Goal: Task Accomplishment & Management: Manage account settings

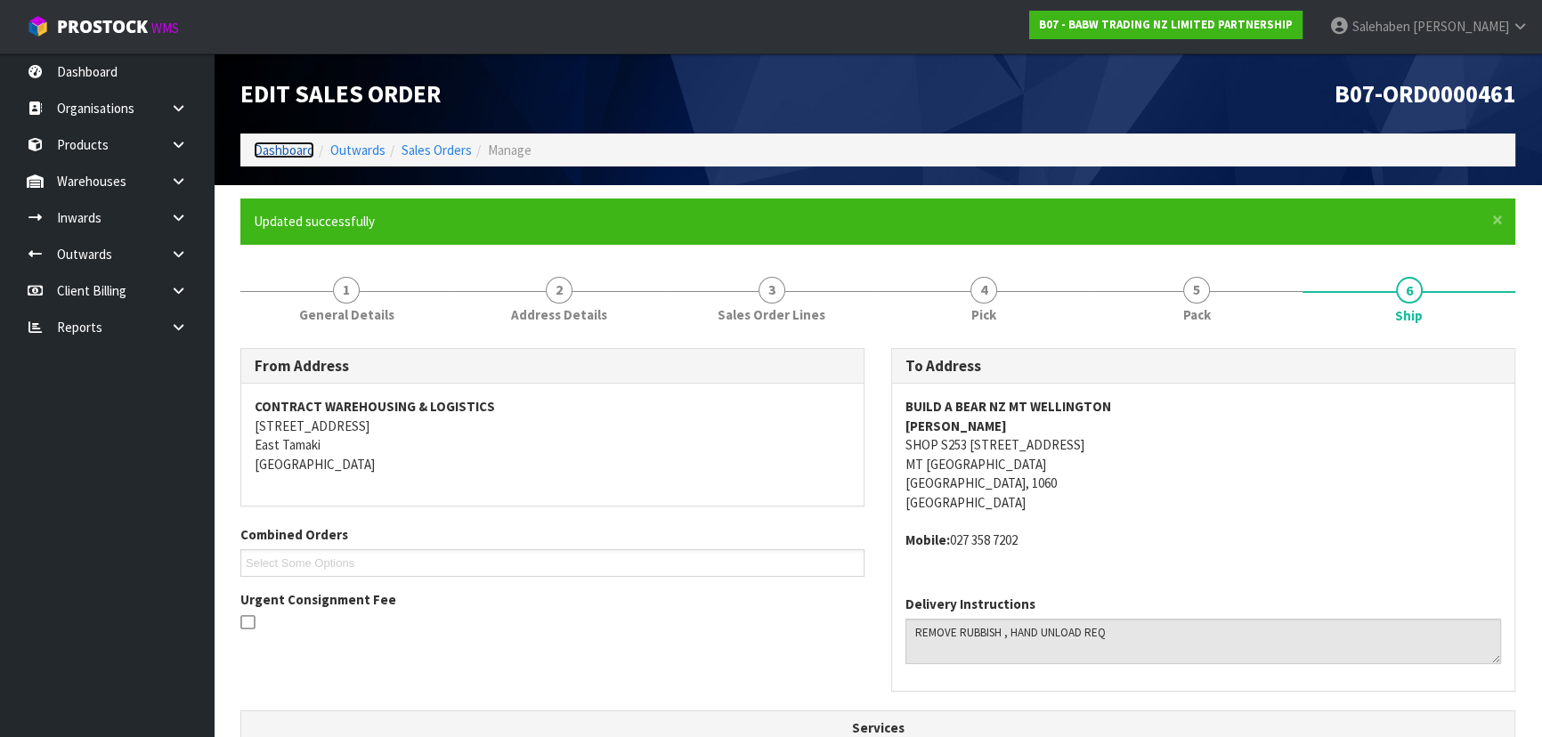
click at [273, 150] on link "Dashboard" at bounding box center [284, 150] width 61 height 17
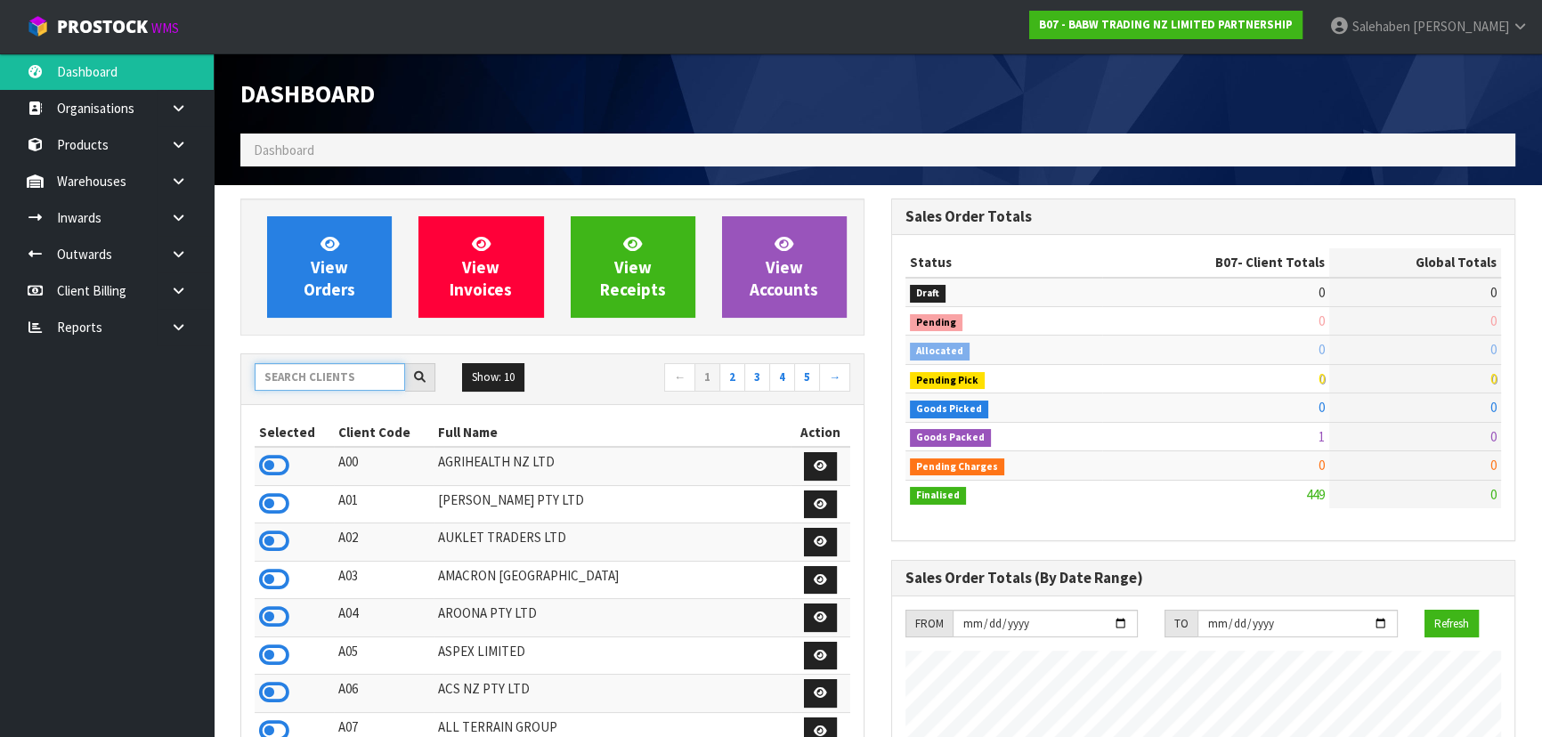
click at [293, 373] on input "text" at bounding box center [330, 377] width 150 height 28
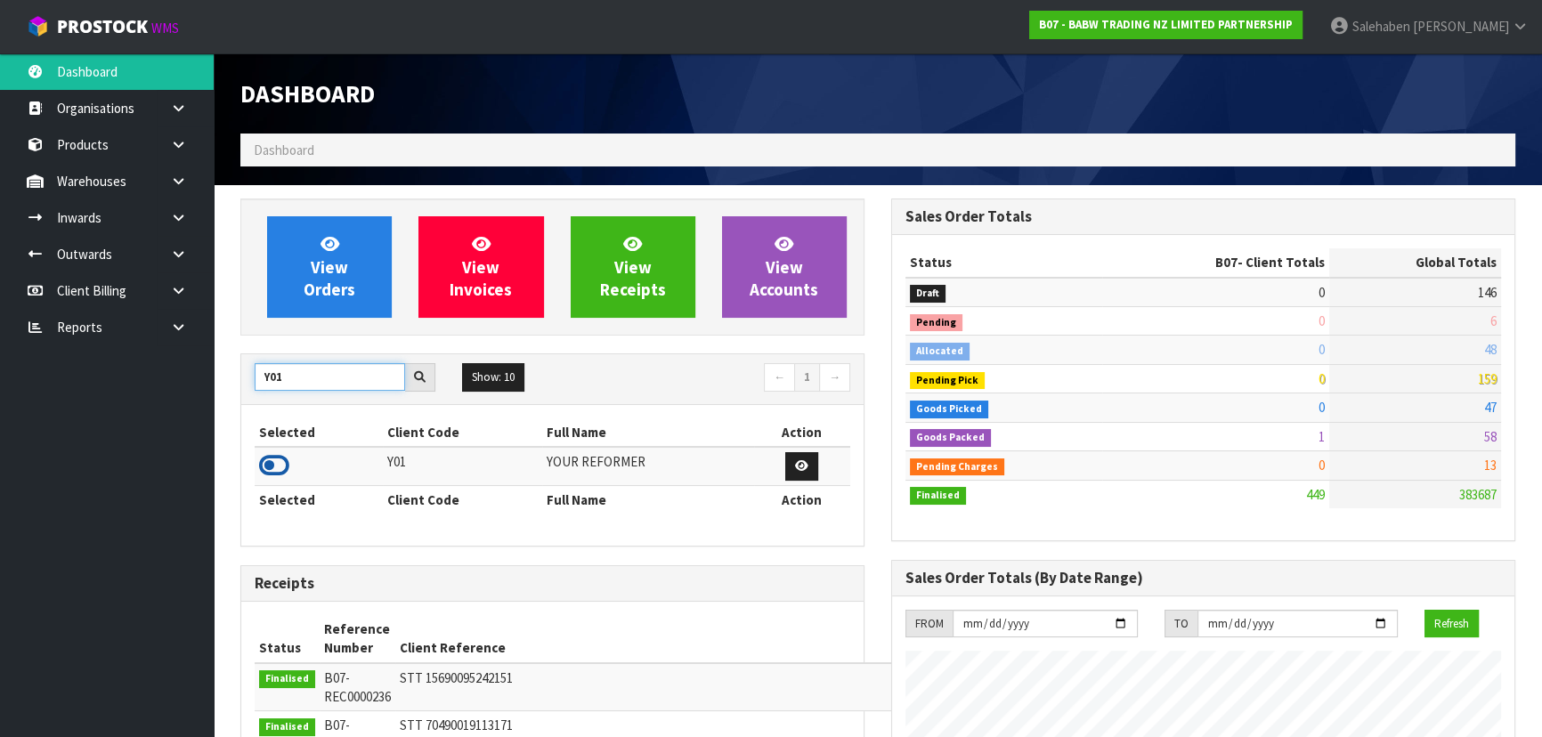
type input "Y01"
click at [275, 463] on icon at bounding box center [274, 465] width 30 height 27
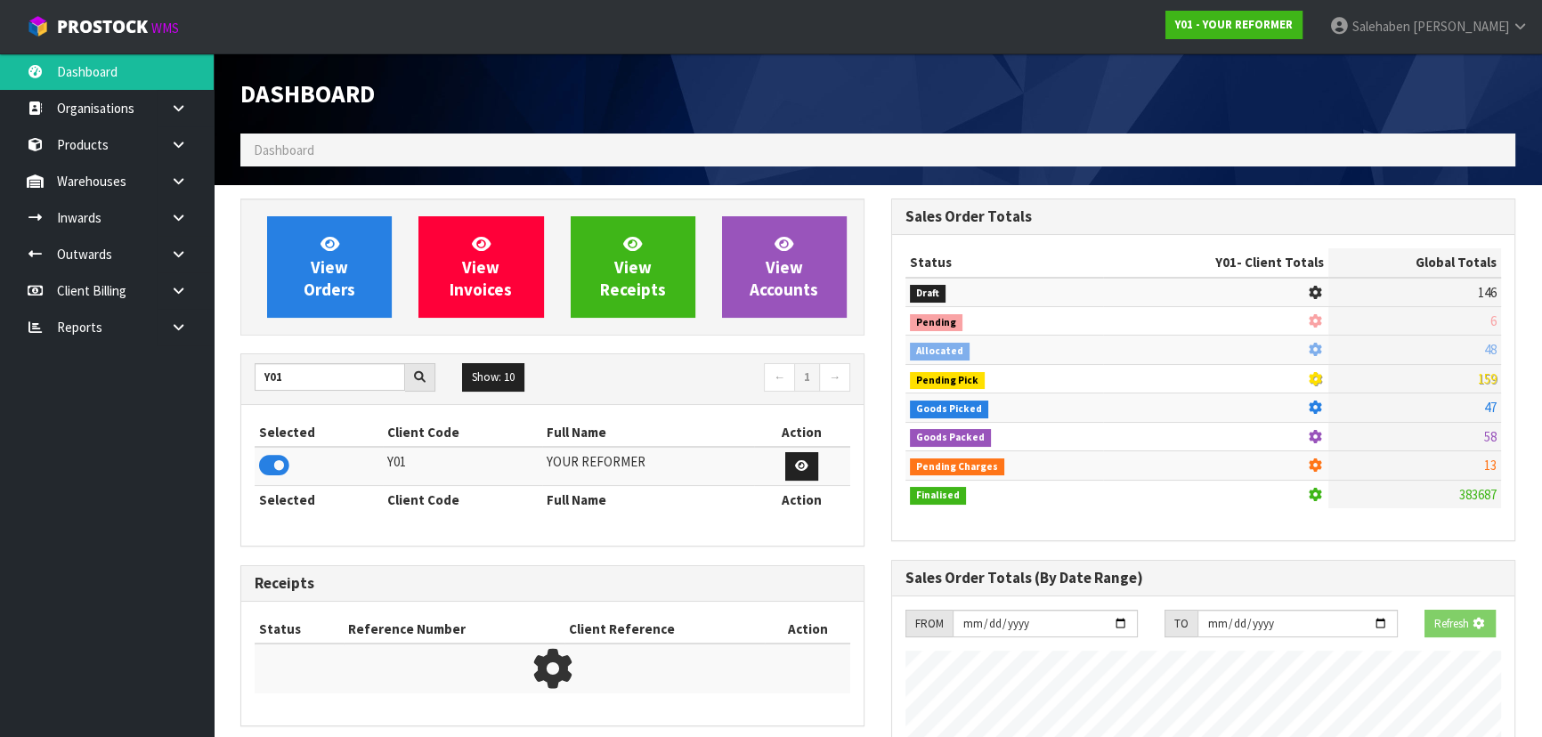
scroll to position [1108, 650]
click at [372, 255] on link "View Orders" at bounding box center [329, 266] width 125 height 101
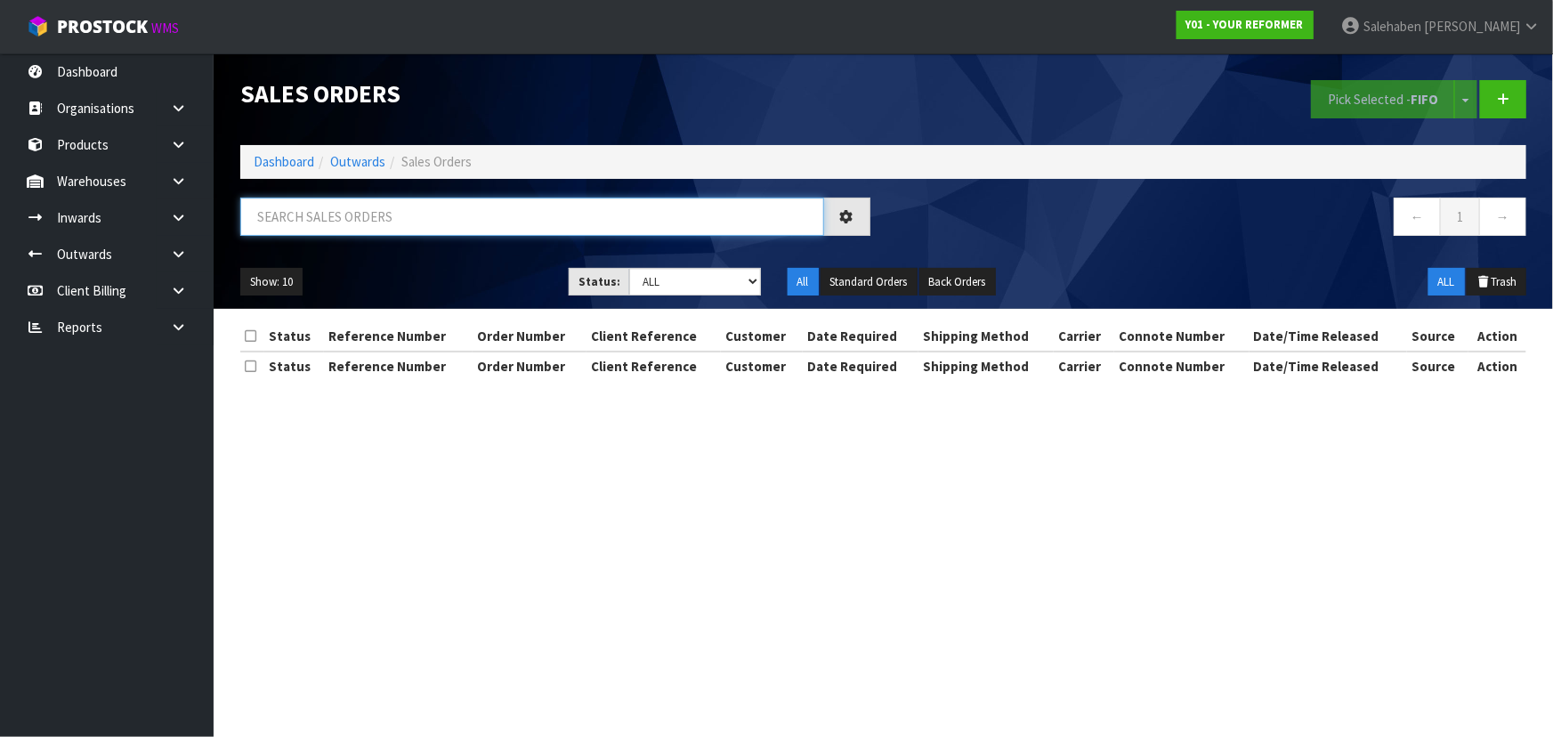
drag, startPoint x: 353, startPoint y: 225, endPoint x: 353, endPoint y: 234, distance: 8.9
click at [353, 225] on input "text" at bounding box center [532, 217] width 584 height 38
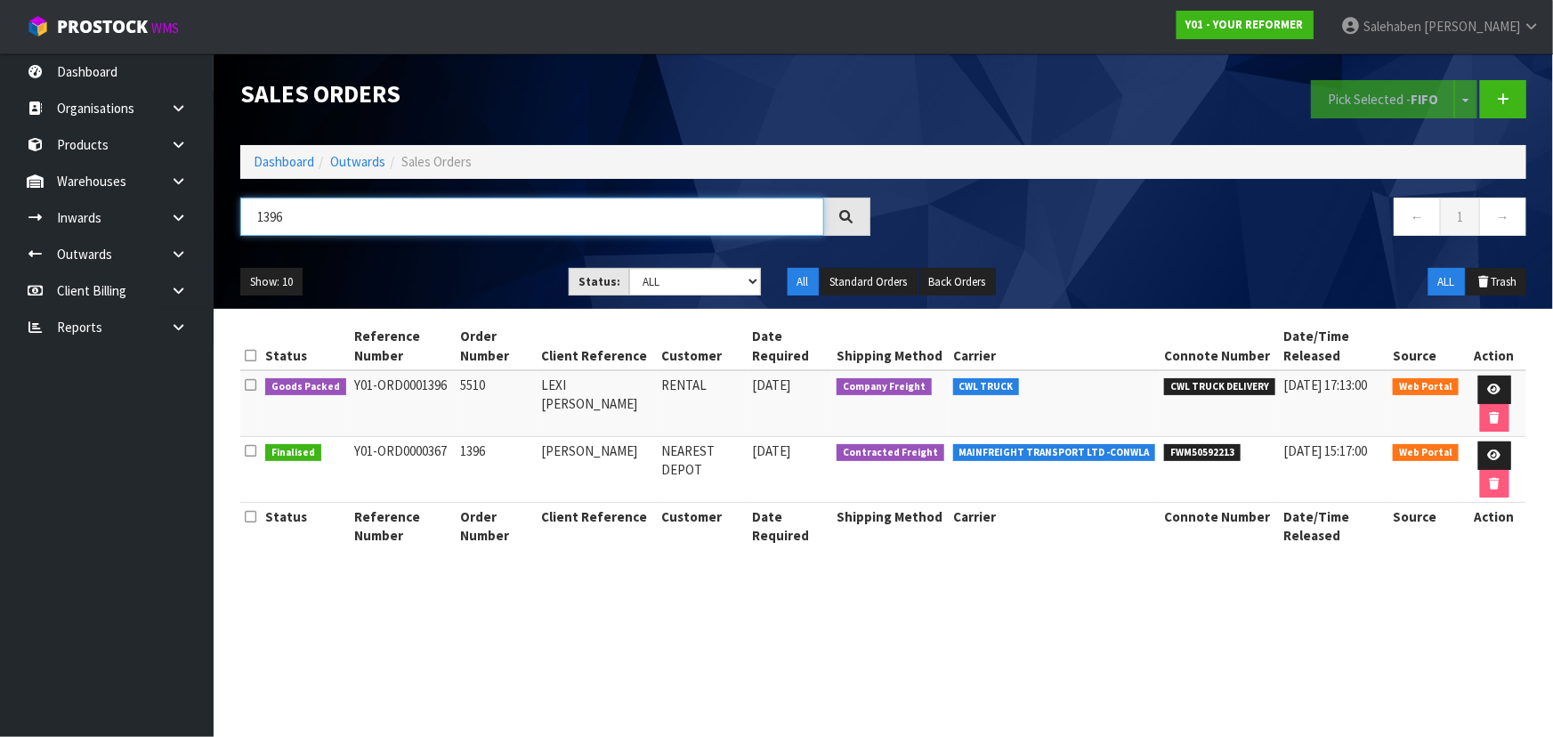
type input "1396"
click at [419, 274] on ul "Show: 10 5 10 25 50" at bounding box center [391, 282] width 302 height 28
click at [420, 286] on ul "Show: 10 5 10 25 50" at bounding box center [391, 282] width 302 height 28
click at [1488, 384] on icon at bounding box center [1494, 390] width 13 height 12
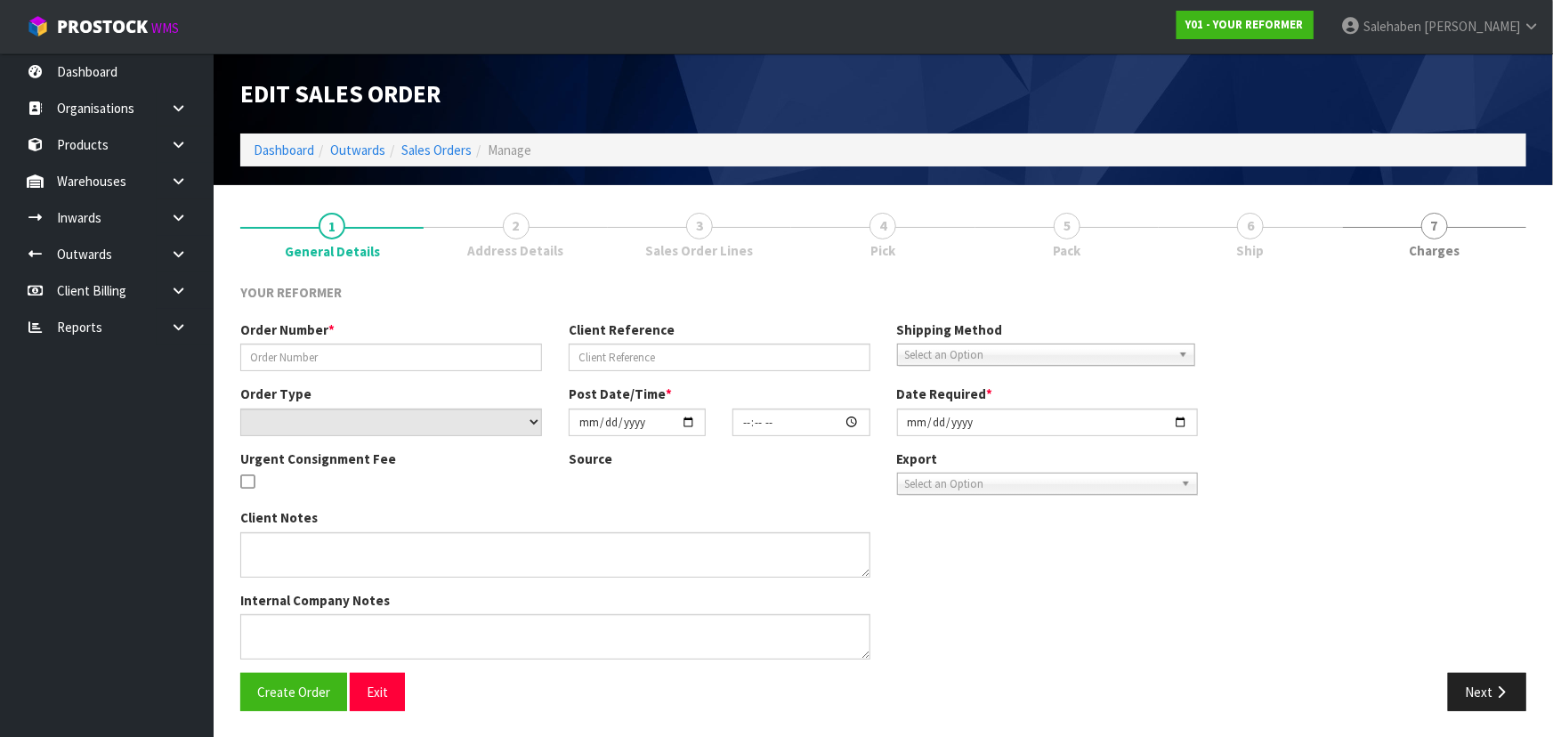
type input "5510"
type input "LEXI WOODS"
select select "number:0"
type input "[DATE]"
type input "13:53:00.000"
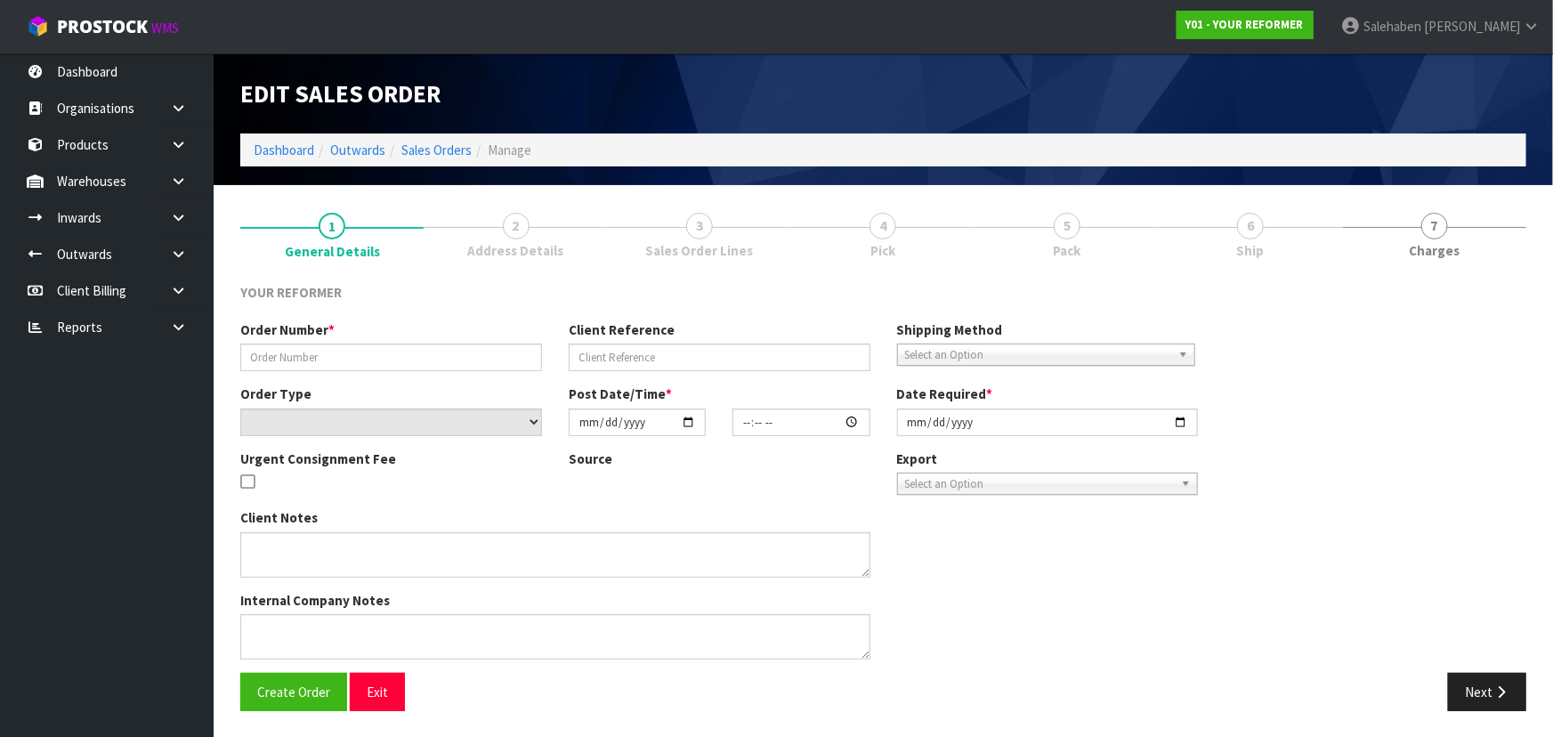
type input "[DATE]"
type textarea "LEXI WOODS 3 COCKLE BAY ROAD COCKLE BAY AUK AUCKLAND 2014 NEW ZEALAND +64 21 53…"
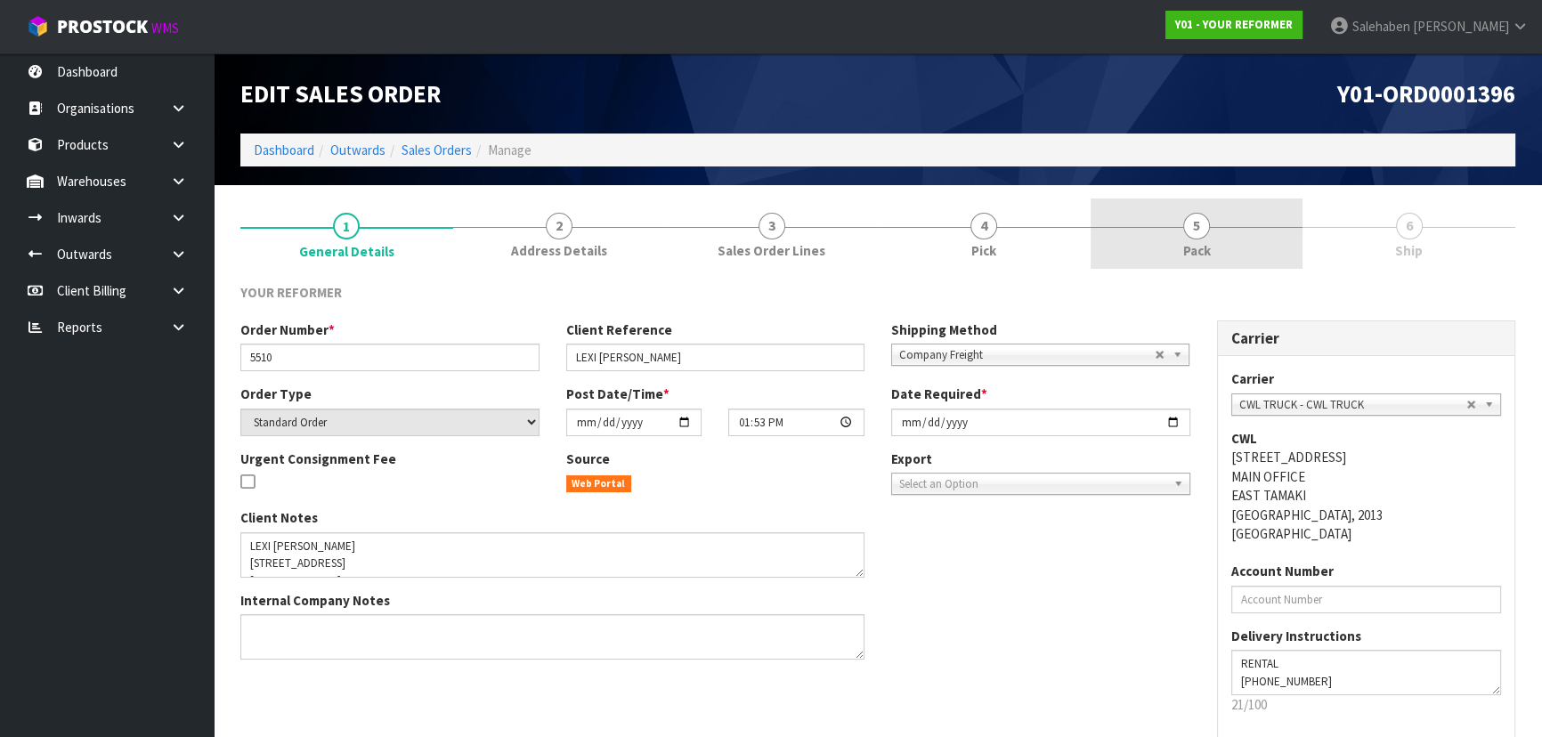
click at [1137, 210] on link "5 Pack" at bounding box center [1196, 234] width 213 height 70
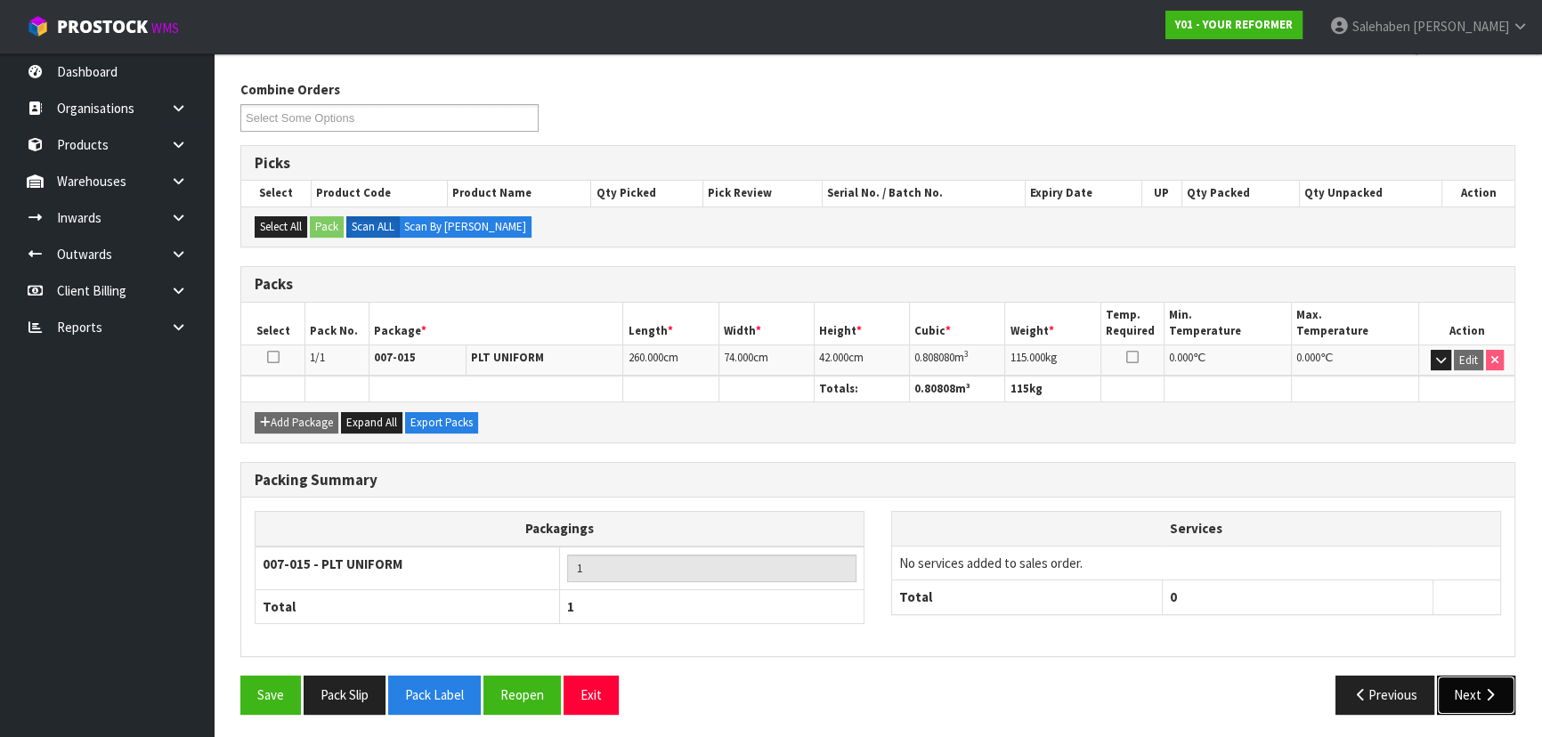
click at [1461, 692] on button "Next" at bounding box center [1476, 695] width 78 height 38
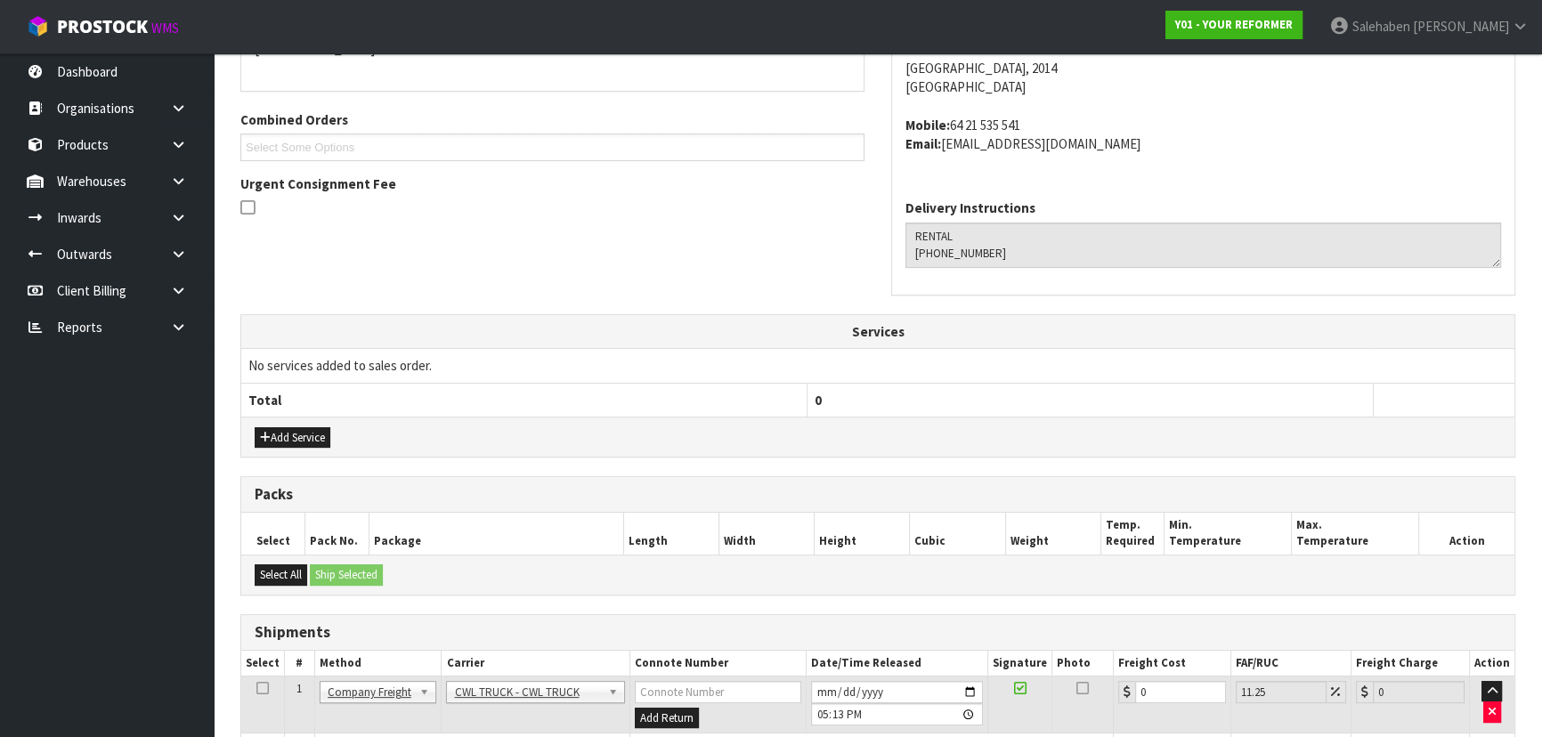
scroll to position [460, 0]
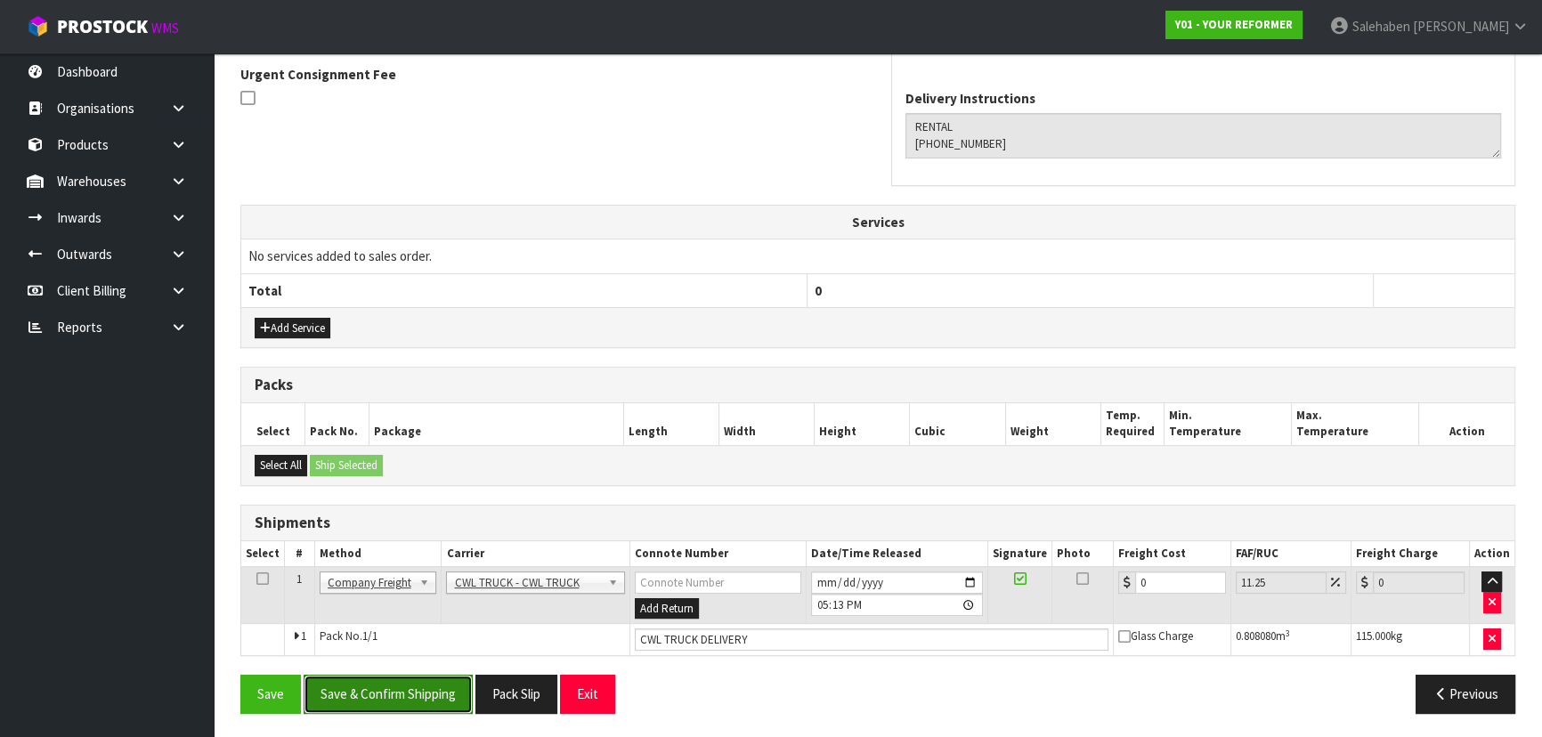
click at [367, 685] on button "Save & Confirm Shipping" at bounding box center [388, 694] width 169 height 38
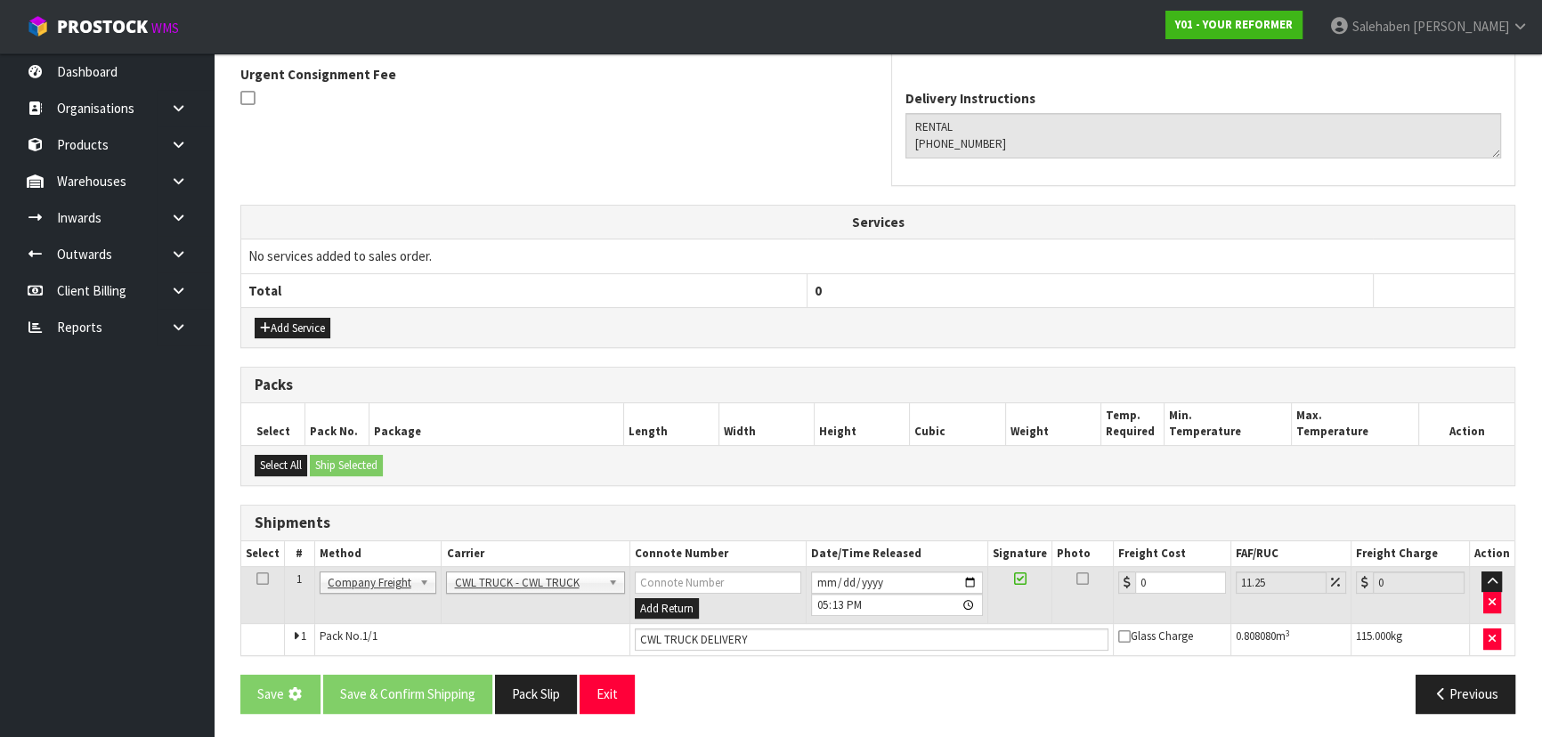
scroll to position [0, 0]
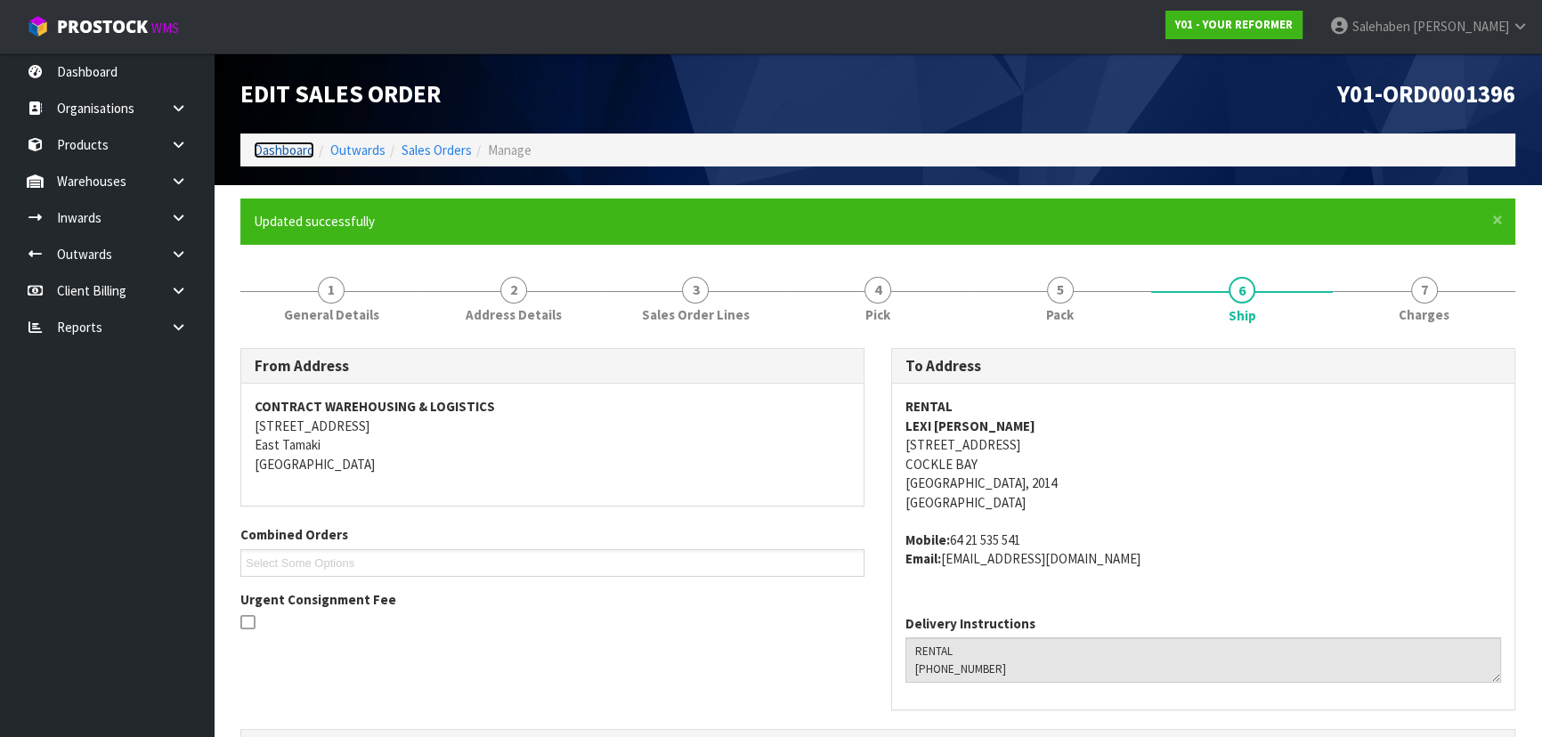
click at [290, 150] on link "Dashboard" at bounding box center [284, 150] width 61 height 17
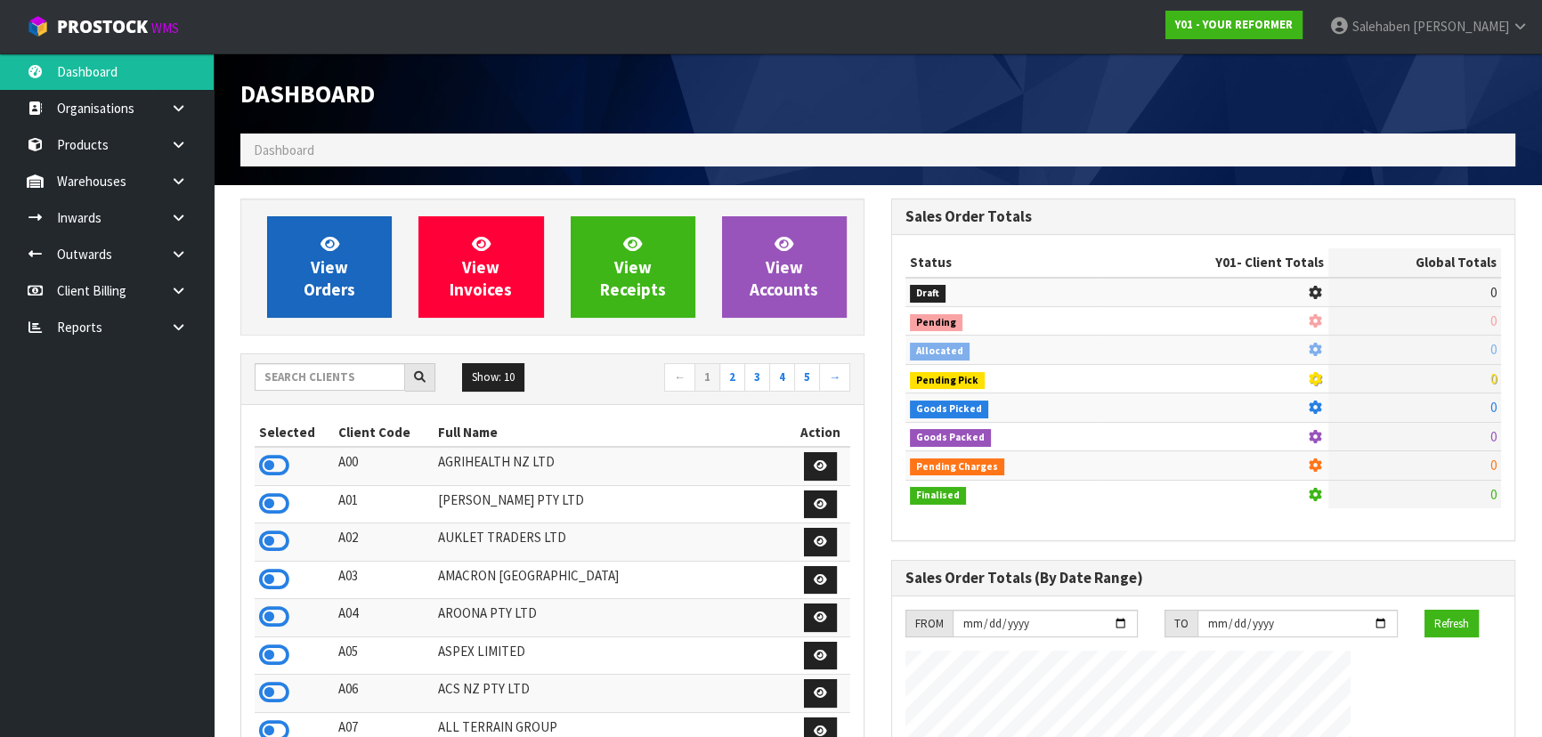
scroll to position [1202, 650]
click at [328, 274] on span "View Orders" at bounding box center [330, 266] width 52 height 67
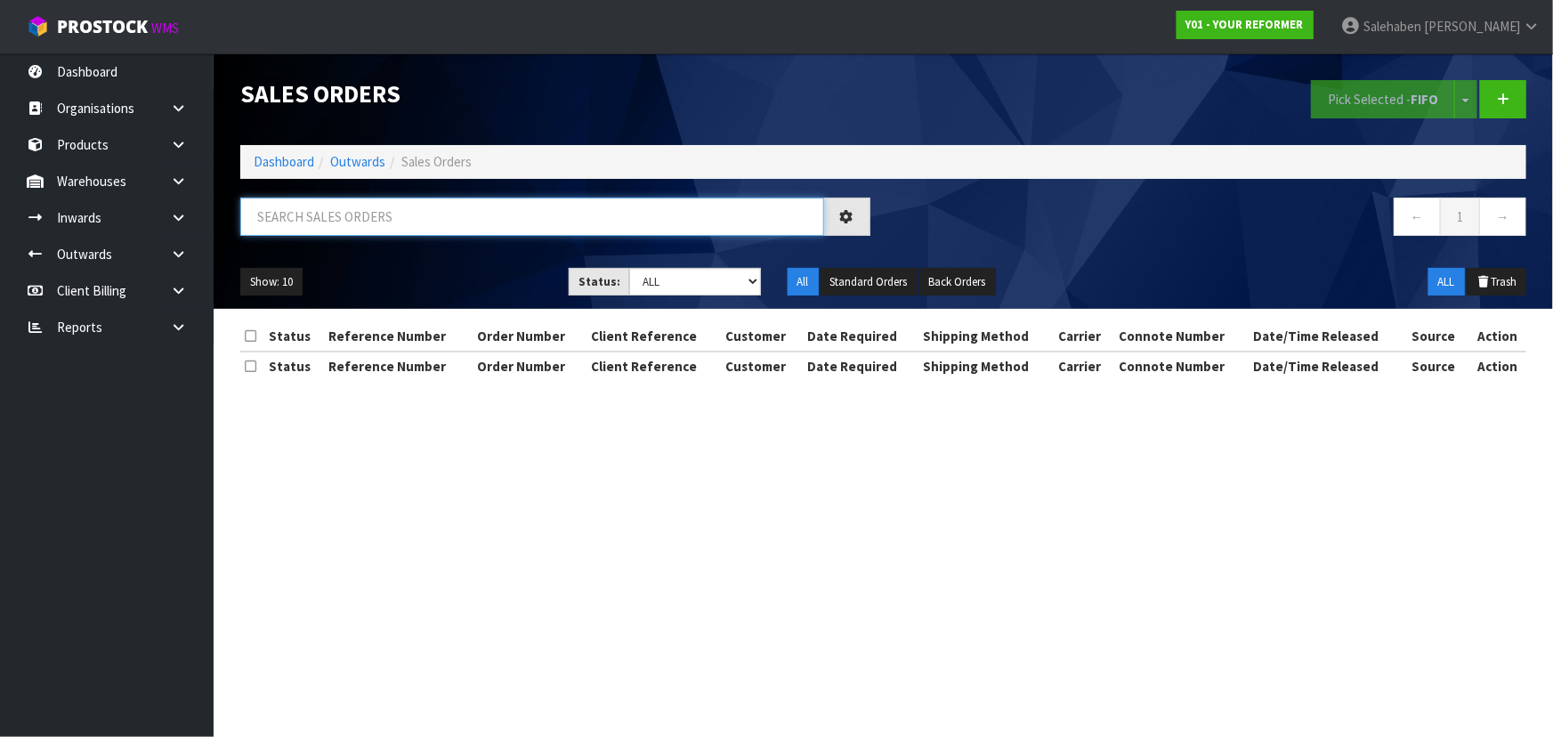
click at [369, 215] on input "text" at bounding box center [532, 217] width 584 height 38
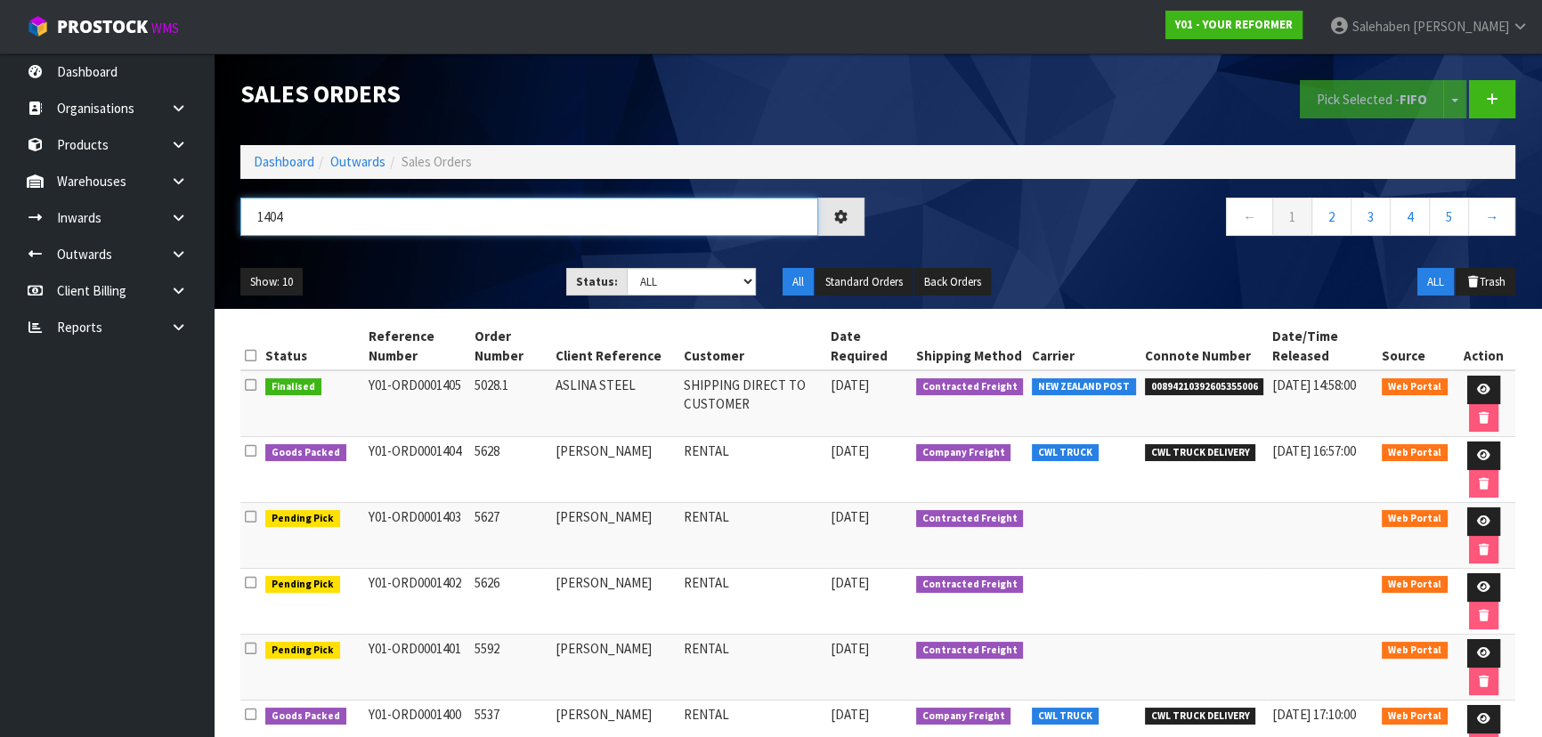
type input "1404"
click at [399, 248] on div "1404" at bounding box center [552, 224] width 651 height 52
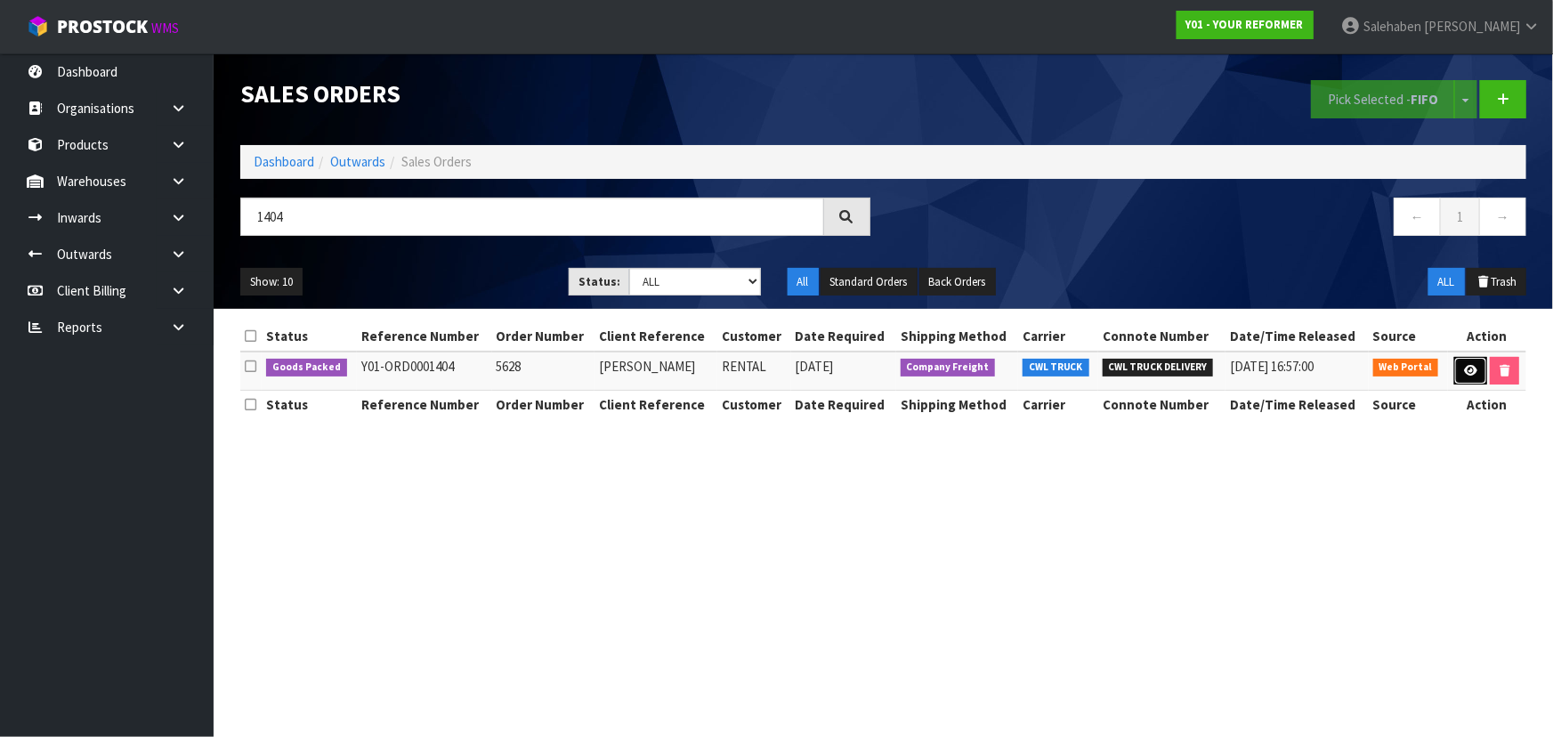
click at [1474, 368] on icon at bounding box center [1470, 371] width 13 height 12
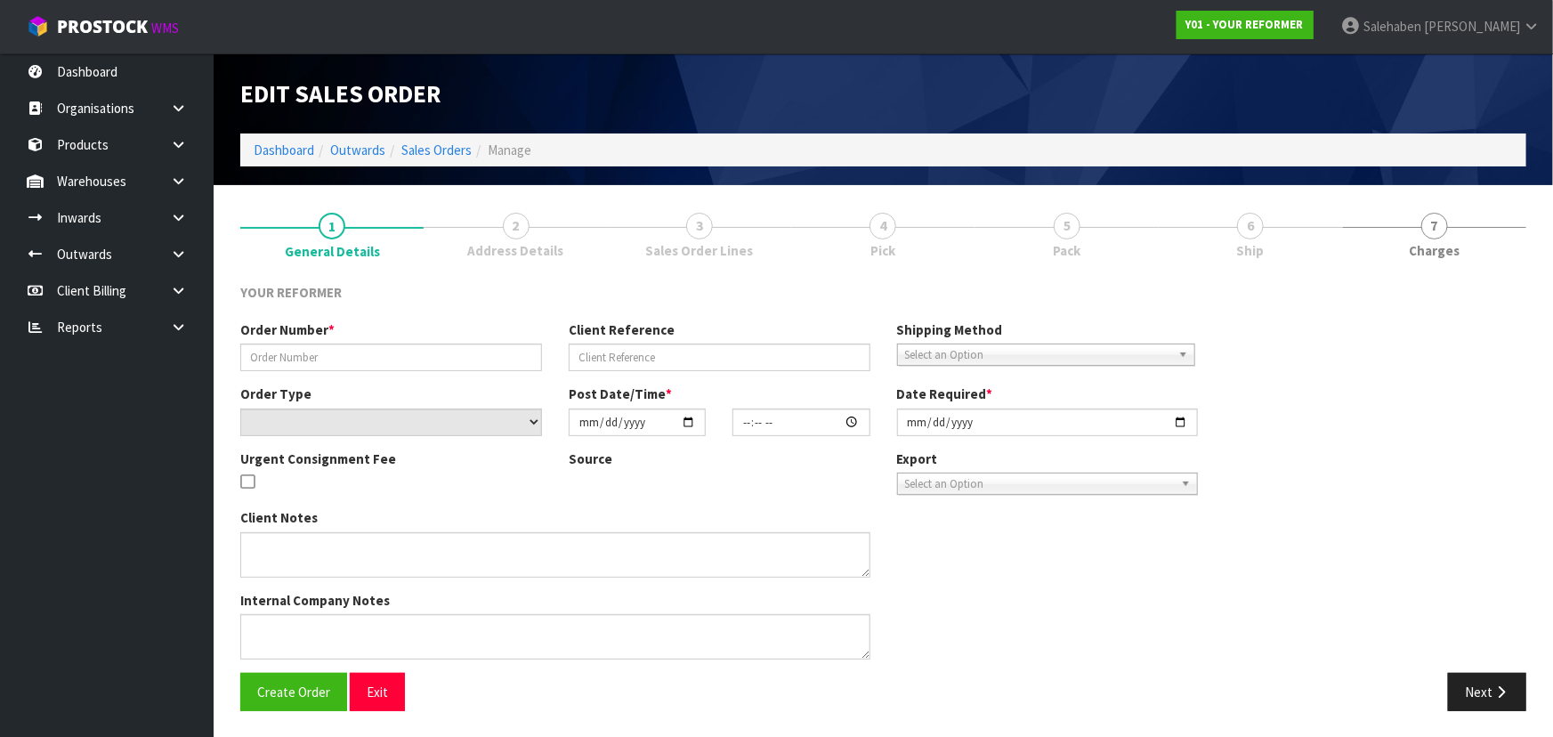
type input "5628"
type input "IMOGENE WALLACE"
select select "number:0"
type input "[DATE]"
type input "14:10:00.000"
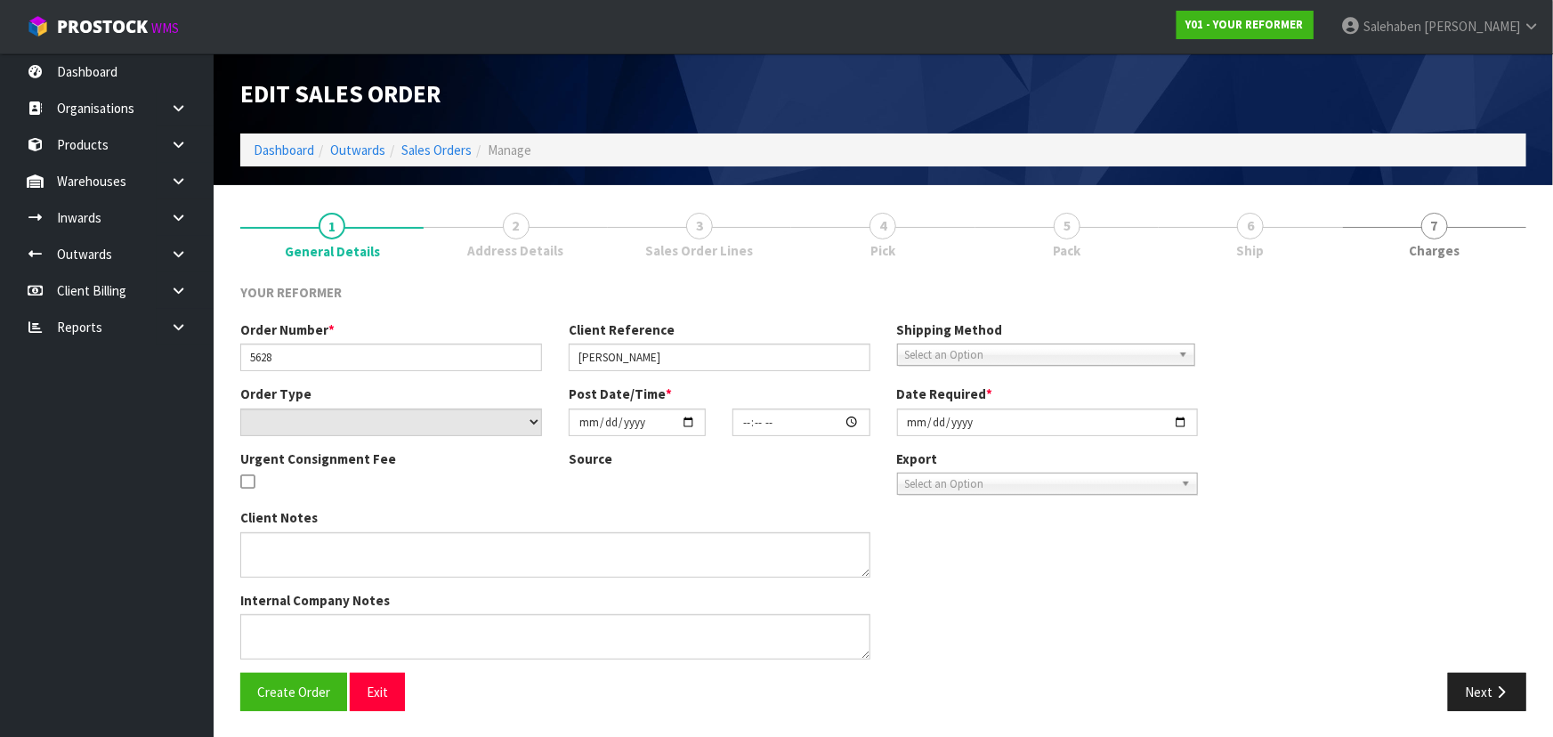
type input "[DATE]"
type textarea "IMOGENE WALLACE 15 HEAPHY LANE AUK PUKEKOHE 2124 NEW ZEALAND +64 21 177 7360"
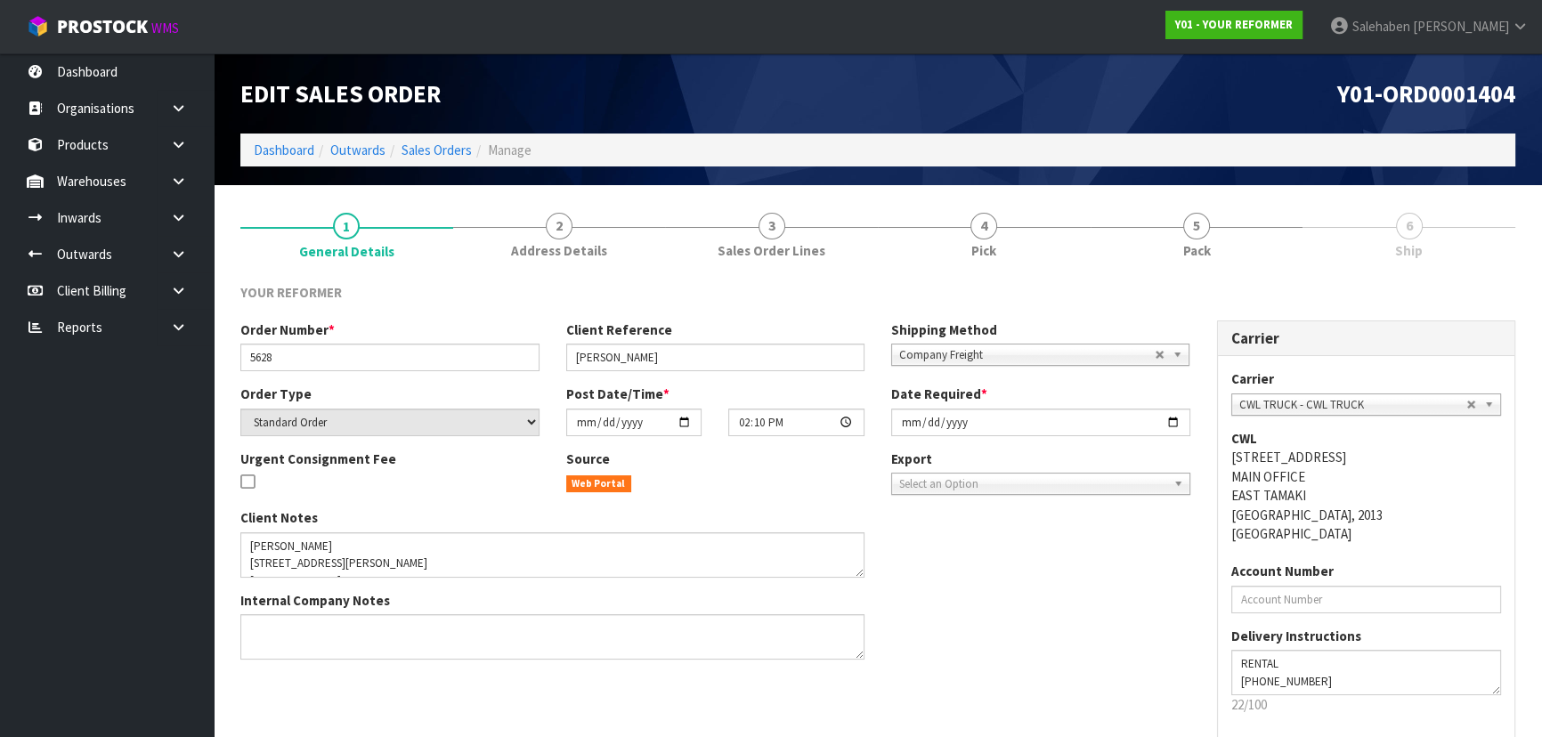
click at [1263, 276] on div "YOUR REFORMER Order Number * 5628 Client Reference IMOGENE WALLACE Shipping Met…" at bounding box center [877, 541] width 1275 height 543
click at [1224, 253] on link "5 Pack" at bounding box center [1196, 234] width 213 height 70
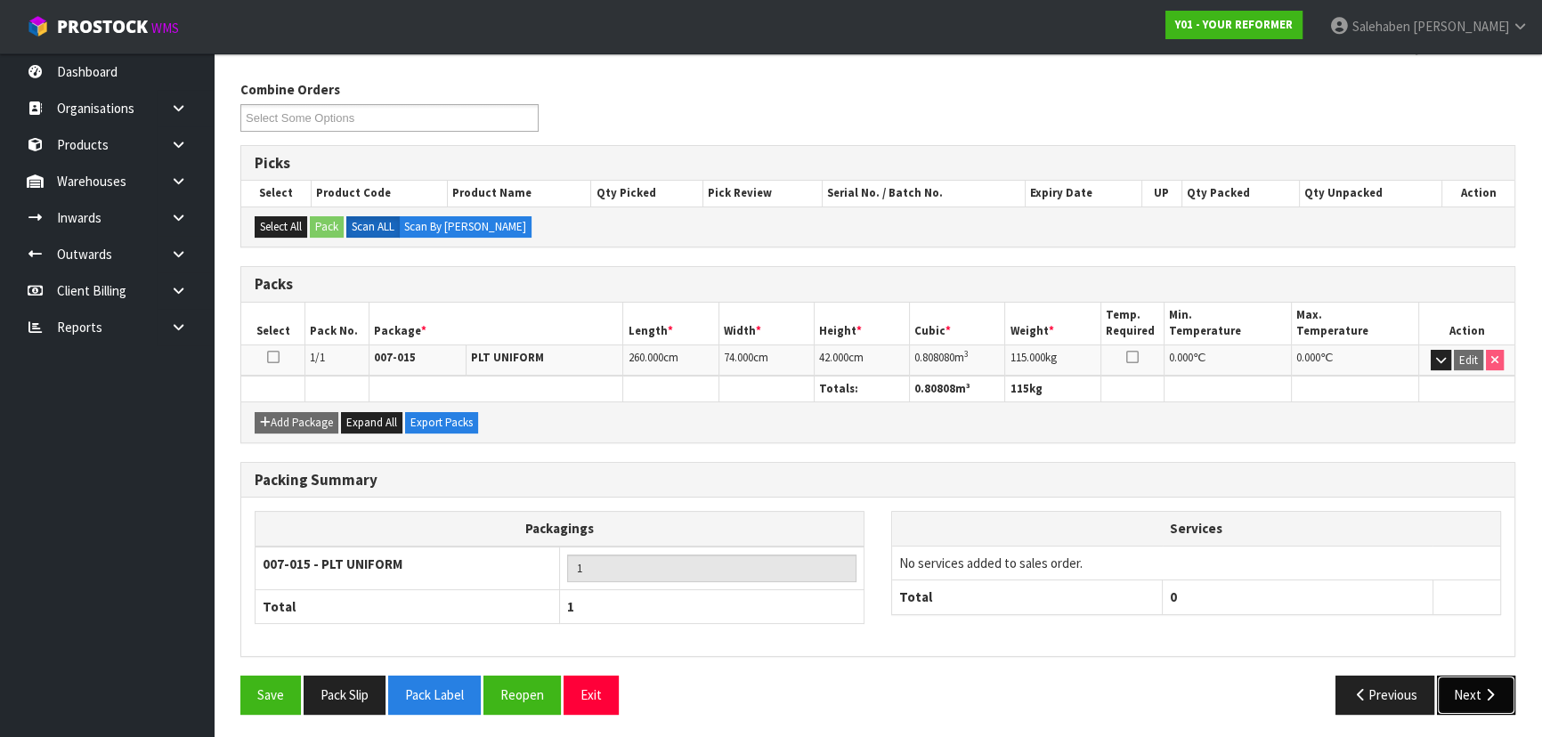
click at [1487, 677] on button "Next" at bounding box center [1476, 695] width 78 height 38
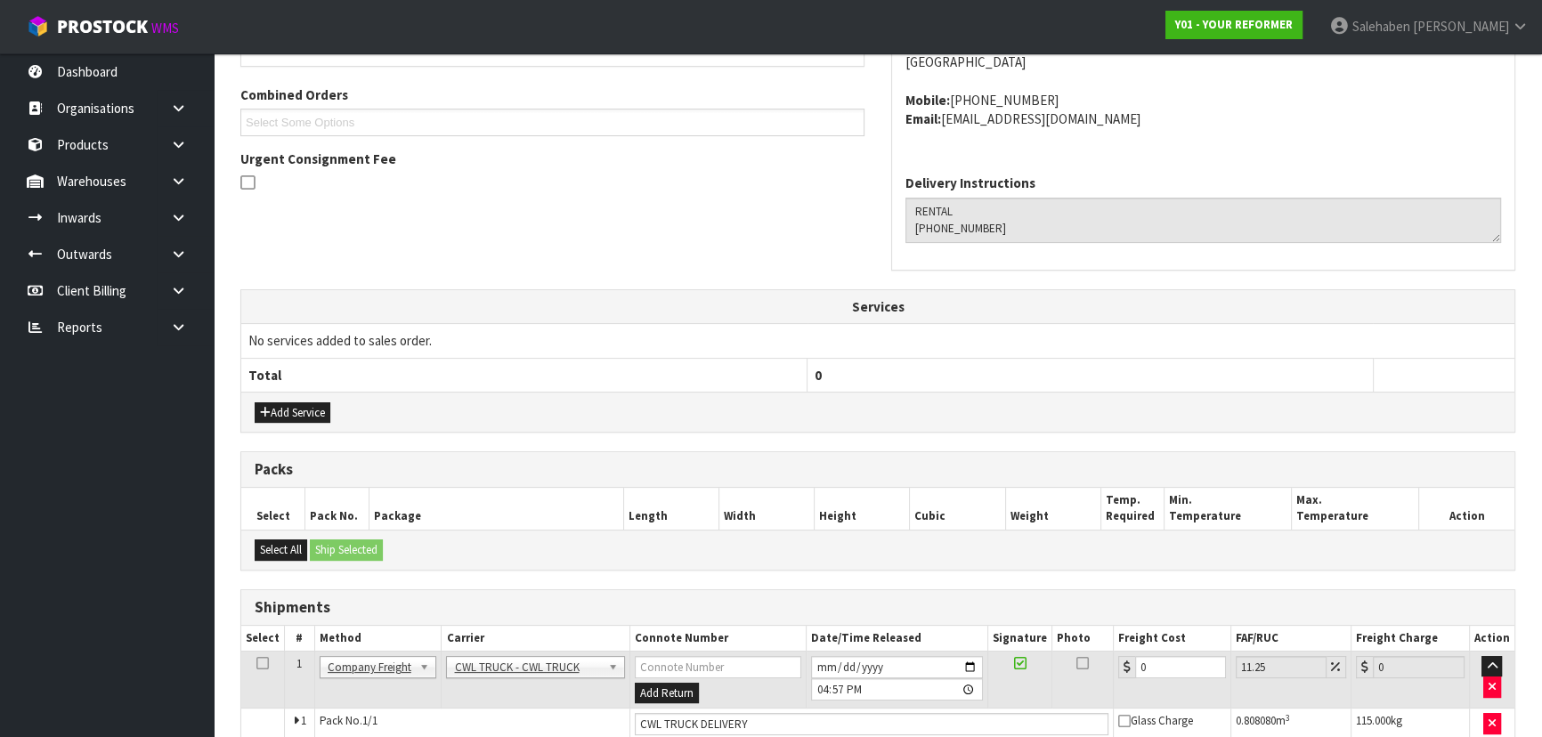
scroll to position [460, 0]
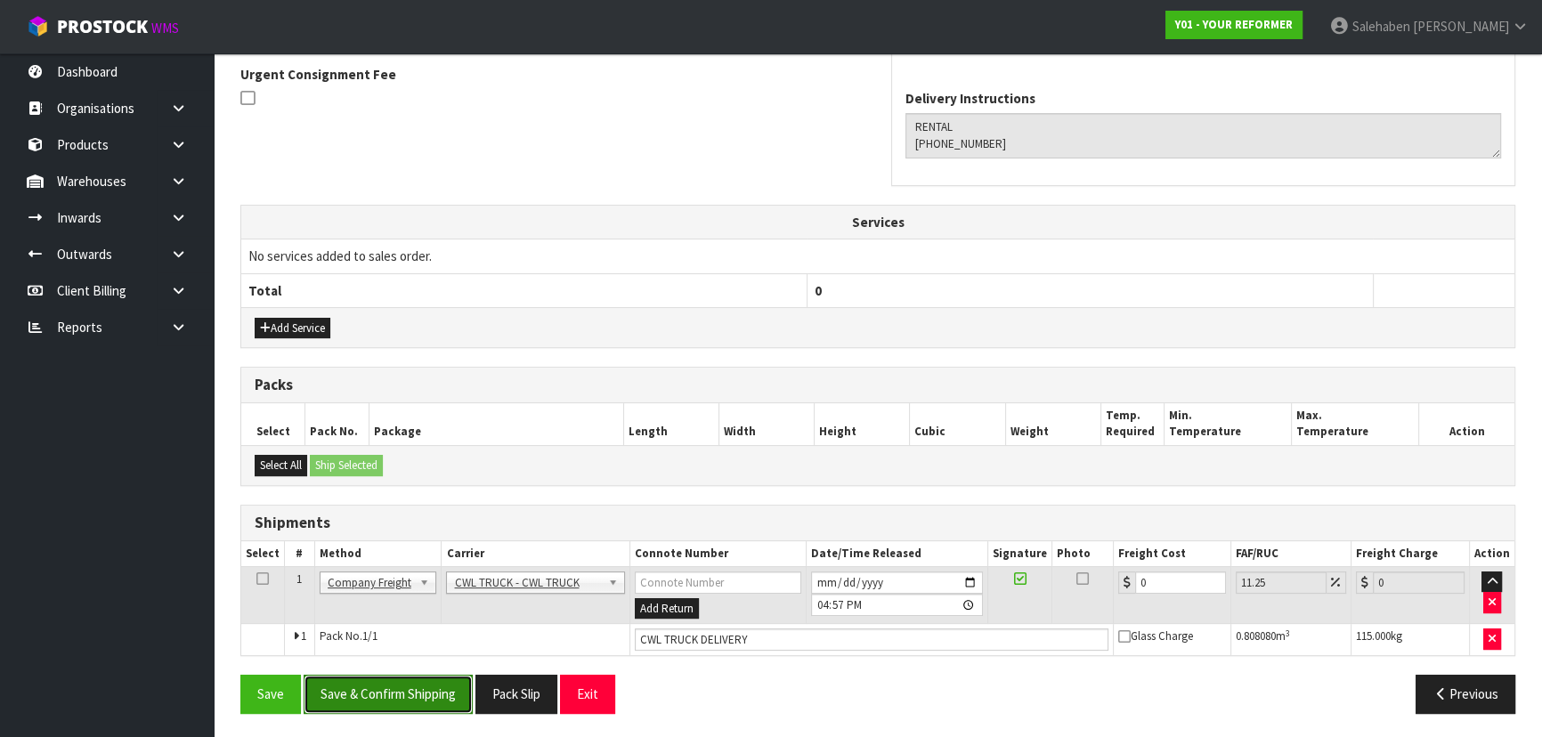
click at [388, 690] on button "Save & Confirm Shipping" at bounding box center [388, 694] width 169 height 38
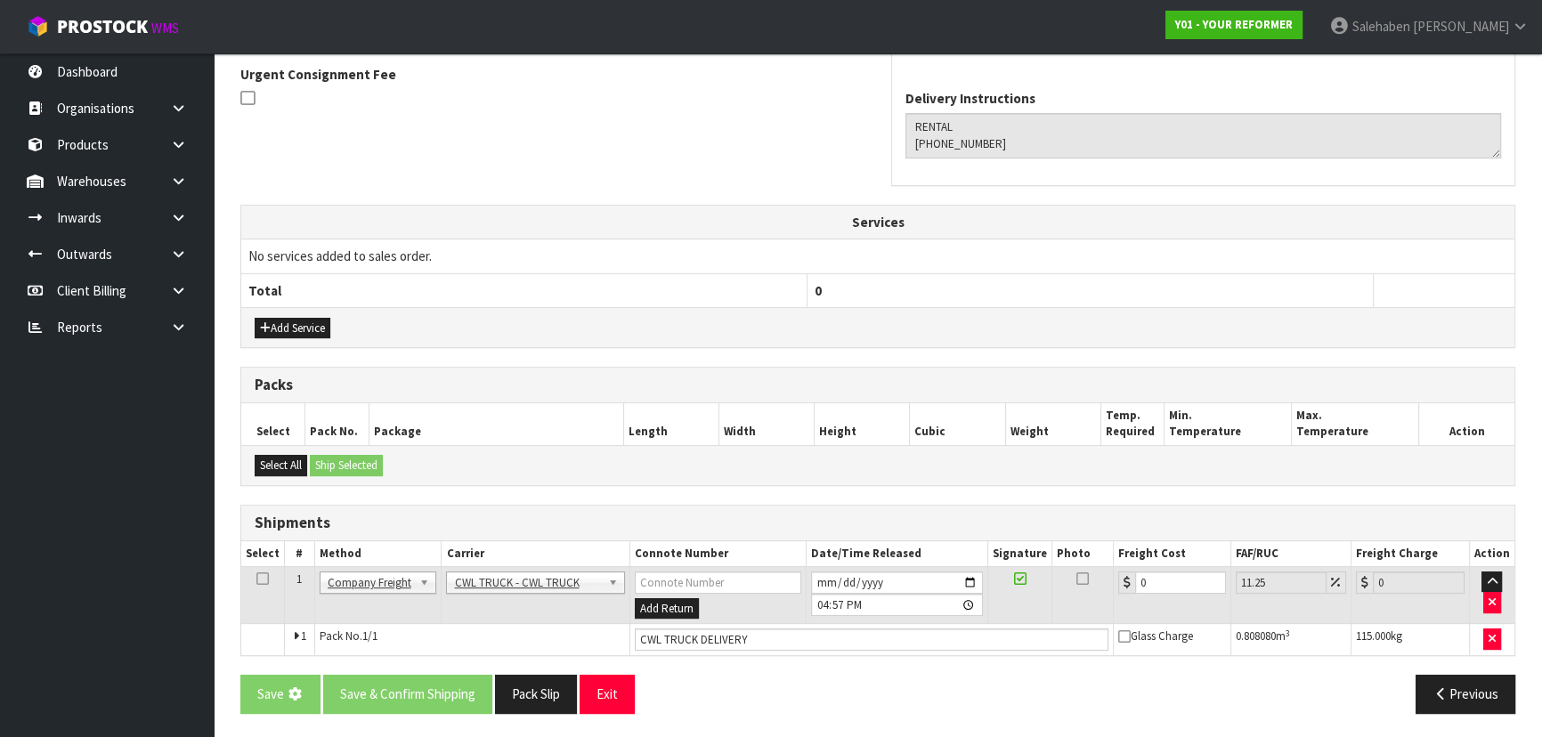
scroll to position [0, 0]
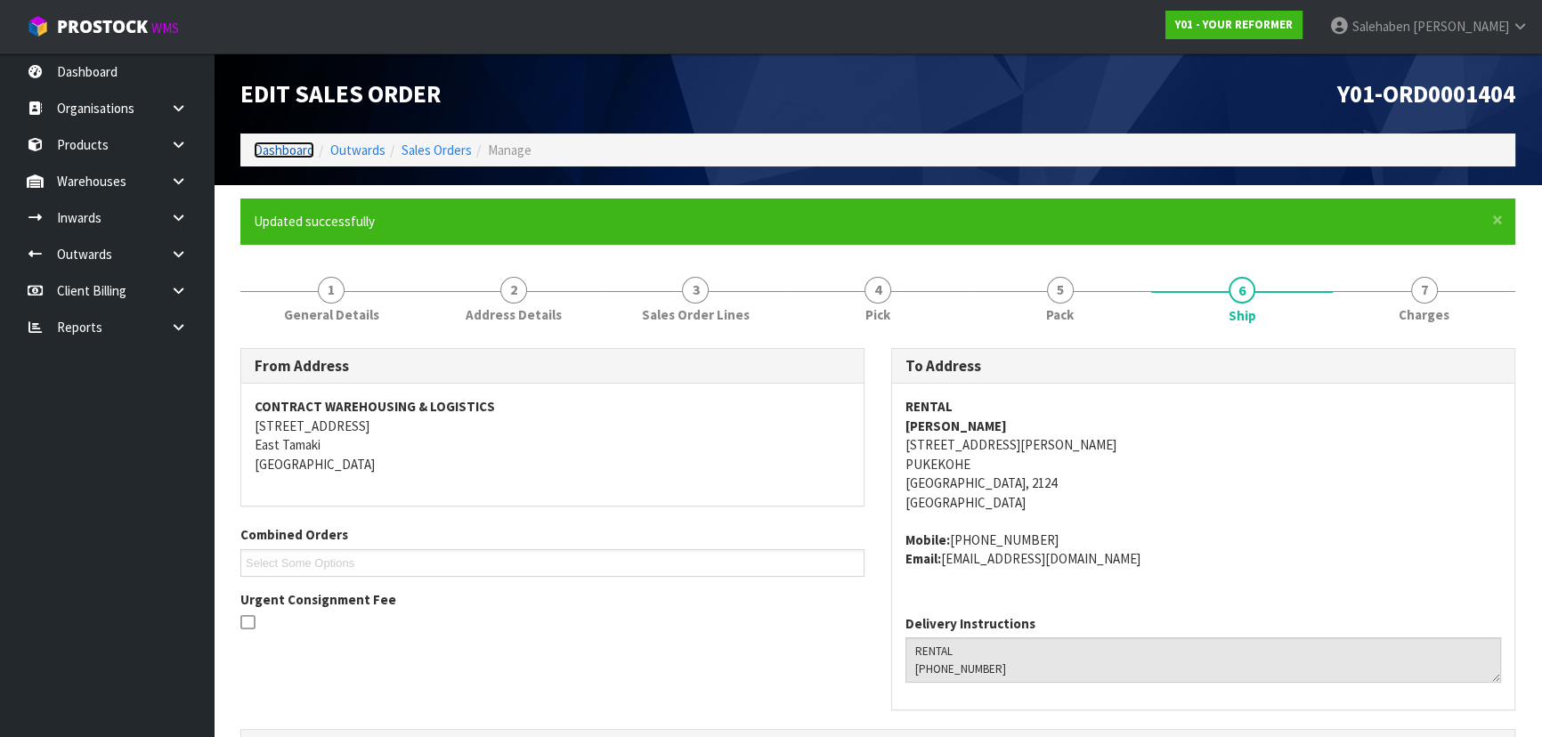
click at [292, 150] on link "Dashboard" at bounding box center [284, 150] width 61 height 17
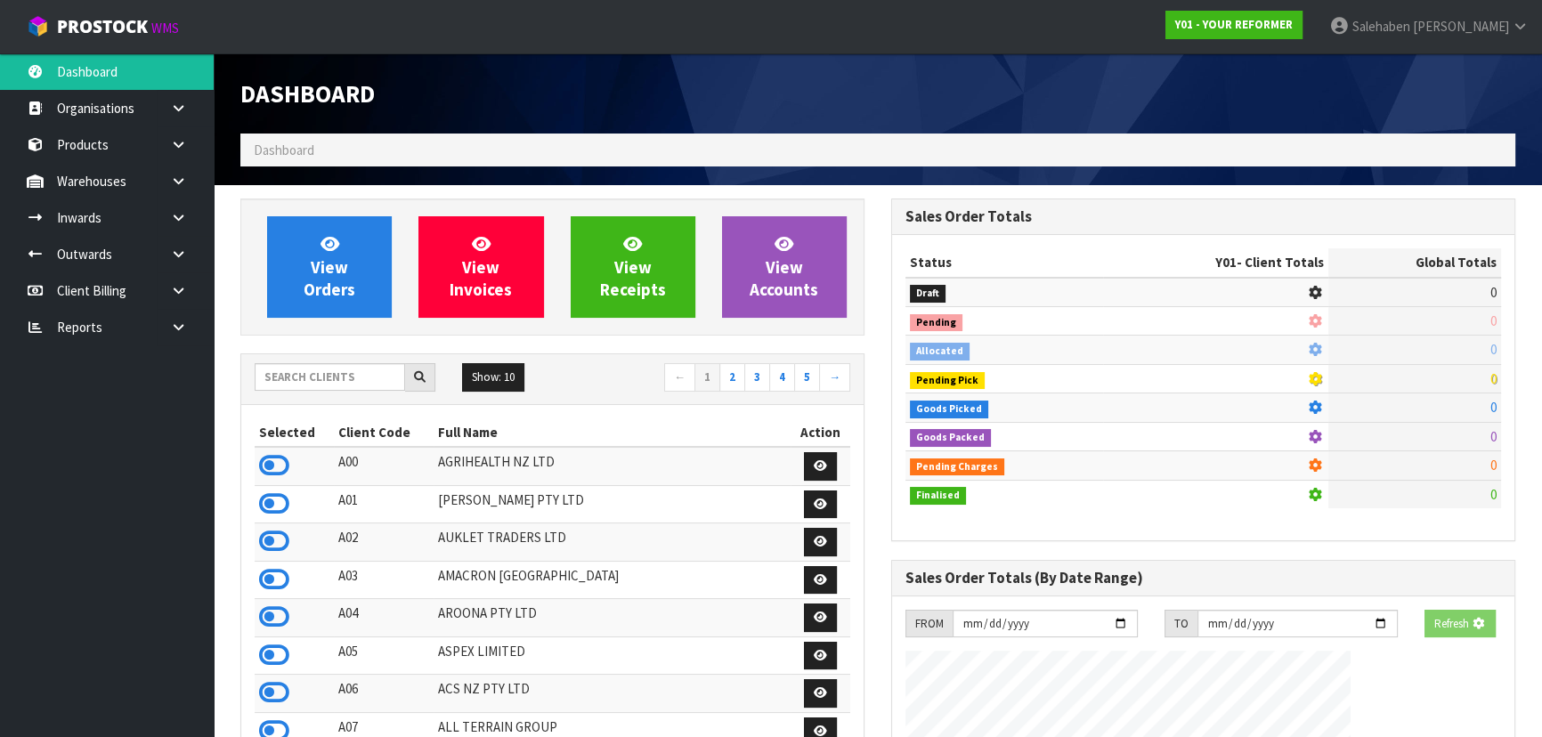
click at [328, 322] on div "View Orders View Invoices View Receipts View Accounts" at bounding box center [552, 267] width 624 height 137
click at [342, 292] on span "View Orders" at bounding box center [330, 266] width 52 height 67
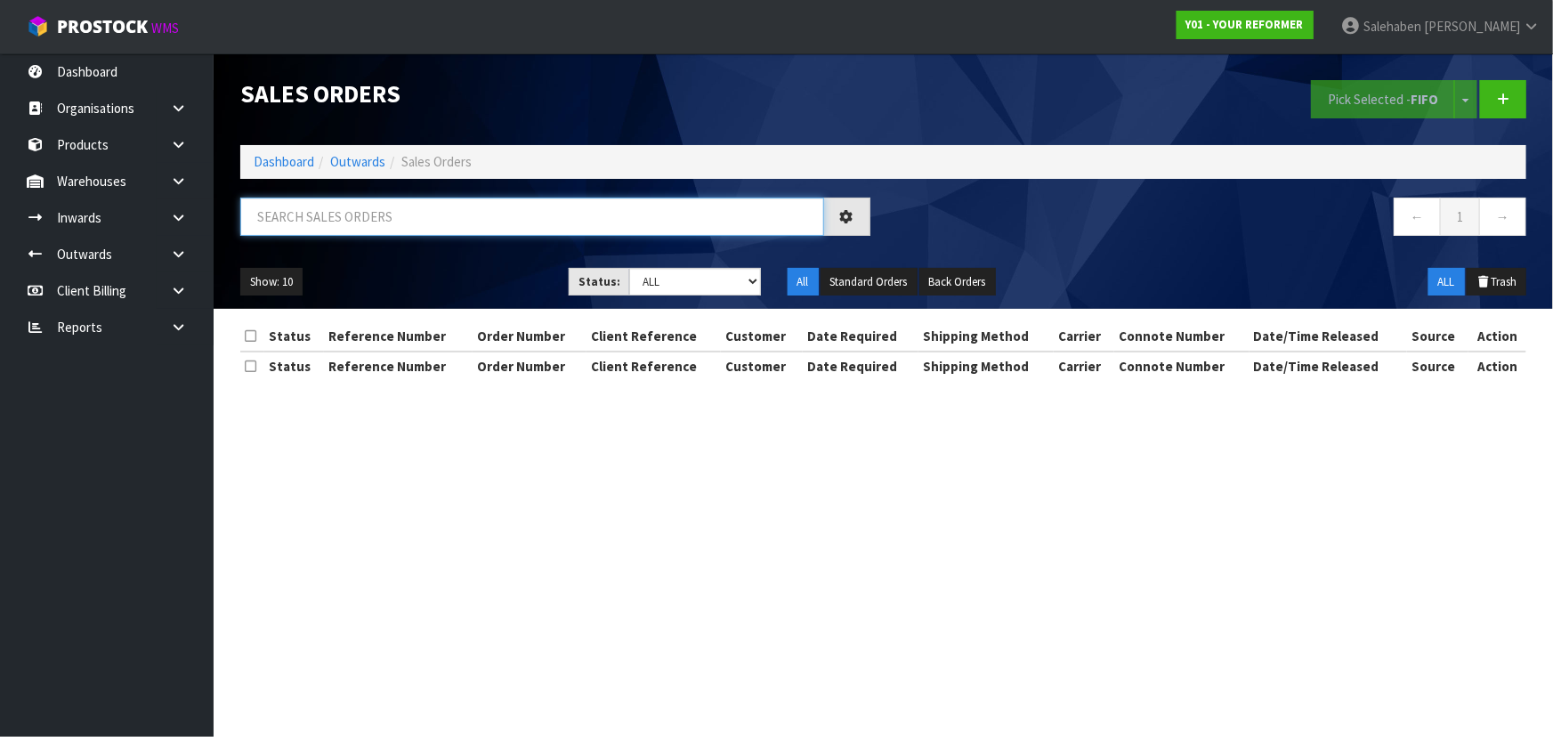
click at [366, 217] on input "text" at bounding box center [532, 217] width 584 height 38
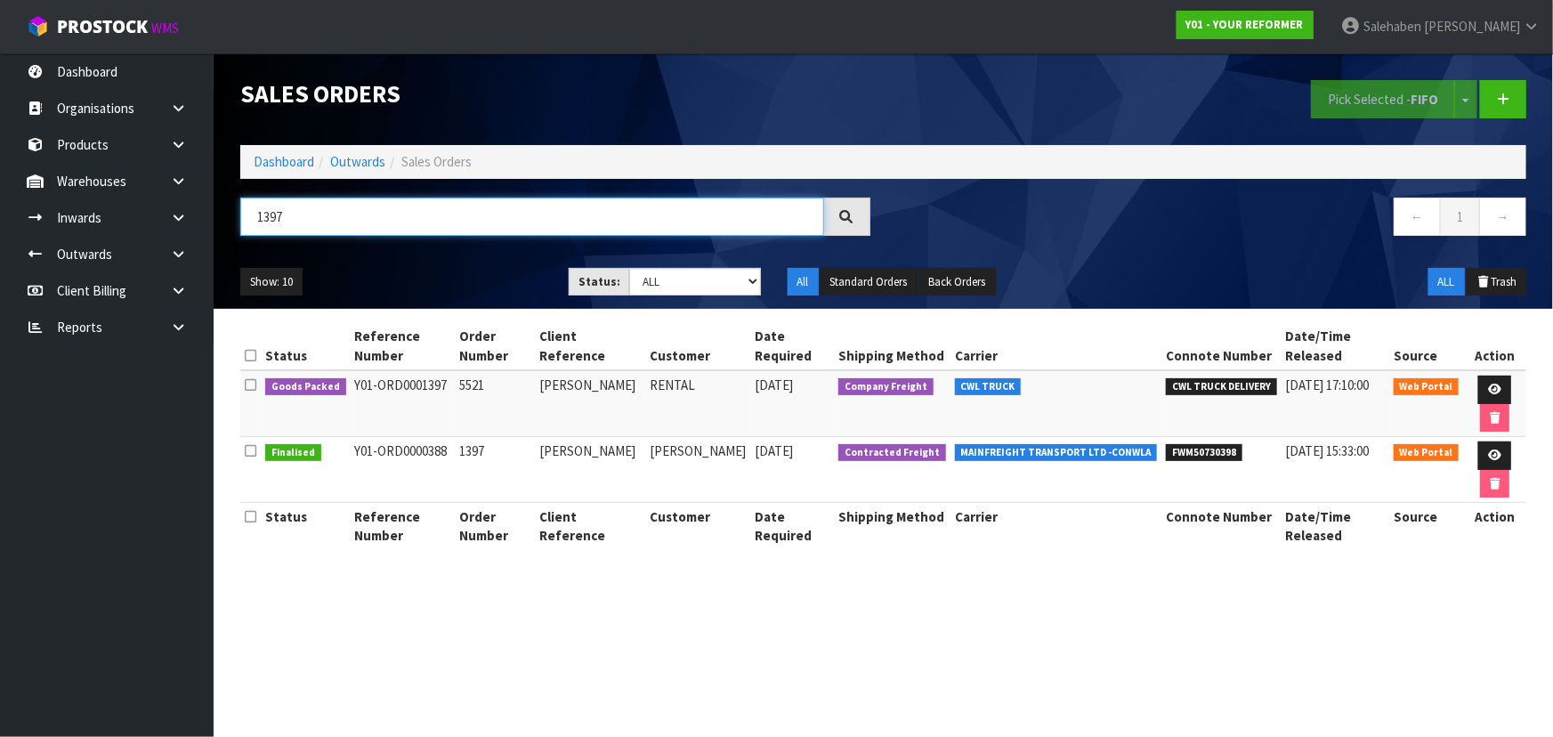
type input "1397"
click at [394, 279] on ul "Show: 10 5 10 25 50" at bounding box center [391, 282] width 302 height 28
click at [1491, 386] on icon at bounding box center [1494, 390] width 13 height 12
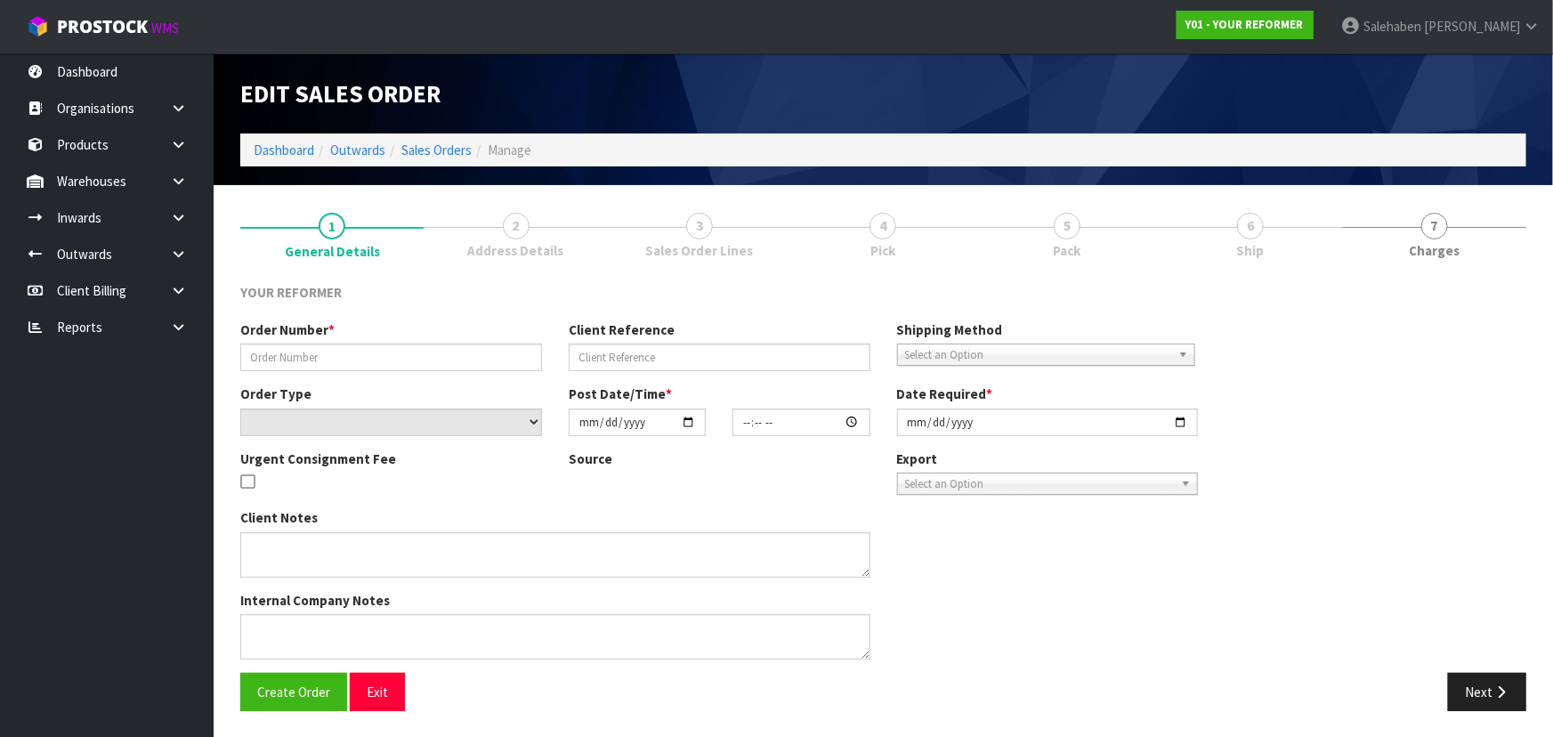
type input "5521"
type input "KELLY STENSNESS"
select select "number:0"
type input "[DATE]"
type input "13:55:00.000"
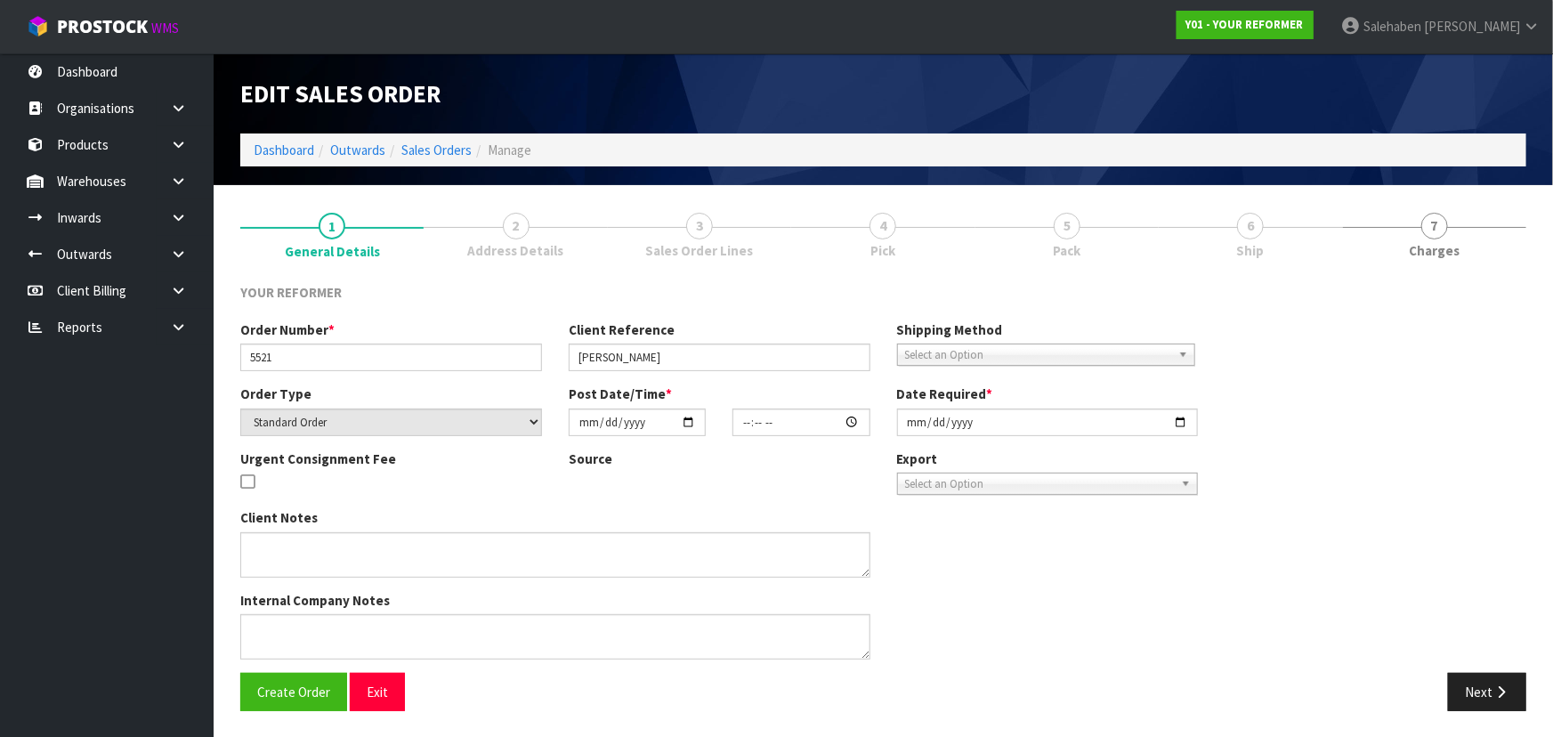
type input "[DATE]"
type textarea "KELLY STENSNESS 4A ROOSE AVENUE AUK PUKEKOHE 2120 NEW ZEALAND +64 21 430 159"
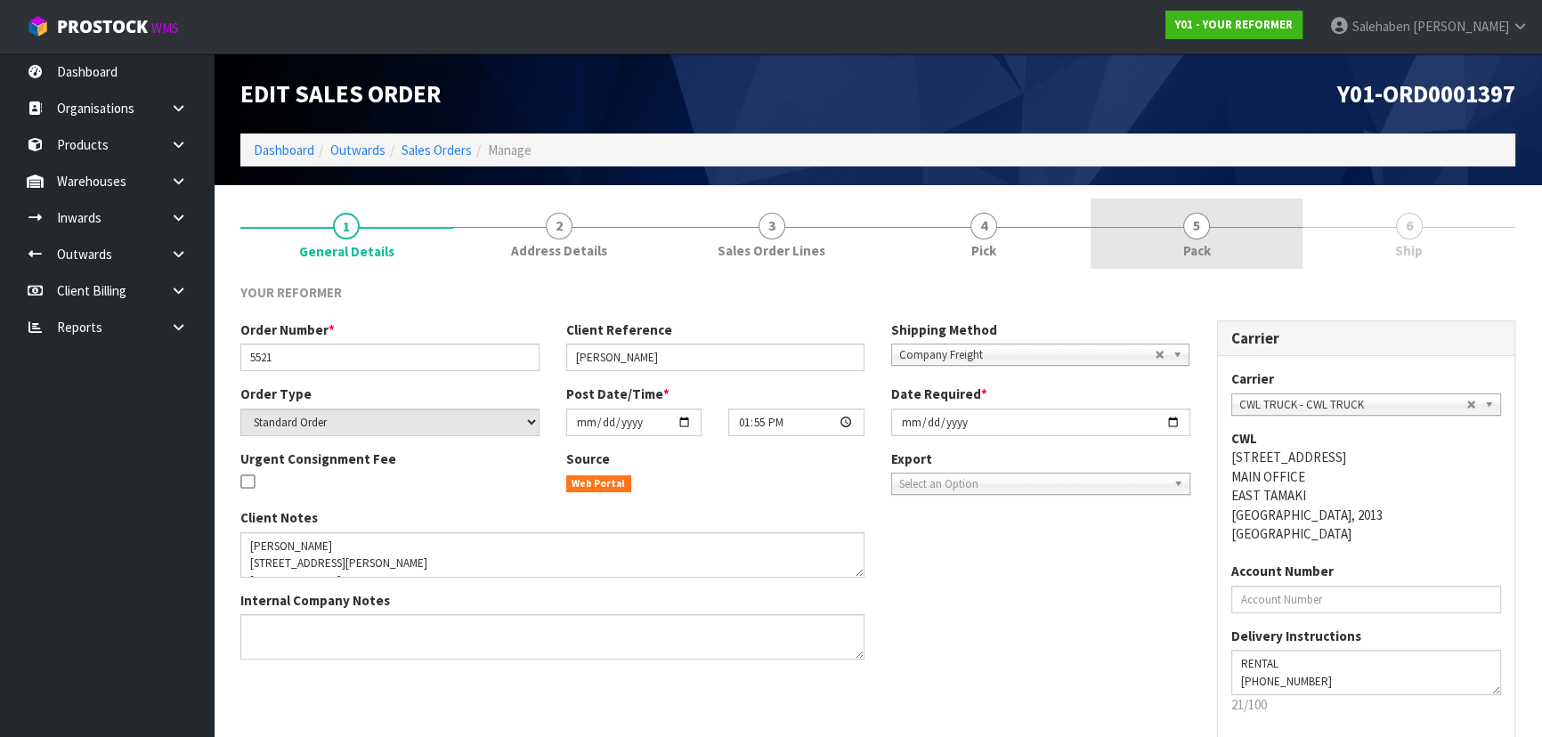
click at [1227, 248] on link "5 Pack" at bounding box center [1196, 234] width 213 height 70
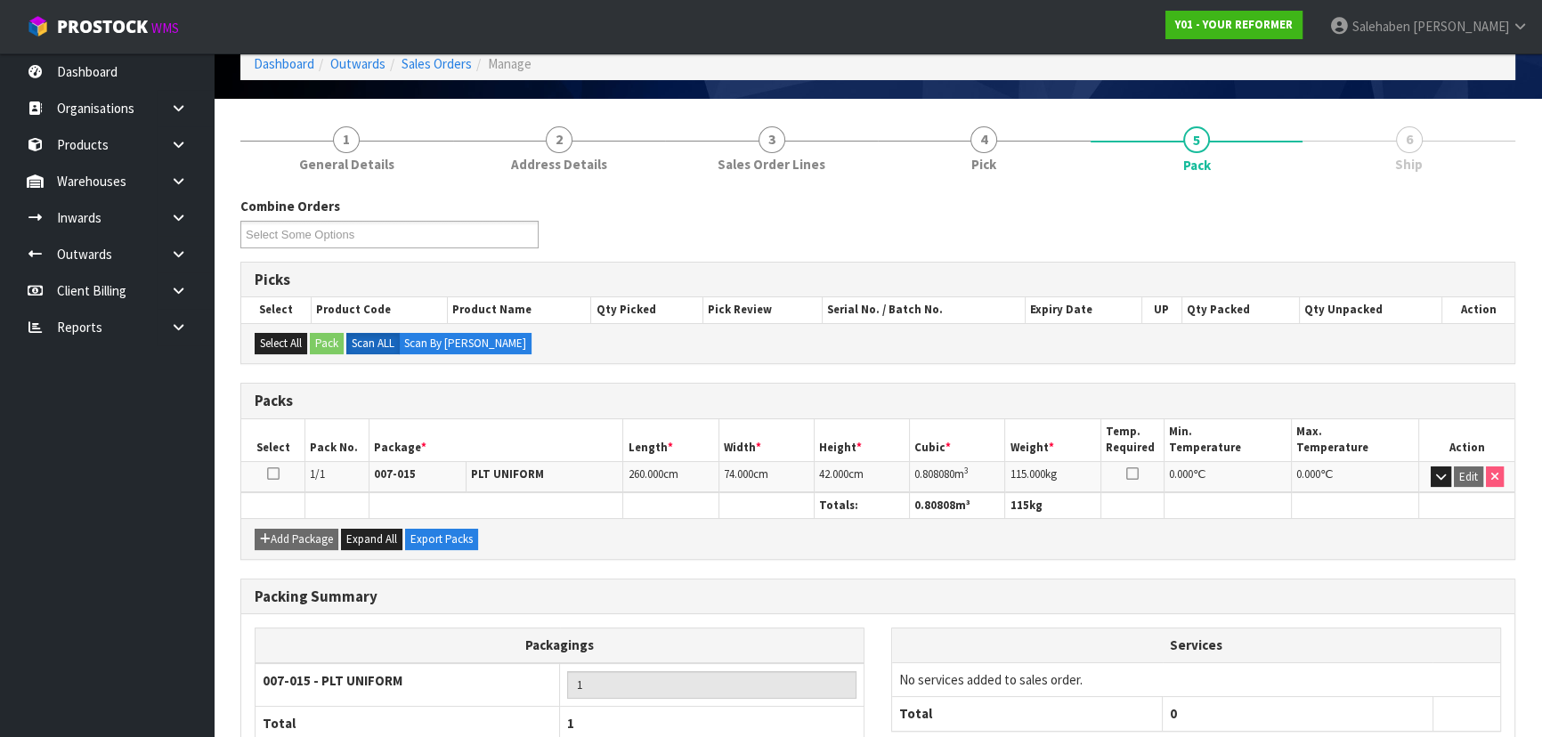
scroll to position [203, 0]
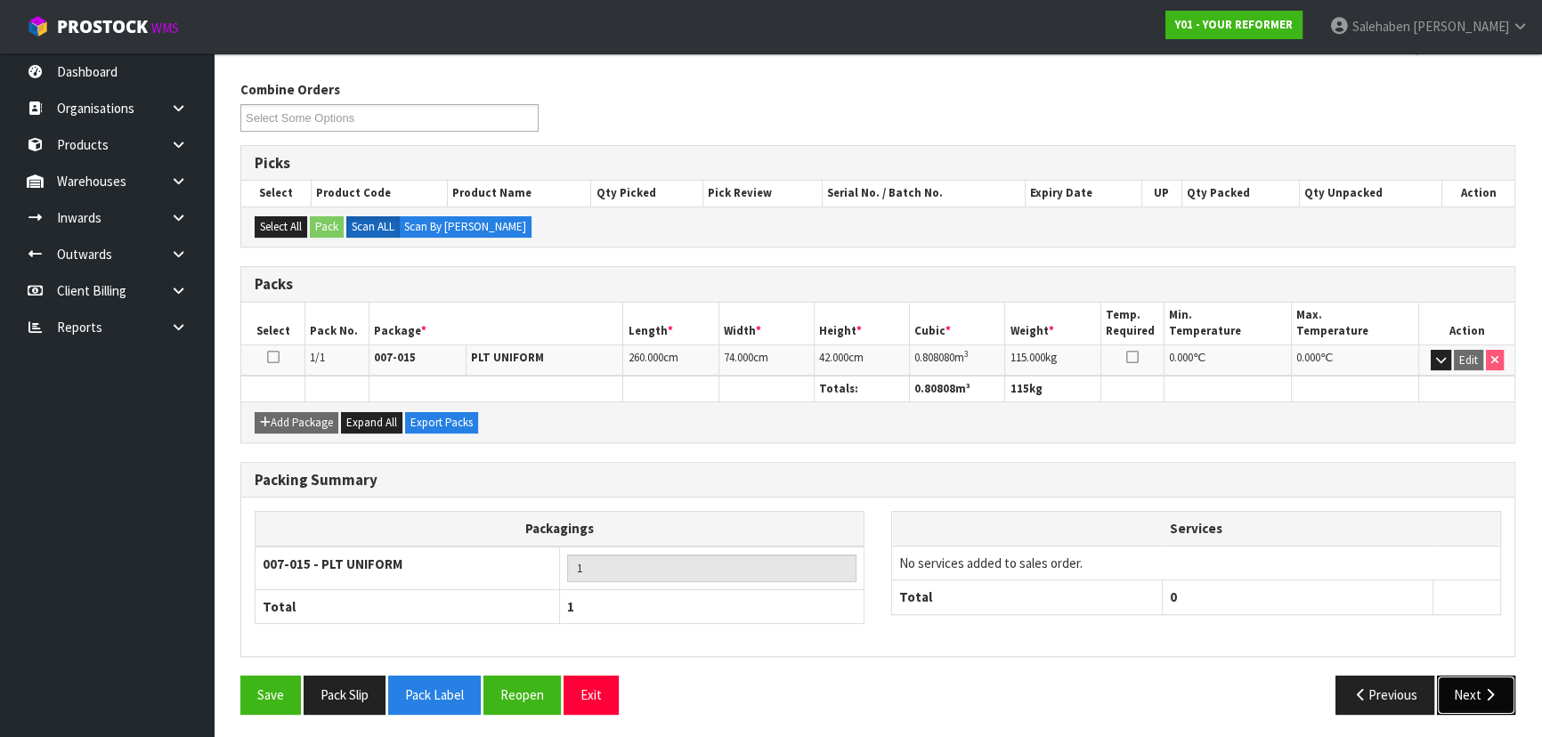
click at [1466, 695] on button "Next" at bounding box center [1476, 695] width 78 height 38
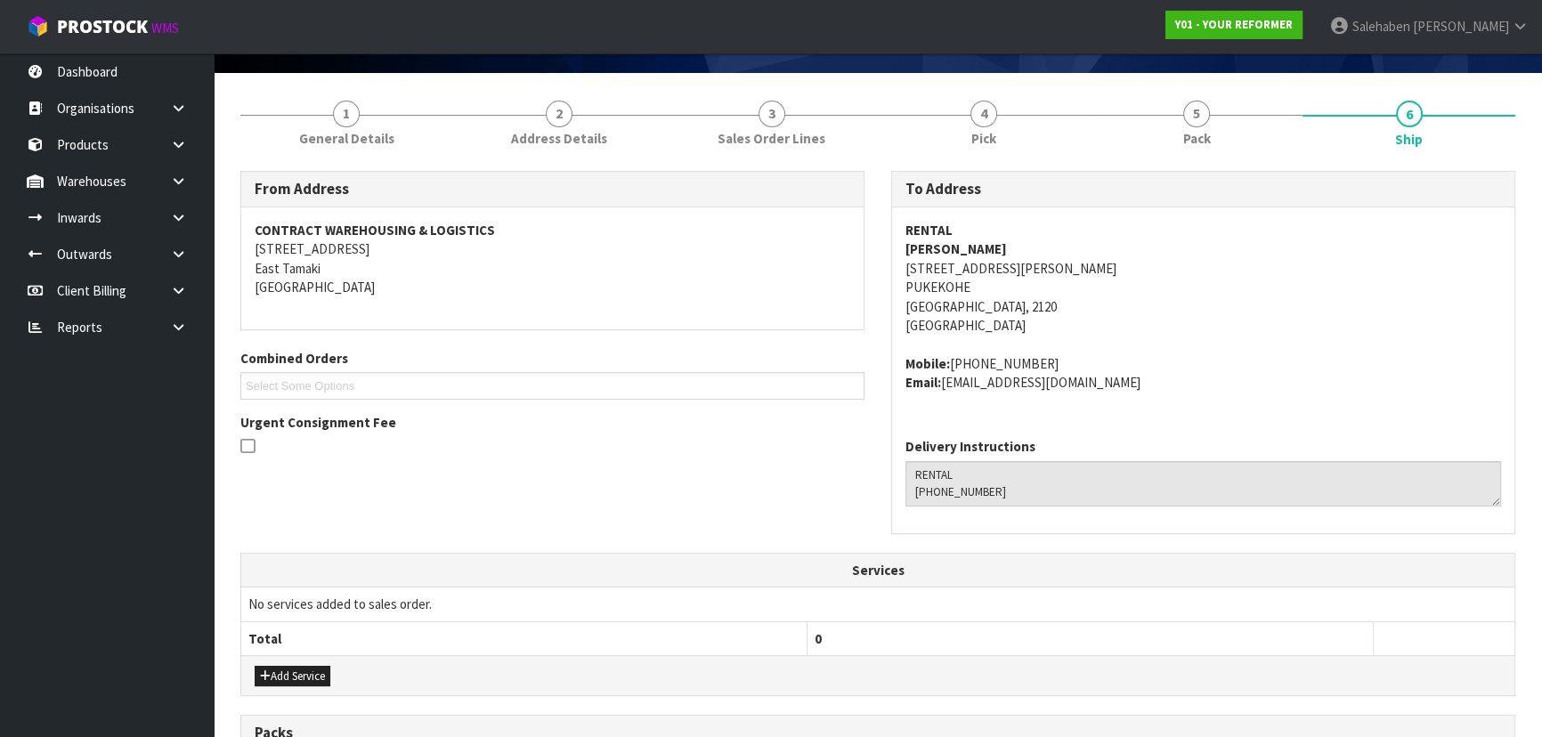
scroll to position [460, 0]
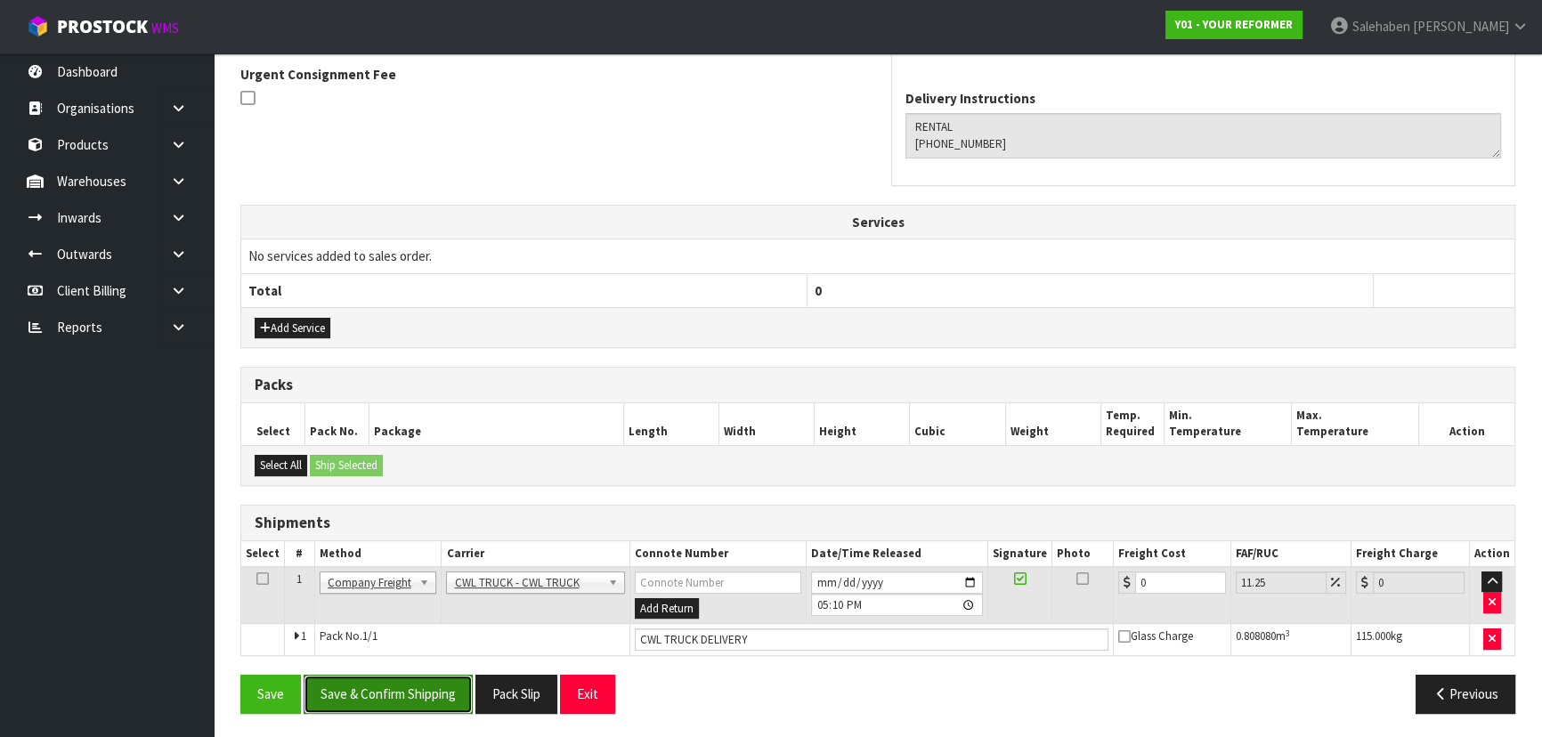
drag, startPoint x: 409, startPoint y: 697, endPoint x: 417, endPoint y: 687, distance: 13.2
click at [409, 697] on button "Save & Confirm Shipping" at bounding box center [388, 694] width 169 height 38
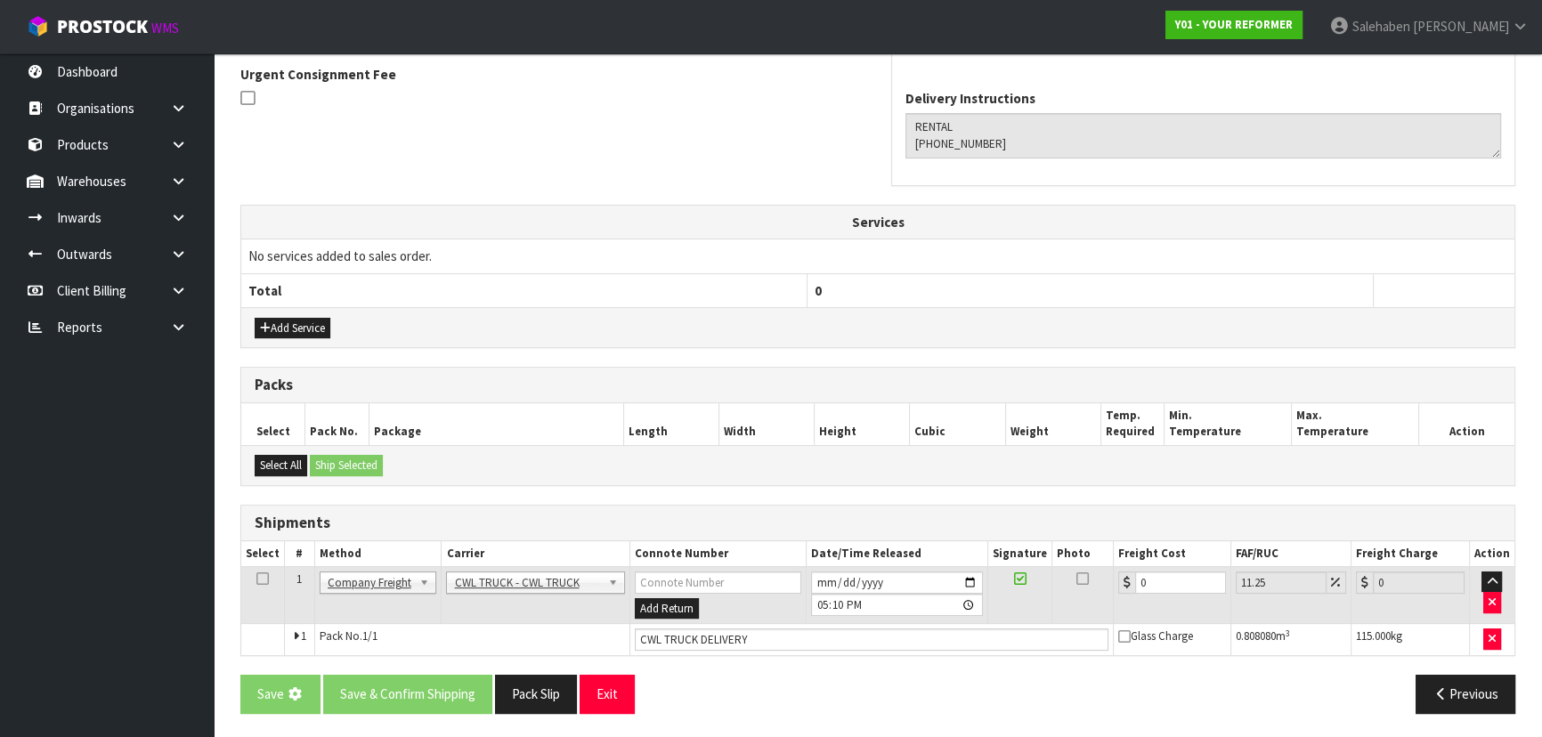
scroll to position [0, 0]
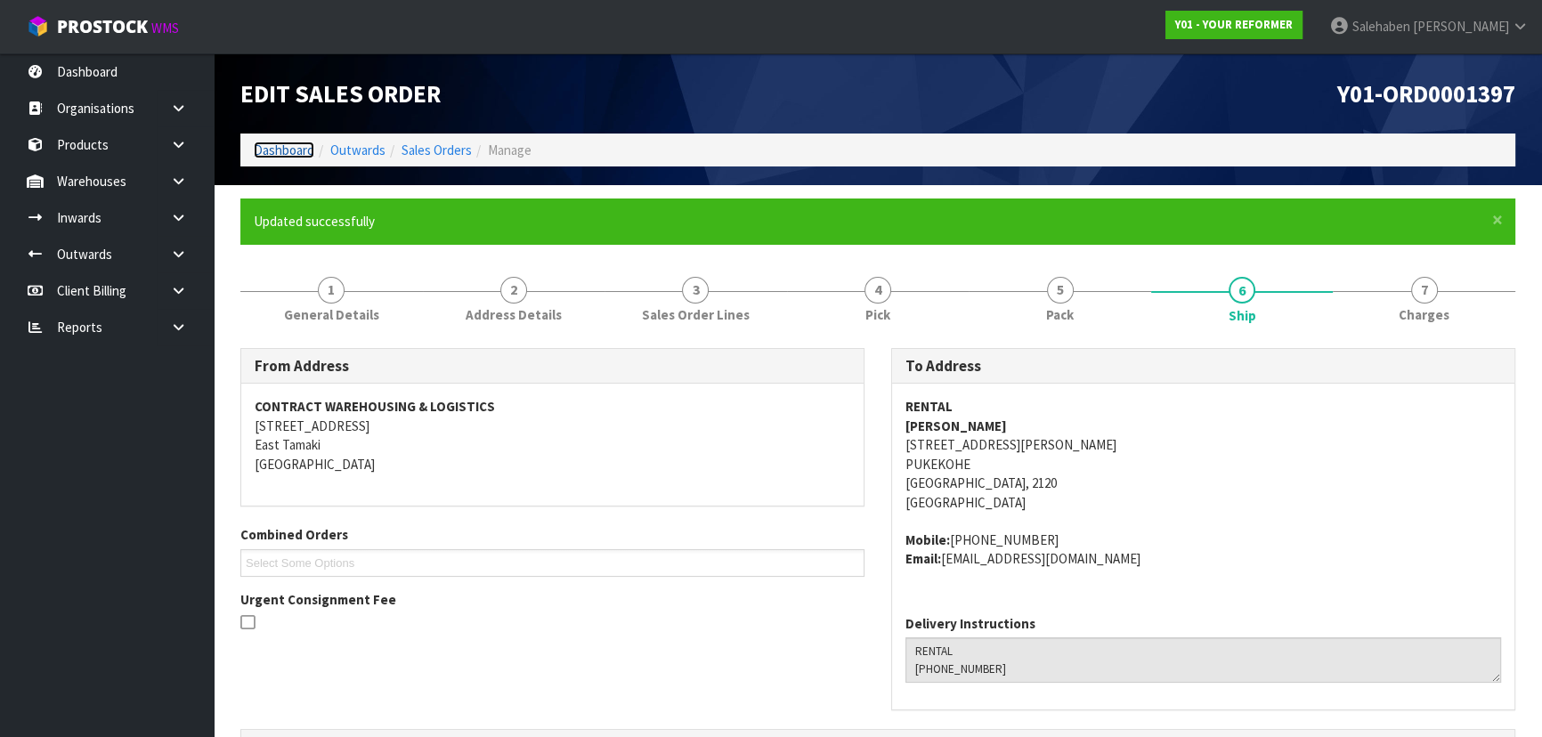
click at [284, 150] on link "Dashboard" at bounding box center [284, 150] width 61 height 17
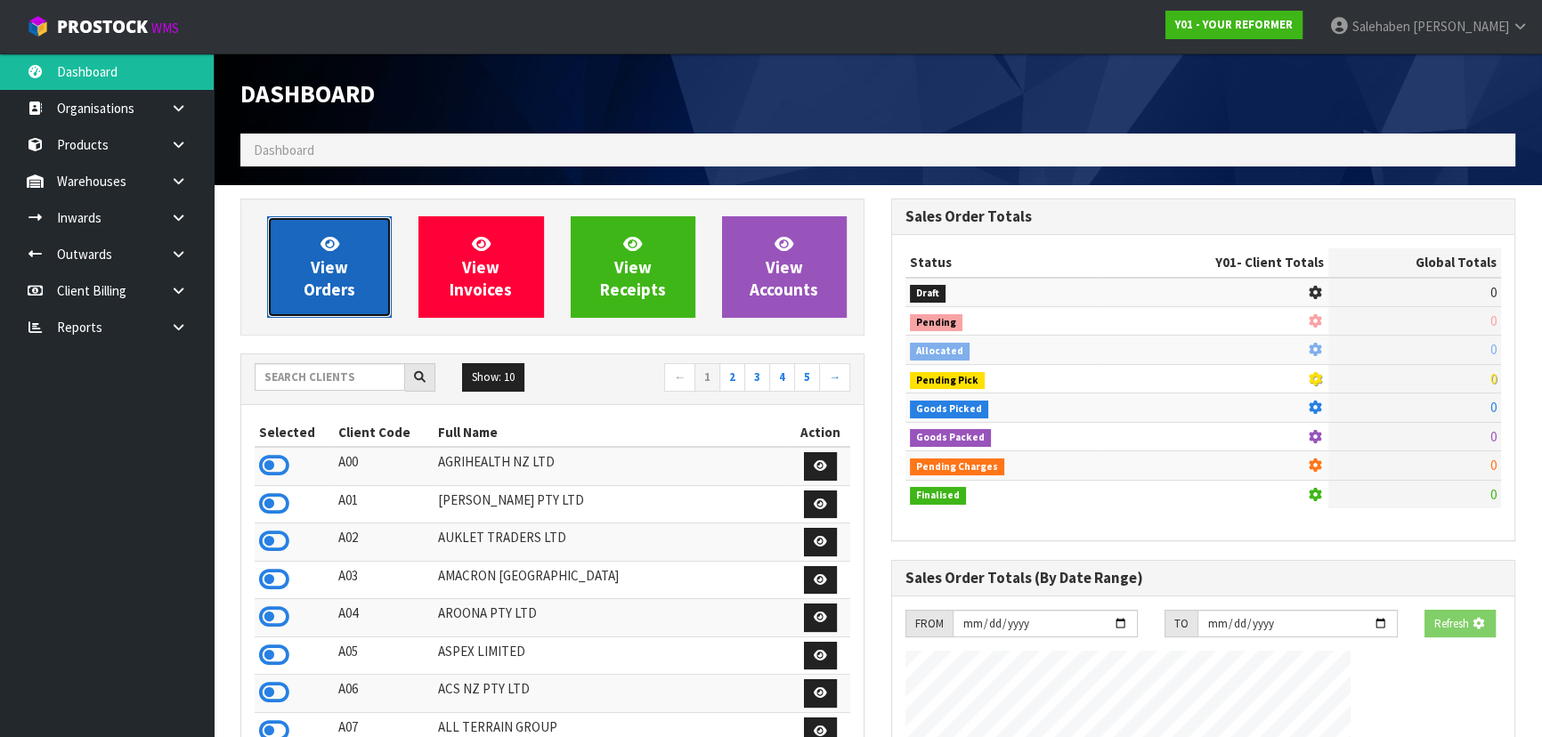
click at [314, 289] on span "View Orders" at bounding box center [330, 266] width 52 height 67
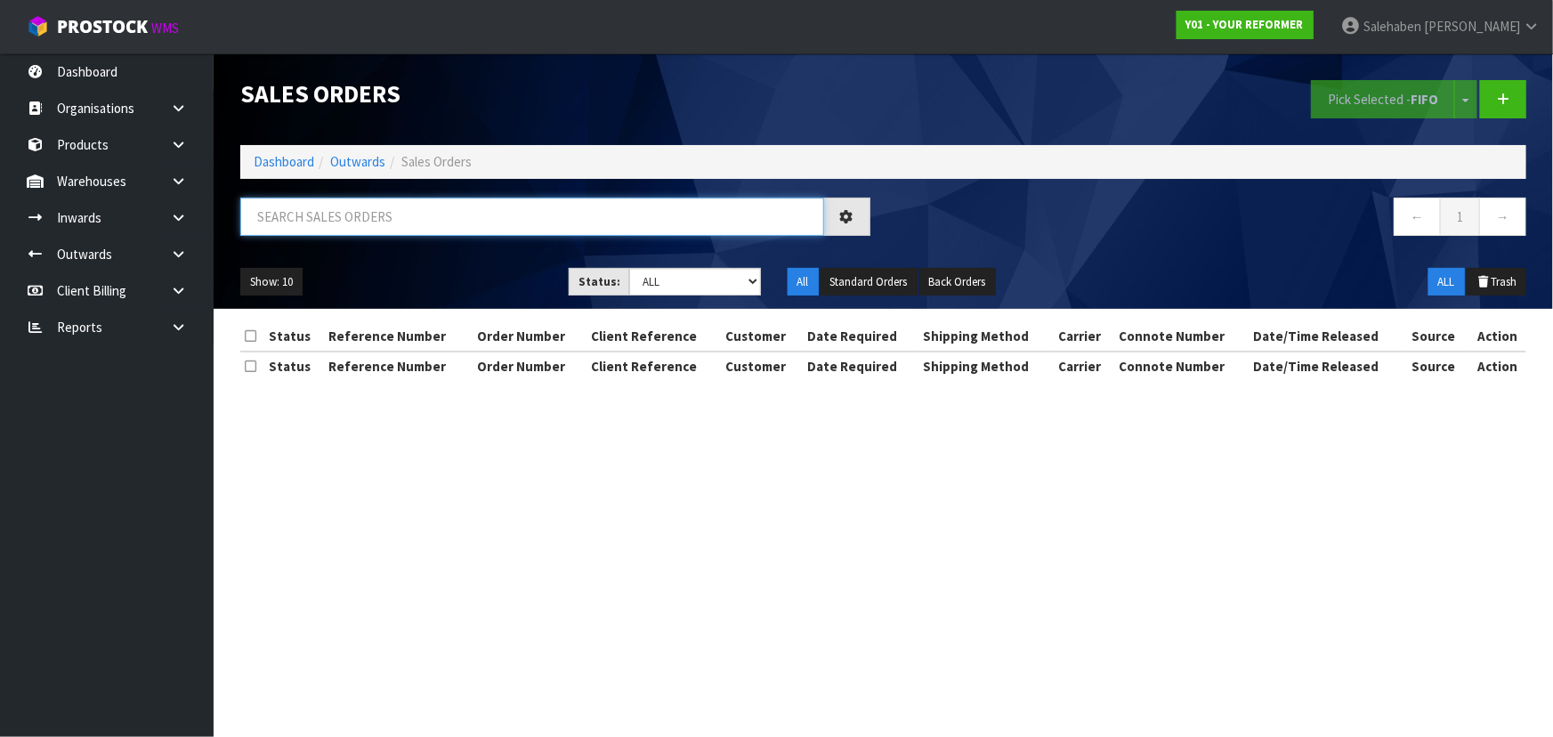
click at [370, 220] on input "text" at bounding box center [532, 217] width 584 height 38
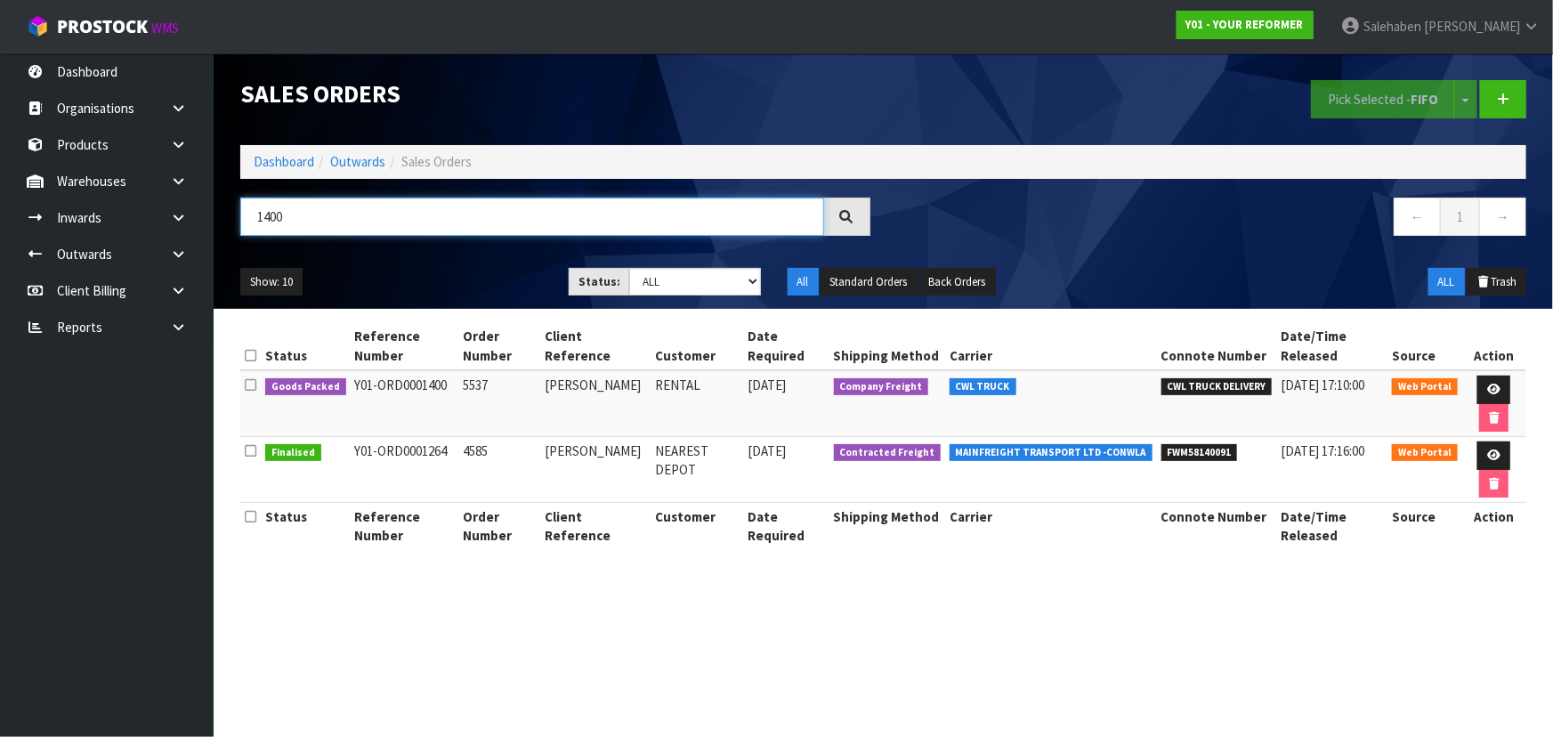
type input "1400"
click at [409, 270] on ul "Show: 10 5 10 25 50" at bounding box center [391, 282] width 302 height 28
click at [1487, 382] on link at bounding box center [1494, 390] width 33 height 28
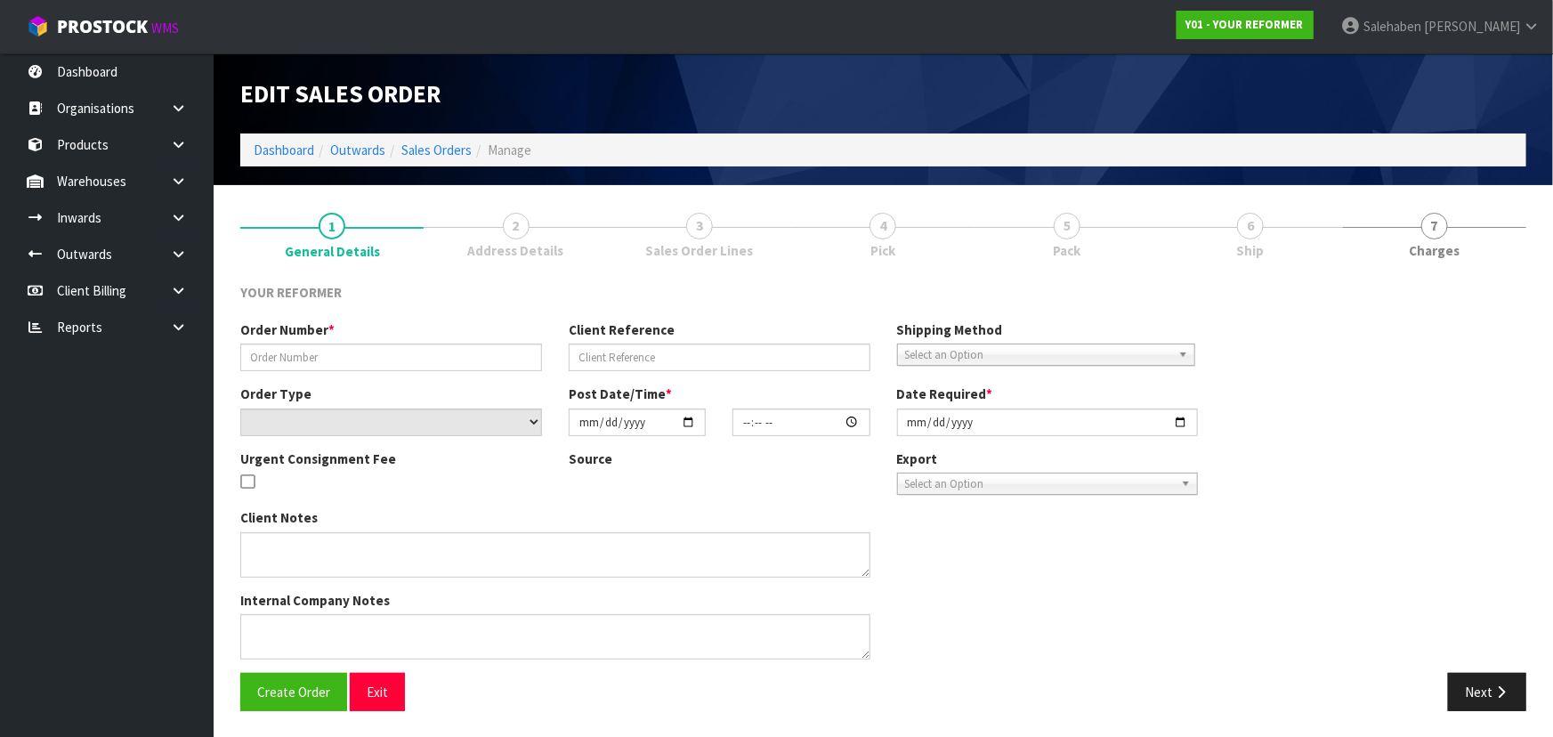
type input "5537"
type input "JADE ALLAN"
select select "number:0"
type input "[DATE]"
type input "14:01:00.000"
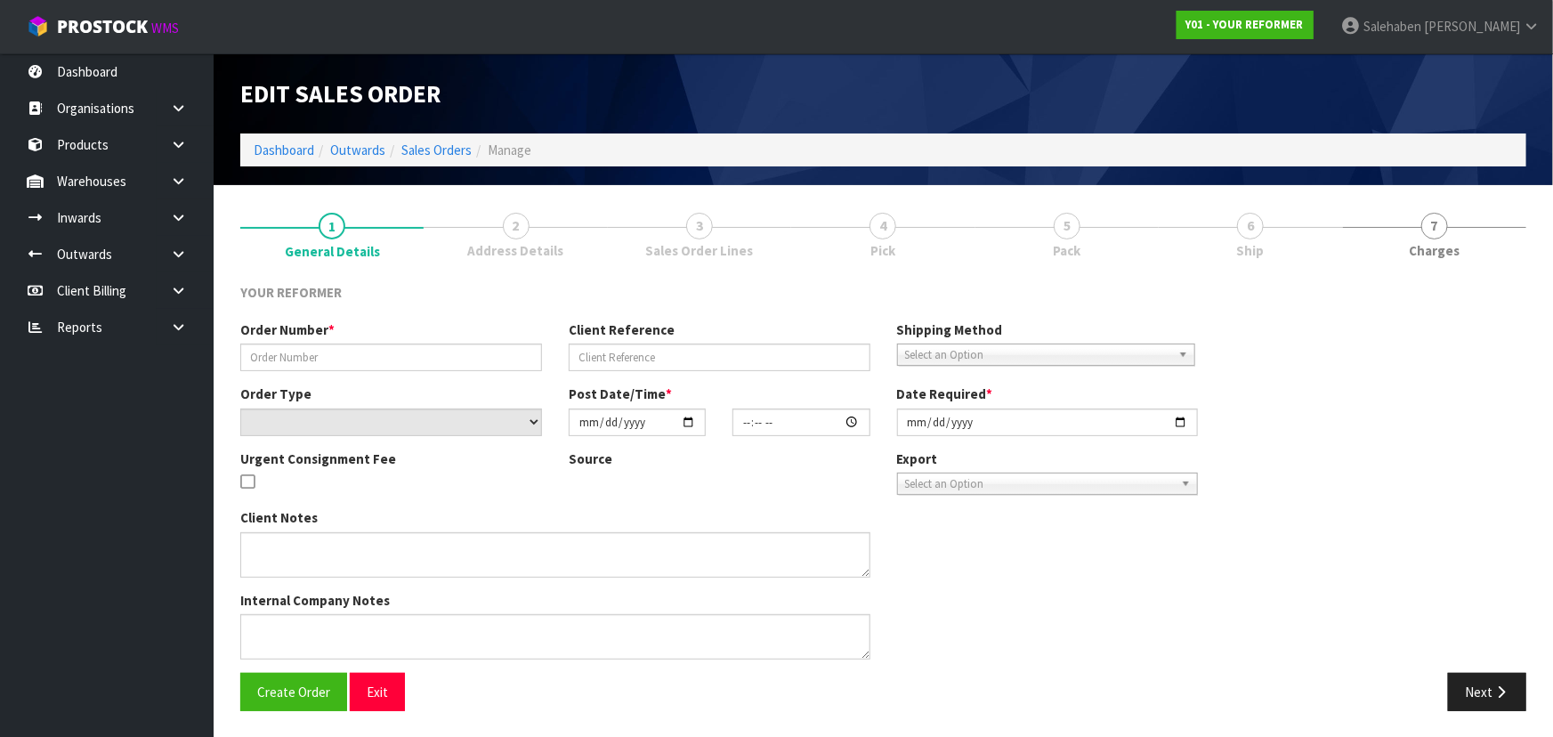
type input "[DATE]"
type textarea "JADE ALLAN 4 FAIRFIELD STREET AUK PUKEKOHE 2120 NEW ZEALAND +64 27 621 0724"
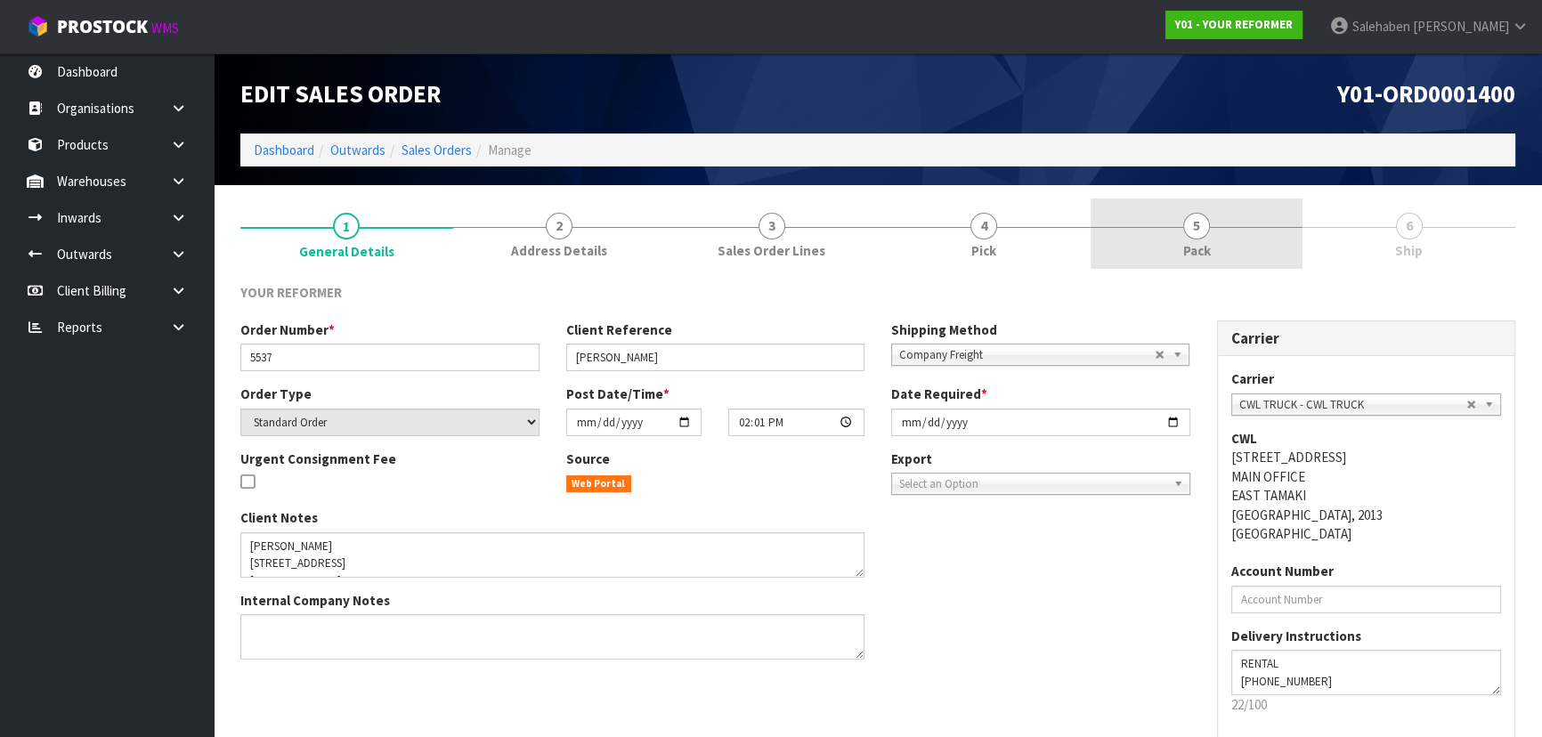
click at [1181, 234] on link "5 Pack" at bounding box center [1196, 234] width 213 height 70
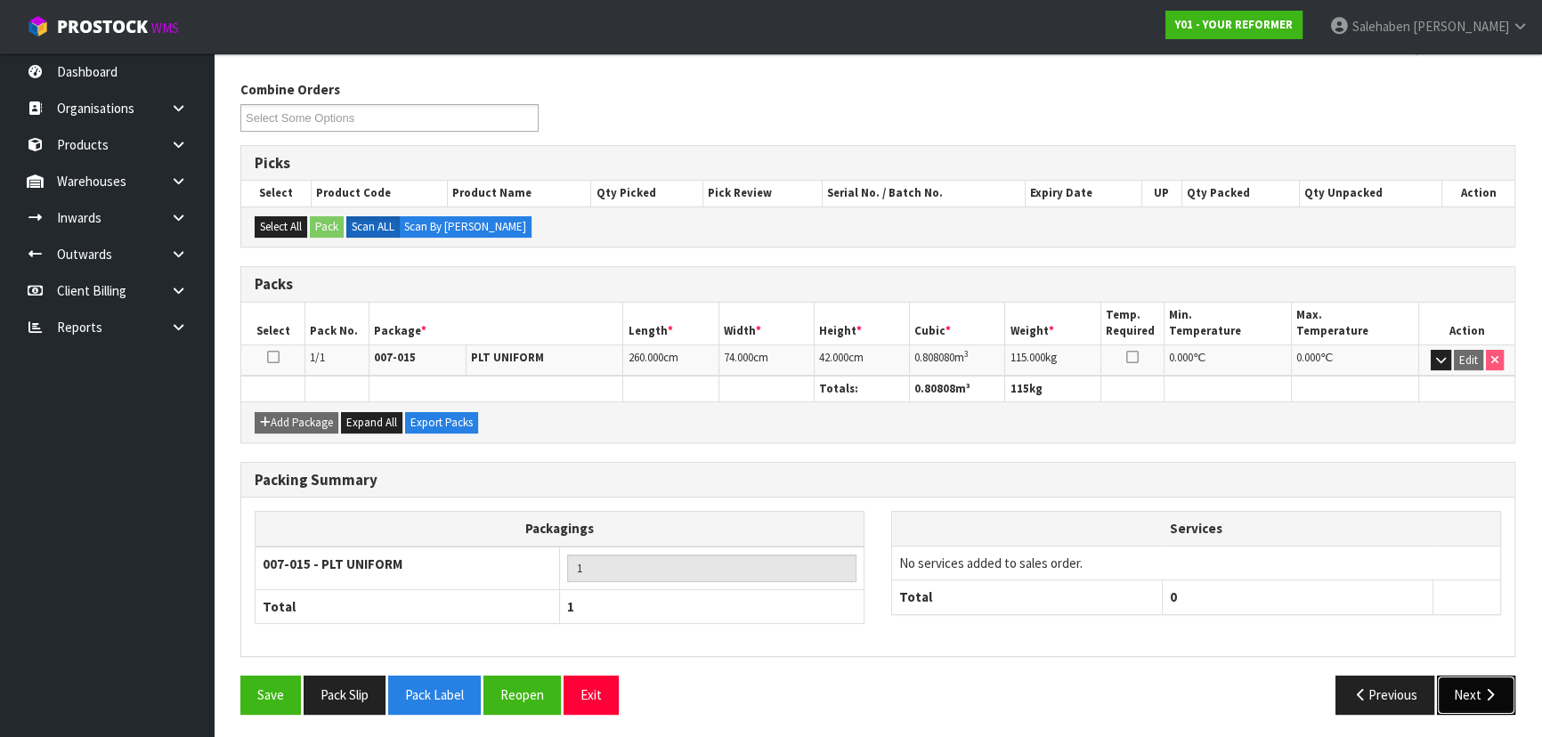
click at [1461, 679] on button "Next" at bounding box center [1476, 695] width 78 height 38
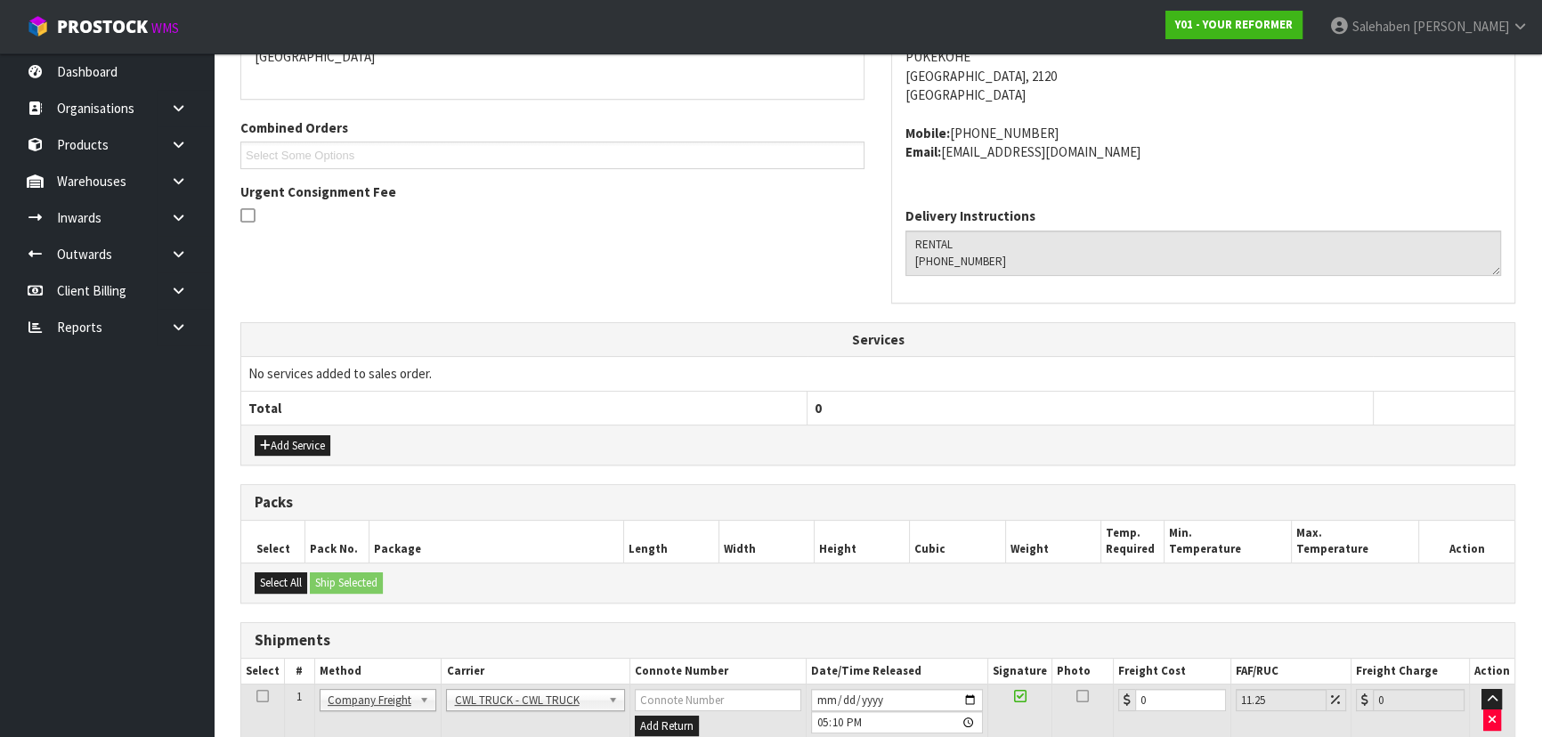
scroll to position [460, 0]
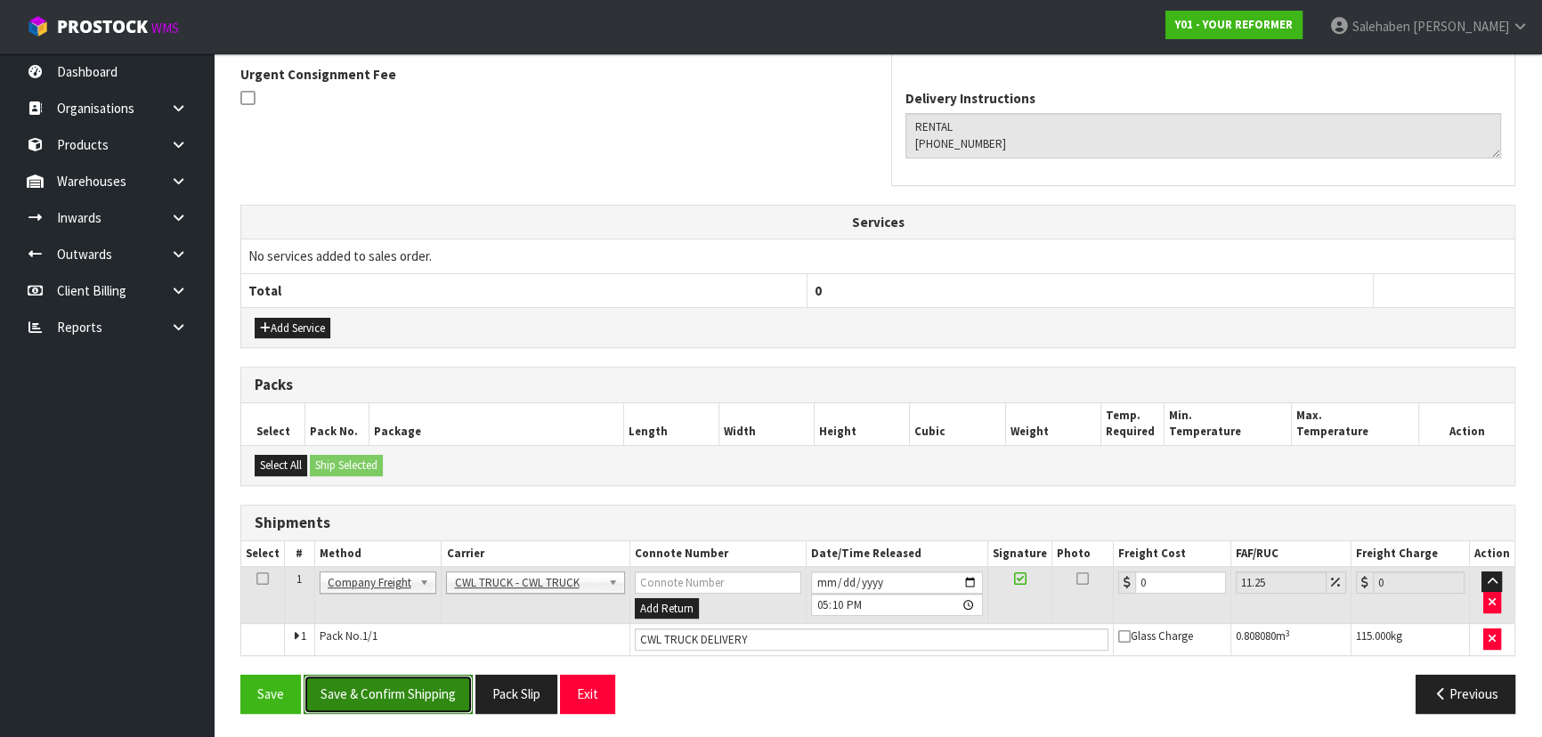
click at [388, 686] on button "Save & Confirm Shipping" at bounding box center [388, 694] width 169 height 38
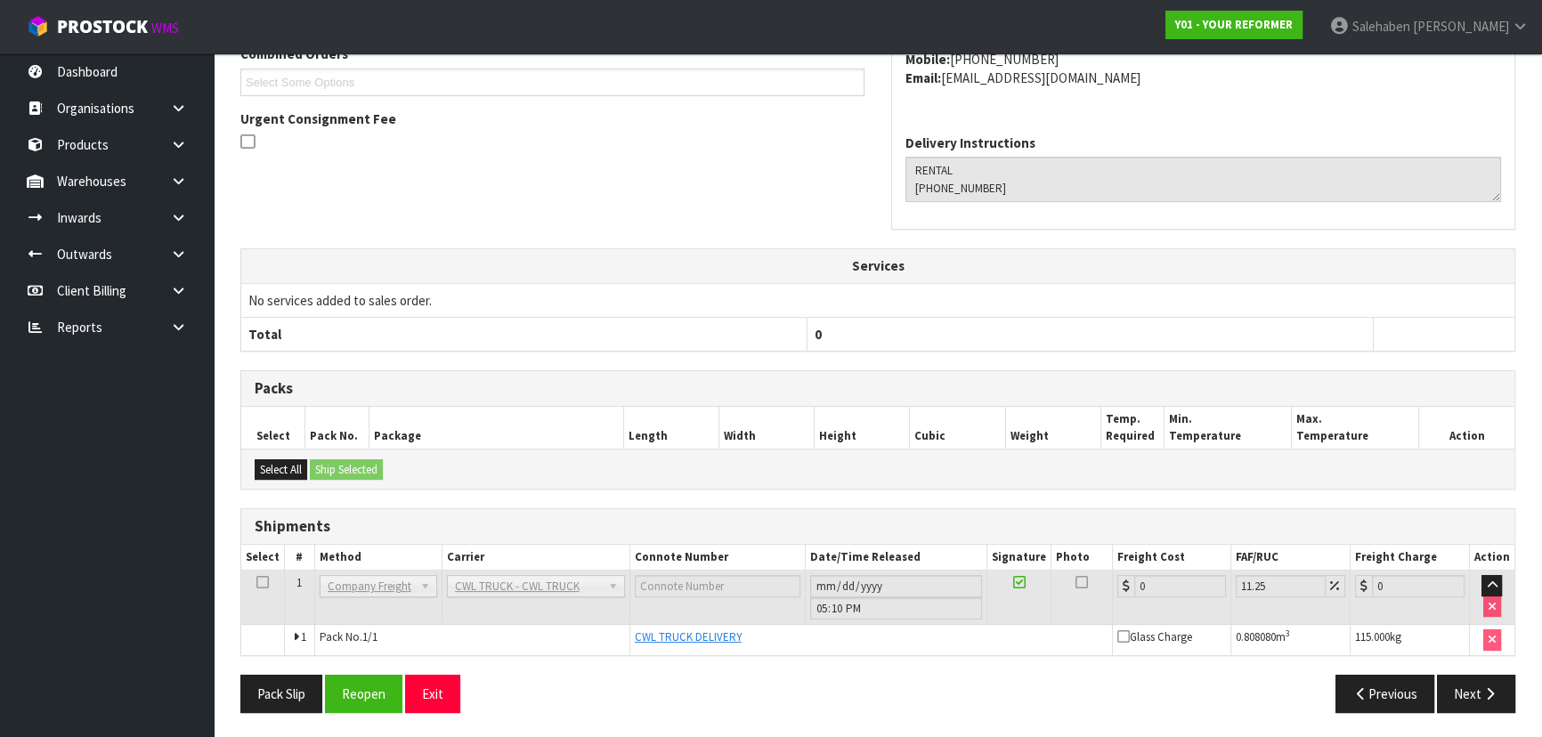
scroll to position [0, 0]
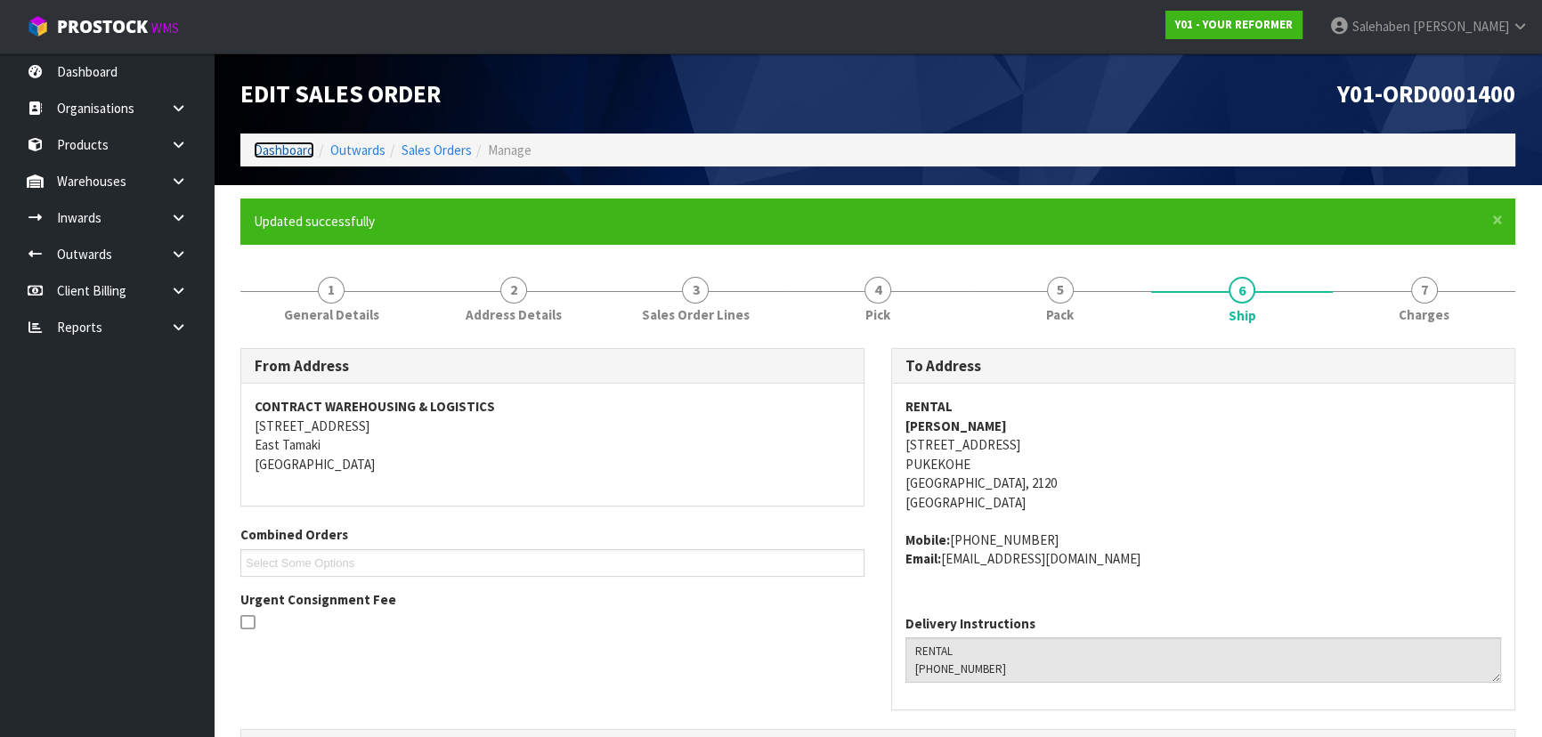
click at [290, 147] on link "Dashboard" at bounding box center [284, 150] width 61 height 17
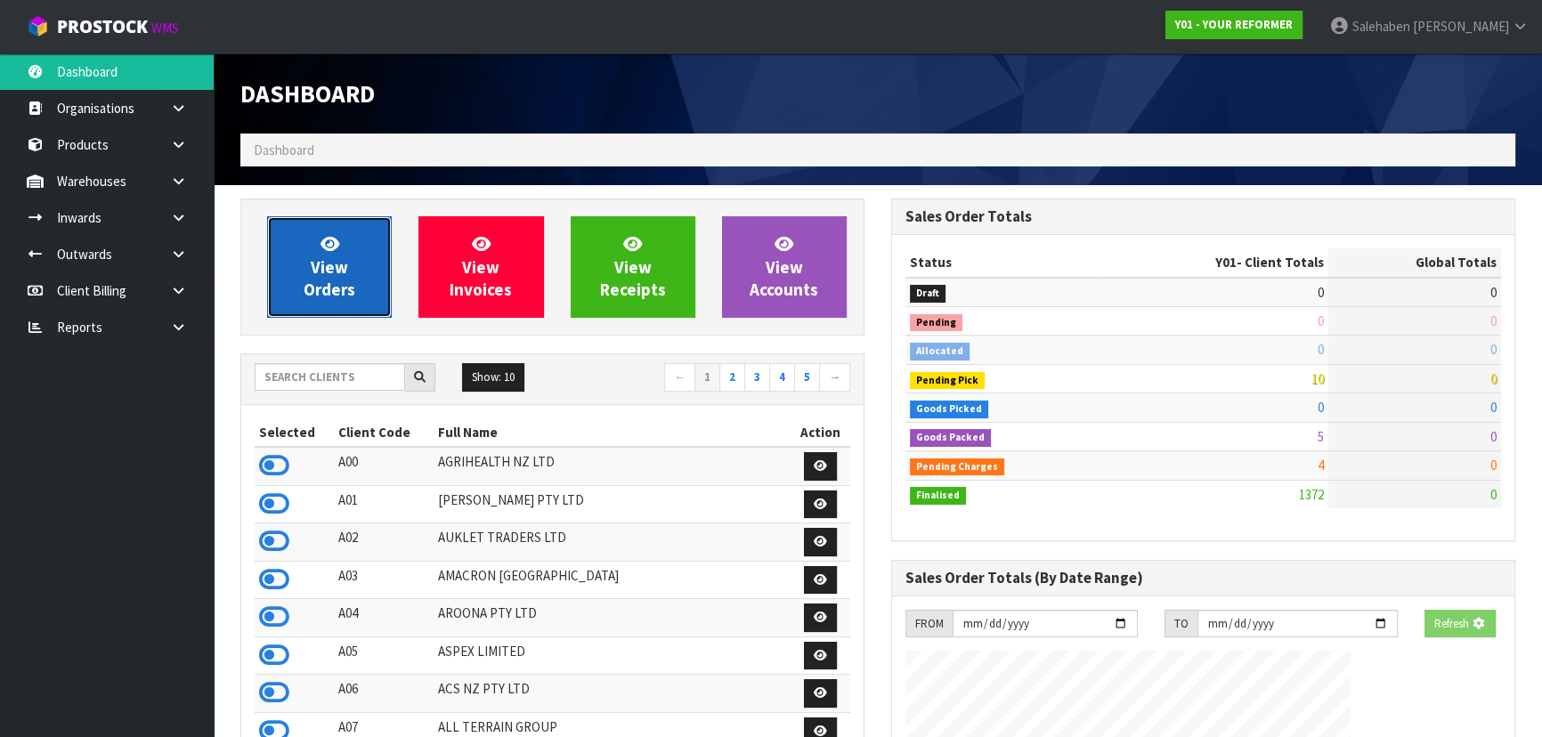
click at [293, 236] on link "View Orders" at bounding box center [329, 266] width 125 height 101
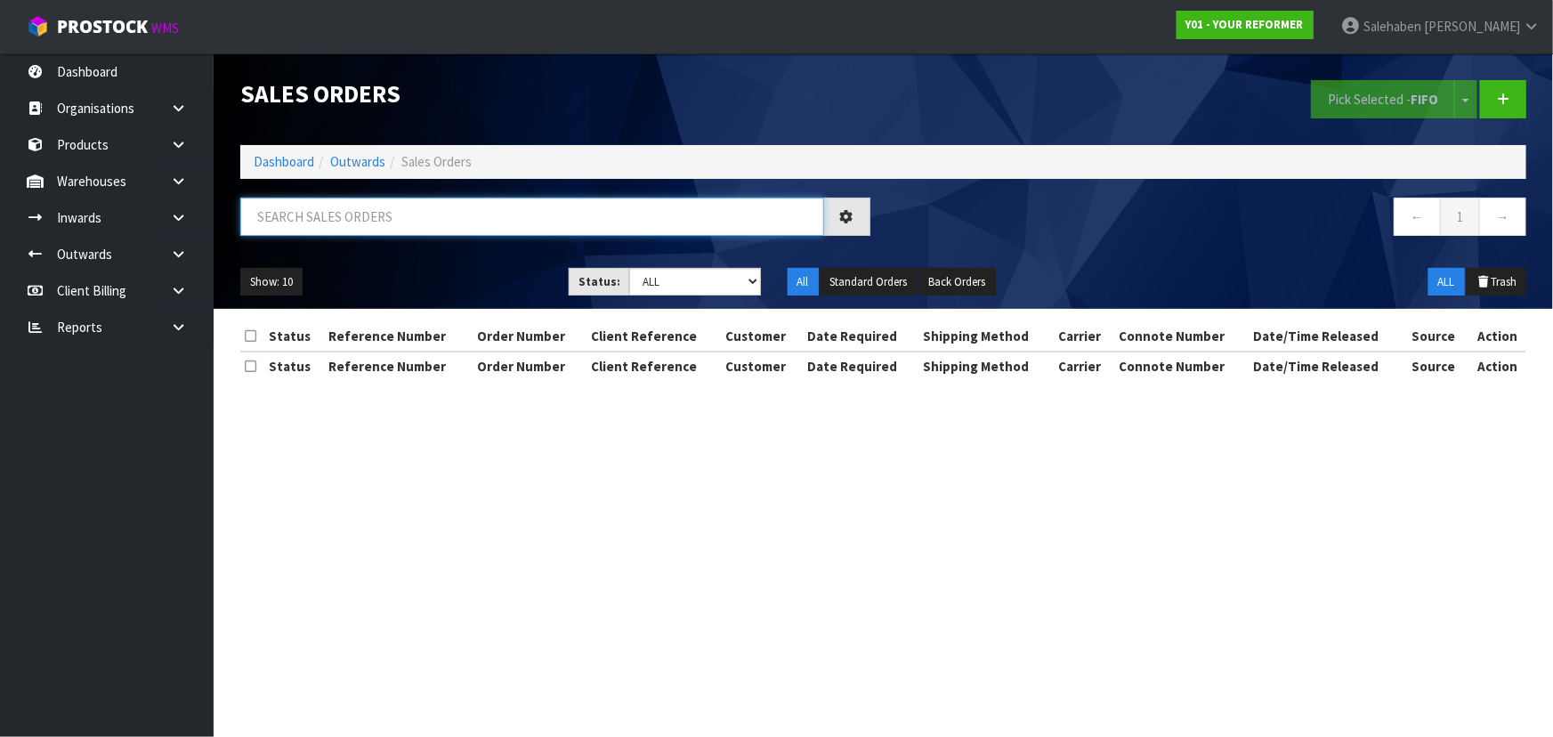
click at [343, 216] on input "text" at bounding box center [532, 217] width 584 height 38
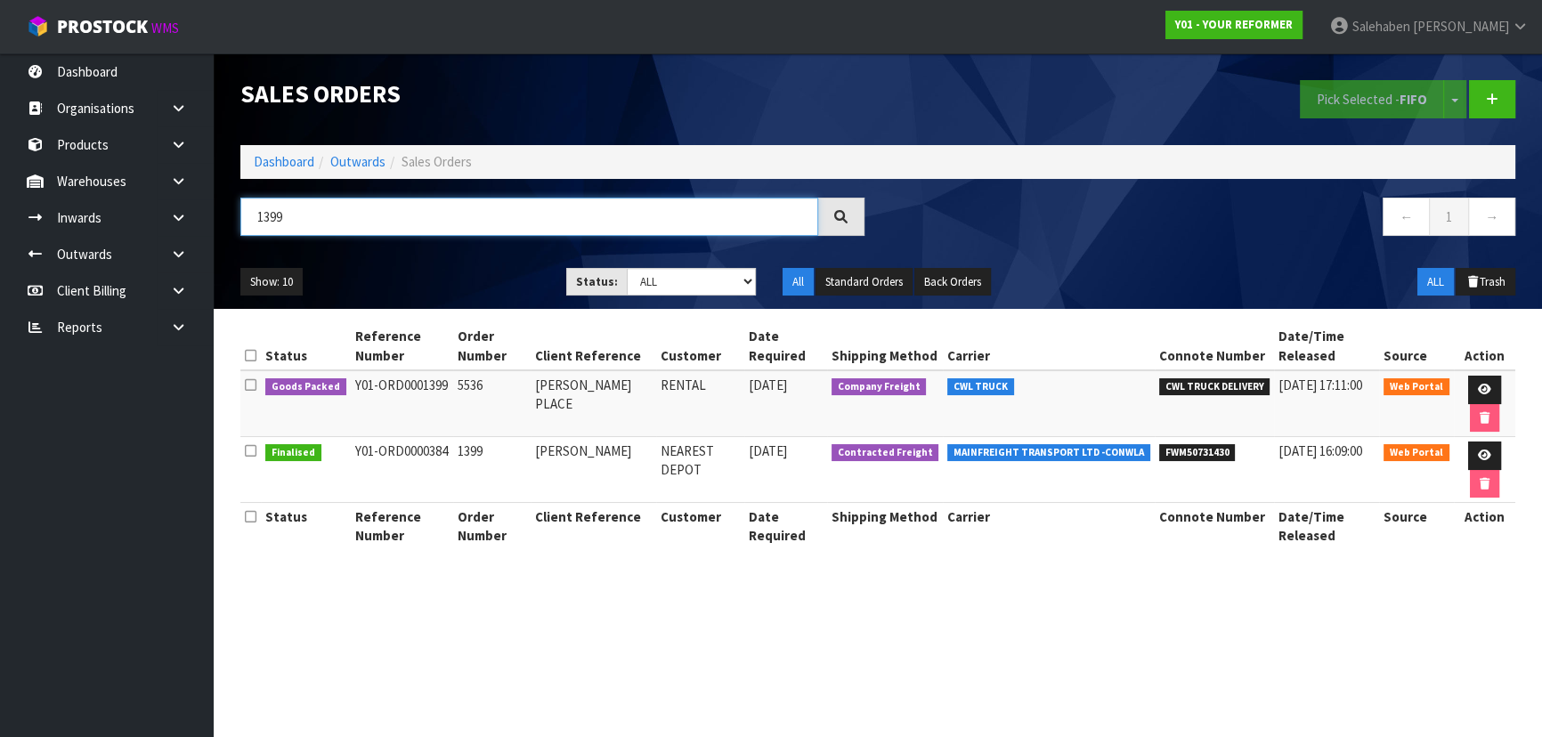
type input "1399"
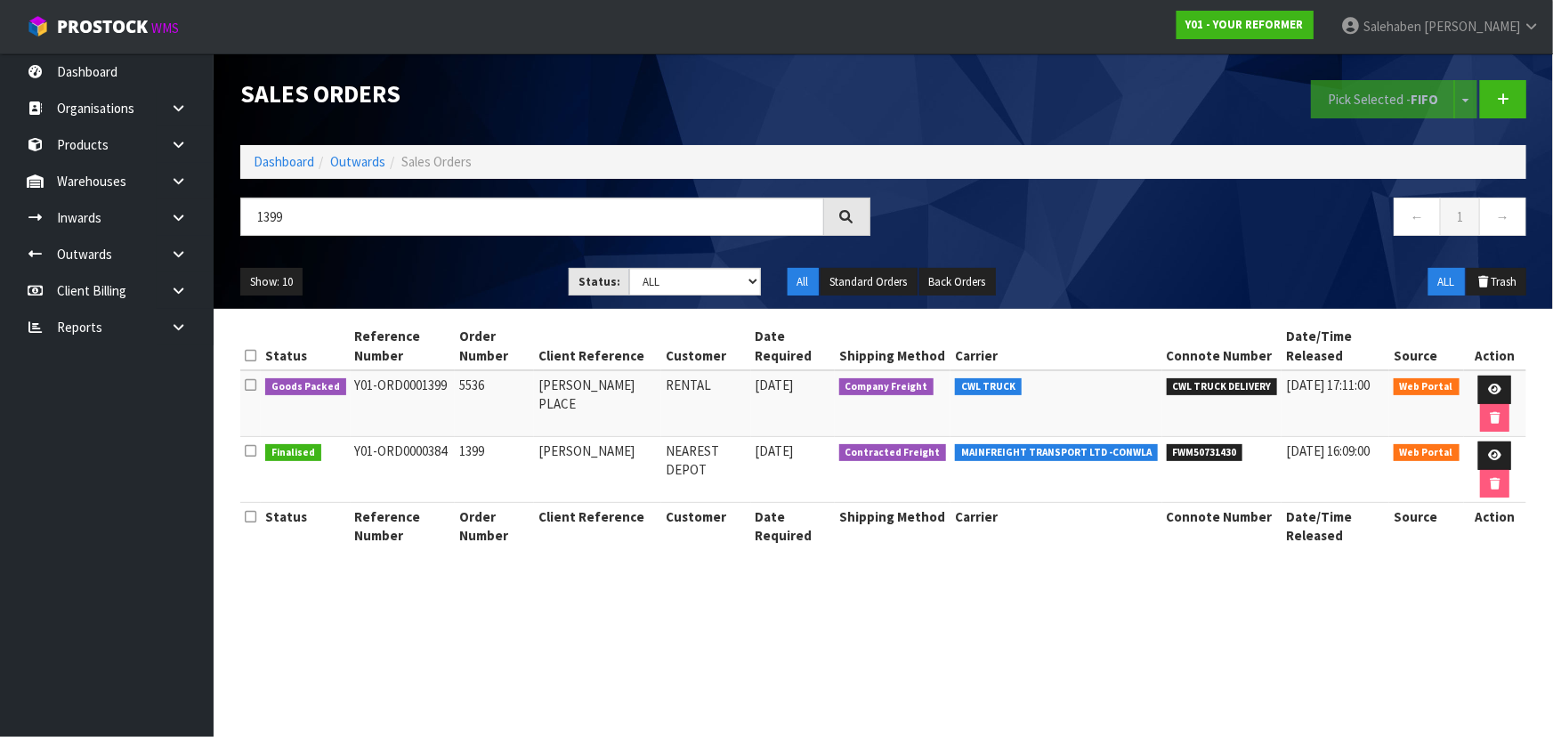
click at [461, 252] on div "1399 ← 1 →" at bounding box center [883, 226] width 1313 height 57
click at [1488, 385] on icon at bounding box center [1494, 390] width 13 height 12
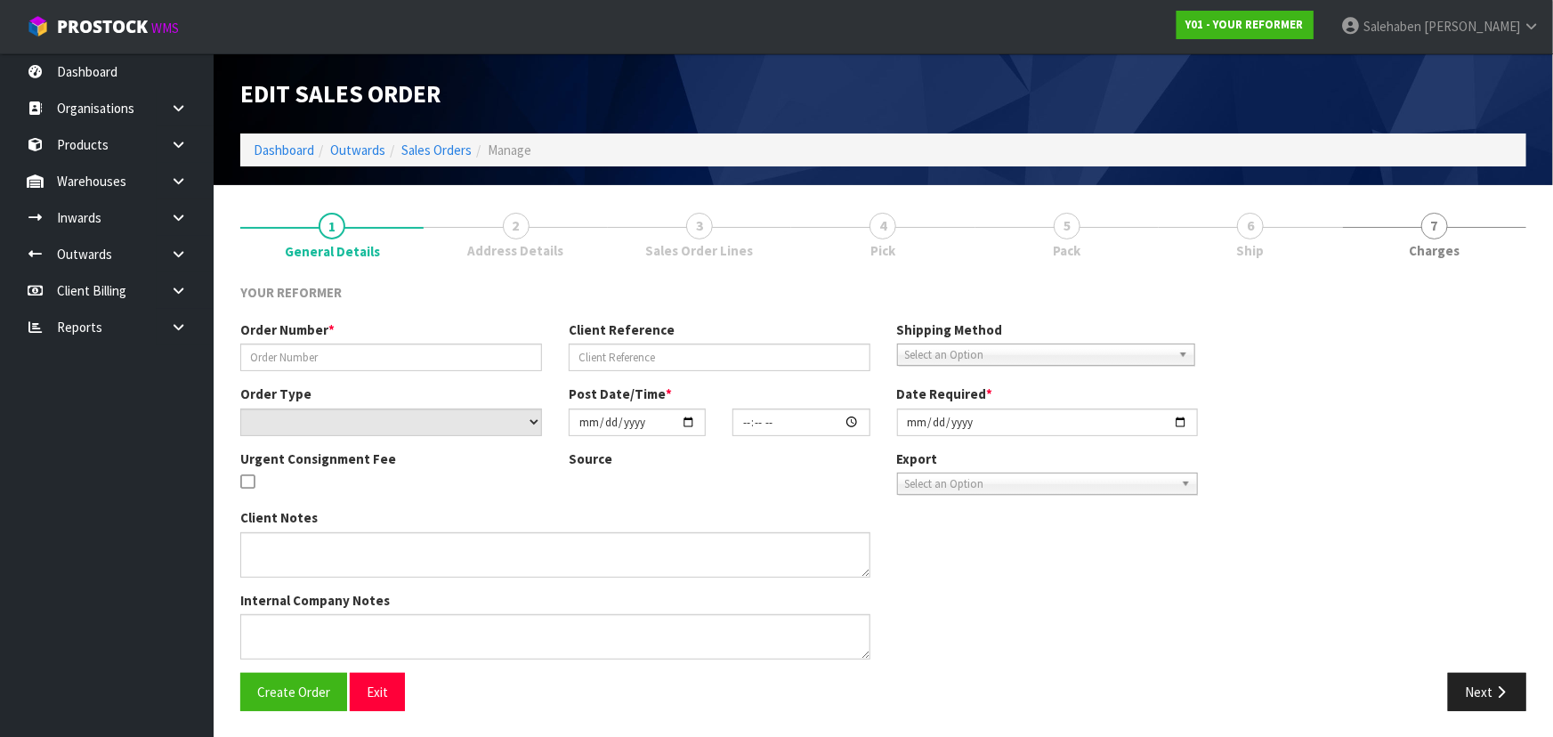
type input "5536"
type input "BRIDGETTE PLACE"
select select "number:0"
type input "[DATE]"
type input "14:00:00.000"
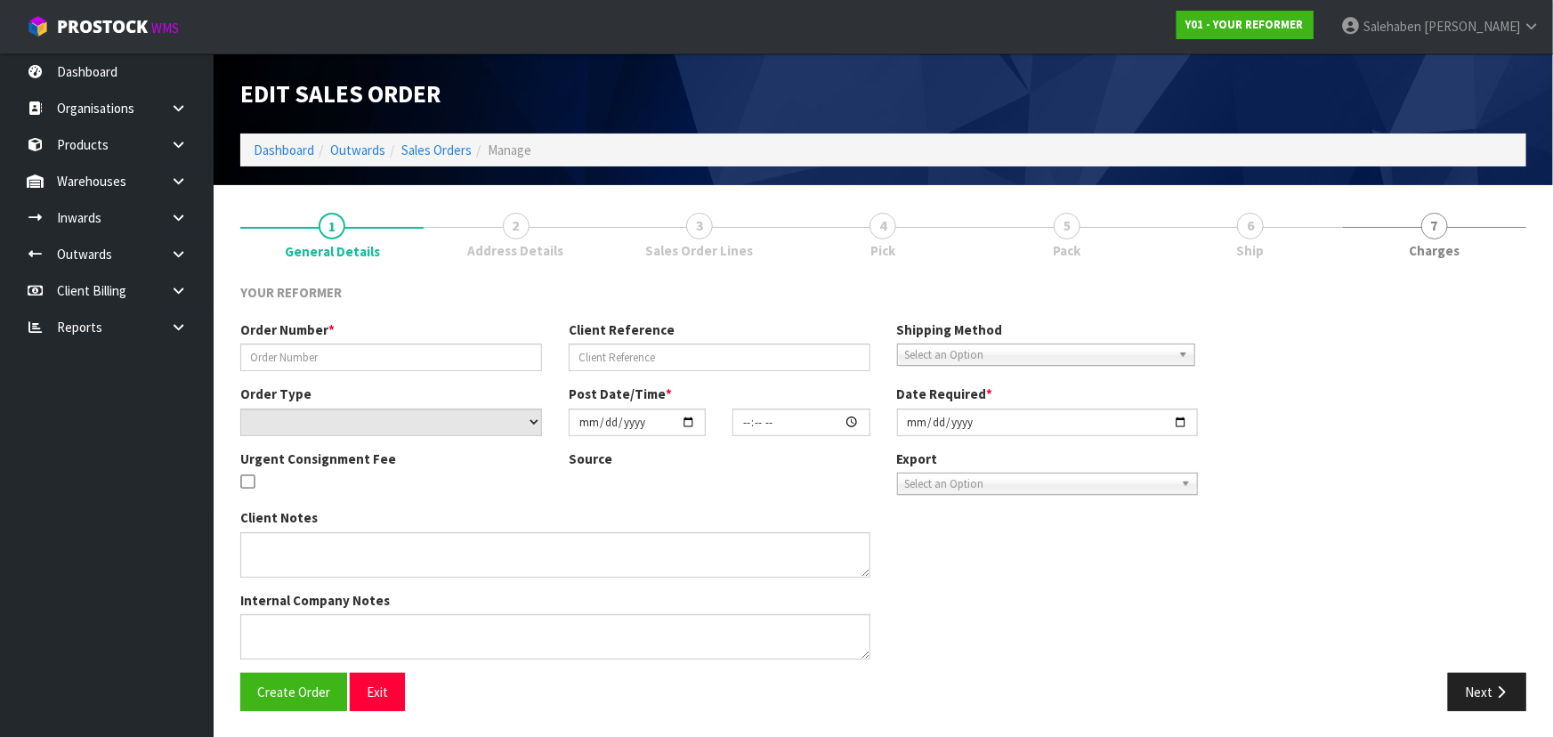
type input "[DATE]"
type textarea "BRIDGETTE PLACE 6 ECKFORD LANE AUK MARAETAI 2018 NEW ZEALAND +64 21 898 394"
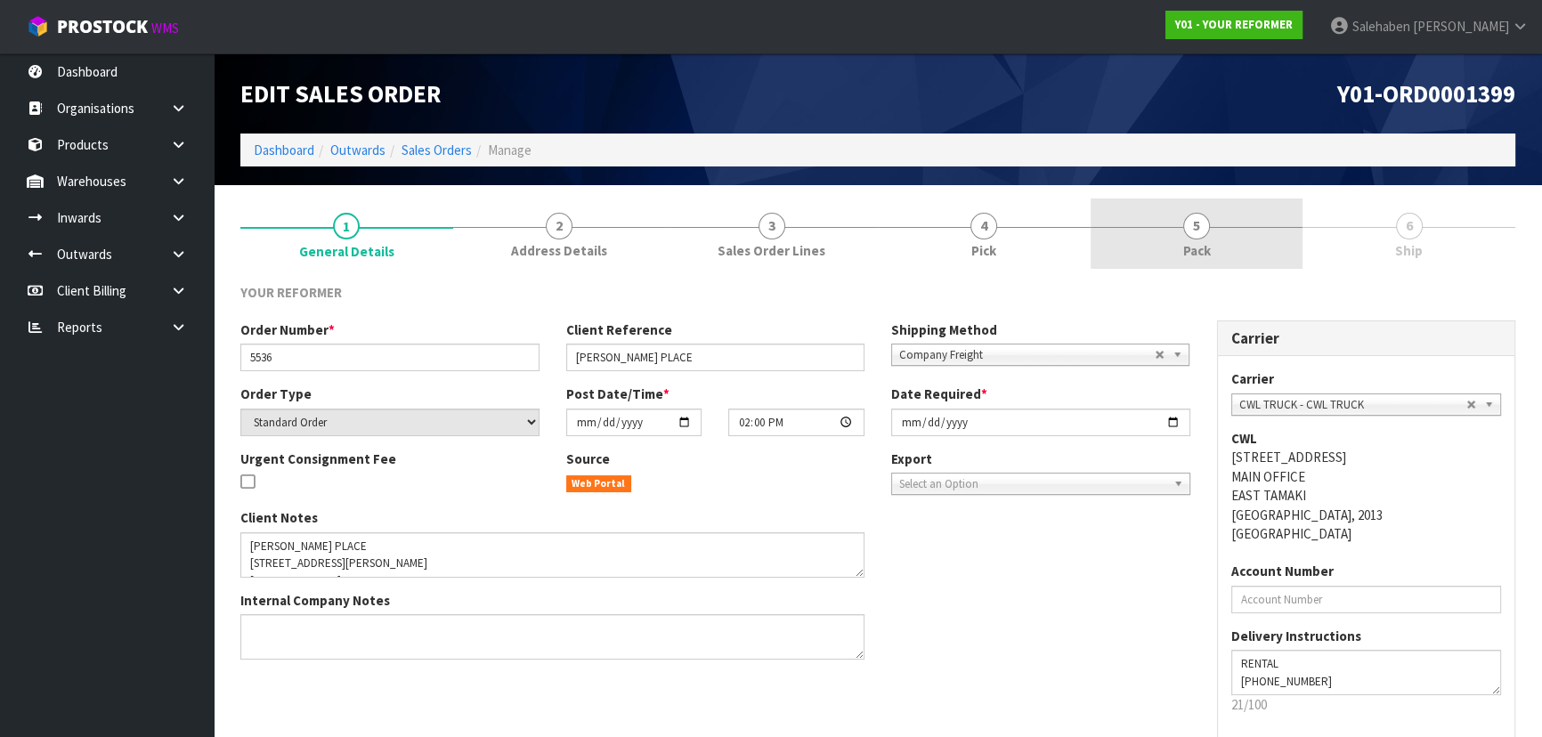
click at [1216, 237] on link "5 Pack" at bounding box center [1196, 234] width 213 height 70
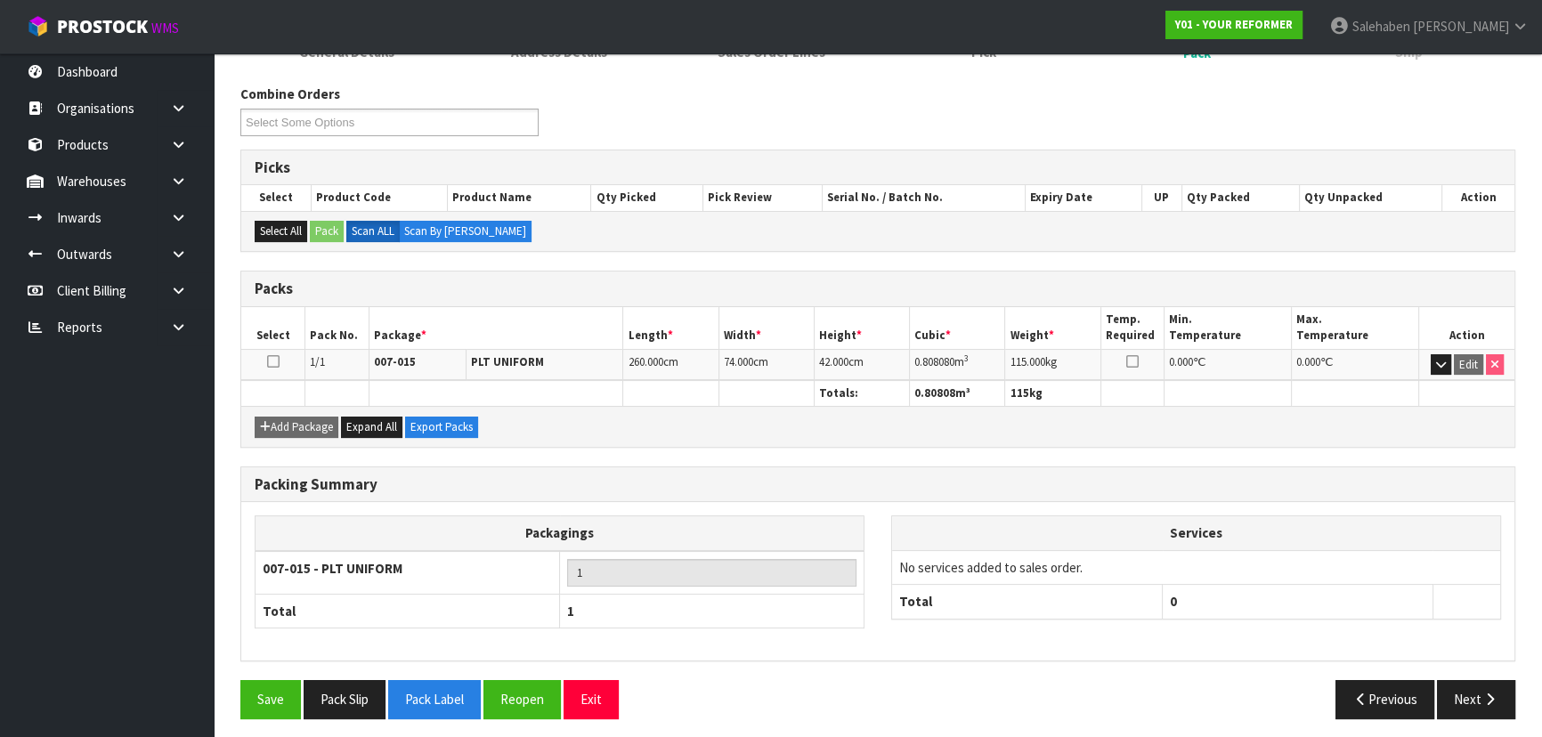
scroll to position [203, 0]
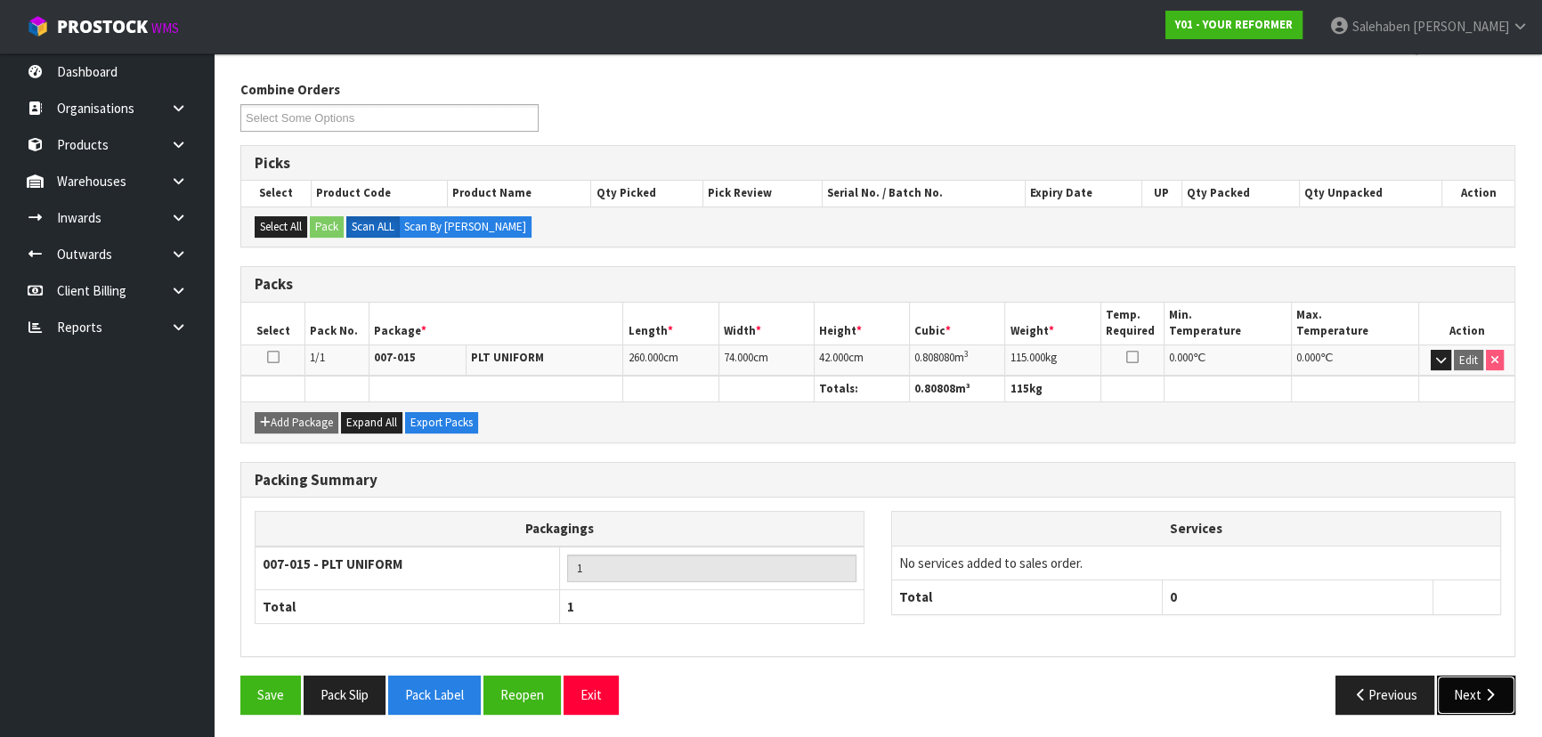
click at [1480, 677] on button "Next" at bounding box center [1476, 695] width 78 height 38
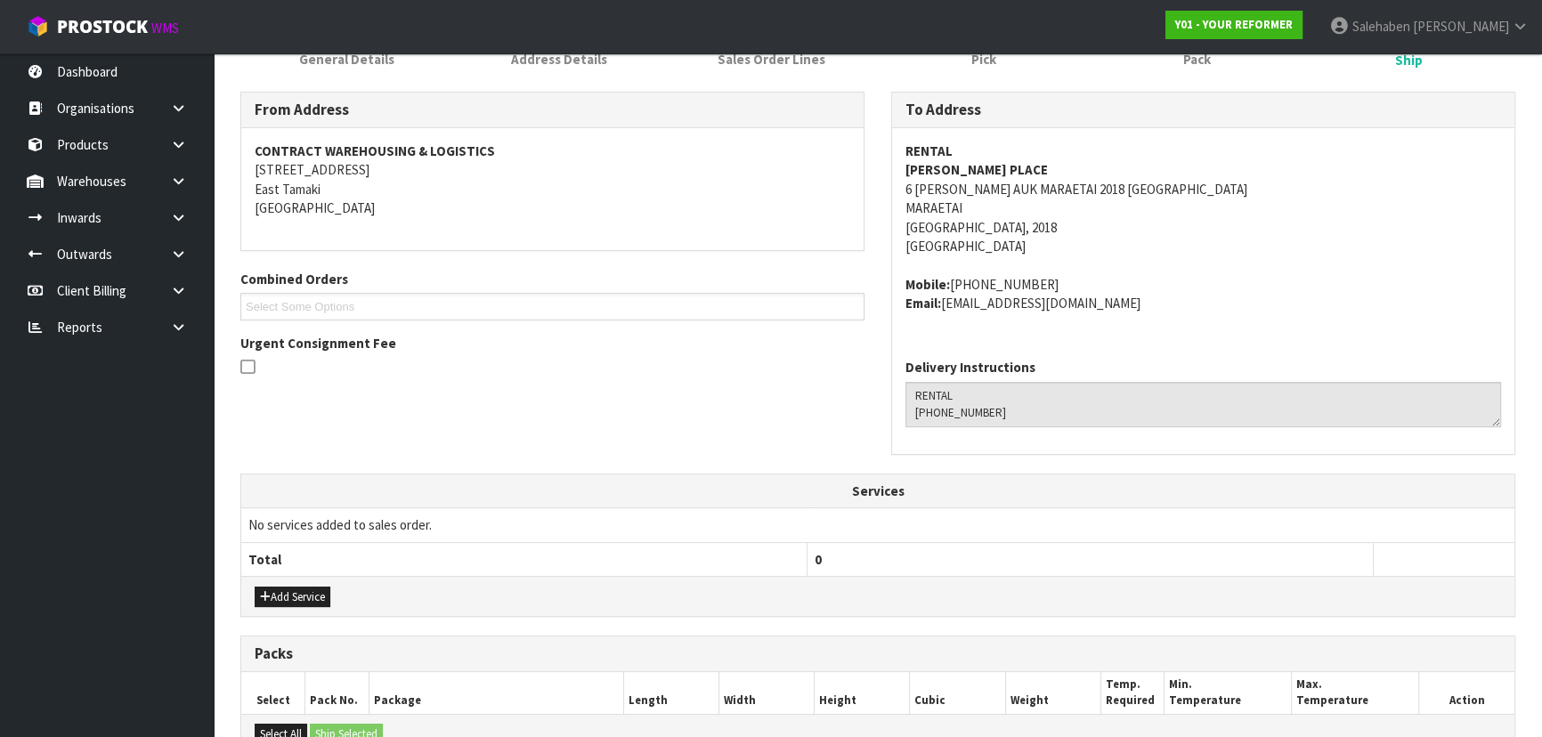
scroll to position [460, 0]
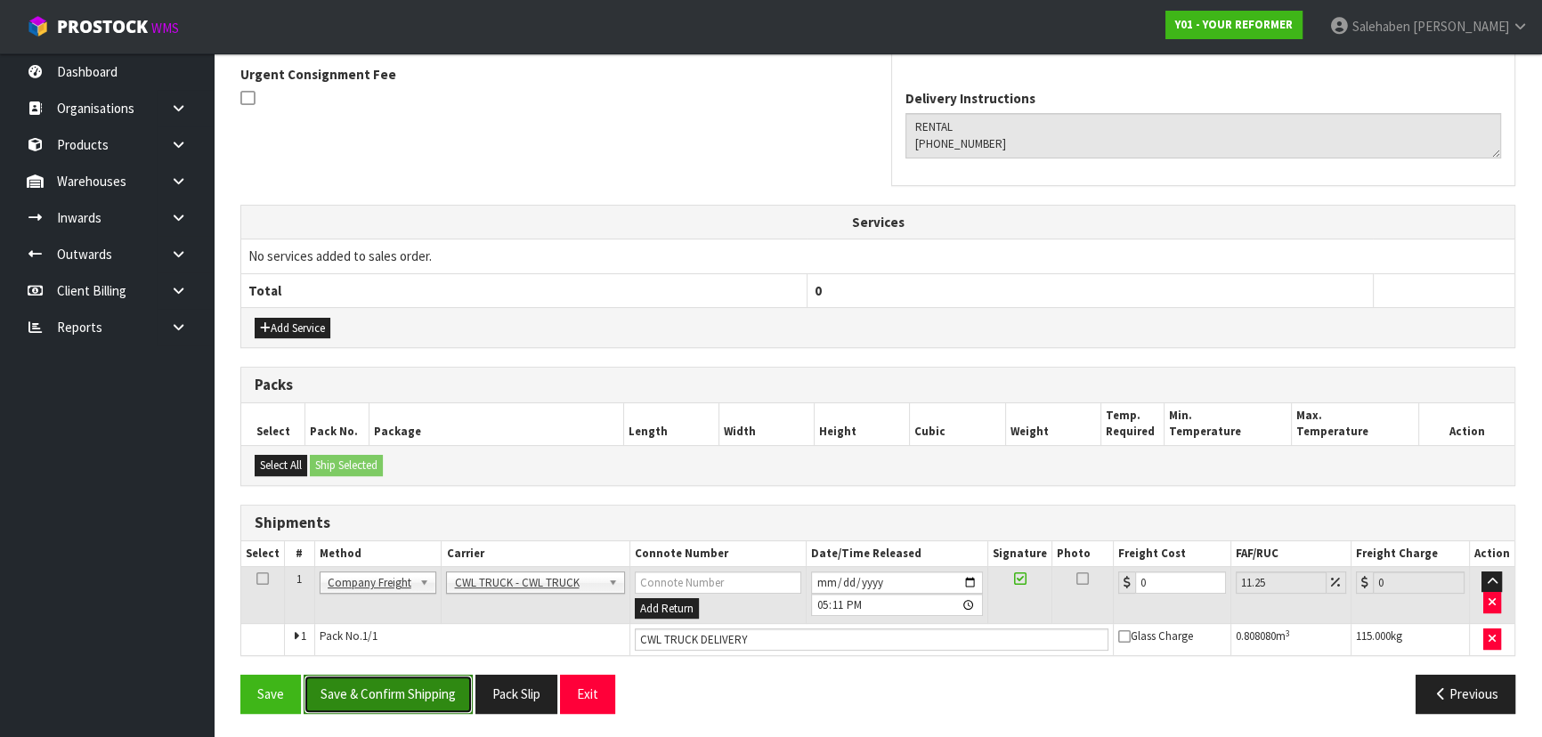
click at [376, 683] on button "Save & Confirm Shipping" at bounding box center [388, 694] width 169 height 38
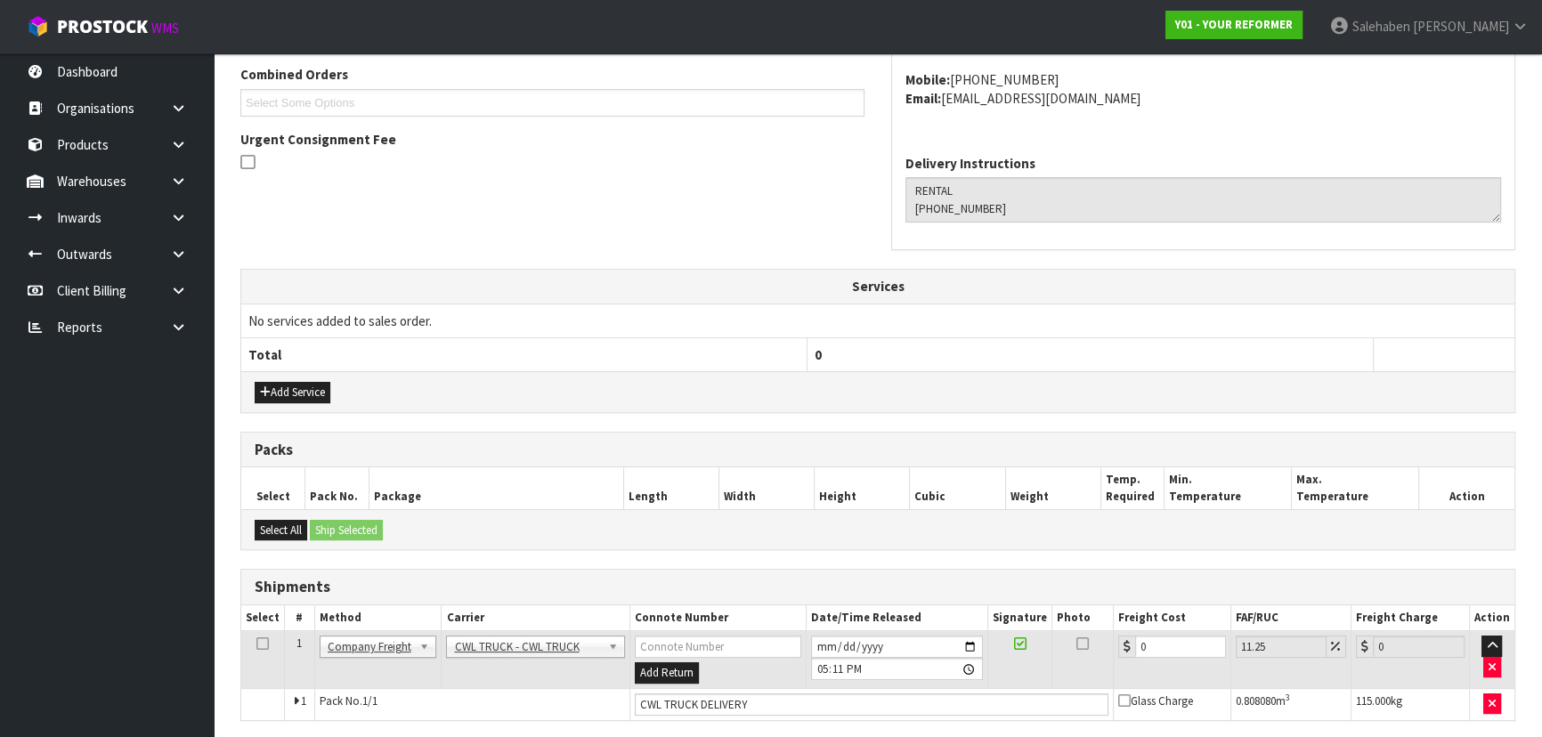
scroll to position [0, 0]
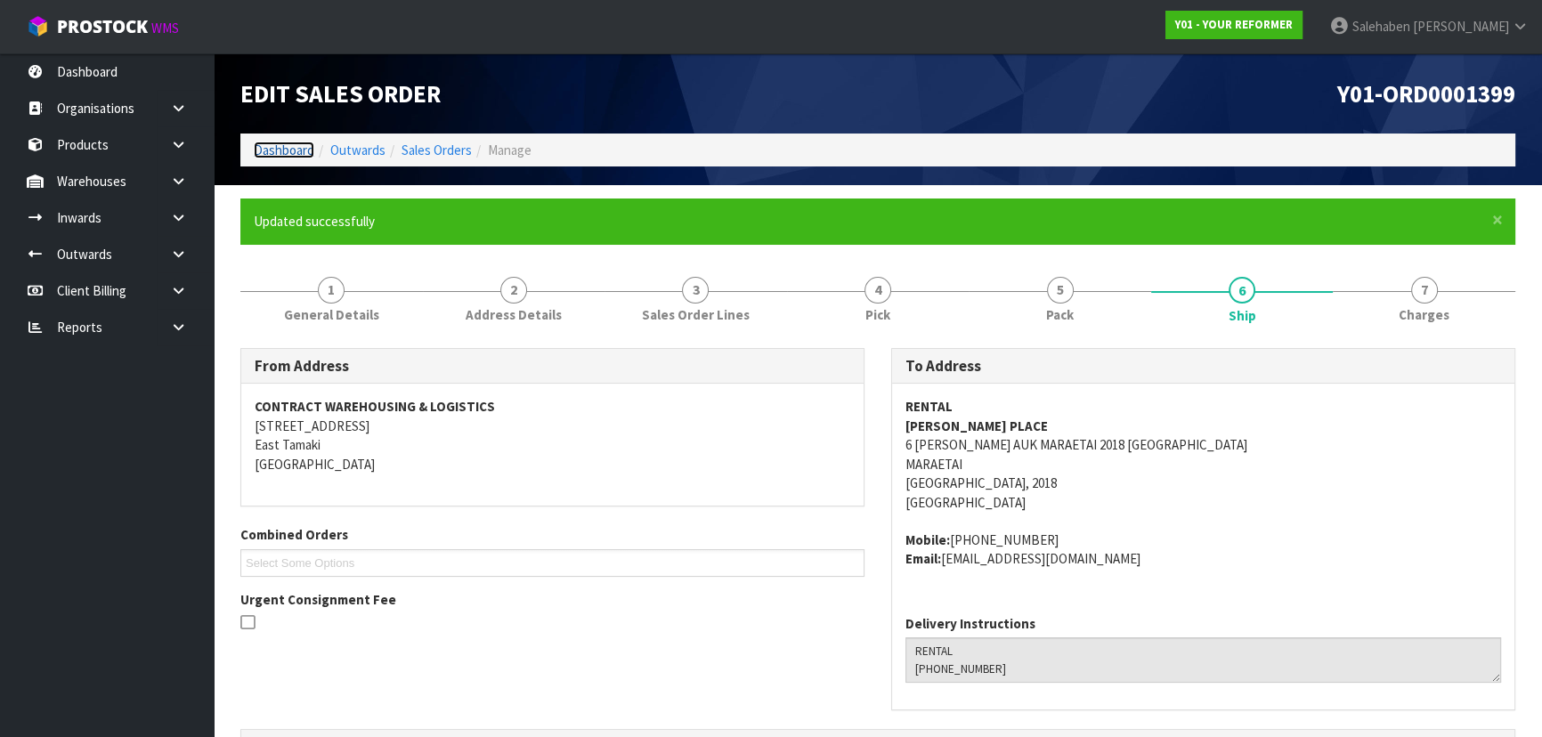
click at [276, 149] on link "Dashboard" at bounding box center [284, 150] width 61 height 17
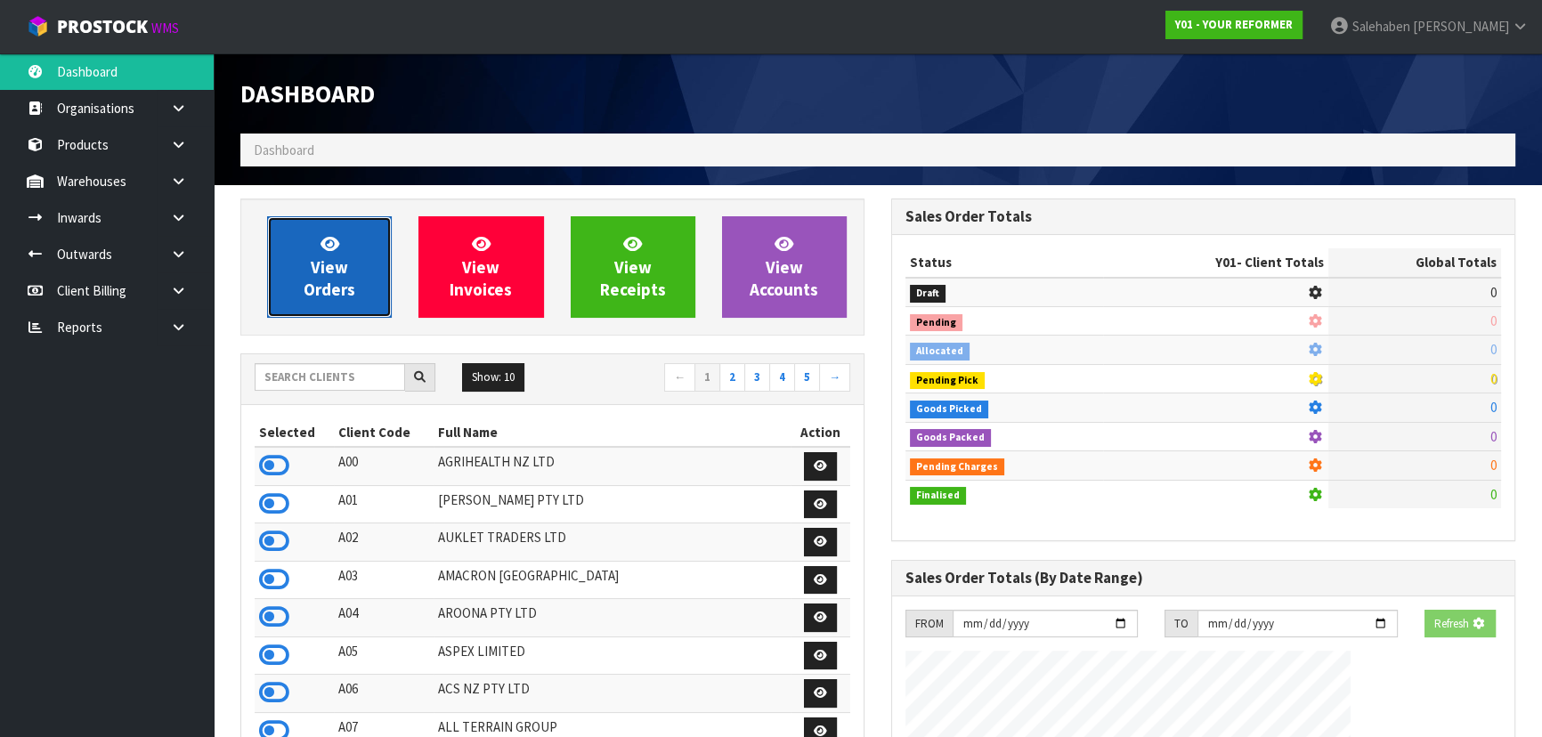
click at [310, 286] on span "View Orders" at bounding box center [330, 266] width 52 height 67
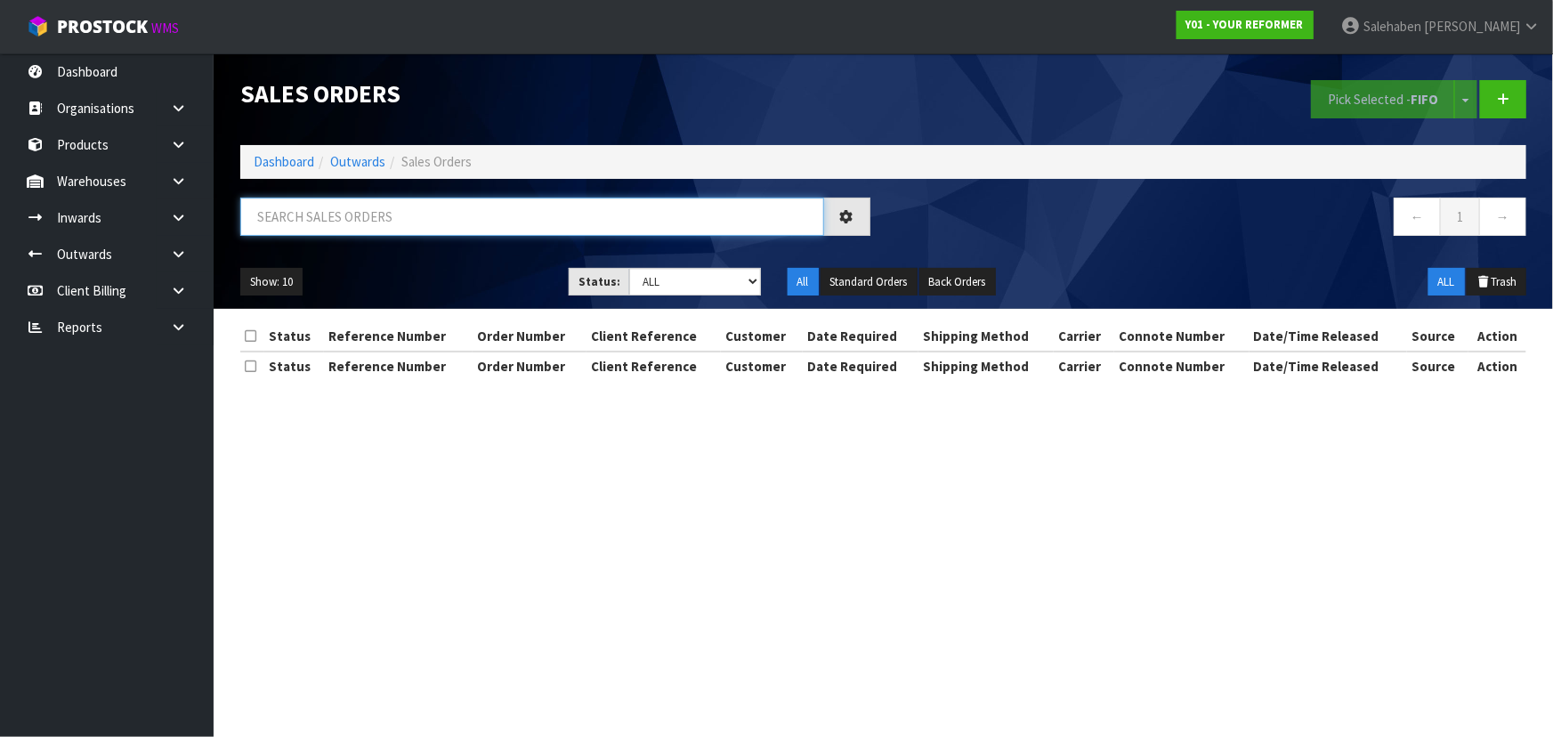
click at [349, 228] on input "text" at bounding box center [532, 217] width 584 height 38
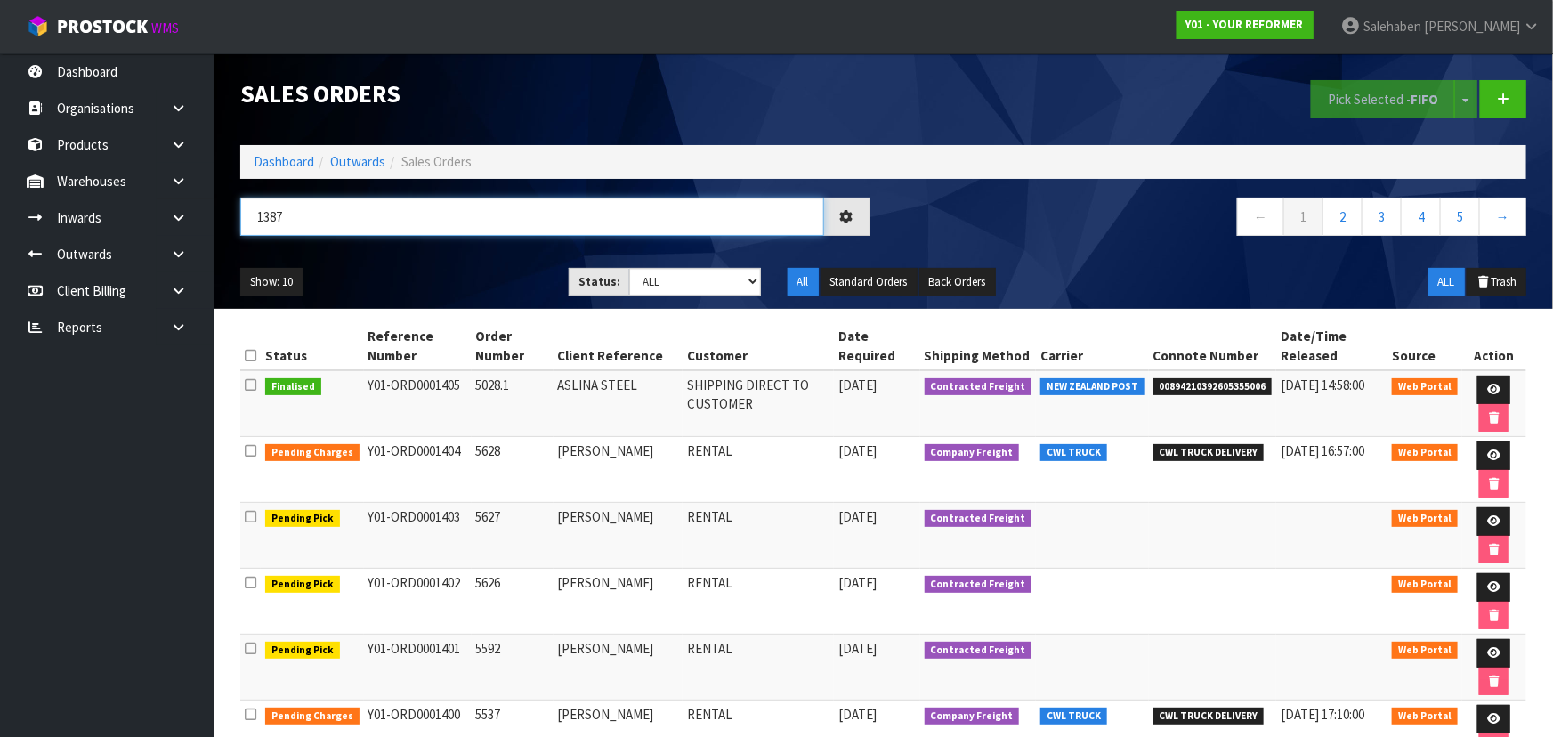
type input "1387"
click at [384, 272] on ul "Show: 10 5 10 25 50" at bounding box center [391, 282] width 302 height 28
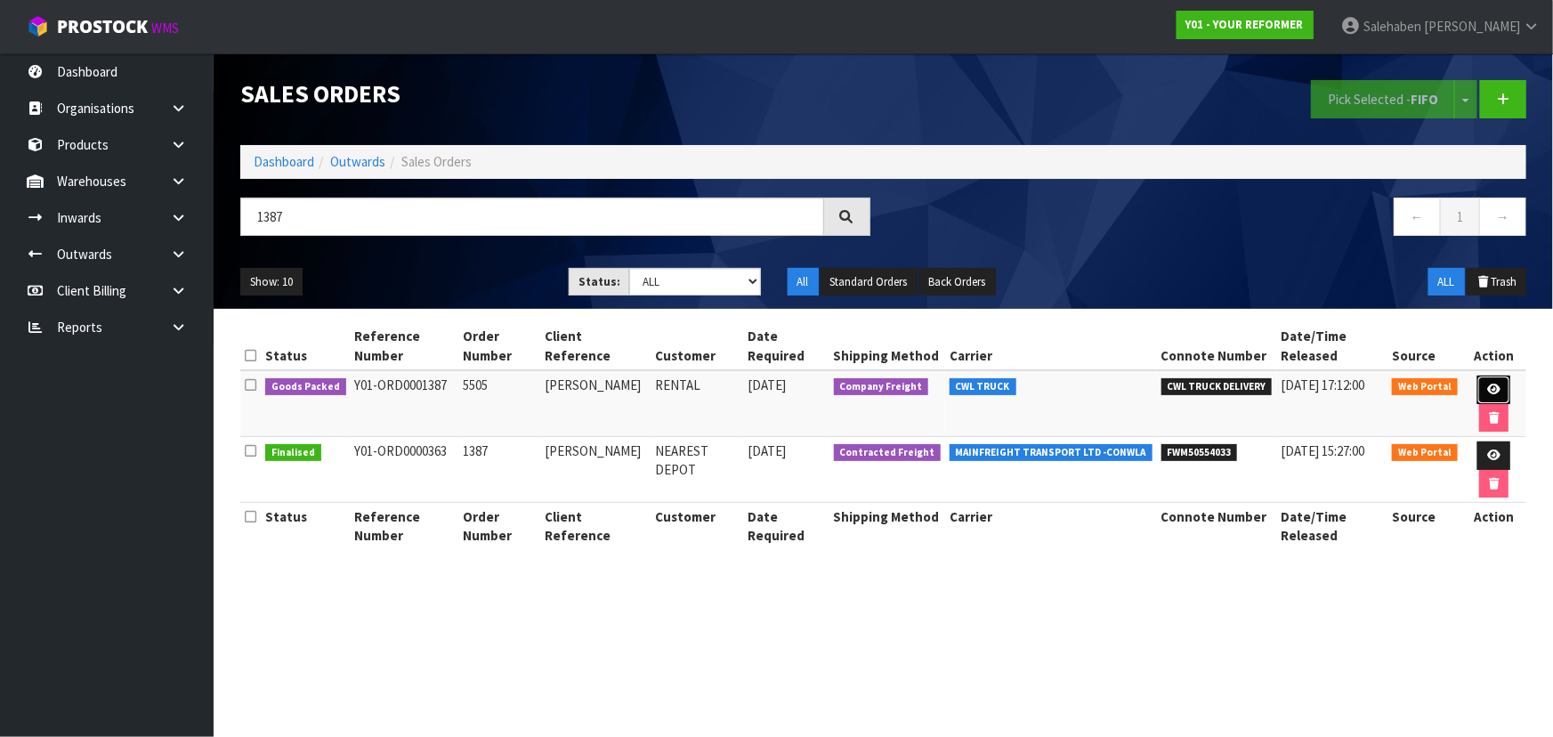
click at [1497, 387] on link at bounding box center [1494, 390] width 33 height 28
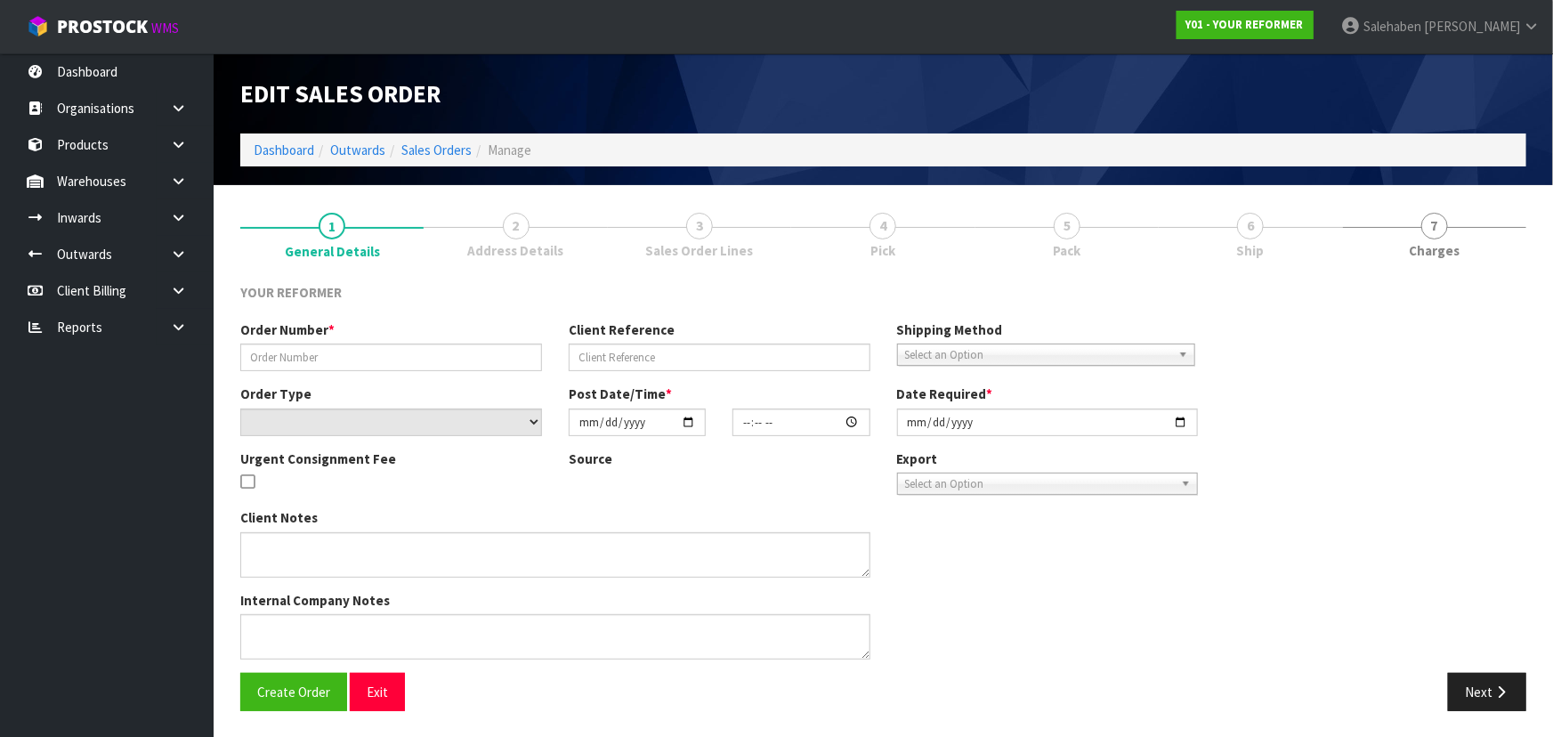
type input "5505"
type input "PARITOSH LALL"
select select "number:0"
type input "[DATE]"
type input "12:14:00.000"
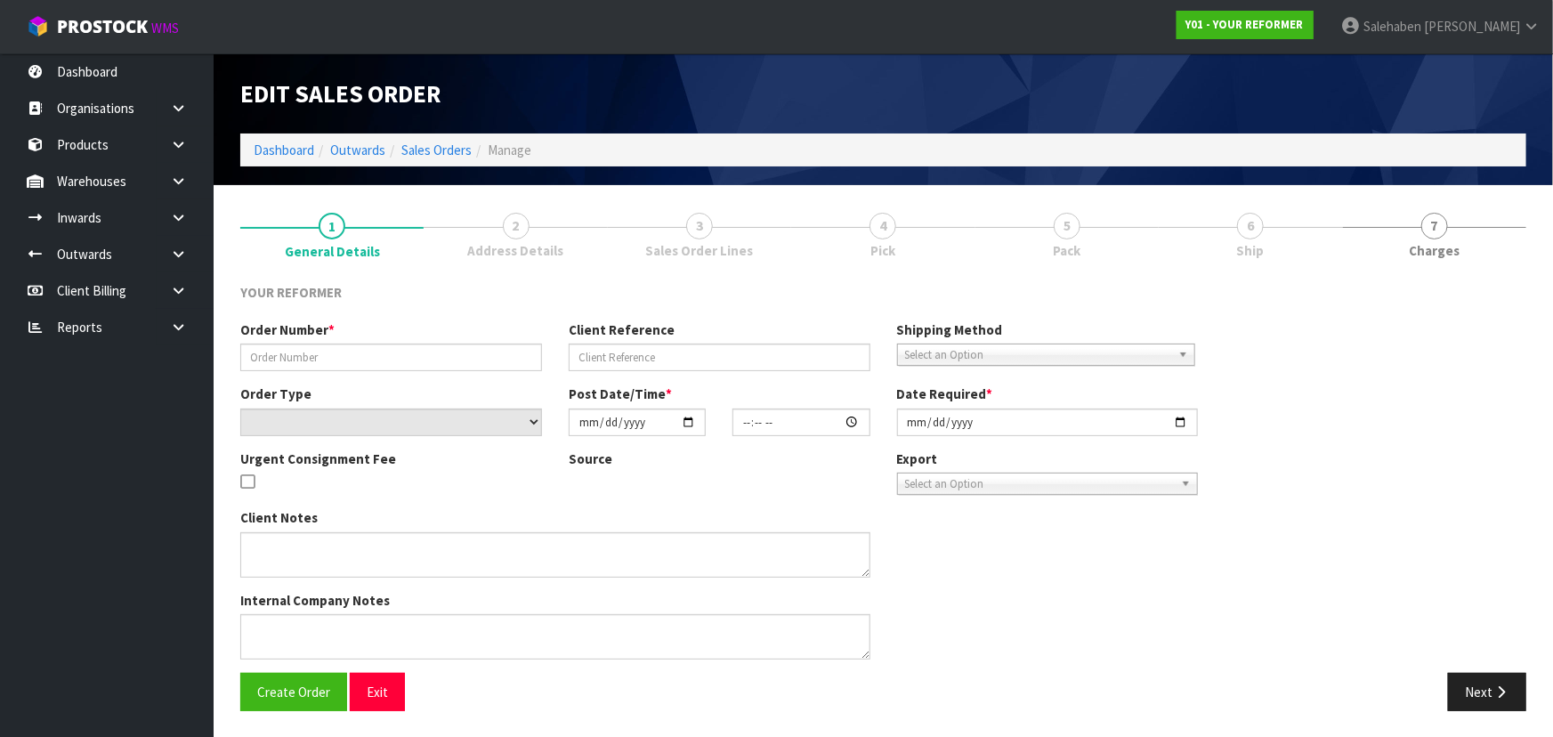
type input "[DATE]"
type textarea "PARITOSH LALL 106A PAPARATA ROAD AUK BOMBAY 2675 NEW ZEALAND +64 210 277 5969"
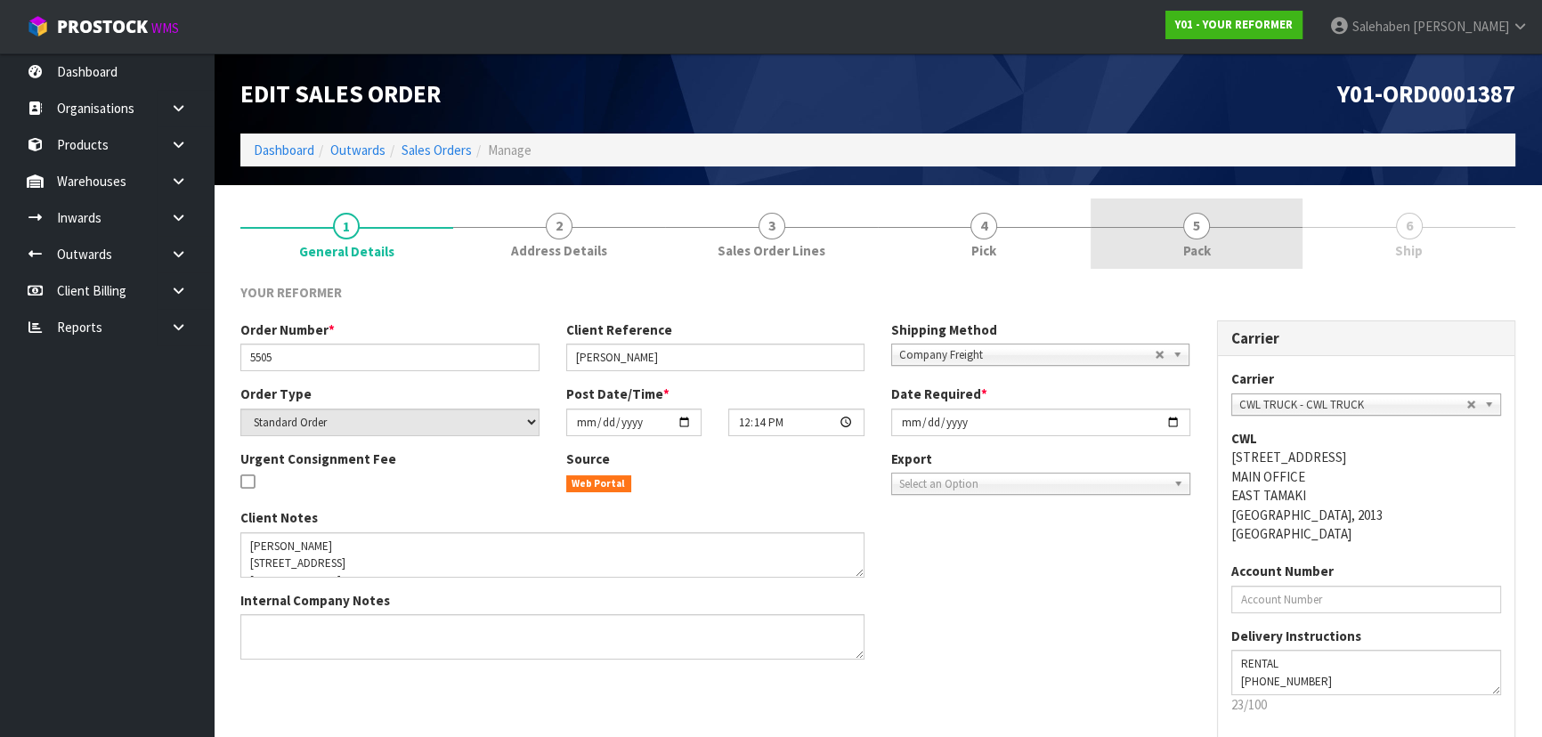
click at [1206, 242] on span "Pack" at bounding box center [1197, 250] width 28 height 19
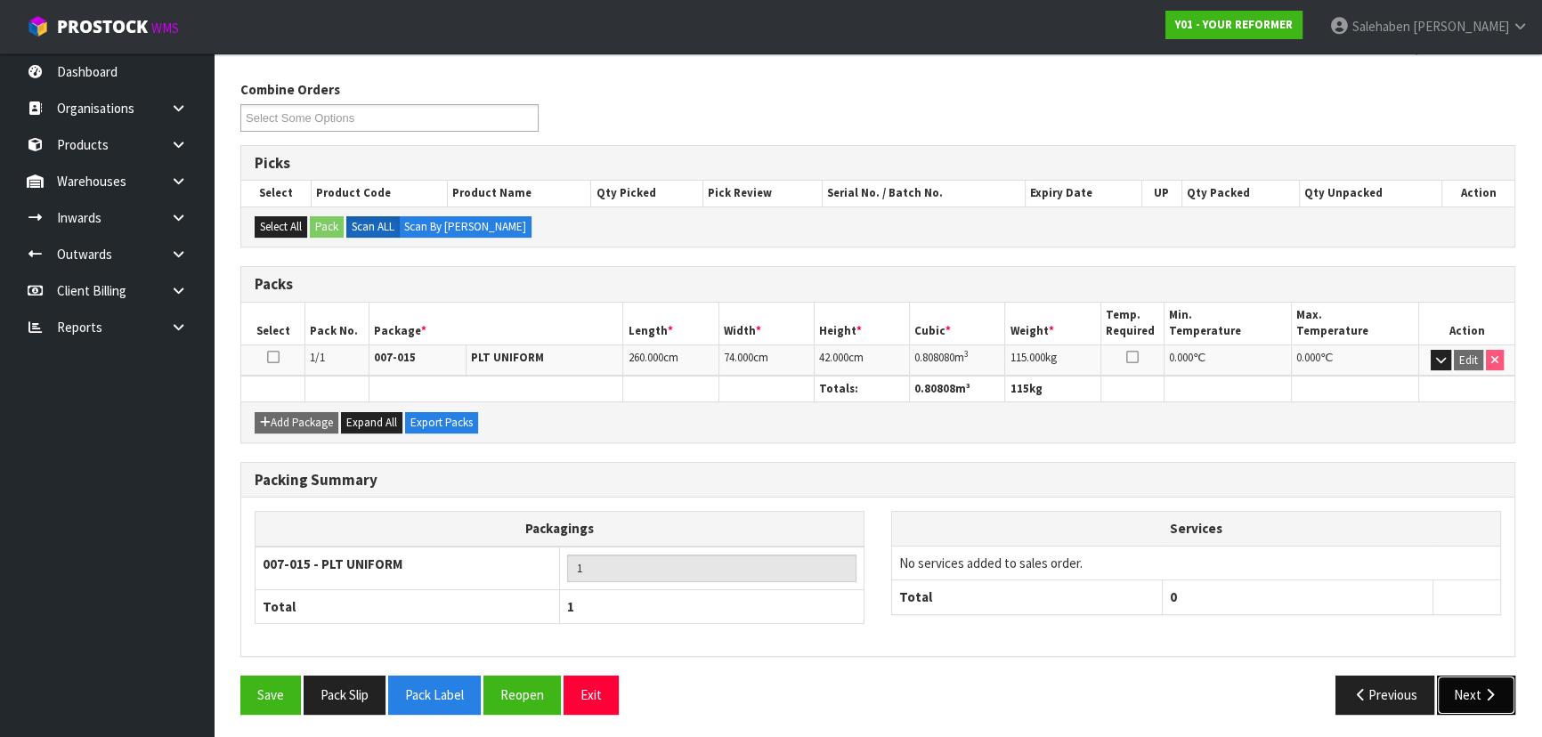
click at [1513, 694] on button "Next" at bounding box center [1476, 695] width 78 height 38
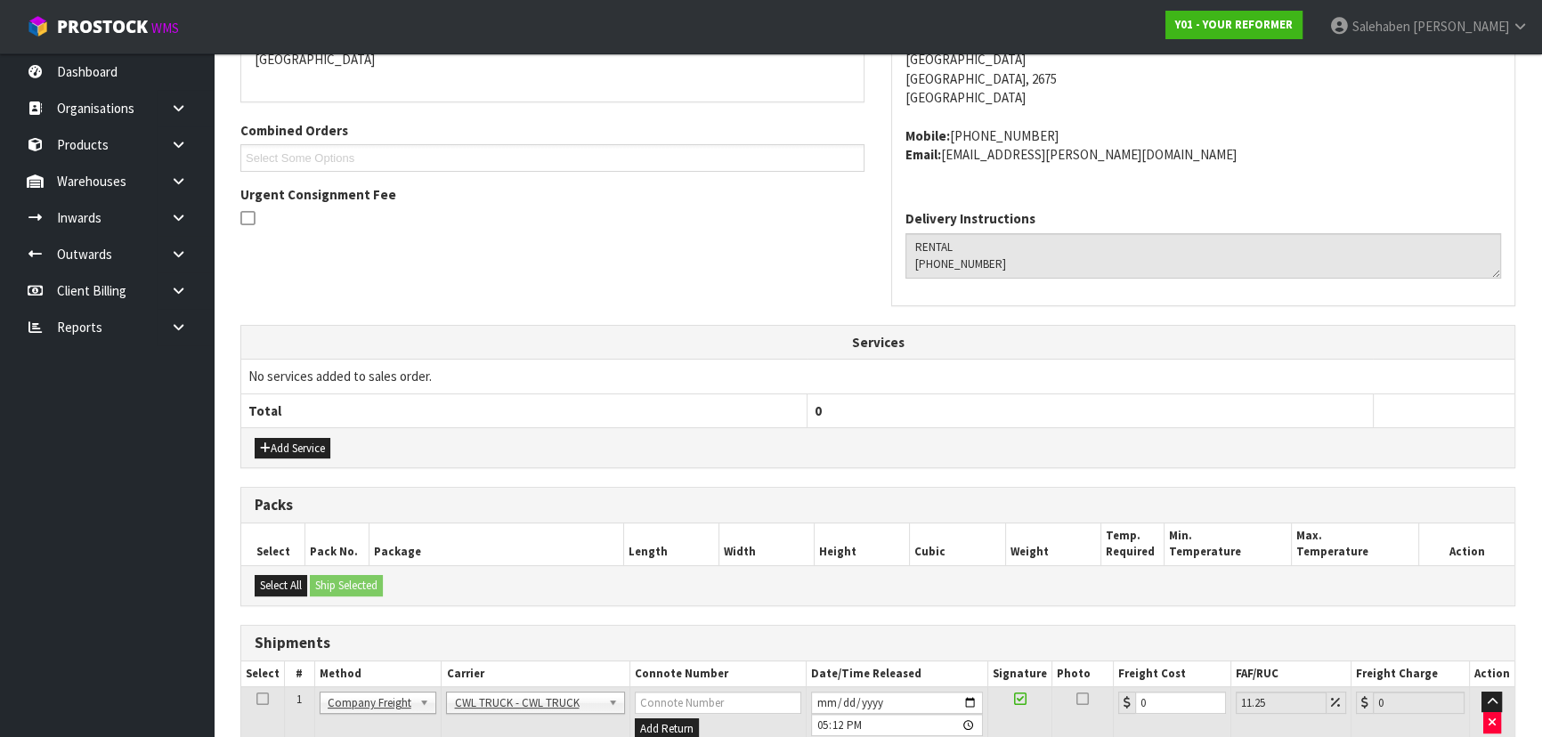
scroll to position [460, 0]
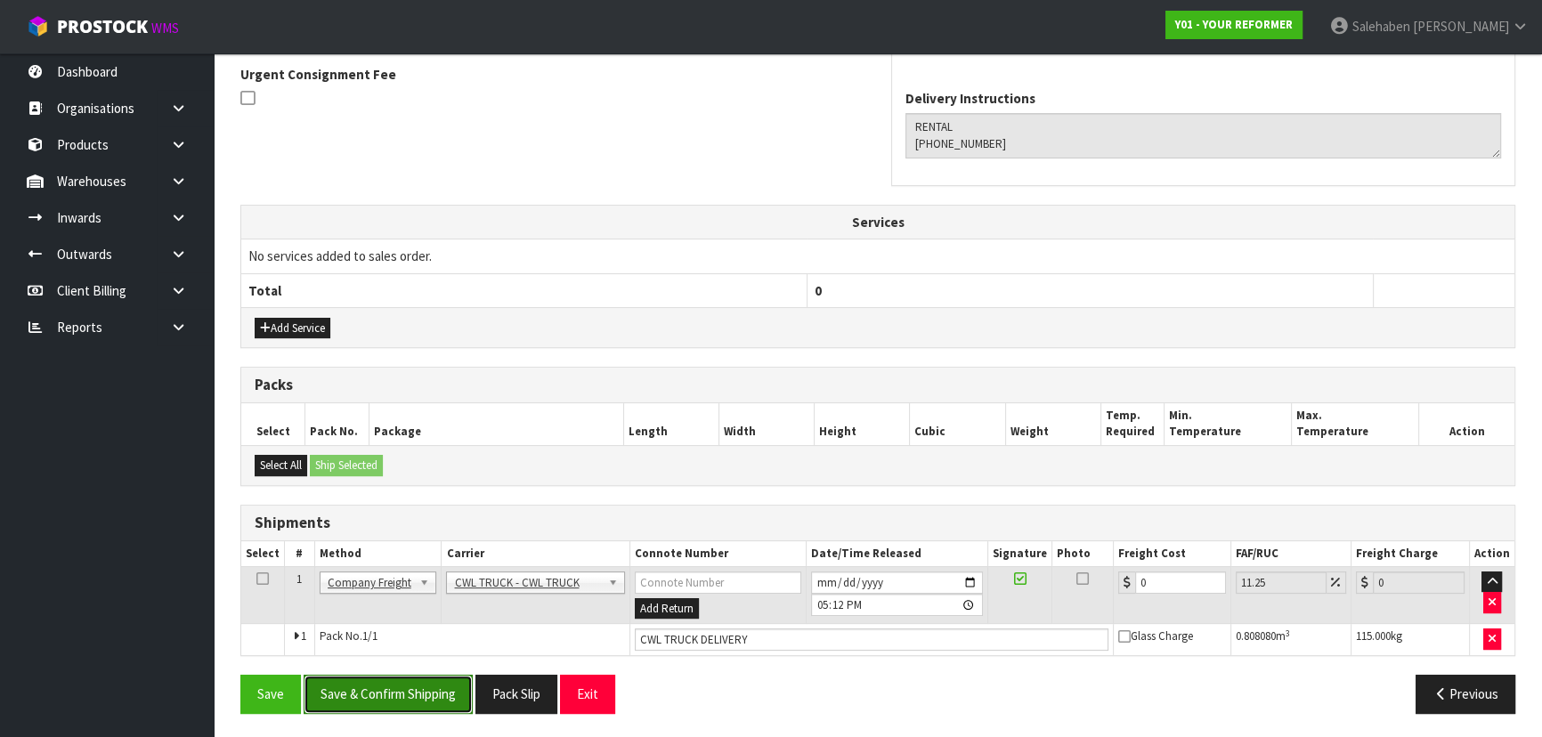
click at [361, 695] on button "Save & Confirm Shipping" at bounding box center [388, 694] width 169 height 38
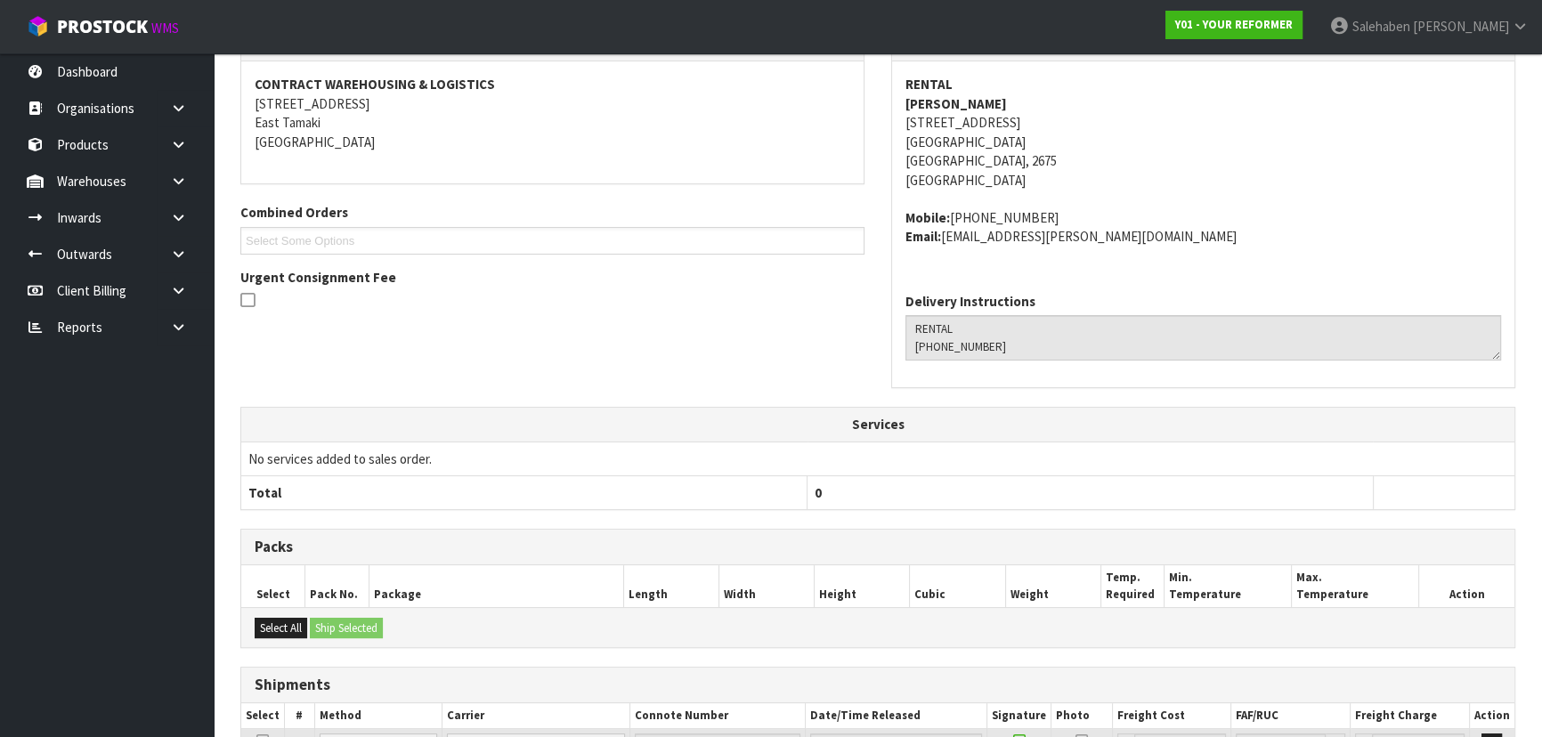
scroll to position [0, 0]
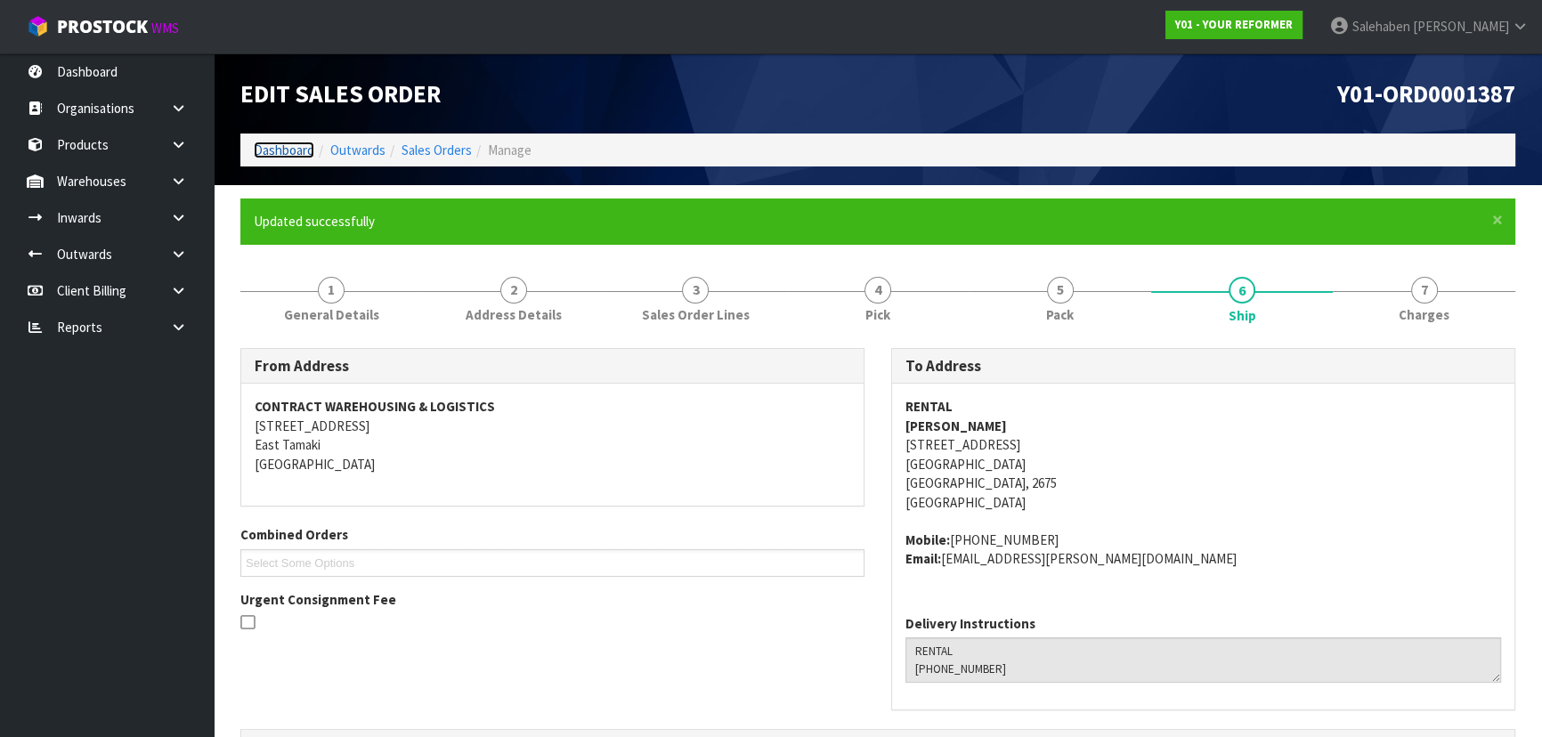
click at [304, 148] on link "Dashboard" at bounding box center [284, 150] width 61 height 17
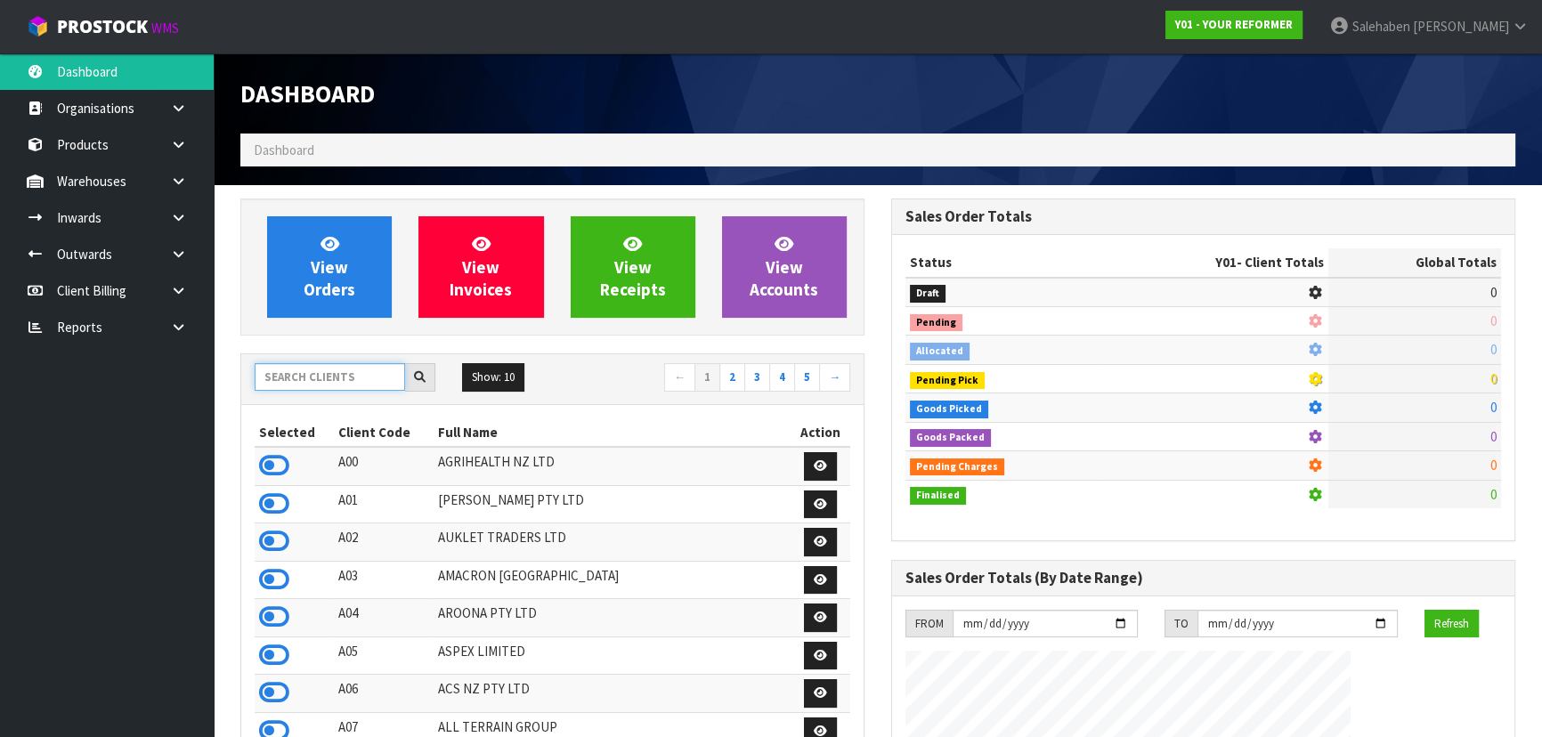
scroll to position [1202, 650]
click at [276, 375] on input "text" at bounding box center [330, 377] width 150 height 28
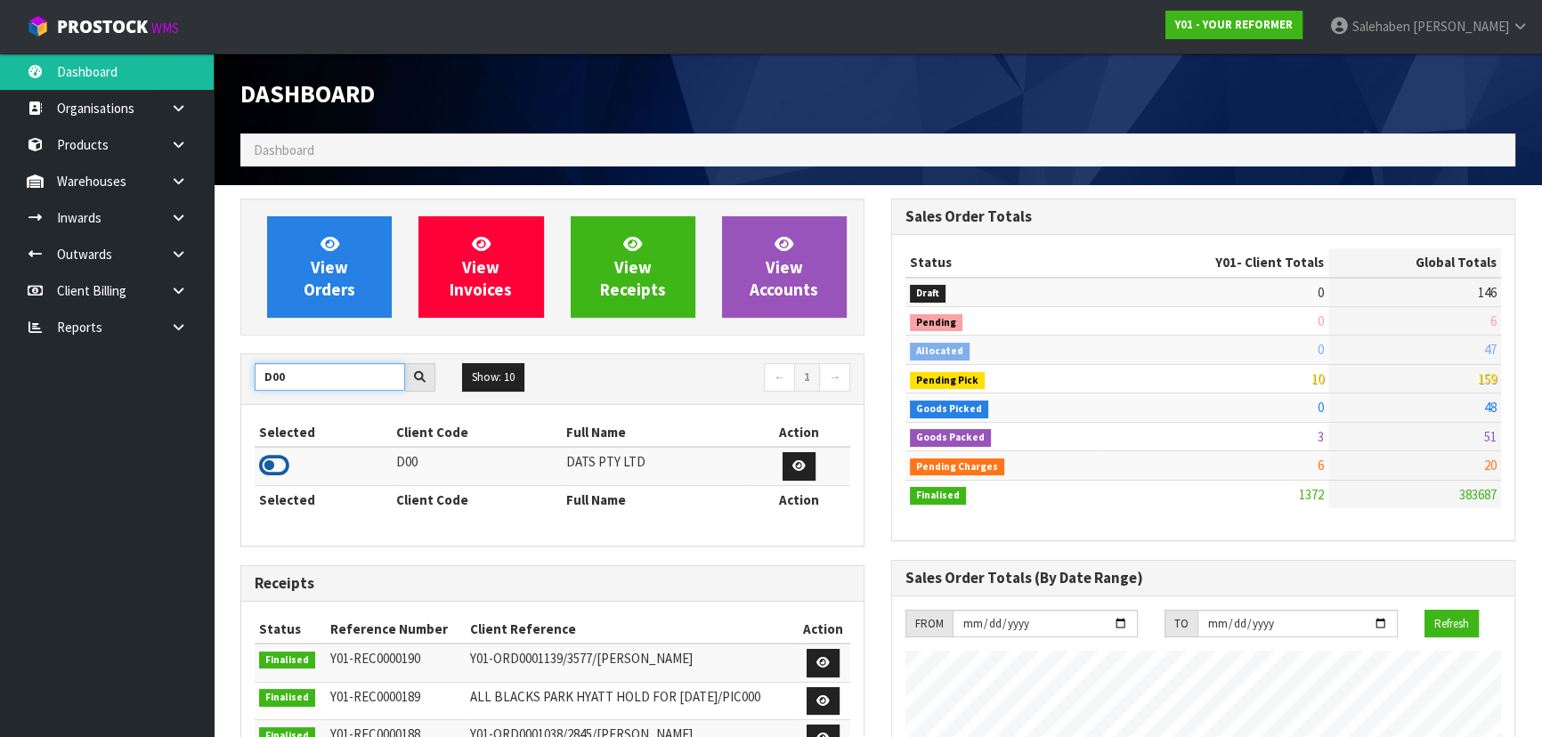
type input "D00"
click at [272, 470] on icon at bounding box center [274, 465] width 30 height 27
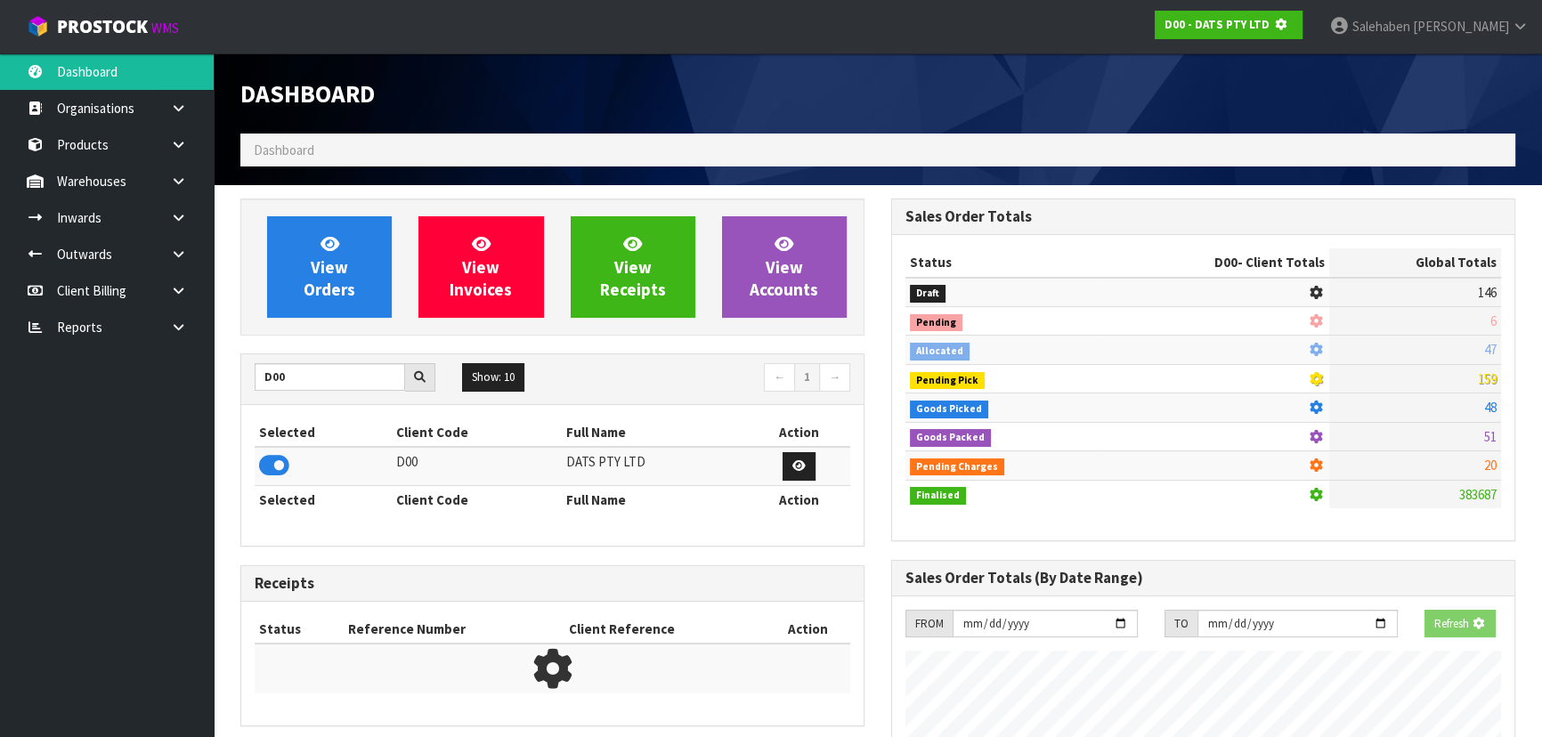
scroll to position [889077, 889535]
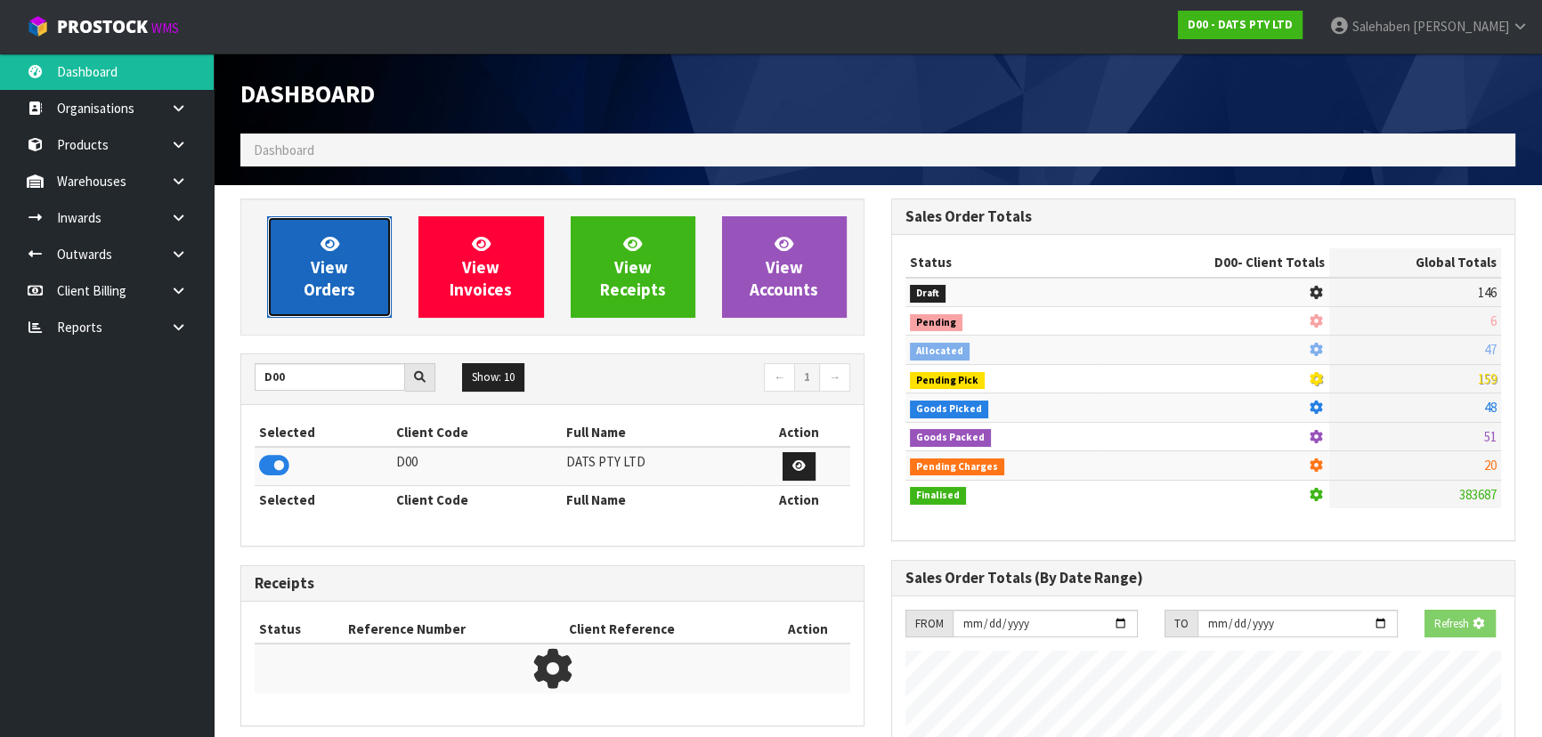
click at [320, 268] on span "View Orders" at bounding box center [330, 266] width 52 height 67
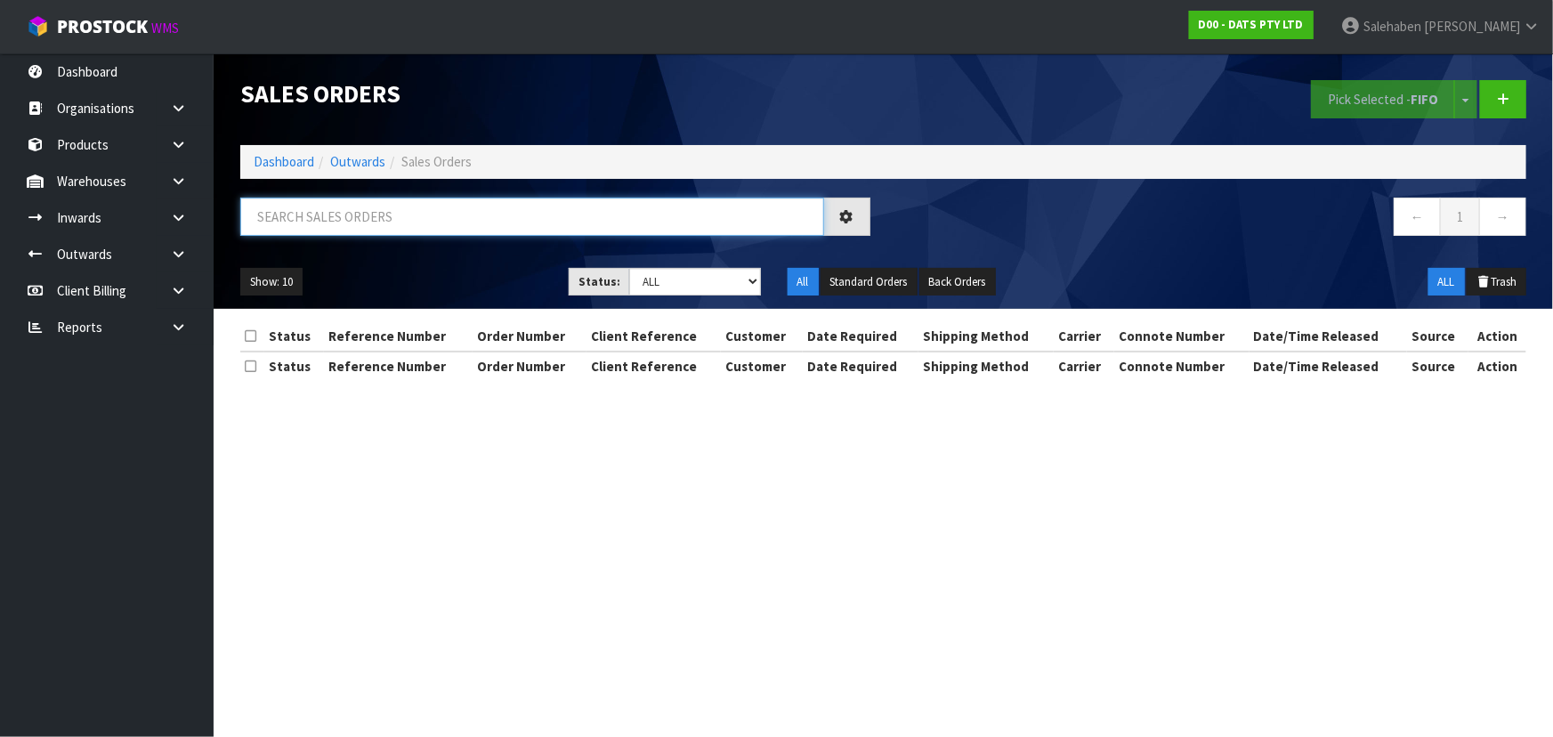
click at [367, 224] on input "text" at bounding box center [532, 217] width 584 height 38
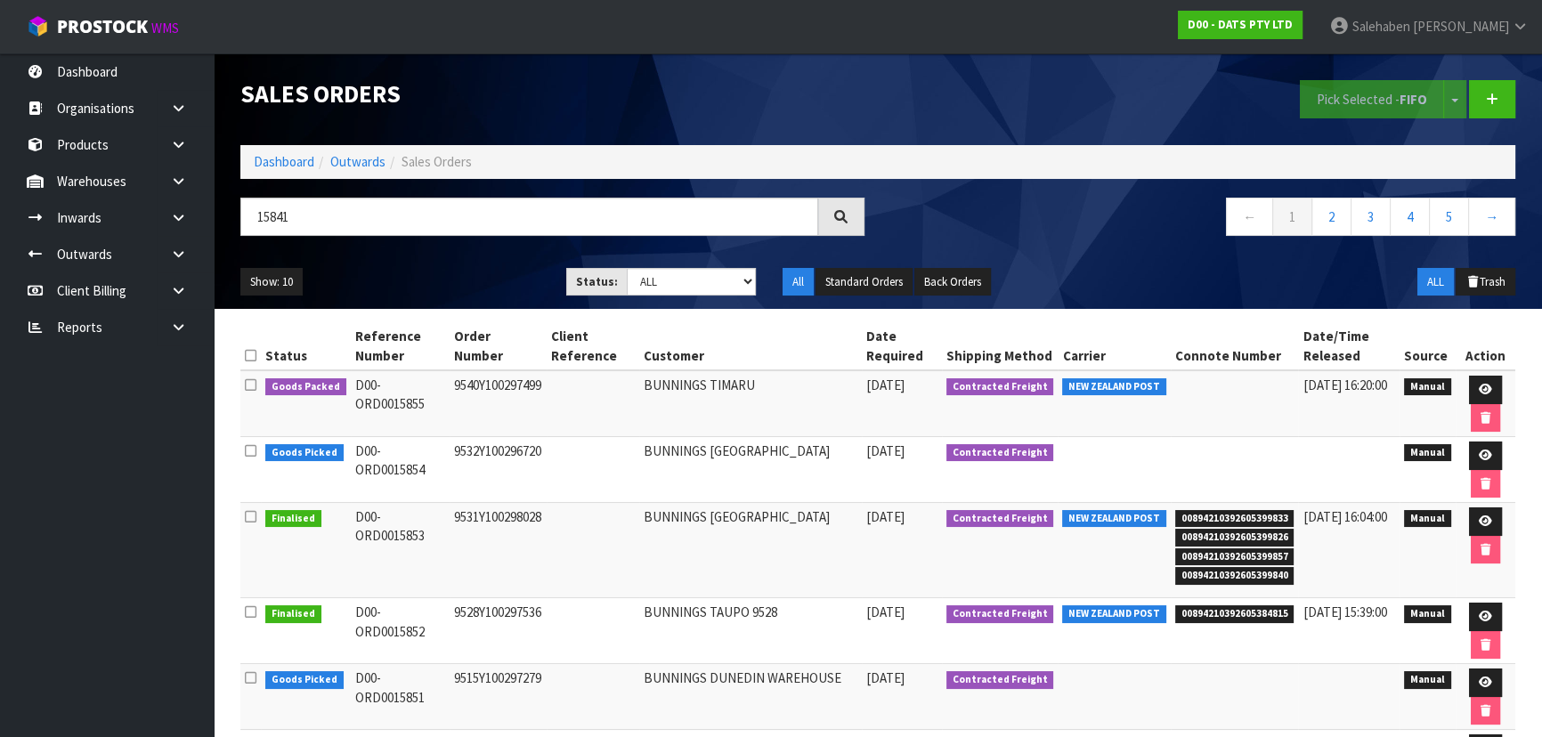
click at [469, 275] on ul "Show: 10 5 10 25 50" at bounding box center [389, 282] width 299 height 28
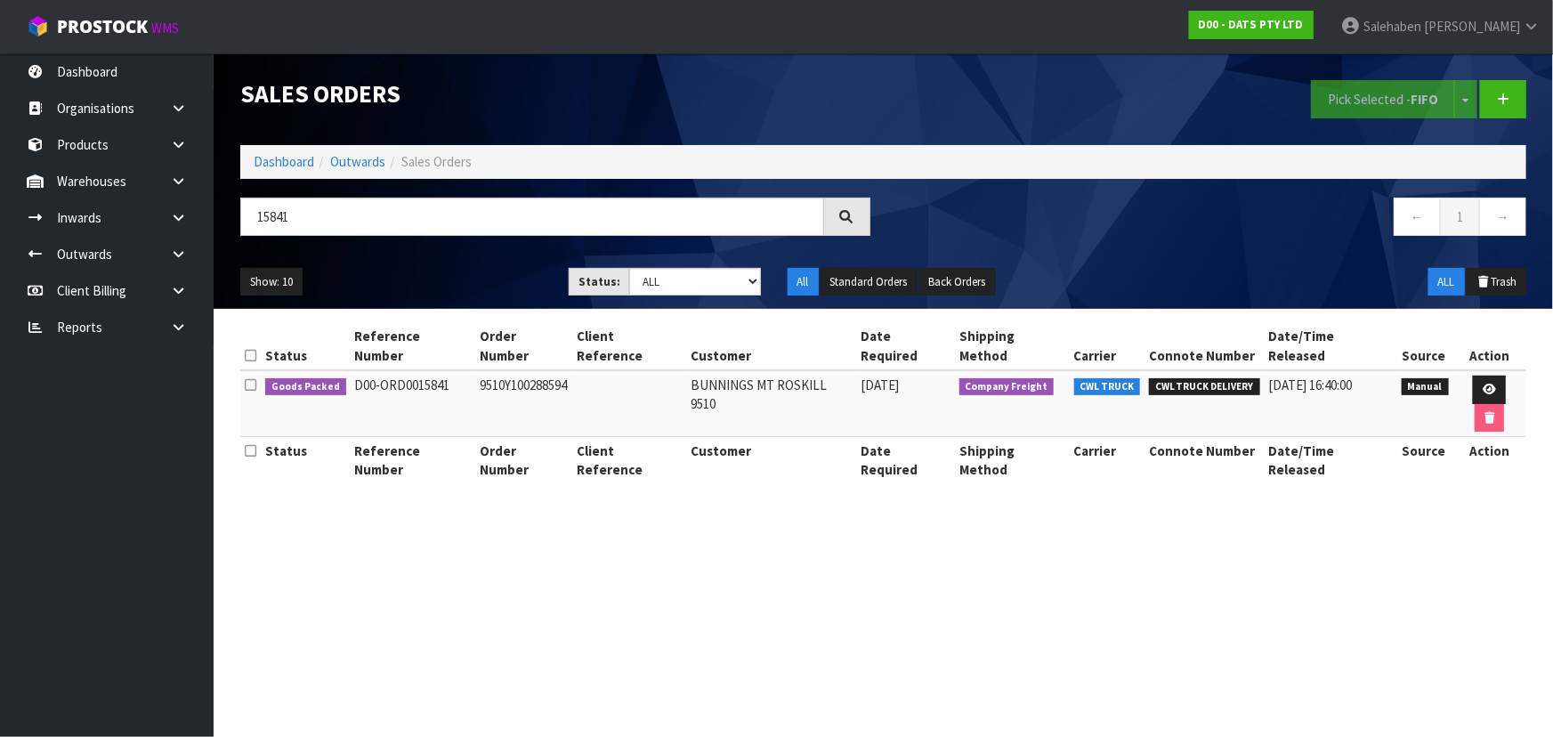
click at [470, 275] on ul "Show: 10 5 10 25 50" at bounding box center [391, 282] width 302 height 28
click at [741, 580] on section "Sales Orders Pick Selected - FIFO Split button! FIFO - First In First Out FEFO …" at bounding box center [776, 368] width 1553 height 737
click at [334, 211] on input "15841" at bounding box center [532, 217] width 584 height 38
type input "1"
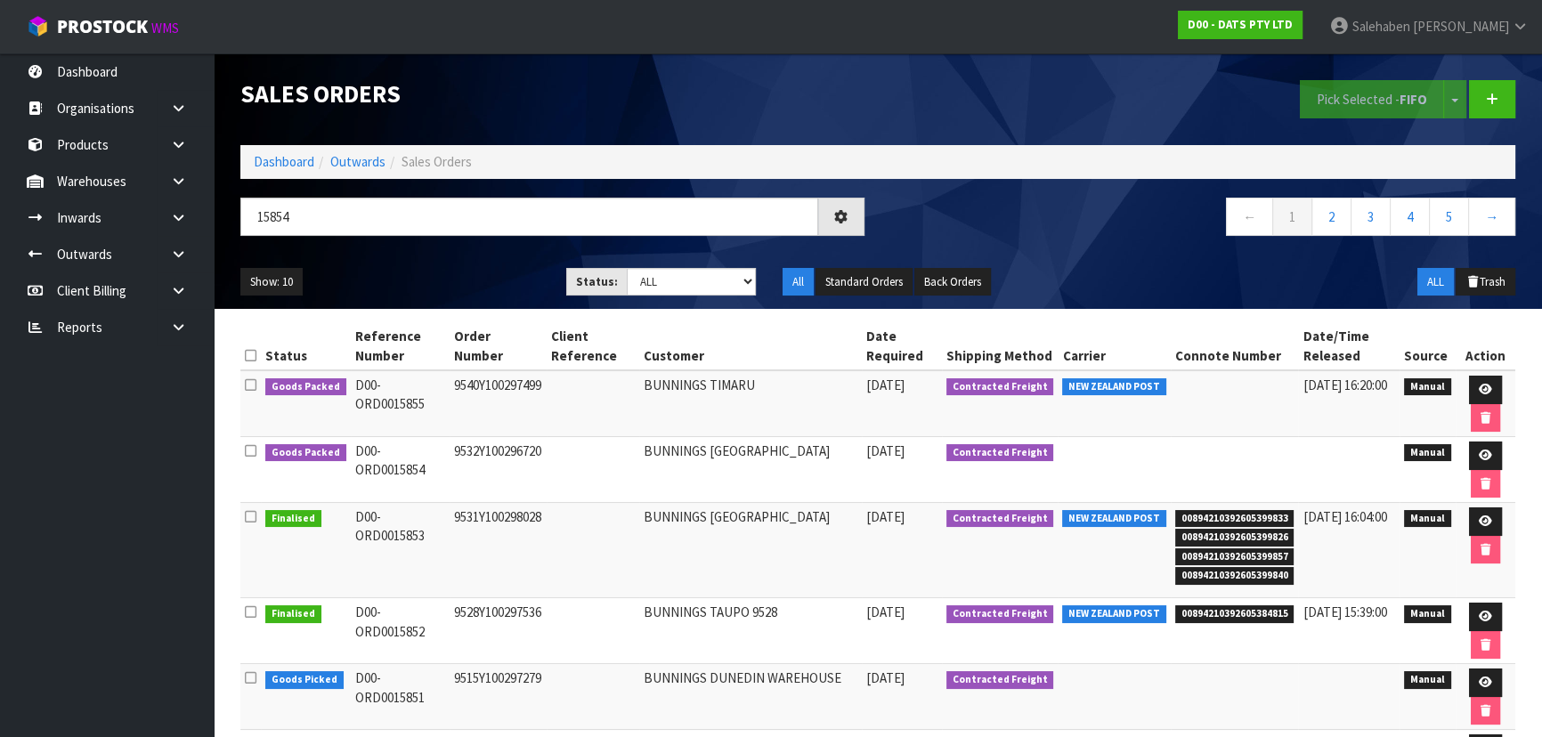
click at [397, 250] on div "15854 ← 1 2 3 4 5 →" at bounding box center [877, 226] width 1301 height 57
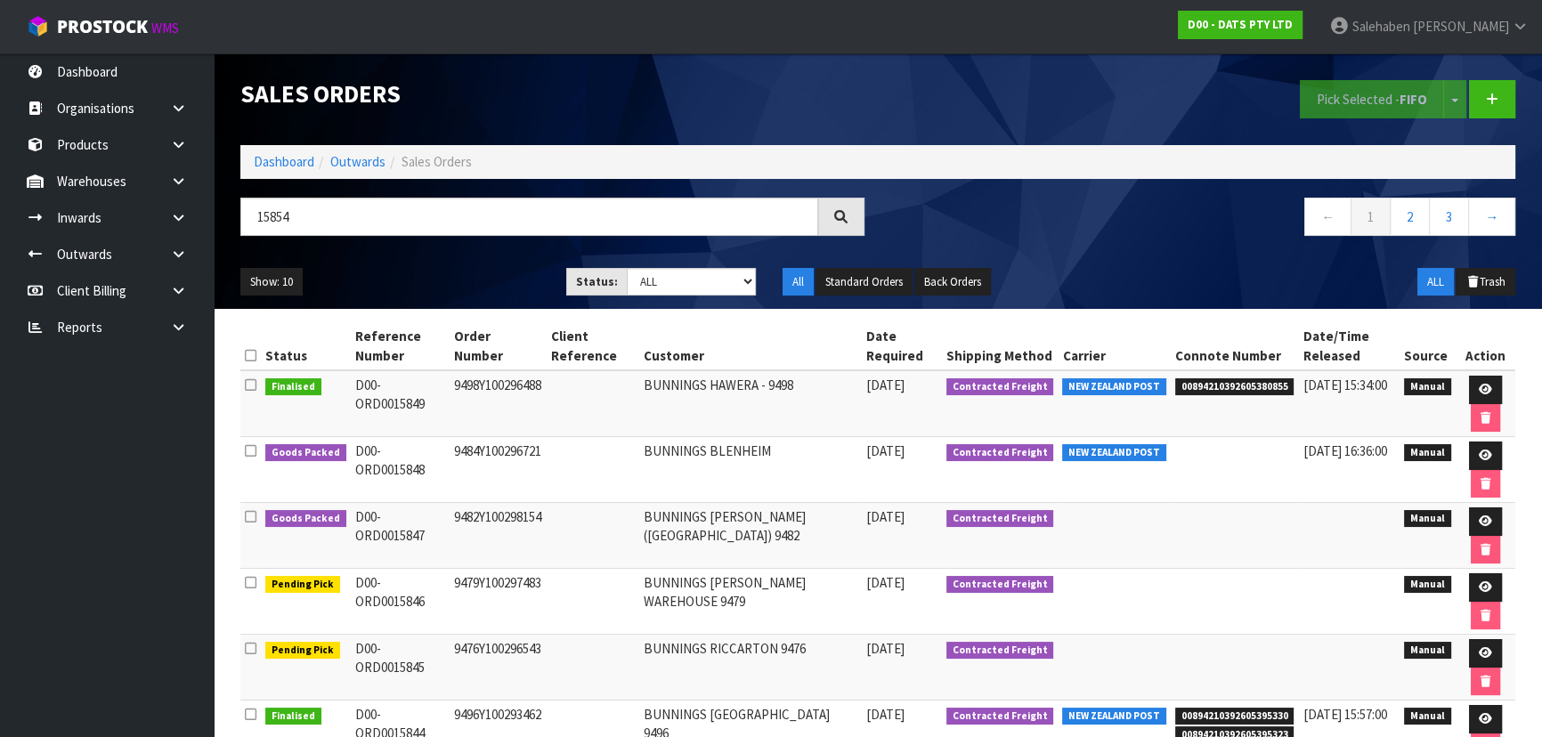
click at [441, 247] on div "15854" at bounding box center [552, 224] width 651 height 52
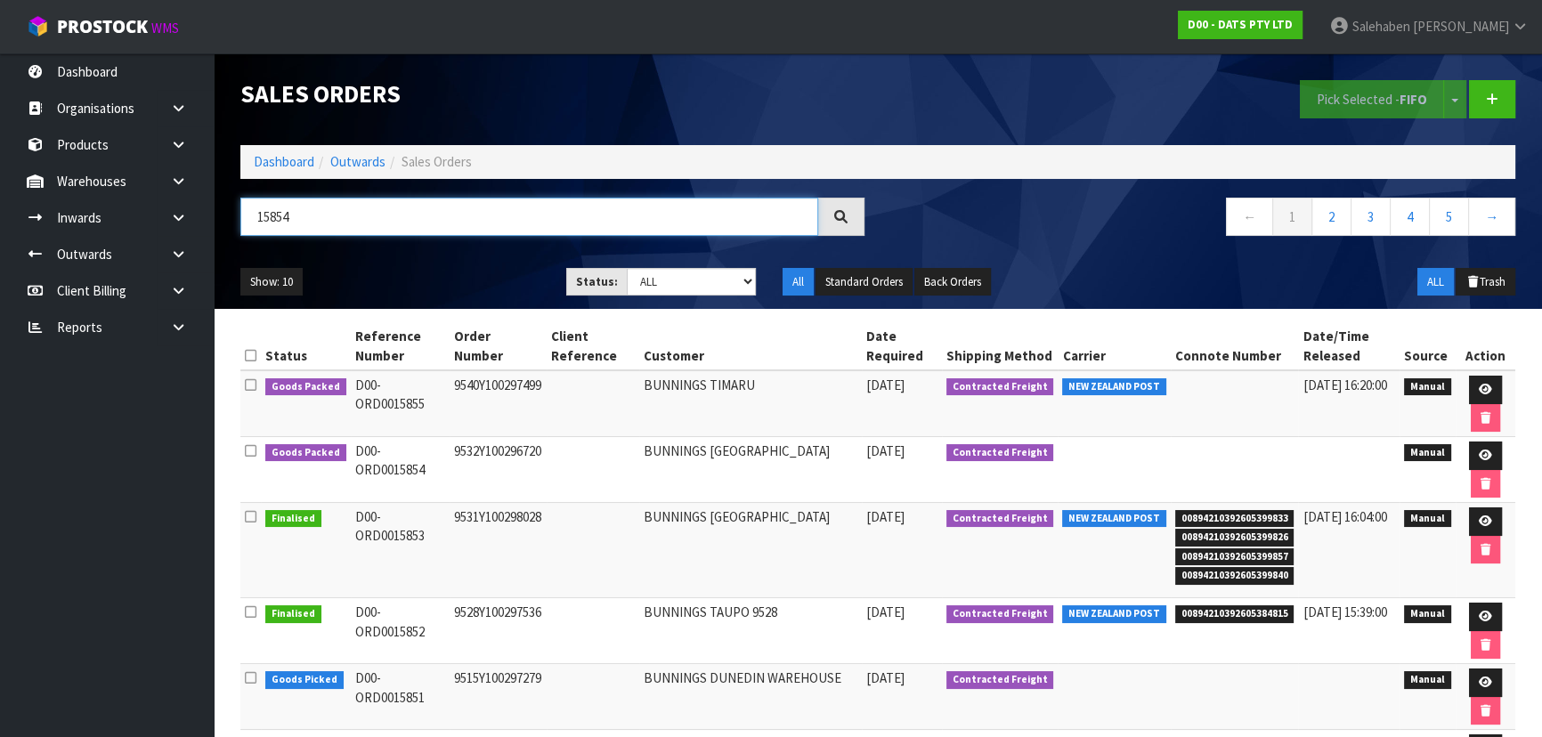
click at [355, 219] on input "15854" at bounding box center [529, 217] width 578 height 38
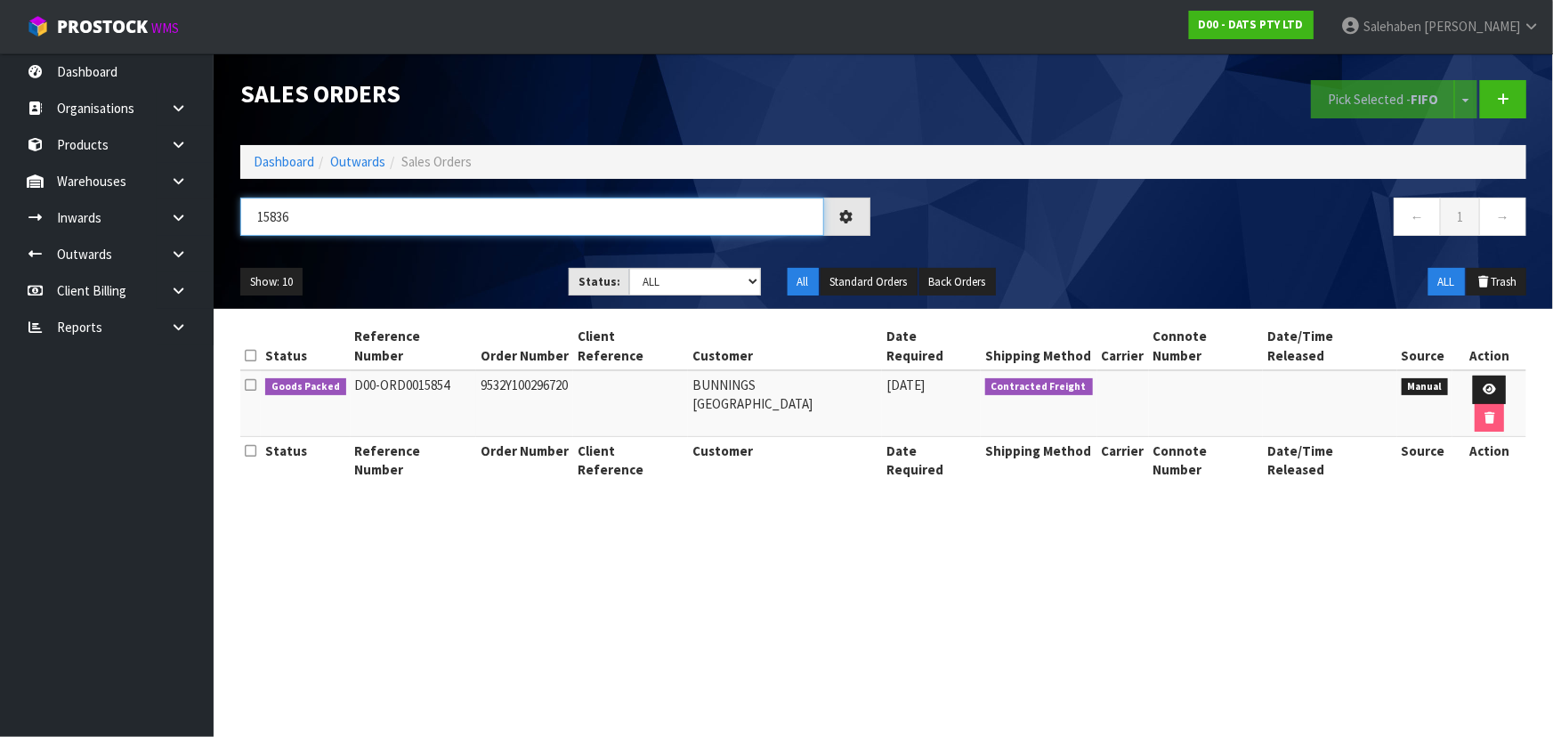
type input "15836"
click at [475, 272] on ul "Show: 10 5 10 25 50" at bounding box center [391, 282] width 302 height 28
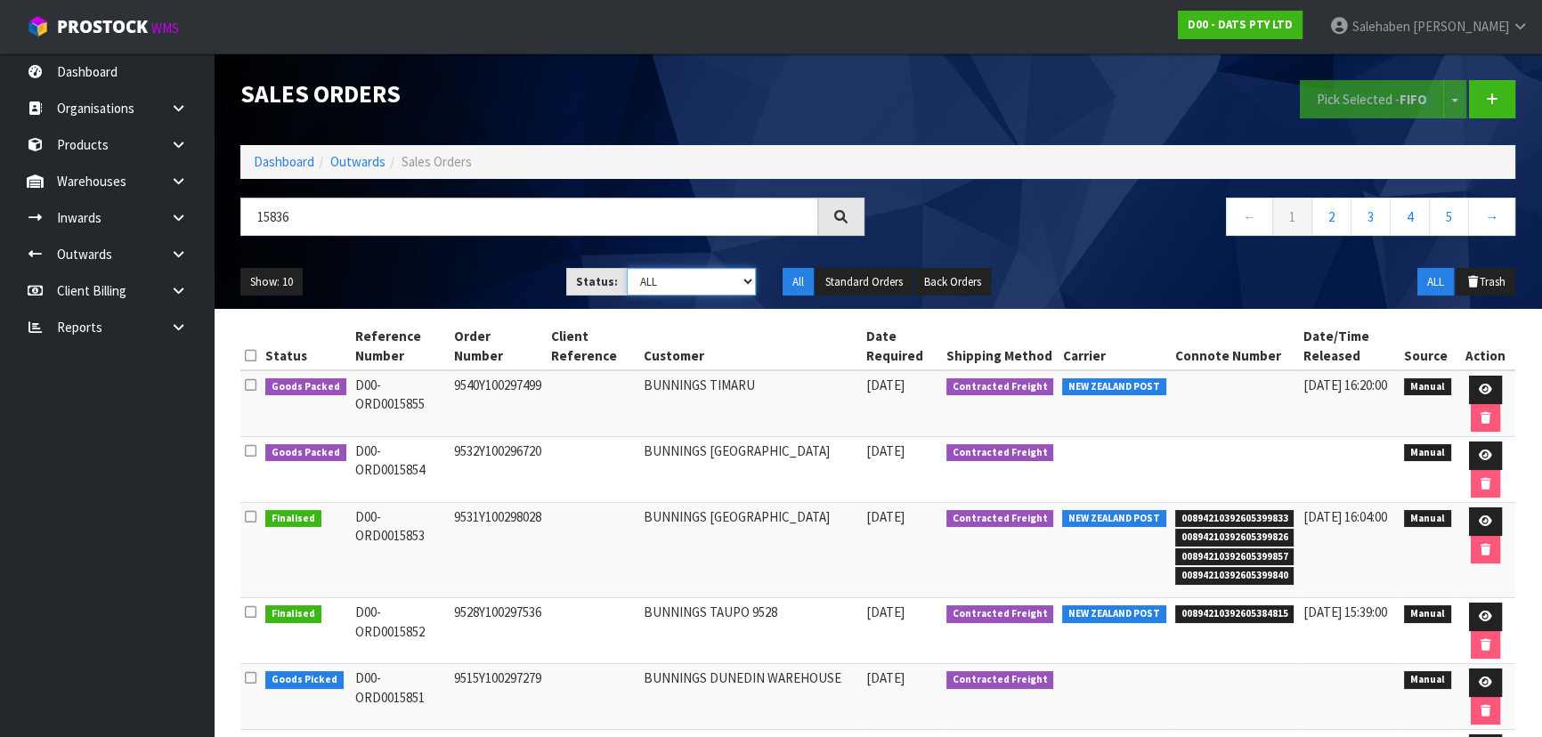
click at [683, 285] on select "Draft Pending Allocated Pending Pick Goods Picked Goods Packed Pending Charges …" at bounding box center [692, 282] width 130 height 28
select select "string:5"
click at [627, 268] on select "Draft Pending Allocated Pending Pick Goods Picked Goods Packed Pending Charges …" at bounding box center [692, 282] width 130 height 28
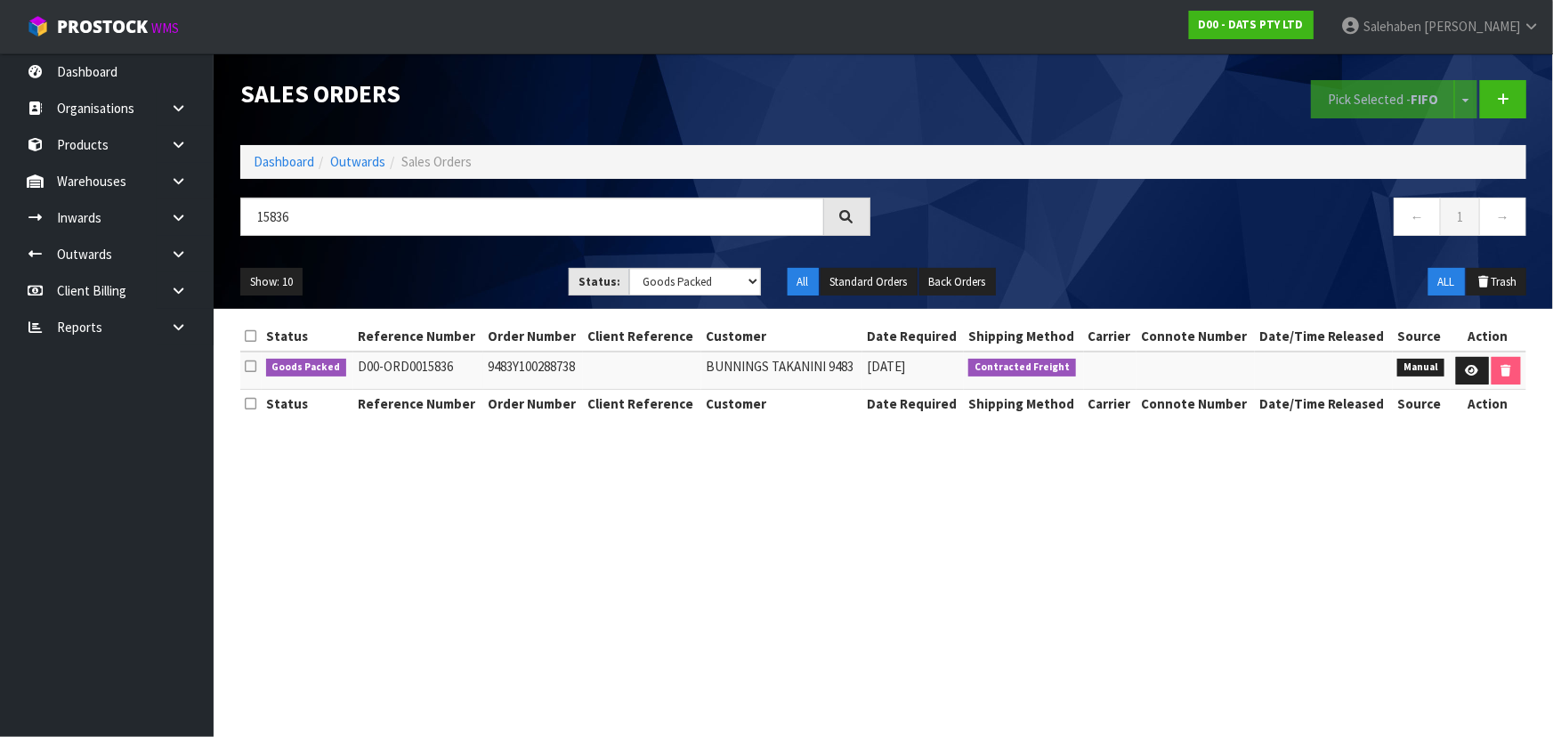
click at [428, 246] on div "15836" at bounding box center [555, 224] width 657 height 52
click at [427, 255] on div "Show: 10 5 10 25 50 Status: Draft Pending Allocated Pending Pick Goods Picked G…" at bounding box center [883, 282] width 1313 height 55
click at [1467, 365] on icon at bounding box center [1472, 371] width 13 height 12
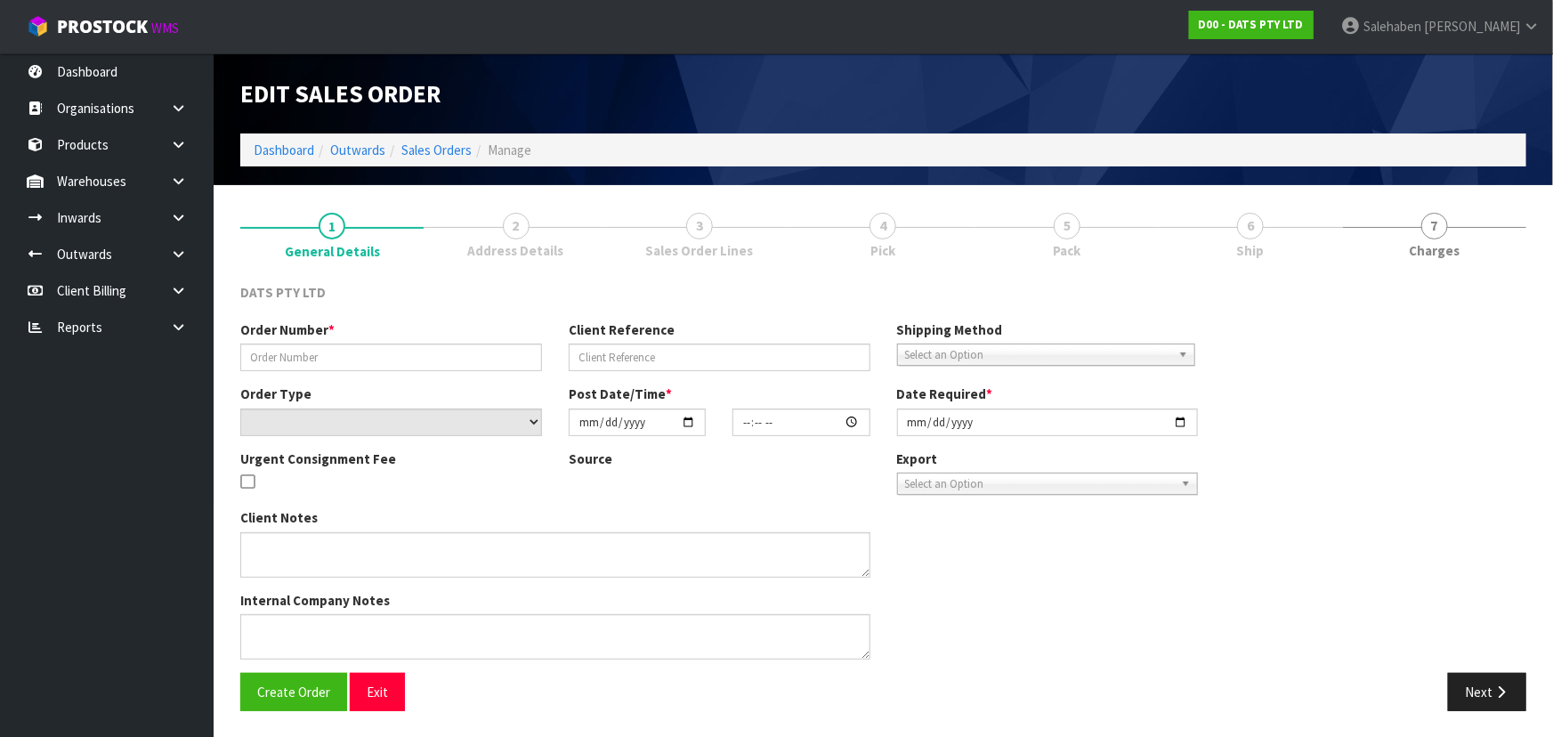
type input "9483Y100288738"
select select "number:0"
type input "[DATE]"
type input "09:03:00.000"
type input "[DATE]"
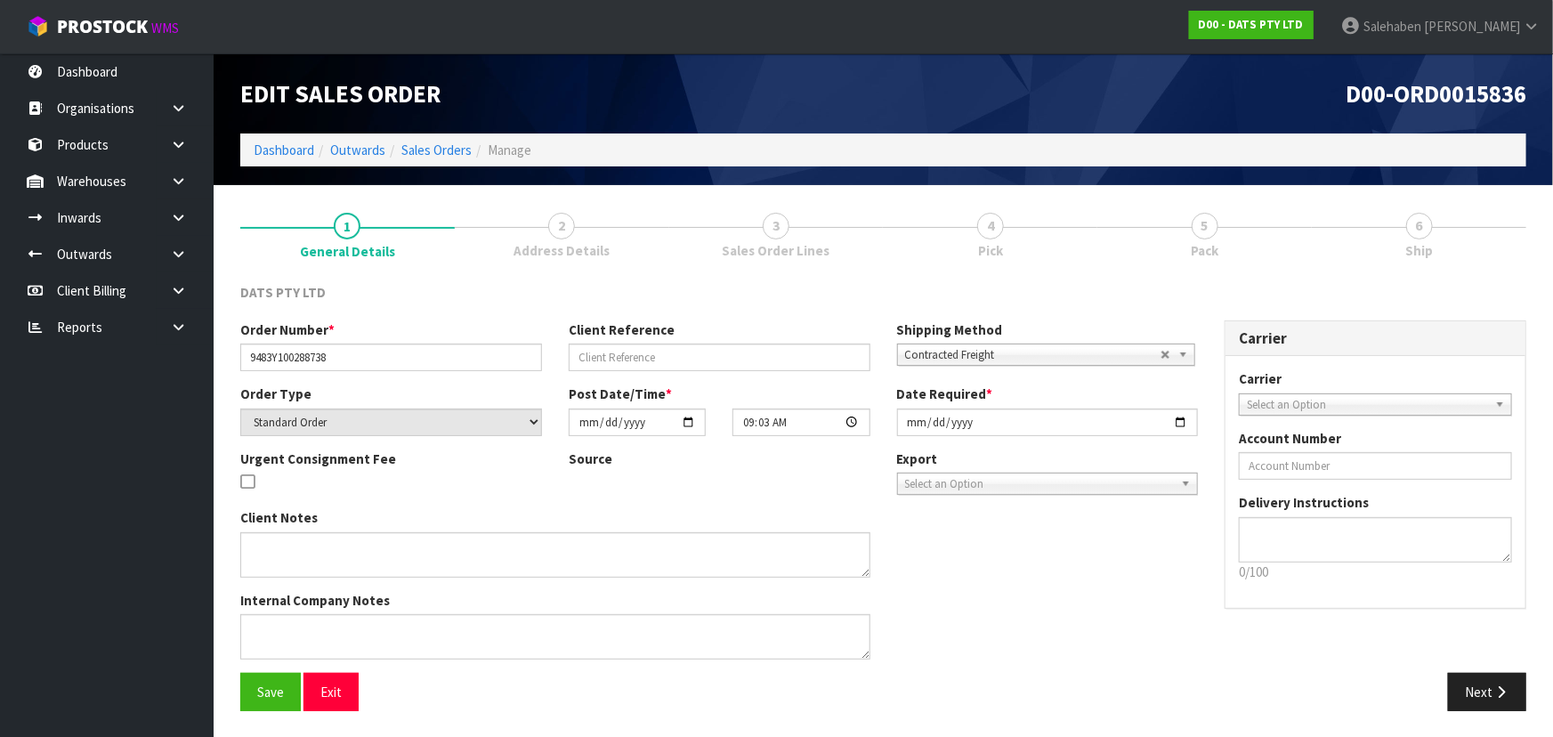
click at [1239, 240] on link "5 Pack" at bounding box center [1205, 234] width 215 height 70
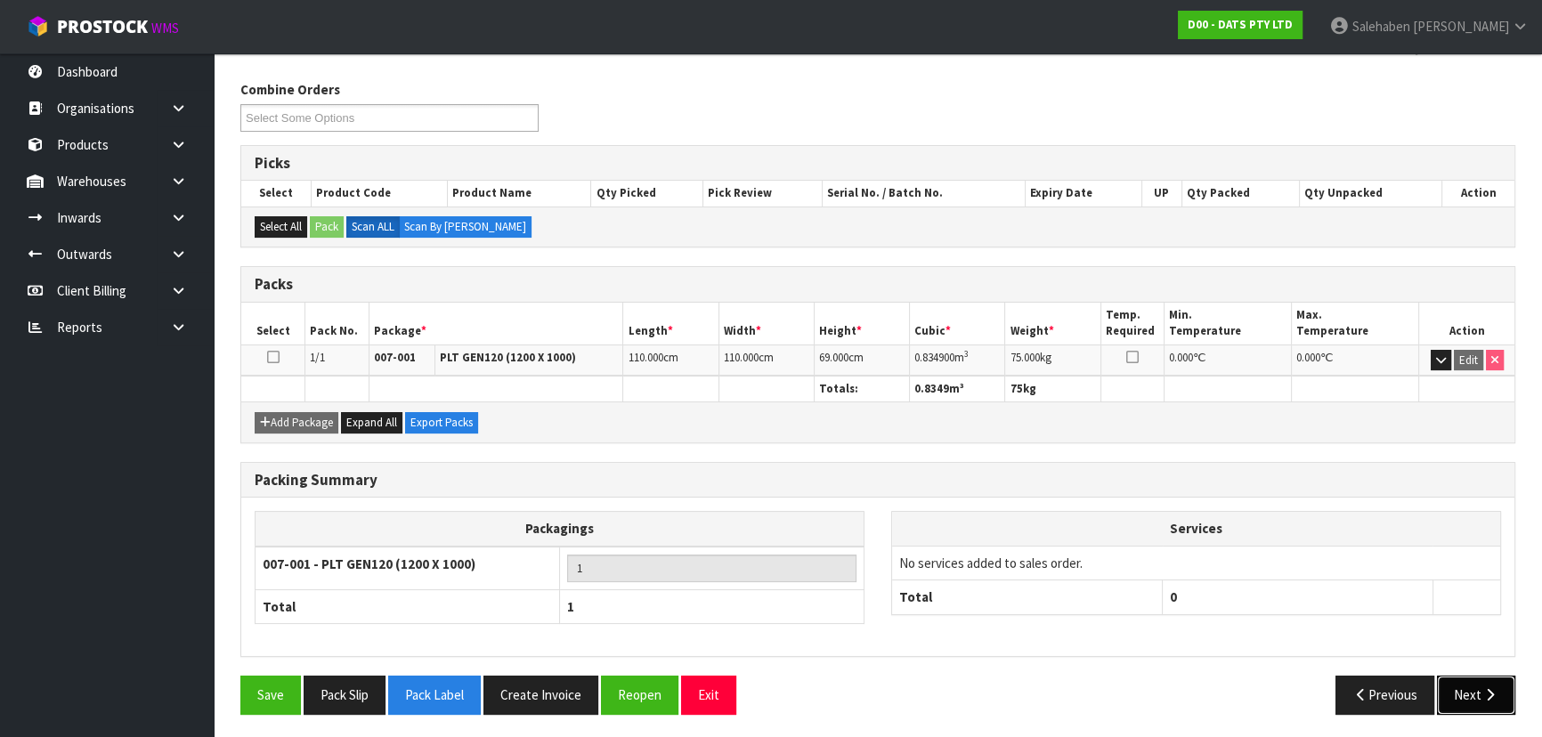
click at [1472, 701] on button "Next" at bounding box center [1476, 695] width 78 height 38
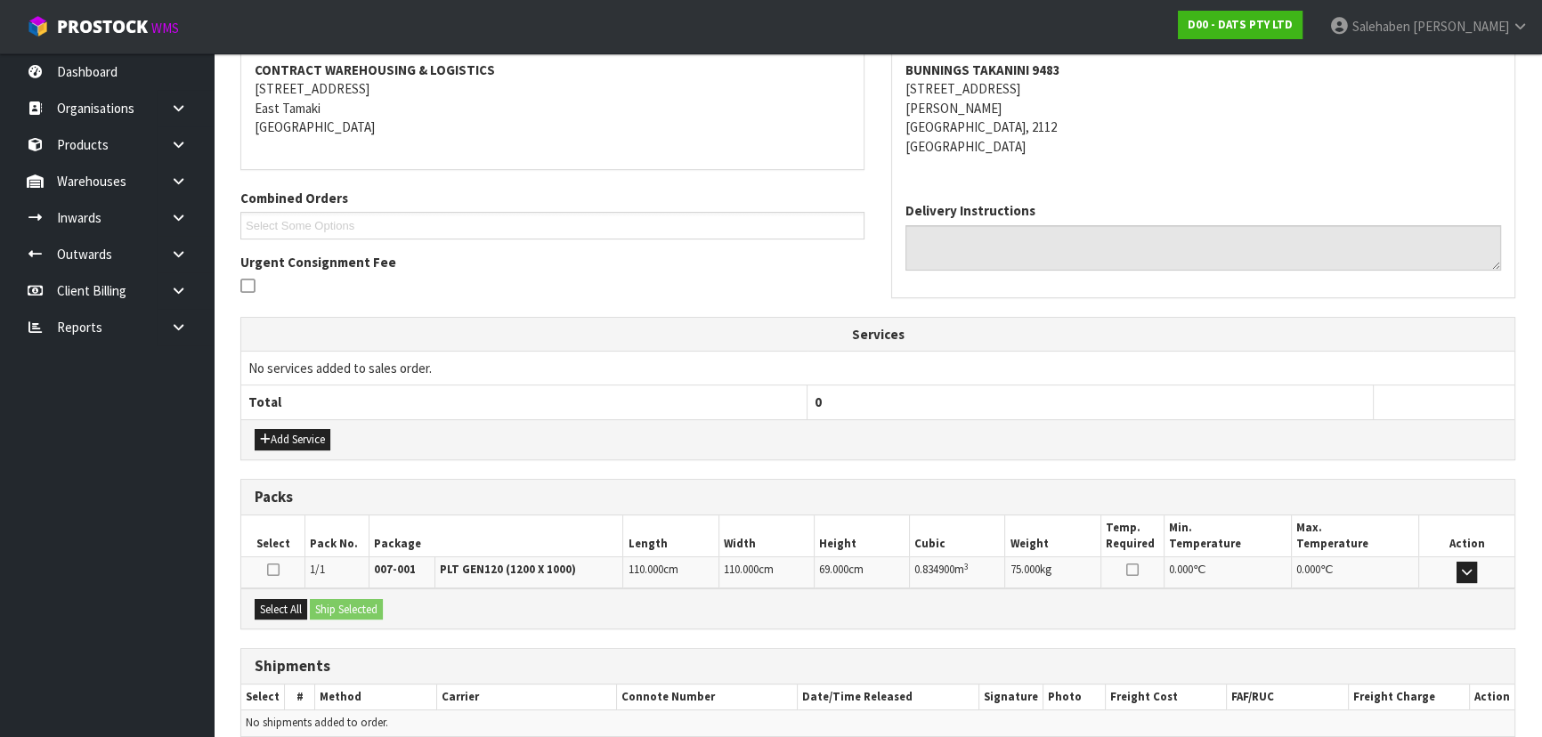
scroll to position [353, 0]
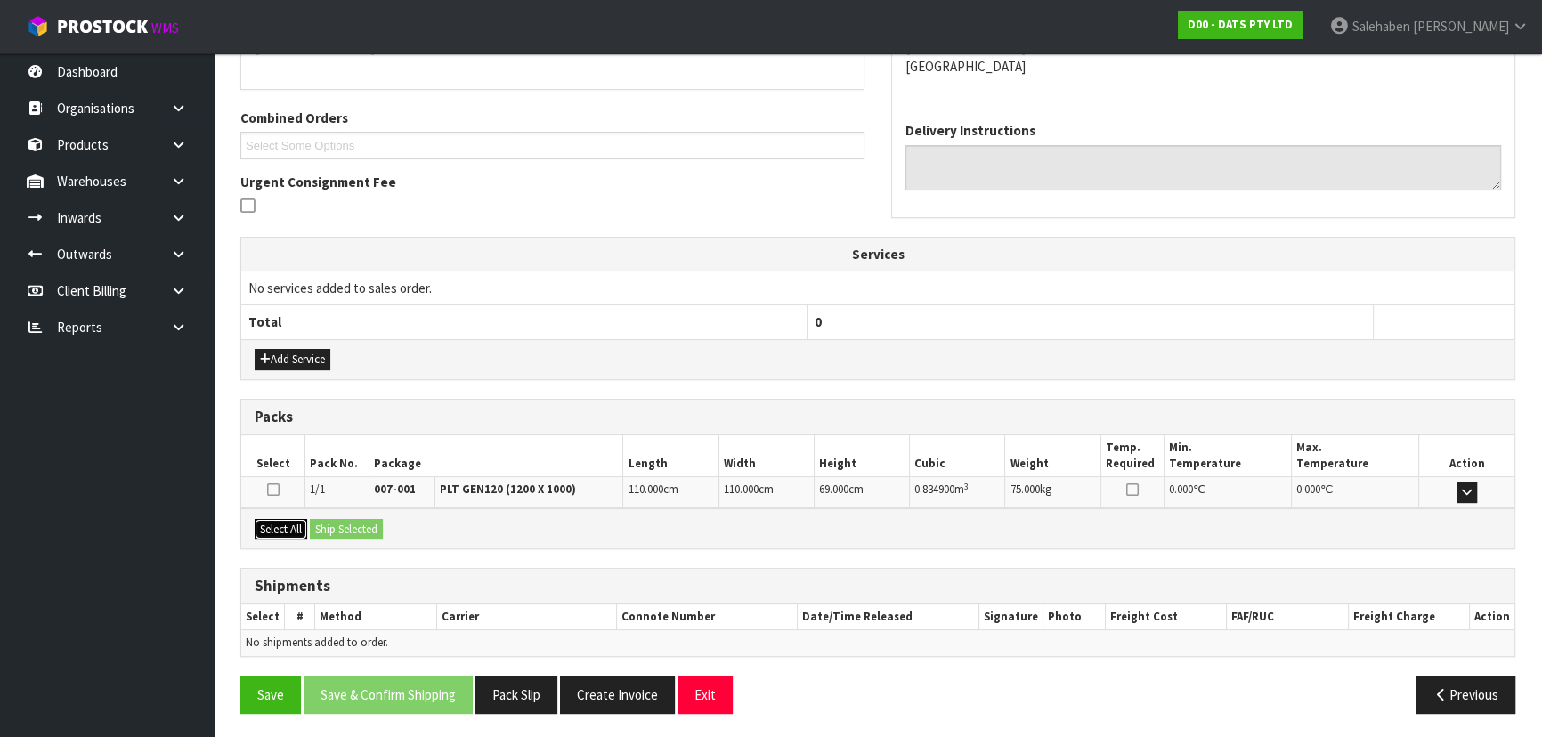
click at [280, 523] on button "Select All" at bounding box center [281, 529] width 53 height 21
drag, startPoint x: 329, startPoint y: 522, endPoint x: 393, endPoint y: 523, distance: 64.1
click at [330, 522] on button "Ship Selected" at bounding box center [346, 529] width 73 height 21
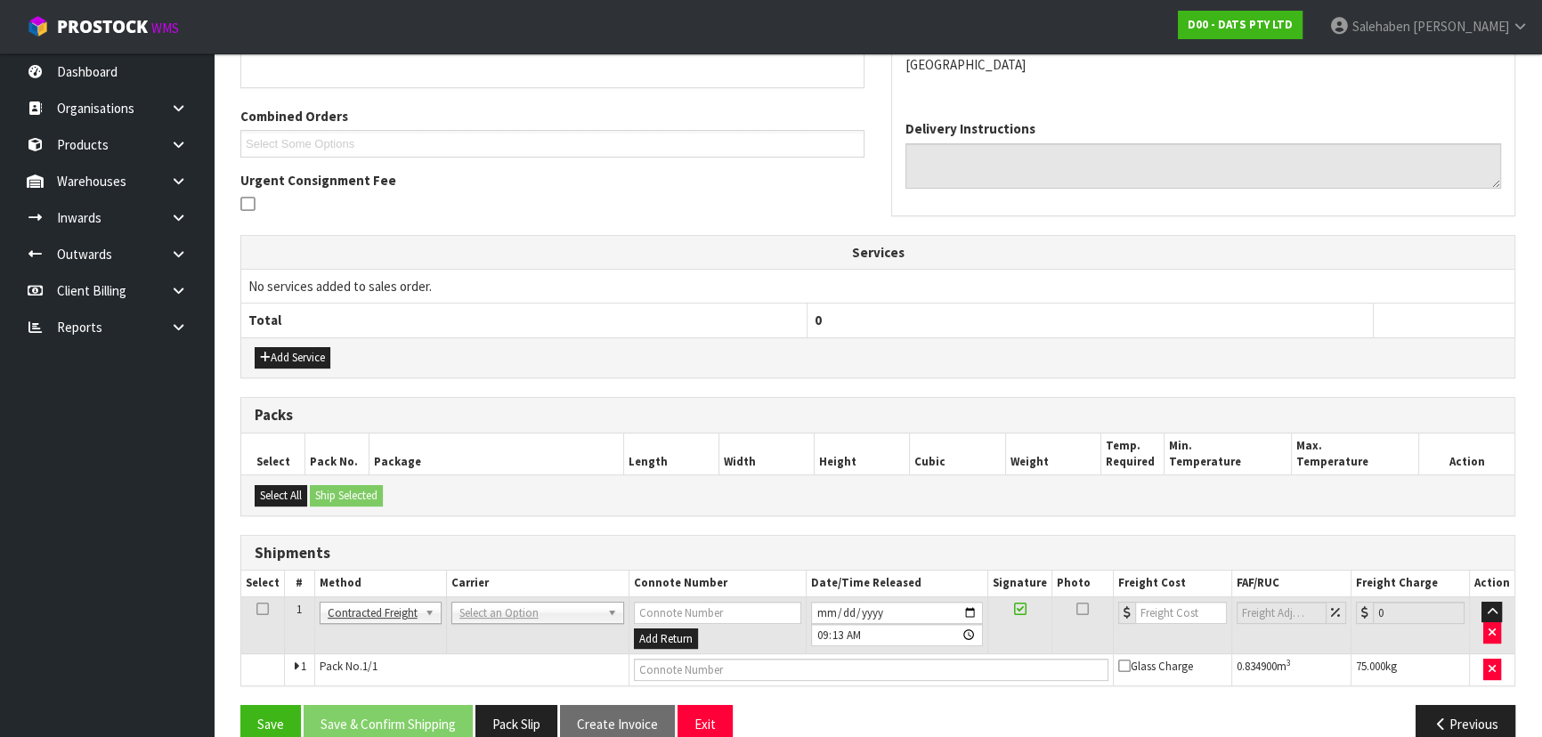
scroll to position [384, 0]
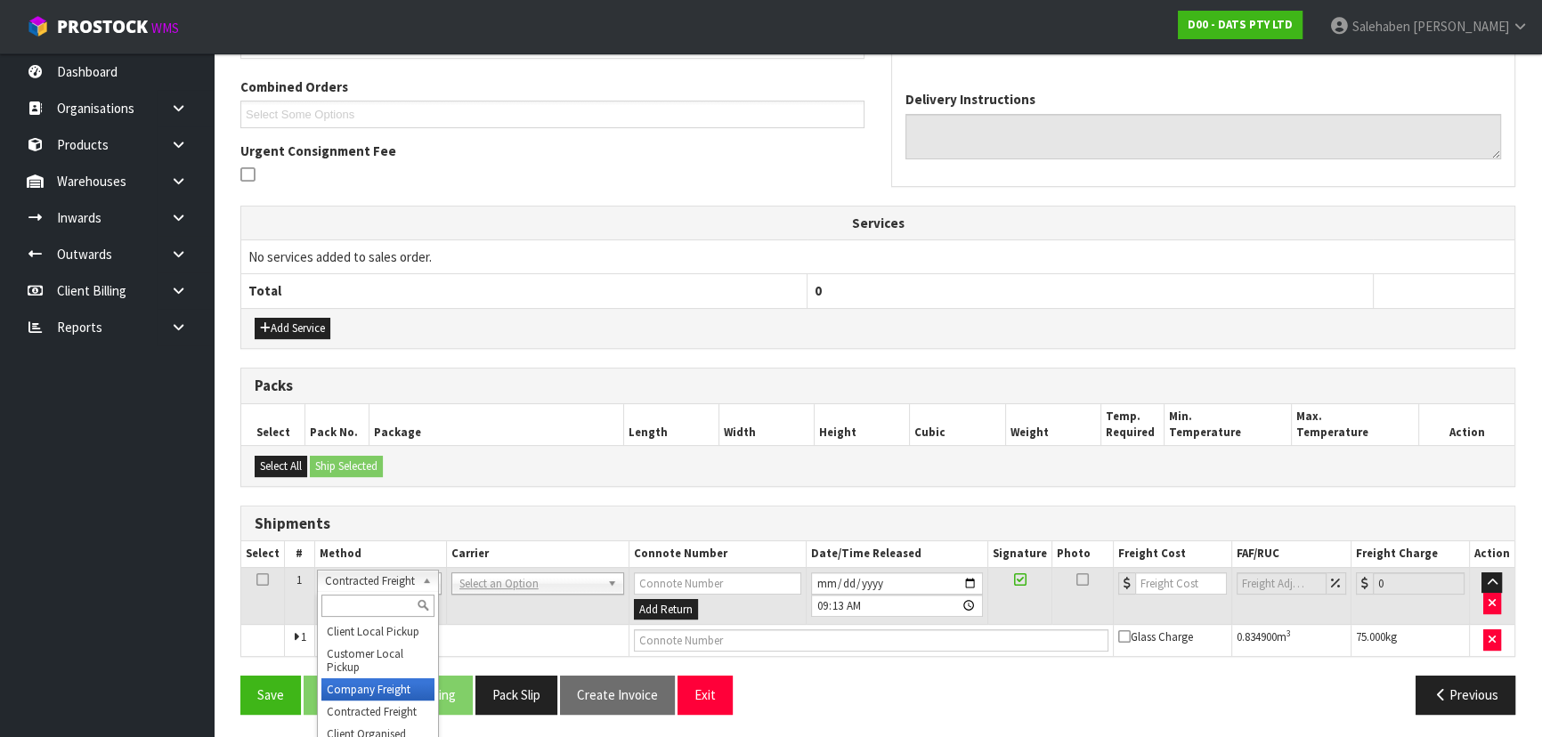
drag, startPoint x: 362, startPoint y: 687, endPoint x: 403, endPoint y: 670, distance: 44.3
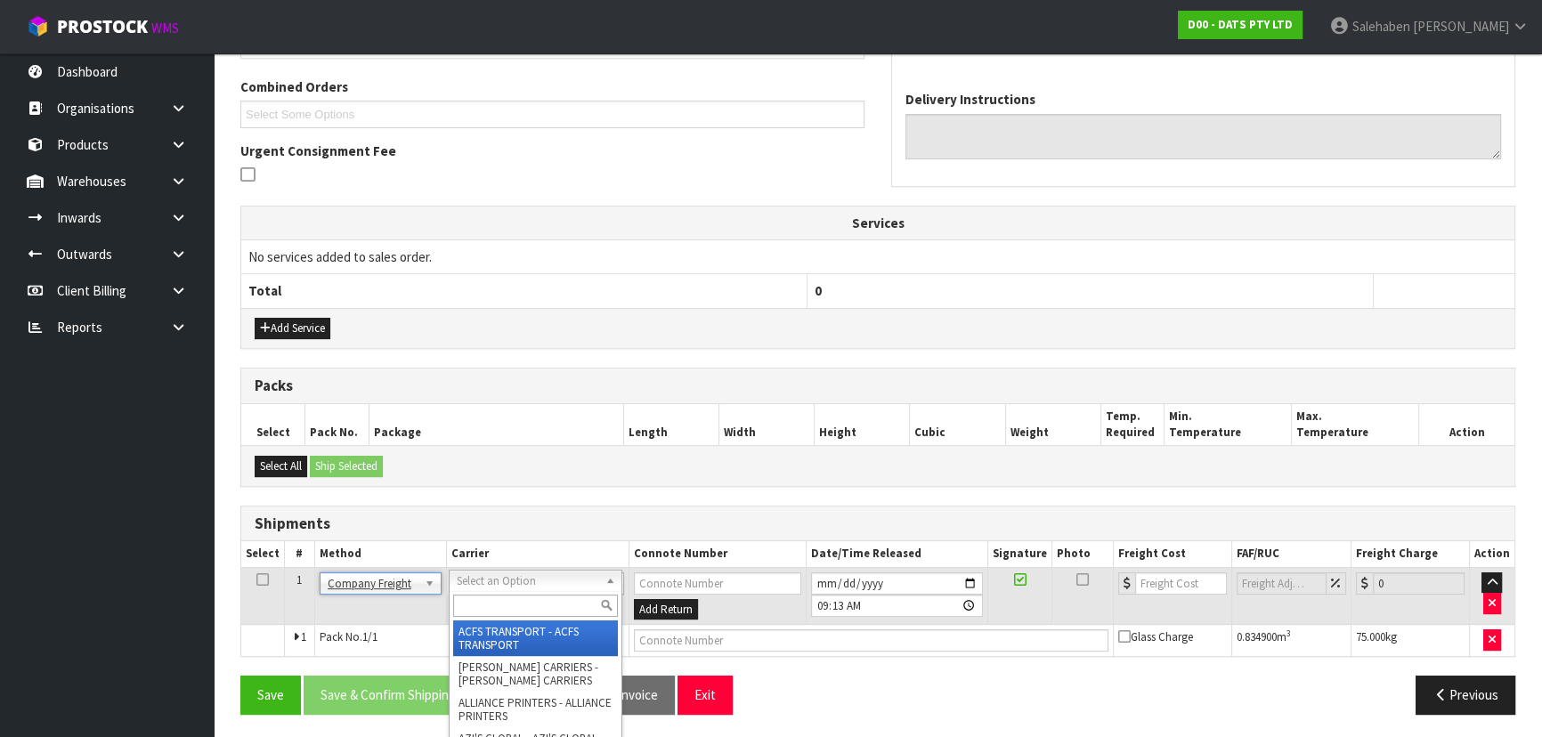
click at [478, 599] on input "text" at bounding box center [535, 606] width 165 height 22
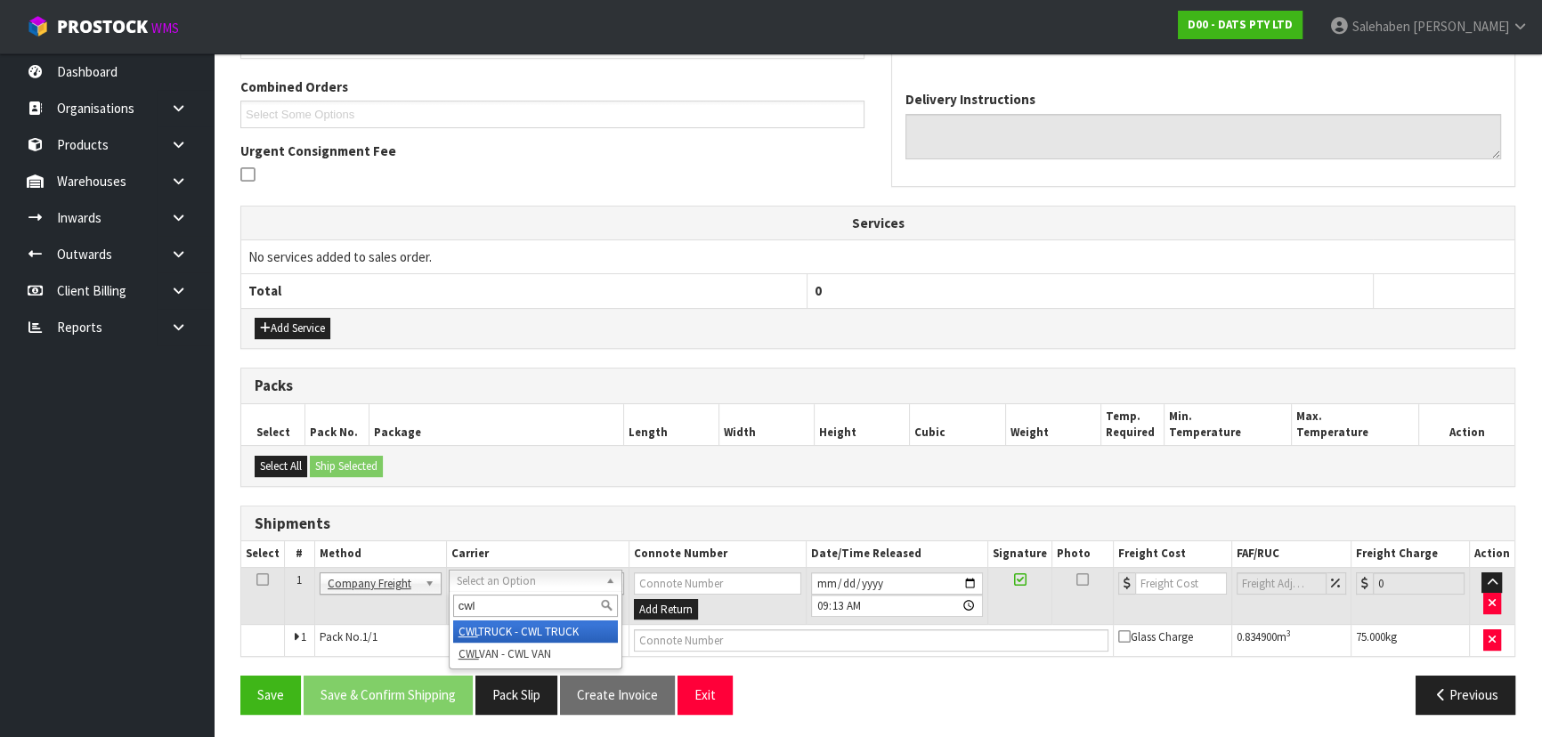
type input "cwl"
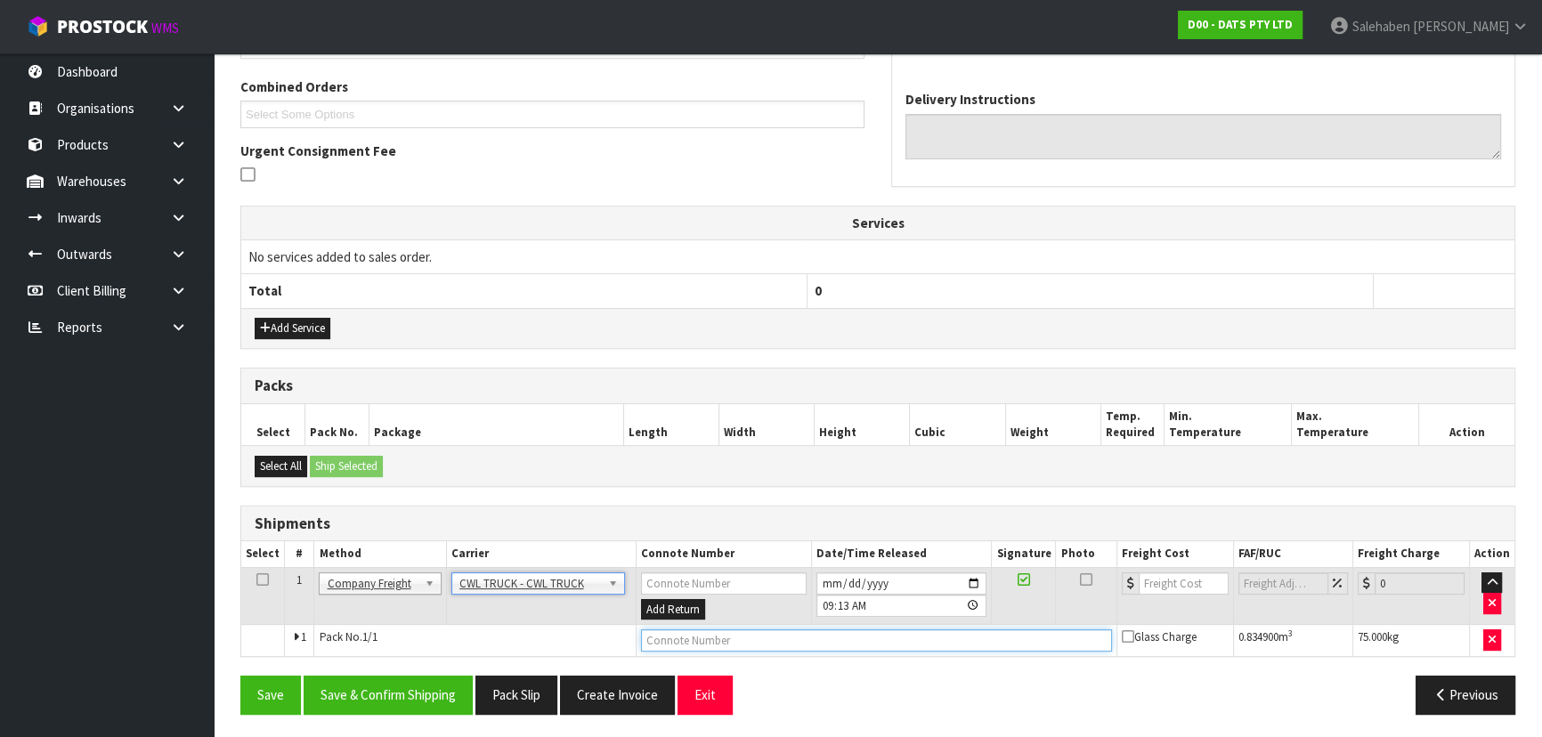
click at [670, 638] on input "text" at bounding box center [876, 640] width 471 height 22
type input "CWL TRUCK DELIVERY"
click at [382, 694] on button "Save & Confirm Shipping" at bounding box center [388, 695] width 169 height 38
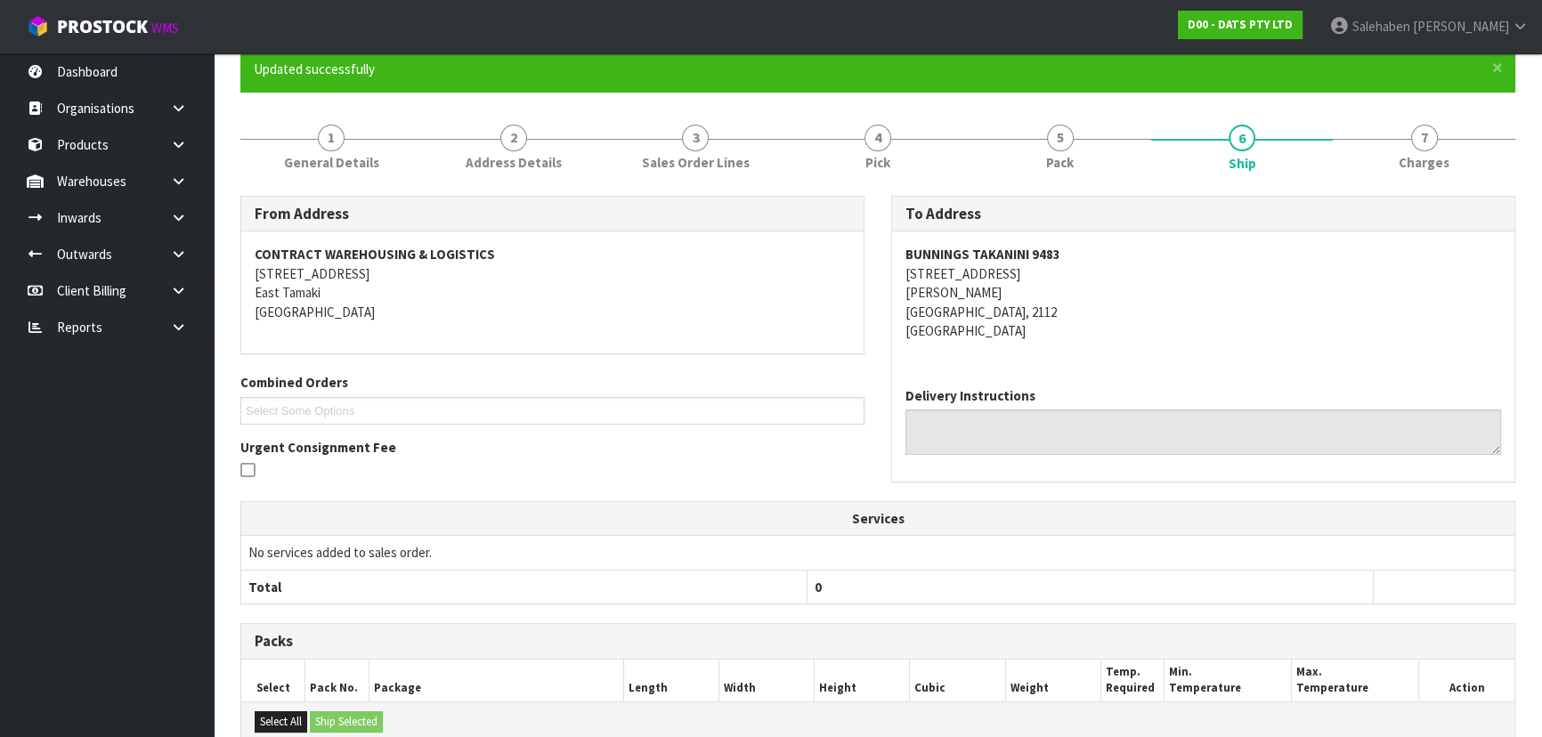
scroll to position [0, 0]
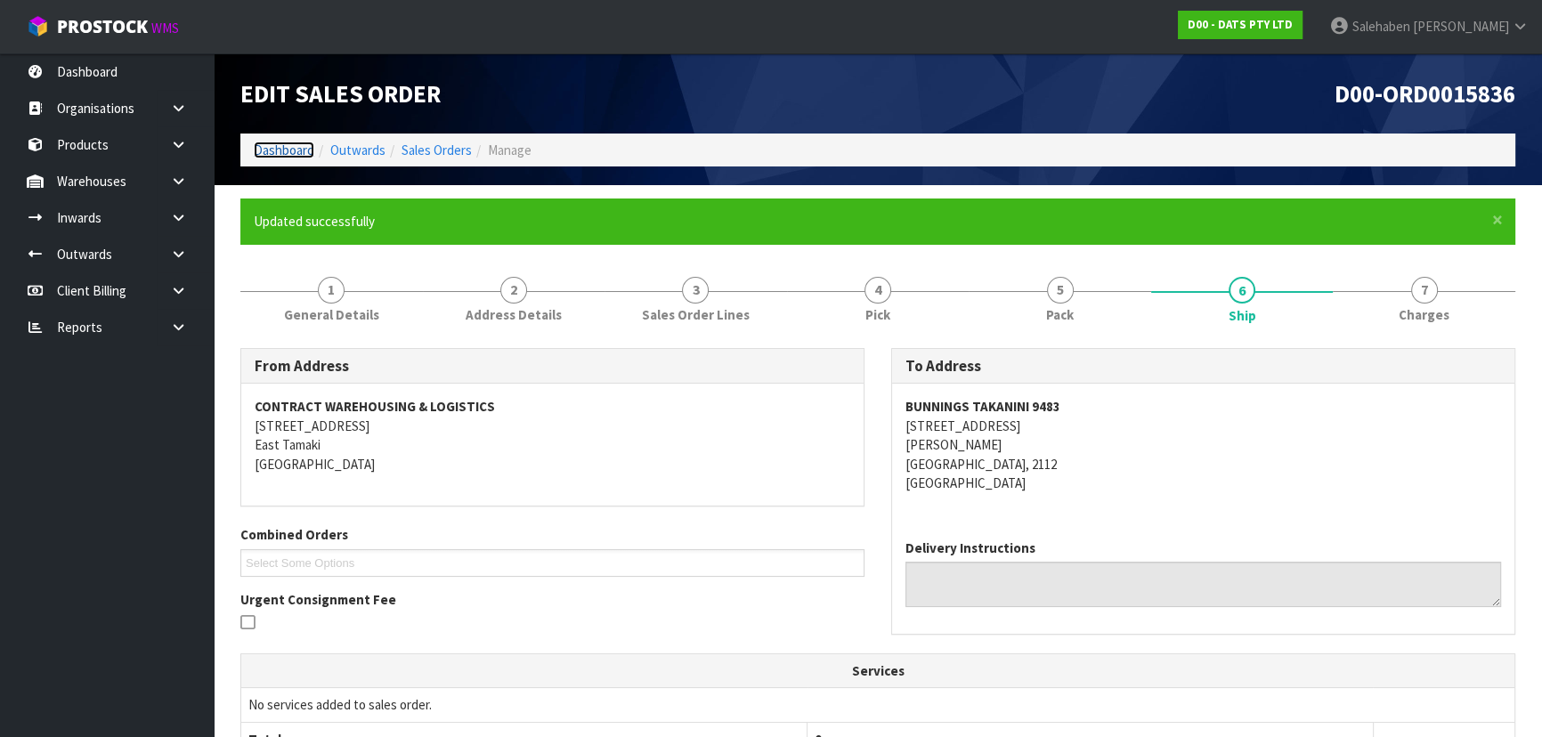
click at [290, 151] on link "Dashboard" at bounding box center [284, 150] width 61 height 17
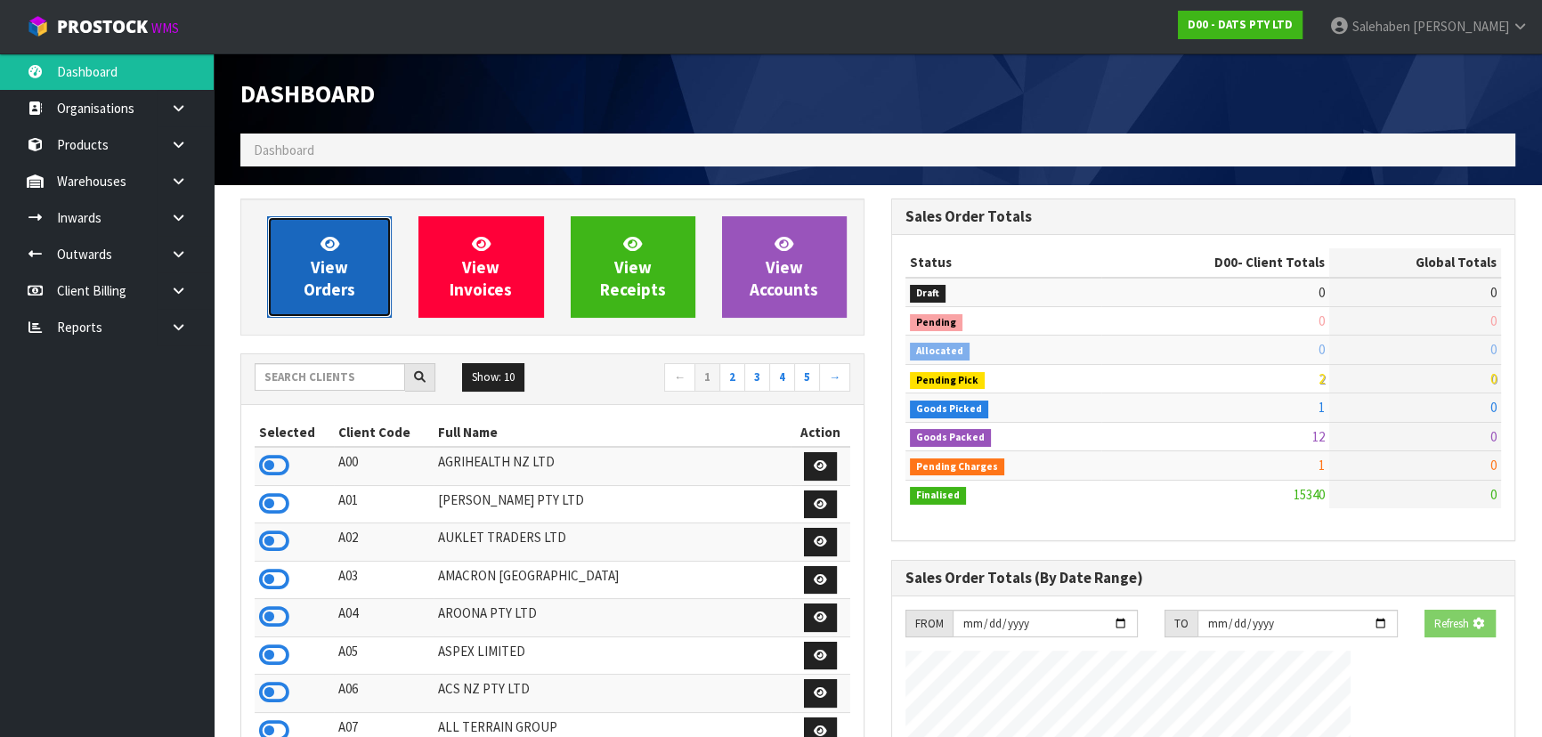
click at [320, 280] on span "View Orders" at bounding box center [330, 266] width 52 height 67
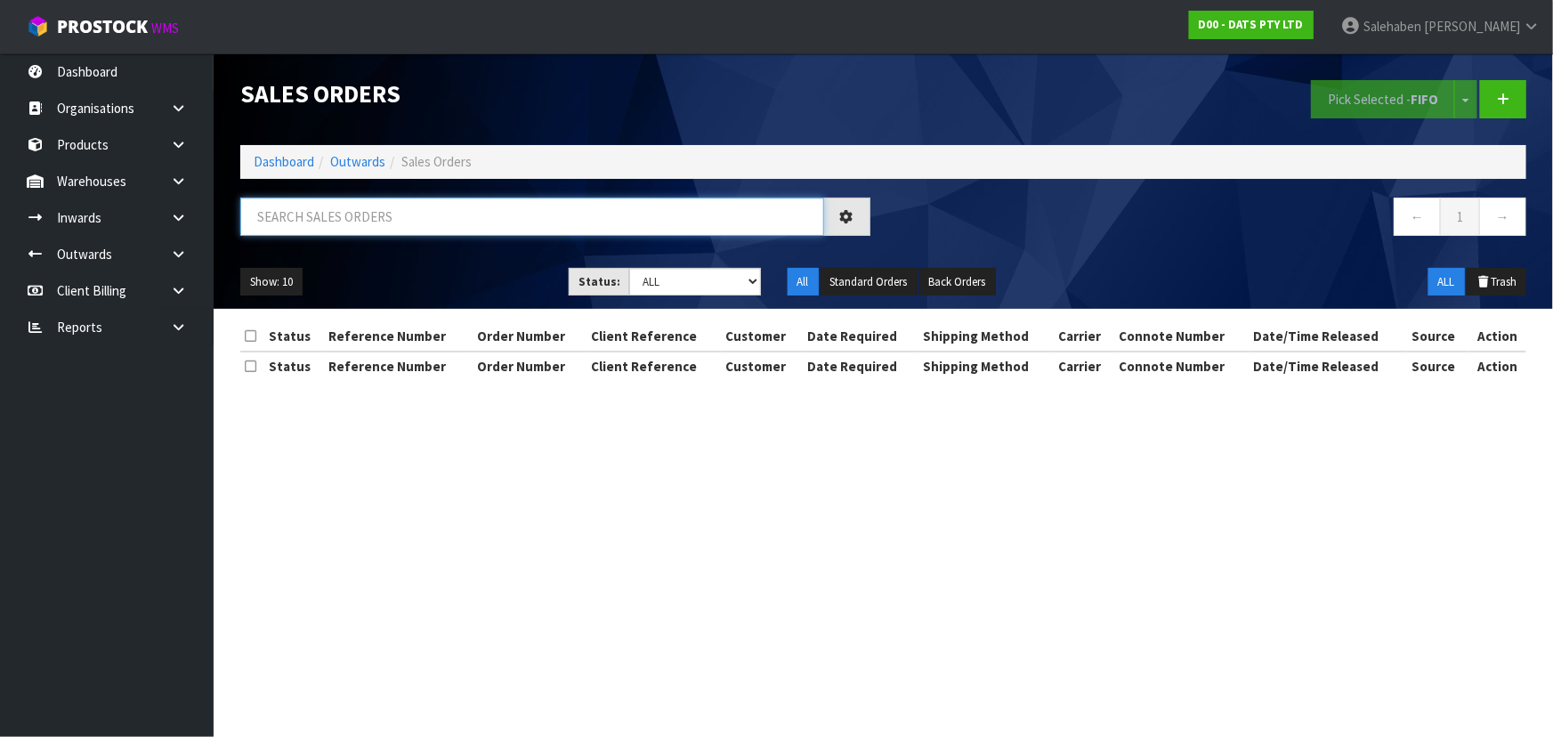
click at [353, 222] on input "text" at bounding box center [532, 217] width 584 height 38
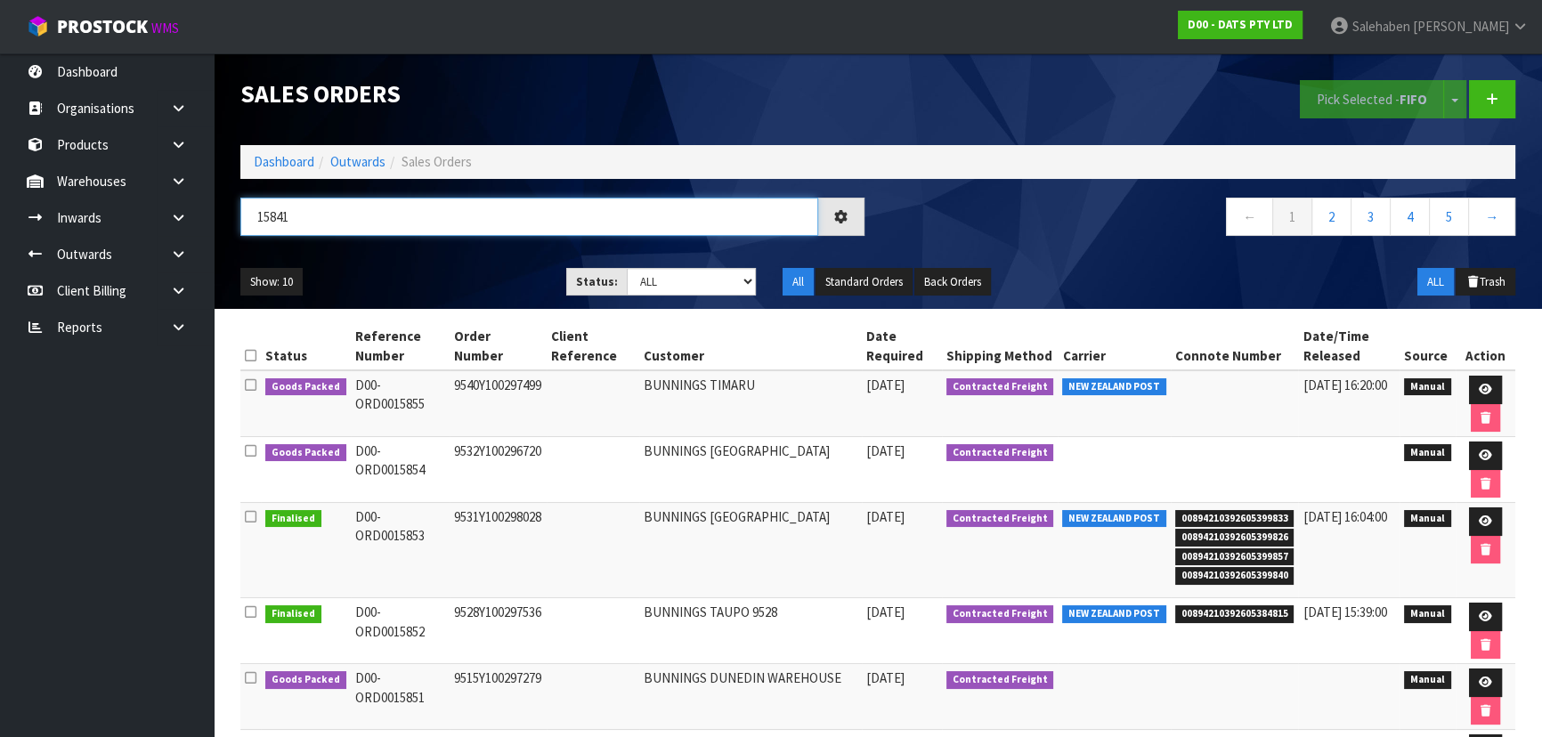
type input "15841"
click at [458, 259] on div "Show: 10 5 10 25 50 Status: Draft Pending Allocated Pending Pick Goods Picked G…" at bounding box center [877, 282] width 1301 height 55
click at [668, 281] on select "Draft Pending Allocated Pending Pick Goods Picked Goods Packed Pending Charges …" at bounding box center [692, 282] width 130 height 28
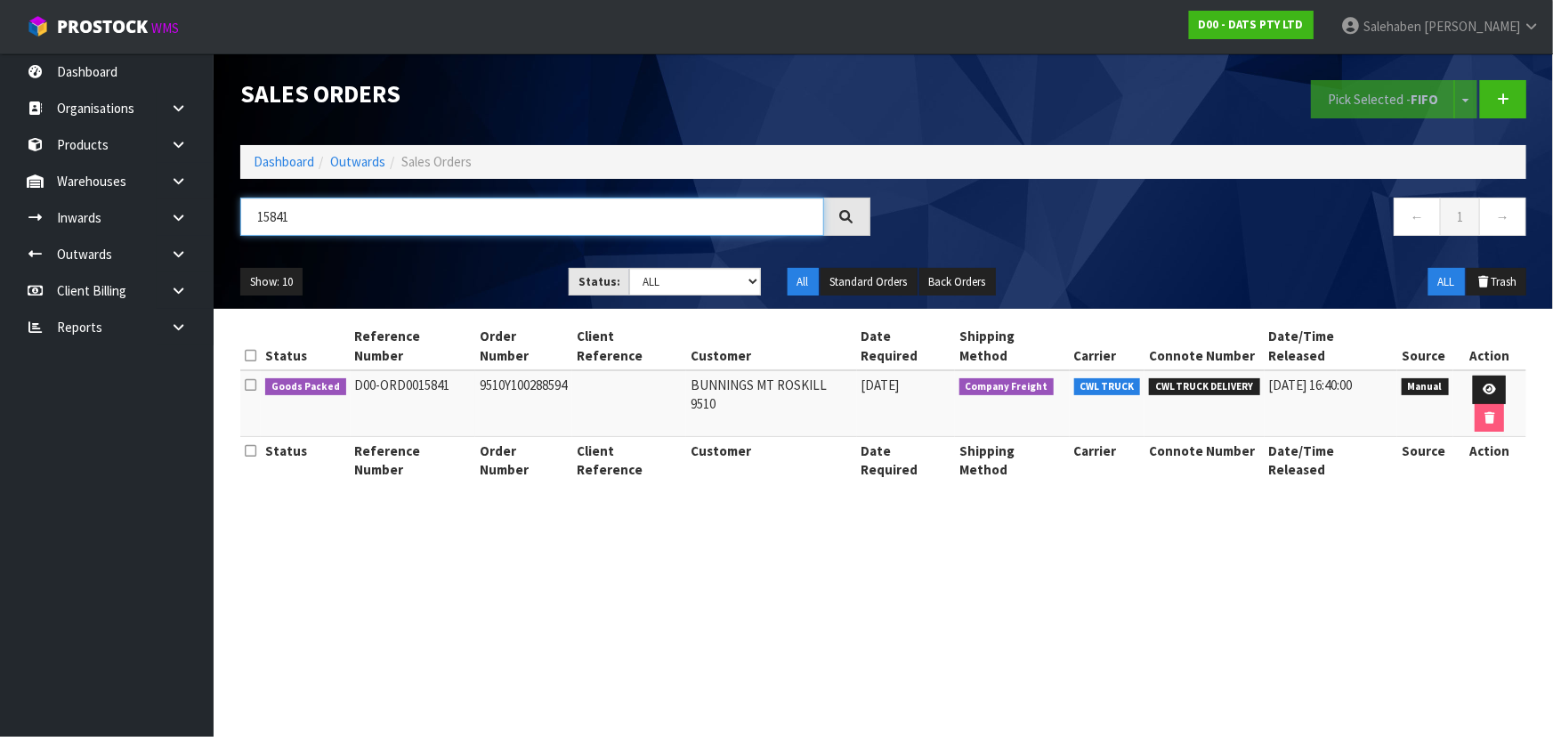
click at [393, 221] on input "15841" at bounding box center [532, 217] width 584 height 38
click at [1483, 384] on icon at bounding box center [1489, 390] width 13 height 12
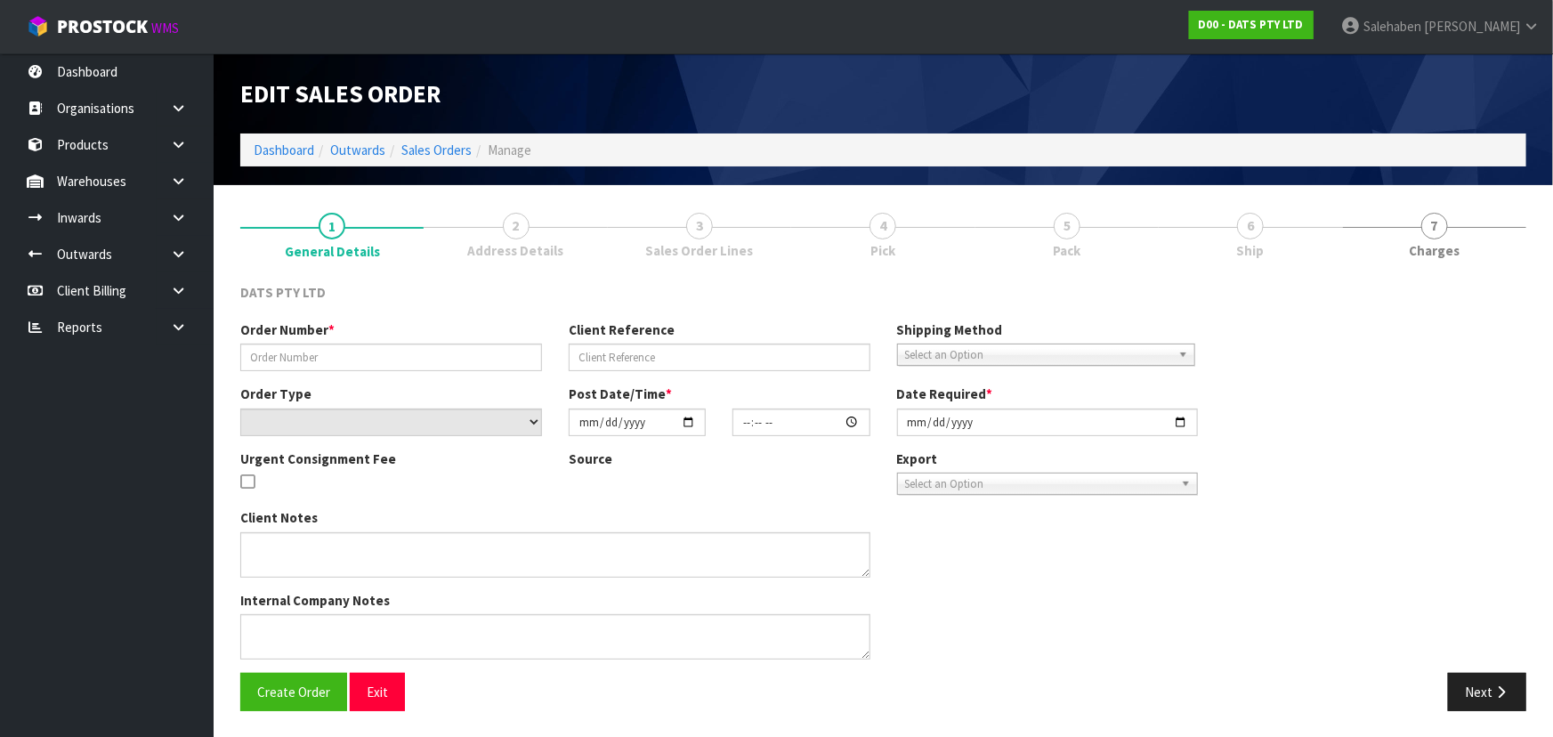
type input "9510Y100288594"
select select "number:0"
type input "[DATE]"
type input "09:15:00.000"
type input "[DATE]"
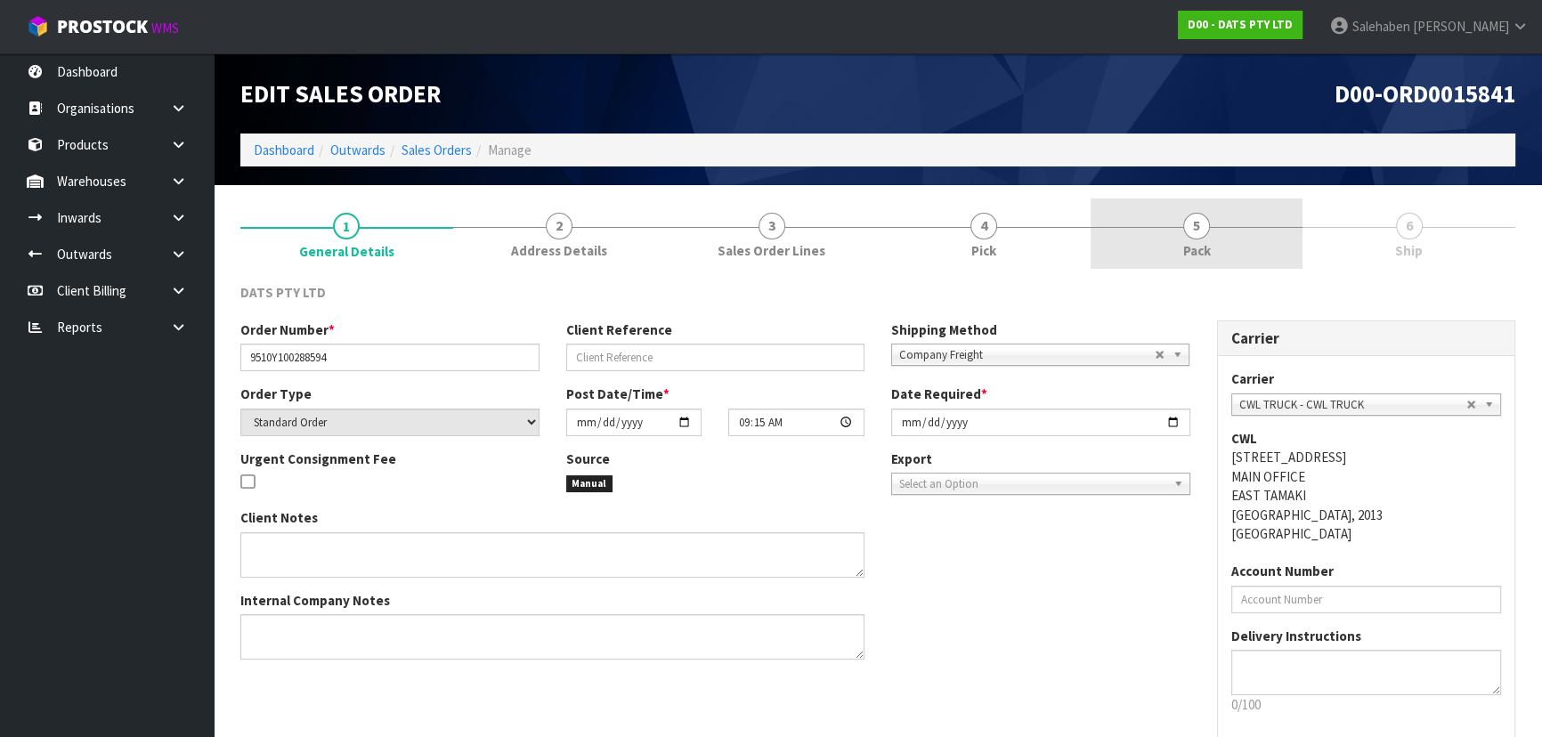
click at [1277, 240] on link "5 Pack" at bounding box center [1196, 234] width 213 height 70
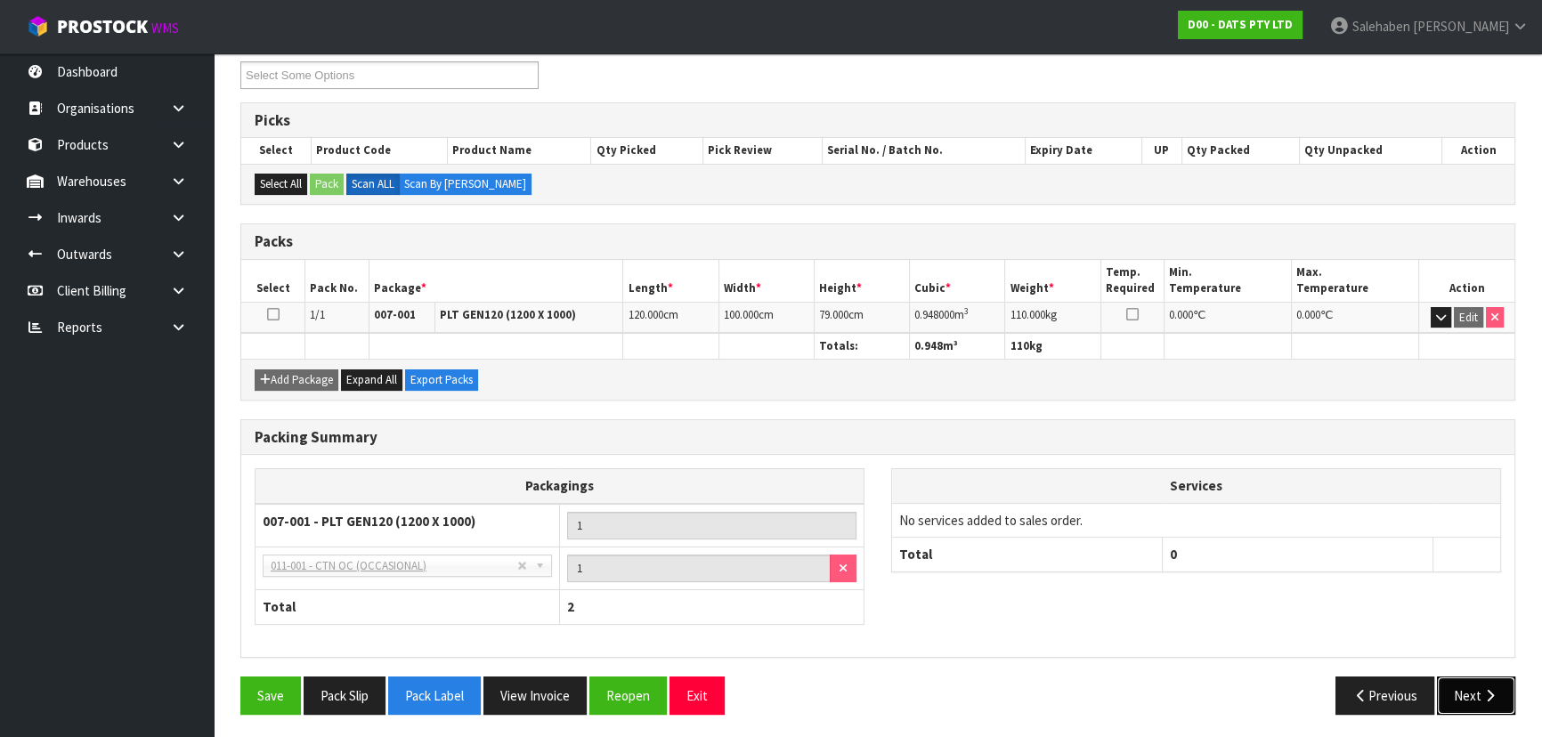
click at [1453, 677] on button "Next" at bounding box center [1476, 696] width 78 height 38
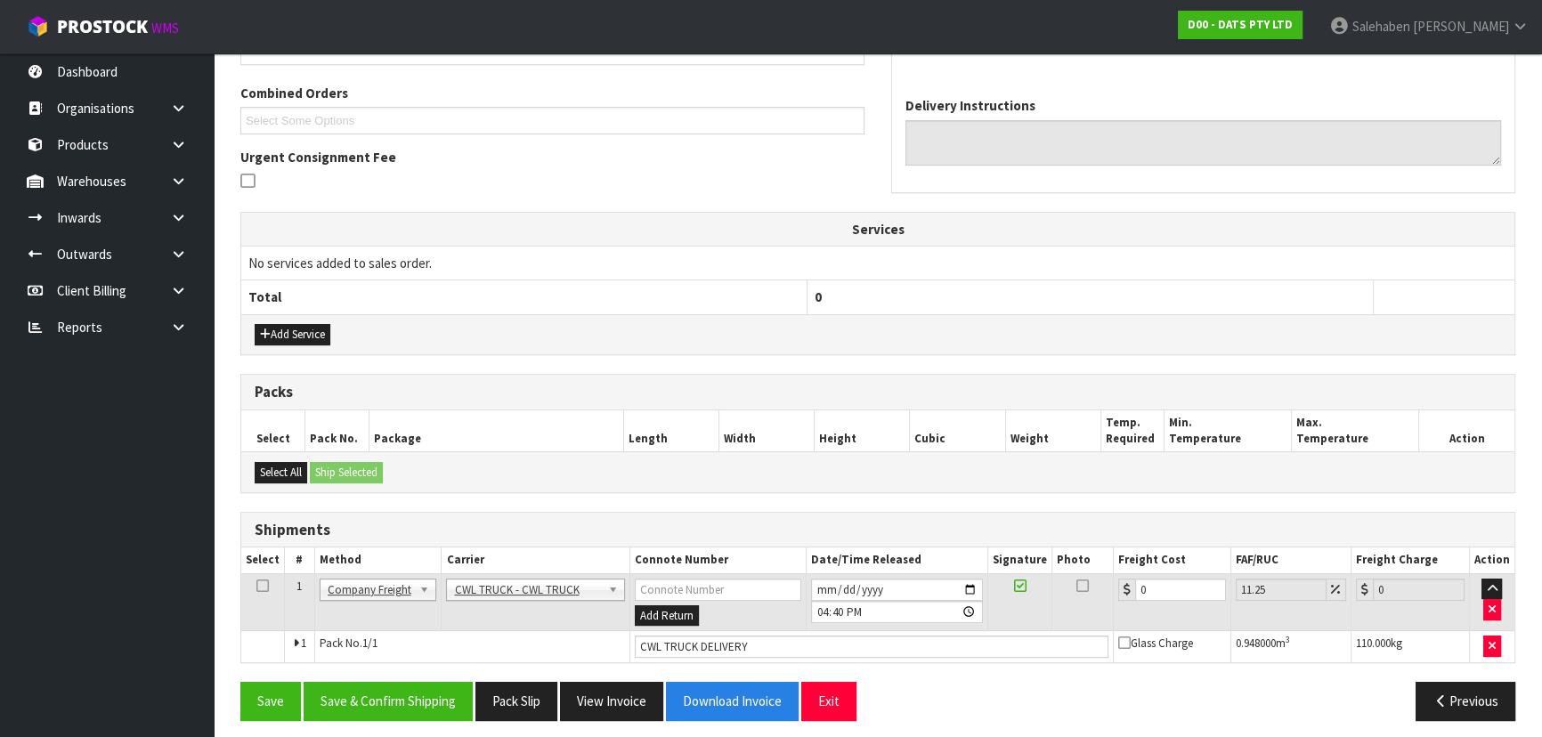
scroll to position [384, 0]
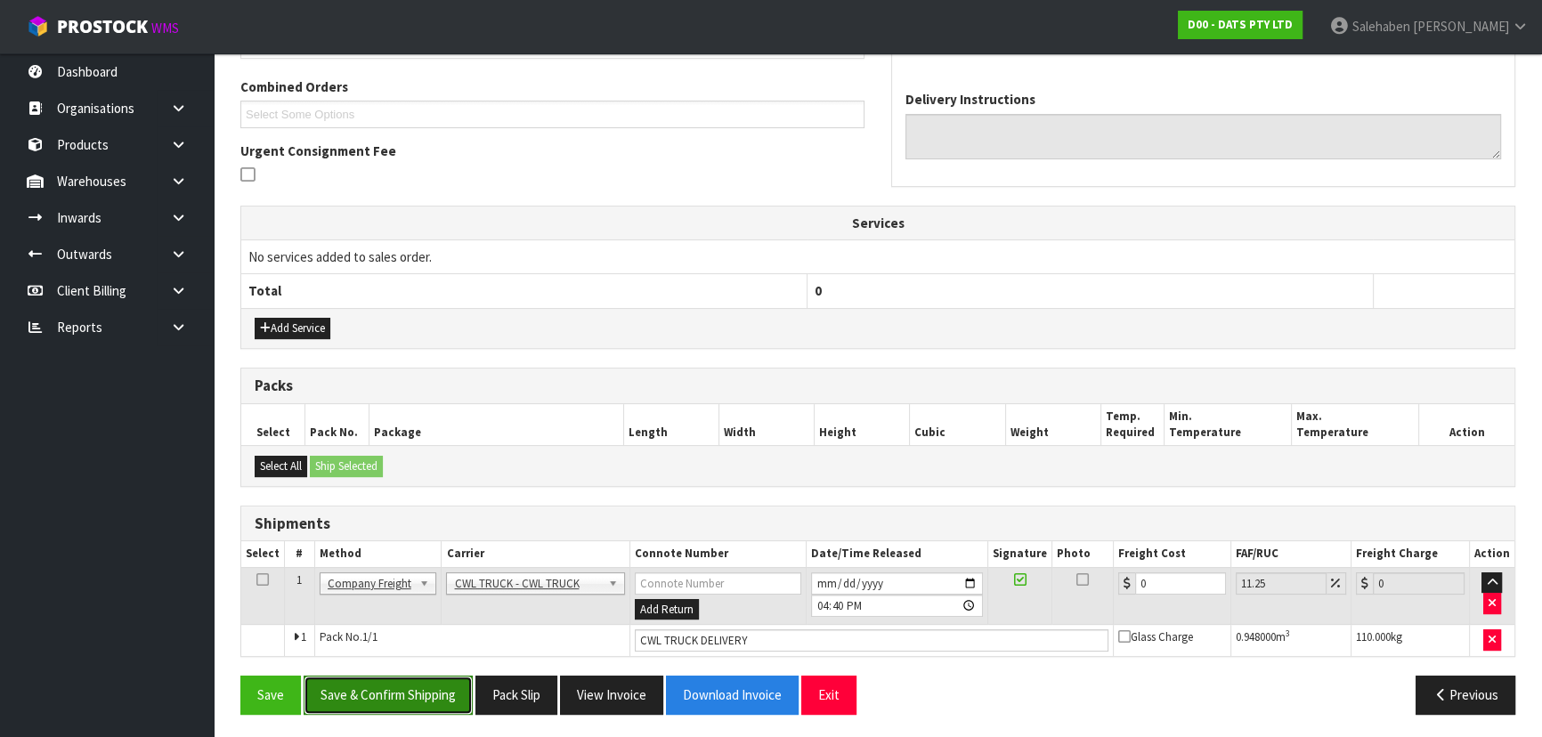
click at [355, 694] on button "Save & Confirm Shipping" at bounding box center [388, 695] width 169 height 38
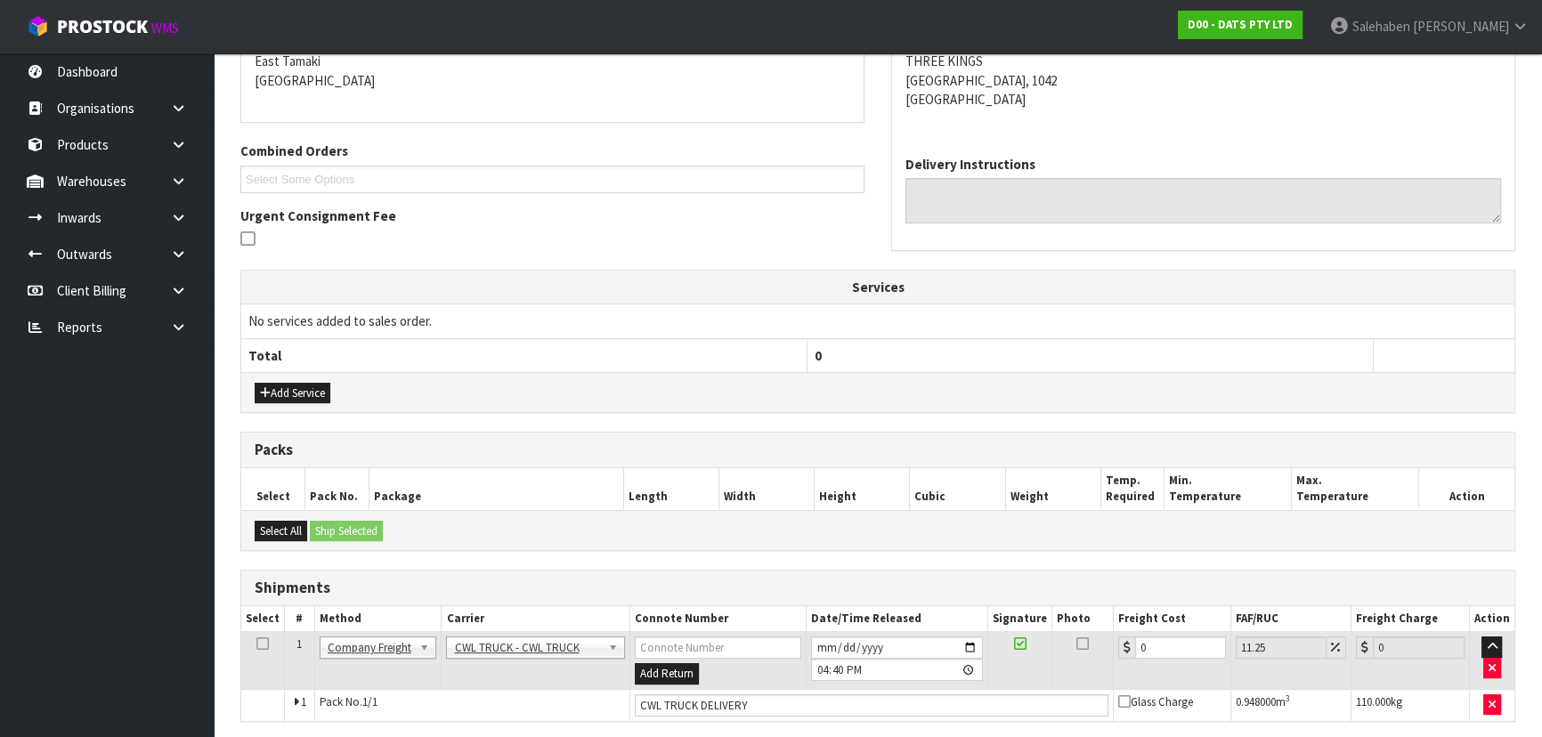
scroll to position [0, 0]
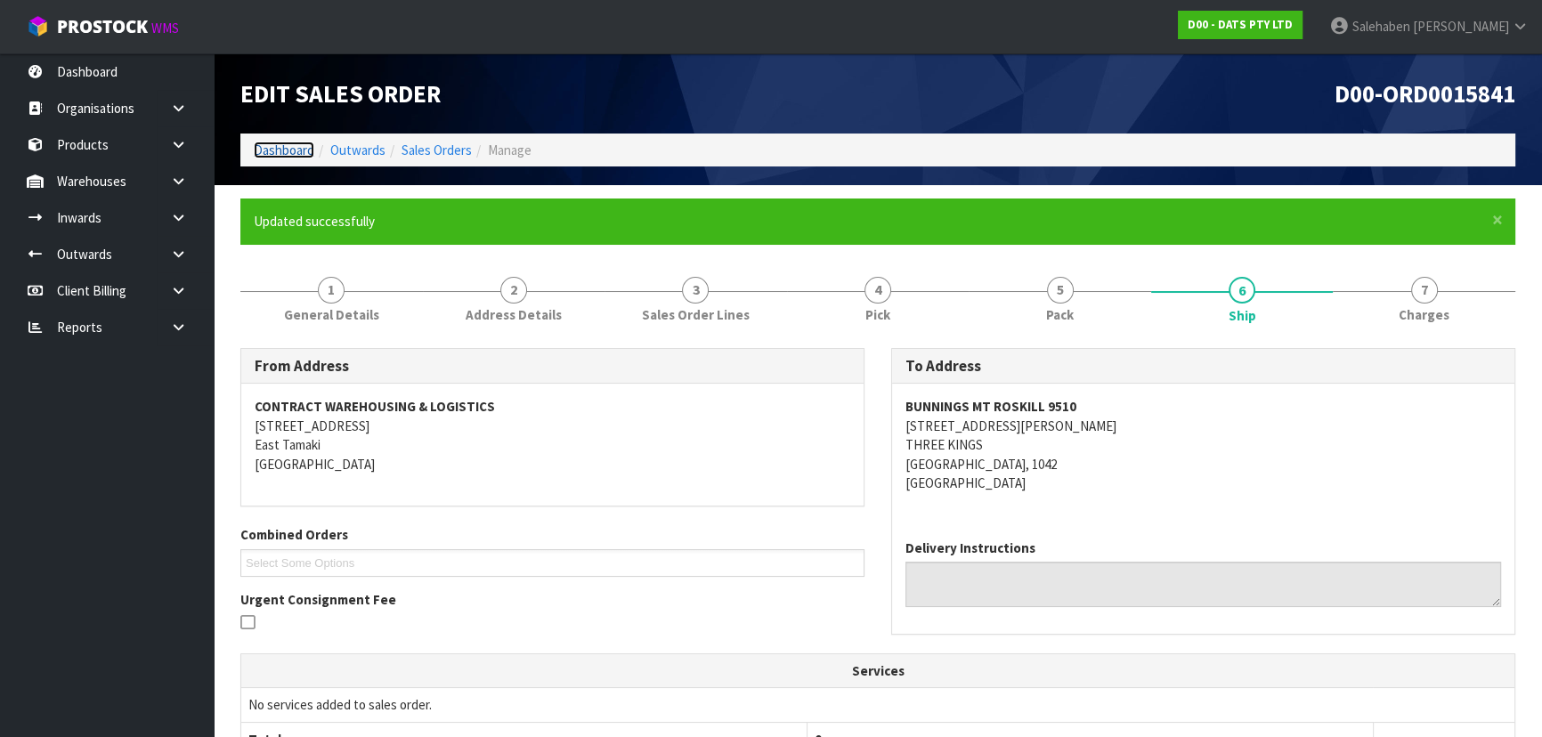
click at [293, 150] on link "Dashboard" at bounding box center [284, 150] width 61 height 17
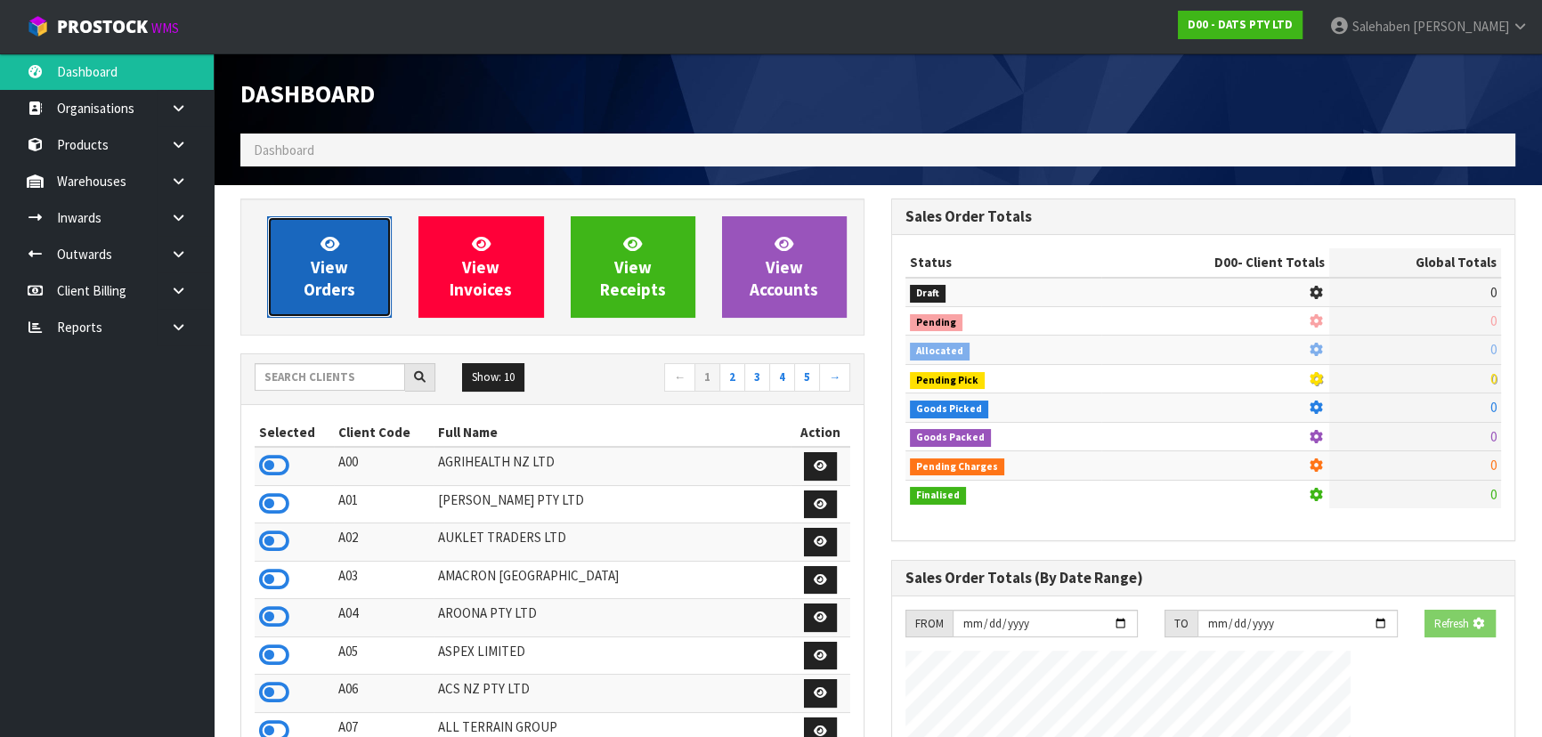
click at [332, 297] on span "View Orders" at bounding box center [330, 266] width 52 height 67
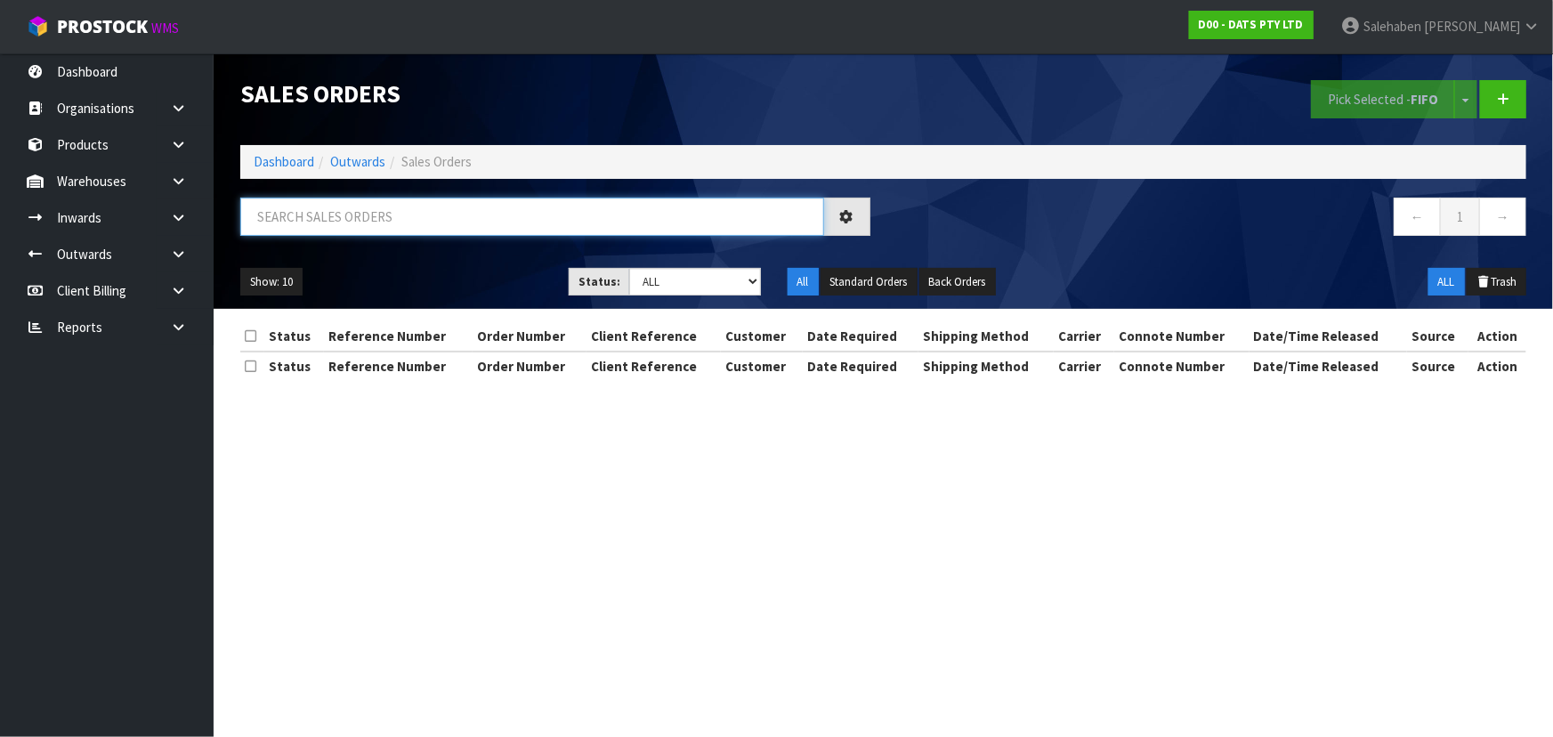
click at [348, 221] on input "text" at bounding box center [532, 217] width 584 height 38
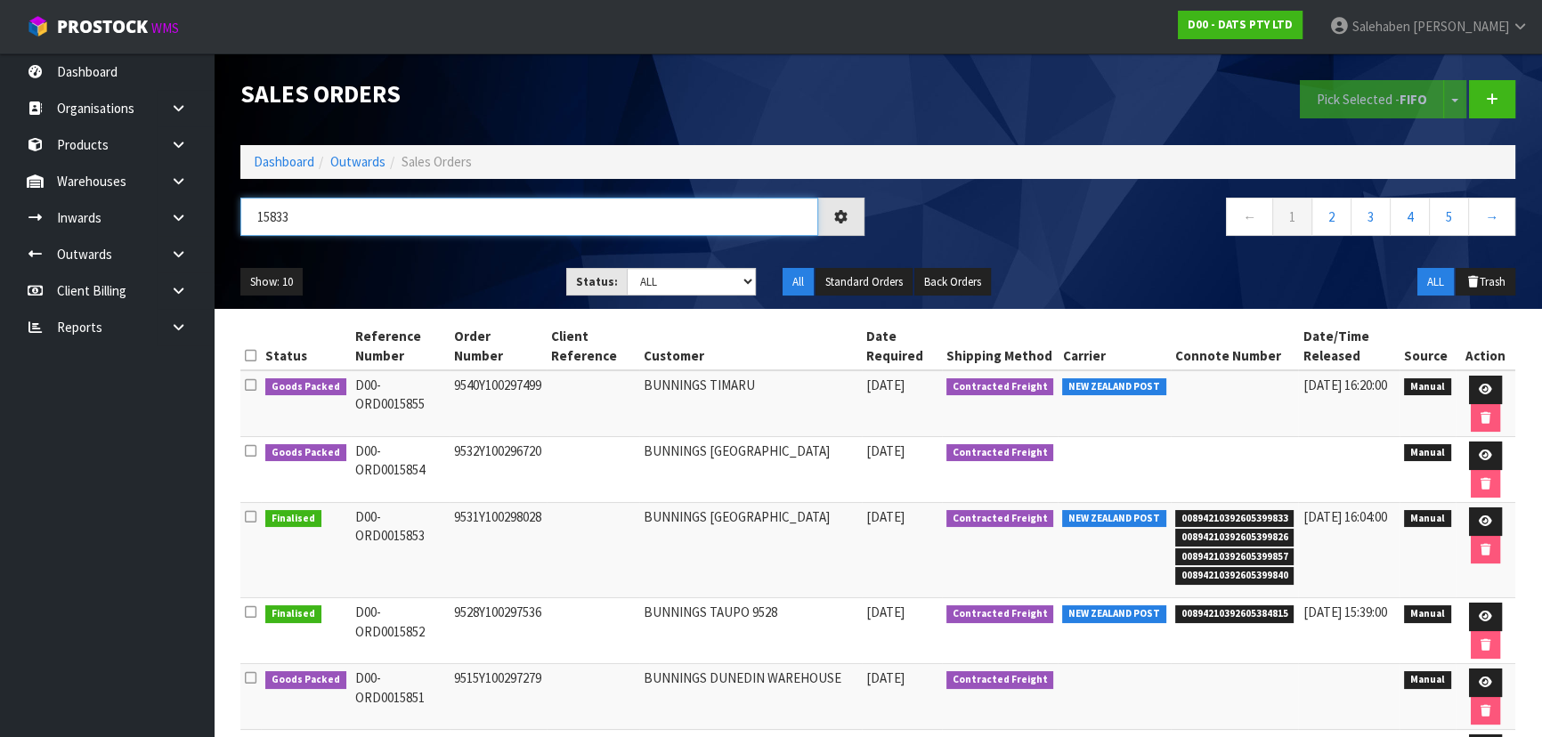
type input "15833"
click at [405, 259] on div "Show: 10 5 10 25 50 Status: Draft Pending Allocated Pending Pick Goods Picked G…" at bounding box center [877, 282] width 1301 height 55
drag, startPoint x: 644, startPoint y: 282, endPoint x: 644, endPoint y: 293, distance: 10.7
click at [644, 282] on select "Draft Pending Allocated Pending Pick Goods Picked Goods Packed Pending Charges …" at bounding box center [692, 282] width 130 height 28
select select "string:5"
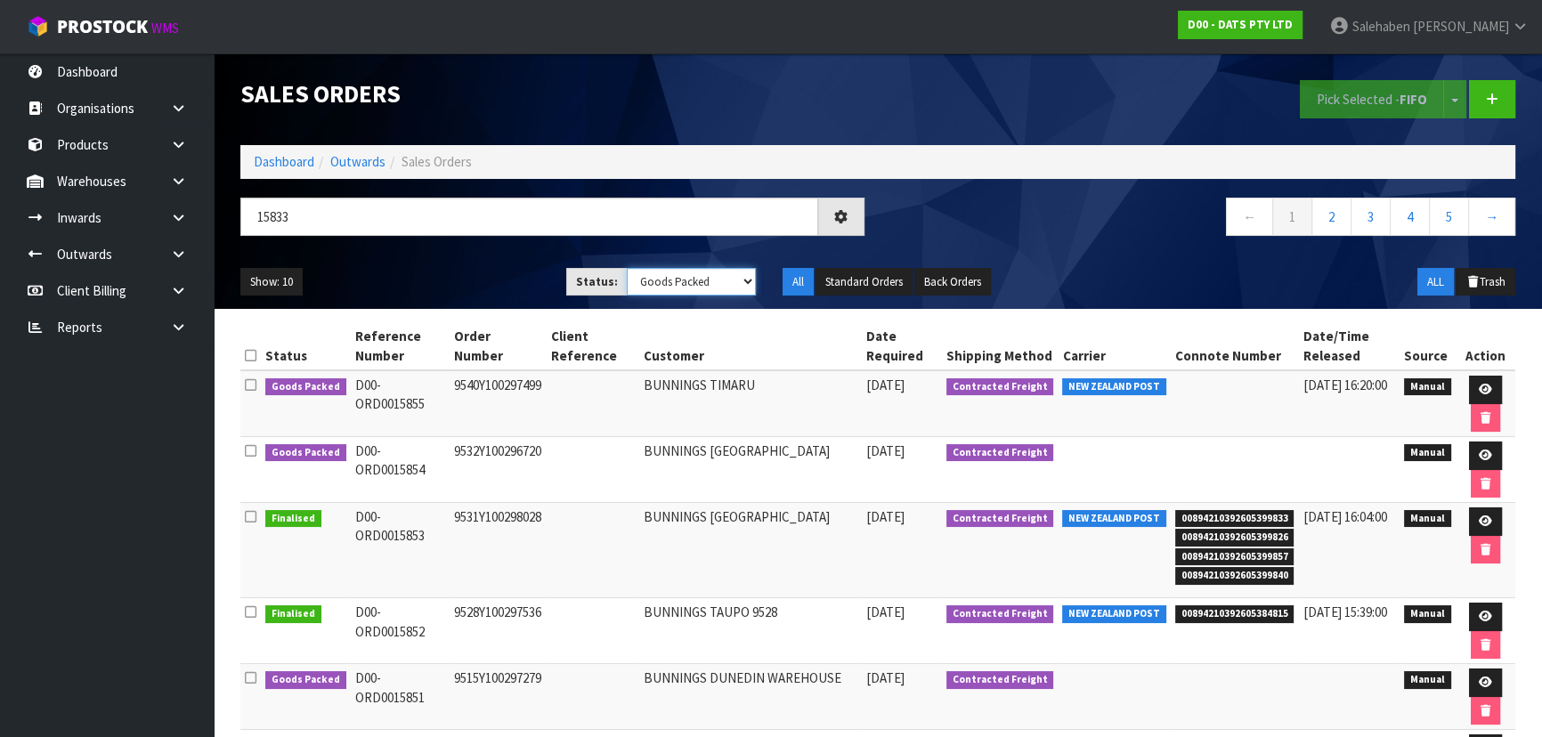
click at [627, 268] on select "Draft Pending Allocated Pending Pick Goods Picked Goods Packed Pending Charges …" at bounding box center [692, 282] width 130 height 28
click at [493, 260] on div "Show: 10 5 10 25 50 Status: Draft Pending Allocated Pending Pick Goods Picked G…" at bounding box center [877, 282] width 1301 height 55
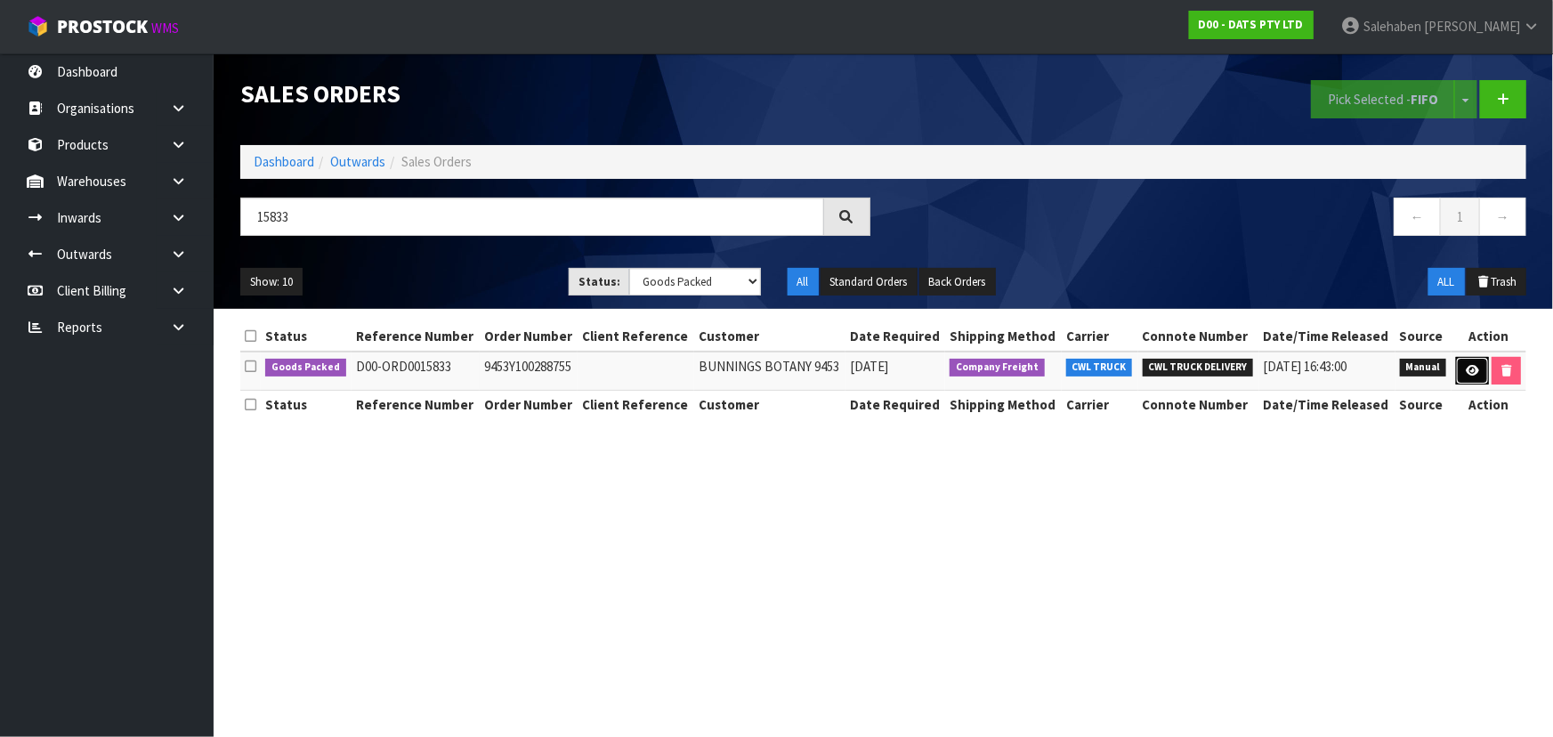
click at [1470, 366] on icon at bounding box center [1472, 371] width 13 height 12
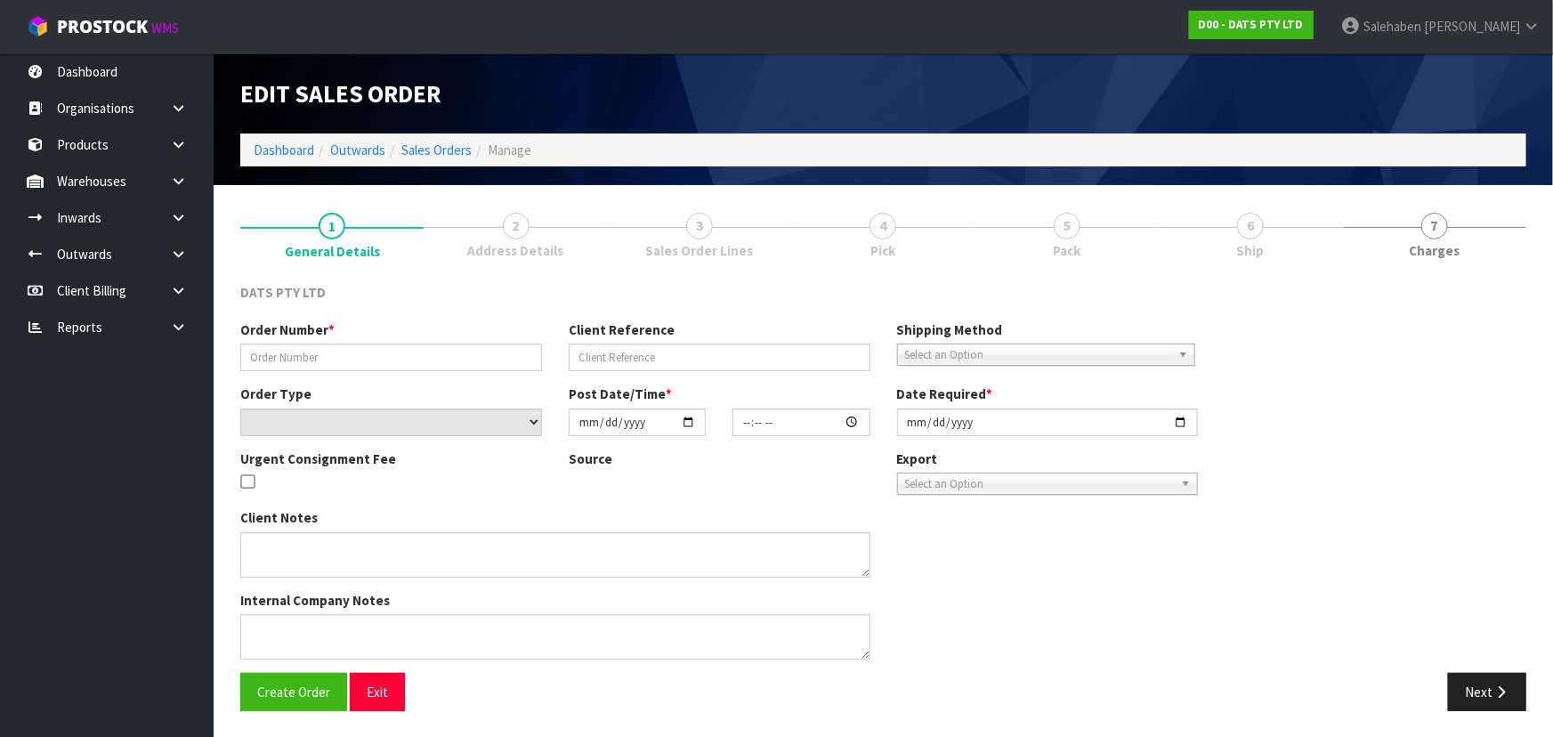
type input "9453Y100288755"
select select "number:0"
type input "[DATE]"
type input "08:47:00.000"
type input "[DATE]"
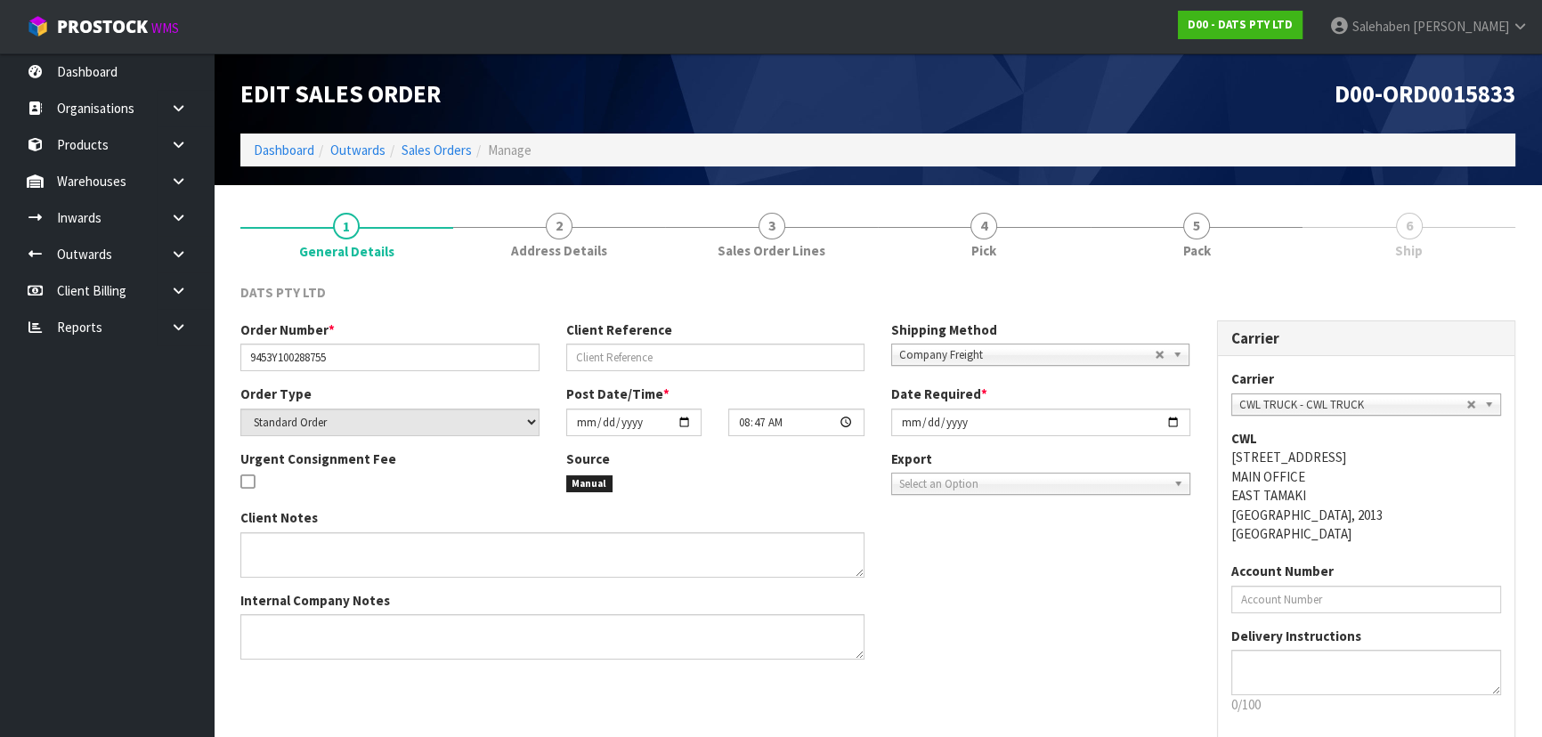
click at [1223, 229] on link "5 Pack" at bounding box center [1196, 234] width 213 height 70
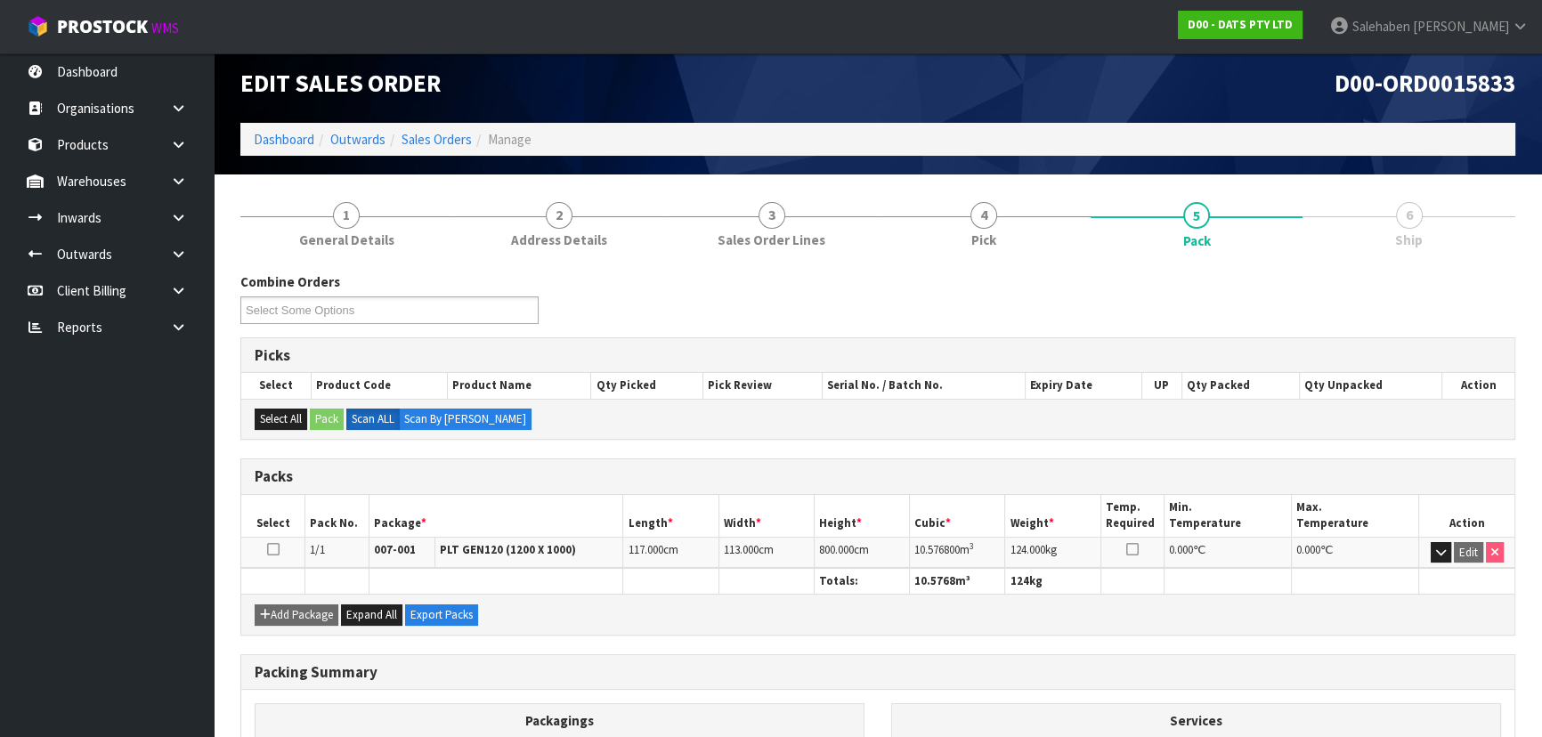
scroll to position [203, 0]
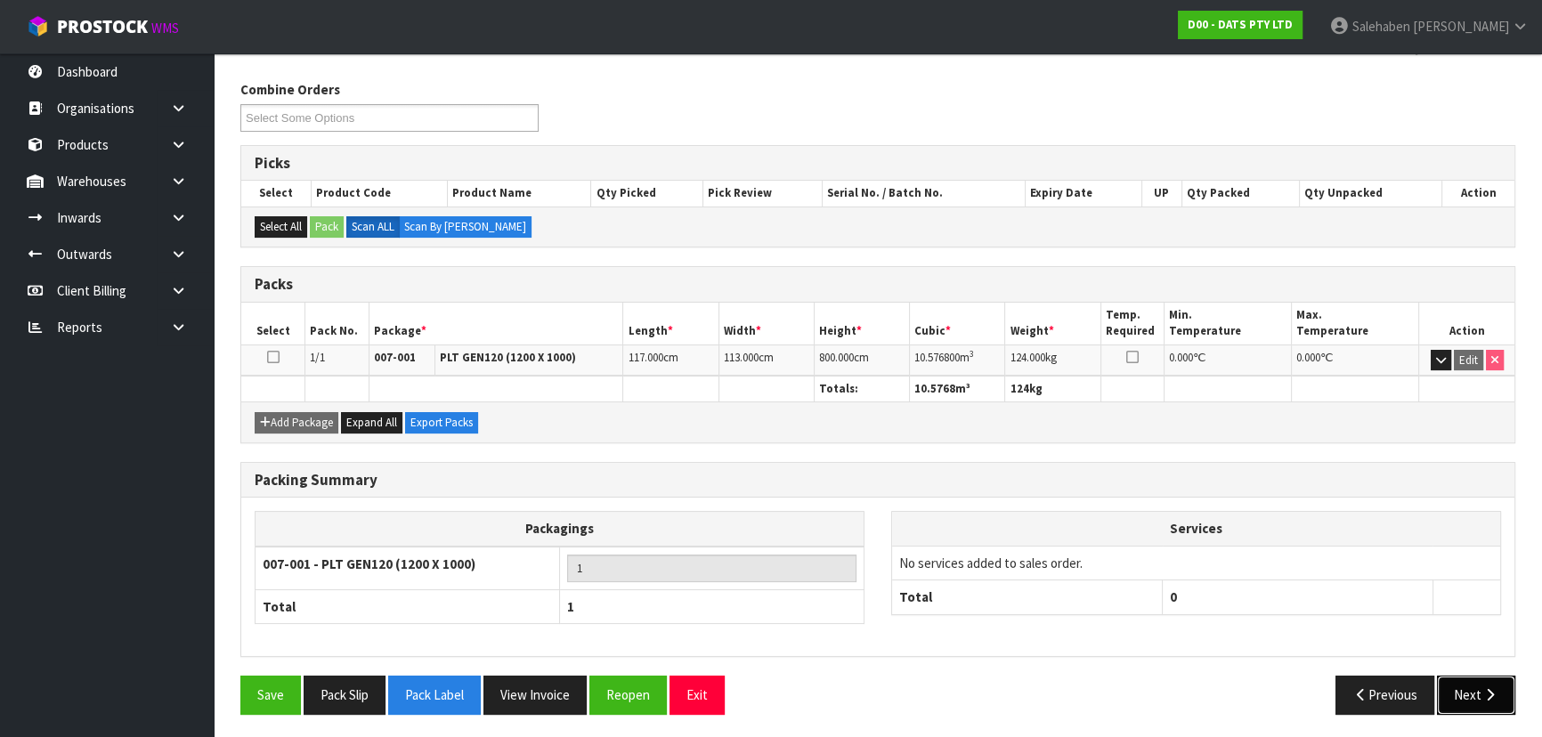
click at [1448, 686] on button "Next" at bounding box center [1476, 695] width 78 height 38
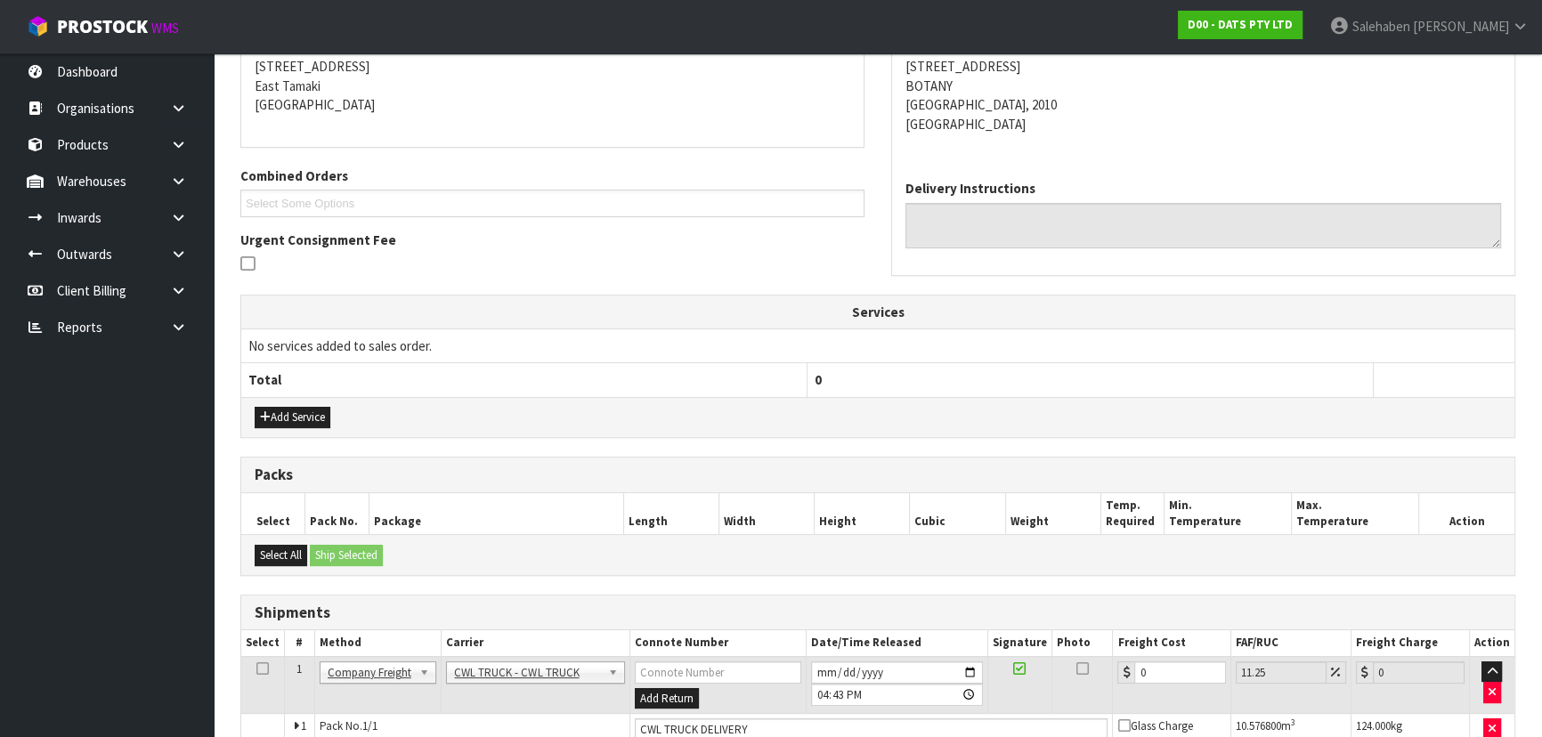
scroll to position [384, 0]
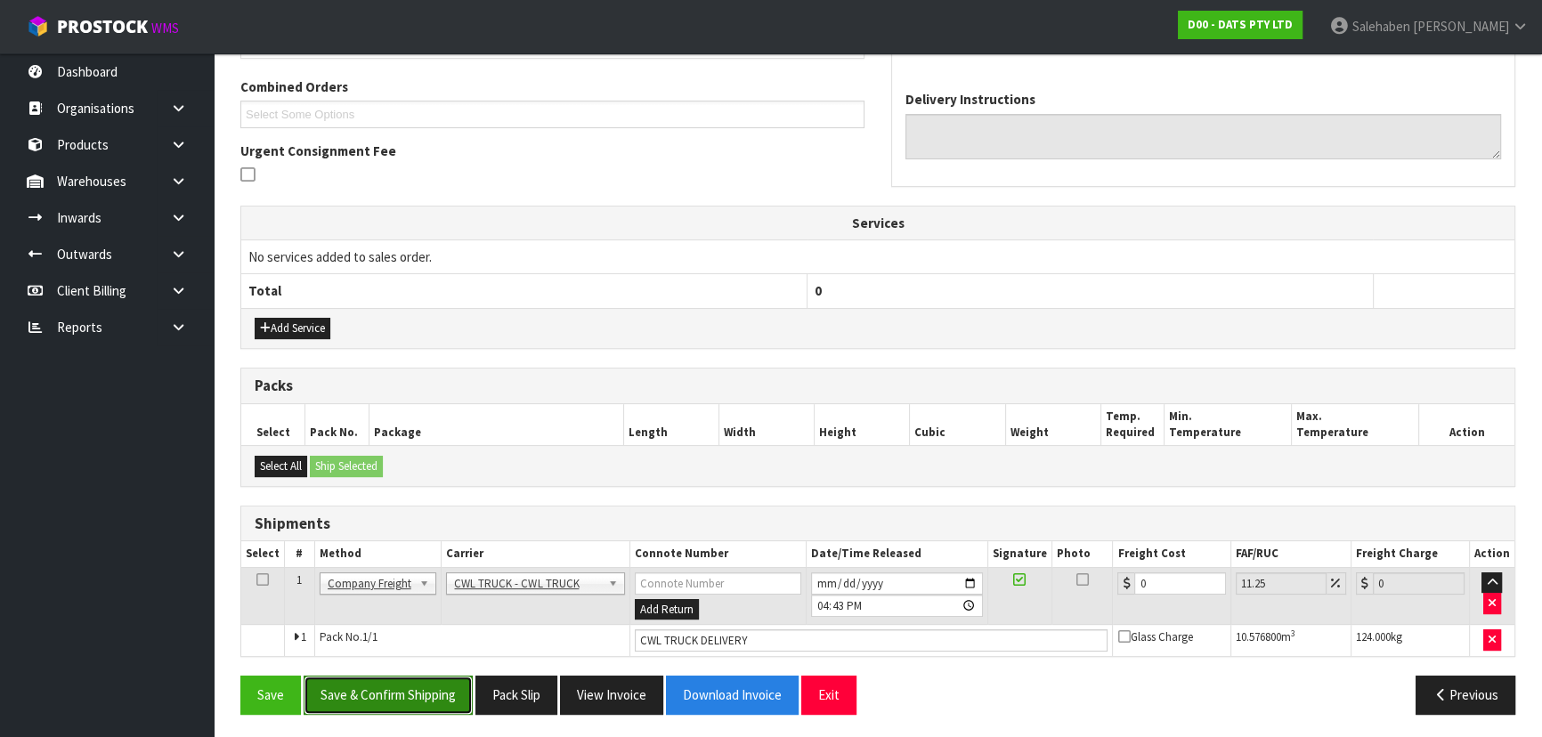
click at [400, 685] on button "Save & Confirm Shipping" at bounding box center [388, 695] width 169 height 38
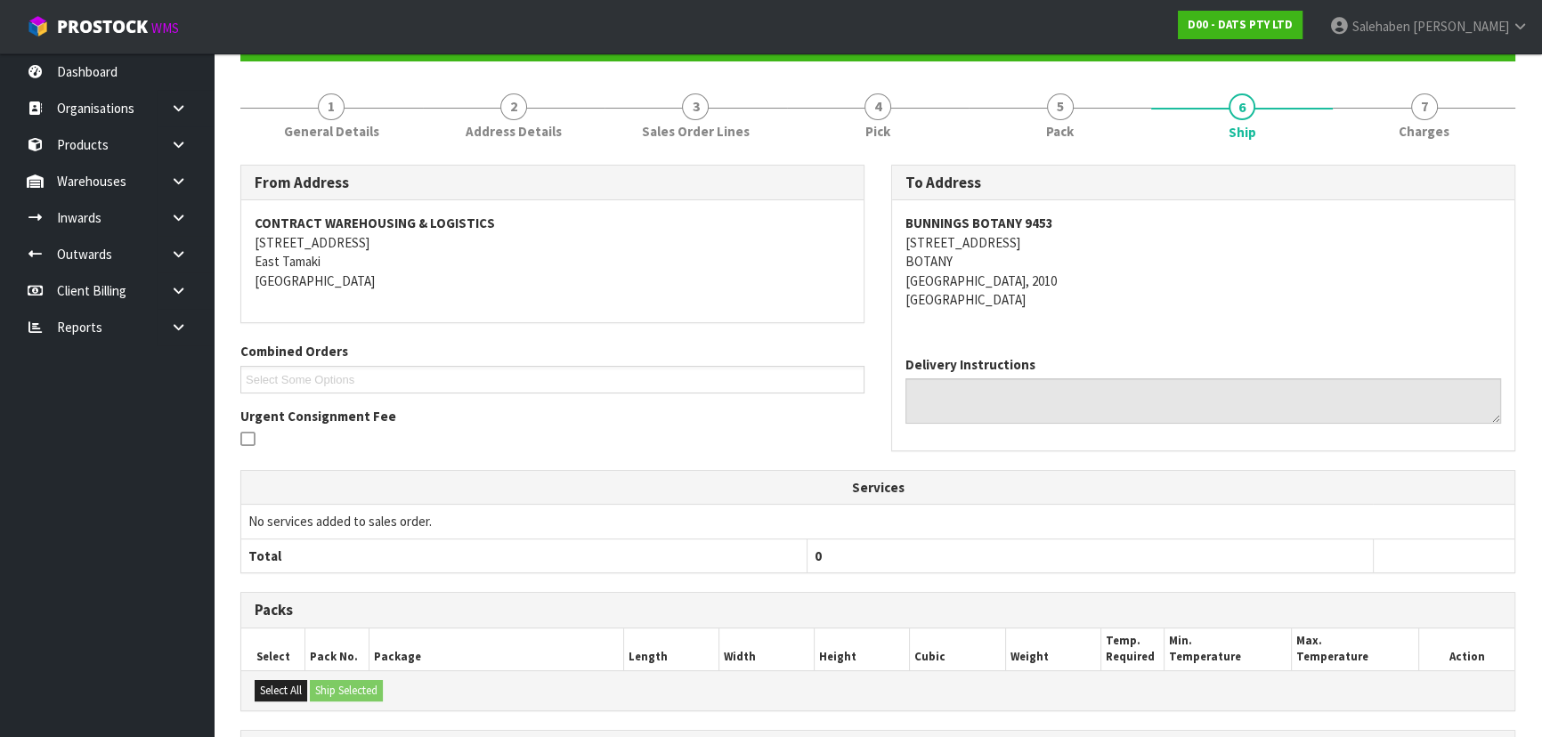
scroll to position [0, 0]
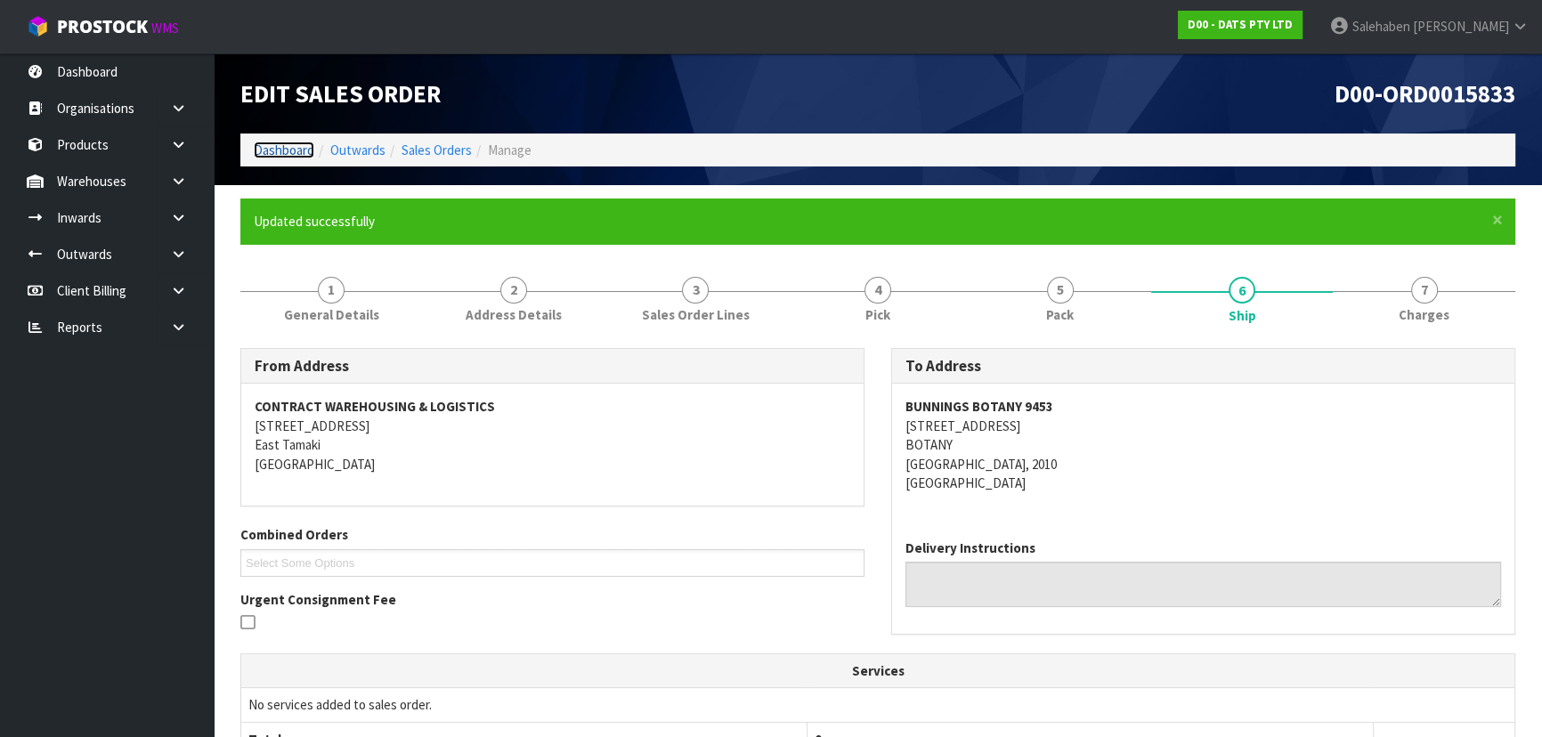
click at [297, 152] on link "Dashboard" at bounding box center [284, 150] width 61 height 17
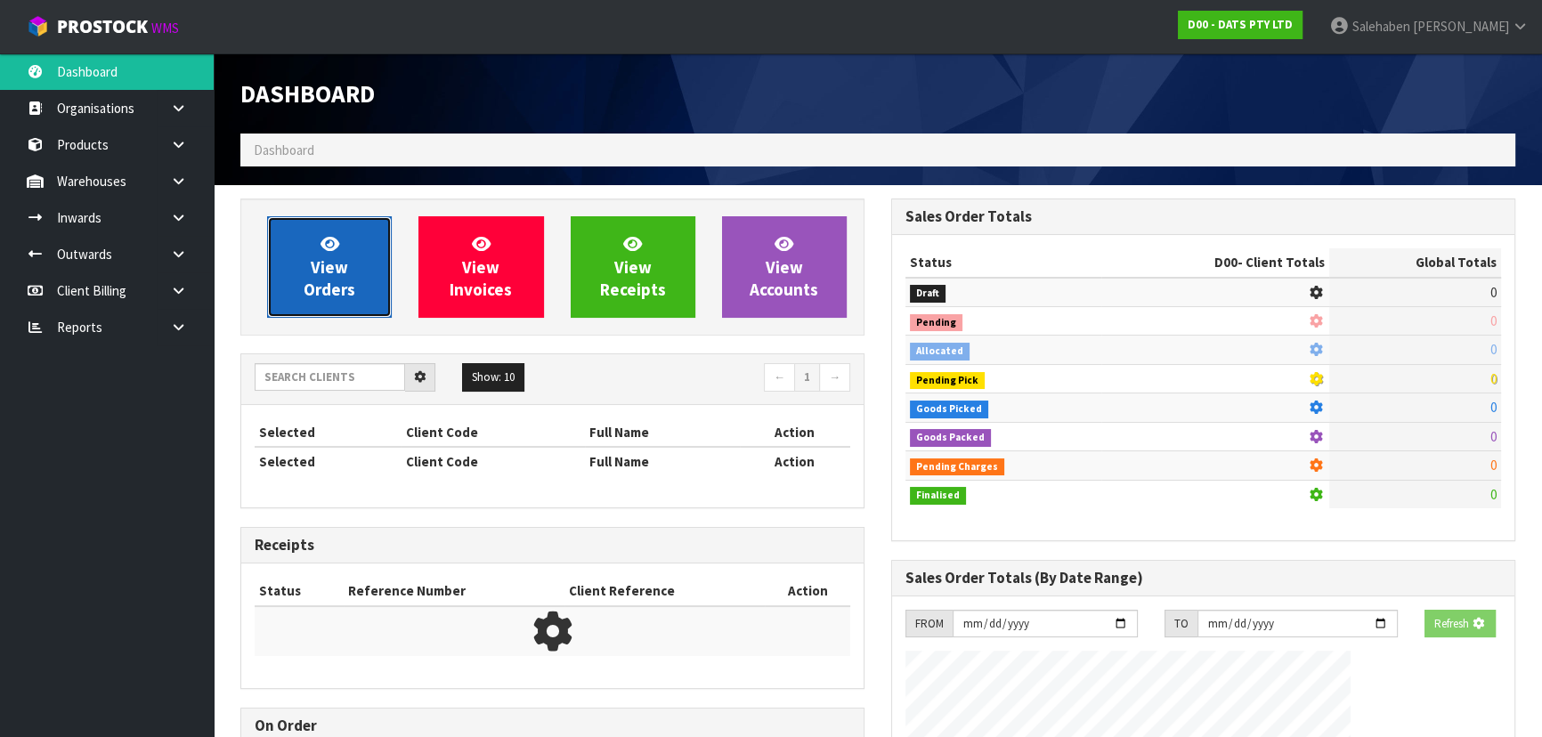
click at [322, 263] on span "View Orders" at bounding box center [330, 266] width 52 height 67
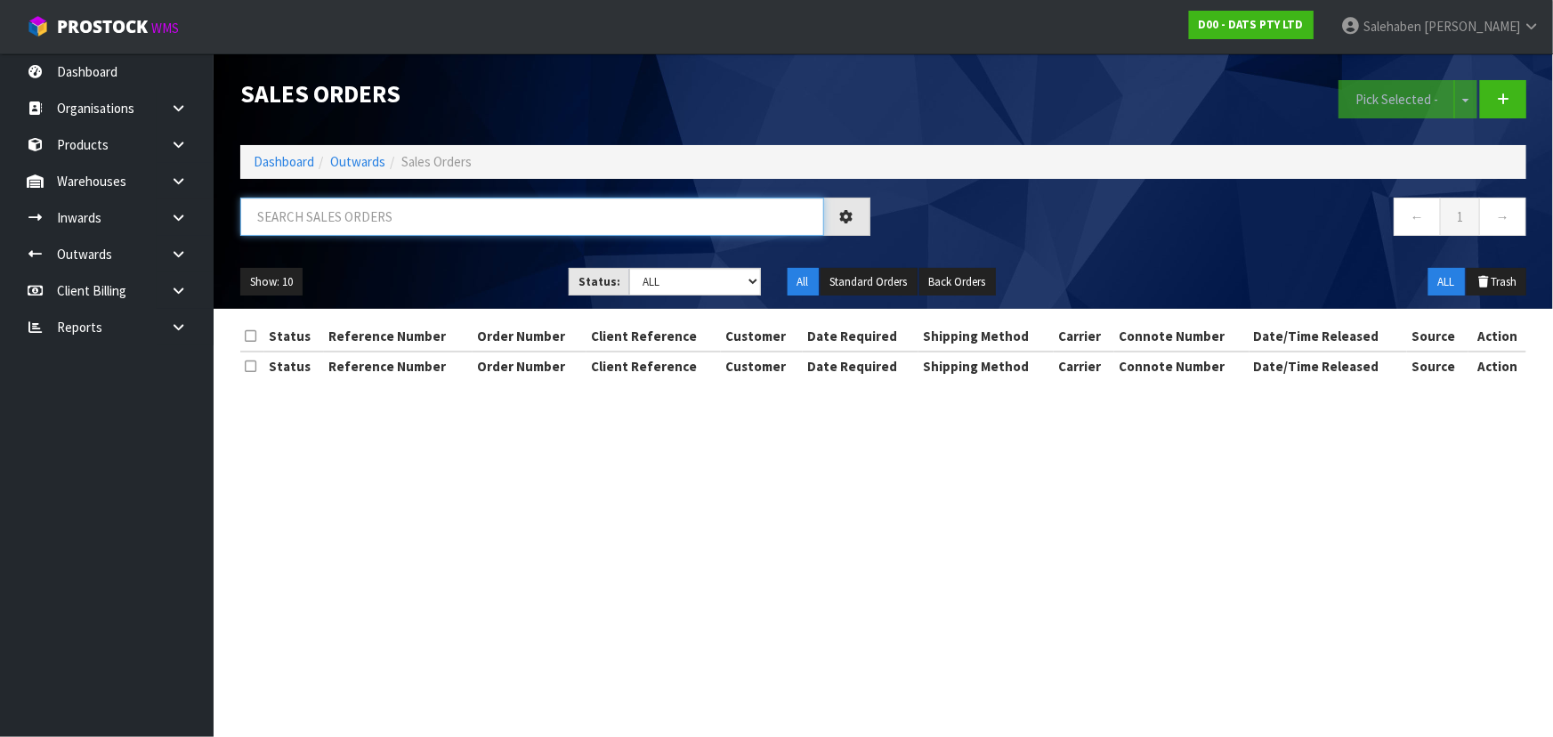
click at [344, 219] on input "text" at bounding box center [532, 217] width 584 height 38
type input "15834"
drag, startPoint x: 657, startPoint y: 276, endPoint x: 662, endPoint y: 292, distance: 16.9
click at [657, 276] on select "Draft Pending Allocated Pending Pick Goods Picked Goods Packed Pending Charges …" at bounding box center [695, 282] width 132 height 28
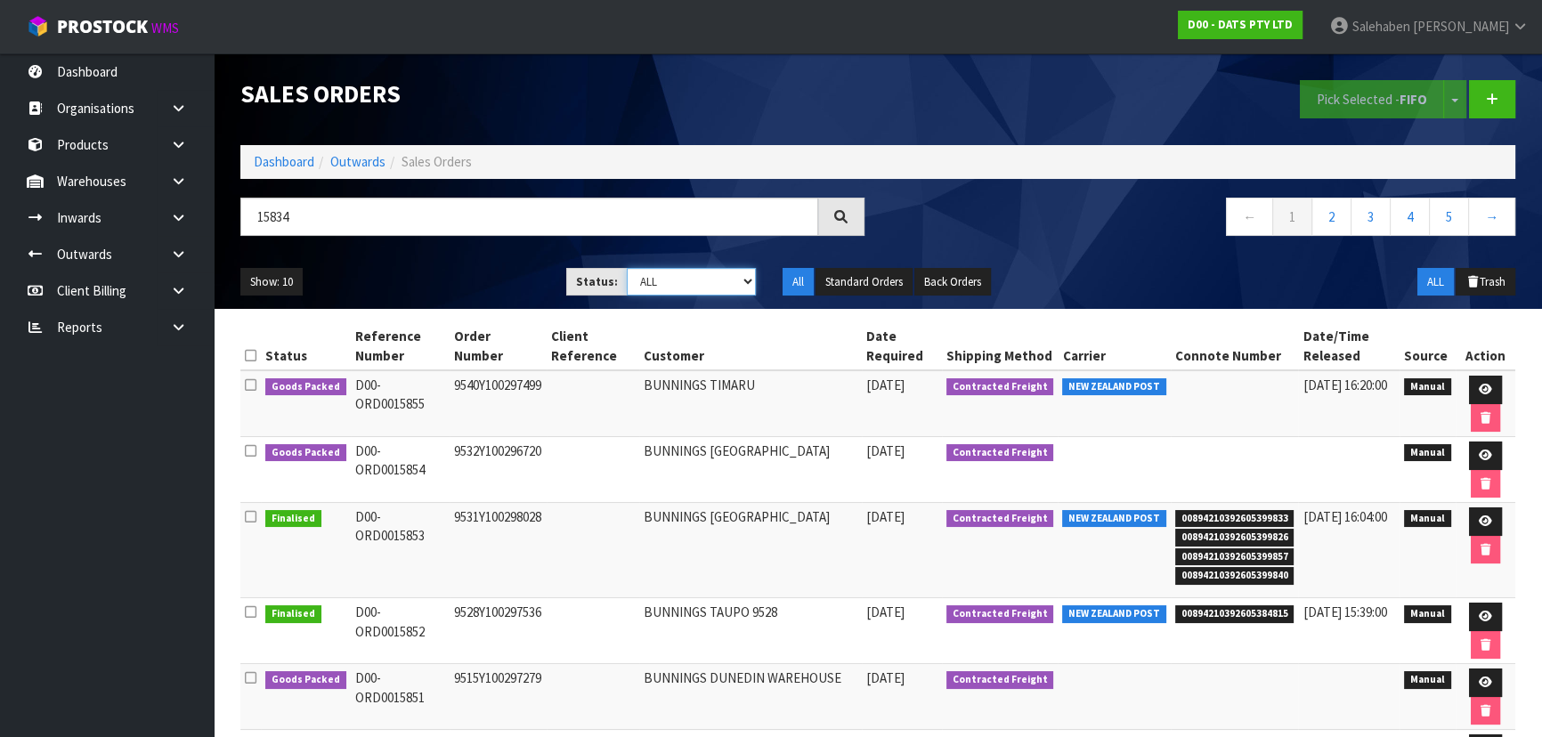
select select "string:5"
click at [627, 268] on select "Draft Pending Allocated Pending Pick Goods Picked Goods Packed Pending Charges …" at bounding box center [692, 282] width 130 height 28
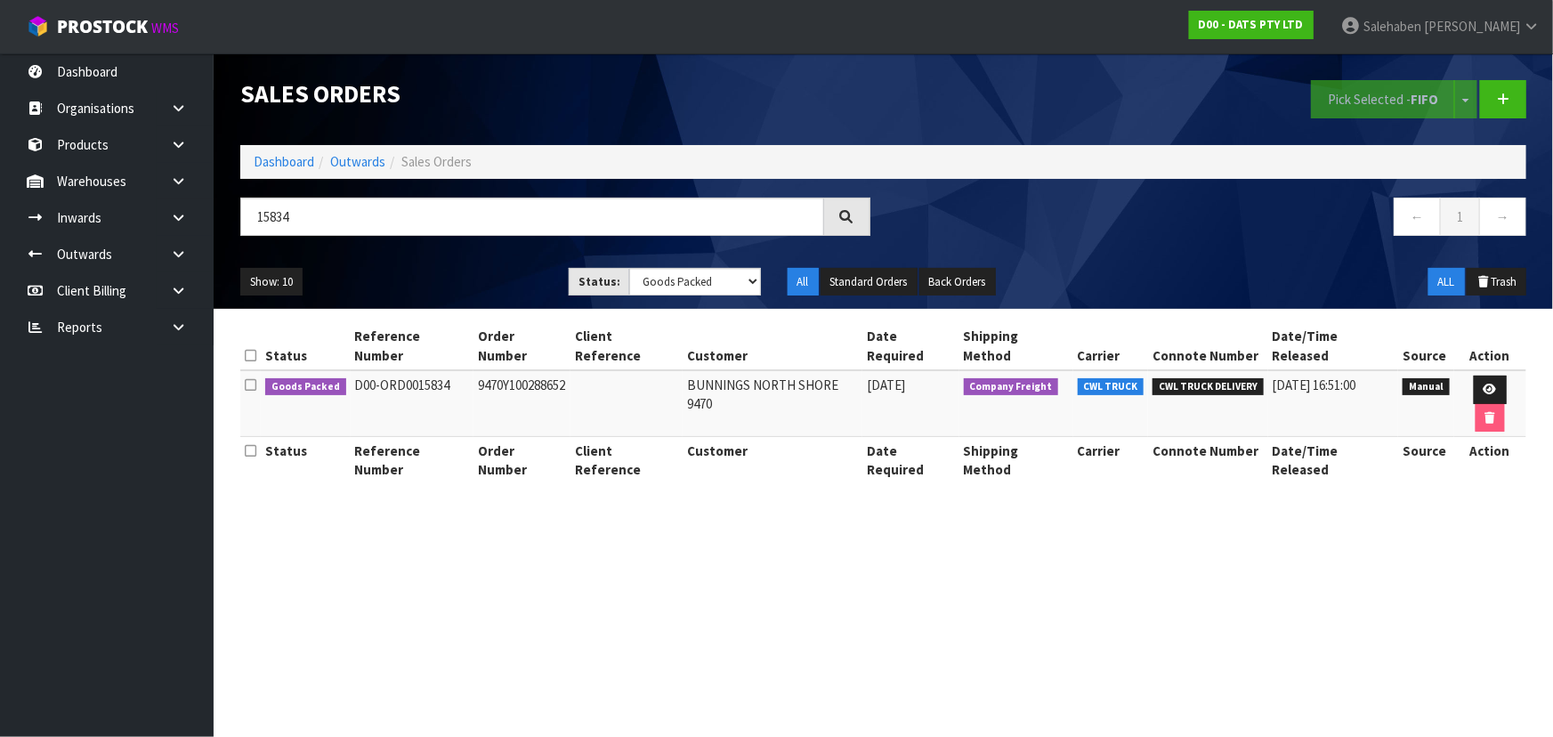
click at [470, 249] on div "15834 ← 1 →" at bounding box center [883, 226] width 1313 height 57
click at [1484, 384] on icon at bounding box center [1490, 390] width 13 height 12
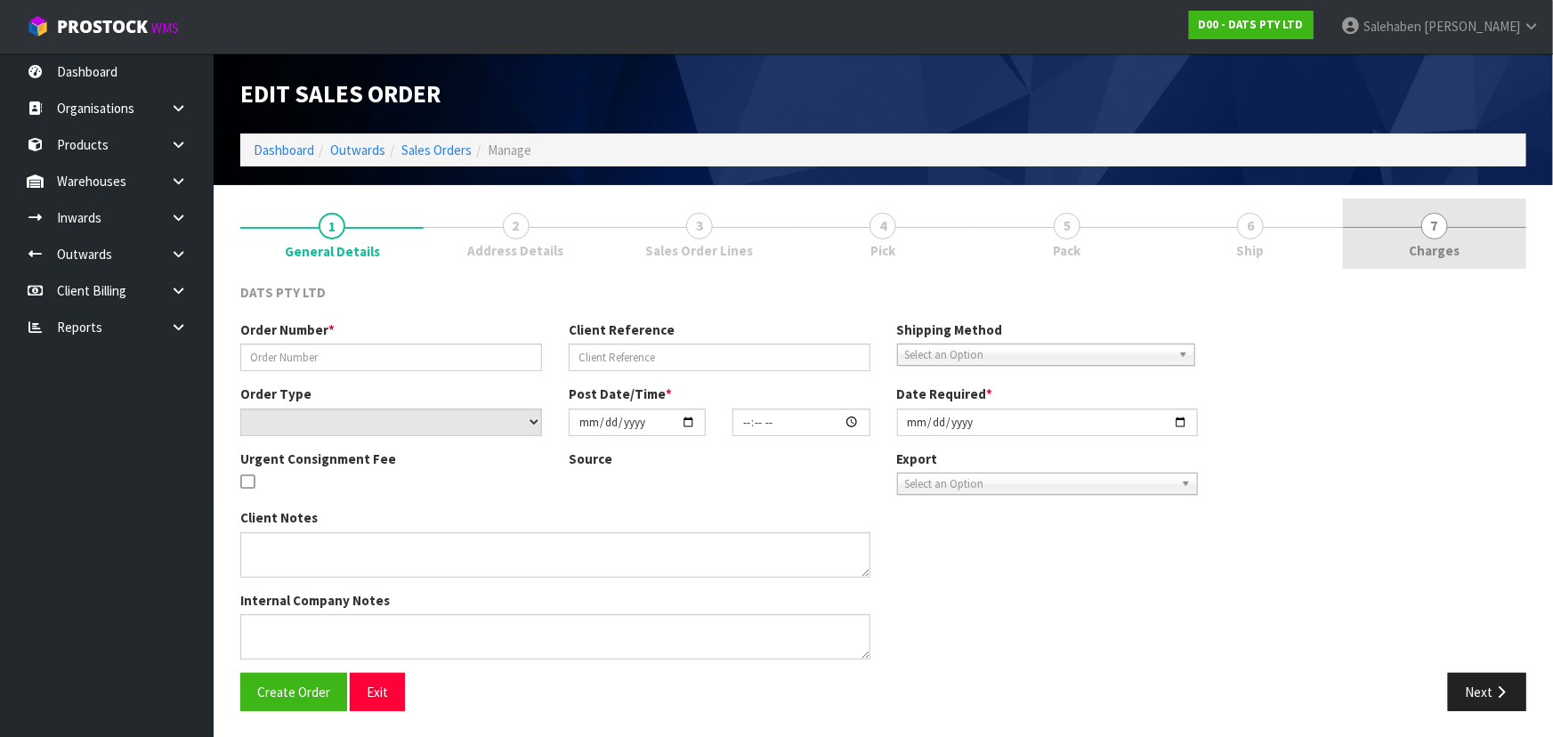
type input "9470Y100288652"
select select "number:0"
type input "[DATE]"
type input "08:48:00.000"
type input "[DATE]"
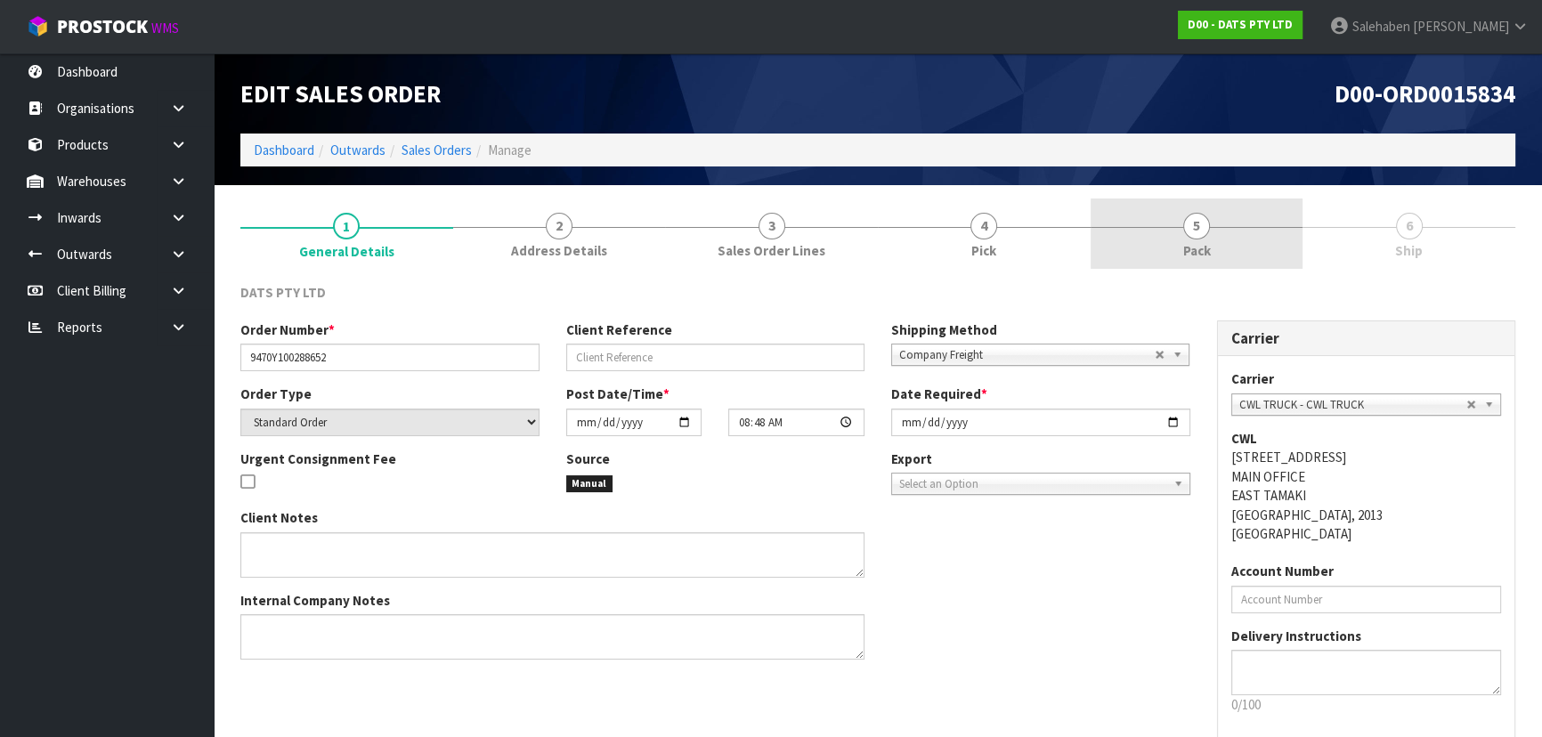
click at [1194, 219] on span "5" at bounding box center [1196, 226] width 27 height 27
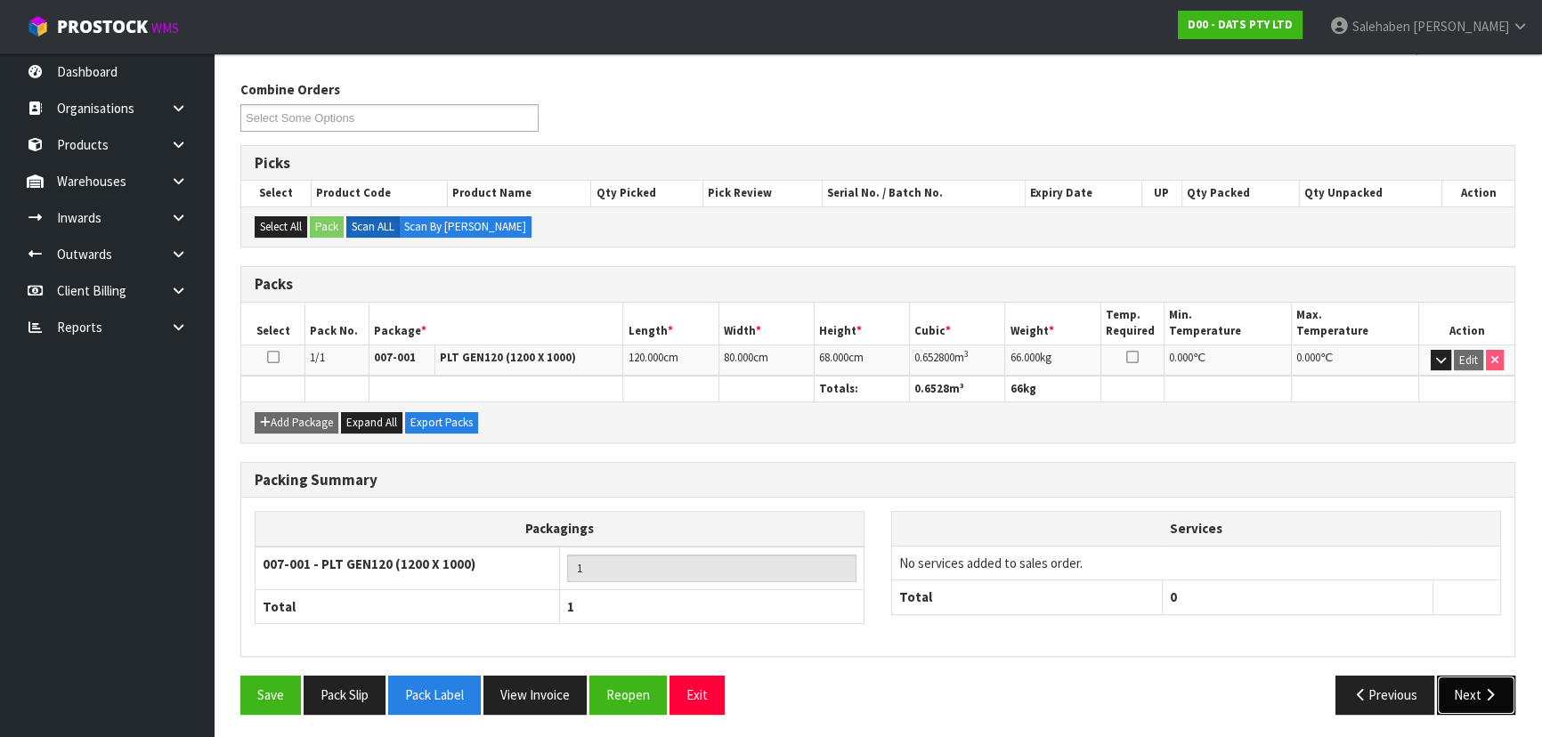
click at [1480, 689] on button "Next" at bounding box center [1476, 695] width 78 height 38
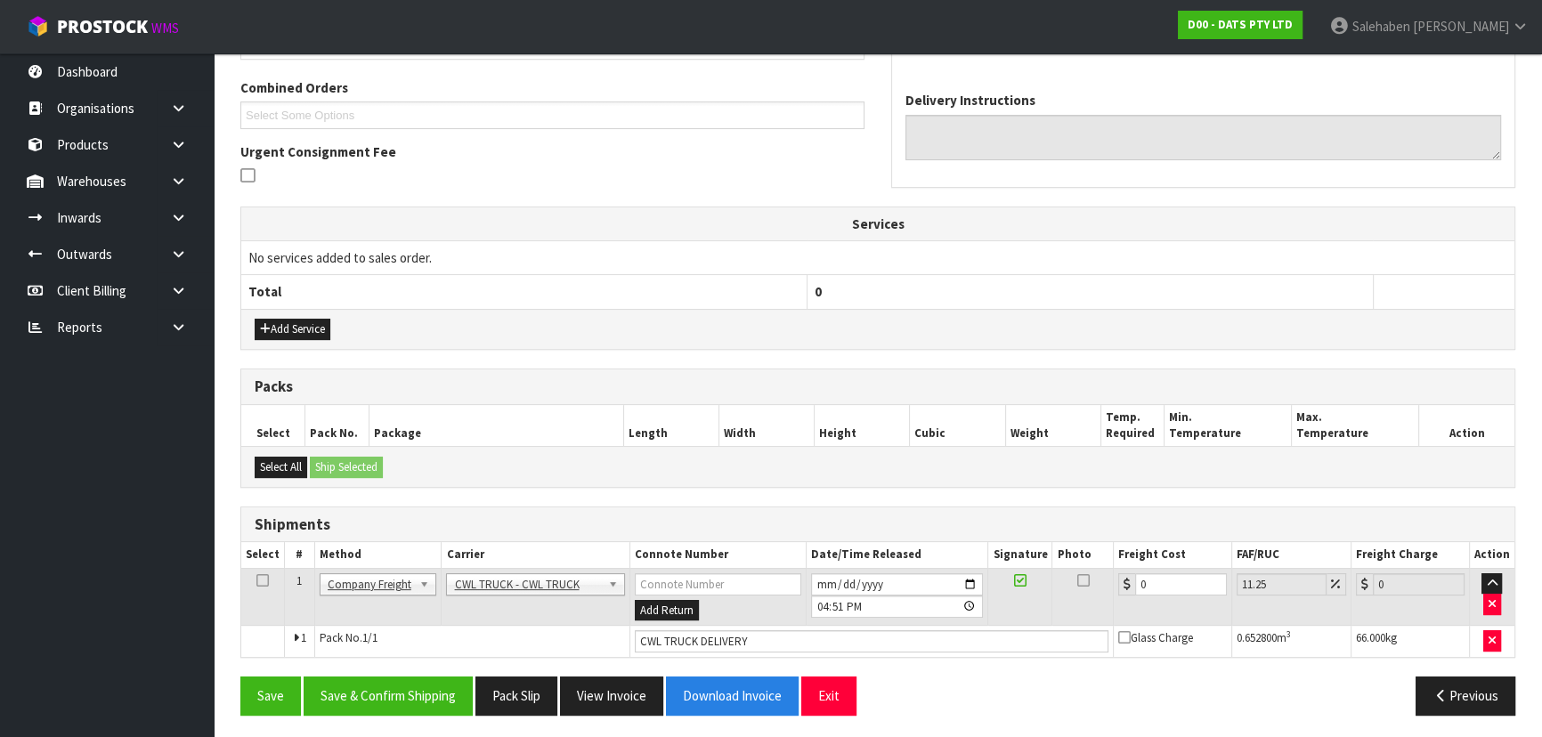
scroll to position [384, 0]
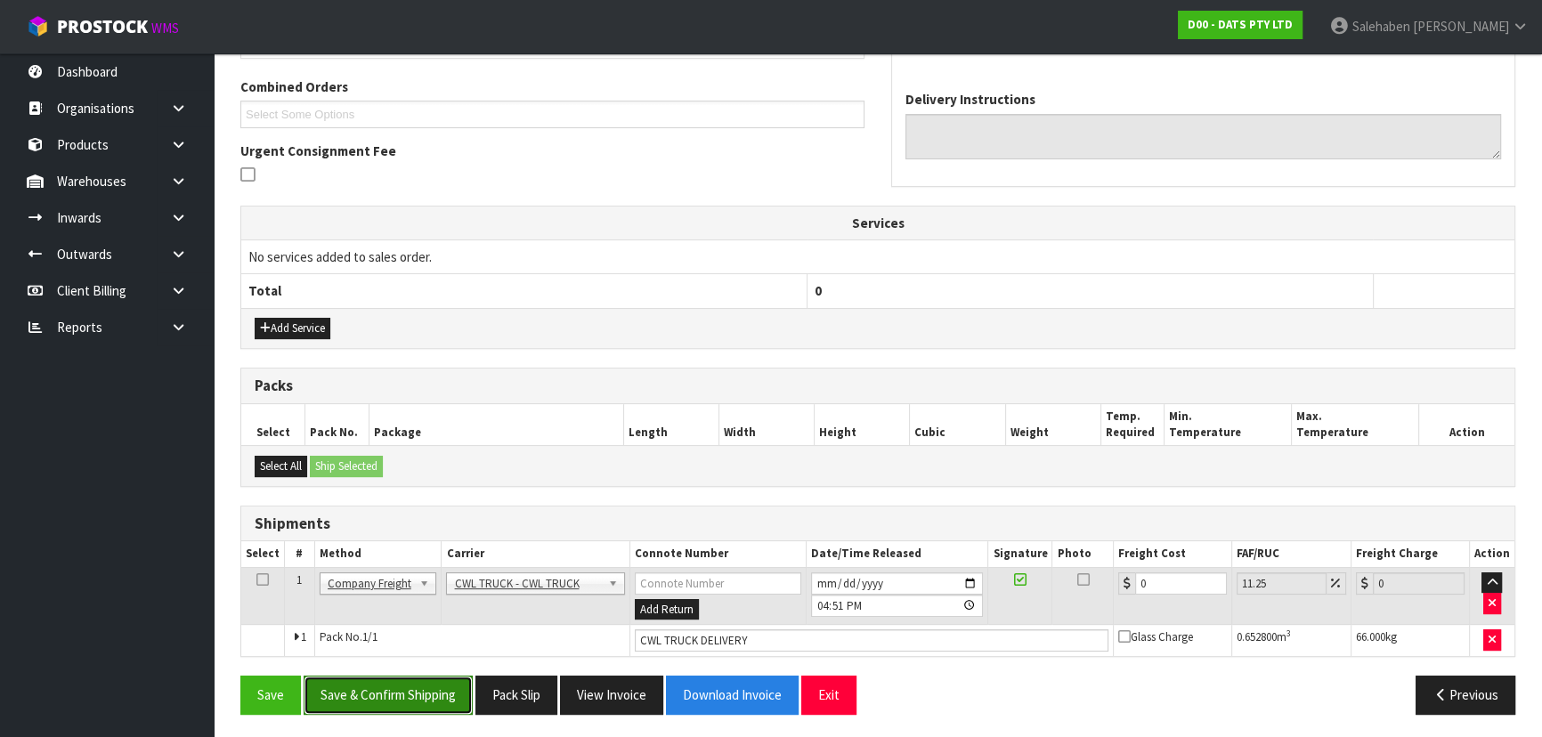
click at [416, 682] on button "Save & Confirm Shipping" at bounding box center [388, 695] width 169 height 38
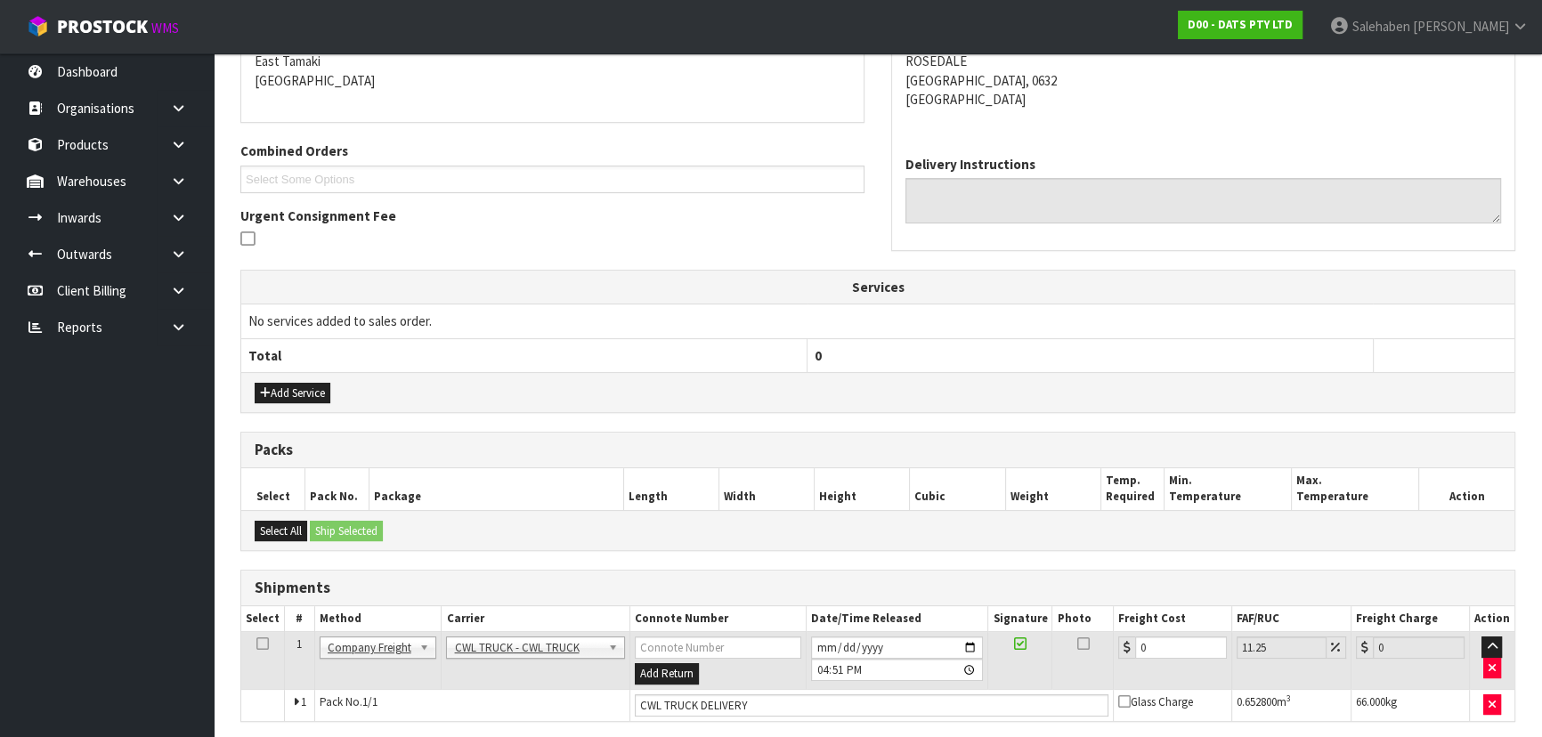
scroll to position [0, 0]
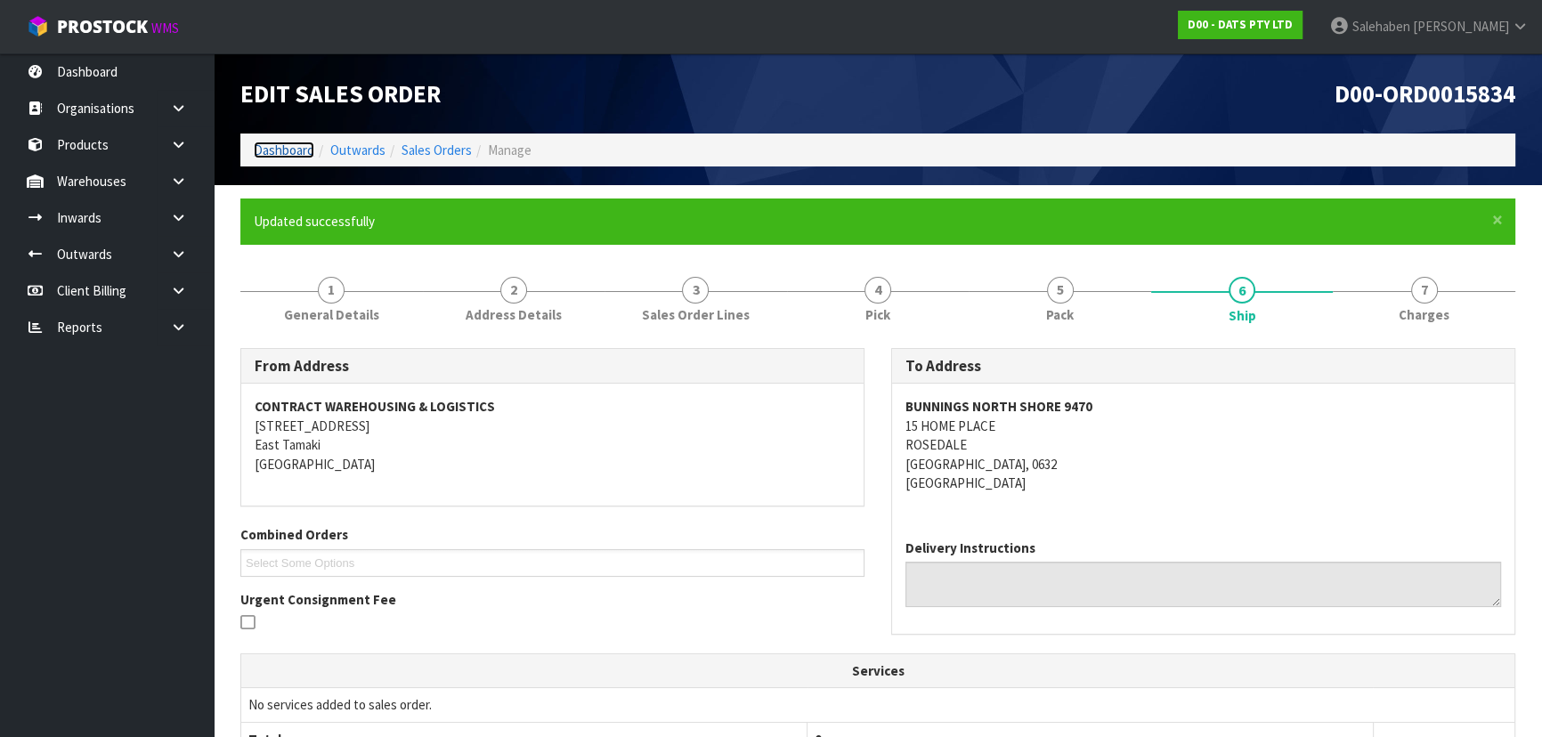
click at [283, 142] on link "Dashboard" at bounding box center [284, 150] width 61 height 17
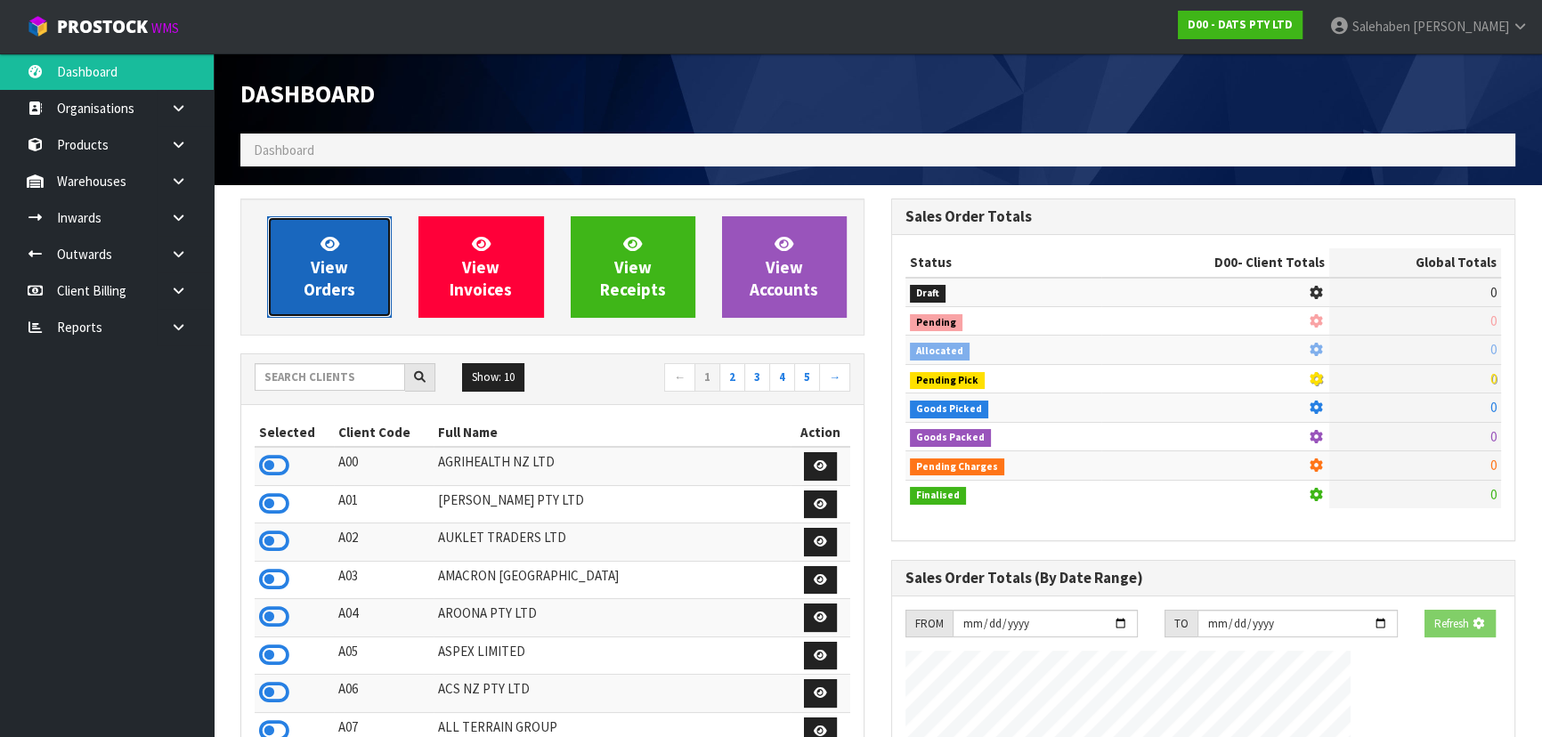
click at [308, 272] on link "View Orders" at bounding box center [329, 266] width 125 height 101
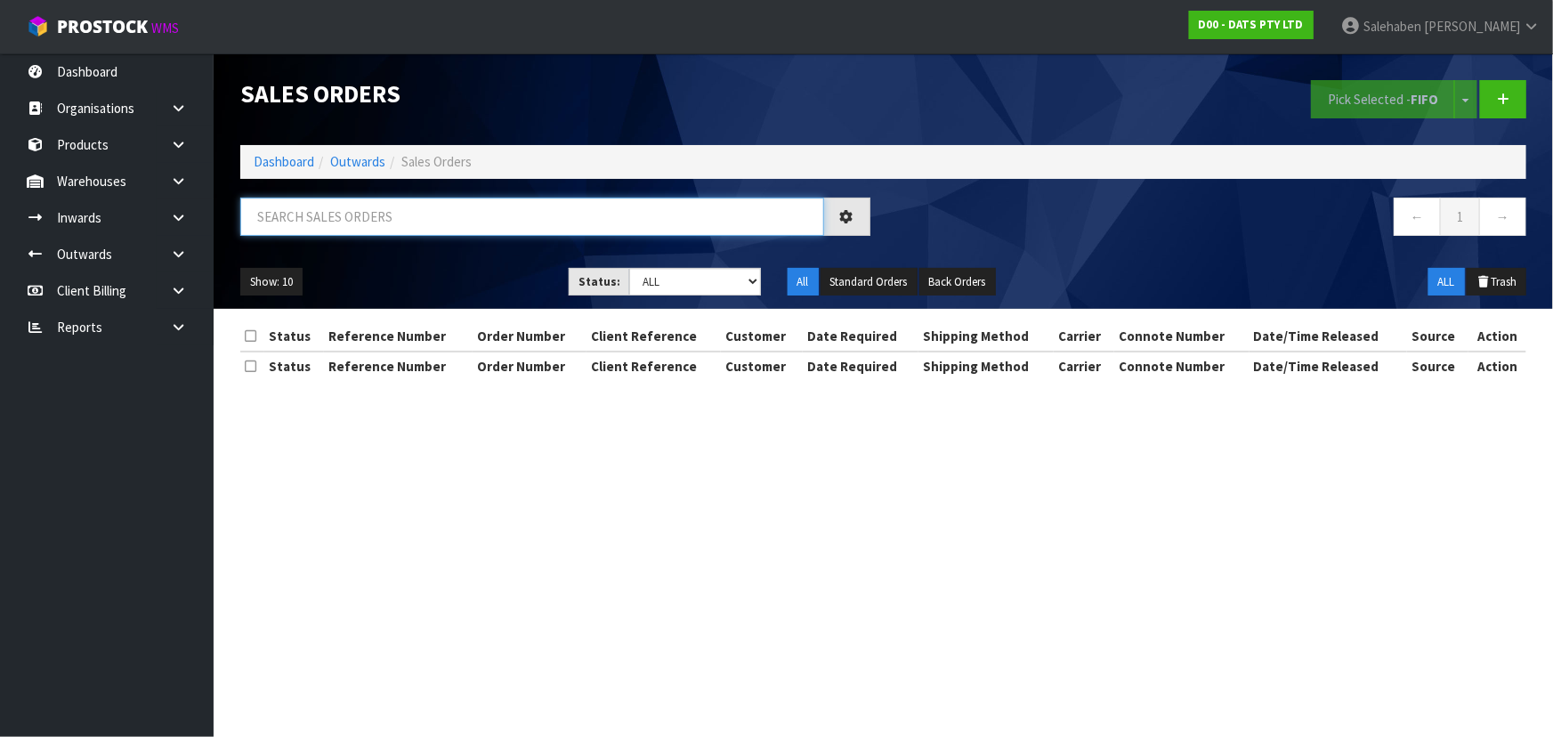
click at [347, 228] on input "text" at bounding box center [532, 217] width 584 height 38
type input "15837"
drag, startPoint x: 647, startPoint y: 279, endPoint x: 652, endPoint y: 294, distance: 15.8
click at [647, 279] on select "Draft Pending Allocated Pending Pick Goods Picked Goods Packed Pending Charges …" at bounding box center [695, 282] width 132 height 28
select select "string:5"
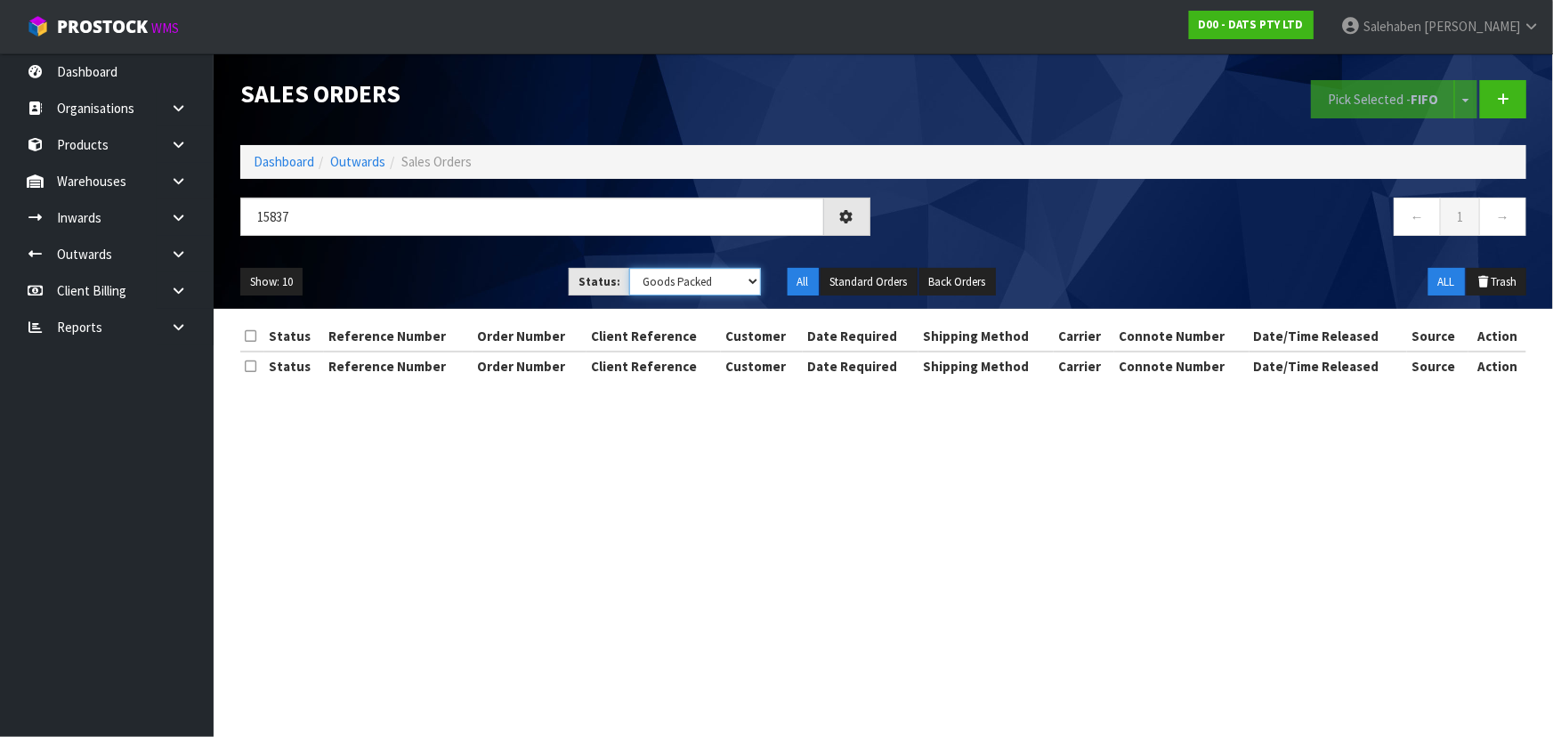
click at [629, 268] on select "Draft Pending Allocated Pending Pick Goods Picked Goods Packed Pending Charges …" at bounding box center [695, 282] width 132 height 28
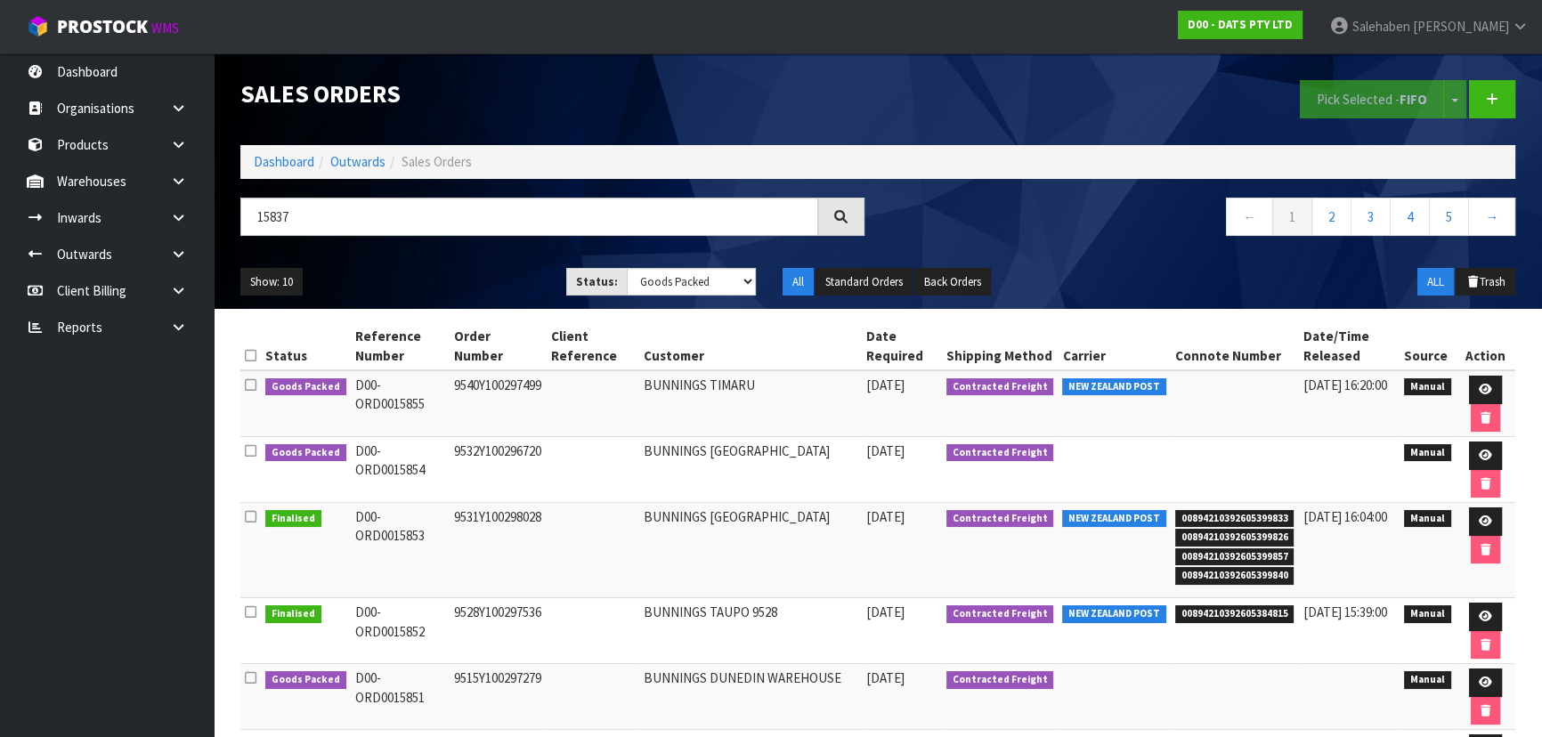
click at [478, 256] on div "Show: 10 5 10 25 50 Status: Draft Pending Allocated Pending Pick Goods Picked G…" at bounding box center [877, 282] width 1301 height 55
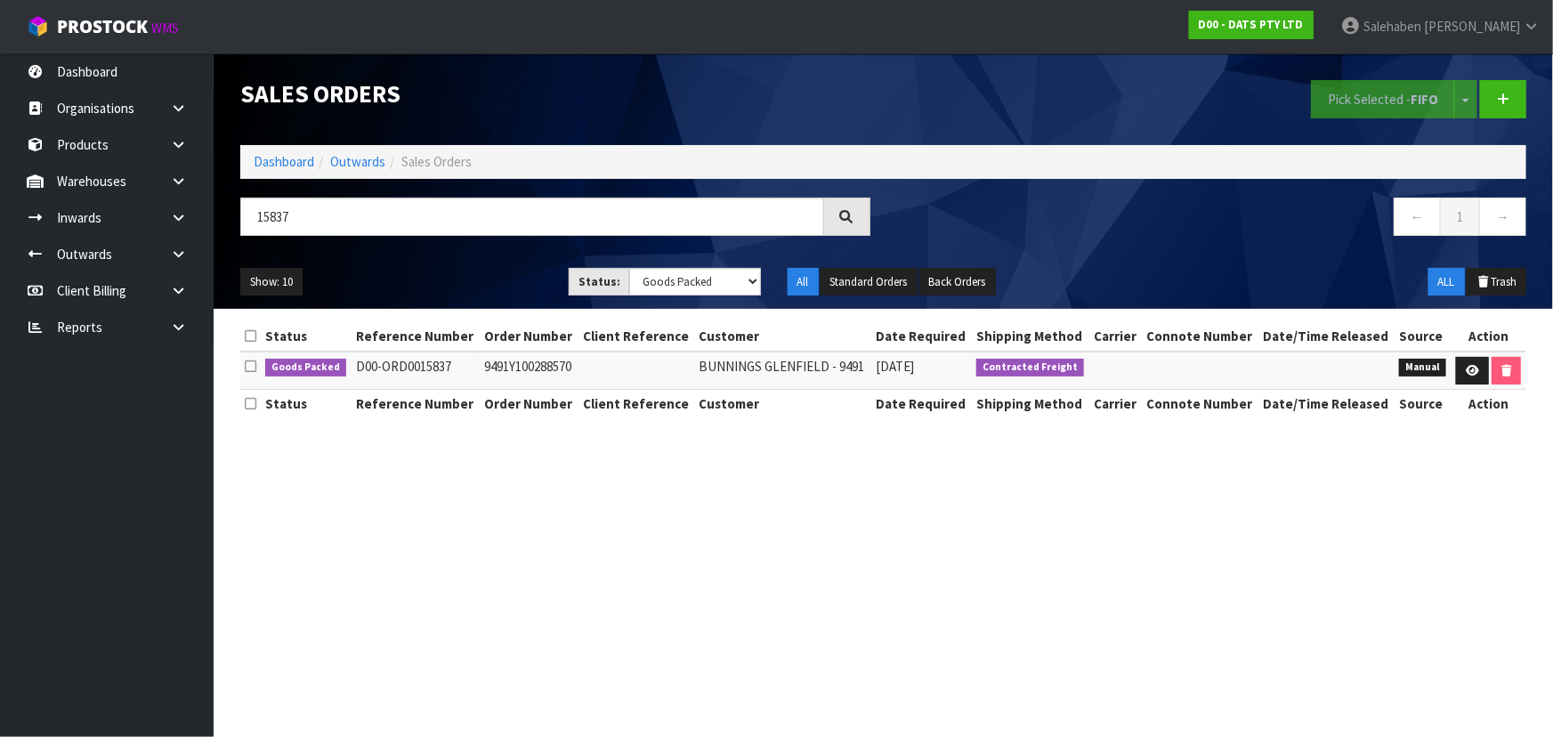
click at [478, 256] on div "Show: 10 5 10 25 50 Status: Draft Pending Allocated Pending Pick Goods Picked G…" at bounding box center [883, 282] width 1313 height 55
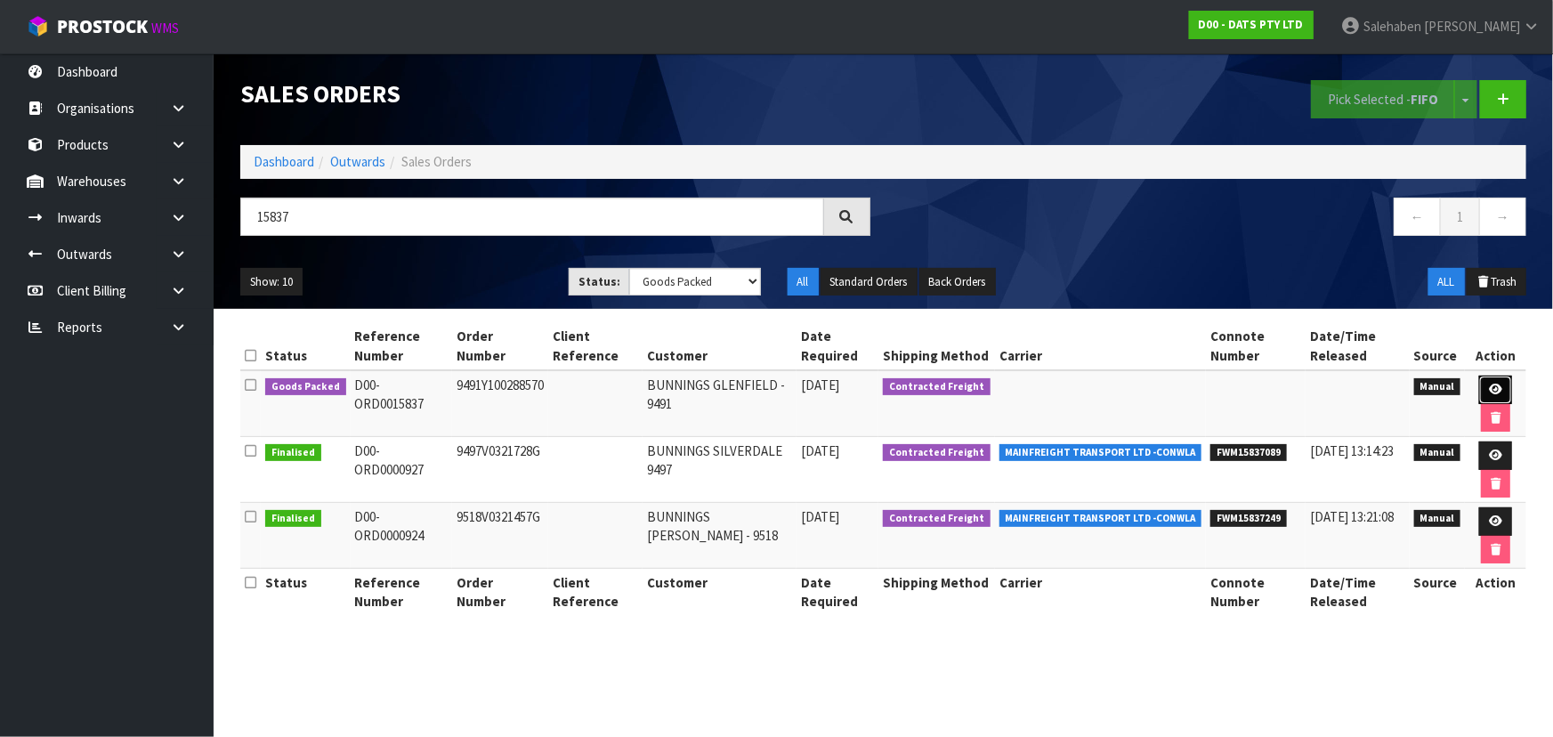
click at [1496, 380] on link at bounding box center [1495, 390] width 33 height 28
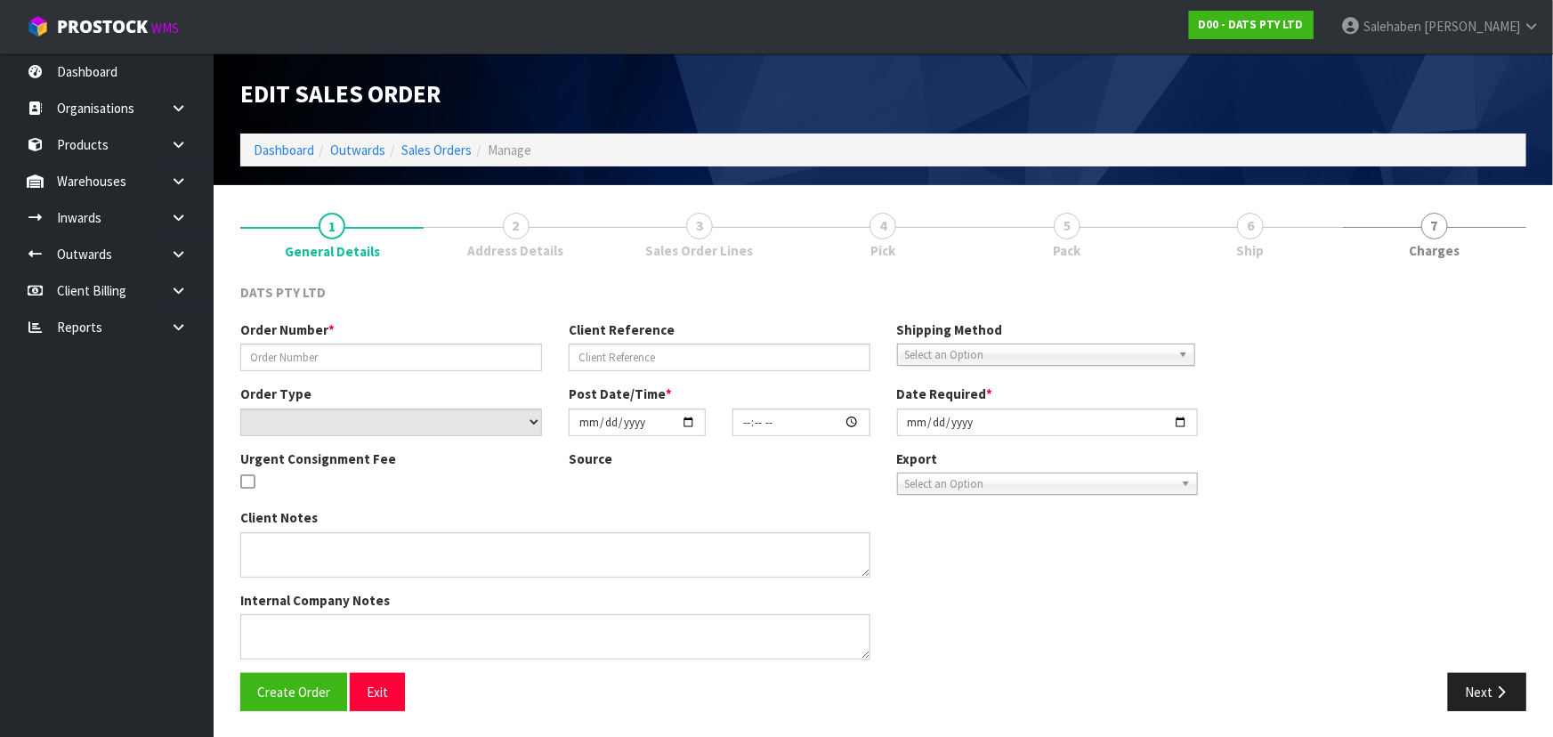
type input "9491Y100288570"
select select "number:0"
type input "[DATE]"
type input "09:05:00.000"
type input "[DATE]"
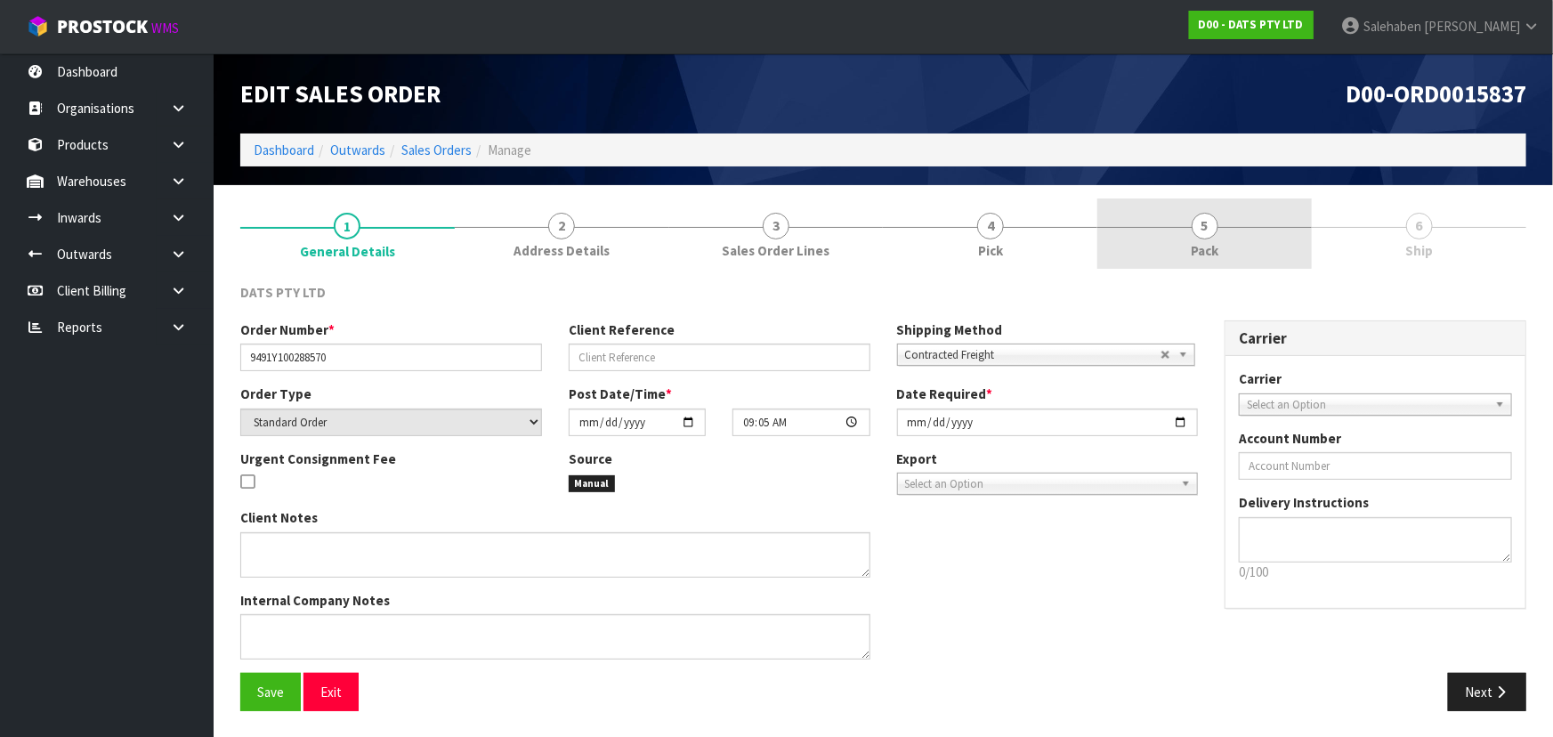
click at [1228, 239] on link "5 Pack" at bounding box center [1205, 234] width 215 height 70
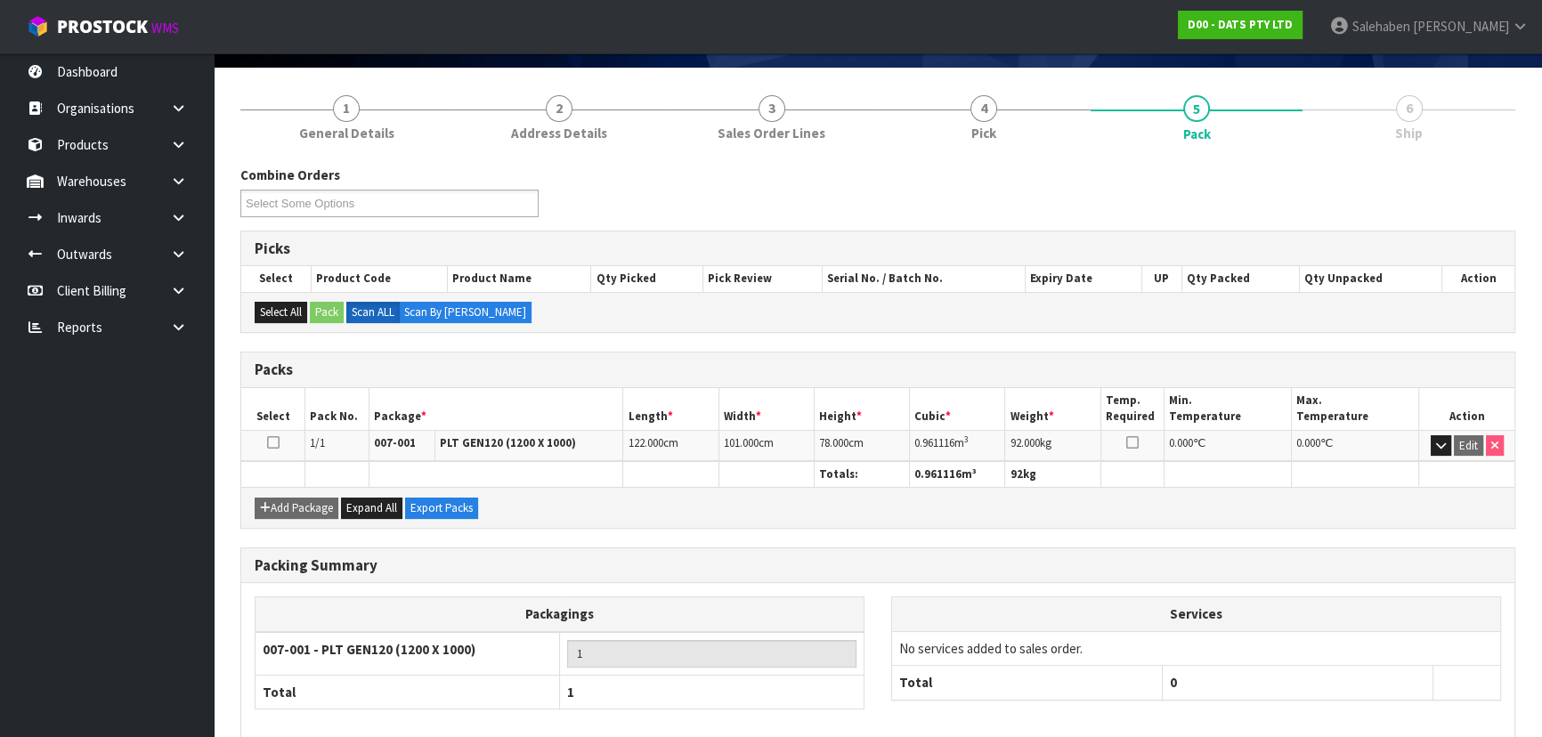
scroll to position [203, 0]
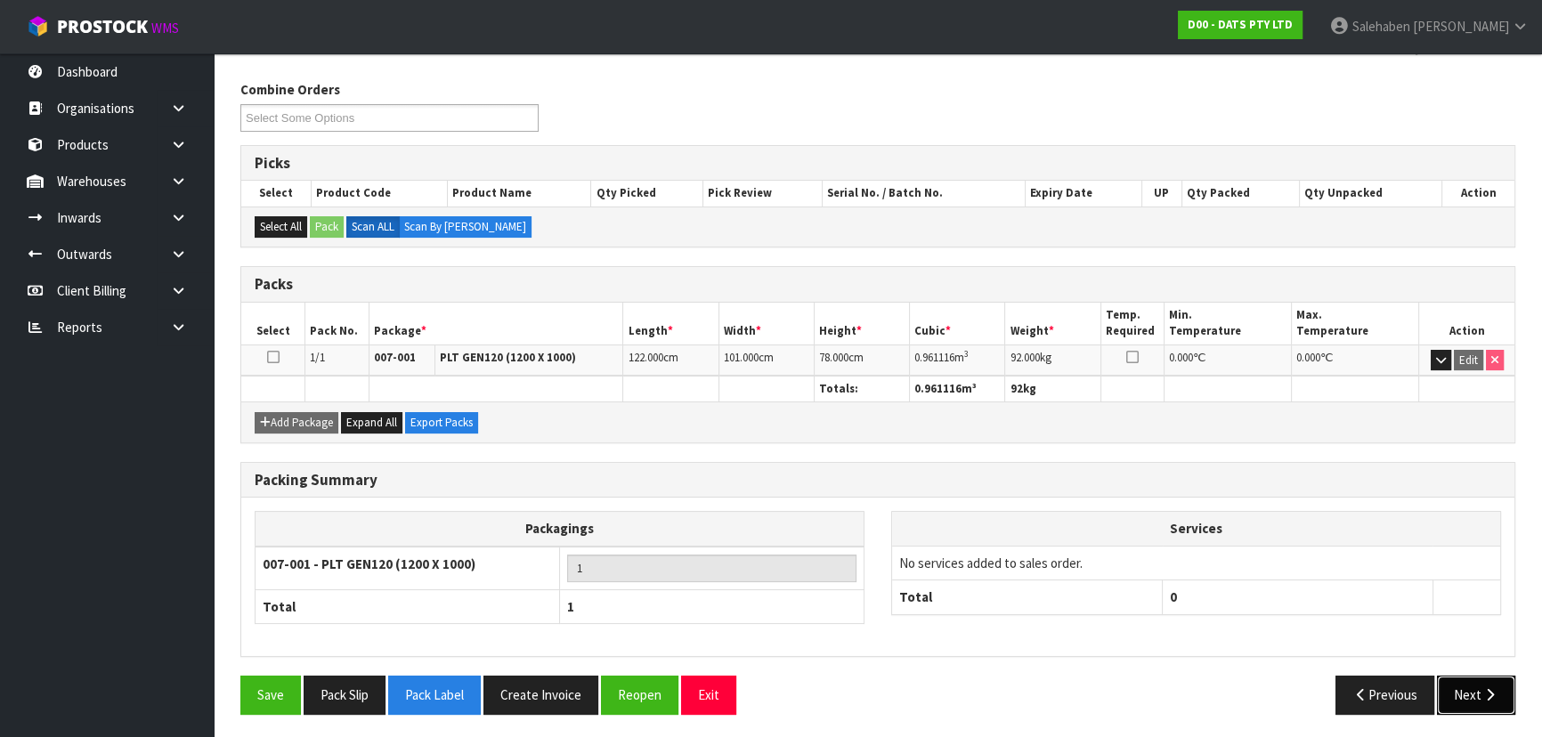
click at [1456, 703] on button "Next" at bounding box center [1476, 695] width 78 height 38
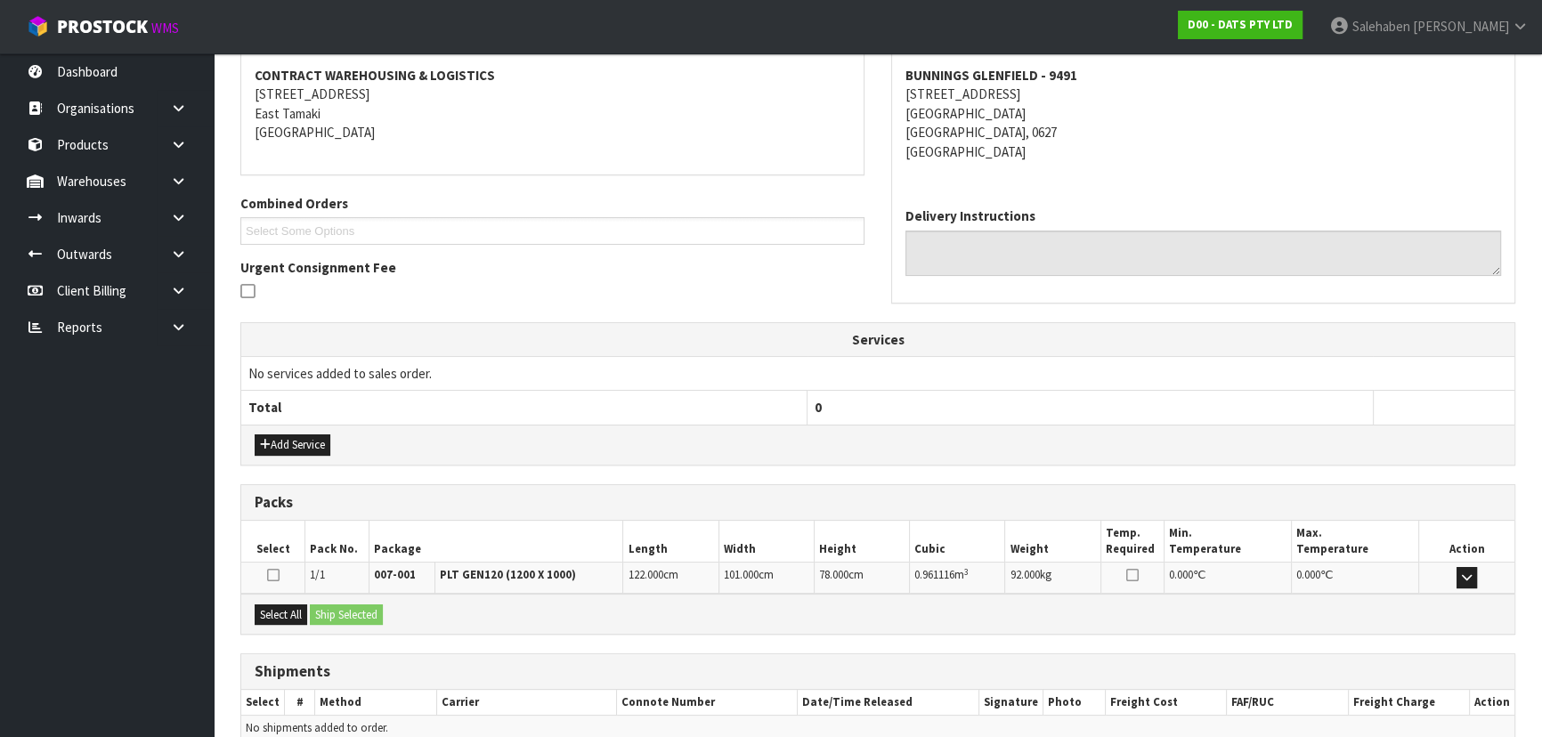
scroll to position [353, 0]
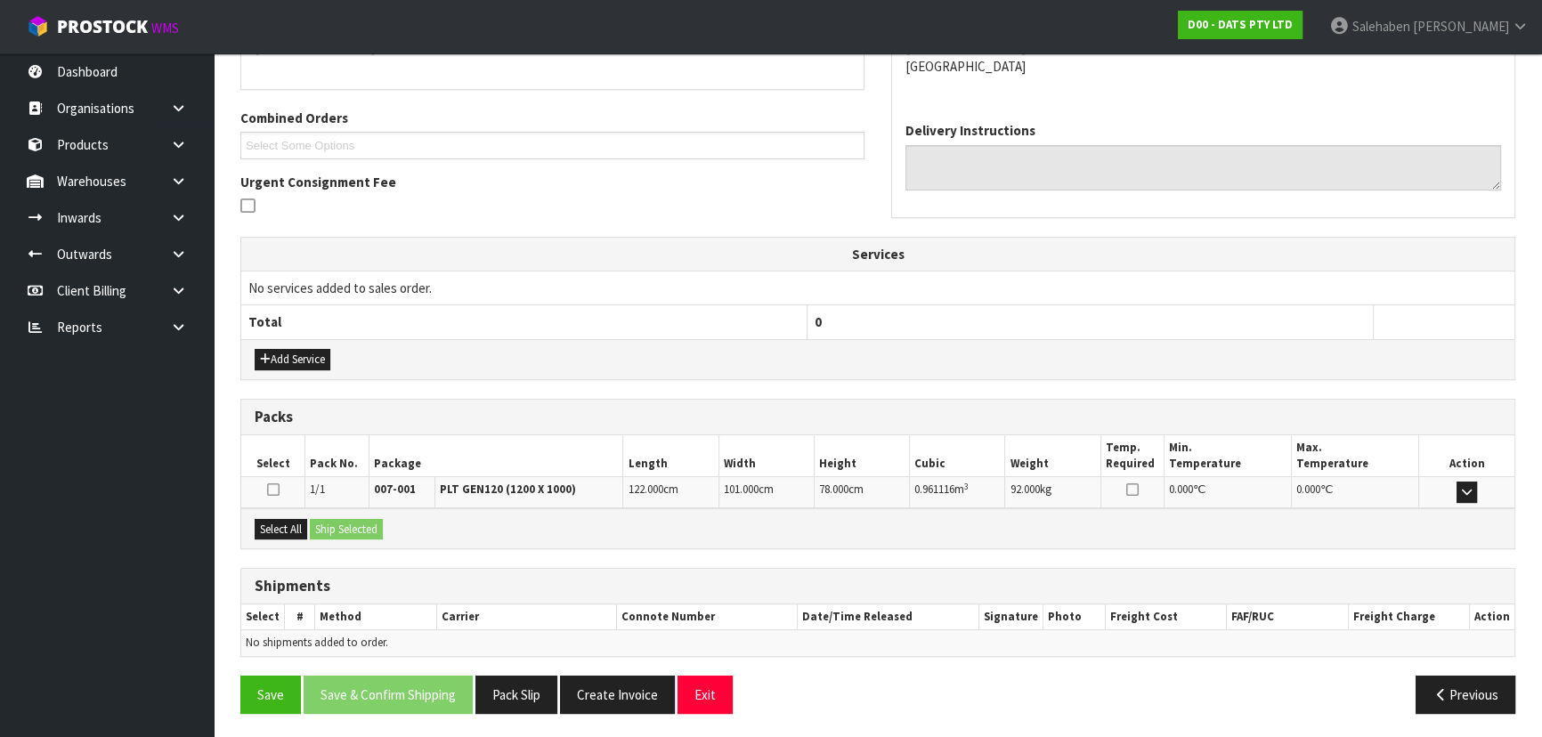
click at [312, 514] on div "Select All Ship Selected" at bounding box center [877, 528] width 1273 height 40
click at [299, 521] on button "Select All" at bounding box center [281, 529] width 53 height 21
click at [333, 523] on button "Ship Selected" at bounding box center [346, 529] width 73 height 21
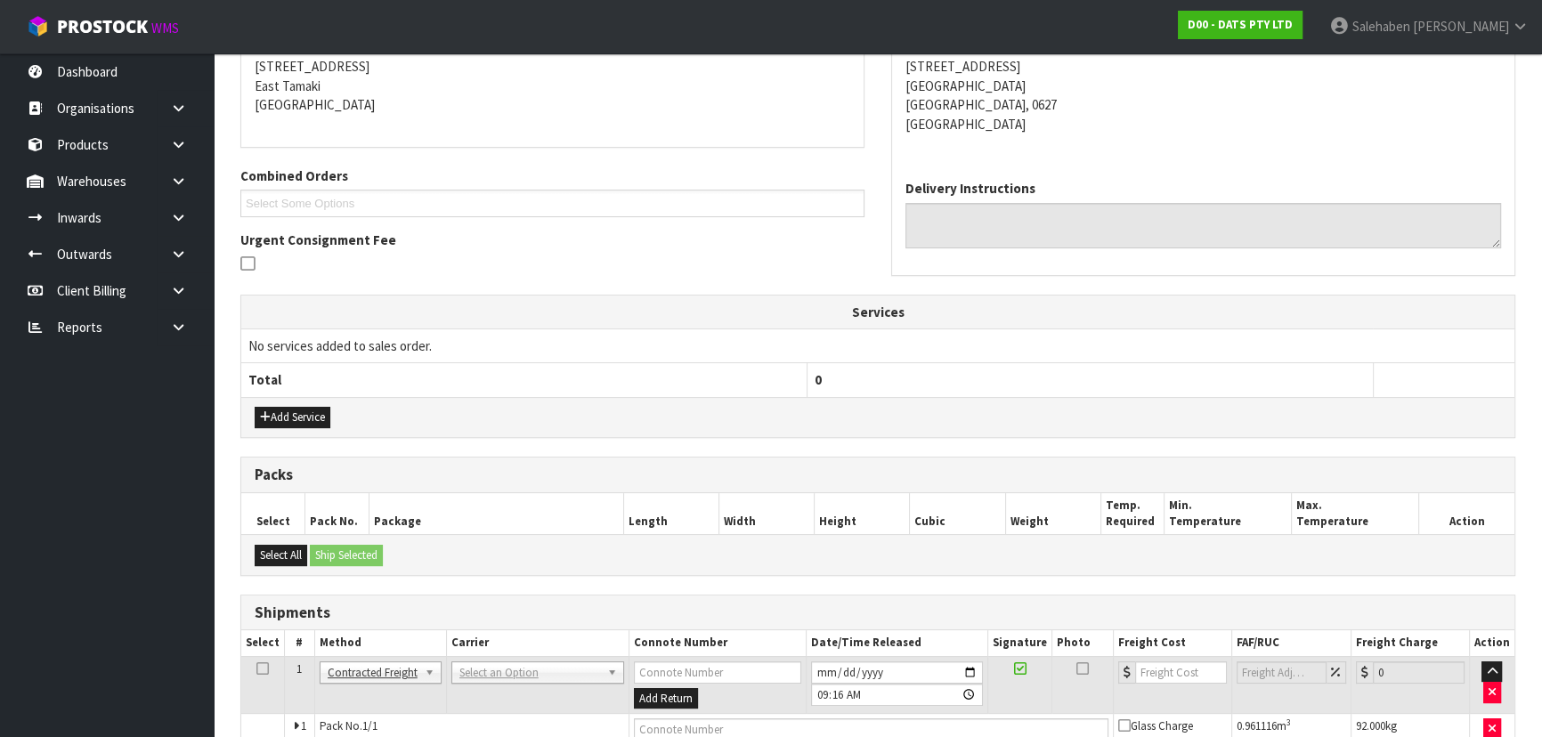
scroll to position [384, 0]
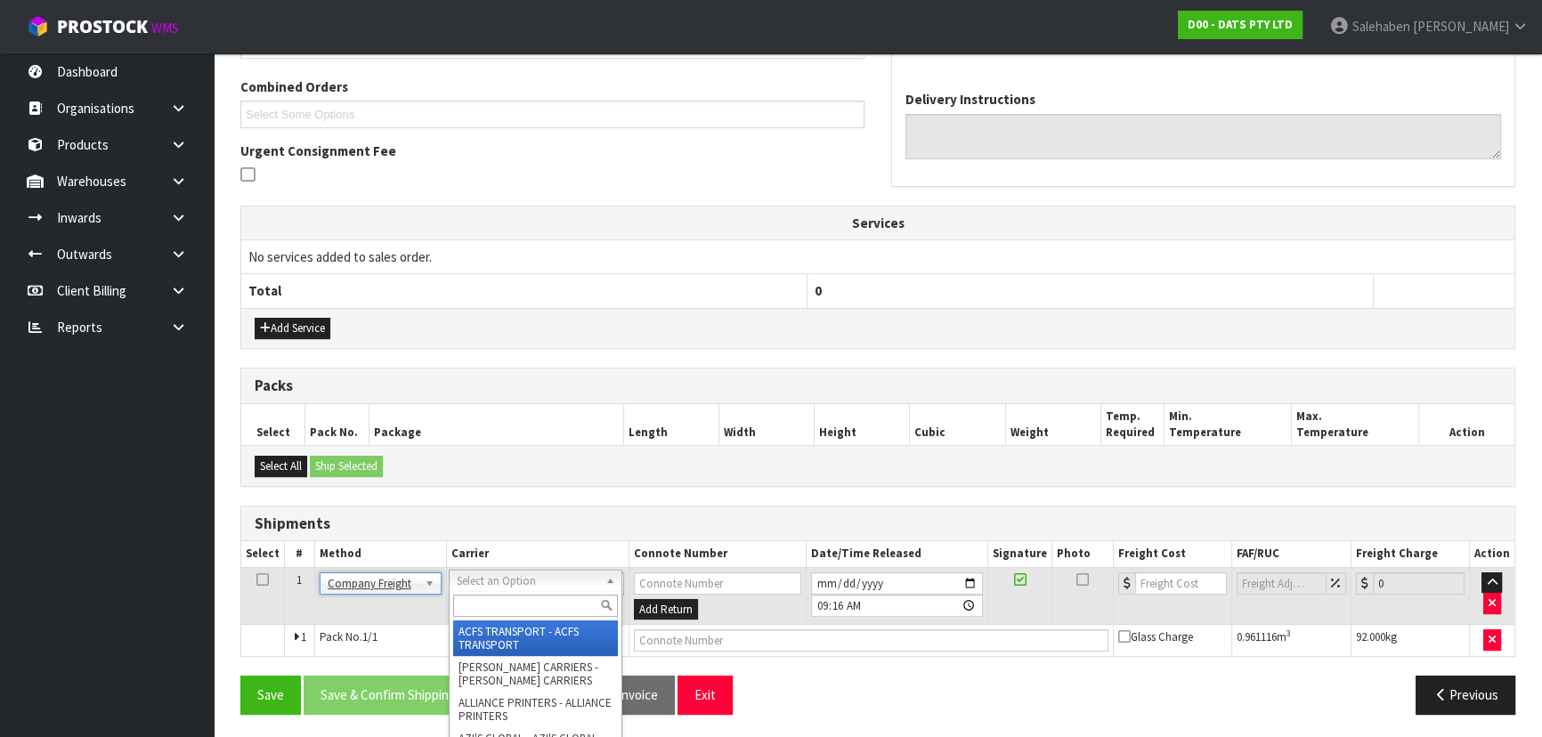
click at [479, 609] on input "text" at bounding box center [535, 606] width 165 height 22
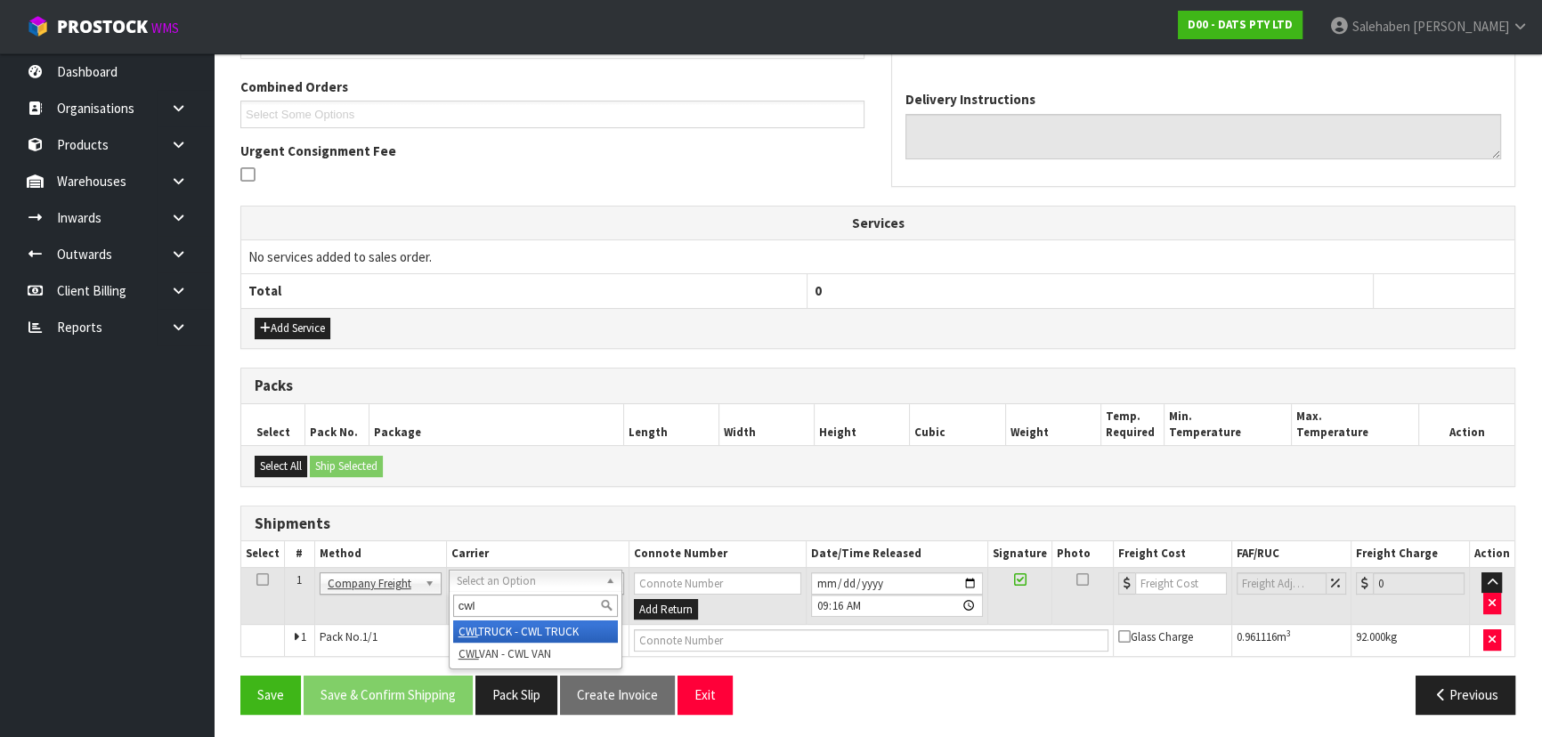
type input "cwl"
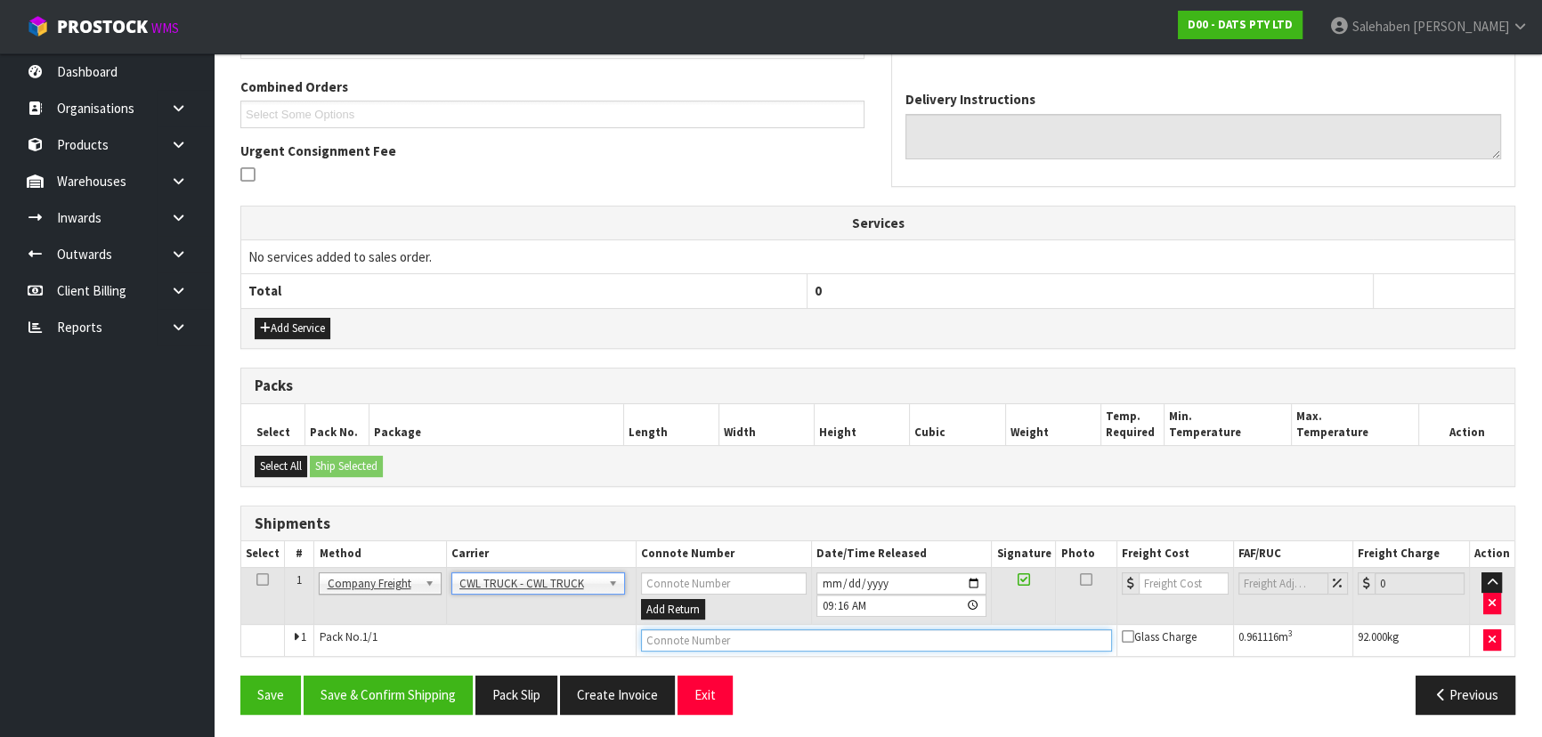
click at [672, 636] on input "text" at bounding box center [876, 640] width 471 height 22
type input "CWL TRUCK DELIVERY"
click at [382, 686] on button "Save & Confirm Shipping" at bounding box center [388, 695] width 169 height 38
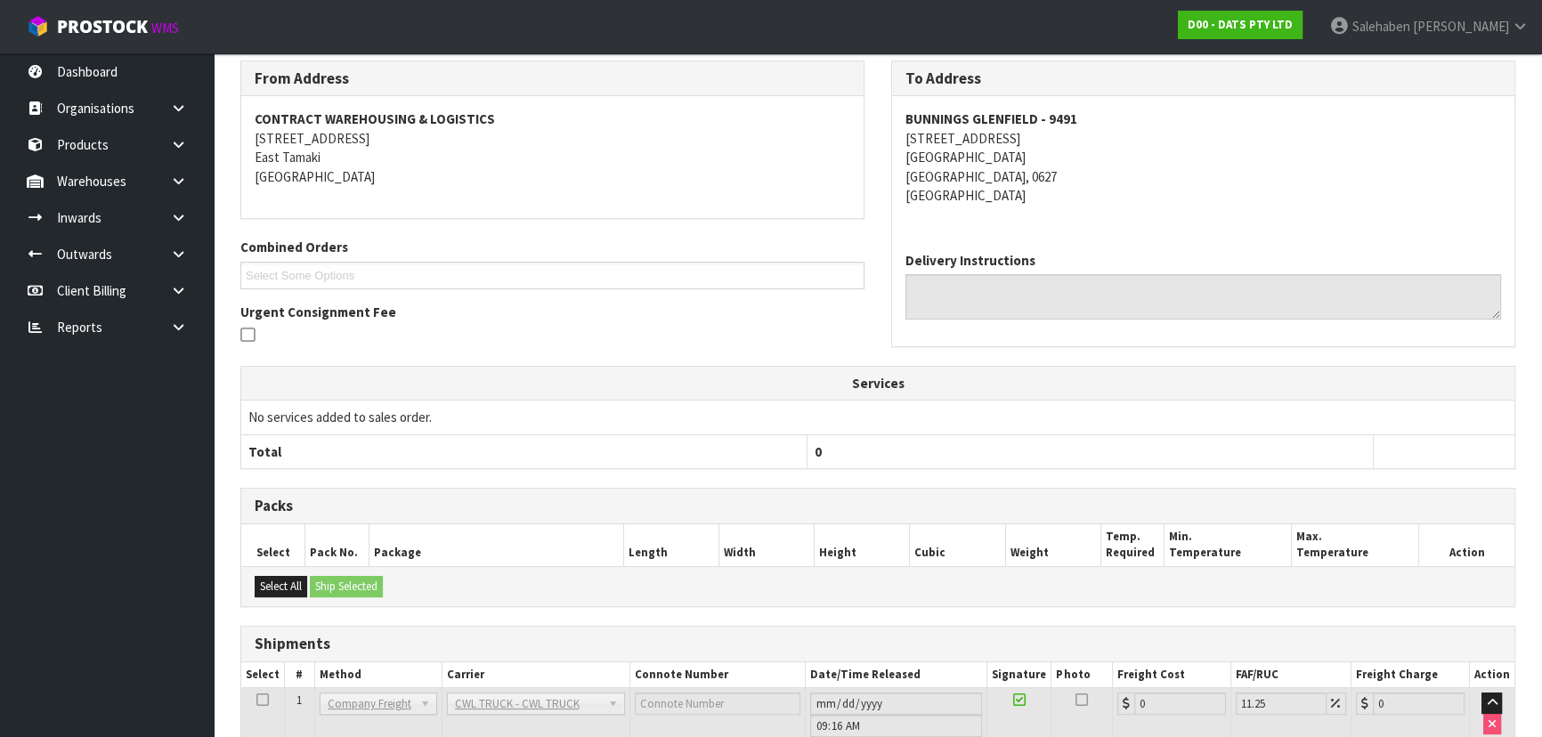
scroll to position [0, 0]
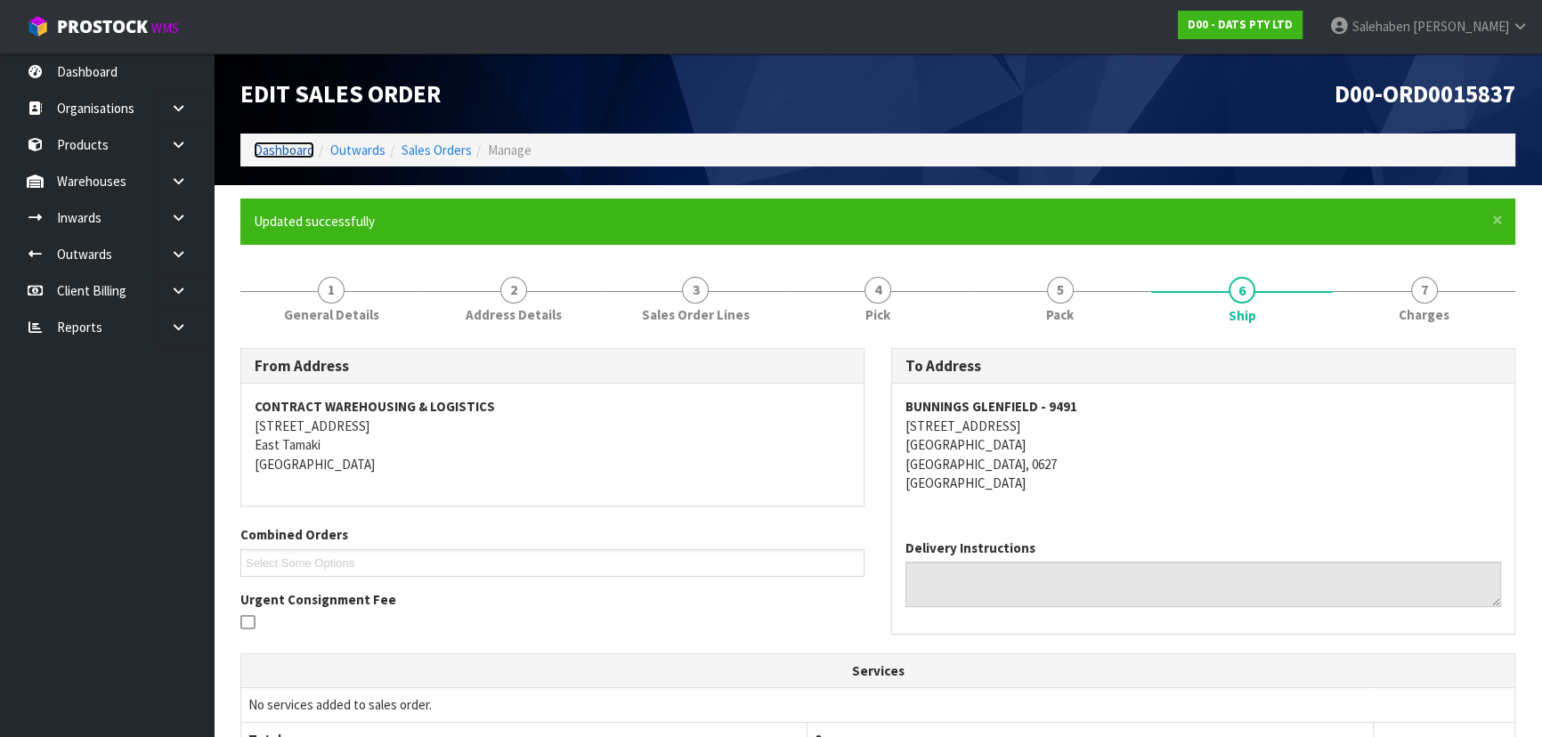
click at [278, 151] on link "Dashboard" at bounding box center [284, 150] width 61 height 17
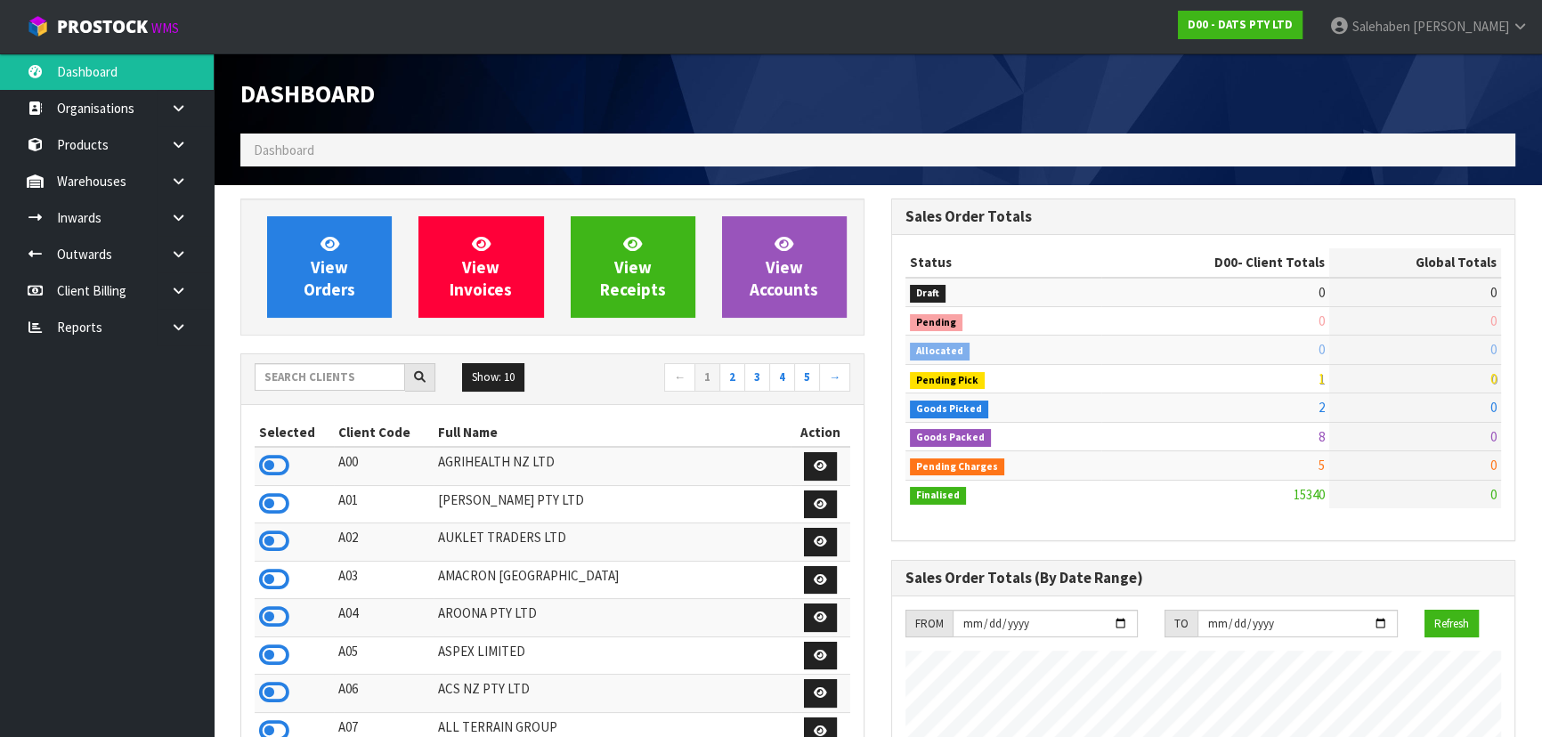
scroll to position [1403, 650]
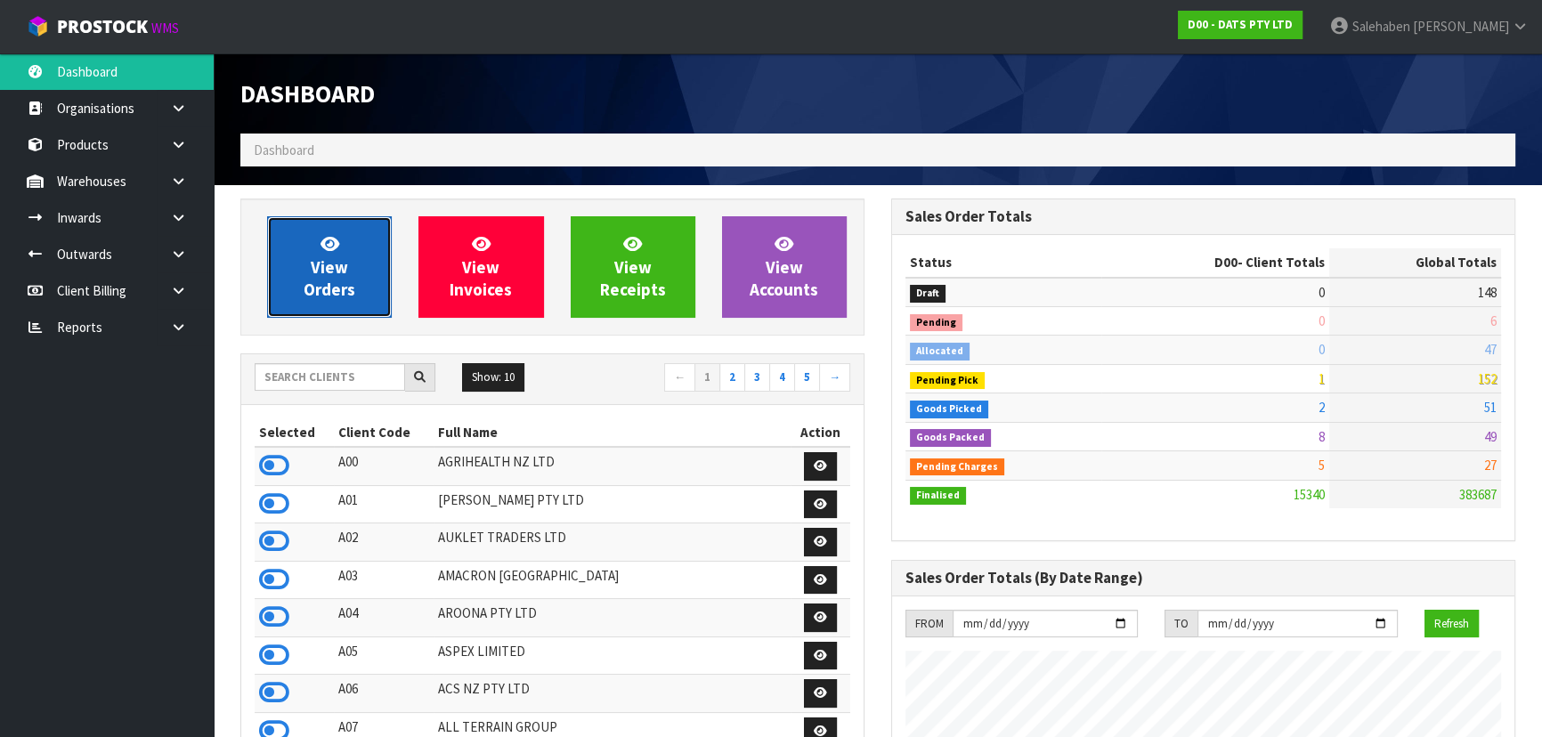
click at [332, 291] on span "View Orders" at bounding box center [330, 266] width 52 height 67
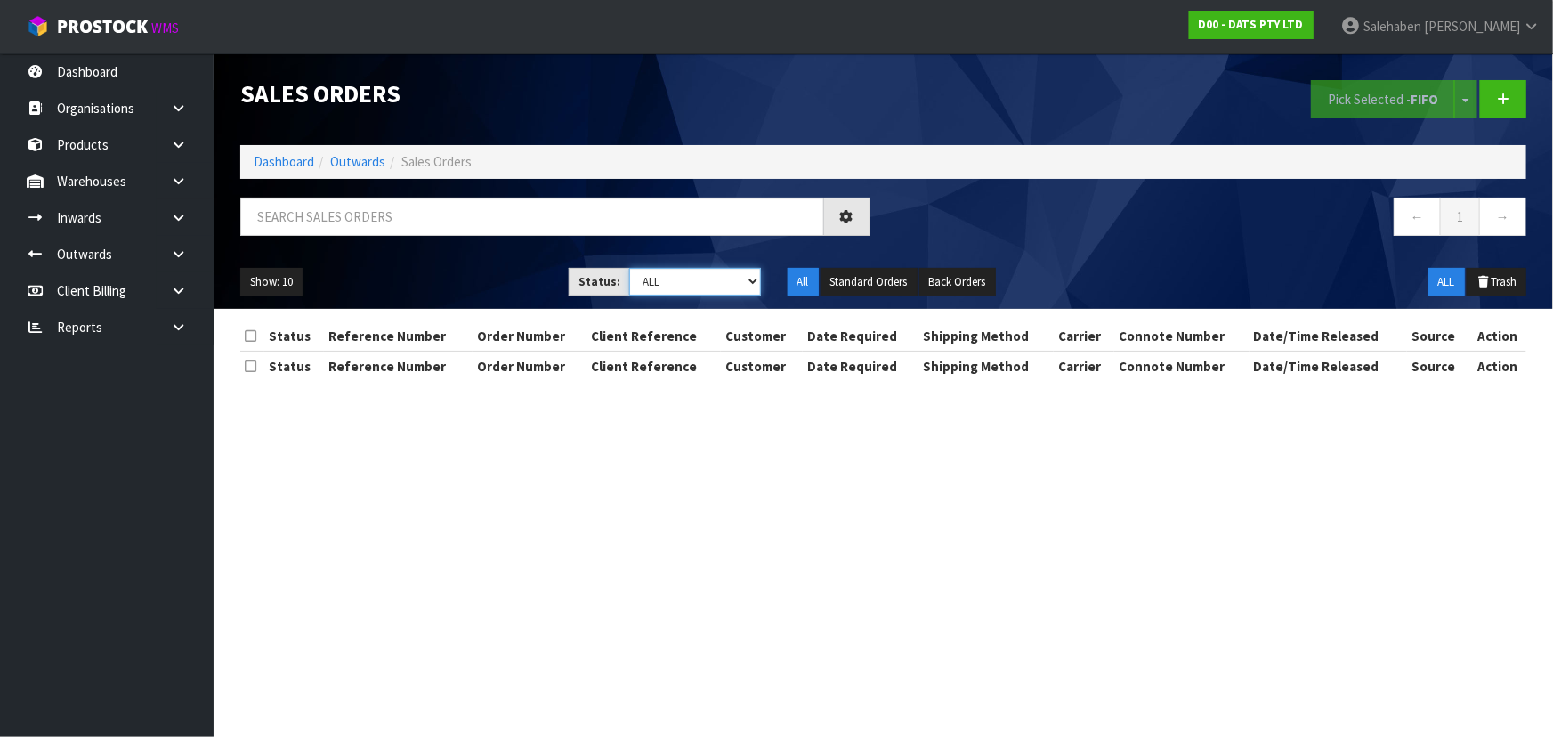
click at [682, 286] on select "Draft Pending Allocated Pending Pick Goods Picked Goods Packed Pending Charges …" at bounding box center [695, 282] width 132 height 28
click at [629, 268] on select "Draft Pending Allocated Pending Pick Goods Picked Goods Packed Pending Charges …" at bounding box center [695, 282] width 132 height 28
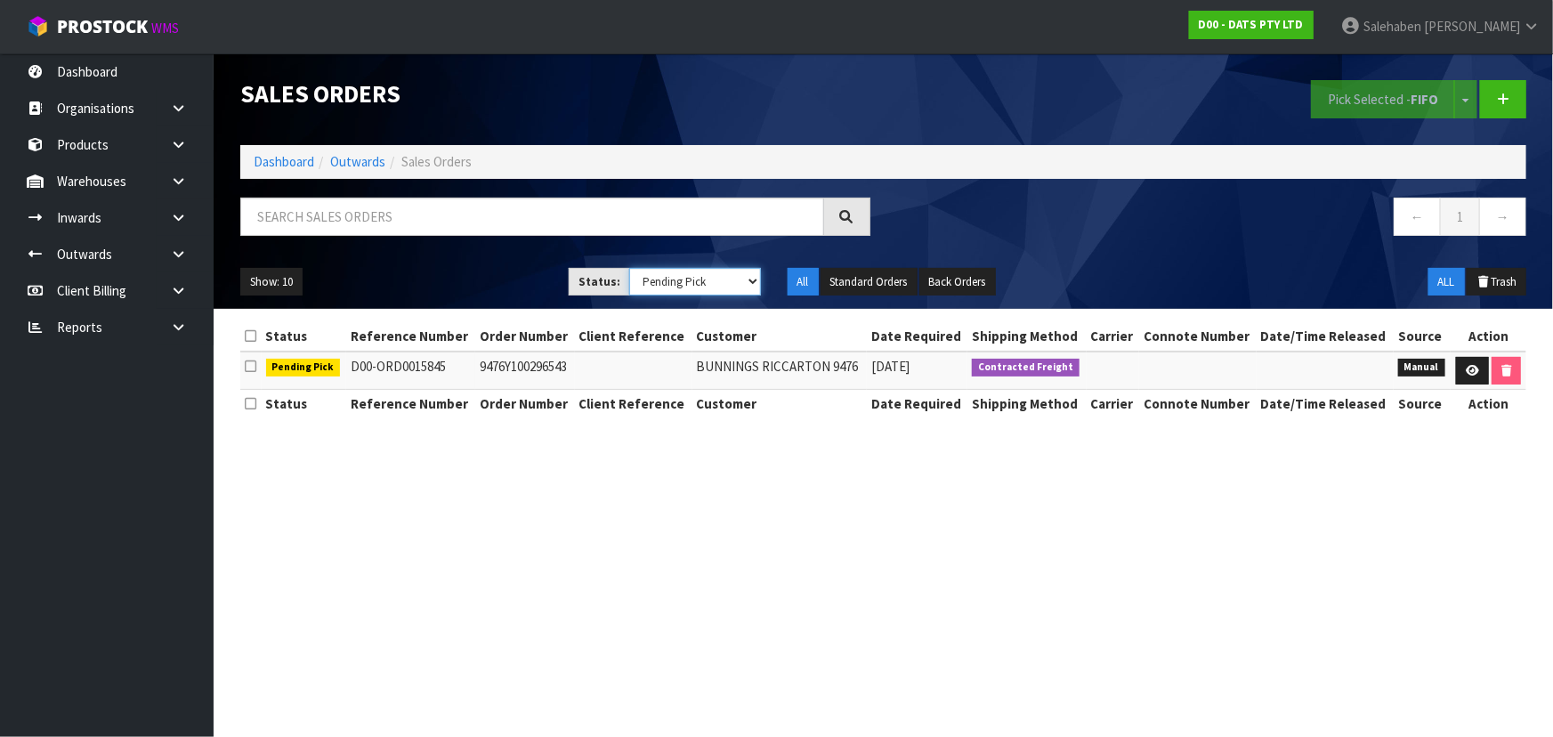
drag, startPoint x: 661, startPoint y: 281, endPoint x: 658, endPoint y: 294, distance: 12.7
click at [661, 281] on select "Draft Pending Allocated Pending Pick Goods Picked Goods Packed Pending Charges …" at bounding box center [695, 282] width 132 height 28
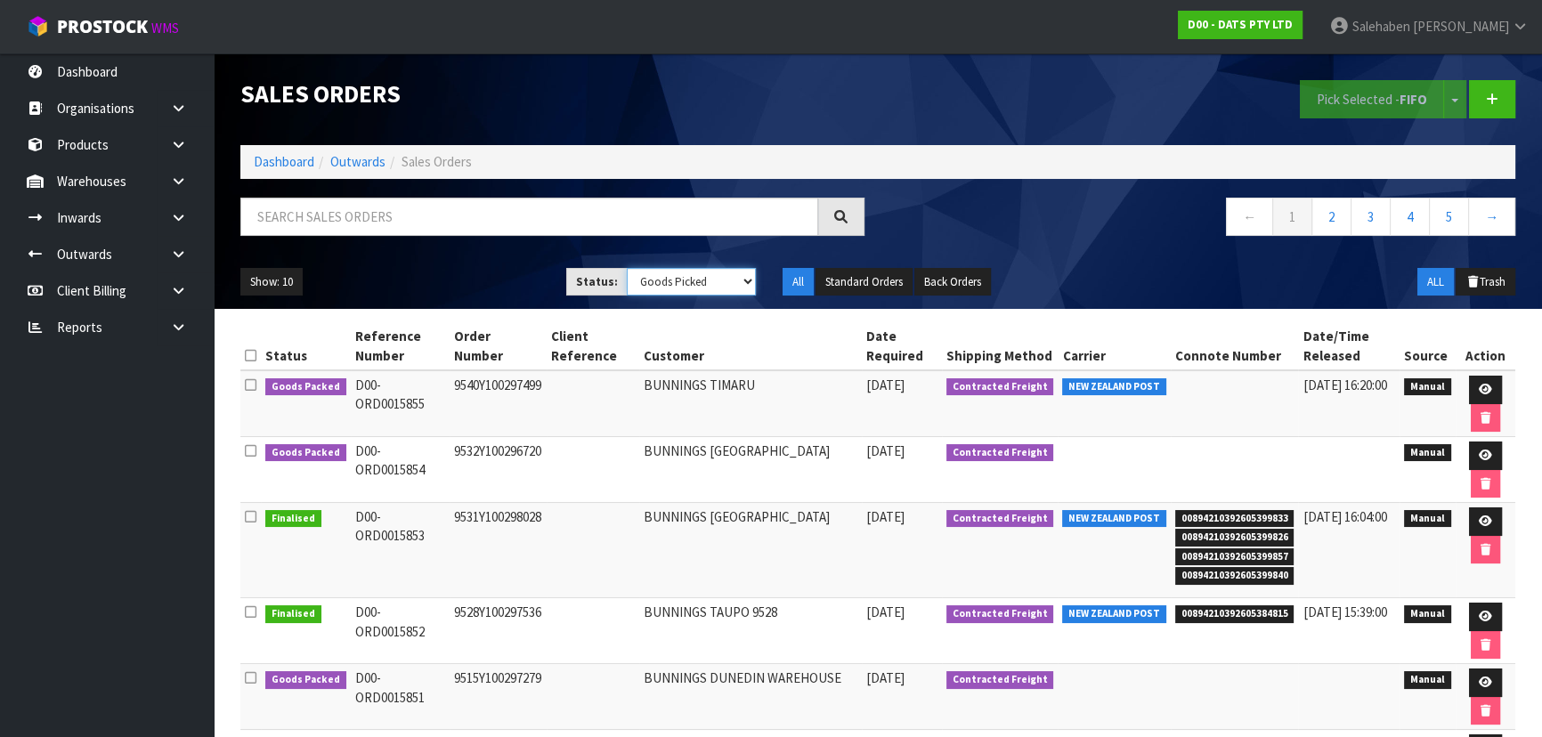
click at [627, 268] on select "Draft Pending Allocated Pending Pick Goods Picked Goods Packed Pending Charges …" at bounding box center [692, 282] width 130 height 28
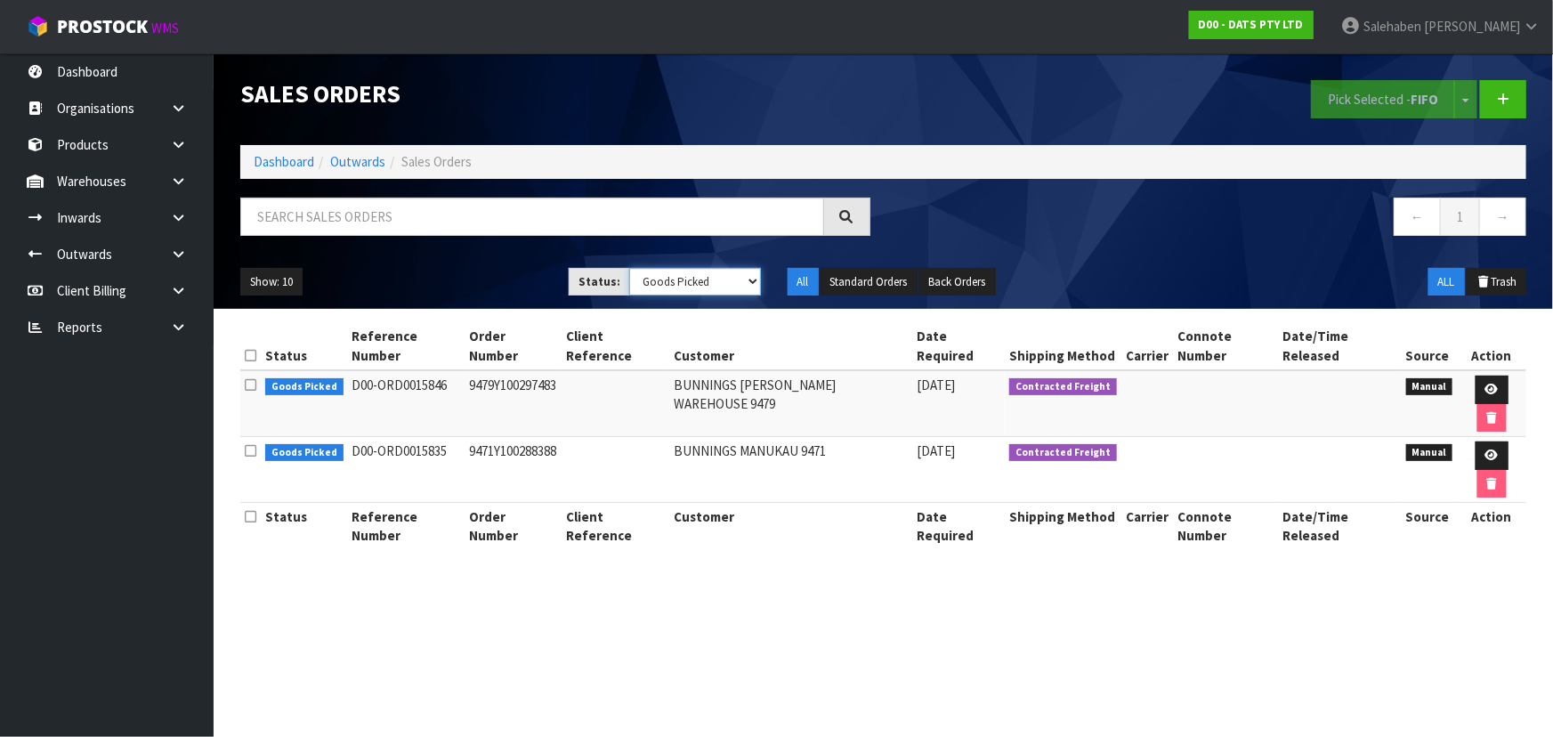
click at [683, 283] on select "Draft Pending Allocated Pending Pick Goods Picked Goods Packed Pending Charges …" at bounding box center [695, 282] width 132 height 28
select select "string:5"
click at [629, 268] on select "Draft Pending Allocated Pending Pick Goods Picked Goods Packed Pending Charges …" at bounding box center [695, 282] width 132 height 28
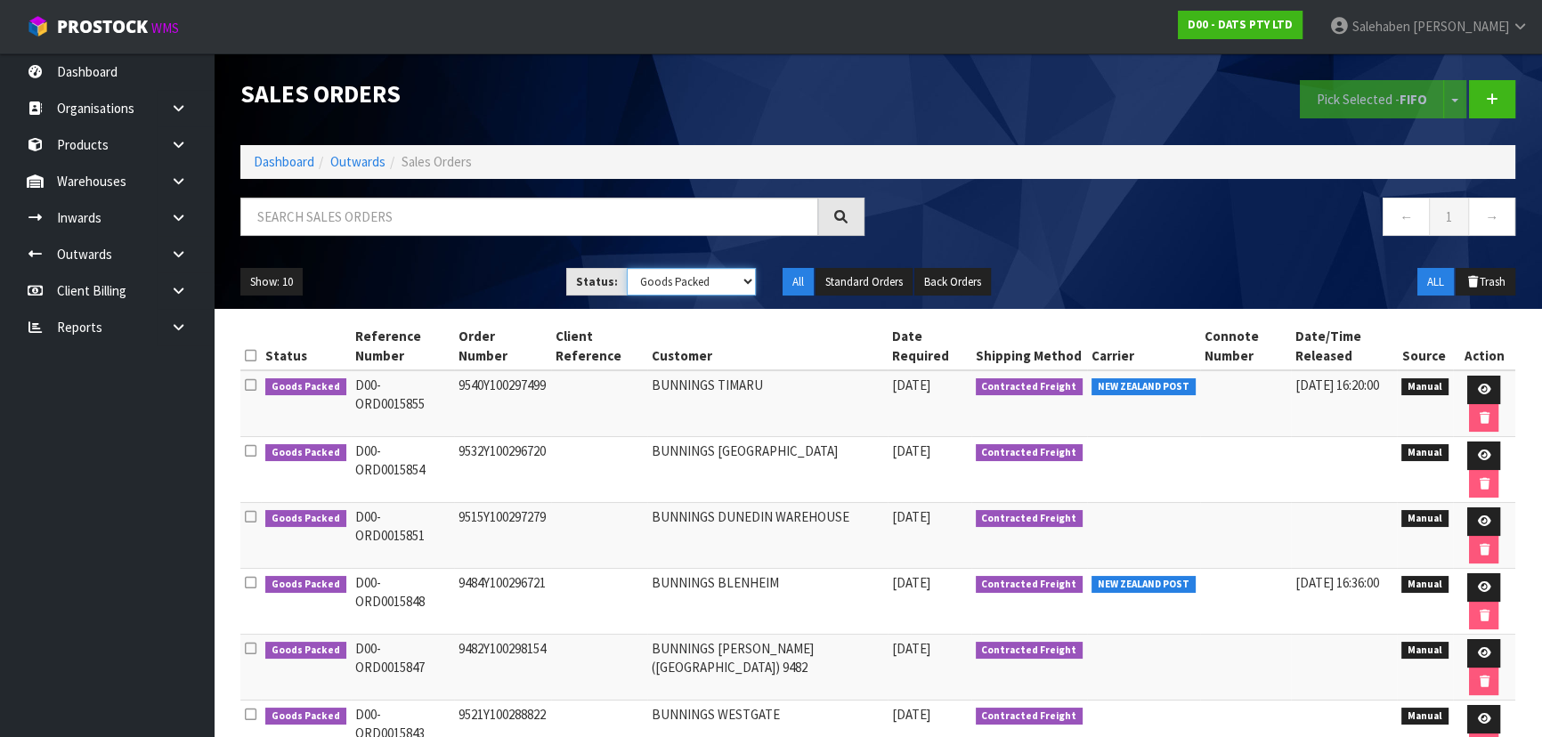
click at [656, 278] on select "Draft Pending Allocated Pending Pick Goods Picked Goods Packed Pending Charges …" at bounding box center [692, 282] width 130 height 28
click at [847, 280] on button "Standard Orders" at bounding box center [863, 282] width 97 height 28
click at [800, 273] on button "All" at bounding box center [797, 282] width 31 height 28
click at [833, 275] on button "Standard Orders" at bounding box center [863, 282] width 97 height 28
click at [834, 275] on button "Standard Orders" at bounding box center [863, 282] width 97 height 28
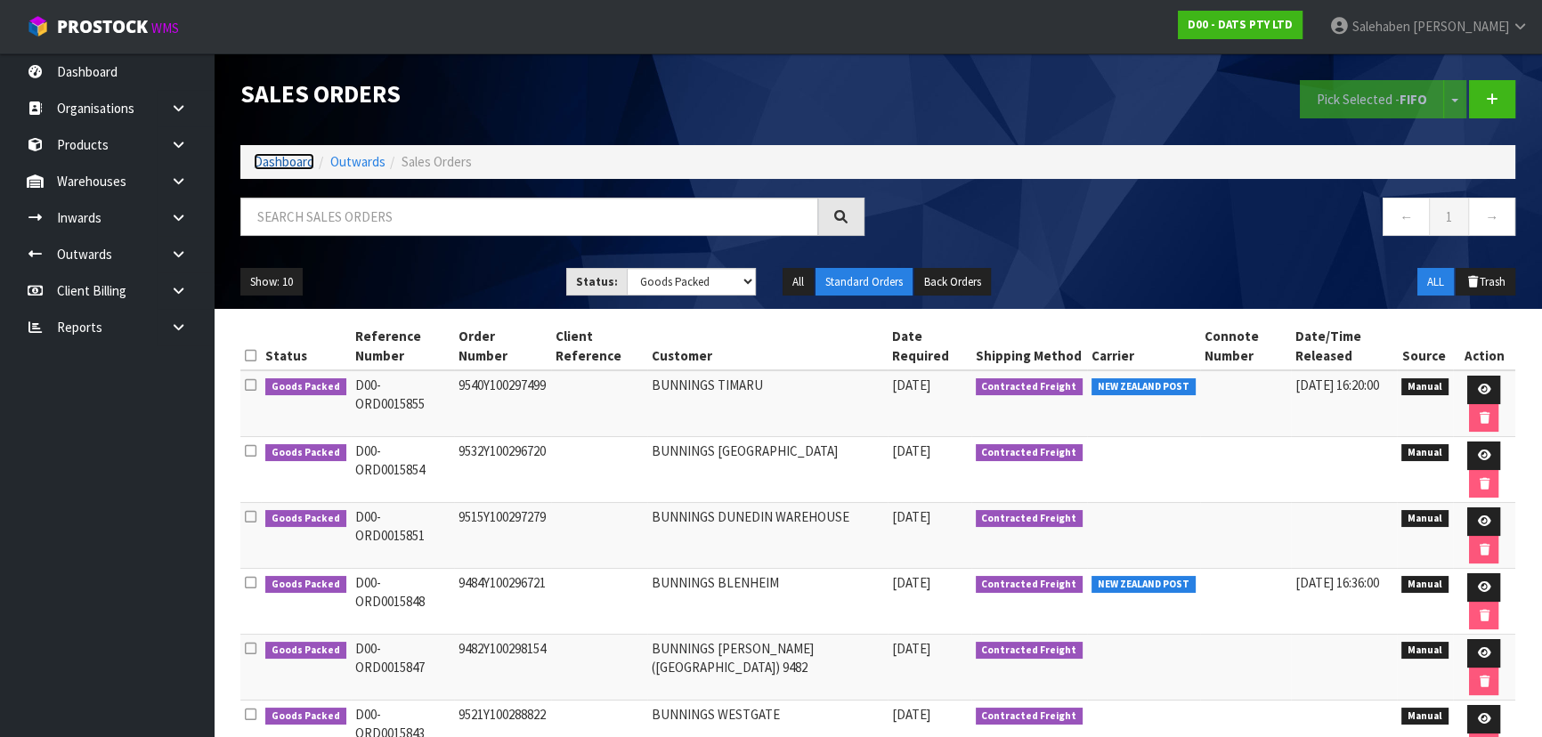
click at [286, 163] on link "Dashboard" at bounding box center [284, 161] width 61 height 17
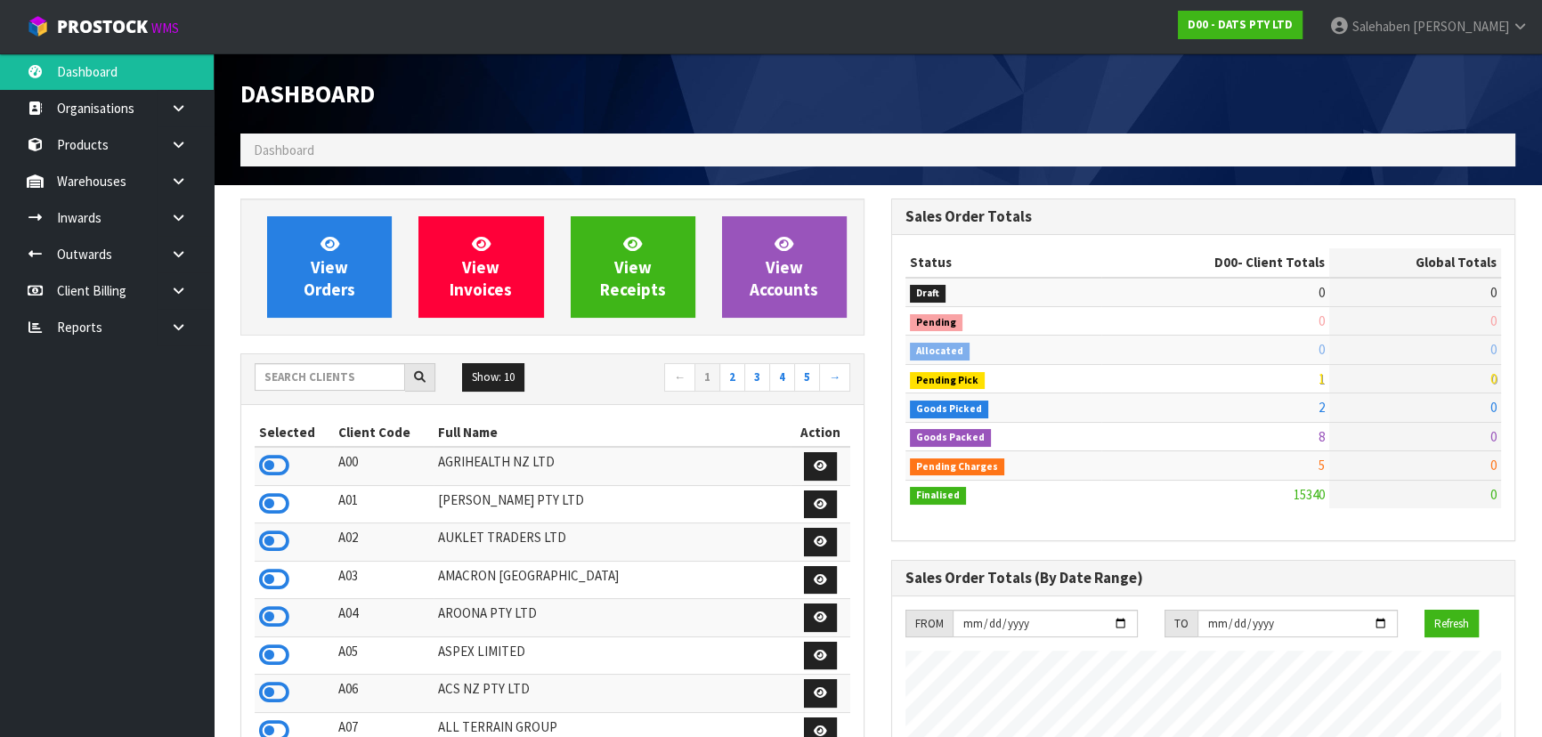
scroll to position [1403, 650]
click at [363, 382] on input "text" at bounding box center [330, 377] width 150 height 28
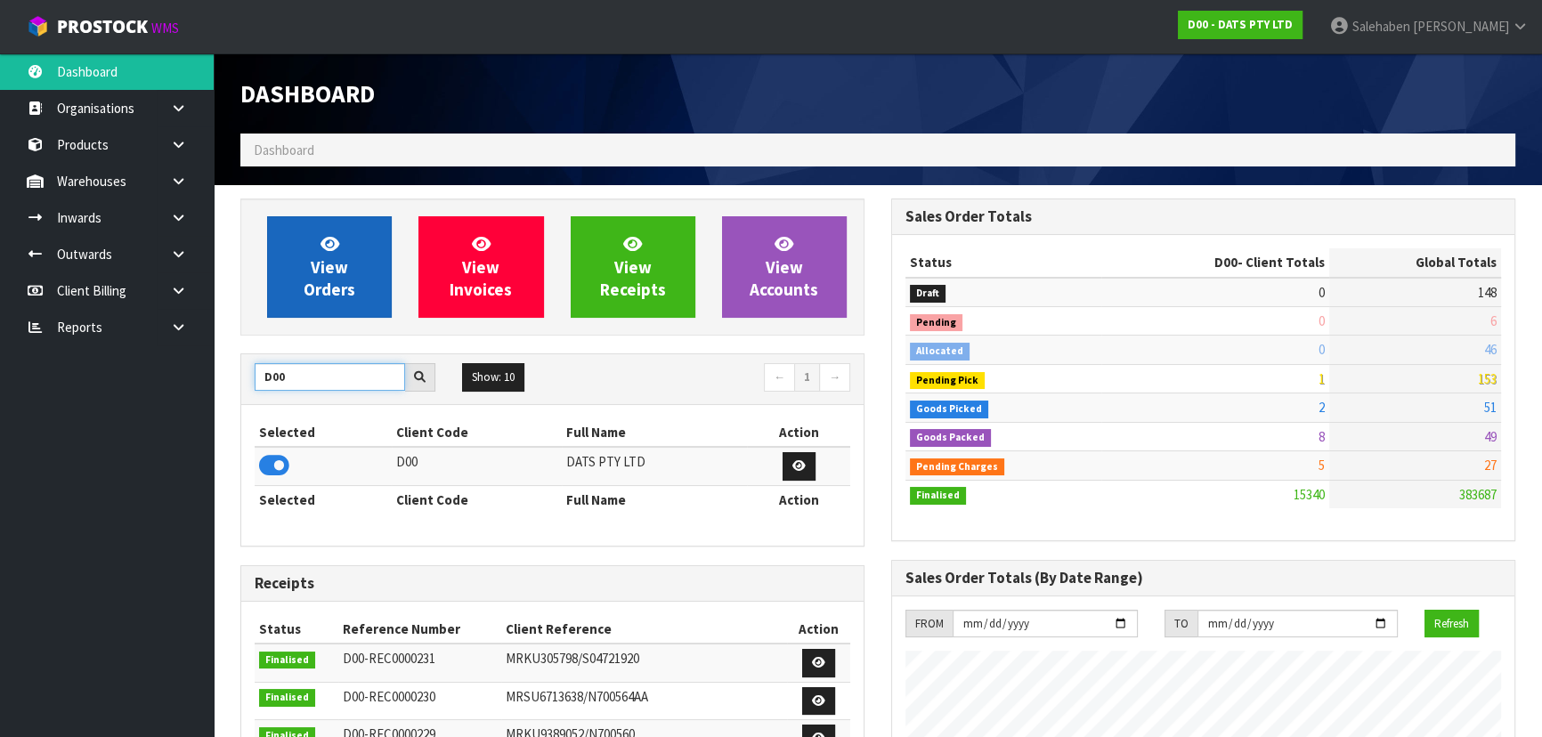
type input "D00"
click at [328, 287] on span "View Orders" at bounding box center [330, 266] width 52 height 67
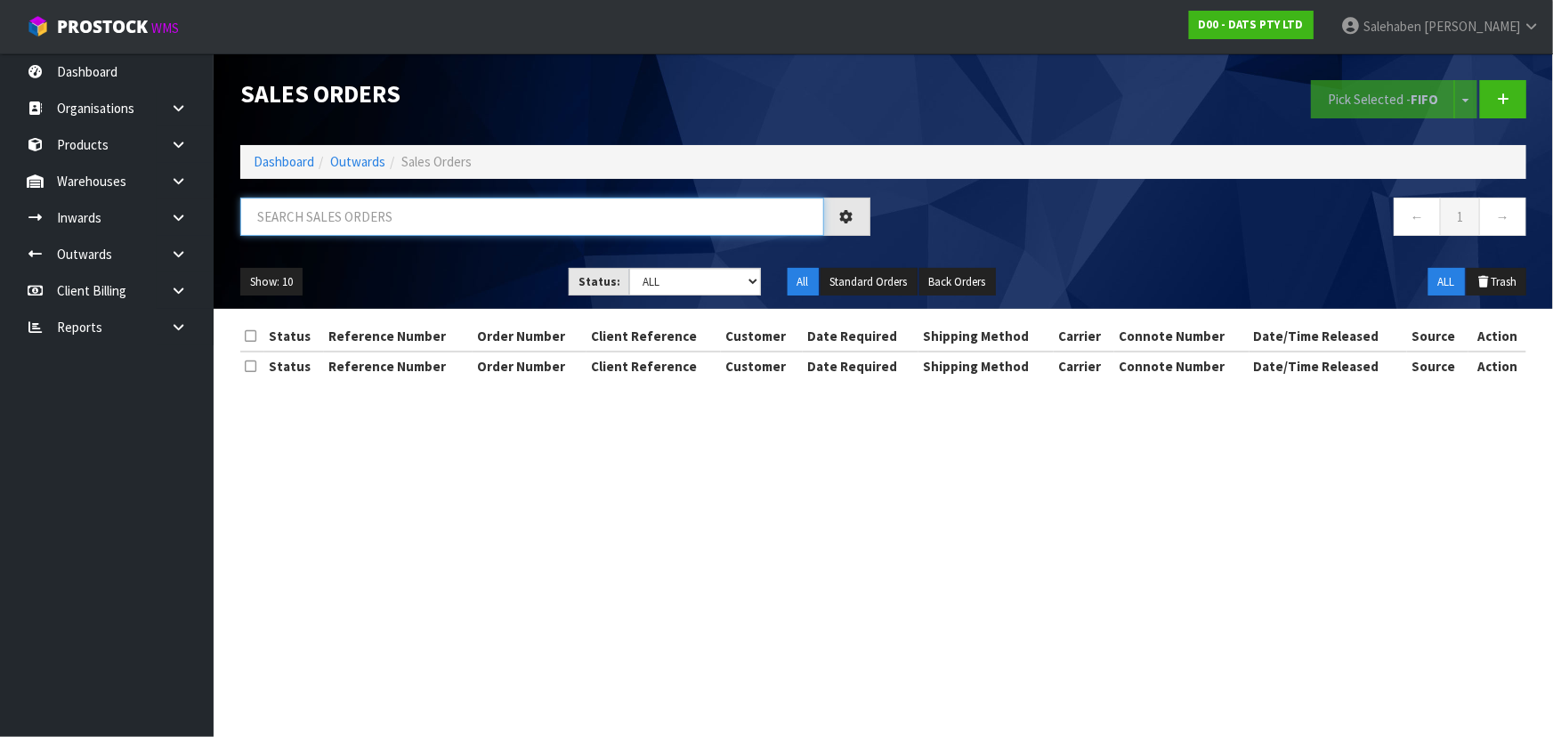
click at [340, 219] on input "text" at bounding box center [532, 217] width 584 height 38
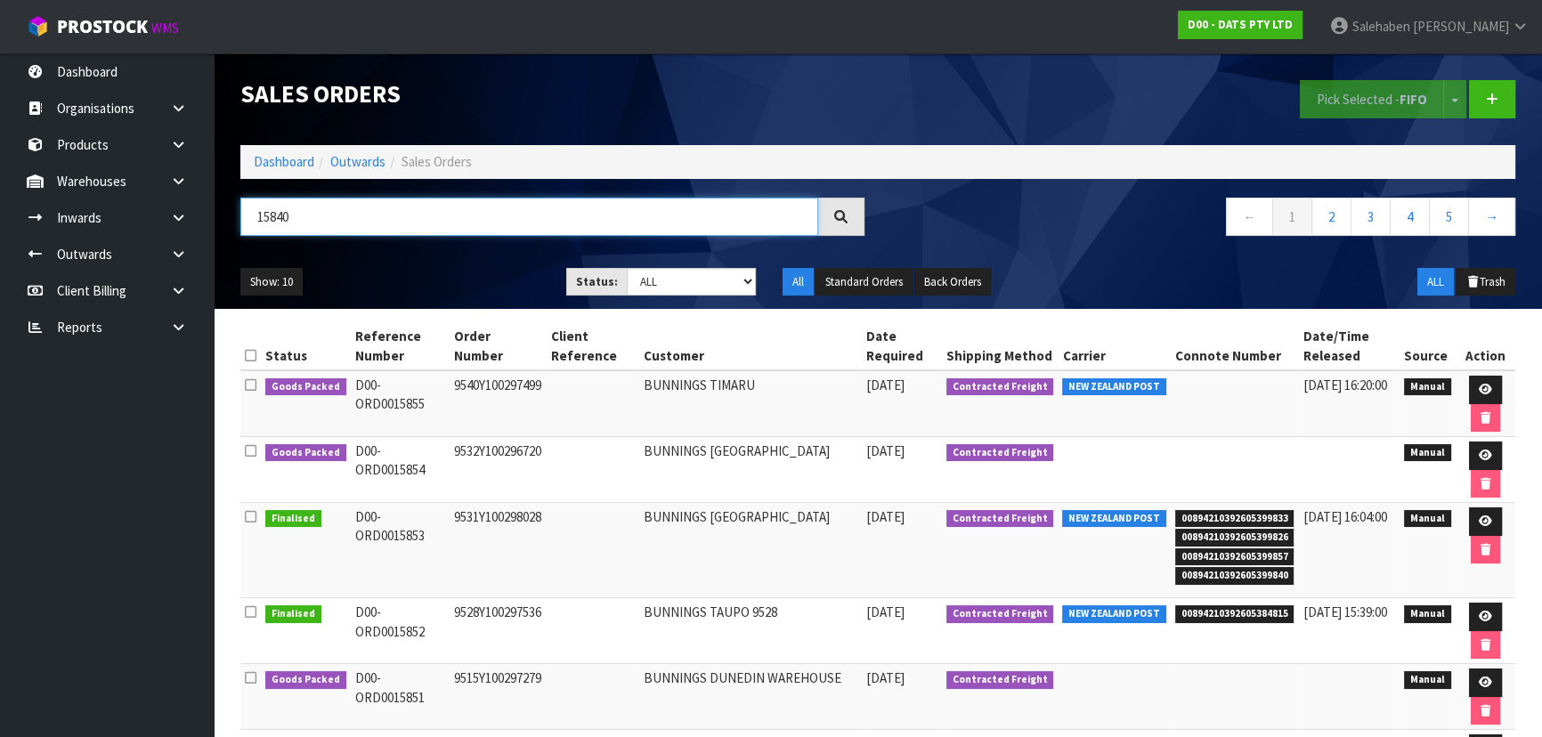
type input "15840"
click at [685, 285] on select "Draft Pending Allocated Pending Pick Goods Picked Goods Packed Pending Charges …" at bounding box center [692, 282] width 130 height 28
select select "string:5"
click at [627, 268] on select "Draft Pending Allocated Pending Pick Goods Picked Goods Packed Pending Charges …" at bounding box center [692, 282] width 130 height 28
click at [481, 270] on ul "Show: 10 5 10 25 50" at bounding box center [389, 282] width 299 height 28
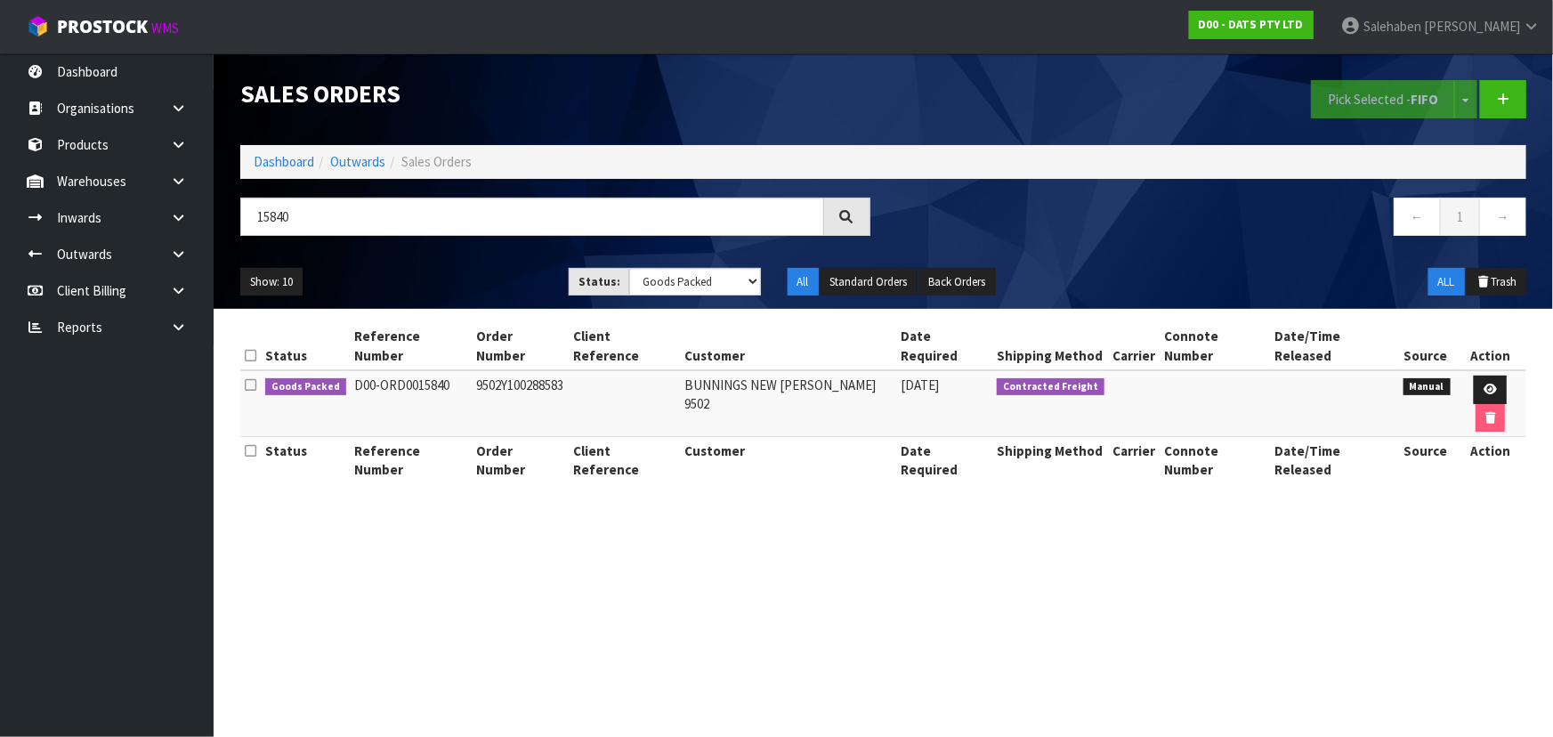
click at [481, 270] on ul "Show: 10 5 10 25 50" at bounding box center [391, 282] width 302 height 28
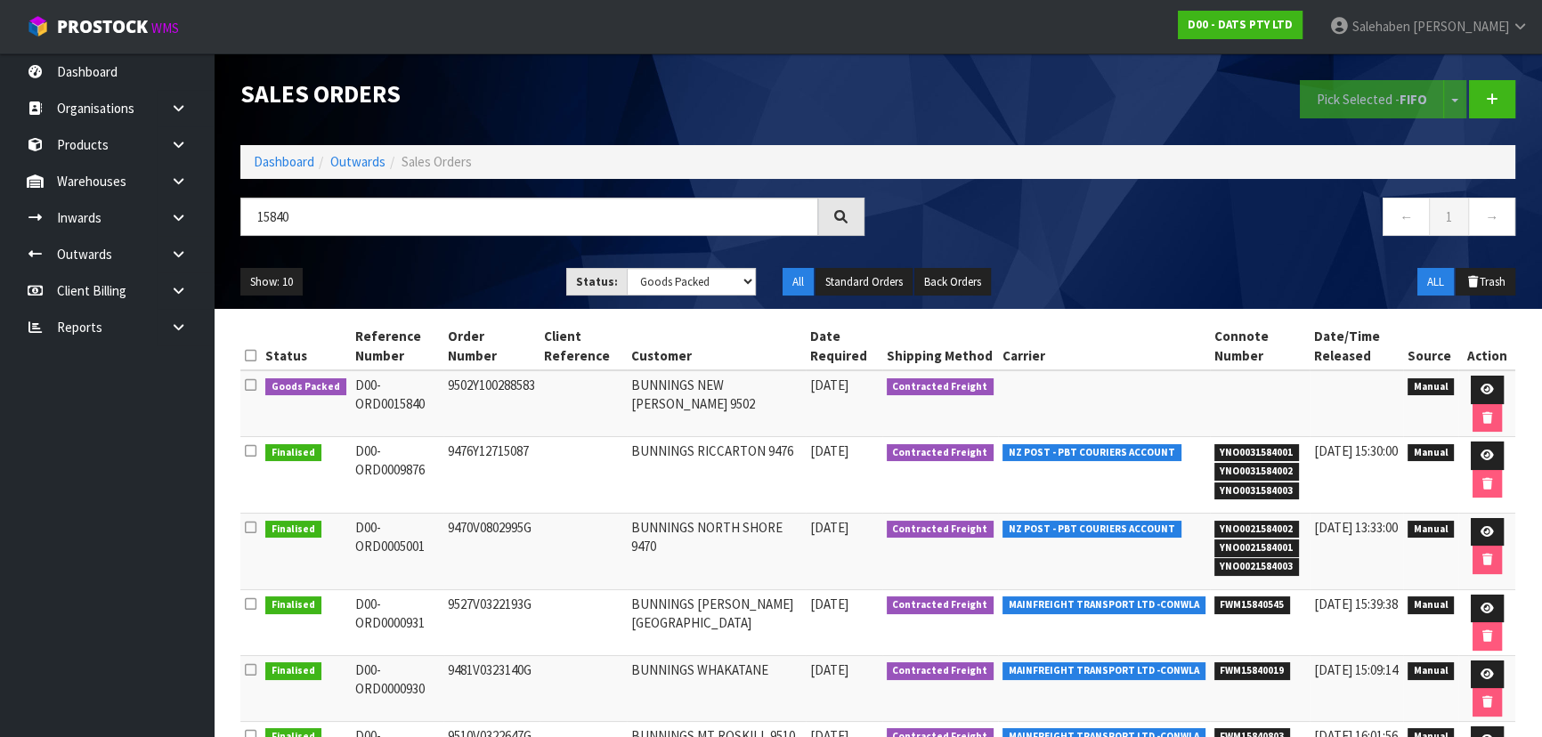
click at [409, 278] on ul "Show: 10 5 10 25 50" at bounding box center [389, 282] width 299 height 28
click at [1480, 384] on icon at bounding box center [1486, 390] width 13 height 12
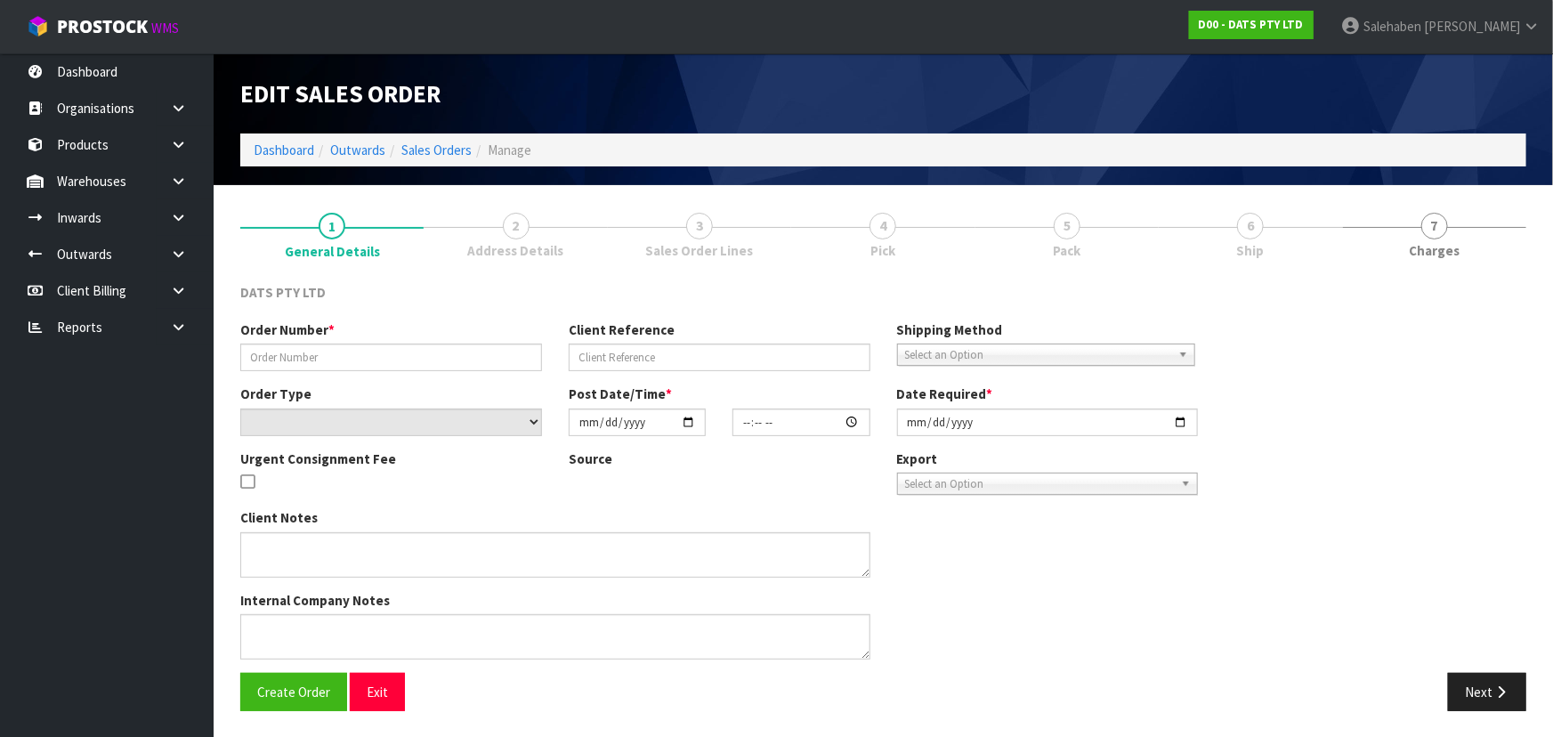
type input "9502Y100288583"
select select "number:0"
type input "[DATE]"
type input "09:13:00.000"
type input "[DATE]"
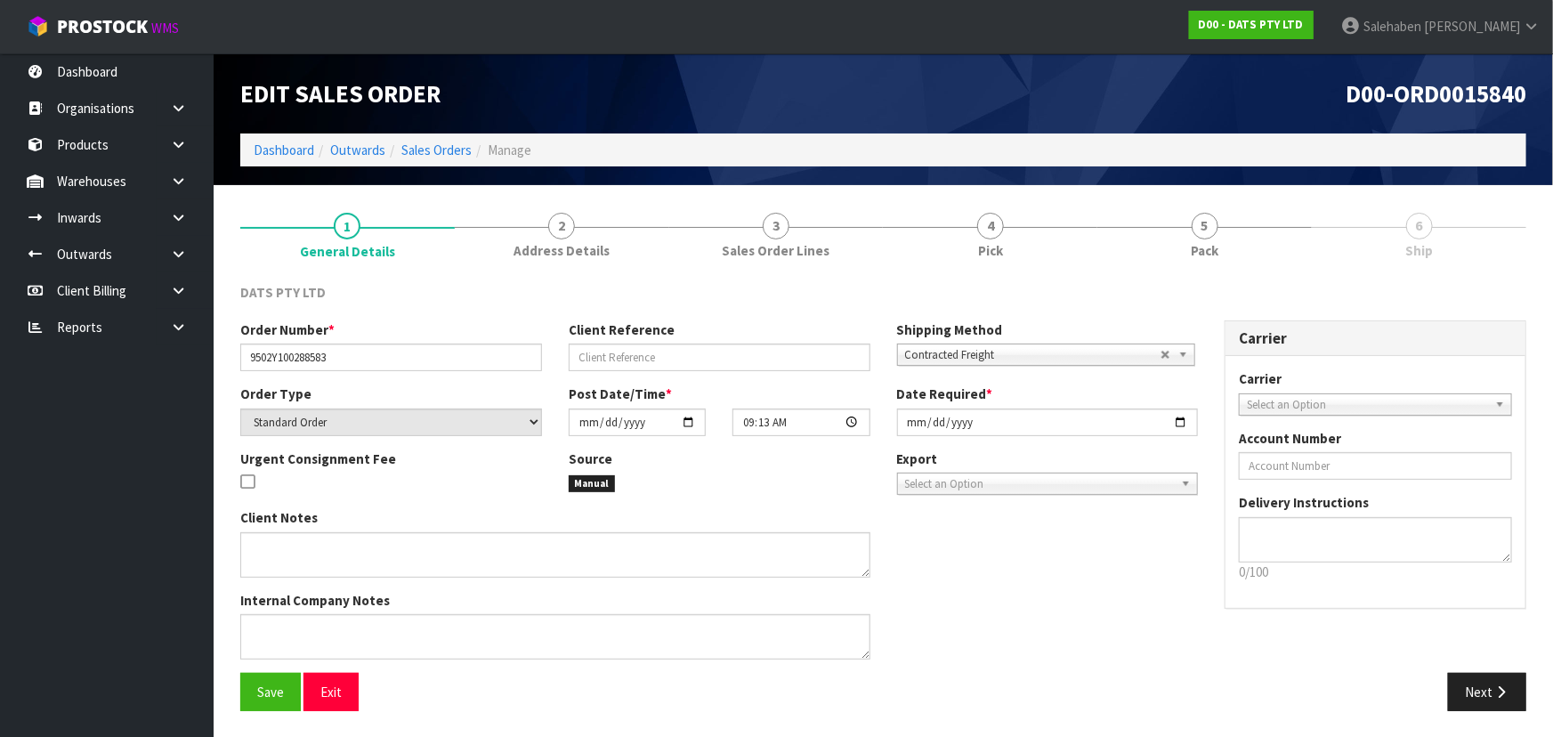
click at [1239, 228] on link "5 Pack" at bounding box center [1205, 234] width 215 height 70
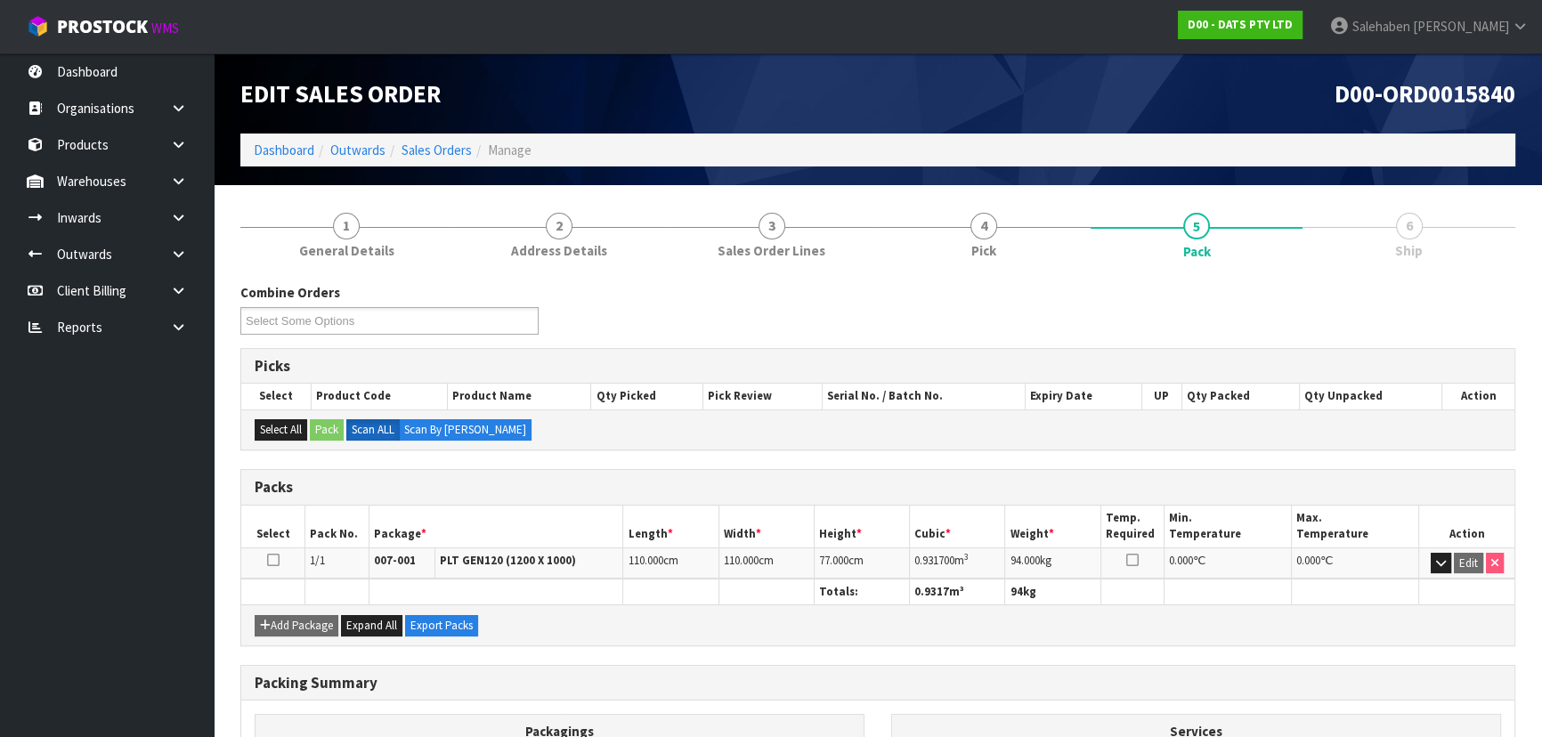
scroll to position [203, 0]
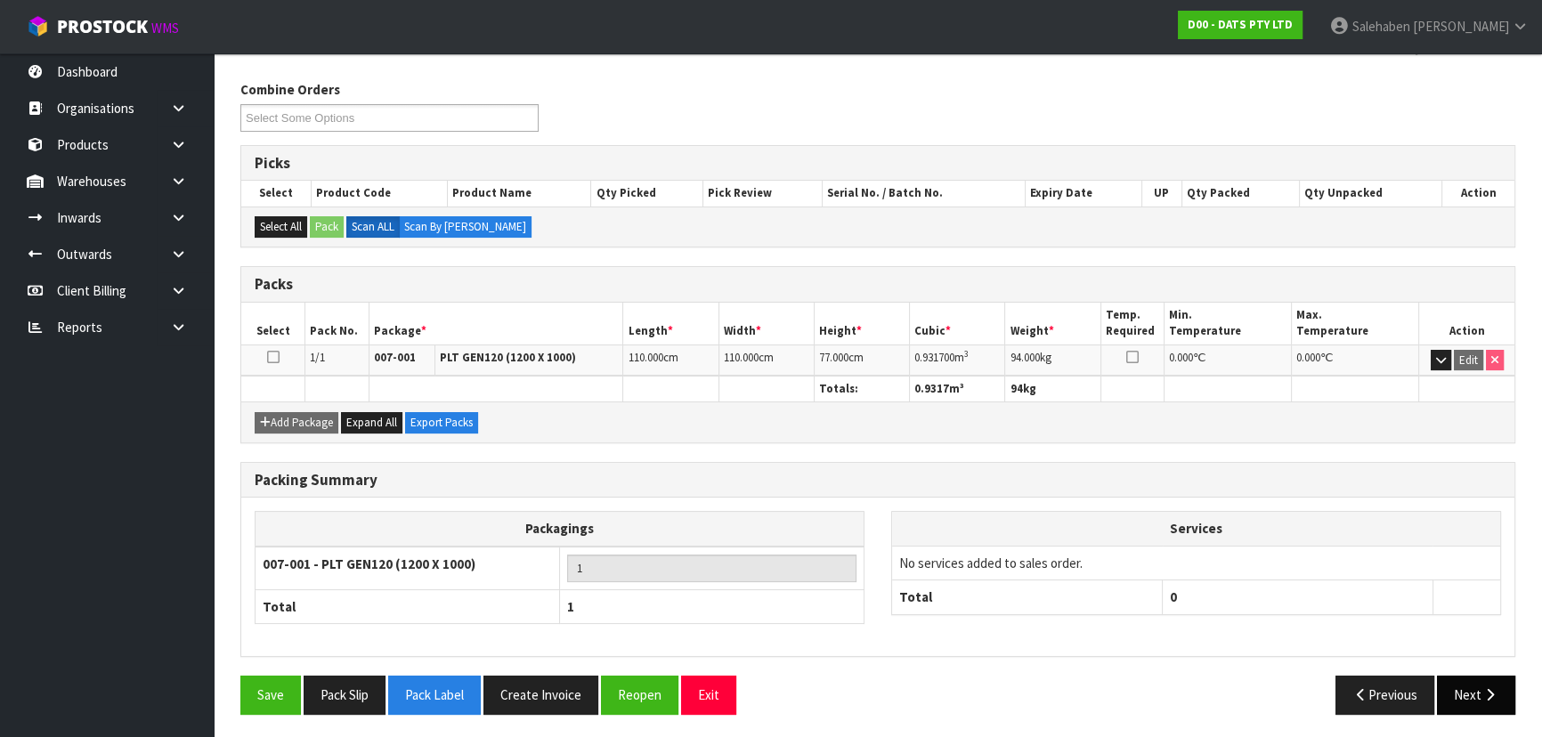
click at [1471, 709] on div "Save Pack Slip Pack Label Create Invoice Reopen Exit Previous Next" at bounding box center [877, 702] width 1301 height 52
click at [1471, 703] on button "Next" at bounding box center [1476, 695] width 78 height 38
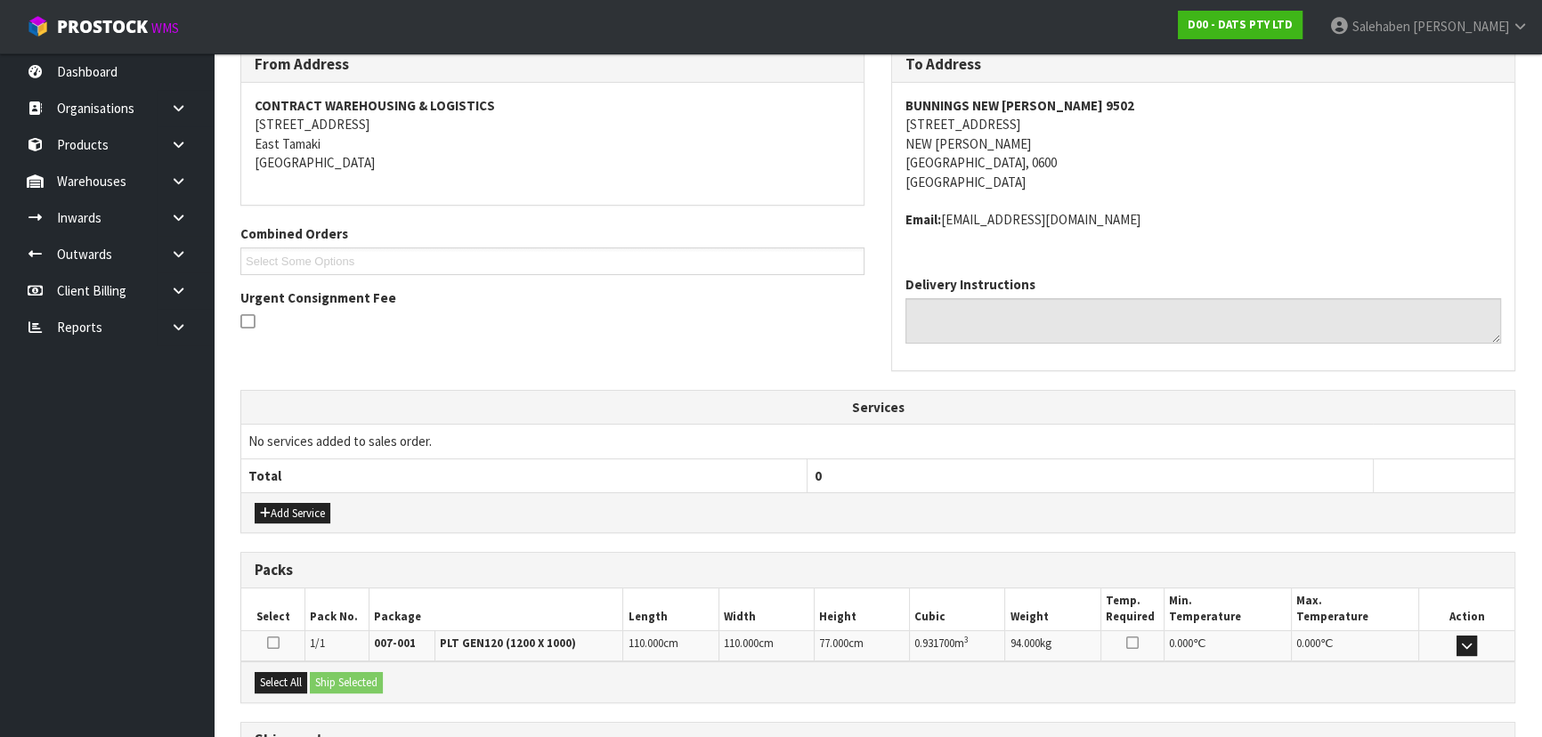
scroll to position [390, 0]
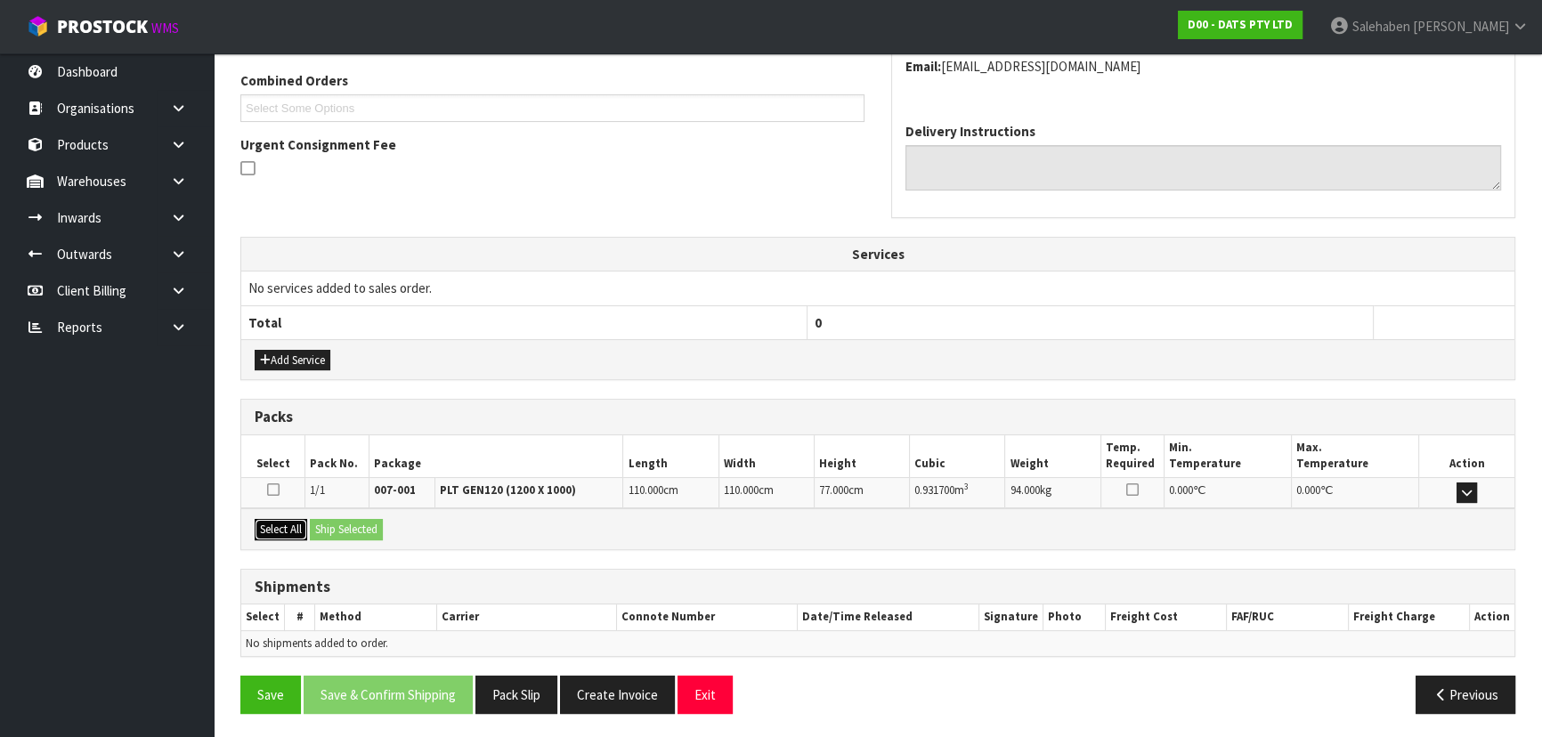
click at [289, 523] on button "Select All" at bounding box center [281, 529] width 53 height 21
drag, startPoint x: 312, startPoint y: 518, endPoint x: 345, endPoint y: 521, distance: 33.0
click at [316, 519] on button "Ship Selected" at bounding box center [346, 529] width 73 height 21
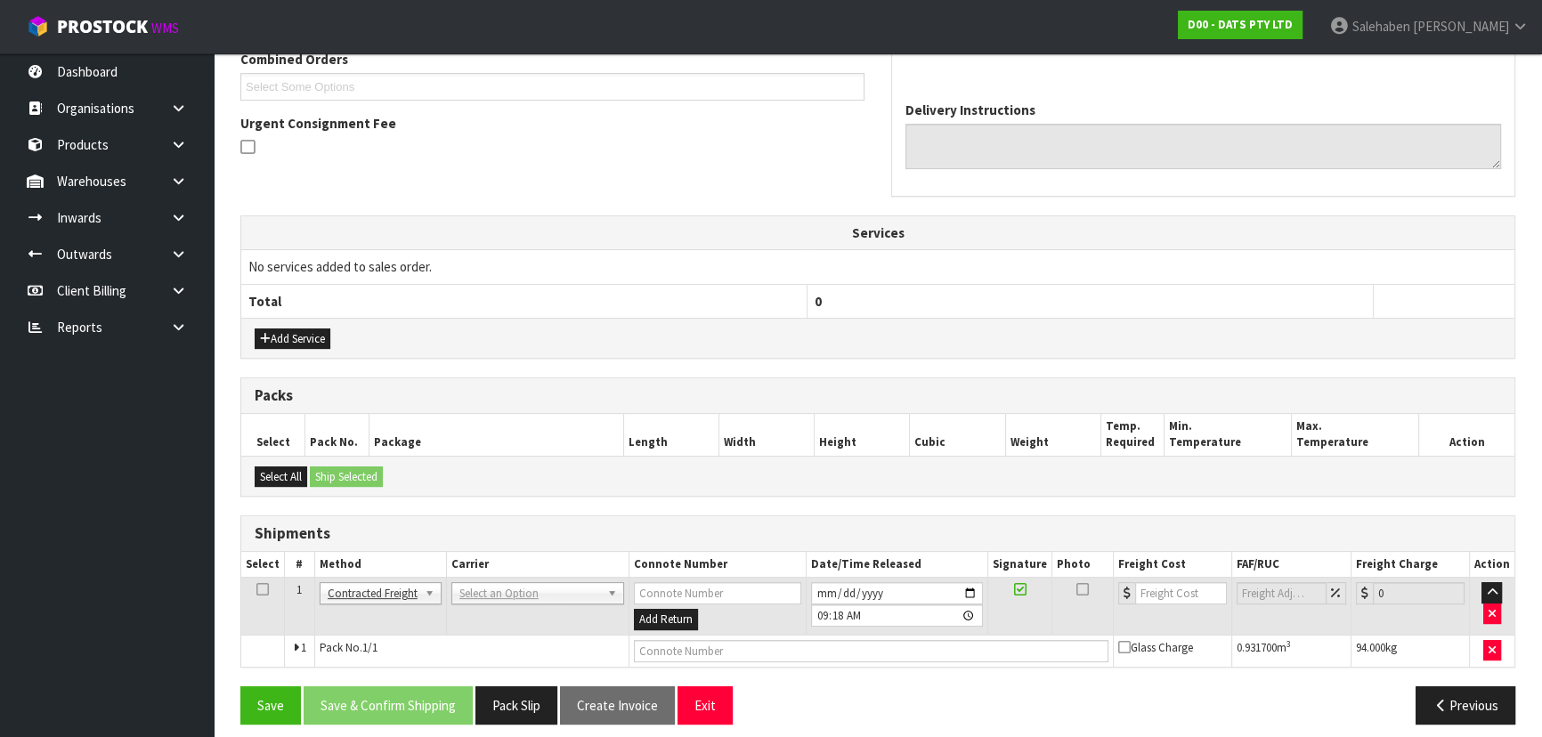
scroll to position [422, 0]
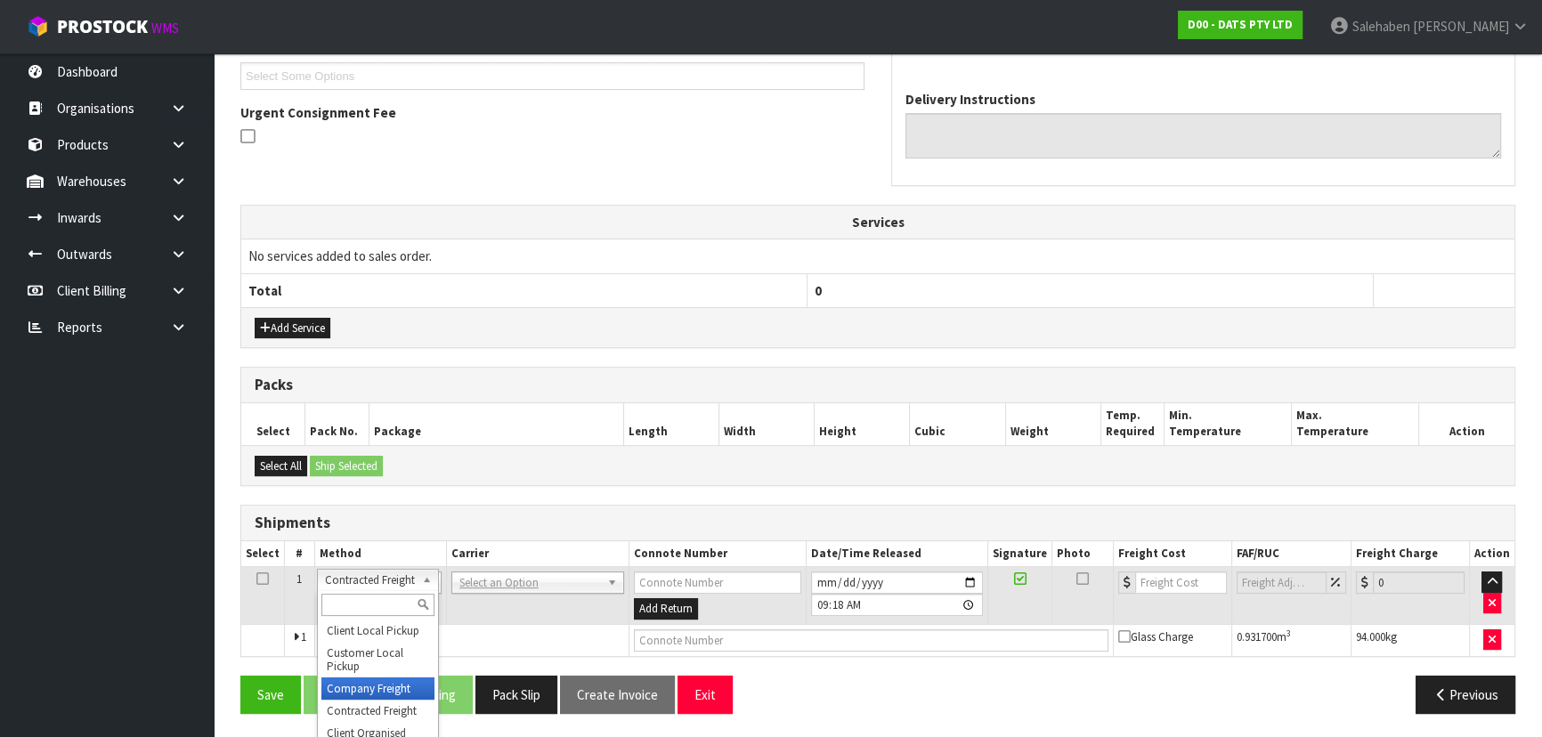
drag, startPoint x: 362, startPoint y: 686, endPoint x: 421, endPoint y: 629, distance: 81.8
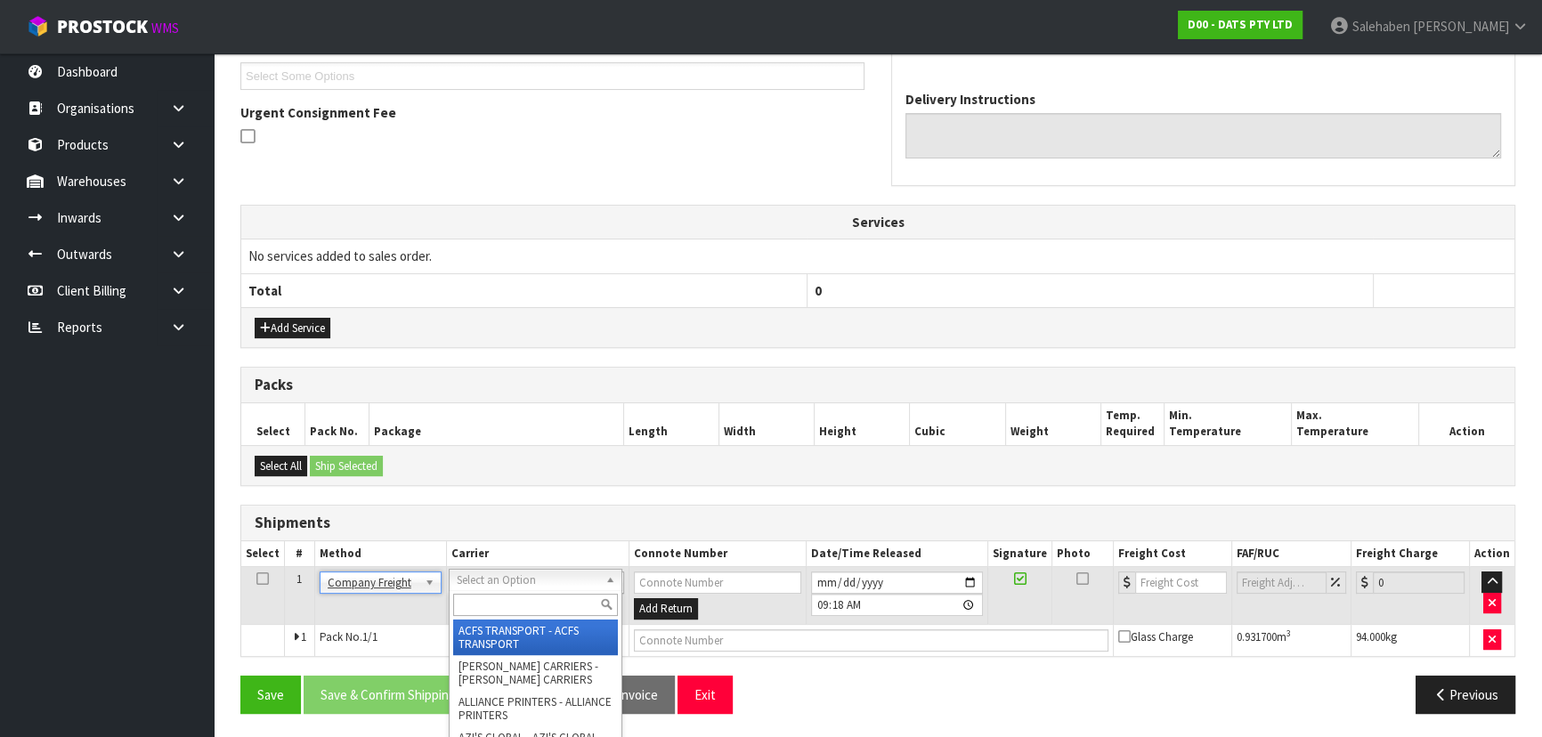
click at [481, 601] on input "text" at bounding box center [535, 605] width 165 height 22
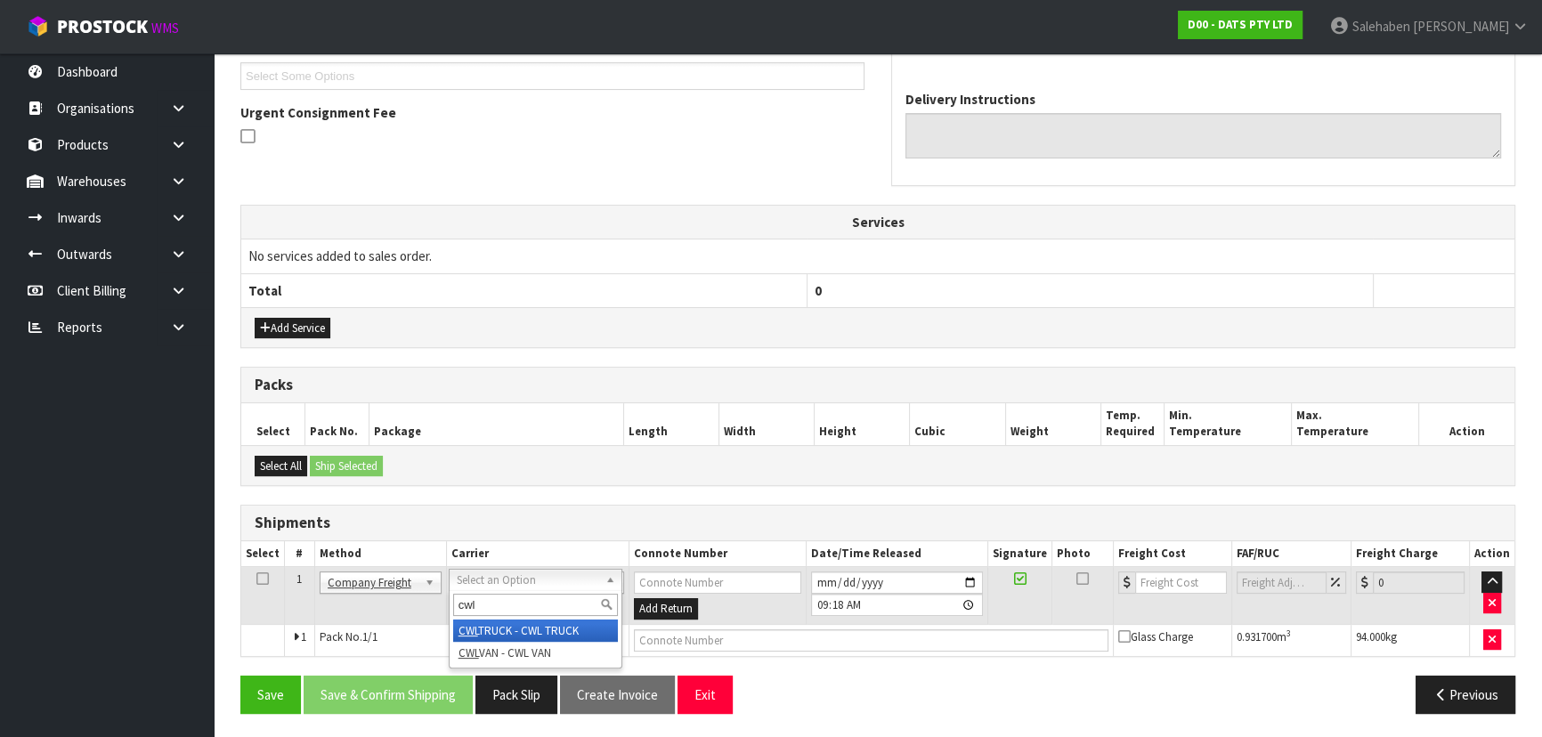
type input "cwl"
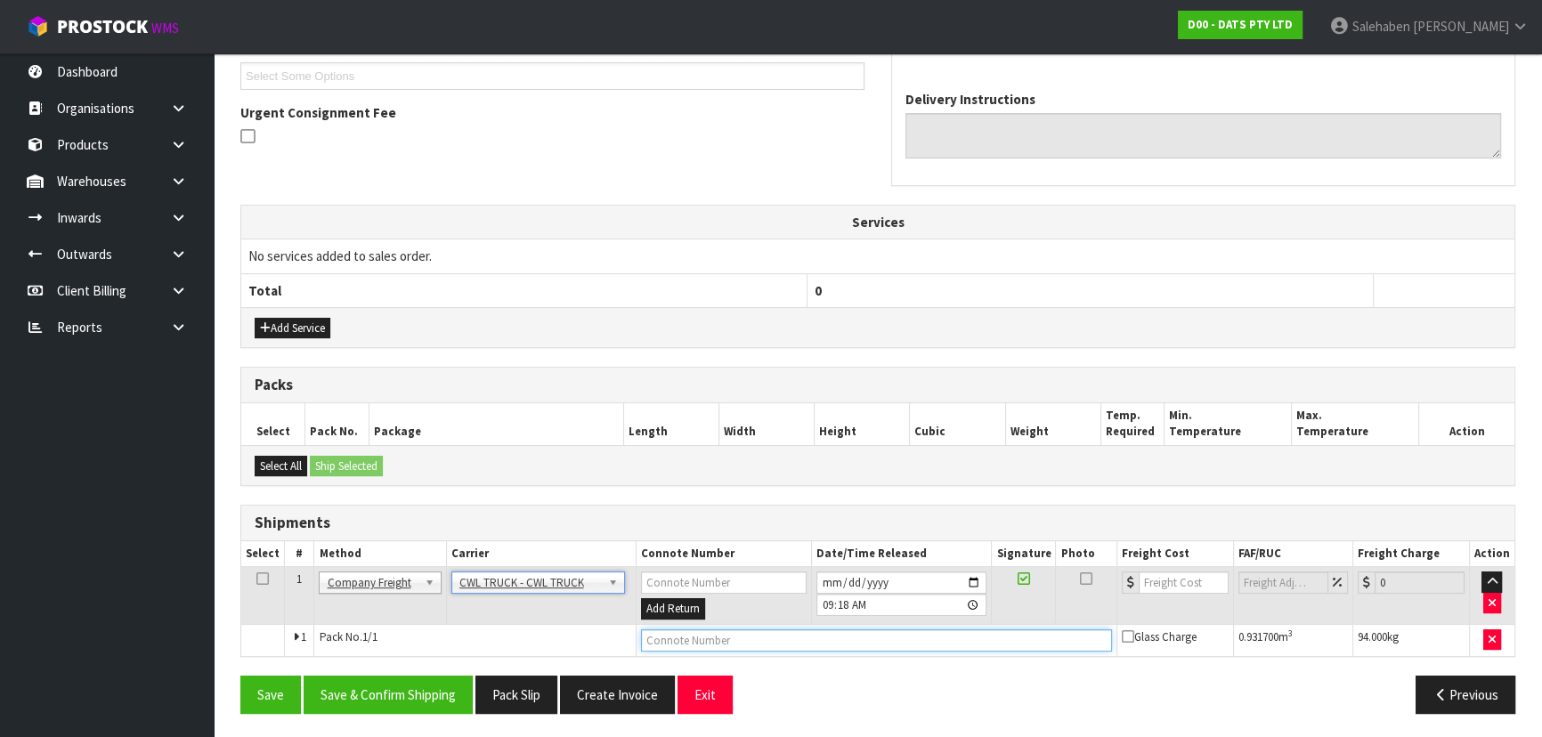
click at [655, 643] on input "text" at bounding box center [876, 640] width 471 height 22
type input "CWL TRUCK DELIVERY"
click at [390, 685] on button "Save & Confirm Shipping" at bounding box center [388, 695] width 169 height 38
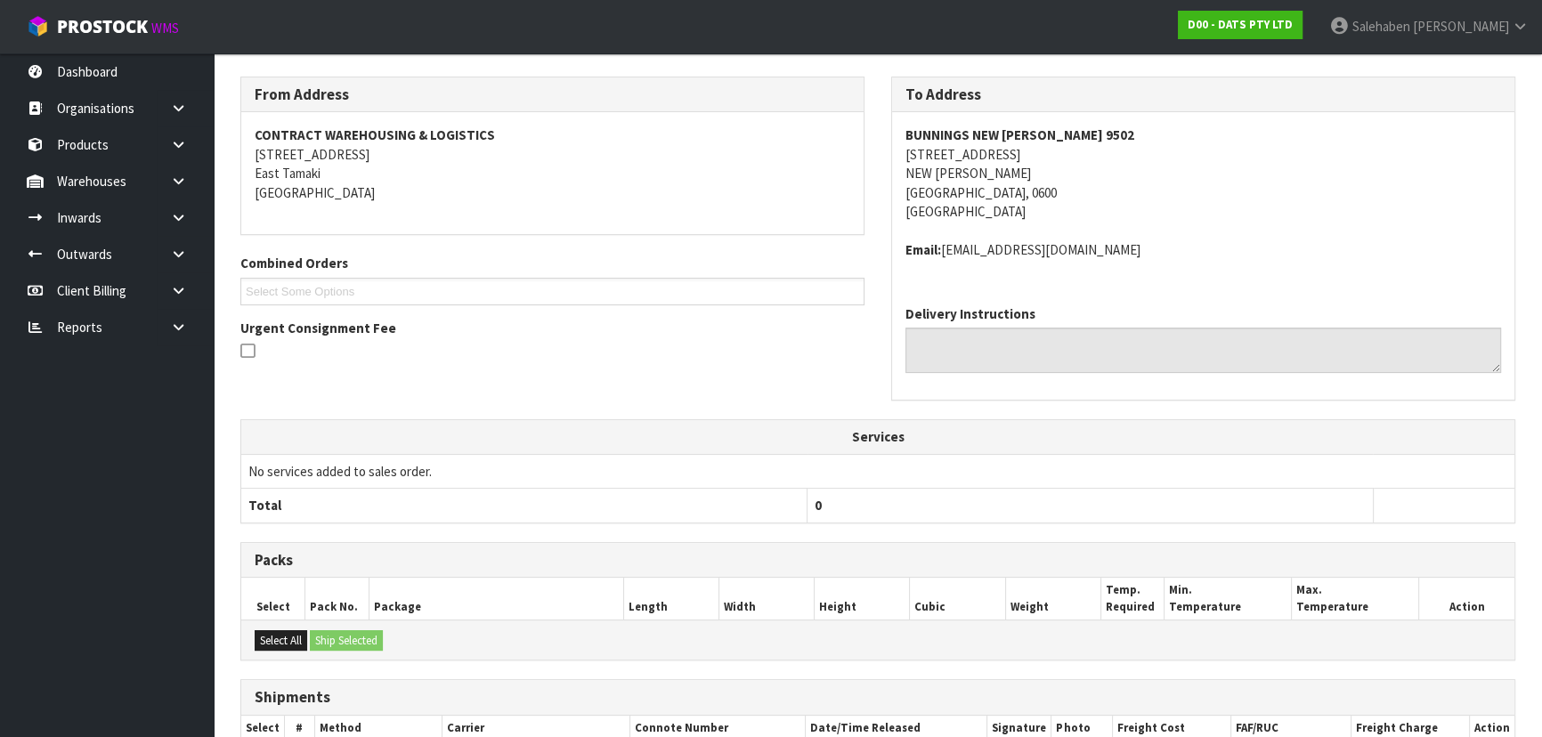
scroll to position [0, 0]
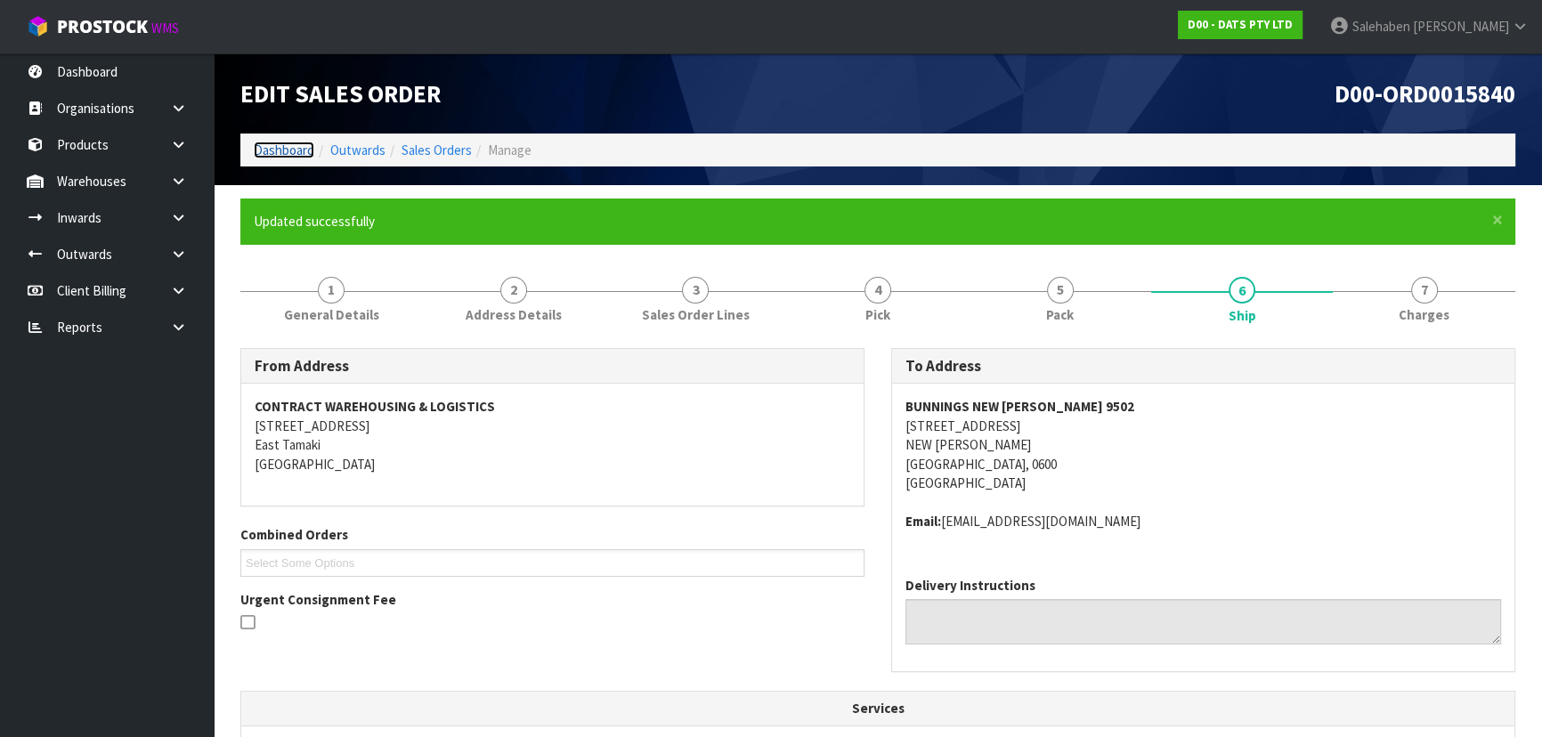
click at [290, 143] on link "Dashboard" at bounding box center [284, 150] width 61 height 17
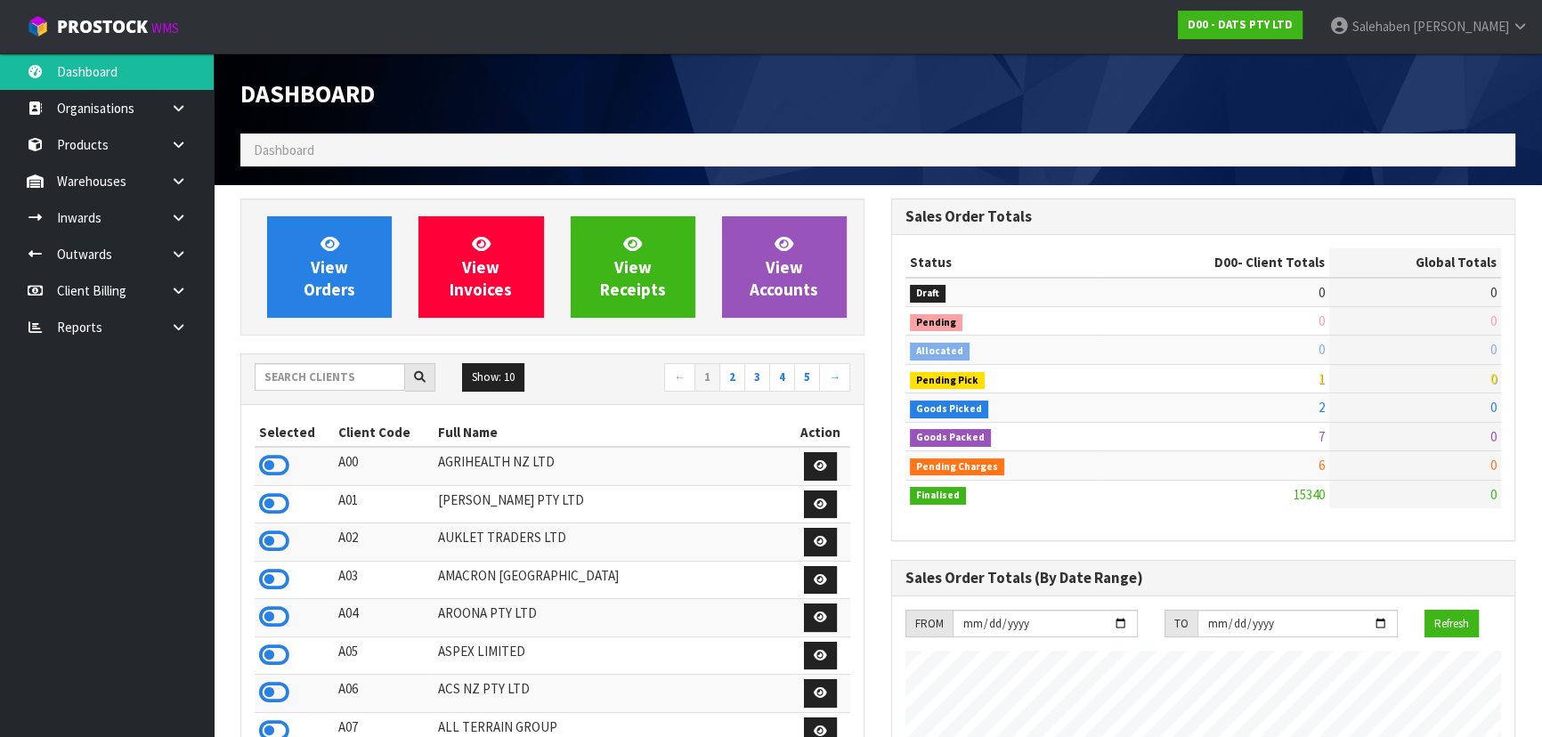
scroll to position [1403, 650]
click at [296, 375] on input "text" at bounding box center [330, 377] width 150 height 28
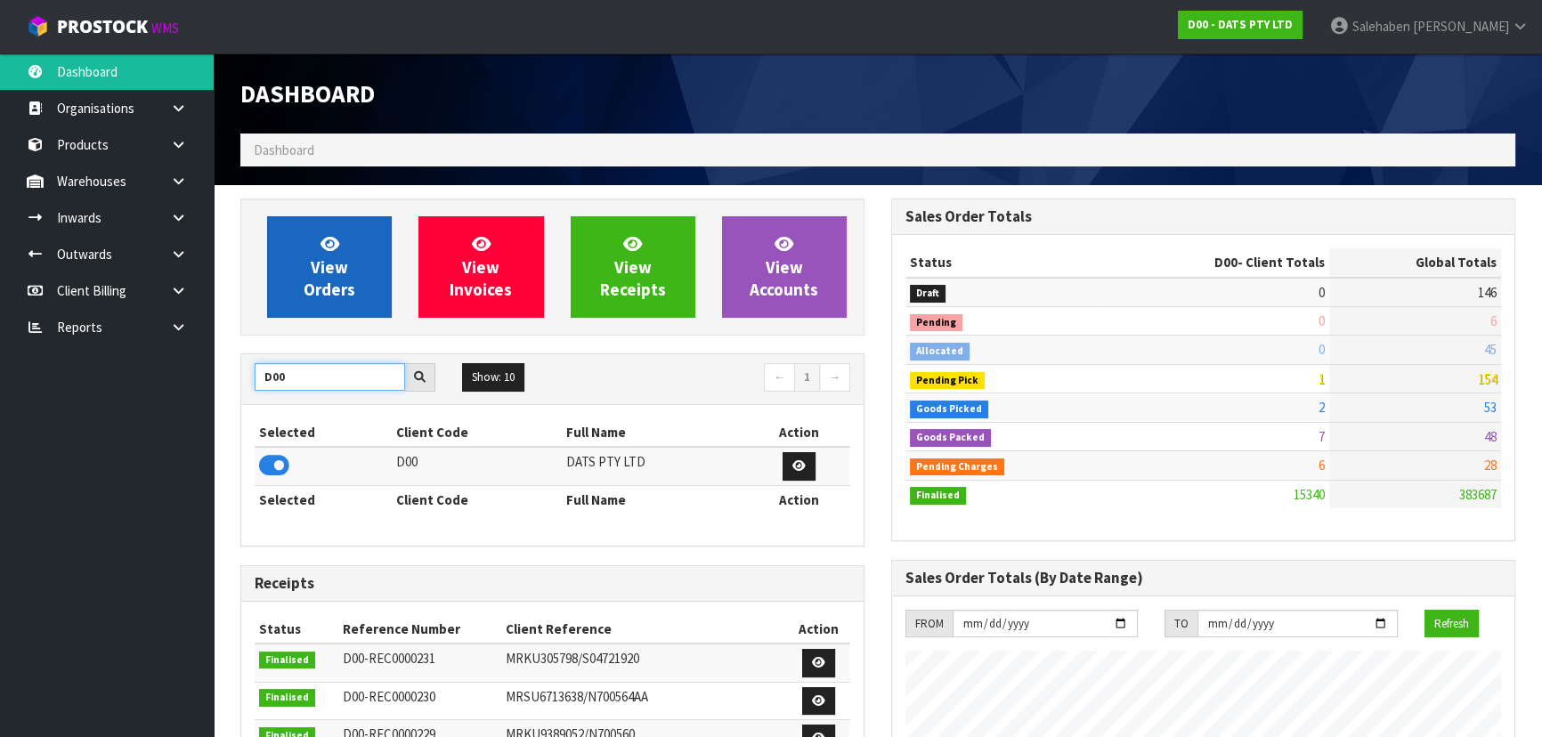
type input "D00"
click at [320, 285] on span "View Orders" at bounding box center [330, 266] width 52 height 67
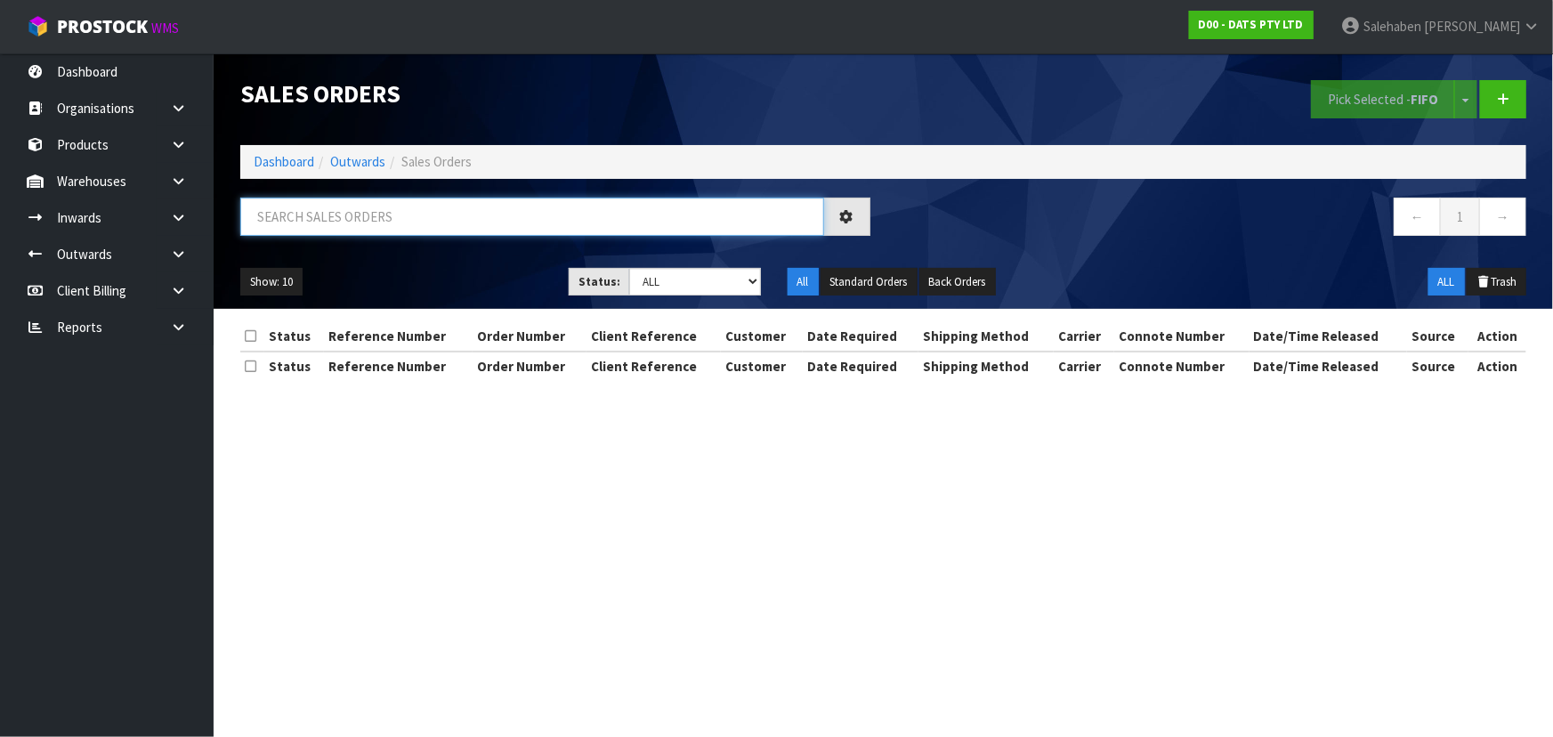
click at [365, 226] on input "text" at bounding box center [532, 217] width 584 height 38
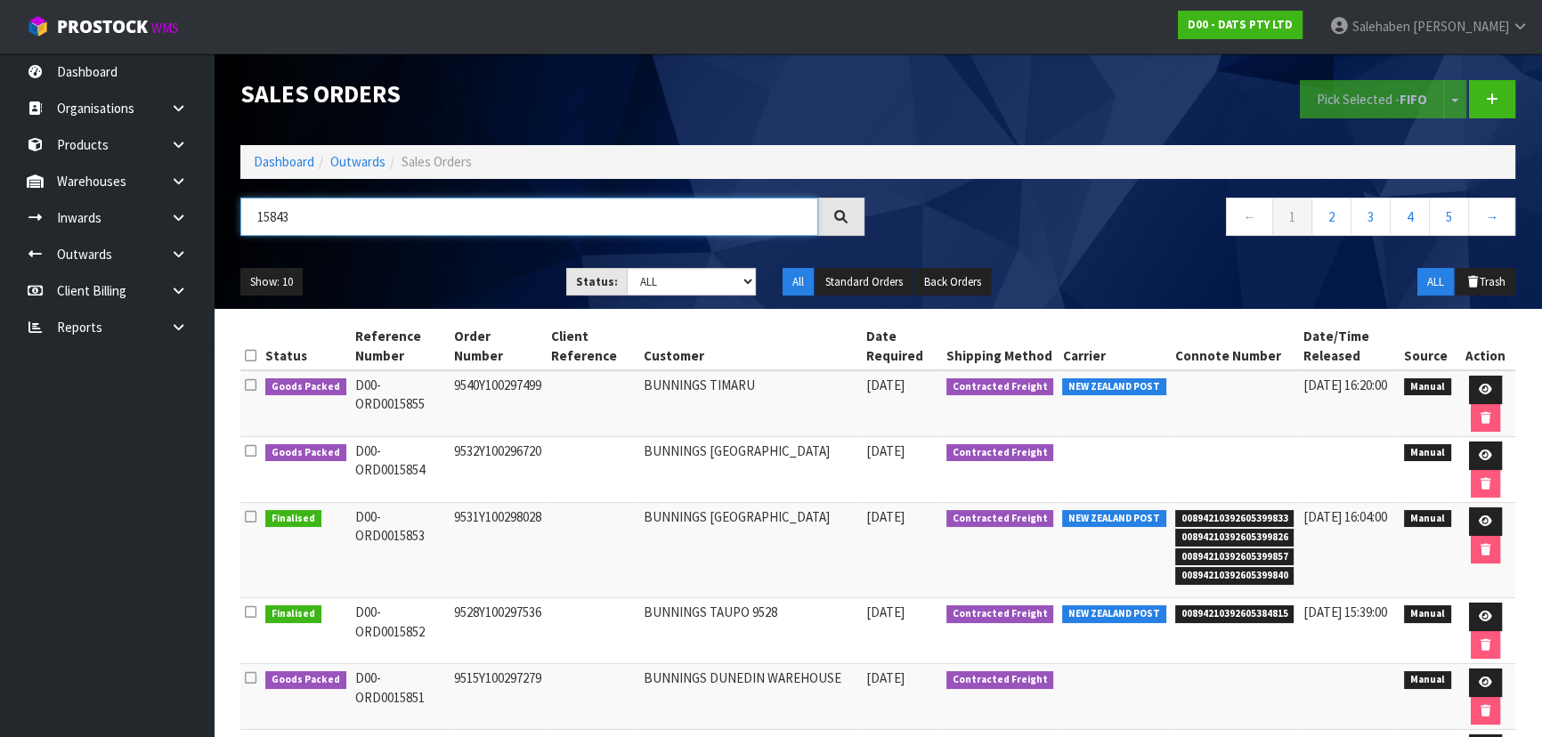
type input "15843"
click at [668, 279] on select "Draft Pending Allocated Pending Pick Goods Picked Goods Packed Pending Charges …" at bounding box center [692, 282] width 130 height 28
select select "string:5"
click at [627, 268] on select "Draft Pending Allocated Pending Pick Goods Picked Goods Packed Pending Charges …" at bounding box center [692, 282] width 130 height 28
click at [530, 280] on ul "Show: 10 5 10 25 50" at bounding box center [389, 282] width 299 height 28
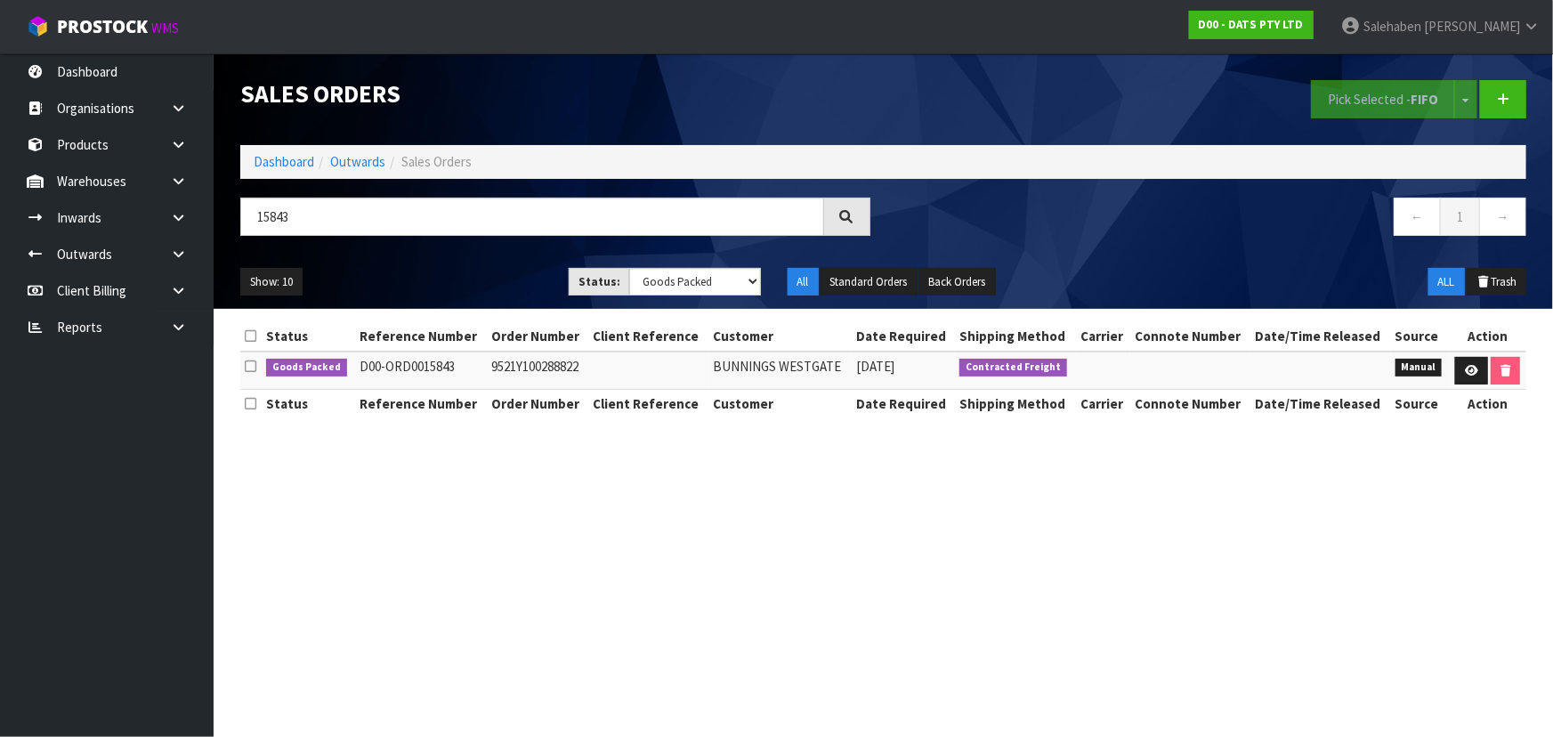
click at [519, 270] on ul "Show: 10 5 10 25 50" at bounding box center [391, 282] width 302 height 28
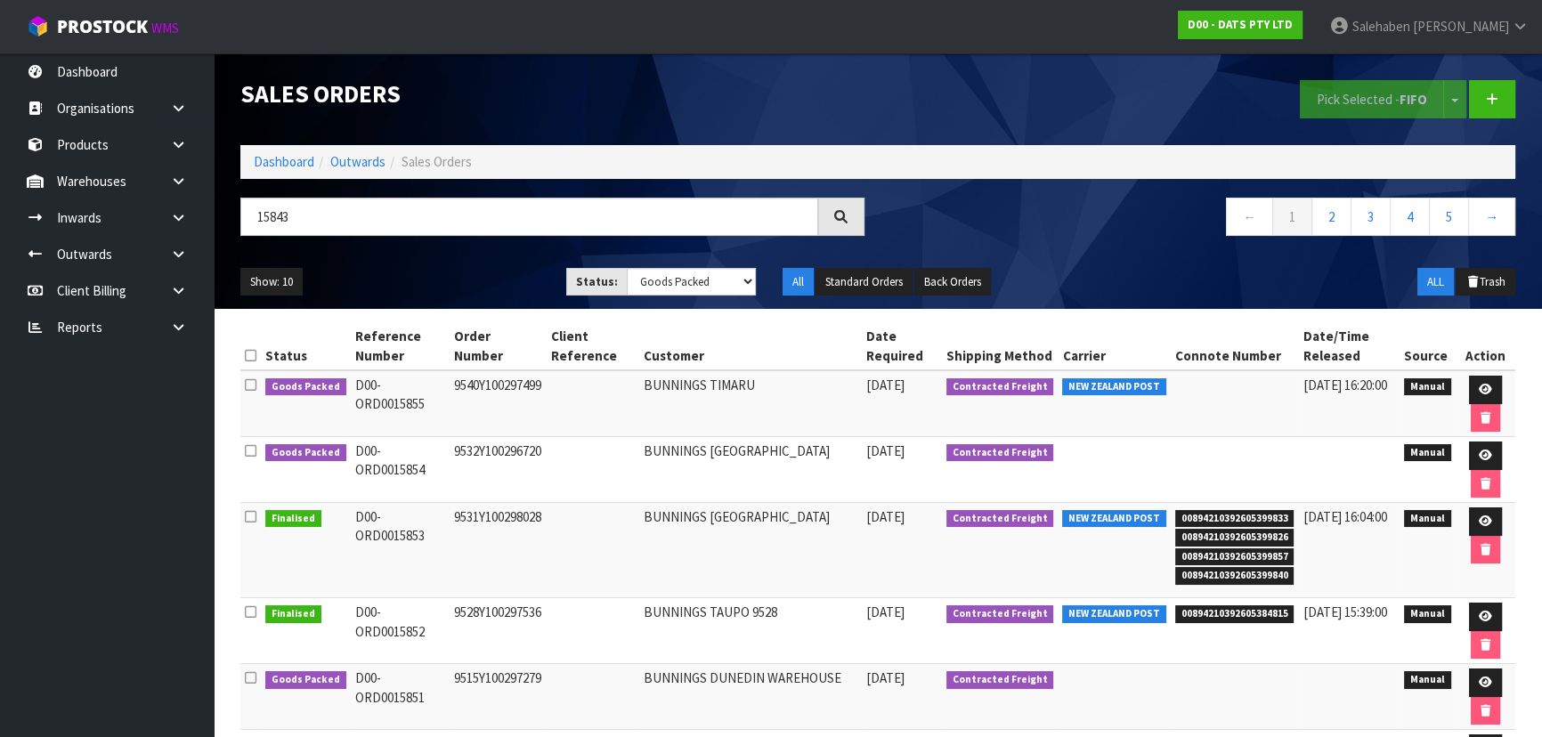
click at [497, 273] on ul "Show: 10 5 10 25 50" at bounding box center [389, 282] width 299 height 28
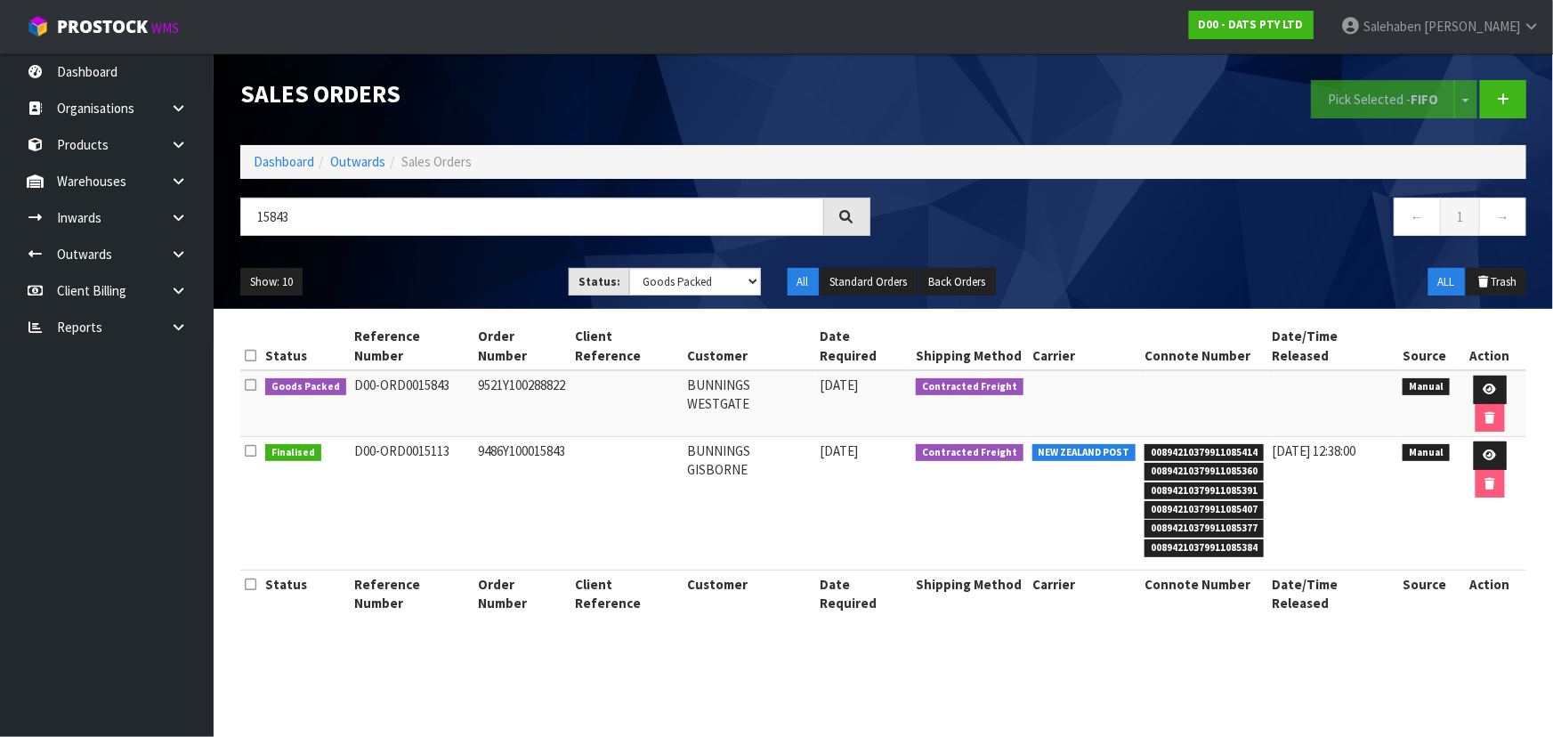
click at [497, 273] on ul "Show: 10 5 10 25 50" at bounding box center [391, 282] width 302 height 28
click at [1484, 384] on icon at bounding box center [1490, 390] width 13 height 12
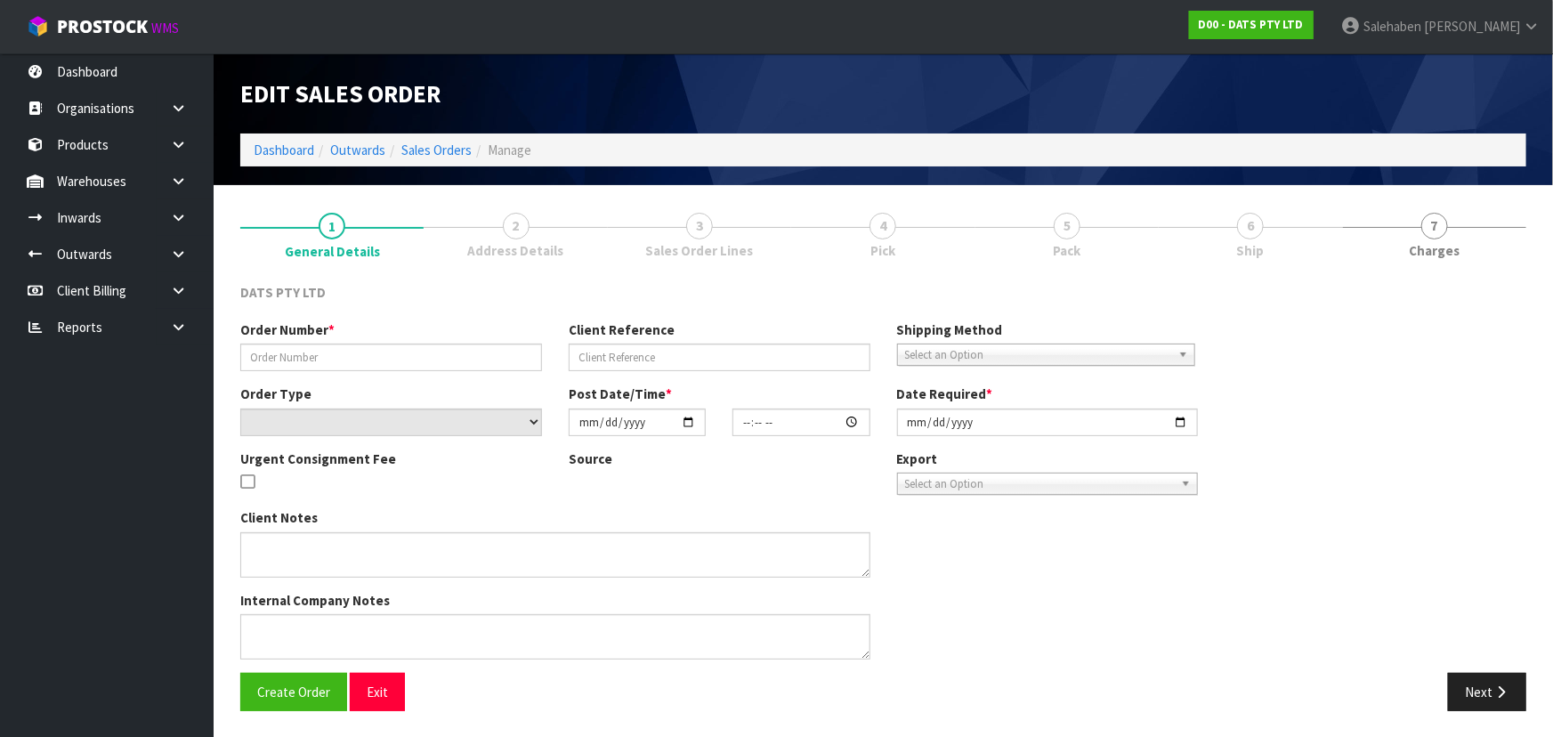
type input "9521Y100288822"
select select "number:0"
type input "[DATE]"
type input "09:39:00.000"
type input "[DATE]"
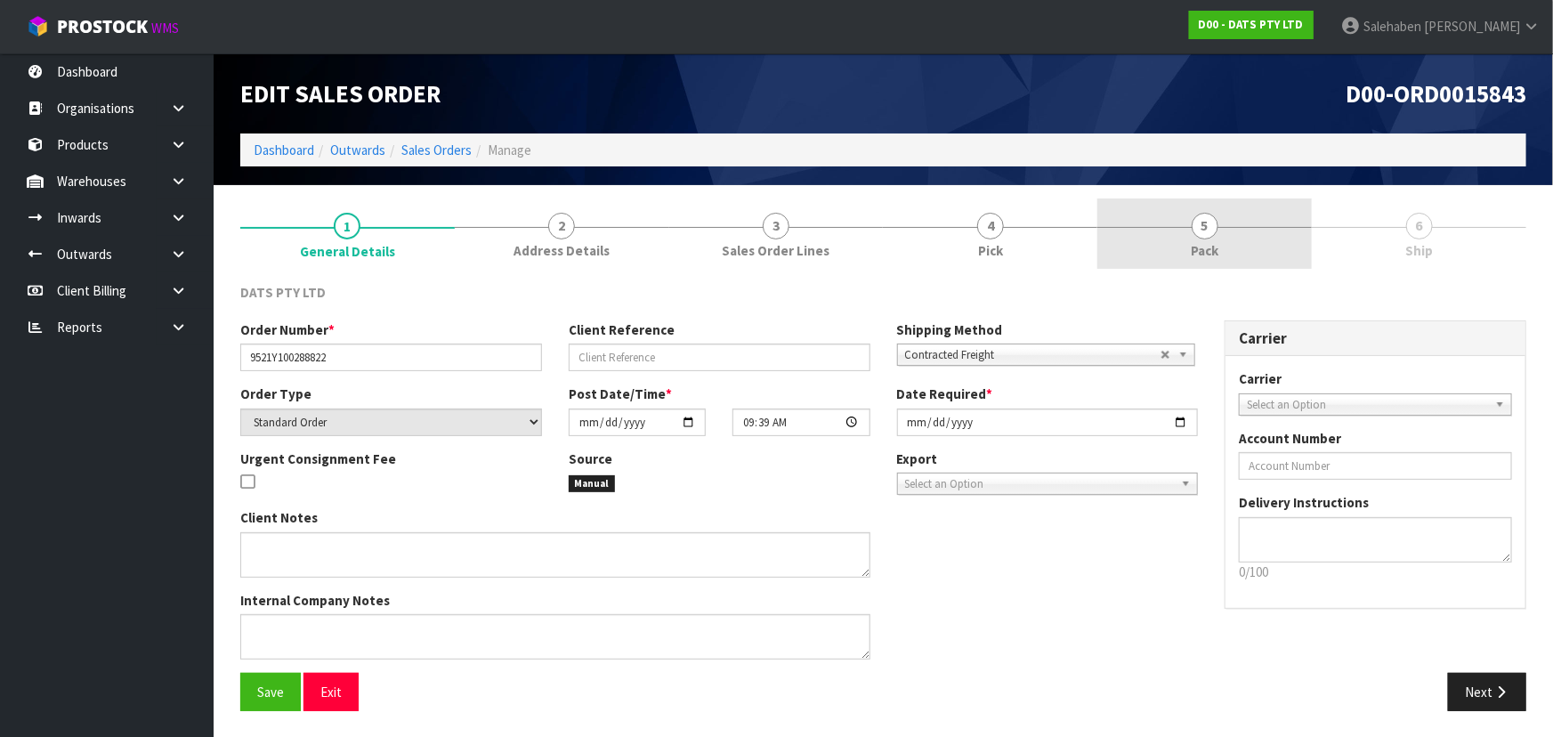
click at [1175, 241] on link "5 Pack" at bounding box center [1205, 234] width 215 height 70
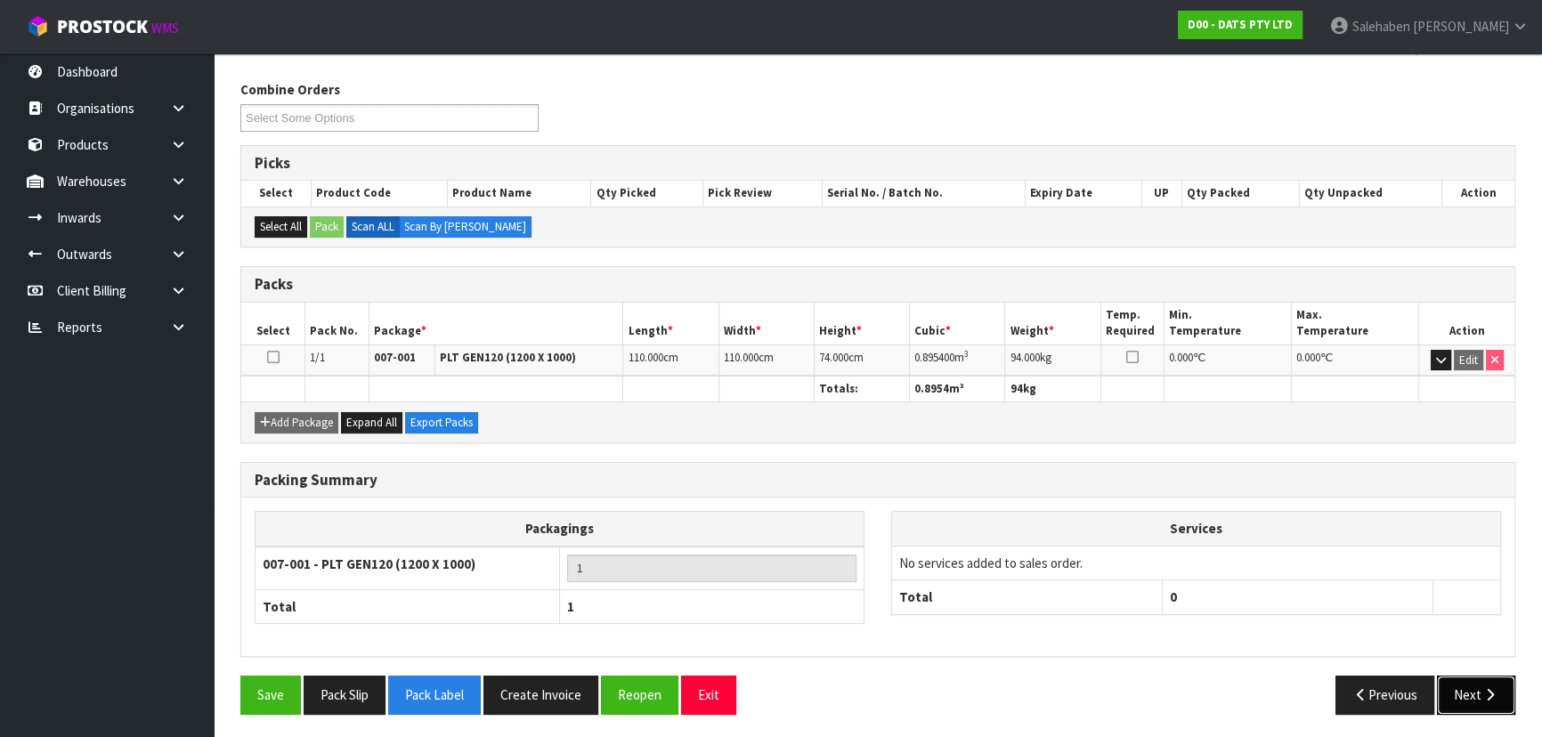
click at [1464, 688] on button "Next" at bounding box center [1476, 695] width 78 height 38
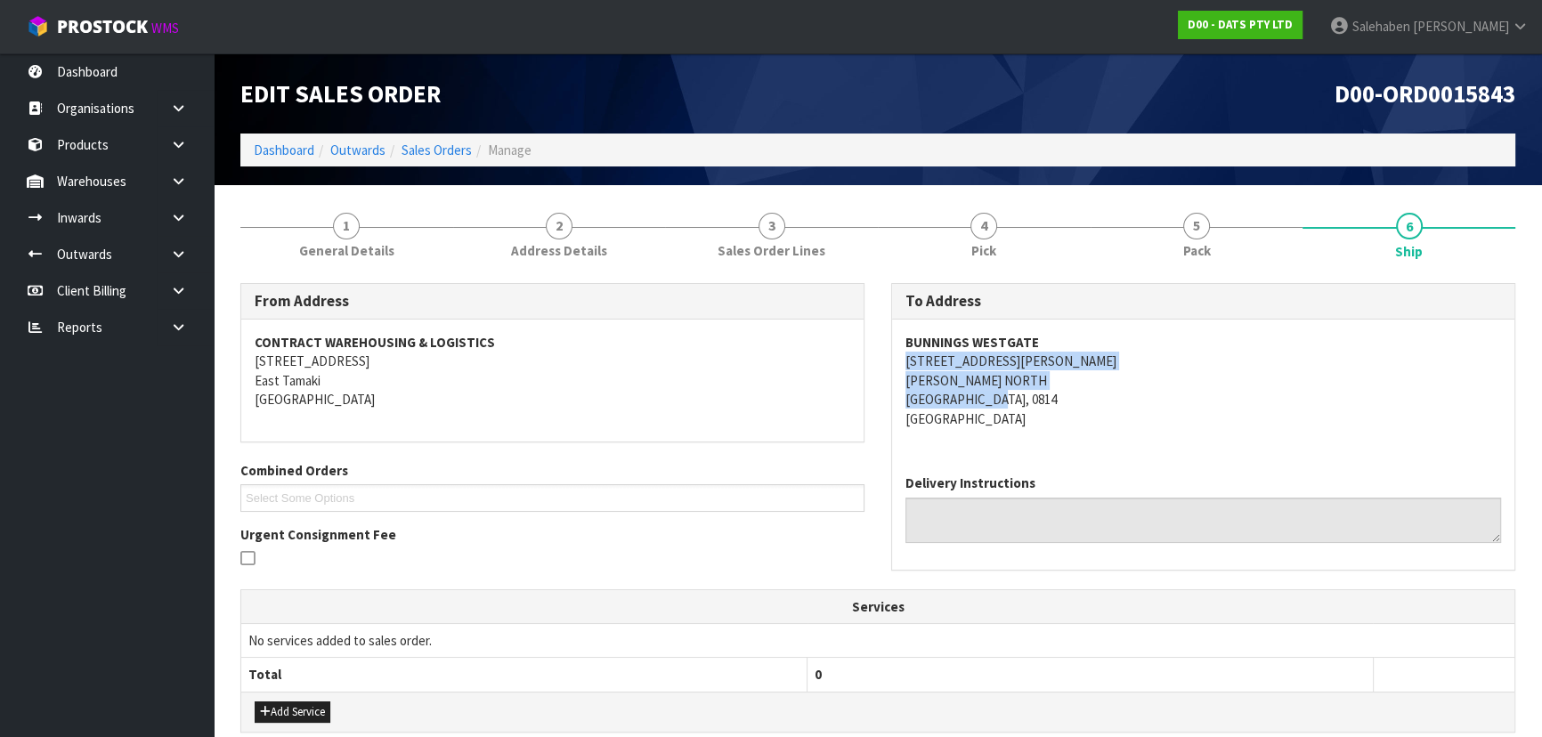
copy address "21 FRED TAYLOR DRIVE MASSEY NORTH AUCKLAND, 0814"
drag, startPoint x: 903, startPoint y: 364, endPoint x: 1058, endPoint y: 398, distance: 159.4
click at [1058, 398] on div "BUNNINGS WESTGATE 21 FRED TAYLOR DRIVE MASSEY NORTH AUCKLAND, 0814 New Zealand" at bounding box center [1203, 390] width 622 height 141
copy strong "BUNNINGS WESTGATE"
drag, startPoint x: 893, startPoint y: 338, endPoint x: 1115, endPoint y: 347, distance: 221.8
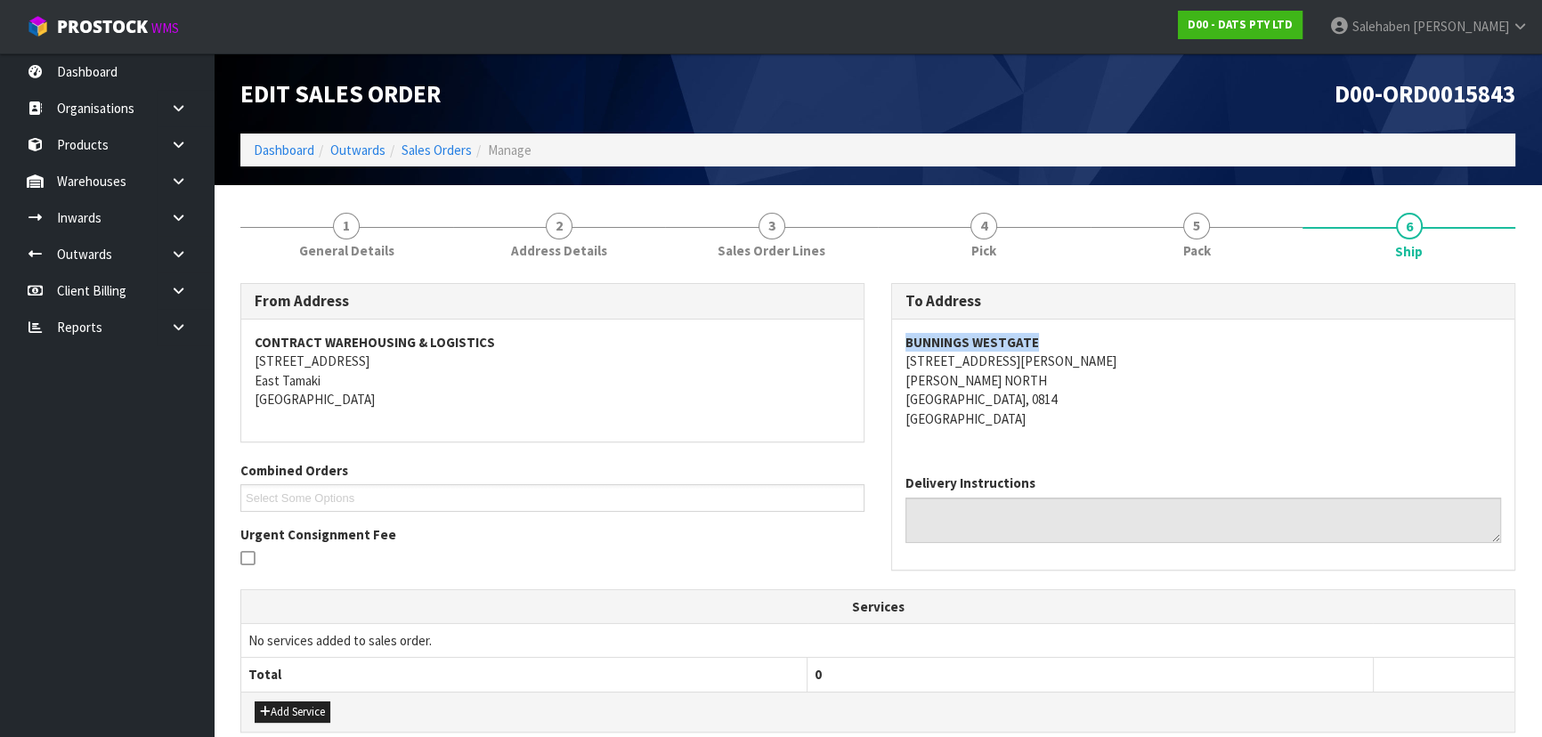
click at [1115, 347] on div "BUNNINGS WESTGATE 21 FRED TAYLOR DRIVE MASSEY NORTH AUCKLAND, 0814 New Zealand" at bounding box center [1203, 390] width 622 height 141
click at [353, 235] on span "1" at bounding box center [346, 226] width 27 height 27
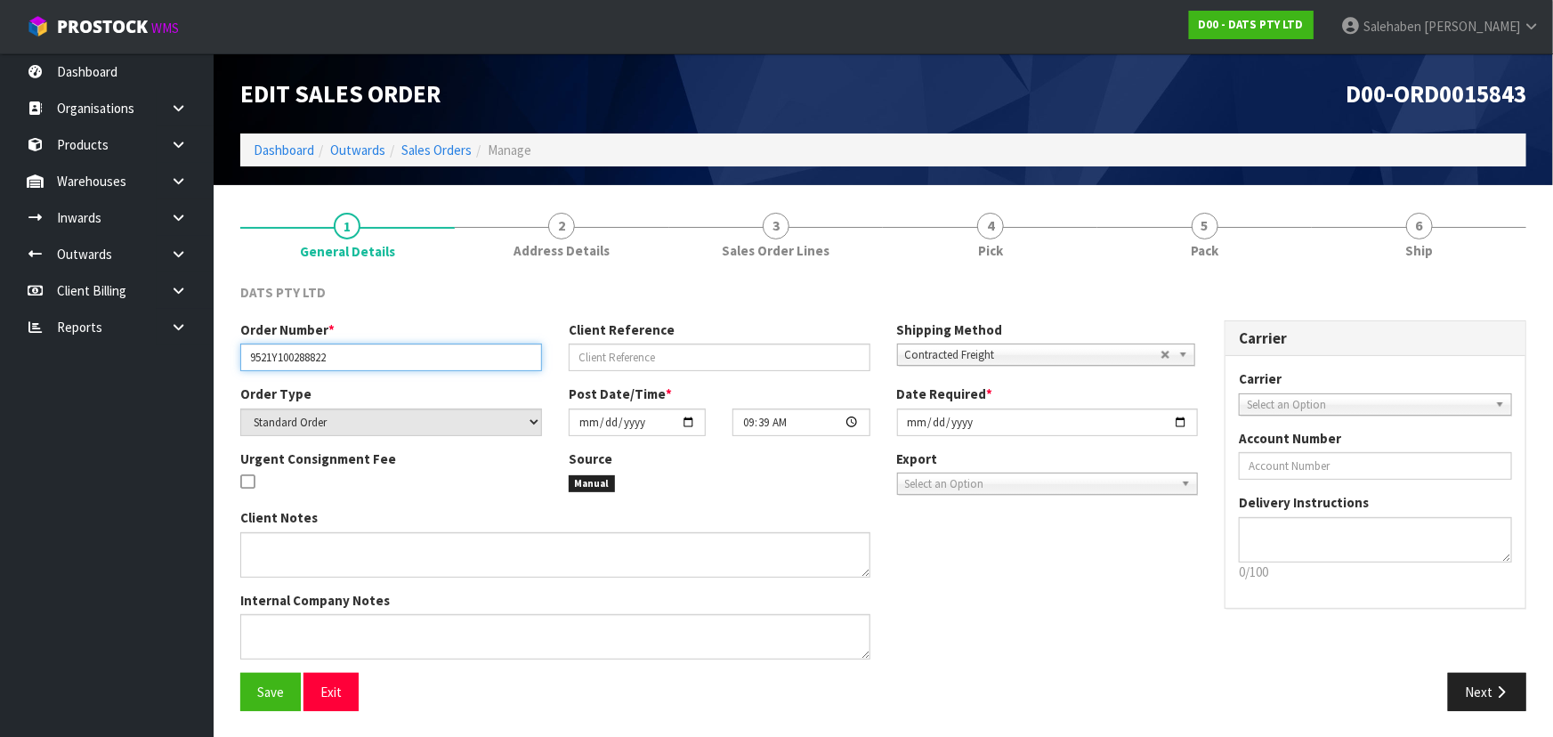
drag, startPoint x: 244, startPoint y: 356, endPoint x: 361, endPoint y: 359, distance: 116.6
click at [361, 359] on input "9521Y100288822" at bounding box center [391, 358] width 302 height 28
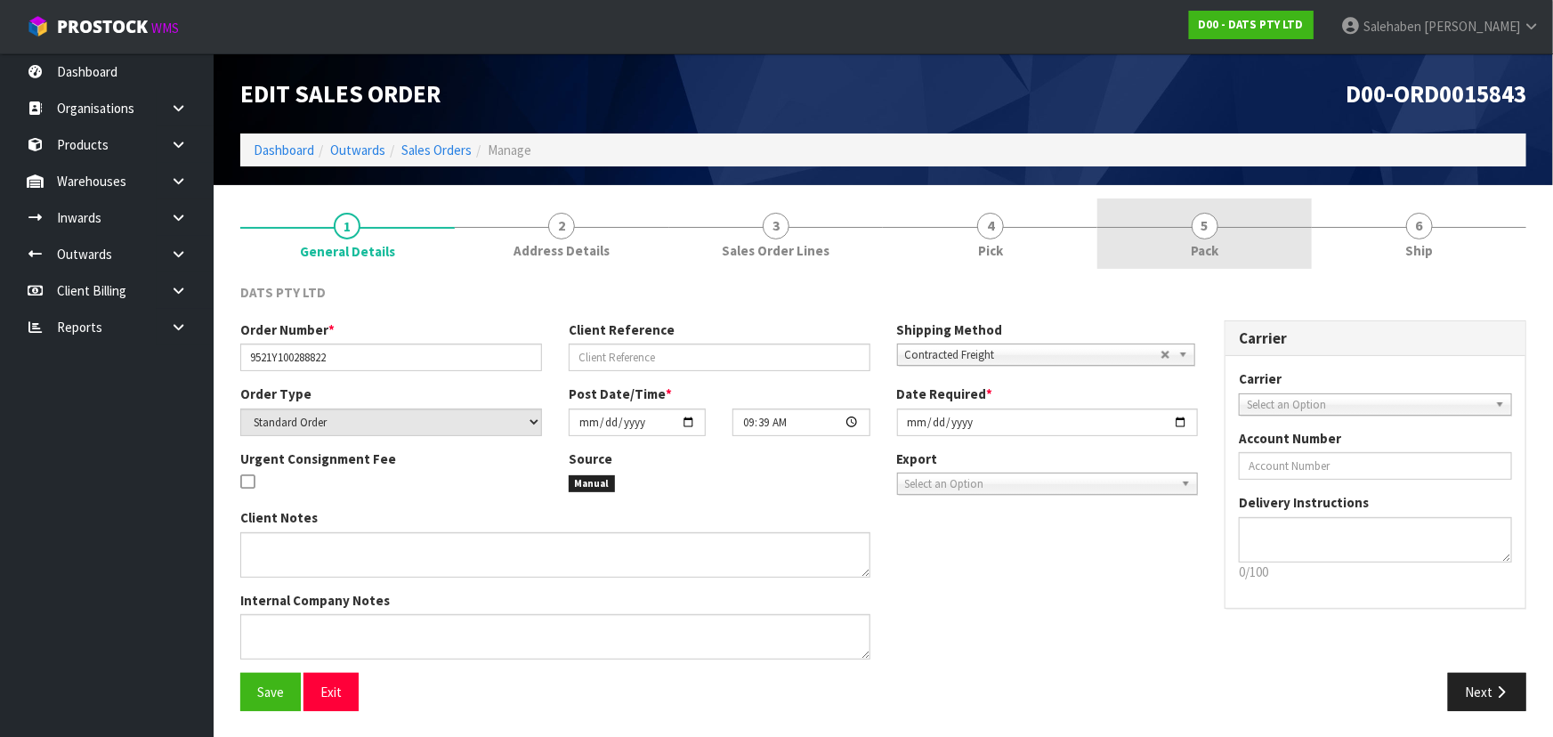
click at [1269, 223] on link "5 Pack" at bounding box center [1205, 234] width 215 height 70
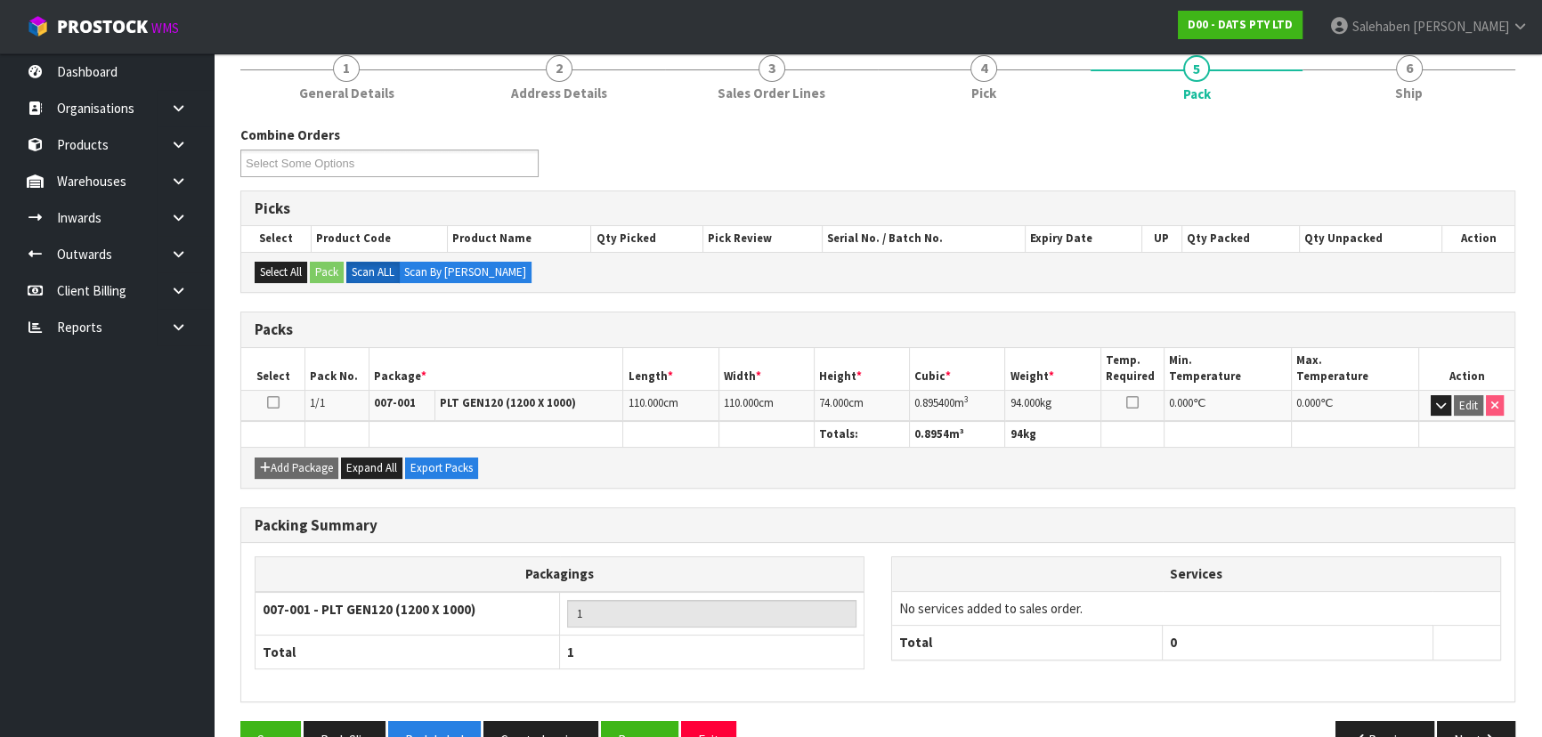
scroll to position [161, 0]
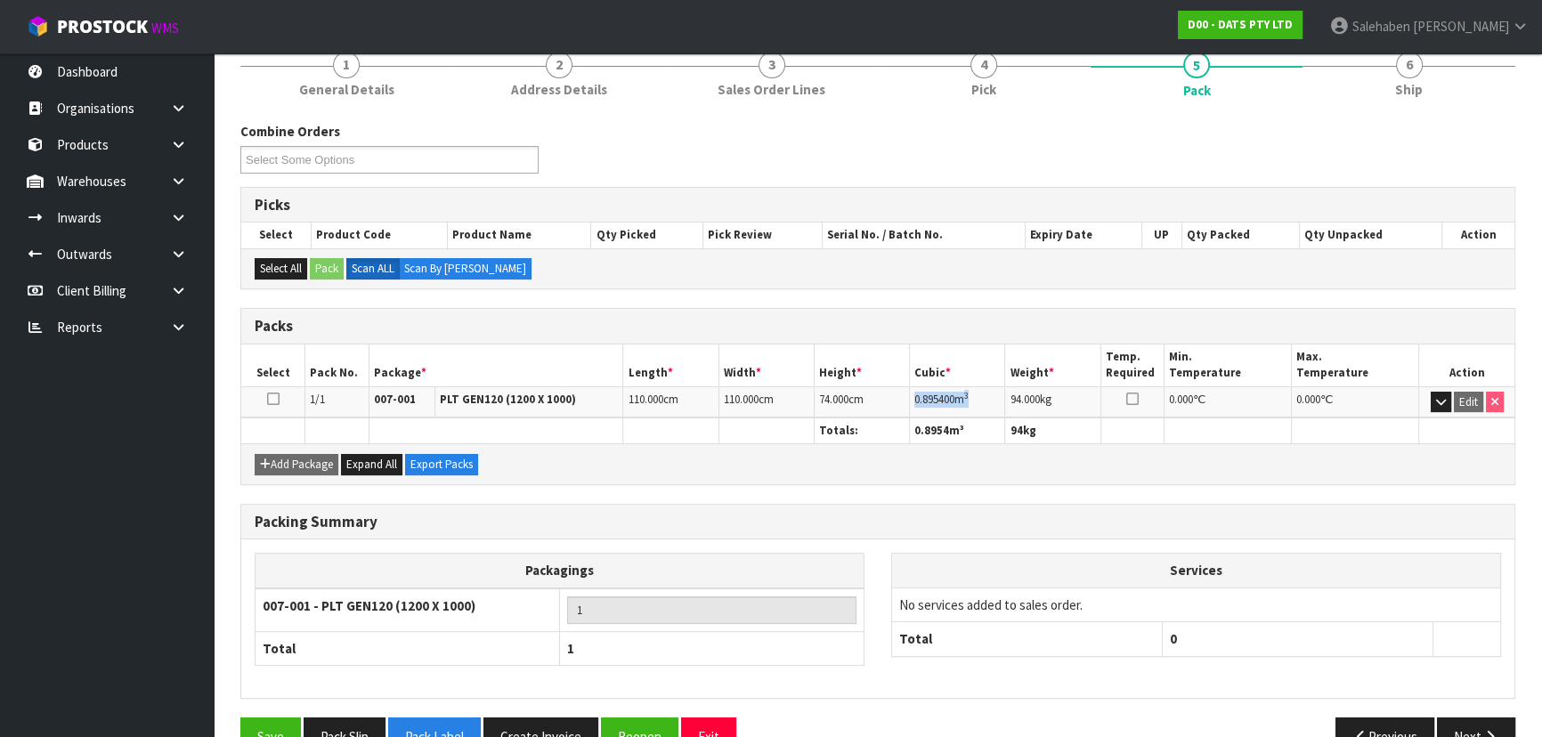
copy td "0.895400 m 3"
drag, startPoint x: 914, startPoint y: 396, endPoint x: 979, endPoint y: 385, distance: 65.9
click at [979, 386] on td "0.895400 m 3" at bounding box center [957, 401] width 95 height 31
click at [1381, 97] on link "6 Ship" at bounding box center [1408, 72] width 213 height 70
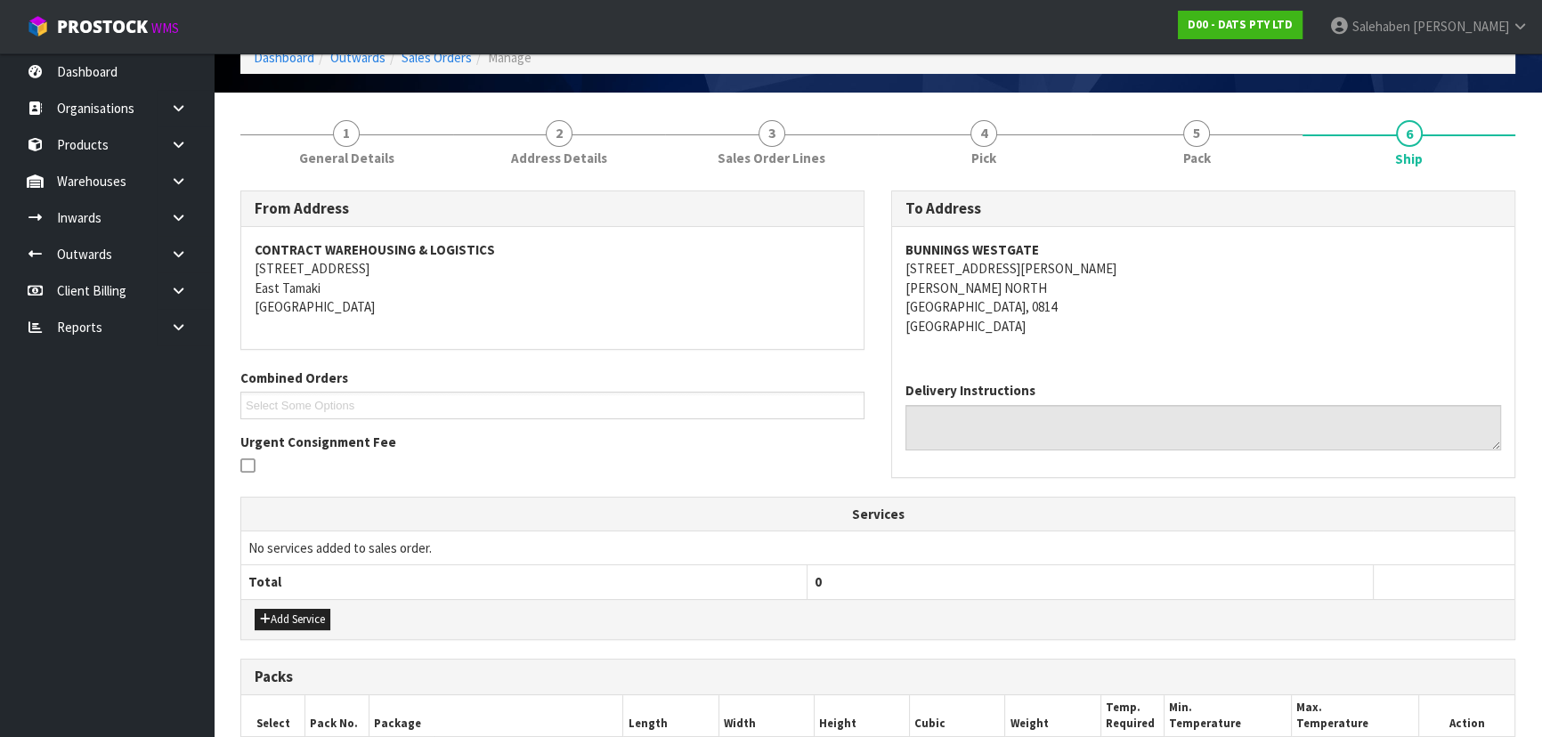
scroll to position [0, 0]
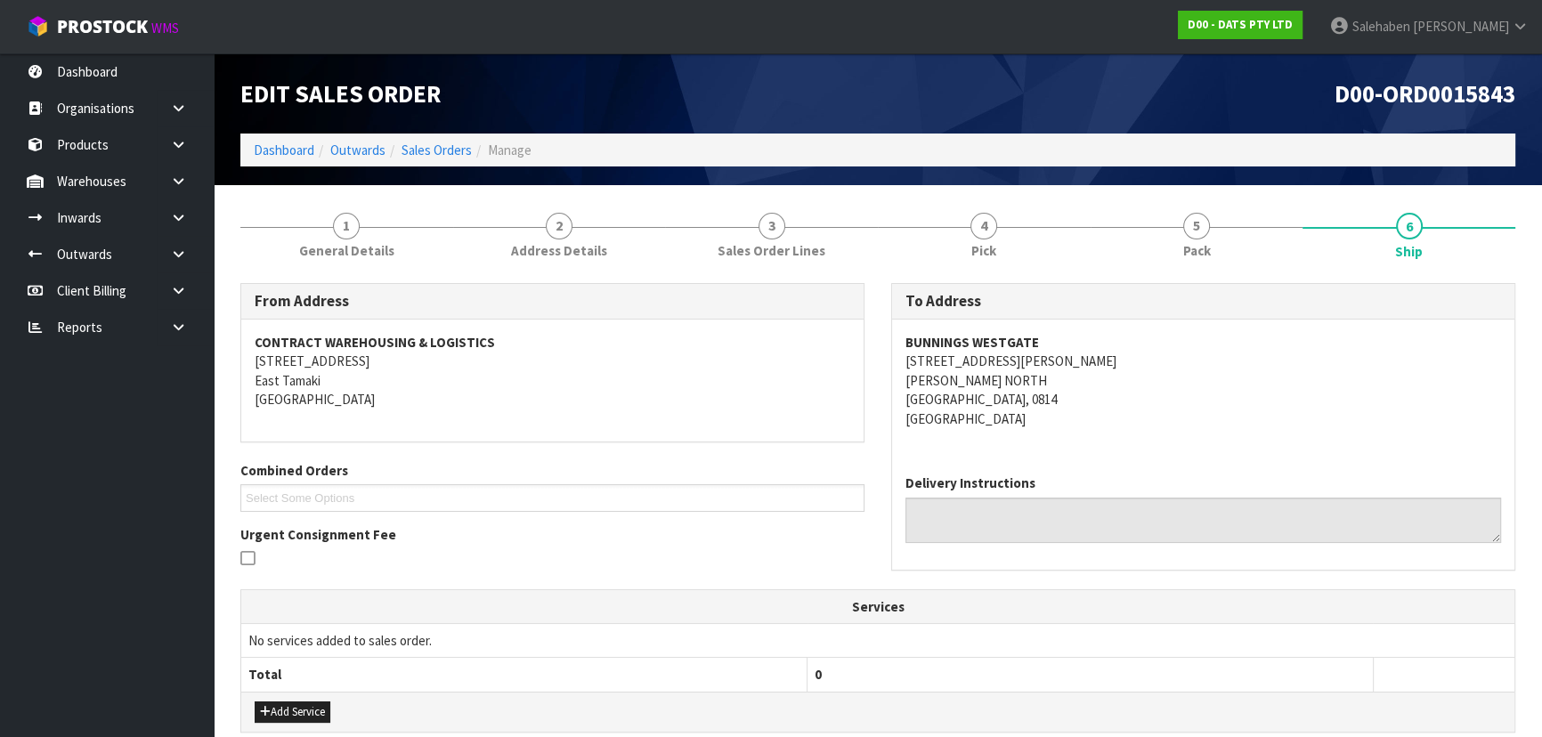
click at [1137, 369] on address "BUNNINGS WESTGATE 21 FRED TAYLOR DRIVE MASSEY NORTH AUCKLAND, 0814 New Zealand" at bounding box center [1203, 380] width 596 height 95
click at [1193, 258] on span "Pack" at bounding box center [1197, 250] width 28 height 19
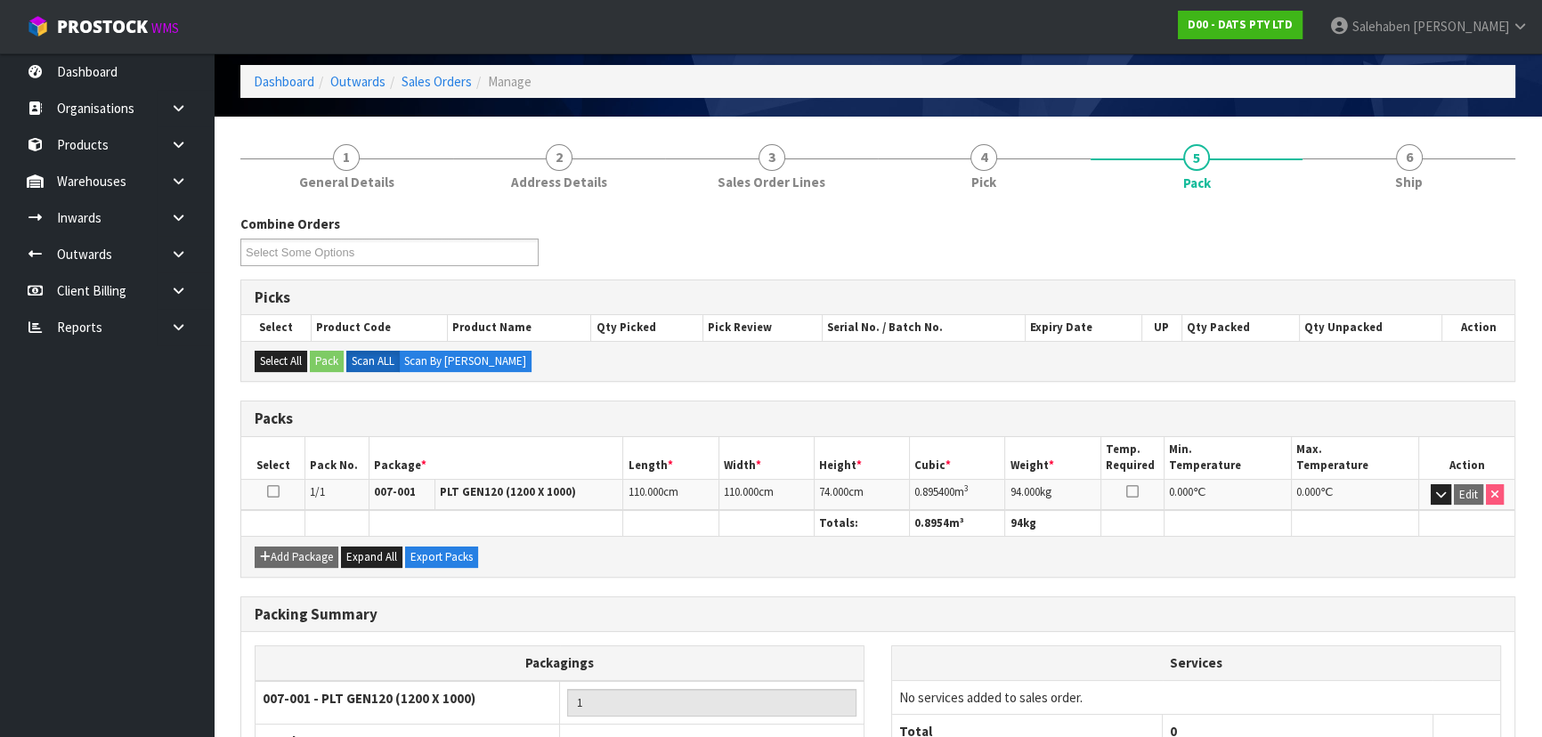
scroll to position [203, 0]
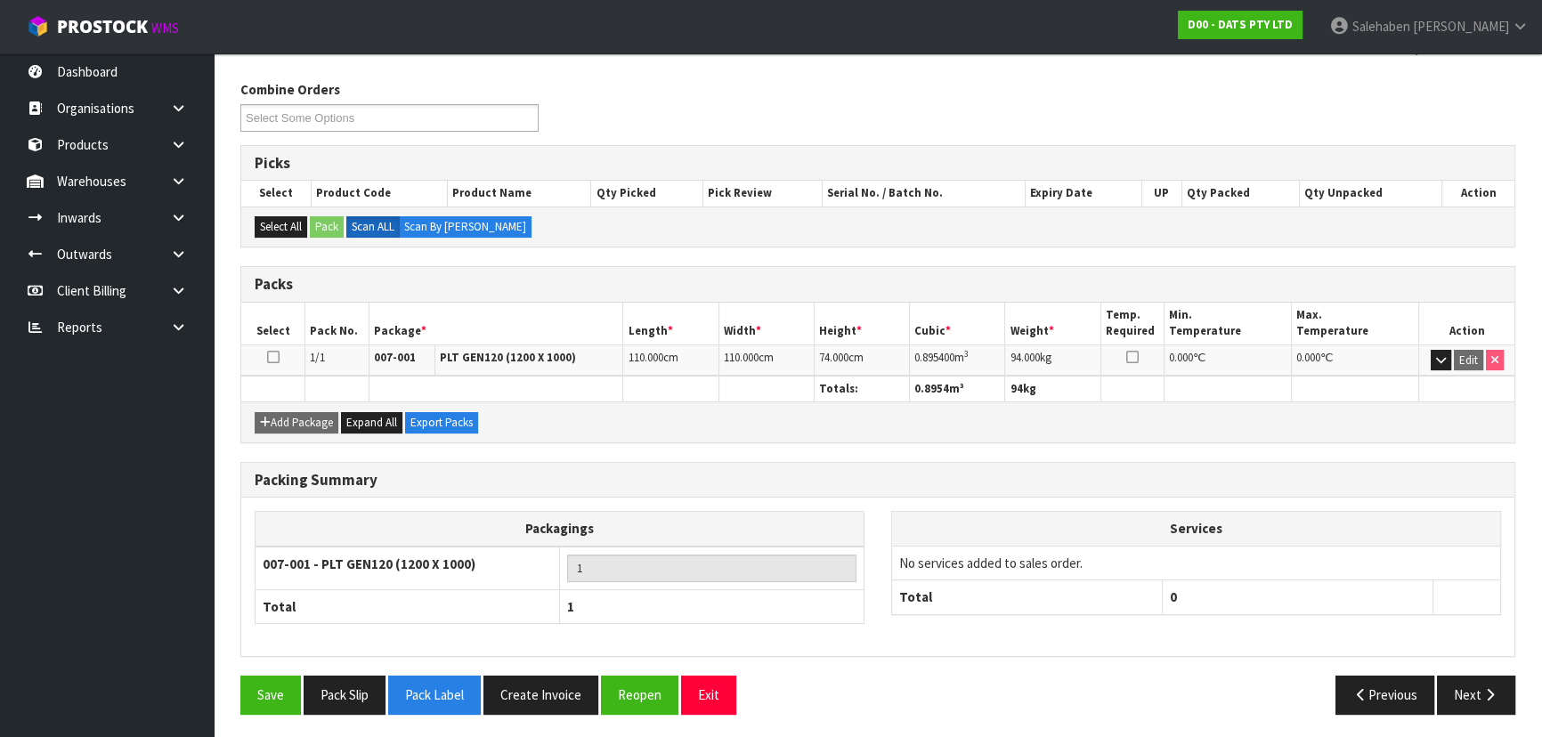
drag, startPoint x: 71, startPoint y: 0, endPoint x: 547, endPoint y: 66, distance: 480.8
click at [571, 81] on div "Combine Orders D00-ORD0015835 D00-ORD0015839 D00-ORD0015843 D00-ORD0015845 D00-…" at bounding box center [877, 112] width 1301 height 64
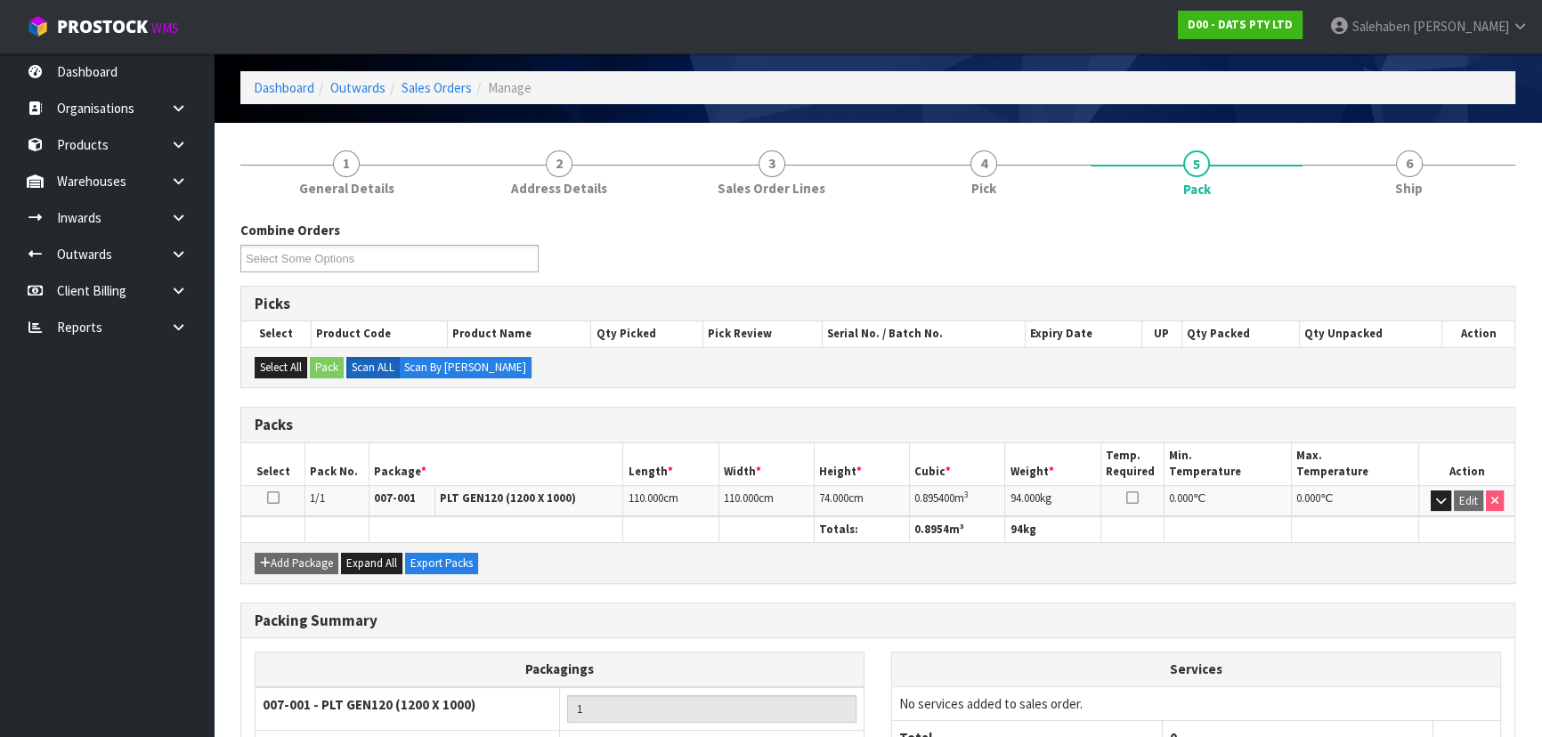
scroll to position [80, 0]
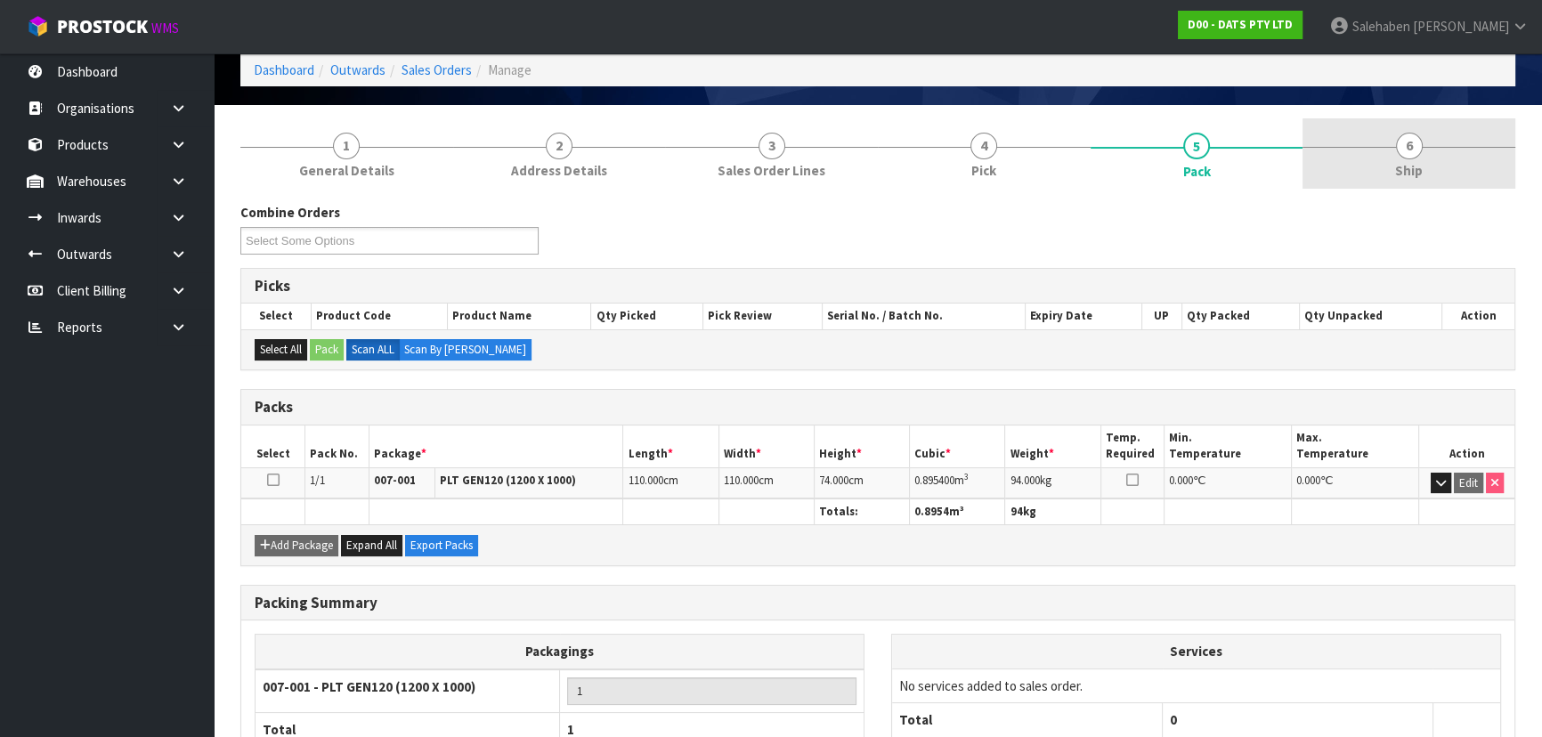
click at [1397, 169] on span "Ship" at bounding box center [1409, 170] width 28 height 19
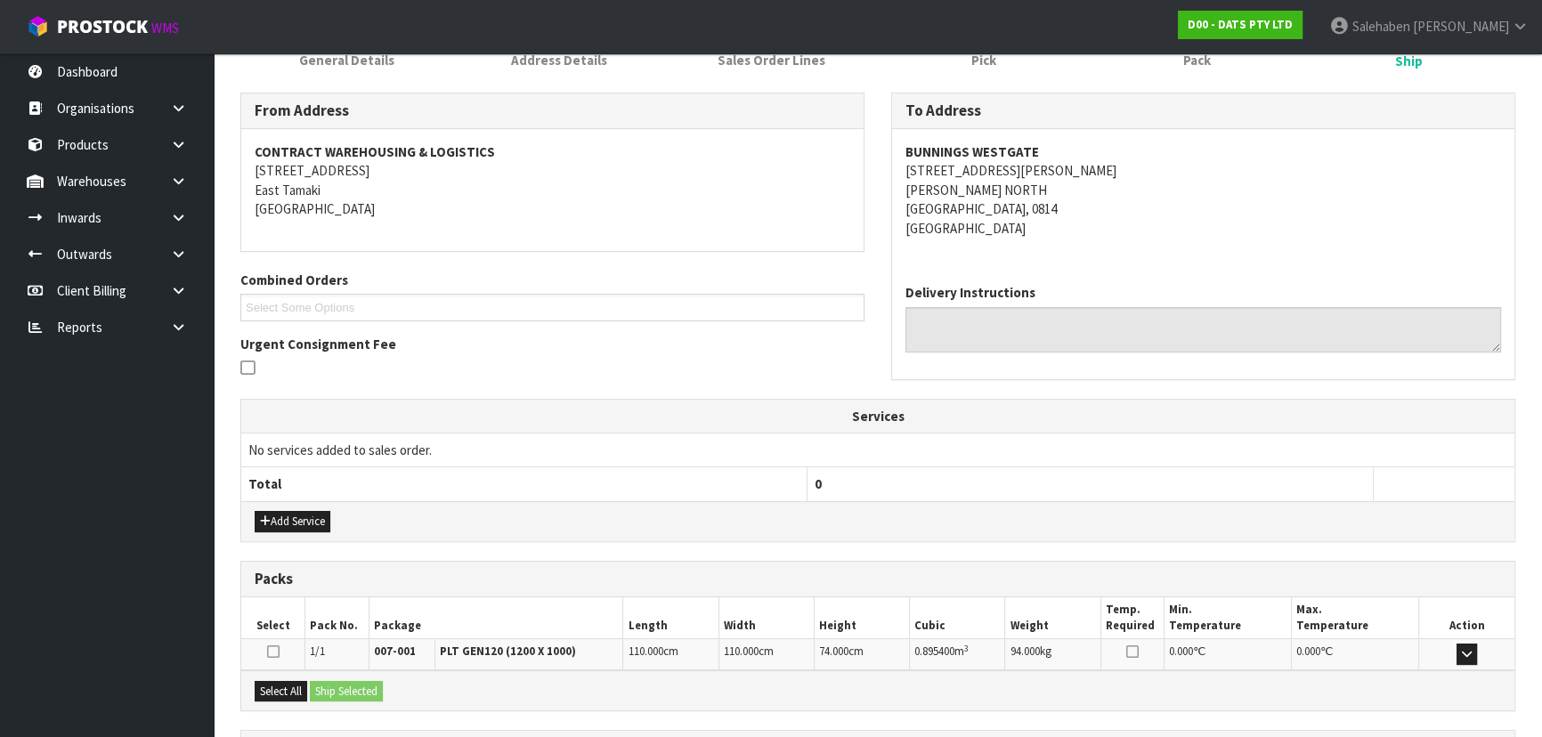
scroll to position [353, 0]
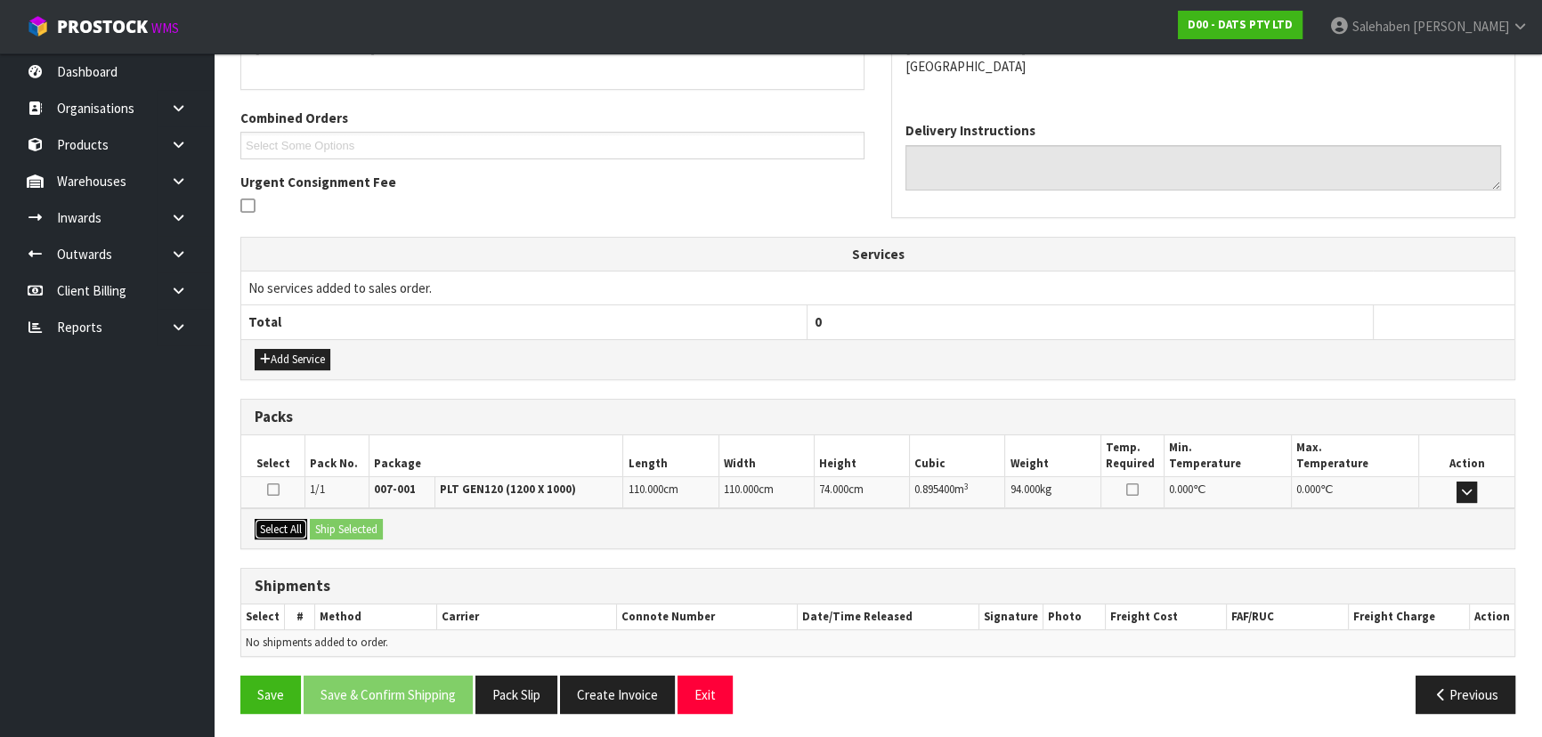
click at [276, 521] on button "Select All" at bounding box center [281, 529] width 53 height 21
click at [340, 531] on button "Ship Selected" at bounding box center [346, 529] width 73 height 21
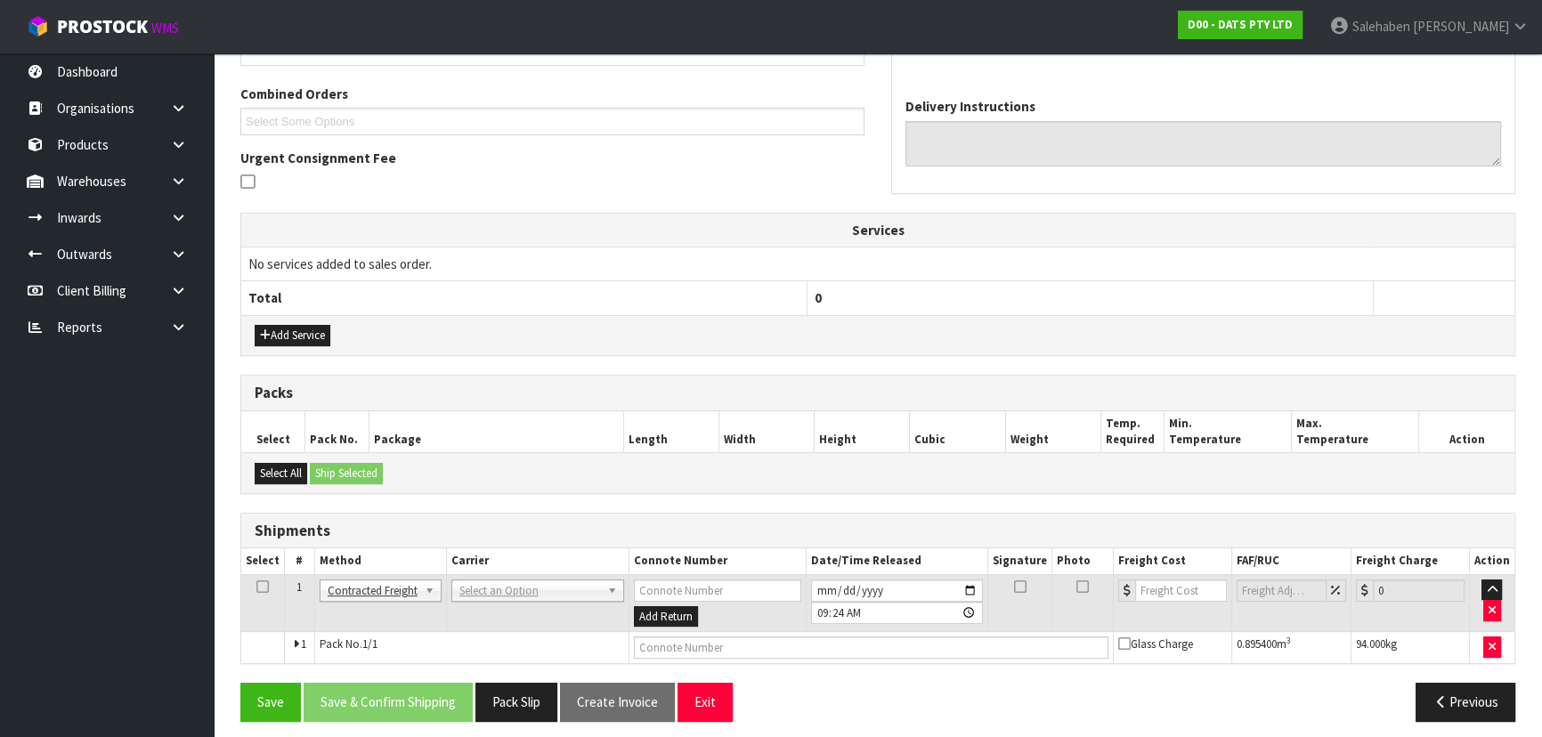
scroll to position [384, 0]
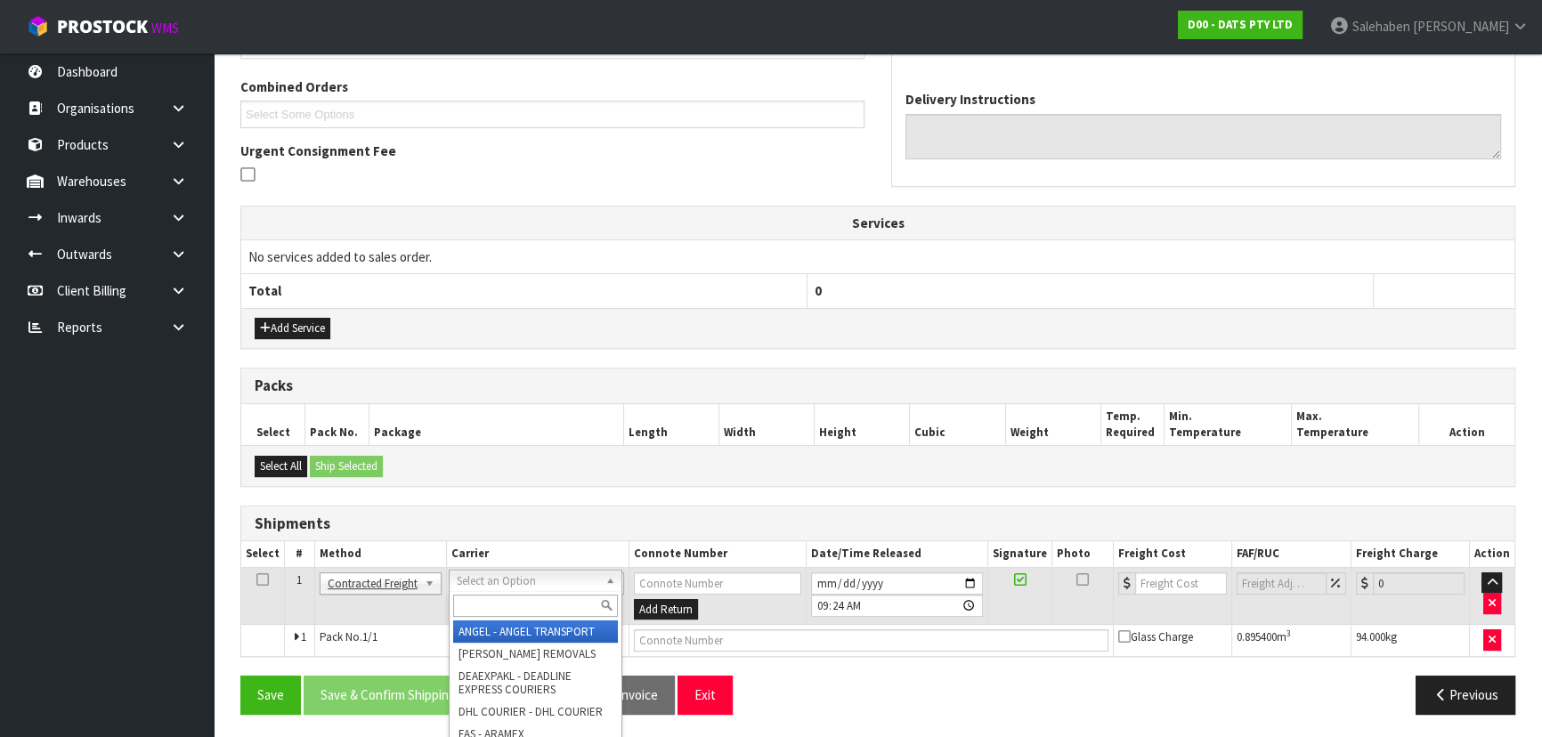
click at [476, 596] on input "text" at bounding box center [535, 606] width 165 height 22
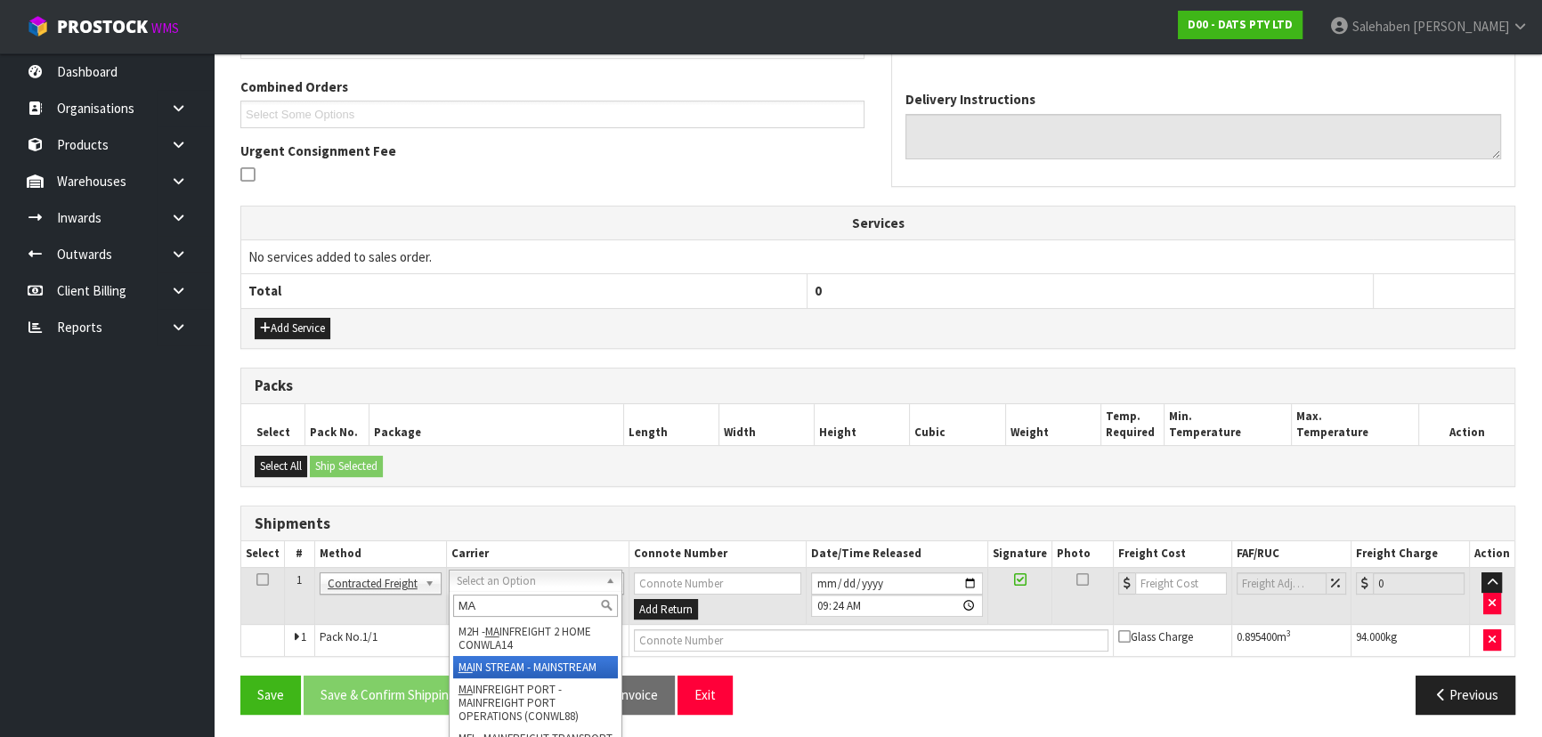
type input "MA"
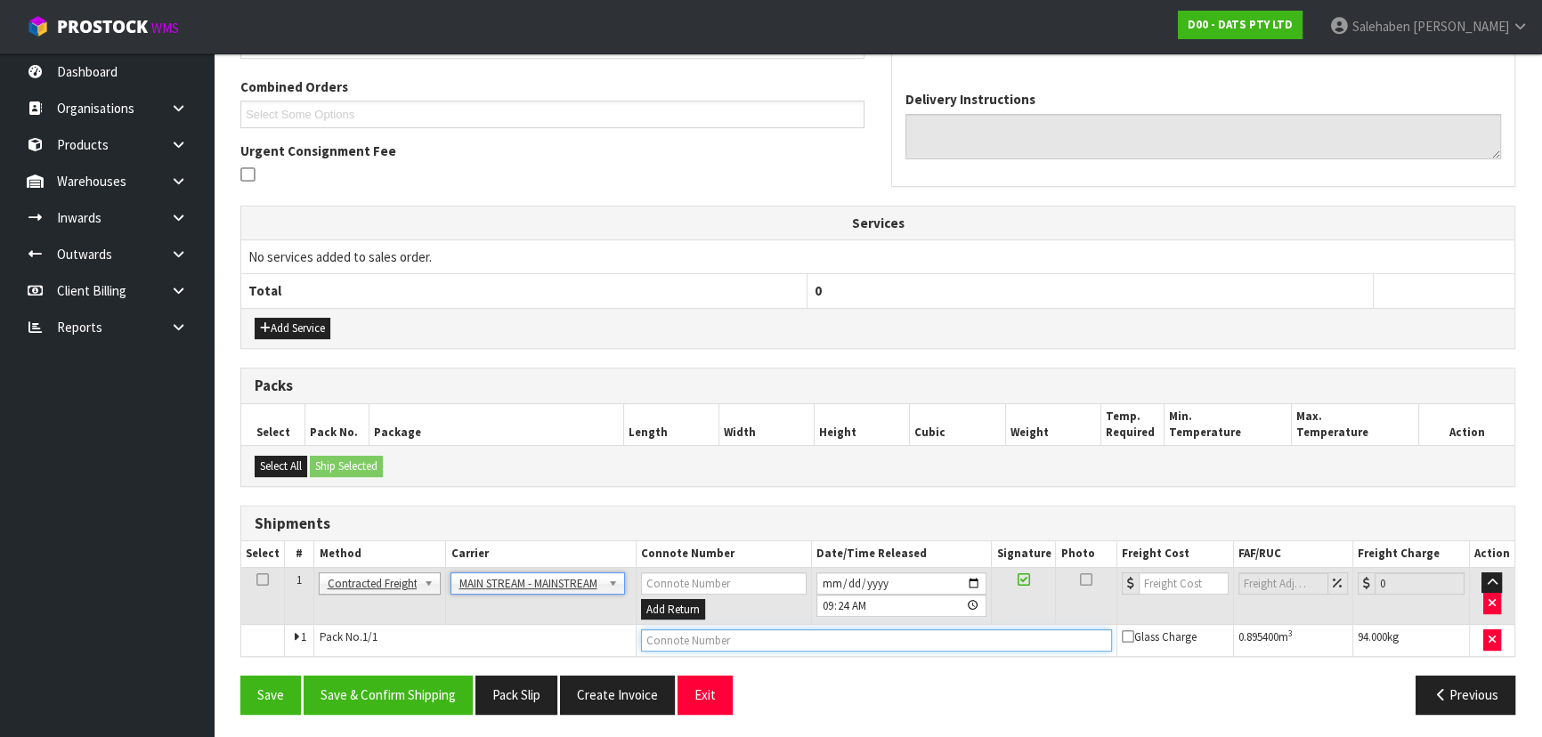
click at [701, 640] on input "text" at bounding box center [876, 640] width 471 height 22
paste input "CWL7729156"
type input "CWL7729156"
click at [1166, 572] on input "number" at bounding box center [1184, 583] width 90 height 22
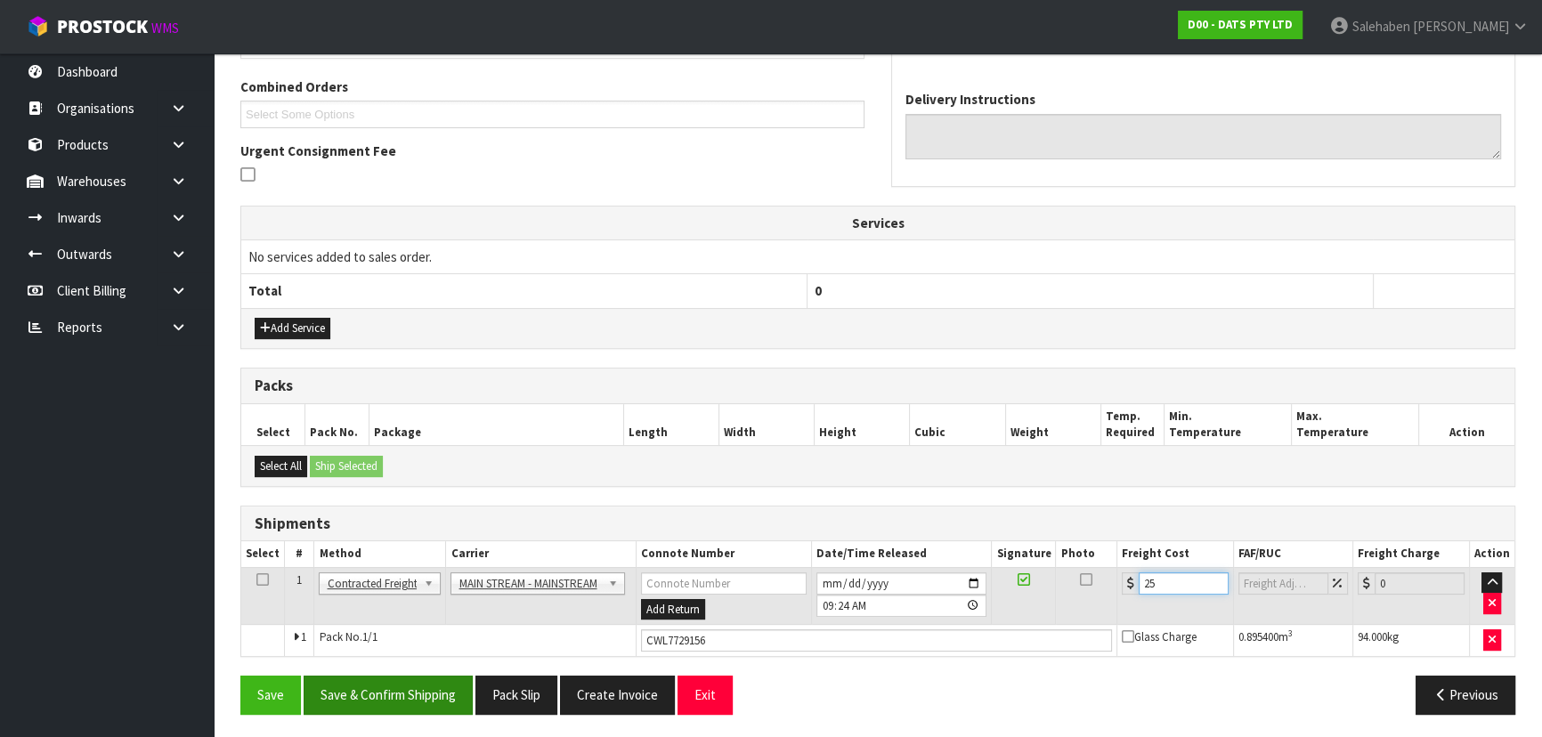
type input "25"
click at [370, 685] on button "Save & Confirm Shipping" at bounding box center [388, 695] width 169 height 38
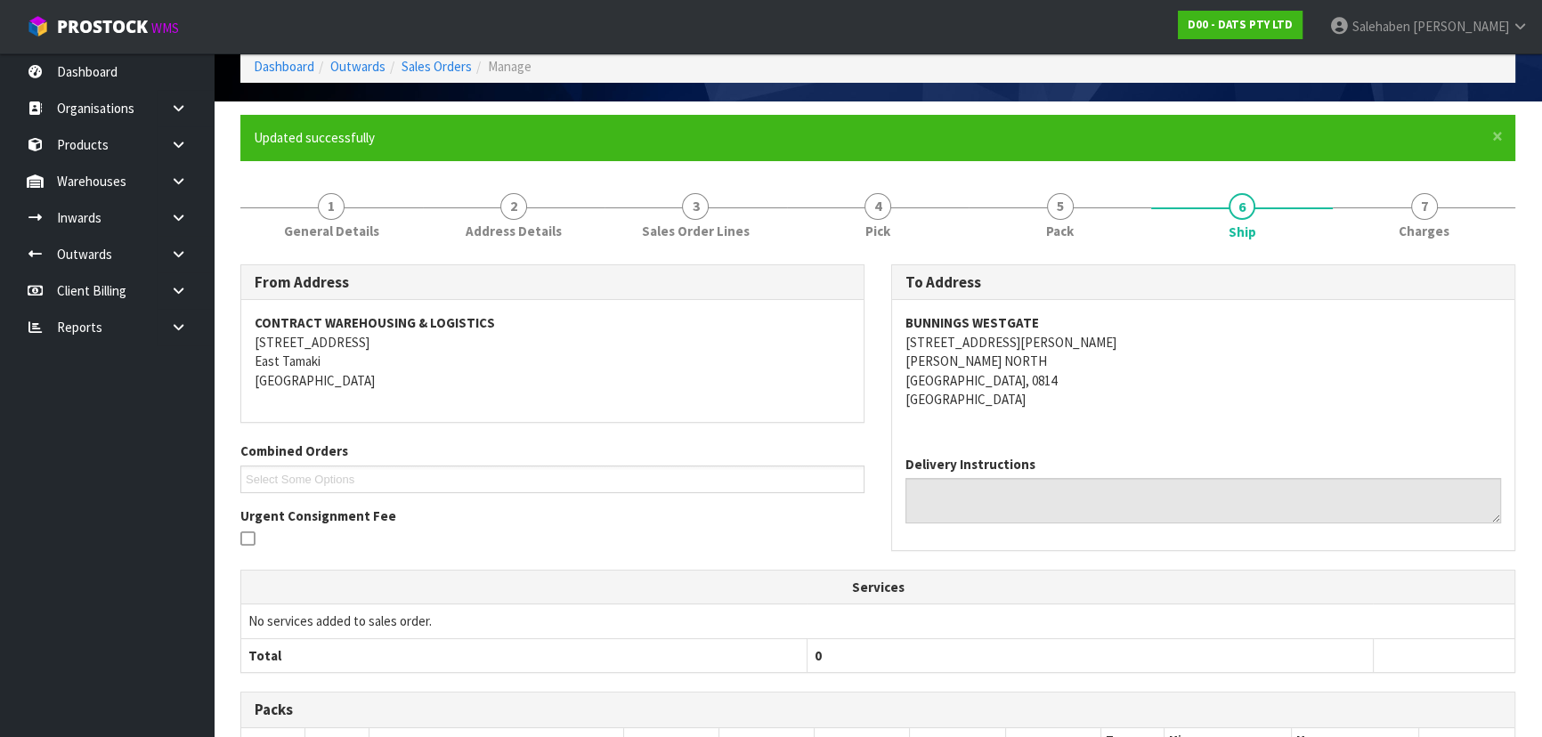
scroll to position [0, 0]
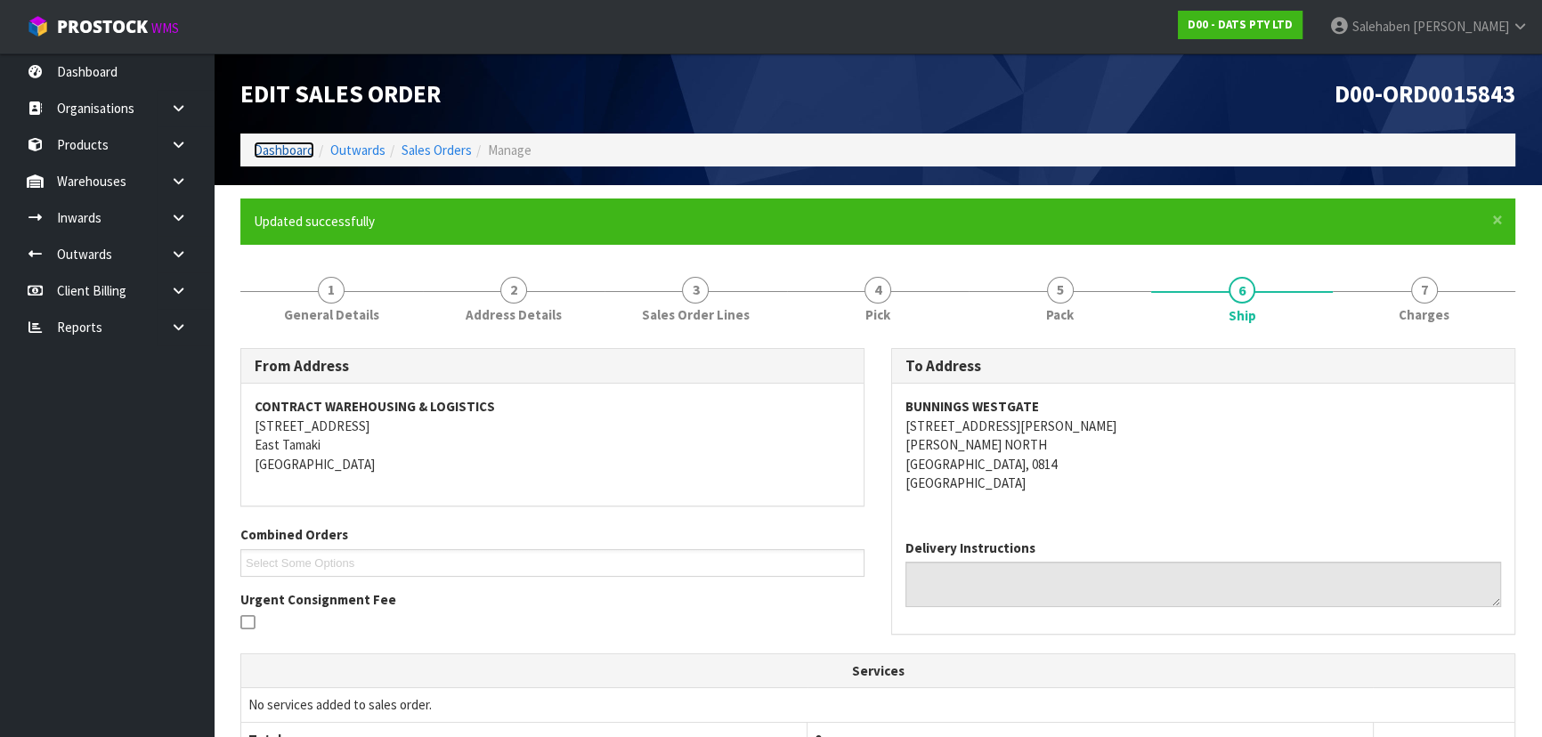
click at [282, 147] on link "Dashboard" at bounding box center [284, 150] width 61 height 17
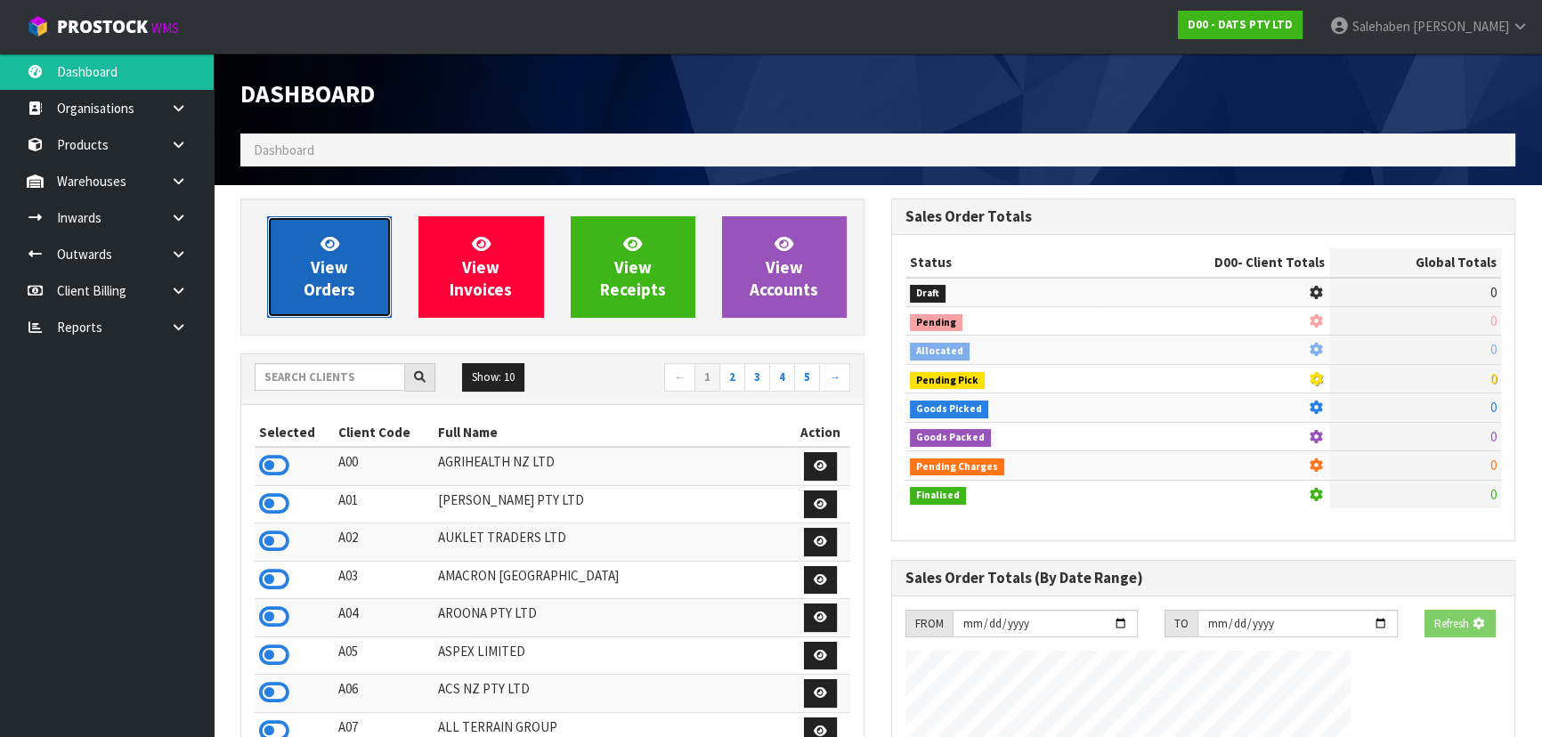
click at [320, 278] on span "View Orders" at bounding box center [330, 266] width 52 height 67
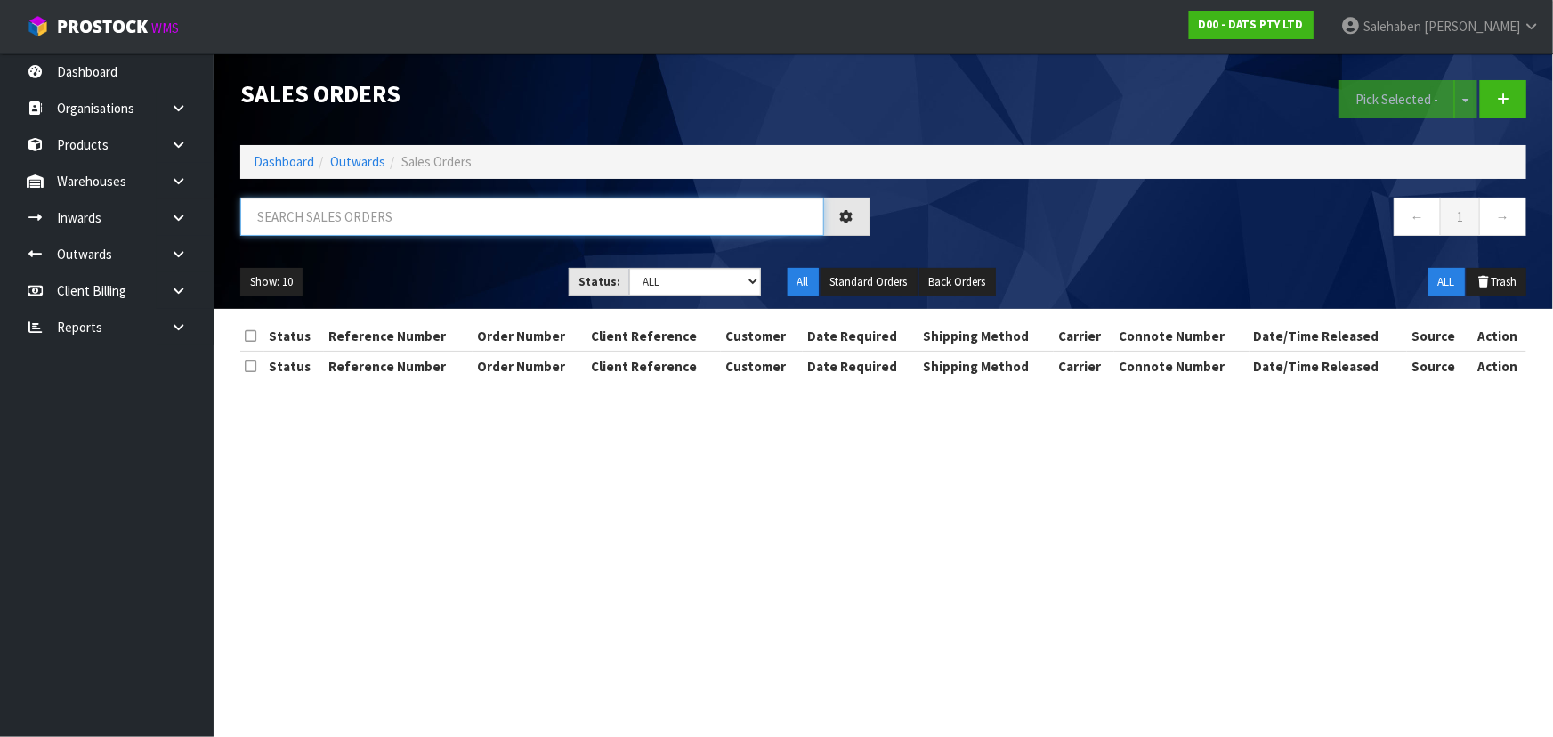
click at [351, 215] on input "text" at bounding box center [532, 217] width 584 height 38
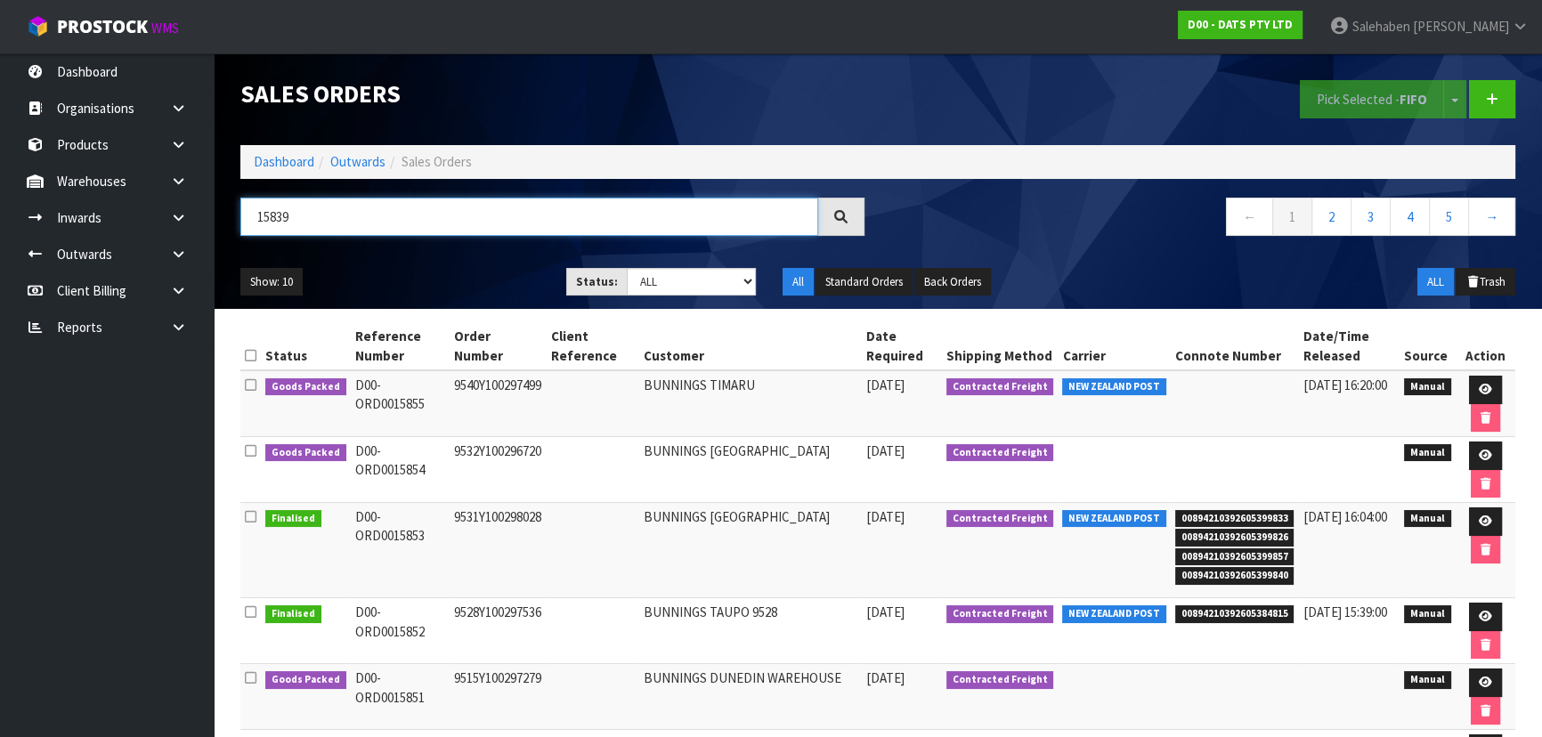
type input "15839"
click at [666, 291] on select "Draft Pending Allocated Pending Pick Goods Picked Goods Packed Pending Charges …" at bounding box center [692, 282] width 130 height 28
select select "string:5"
click at [627, 268] on select "Draft Pending Allocated Pending Pick Goods Picked Goods Packed Pending Charges …" at bounding box center [692, 282] width 130 height 28
click at [504, 250] on div "15839 ← 1 2 3 4 5 →" at bounding box center [877, 226] width 1301 height 57
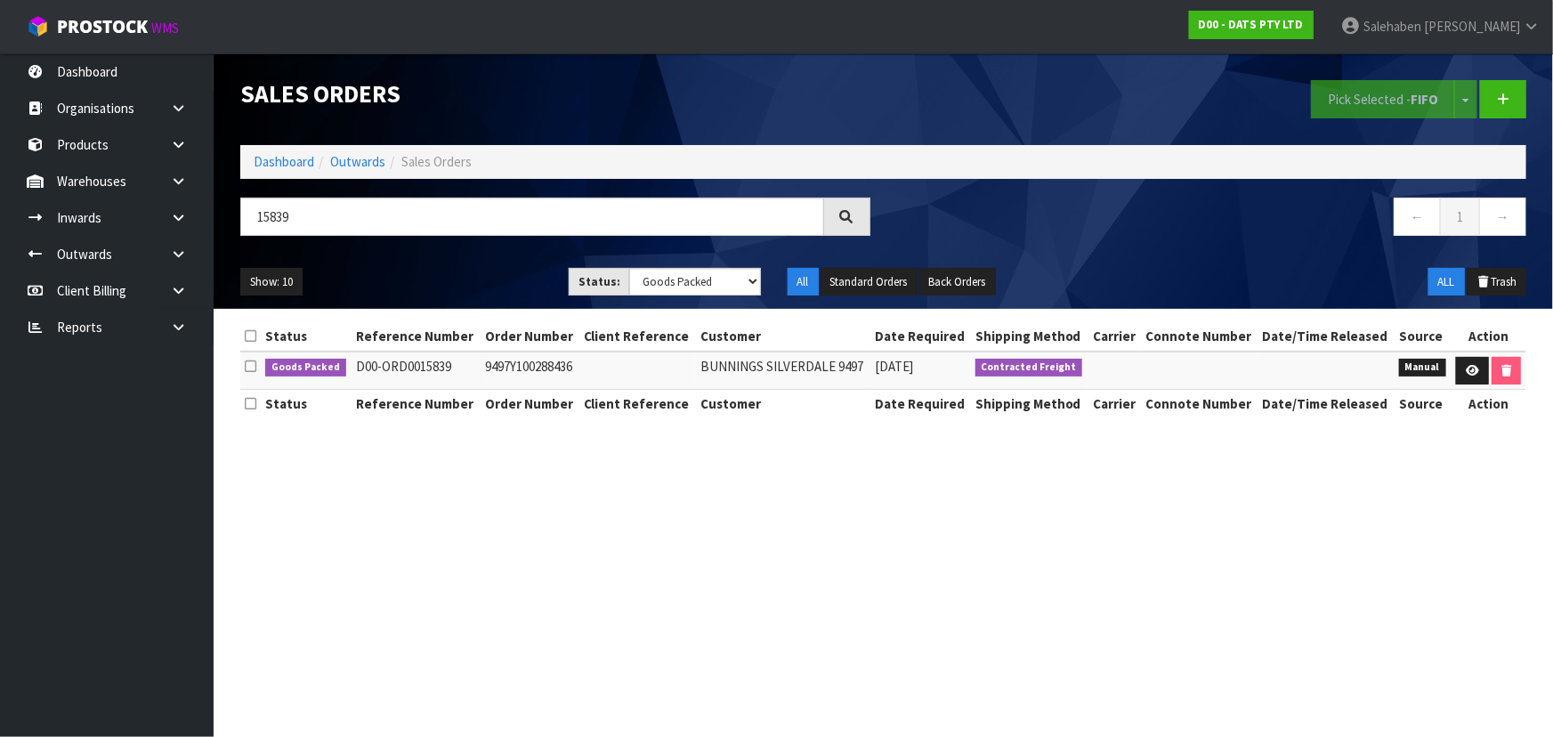
click at [431, 268] on ul "Show: 10 5 10 25 50" at bounding box center [391, 282] width 302 height 28
click at [1466, 372] on icon at bounding box center [1472, 371] width 13 height 12
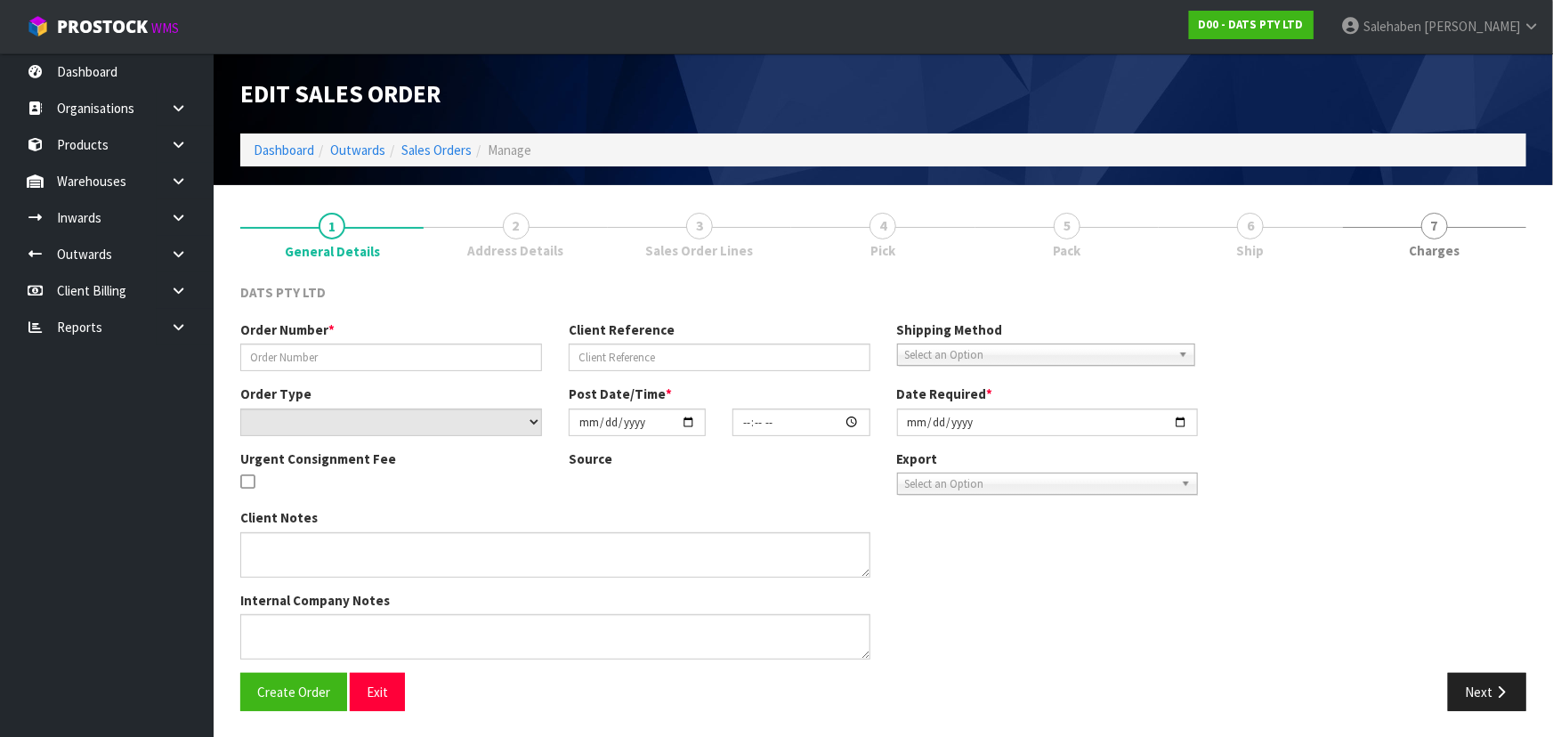
type input "9497Y100288436"
select select "number:0"
type input "[DATE]"
type input "09:11:00.000"
type input "[DATE]"
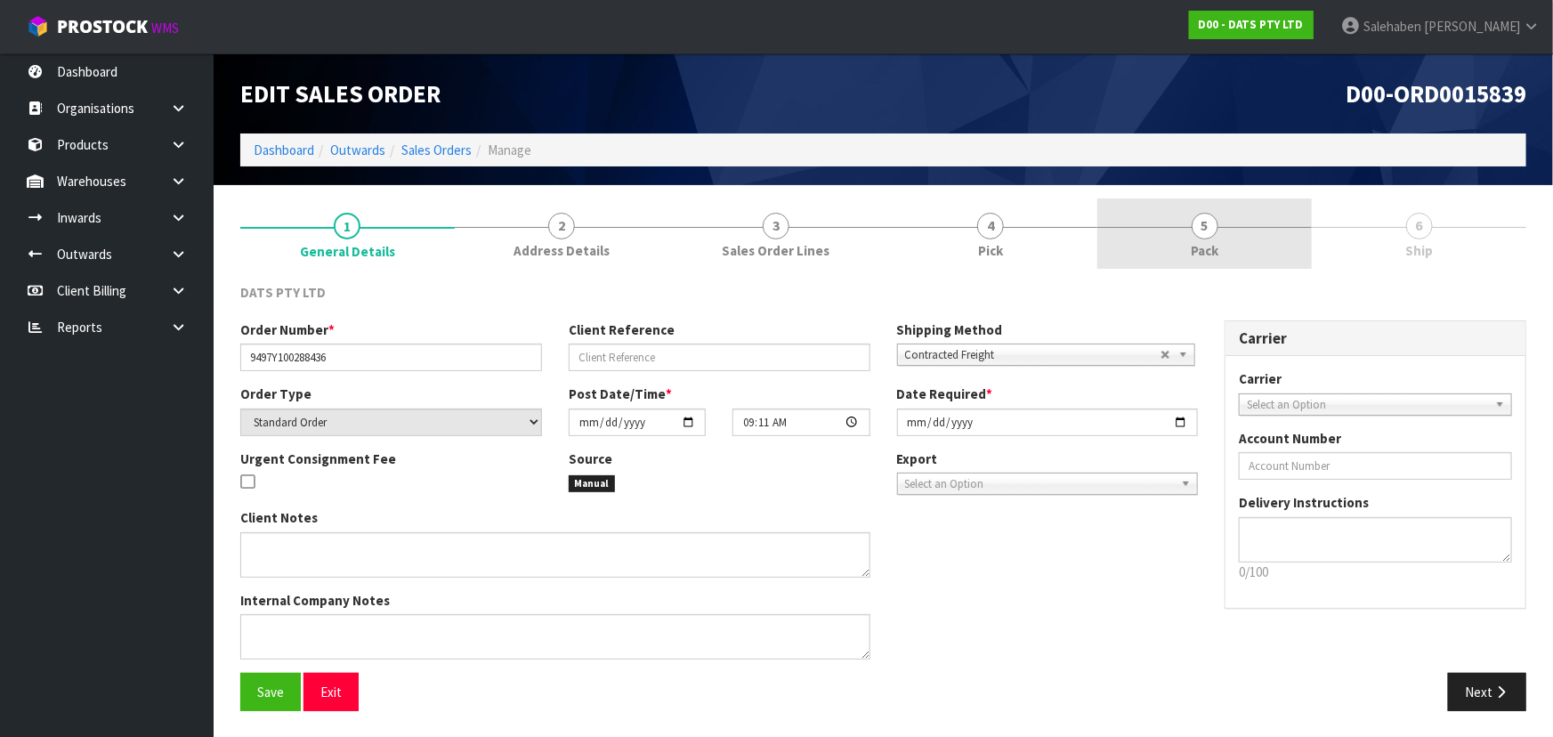
click at [1155, 233] on link "5 Pack" at bounding box center [1205, 234] width 215 height 70
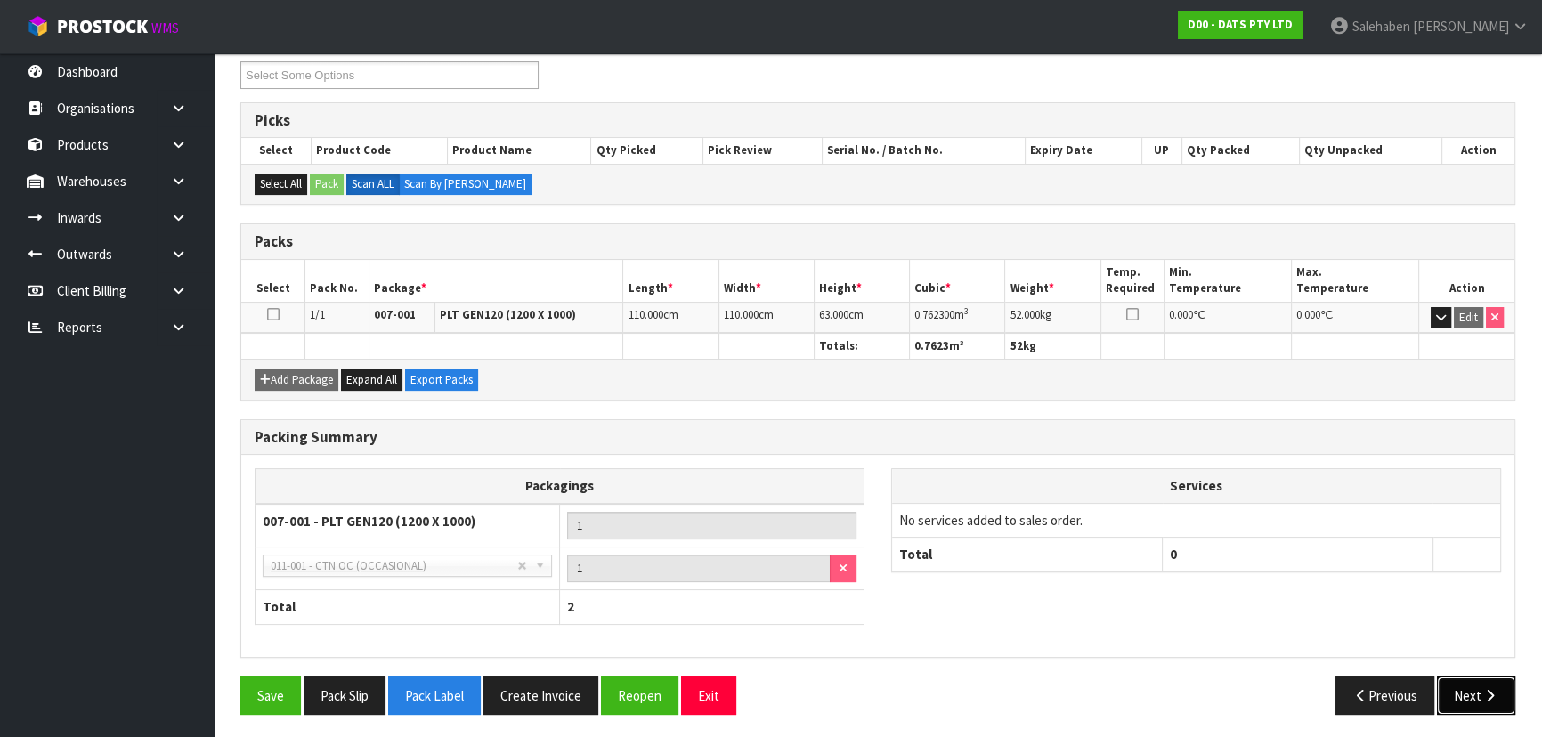
click at [1470, 690] on button "Next" at bounding box center [1476, 696] width 78 height 38
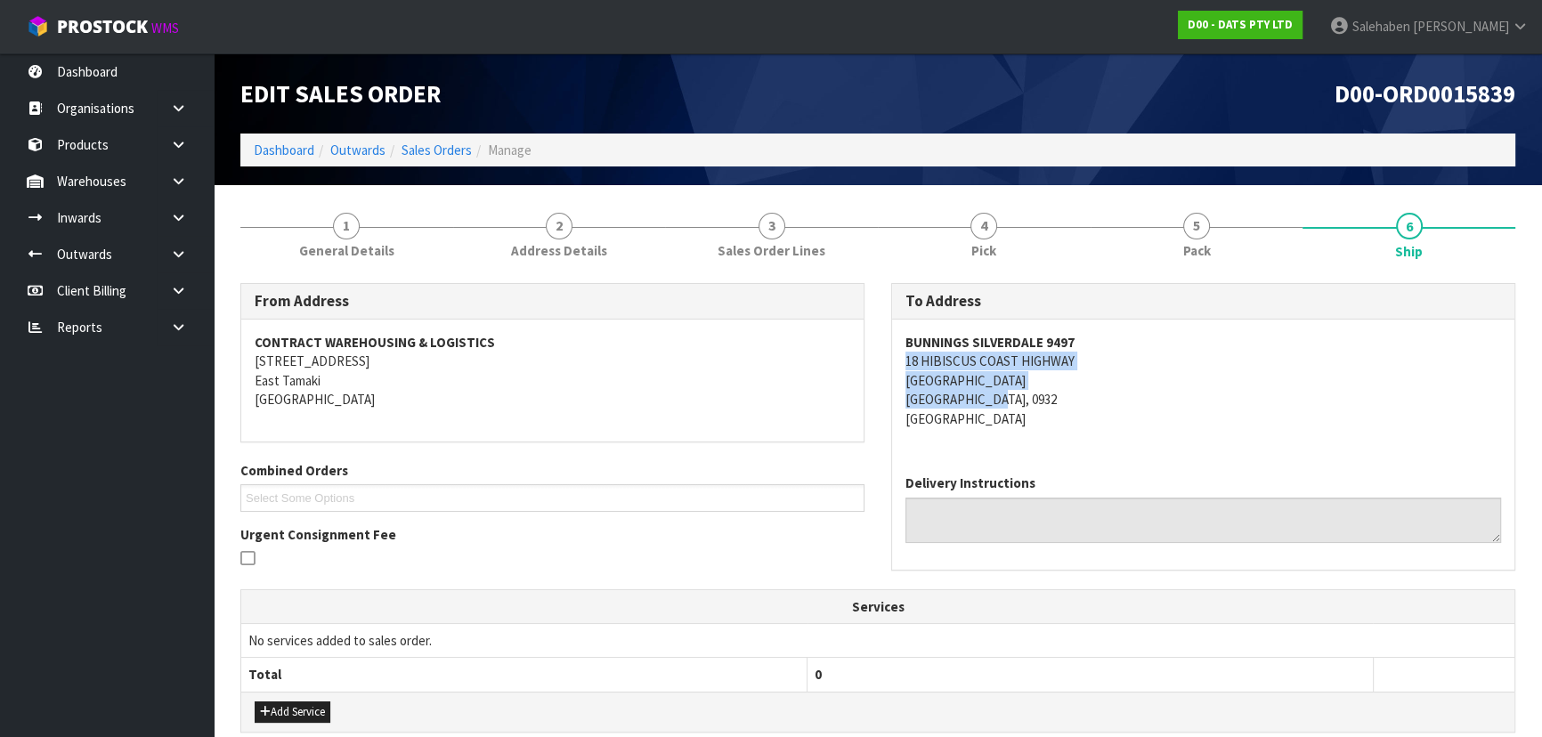
copy address "18 HIBISCUS COAST HIGHWAY SILVERDALE AUCKLAND, 0932"
drag, startPoint x: 899, startPoint y: 364, endPoint x: 1091, endPoint y: 393, distance: 194.5
click at [1091, 393] on div "BUNNINGS SILVERDALE 9497 18 HIBISCUS COAST HIGHWAY SILVERDALE AUCKLAND, 0932 Ne…" at bounding box center [1203, 390] width 622 height 141
copy strong "BUNNINGS SILVERDALE 9497"
drag, startPoint x: 886, startPoint y: 336, endPoint x: 1095, endPoint y: 339, distance: 209.2
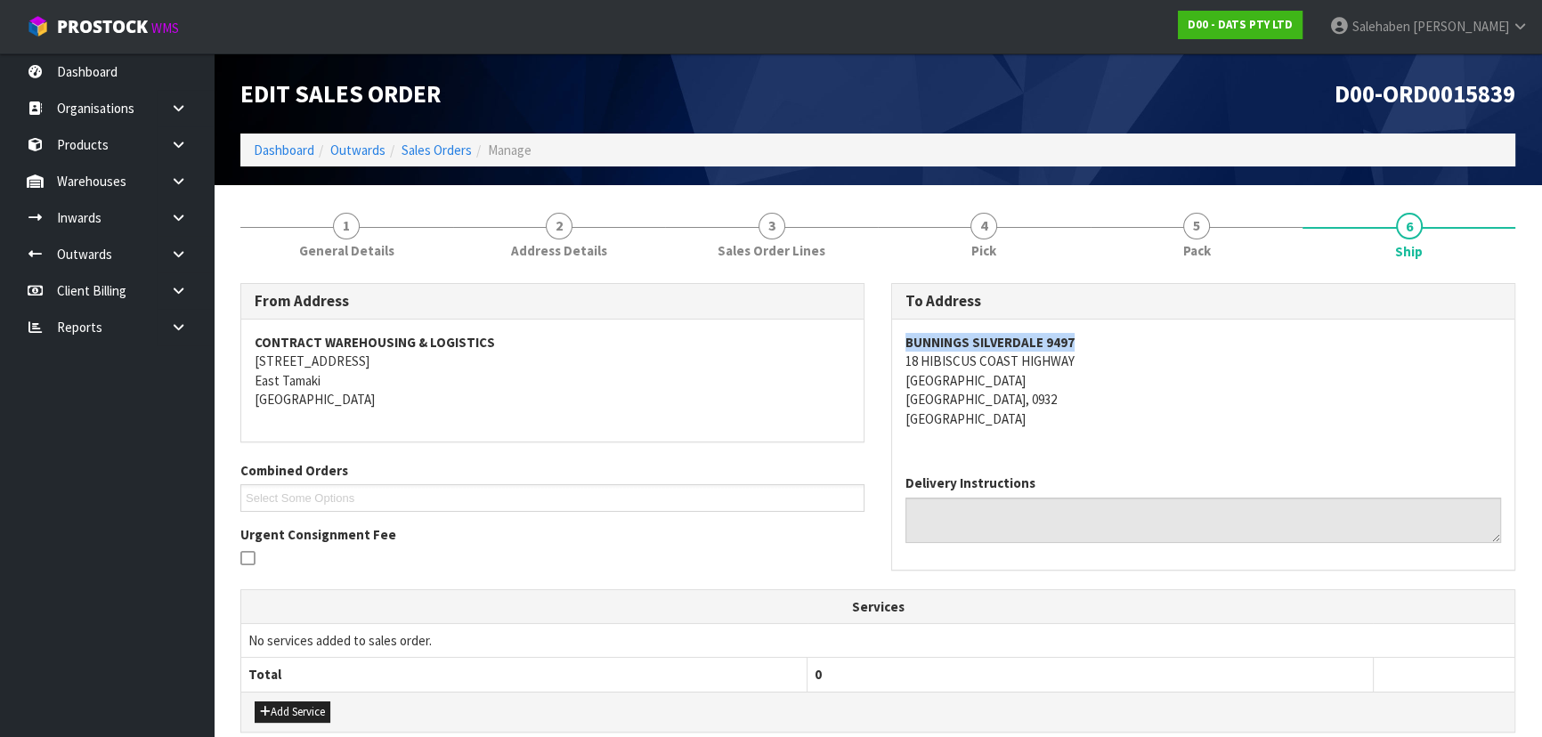
click at [1095, 339] on div "To Address BUNNINGS SILVERDALE 9497 18 HIBISCUS COAST HIGHWAY SILVERDALE AUCKLA…" at bounding box center [1203, 435] width 651 height 305
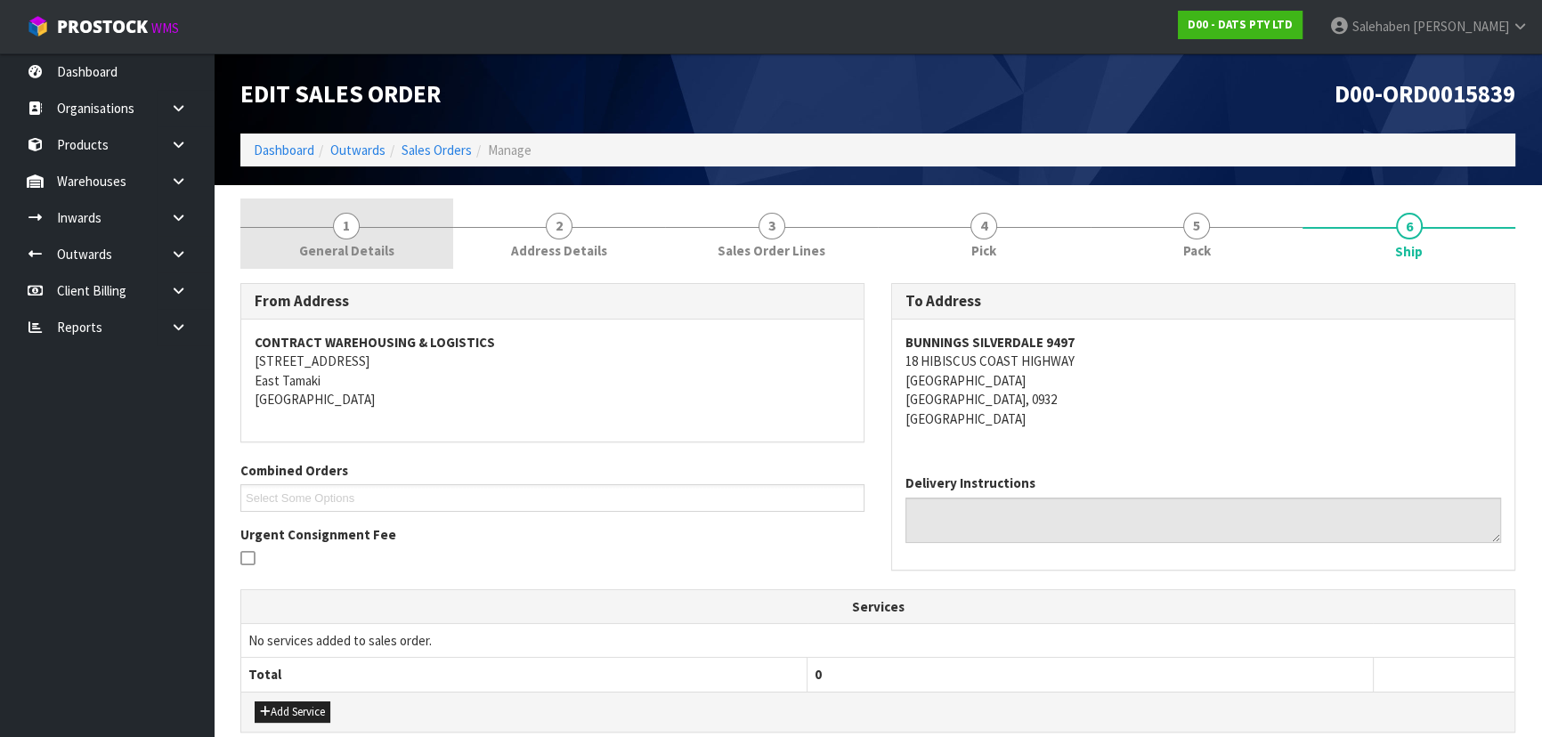
click at [365, 221] on link "1 General Details" at bounding box center [346, 234] width 213 height 70
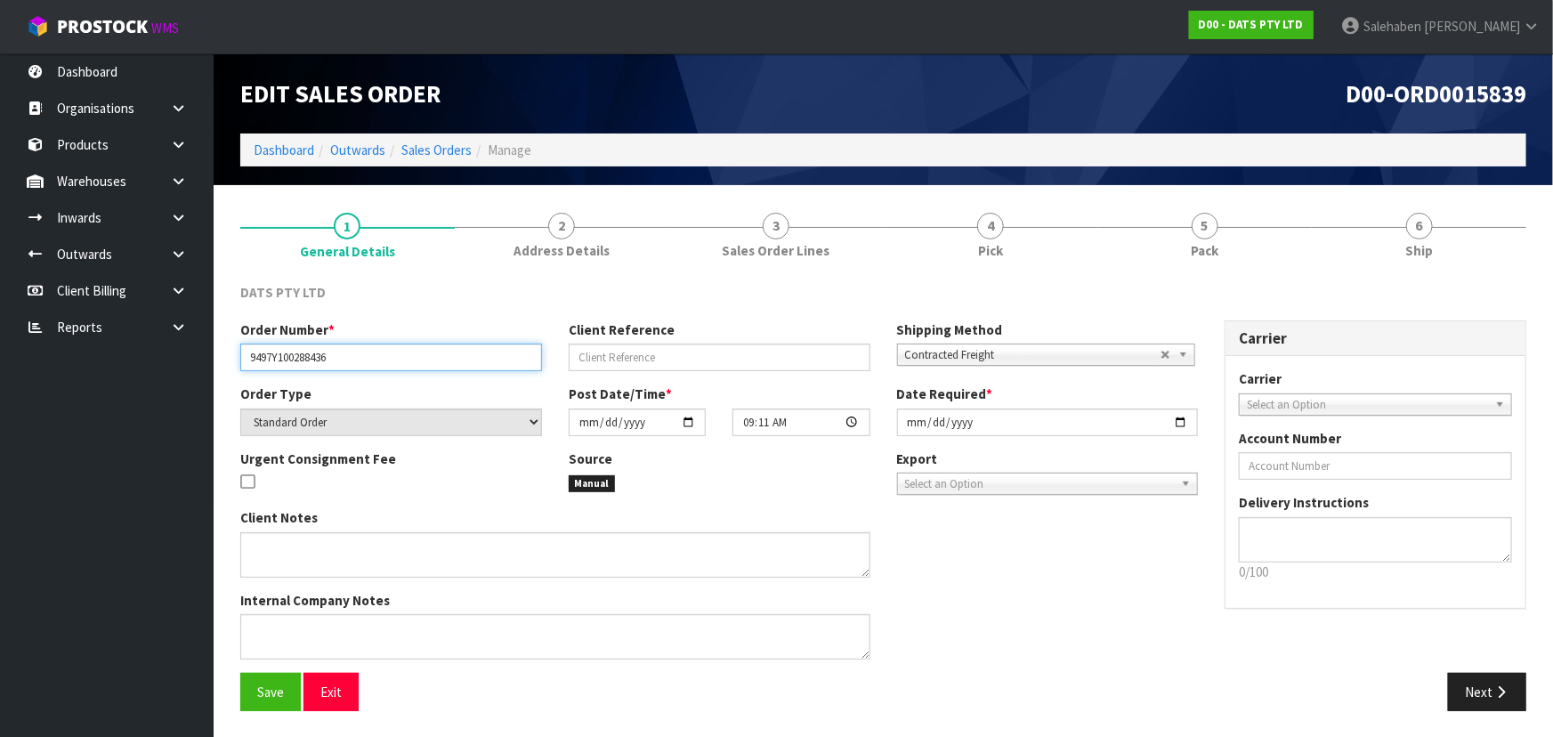
drag, startPoint x: 249, startPoint y: 359, endPoint x: 362, endPoint y: 358, distance: 113.1
click at [362, 358] on input "9497Y100288436" at bounding box center [391, 358] width 302 height 28
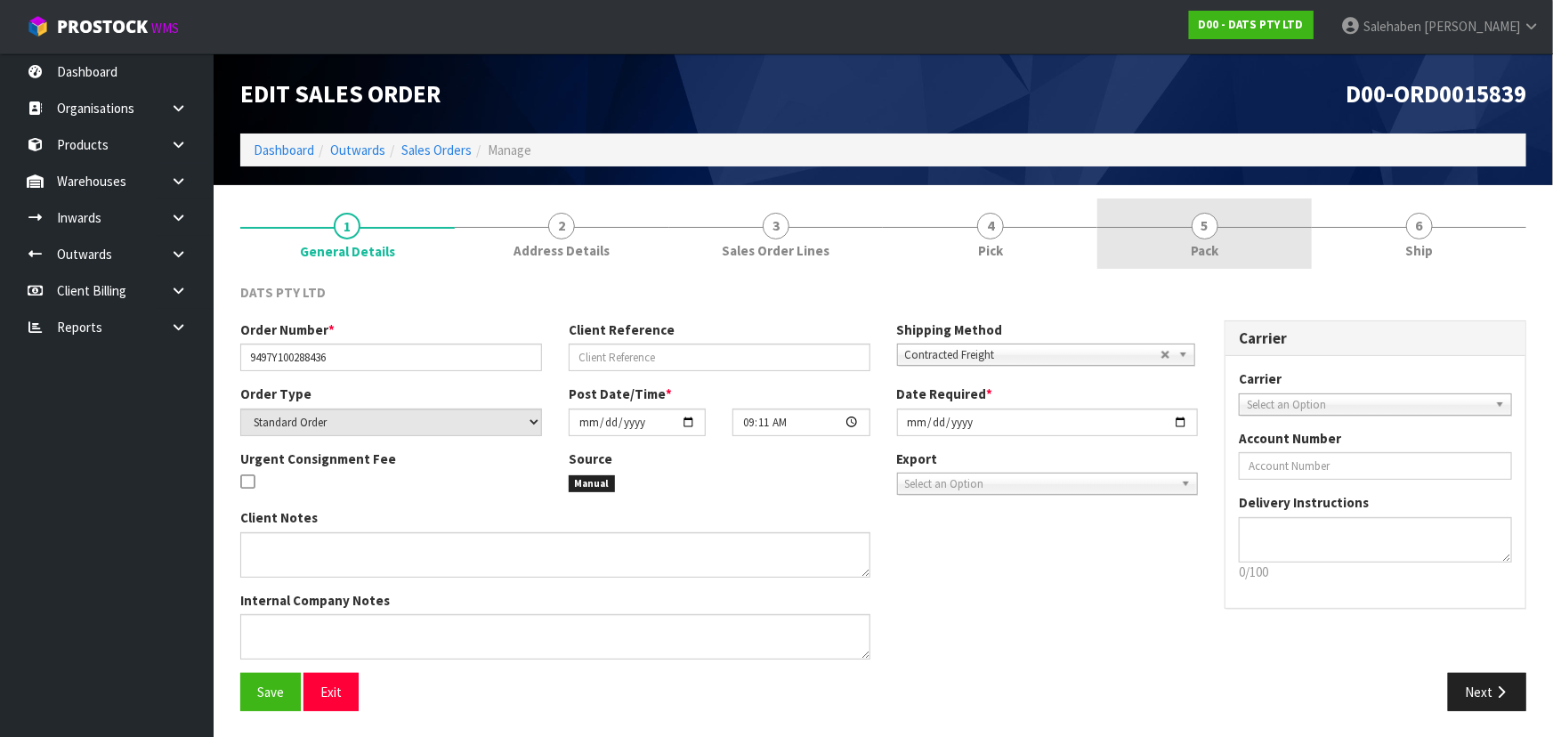
click at [1169, 221] on link "5 Pack" at bounding box center [1205, 234] width 215 height 70
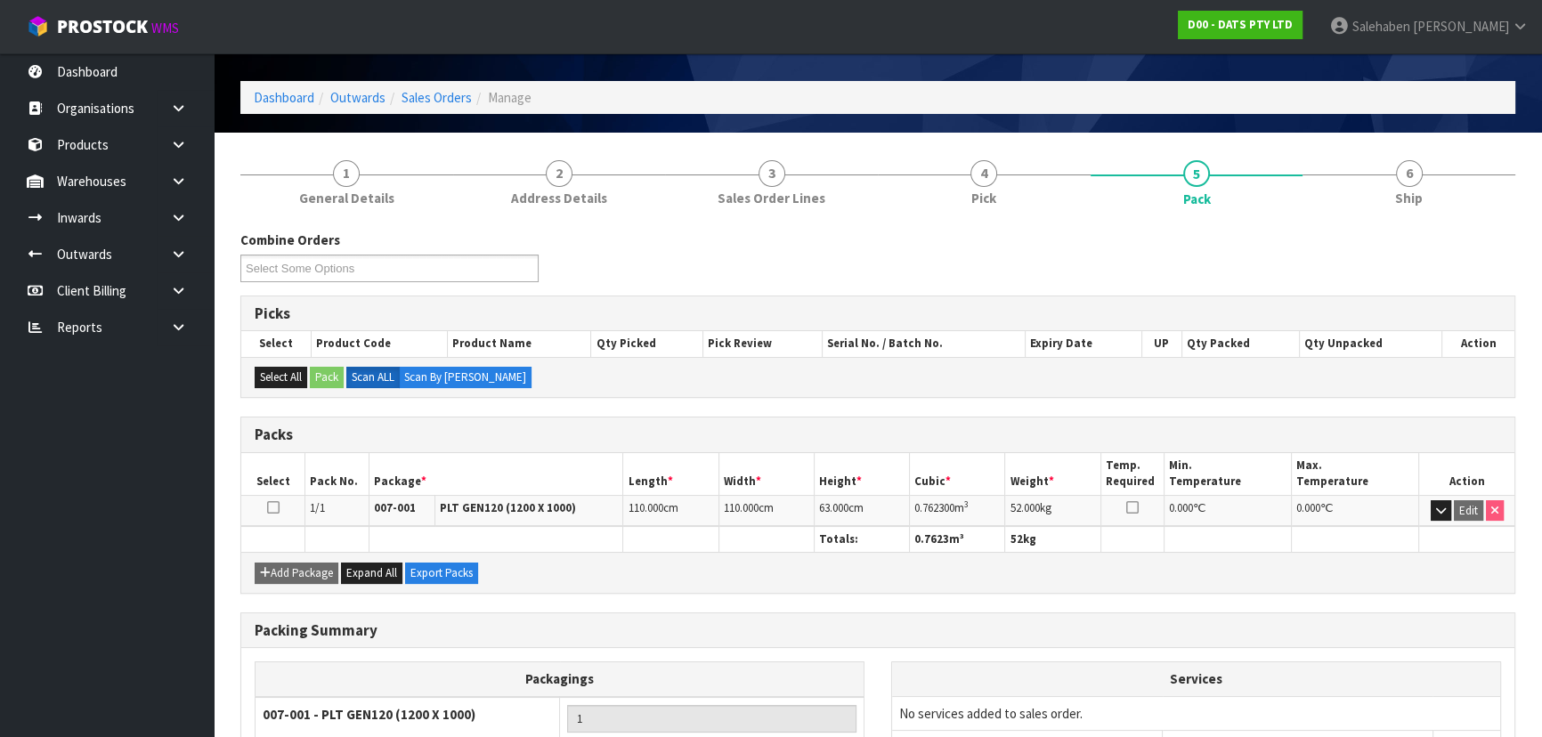
scroll to position [80, 0]
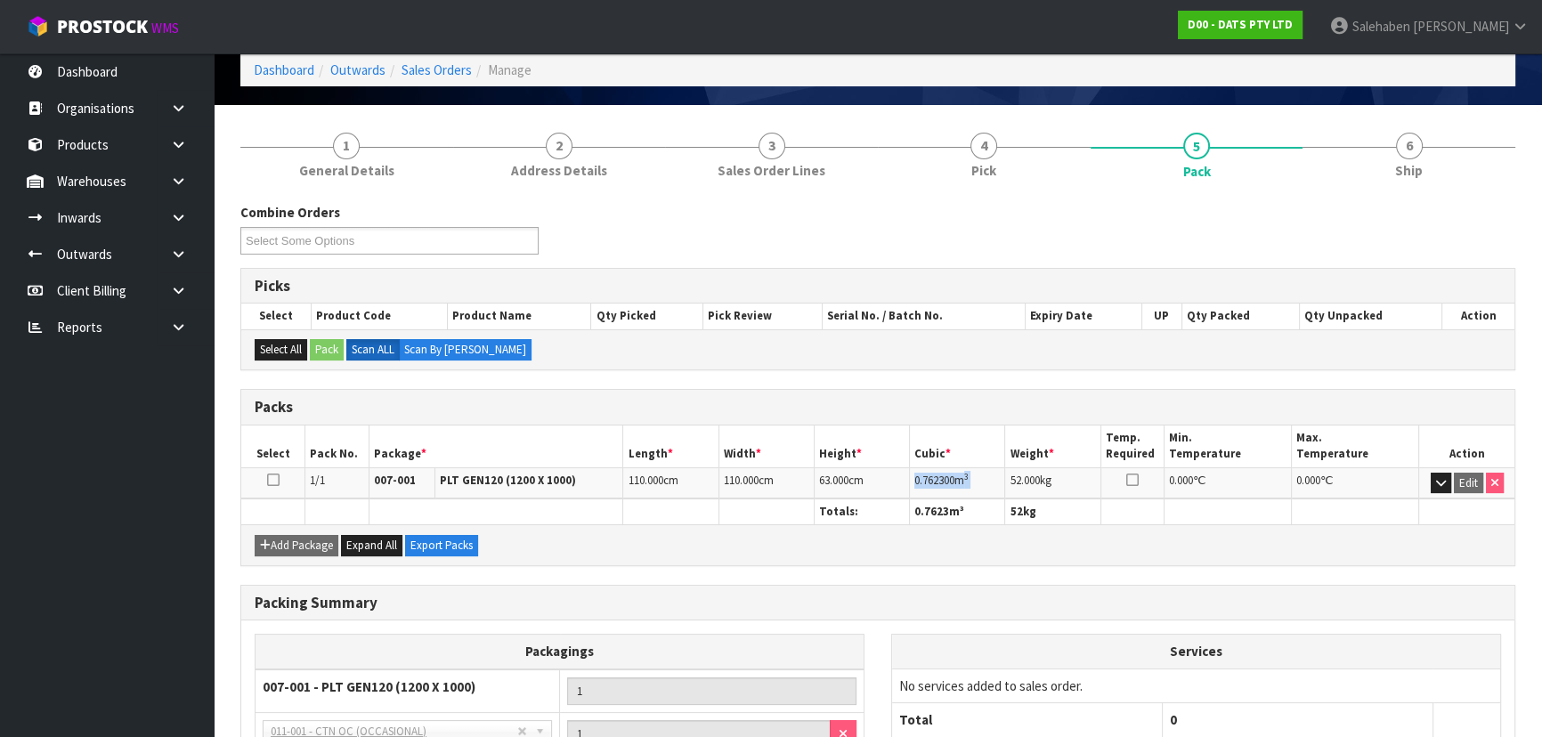
copy tr "0.762300 m 3"
drag, startPoint x: 911, startPoint y: 477, endPoint x: 1004, endPoint y: 474, distance: 93.5
click at [1004, 474] on tr "1/1 007-001 PLT GEN120 (1200 X 1000) 110.000 cm 110.000 cm 63.000 cm 0.762300 m…" at bounding box center [877, 482] width 1273 height 31
click at [1408, 192] on div "Combine Orders D00-ORD0015835 D00-ORD0015839 D00-ORD0015845 D00-ORD0015846 D00-…" at bounding box center [877, 542] width 1275 height 704
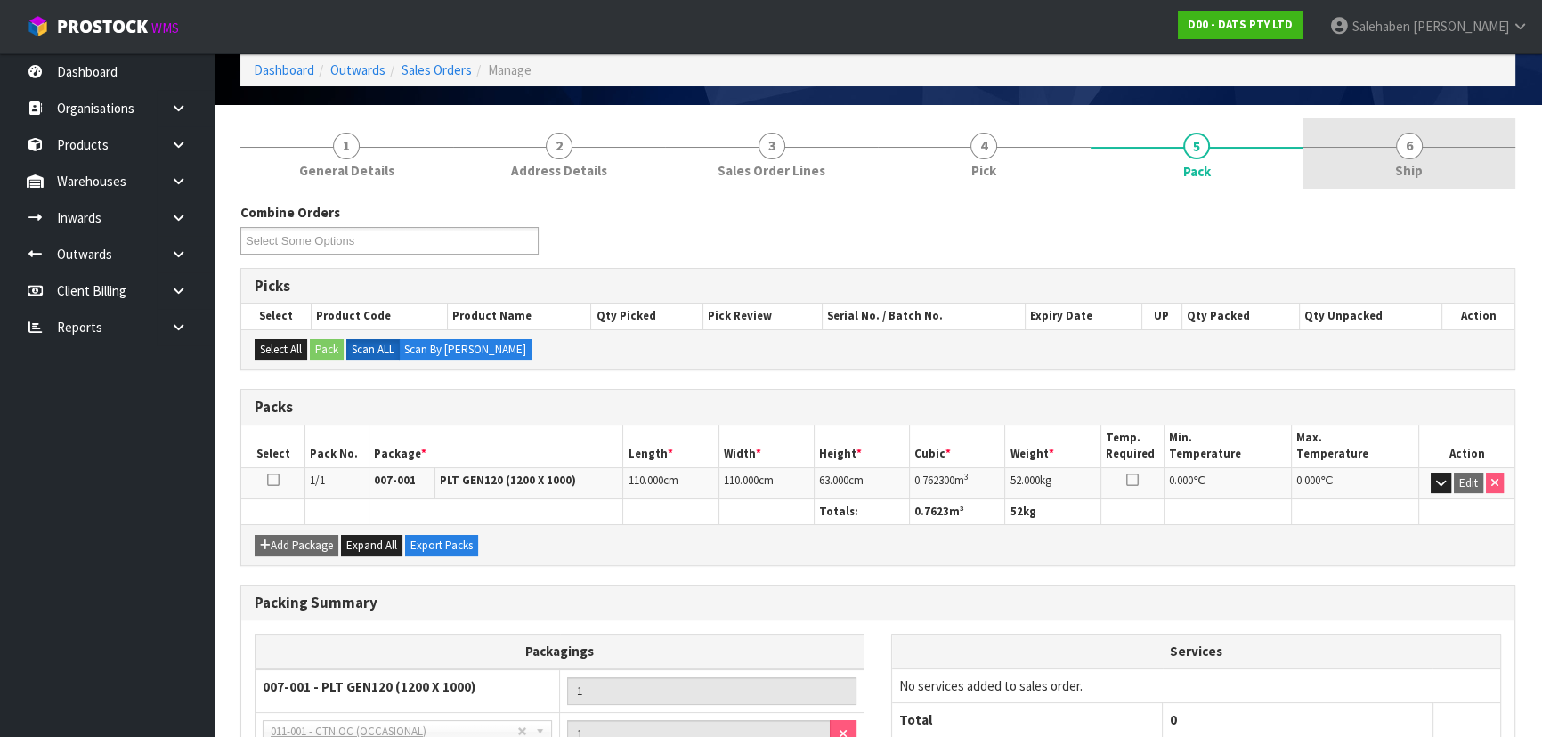
click at [1395, 172] on span "Ship" at bounding box center [1409, 170] width 28 height 19
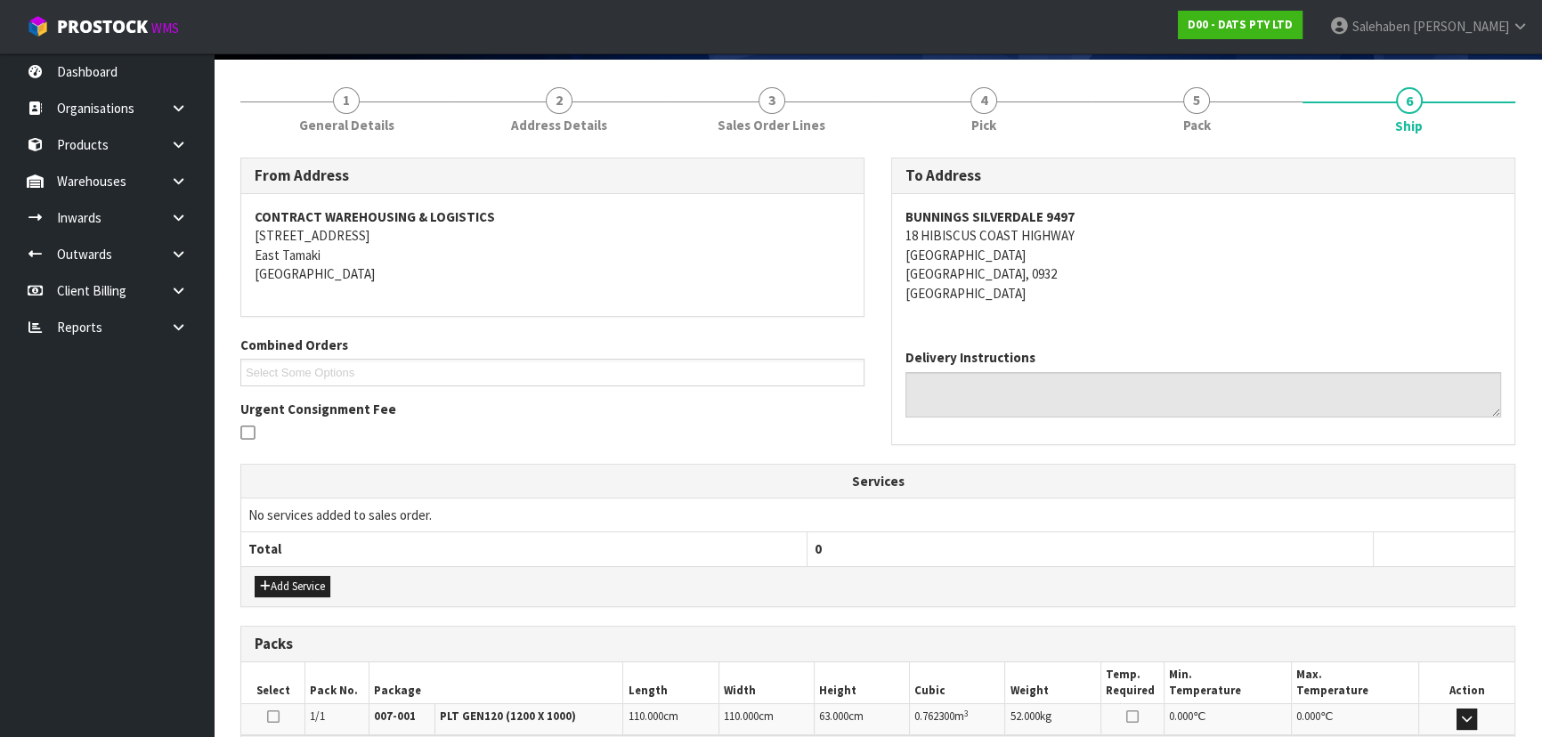
scroll to position [0, 0]
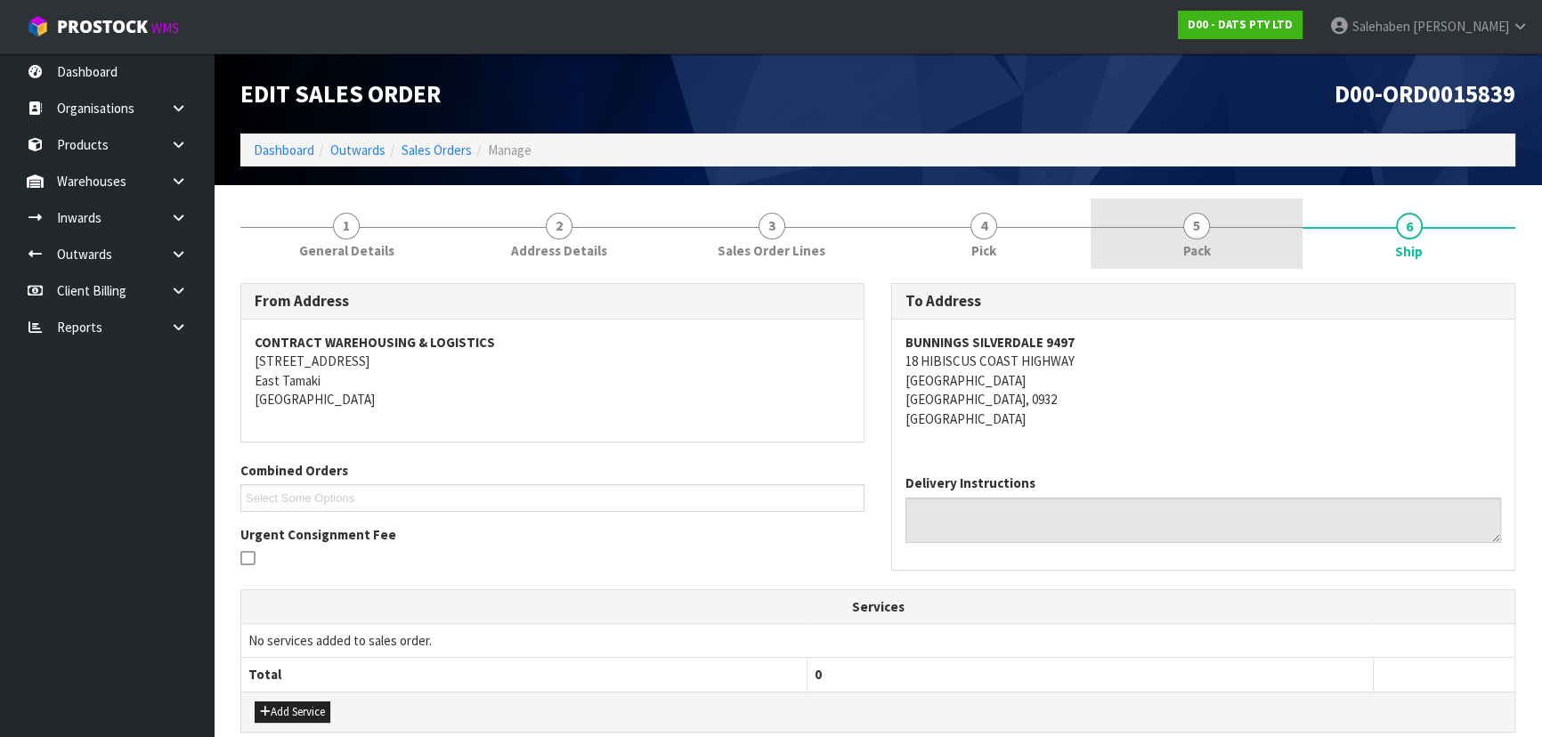
drag, startPoint x: 1201, startPoint y: 251, endPoint x: 1178, endPoint y: 263, distance: 26.3
click at [1201, 250] on span "Pack" at bounding box center [1197, 250] width 28 height 19
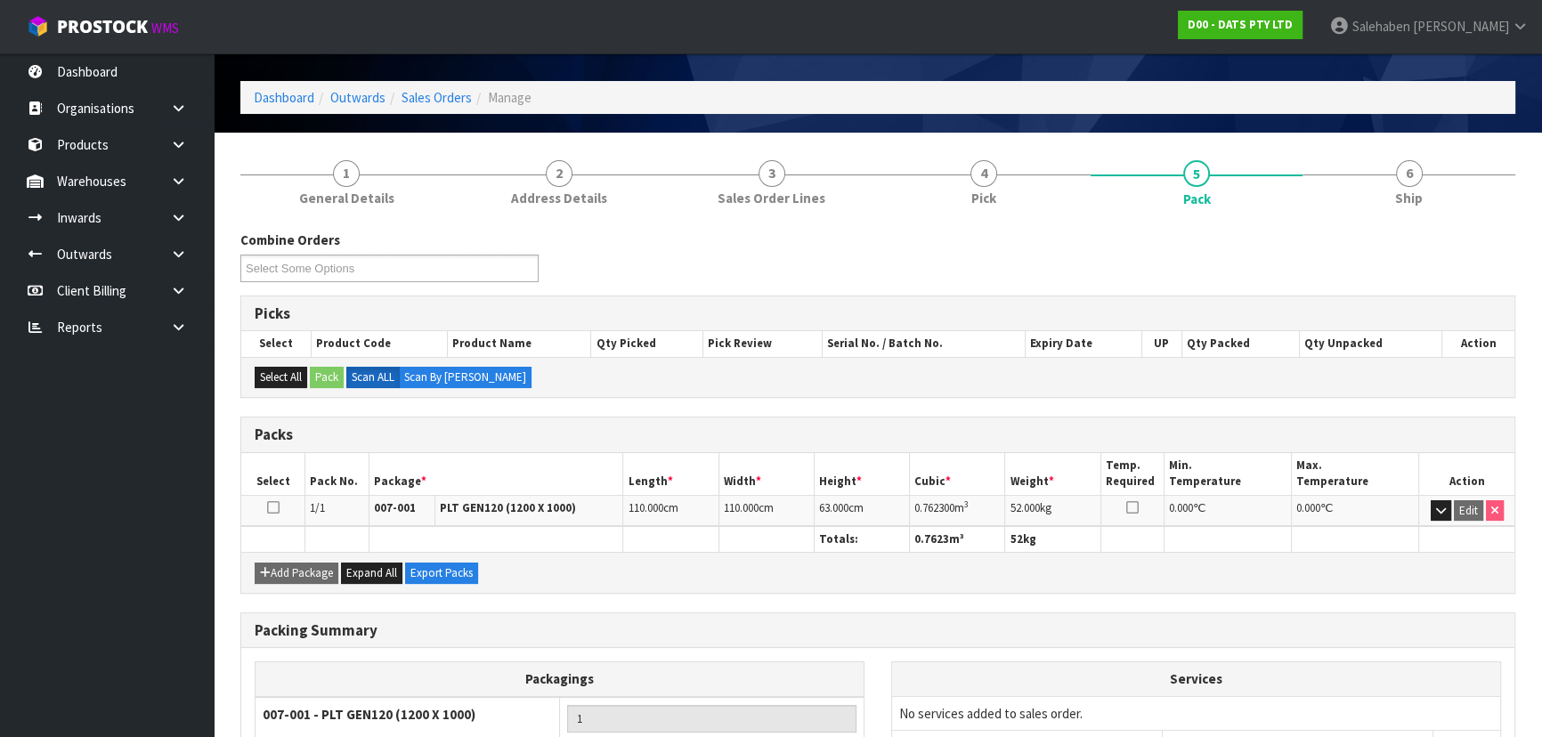
scroll to position [80, 0]
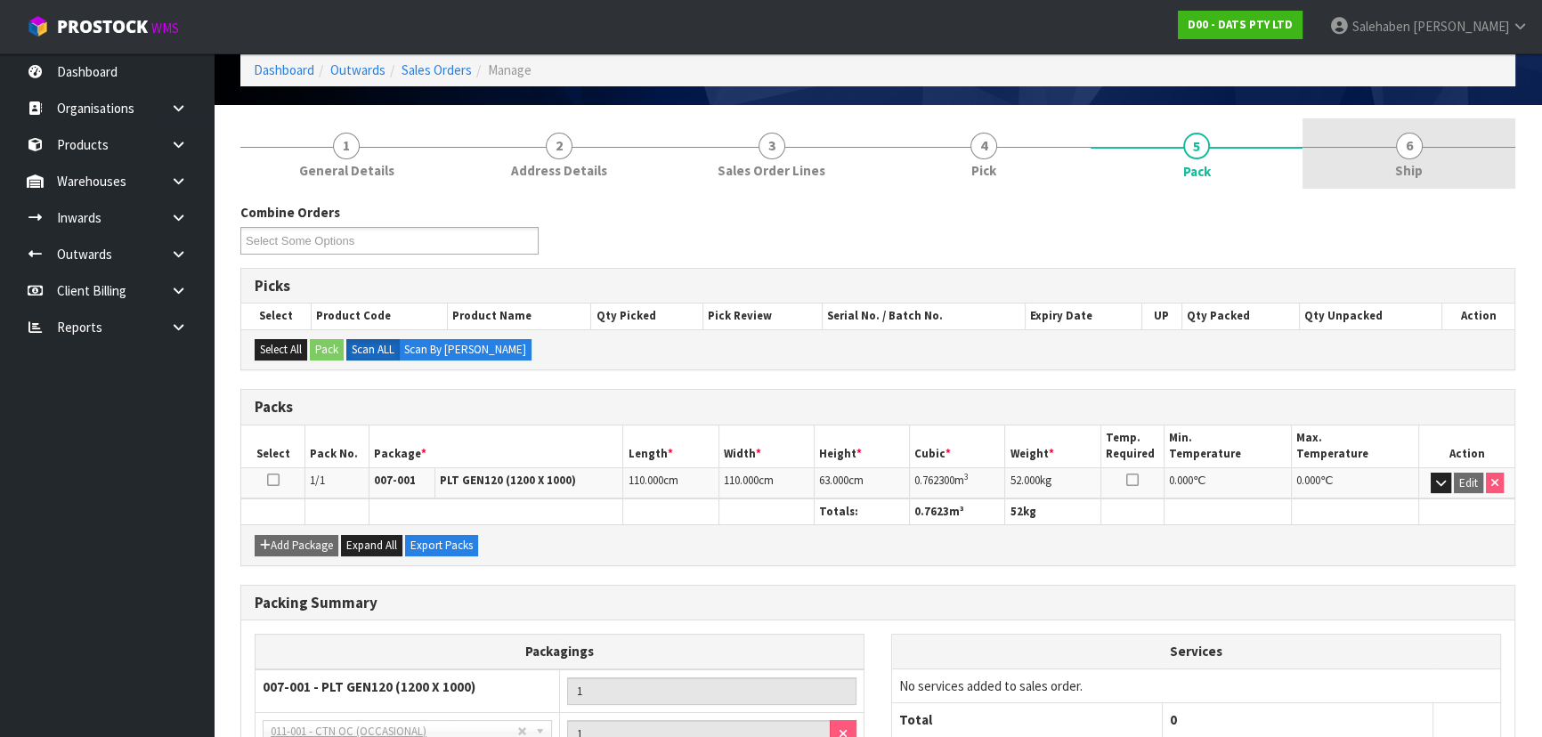
click at [1380, 153] on link "6 Ship" at bounding box center [1408, 153] width 213 height 70
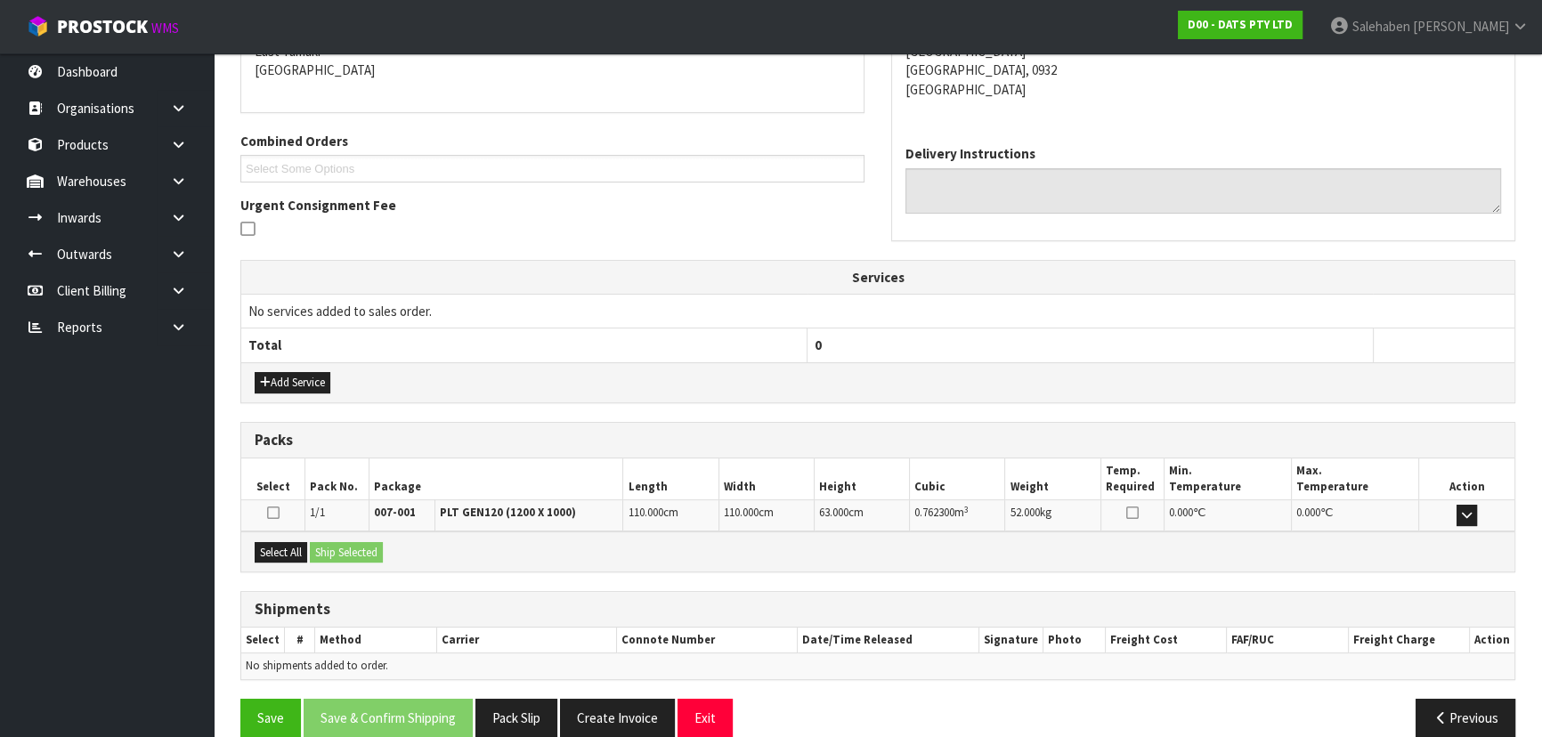
scroll to position [353, 0]
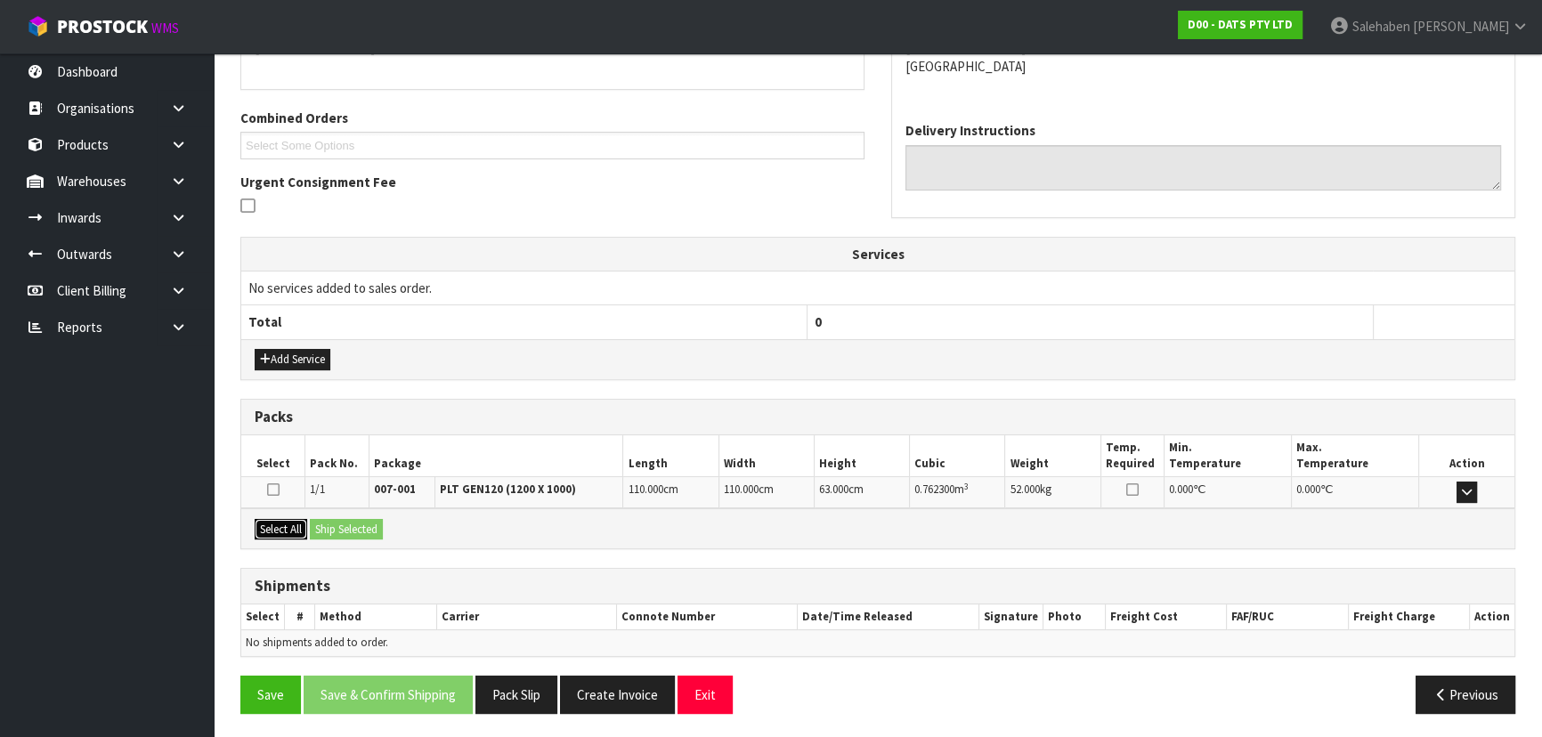
click at [286, 523] on button "Select All" at bounding box center [281, 529] width 53 height 21
drag, startPoint x: 352, startPoint y: 516, endPoint x: 364, endPoint y: 523, distance: 13.9
click at [354, 519] on button "Ship Selected" at bounding box center [346, 529] width 73 height 21
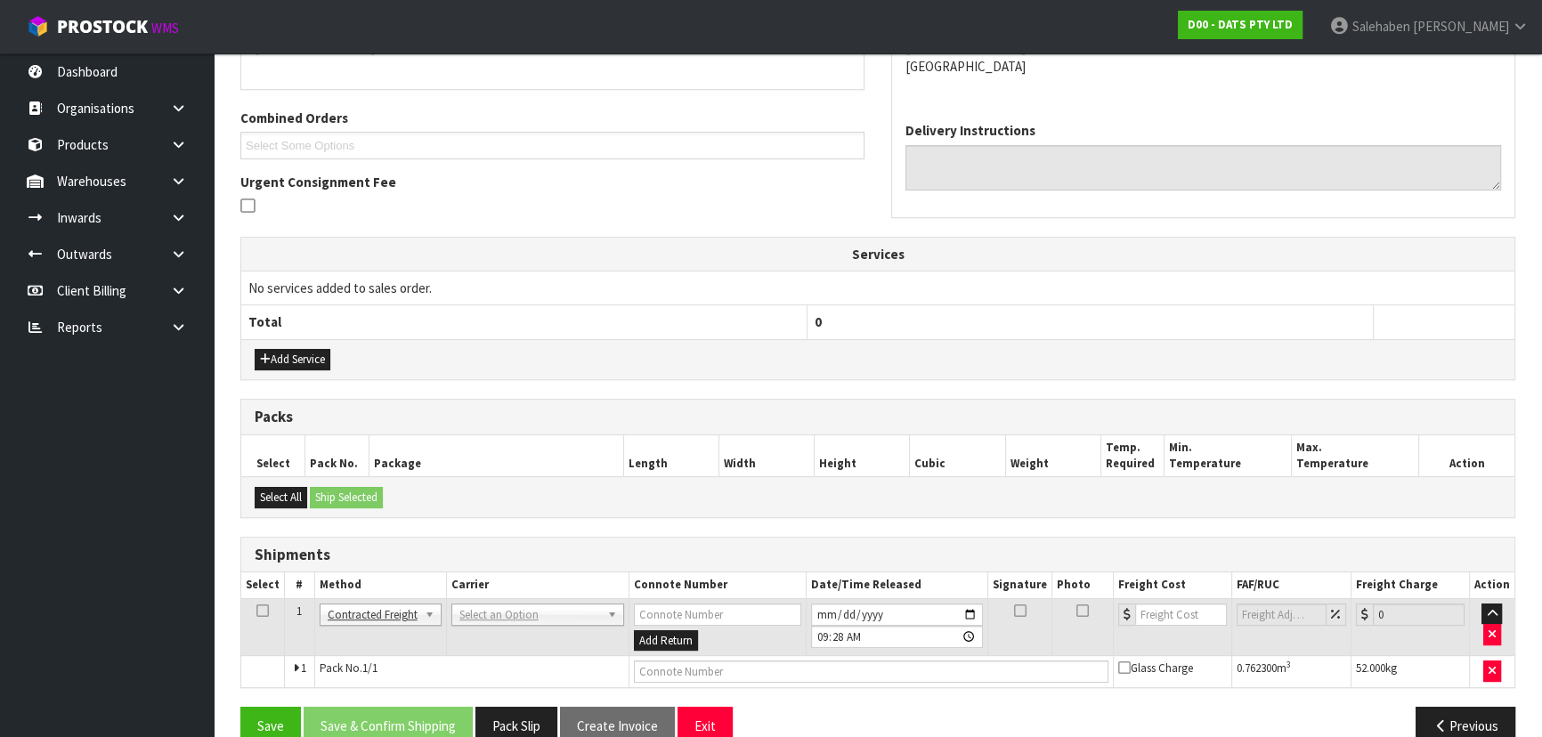
scroll to position [384, 0]
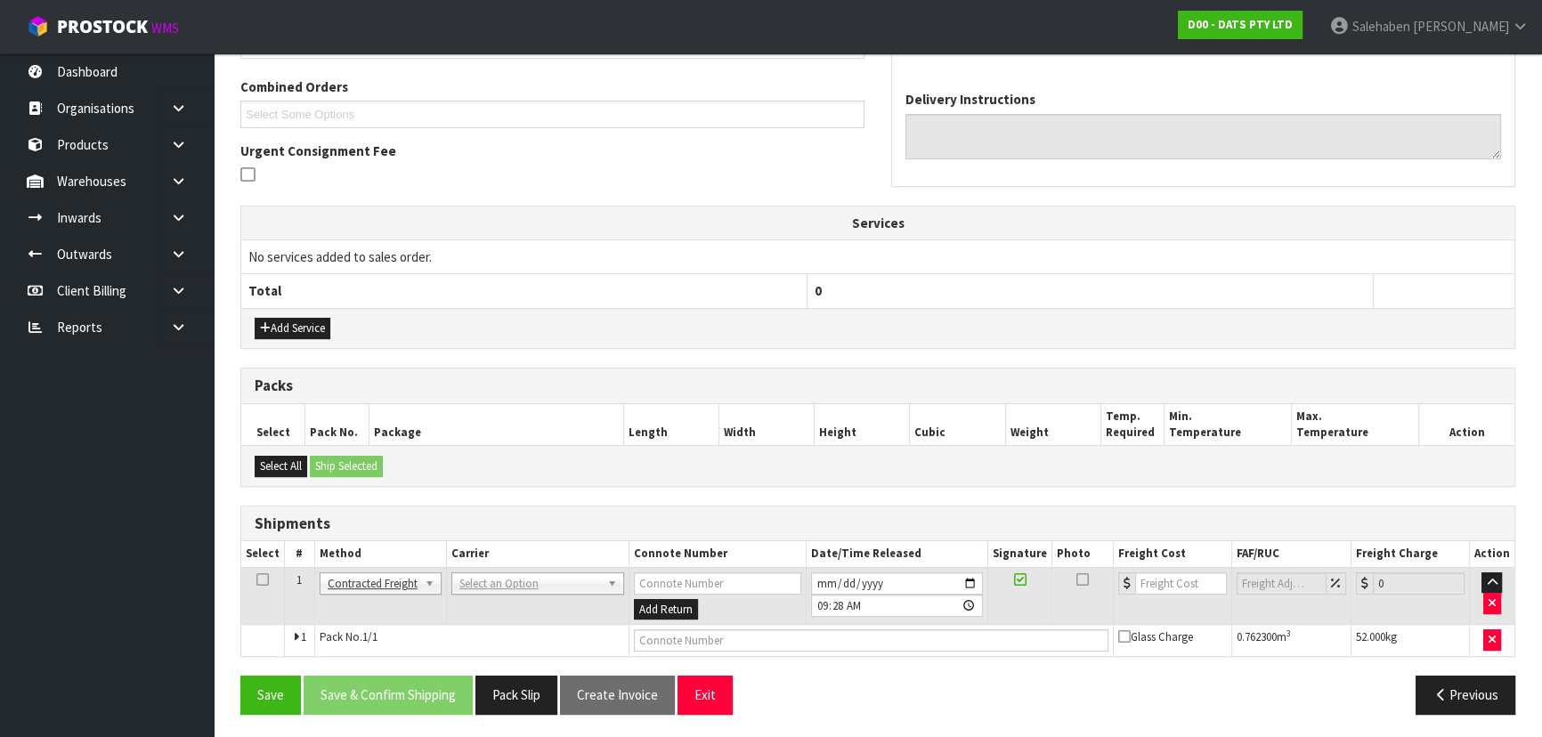
drag, startPoint x: 510, startPoint y: 565, endPoint x: 510, endPoint y: 575, distance: 9.8
click at [510, 567] on td "ANGEL - ANGEL TRANSPORT [PERSON_NAME] REMOVALS DEAEXPAKL - DEADLINE EXPRESS COU…" at bounding box center [537, 596] width 182 height 58
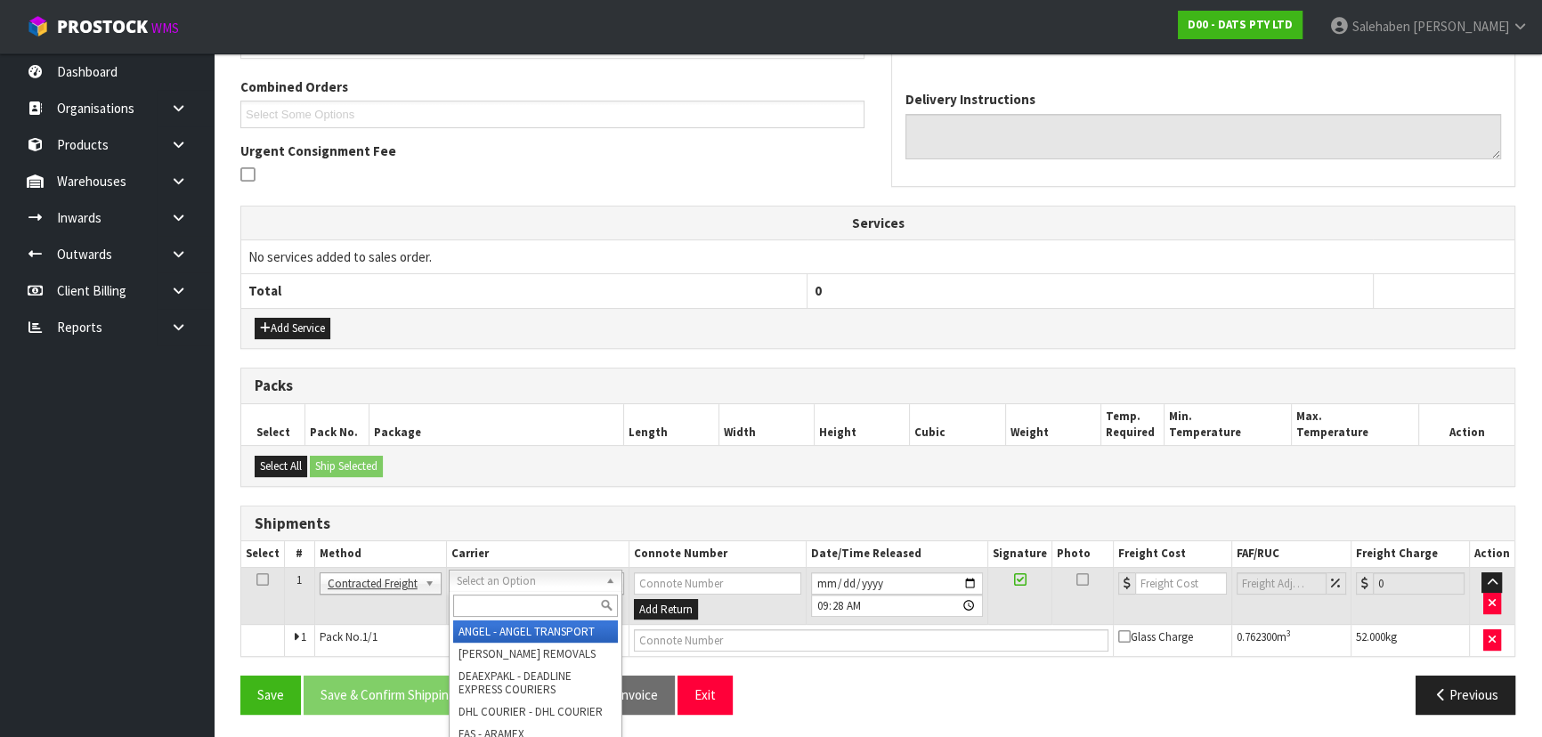
click at [505, 596] on input "text" at bounding box center [535, 606] width 165 height 22
type input "MA"
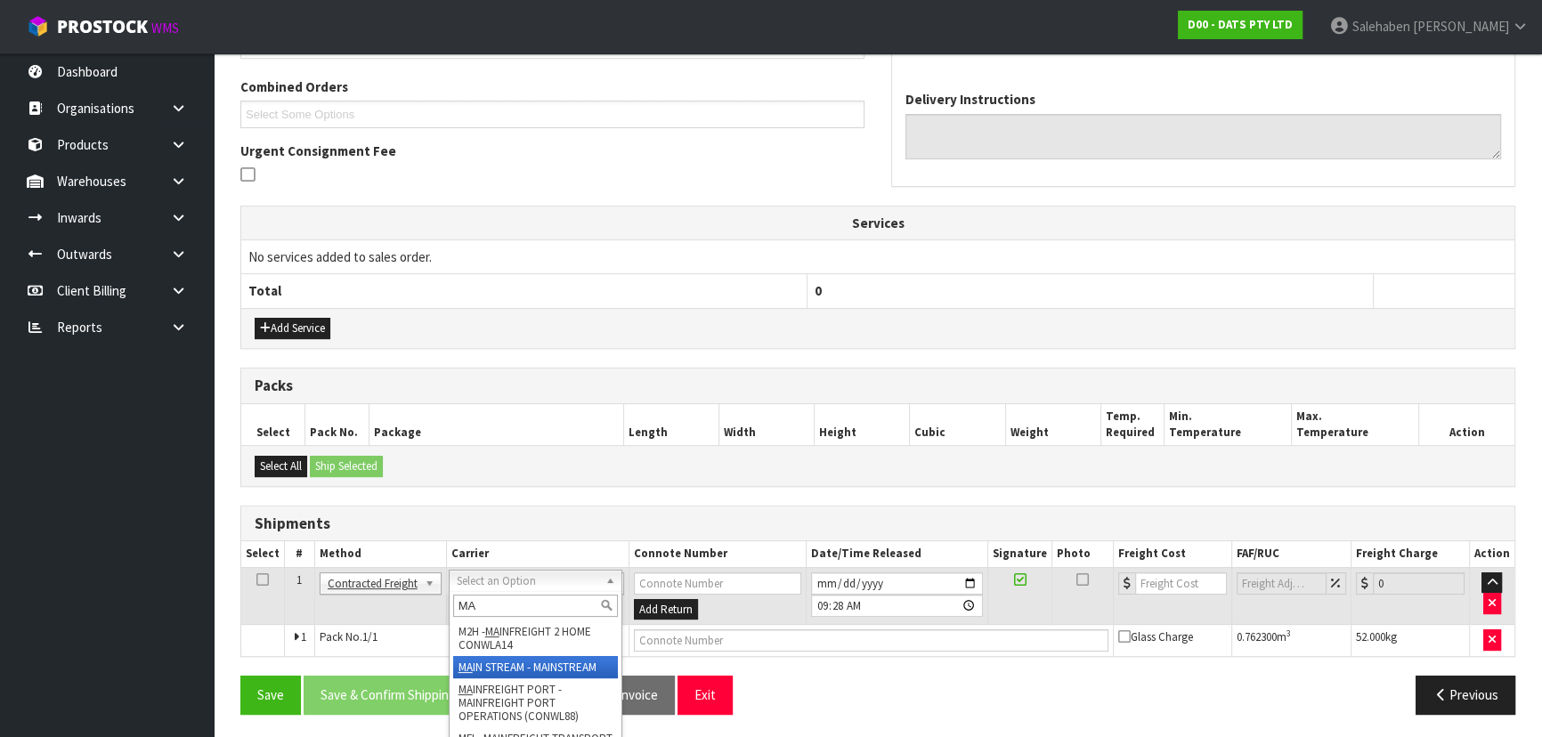
drag, startPoint x: 539, startPoint y: 664, endPoint x: 552, endPoint y: 665, distance: 13.4
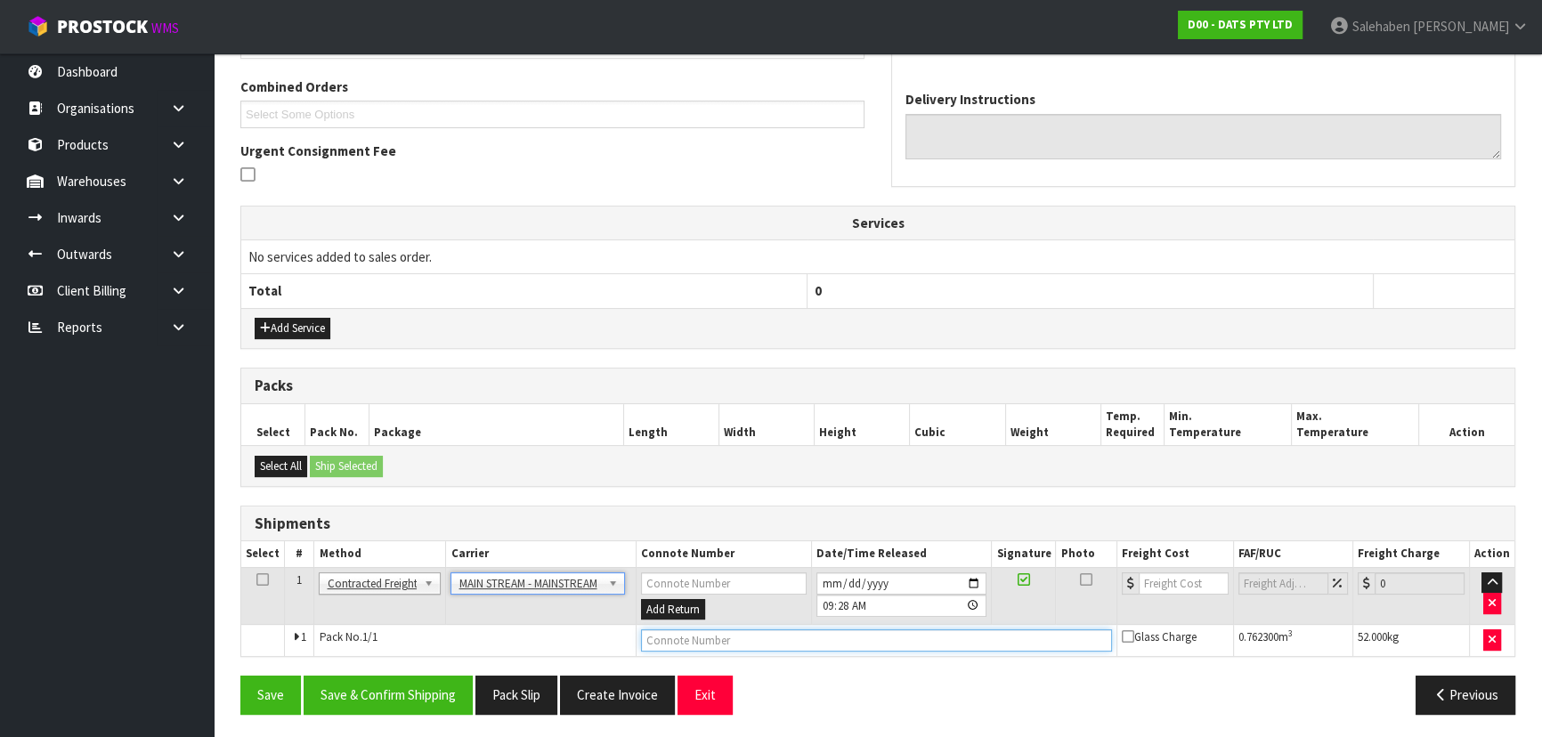
click at [728, 644] on input "text" at bounding box center [876, 640] width 471 height 22
paste input "CWL7729164"
type input "CWL7729164"
click at [1158, 580] on input "number" at bounding box center [1184, 583] width 90 height 22
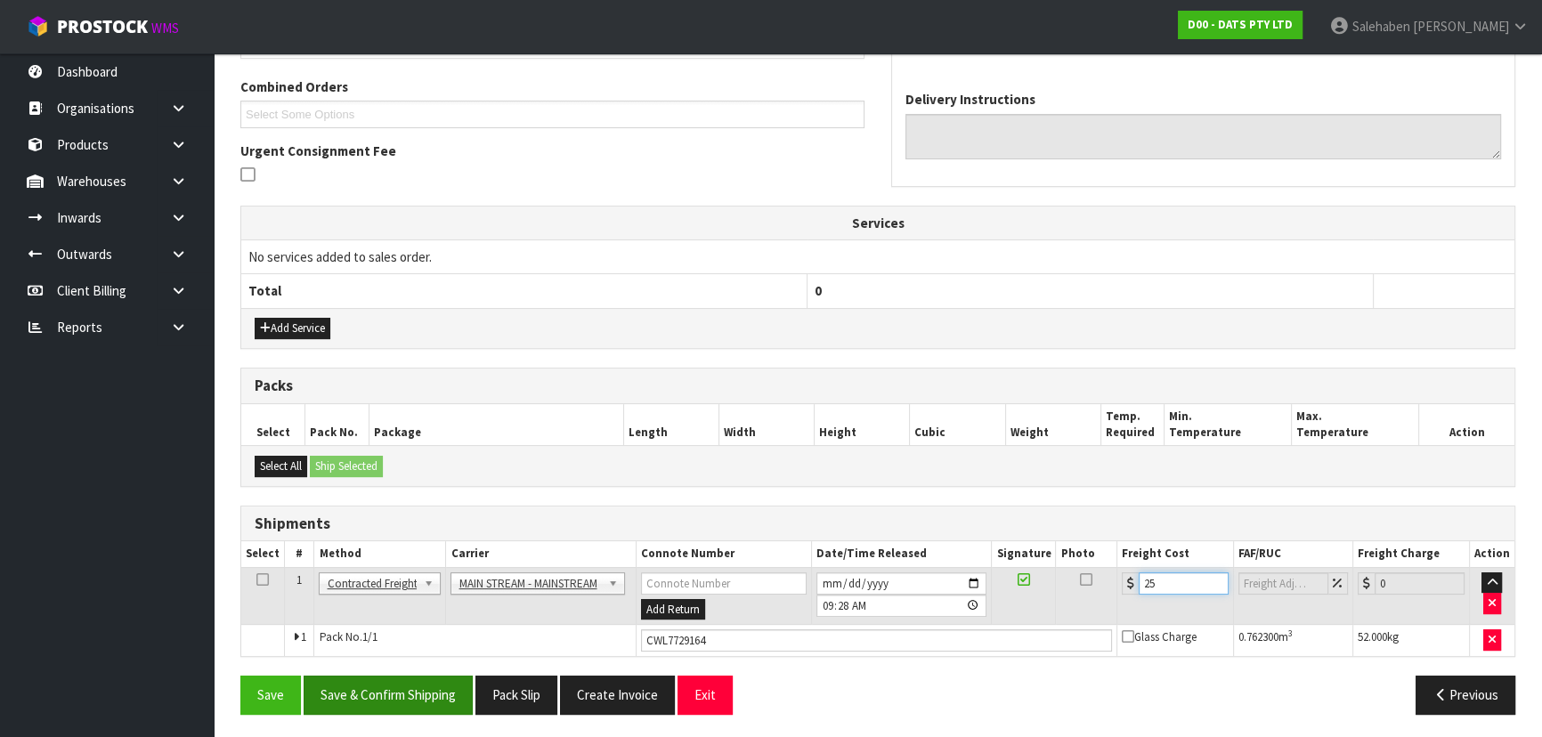
type input "25"
click at [397, 687] on button "Save & Confirm Shipping" at bounding box center [388, 695] width 169 height 38
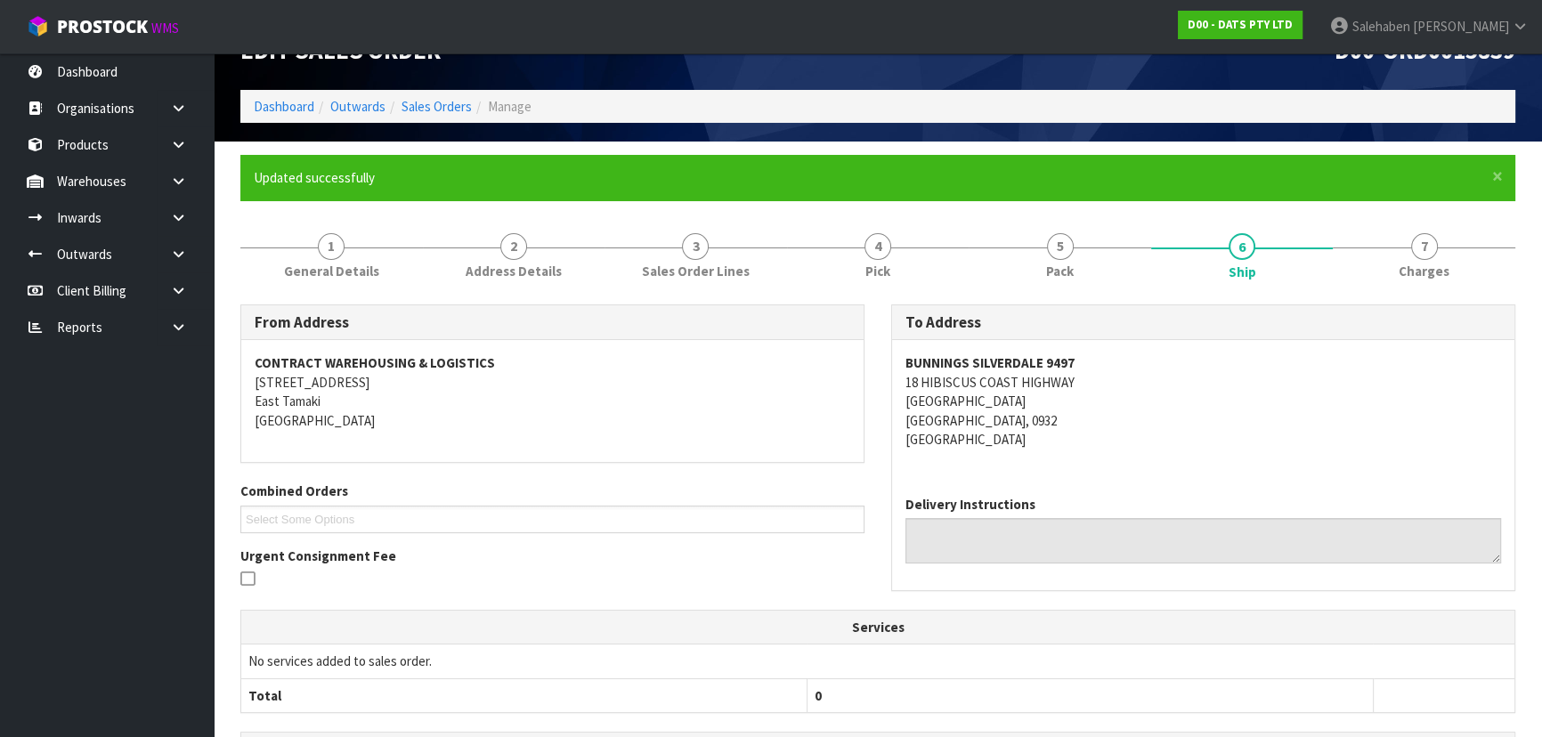
scroll to position [0, 0]
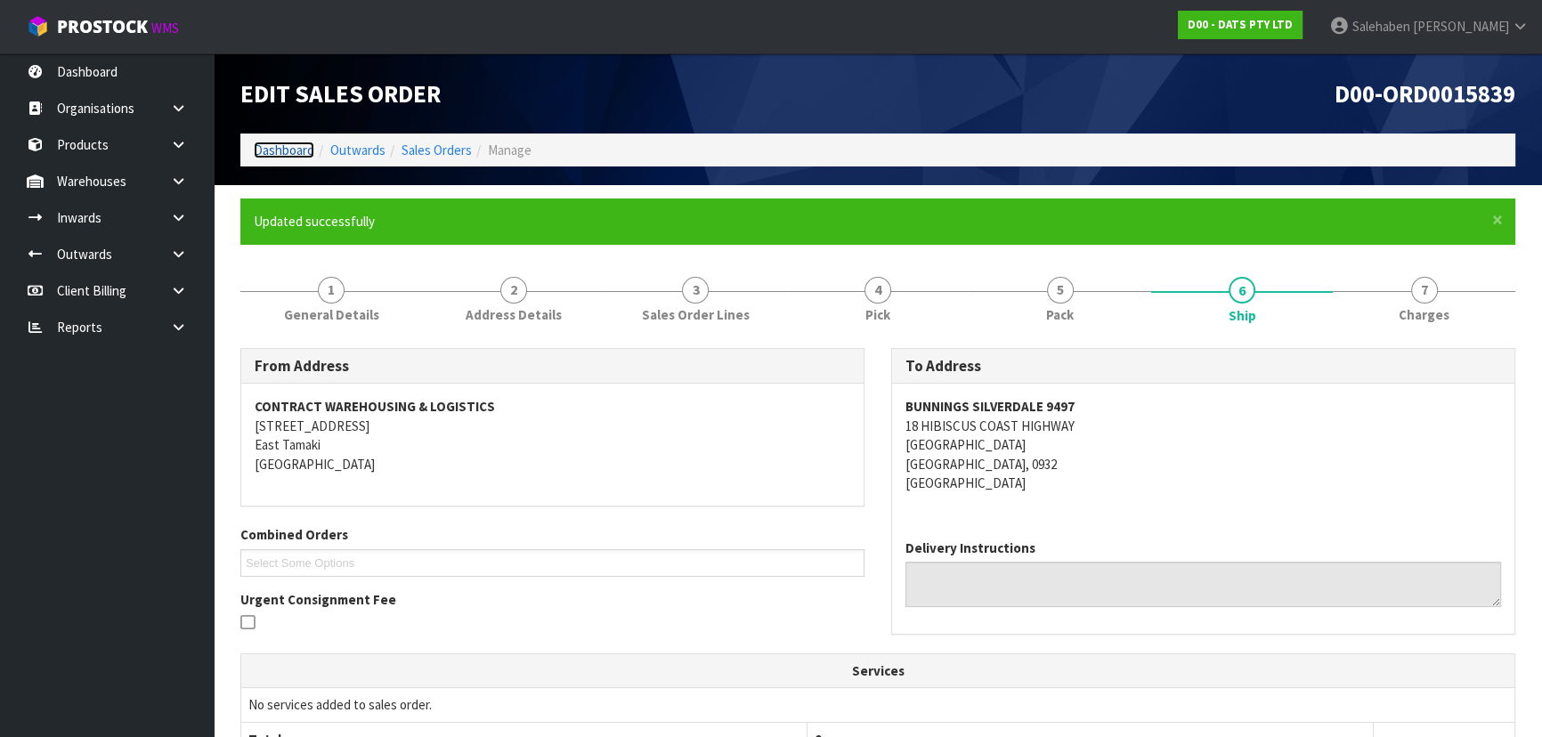
click at [254, 142] on link "Dashboard" at bounding box center [284, 150] width 61 height 17
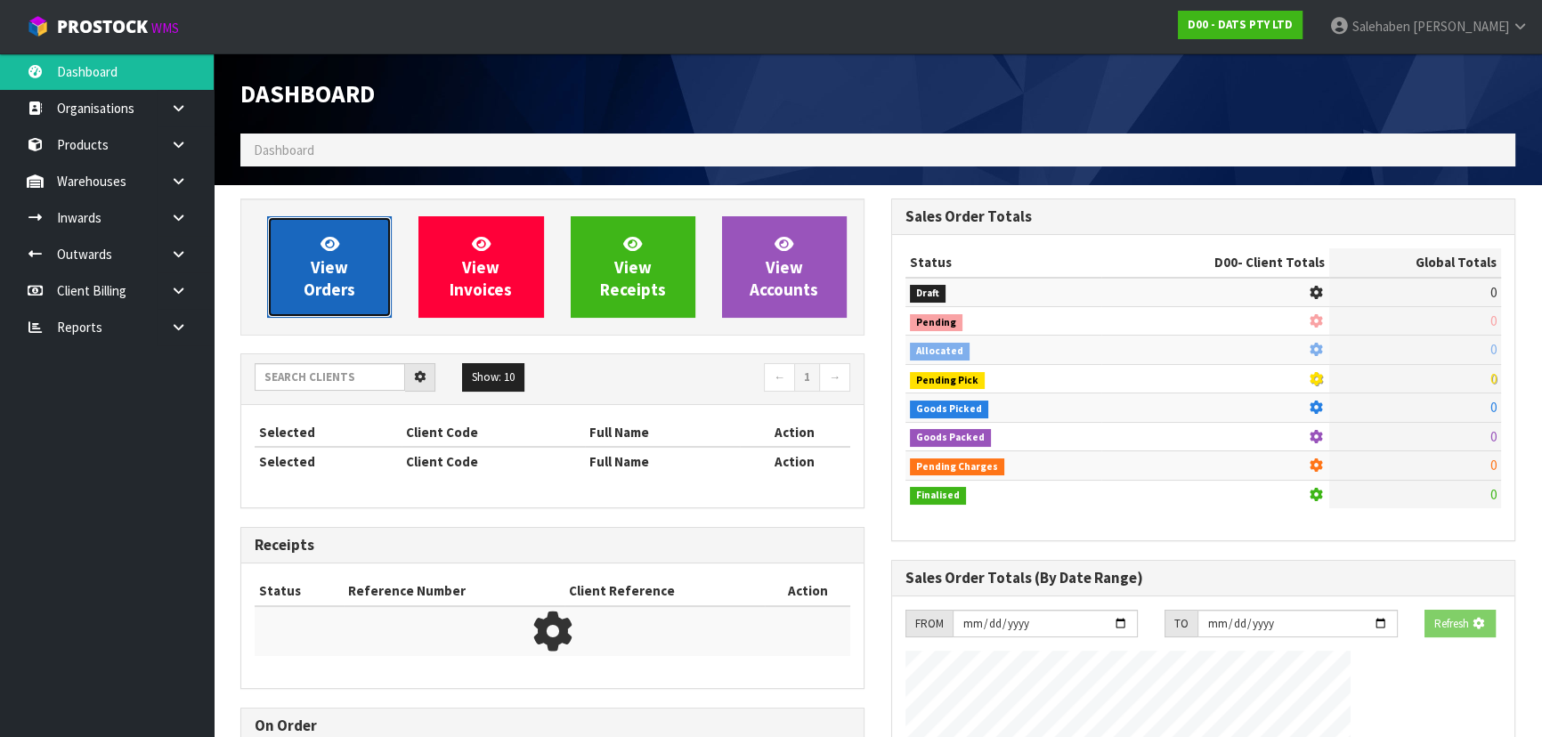
click at [311, 261] on link "View Orders" at bounding box center [329, 266] width 125 height 101
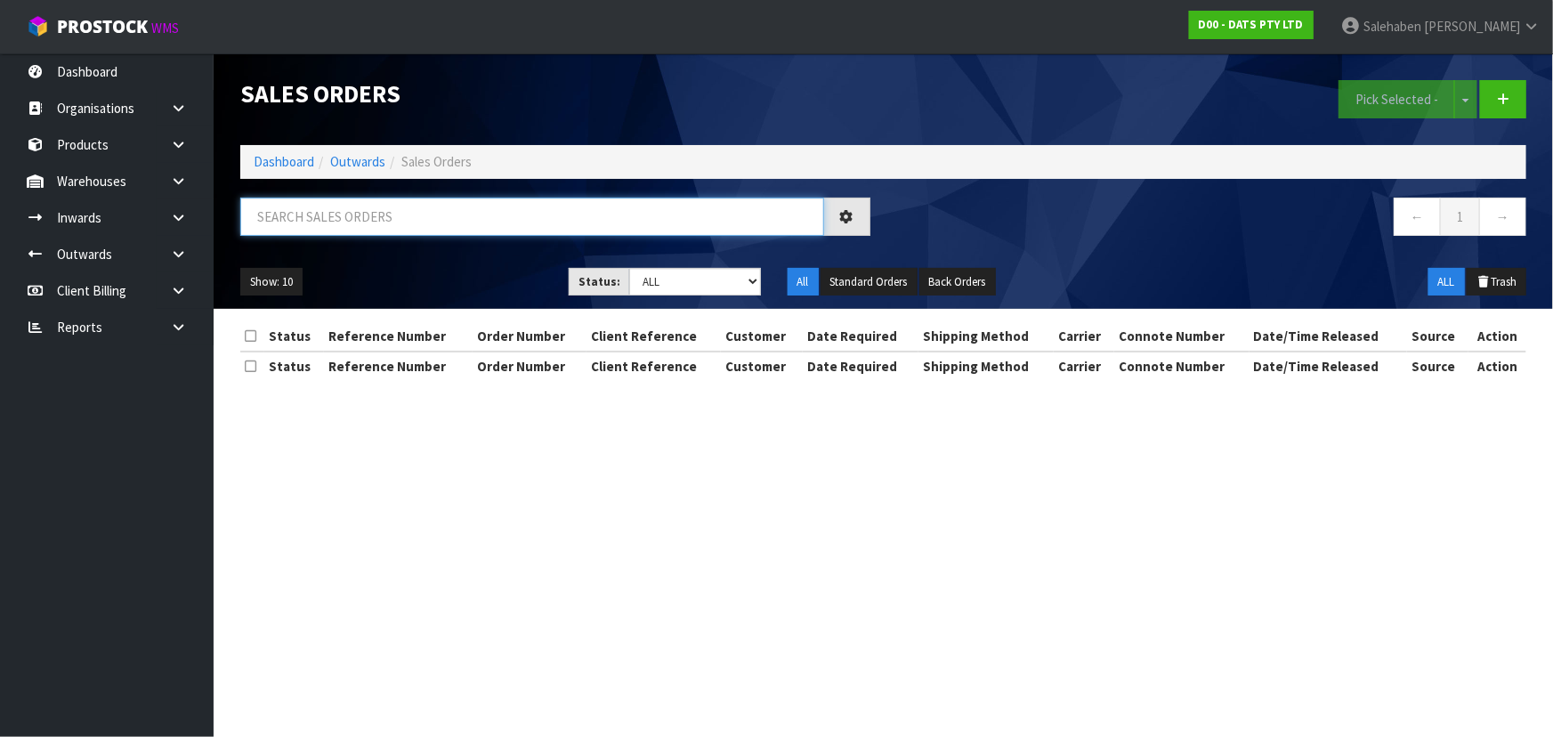
click at [369, 215] on input "text" at bounding box center [532, 217] width 584 height 38
type input "15847"
click at [677, 279] on select "Draft Pending Allocated Pending Pick Goods Picked Goods Packed Pending Charges …" at bounding box center [695, 282] width 132 height 28
select select "string:5"
click at [629, 268] on select "Draft Pending Allocated Pending Pick Goods Picked Goods Packed Pending Charges …" at bounding box center [695, 282] width 132 height 28
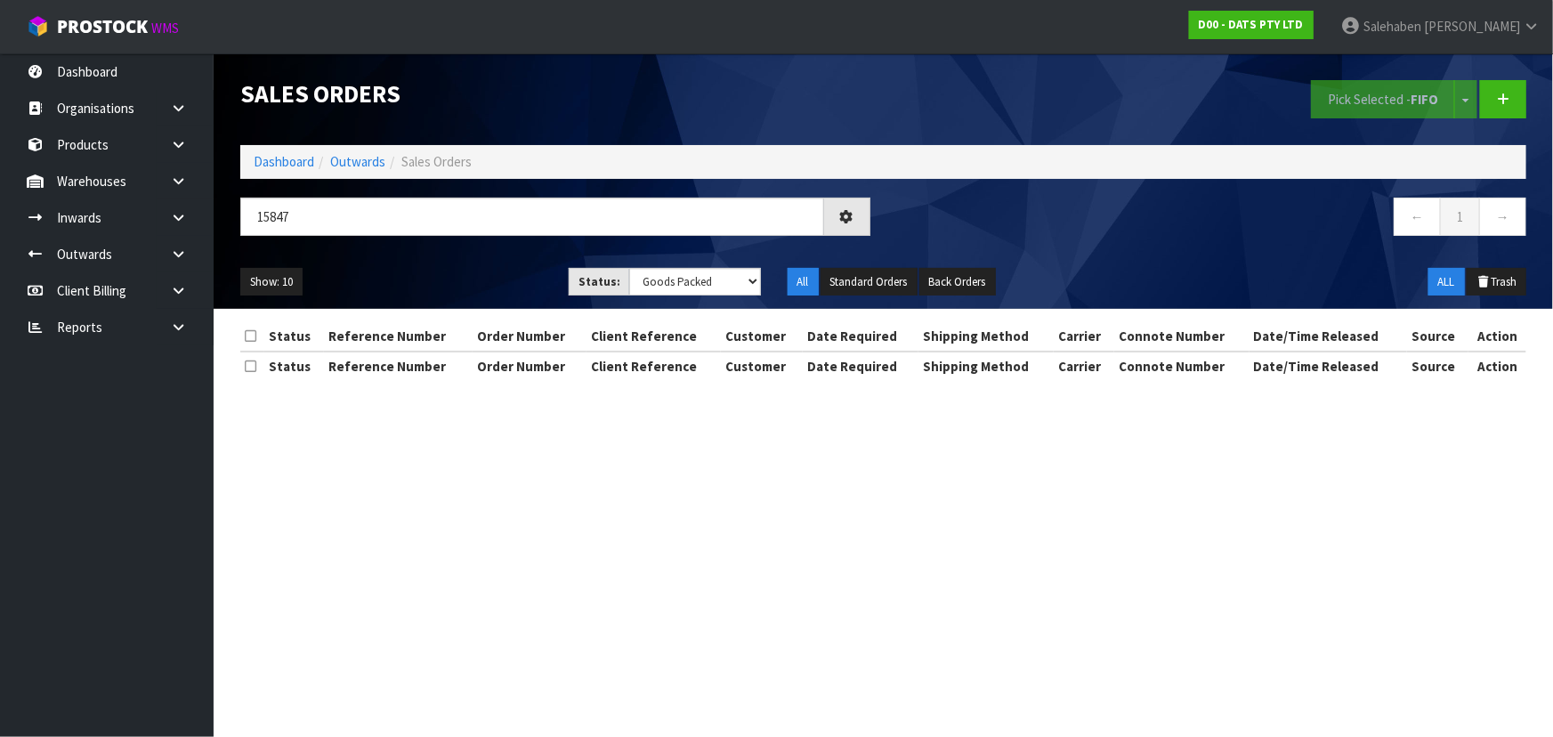
click at [472, 269] on ul "Show: 10 5 10 25 50" at bounding box center [391, 282] width 302 height 28
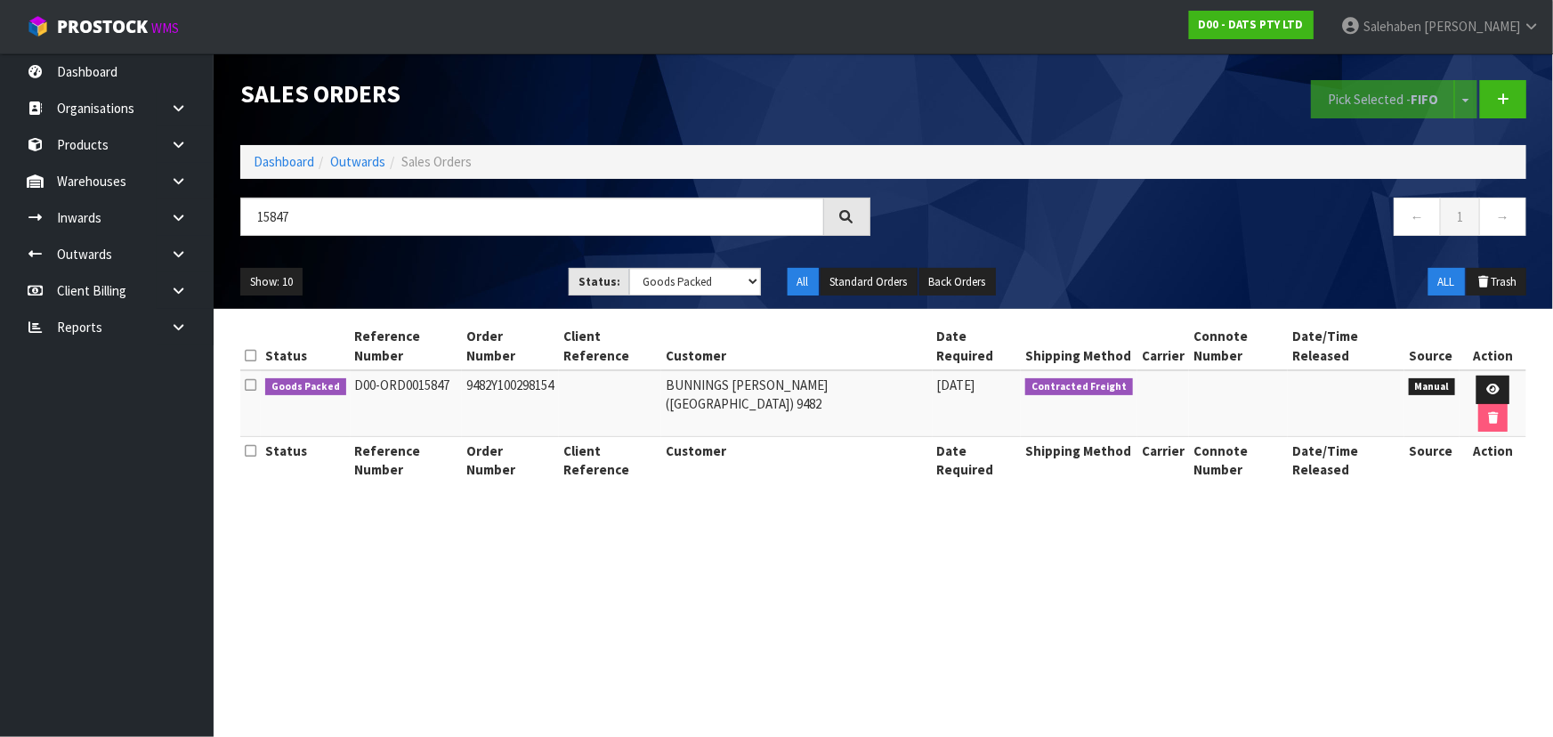
click at [472, 269] on ul "Show: 10 5 10 25 50" at bounding box center [391, 282] width 302 height 28
click at [1488, 385] on icon at bounding box center [1493, 390] width 13 height 12
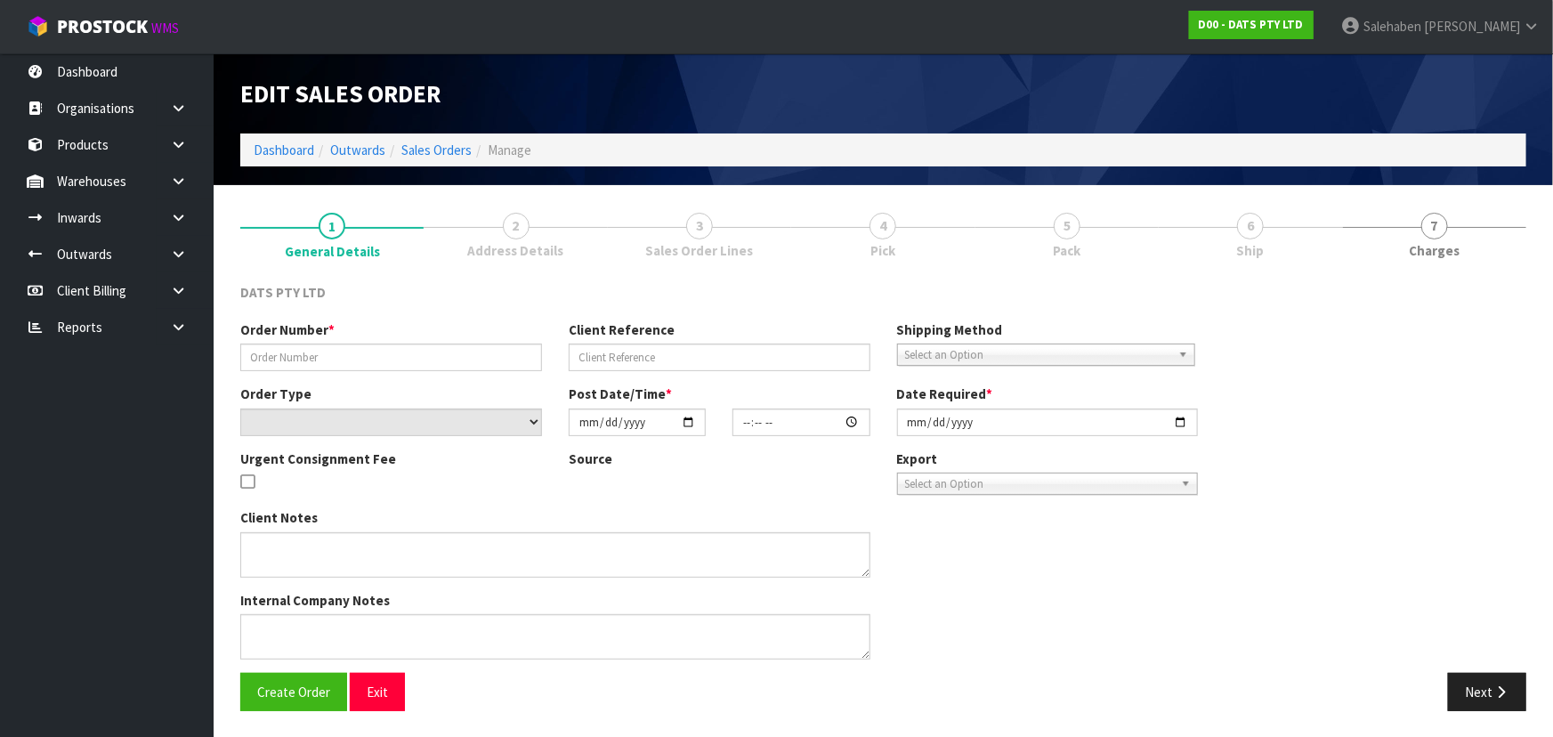
type input "9482Y100298154"
select select "number:0"
type input "[DATE]"
type input "08:48:00.000"
type input "[DATE]"
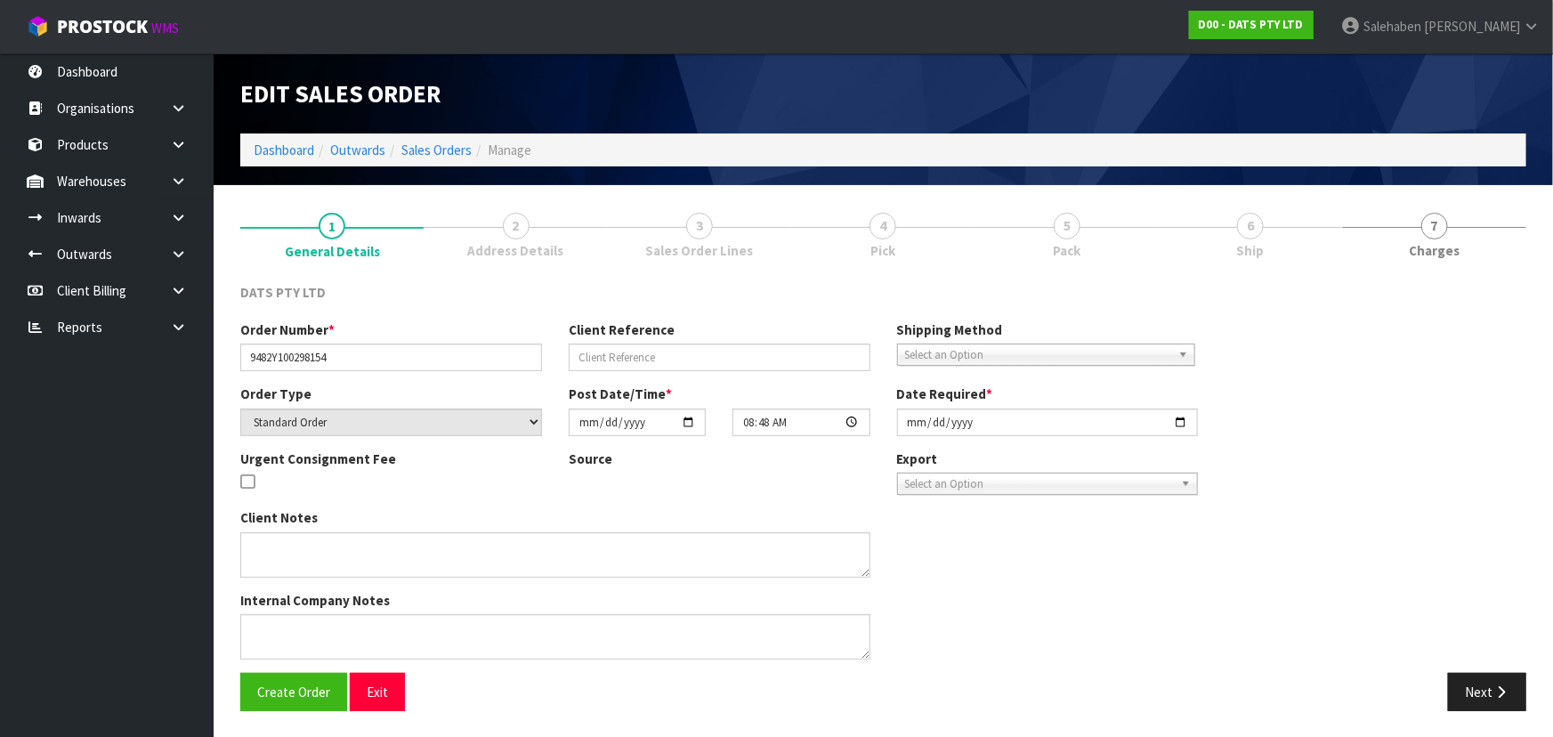
click at [1159, 239] on link "5 Pack" at bounding box center [1067, 234] width 183 height 70
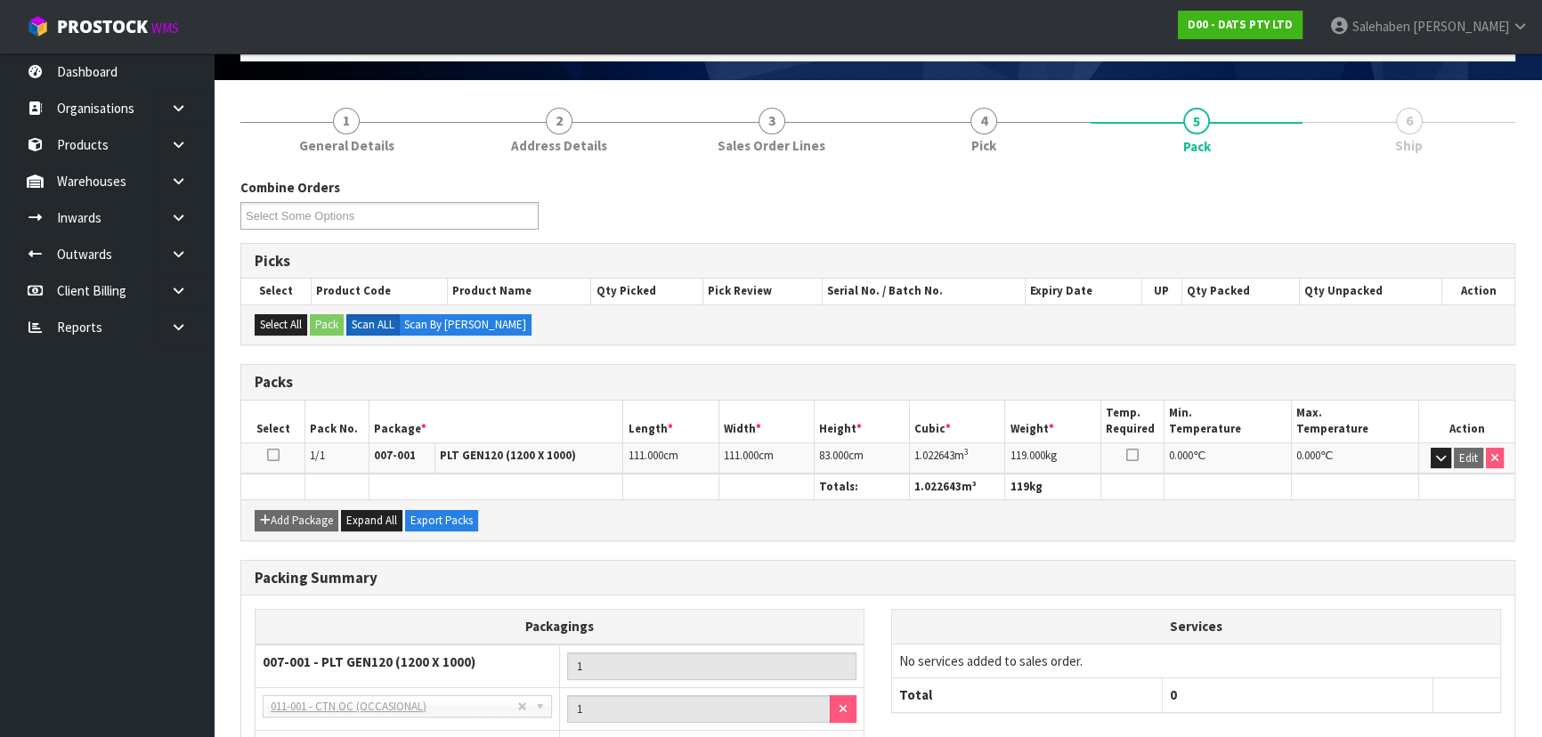
scroll to position [246, 0]
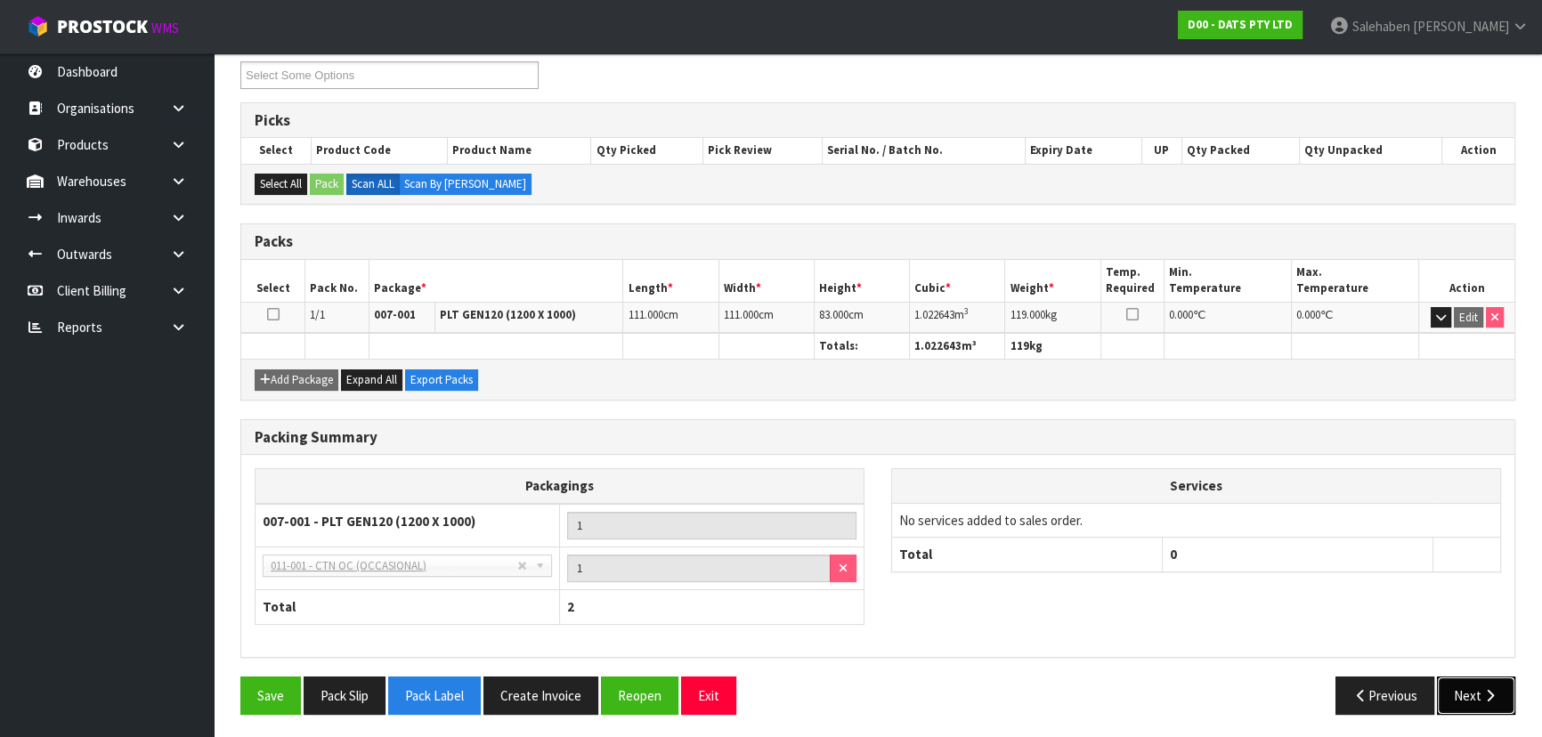
click at [1469, 684] on button "Next" at bounding box center [1476, 696] width 78 height 38
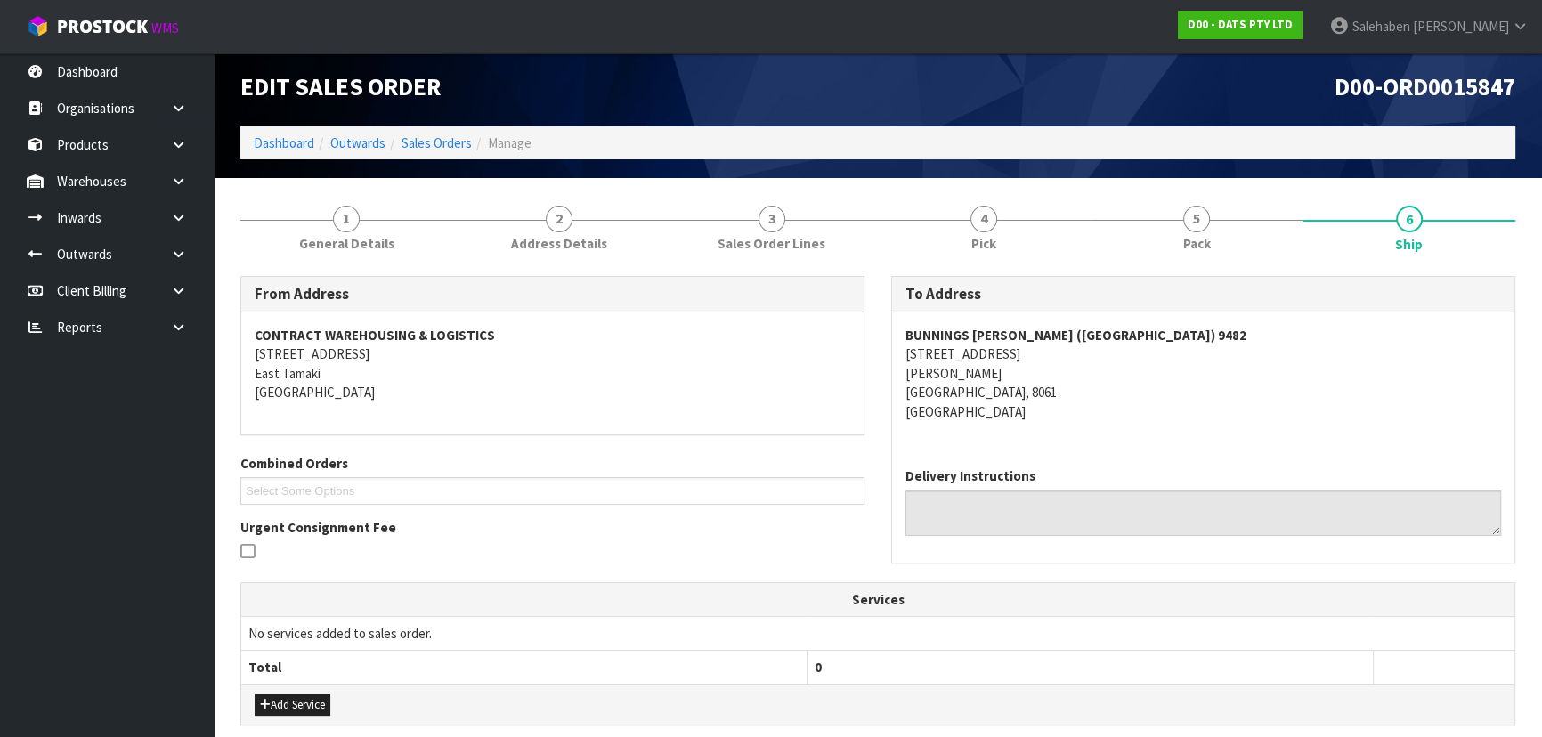
scroll to position [0, 0]
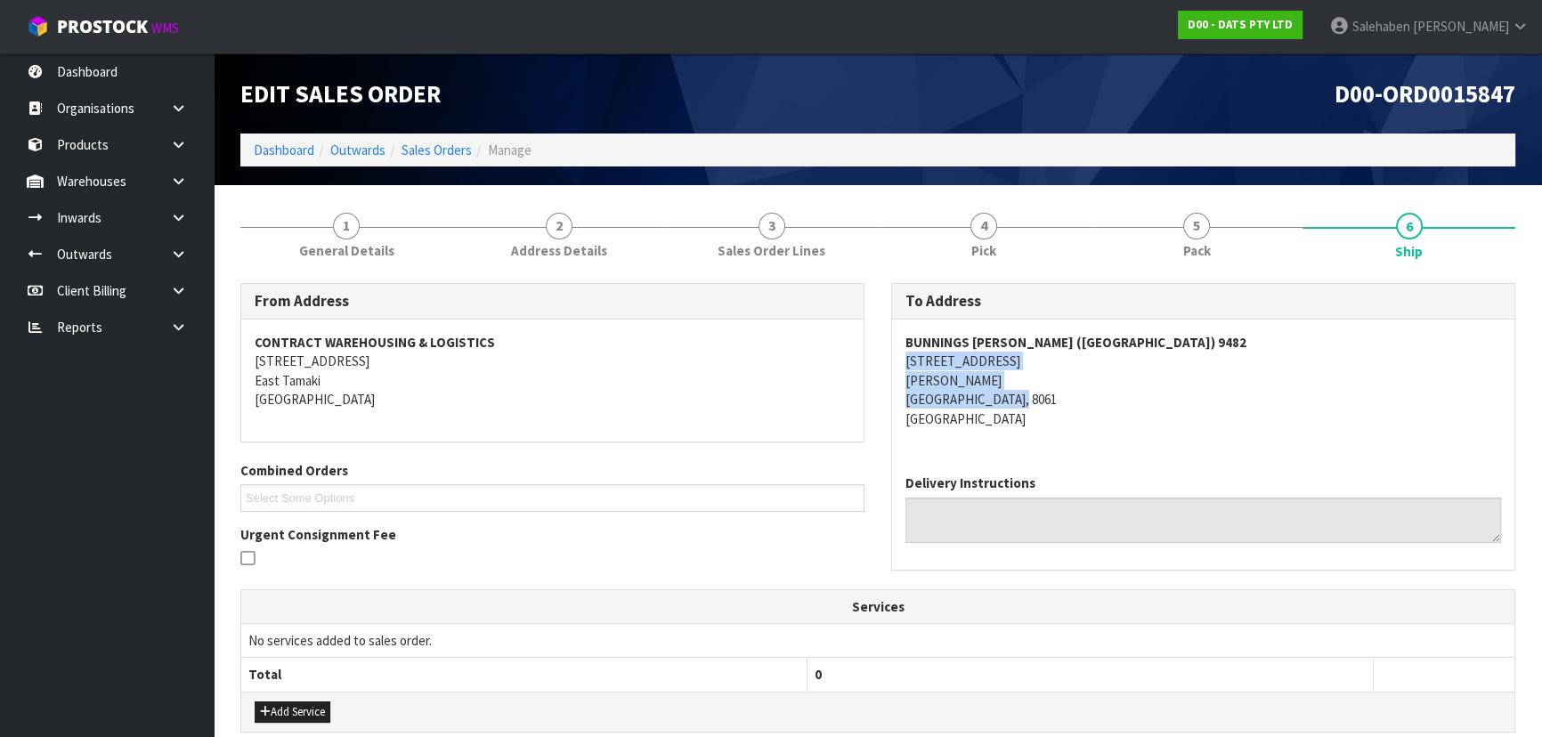
copy address "197 MARSHLAND ROAD SHIRLEY CHRISTCHURCH, 8061"
drag, startPoint x: 898, startPoint y: 358, endPoint x: 1054, endPoint y: 409, distance: 163.8
click at [1059, 409] on div "BUNNINGS SHIRLEY (CHRISTCHURCH) 9482 197 MARSHLAND ROAD SHIRLEY CHRISTCHURCH, 8…" at bounding box center [1203, 390] width 622 height 141
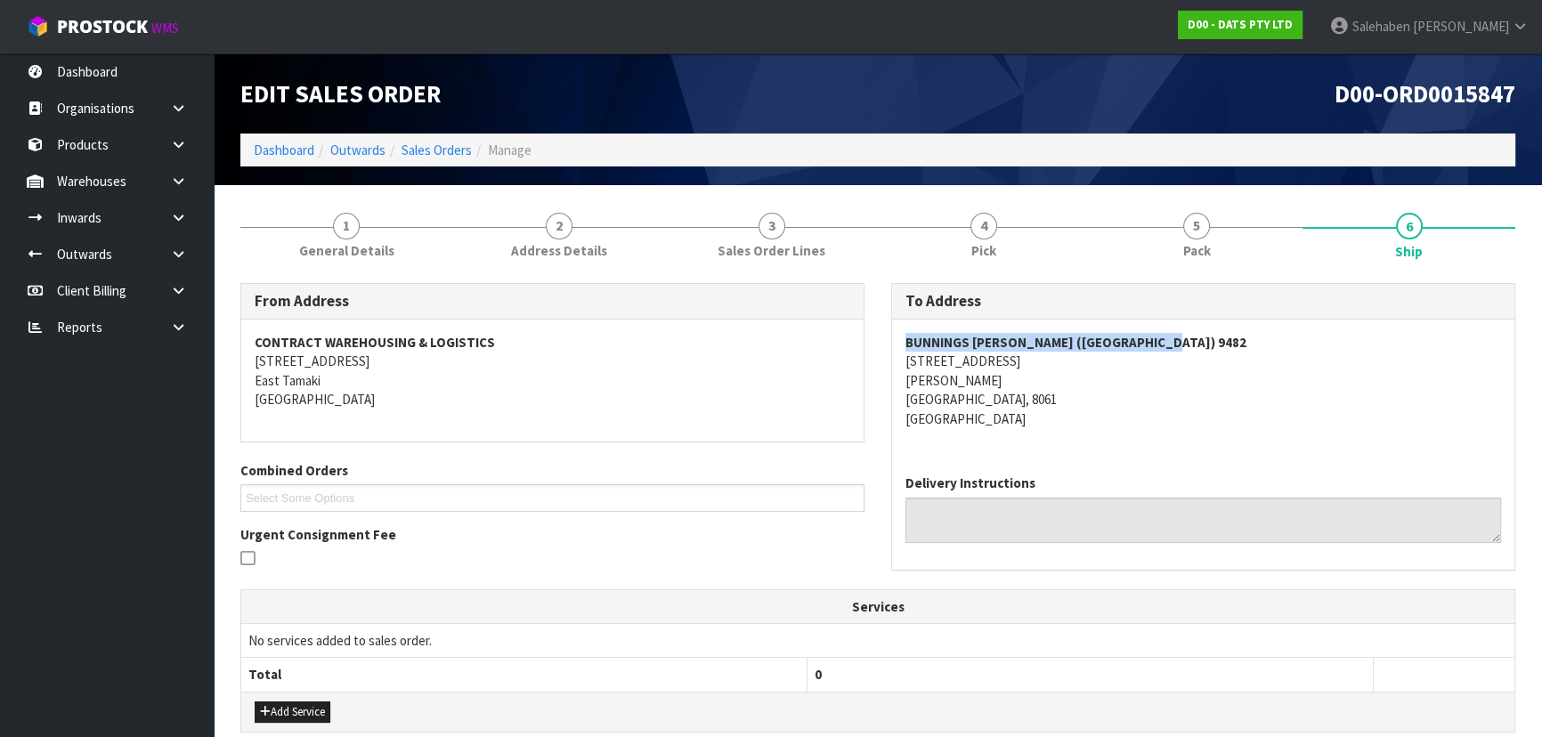
copy strong "BUNNINGS [PERSON_NAME] ([GEOGRAPHIC_DATA]) 9482"
drag, startPoint x: 902, startPoint y: 342, endPoint x: 1173, endPoint y: 341, distance: 271.5
click at [1173, 341] on div "BUNNINGS SHIRLEY (CHRISTCHURCH) 9482 197 MARSHLAND ROAD SHIRLEY CHRISTCHURCH, 8…" at bounding box center [1203, 390] width 622 height 141
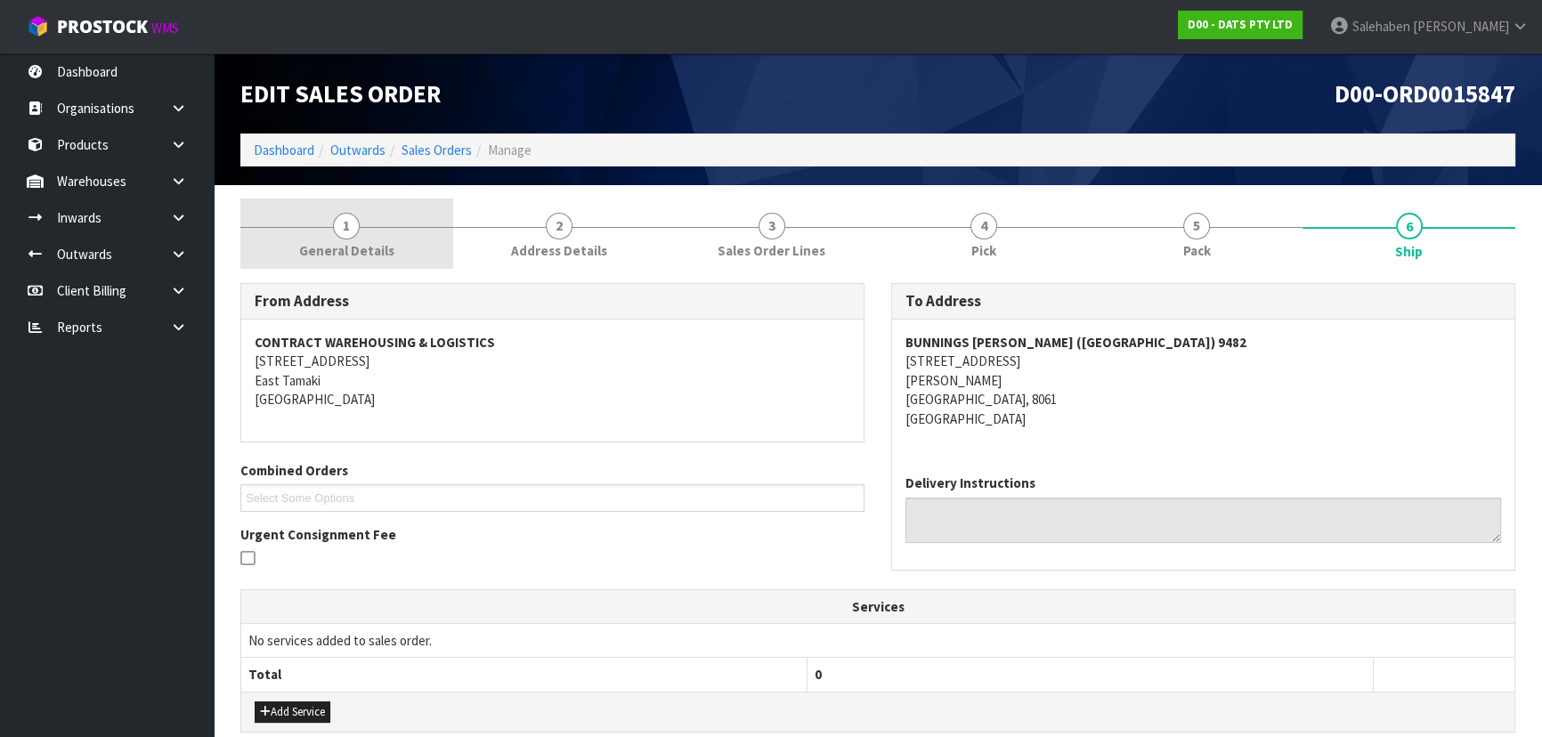
click at [312, 232] on link "1 General Details" at bounding box center [346, 234] width 213 height 70
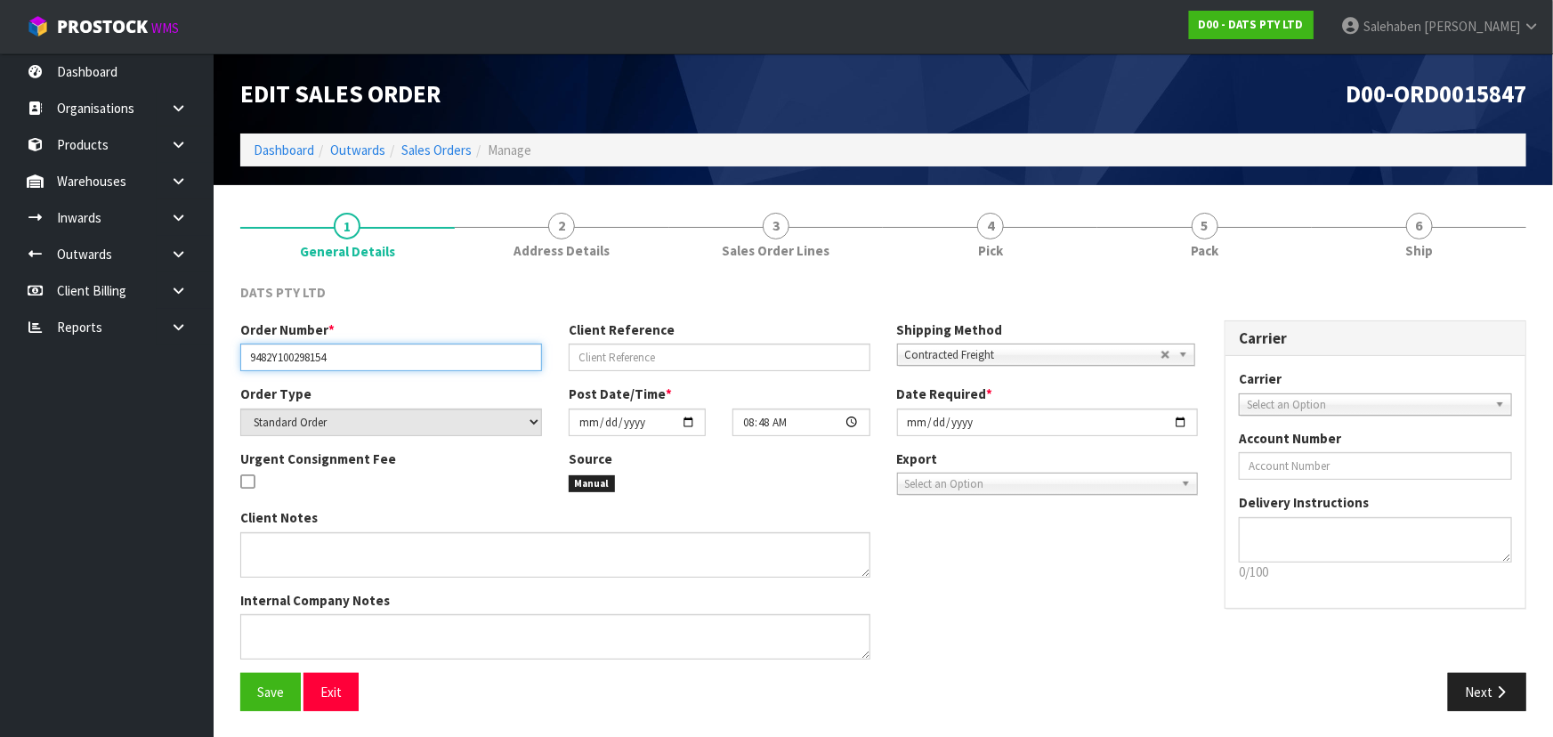
drag, startPoint x: 248, startPoint y: 360, endPoint x: 373, endPoint y: 363, distance: 124.7
click at [373, 363] on input "9482Y100298154" at bounding box center [391, 358] width 302 height 28
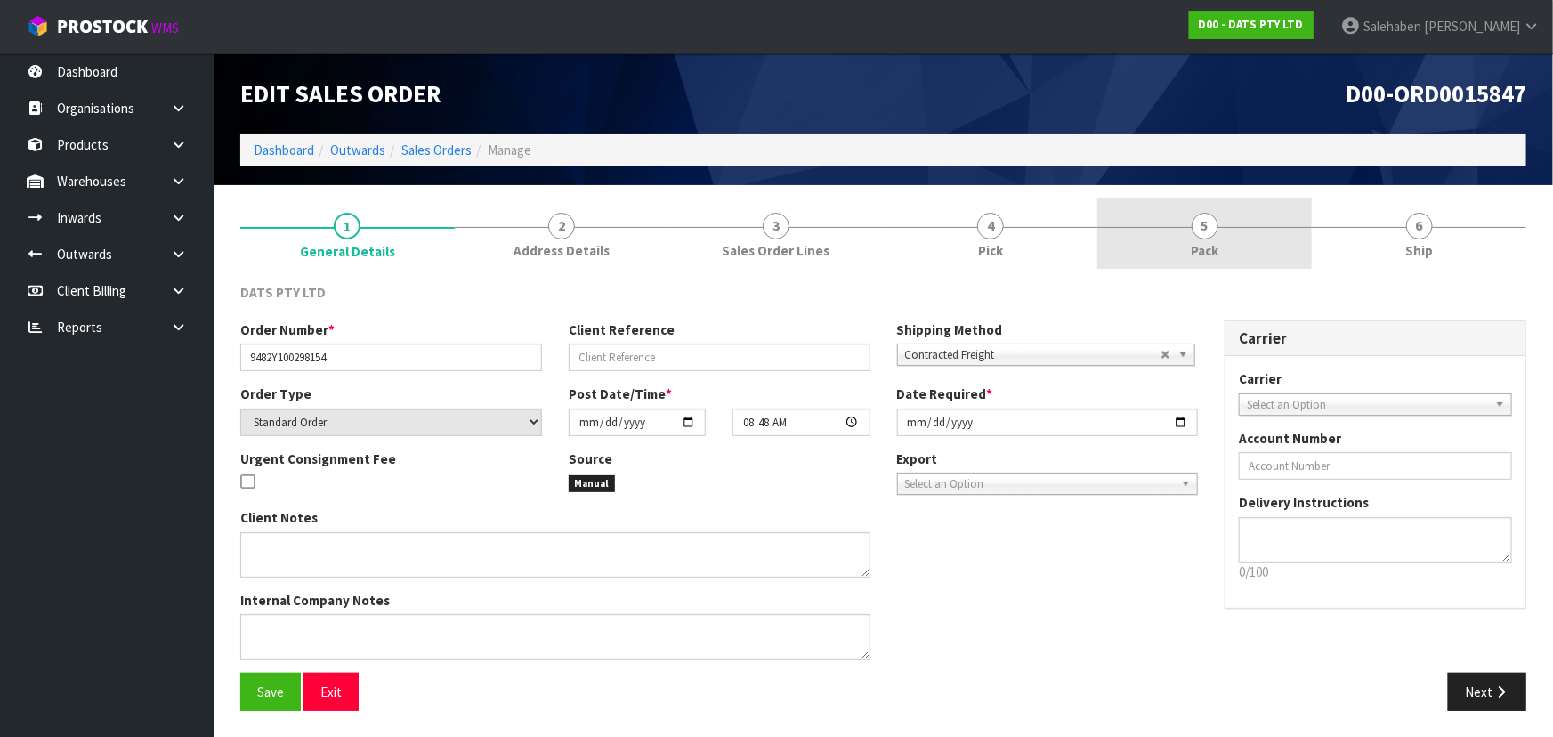
click at [1300, 254] on link "5 Pack" at bounding box center [1205, 234] width 215 height 70
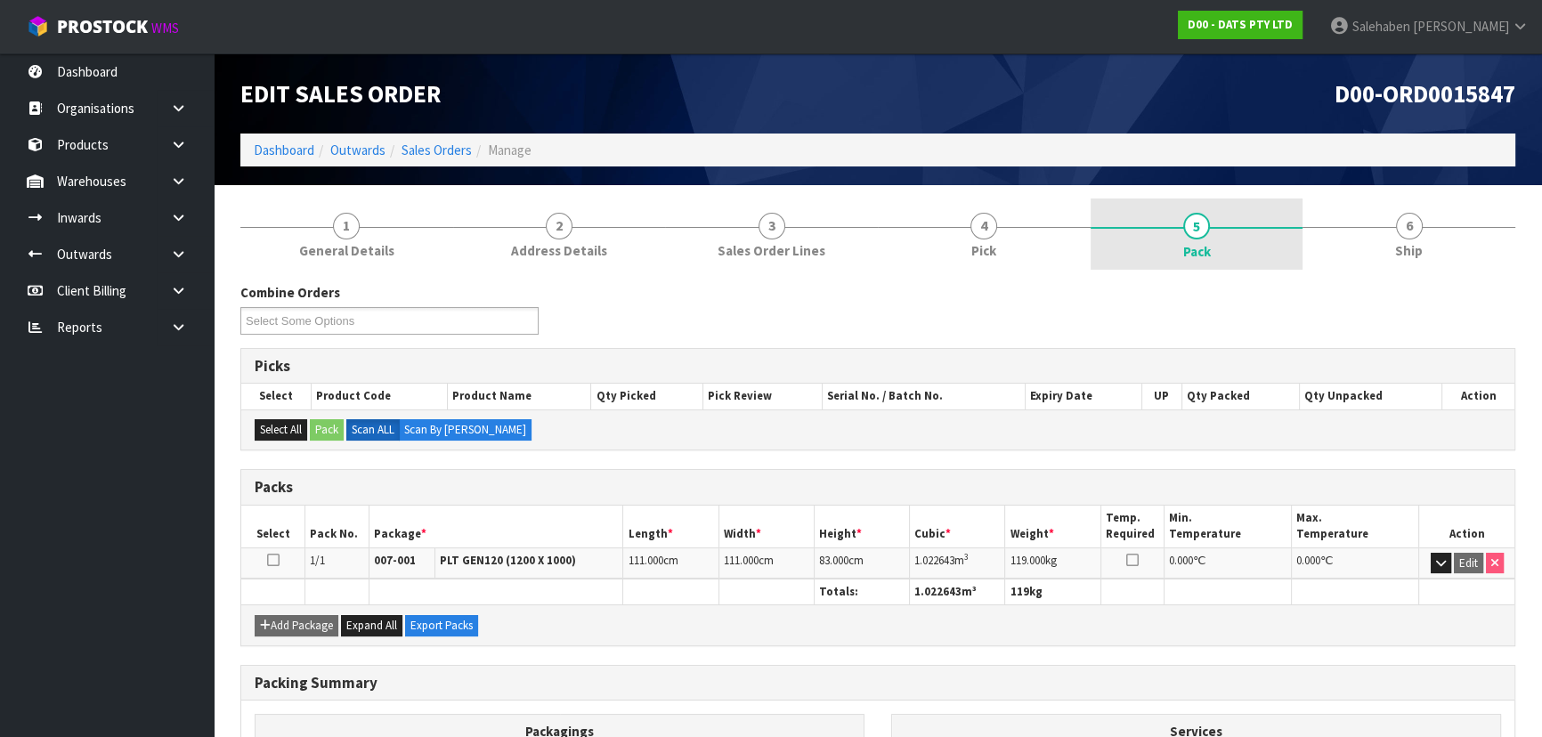
click at [1236, 251] on link "5 Pack" at bounding box center [1196, 234] width 213 height 71
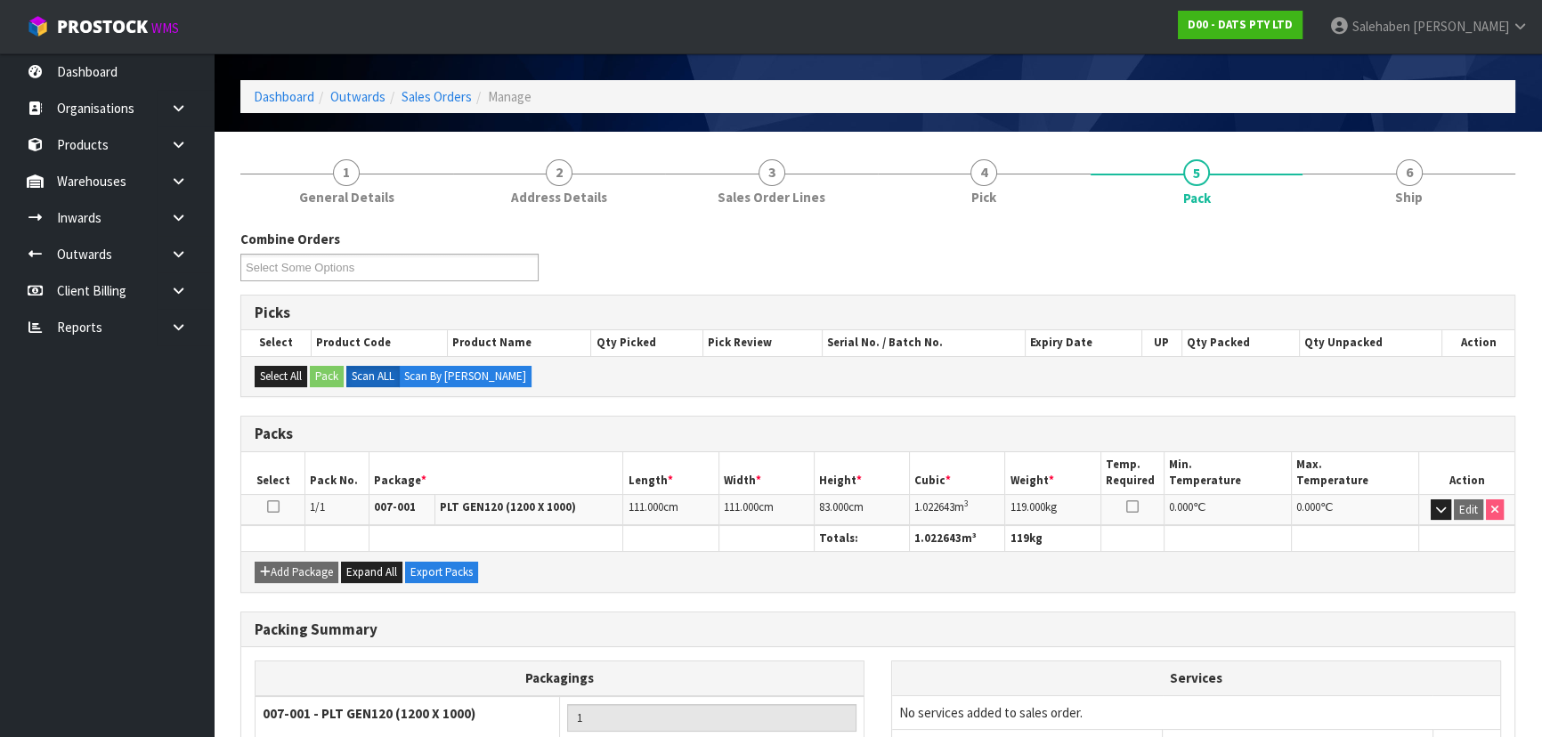
scroll to position [80, 0]
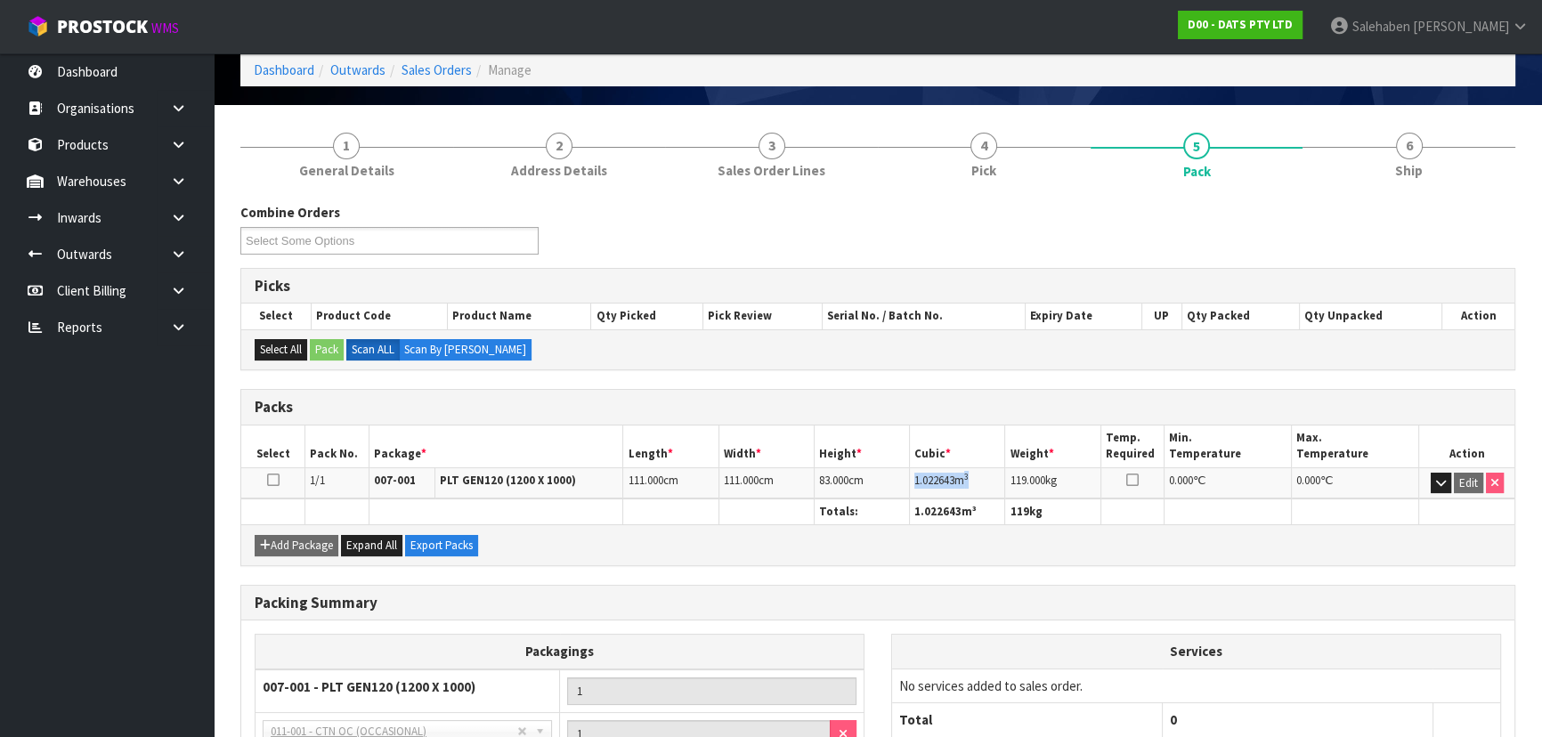
copy td "1.022643 m 3"
drag, startPoint x: 912, startPoint y: 475, endPoint x: 985, endPoint y: 466, distance: 72.7
click at [985, 467] on td "1.022643 m 3" at bounding box center [957, 482] width 95 height 31
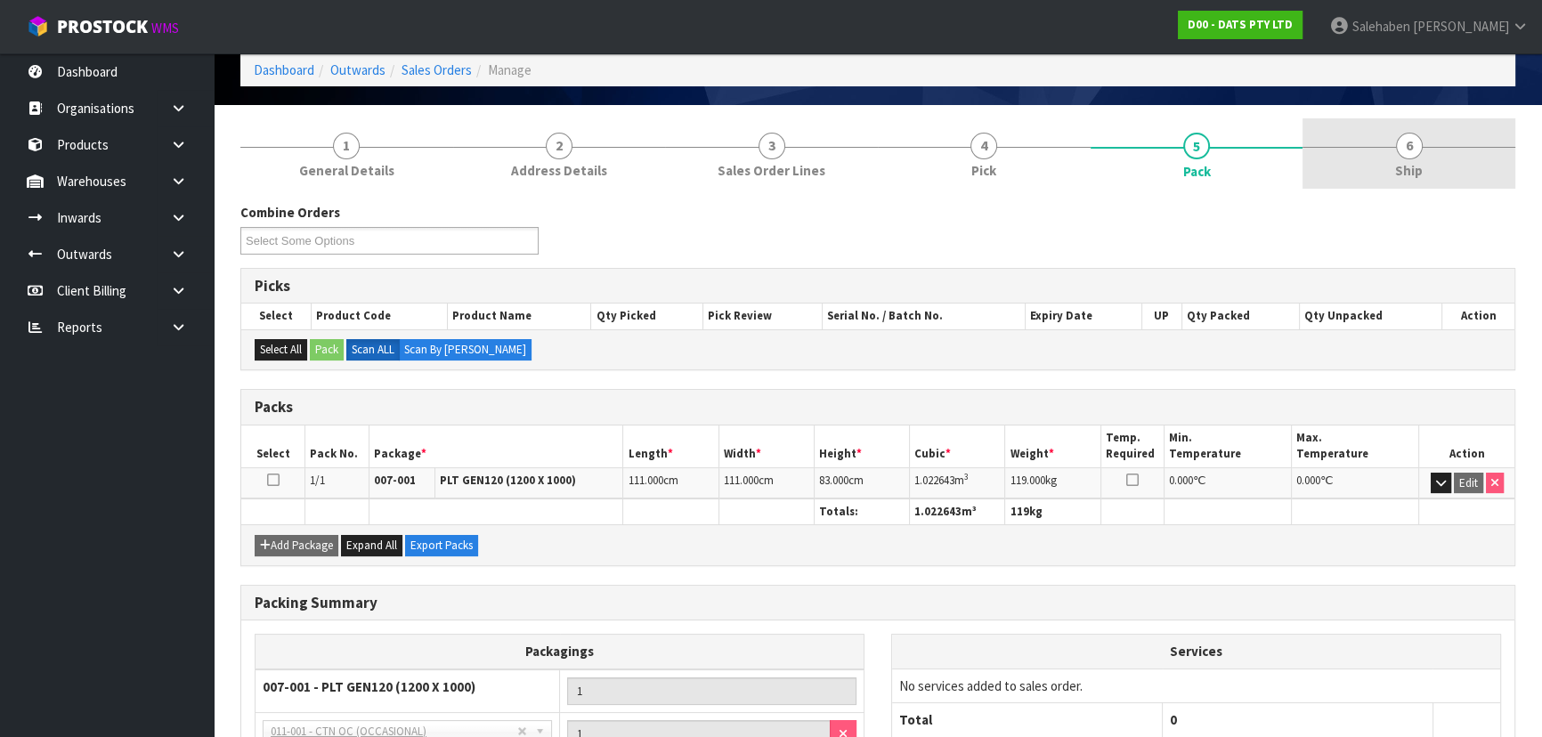
click at [1382, 156] on link "6 Ship" at bounding box center [1408, 153] width 213 height 70
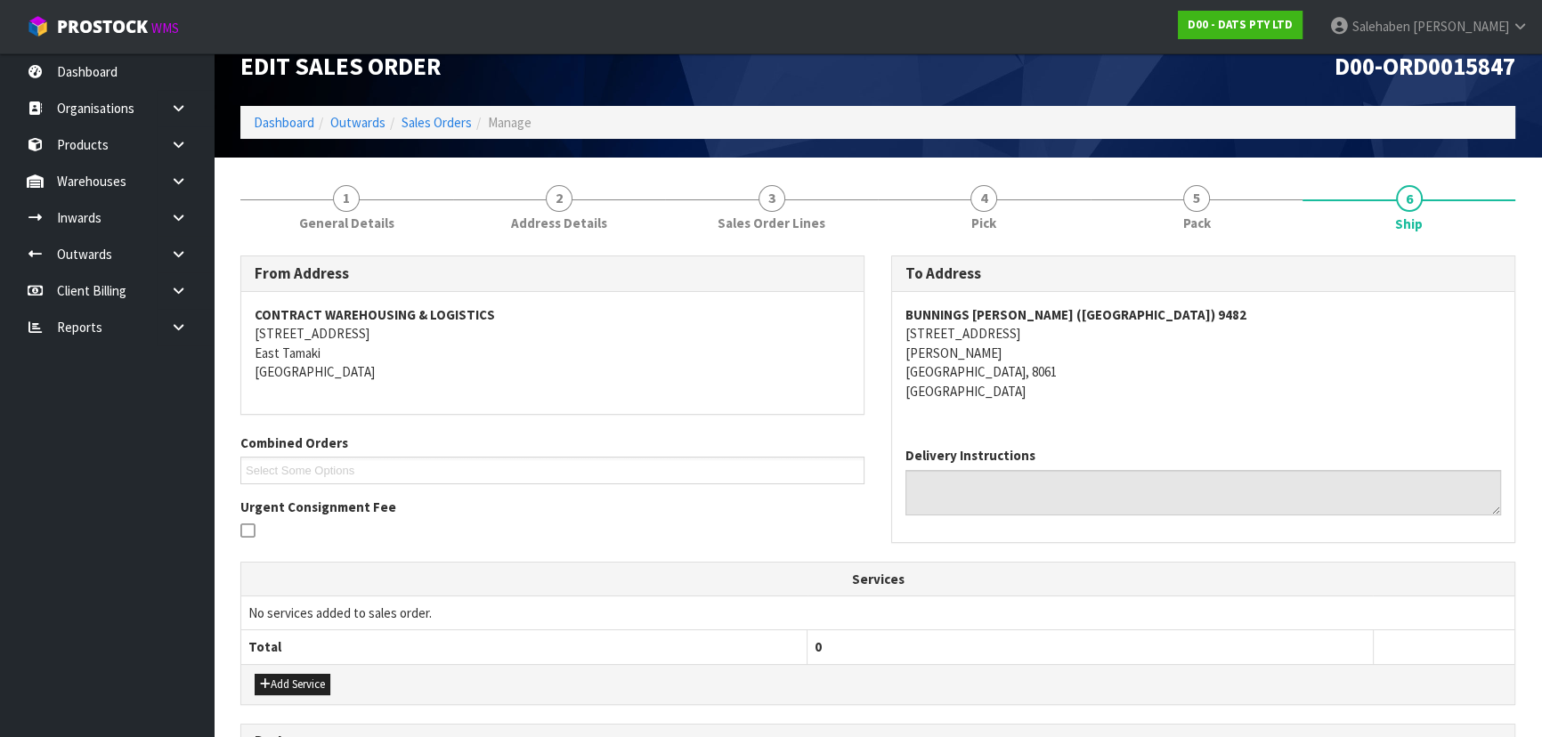
scroll to position [0, 0]
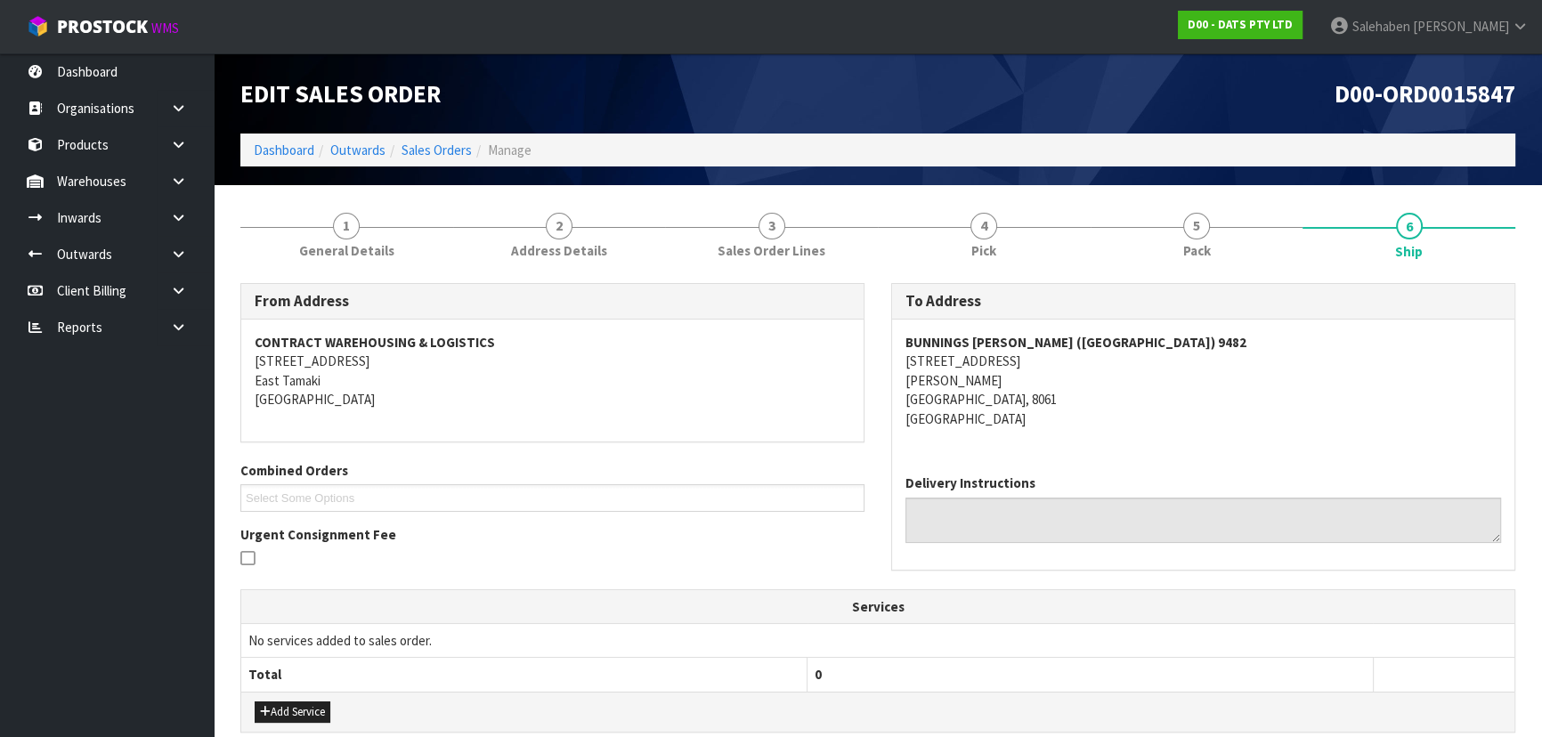
drag, startPoint x: 1257, startPoint y: 564, endPoint x: 1161, endPoint y: 575, distance: 96.7
click at [1161, 575] on div "To Address BUNNINGS SHIRLEY (CHRISTCHURCH) 9482 197 MARSHLAND ROAD SHIRLEY CHRI…" at bounding box center [1203, 435] width 651 height 305
click at [1155, 258] on link "5 Pack" at bounding box center [1196, 234] width 213 height 70
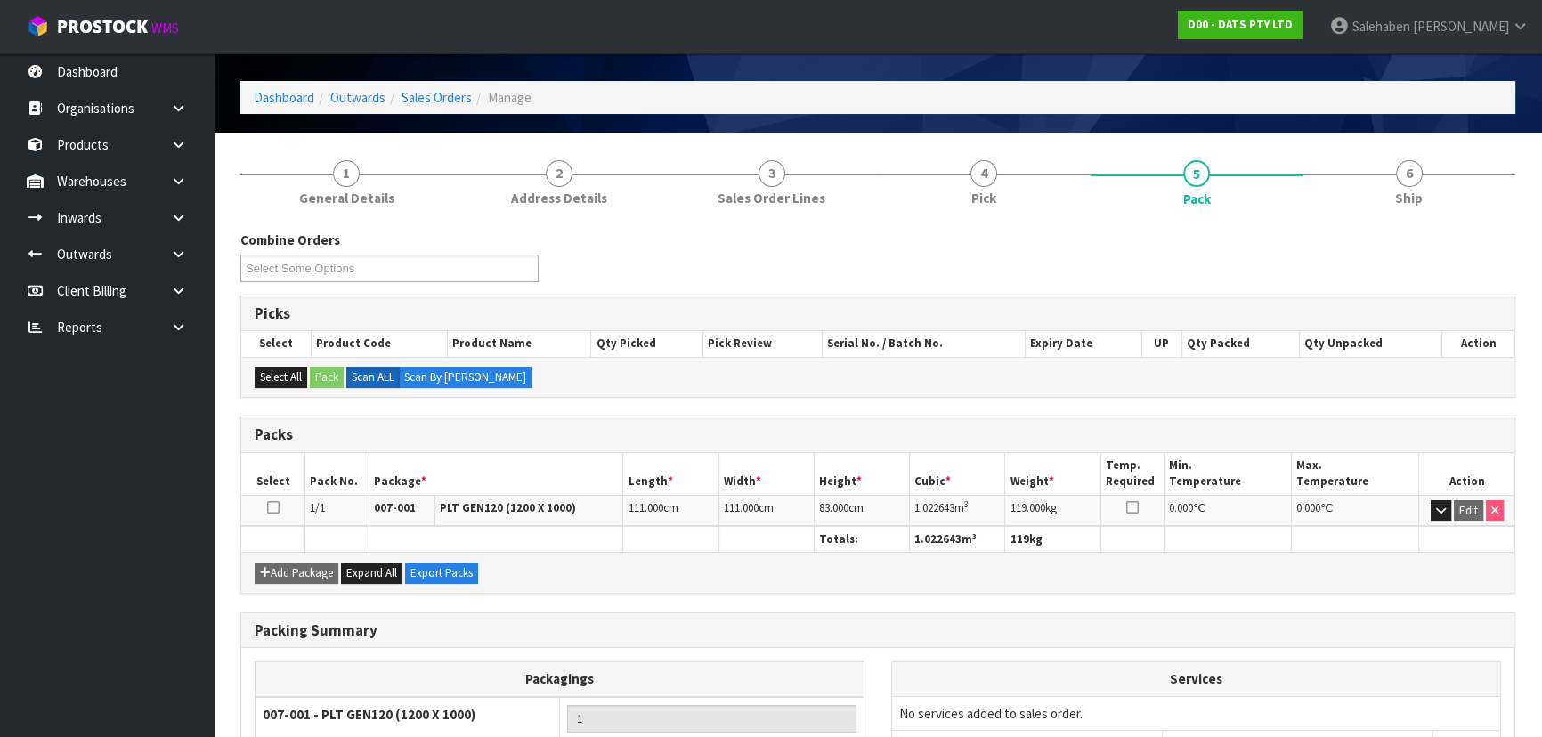
scroll to position [80, 0]
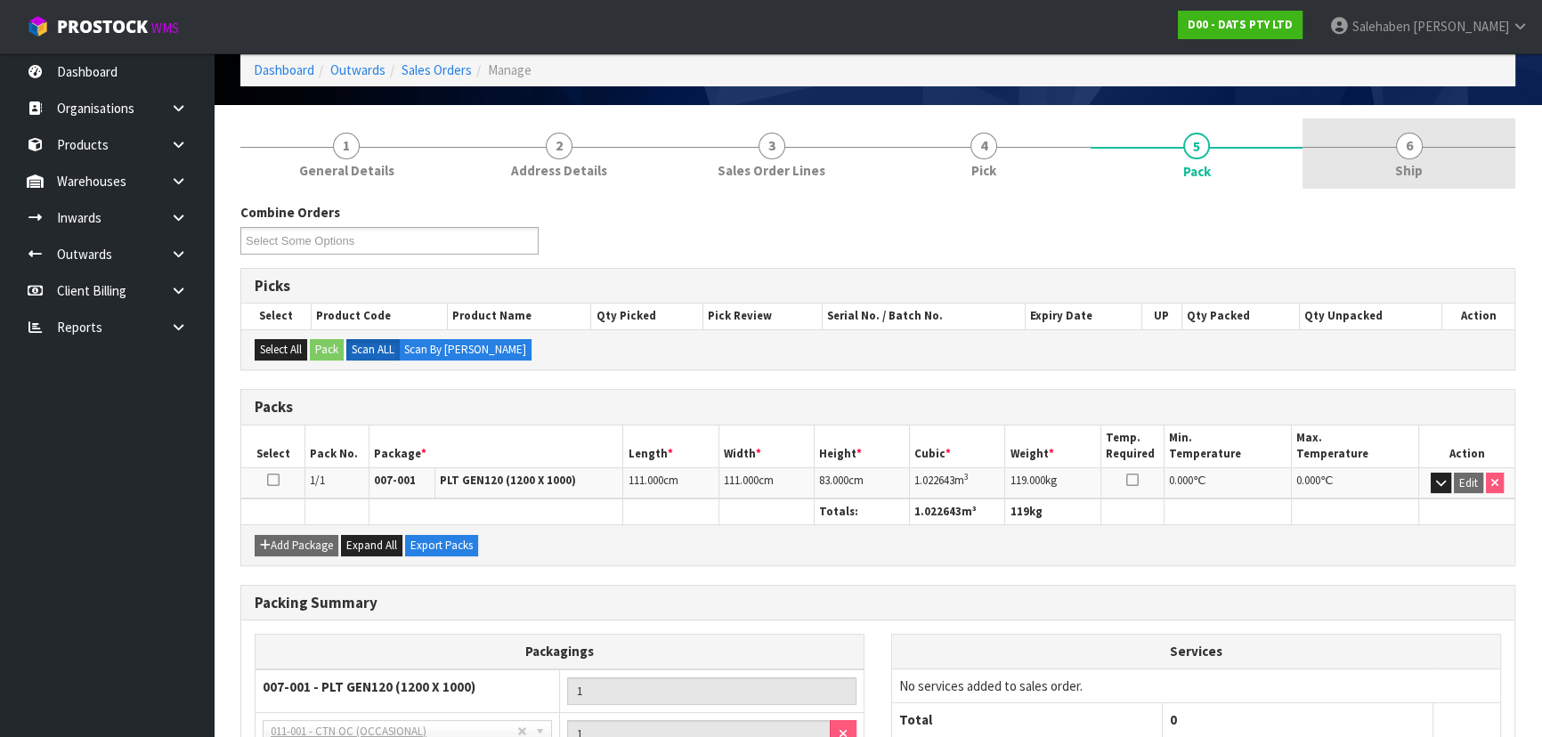
click at [1362, 147] on div at bounding box center [1408, 147] width 213 height 1
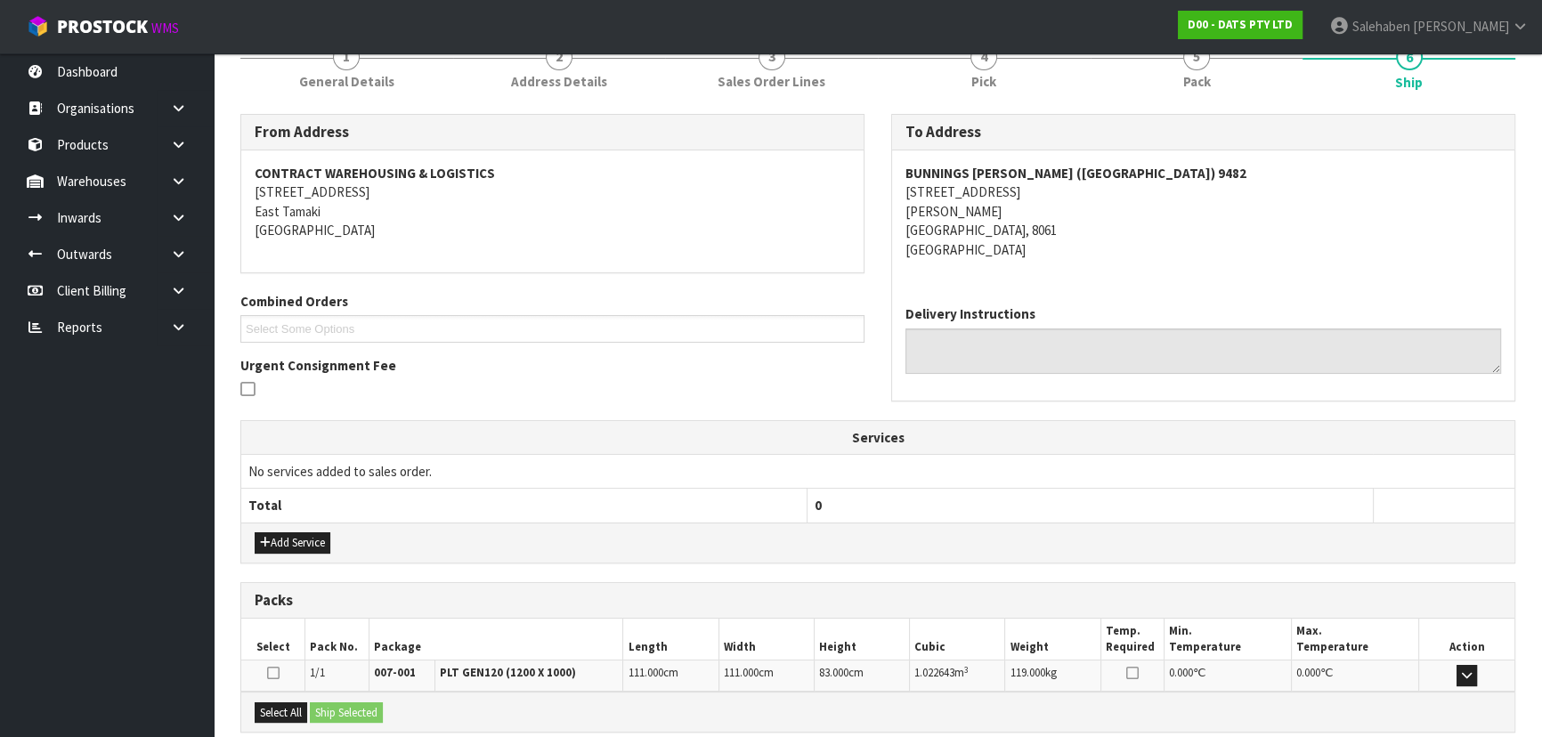
scroll to position [353, 0]
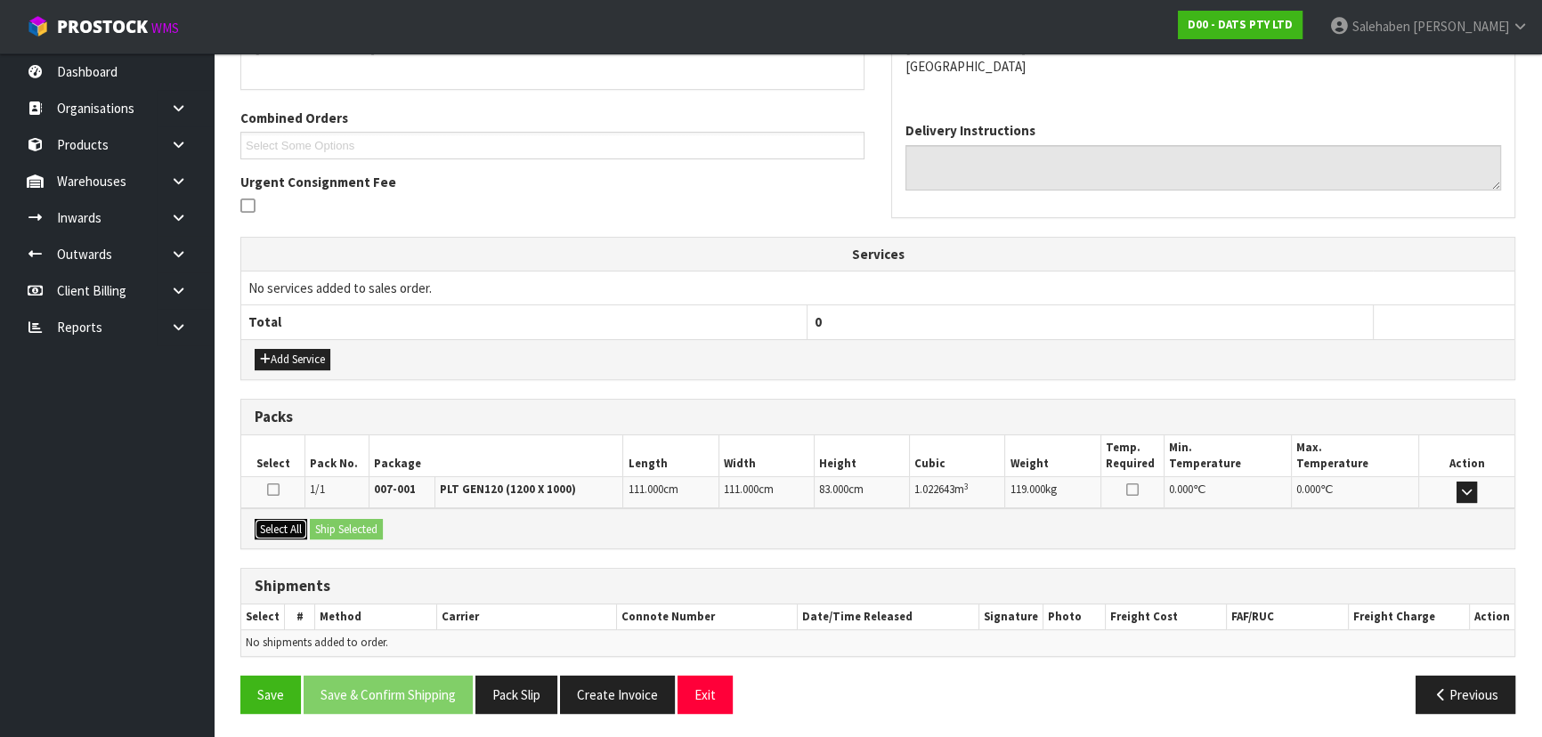
click at [298, 526] on button "Select All" at bounding box center [281, 529] width 53 height 21
click at [341, 525] on button "Ship Selected" at bounding box center [346, 529] width 73 height 21
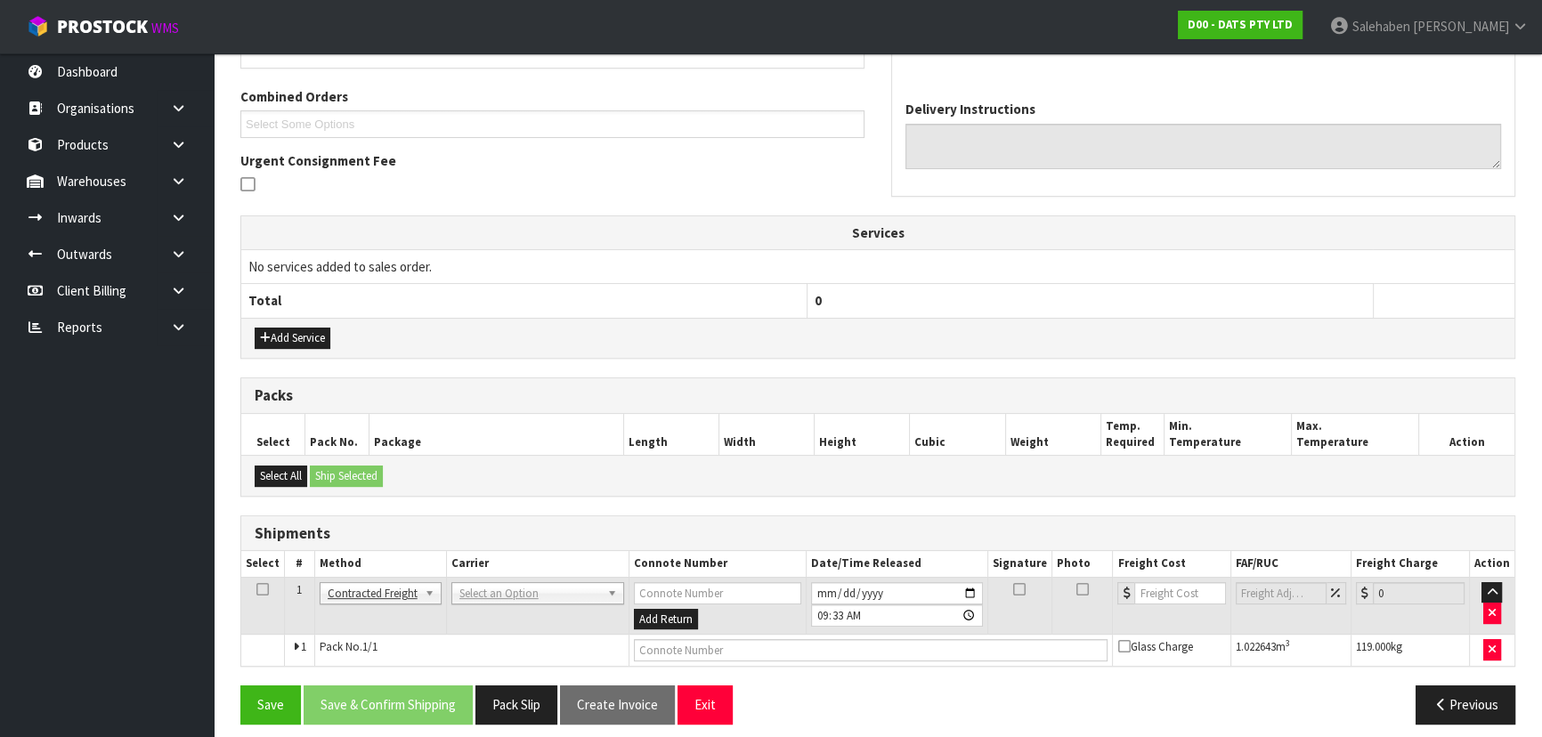
scroll to position [384, 0]
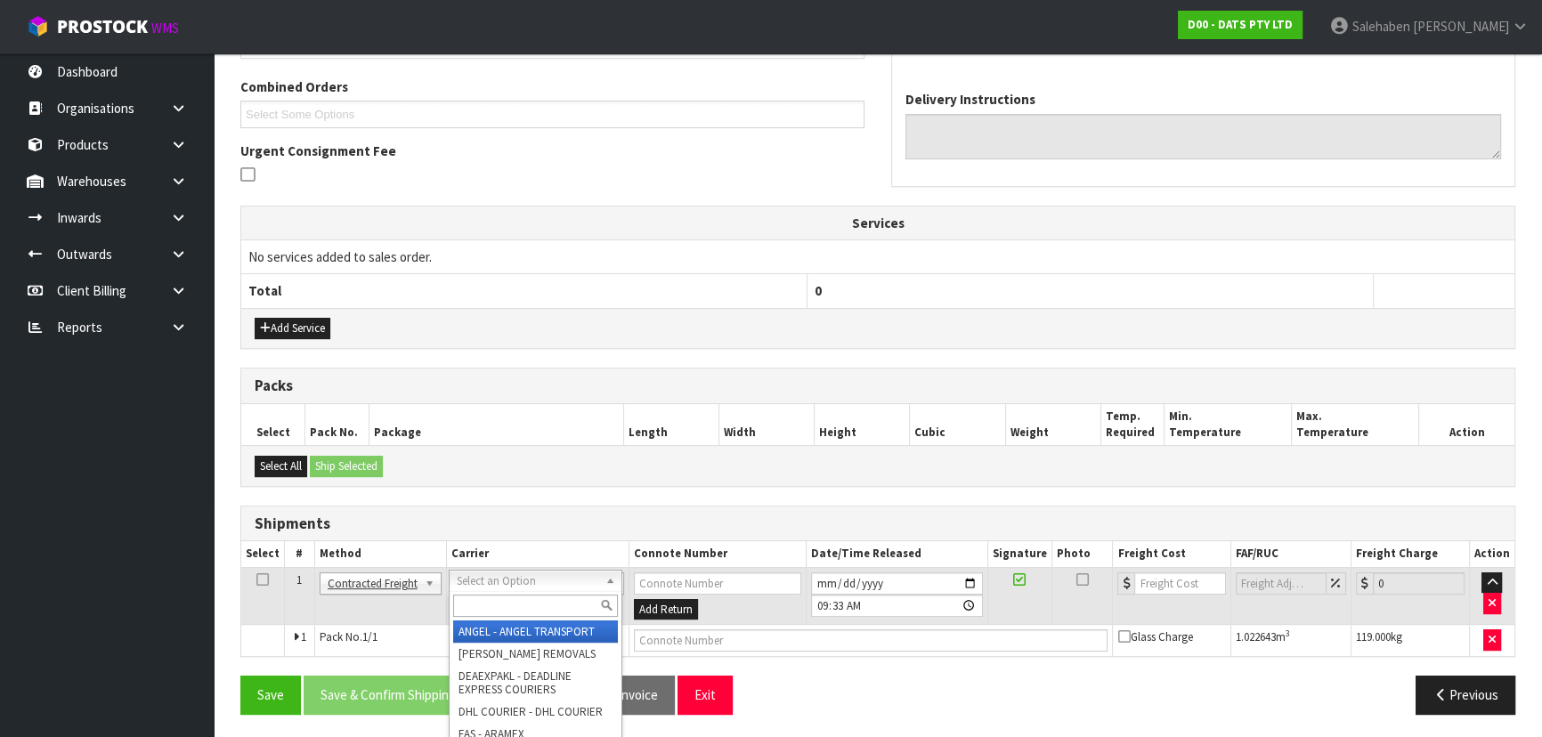
click at [470, 596] on input "text" at bounding box center [535, 606] width 165 height 22
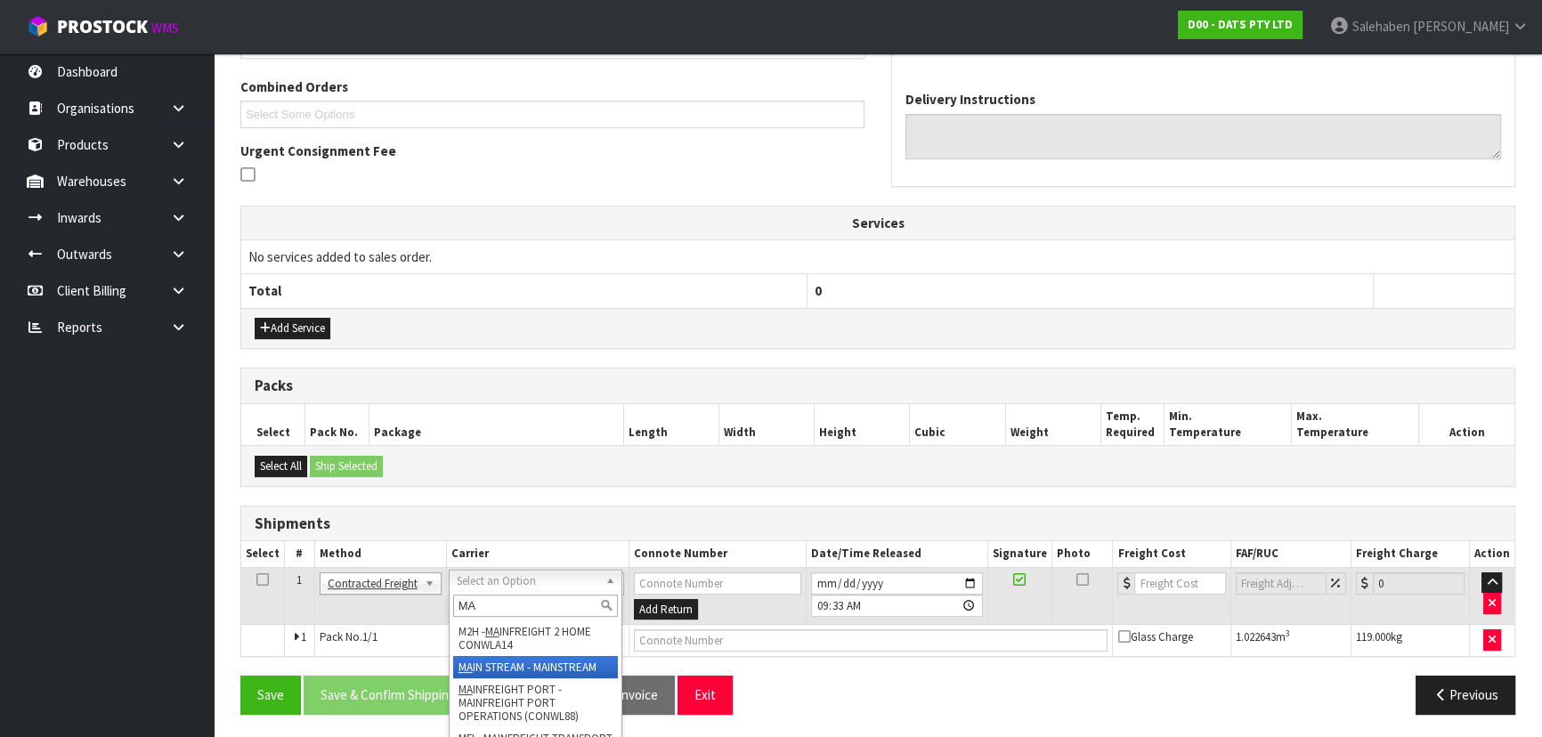
type input "MA"
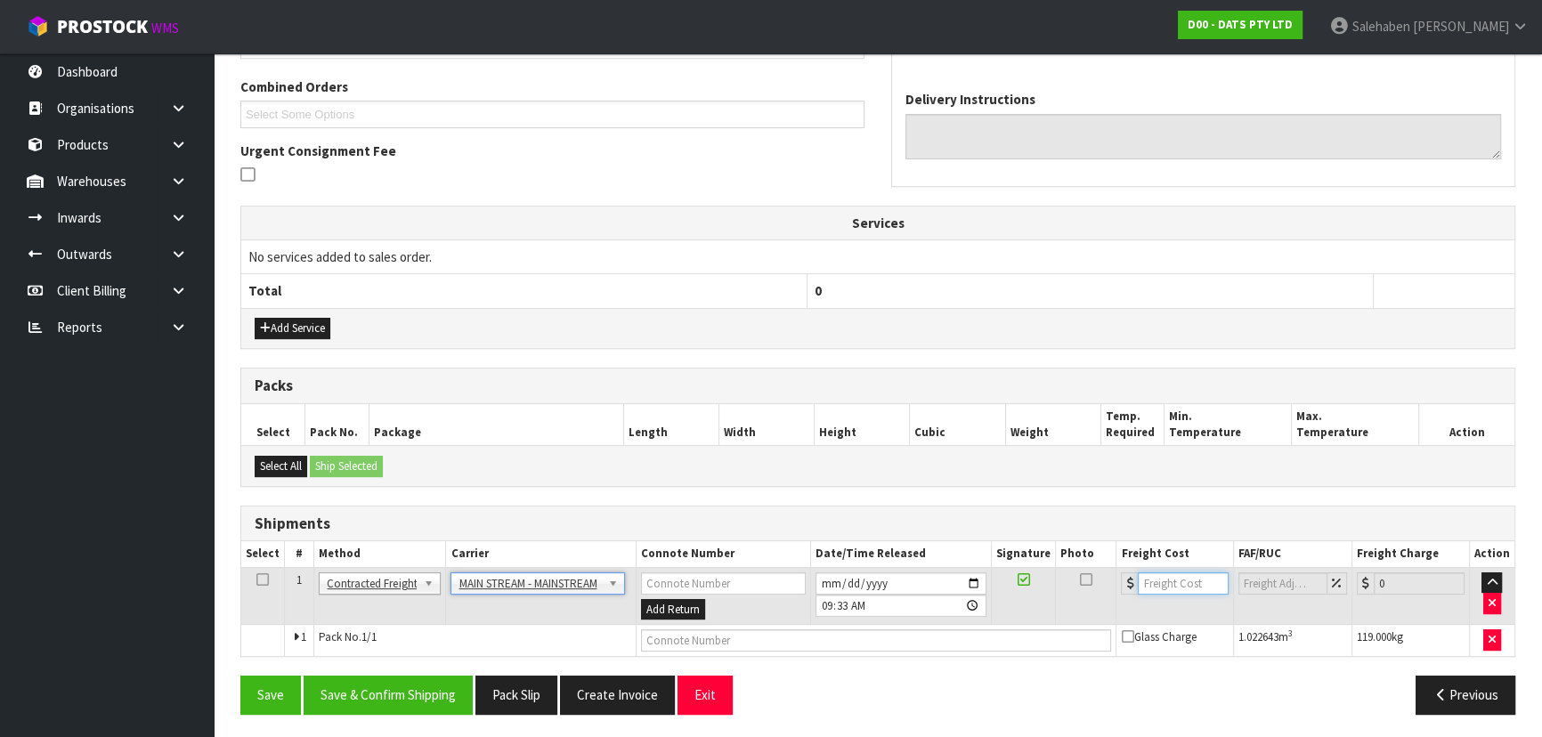
click at [1164, 583] on input "number" at bounding box center [1183, 583] width 90 height 22
type input "119.34"
click at [660, 635] on input "text" at bounding box center [876, 640] width 471 height 22
paste input "CWL7729169"
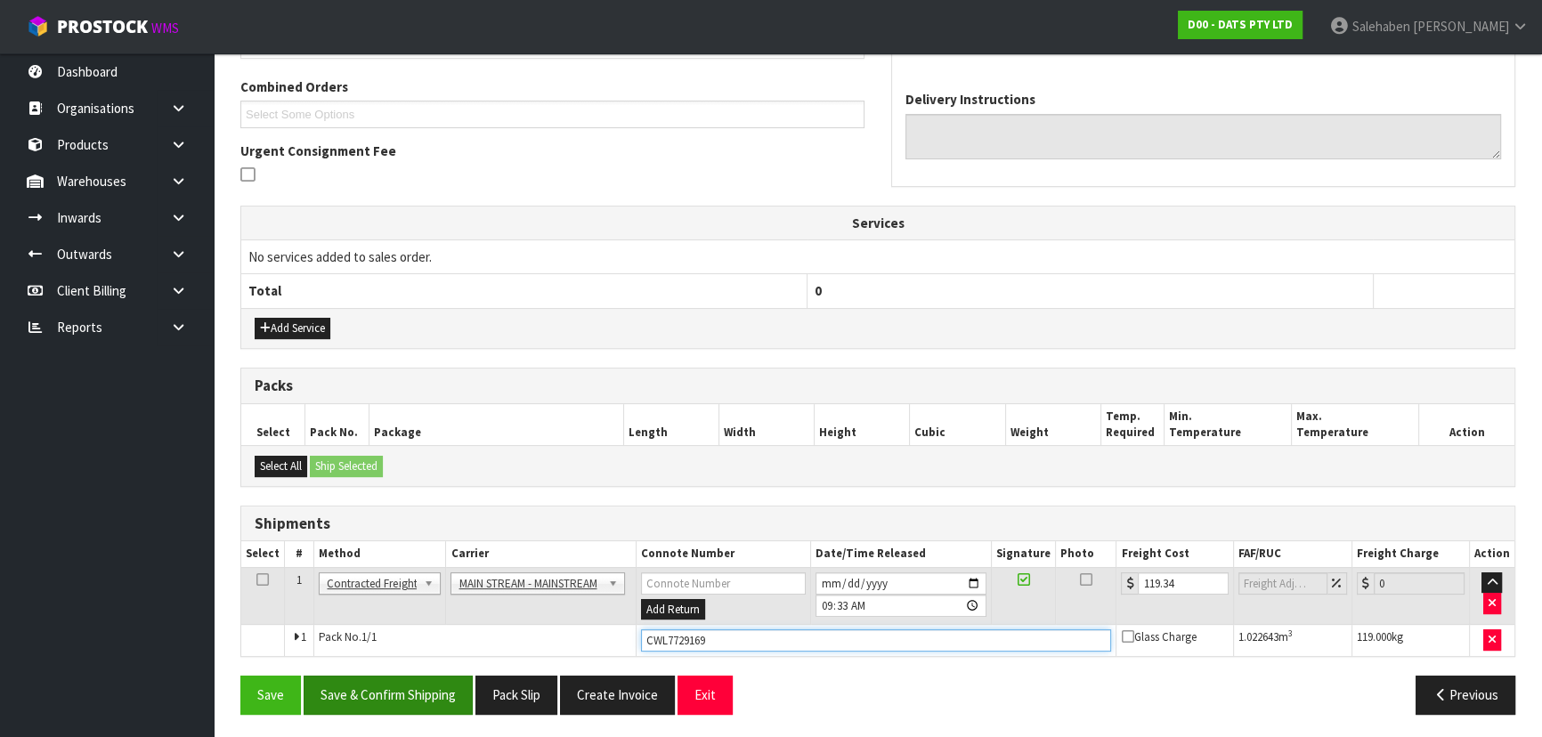
type input "CWL7729169"
click at [370, 694] on button "Save & Confirm Shipping" at bounding box center [388, 695] width 169 height 38
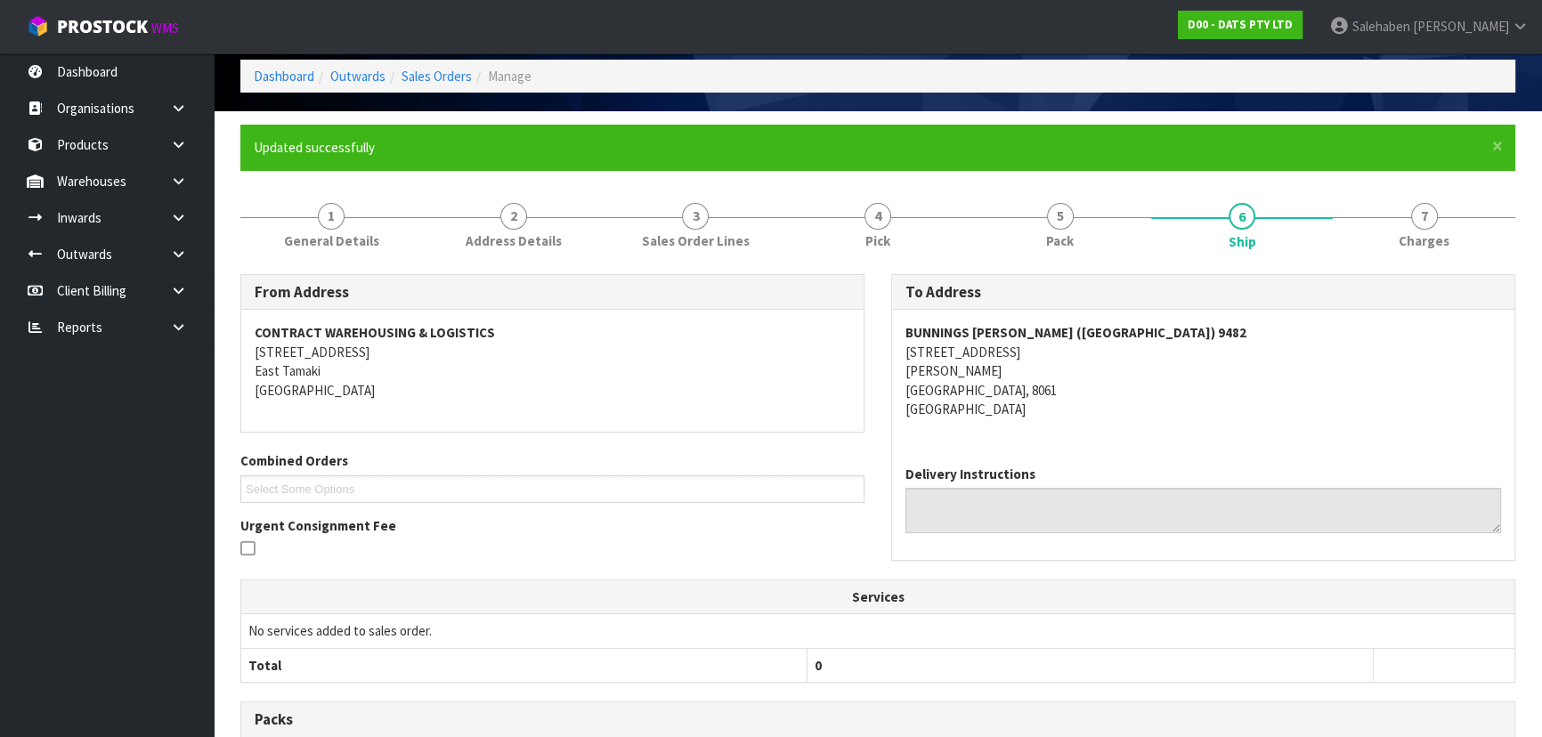
scroll to position [0, 0]
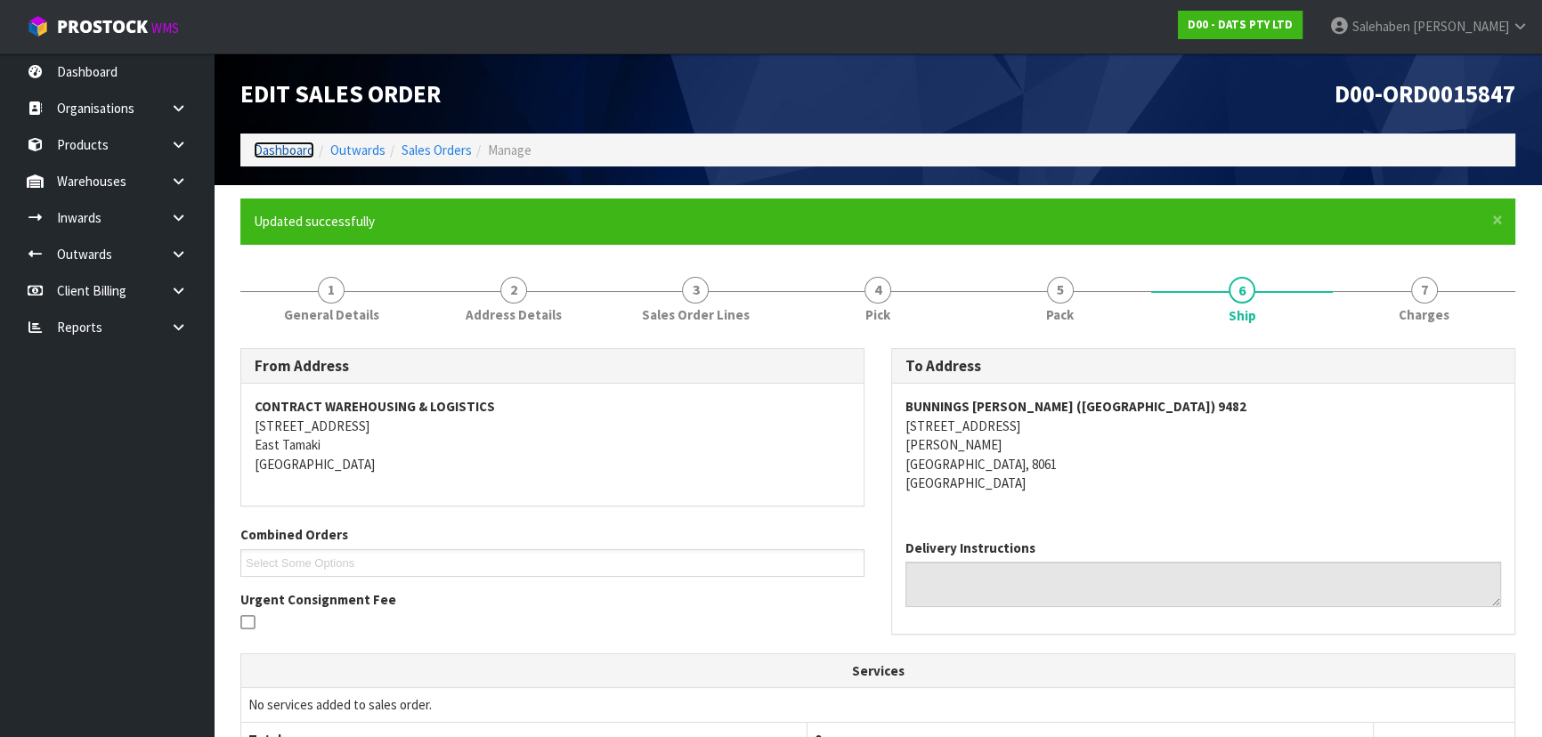
click at [303, 149] on link "Dashboard" at bounding box center [284, 150] width 61 height 17
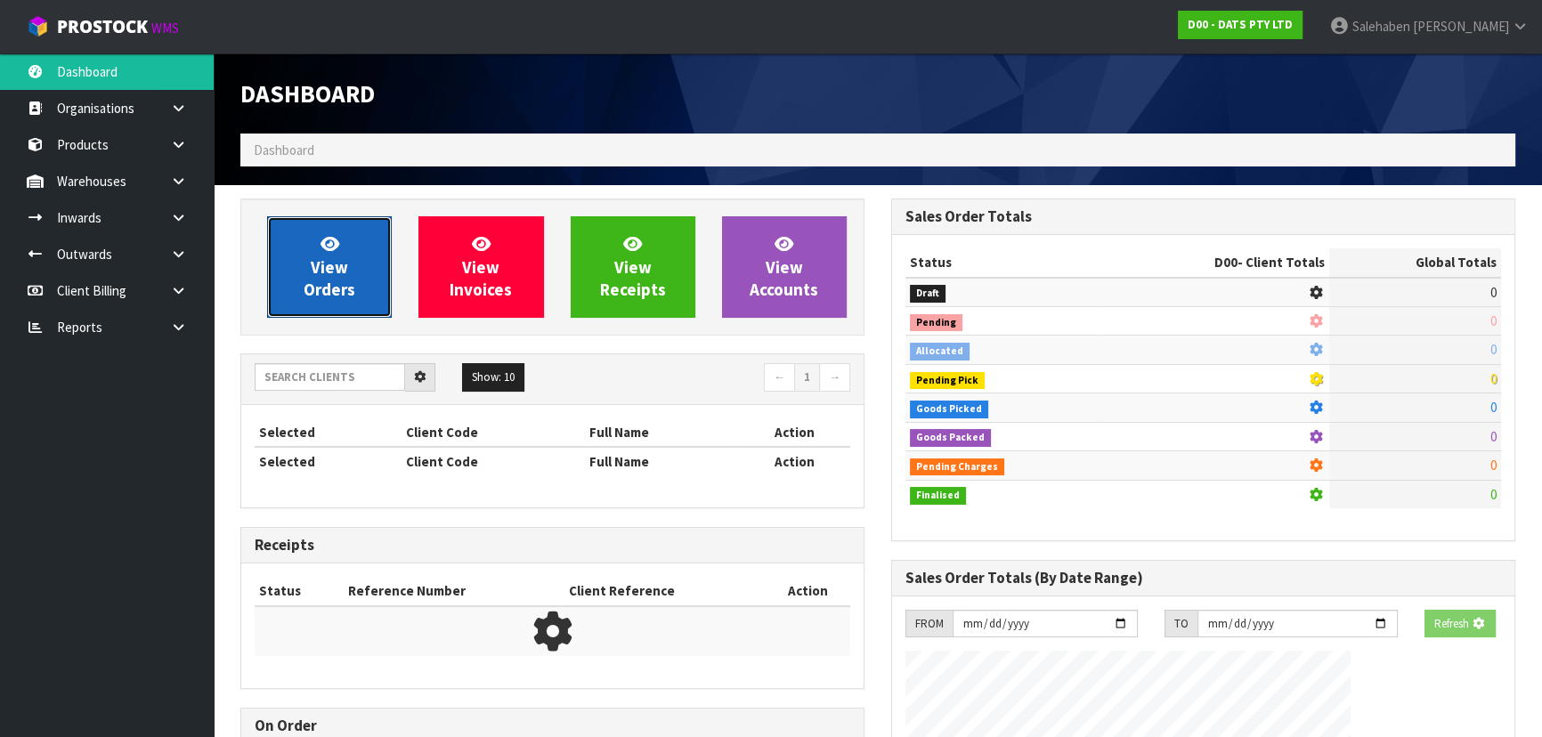
click at [349, 277] on link "View Orders" at bounding box center [329, 266] width 125 height 101
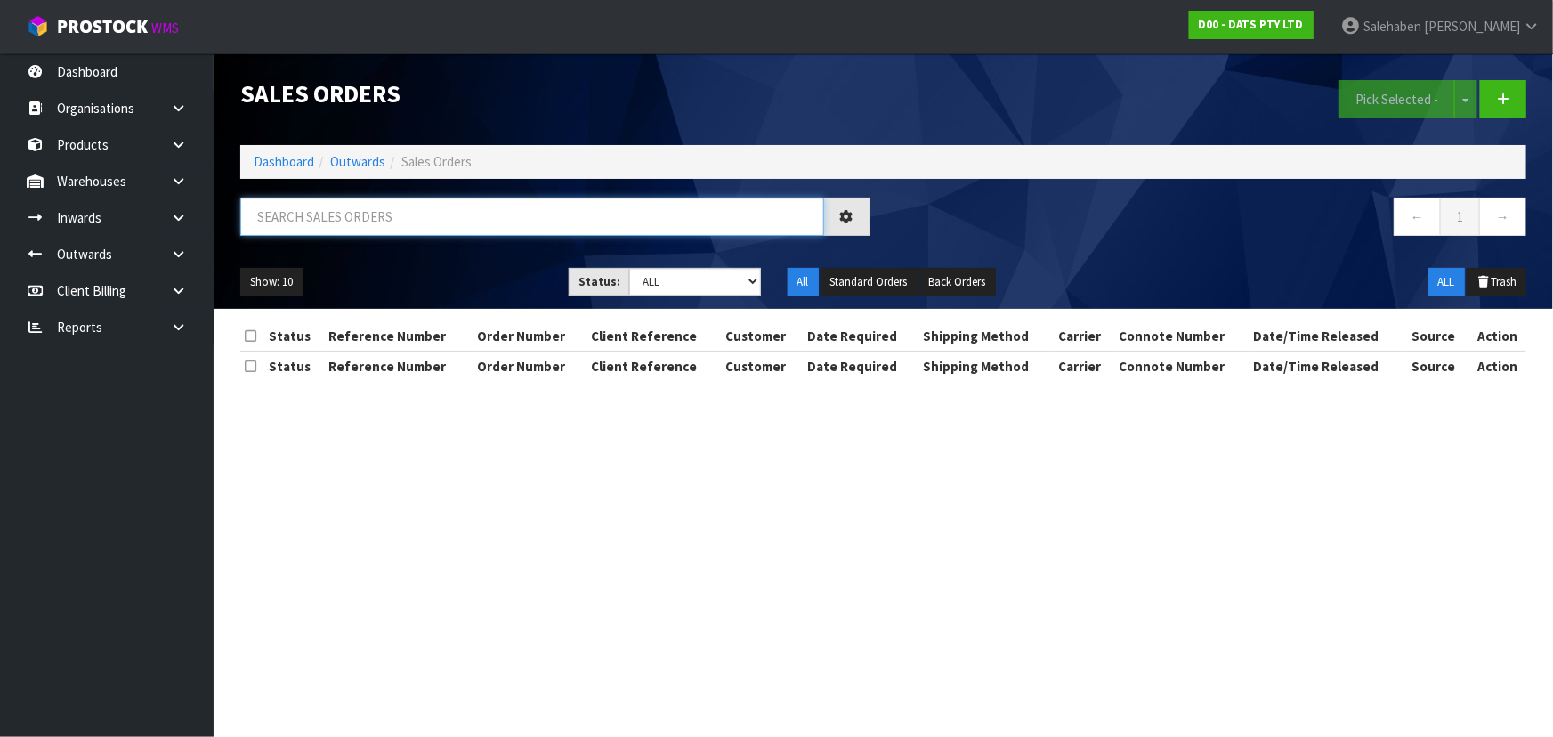
click at [379, 204] on input "text" at bounding box center [532, 217] width 584 height 38
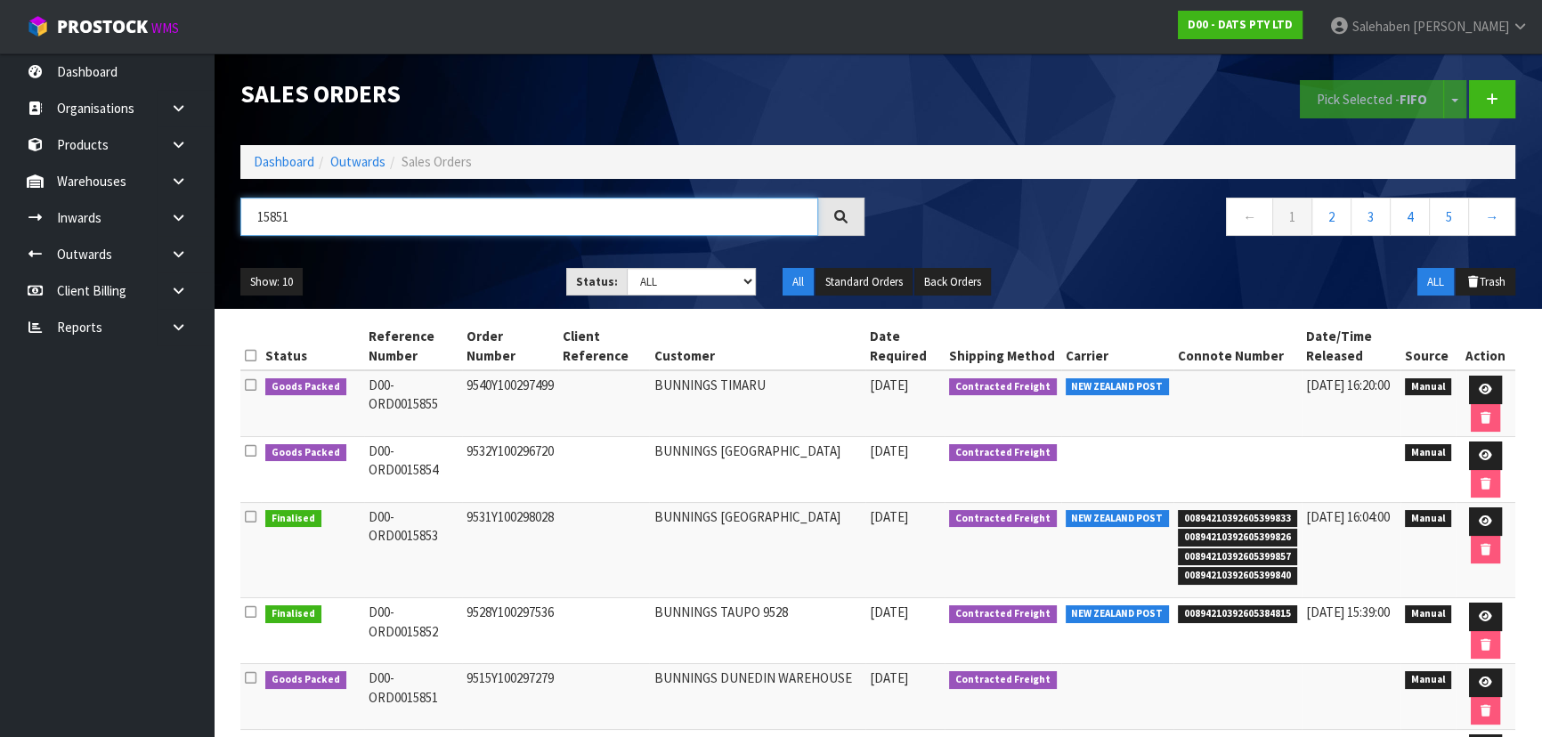
type input "15851"
click at [700, 268] on select "Draft Pending Allocated Pending Pick Goods Picked Goods Packed Pending Charges …" at bounding box center [692, 282] width 130 height 28
select select "string:5"
click at [627, 268] on select "Draft Pending Allocated Pending Pick Goods Picked Goods Packed Pending Charges …" at bounding box center [692, 282] width 130 height 28
click at [476, 264] on div "Show: 10 5 10 25 50 Status: Draft Pending Allocated Pending Pick Goods Picked G…" at bounding box center [877, 282] width 1301 height 55
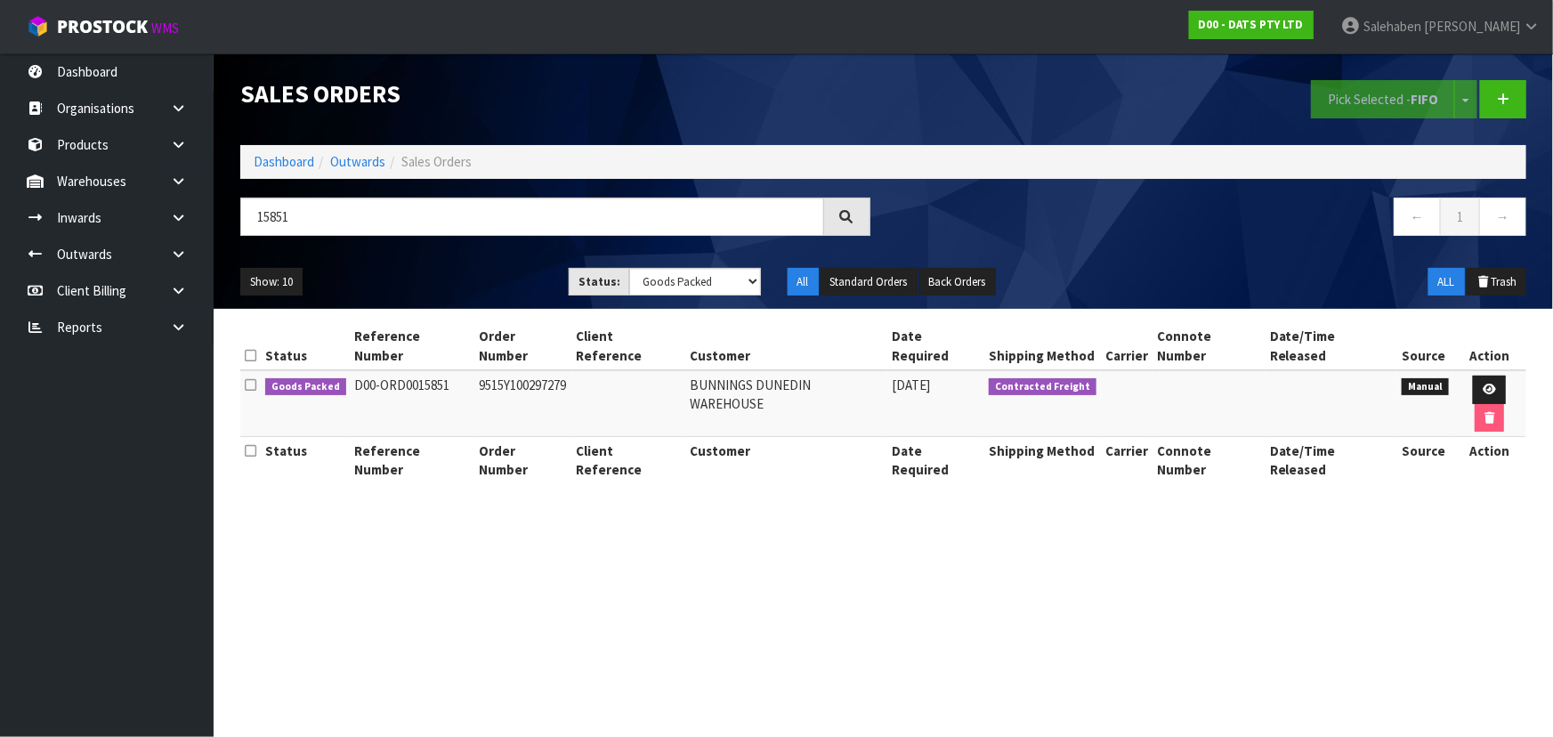
click at [476, 264] on div "Show: 10 5 10 25 50 Status: Draft Pending Allocated Pending Pick Goods Picked G…" at bounding box center [883, 282] width 1313 height 55
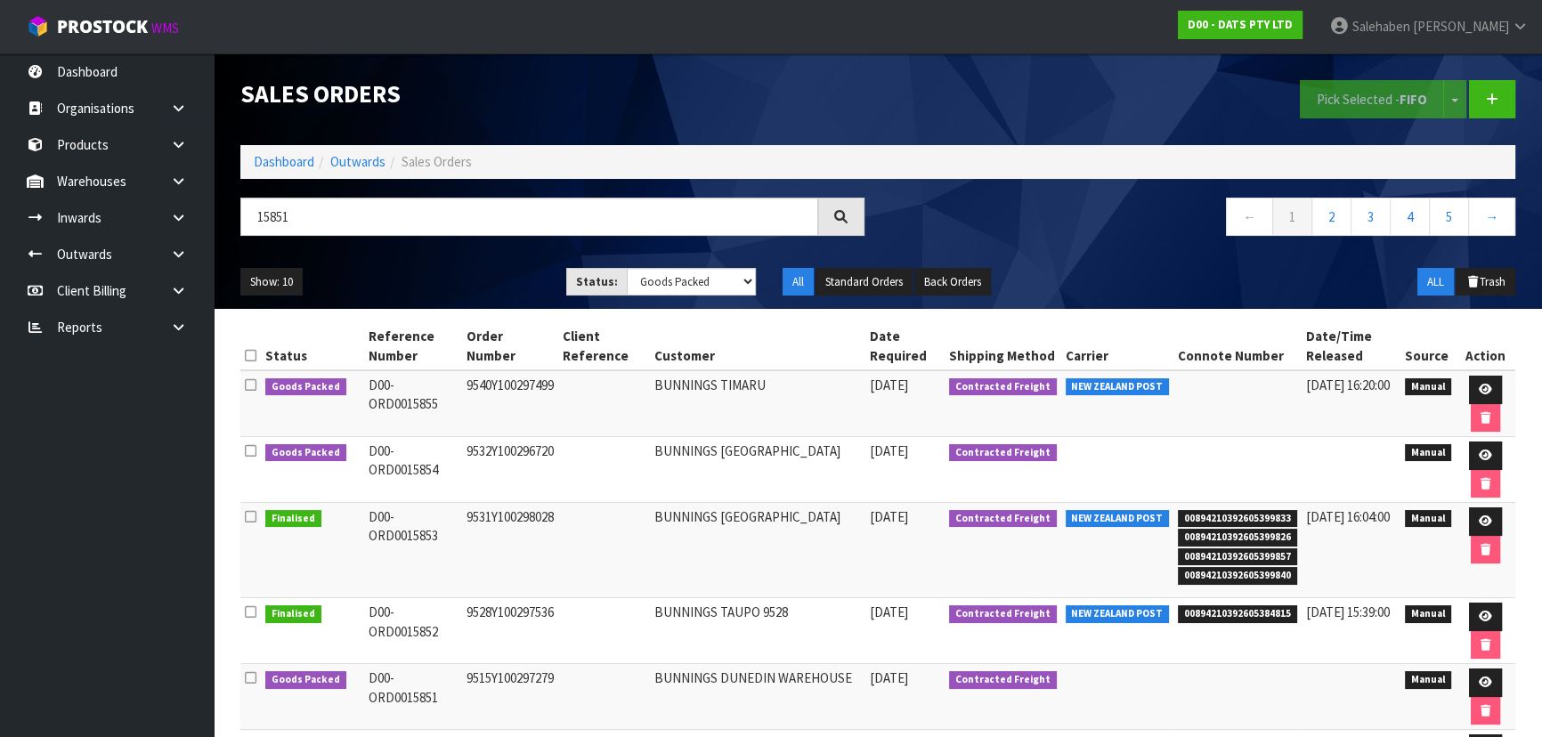
click at [464, 272] on ul "Show: 10 5 10 25 50" at bounding box center [389, 282] width 299 height 28
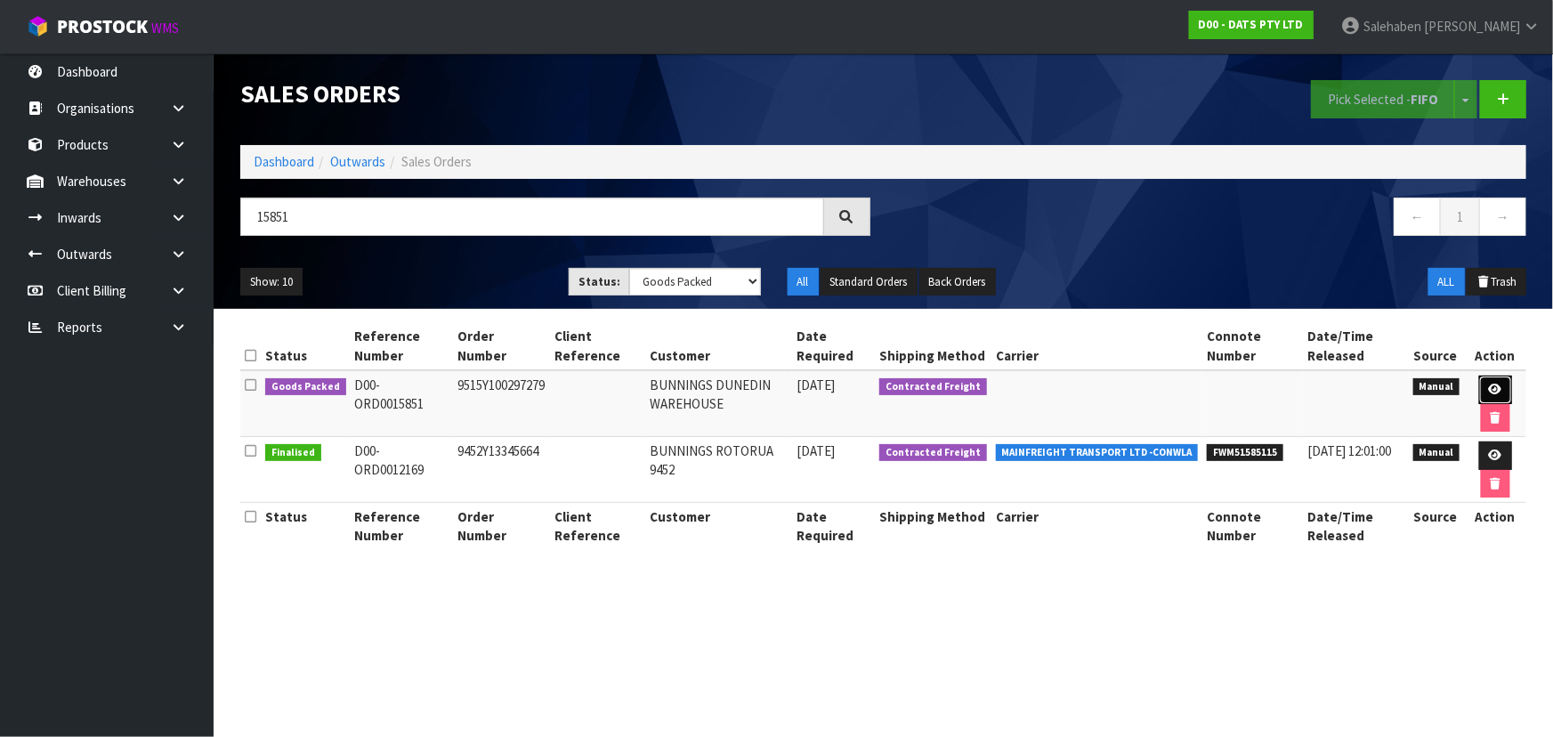
click at [1486, 386] on link at bounding box center [1495, 390] width 33 height 28
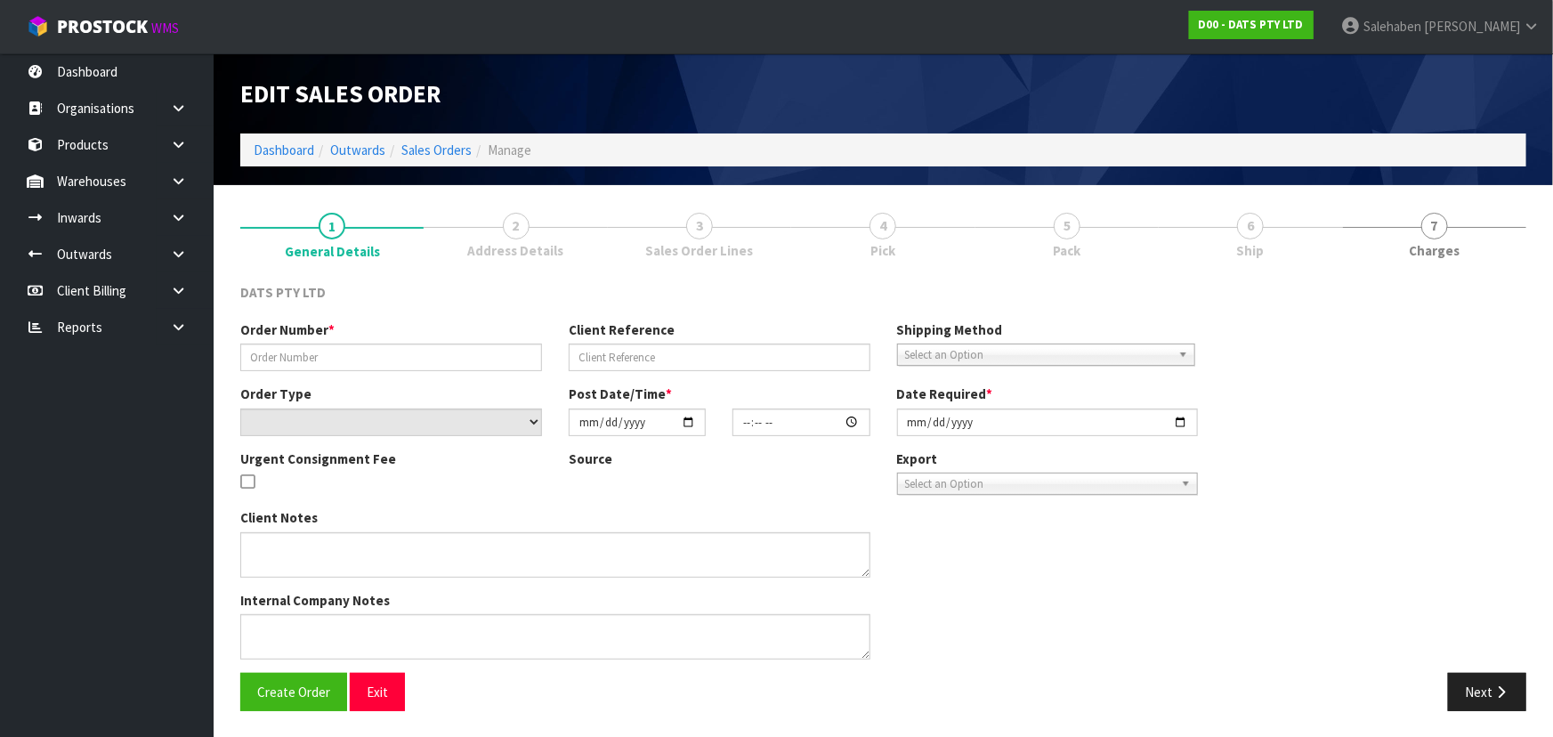
type input "9515Y100297279"
select select "number:0"
type input "[DATE]"
type input "08:59:00.000"
type input "[DATE]"
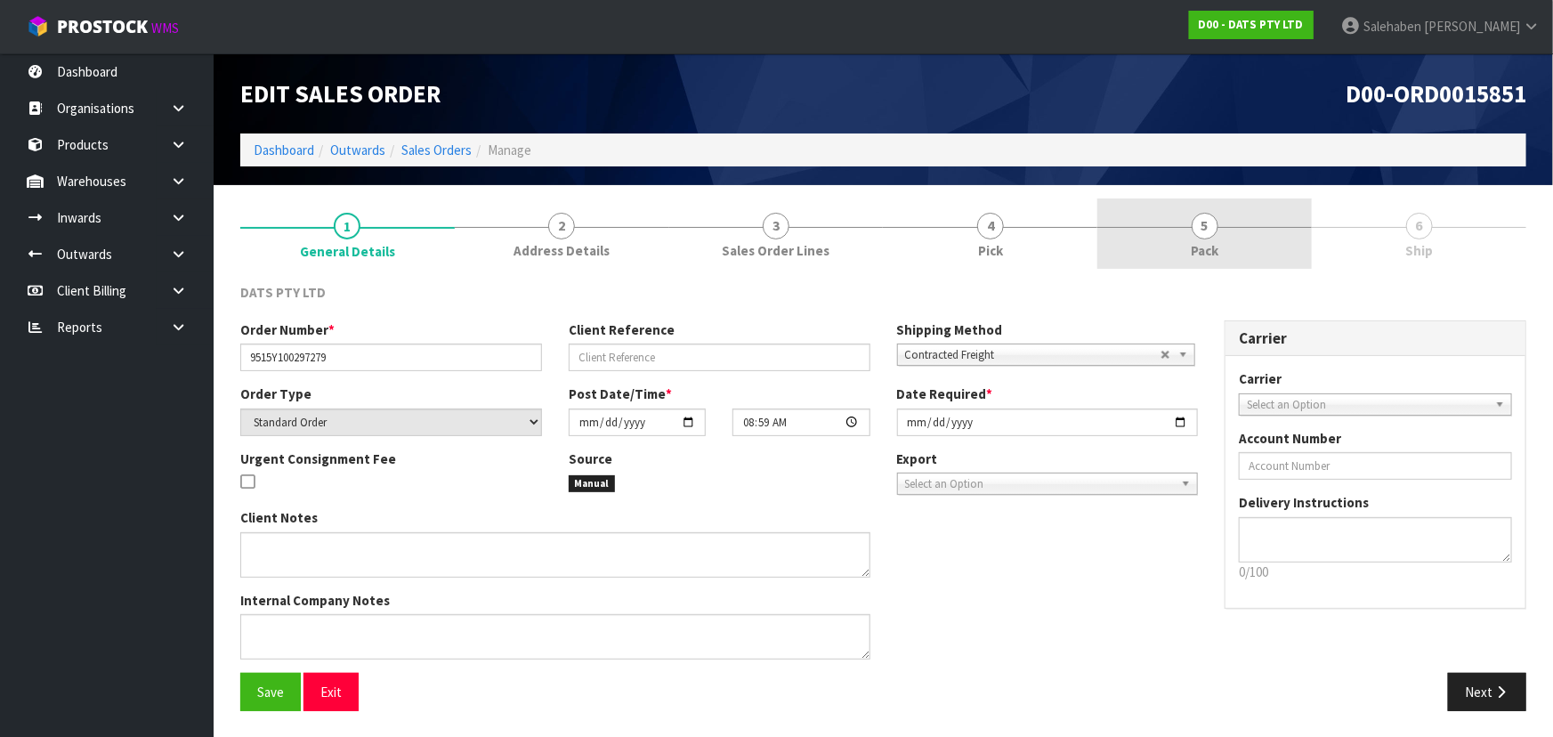
click at [1195, 241] on span "Pack" at bounding box center [1205, 250] width 28 height 19
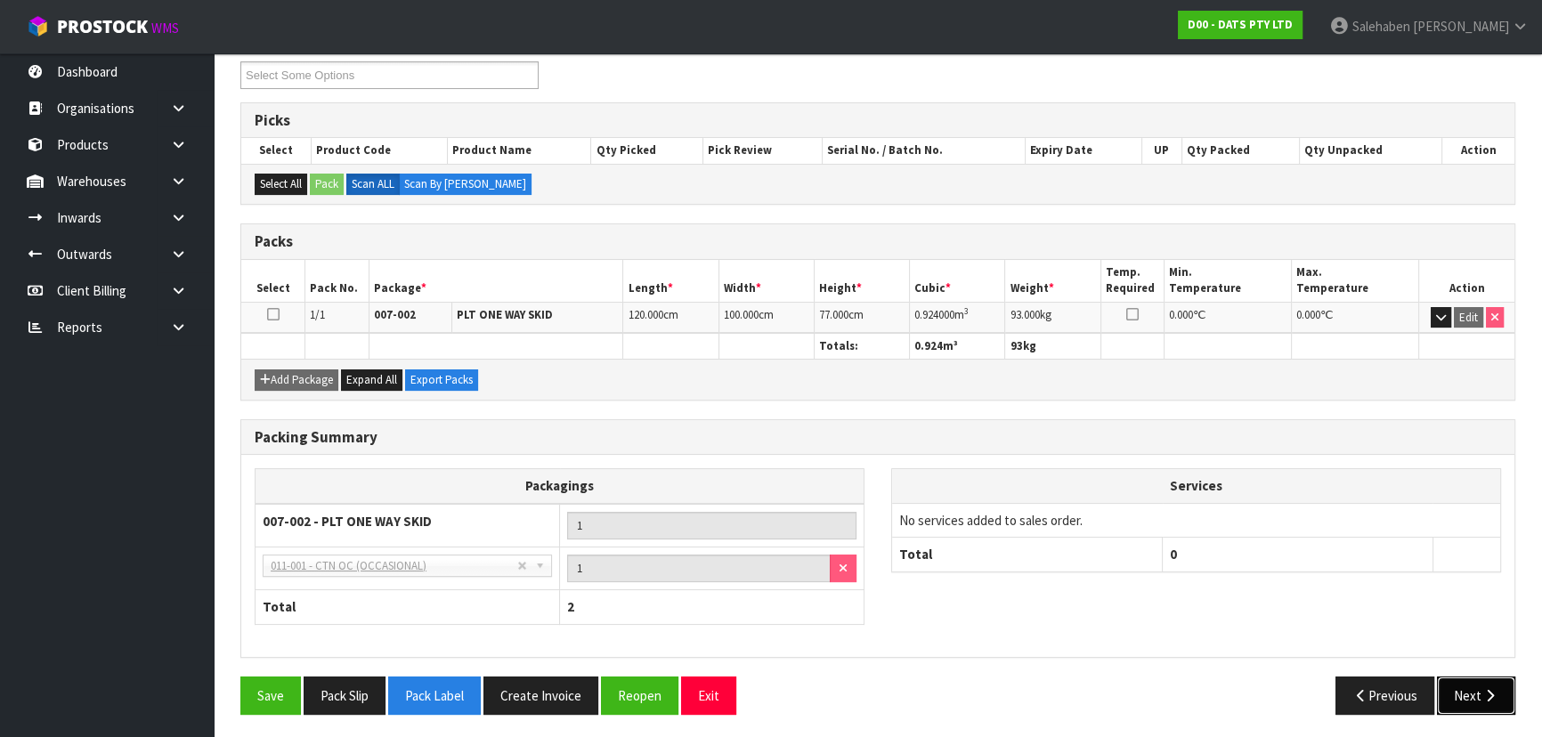
click at [1463, 692] on button "Next" at bounding box center [1476, 696] width 78 height 38
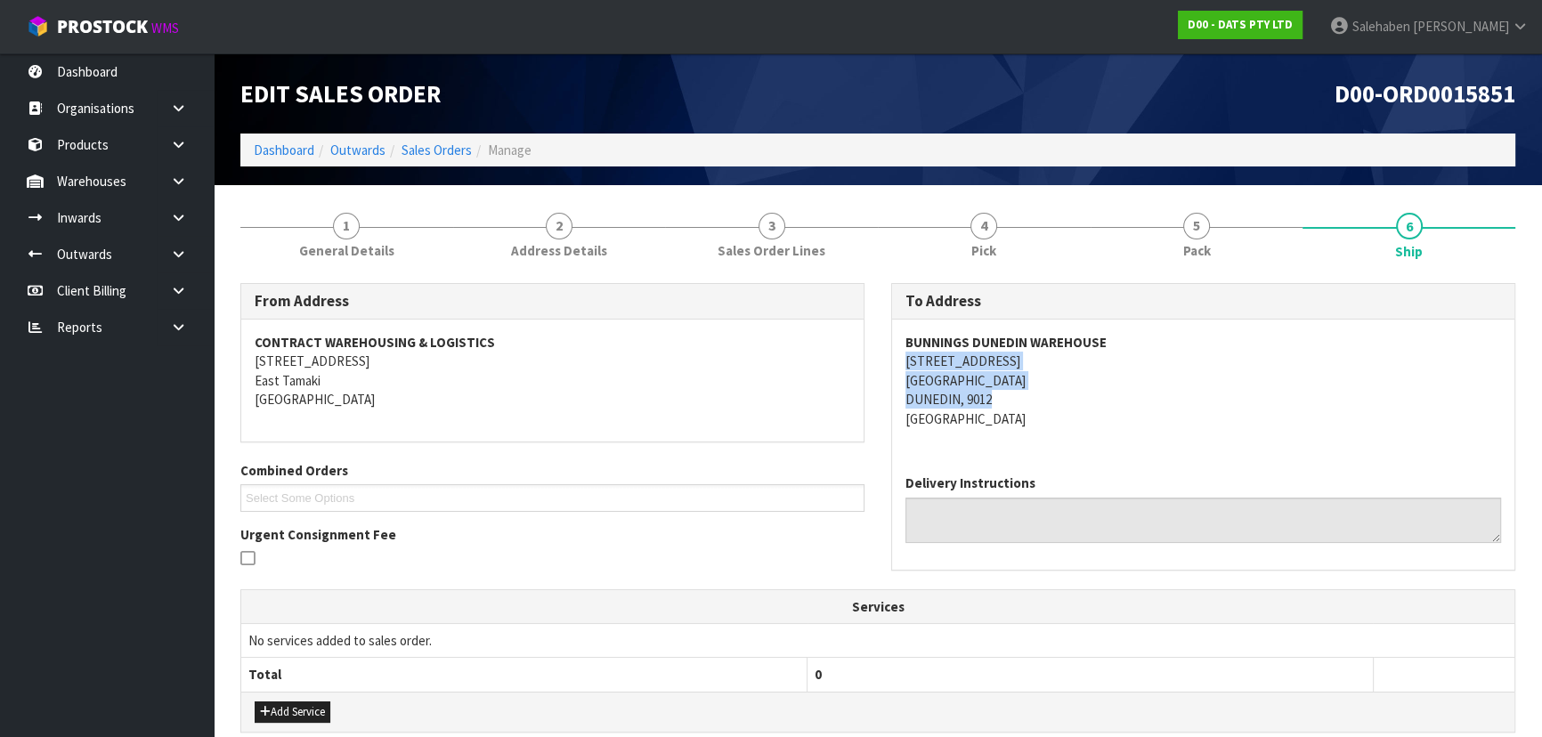
copy address "18 STRATHALLAN STREET SOUTH DUNEDIN DUNEDIN, 9012"
drag, startPoint x: 896, startPoint y: 357, endPoint x: 1131, endPoint y: 402, distance: 240.2
click at [1131, 402] on div "BUNNINGS DUNEDIN WAREHOUSE 18 STRATHALLAN STREET SOUTH DUNEDIN DUNEDIN, 9012 Ne…" at bounding box center [1203, 390] width 622 height 141
drag, startPoint x: 898, startPoint y: 342, endPoint x: 1143, endPoint y: 345, distance: 244.8
click at [1143, 345] on div "BUNNINGS DUNEDIN WAREHOUSE 18 STRATHALLAN STREET SOUTH DUNEDIN DUNEDIN, 9012 Ne…" at bounding box center [1203, 390] width 622 height 141
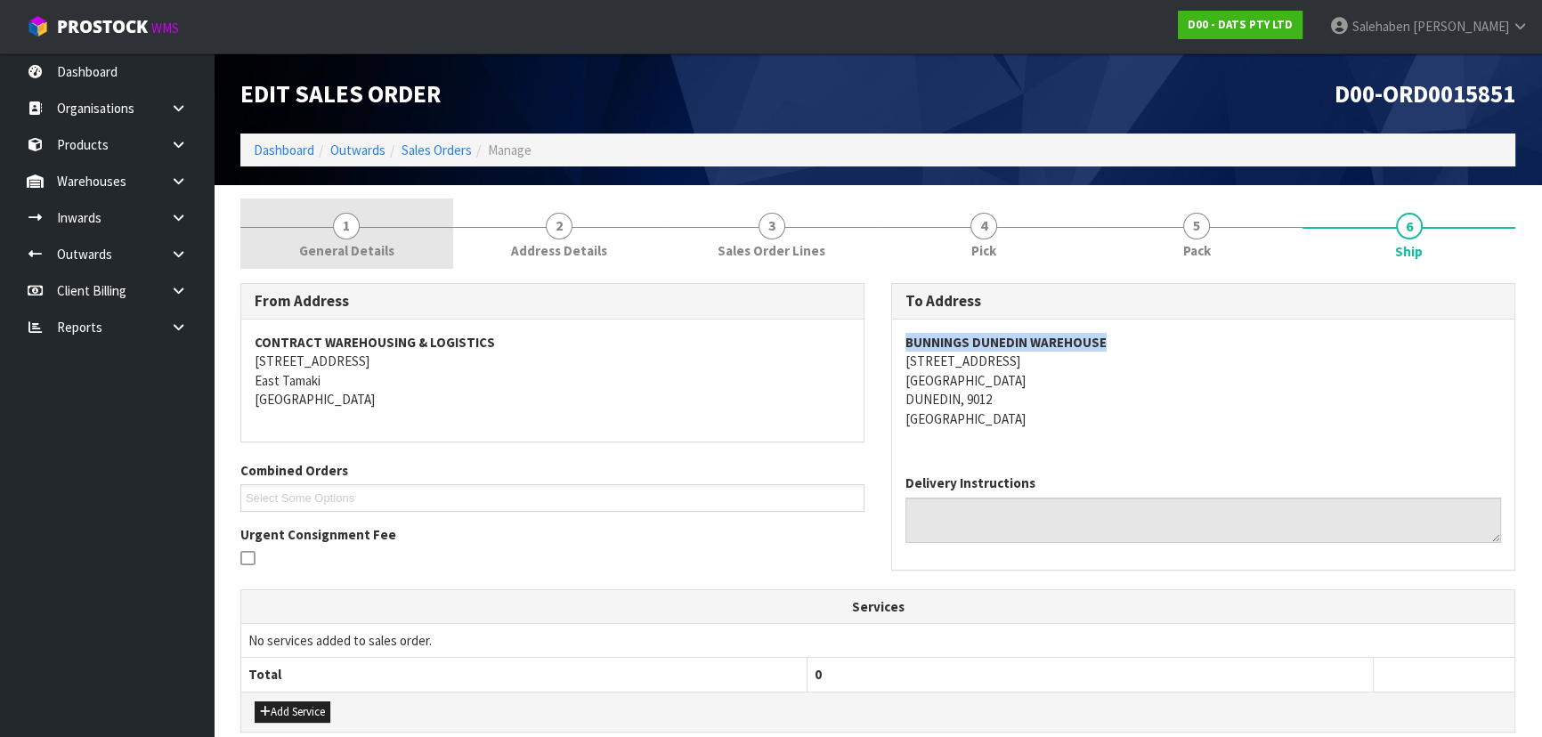
click at [337, 224] on span "1" at bounding box center [346, 226] width 27 height 27
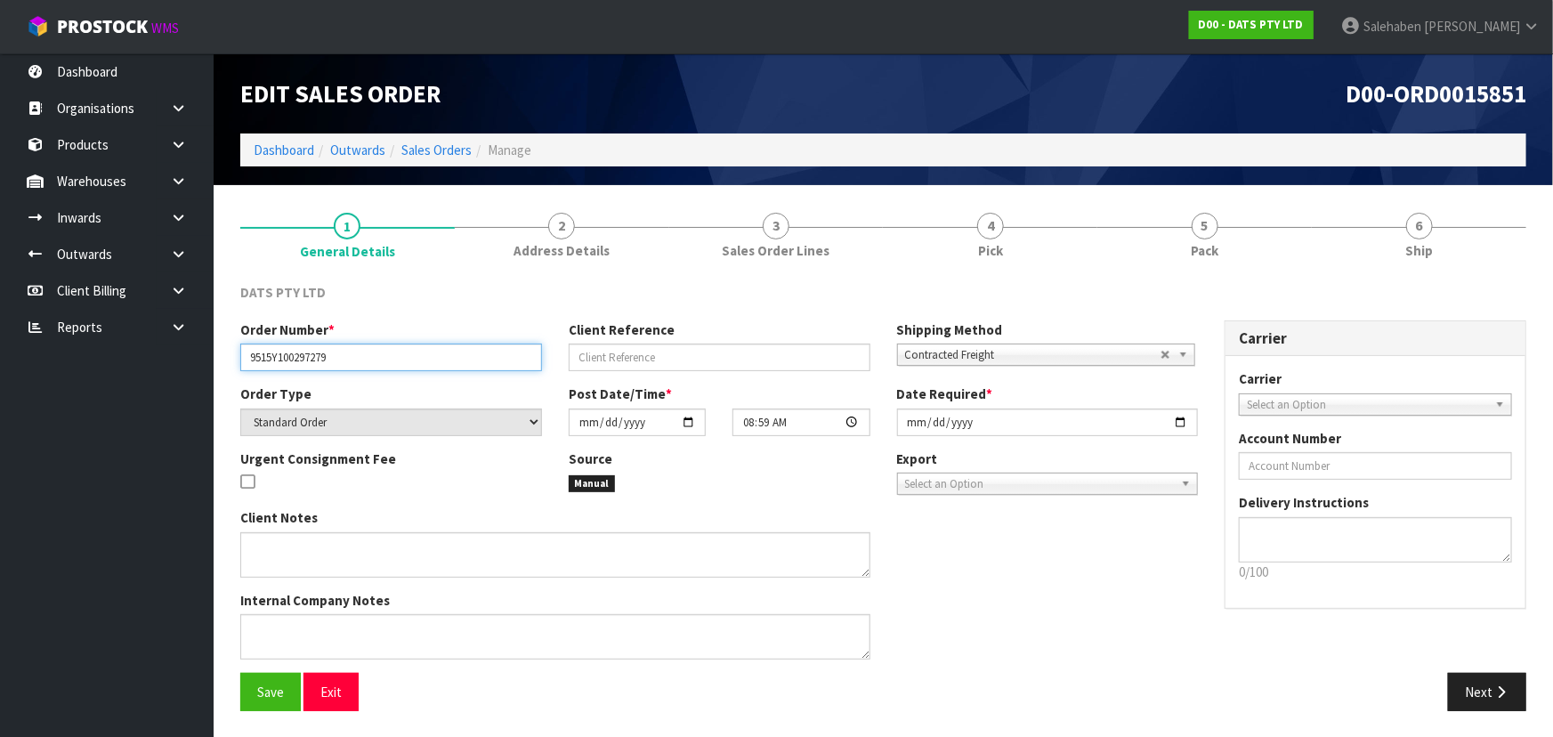
drag, startPoint x: 245, startPoint y: 357, endPoint x: 354, endPoint y: 371, distance: 110.4
click at [354, 371] on div "Order Number * 9515Y100297279 Client Reference Shipping Method Client Local Pic…" at bounding box center [719, 352] width 985 height 64
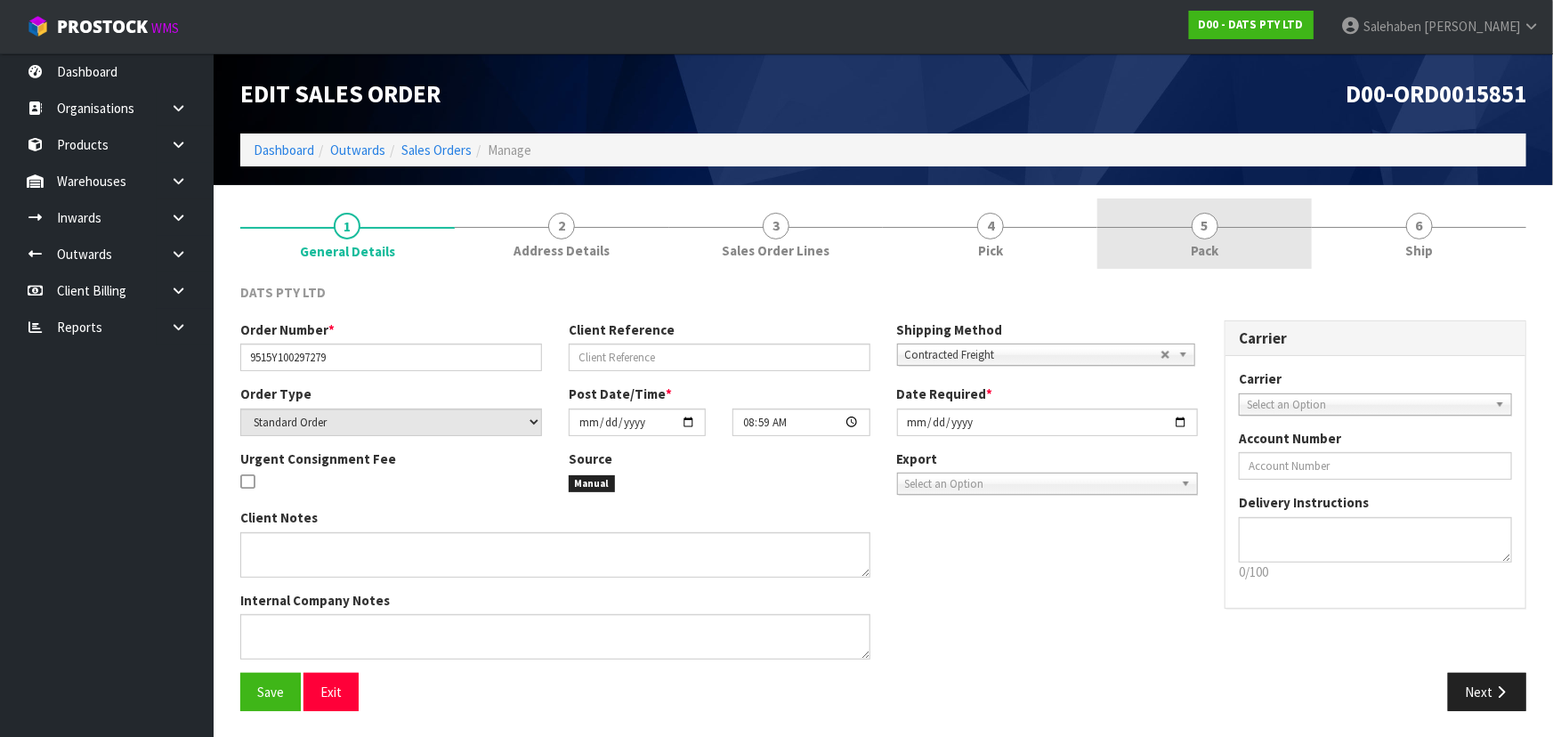
drag, startPoint x: 1189, startPoint y: 234, endPoint x: 1165, endPoint y: 242, distance: 25.3
click at [1189, 234] on link "5 Pack" at bounding box center [1205, 234] width 215 height 70
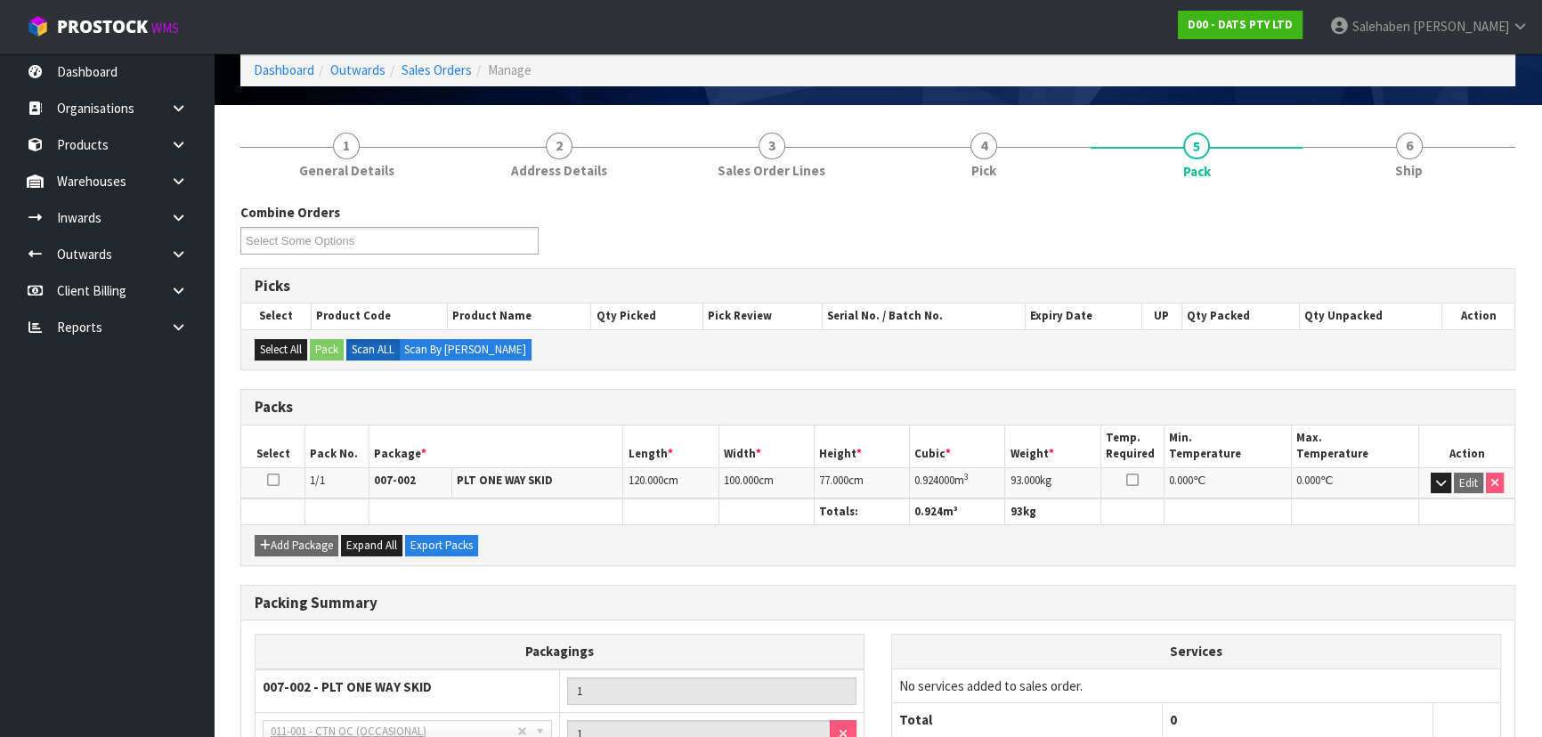
scroll to position [80, 0]
drag, startPoint x: 912, startPoint y: 474, endPoint x: 981, endPoint y: 474, distance: 69.4
click at [981, 474] on td "0.924000 m 3" at bounding box center [957, 482] width 95 height 31
click at [1427, 181] on link "6 Ship" at bounding box center [1408, 153] width 213 height 70
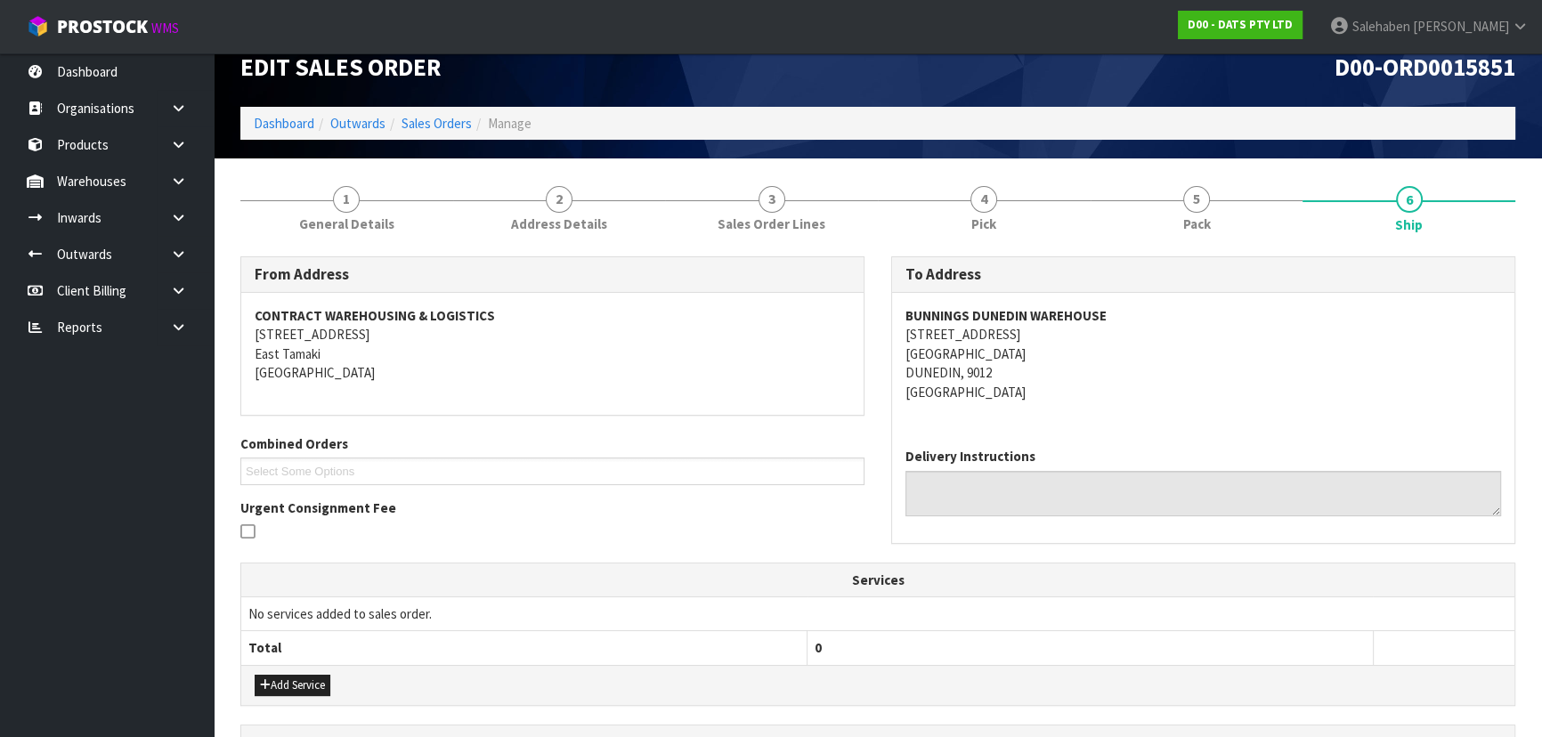
scroll to position [0, 0]
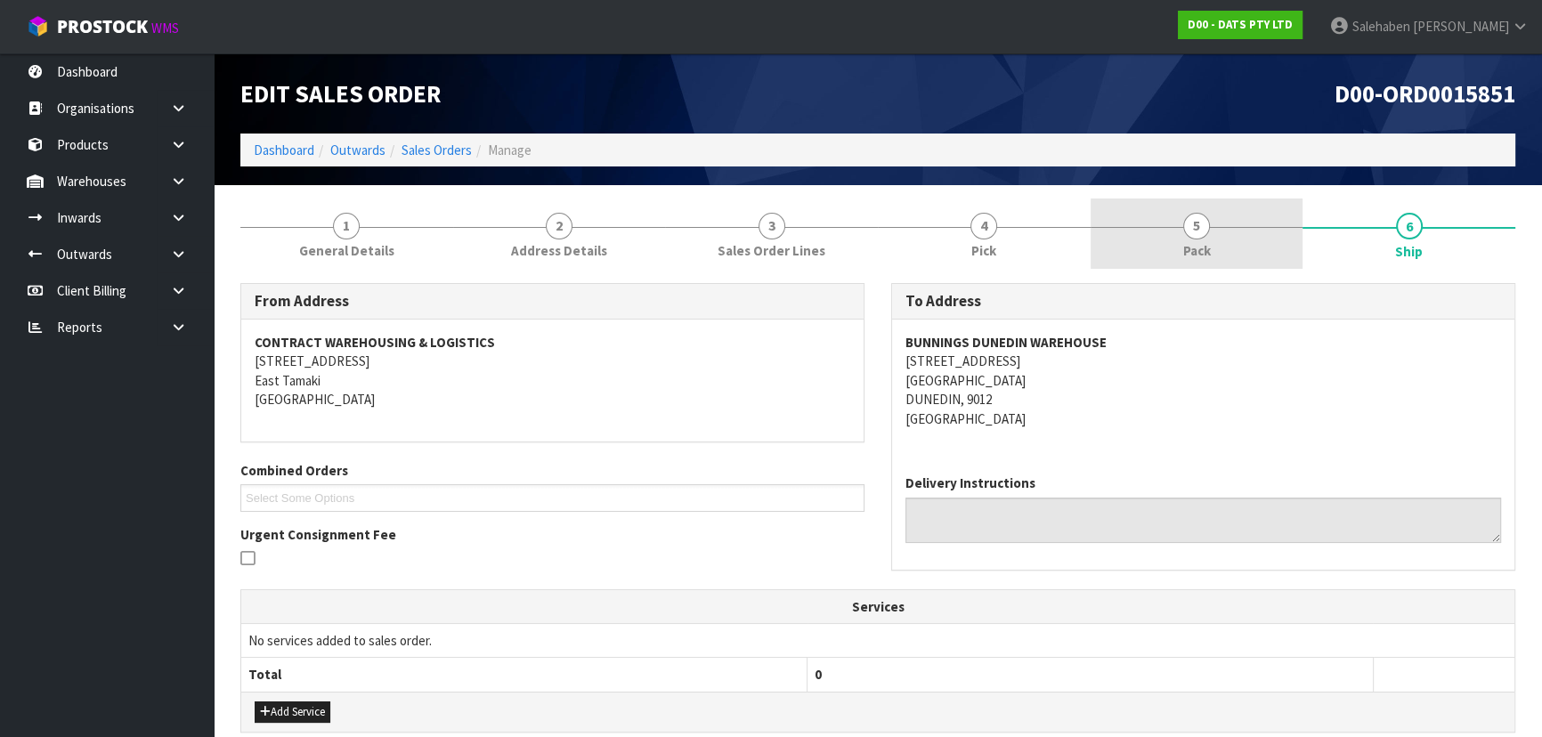
click at [1157, 249] on link "5 Pack" at bounding box center [1196, 234] width 213 height 70
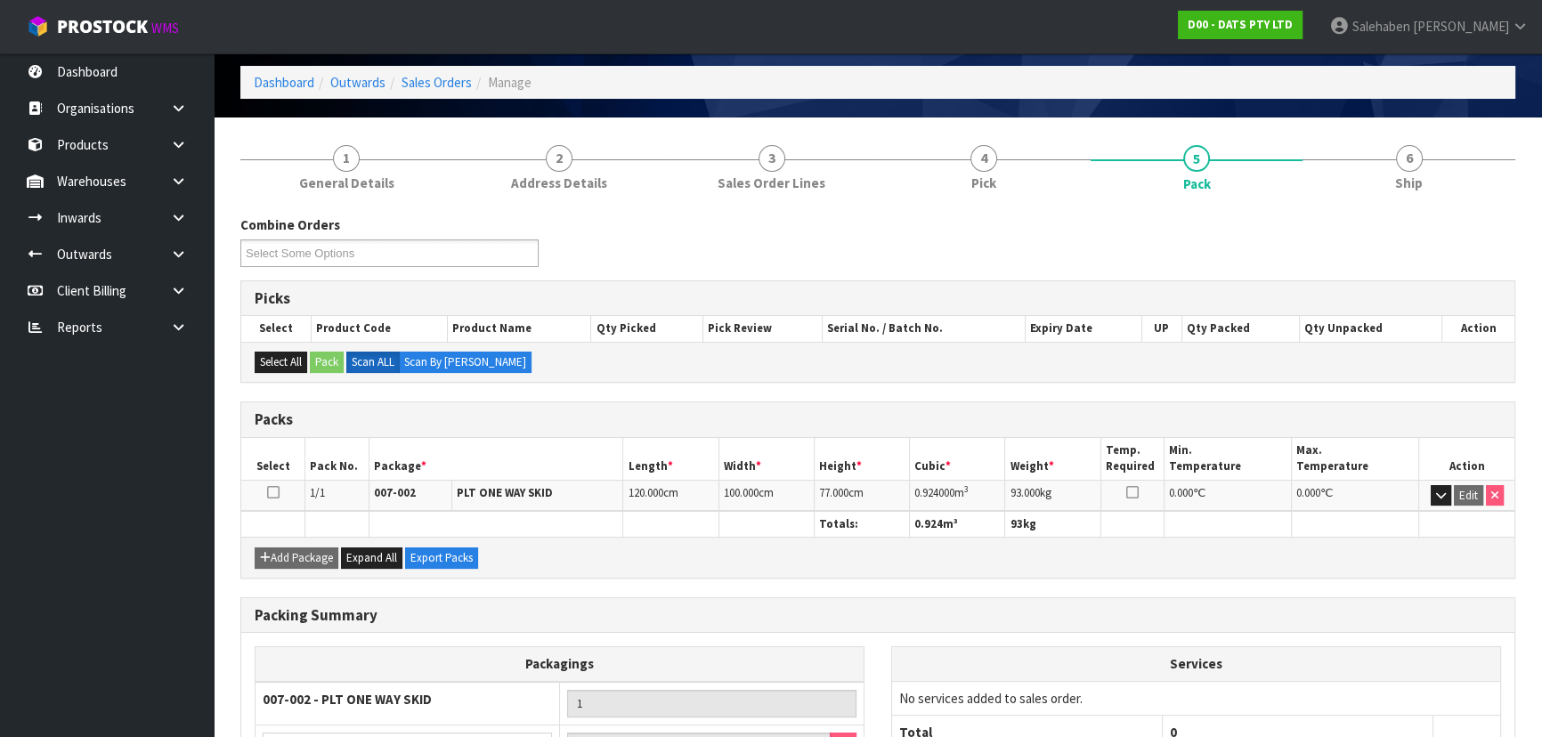
scroll to position [161, 0]
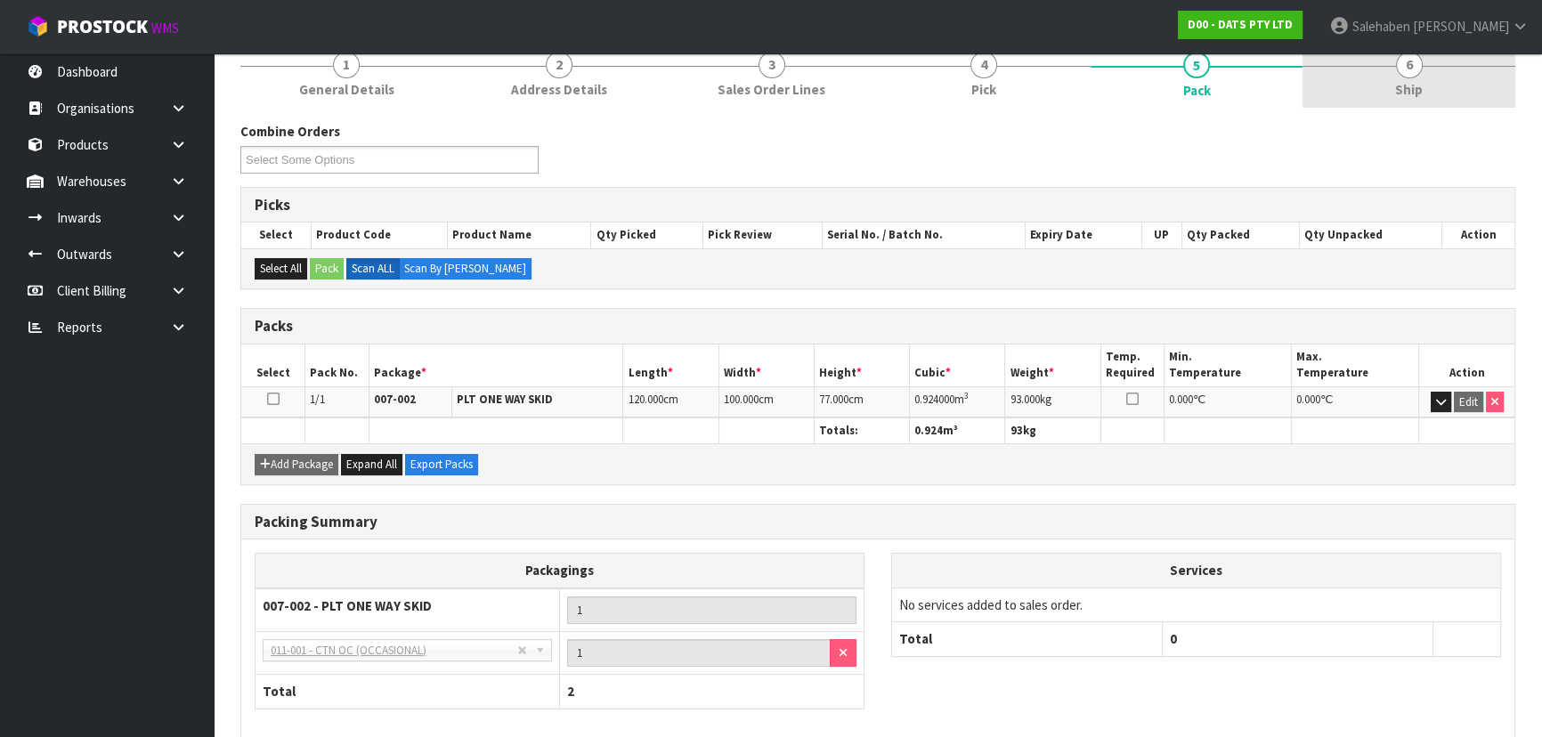
drag, startPoint x: 1406, startPoint y: 79, endPoint x: 1397, endPoint y: 83, distance: 10.4
click at [1406, 80] on span "Ship" at bounding box center [1409, 89] width 28 height 19
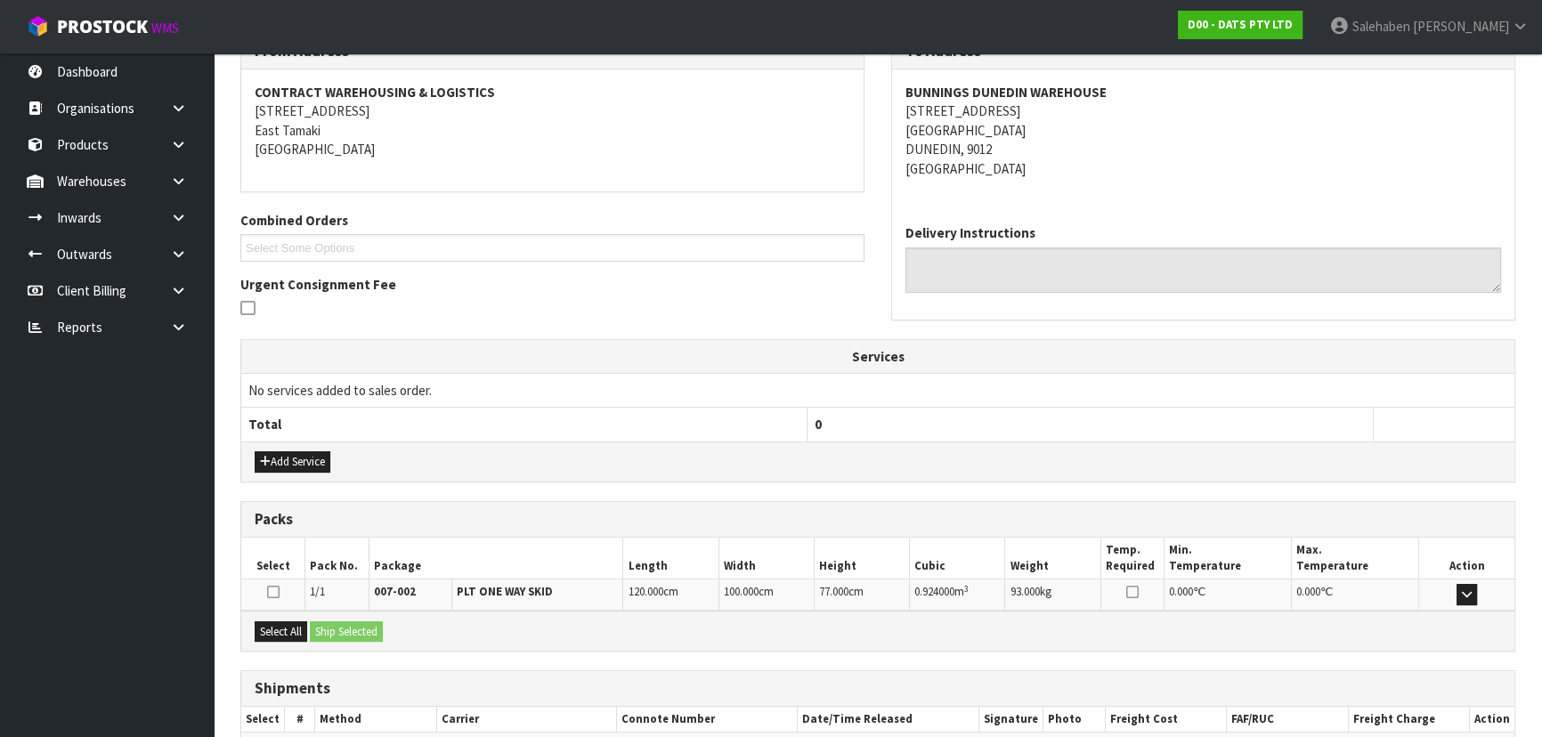
scroll to position [353, 0]
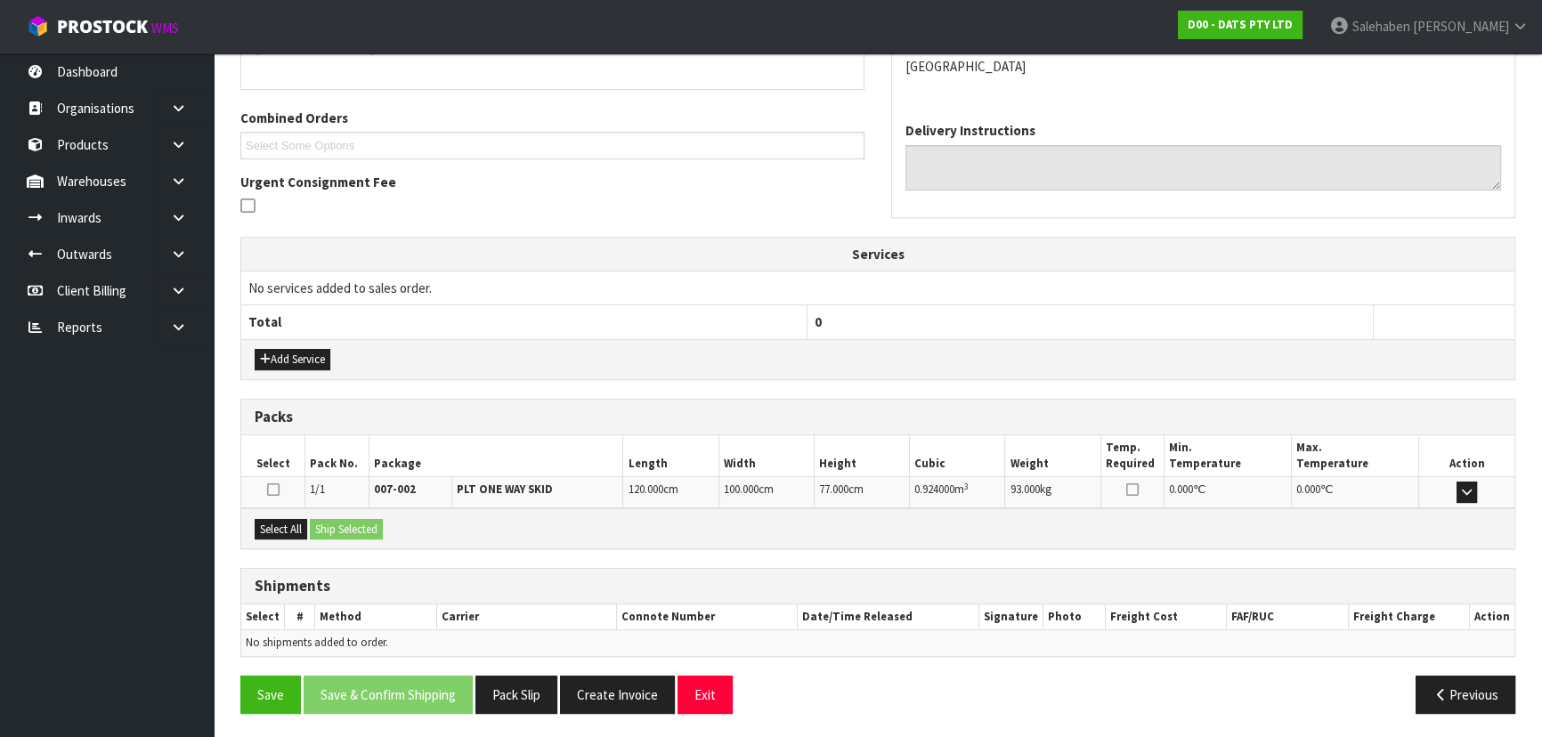
click at [296, 510] on div "Select All Ship Selected" at bounding box center [877, 528] width 1273 height 40
click at [294, 520] on button "Select All" at bounding box center [281, 529] width 53 height 21
click at [337, 522] on button "Ship Selected" at bounding box center [346, 529] width 73 height 21
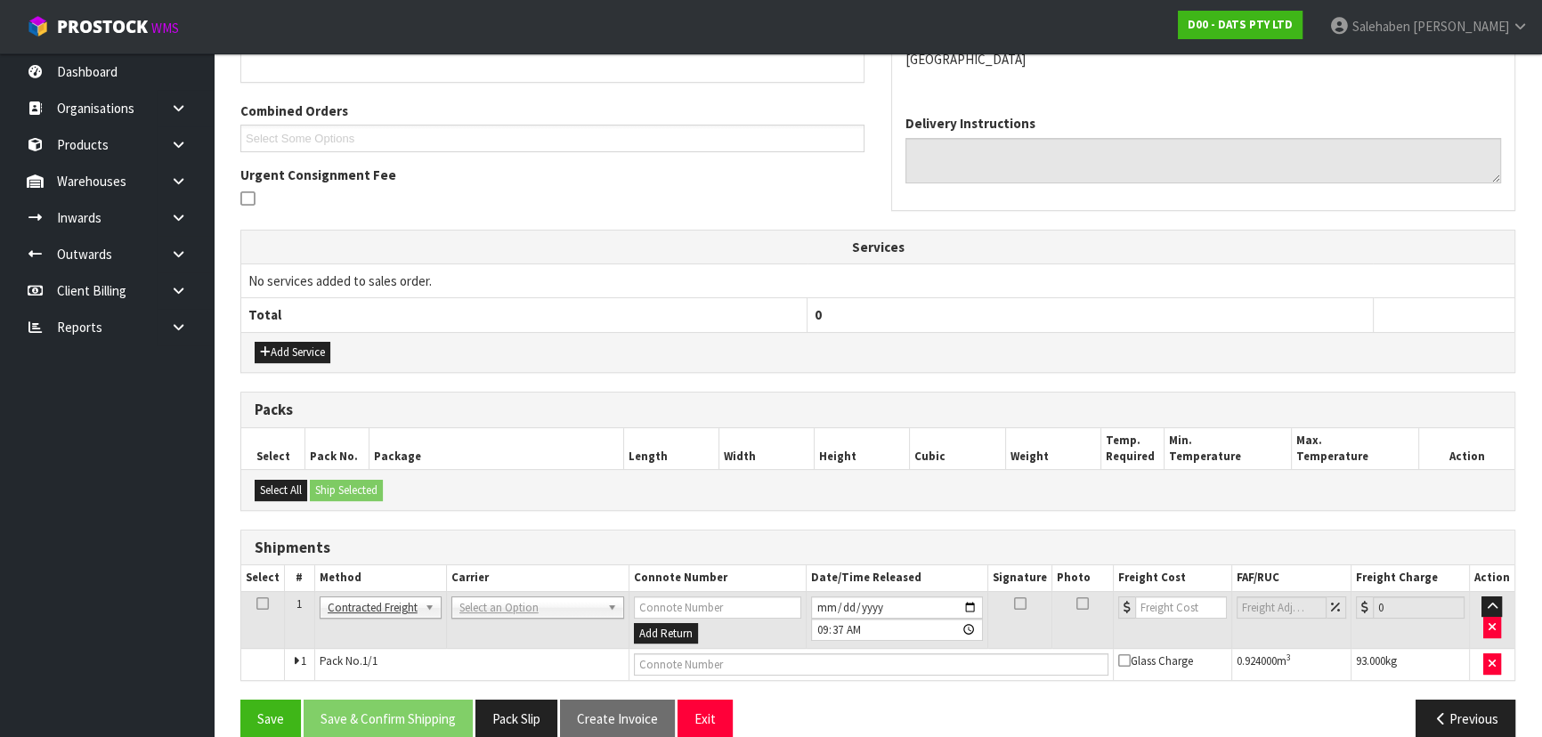
scroll to position [384, 0]
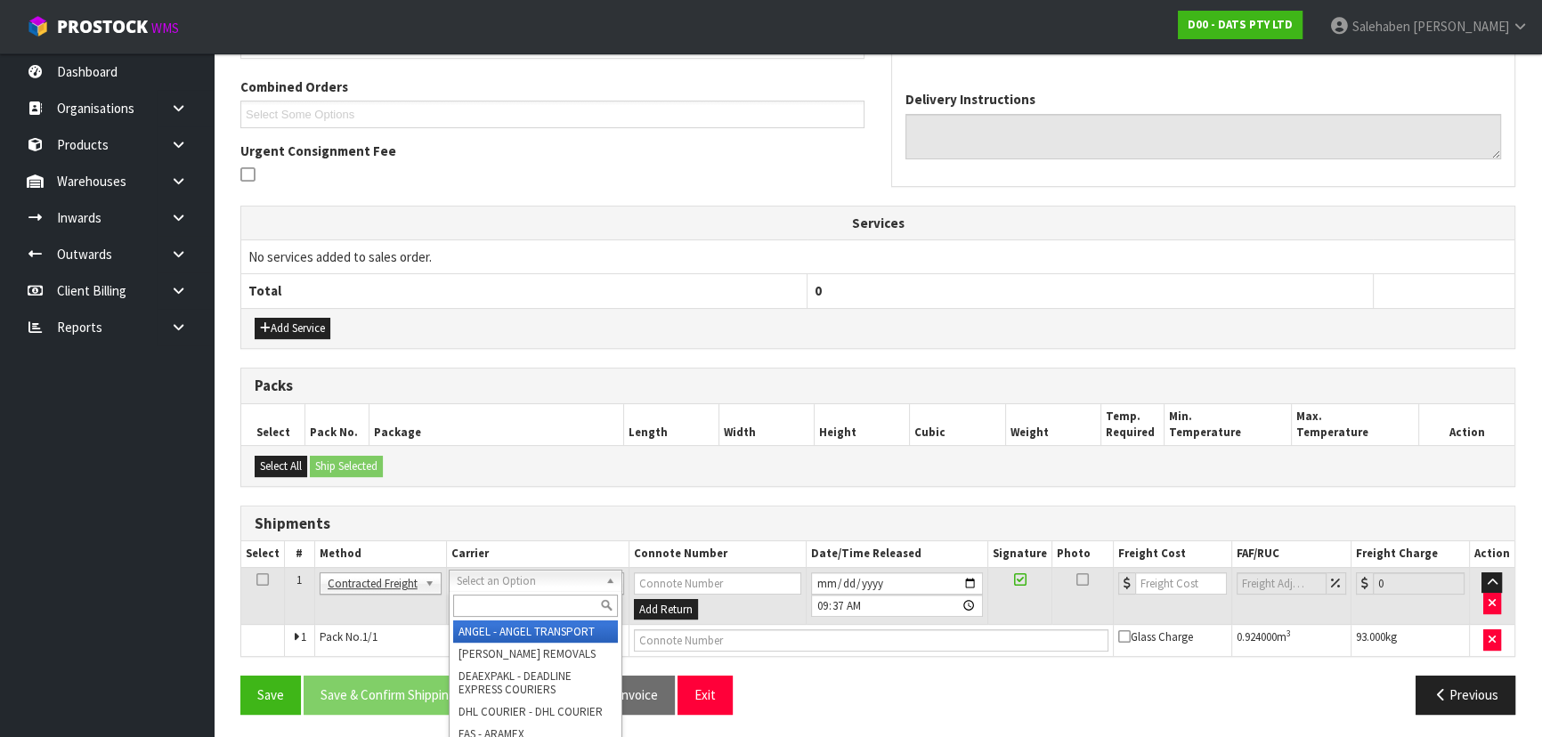
click at [489, 600] on input "text" at bounding box center [535, 606] width 165 height 22
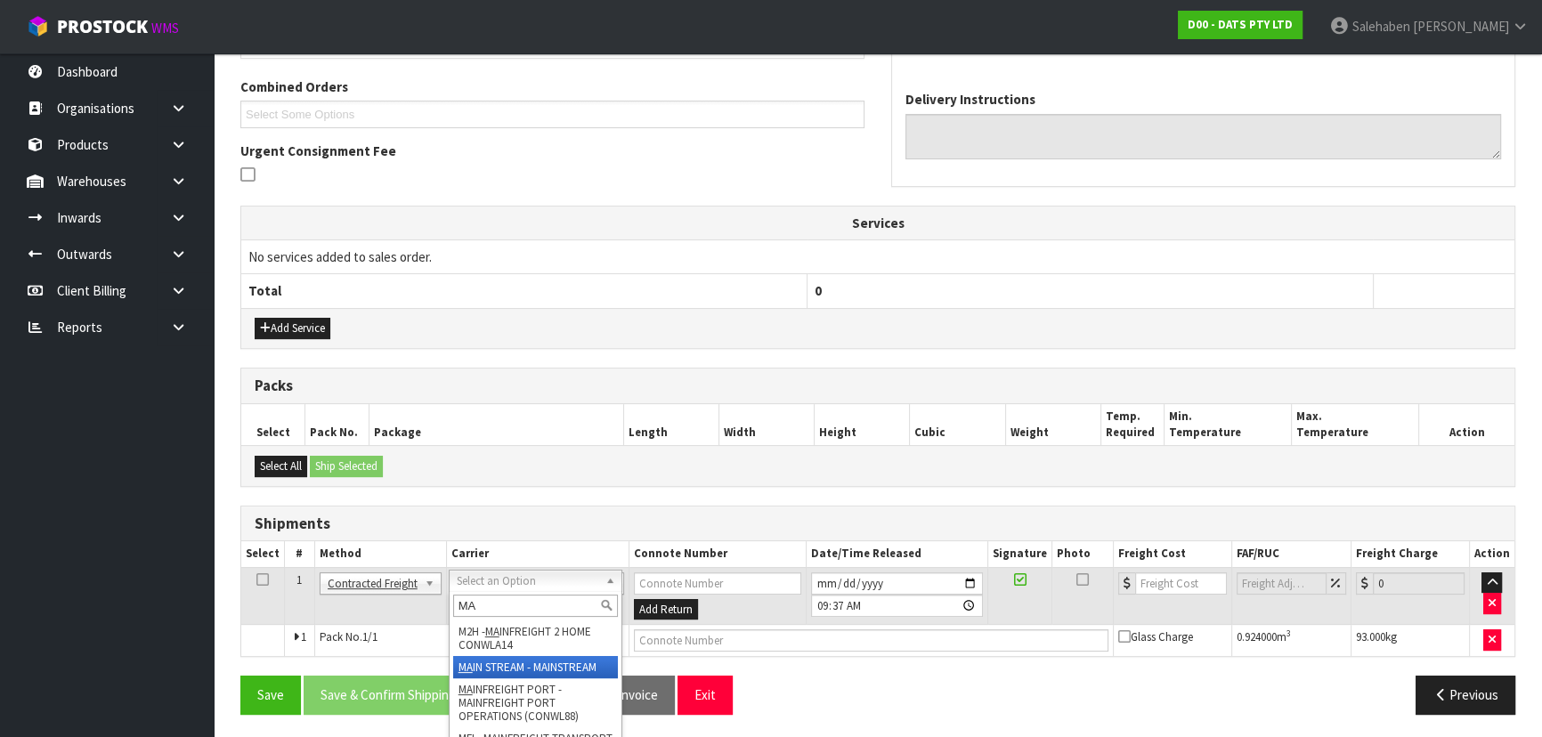
type input "MA"
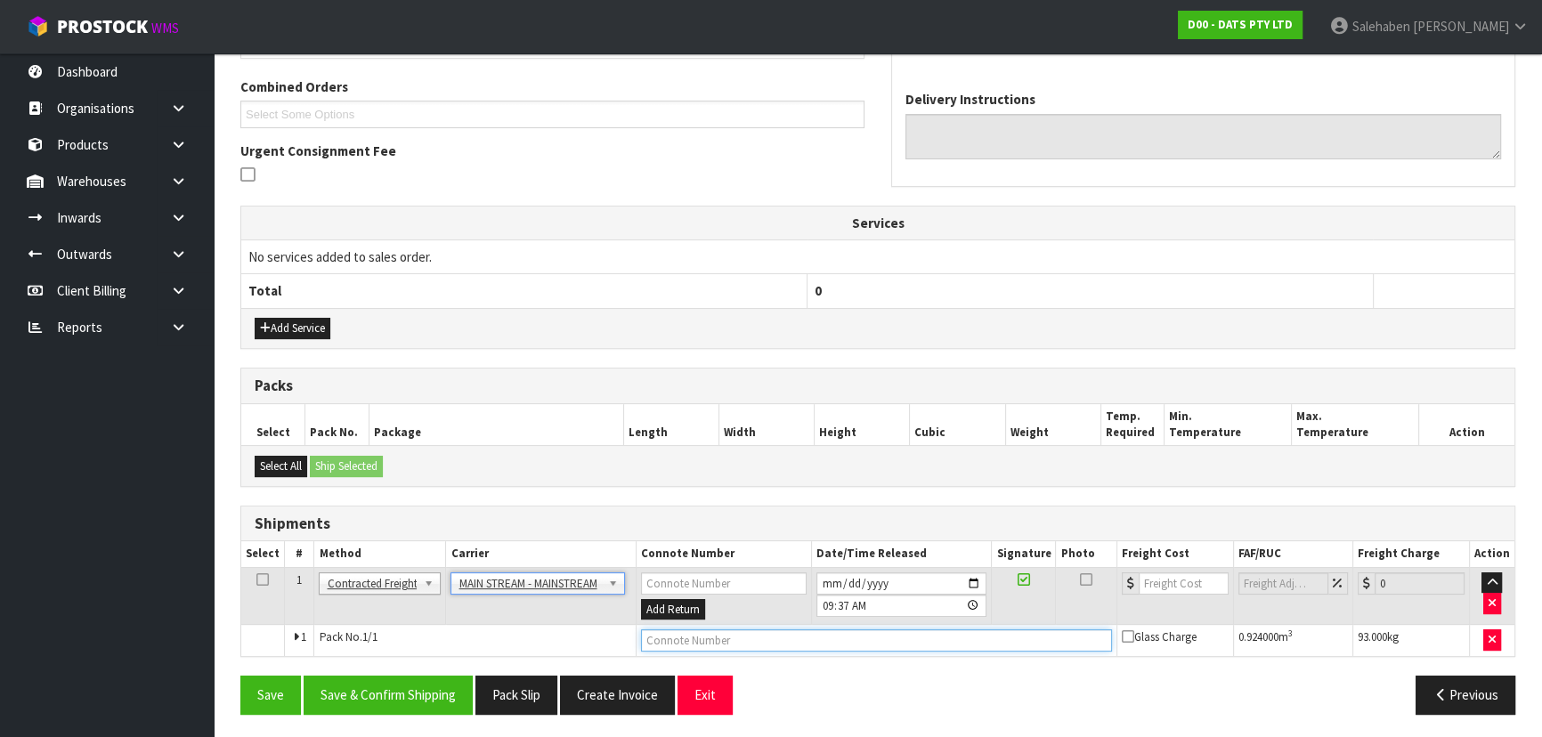
click at [687, 632] on input "text" at bounding box center [876, 640] width 471 height 22
paste input "CWL7729178"
type input "CWL7729178"
click at [1166, 584] on input "number" at bounding box center [1184, 583] width 90 height 22
type input "138"
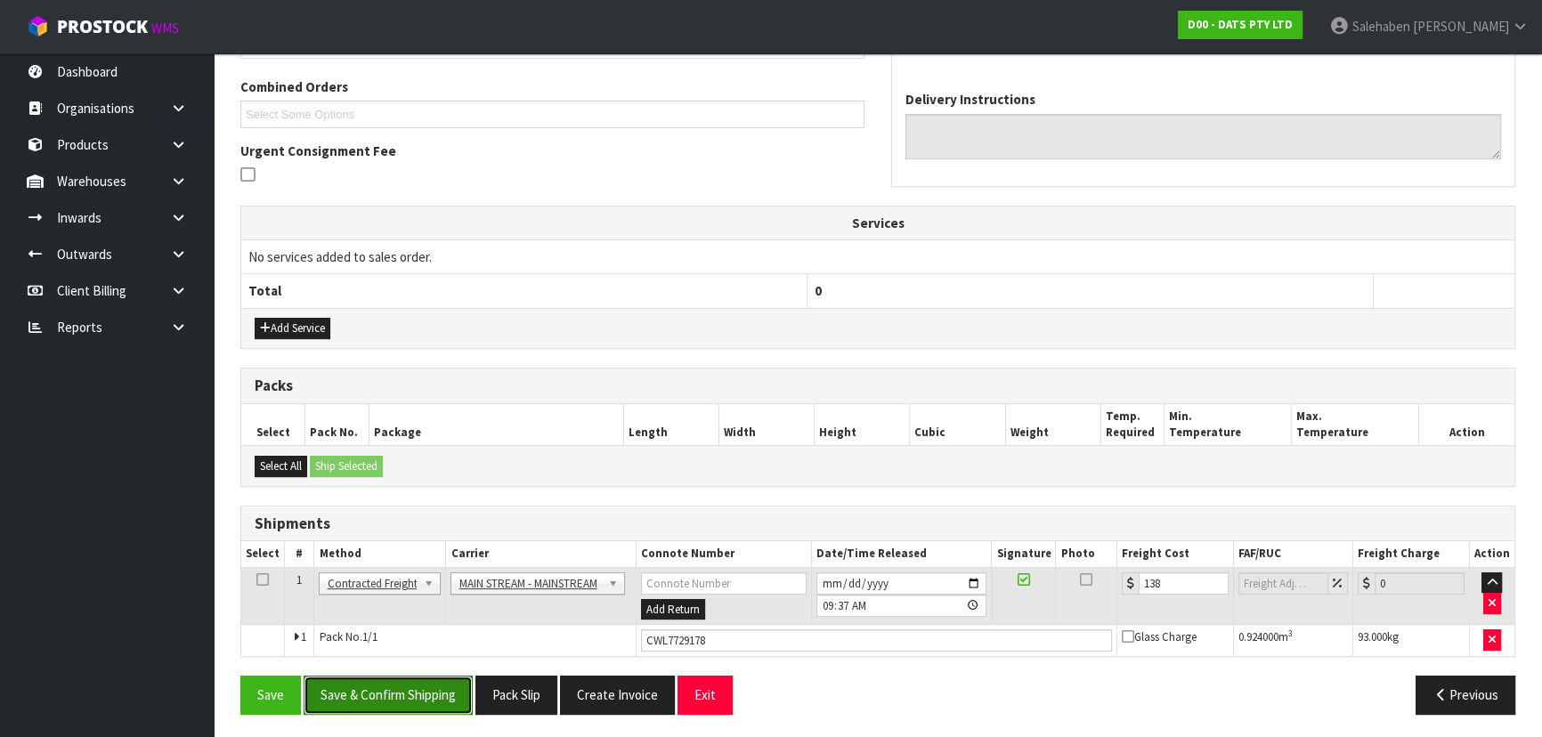
click at [424, 695] on button "Save & Confirm Shipping" at bounding box center [388, 695] width 169 height 38
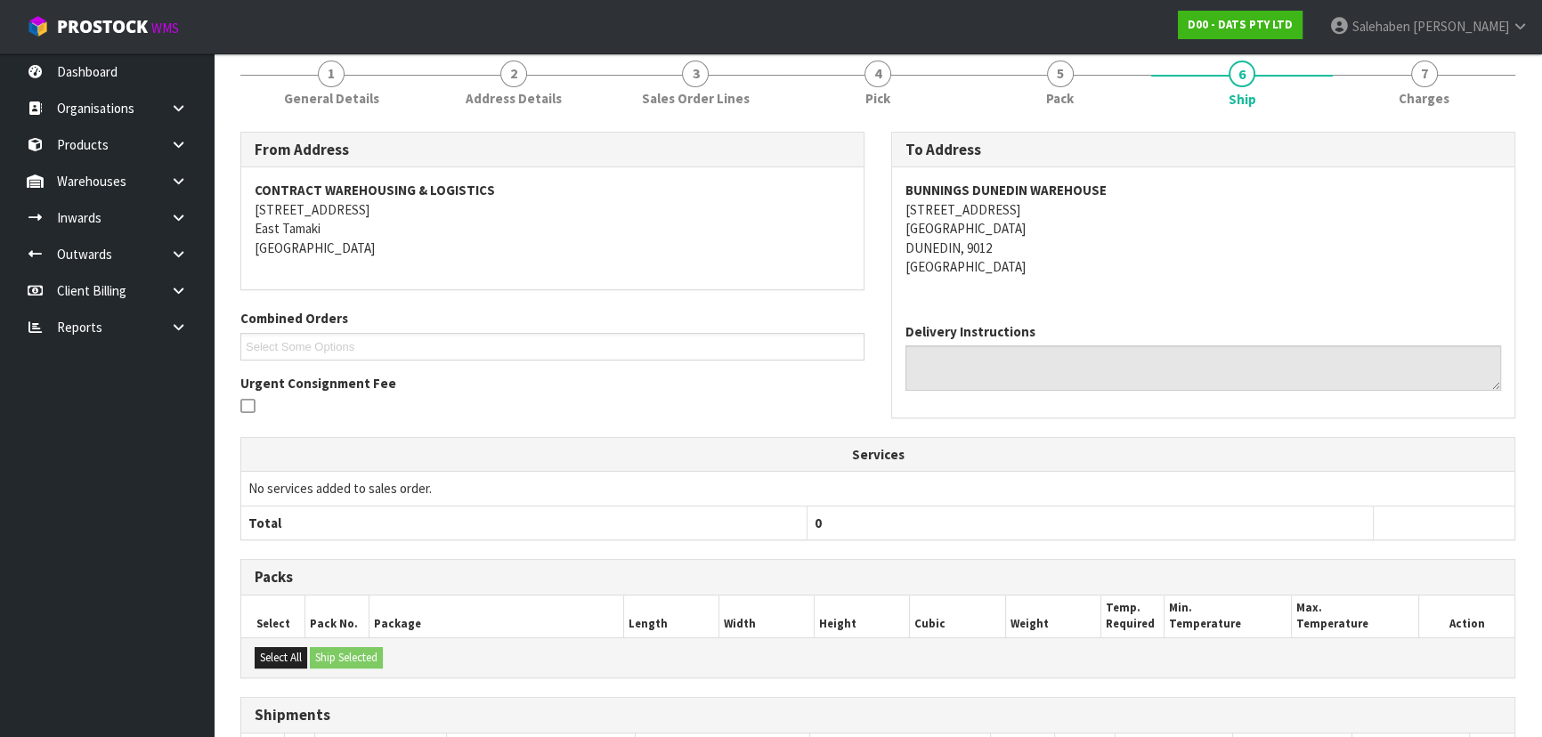
scroll to position [0, 0]
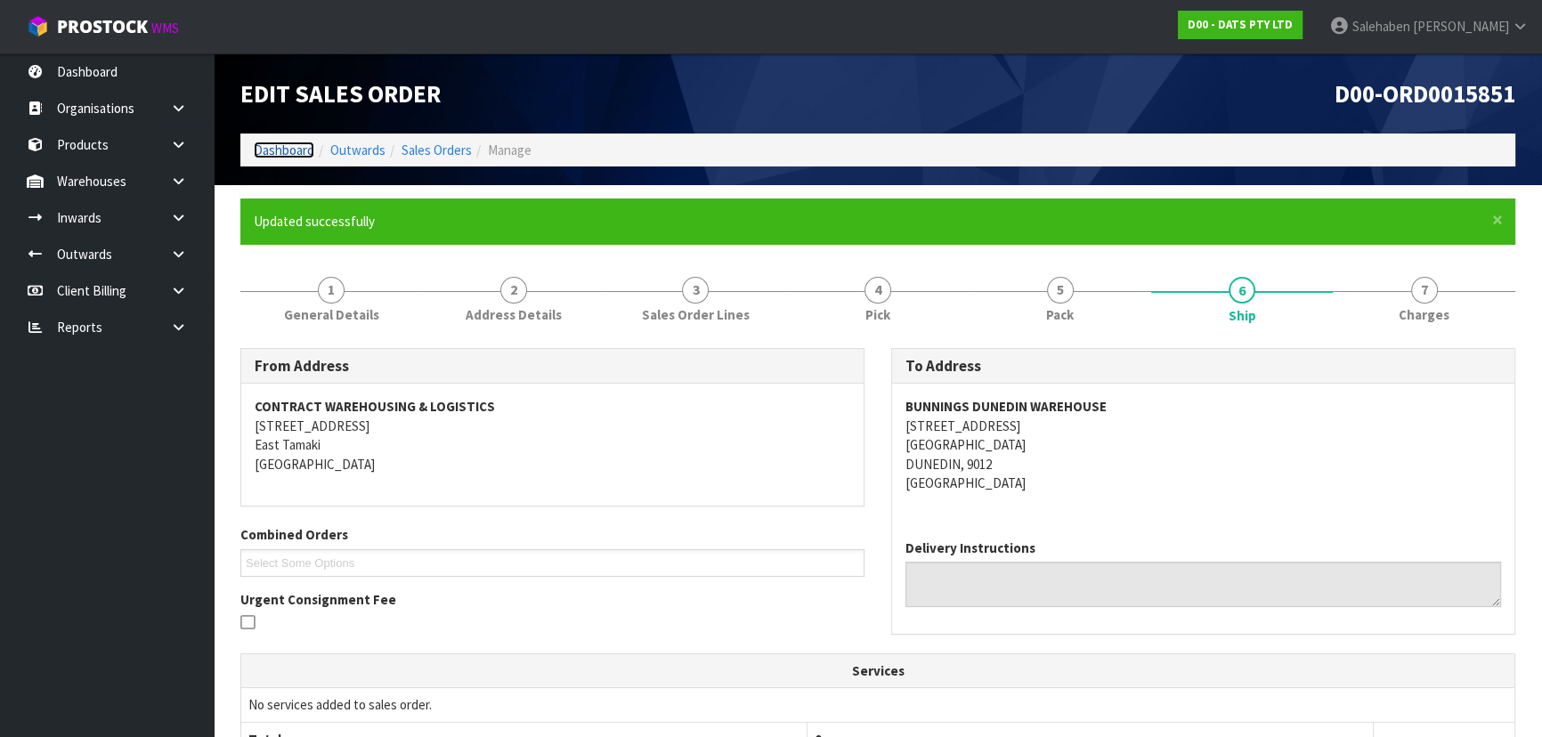
click at [292, 150] on link "Dashboard" at bounding box center [284, 150] width 61 height 17
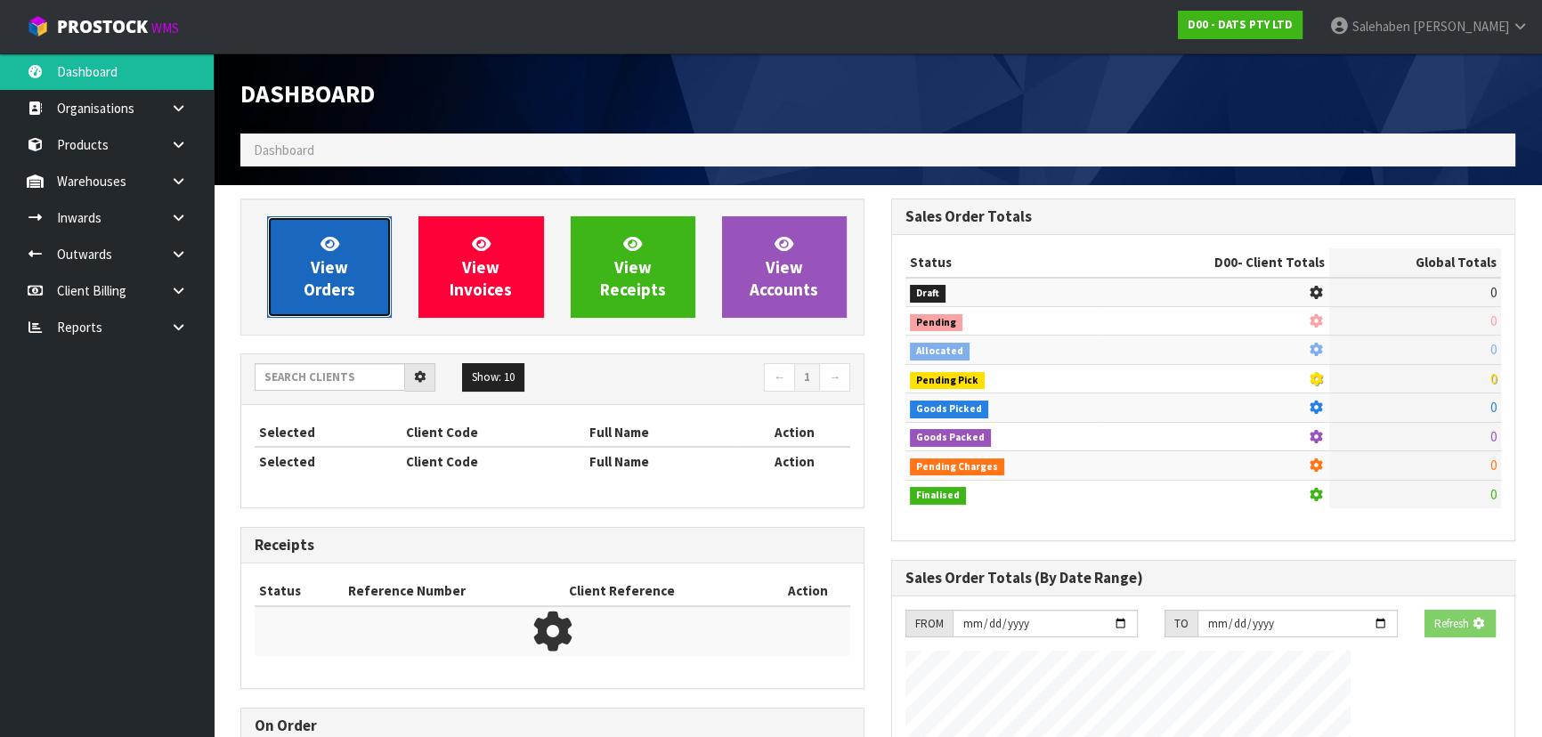
click at [332, 282] on span "View Orders" at bounding box center [330, 266] width 52 height 67
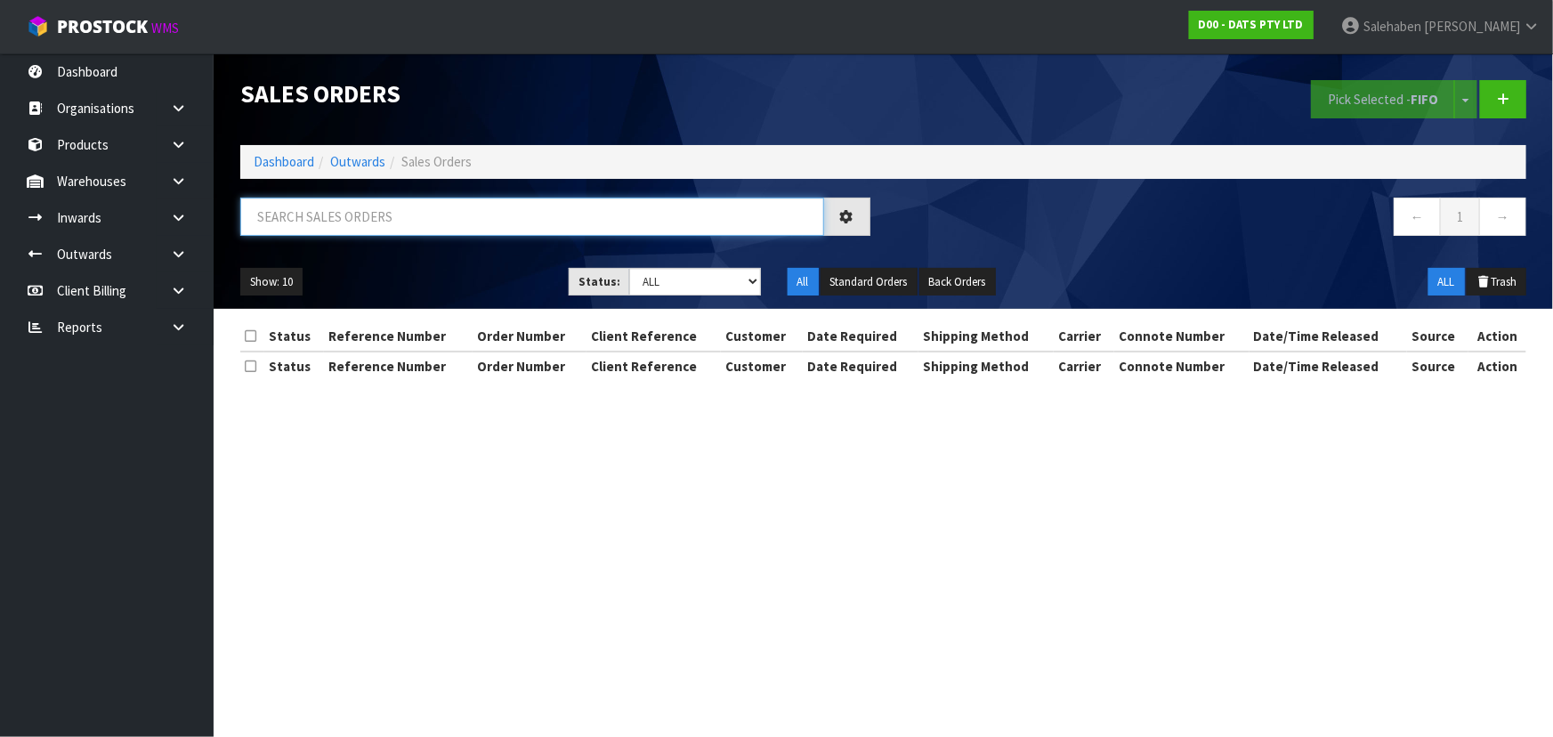
click at [385, 222] on input "text" at bounding box center [532, 217] width 584 height 38
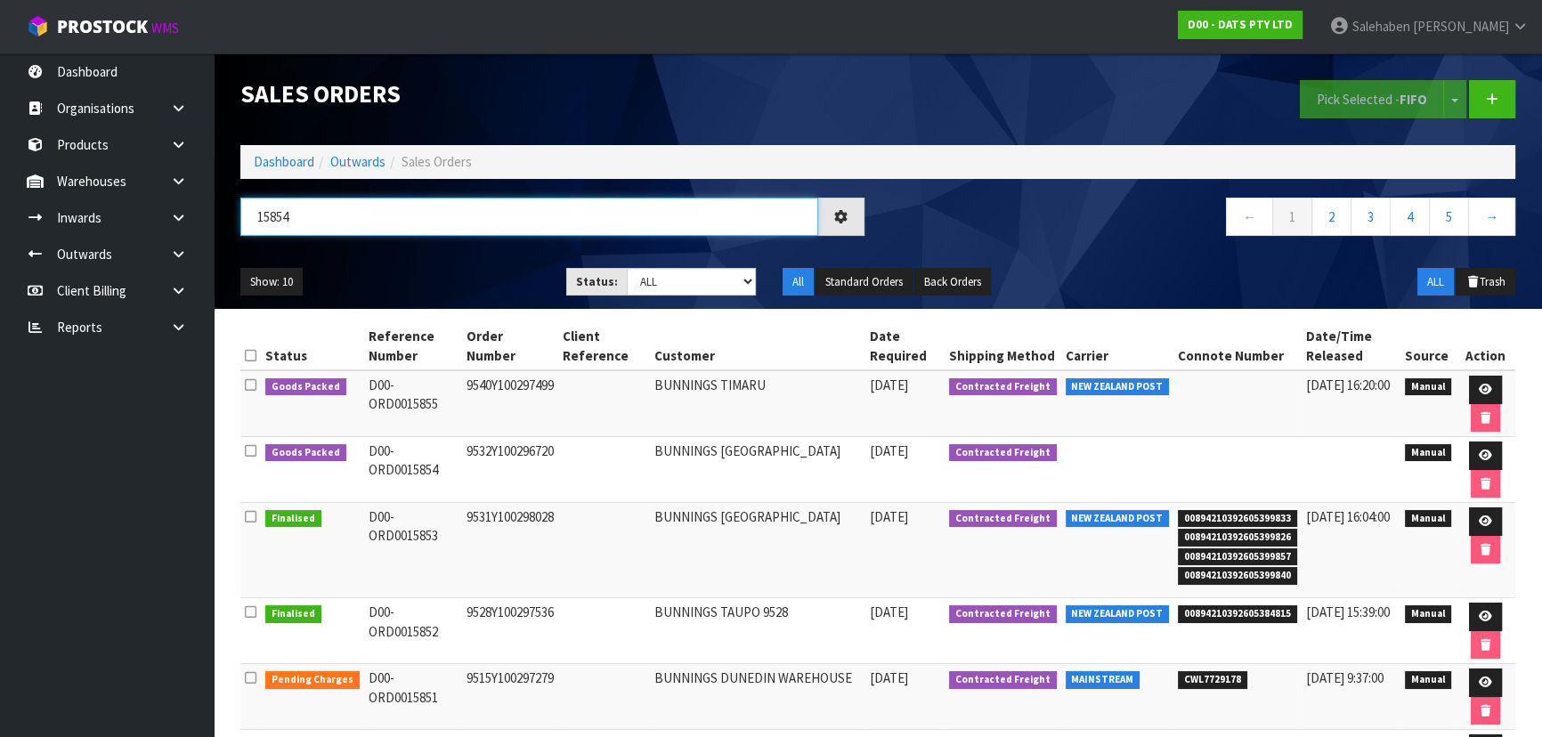
type input "15854"
click at [670, 282] on select "Draft Pending Allocated Pending Pick Goods Picked Goods Packed Pending Charges …" at bounding box center [692, 282] width 130 height 28
select select "string:5"
click at [627, 268] on select "Draft Pending Allocated Pending Pick Goods Picked Goods Packed Pending Charges …" at bounding box center [692, 282] width 130 height 28
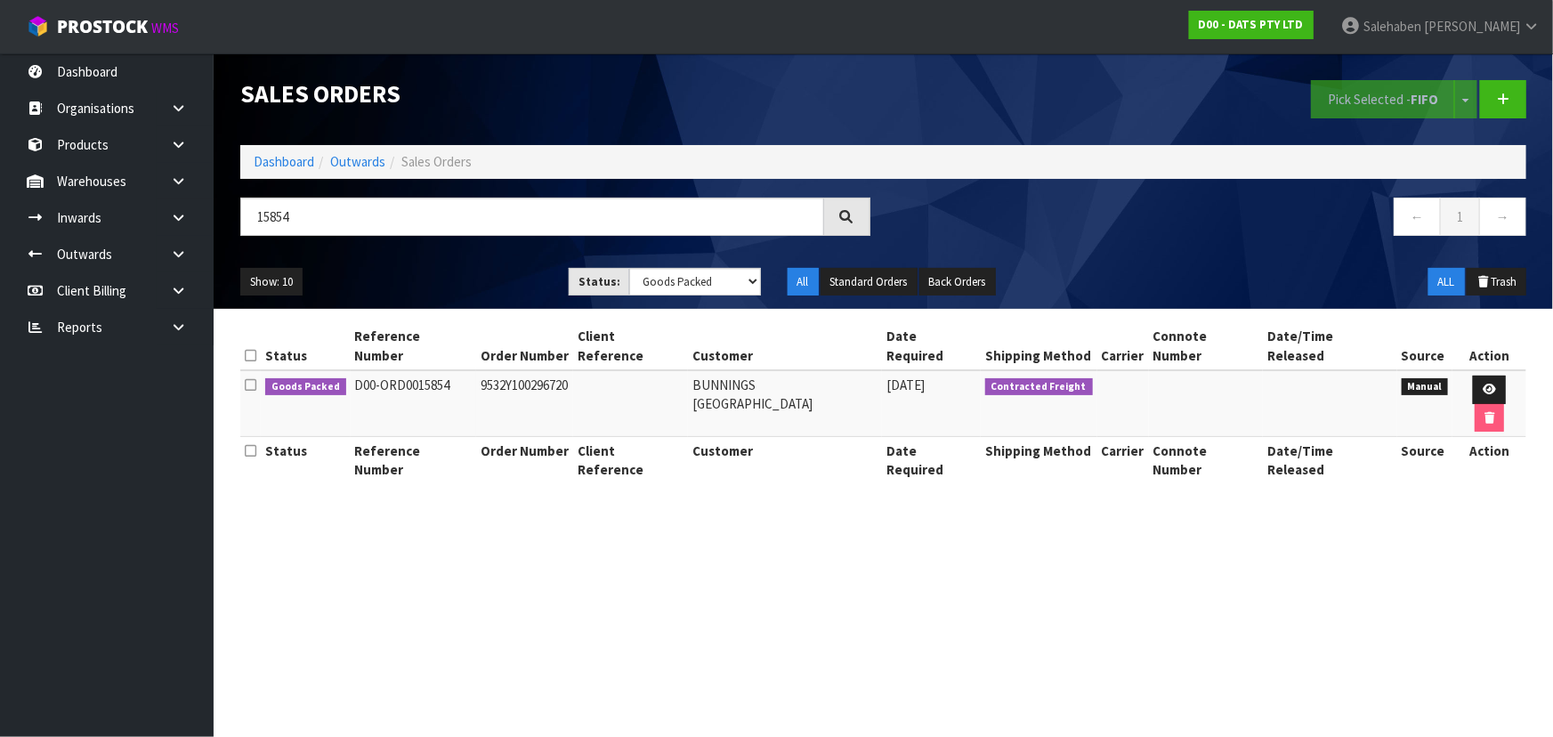
click at [448, 278] on ul "Show: 10 5 10 25 50" at bounding box center [391, 282] width 302 height 28
click at [461, 271] on ul "Show: 10 5 10 25 50" at bounding box center [391, 282] width 302 height 28
click at [470, 277] on ul "Show: 10 5 10 25 50" at bounding box center [391, 282] width 302 height 28
click at [1488, 384] on icon at bounding box center [1489, 390] width 13 height 12
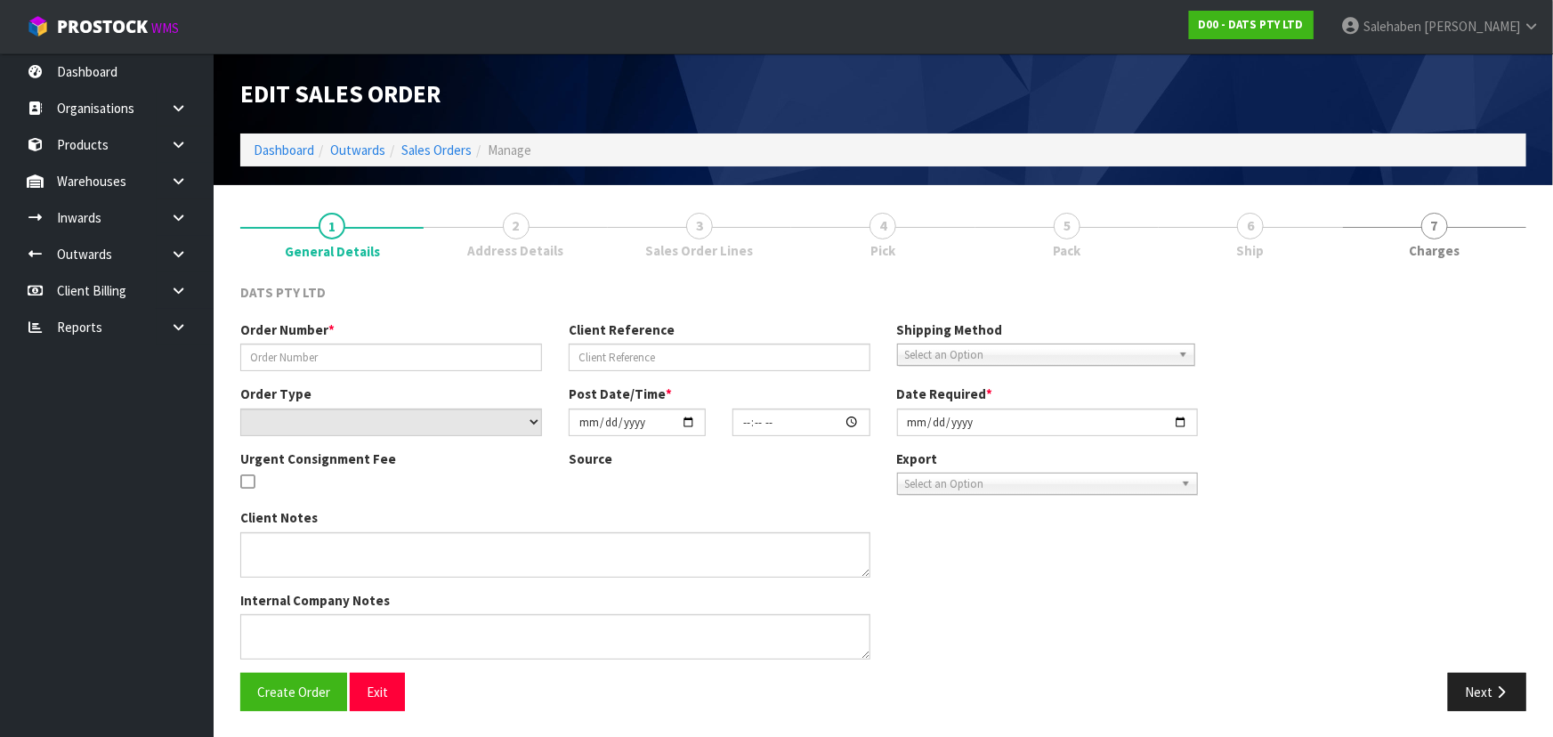
type input "9532Y100296720"
select select "number:0"
type input "[DATE]"
type input "09:05:00.000"
type input "[DATE]"
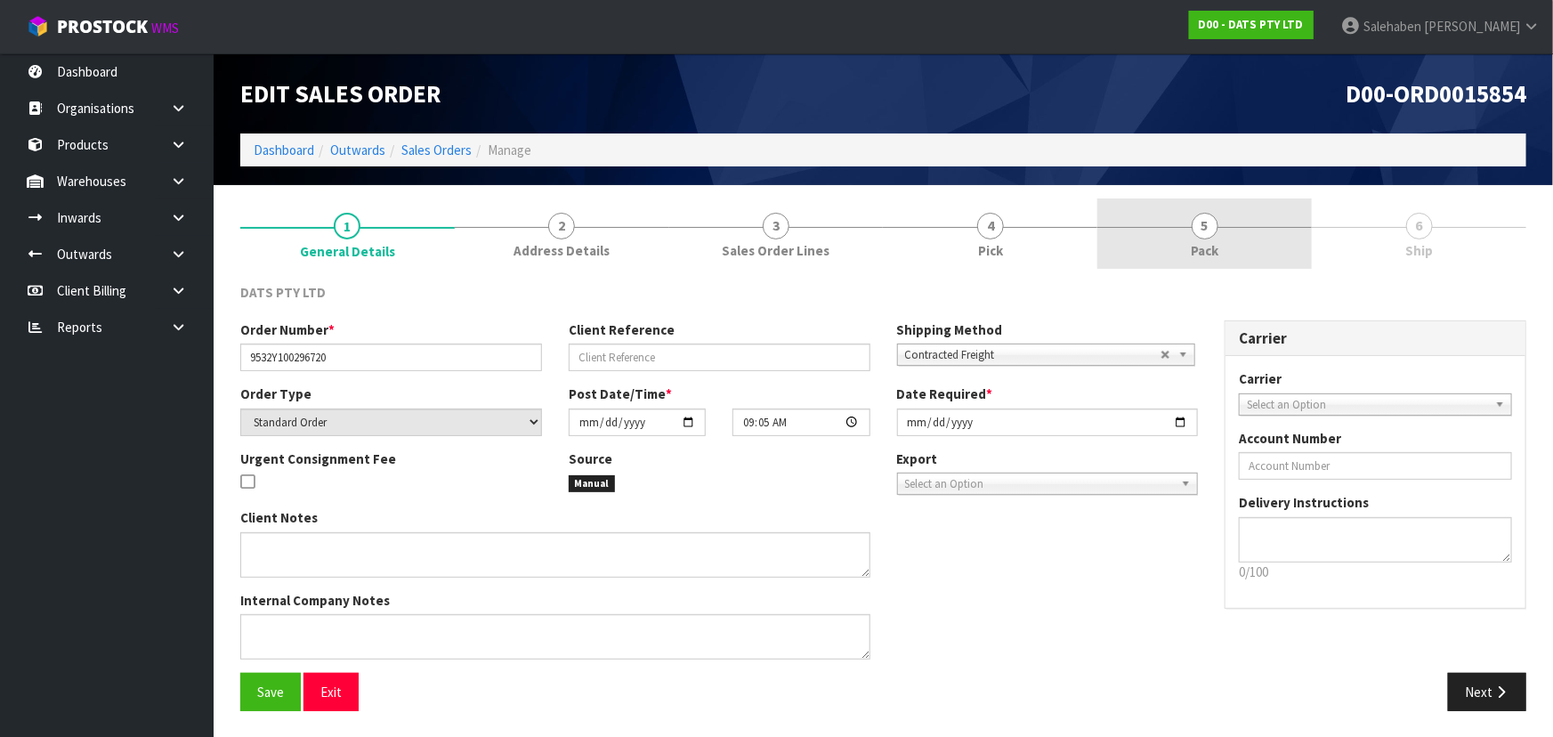
click at [1199, 235] on span "5" at bounding box center [1205, 226] width 27 height 27
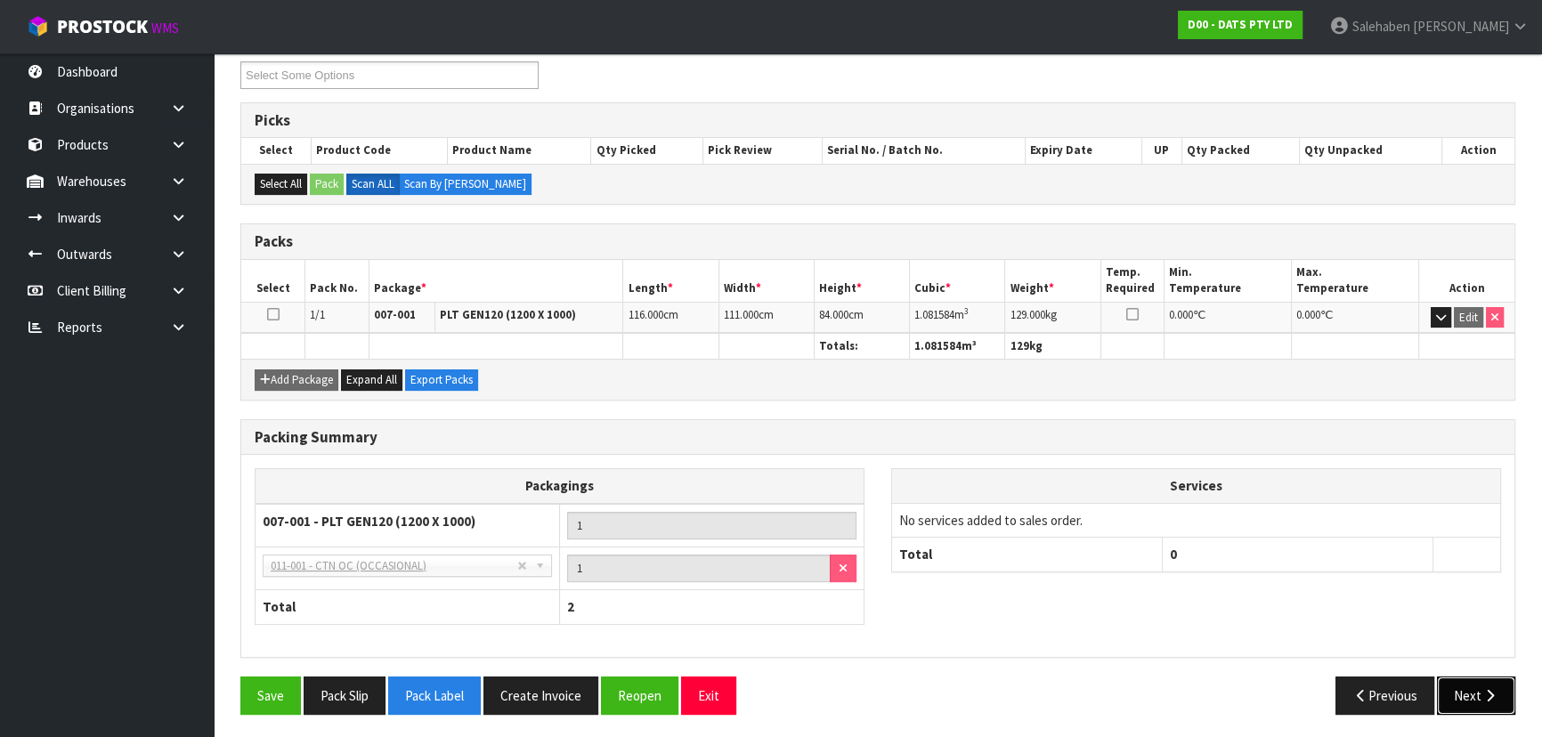
click at [1460, 693] on button "Next" at bounding box center [1476, 696] width 78 height 38
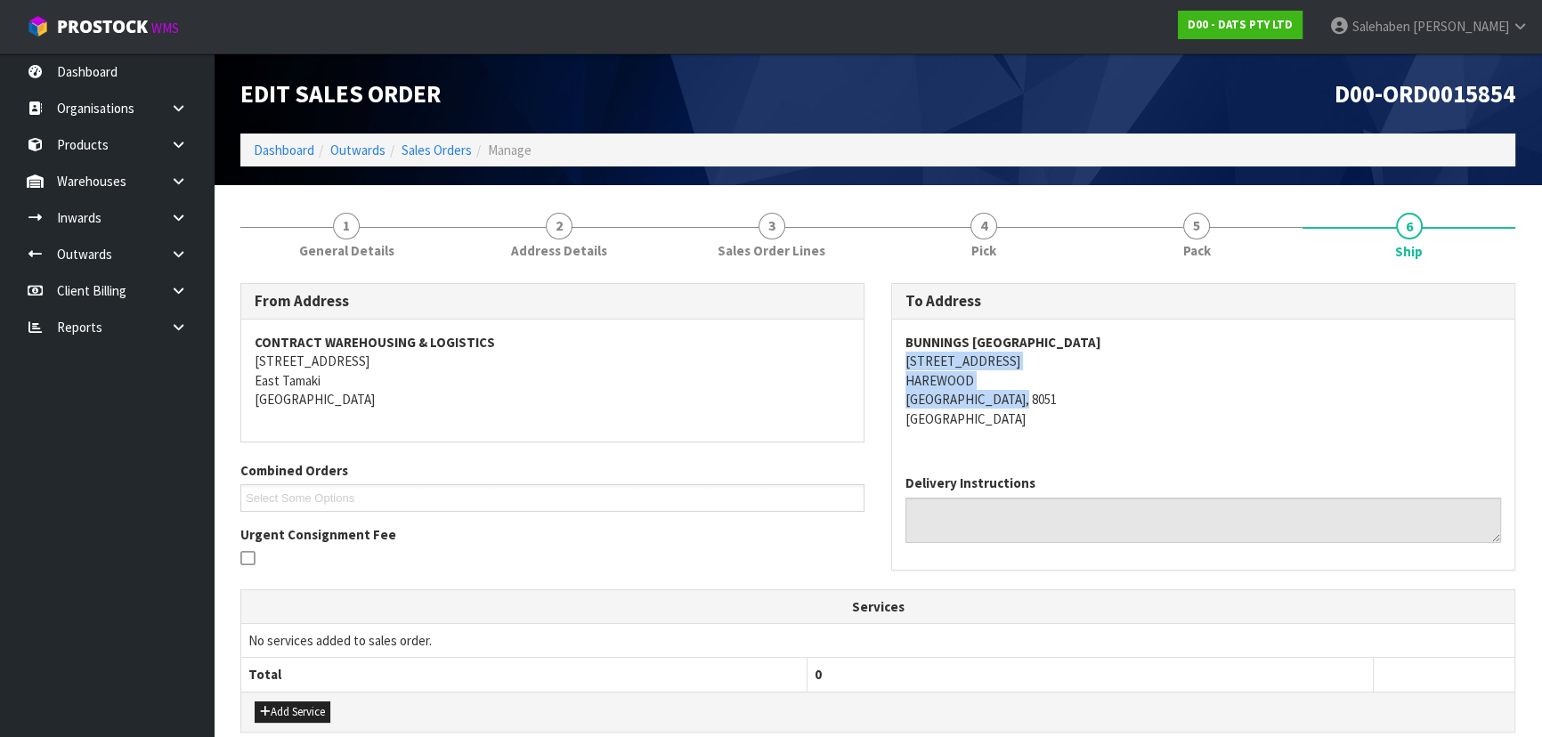
drag, startPoint x: 904, startPoint y: 356, endPoint x: 1085, endPoint y: 403, distance: 187.6
click at [1085, 403] on div "To Address BUNNINGS WAREHOUSE CHRISTCHURCH AIRPORT 655 RUSSLEY ROAD HAREWOOD CH…" at bounding box center [1203, 426] width 624 height 287
drag, startPoint x: 898, startPoint y: 343, endPoint x: 1229, endPoint y: 340, distance: 331.2
click at [1229, 340] on div "BUNNINGS WAREHOUSE CHRISTCHURCH AIRPORT 655 RUSSLEY ROAD HAREWOOD CHRISTCHURCH,…" at bounding box center [1203, 390] width 622 height 141
drag, startPoint x: 369, startPoint y: 247, endPoint x: 361, endPoint y: 259, distance: 14.4
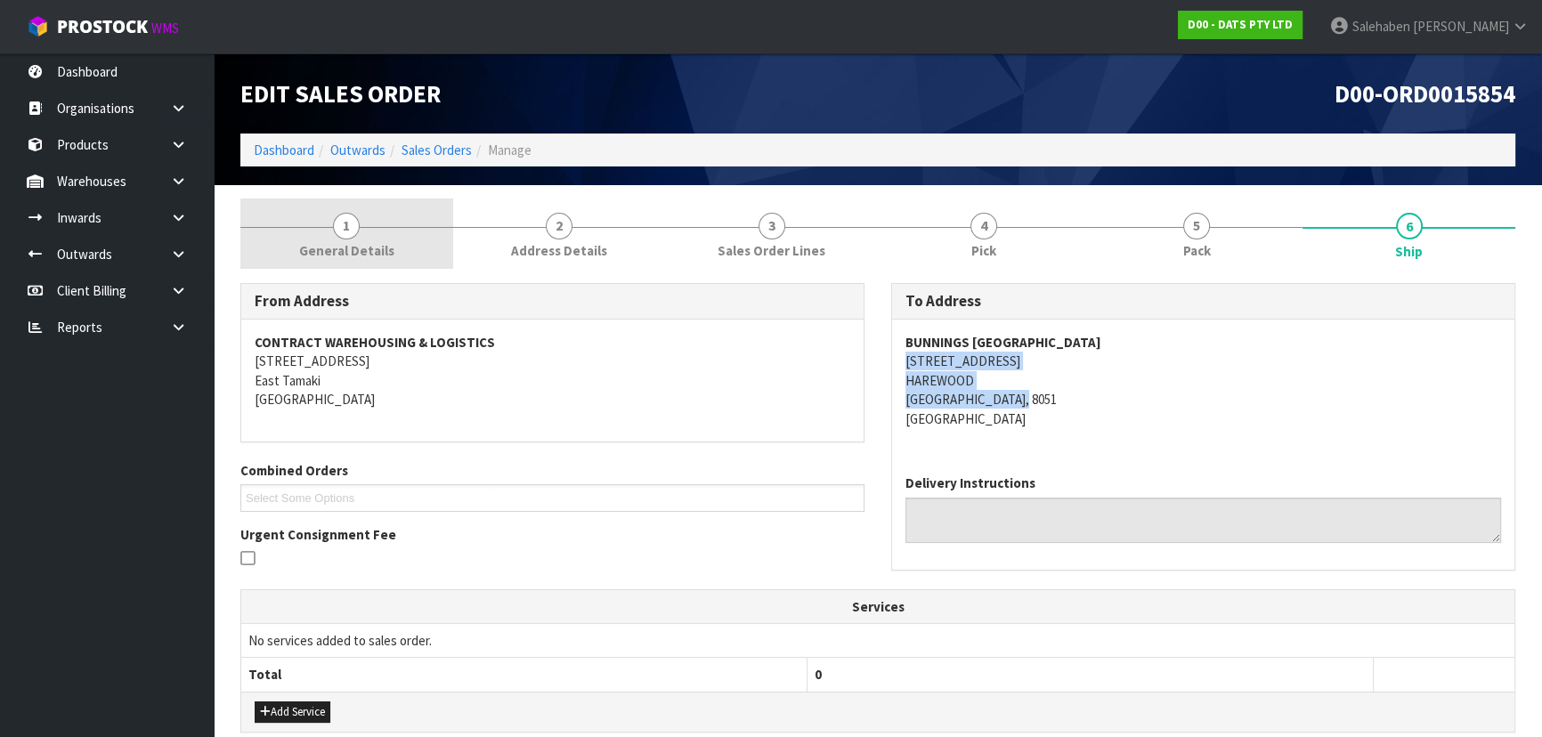
click at [368, 247] on span "General Details" at bounding box center [346, 250] width 95 height 19
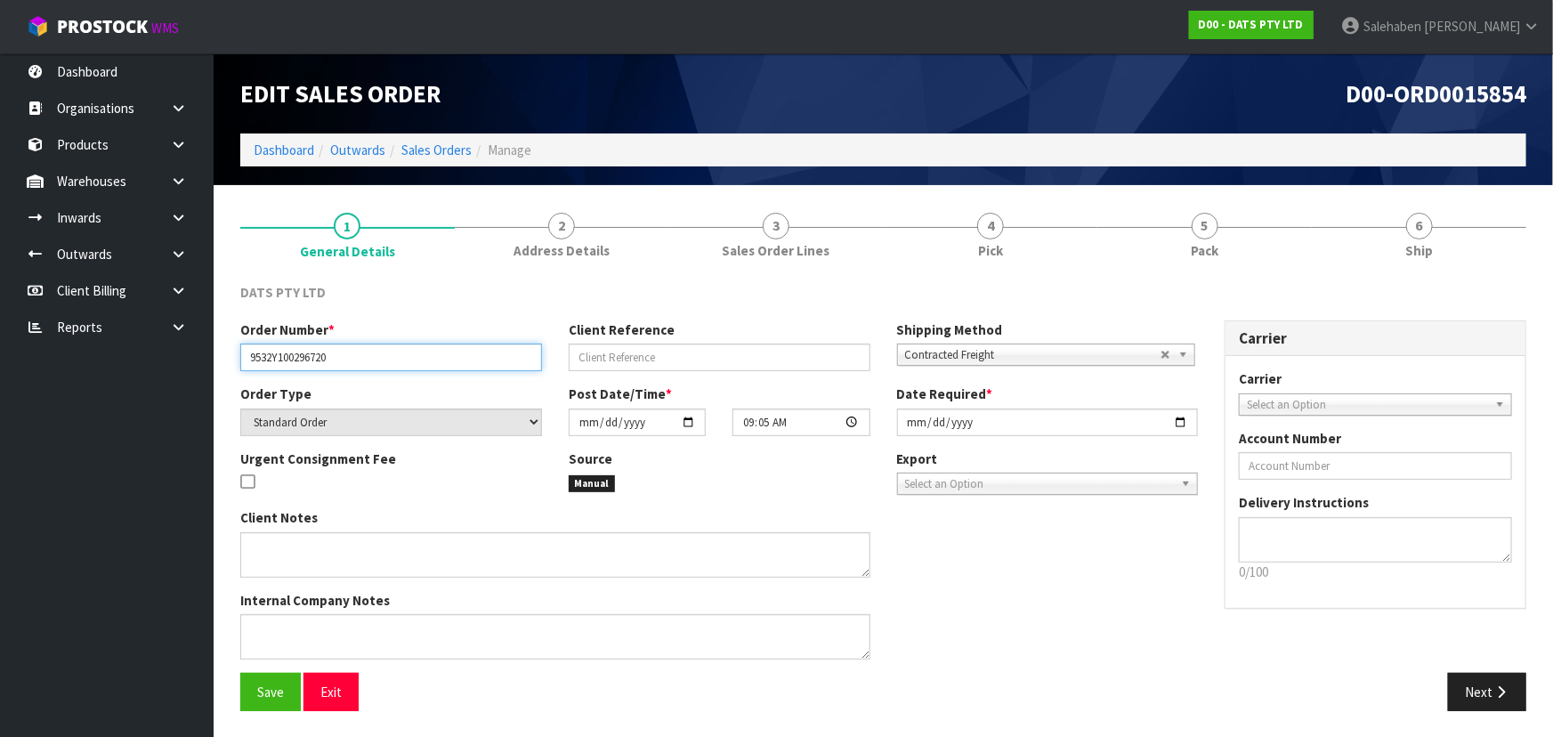
drag, startPoint x: 242, startPoint y: 356, endPoint x: 373, endPoint y: 364, distance: 131.1
click at [373, 364] on input "9532Y100296720" at bounding box center [391, 358] width 302 height 28
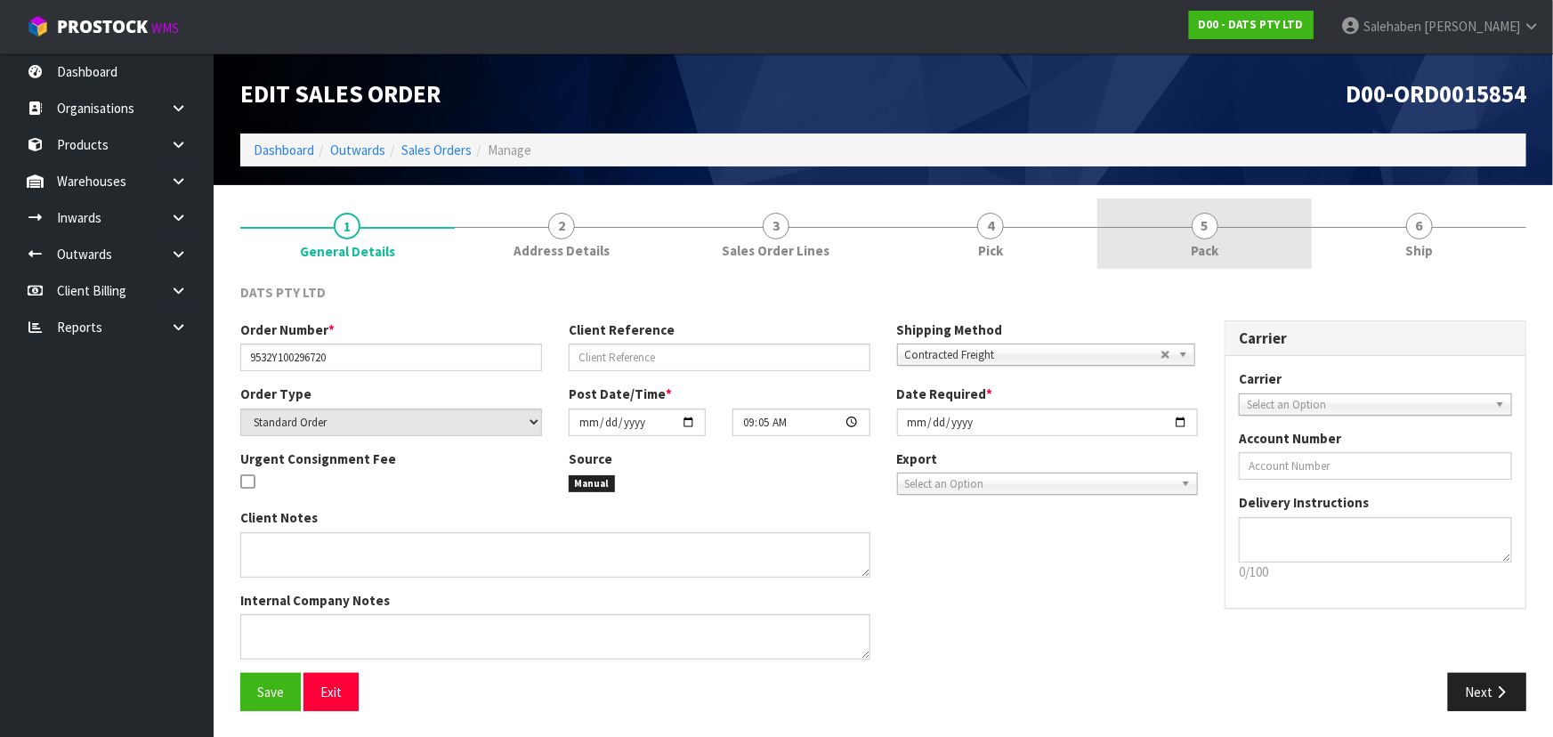
click at [1228, 216] on link "5 Pack" at bounding box center [1205, 234] width 215 height 70
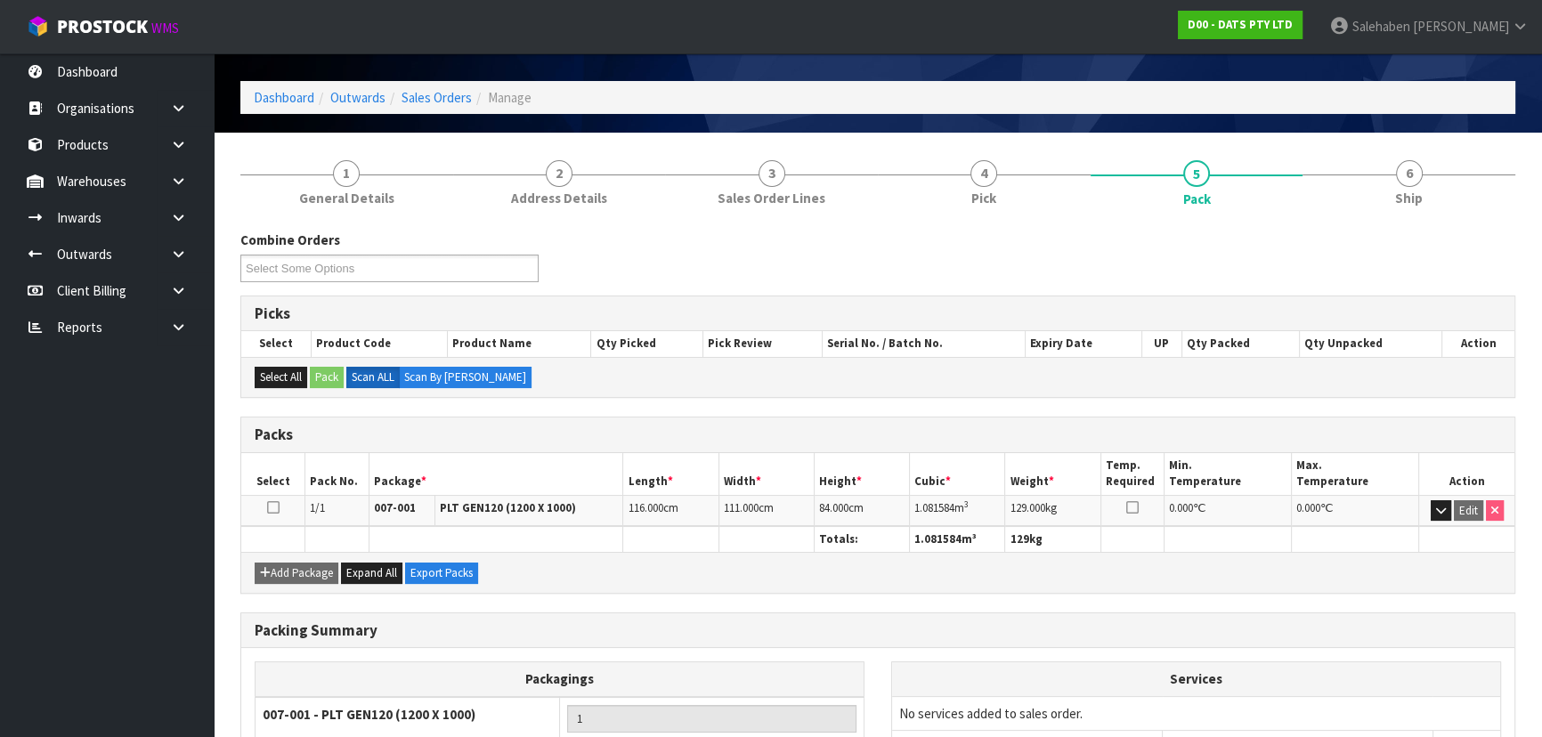
scroll to position [80, 0]
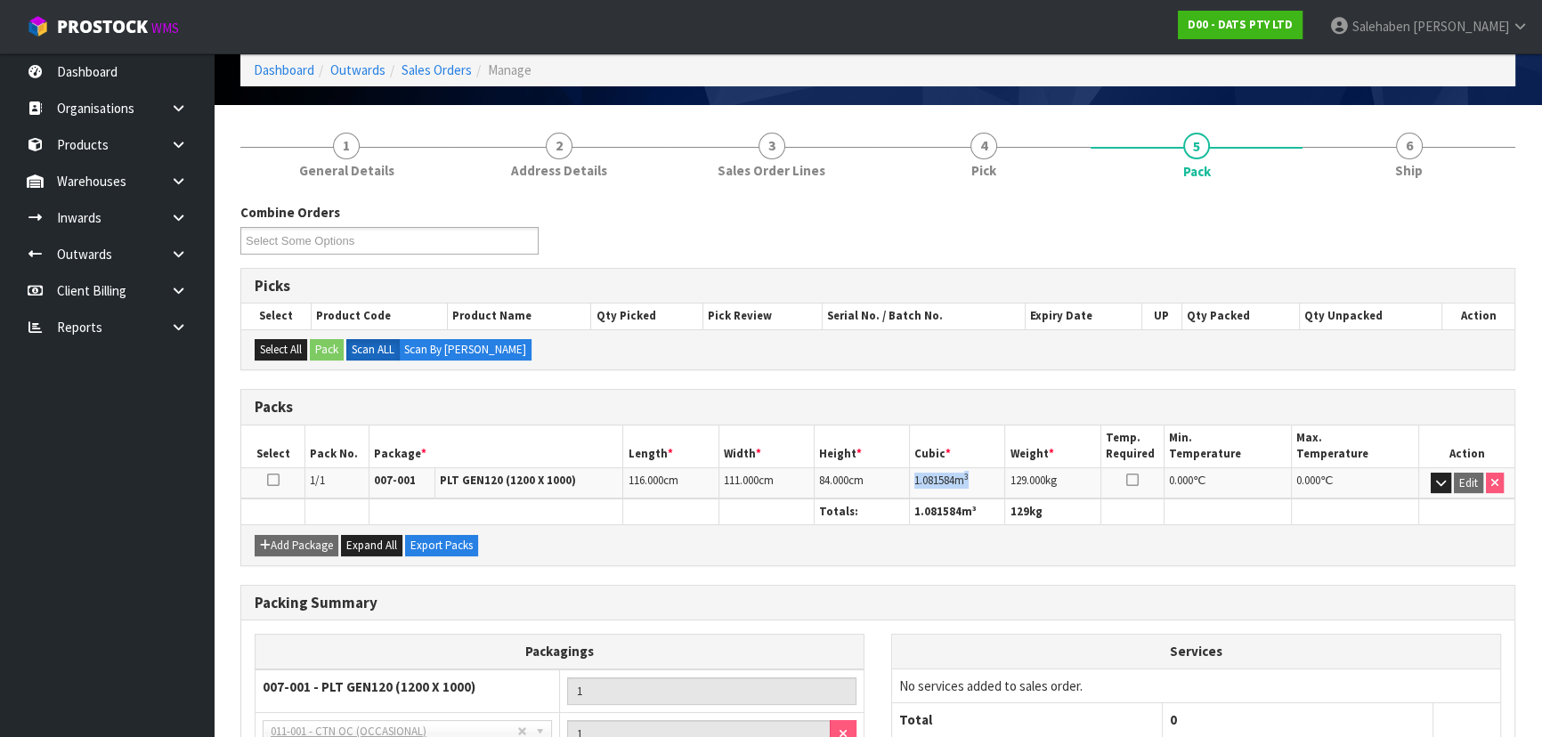
drag, startPoint x: 914, startPoint y: 475, endPoint x: 976, endPoint y: 478, distance: 61.5
click at [976, 478] on td "1.081584 m 3" at bounding box center [957, 482] width 95 height 31
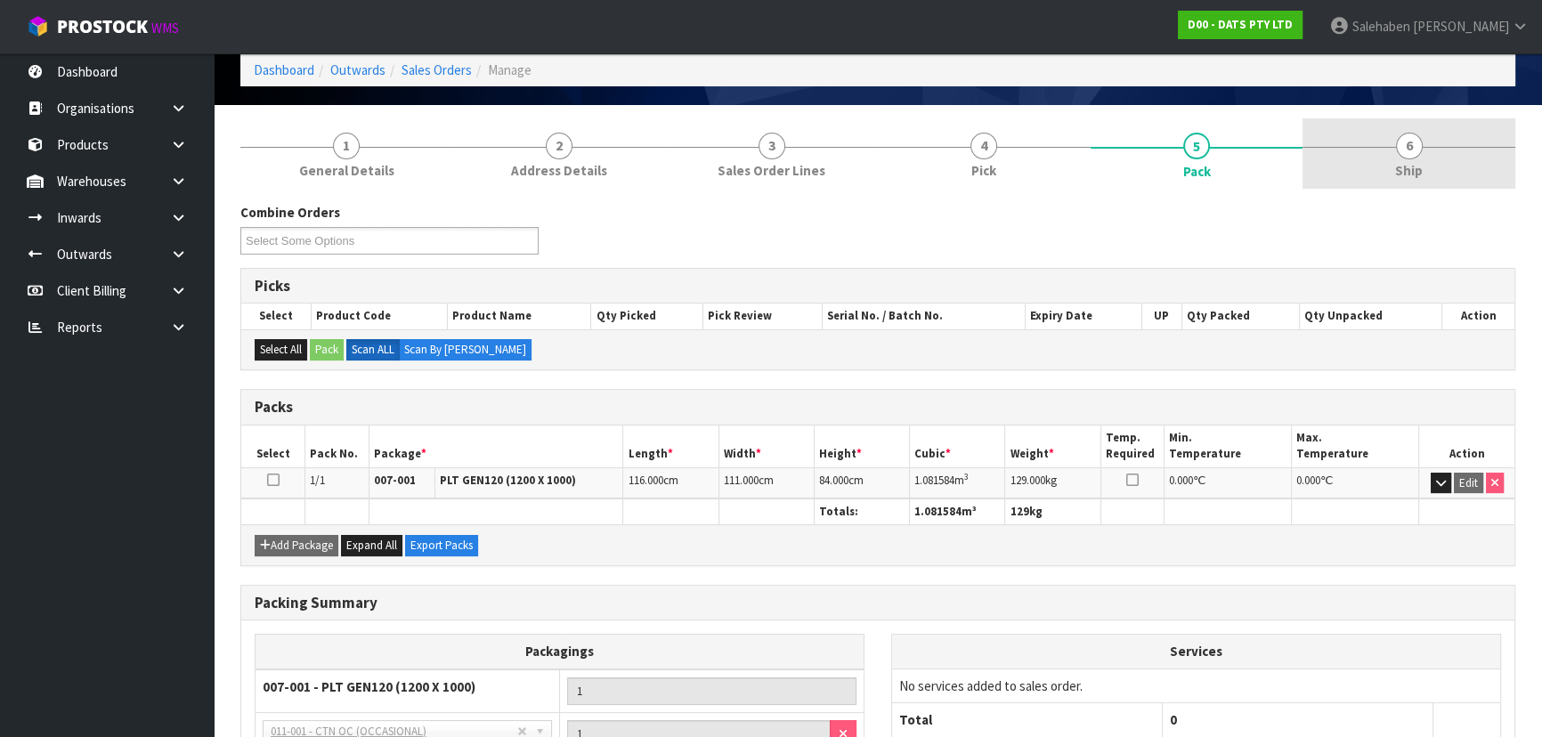
click at [1389, 143] on link "6 Ship" at bounding box center [1408, 153] width 213 height 70
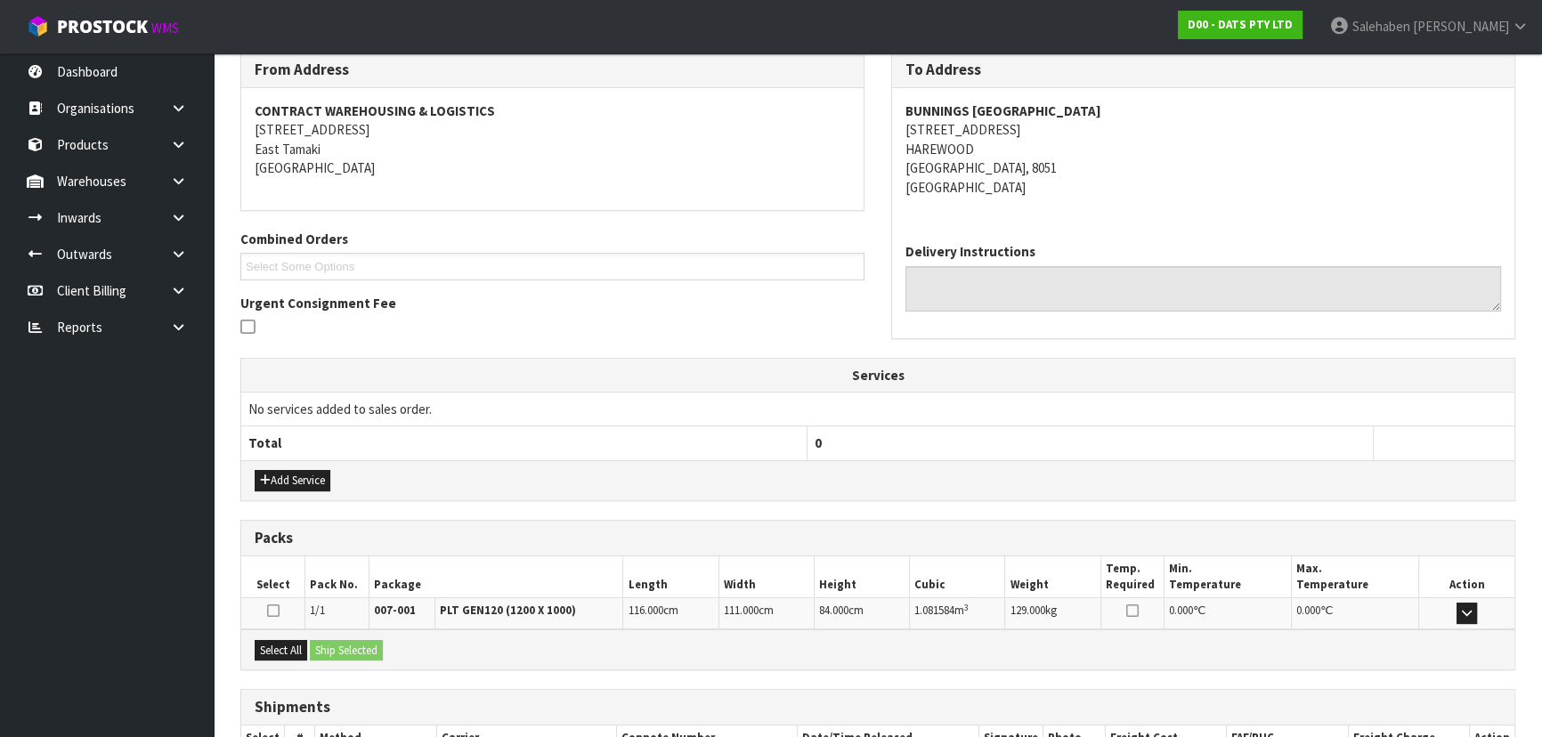
scroll to position [353, 0]
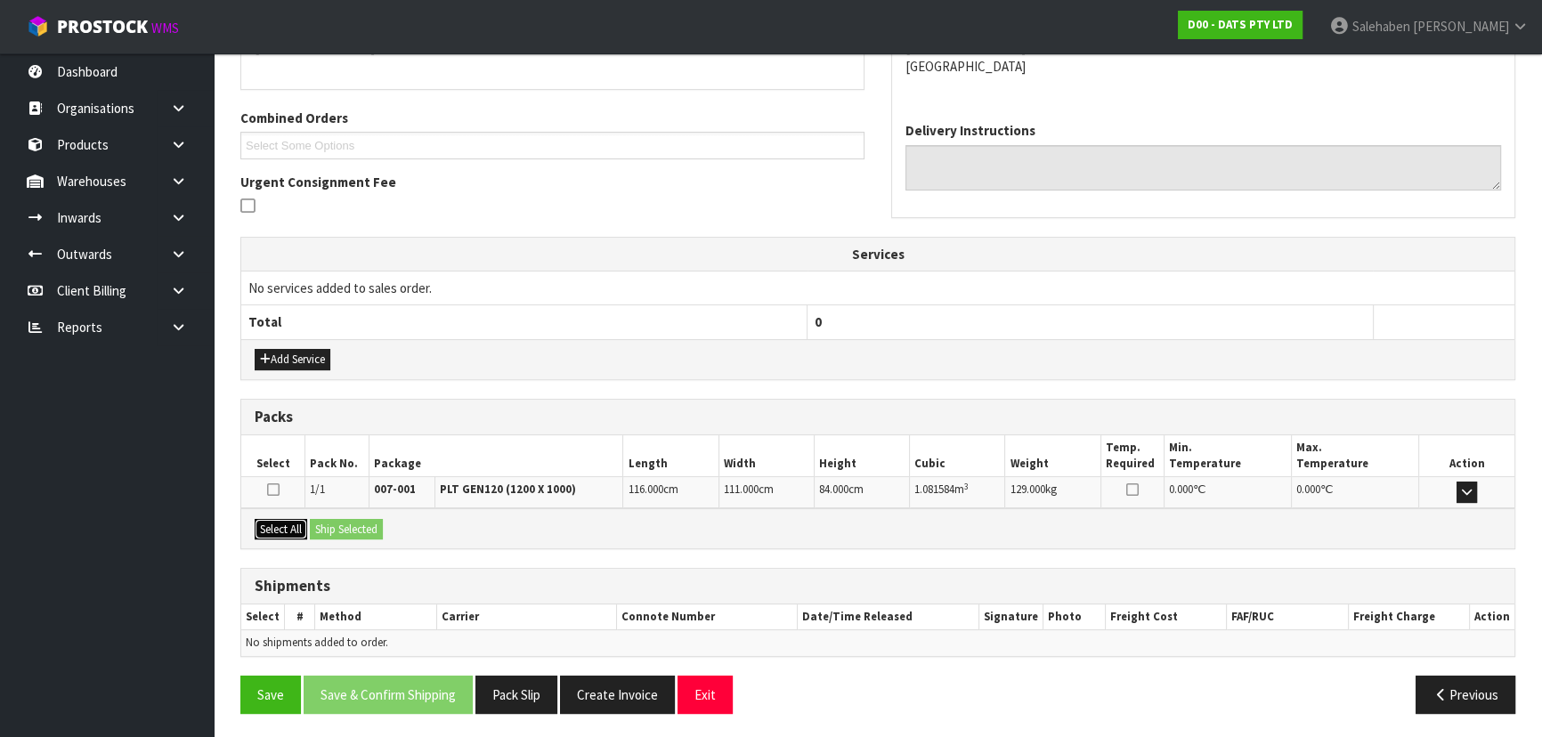
click at [274, 526] on button "Select All" at bounding box center [281, 529] width 53 height 21
click at [361, 533] on button "Ship Selected" at bounding box center [346, 529] width 73 height 21
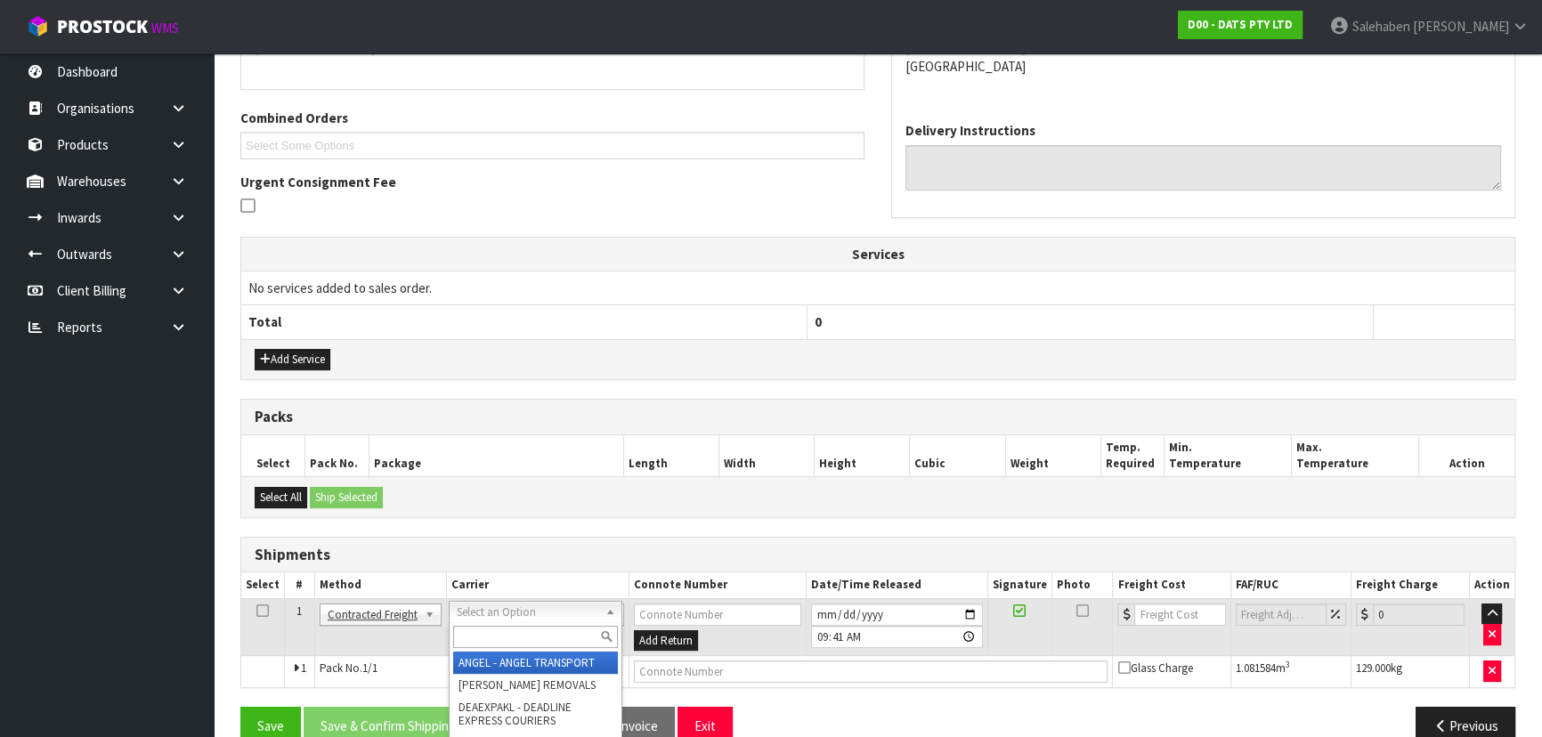
click at [465, 630] on input "text" at bounding box center [535, 637] width 165 height 22
type input "MA"
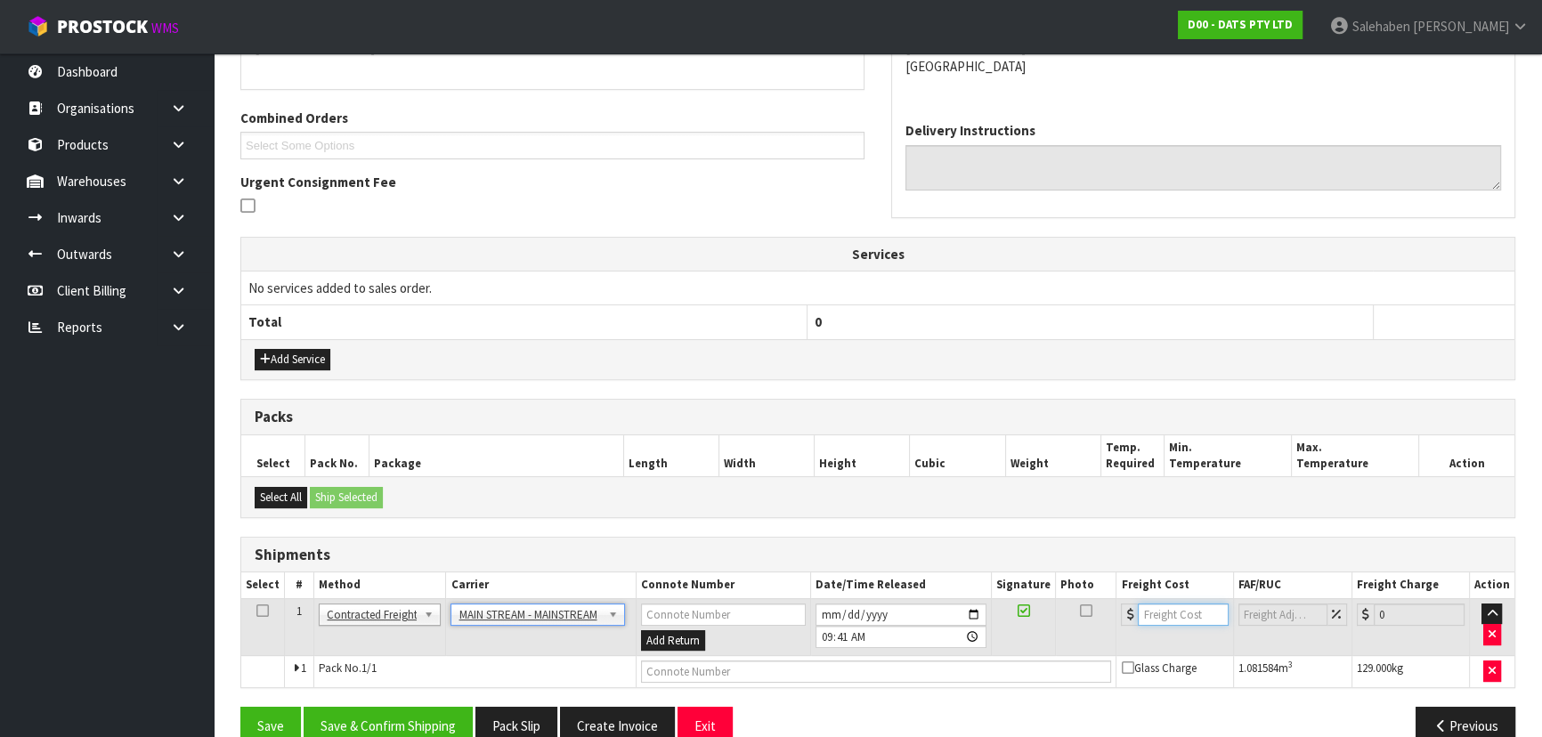
click at [1165, 611] on input "number" at bounding box center [1183, 615] width 90 height 22
type input "126.36"
click at [813, 673] on input "text" at bounding box center [876, 672] width 471 height 22
paste input "CWL7729179"
type input "CWL7729179"
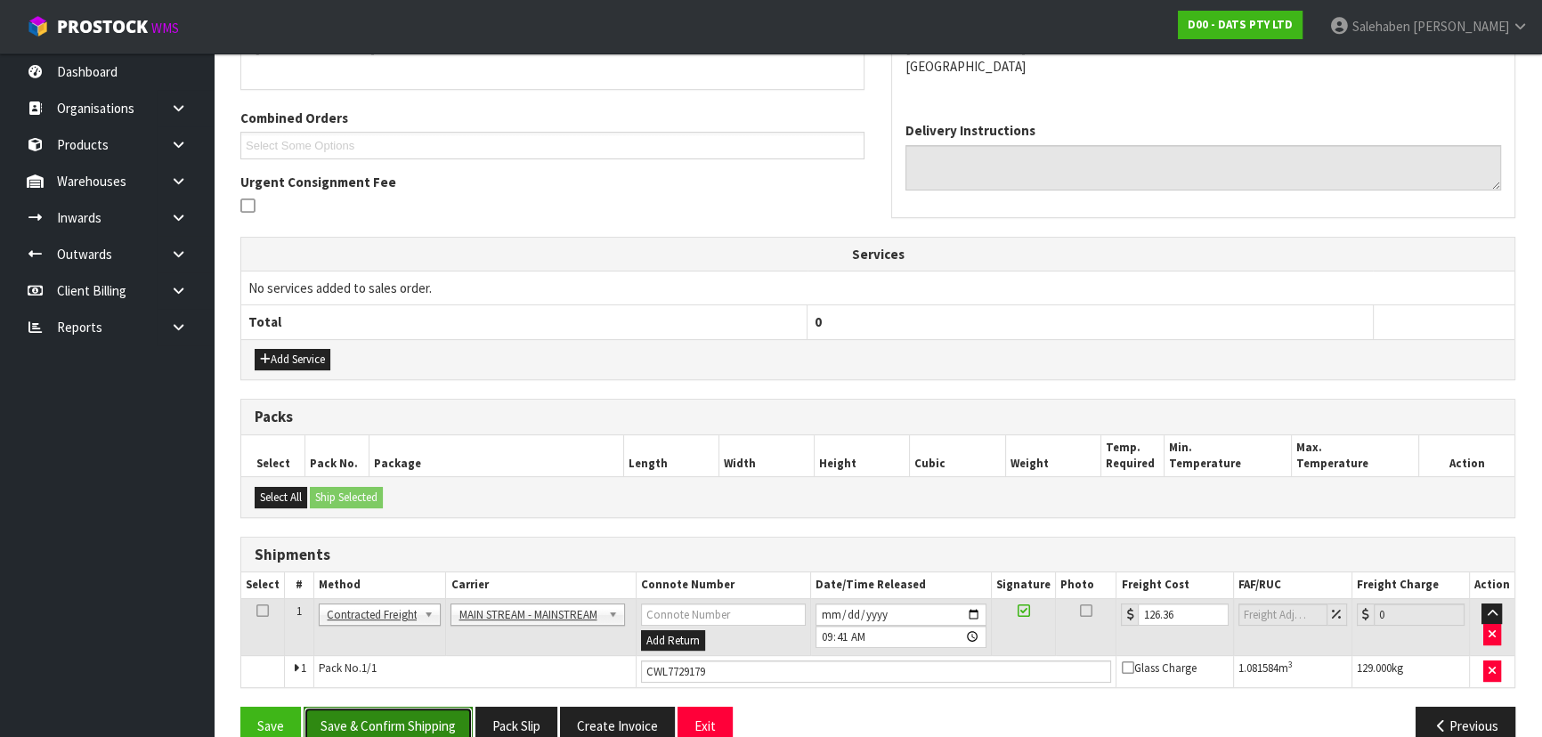
click at [390, 717] on button "Save & Confirm Shipping" at bounding box center [388, 726] width 169 height 38
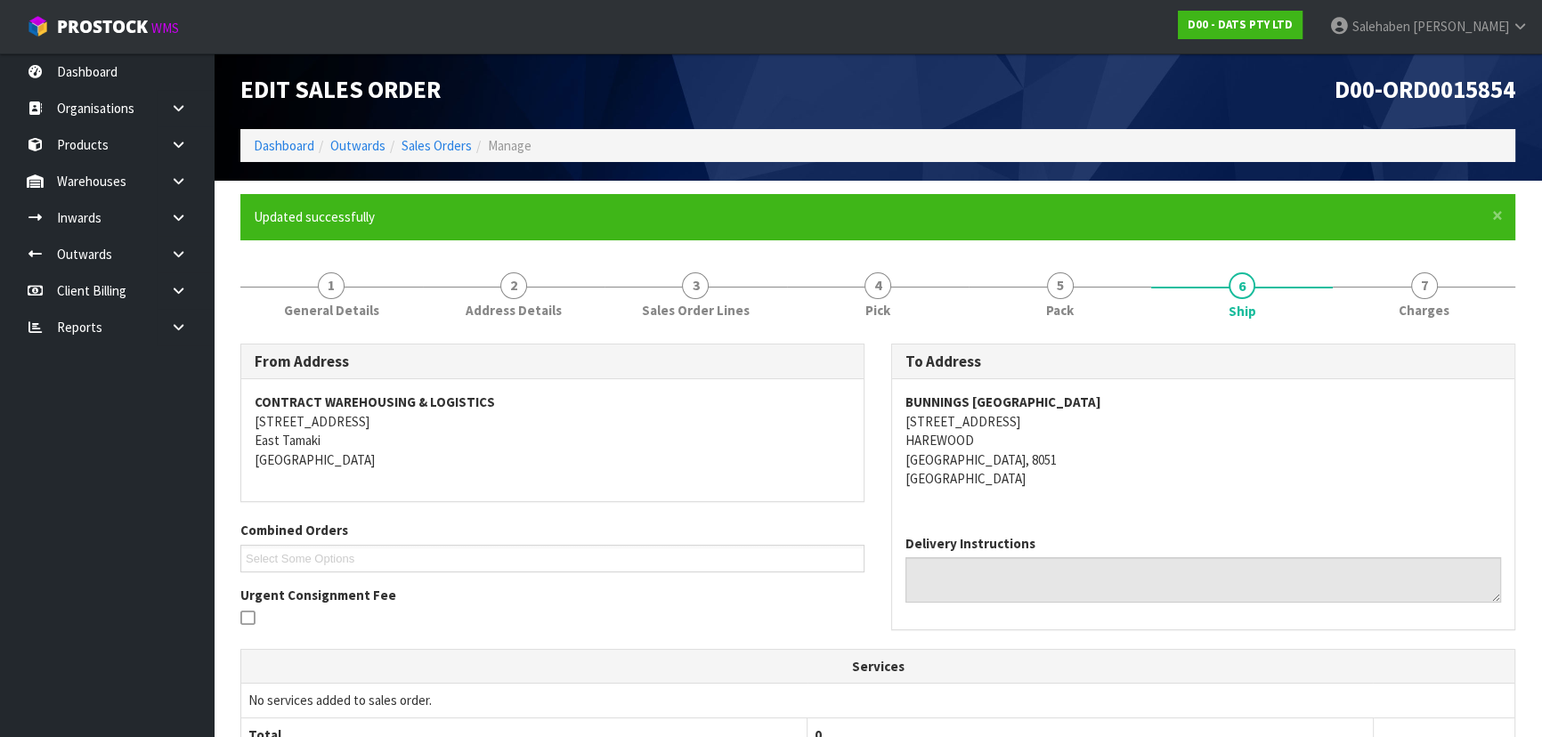
scroll to position [0, 0]
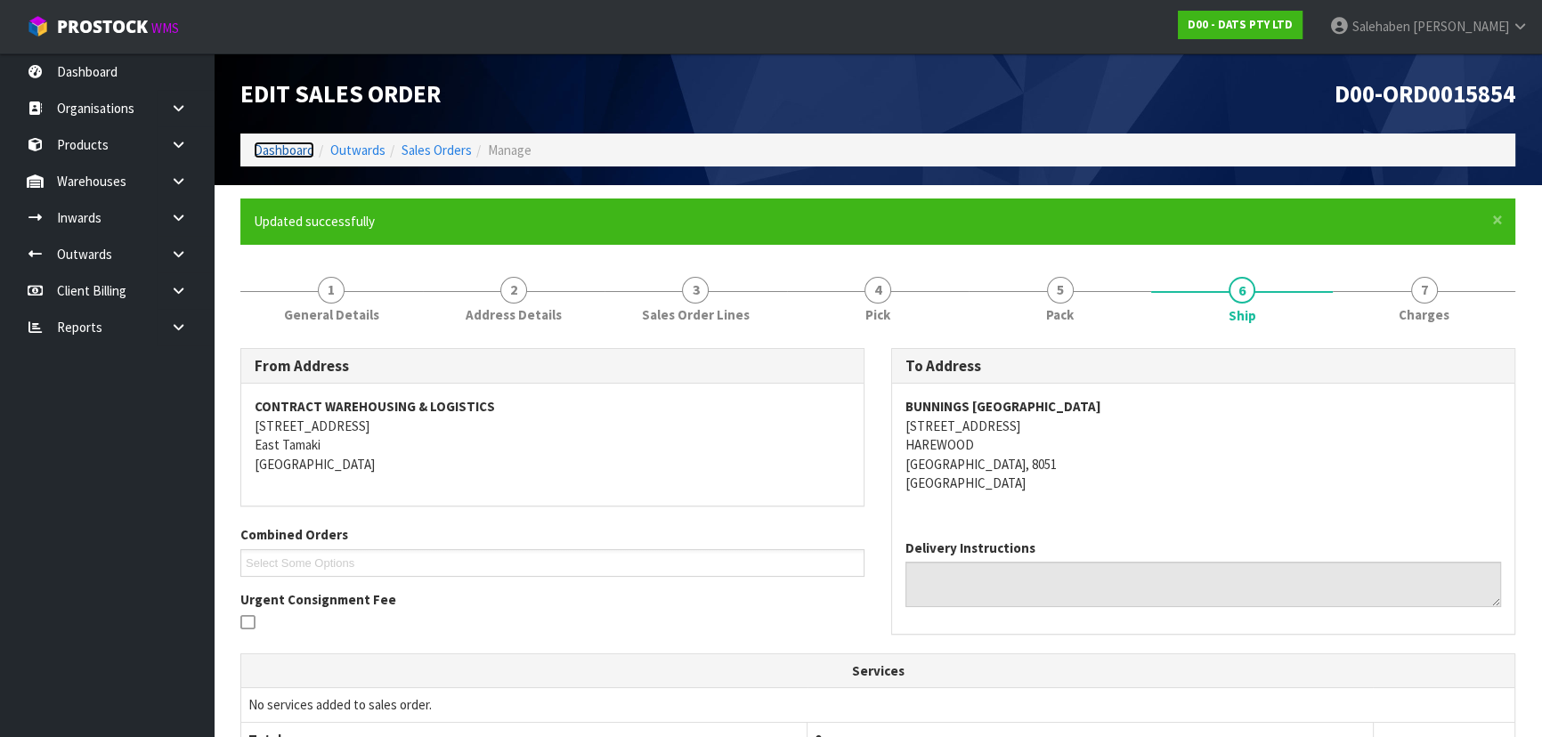
click at [267, 149] on link "Dashboard" at bounding box center [284, 150] width 61 height 17
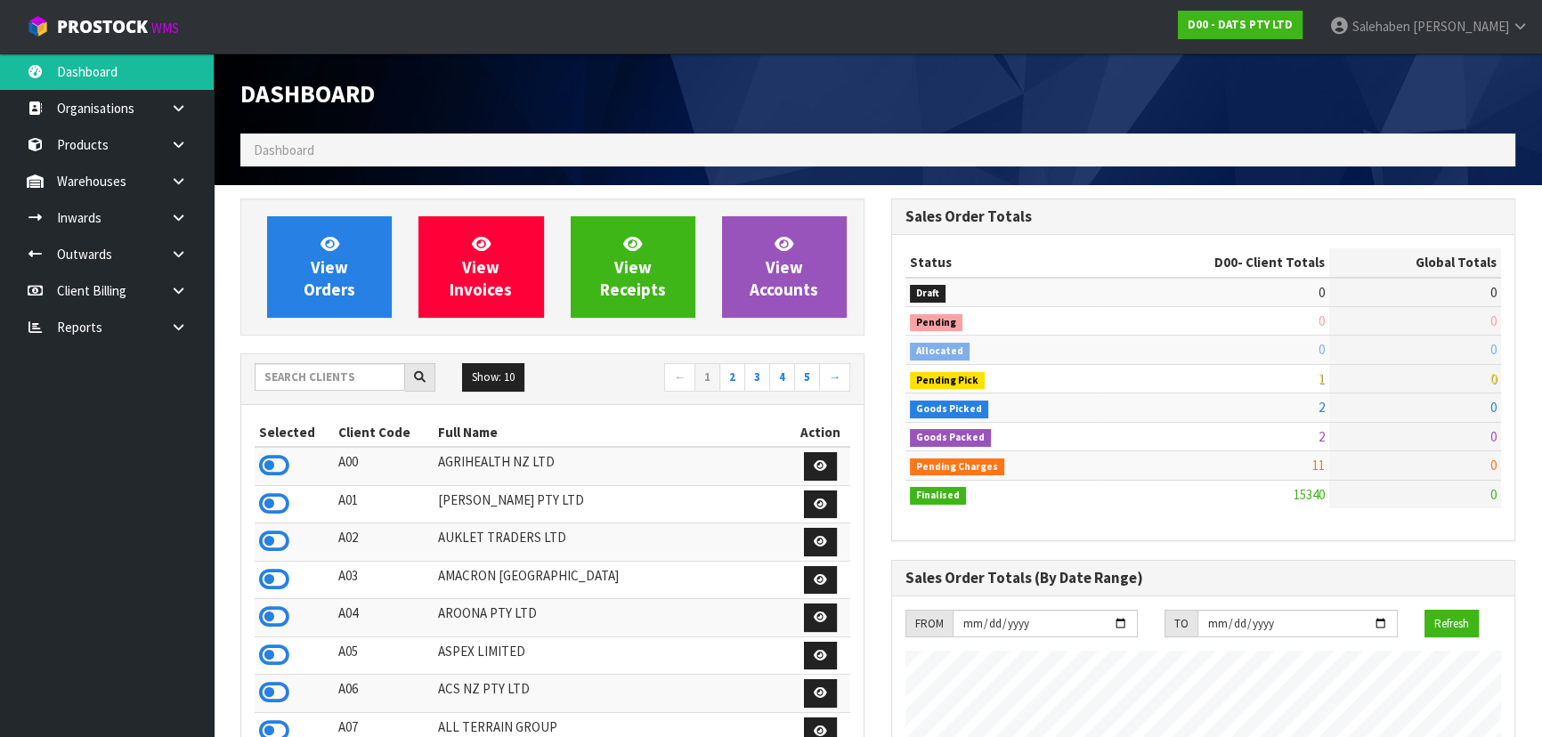
scroll to position [1403, 650]
click at [292, 374] on input "text" at bounding box center [330, 377] width 150 height 28
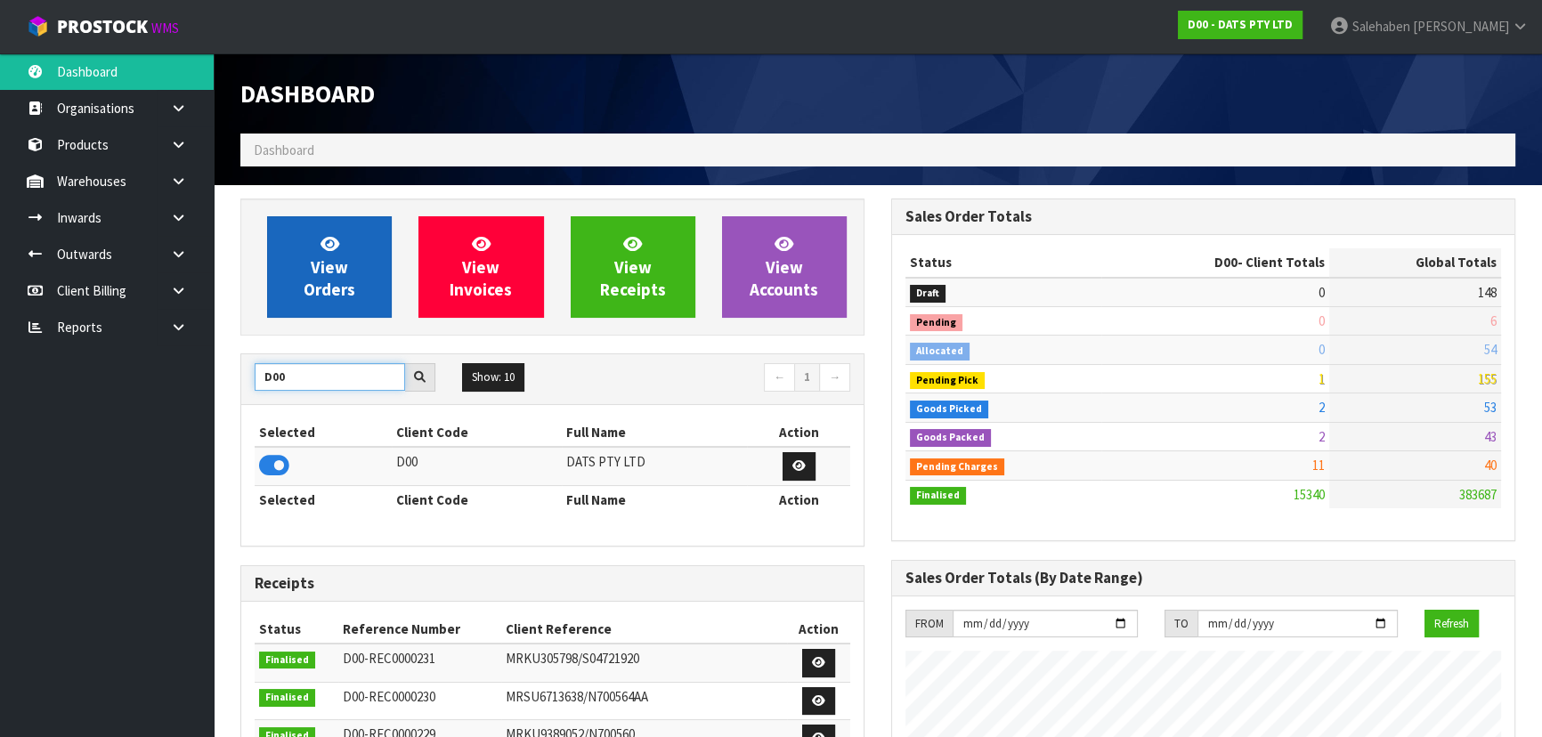
type input "D00"
click at [336, 290] on span "View Orders" at bounding box center [330, 266] width 52 height 67
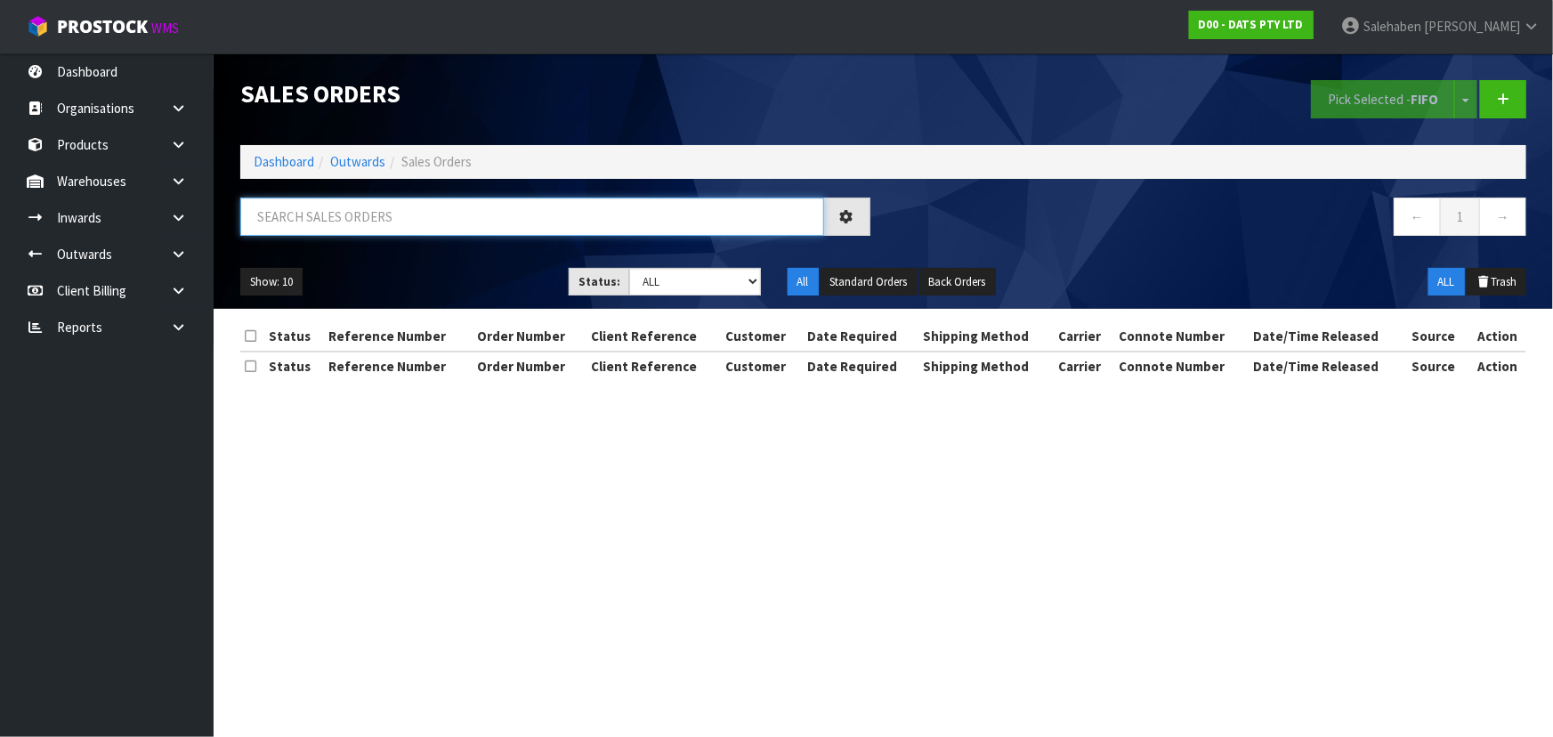
click at [362, 223] on input "text" at bounding box center [532, 217] width 584 height 38
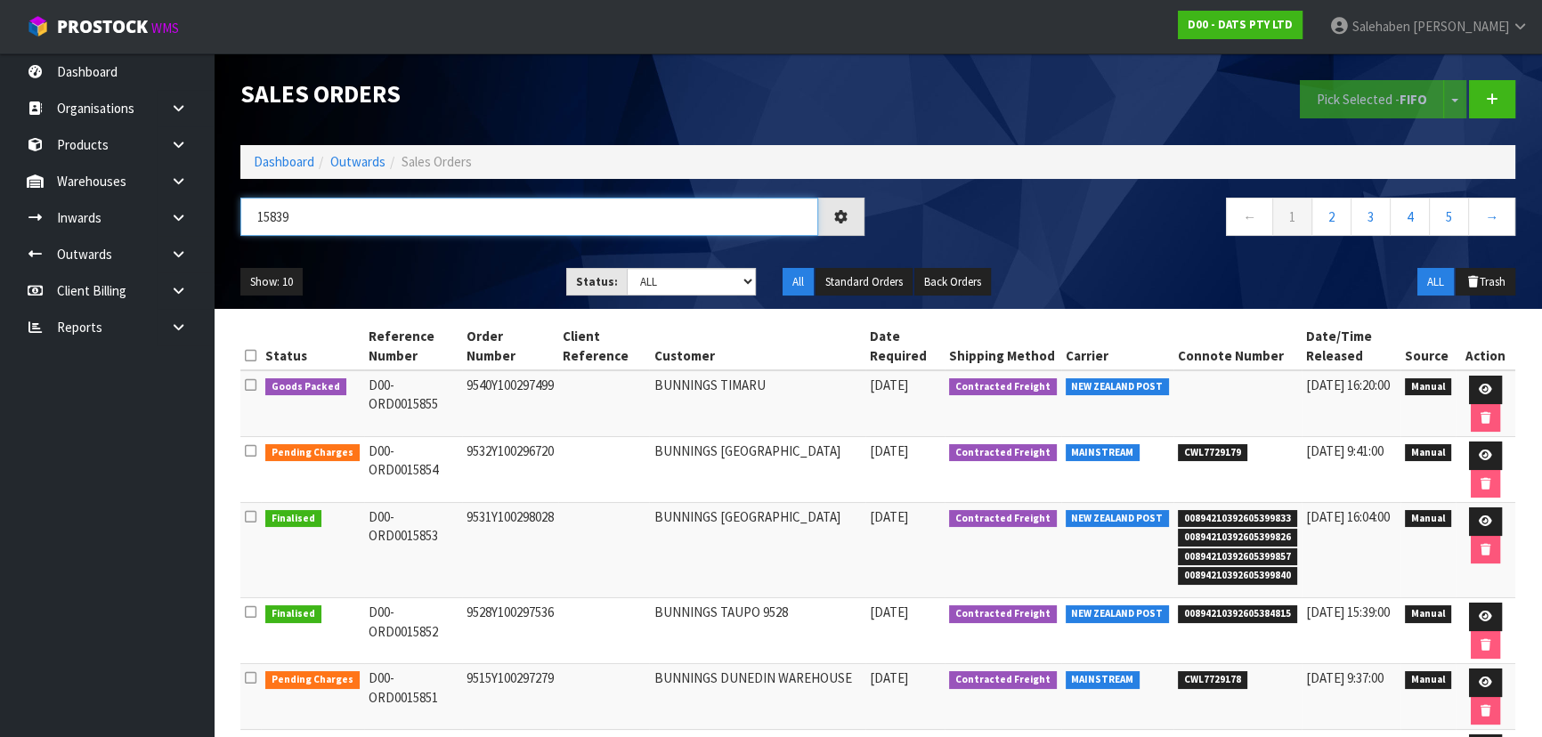
type input "15839"
click at [415, 241] on div "15839" at bounding box center [552, 224] width 651 height 52
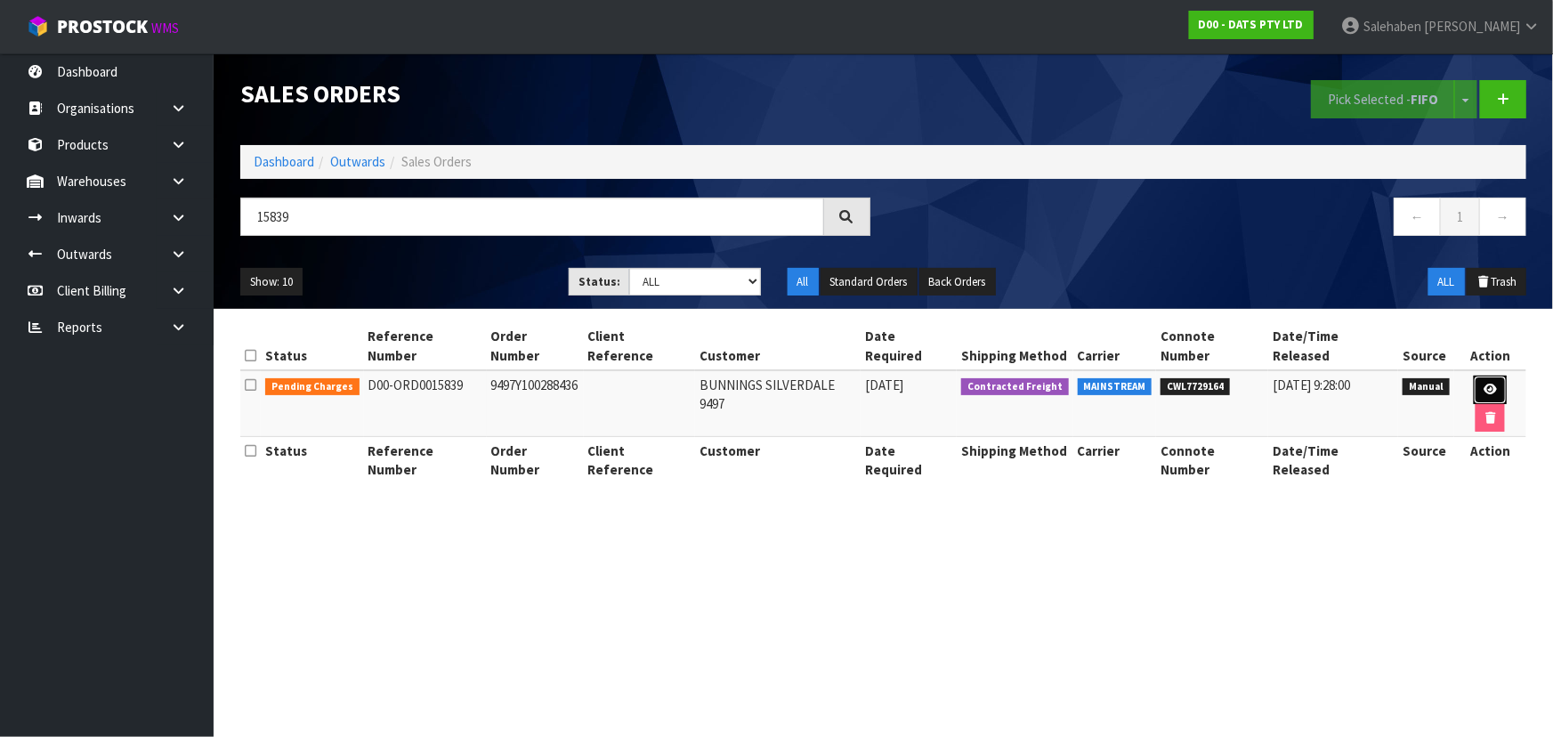
click at [1484, 384] on icon at bounding box center [1490, 390] width 13 height 12
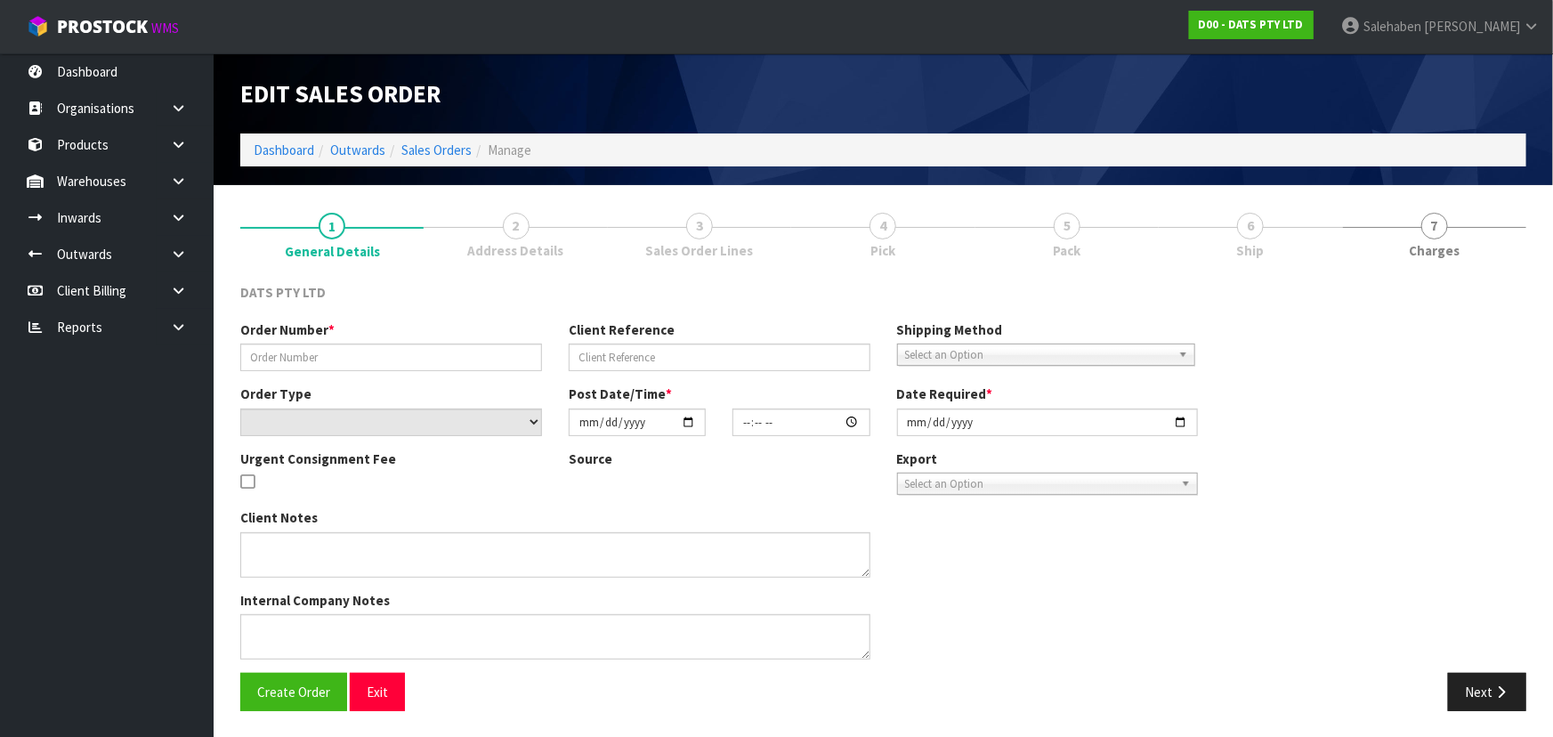
type input "9497Y100288436"
select select "number:0"
type input "[DATE]"
type input "09:11:00.000"
type input "[DATE]"
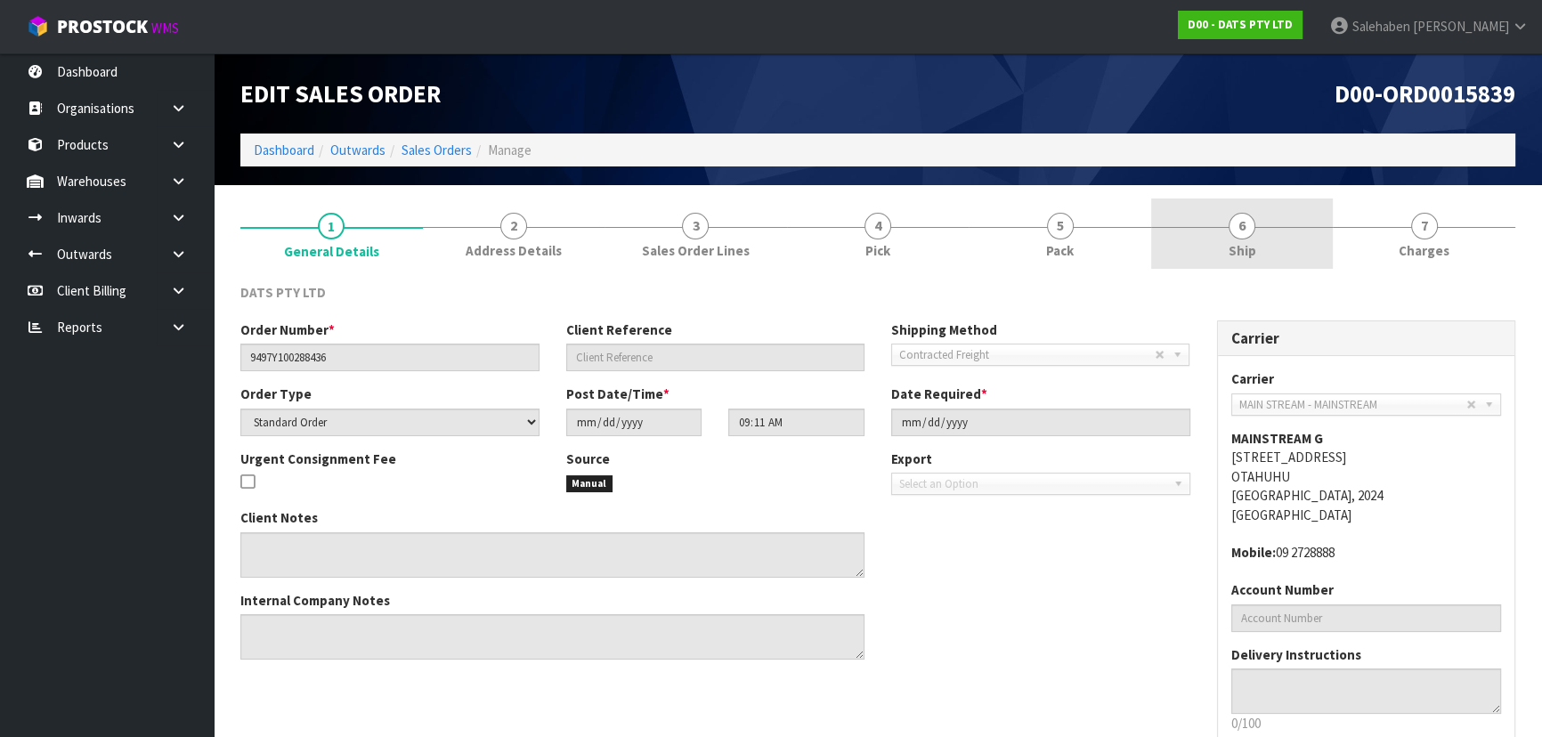
click at [1200, 244] on link "6 Ship" at bounding box center [1242, 234] width 182 height 70
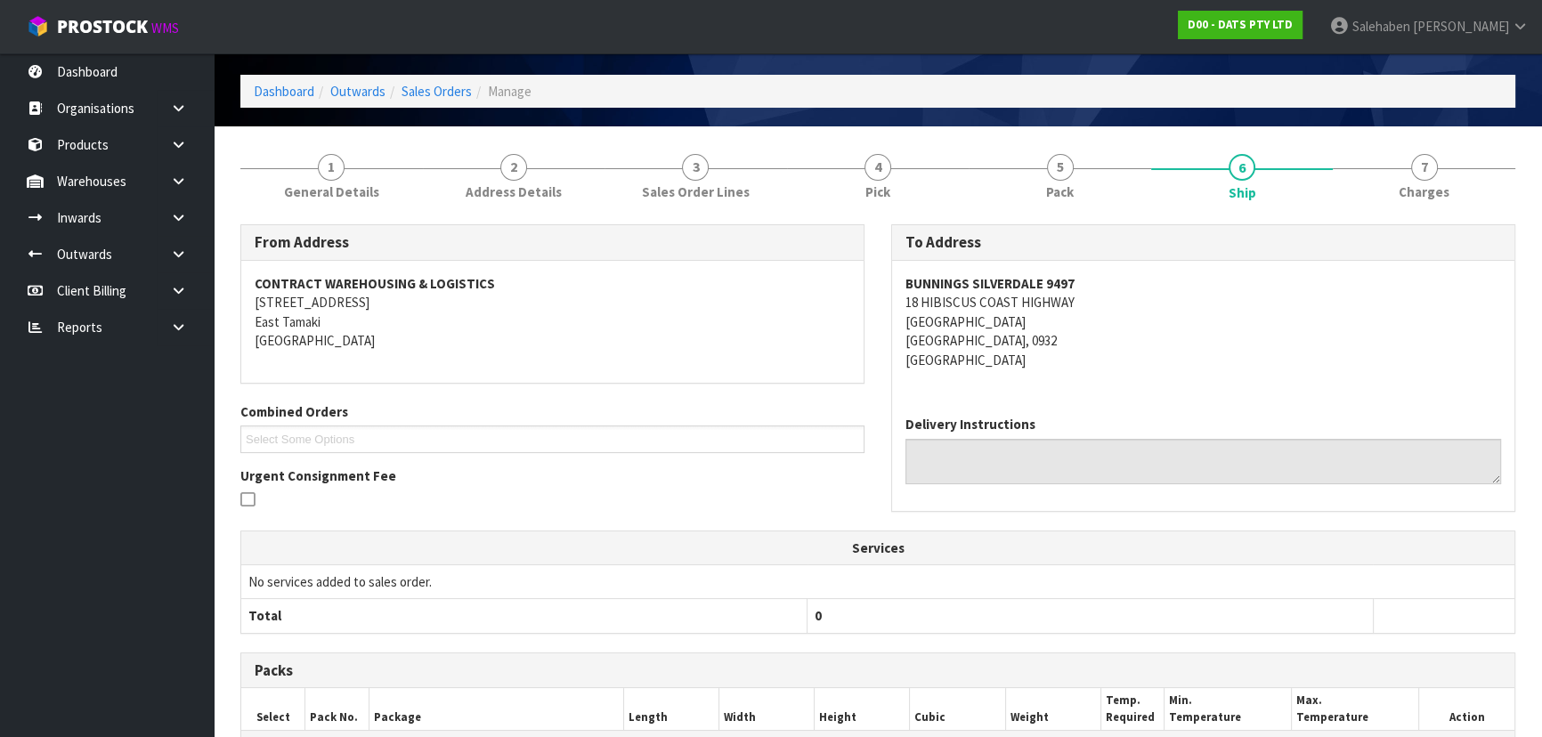
scroll to position [340, 0]
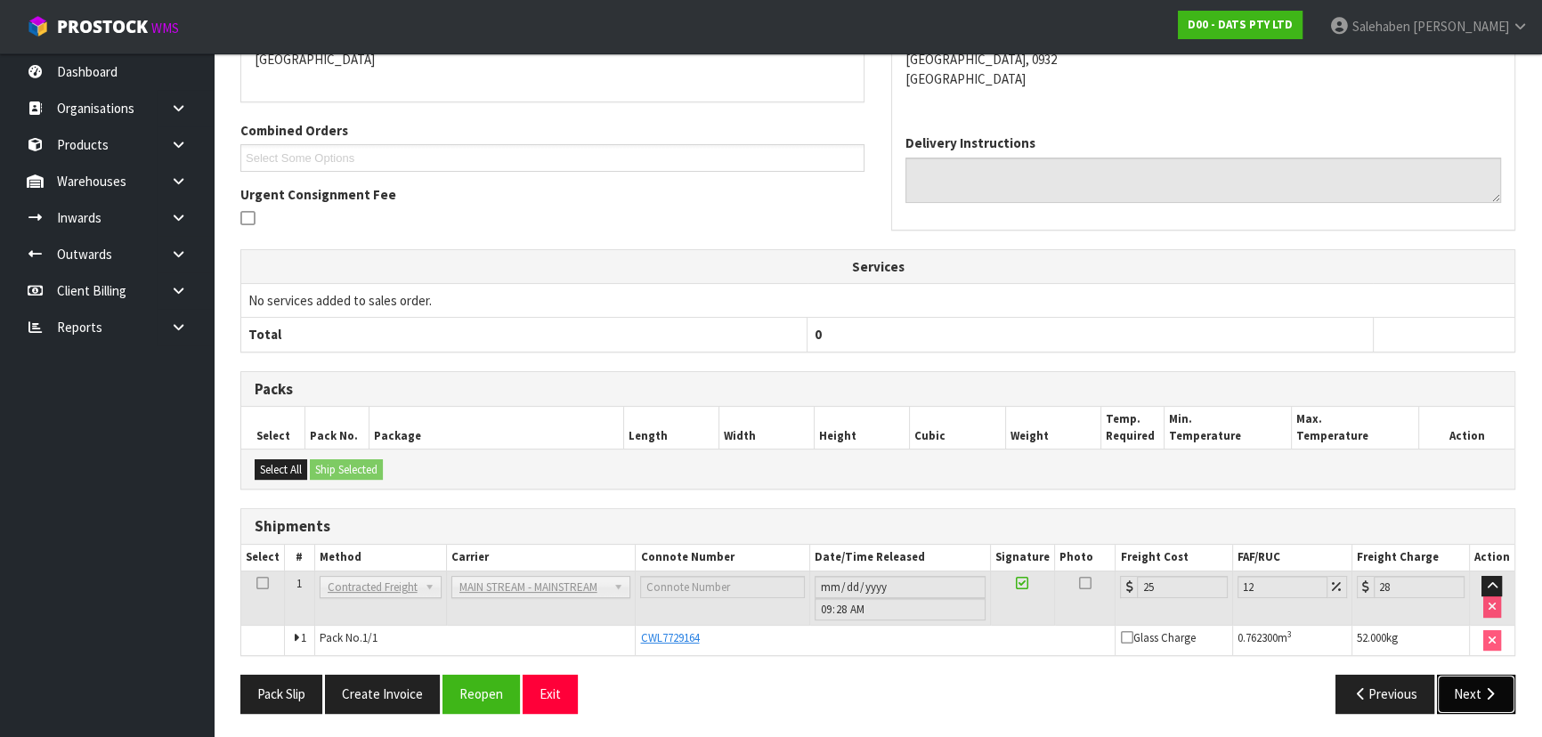
drag, startPoint x: 1472, startPoint y: 688, endPoint x: 1293, endPoint y: 636, distance: 186.2
click at [1472, 688] on button "Next" at bounding box center [1476, 694] width 78 height 38
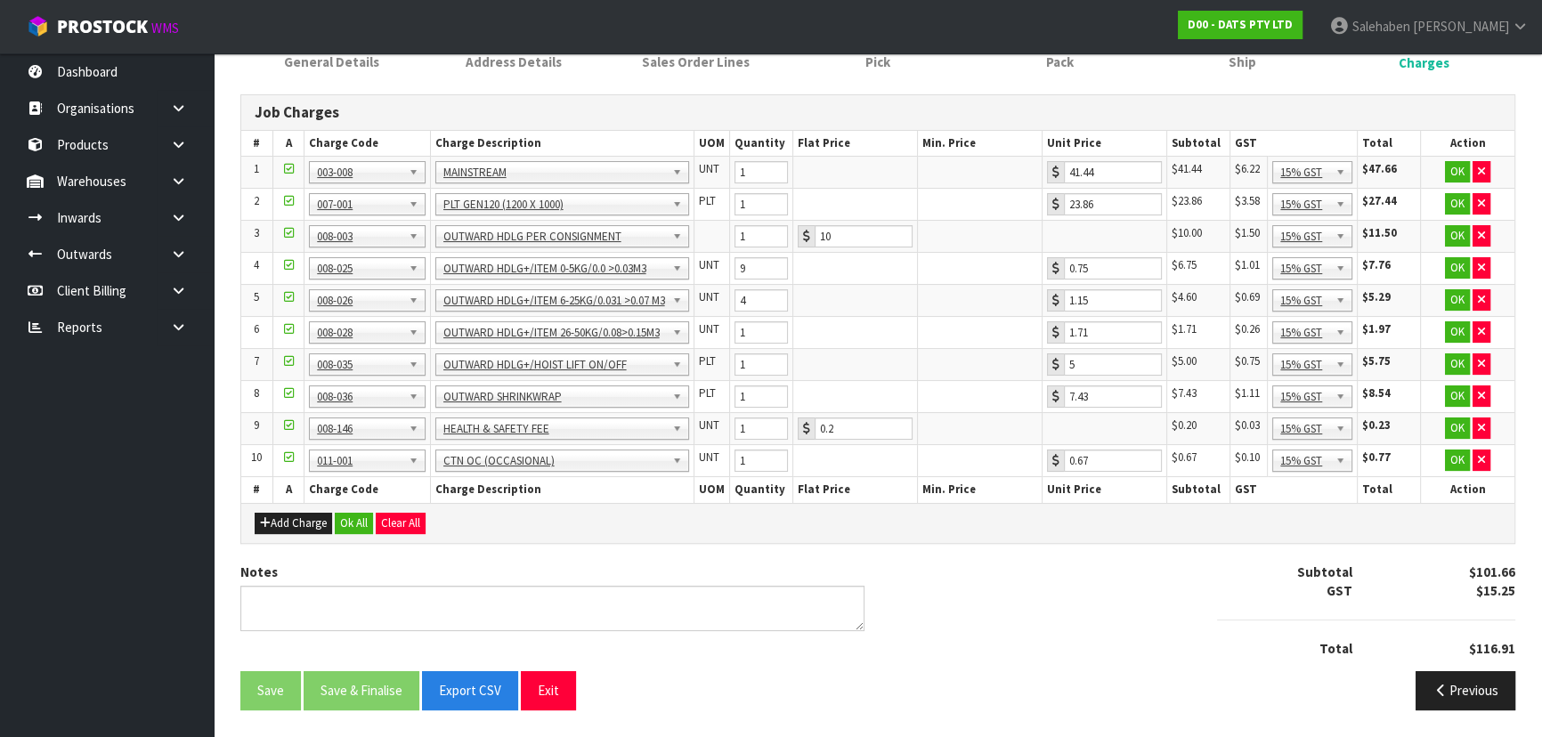
scroll to position [0, 0]
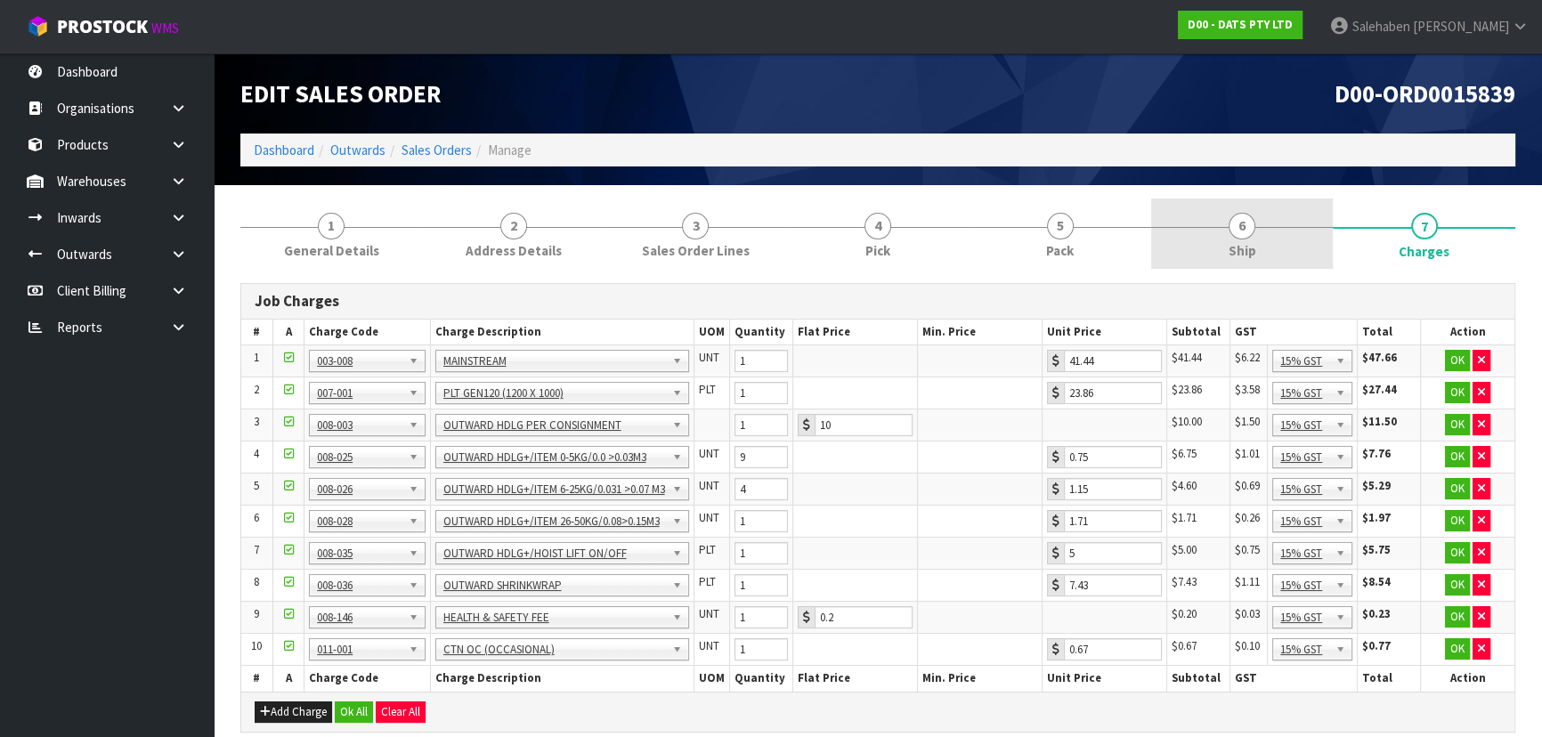
drag, startPoint x: 1293, startPoint y: 636, endPoint x: 1233, endPoint y: 232, distance: 408.7
click at [1233, 232] on span "6" at bounding box center [1241, 226] width 27 height 27
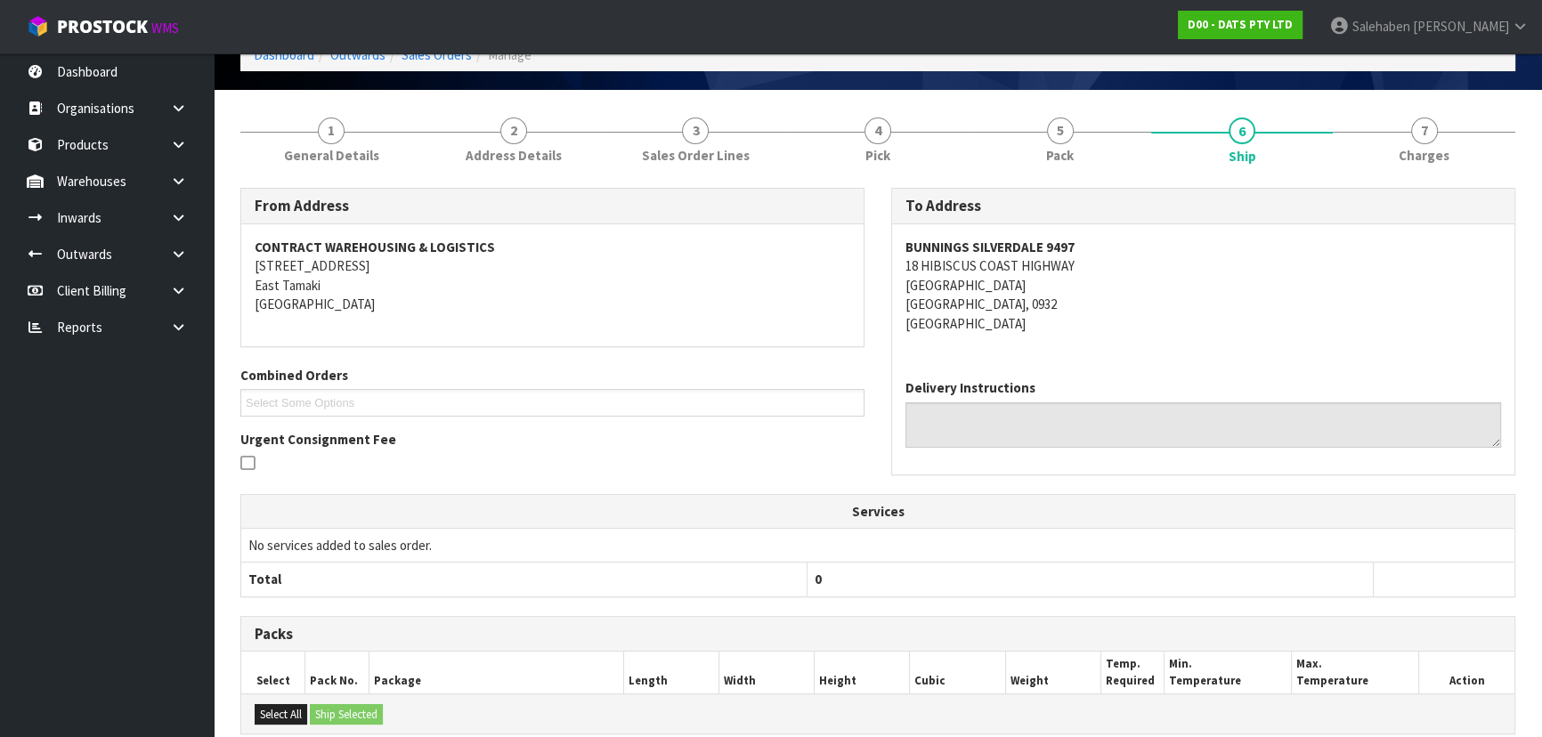
scroll to position [340, 0]
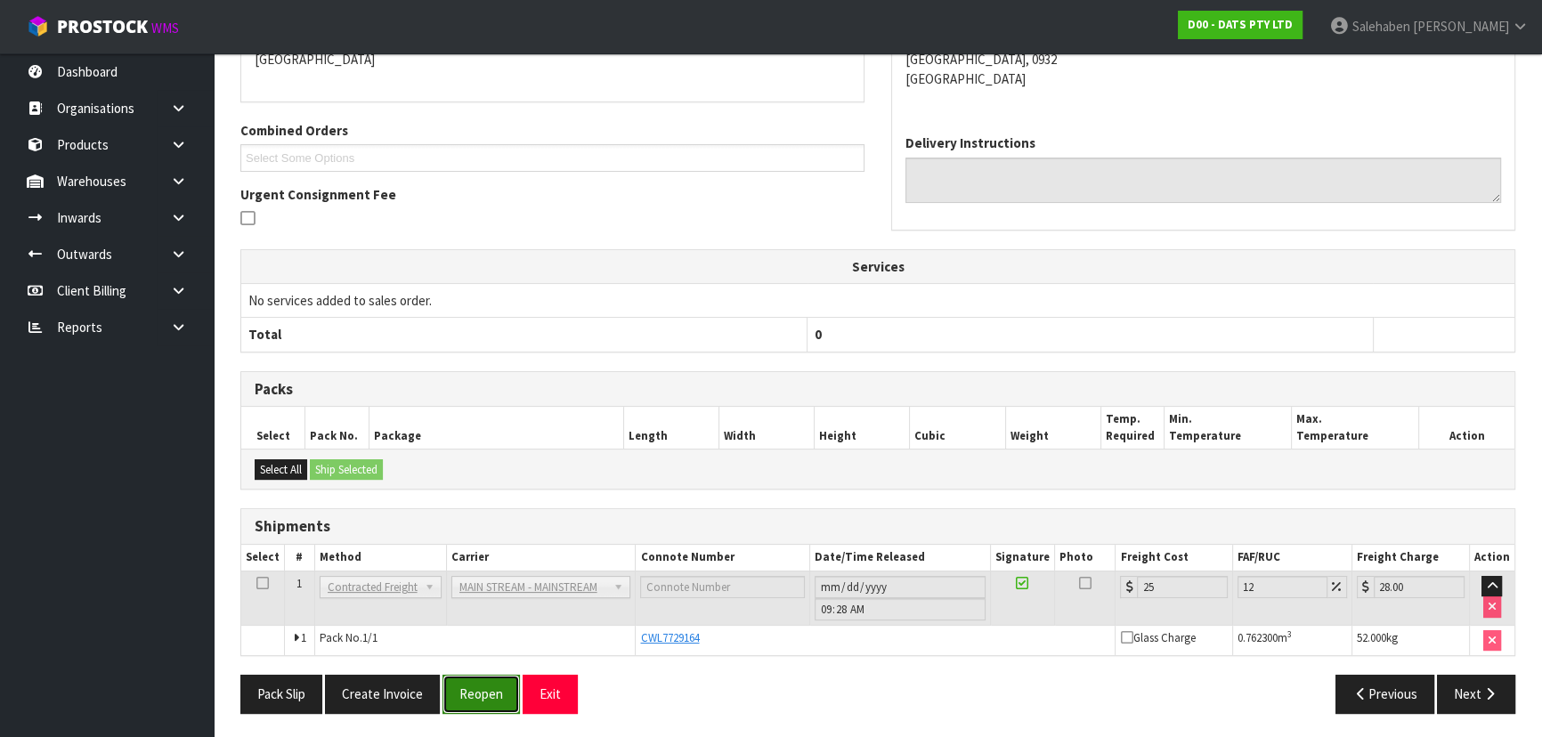
click at [471, 686] on button "Reopen" at bounding box center [480, 694] width 77 height 38
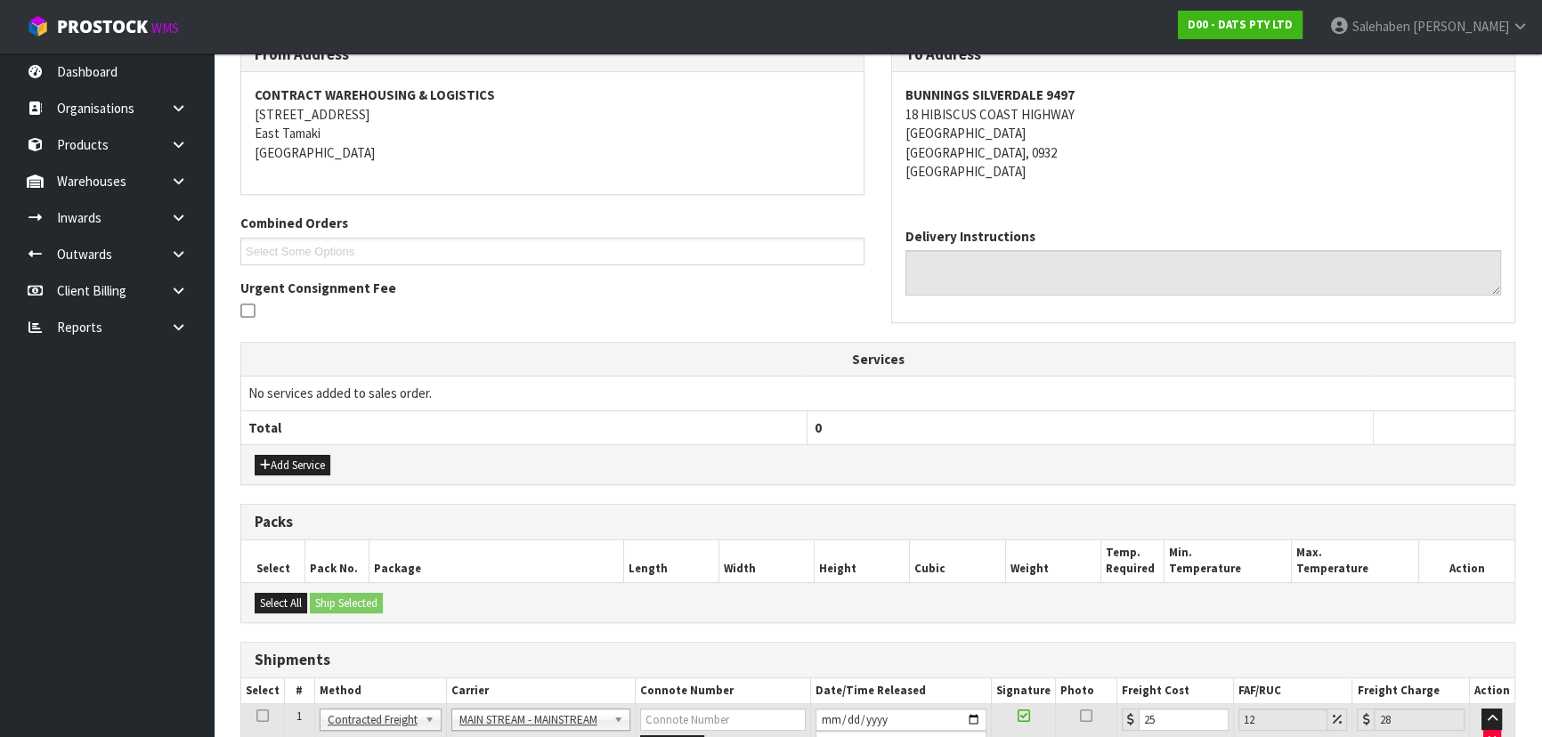
scroll to position [449, 0]
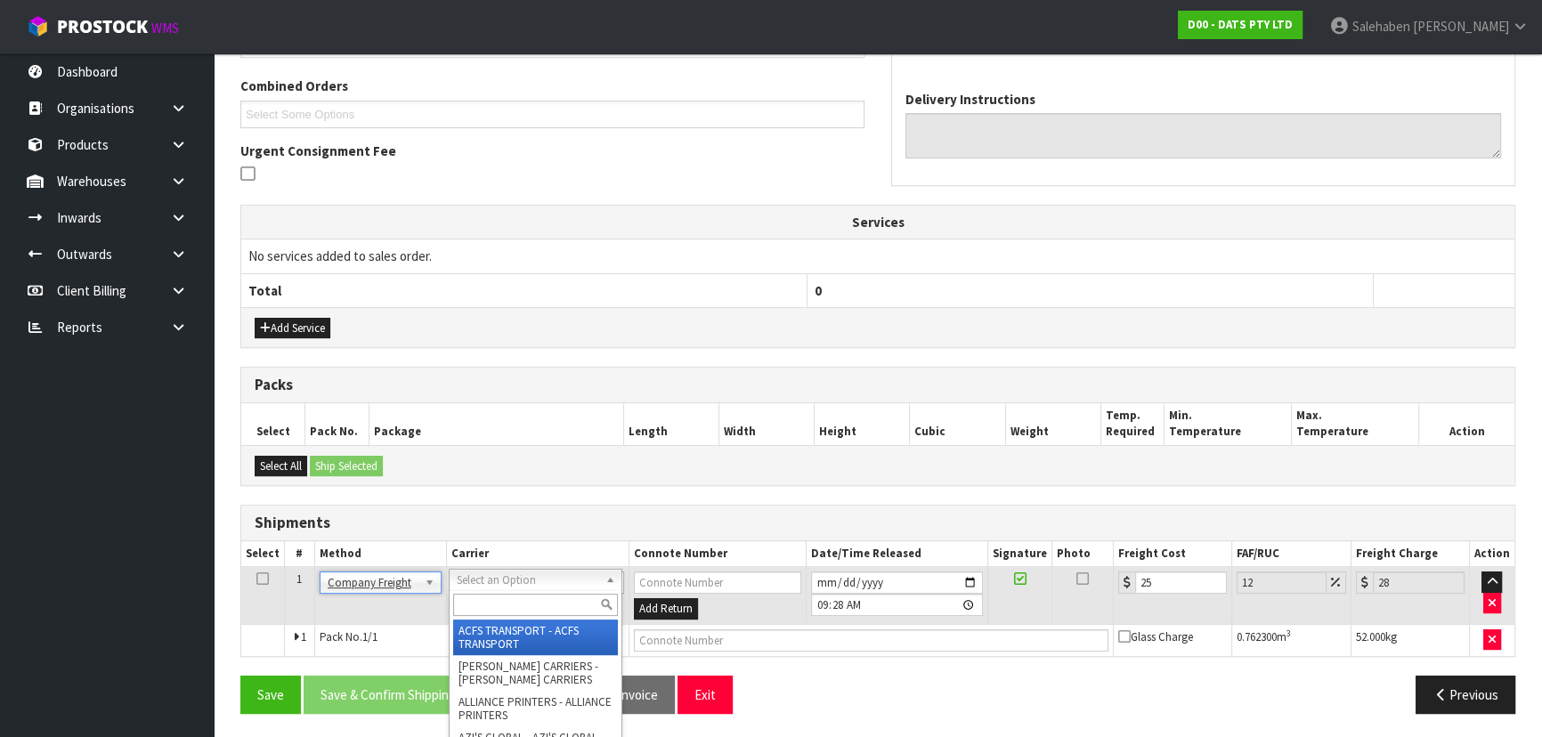
click at [509, 596] on input "text" at bounding box center [535, 605] width 165 height 22
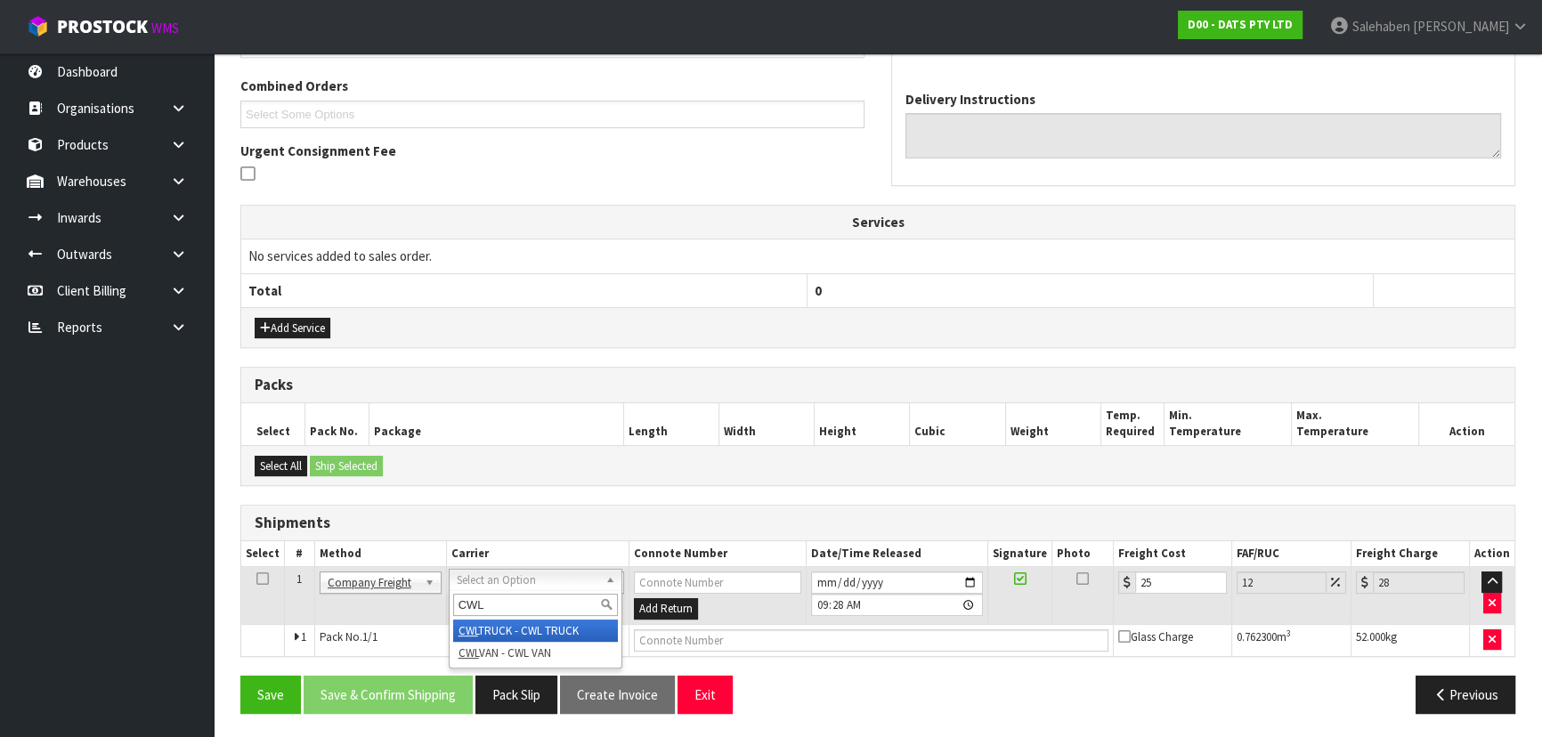
type input "CWL"
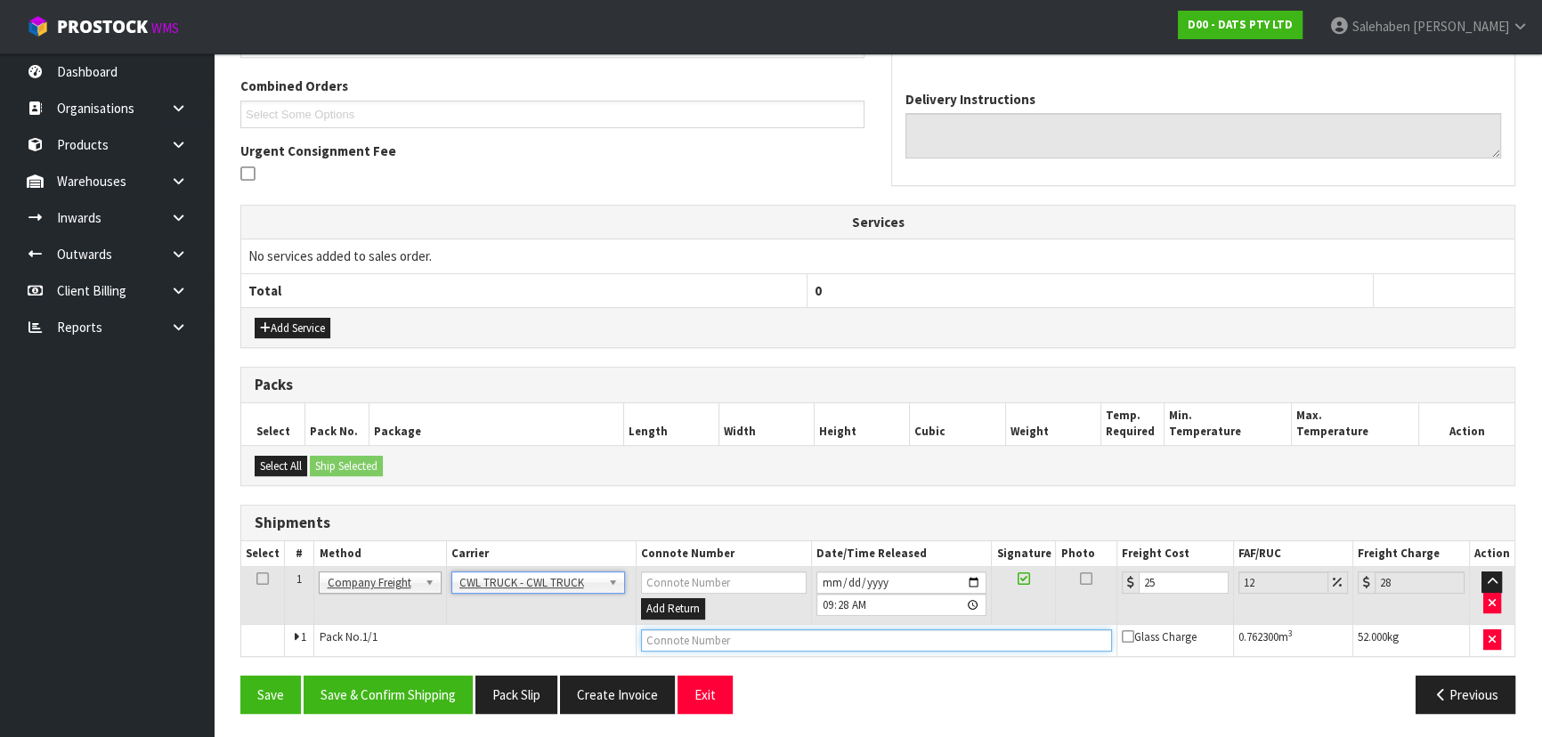
click at [686, 644] on input "text" at bounding box center [876, 640] width 471 height 22
type input "CWL TRUCK DELIVERY"
click at [1184, 581] on input "25" at bounding box center [1184, 582] width 90 height 22
type input "2"
type input "2.24"
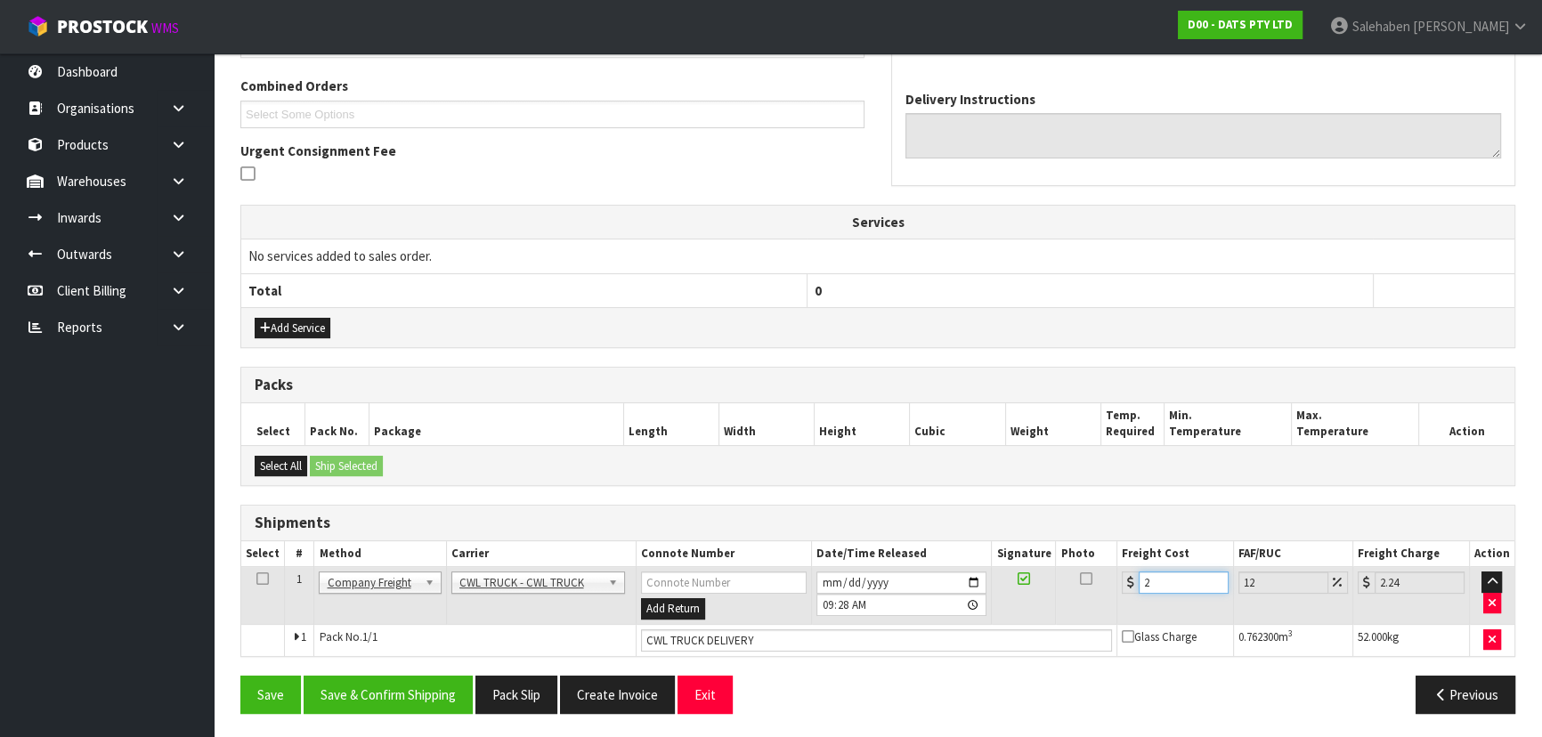
type input "0"
click at [381, 681] on button "Save & Confirm Shipping" at bounding box center [388, 695] width 169 height 38
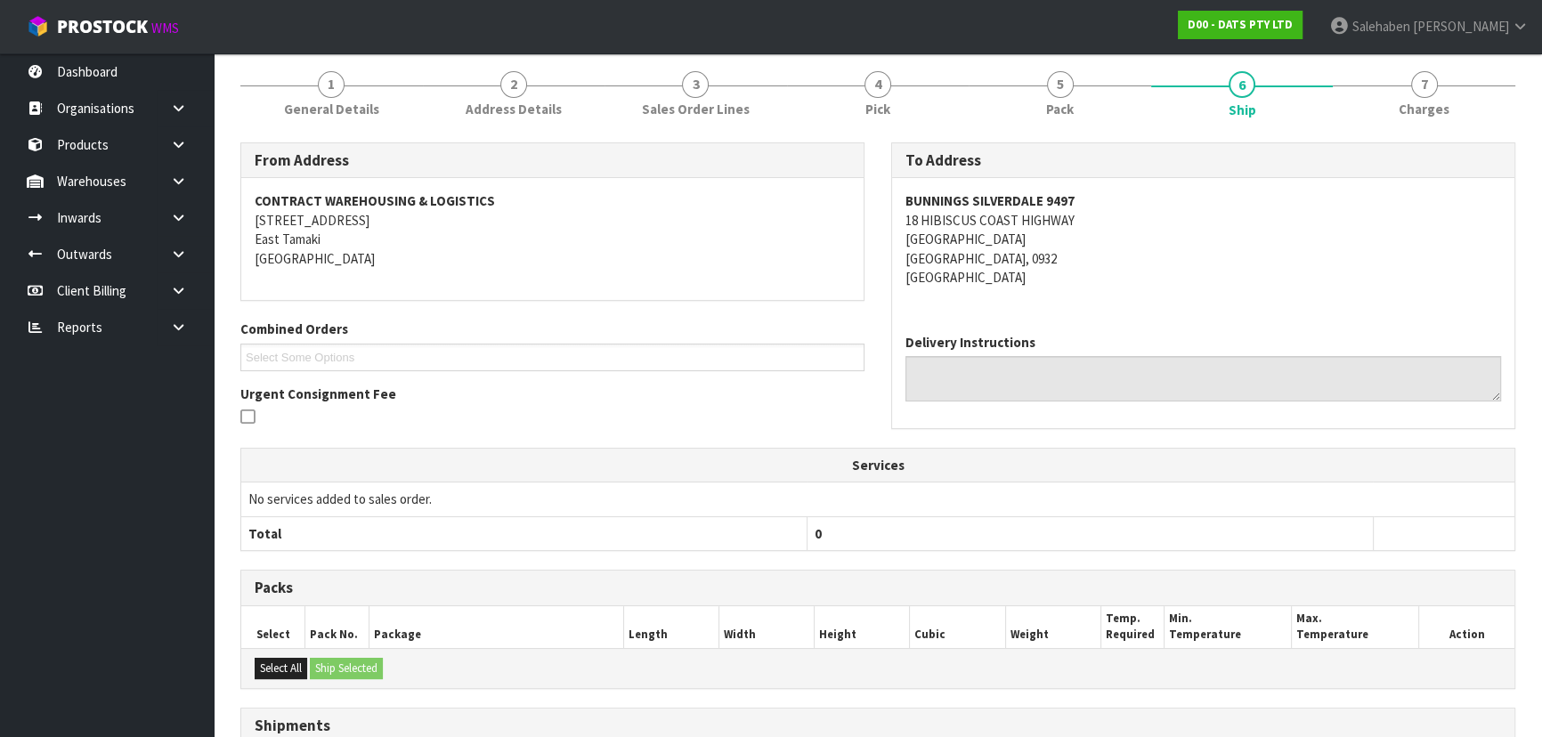
scroll to position [0, 0]
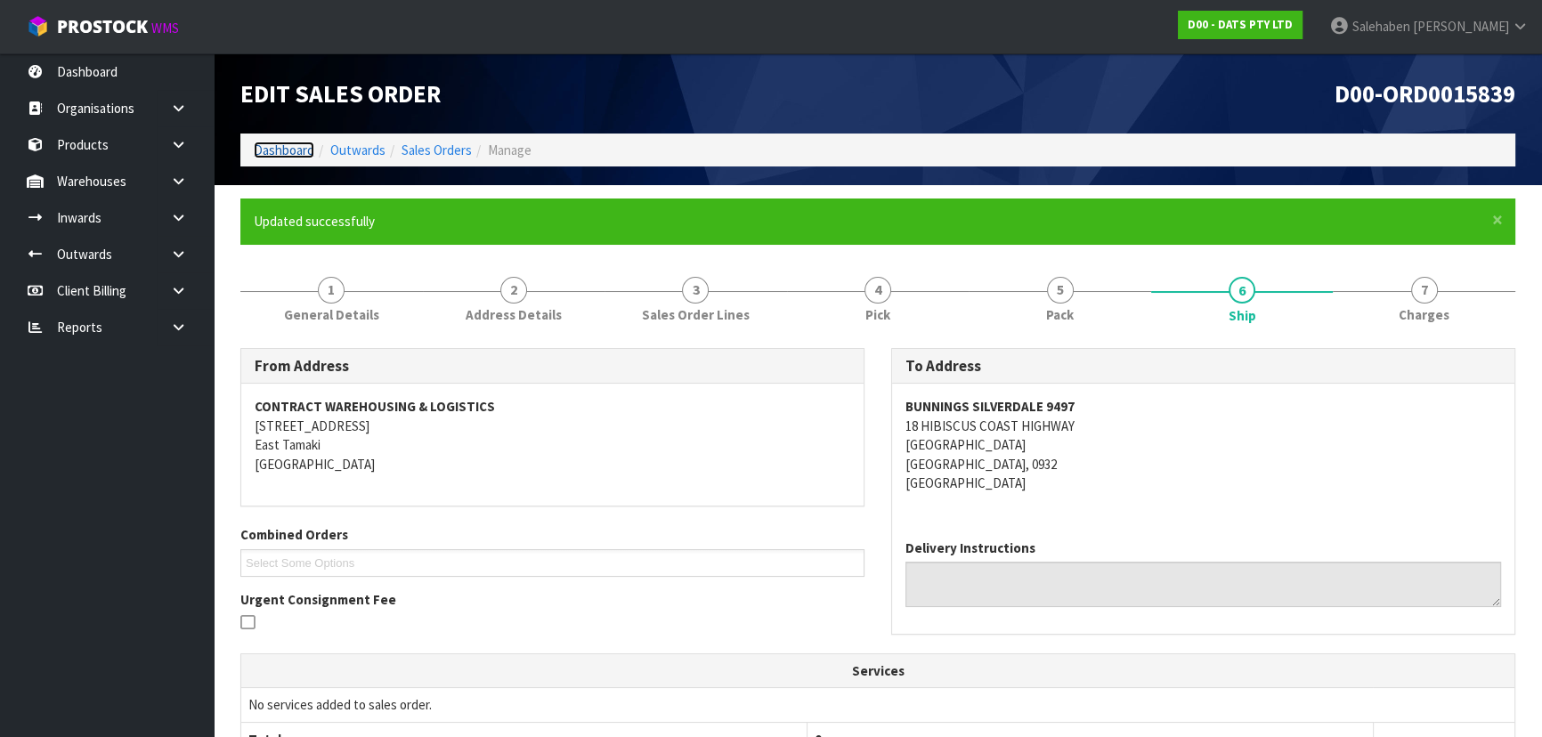
click at [296, 151] on link "Dashboard" at bounding box center [284, 150] width 61 height 17
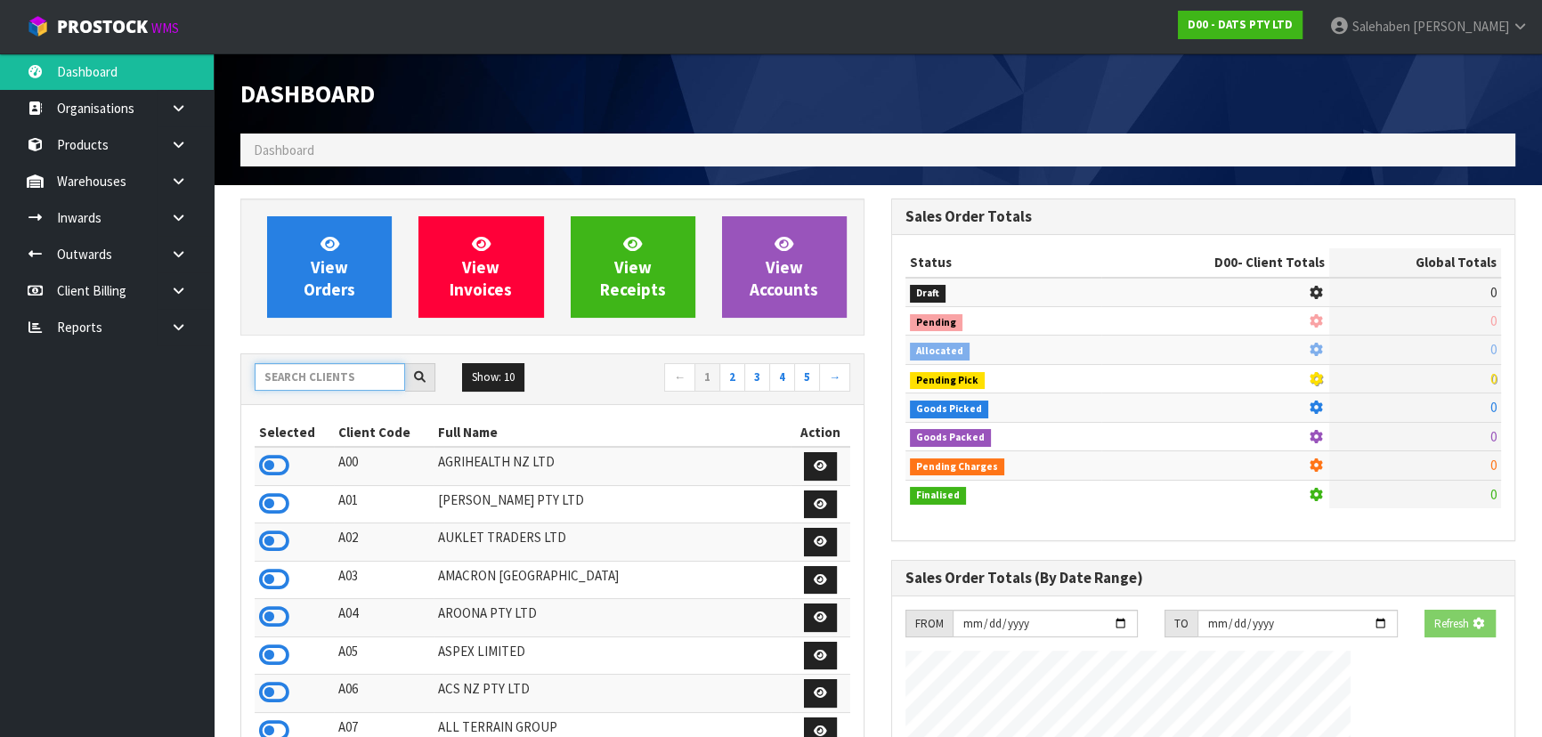
click at [328, 368] on input "text" at bounding box center [330, 377] width 150 height 28
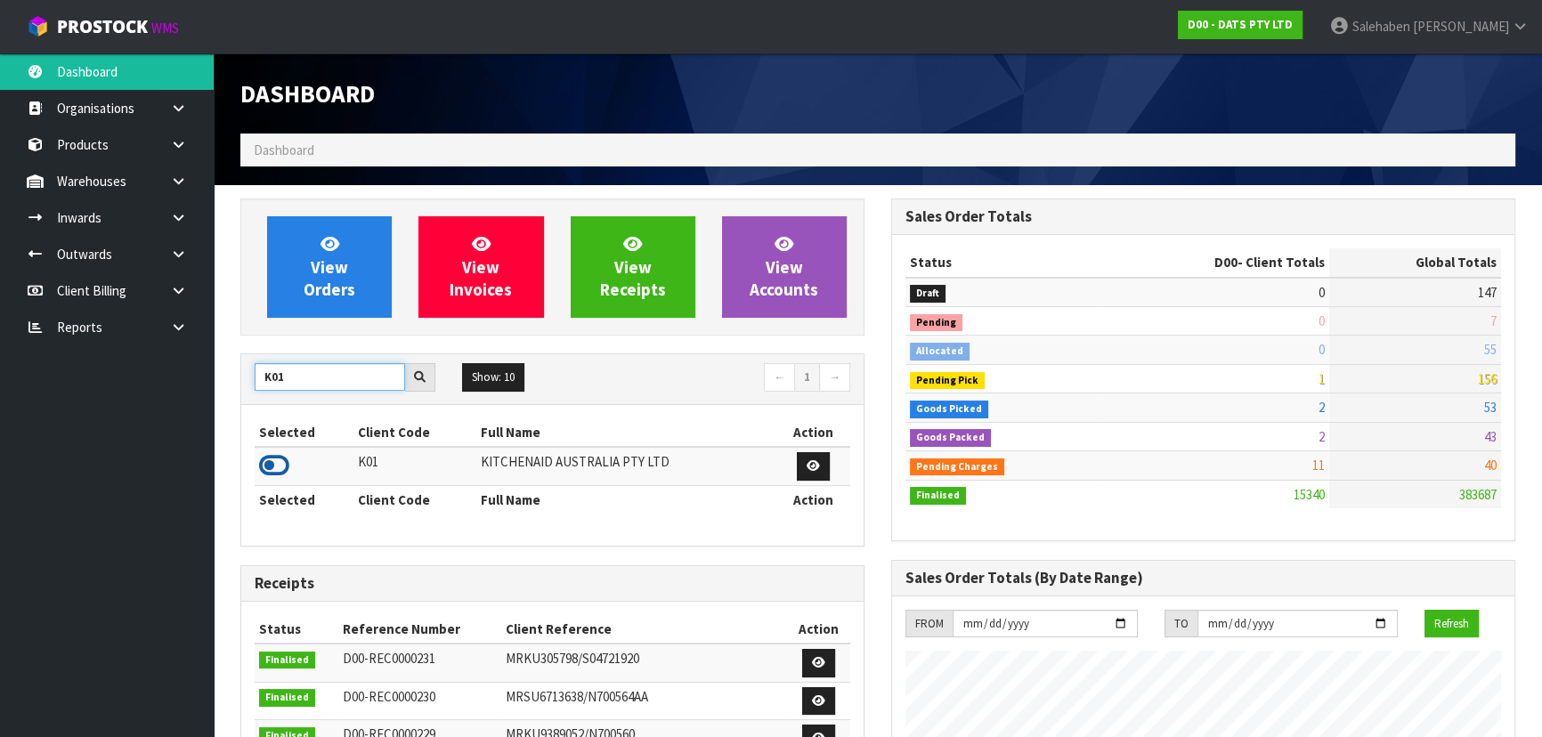
type input "K01"
click at [275, 465] on icon at bounding box center [274, 465] width 30 height 27
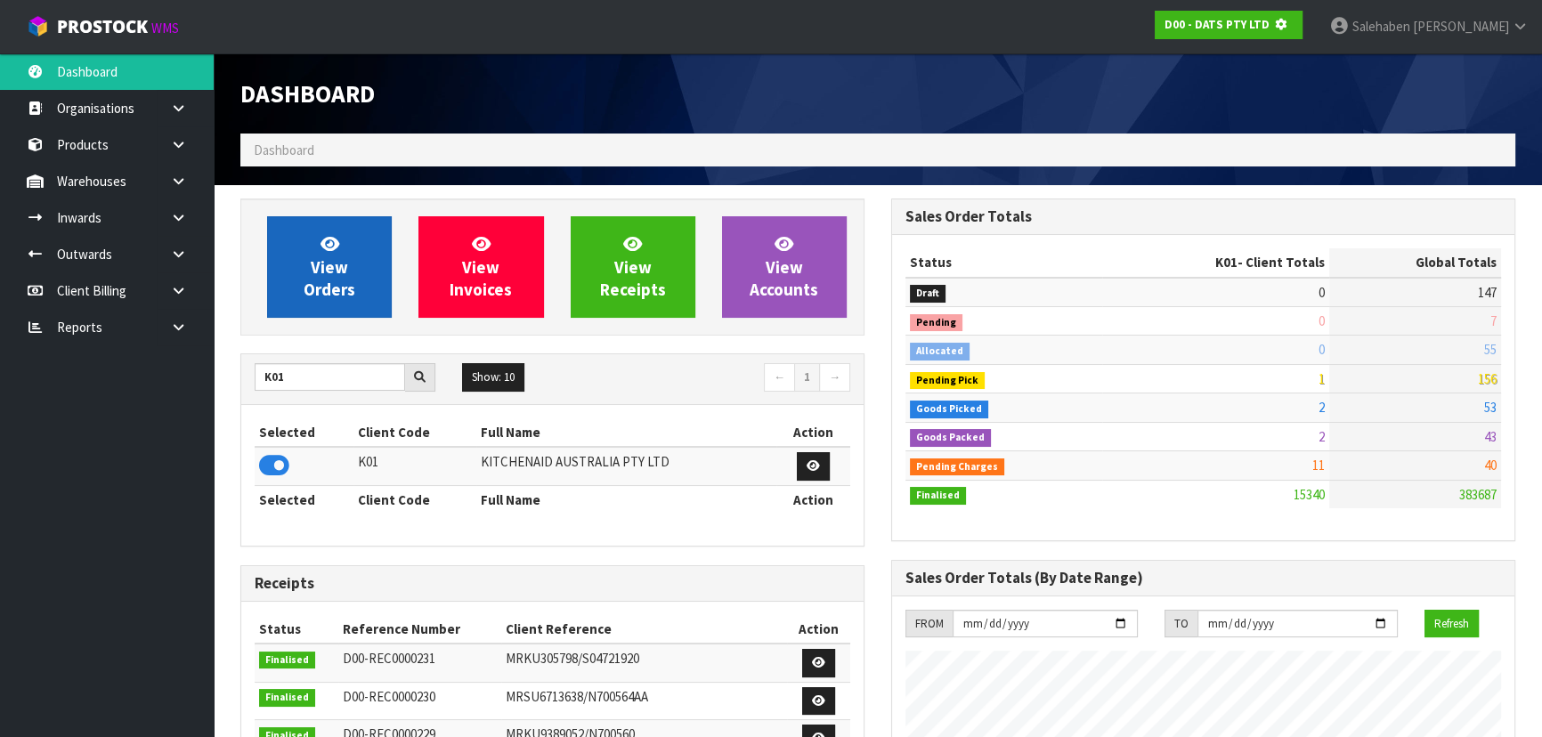
scroll to position [889077, 889535]
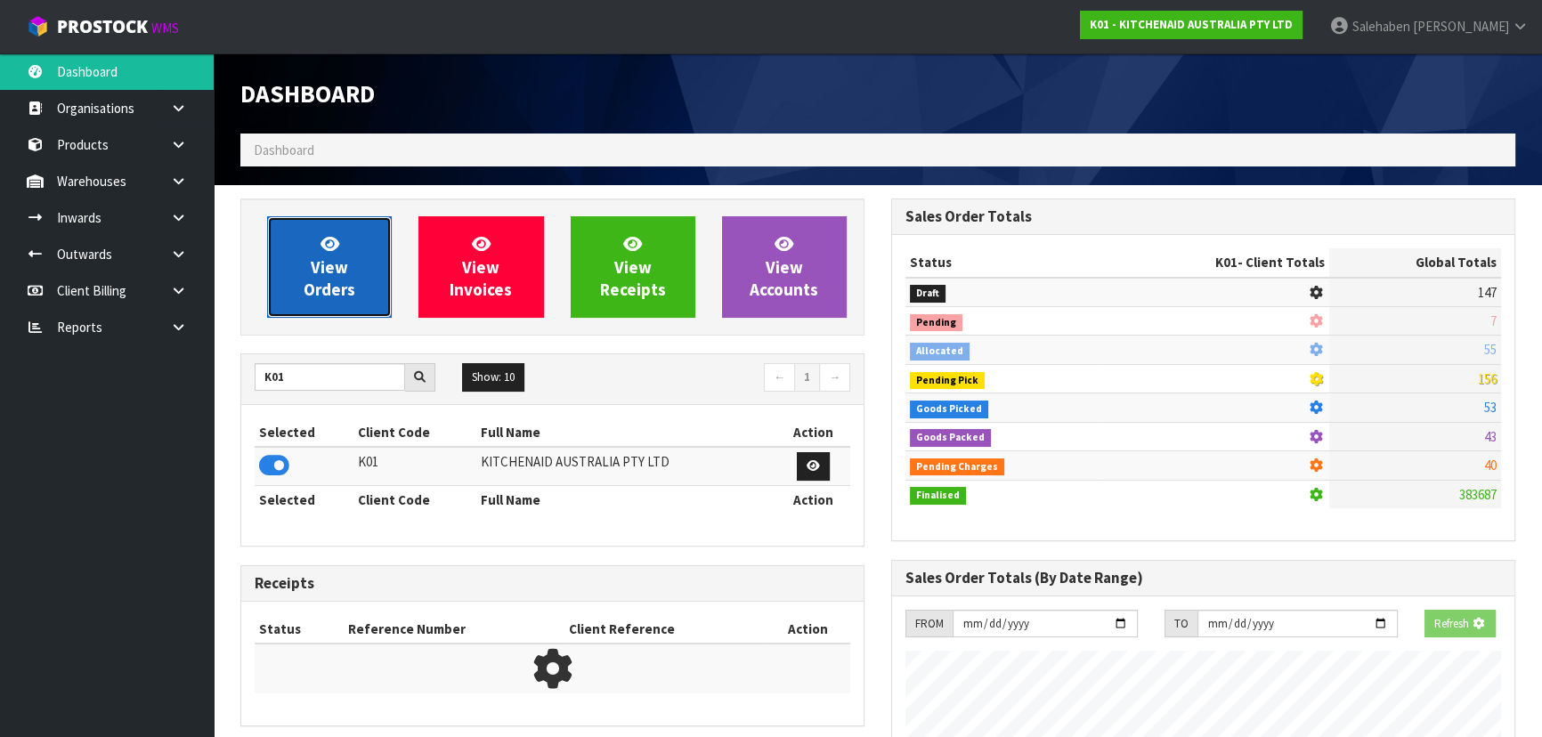
click at [332, 260] on span "View Orders" at bounding box center [330, 266] width 52 height 67
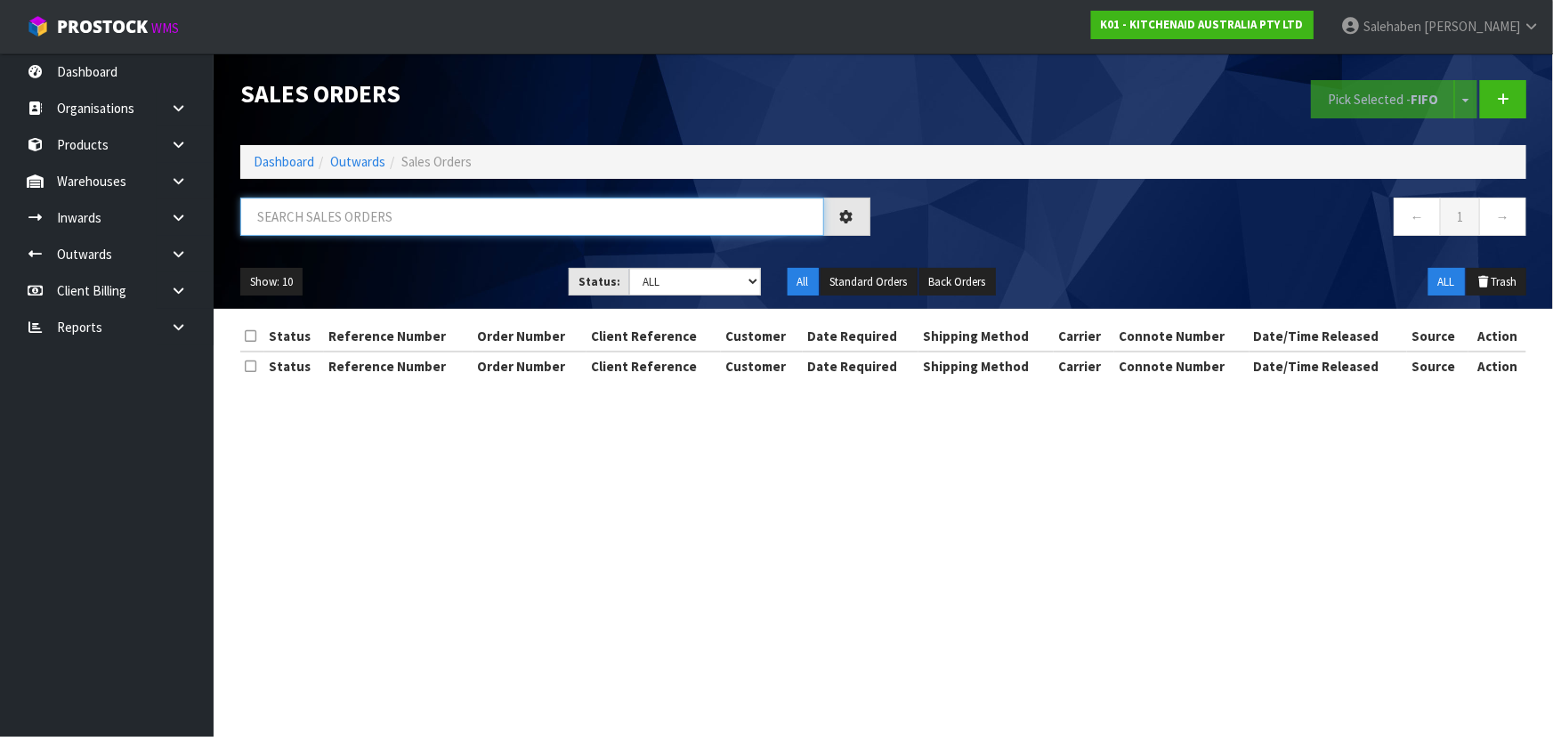
click at [356, 222] on input "text" at bounding box center [532, 217] width 584 height 38
type input "79833"
click at [454, 256] on div "Show: 10 5 10 25 50 Status: Draft Pending Allocated Pending Pick Goods Picked G…" at bounding box center [883, 282] width 1313 height 55
click at [630, 280] on select "Draft Pending Allocated Pending Pick Goods Picked Goods Packed Pending Charges …" at bounding box center [695, 282] width 132 height 28
select select "string:5"
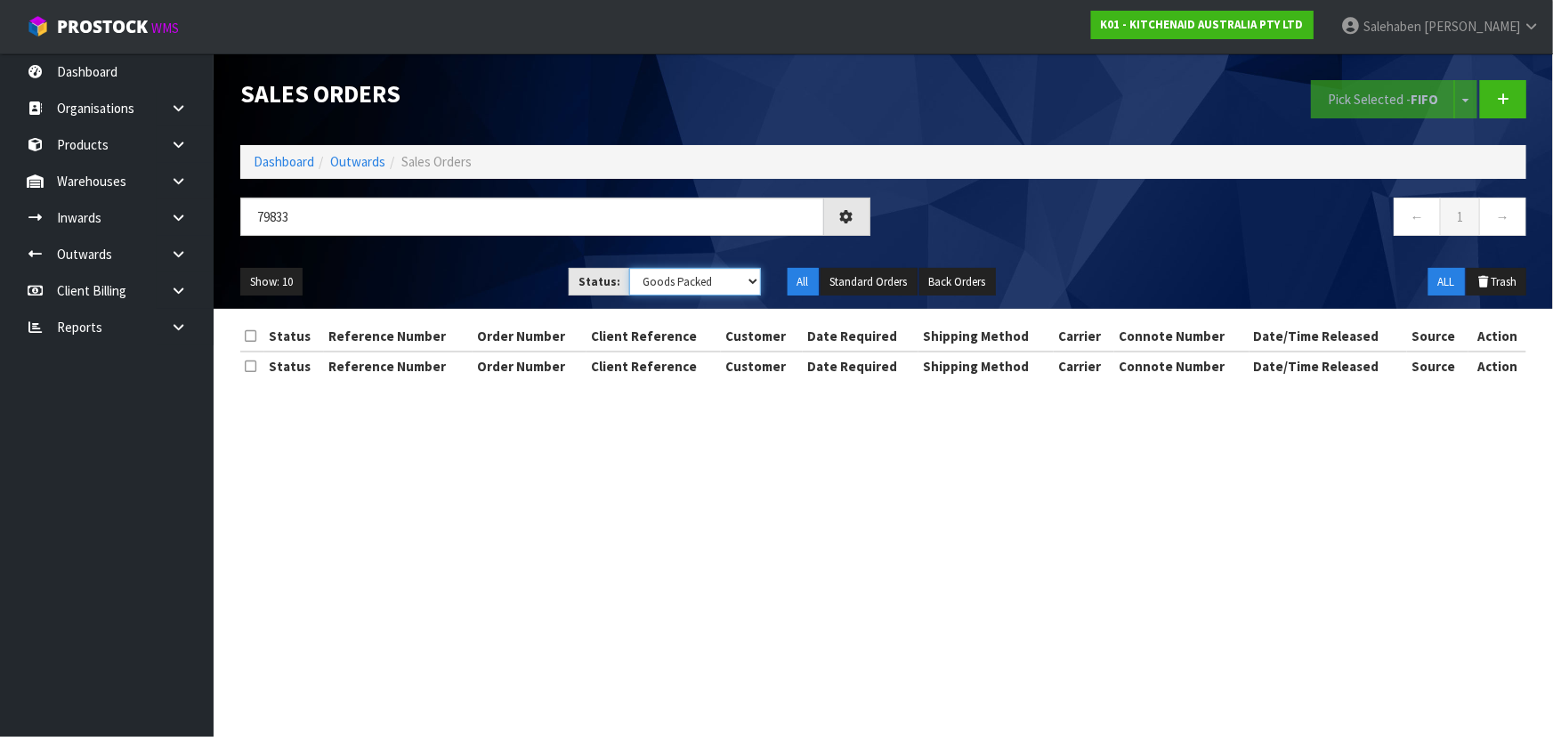
click at [629, 268] on select "Draft Pending Allocated Pending Pick Goods Picked Goods Packed Pending Charges …" at bounding box center [695, 282] width 132 height 28
click at [484, 268] on ul "Show: 10 5 10 25 50" at bounding box center [391, 282] width 302 height 28
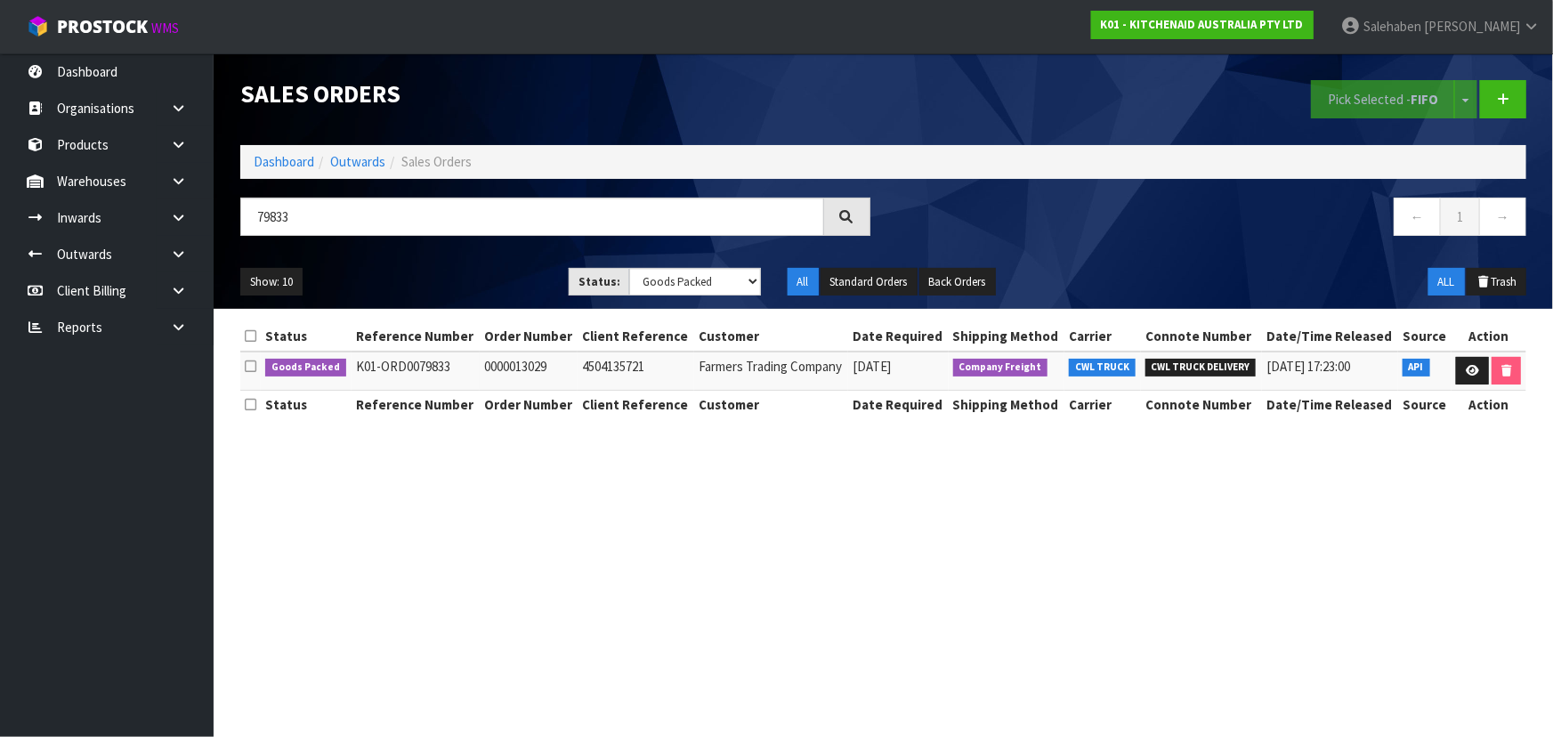
click at [484, 268] on ul "Show: 10 5 10 25 50" at bounding box center [391, 282] width 302 height 28
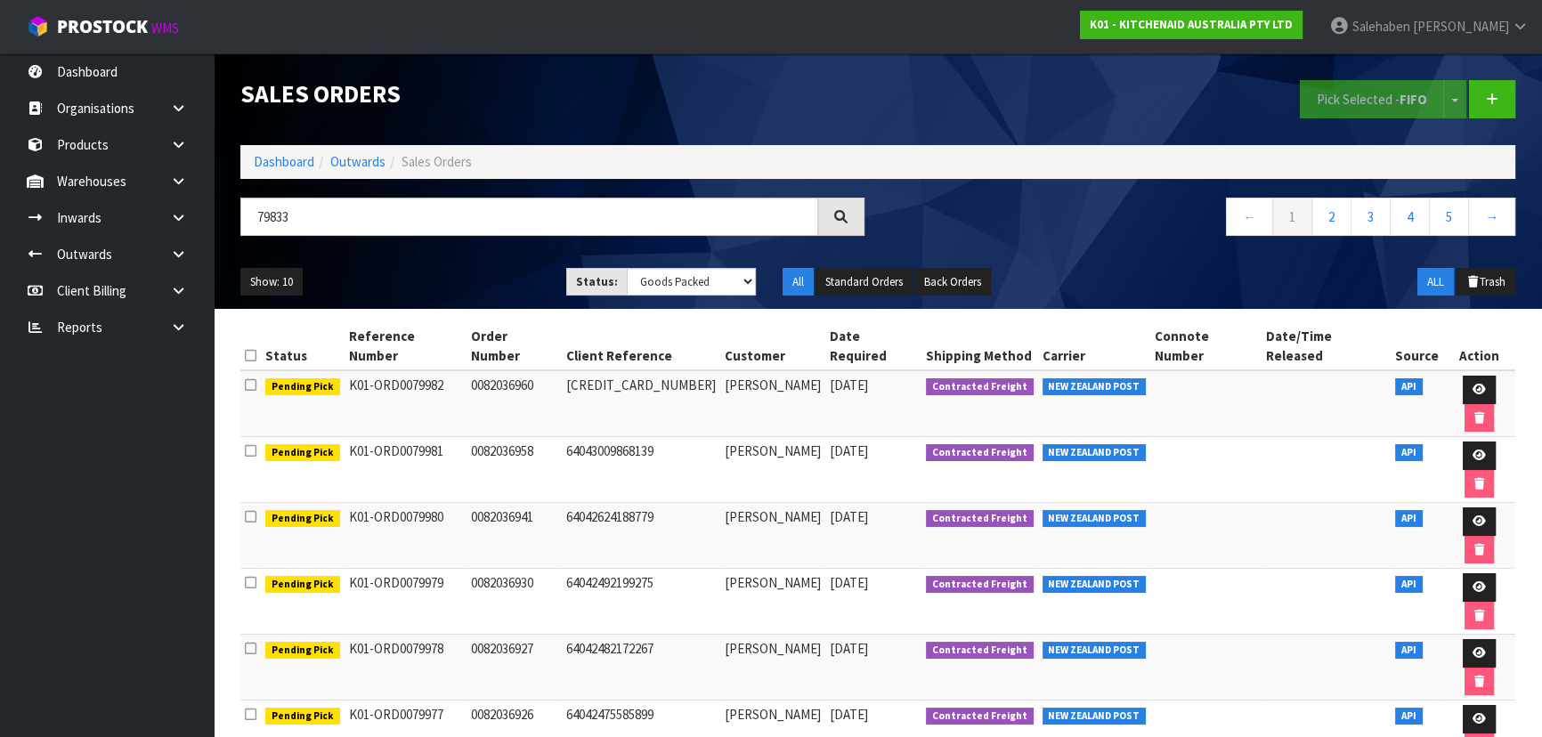
click at [484, 268] on ul "Show: 10 5 10 25 50" at bounding box center [389, 282] width 299 height 28
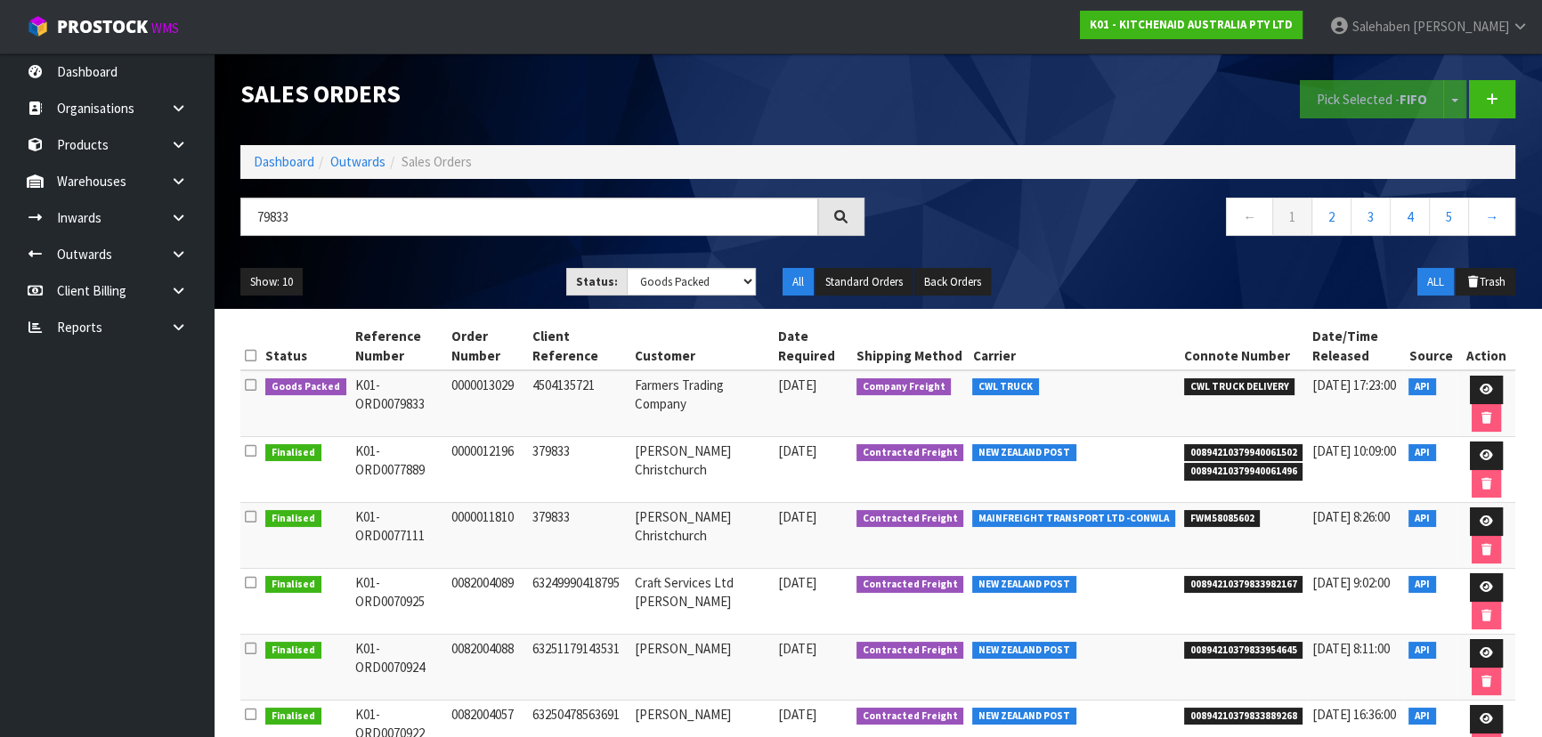
click at [475, 266] on div "Show: 10 5 10 25 50 Status: Draft Pending Allocated Pending Pick Goods Picked G…" at bounding box center [877, 282] width 1301 height 55
click at [1477, 381] on link at bounding box center [1486, 390] width 33 height 28
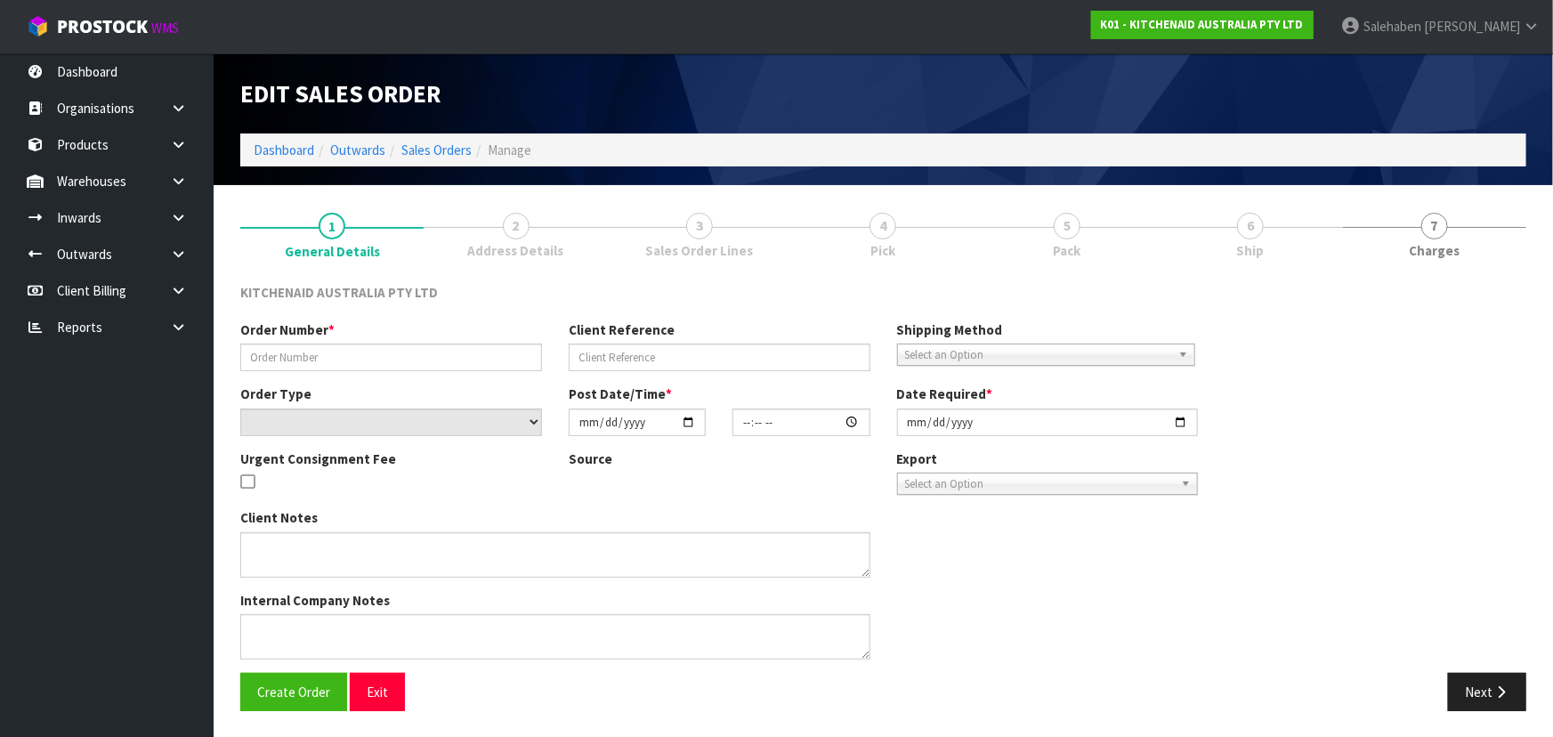
type input "0000013029"
type input "4504135721"
select select "number:0"
type input "[DATE]"
type input "15:33:12.000"
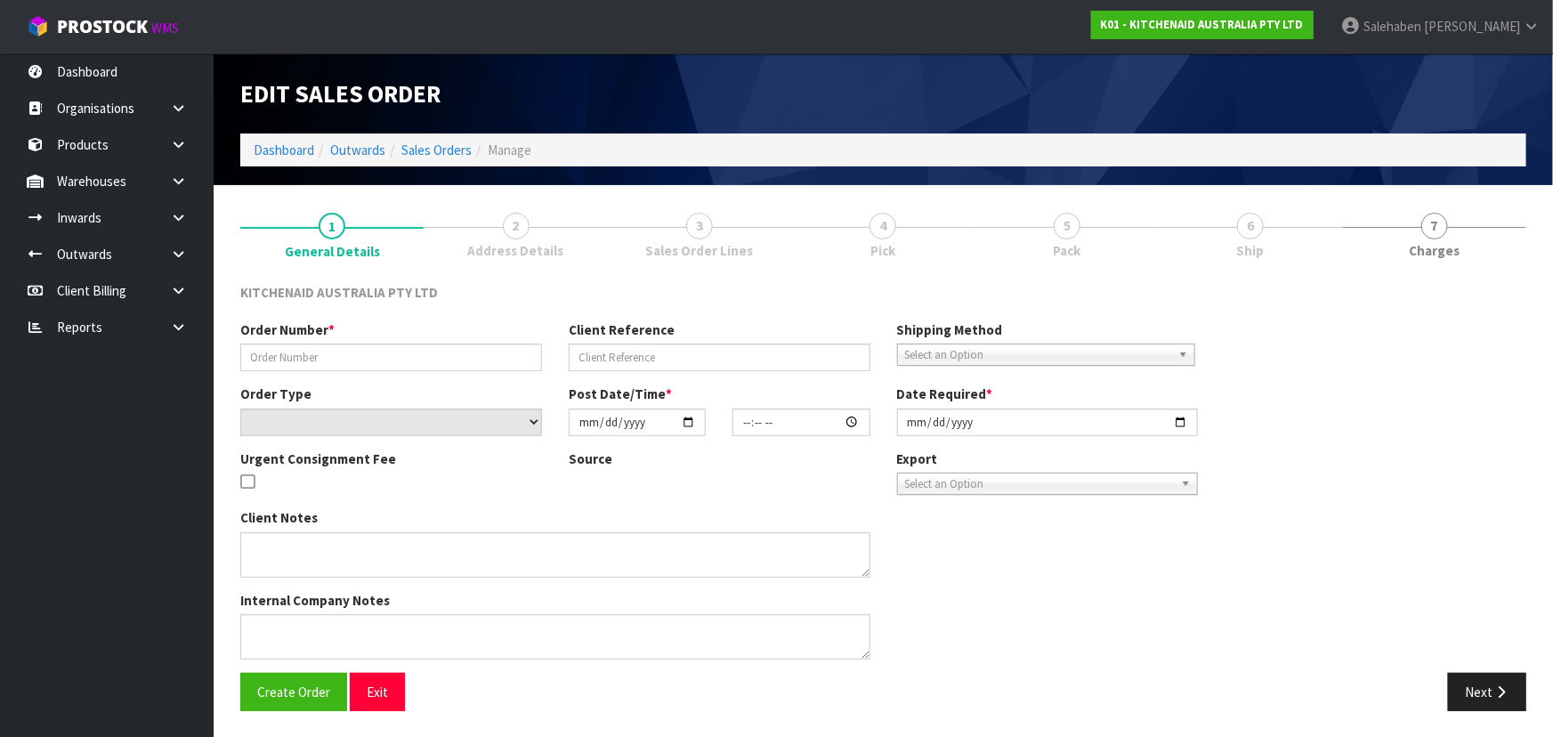
type input "[DATE]"
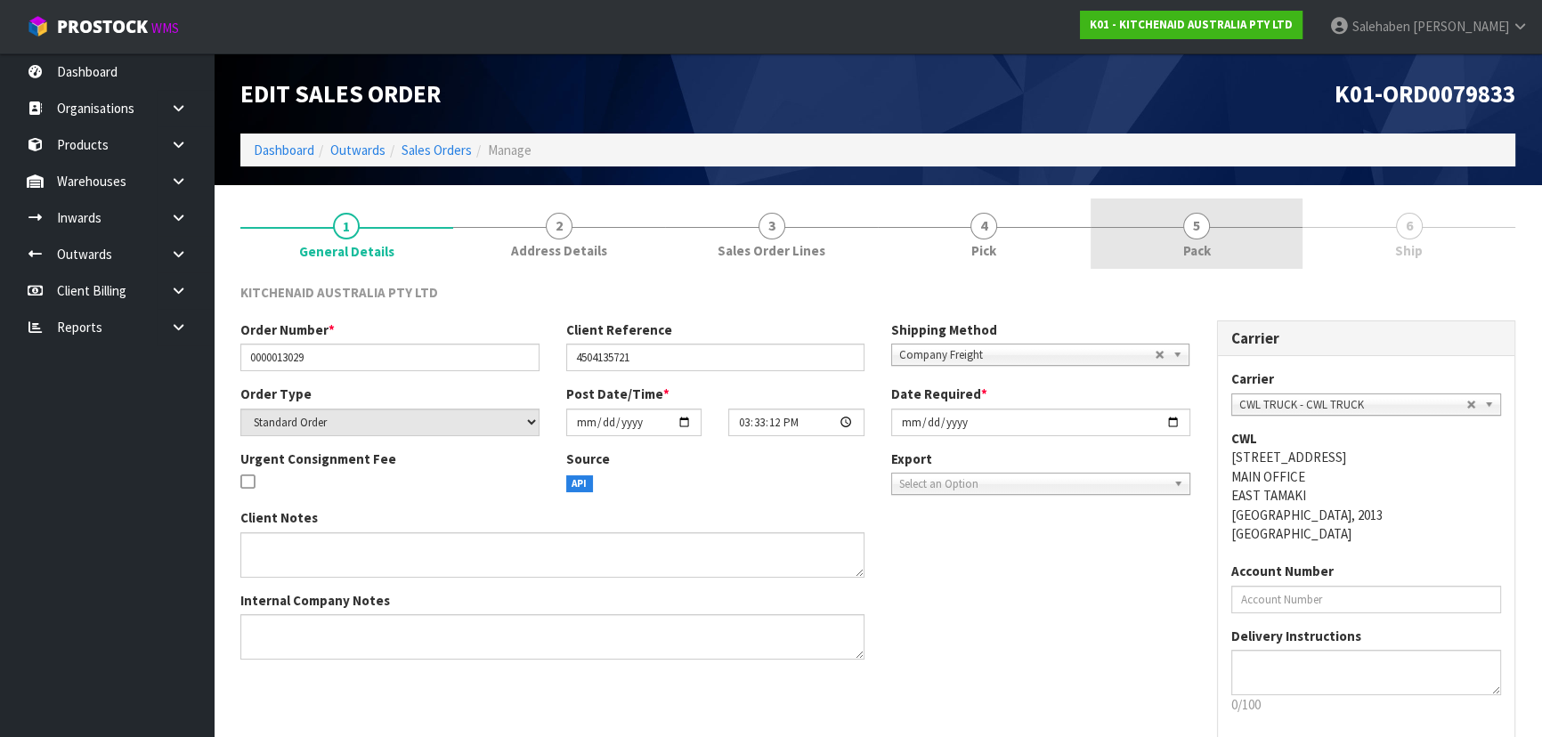
click at [1218, 201] on link "5 Pack" at bounding box center [1196, 234] width 213 height 70
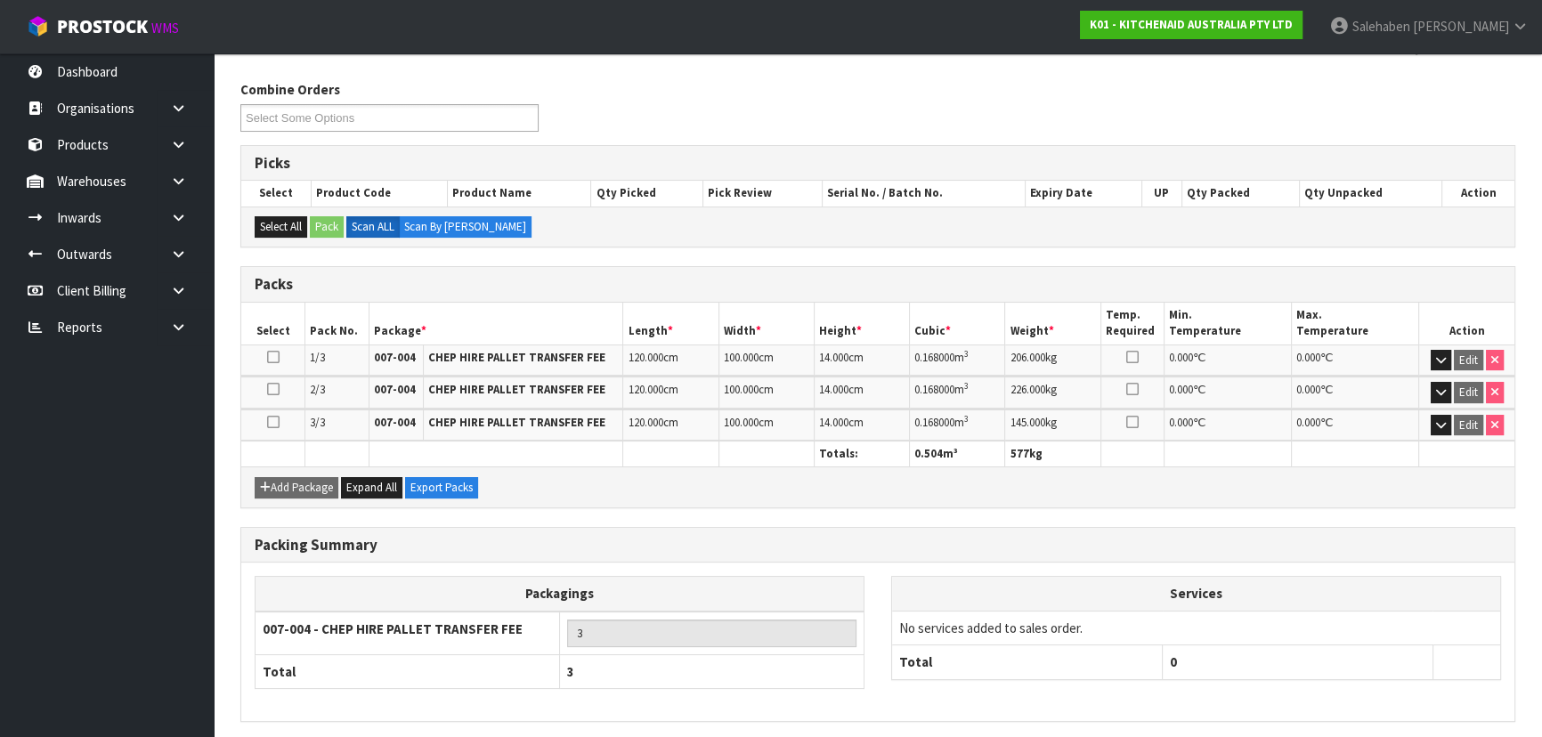
scroll to position [267, 0]
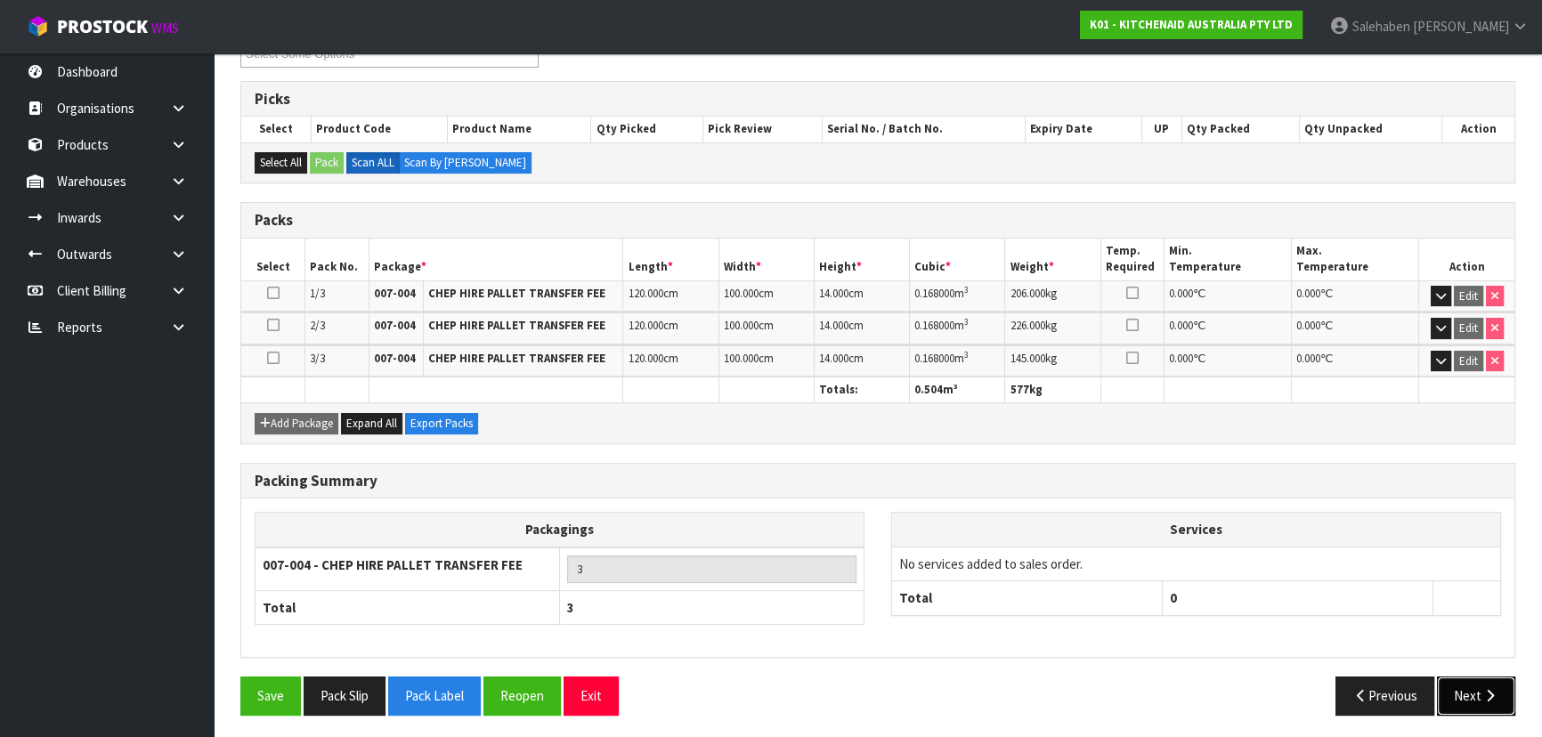
click at [1473, 699] on button "Next" at bounding box center [1476, 696] width 78 height 38
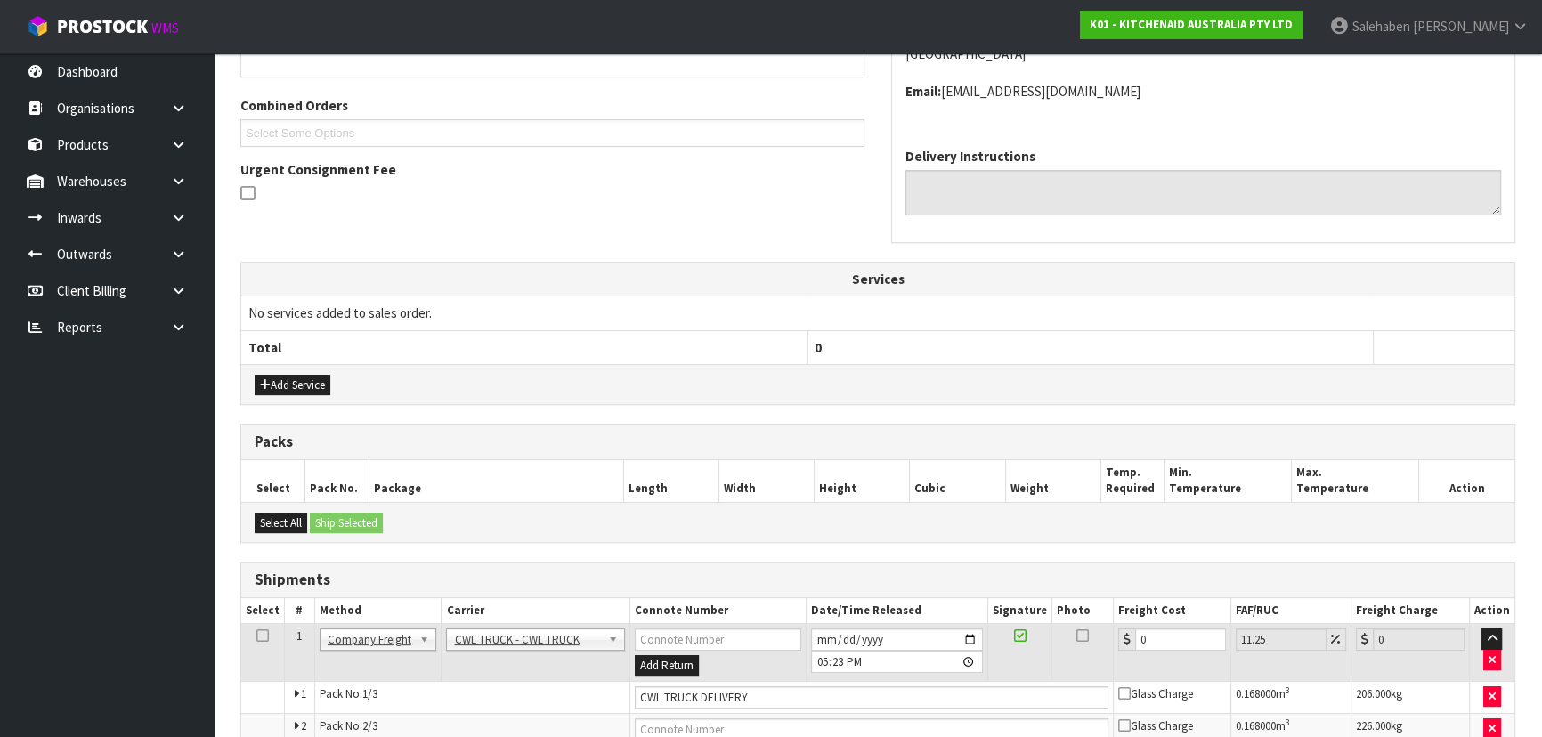
scroll to position [486, 0]
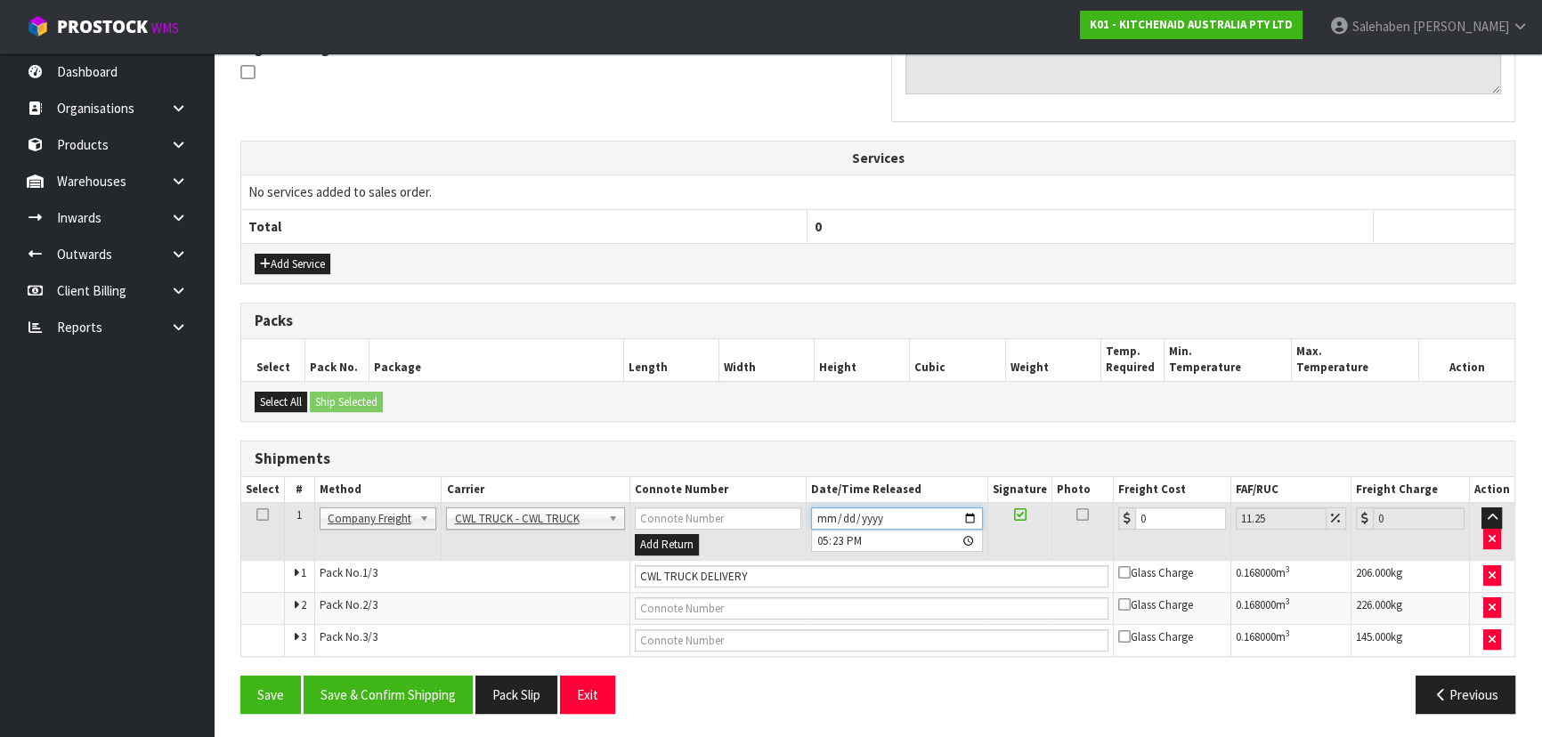
click at [971, 511] on input "[DATE]" at bounding box center [897, 518] width 172 height 22
type input "[DATE]"
click at [391, 690] on button "Save & Confirm Shipping" at bounding box center [388, 695] width 169 height 38
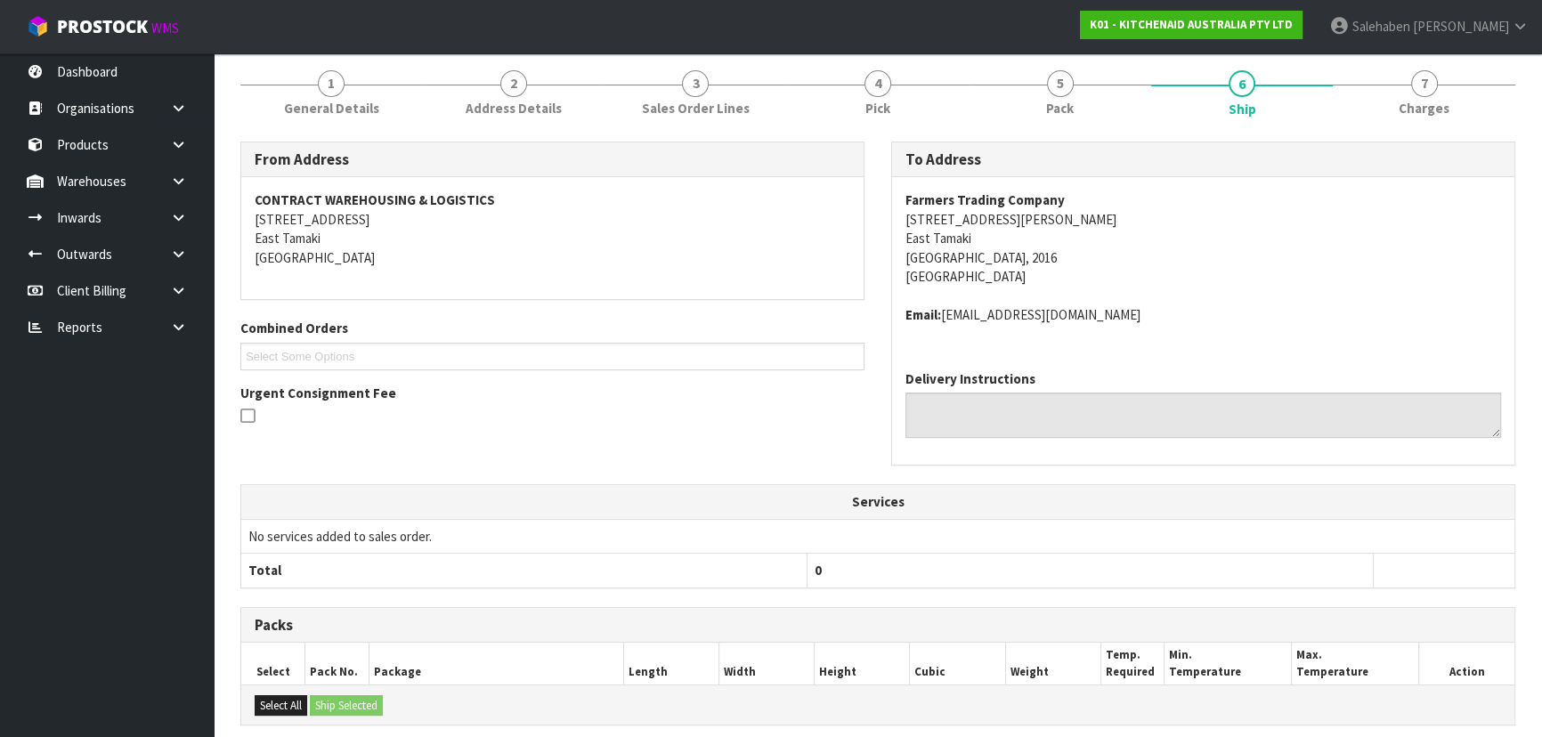
scroll to position [0, 0]
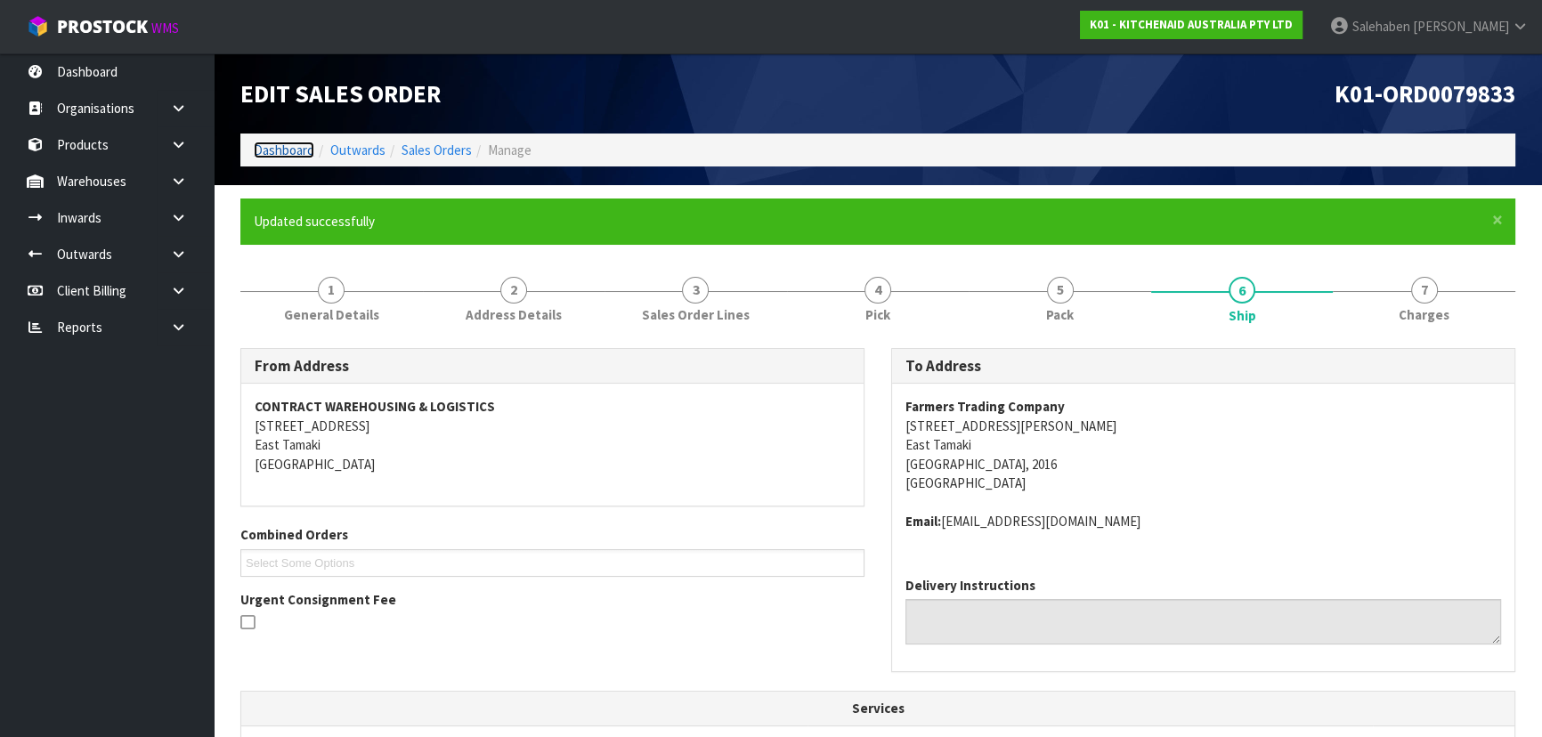
click at [290, 150] on link "Dashboard" at bounding box center [284, 150] width 61 height 17
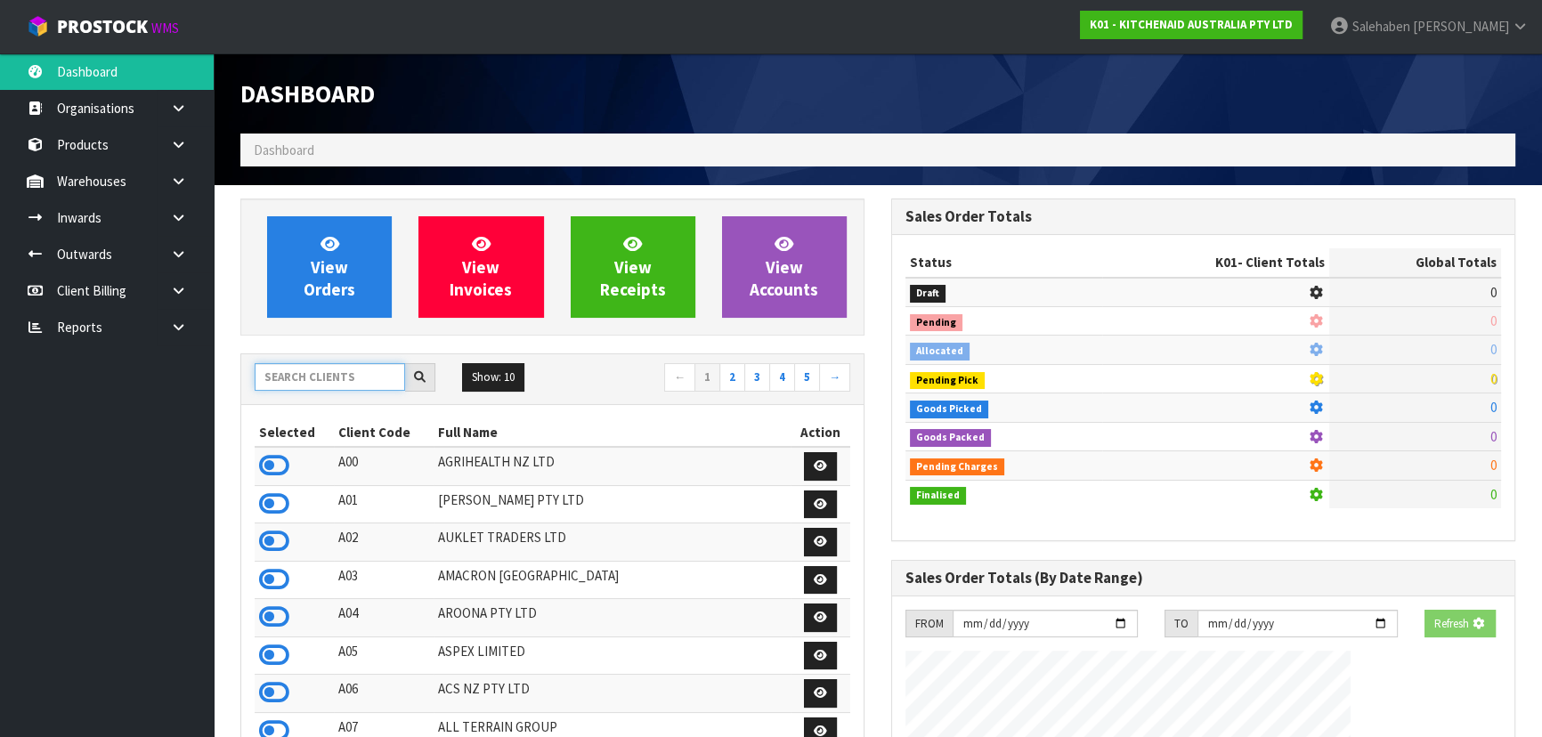
click at [281, 377] on input "text" at bounding box center [330, 377] width 150 height 28
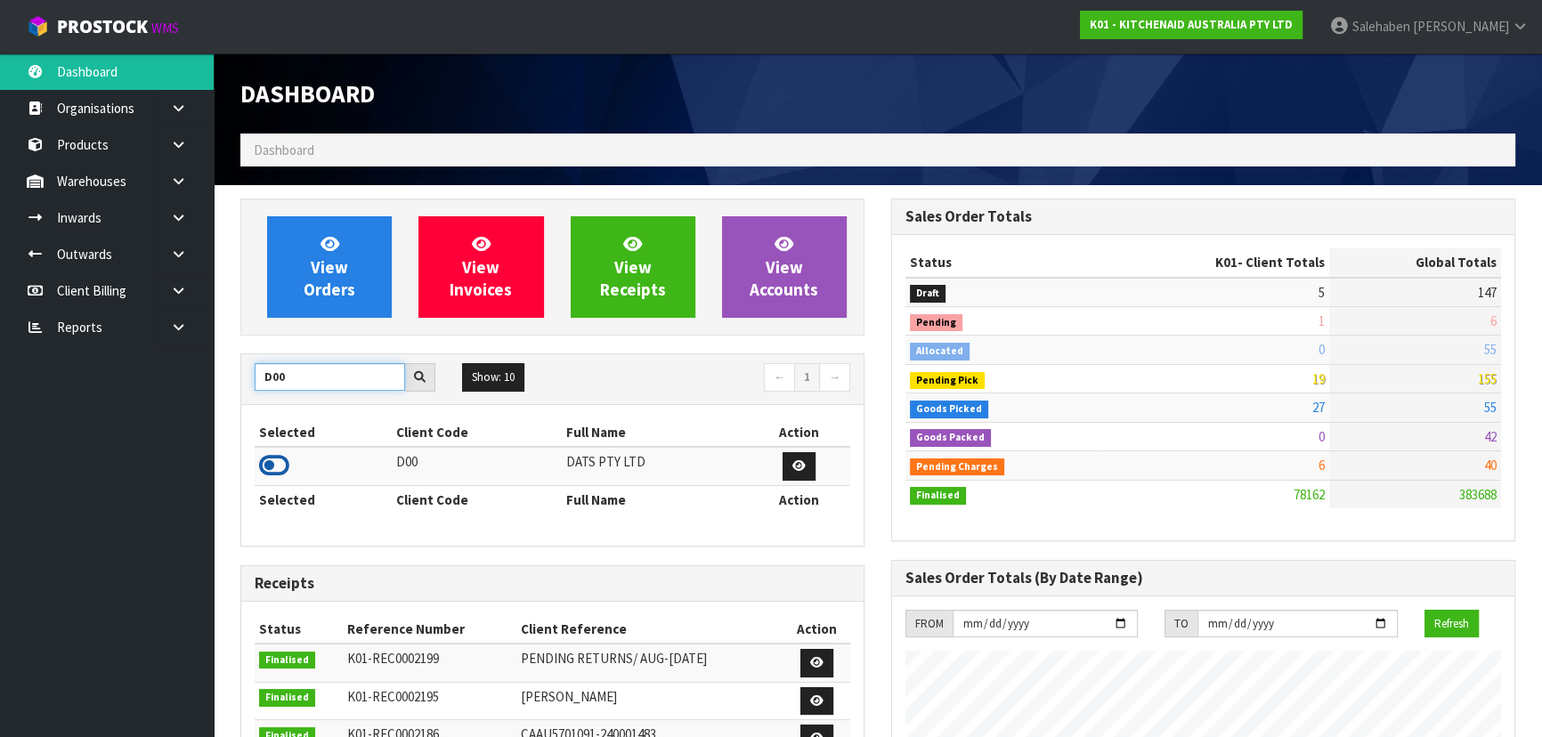
type input "D00"
click at [276, 463] on icon at bounding box center [274, 465] width 30 height 27
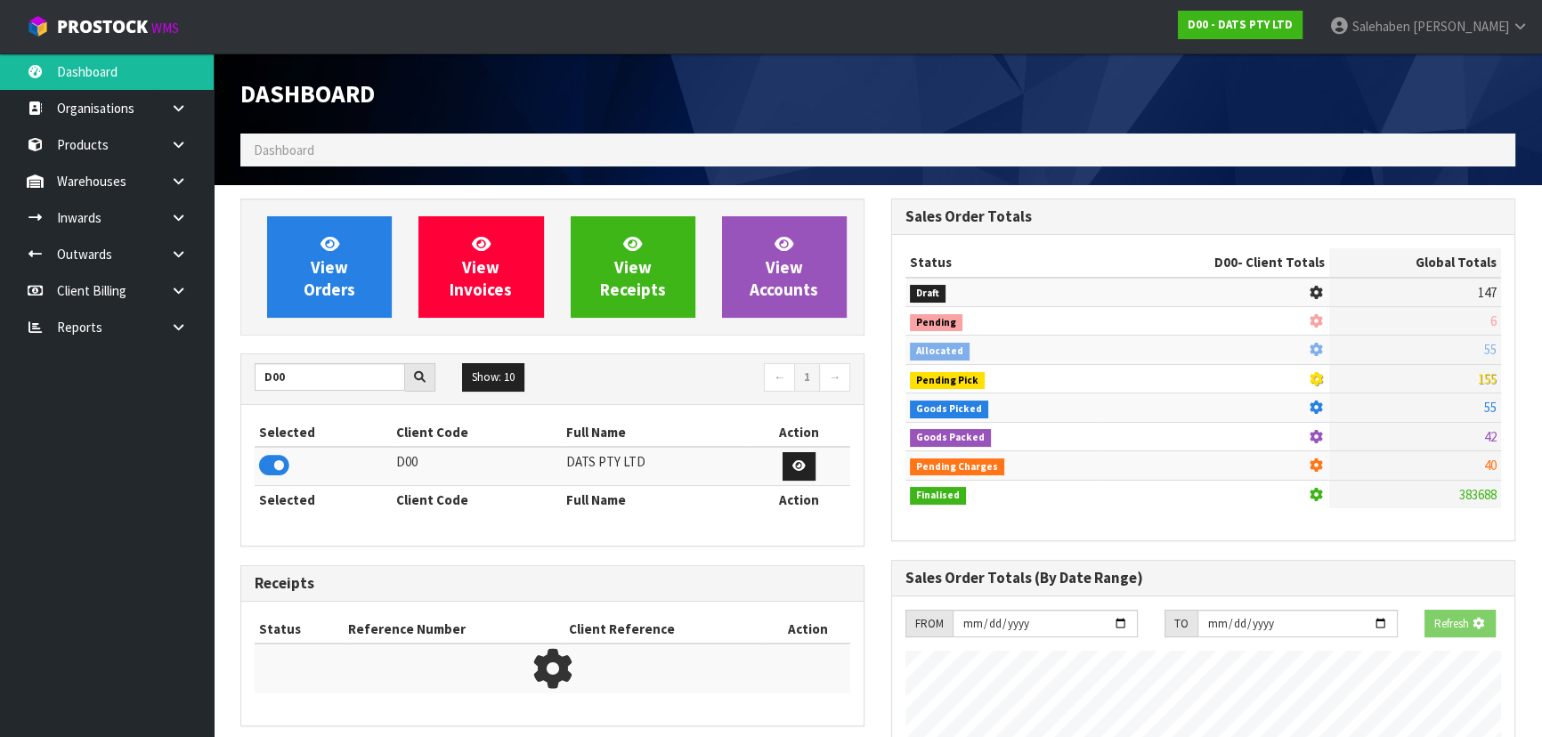
scroll to position [889077, 889535]
click at [301, 295] on link "View Orders" at bounding box center [329, 266] width 125 height 101
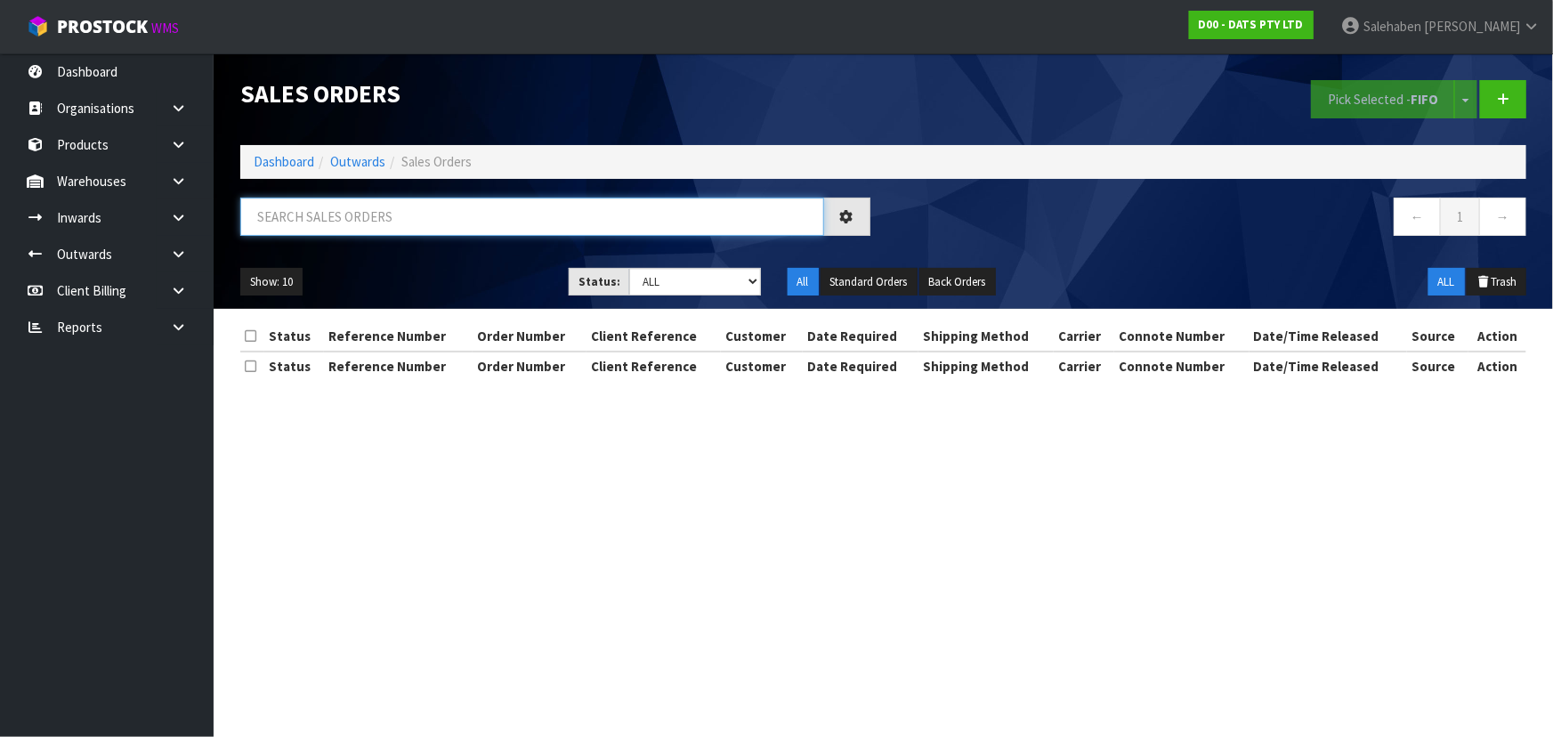
click at [353, 207] on input "text" at bounding box center [532, 217] width 584 height 38
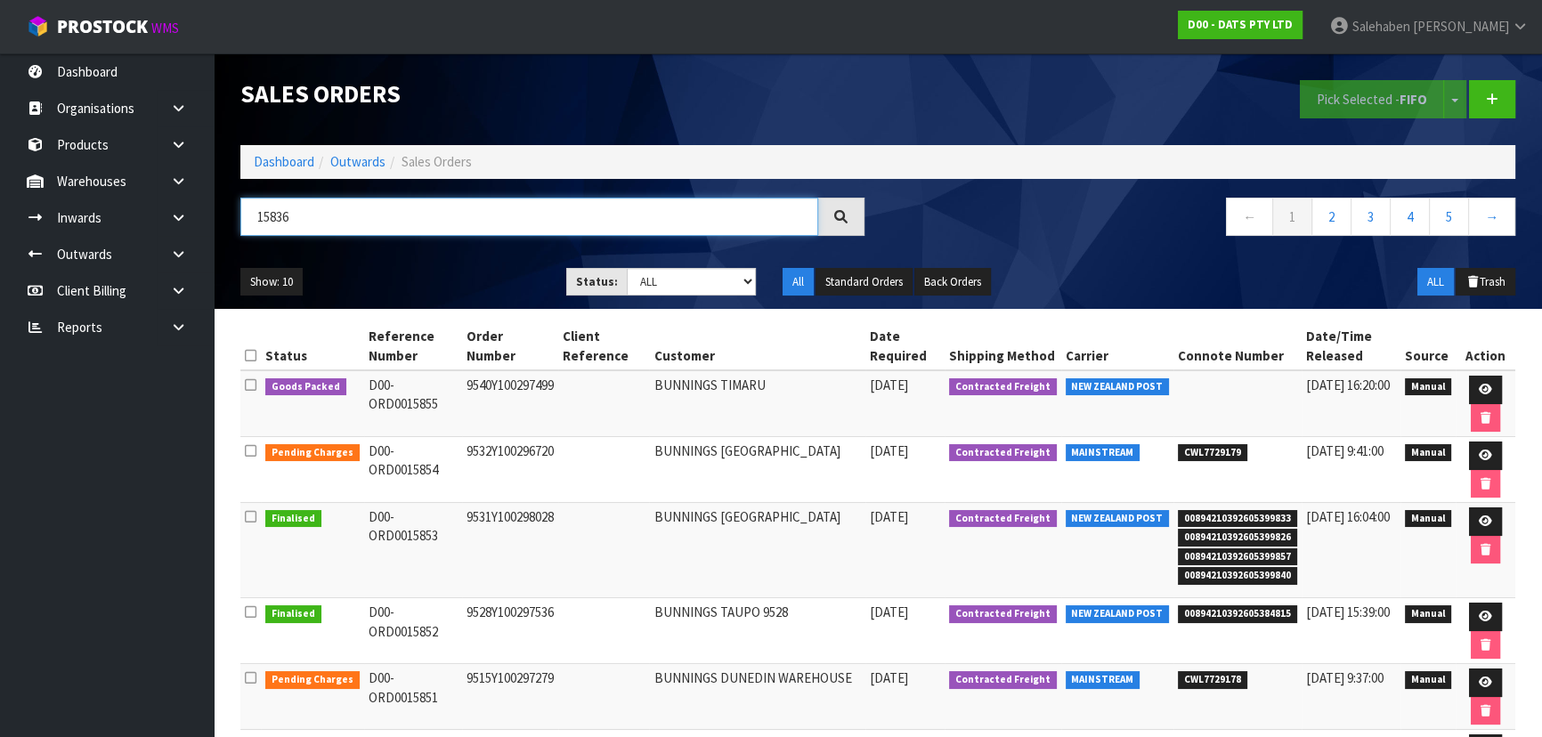
type input "15836"
click at [449, 273] on ul "Show: 10 5 10 25 50" at bounding box center [389, 282] width 299 height 28
click at [661, 284] on select "Draft Pending Allocated Pending Pick Goods Picked Goods Packed Pending Charges …" at bounding box center [692, 282] width 130 height 28
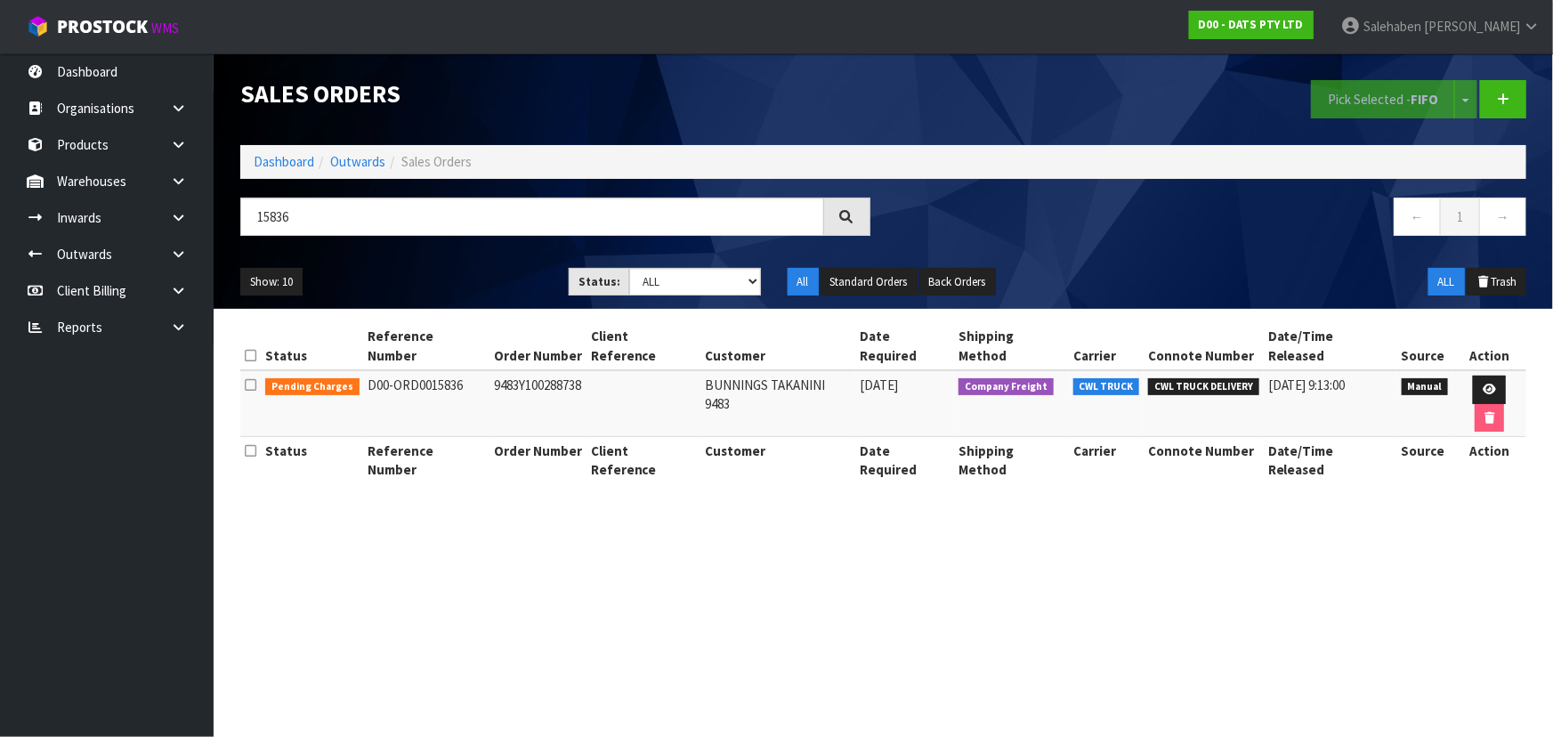
click at [442, 272] on ul "Show: 10 5 10 25 50" at bounding box center [391, 282] width 302 height 28
click at [1483, 384] on icon at bounding box center [1489, 390] width 13 height 12
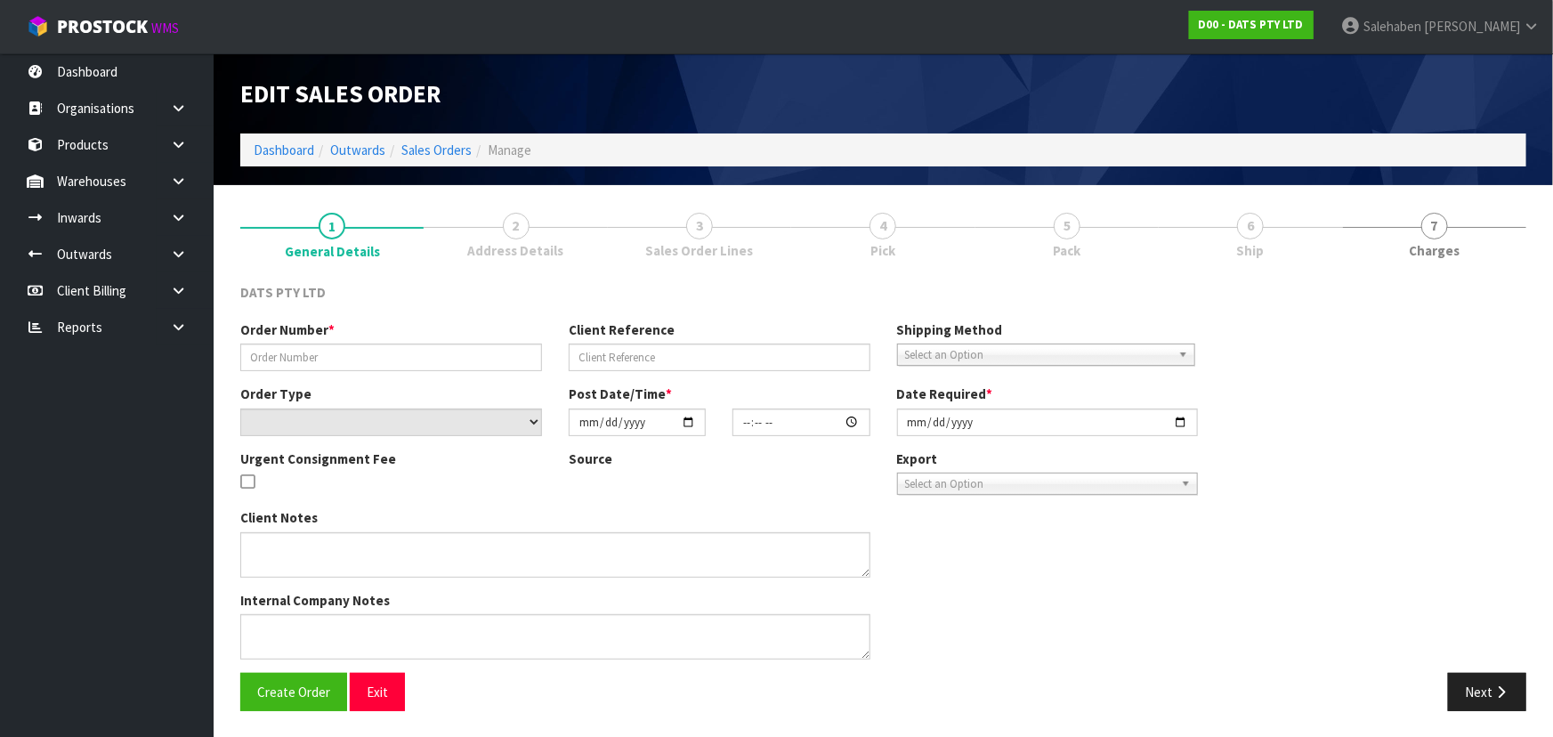
type input "9483Y100288738"
select select "number:0"
type input "[DATE]"
type input "09:03:00.000"
type input "[DATE]"
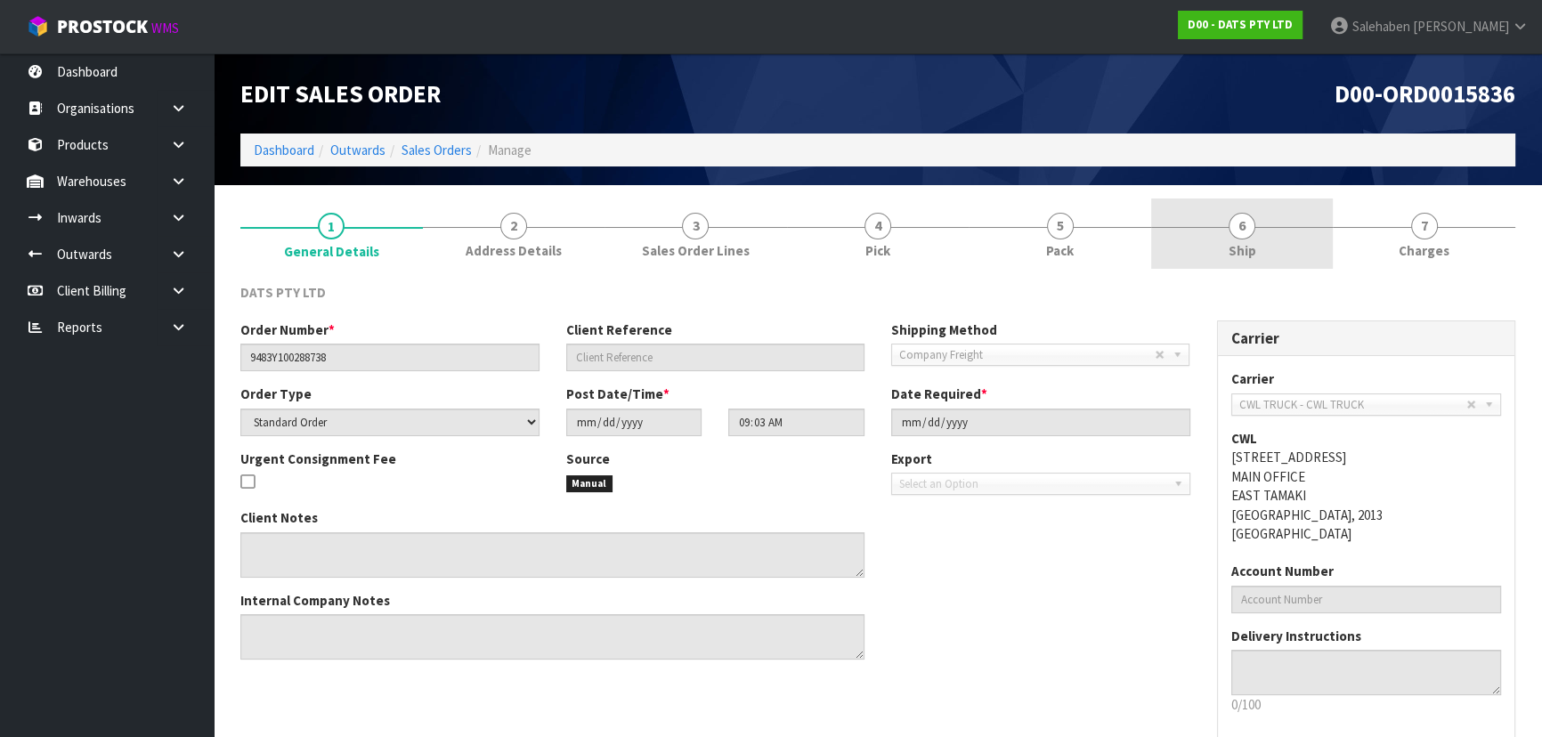
click at [1188, 214] on link "6 Ship" at bounding box center [1242, 234] width 182 height 70
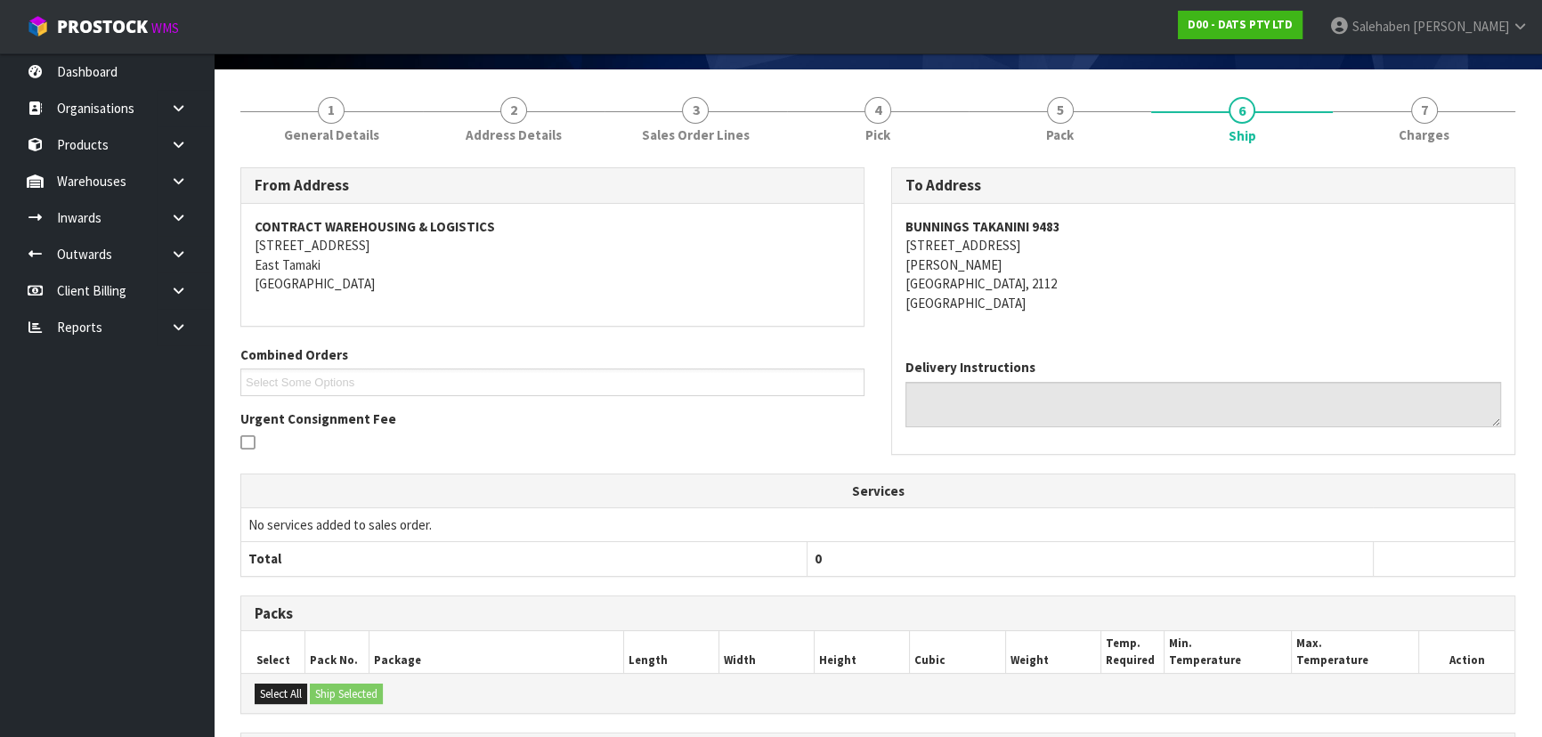
scroll to position [340, 0]
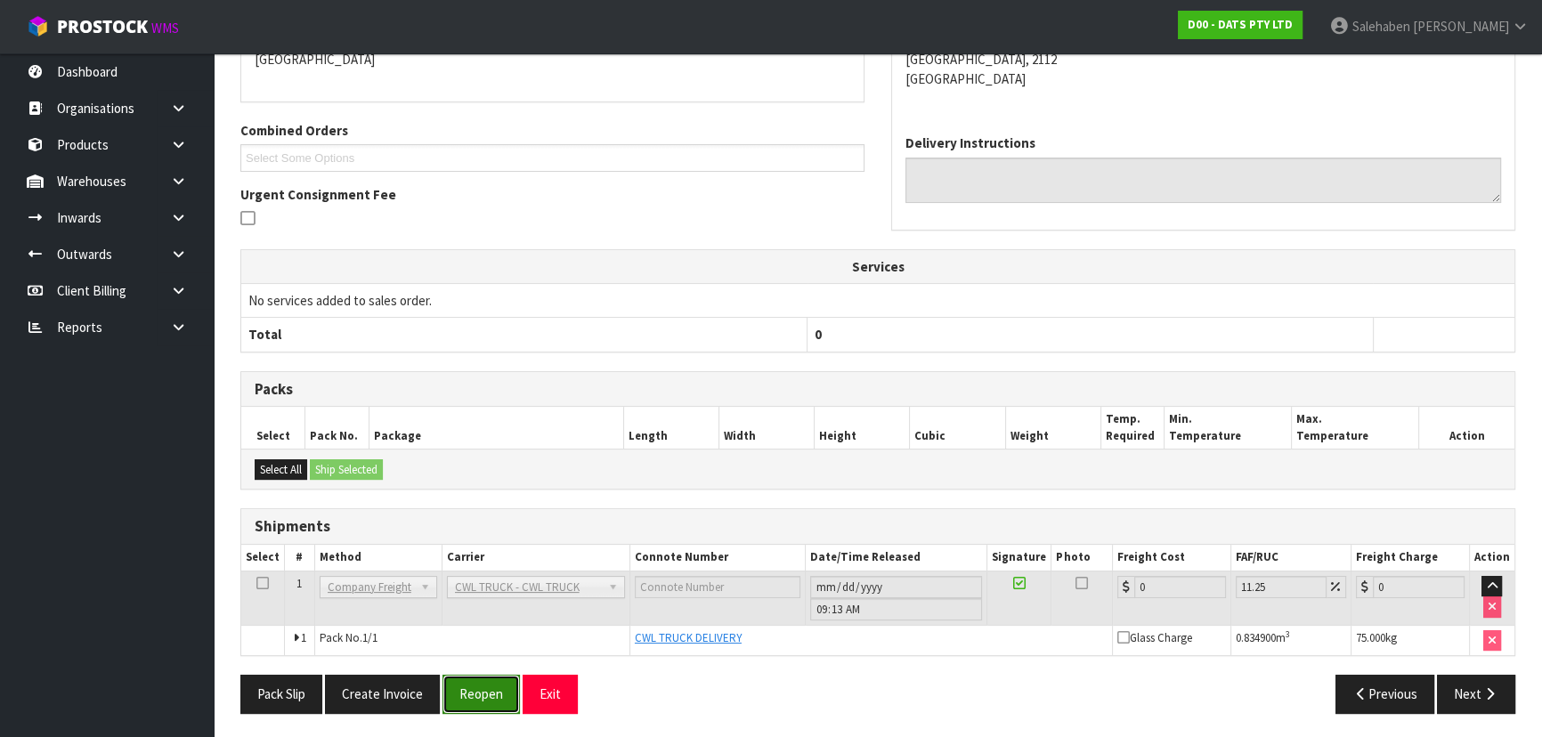
click at [458, 678] on button "Reopen" at bounding box center [480, 694] width 77 height 38
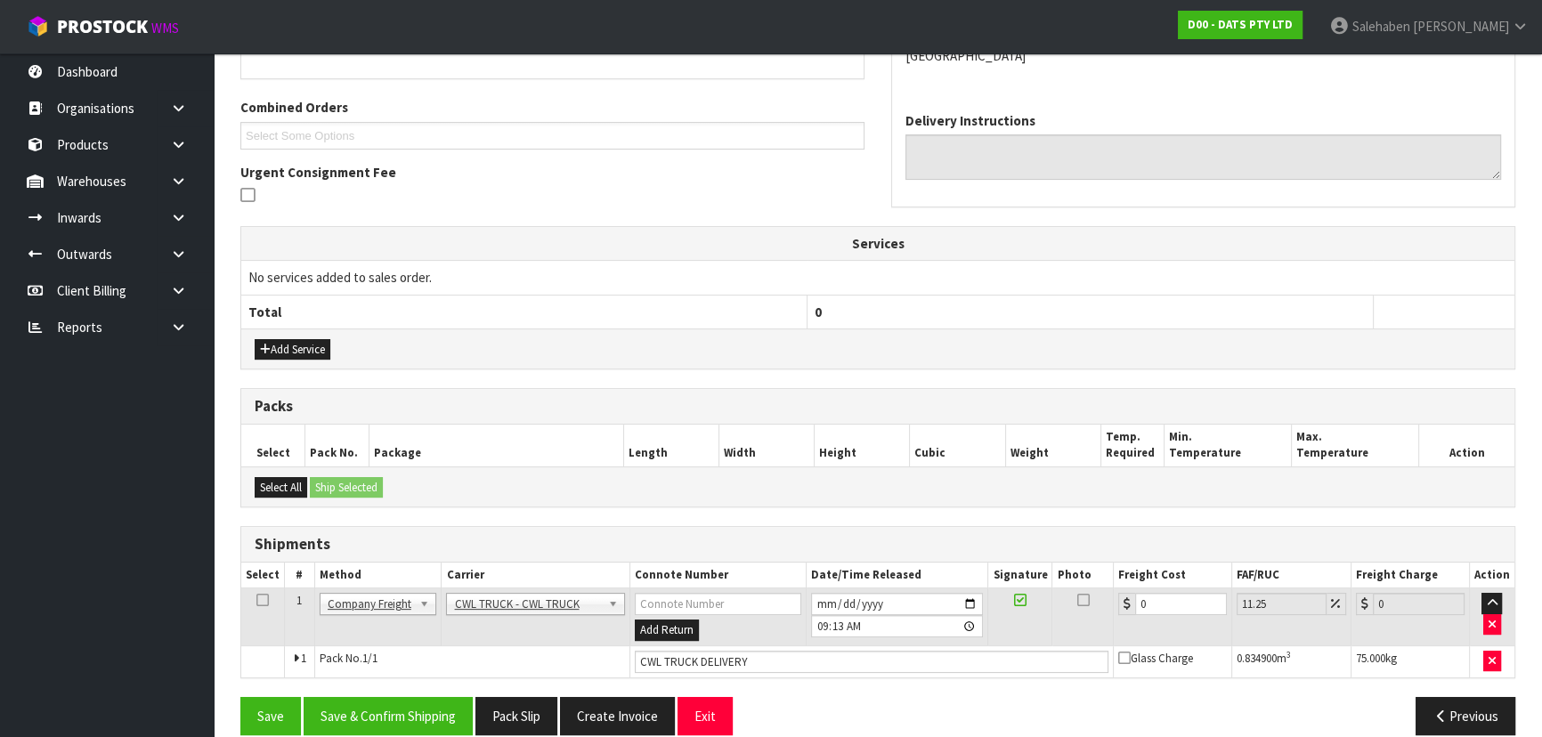
scroll to position [449, 0]
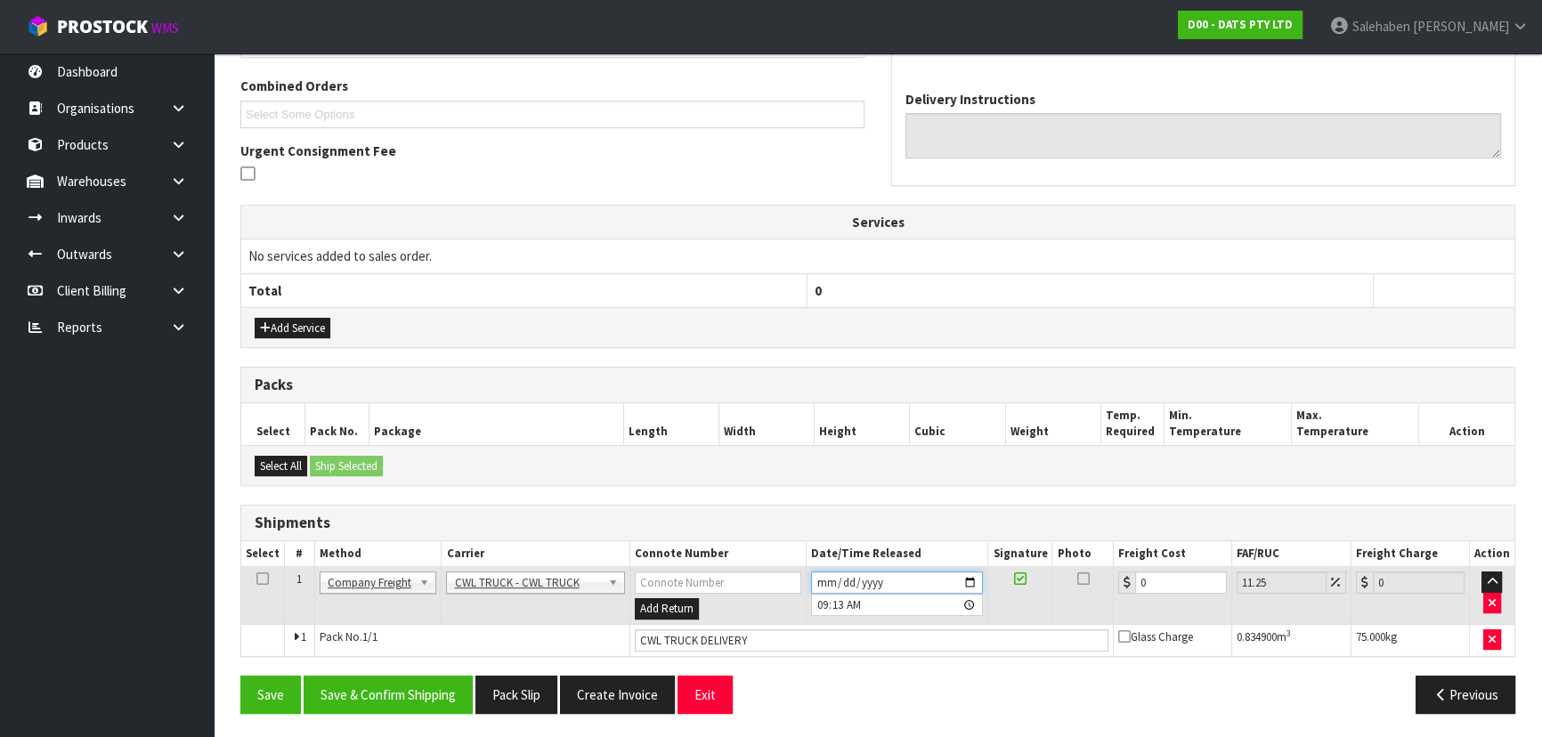
click at [973, 574] on input "[DATE]" at bounding box center [897, 582] width 172 height 22
type input "[DATE]"
click at [393, 694] on button "Save & Confirm Shipping" at bounding box center [388, 695] width 169 height 38
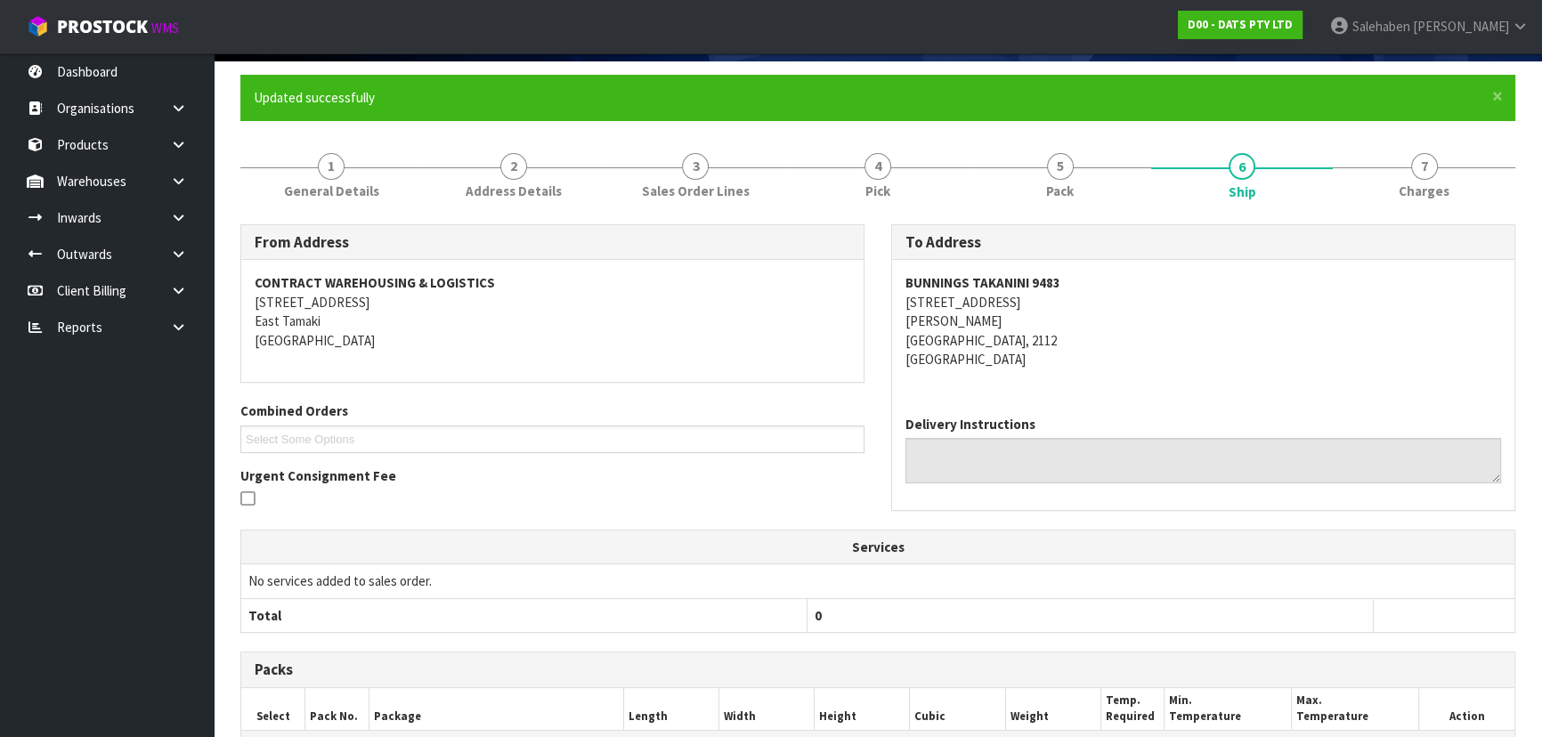
scroll to position [0, 0]
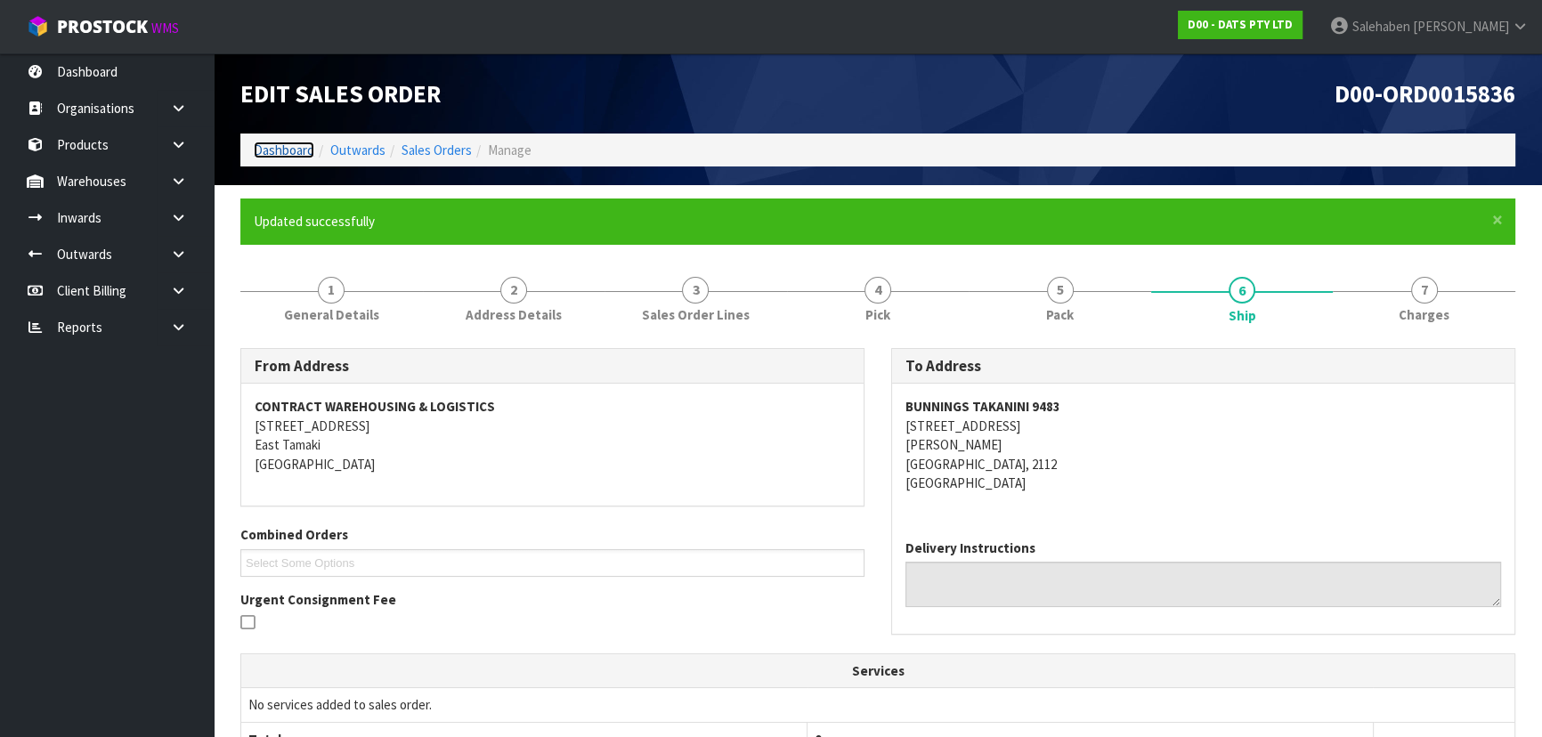
click at [296, 151] on link "Dashboard" at bounding box center [284, 150] width 61 height 17
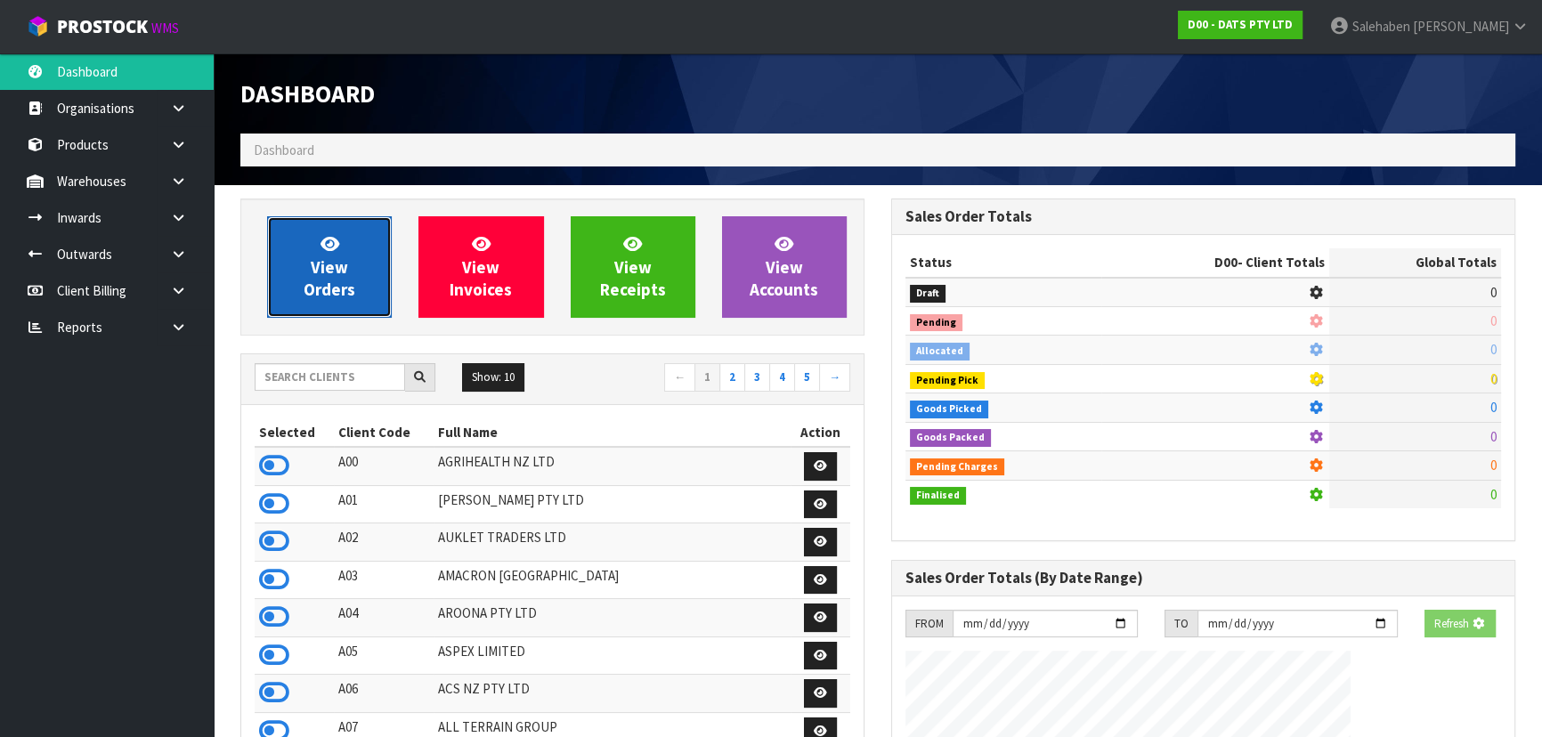
click at [327, 266] on span "View Orders" at bounding box center [330, 266] width 52 height 67
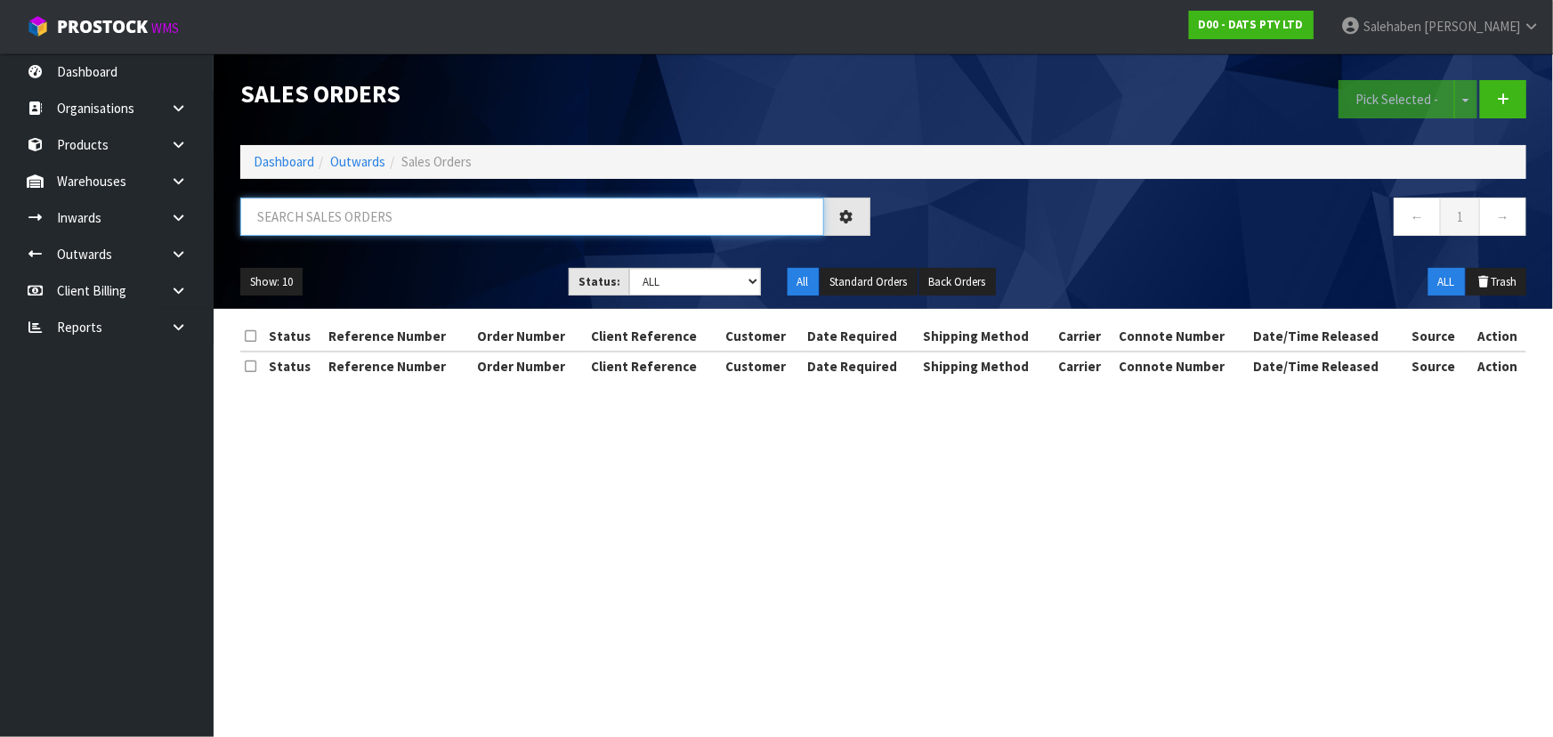
click at [375, 205] on input "text" at bounding box center [532, 217] width 584 height 38
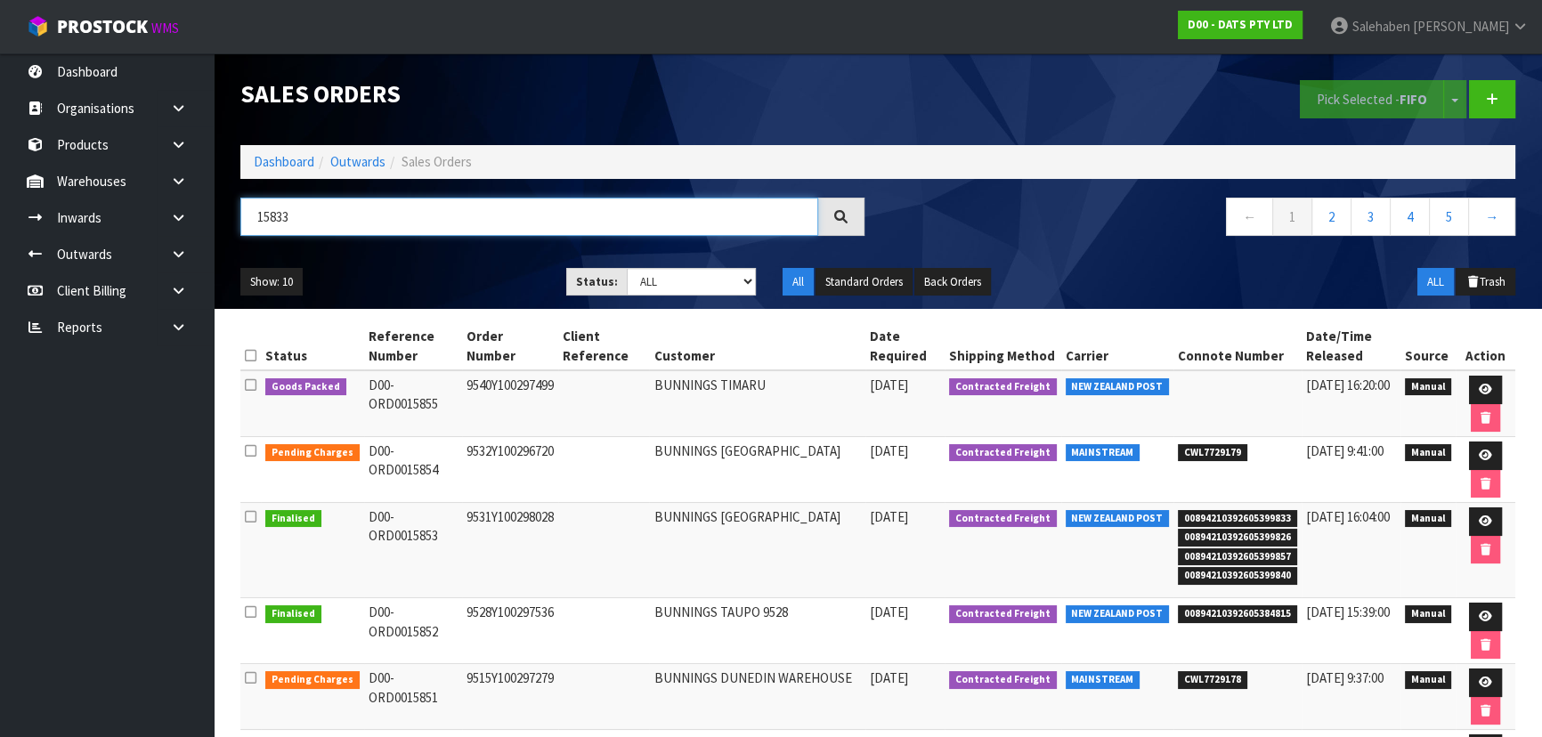
type input "15833"
click at [674, 285] on select "Draft Pending Allocated Pending Pick Goods Picked Goods Packed Pending Charges …" at bounding box center [692, 282] width 130 height 28
select select "string:6"
click at [627, 268] on select "Draft Pending Allocated Pending Pick Goods Picked Goods Packed Pending Charges …" at bounding box center [692, 282] width 130 height 28
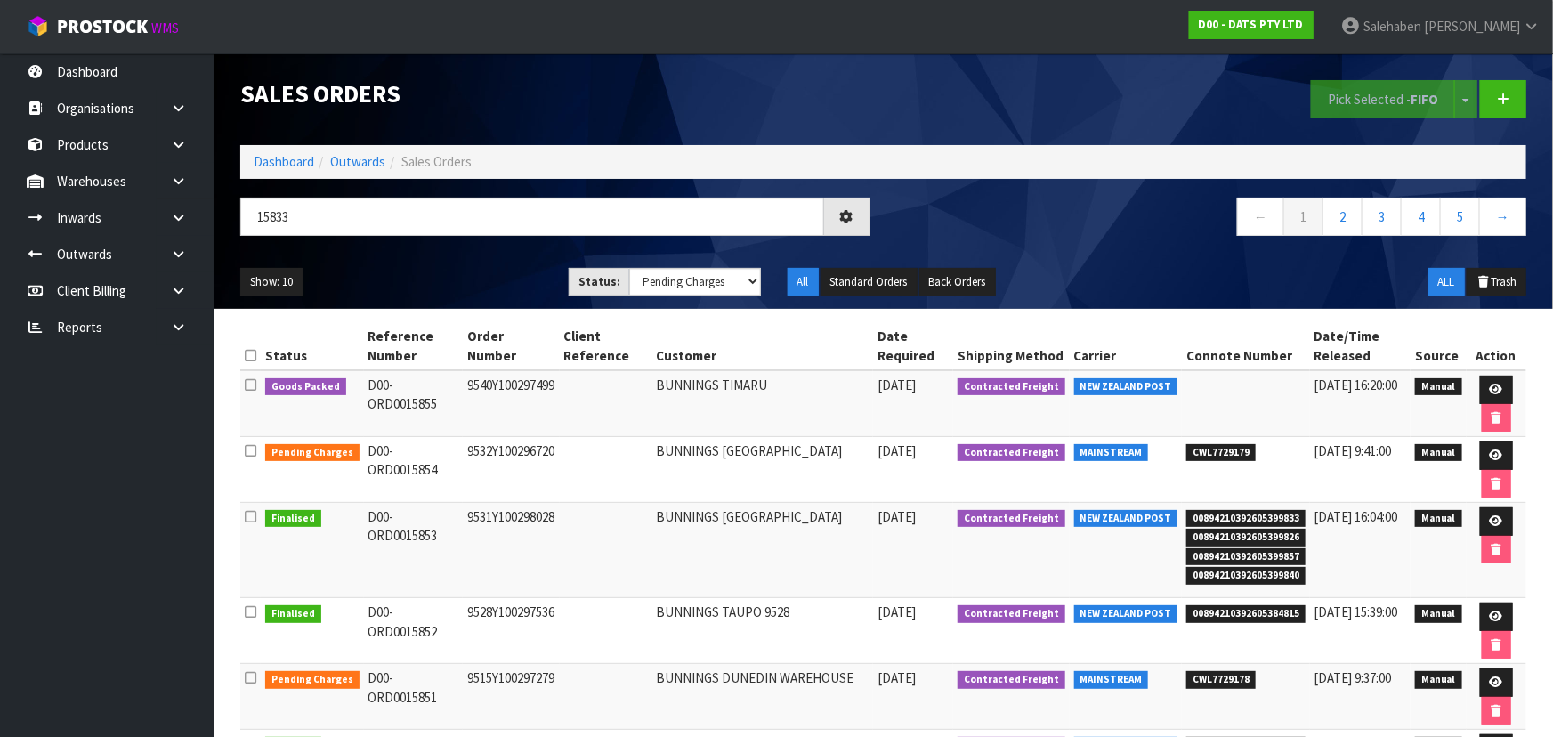
click at [405, 250] on div "15833 ← 1 2 3 4 5 →" at bounding box center [883, 226] width 1313 height 57
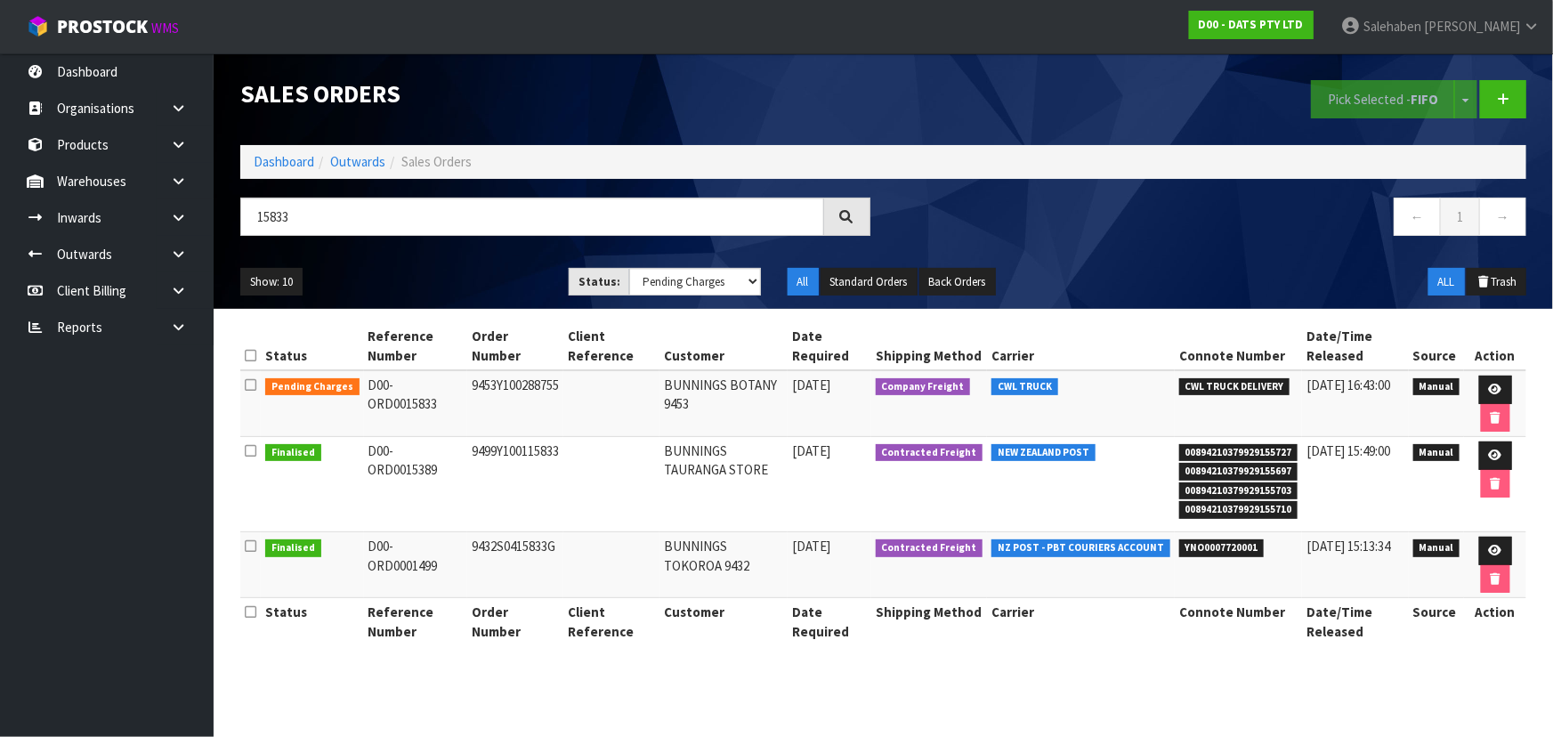
click at [505, 274] on ul "Show: 10 5 10 25 50" at bounding box center [391, 282] width 302 height 28
click at [1496, 385] on icon at bounding box center [1495, 390] width 13 height 12
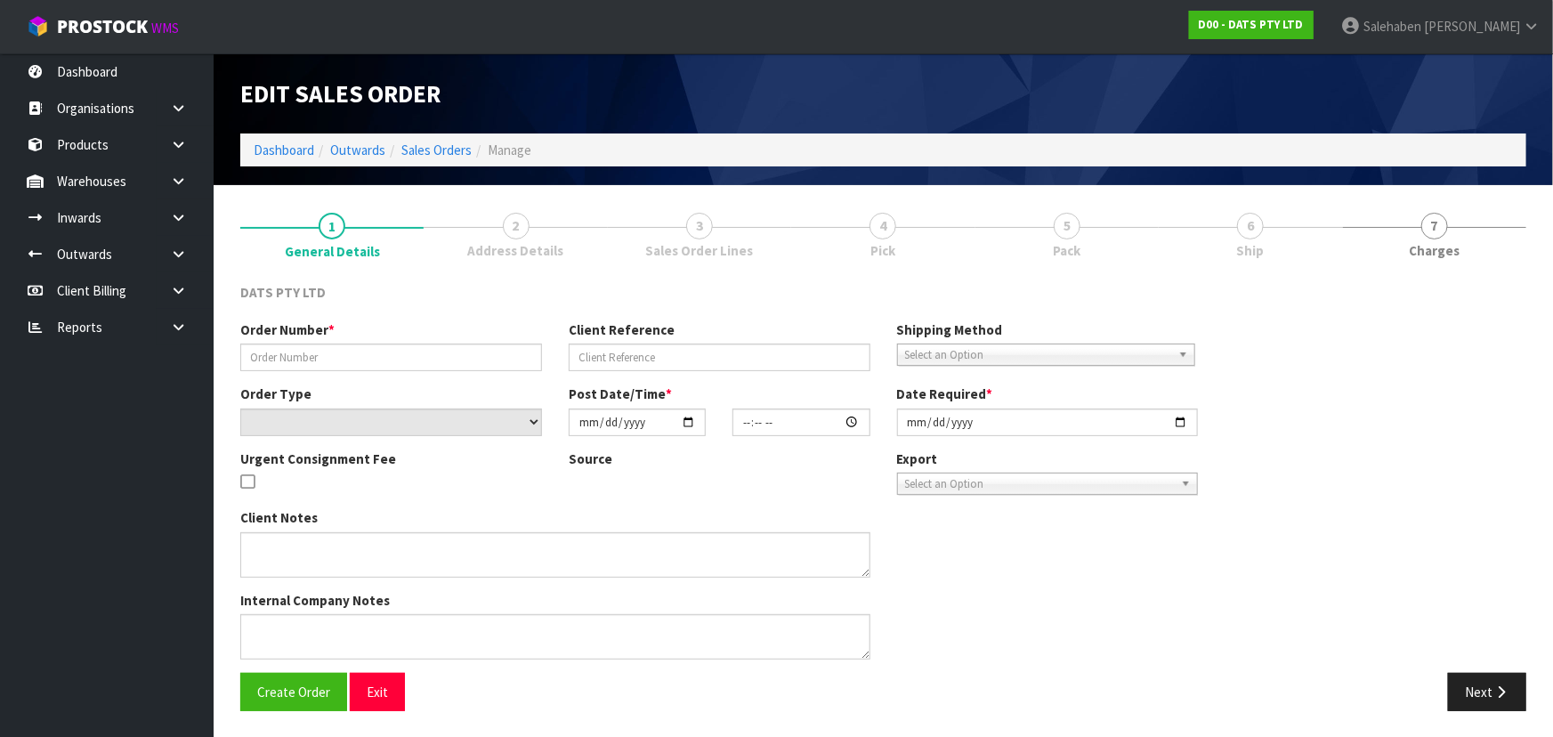
type input "9453Y100288755"
select select "number:0"
type input "[DATE]"
type input "08:47:00.000"
type input "[DATE]"
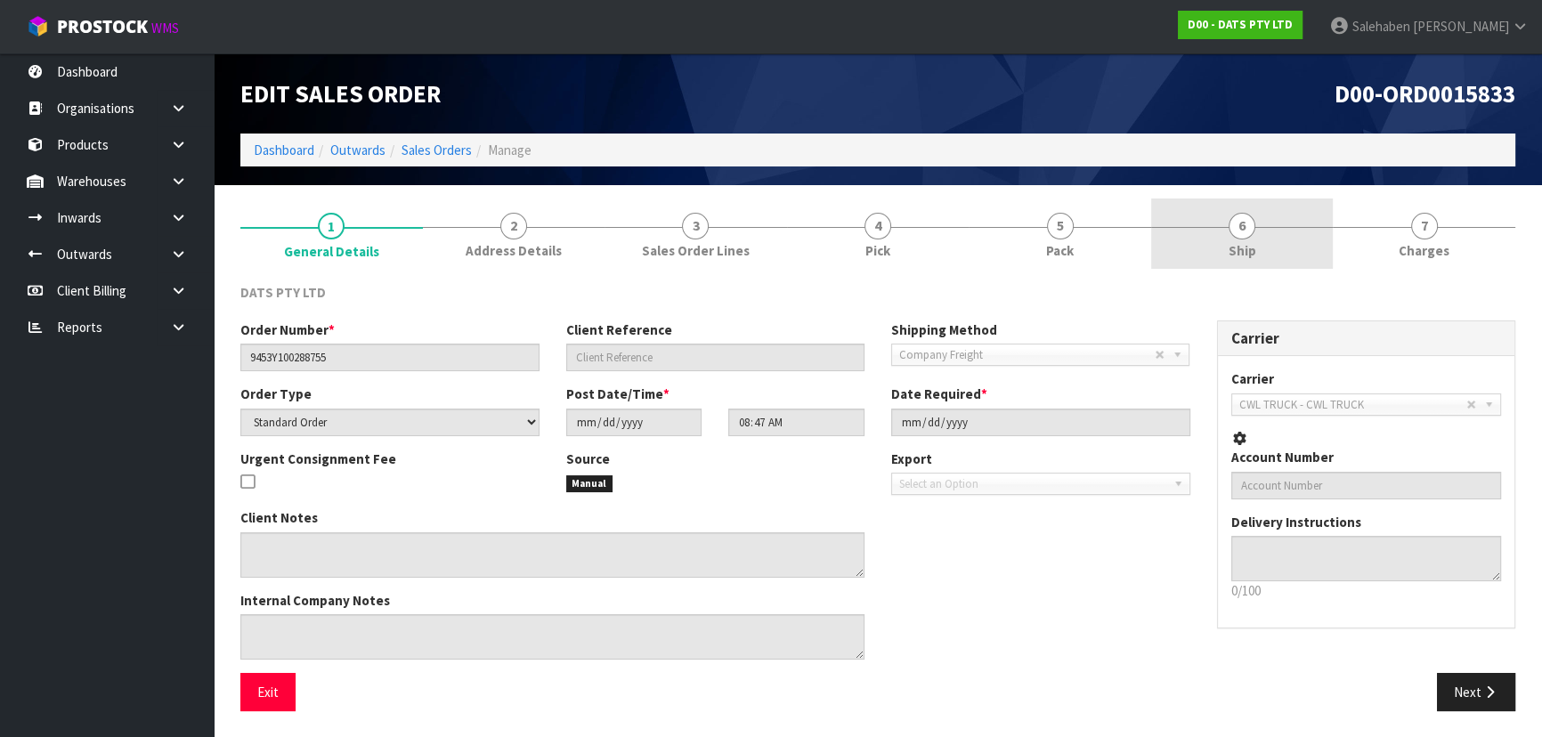
click at [1216, 242] on link "6 Ship" at bounding box center [1242, 234] width 182 height 70
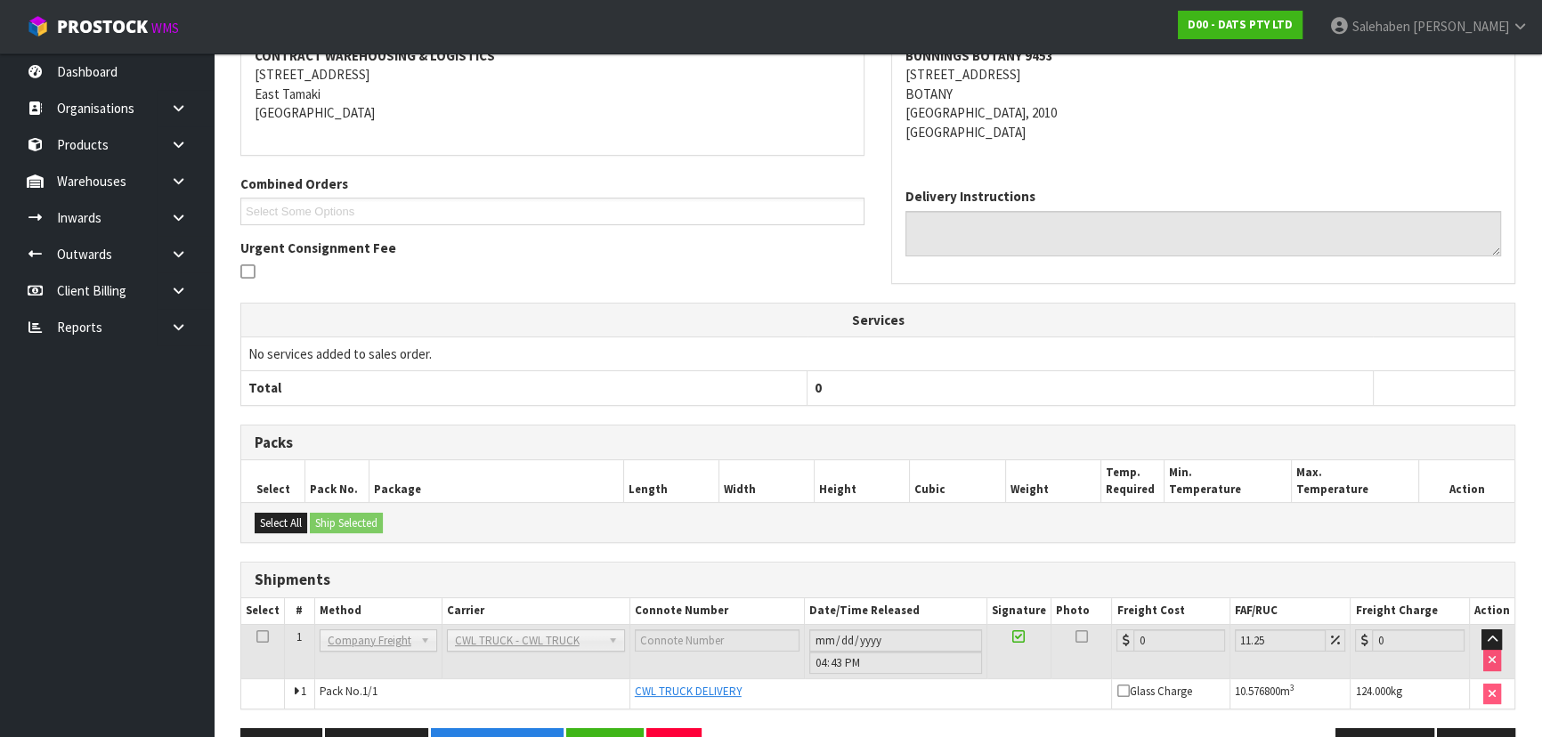
scroll to position [340, 0]
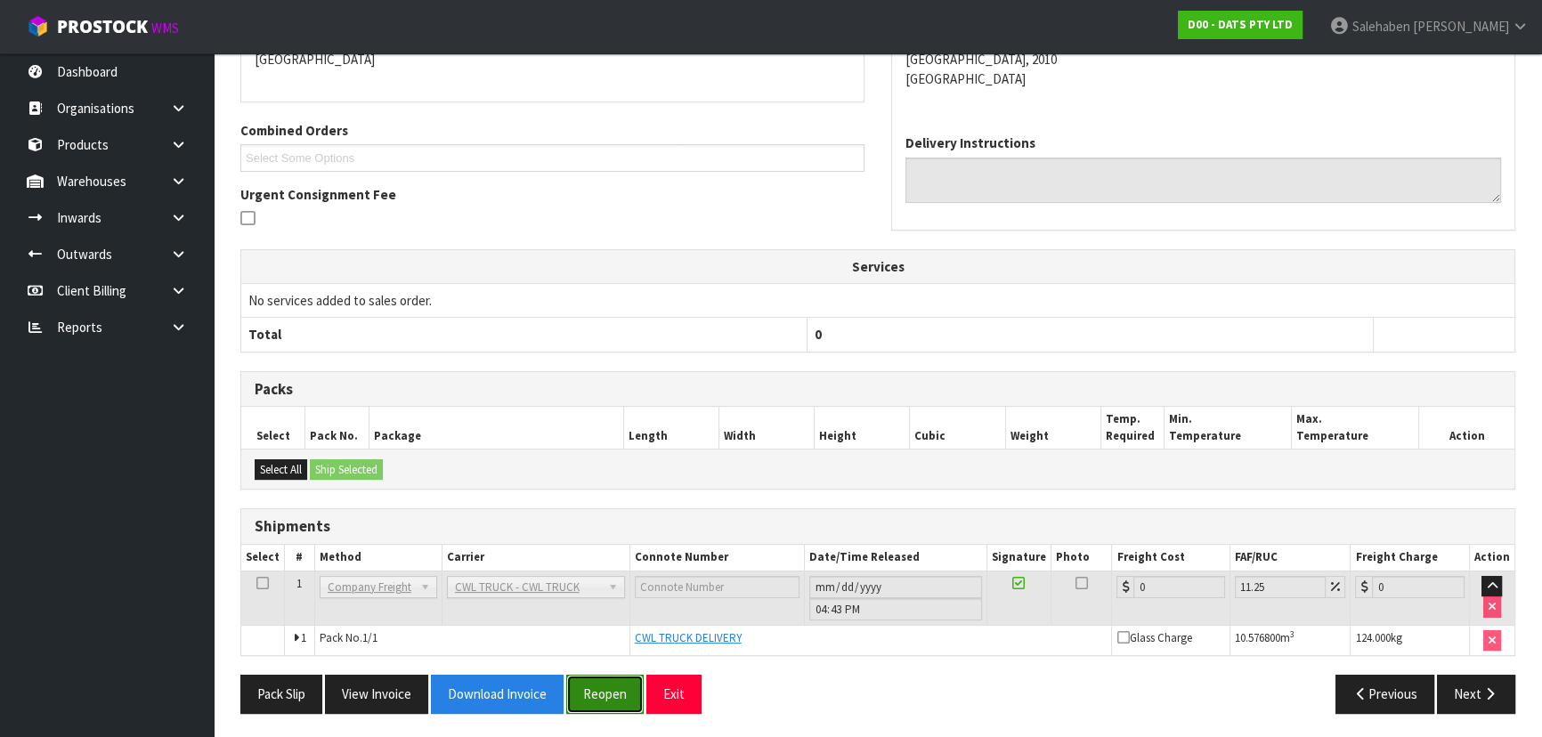
click at [589, 693] on button "Reopen" at bounding box center [604, 694] width 77 height 38
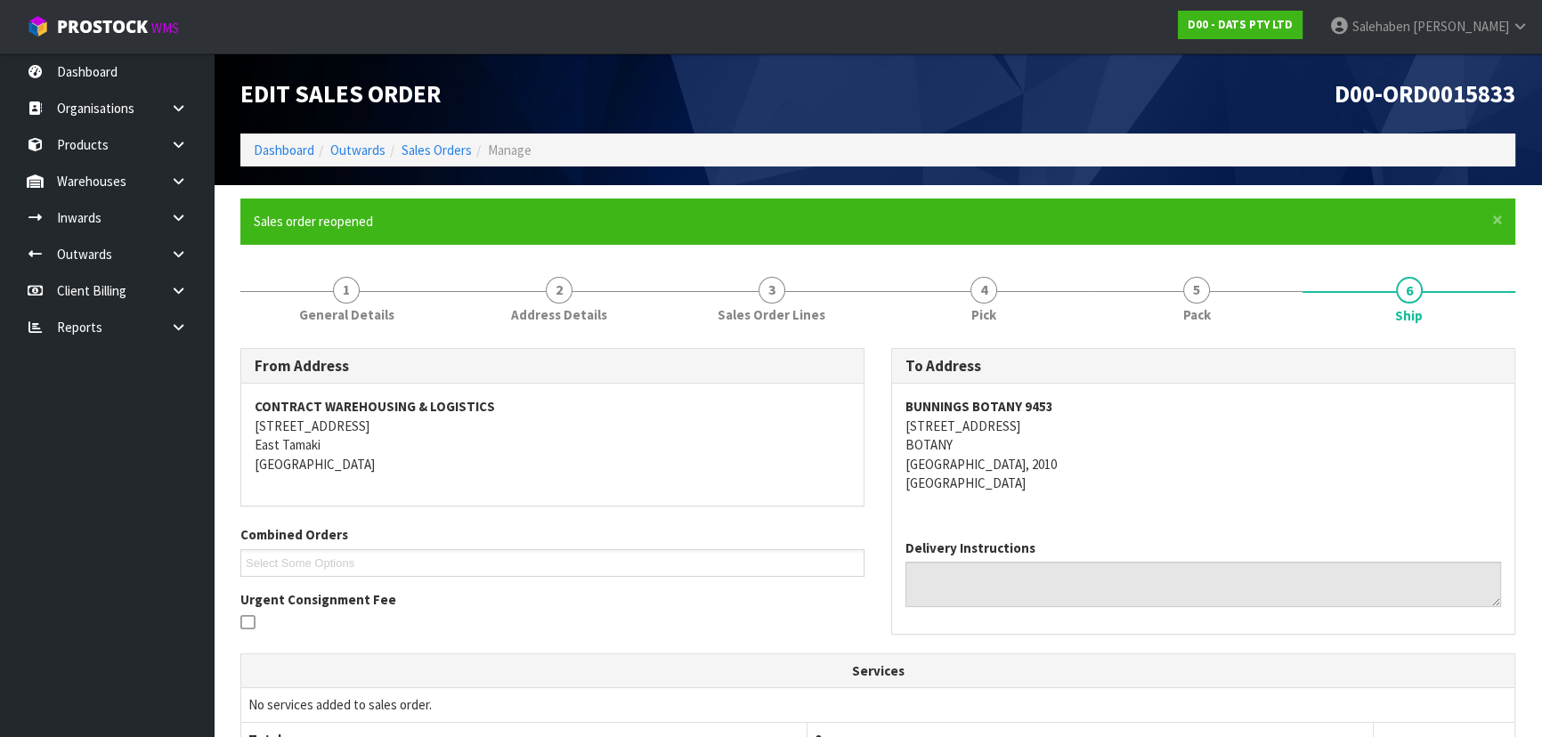
scroll to position [449, 0]
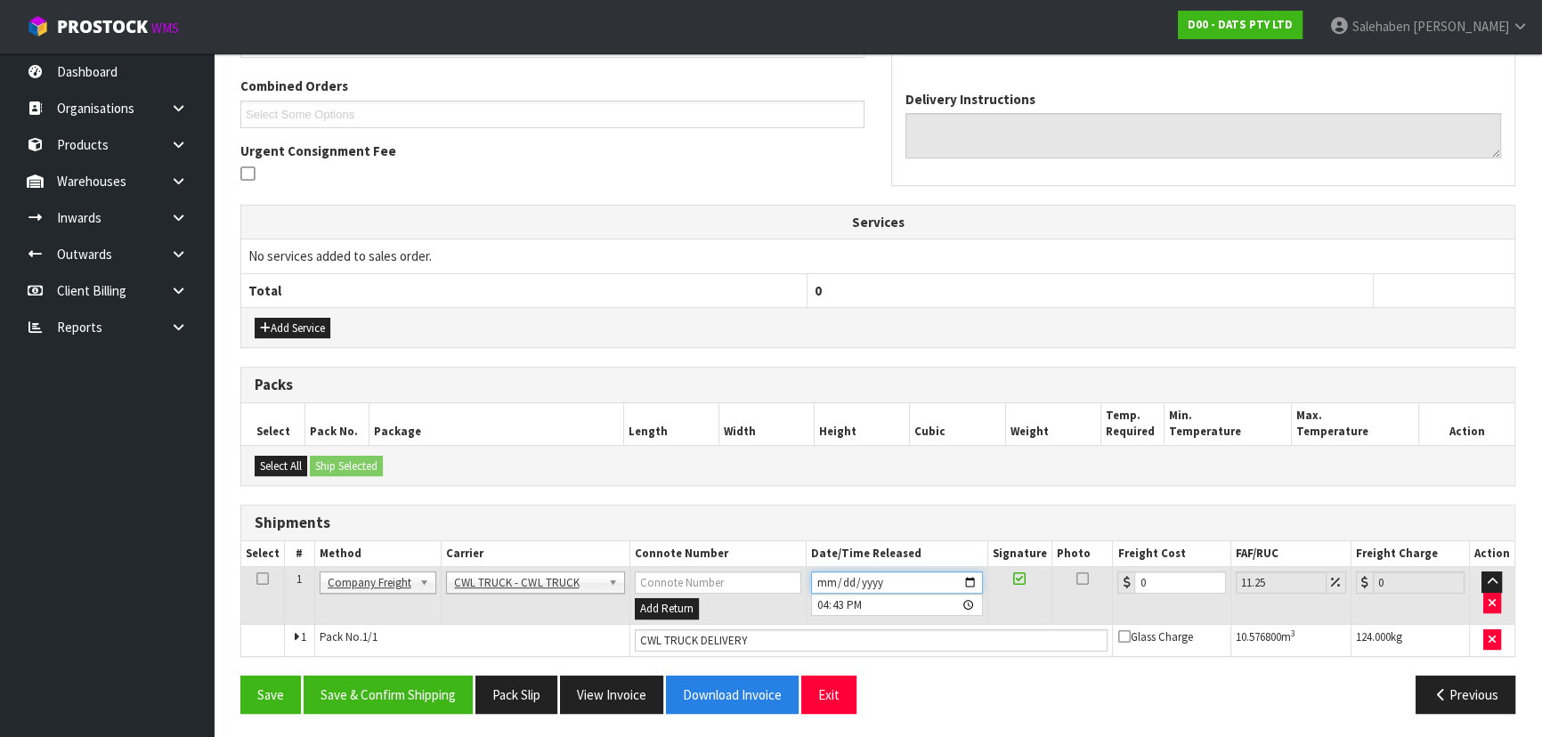
click at [972, 579] on input "[DATE]" at bounding box center [897, 582] width 172 height 22
type input "[DATE]"
click at [383, 684] on button "Save & Confirm Shipping" at bounding box center [388, 695] width 169 height 38
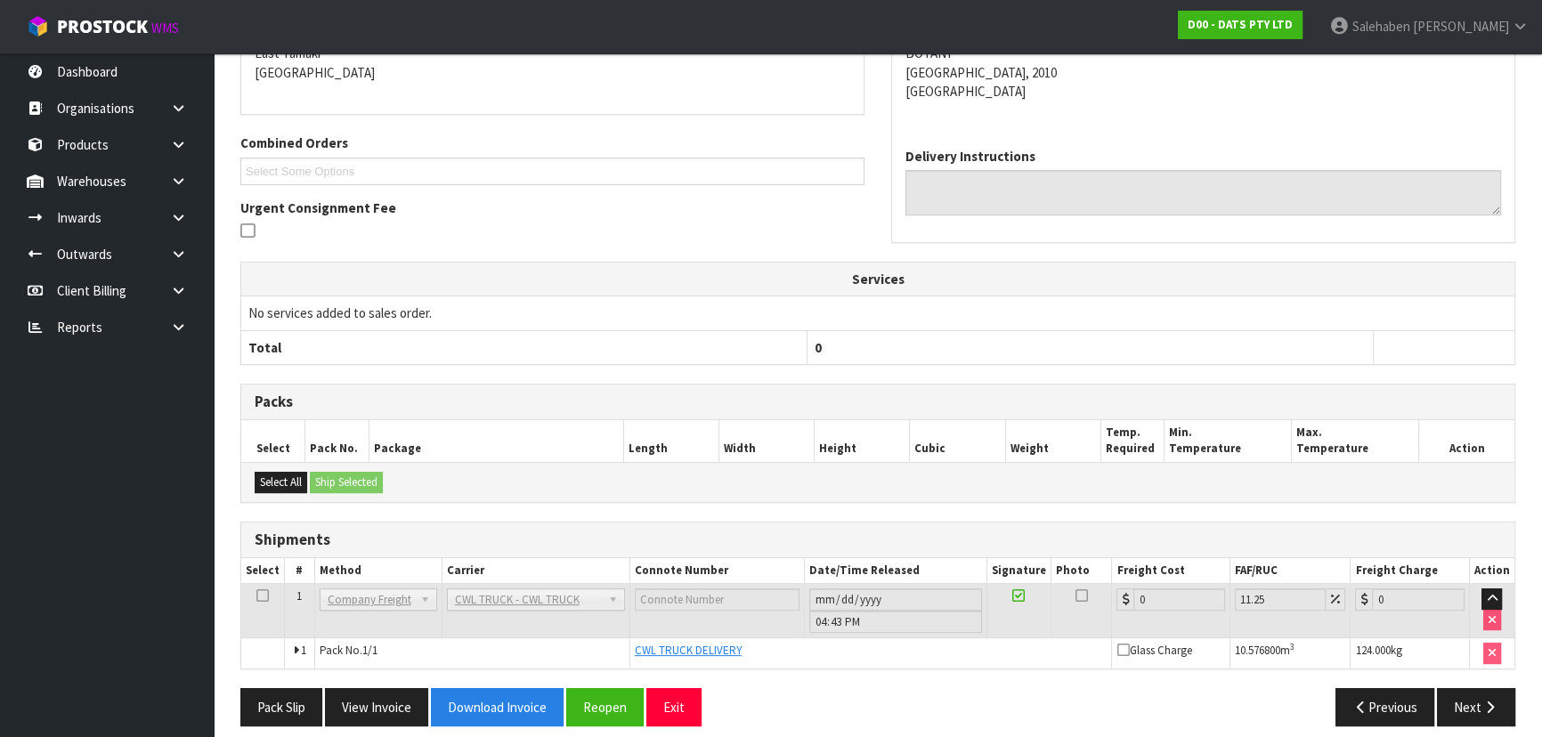
scroll to position [0, 0]
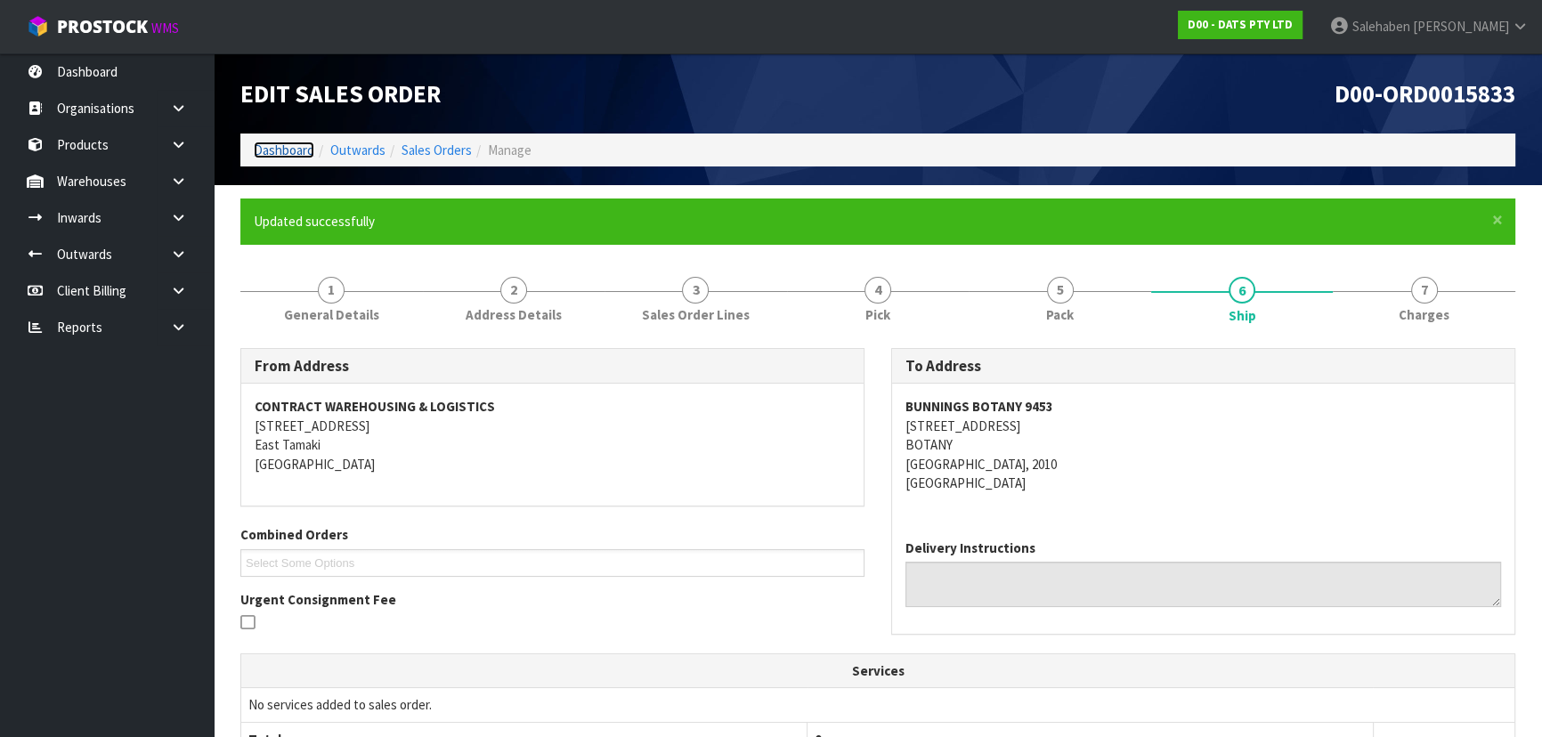
click at [291, 149] on link "Dashboard" at bounding box center [284, 150] width 61 height 17
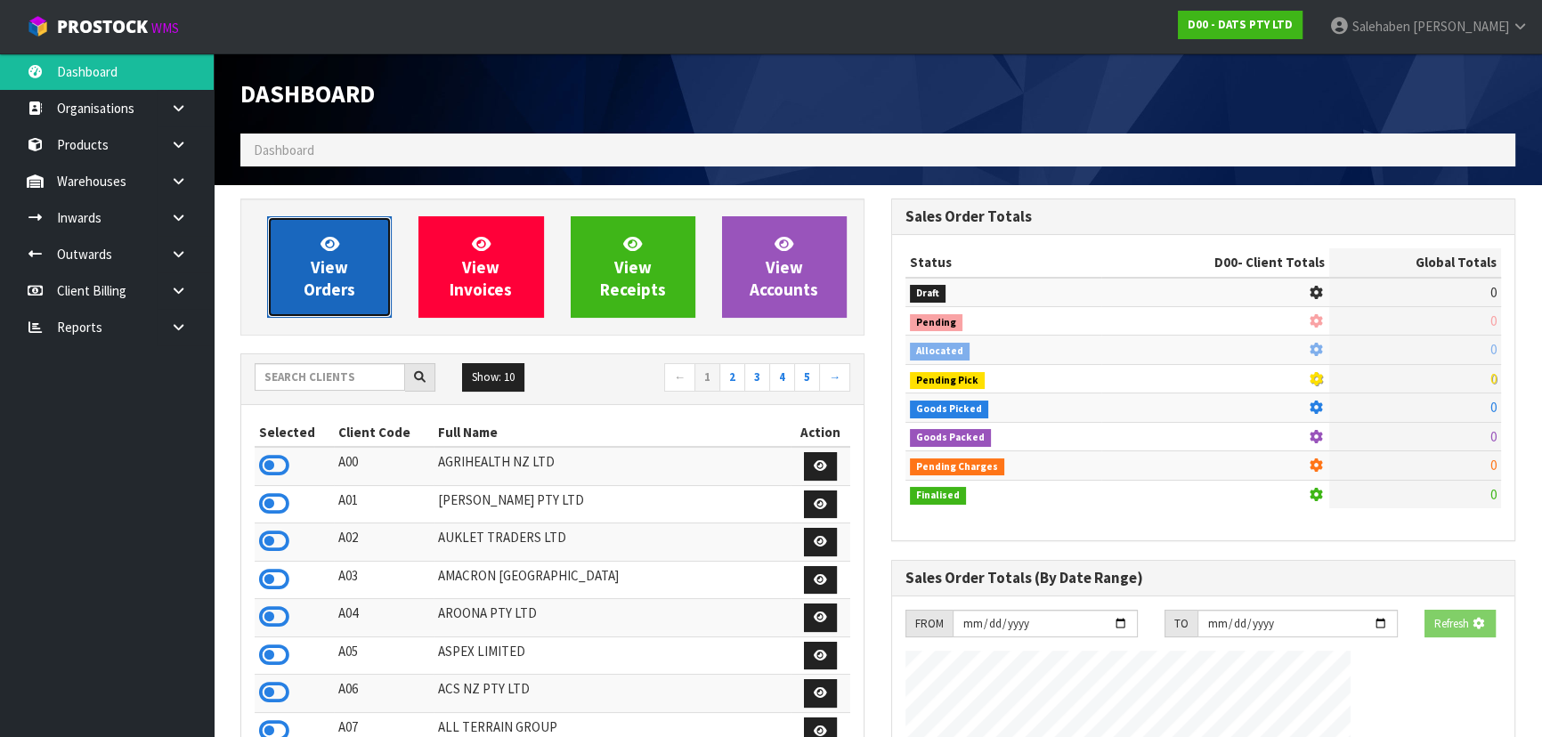
click at [330, 300] on link "View Orders" at bounding box center [329, 266] width 125 height 101
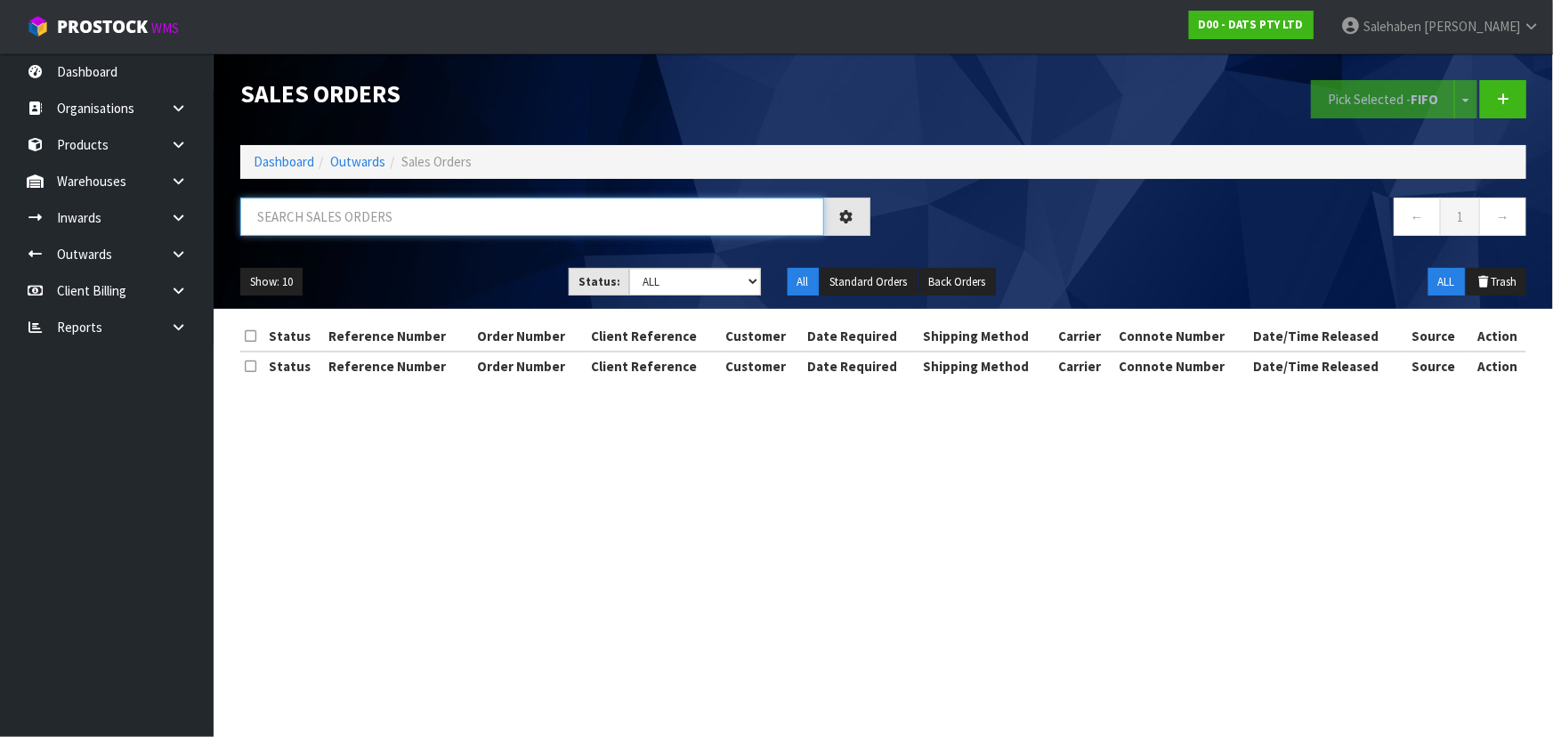
click at [376, 215] on input "text" at bounding box center [532, 217] width 584 height 38
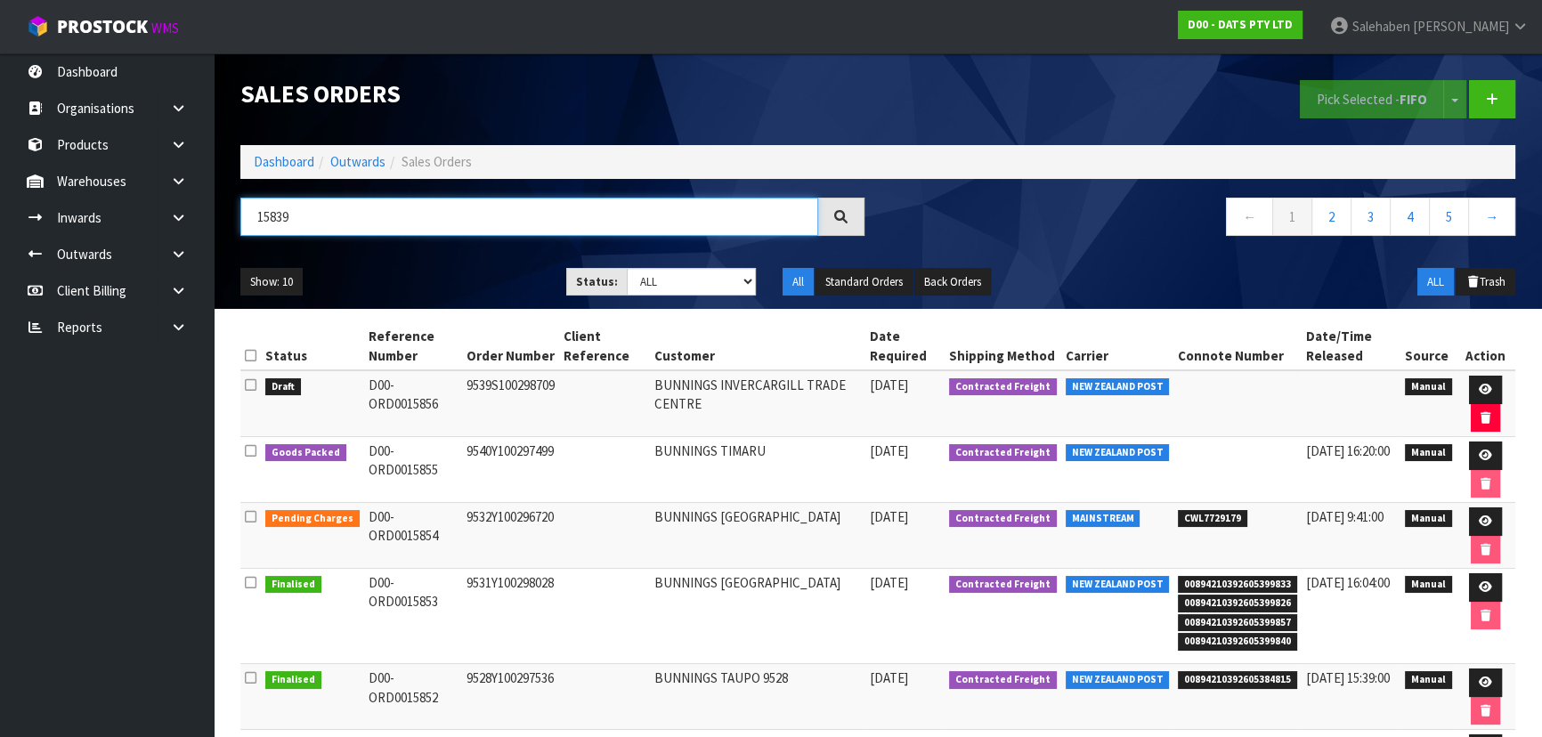
type input "15839"
drag, startPoint x: 678, startPoint y: 279, endPoint x: 678, endPoint y: 288, distance: 9.8
click at [678, 279] on select "Draft Pending Allocated Pending Pick Goods Picked Goods Packed Pending Charges …" at bounding box center [692, 282] width 130 height 28
click at [627, 268] on select "Draft Pending Allocated Pending Pick Goods Picked Goods Packed Pending Charges …" at bounding box center [692, 282] width 130 height 28
click at [458, 255] on div "Show: 10 5 10 25 50 Status: Draft Pending Allocated Pending Pick Goods Picked G…" at bounding box center [877, 282] width 1301 height 55
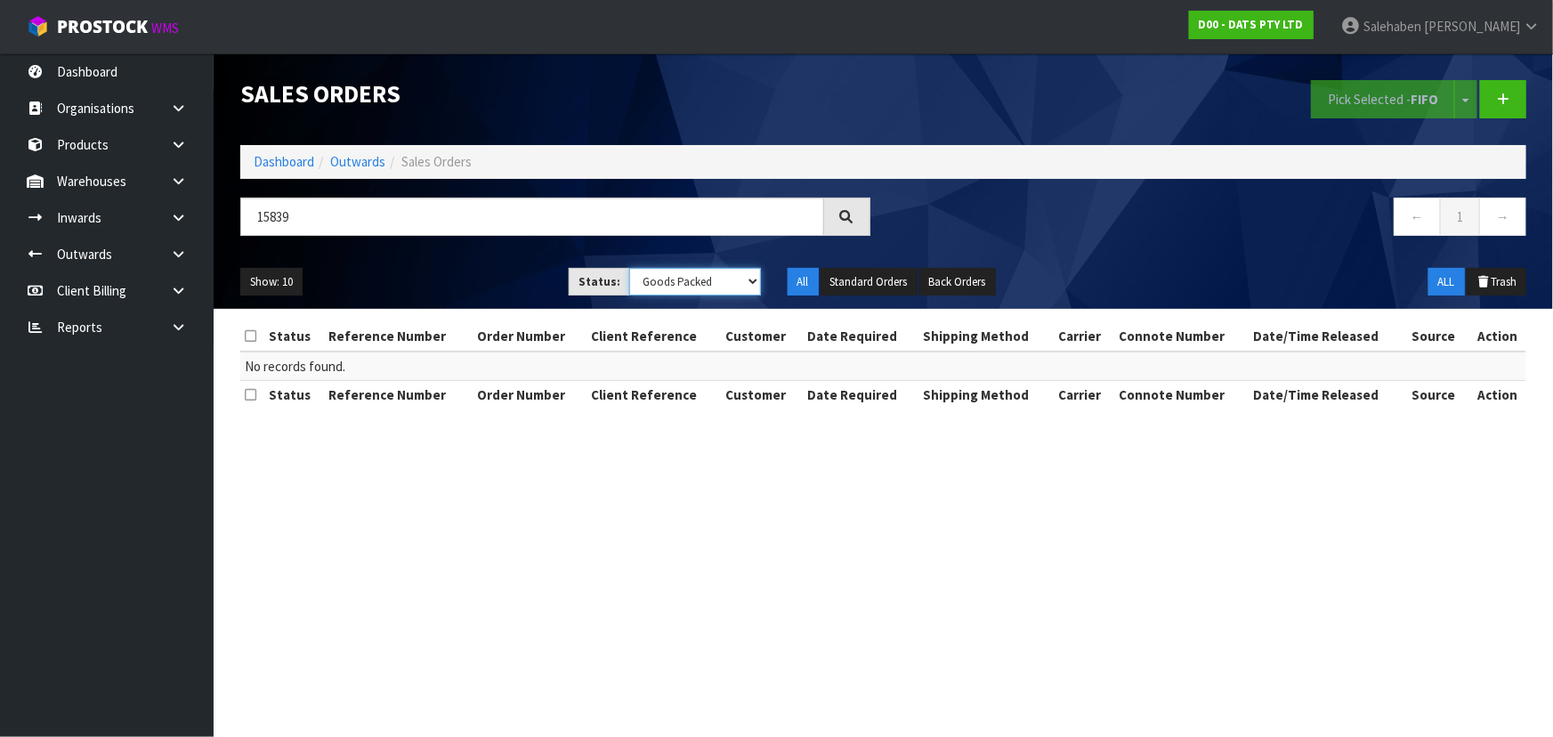
click at [693, 285] on select "Draft Pending Allocated Pending Pick Goods Picked Goods Packed Pending Charges …" at bounding box center [695, 282] width 132 height 28
select select "string:6"
click at [629, 268] on select "Draft Pending Allocated Pending Pick Goods Picked Goods Packed Pending Charges …" at bounding box center [695, 282] width 132 height 28
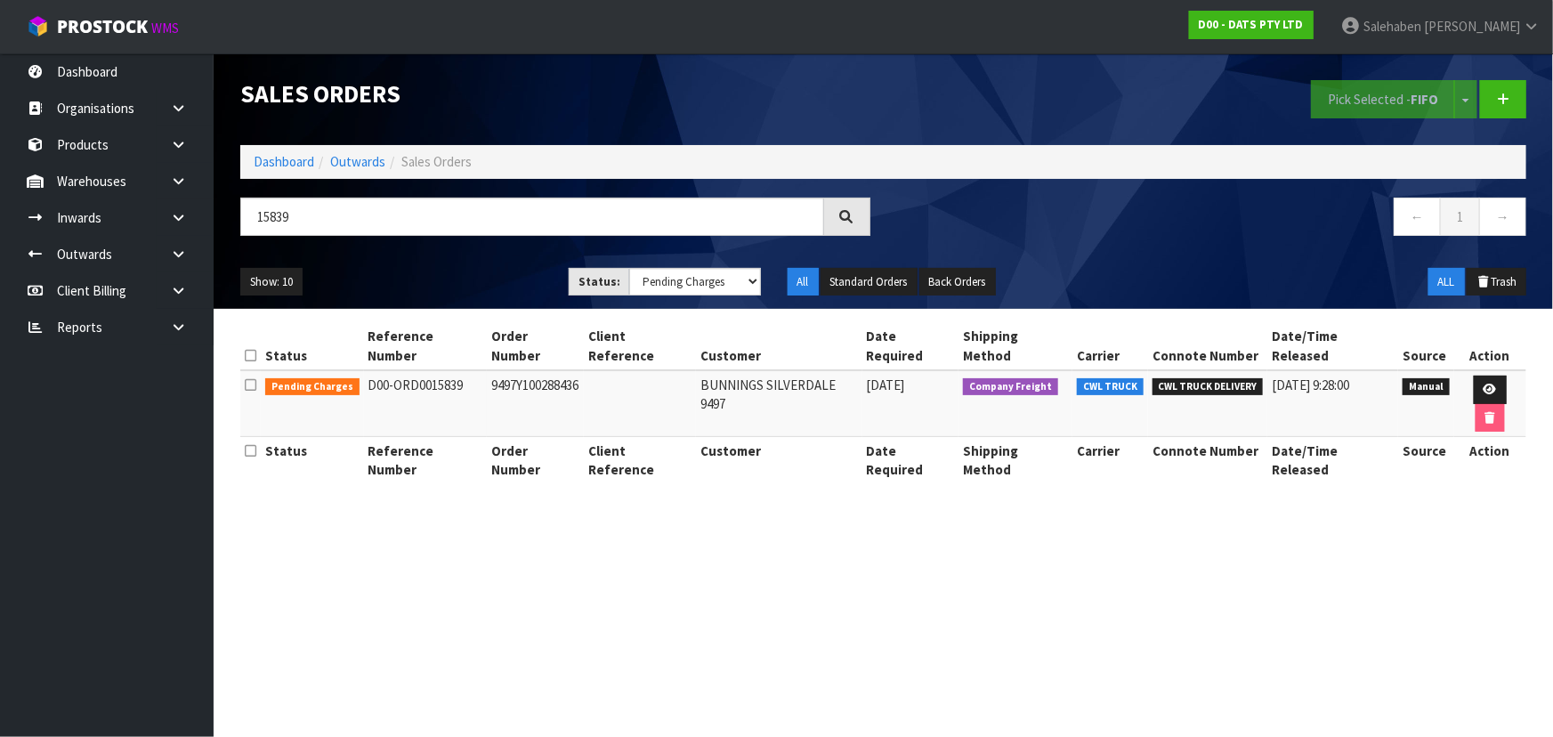
click at [493, 268] on ul "Show: 10 5 10 25 50" at bounding box center [391, 282] width 302 height 28
click at [1484, 384] on icon at bounding box center [1490, 390] width 13 height 12
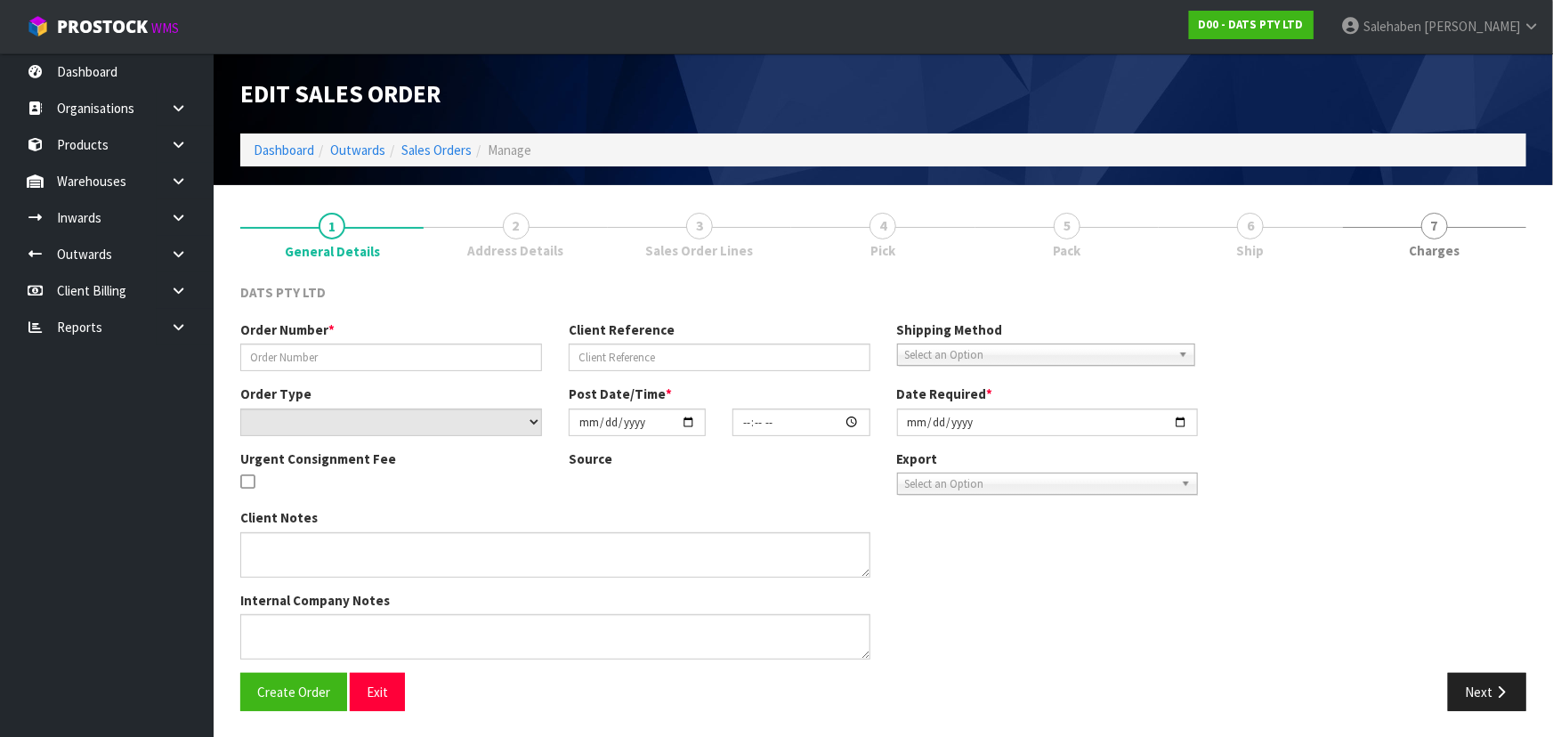
type input "9497Y100288436"
select select "number:0"
type input "[DATE]"
type input "09:11:00.000"
type input "[DATE]"
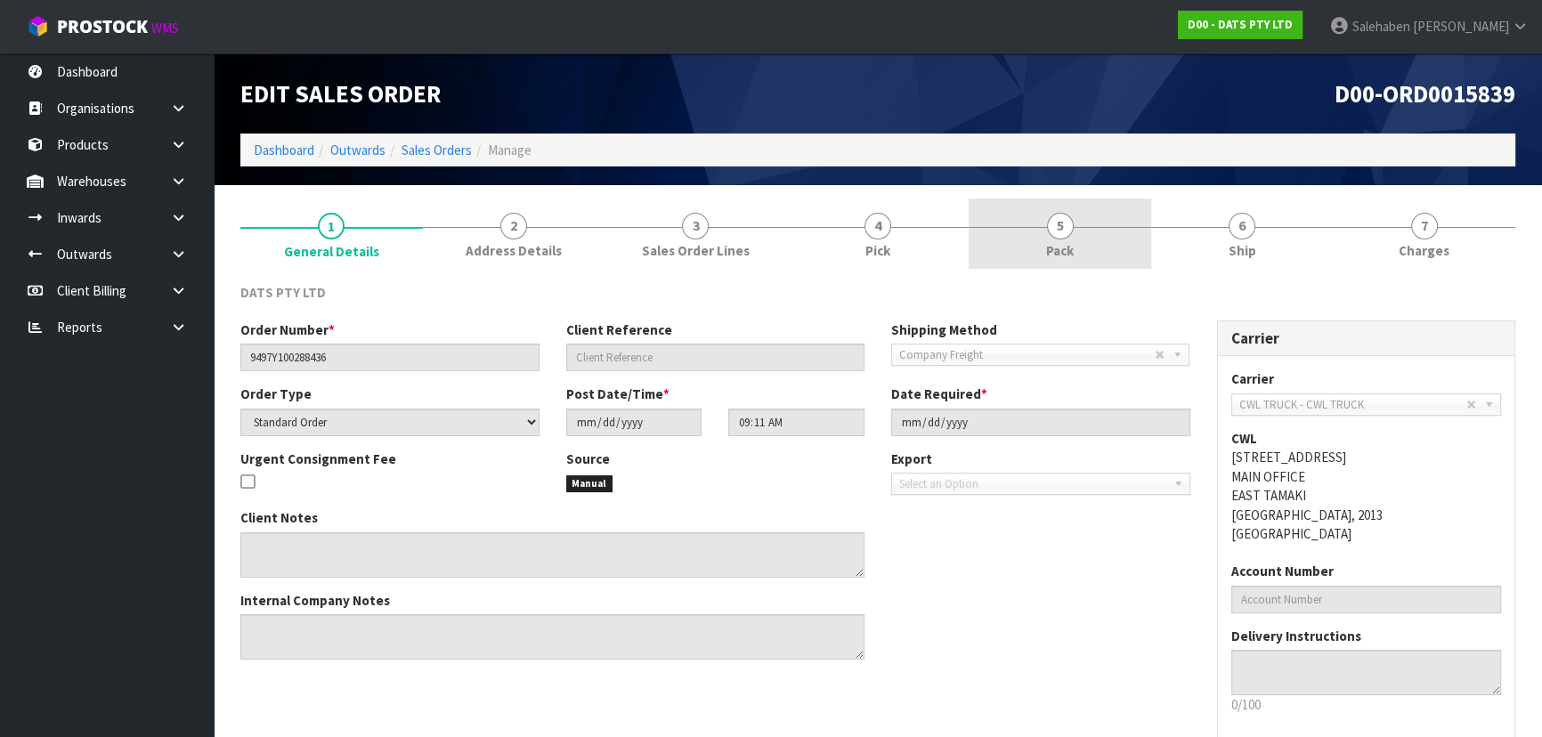
click at [1097, 237] on link "5 Pack" at bounding box center [1060, 234] width 182 height 70
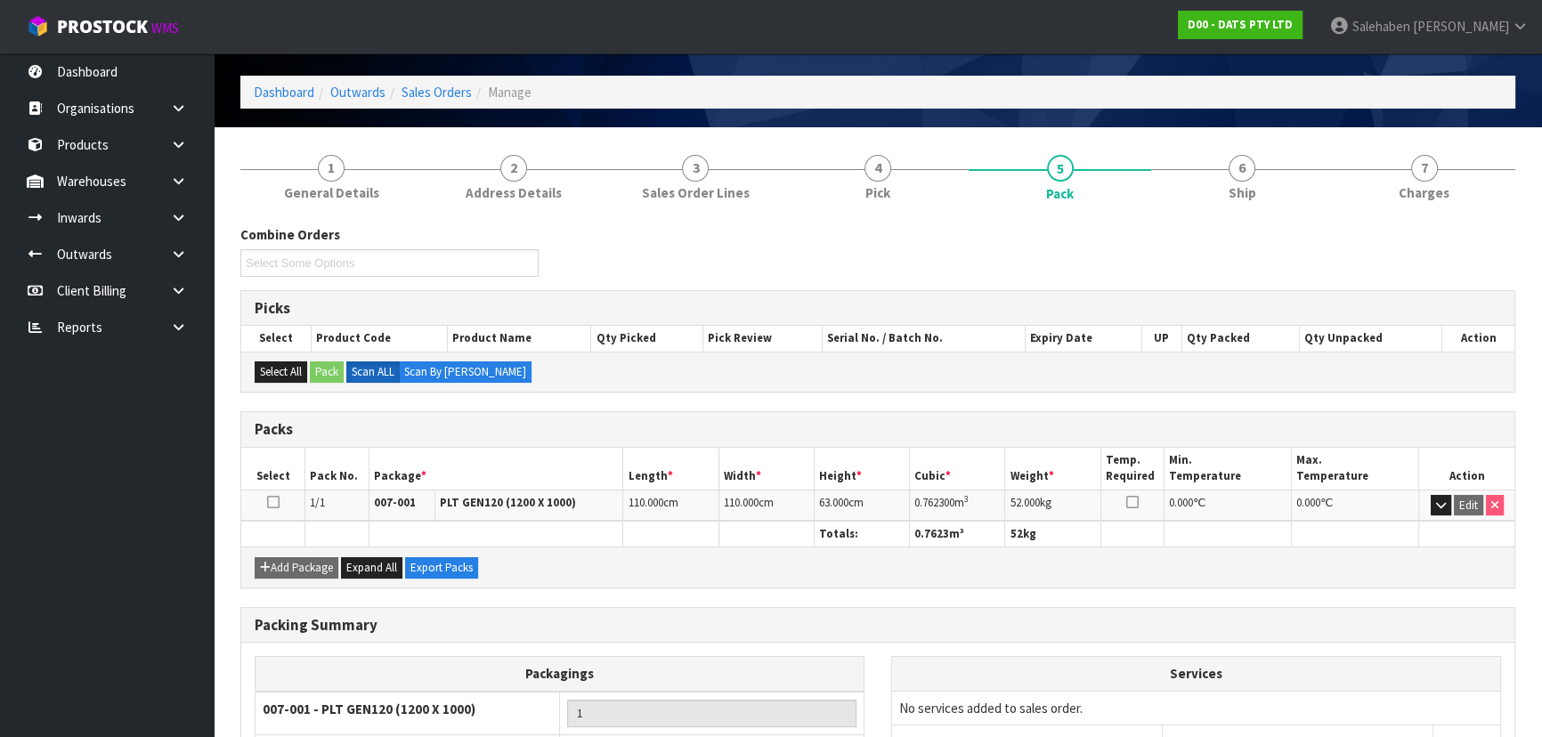
scroll to position [246, 0]
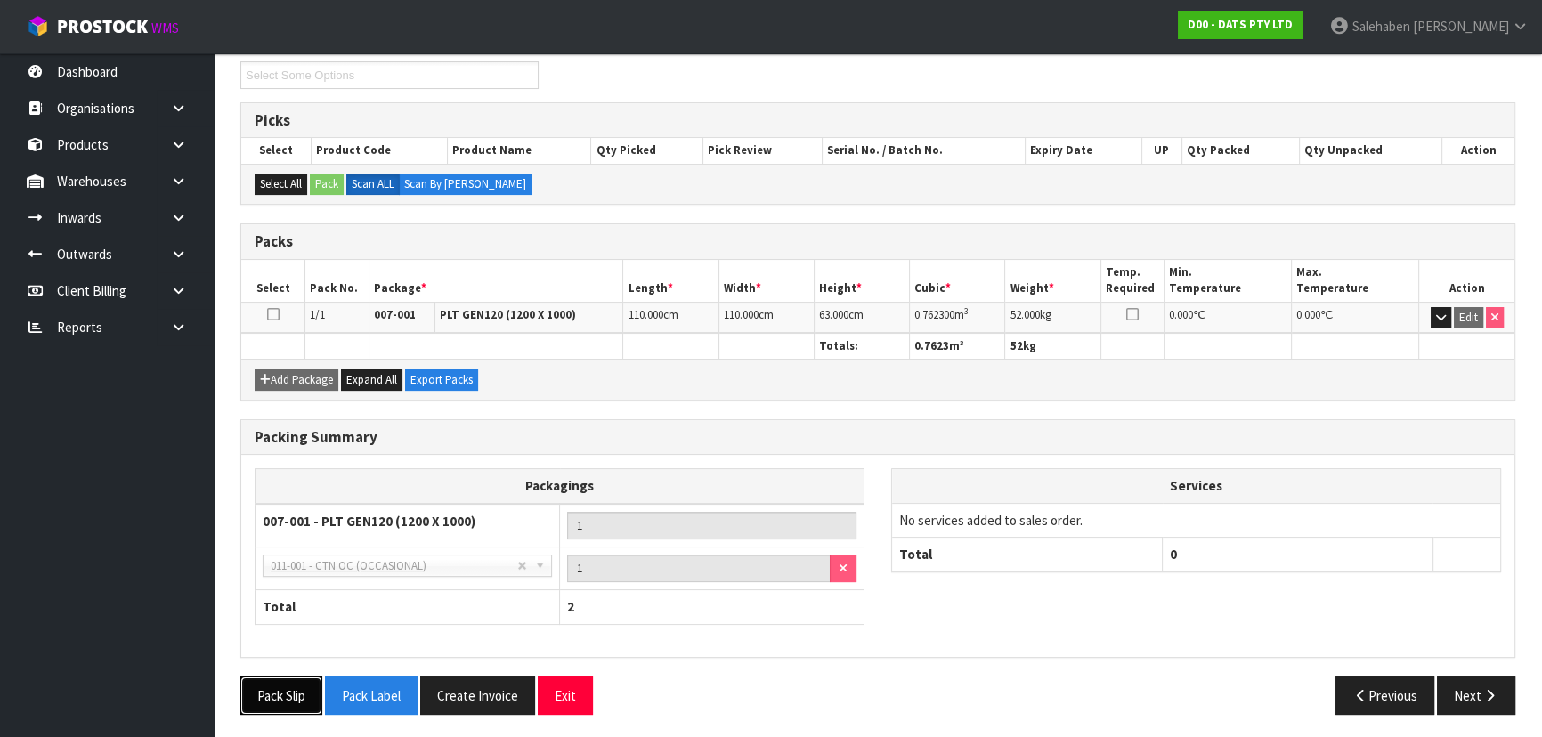
click at [269, 688] on button "Pack Slip" at bounding box center [281, 696] width 82 height 38
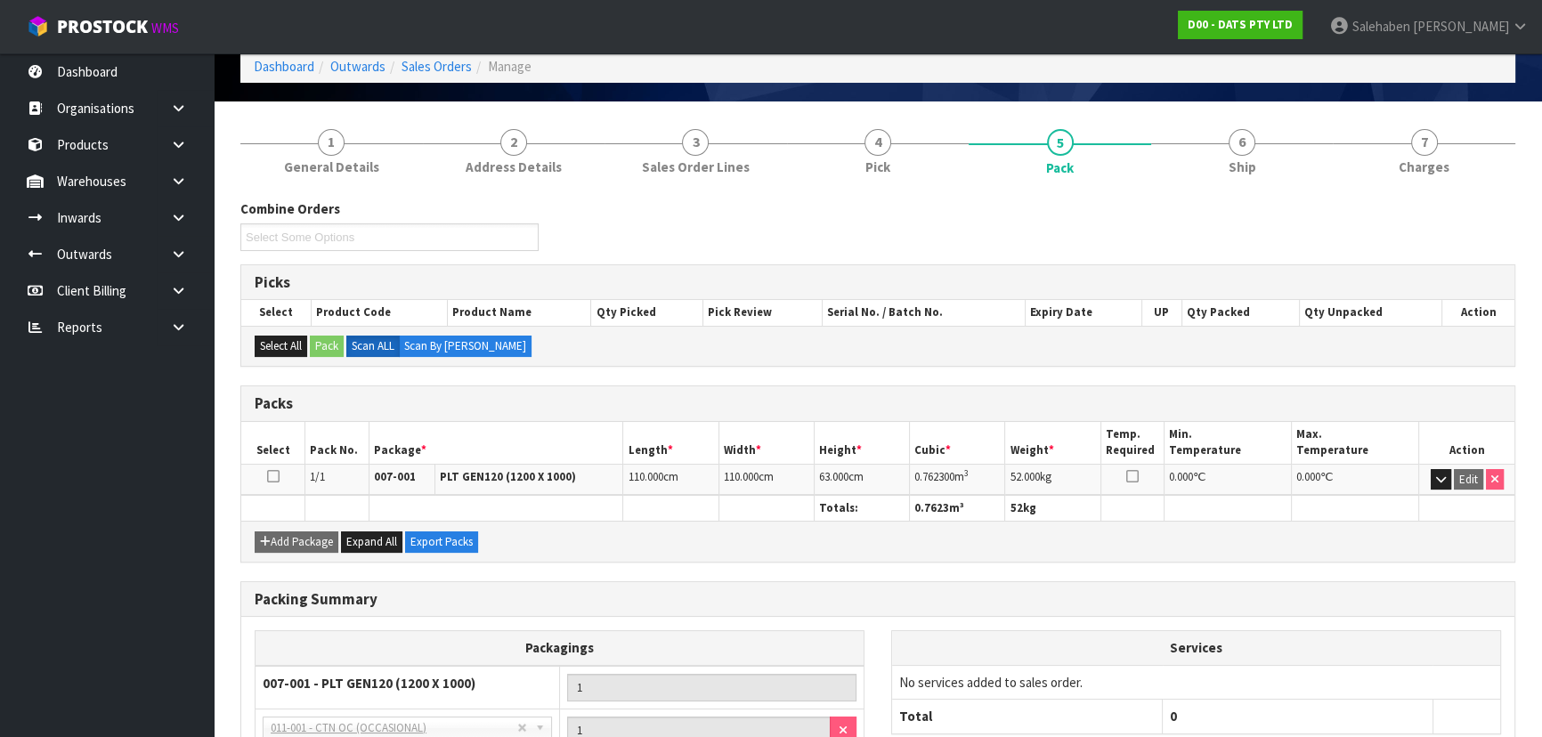
scroll to position [0, 0]
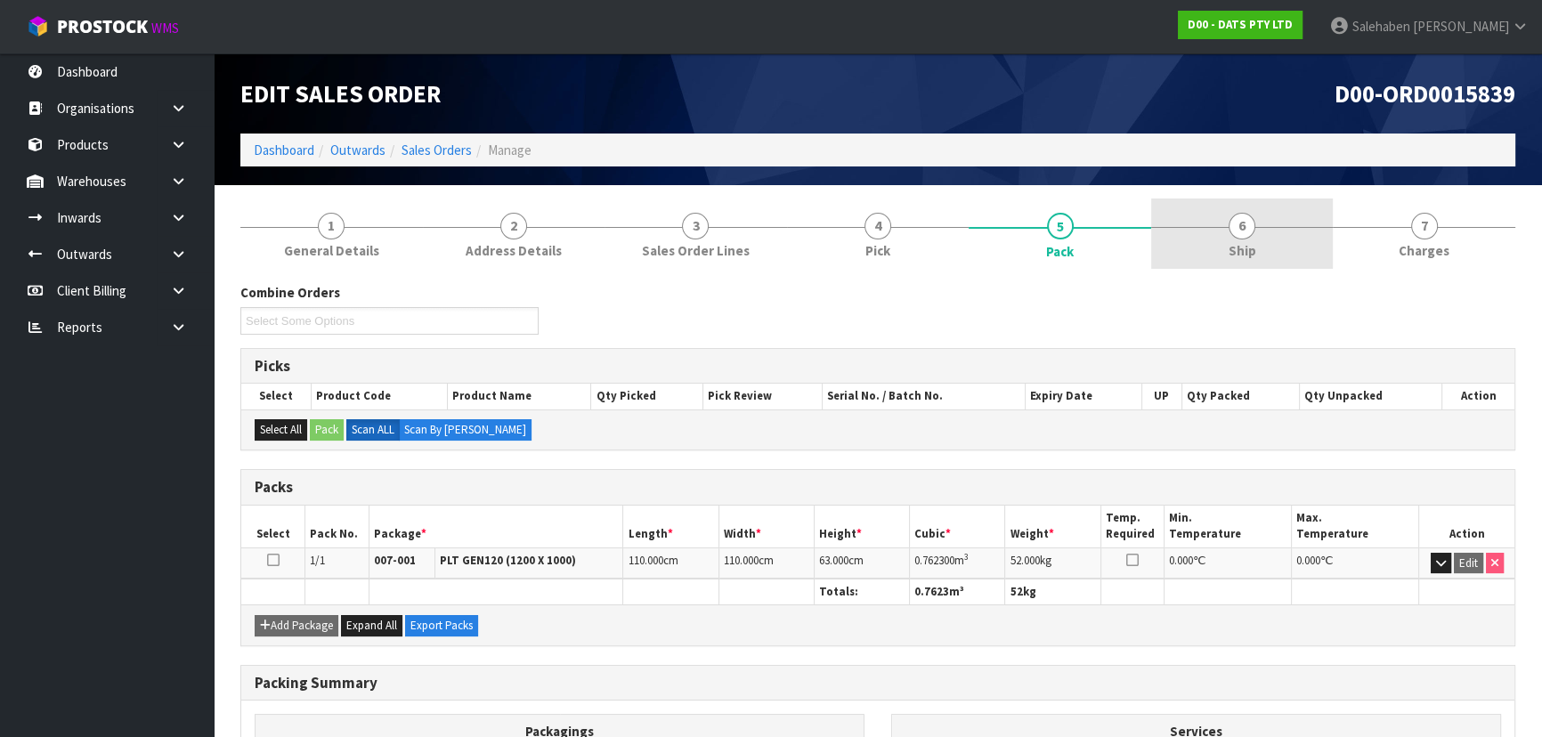
drag, startPoint x: 1227, startPoint y: 247, endPoint x: 1209, endPoint y: 254, distance: 19.2
click at [1227, 246] on link "6 Ship" at bounding box center [1242, 234] width 182 height 70
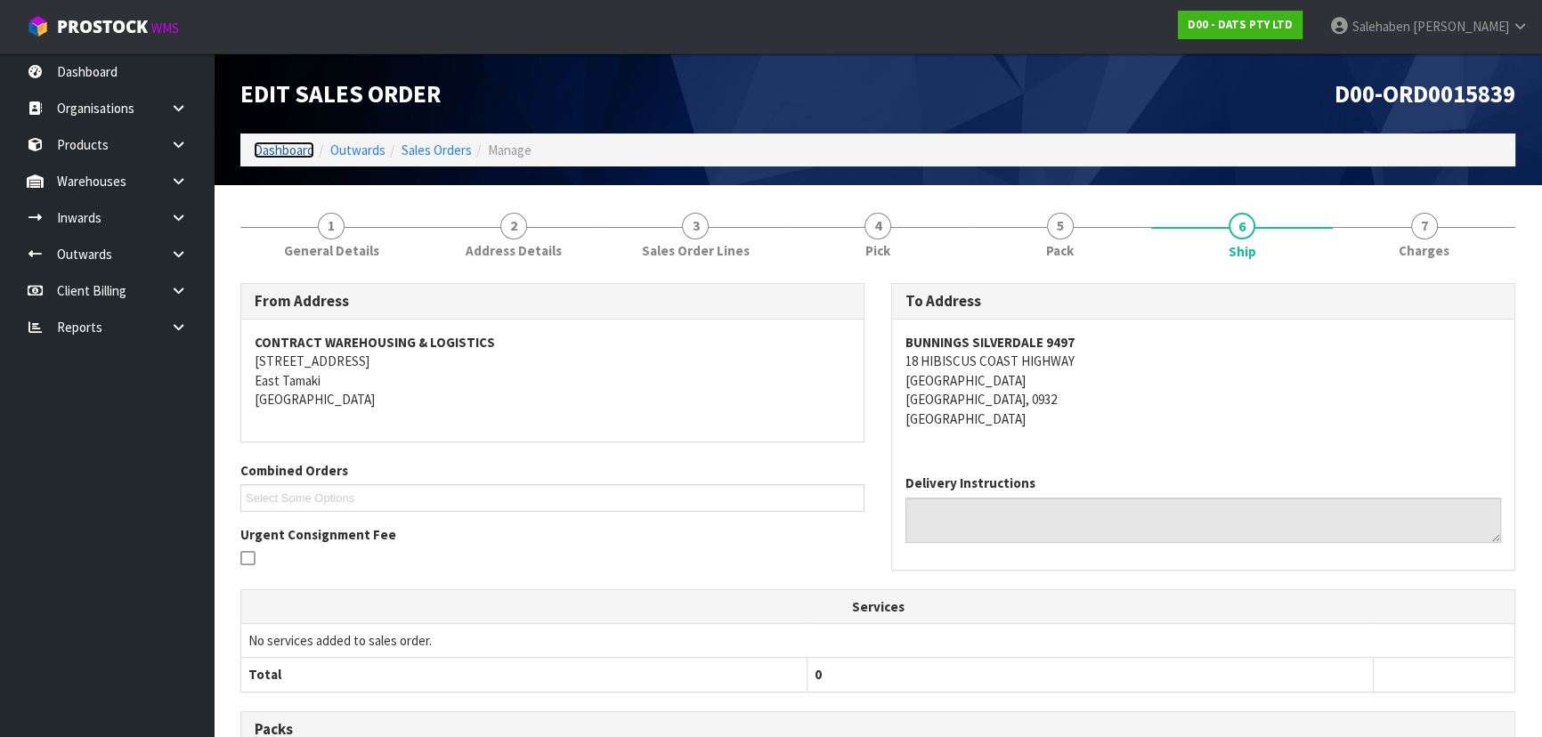
click at [278, 152] on link "Dashboard" at bounding box center [284, 150] width 61 height 17
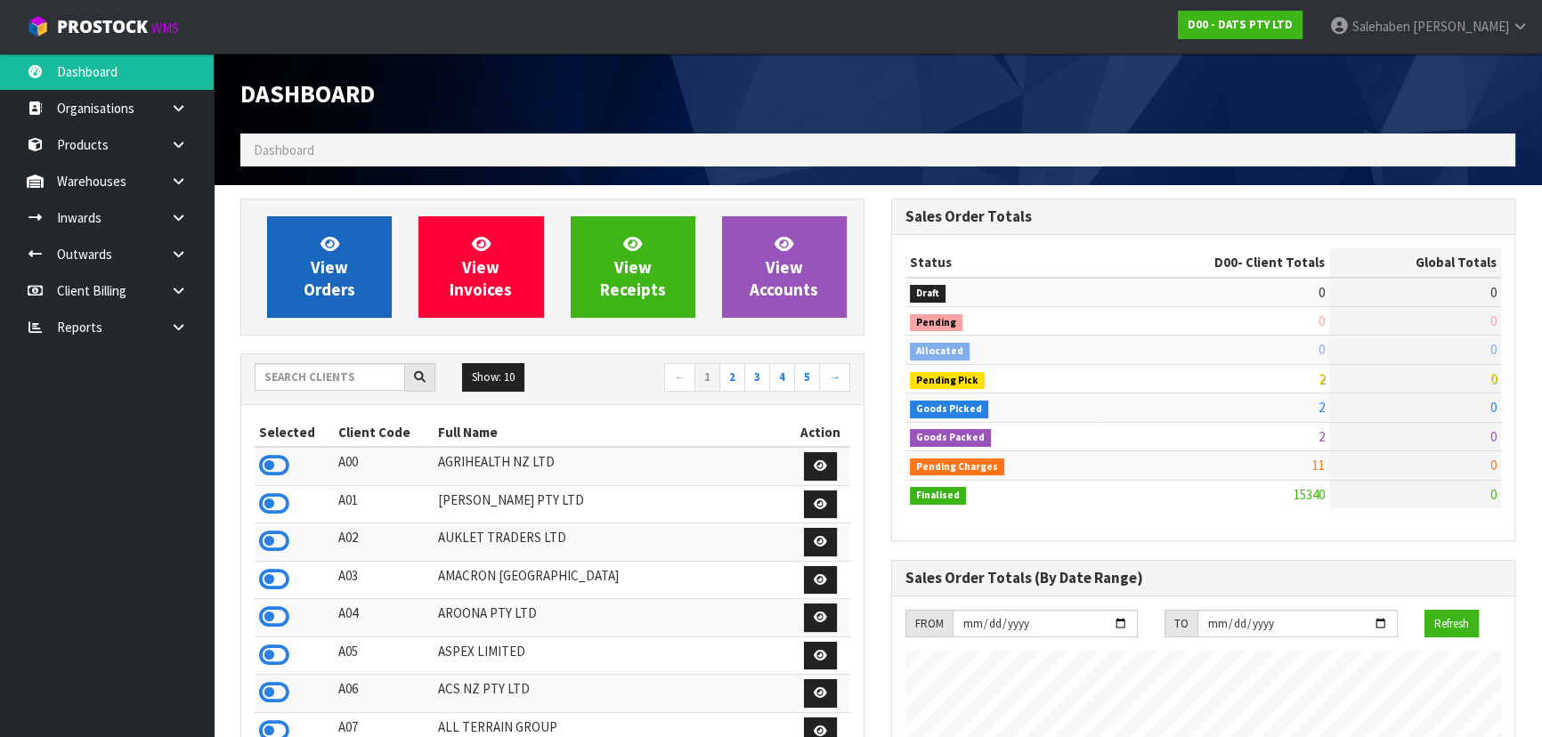
scroll to position [1403, 650]
click at [340, 271] on span "View Orders" at bounding box center [330, 266] width 52 height 67
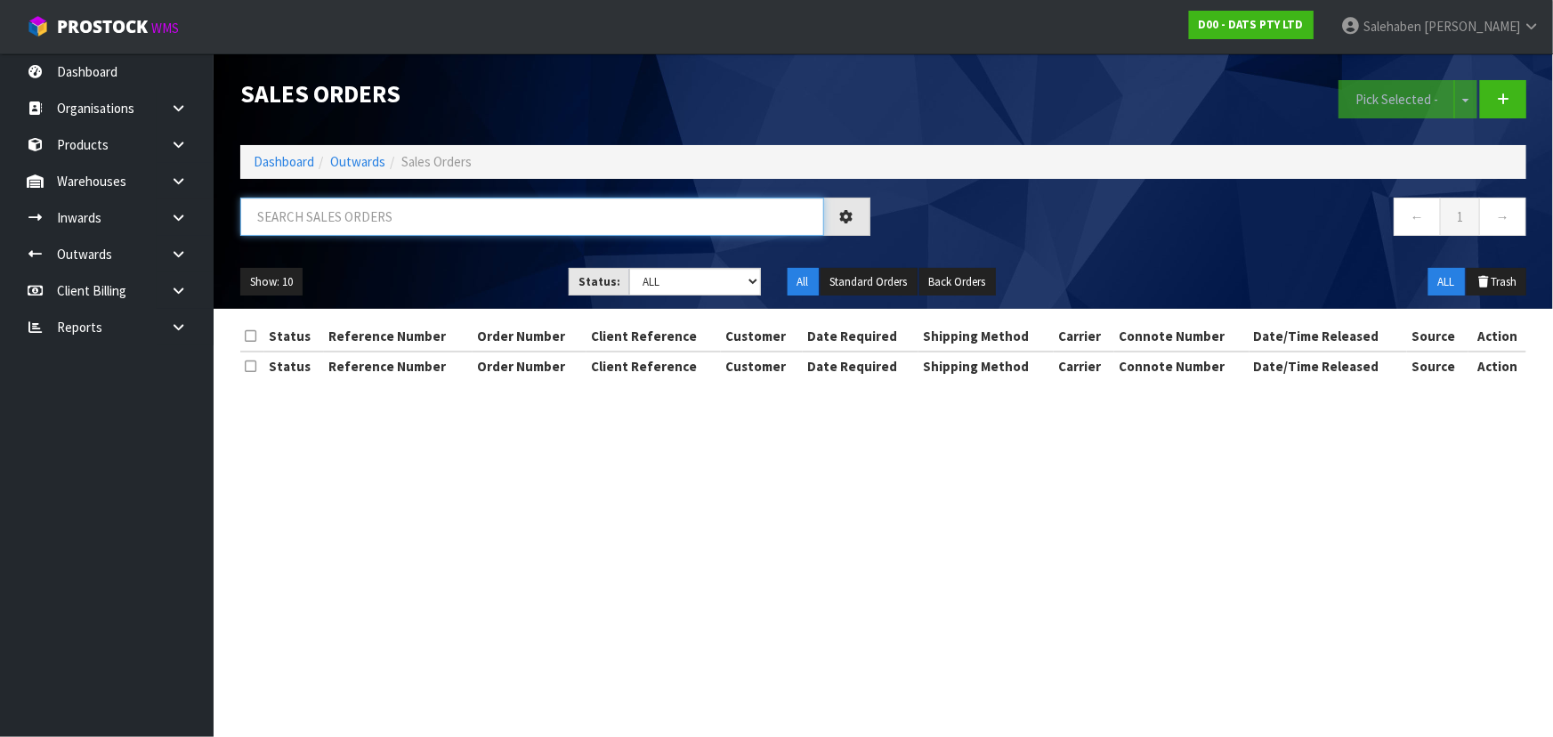
click at [363, 220] on input "text" at bounding box center [532, 217] width 584 height 38
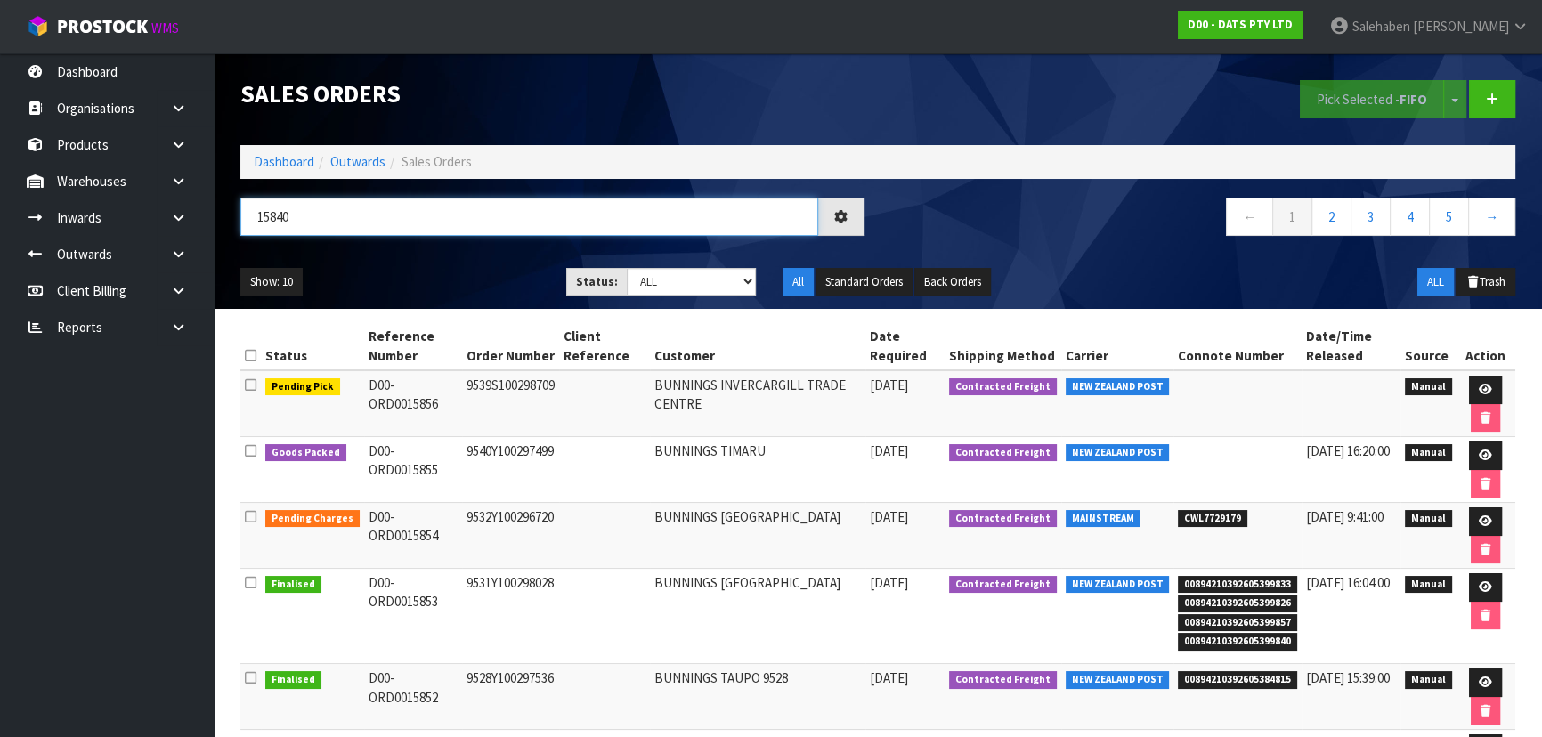
type input "15840"
click at [442, 280] on ul "Show: 10 5 10 25 50" at bounding box center [389, 282] width 299 height 28
click at [684, 281] on select "Draft Pending Allocated Pending Pick Goods Picked Goods Packed Pending Charges …" at bounding box center [692, 282] width 130 height 28
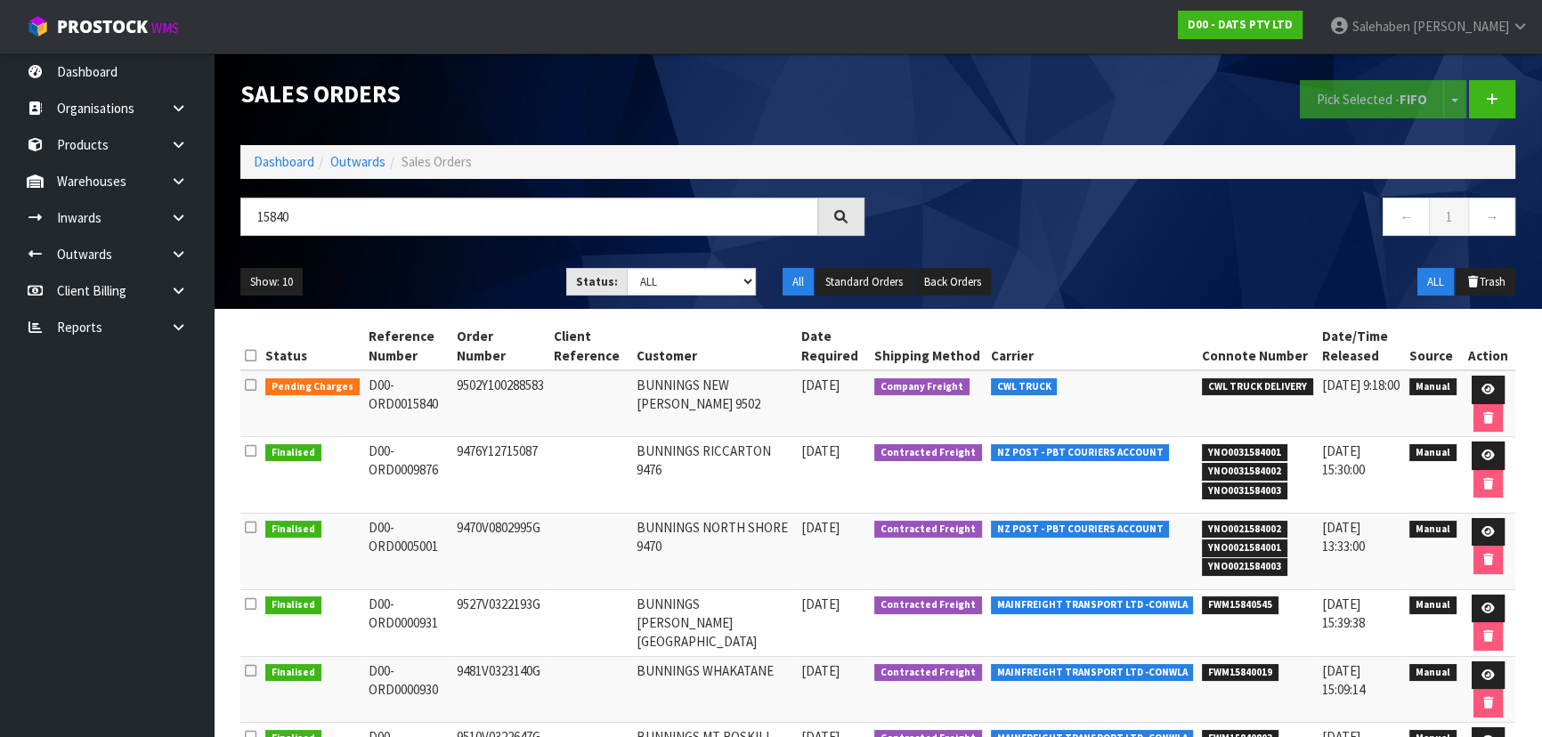
click at [476, 257] on div "Show: 10 5 10 25 50 Status: Draft Pending Allocated Pending Pick Goods Picked G…" at bounding box center [877, 282] width 1301 height 55
click at [1481, 384] on icon at bounding box center [1487, 390] width 13 height 12
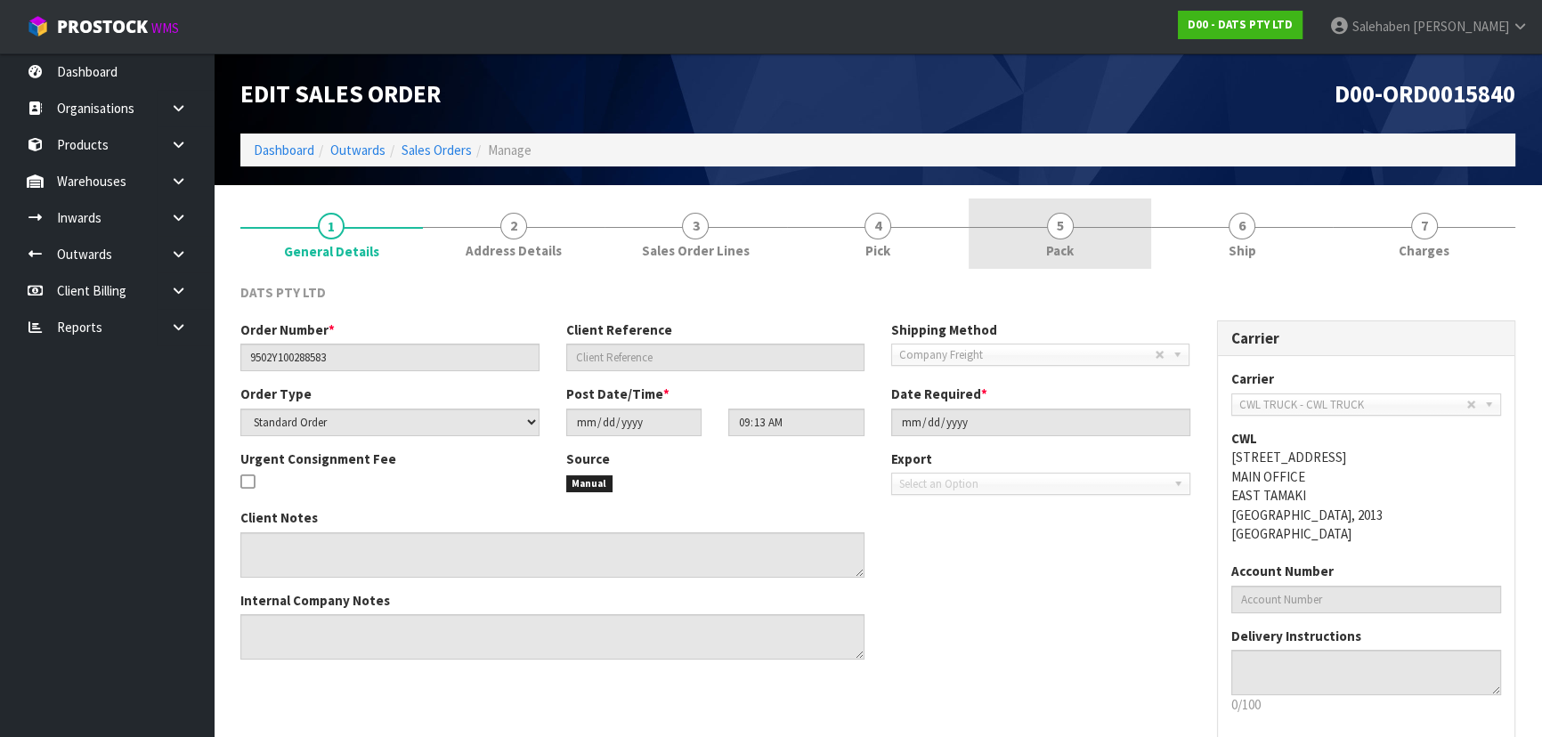
click at [1076, 238] on link "5 Pack" at bounding box center [1060, 234] width 182 height 70
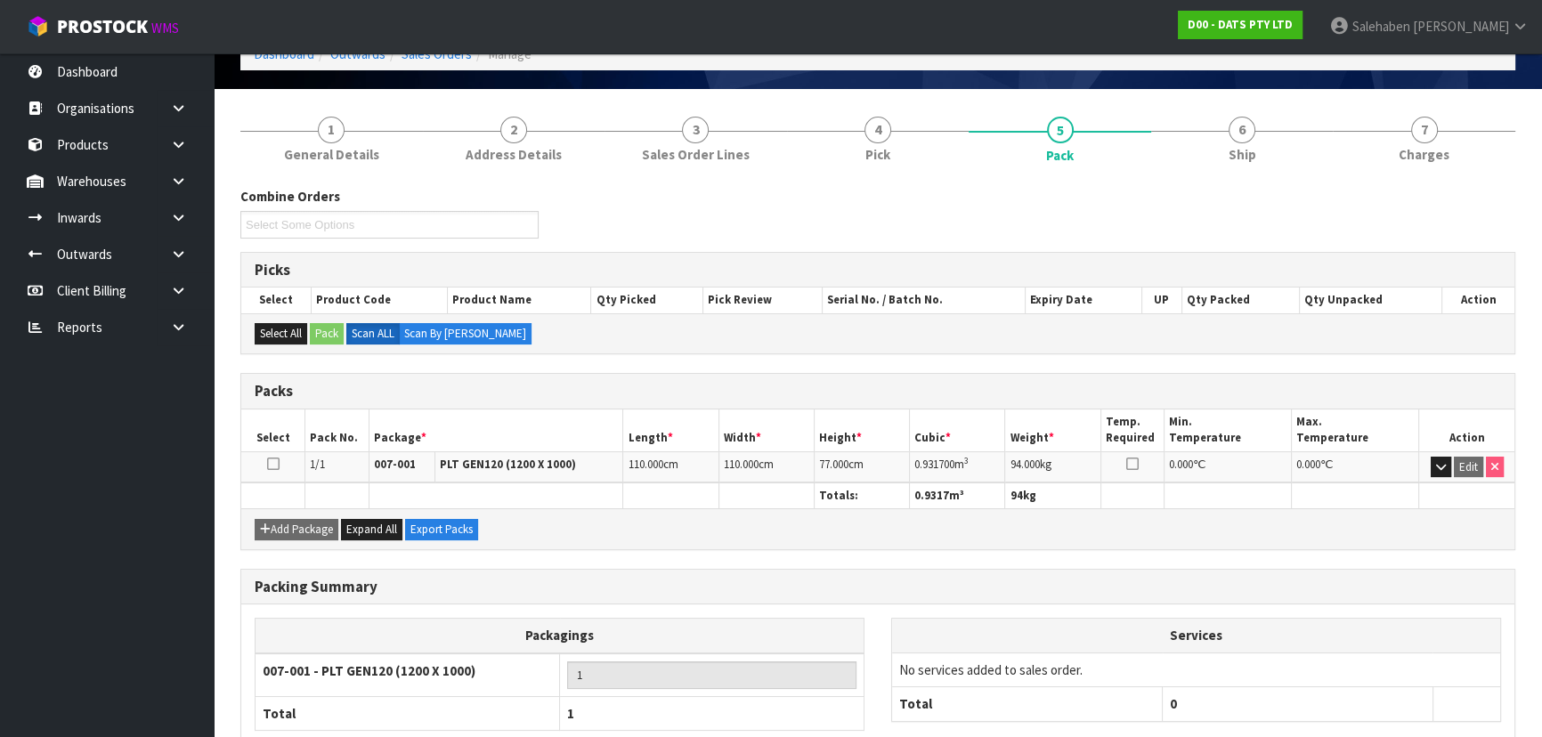
scroll to position [203, 0]
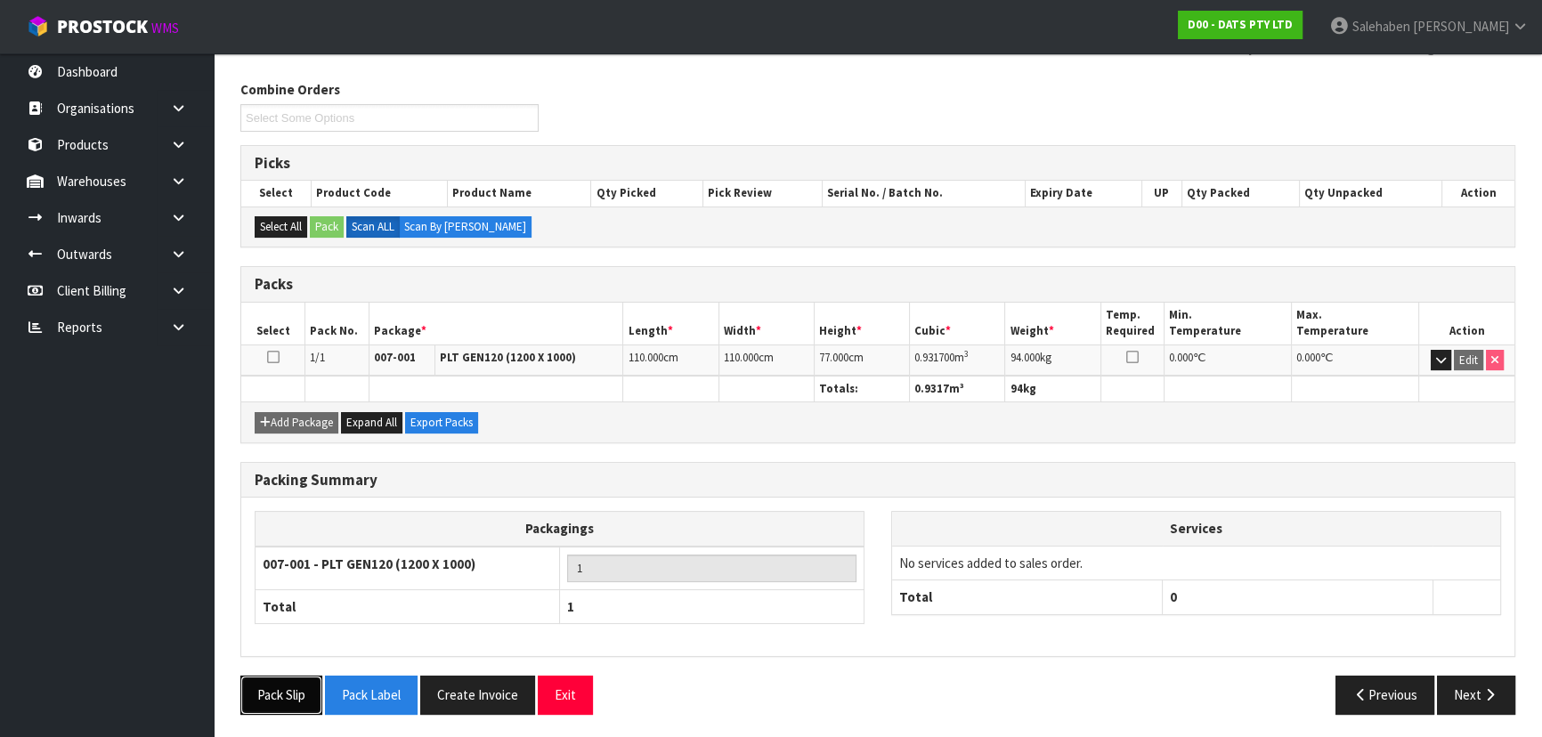
click at [289, 694] on button "Pack Slip" at bounding box center [281, 695] width 82 height 38
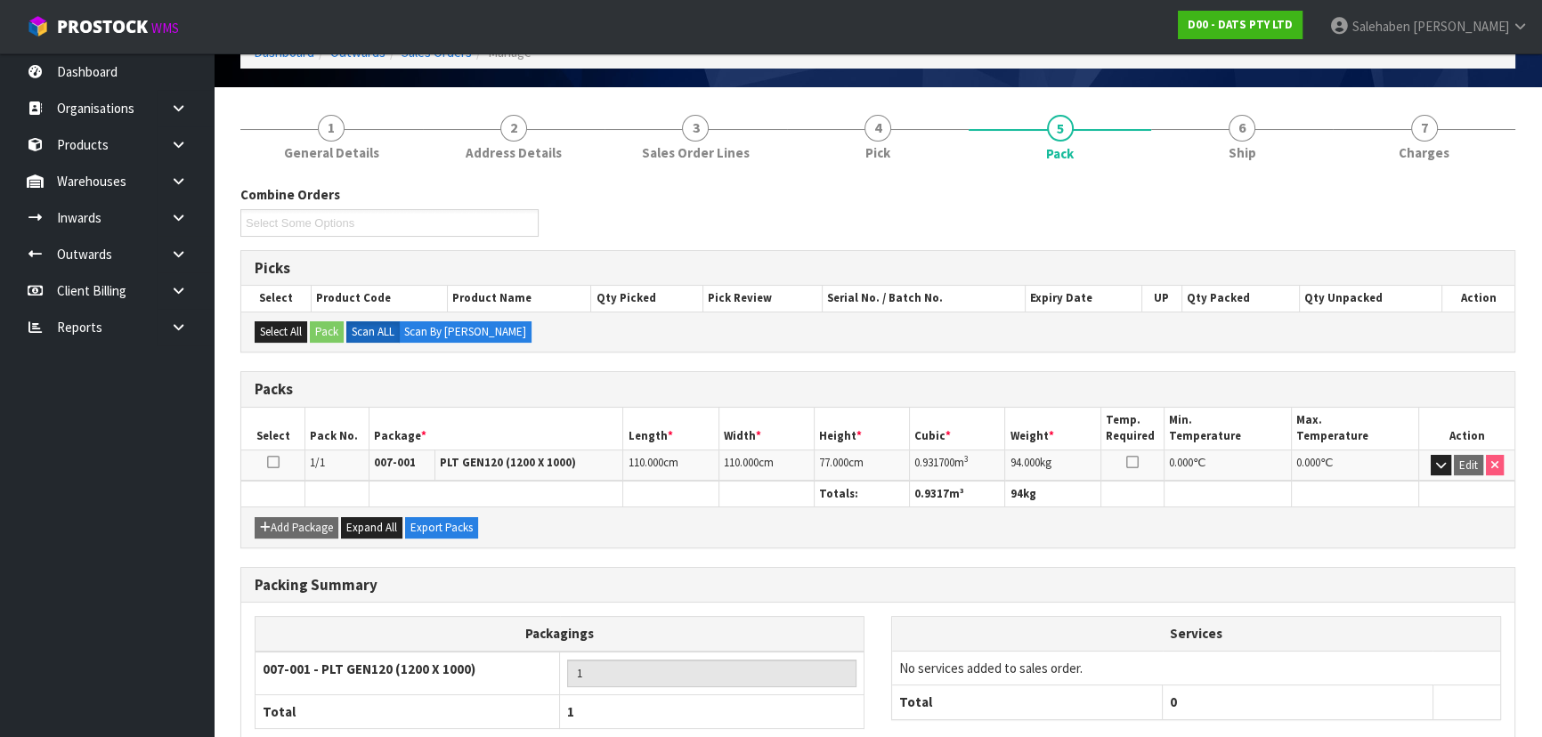
scroll to position [0, 0]
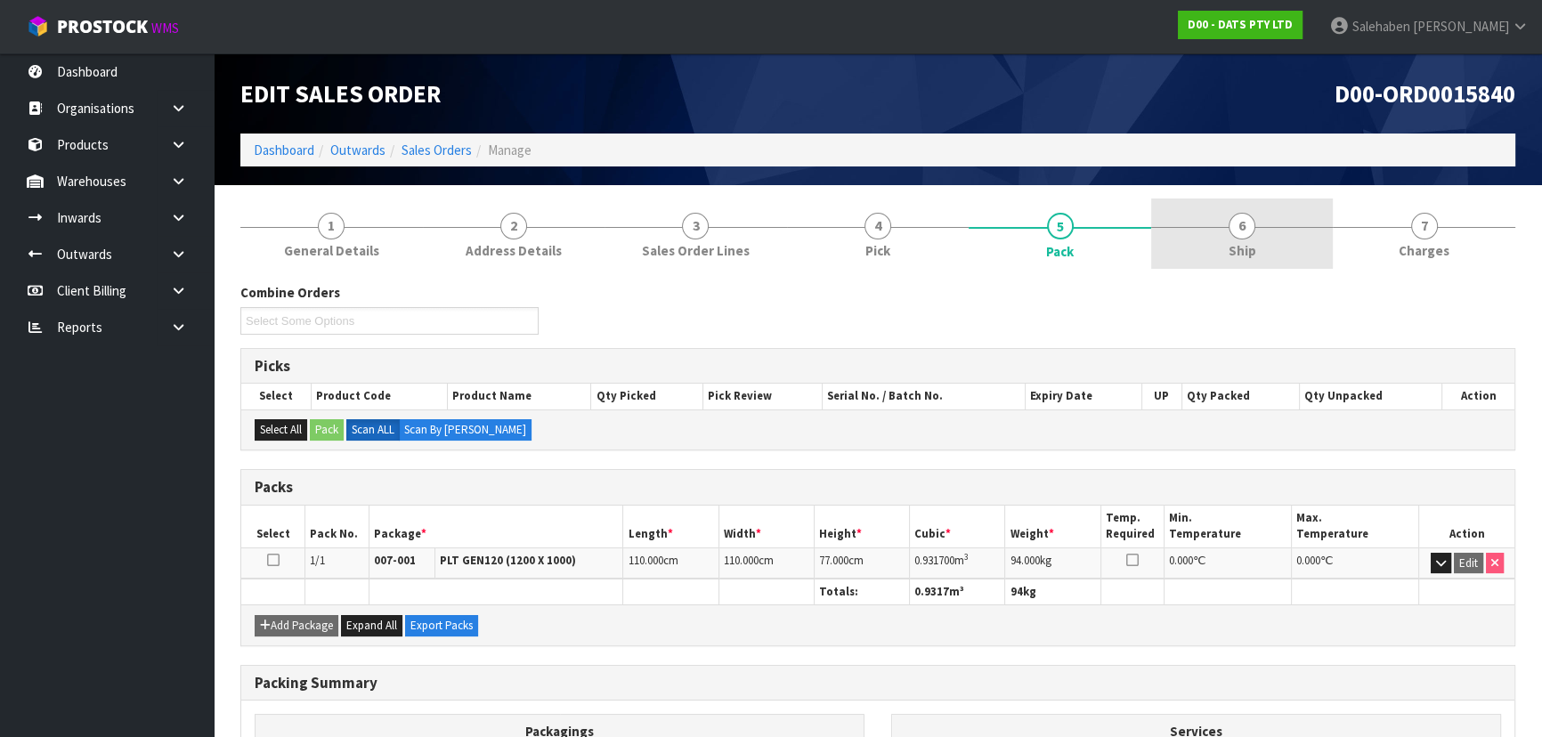
click at [1279, 247] on link "6 Ship" at bounding box center [1242, 234] width 182 height 70
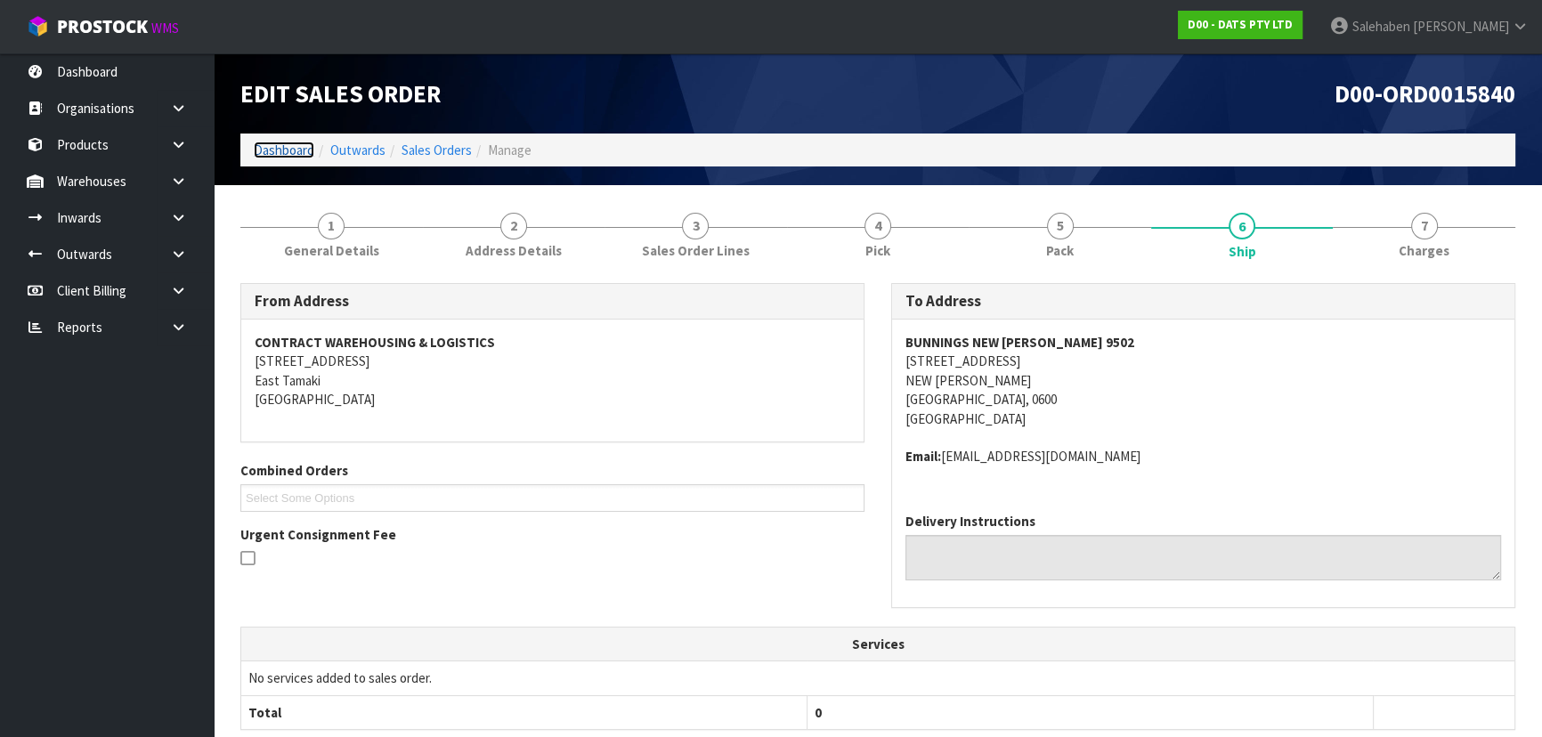
click at [284, 145] on link "Dashboard" at bounding box center [284, 150] width 61 height 17
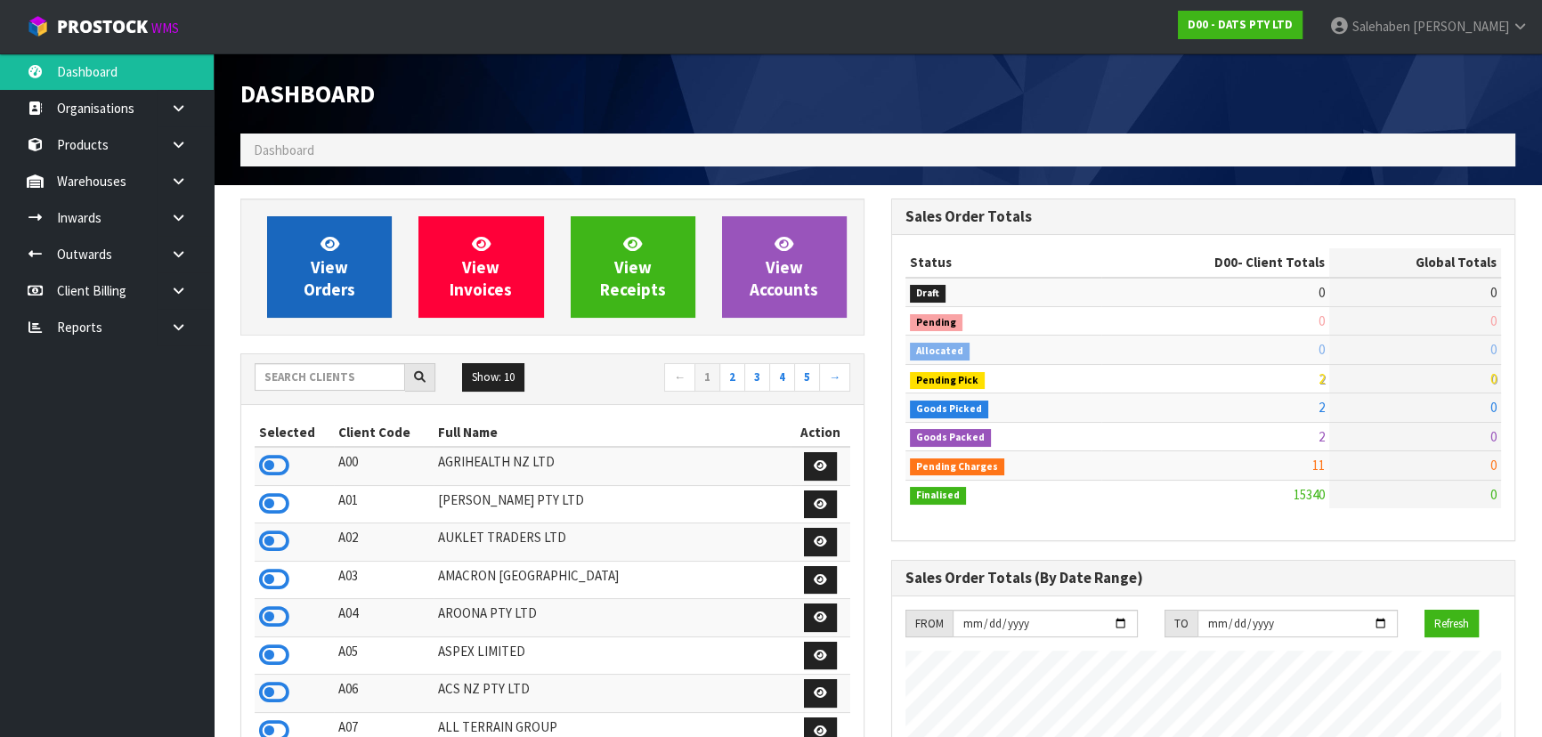
scroll to position [1403, 650]
click at [352, 262] on link "View Orders" at bounding box center [329, 266] width 125 height 101
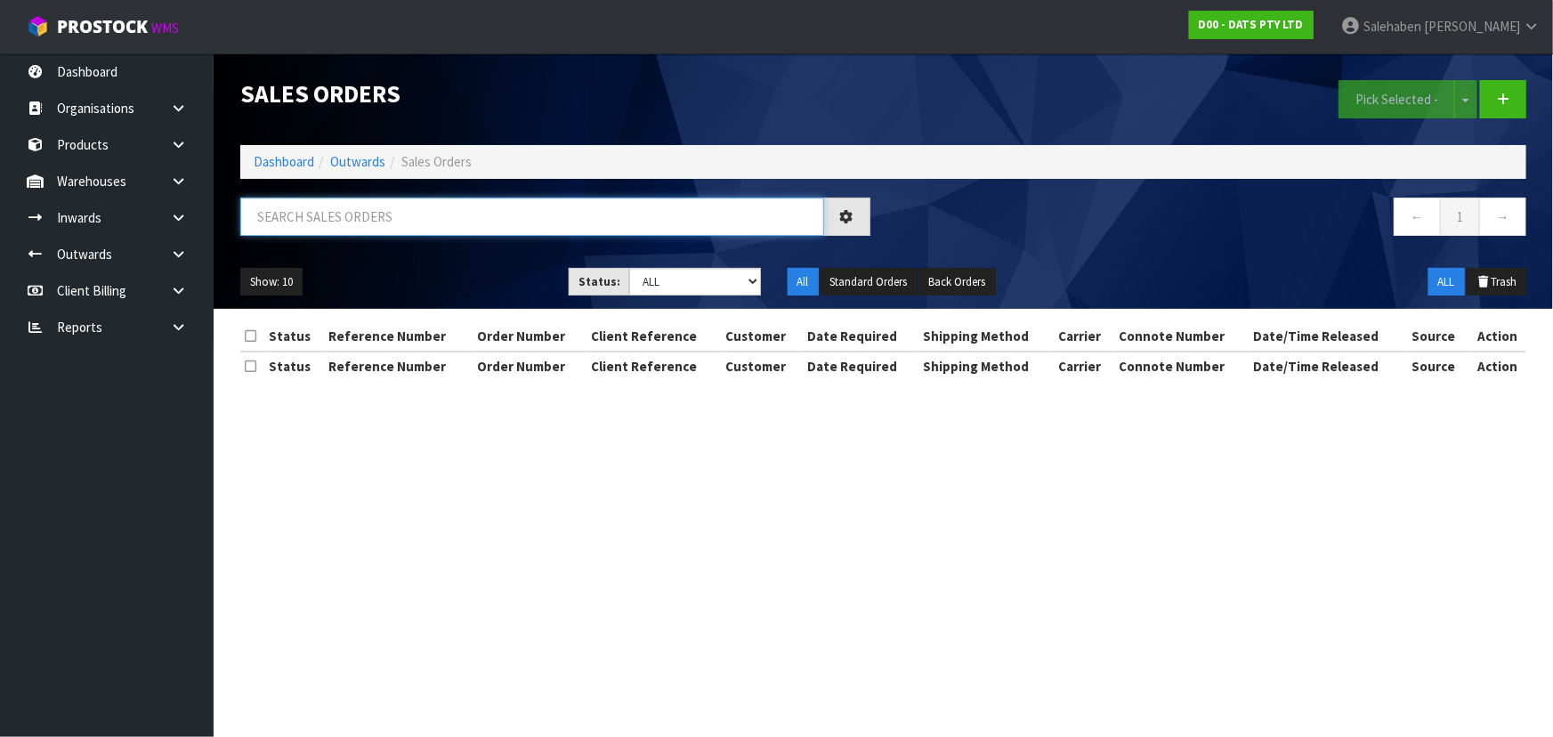
click at [369, 207] on input "text" at bounding box center [532, 217] width 584 height 38
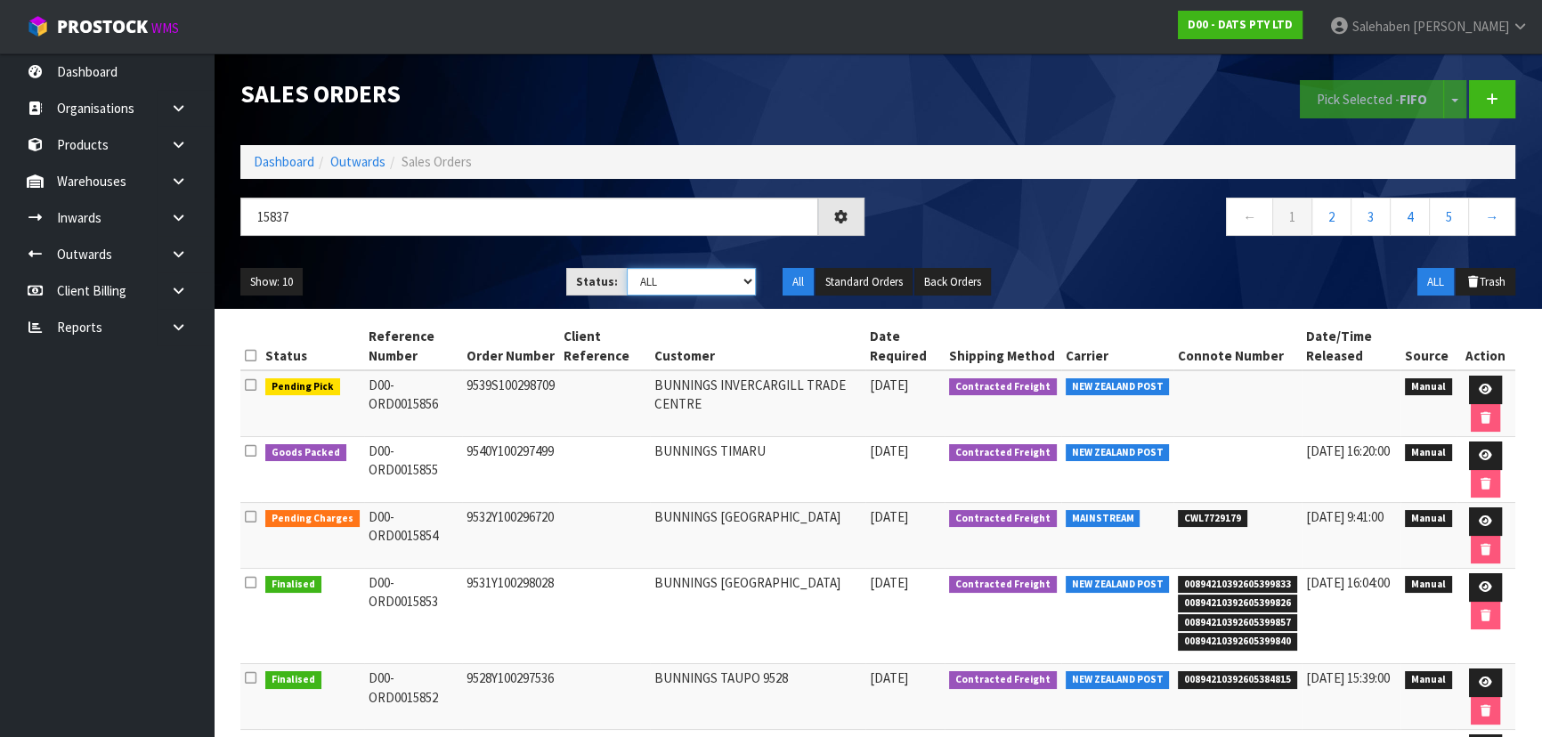
click at [669, 276] on select "Draft Pending Allocated Pending Pick Goods Picked Goods Packed Pending Charges …" at bounding box center [692, 282] width 130 height 28
click at [627, 268] on select "Draft Pending Allocated Pending Pick Goods Picked Goods Packed Pending Charges …" at bounding box center [692, 282] width 130 height 28
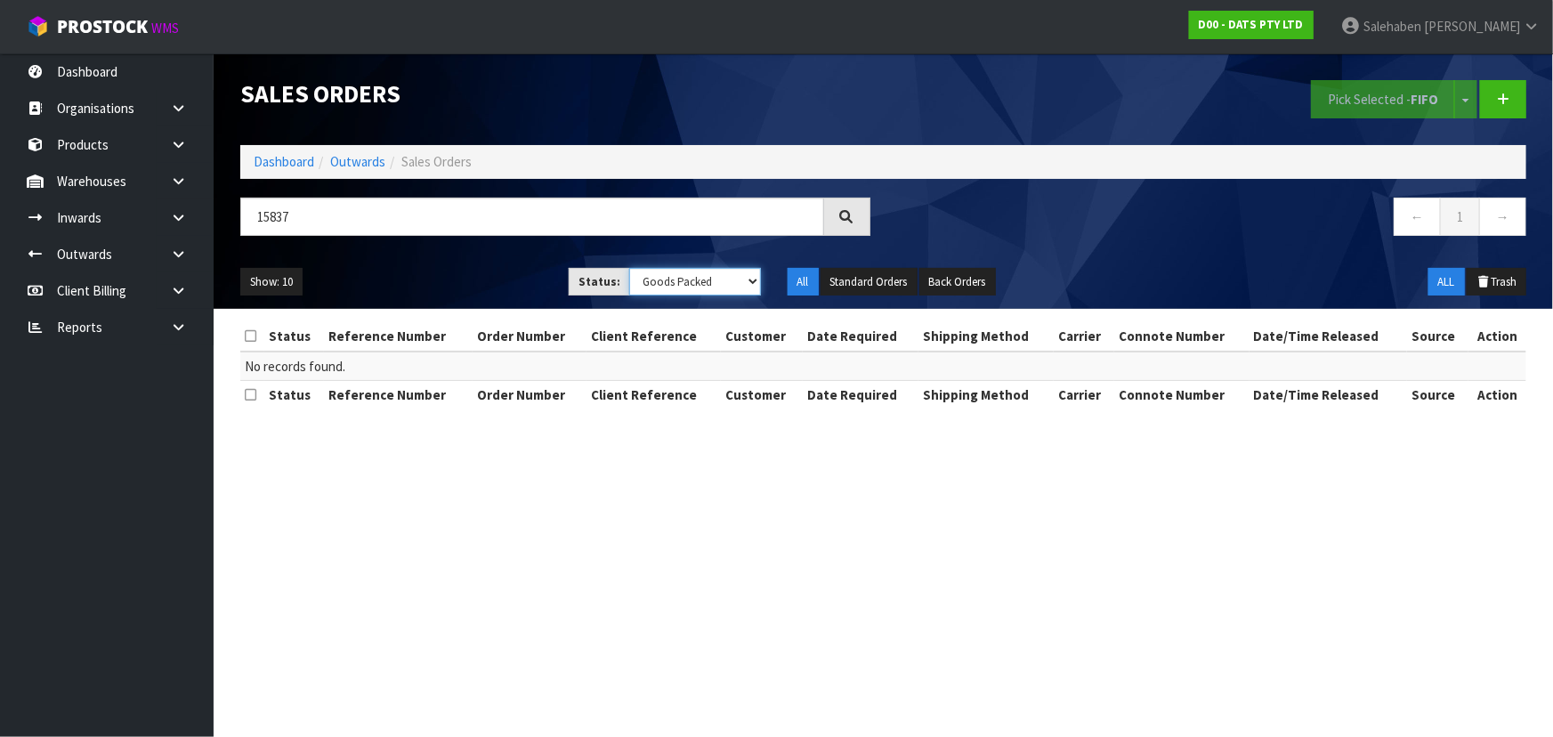
click at [669, 284] on select "Draft Pending Allocated Pending Pick Goods Picked Goods Packed Pending Charges …" at bounding box center [695, 282] width 132 height 28
click at [629, 268] on select "Draft Pending Allocated Pending Pick Goods Picked Goods Packed Pending Charges …" at bounding box center [695, 282] width 132 height 28
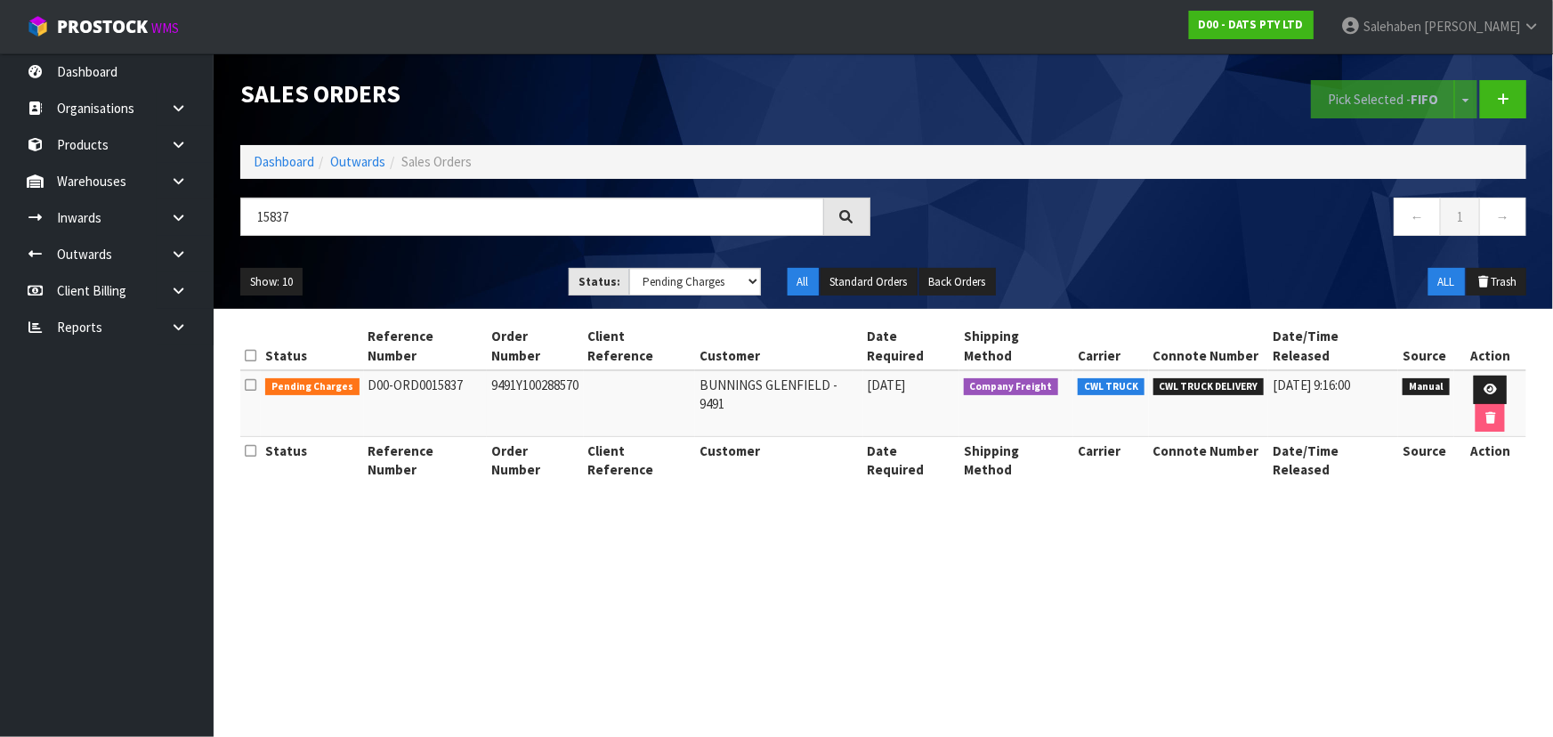
click at [460, 265] on div "Show: 10 5 10 25 50 Status: Draft Pending Allocated Pending Pick Goods Picked G…" at bounding box center [883, 282] width 1313 height 55
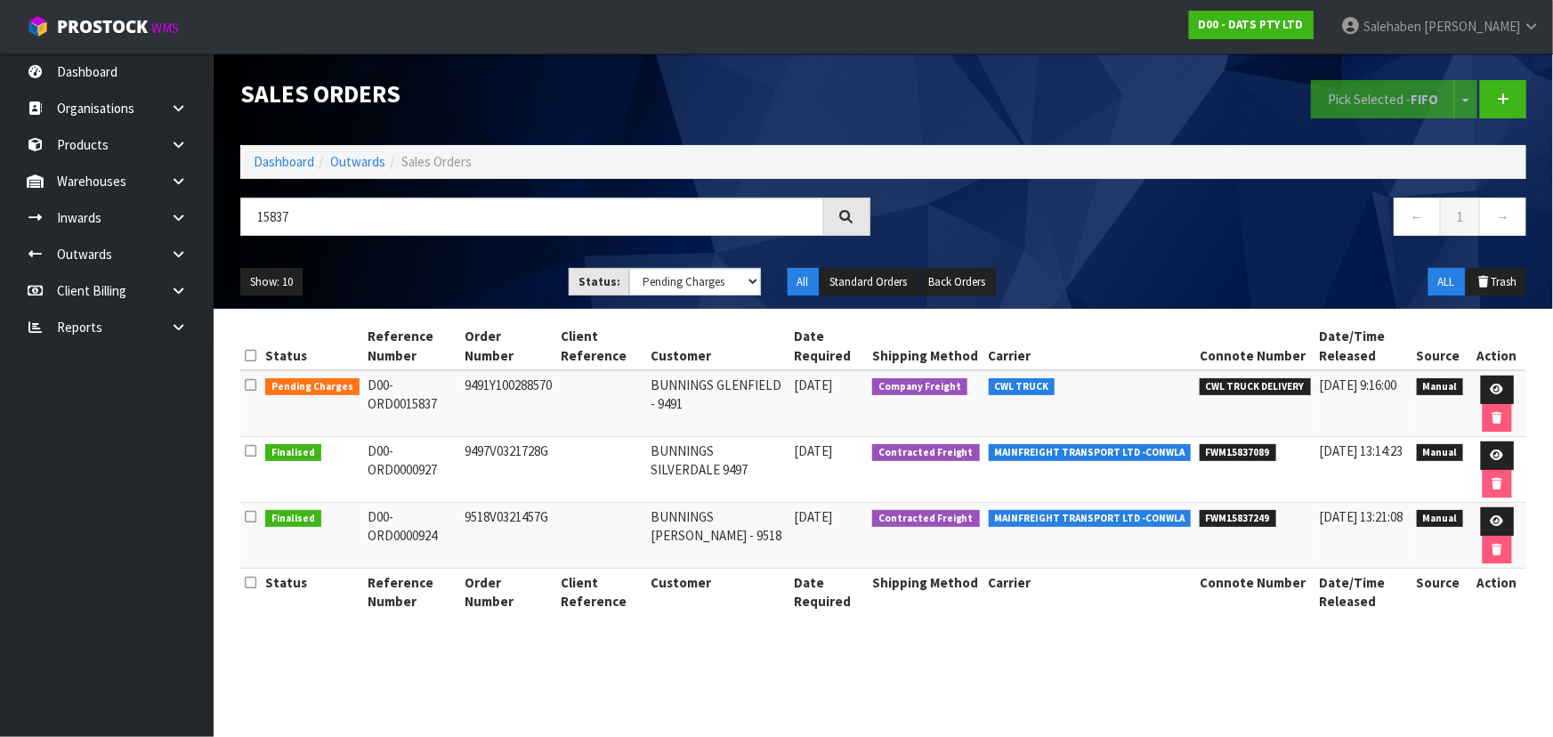
click at [481, 265] on div "Show: 10 5 10 25 50 Status: Draft Pending Allocated Pending Pick Goods Picked G…" at bounding box center [883, 282] width 1313 height 55
click at [1499, 384] on icon at bounding box center [1497, 390] width 13 height 12
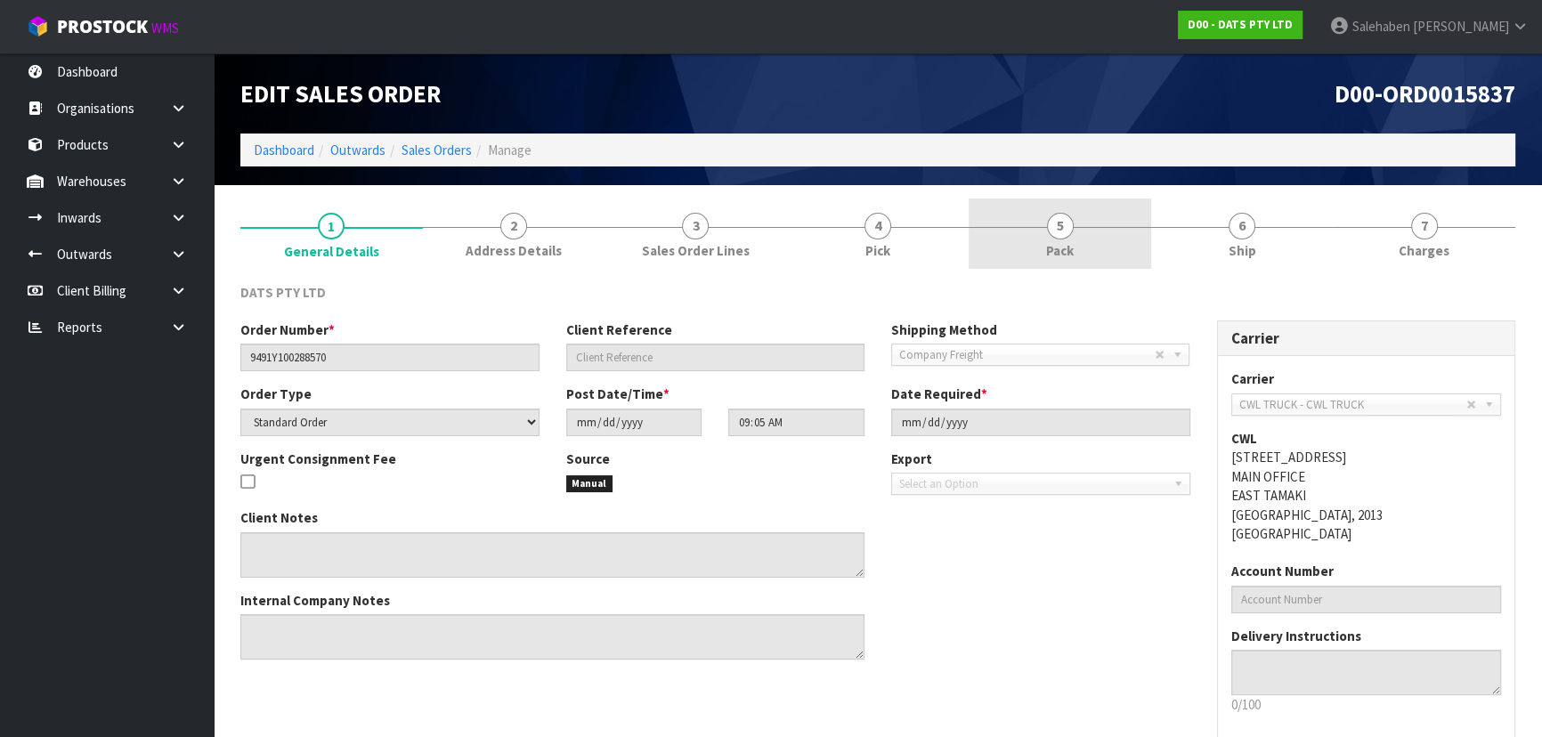
click at [1054, 247] on span "Pack" at bounding box center [1060, 250] width 28 height 19
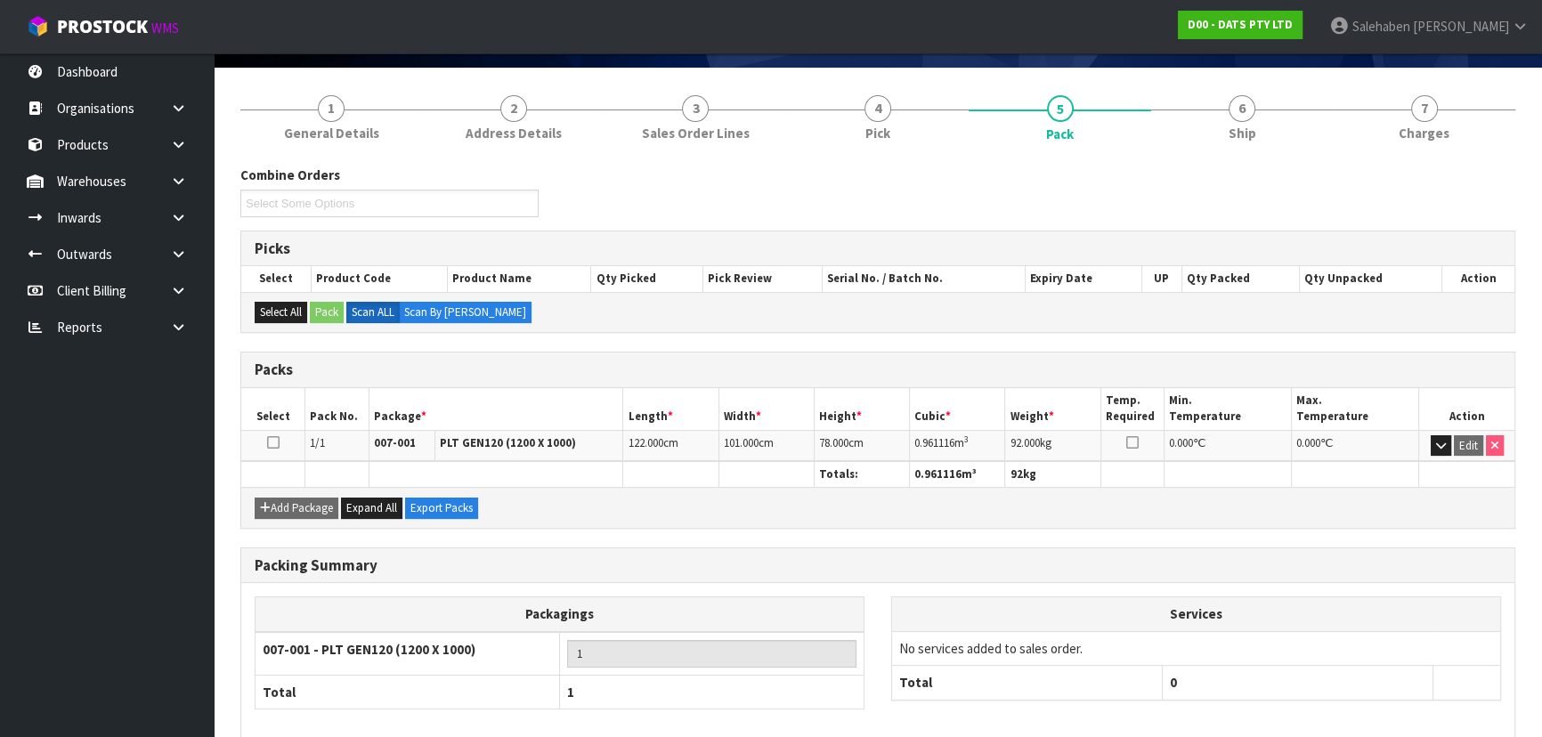
scroll to position [203, 0]
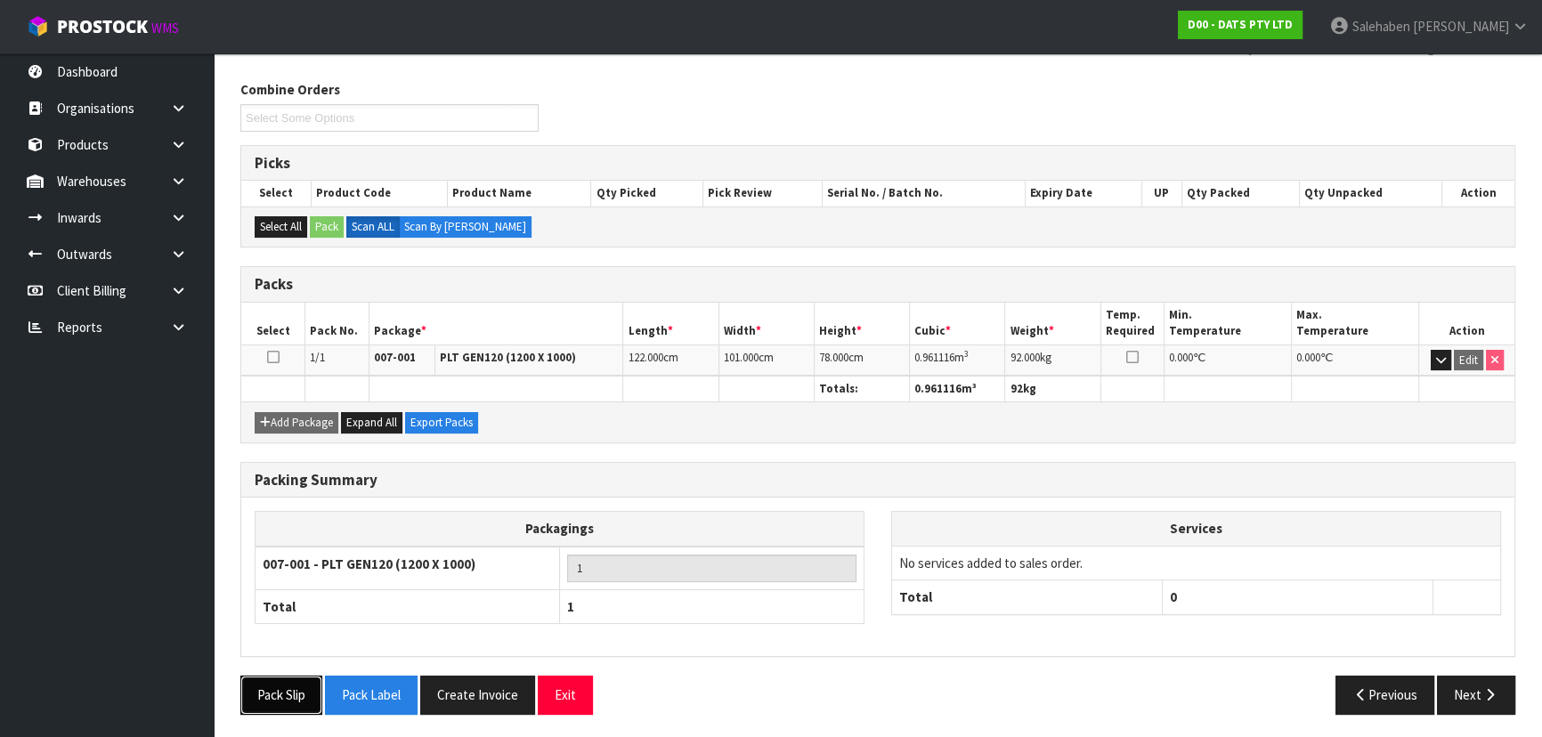
click at [296, 694] on button "Pack Slip" at bounding box center [281, 695] width 82 height 38
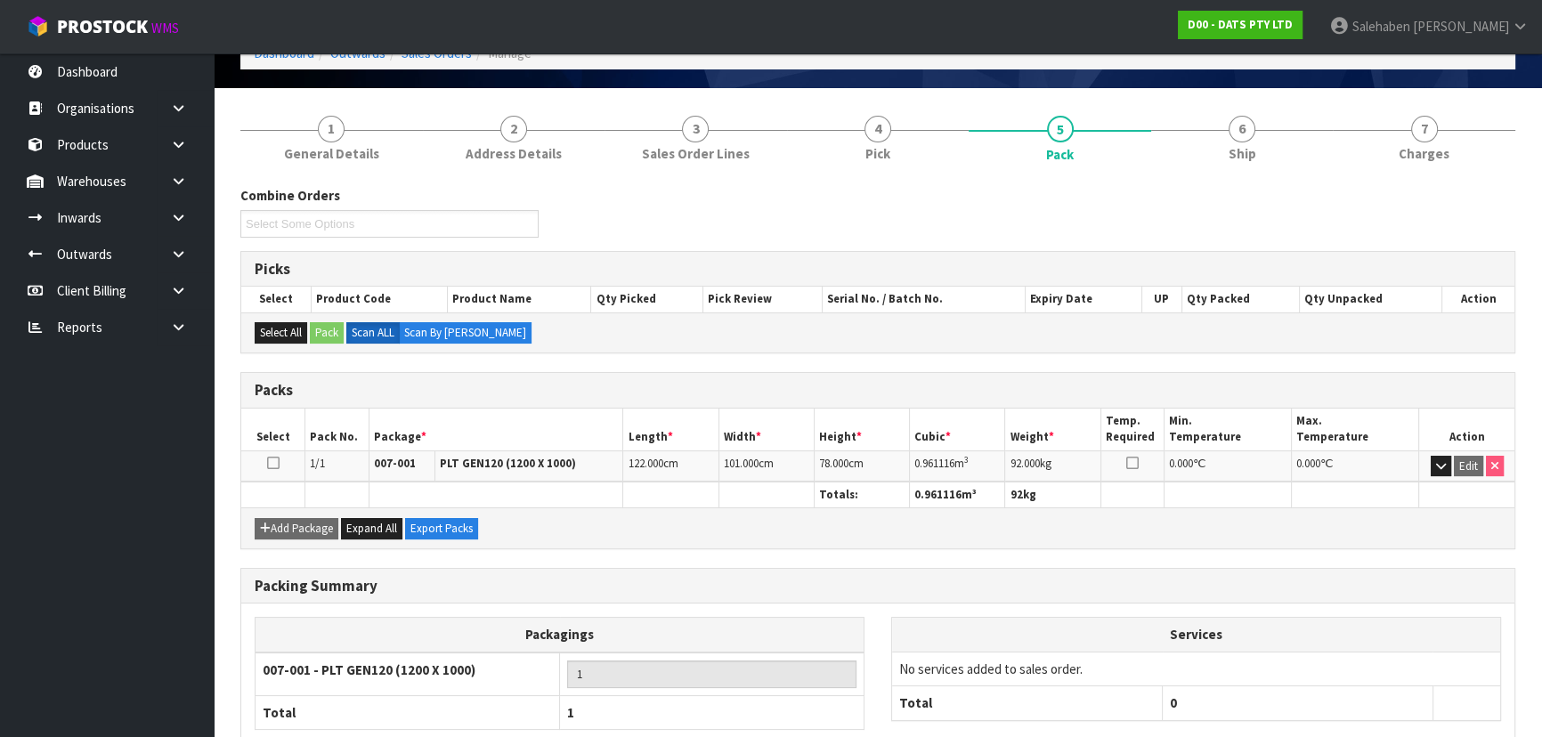
scroll to position [0, 0]
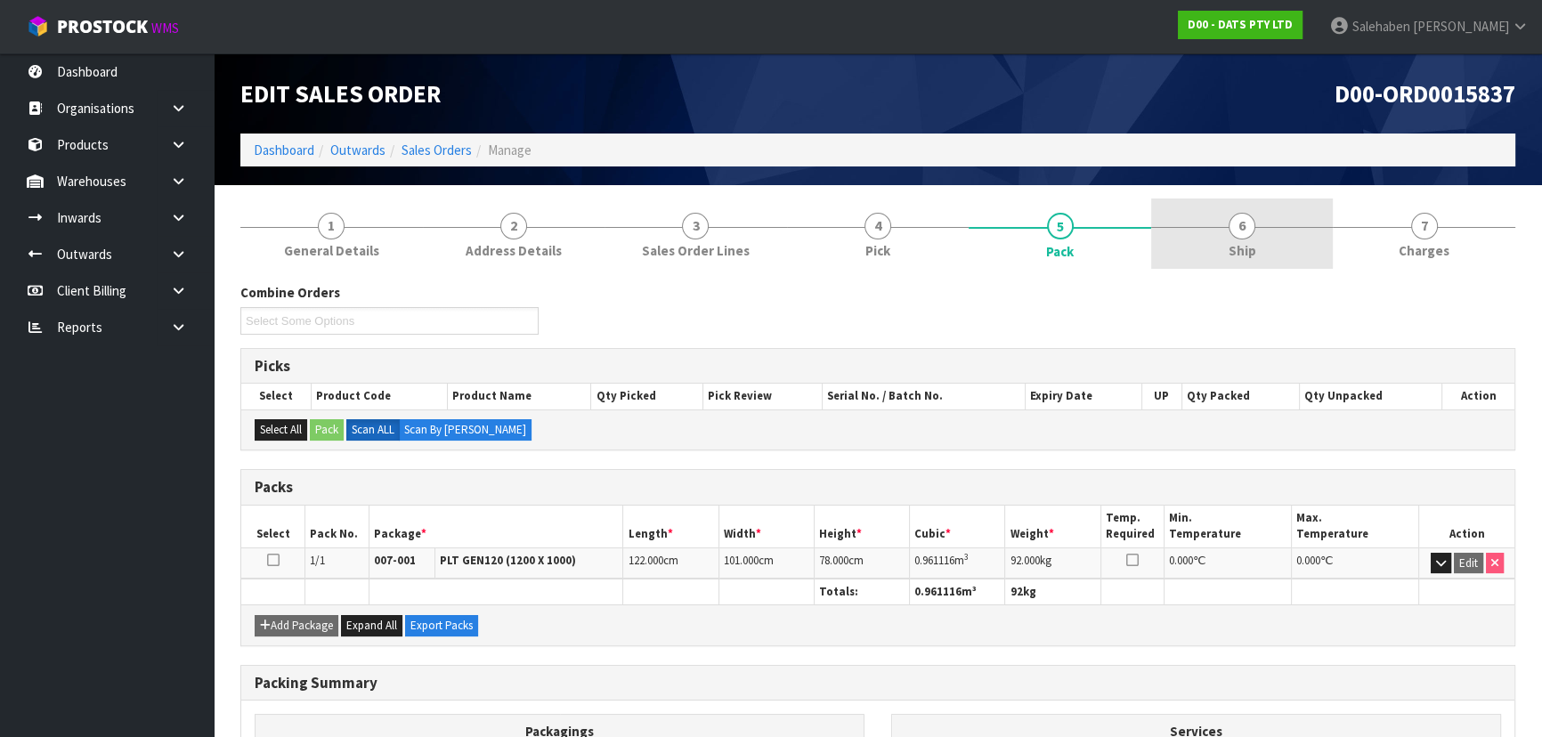
click at [1213, 257] on link "6 Ship" at bounding box center [1242, 234] width 182 height 70
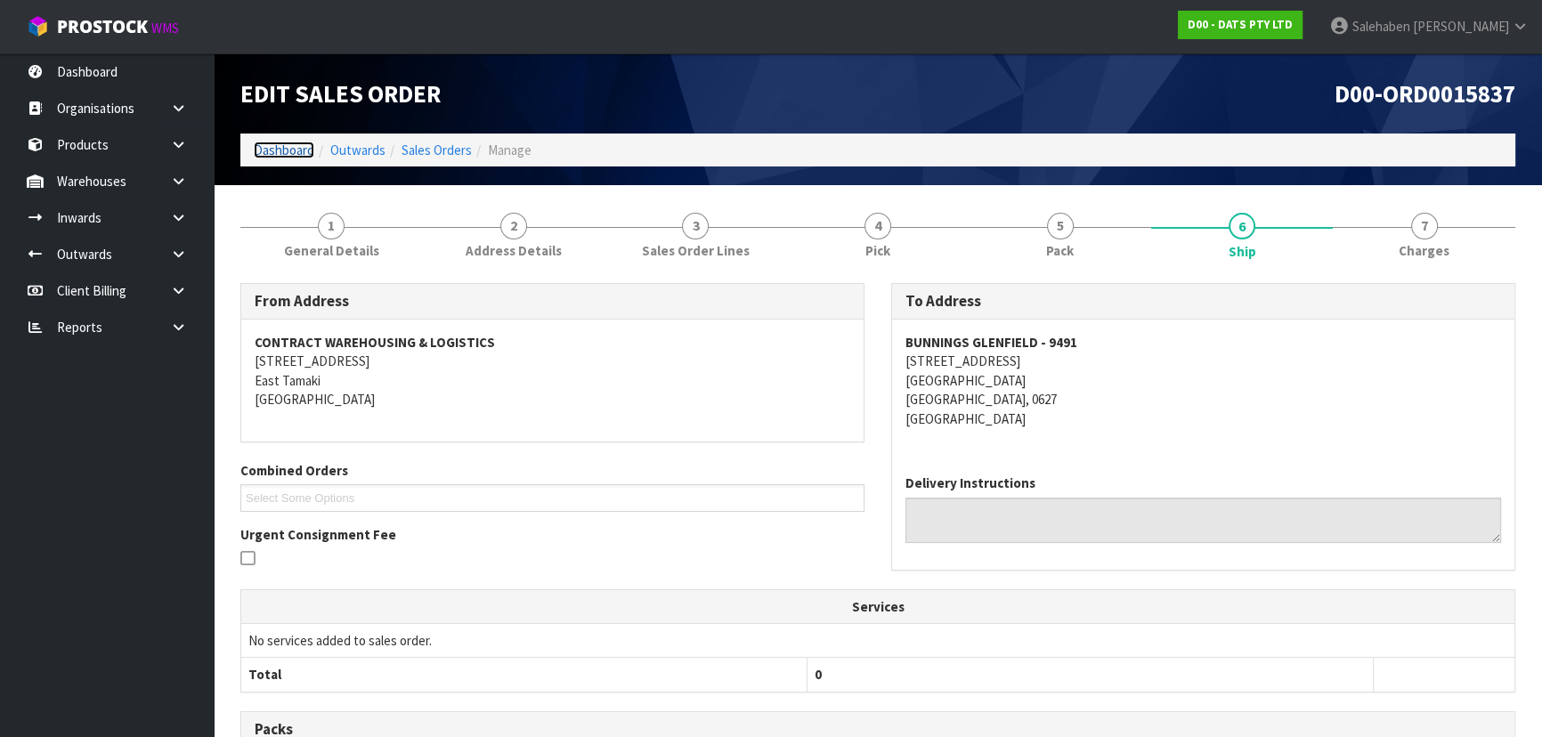
click at [294, 153] on link "Dashboard" at bounding box center [284, 150] width 61 height 17
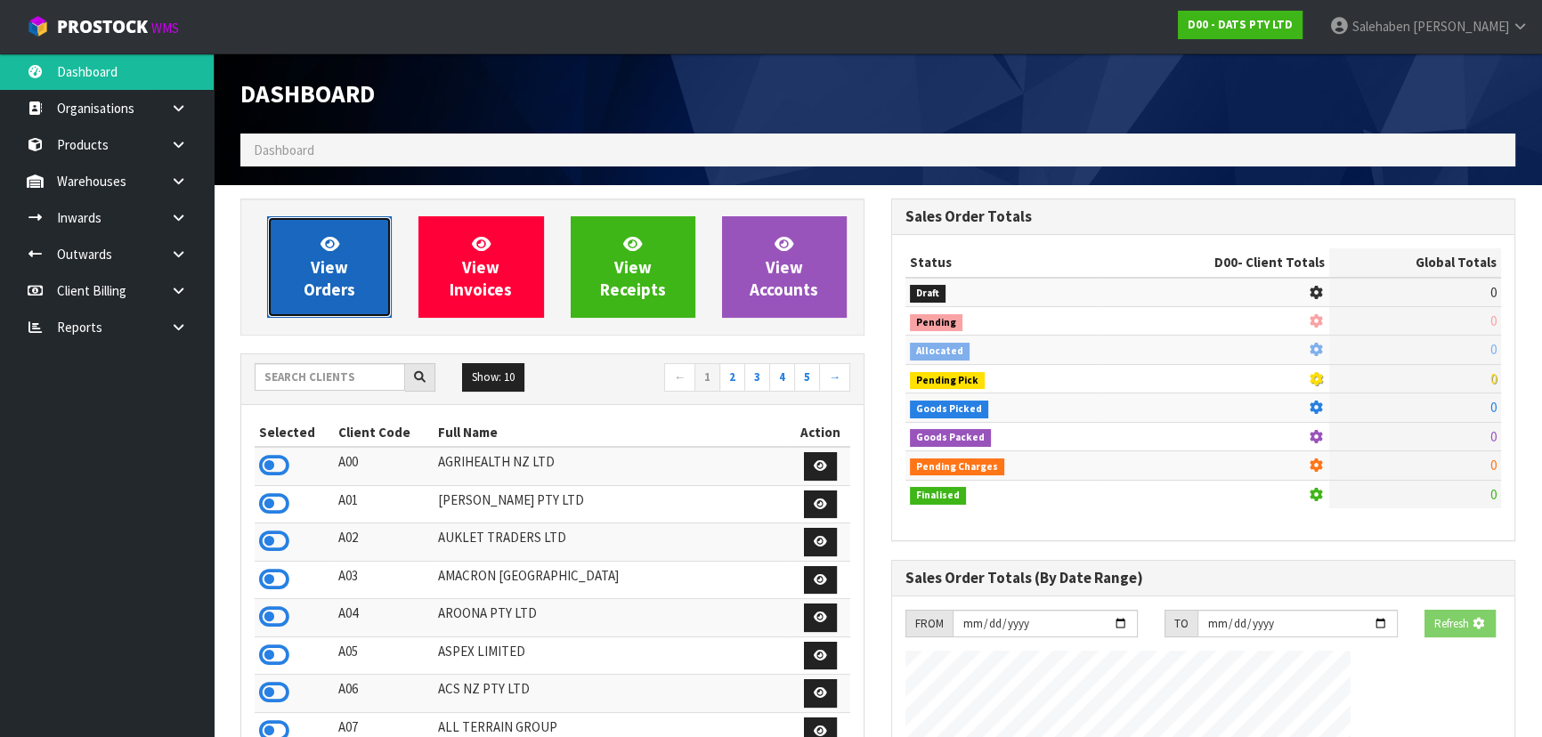
click at [304, 305] on link "View Orders" at bounding box center [329, 266] width 125 height 101
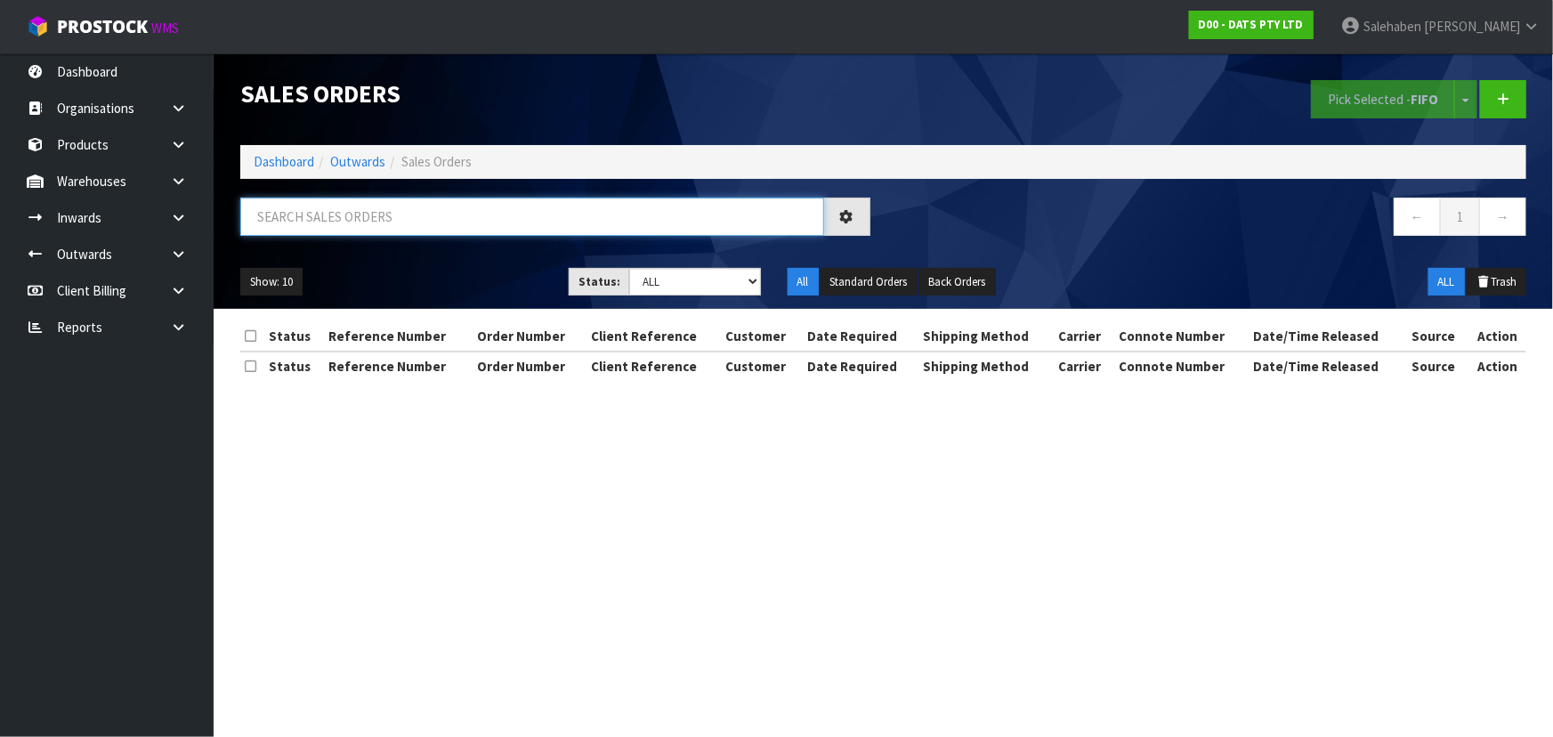
click at [347, 232] on input "text" at bounding box center [532, 217] width 584 height 38
click at [699, 290] on select "Draft Pending Allocated Pending Pick Goods Picked Goods Packed Pending Charges …" at bounding box center [695, 282] width 132 height 28
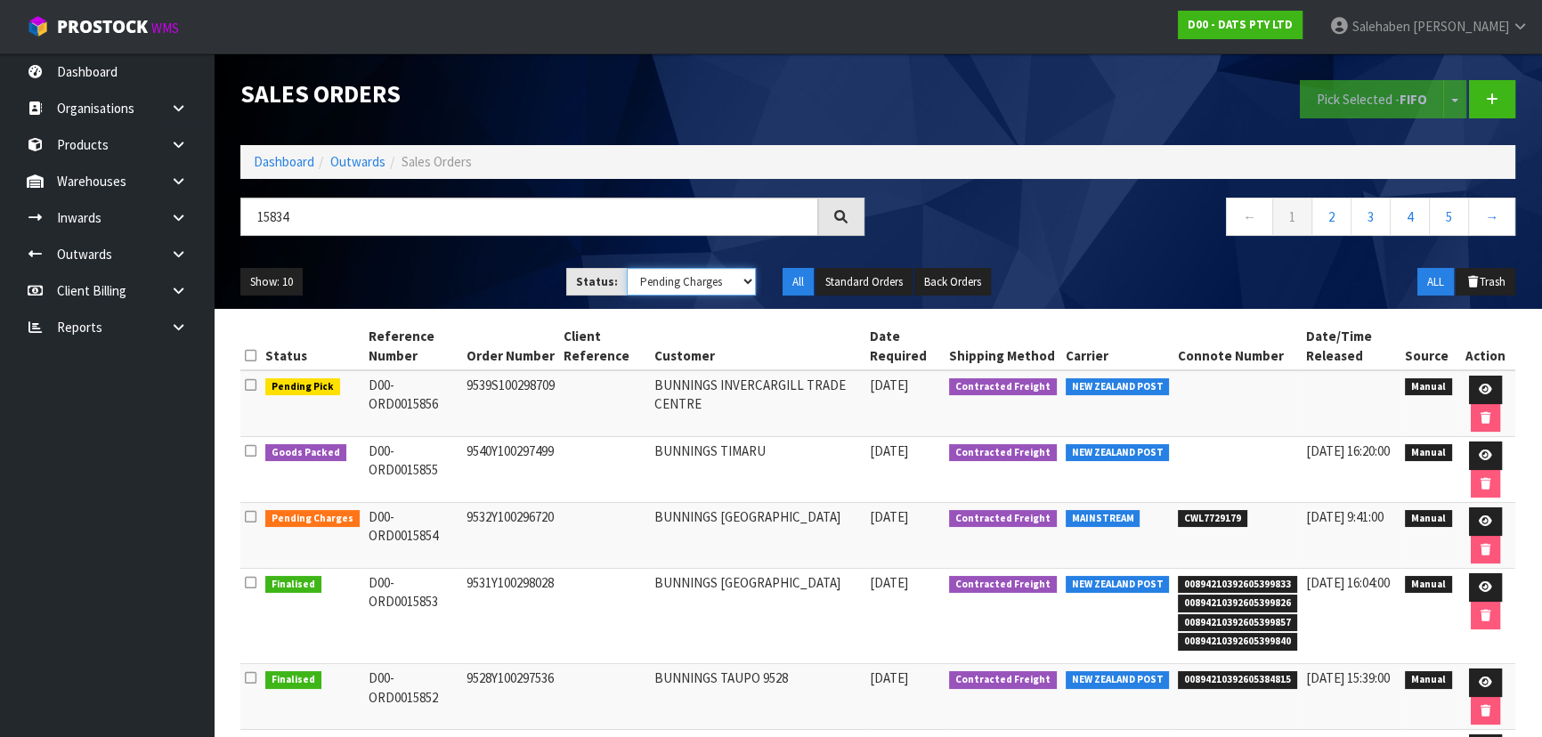
click at [627, 268] on select "Draft Pending Allocated Pending Pick Goods Picked Goods Packed Pending Charges …" at bounding box center [692, 282] width 130 height 28
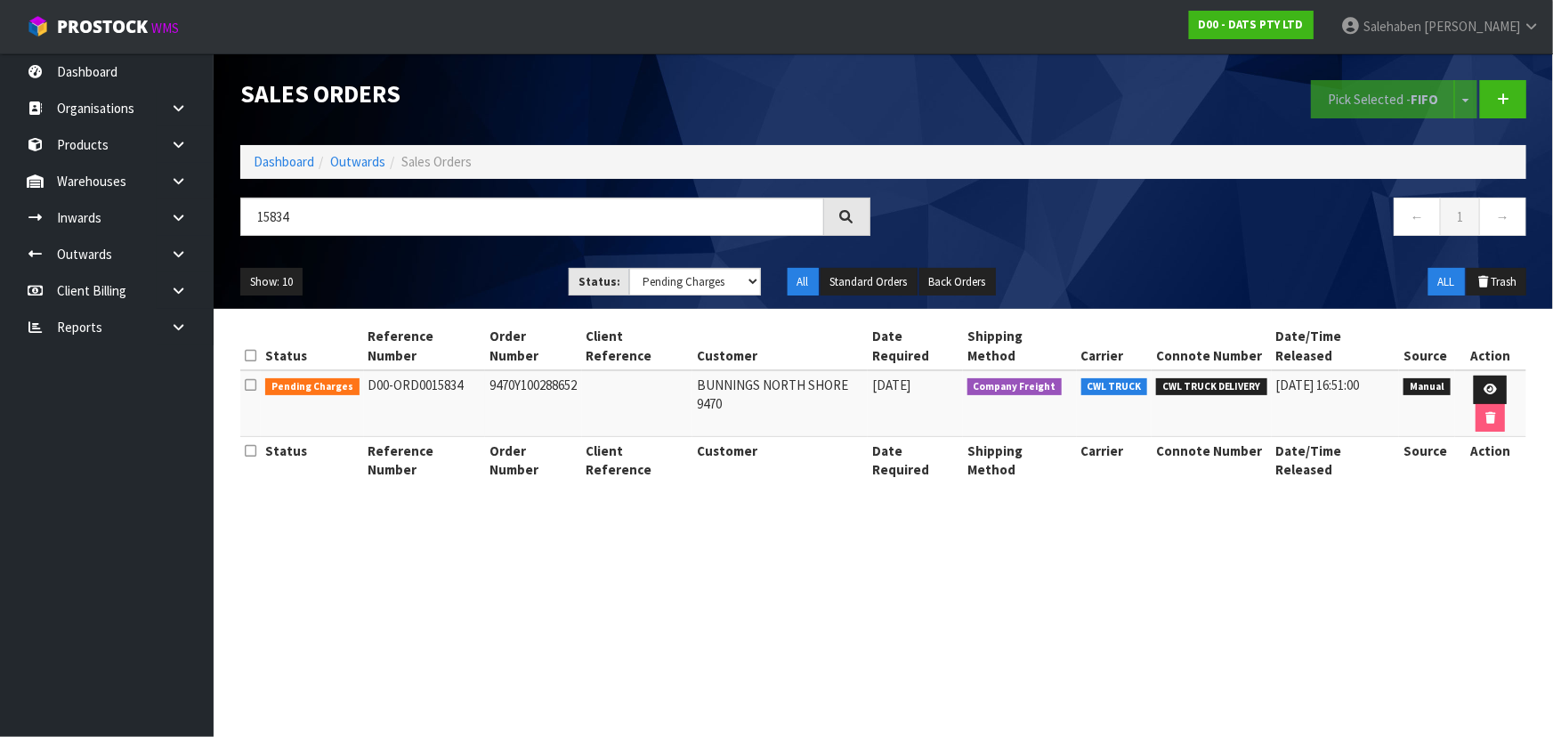
click at [467, 276] on ul "Show: 10 5 10 25 50" at bounding box center [391, 282] width 302 height 28
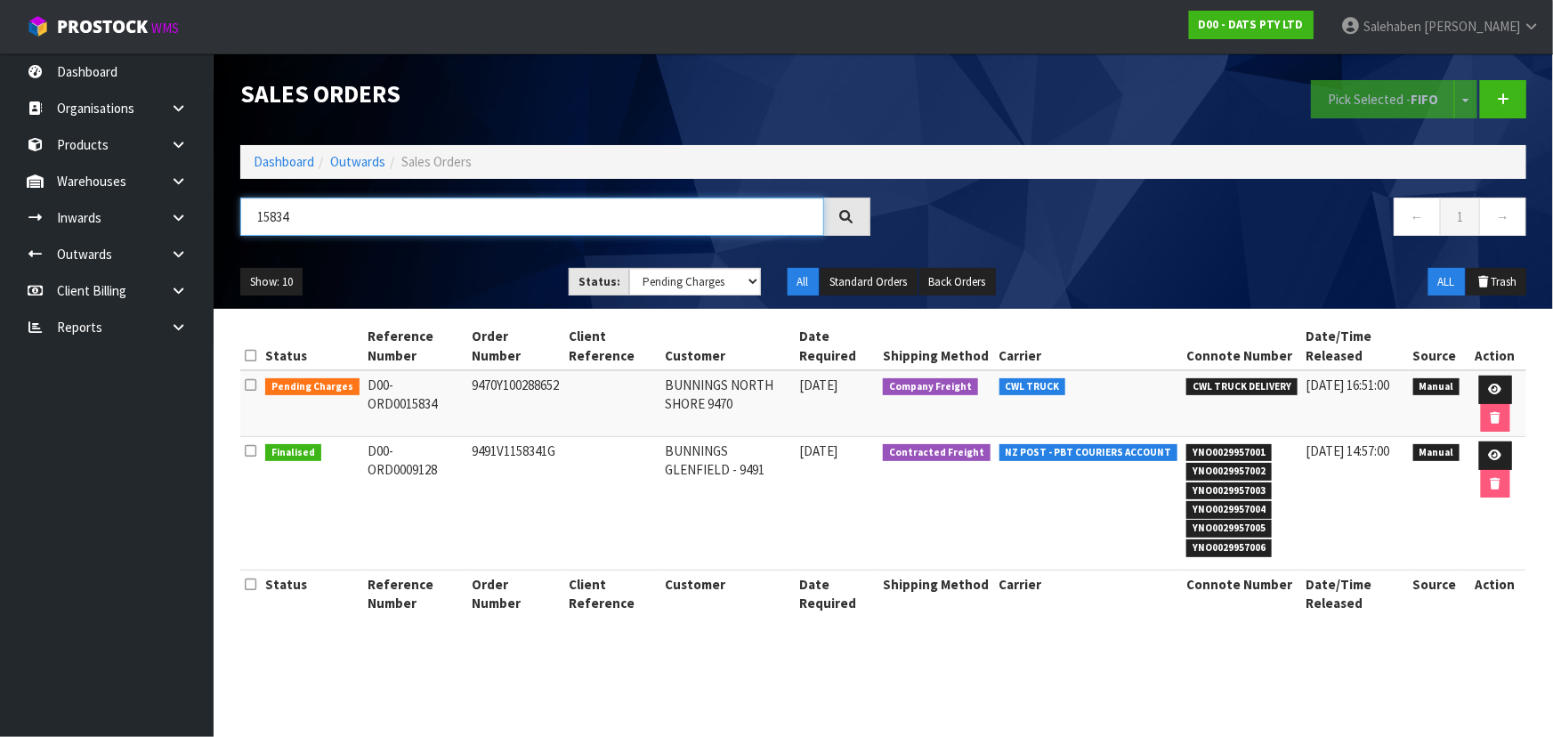
click at [323, 211] on input "15834" at bounding box center [532, 217] width 584 height 38
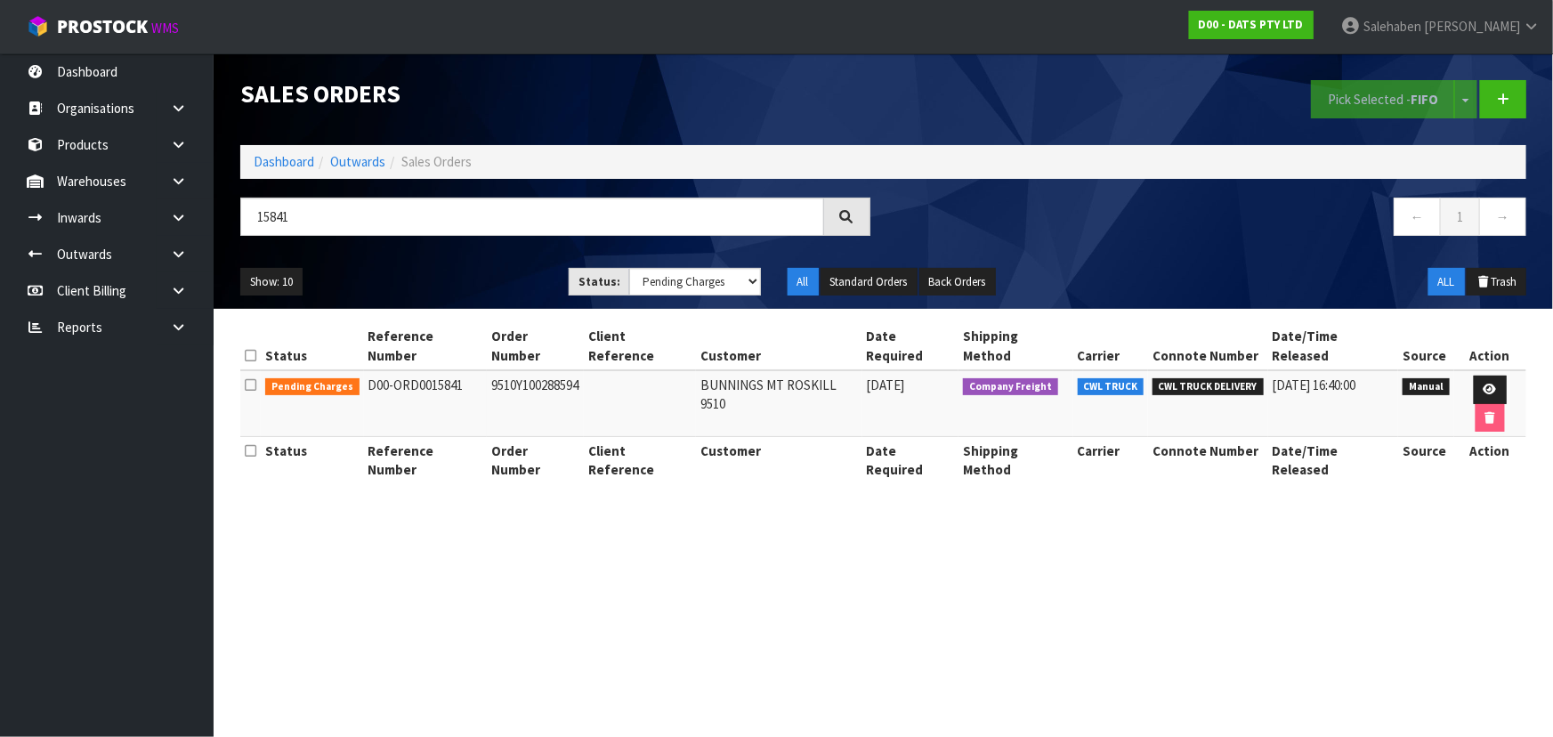
click at [514, 247] on div "15841" at bounding box center [555, 224] width 657 height 52
click at [282, 163] on link "Dashboard" at bounding box center [284, 161] width 61 height 17
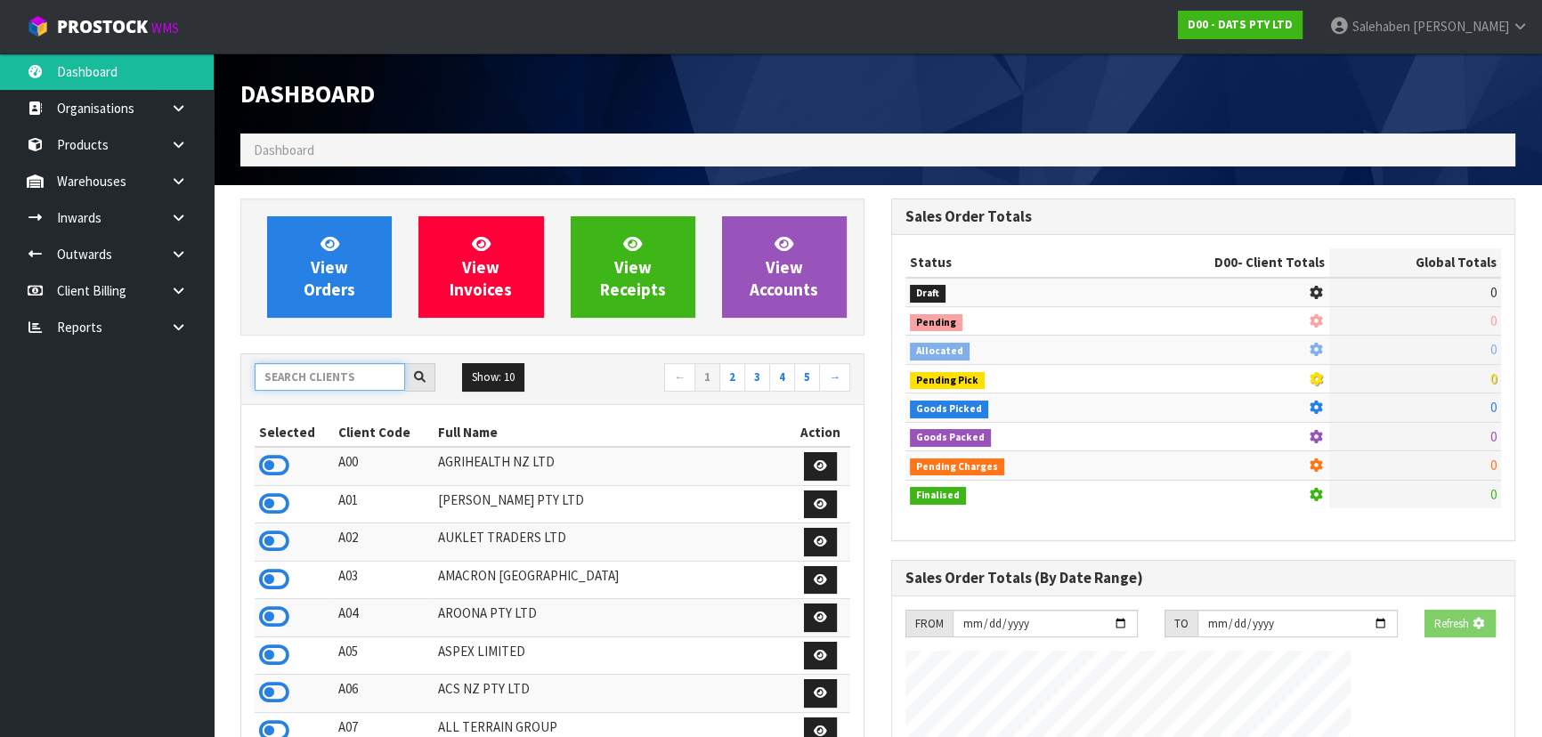
click at [325, 382] on input "text" at bounding box center [330, 377] width 150 height 28
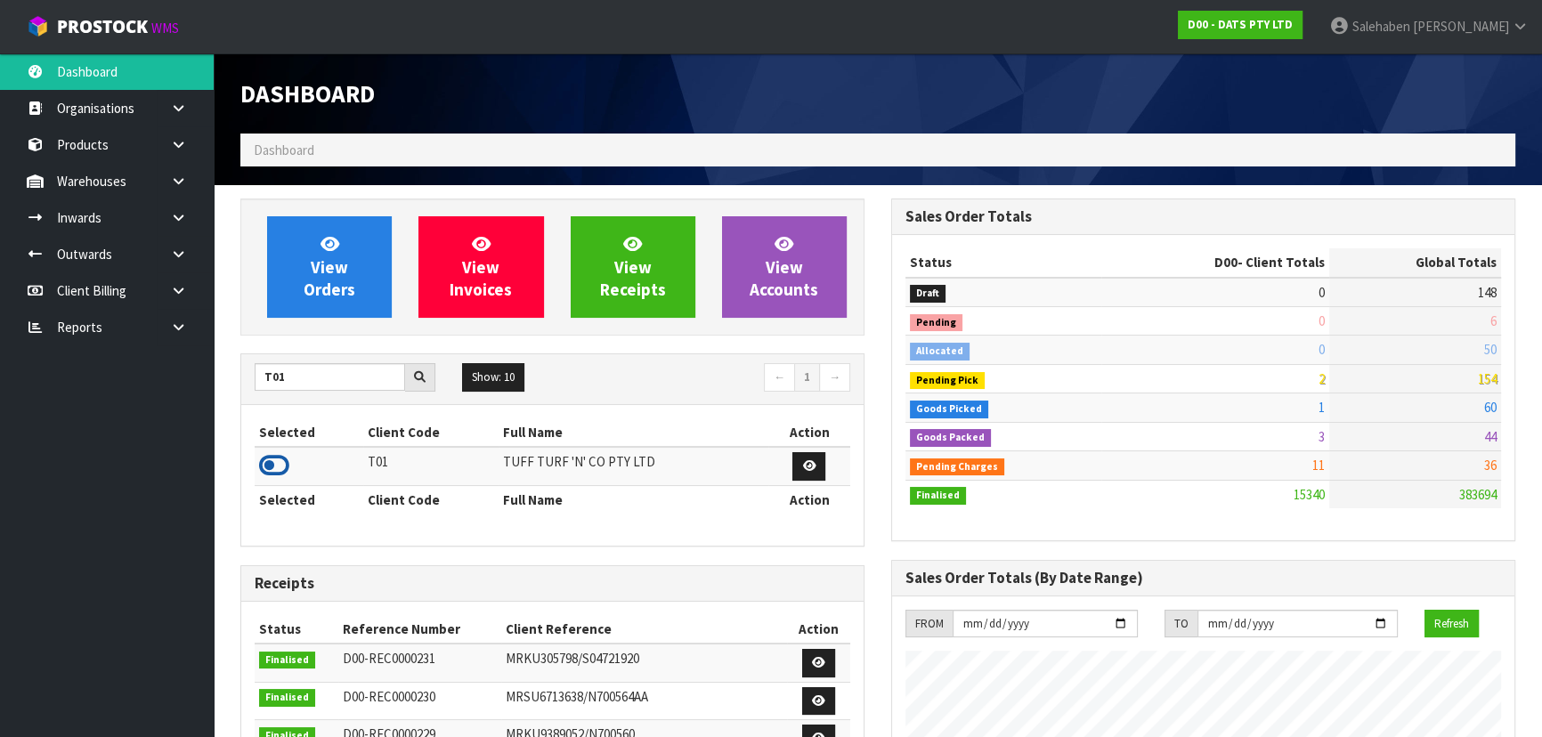
click at [275, 457] on icon at bounding box center [274, 465] width 30 height 27
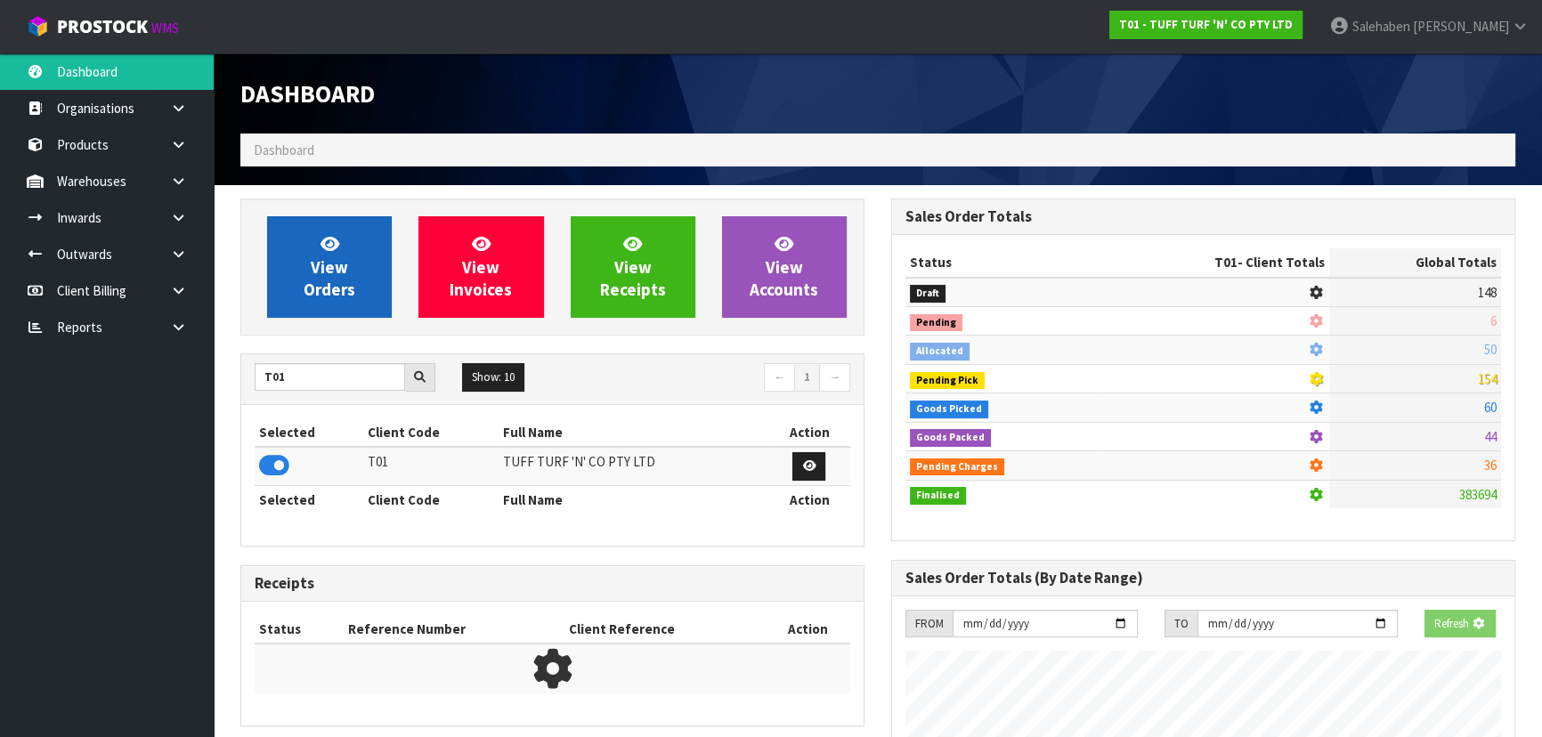
scroll to position [889077, 889535]
click at [332, 249] on icon at bounding box center [329, 243] width 19 height 17
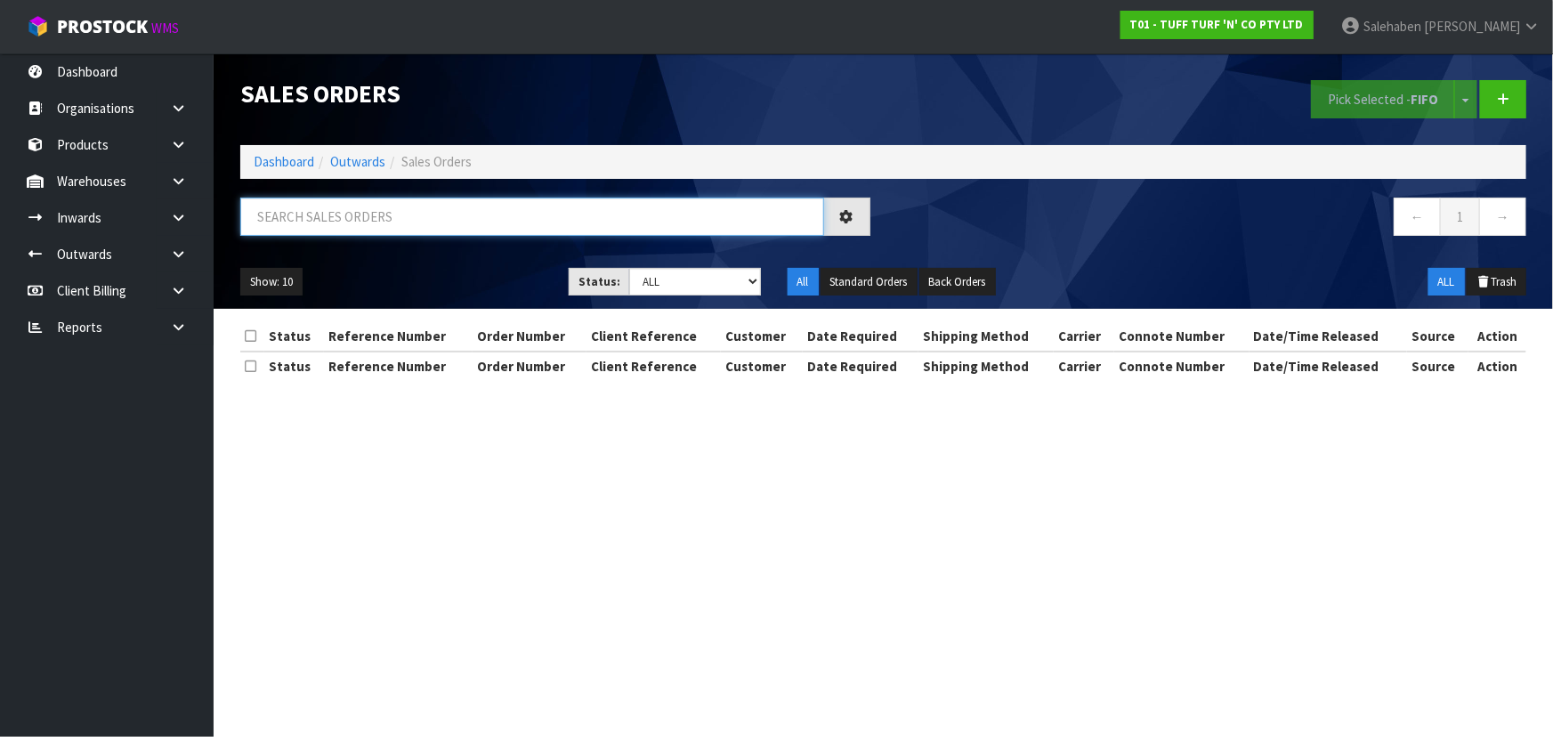
click at [381, 198] on input "text" at bounding box center [532, 217] width 584 height 38
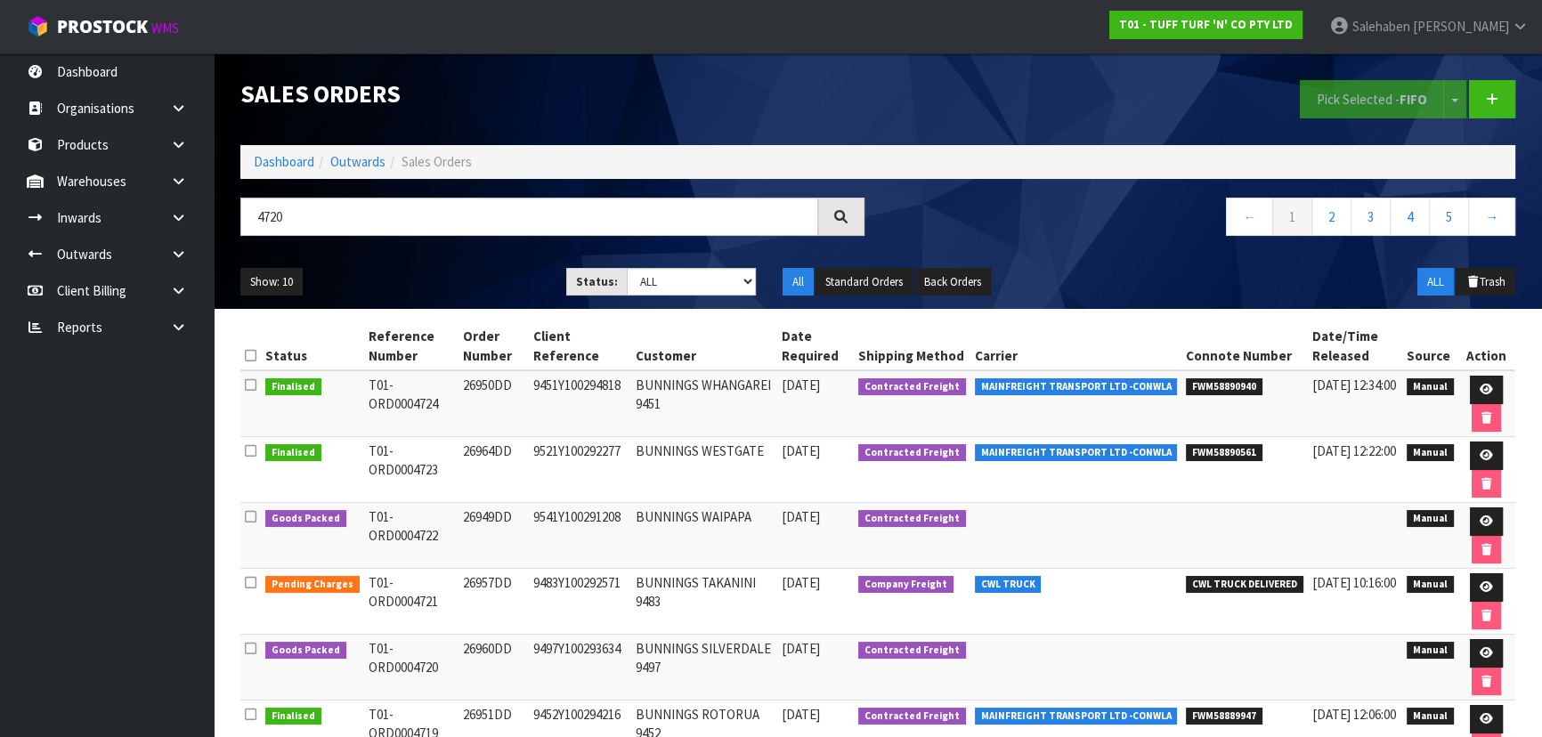
click at [440, 255] on div "Show: 10 5 10 25 50 Status: Draft Pending Allocated Pending Pick Goods Picked G…" at bounding box center [877, 282] width 1301 height 55
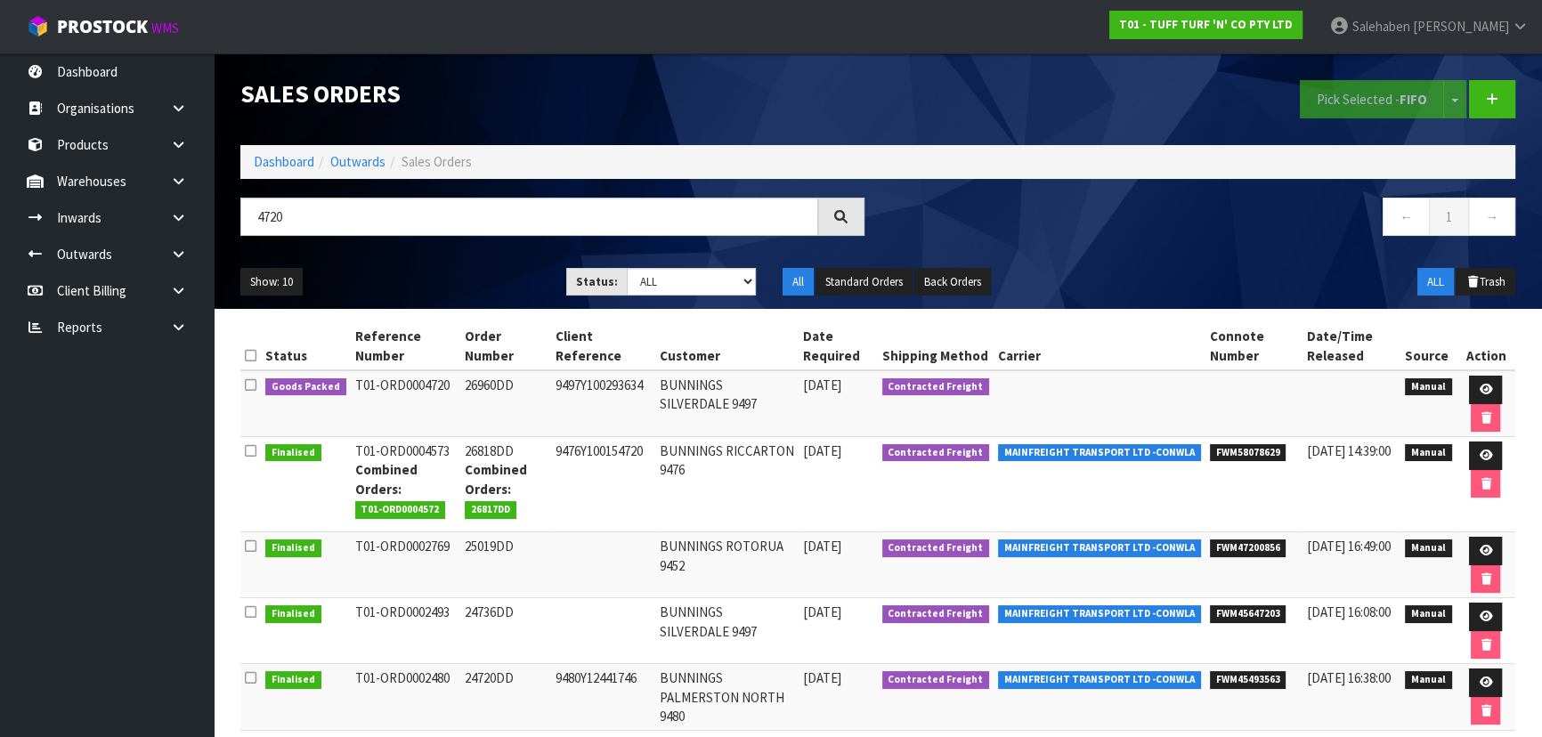
click at [465, 277] on ul "Show: 10 5 10 25 50" at bounding box center [389, 282] width 299 height 28
click at [448, 276] on ul "Show: 10 5 10 25 50" at bounding box center [389, 282] width 299 height 28
click at [473, 270] on ul "Show: 10 5 10 25 50" at bounding box center [389, 282] width 299 height 28
click at [469, 269] on ul "Show: 10 5 10 25 50" at bounding box center [389, 282] width 299 height 28
click at [1487, 379] on link at bounding box center [1485, 390] width 33 height 28
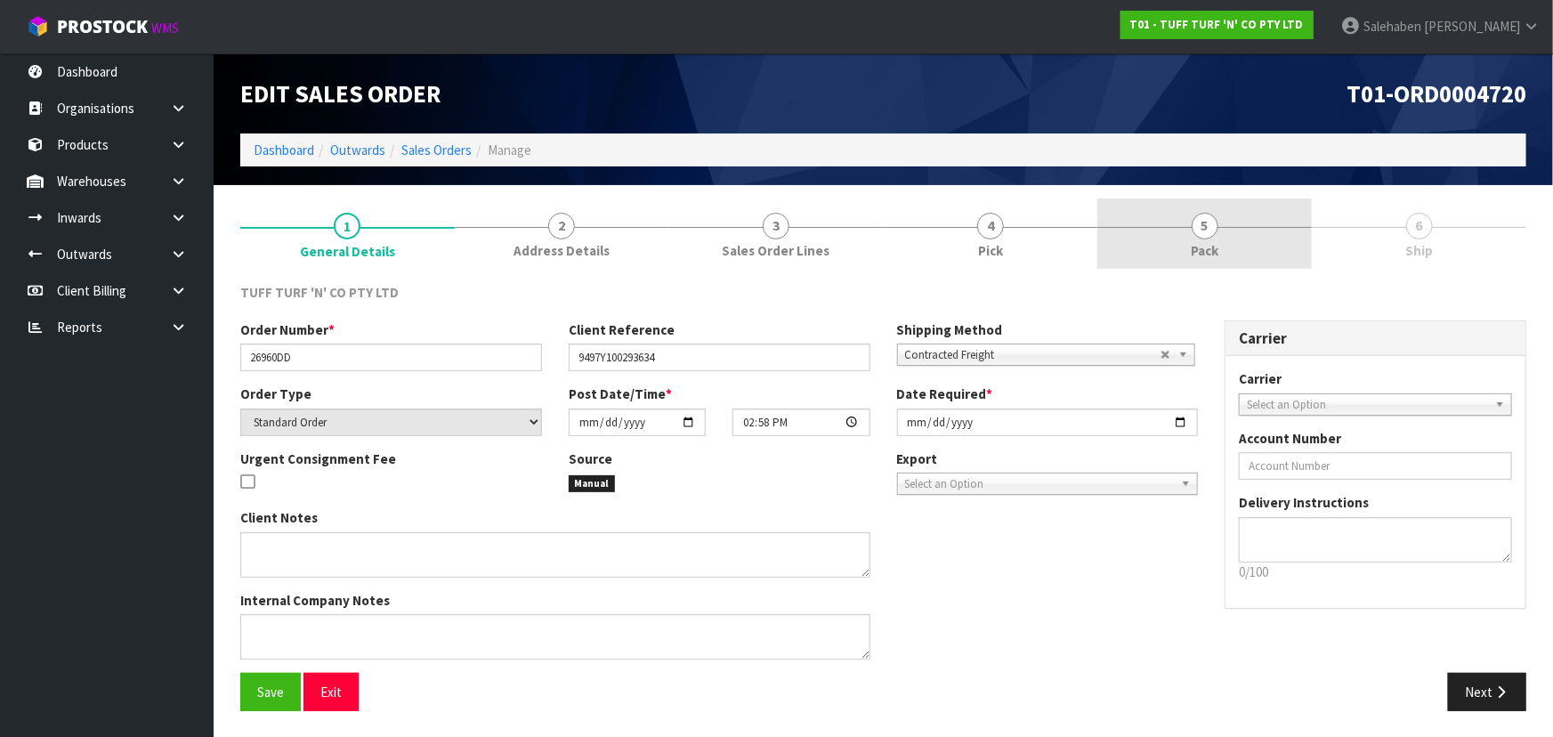
click at [1257, 231] on link "5 Pack" at bounding box center [1205, 234] width 215 height 70
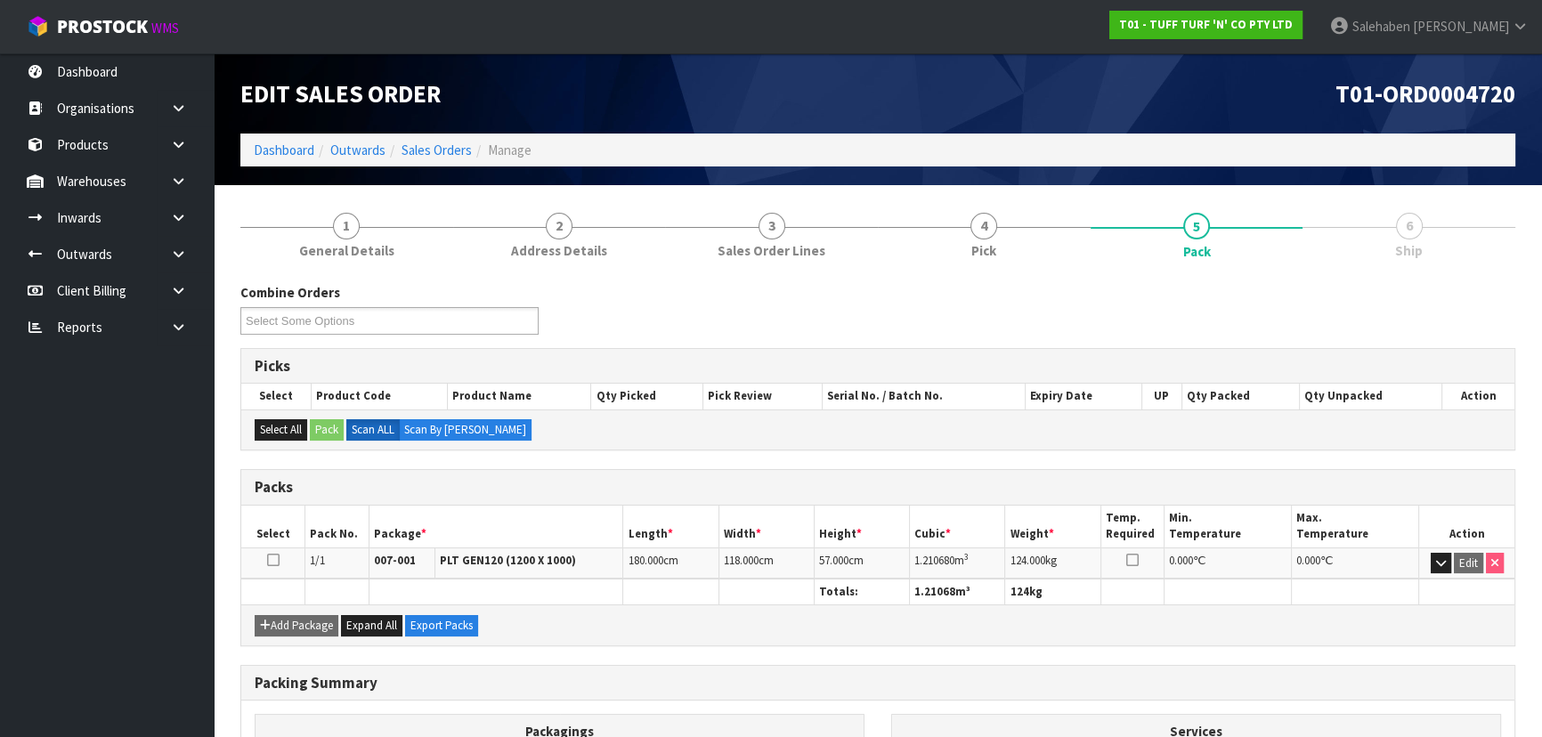
scroll to position [203, 0]
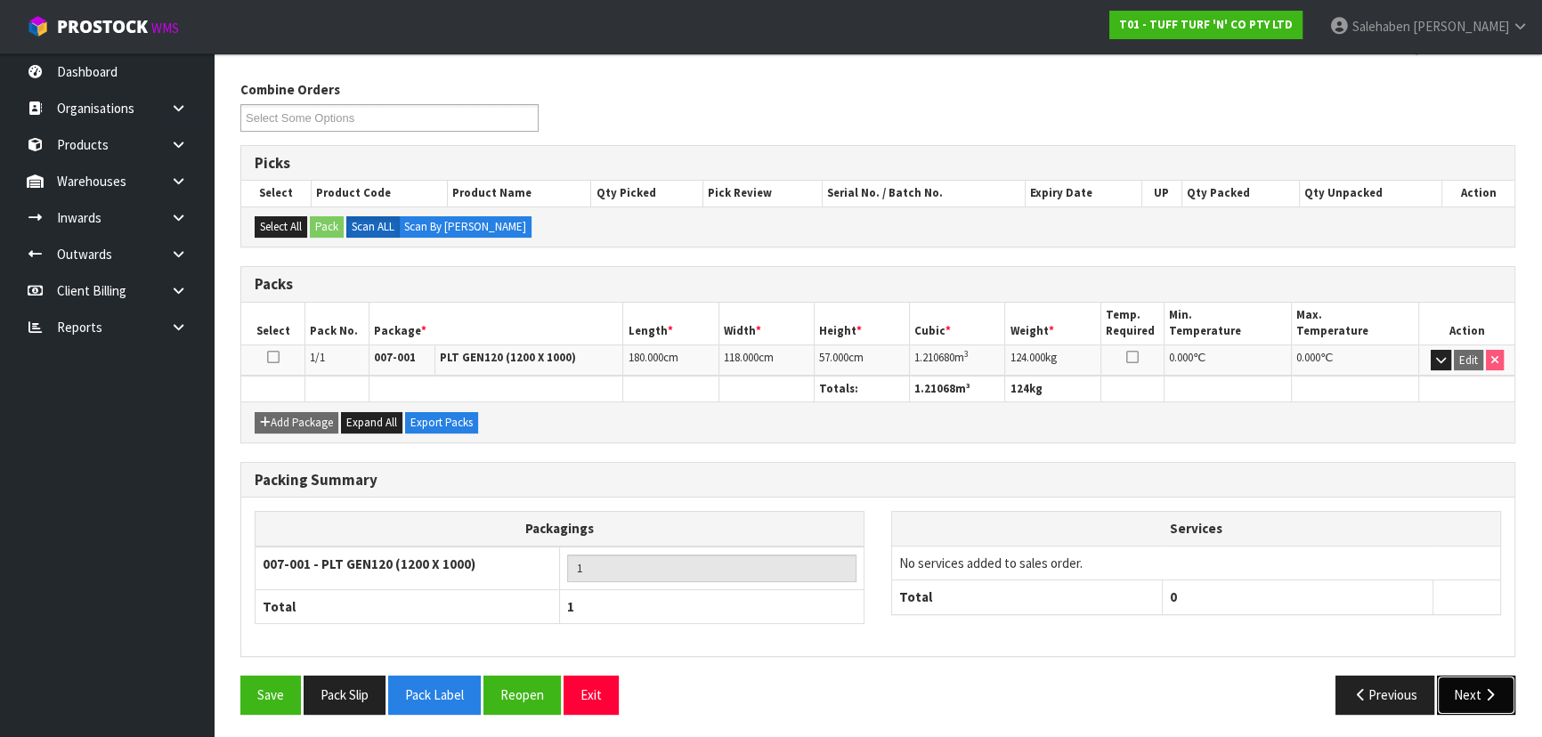
click at [1455, 682] on button "Next" at bounding box center [1476, 695] width 78 height 38
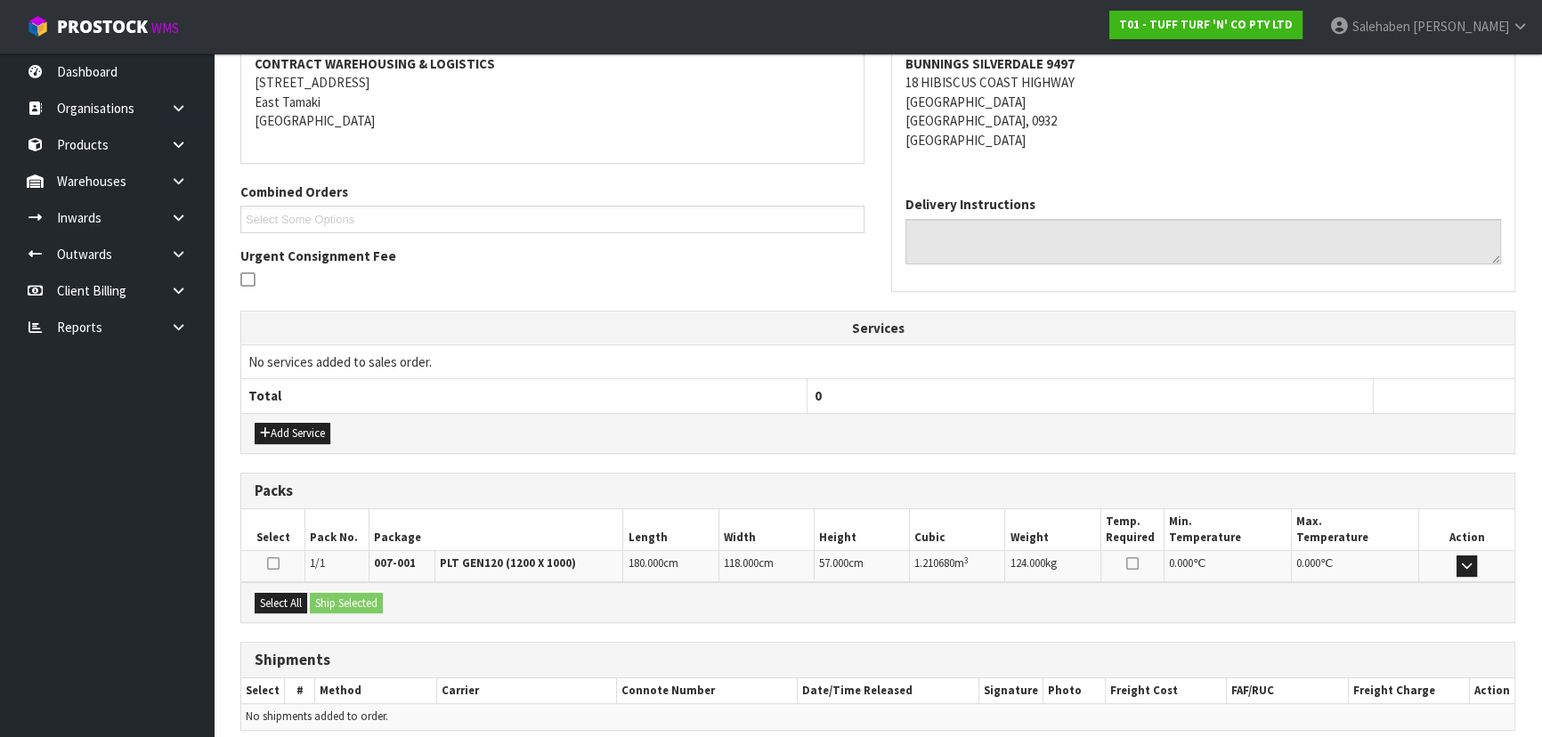
scroll to position [353, 0]
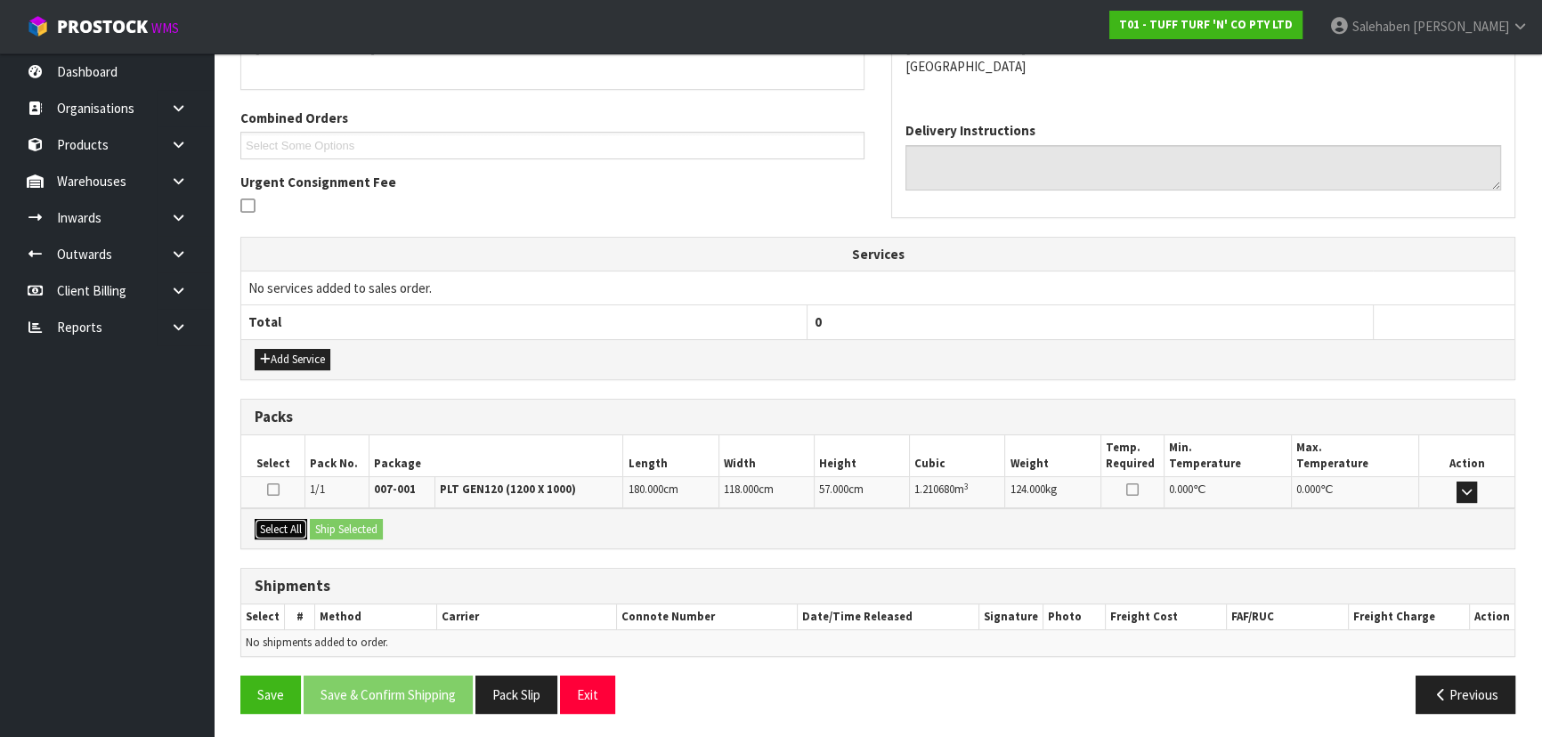
click at [288, 522] on button "Select All" at bounding box center [281, 529] width 53 height 21
drag, startPoint x: 344, startPoint y: 523, endPoint x: 369, endPoint y: 531, distance: 27.3
click at [344, 523] on button "Ship Selected" at bounding box center [346, 529] width 73 height 21
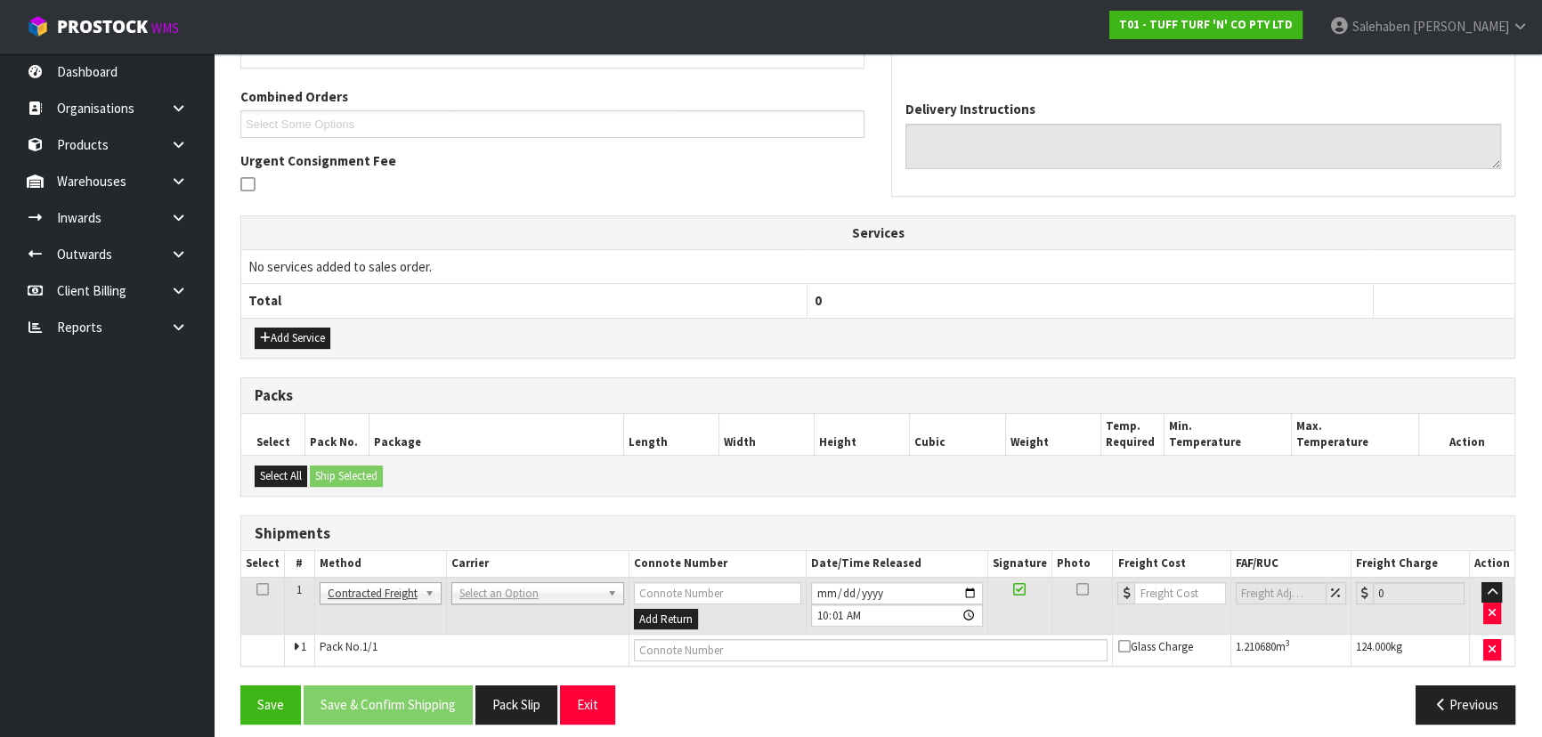
scroll to position [384, 0]
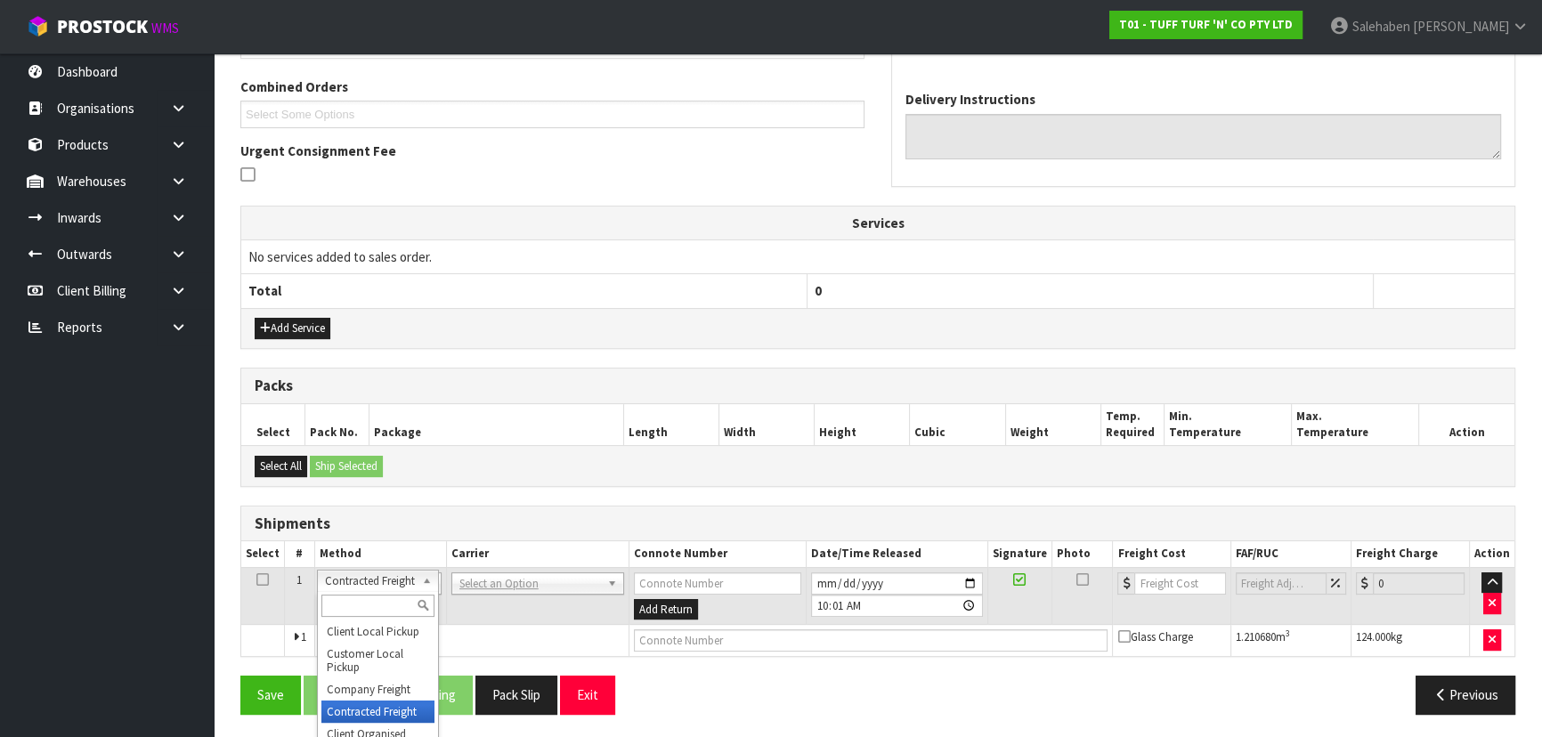
drag, startPoint x: 385, startPoint y: 585, endPoint x: 375, endPoint y: 645, distance: 61.5
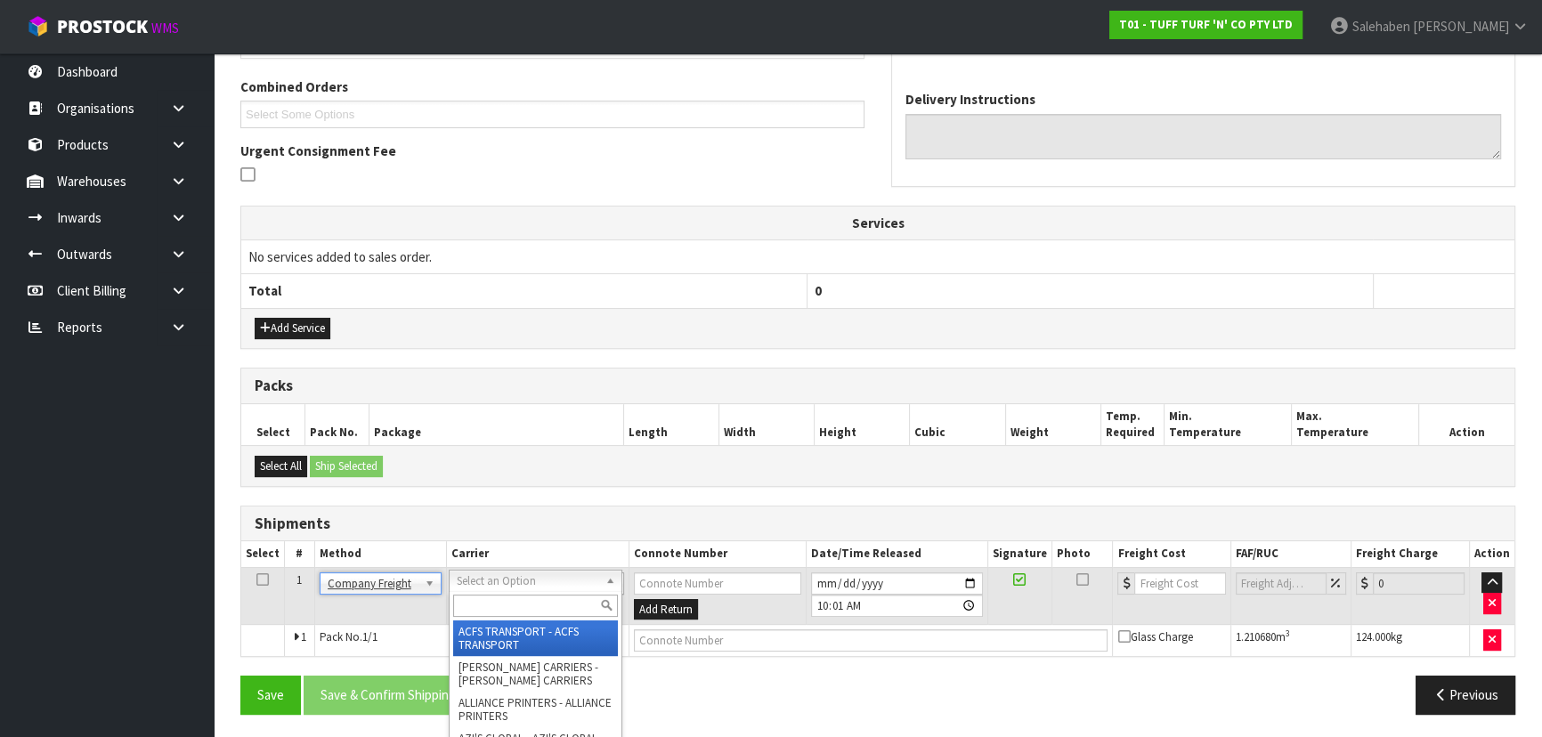
click at [515, 596] on input "text" at bounding box center [535, 606] width 165 height 22
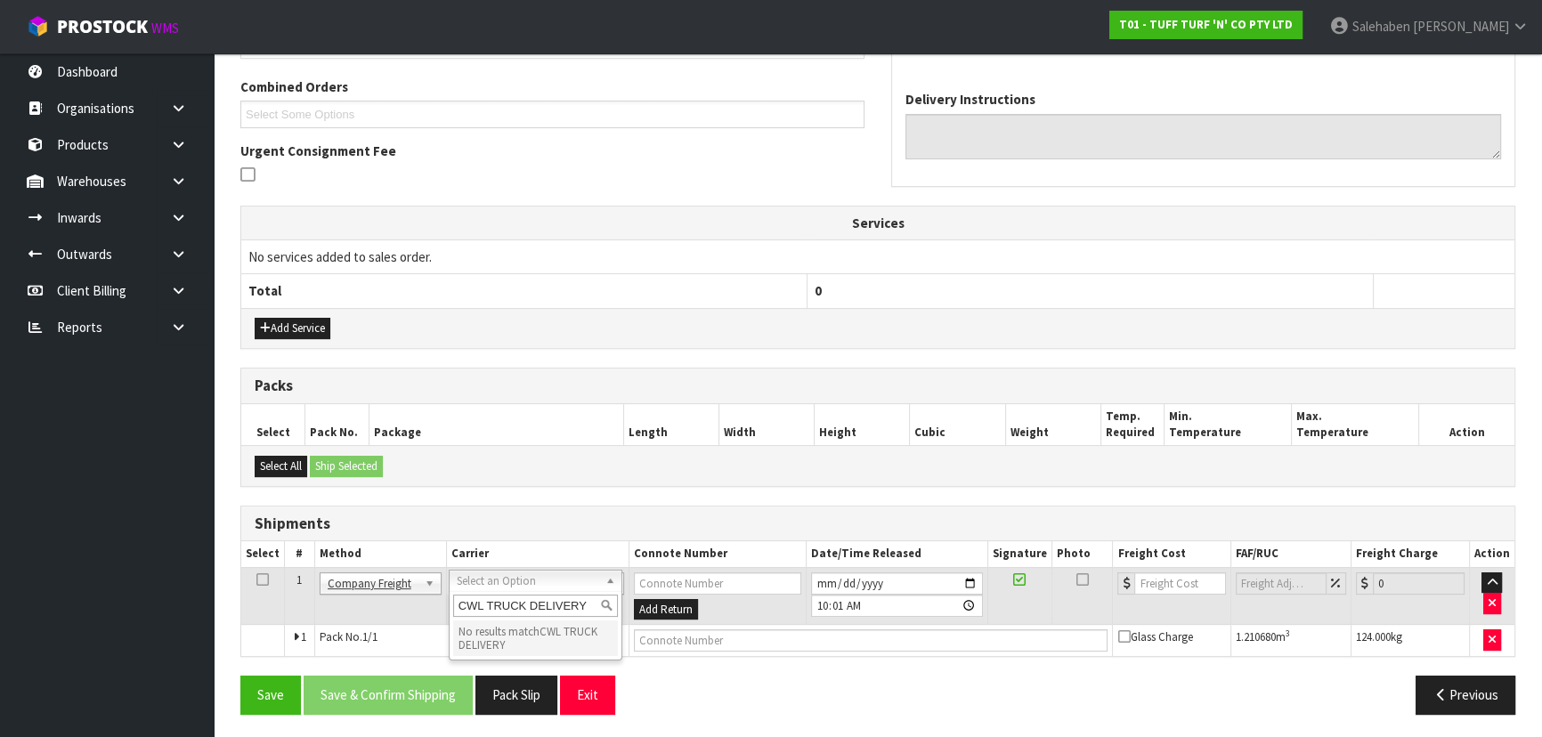
drag, startPoint x: 456, startPoint y: 605, endPoint x: 596, endPoint y: 610, distance: 140.7
click at [596, 610] on input "CWL TRUCK DELIVERY" at bounding box center [535, 606] width 165 height 22
click at [672, 636] on input "text" at bounding box center [871, 640] width 474 height 22
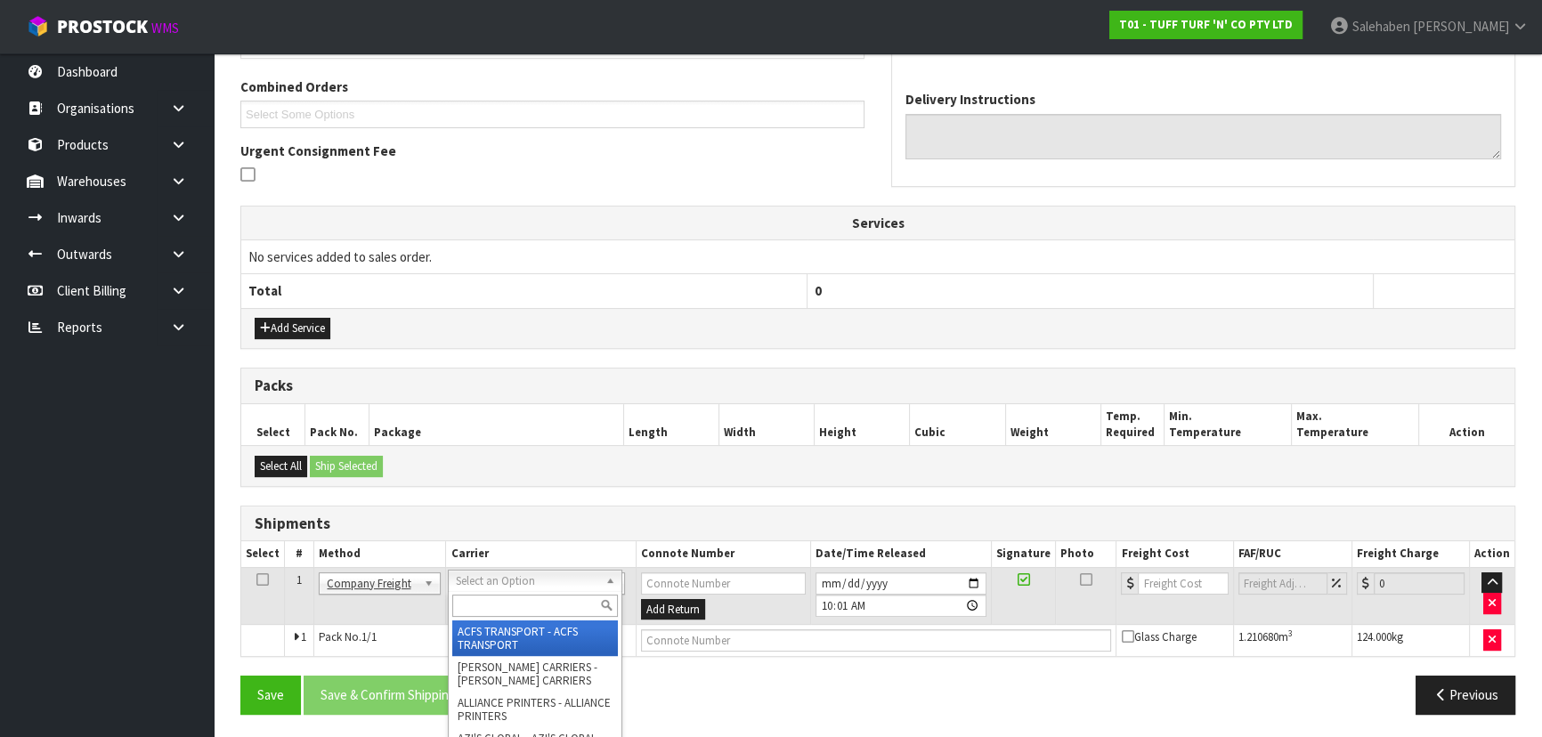
click at [525, 604] on input "text" at bounding box center [534, 606] width 165 height 22
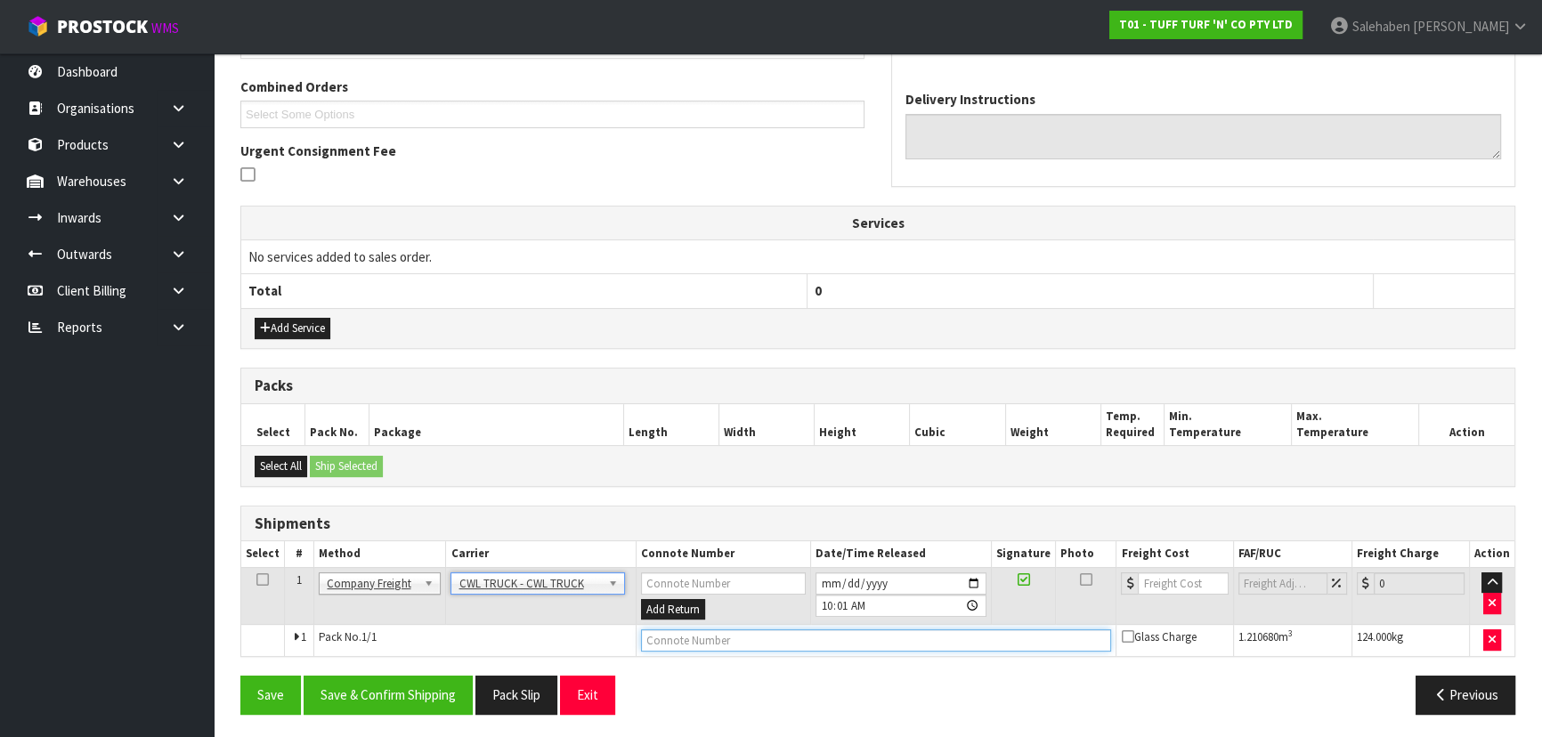
click at [693, 637] on input "text" at bounding box center [876, 640] width 471 height 22
paste input "CWL TRUCK DELIVERY"
click at [1171, 582] on input "number" at bounding box center [1183, 583] width 90 height 22
drag, startPoint x: 394, startPoint y: 698, endPoint x: 402, endPoint y: 684, distance: 16.3
click at [397, 695] on button "Save & Confirm Shipping" at bounding box center [388, 695] width 169 height 38
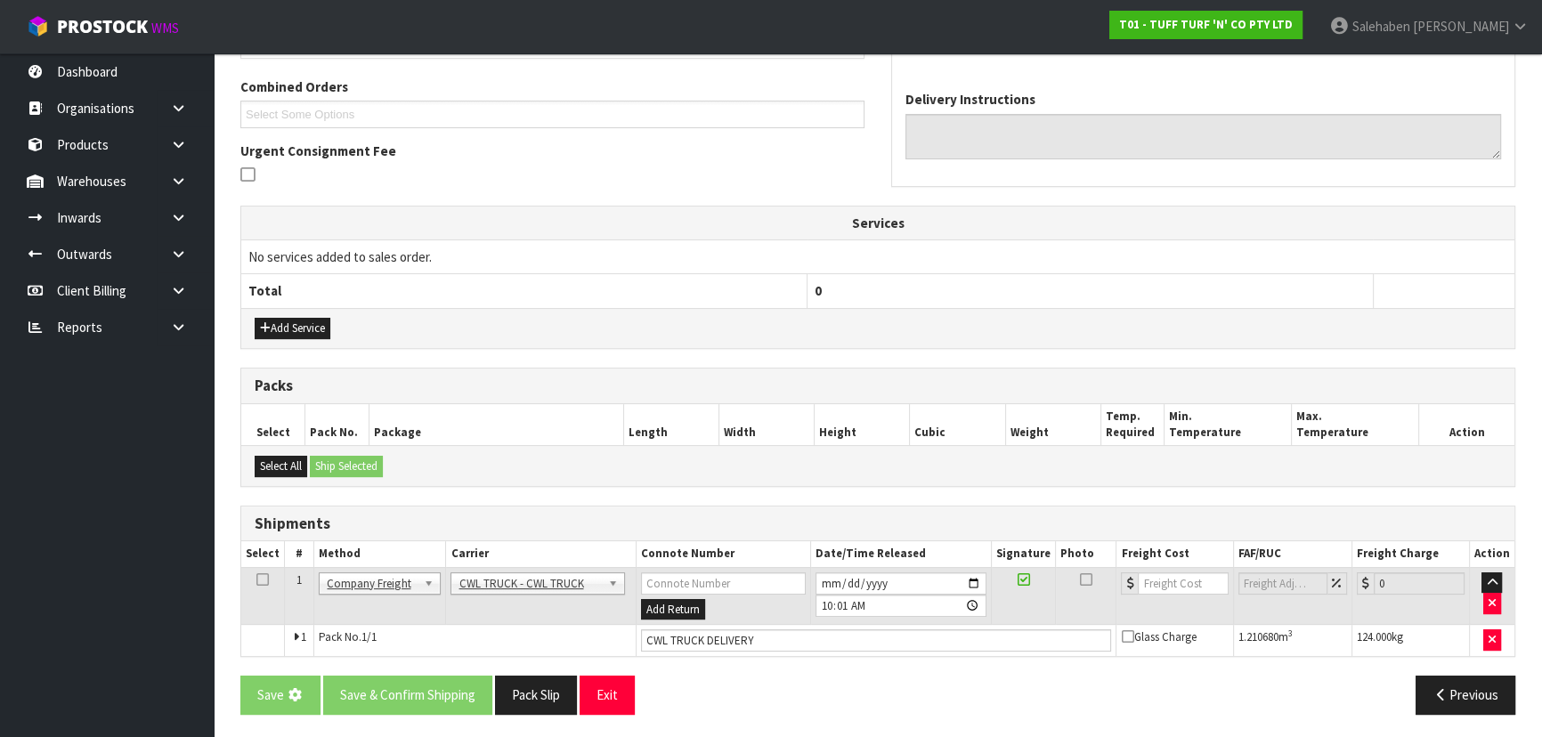
scroll to position [0, 0]
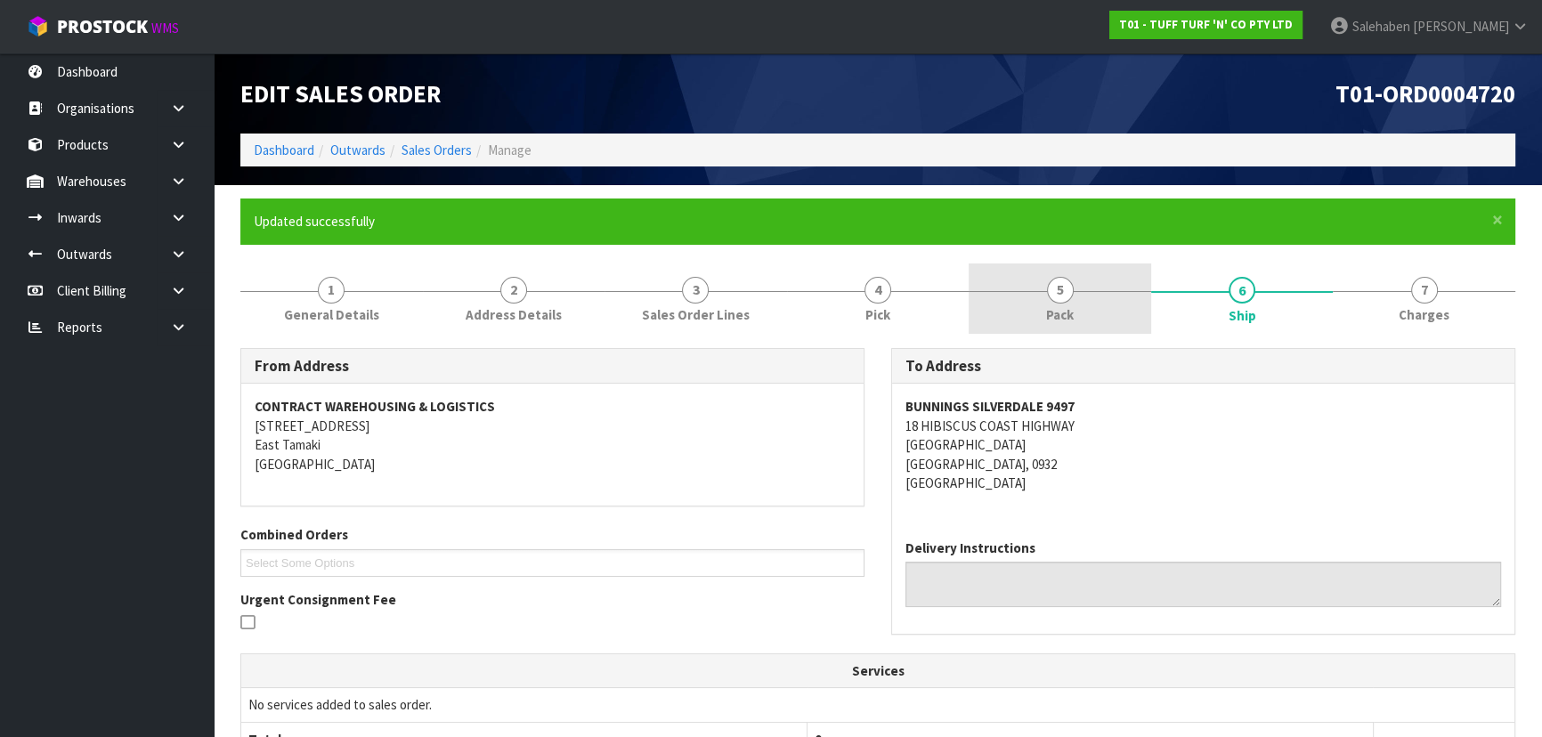
click at [1062, 294] on span "5" at bounding box center [1060, 290] width 27 height 27
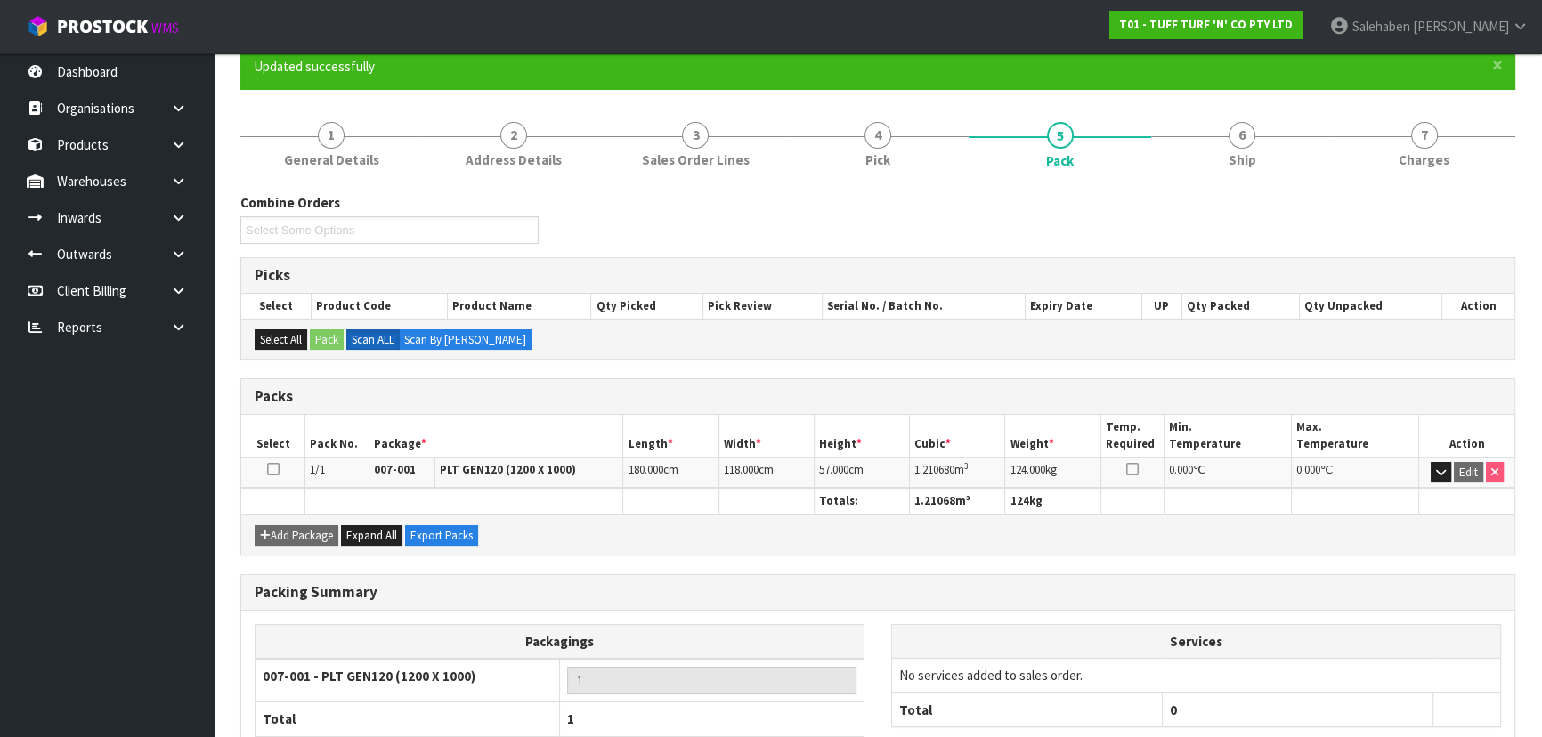
scroll to position [267, 0]
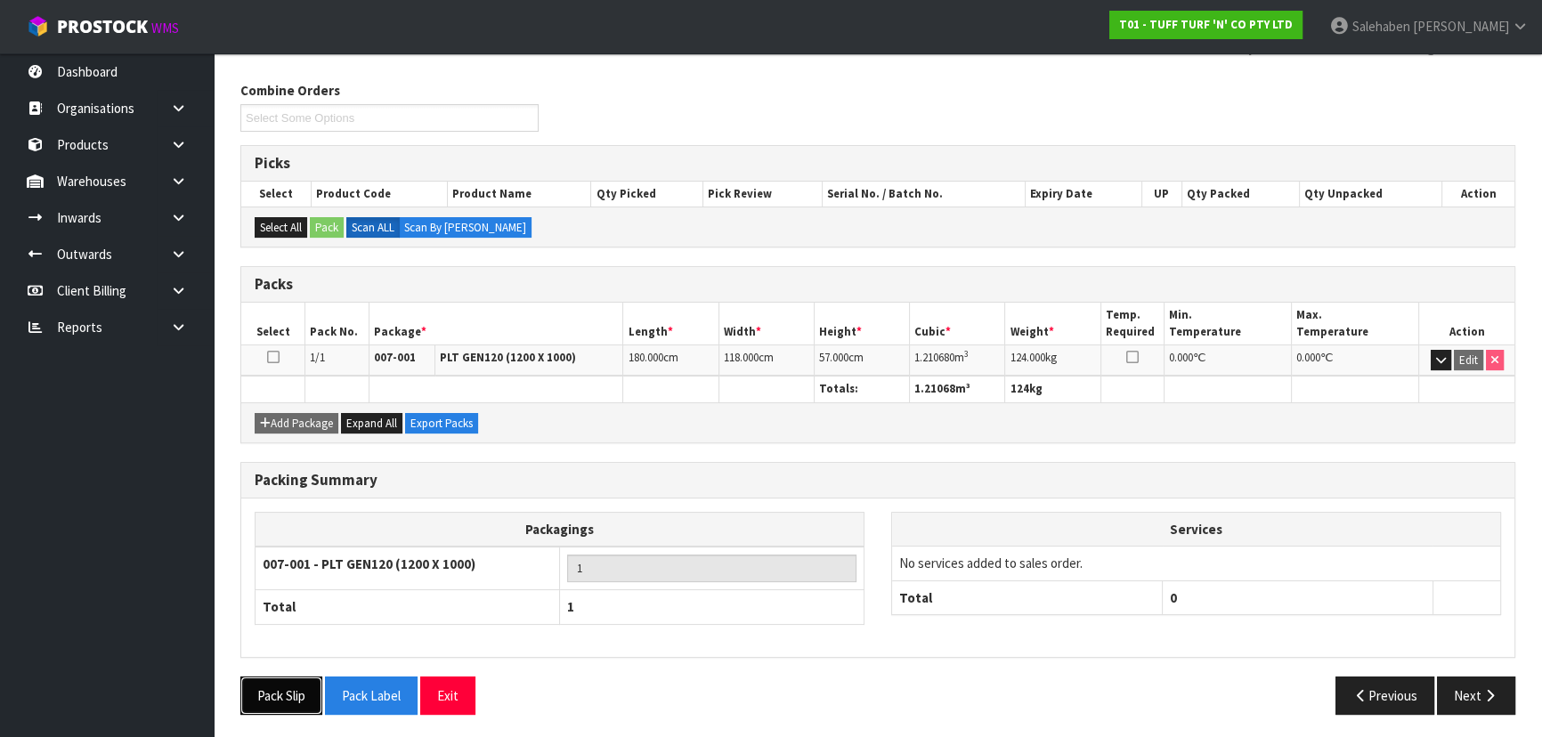
click at [281, 679] on button "Pack Slip" at bounding box center [281, 696] width 82 height 38
click at [1471, 685] on button "Next" at bounding box center [1476, 696] width 78 height 38
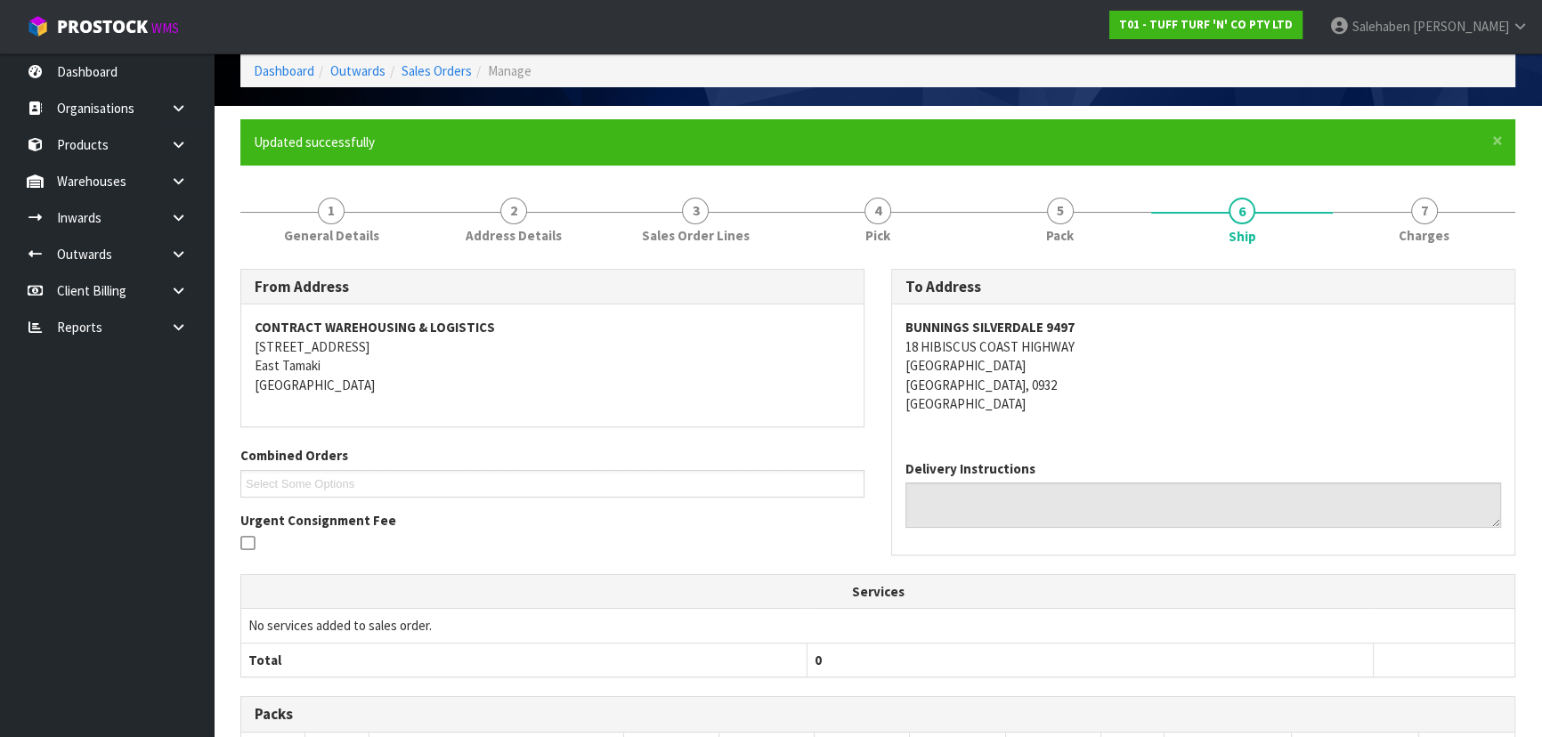
scroll to position [0, 0]
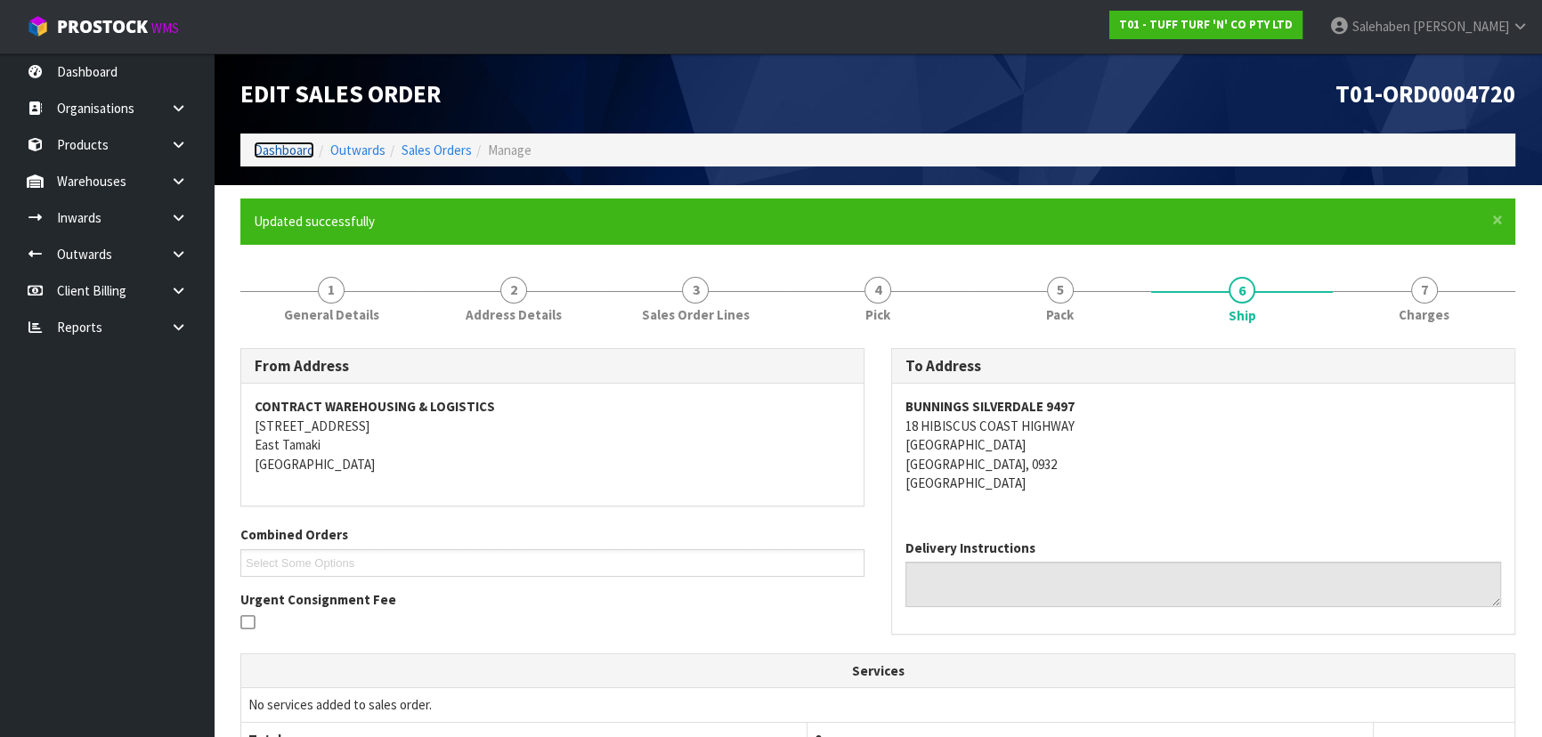
click at [301, 151] on link "Dashboard" at bounding box center [284, 150] width 61 height 17
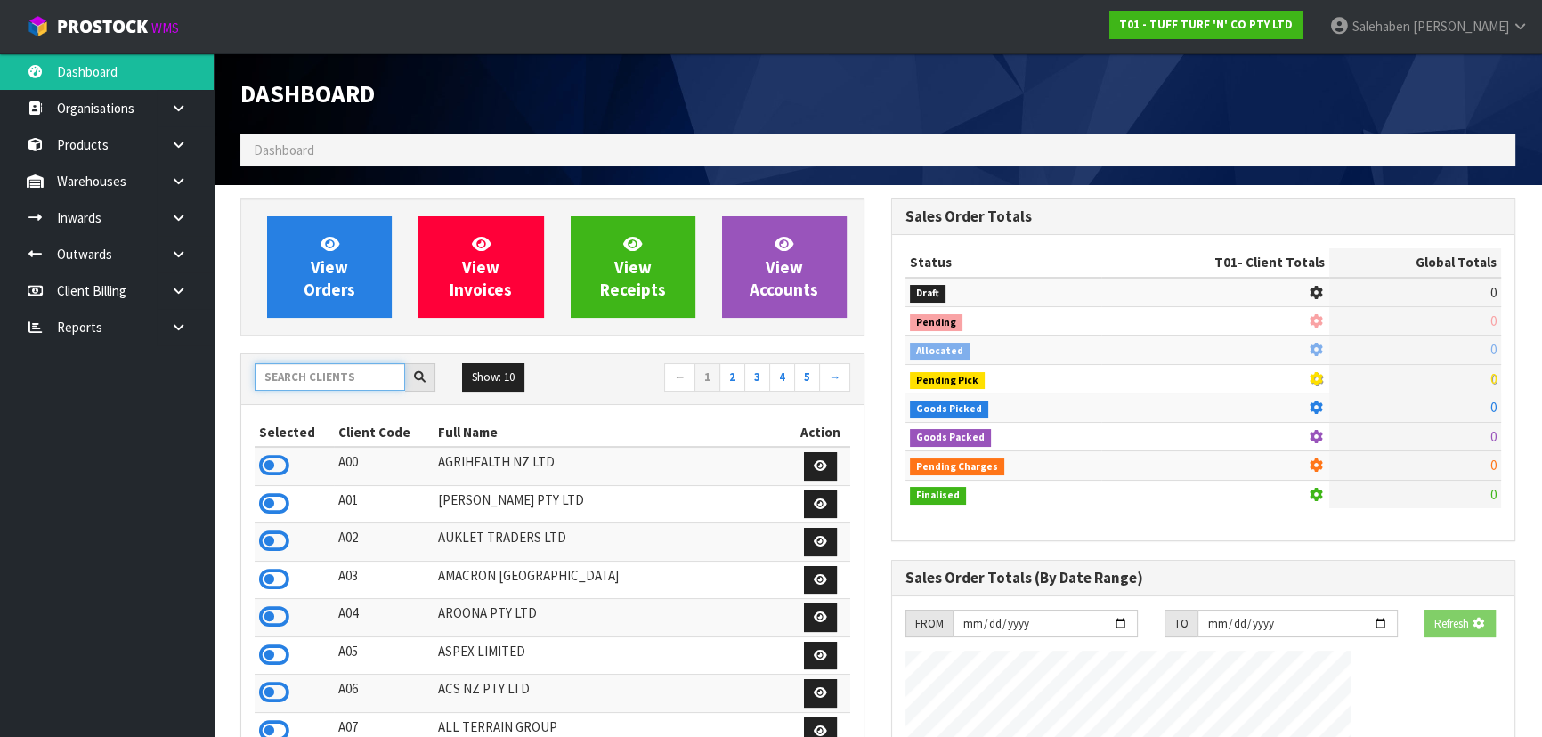
click at [327, 369] on input "text" at bounding box center [330, 377] width 150 height 28
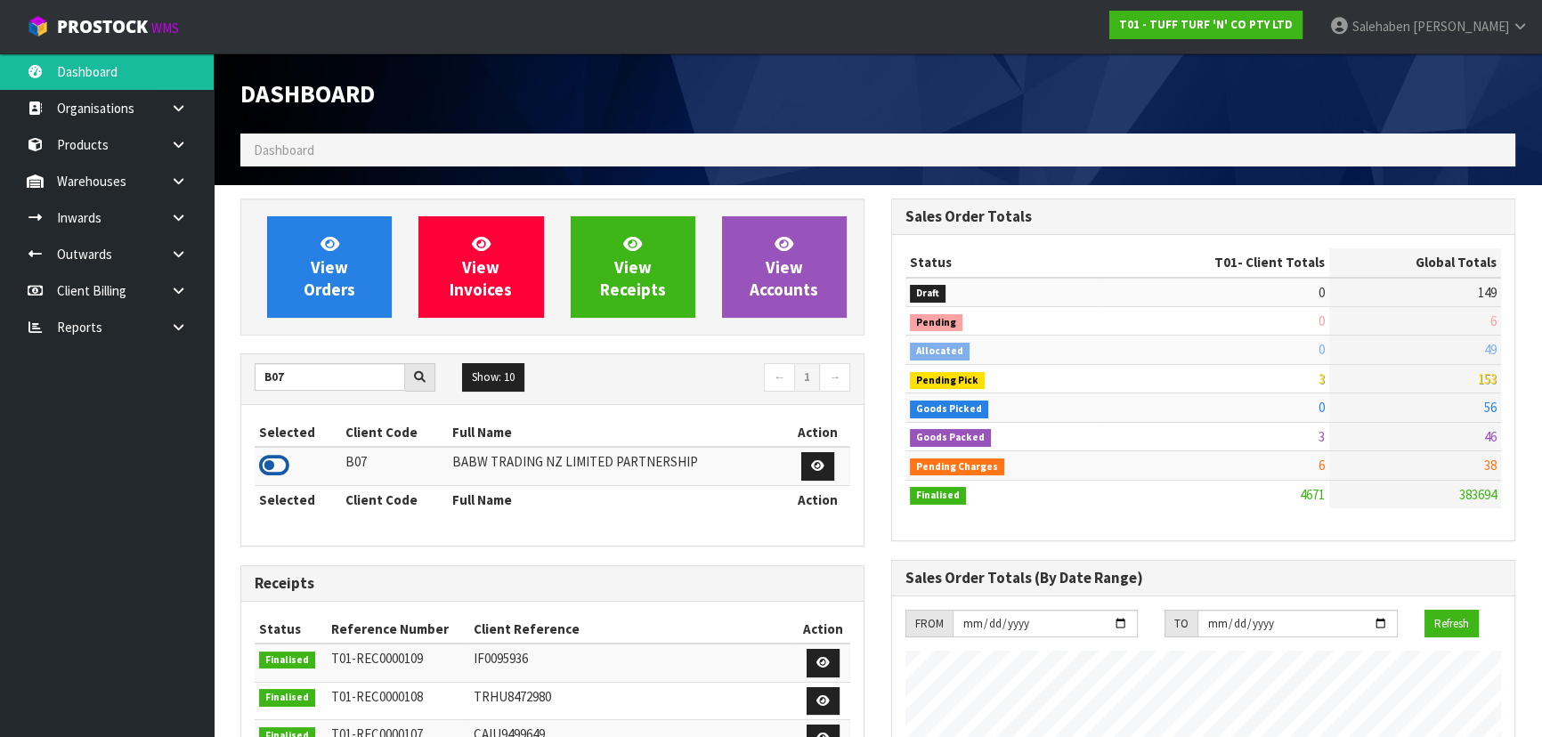
click at [276, 469] on icon at bounding box center [274, 465] width 30 height 27
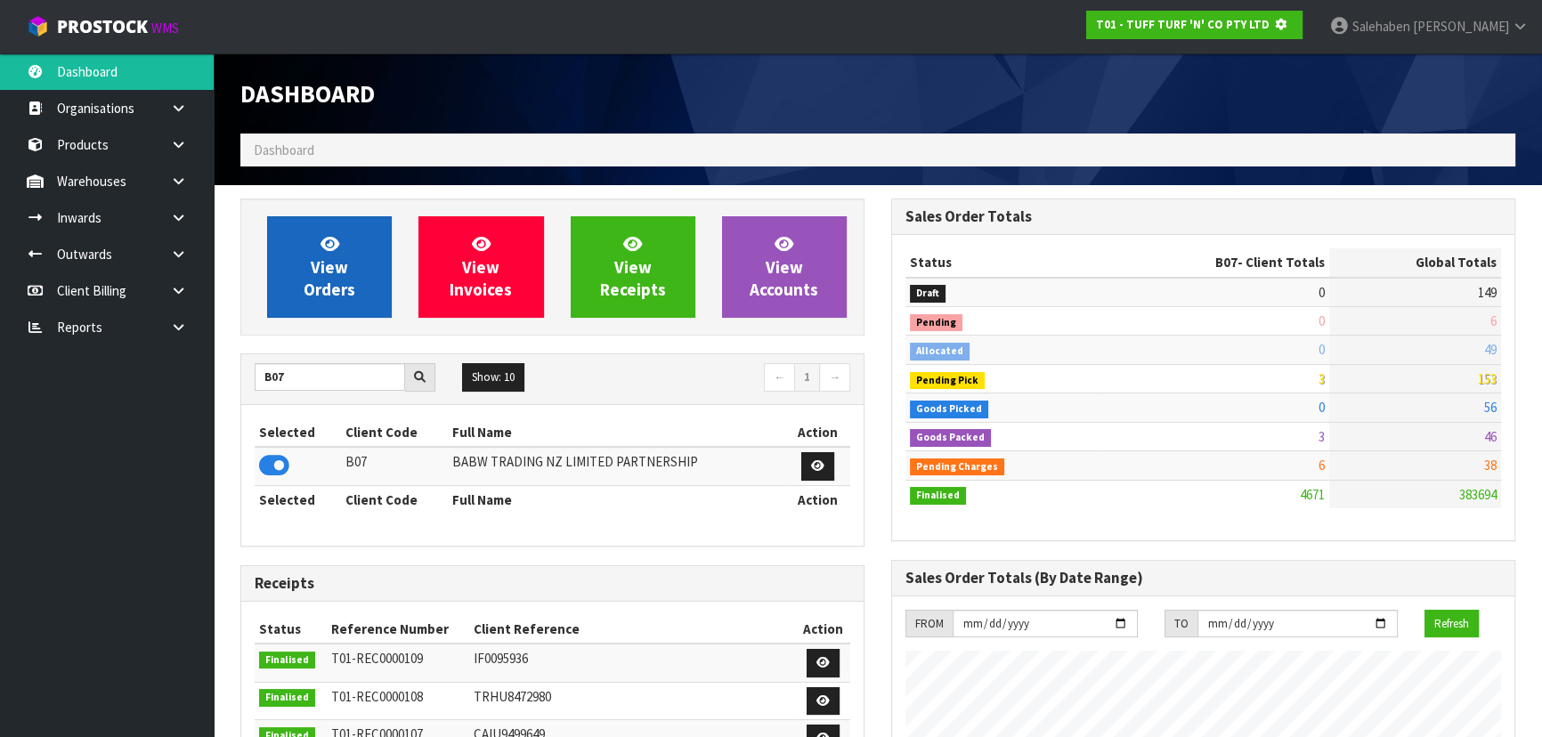
scroll to position [889077, 889535]
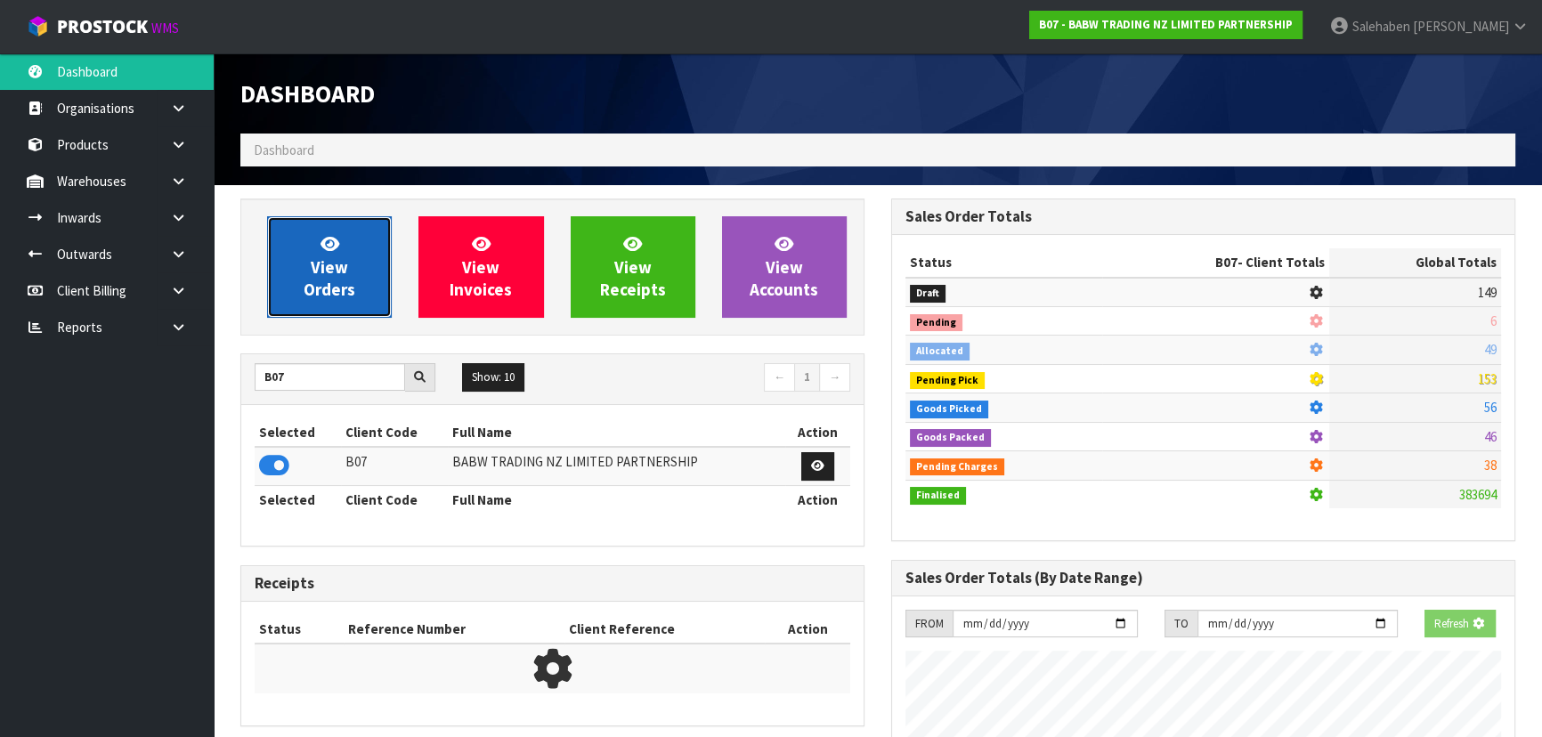
click at [320, 289] on span "View Orders" at bounding box center [330, 266] width 52 height 67
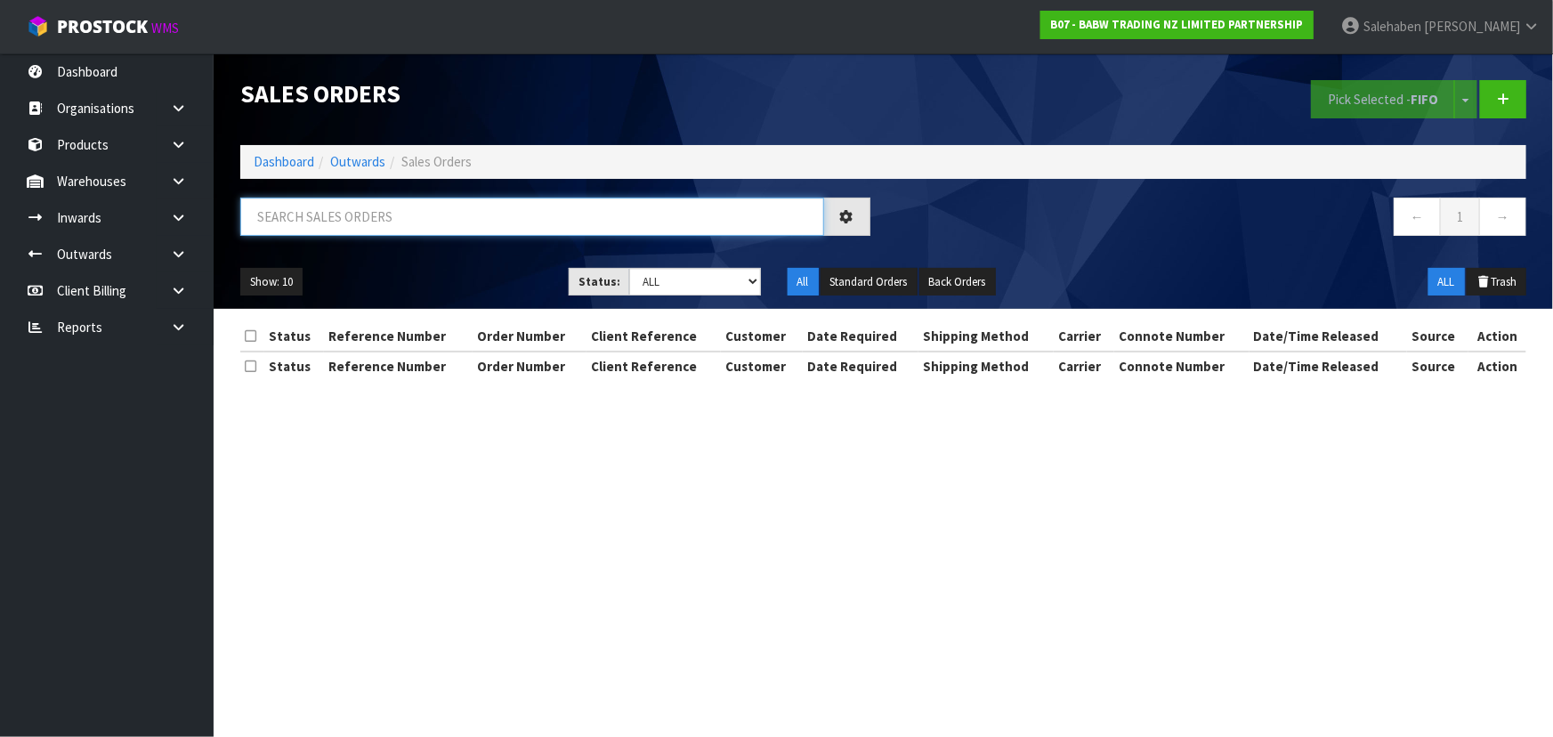
click at [342, 223] on input "text" at bounding box center [532, 217] width 584 height 38
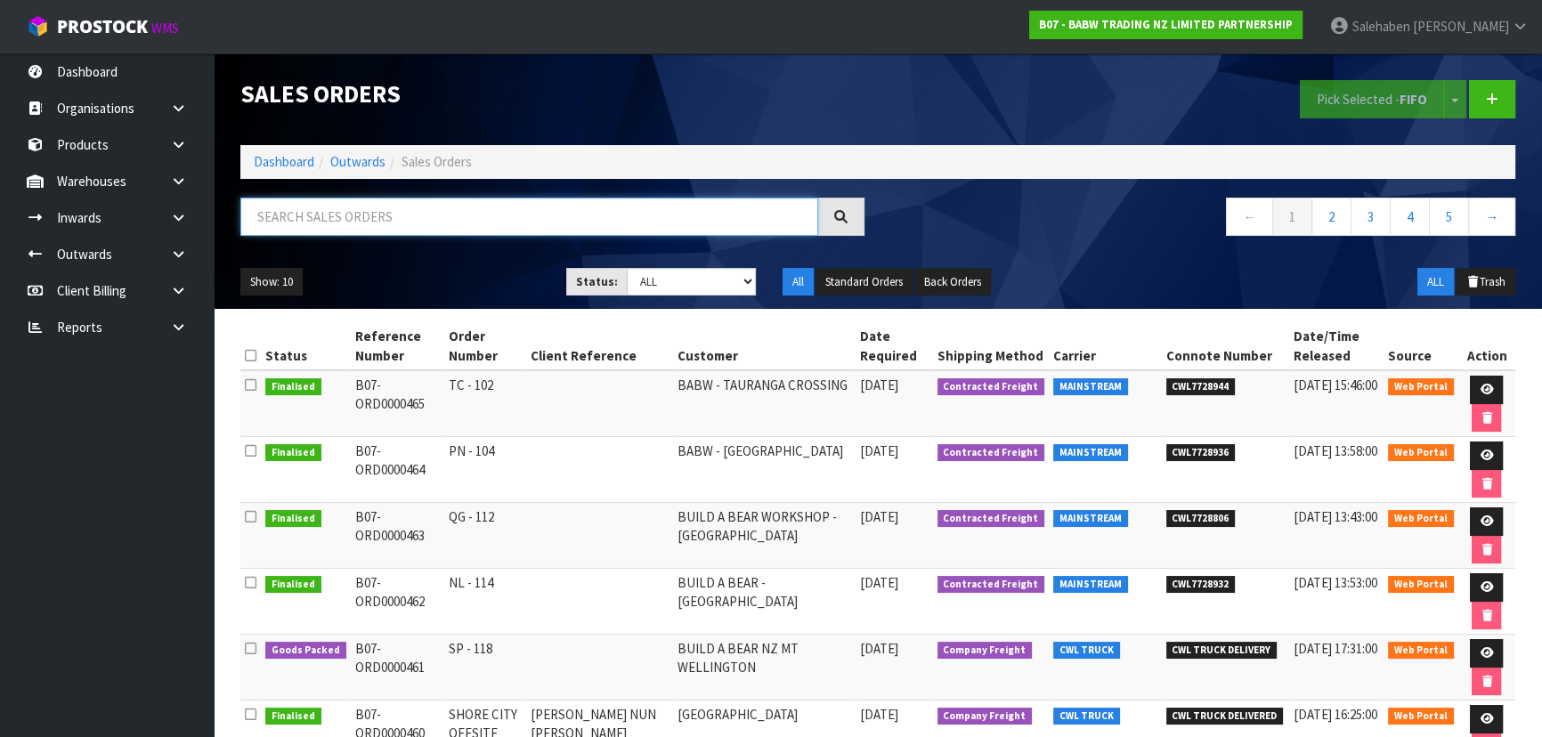
scroll to position [80, 0]
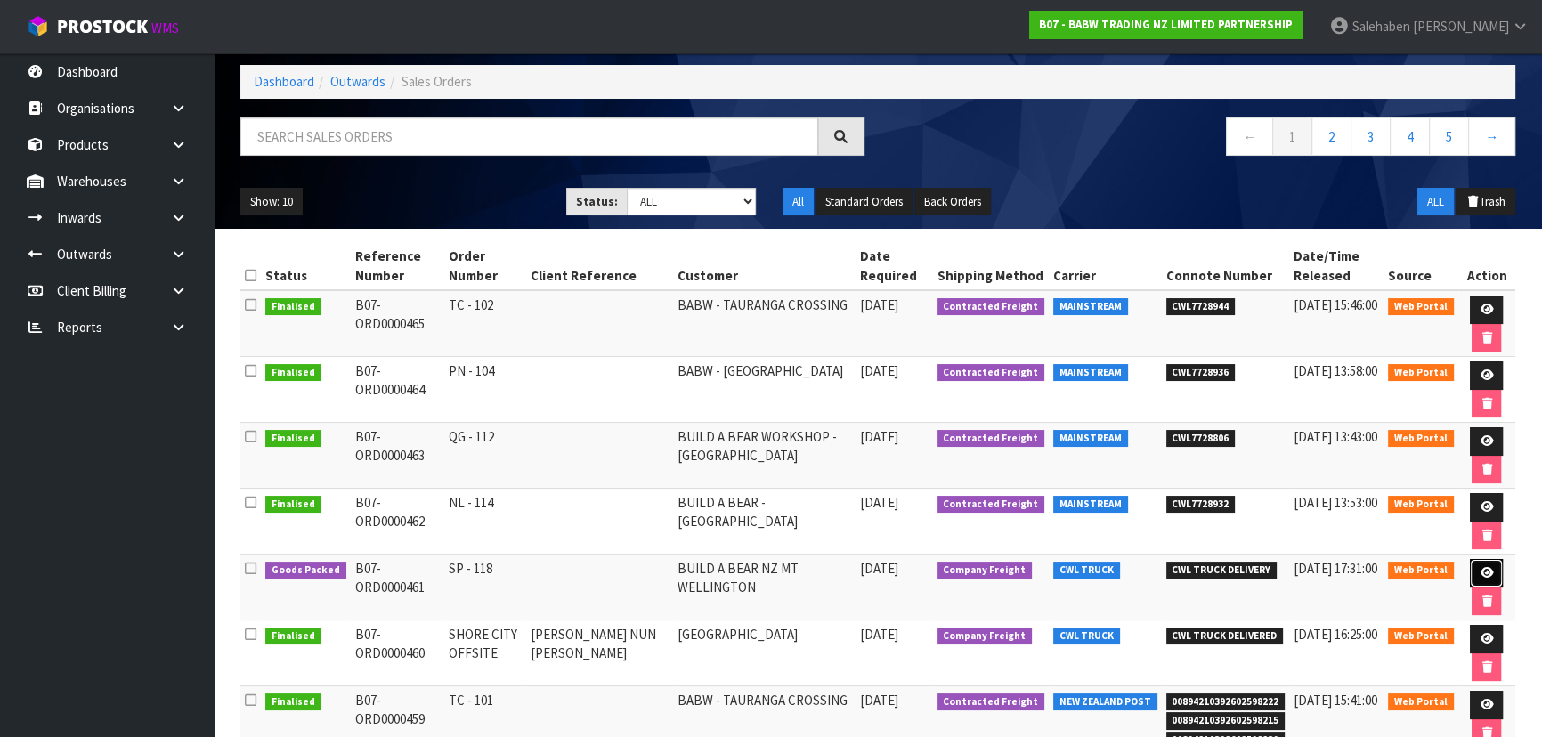
click at [1473, 568] on link at bounding box center [1486, 573] width 33 height 28
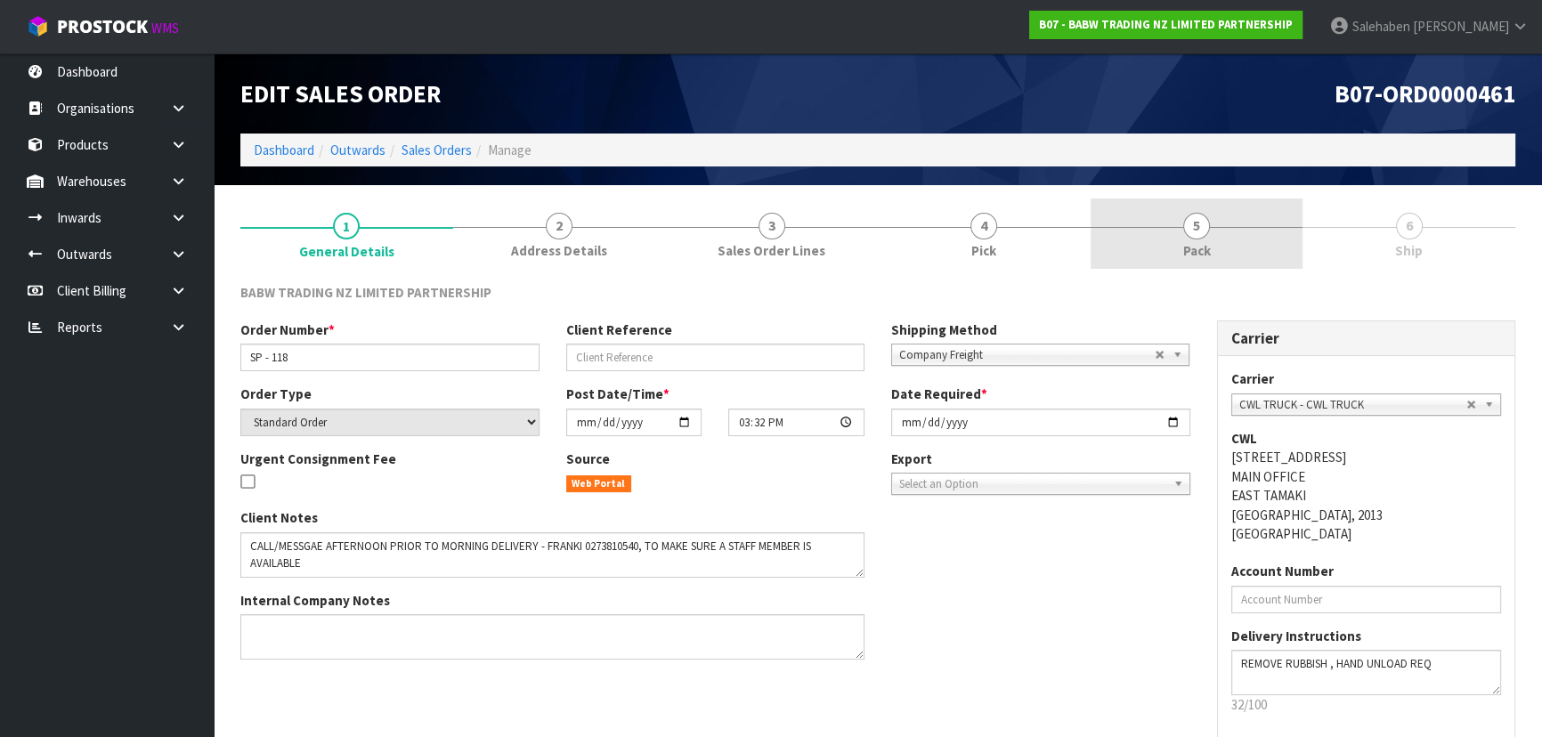
click at [1232, 236] on link "5 Pack" at bounding box center [1196, 234] width 213 height 70
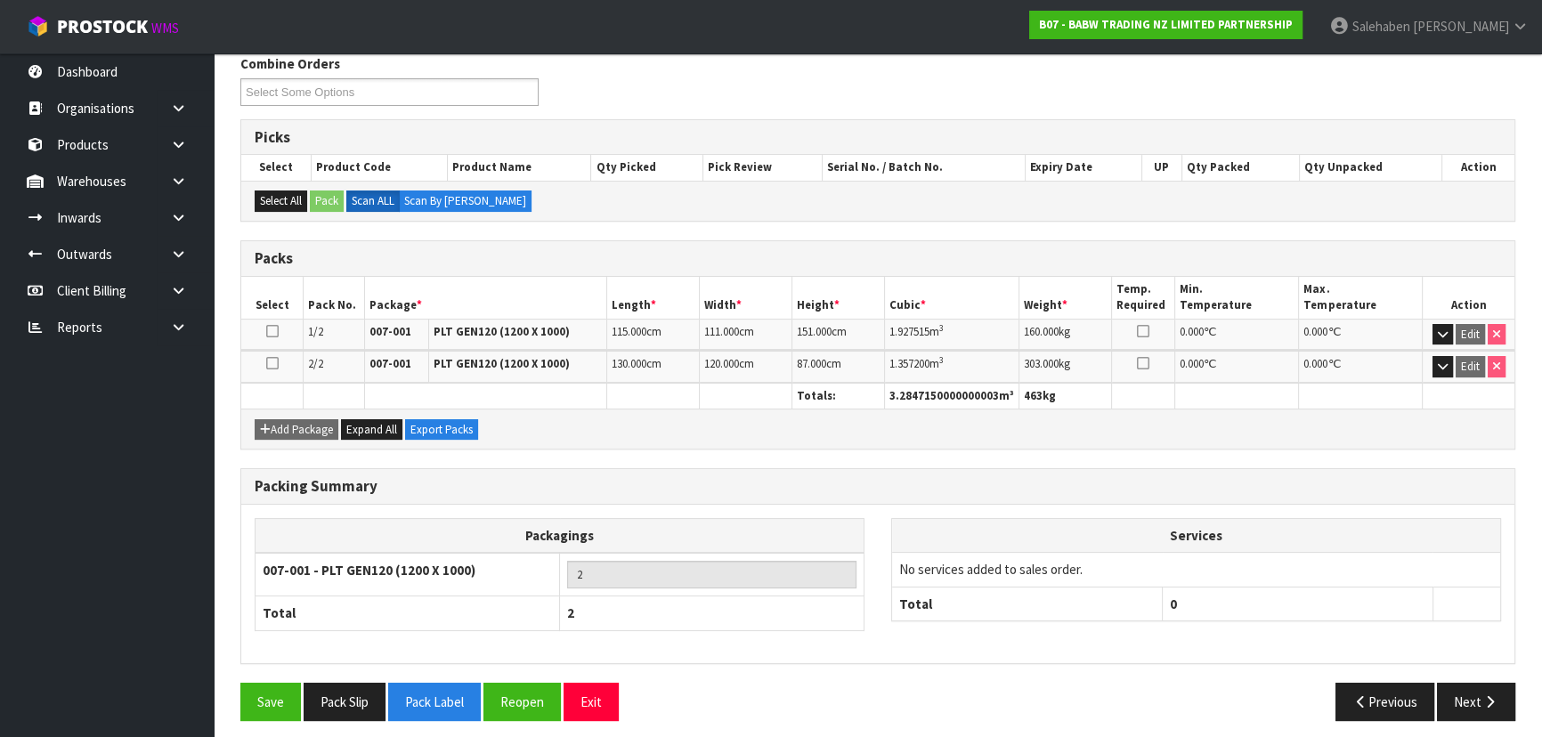
scroll to position [235, 0]
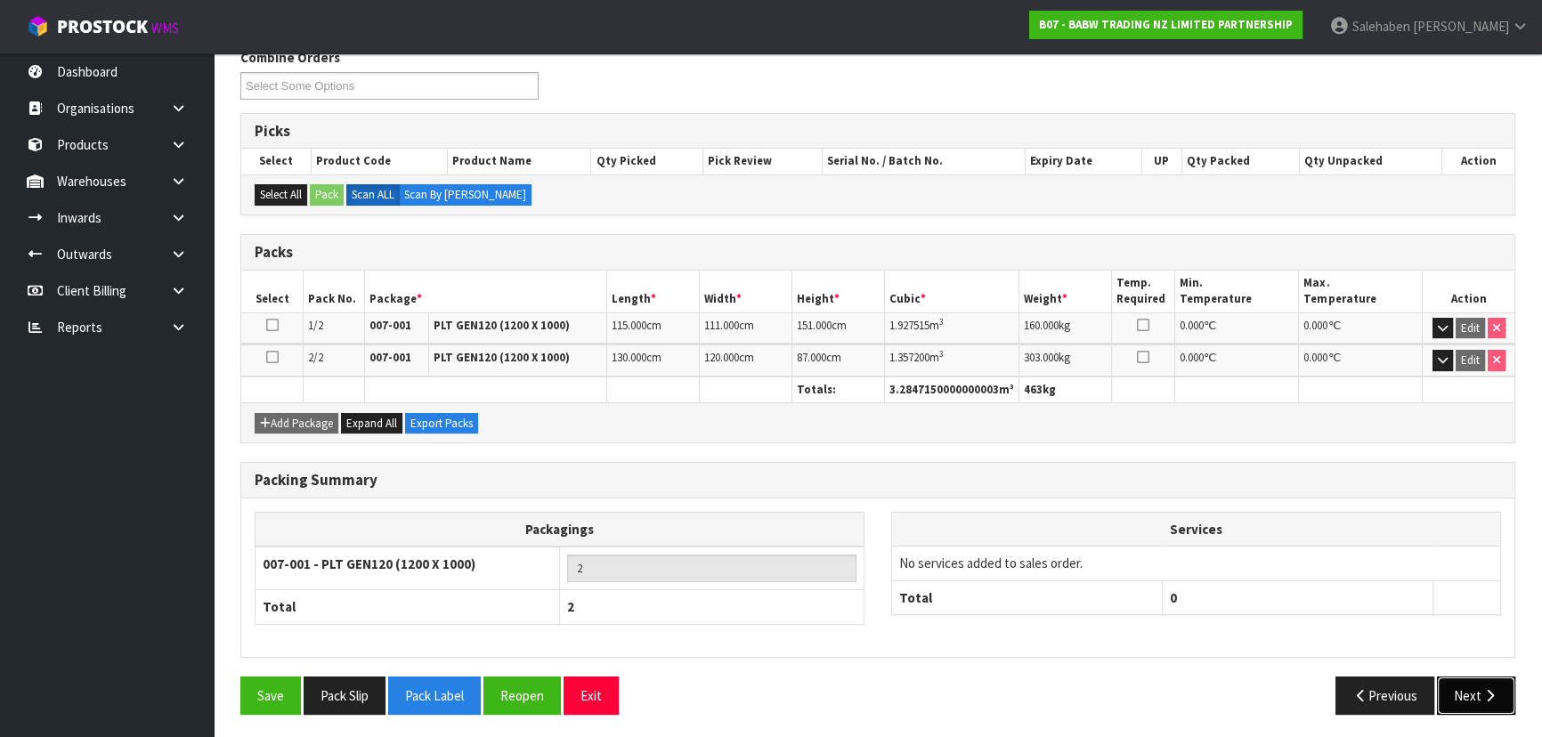
click at [1476, 685] on button "Next" at bounding box center [1476, 696] width 78 height 38
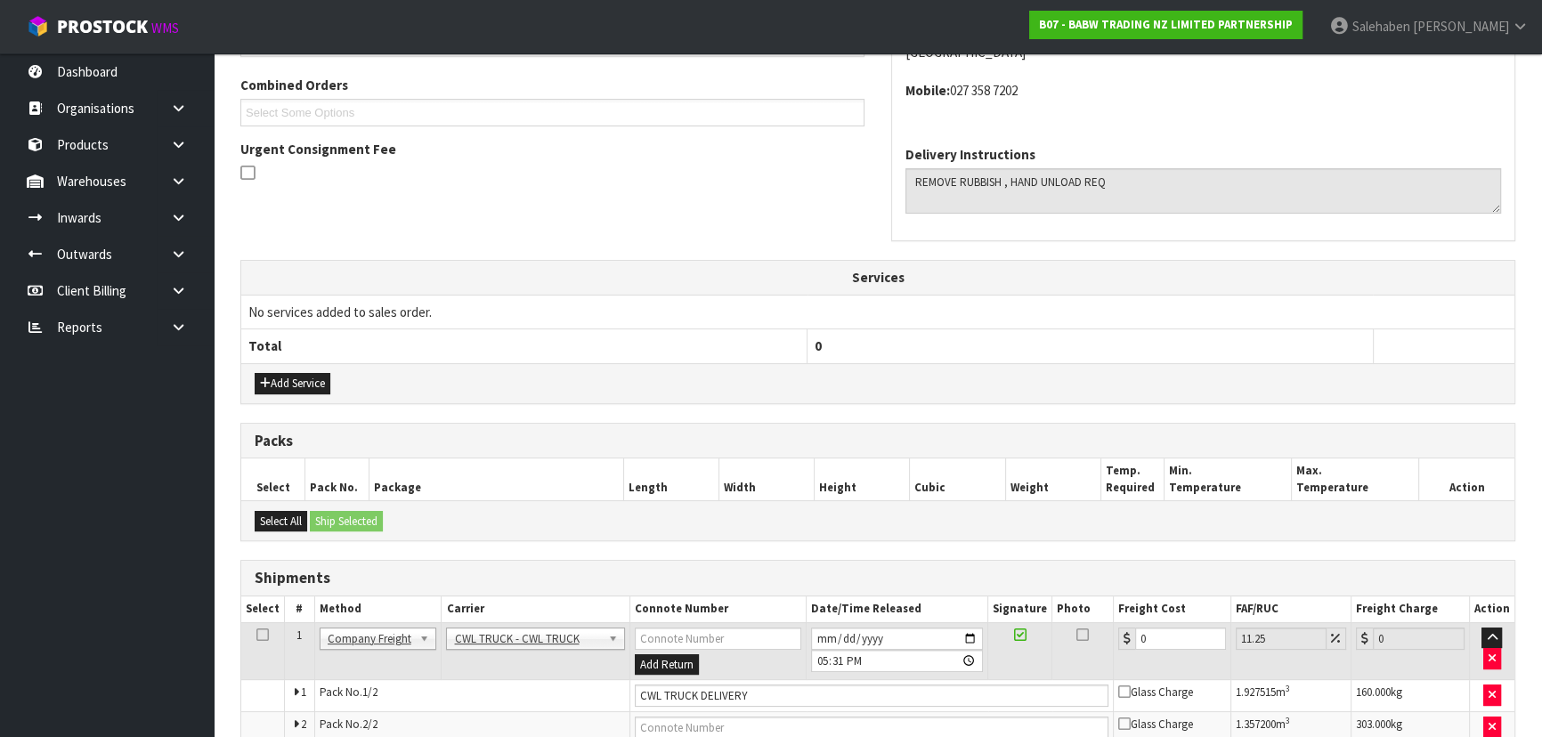
scroll to position [473, 0]
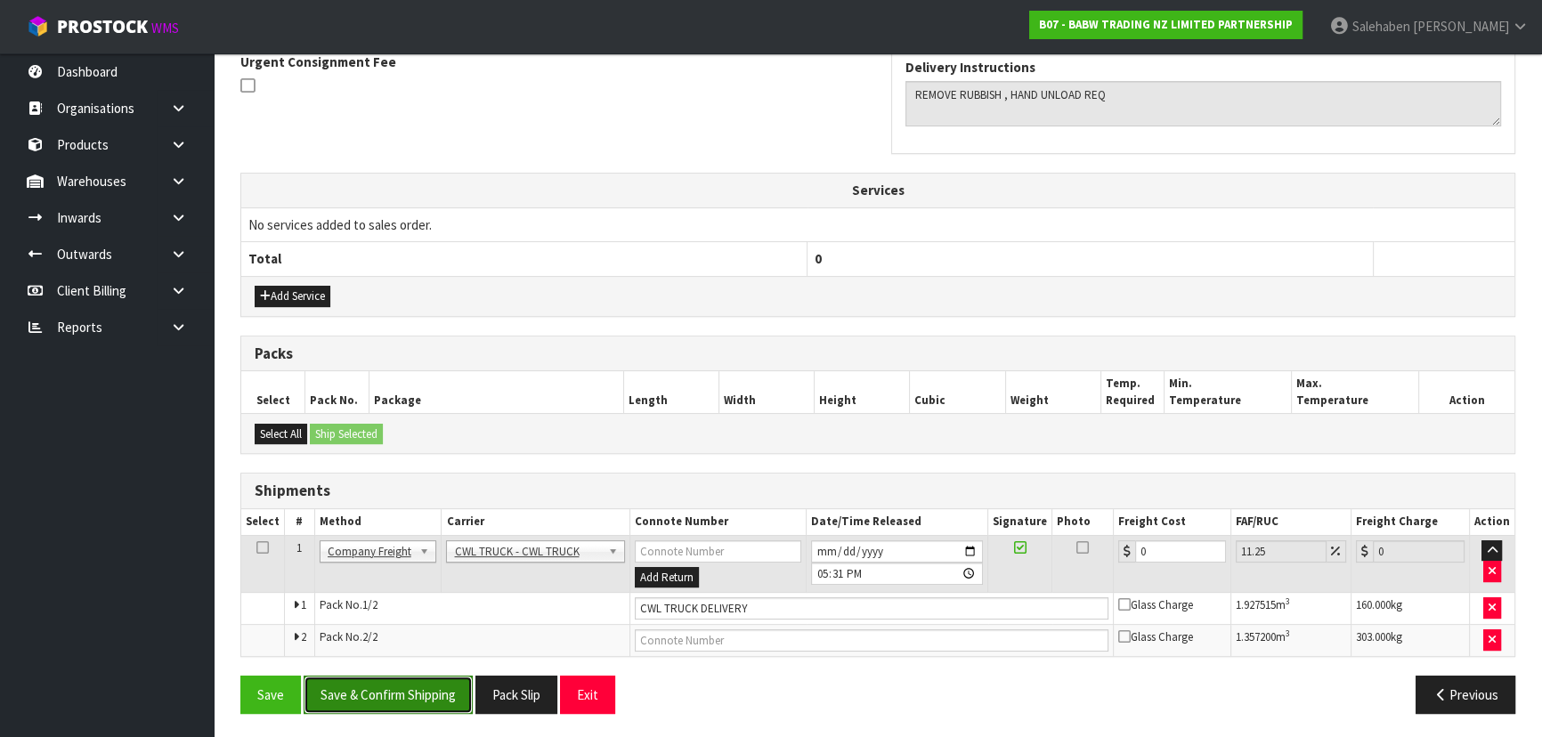
click at [419, 690] on button "Save & Confirm Shipping" at bounding box center [388, 695] width 169 height 38
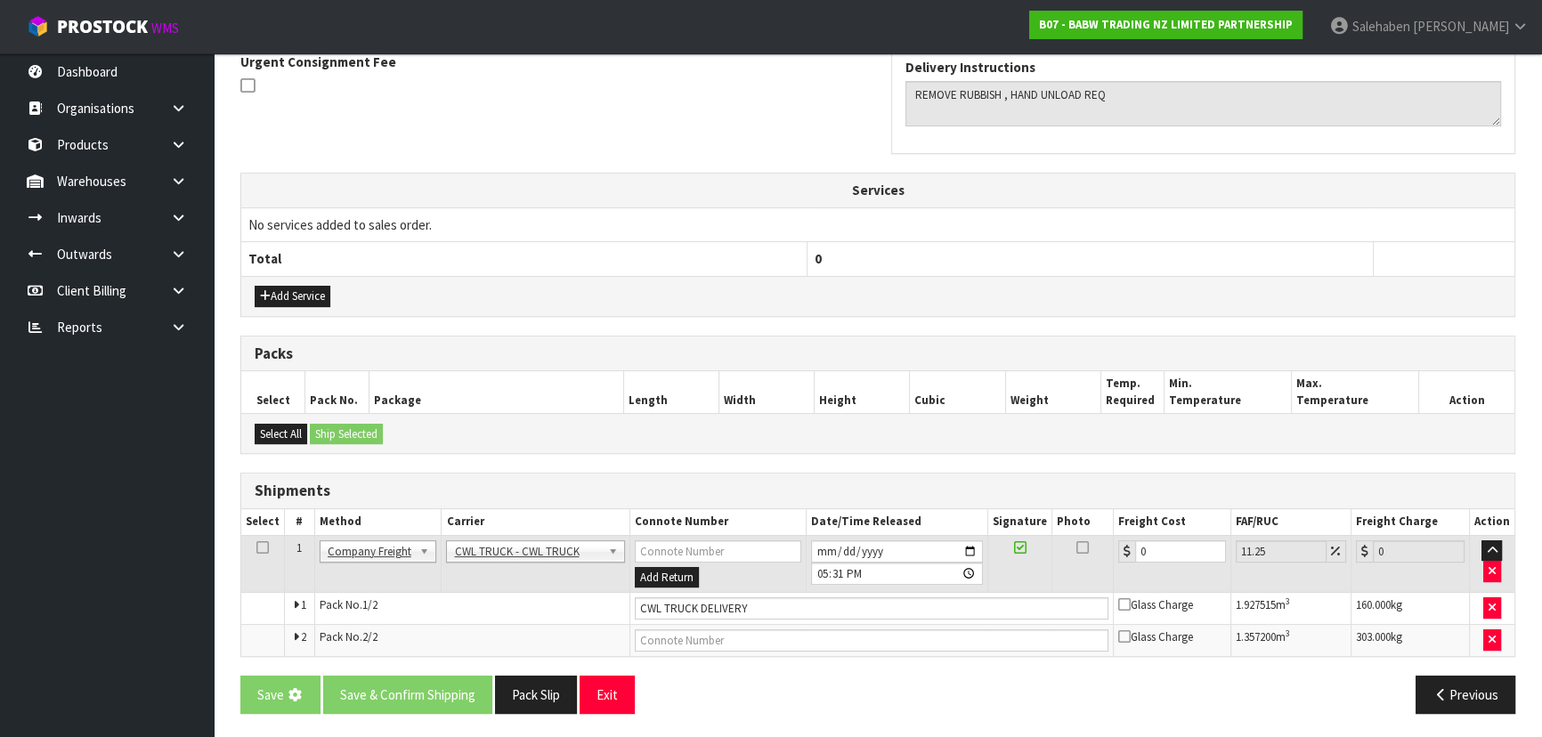
scroll to position [0, 0]
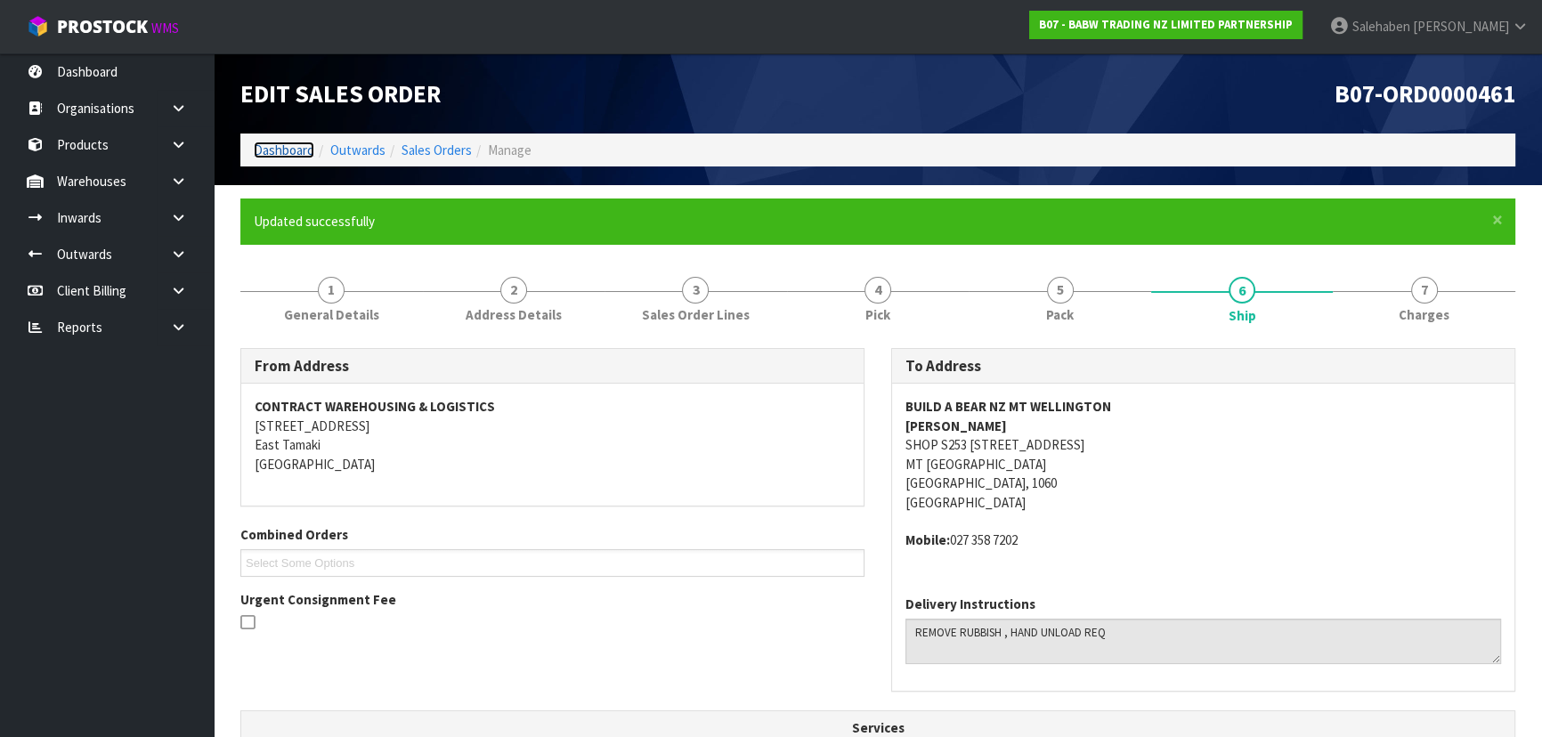
click at [267, 150] on link "Dashboard" at bounding box center [284, 150] width 61 height 17
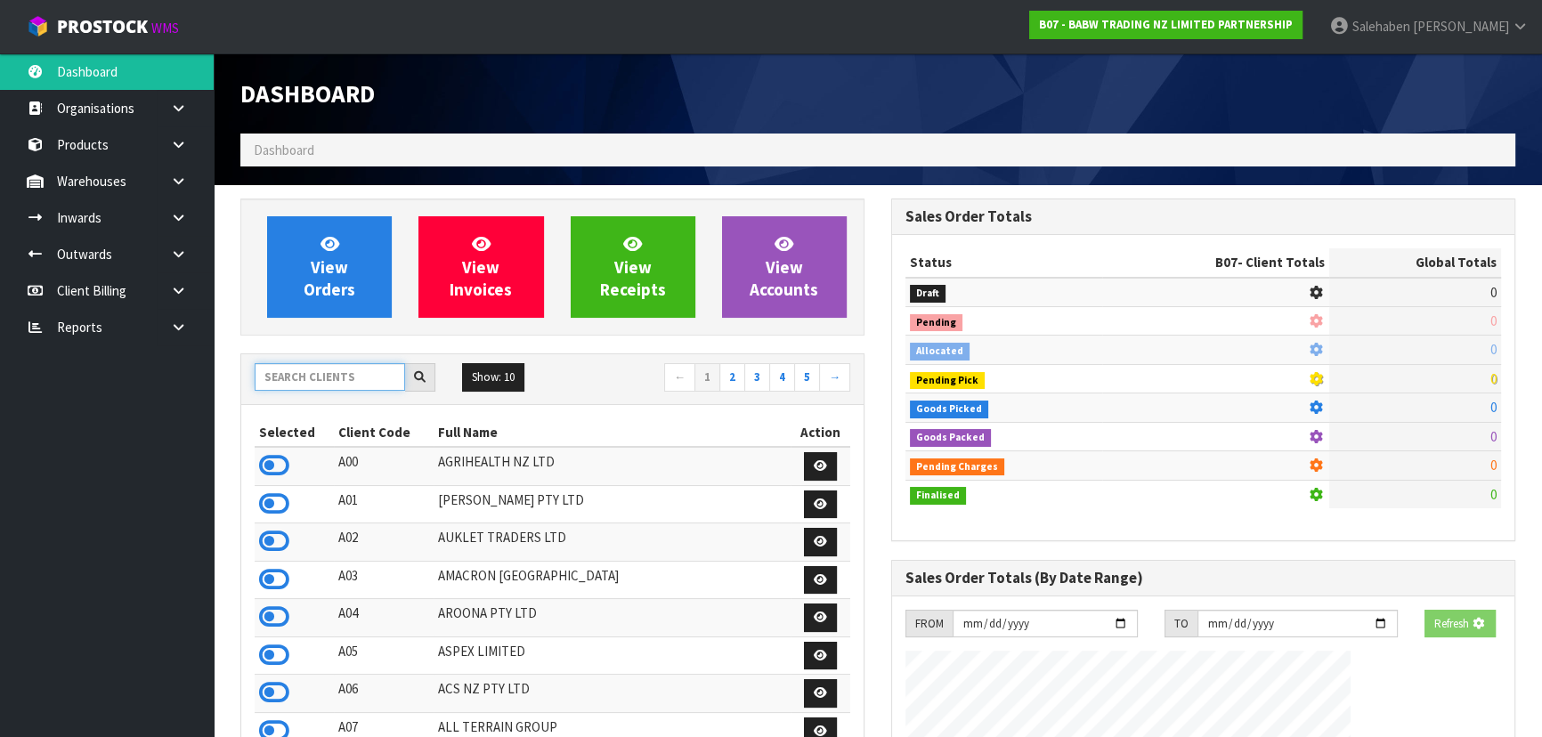
click at [320, 377] on input "text" at bounding box center [330, 377] width 150 height 28
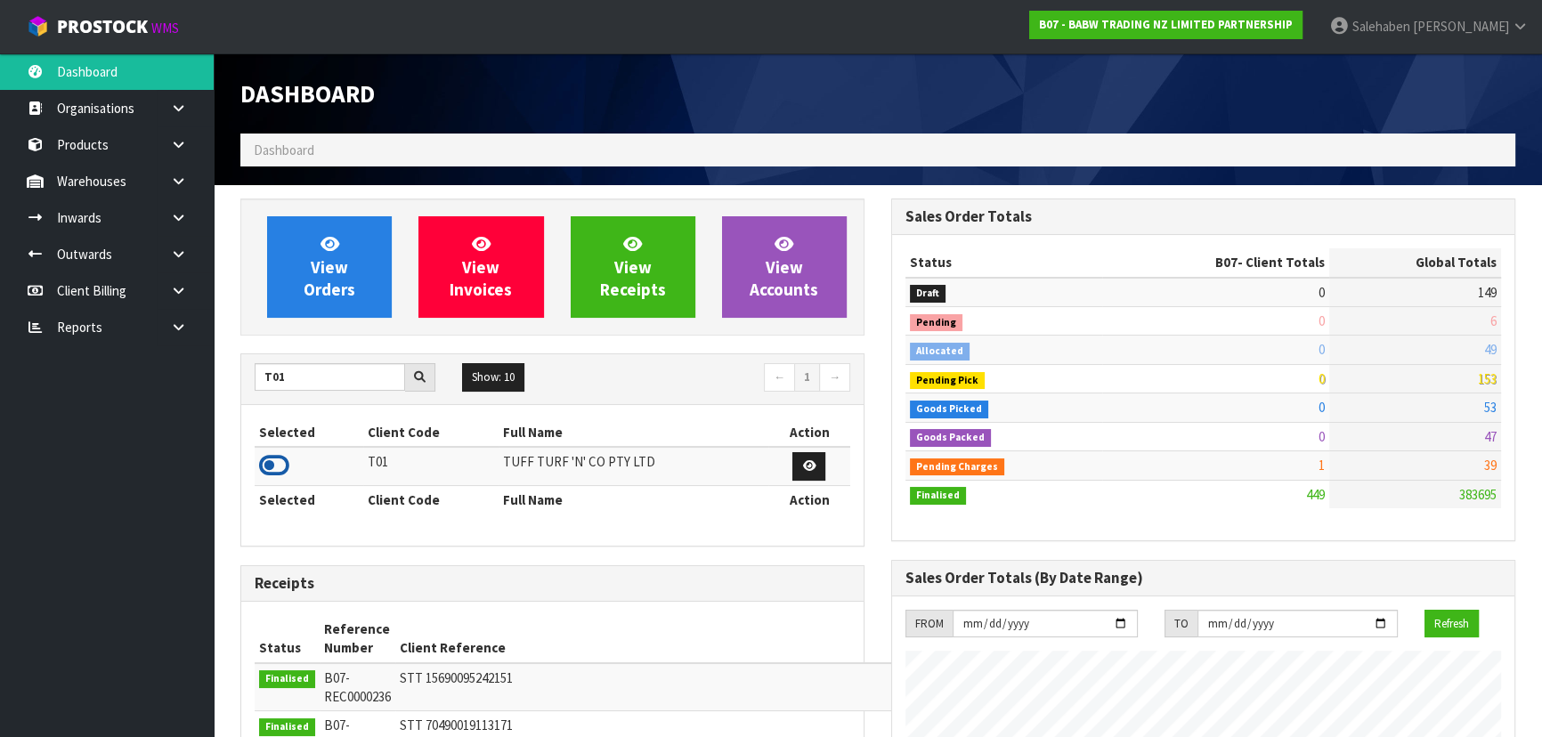
click at [274, 467] on icon at bounding box center [274, 465] width 30 height 27
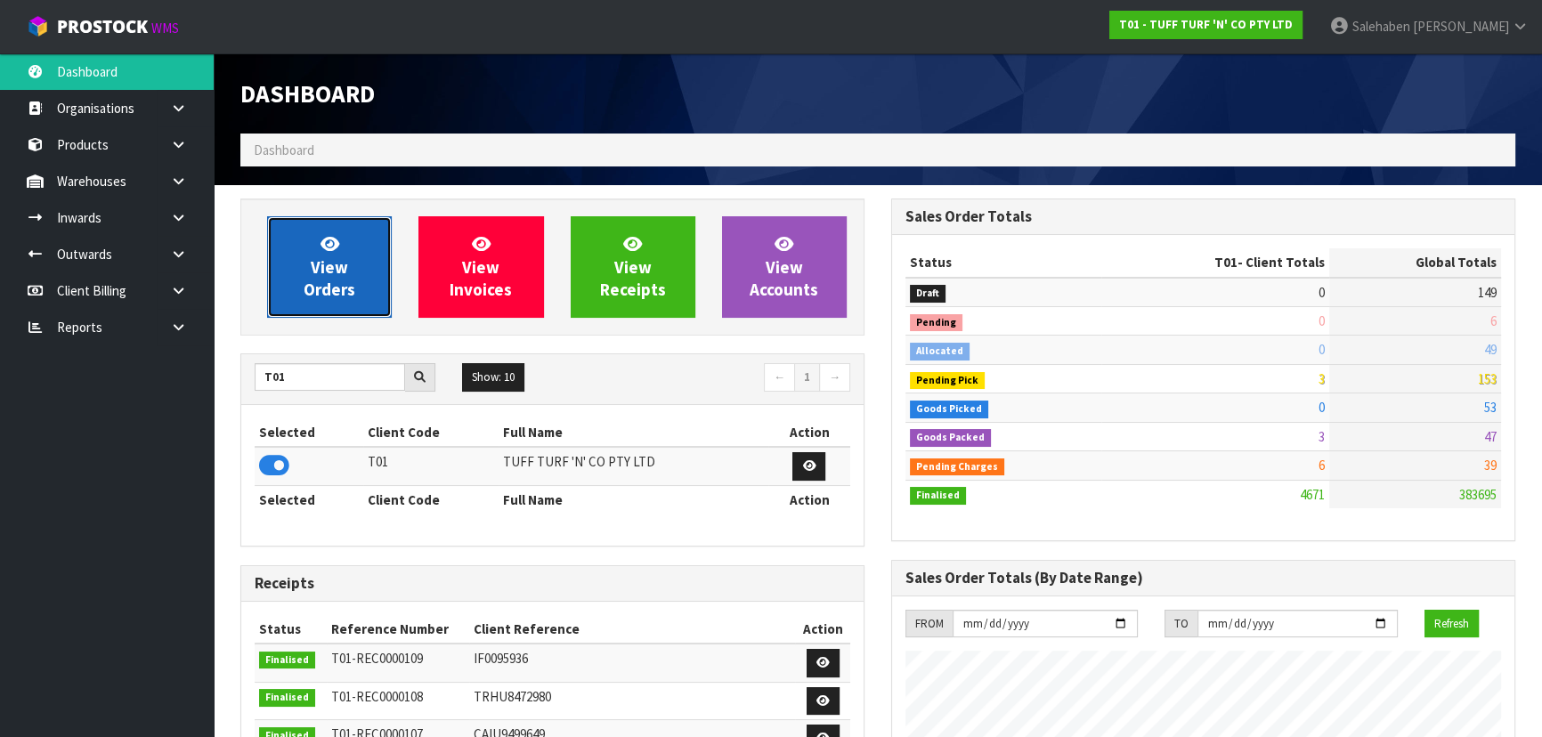
click at [331, 272] on span "View Orders" at bounding box center [330, 266] width 52 height 67
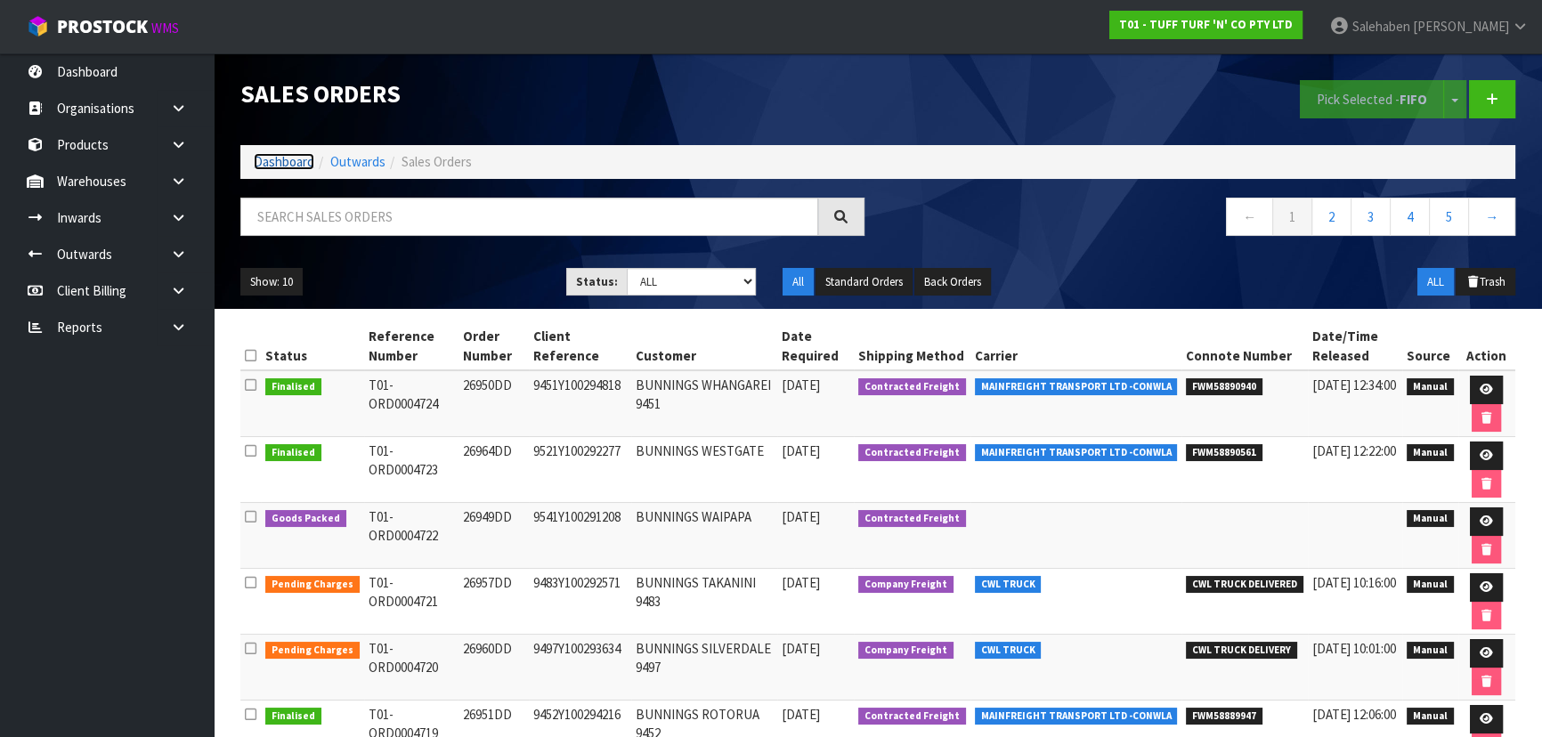
click at [273, 158] on link "Dashboard" at bounding box center [284, 161] width 61 height 17
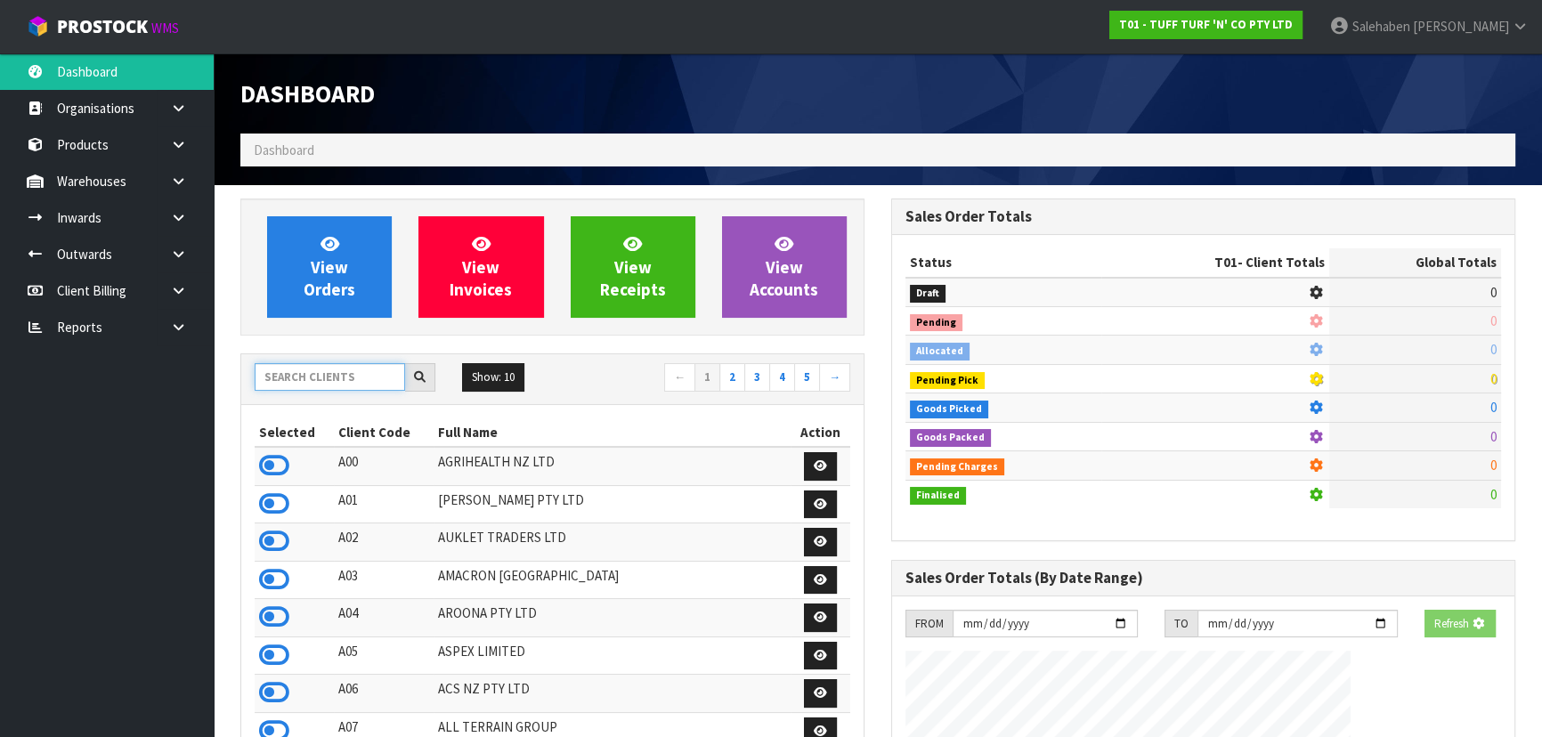
click at [308, 381] on input "text" at bounding box center [330, 377] width 150 height 28
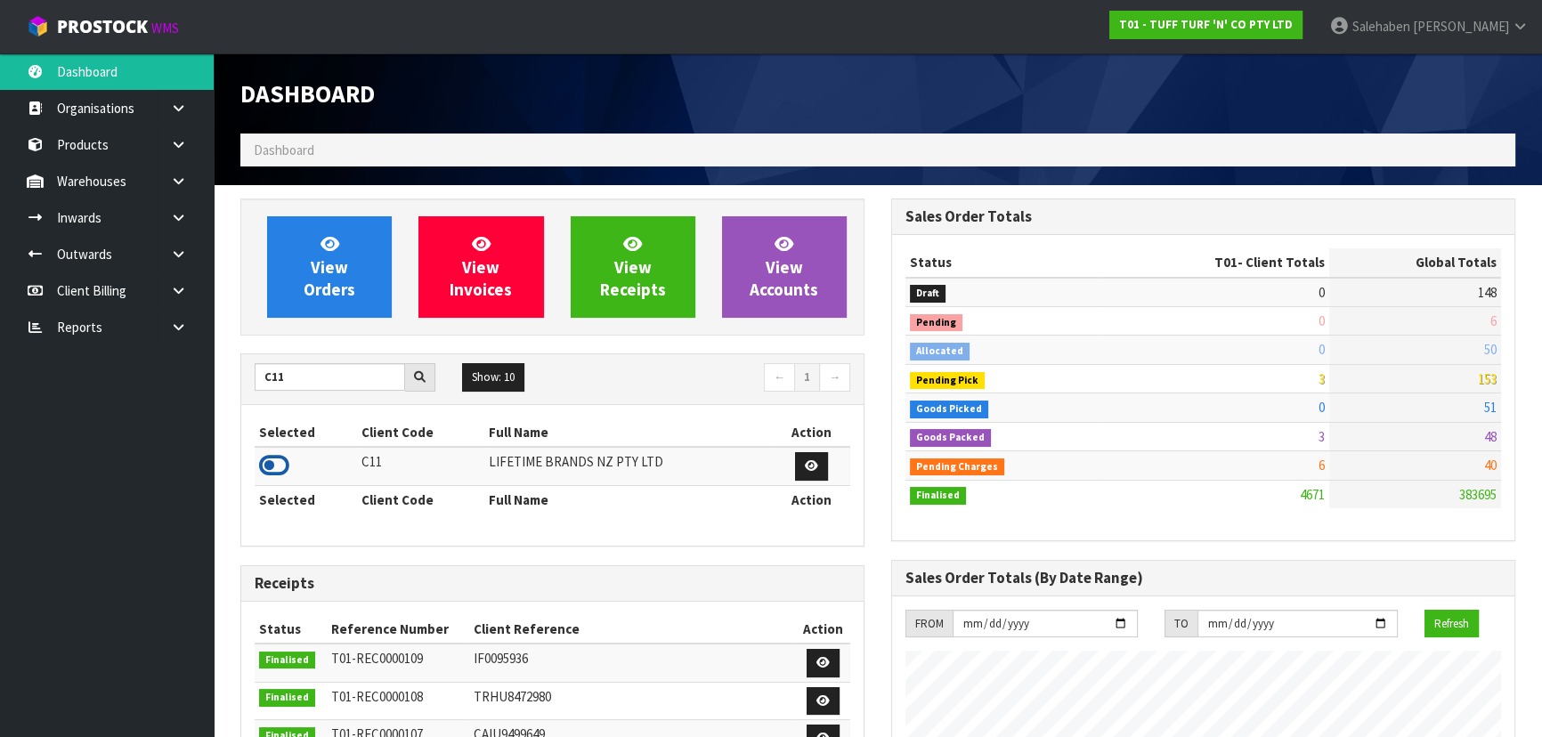
click at [275, 464] on icon at bounding box center [274, 465] width 30 height 27
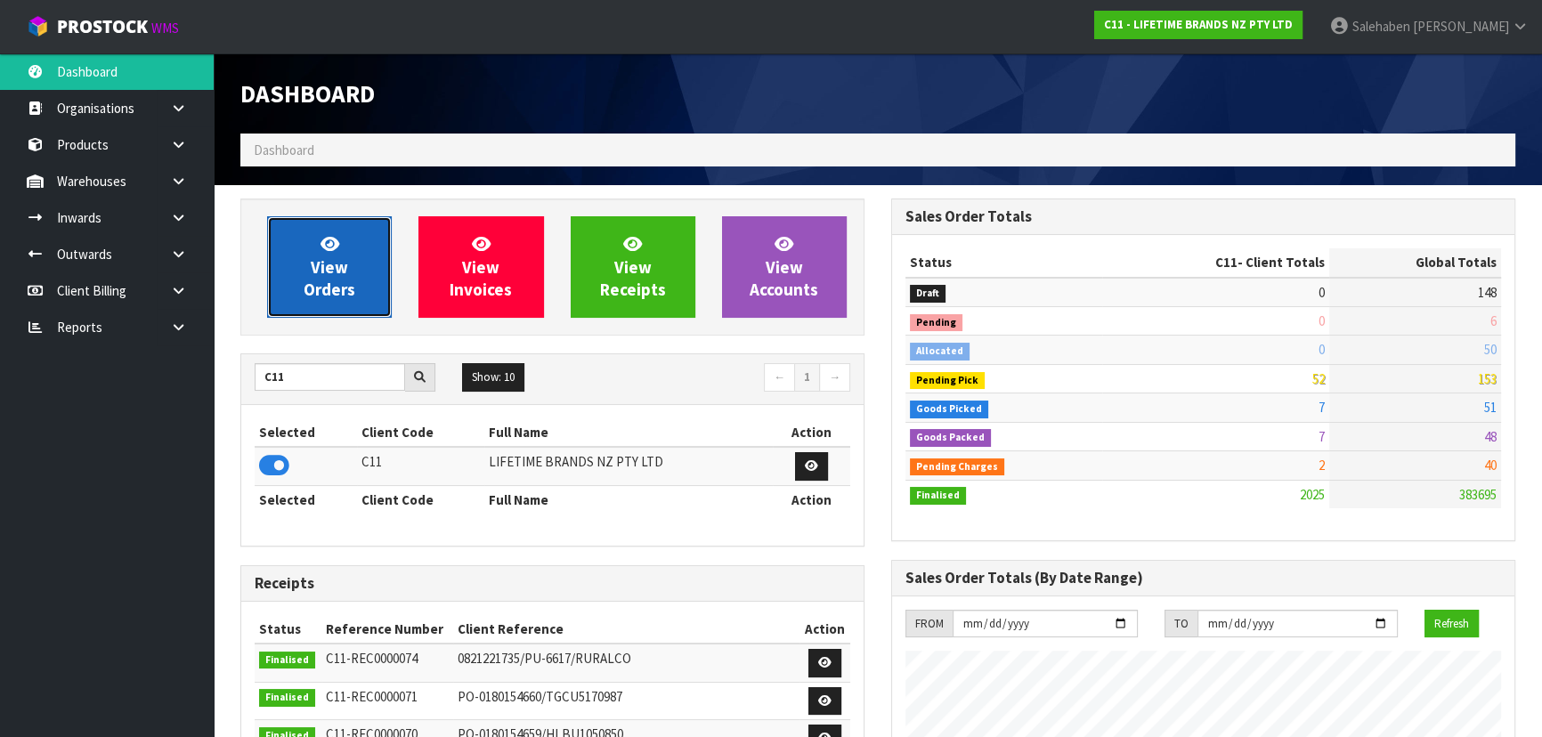
click at [339, 268] on span "View Orders" at bounding box center [330, 266] width 52 height 67
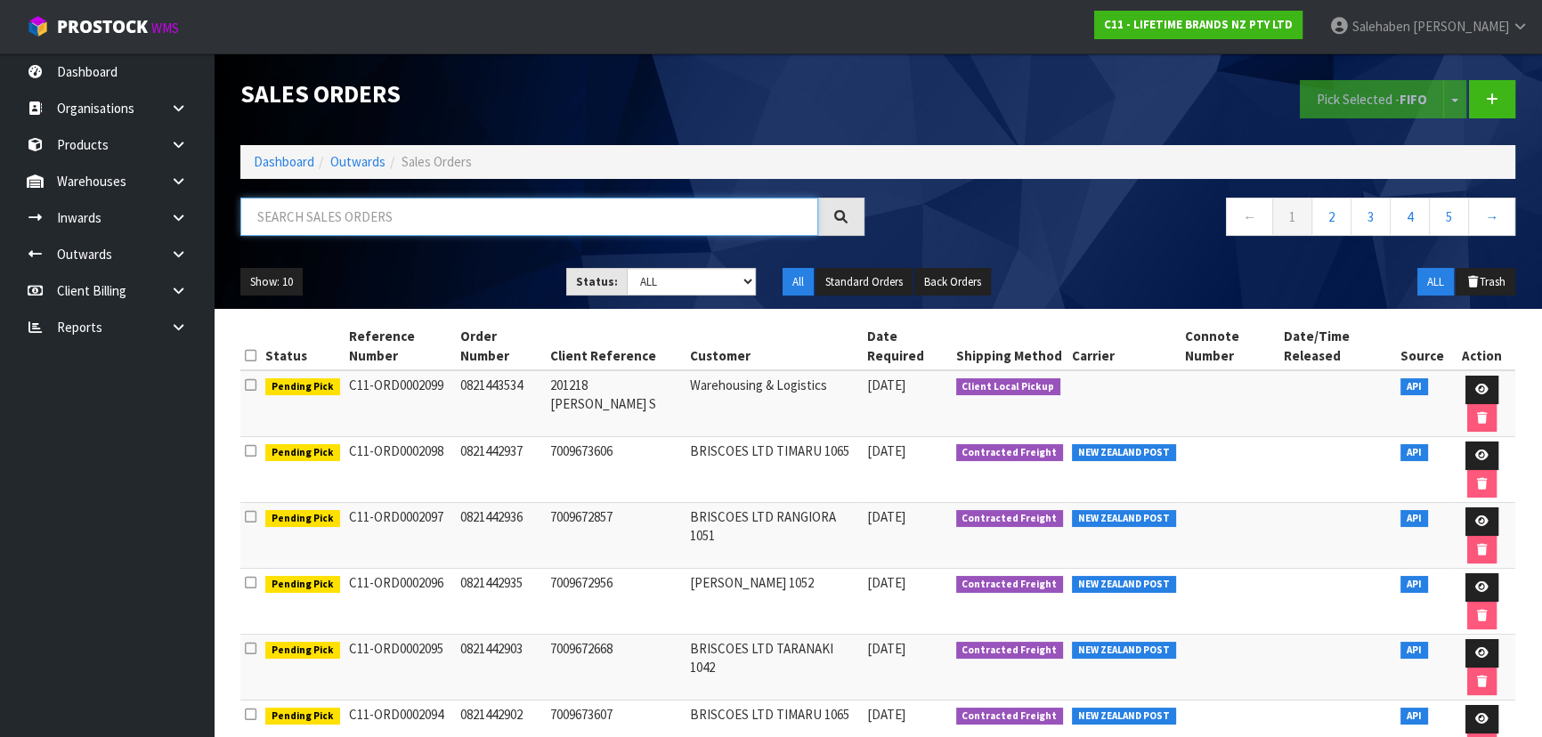
click at [382, 213] on input "text" at bounding box center [529, 217] width 578 height 38
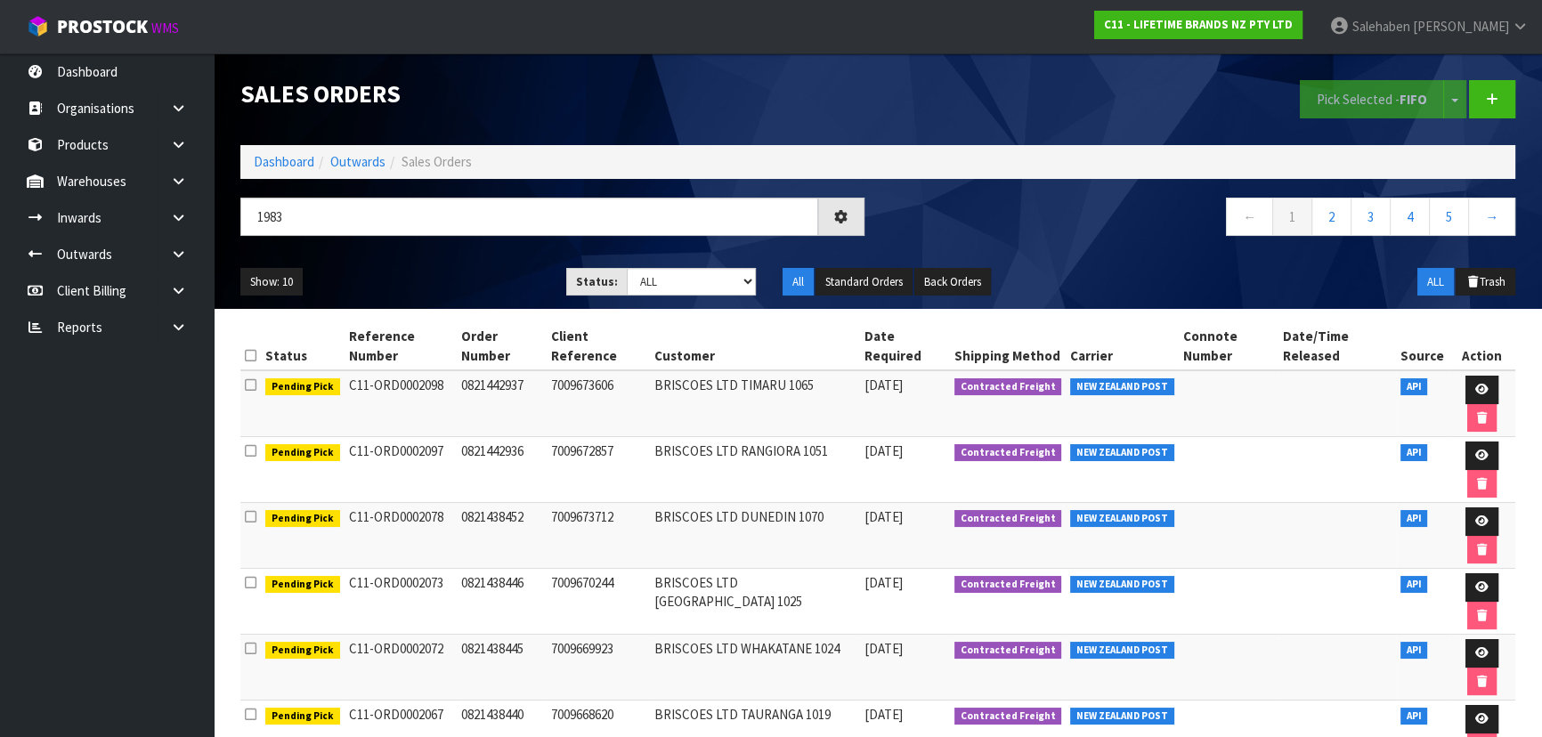
click at [453, 276] on ul "Show: 10 5 10 25 50" at bounding box center [389, 282] width 299 height 28
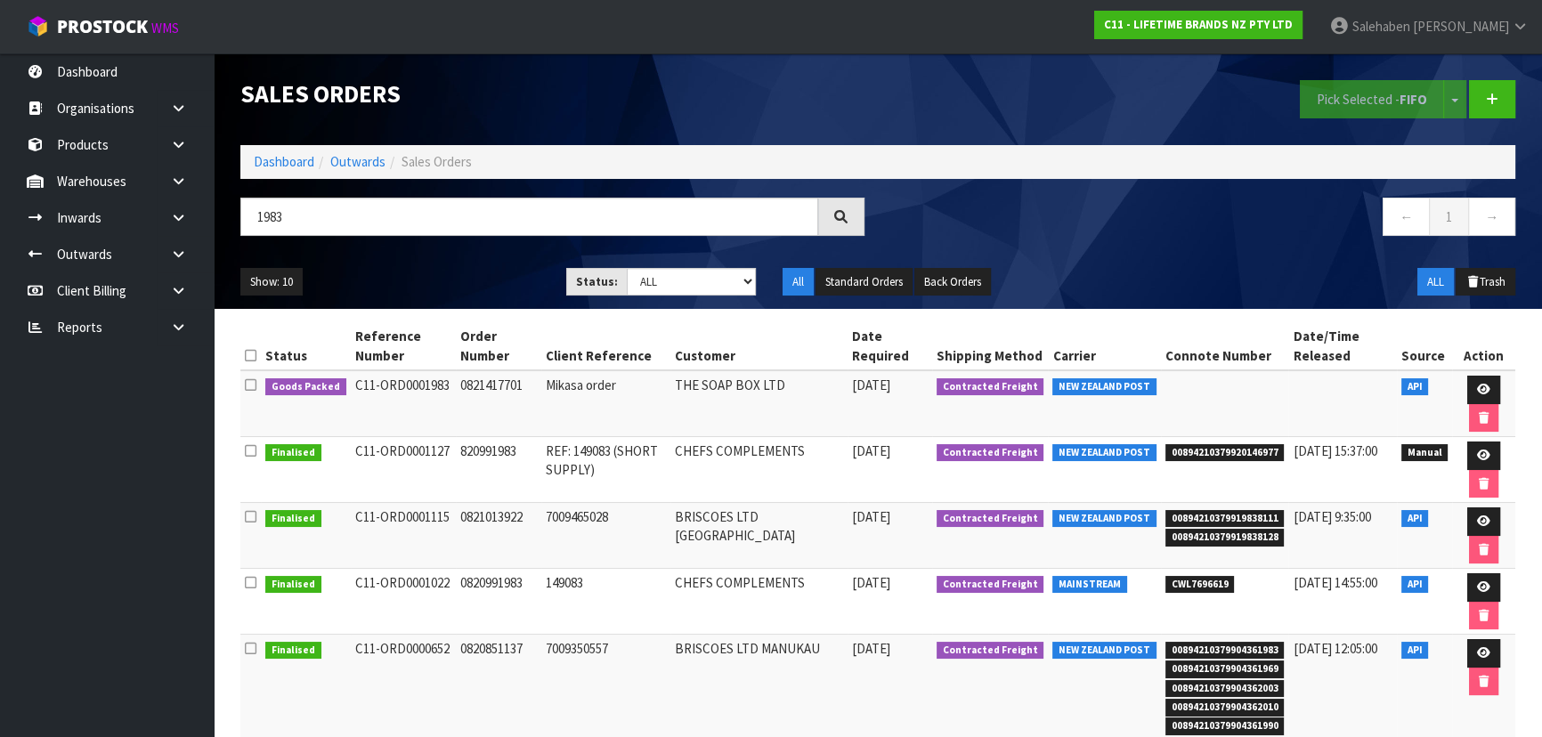
click at [417, 271] on ul "Show: 10 5 10 25 50" at bounding box center [389, 282] width 299 height 28
click at [474, 275] on ul "Show: 10 5 10 25 50" at bounding box center [389, 282] width 299 height 28
click at [471, 279] on ul "Show: 10 5 10 25 50" at bounding box center [389, 282] width 299 height 28
click at [470, 280] on ul "Show: 10 5 10 25 50" at bounding box center [389, 282] width 299 height 28
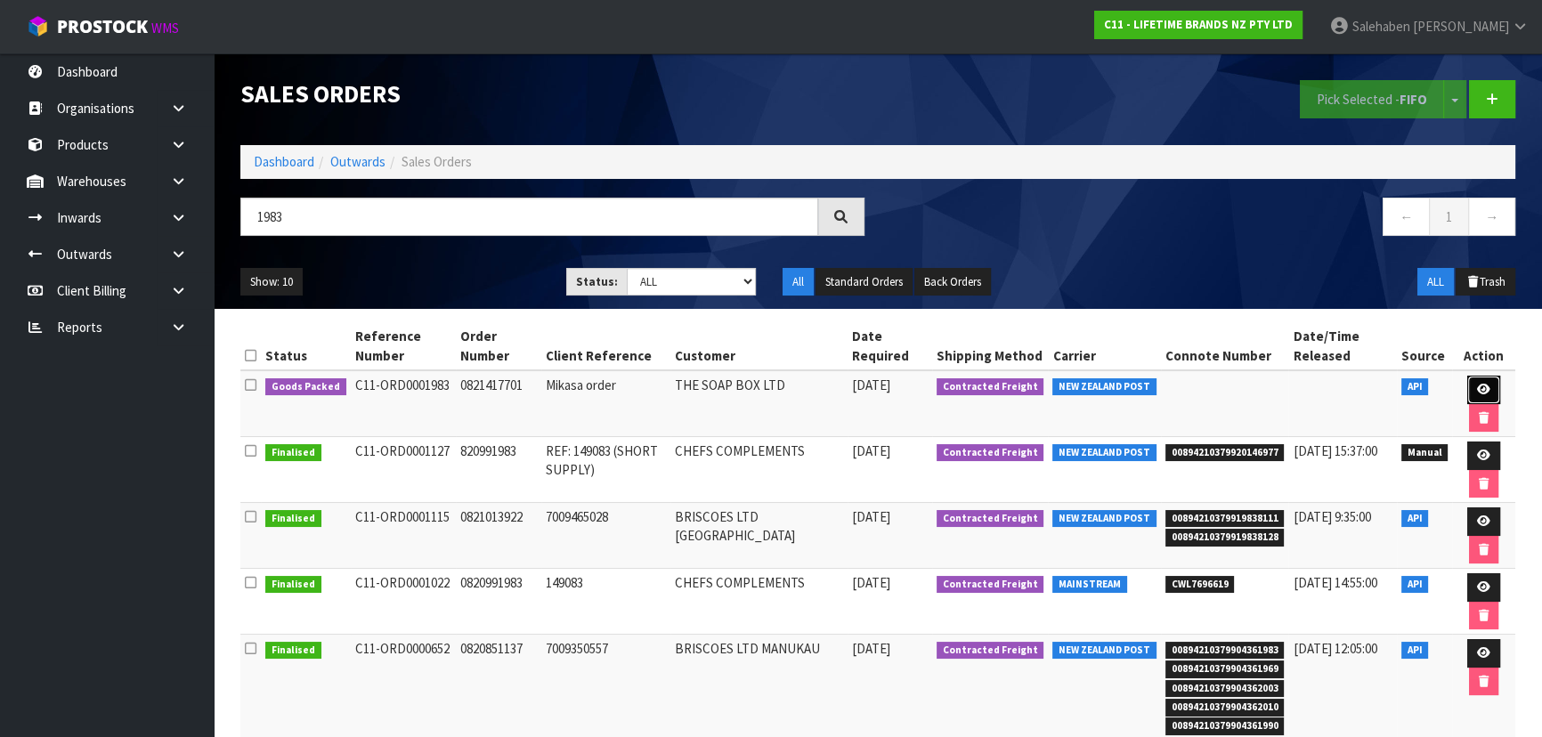
click at [1479, 385] on icon at bounding box center [1483, 390] width 13 height 12
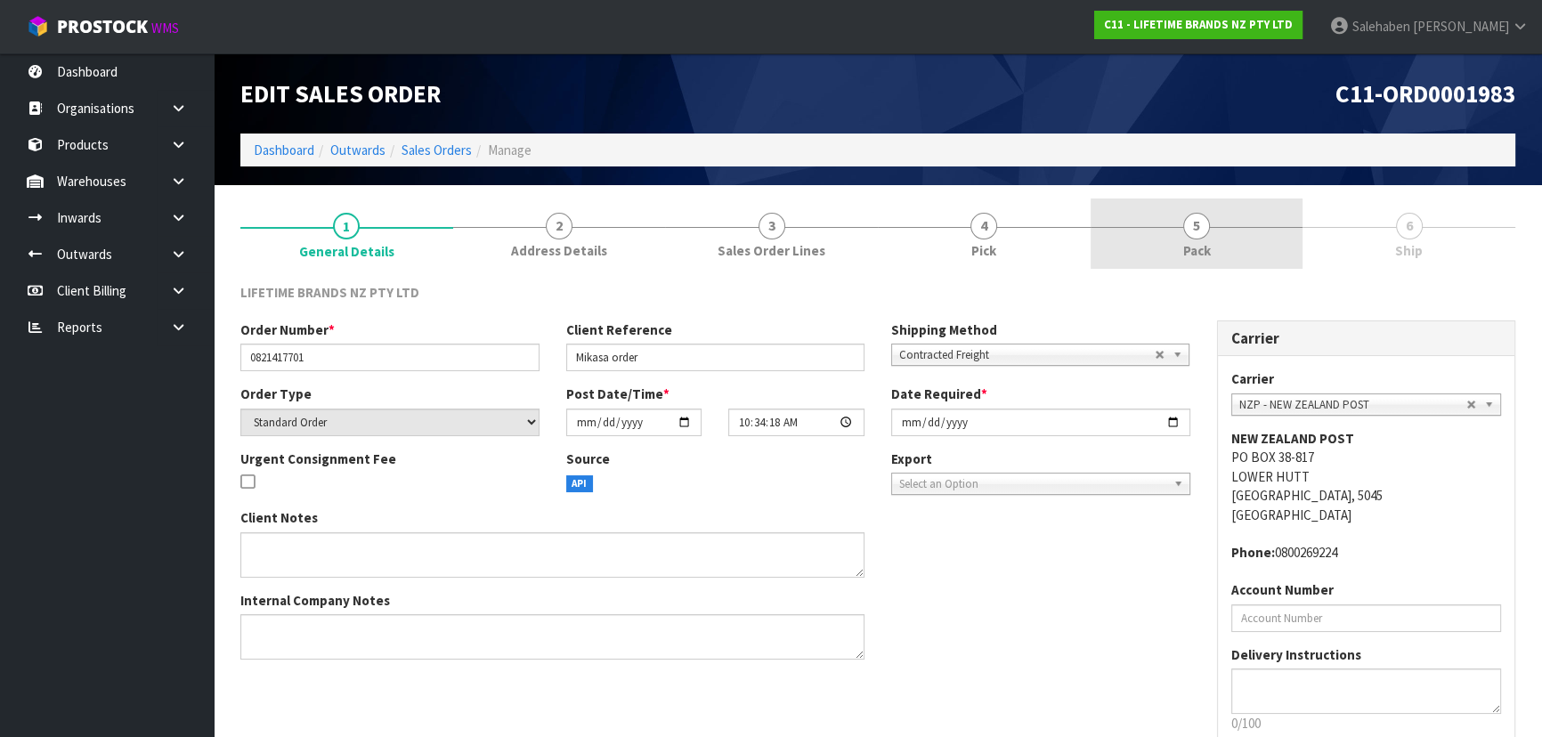
click at [1193, 235] on span "5" at bounding box center [1196, 226] width 27 height 27
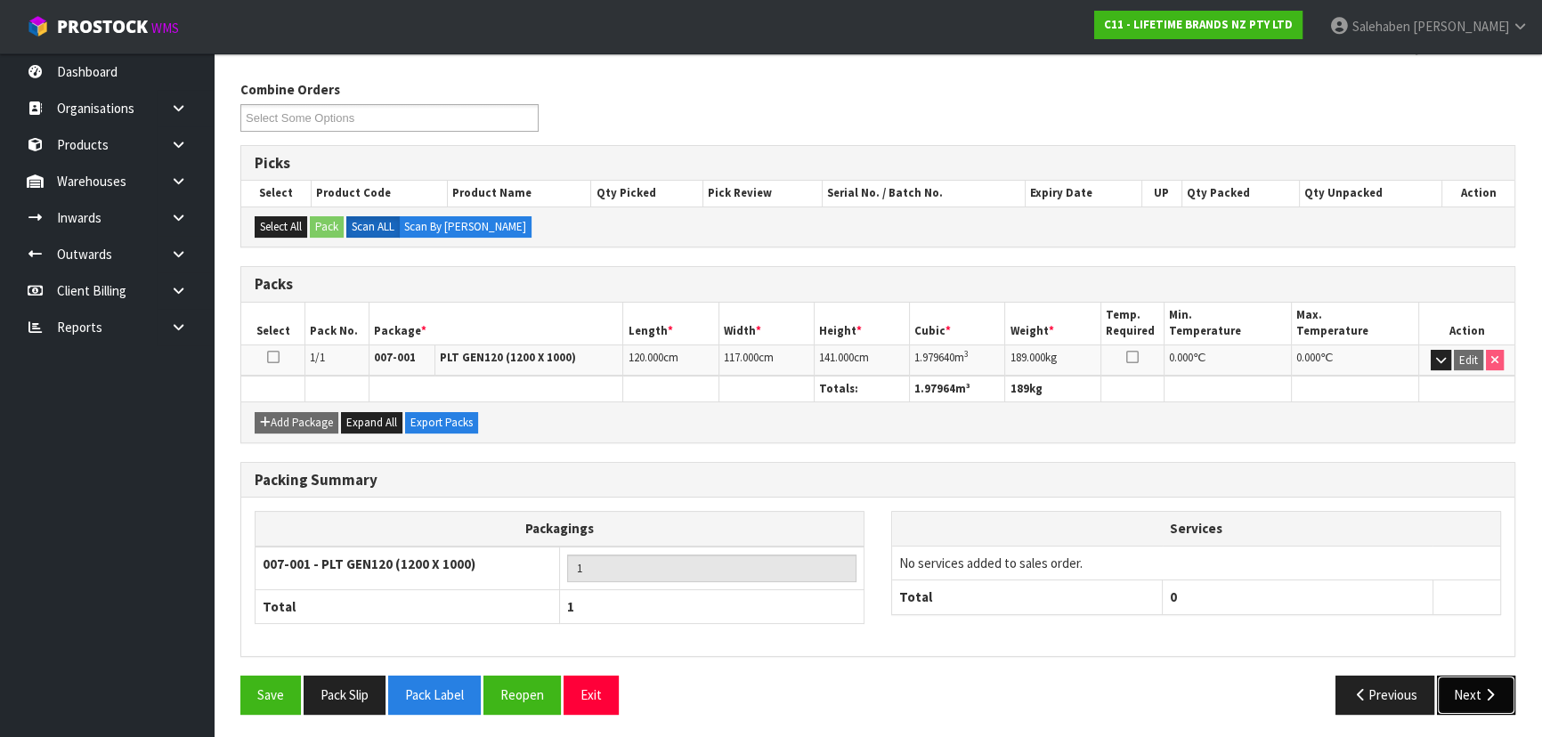
click at [1463, 704] on button "Next" at bounding box center [1476, 695] width 78 height 38
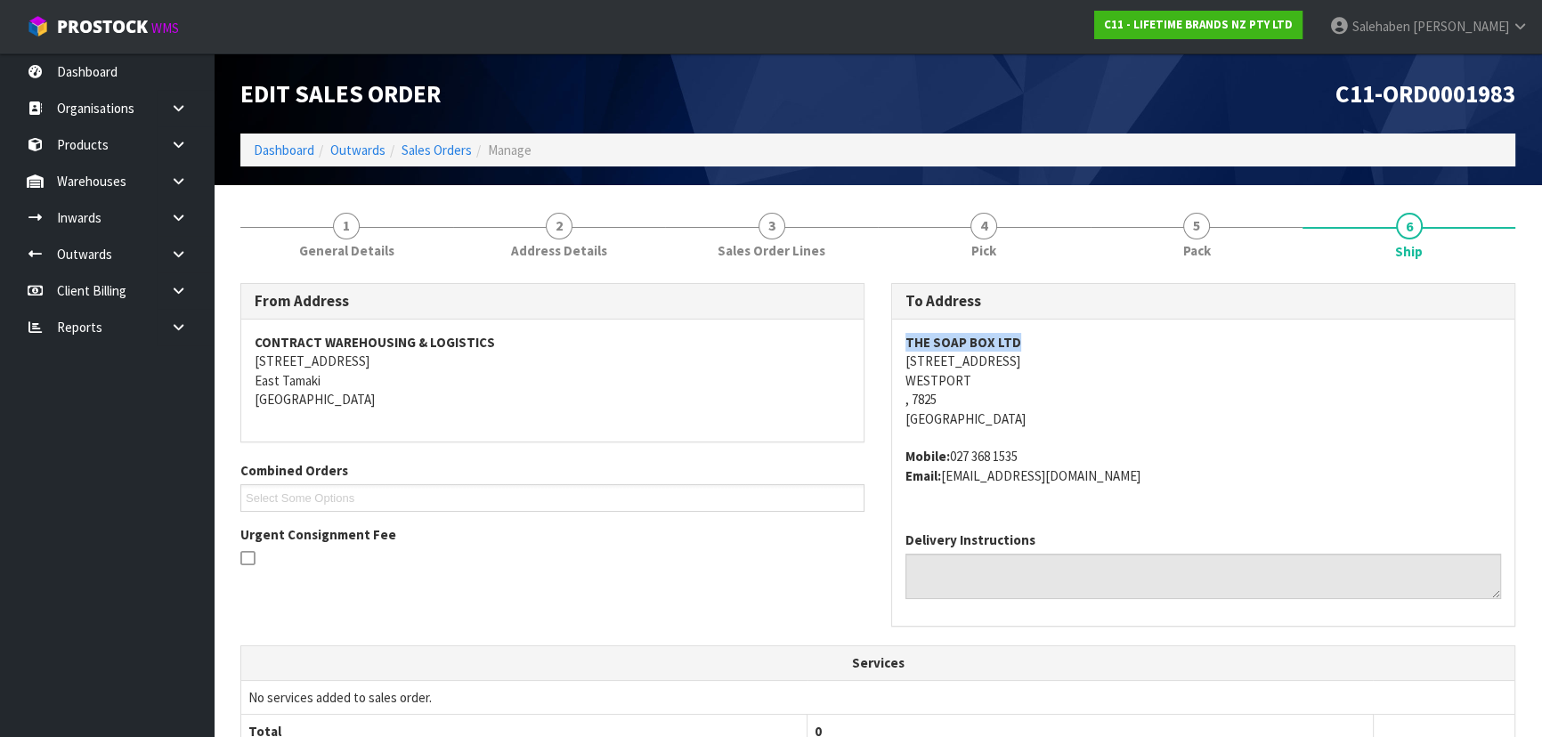
drag, startPoint x: 896, startPoint y: 345, endPoint x: 1075, endPoint y: 346, distance: 178.9
click at [1075, 346] on div "THE SOAP BOX LTD 114 PALMERSTON STREET WESTPORT , 7825 New Zealand Mobile: 027 …" at bounding box center [1203, 419] width 622 height 198
drag, startPoint x: 901, startPoint y: 366, endPoint x: 839, endPoint y: 411, distance: 76.4
click at [1068, 397] on div "THE SOAP BOX LTD 114 PALMERSTON STREET WESTPORT , 7825 New Zealand Mobile: 027 …" at bounding box center [1203, 419] width 622 height 198
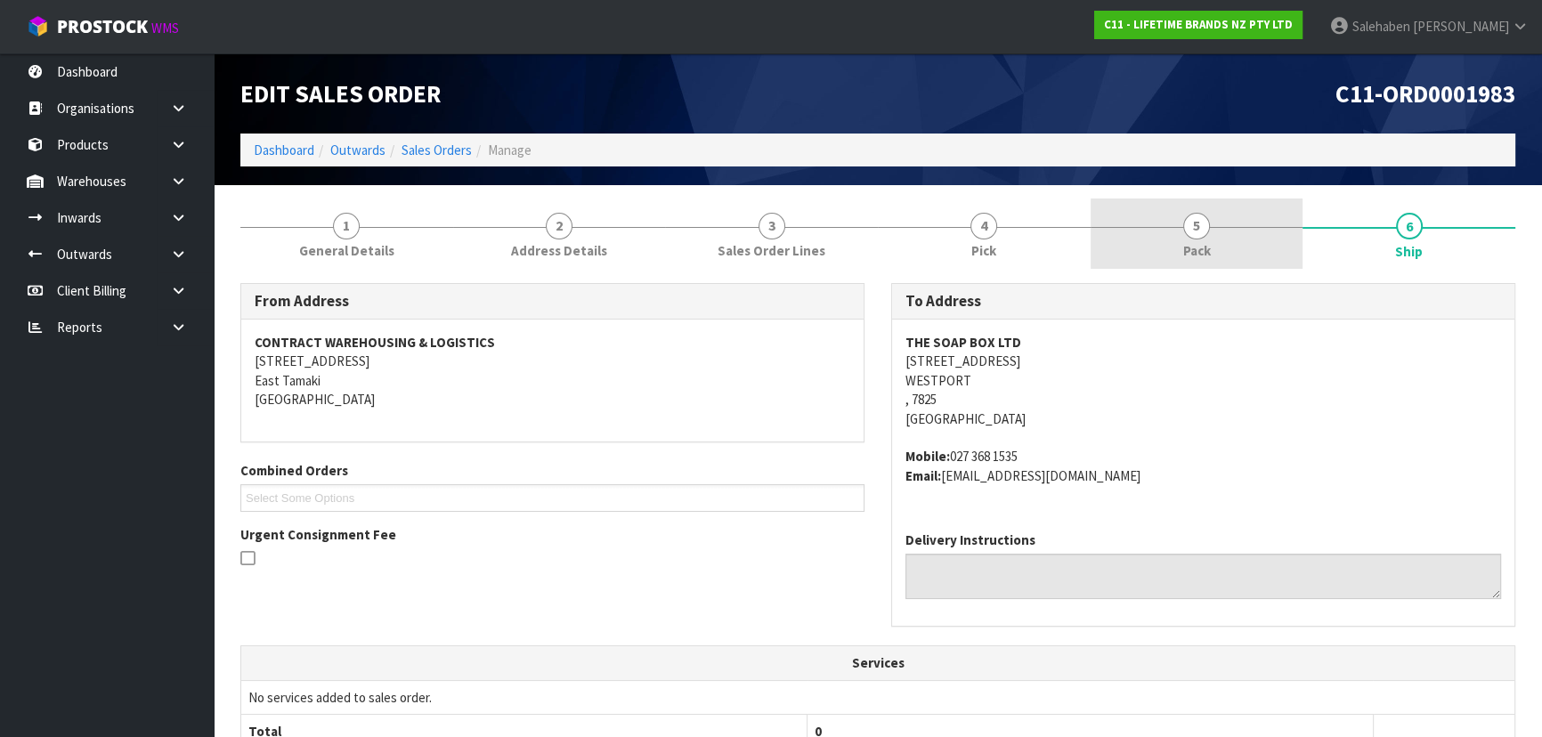
click at [1239, 235] on link "5 Pack" at bounding box center [1196, 234] width 213 height 70
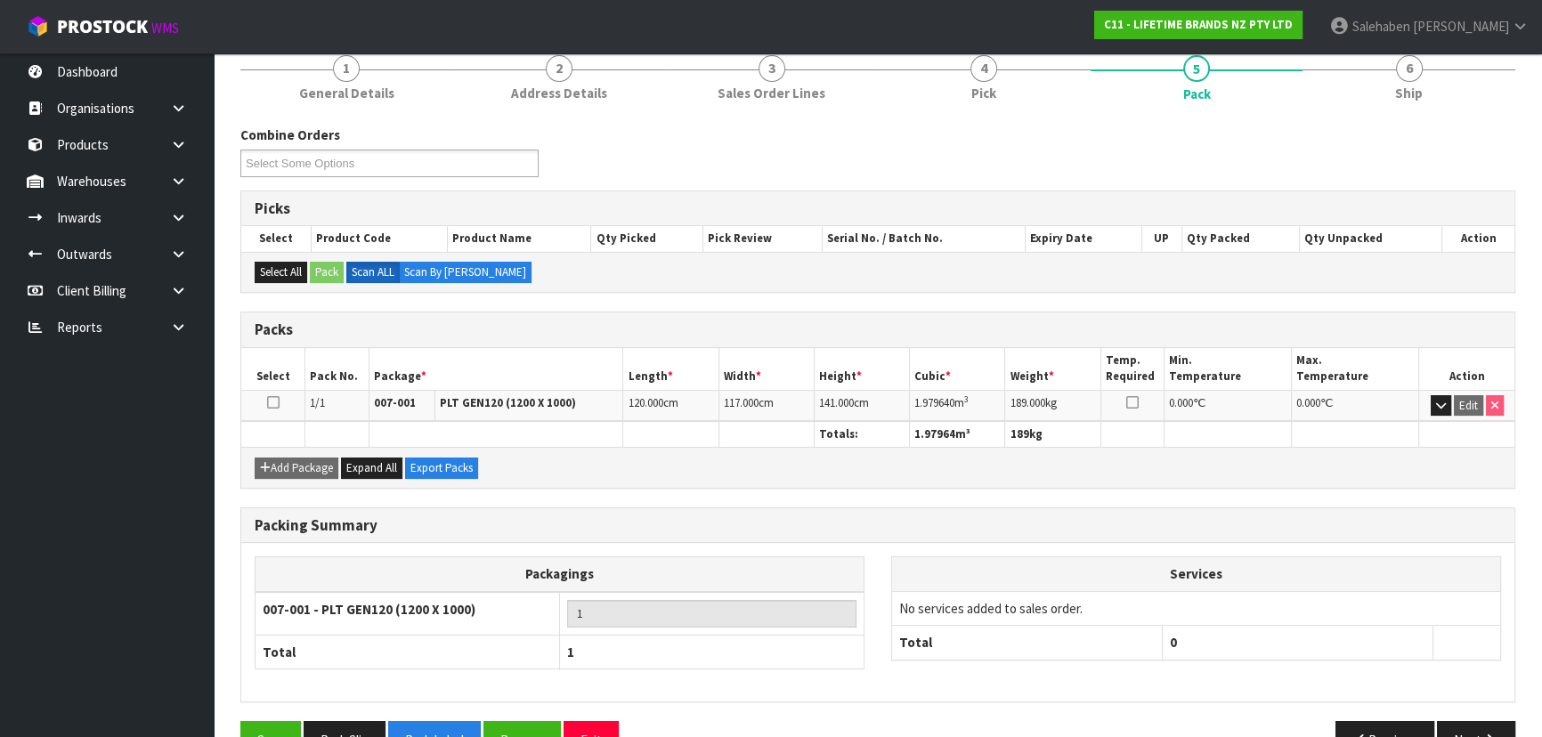
scroll to position [161, 0]
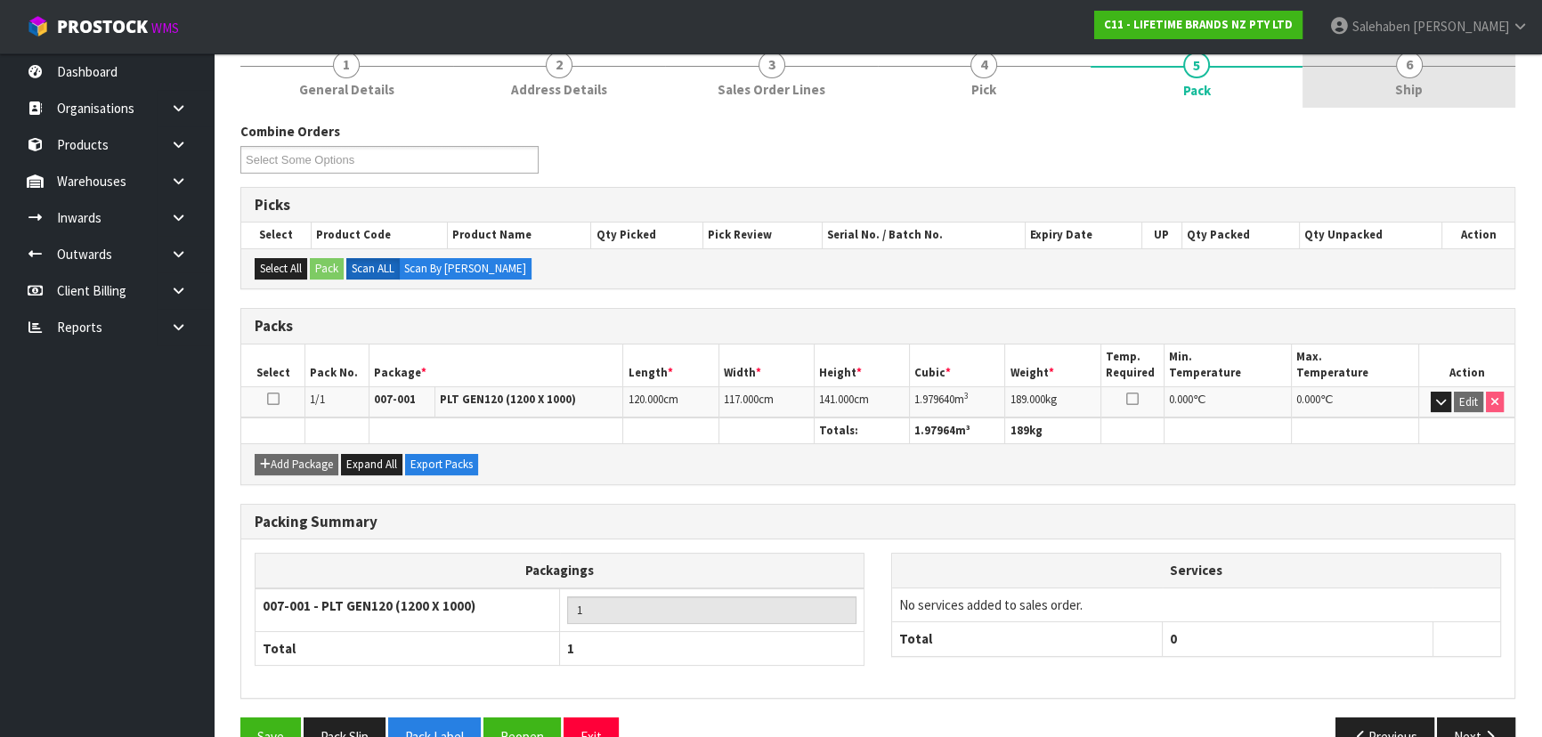
click at [1374, 97] on link "6 Ship" at bounding box center [1408, 72] width 213 height 70
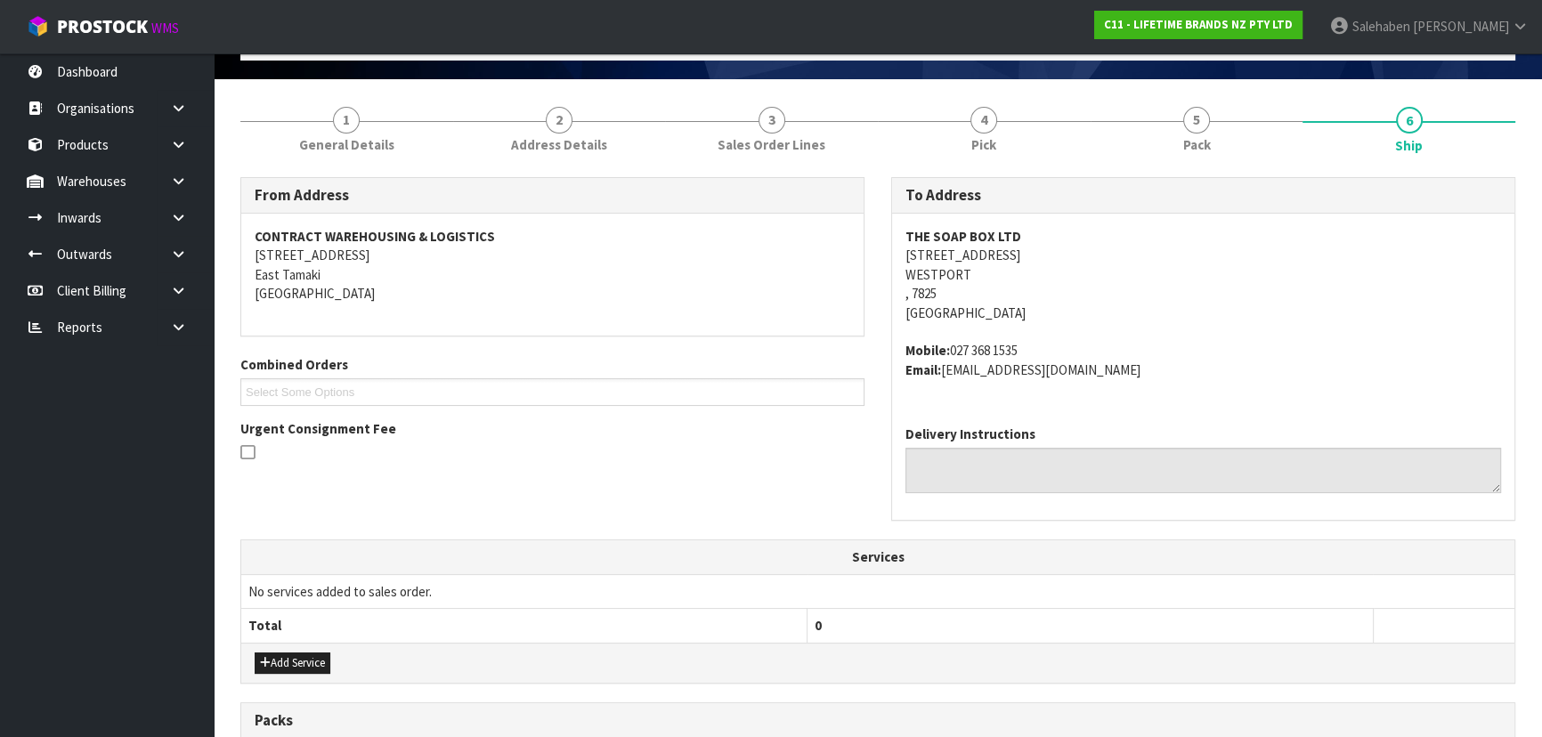
scroll to position [80, 0]
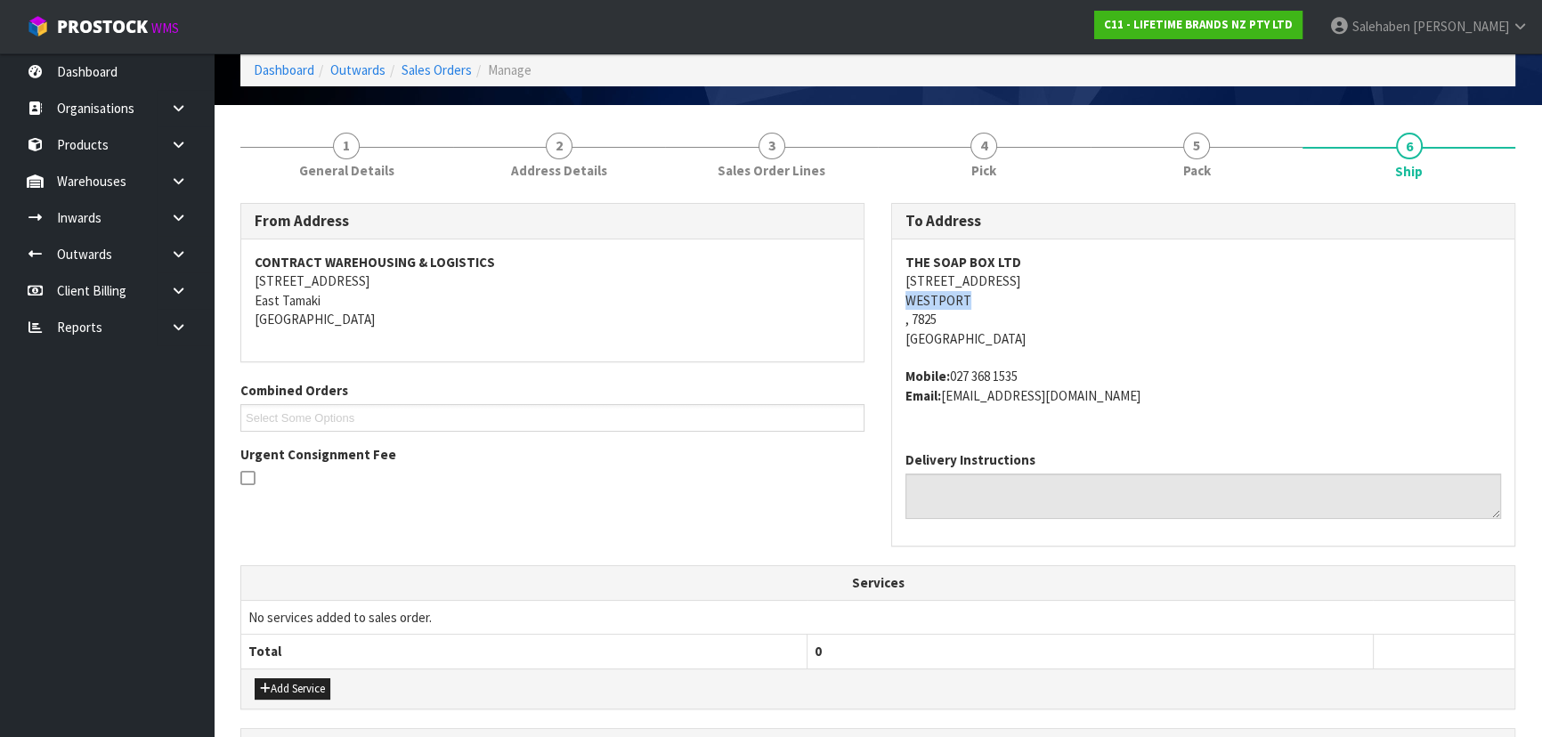
drag, startPoint x: 893, startPoint y: 293, endPoint x: 981, endPoint y: 293, distance: 88.1
click at [981, 293] on div "THE SOAP BOX LTD 114 PALMERSTON STREET WESTPORT , 7825 New Zealand Mobile: 027 …" at bounding box center [1203, 338] width 622 height 198
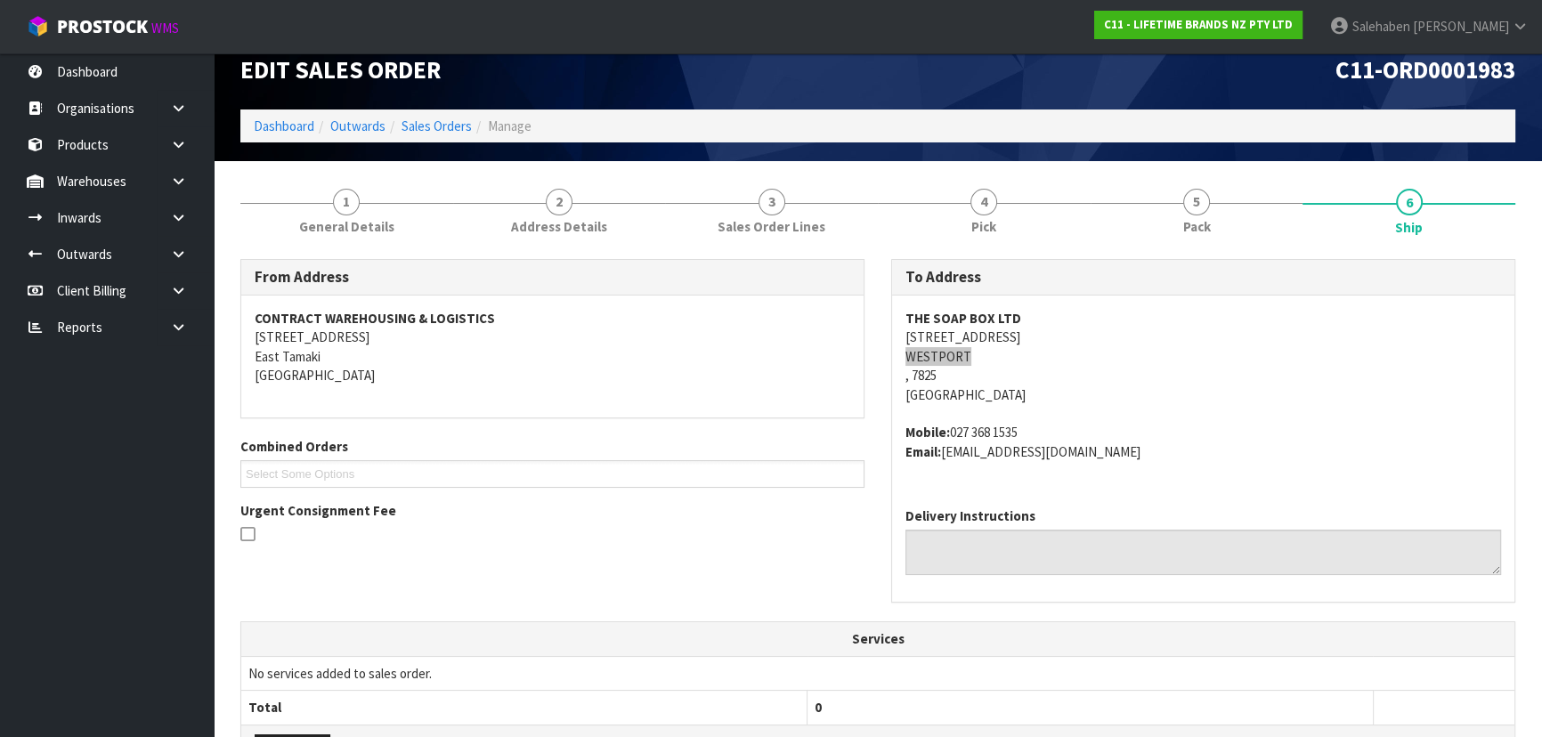
scroll to position [0, 0]
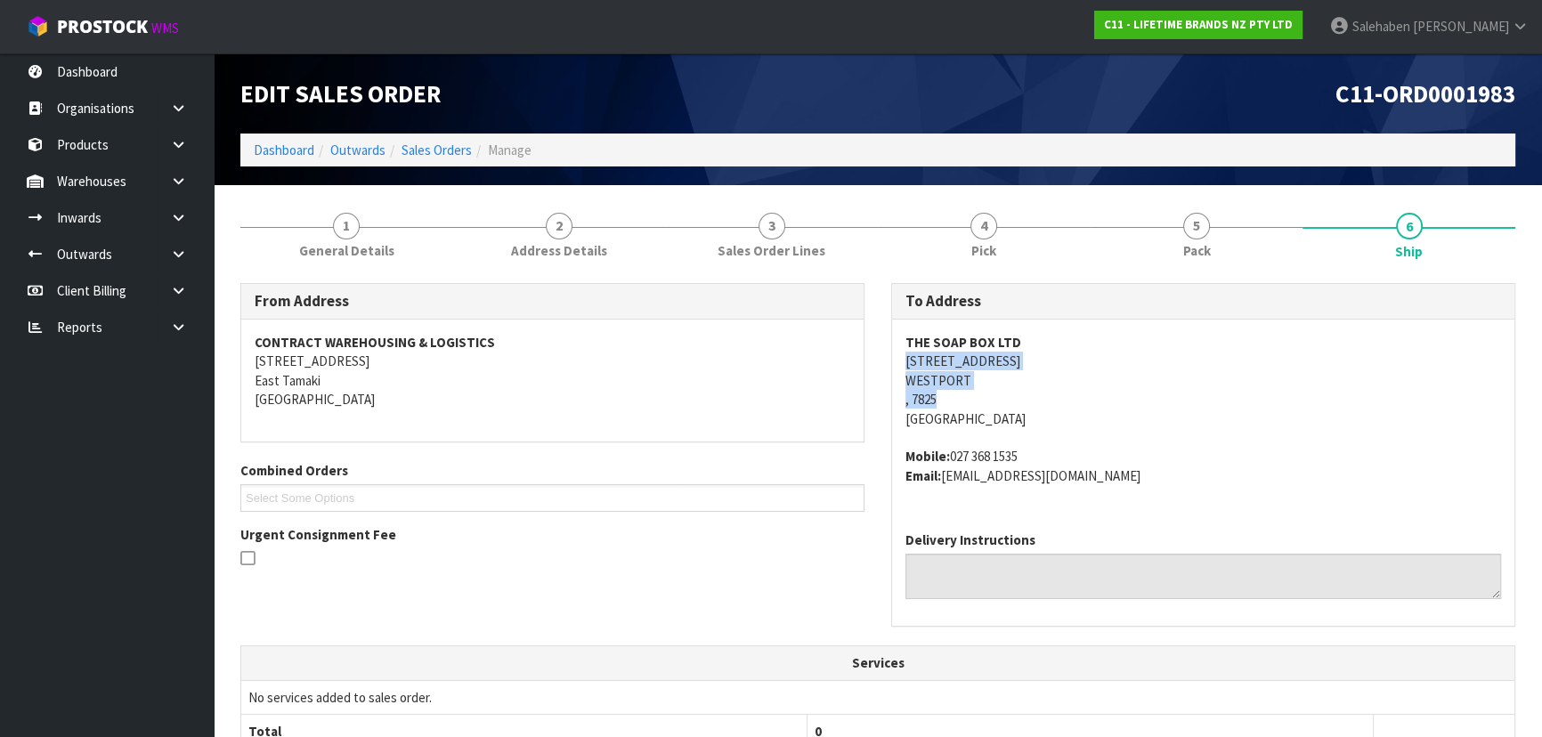
drag, startPoint x: 899, startPoint y: 365, endPoint x: 1085, endPoint y: 397, distance: 188.8
click at [1085, 397] on div "THE SOAP BOX LTD 114 PALMERSTON STREET WESTPORT , 7825 New Zealand Mobile: 027 …" at bounding box center [1203, 419] width 622 height 198
drag, startPoint x: 898, startPoint y: 344, endPoint x: 1019, endPoint y: 320, distance: 123.3
click at [1050, 325] on div "THE SOAP BOX LTD 114 PALMERSTON STREET WESTPORT , 7825 New Zealand Mobile: 027 …" at bounding box center [1203, 419] width 622 height 198
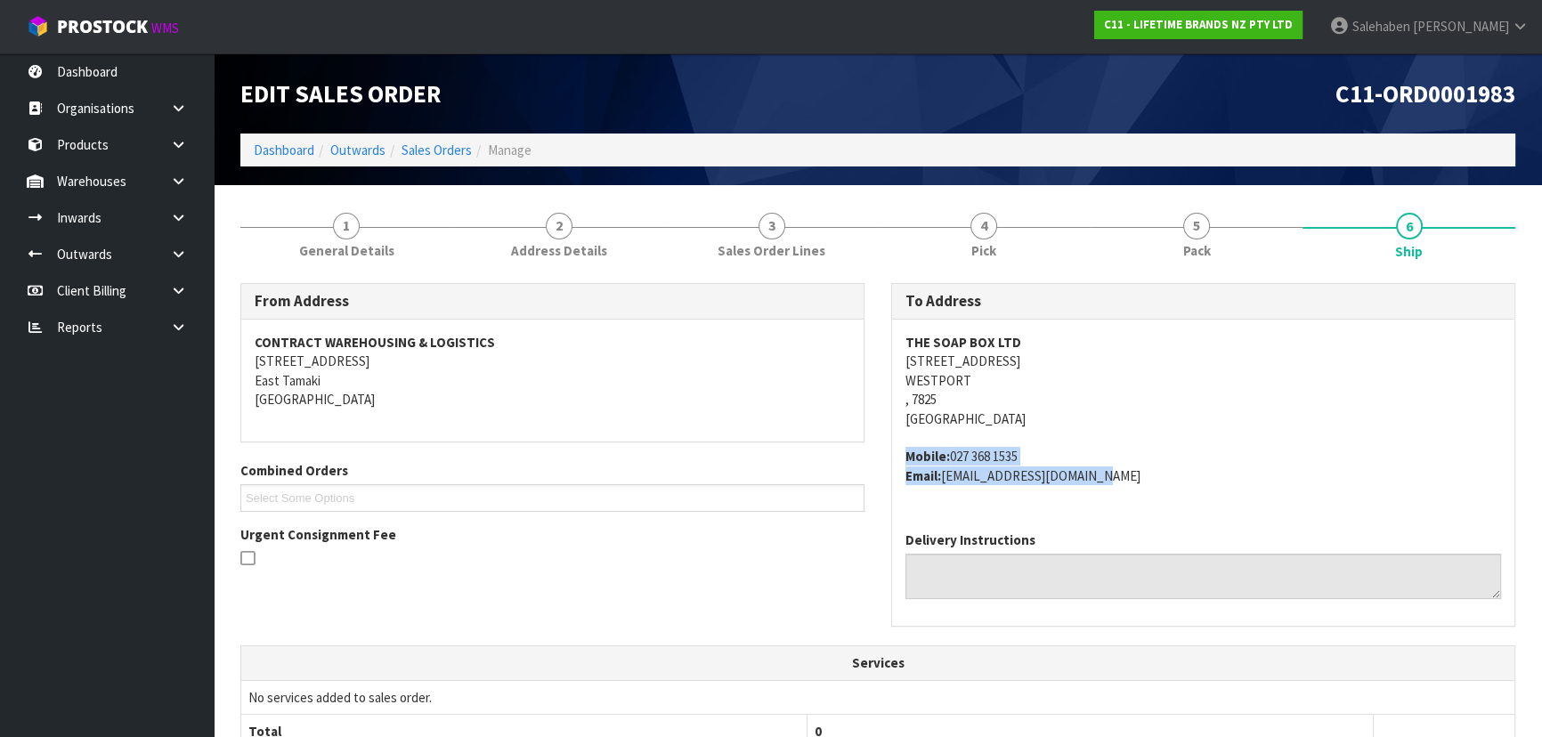
drag, startPoint x: 888, startPoint y: 457, endPoint x: 1117, endPoint y: 481, distance: 230.0
click at [1120, 482] on div "To Address THE SOAP BOX LTD 114 PALMERSTON STREET WESTPORT , 7825 New Zealand M…" at bounding box center [1203, 464] width 651 height 362
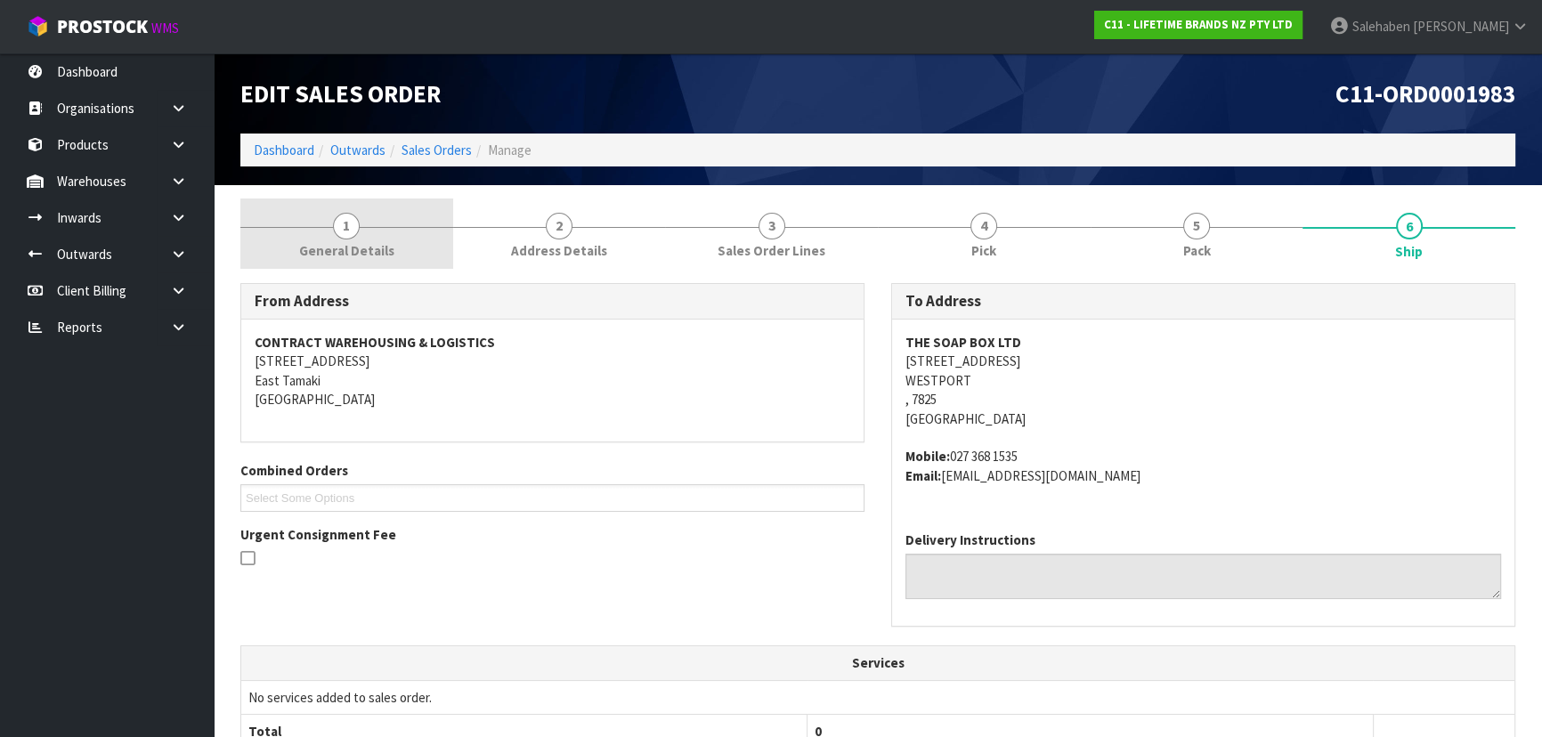
click at [369, 244] on span "General Details" at bounding box center [346, 250] width 95 height 19
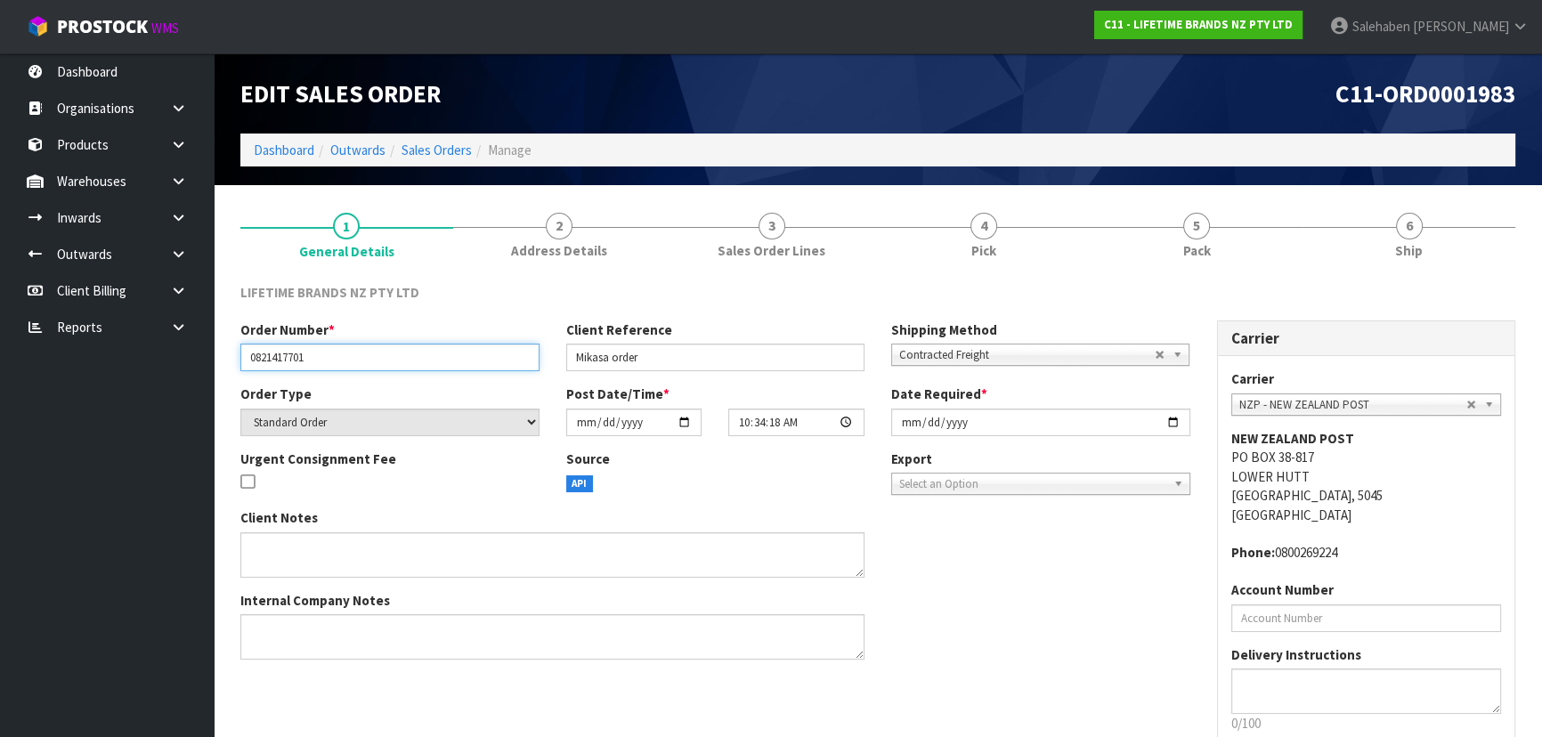
drag, startPoint x: 246, startPoint y: 356, endPoint x: 322, endPoint y: 356, distance: 76.6
click at [322, 356] on input "0821417701" at bounding box center [389, 358] width 299 height 28
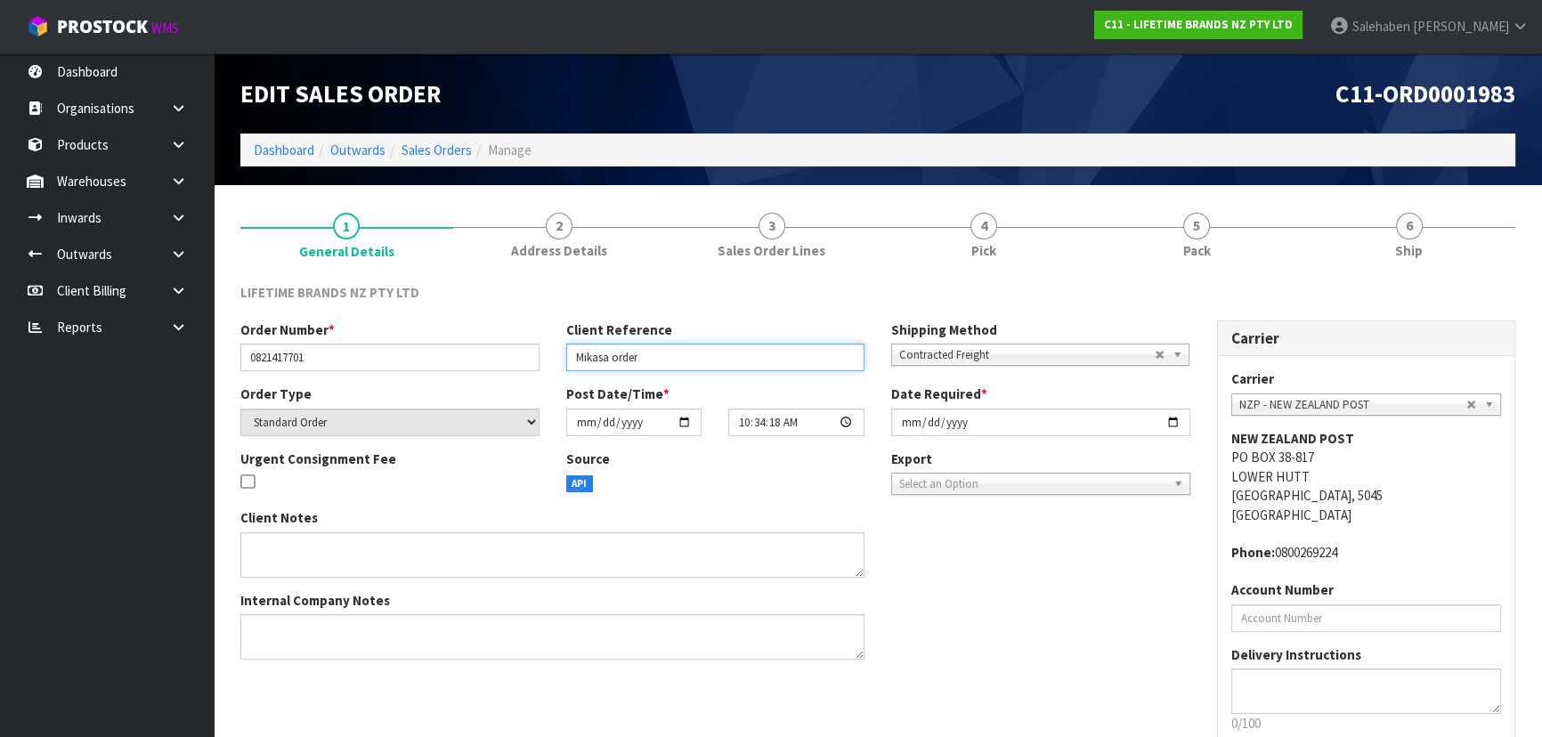
drag, startPoint x: 573, startPoint y: 361, endPoint x: 650, endPoint y: 361, distance: 76.6
click at [650, 361] on input "Mikasa order" at bounding box center [715, 358] width 299 height 28
drag, startPoint x: 1192, startPoint y: 258, endPoint x: 1121, endPoint y: 271, distance: 72.3
click at [1192, 258] on span "Pack" at bounding box center [1197, 250] width 28 height 19
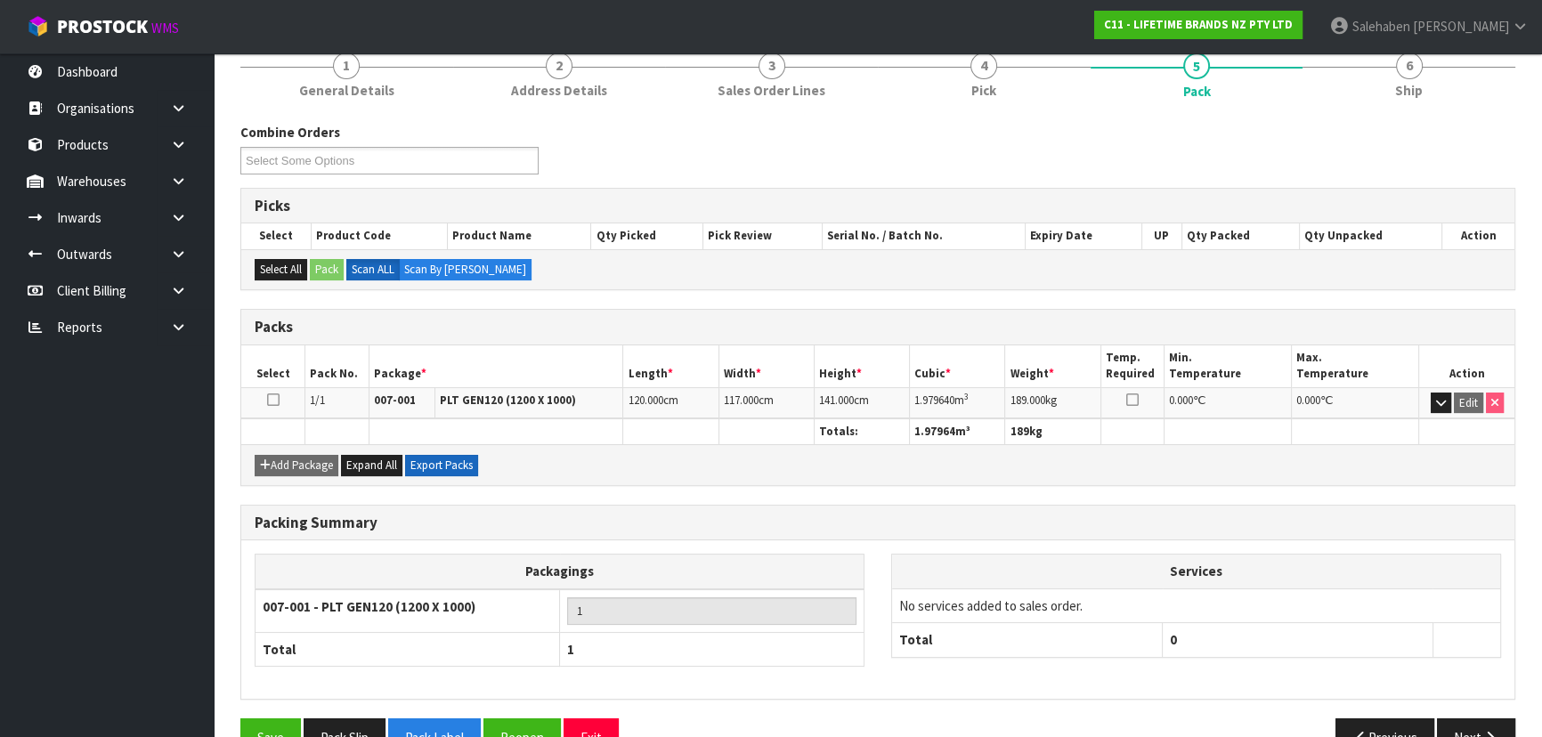
scroll to position [161, 0]
drag, startPoint x: 914, startPoint y: 394, endPoint x: 1007, endPoint y: 396, distance: 92.6
click at [1007, 396] on tr "1/1 007-001 PLT GEN120 (1200 X 1000) 120.000 cm 117.000 cm 141.000 cm 1.979640 …" at bounding box center [877, 401] width 1273 height 31
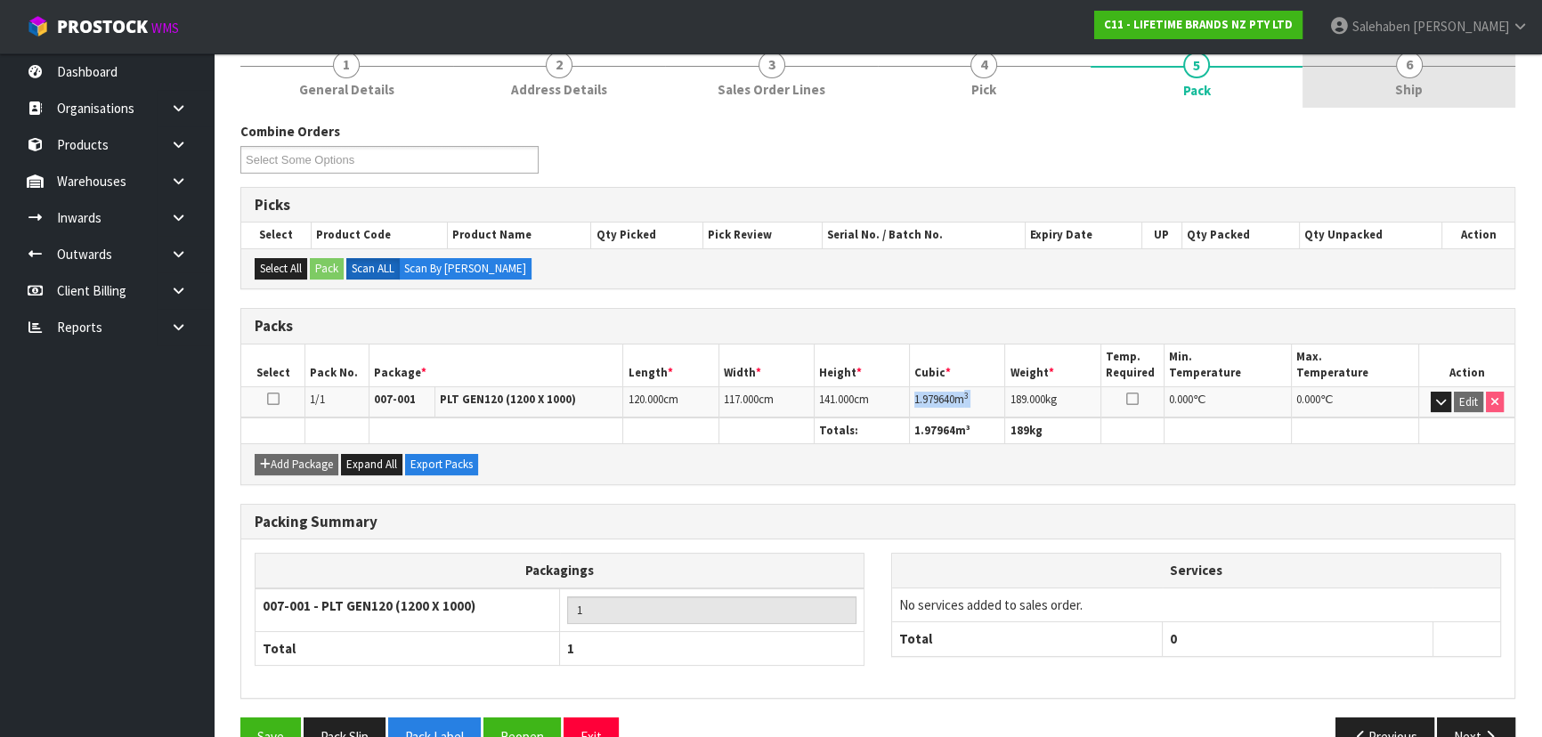
click at [1398, 93] on span "Ship" at bounding box center [1409, 89] width 28 height 19
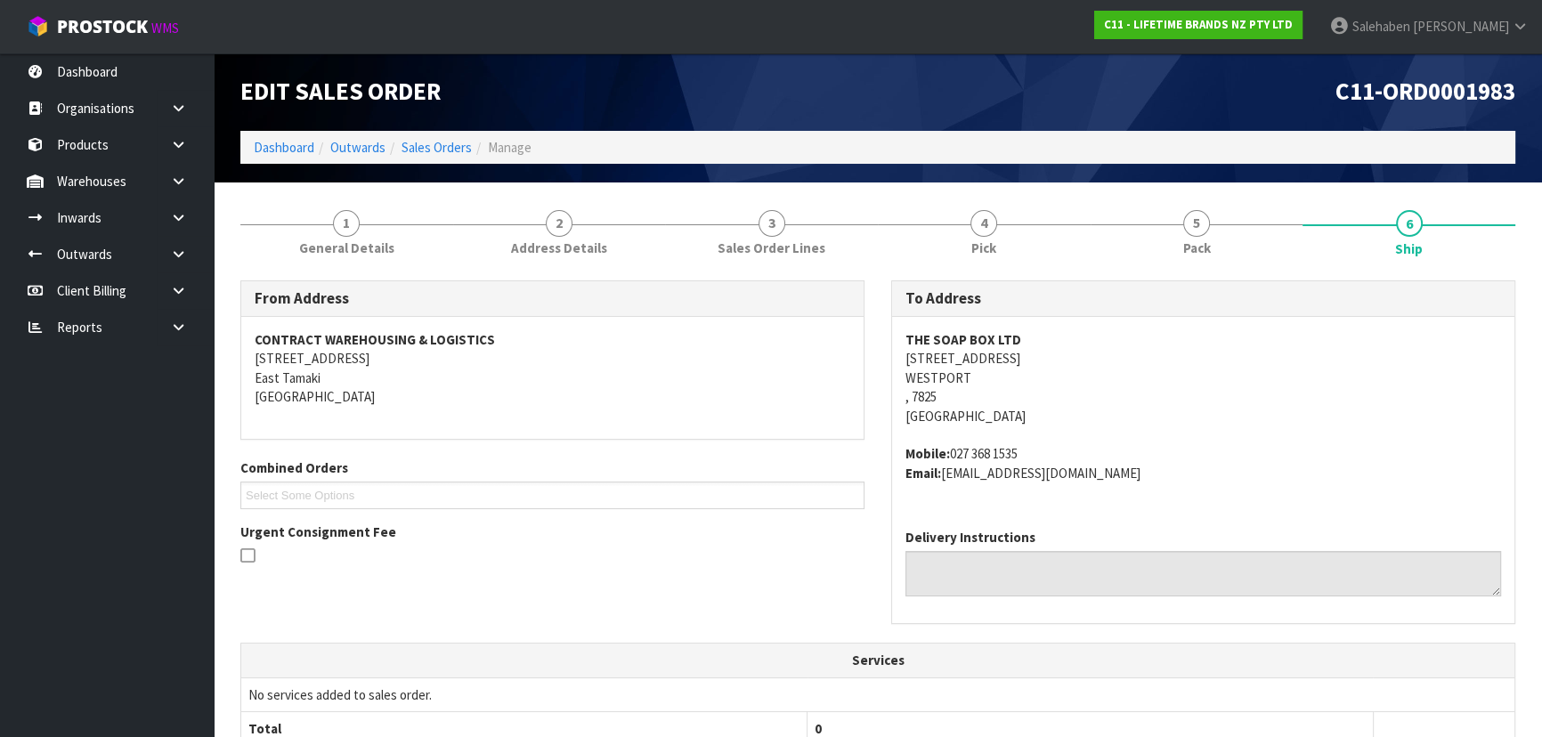
scroll to position [0, 0]
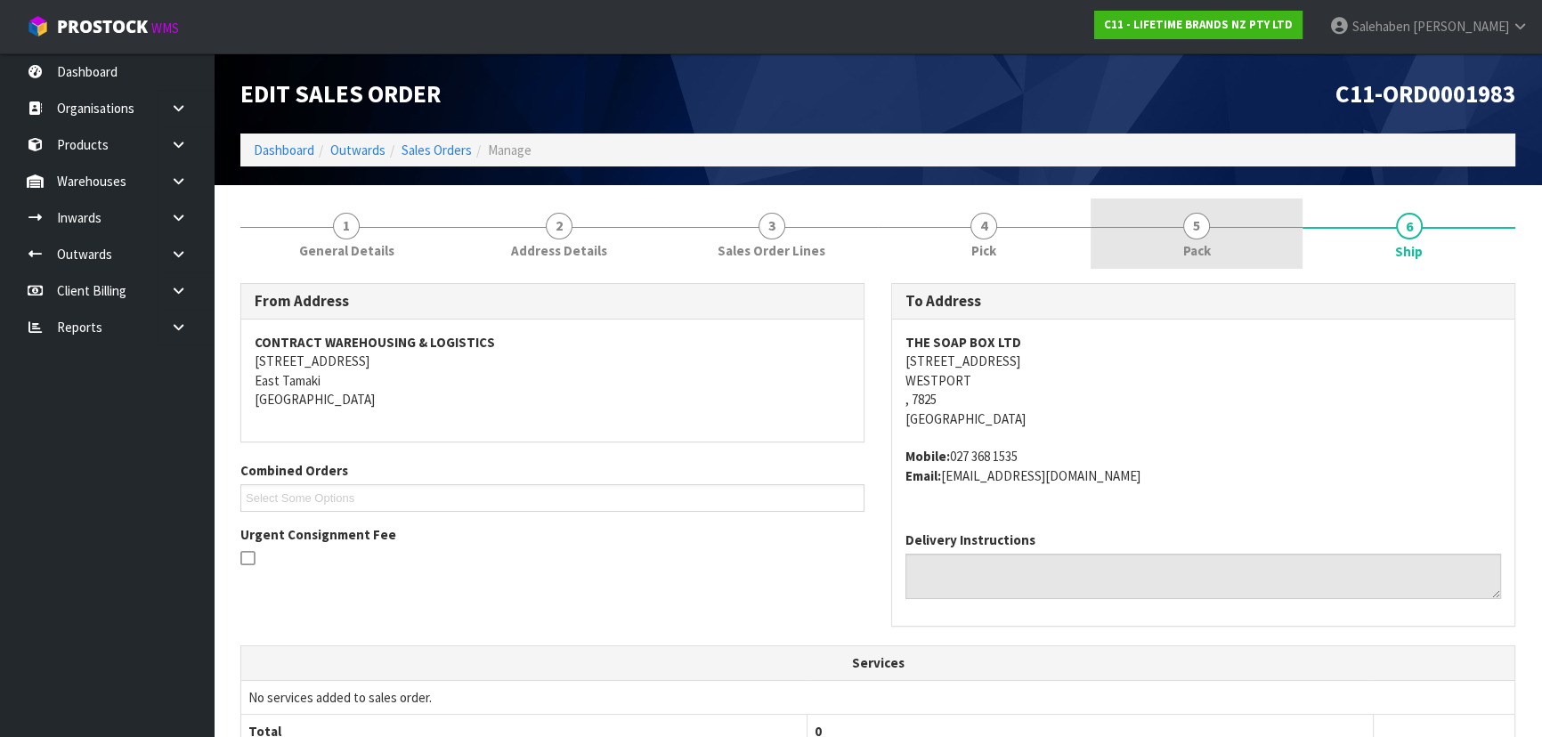
click at [1107, 262] on link "5 Pack" at bounding box center [1196, 234] width 213 height 70
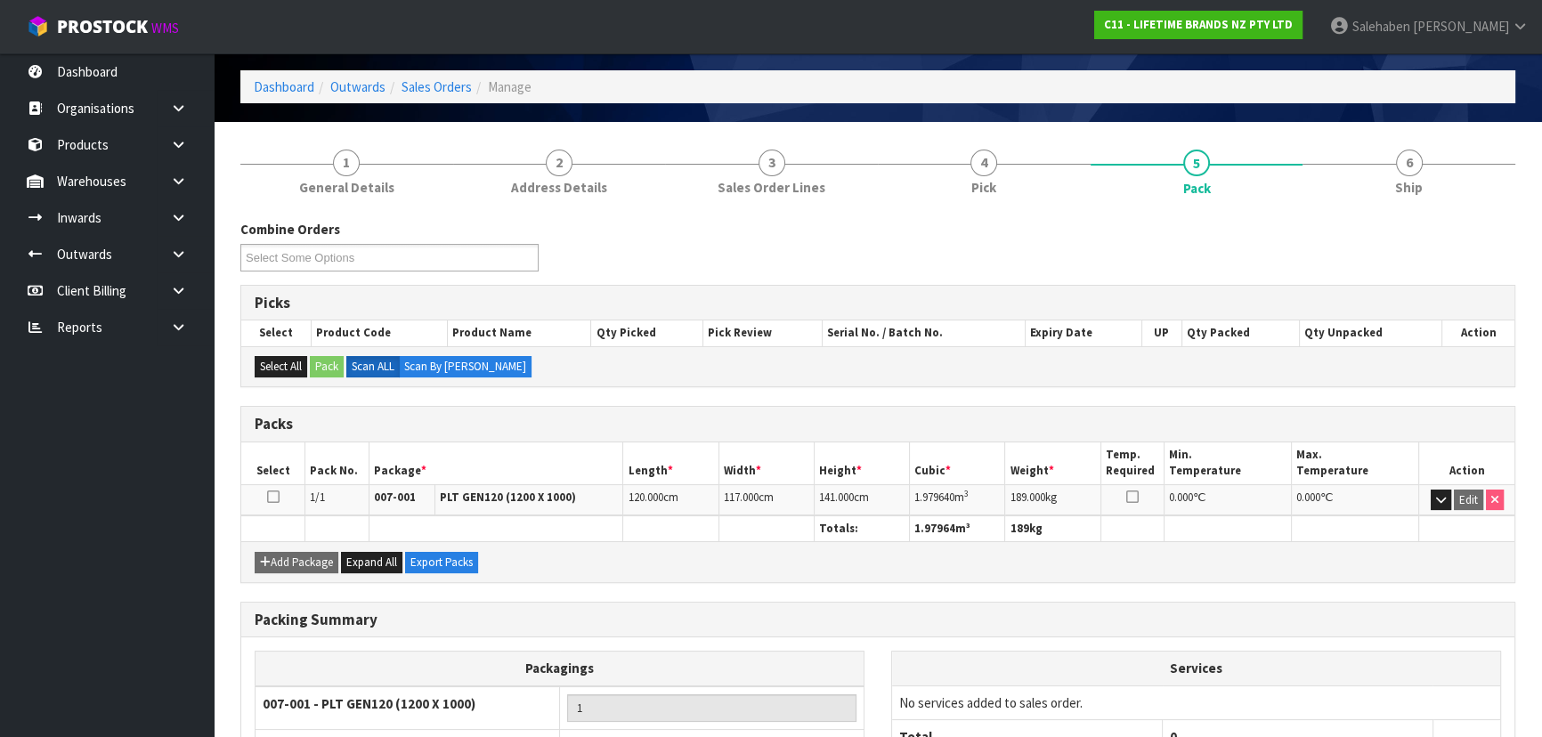
scroll to position [161, 0]
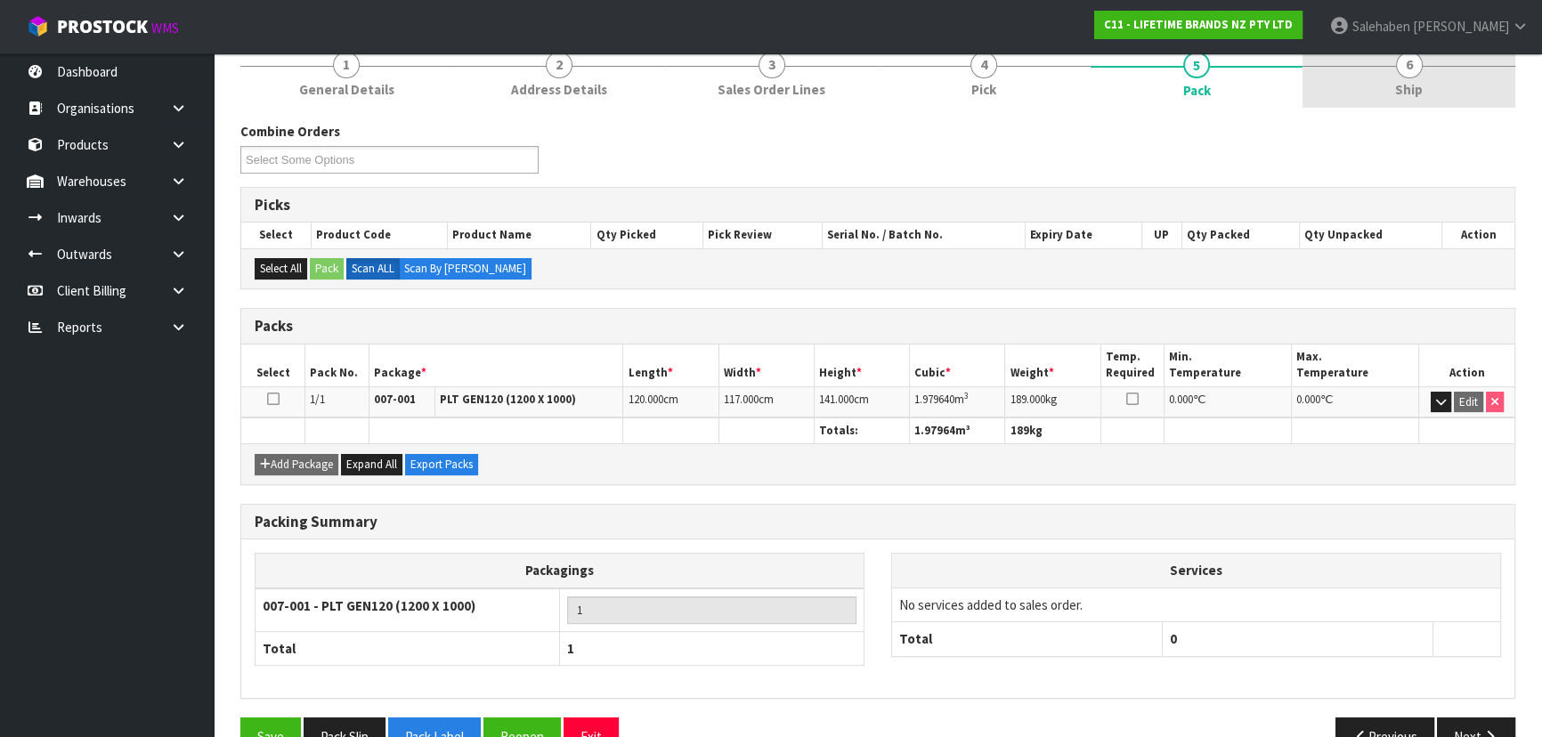
click at [1374, 77] on link "6 Ship" at bounding box center [1408, 72] width 213 height 70
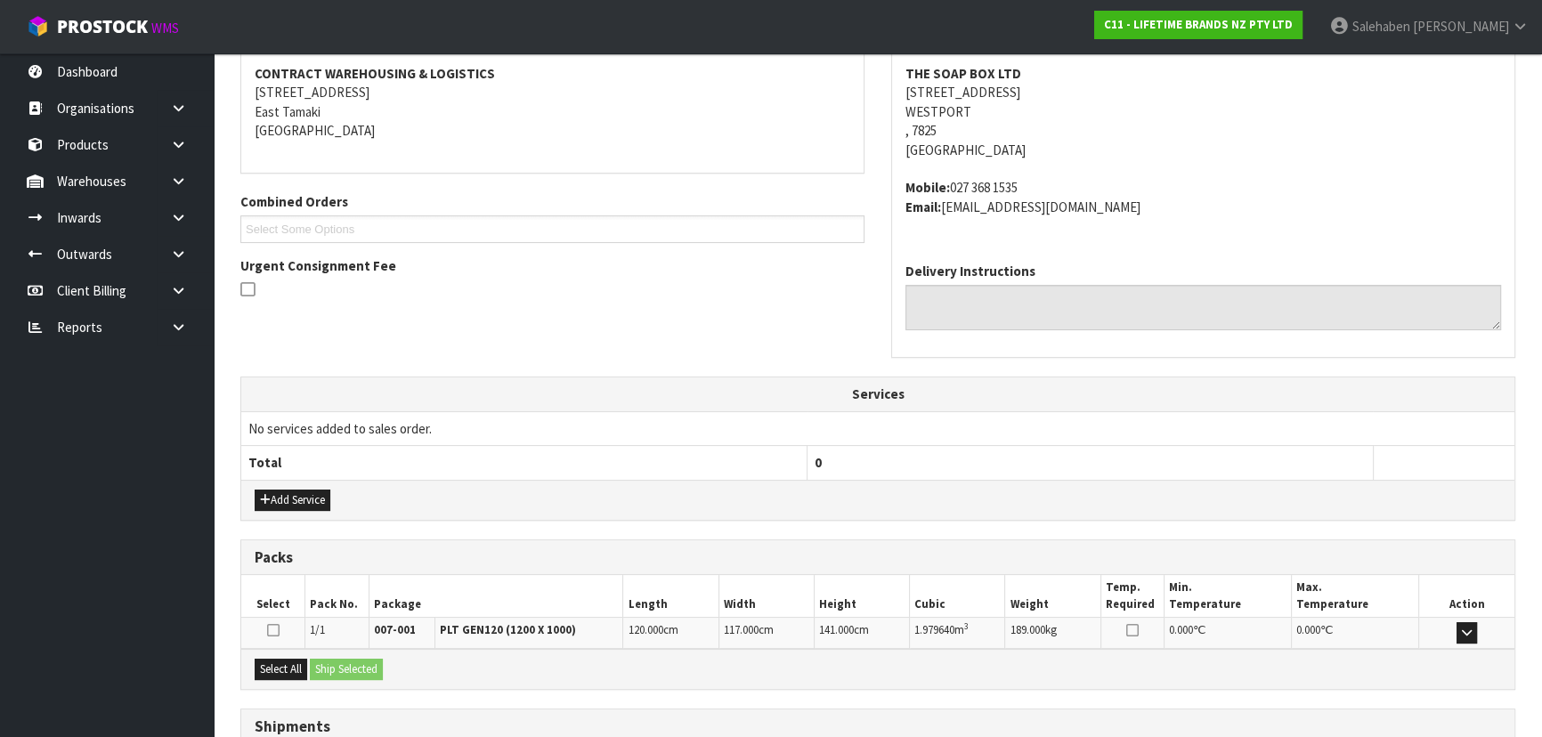
scroll to position [409, 0]
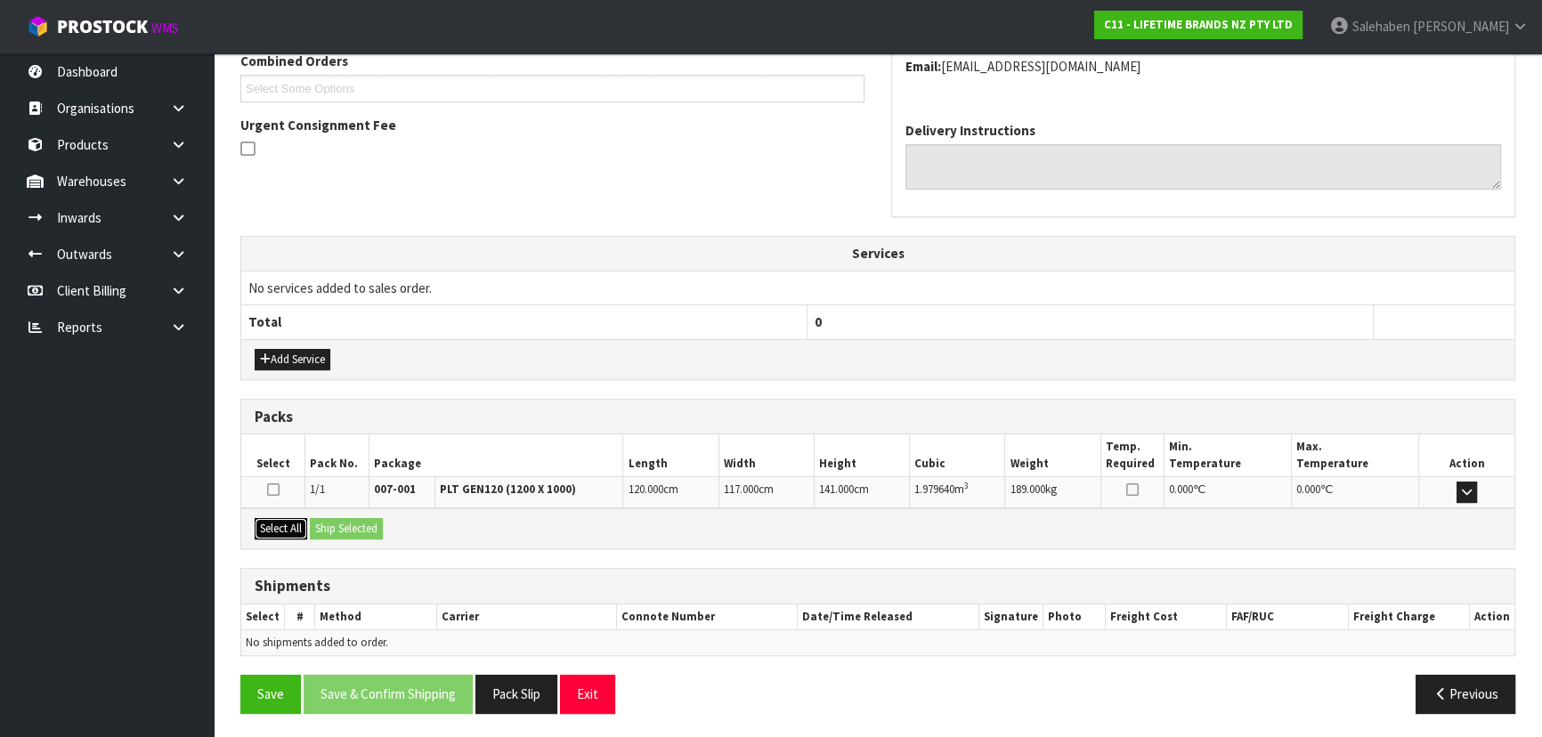
drag, startPoint x: 285, startPoint y: 523, endPoint x: 309, endPoint y: 523, distance: 24.0
click at [285, 523] on button "Select All" at bounding box center [281, 528] width 53 height 21
click at [356, 527] on button "Ship Selected" at bounding box center [346, 528] width 73 height 21
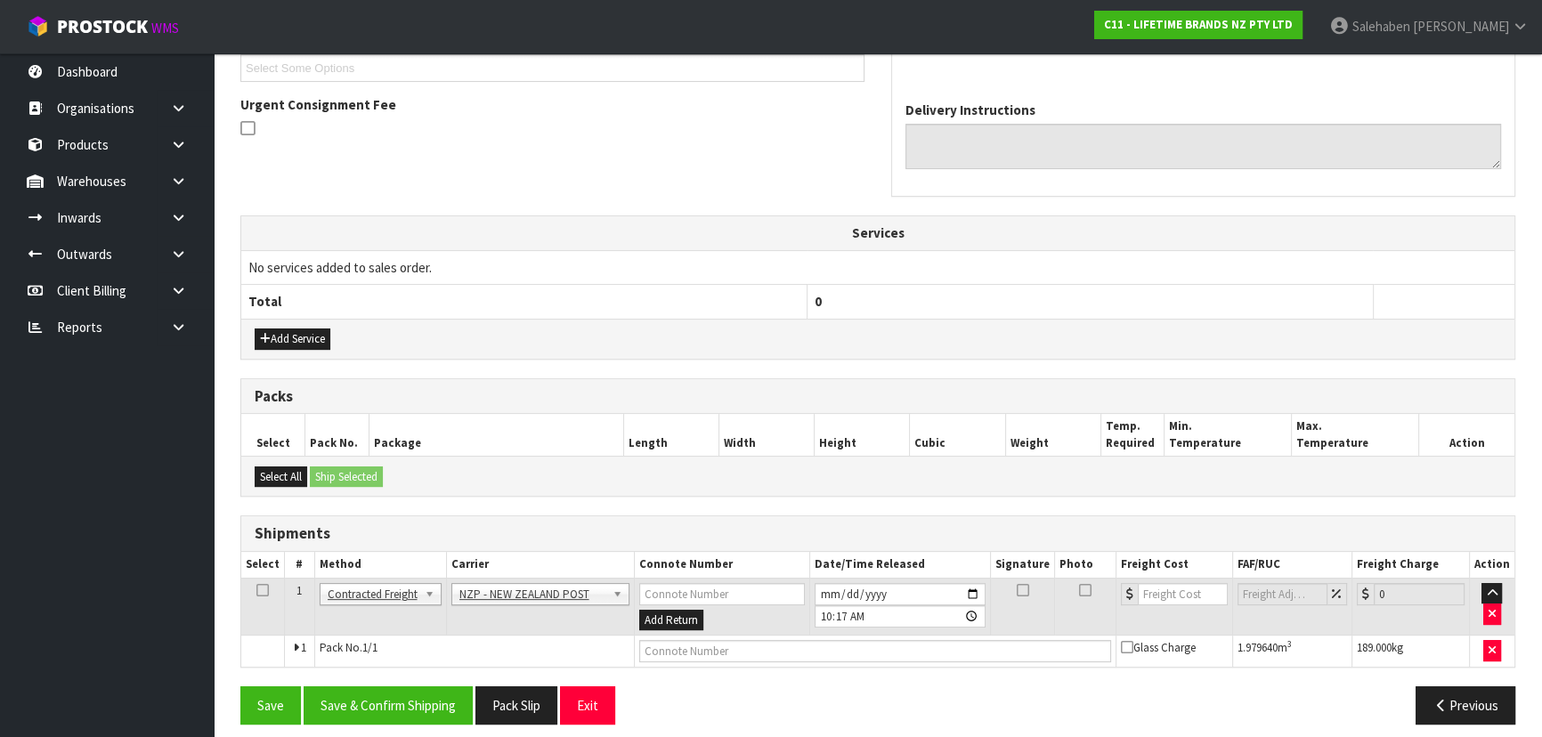
scroll to position [441, 0]
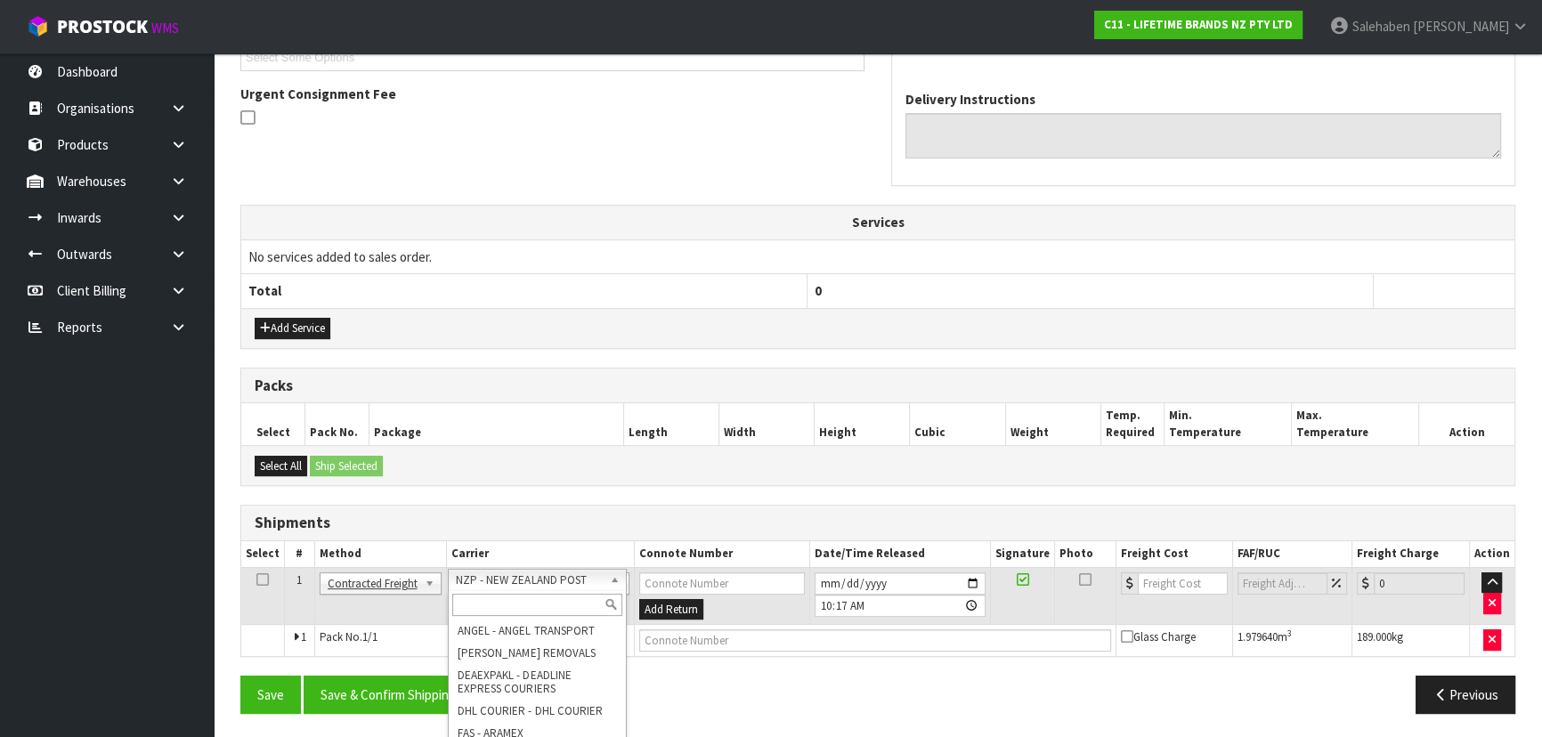
click at [499, 601] on input "text" at bounding box center [537, 605] width 170 height 22
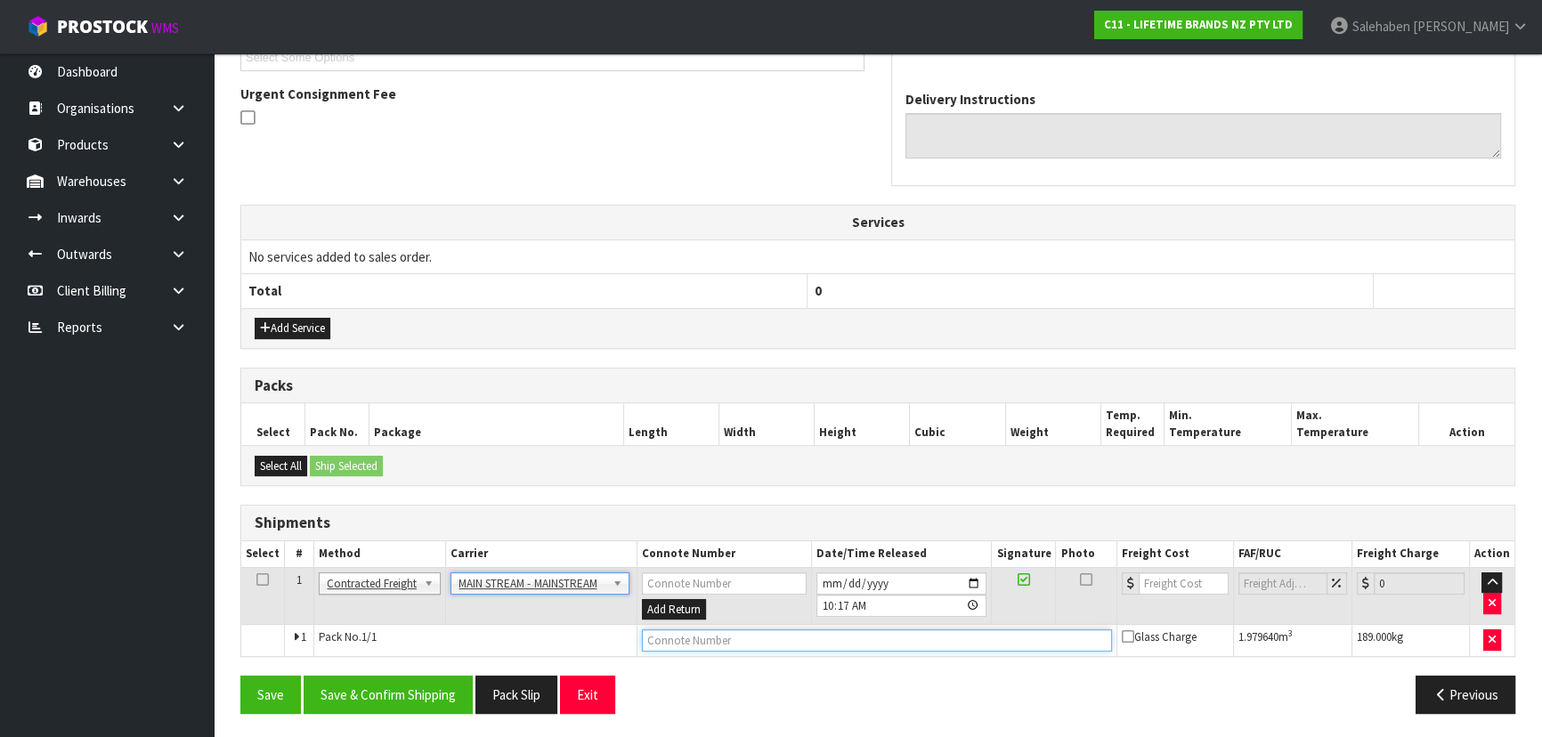
click at [717, 644] on input "text" at bounding box center [877, 640] width 470 height 22
paste input "CWL7729212"
click at [1181, 579] on input "number" at bounding box center [1184, 583] width 90 height 22
click at [382, 697] on button "Save & Confirm Shipping" at bounding box center [388, 695] width 169 height 38
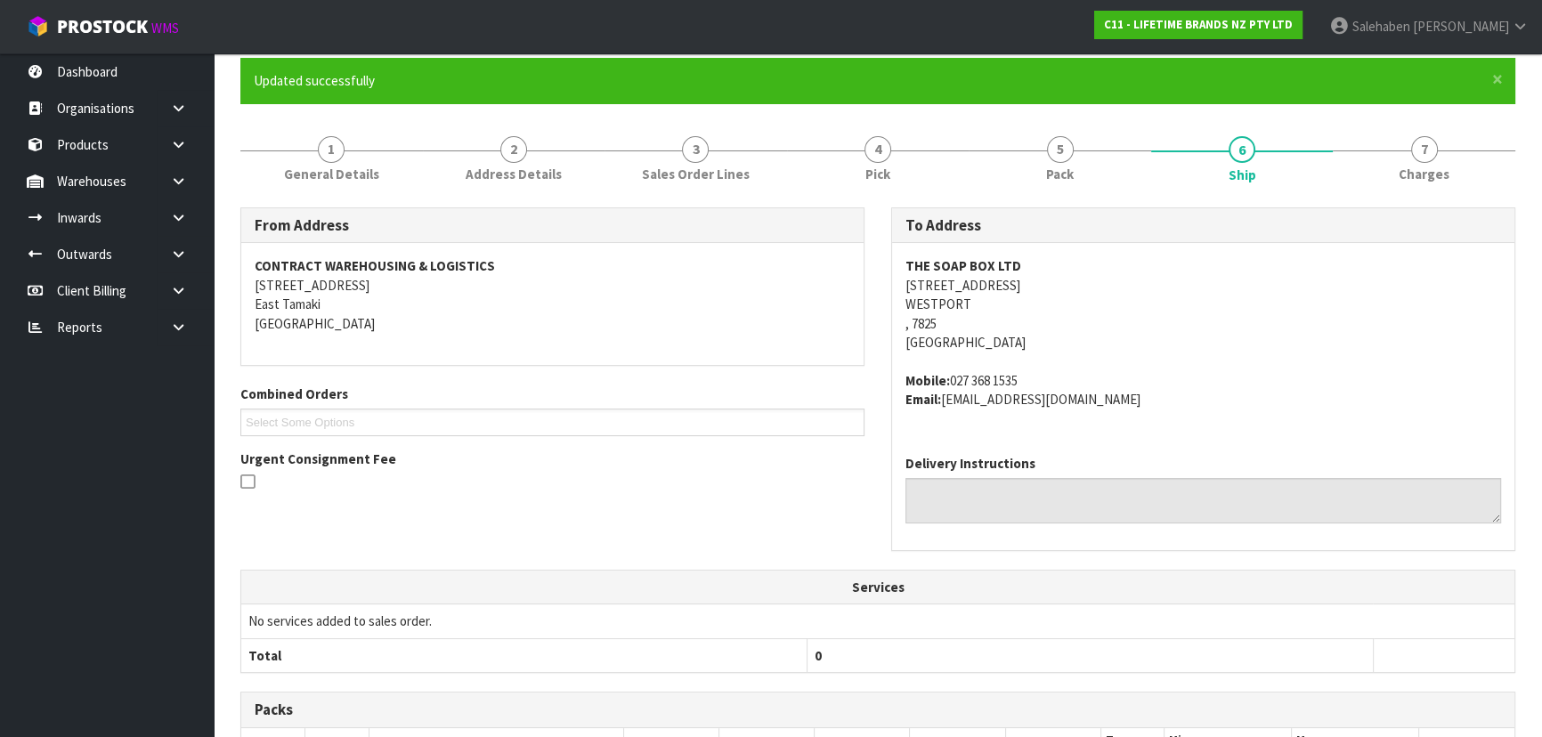
scroll to position [461, 0]
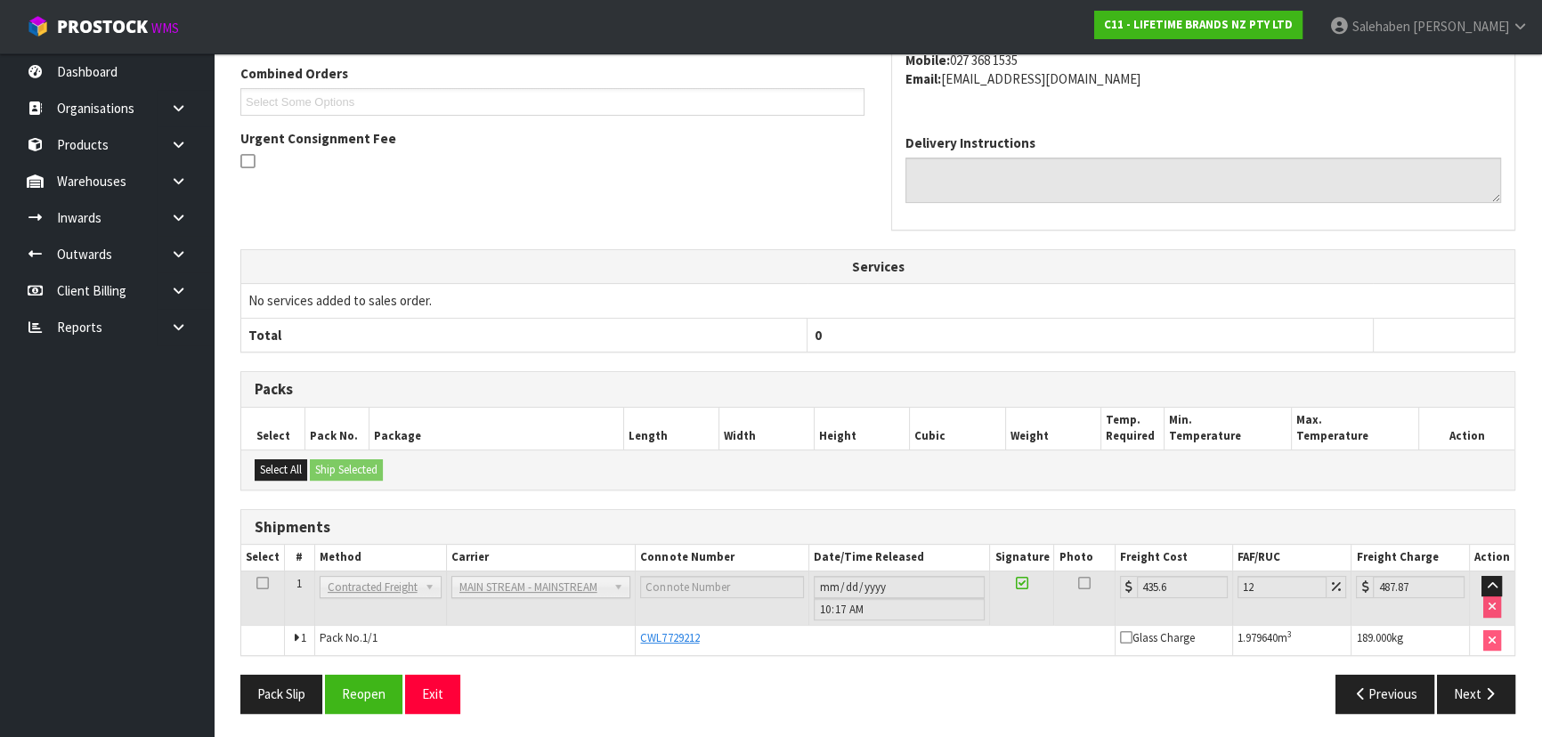
click at [555, 398] on div "Packs" at bounding box center [877, 390] width 1273 height 36
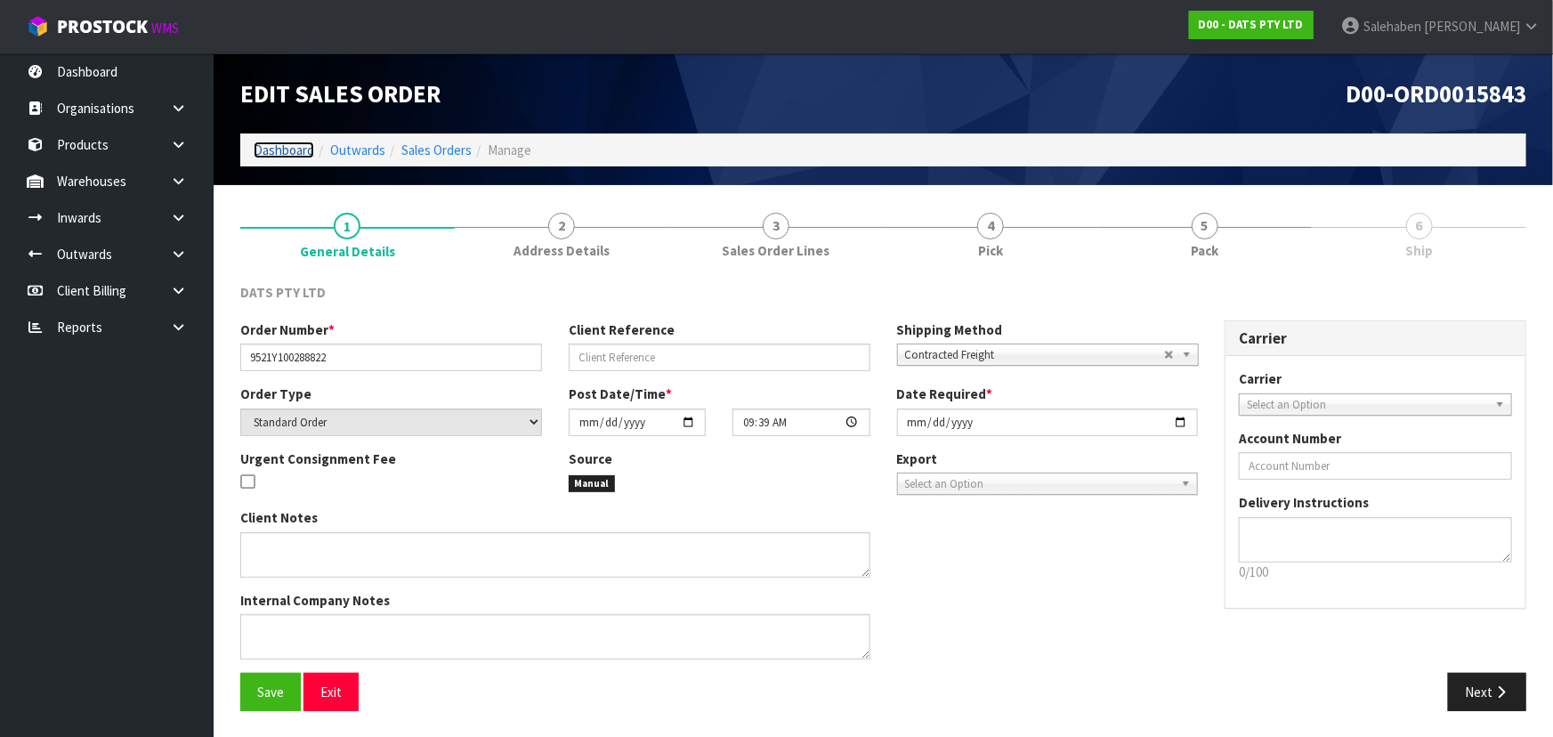
click at [304, 147] on link "Dashboard" at bounding box center [284, 150] width 61 height 17
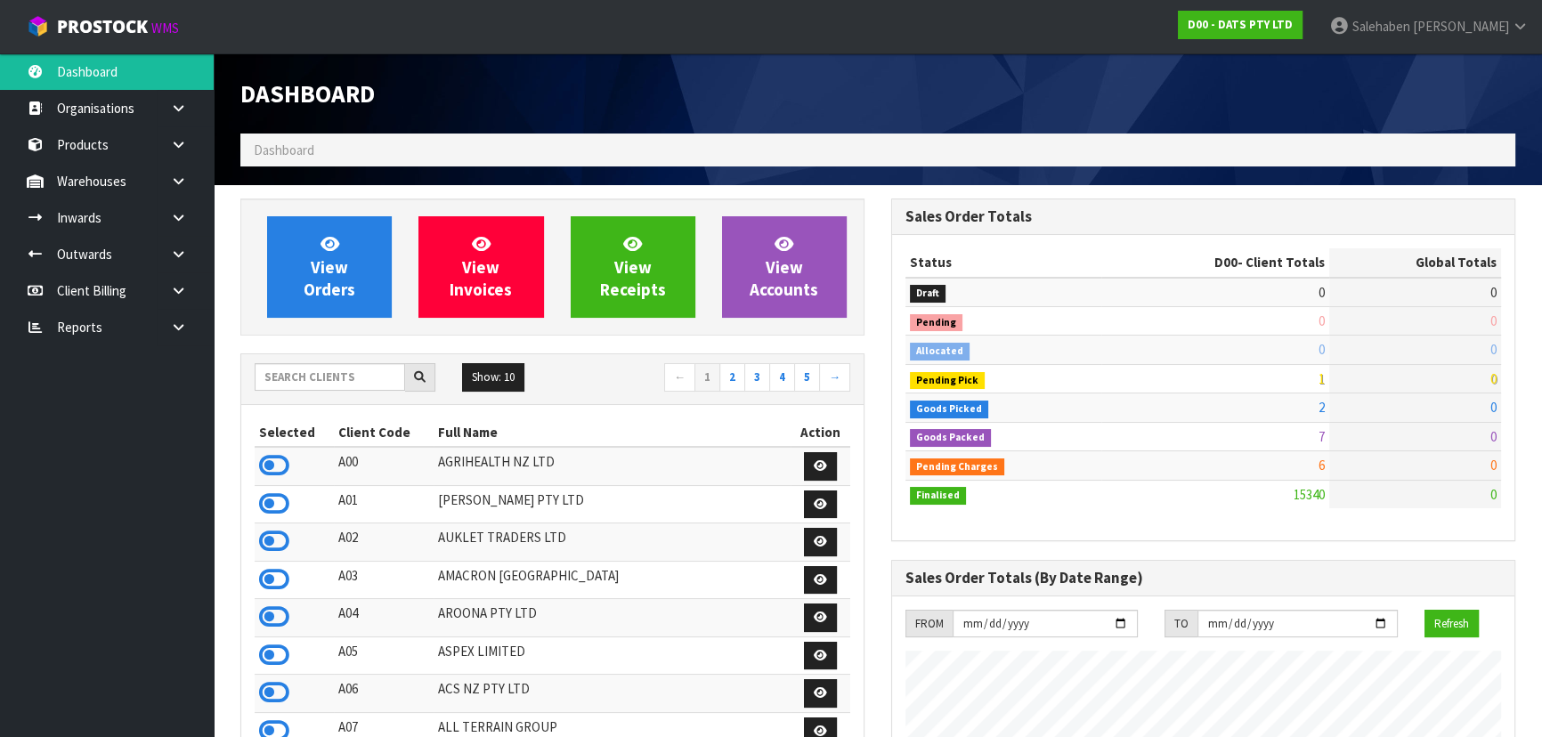
scroll to position [1403, 650]
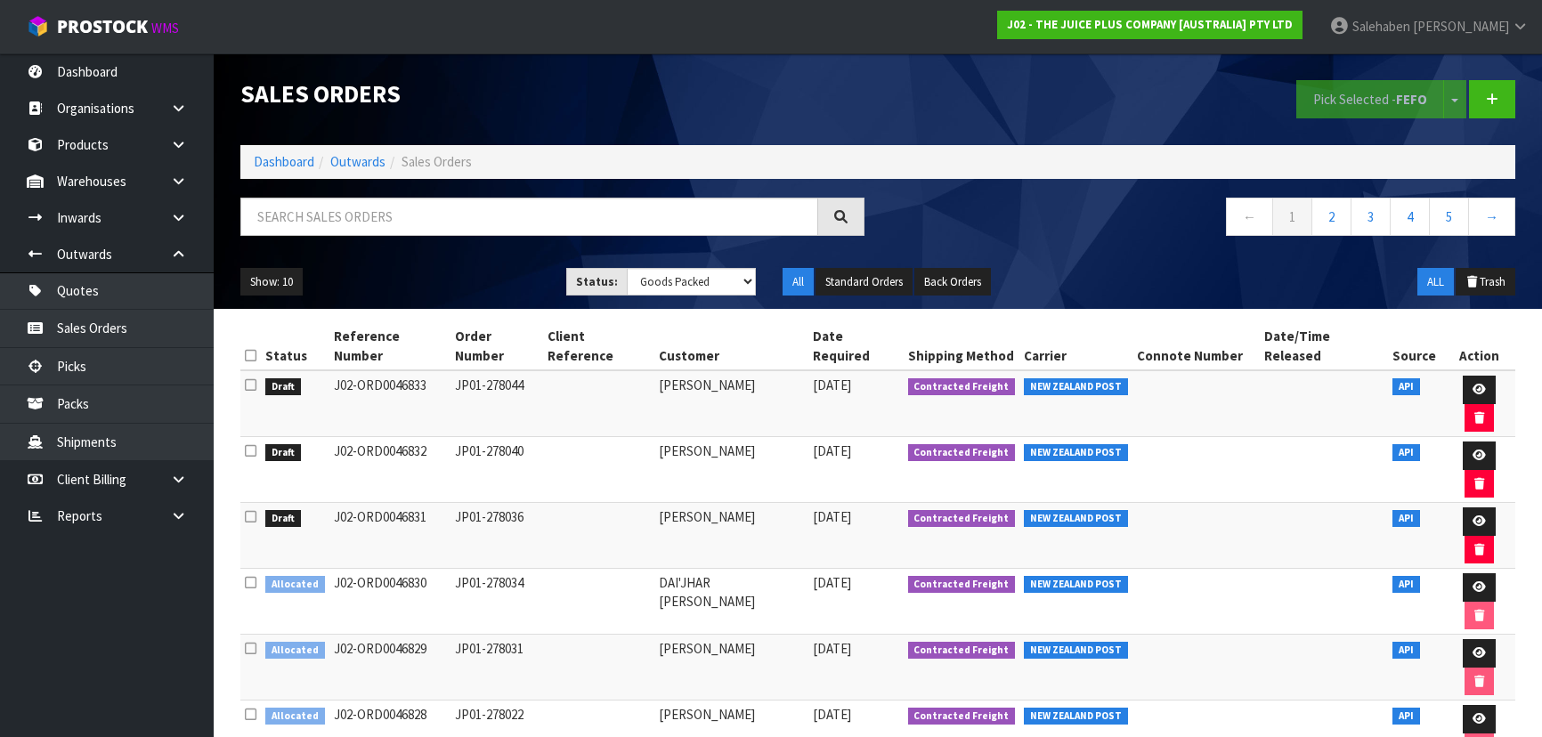
select select "string:5"
click at [294, 154] on link "Dashboard" at bounding box center [284, 161] width 61 height 17
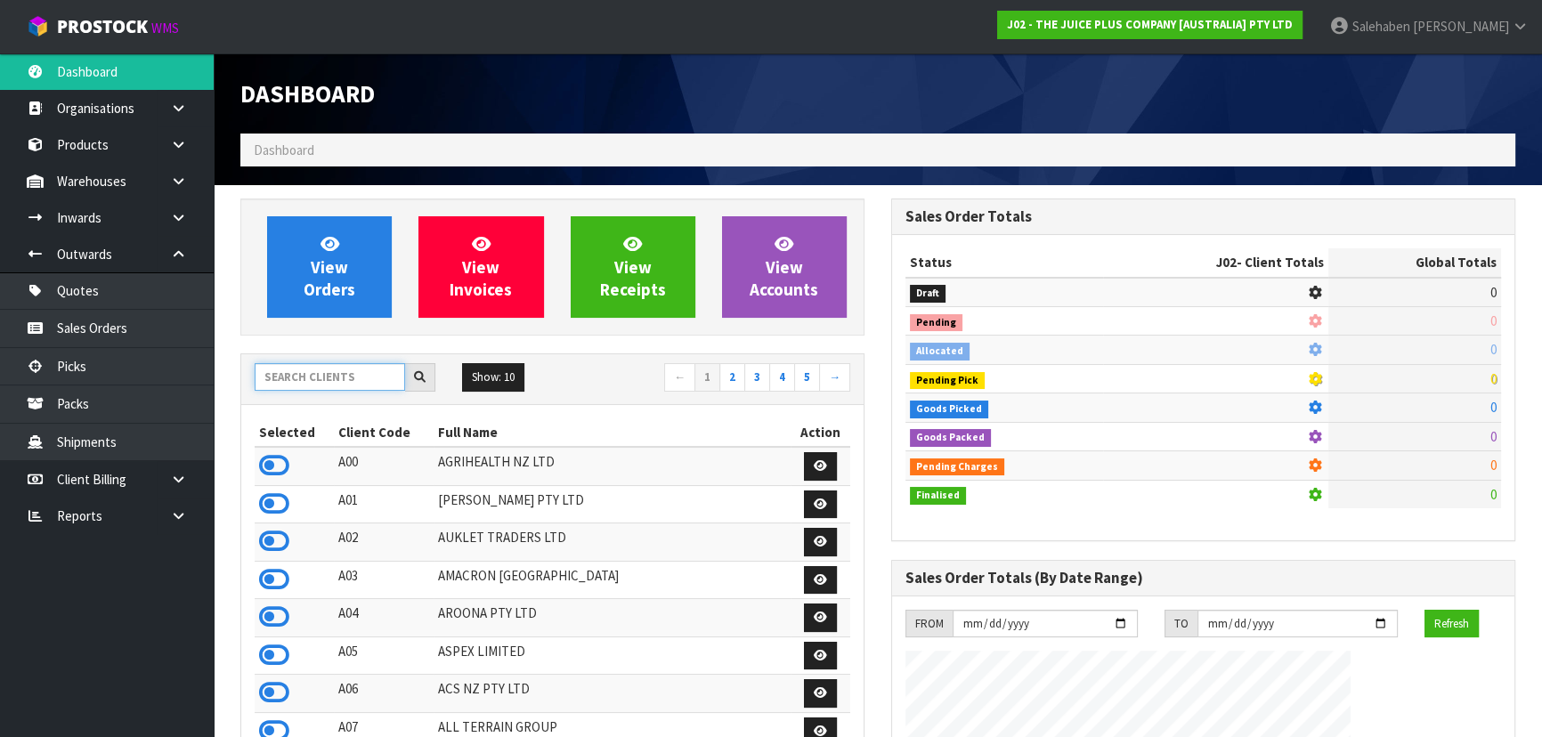
click at [307, 367] on input "text" at bounding box center [330, 377] width 150 height 28
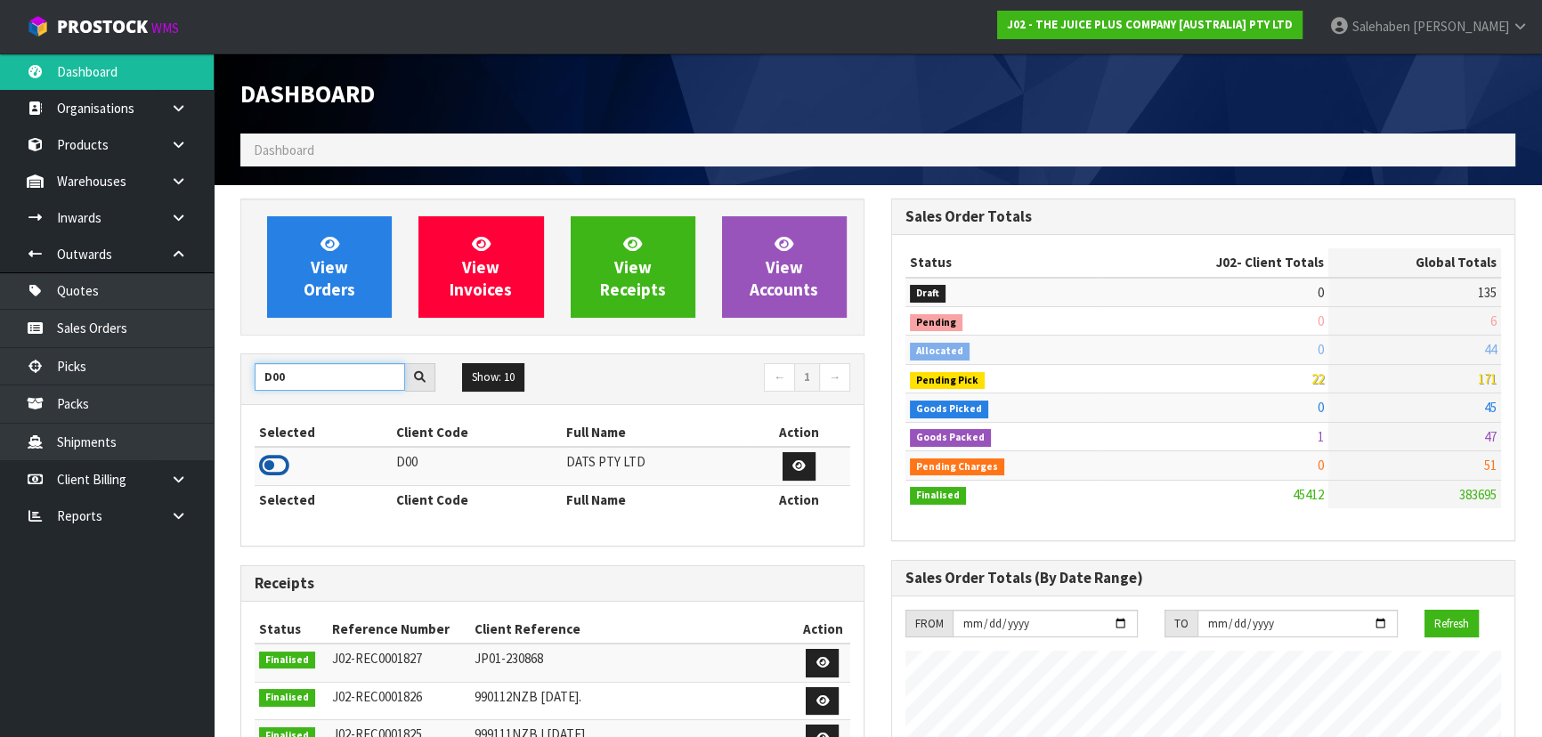
type input "D00"
drag, startPoint x: 272, startPoint y: 466, endPoint x: 365, endPoint y: 369, distance: 134.1
click at [274, 466] on icon at bounding box center [274, 465] width 30 height 27
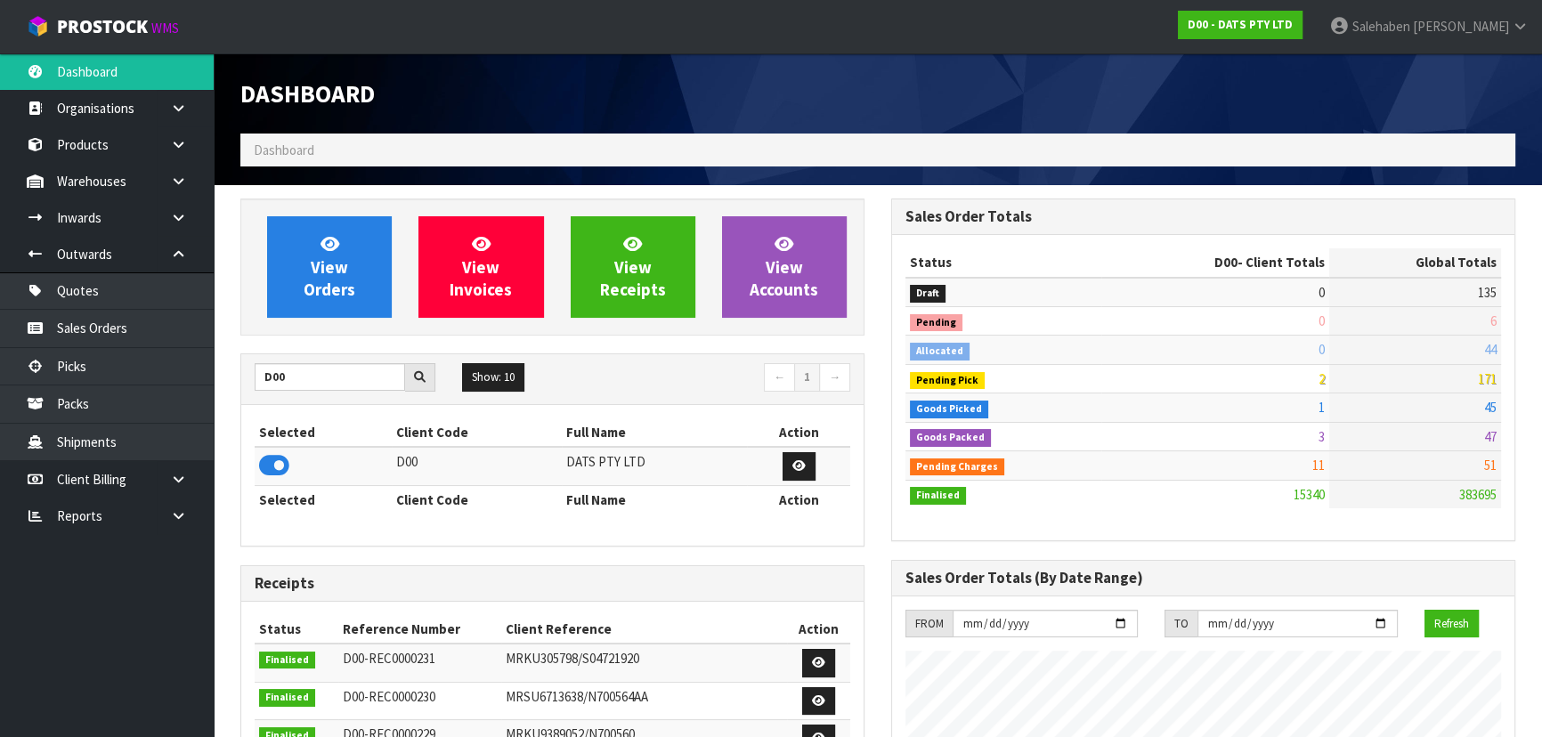
scroll to position [1403, 650]
click at [361, 207] on div "View Orders View Invoices View Receipts View Accounts" at bounding box center [552, 267] width 624 height 137
click at [336, 252] on icon at bounding box center [329, 243] width 19 height 17
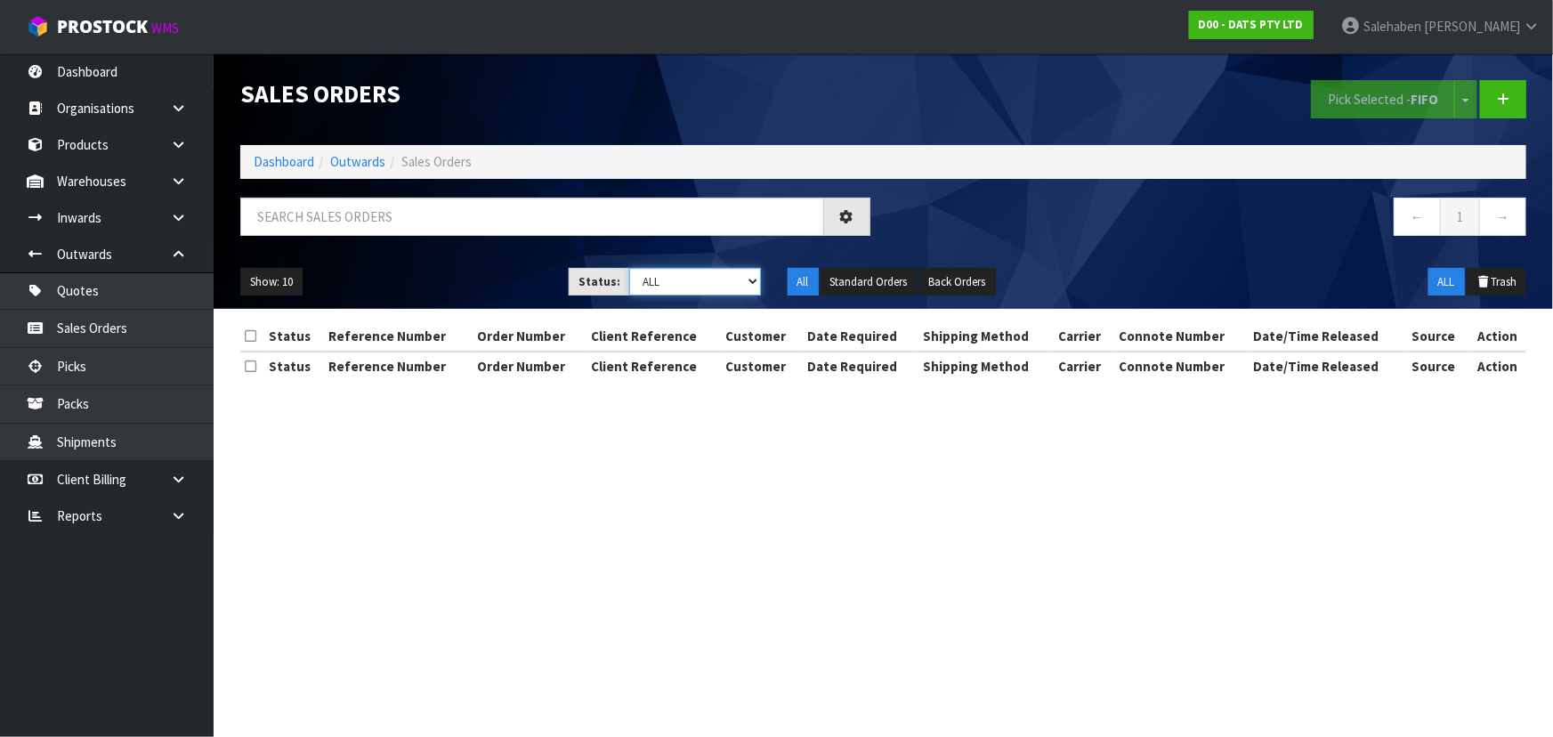
click at [681, 288] on select "Draft Pending Allocated Pending Pick Goods Picked Goods Packed Pending Charges …" at bounding box center [695, 282] width 132 height 28
select select "string:6"
click at [629, 268] on select "Draft Pending Allocated Pending Pick Goods Picked Goods Packed Pending Charges …" at bounding box center [695, 282] width 132 height 28
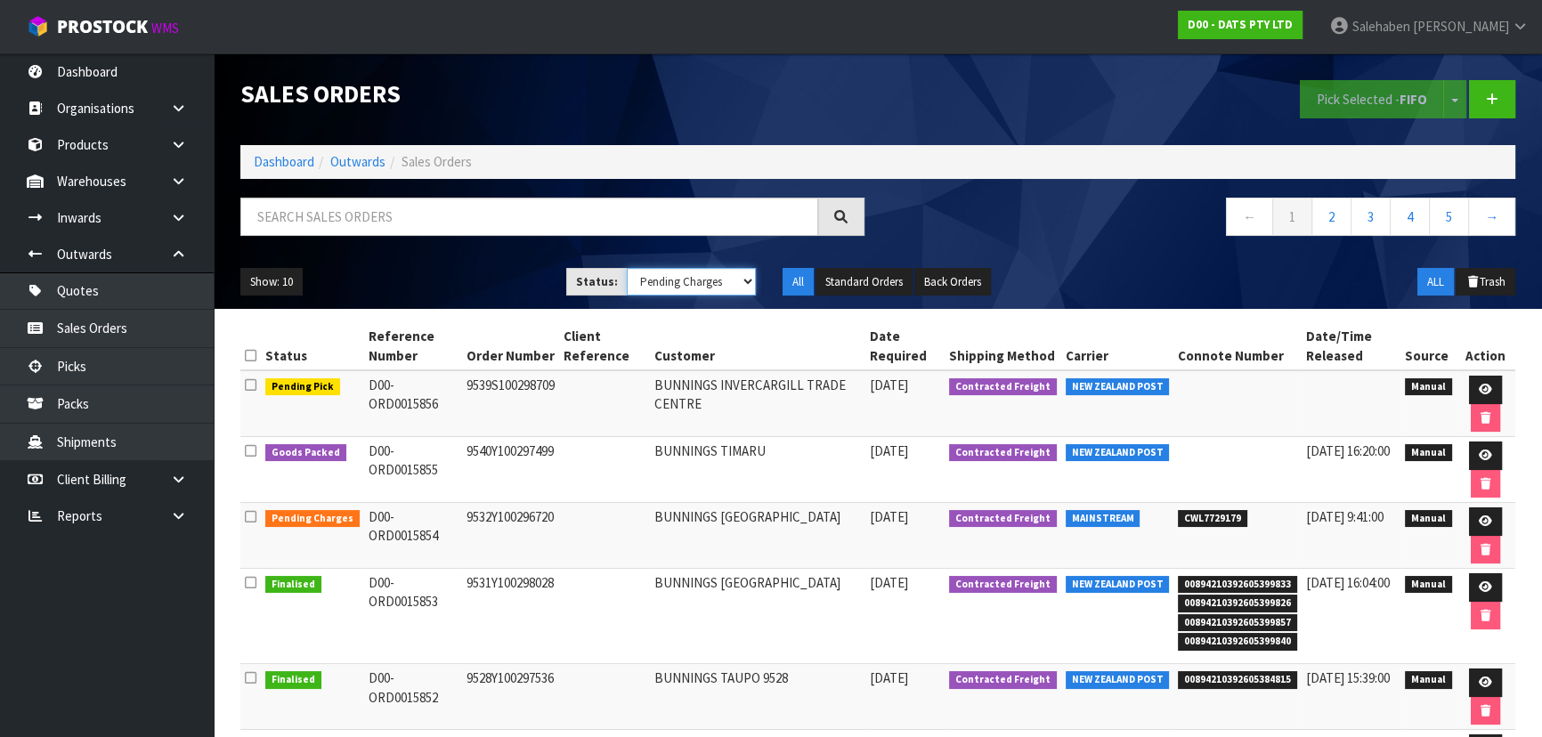
click at [680, 280] on select "Draft Pending Allocated Pending Pick Goods Picked Goods Packed Pending Charges …" at bounding box center [692, 282] width 130 height 28
click at [627, 268] on select "Draft Pending Allocated Pending Pick Goods Picked Goods Packed Pending Charges …" at bounding box center [692, 282] width 130 height 28
click at [267, 210] on input "text" at bounding box center [529, 217] width 578 height 38
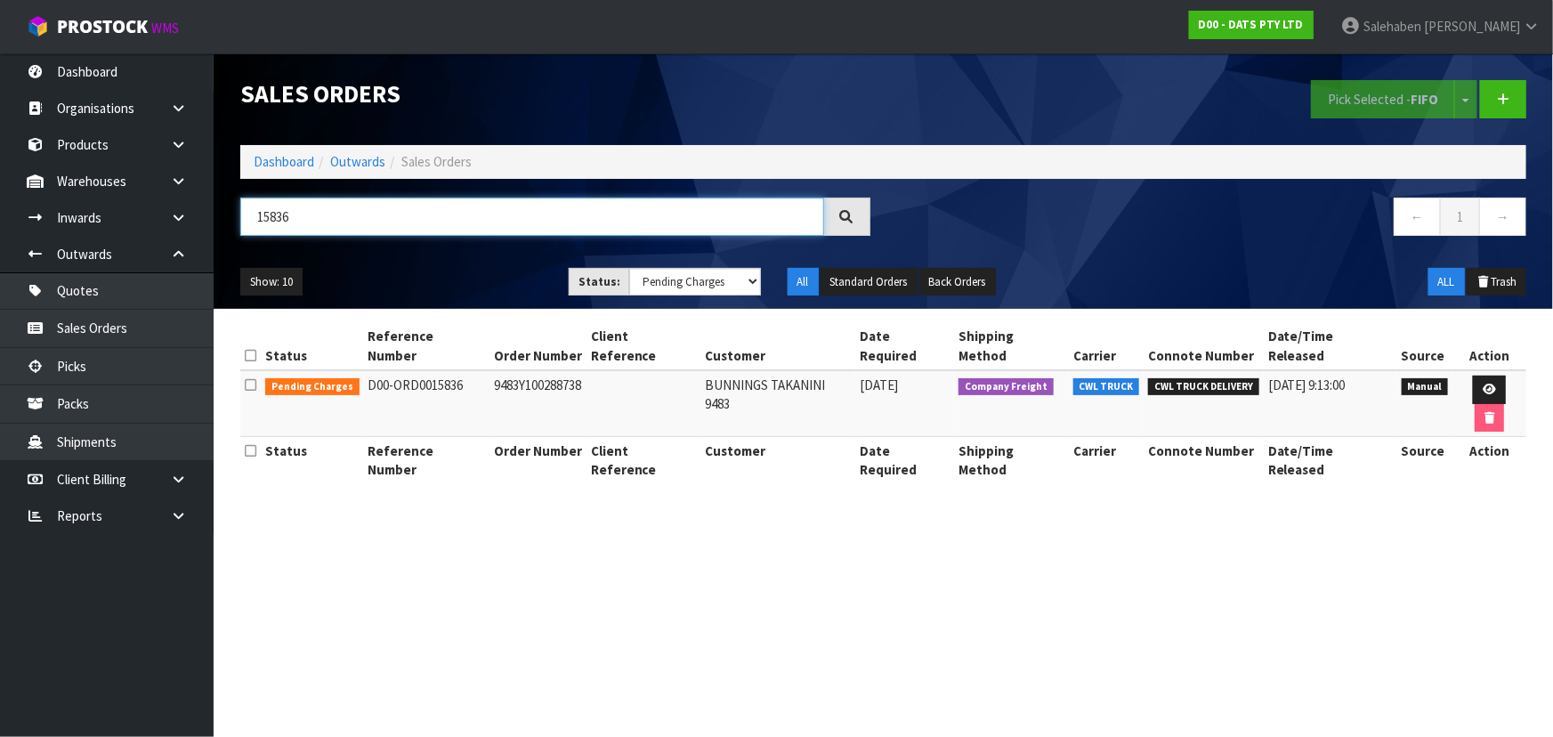
type input "15836"
click at [445, 250] on div "15836 ← 1 →" at bounding box center [883, 226] width 1313 height 57
click at [1483, 384] on icon at bounding box center [1489, 390] width 13 height 12
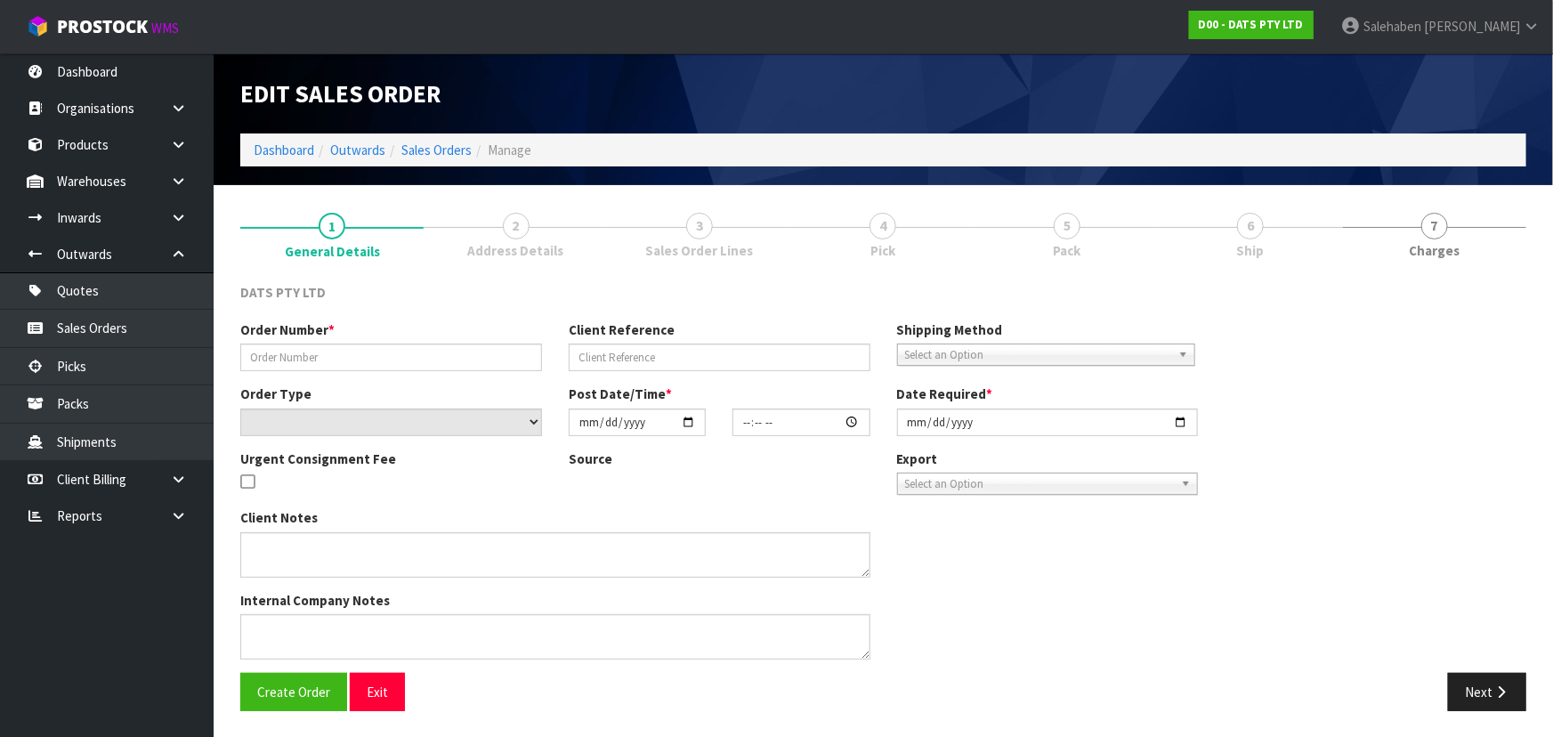
type input "9483Y100288738"
select select "number:0"
type input "[DATE]"
type input "09:03:00.000"
type input "[DATE]"
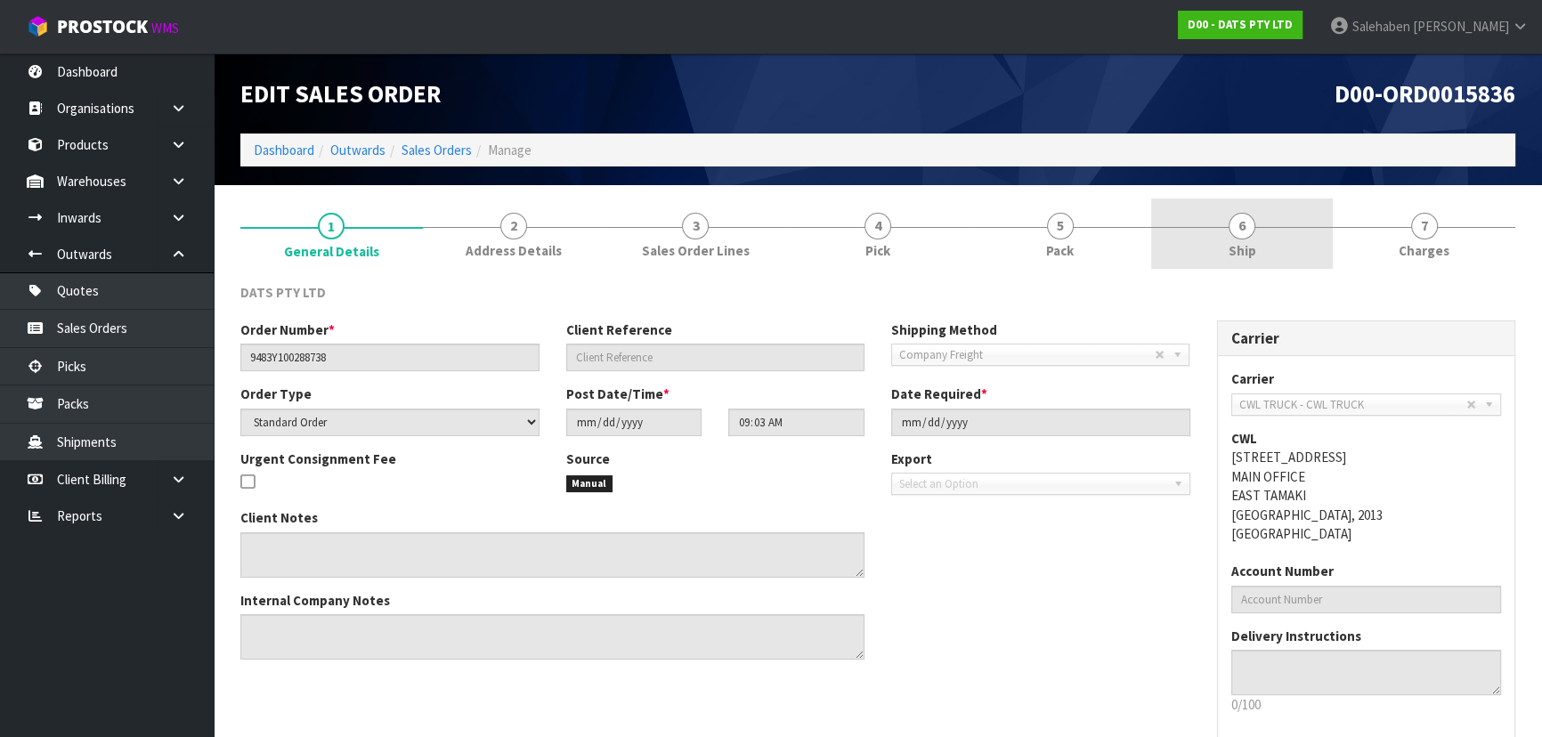
click at [1236, 236] on span "6" at bounding box center [1241, 226] width 27 height 27
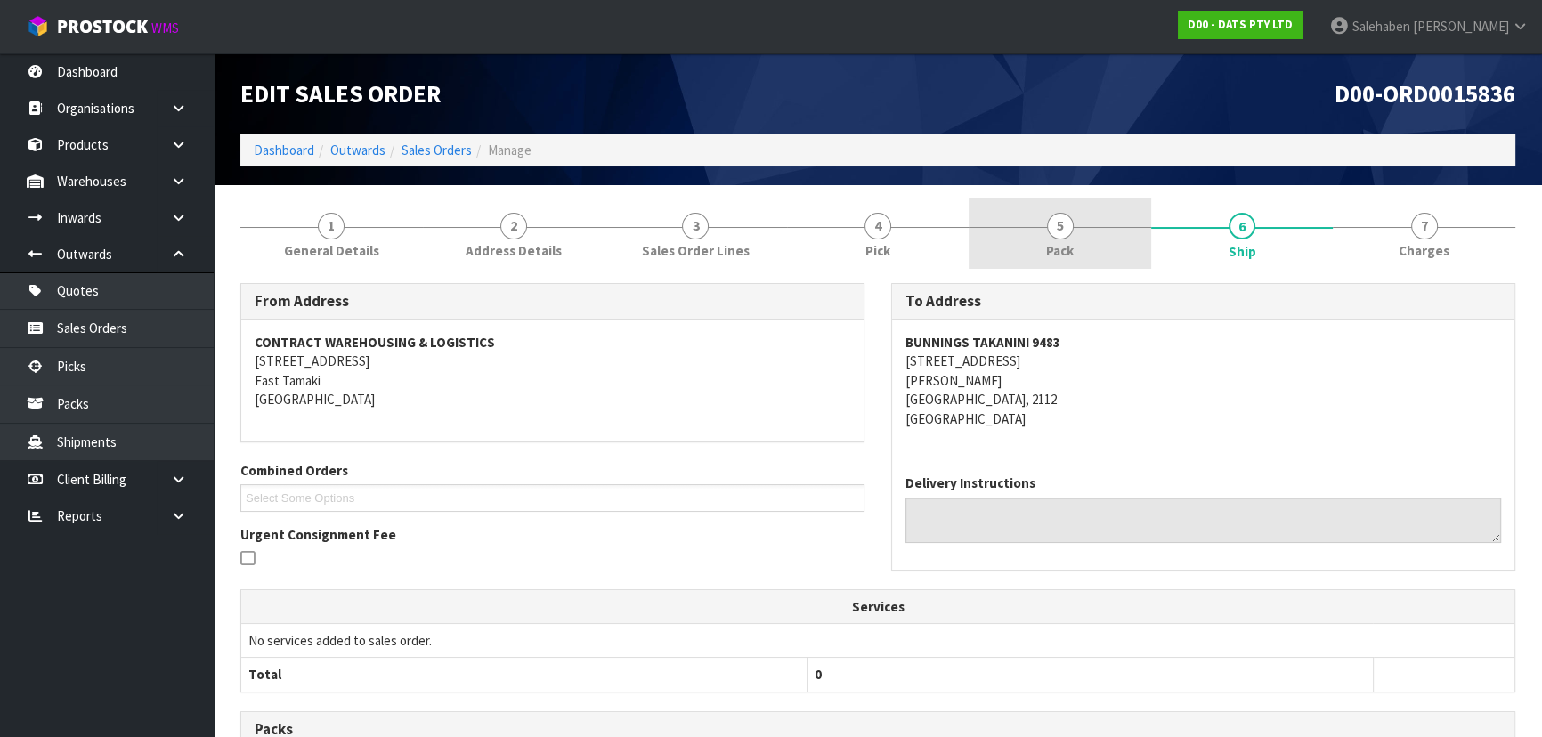
click at [1042, 225] on link "5 Pack" at bounding box center [1060, 234] width 182 height 70
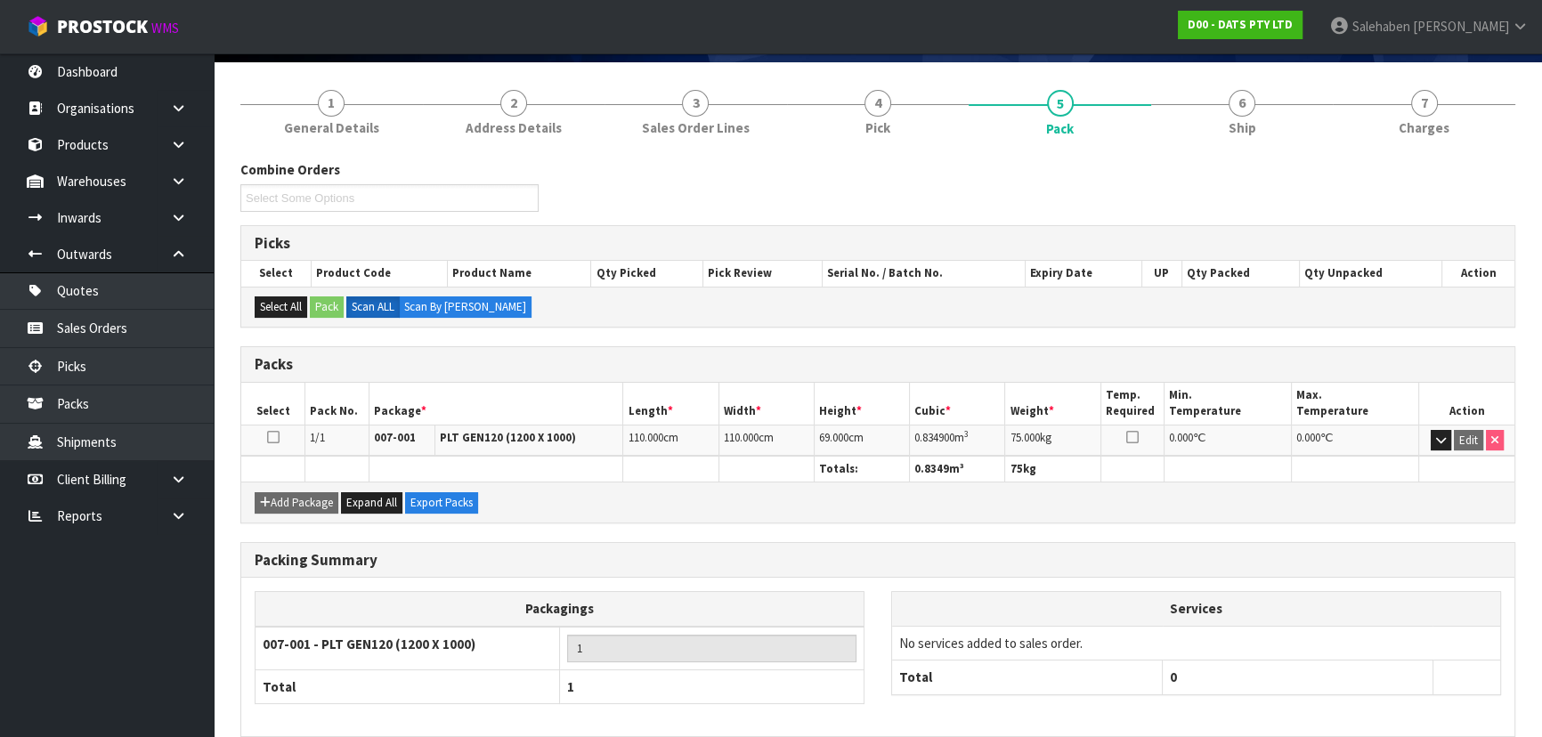
scroll to position [203, 0]
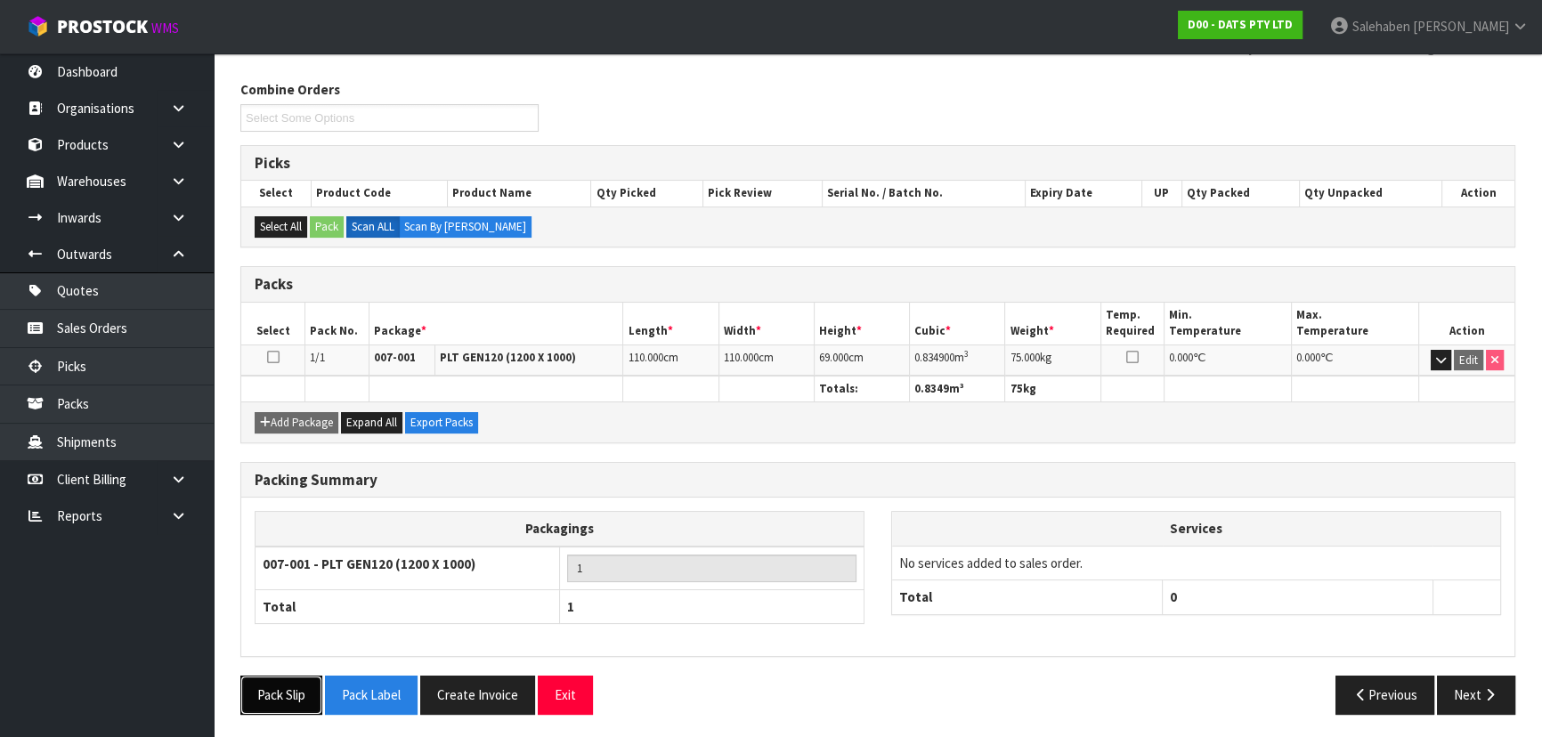
click at [300, 689] on button "Pack Slip" at bounding box center [281, 695] width 82 height 38
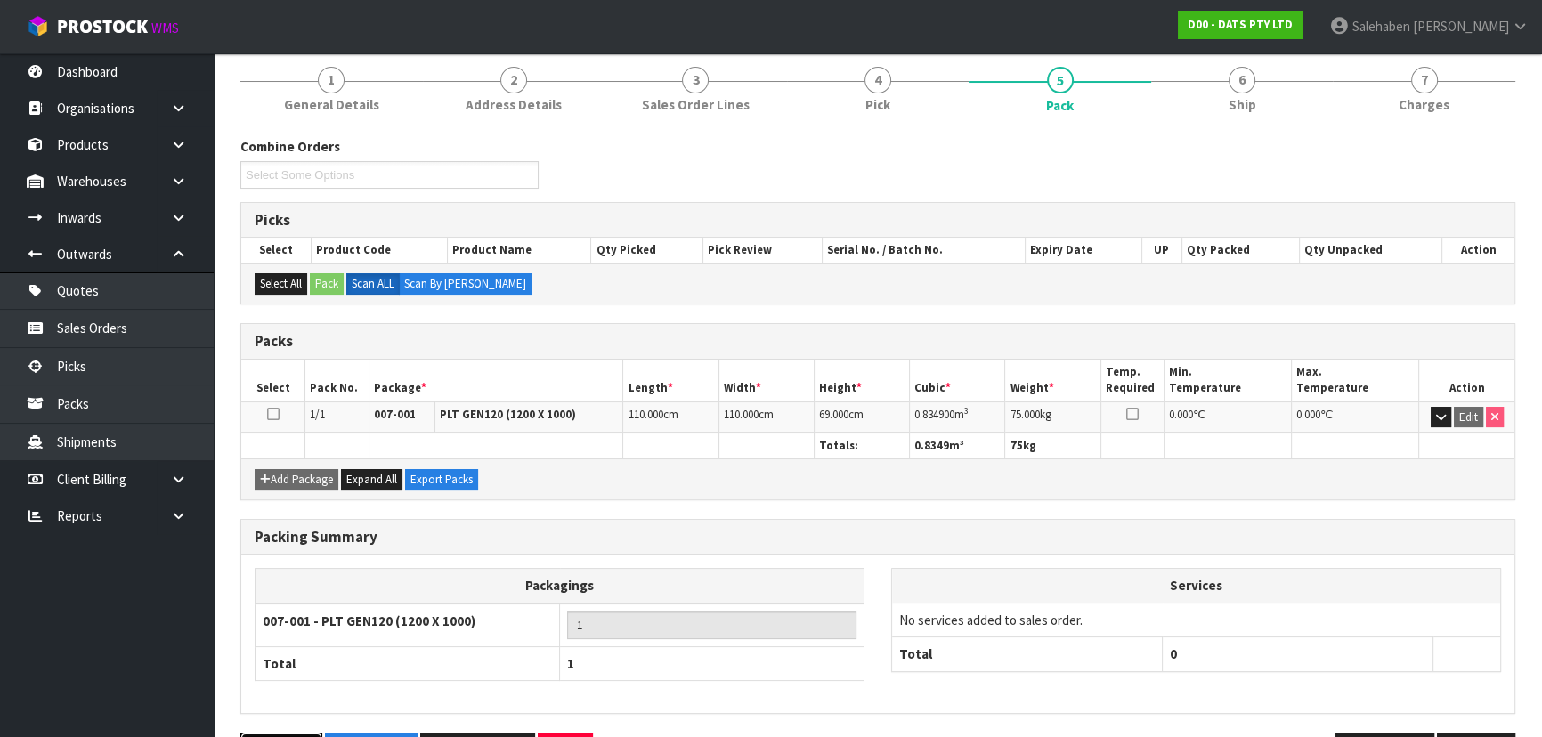
scroll to position [0, 0]
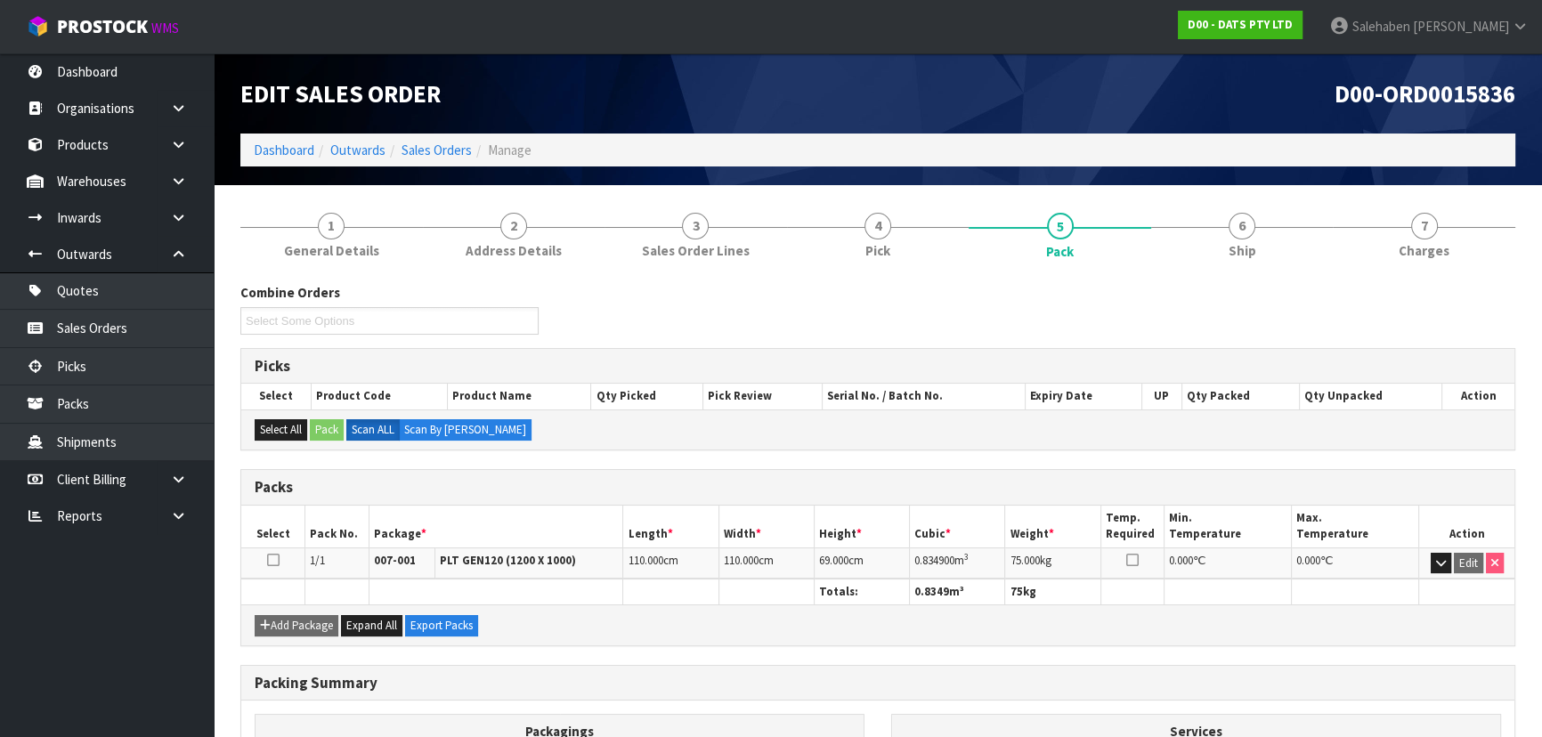
click at [1238, 276] on div "Combine Orders D00-ORD0015835 D00-ORD0015845 D00-ORD0015846 D00-ORD0015848 D00-…" at bounding box center [877, 600] width 1275 height 661
click at [1227, 264] on link "6 Ship" at bounding box center [1242, 234] width 182 height 70
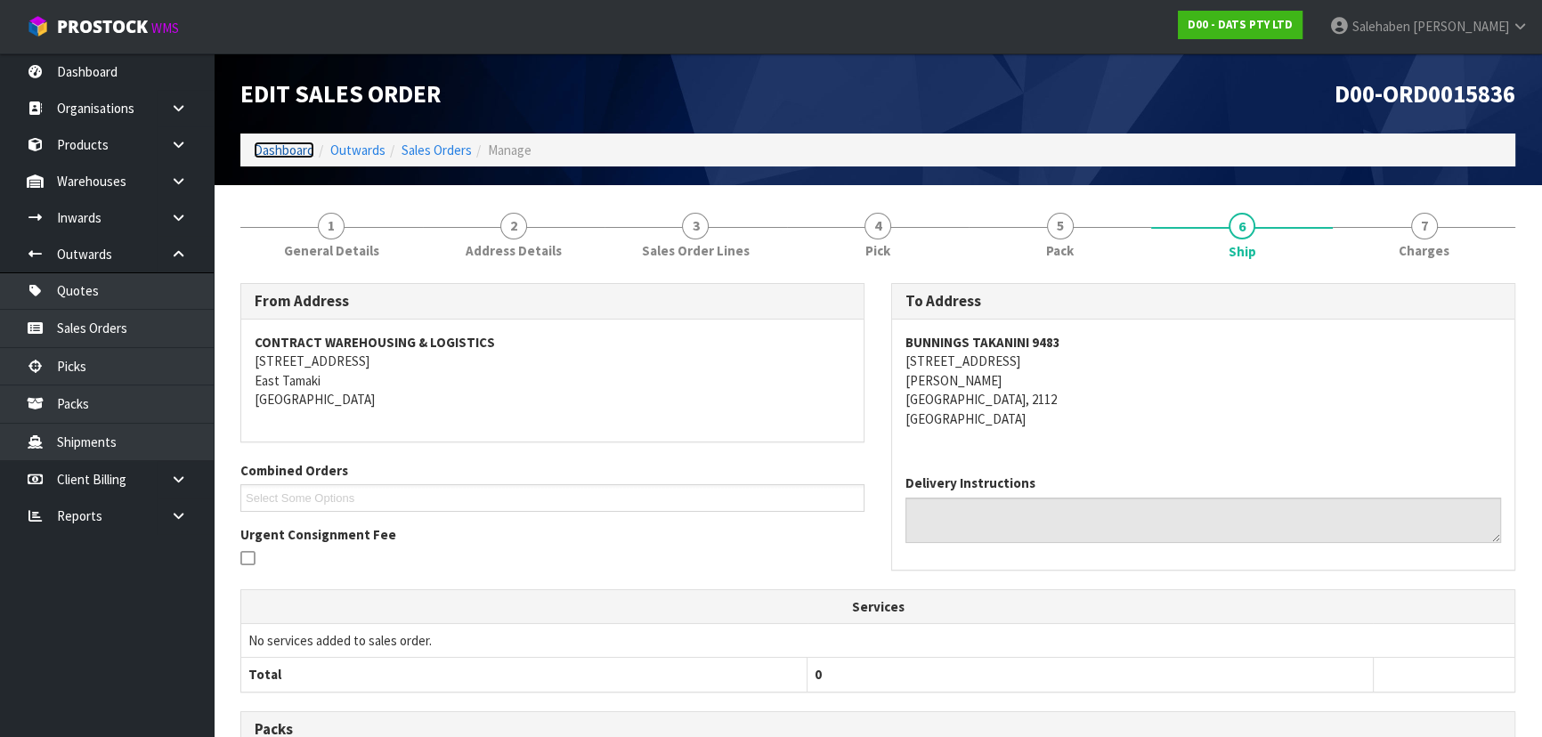
click at [276, 150] on link "Dashboard" at bounding box center [284, 150] width 61 height 17
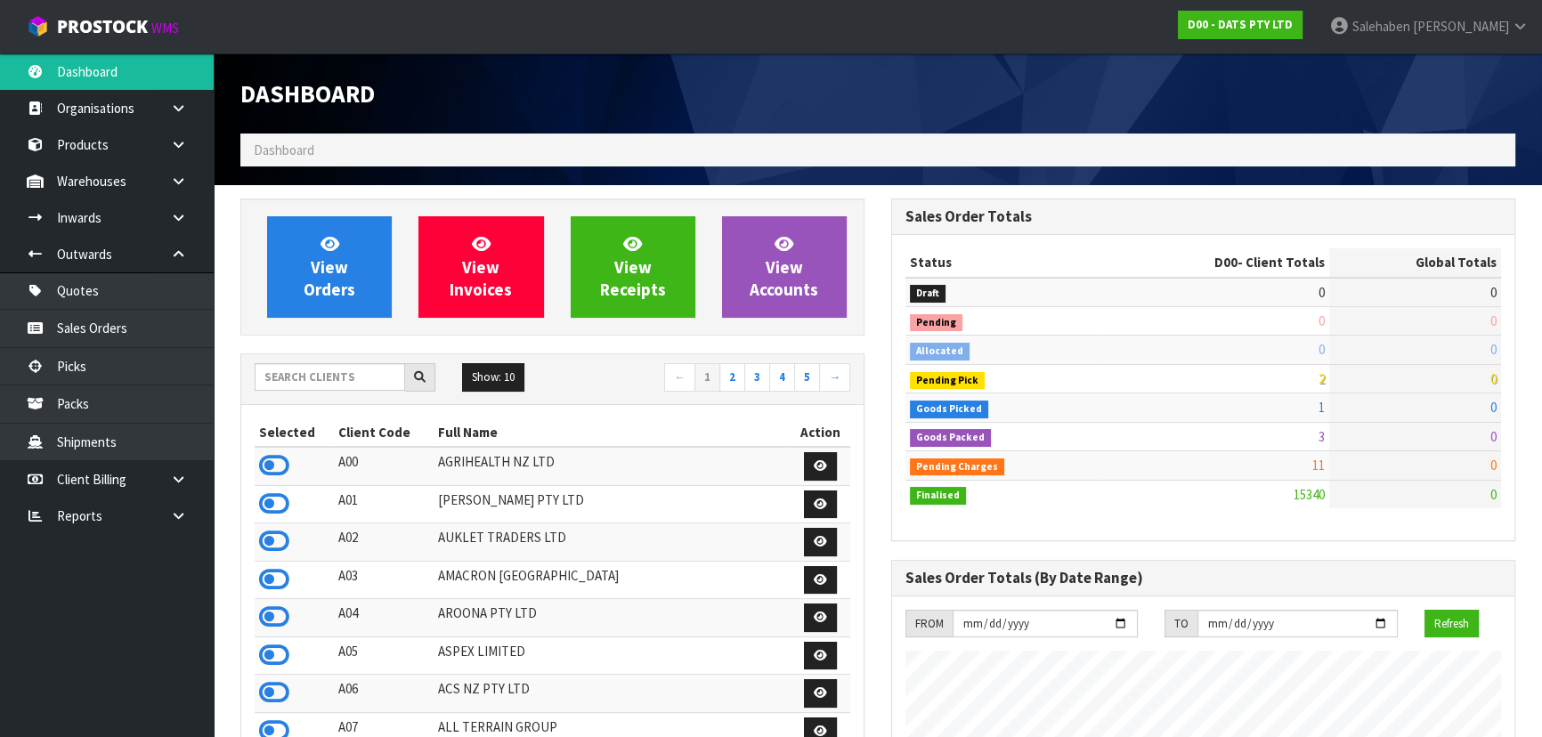
scroll to position [1403, 650]
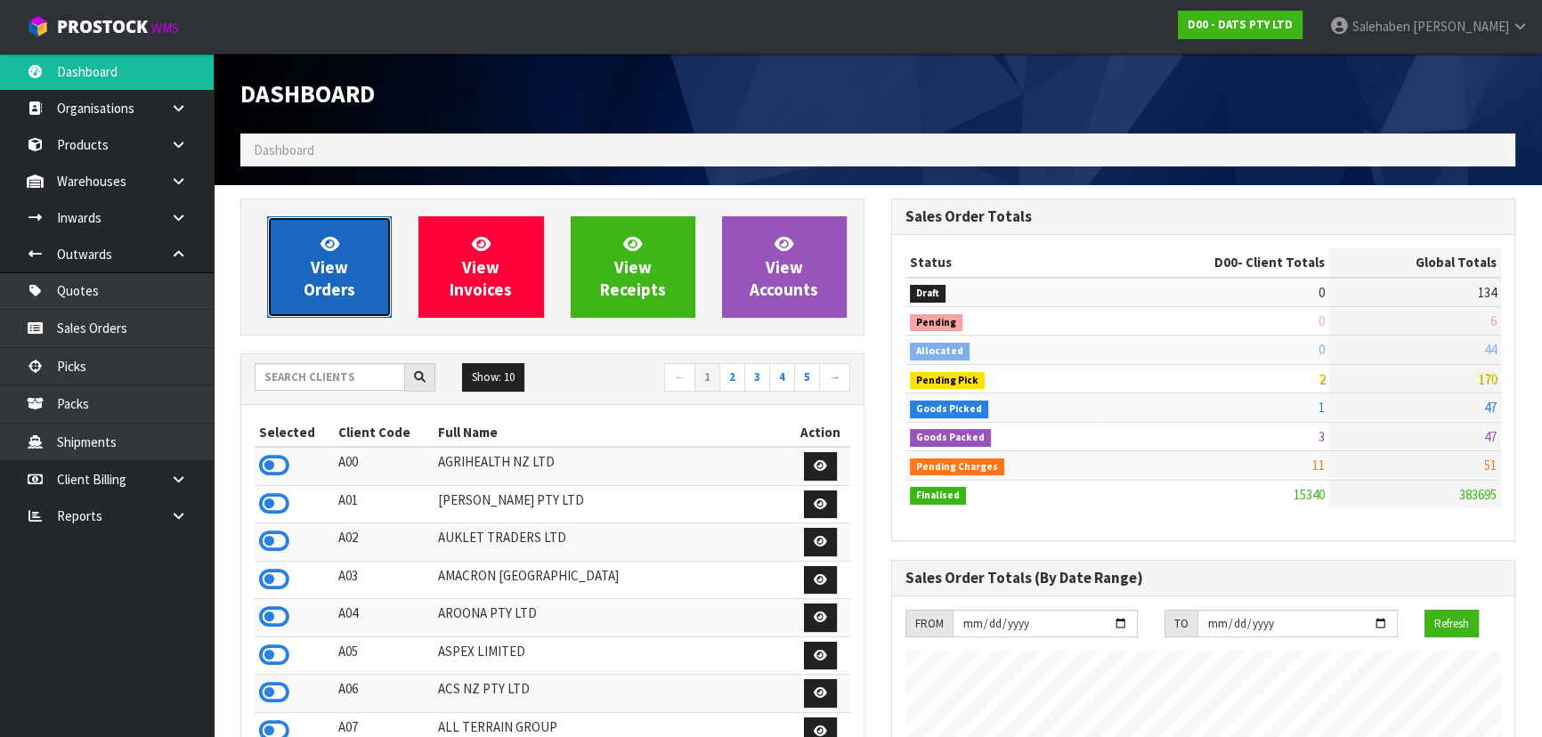
click at [358, 261] on link "View Orders" at bounding box center [329, 266] width 125 height 101
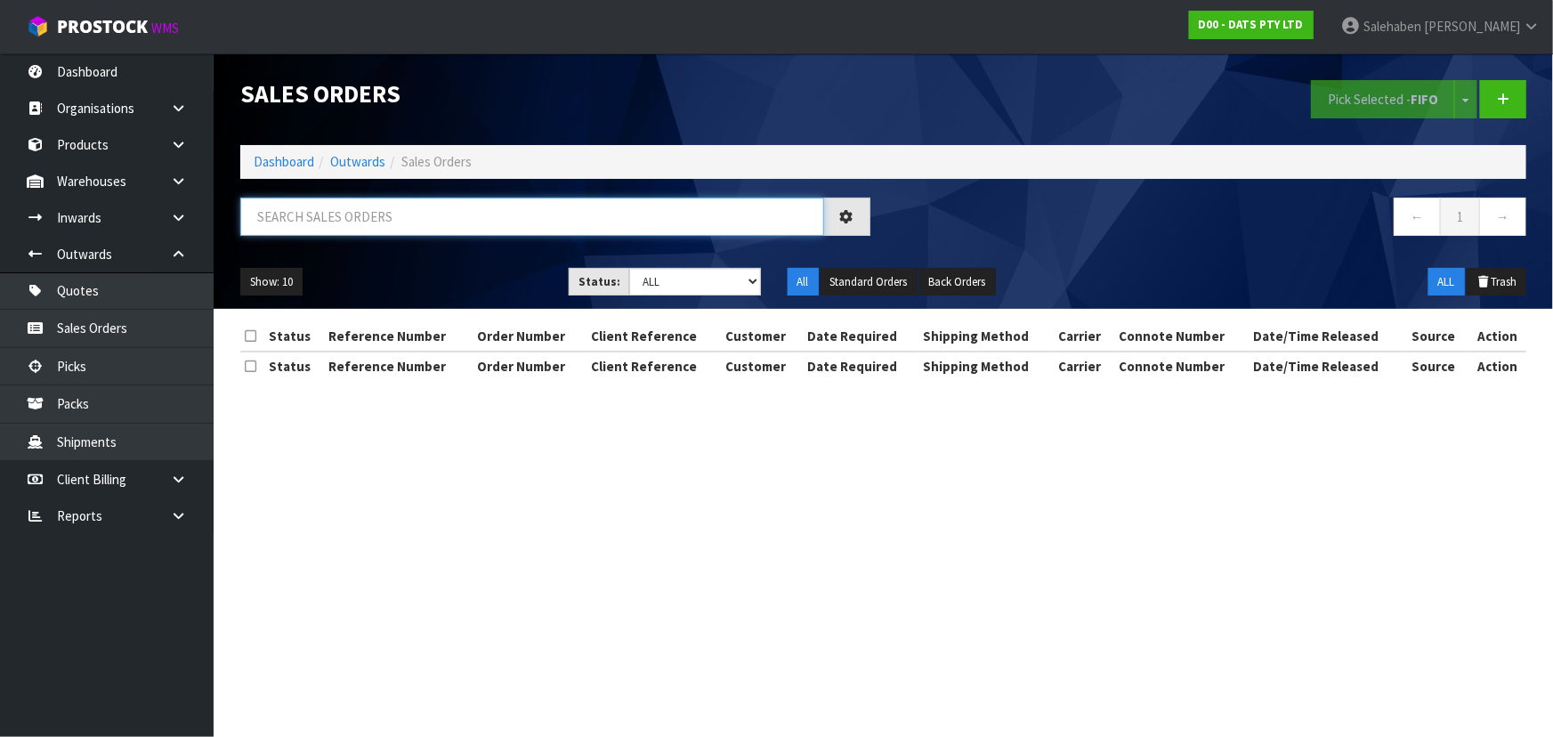
click at [374, 220] on input "text" at bounding box center [532, 217] width 584 height 38
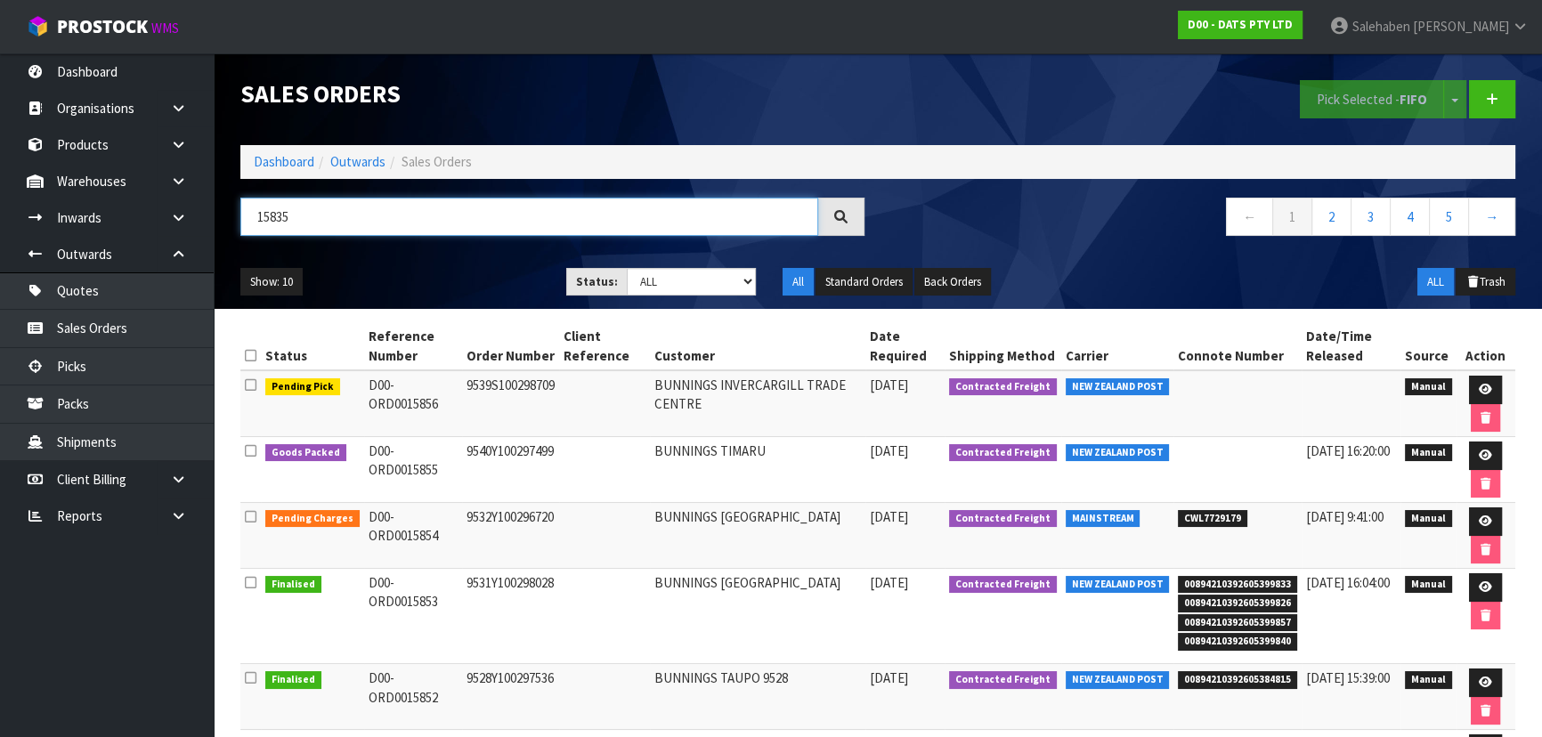
type input "15835"
click at [469, 284] on ul "Show: 10 5 10 25 50" at bounding box center [389, 282] width 299 height 28
click at [467, 277] on ul "Show: 10 5 10 25 50" at bounding box center [389, 282] width 299 height 28
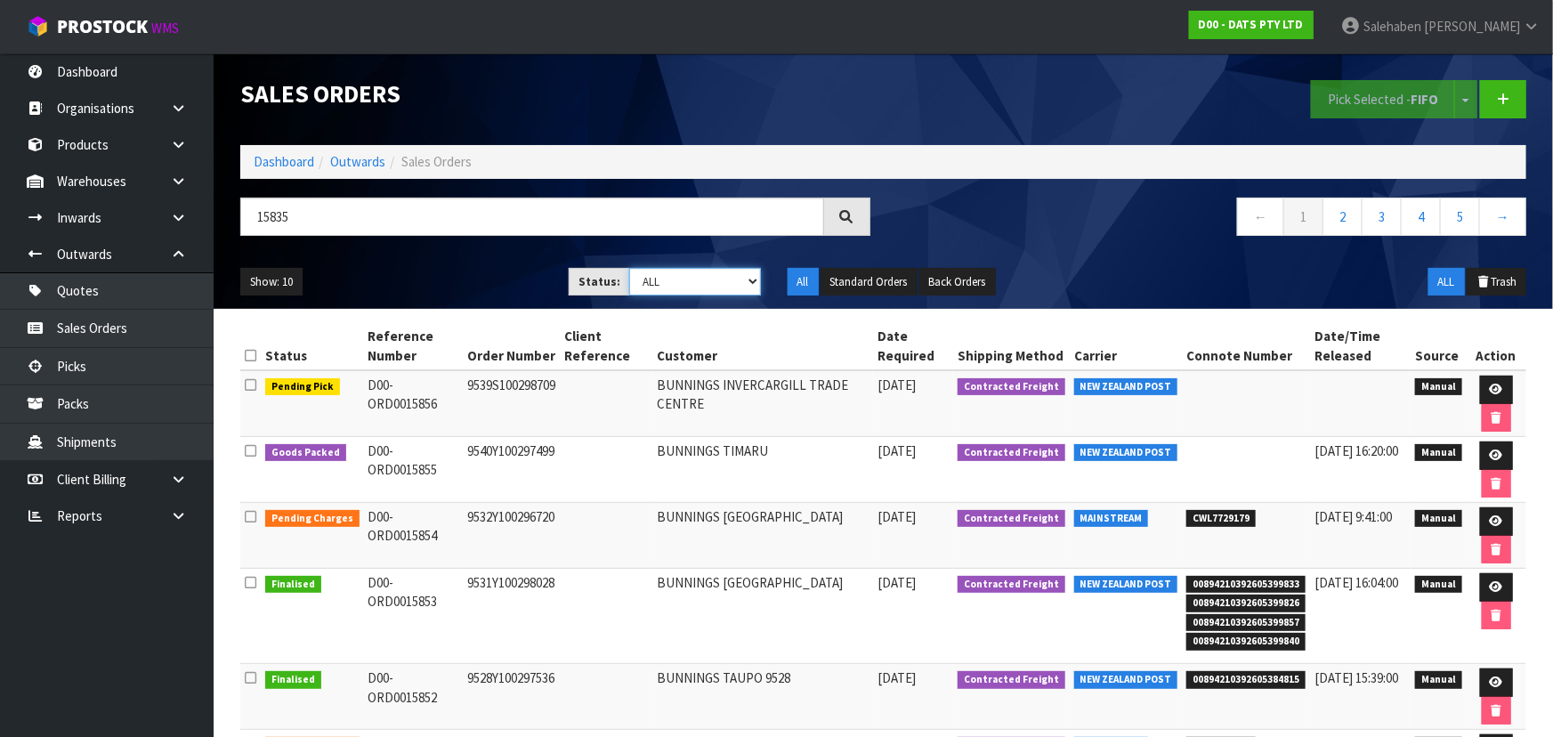
click at [669, 281] on select "Draft Pending Allocated Pending Pick Goods Picked Goods Packed Pending Charges …" at bounding box center [695, 282] width 132 height 28
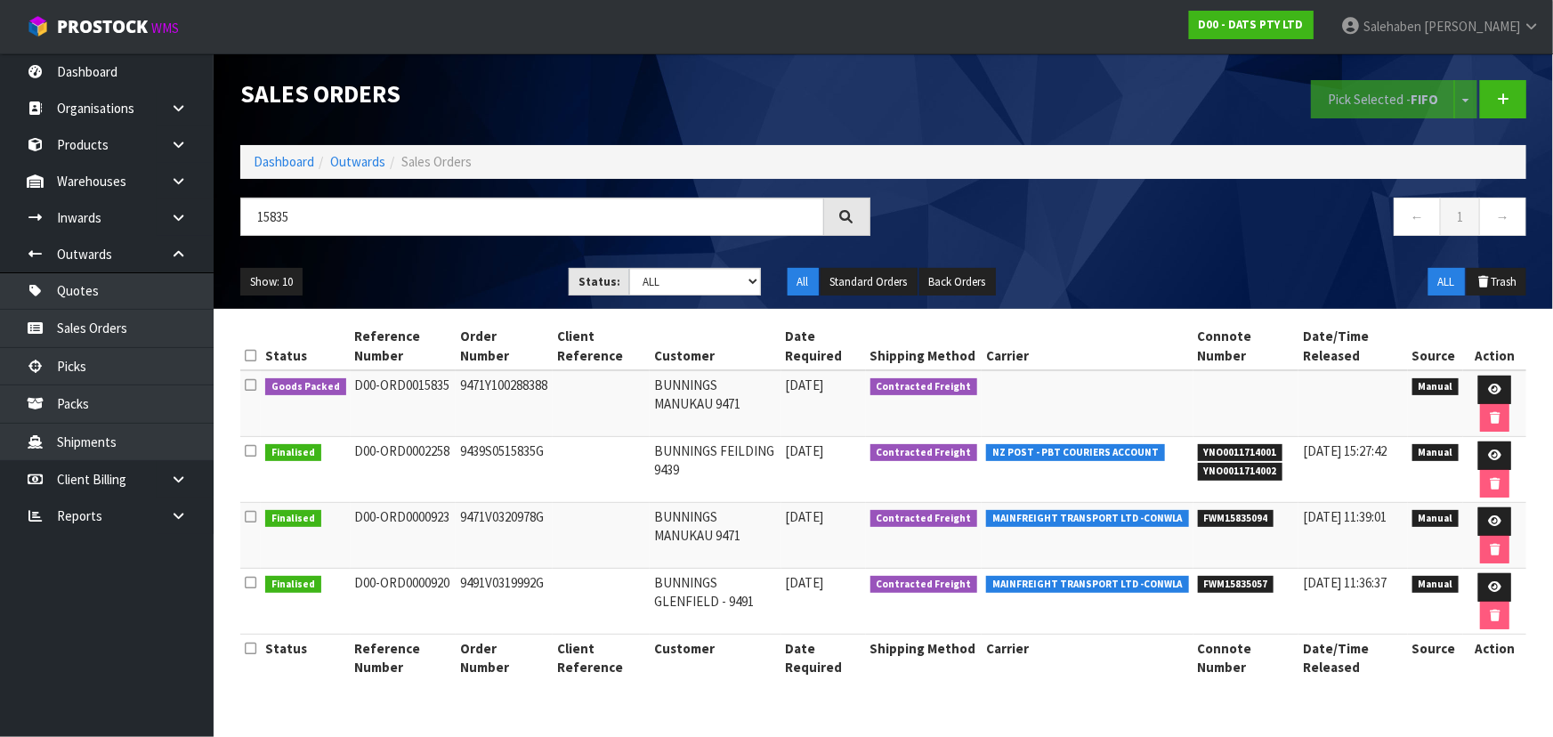
click at [437, 276] on ul "Show: 10 5 10 25 50" at bounding box center [391, 282] width 302 height 28
click at [1495, 385] on icon at bounding box center [1494, 390] width 13 height 12
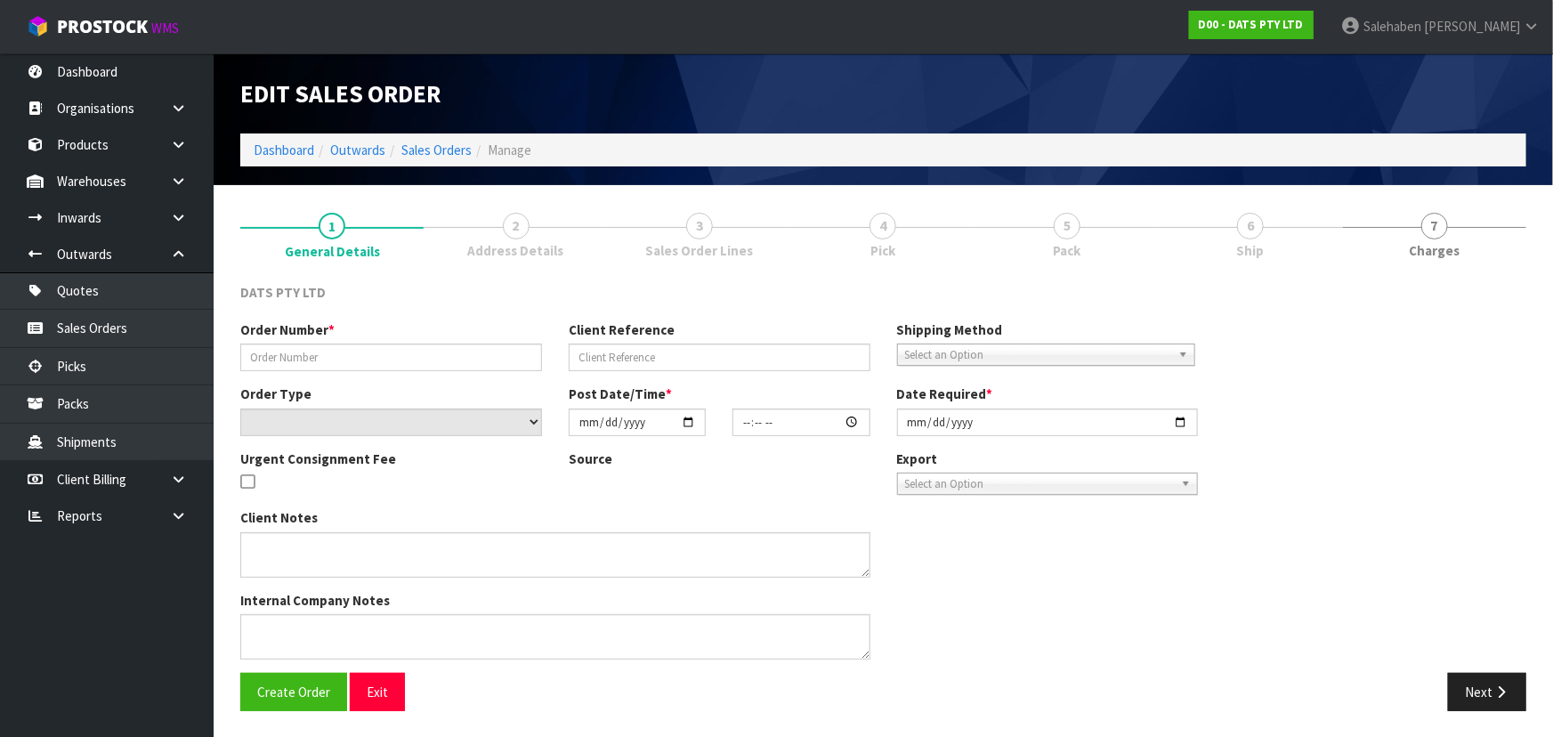
type input "9471Y100288388"
select select "number:0"
type input "[DATE]"
type input "09:01:00.000"
type input "[DATE]"
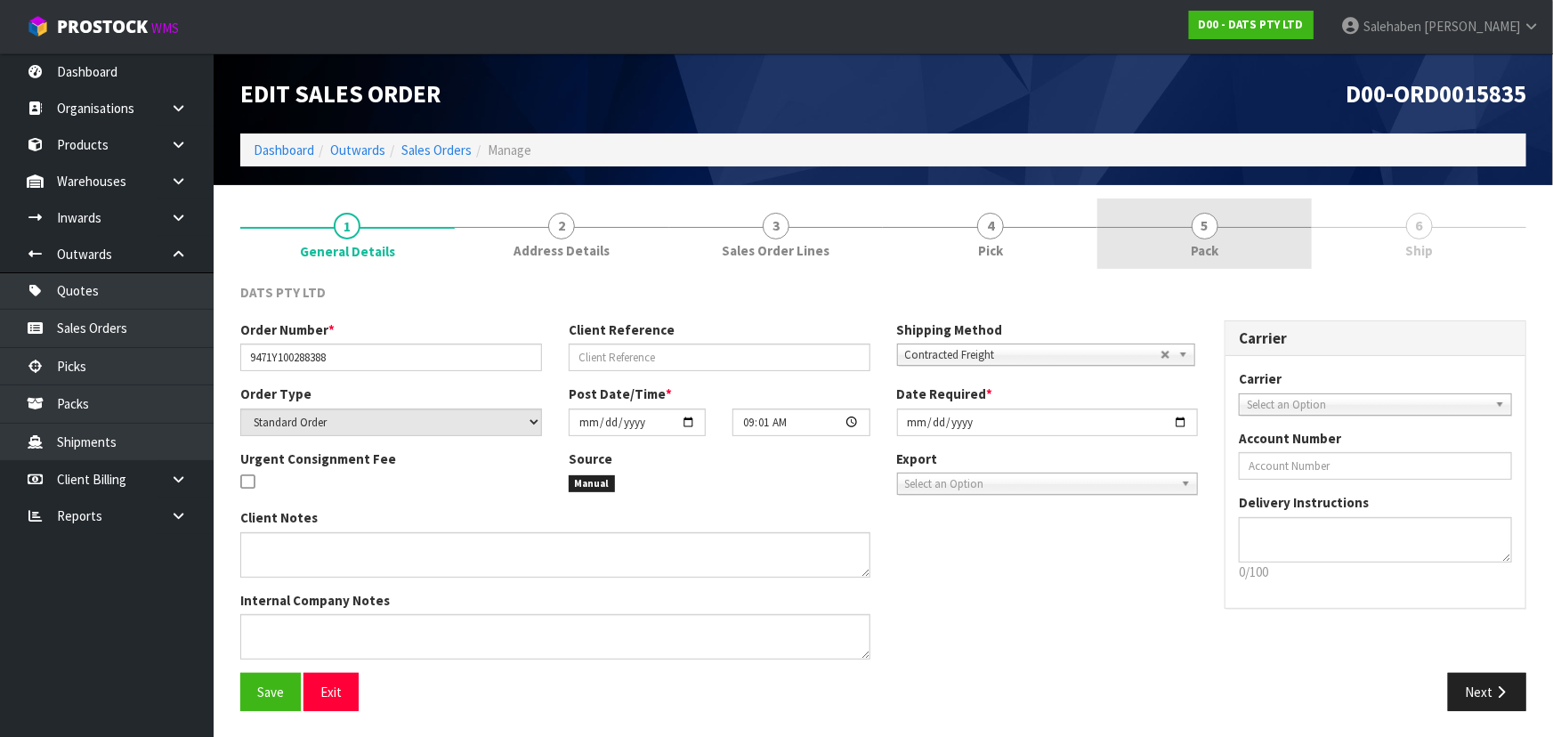
click at [1194, 244] on span "Pack" at bounding box center [1205, 250] width 28 height 19
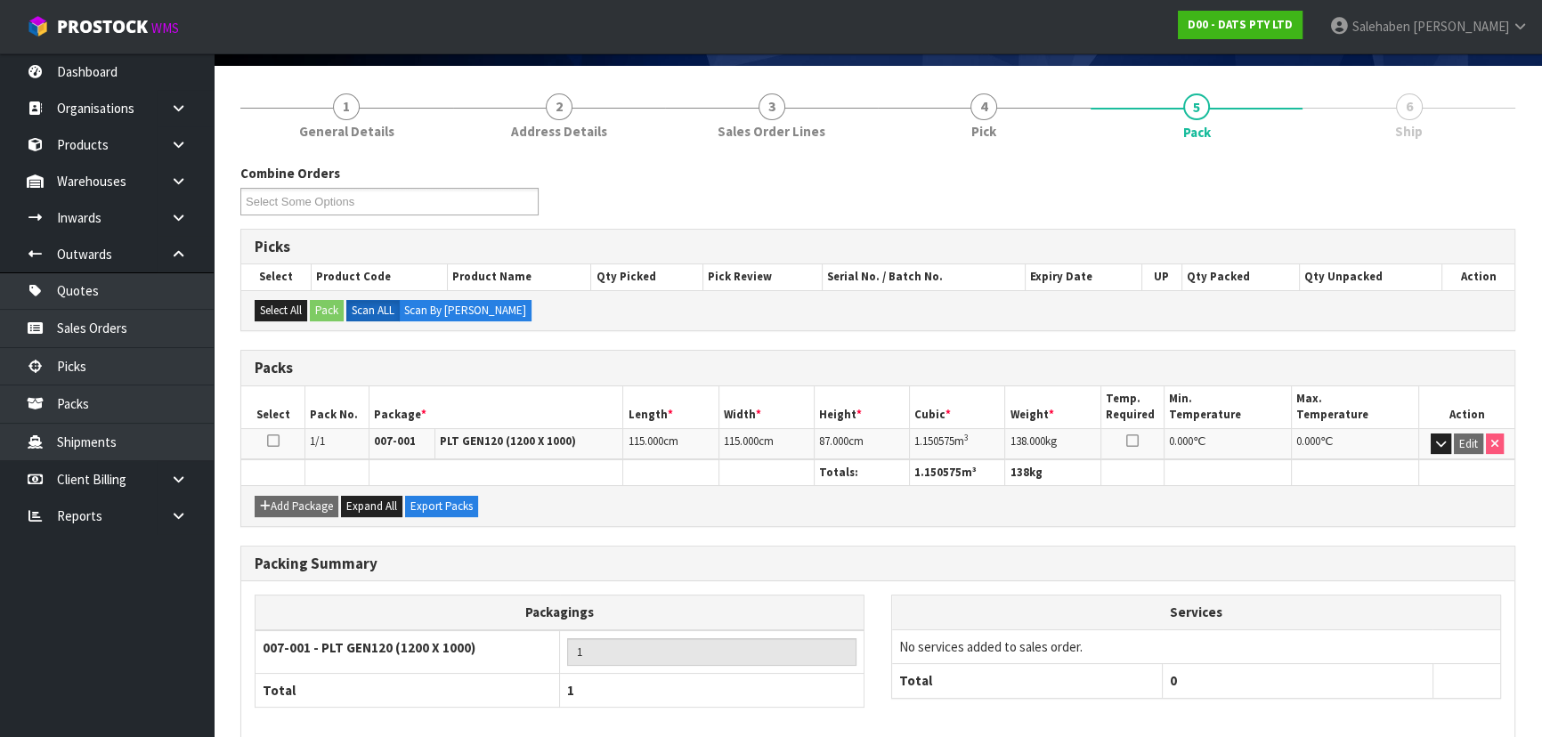
scroll to position [203, 0]
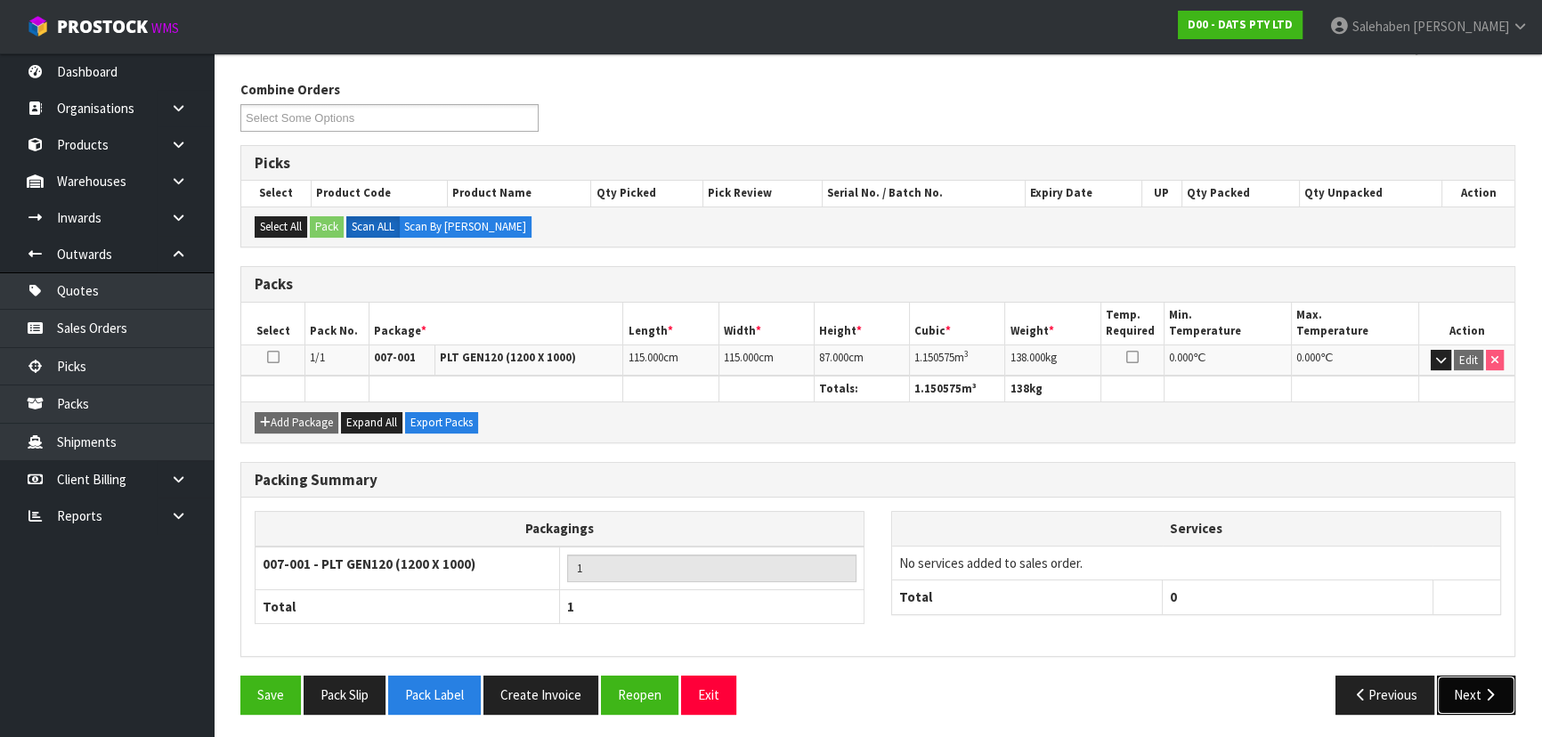
click at [1486, 688] on icon "button" at bounding box center [1489, 694] width 17 height 13
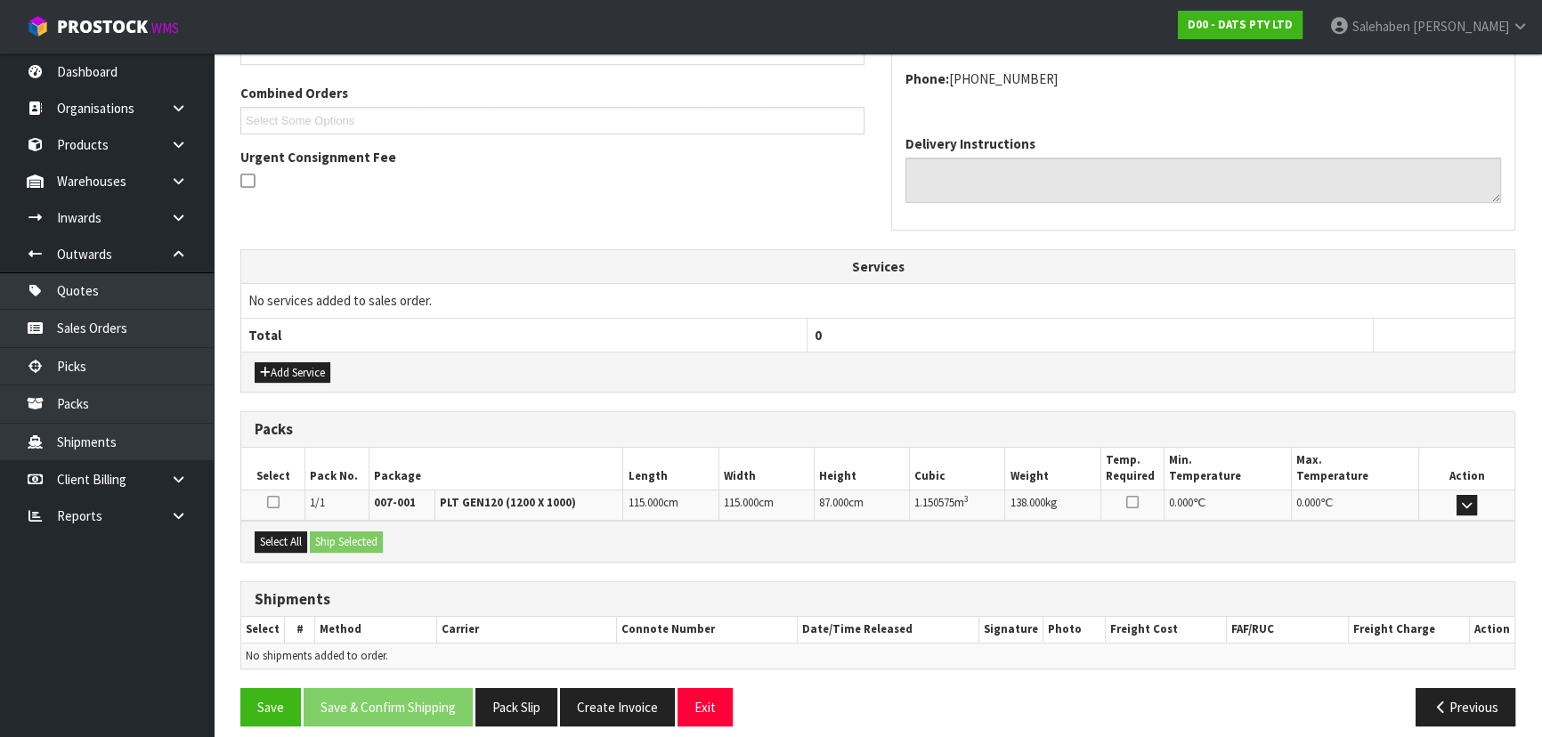
scroll to position [390, 0]
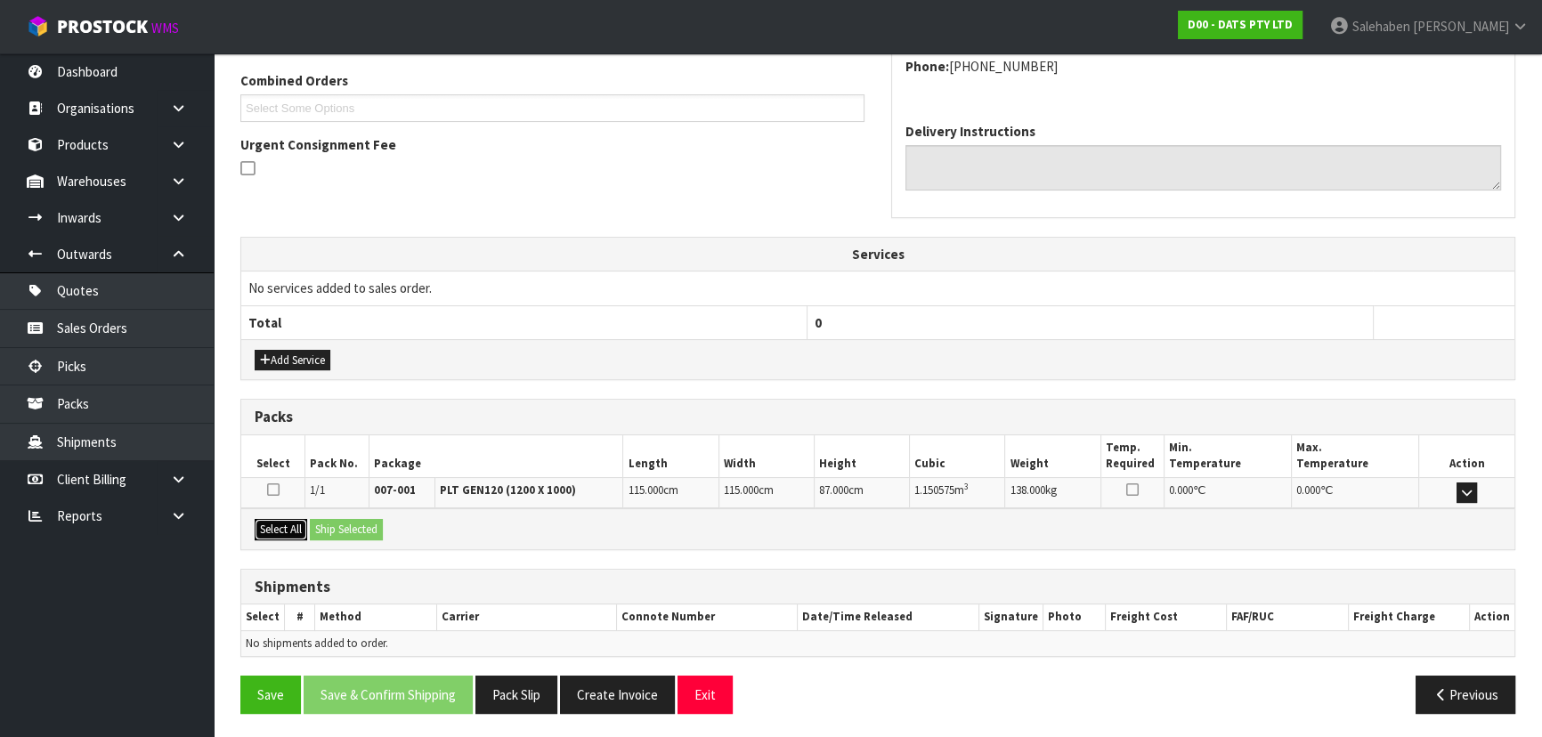
drag, startPoint x: 283, startPoint y: 527, endPoint x: 306, endPoint y: 535, distance: 24.5
click at [284, 527] on button "Select All" at bounding box center [281, 529] width 53 height 21
click at [329, 537] on div "Select All Ship Selected" at bounding box center [877, 528] width 1273 height 40
click at [349, 531] on button "Ship Selected" at bounding box center [346, 529] width 73 height 21
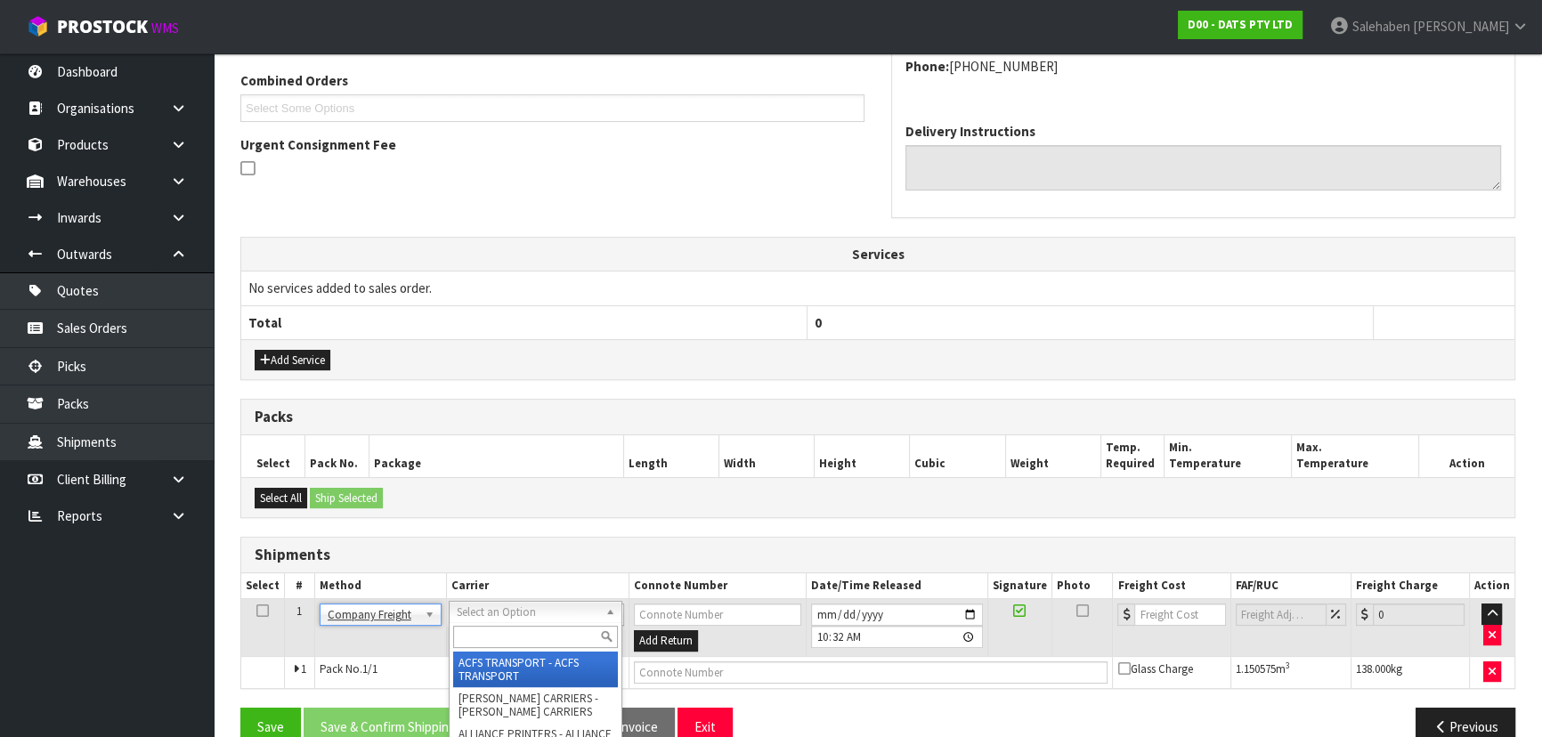
click at [487, 632] on input "text" at bounding box center [535, 637] width 165 height 22
type input "CWL"
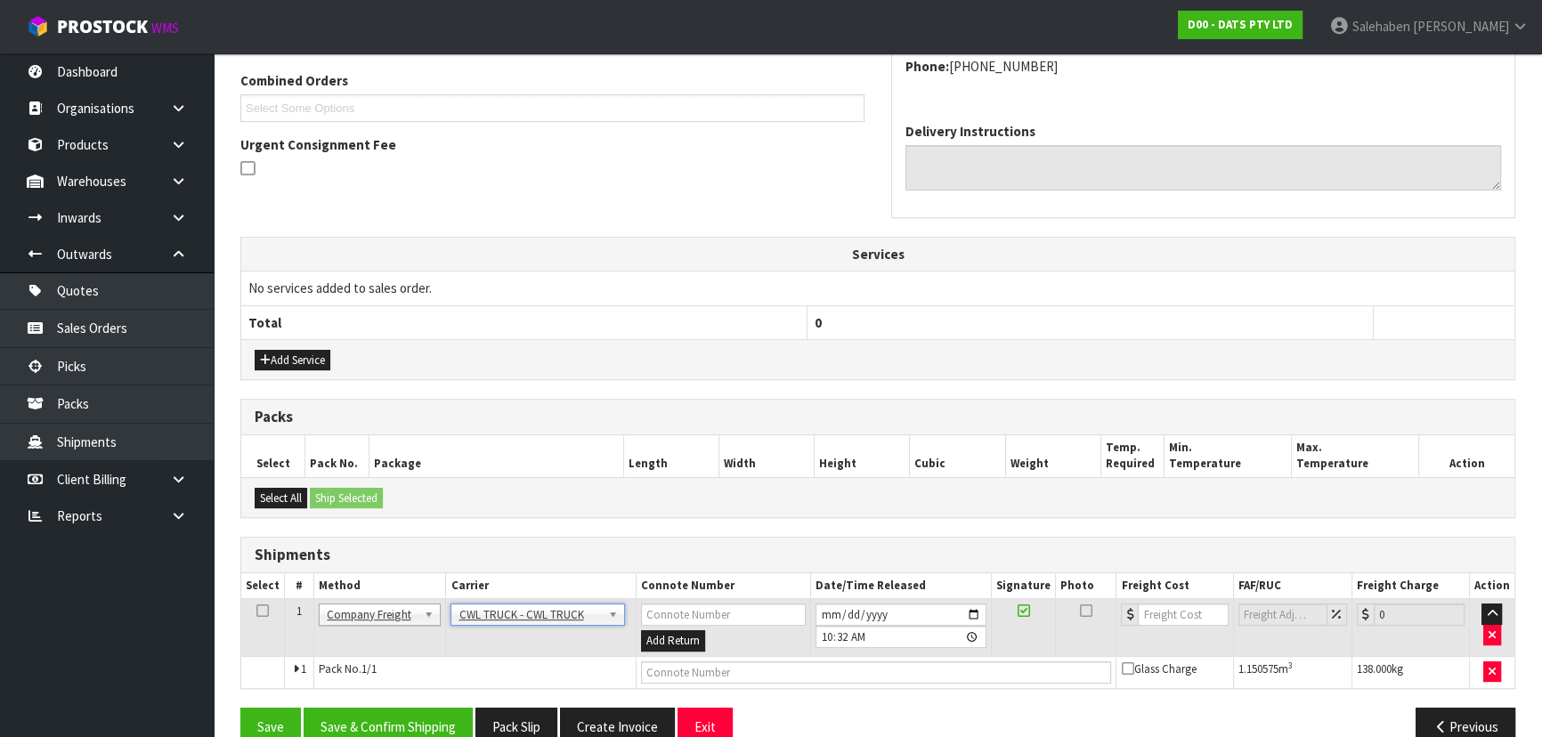
click at [677, 650] on td "Add Return" at bounding box center [723, 628] width 175 height 58
click at [669, 667] on input "text" at bounding box center [876, 672] width 471 height 22
type input "CWL TRUCK DELIVERY"
click at [970, 605] on input "[DATE]" at bounding box center [900, 615] width 171 height 22
type input "[DATE]"
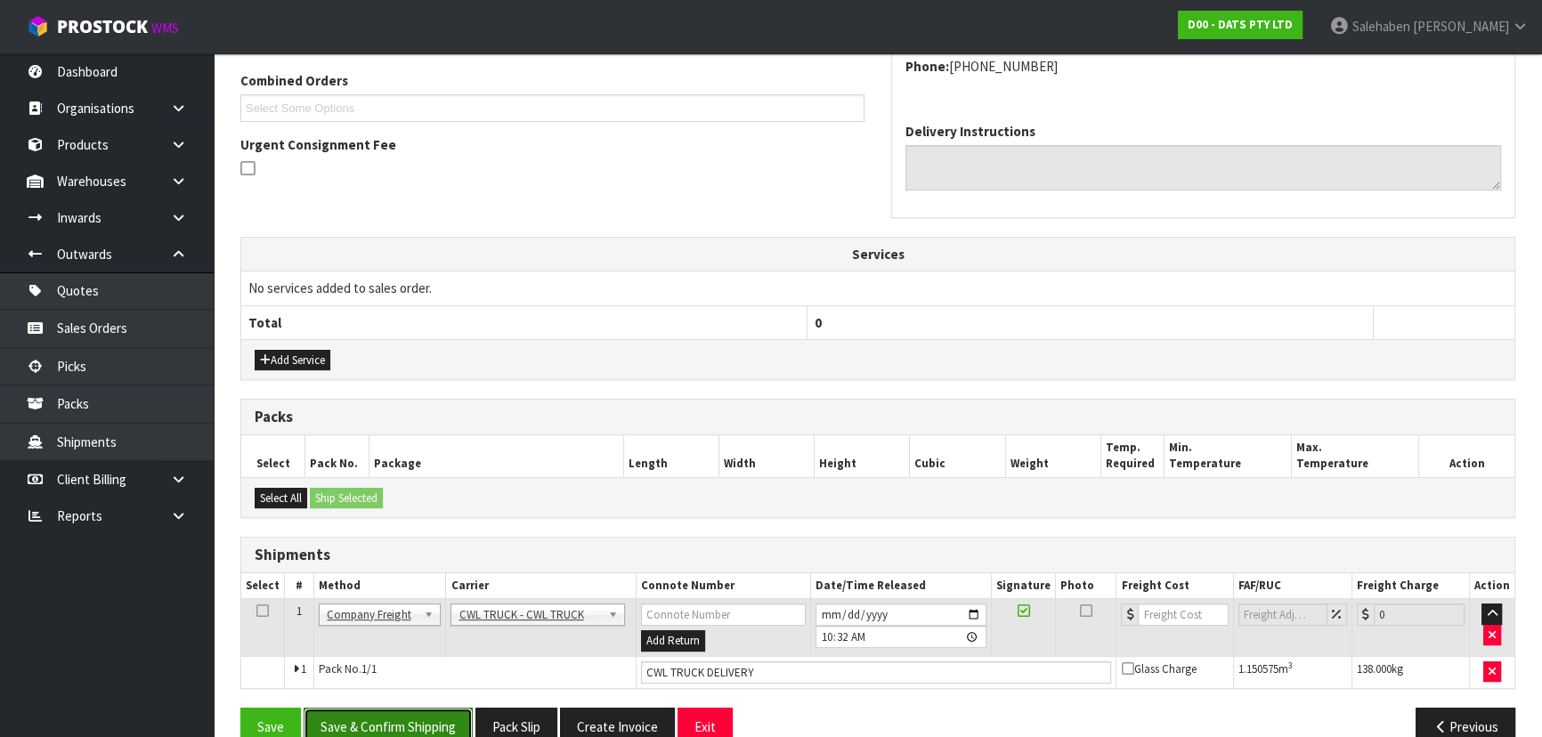
click at [416, 712] on button "Save & Confirm Shipping" at bounding box center [388, 727] width 169 height 38
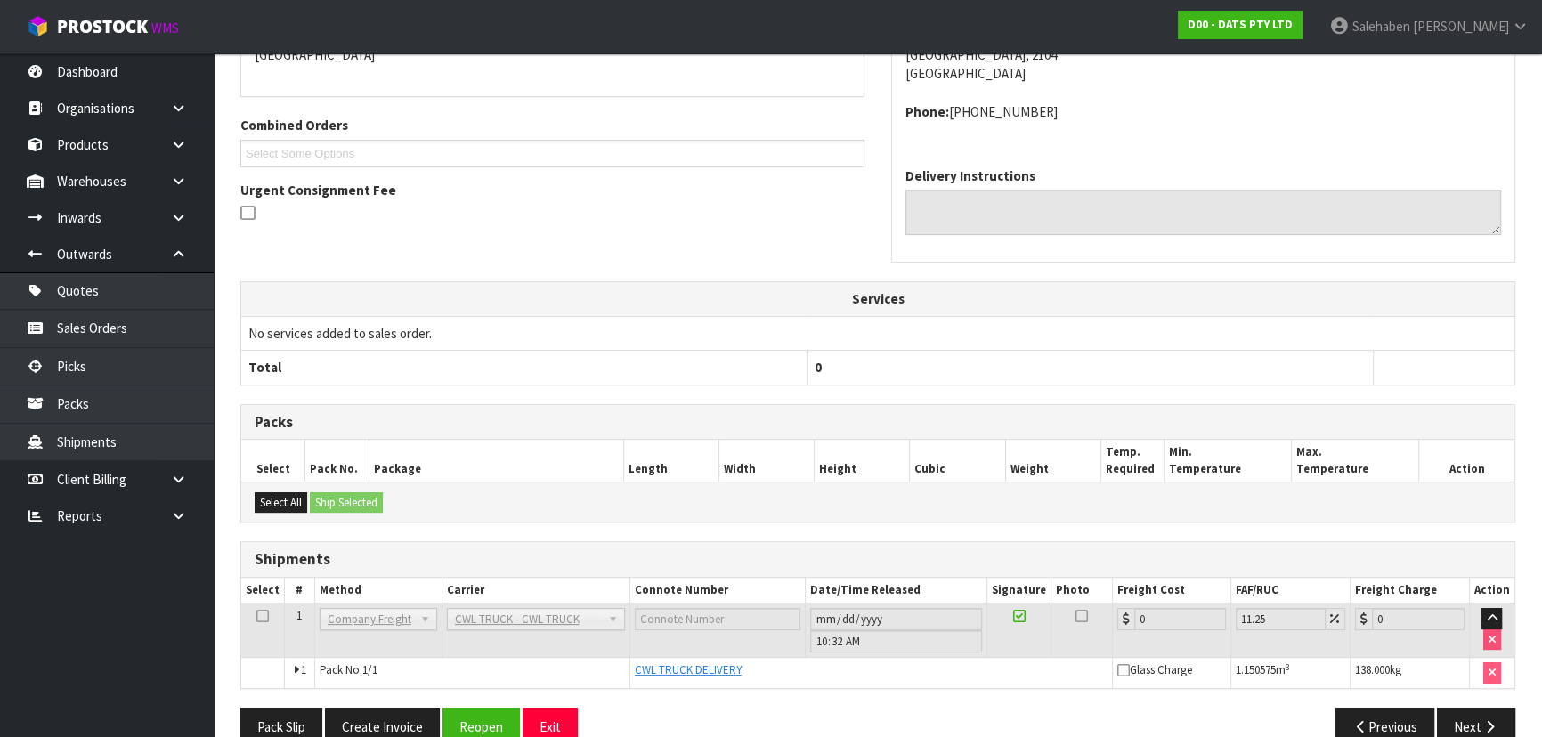
scroll to position [442, 0]
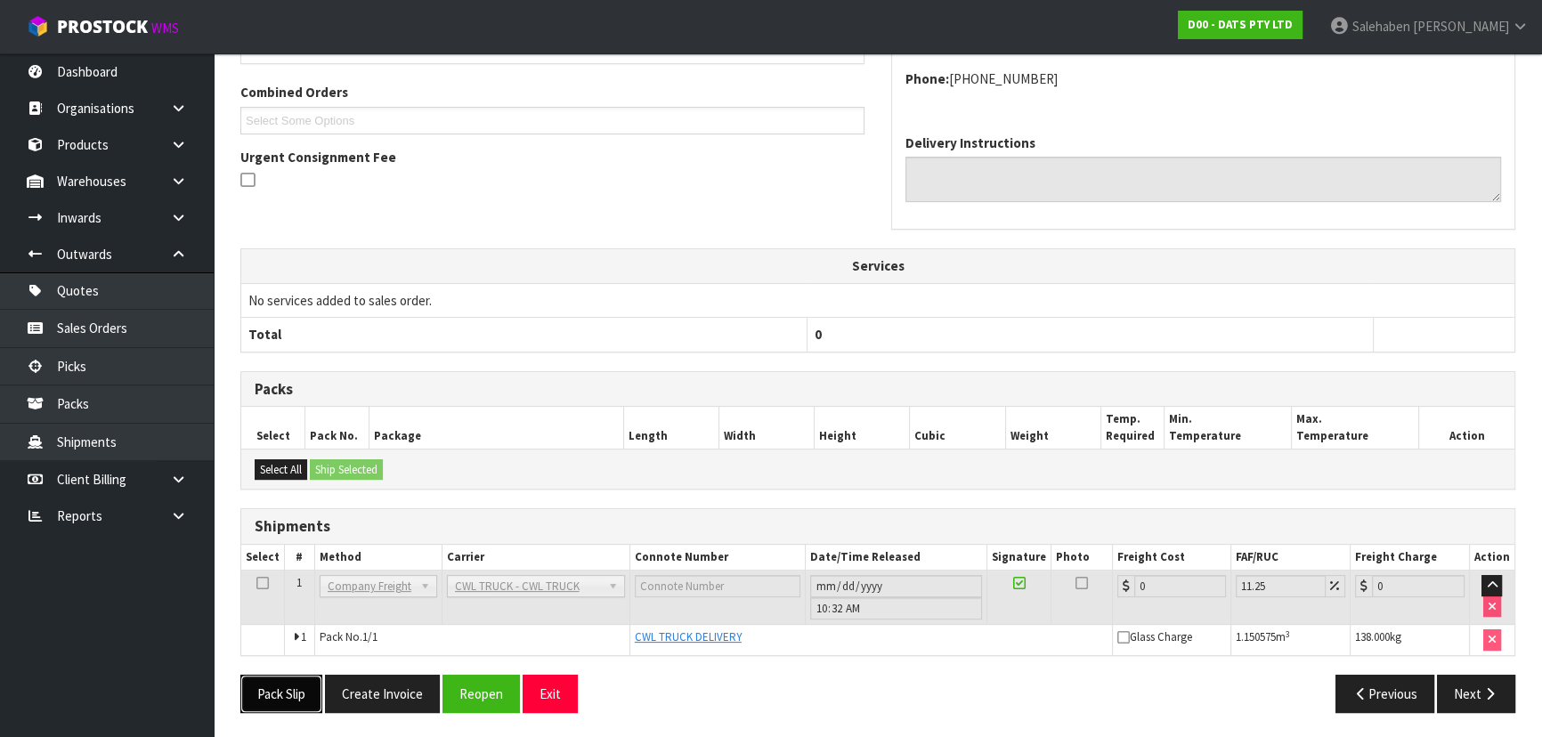
click at [280, 693] on button "Pack Slip" at bounding box center [281, 694] width 82 height 38
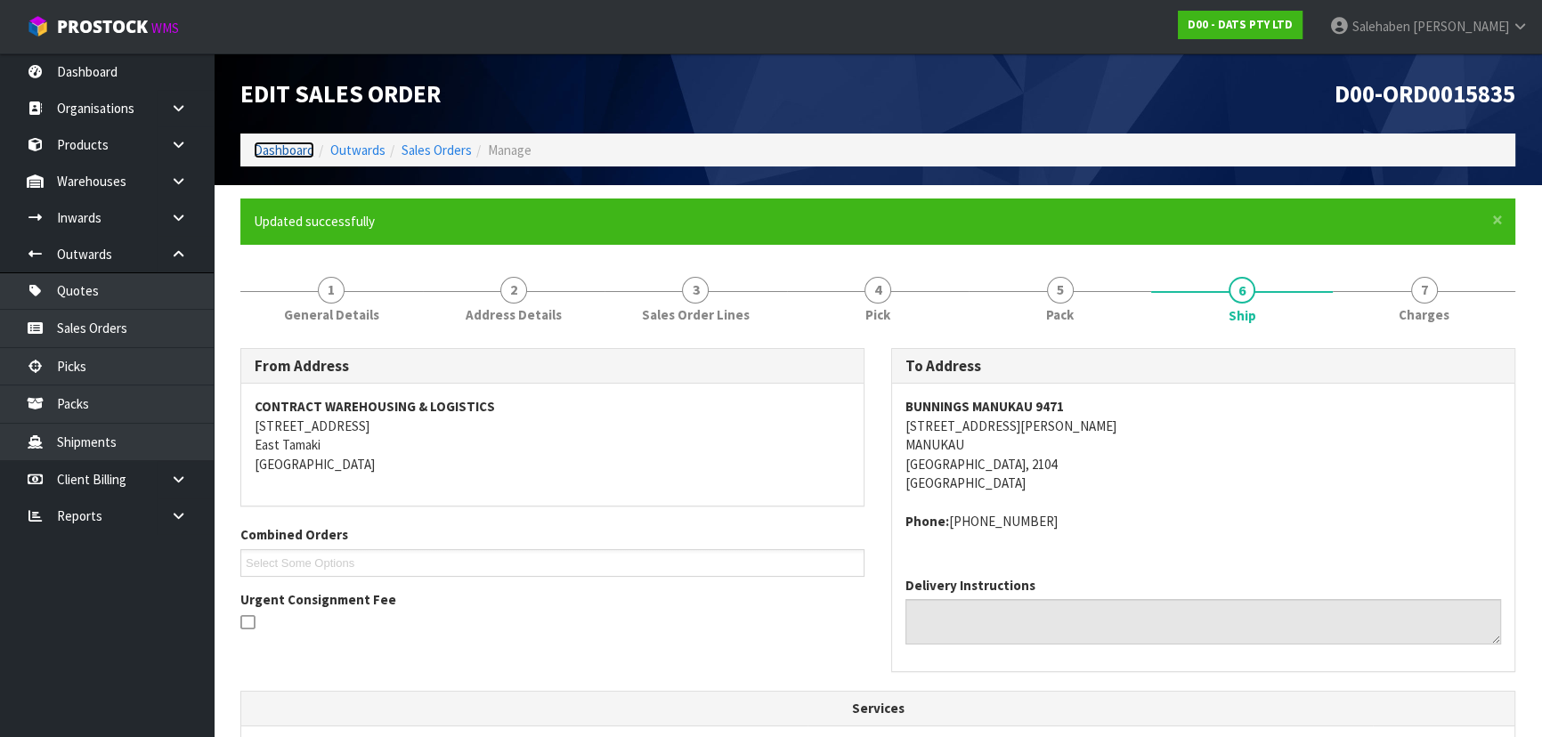
drag, startPoint x: 281, startPoint y: 149, endPoint x: 285, endPoint y: 166, distance: 18.2
click at [281, 149] on link "Dashboard" at bounding box center [284, 150] width 61 height 17
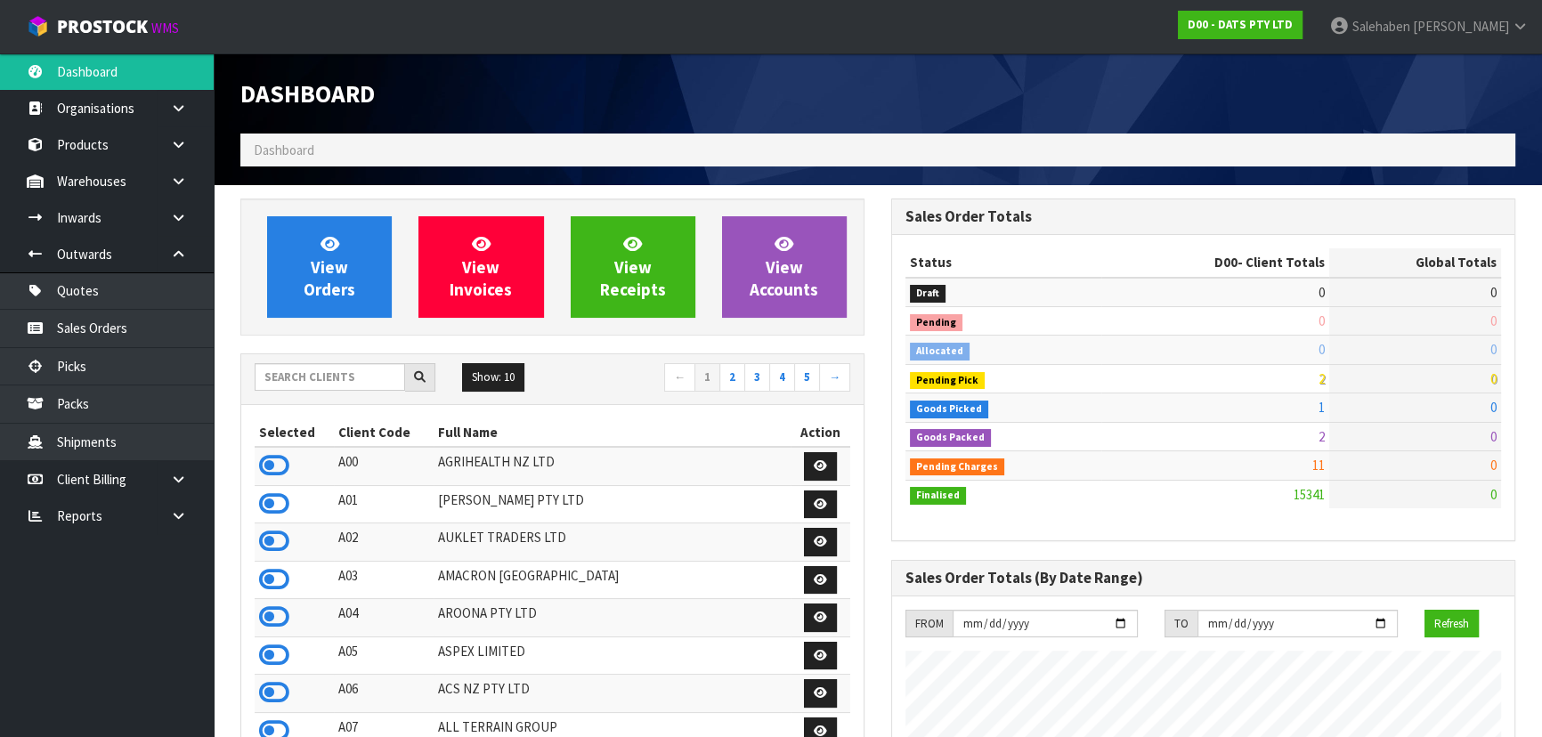
scroll to position [1403, 650]
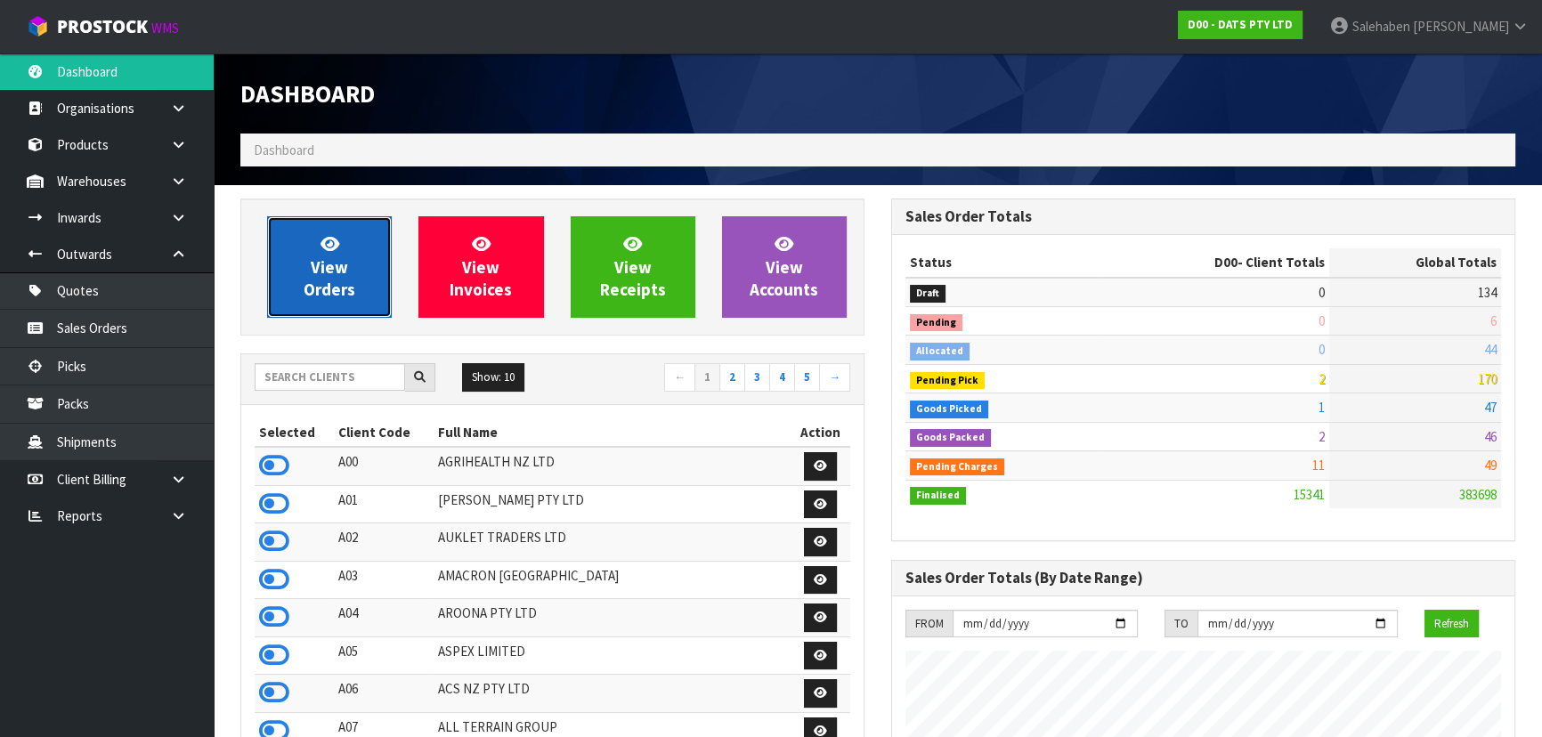
click at [334, 308] on link "View Orders" at bounding box center [329, 266] width 125 height 101
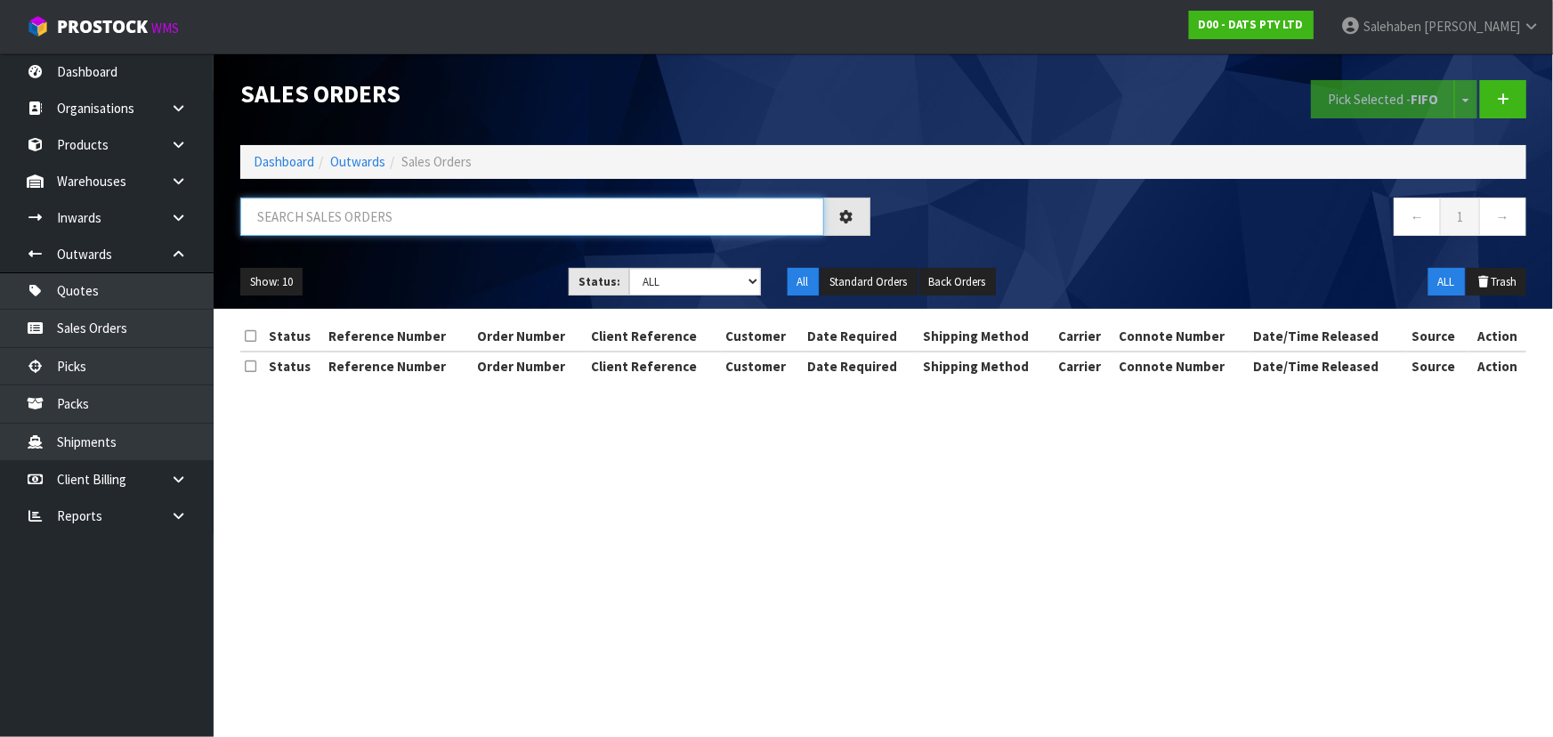
click at [335, 200] on input "text" at bounding box center [532, 217] width 584 height 38
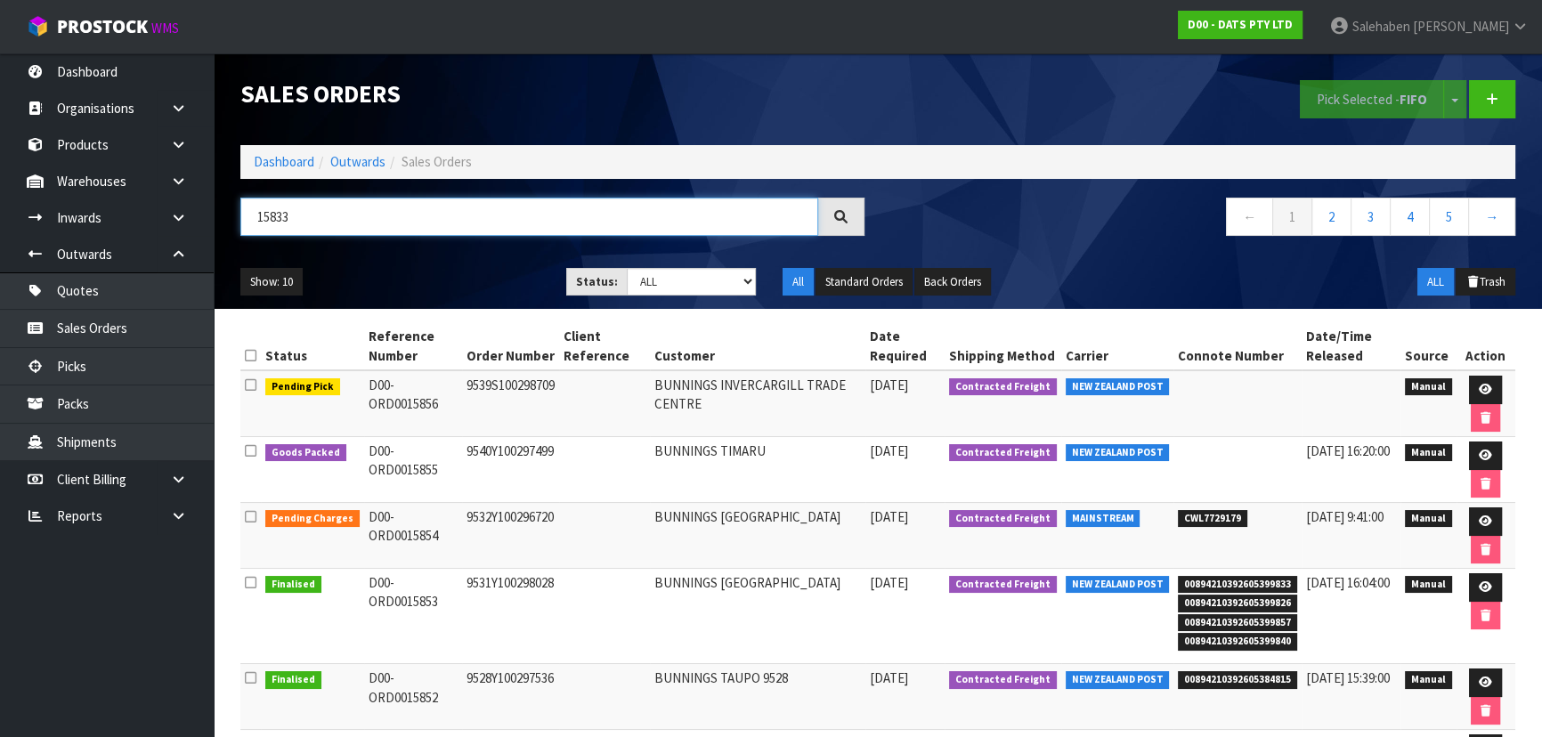
type input "15833"
click at [647, 279] on select "Draft Pending Allocated Pending Pick Goods Picked Goods Packed Pending Charges …" at bounding box center [692, 282] width 130 height 28
select select "string:6"
click at [627, 268] on select "Draft Pending Allocated Pending Pick Goods Picked Goods Packed Pending Charges …" at bounding box center [692, 282] width 130 height 28
click at [458, 268] on ul "Show: 10 5 10 25 50" at bounding box center [389, 282] width 299 height 28
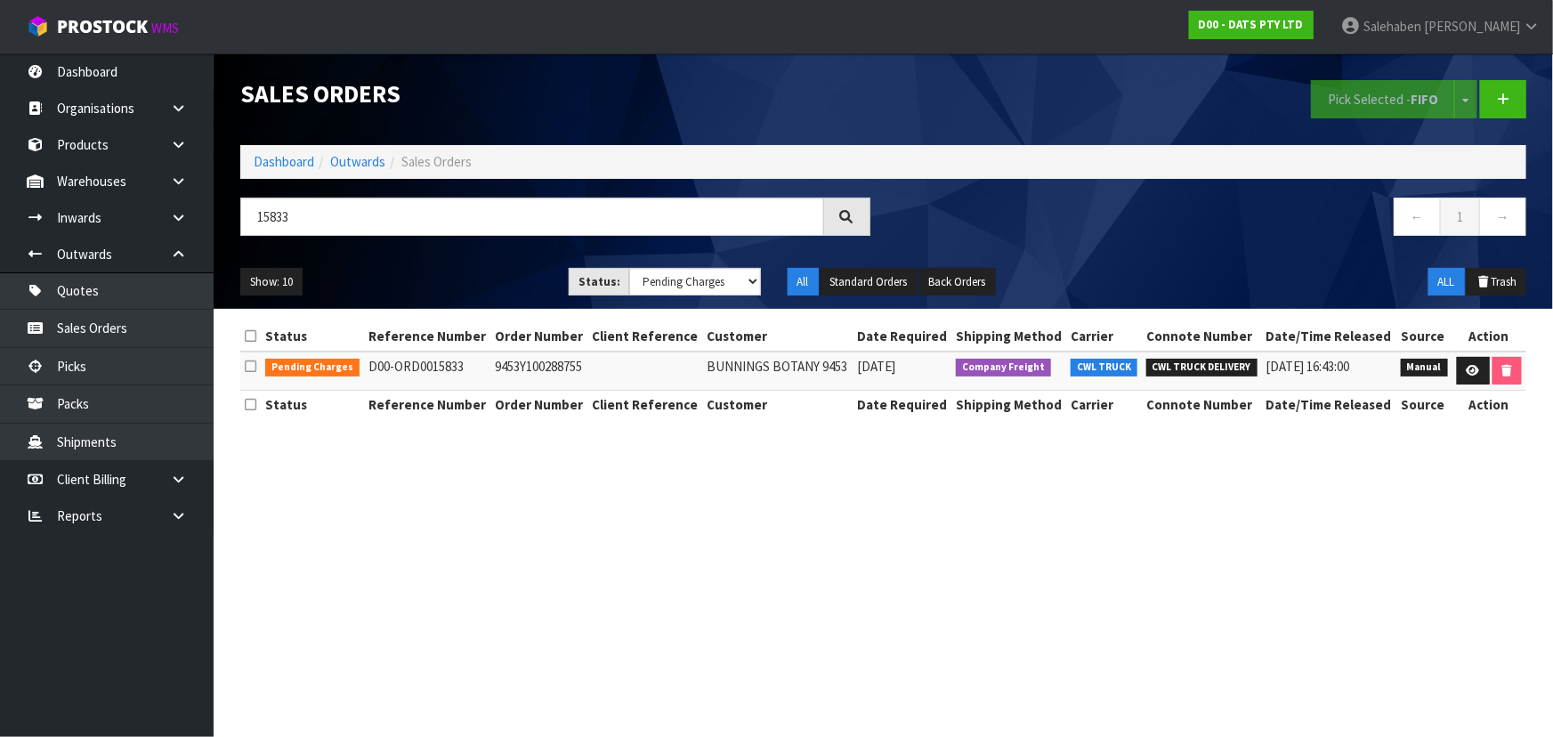
click at [458, 268] on ul "Show: 10 5 10 25 50" at bounding box center [391, 282] width 302 height 28
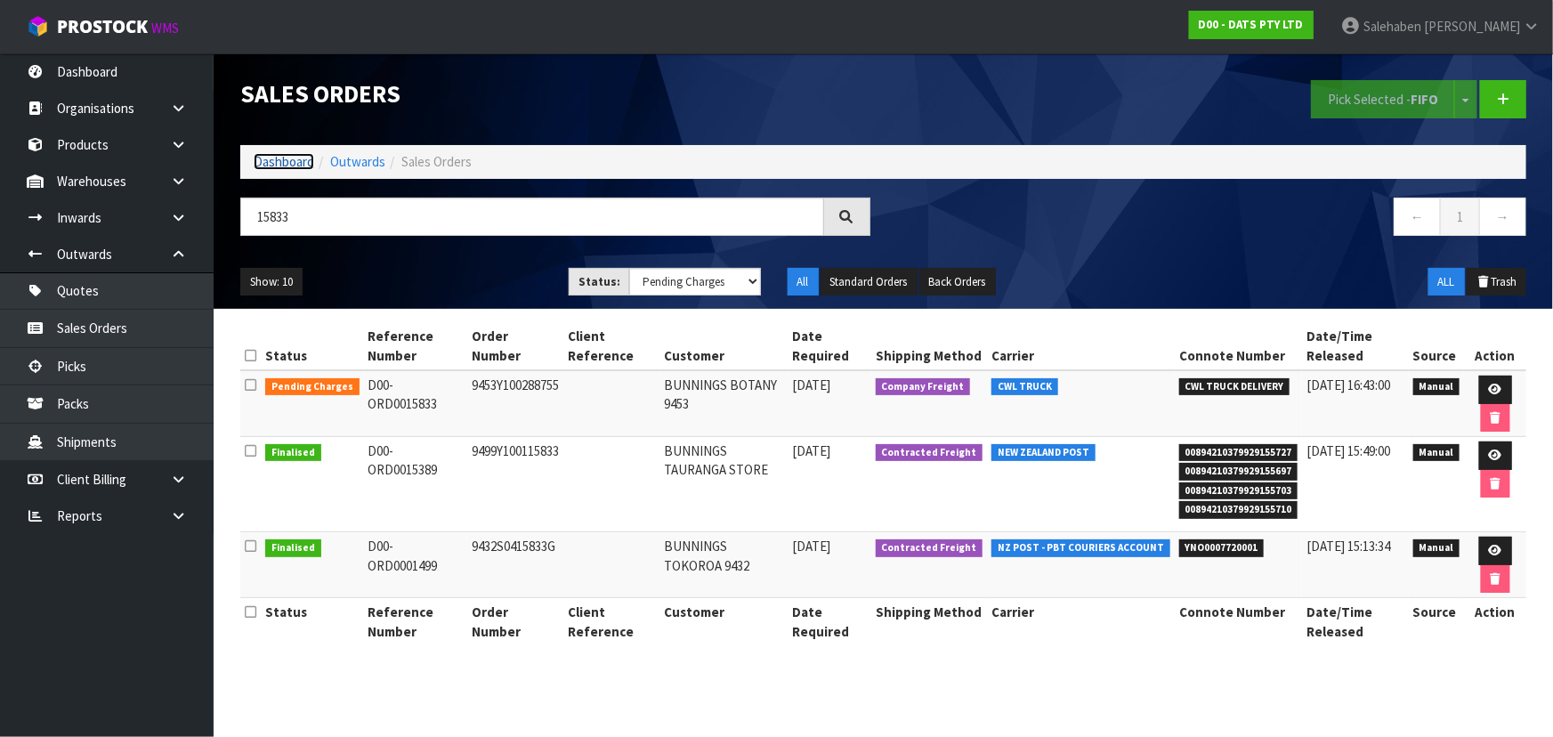
click at [280, 159] on link "Dashboard" at bounding box center [284, 161] width 61 height 17
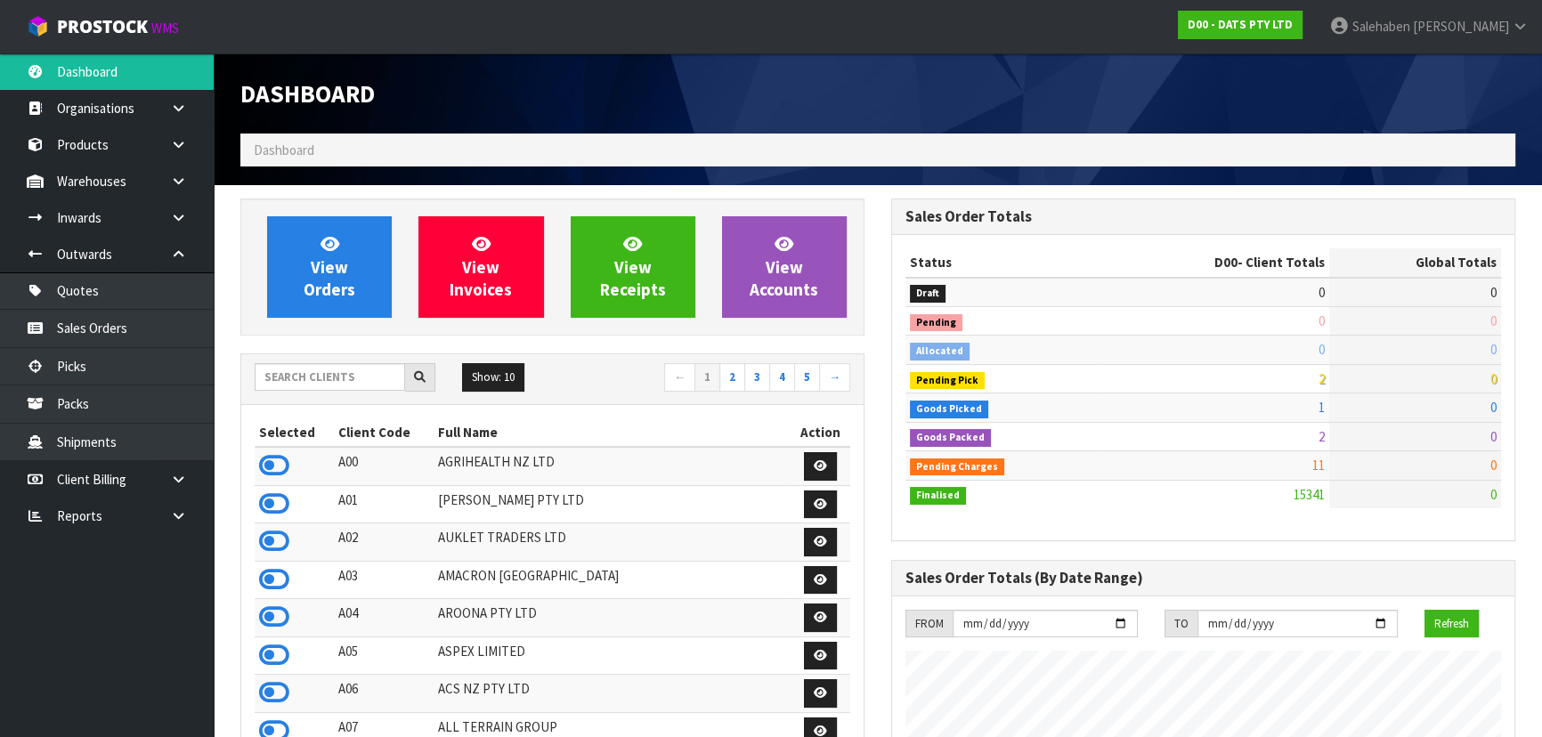
scroll to position [1403, 650]
click at [357, 378] on input "text" at bounding box center [330, 377] width 150 height 28
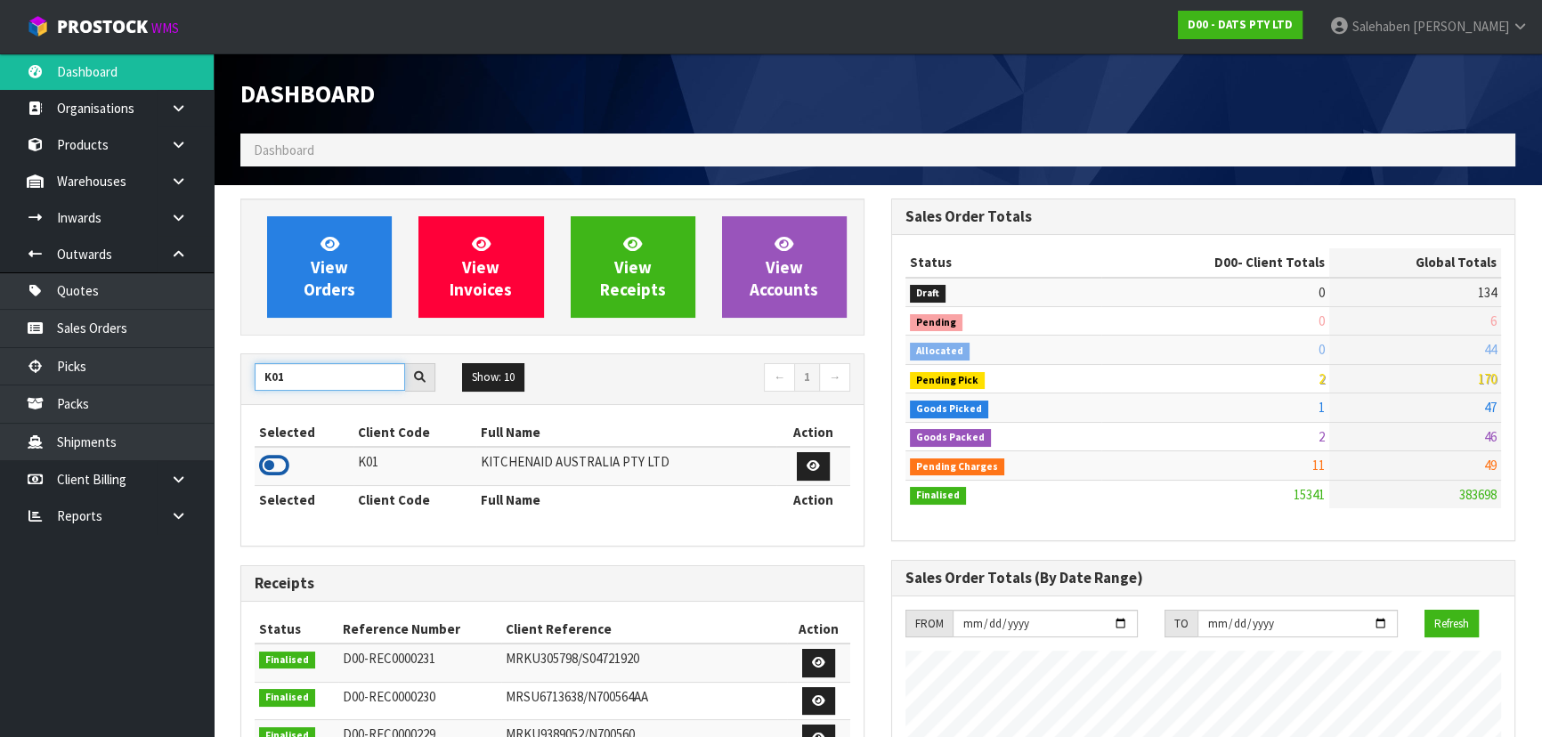
type input "K01"
click at [278, 464] on icon at bounding box center [274, 465] width 30 height 27
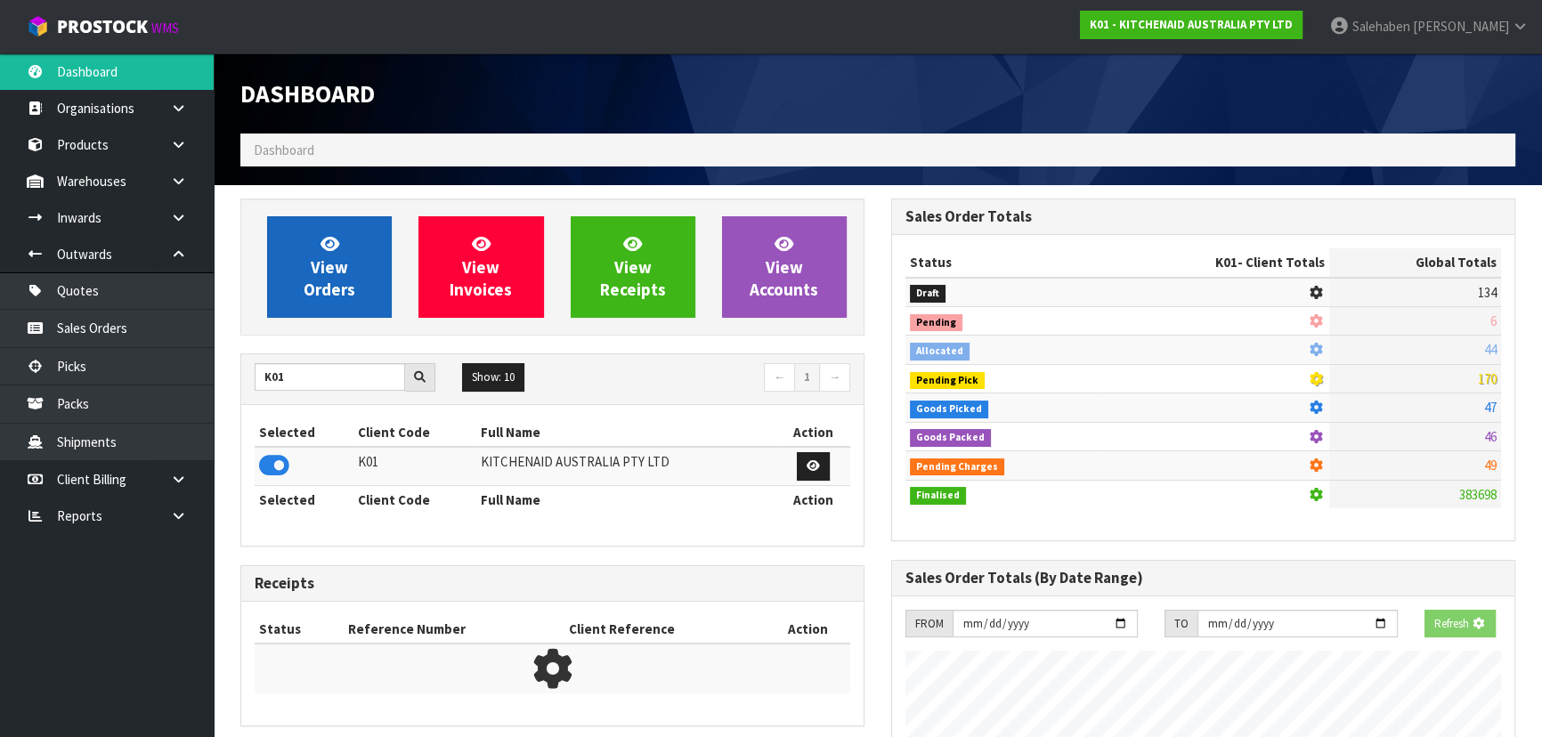
scroll to position [889077, 889535]
click at [318, 233] on link "View Orders" at bounding box center [329, 266] width 125 height 101
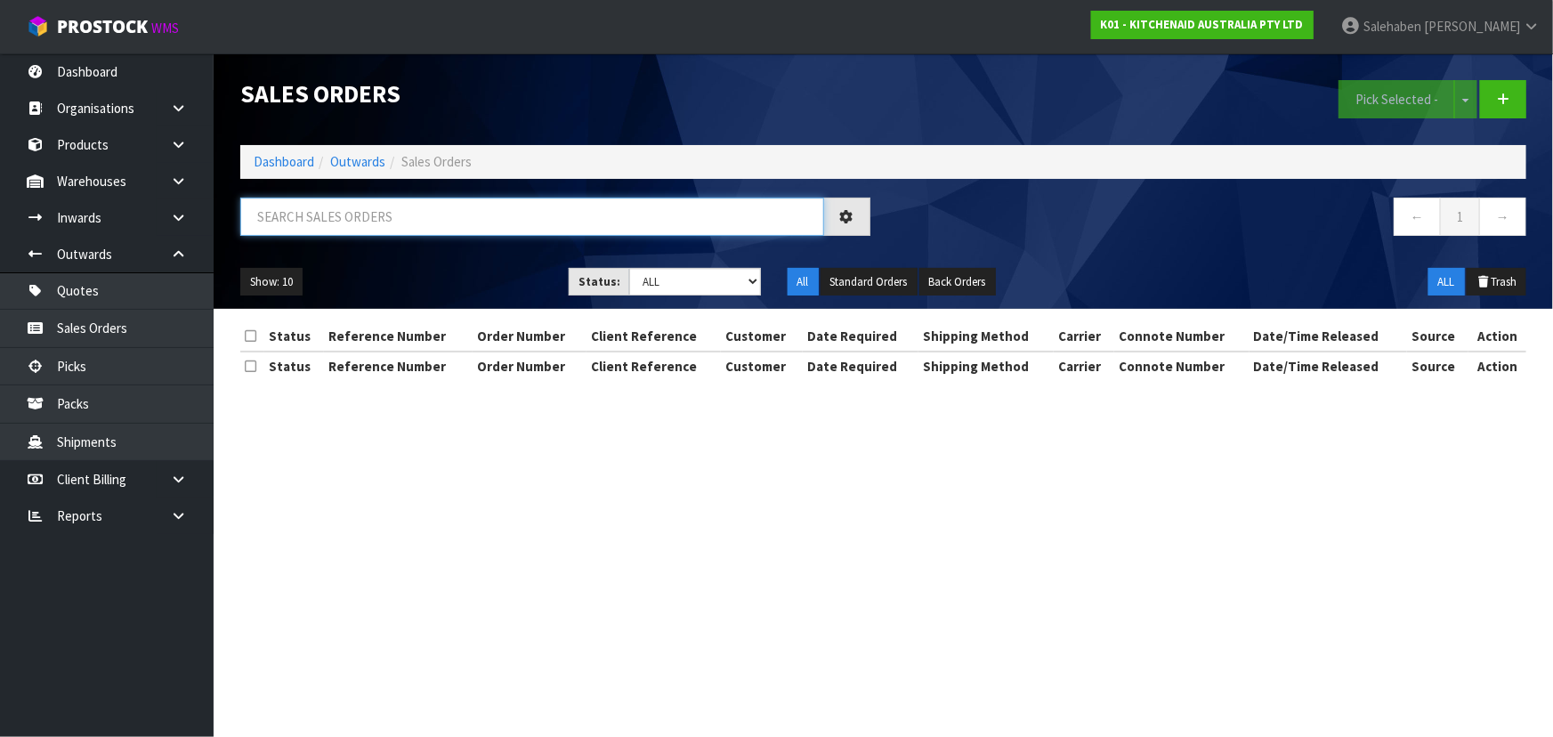
click at [337, 222] on input "text" at bounding box center [532, 217] width 584 height 38
type input "79833"
click at [474, 269] on ul "Show: 10 5 10 25 50" at bounding box center [391, 282] width 302 height 28
click at [677, 287] on select "Draft Pending Allocated Pending Pick Goods Picked Goods Packed Pending Charges …" at bounding box center [695, 282] width 132 height 28
select select "string:6"
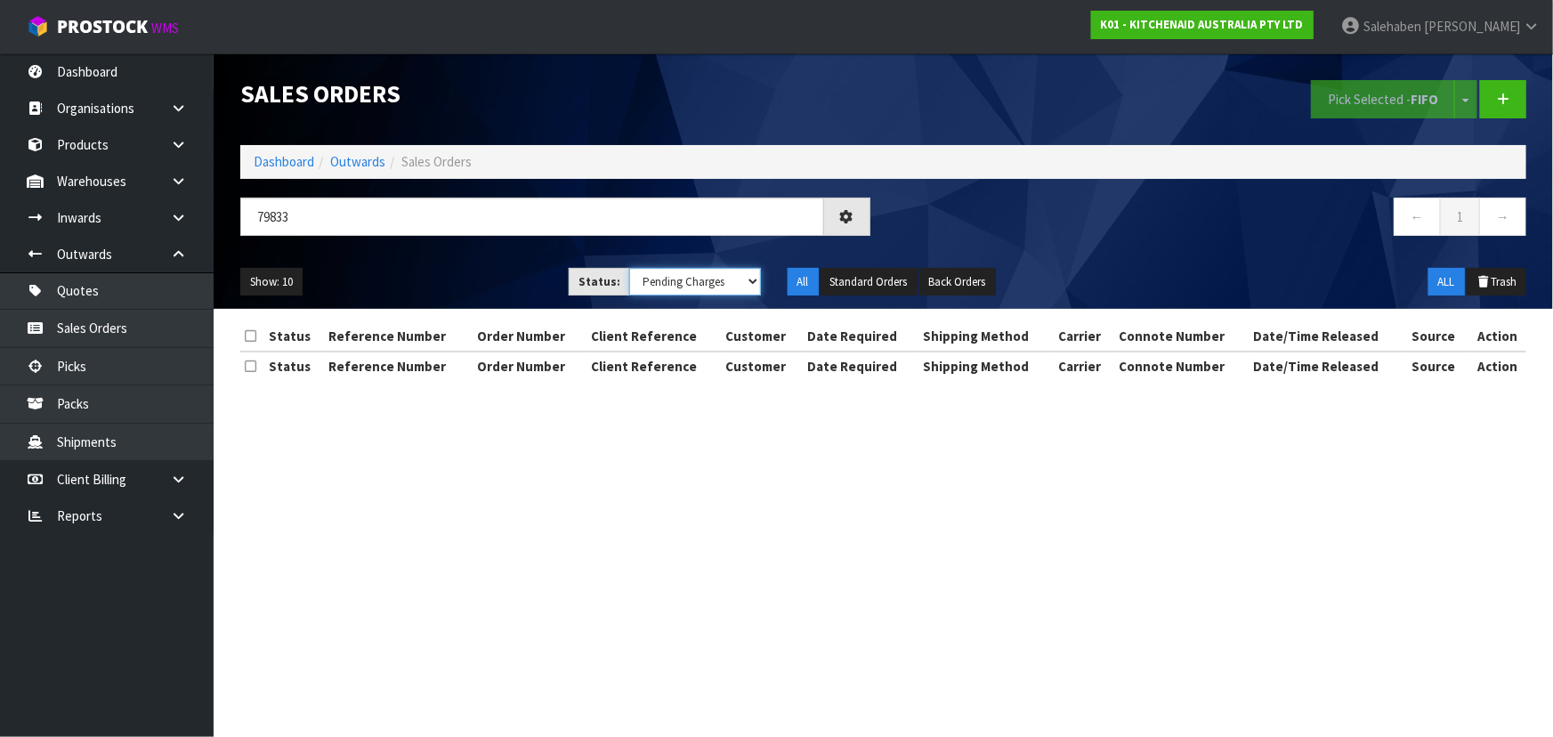
click at [629, 268] on select "Draft Pending Allocated Pending Pick Goods Picked Goods Packed Pending Charges …" at bounding box center [695, 282] width 132 height 28
click at [469, 248] on div "79833" at bounding box center [555, 224] width 657 height 52
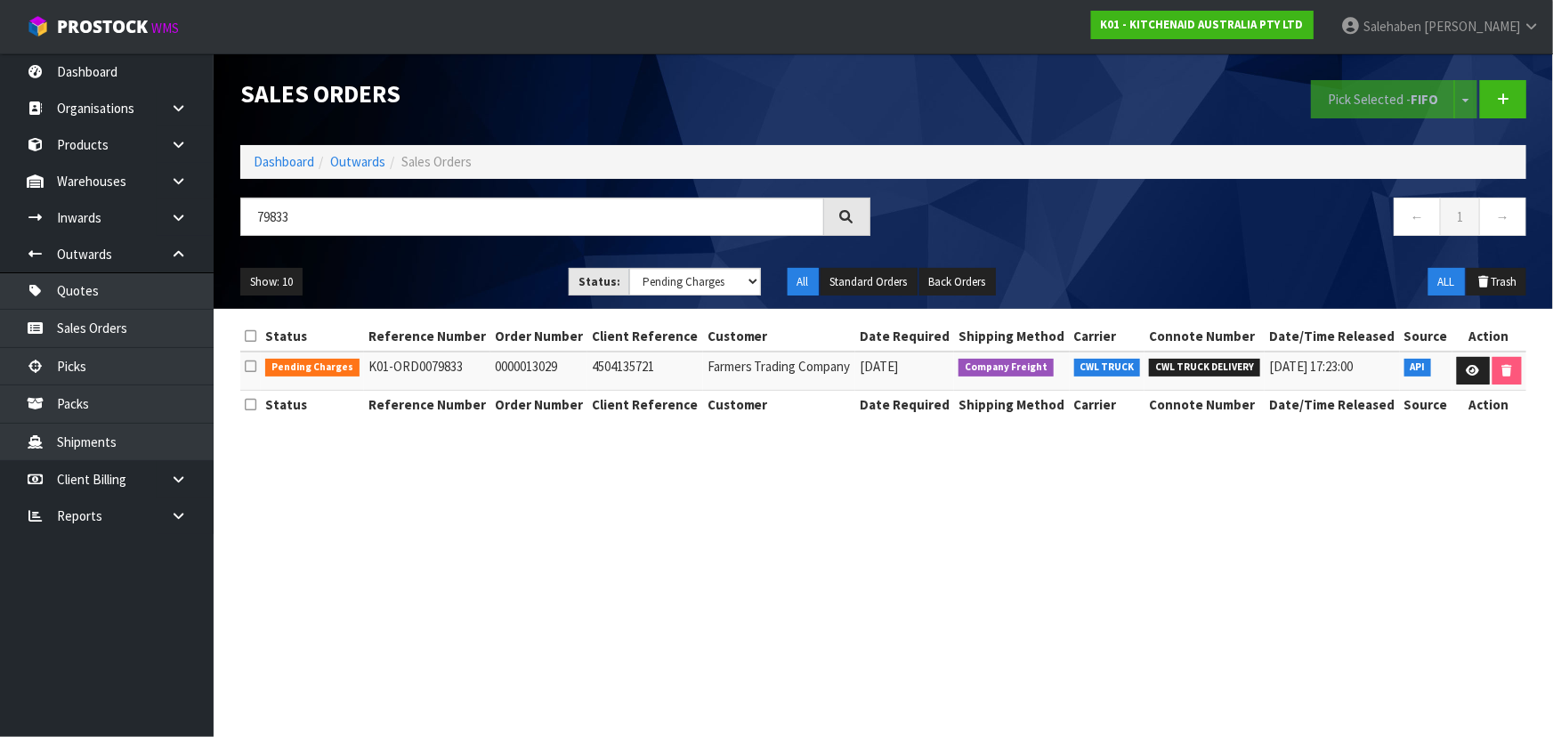
click at [472, 260] on div "Show: 10 5 10 25 50 Status: Draft Pending Allocated Pending Pick Goods Picked G…" at bounding box center [883, 282] width 1313 height 55
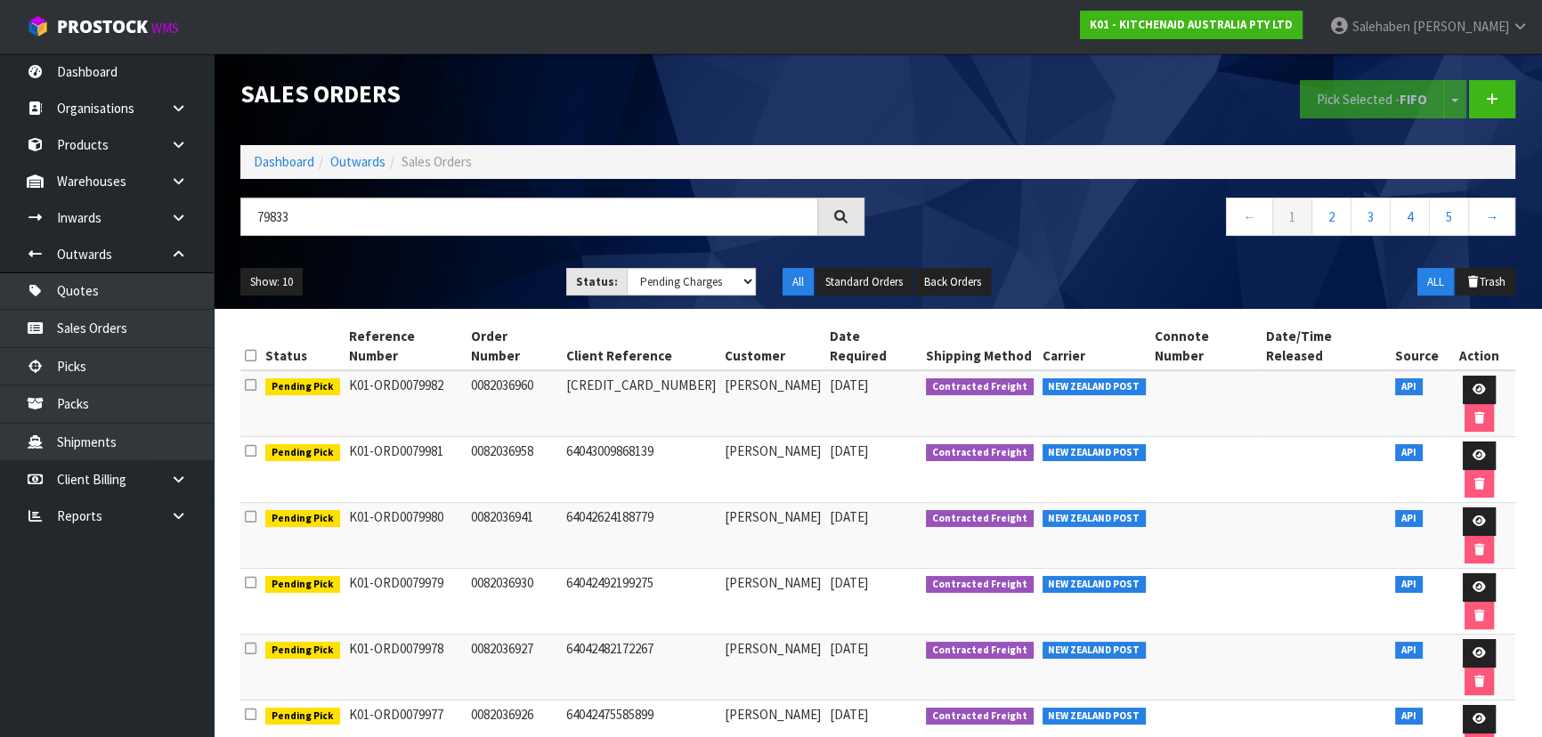
click at [455, 277] on ul "Show: 10 5 10 25 50" at bounding box center [389, 282] width 299 height 28
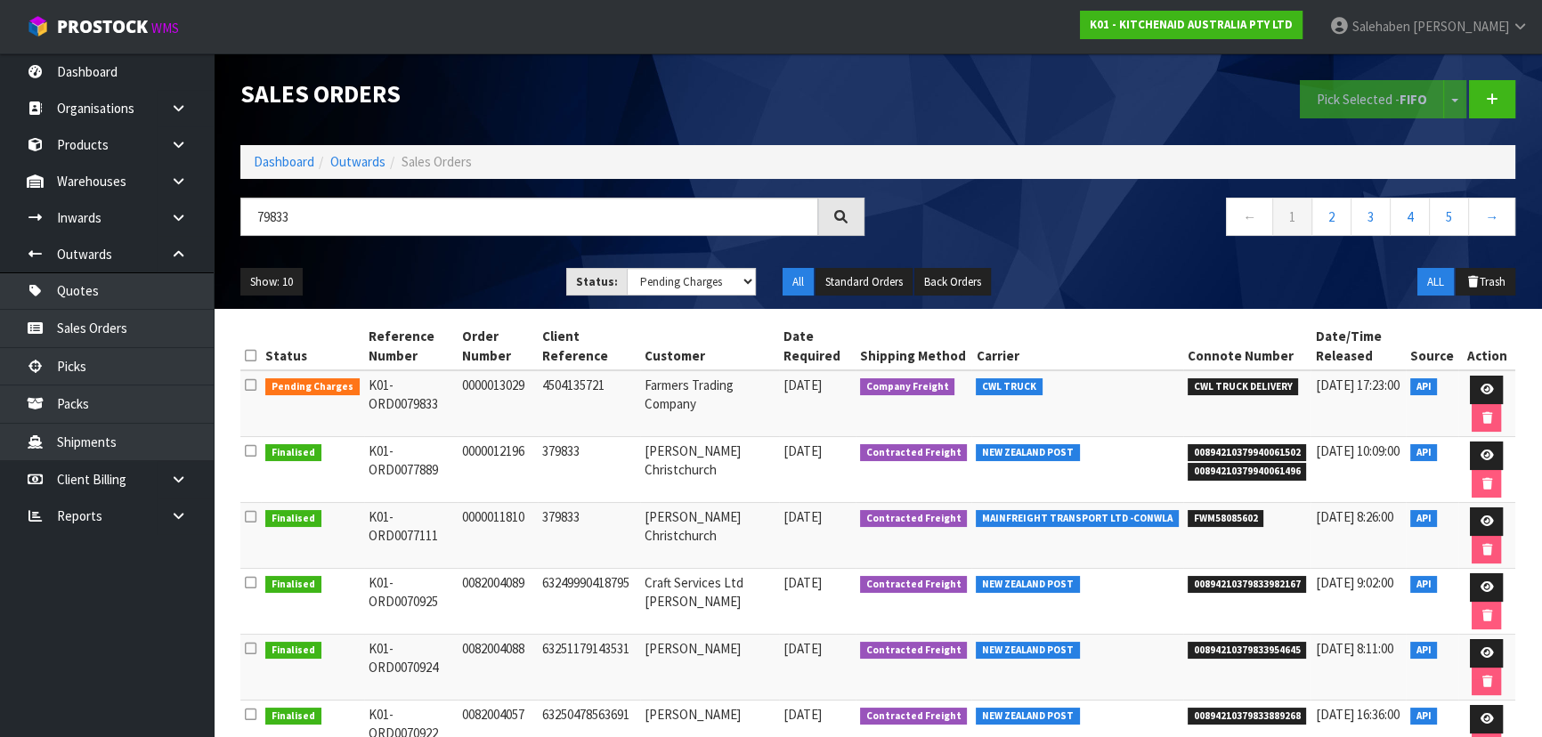
click at [476, 272] on ul "Show: 10 5 10 25 50" at bounding box center [389, 282] width 299 height 28
click at [301, 165] on link "Dashboard" at bounding box center [284, 161] width 61 height 17
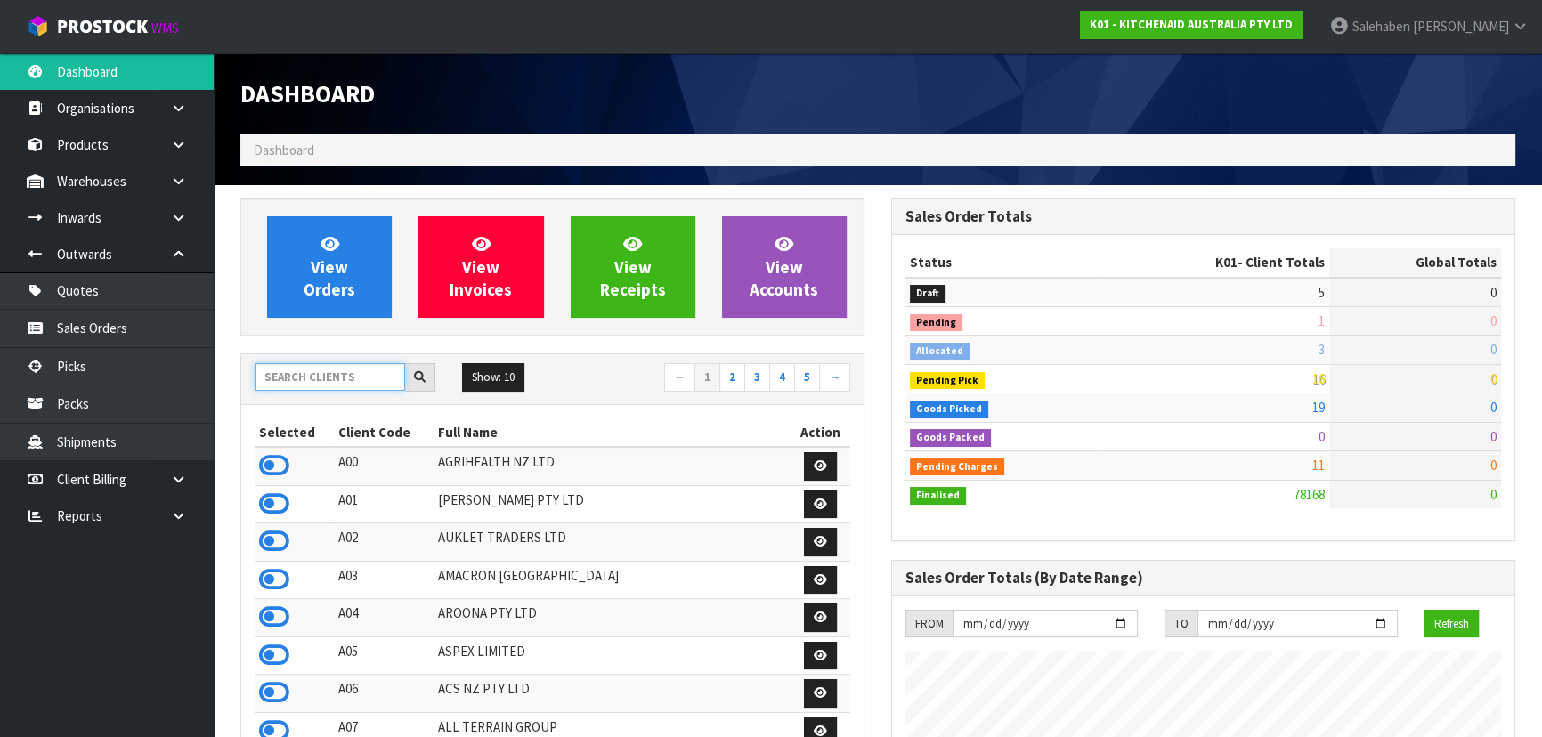
click at [365, 381] on input "text" at bounding box center [330, 377] width 150 height 28
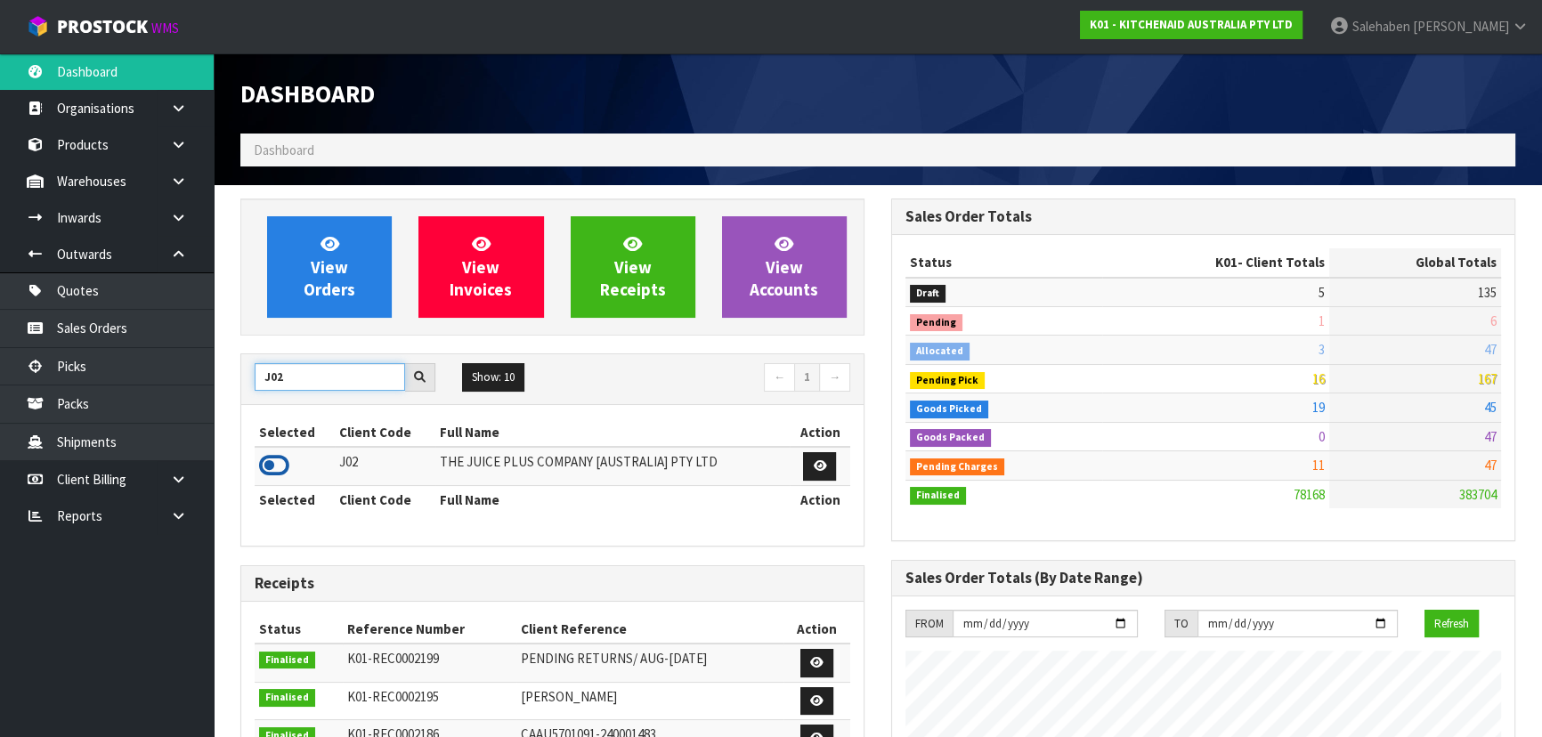
type input "J02"
click at [278, 463] on icon at bounding box center [274, 465] width 30 height 27
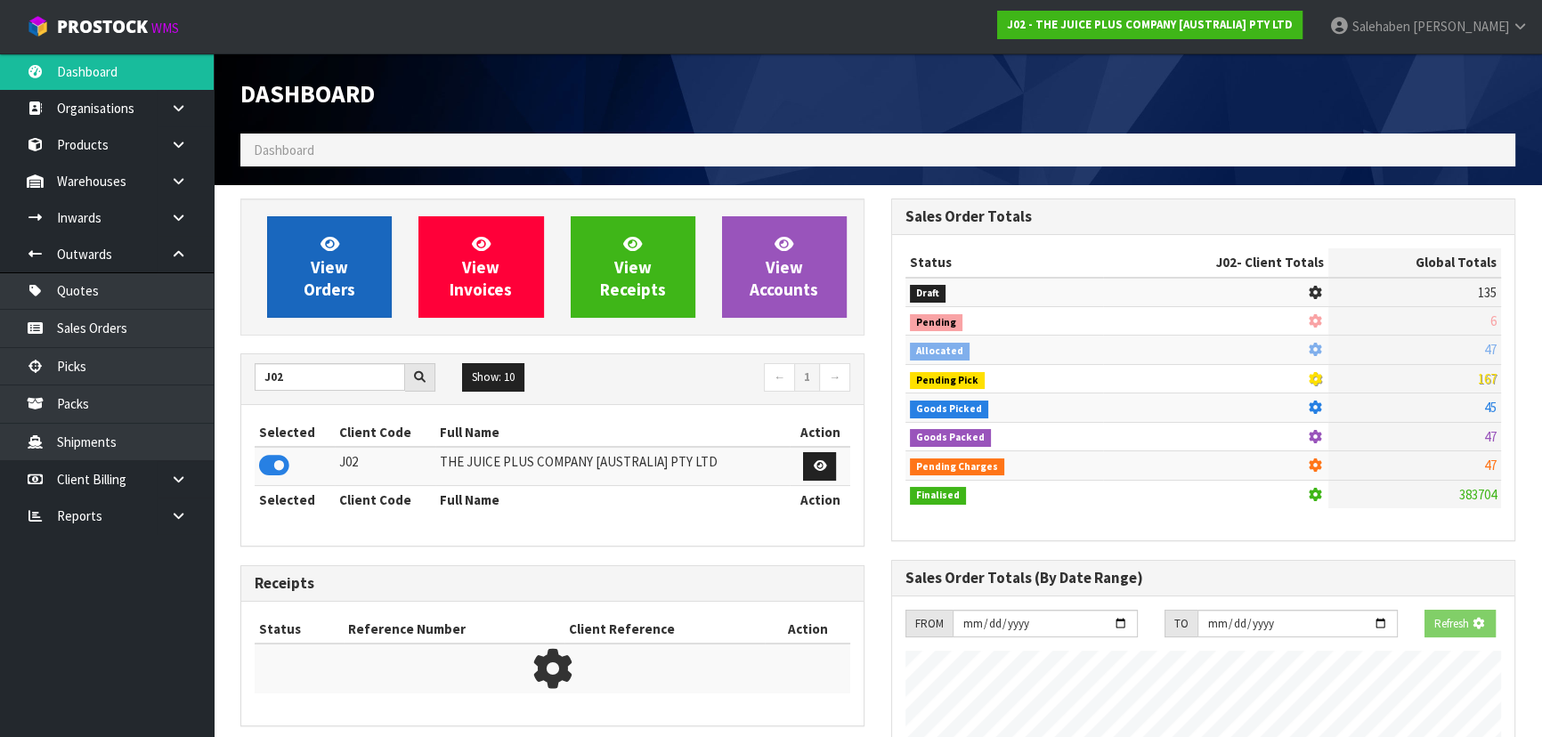
scroll to position [889077, 889535]
click at [323, 263] on span "View Orders" at bounding box center [330, 266] width 52 height 67
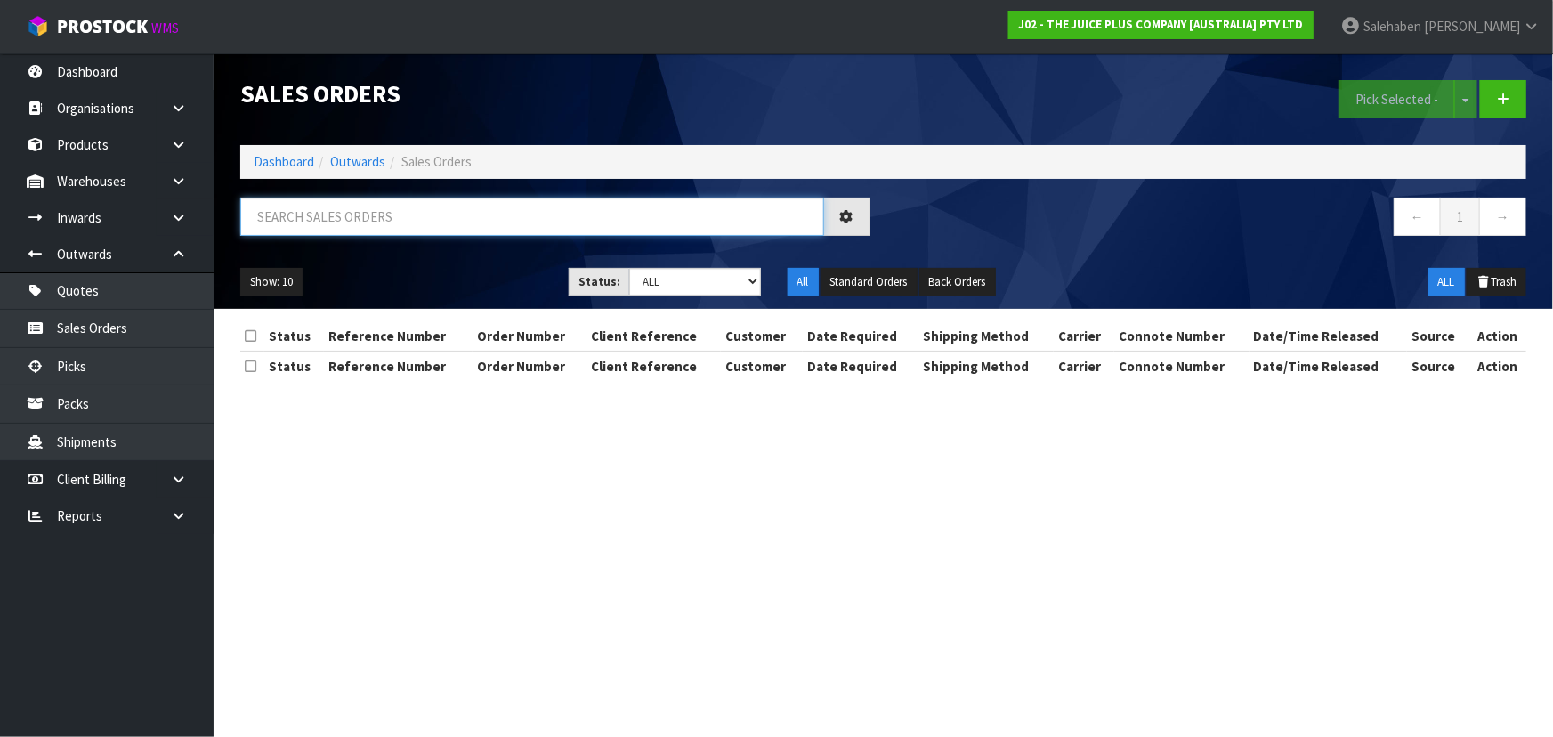
click at [359, 218] on input "text" at bounding box center [532, 217] width 584 height 38
type input "46763"
click at [453, 257] on div "Show: 10 5 10 25 50 Status: Draft Pending Allocated Pending Pick Goods Picked G…" at bounding box center [883, 282] width 1313 height 55
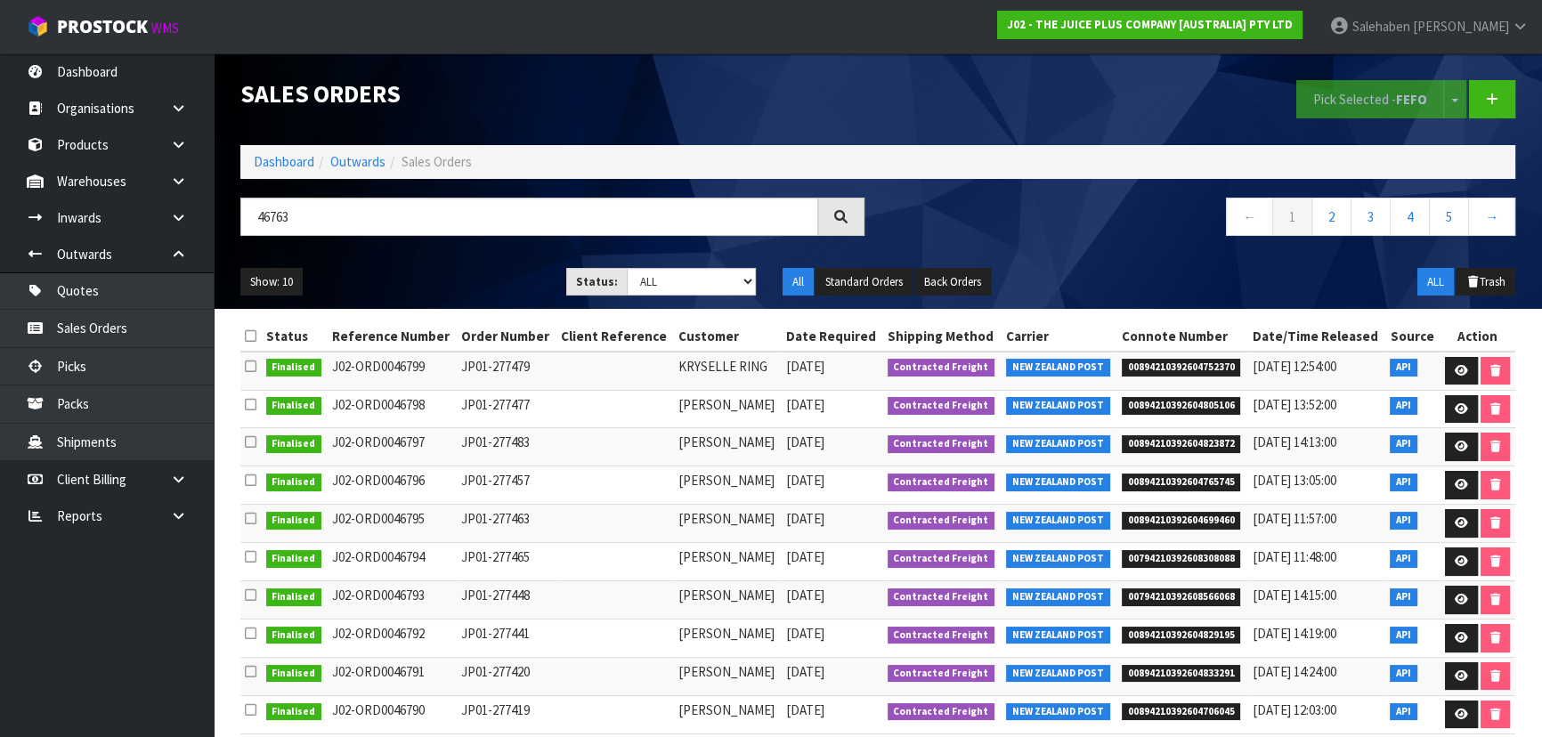
click at [453, 259] on div "Show: 10 5 10 25 50 Status: Draft Pending Allocated Pending Pick Goods Picked G…" at bounding box center [877, 282] width 1301 height 55
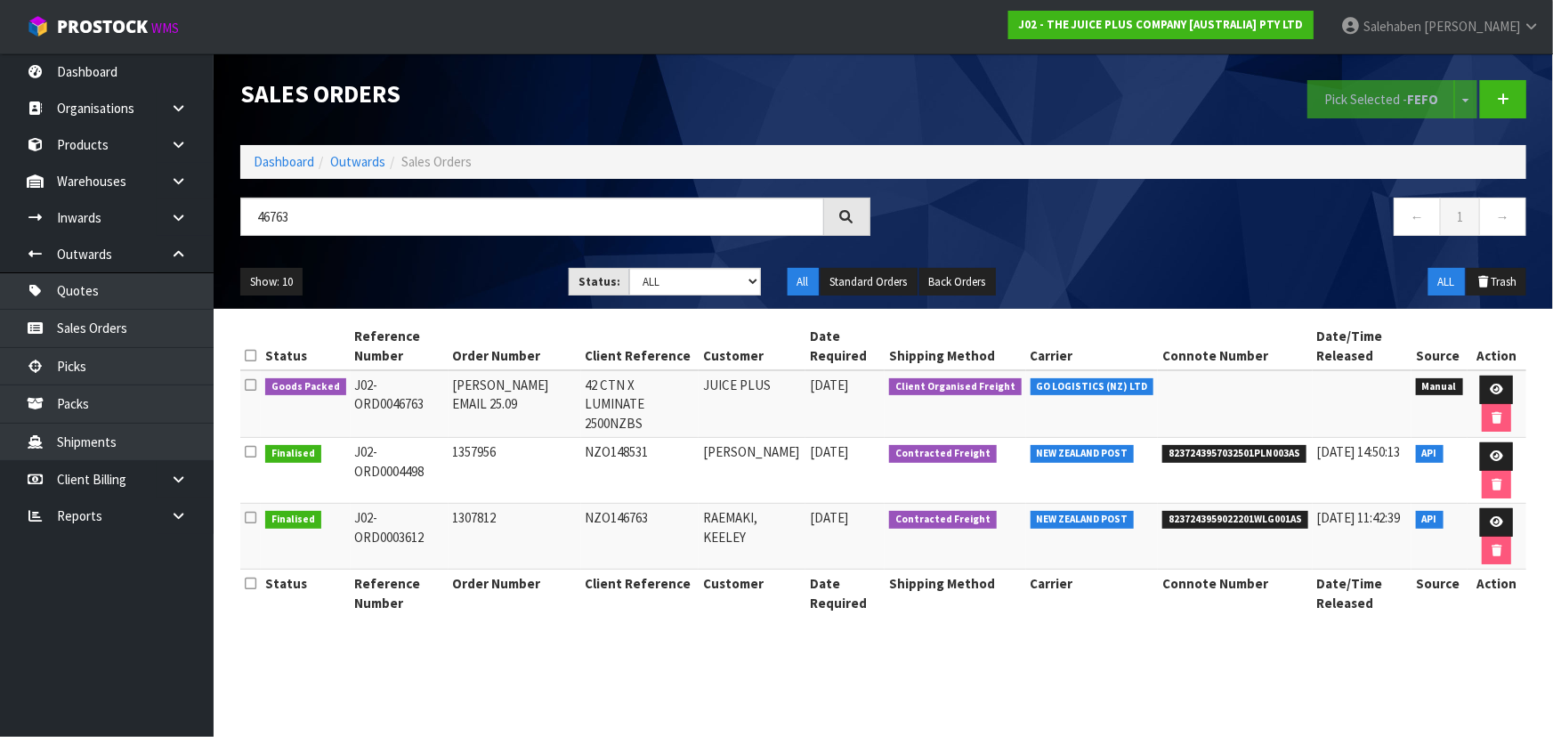
click at [453, 259] on div "Show: 10 5 10 25 50 Status: Draft Pending Allocated Pending Pick Goods Picked G…" at bounding box center [883, 282] width 1313 height 55
click at [1496, 388] on icon at bounding box center [1496, 390] width 13 height 12
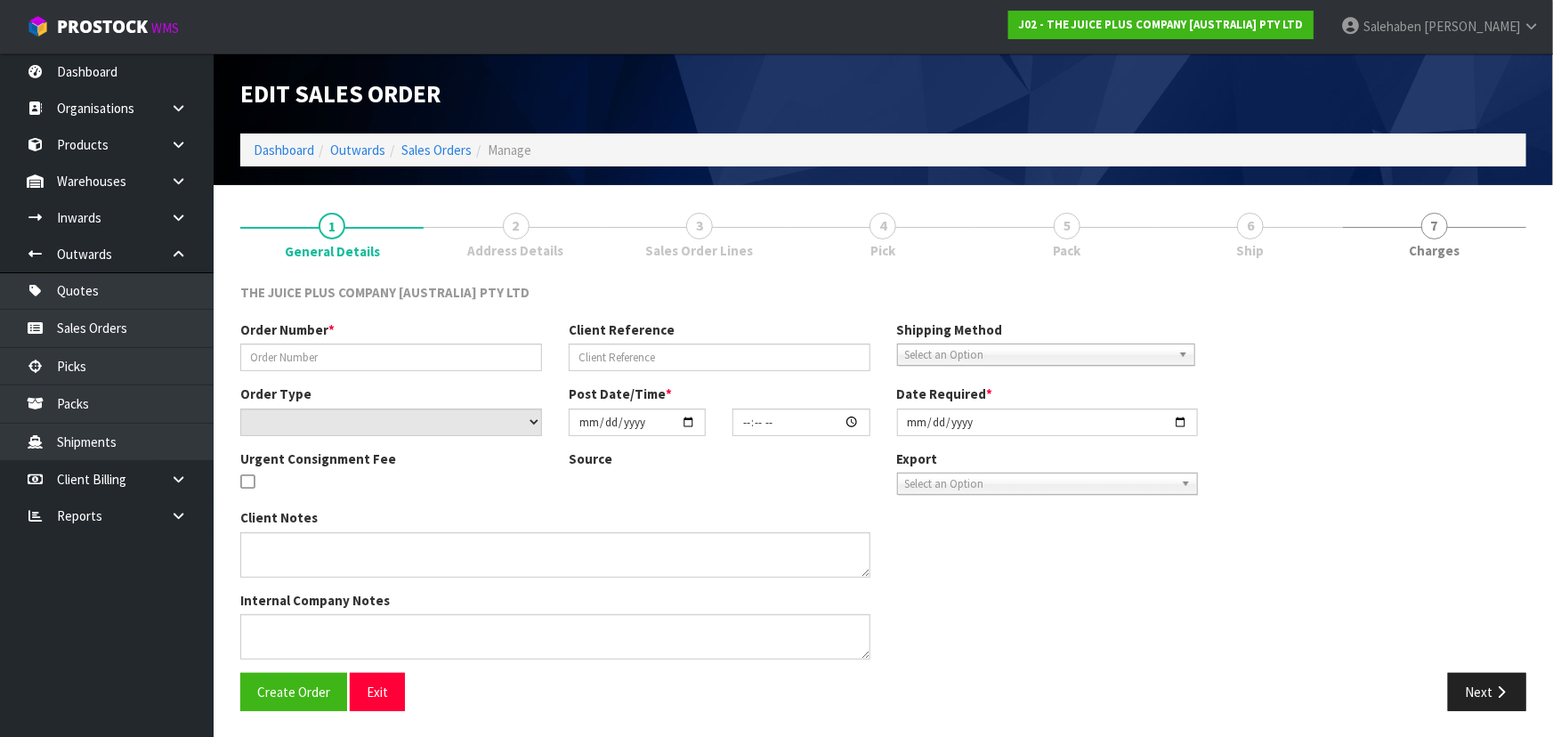
type input "[PERSON_NAME] EMAIL 25.09"
type input "42 CTN X LUMINATE 2500NZBS"
select select "number:0"
type input "[DATE]"
type input "12:23:00.000"
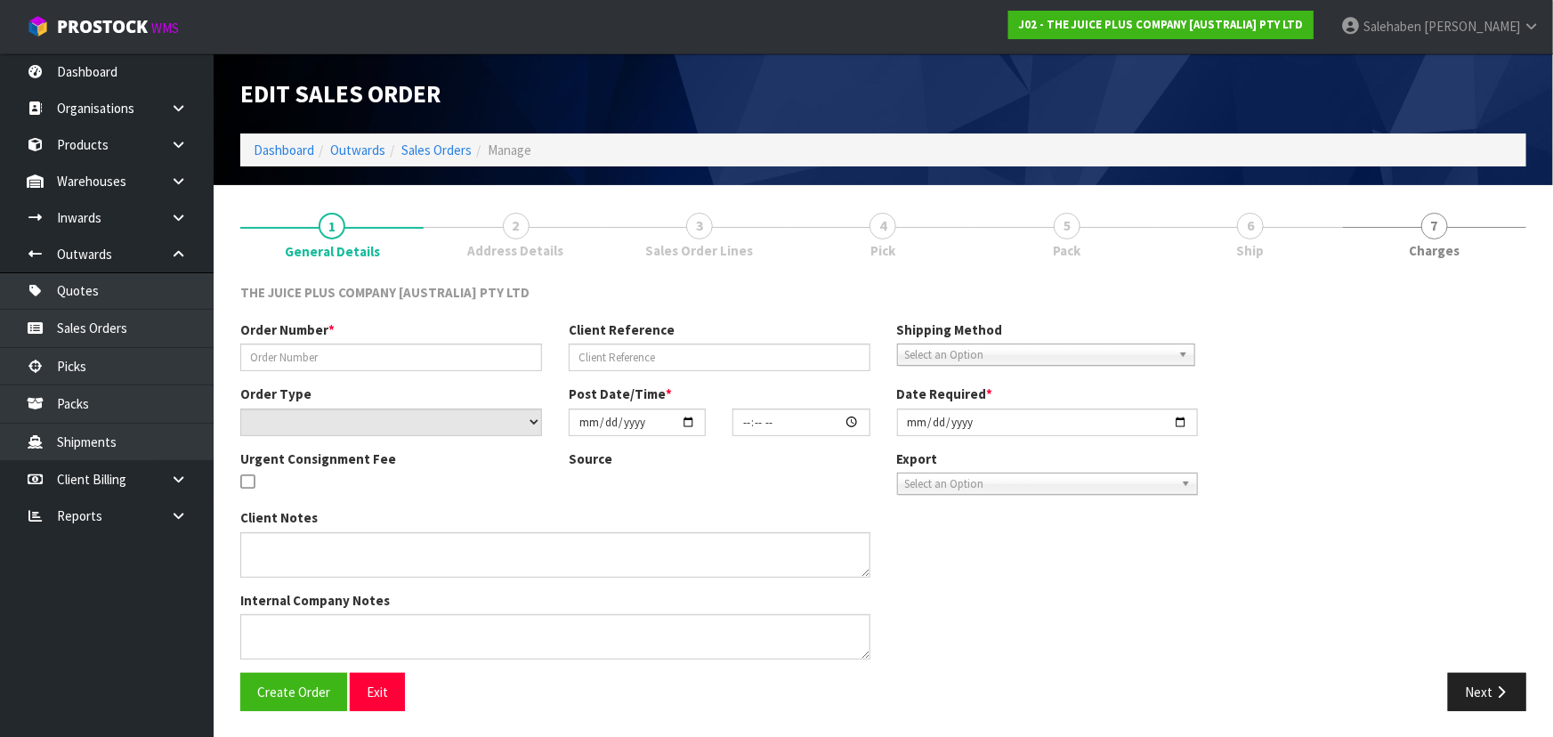
type input "[DATE]"
type textarea "I AM PUTTING TOGETHER INVOICE NZAU8 WHICH IS FOR 1680 UNITS LUMINATE / 42 CARTO…"
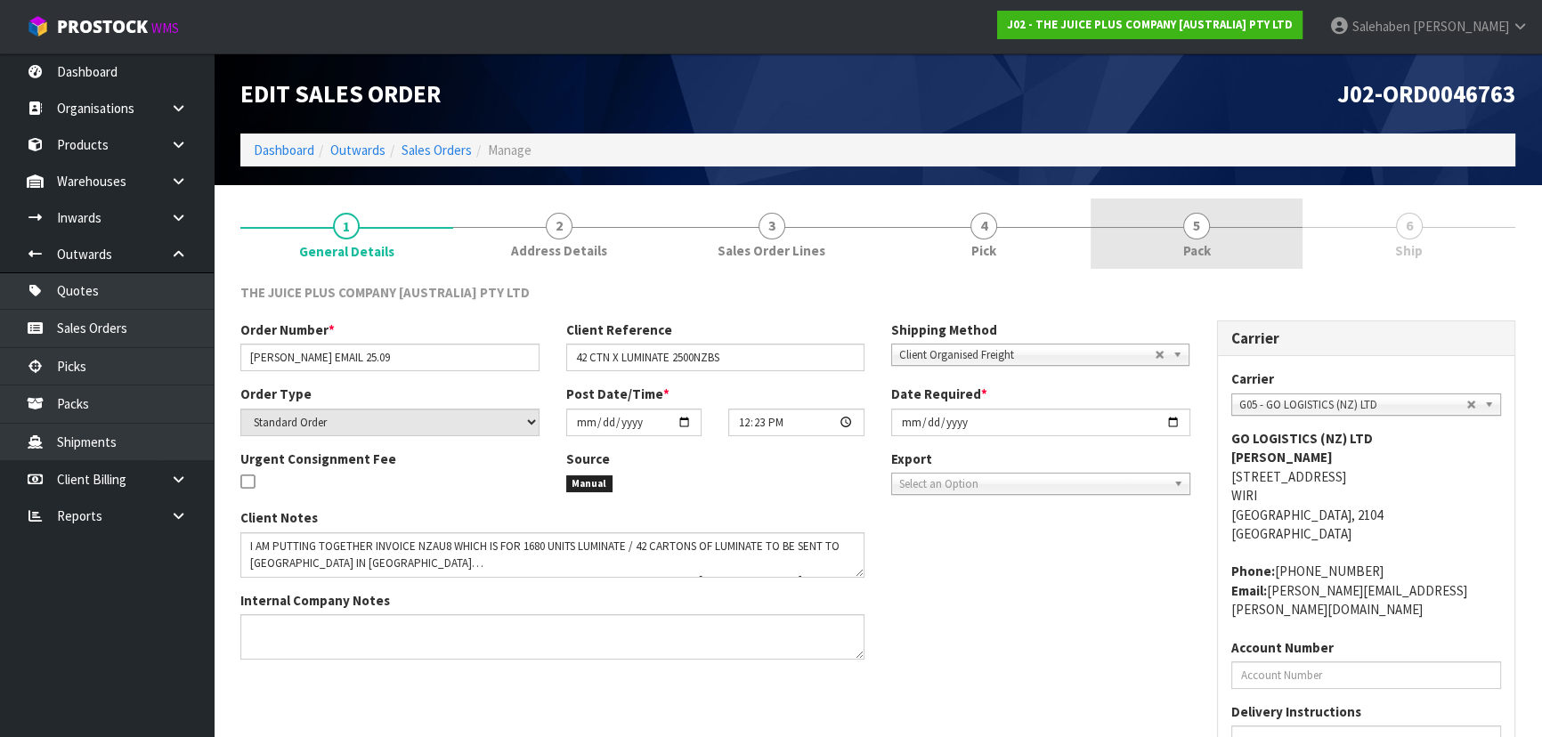
click at [1211, 231] on link "5 Pack" at bounding box center [1196, 234] width 213 height 70
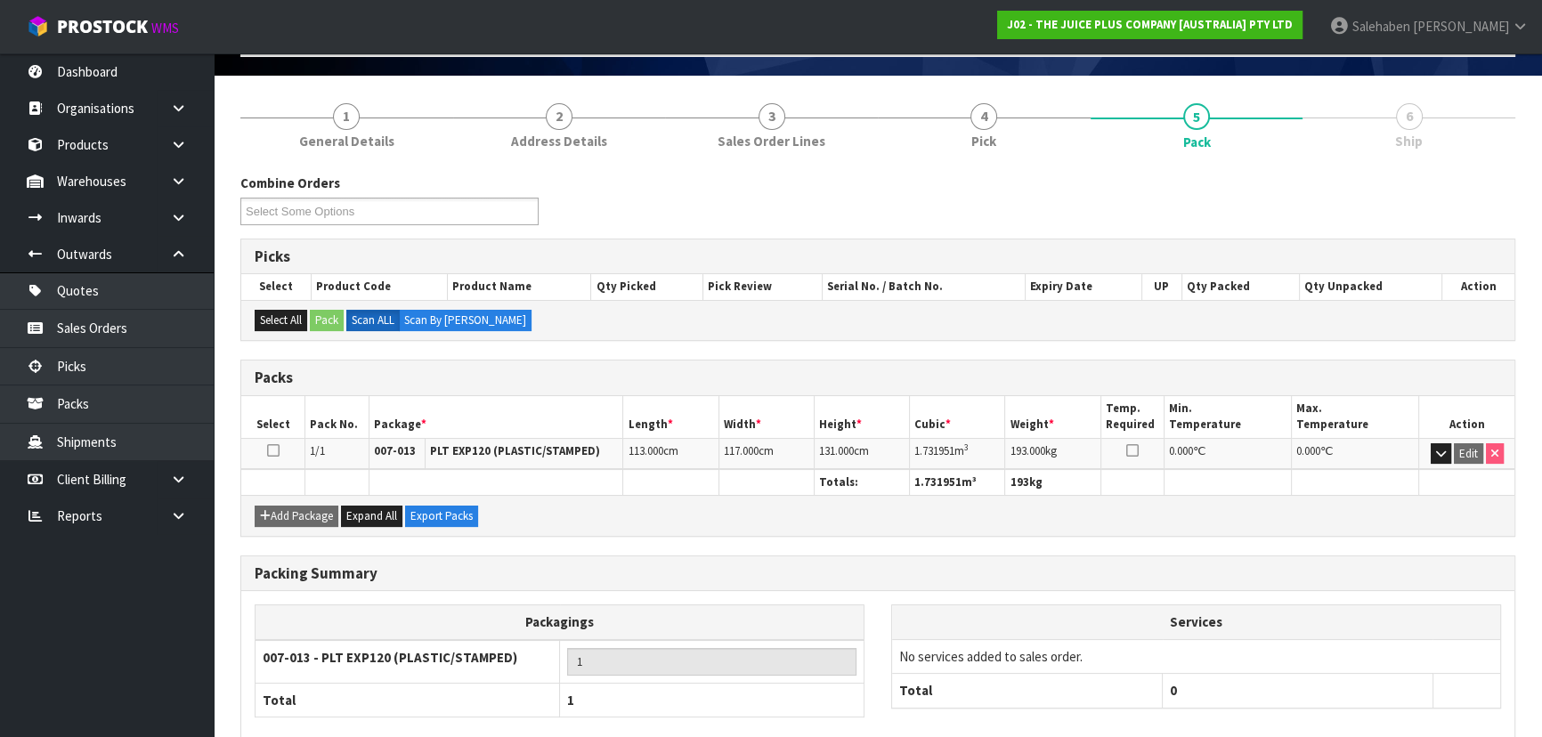
scroll to position [203, 0]
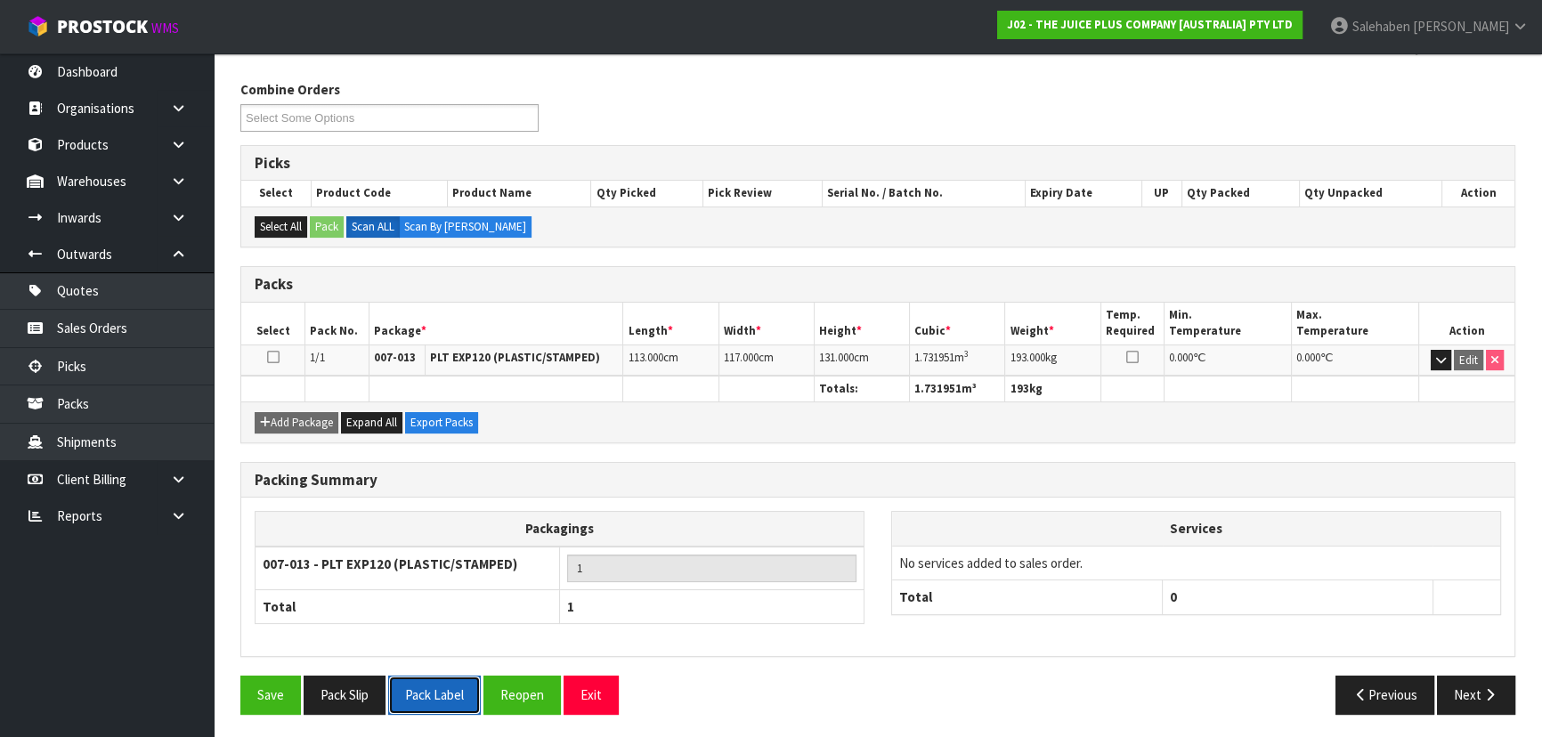
click at [403, 681] on button "Pack Label" at bounding box center [434, 695] width 93 height 38
click at [367, 685] on button "Pack Slip" at bounding box center [345, 695] width 82 height 38
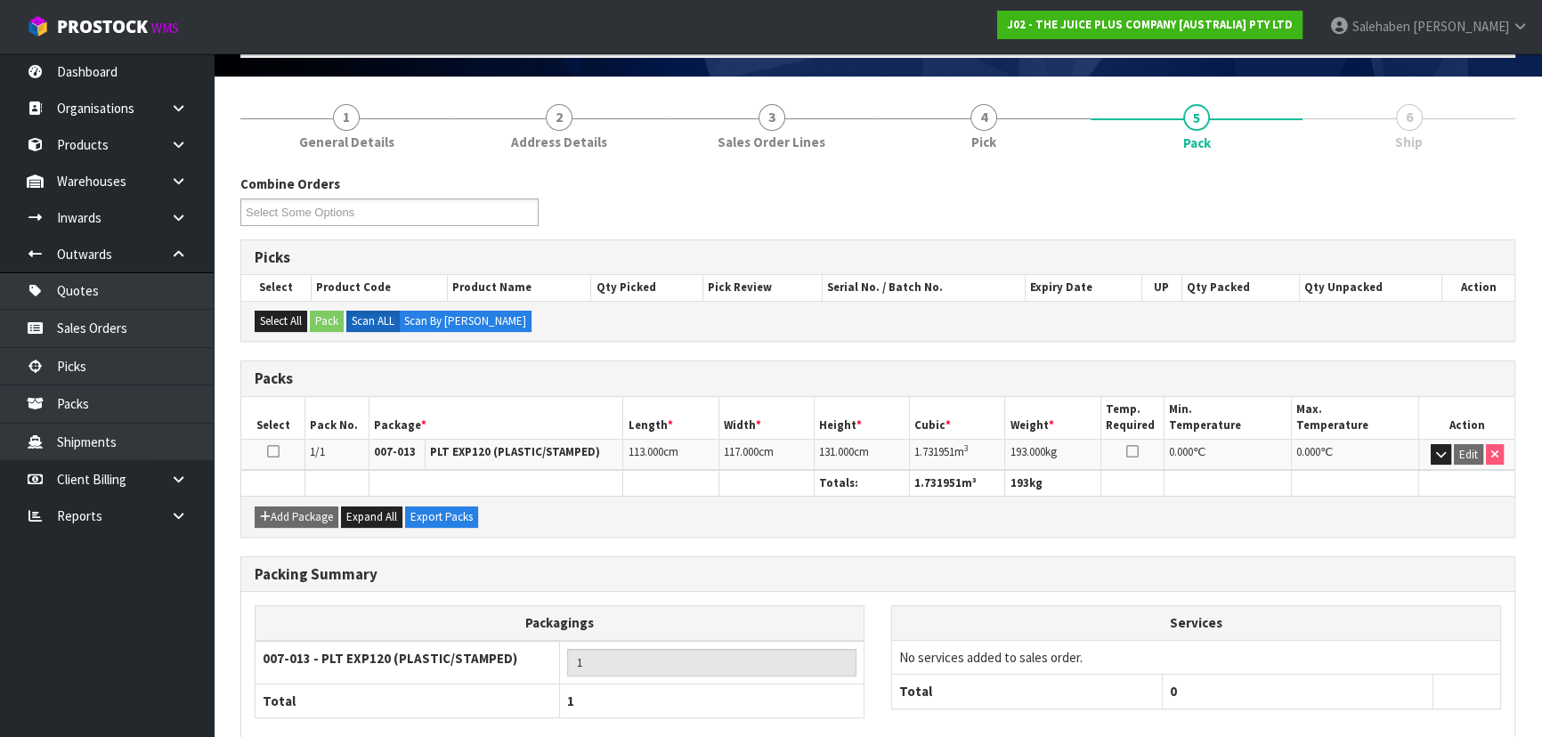
scroll to position [0, 0]
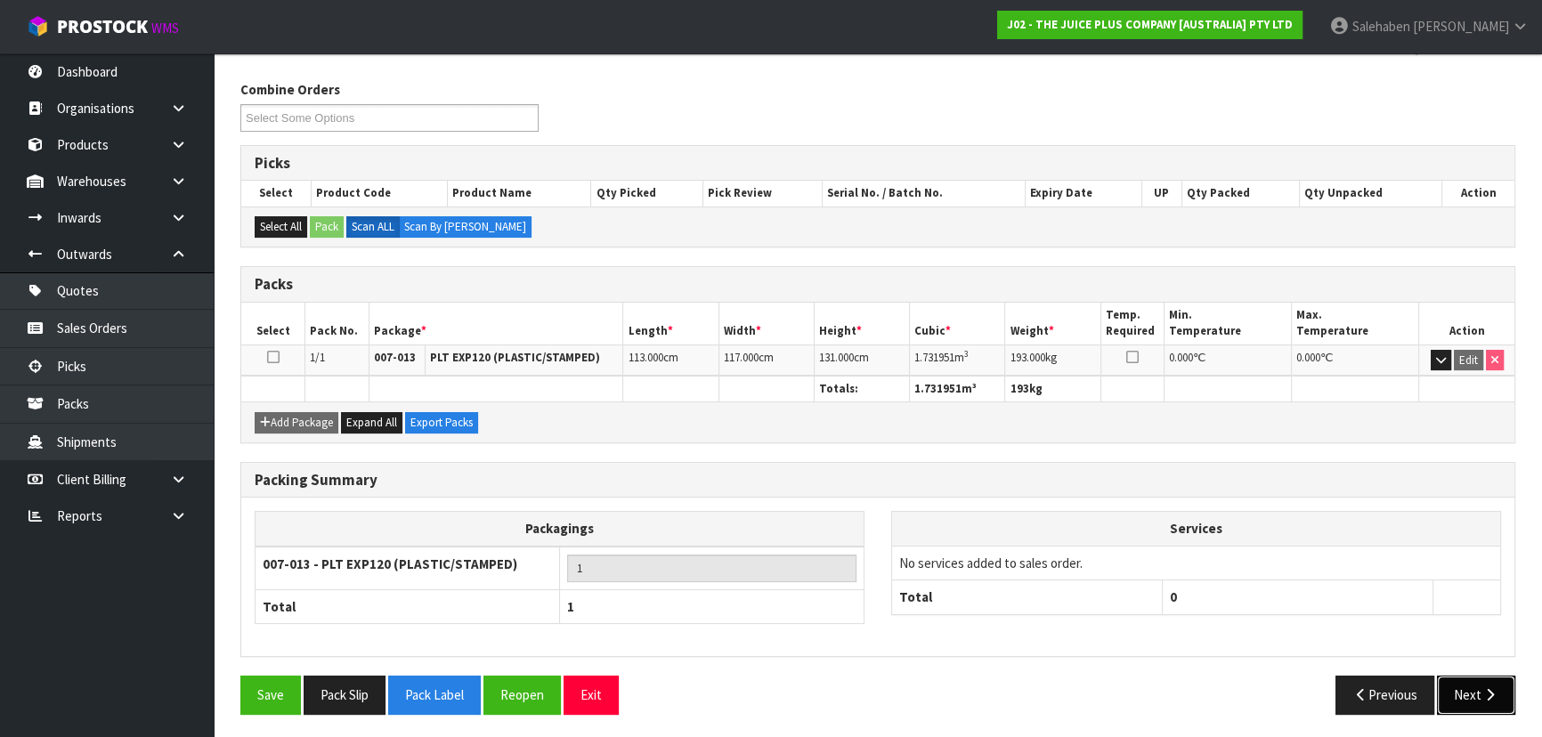
click at [1465, 687] on button "Next" at bounding box center [1476, 695] width 78 height 38
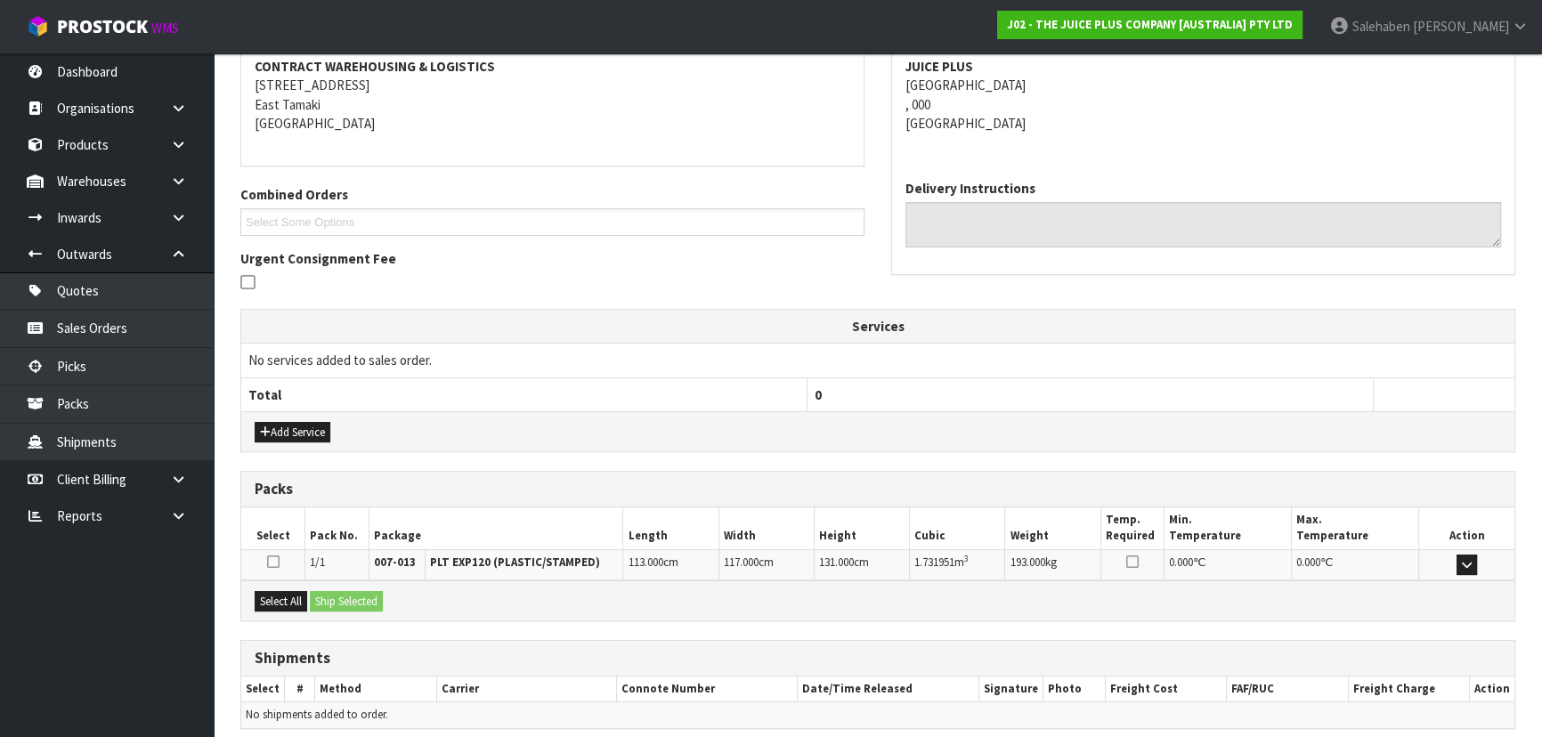
scroll to position [347, 0]
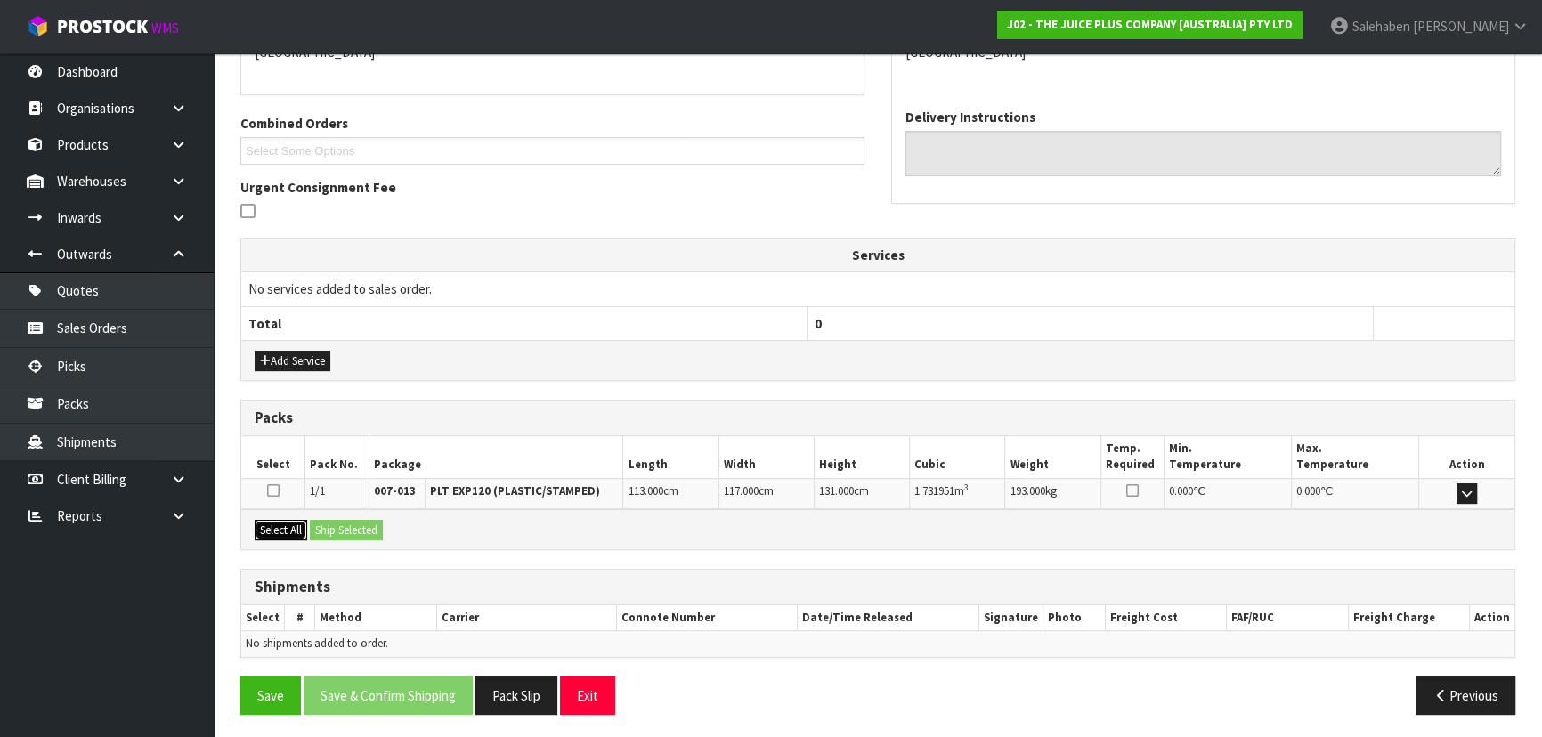
click at [278, 532] on button "Select All" at bounding box center [281, 530] width 53 height 21
drag, startPoint x: 333, startPoint y: 532, endPoint x: 380, endPoint y: 525, distance: 47.7
click at [336, 532] on button "Ship Selected" at bounding box center [346, 530] width 73 height 21
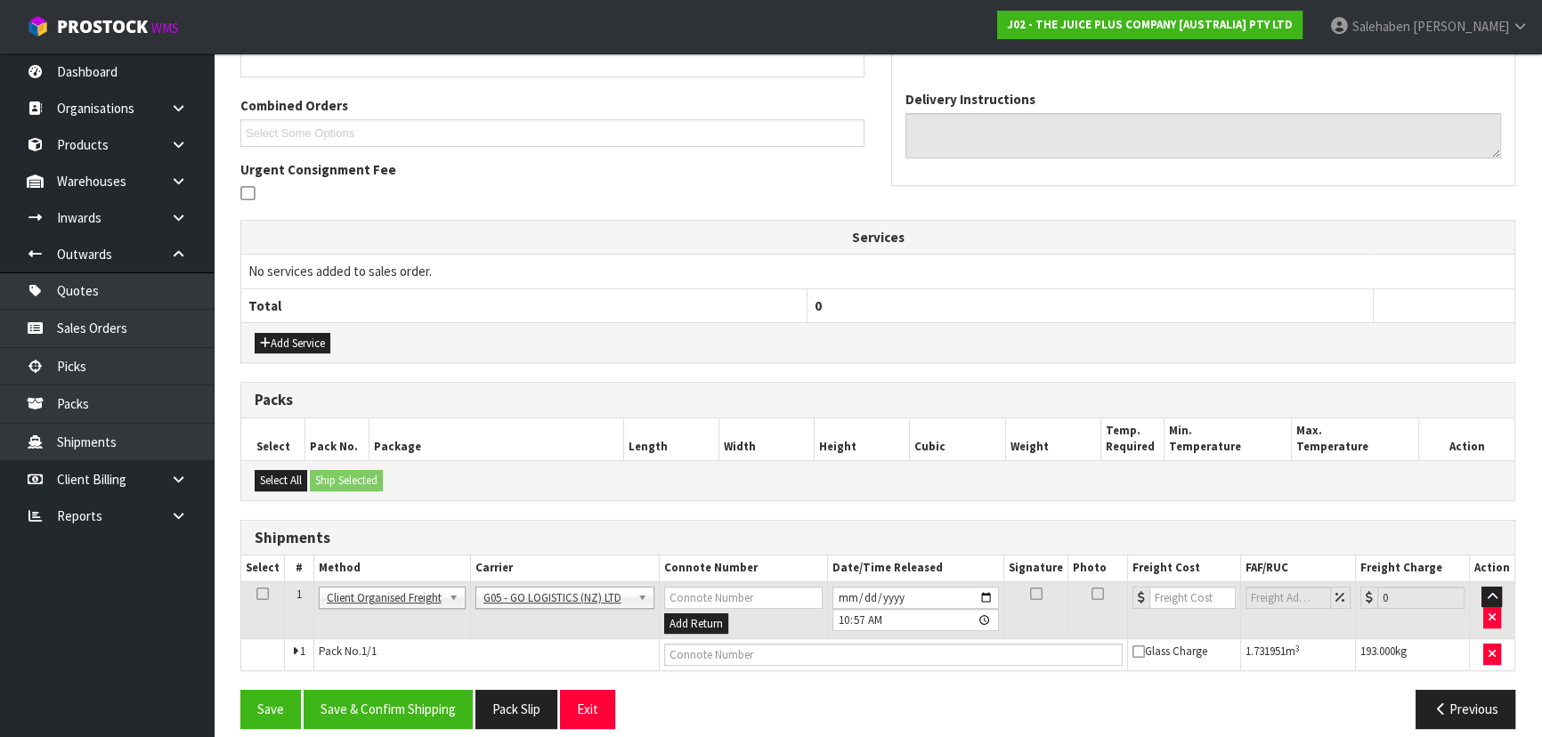
scroll to position [380, 0]
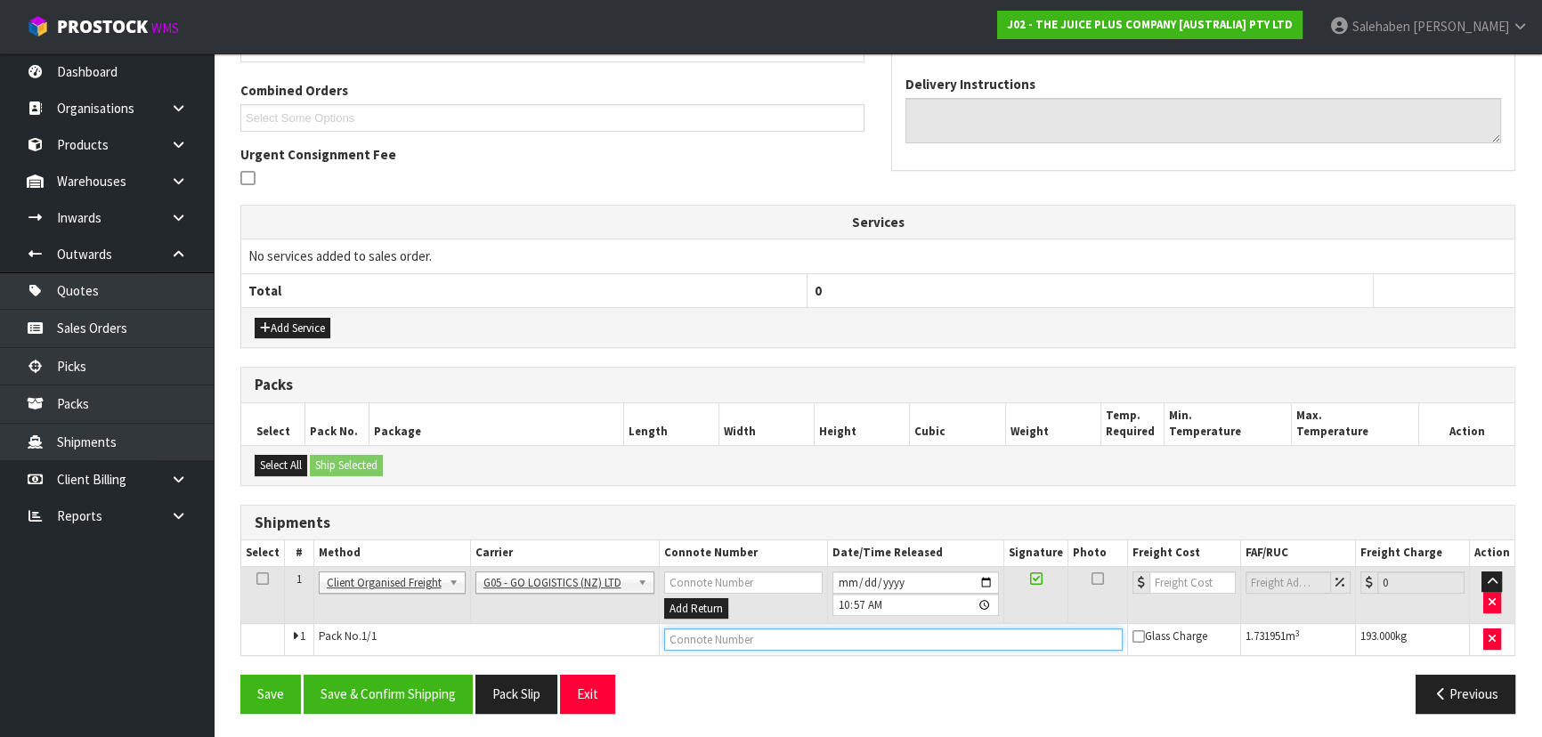
click at [688, 639] on input "text" at bounding box center [893, 639] width 459 height 22
type input "GO LOGISTICS COLLECTED"
click at [374, 692] on button "Save & Confirm Shipping" at bounding box center [388, 694] width 169 height 38
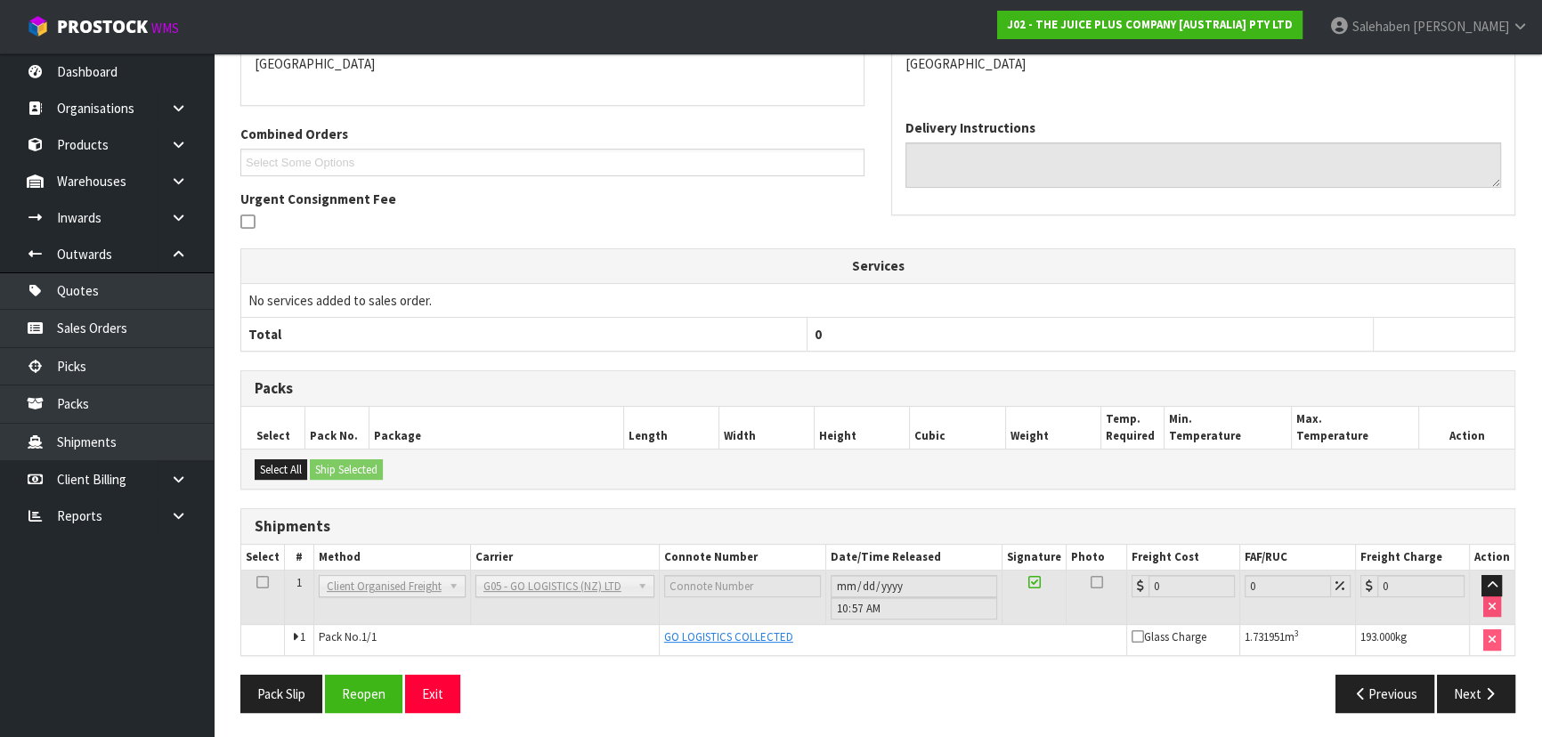
scroll to position [0, 0]
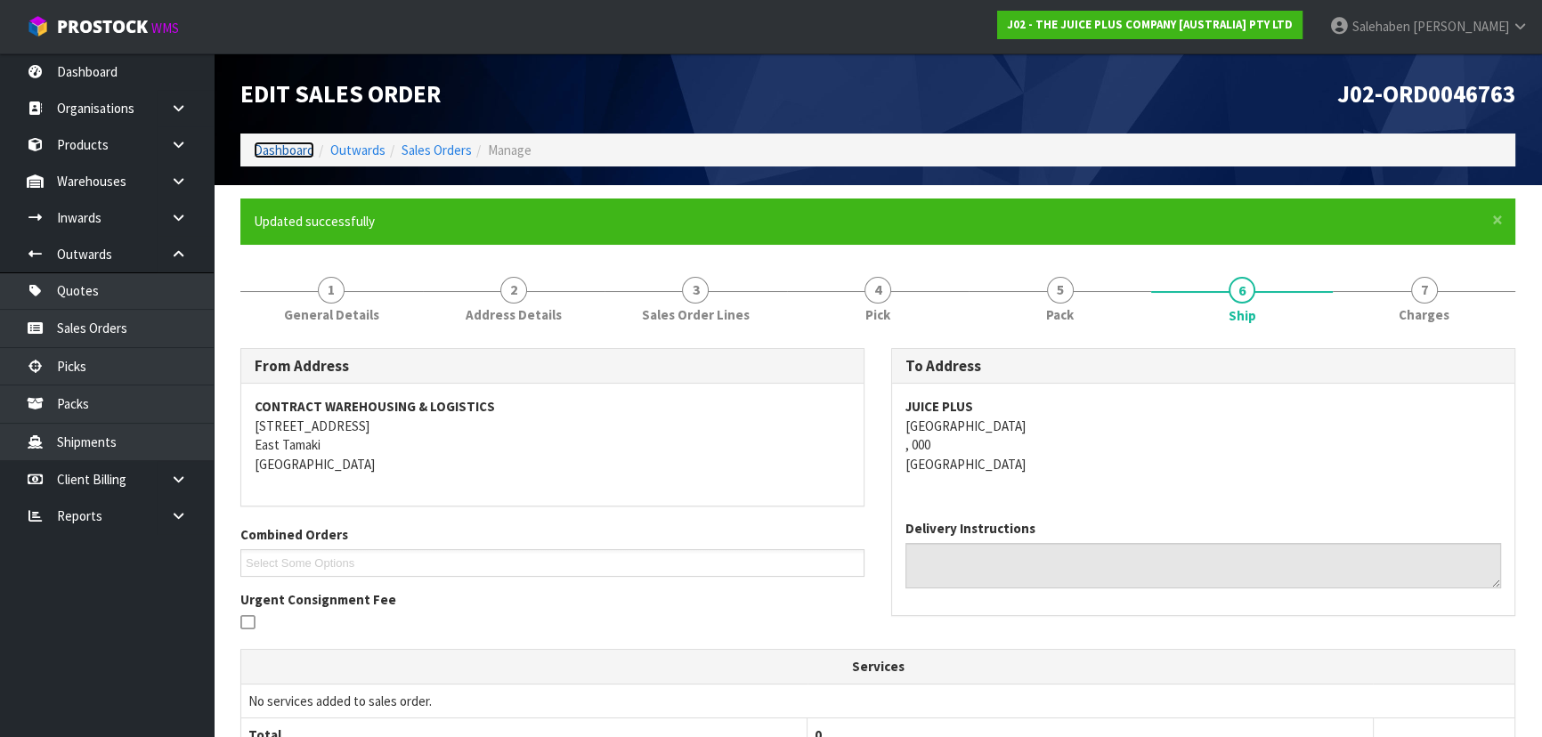
click at [277, 150] on link "Dashboard" at bounding box center [284, 150] width 61 height 17
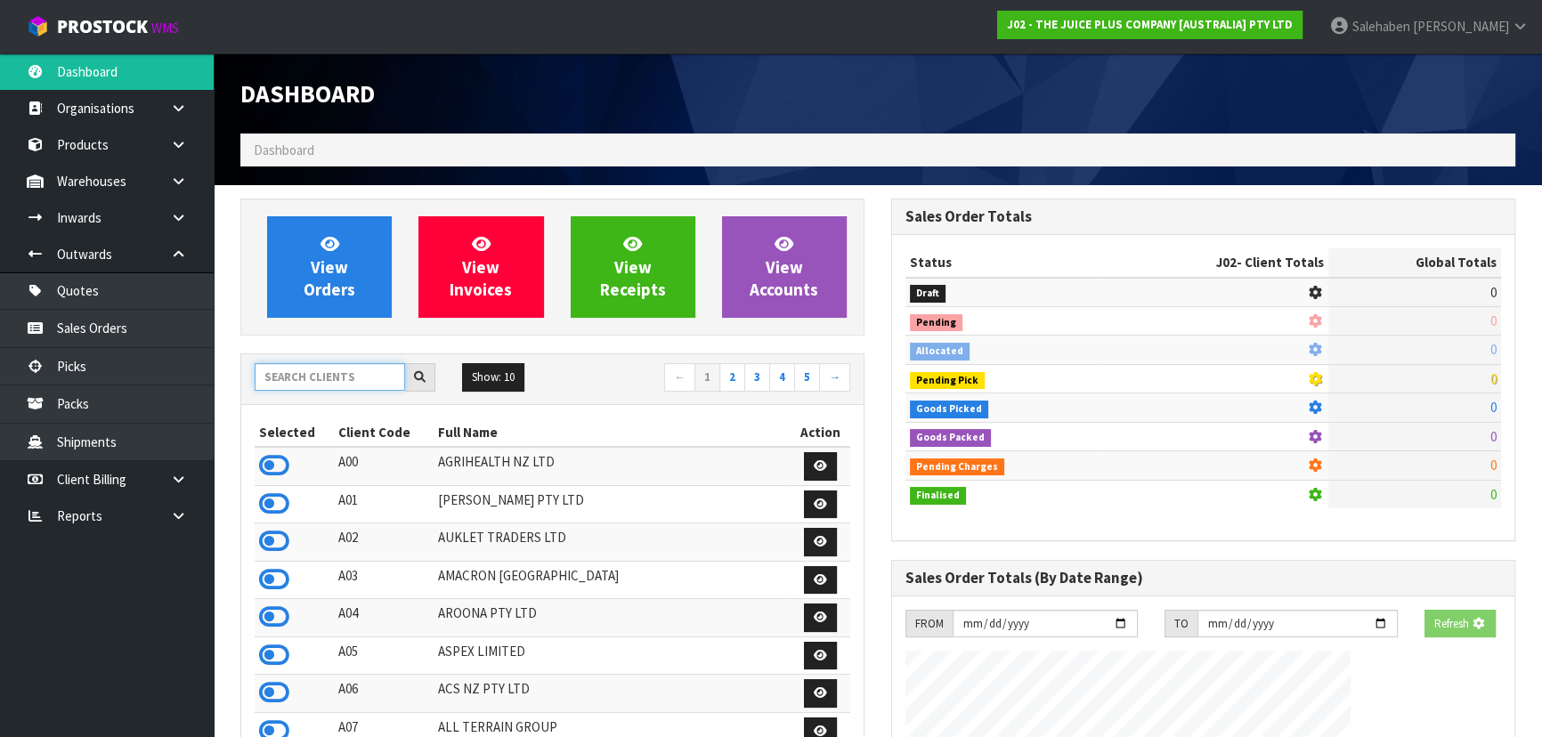
click at [269, 377] on input "text" at bounding box center [330, 377] width 150 height 28
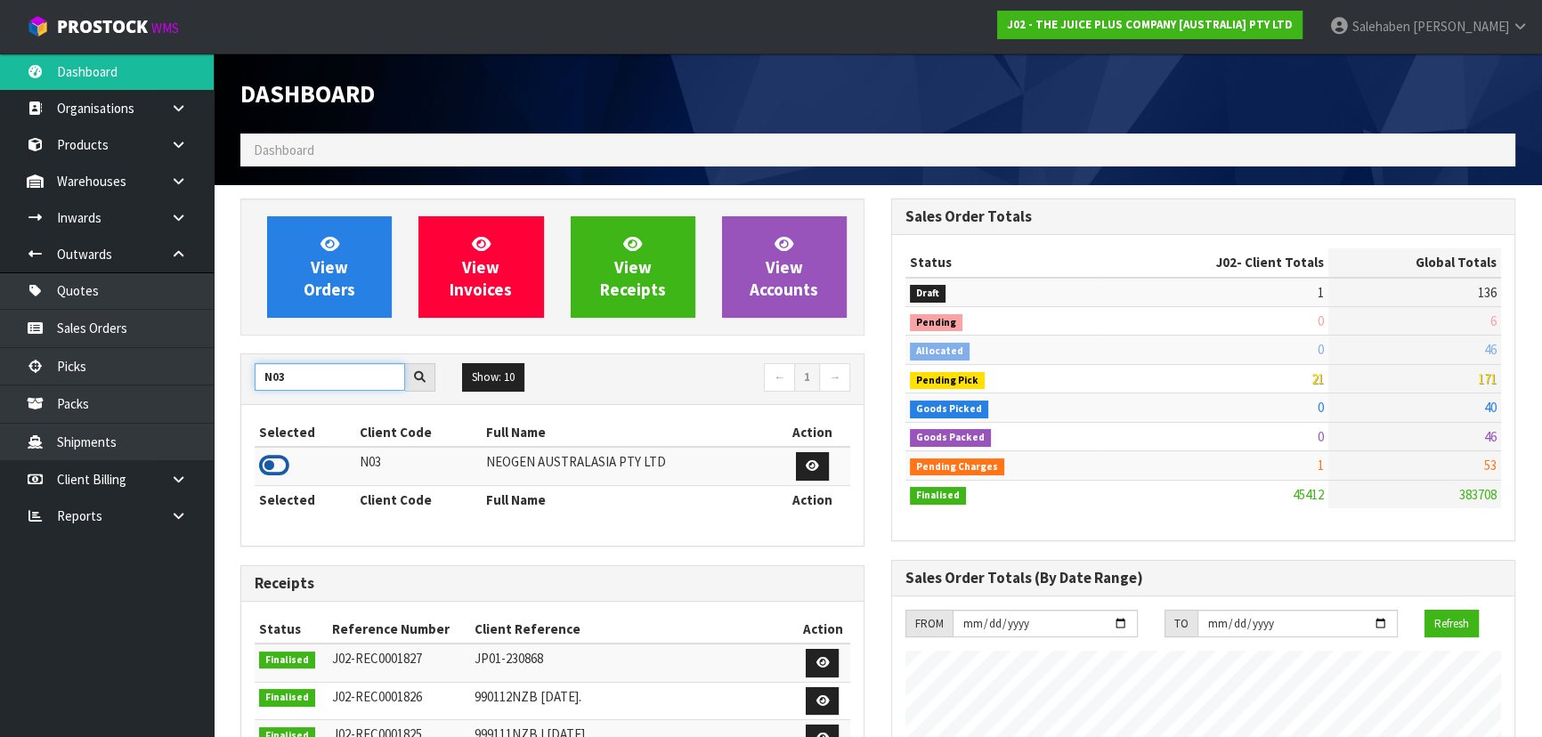
type input "N03"
click at [271, 468] on icon at bounding box center [274, 465] width 30 height 27
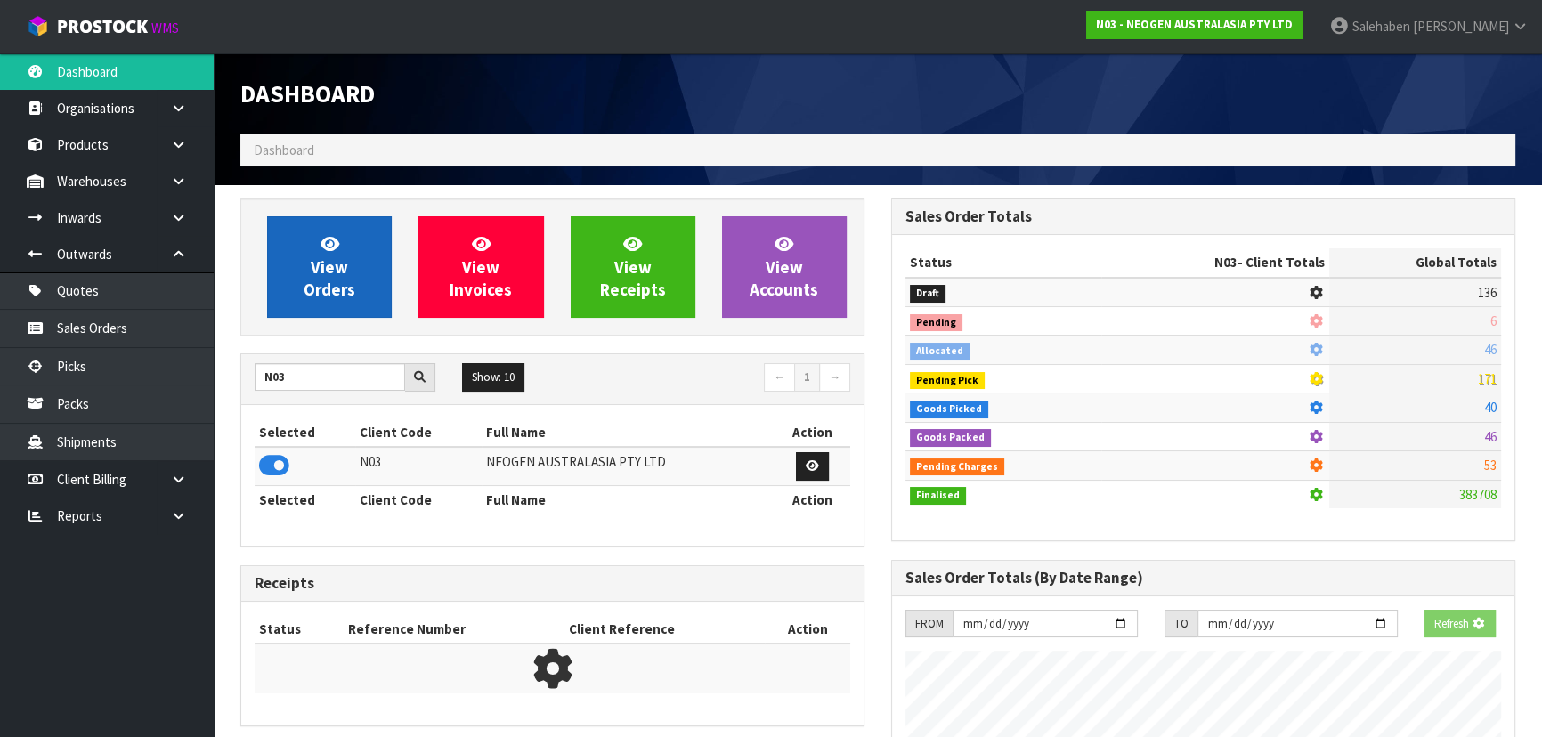
scroll to position [889077, 889535]
click at [336, 294] on span "View Orders" at bounding box center [330, 266] width 52 height 67
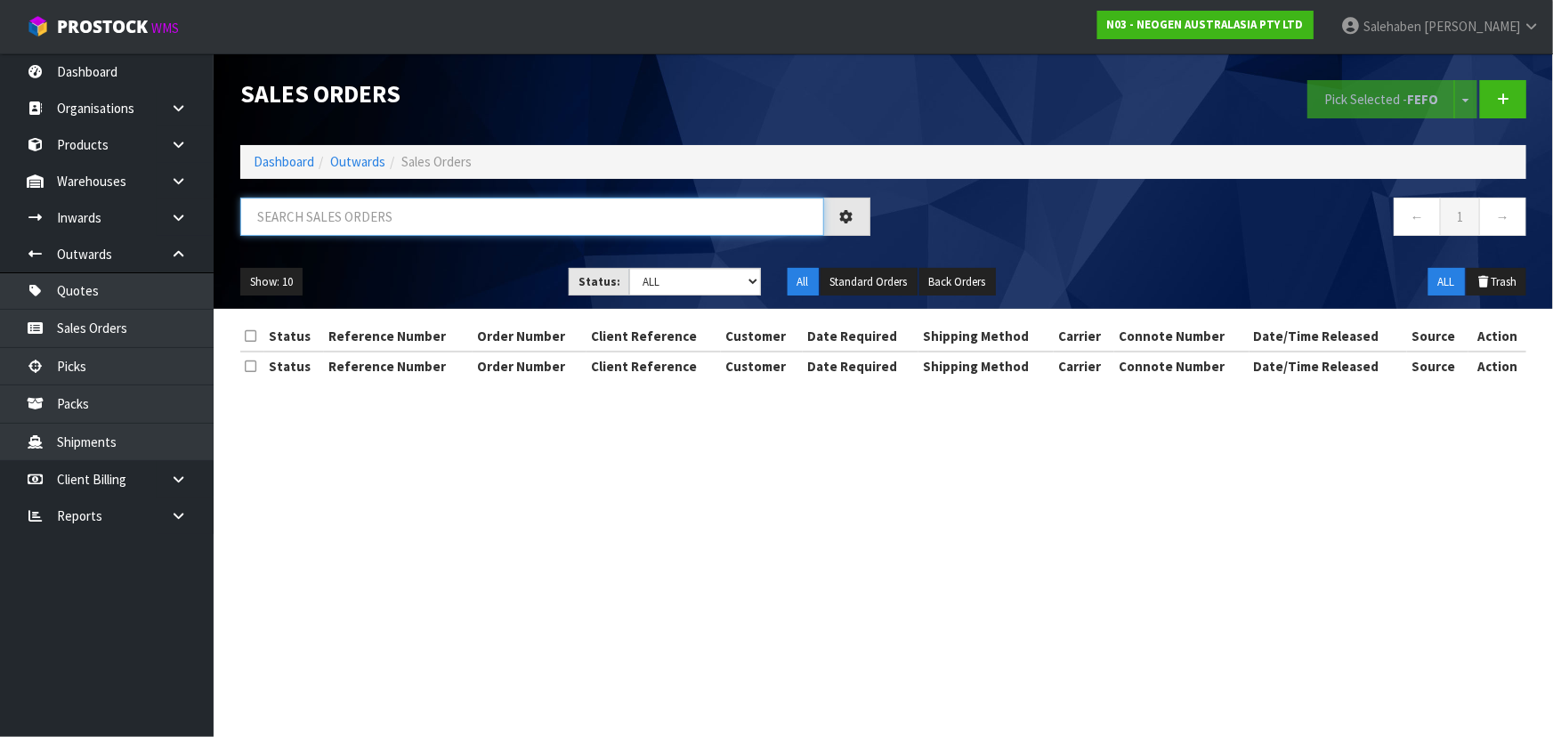
click at [361, 204] on input "text" at bounding box center [532, 217] width 584 height 38
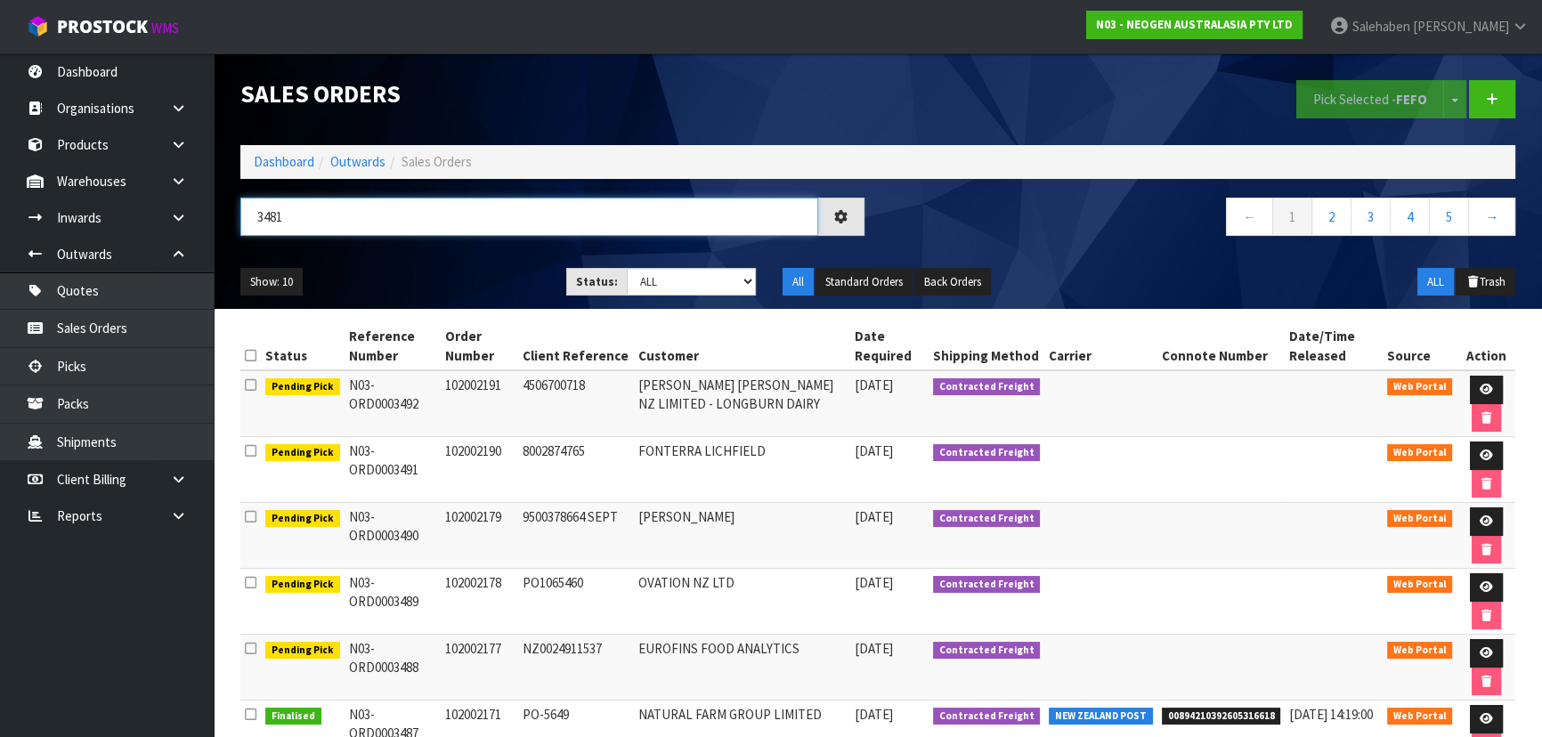
type input "3481"
click at [426, 270] on ul "Show: 10 5 10 25 50" at bounding box center [389, 282] width 299 height 28
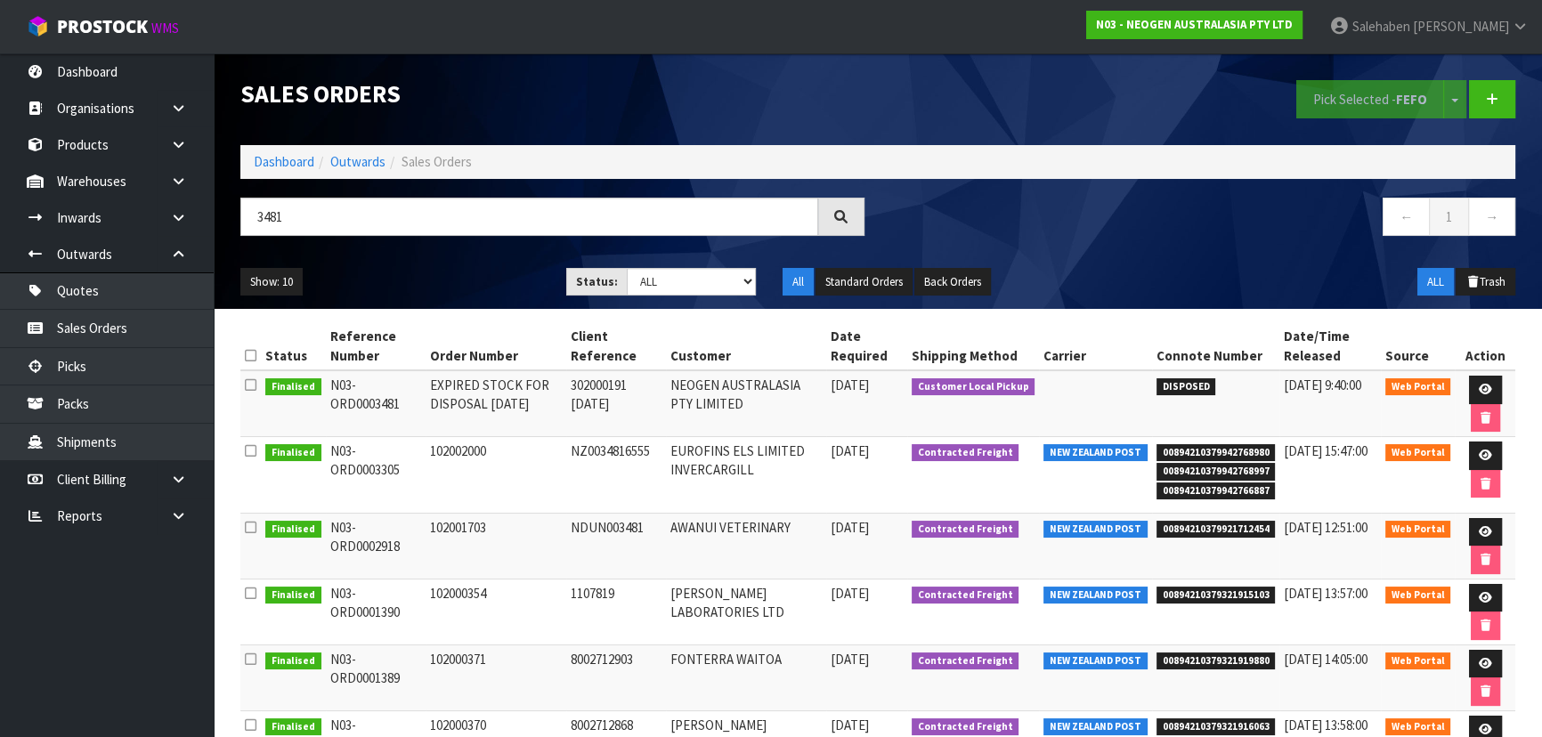
click at [426, 270] on ul "Show: 10 5 10 25 50" at bounding box center [389, 282] width 299 height 28
click at [411, 274] on ul "Show: 10 5 10 25 50" at bounding box center [389, 282] width 299 height 28
click at [263, 153] on link "Dashboard" at bounding box center [284, 161] width 61 height 17
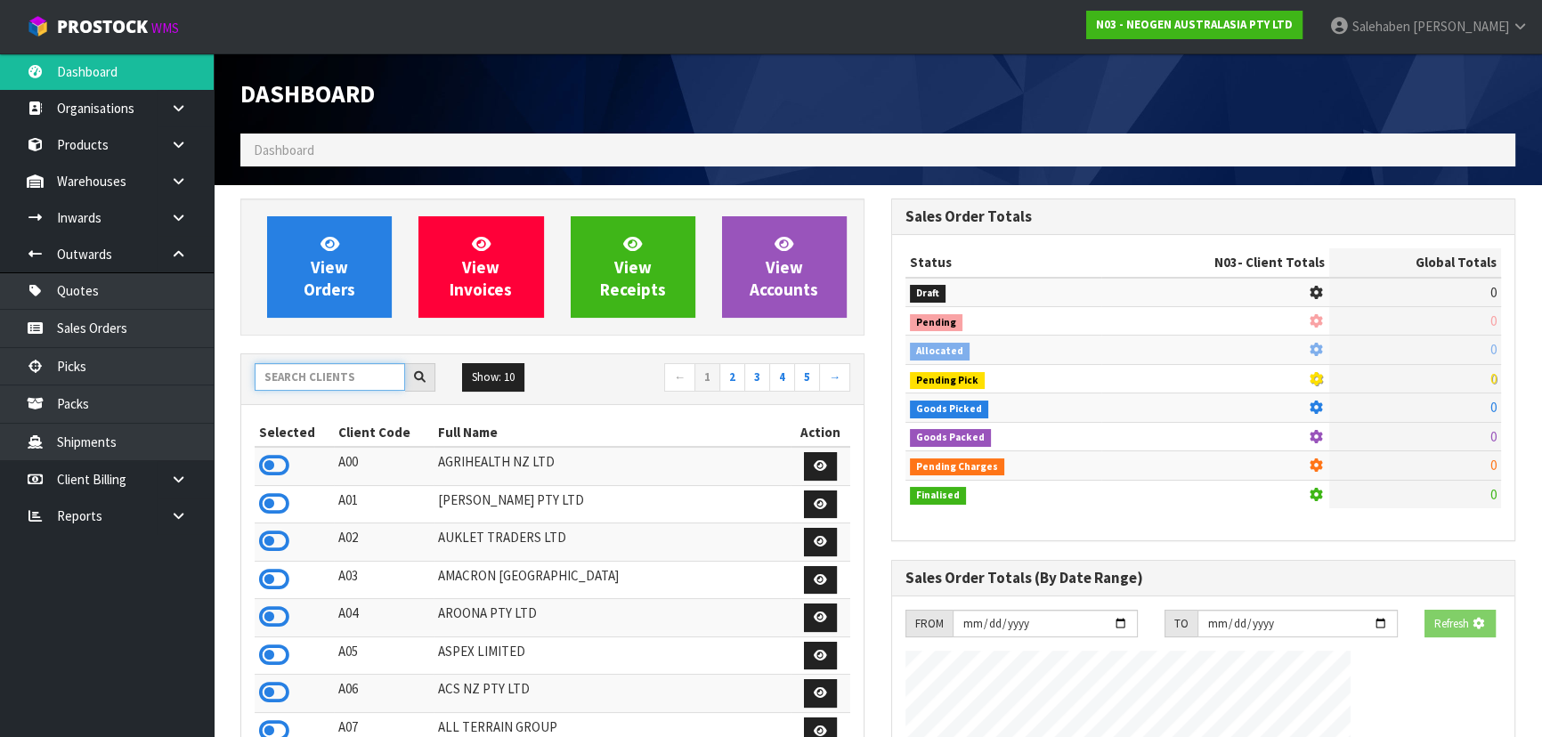
click at [296, 383] on input "text" at bounding box center [330, 377] width 150 height 28
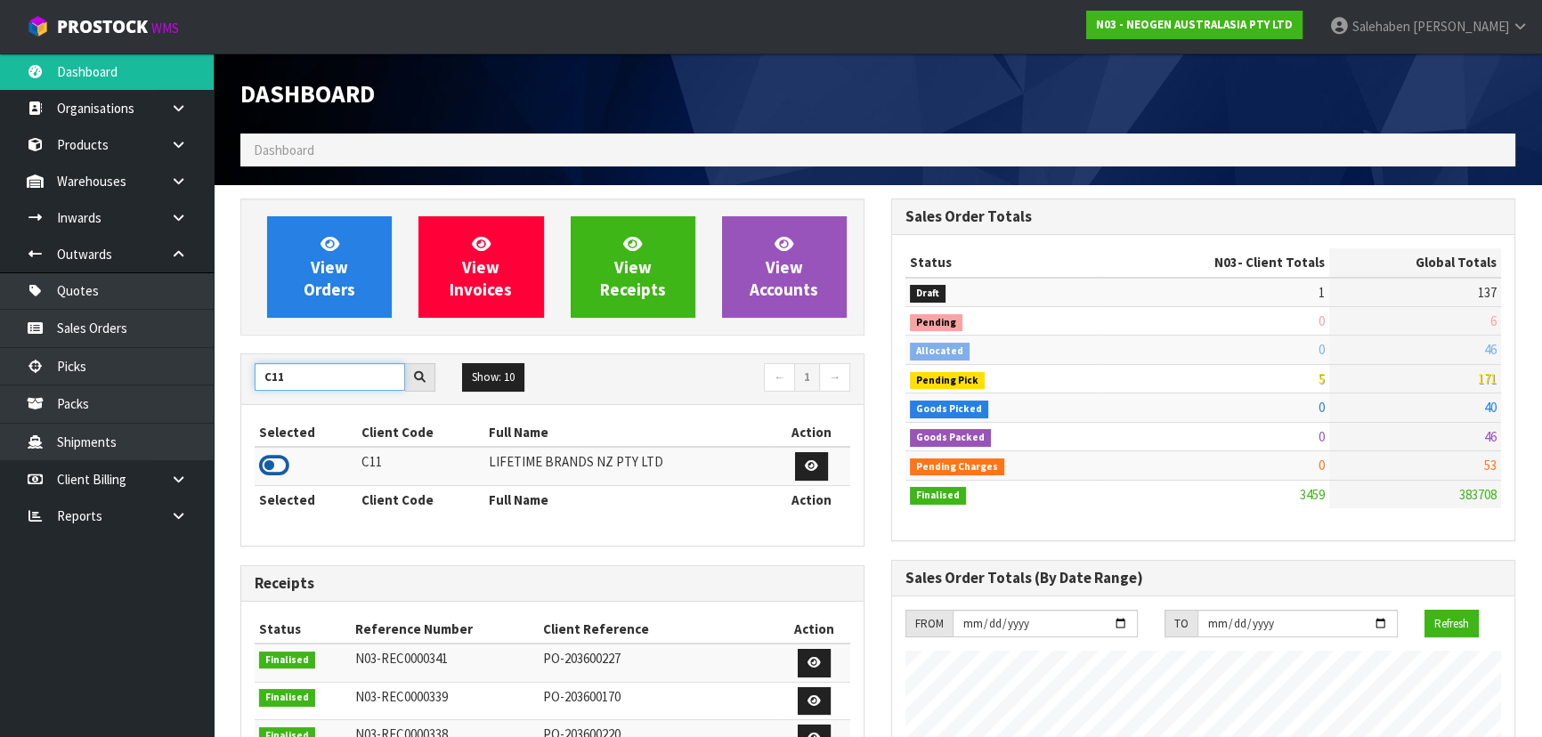
type input "C11"
click at [280, 466] on icon at bounding box center [274, 465] width 30 height 27
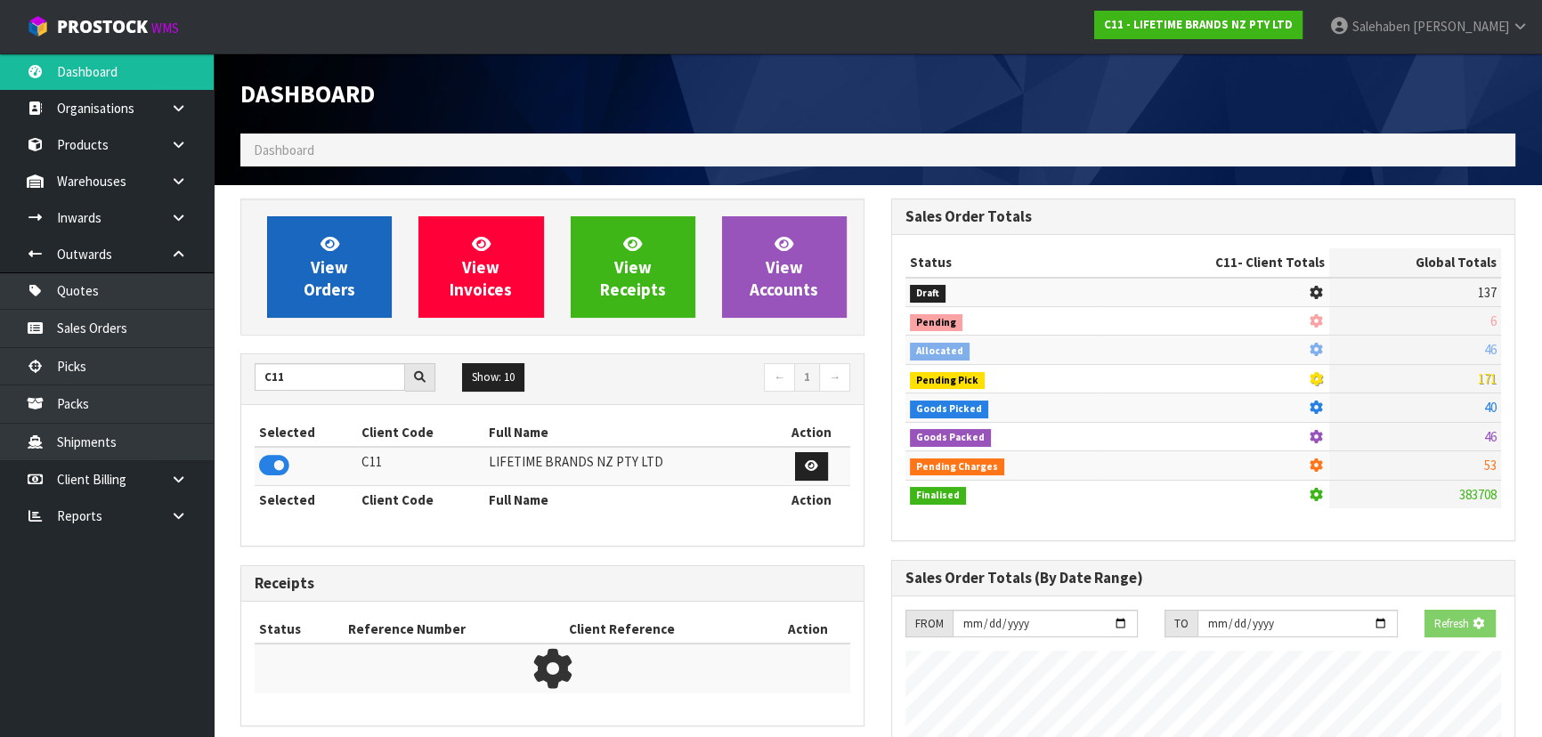
scroll to position [889077, 889535]
click at [336, 282] on span "View Orders" at bounding box center [330, 266] width 52 height 67
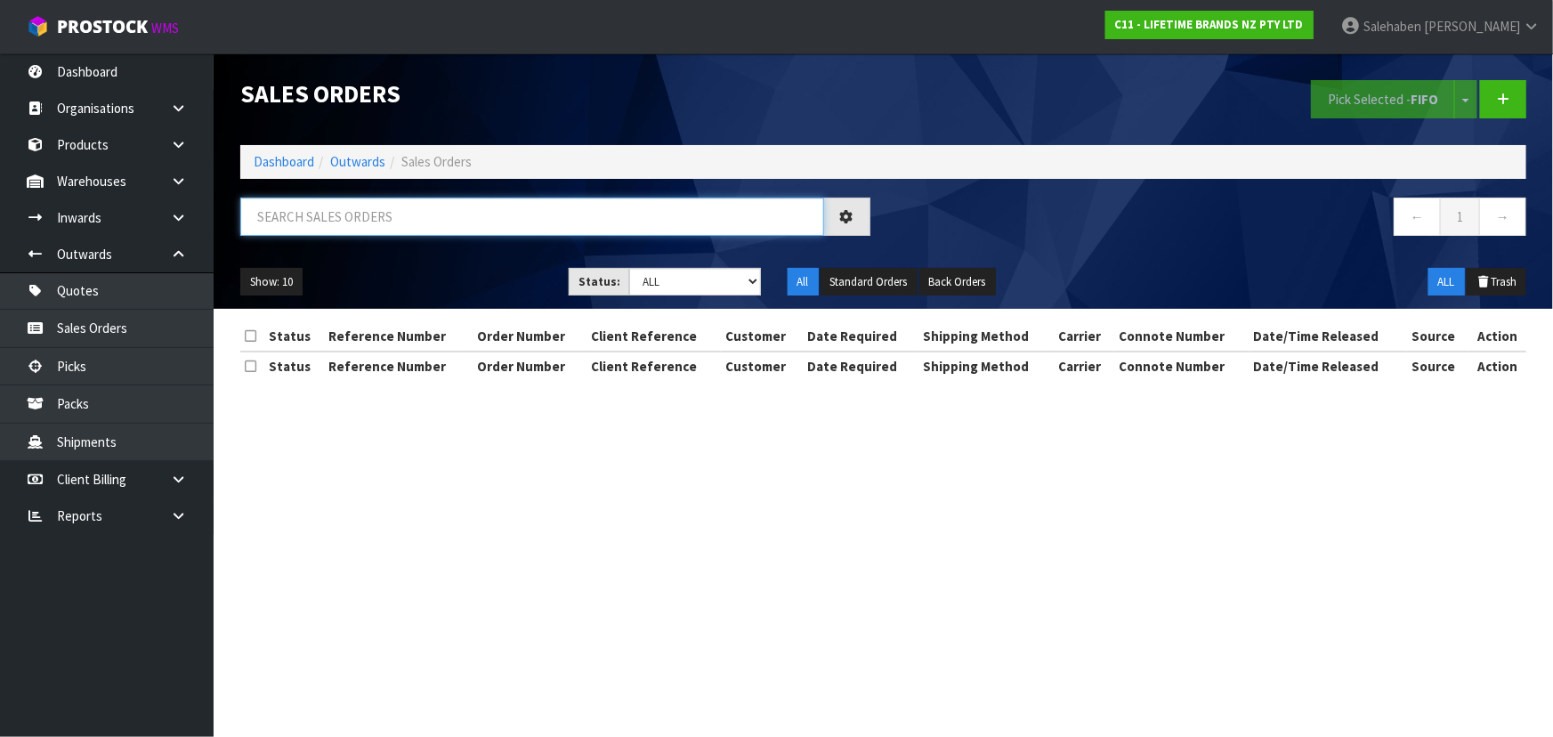
click at [361, 233] on input "text" at bounding box center [532, 217] width 584 height 38
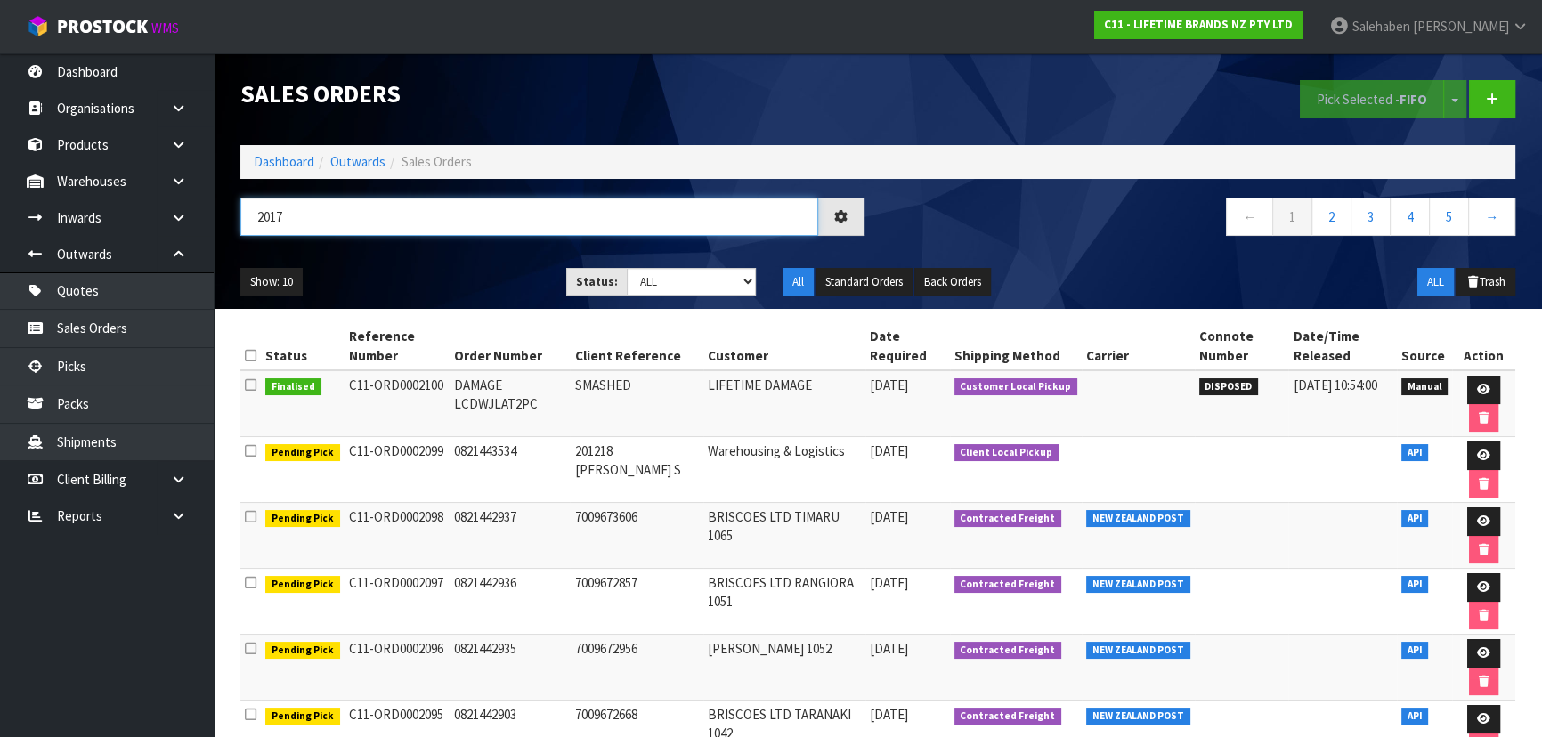
type input "2017"
click at [472, 251] on div "2017 ← 1 2 3 4 5 →" at bounding box center [877, 226] width 1301 height 57
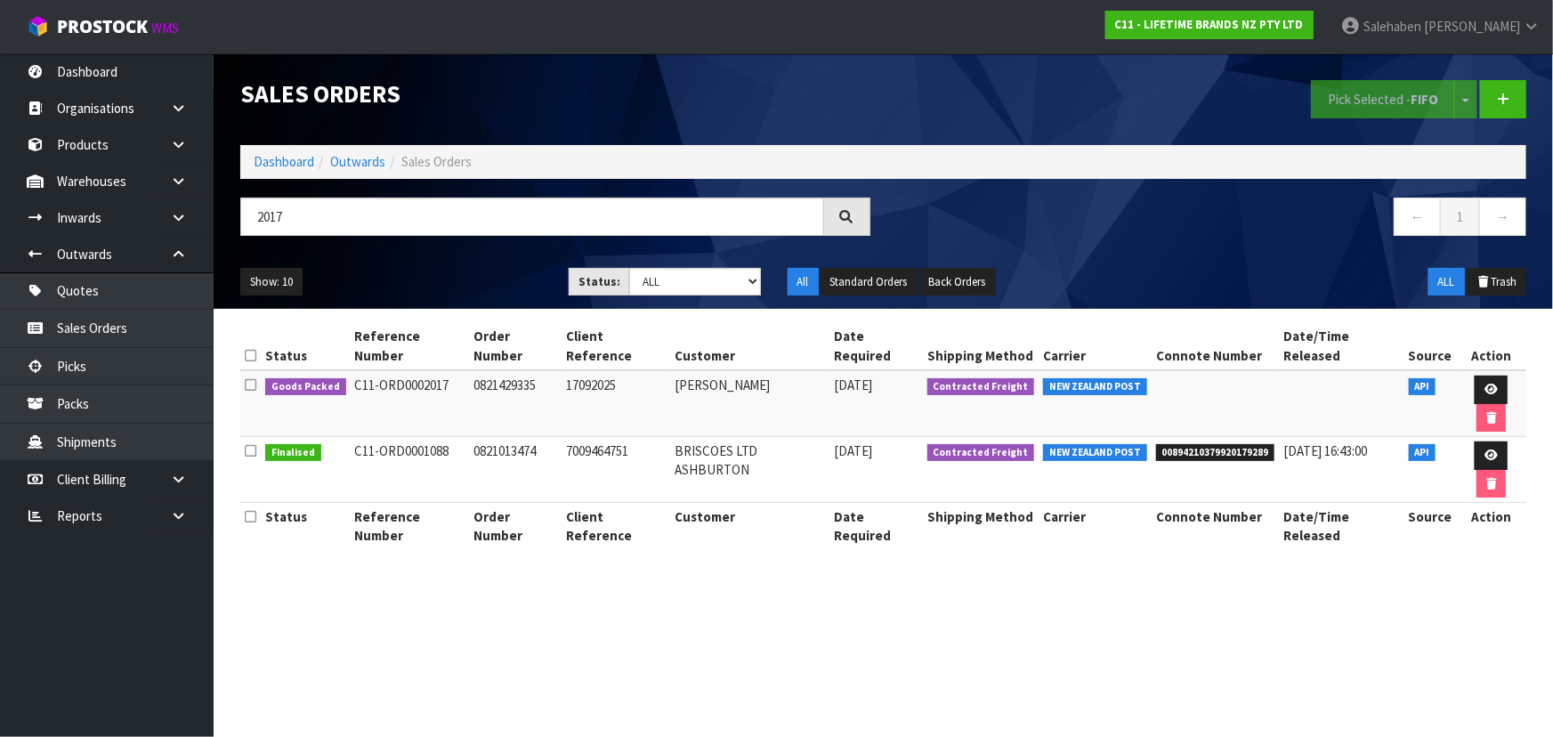
click at [449, 287] on ul "Show: 10 5 10 25 50" at bounding box center [391, 282] width 302 height 28
click at [1485, 384] on icon at bounding box center [1491, 390] width 13 height 12
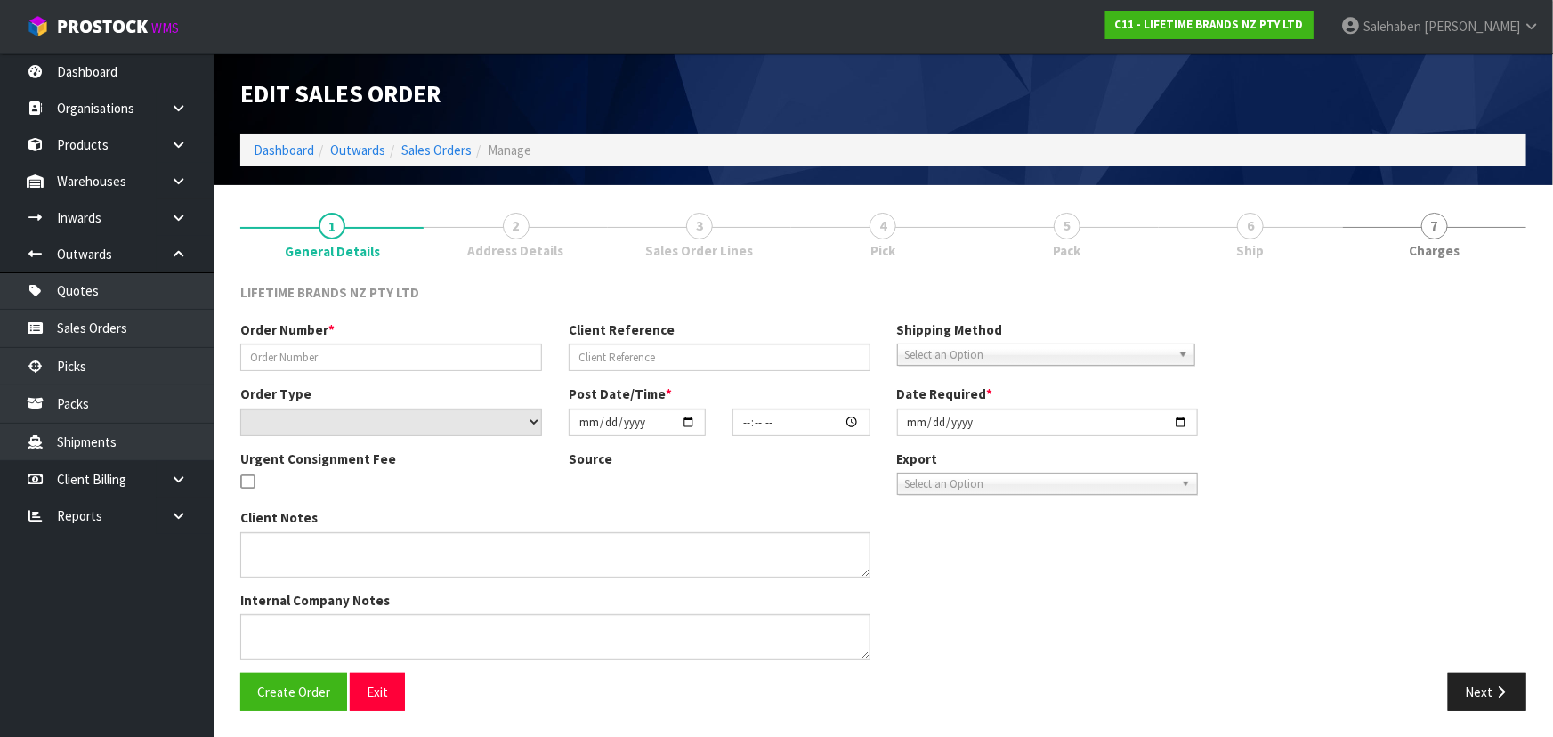
type input "0821429335"
type input "17092025"
select select "number:0"
type input "[DATE]"
type input "08:09:26.000"
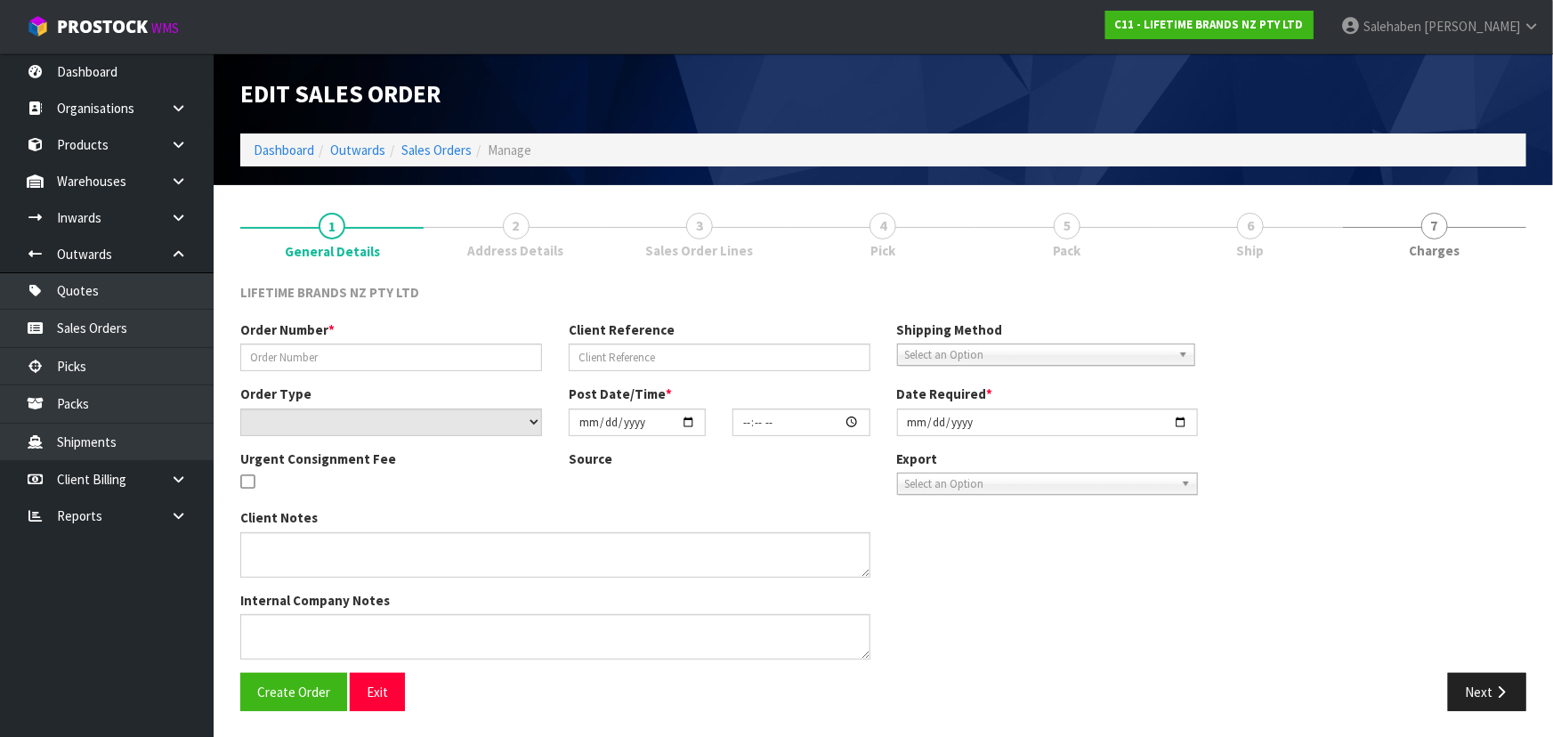
type input "[DATE]"
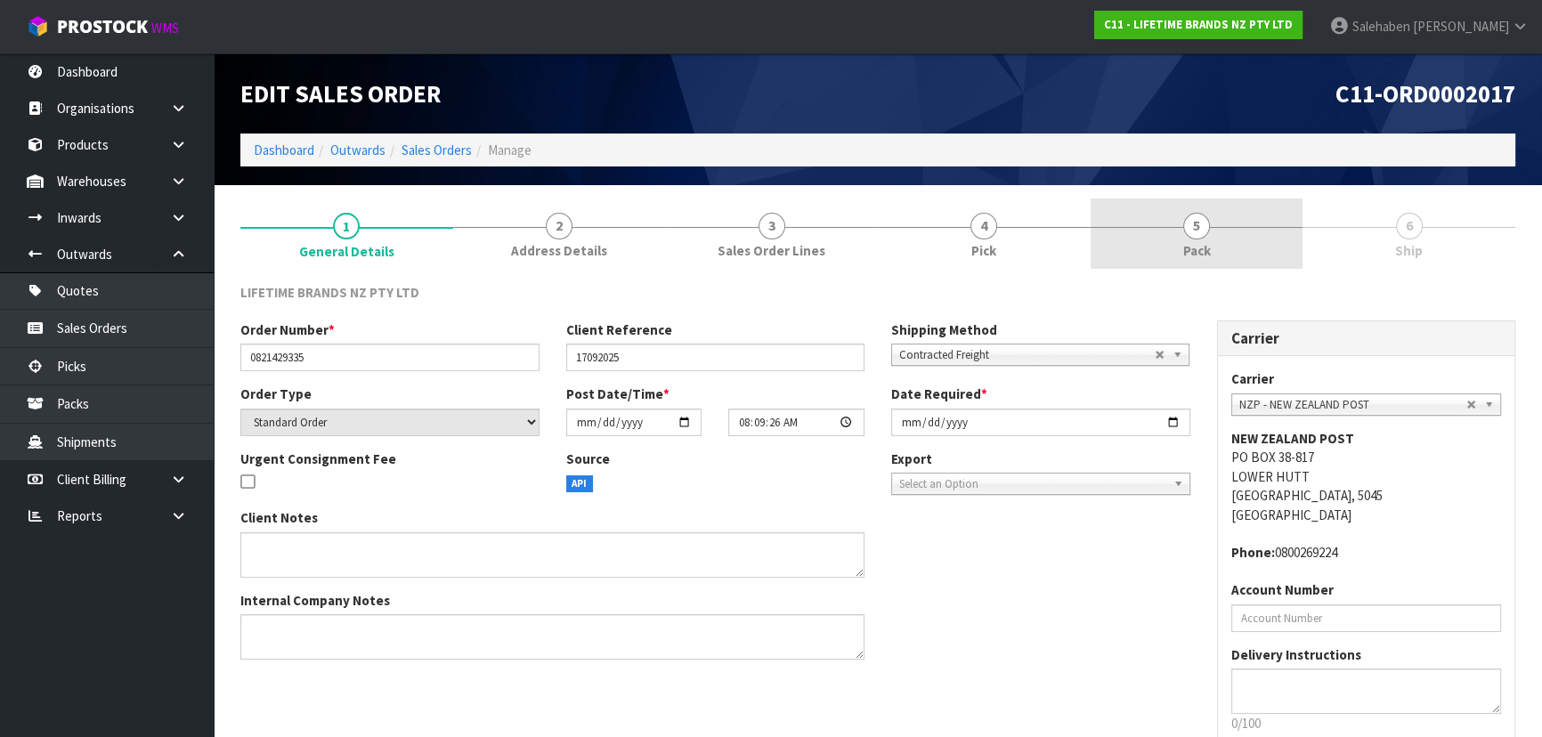
click at [1184, 239] on link "5 Pack" at bounding box center [1196, 234] width 213 height 70
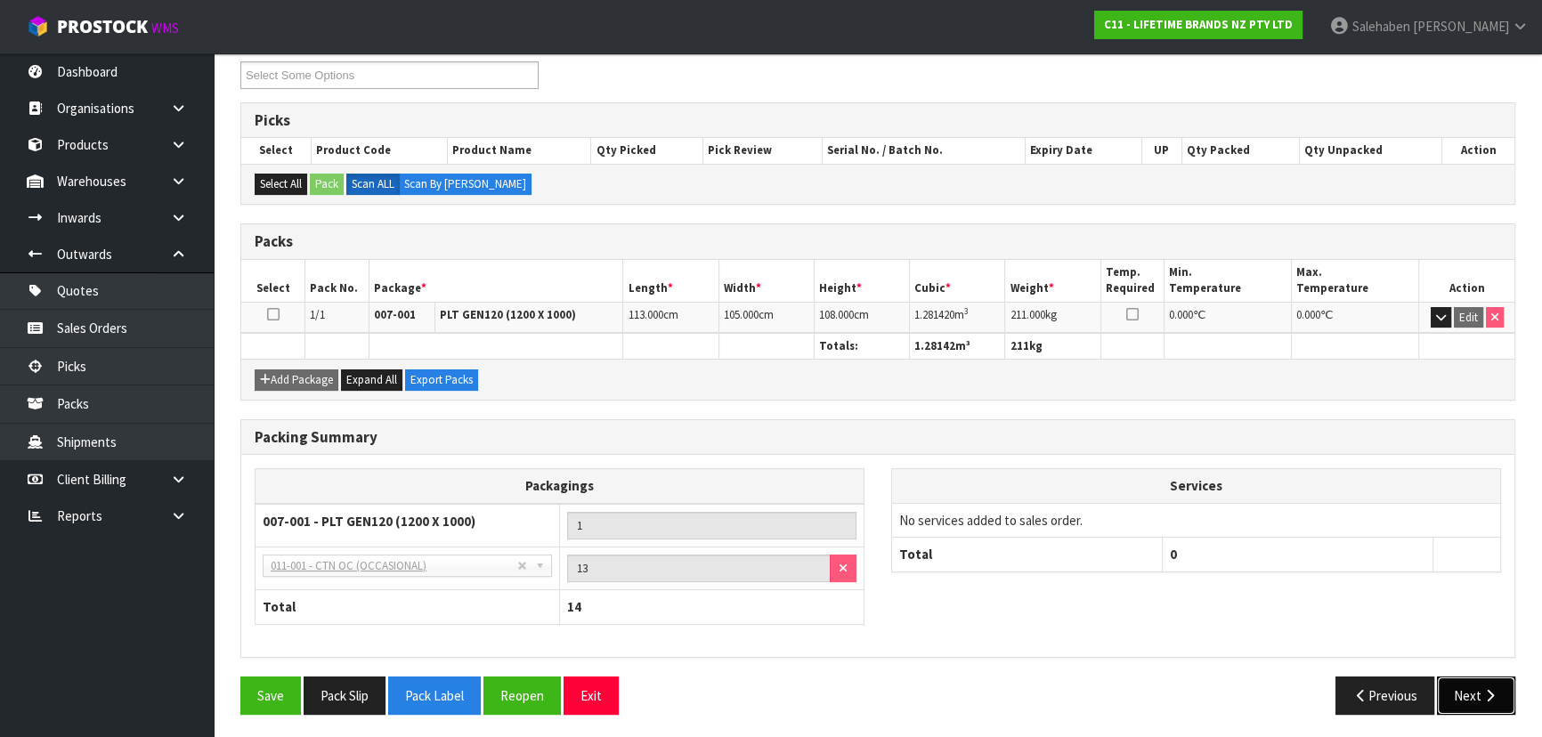
click at [1478, 703] on button "Next" at bounding box center [1476, 696] width 78 height 38
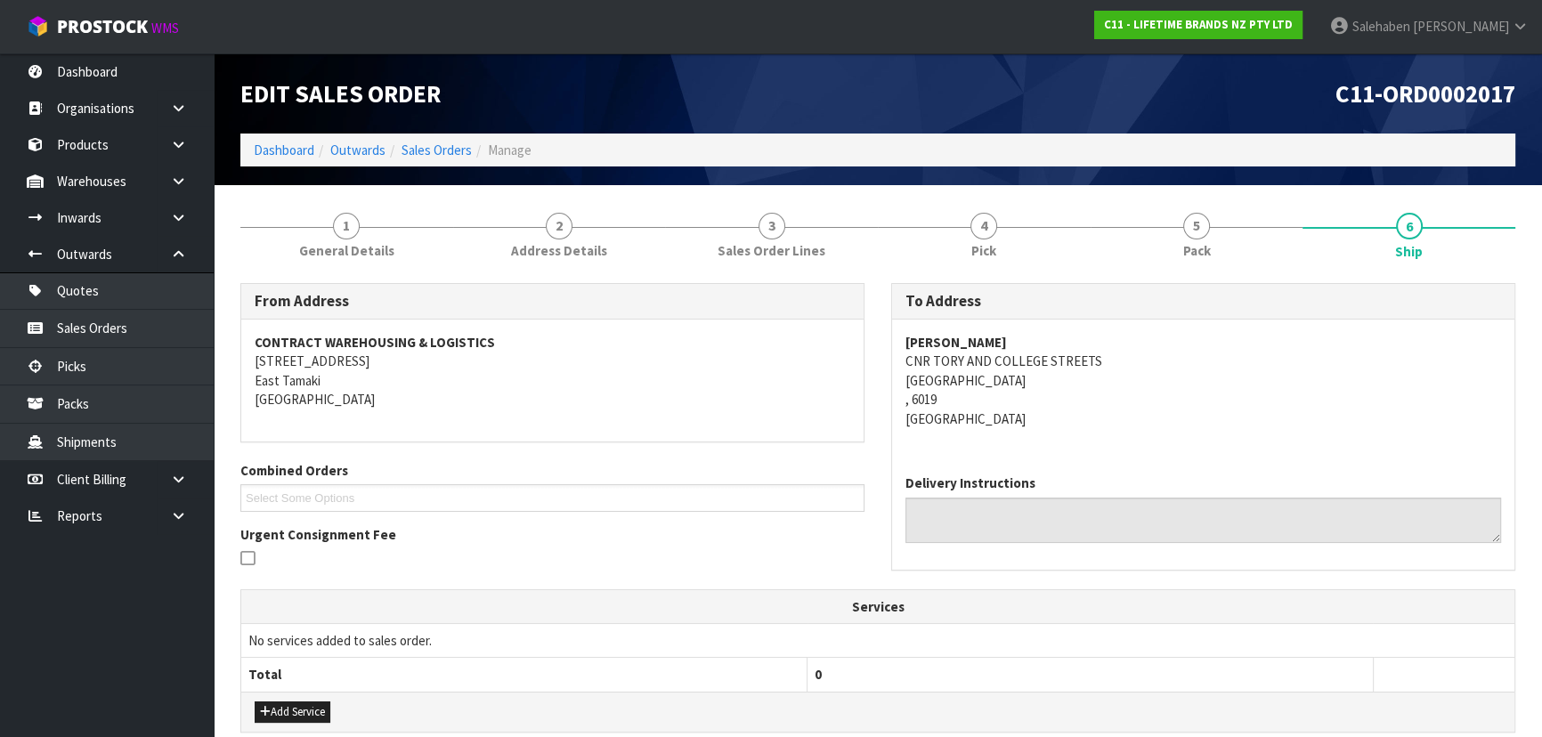
copy strong "[PERSON_NAME]"
drag, startPoint x: 900, startPoint y: 335, endPoint x: 1067, endPoint y: 338, distance: 167.4
click at [1089, 338] on div "[PERSON_NAME] [GEOGRAPHIC_DATA] CNR TORY AND [GEOGRAPHIC_DATA] [GEOGRAPHIC_DATA]" at bounding box center [1203, 390] width 622 height 141
copy address "CNR TORY AND [GEOGRAPHIC_DATA]"
drag, startPoint x: 888, startPoint y: 364, endPoint x: 247, endPoint y: 335, distance: 641.6
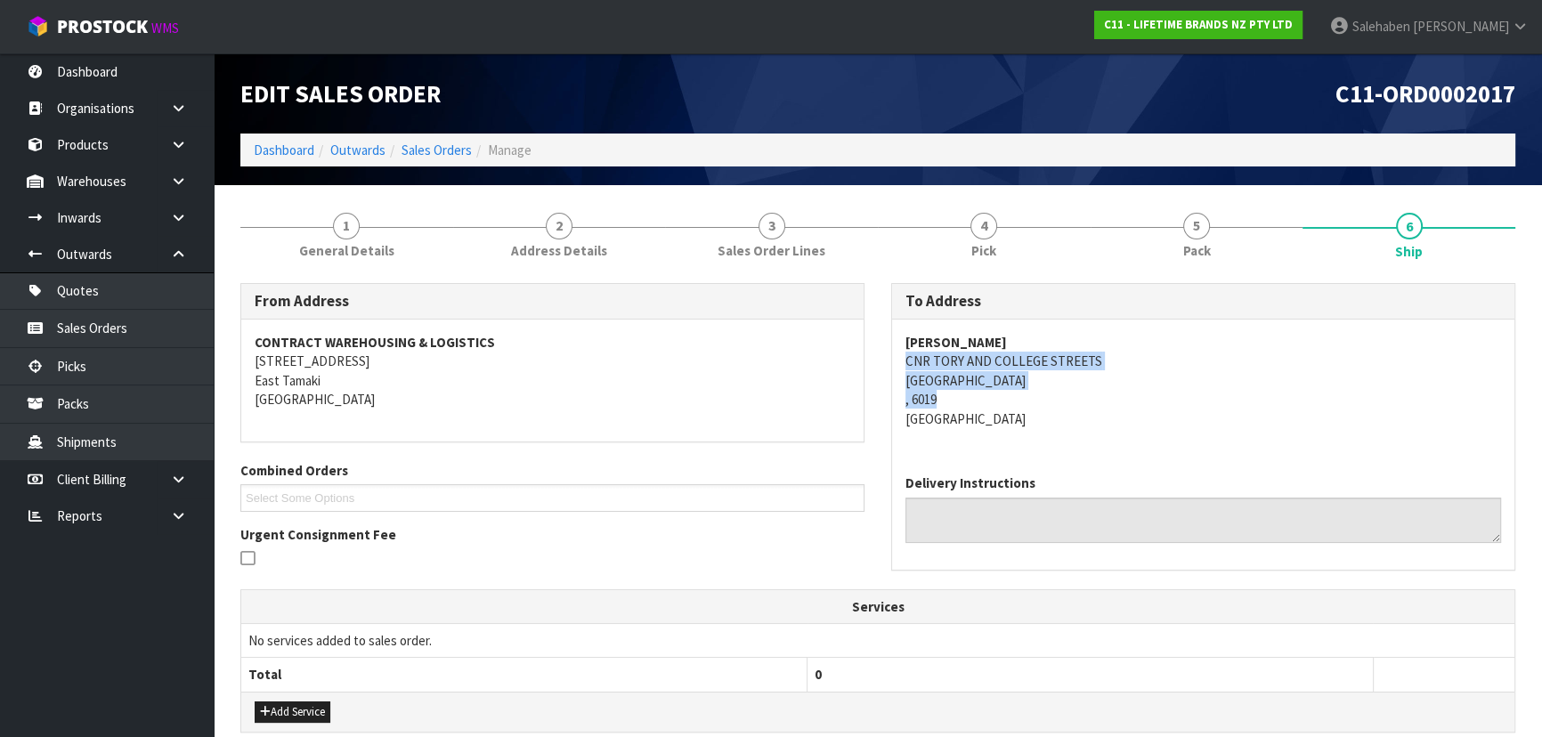
click at [1132, 401] on div "To Address [PERSON_NAME] [GEOGRAPHIC_DATA] [GEOGRAPHIC_DATA] AND [GEOGRAPHIC_DA…" at bounding box center [1203, 435] width 651 height 305
click at [905, 357] on address "[PERSON_NAME] [GEOGRAPHIC_DATA] CNR TORY AND [GEOGRAPHIC_DATA] [GEOGRAPHIC_DATA]" at bounding box center [1203, 380] width 596 height 95
drag, startPoint x: 905, startPoint y: 357, endPoint x: 1107, endPoint y: 354, distance: 201.2
click at [1107, 354] on address "[PERSON_NAME] [GEOGRAPHIC_DATA] CNR TORY AND [GEOGRAPHIC_DATA] [GEOGRAPHIC_DATA]" at bounding box center [1203, 380] width 596 height 95
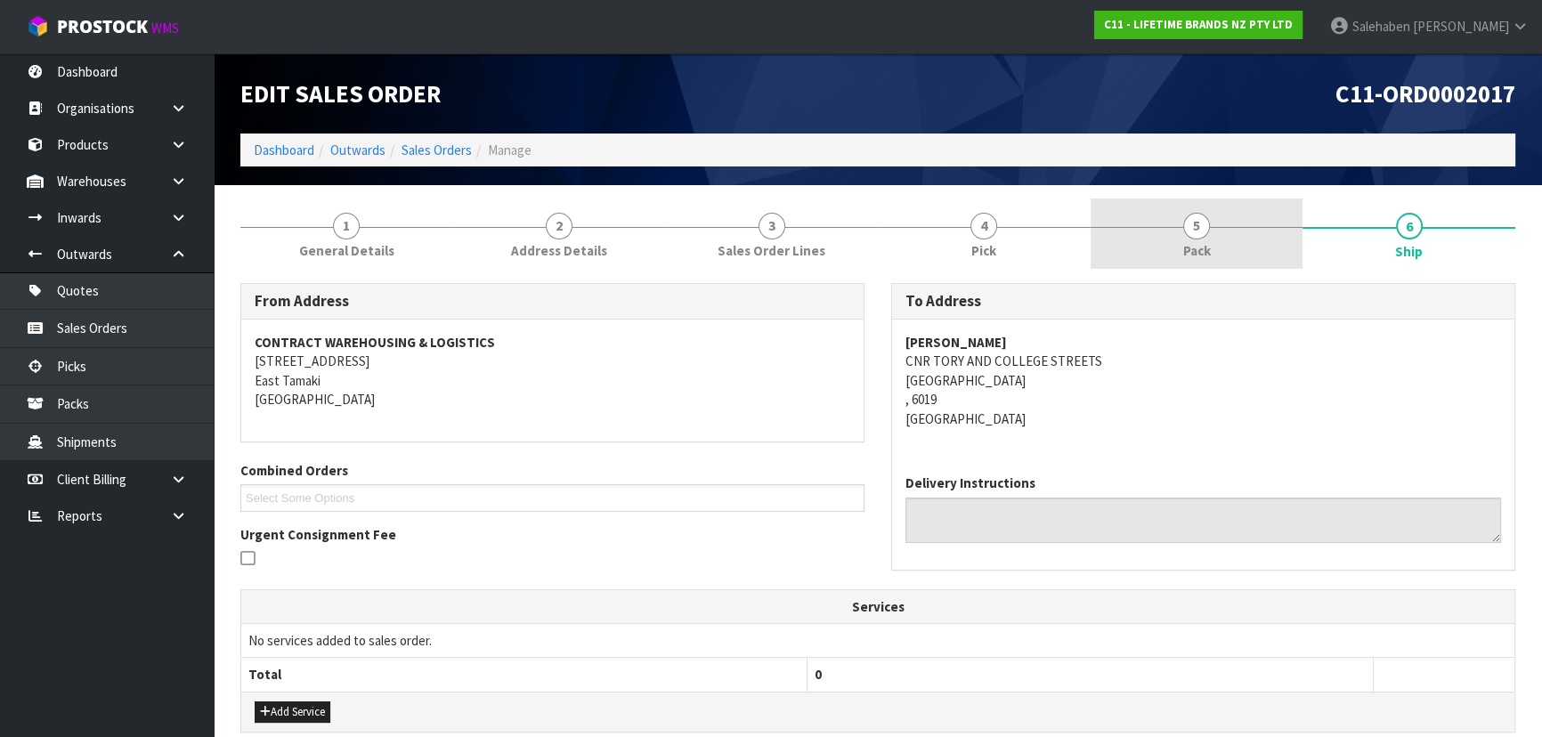
click at [1174, 249] on link "5 Pack" at bounding box center [1196, 234] width 213 height 70
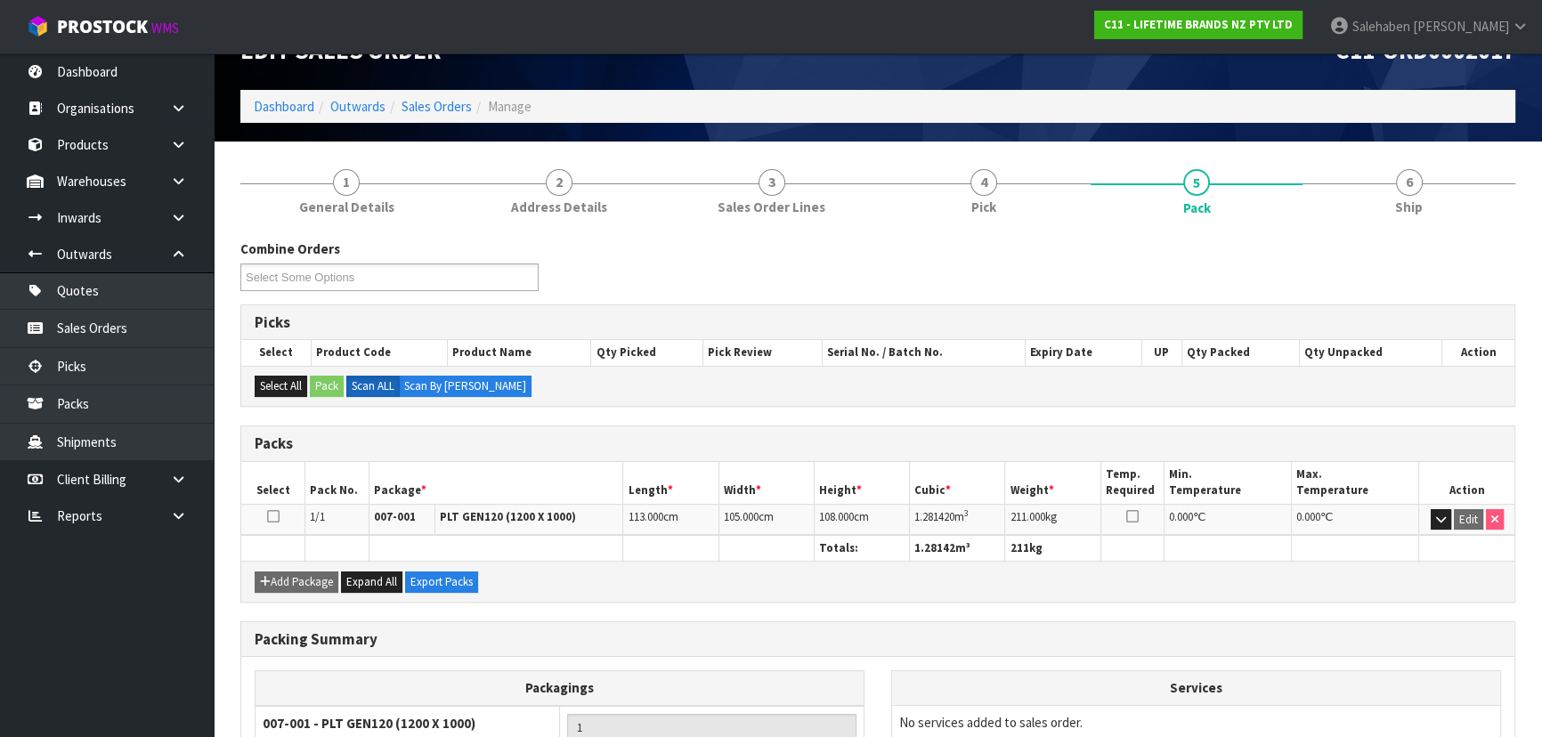
scroll to position [80, 0]
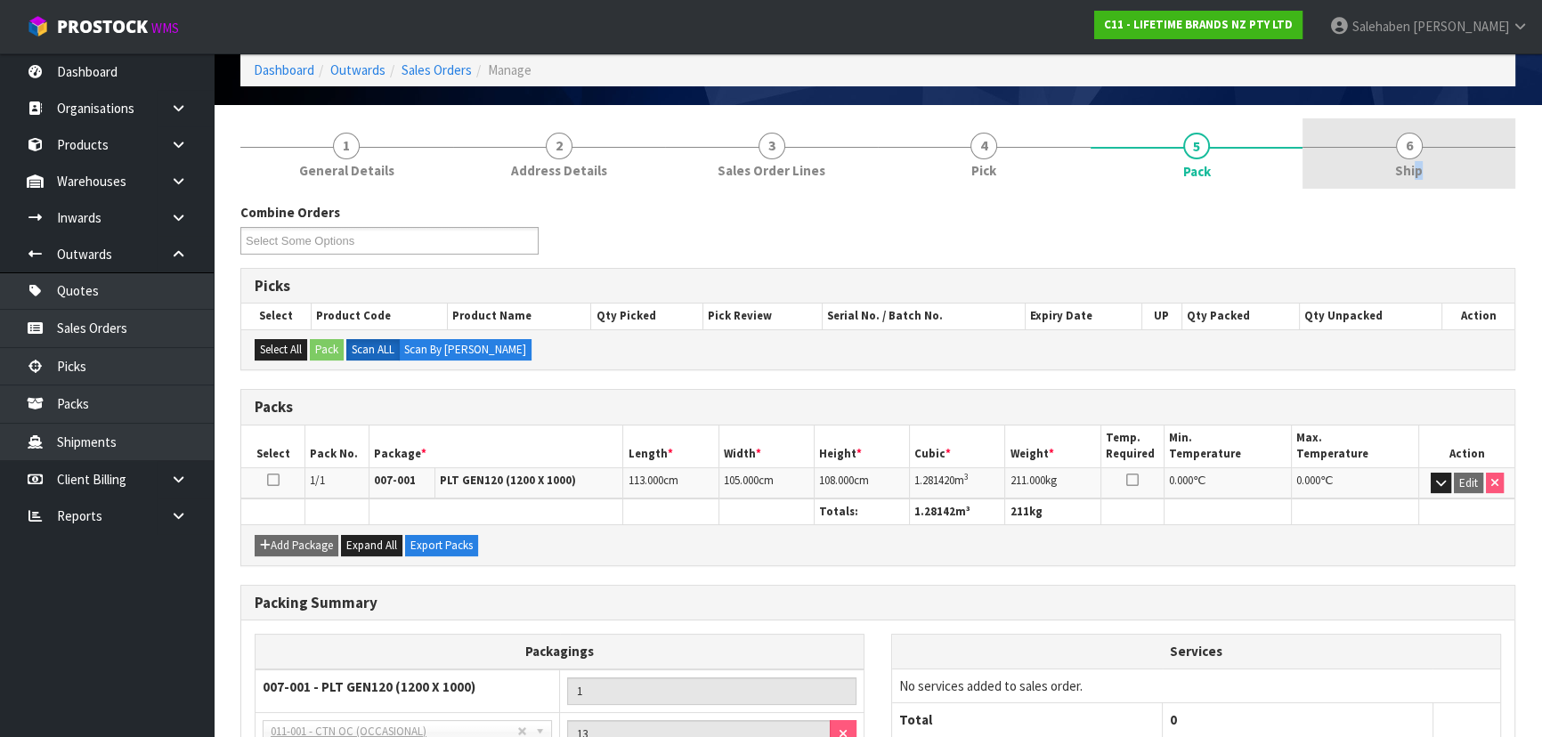
drag, startPoint x: 1415, startPoint y: 166, endPoint x: 1398, endPoint y: 182, distance: 23.3
click at [1418, 162] on span "Ship" at bounding box center [1409, 170] width 28 height 19
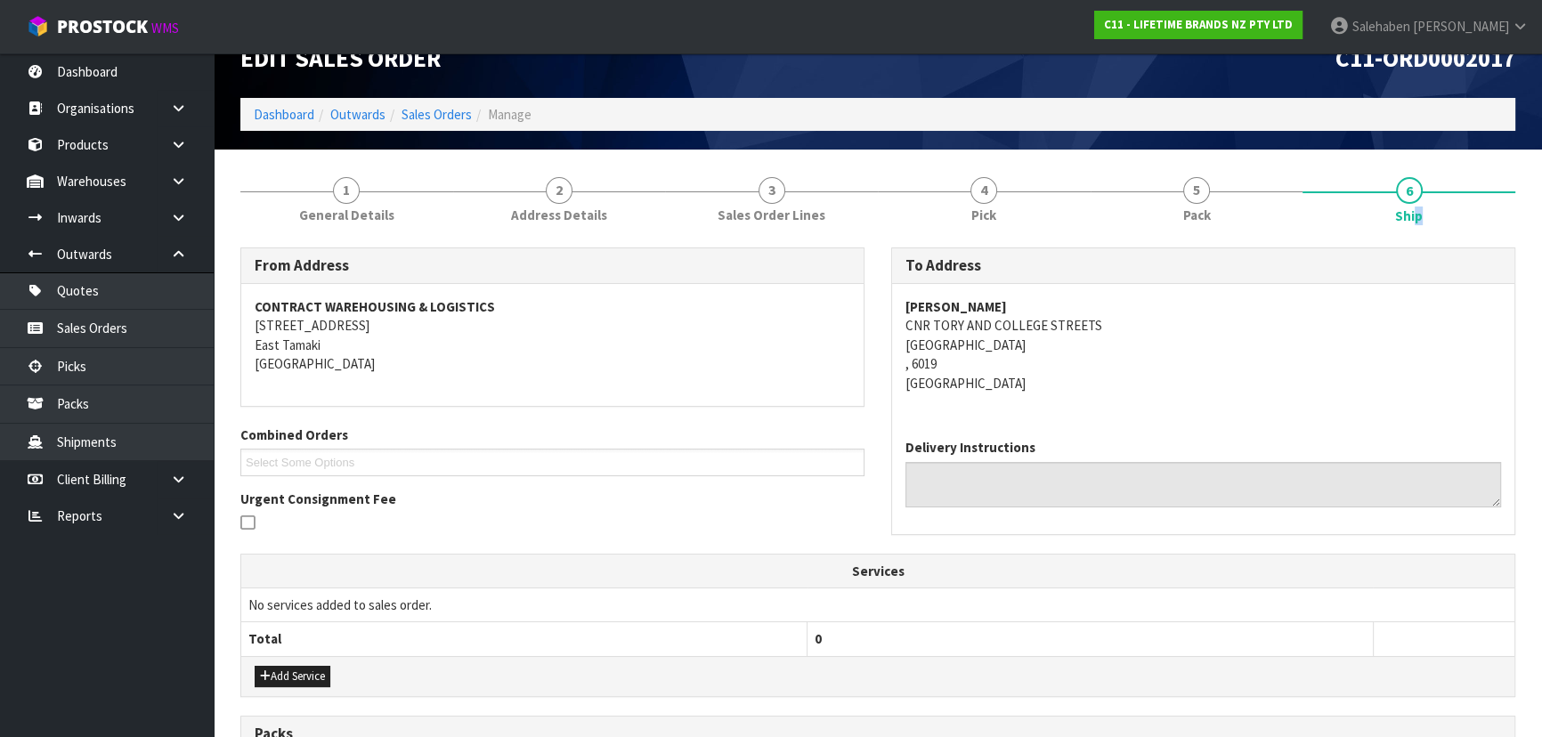
scroll to position [0, 0]
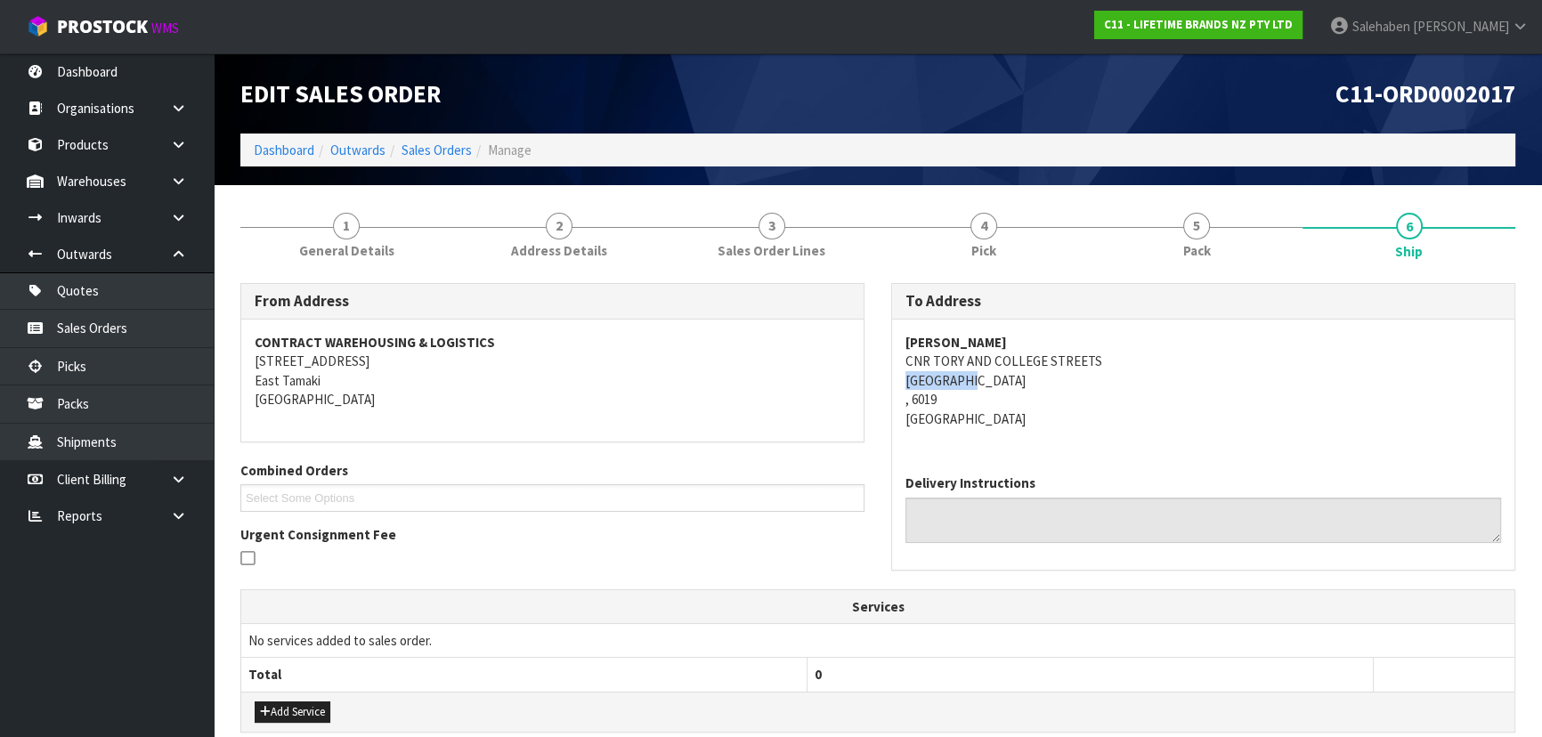
copy address "[GEOGRAPHIC_DATA]"
drag, startPoint x: 897, startPoint y: 387, endPoint x: 994, endPoint y: 382, distance: 97.2
click at [994, 382] on div "[PERSON_NAME] [GEOGRAPHIC_DATA] CNR TORY AND [GEOGRAPHIC_DATA] [GEOGRAPHIC_DATA]" at bounding box center [1203, 390] width 622 height 141
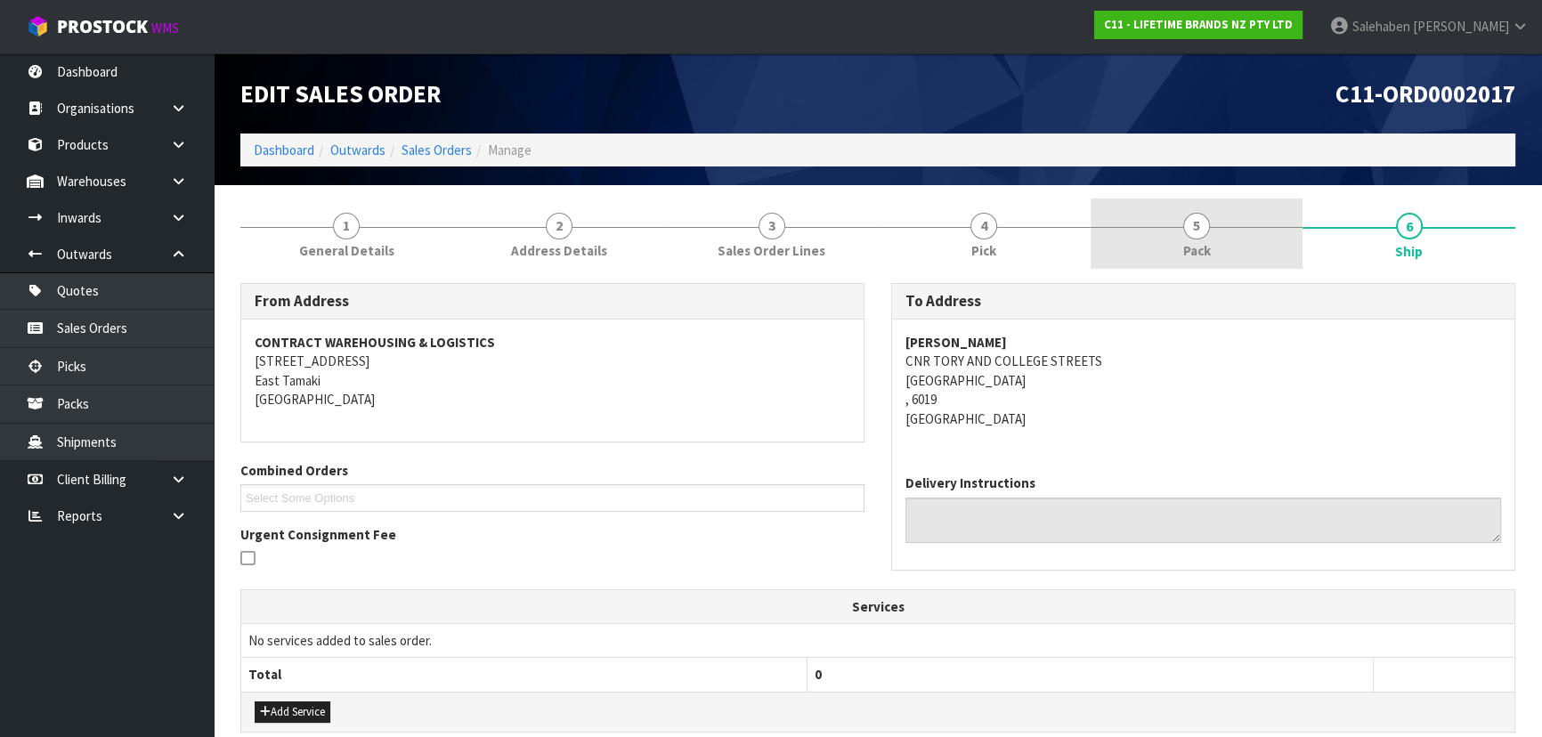
click at [1234, 247] on link "5 Pack" at bounding box center [1196, 234] width 213 height 70
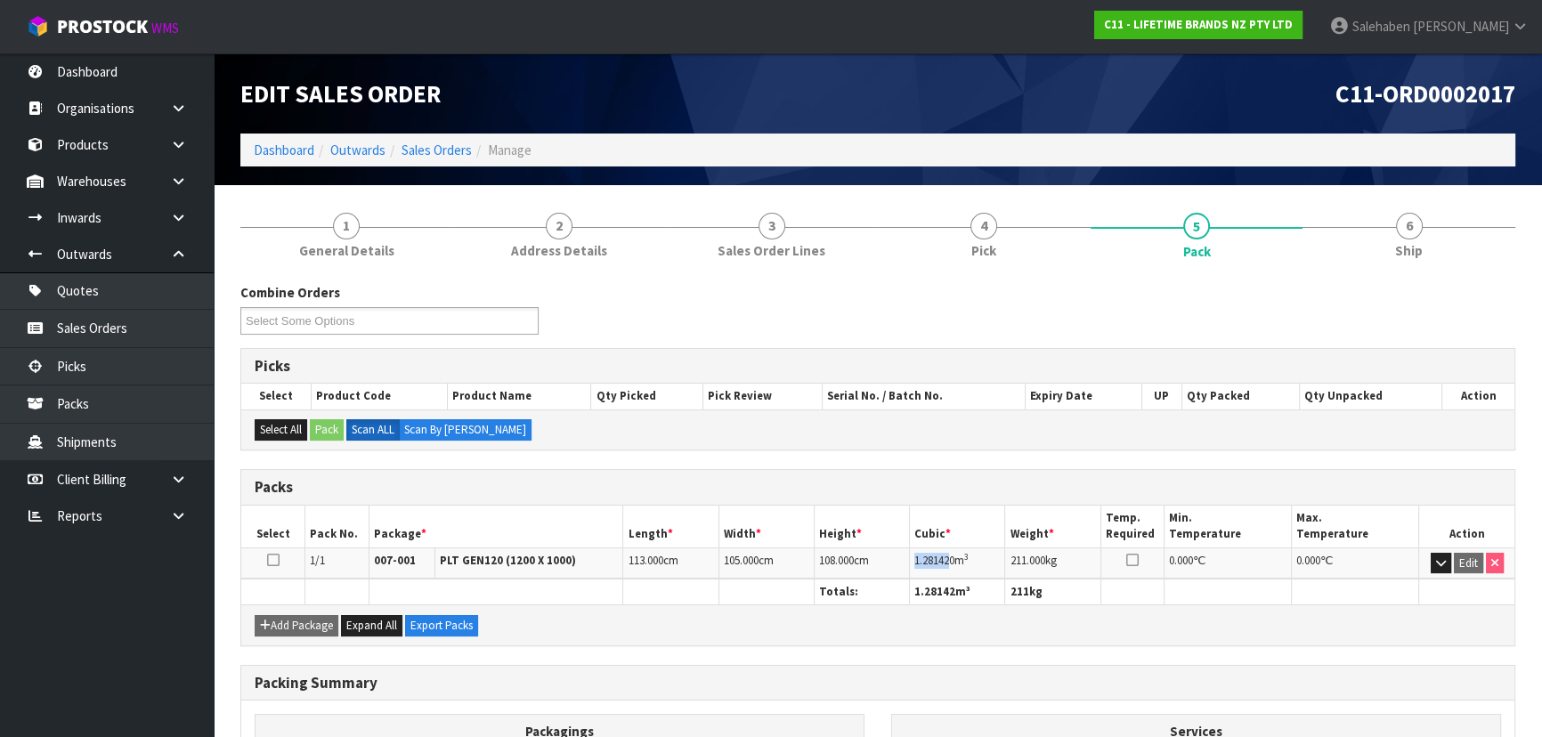
copy span "1.28142"
drag, startPoint x: 909, startPoint y: 561, endPoint x: 944, endPoint y: 558, distance: 35.7
click at [952, 559] on td "1.281420 m 3" at bounding box center [957, 562] width 95 height 31
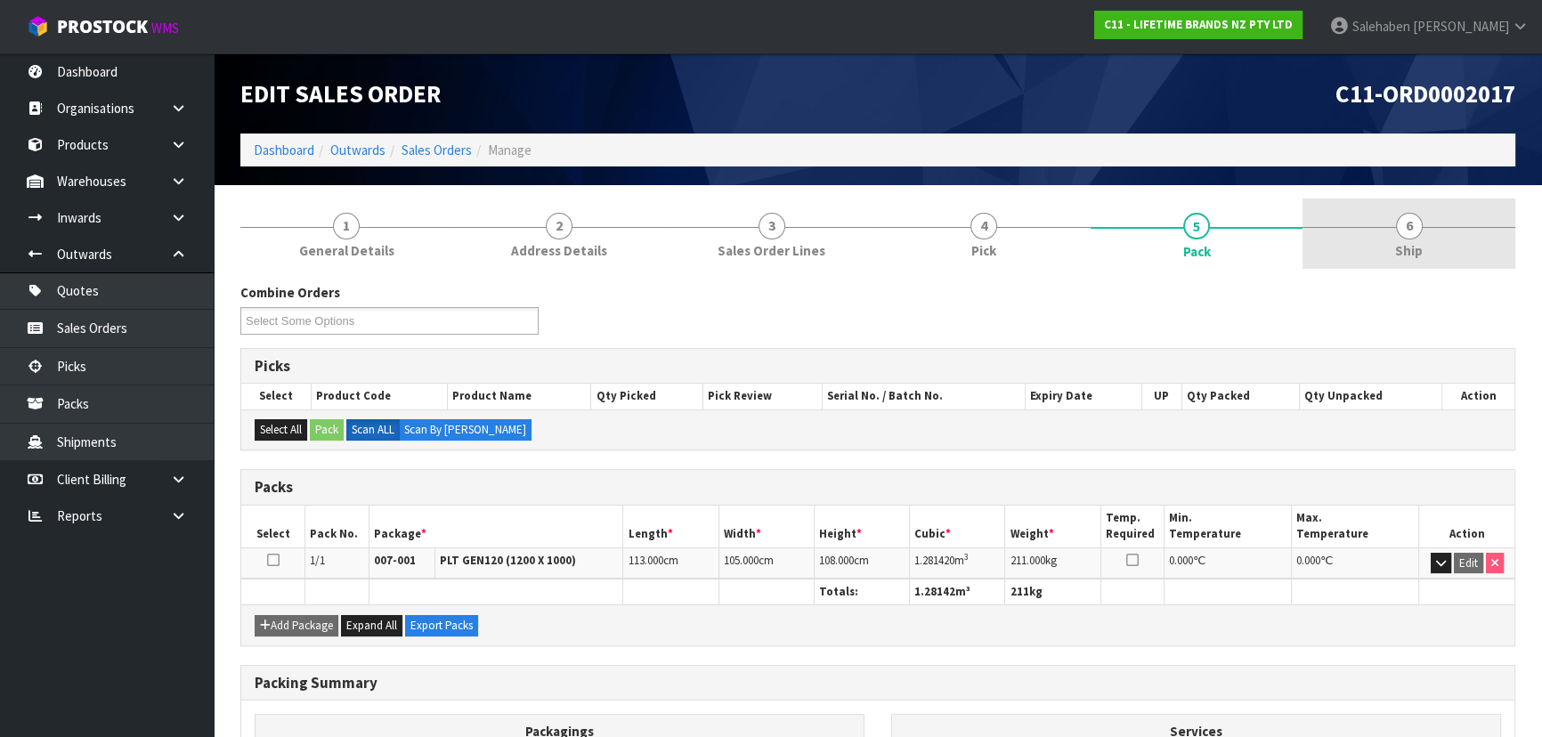
drag, startPoint x: 1512, startPoint y: 236, endPoint x: 1465, endPoint y: 249, distance: 48.2
click at [1510, 237] on link "6 Ship" at bounding box center [1408, 234] width 213 height 70
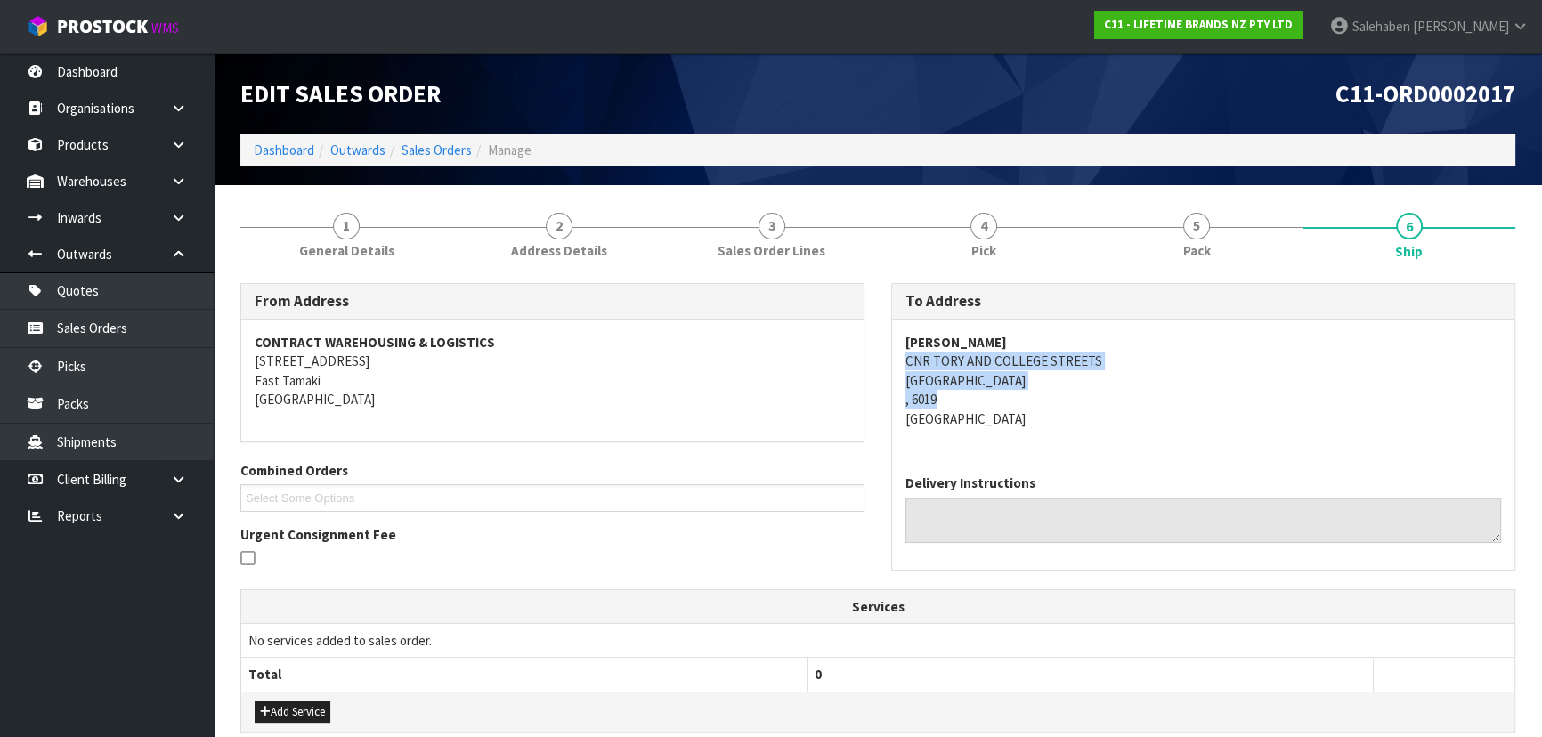
copy address "CNR TORY AND [GEOGRAPHIC_DATA]"
drag, startPoint x: 888, startPoint y: 369, endPoint x: 1090, endPoint y: 403, distance: 204.0
click at [1091, 400] on div "To Address [PERSON_NAME] [GEOGRAPHIC_DATA] [GEOGRAPHIC_DATA] AND [GEOGRAPHIC_DA…" at bounding box center [1203, 435] width 651 height 305
click at [897, 363] on div "[PERSON_NAME] [GEOGRAPHIC_DATA] CNR TORY AND [GEOGRAPHIC_DATA] [GEOGRAPHIC_DATA]" at bounding box center [1203, 390] width 622 height 141
drag, startPoint x: 897, startPoint y: 363, endPoint x: 1100, endPoint y: 364, distance: 203.0
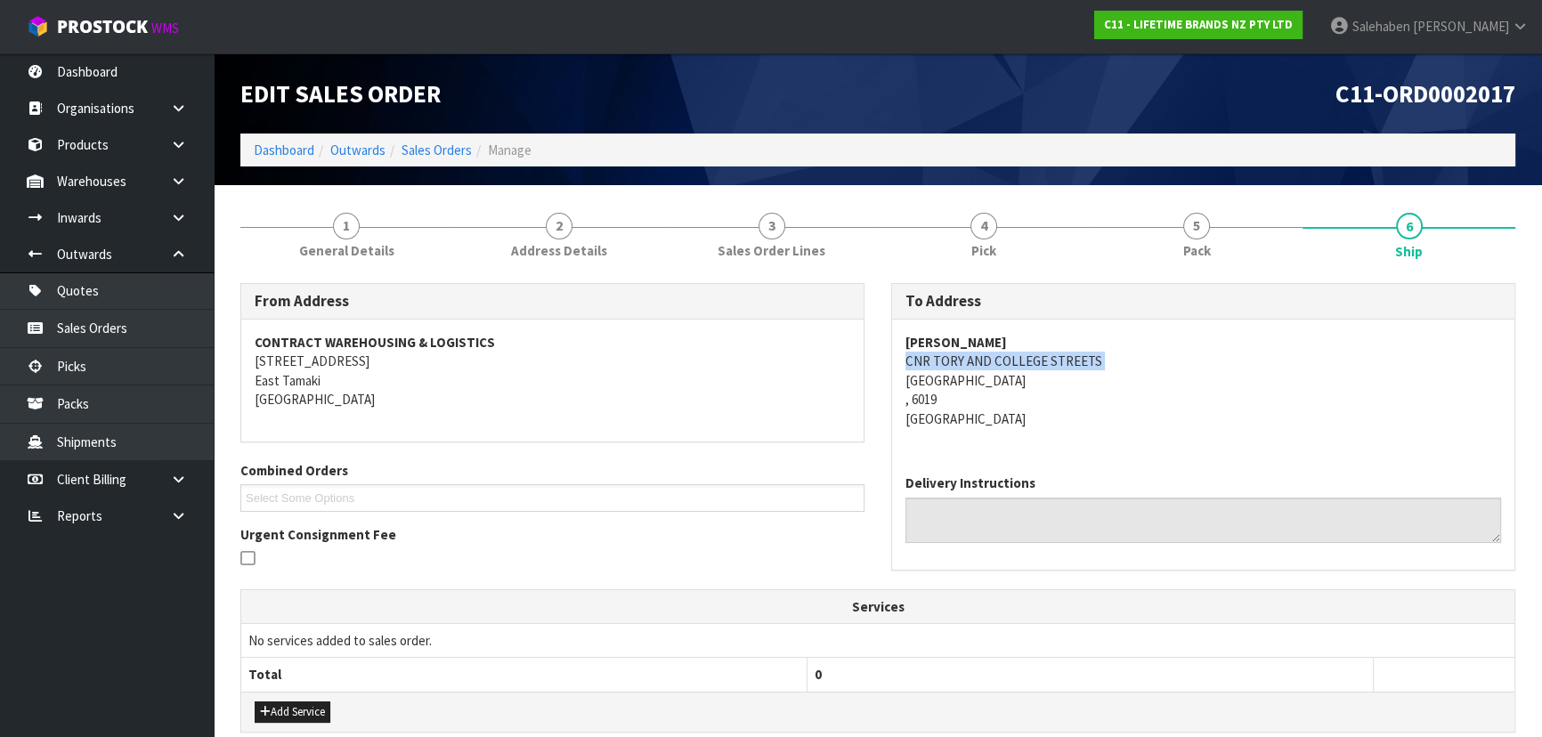
click at [1100, 364] on div "[PERSON_NAME] [GEOGRAPHIC_DATA] CNR TORY AND [GEOGRAPHIC_DATA] [GEOGRAPHIC_DATA]" at bounding box center [1203, 390] width 622 height 141
click at [904, 336] on div "[PERSON_NAME] [GEOGRAPHIC_DATA] CNR TORY AND [GEOGRAPHIC_DATA] [GEOGRAPHIC_DATA]" at bounding box center [1203, 390] width 622 height 141
copy strong "[PERSON_NAME]"
drag, startPoint x: 904, startPoint y: 336, endPoint x: 1077, endPoint y: 335, distance: 173.6
click at [1077, 335] on div "[PERSON_NAME] [GEOGRAPHIC_DATA] CNR TORY AND [GEOGRAPHIC_DATA] [GEOGRAPHIC_DATA]" at bounding box center [1203, 390] width 622 height 141
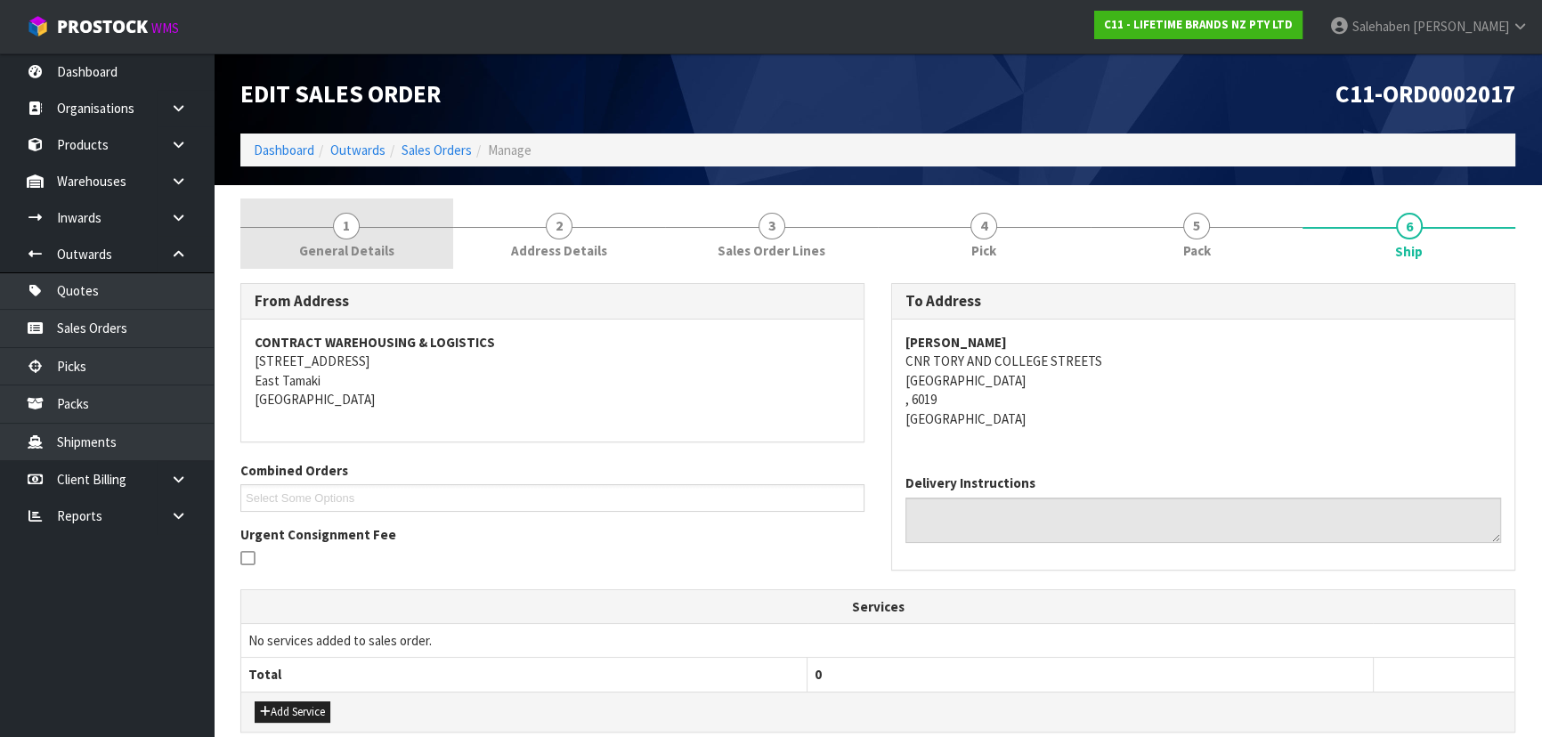
drag, startPoint x: 348, startPoint y: 220, endPoint x: 338, endPoint y: 263, distance: 44.7
click at [347, 220] on span "1" at bounding box center [346, 226] width 27 height 27
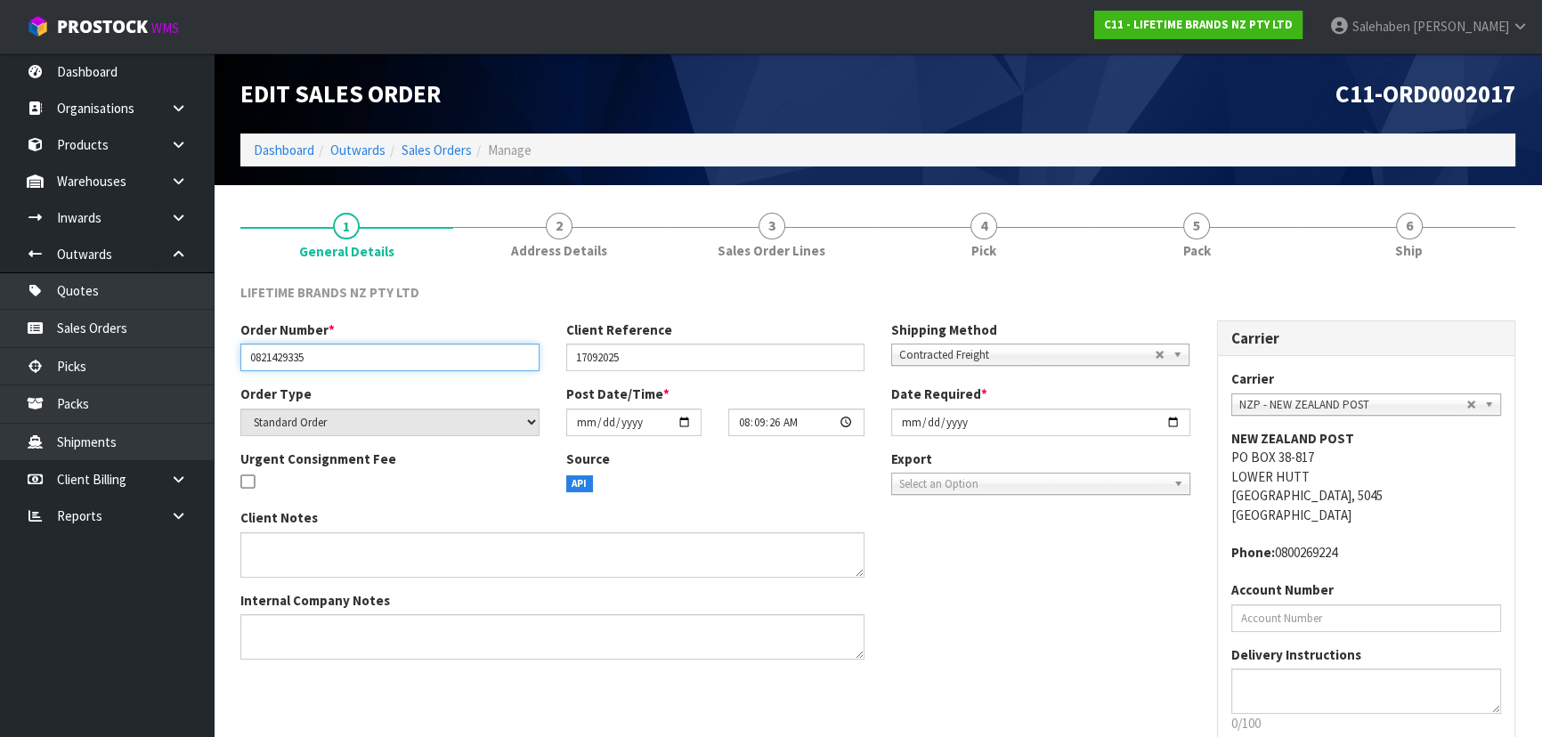
drag, startPoint x: 244, startPoint y: 361, endPoint x: 7, endPoint y: 419, distance: 243.8
click at [327, 363] on input "0821429335" at bounding box center [389, 358] width 299 height 28
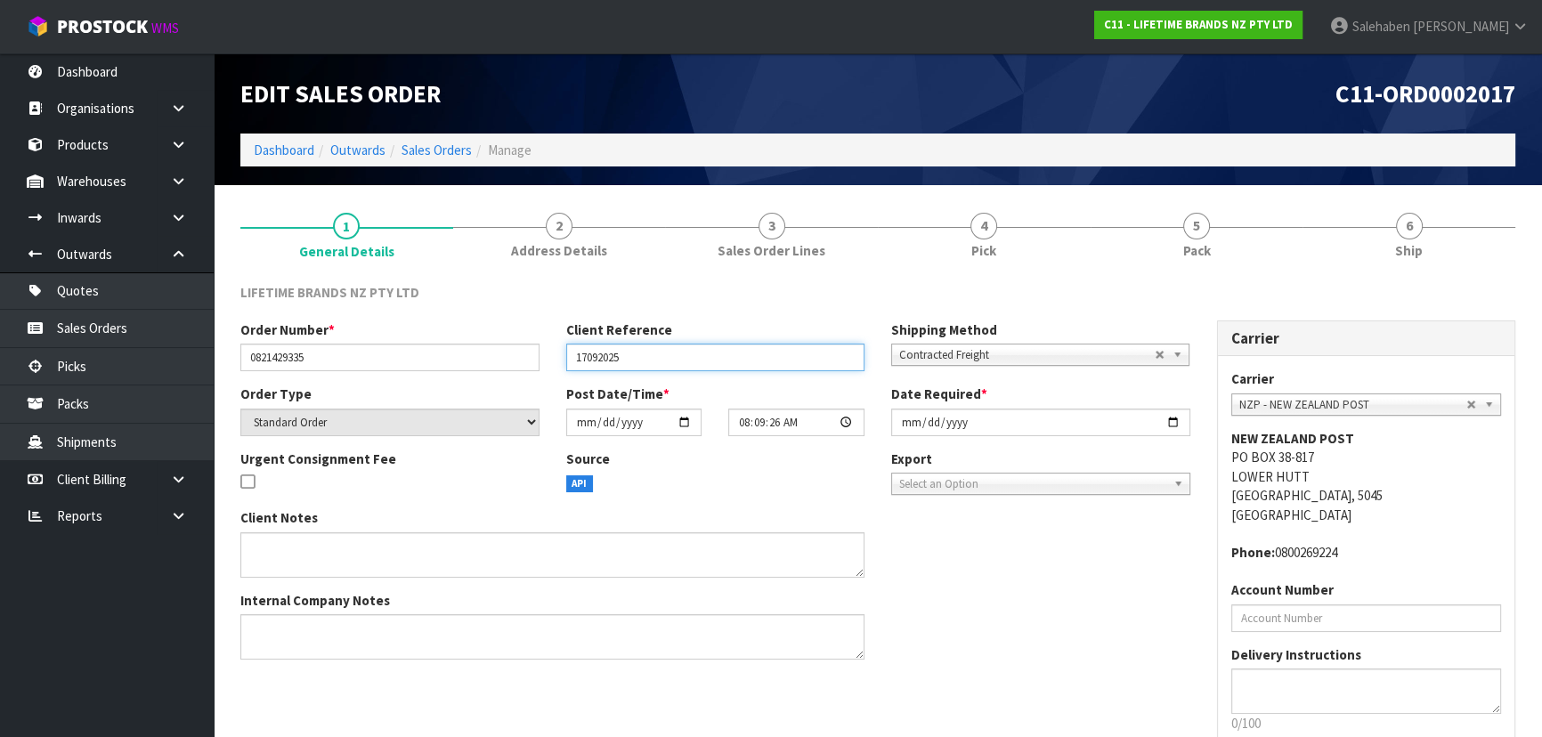
drag, startPoint x: 574, startPoint y: 358, endPoint x: 631, endPoint y: 347, distance: 58.0
click at [631, 347] on input "17092025" at bounding box center [715, 358] width 299 height 28
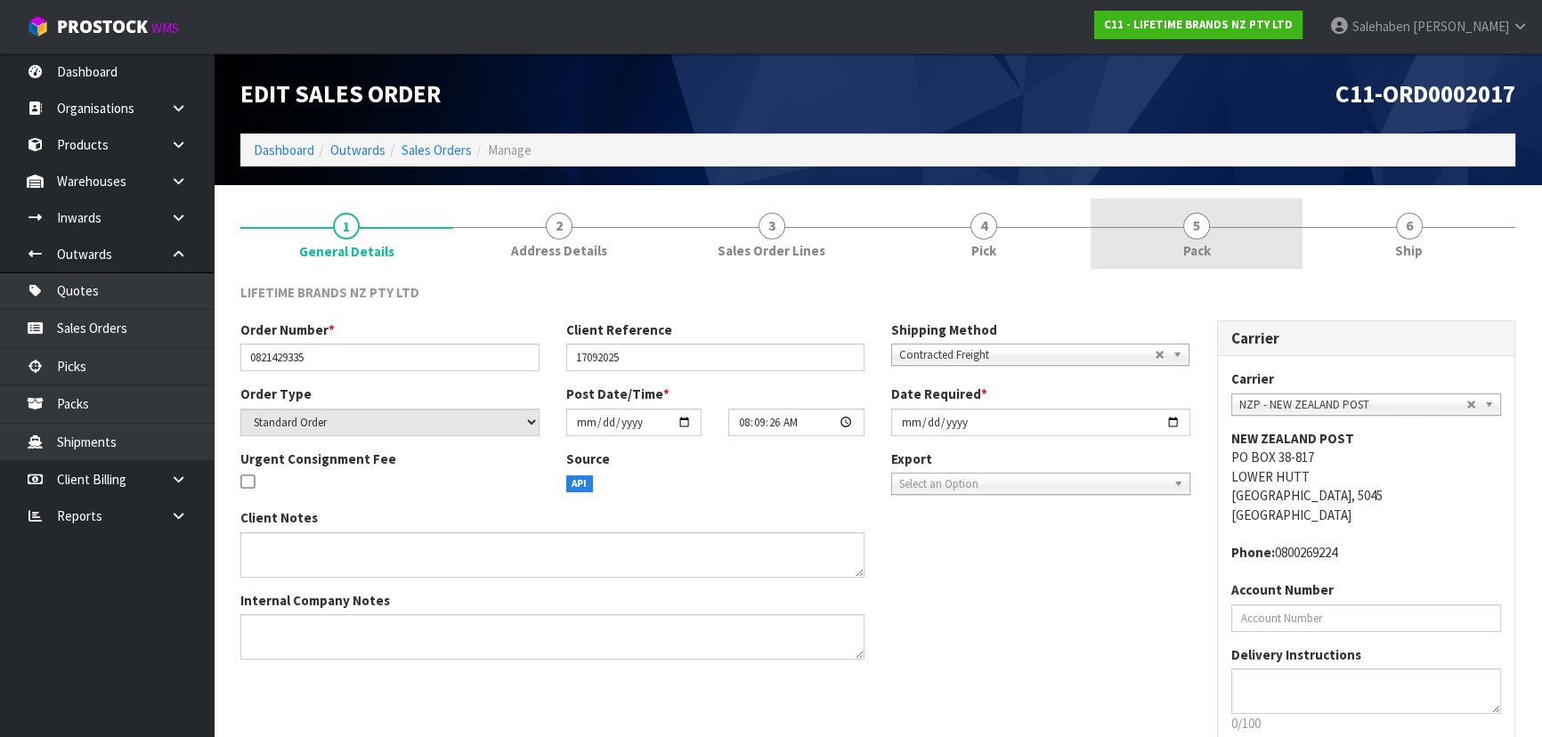
click at [1172, 268] on link "5 Pack" at bounding box center [1196, 234] width 213 height 70
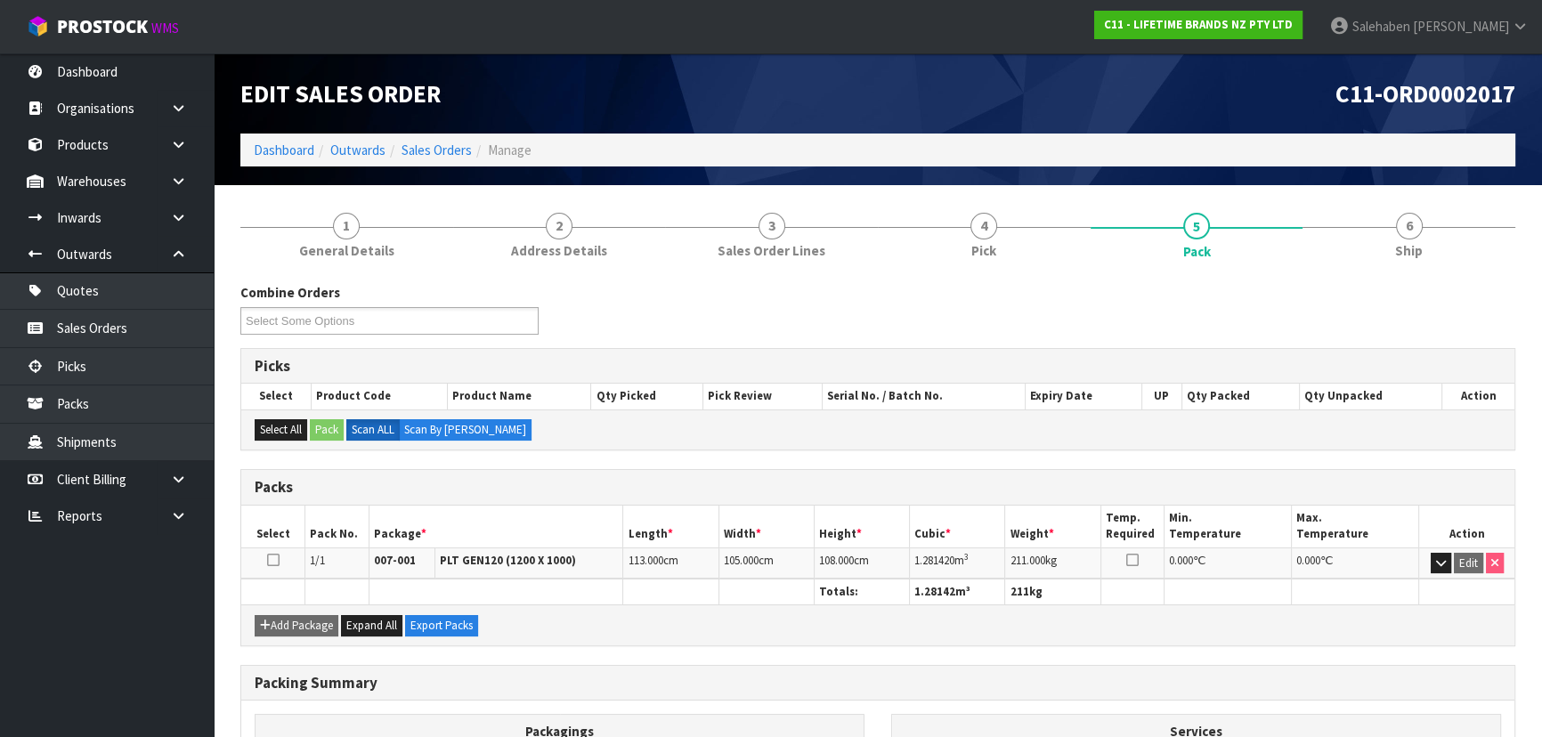
scroll to position [161, 0]
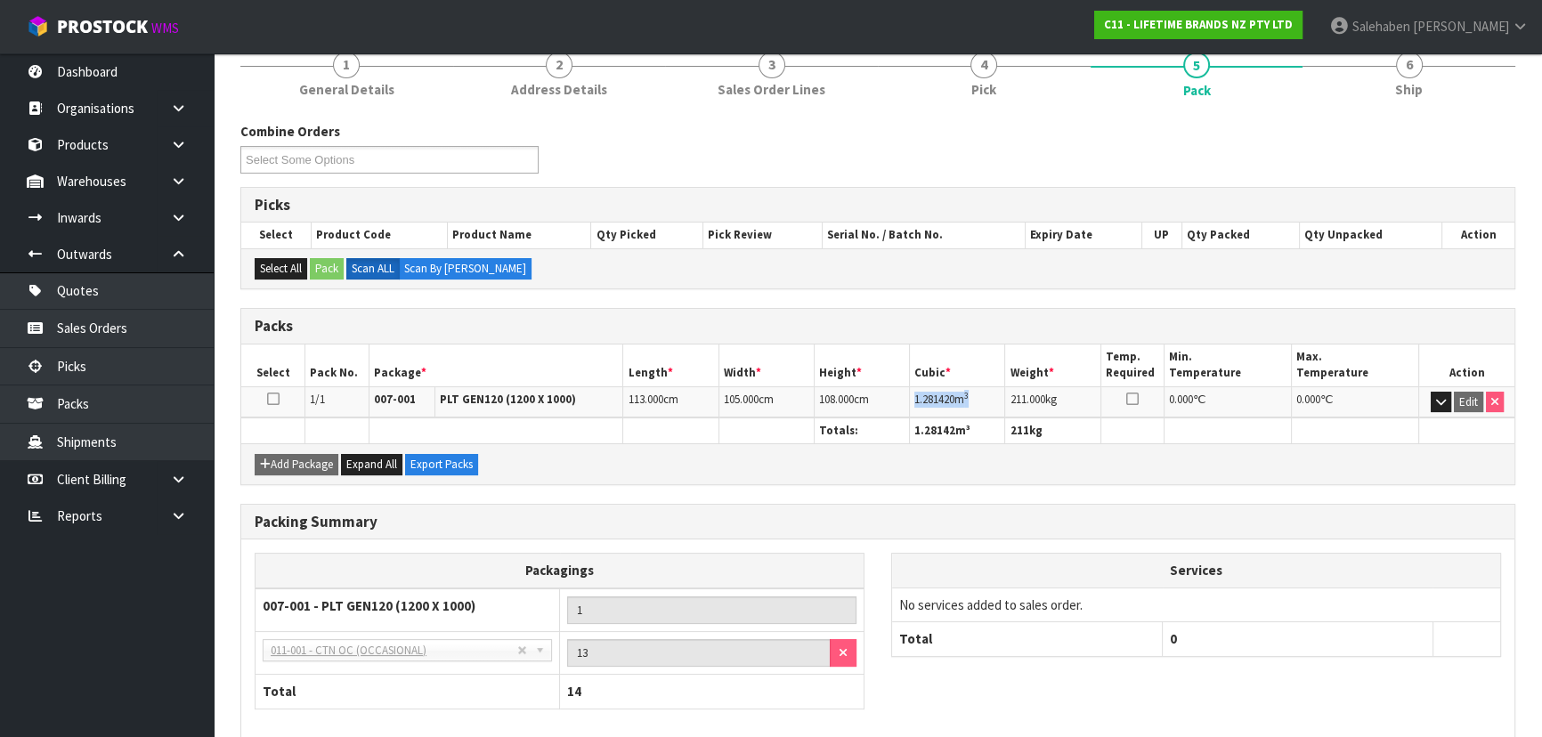
copy td "1.281420 m 3"
drag, startPoint x: 926, startPoint y: 394, endPoint x: 973, endPoint y: 395, distance: 47.2
click at [973, 395] on td "1.281420 m 3" at bounding box center [957, 401] width 95 height 31
click at [1395, 85] on span "Ship" at bounding box center [1409, 89] width 28 height 19
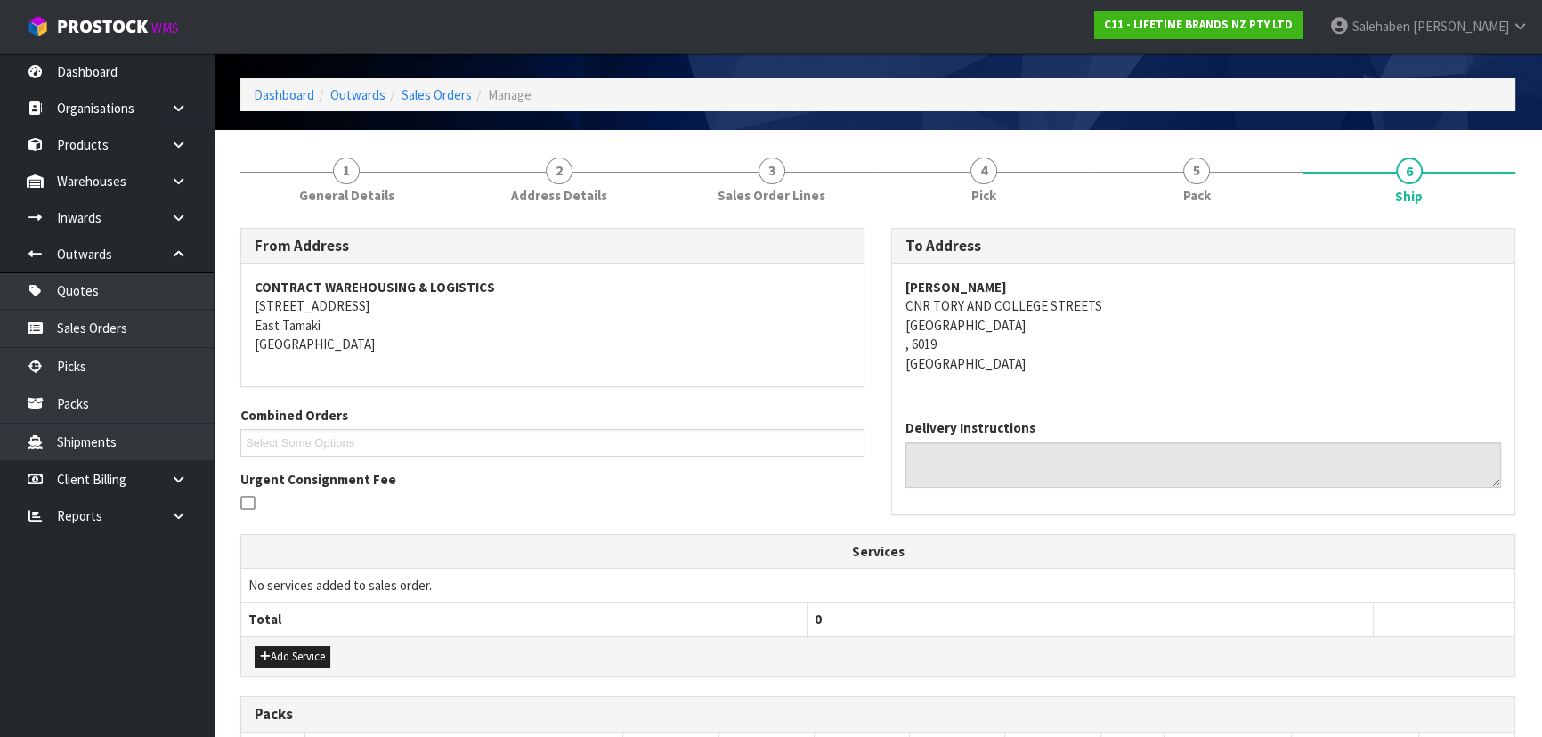
scroll to position [0, 0]
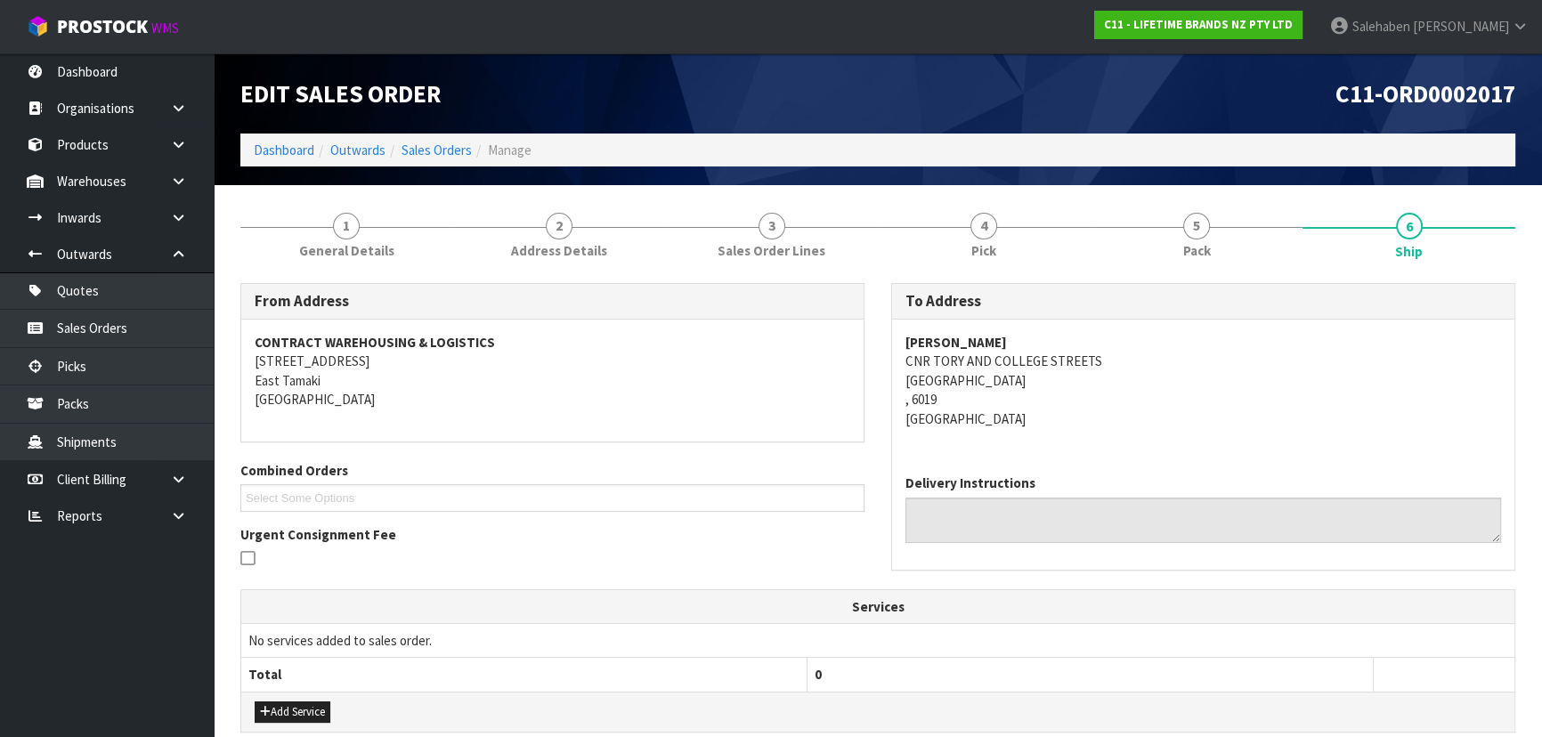
copy strong "[PERSON_NAME]"
drag, startPoint x: 896, startPoint y: 336, endPoint x: 1118, endPoint y: 325, distance: 222.8
click at [1118, 325] on div "[PERSON_NAME] [GEOGRAPHIC_DATA] CNR TORY AND [GEOGRAPHIC_DATA] [GEOGRAPHIC_DATA]" at bounding box center [1203, 390] width 622 height 141
click at [720, 462] on div "Combined Orders C11-ORD0001821 C11-ORD0001925 C11-ORD0001990 C11-ORD0002017 C11…" at bounding box center [552, 486] width 651 height 51
click at [1159, 193] on section "1 General Details 2 Address Details 3 Sales Order Lines 4 Pick 5 Pack 6 Ship Fr…" at bounding box center [878, 639] width 1328 height 908
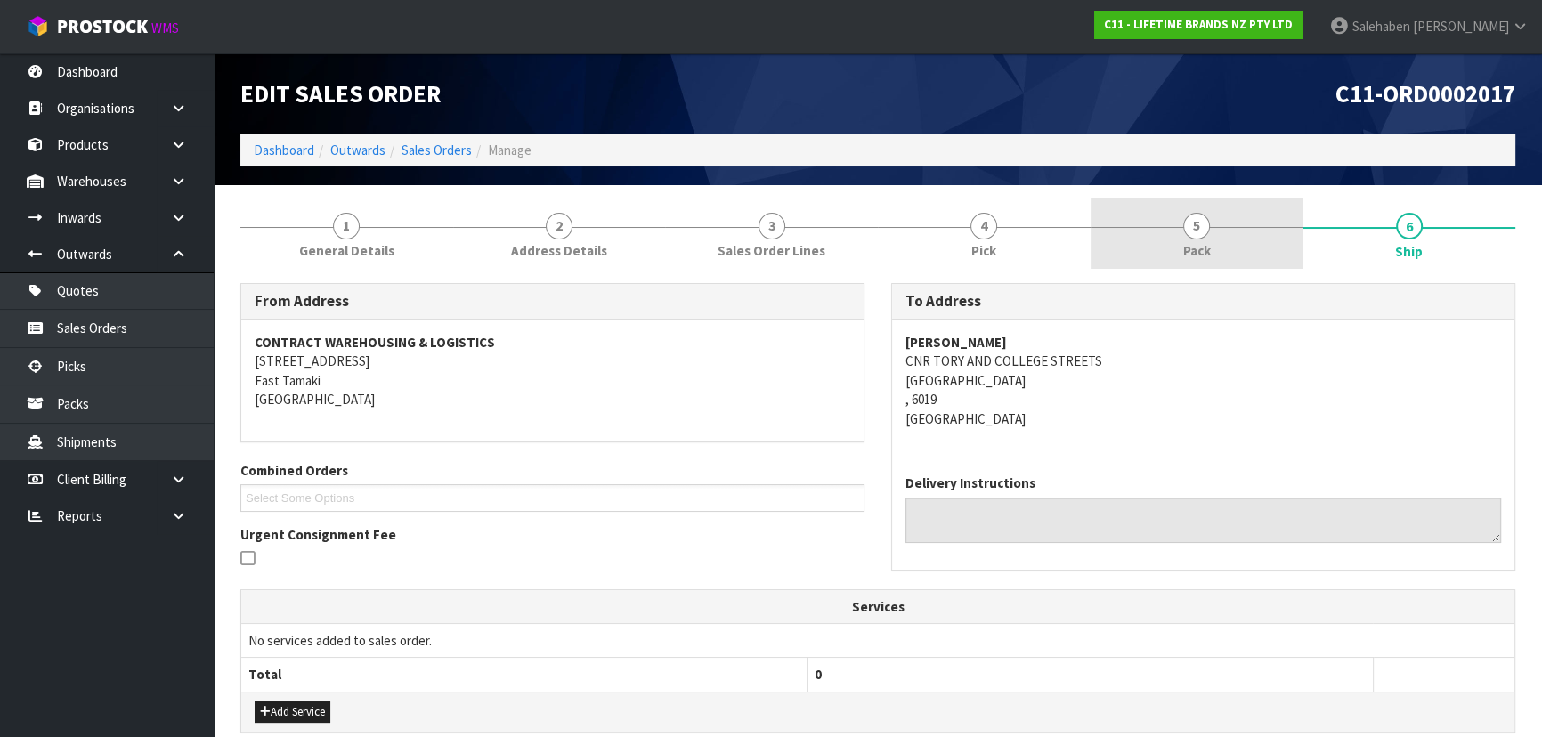
click at [1160, 230] on link "5 Pack" at bounding box center [1196, 234] width 213 height 70
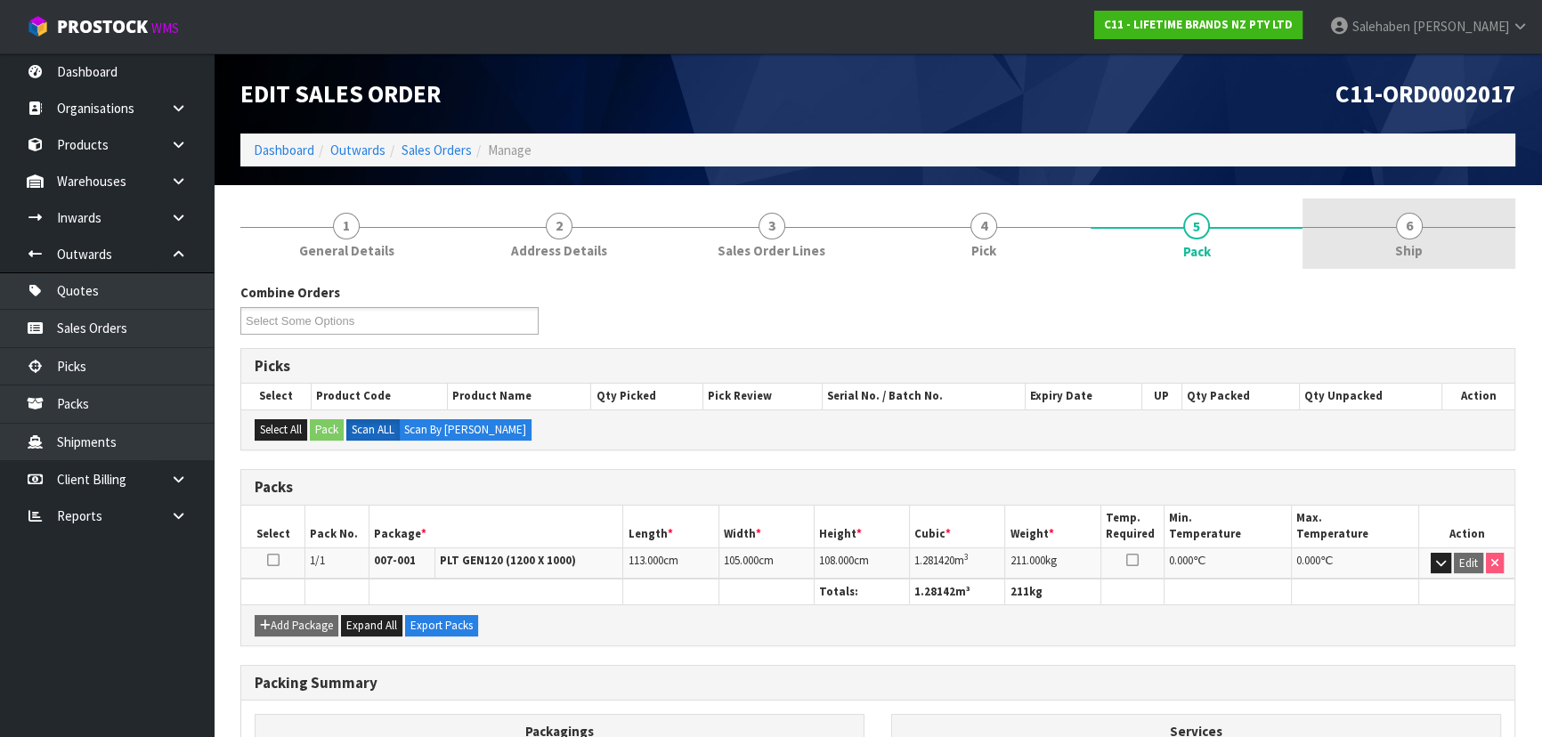
click at [1383, 220] on link "6 Ship" at bounding box center [1408, 234] width 213 height 70
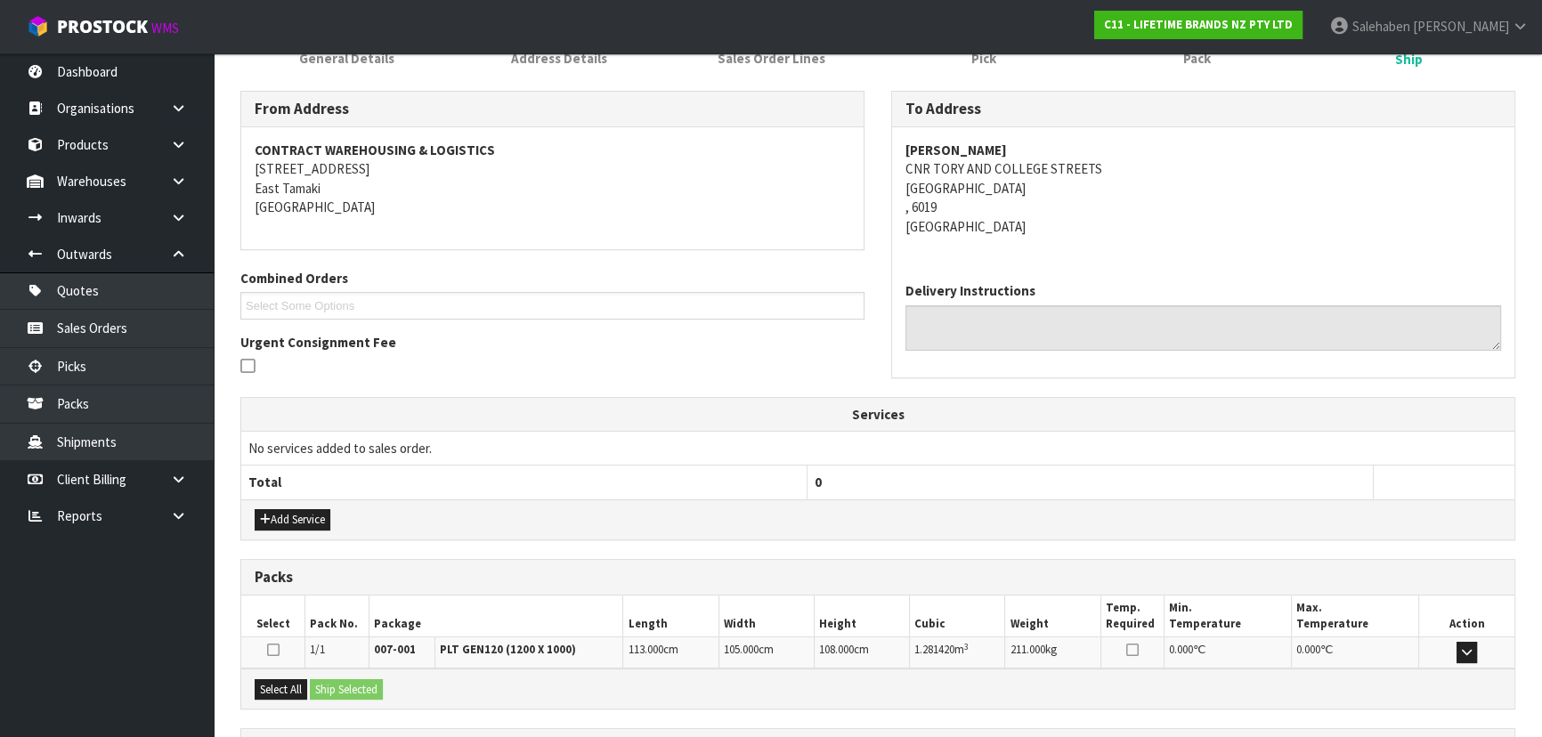
scroll to position [353, 0]
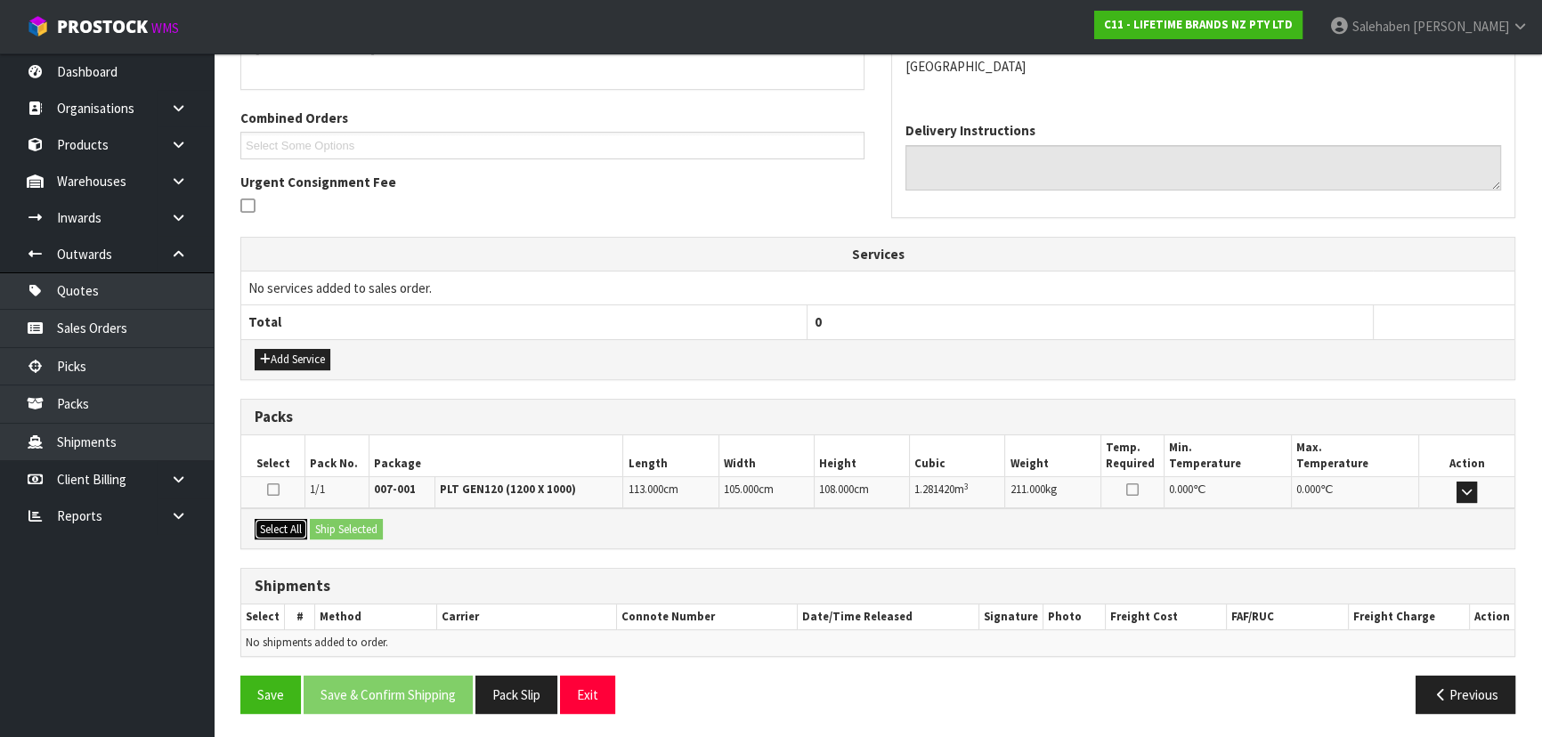
click at [287, 523] on button "Select All" at bounding box center [281, 529] width 53 height 21
click at [335, 522] on button "Ship Selected" at bounding box center [346, 529] width 73 height 21
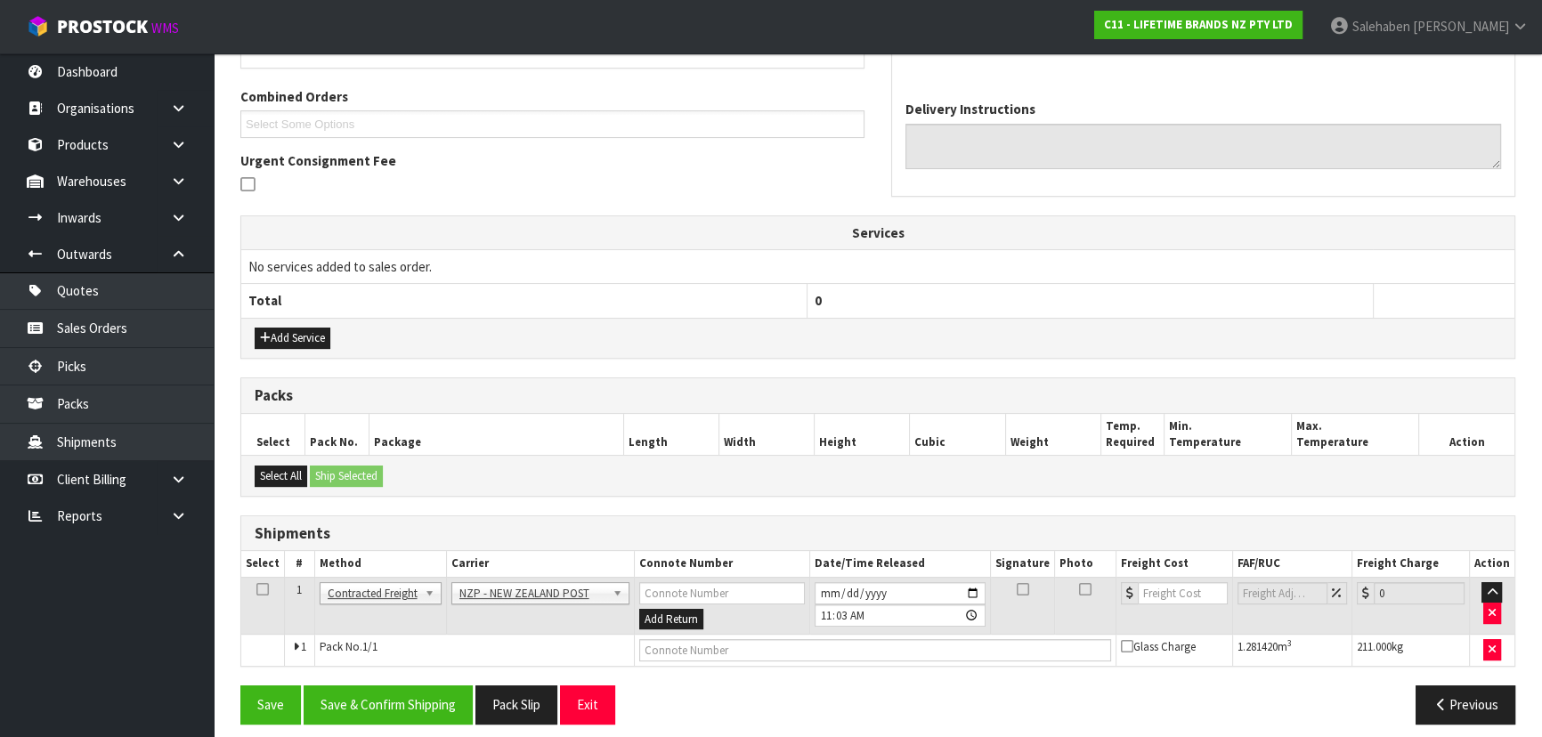
scroll to position [384, 0]
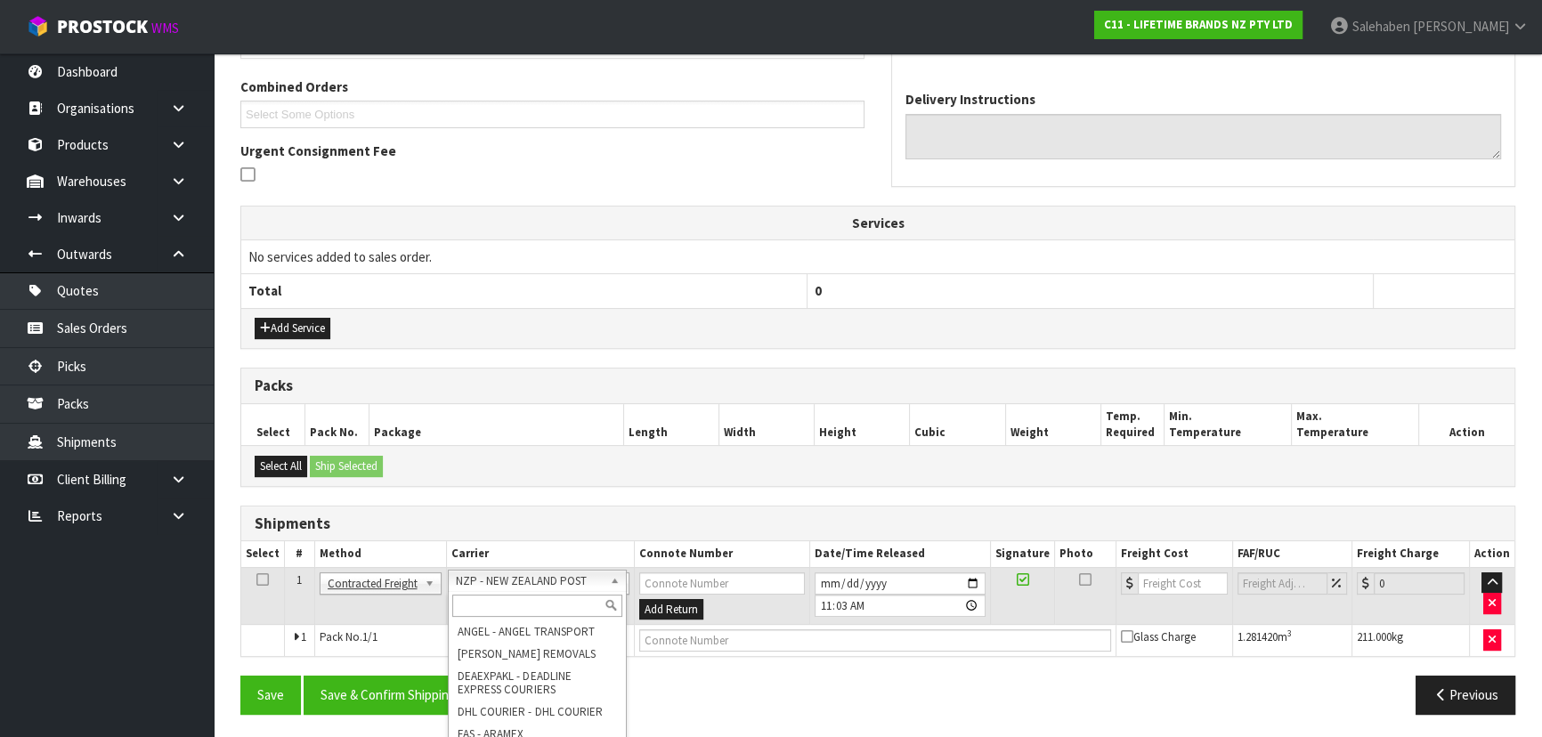
click at [507, 604] on input "text" at bounding box center [537, 606] width 170 height 22
type input "MA"
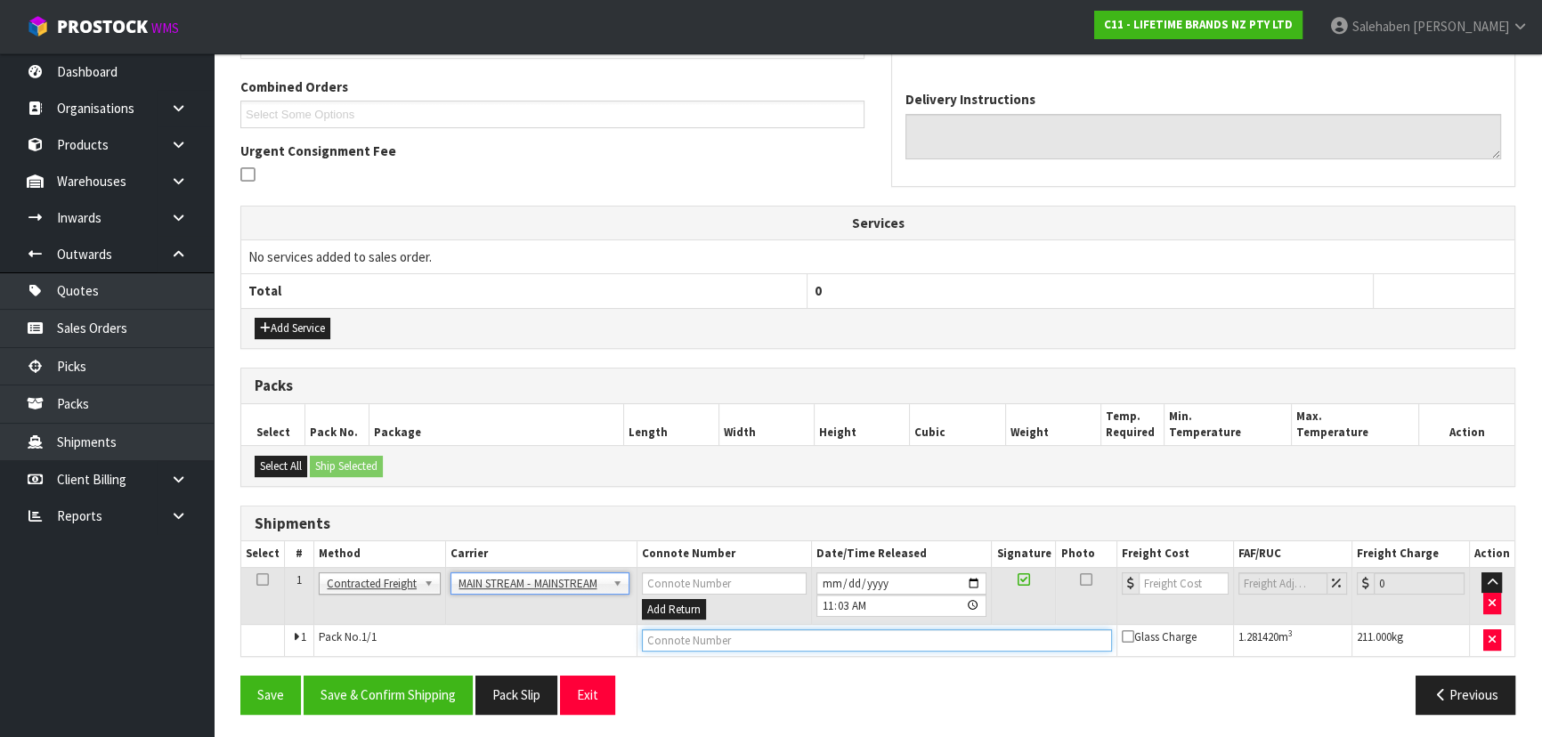
click at [688, 641] on input "text" at bounding box center [877, 640] width 470 height 22
paste input "CWL7729261"
type input "CWL7729261"
click at [1188, 579] on input "number" at bounding box center [1184, 583] width 90 height 22
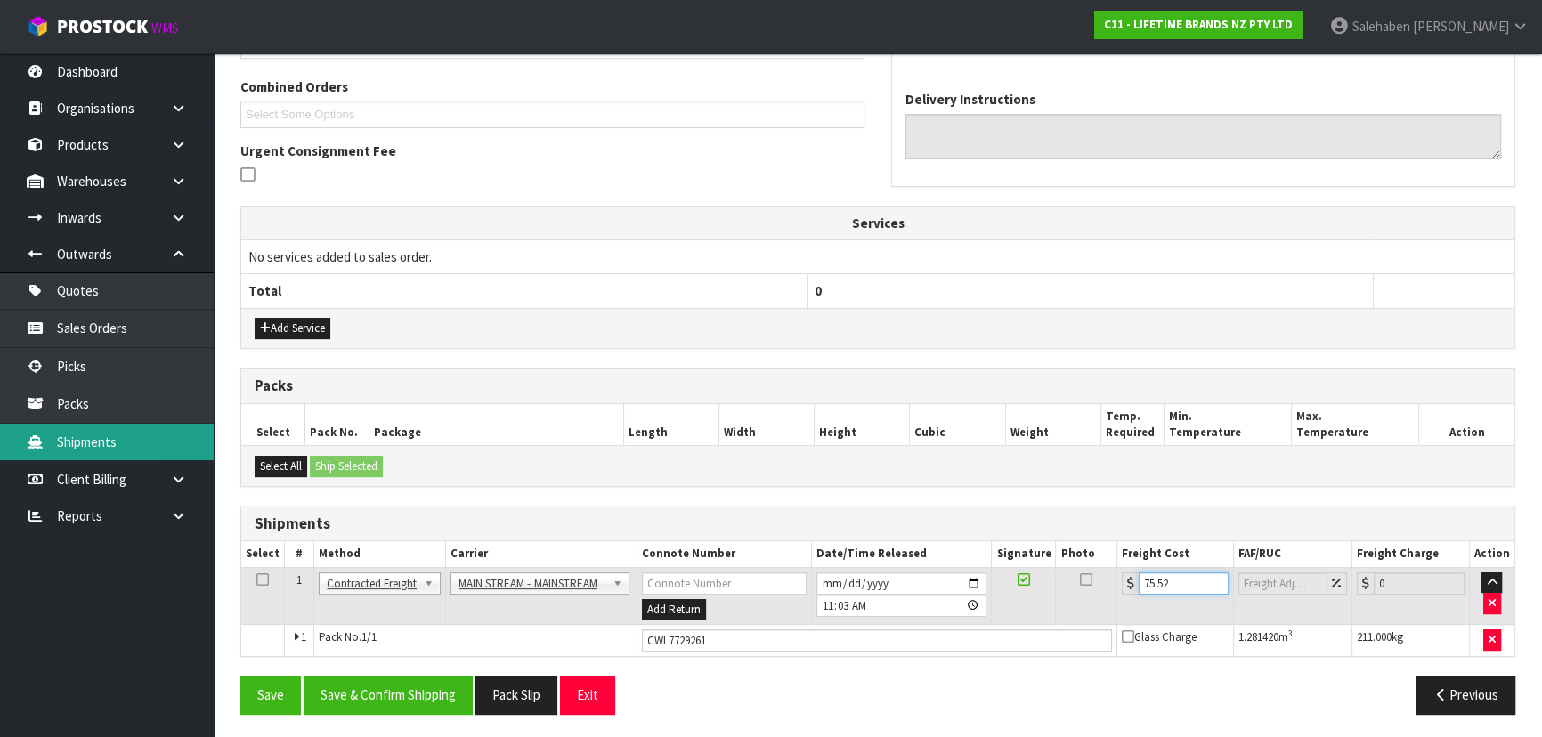
type input "75.52"
drag, startPoint x: 774, startPoint y: 671, endPoint x: 743, endPoint y: 668, distance: 31.4
click at [743, 668] on div "From Address CONTRACT WAREHOUSING & LOGISTICS [STREET_ADDRESS] Combined Orders …" at bounding box center [877, 313] width 1275 height 828
click at [782, 662] on div "From Address CONTRACT WAREHOUSING & LOGISTICS [STREET_ADDRESS] Combined Orders …" at bounding box center [877, 313] width 1275 height 828
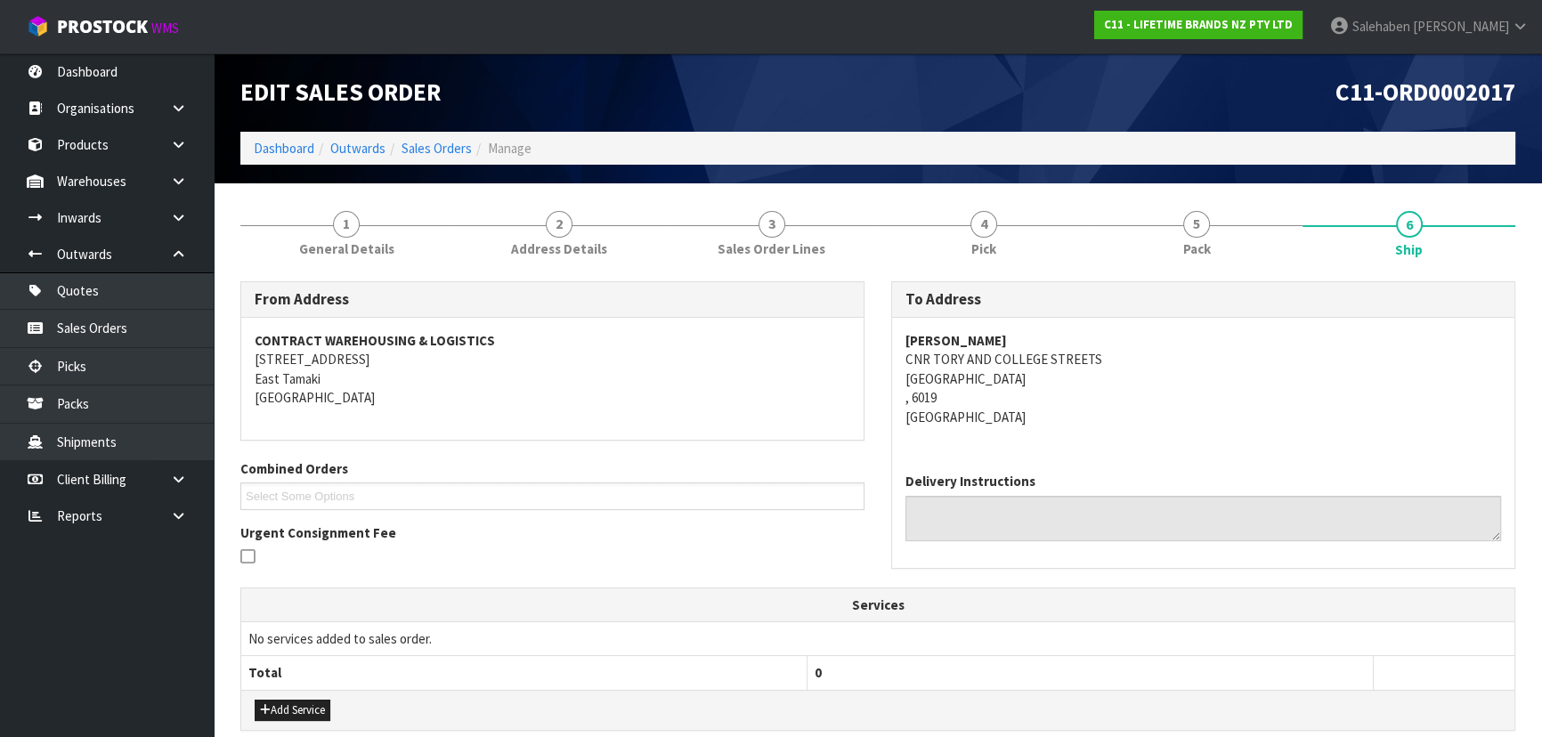
scroll to position [0, 0]
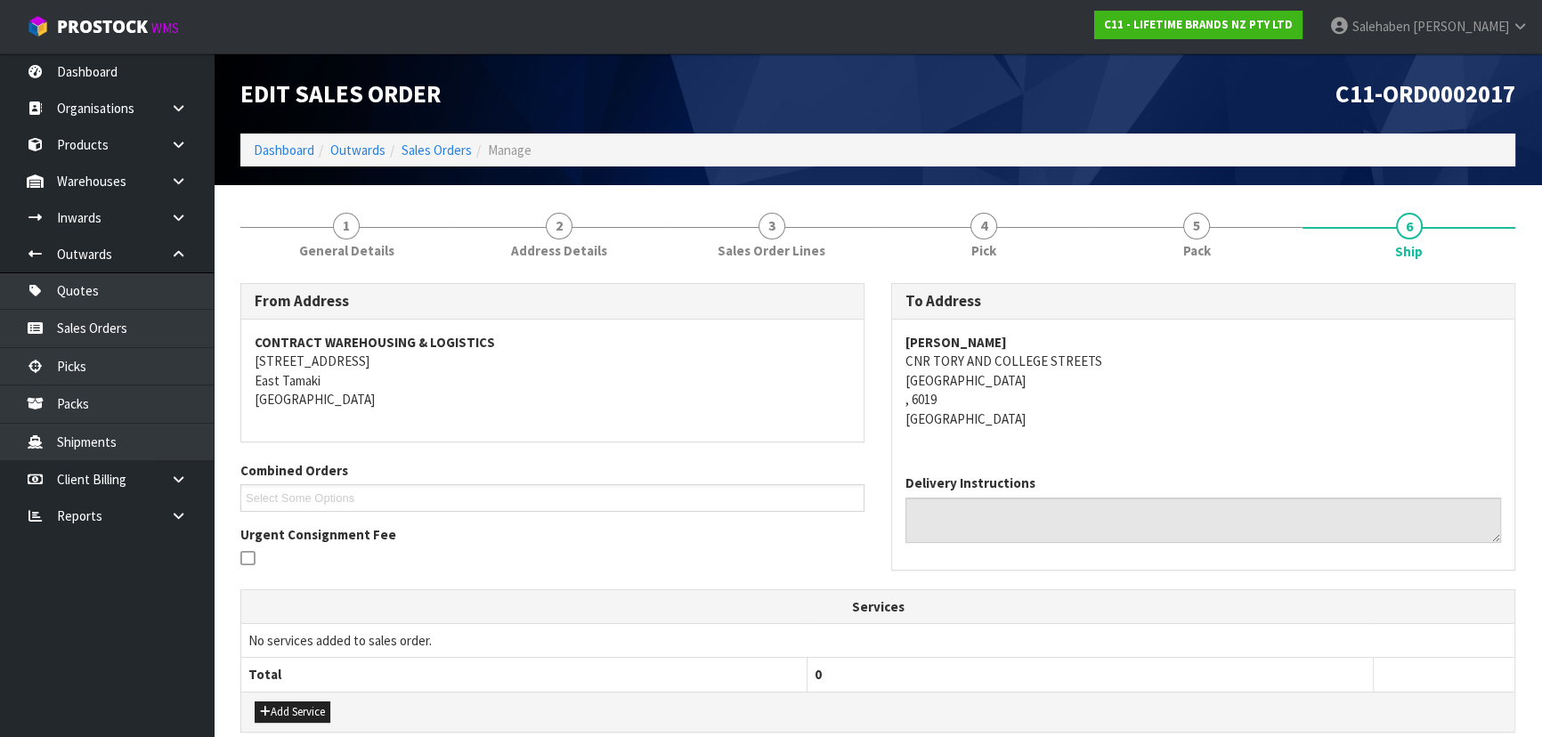
click at [1211, 632] on td "No services added to sales order." at bounding box center [877, 640] width 1273 height 34
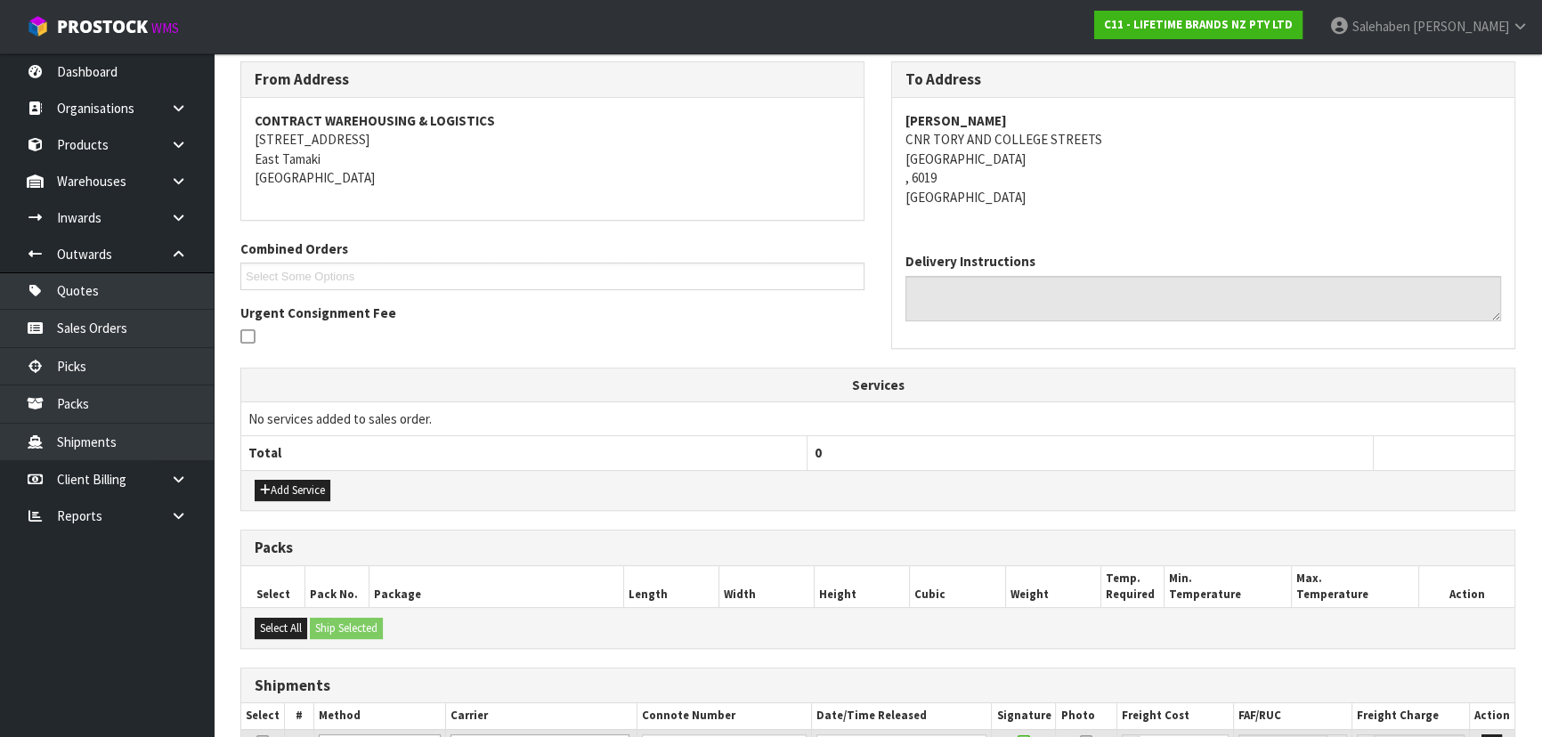
scroll to position [384, 0]
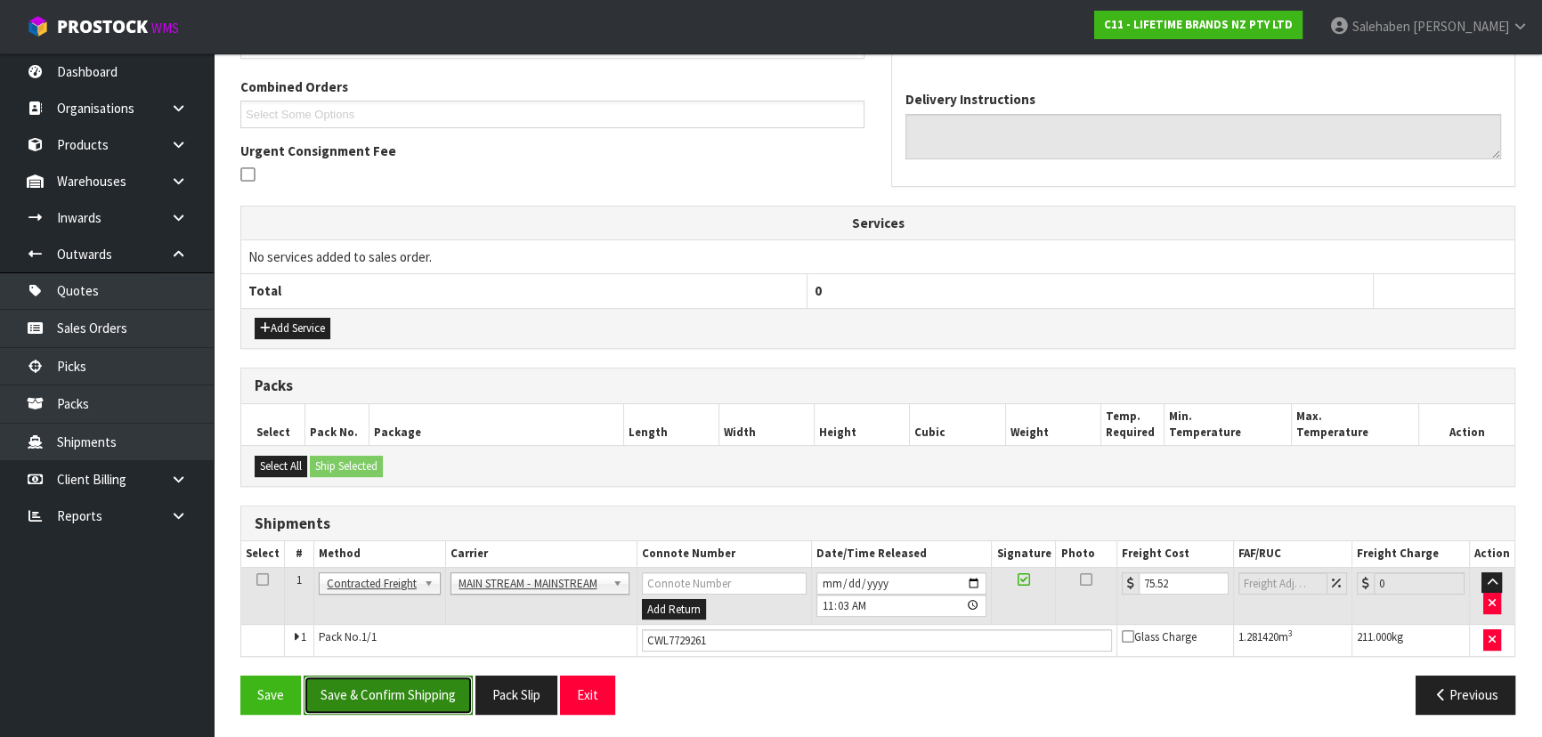
click at [402, 704] on button "Save & Confirm Shipping" at bounding box center [388, 695] width 169 height 38
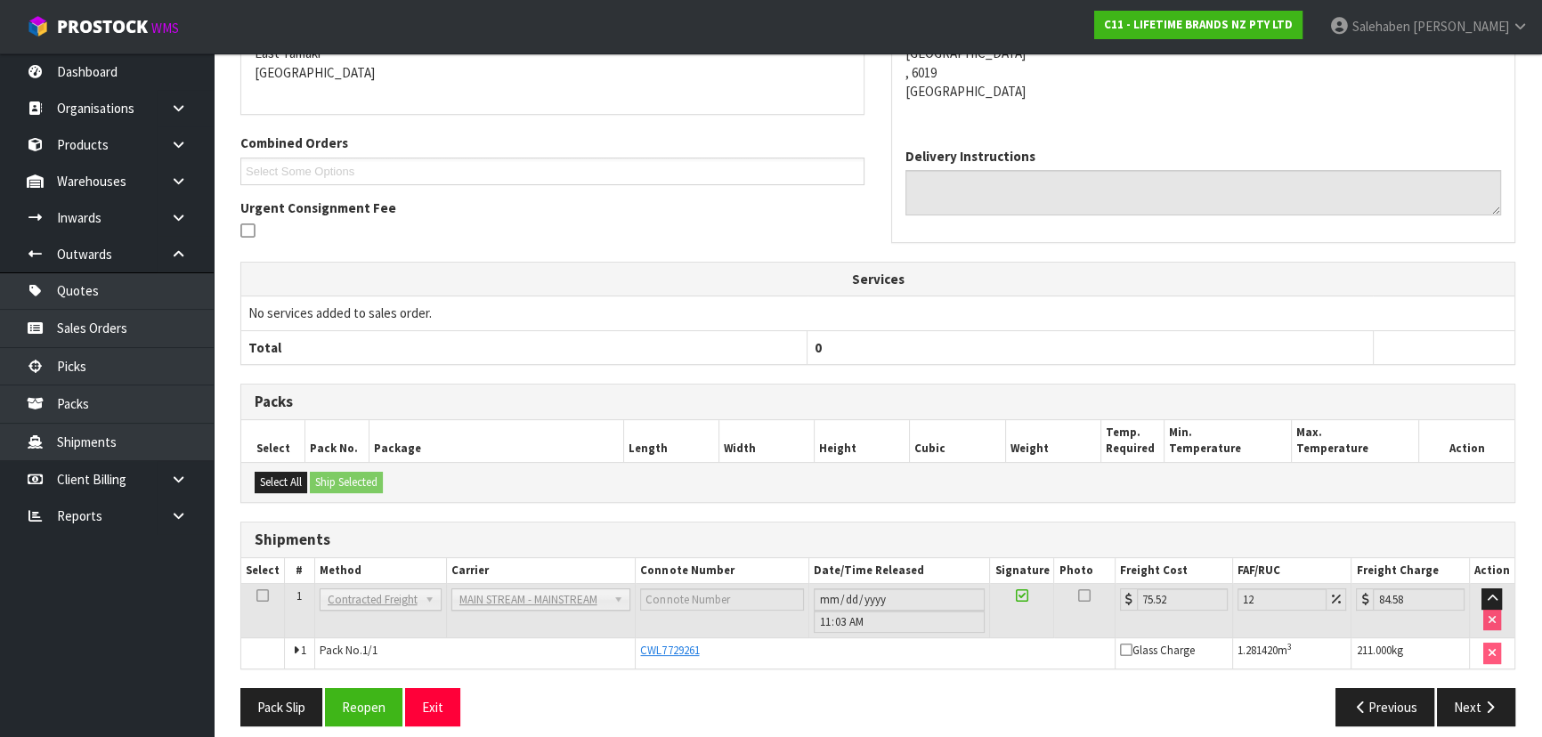
scroll to position [404, 0]
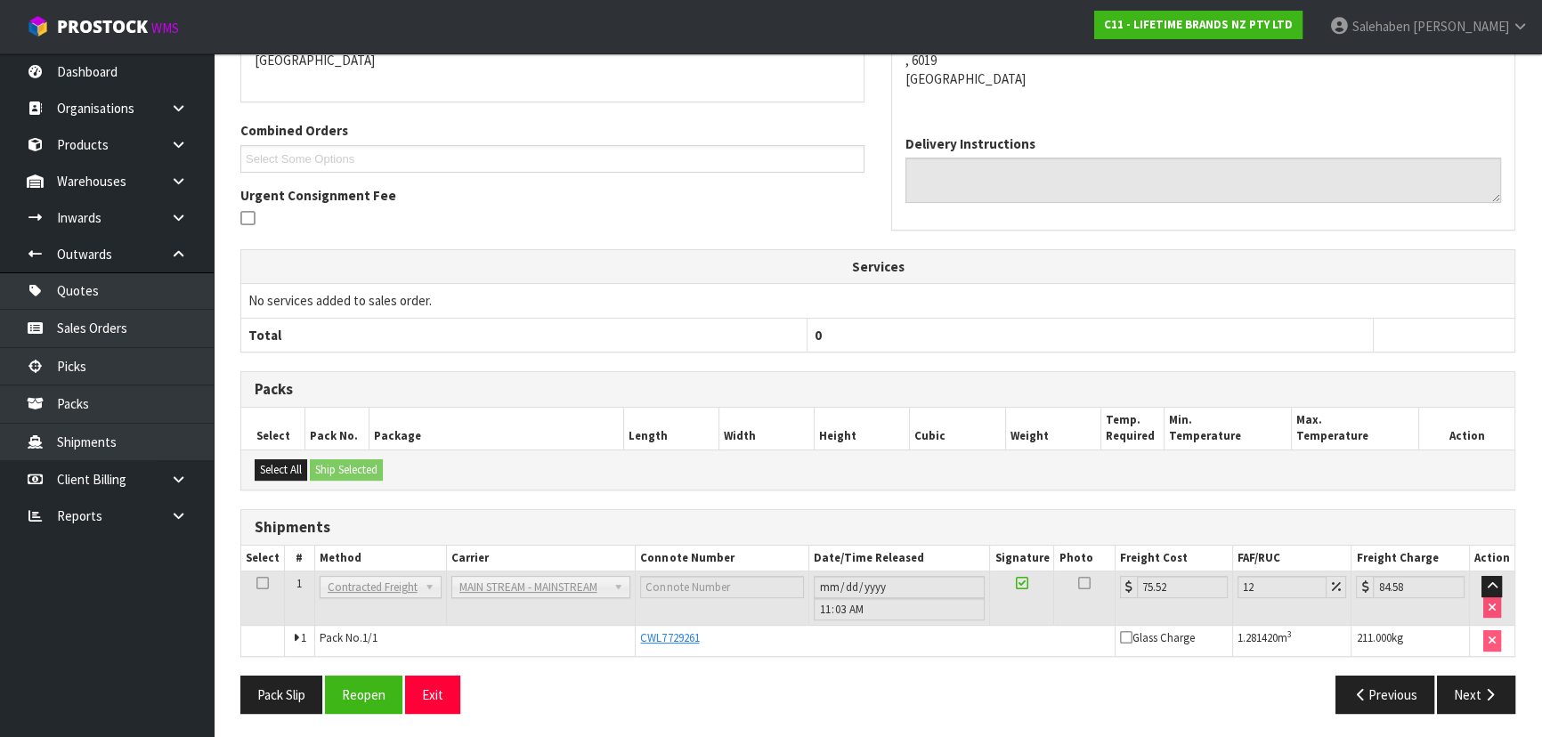
click at [466, 604] on td "ANGEL - ANGEL TRANSPORT [PERSON_NAME] REMOVALS DEAEXPAKL - DEADLINE EXPRESS COU…" at bounding box center [541, 598] width 190 height 54
click at [588, 506] on div "From Address CONTRACT WAREHOUSING & LOGISTICS [STREET_ADDRESS] Combined Orders …" at bounding box center [877, 335] width 1275 height 783
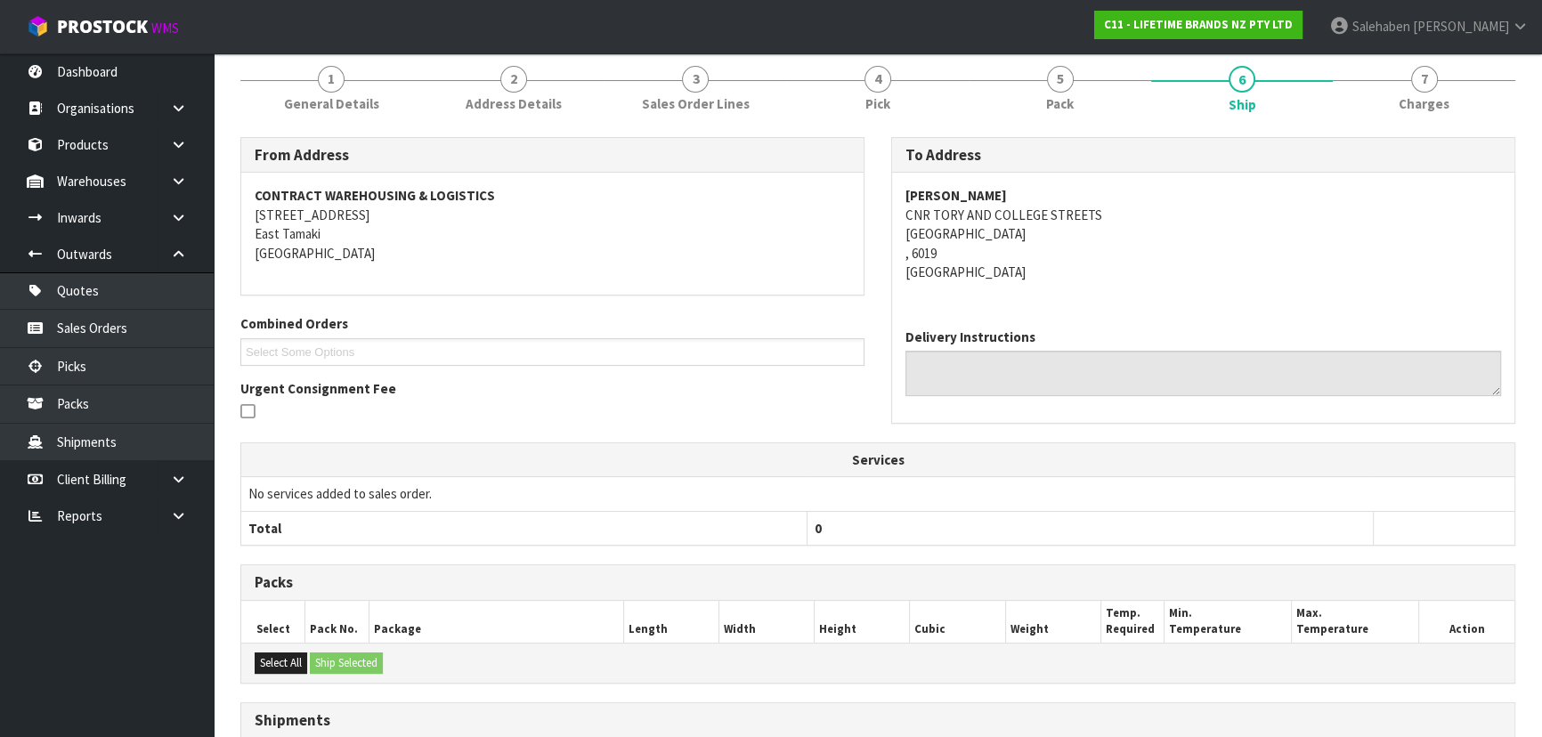
scroll to position [0, 0]
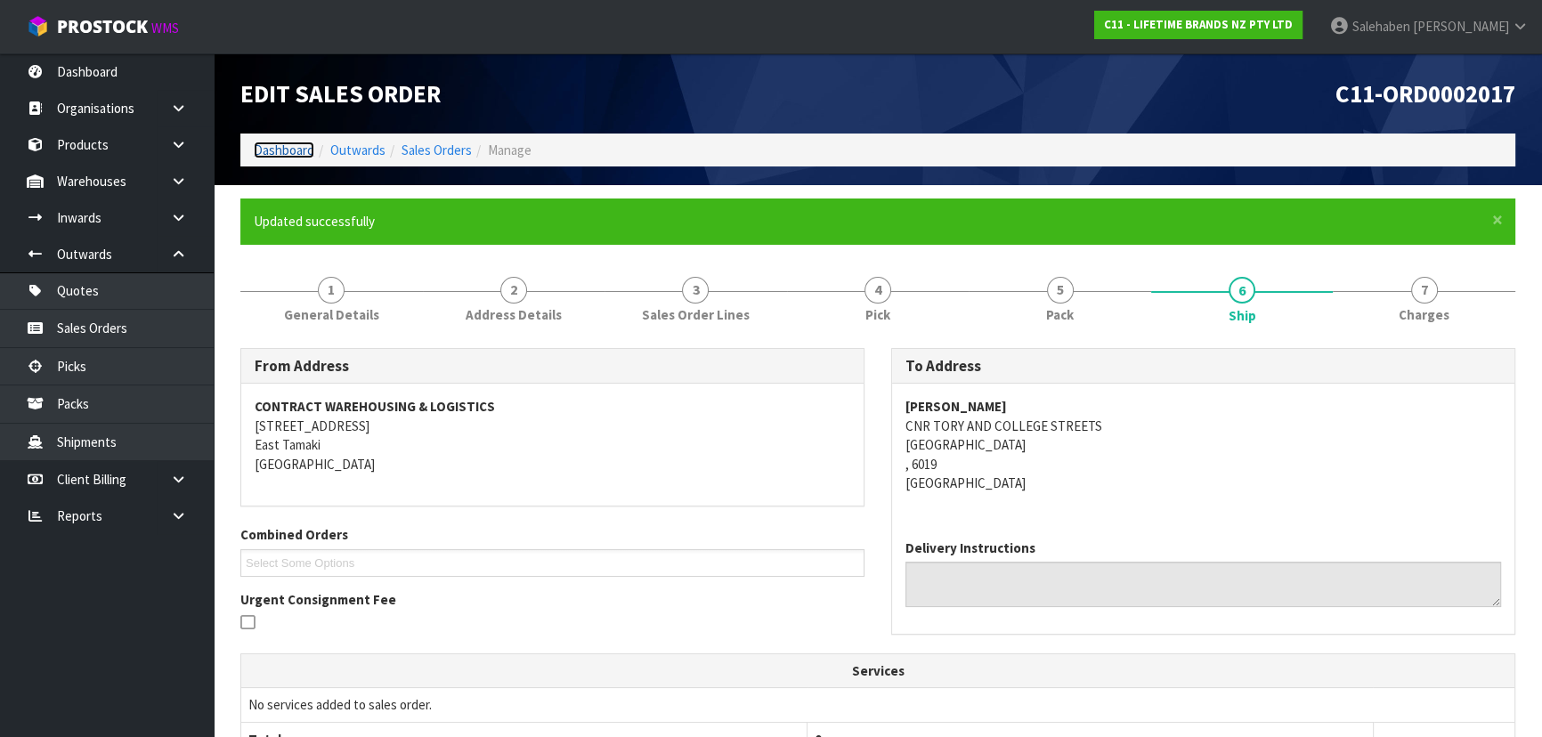
click at [295, 152] on link "Dashboard" at bounding box center [284, 150] width 61 height 17
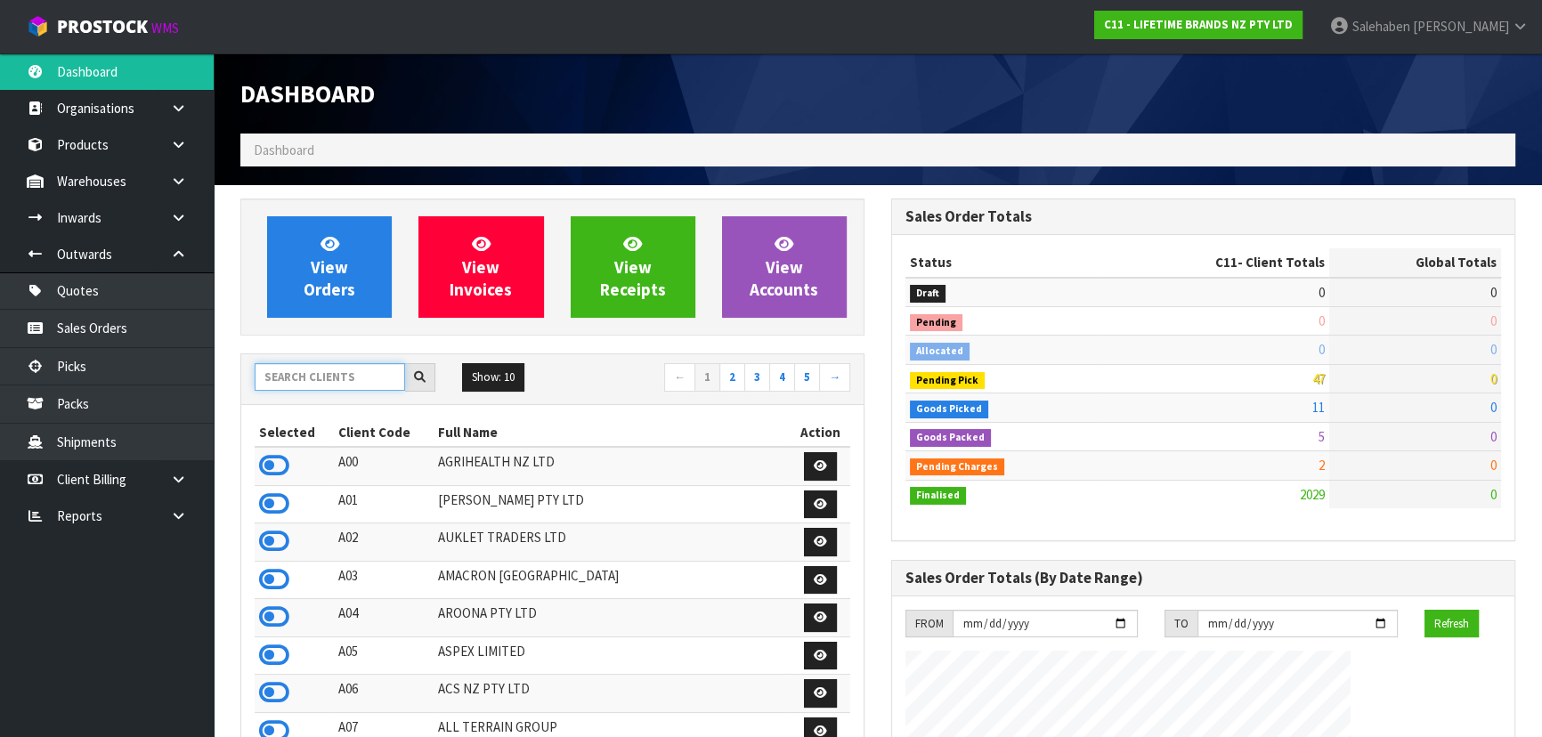
click at [326, 374] on input "text" at bounding box center [330, 377] width 150 height 28
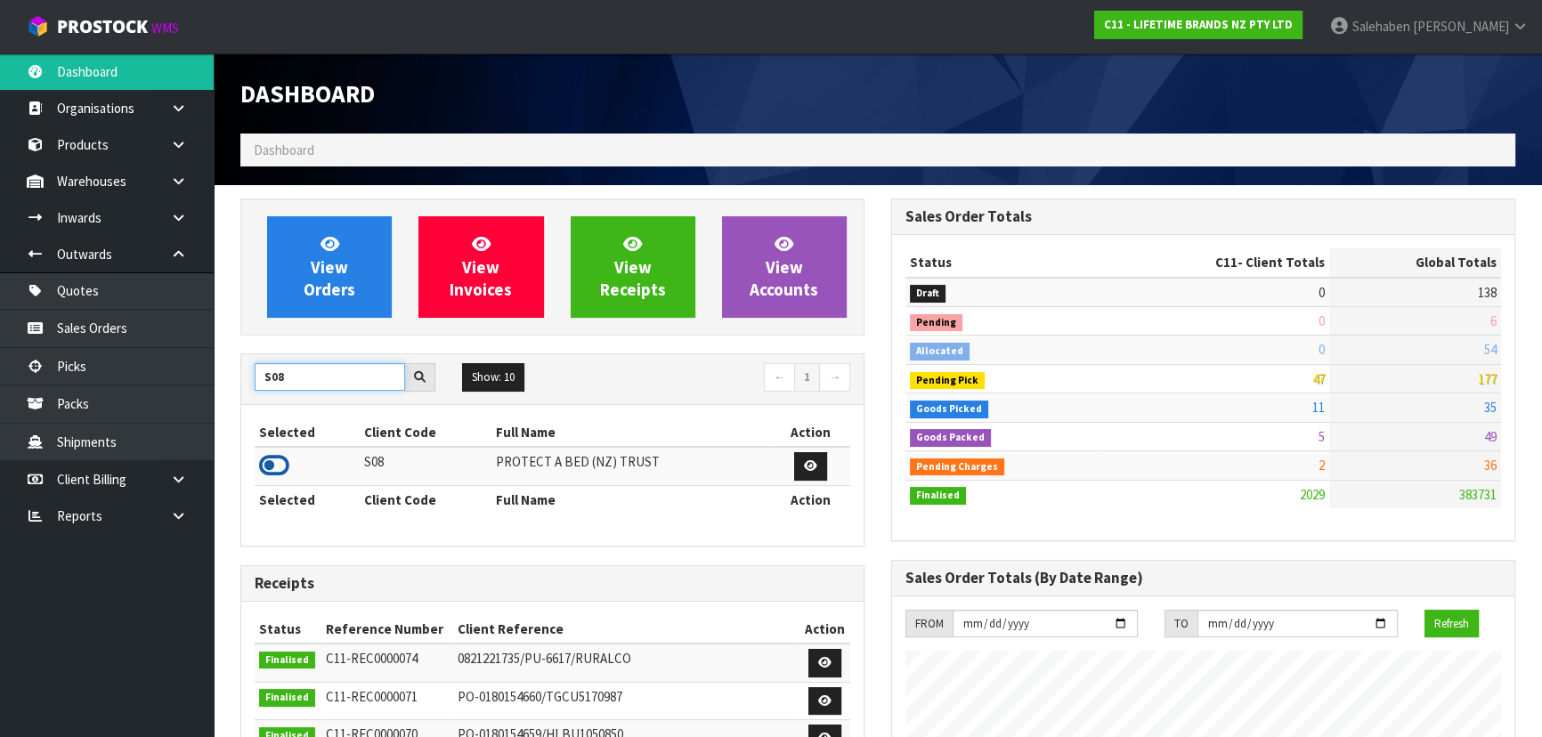
type input "S08"
click at [281, 457] on icon at bounding box center [274, 465] width 30 height 27
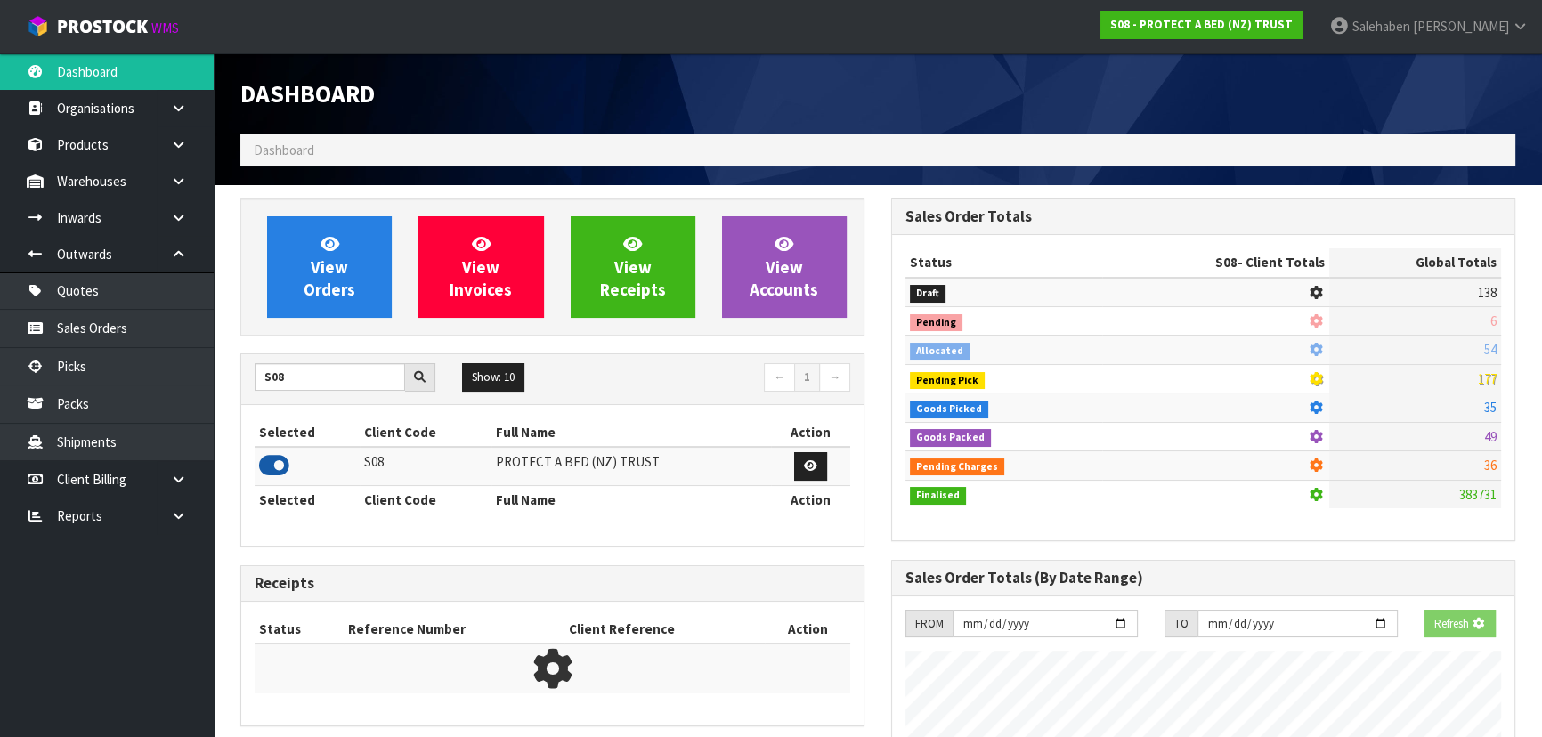
scroll to position [889077, 889535]
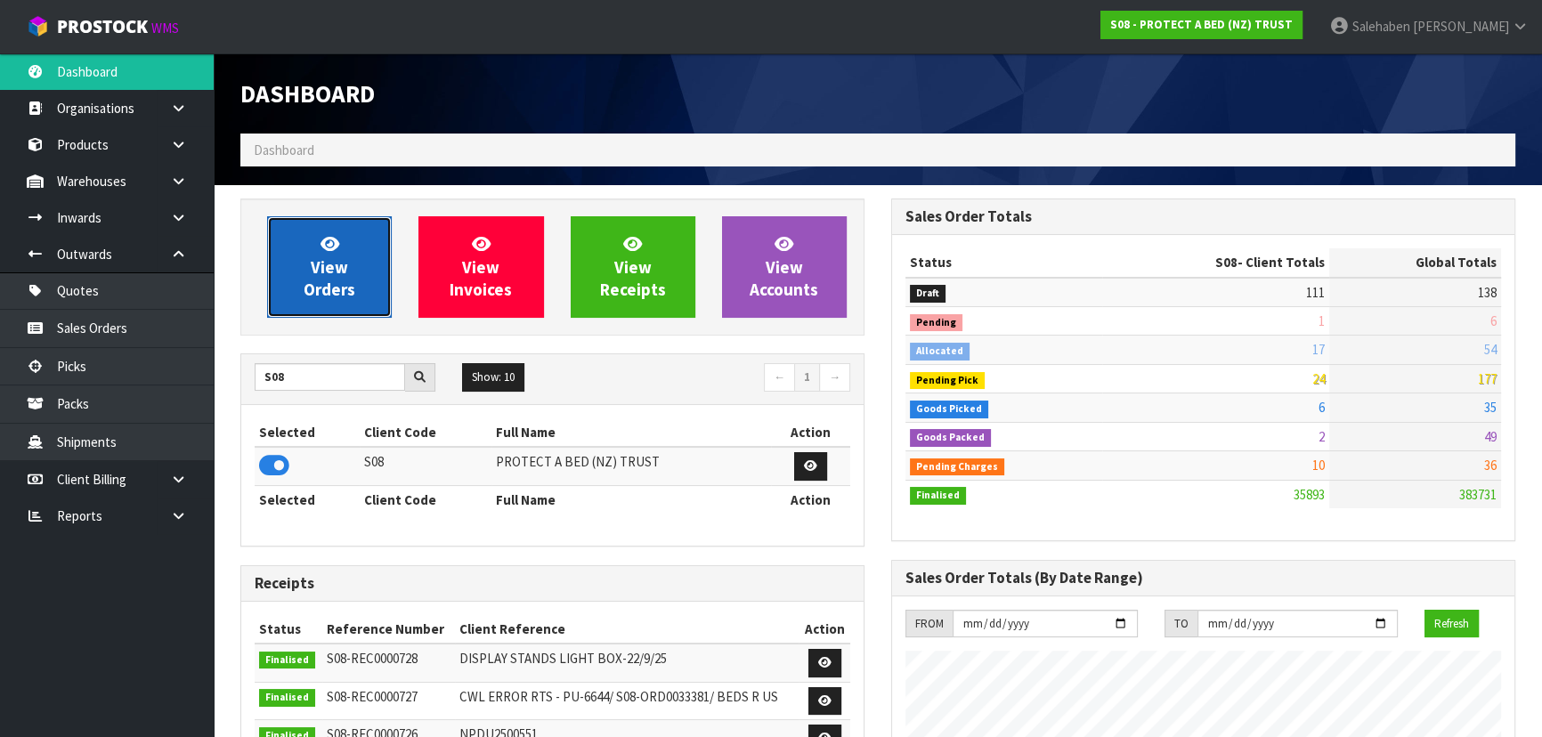
click at [339, 267] on span "View Orders" at bounding box center [330, 266] width 52 height 67
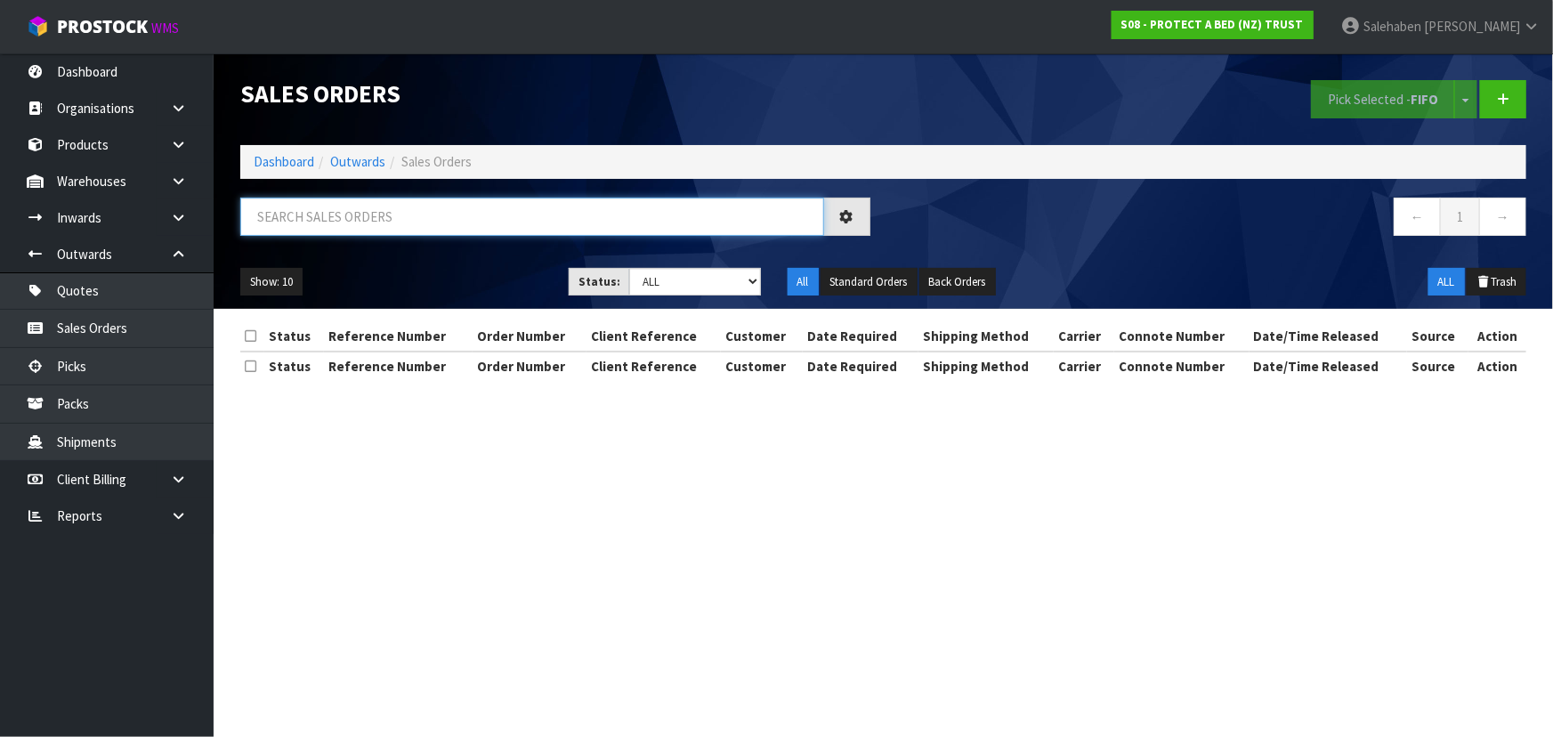
click at [398, 217] on input "text" at bounding box center [532, 217] width 584 height 38
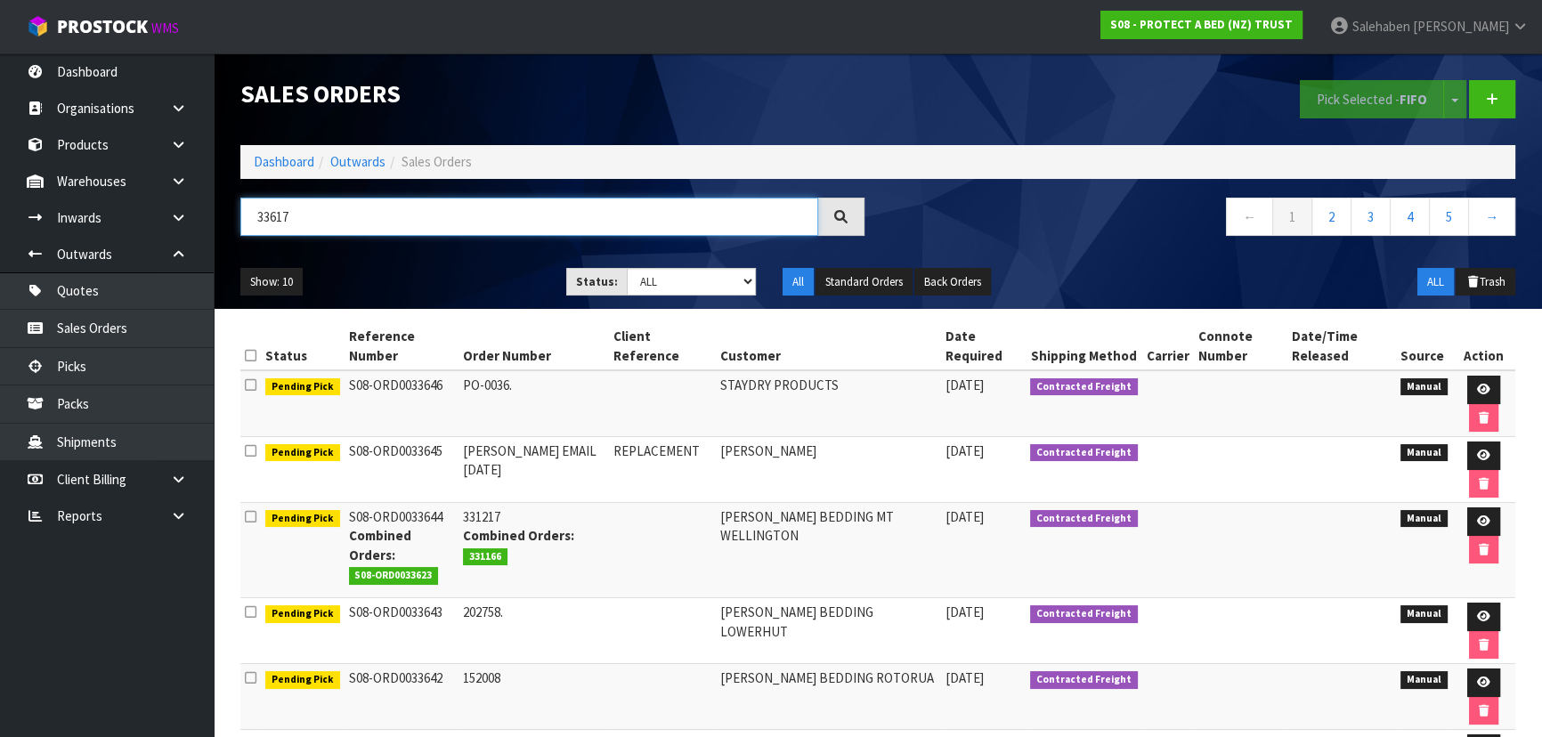
type input "33617"
click at [682, 285] on select "Draft Pending Allocated Pending Pick Goods Picked Goods Packed Pending Charges …" at bounding box center [692, 282] width 130 height 28
select select "string:5"
click at [627, 268] on select "Draft Pending Allocated Pending Pick Goods Picked Goods Packed Pending Charges …" at bounding box center [692, 282] width 130 height 28
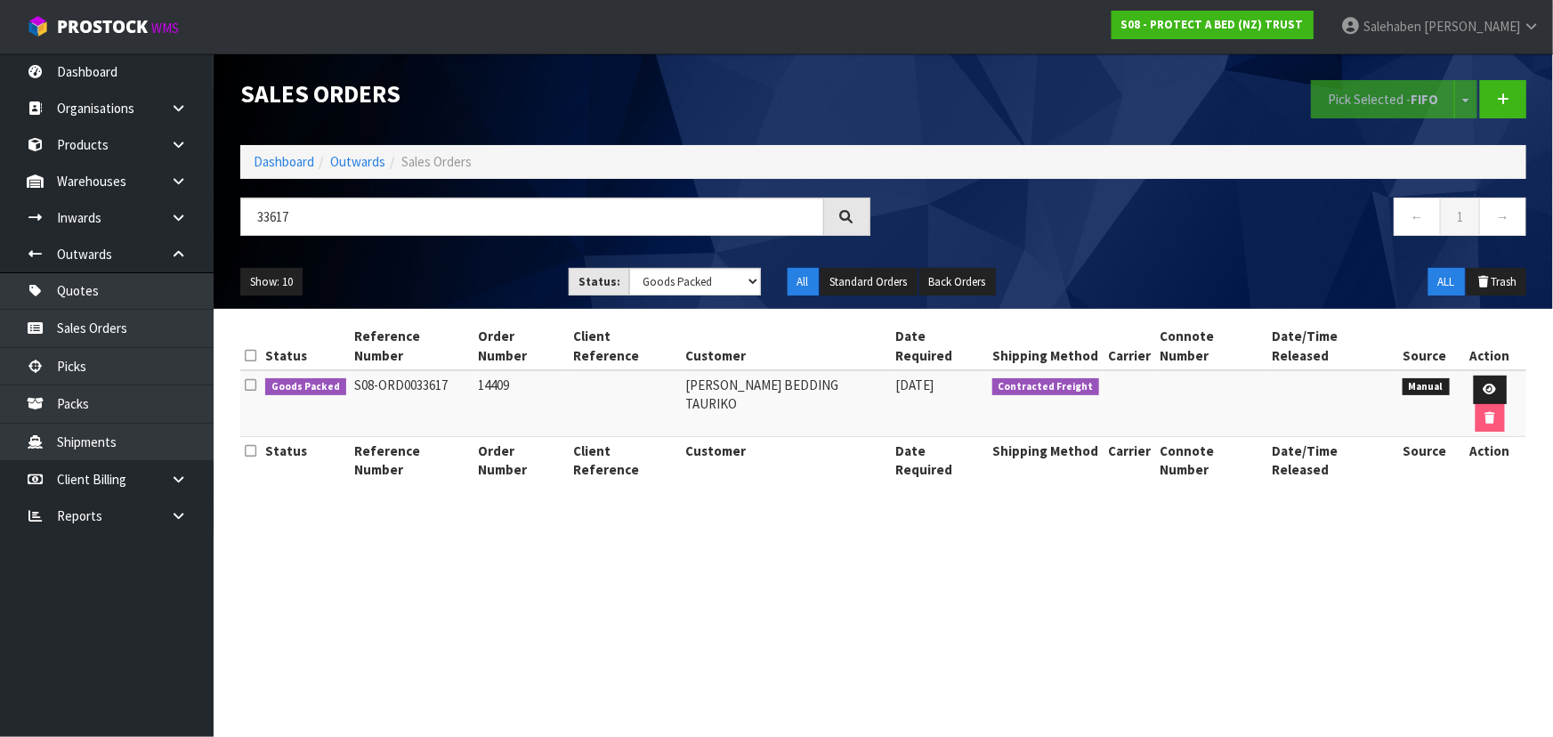
click at [458, 269] on ul "Show: 10 5 10 25 50" at bounding box center [391, 282] width 302 height 28
click at [458, 266] on div "Show: 10 5 10 25 50 Status: Draft Pending Allocated Pending Pick Goods Picked G…" at bounding box center [883, 282] width 1313 height 55
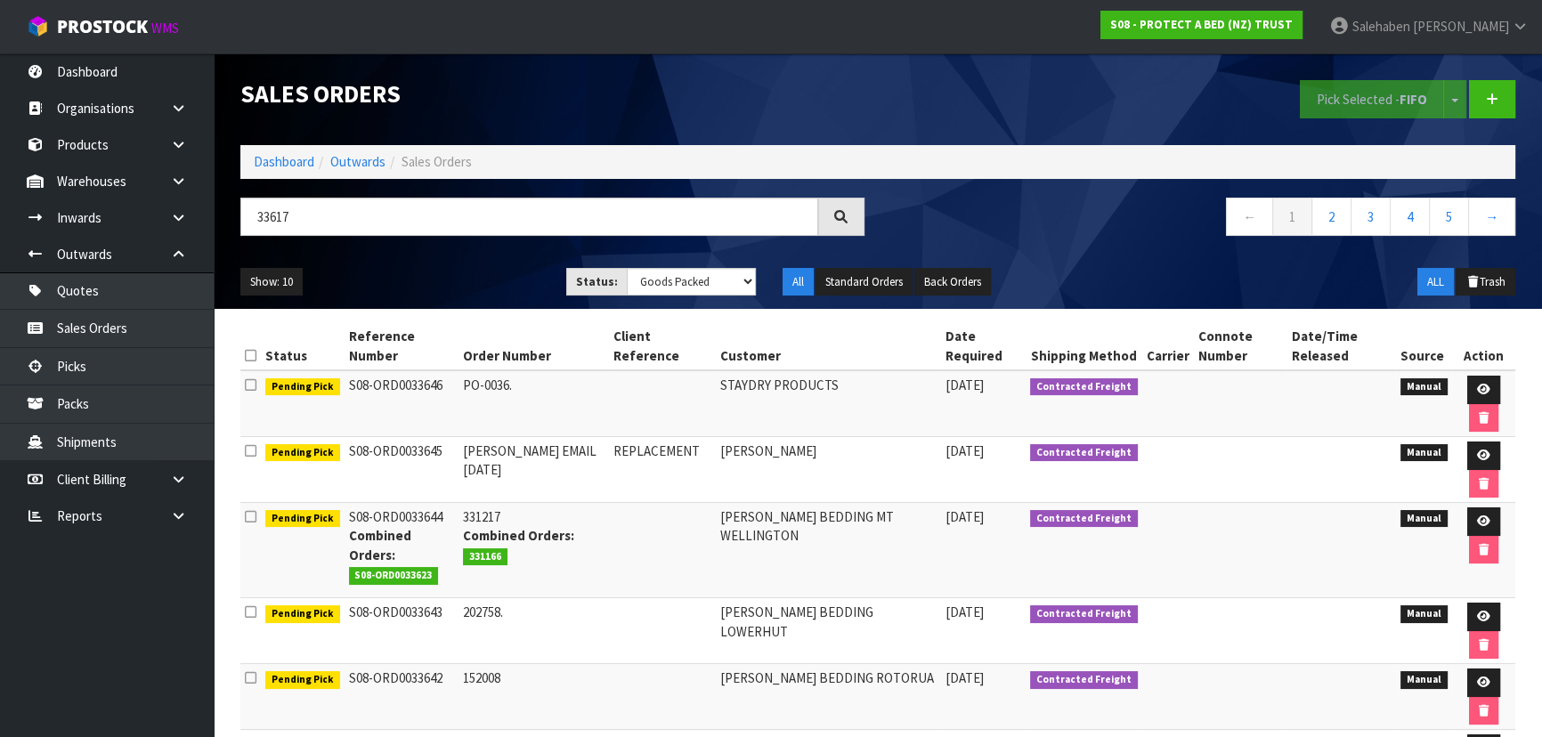
click at [458, 266] on div "Show: 10 5 10 25 50 Status: Draft Pending Allocated Pending Pick Goods Picked G…" at bounding box center [877, 282] width 1301 height 55
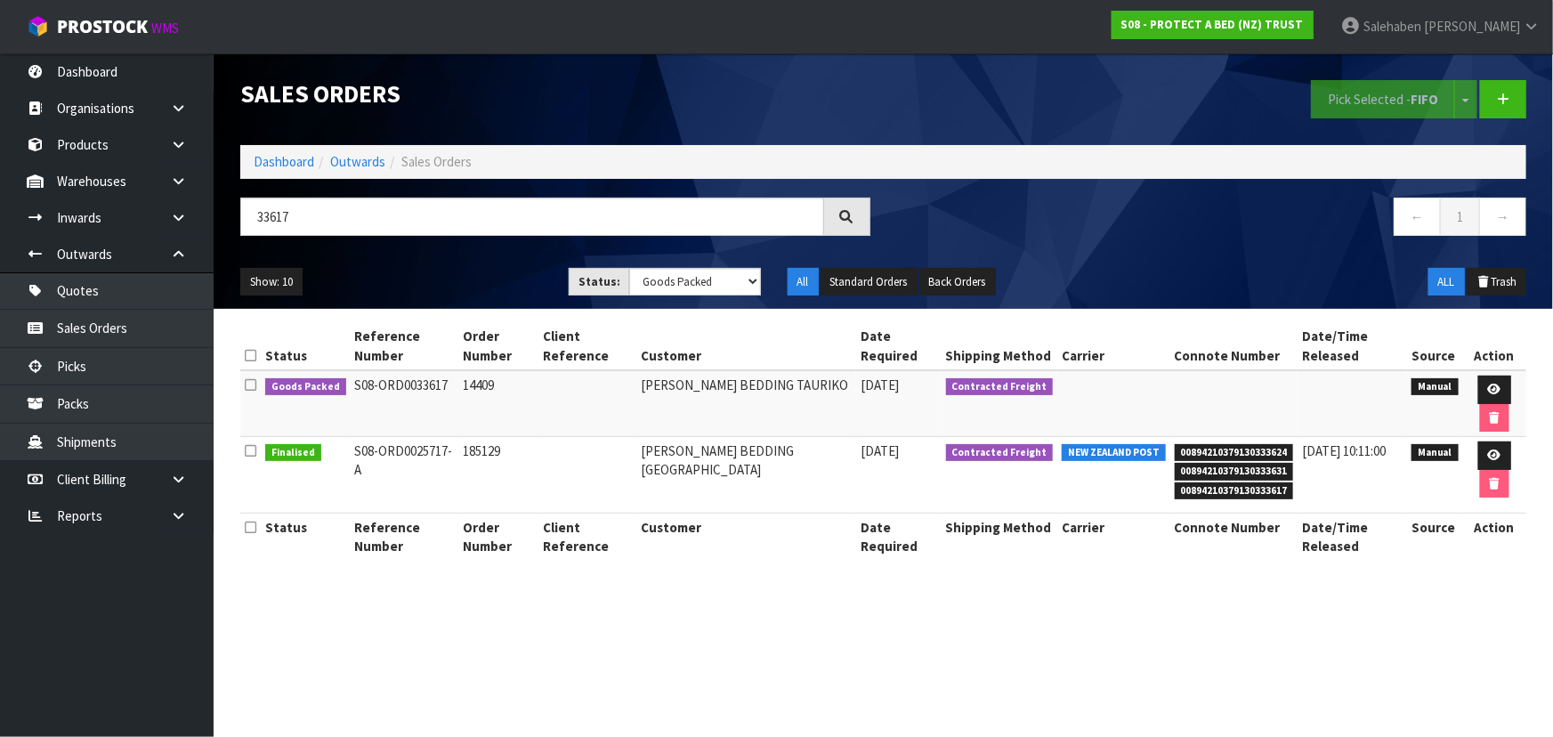
click at [463, 265] on div "Show: 10 5 10 25 50 Status: Draft Pending Allocated Pending Pick Goods Picked G…" at bounding box center [883, 282] width 1313 height 55
click at [459, 278] on ul "Show: 10 5 10 25 50" at bounding box center [391, 282] width 302 height 28
click at [1488, 382] on link at bounding box center [1495, 390] width 33 height 28
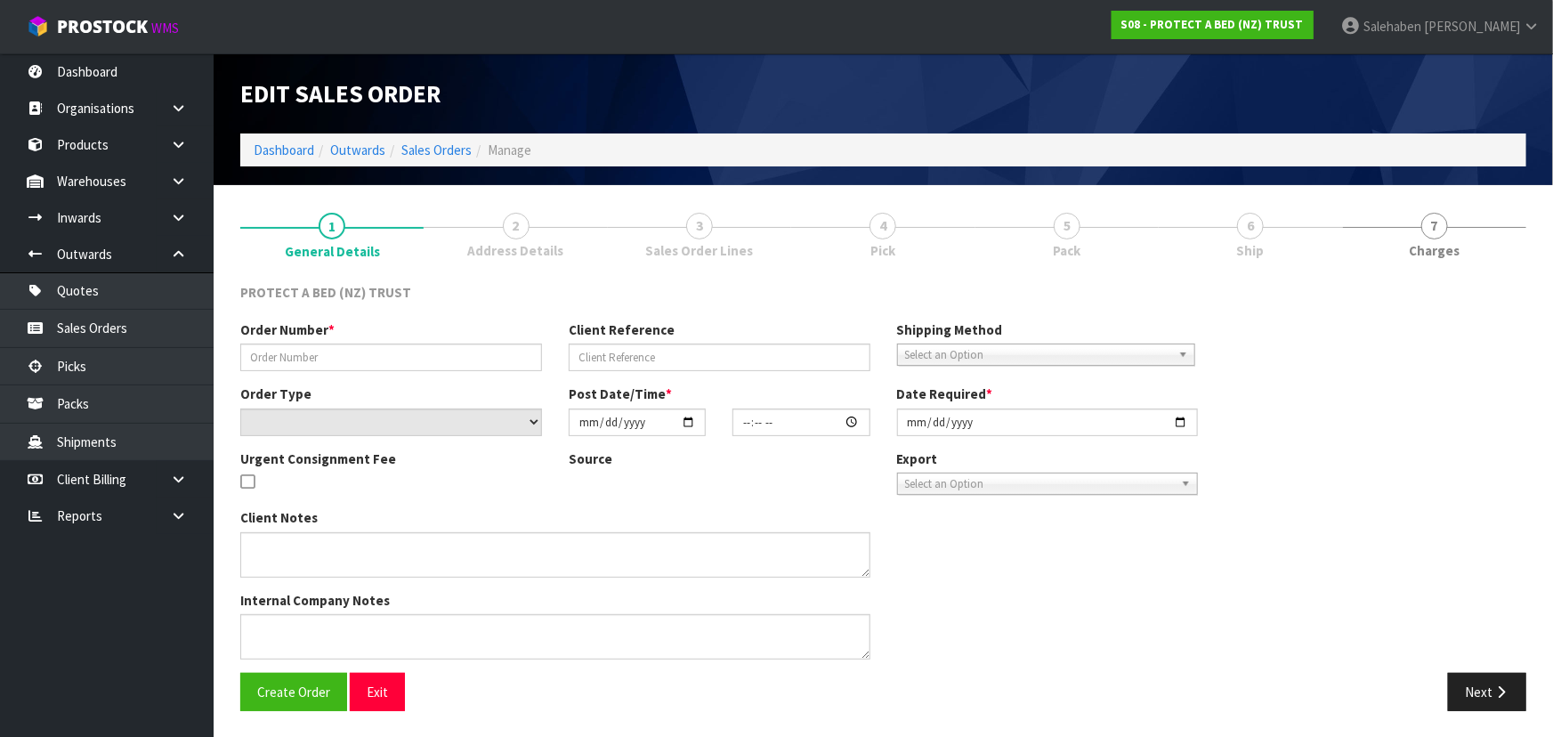
type input "14409"
select select "number:0"
type input "[DATE]"
type input "11:54:00.000"
type input "[DATE]"
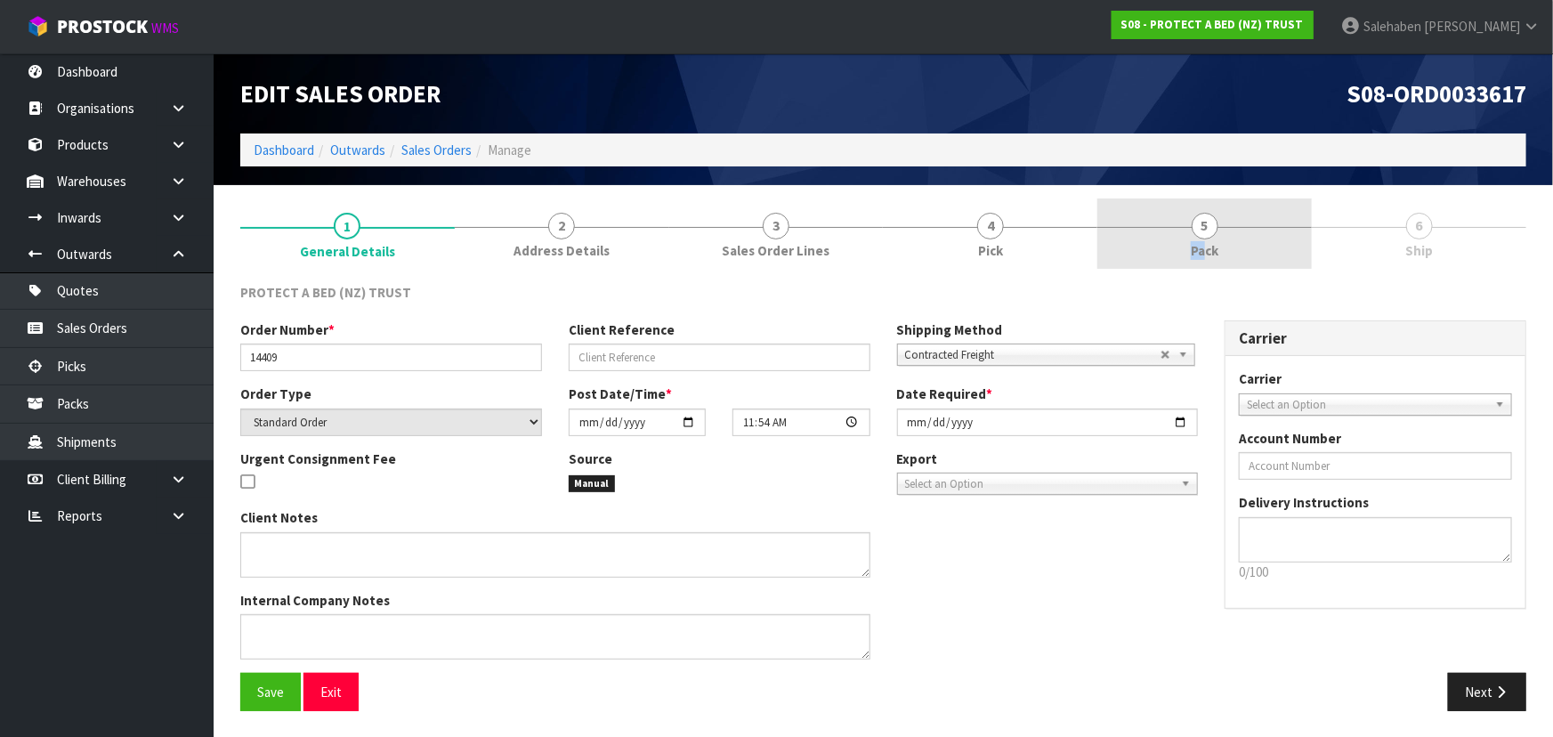
drag, startPoint x: 1205, startPoint y: 239, endPoint x: 1205, endPoint y: 258, distance: 19.6
click at [1205, 255] on link "5 Pack" at bounding box center [1205, 234] width 215 height 70
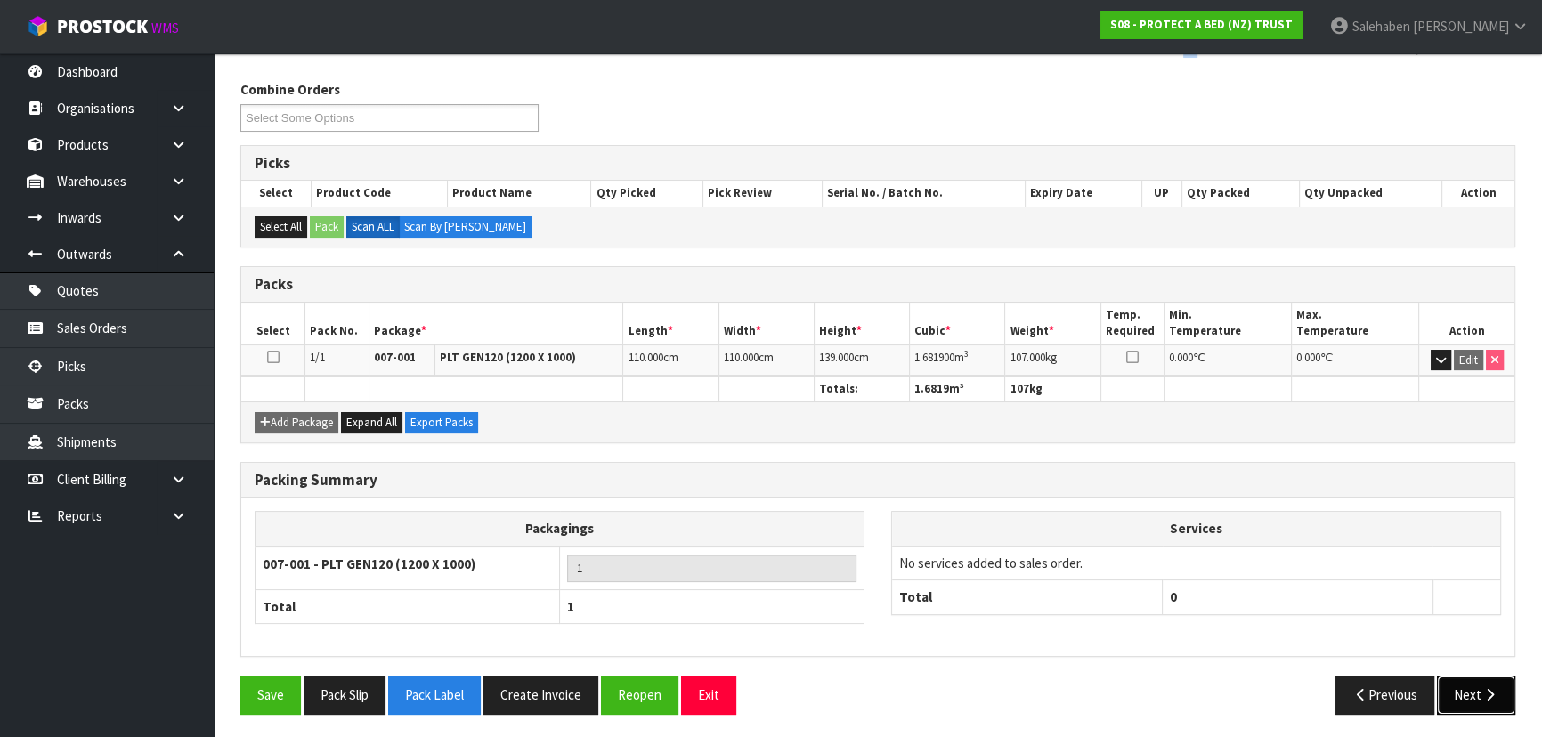
click at [1469, 692] on button "Next" at bounding box center [1476, 695] width 78 height 38
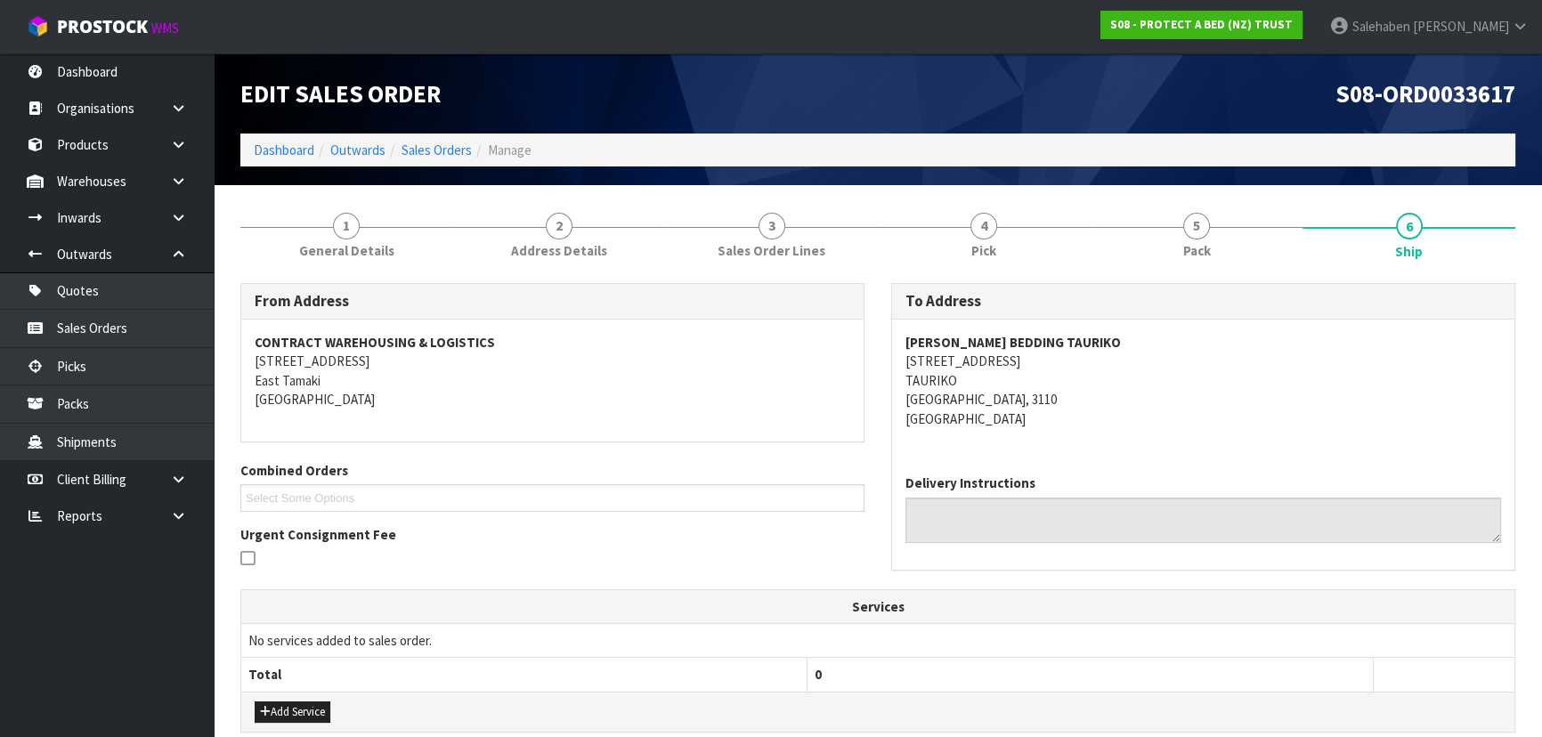
click at [1139, 441] on div "[PERSON_NAME] BEDDING TAURIKO [STREET_ADDRESS]" at bounding box center [1203, 390] width 622 height 141
copy strong "[PERSON_NAME] BEDDING TAURIKO"
drag, startPoint x: 893, startPoint y: 343, endPoint x: 1148, endPoint y: 335, distance: 255.6
click at [1148, 335] on div "[PERSON_NAME] BEDDING TAURIKO [STREET_ADDRESS]" at bounding box center [1203, 390] width 622 height 141
copy address "[STREET_ADDRESS]"
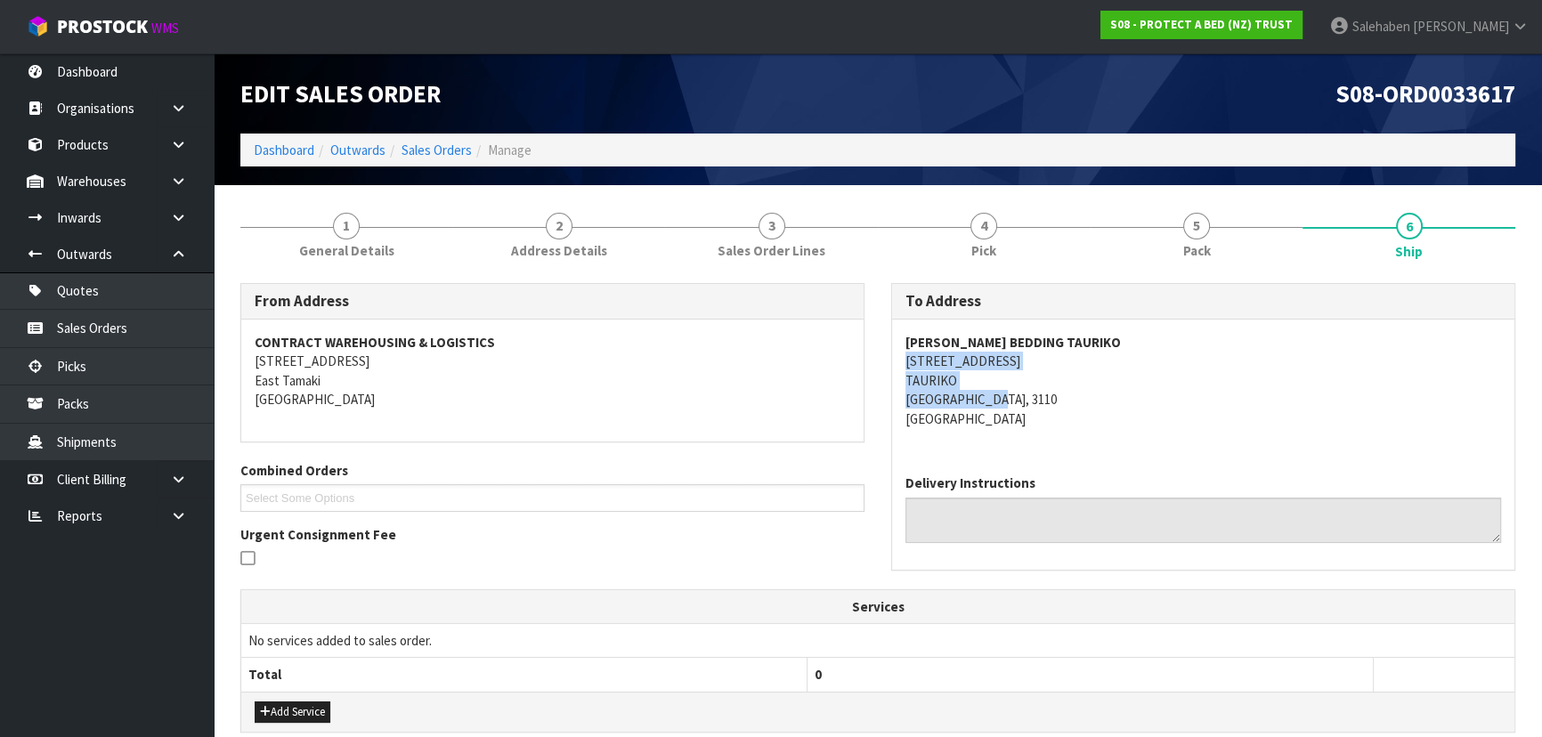
drag, startPoint x: 882, startPoint y: 369, endPoint x: 997, endPoint y: 388, distance: 116.5
click at [1068, 393] on div "To Address [PERSON_NAME] BEDDING TAURIKO [STREET_ADDRESS] Delivery Instructions" at bounding box center [1203, 435] width 651 height 305
click at [905, 361] on address "[PERSON_NAME] BEDDING TAURIKO [STREET_ADDRESS]" at bounding box center [1203, 380] width 596 height 95
drag, startPoint x: 904, startPoint y: 361, endPoint x: 1048, endPoint y: 356, distance: 143.4
click at [1048, 356] on address "[PERSON_NAME] BEDDING TAURIKO [STREET_ADDRESS]" at bounding box center [1203, 380] width 596 height 95
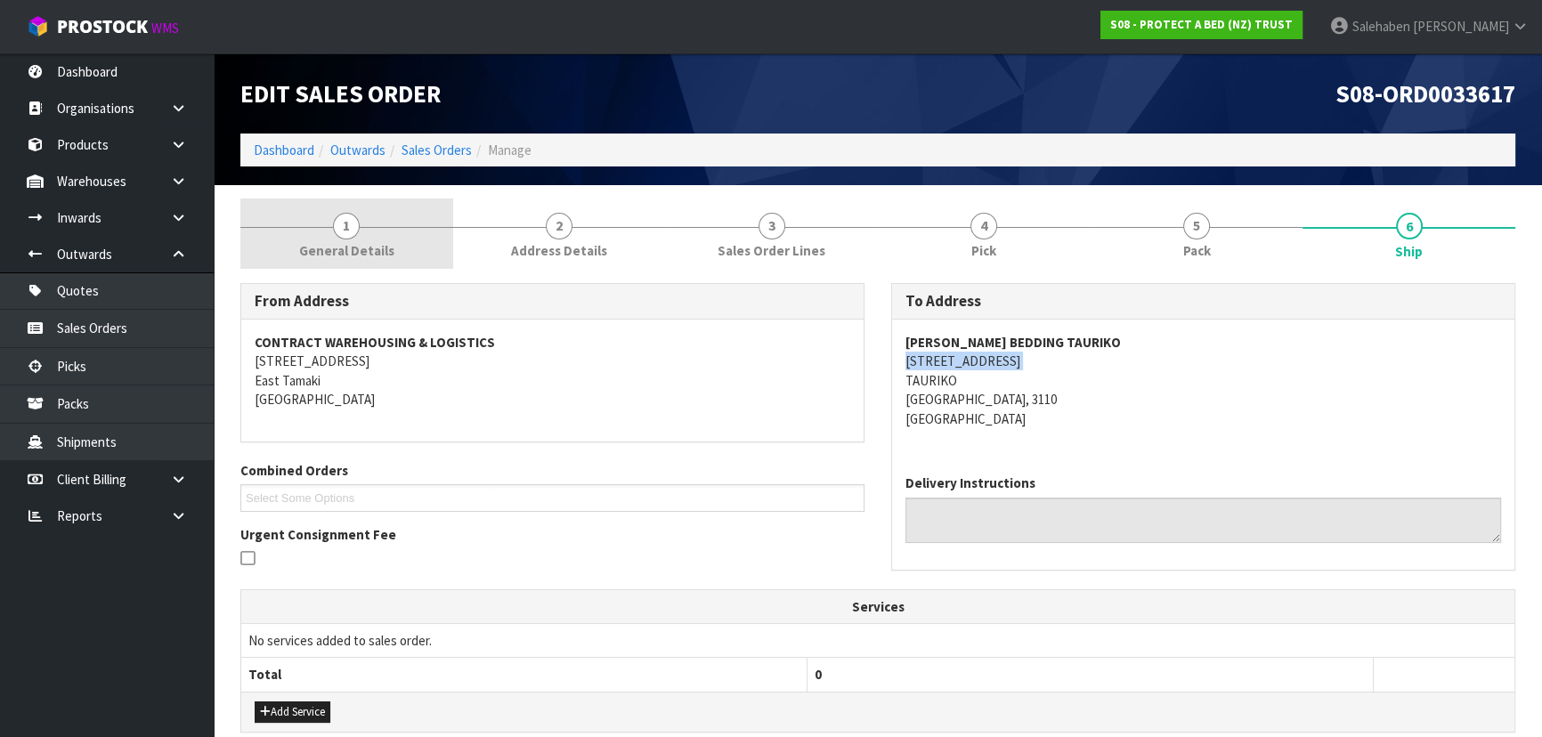
drag, startPoint x: 362, startPoint y: 233, endPoint x: 353, endPoint y: 249, distance: 18.8
click at [362, 234] on link "1 General Details" at bounding box center [346, 234] width 213 height 70
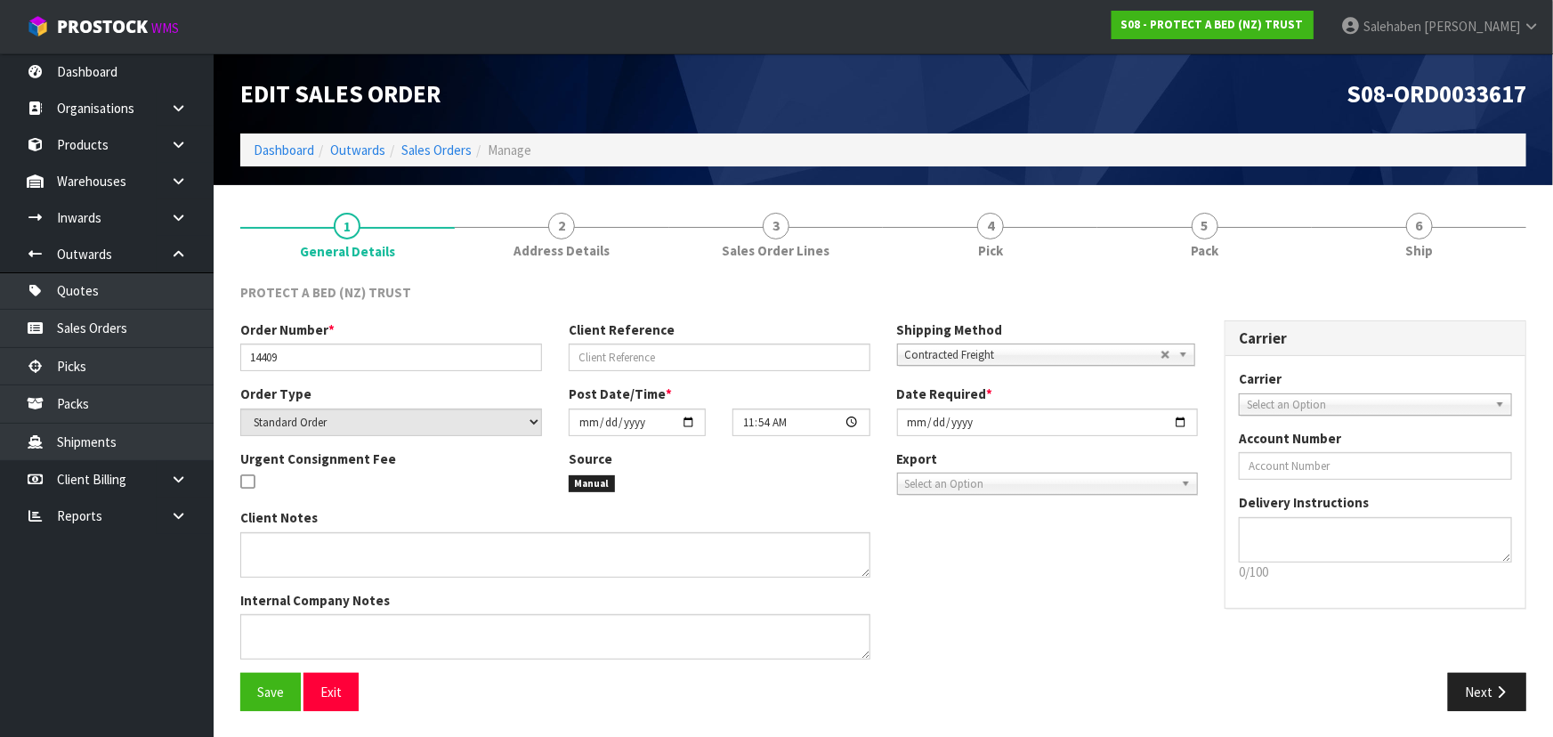
drag, startPoint x: 239, startPoint y: 363, endPoint x: 338, endPoint y: 362, distance: 98.8
click at [338, 362] on div "Order Number * 14409" at bounding box center [391, 345] width 328 height 51
drag, startPoint x: 240, startPoint y: 357, endPoint x: 290, endPoint y: 356, distance: 49.9
click at [290, 356] on input "14409" at bounding box center [391, 358] width 302 height 28
drag, startPoint x: 1222, startPoint y: 205, endPoint x: 1171, endPoint y: 269, distance: 82.3
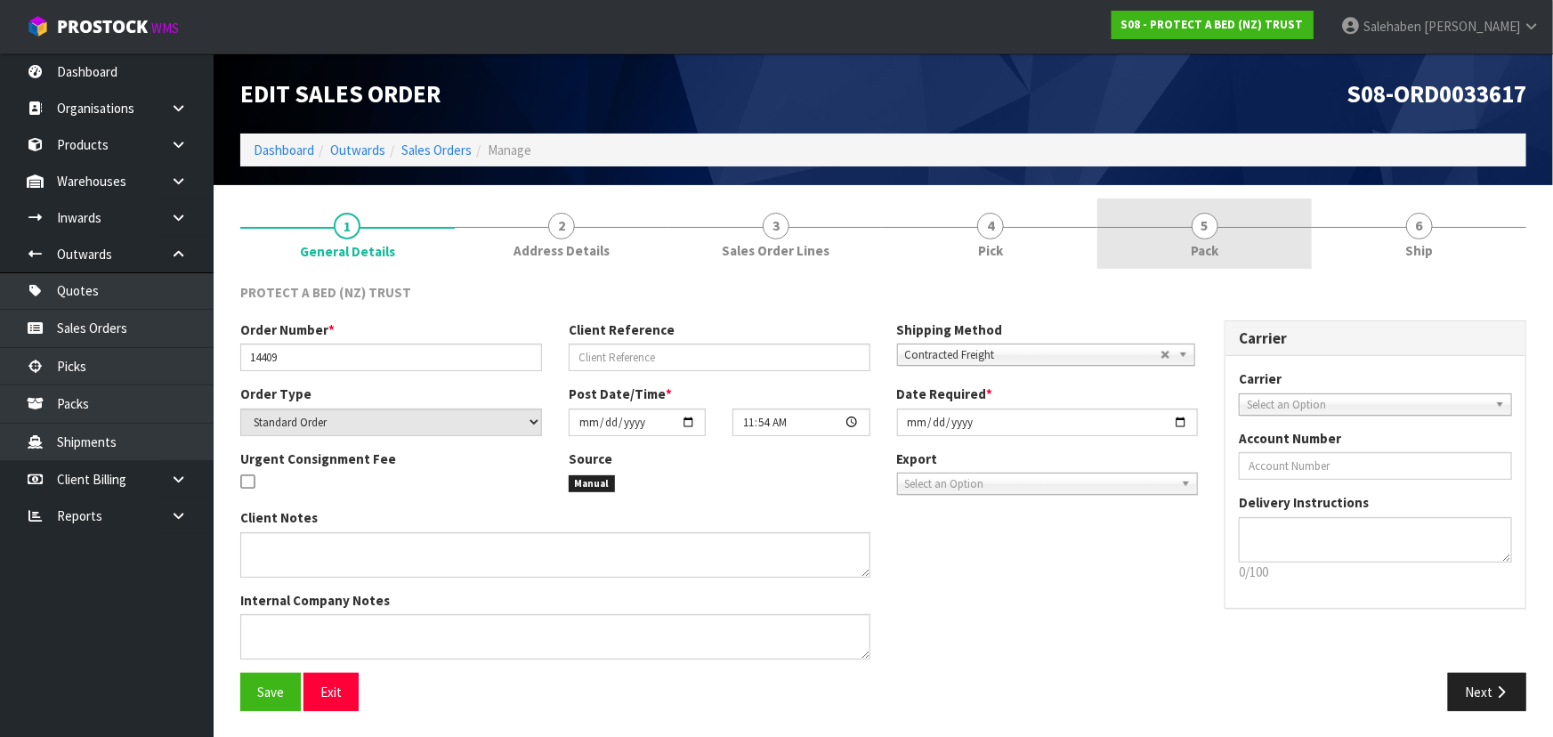
click at [1222, 205] on link "5 Pack" at bounding box center [1205, 234] width 215 height 70
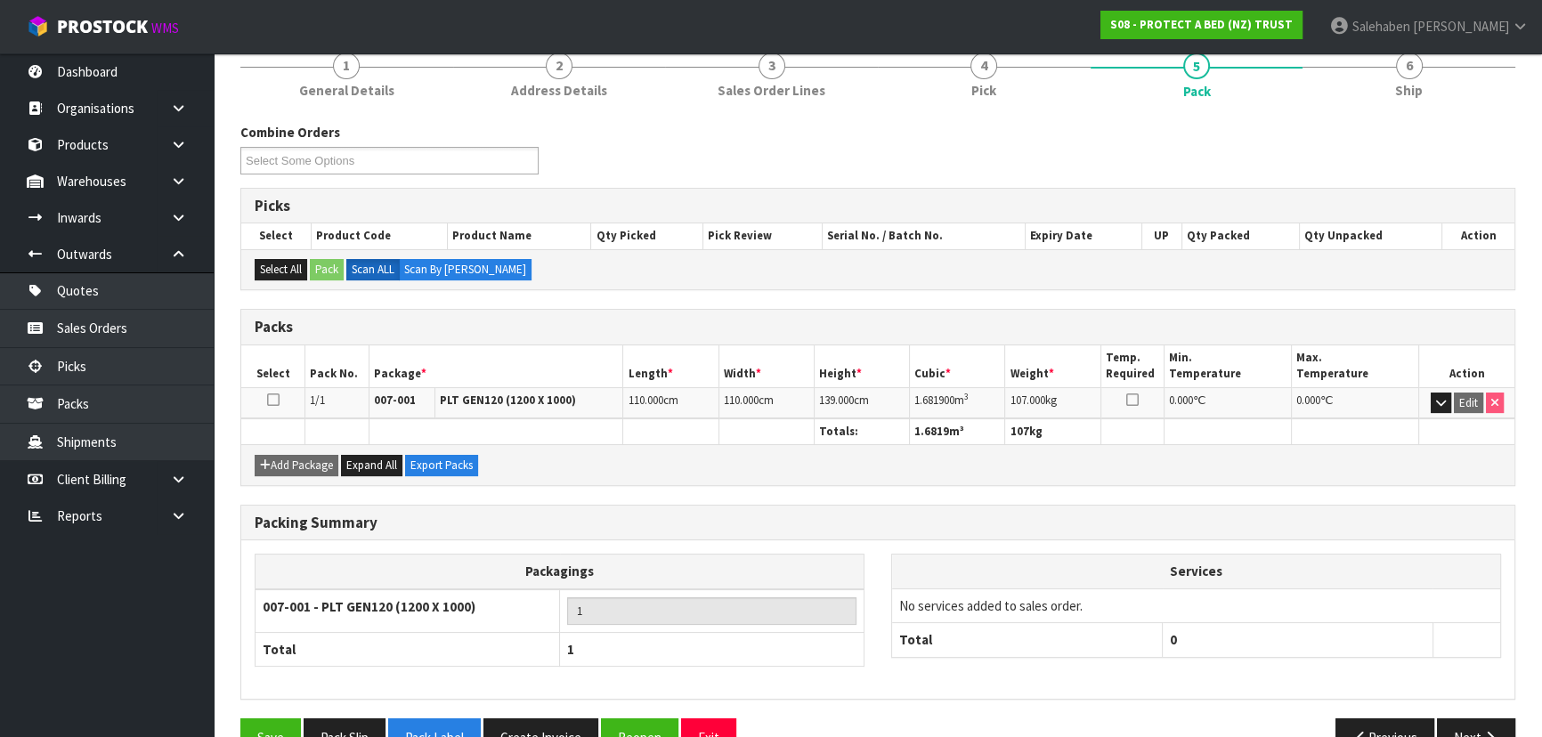
scroll to position [161, 0]
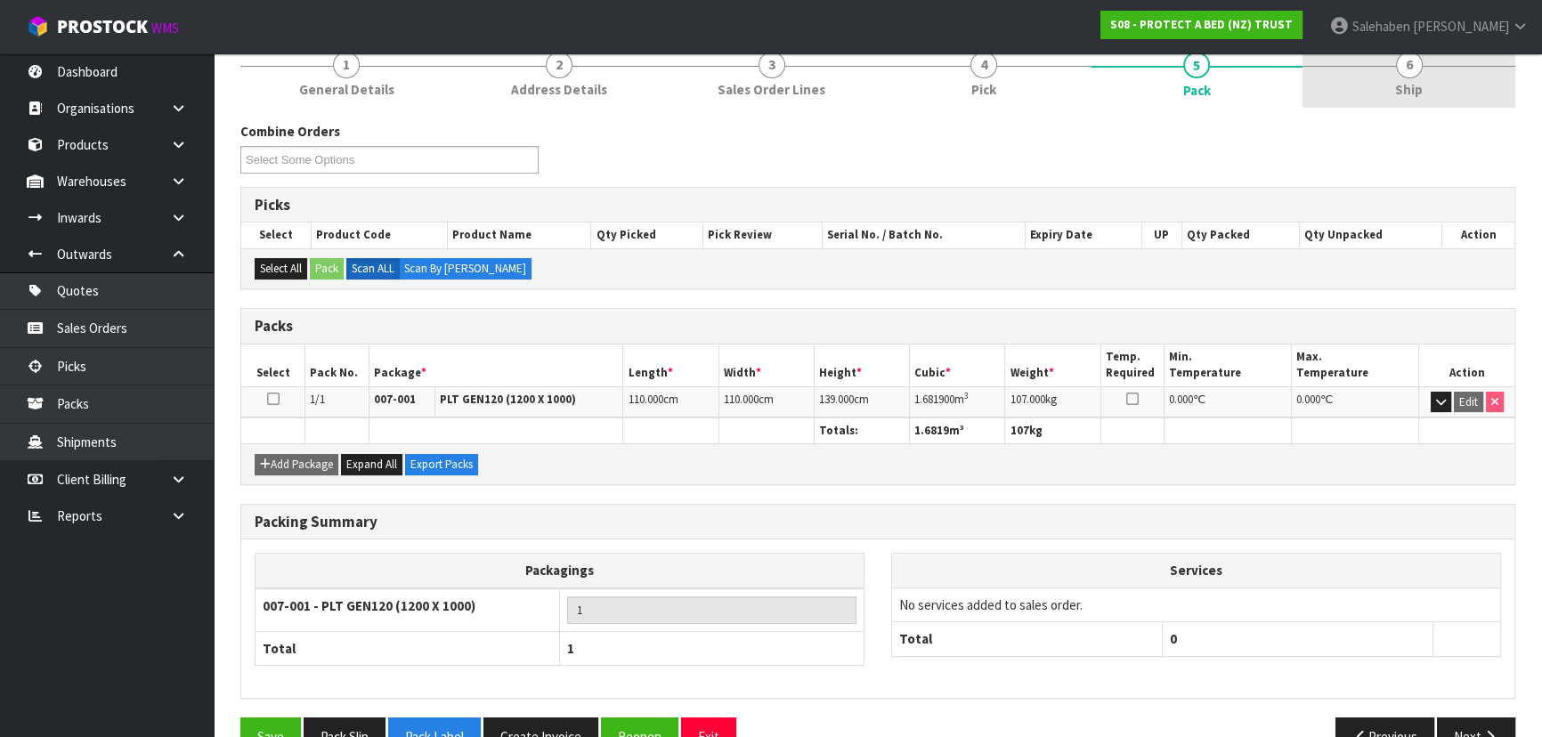
drag, startPoint x: 1425, startPoint y: 76, endPoint x: 1410, endPoint y: 101, distance: 29.9
click at [1425, 76] on link "6 Ship" at bounding box center [1408, 72] width 213 height 70
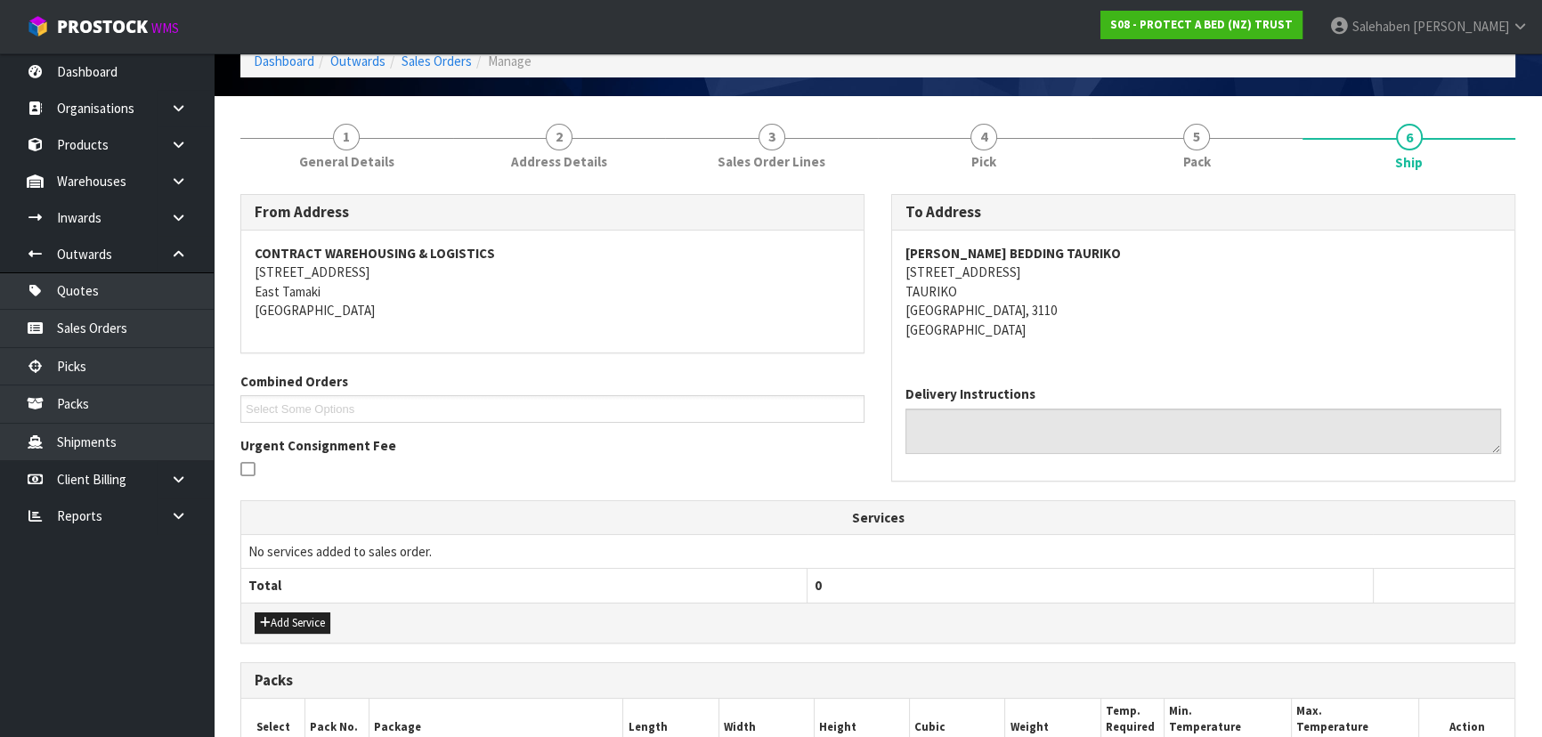
scroll to position [0, 0]
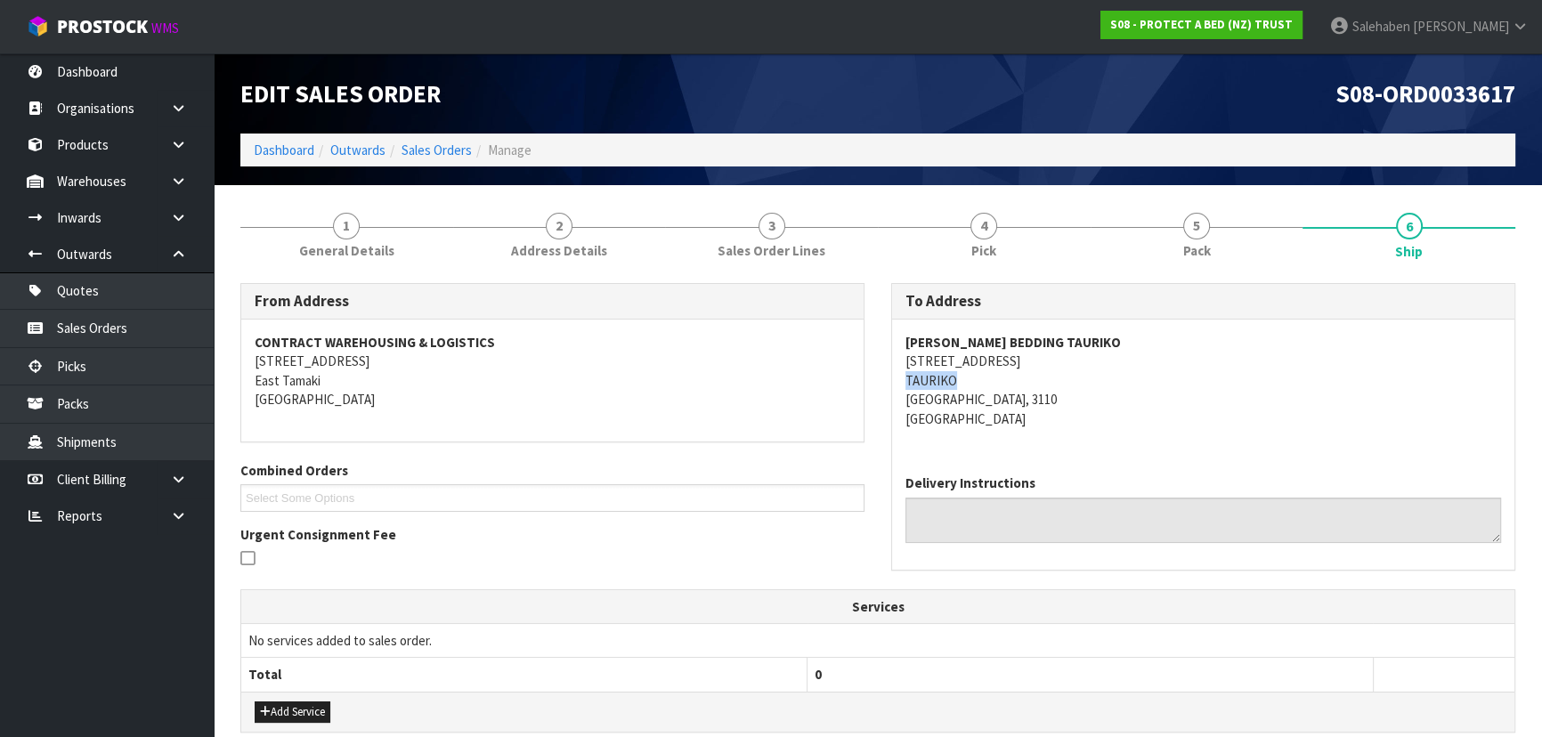
drag, startPoint x: 902, startPoint y: 382, endPoint x: 957, endPoint y: 374, distance: 55.8
click at [957, 374] on div "[PERSON_NAME] BEDDING TAURIKO [STREET_ADDRESS]" at bounding box center [1203, 390] width 622 height 141
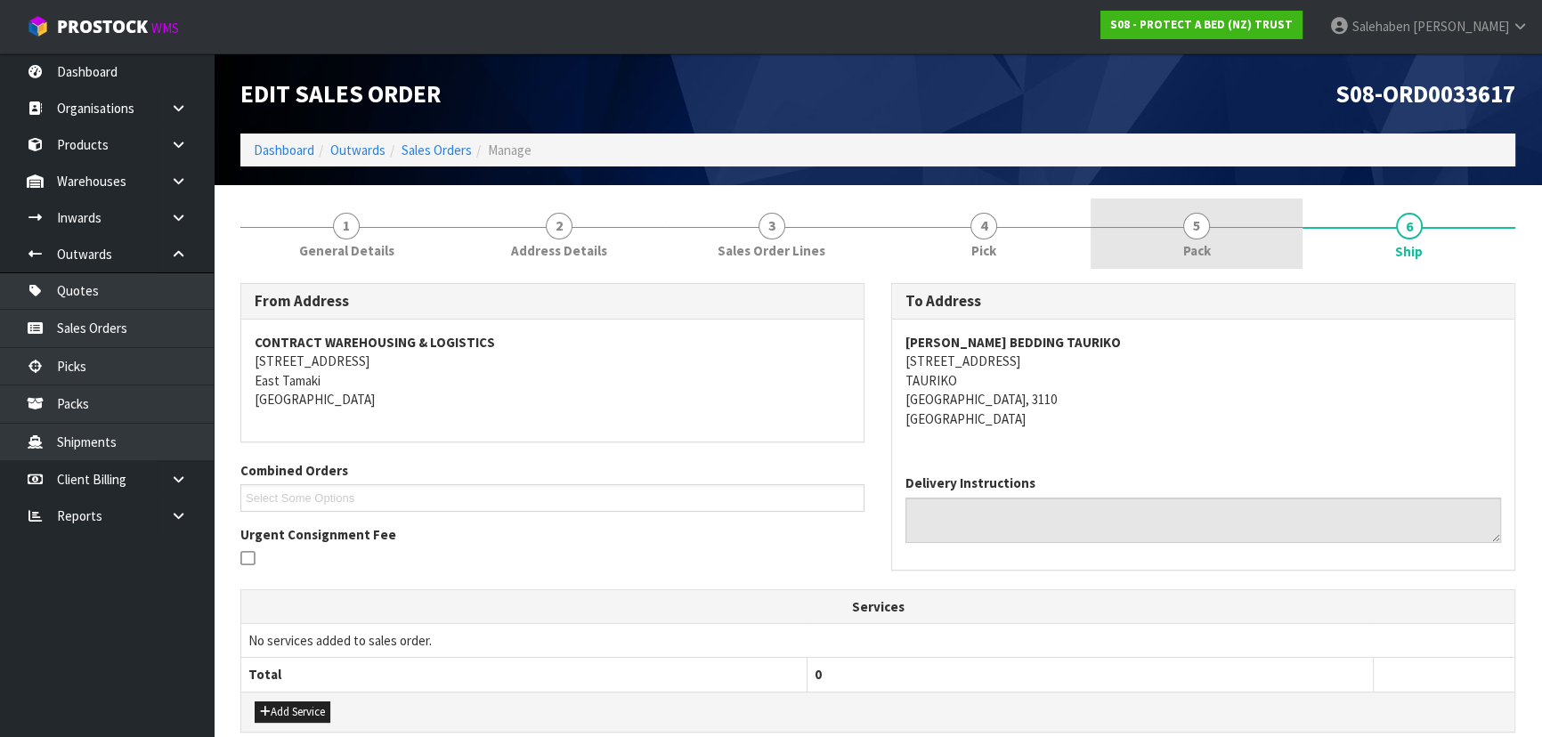
click at [1185, 234] on link "5 Pack" at bounding box center [1196, 234] width 213 height 70
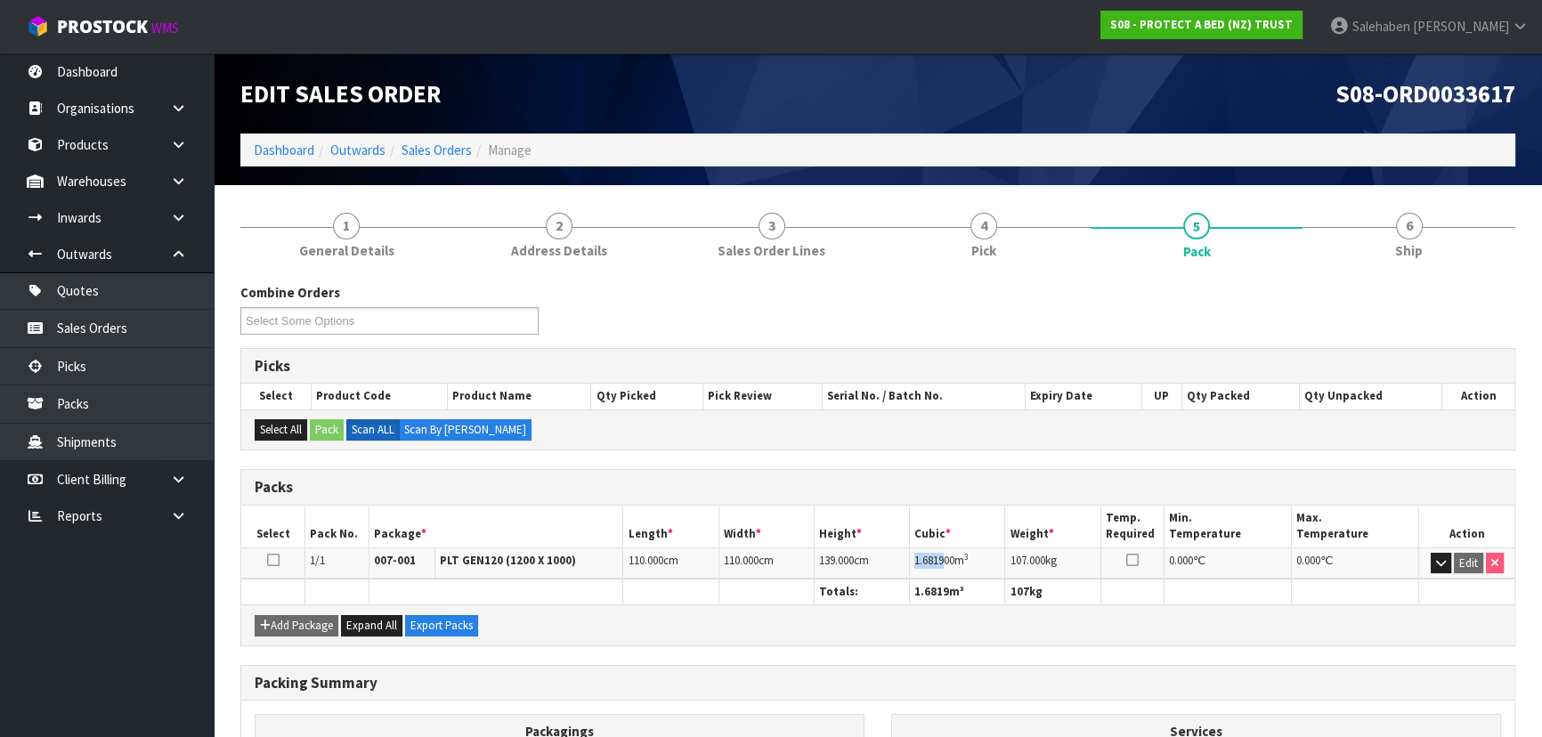
drag, startPoint x: 913, startPoint y: 559, endPoint x: 944, endPoint y: 559, distance: 30.3
click at [944, 559] on span "1.681900" at bounding box center [934, 560] width 40 height 15
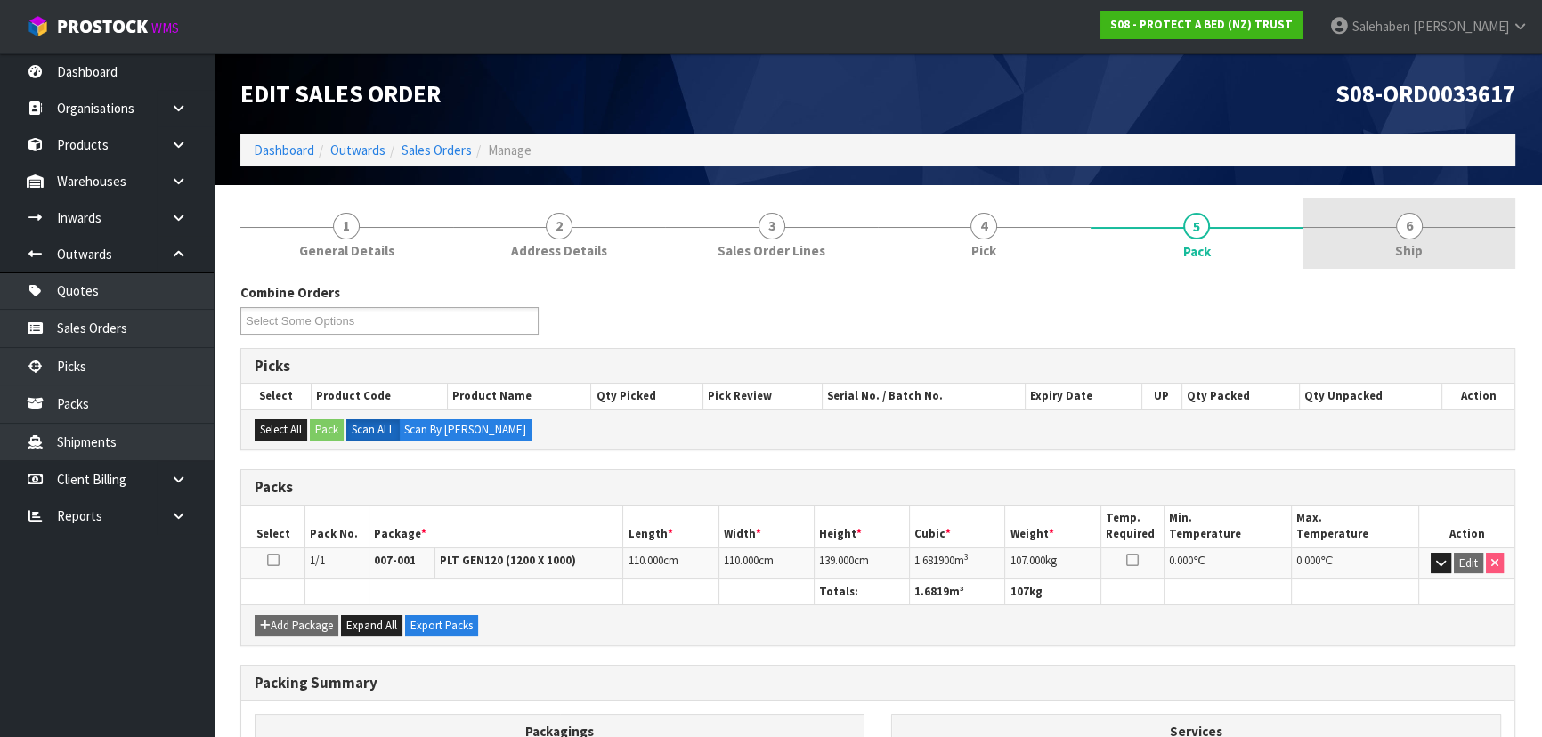
click at [1415, 251] on span "Ship" at bounding box center [1409, 250] width 28 height 19
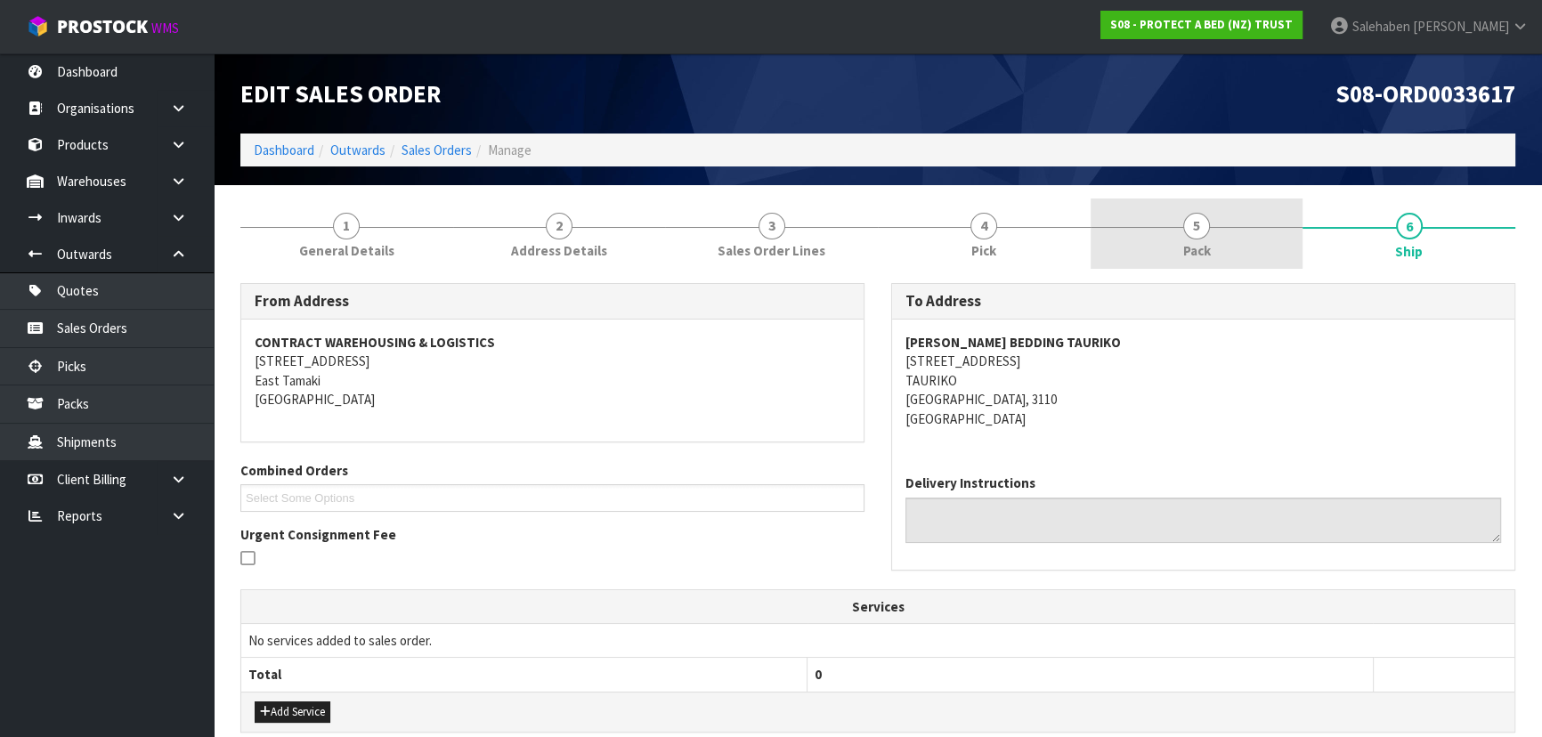
click at [1239, 244] on link "5 Pack" at bounding box center [1196, 234] width 213 height 70
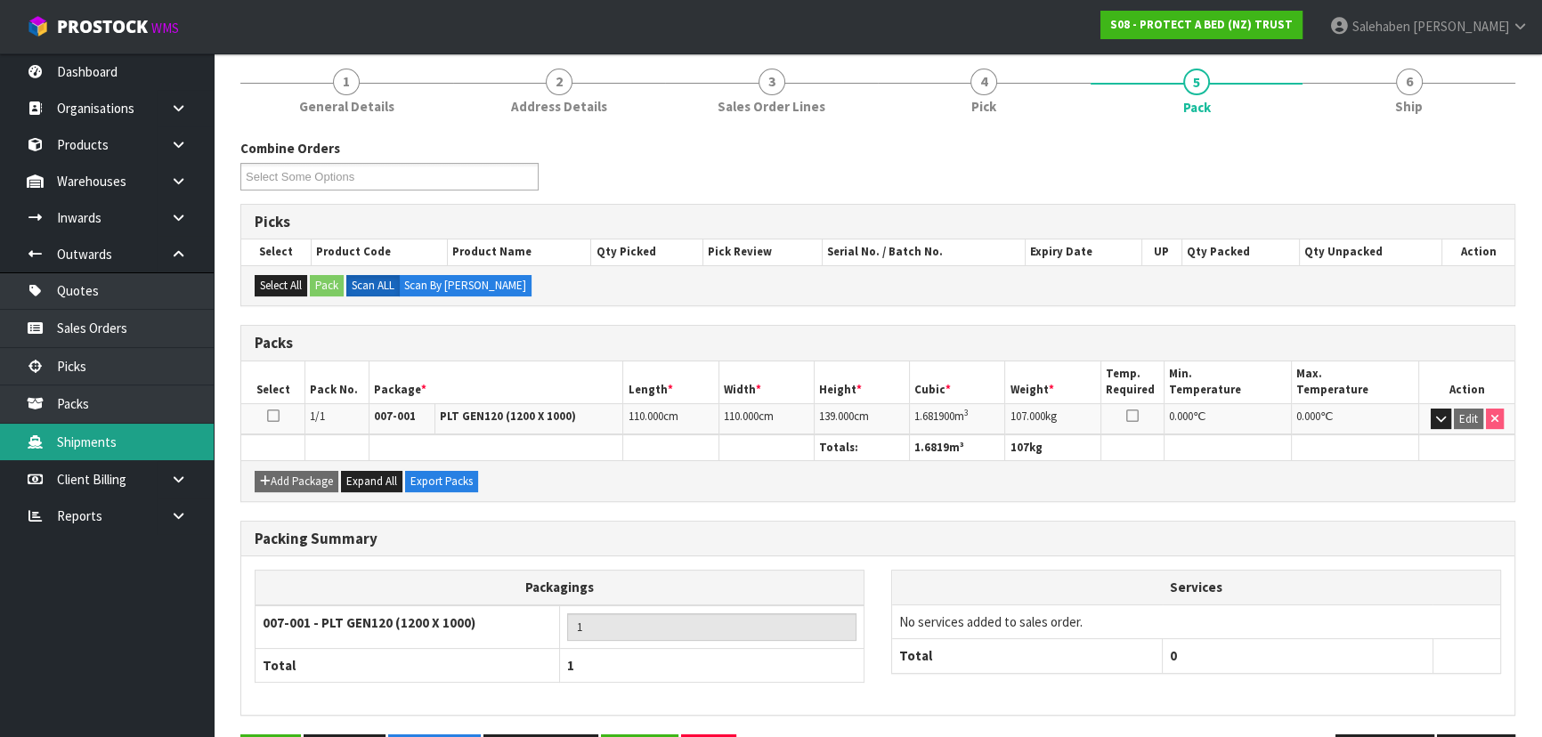
scroll to position [161, 0]
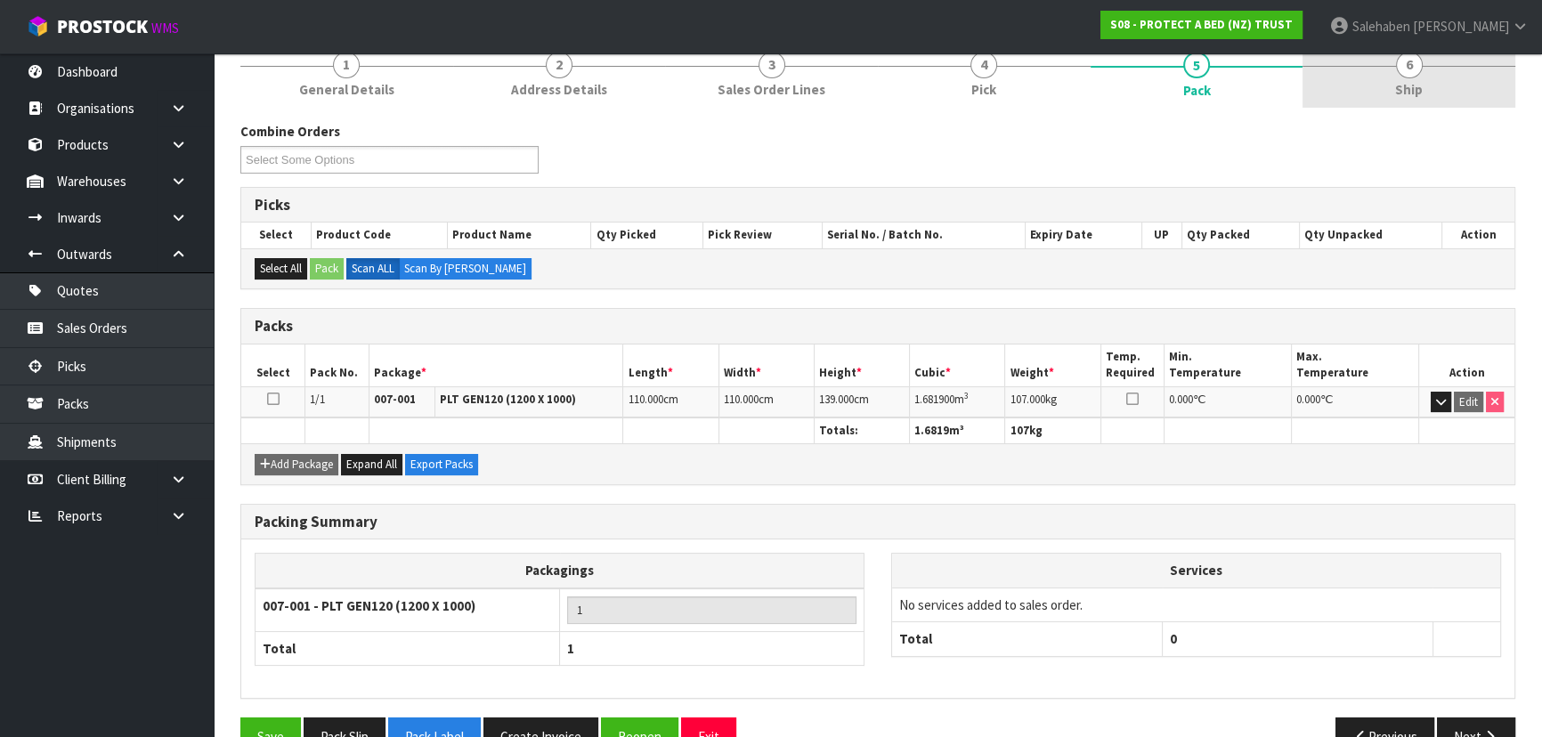
click at [1439, 99] on link "6 Ship" at bounding box center [1408, 72] width 213 height 70
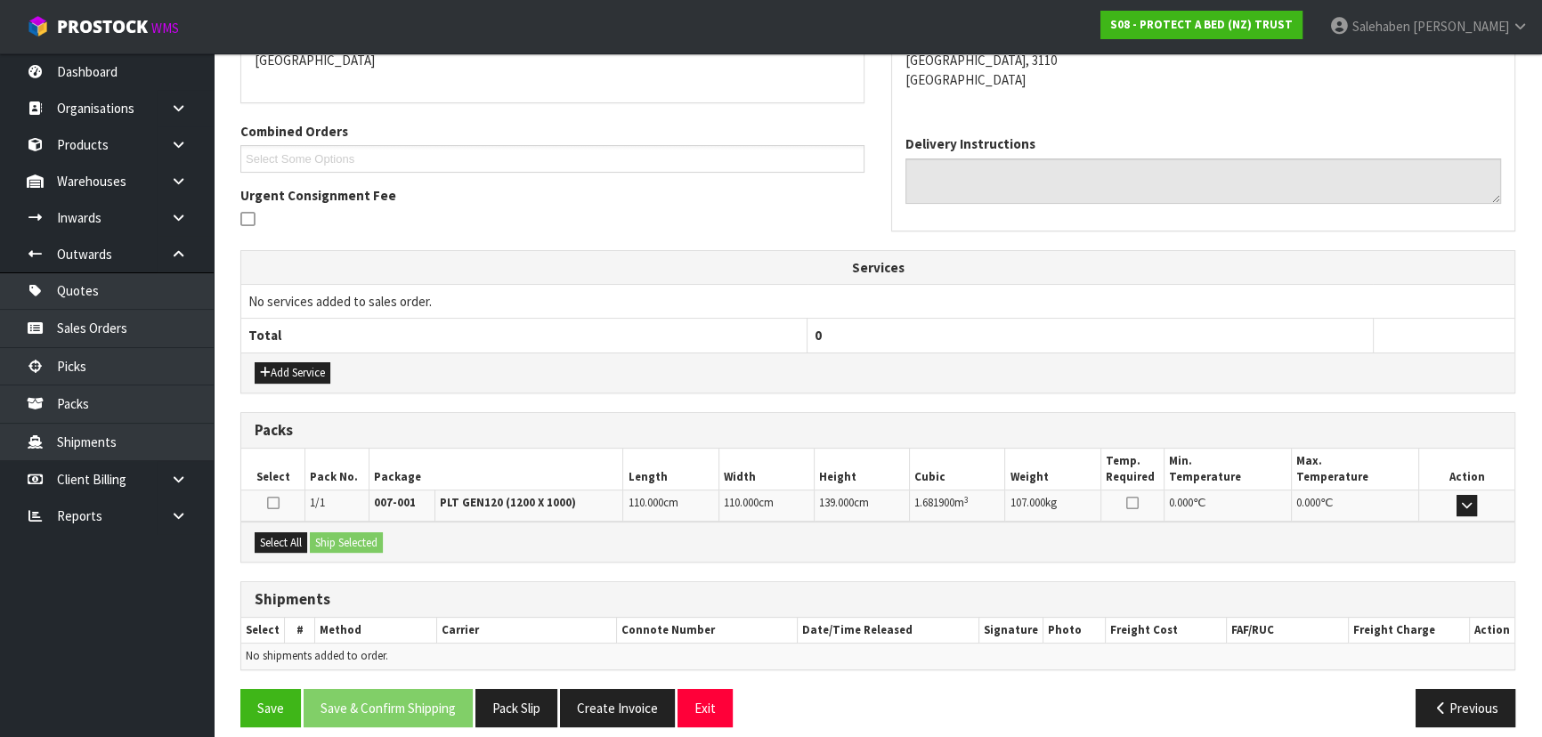
scroll to position [353, 0]
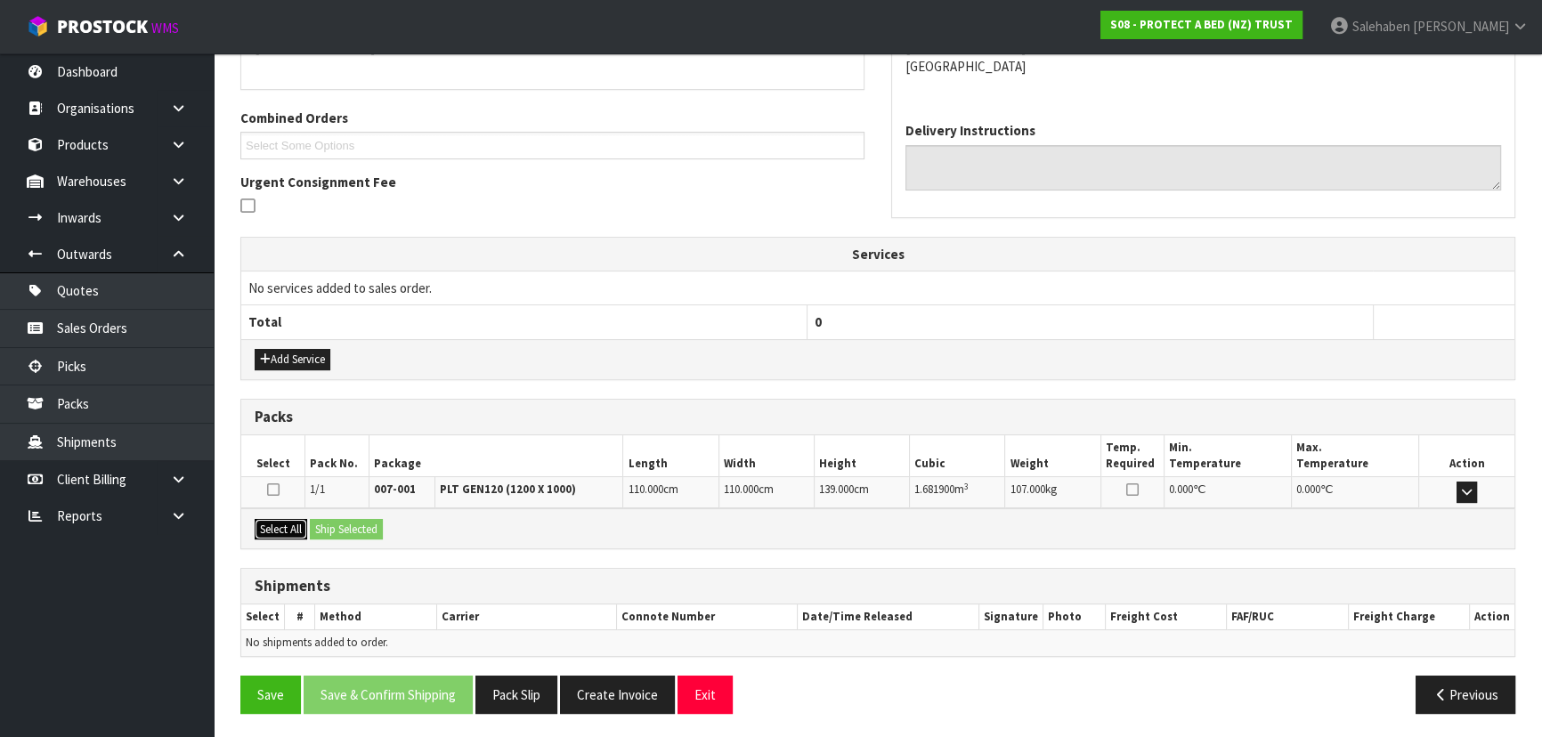
click at [304, 530] on button "Select All" at bounding box center [281, 529] width 53 height 21
click at [329, 528] on button "Ship Selected" at bounding box center [346, 529] width 73 height 21
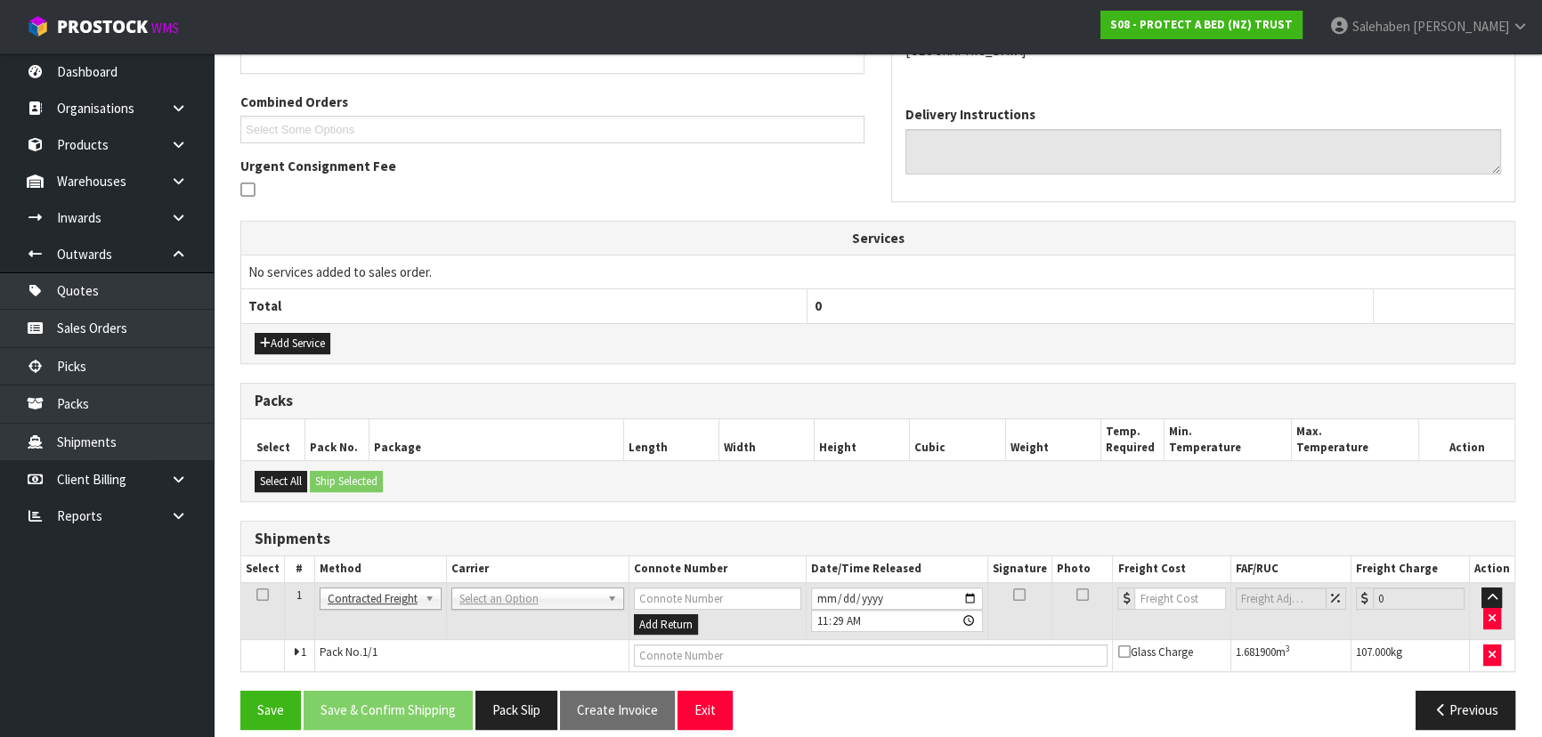
scroll to position [384, 0]
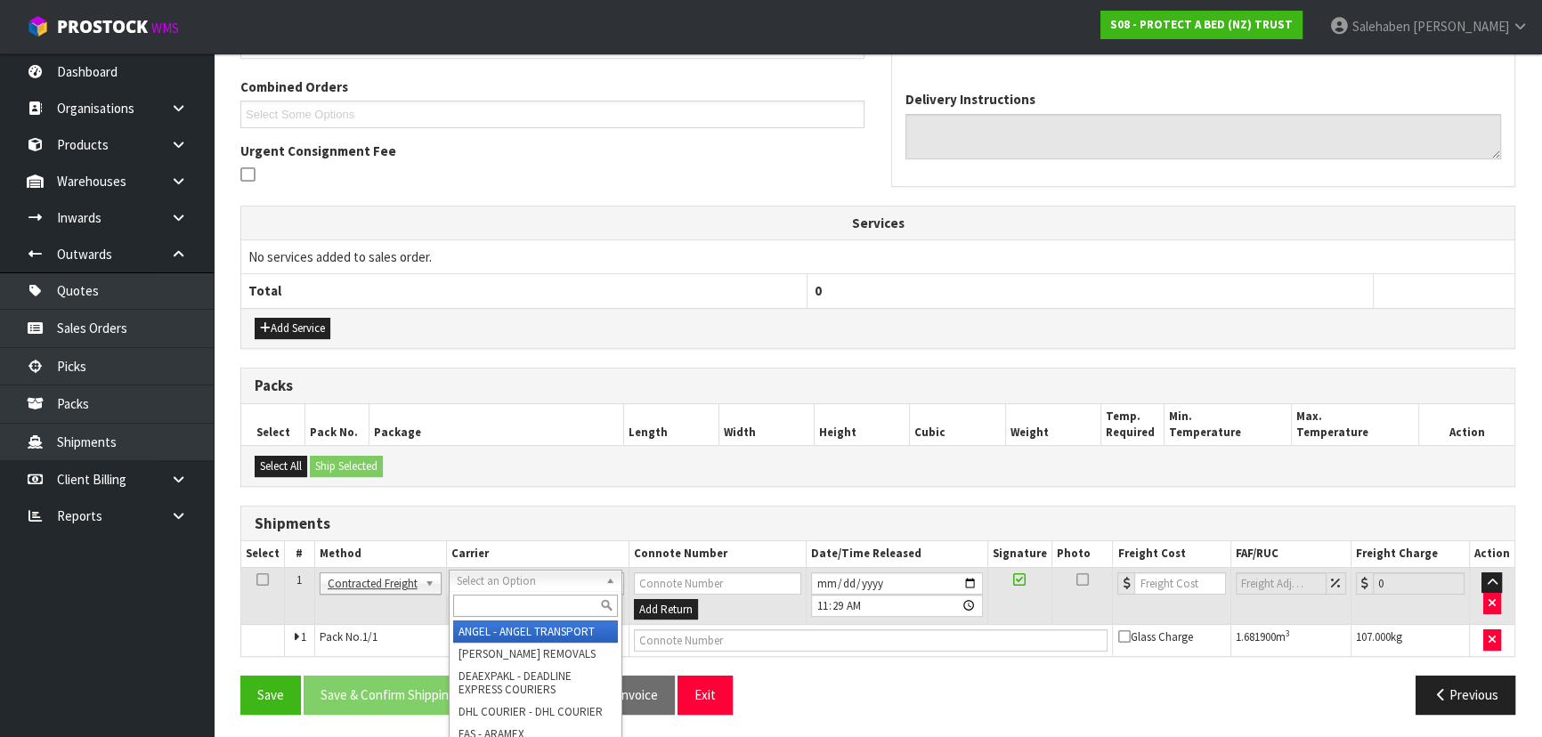
click at [472, 602] on input "text" at bounding box center [535, 606] width 165 height 22
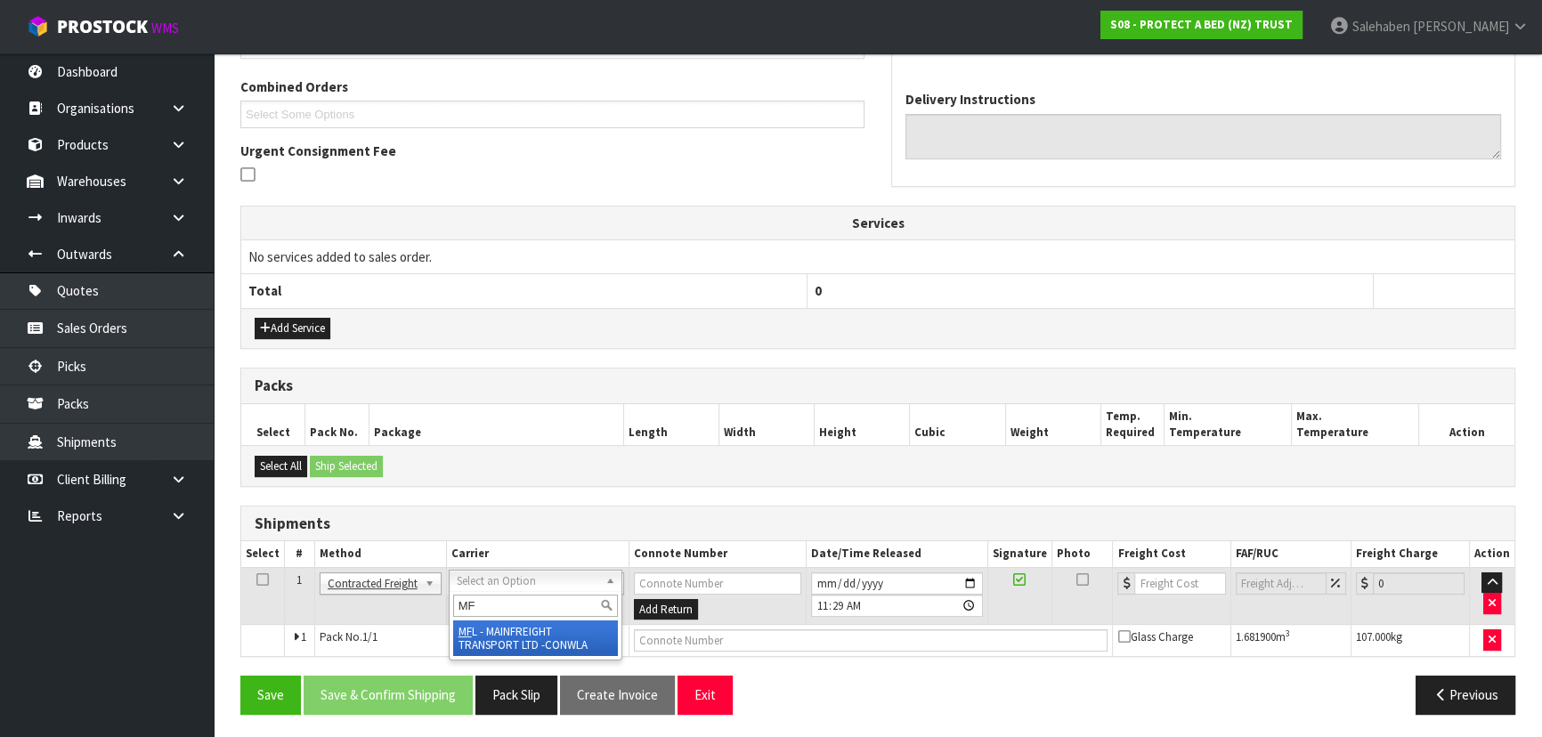
type input "MF"
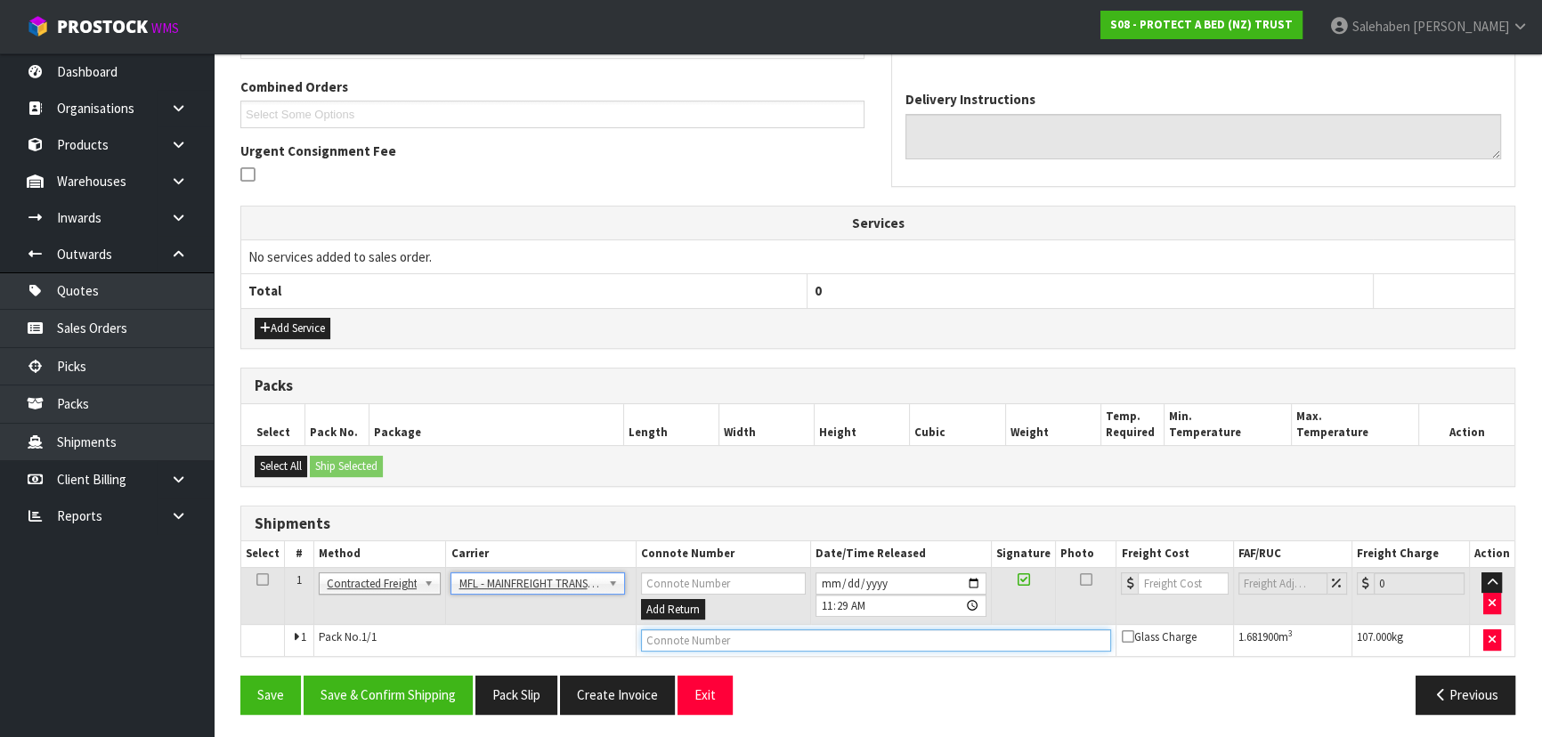
click at [703, 629] on input "text" at bounding box center [876, 640] width 471 height 22
paste input "FWM58909215"
type input "FWM58909215"
click at [1161, 572] on input "number" at bounding box center [1183, 583] width 90 height 22
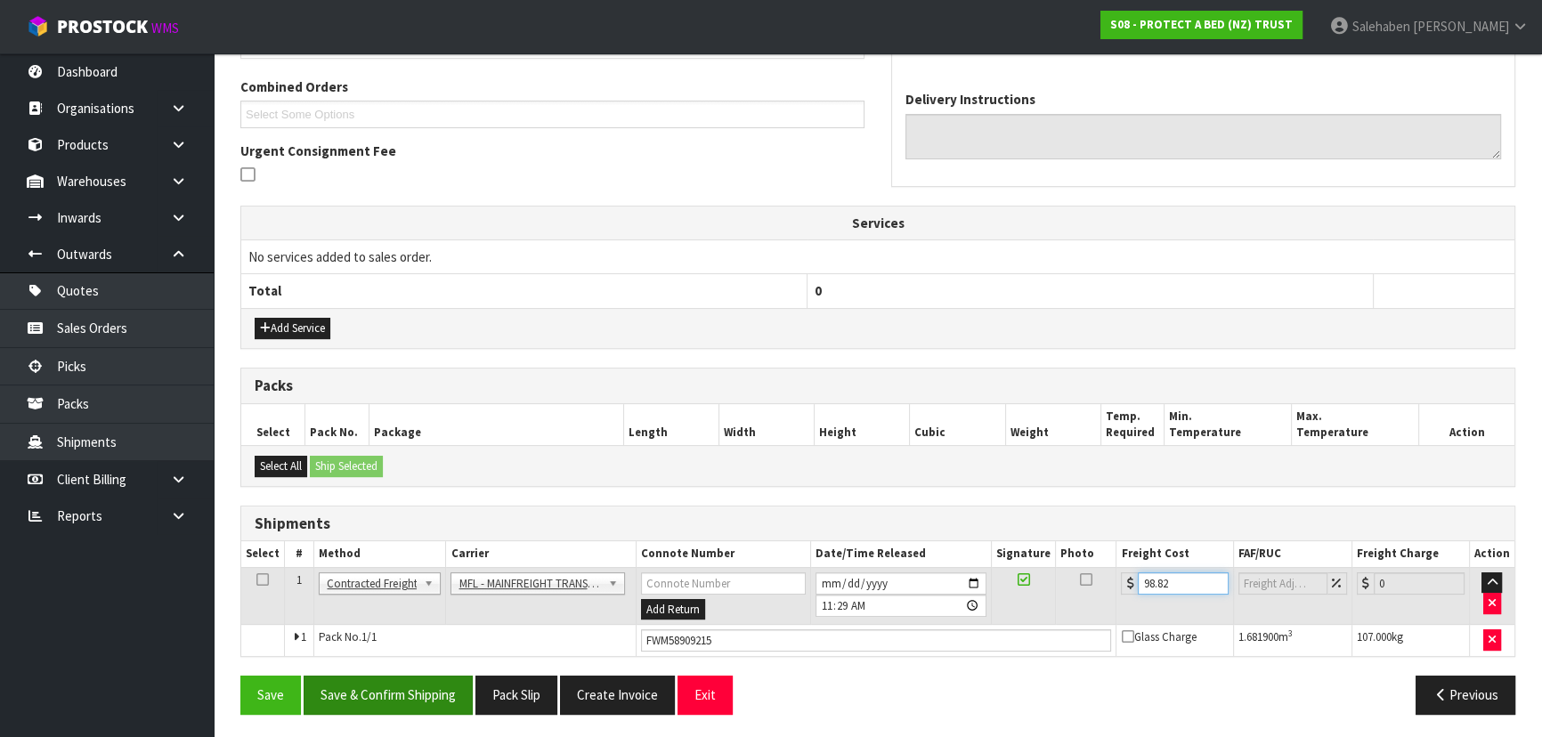
type input "98.82"
click at [387, 679] on button "Save & Confirm Shipping" at bounding box center [388, 695] width 169 height 38
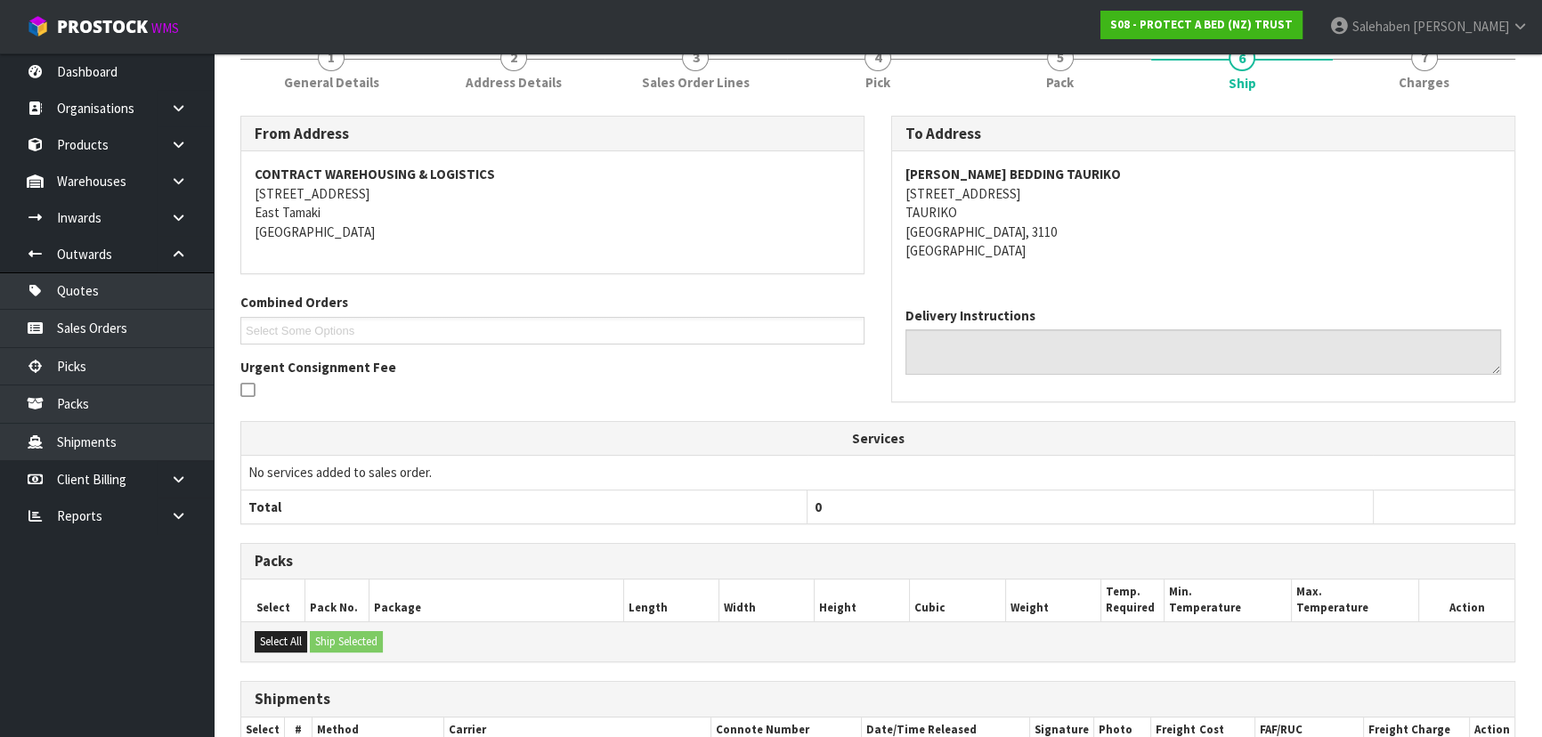
scroll to position [0, 0]
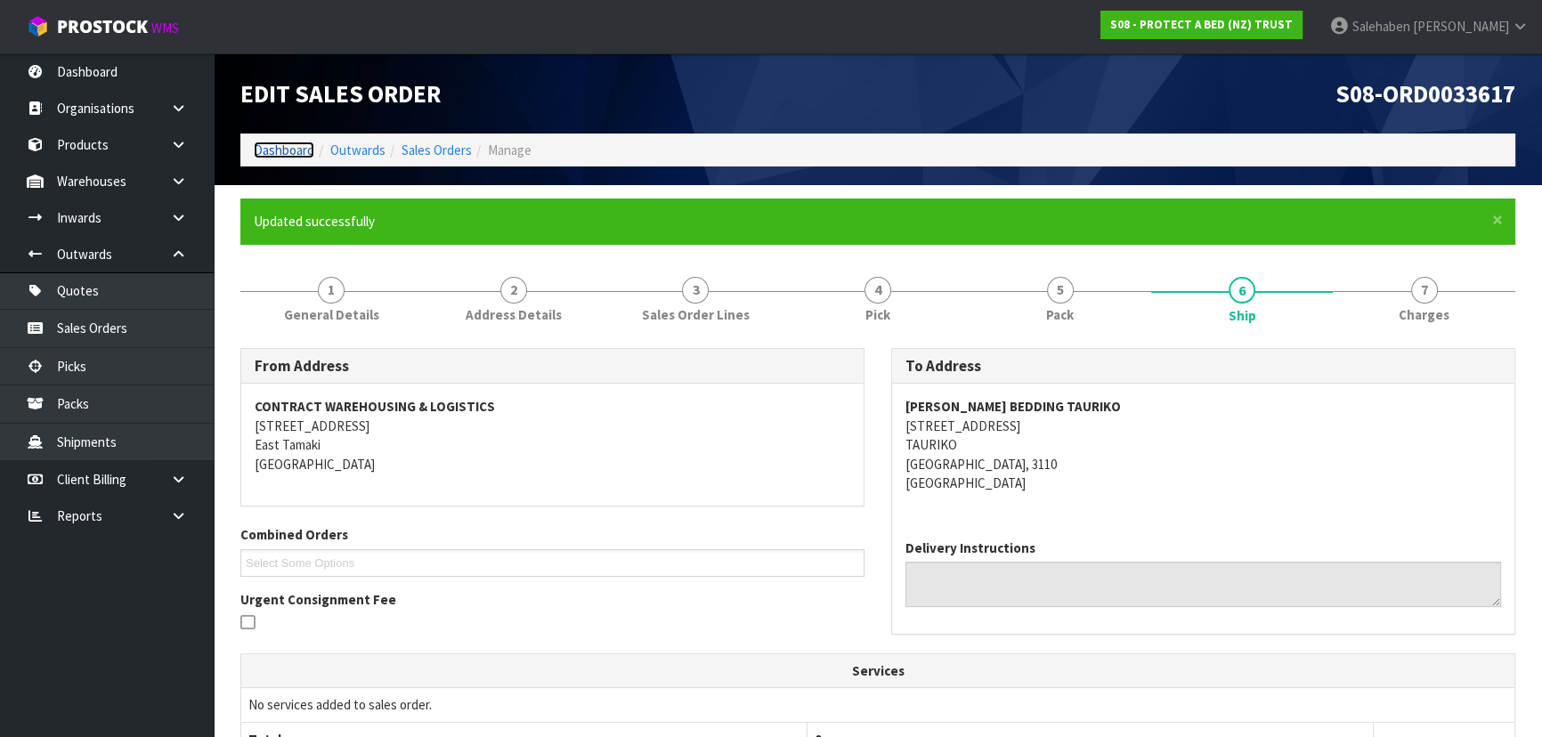
click at [272, 151] on link "Dashboard" at bounding box center [284, 150] width 61 height 17
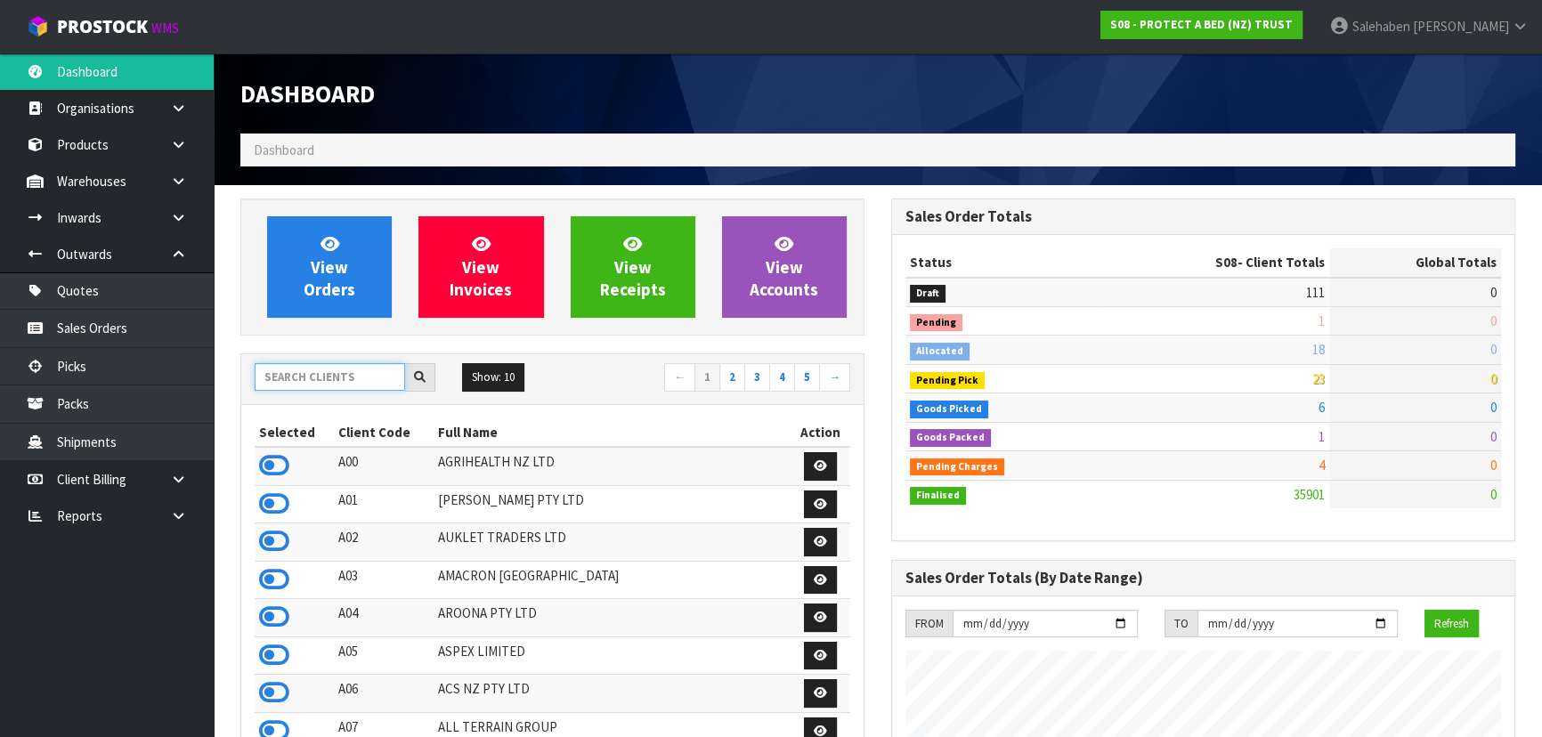
click at [369, 373] on input "text" at bounding box center [330, 377] width 150 height 28
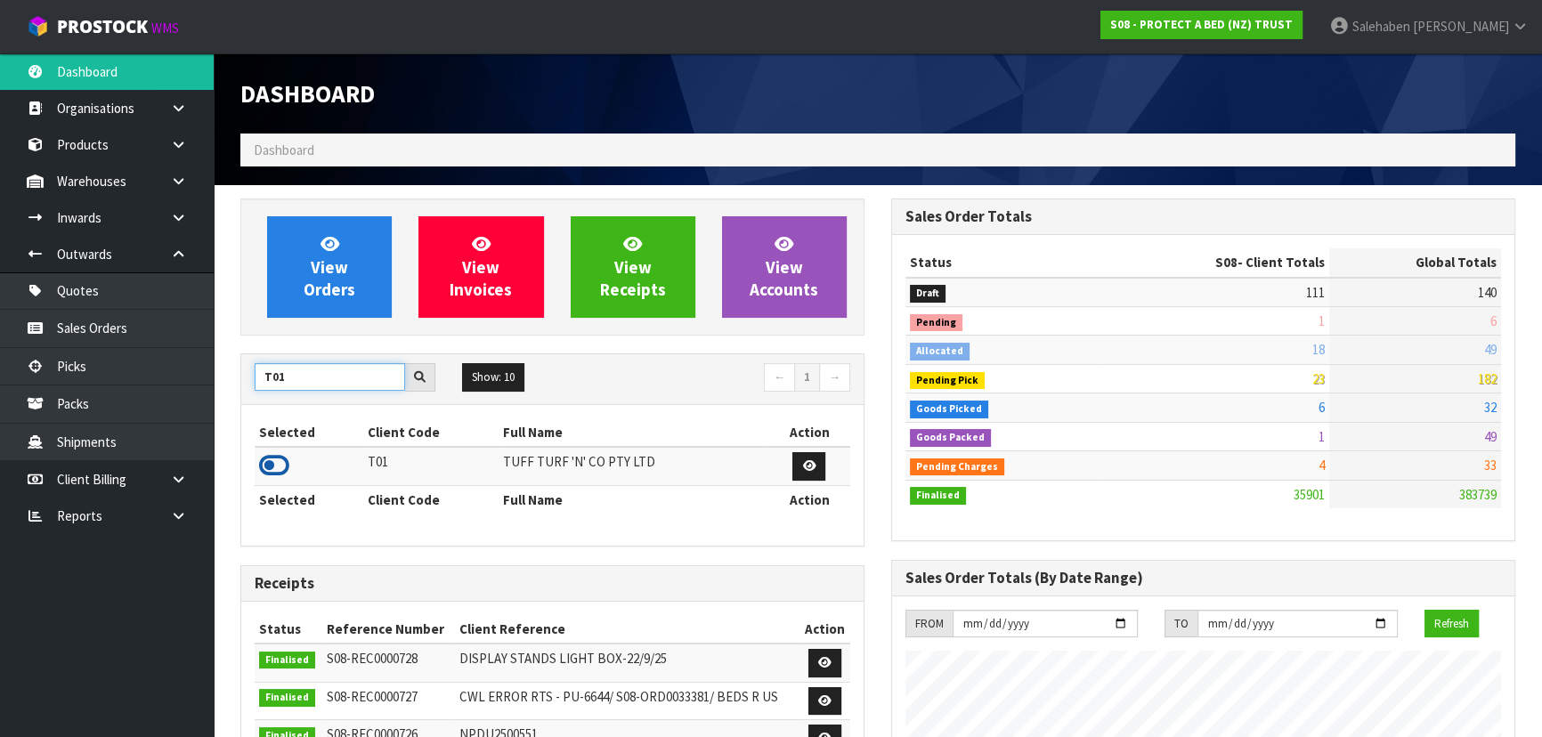
type input "T01"
drag, startPoint x: 272, startPoint y: 470, endPoint x: 303, endPoint y: 366, distance: 108.7
click at [272, 469] on icon at bounding box center [274, 465] width 30 height 27
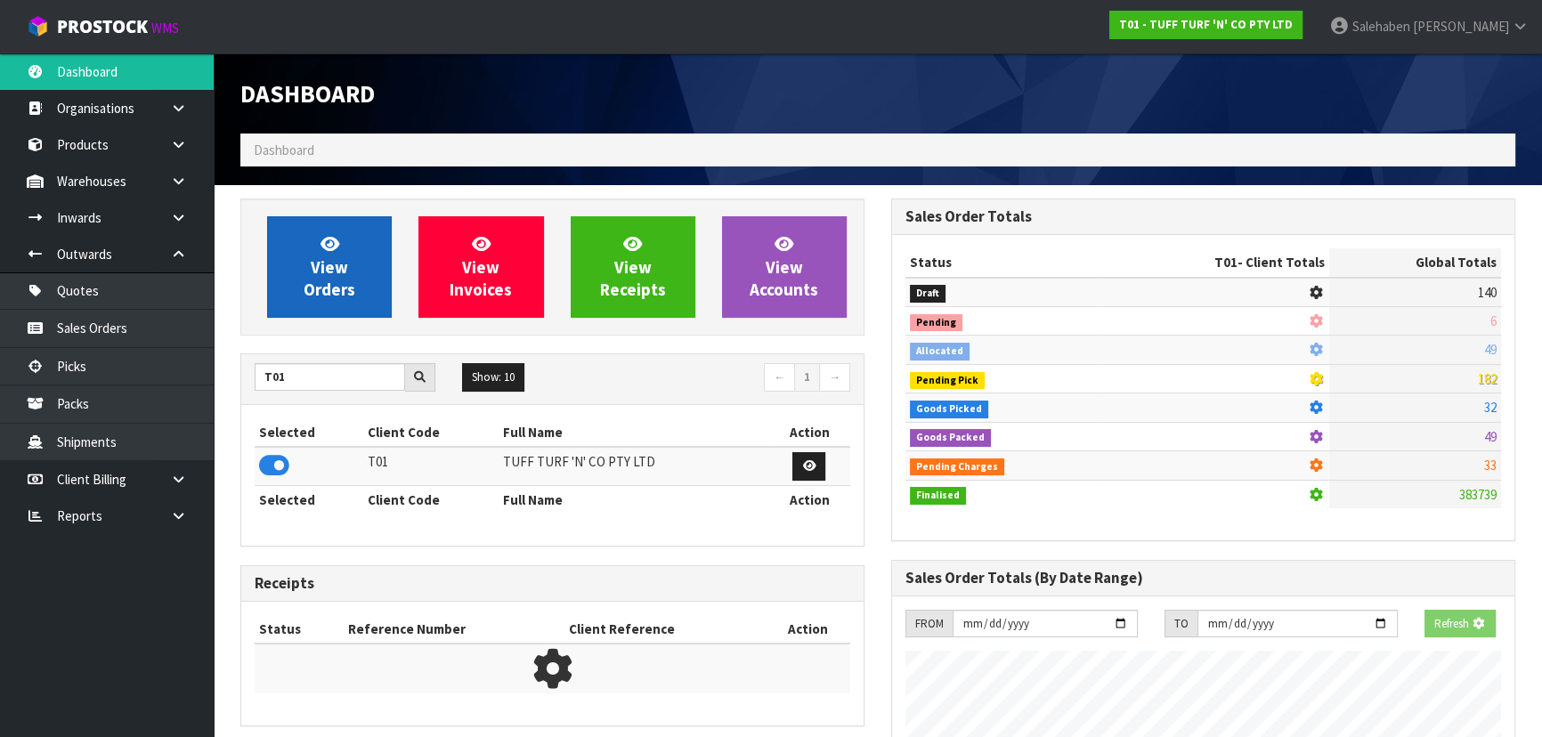
scroll to position [889077, 889535]
click at [331, 283] on span "View Orders" at bounding box center [330, 266] width 52 height 67
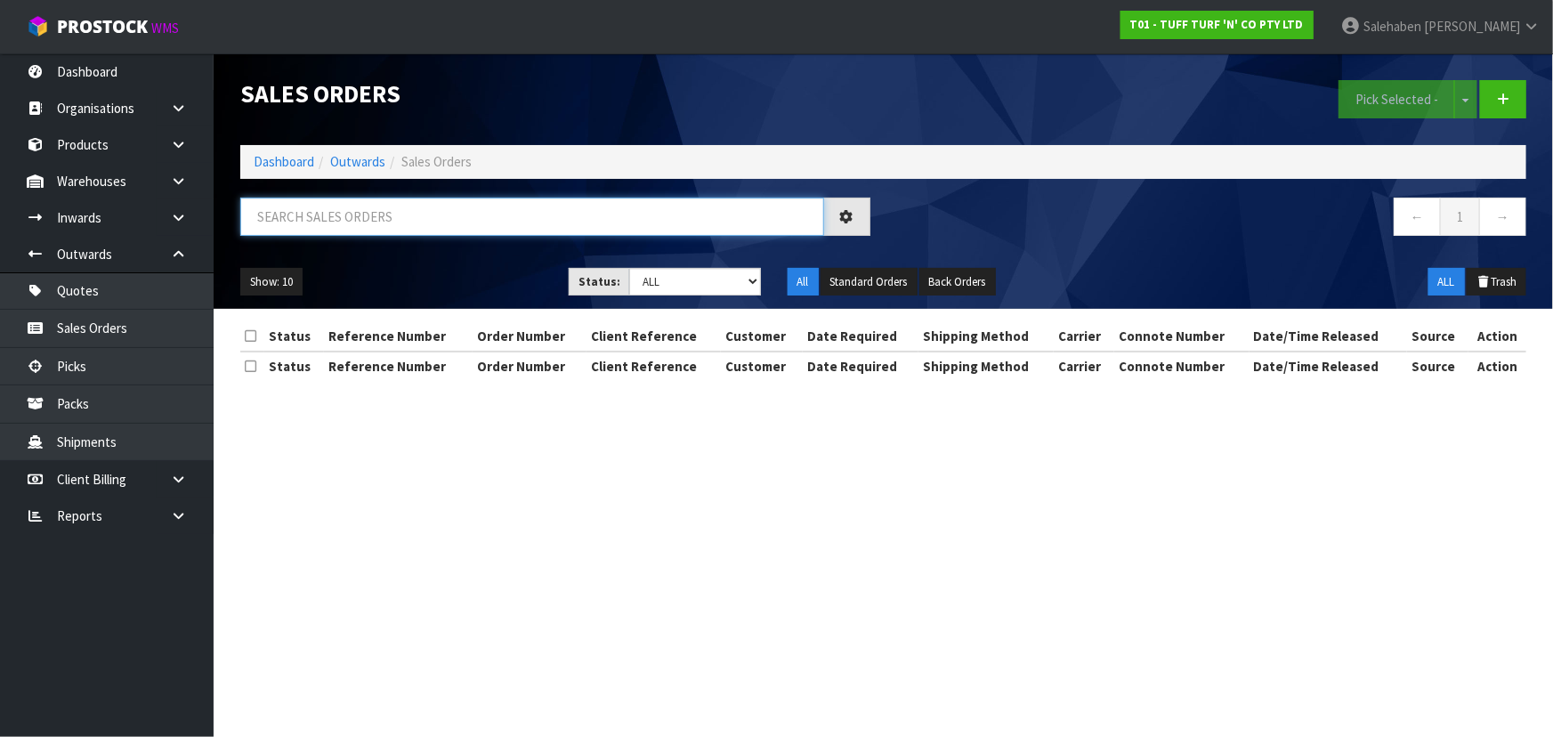
click at [348, 223] on input "text" at bounding box center [532, 217] width 584 height 38
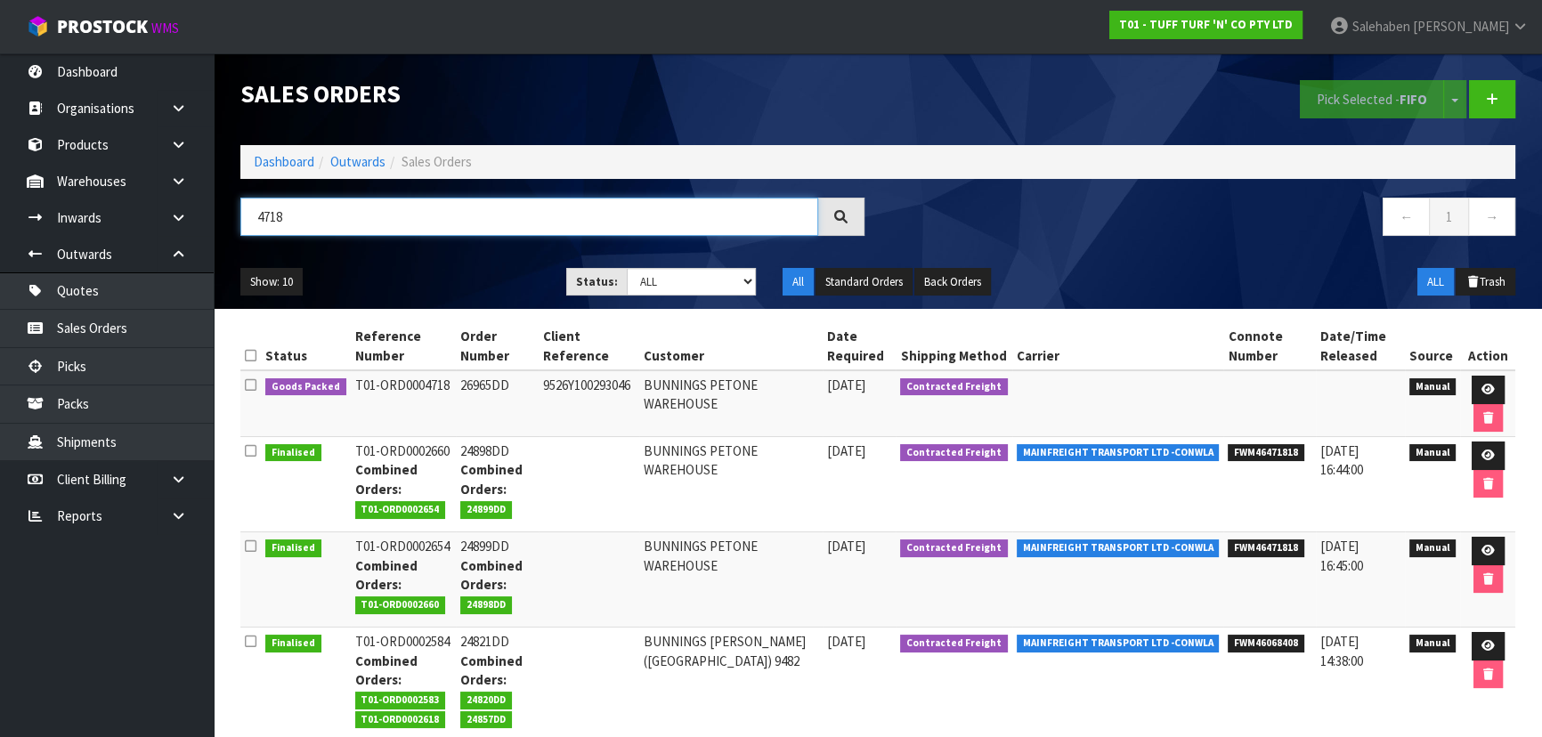
type input "4718"
click at [400, 292] on ul "Show: 10 5 10 25 50" at bounding box center [389, 282] width 299 height 28
click at [1488, 388] on icon at bounding box center [1487, 390] width 13 height 12
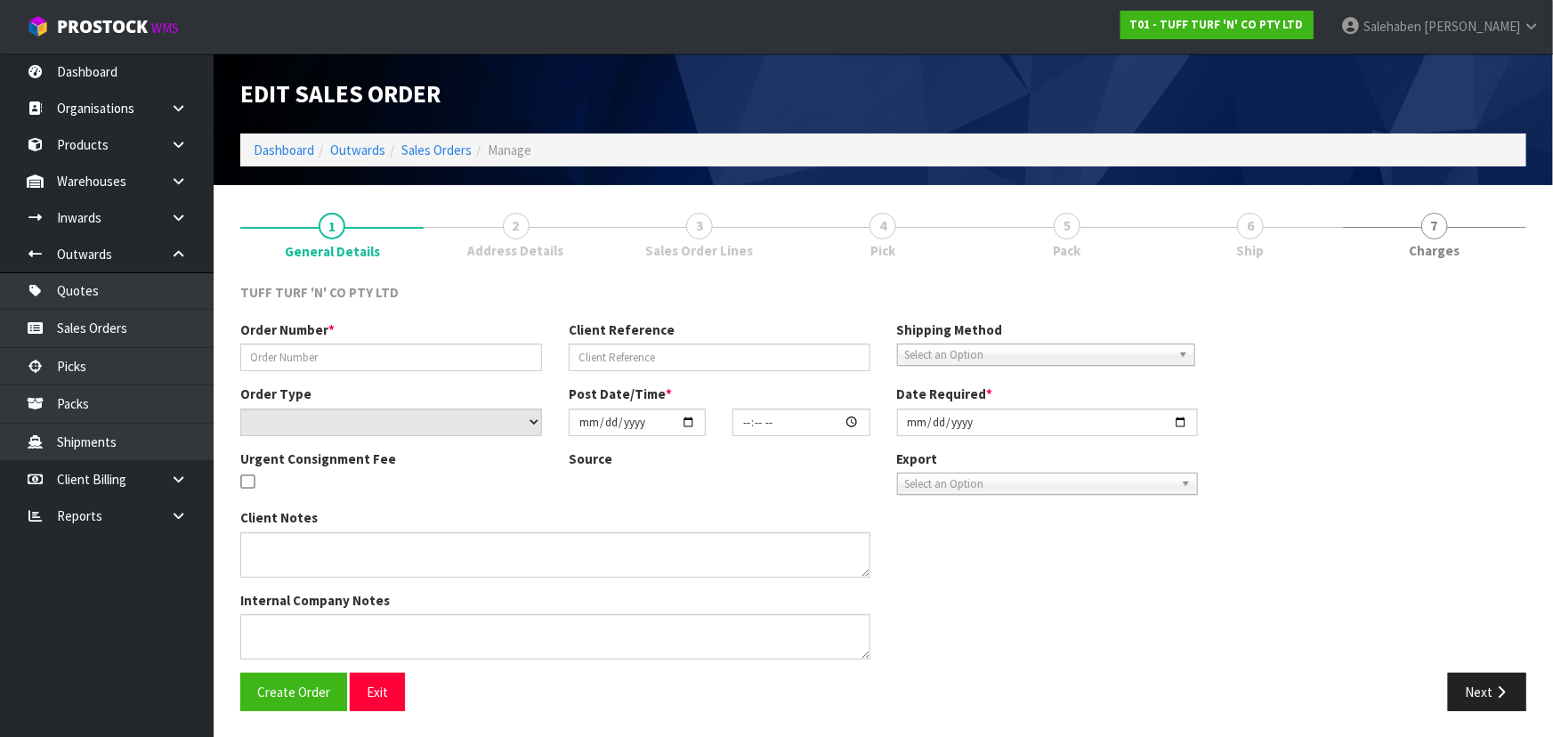
type input "26965DD"
type input "9526Y100293046"
select select "number:0"
type input "[DATE]"
type input "14:53:00.000"
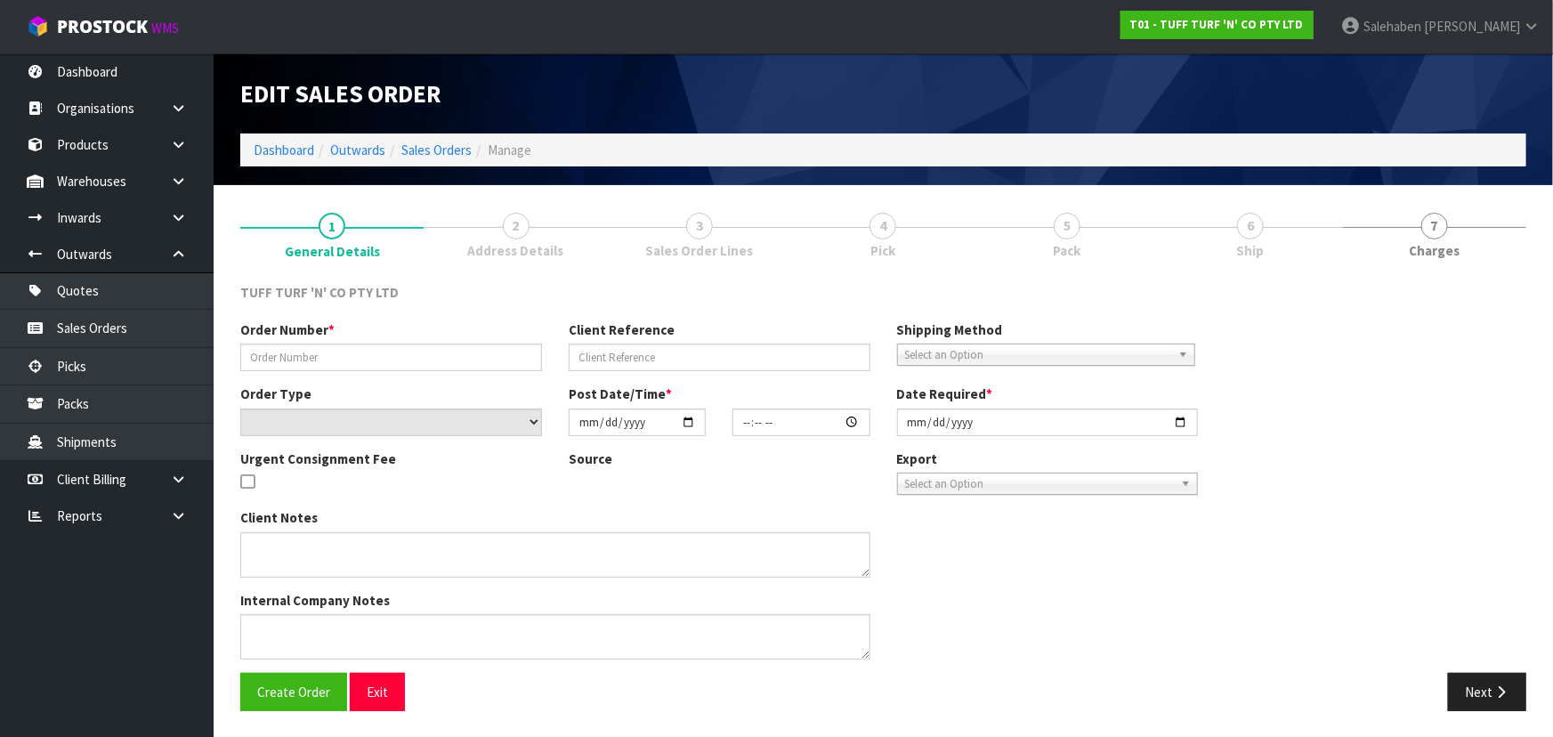
type input "[DATE]"
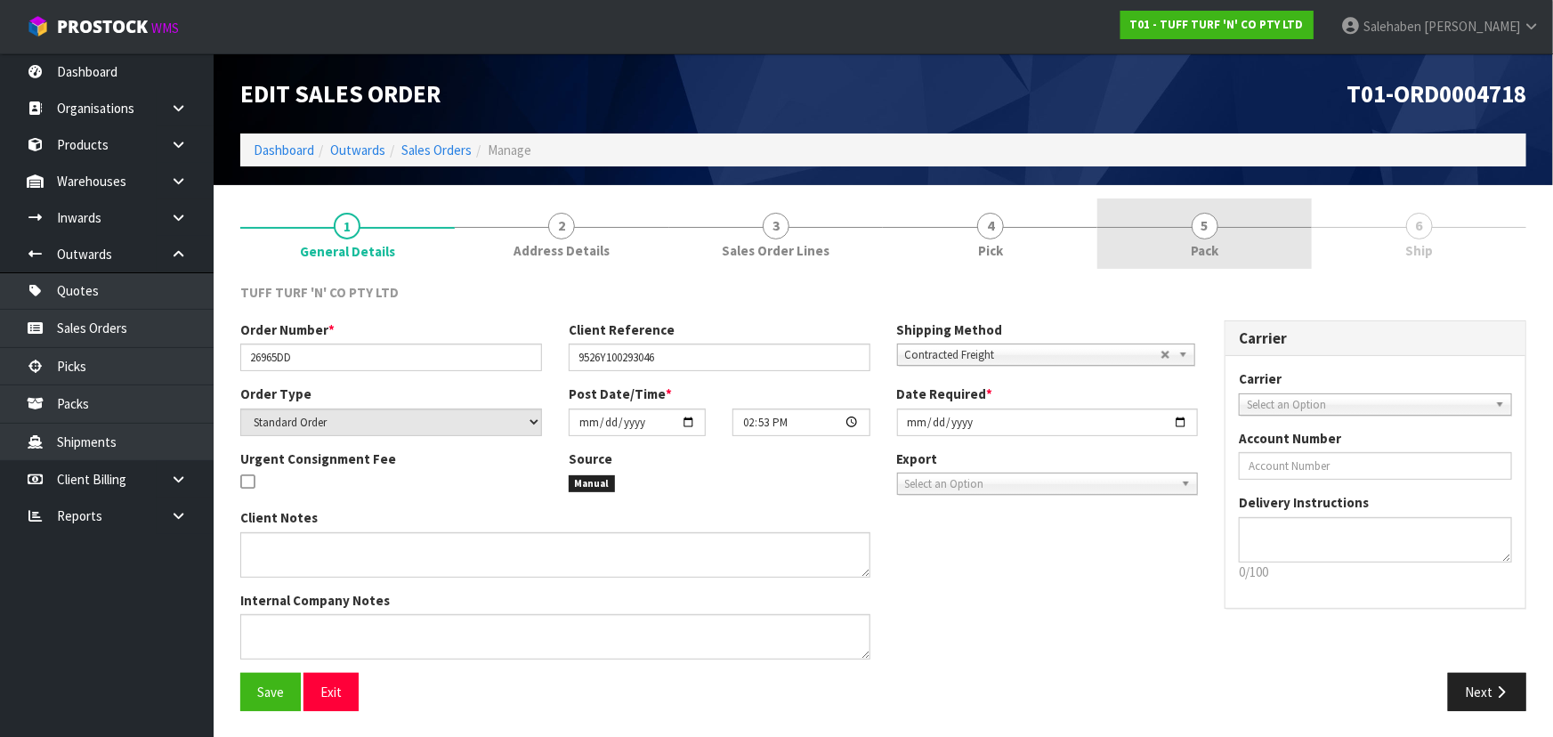
click at [1202, 241] on span "Pack" at bounding box center [1205, 250] width 28 height 19
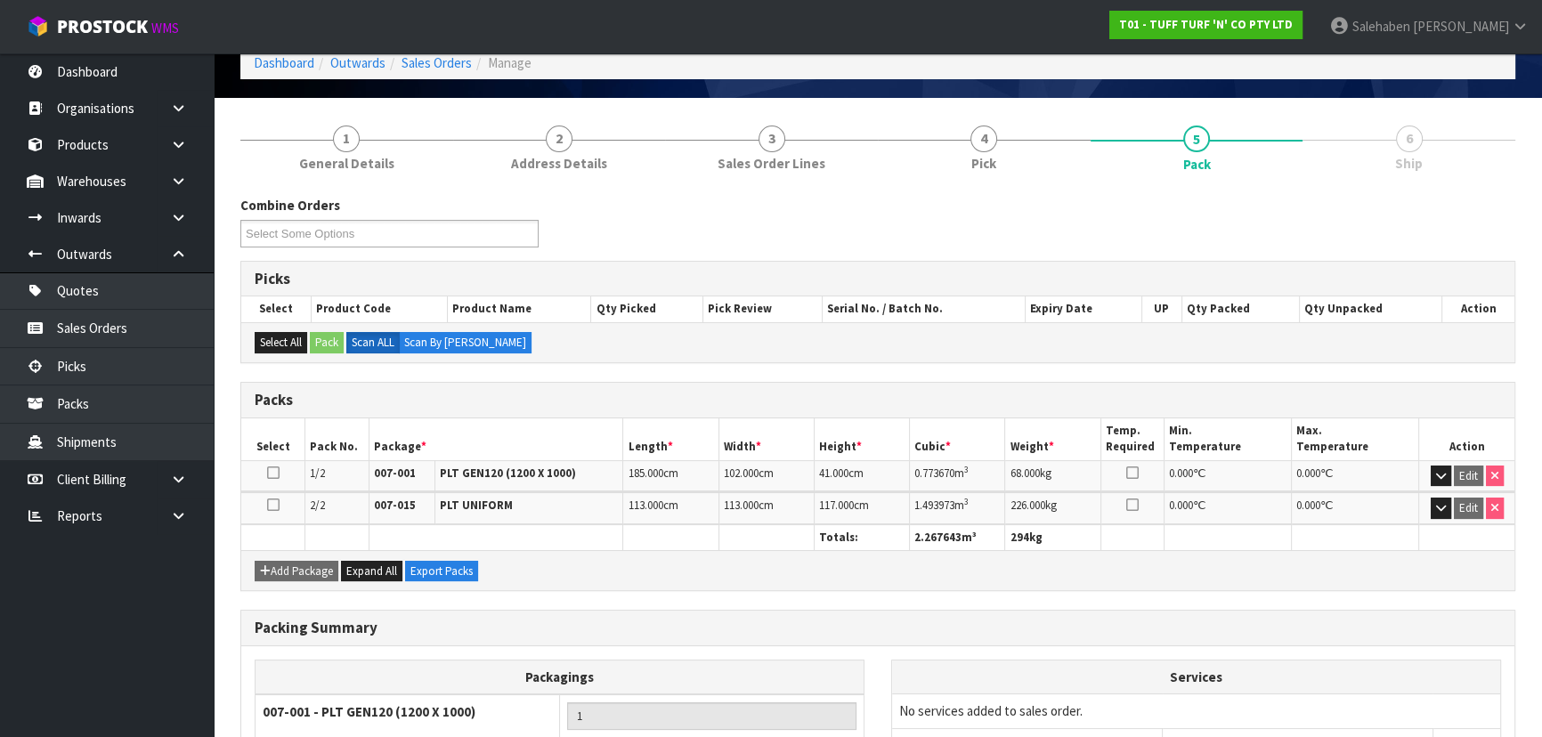
scroll to position [278, 0]
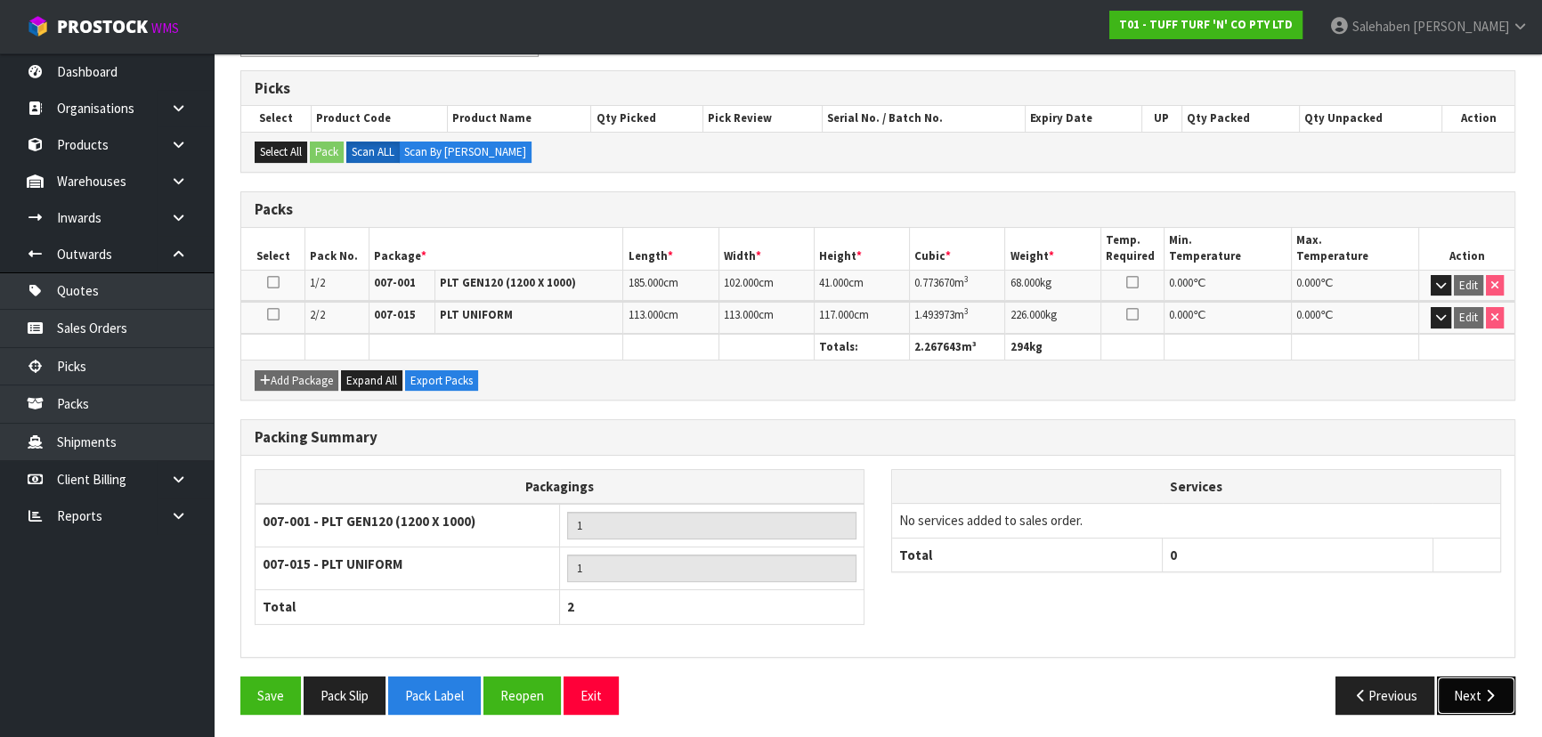
click at [1478, 696] on button "Next" at bounding box center [1476, 696] width 78 height 38
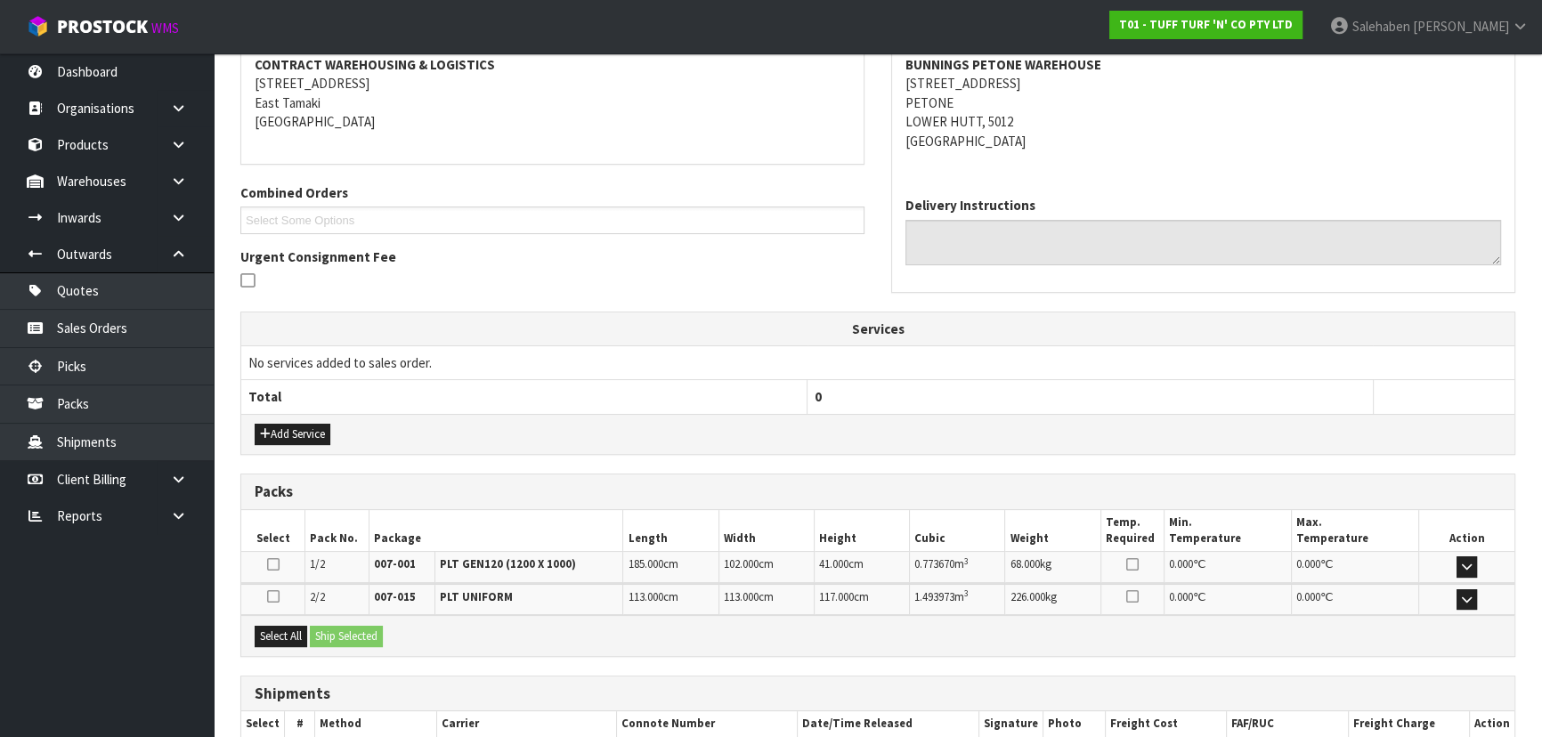
scroll to position [0, 0]
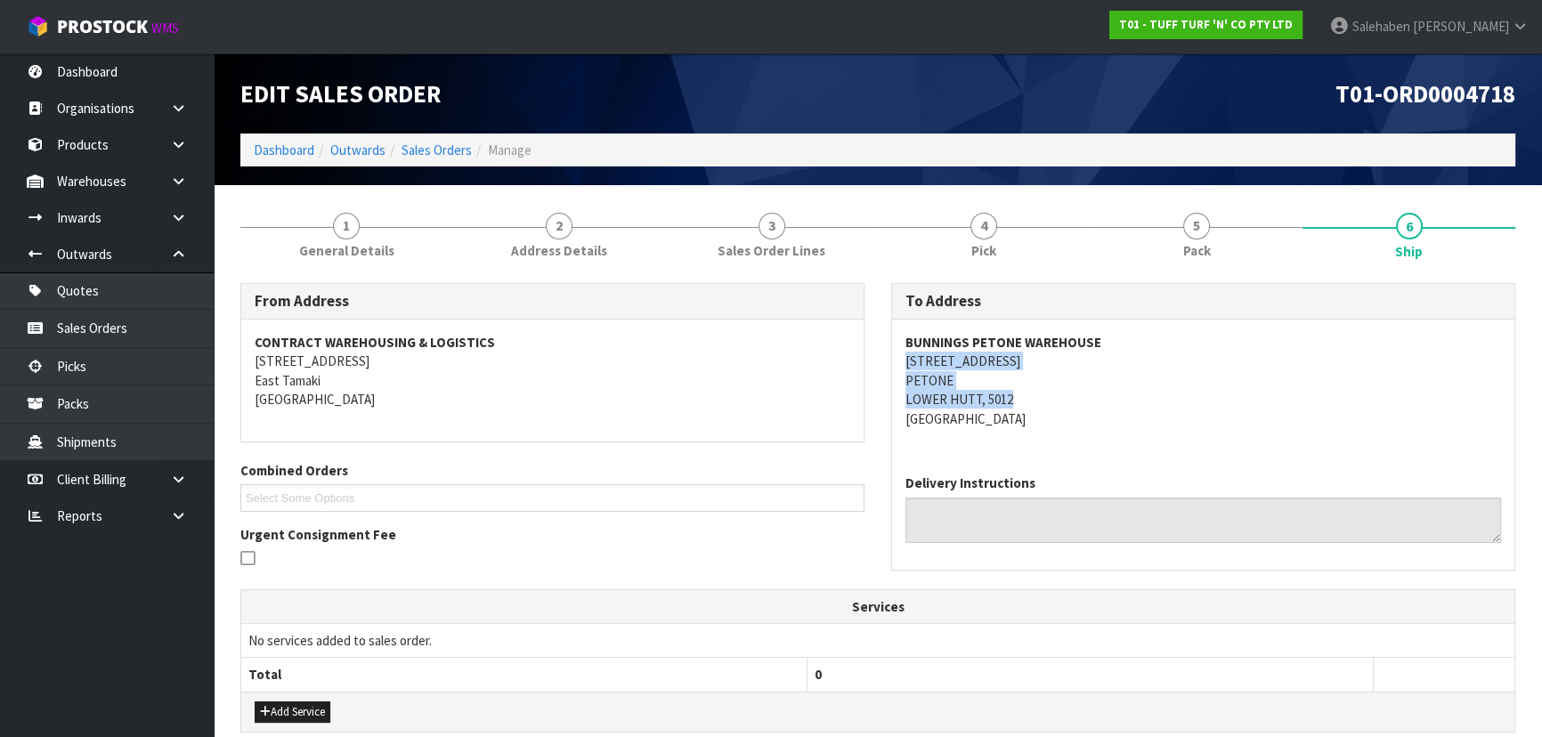
drag, startPoint x: 901, startPoint y: 361, endPoint x: 1026, endPoint y: 400, distance: 131.2
click at [1026, 400] on div "BUNNINGS PETONE WAREHOUSE [STREET_ADDRESS]" at bounding box center [1203, 390] width 622 height 141
drag, startPoint x: 883, startPoint y: 336, endPoint x: 898, endPoint y: 336, distance: 15.1
click at [898, 336] on div "To Address [GEOGRAPHIC_DATA][STREET_ADDRESS][GEOGRAPHIC_DATA] Delivery Instruct…" at bounding box center [1203, 435] width 651 height 305
drag, startPoint x: 899, startPoint y: 336, endPoint x: 530, endPoint y: 383, distance: 372.4
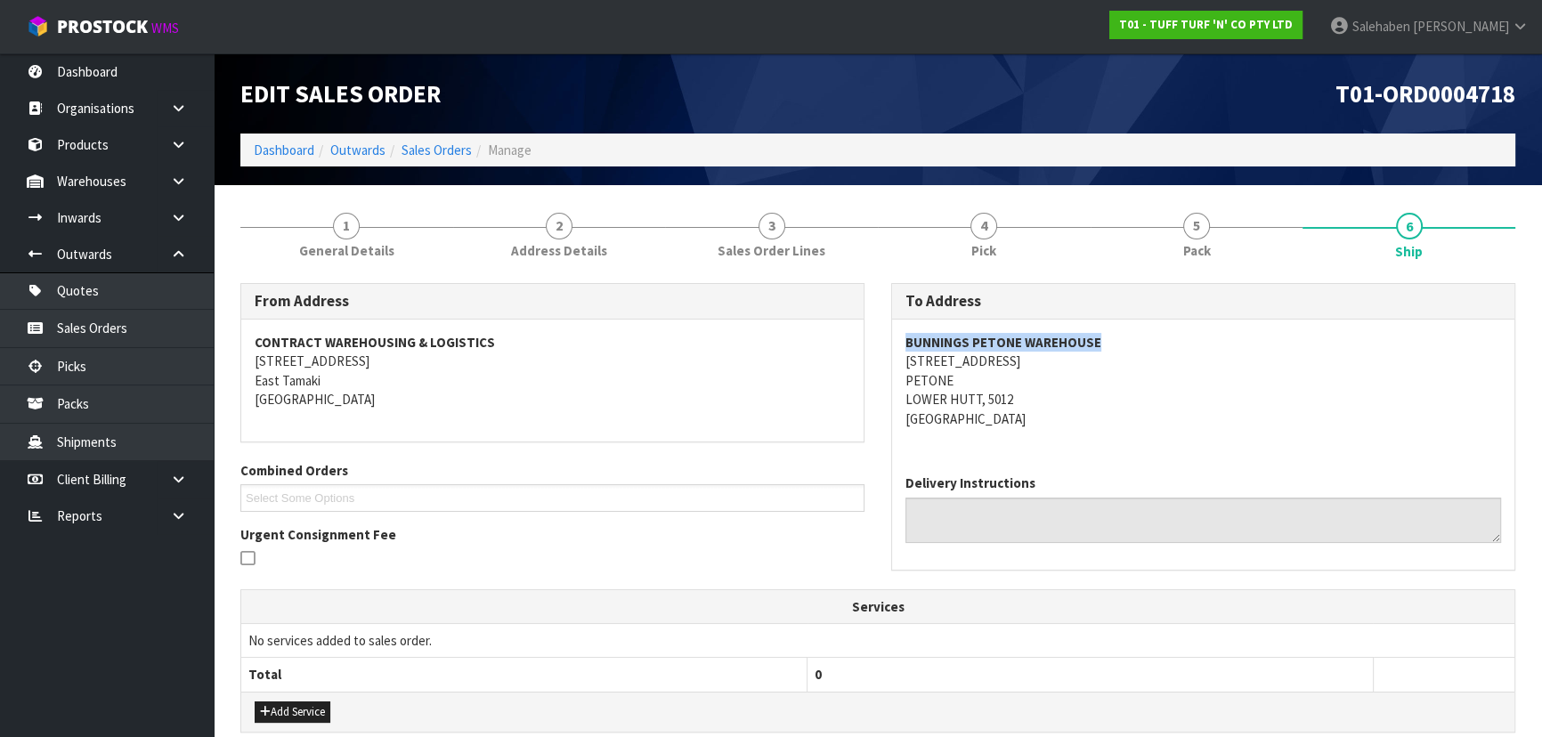
click at [1191, 343] on div "BUNNINGS PETONE WAREHOUSE [STREET_ADDRESS]" at bounding box center [1203, 390] width 622 height 141
drag, startPoint x: 901, startPoint y: 359, endPoint x: 1001, endPoint y: 370, distance: 100.4
click at [1001, 370] on div "BUNNINGS PETONE WAREHOUSE [STREET_ADDRESS]" at bounding box center [1203, 390] width 622 height 141
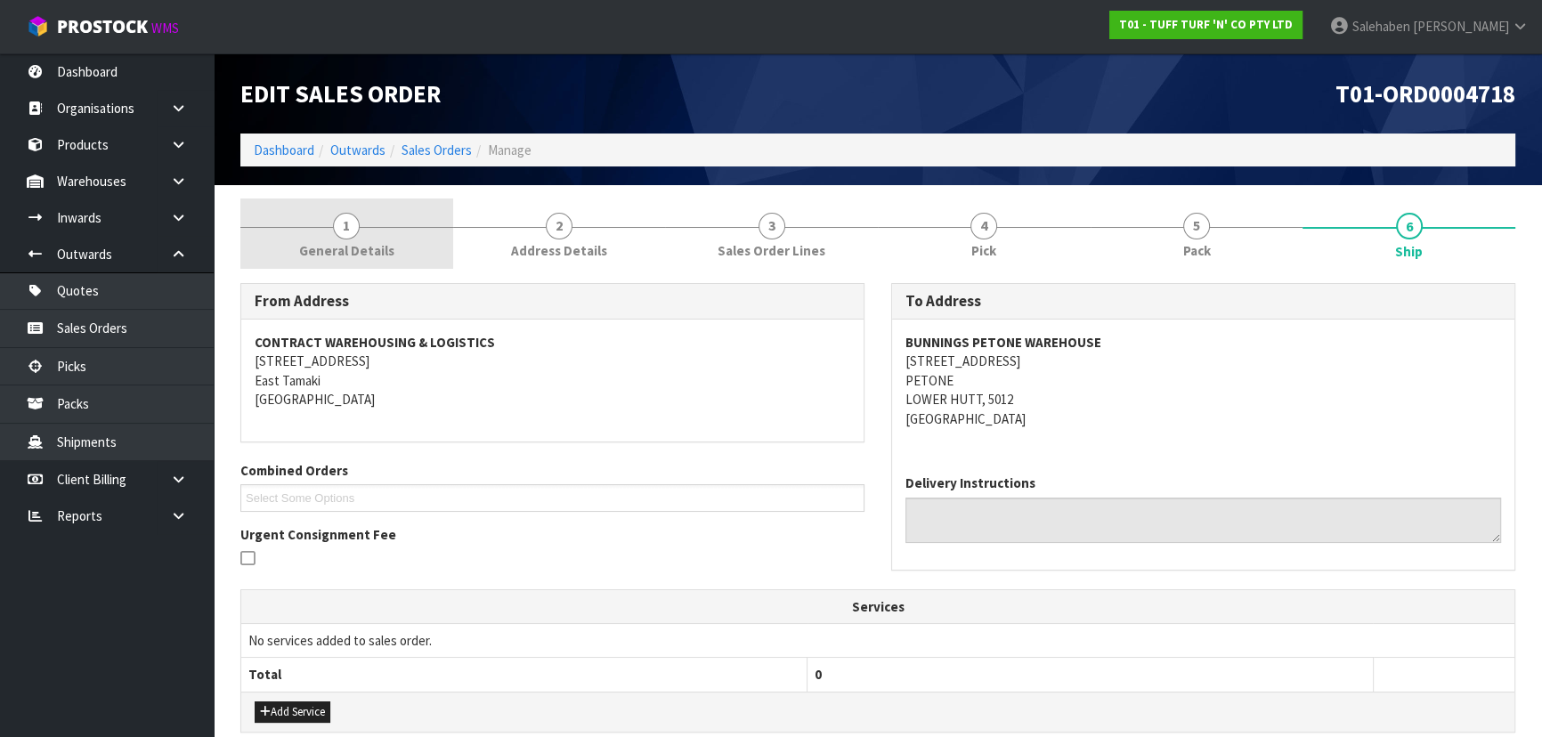
click at [345, 266] on link "1 General Details" at bounding box center [346, 234] width 213 height 70
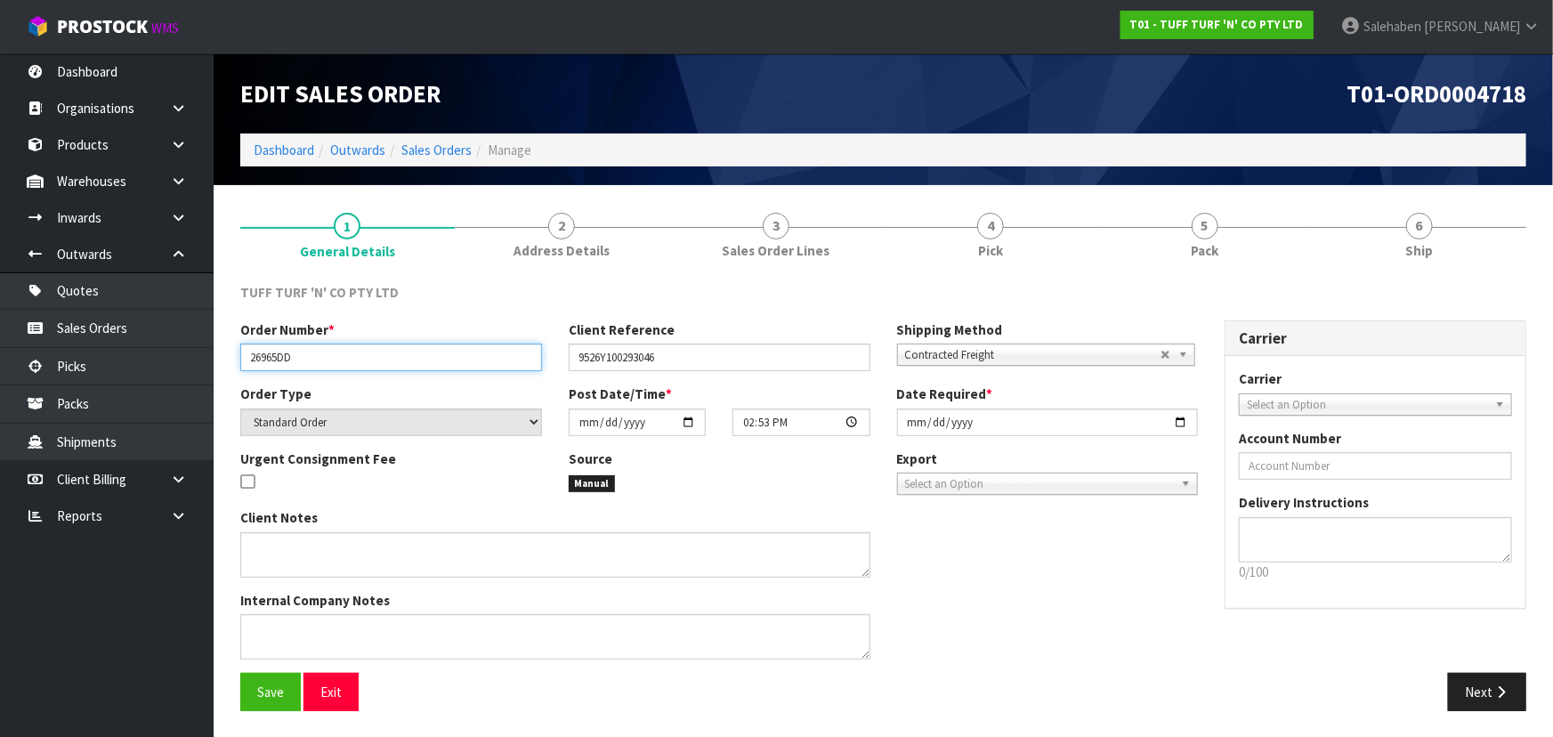
drag, startPoint x: 251, startPoint y: 353, endPoint x: 336, endPoint y: 354, distance: 85.5
click at [336, 354] on input "26965DD" at bounding box center [391, 358] width 302 height 28
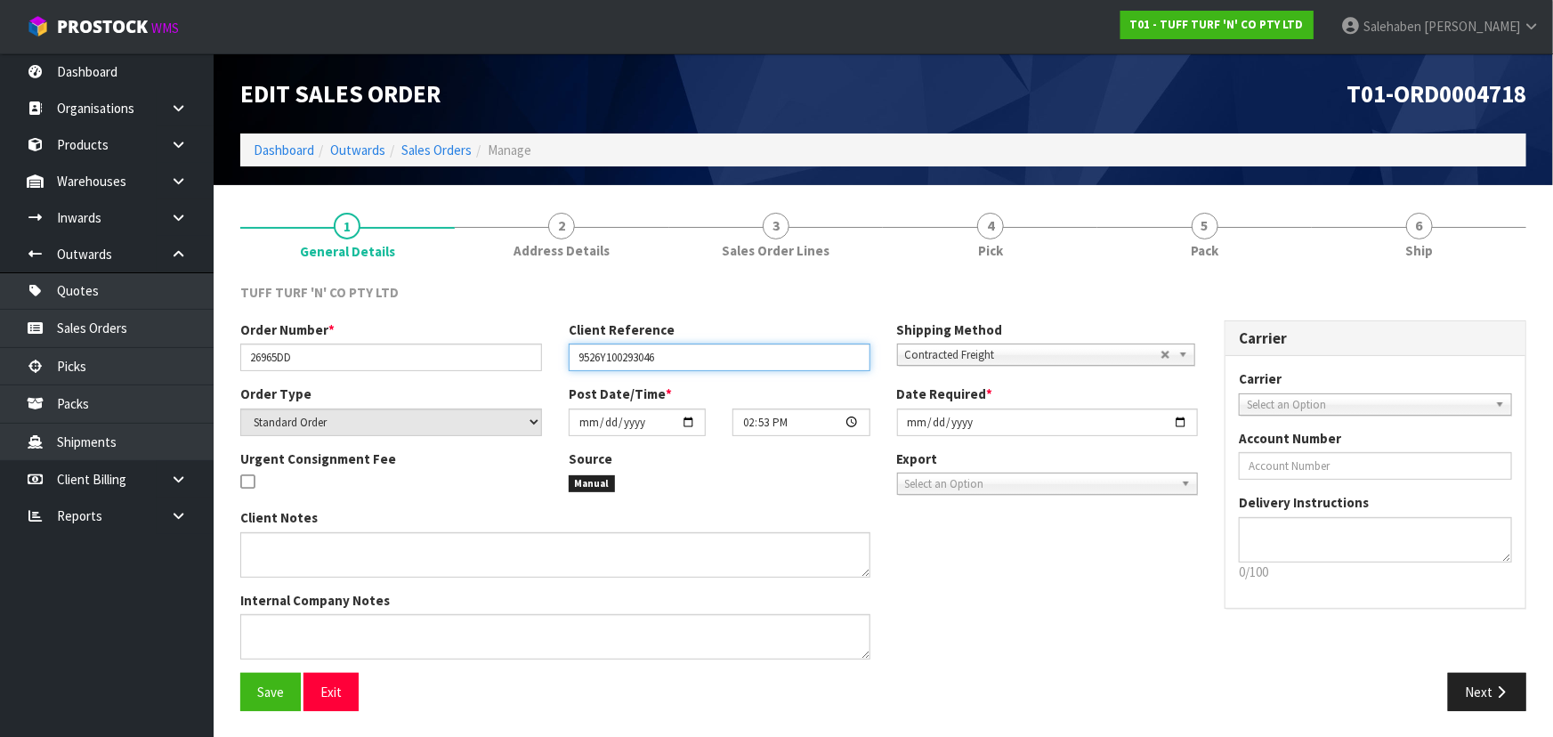
drag, startPoint x: 572, startPoint y: 363, endPoint x: 680, endPoint y: 355, distance: 108.0
click at [680, 355] on input "9526Y100293046" at bounding box center [720, 358] width 302 height 28
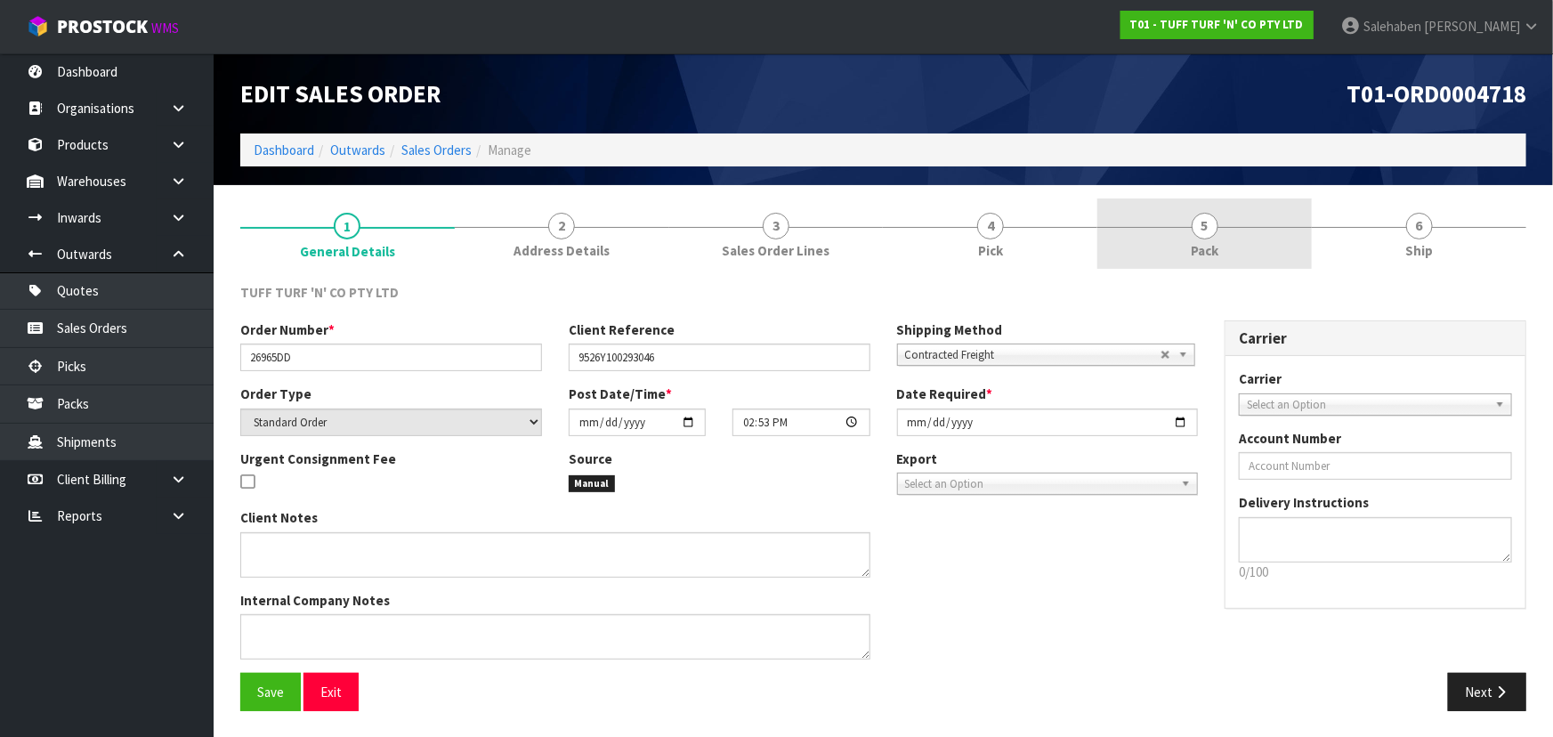
click at [1191, 257] on span "Pack" at bounding box center [1205, 250] width 28 height 19
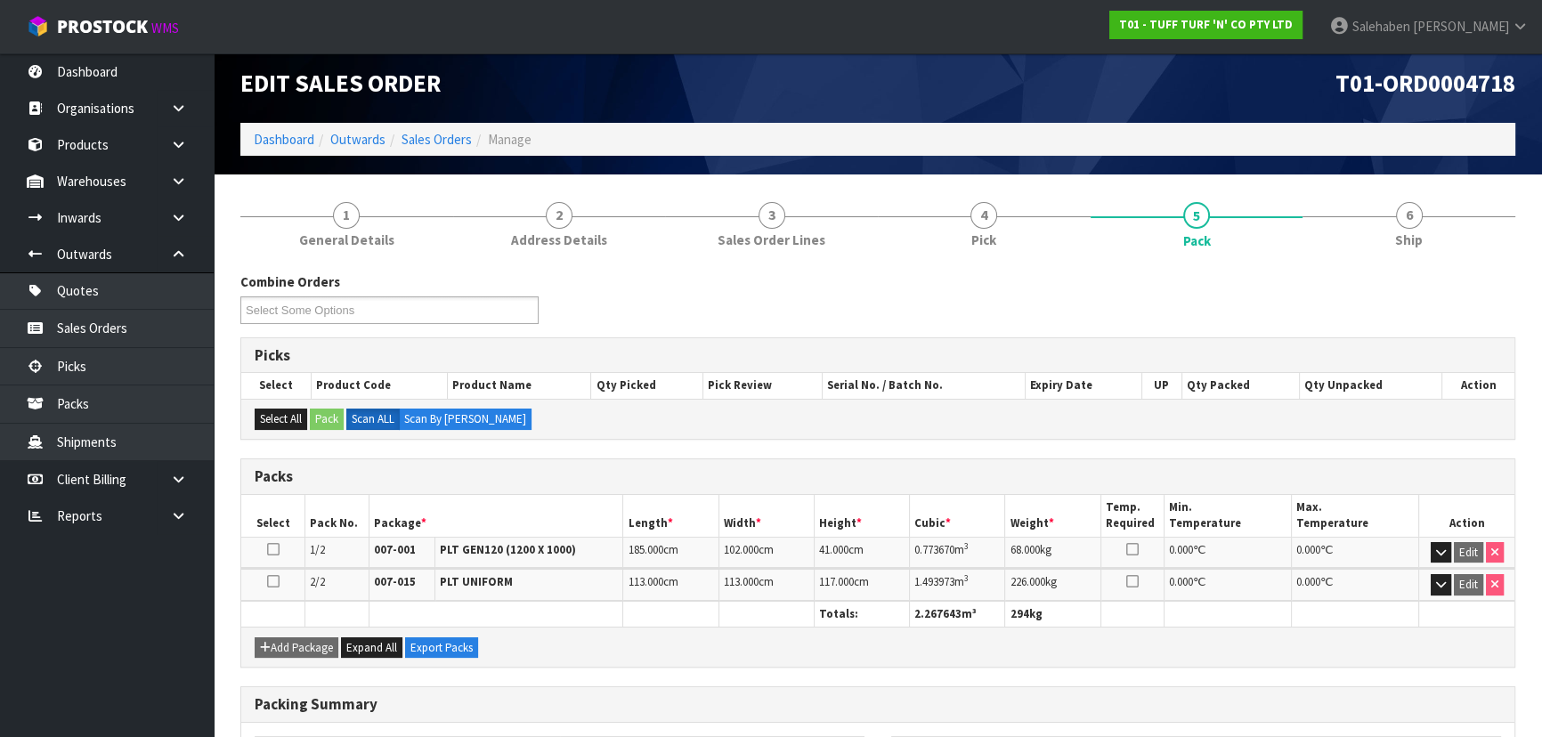
scroll to position [80, 0]
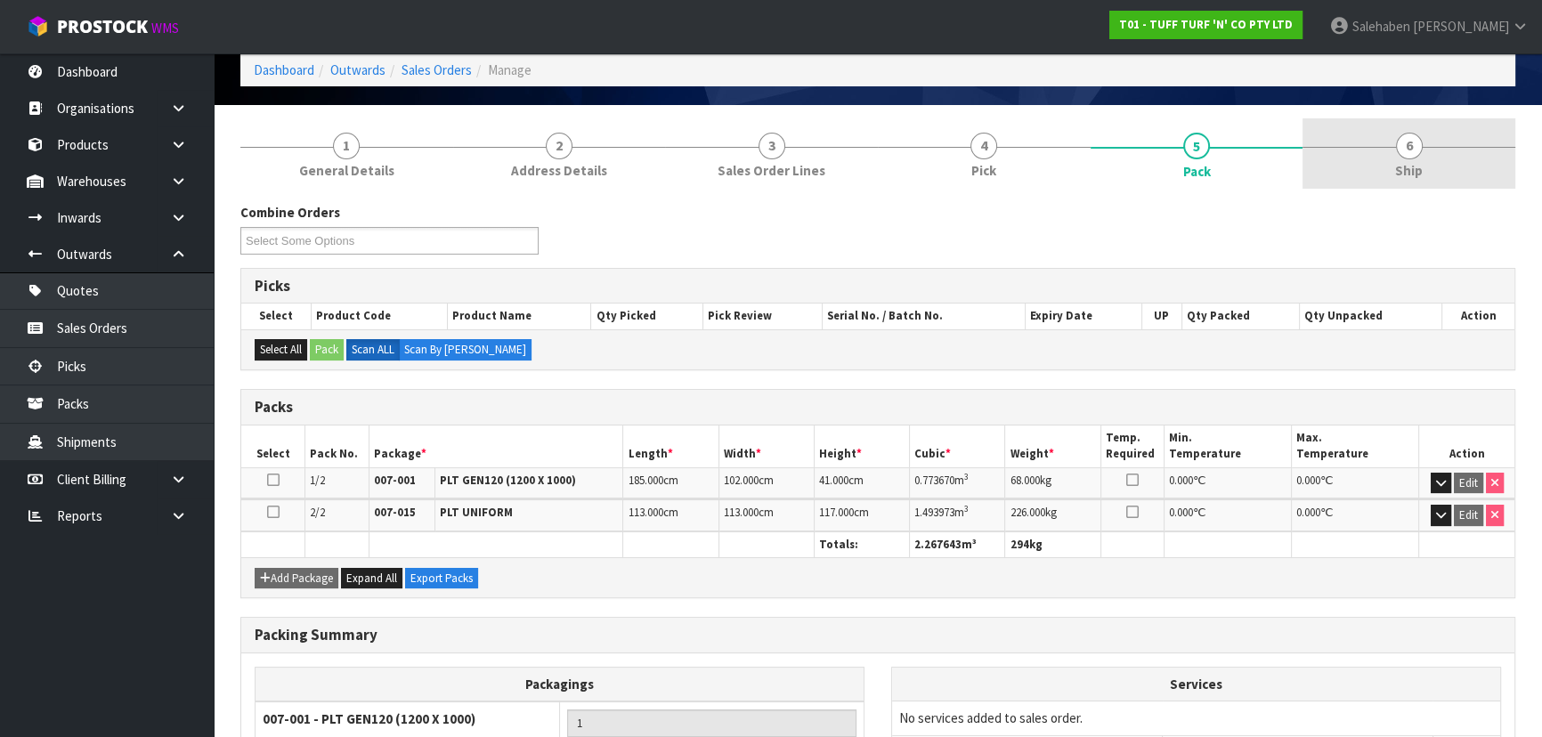
drag, startPoint x: 1484, startPoint y: 157, endPoint x: 1467, endPoint y: 187, distance: 34.7
click at [1484, 157] on link "6 Ship" at bounding box center [1408, 153] width 213 height 70
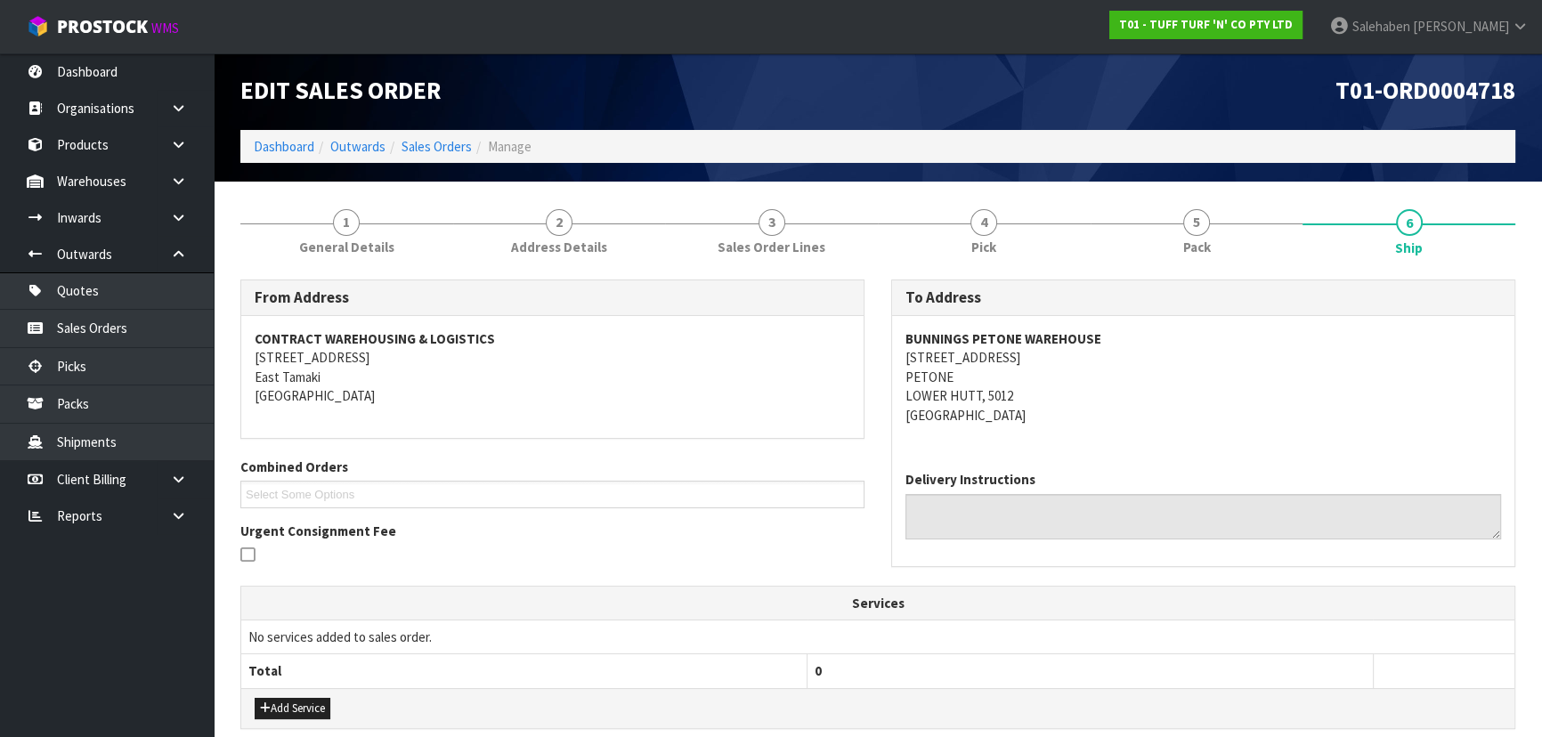
scroll to position [0, 0]
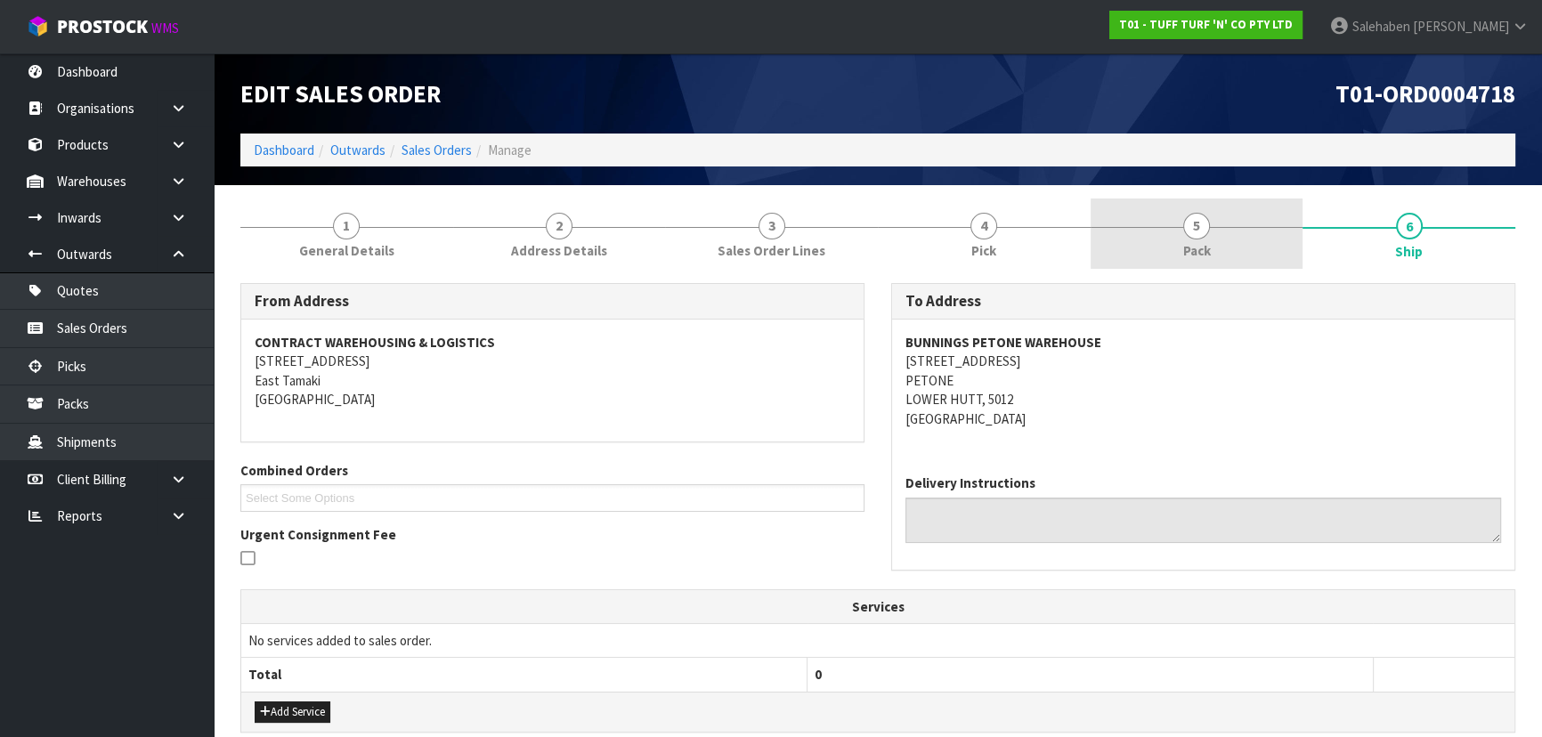
click at [1165, 235] on link "5 Pack" at bounding box center [1196, 234] width 213 height 70
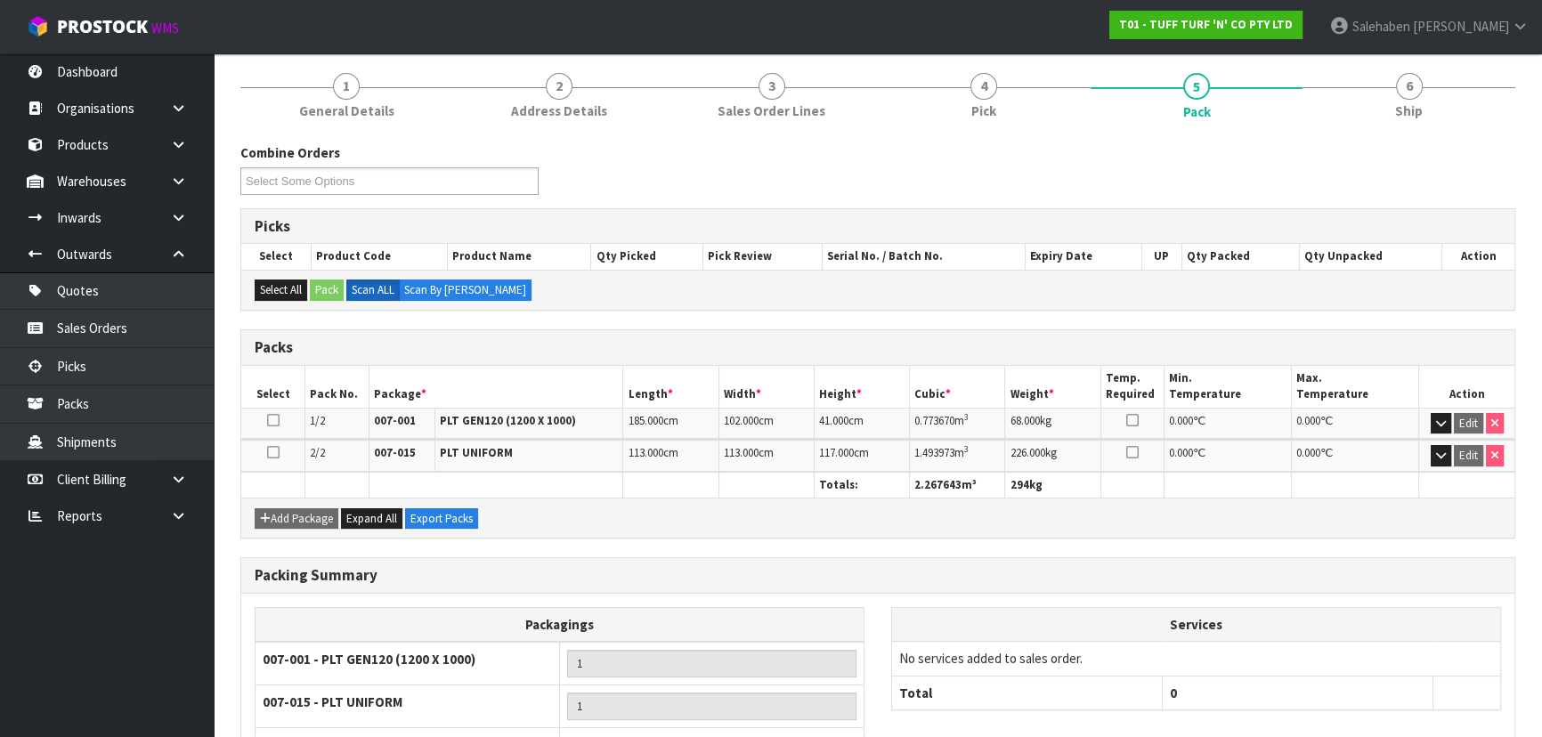
scroll to position [161, 0]
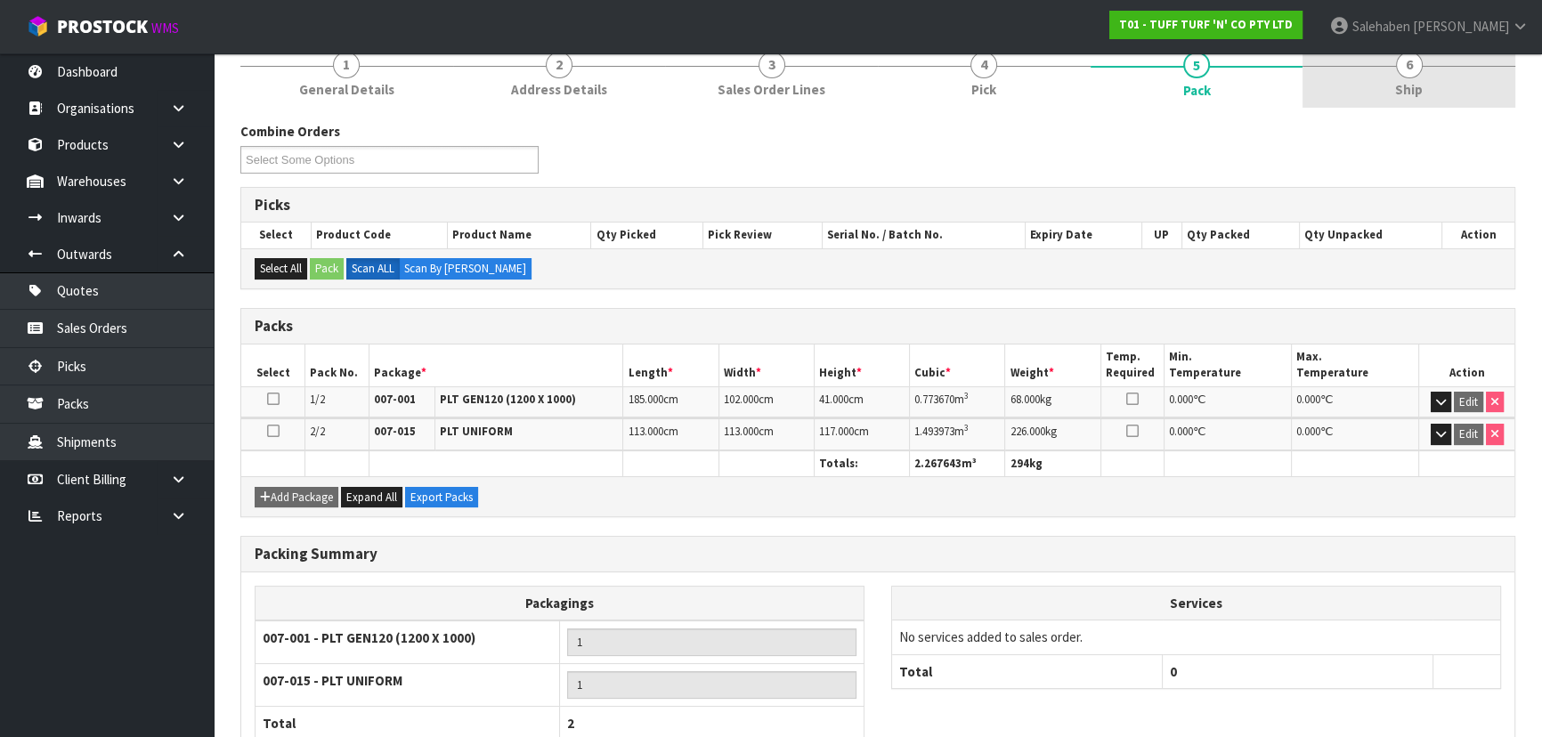
click at [1402, 85] on span "Ship" at bounding box center [1409, 89] width 28 height 19
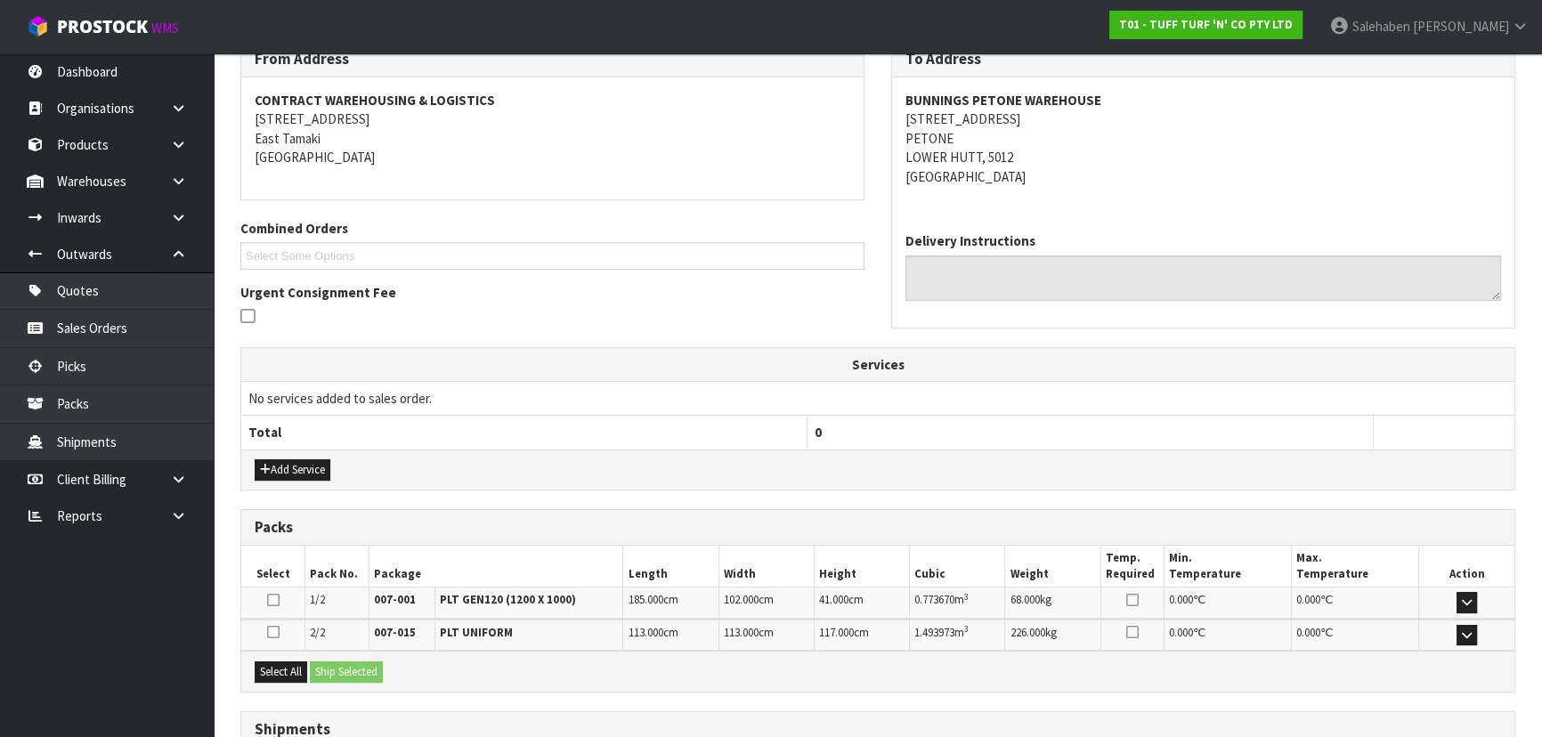
scroll to position [385, 0]
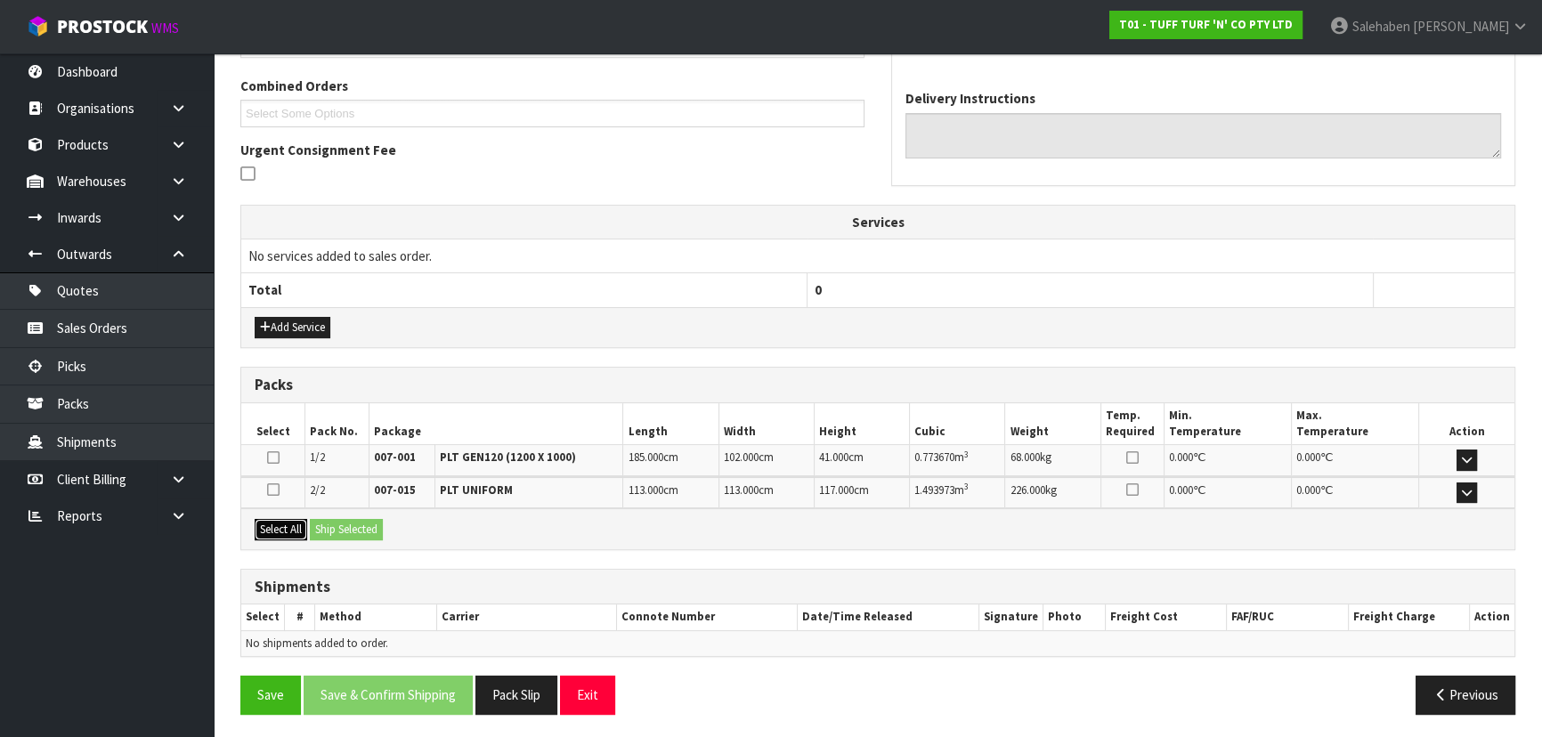
click at [296, 526] on button "Select All" at bounding box center [281, 529] width 53 height 21
click at [324, 526] on button "Ship Selected" at bounding box center [346, 529] width 73 height 21
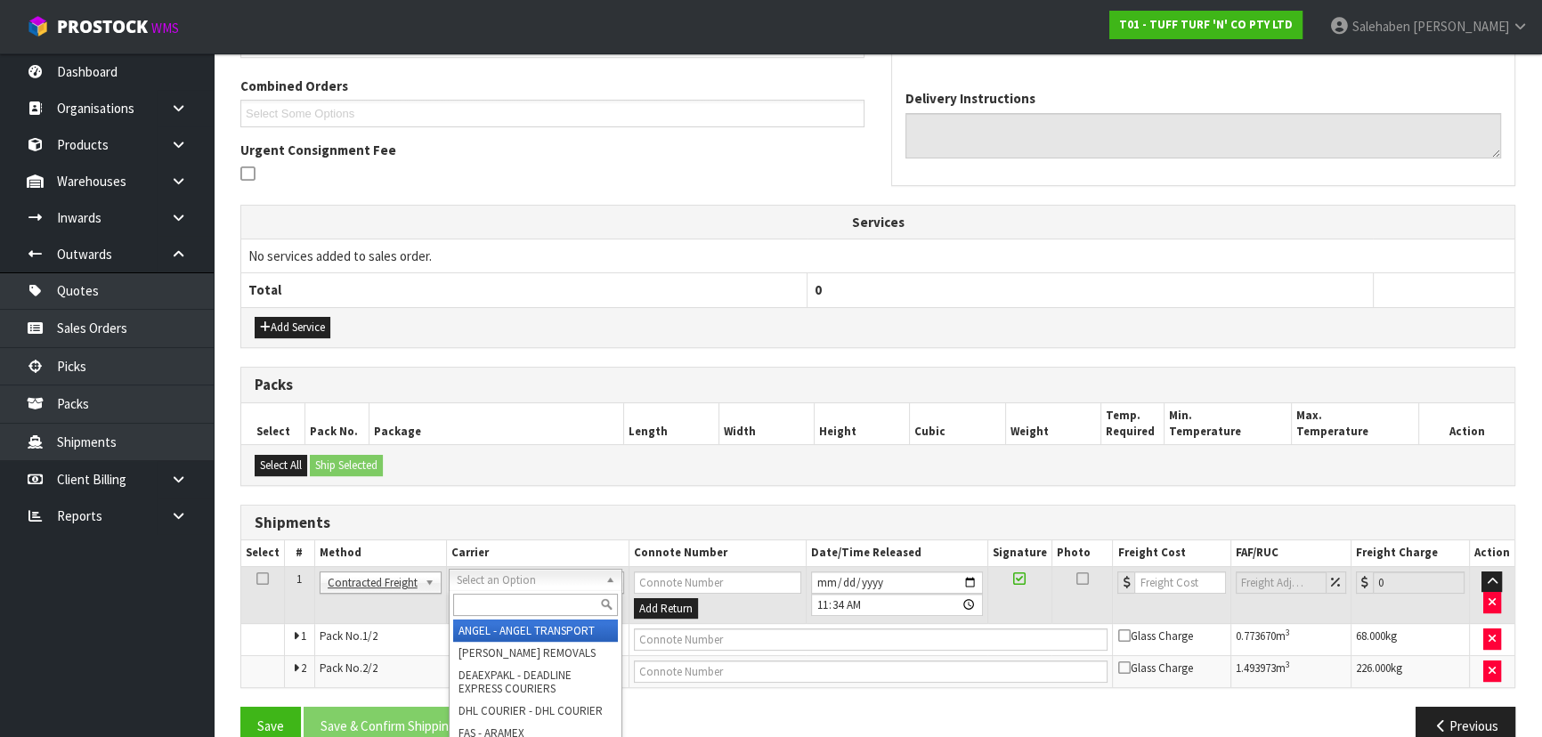
click at [497, 600] on input "text" at bounding box center [535, 605] width 165 height 22
type input "MF"
drag, startPoint x: 532, startPoint y: 632, endPoint x: 593, endPoint y: 645, distance: 62.0
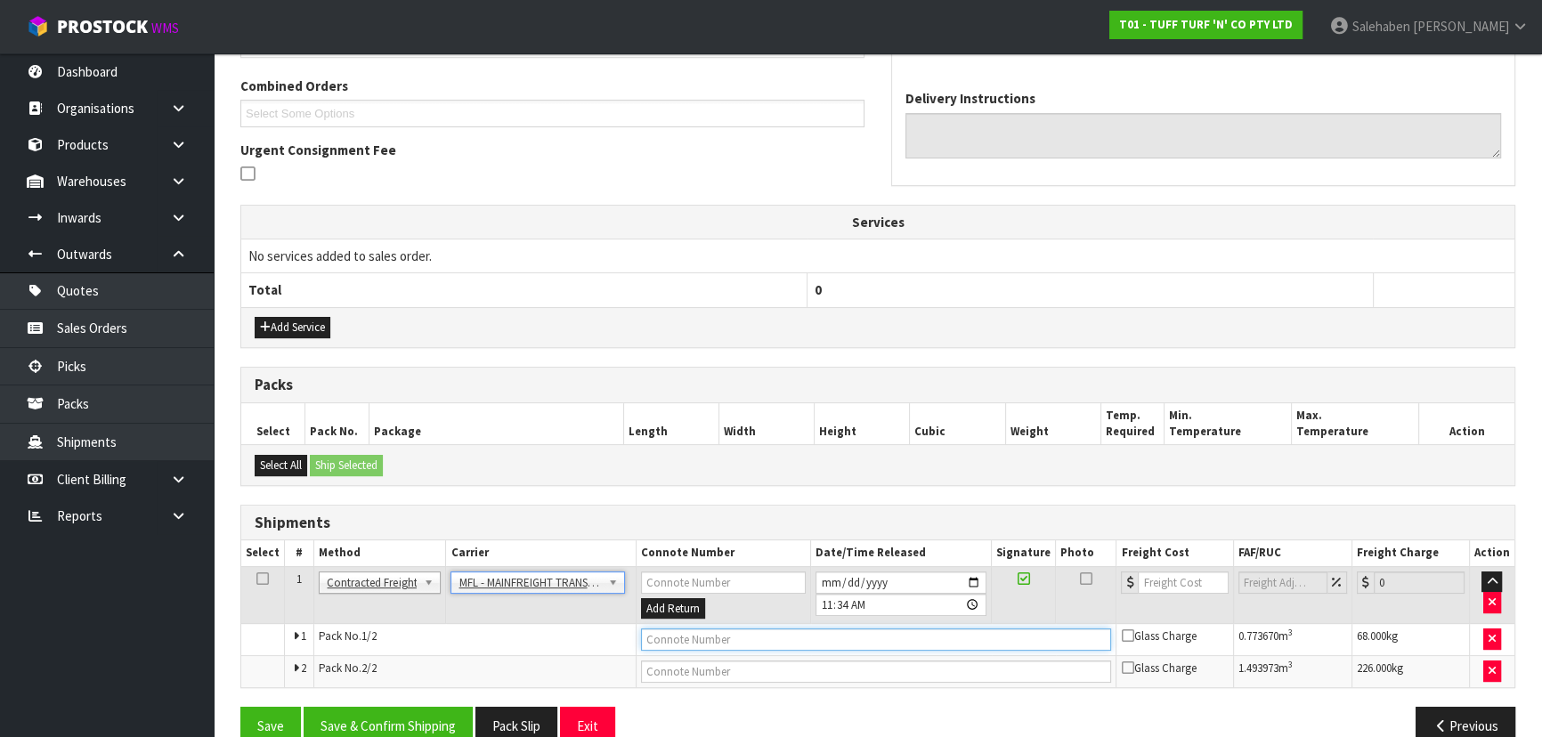
click at [677, 641] on input "text" at bounding box center [876, 639] width 471 height 22
paste input "FWM58909395"
type input "FWM58909395"
click at [1160, 588] on input "number" at bounding box center [1183, 582] width 90 height 22
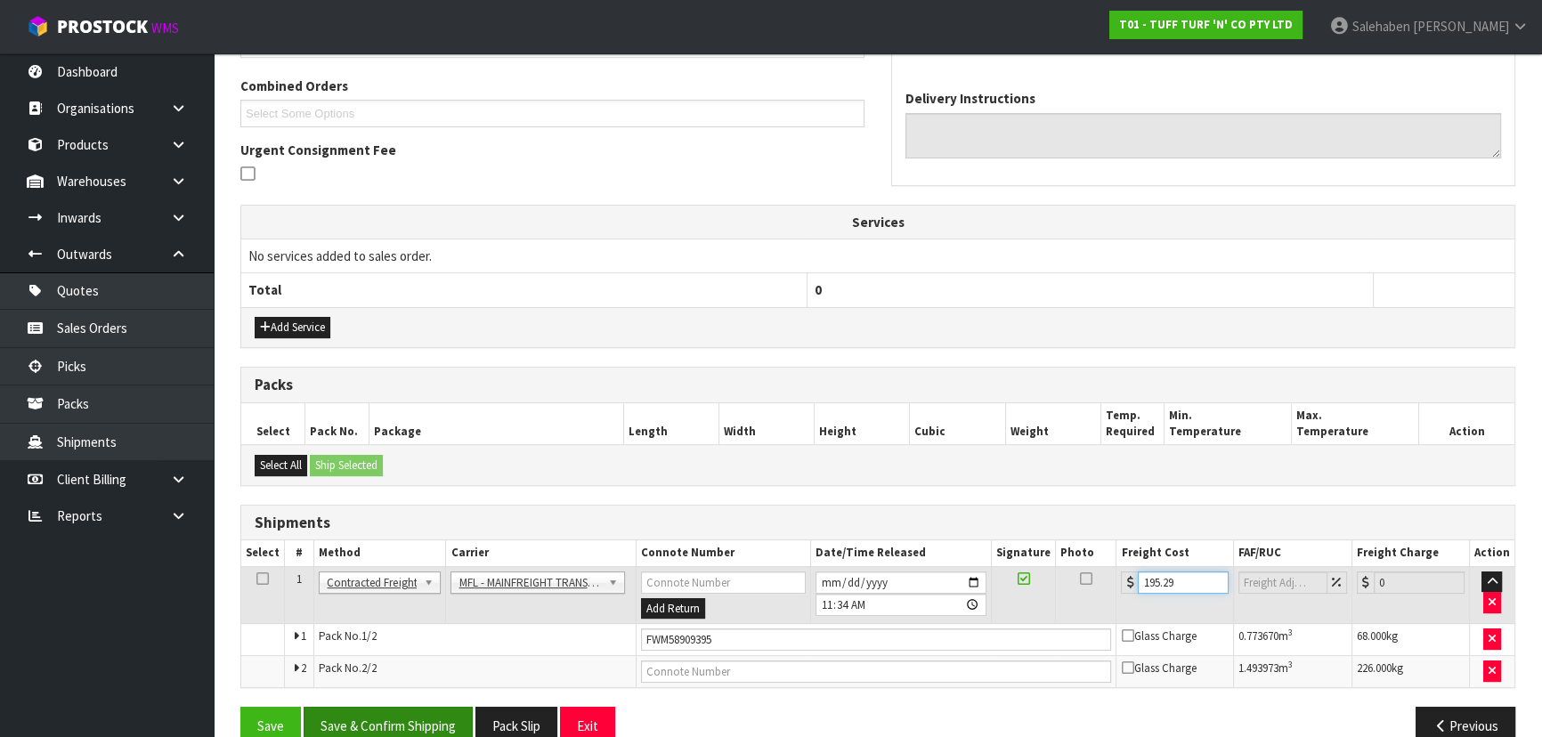
type input "195.29"
click at [408, 714] on button "Save & Confirm Shipping" at bounding box center [388, 726] width 169 height 38
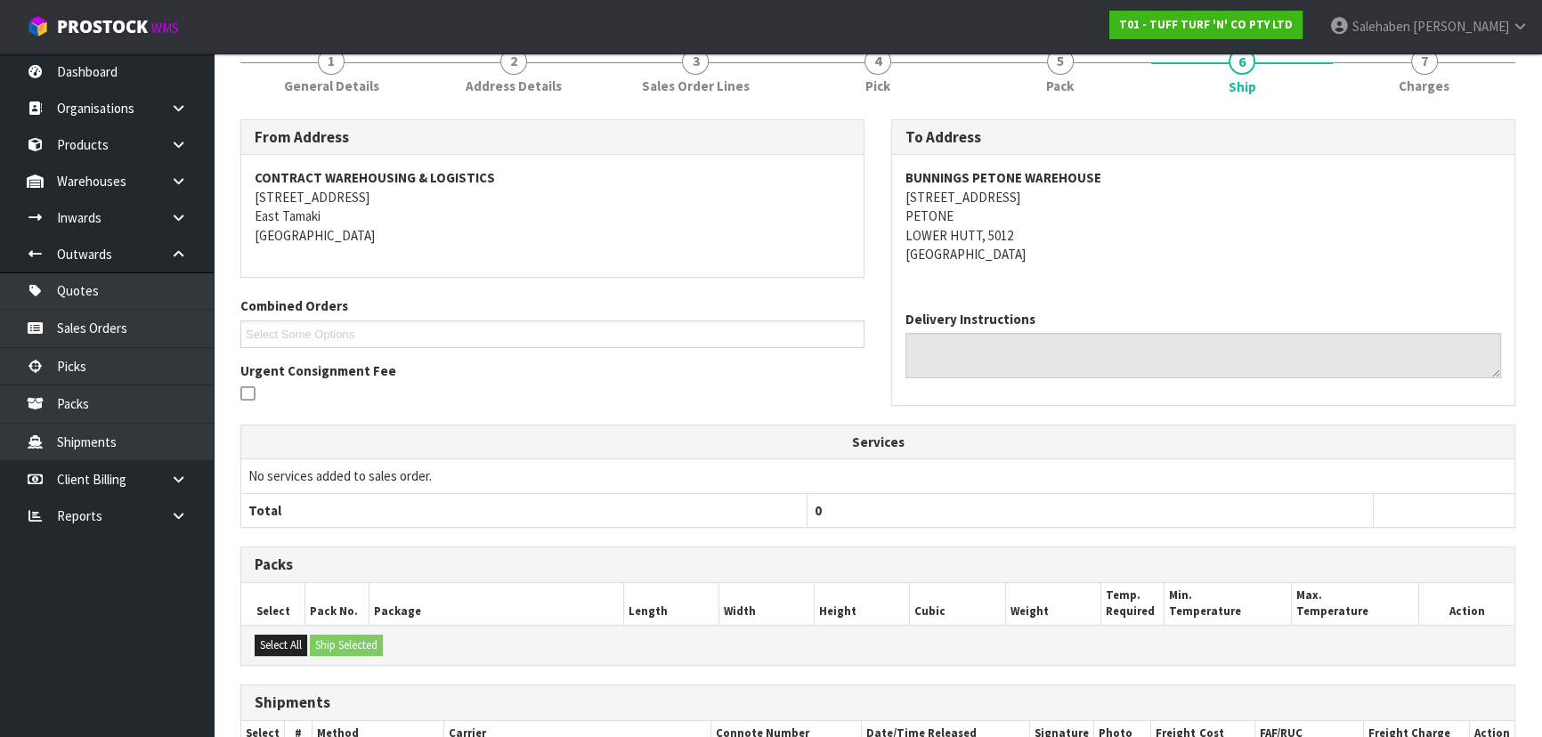
scroll to position [0, 0]
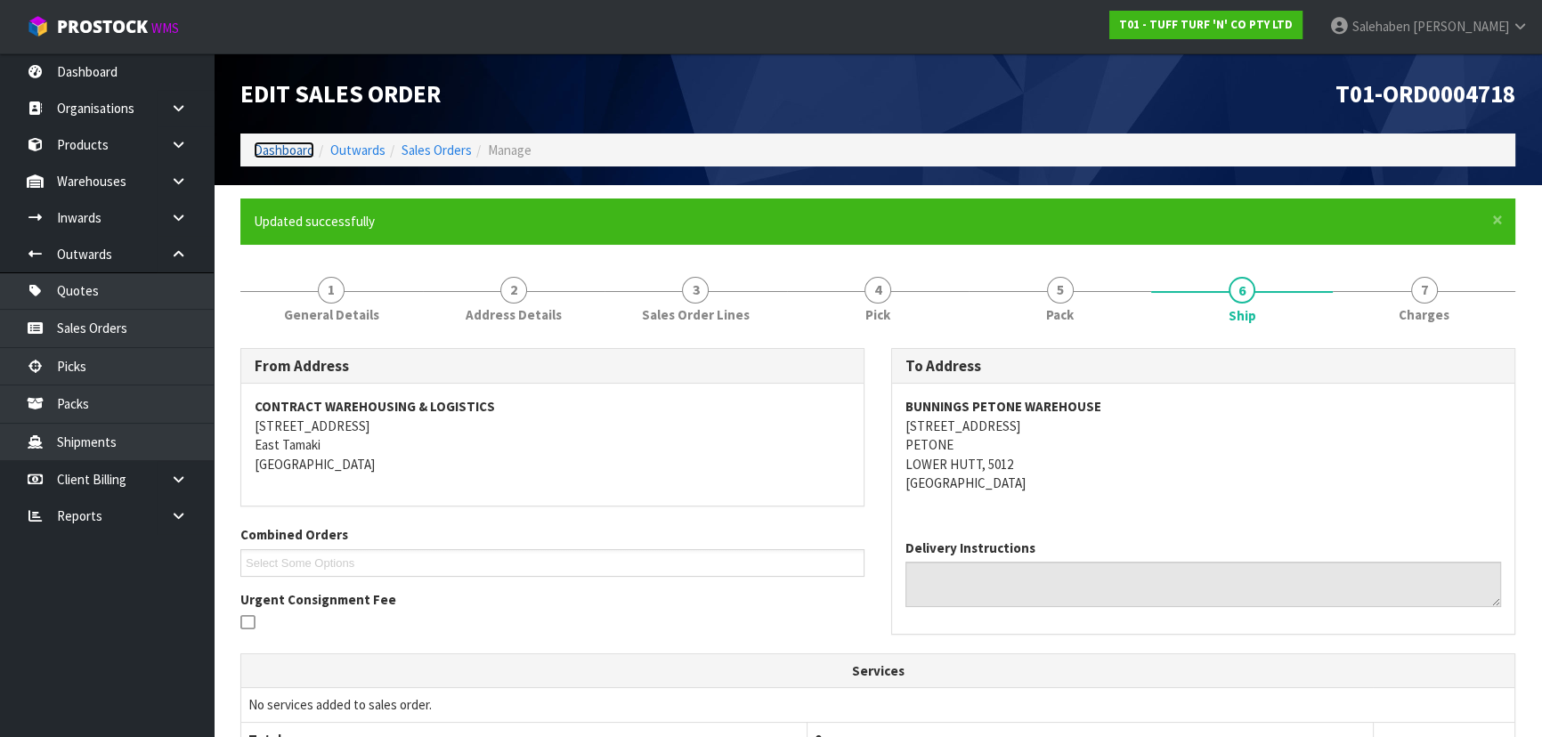
click at [258, 148] on link "Dashboard" at bounding box center [284, 150] width 61 height 17
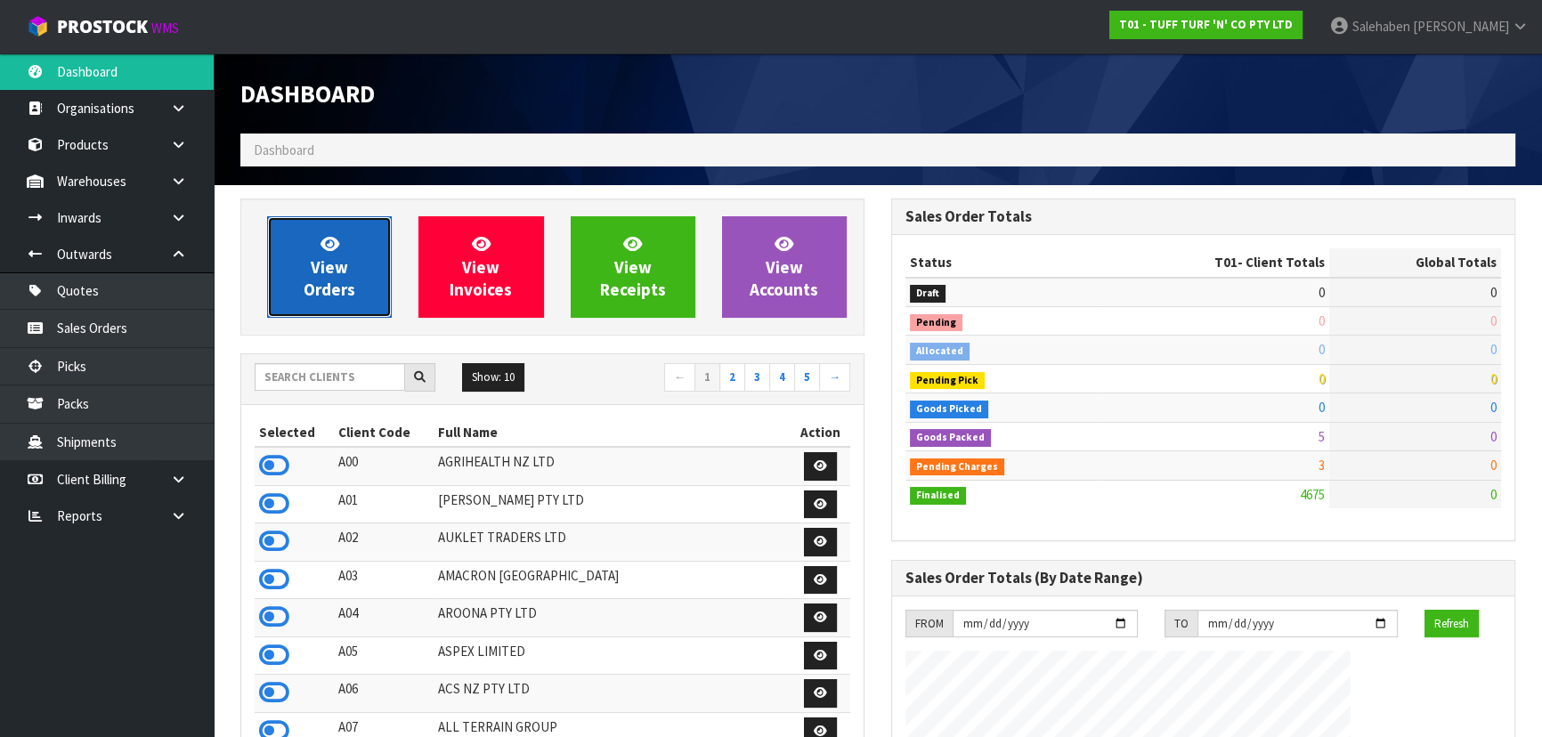
click at [330, 285] on span "View Orders" at bounding box center [330, 266] width 52 height 67
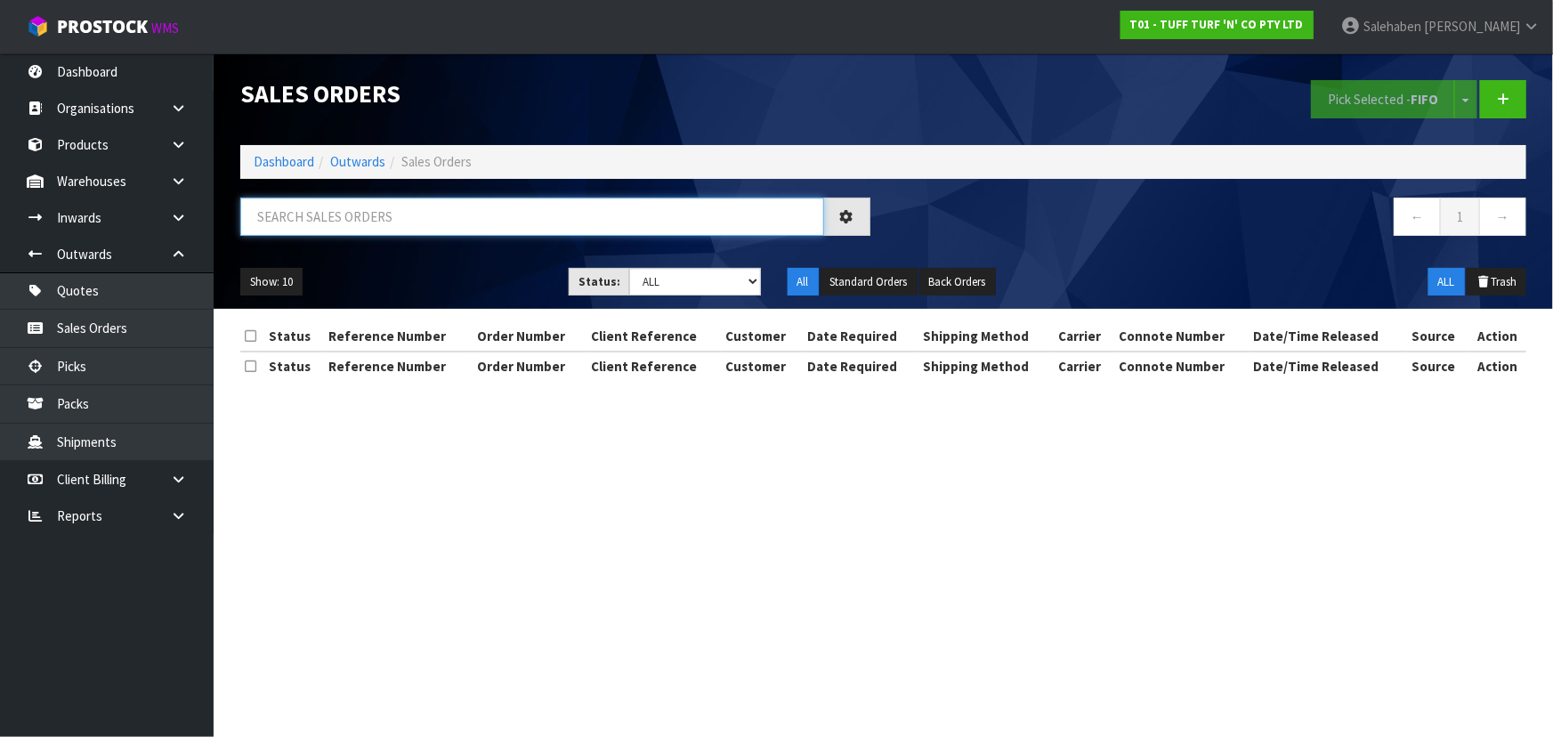
click at [365, 222] on input "text" at bounding box center [532, 217] width 584 height 38
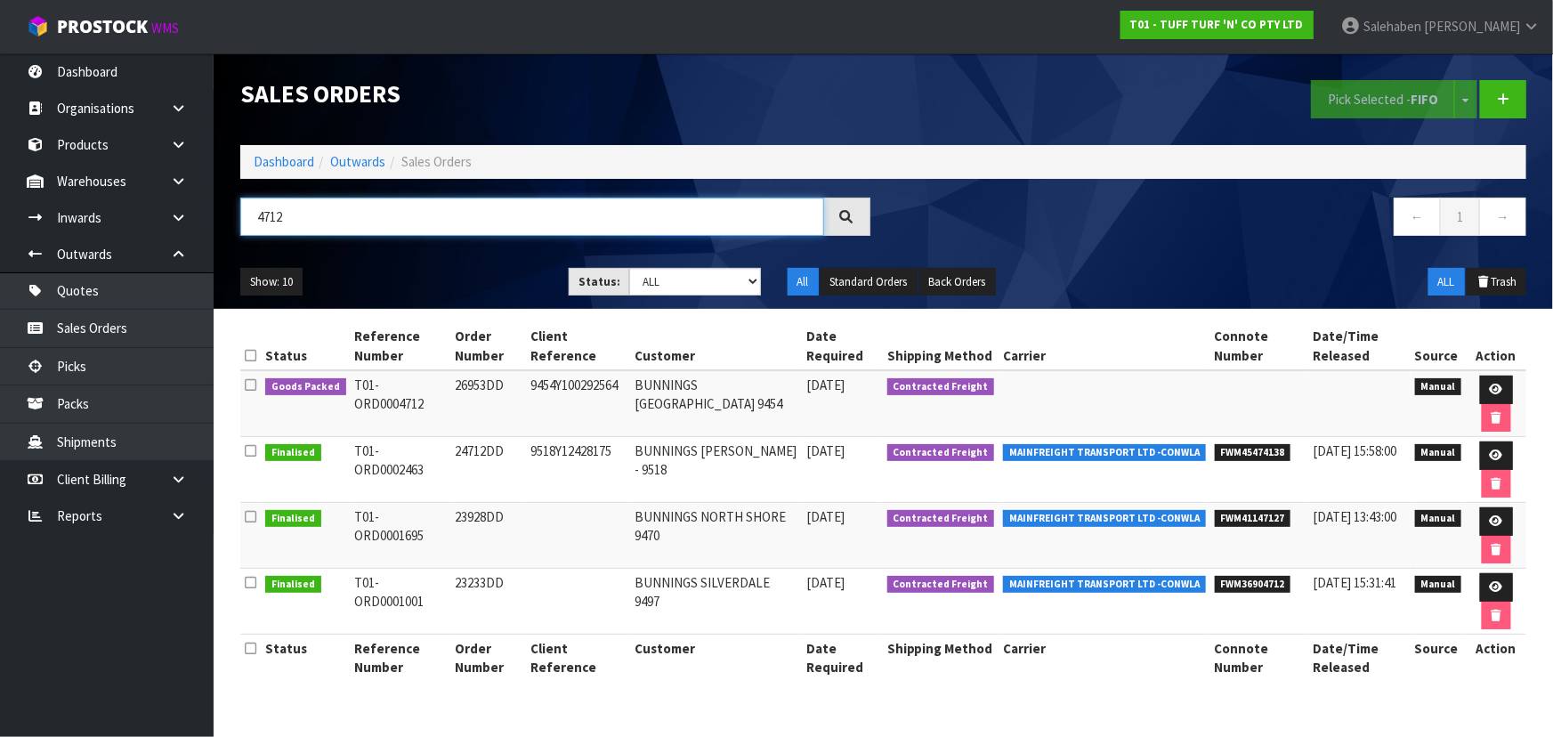
click at [302, 222] on input "4712" at bounding box center [532, 217] width 584 height 38
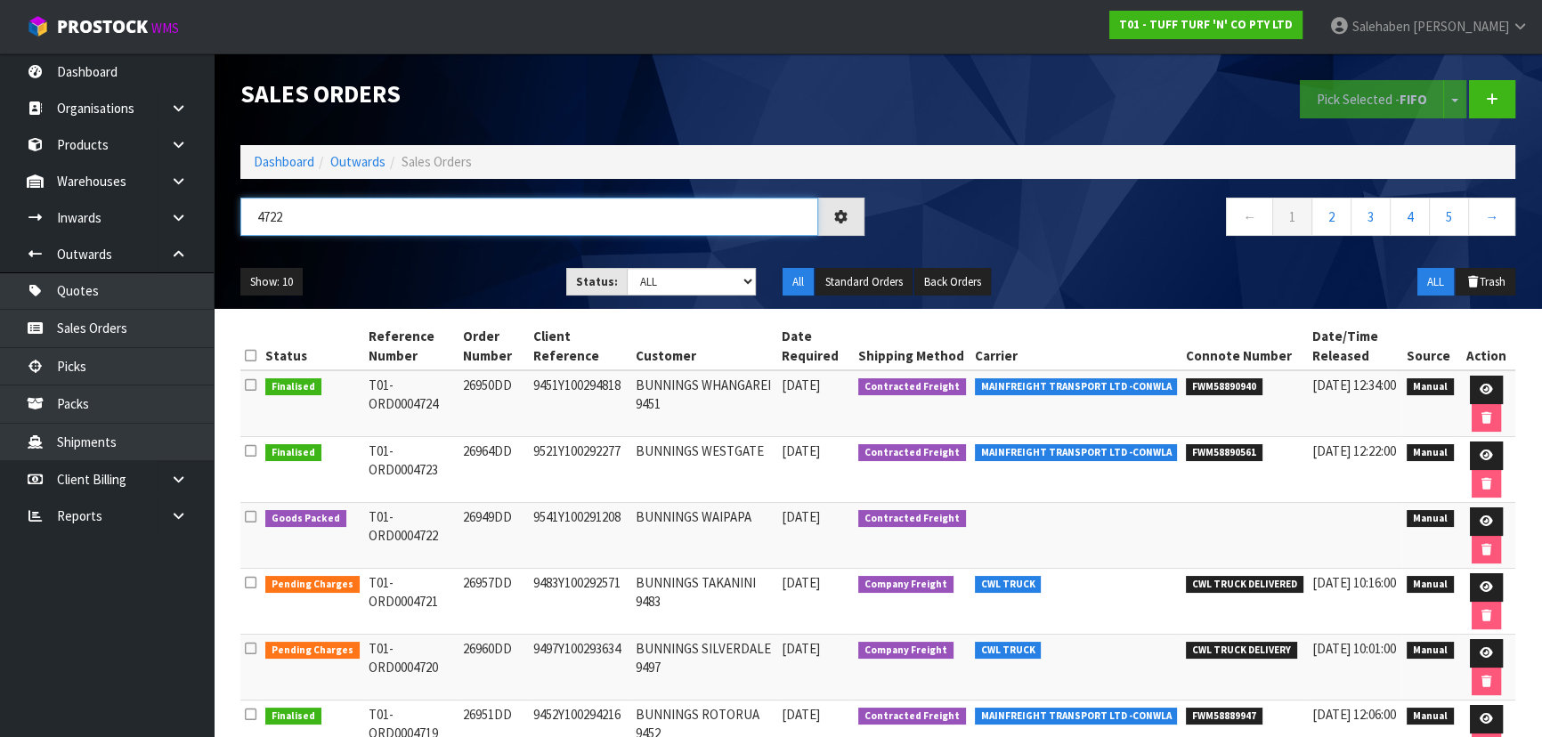
type input "4722"
click at [454, 268] on ul "Show: 10 5 10 25 50" at bounding box center [389, 282] width 299 height 28
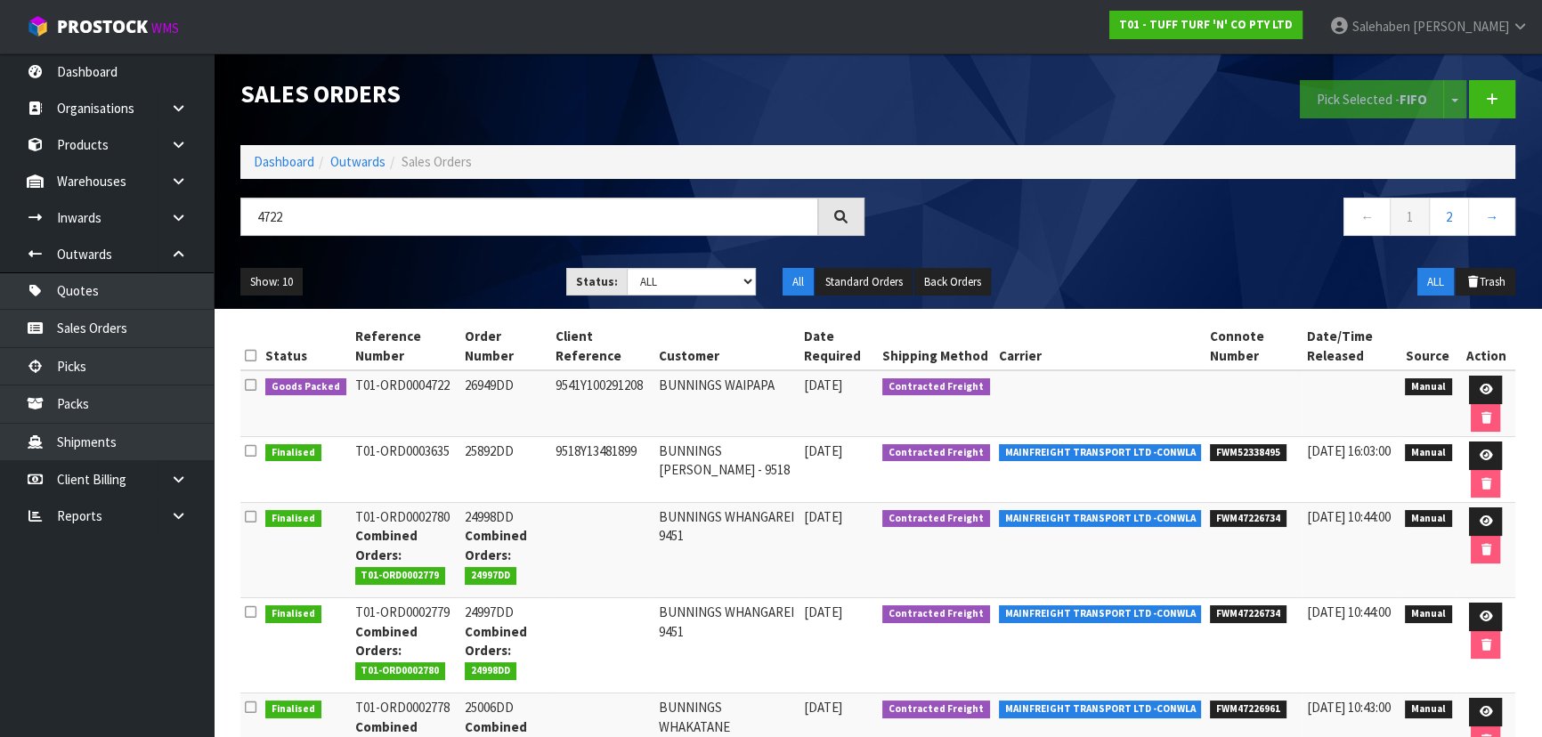
click at [488, 270] on ul "Show: 10 5 10 25 50" at bounding box center [389, 282] width 299 height 28
click at [1482, 378] on link at bounding box center [1485, 390] width 33 height 28
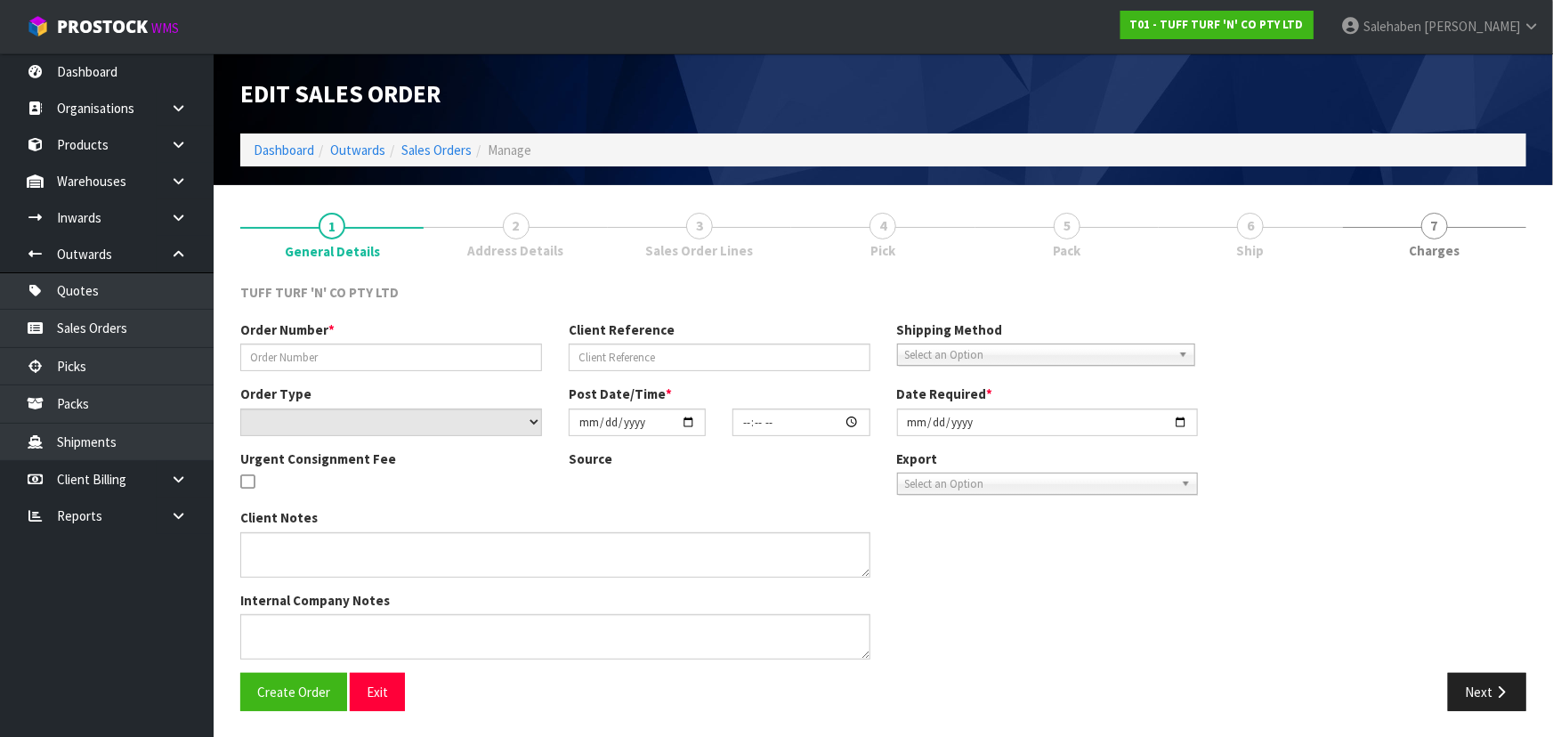
type input "26949DD"
type input "9541Y100291208"
select select "number:0"
type input "[DATE]"
type input "15:01:00.000"
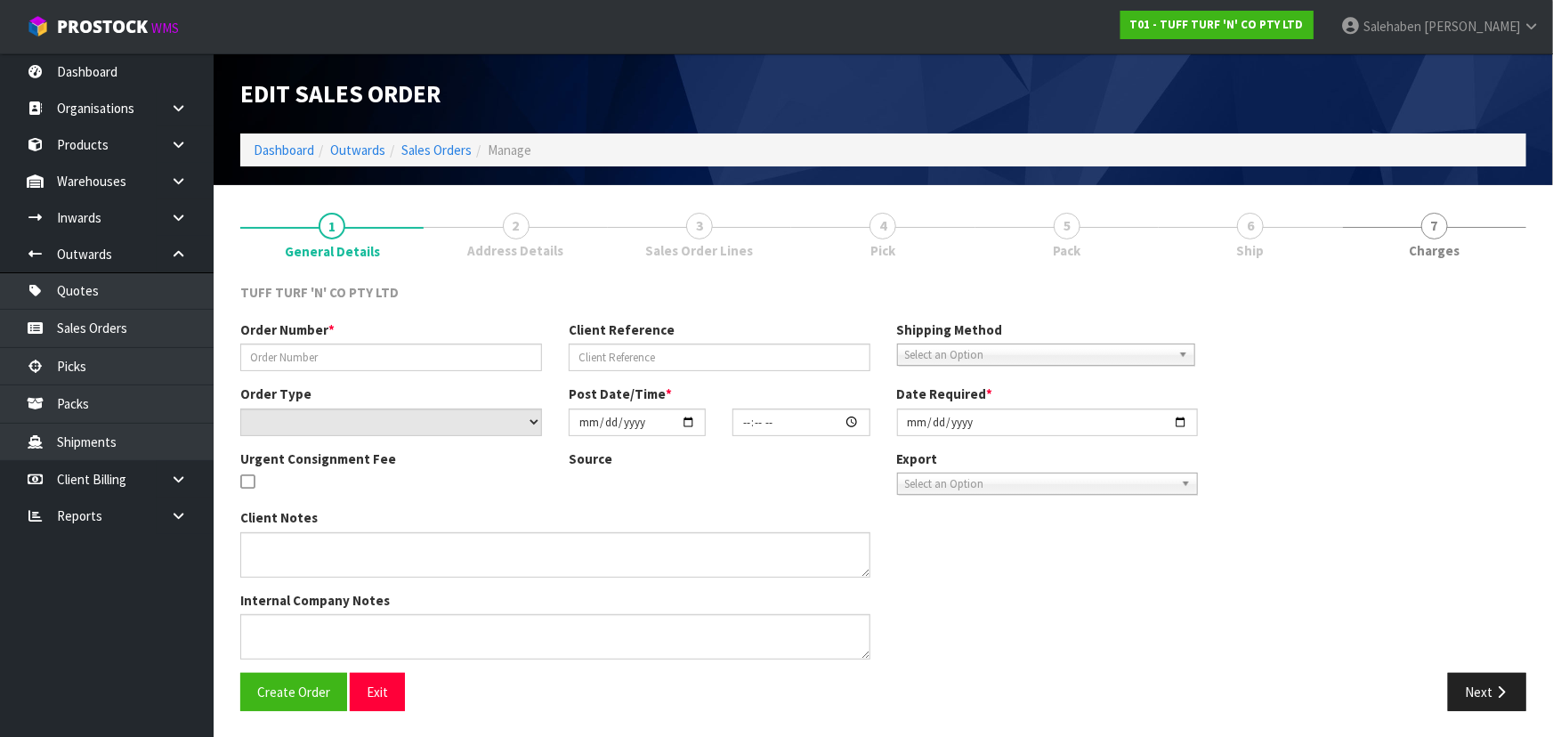
type input "[DATE]"
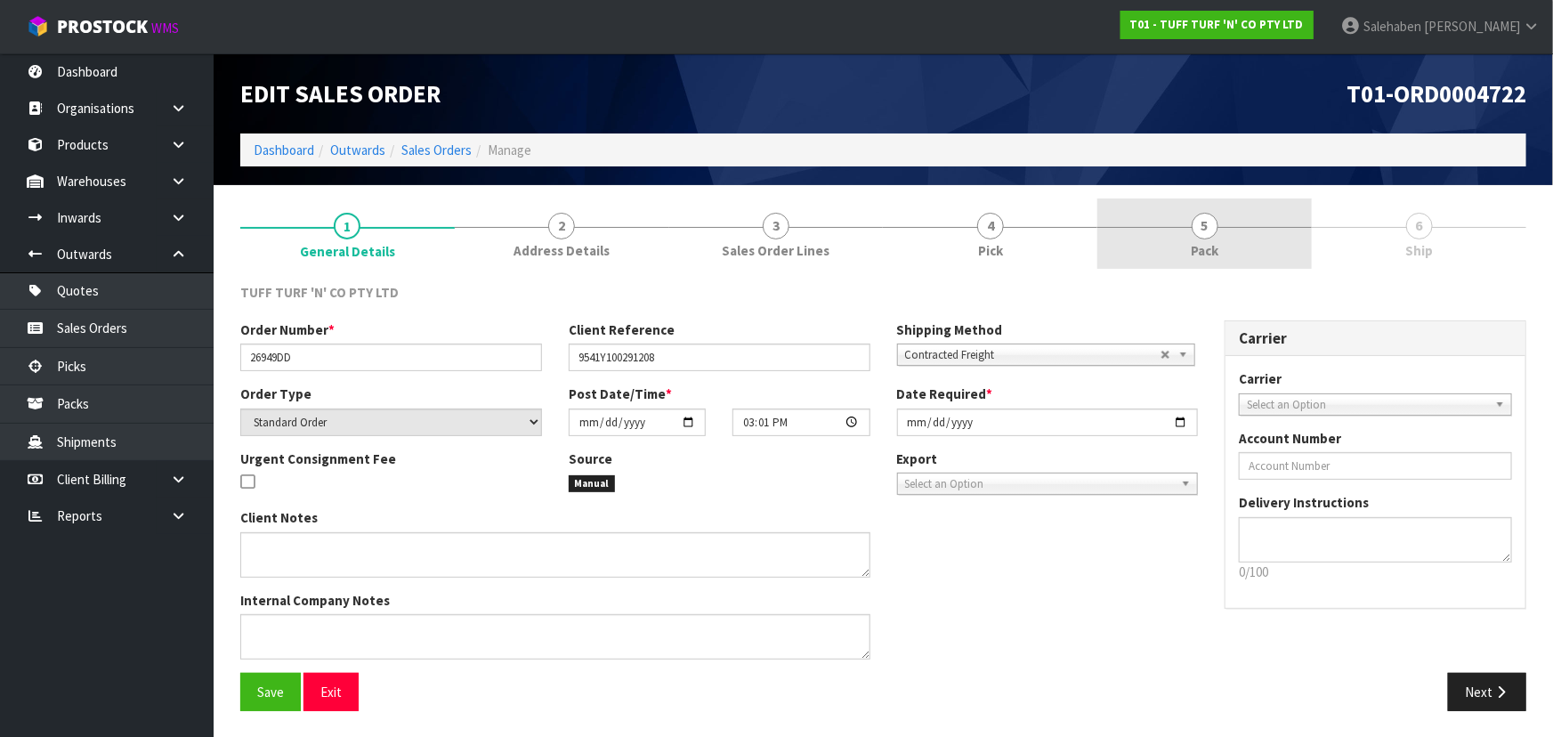
click at [1222, 246] on link "5 Pack" at bounding box center [1205, 234] width 215 height 70
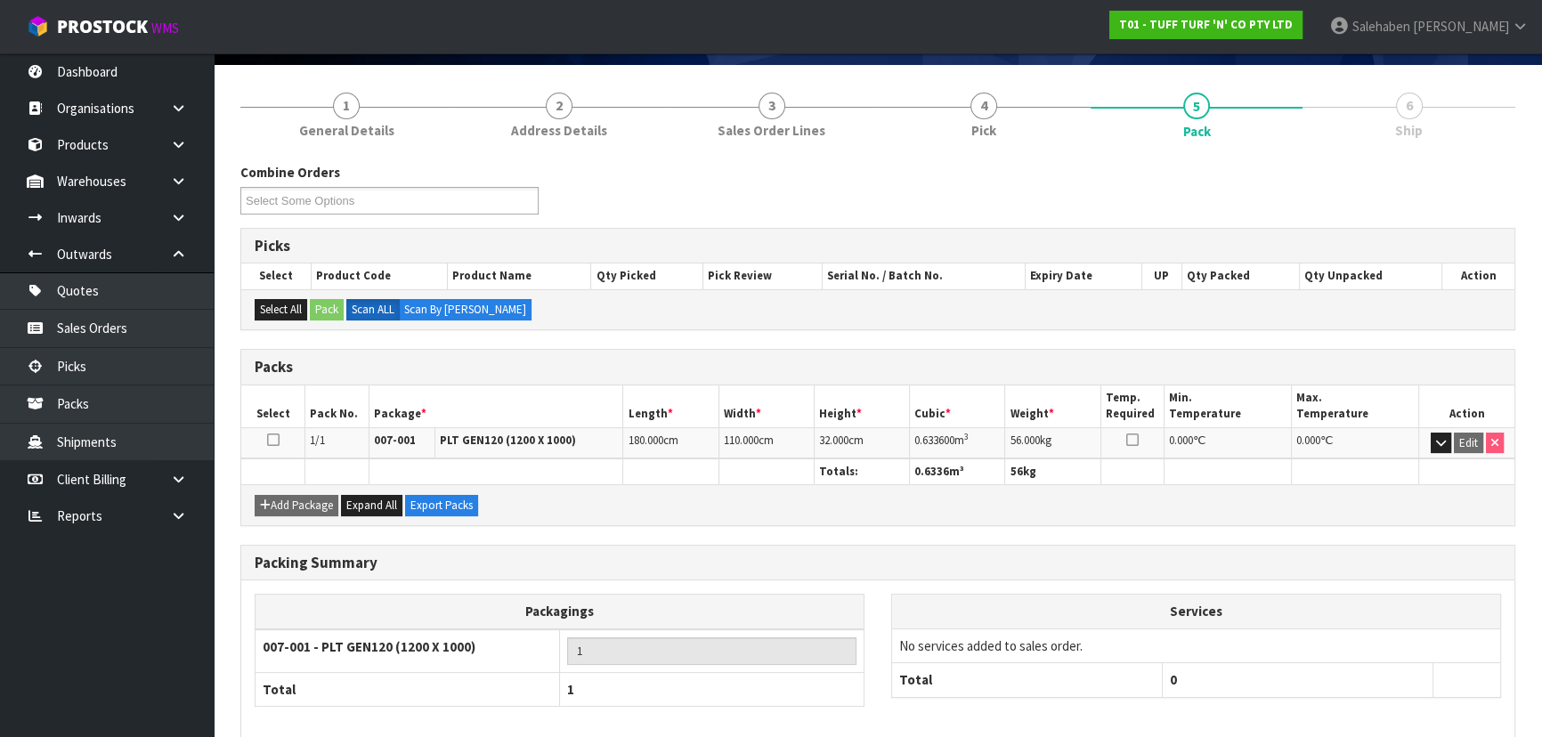
scroll to position [203, 0]
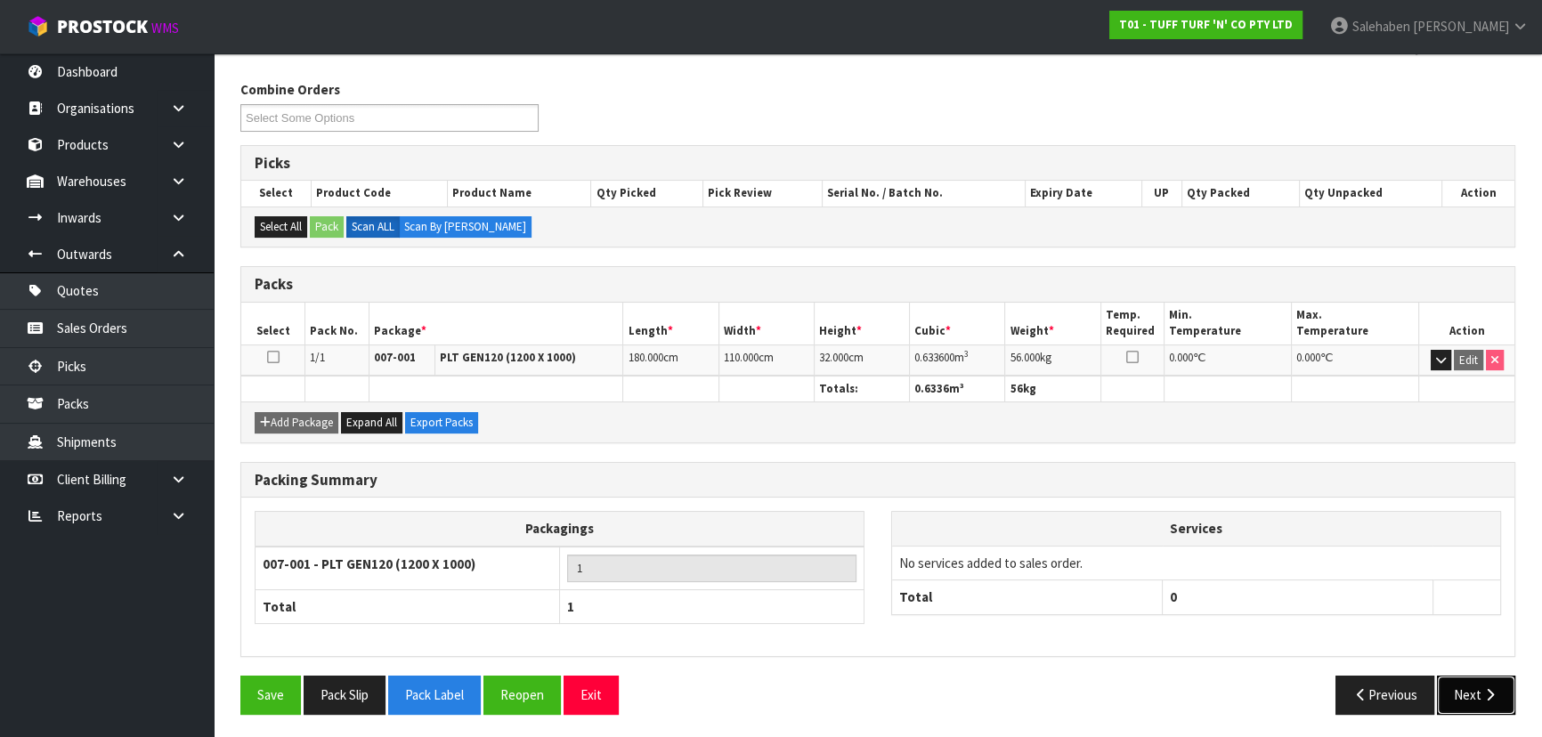
click at [1479, 678] on button "Next" at bounding box center [1476, 695] width 78 height 38
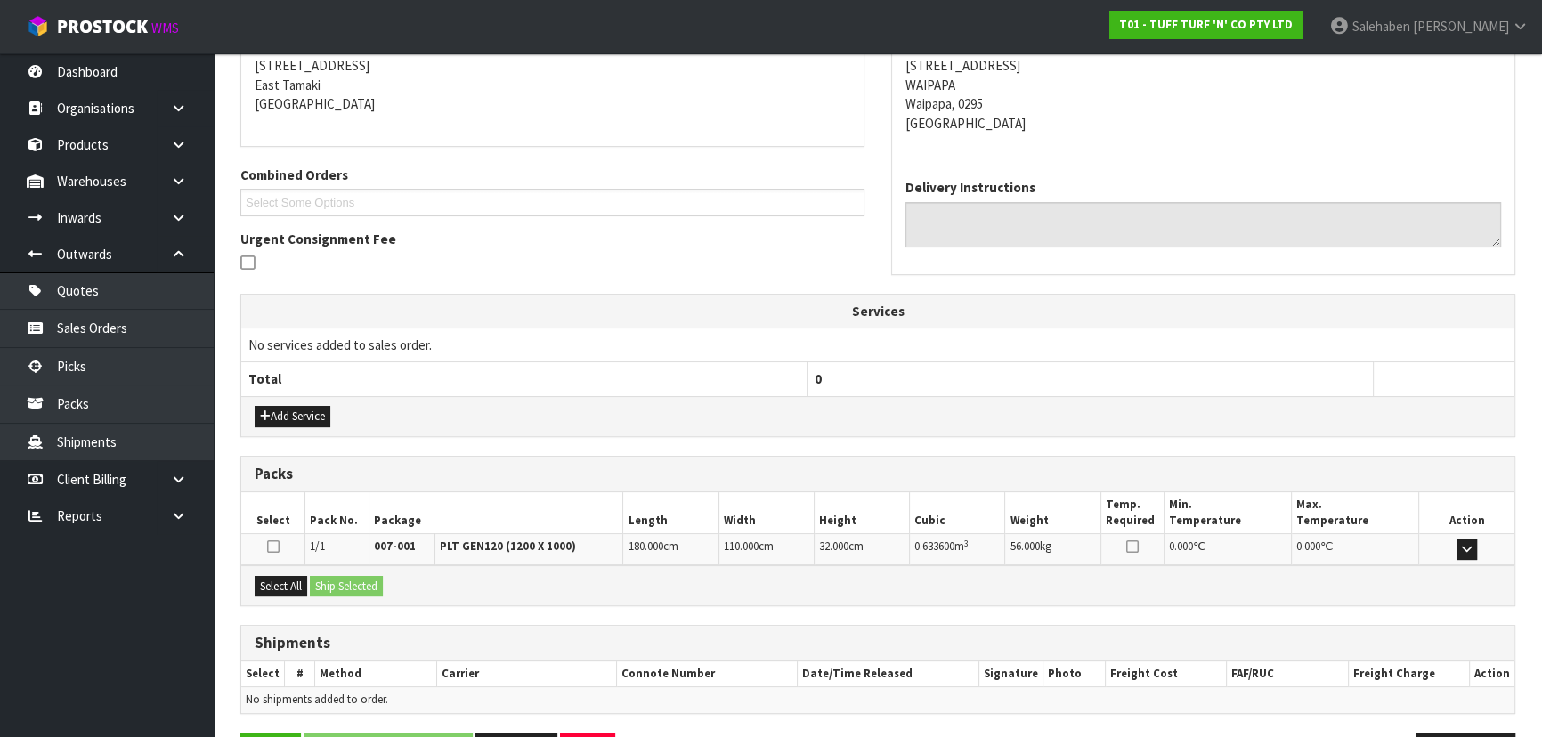
scroll to position [353, 0]
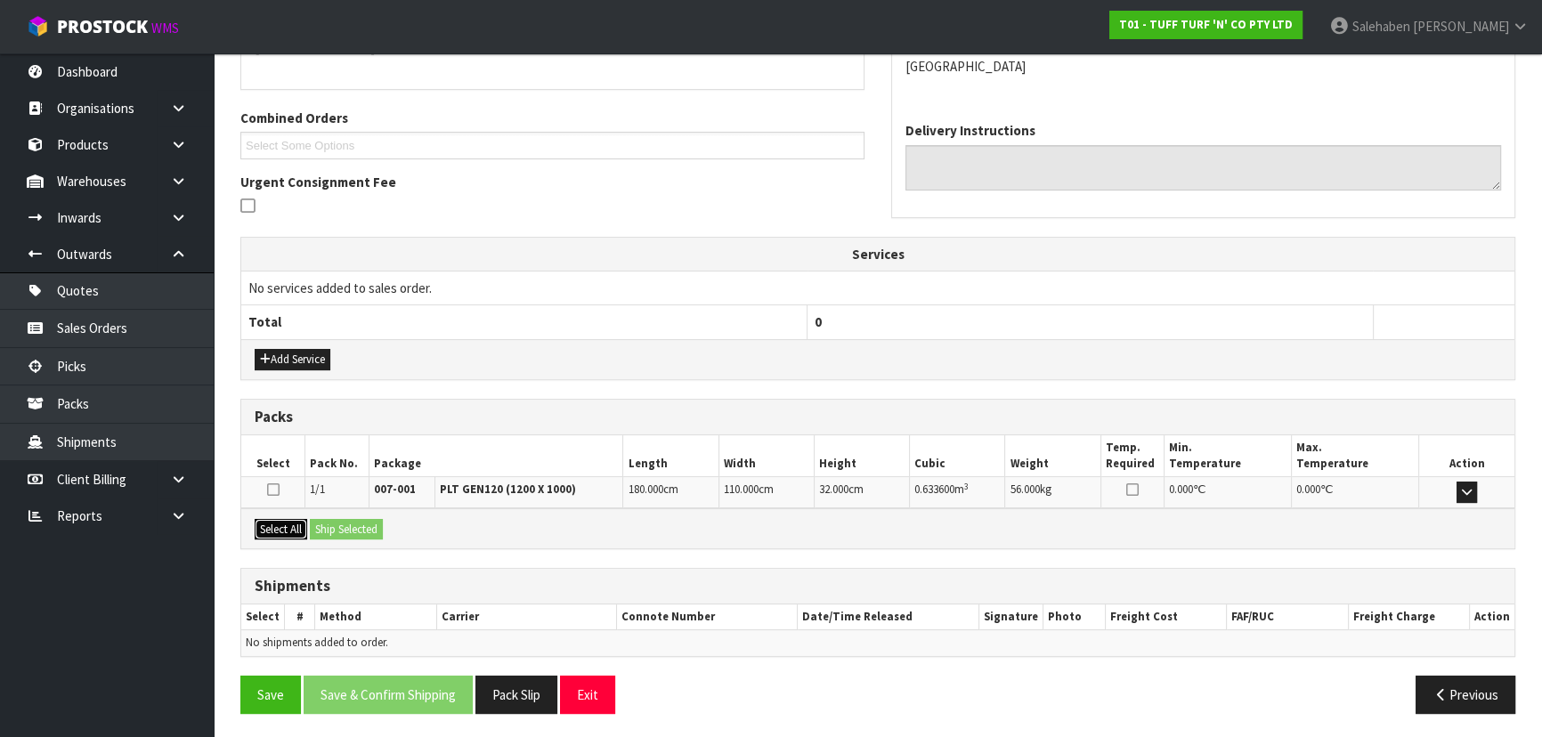
click at [303, 532] on button "Select All" at bounding box center [281, 529] width 53 height 21
click at [352, 530] on button "Ship Selected" at bounding box center [346, 529] width 73 height 21
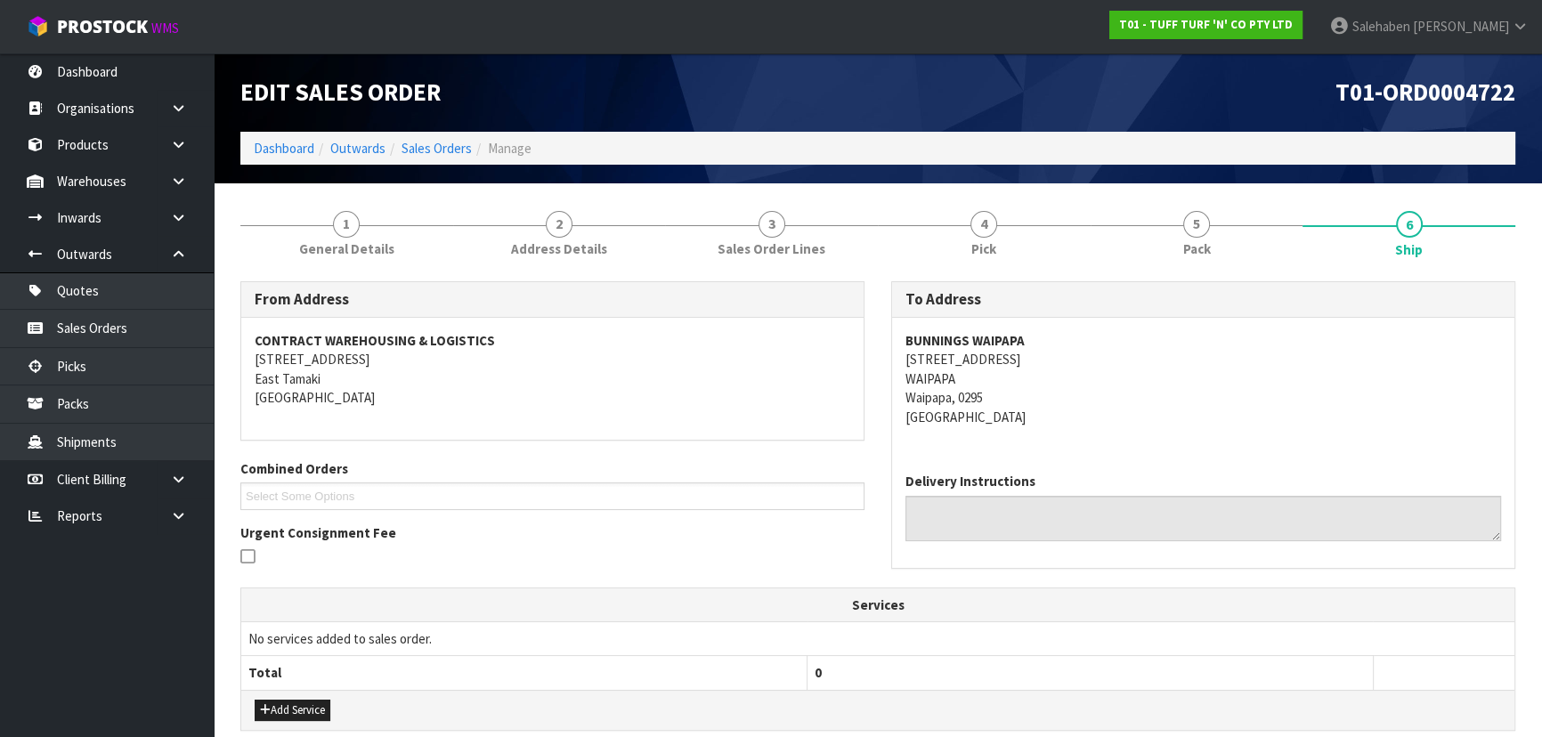
scroll to position [0, 0]
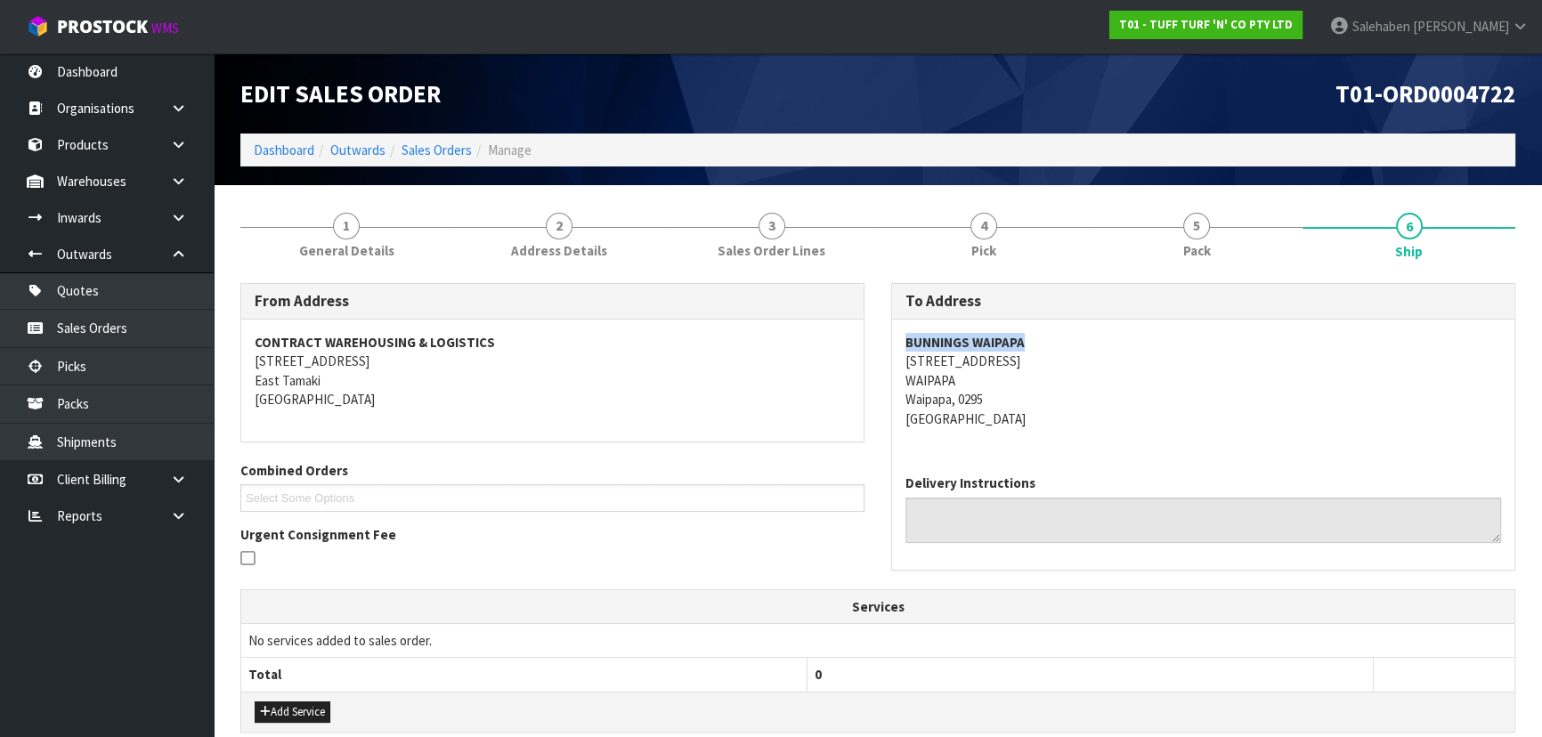
drag, startPoint x: 905, startPoint y: 341, endPoint x: 1090, endPoint y: 346, distance: 185.2
click at [1090, 346] on address "BUNNINGS WAIPAPA [STREET_ADDRESS]" at bounding box center [1203, 380] width 596 height 95
drag, startPoint x: 901, startPoint y: 359, endPoint x: 1059, endPoint y: 393, distance: 162.0
click at [1059, 393] on div "BUNNINGS WAIPAPA [STREET_ADDRESS]" at bounding box center [1203, 390] width 622 height 141
click at [897, 363] on div "BUNNINGS WAIPAPA [STREET_ADDRESS]" at bounding box center [1203, 390] width 622 height 141
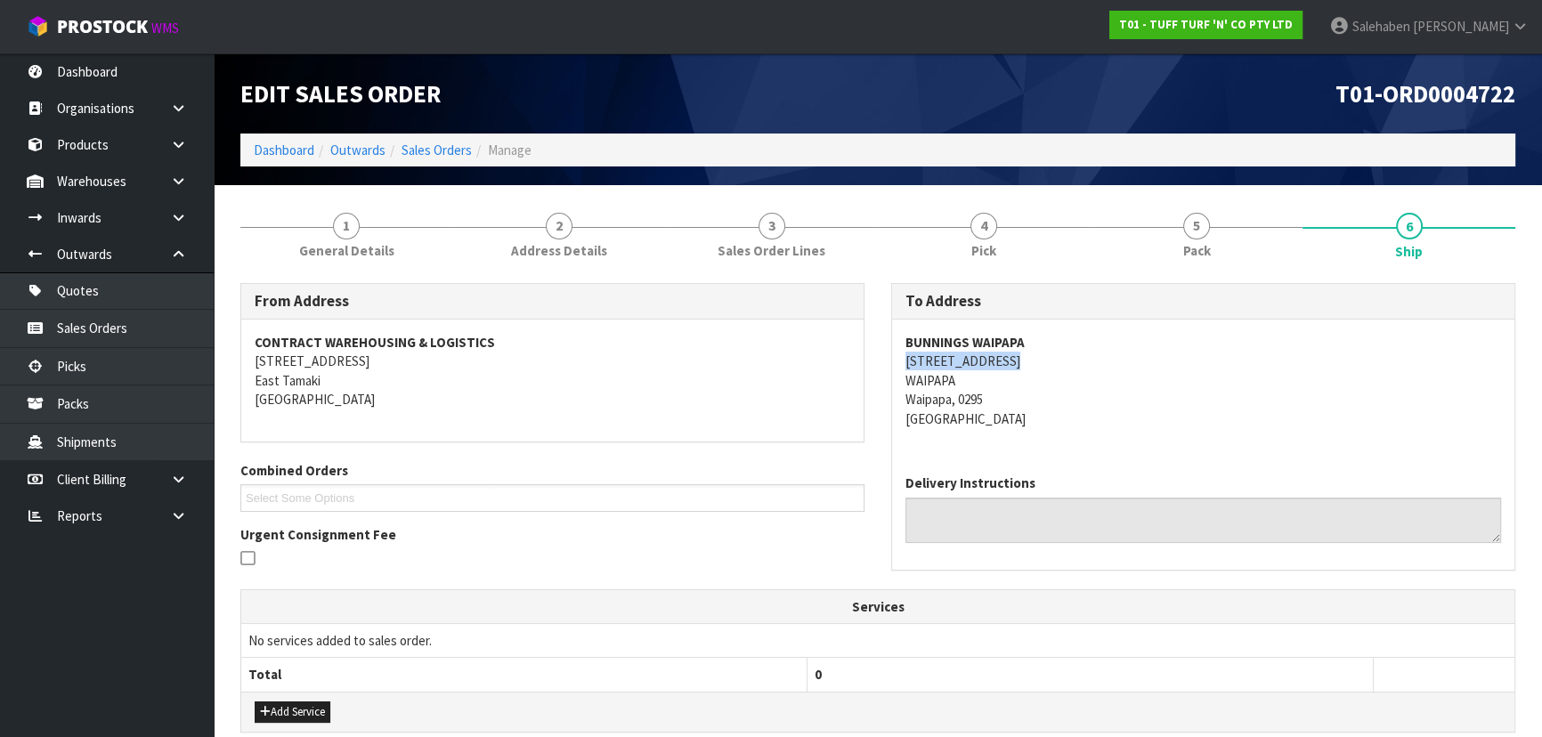
drag, startPoint x: 902, startPoint y: 361, endPoint x: 482, endPoint y: 499, distance: 442.2
click at [1027, 361] on div "BUNNINGS WAIPAPA [STREET_ADDRESS]" at bounding box center [1203, 390] width 622 height 141
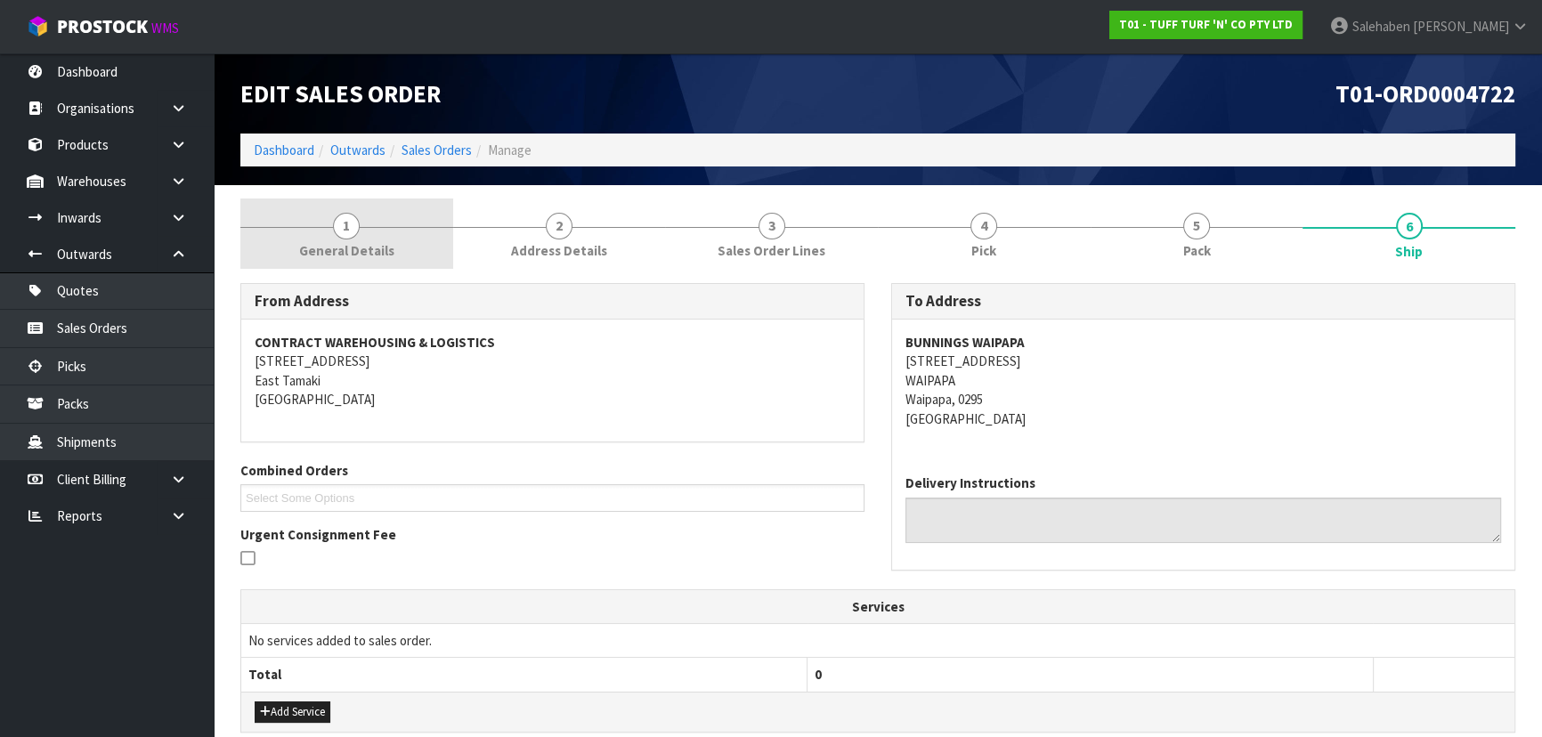
click at [338, 232] on span "1" at bounding box center [346, 226] width 27 height 27
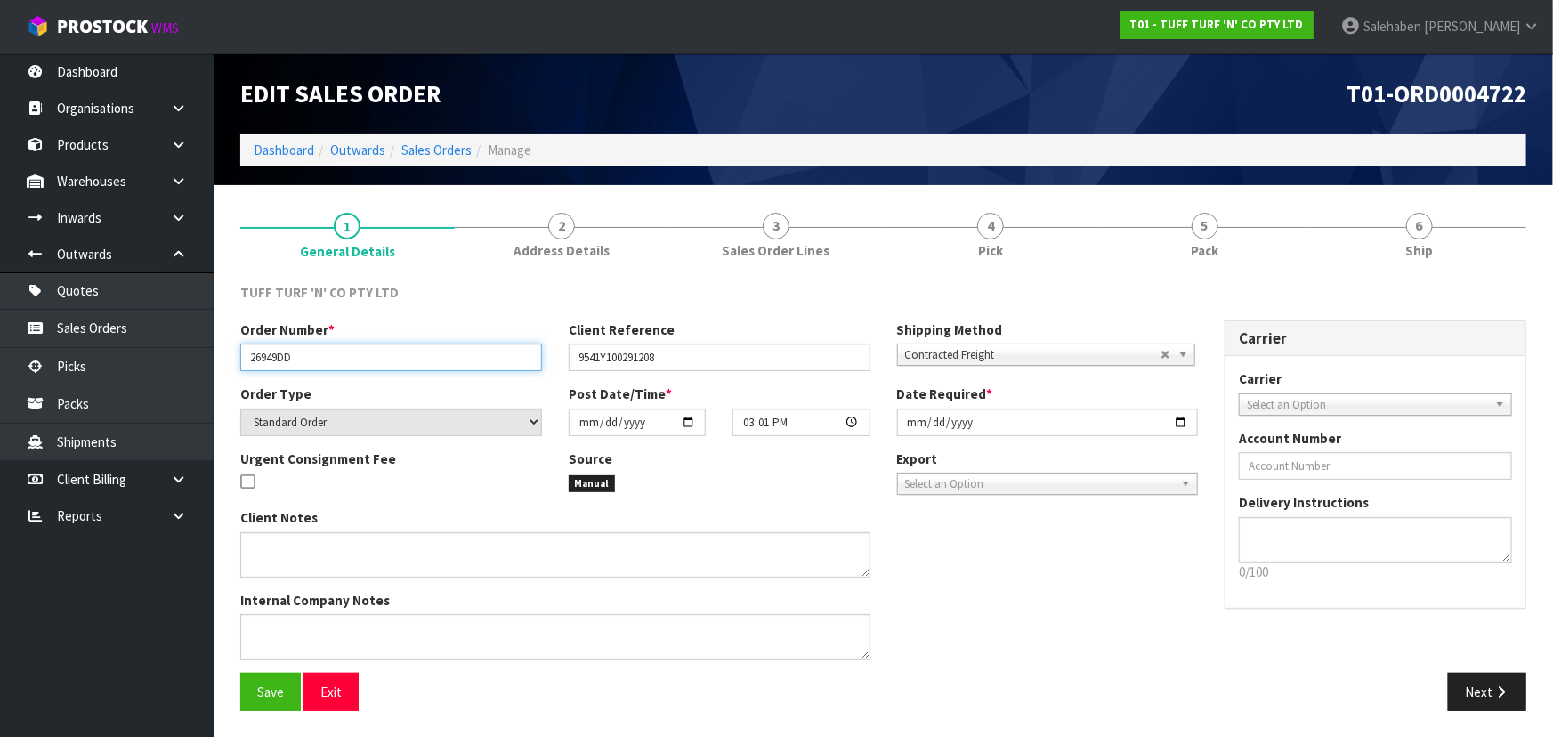
drag, startPoint x: 246, startPoint y: 356, endPoint x: 337, endPoint y: 353, distance: 91.7
click at [337, 353] on input "26949DD" at bounding box center [391, 358] width 302 height 28
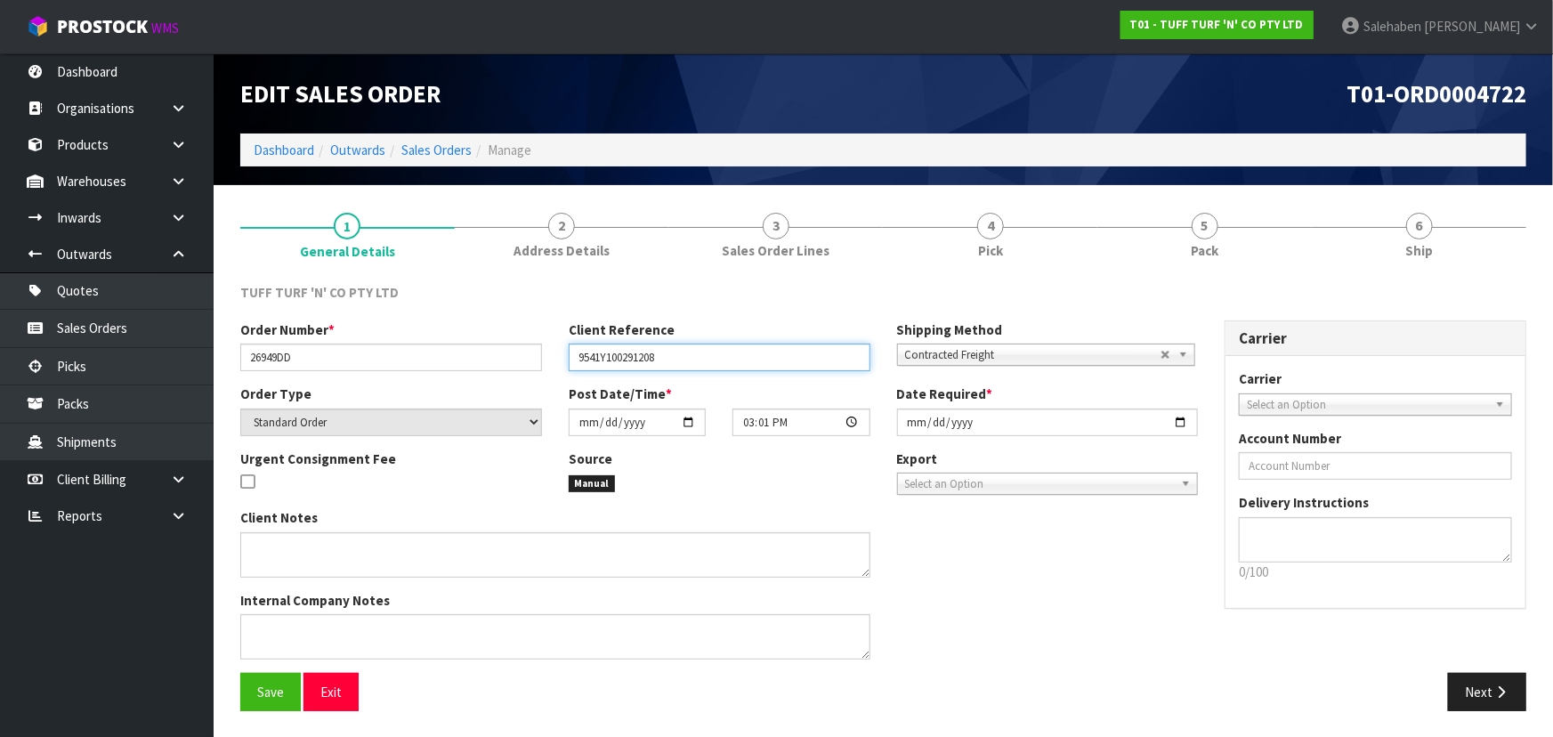
drag, startPoint x: 572, startPoint y: 356, endPoint x: 694, endPoint y: 359, distance: 122.0
click at [694, 359] on input "9541Y100291208" at bounding box center [720, 358] width 302 height 28
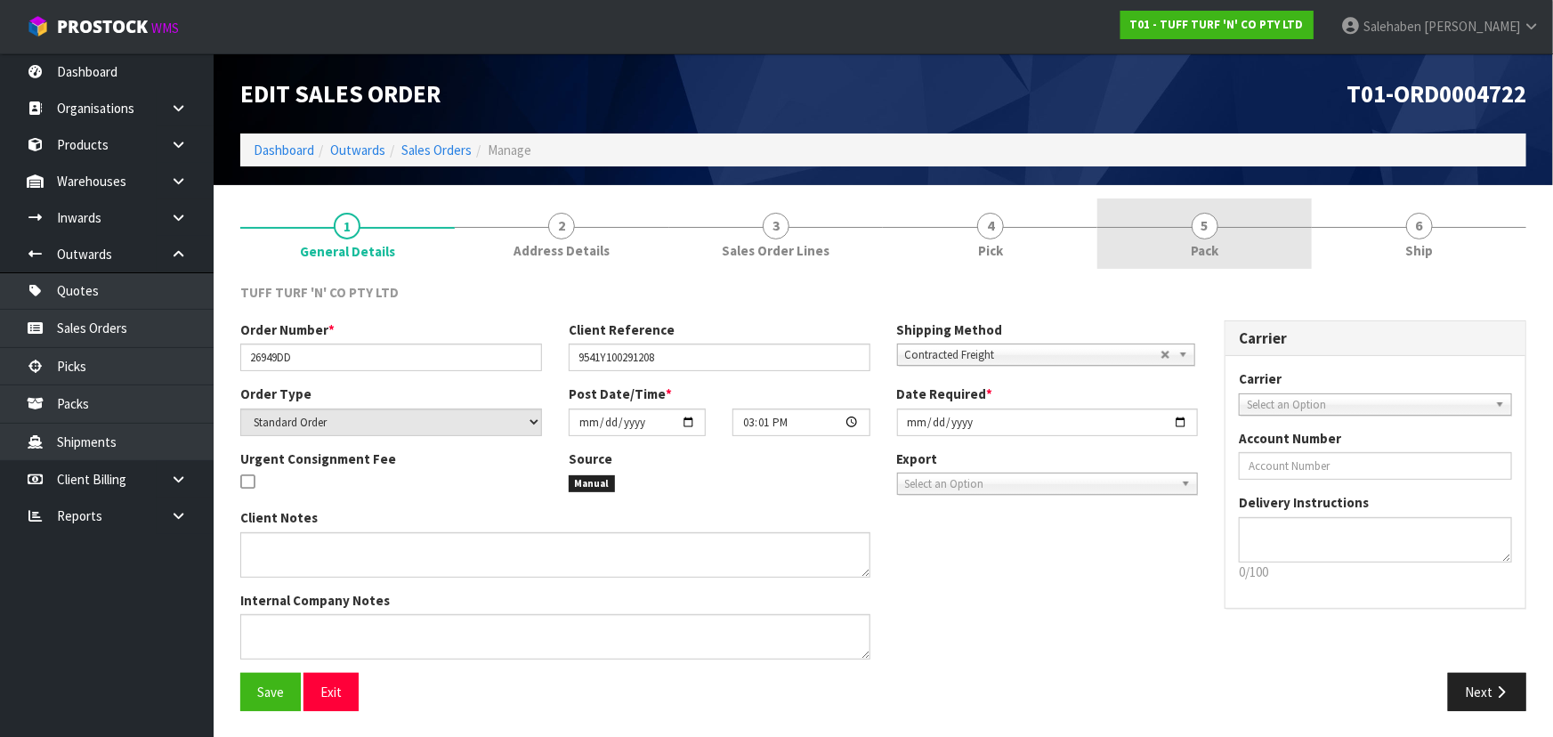
click at [1190, 229] on link "5 Pack" at bounding box center [1205, 234] width 215 height 70
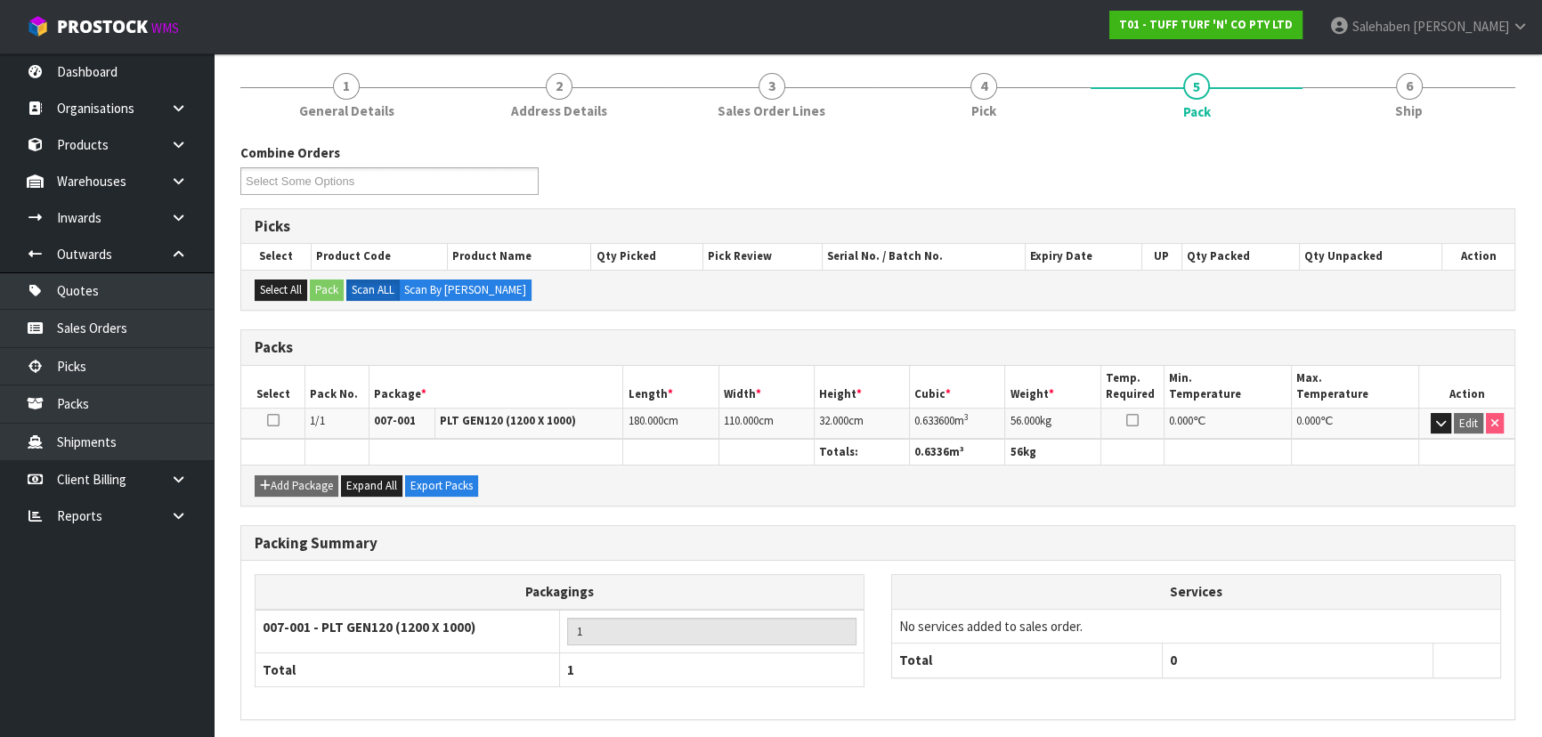
scroll to position [161, 0]
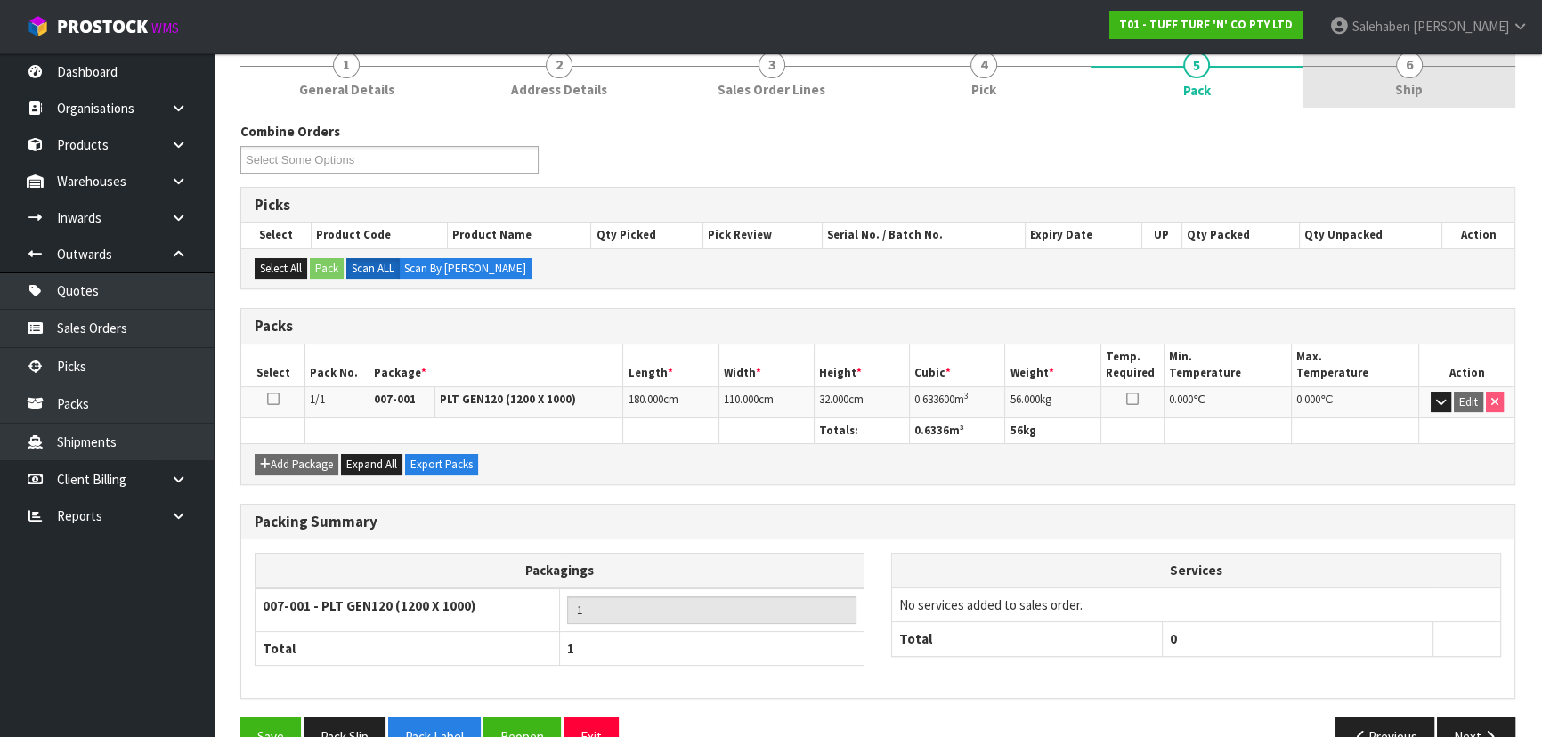
click at [1399, 90] on span "Ship" at bounding box center [1409, 89] width 28 height 19
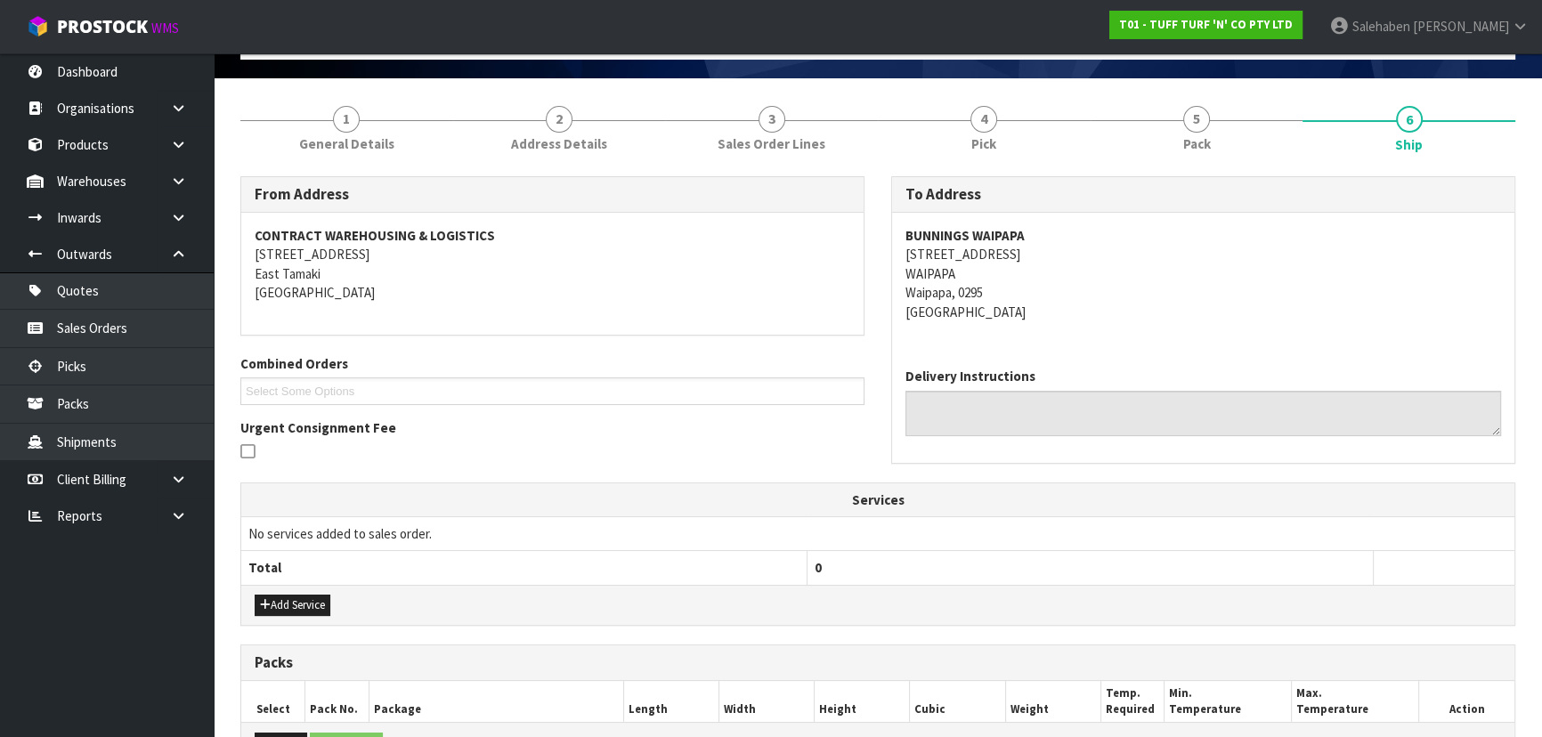
scroll to position [0, 0]
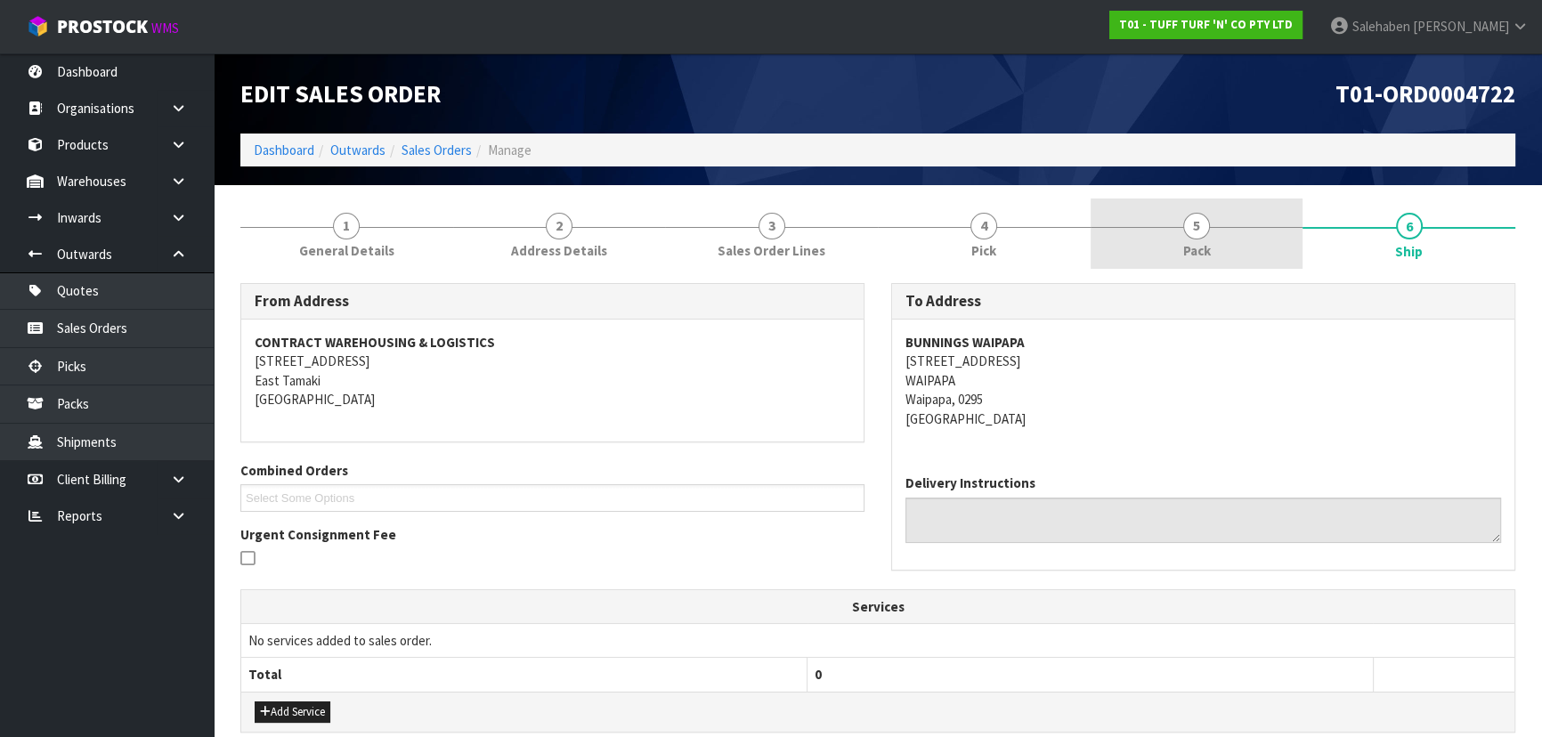
click at [1200, 222] on span "5" at bounding box center [1196, 226] width 27 height 27
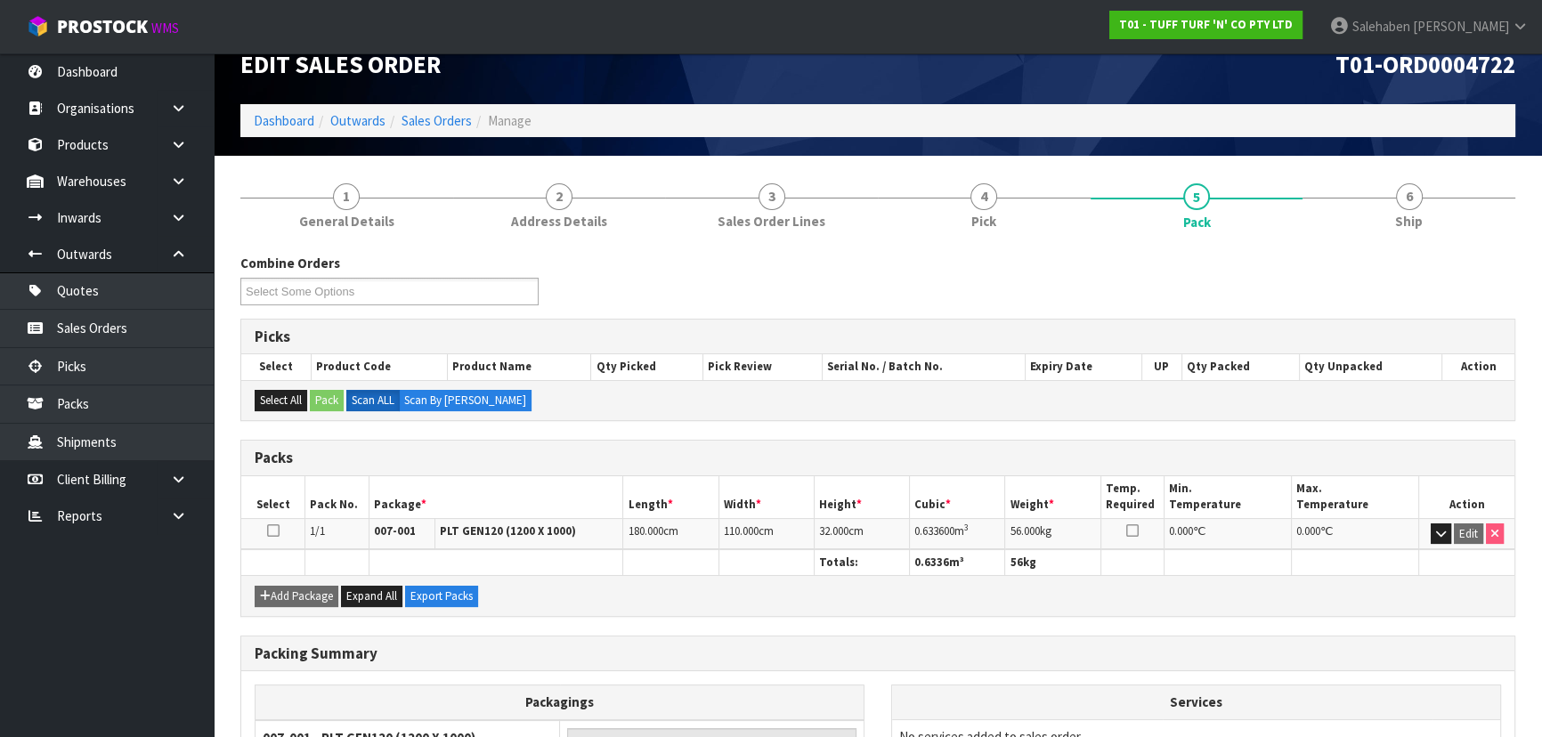
scroll to position [80, 0]
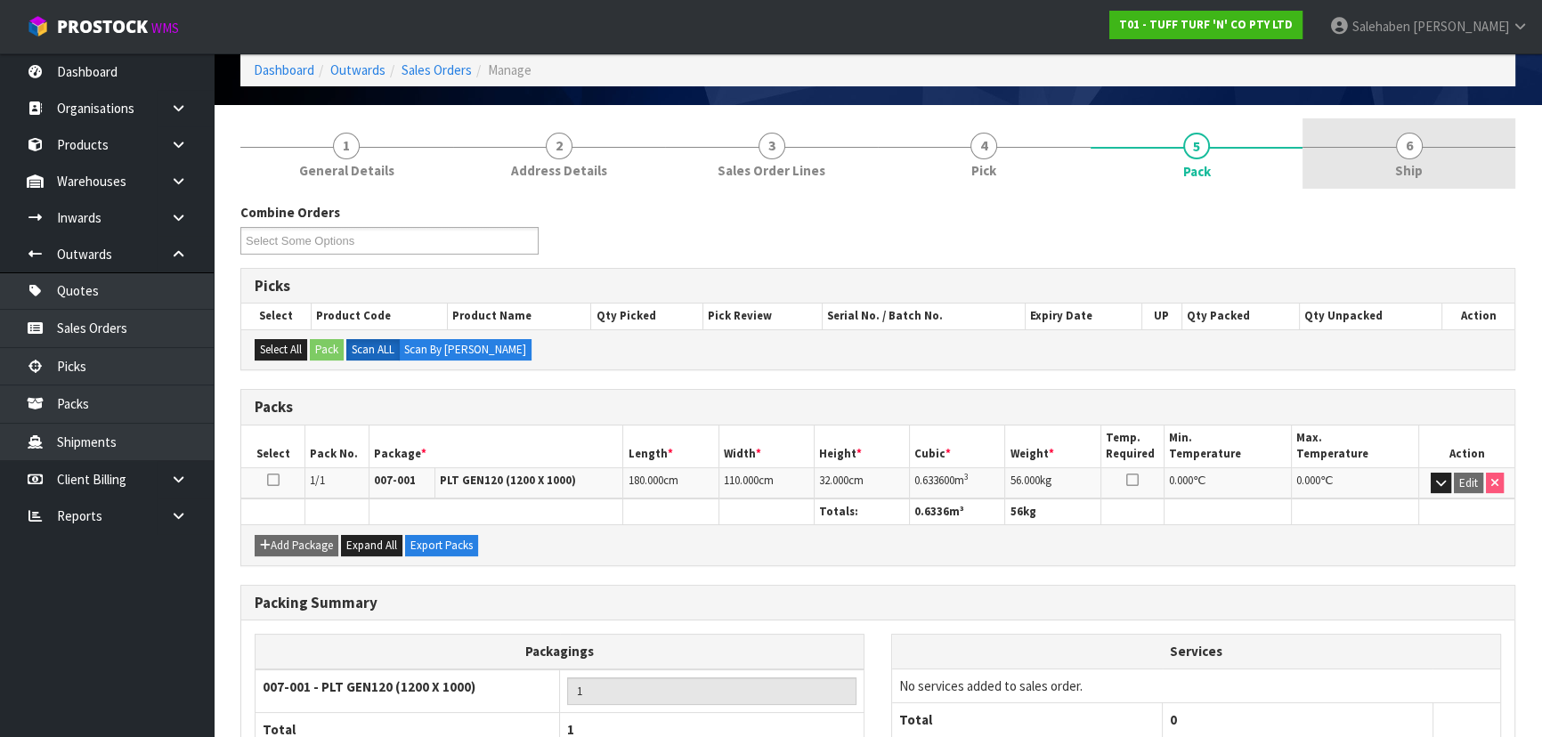
click at [1398, 150] on span "6" at bounding box center [1409, 146] width 27 height 27
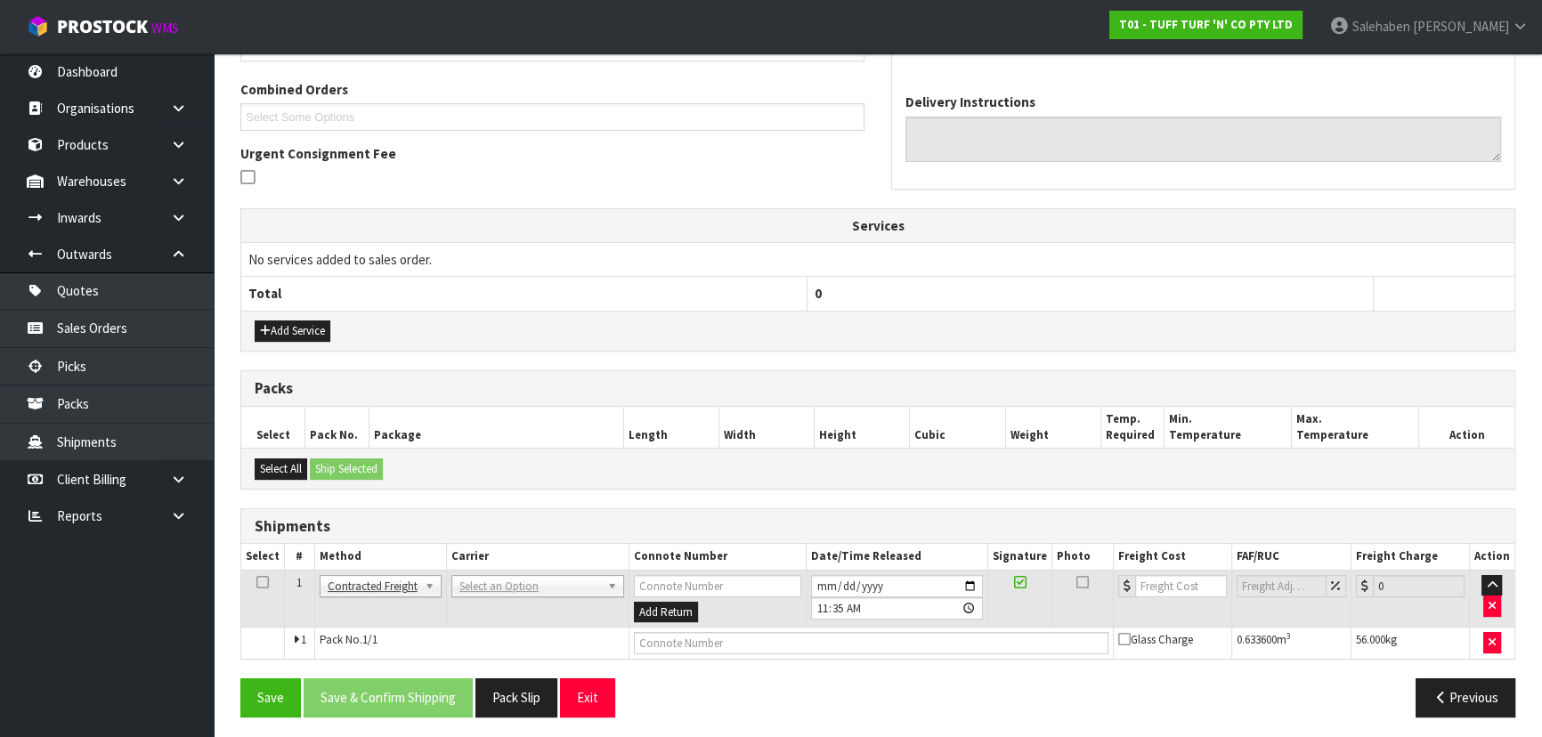
scroll to position [384, 0]
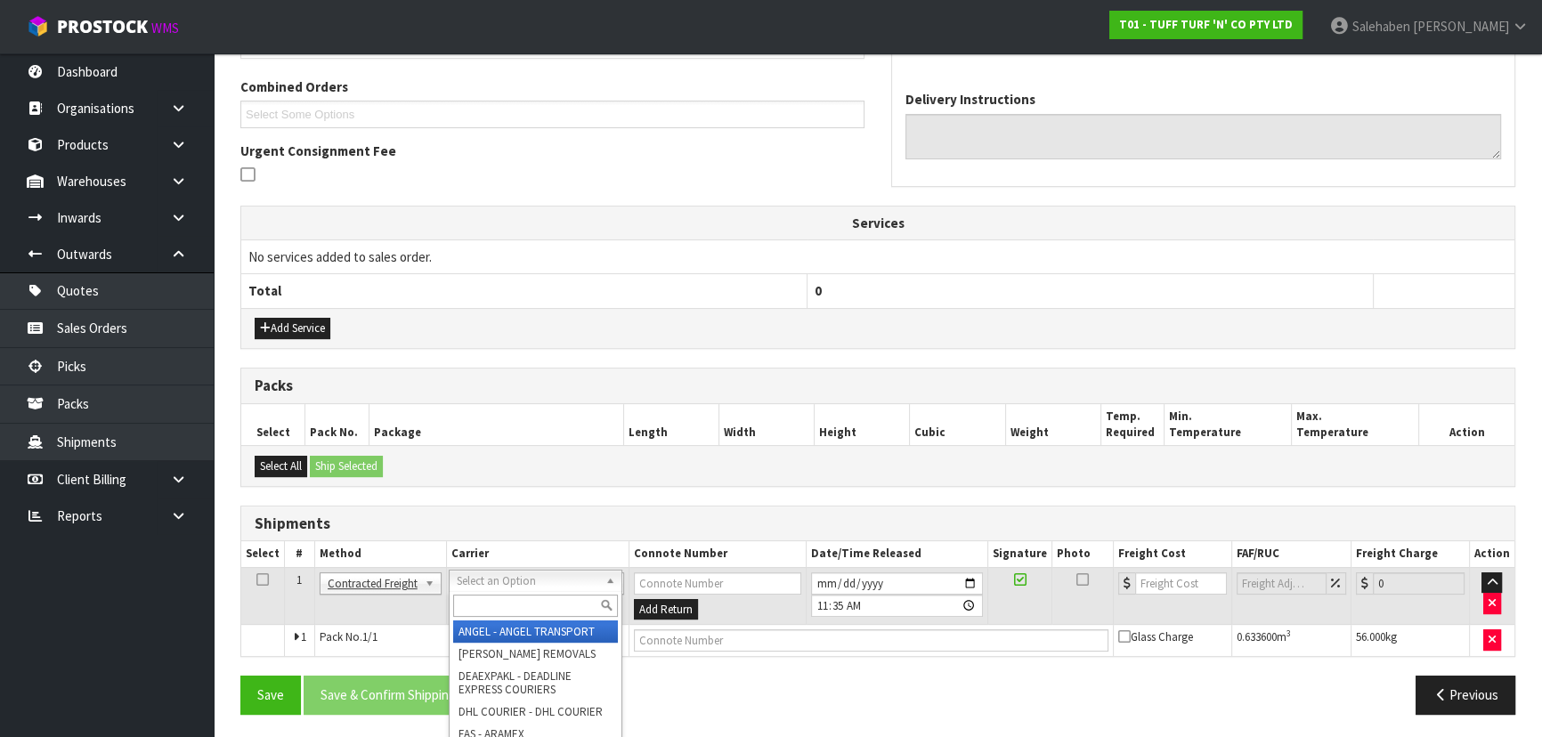
click at [490, 602] on input "text" at bounding box center [535, 606] width 165 height 22
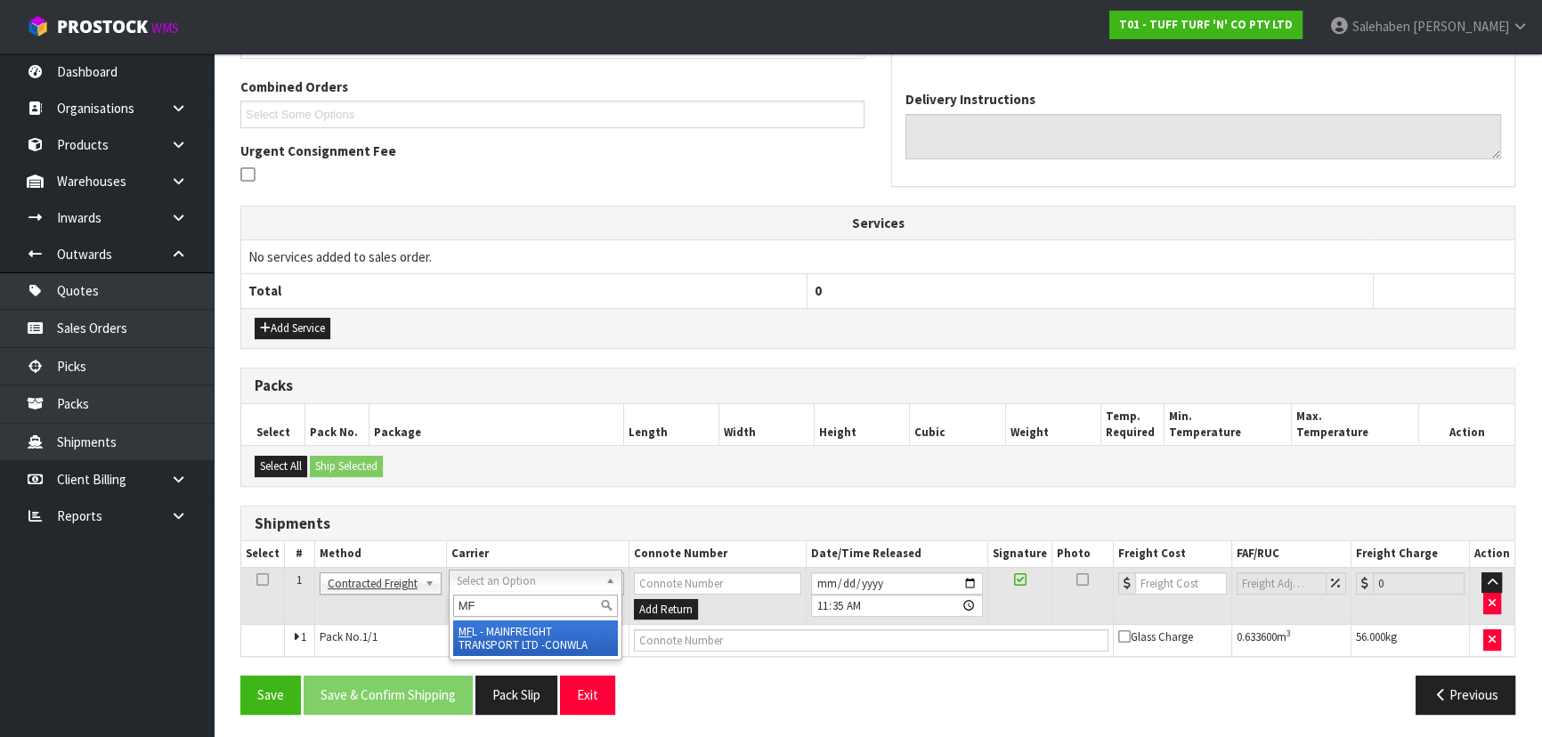
type input "MF"
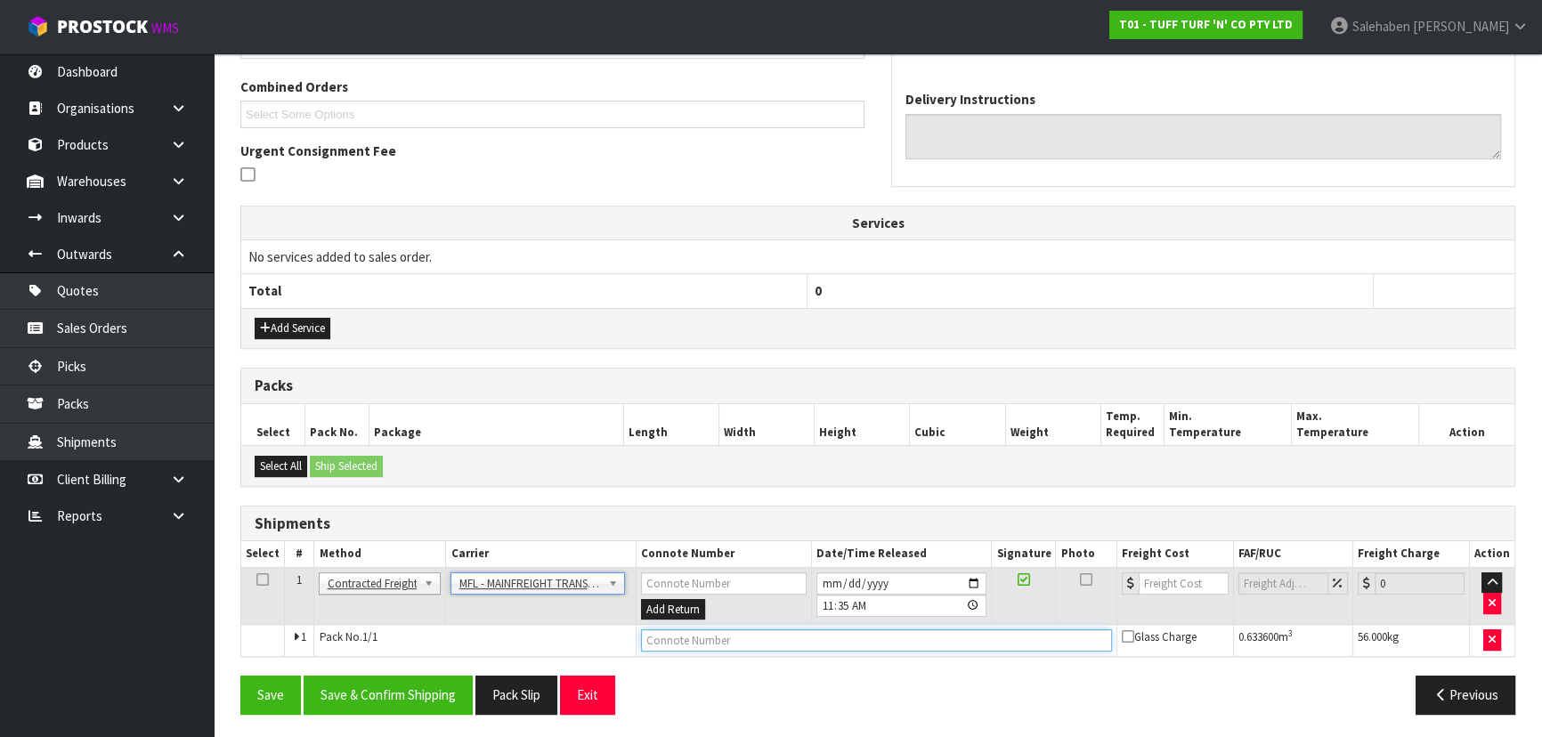
click at [669, 639] on input "text" at bounding box center [876, 640] width 471 height 22
paste input "FWM58909541"
type input "FWM58909541"
click at [1167, 580] on input "number" at bounding box center [1184, 583] width 90 height 22
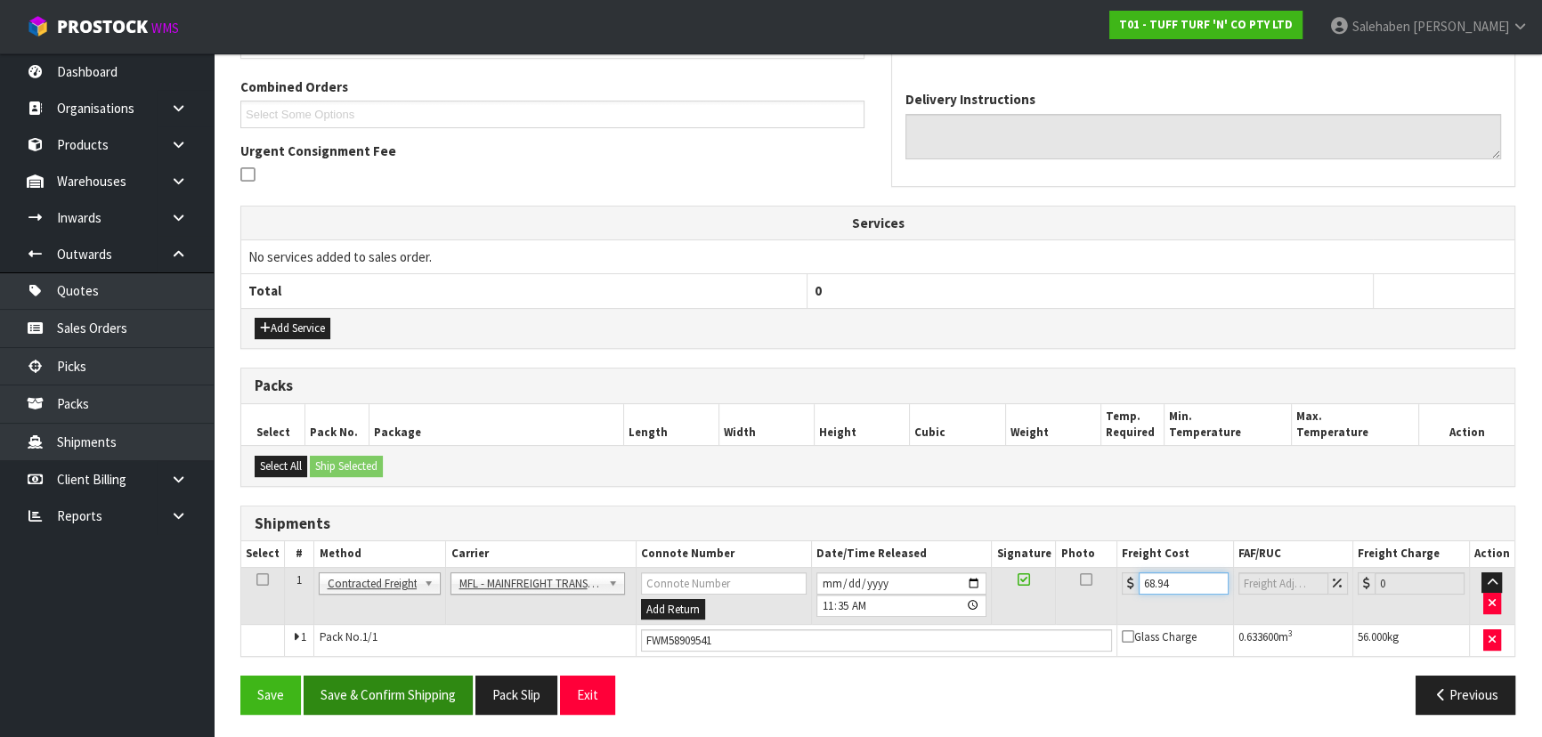
type input "68.94"
click at [419, 685] on button "Save & Confirm Shipping" at bounding box center [388, 695] width 169 height 38
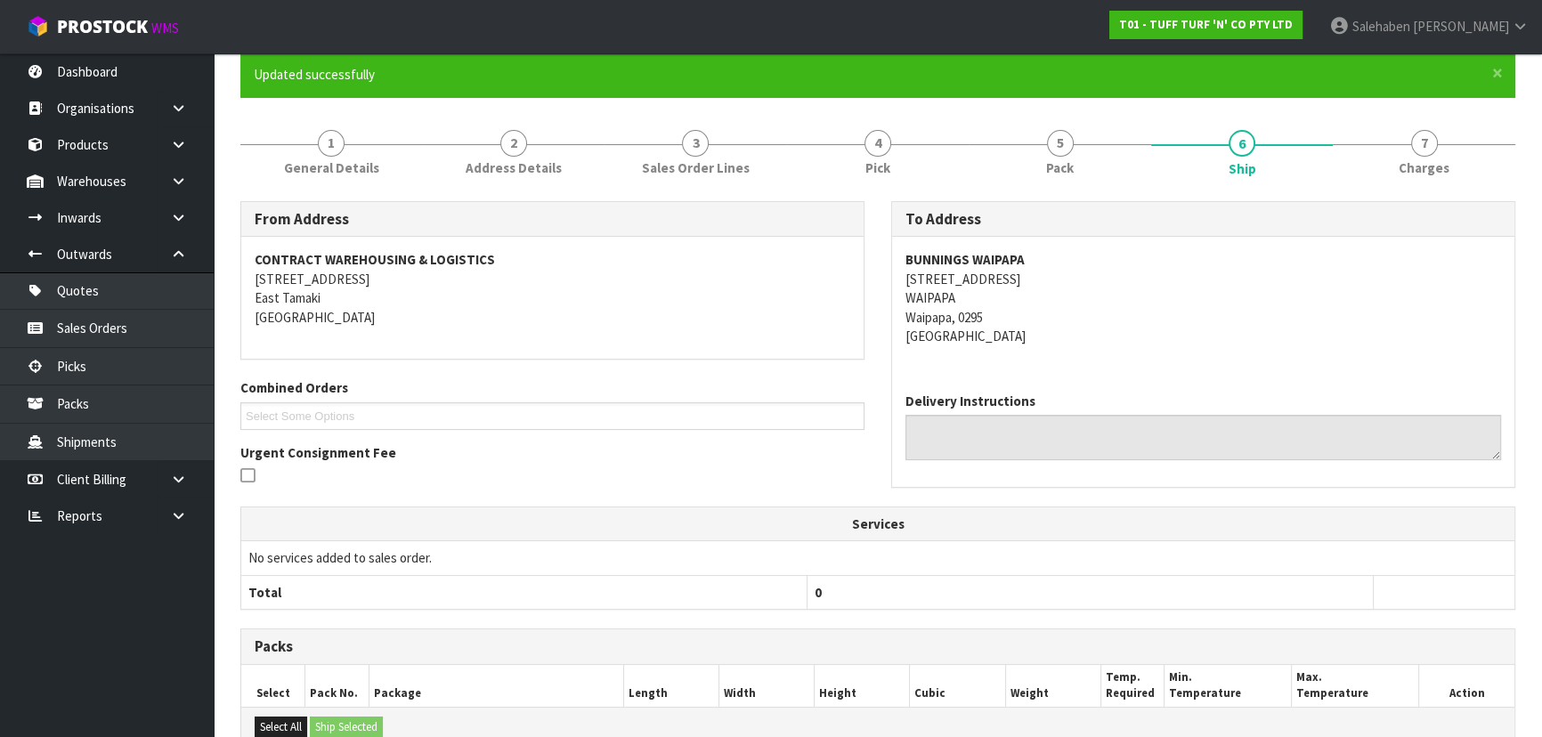
scroll to position [0, 0]
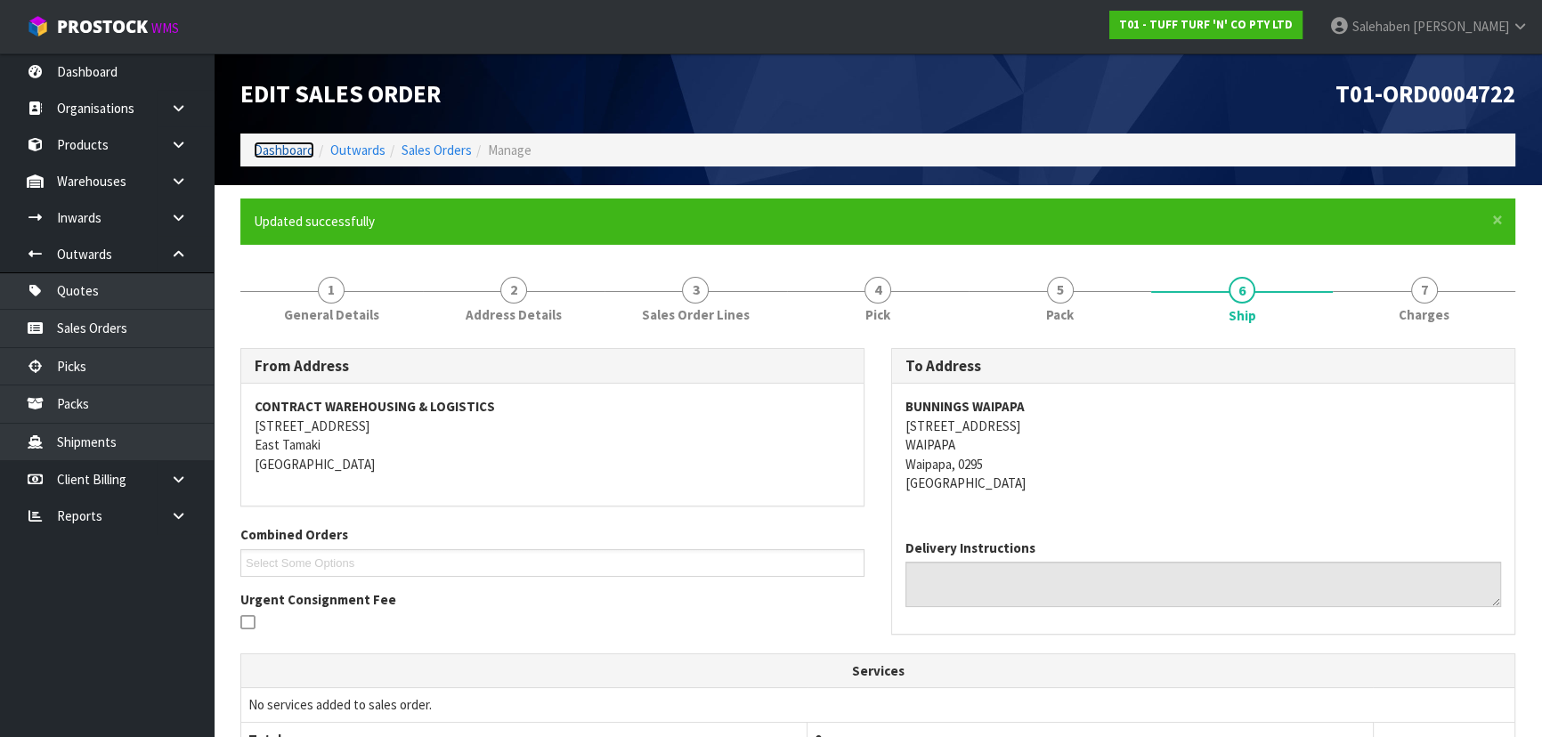
click at [298, 144] on link "Dashboard" at bounding box center [284, 150] width 61 height 17
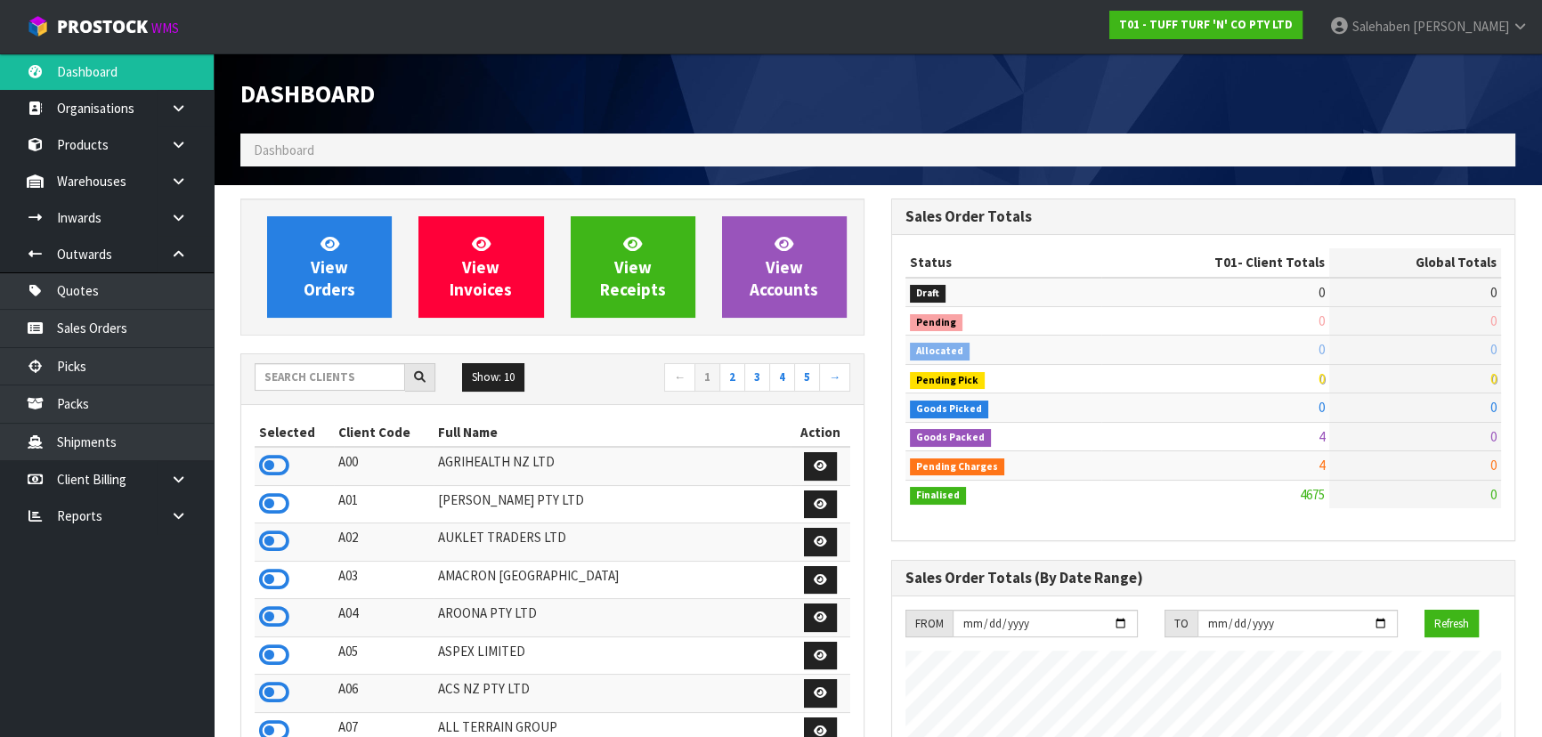
scroll to position [1346, 650]
click at [324, 378] on input "text" at bounding box center [330, 377] width 150 height 28
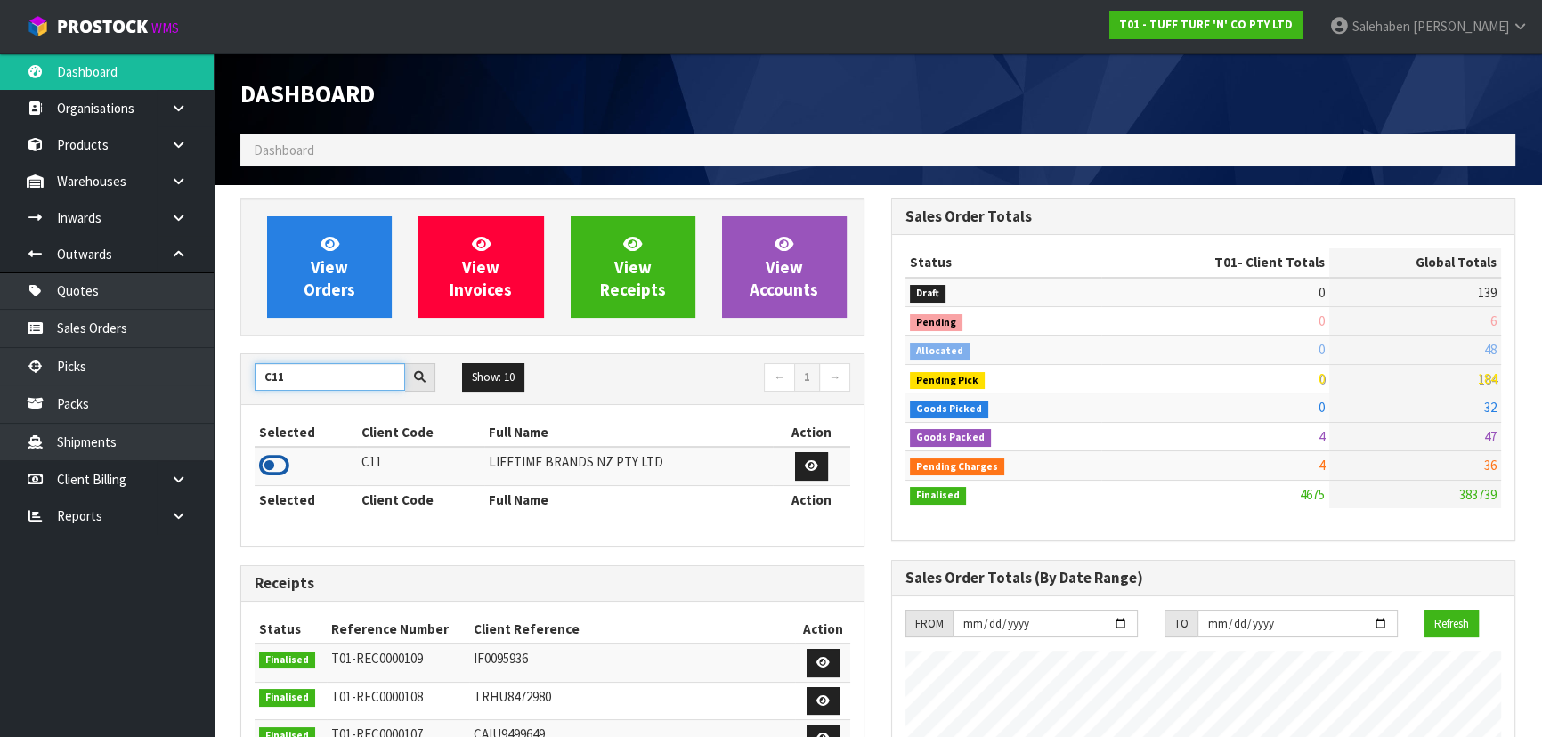
type input "C11"
click at [269, 469] on icon at bounding box center [274, 465] width 30 height 27
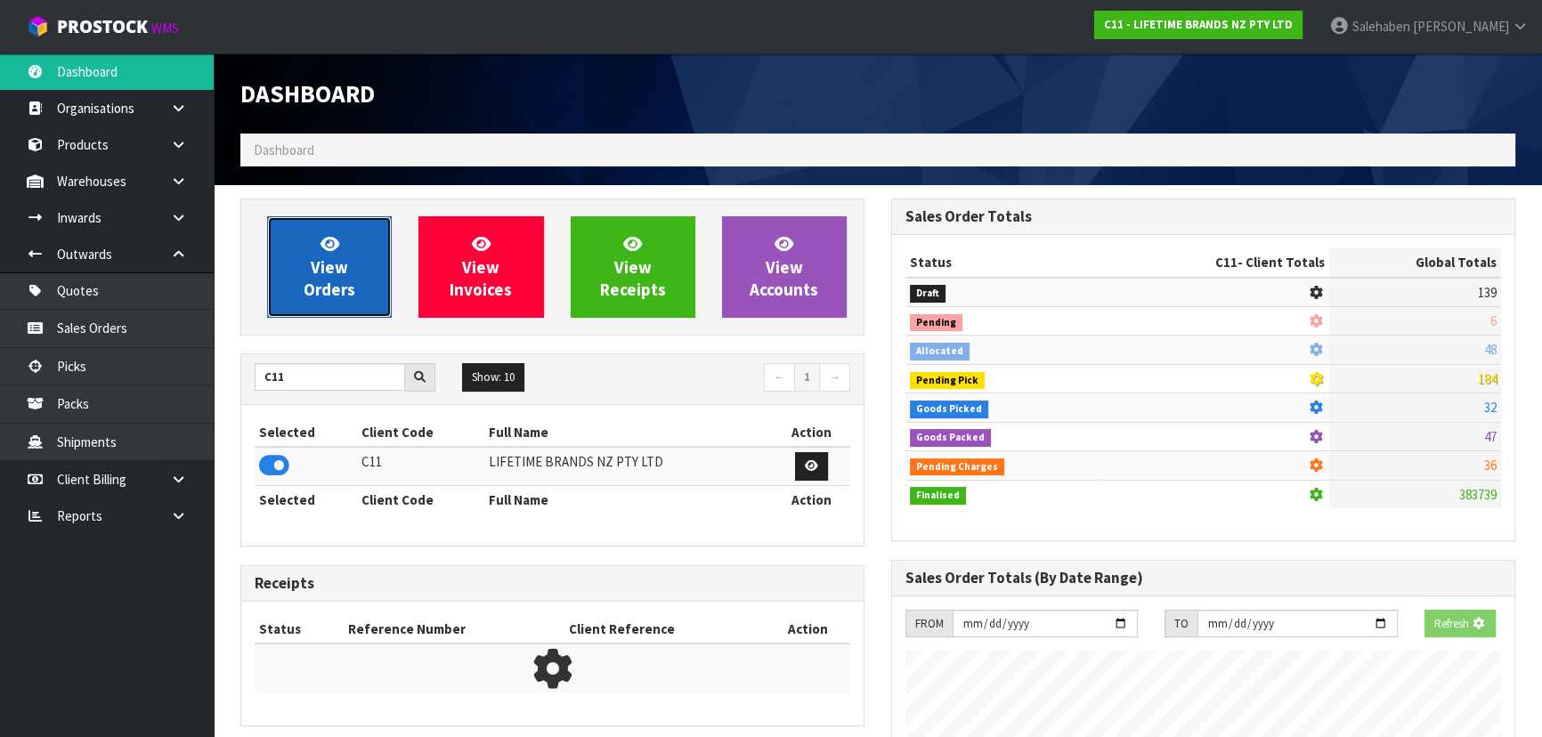
click at [335, 287] on span "View Orders" at bounding box center [330, 266] width 52 height 67
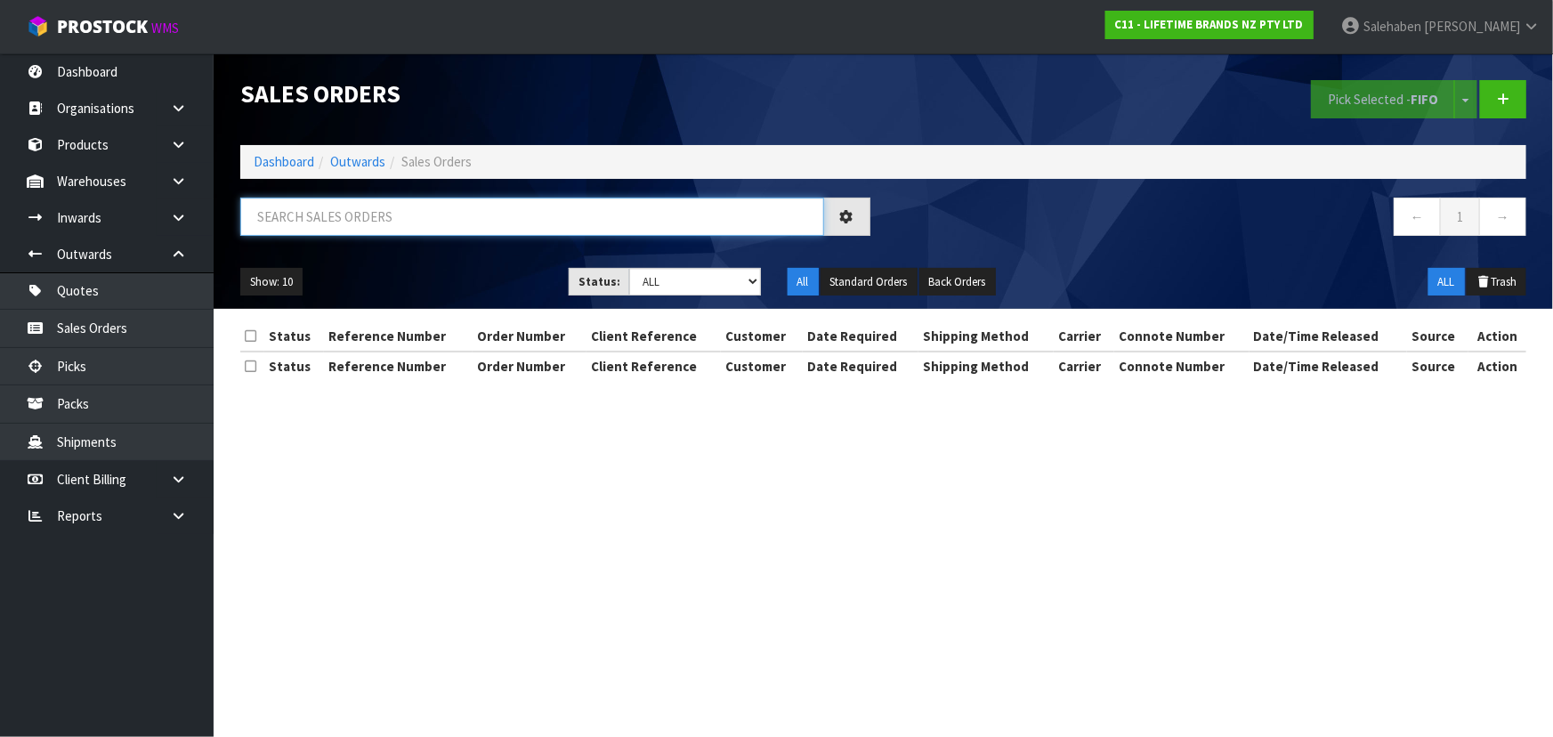
click at [374, 202] on input "text" at bounding box center [532, 217] width 584 height 38
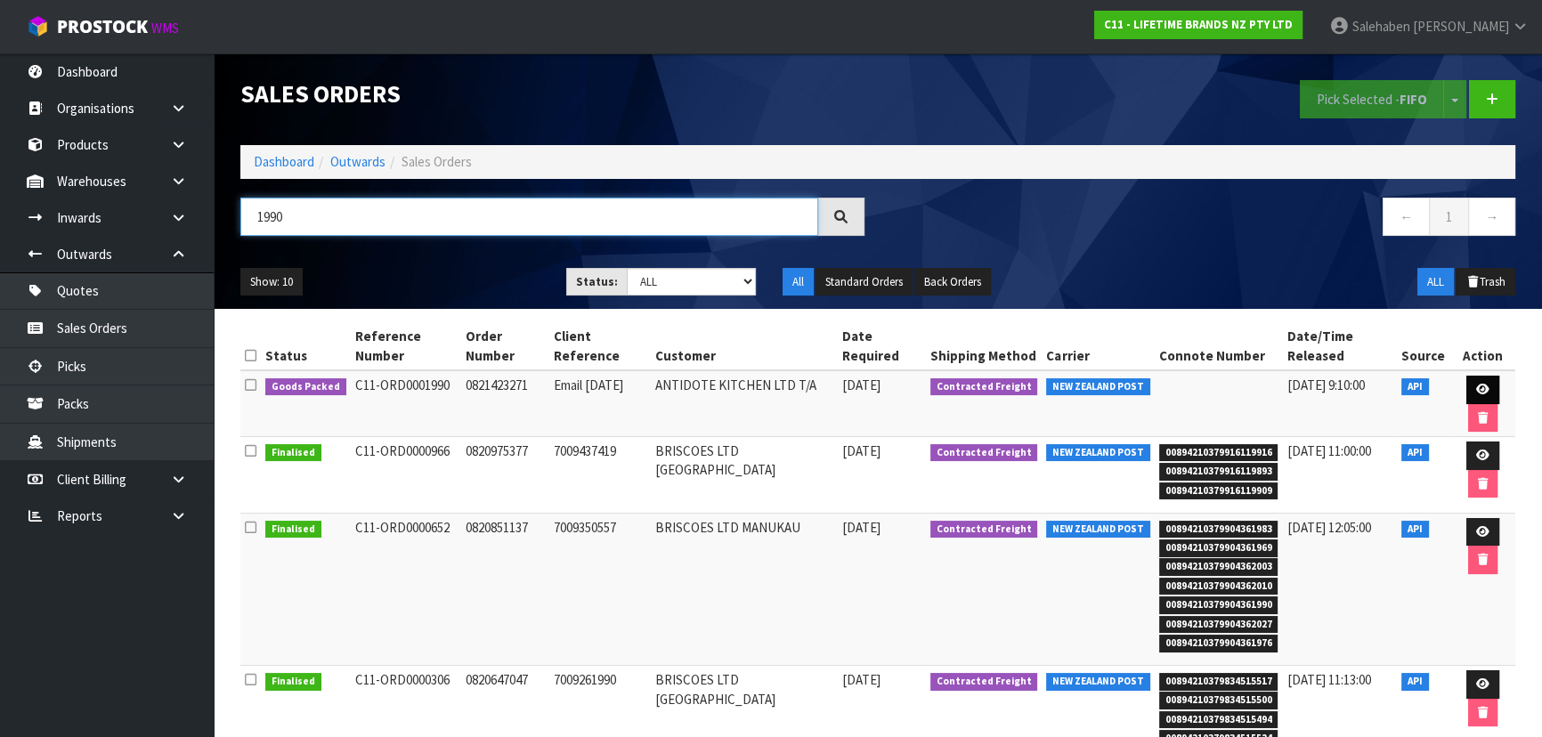
type input "1990"
click at [1476, 384] on icon at bounding box center [1482, 390] width 13 height 12
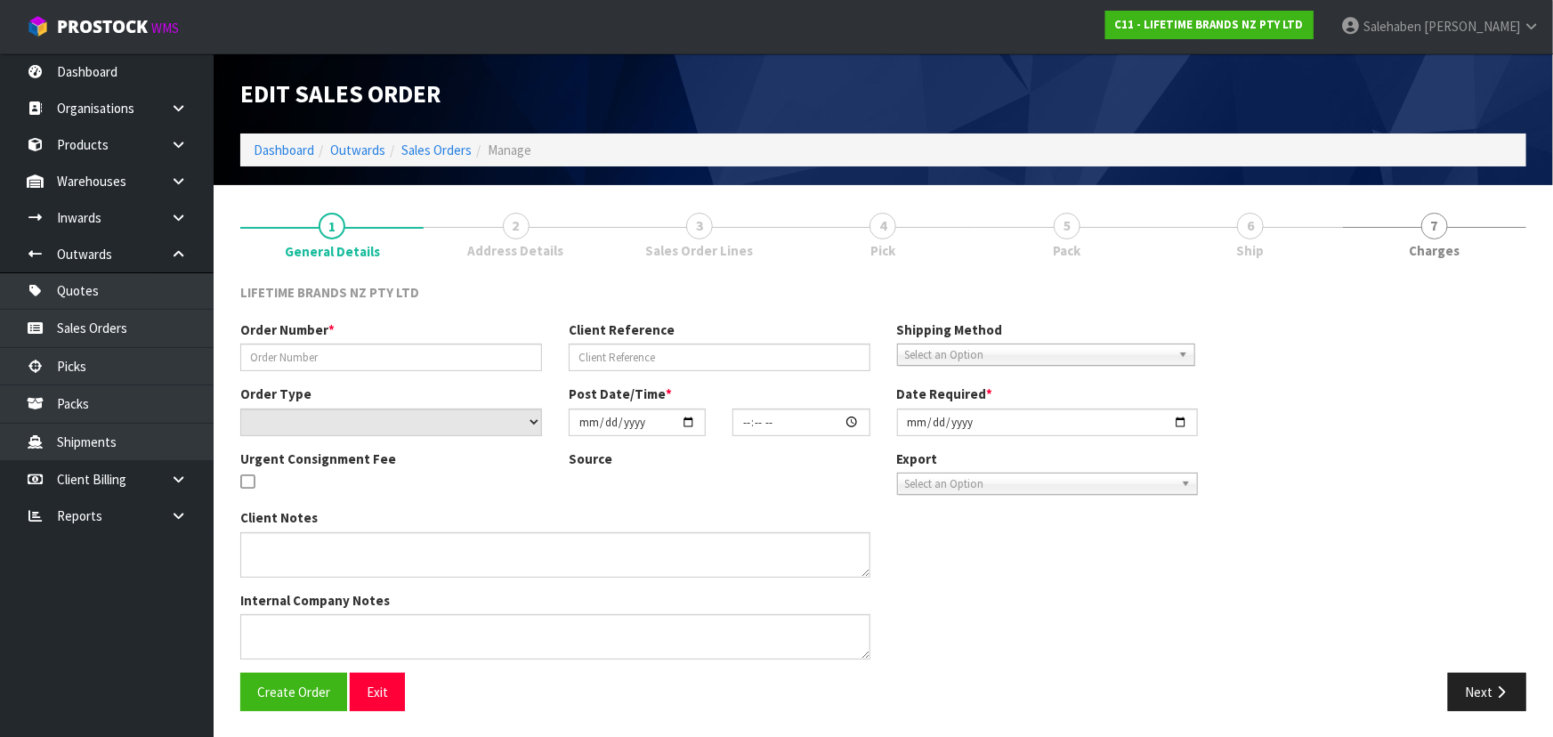
type input "0821423271"
type input "Email [DATE]"
select select "number:0"
type input "[DATE]"
type input "13:29:16.000"
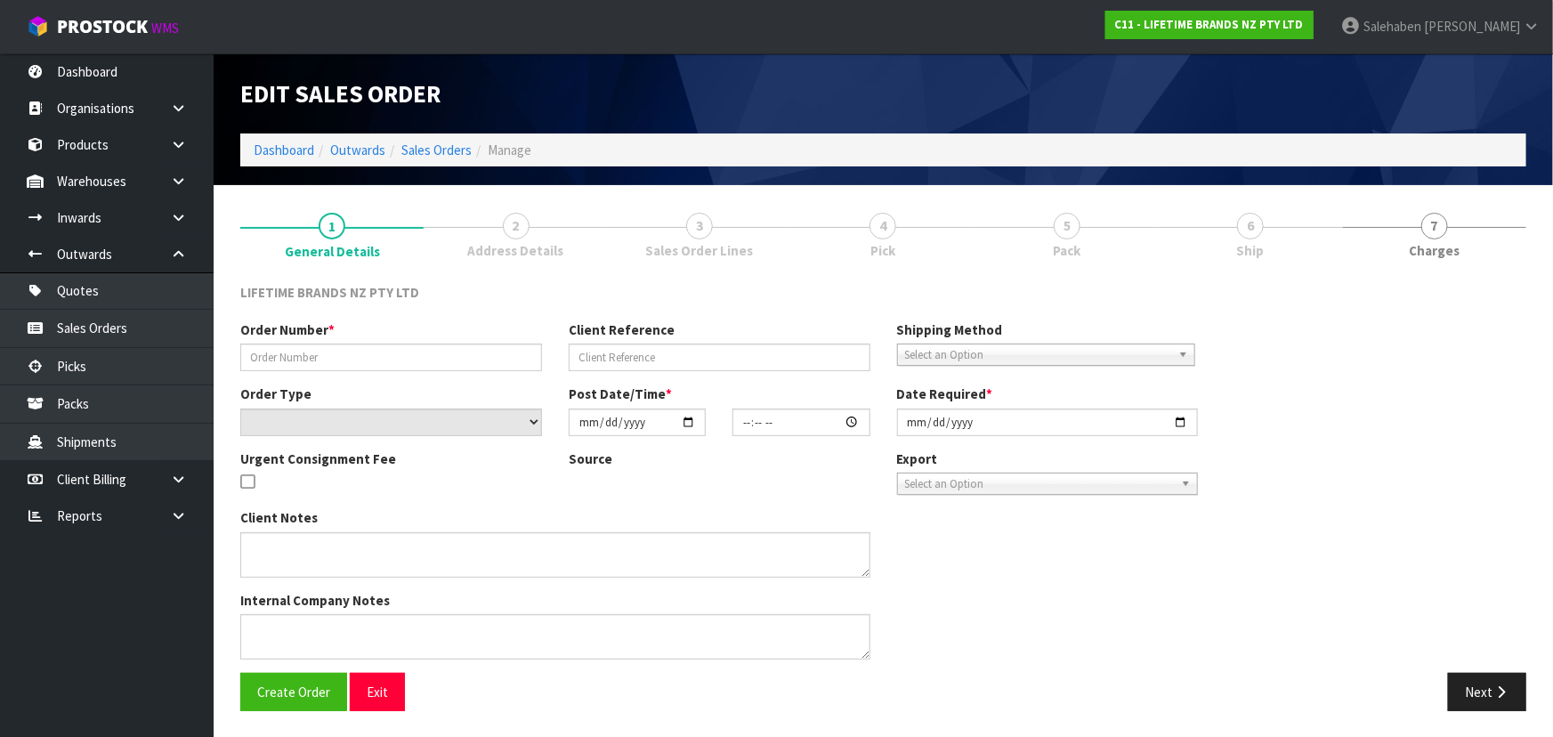
type input "[DATE]"
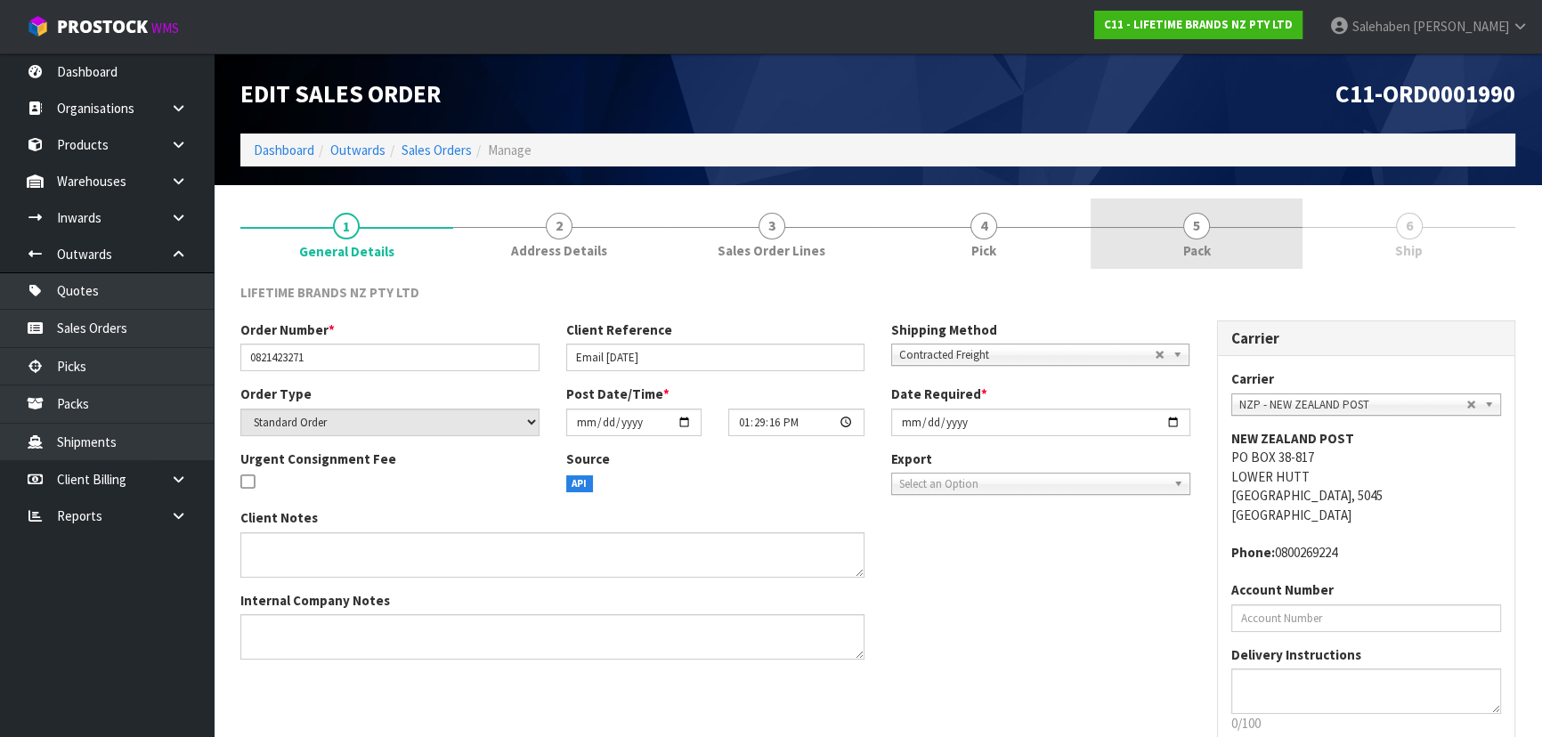
click at [1207, 247] on span "Pack" at bounding box center [1197, 250] width 28 height 19
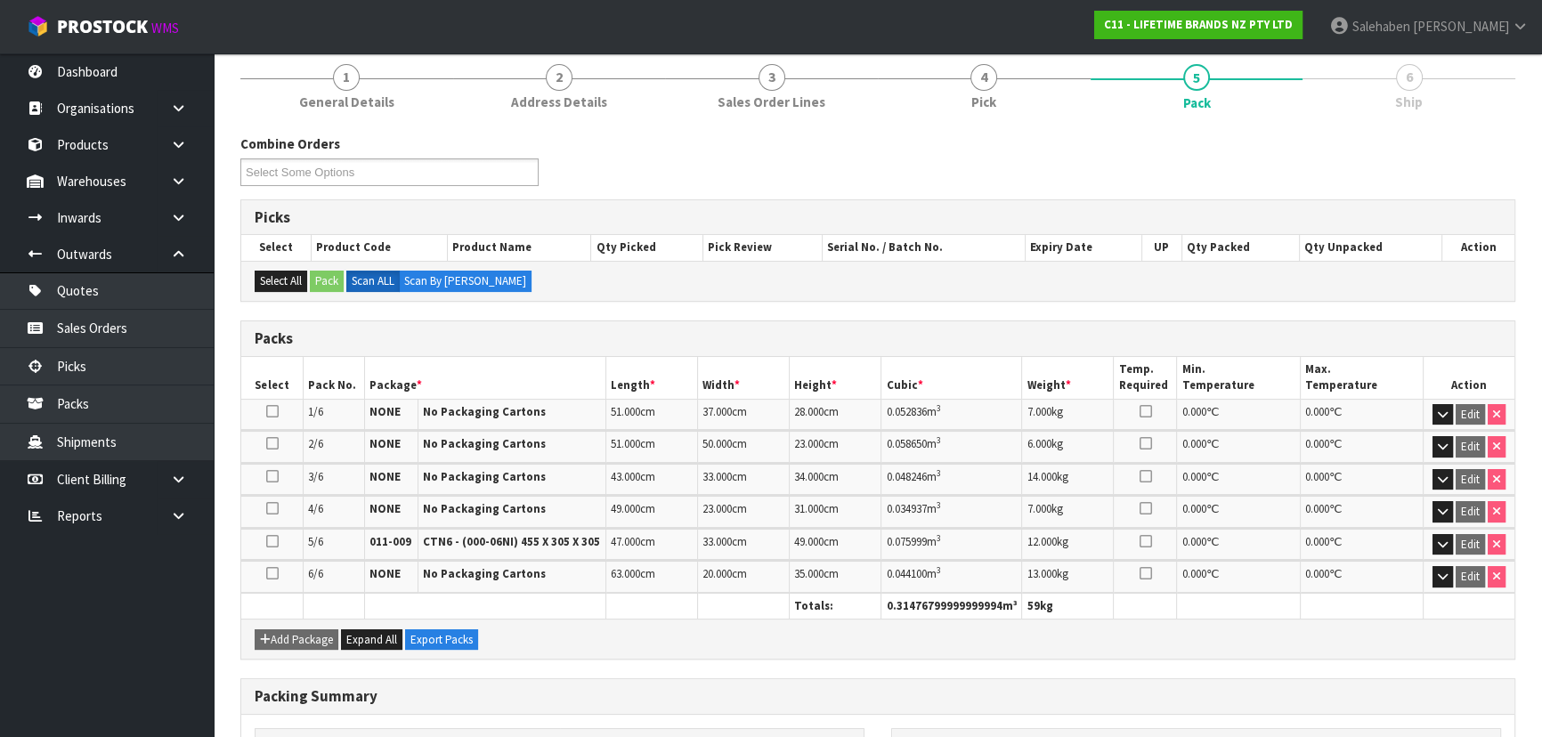
scroll to position [407, 0]
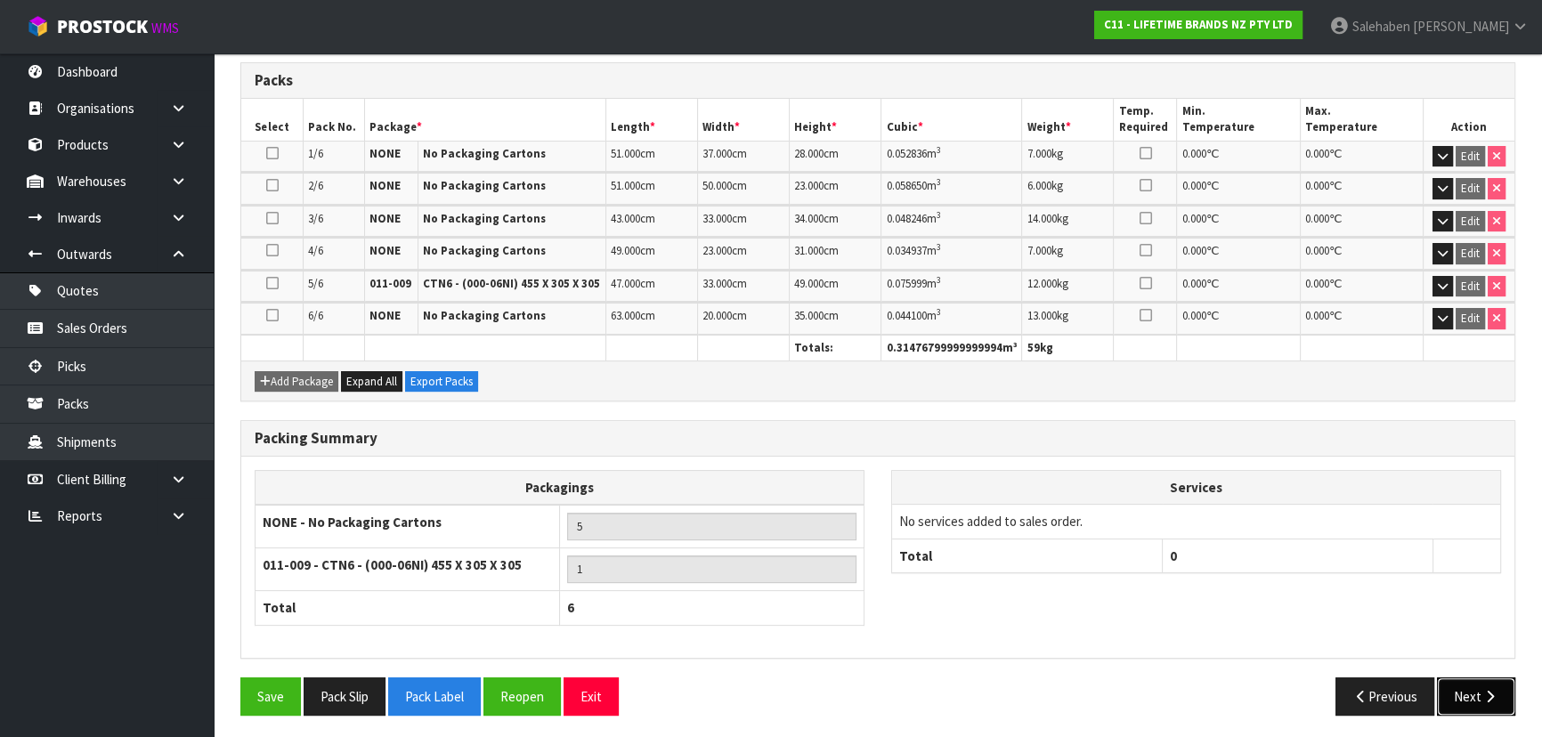
click at [1471, 698] on button "Next" at bounding box center [1476, 696] width 78 height 38
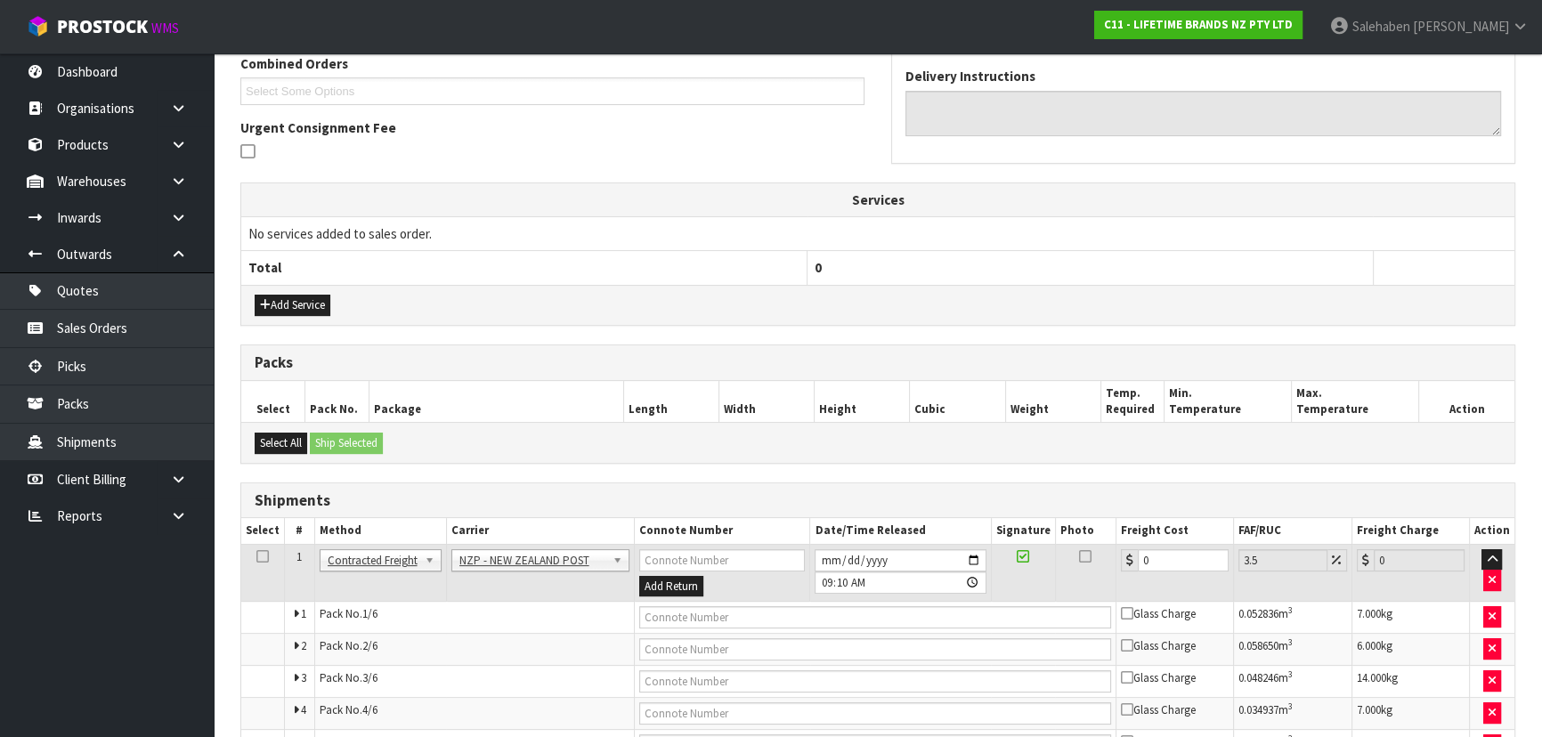
scroll to position [0, 0]
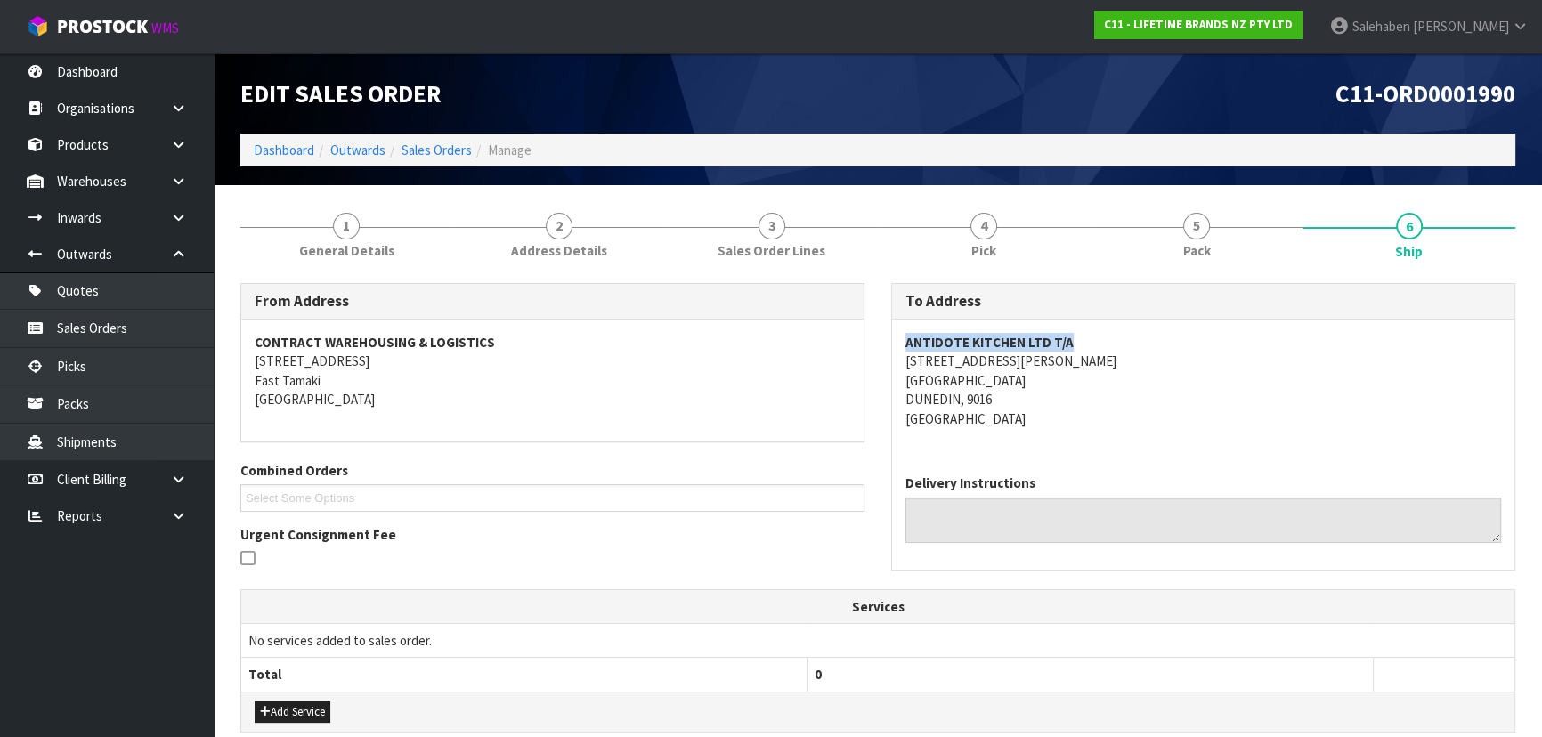
drag, startPoint x: 901, startPoint y: 338, endPoint x: 1124, endPoint y: 328, distance: 223.7
click at [1124, 328] on div "ANTIDOTE KITCHEN LTD [STREET_ADDRESS][PERSON_NAME]" at bounding box center [1203, 390] width 622 height 141
drag, startPoint x: 902, startPoint y: 366, endPoint x: 1059, endPoint y: 393, distance: 160.0
click at [1059, 393] on div "ANTIDOTE KITCHEN LTD [STREET_ADDRESS][PERSON_NAME]" at bounding box center [1203, 390] width 622 height 141
click at [897, 383] on div "ANTIDOTE KITCHEN LTD [STREET_ADDRESS][PERSON_NAME]" at bounding box center [1203, 390] width 622 height 141
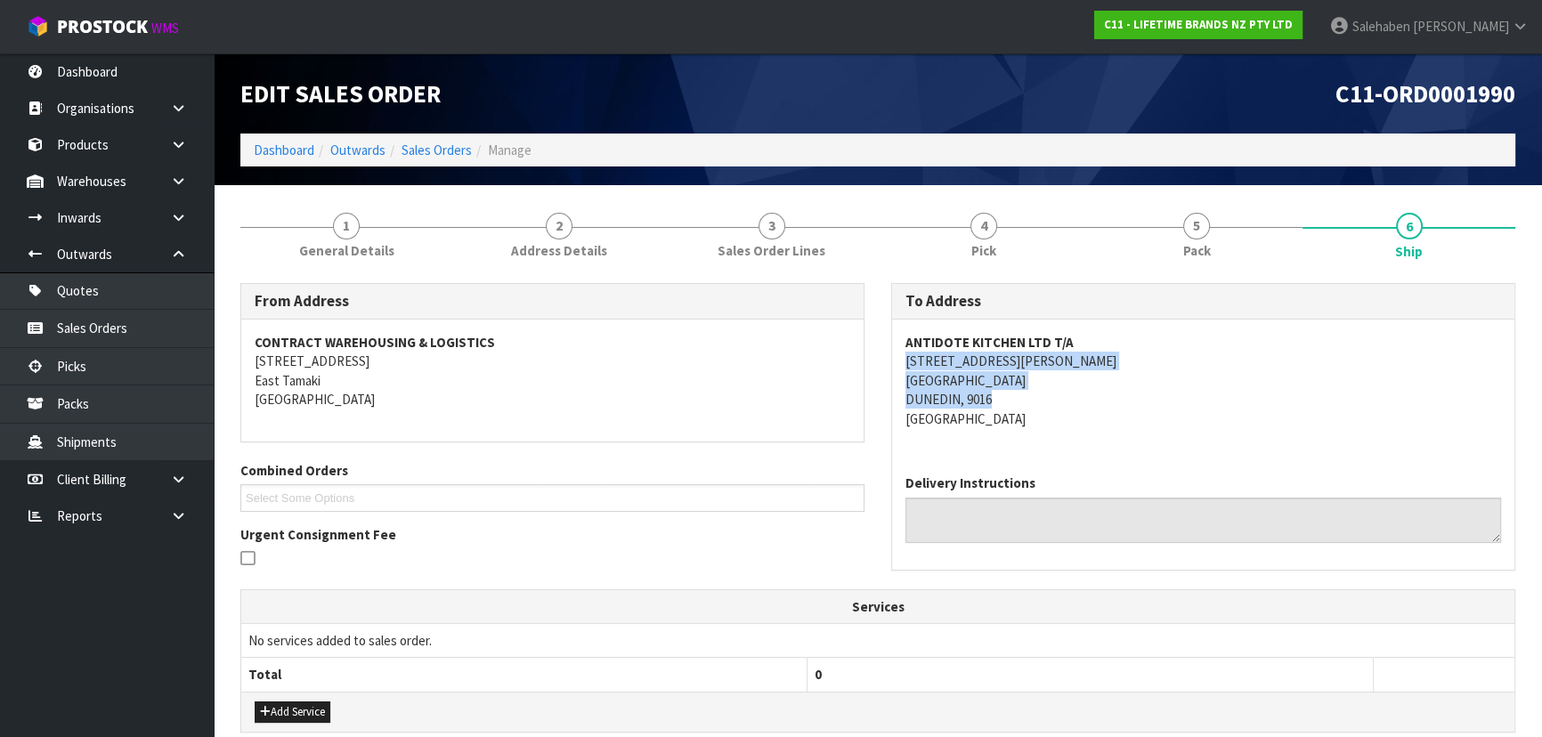
click at [882, 369] on div "To Address ANTIDOTE KITCHEN LTD [STREET_ADDRESS][PERSON_NAME] Delivery Instruct…" at bounding box center [1203, 435] width 651 height 305
drag, startPoint x: 898, startPoint y: 381, endPoint x: 1037, endPoint y: 389, distance: 139.1
click at [1037, 389] on div "ANTIDOTE KITCHEN LTD [STREET_ADDRESS][PERSON_NAME]" at bounding box center [1203, 390] width 622 height 141
drag, startPoint x: 895, startPoint y: 357, endPoint x: 1034, endPoint y: 358, distance: 139.8
click at [1034, 358] on div "ANTIDOTE KITCHEN LTD [STREET_ADDRESS][PERSON_NAME]" at bounding box center [1203, 390] width 622 height 141
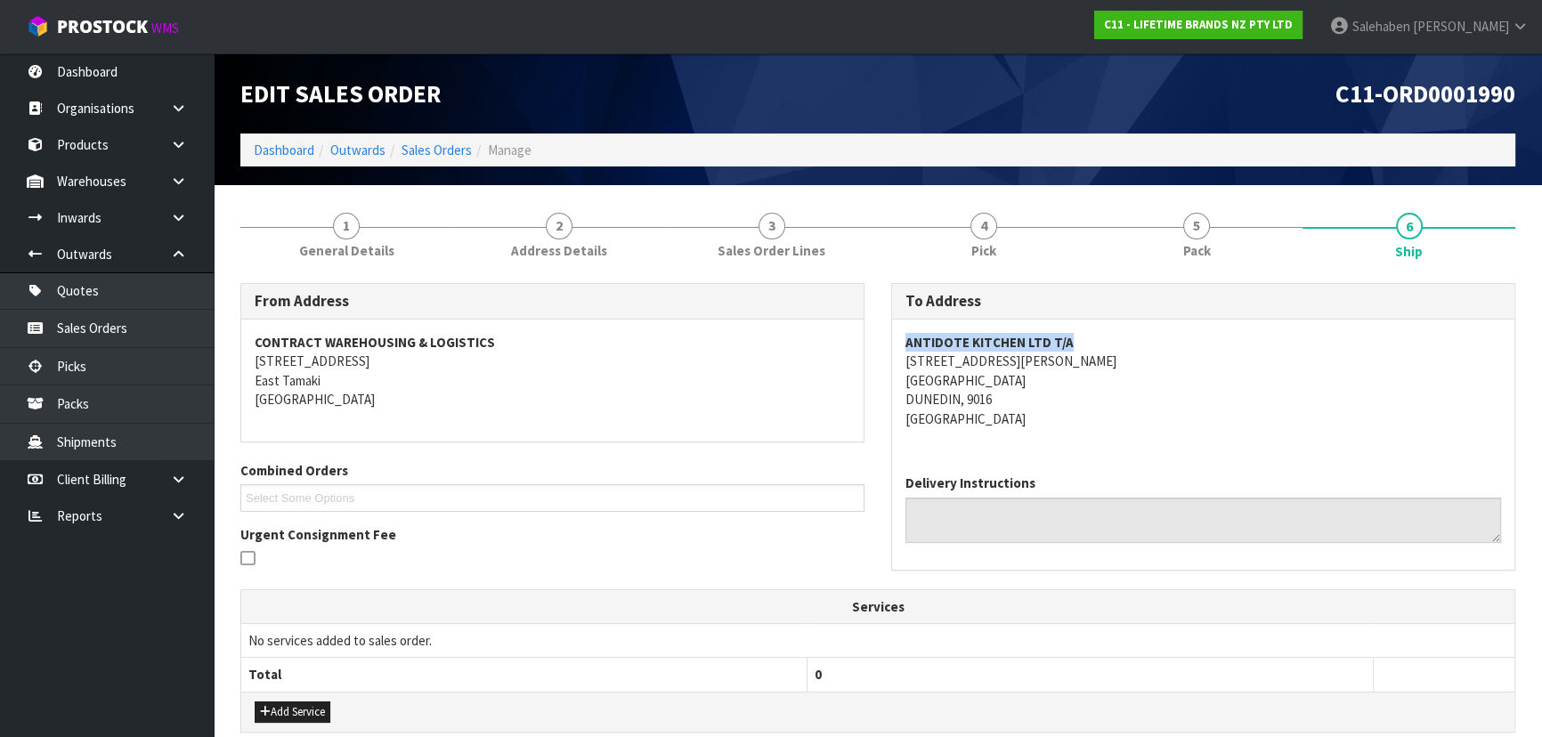
drag, startPoint x: 898, startPoint y: 336, endPoint x: 1080, endPoint y: 346, distance: 181.9
click at [1080, 346] on div "ANTIDOTE KITCHEN LTD [STREET_ADDRESS][PERSON_NAME]" at bounding box center [1203, 390] width 622 height 141
click at [1107, 403] on address "ANTIDOTE KITCHEN LTD [STREET_ADDRESS][PERSON_NAME]" at bounding box center [1203, 380] width 596 height 95
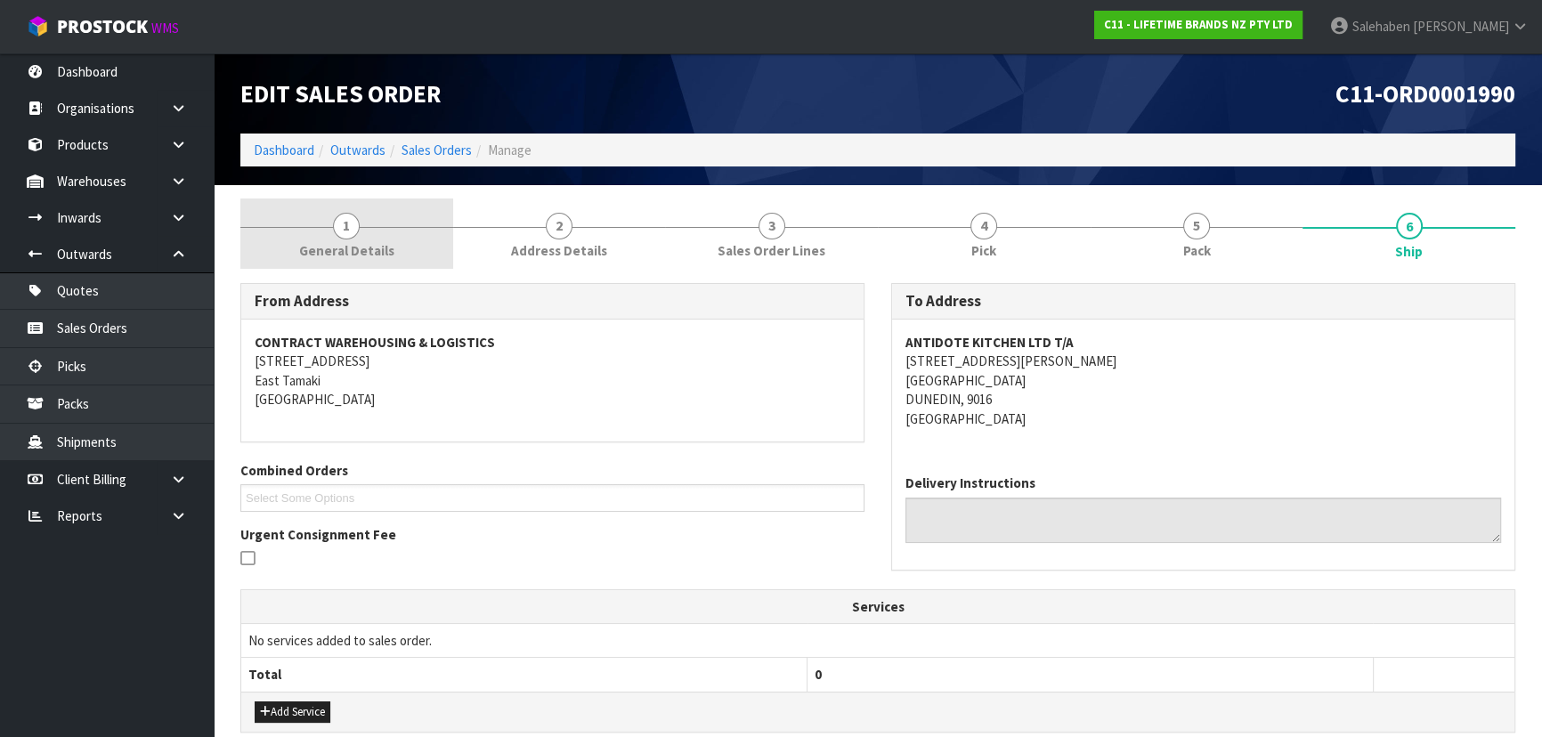
click at [368, 233] on link "1 General Details" at bounding box center [346, 234] width 213 height 70
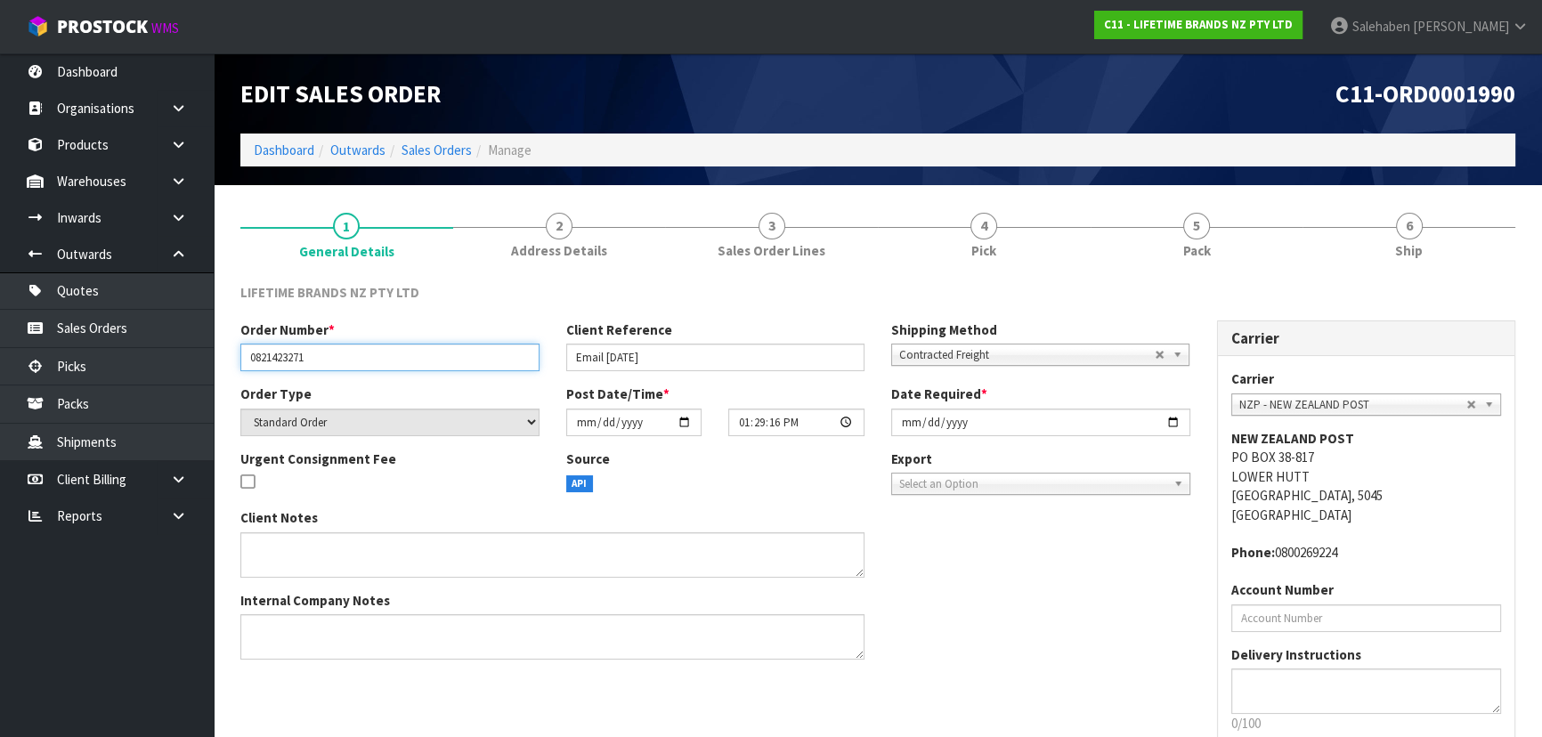
drag, startPoint x: 245, startPoint y: 356, endPoint x: 36, endPoint y: 377, distance: 209.3
click at [333, 359] on input "0821423271" at bounding box center [389, 358] width 299 height 28
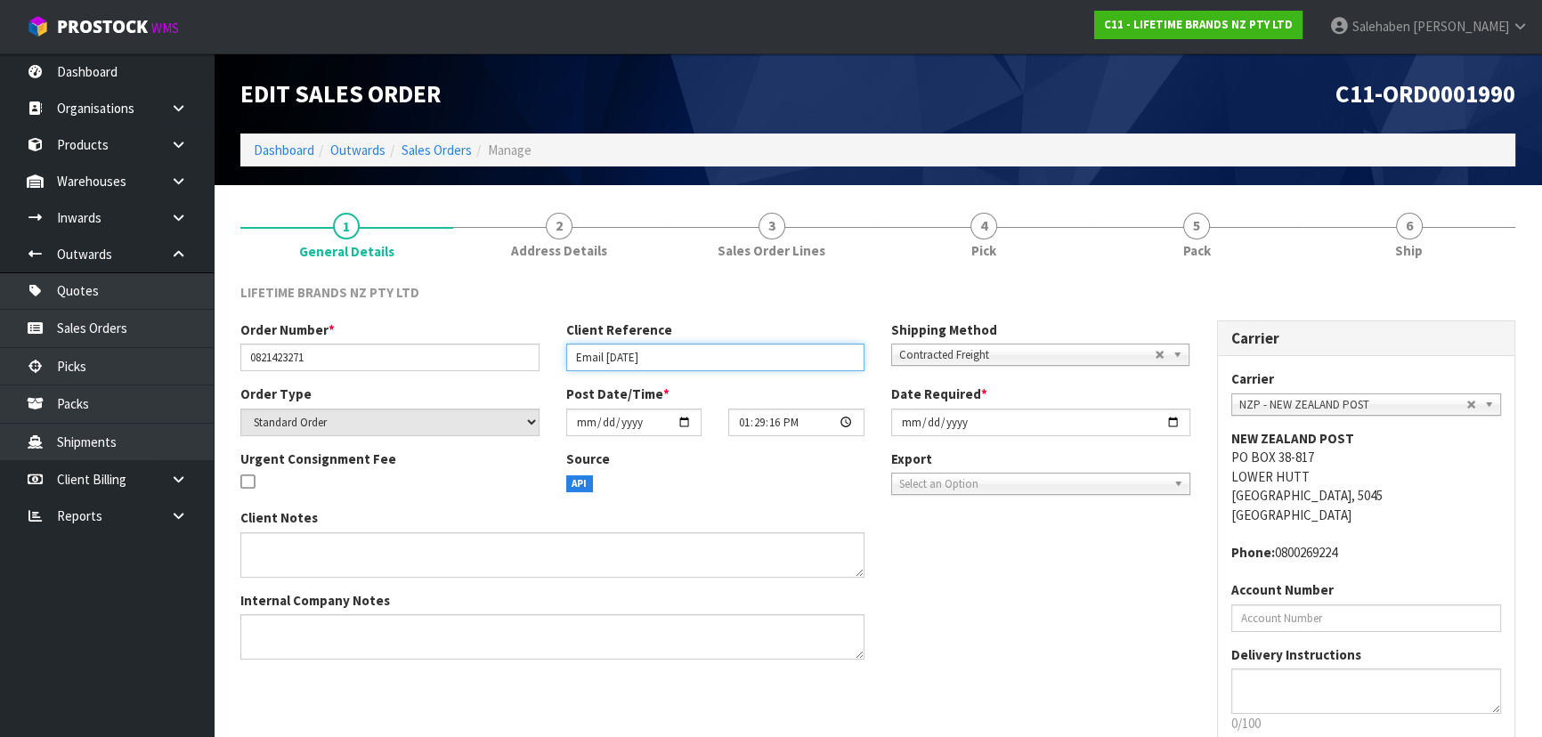
drag, startPoint x: 575, startPoint y: 356, endPoint x: 659, endPoint y: 353, distance: 83.7
click at [659, 353] on input "Email [DATE]" at bounding box center [715, 358] width 299 height 28
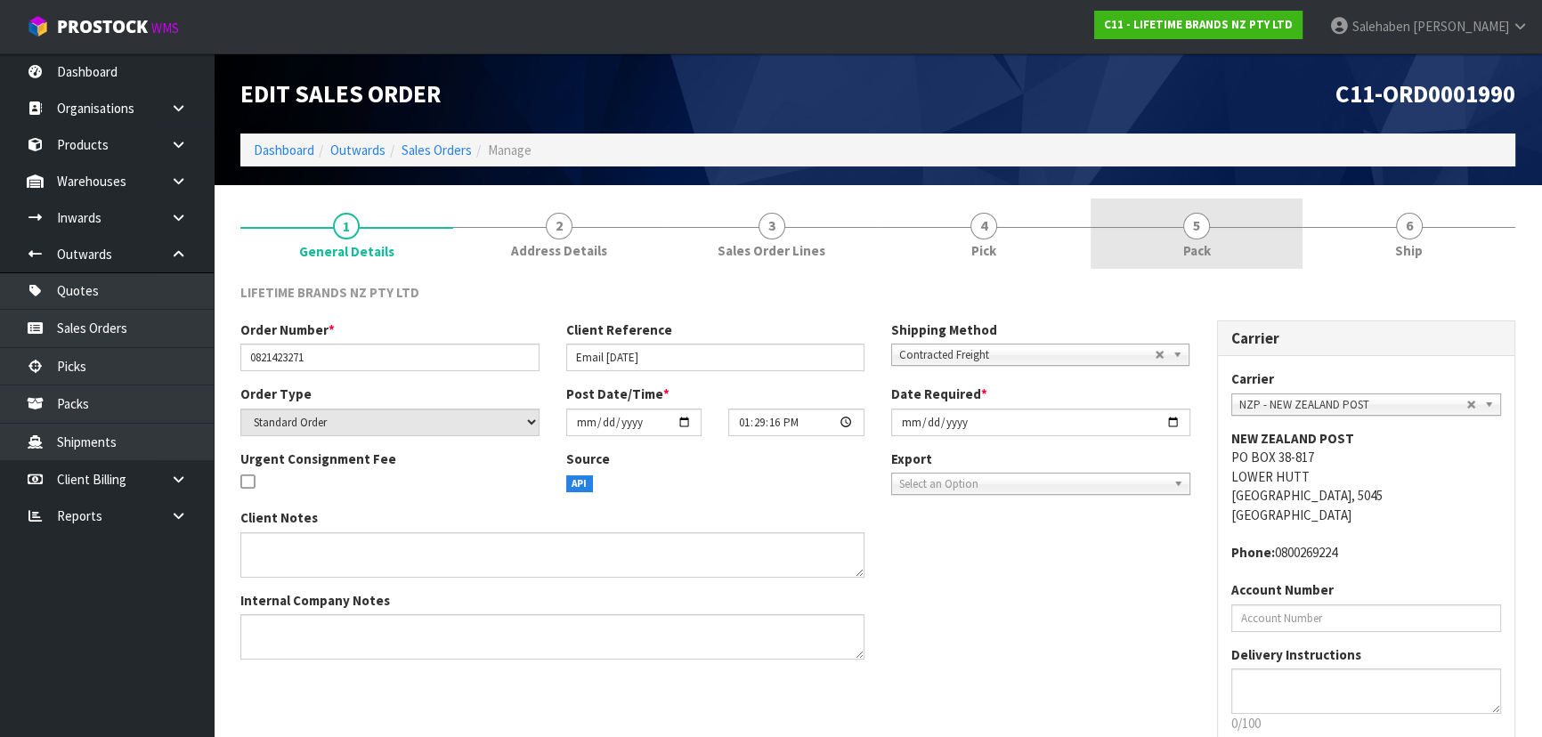
drag, startPoint x: 1218, startPoint y: 240, endPoint x: 1198, endPoint y: 247, distance: 20.8
click at [1217, 240] on link "5 Pack" at bounding box center [1196, 234] width 213 height 70
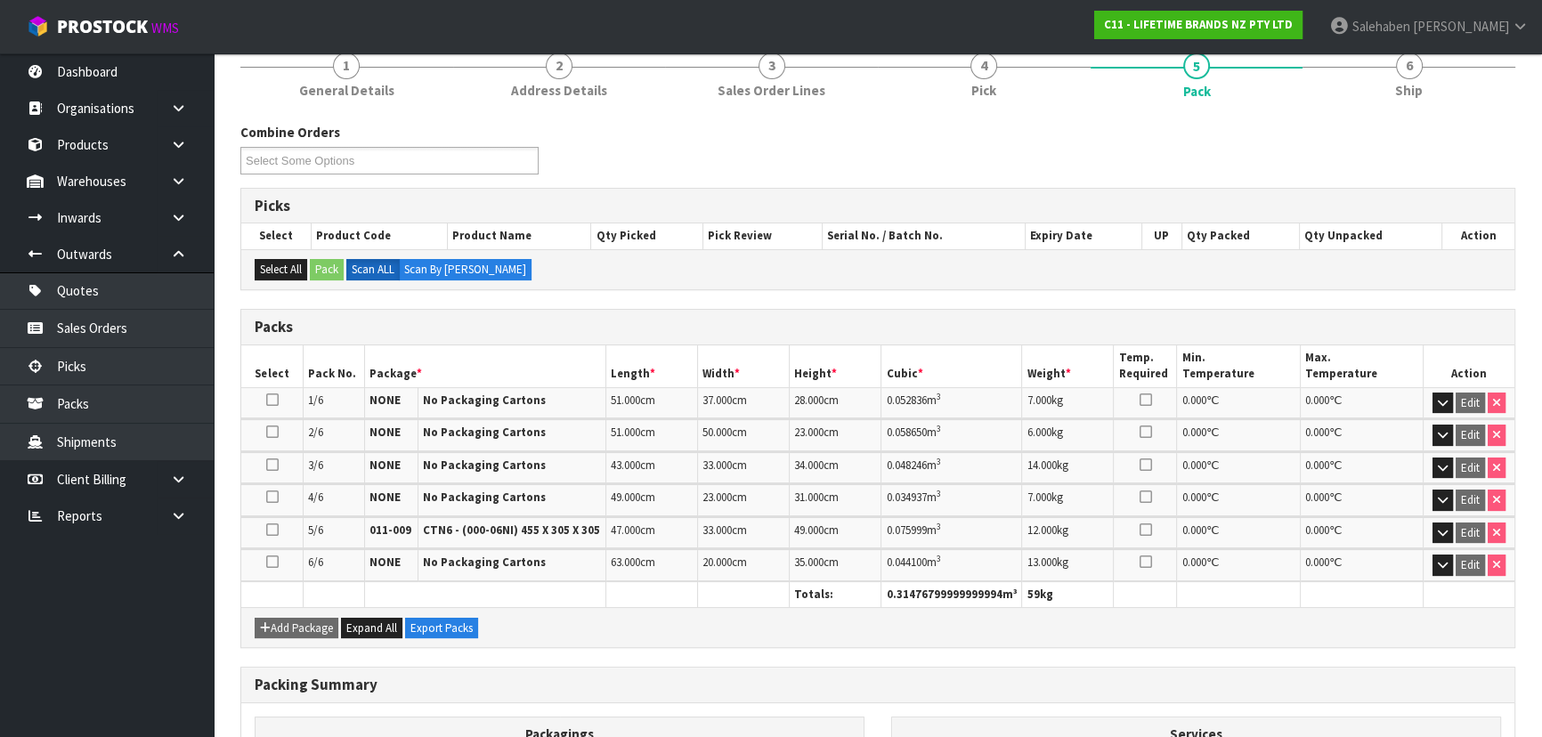
scroll to position [161, 0]
drag, startPoint x: 1405, startPoint y: 72, endPoint x: 1398, endPoint y: 91, distance: 20.0
click at [1405, 72] on span "6" at bounding box center [1409, 65] width 27 height 27
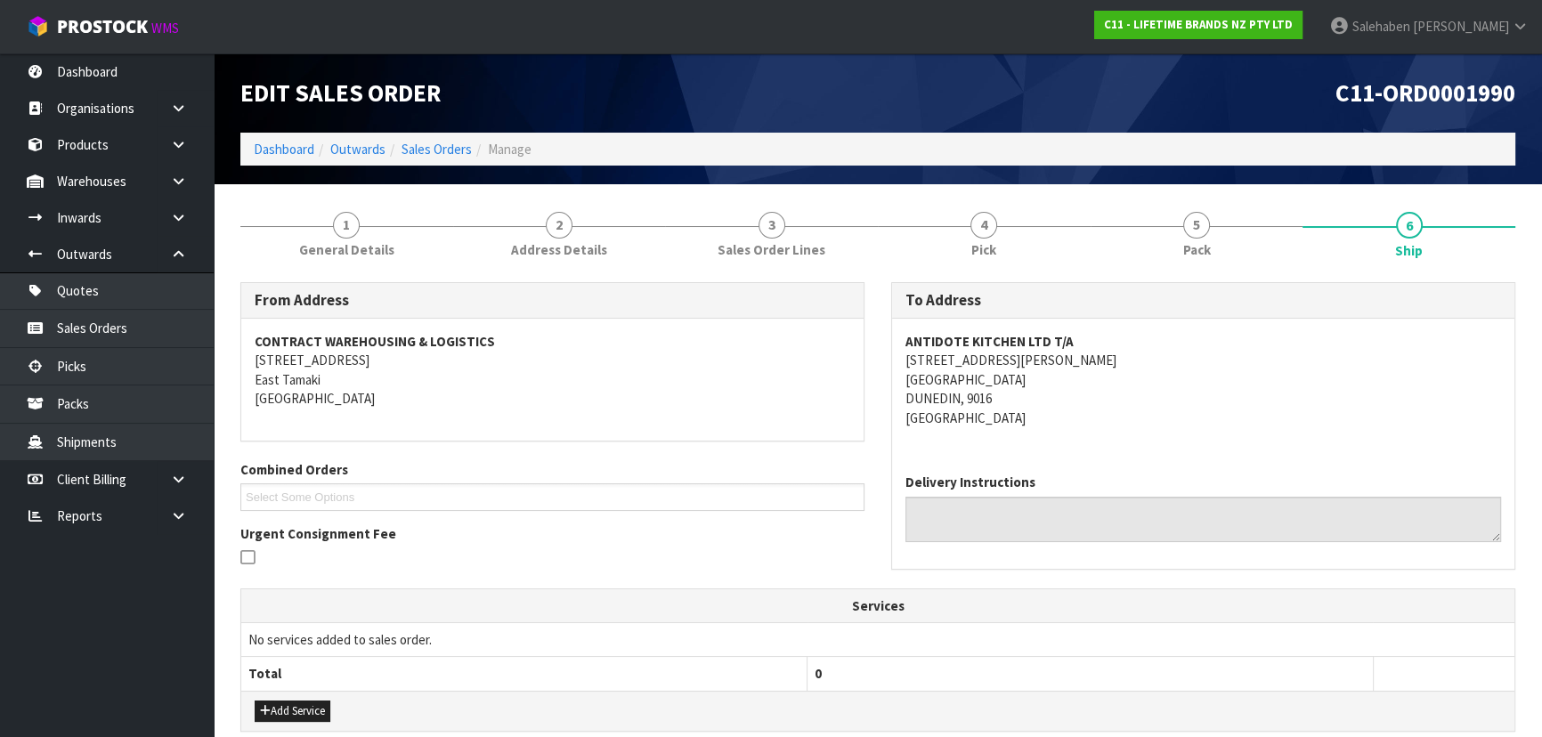
scroll to position [0, 0]
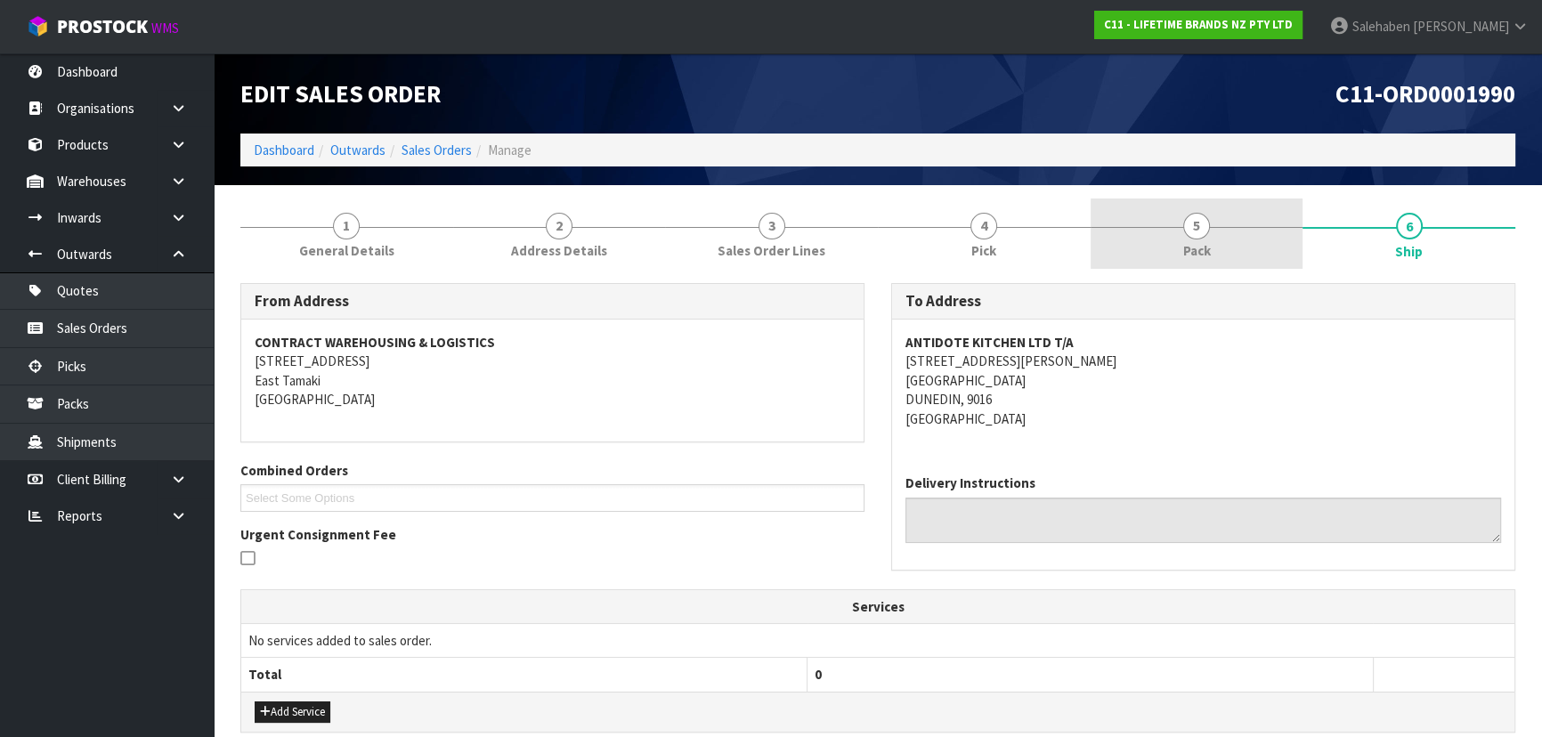
click at [1262, 242] on link "5 Pack" at bounding box center [1196, 234] width 213 height 70
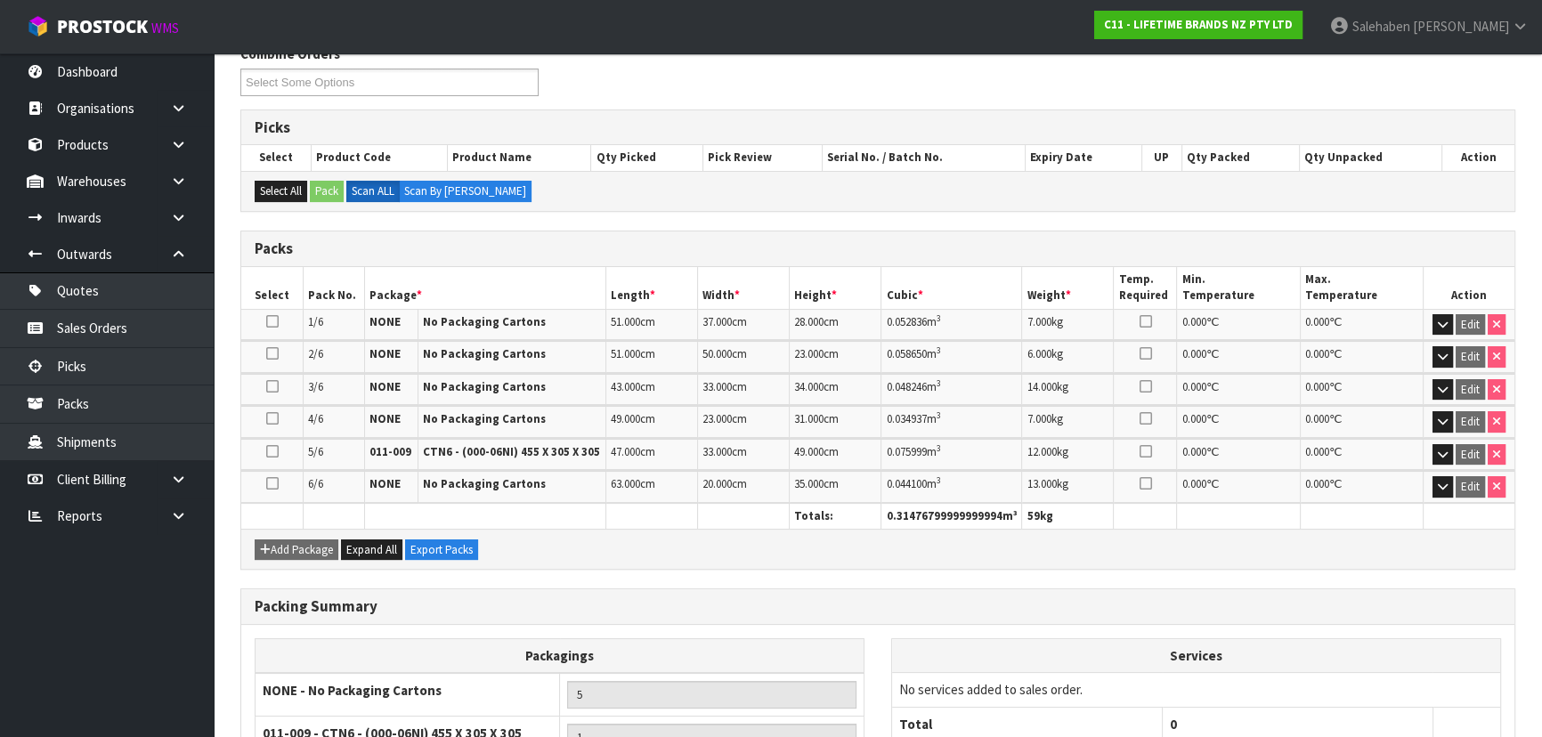
scroll to position [242, 0]
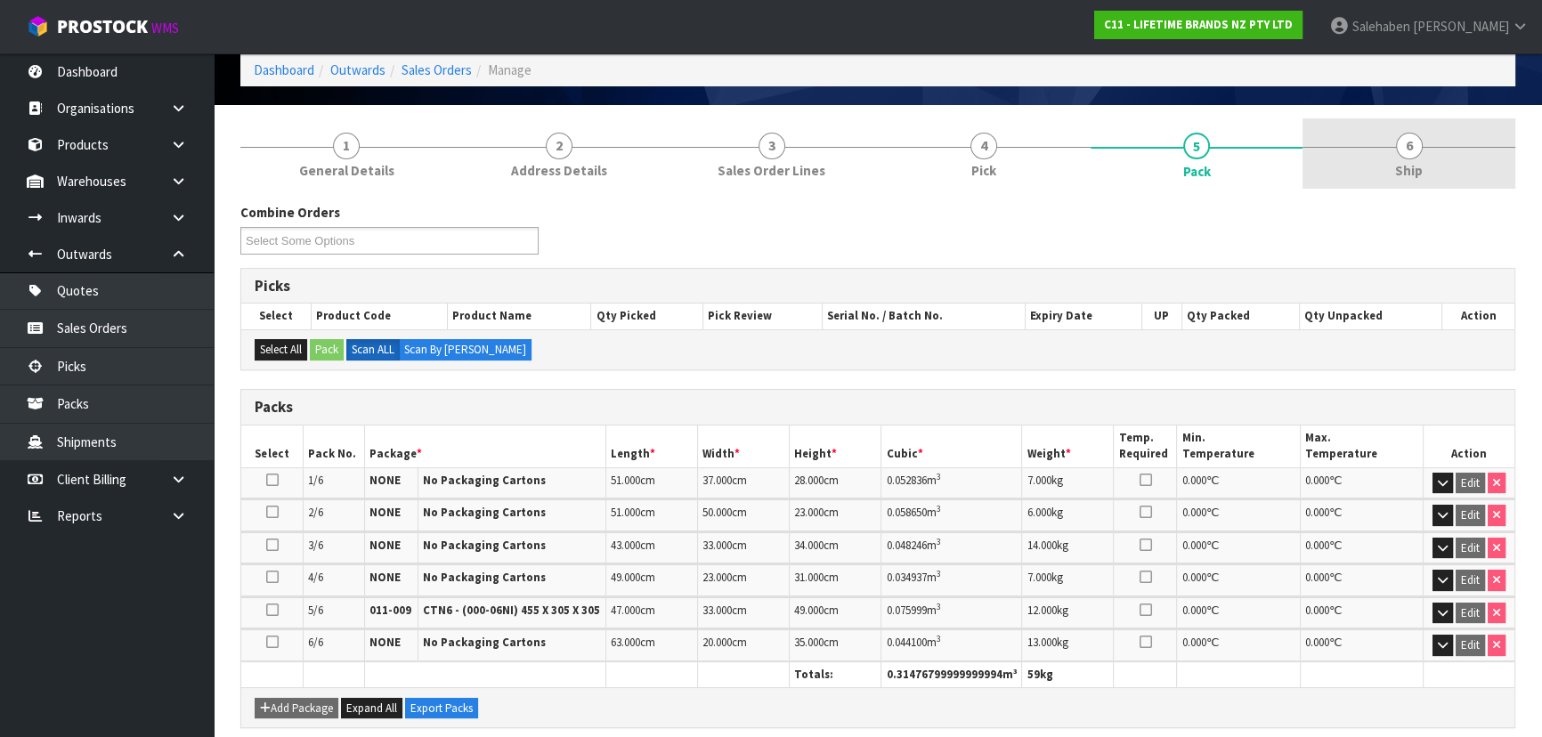
drag, startPoint x: 1389, startPoint y: 190, endPoint x: 1366, endPoint y: 182, distance: 23.7
click at [1390, 186] on div "1 General Details 2 Address Details 3 Sales Order Lines 4 Pick 5 Pack 6 Ship Co…" at bounding box center [877, 586] width 1275 height 937
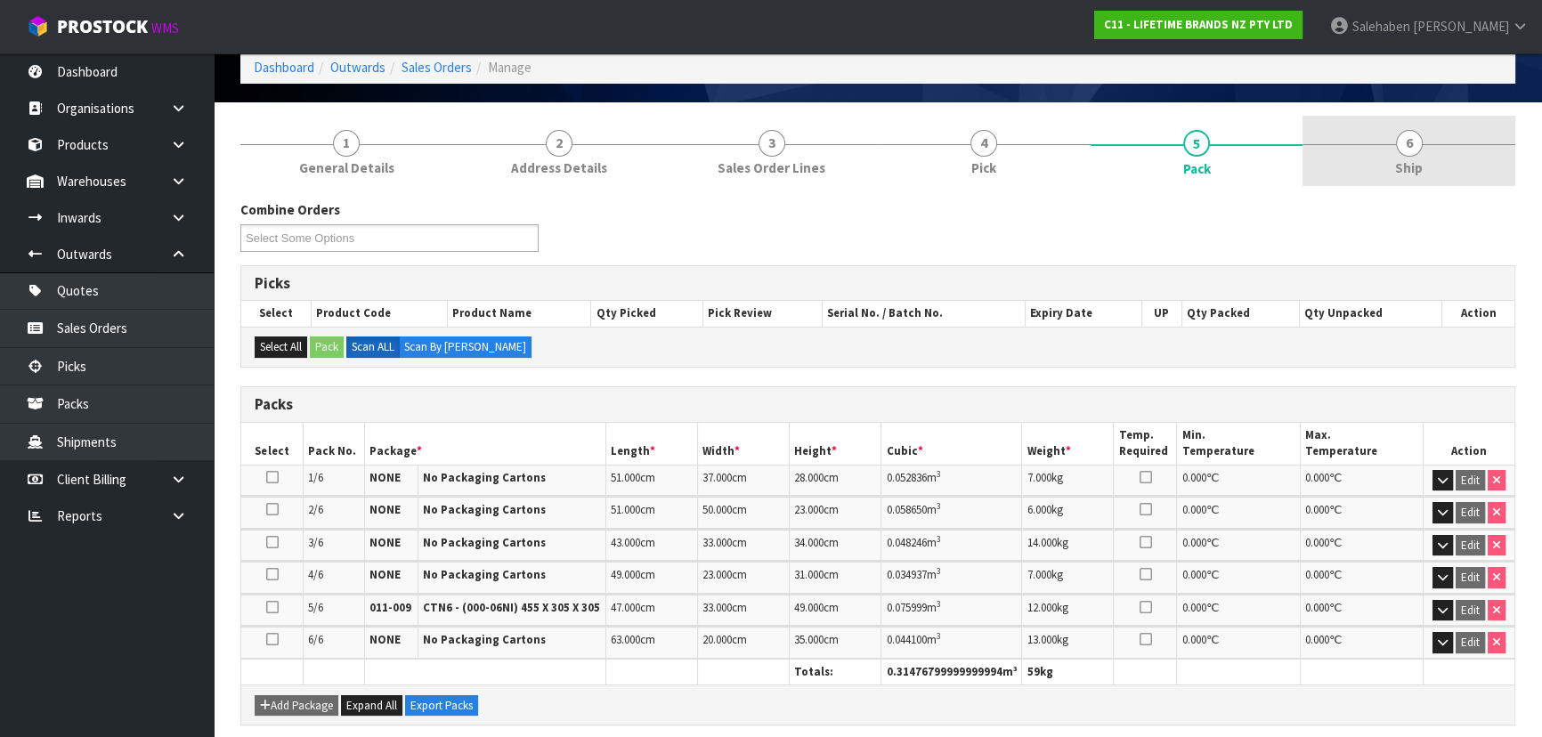
click at [1409, 182] on link "6 Ship" at bounding box center [1408, 151] width 213 height 70
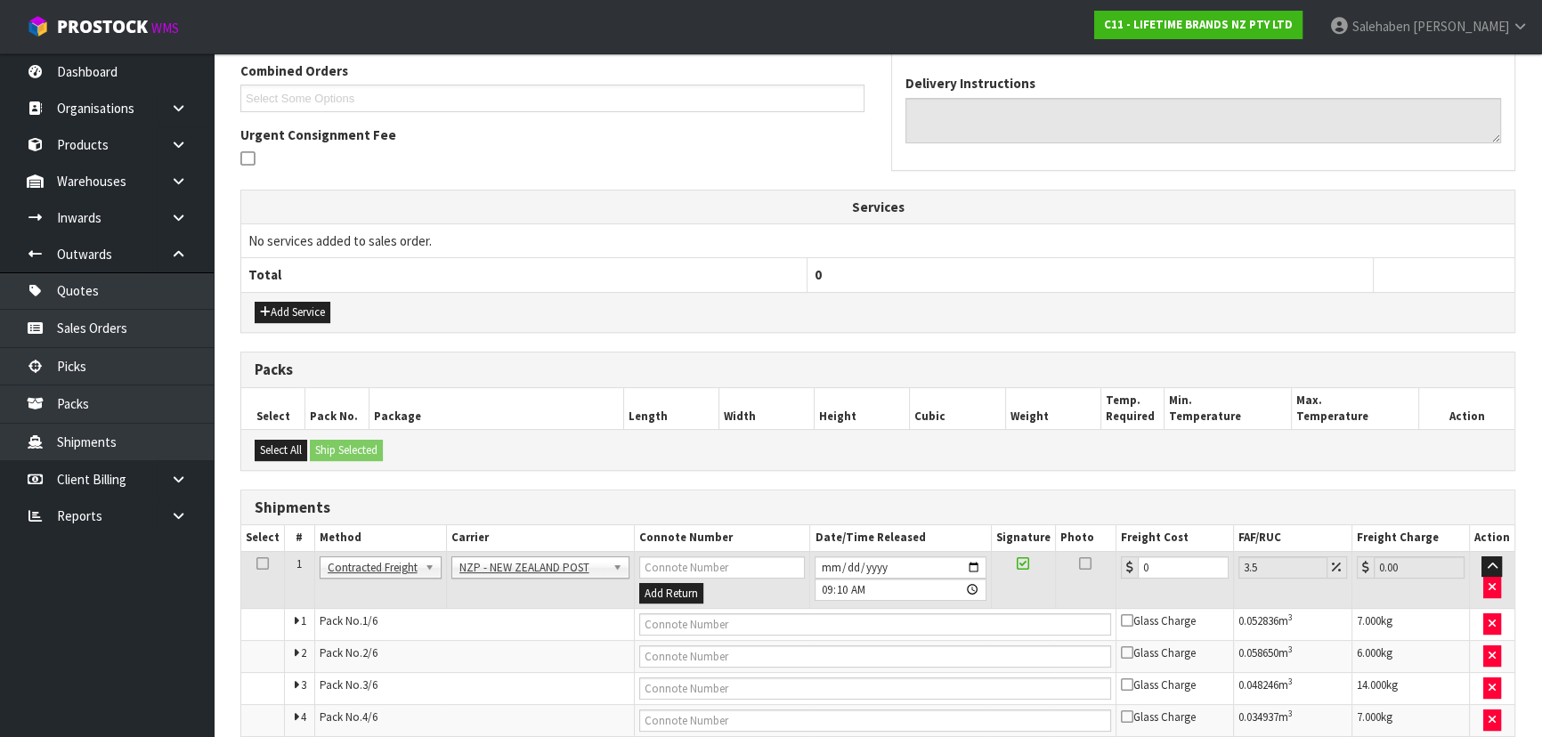
scroll to position [543, 0]
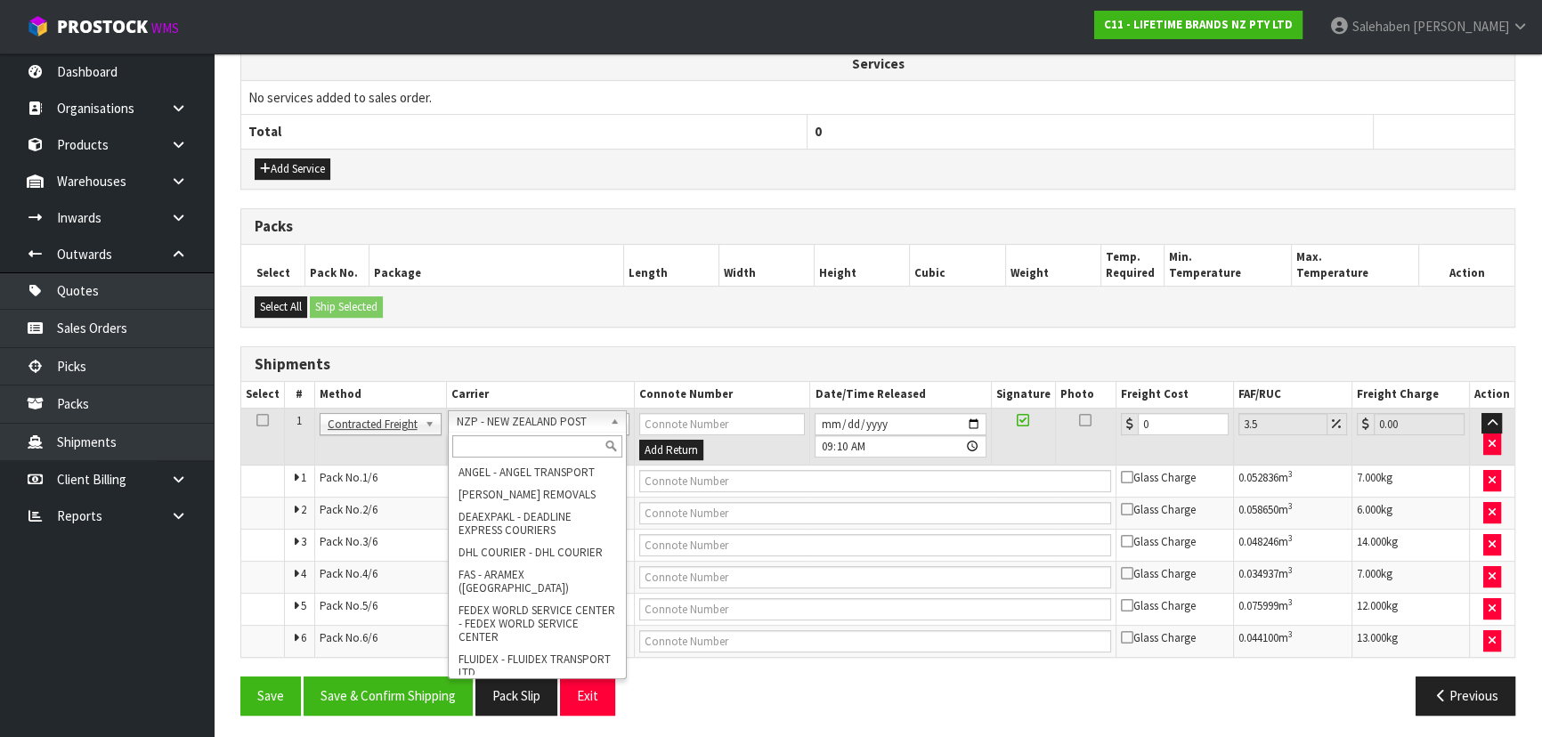
click at [490, 443] on input "text" at bounding box center [537, 446] width 170 height 22
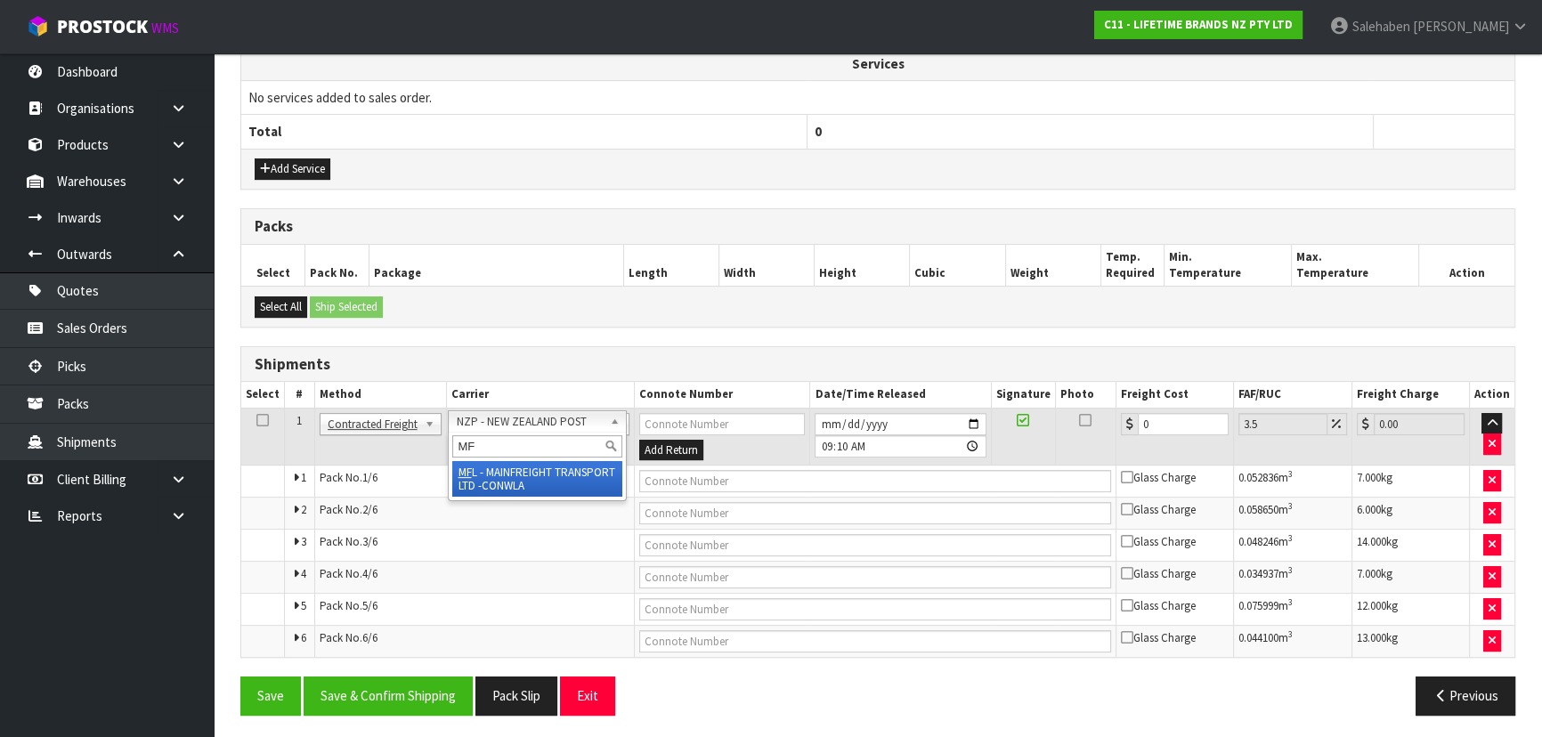
type input "MF"
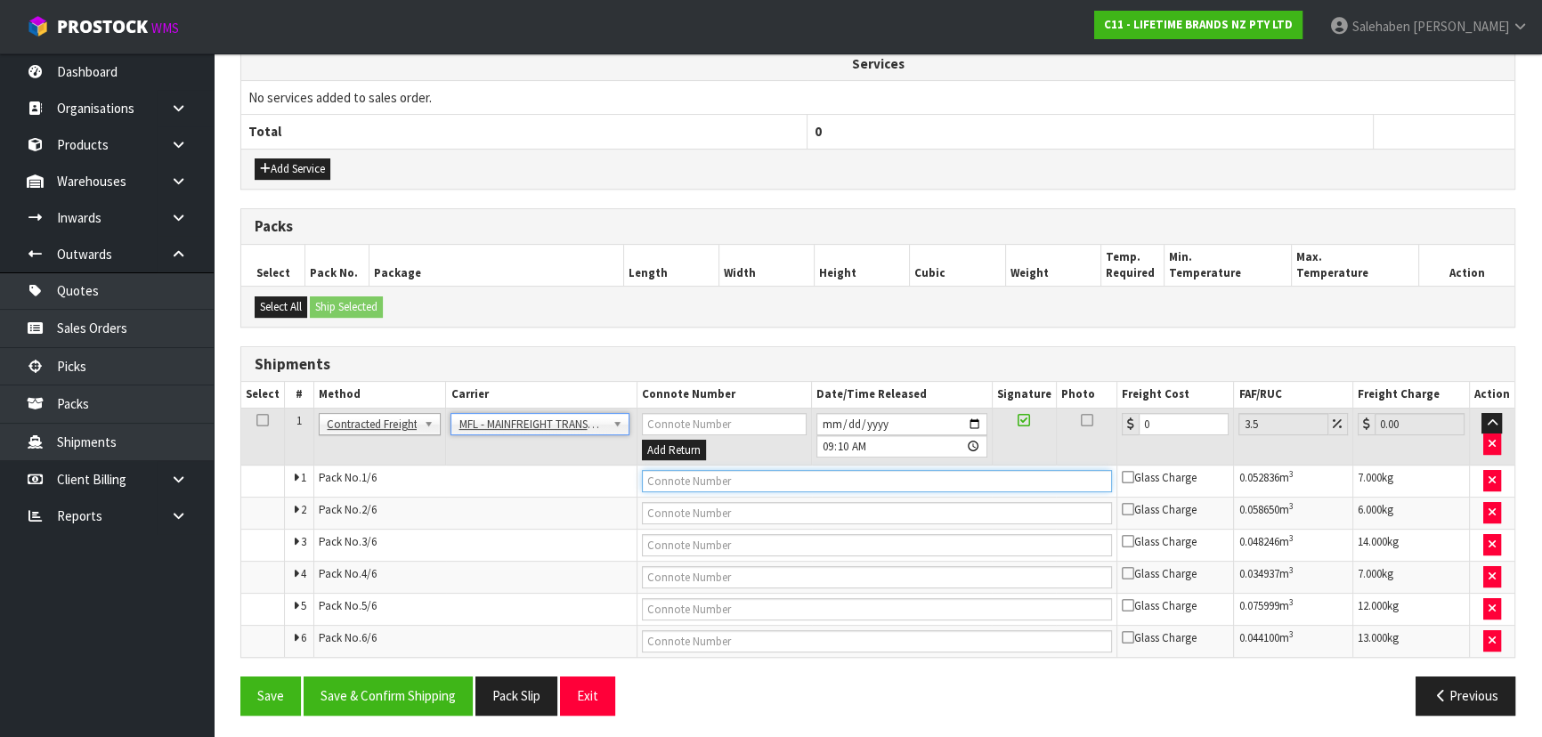
click at [682, 472] on input "text" at bounding box center [877, 481] width 471 height 22
paste input "FWM58909727"
type input "FWM58909727"
click at [1155, 425] on input "0" at bounding box center [1184, 424] width 90 height 22
type input "0"
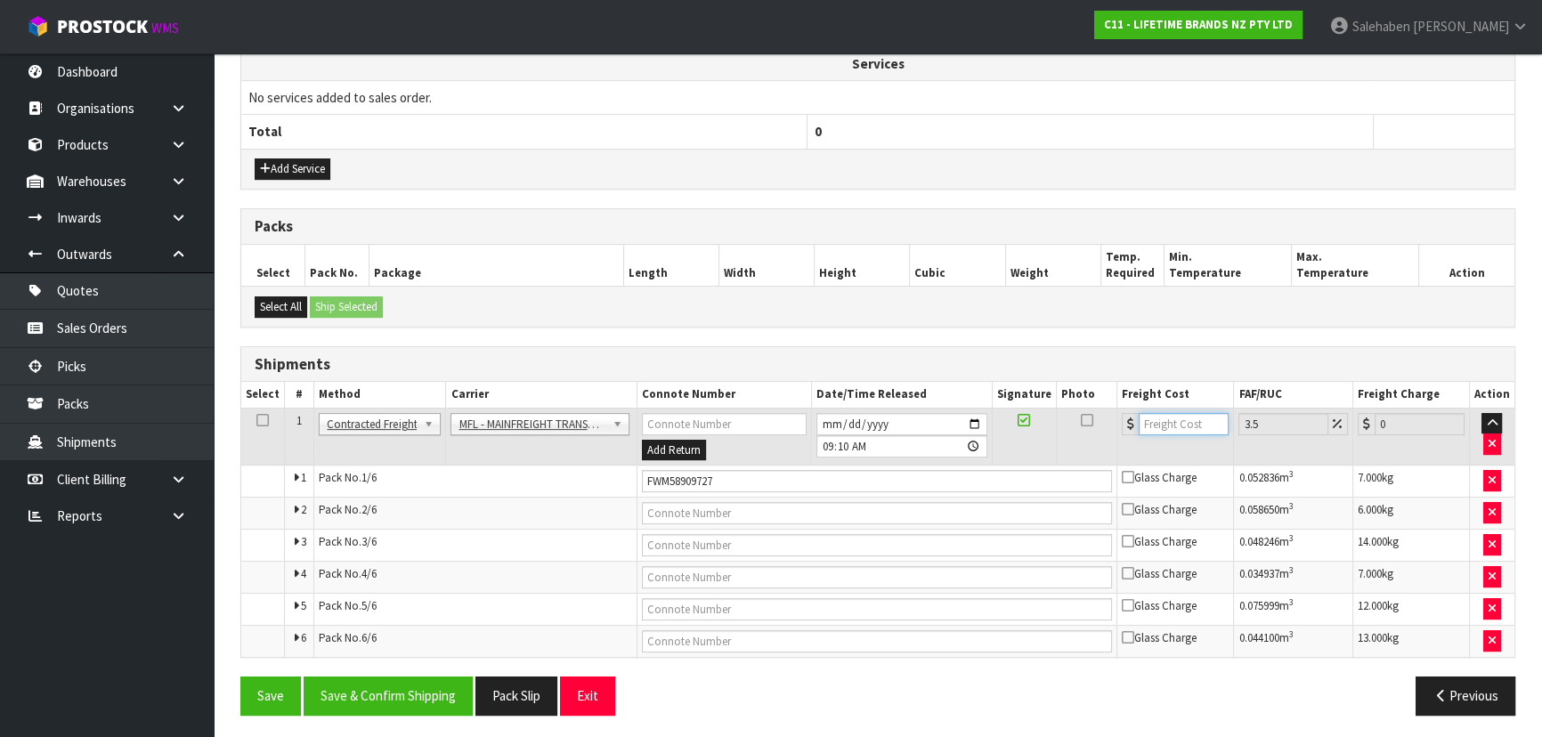
type input "7"
type input "7.24"
type input "70"
type input "72.45"
type input "70.8"
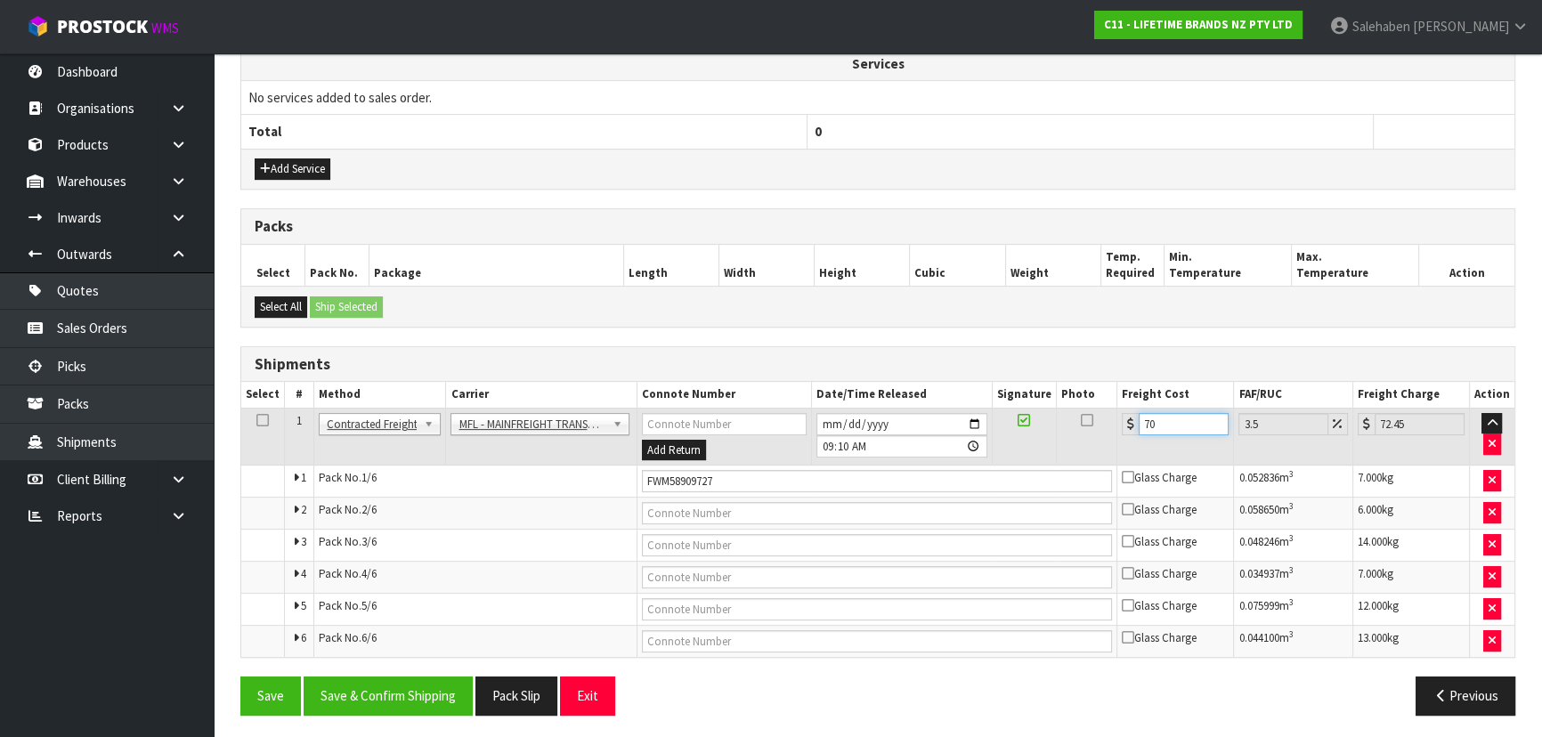
type input "73.28"
type input "70.89"
type input "73.37"
type input "70.89"
click at [396, 684] on button "Save & Confirm Shipping" at bounding box center [388, 696] width 169 height 38
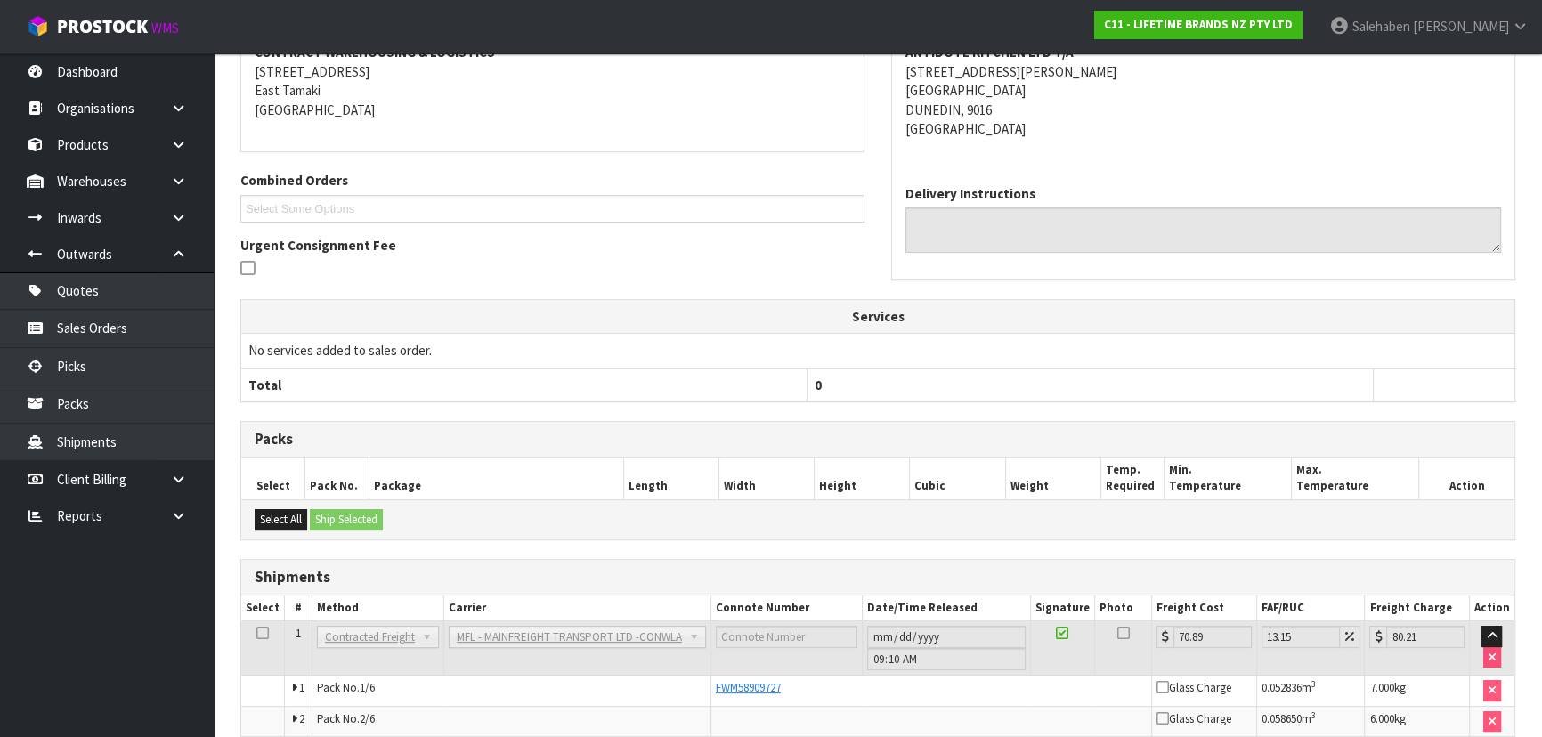
scroll to position [71, 0]
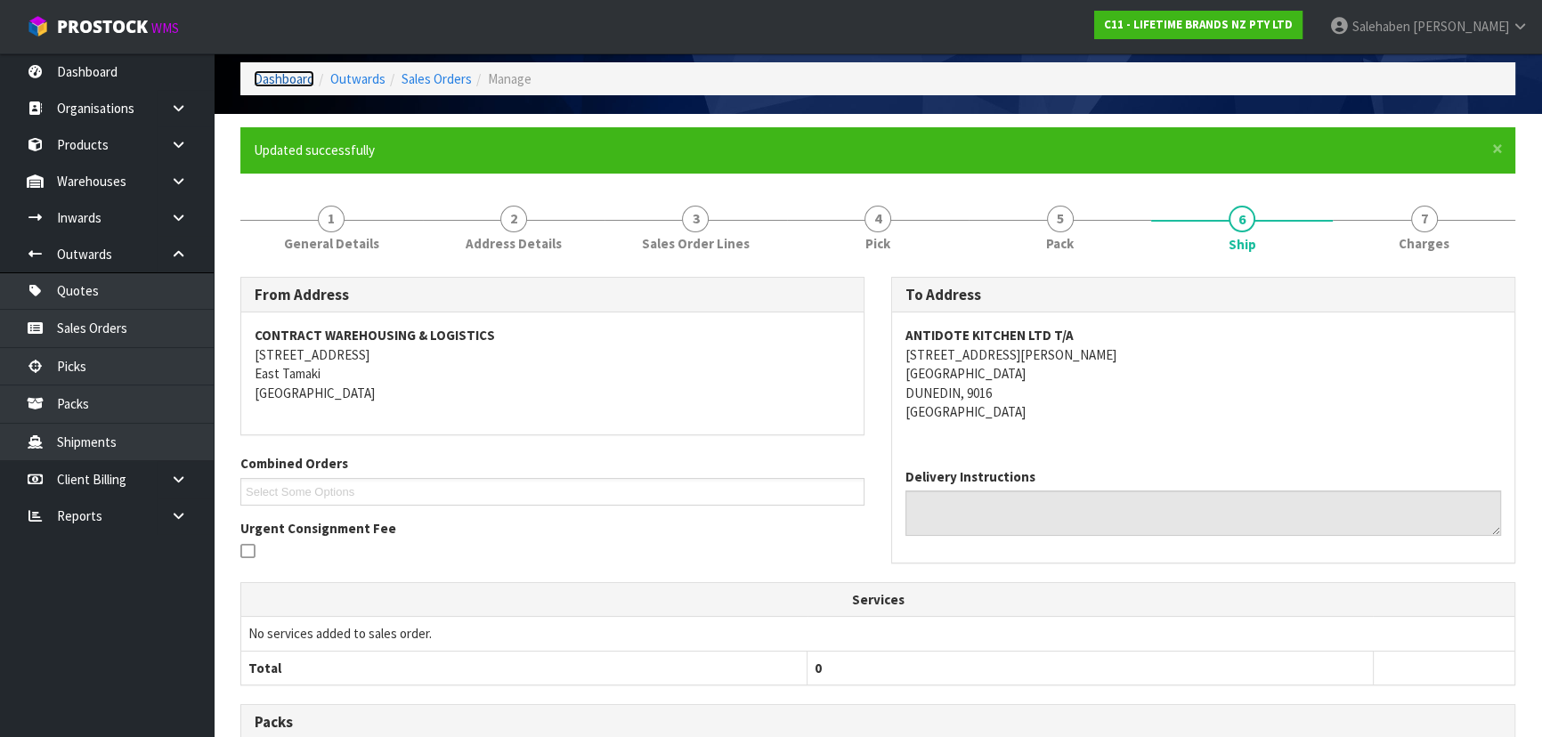
click at [310, 83] on link "Dashboard" at bounding box center [284, 78] width 61 height 17
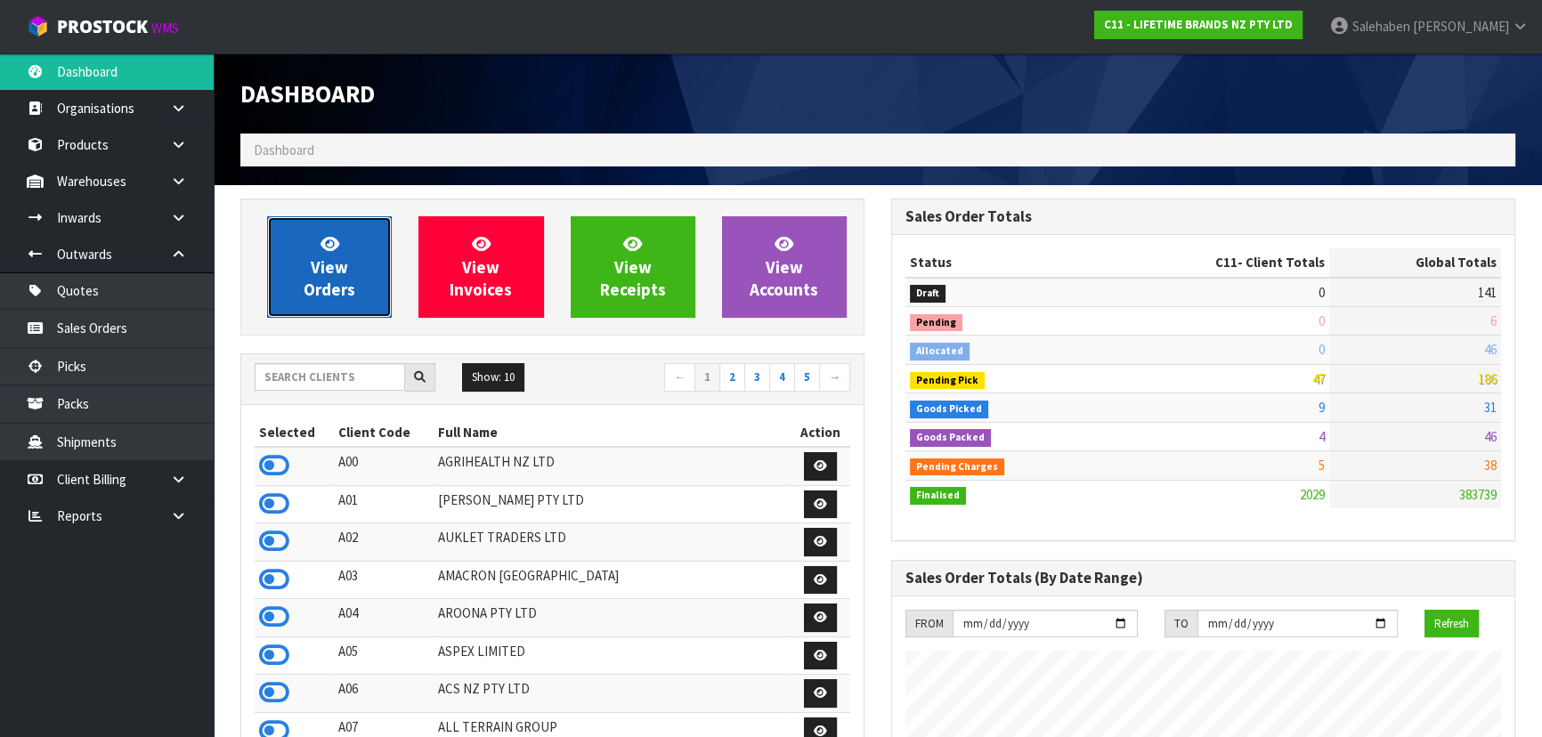
click at [282, 253] on link "View Orders" at bounding box center [329, 266] width 125 height 101
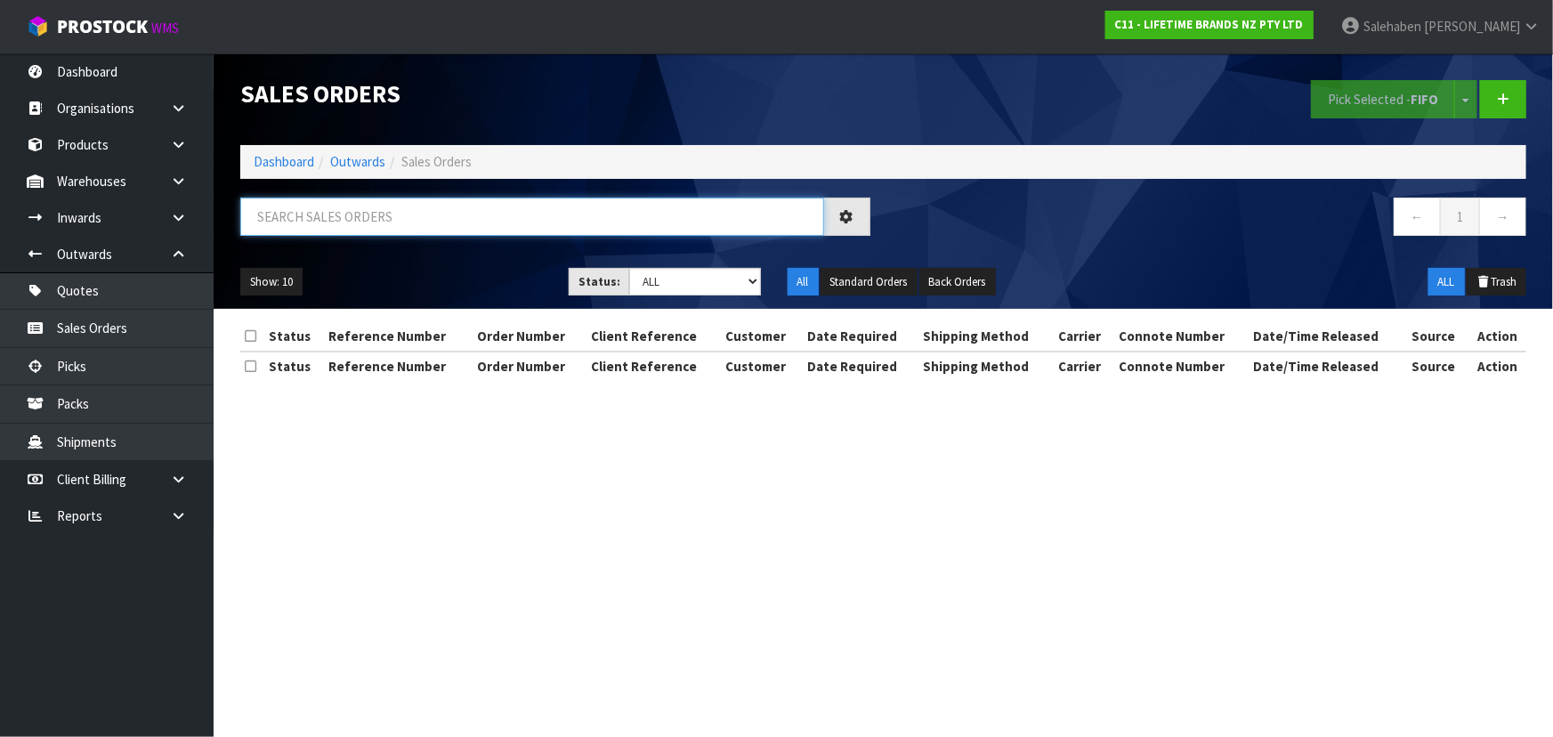
click at [372, 213] on input "text" at bounding box center [532, 217] width 584 height 38
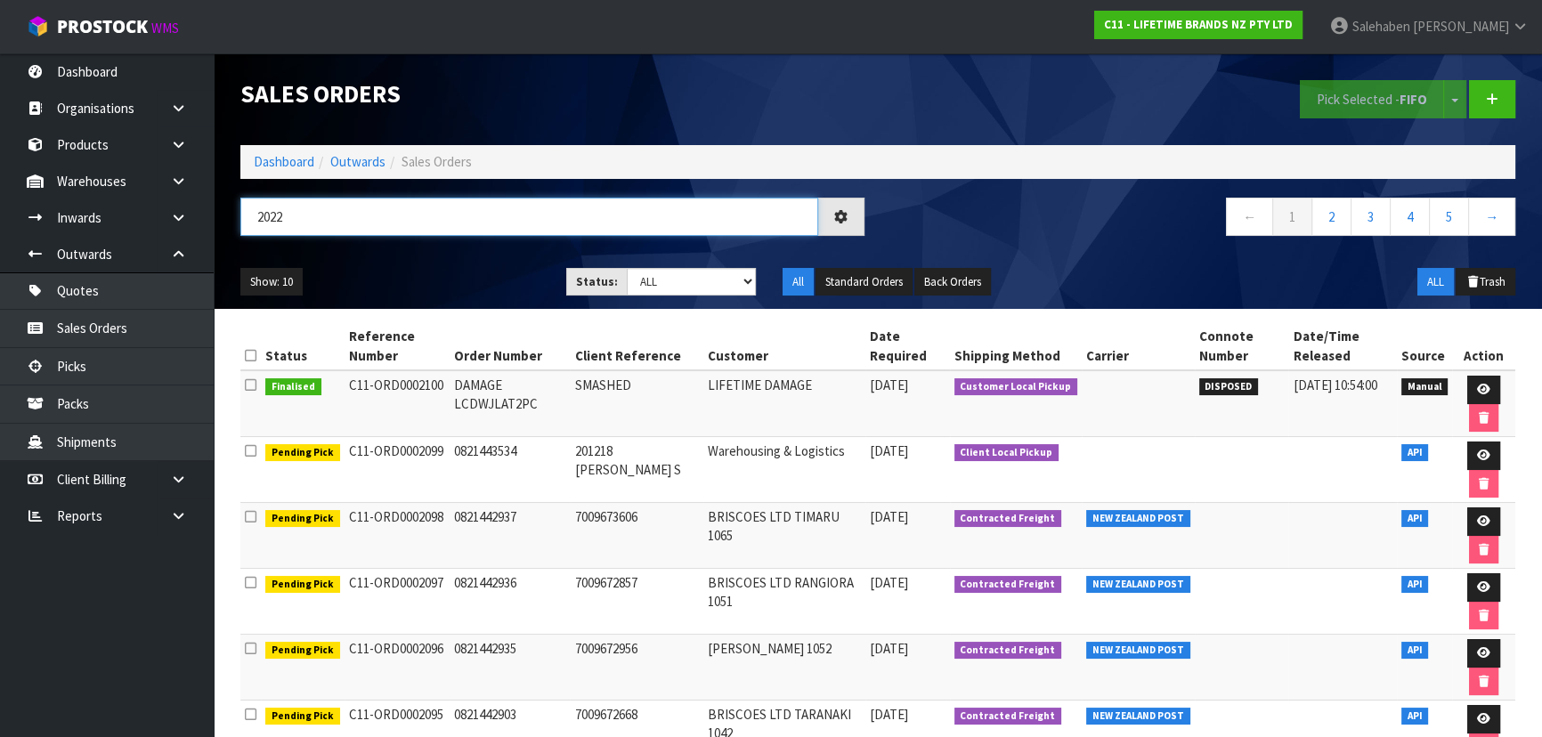
type input "2022"
click at [391, 253] on div "2022 ← 1 2 3 4 5 →" at bounding box center [877, 226] width 1301 height 57
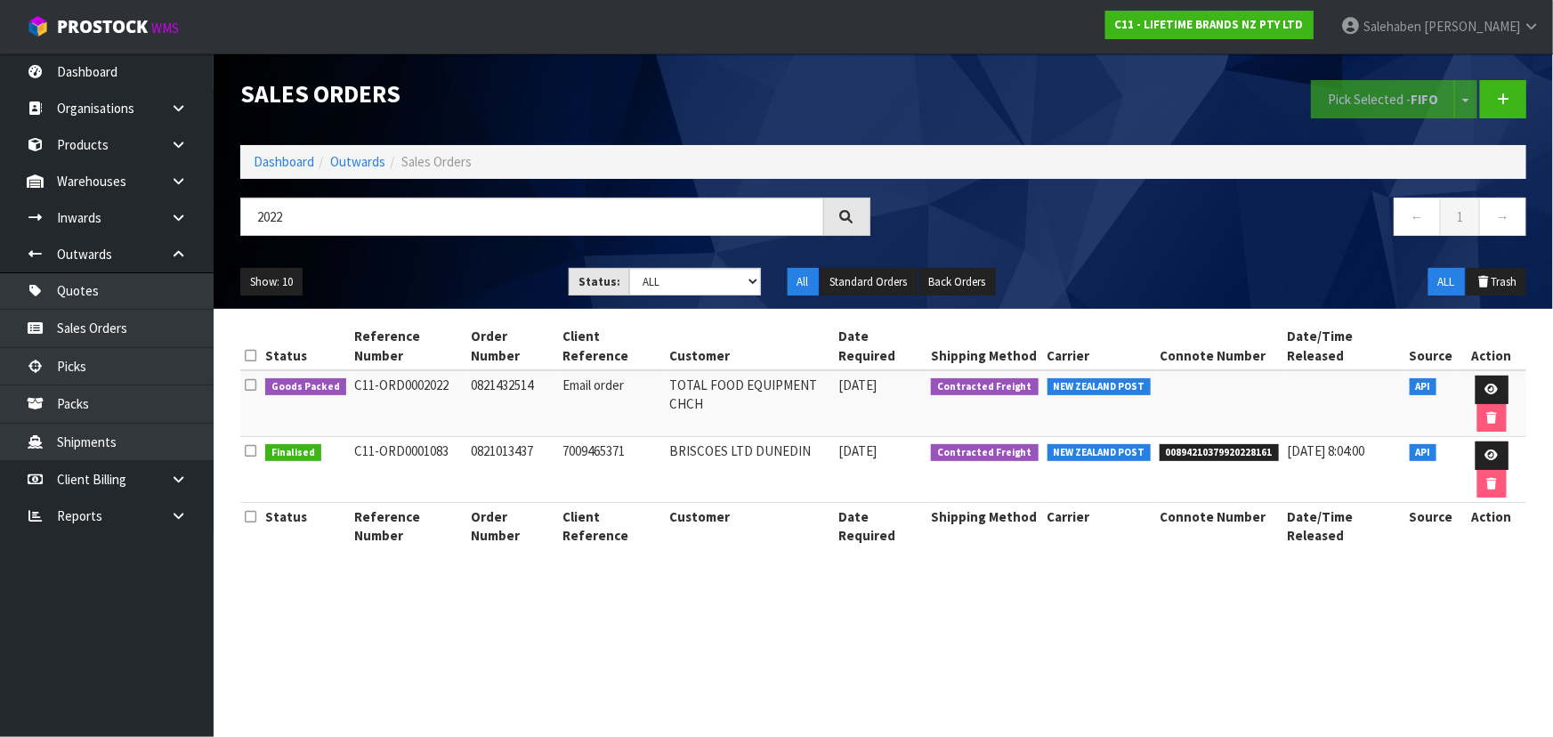
click at [433, 273] on ul "Show: 10 5 10 25 50" at bounding box center [391, 282] width 302 height 28
click at [1496, 382] on link at bounding box center [1492, 390] width 33 height 28
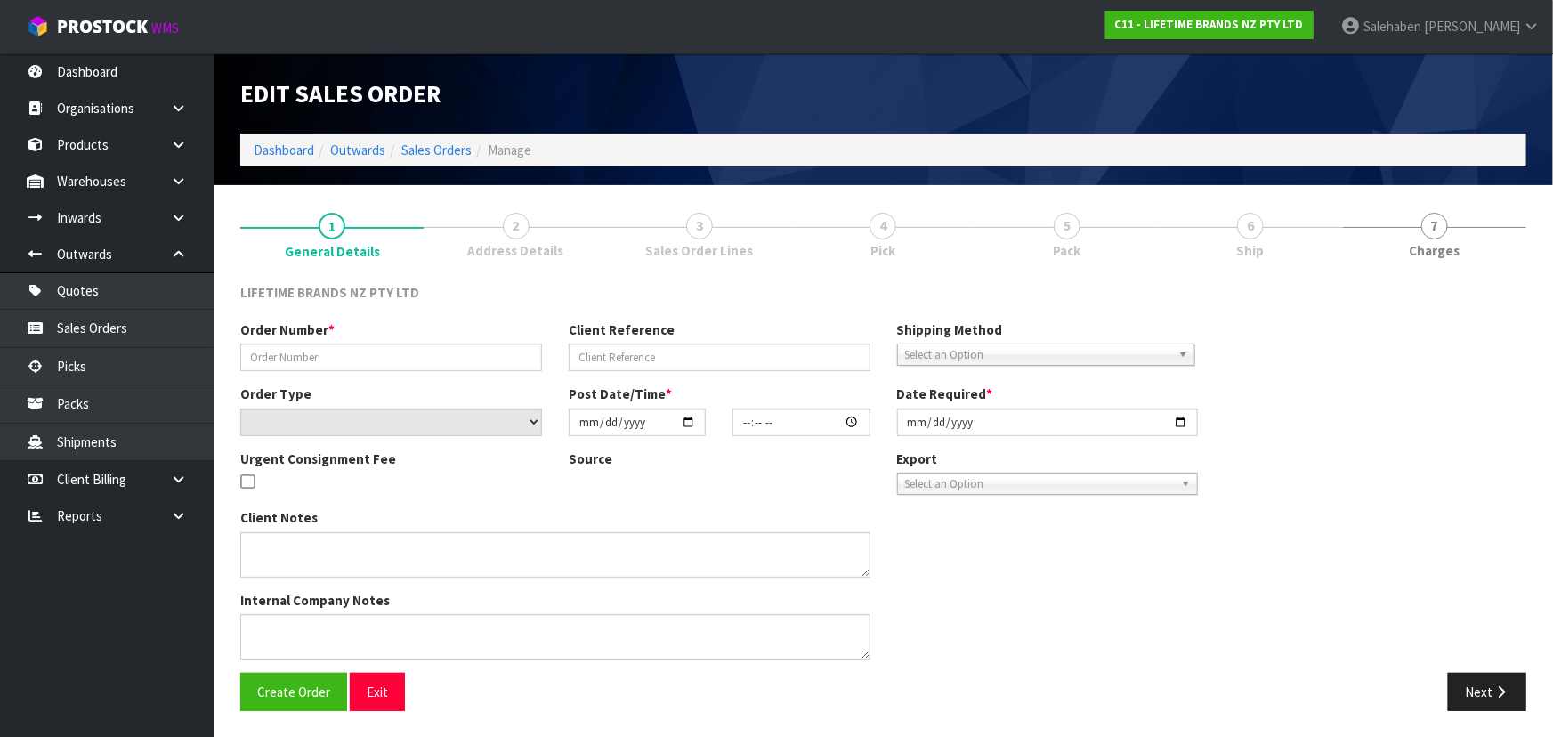
type input "0821432514"
type input "Email order"
select select "number:0"
type input "[DATE]"
type input "08:34:32.000"
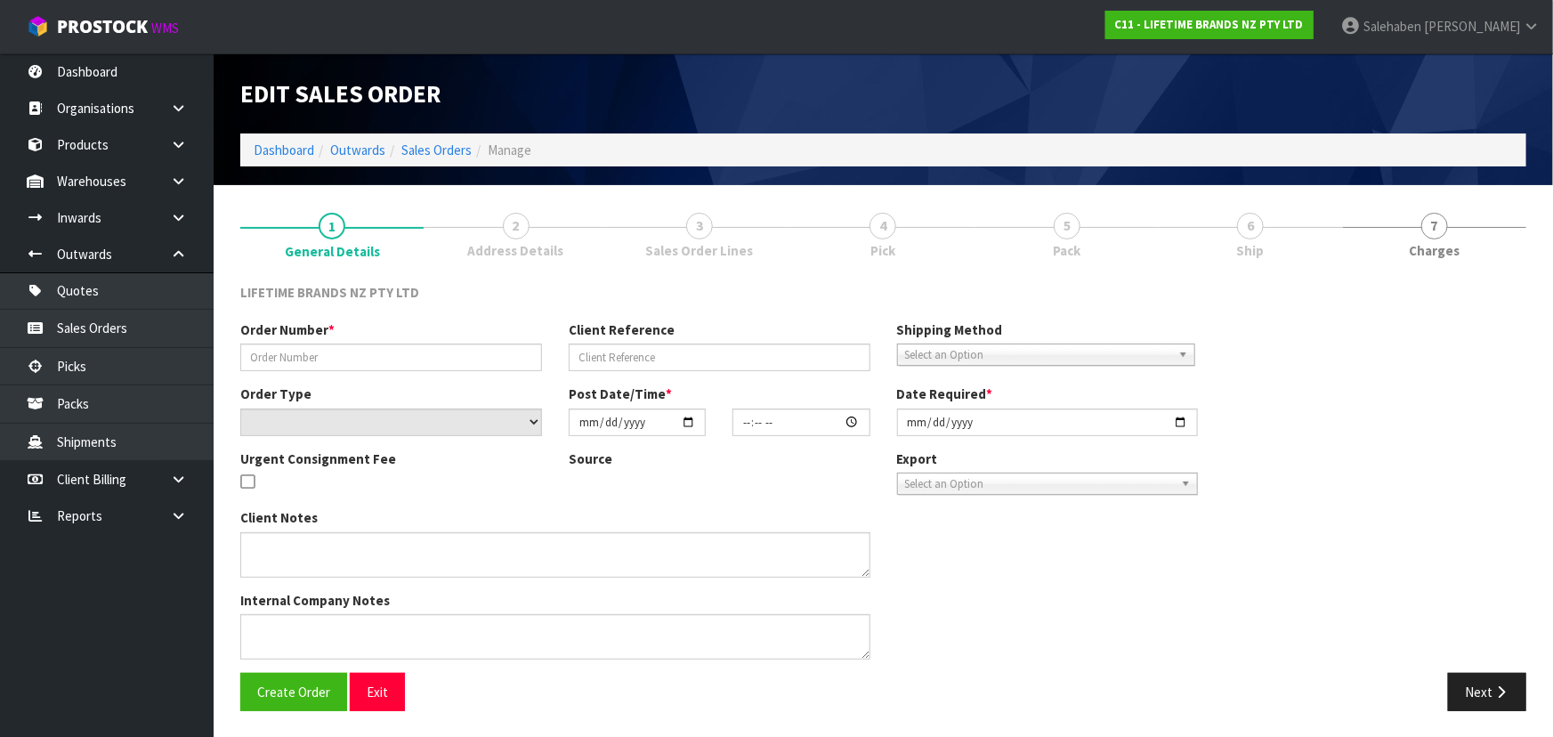
type input "[DATE]"
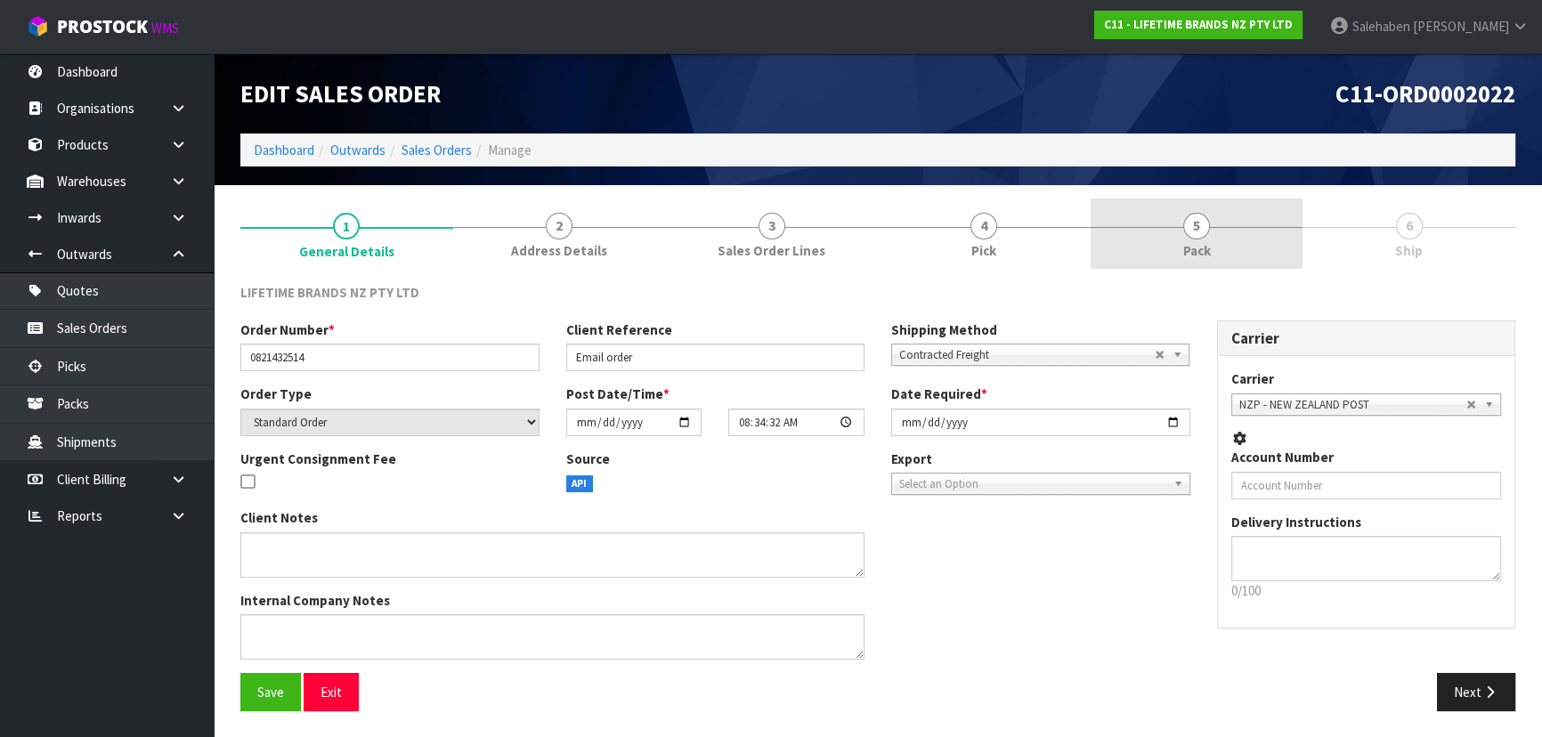
click at [1231, 223] on link "5 Pack" at bounding box center [1196, 234] width 213 height 70
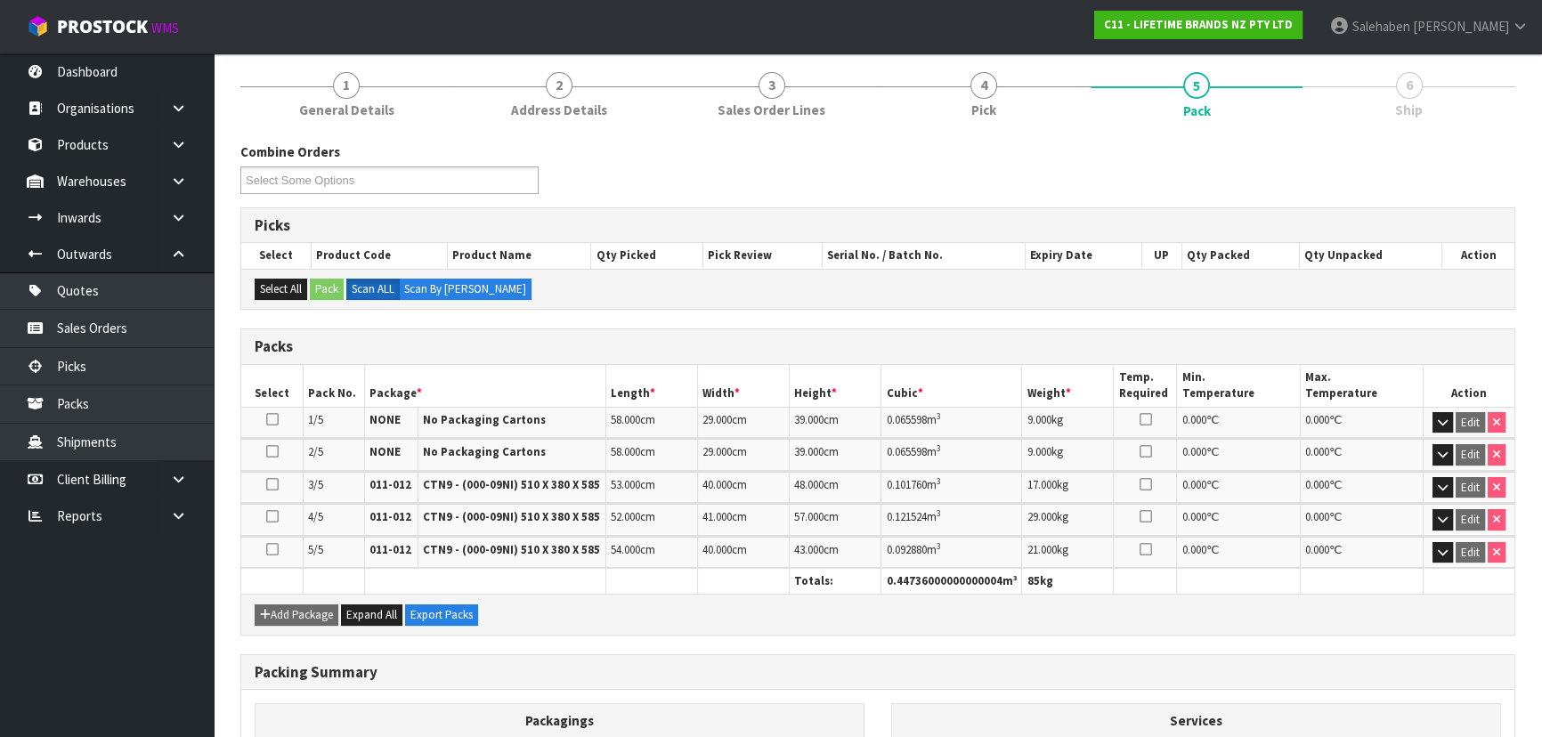
scroll to position [374, 0]
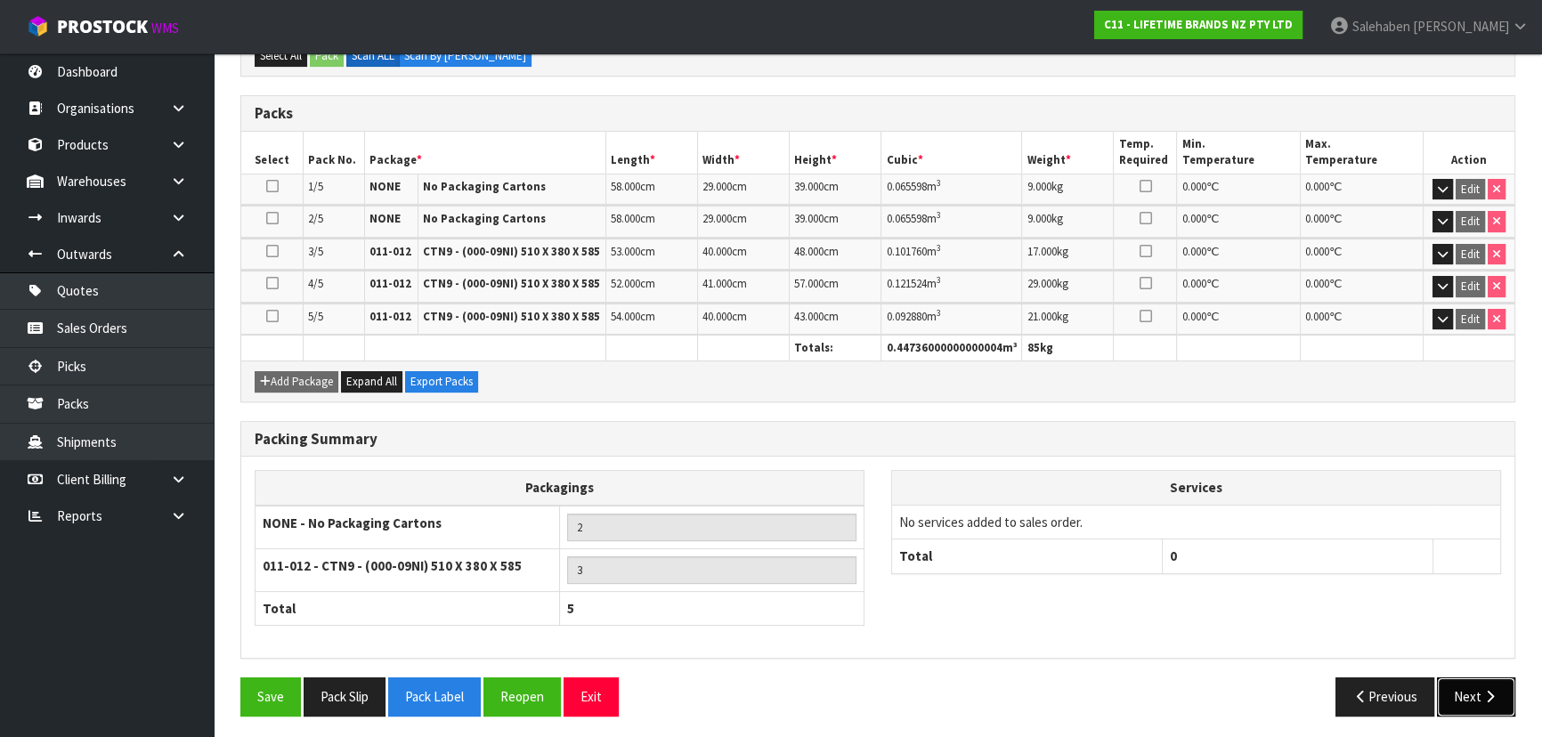
click at [1476, 685] on button "Next" at bounding box center [1476, 696] width 78 height 38
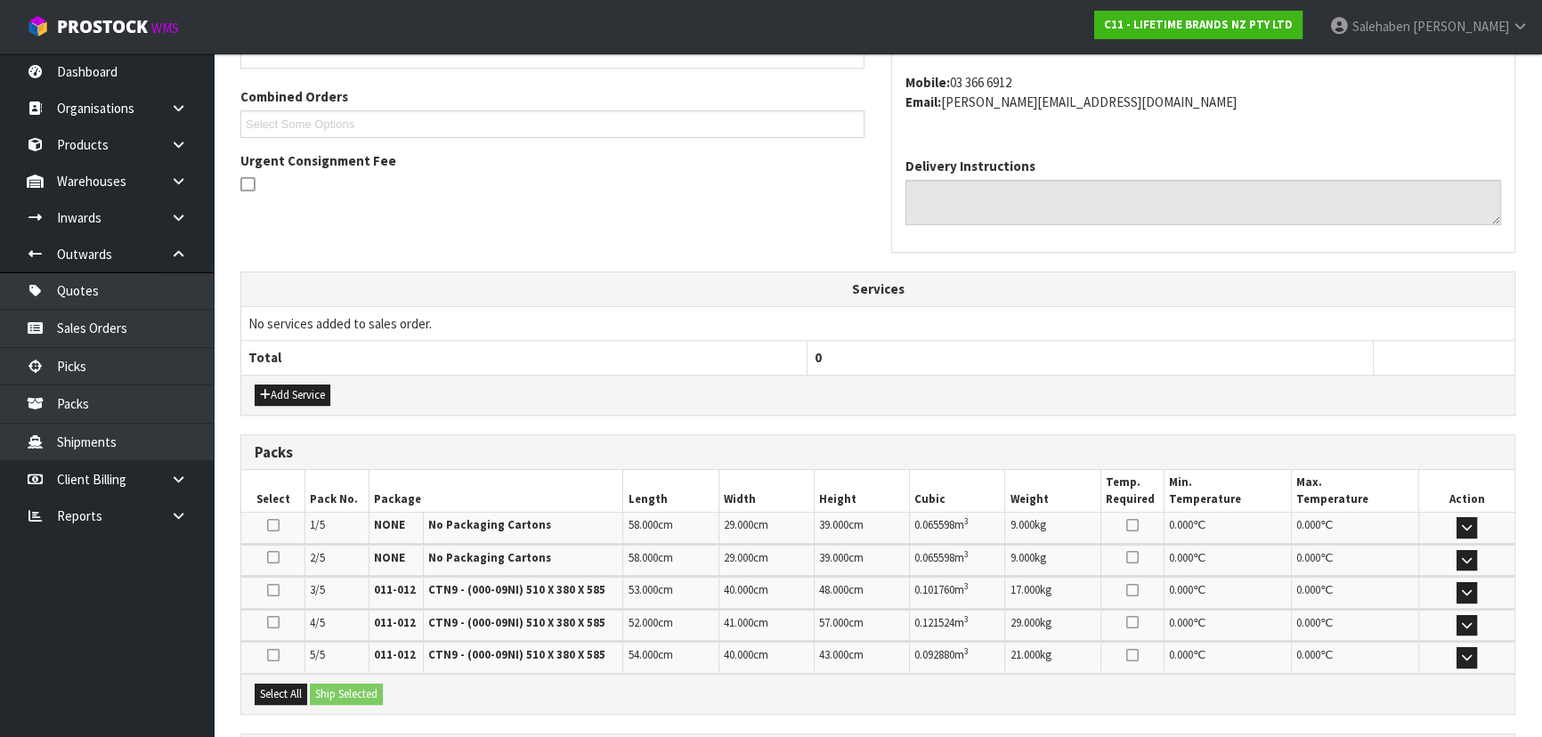
scroll to position [0, 0]
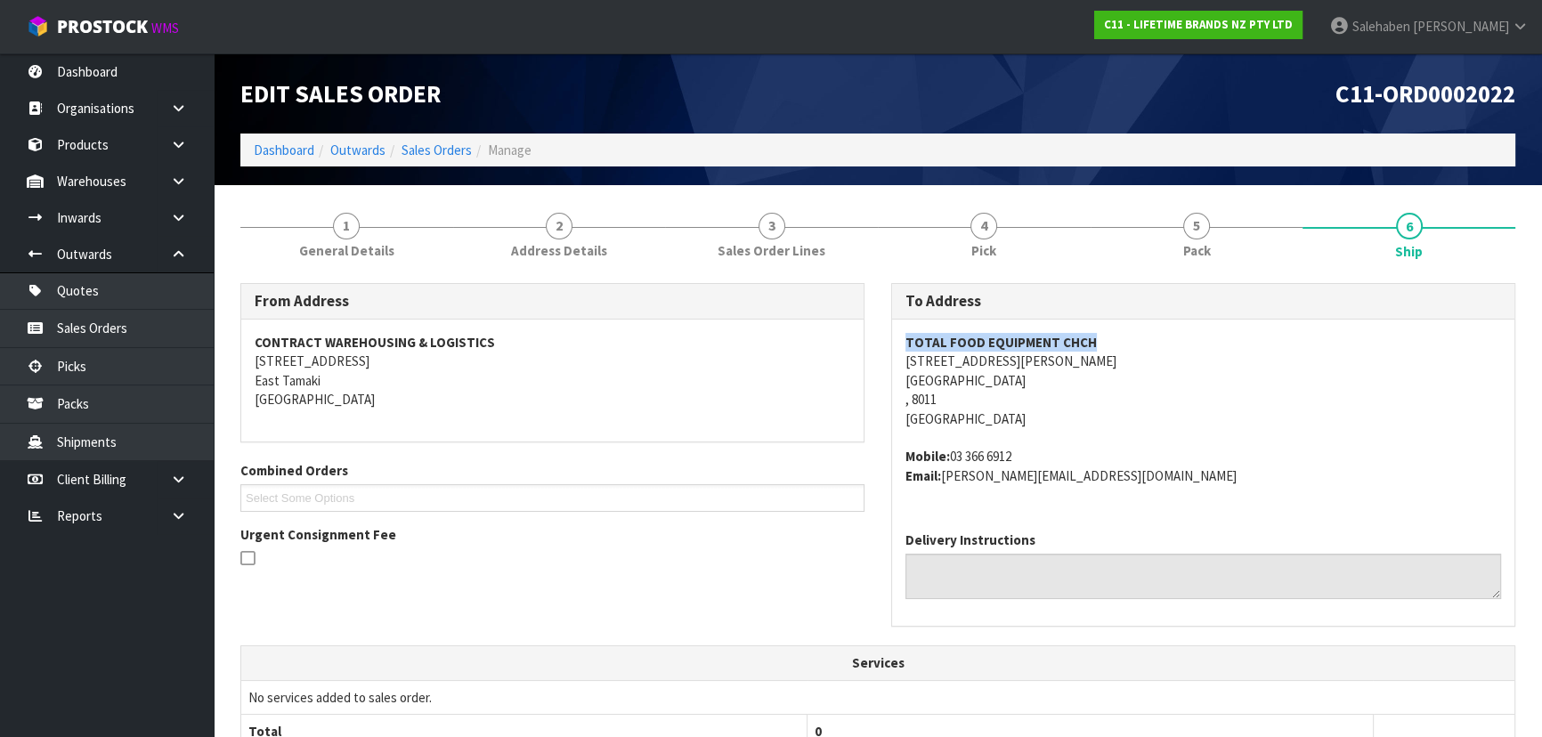
drag, startPoint x: 894, startPoint y: 339, endPoint x: 1108, endPoint y: 339, distance: 214.5
click at [1108, 339] on div "TOTAL FOOD EQUIPMENT CHCH [STREET_ADDRESS][PERSON_NAME] Mobile: [PHONE_NUMBER] …" at bounding box center [1203, 419] width 622 height 198
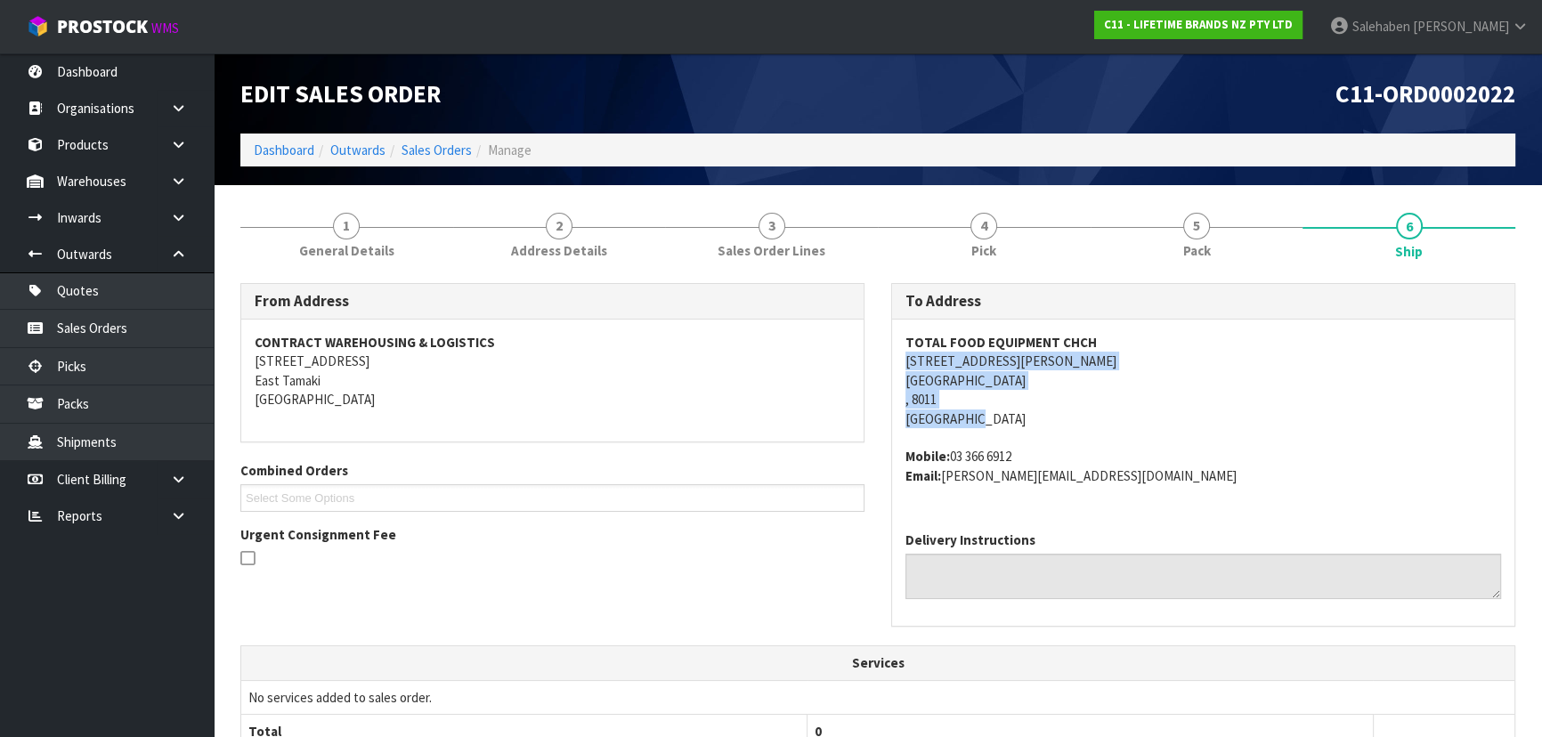
drag, startPoint x: 896, startPoint y: 360, endPoint x: 1075, endPoint y: 409, distance: 185.7
click at [1081, 409] on div "TOTAL FOOD EQUIPMENT CHCH [STREET_ADDRESS][PERSON_NAME] Mobile: [PHONE_NUMBER] …" at bounding box center [1203, 419] width 622 height 198
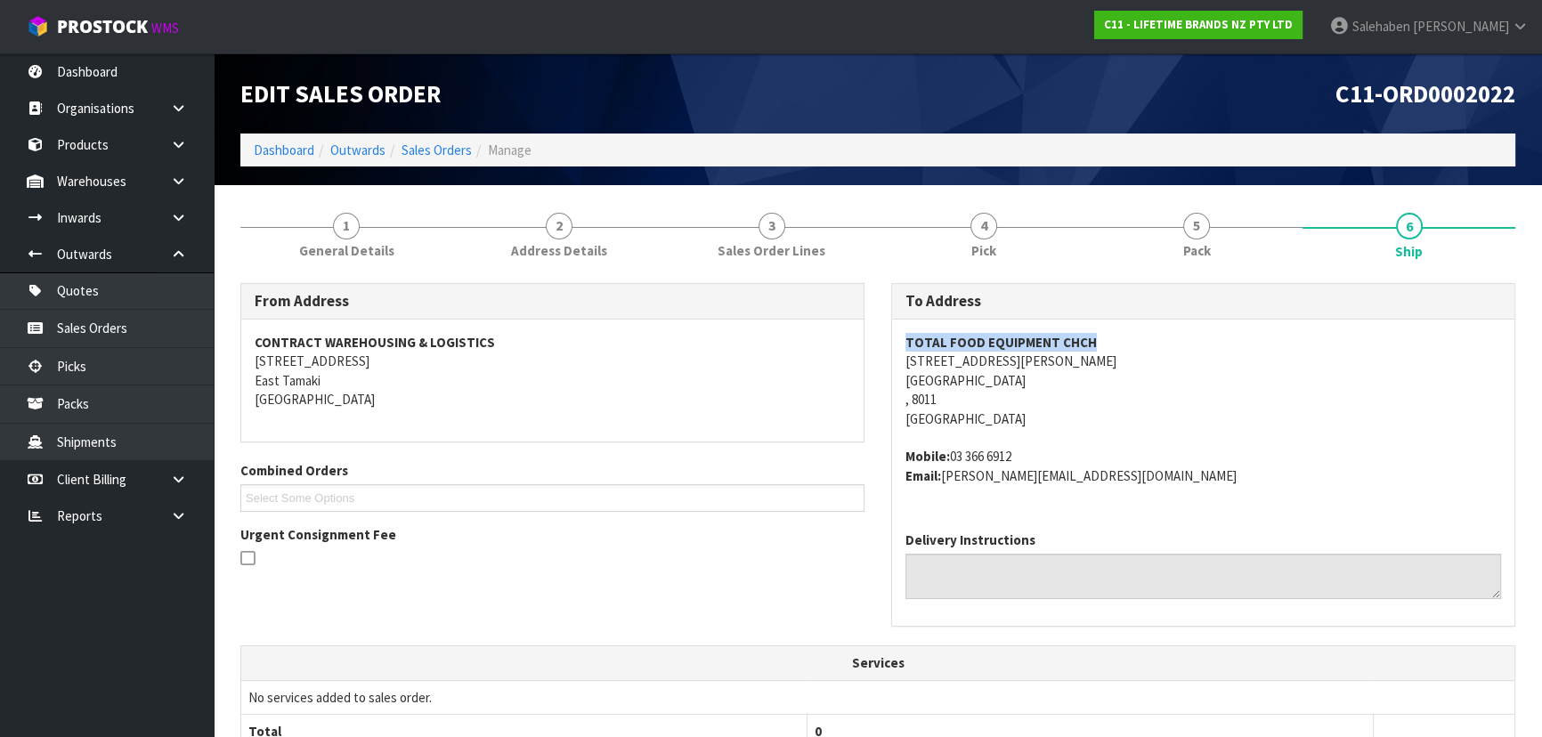
drag, startPoint x: 896, startPoint y: 341, endPoint x: 1211, endPoint y: 347, distance: 315.2
click at [1211, 347] on div "TOTAL FOOD EQUIPMENT CHCH [STREET_ADDRESS][PERSON_NAME] Mobile: [PHONE_NUMBER] …" at bounding box center [1203, 419] width 622 height 198
click at [1155, 386] on address "TOTAL FOOD EQUIPMENT CHCH [STREET_ADDRESS][PERSON_NAME]" at bounding box center [1203, 380] width 596 height 95
drag, startPoint x: 952, startPoint y: 457, endPoint x: 1126, endPoint y: 453, distance: 173.6
click at [1126, 453] on address "Mobile: [PHONE_NUMBER] Email: [PERSON_NAME][EMAIL_ADDRESS][DOMAIN_NAME]" at bounding box center [1203, 466] width 596 height 38
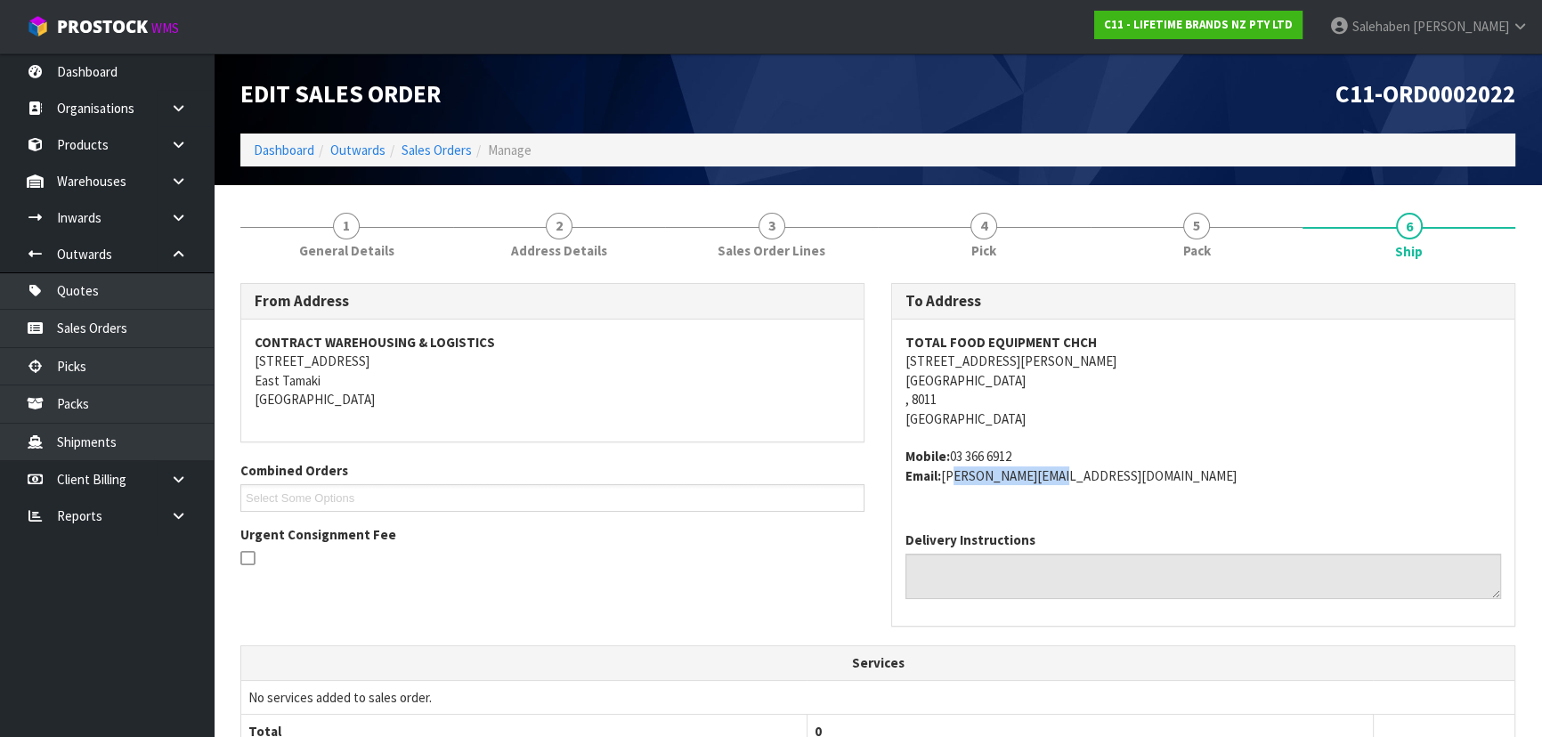
drag, startPoint x: 946, startPoint y: 477, endPoint x: 1058, endPoint y: 482, distance: 112.3
click at [1058, 482] on address "Mobile: [PHONE_NUMBER] Email: [PERSON_NAME][EMAIL_ADDRESS][DOMAIN_NAME]" at bounding box center [1203, 466] width 596 height 38
drag, startPoint x: 374, startPoint y: 222, endPoint x: 352, endPoint y: 238, distance: 27.4
click at [374, 222] on link "1 General Details" at bounding box center [346, 234] width 213 height 70
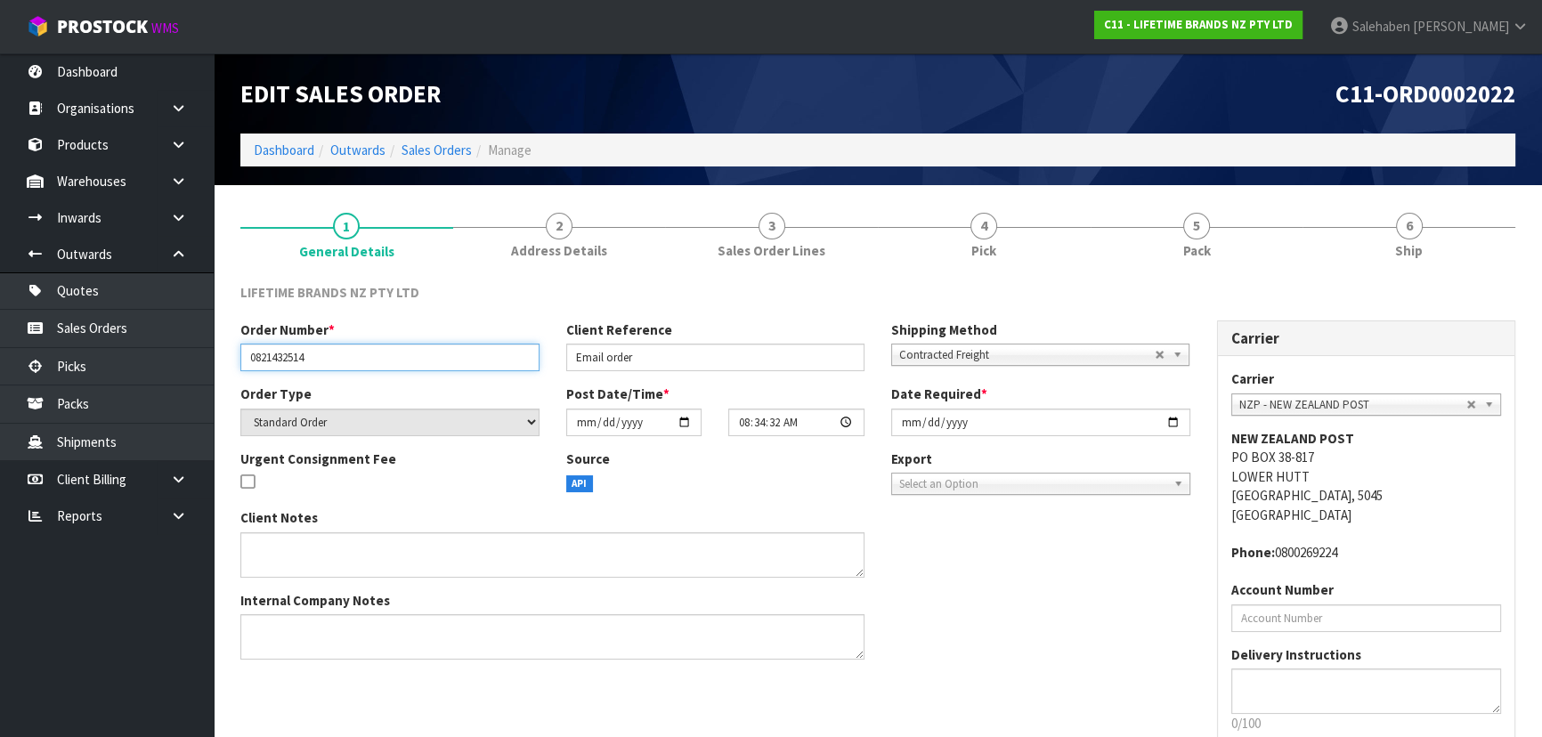
drag, startPoint x: 240, startPoint y: 356, endPoint x: 367, endPoint y: 353, distance: 126.5
click at [367, 353] on input "0821432514" at bounding box center [389, 358] width 299 height 28
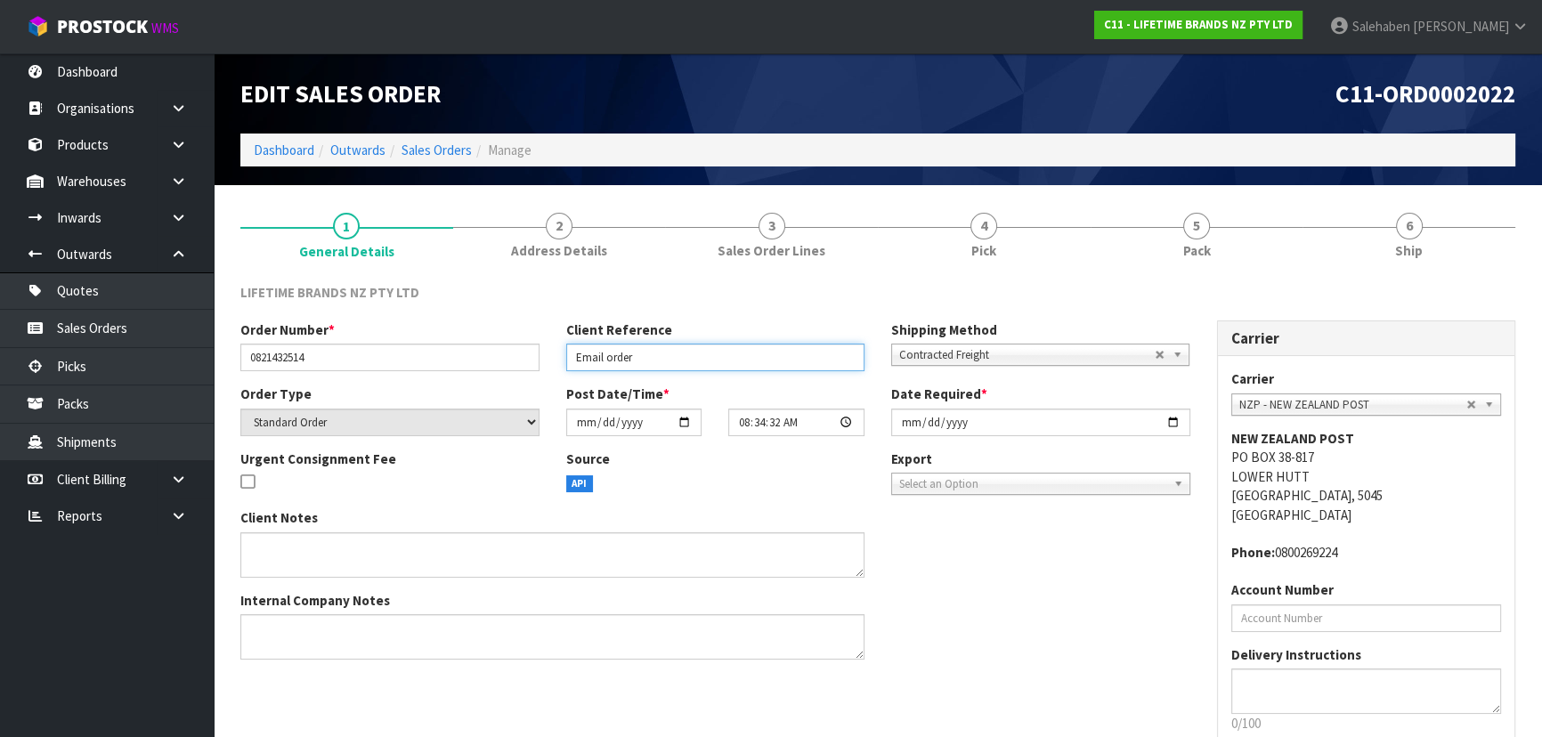
drag, startPoint x: 572, startPoint y: 356, endPoint x: 507, endPoint y: 370, distance: 67.4
click at [653, 347] on input "Email order" at bounding box center [715, 358] width 299 height 28
click at [995, 564] on div "Client Notes Internal Company Notes" at bounding box center [715, 590] width 977 height 165
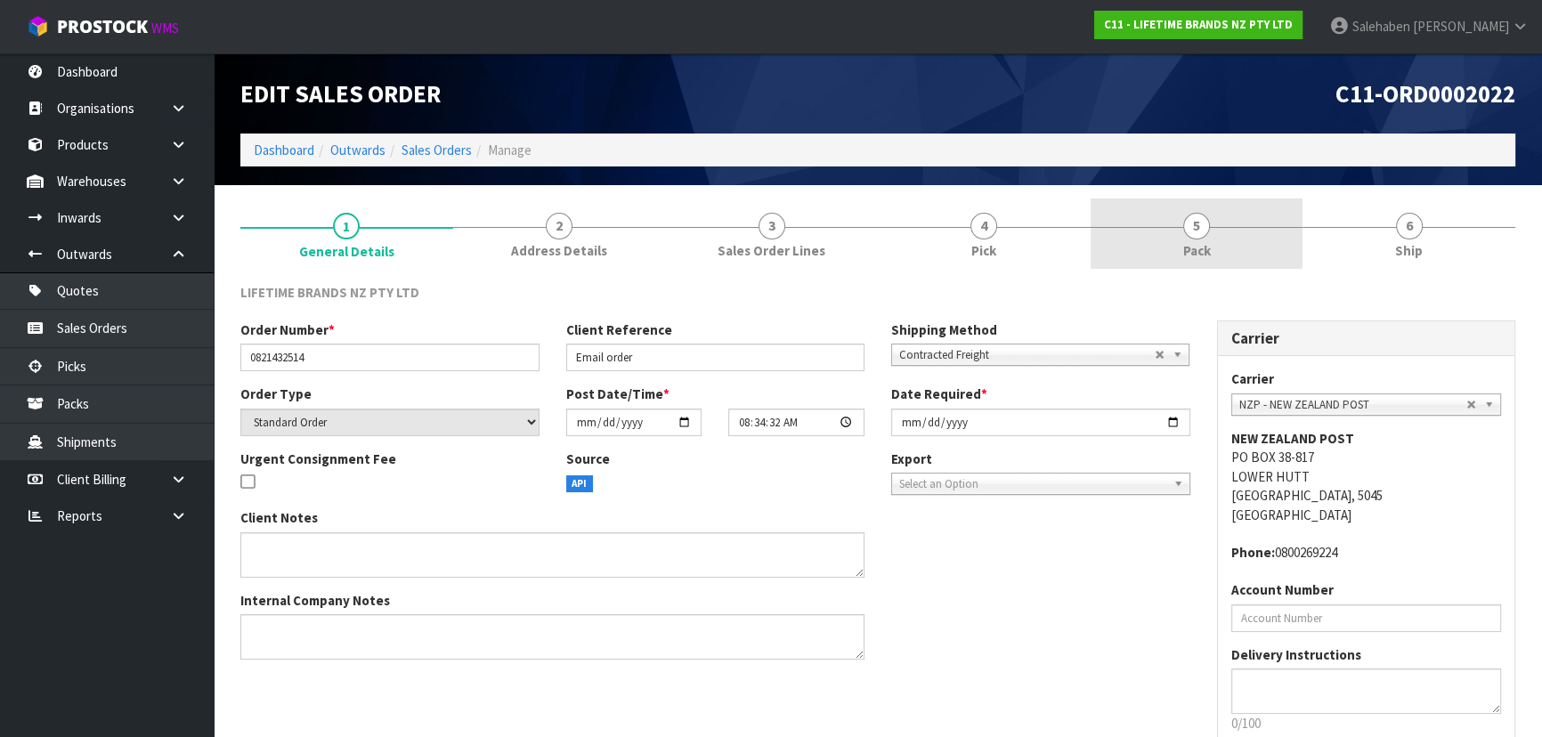
click at [1209, 249] on span "Pack" at bounding box center [1197, 250] width 28 height 19
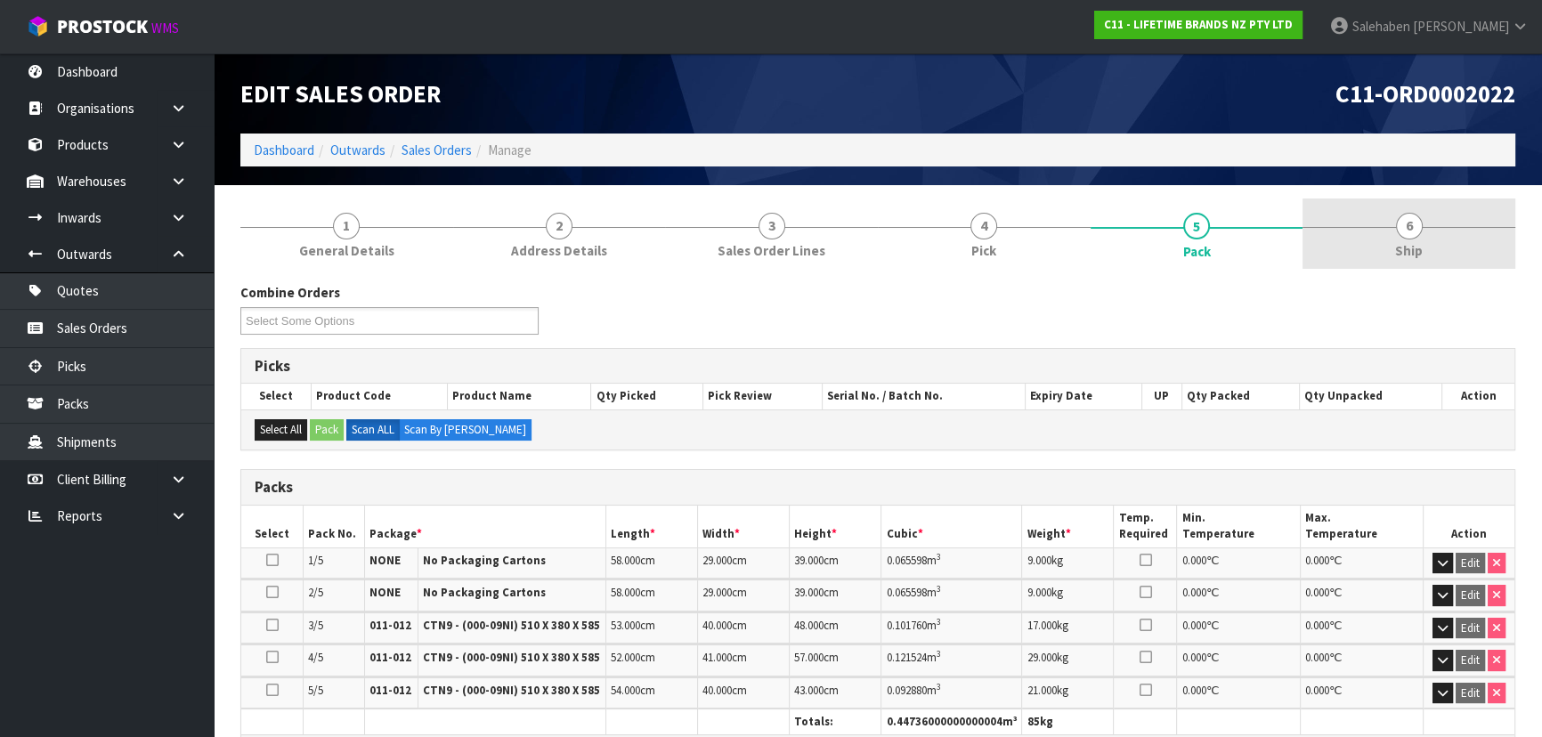
click at [1396, 241] on span "Ship" at bounding box center [1409, 250] width 28 height 19
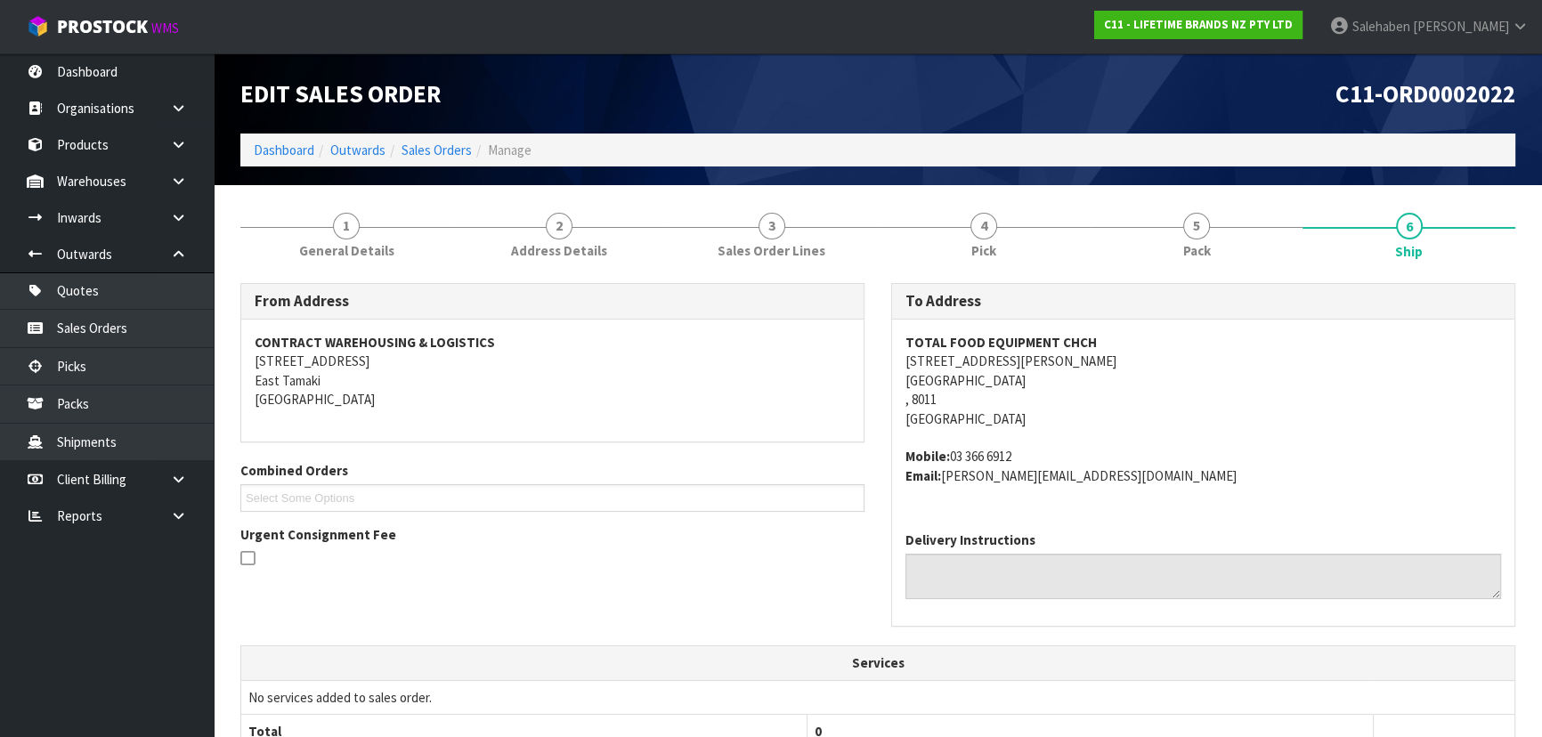
click at [1165, 435] on span "TOTAL FOOD EQUIPMENT CHCH [STREET_ADDRESS][PERSON_NAME] Mobile: [PHONE_NUMBER] …" at bounding box center [1203, 409] width 596 height 152
click at [1148, 223] on link "5 Pack" at bounding box center [1196, 234] width 213 height 70
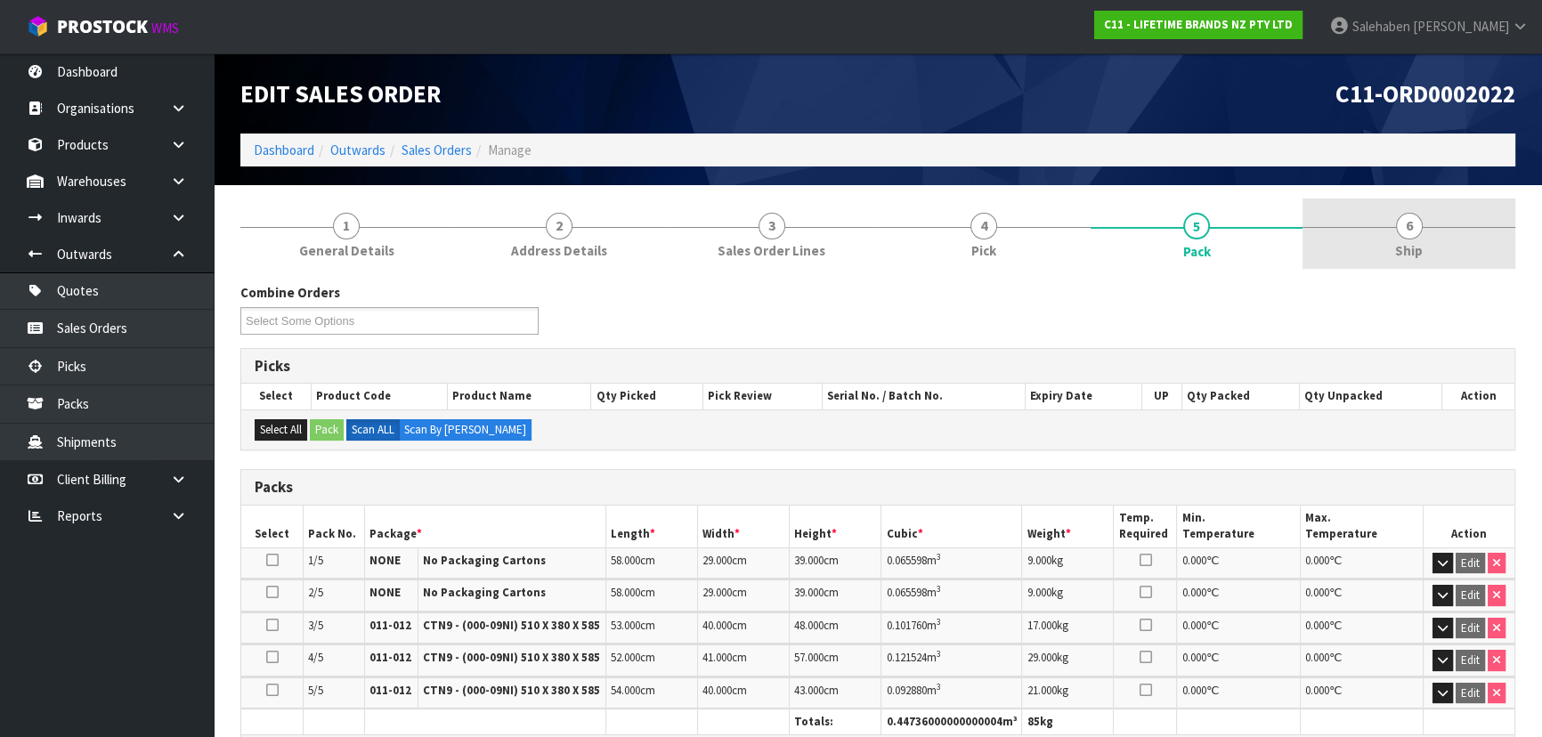
click at [1446, 203] on link "6 Ship" at bounding box center [1408, 234] width 213 height 70
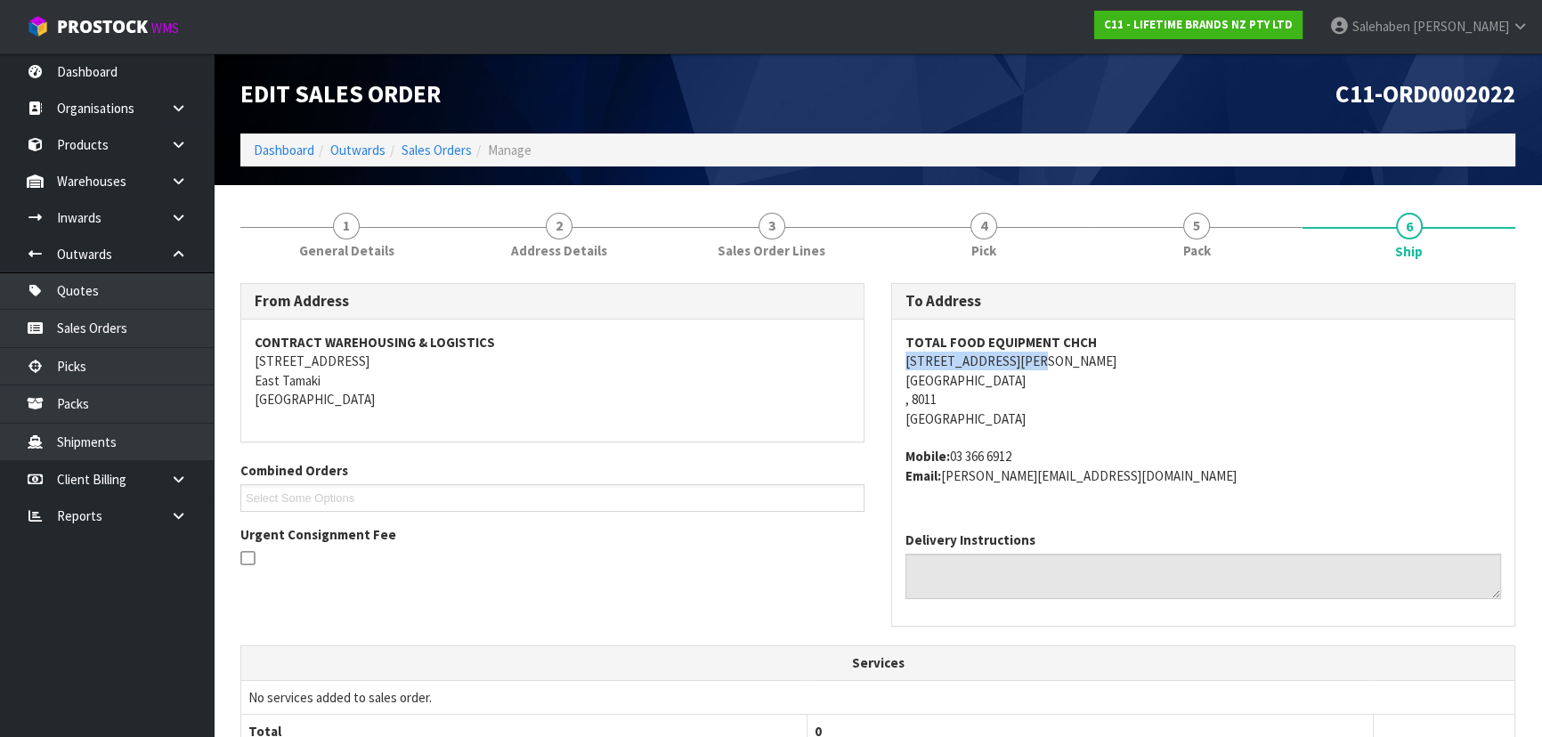
drag, startPoint x: 896, startPoint y: 363, endPoint x: 1079, endPoint y: 355, distance: 182.7
click at [1079, 355] on div "TOTAL FOOD EQUIPMENT CHCH [STREET_ADDRESS][PERSON_NAME] Mobile: [PHONE_NUMBER] …" at bounding box center [1203, 419] width 622 height 198
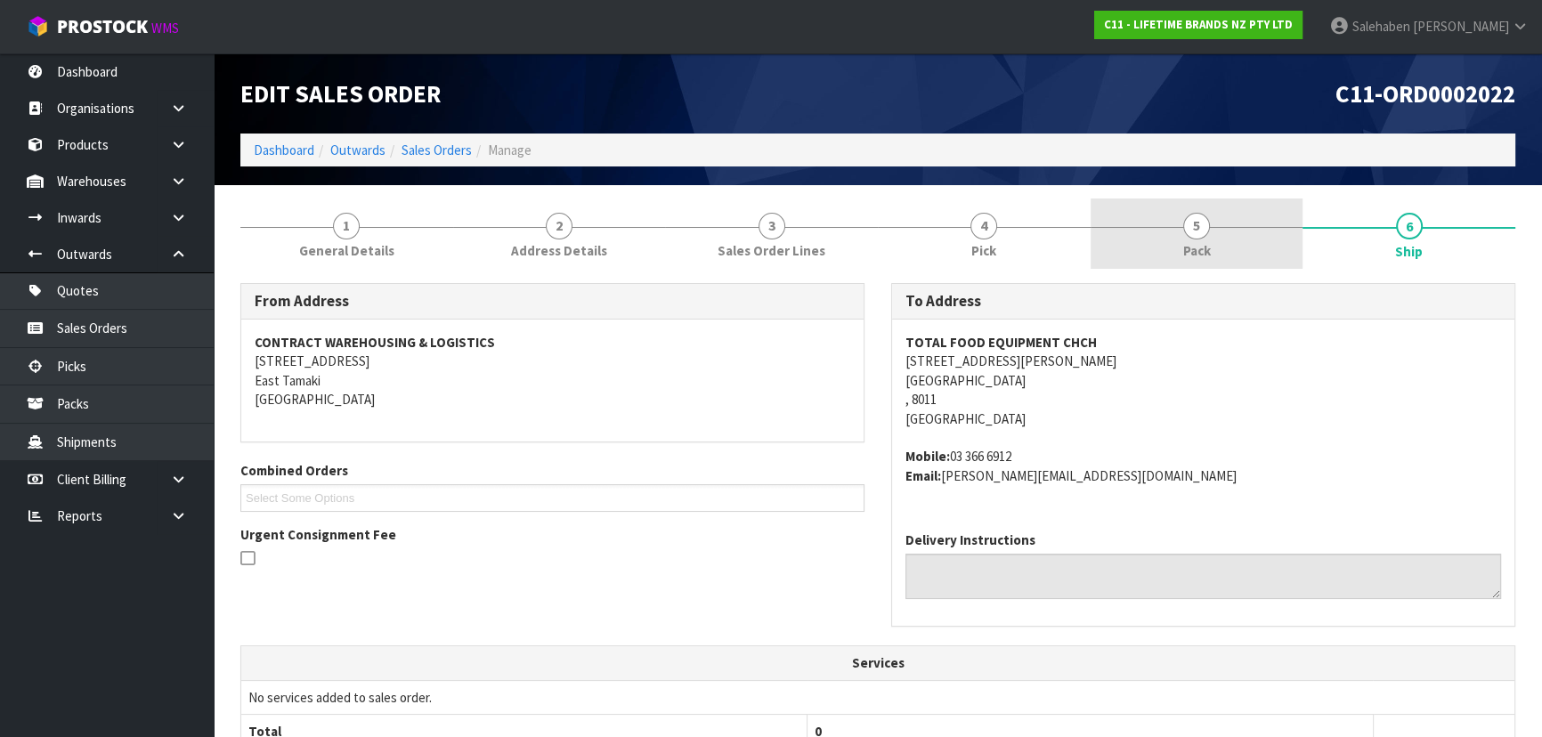
click at [1193, 241] on span "Pack" at bounding box center [1197, 250] width 28 height 19
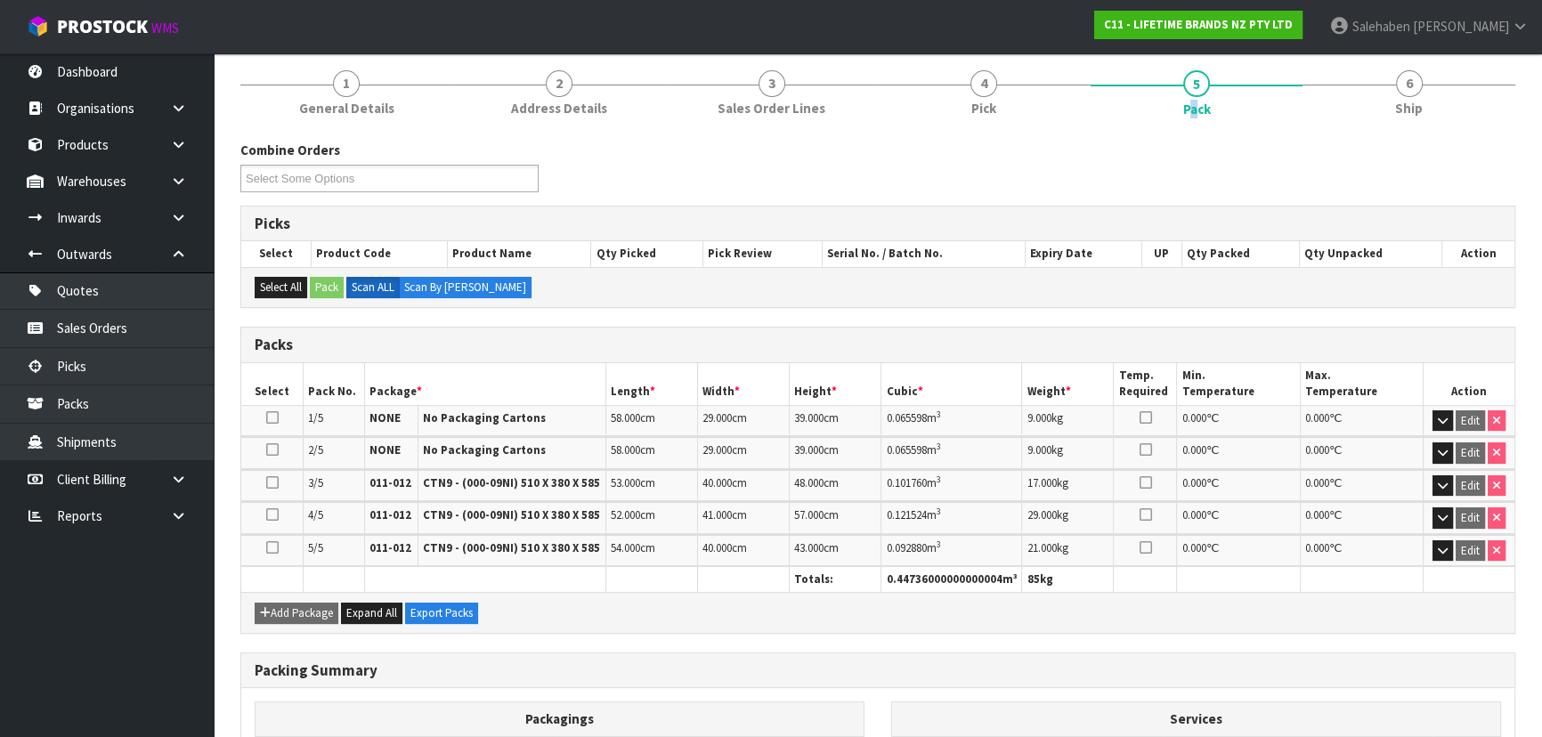
scroll to position [161, 0]
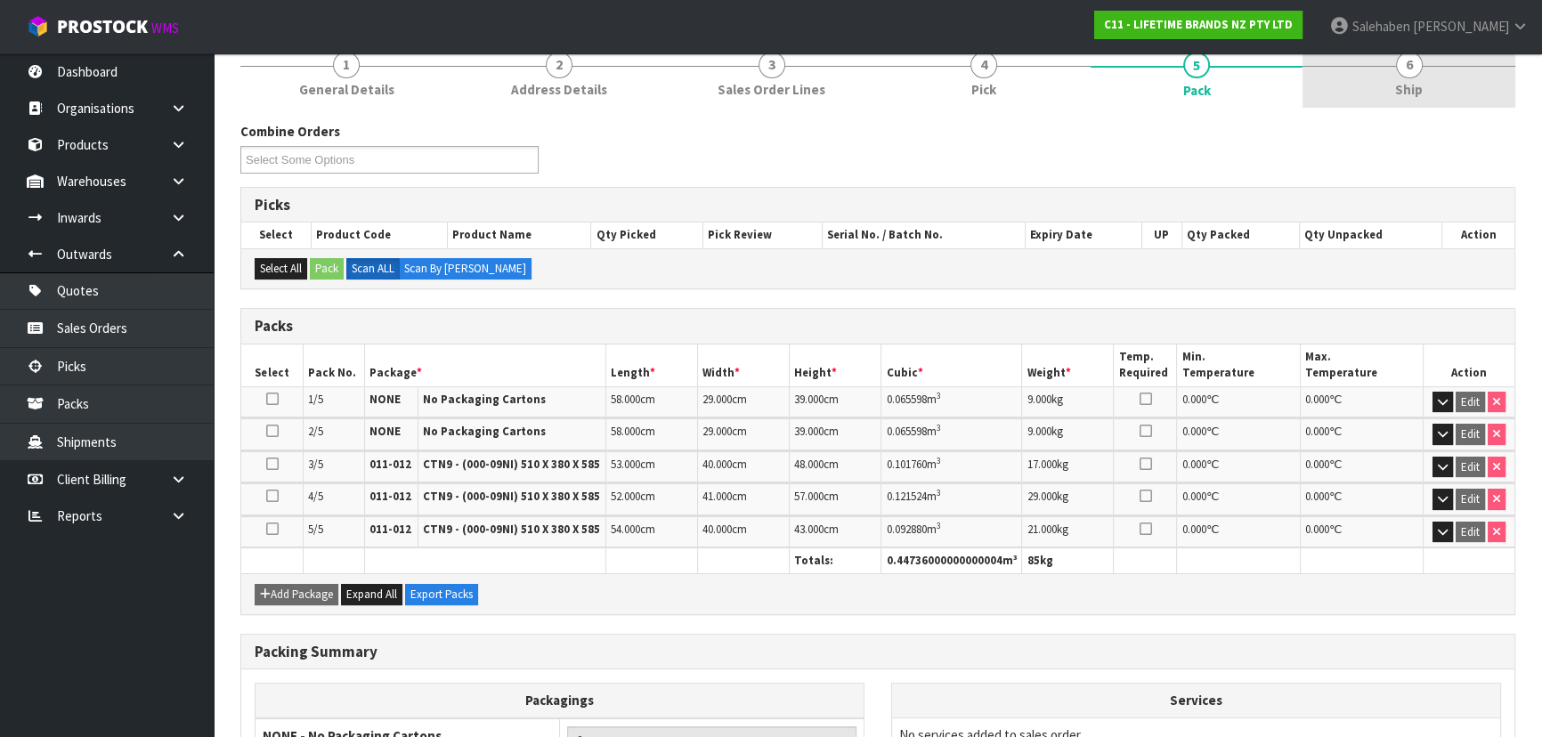
drag, startPoint x: 1375, startPoint y: 79, endPoint x: 1345, endPoint y: 96, distance: 34.7
click at [1375, 79] on link "6 Ship" at bounding box center [1408, 72] width 213 height 70
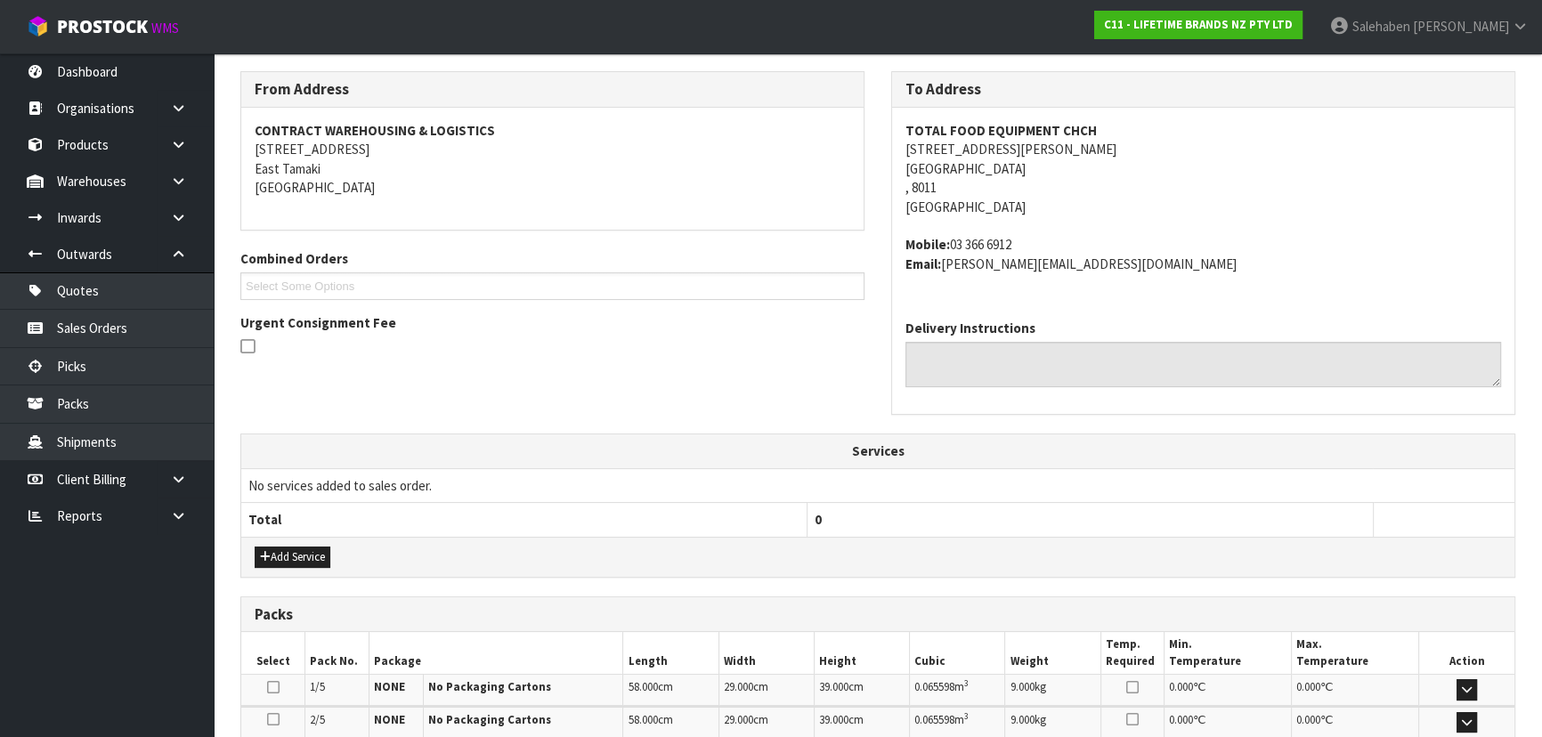
scroll to position [538, 0]
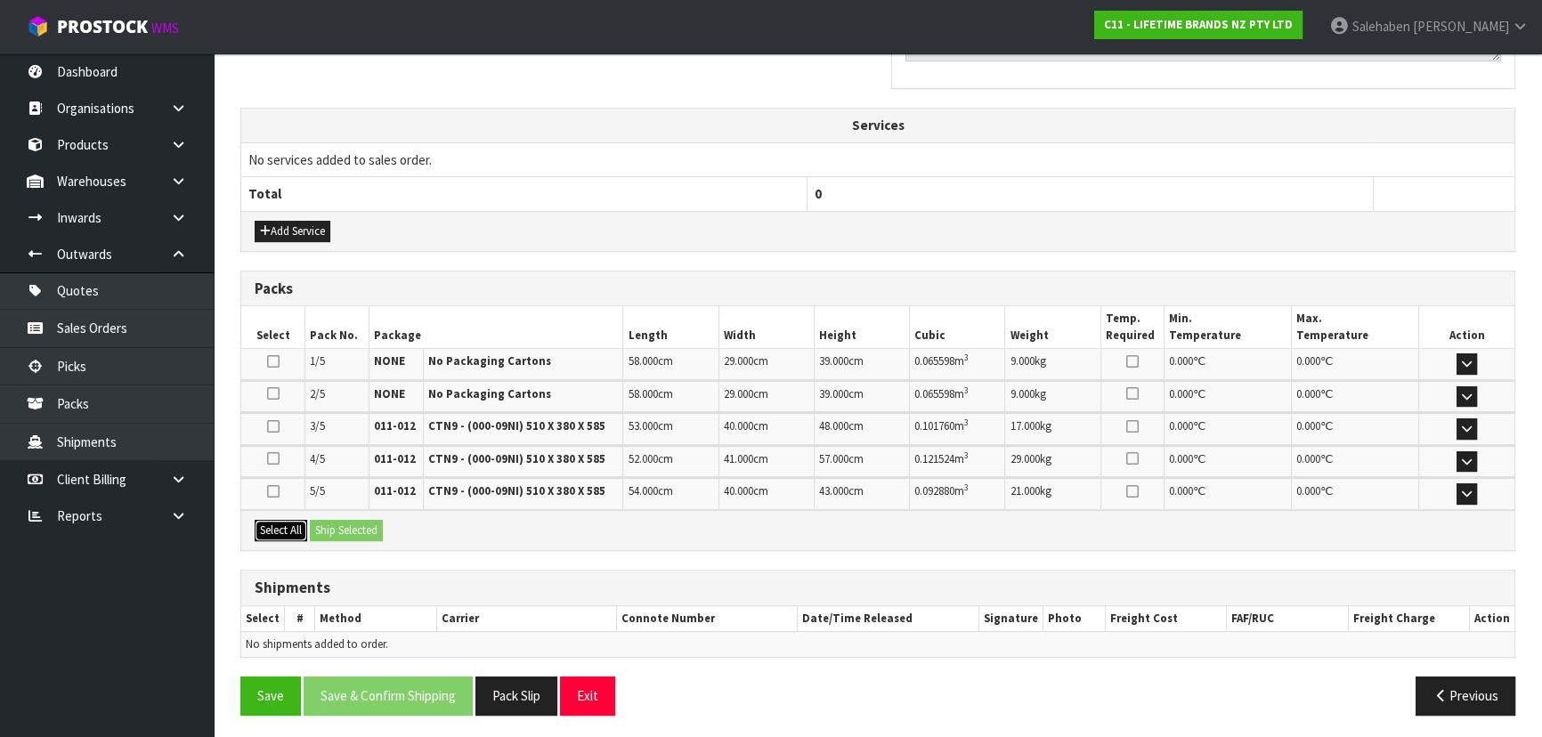
drag, startPoint x: 288, startPoint y: 523, endPoint x: 371, endPoint y: 523, distance: 82.8
click at [290, 523] on button "Select All" at bounding box center [281, 530] width 53 height 21
click at [372, 523] on button "Ship Selected" at bounding box center [346, 530] width 73 height 21
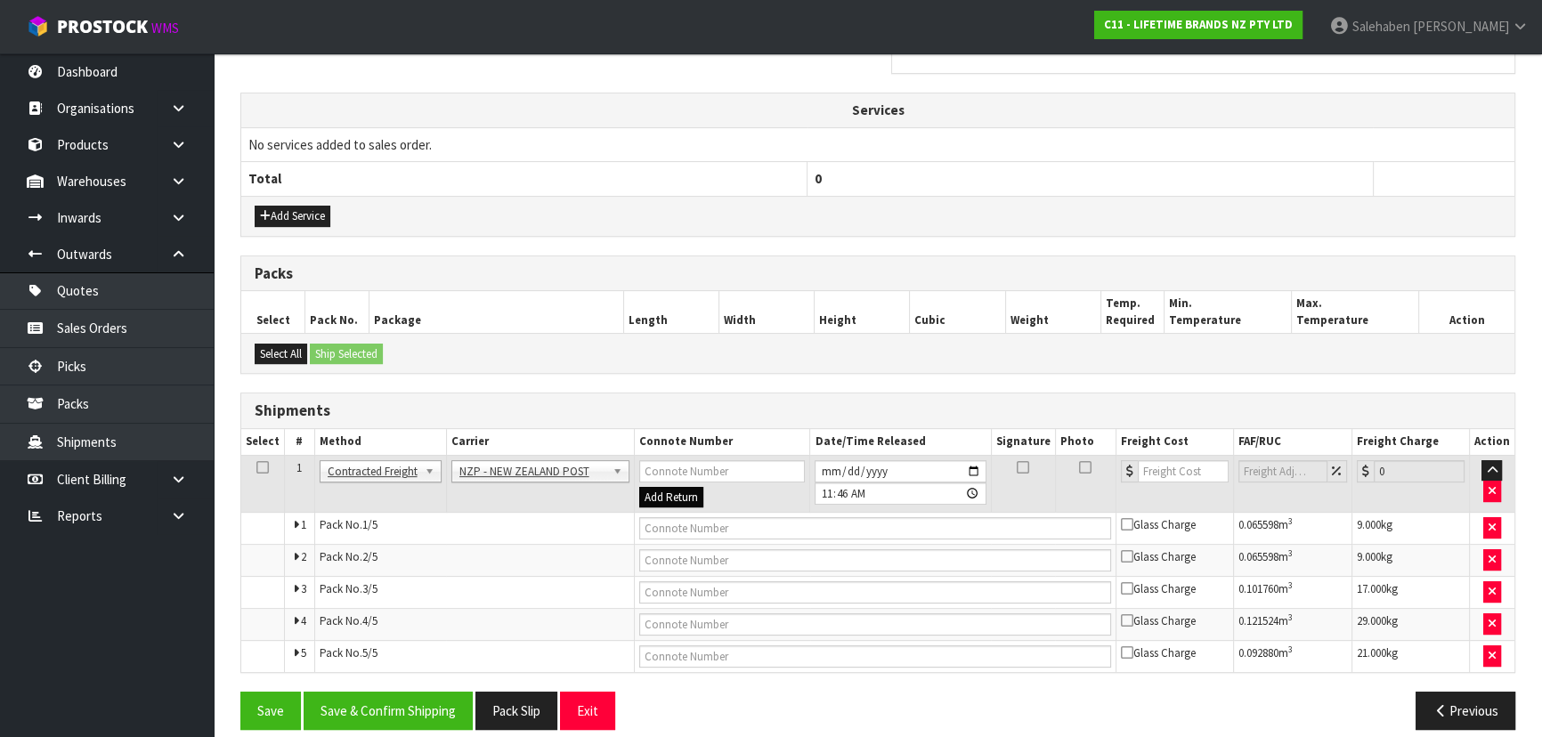
scroll to position [569, 0]
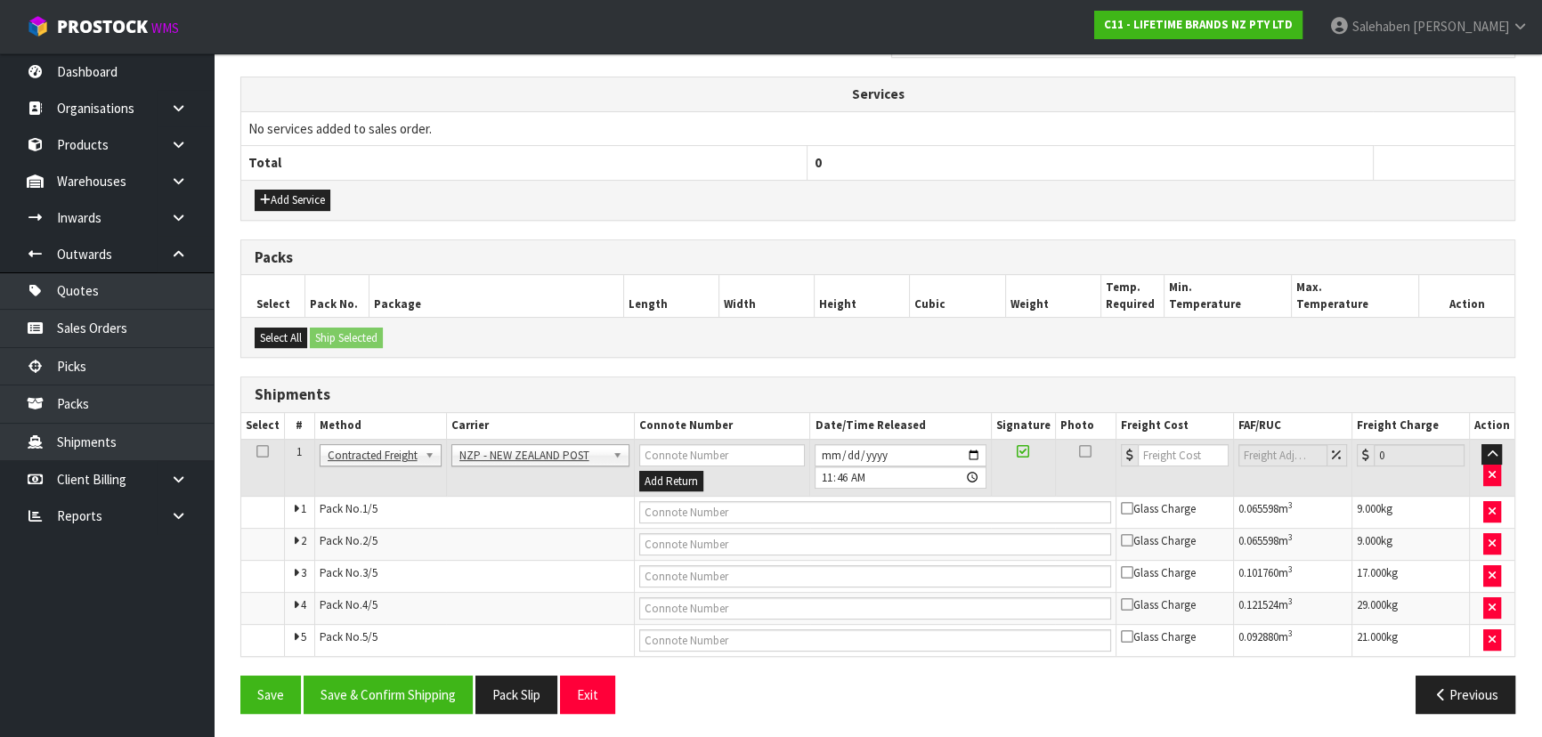
drag, startPoint x: 531, startPoint y: 451, endPoint x: 531, endPoint y: 482, distance: 30.3
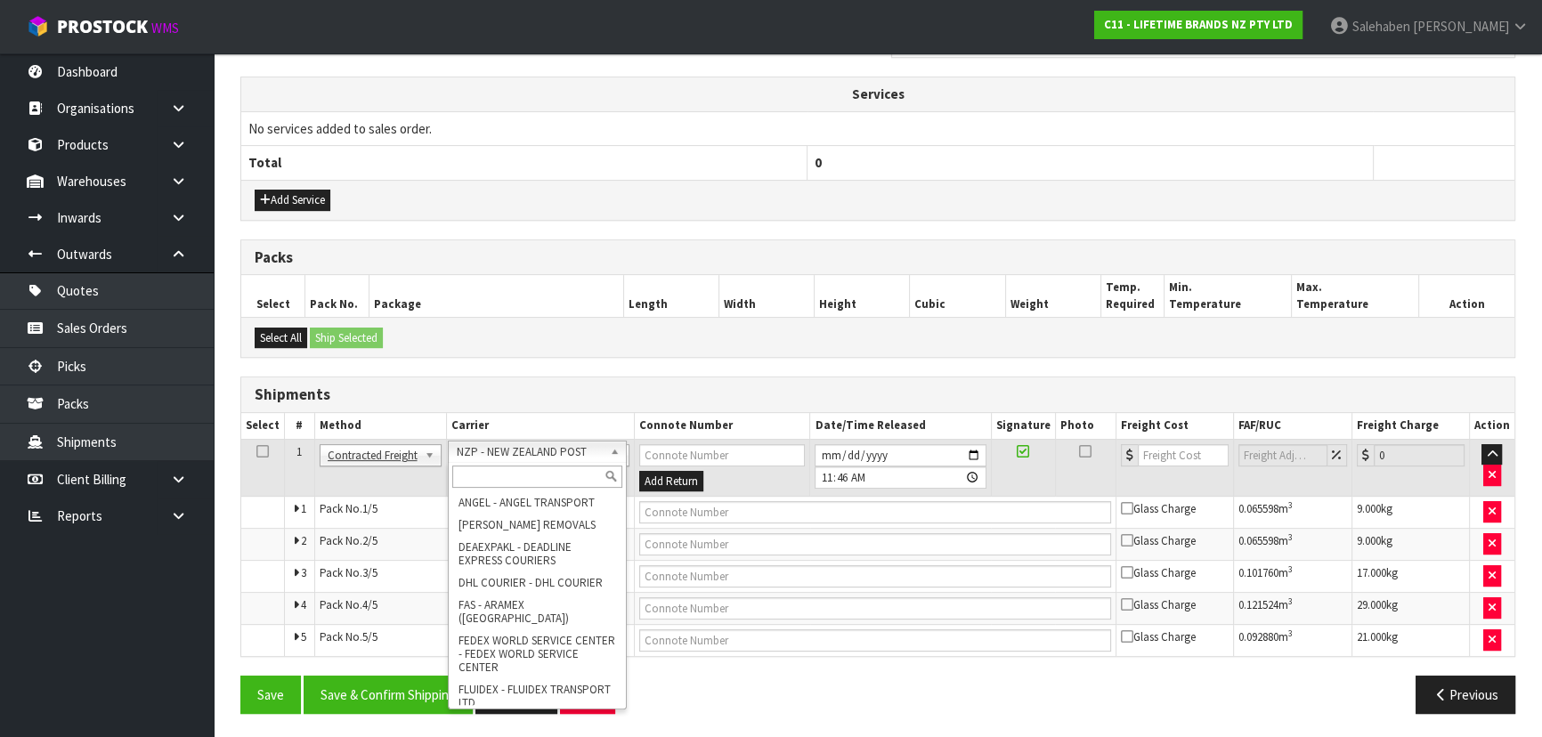
click at [523, 482] on input "text" at bounding box center [537, 477] width 170 height 22
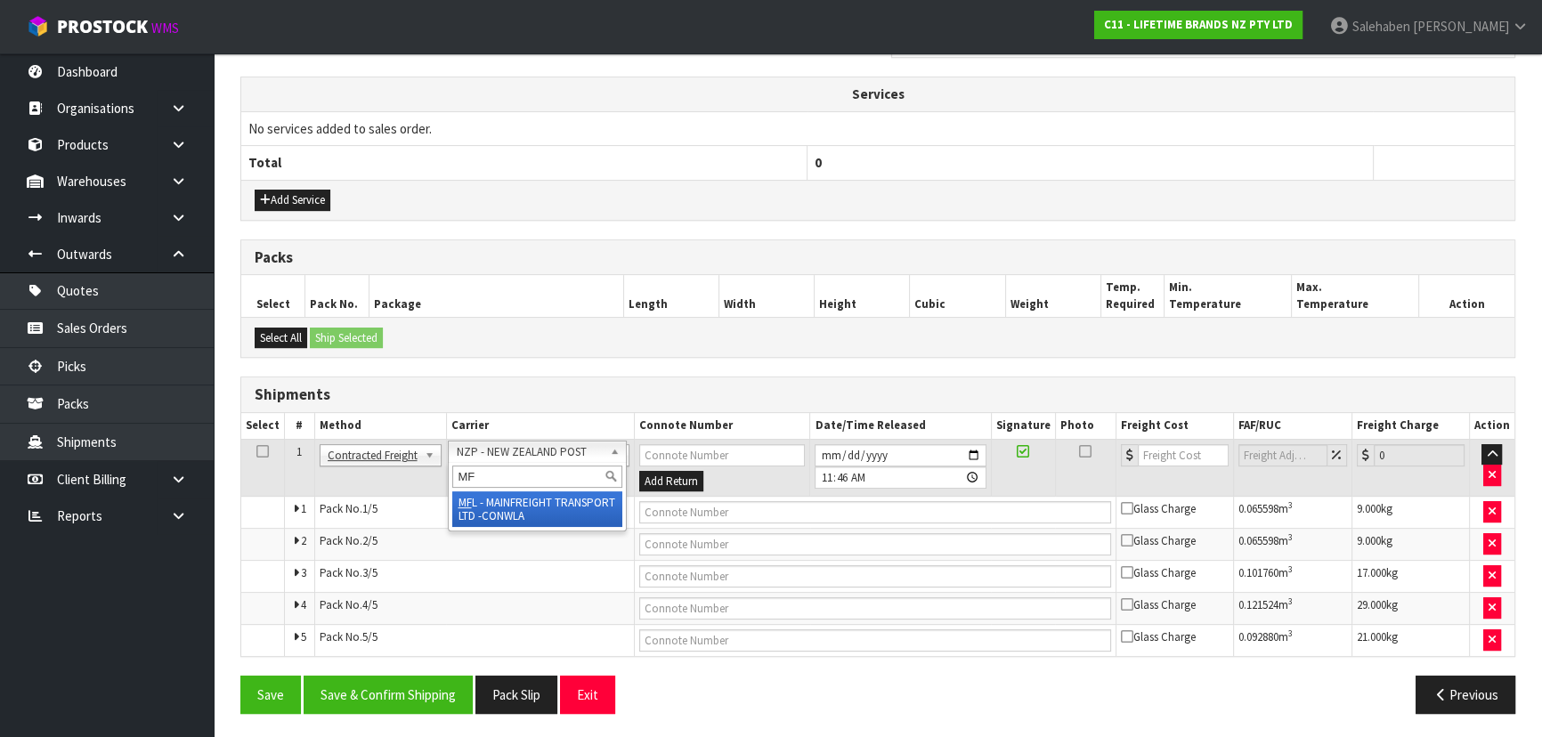
type input "MF"
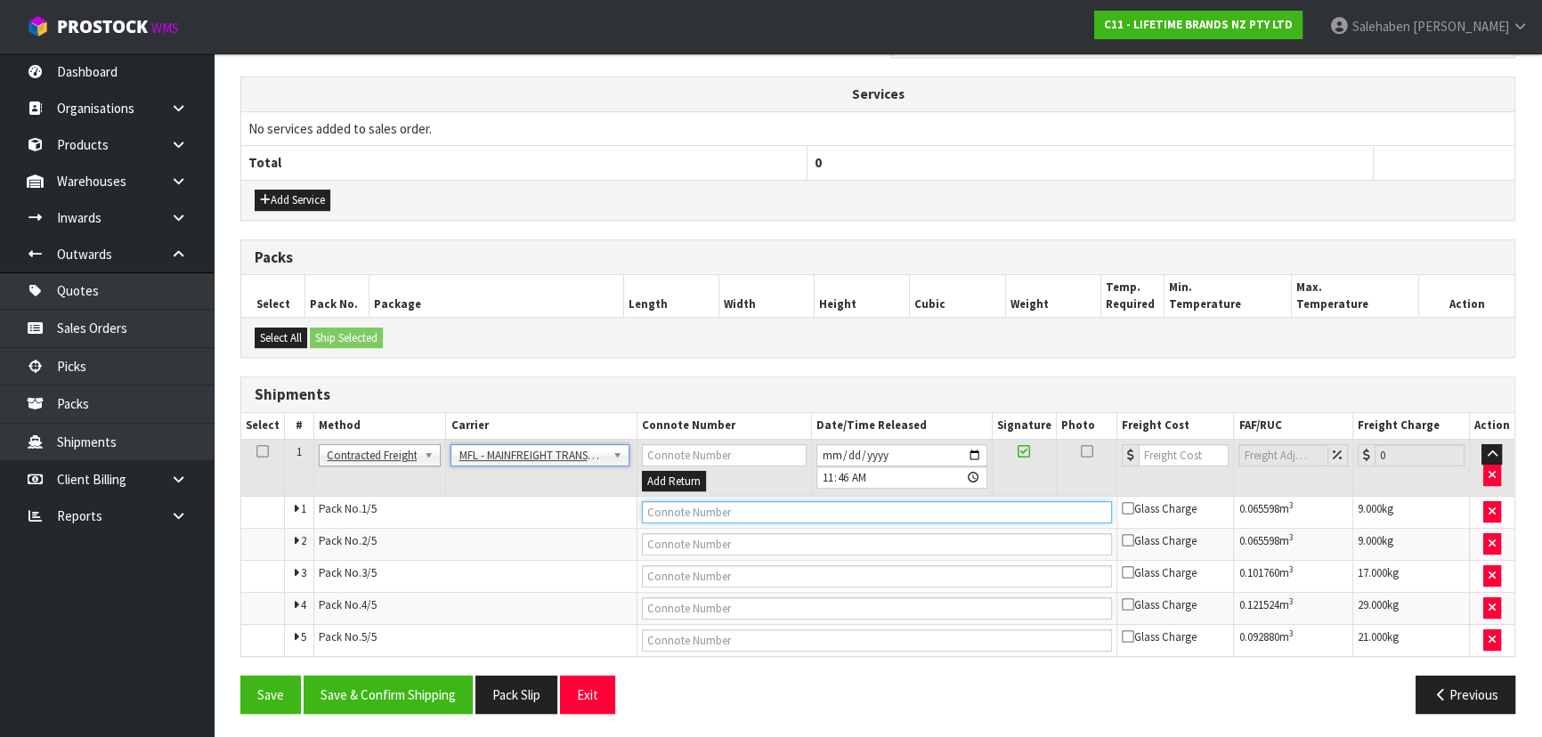
click at [695, 518] on input "text" at bounding box center [877, 512] width 471 height 22
paste input "FWM58909922"
type input "FWM58909922"
click at [1153, 450] on input "number" at bounding box center [1184, 455] width 90 height 22
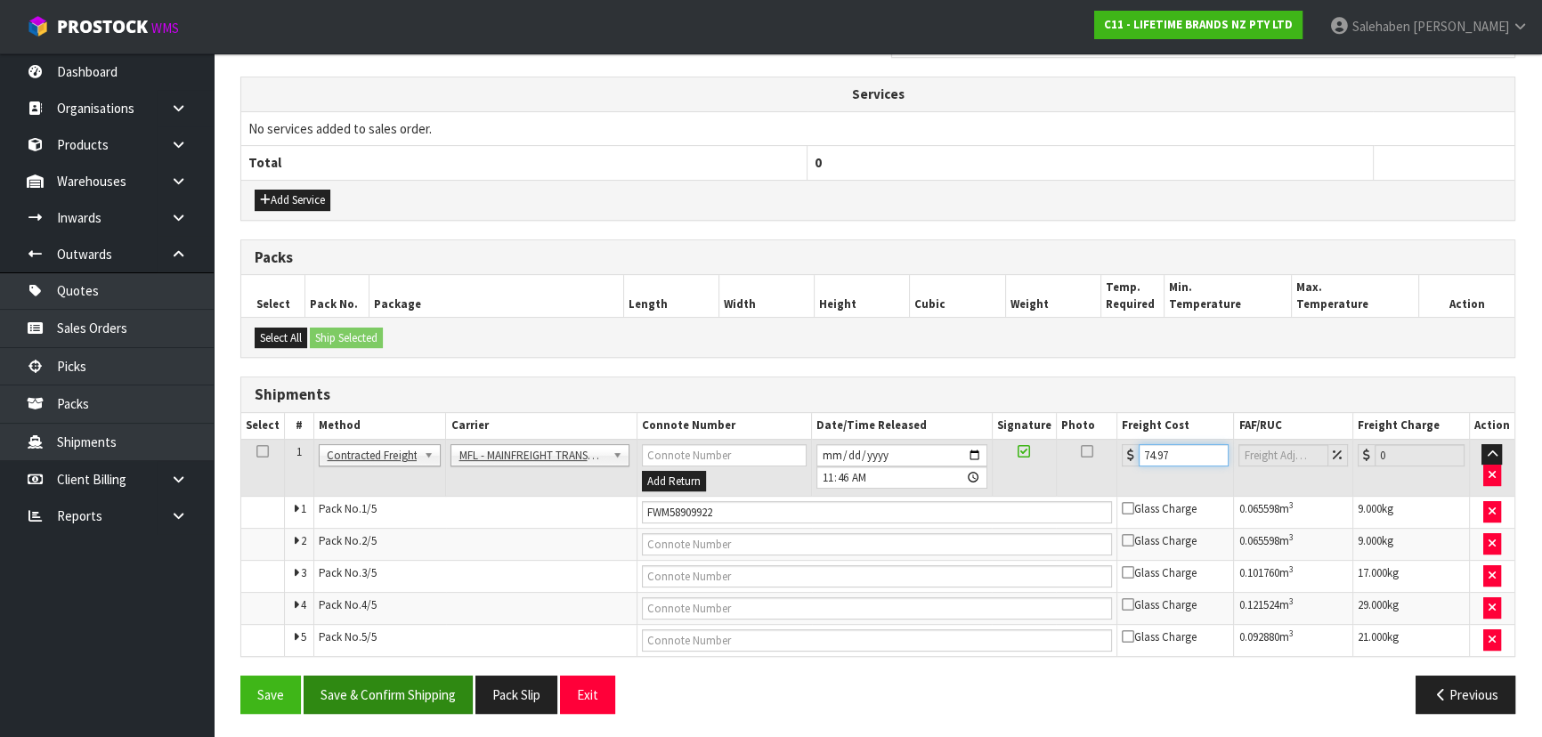
type input "74.97"
click at [409, 694] on button "Save & Confirm Shipping" at bounding box center [388, 695] width 169 height 38
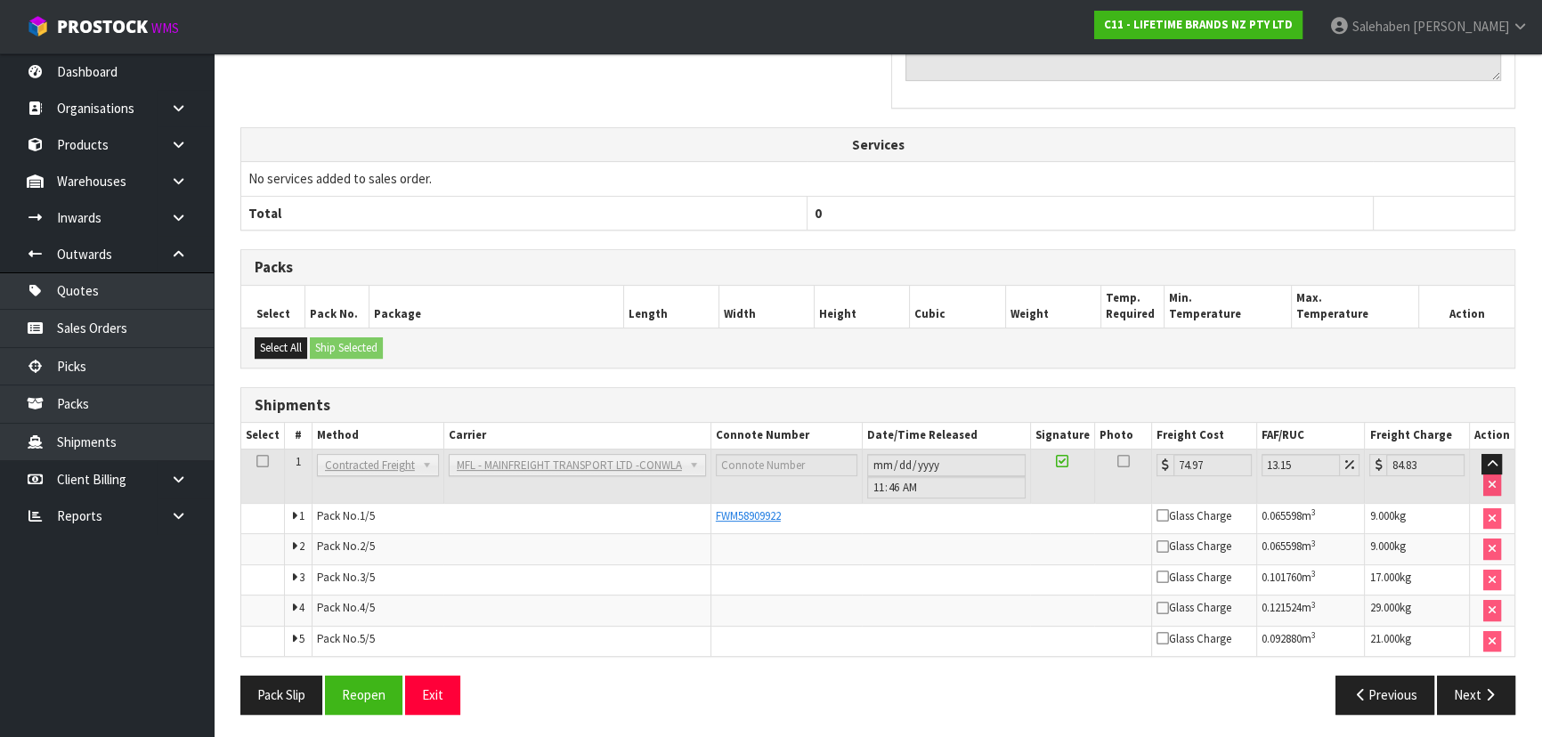
scroll to position [17, 0]
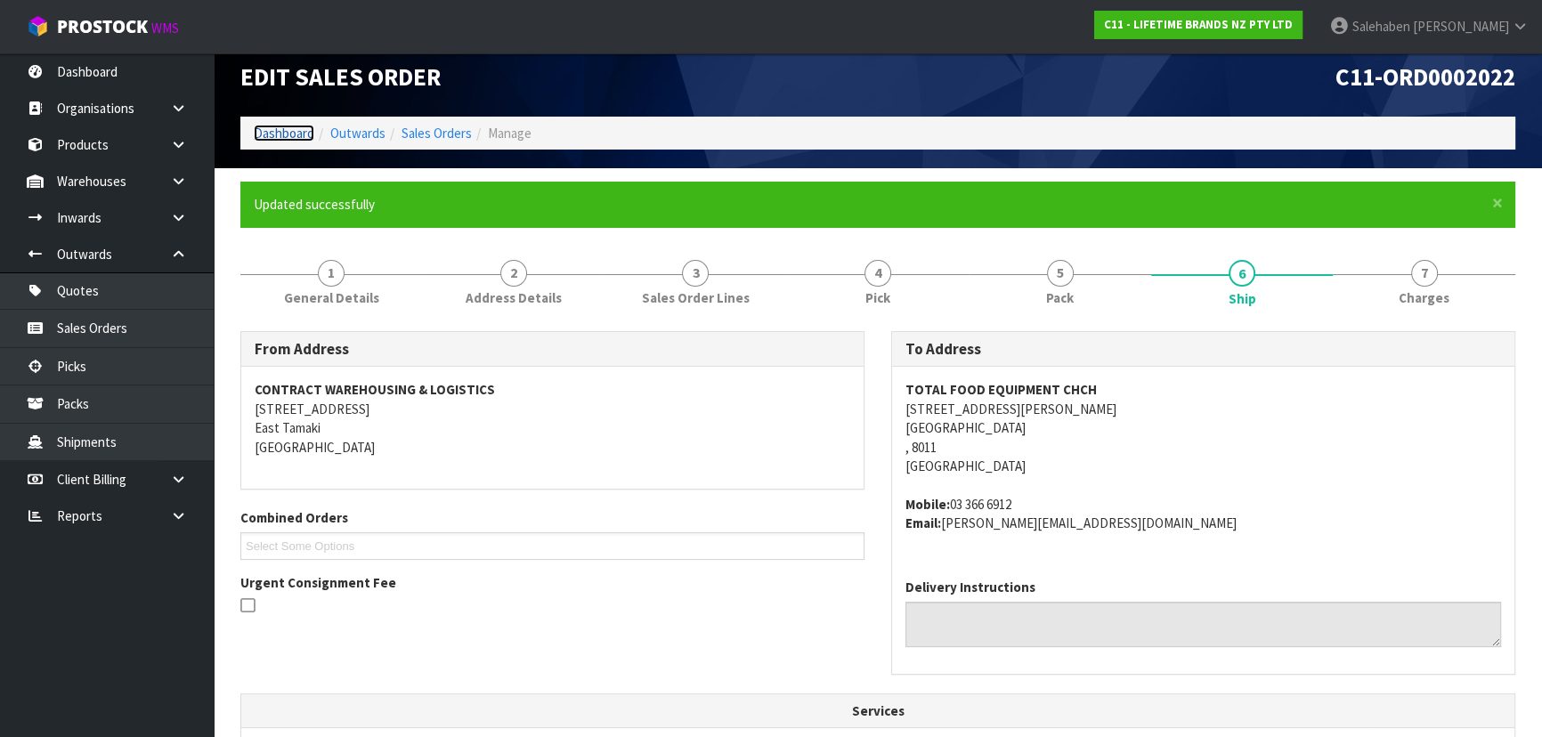
click at [296, 125] on link "Dashboard" at bounding box center [284, 133] width 61 height 17
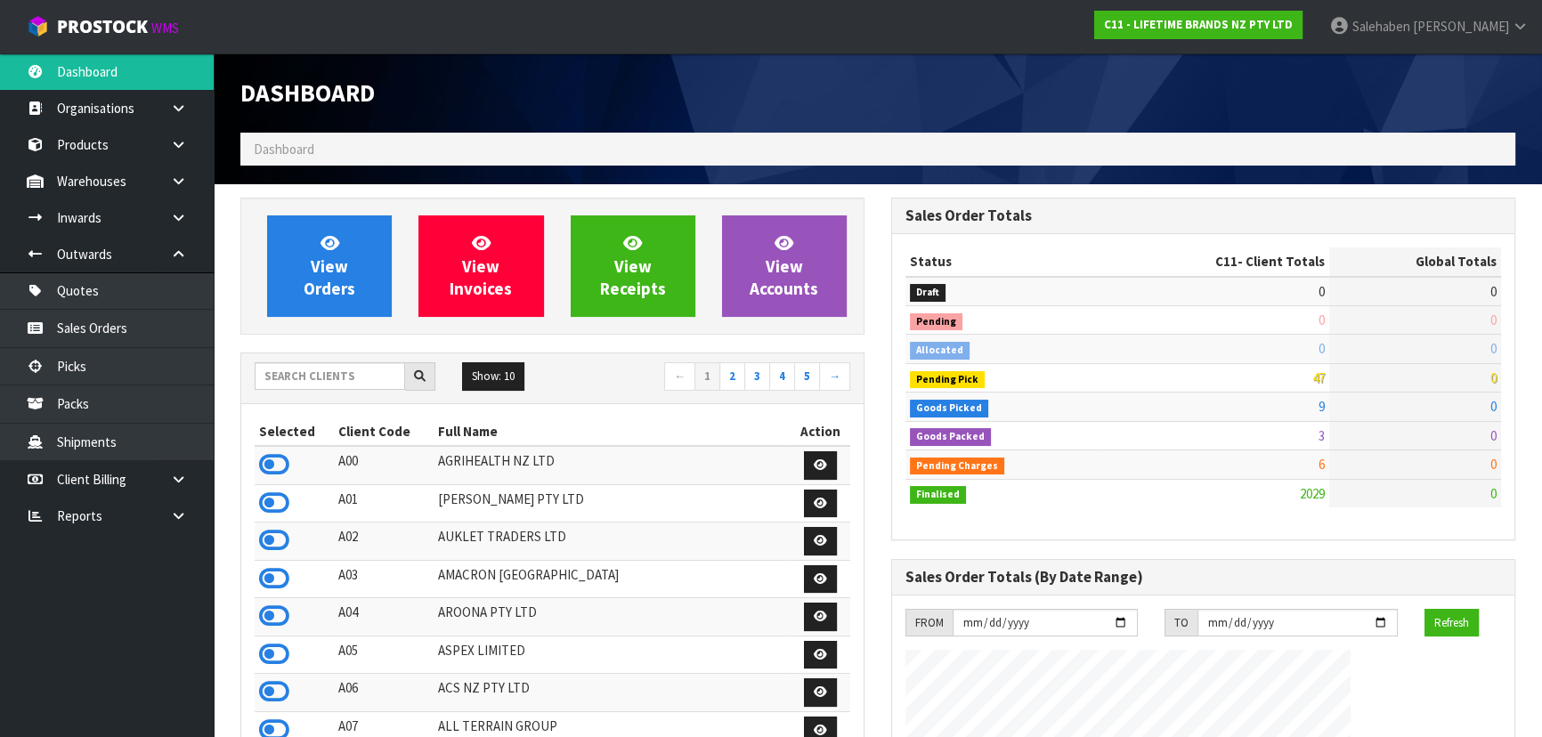
scroll to position [1346, 650]
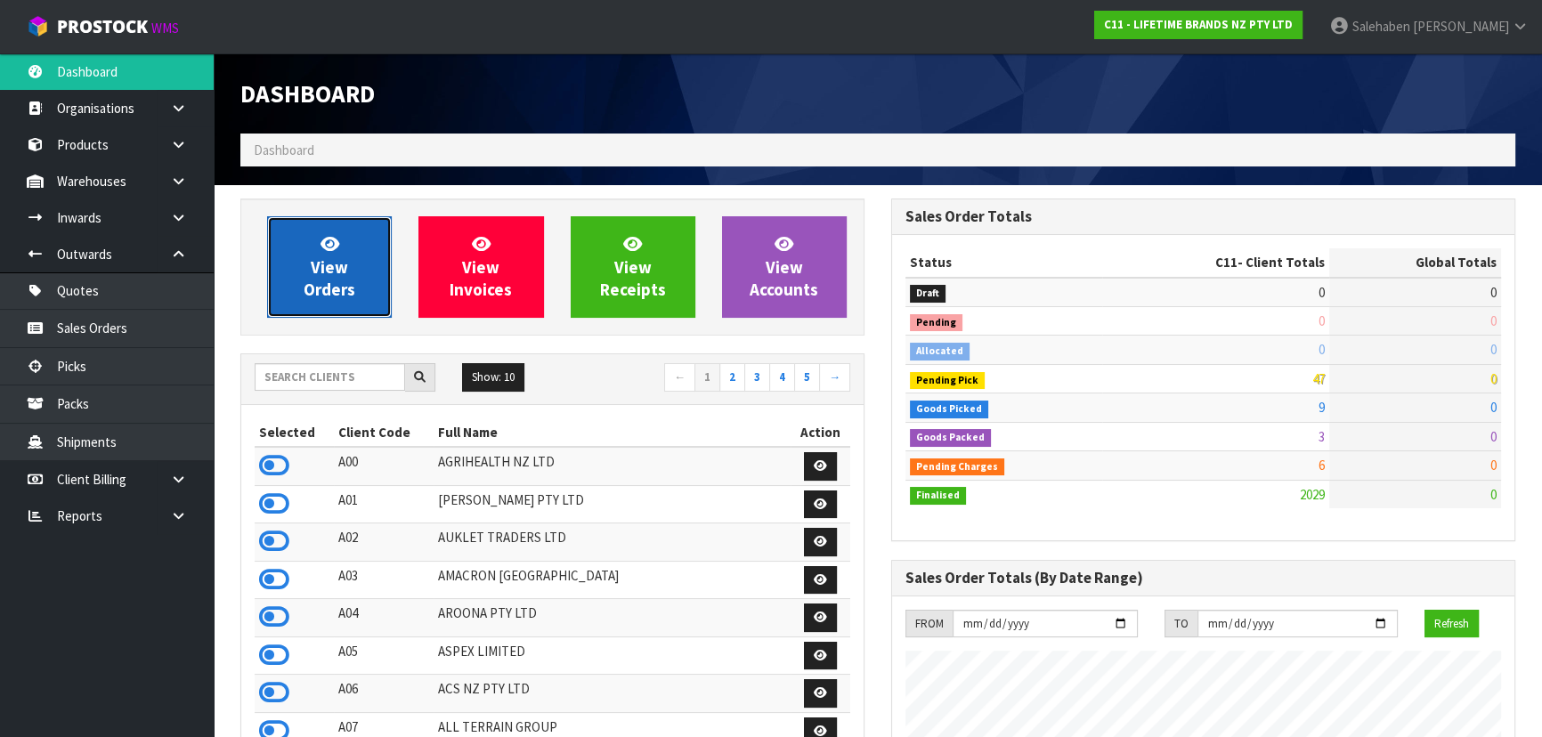
click at [359, 300] on link "View Orders" at bounding box center [329, 266] width 125 height 101
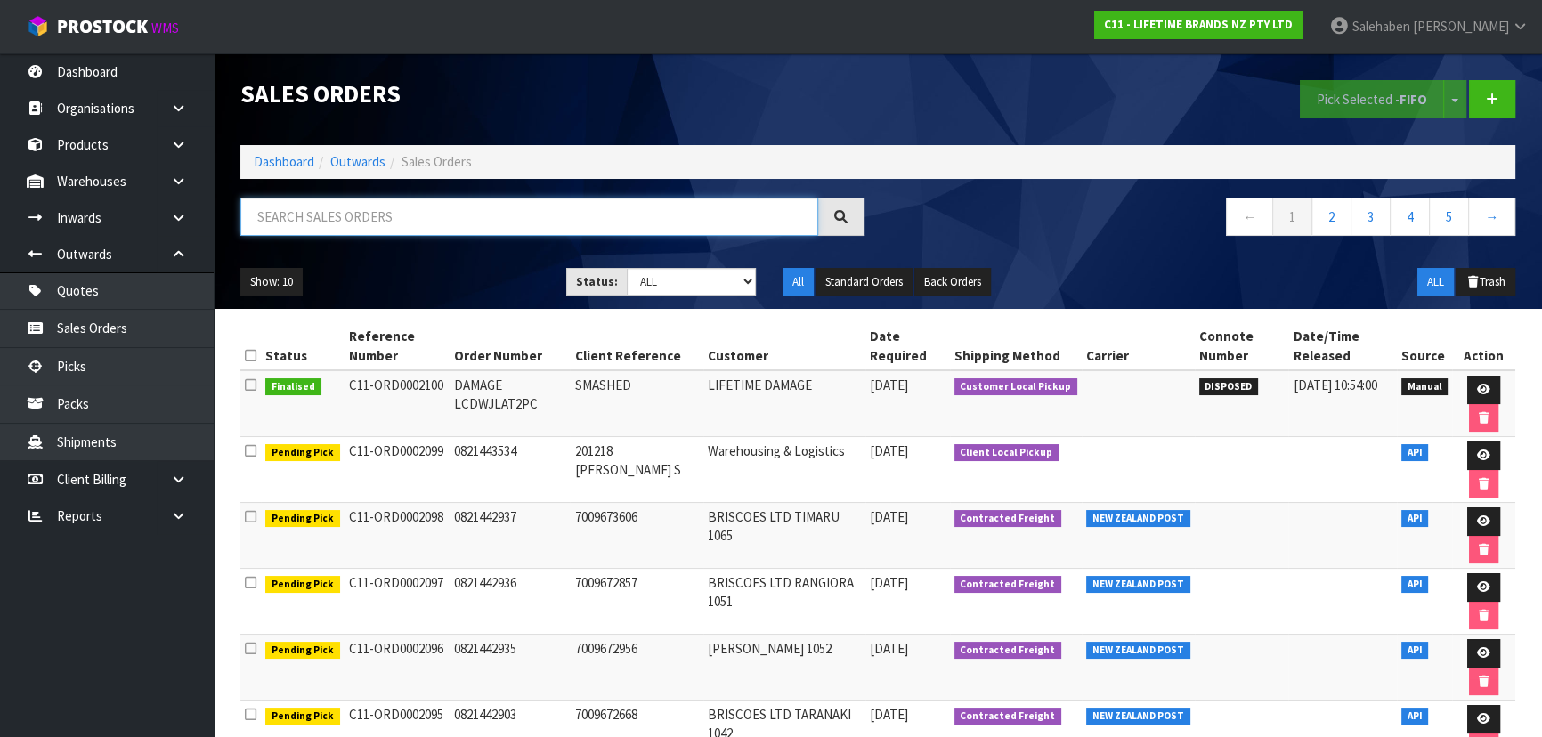
click at [409, 209] on input "text" at bounding box center [529, 217] width 578 height 38
type input "2023"
click at [407, 268] on ul "Show: 10 5 10 25 50" at bounding box center [389, 282] width 299 height 28
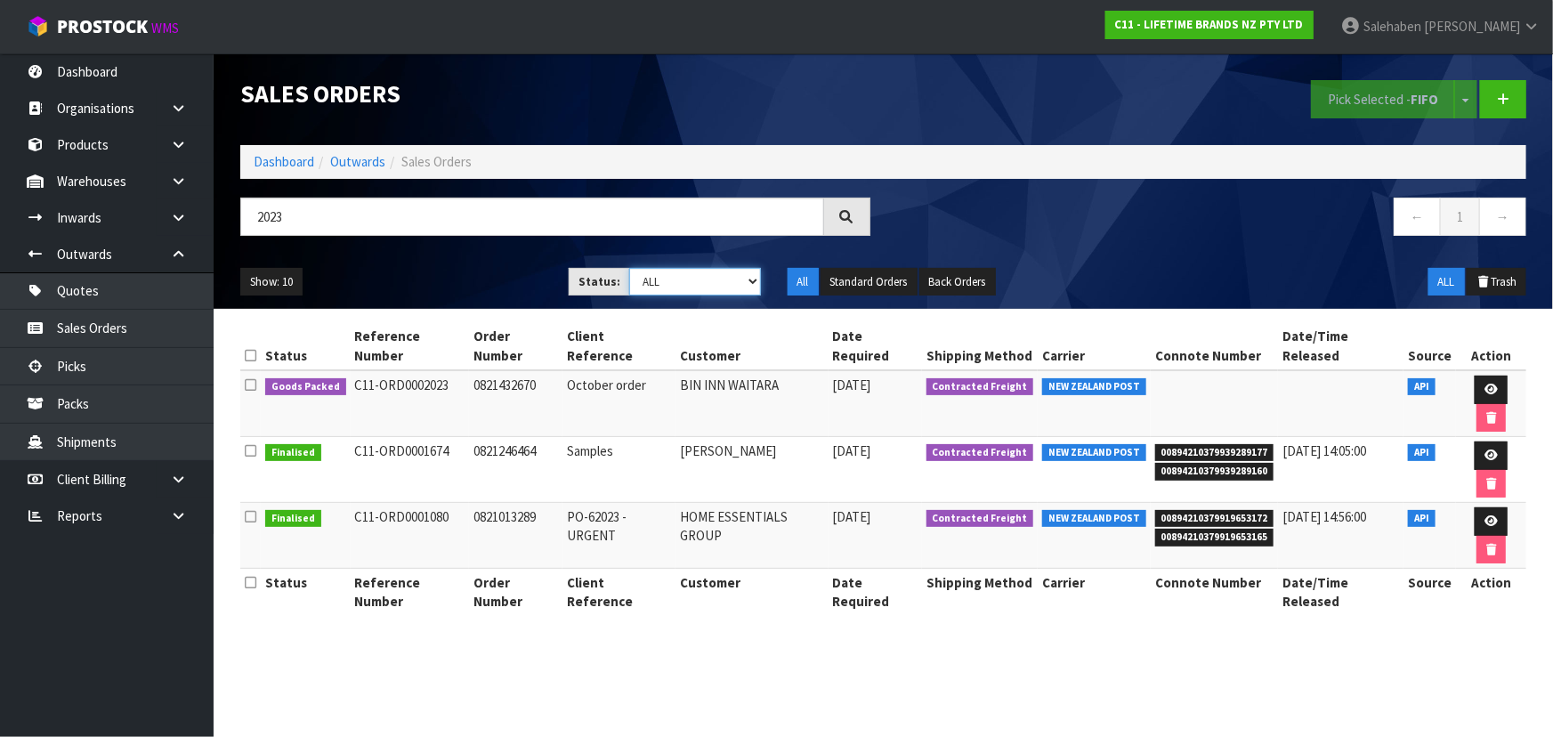
click at [653, 283] on select "Draft Pending Allocated Pending Pick Goods Picked Goods Packed Pending Charges …" at bounding box center [695, 282] width 132 height 28
select select "string:5"
click at [629, 268] on select "Draft Pending Allocated Pending Pick Goods Picked Goods Packed Pending Charges …" at bounding box center [695, 282] width 132 height 28
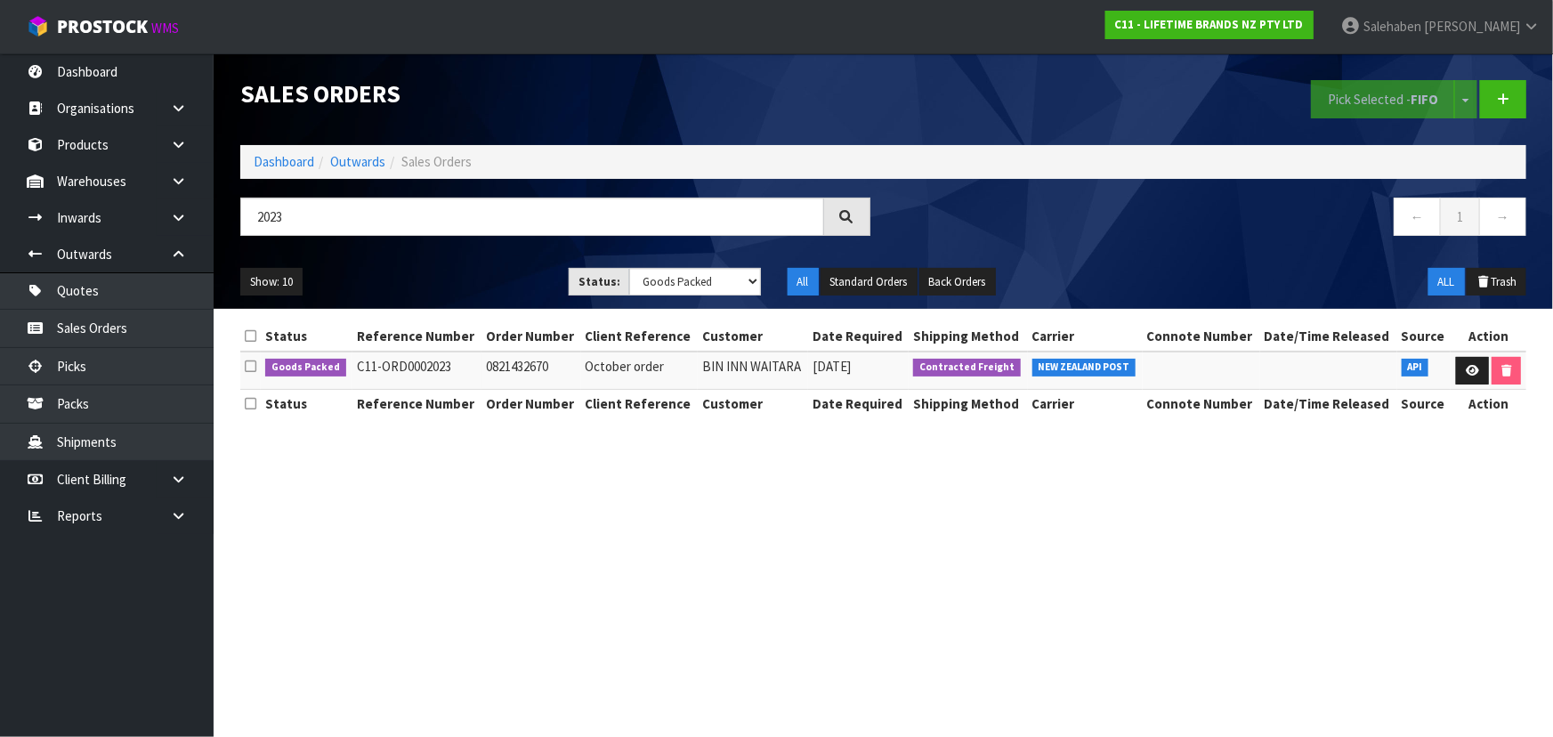
click at [515, 280] on ul "Show: 10 5 10 25 50" at bounding box center [391, 282] width 302 height 28
click at [463, 246] on div "2023" at bounding box center [555, 224] width 657 height 52
click at [463, 268] on ul "Show: 10 5 10 25 50" at bounding box center [391, 282] width 302 height 28
click at [1466, 362] on link at bounding box center [1472, 371] width 33 height 28
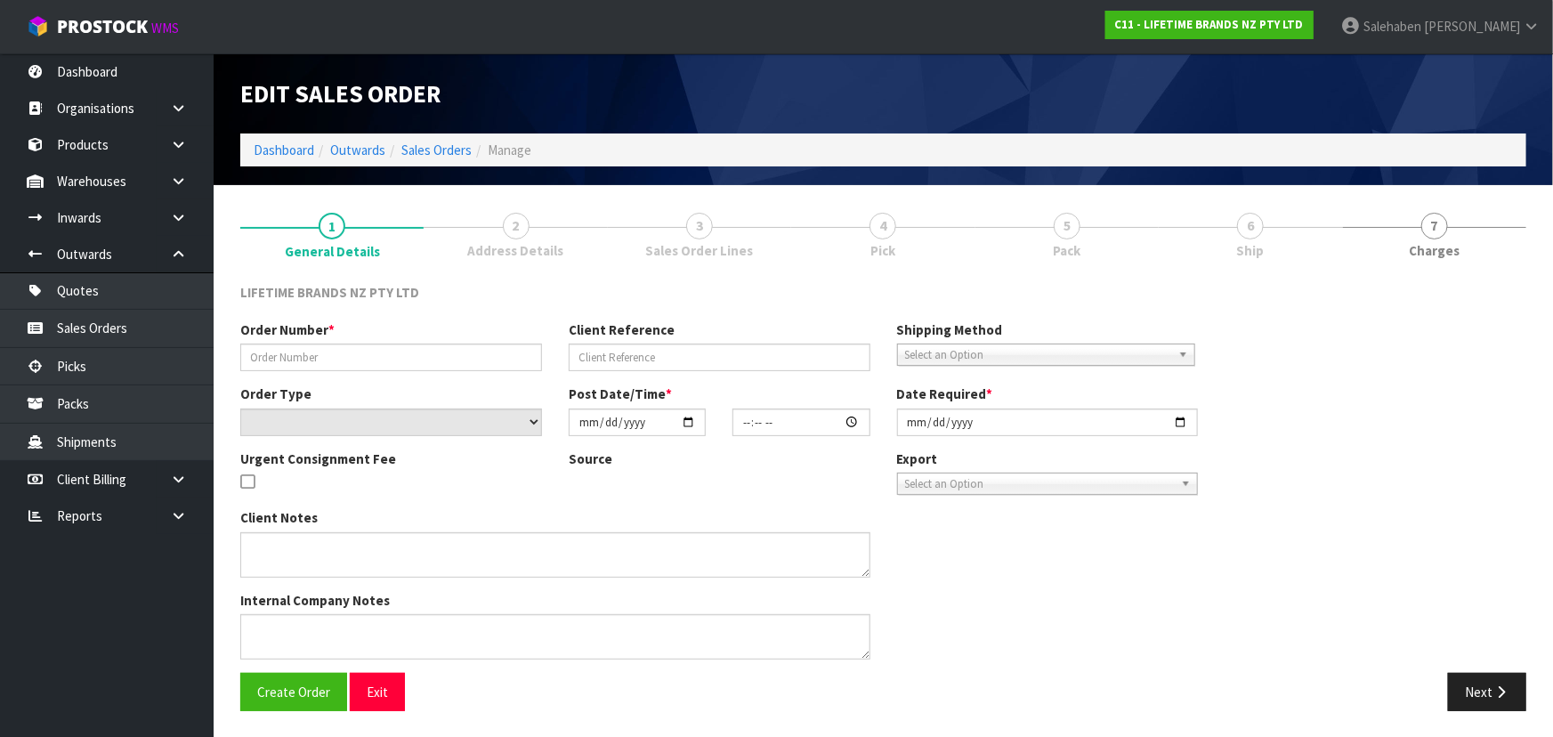
type input "0821432670"
type input "October order"
select select "number:0"
type input "[DATE]"
type input "09:24:23.000"
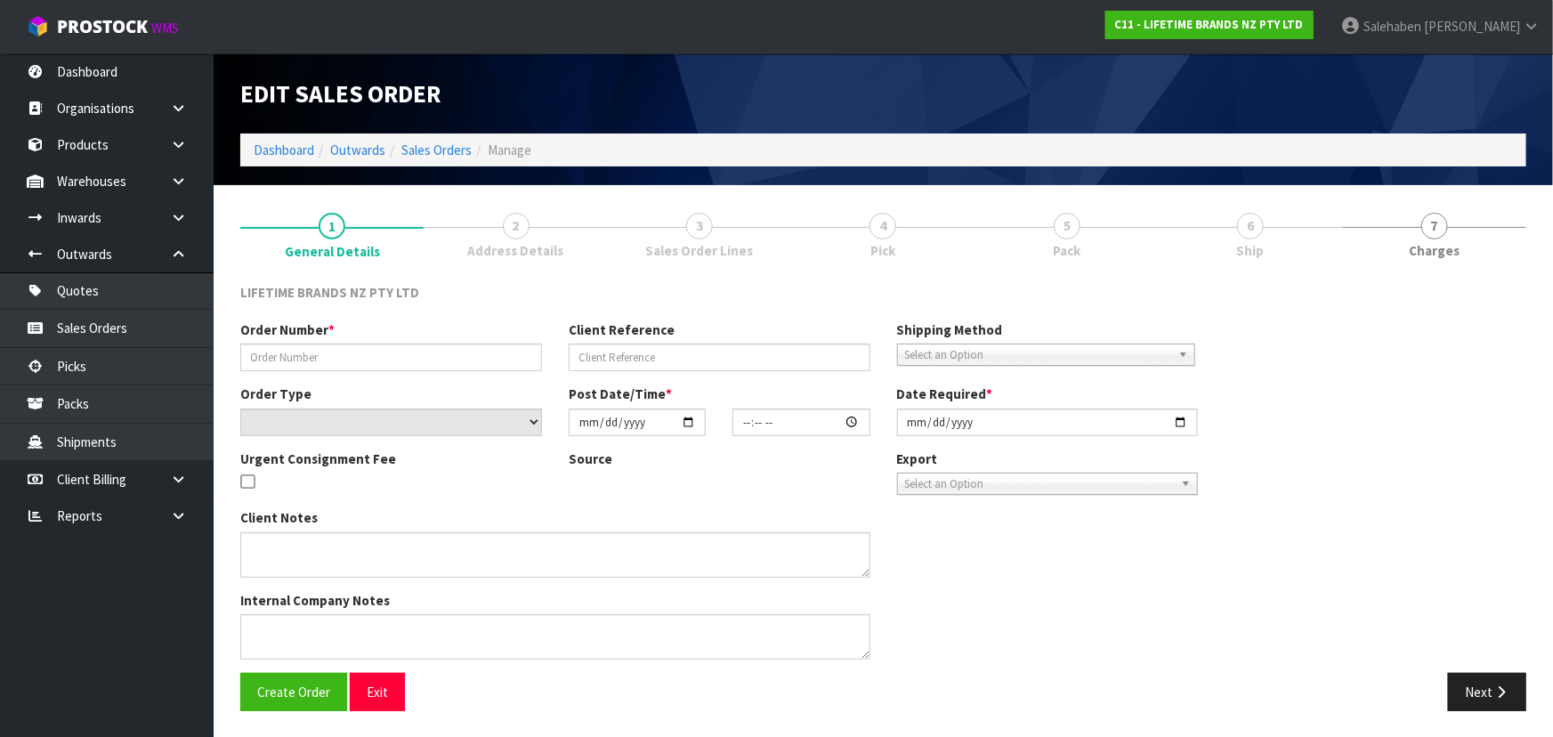
type input "[DATE]"
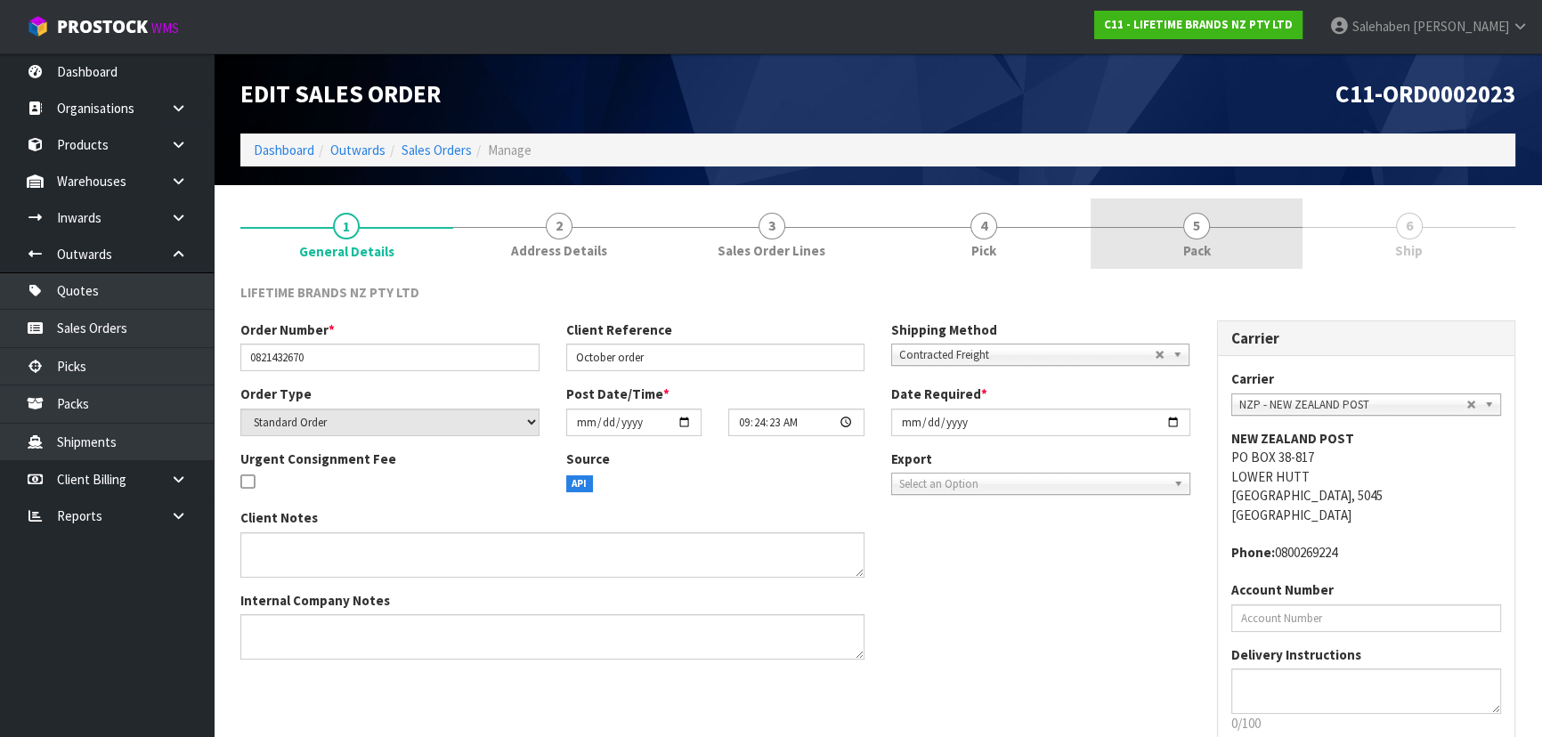
click at [1209, 239] on link "5 Pack" at bounding box center [1196, 234] width 213 height 70
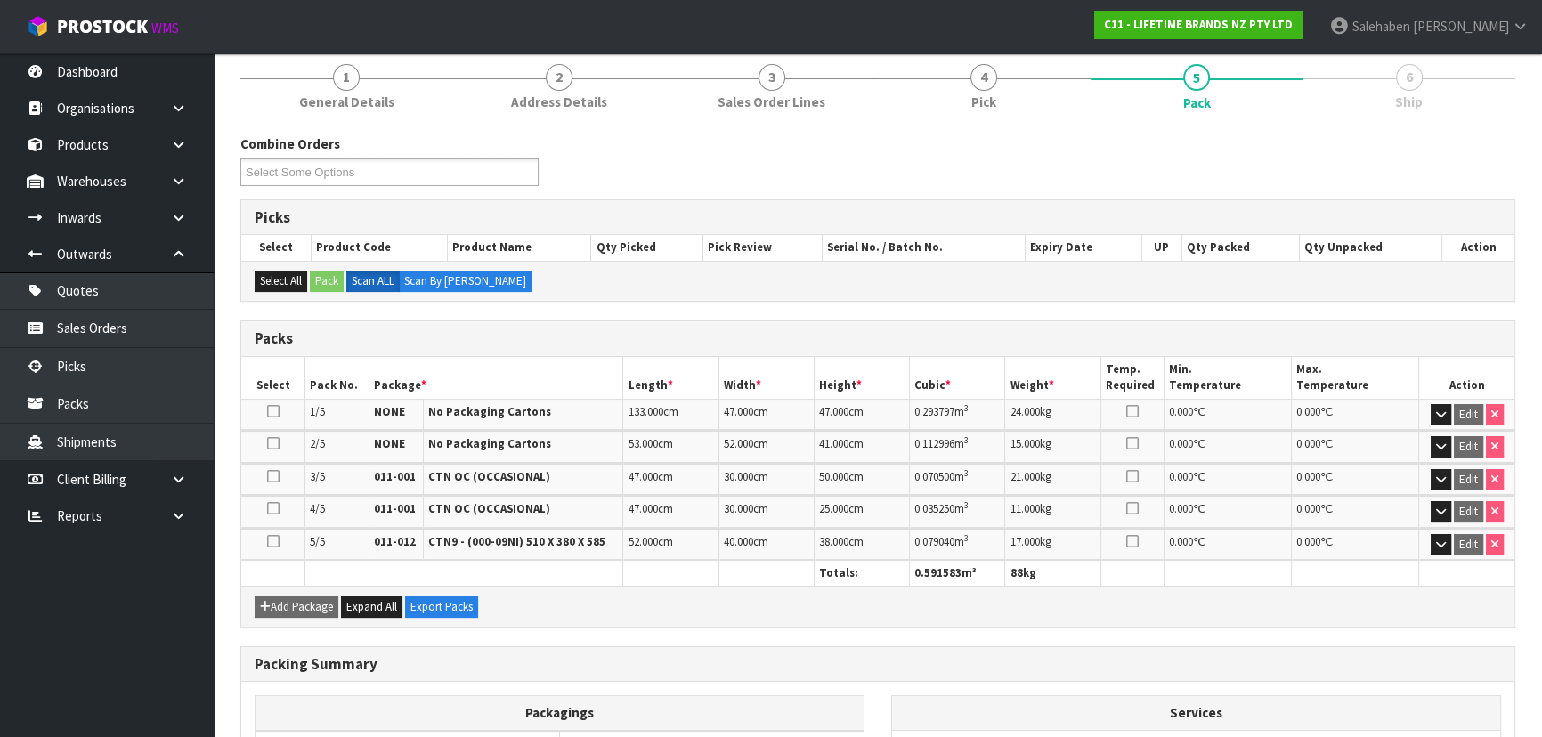
scroll to position [417, 0]
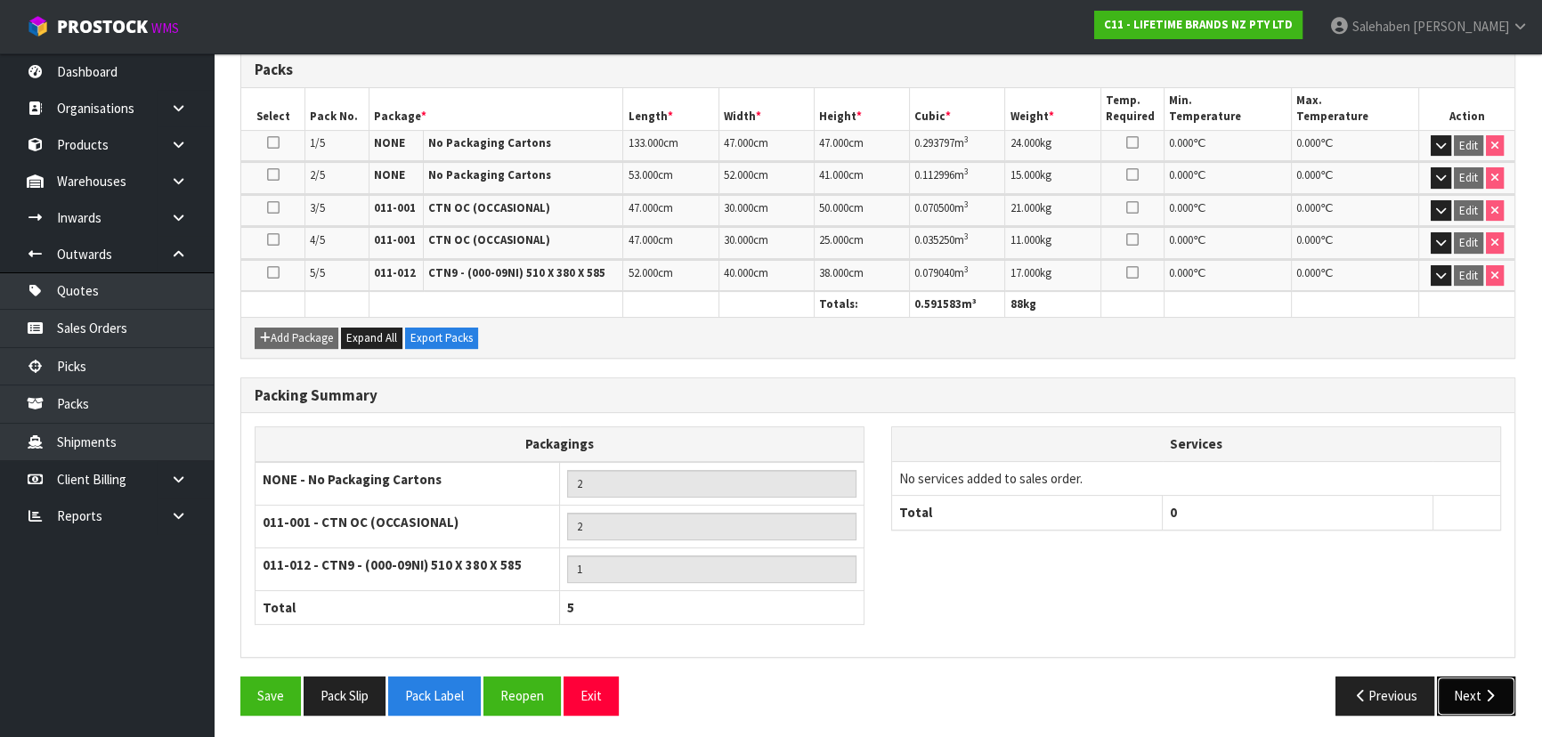
click at [1461, 688] on button "Next" at bounding box center [1476, 696] width 78 height 38
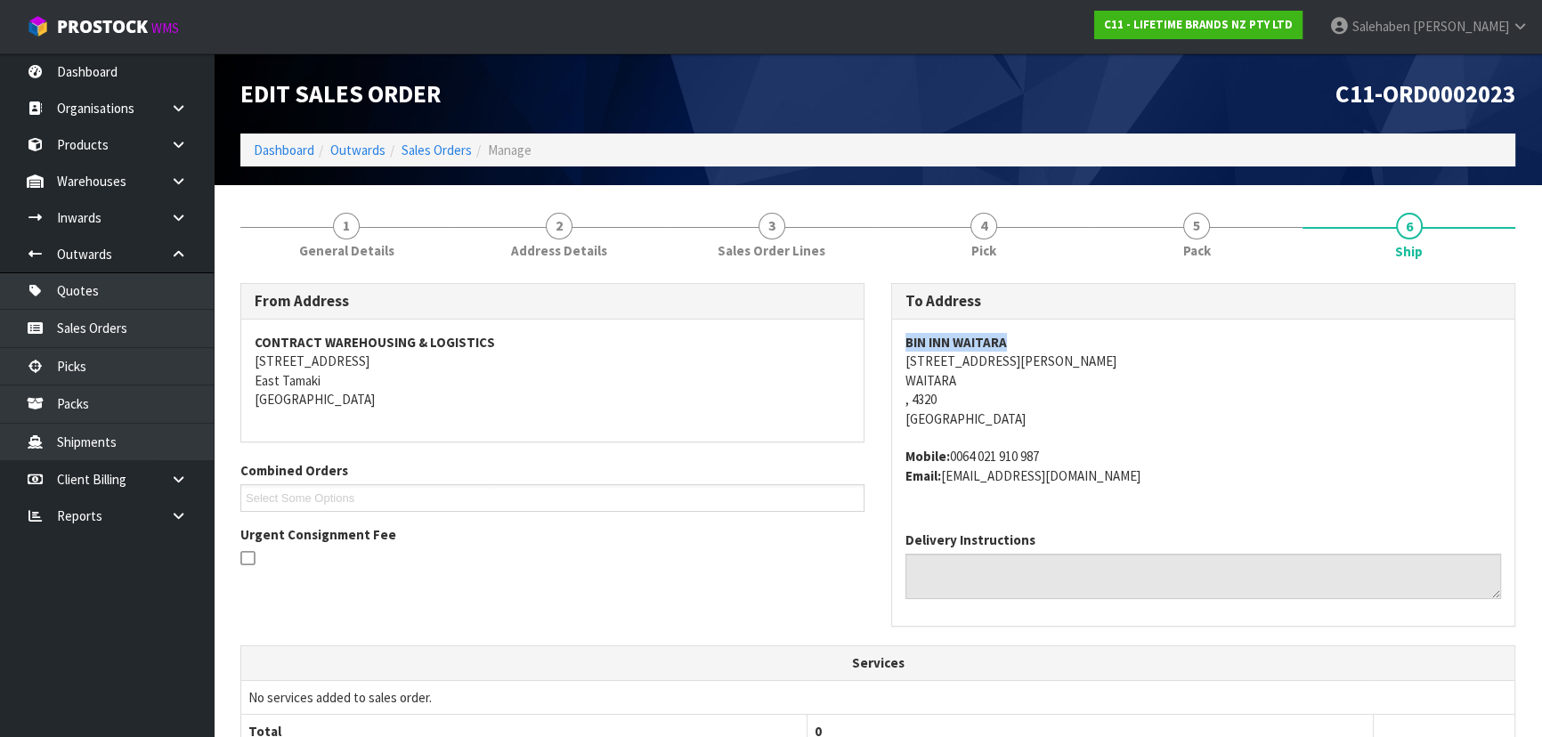
drag, startPoint x: 888, startPoint y: 335, endPoint x: 1039, endPoint y: 338, distance: 151.4
click at [1039, 338] on div "To Address [GEOGRAPHIC_DATA] WAITARA [STREET_ADDRESS][PERSON_NAME] Mobile: [PHO…" at bounding box center [1203, 464] width 651 height 362
drag, startPoint x: 890, startPoint y: 359, endPoint x: 1041, endPoint y: 406, distance: 157.7
click at [1041, 406] on div "To Address [GEOGRAPHIC_DATA] WAITARA [STREET_ADDRESS][PERSON_NAME] Mobile: [PHO…" at bounding box center [1203, 455] width 624 height 344
click at [1231, 408] on address "BIN INN WAITARA [STREET_ADDRESS][PERSON_NAME]" at bounding box center [1203, 380] width 596 height 95
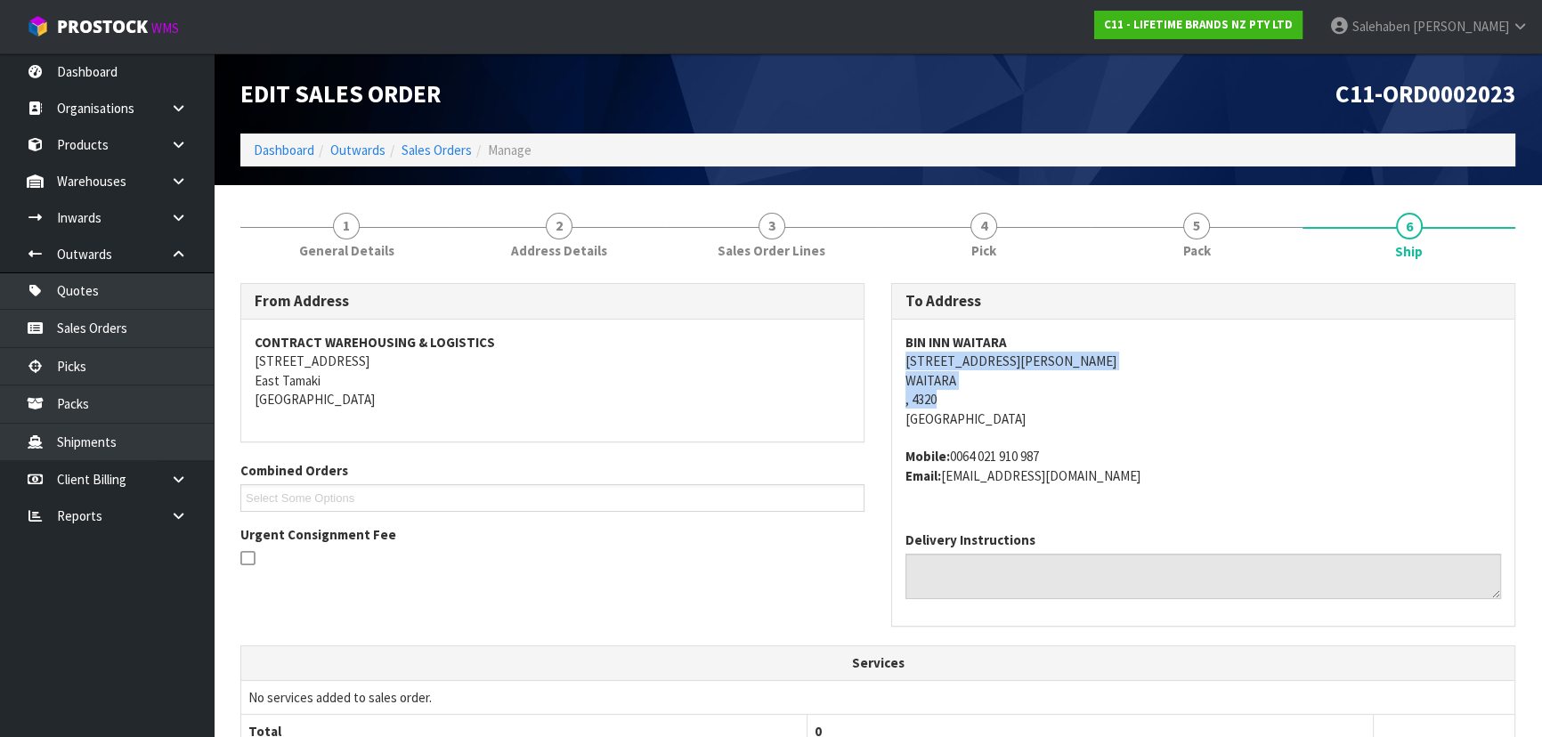
click at [901, 361] on div "BIN INN WAITARA [STREET_ADDRESS][PERSON_NAME] Mobile: [PHONE_NUMBER] Email: [EM…" at bounding box center [1203, 419] width 622 height 198
drag, startPoint x: 901, startPoint y: 361, endPoint x: 1018, endPoint y: 361, distance: 117.5
click at [1018, 361] on div "BIN INN WAITARA [STREET_ADDRESS][PERSON_NAME] Mobile: [PHONE_NUMBER] Email: [EM…" at bounding box center [1203, 419] width 622 height 198
drag, startPoint x: 950, startPoint y: 455, endPoint x: 1067, endPoint y: 450, distance: 117.6
click at [1067, 450] on address "Mobile: [PHONE_NUMBER] Email: [EMAIL_ADDRESS][DOMAIN_NAME]" at bounding box center [1203, 466] width 596 height 38
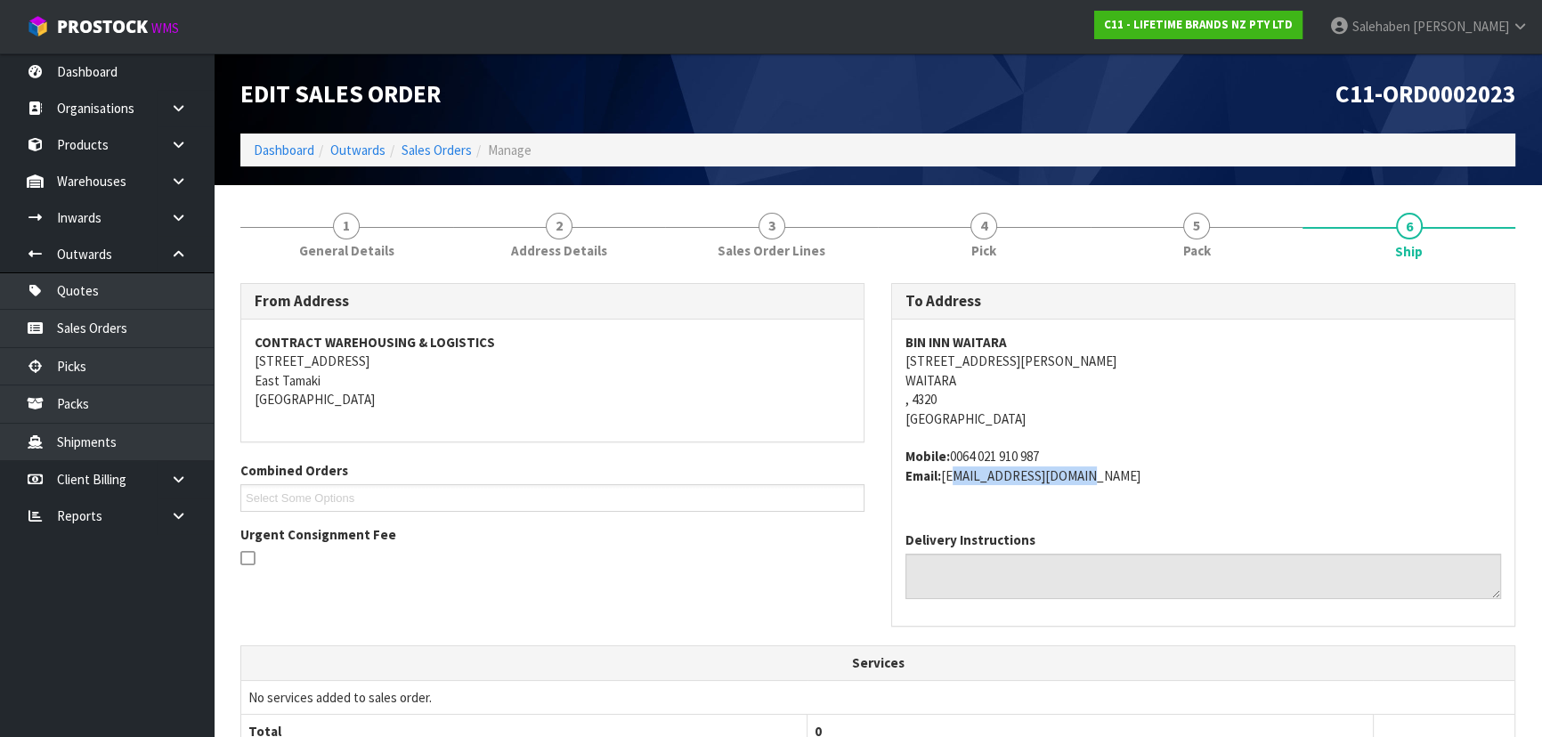
drag, startPoint x: 945, startPoint y: 479, endPoint x: 1084, endPoint y: 476, distance: 138.9
click at [1084, 476] on address "Mobile: [PHONE_NUMBER] Email: [EMAIL_ADDRESS][DOMAIN_NAME]" at bounding box center [1203, 466] width 596 height 38
drag, startPoint x: 347, startPoint y: 241, endPoint x: 345, endPoint y: 264, distance: 23.3
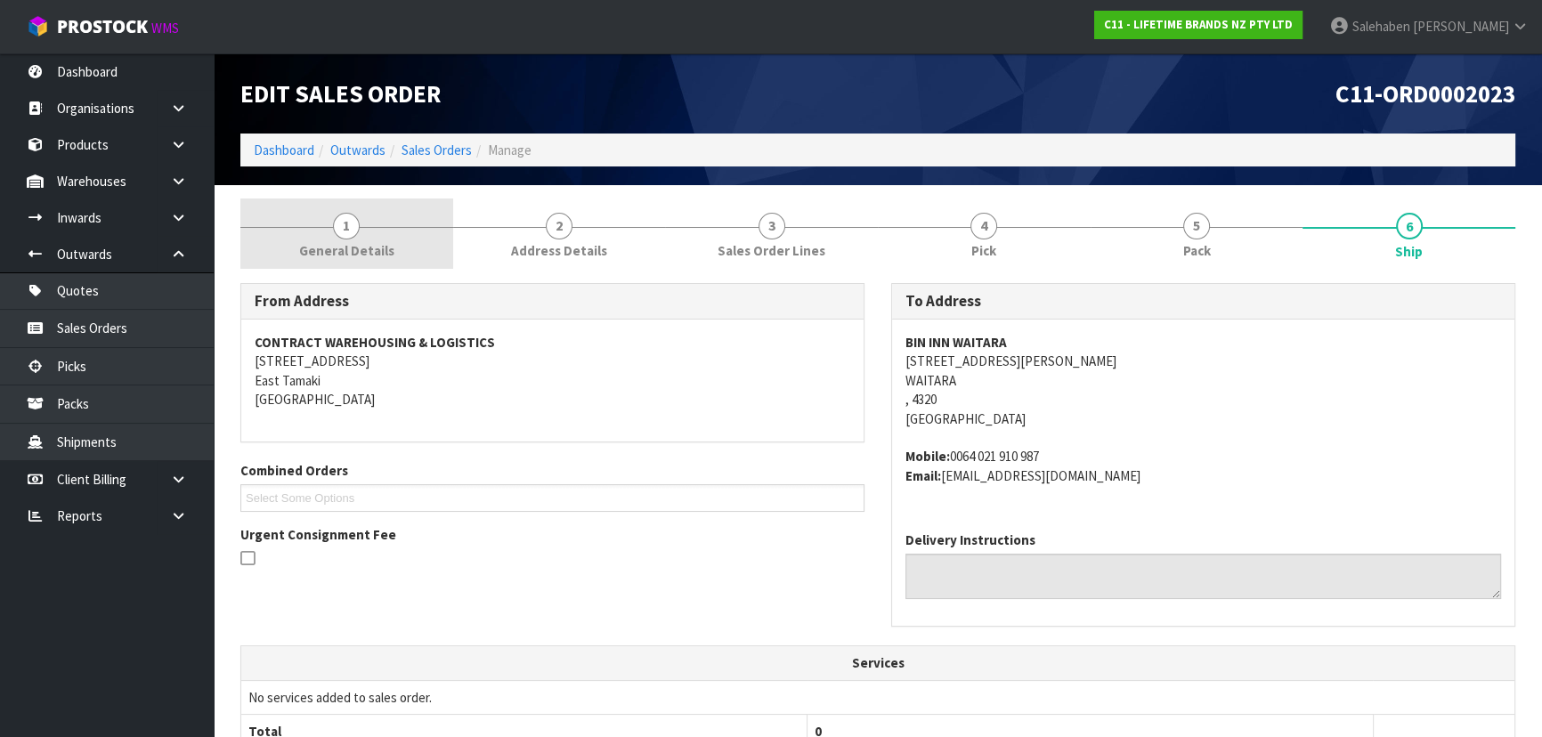
click at [347, 241] on span "General Details" at bounding box center [346, 250] width 95 height 19
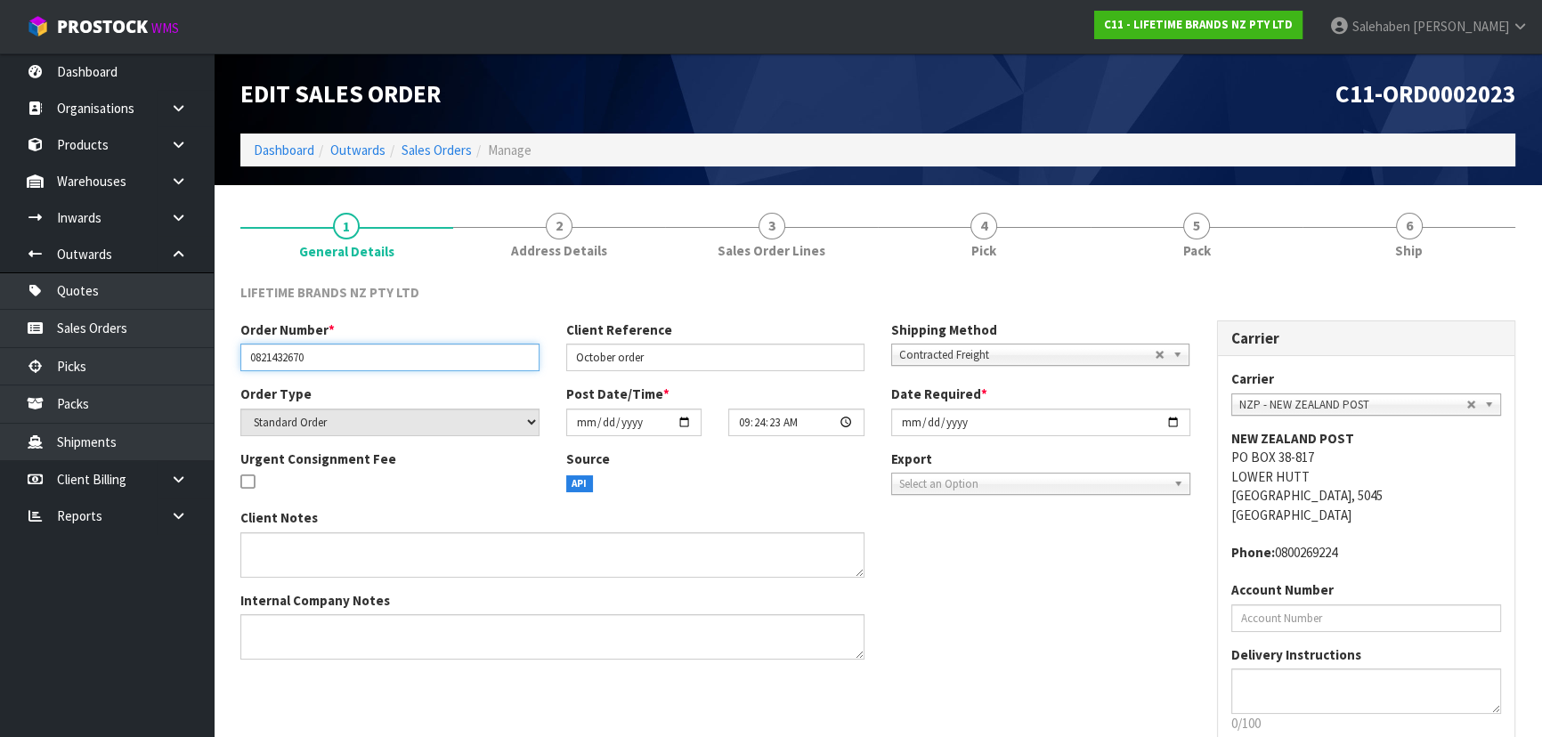
drag, startPoint x: 252, startPoint y: 360, endPoint x: 339, endPoint y: 354, distance: 87.4
click at [339, 354] on input "0821432670" at bounding box center [389, 358] width 299 height 28
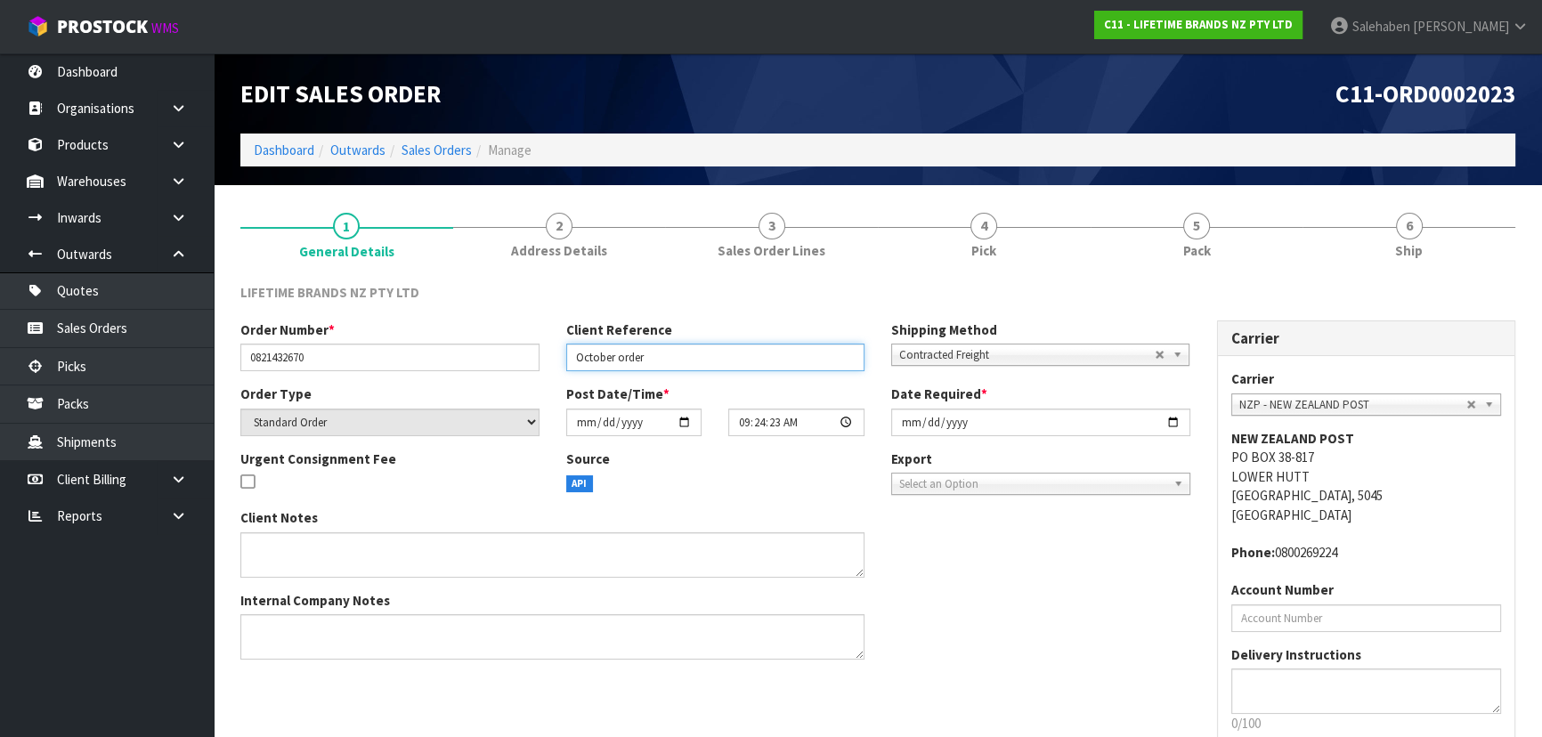
drag, startPoint x: 573, startPoint y: 361, endPoint x: 661, endPoint y: 360, distance: 87.2
click at [661, 360] on input "October order" at bounding box center [715, 358] width 299 height 28
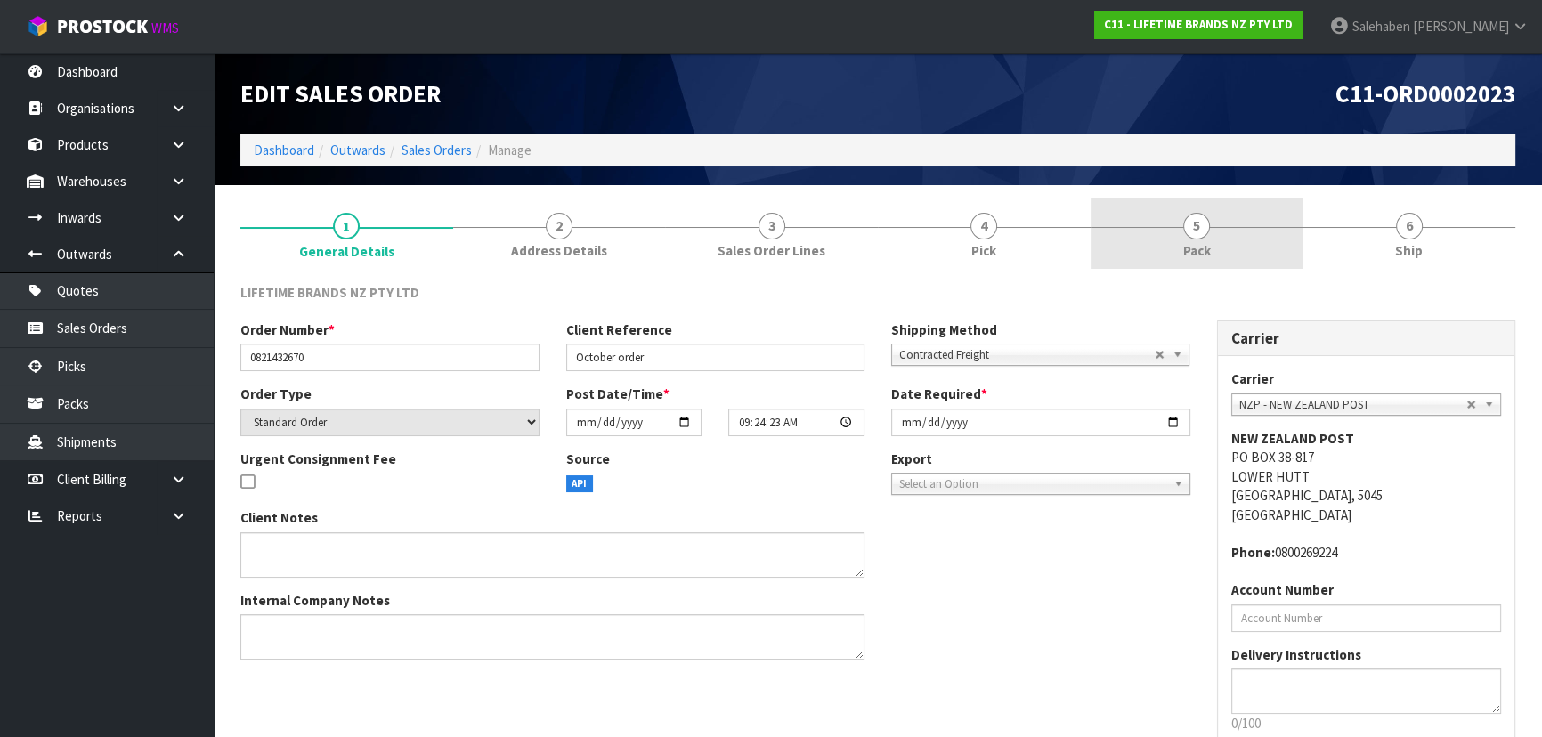
drag, startPoint x: 1296, startPoint y: 231, endPoint x: 1269, endPoint y: 240, distance: 28.2
click at [1296, 231] on link "5 Pack" at bounding box center [1196, 234] width 213 height 70
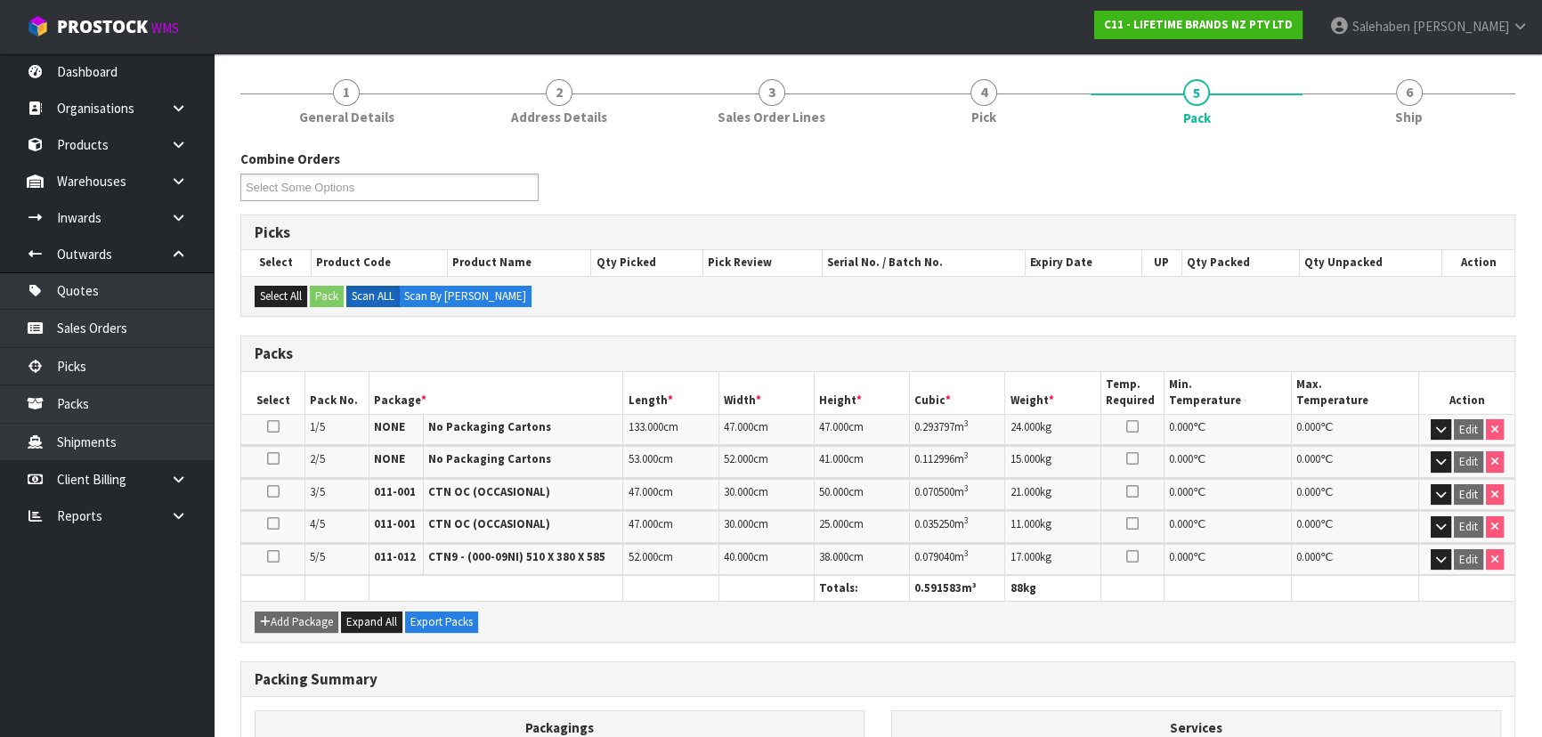
scroll to position [161, 0]
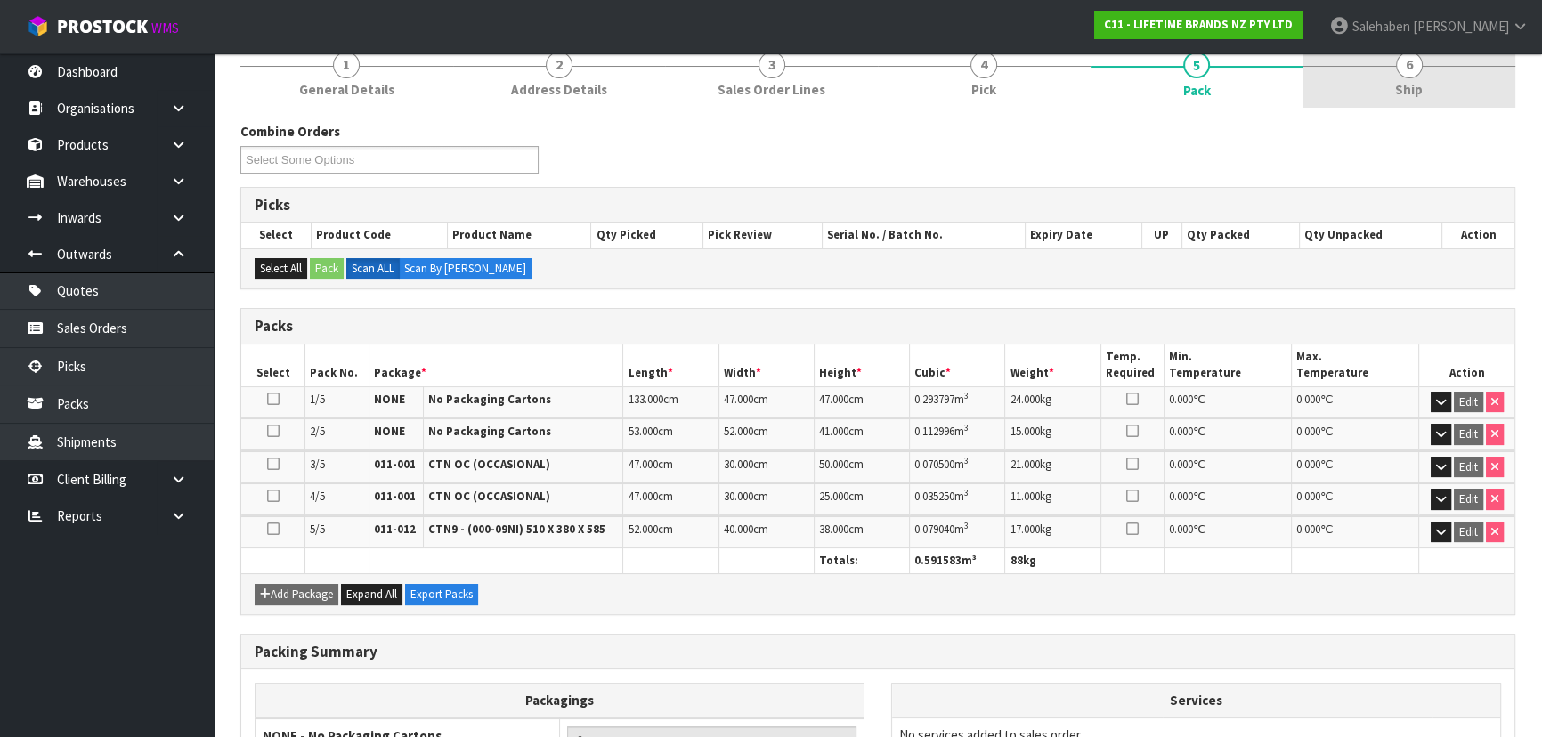
drag, startPoint x: 1374, startPoint y: 89, endPoint x: 1371, endPoint y: 101, distance: 12.7
click at [1374, 89] on link "6 Ship" at bounding box center [1408, 72] width 213 height 70
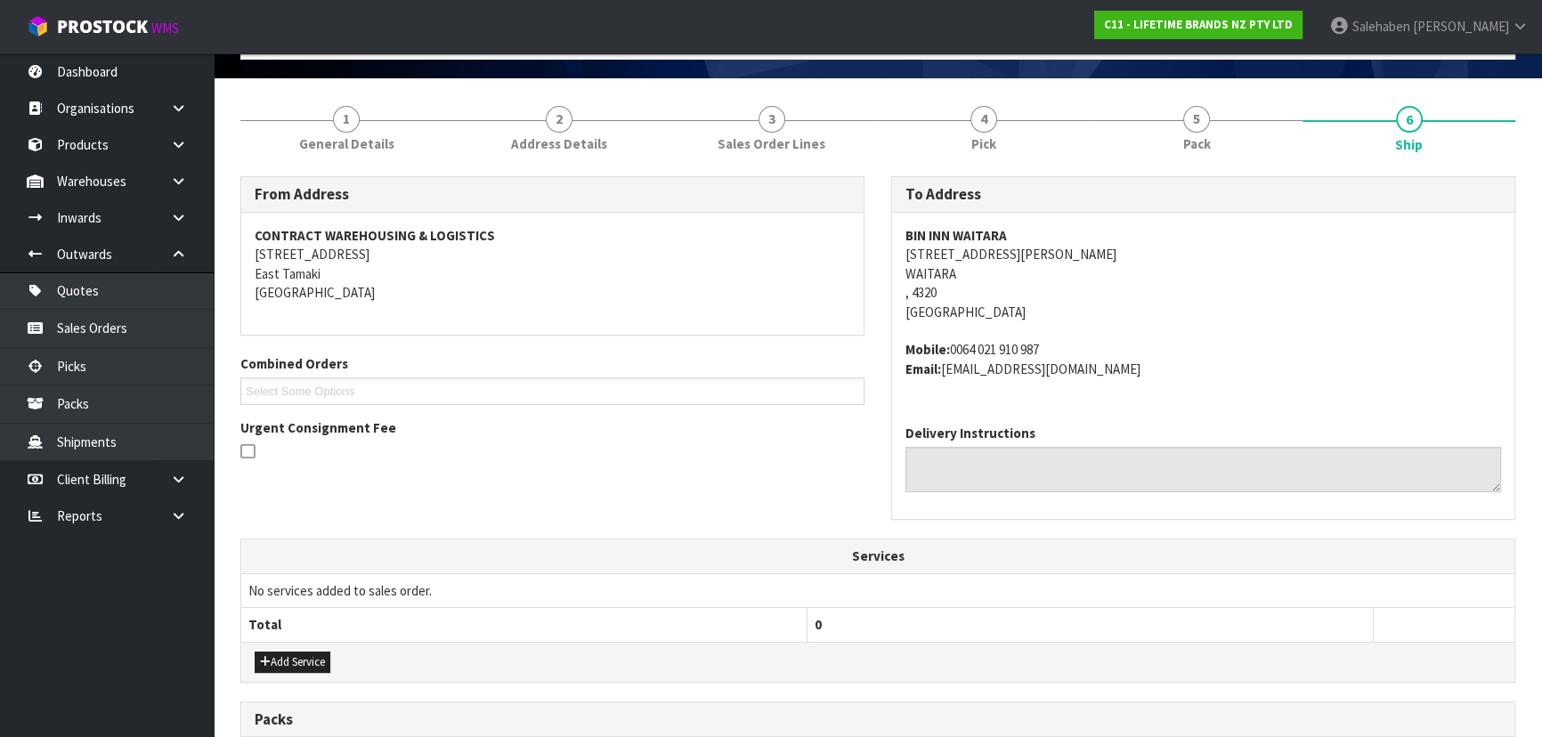
scroll to position [0, 0]
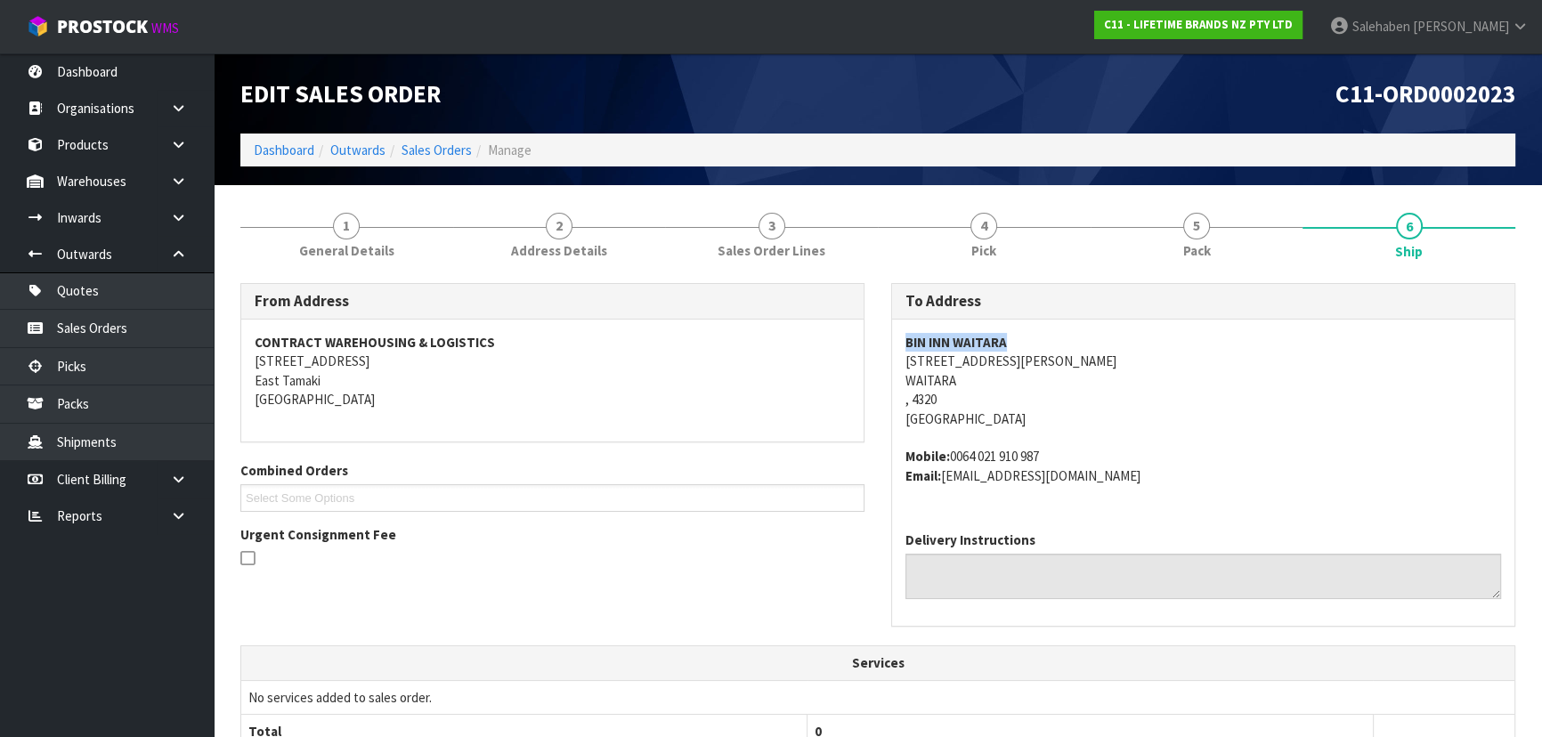
drag, startPoint x: 907, startPoint y: 341, endPoint x: 1087, endPoint y: 341, distance: 179.8
click at [1087, 341] on address "BIN INN WAITARA [STREET_ADDRESS][PERSON_NAME]" at bounding box center [1203, 380] width 596 height 95
click at [1155, 421] on address "BIN INN WAITARA [STREET_ADDRESS][PERSON_NAME]" at bounding box center [1203, 380] width 596 height 95
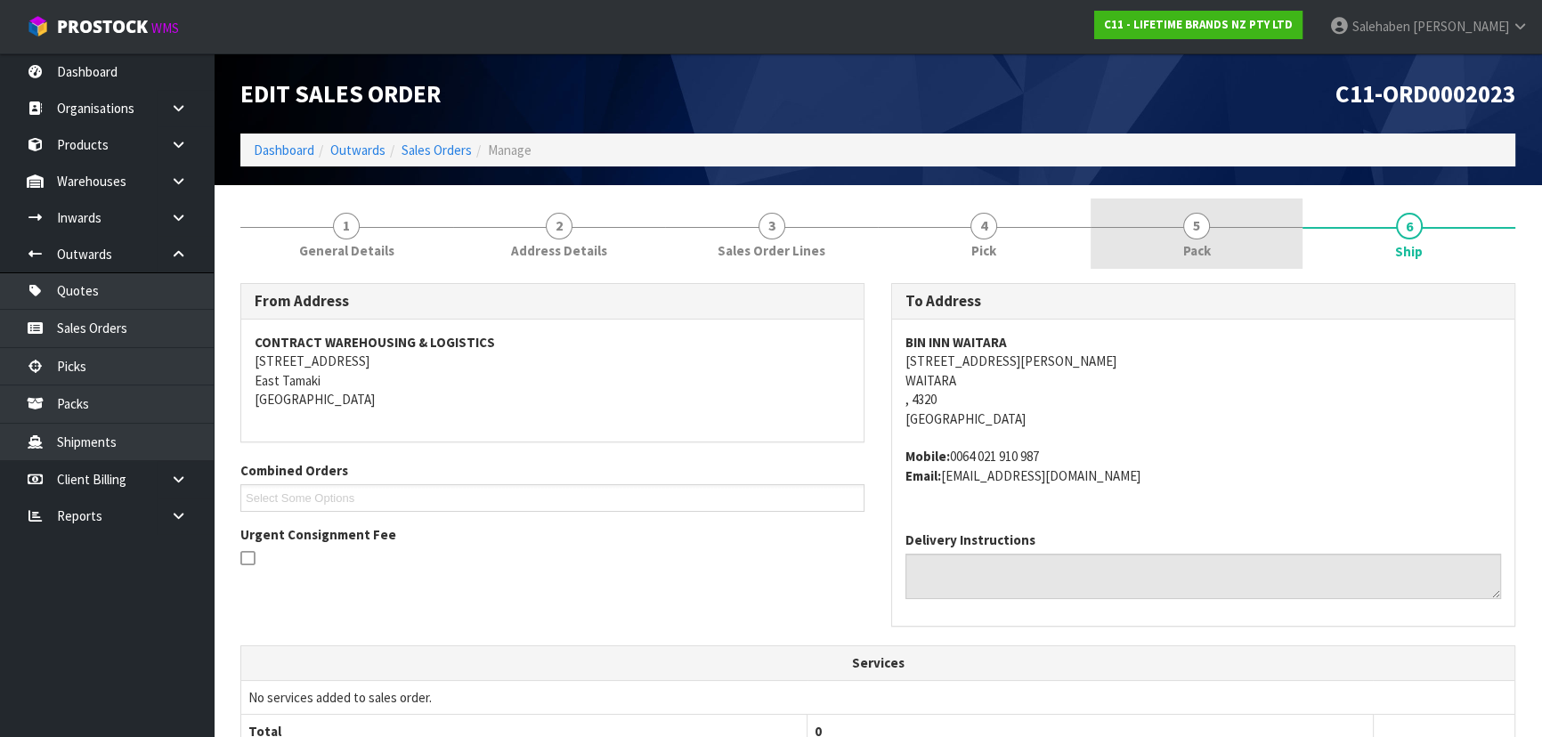
click at [1211, 224] on link "5 Pack" at bounding box center [1196, 234] width 213 height 70
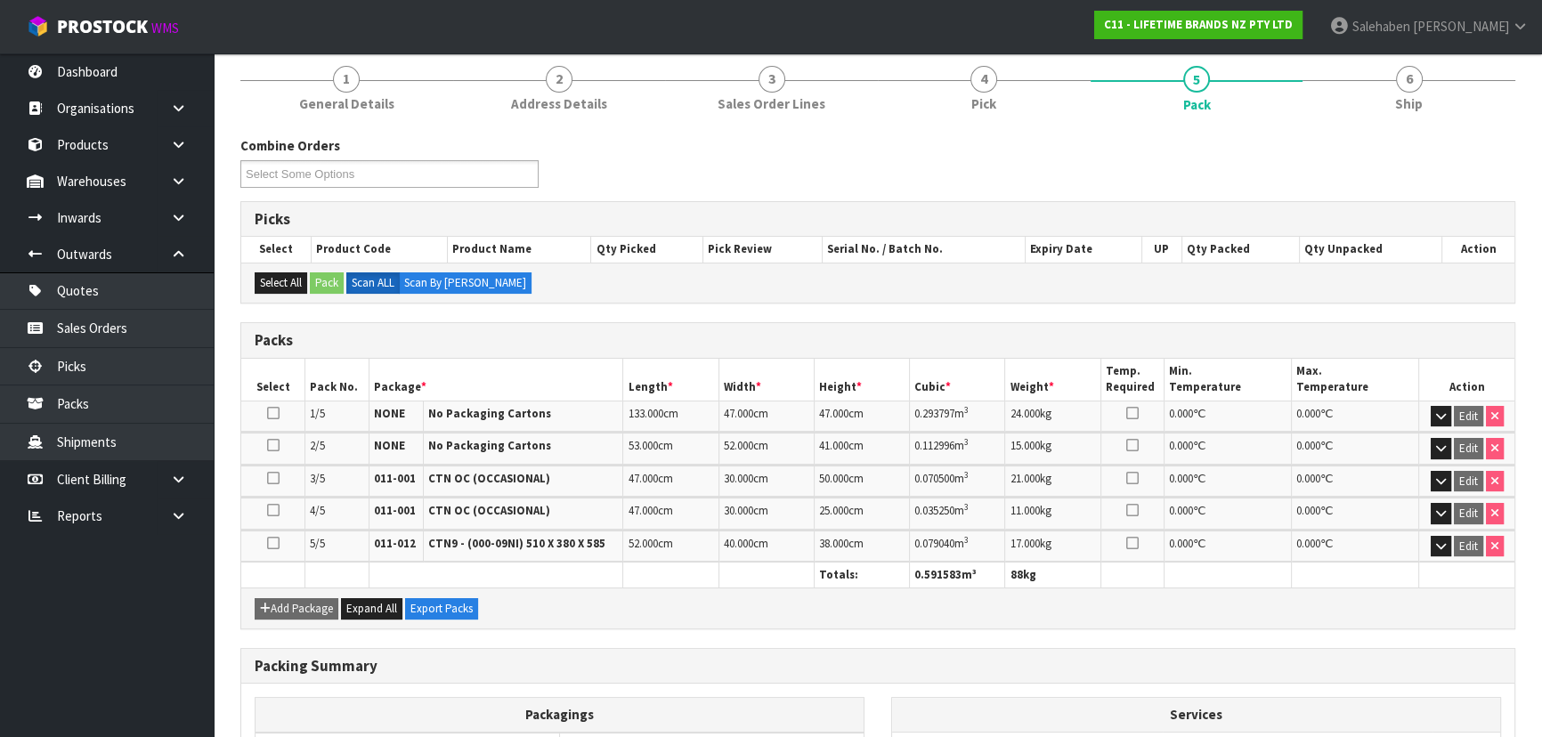
scroll to position [161, 0]
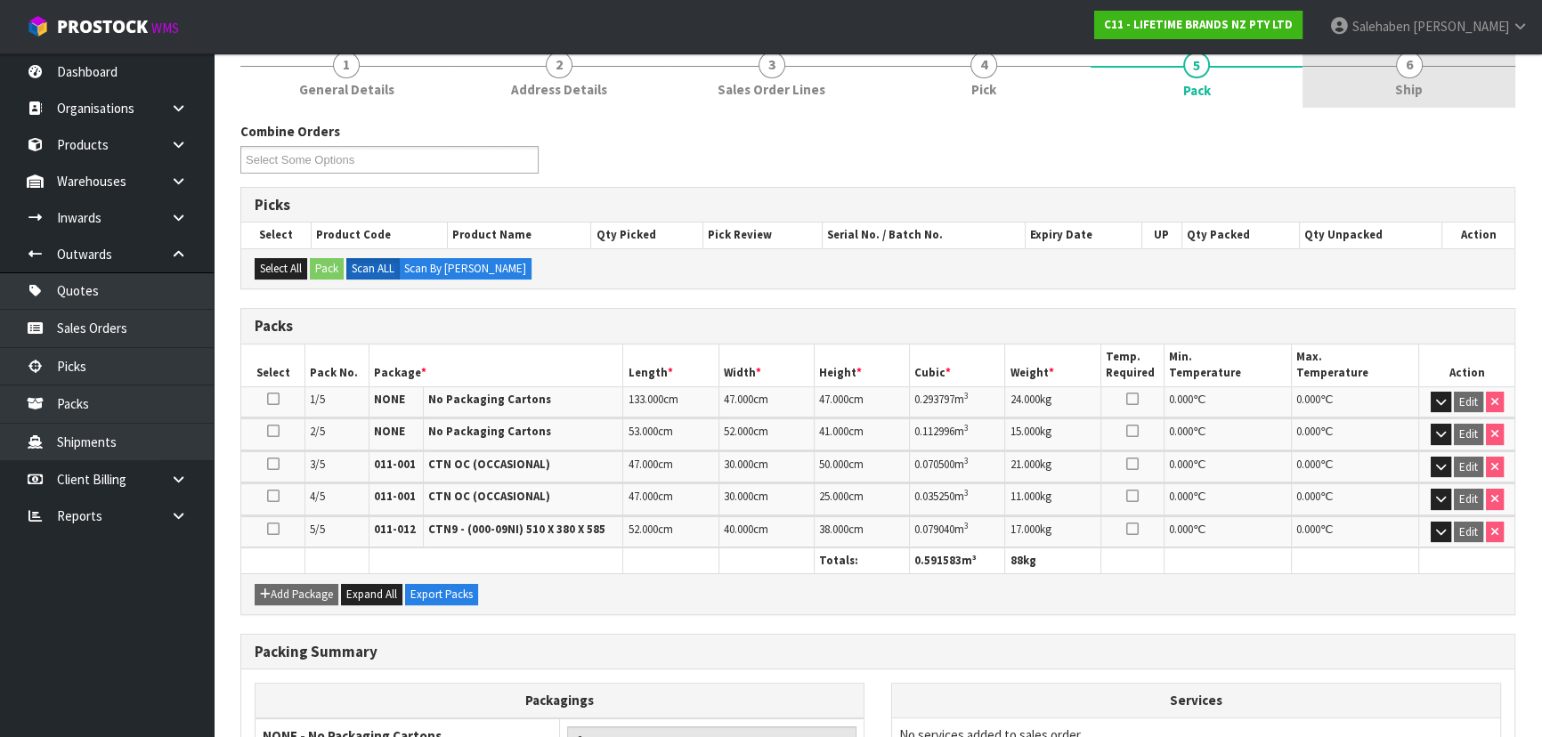
drag, startPoint x: 1393, startPoint y: 88, endPoint x: 1350, endPoint y: 101, distance: 45.6
click at [1390, 86] on link "6 Ship" at bounding box center [1408, 72] width 213 height 70
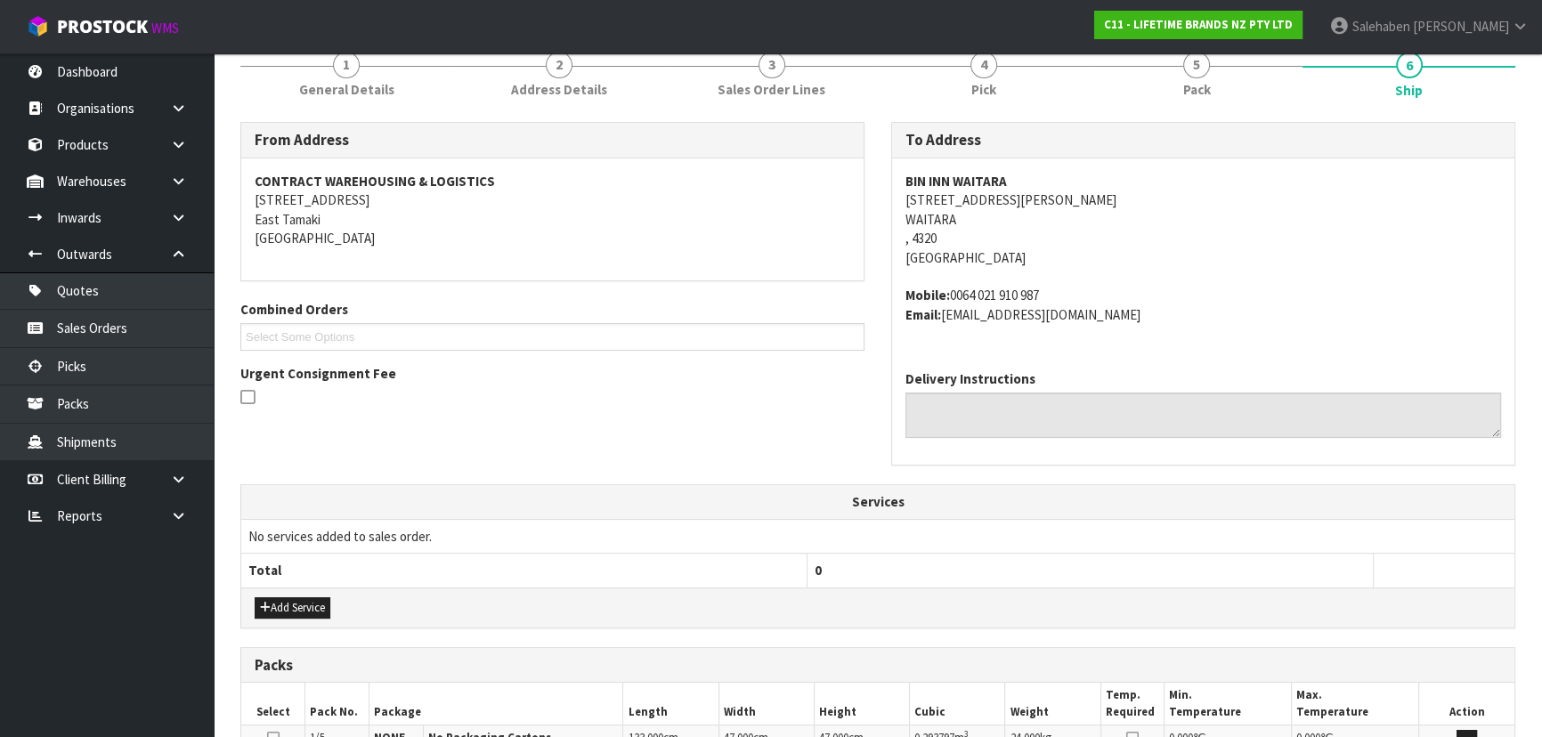
scroll to position [538, 0]
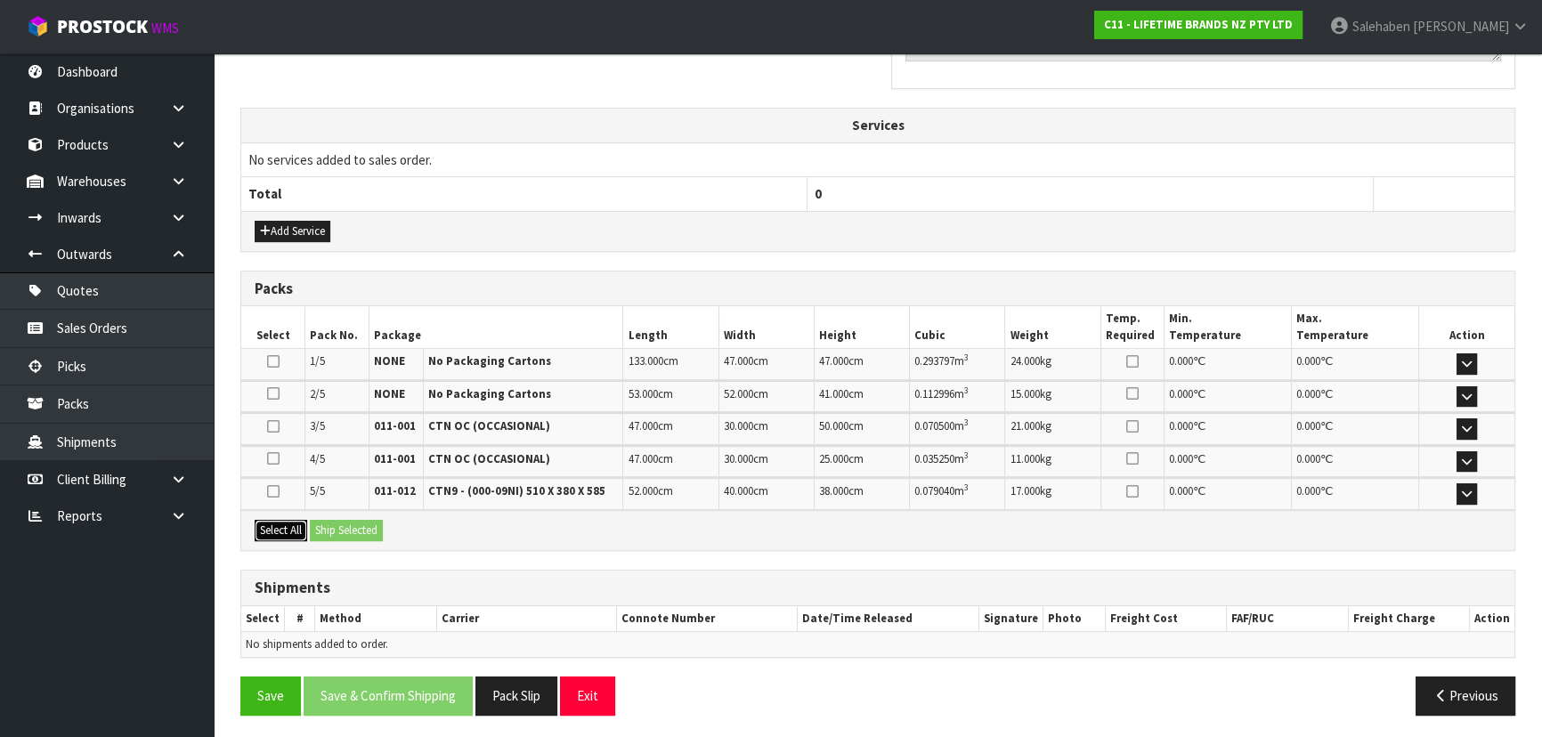
click at [294, 525] on button "Select All" at bounding box center [281, 530] width 53 height 21
click at [338, 527] on button "Ship Selected" at bounding box center [346, 530] width 73 height 21
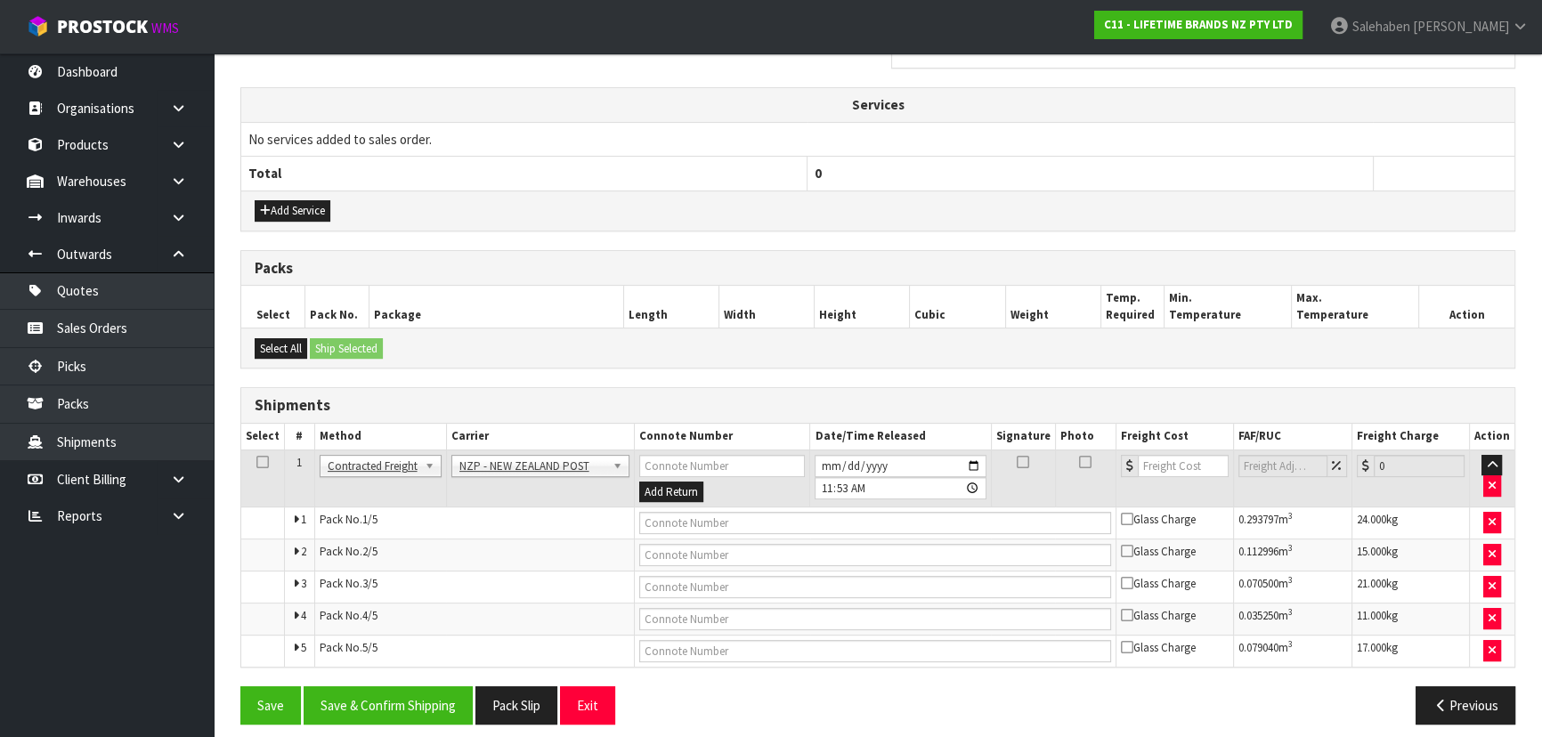
scroll to position [569, 0]
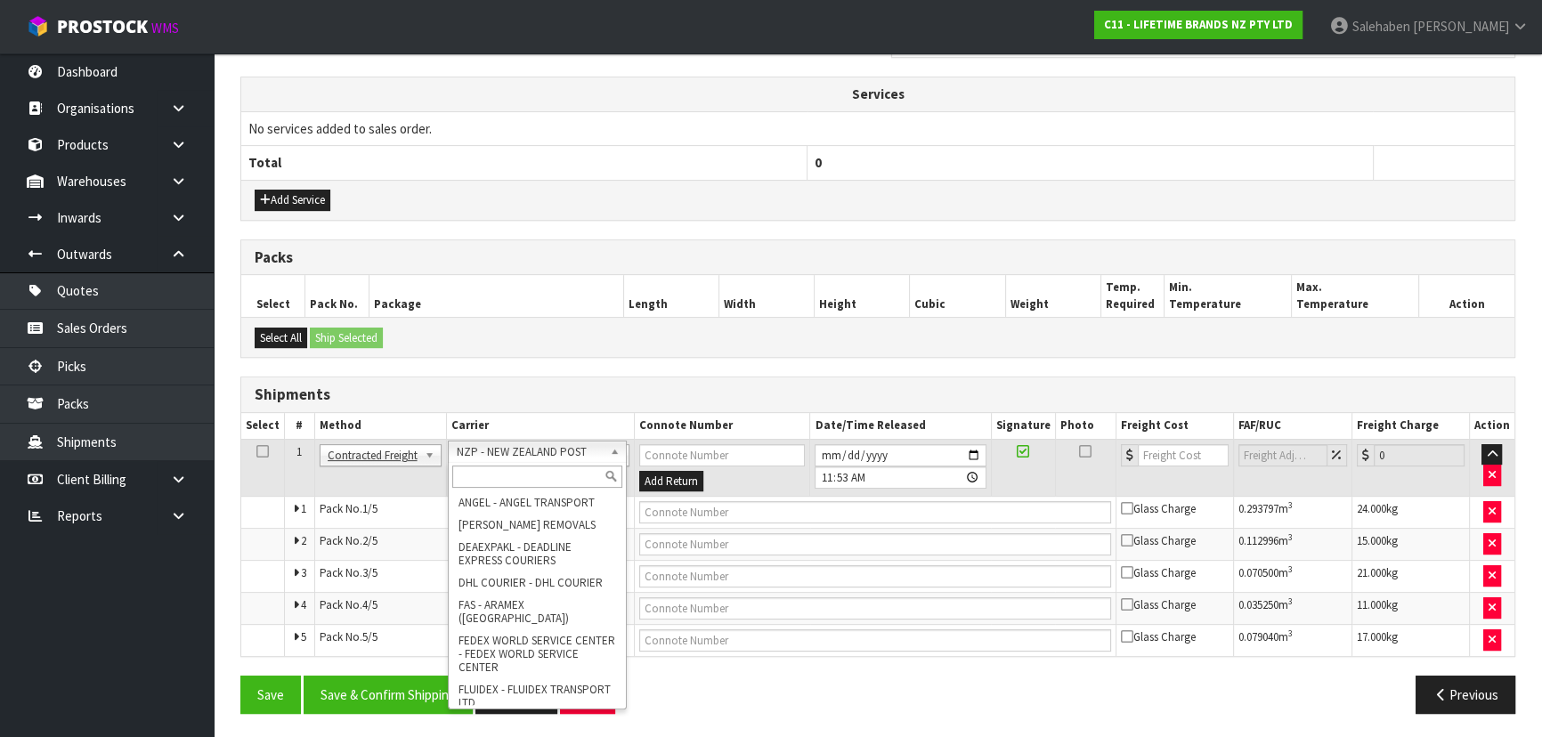
click at [473, 485] on input "text" at bounding box center [537, 477] width 170 height 22
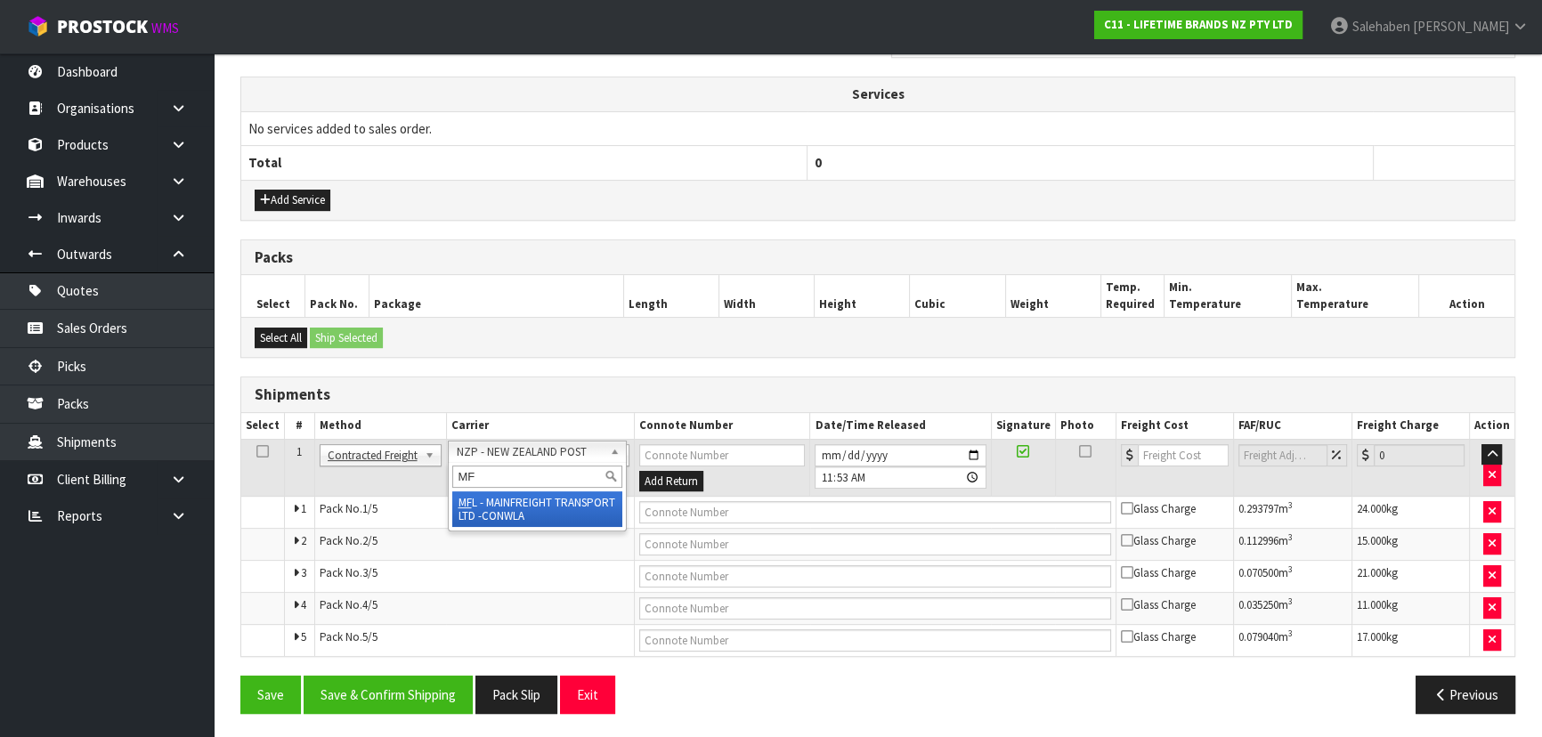
type input "MF"
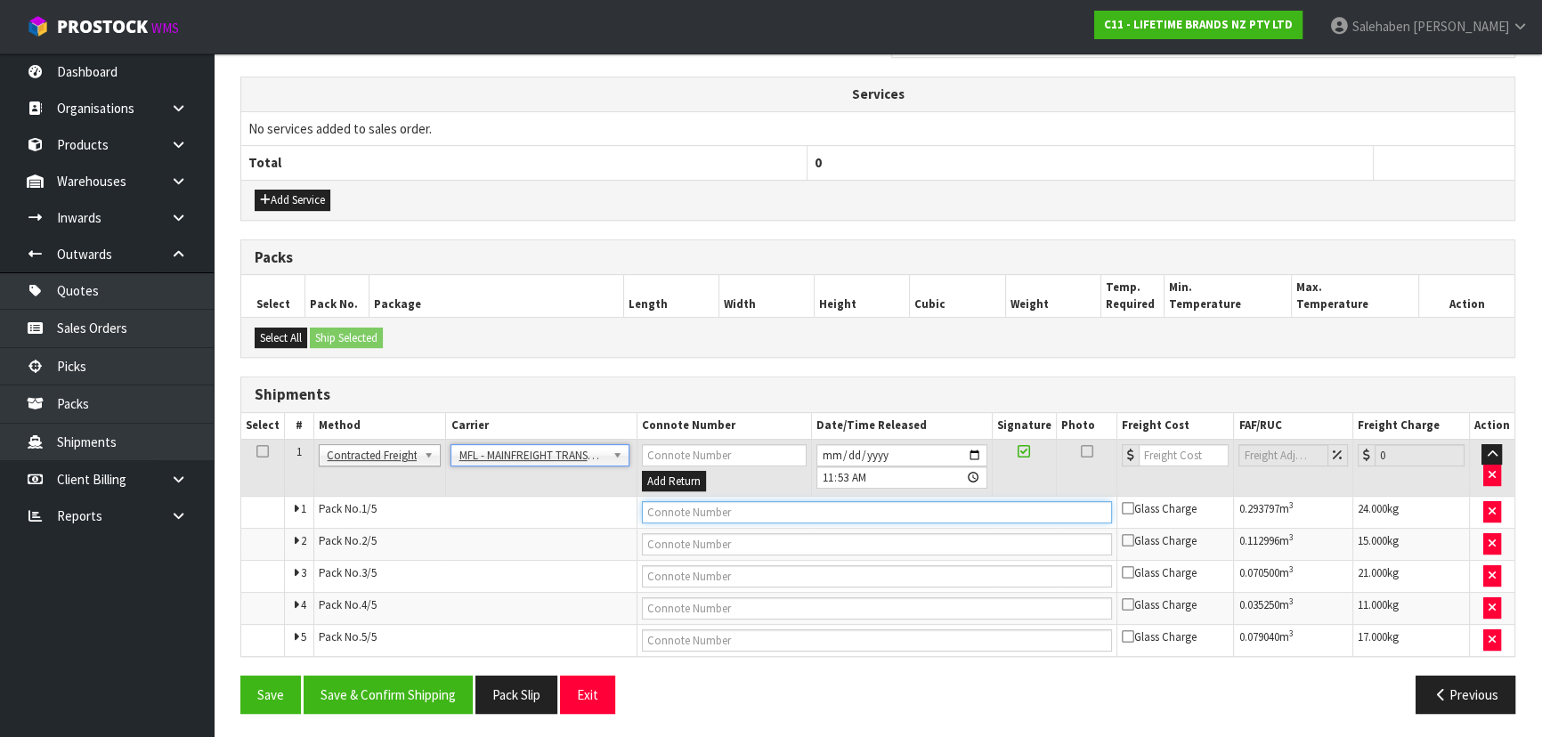
click at [665, 503] on input "text" at bounding box center [877, 512] width 471 height 22
paste input "FWM58910210"
type input "FWM58910210"
click at [1155, 458] on input "number" at bounding box center [1184, 455] width 90 height 22
type input "50.03"
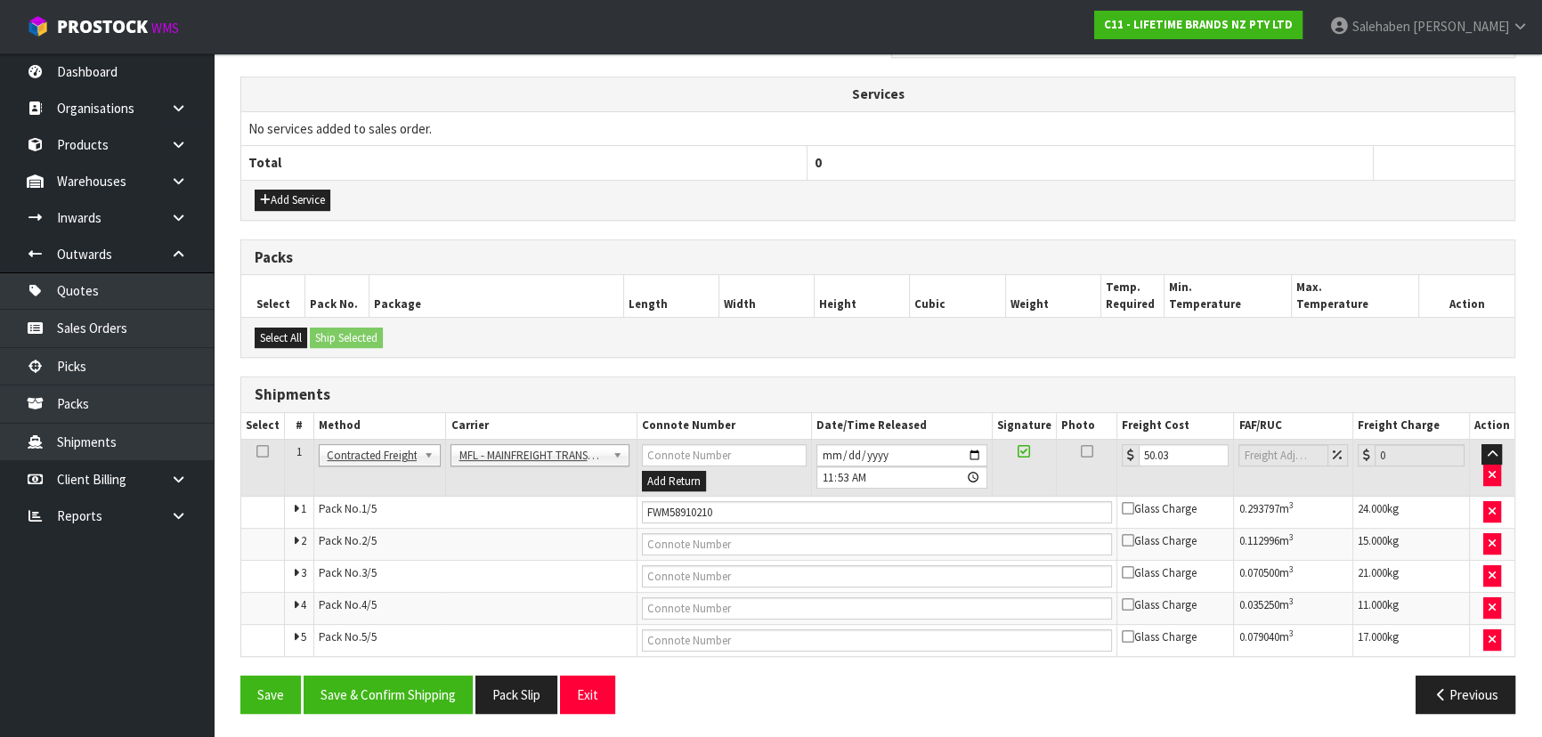
click at [394, 669] on div "From Address CONTRACT WAREHOUSING & LOGISTICS [STREET_ADDRESS] Combined Orders …" at bounding box center [877, 220] width 1275 height 1013
click at [400, 681] on button "Save & Confirm Shipping" at bounding box center [388, 695] width 169 height 38
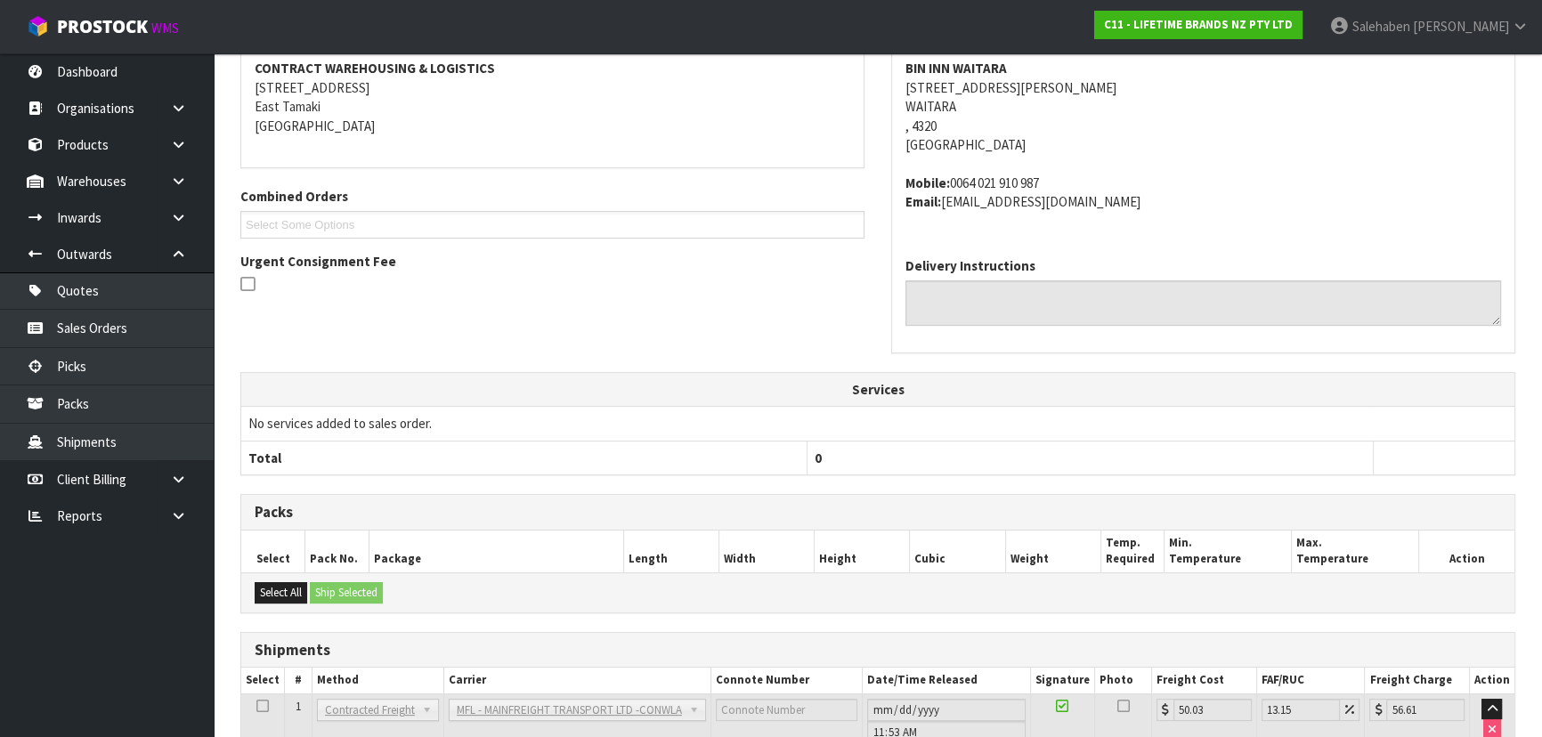
scroll to position [0, 0]
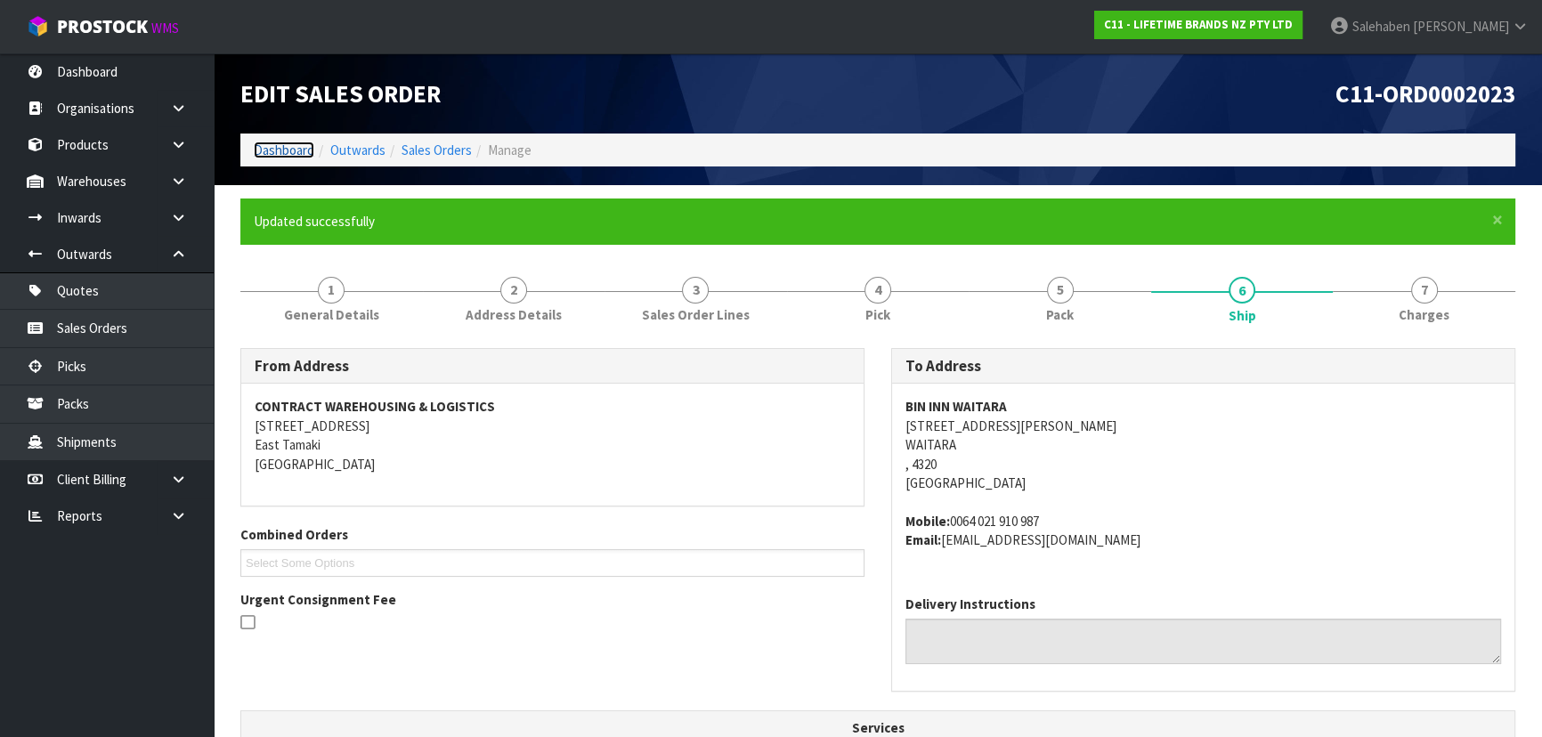
click at [289, 150] on link "Dashboard" at bounding box center [284, 150] width 61 height 17
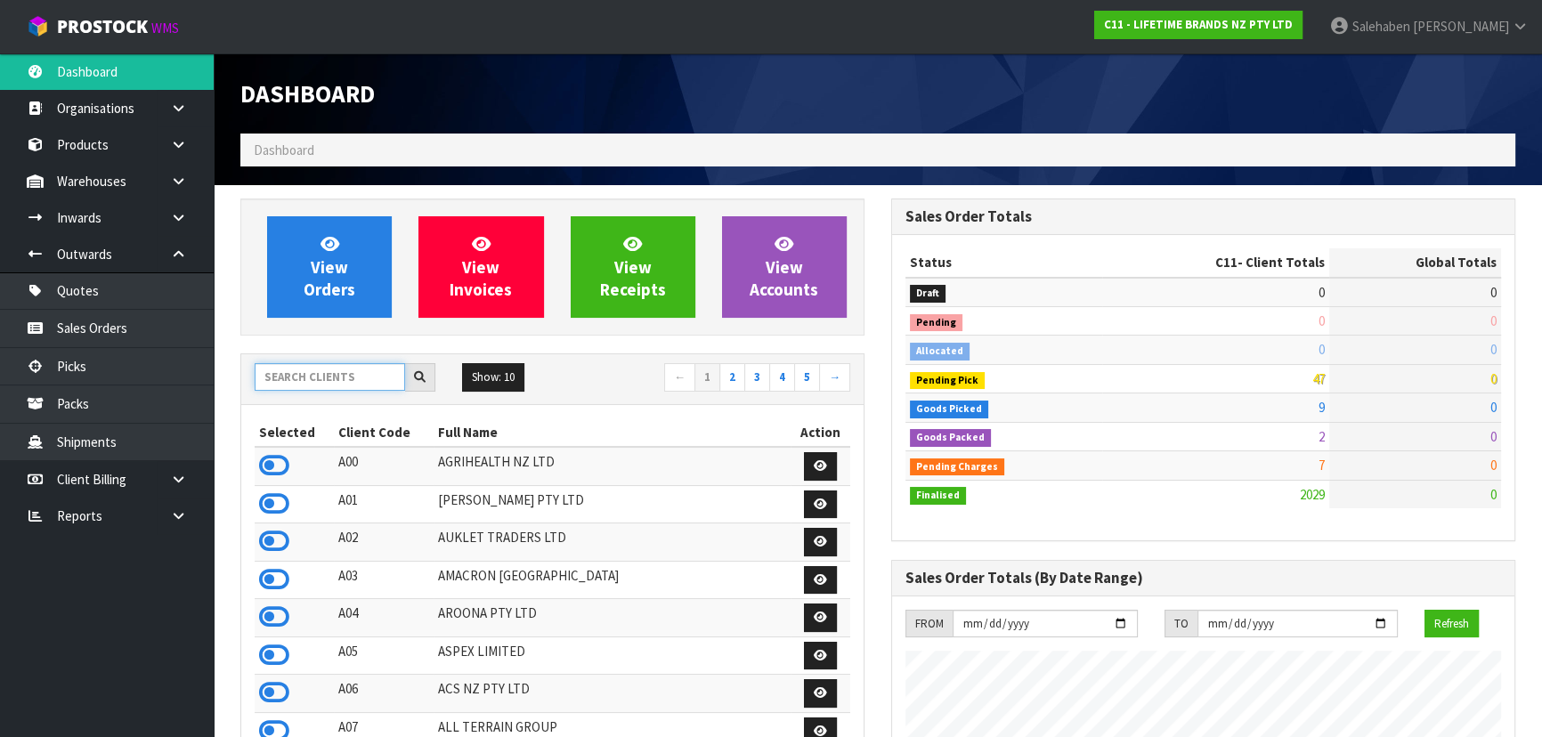
click at [314, 369] on input "text" at bounding box center [330, 377] width 150 height 28
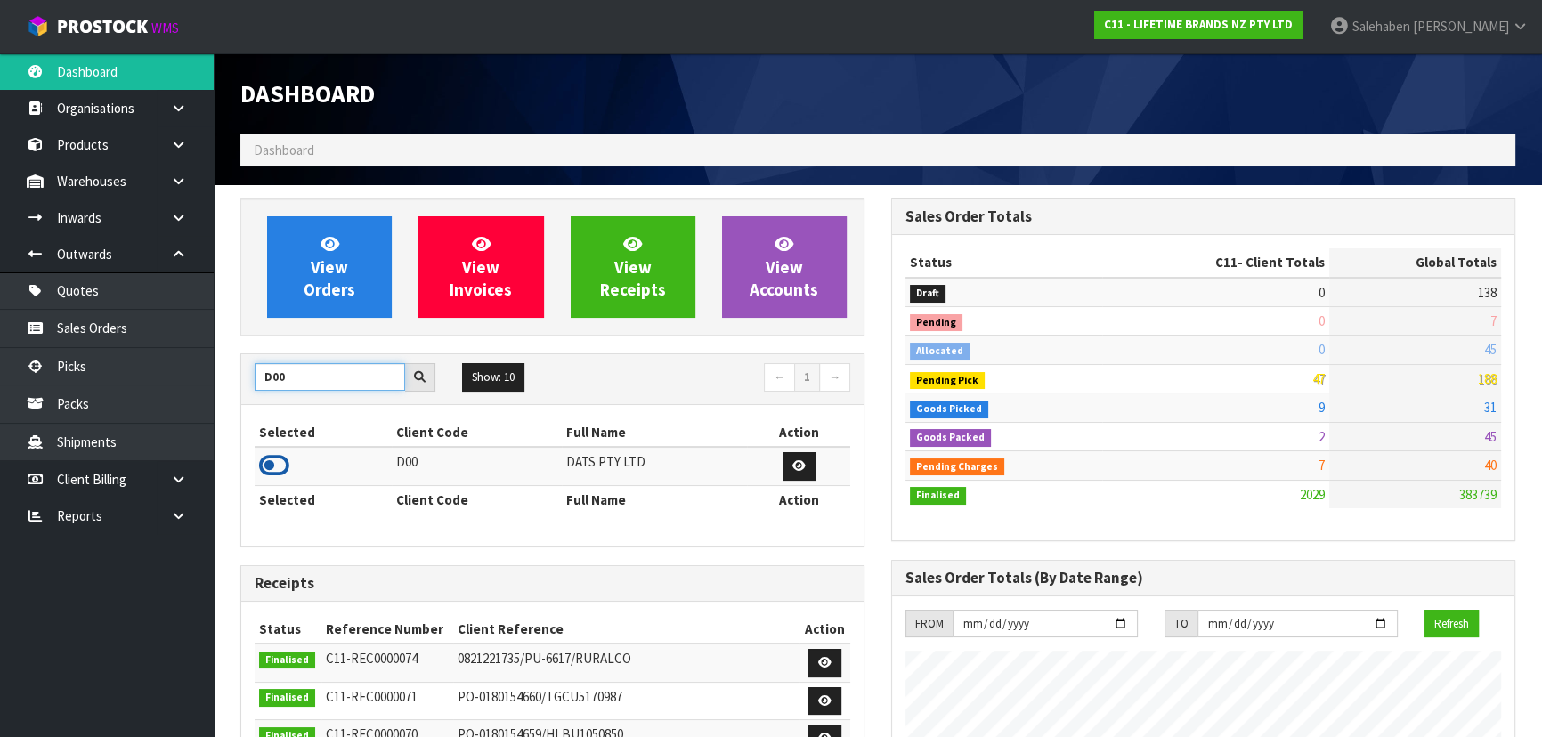
type input "D00"
drag, startPoint x: 276, startPoint y: 463, endPoint x: 284, endPoint y: 416, distance: 47.9
click at [275, 463] on icon at bounding box center [274, 465] width 30 height 27
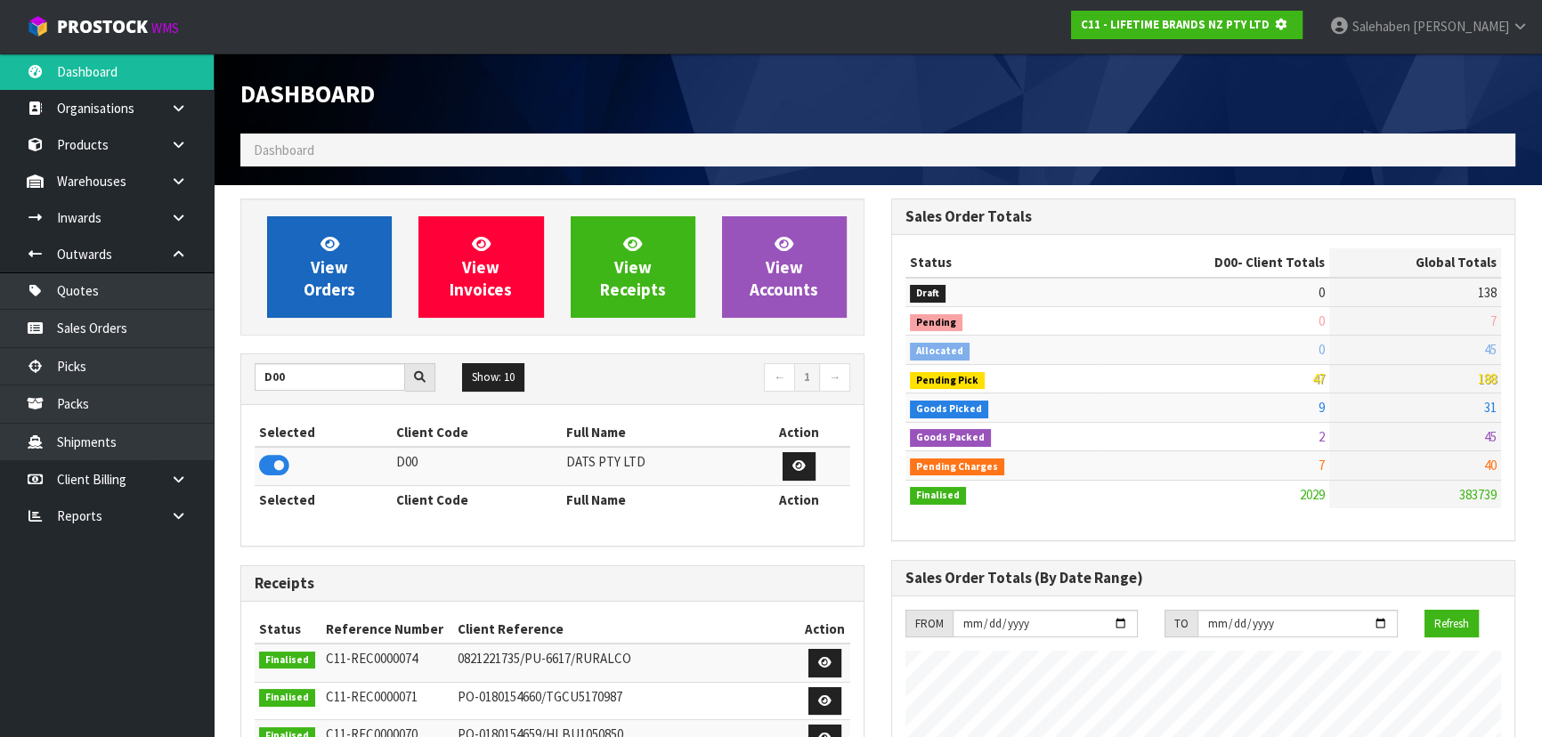
scroll to position [889077, 889535]
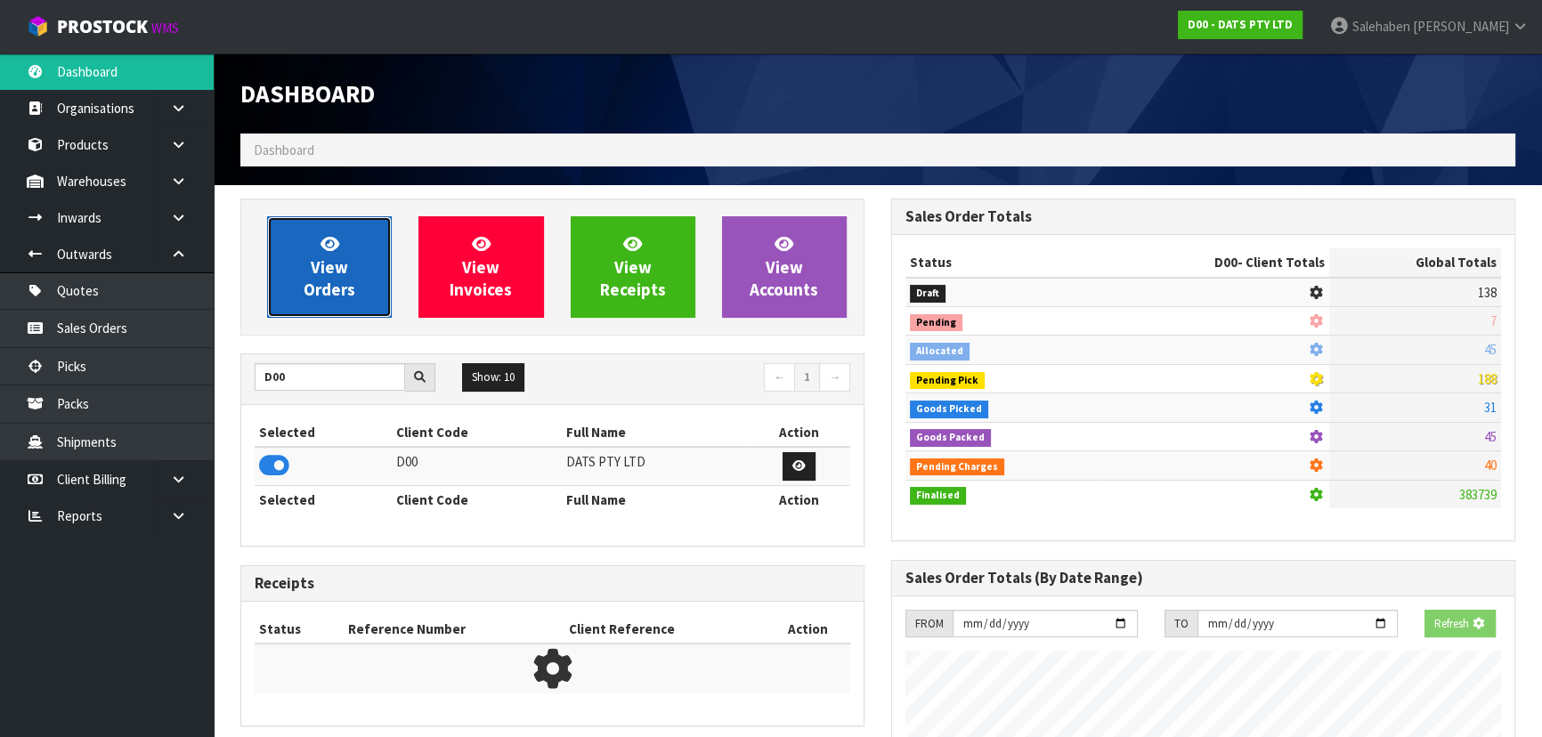
click at [328, 293] on span "View Orders" at bounding box center [330, 266] width 52 height 67
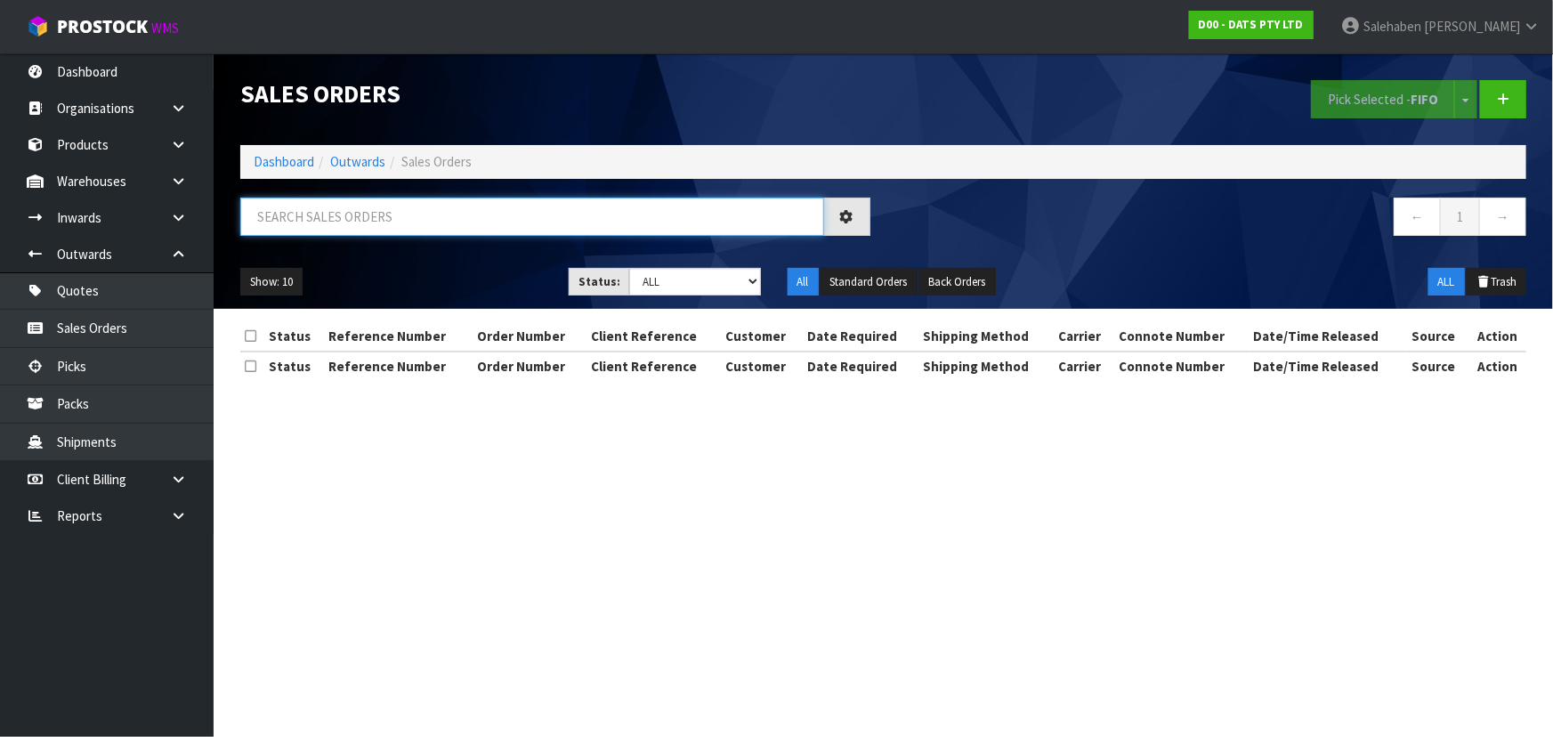
click at [346, 231] on input "text" at bounding box center [532, 217] width 584 height 38
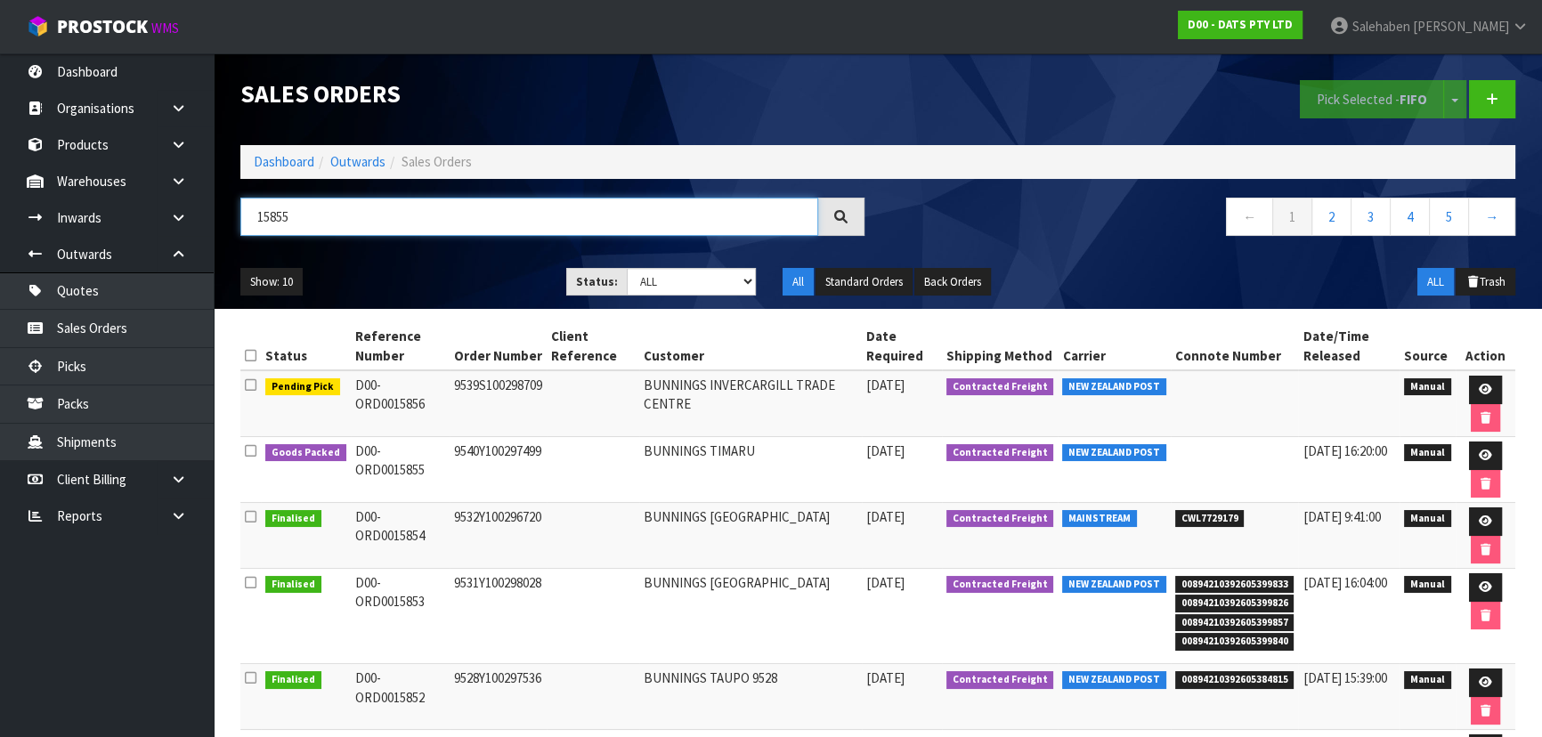
type input "15855"
click at [646, 279] on select "Draft Pending Allocated Pending Pick Goods Picked Goods Packed Pending Charges …" at bounding box center [692, 282] width 130 height 28
select select "string:5"
click at [627, 268] on select "Draft Pending Allocated Pending Pick Goods Picked Goods Packed Pending Charges …" at bounding box center [692, 282] width 130 height 28
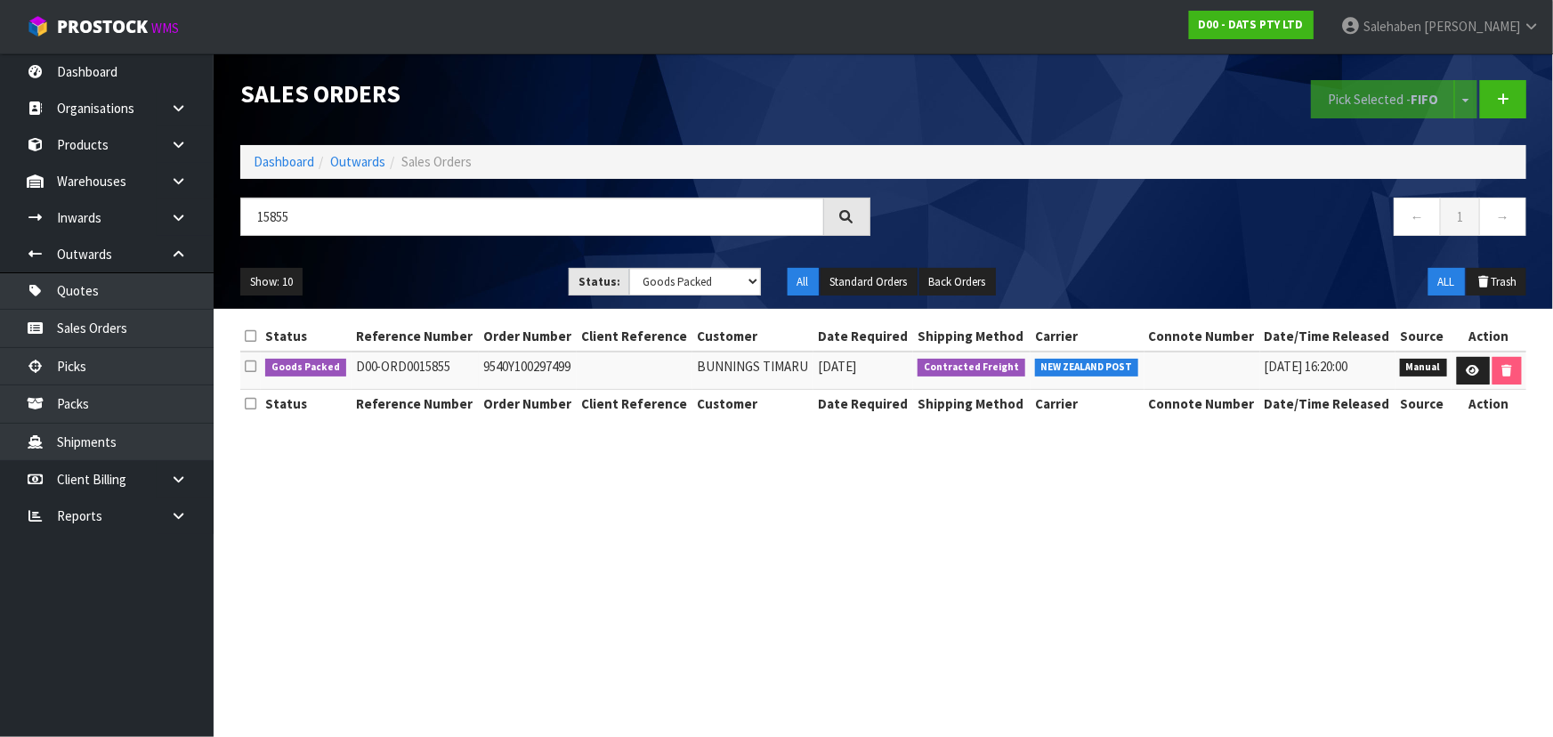
click at [481, 288] on ul "Show: 10 5 10 25 50" at bounding box center [391, 282] width 302 height 28
click at [478, 280] on ul "Show: 10 5 10 25 50" at bounding box center [391, 282] width 302 height 28
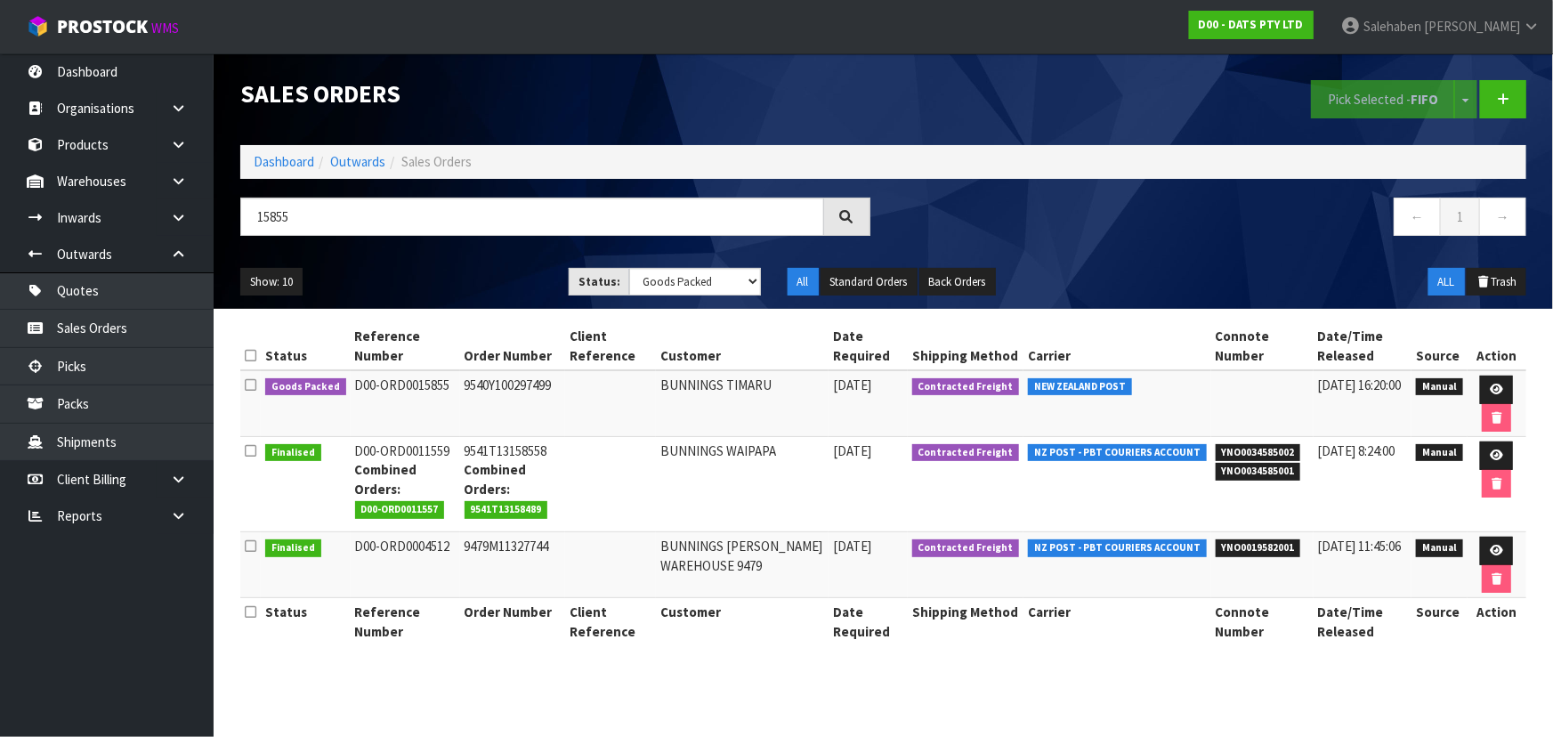
click at [485, 263] on div "Show: 10 5 10 25 50 Status: Draft Pending Allocated Pending Pick Goods Picked G…" at bounding box center [883, 282] width 1313 height 55
click at [490, 269] on ul "Show: 10 5 10 25 50" at bounding box center [391, 282] width 302 height 28
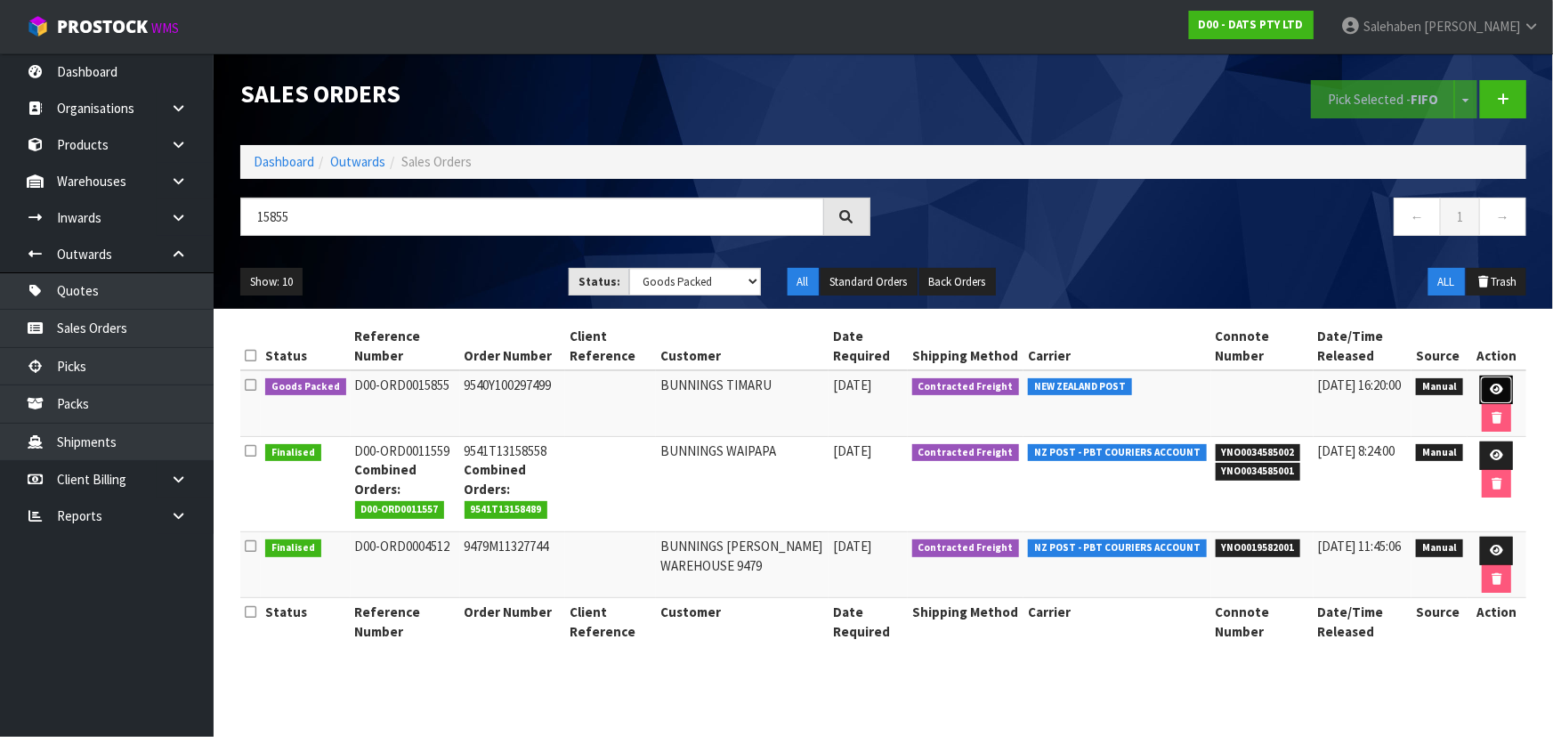
click at [1487, 388] on link at bounding box center [1496, 390] width 33 height 28
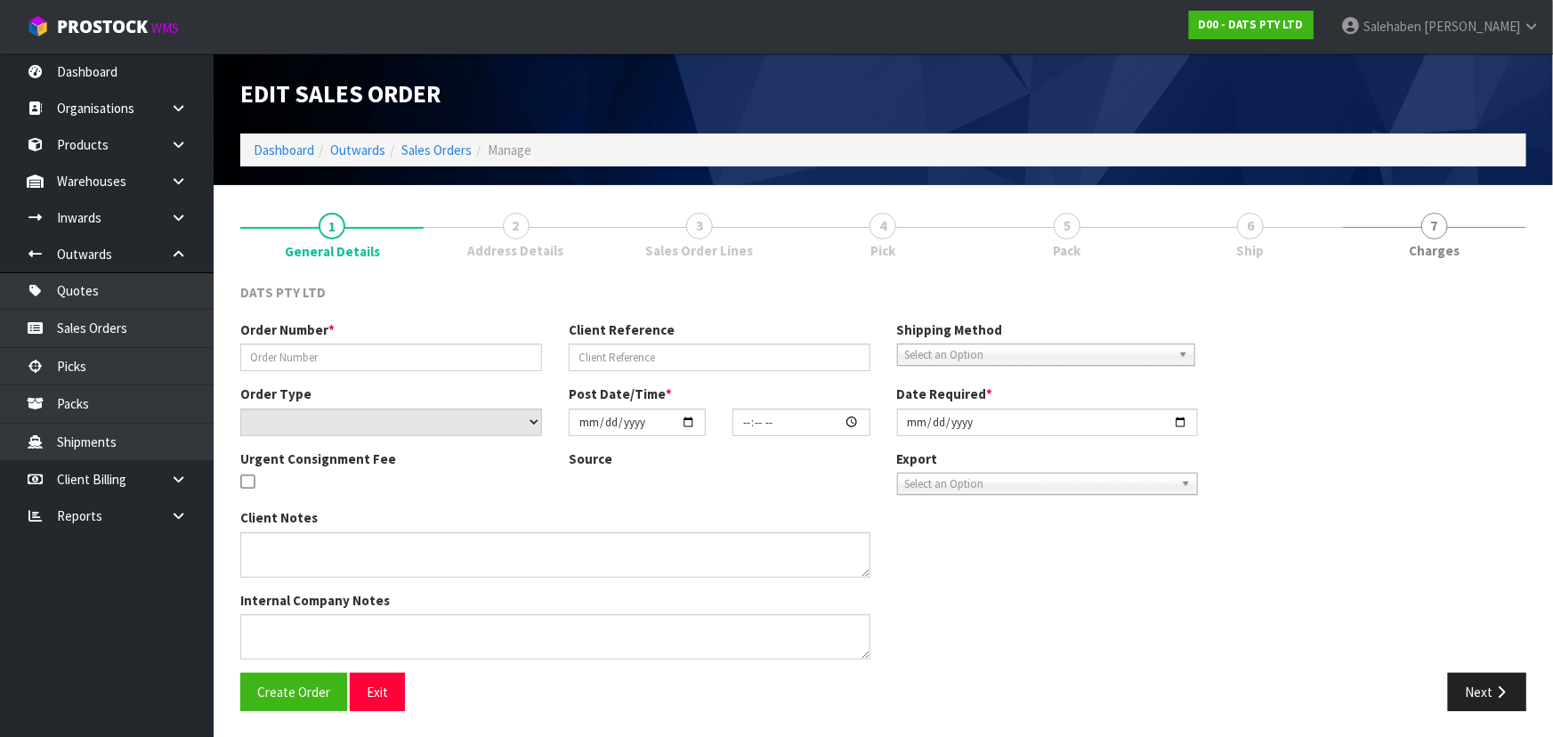
type input "9540Y100297499"
select select "number:0"
type input "[DATE]"
type input "09:07:00.000"
type input "[DATE]"
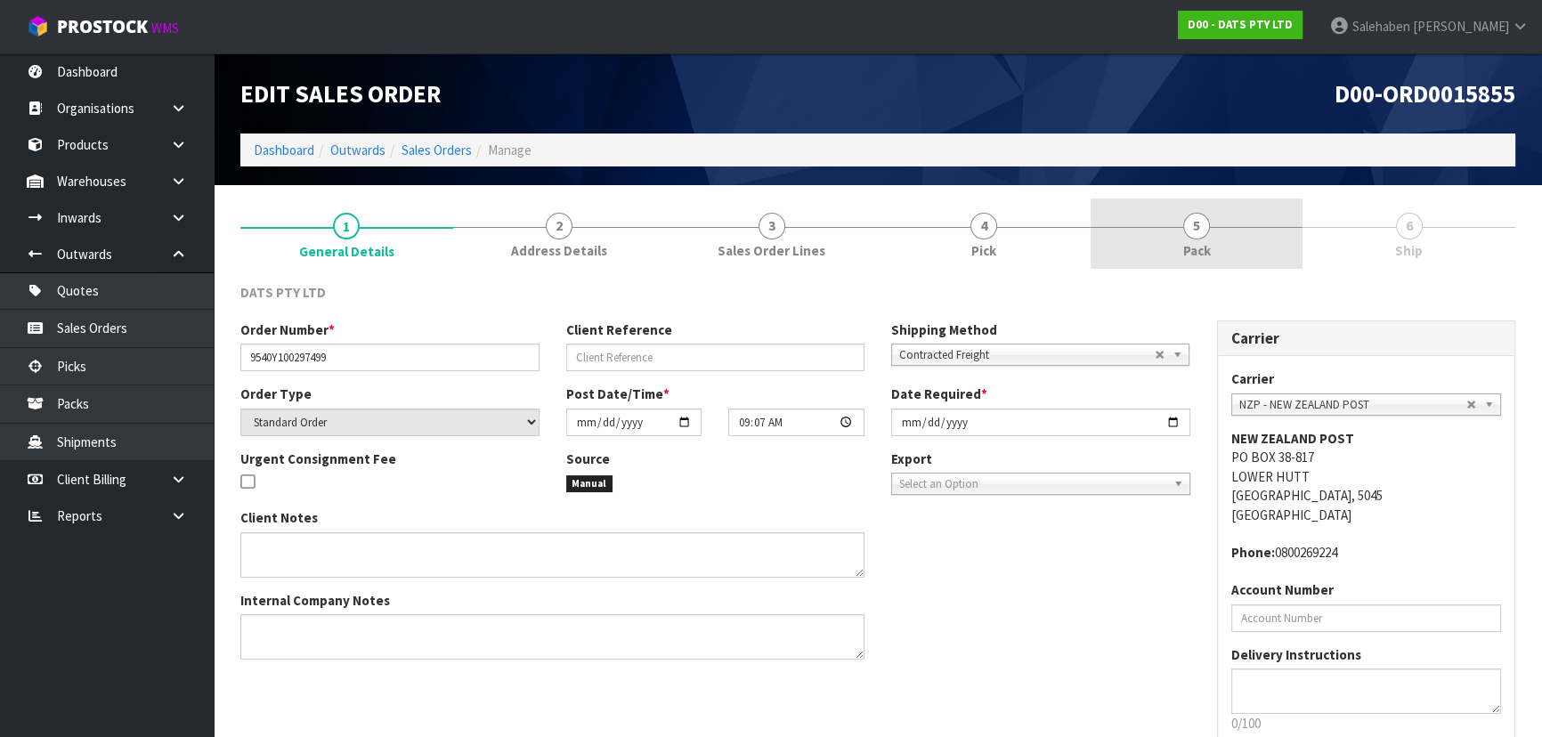
click at [1192, 242] on span "Pack" at bounding box center [1197, 250] width 28 height 19
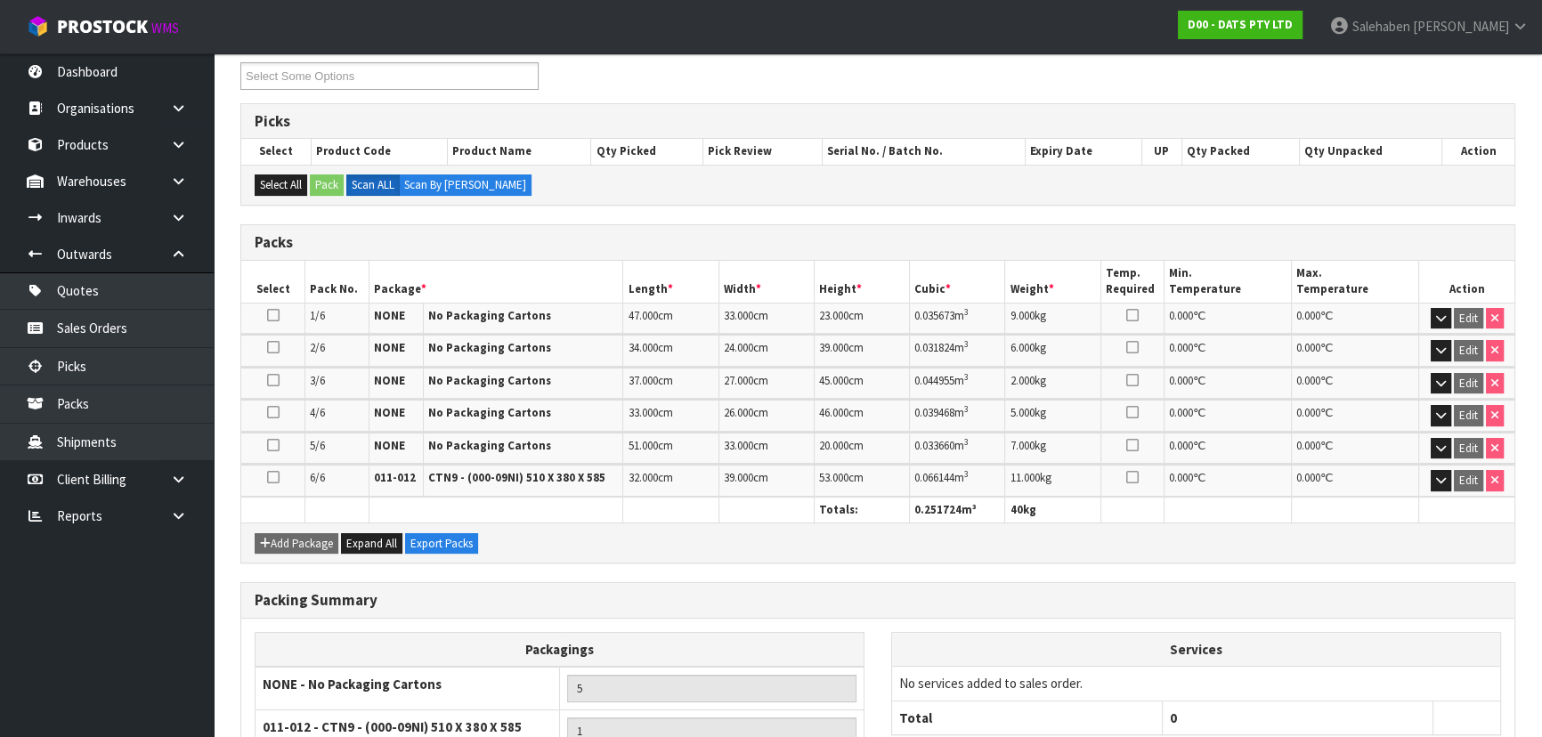
scroll to position [407, 0]
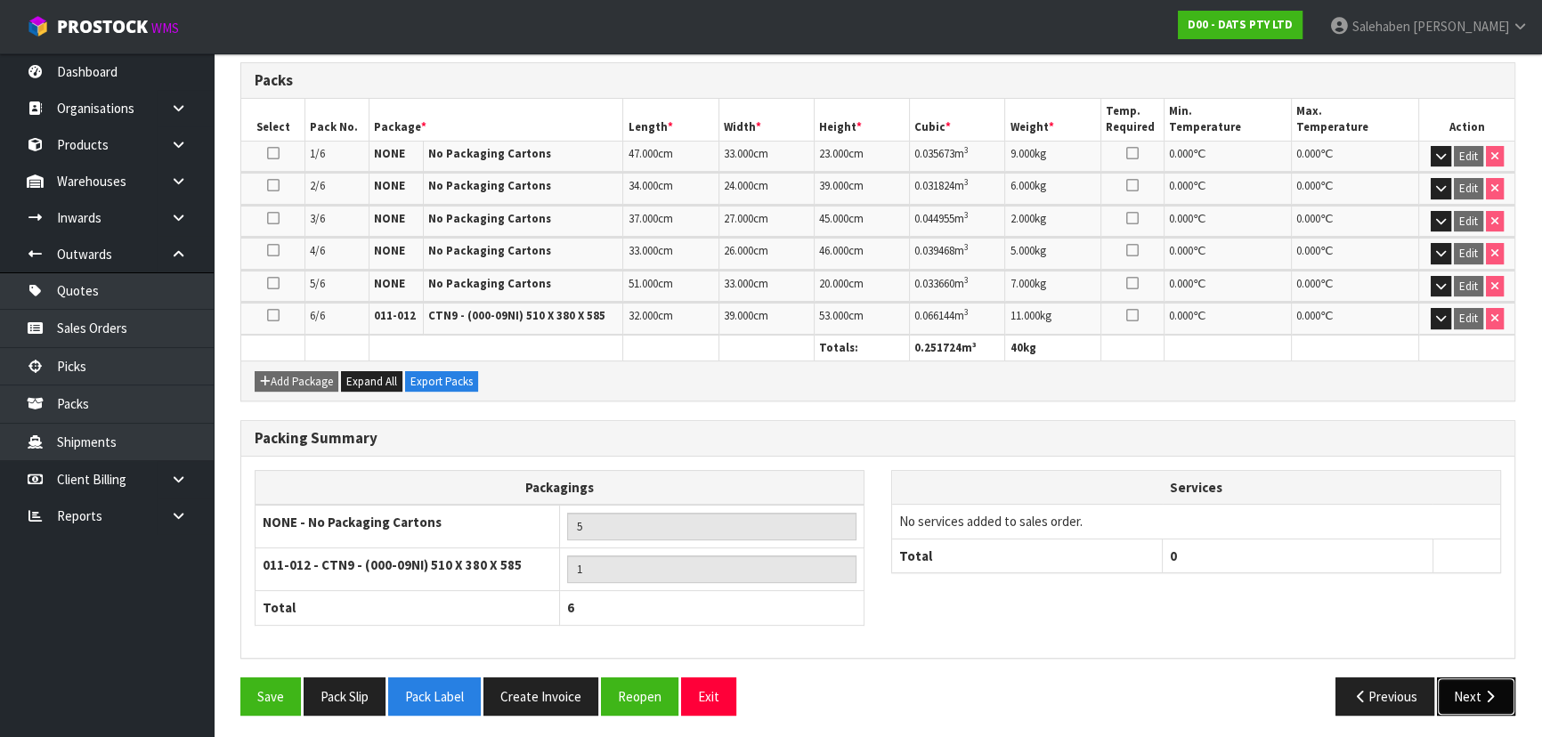
click at [1471, 691] on button "Next" at bounding box center [1476, 696] width 78 height 38
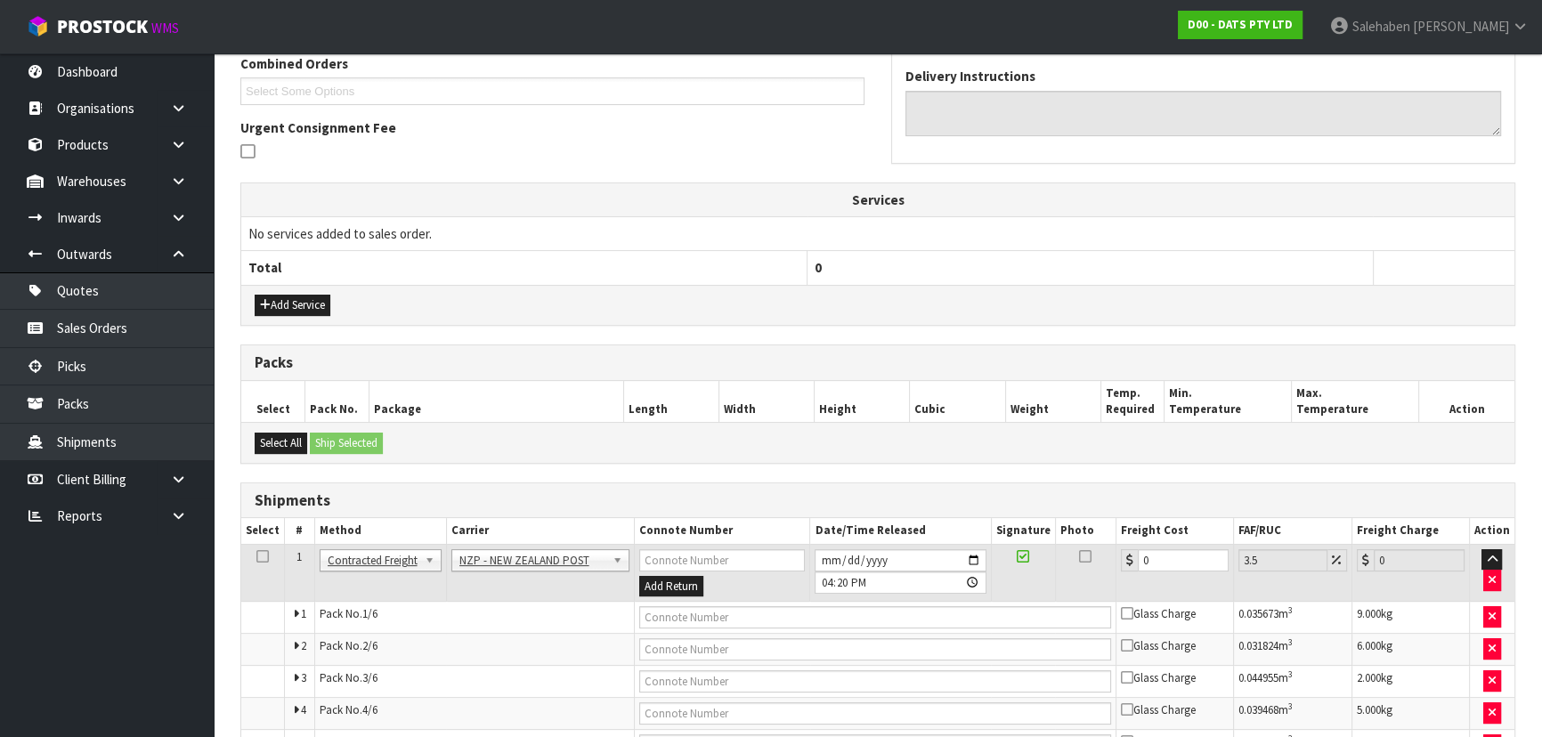
scroll to position [0, 0]
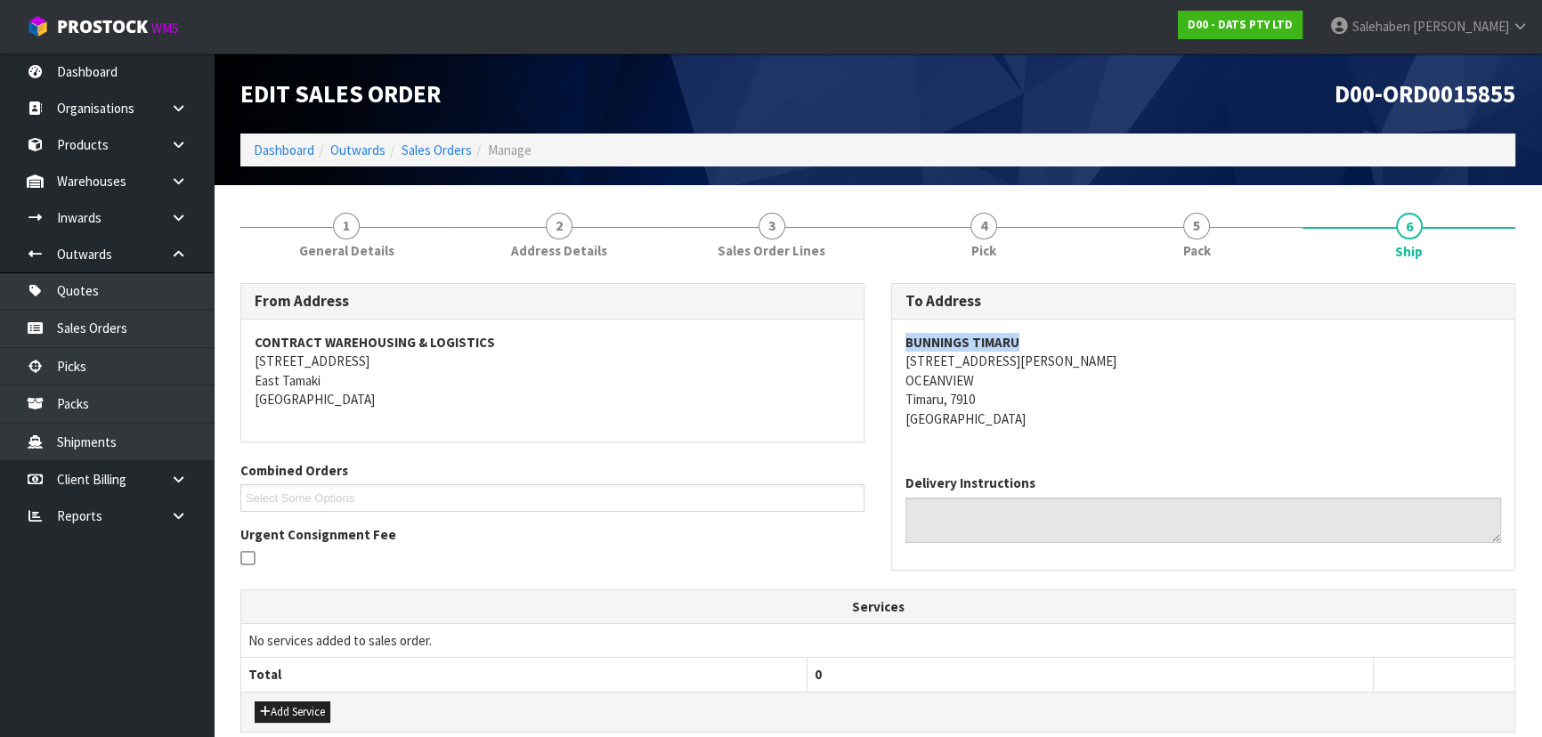
drag, startPoint x: 886, startPoint y: 333, endPoint x: 1066, endPoint y: 333, distance: 180.7
click at [1066, 333] on div "To Address BUNNINGS TIMARU [STREET_ADDRESS][PERSON_NAME] Delivery Instructions" at bounding box center [1203, 435] width 651 height 305
drag, startPoint x: 1050, startPoint y: 413, endPoint x: 1042, endPoint y: 409, distance: 9.2
click at [1050, 411] on address "BUNNINGS TIMARU [STREET_ADDRESS][PERSON_NAME]" at bounding box center [1203, 380] width 596 height 95
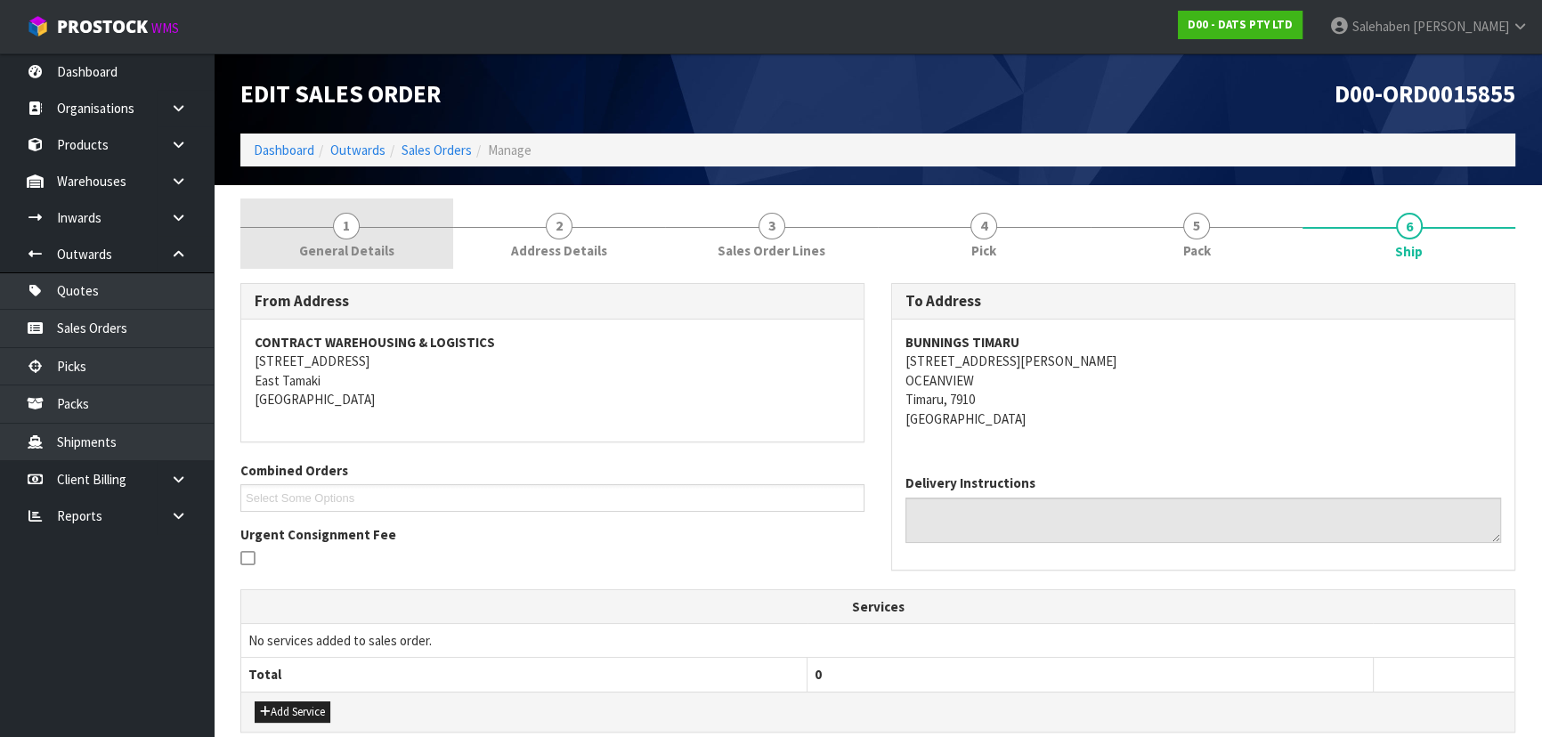
drag, startPoint x: 331, startPoint y: 246, endPoint x: 342, endPoint y: 264, distance: 21.5
click at [332, 246] on span "General Details" at bounding box center [346, 250] width 95 height 19
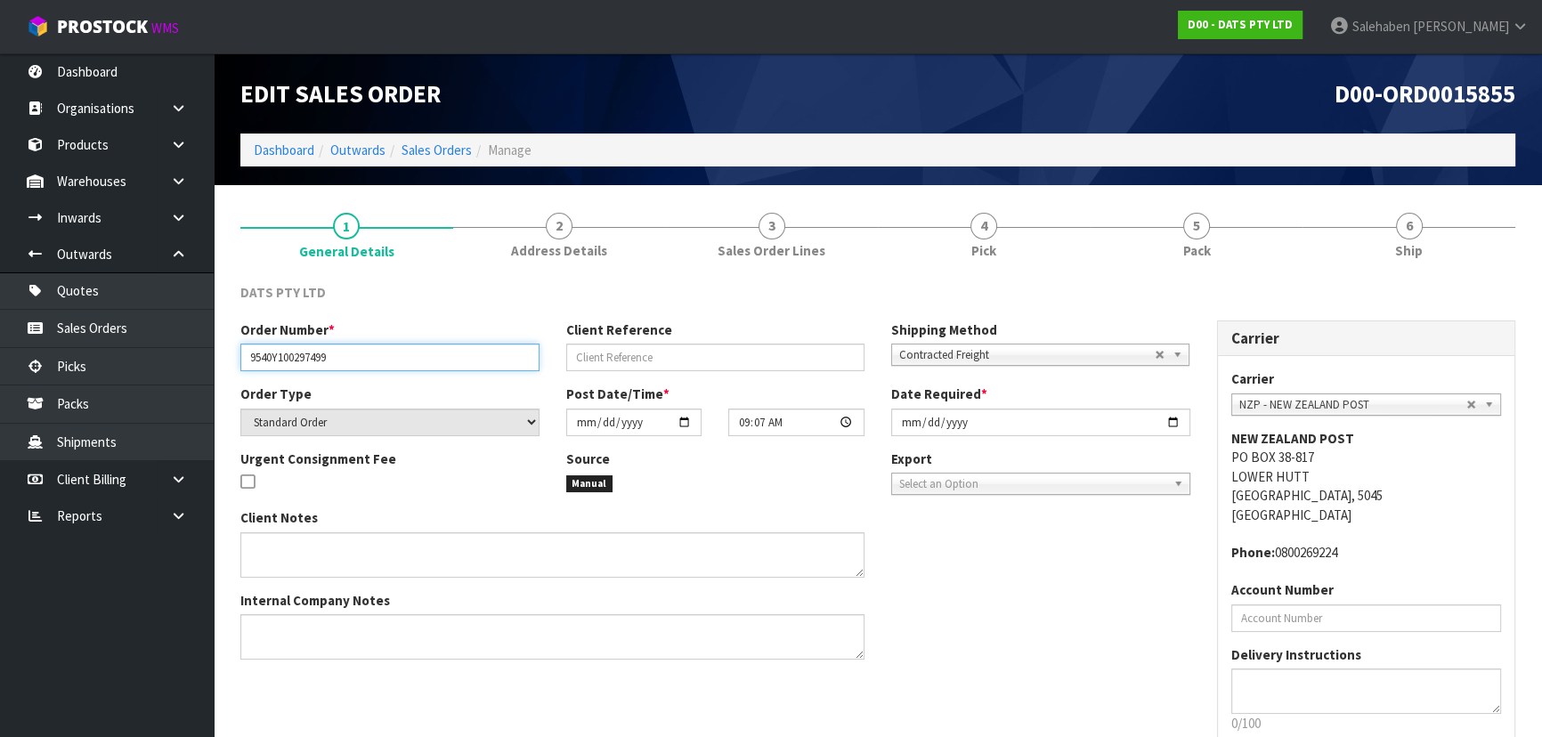
drag, startPoint x: 246, startPoint y: 362, endPoint x: 414, endPoint y: 356, distance: 168.4
click at [414, 356] on input "9540Y100297499" at bounding box center [389, 358] width 299 height 28
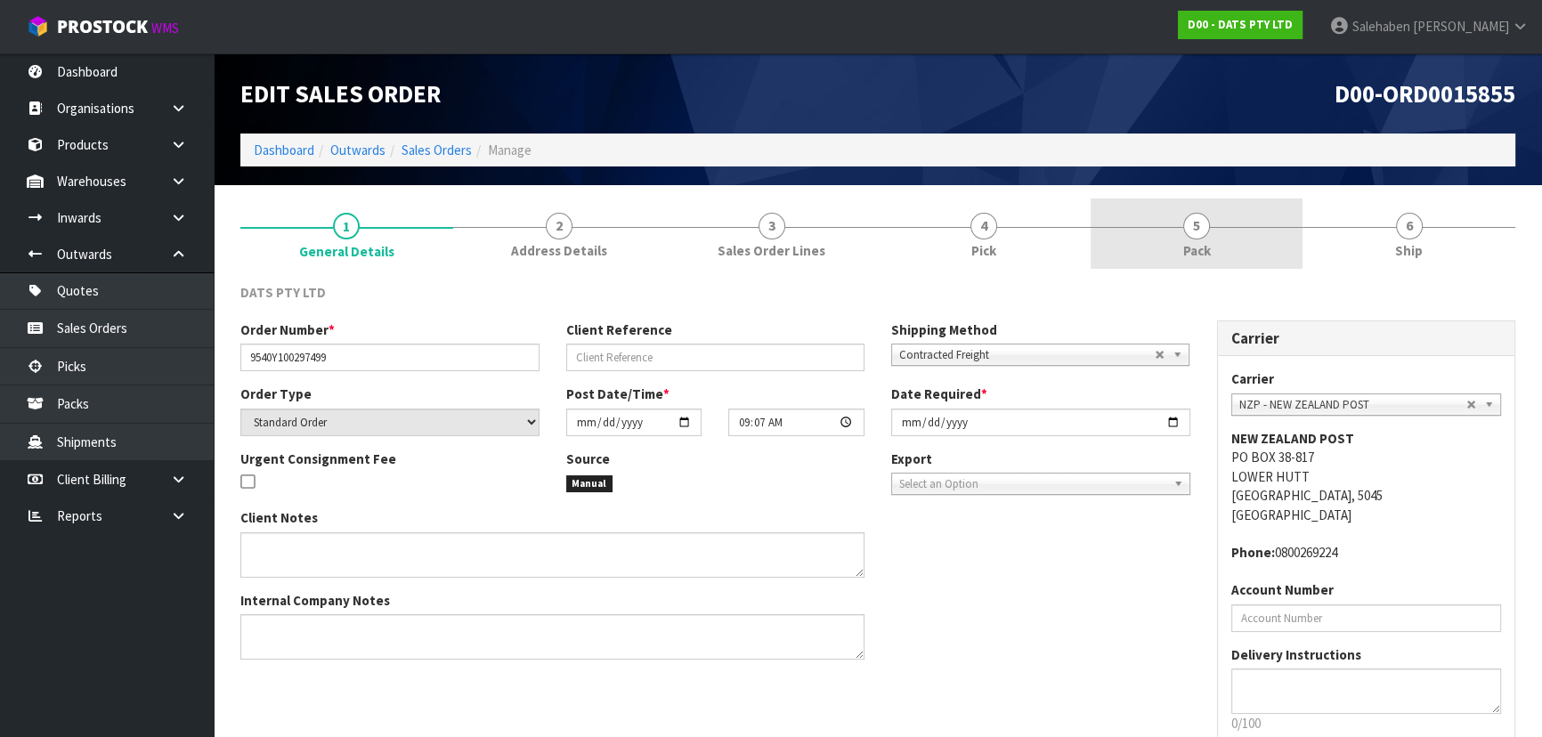
click at [1149, 210] on link "5 Pack" at bounding box center [1196, 234] width 213 height 70
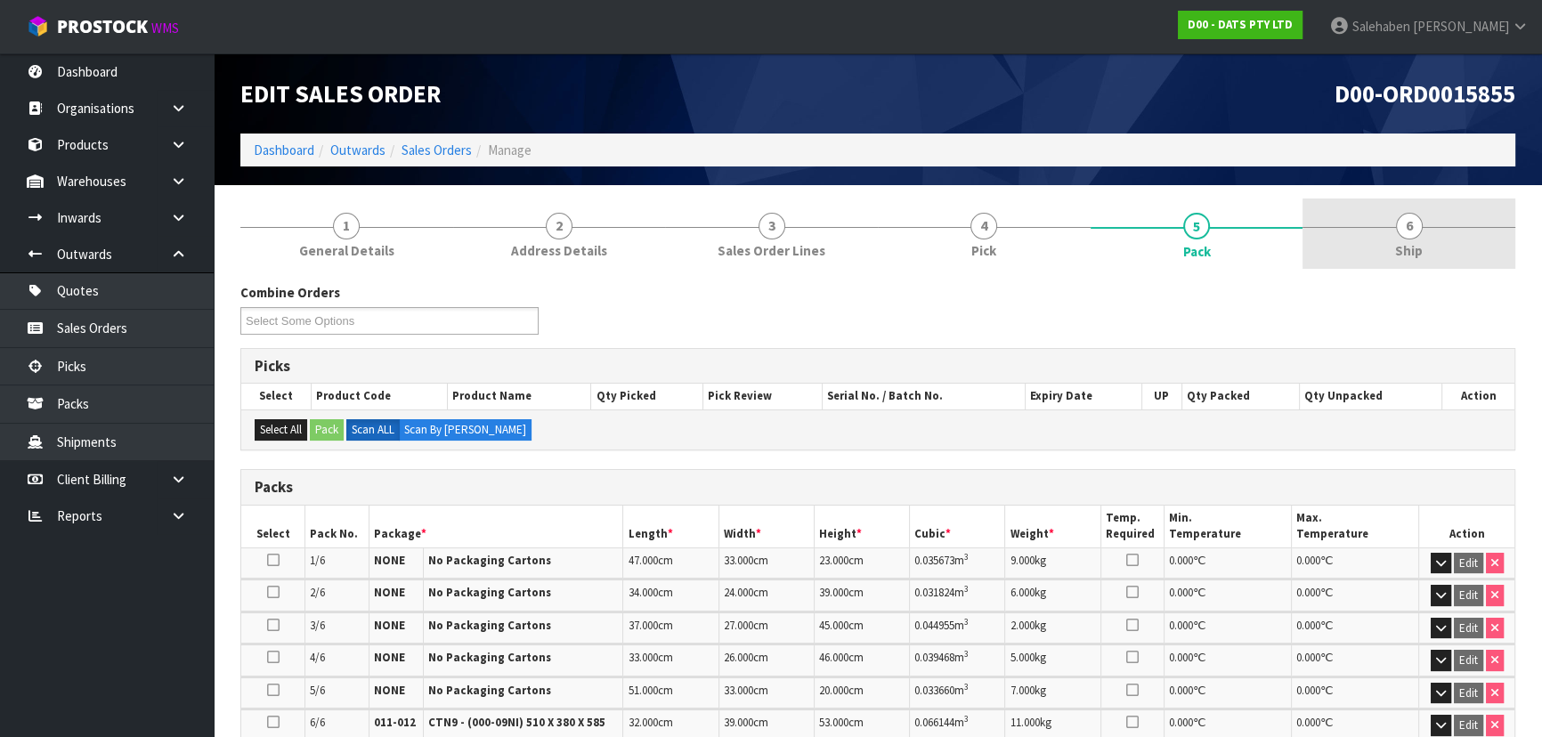
drag, startPoint x: 1386, startPoint y: 242, endPoint x: 1382, endPoint y: 261, distance: 19.0
click at [1386, 242] on link "6 Ship" at bounding box center [1408, 234] width 213 height 70
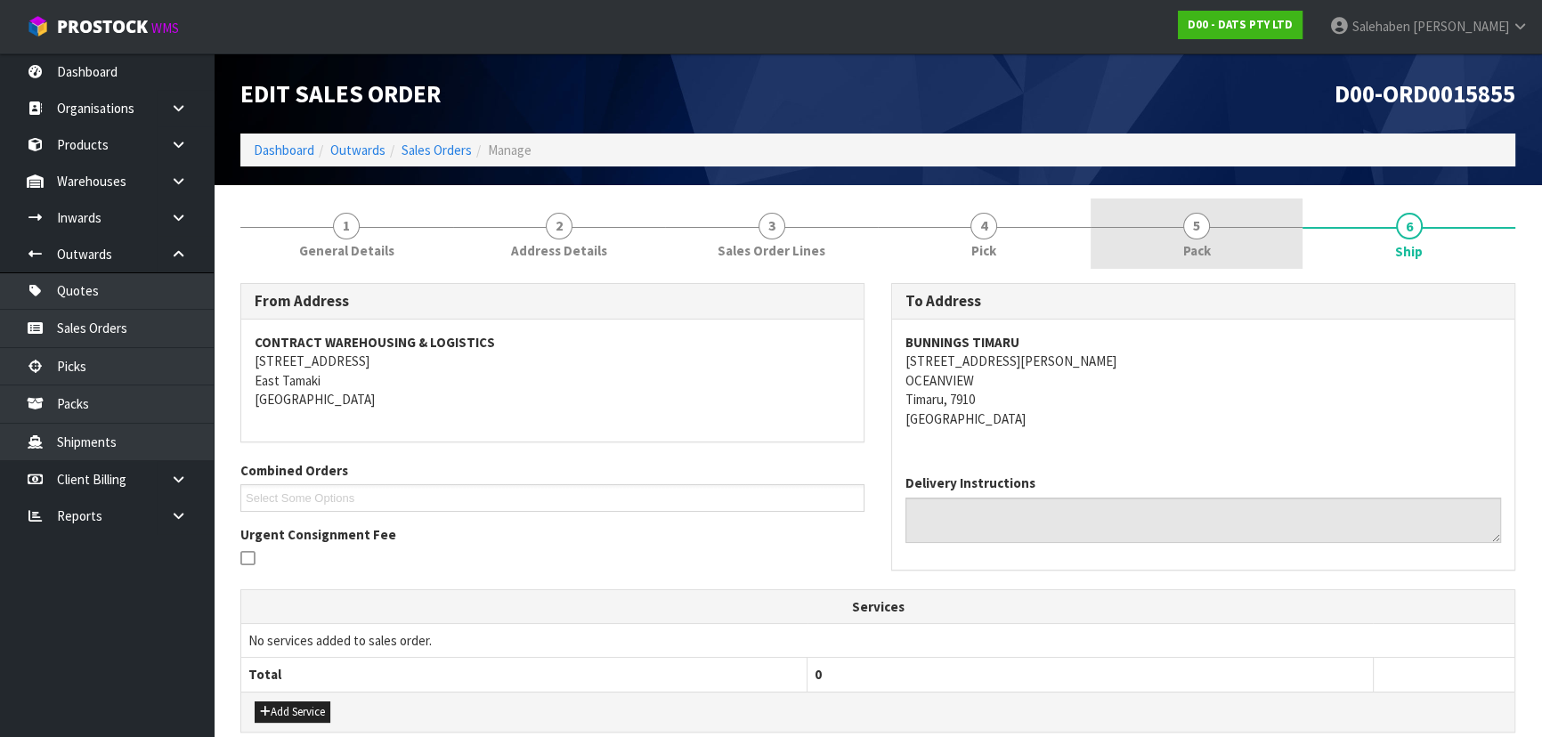
click at [1216, 219] on link "5 Pack" at bounding box center [1196, 234] width 213 height 70
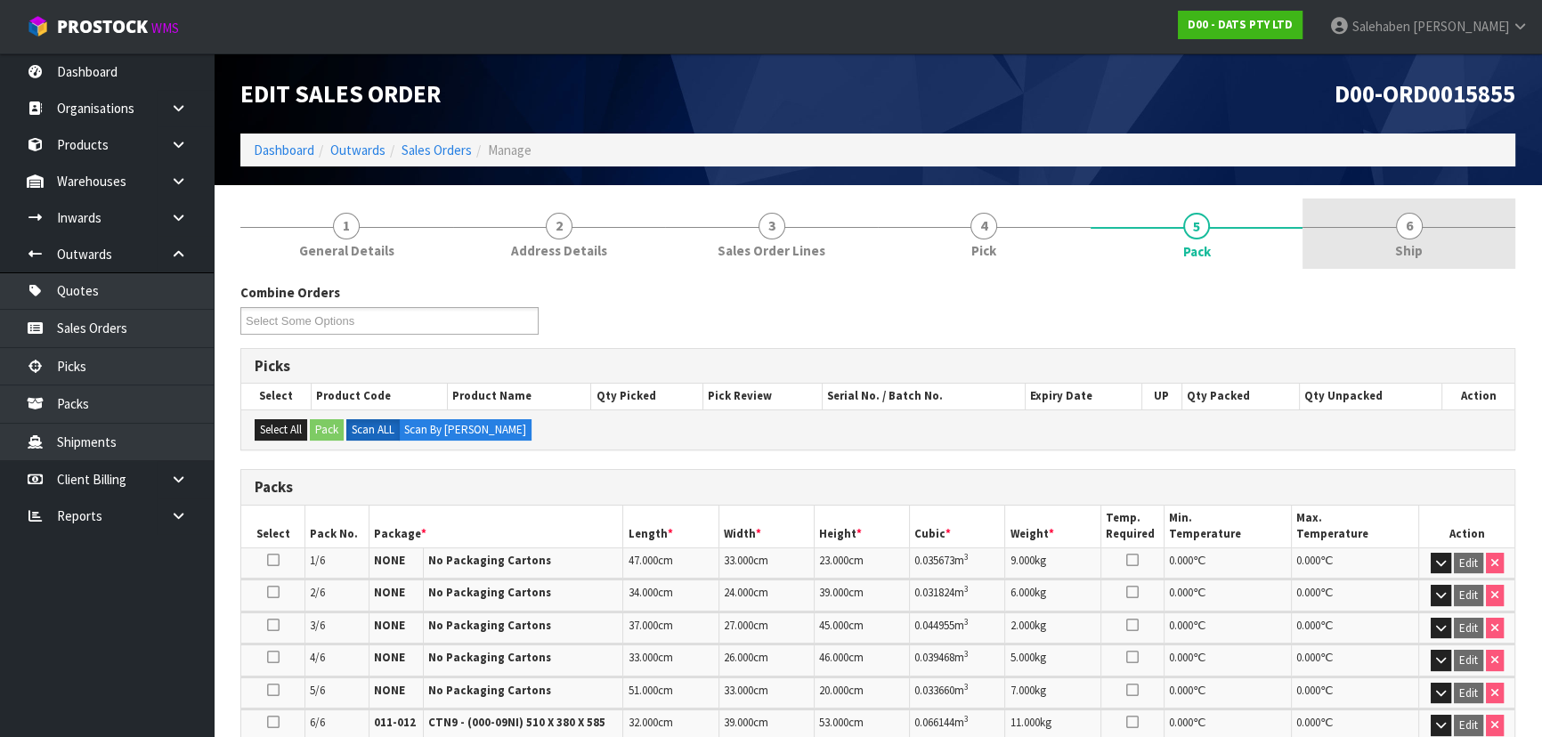
drag, startPoint x: 1421, startPoint y: 245, endPoint x: 1297, endPoint y: 267, distance: 125.7
click at [1418, 246] on link "6 Ship" at bounding box center [1408, 234] width 213 height 70
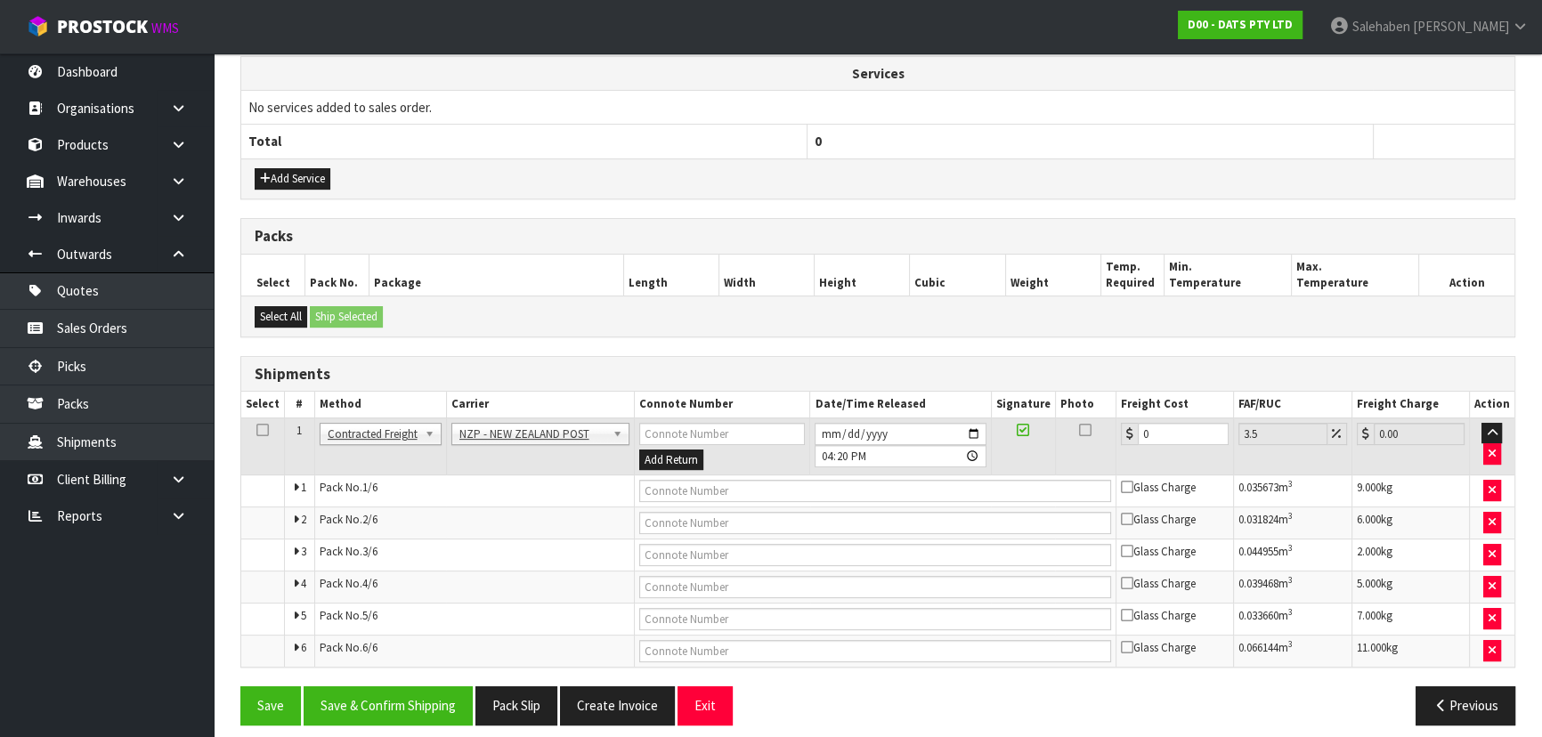
scroll to position [543, 0]
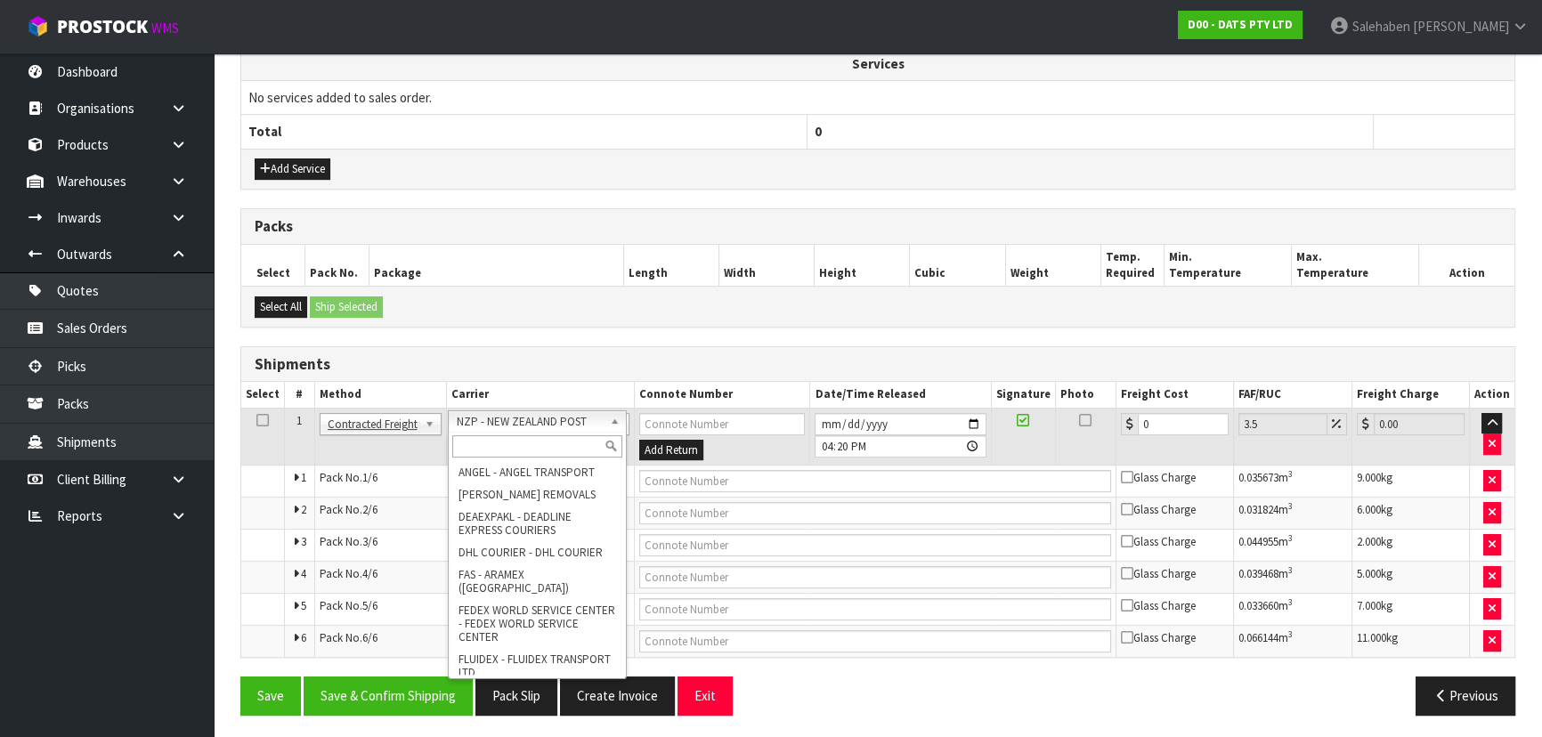
click at [507, 446] on input "text" at bounding box center [537, 446] width 170 height 22
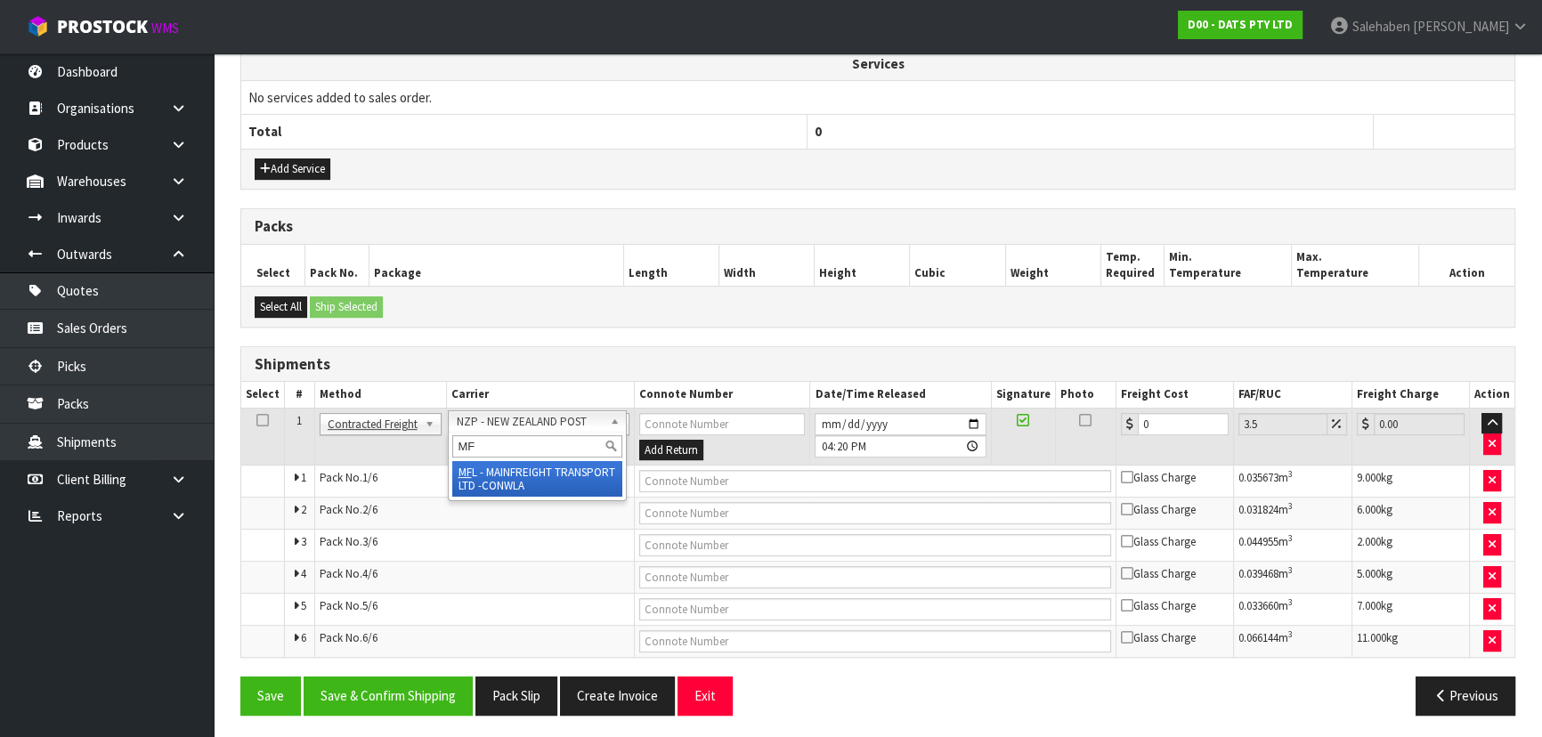
type input "MF"
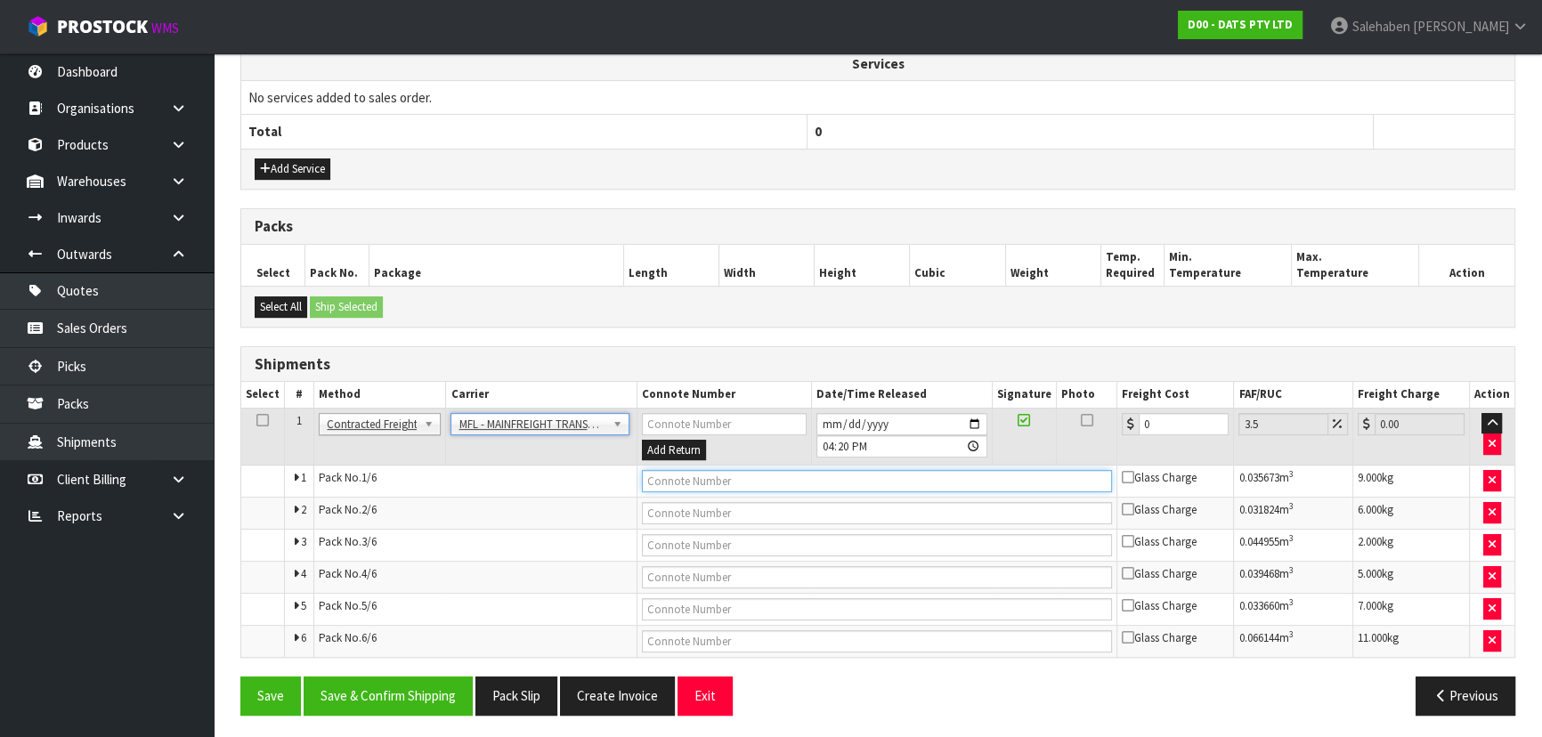
click at [693, 473] on input "text" at bounding box center [877, 481] width 471 height 22
paste input "FWM58910428"
type input "FWM58910428"
click at [1178, 426] on input "0" at bounding box center [1184, 424] width 90 height 22
type input "0"
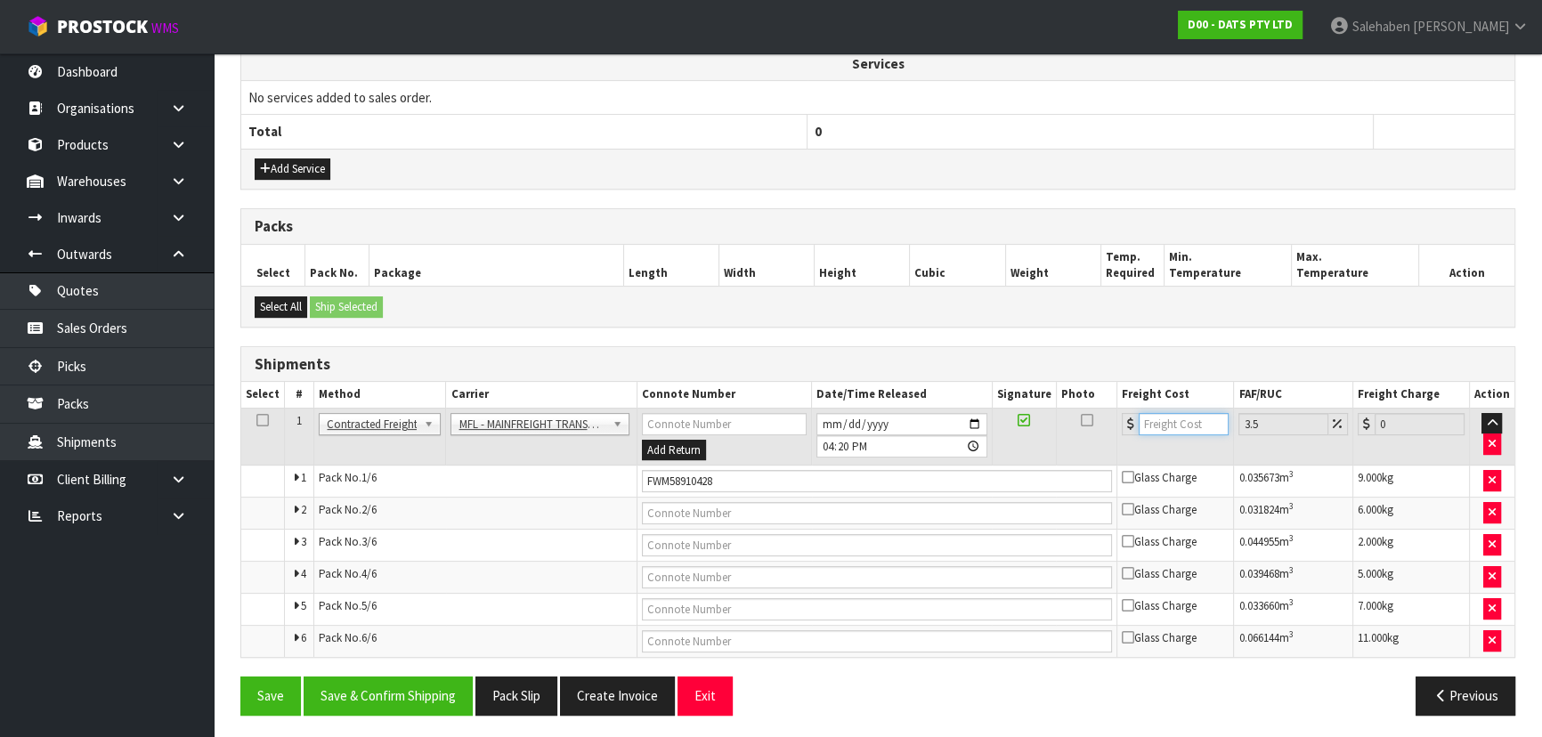
type input "6"
type input "6.21"
type input "61"
type input "63.13"
type input "61"
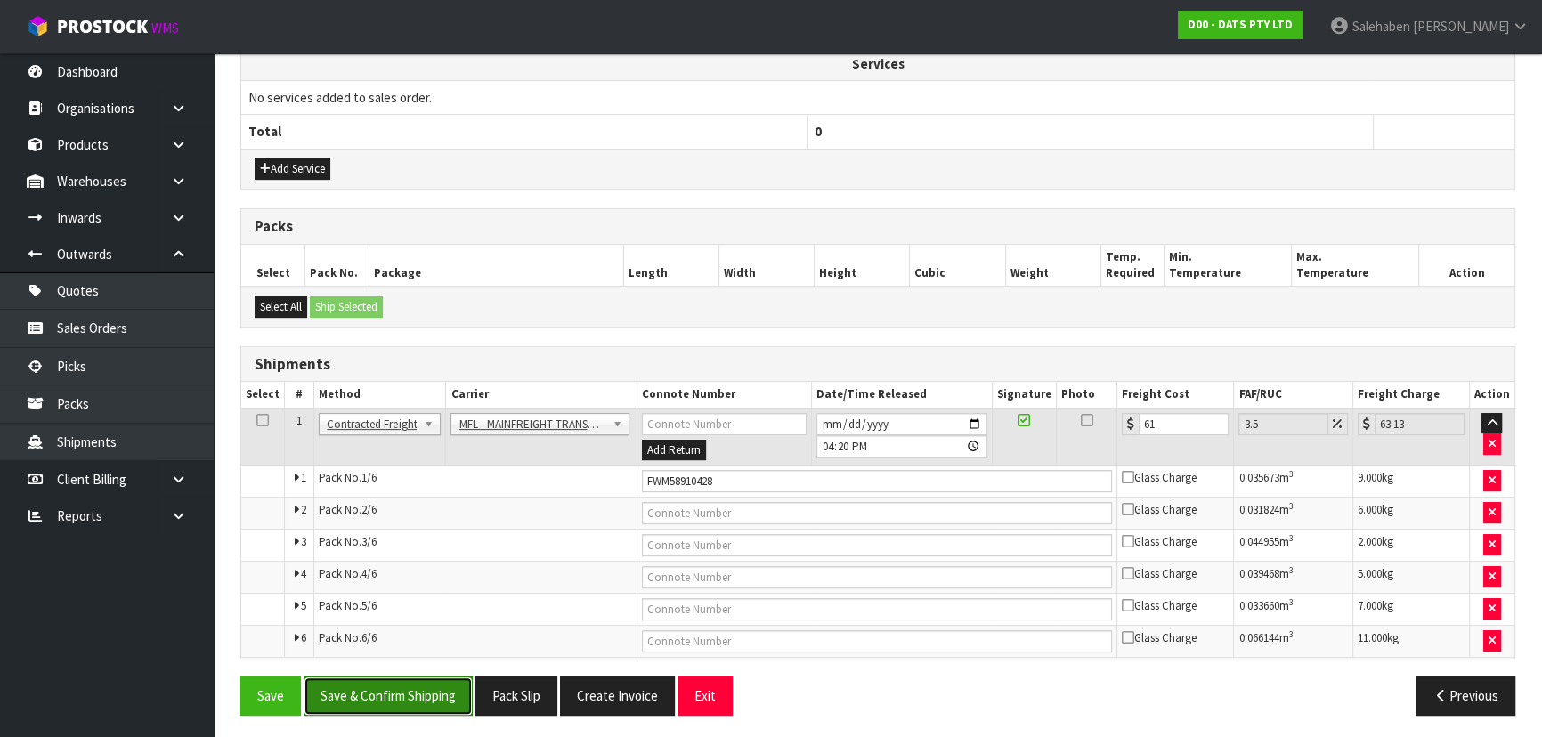
click at [418, 688] on button "Save & Confirm Shipping" at bounding box center [388, 696] width 169 height 38
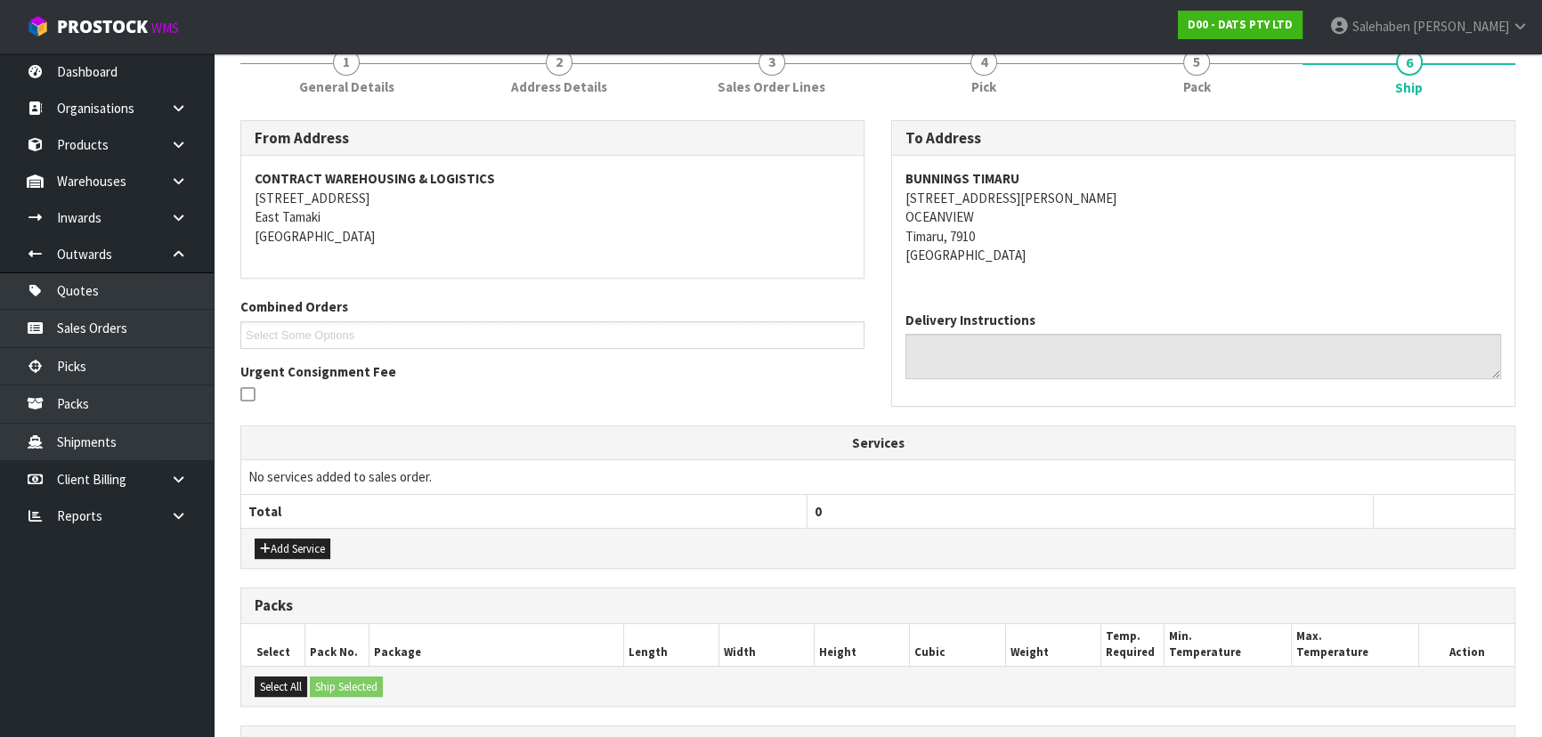
scroll to position [608, 0]
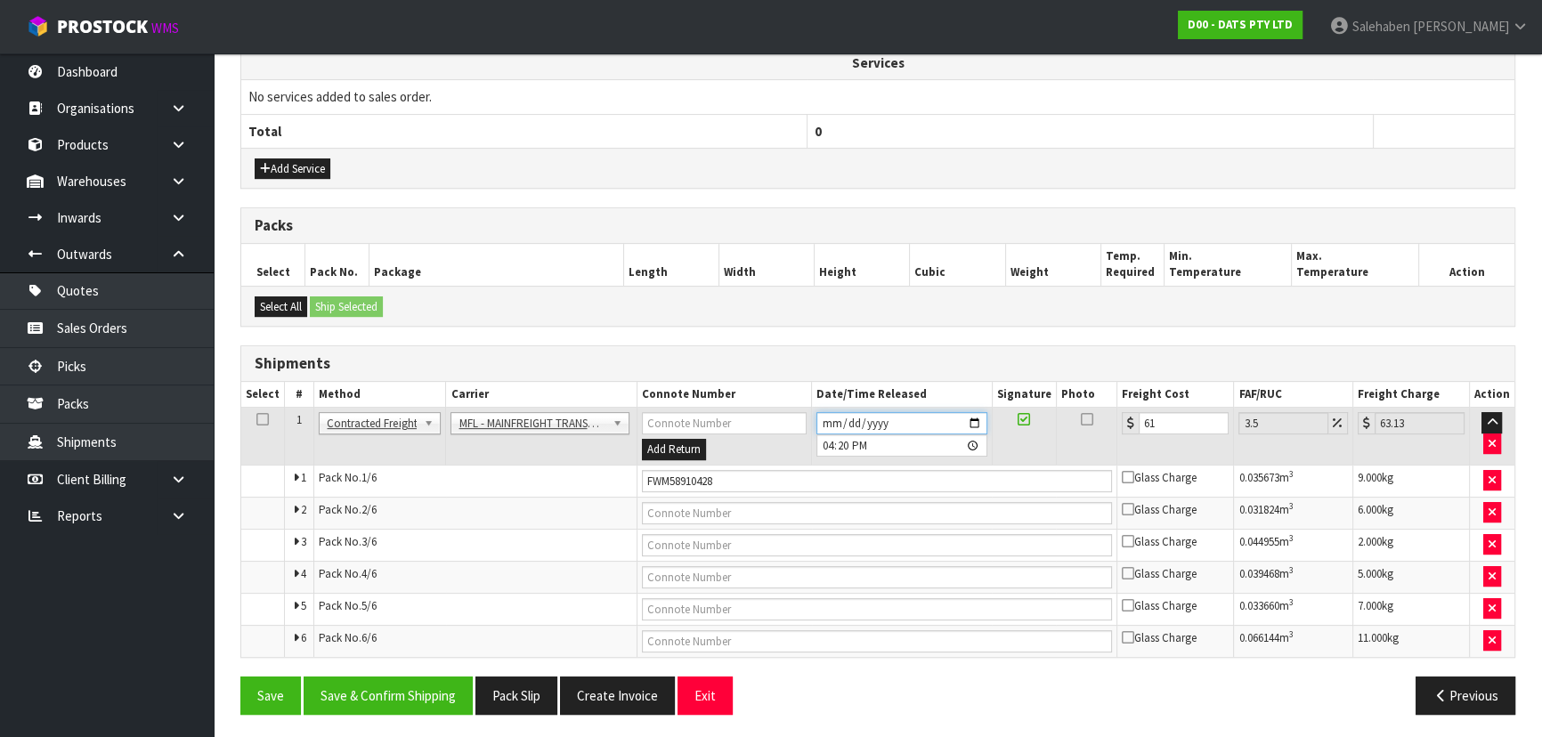
click at [970, 418] on input "[DATE]" at bounding box center [901, 423] width 171 height 22
type input "[DATE]"
click at [355, 677] on button "Save & Confirm Shipping" at bounding box center [388, 696] width 169 height 38
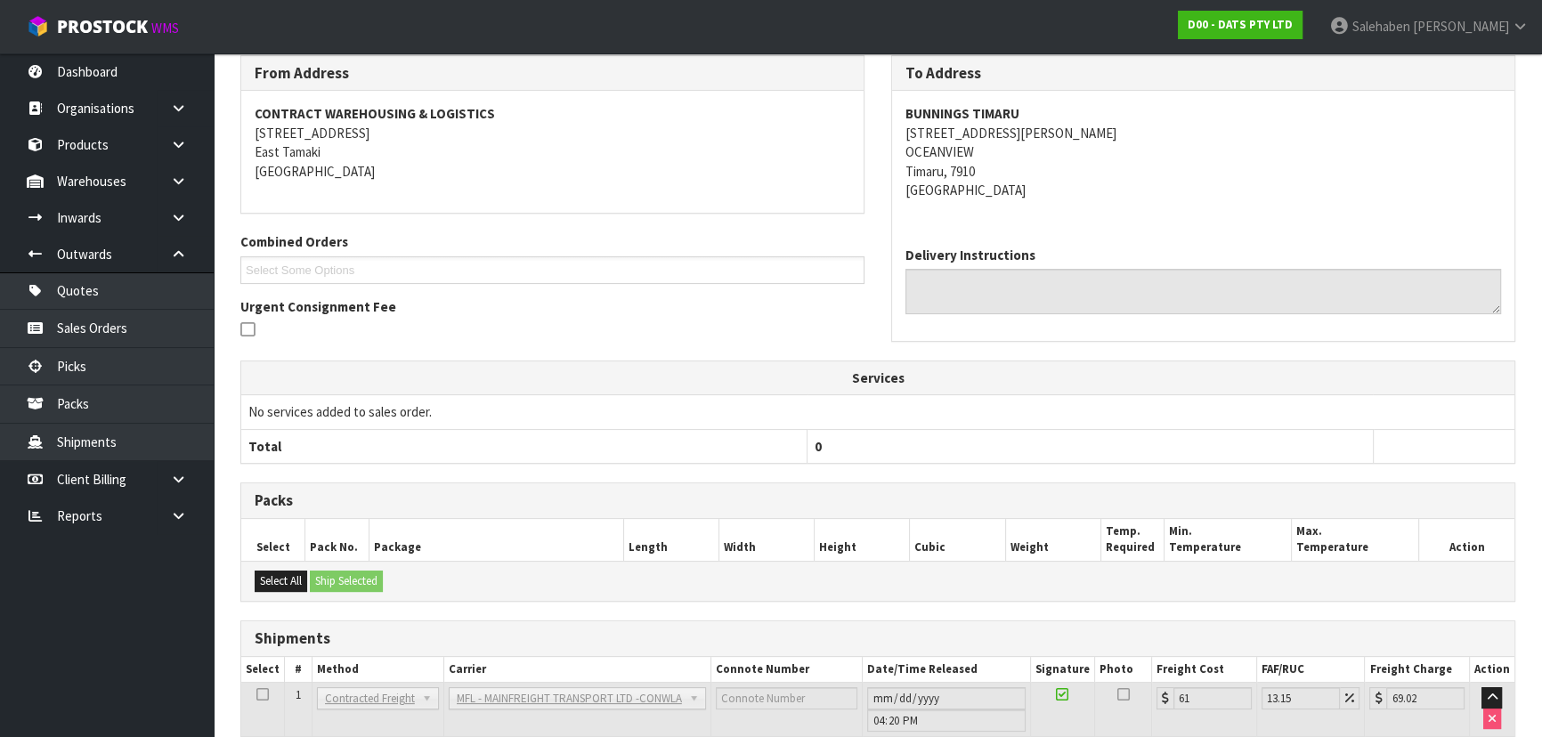
scroll to position [0, 0]
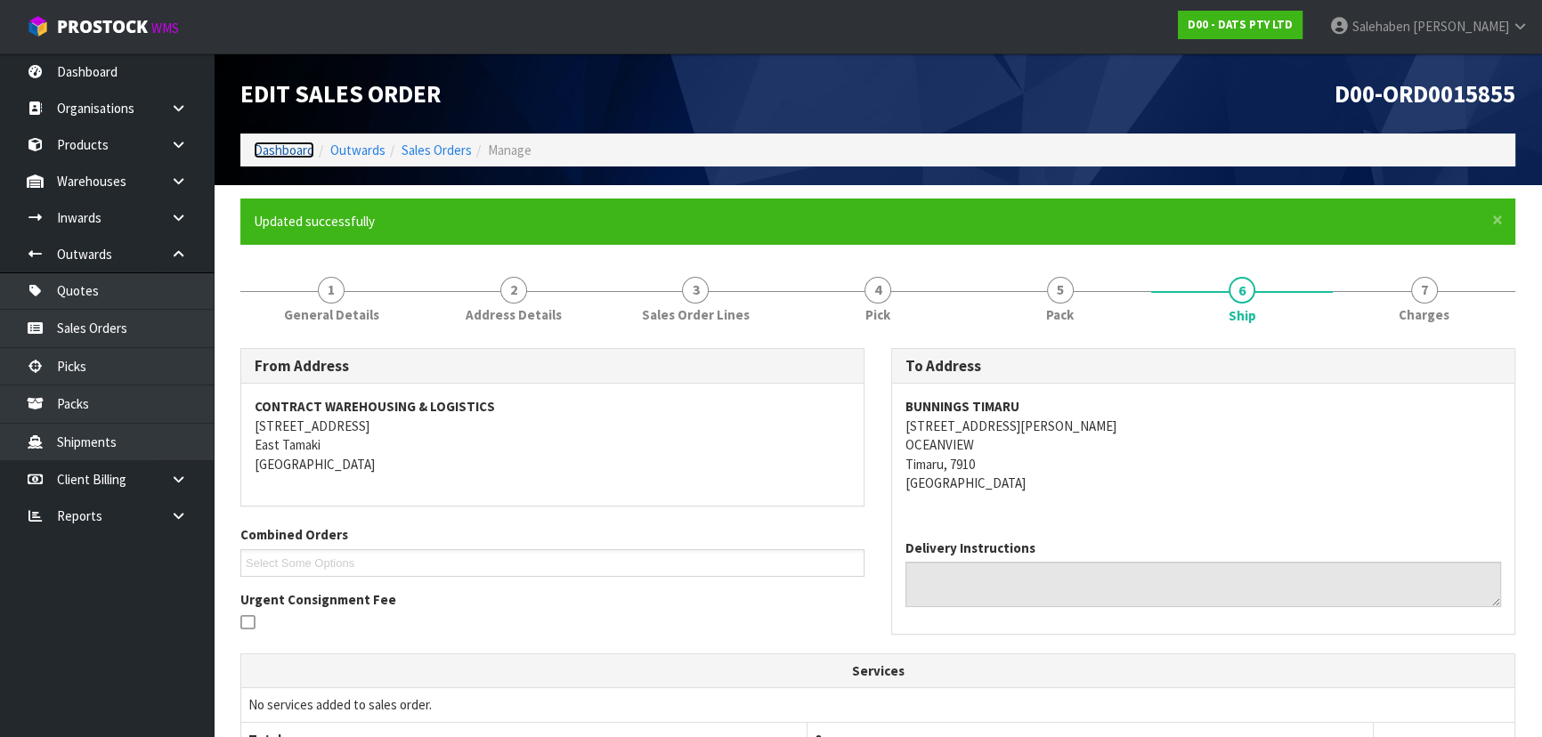
click at [304, 151] on link "Dashboard" at bounding box center [284, 150] width 61 height 17
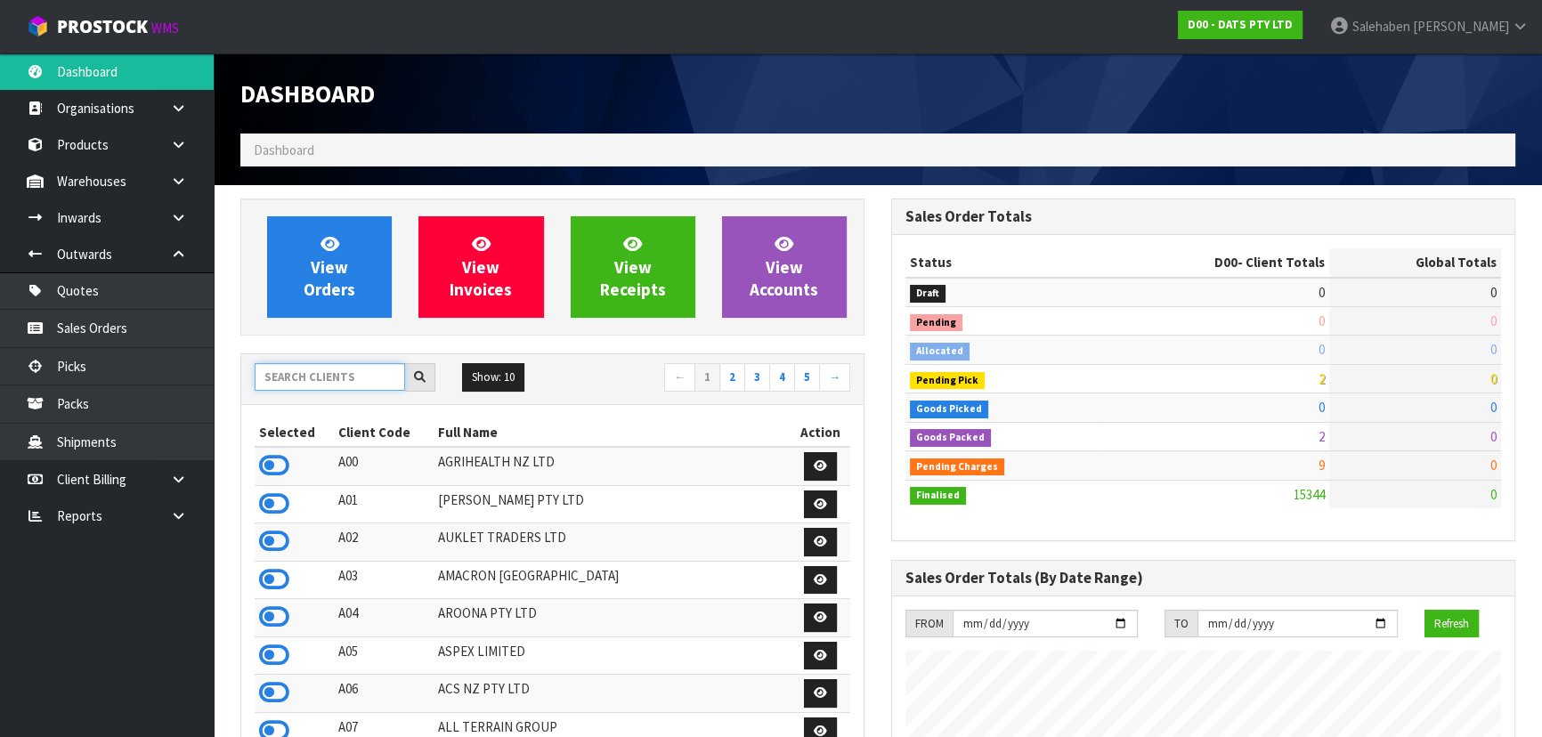
click at [319, 378] on input "text" at bounding box center [330, 377] width 150 height 28
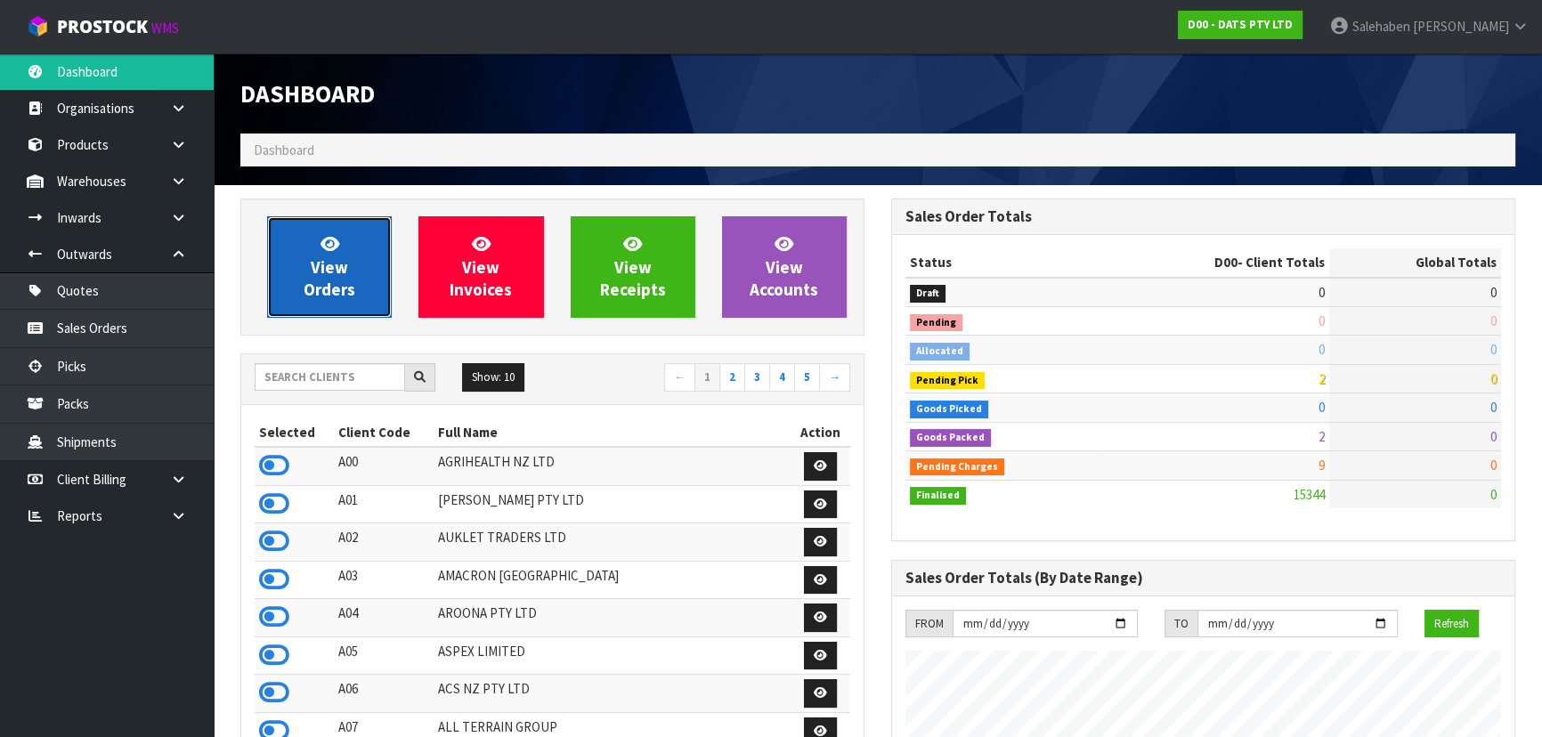
click at [328, 282] on span "View Orders" at bounding box center [330, 266] width 52 height 67
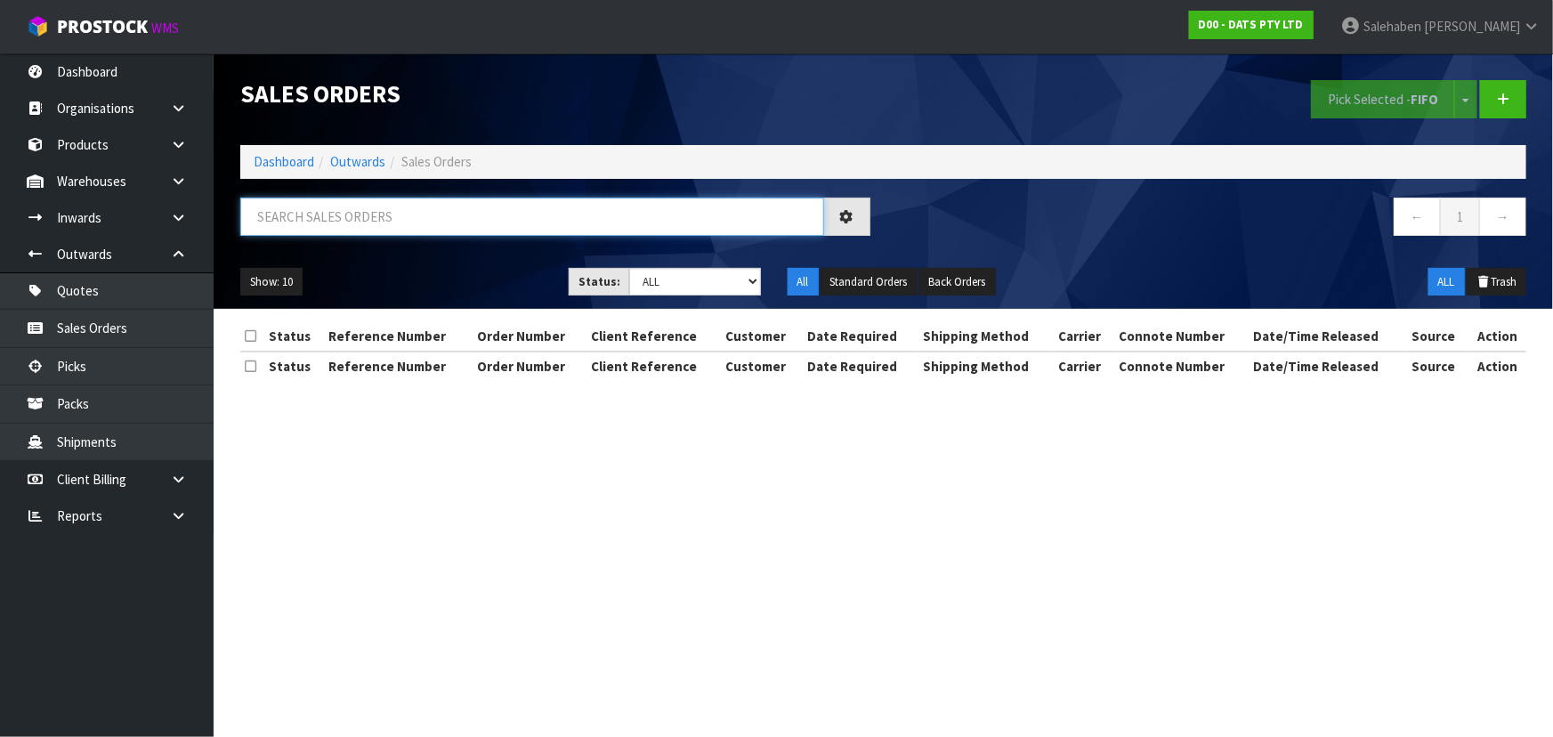
click at [379, 229] on input "text" at bounding box center [532, 217] width 584 height 38
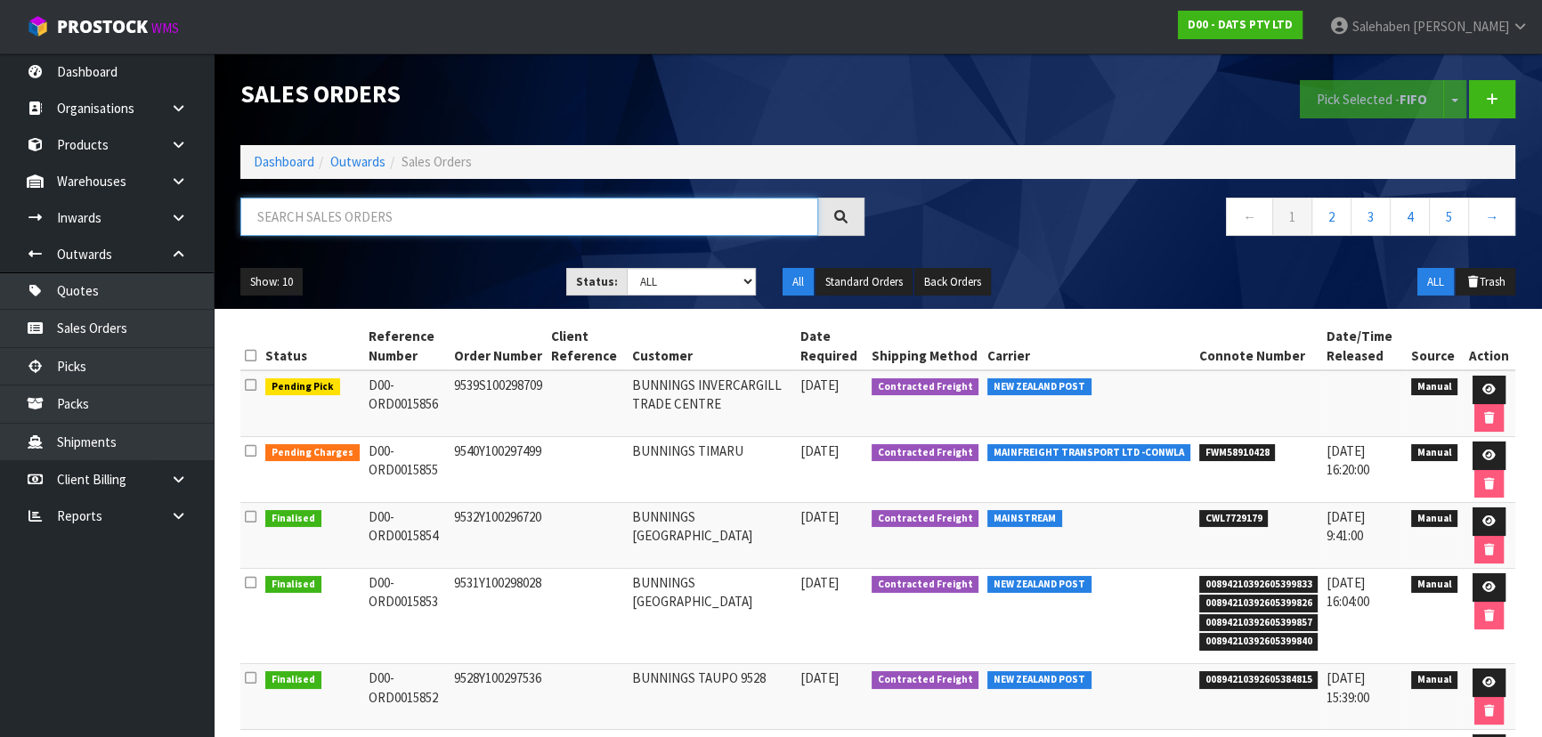
drag, startPoint x: 420, startPoint y: 223, endPoint x: 409, endPoint y: 255, distance: 33.2
click at [420, 223] on input "text" at bounding box center [529, 217] width 578 height 38
type input "15848"
drag, startPoint x: 709, startPoint y: 283, endPoint x: 710, endPoint y: 294, distance: 10.8
click at [709, 283] on select "Draft Pending Allocated Pending Pick Goods Picked Goods Packed Pending Charges …" at bounding box center [692, 282] width 130 height 28
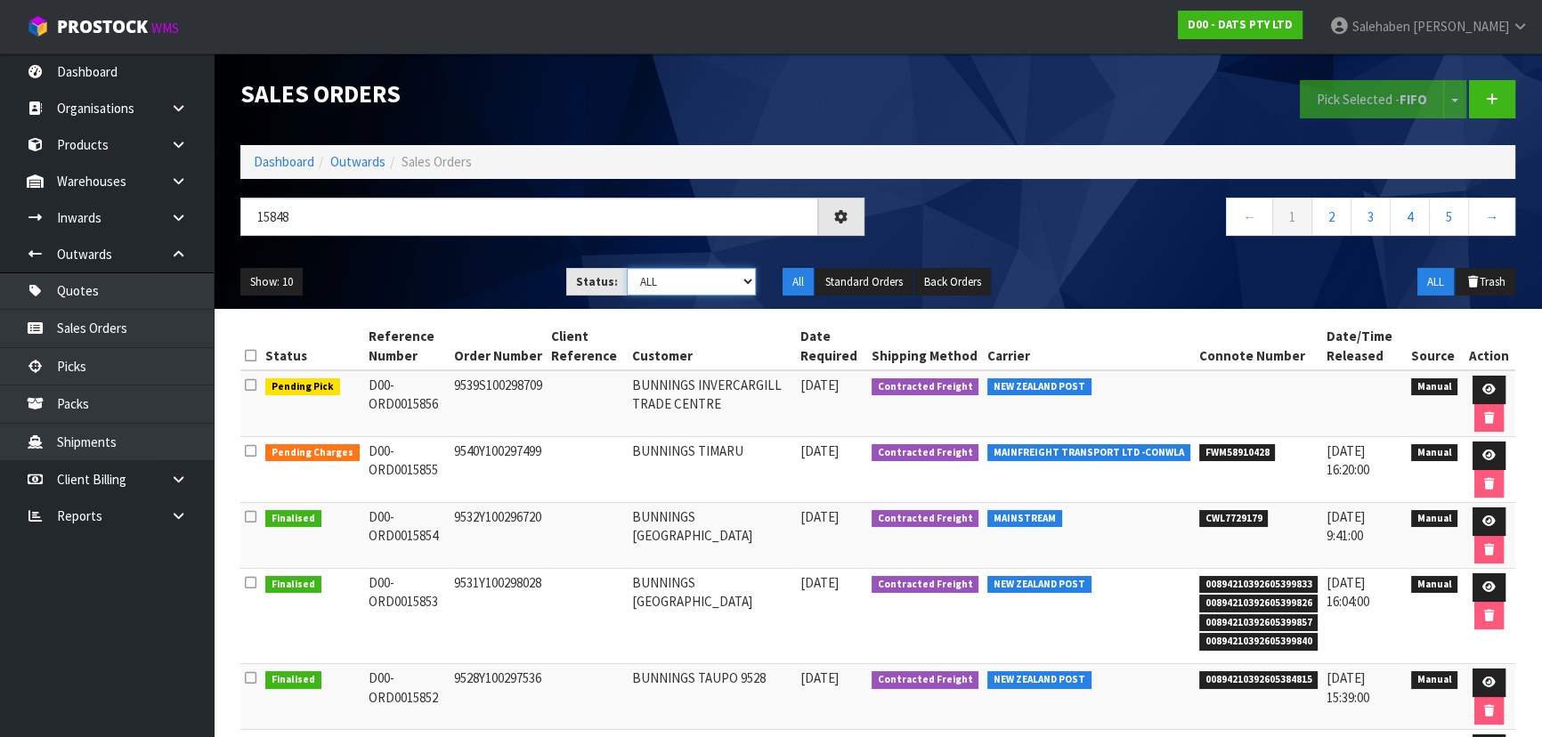
select select "string:5"
click at [627, 268] on select "Draft Pending Allocated Pending Pick Goods Picked Goods Packed Pending Charges …" at bounding box center [692, 282] width 130 height 28
click at [474, 278] on ul "Show: 10 5 10 25 50" at bounding box center [389, 282] width 299 height 28
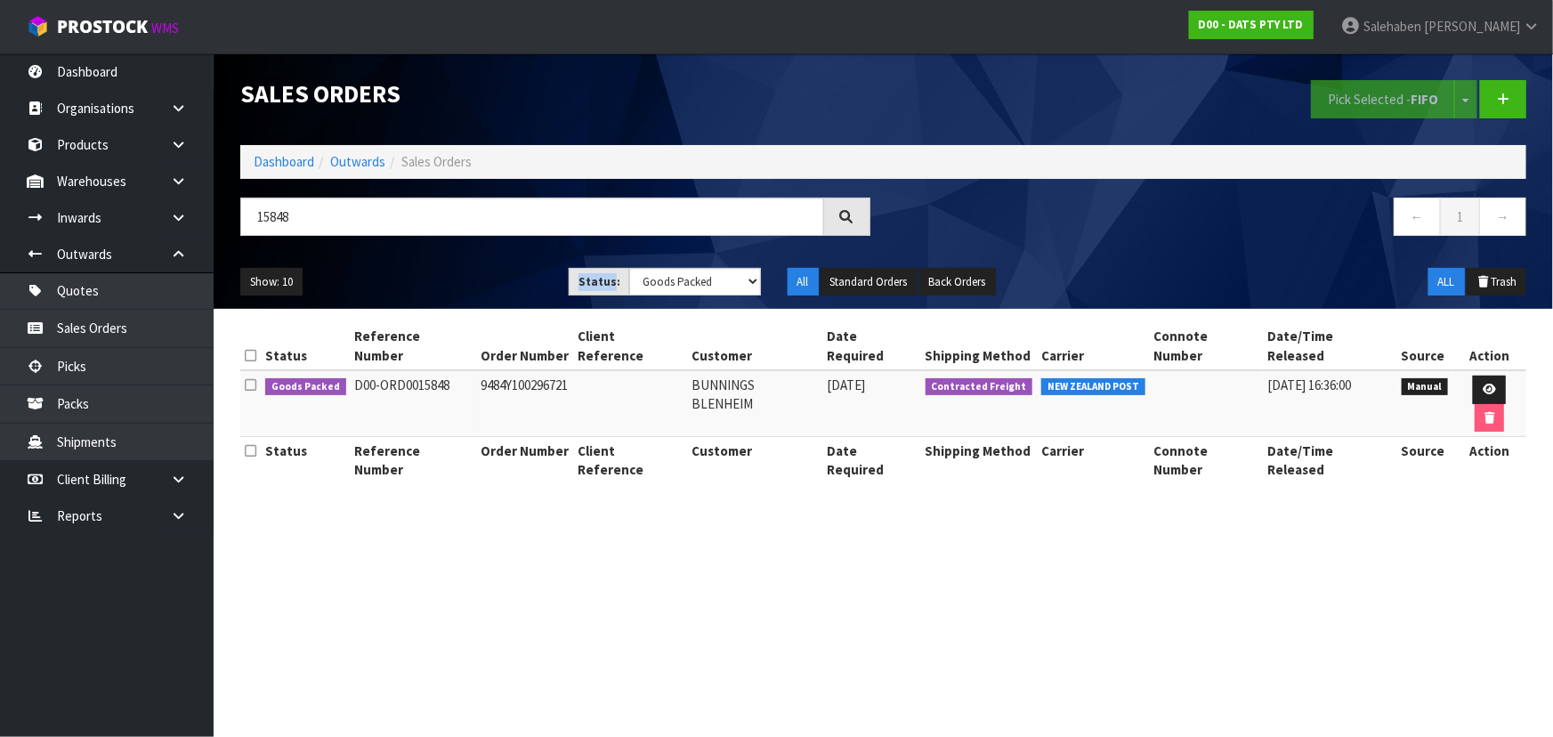
click at [474, 278] on ul "Show: 10 5 10 25 50" at bounding box center [391, 282] width 302 height 28
click at [471, 278] on ul "Show: 10 5 10 25 50" at bounding box center [391, 282] width 302 height 28
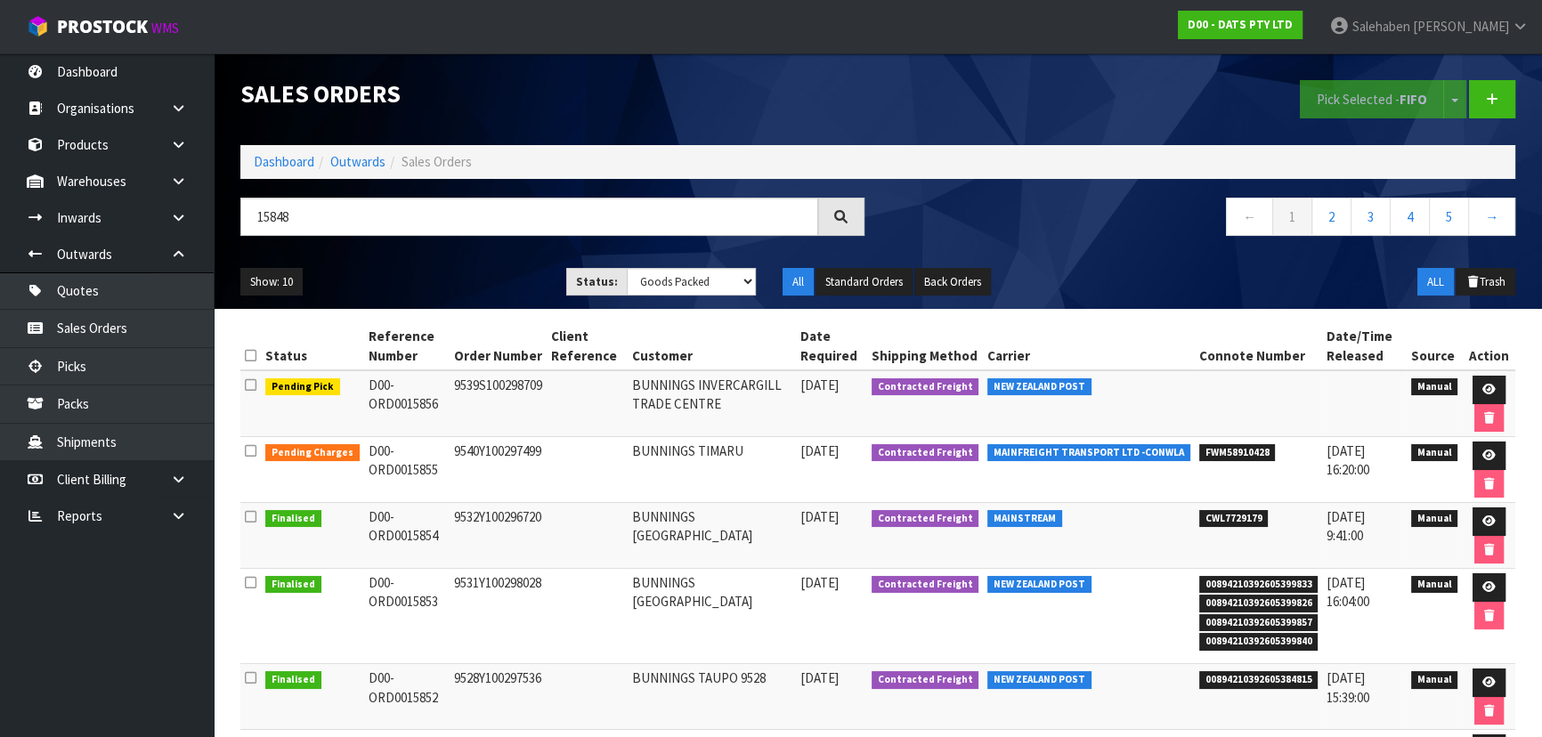
click at [471, 278] on ul "Show: 10 5 10 25 50" at bounding box center [389, 282] width 299 height 28
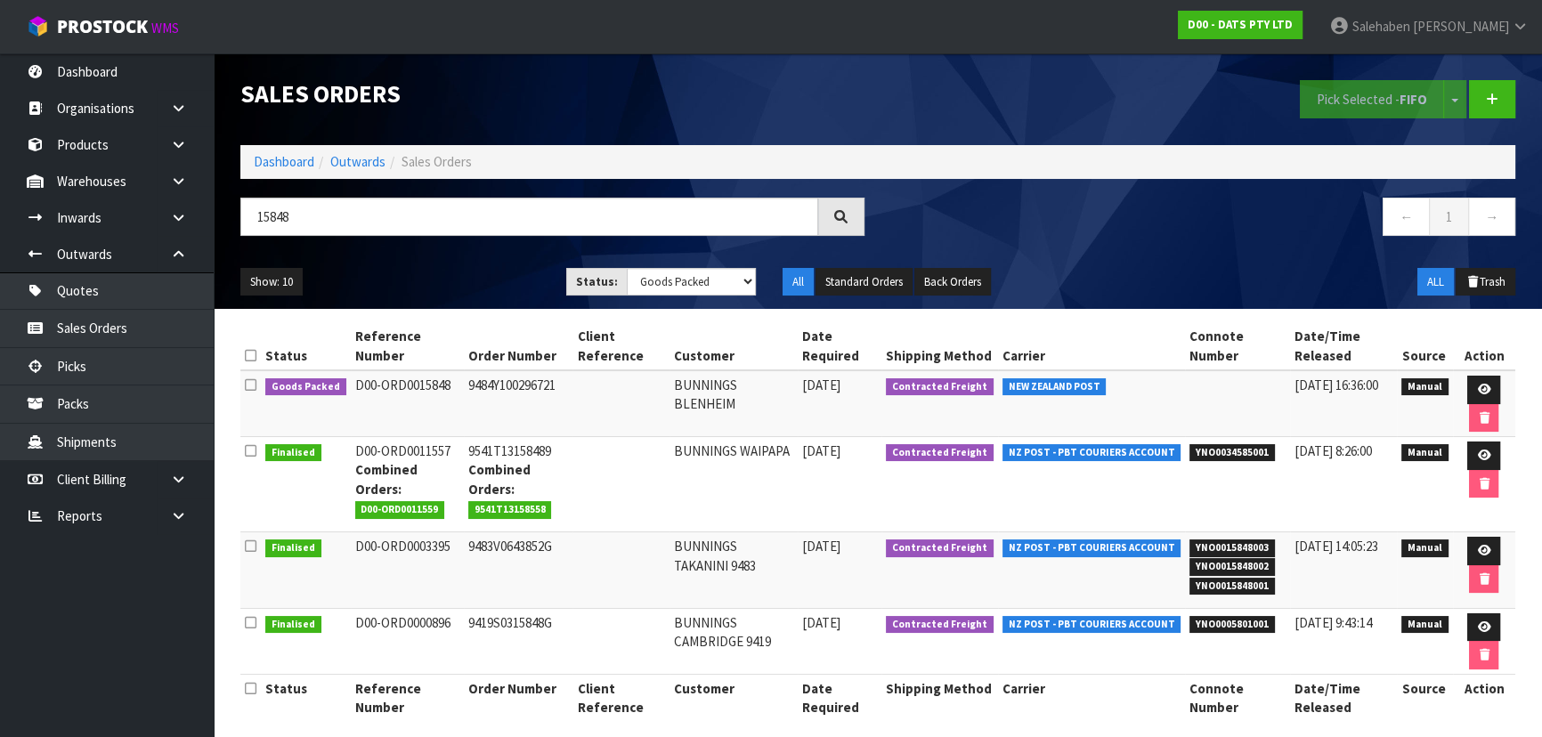
click at [470, 281] on ul "Show: 10 5 10 25 50" at bounding box center [389, 282] width 299 height 28
click at [487, 280] on ul "Show: 10 5 10 25 50" at bounding box center [389, 282] width 299 height 28
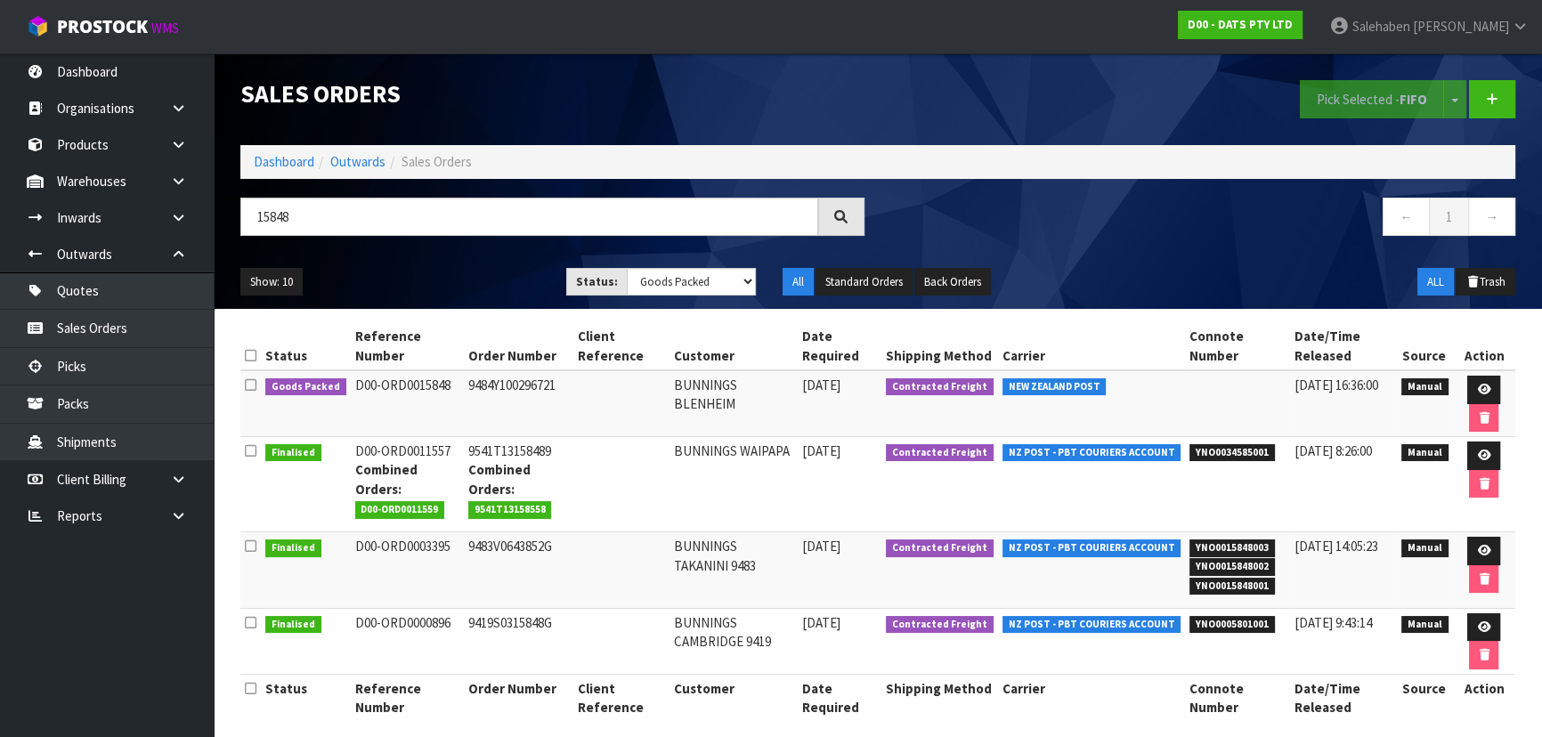
click at [480, 280] on ul "Show: 10 5 10 25 50" at bounding box center [389, 282] width 299 height 28
click at [1479, 385] on icon at bounding box center [1483, 390] width 13 height 12
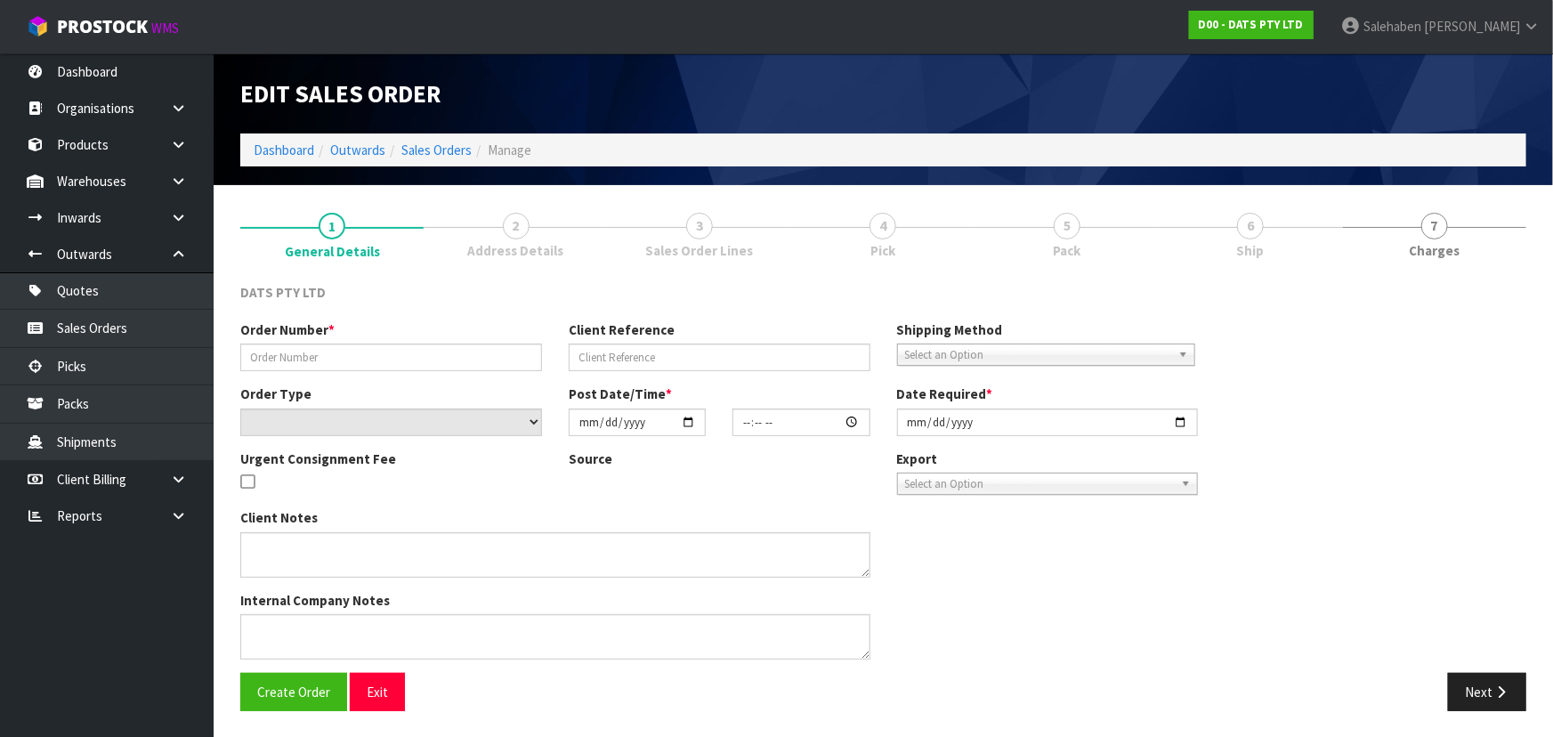
type input "9484Y100296721"
select select "number:0"
type input "[DATE]"
type input "08:52:00.000"
type input "[DATE]"
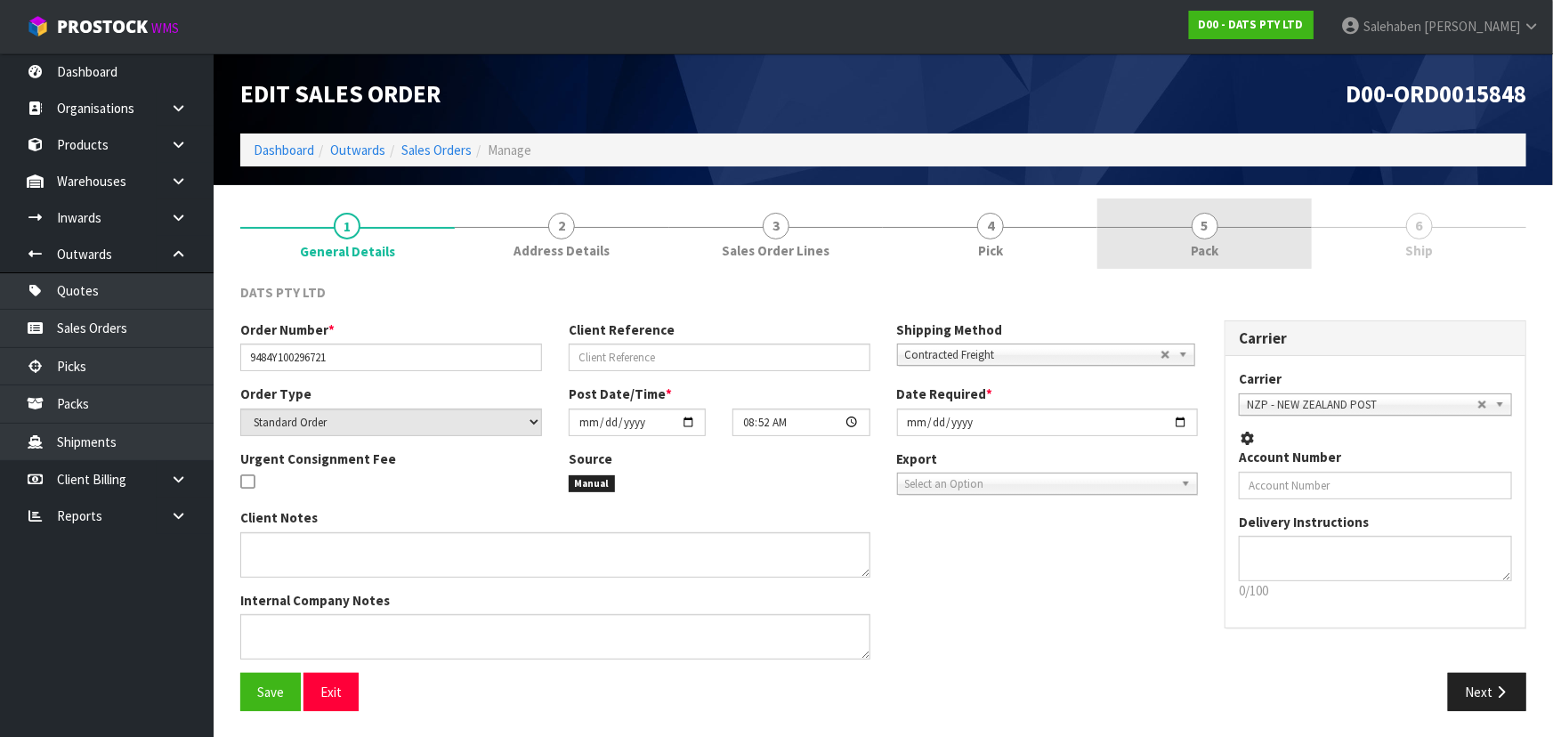
click at [1230, 247] on link "5 Pack" at bounding box center [1205, 234] width 215 height 70
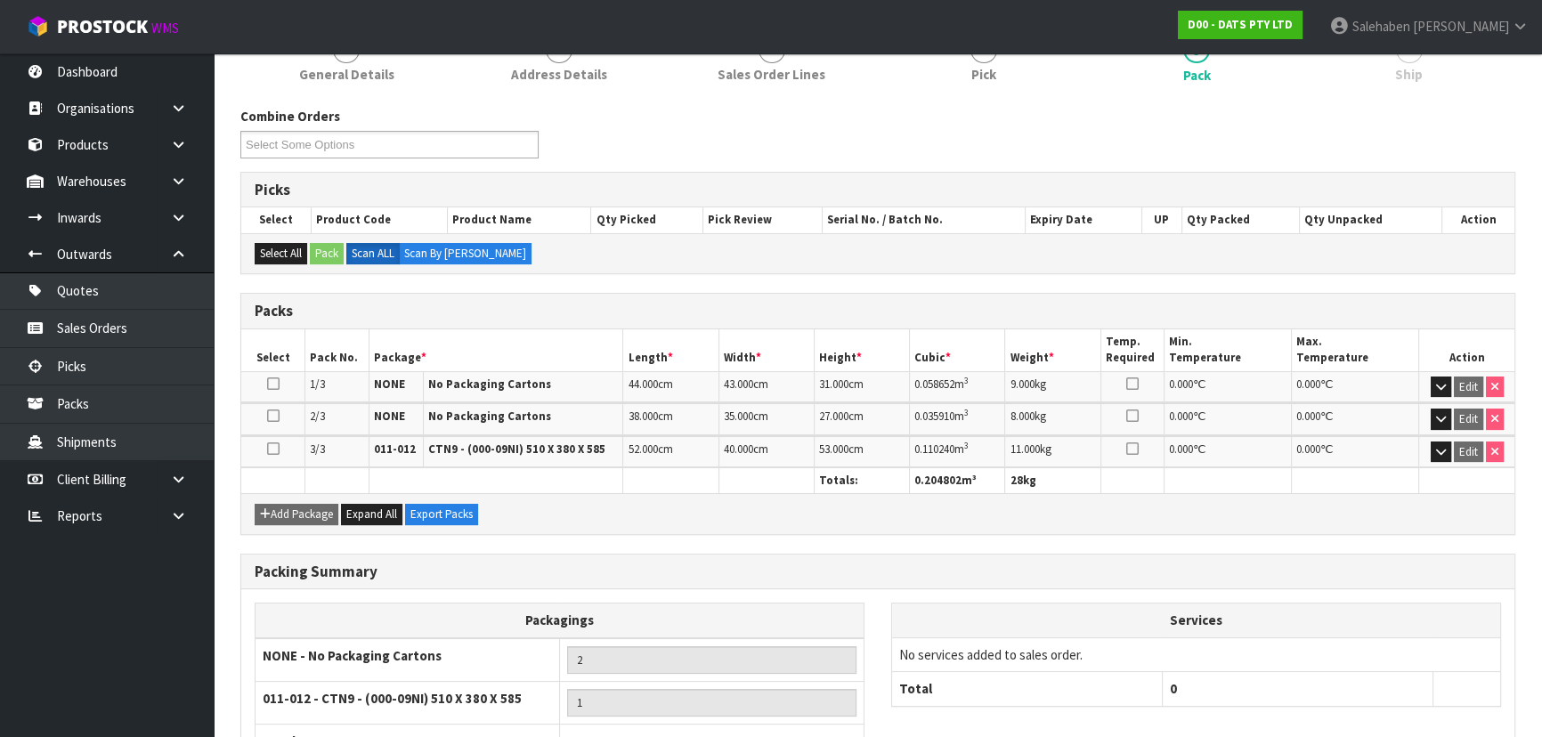
scroll to position [311, 0]
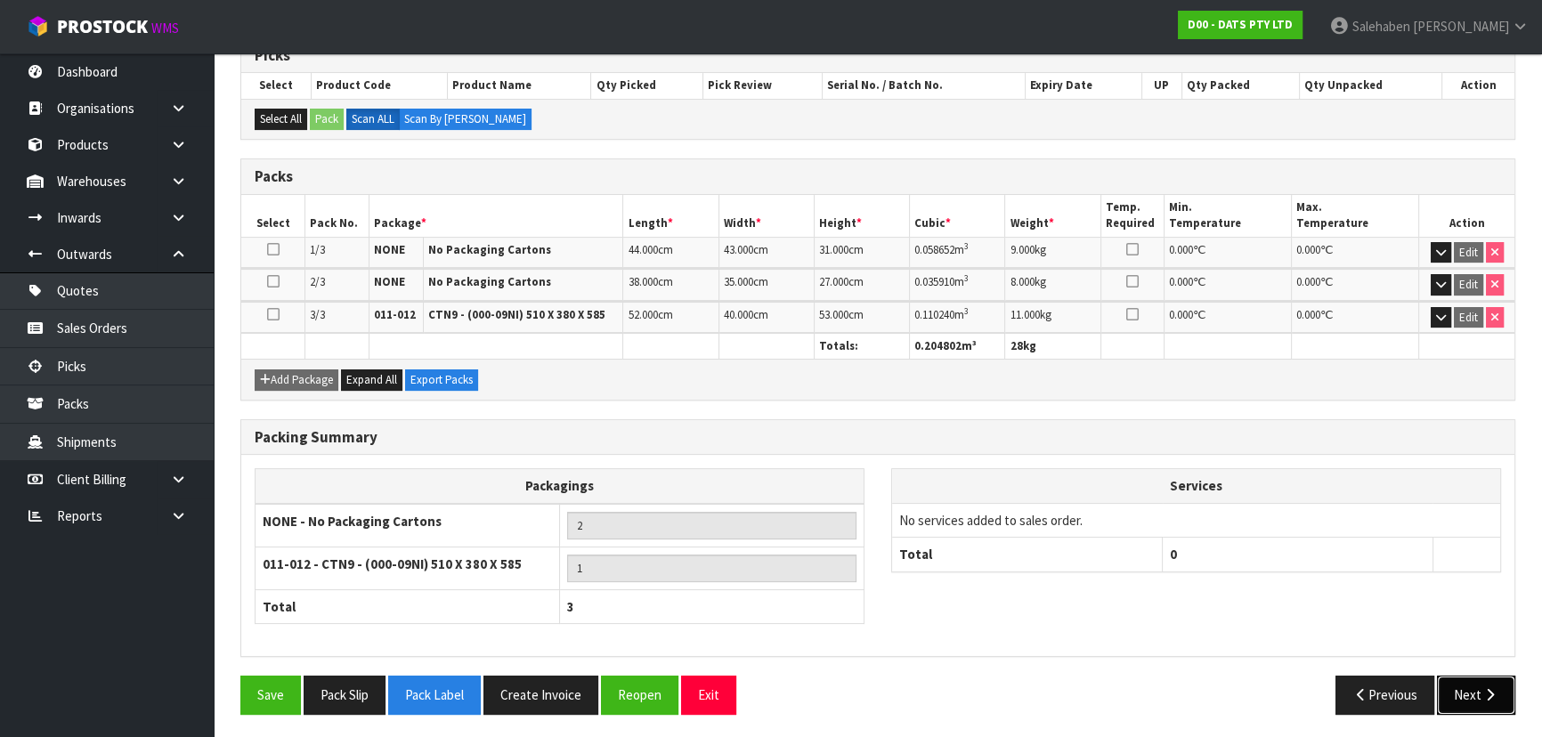
drag, startPoint x: 1479, startPoint y: 687, endPoint x: 1476, endPoint y: 673, distance: 14.5
click at [1479, 685] on button "Next" at bounding box center [1476, 695] width 78 height 38
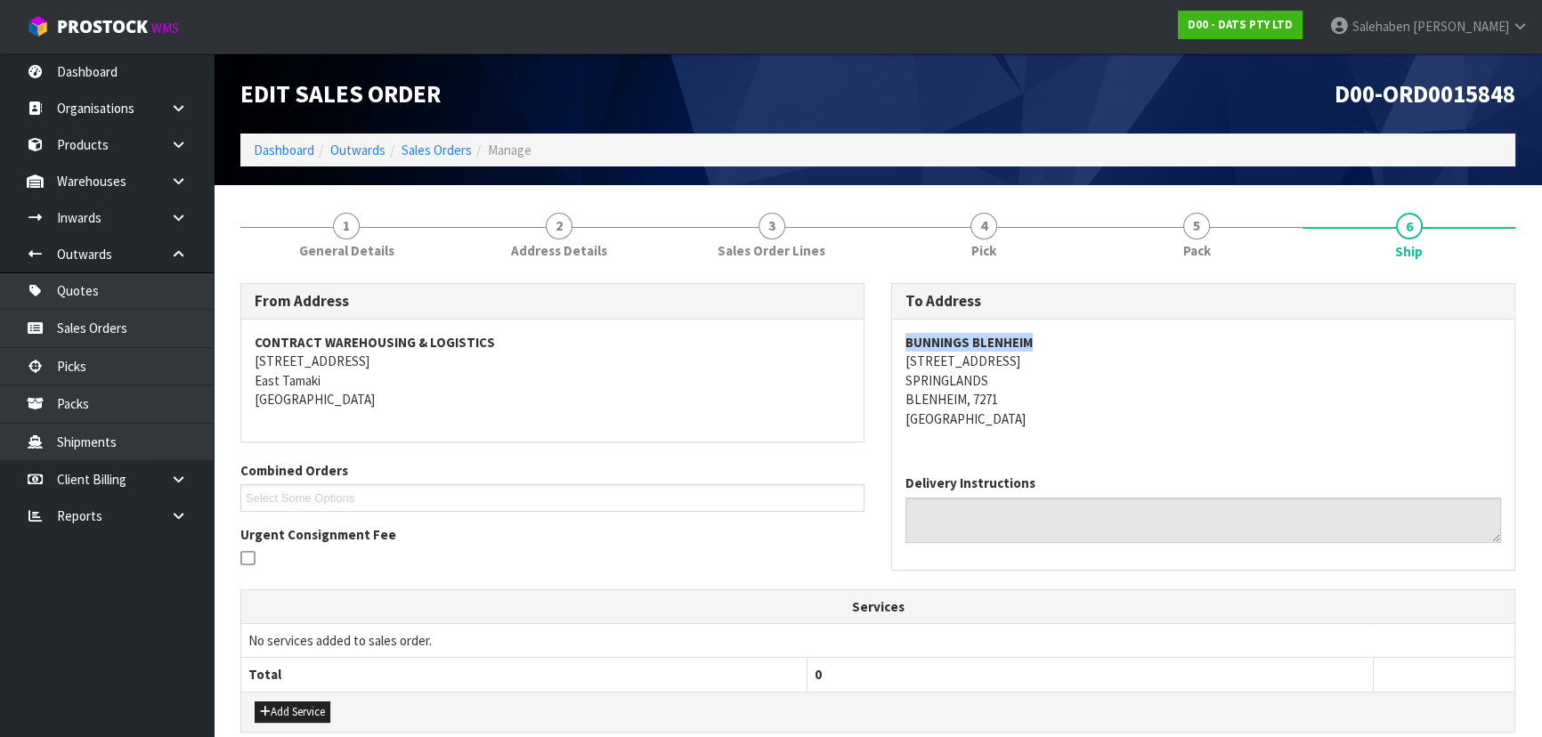
drag, startPoint x: 942, startPoint y: 345, endPoint x: 1063, endPoint y: 345, distance: 121.1
click at [1063, 345] on div "To Address [GEOGRAPHIC_DATA] BLENHEIM [STREET_ADDRESS] Delivery Instructions" at bounding box center [1203, 435] width 651 height 305
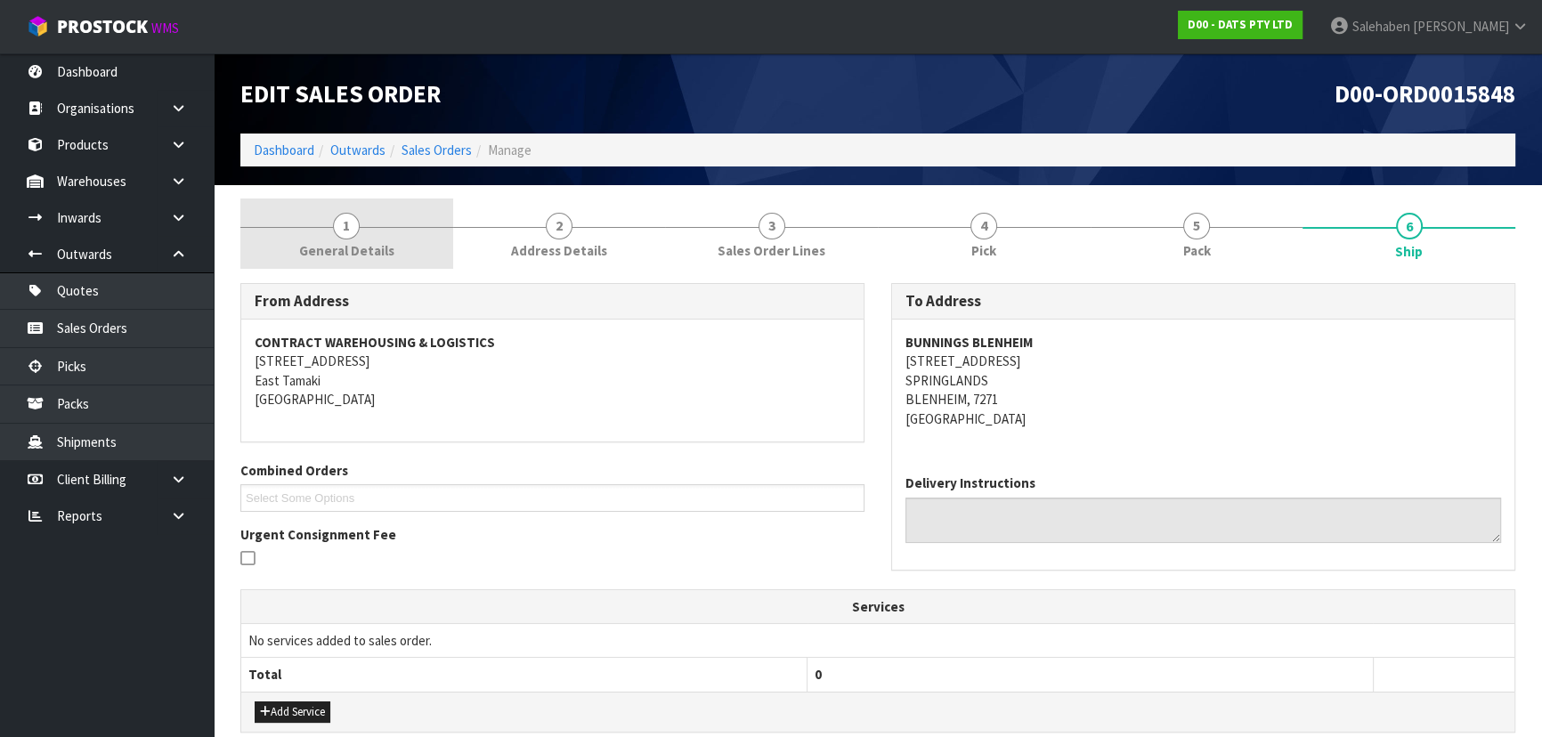
click at [378, 215] on link "1 General Details" at bounding box center [346, 234] width 213 height 70
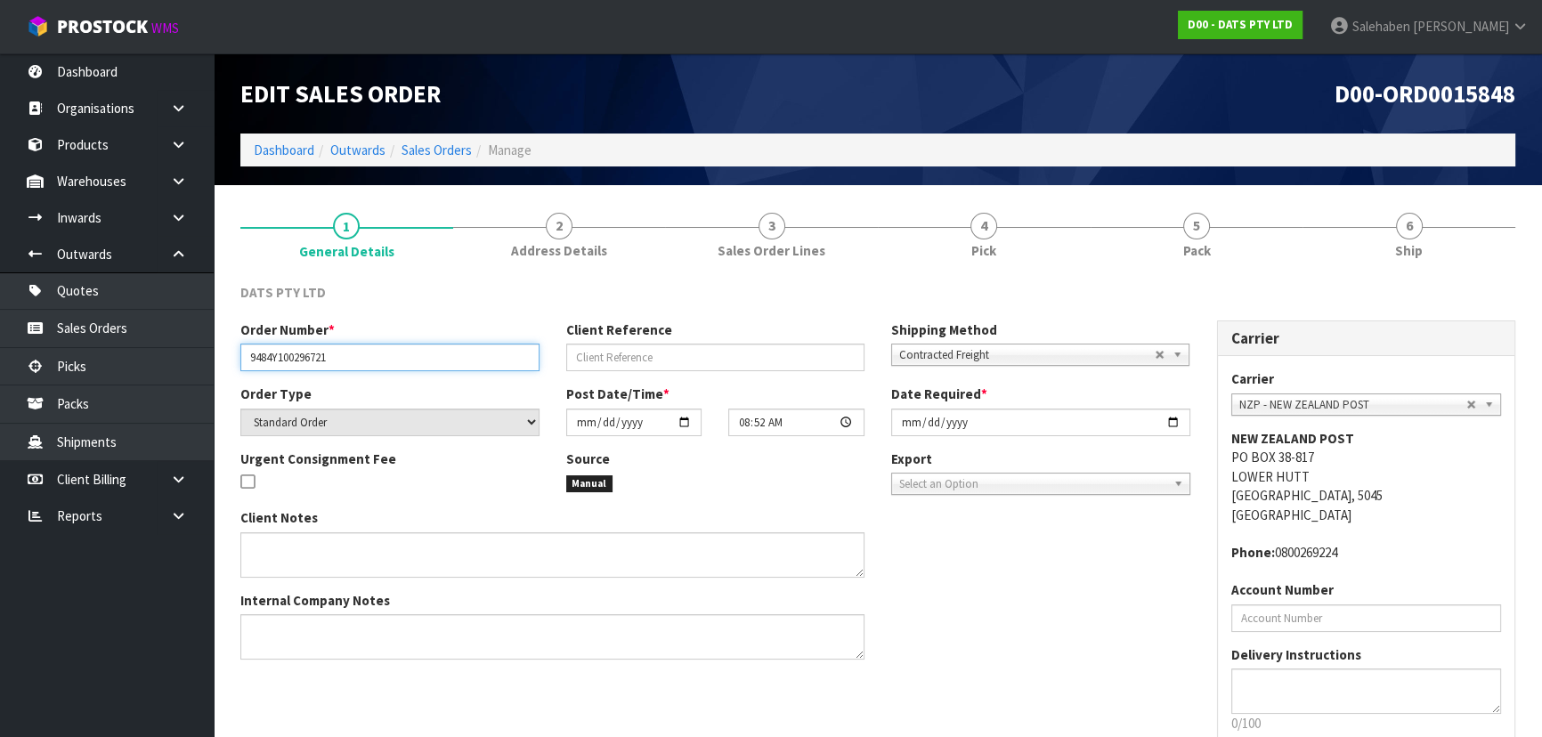
drag, startPoint x: 247, startPoint y: 357, endPoint x: 359, endPoint y: 360, distance: 112.2
click at [359, 360] on input "9484Y100296721" at bounding box center [389, 358] width 299 height 28
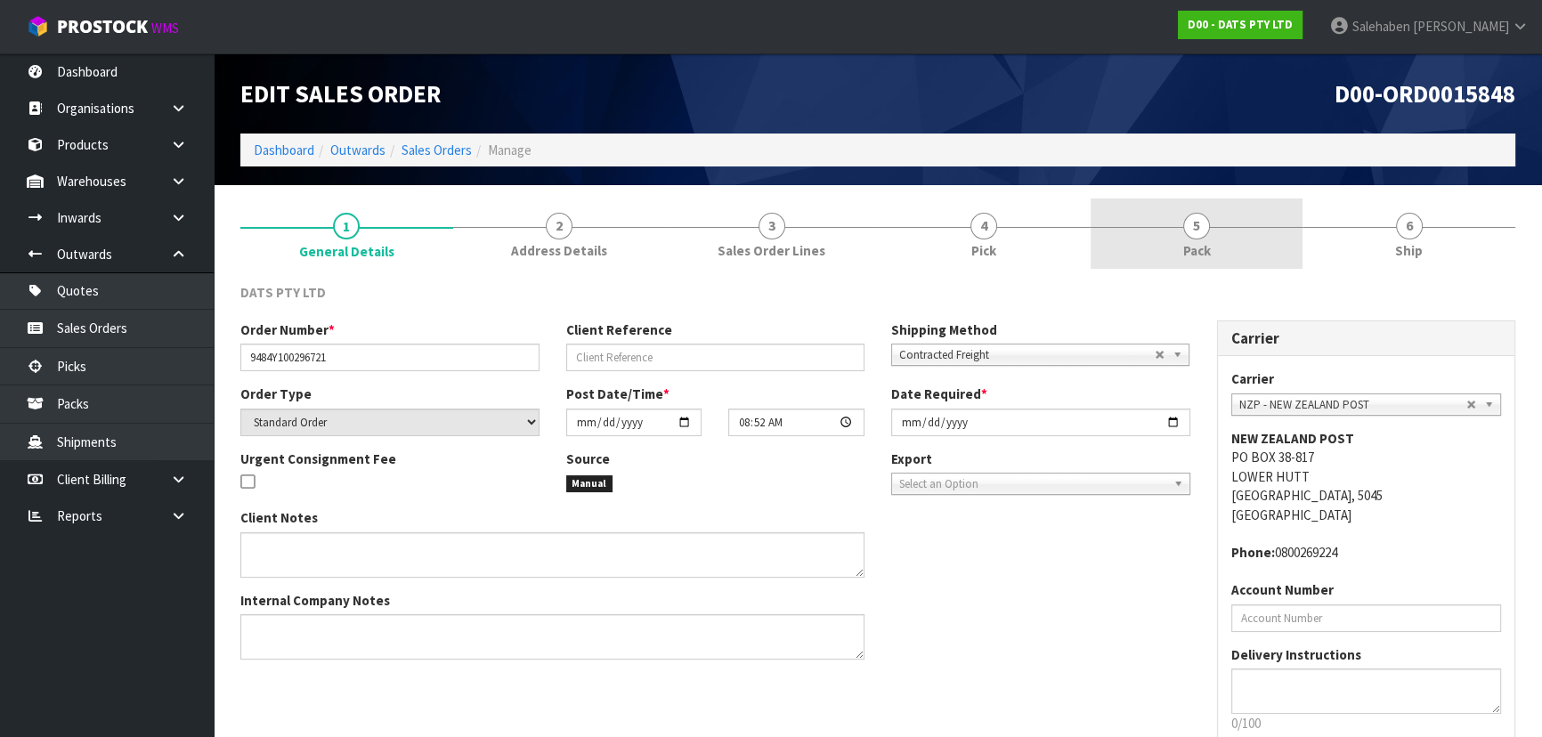
click at [1231, 249] on link "5 Pack" at bounding box center [1196, 234] width 213 height 70
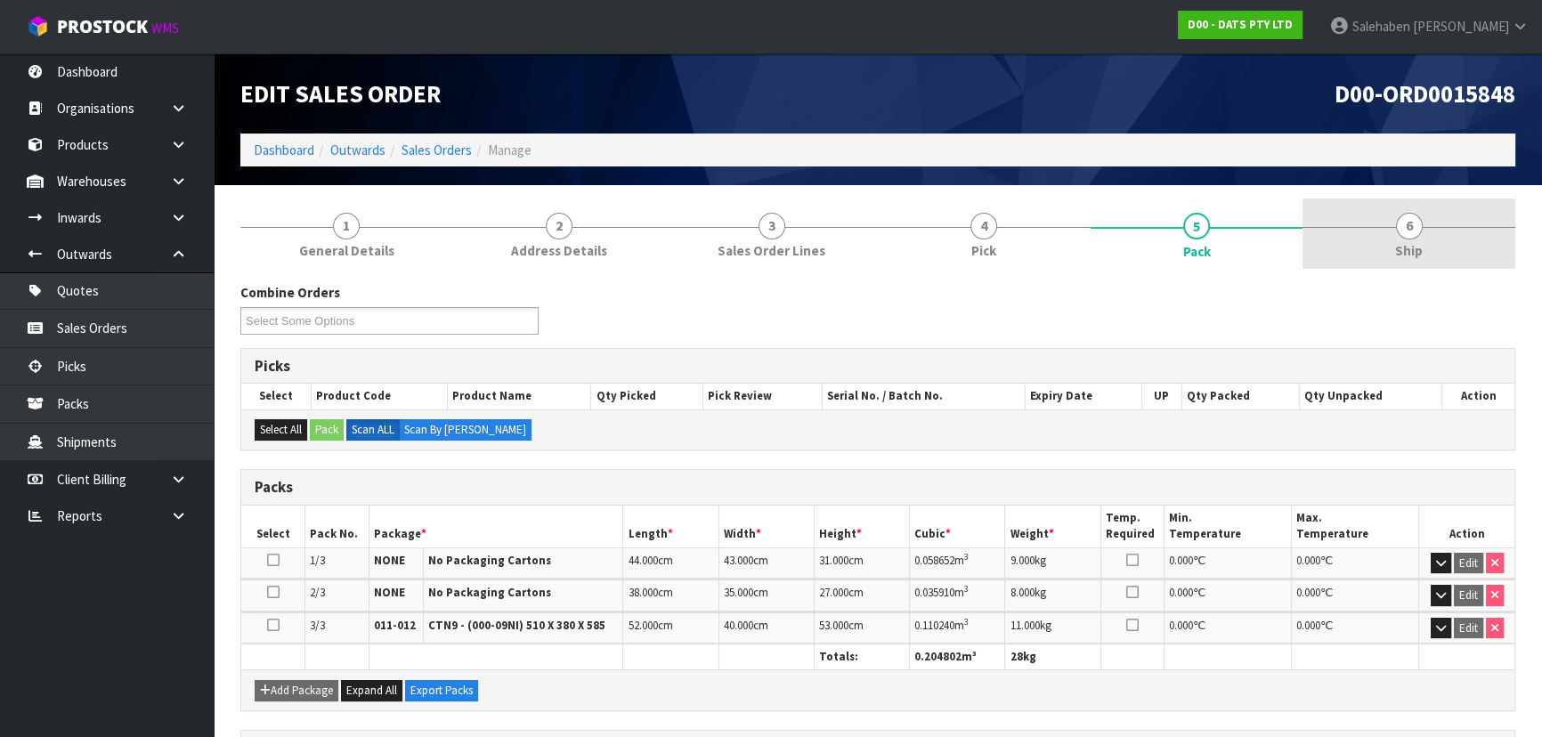
click at [1401, 242] on span "Ship" at bounding box center [1409, 250] width 28 height 19
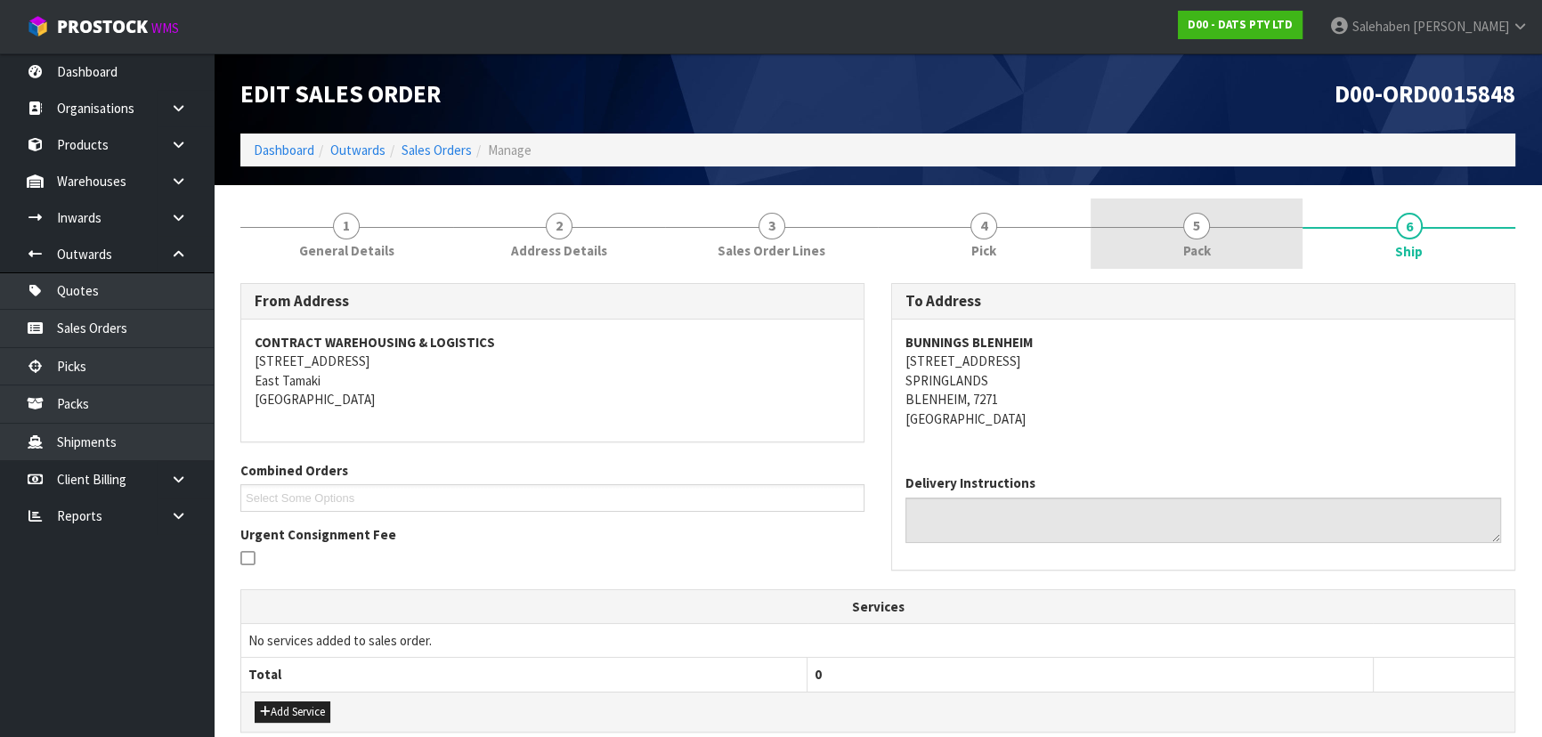
click at [1198, 236] on link "5 Pack" at bounding box center [1196, 234] width 213 height 70
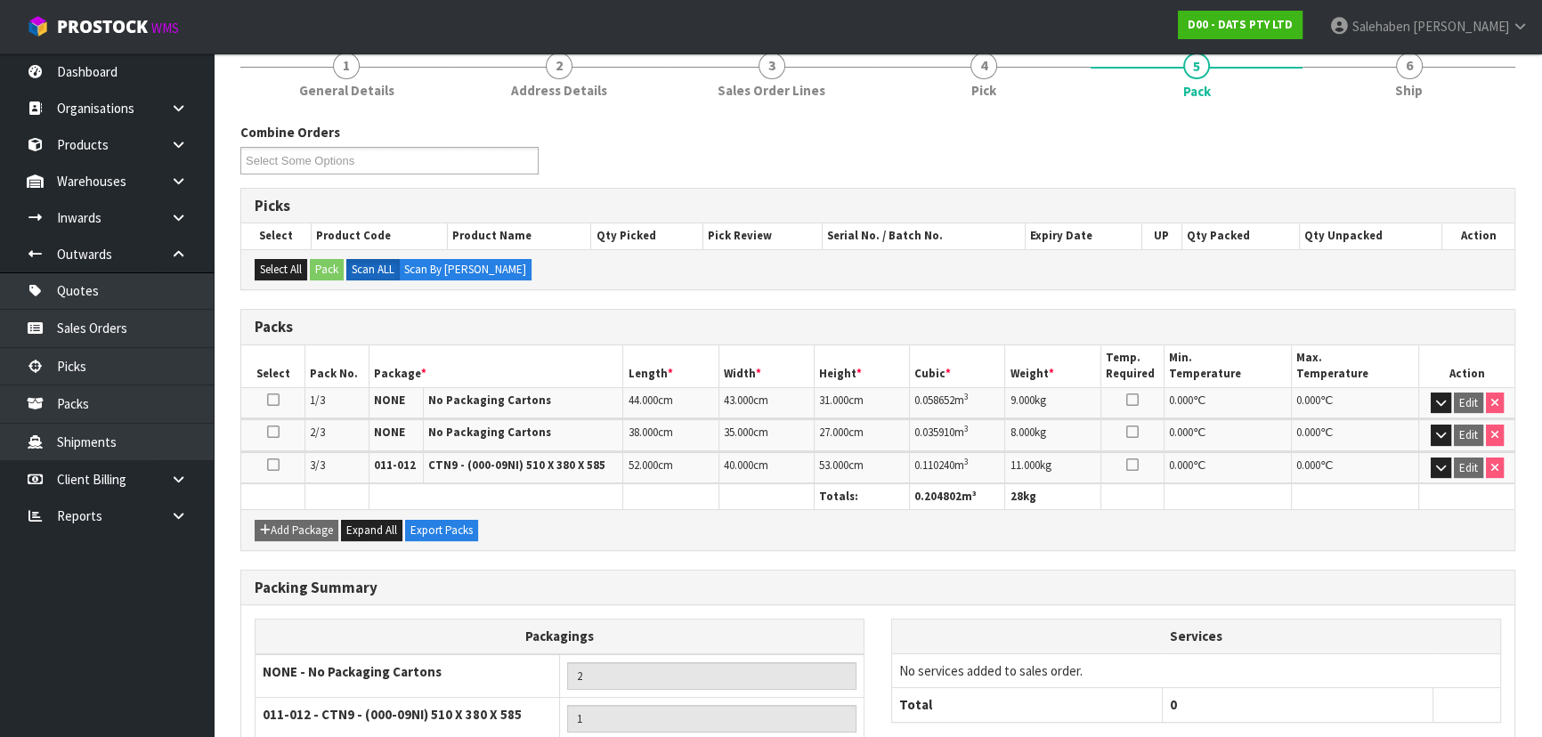
scroll to position [161, 0]
drag, startPoint x: 1398, startPoint y: 87, endPoint x: 1390, endPoint y: 94, distance: 10.7
click at [1398, 87] on span "Ship" at bounding box center [1409, 89] width 28 height 19
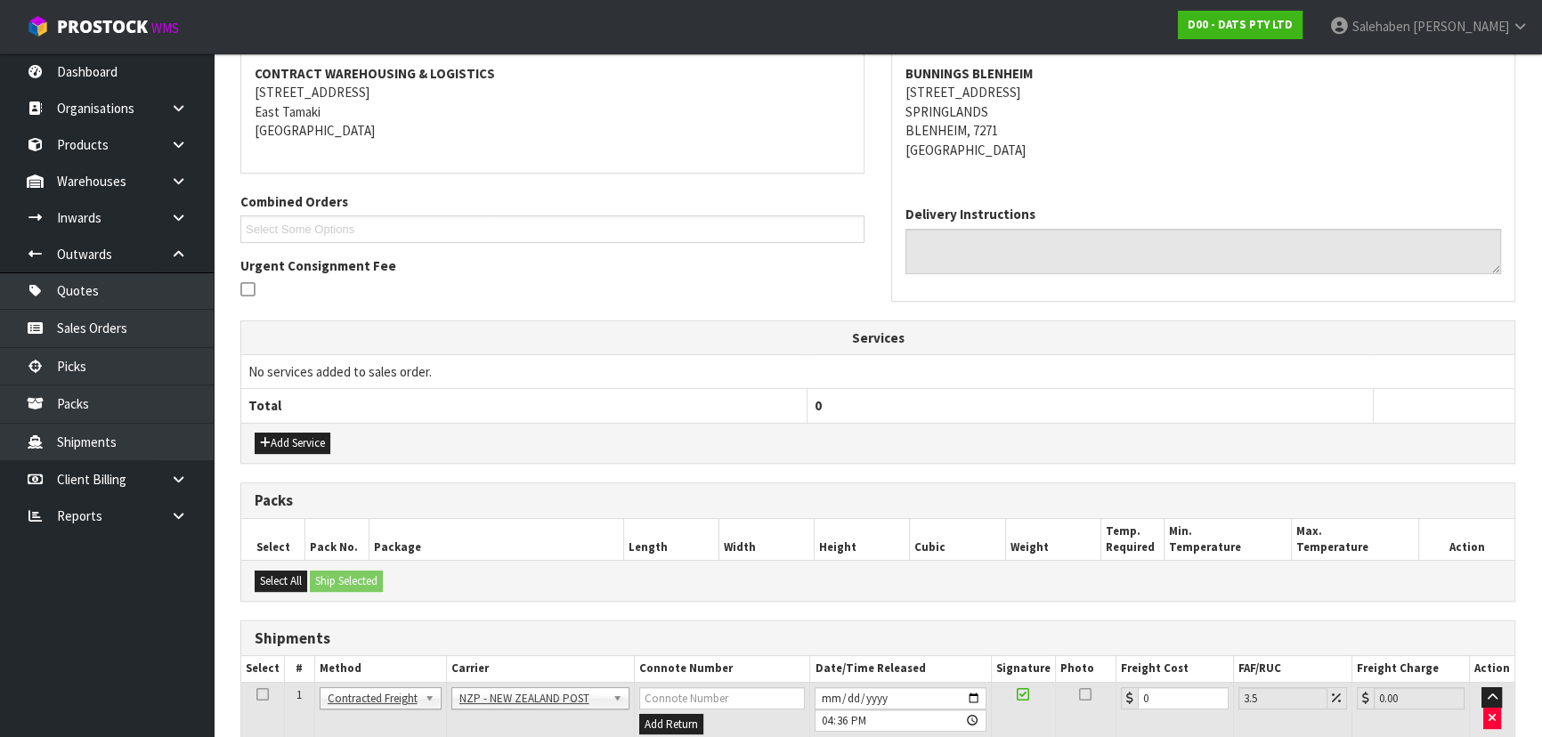
scroll to position [448, 0]
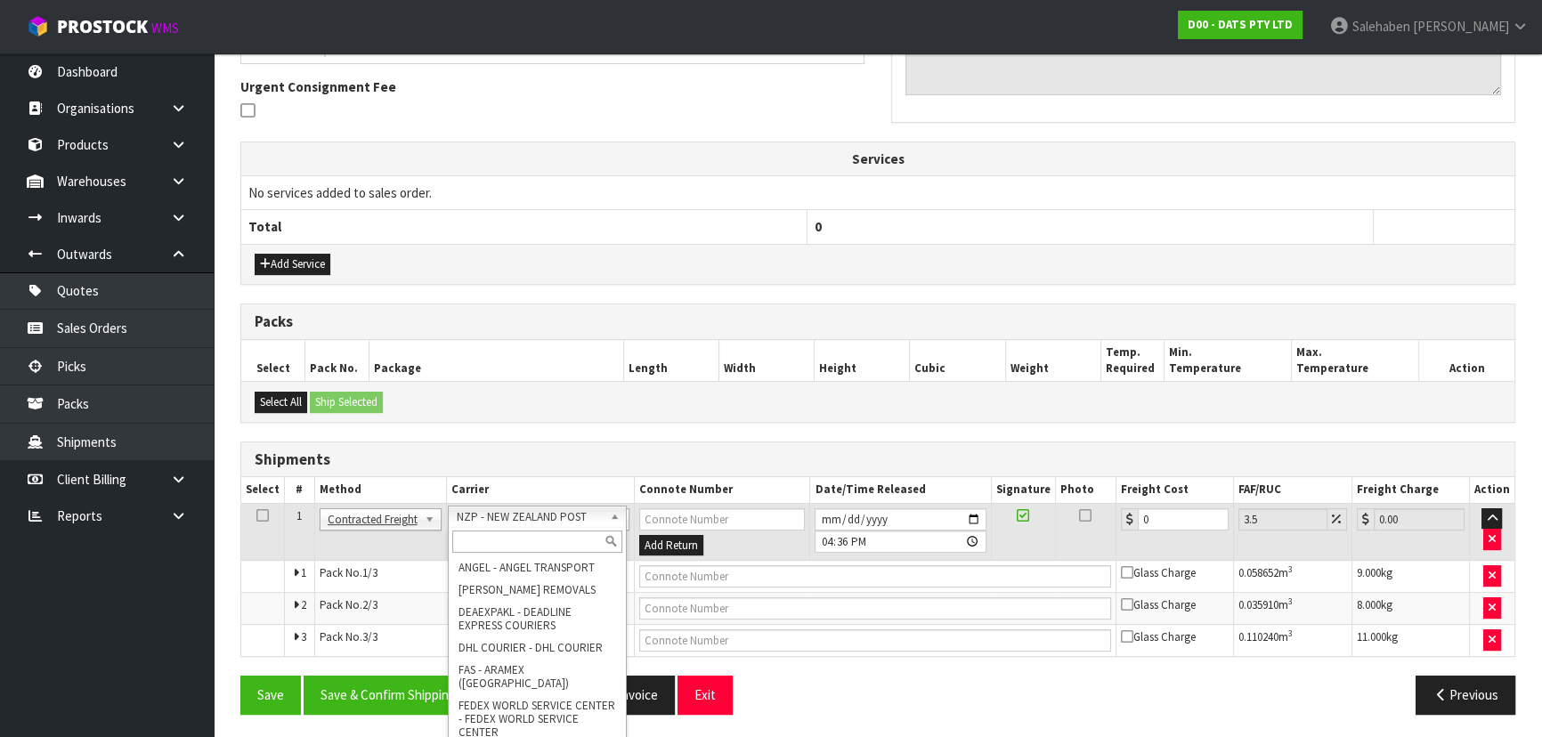
click at [507, 549] on input "text" at bounding box center [537, 542] width 170 height 22
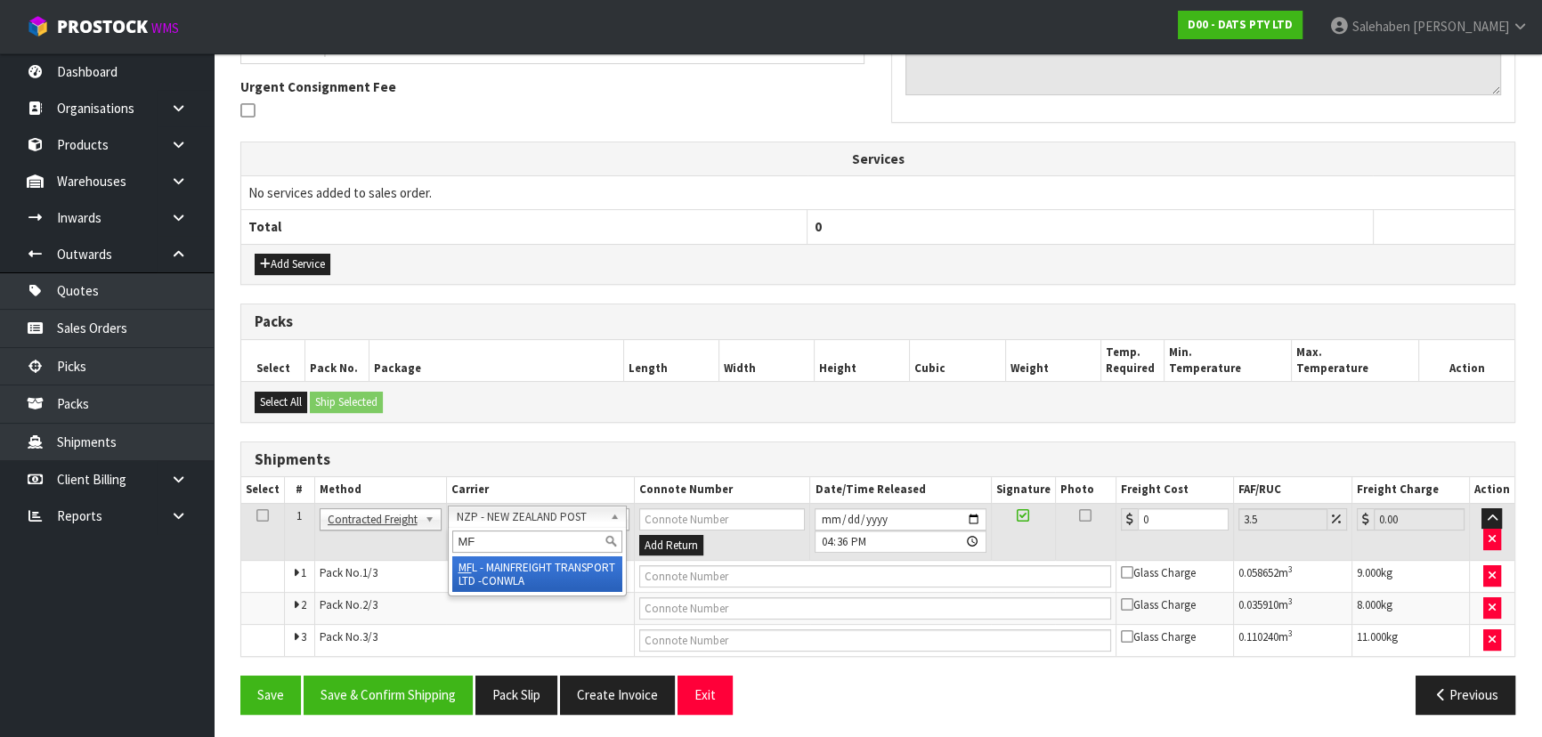
type input "MF"
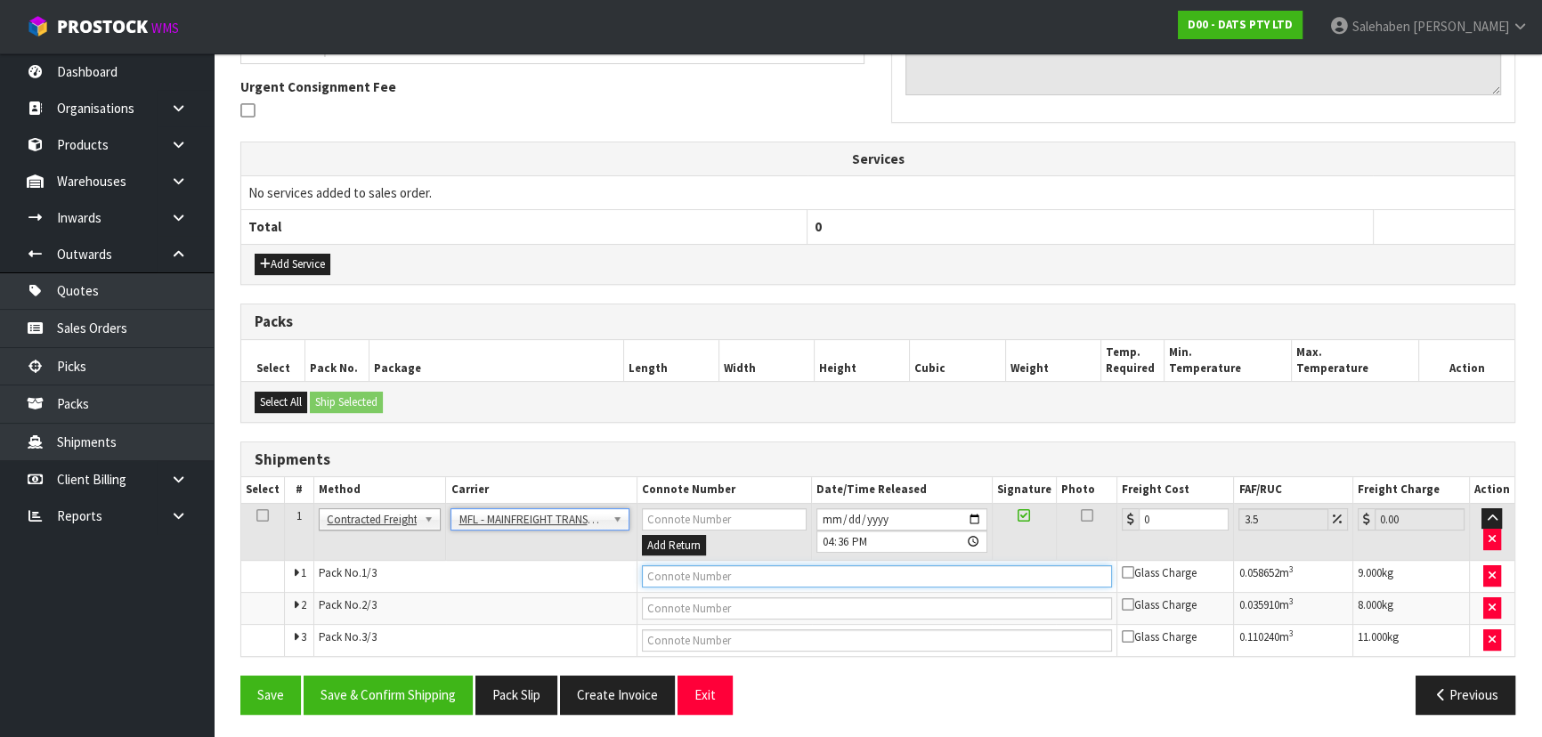
click at [670, 572] on input "text" at bounding box center [877, 576] width 471 height 22
paste input "FWM58910760"
type input "FWM58910760"
click at [1162, 523] on input "0" at bounding box center [1184, 519] width 90 height 22
type input "0"
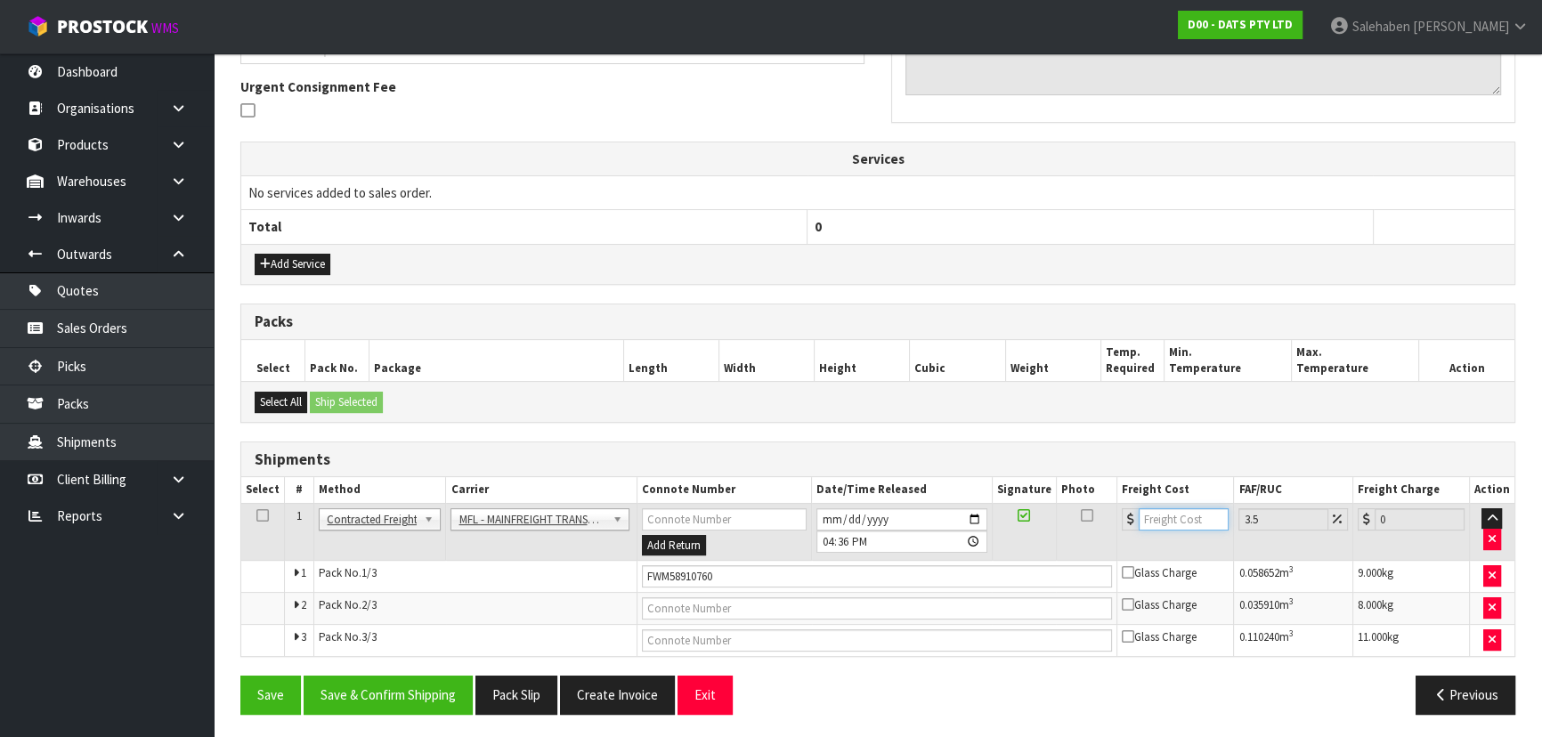
type input "6"
type input "6.21"
type input "61"
type input "63.13"
type input "61"
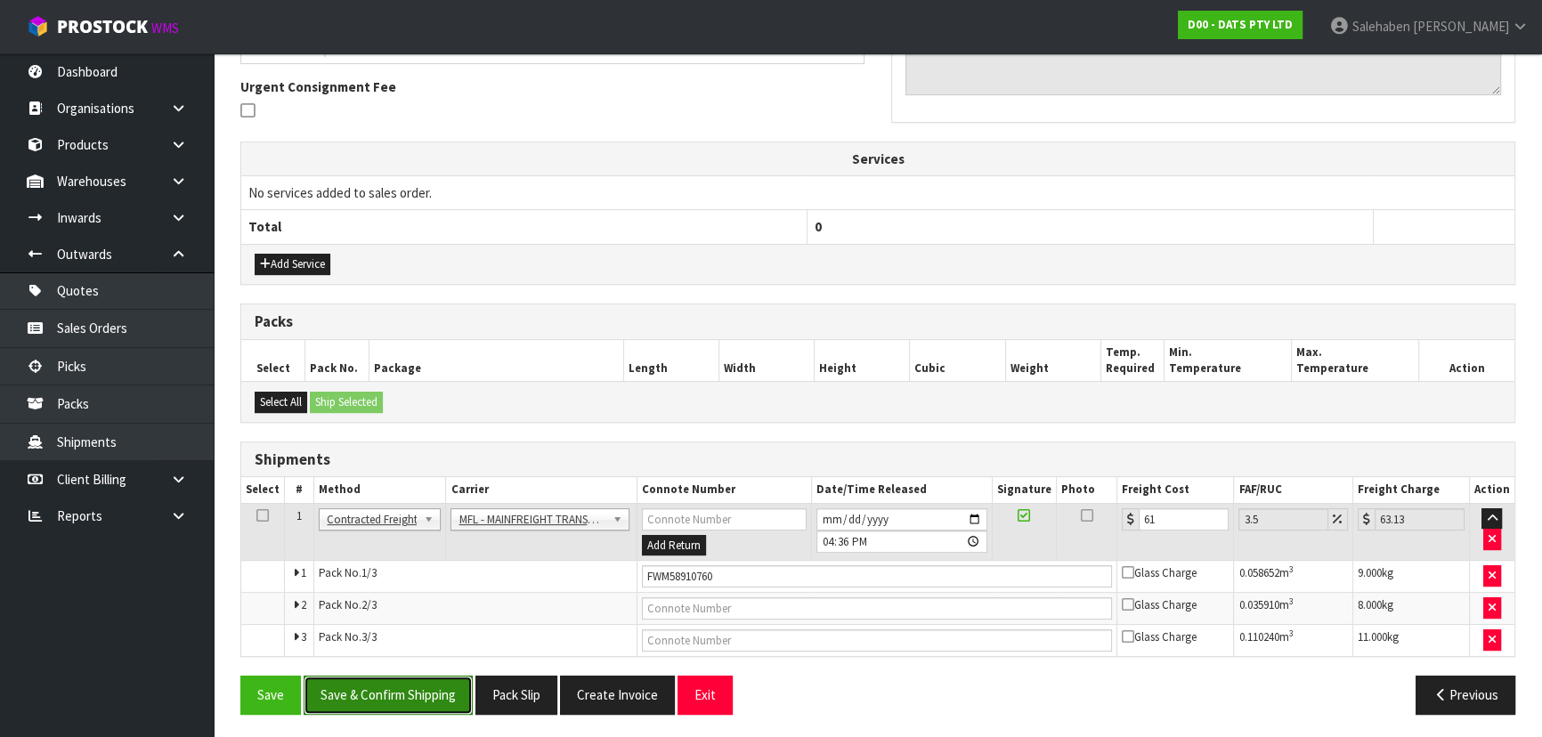
drag, startPoint x: 426, startPoint y: 688, endPoint x: 439, endPoint y: 674, distance: 18.9
click at [427, 685] on button "Save & Confirm Shipping" at bounding box center [388, 695] width 169 height 38
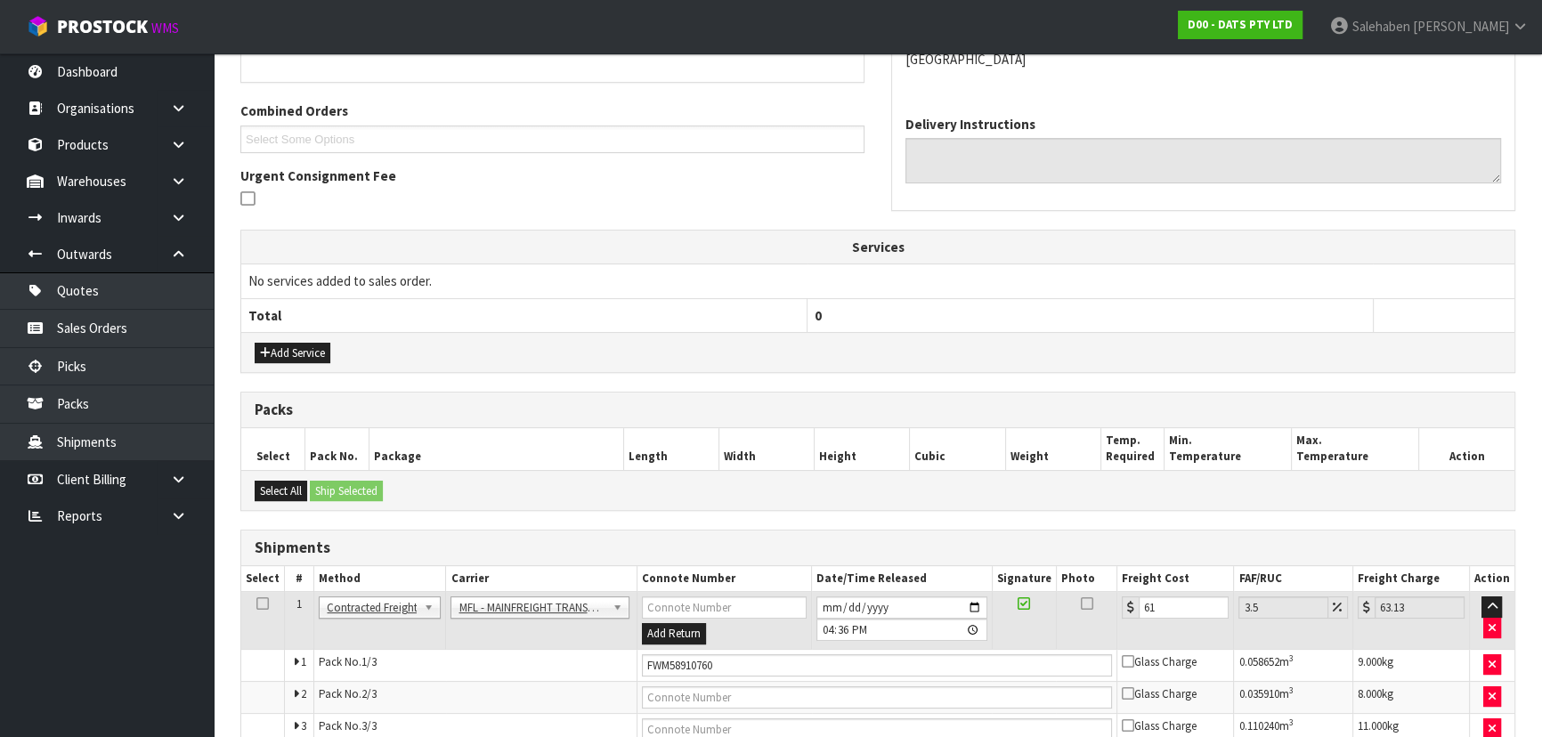
scroll to position [513, 0]
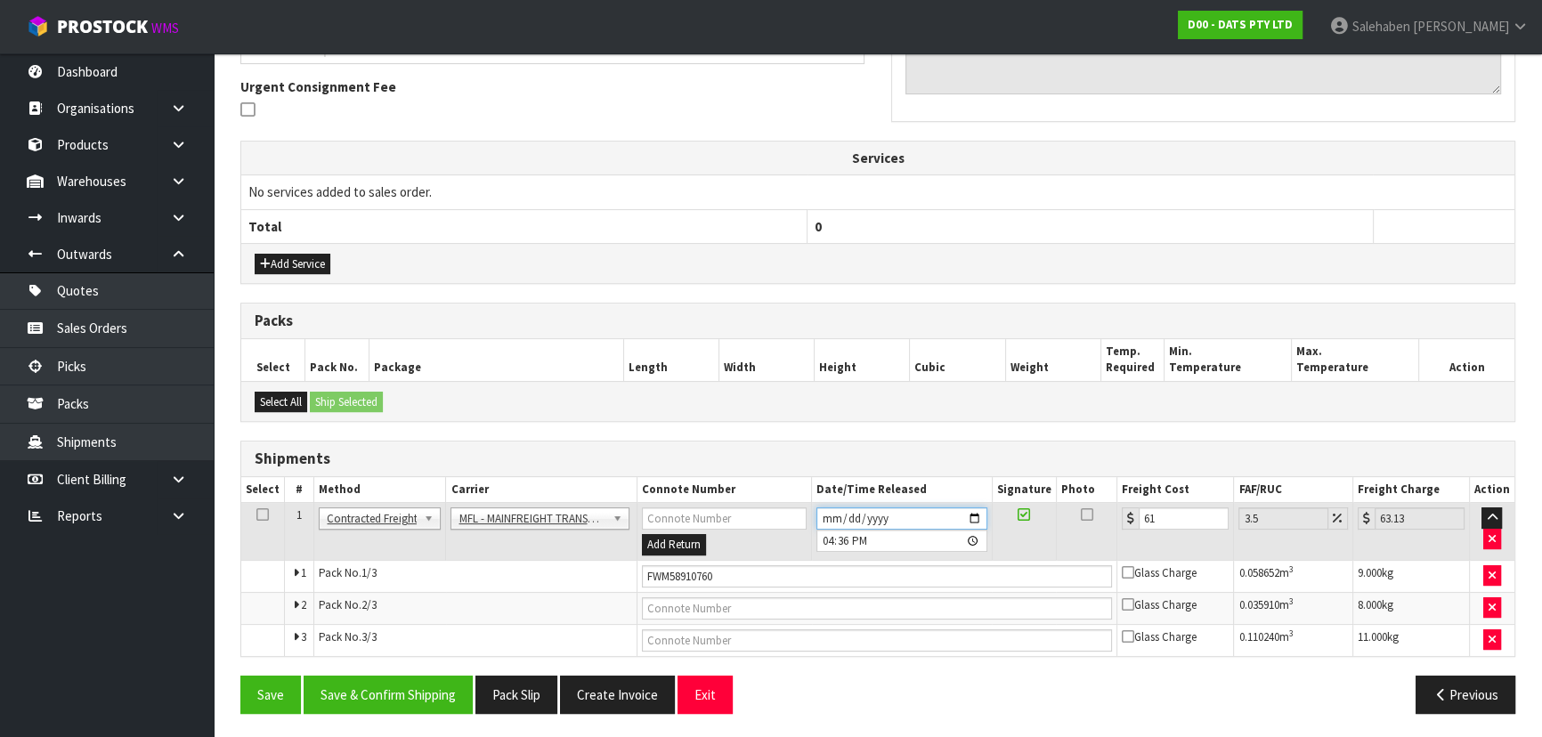
click at [977, 514] on input "[DATE]" at bounding box center [901, 518] width 171 height 22
type input "[DATE]"
click at [419, 721] on div "Save Save & Confirm Shipping Pack Slip Create Invoice Exit Previous" at bounding box center [877, 702] width 1301 height 52
click at [429, 696] on button "Save & Confirm Shipping" at bounding box center [388, 695] width 169 height 38
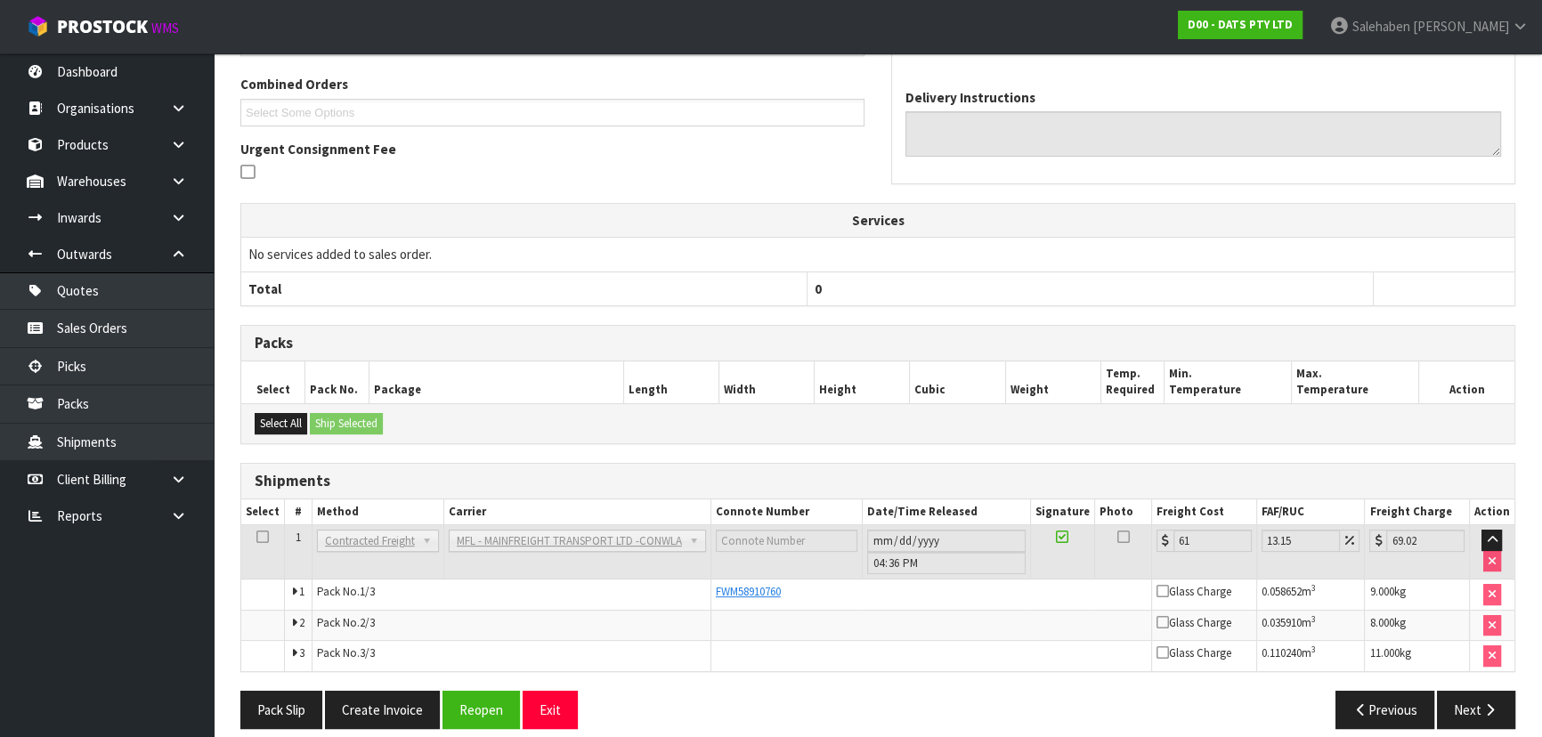
scroll to position [0, 0]
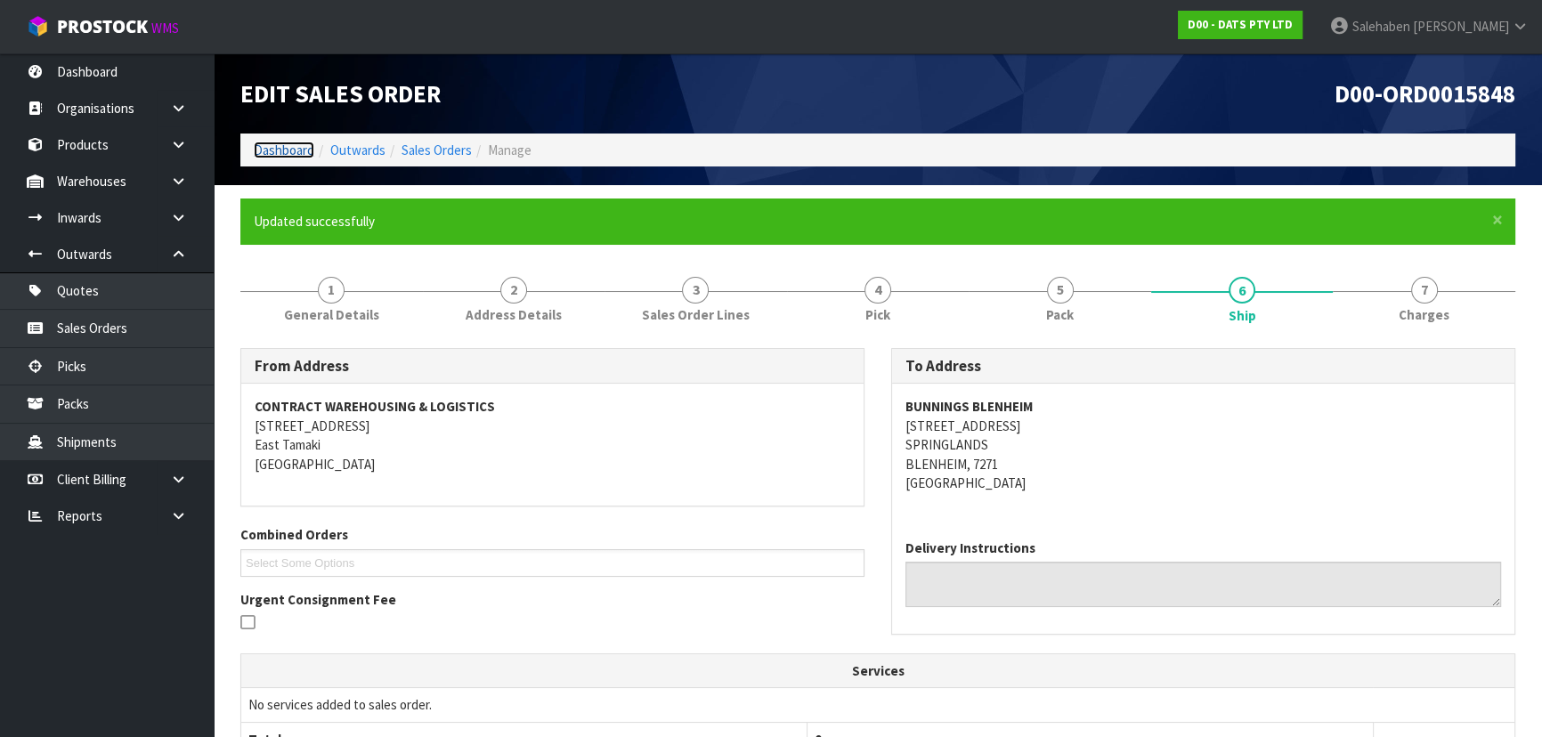
click at [293, 154] on link "Dashboard" at bounding box center [284, 150] width 61 height 17
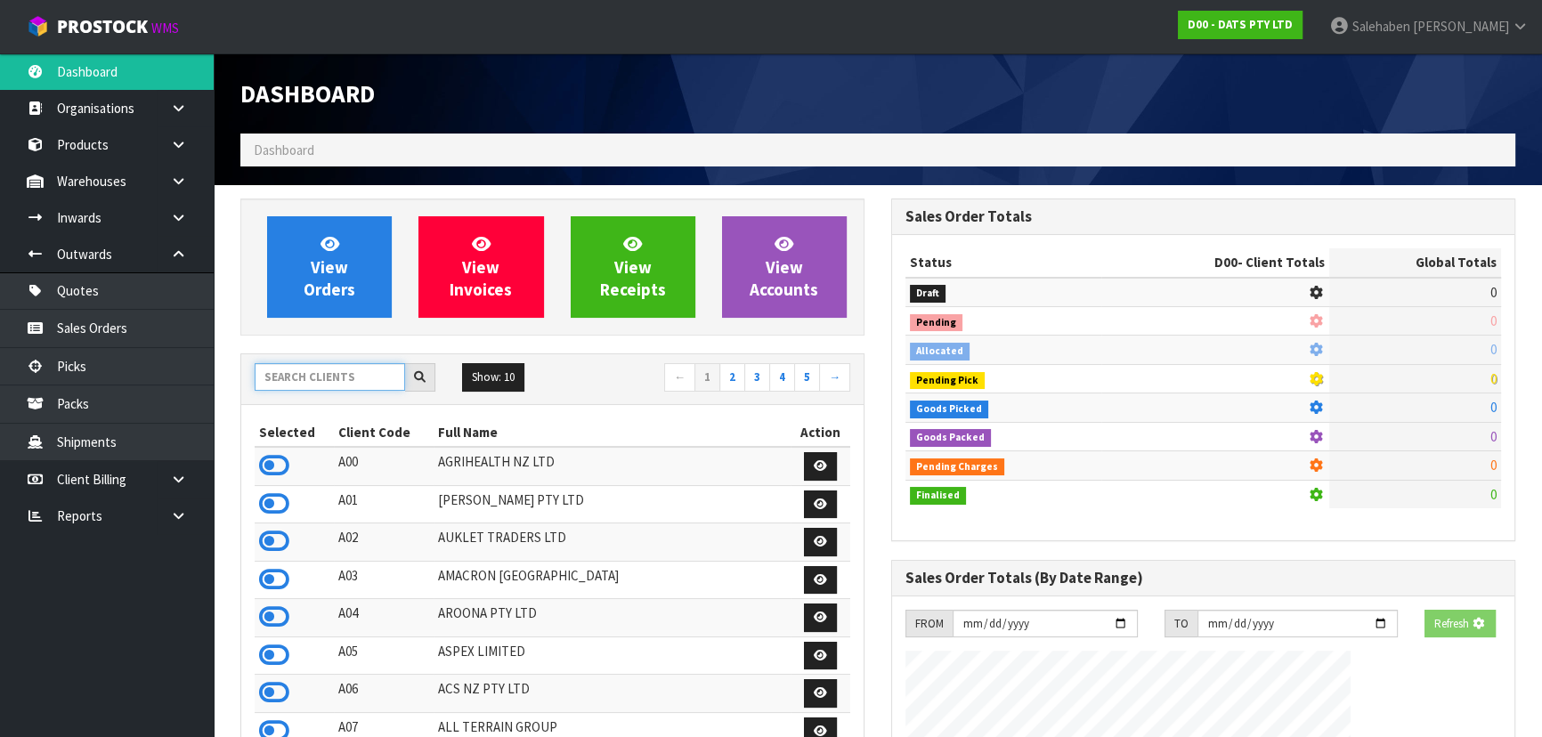
click at [320, 374] on input "text" at bounding box center [330, 377] width 150 height 28
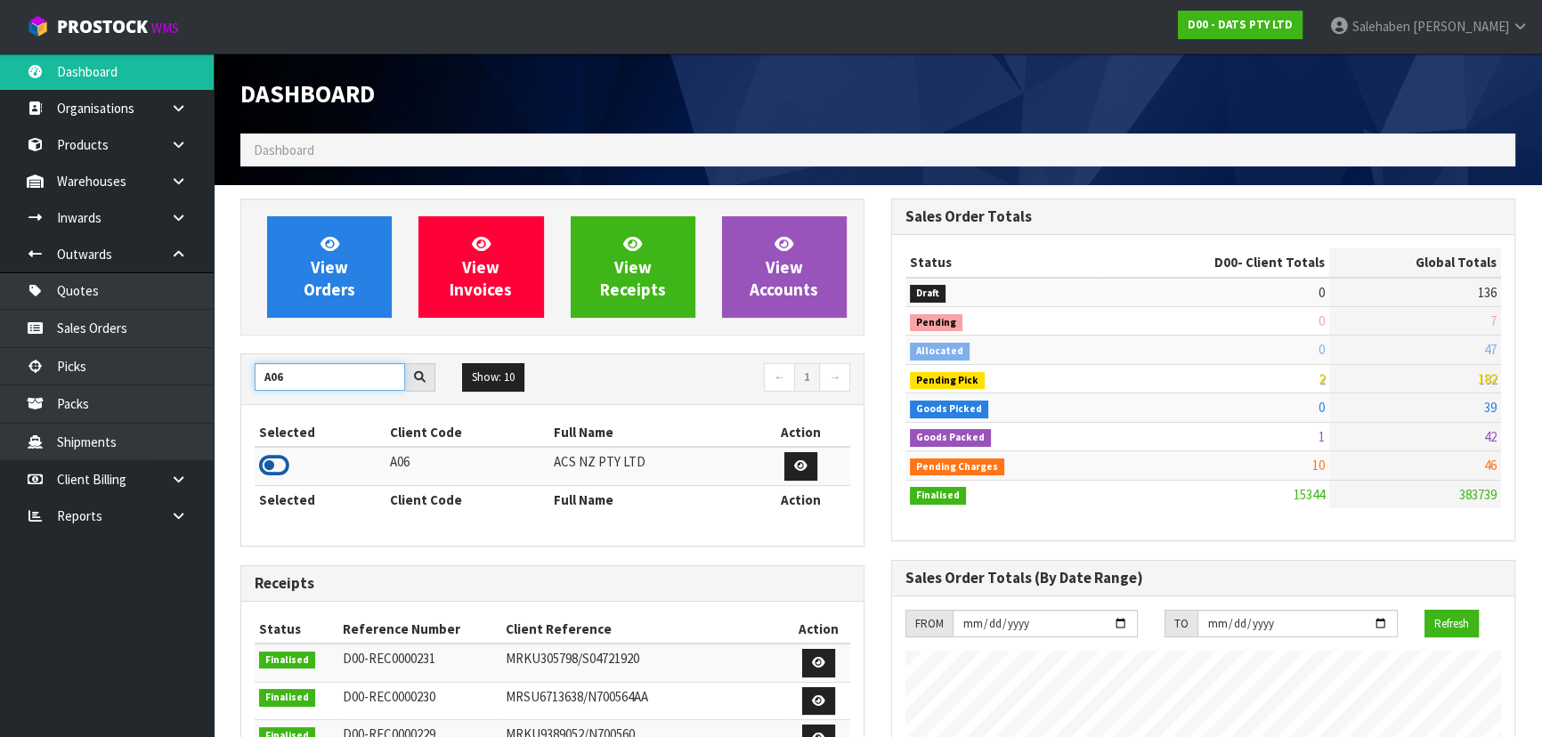
type input "A06"
click at [273, 468] on icon at bounding box center [274, 465] width 30 height 27
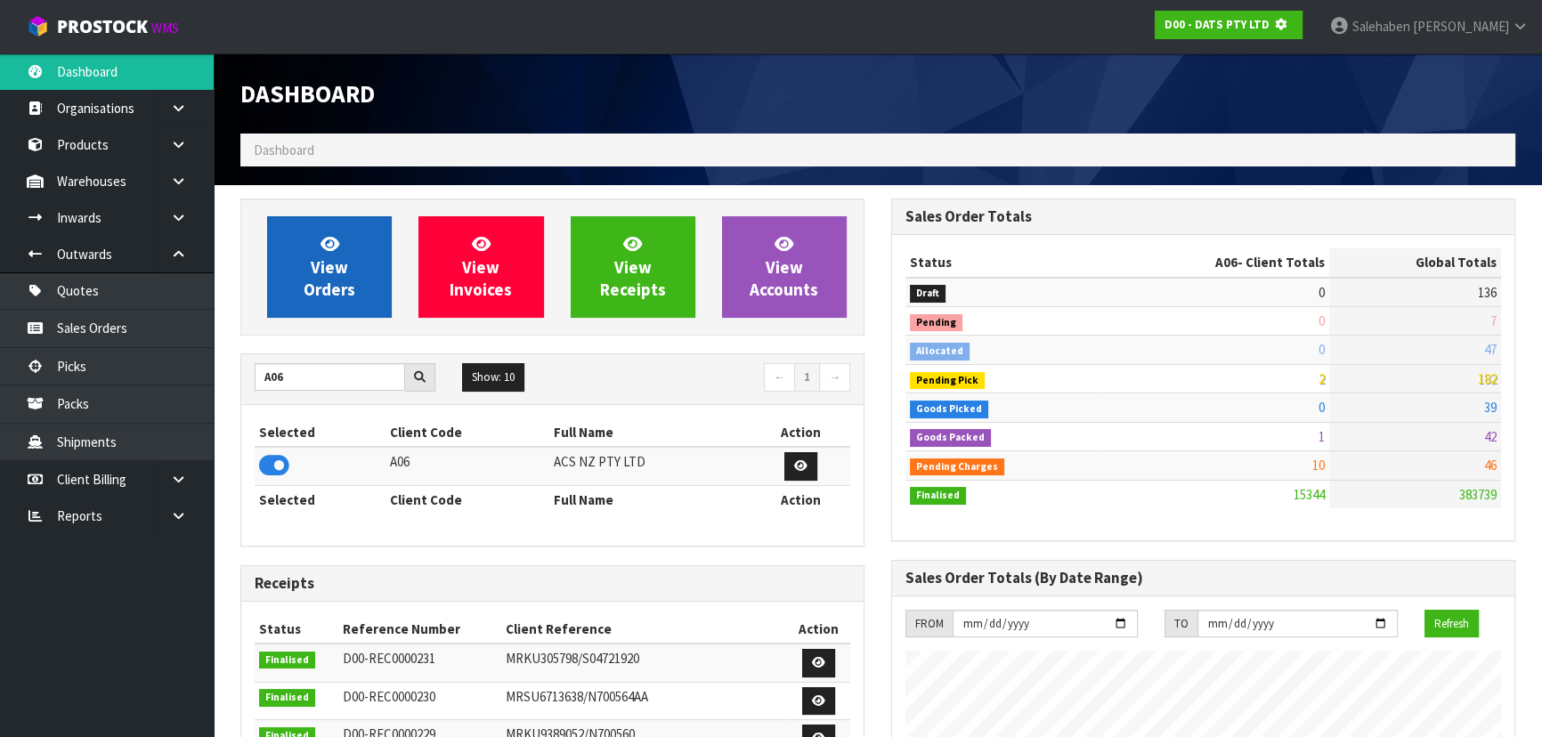
scroll to position [889077, 889535]
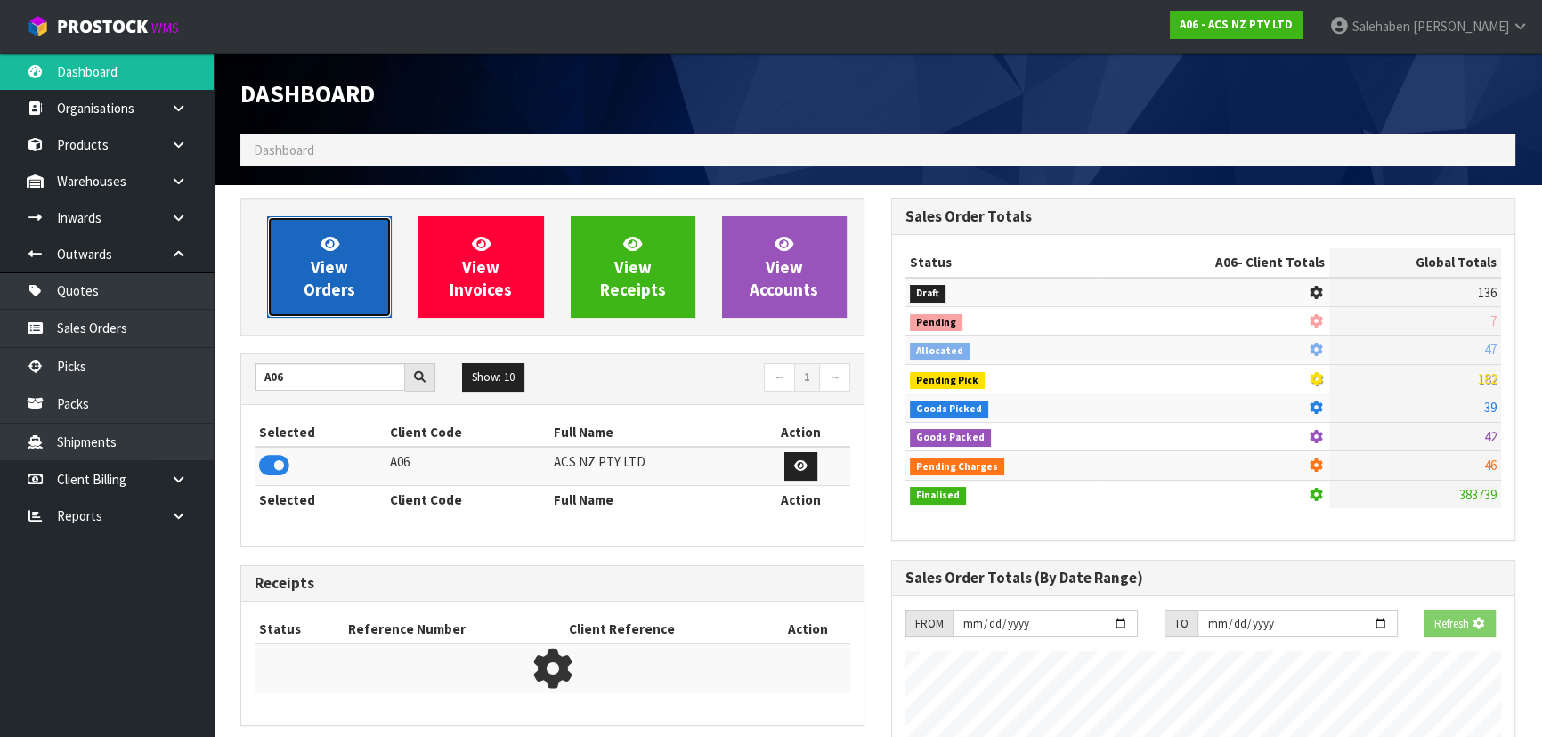
click at [340, 274] on span "View Orders" at bounding box center [330, 266] width 52 height 67
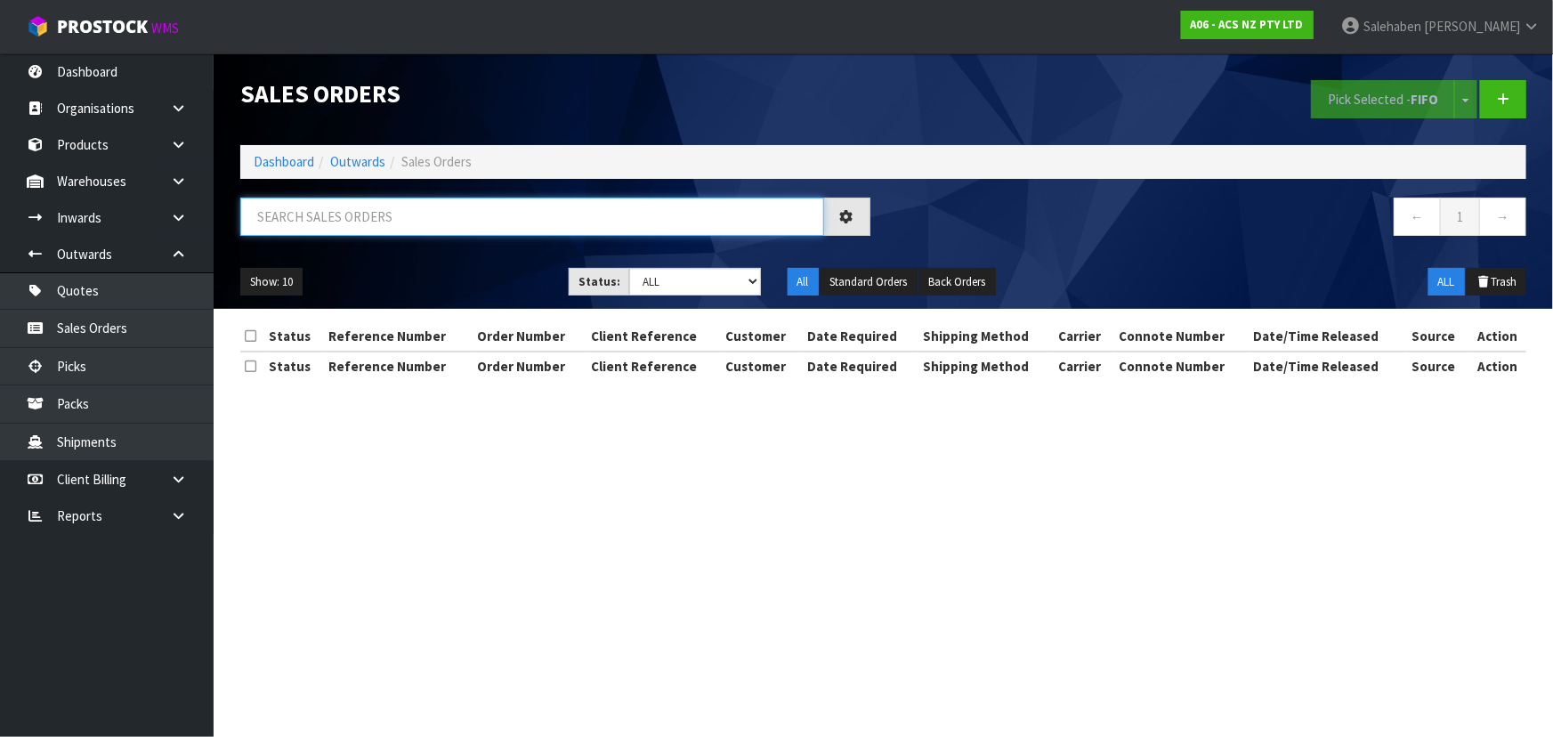
click at [377, 231] on input "text" at bounding box center [532, 217] width 584 height 38
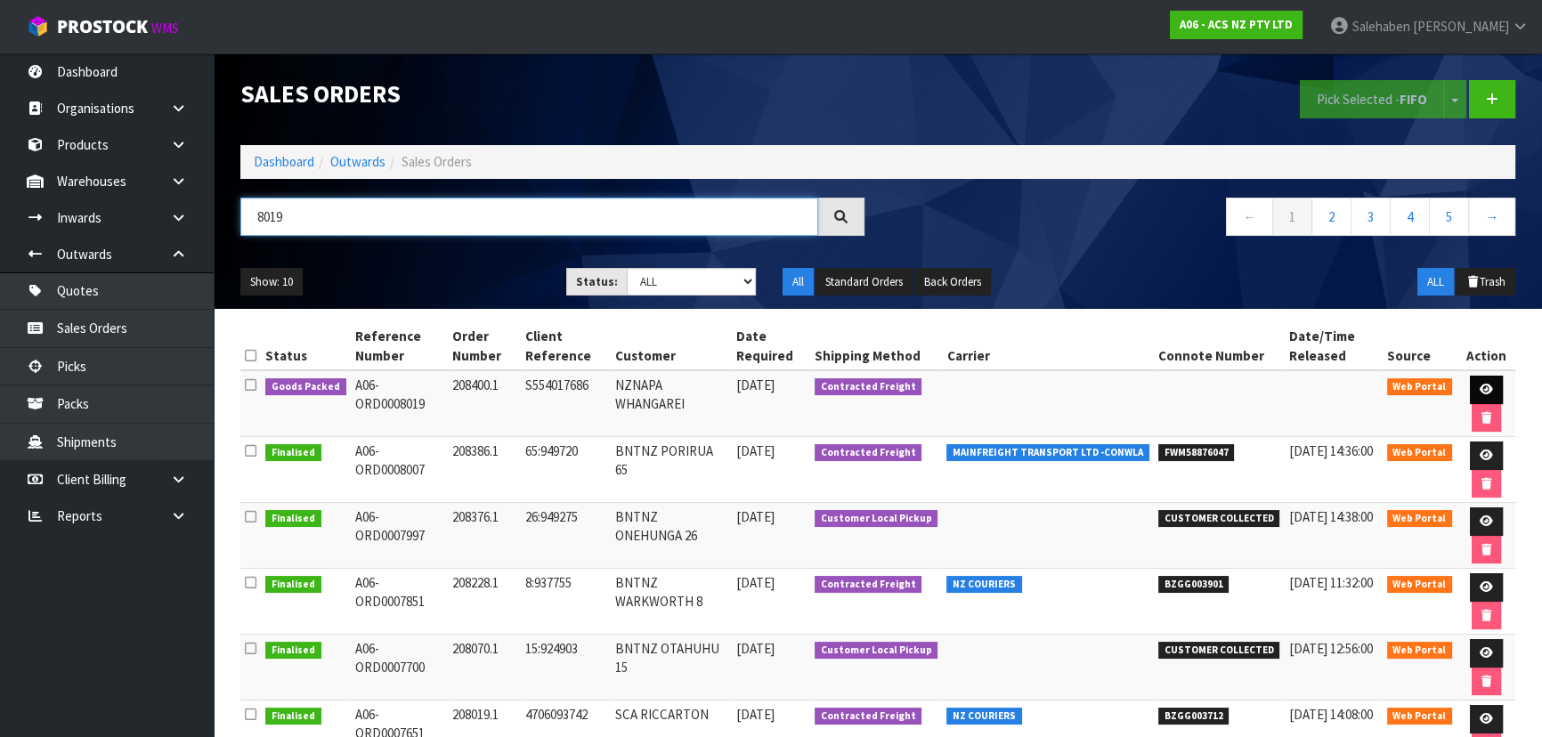
type input "8019"
click at [1474, 377] on link at bounding box center [1486, 390] width 33 height 28
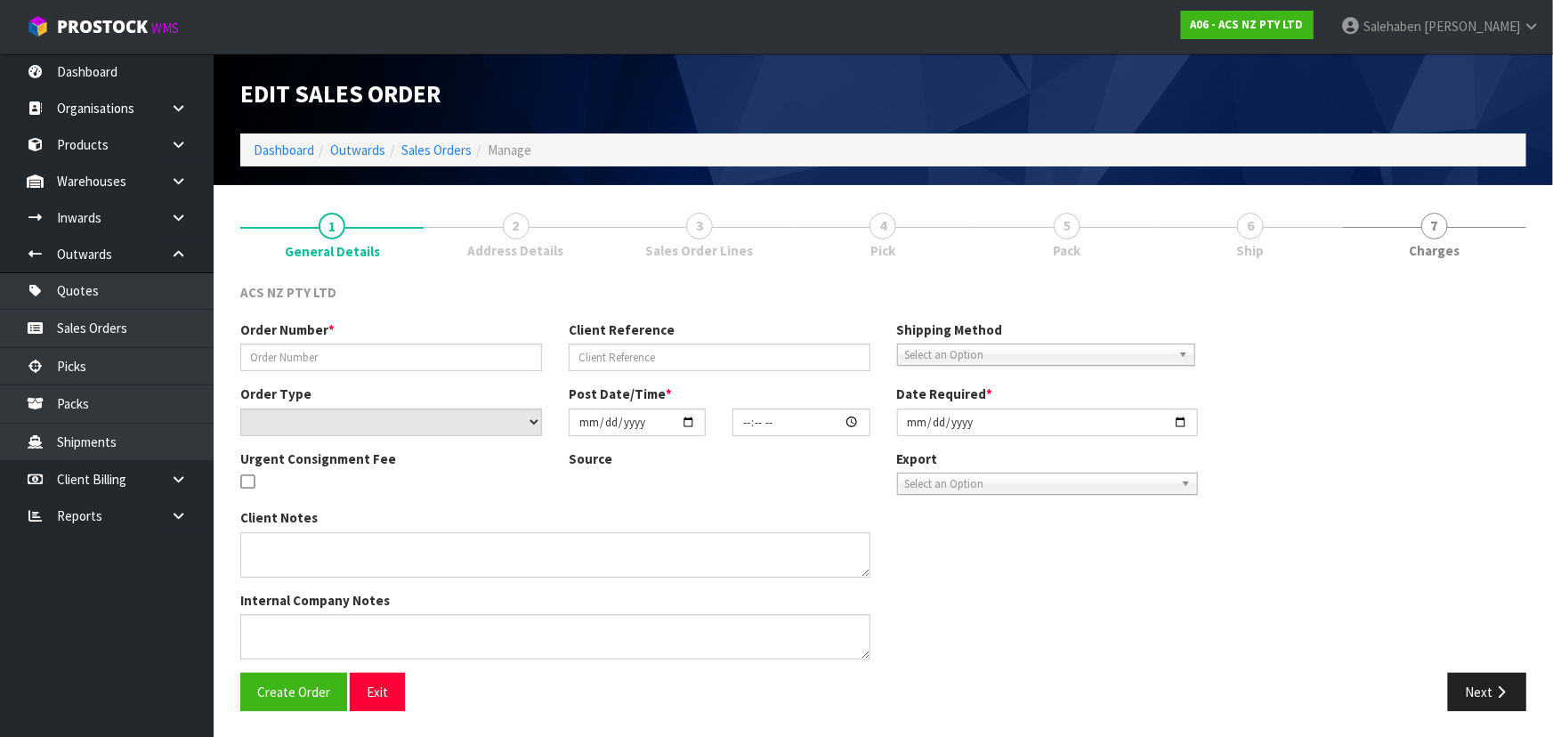
type input "208400.1"
type input "S554017686"
select select "number:0"
type input "[DATE]"
type input "14:12:00.000"
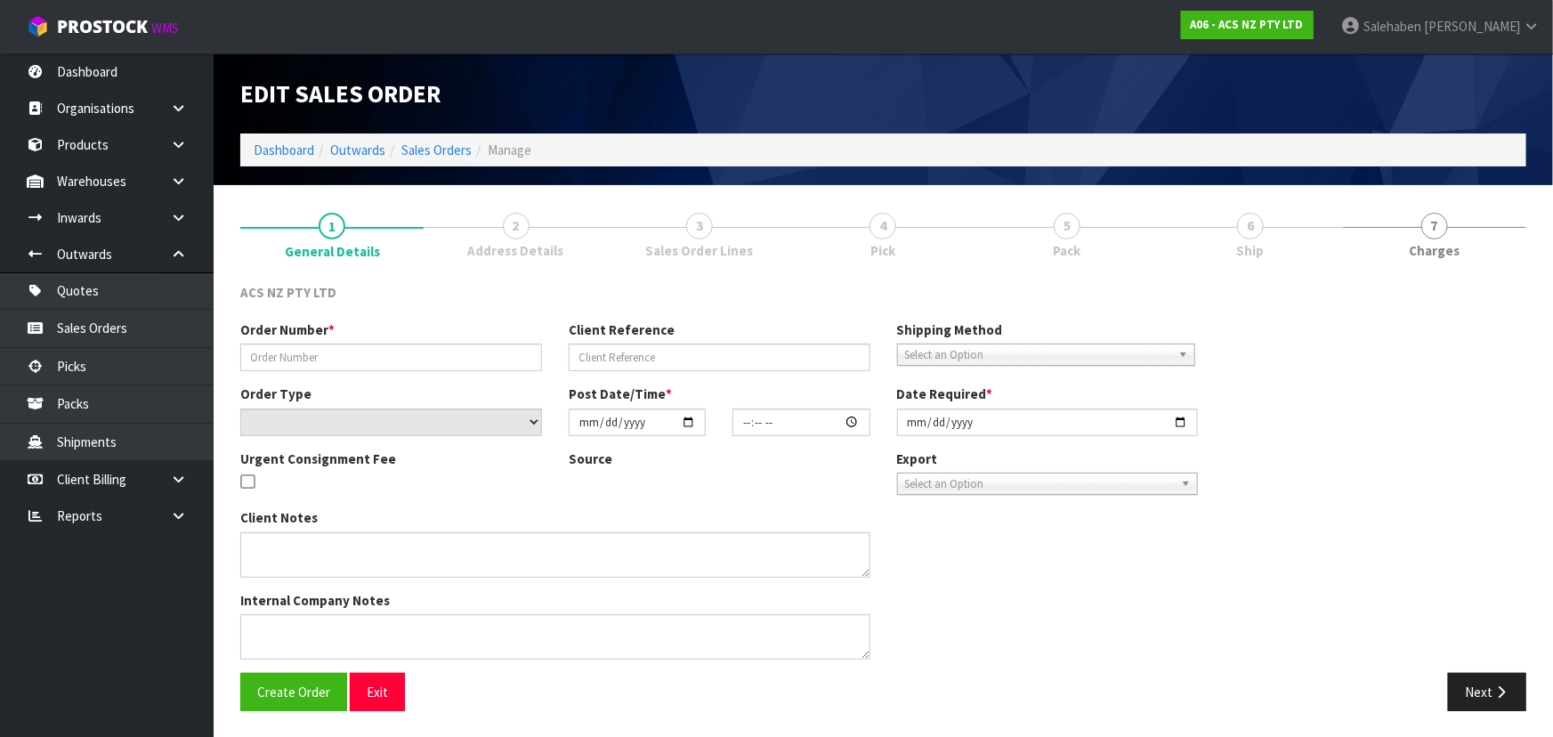
type input "[DATE]"
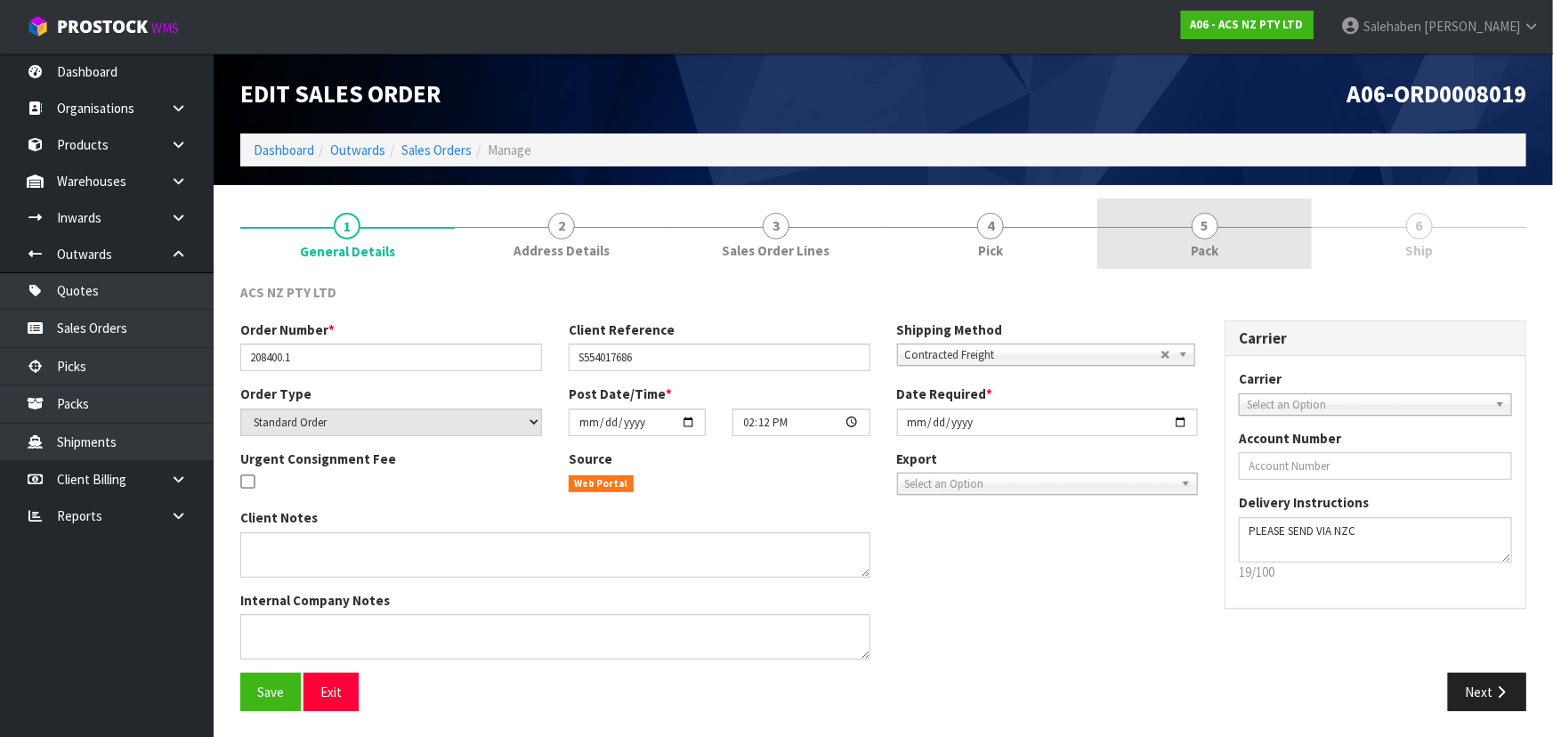
click at [1217, 249] on span "Pack" at bounding box center [1205, 250] width 28 height 19
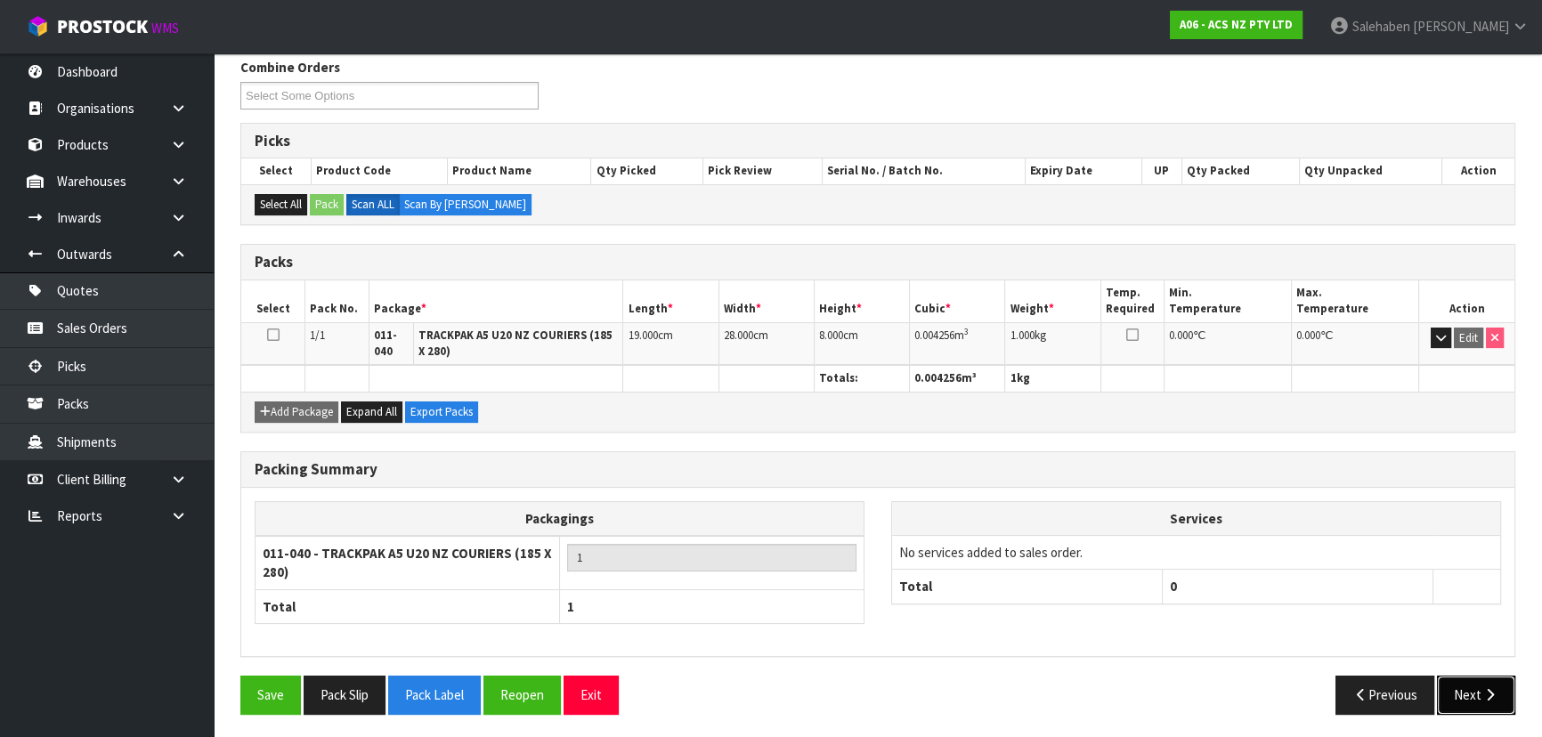
click at [1468, 691] on button "Next" at bounding box center [1476, 695] width 78 height 38
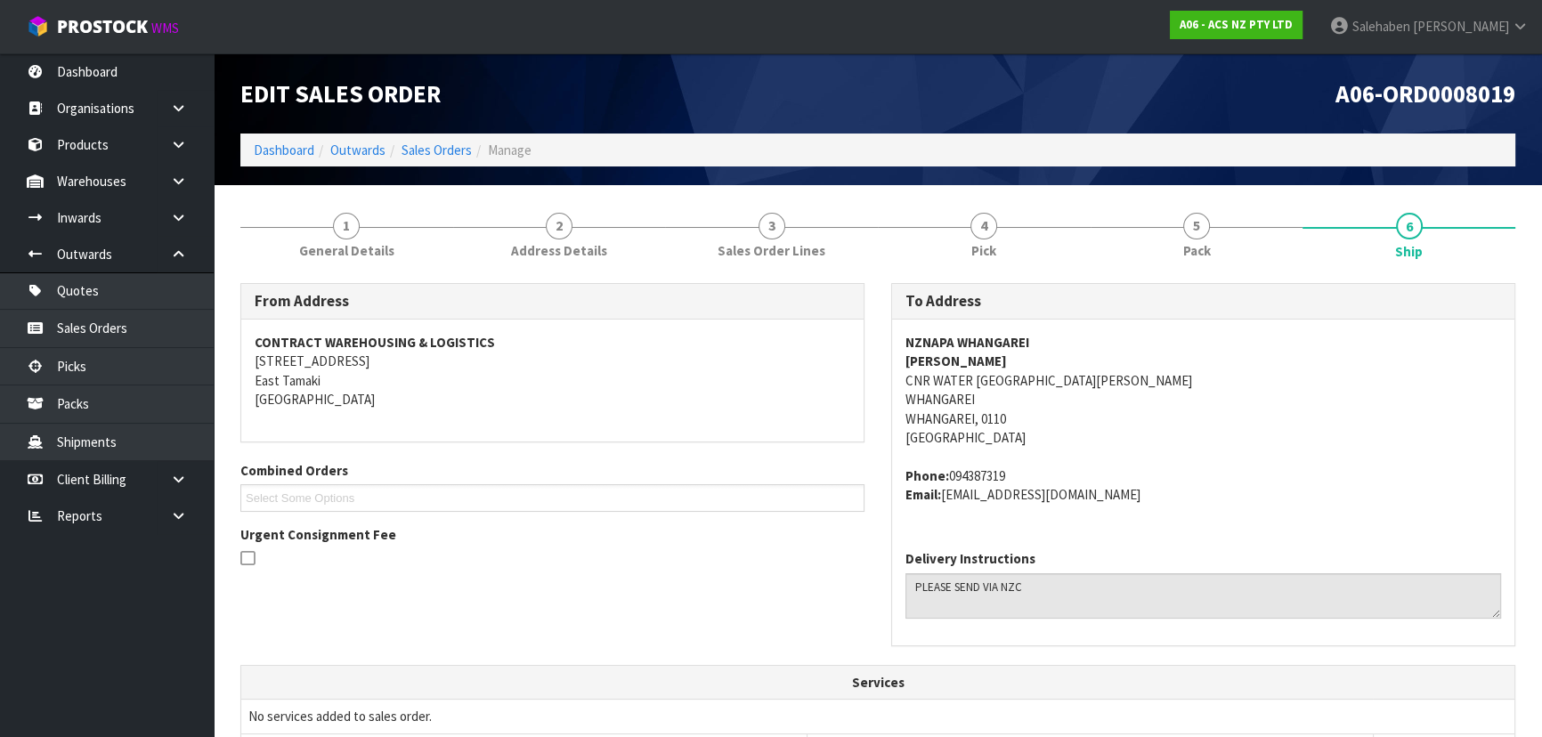
click at [1166, 479] on address "Phone: 094387319 Email: [EMAIL_ADDRESS][DOMAIN_NAME]" at bounding box center [1203, 485] width 596 height 38
click at [1309, 452] on span "NZNAPA WHANGAREI [PERSON_NAME] CNR WATER [GEOGRAPHIC_DATA][PERSON_NAME] Phone: …" at bounding box center [1203, 418] width 596 height 171
drag, startPoint x: 952, startPoint y: 339, endPoint x: 1043, endPoint y: 334, distance: 91.8
click at [1043, 334] on div "NZNAPA WHANGAREI [PERSON_NAME] CNR WATER [GEOGRAPHIC_DATA][PERSON_NAME] Phone: …" at bounding box center [1203, 428] width 622 height 216
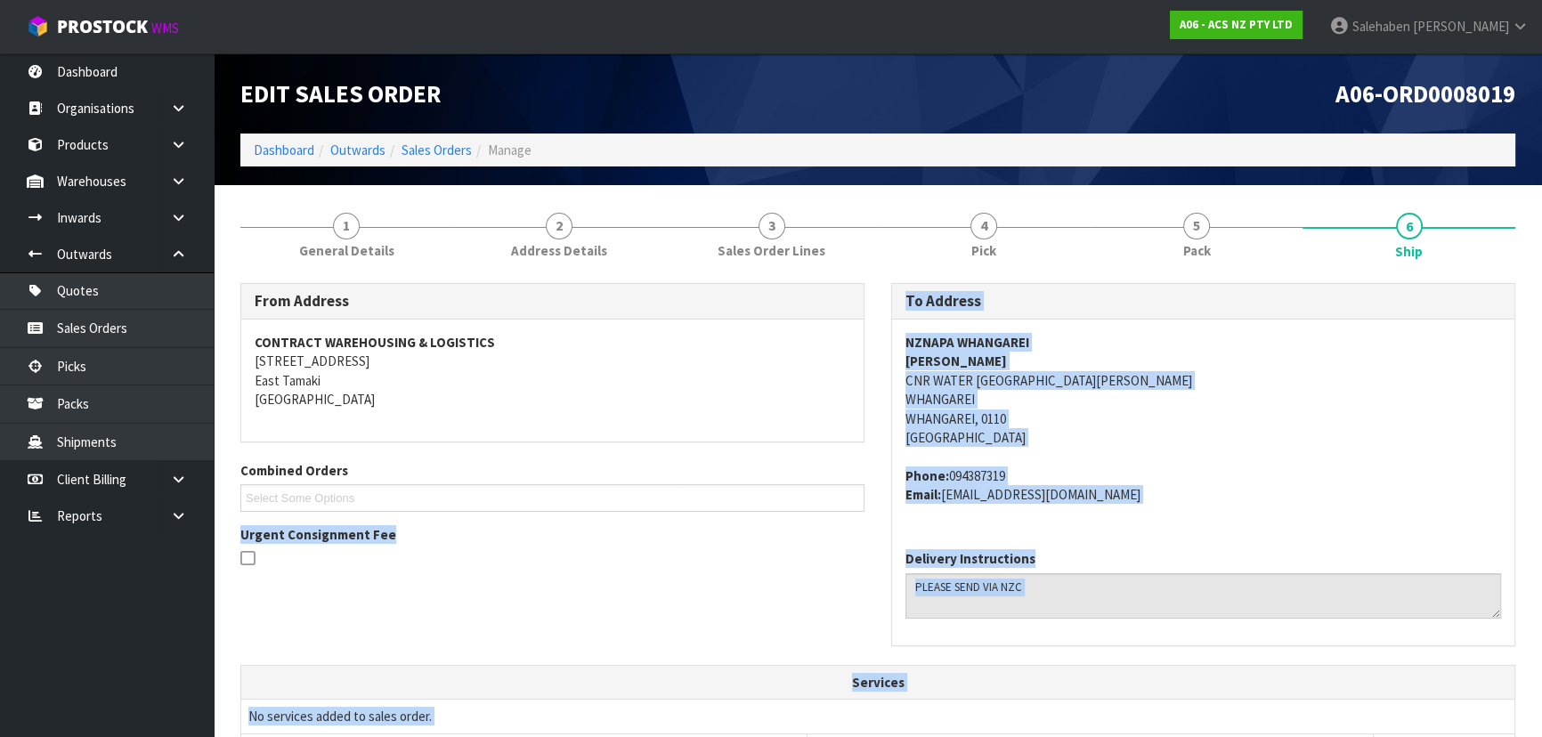
drag, startPoint x: 1015, startPoint y: 774, endPoint x: 1095, endPoint y: 774, distance: 80.1
click at [1095, 736] on html "Toggle navigation ProStock WMS A06 - ACS NZ PTY LTD [PERSON_NAME] Logout Dashbo…" at bounding box center [771, 368] width 1542 height 737
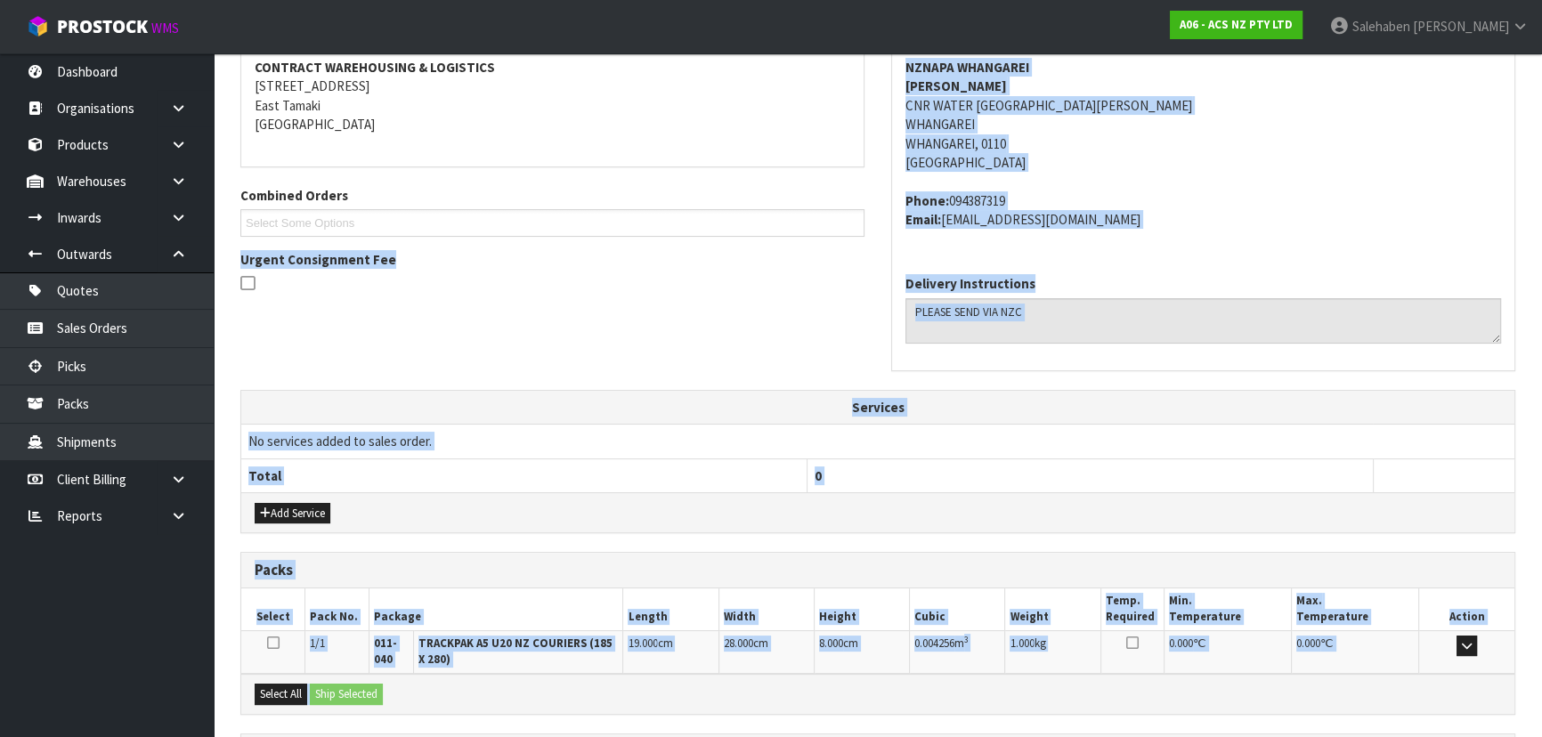
click at [1074, 485] on th "0" at bounding box center [1090, 475] width 566 height 34
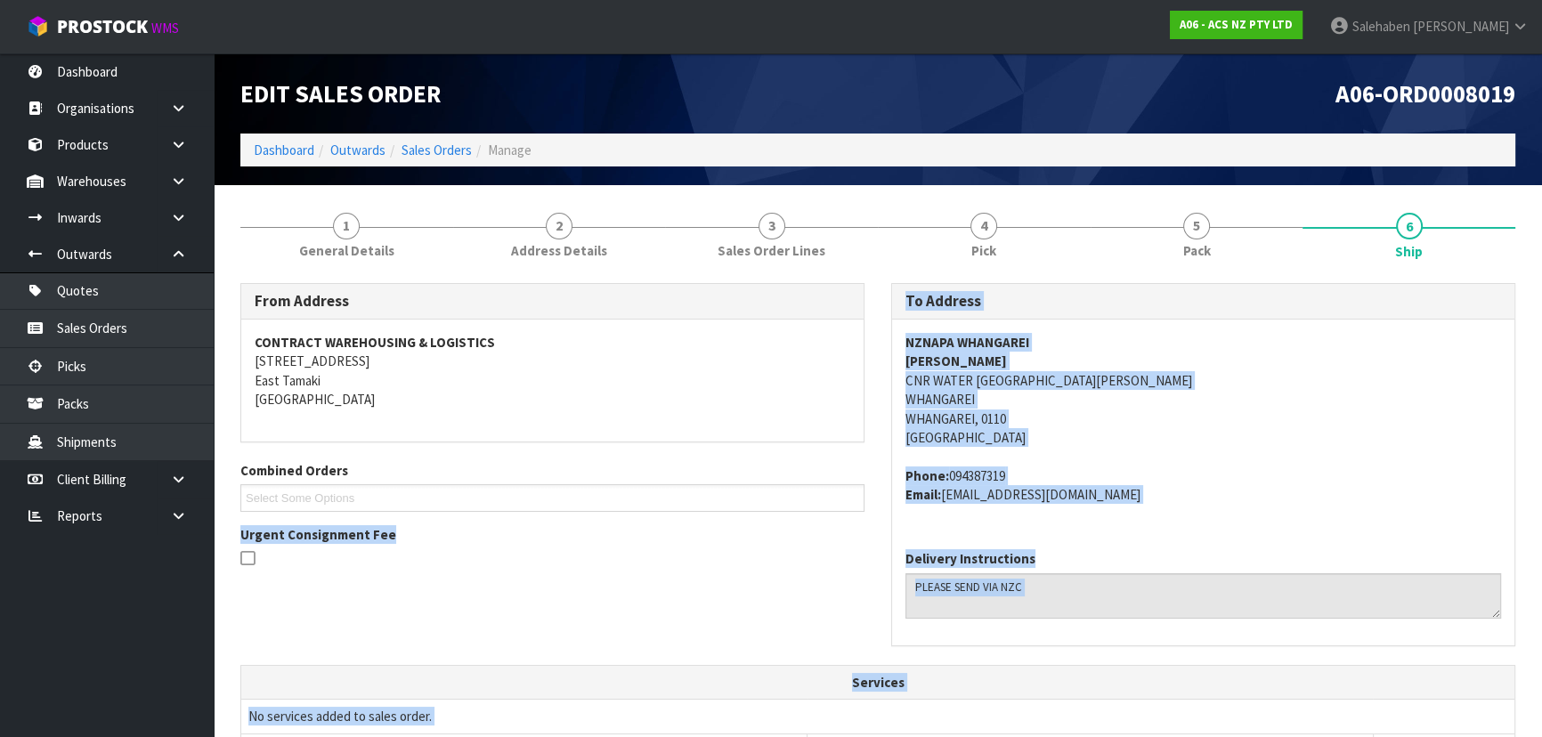
scroll to position [0, 0]
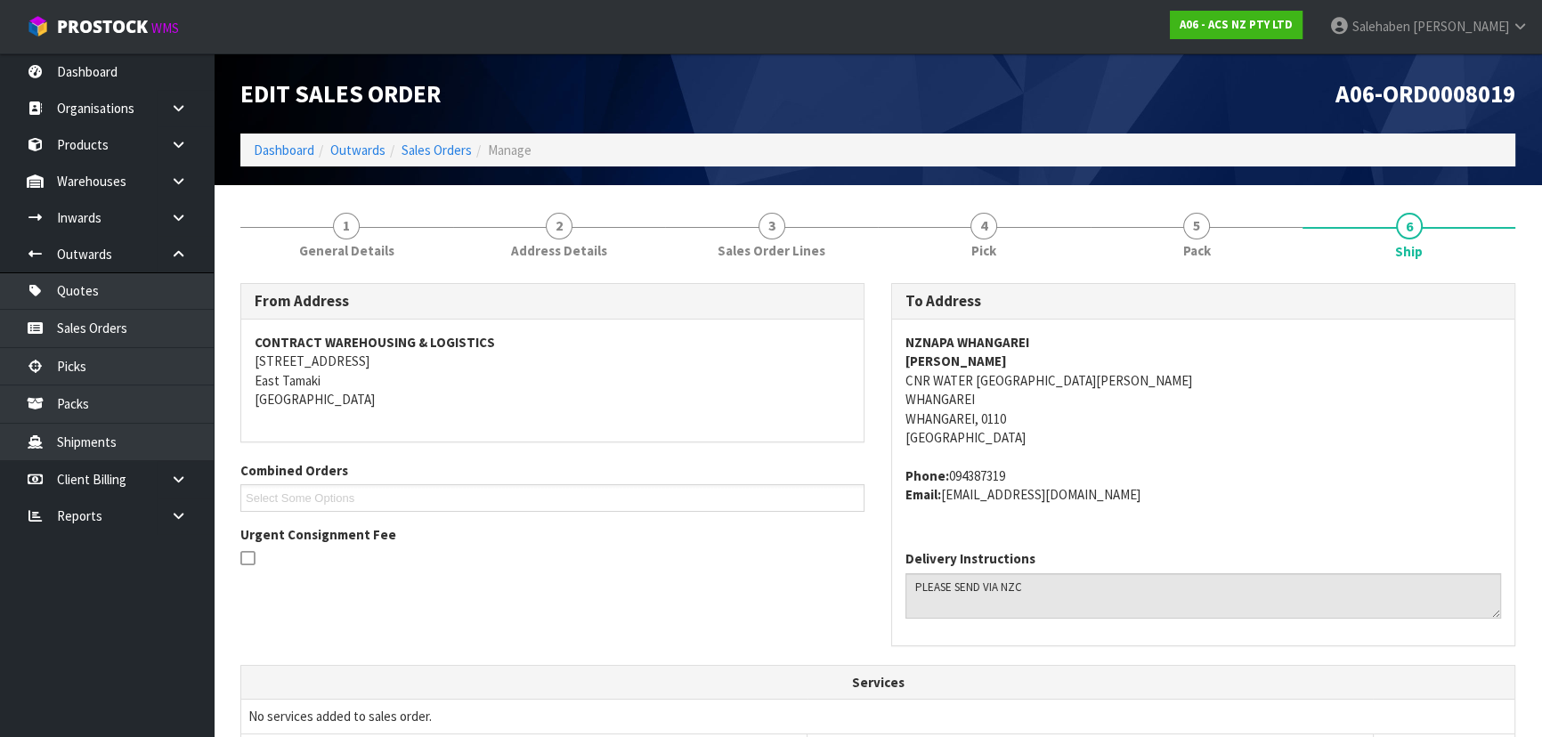
click at [730, 463] on div "Combined Orders A06-ORD0008019 A06-ORD0008020 A06-ORD0008021 A06-ORD0008022 A06…" at bounding box center [552, 486] width 651 height 51
drag, startPoint x: 901, startPoint y: 363, endPoint x: 1038, endPoint y: 364, distance: 137.1
click at [1038, 364] on div "NZNAPA WHANGAREI [PERSON_NAME] CNR WATER [GEOGRAPHIC_DATA][PERSON_NAME] Phone: …" at bounding box center [1203, 428] width 622 height 216
drag, startPoint x: 902, startPoint y: 382, endPoint x: 1086, endPoint y: 378, distance: 184.3
click at [1086, 378] on div "NZNAPA WHANGAREI [PERSON_NAME] CNR WATER [GEOGRAPHIC_DATA][PERSON_NAME] Phone: …" at bounding box center [1203, 428] width 622 height 216
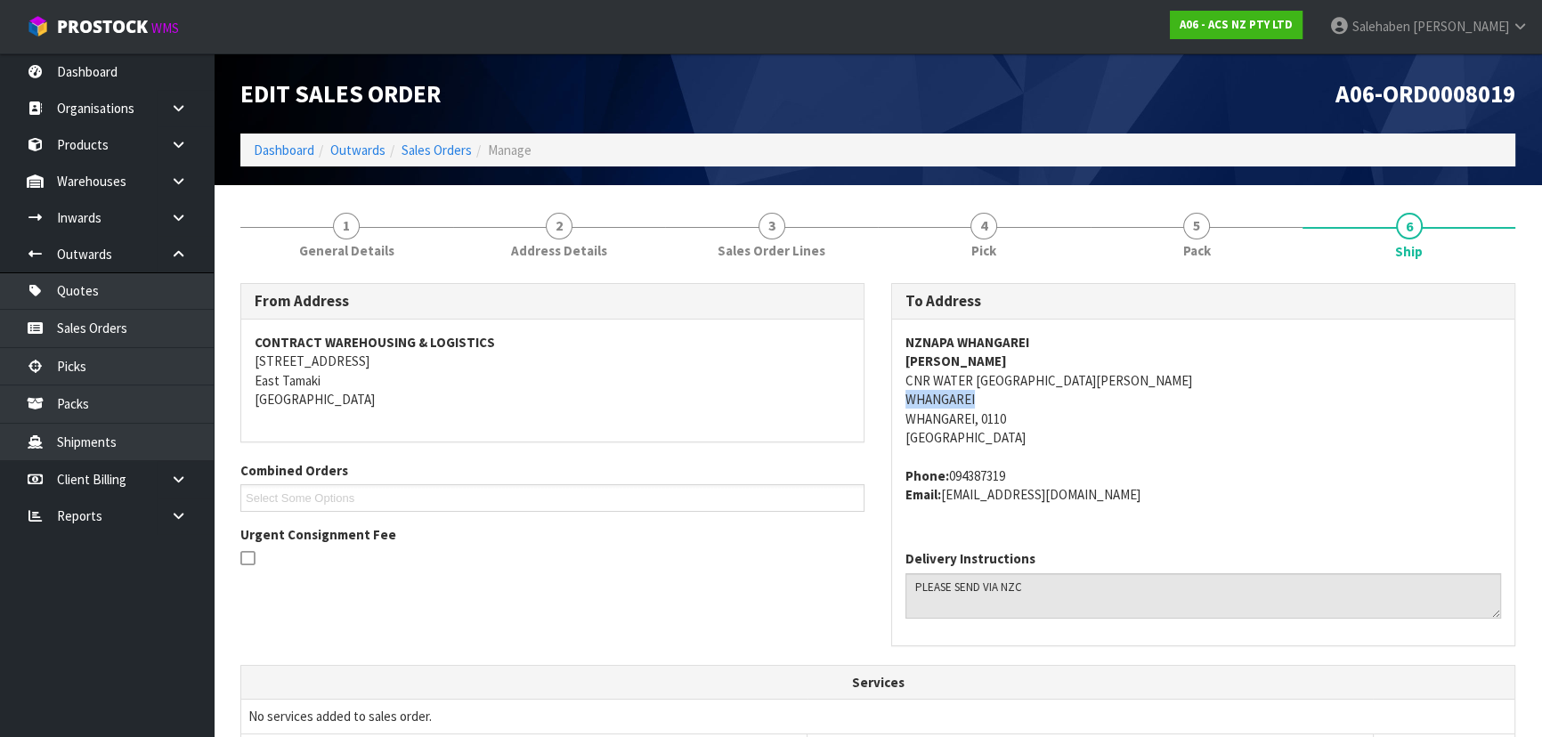
drag, startPoint x: 896, startPoint y: 399, endPoint x: 996, endPoint y: 403, distance: 99.8
click at [996, 403] on div "NZNAPA WHANGAREI [PERSON_NAME] CNR WATER [GEOGRAPHIC_DATA][PERSON_NAME] Phone: …" at bounding box center [1203, 428] width 622 height 216
drag, startPoint x: 948, startPoint y: 472, endPoint x: 1030, endPoint y: 472, distance: 81.9
click at [1042, 472] on address "Phone: 094387319 Email: [EMAIL_ADDRESS][DOMAIN_NAME]" at bounding box center [1203, 485] width 596 height 38
drag, startPoint x: 947, startPoint y: 494, endPoint x: 1085, endPoint y: 497, distance: 138.0
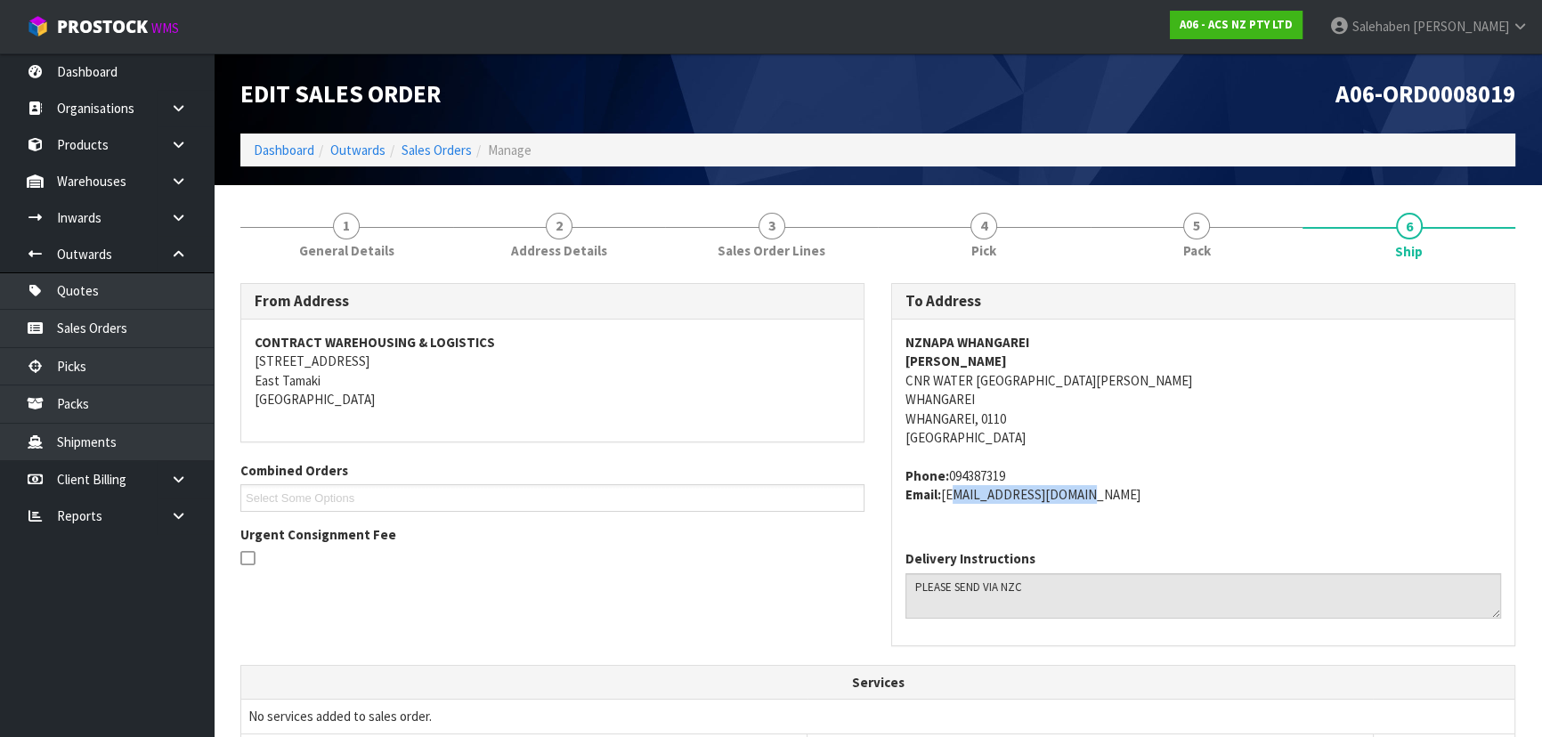
click at [1085, 497] on address "Phone: 094387319 Email: [EMAIL_ADDRESS][DOMAIN_NAME]" at bounding box center [1203, 485] width 596 height 38
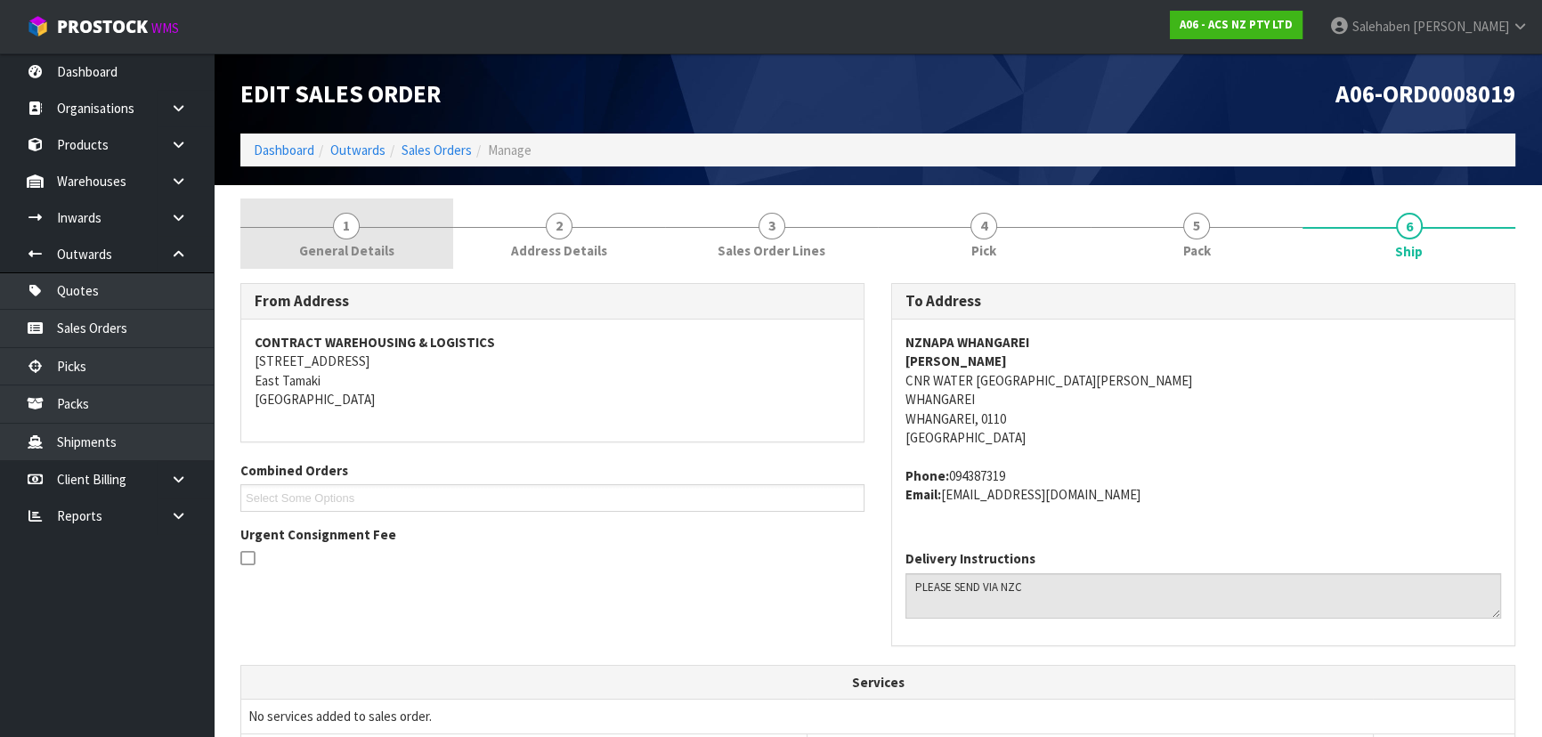
click at [369, 247] on span "General Details" at bounding box center [346, 250] width 95 height 19
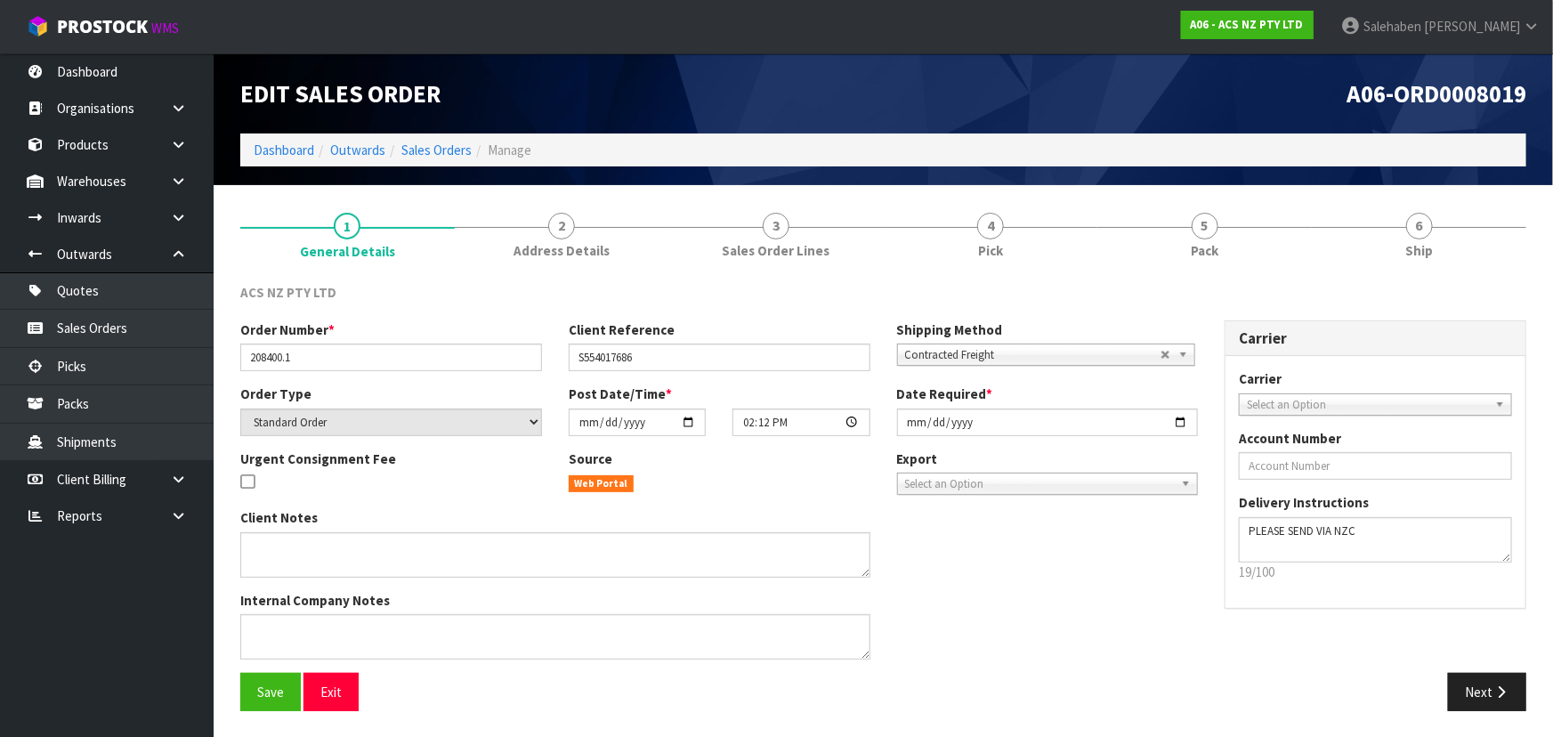
drag, startPoint x: 238, startPoint y: 359, endPoint x: 247, endPoint y: 359, distance: 9.8
click at [246, 359] on div "Order Number * 208400.1" at bounding box center [391, 345] width 328 height 51
drag, startPoint x: 247, startPoint y: 359, endPoint x: 334, endPoint y: 359, distance: 86.3
click at [334, 359] on input "208400.1" at bounding box center [391, 358] width 302 height 28
click at [1198, 234] on span "5" at bounding box center [1205, 226] width 27 height 27
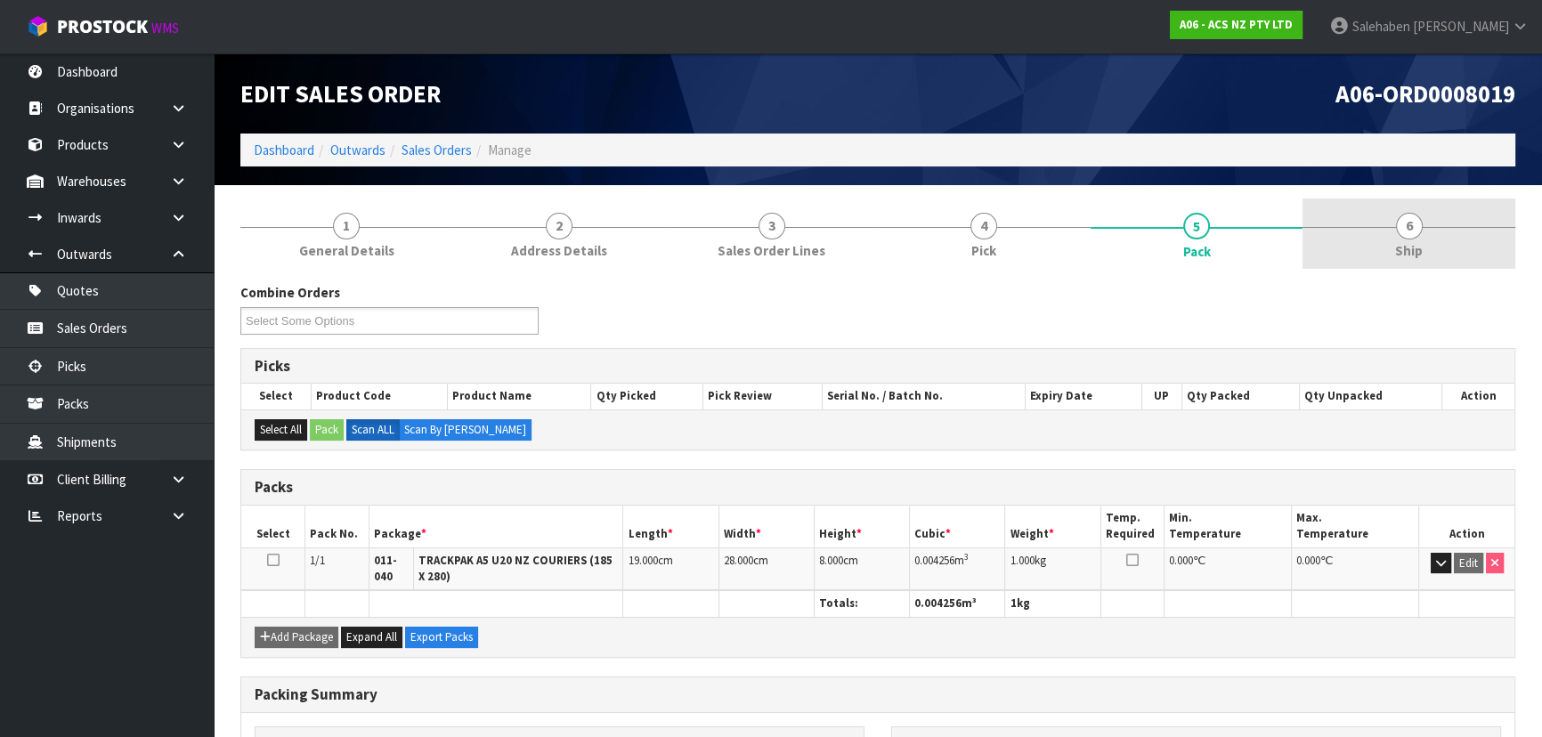
drag, startPoint x: 1395, startPoint y: 259, endPoint x: 1389, endPoint y: 266, distance: 9.5
click at [1395, 259] on span "Ship" at bounding box center [1409, 250] width 28 height 19
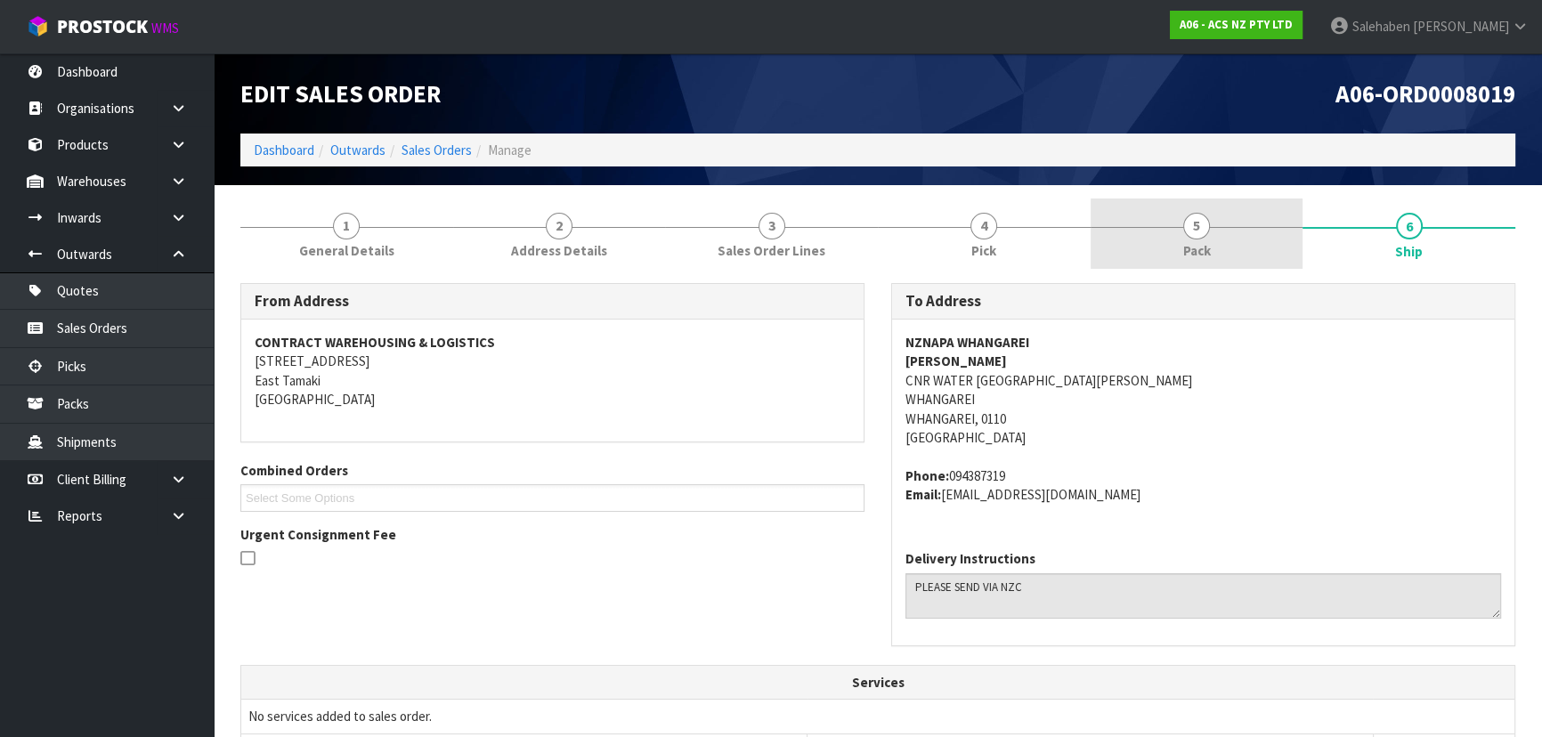
click at [1213, 236] on link "5 Pack" at bounding box center [1196, 234] width 213 height 70
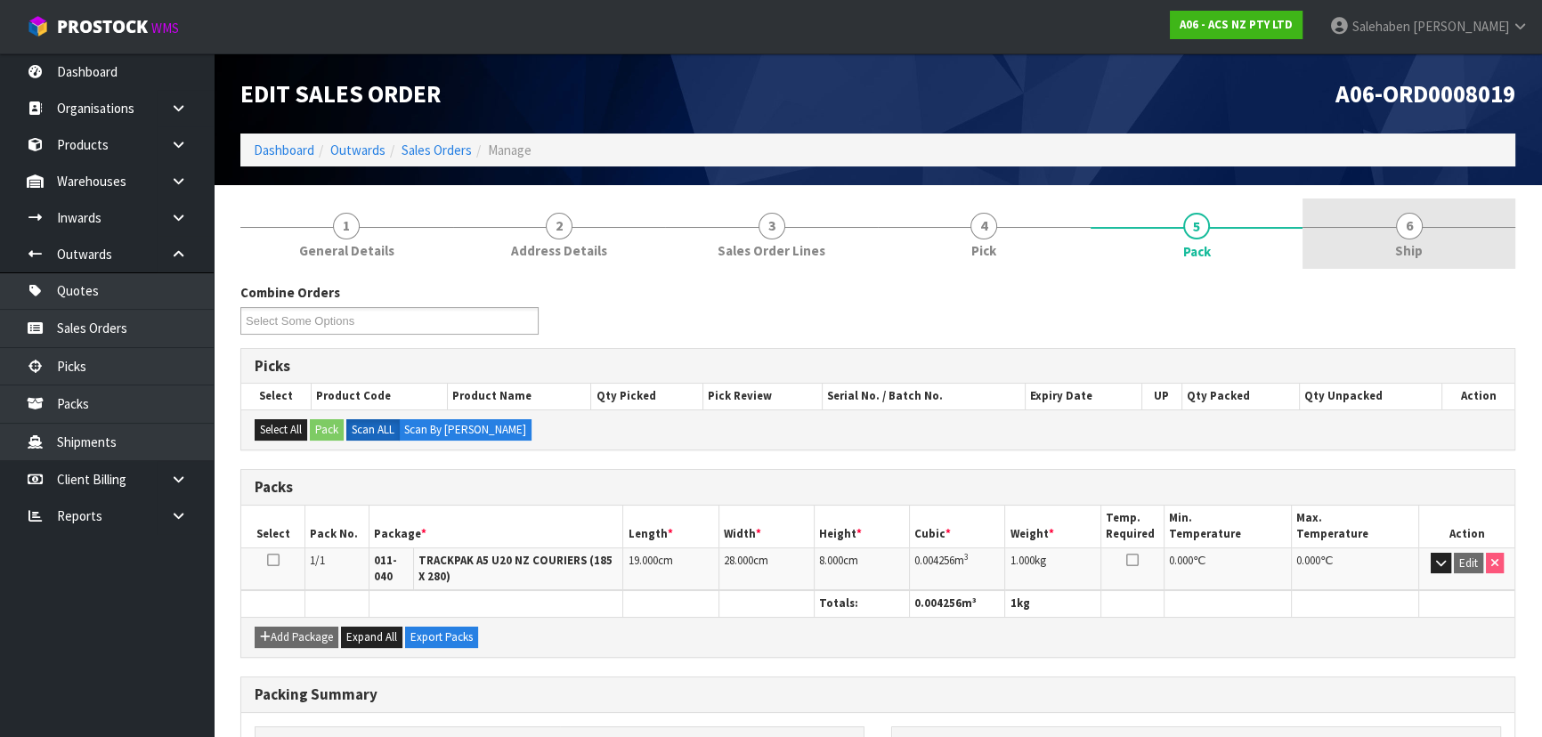
click at [1384, 208] on section "1 General Details 2 Address Details 3 Sales Order Lines 4 Pick 5 Pack 6 Ship Co…" at bounding box center [878, 575] width 1328 height 781
click at [1317, 265] on link "6 Ship" at bounding box center [1408, 234] width 213 height 70
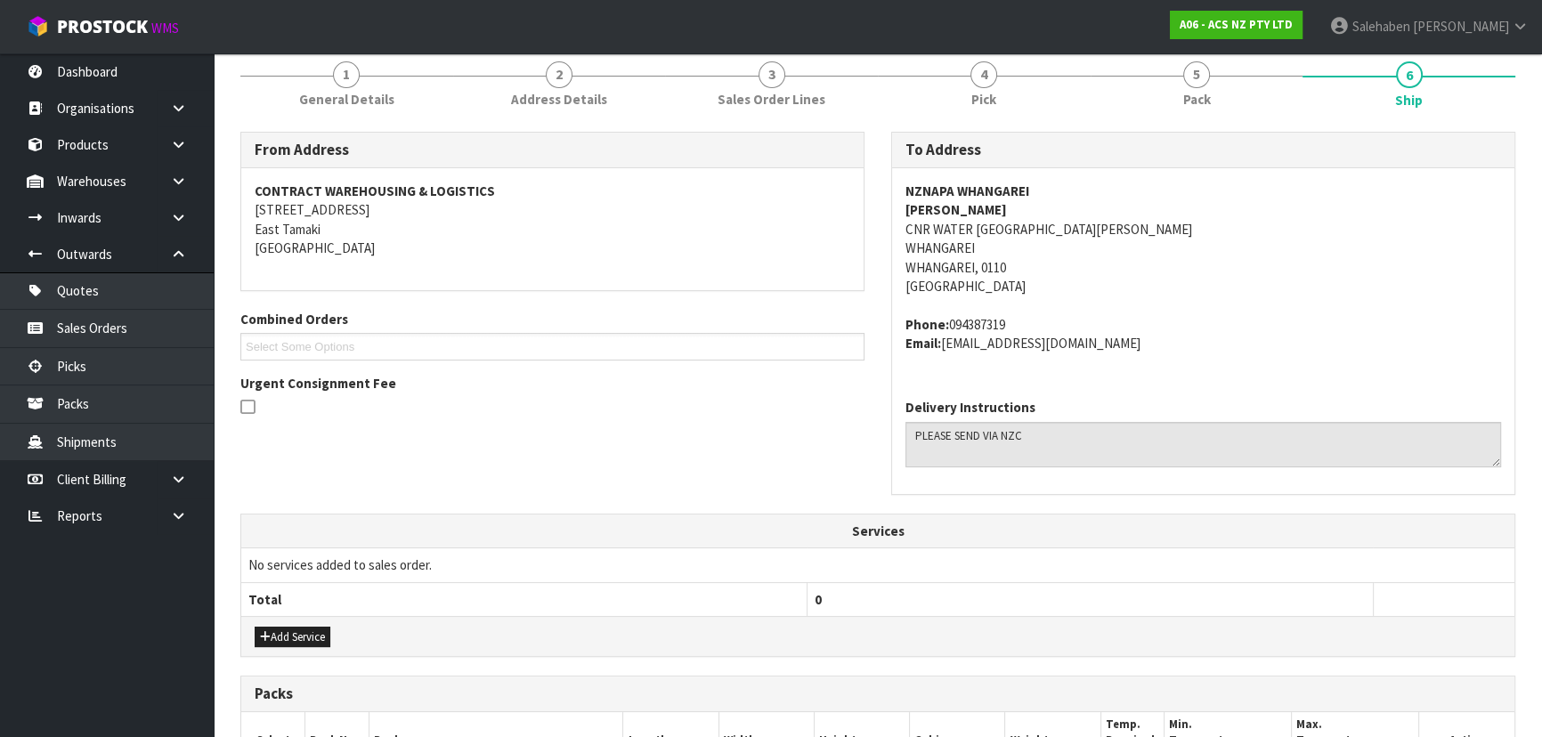
scroll to position [440, 0]
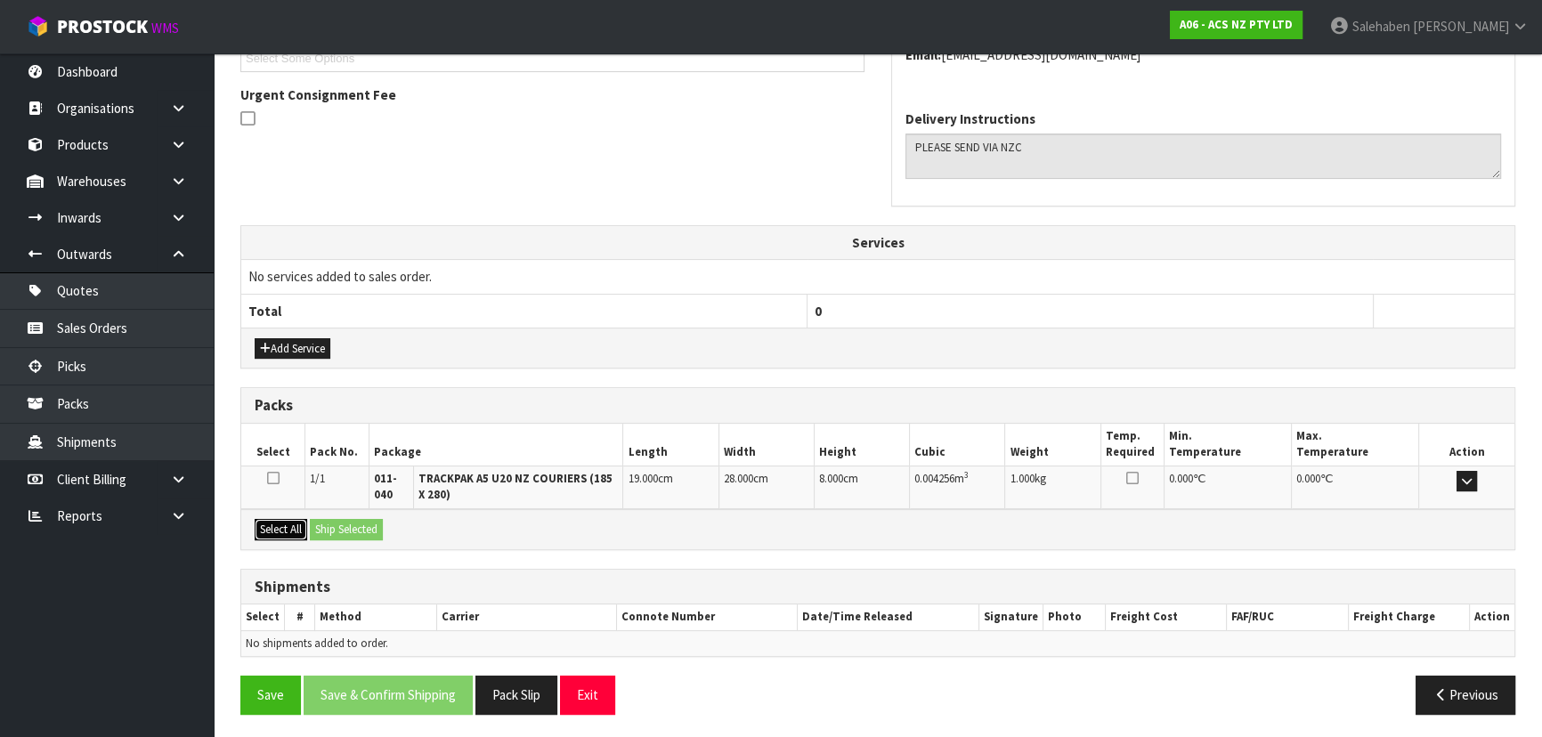
click at [291, 523] on button "Select All" at bounding box center [281, 529] width 53 height 21
click at [349, 527] on button "Ship Selected" at bounding box center [346, 529] width 73 height 21
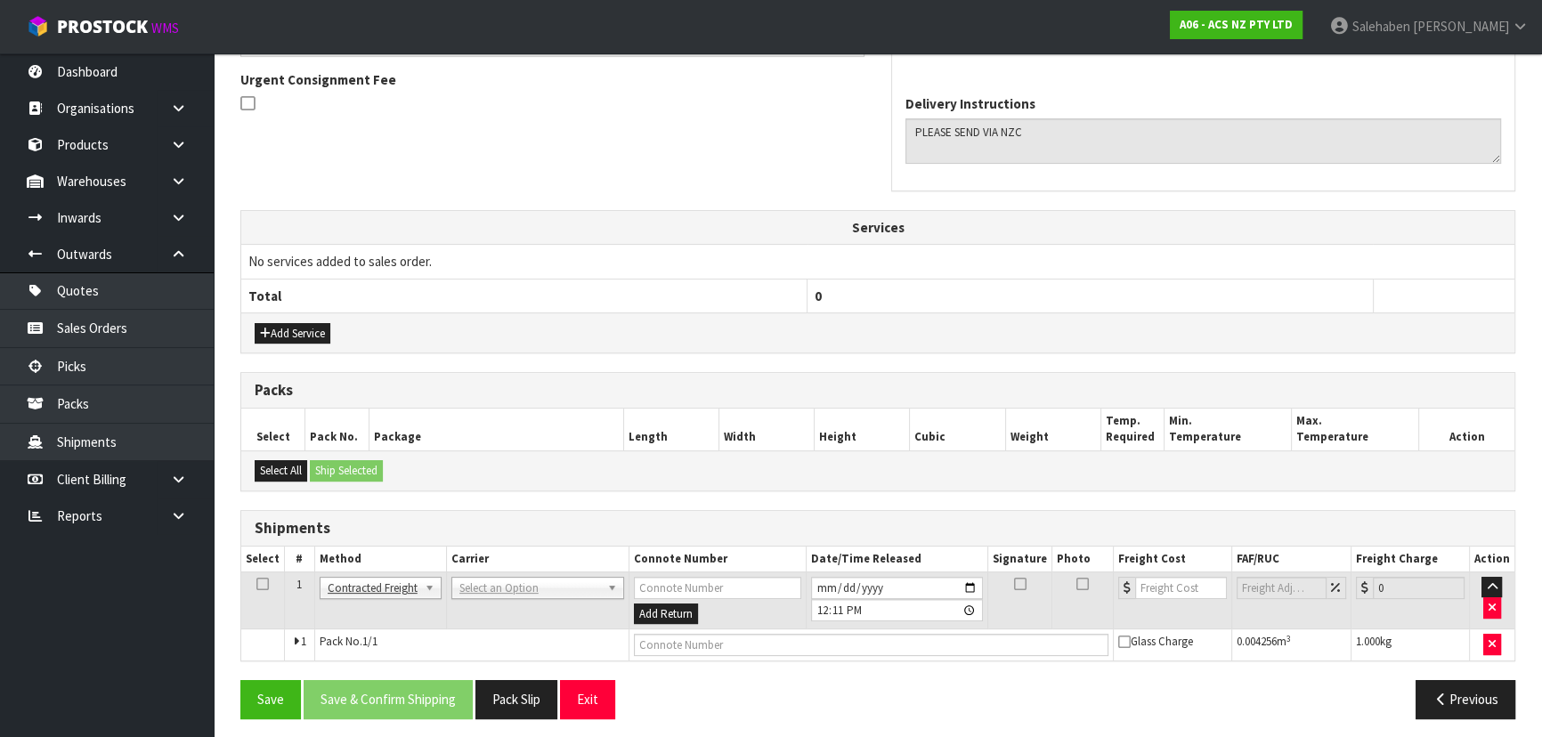
scroll to position [460, 0]
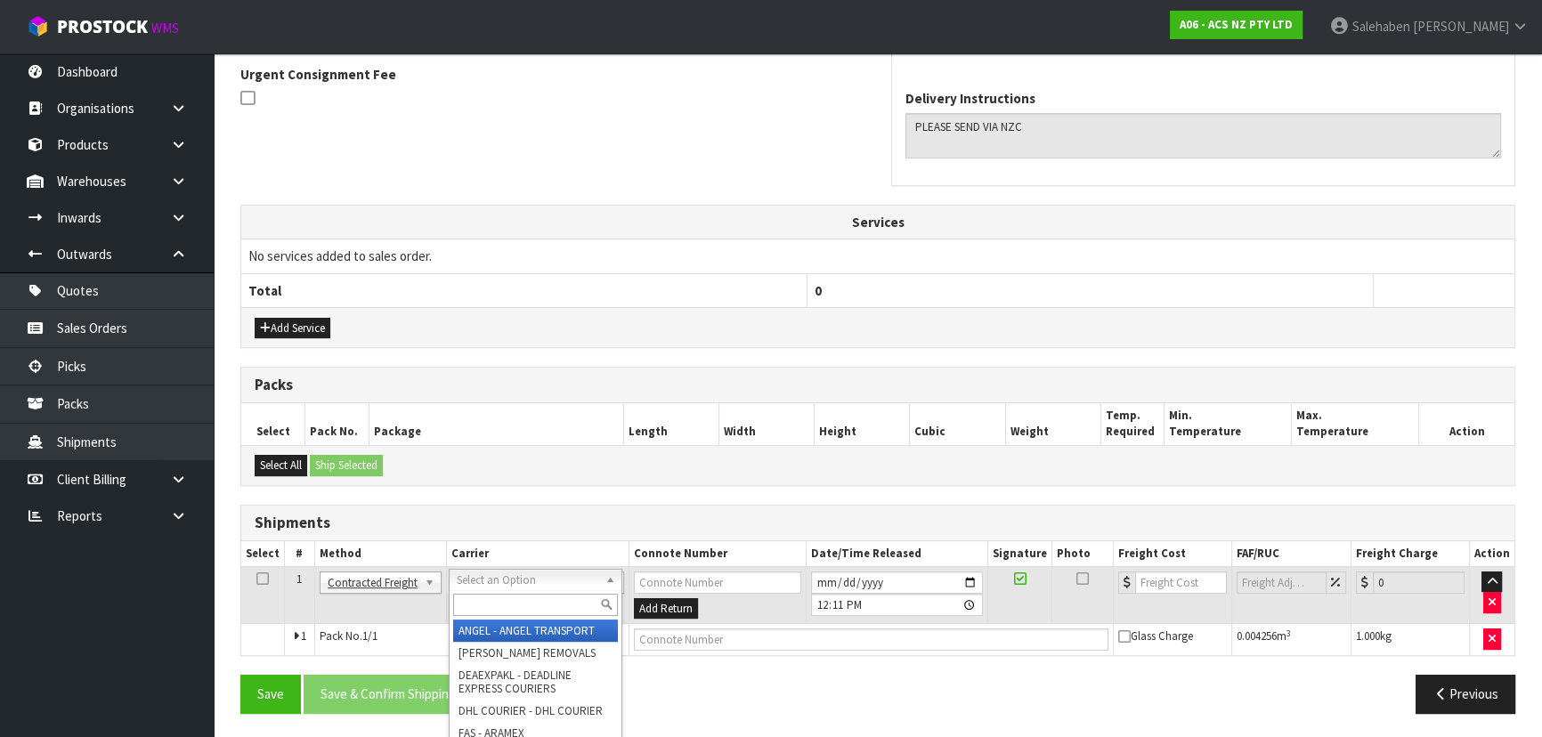
click at [495, 596] on input "text" at bounding box center [535, 605] width 165 height 22
type input "NZC"
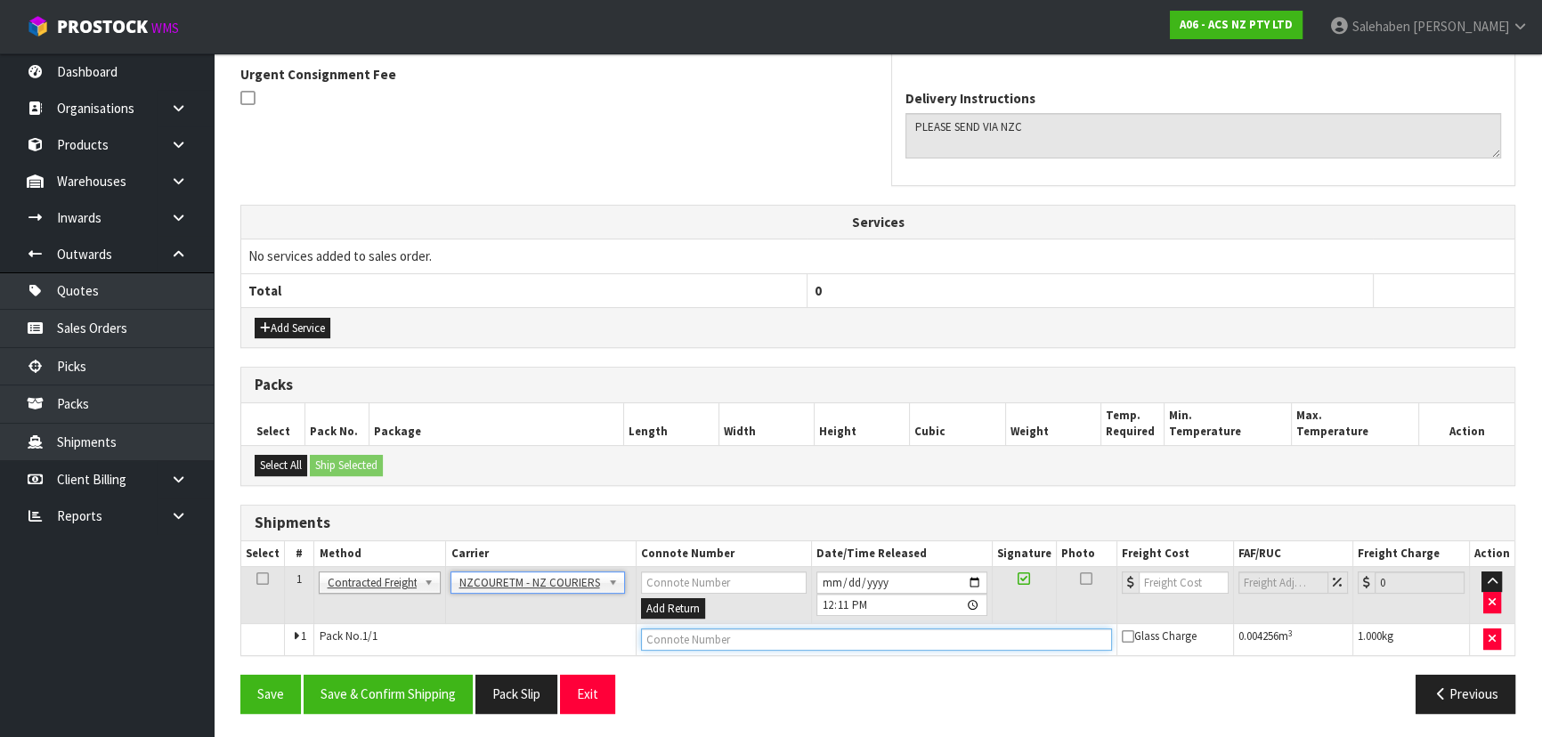
click at [702, 645] on input "text" at bounding box center [876, 639] width 471 height 22
paste input "BZGG004045"
type input "BZGG004045"
click at [1170, 579] on input "number" at bounding box center [1184, 582] width 90 height 22
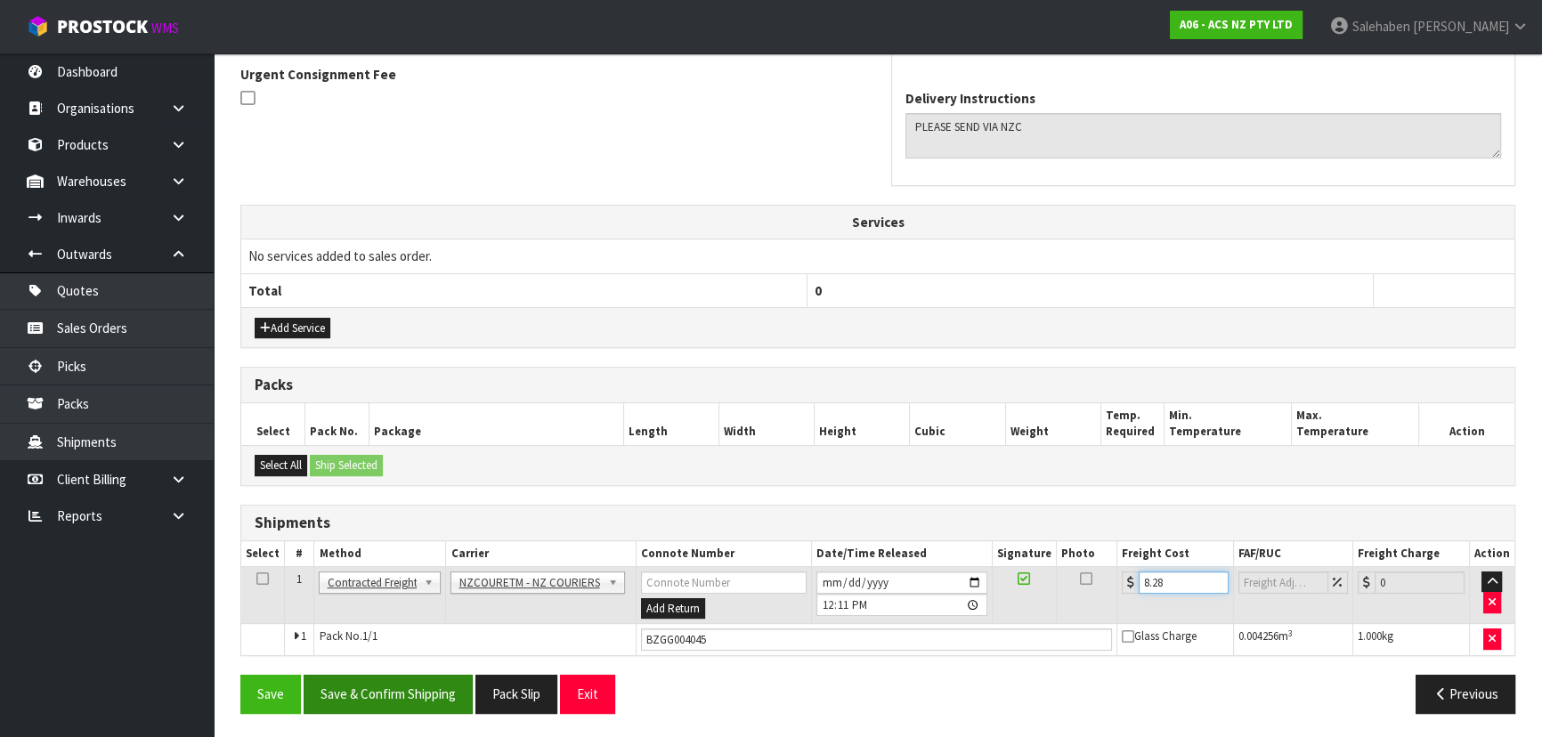
type input "8.28"
click at [446, 698] on button "Save & Confirm Shipping" at bounding box center [388, 694] width 169 height 38
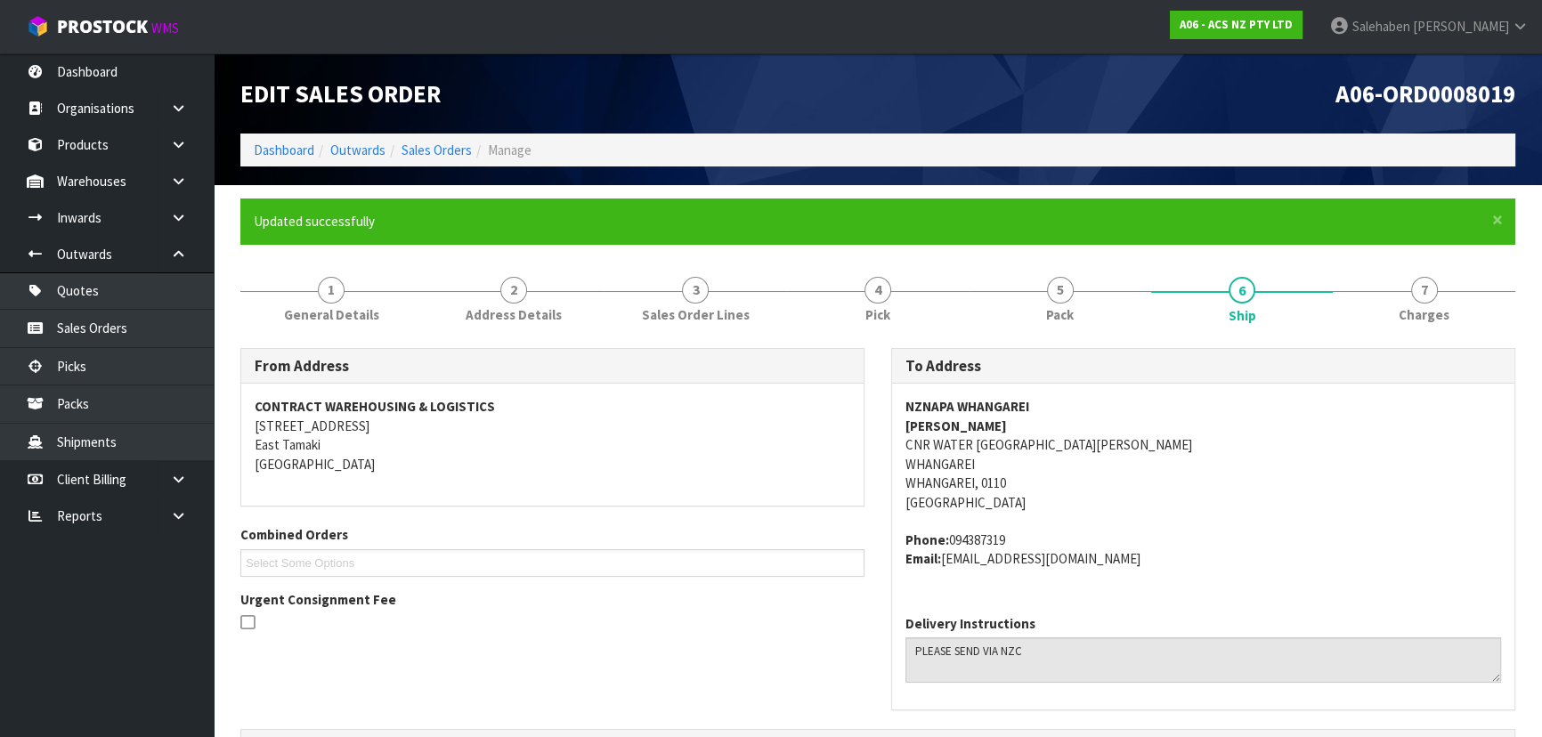
scroll to position [0, 0]
click at [292, 150] on link "Dashboard" at bounding box center [284, 150] width 61 height 17
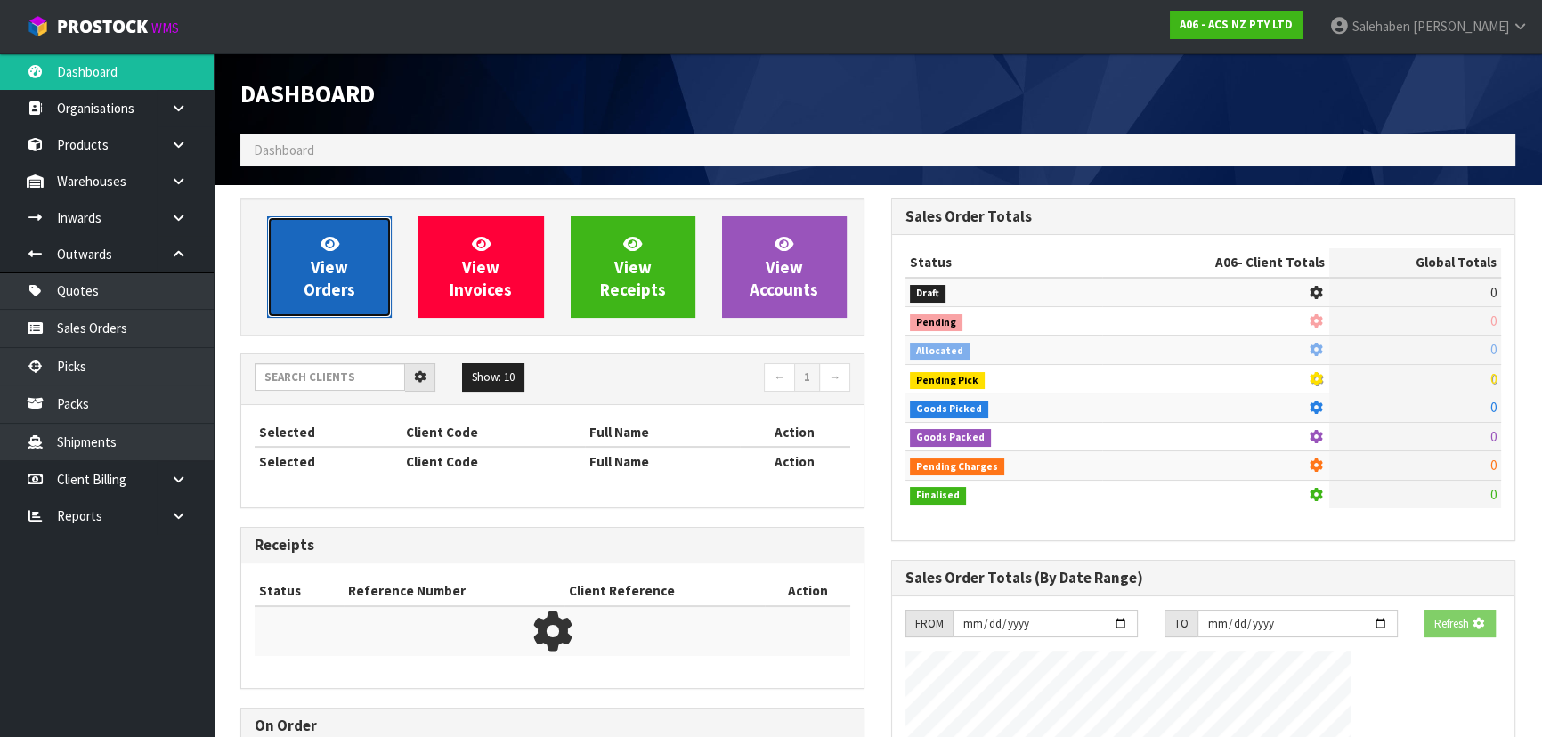
click at [315, 256] on span "View Orders" at bounding box center [330, 266] width 52 height 67
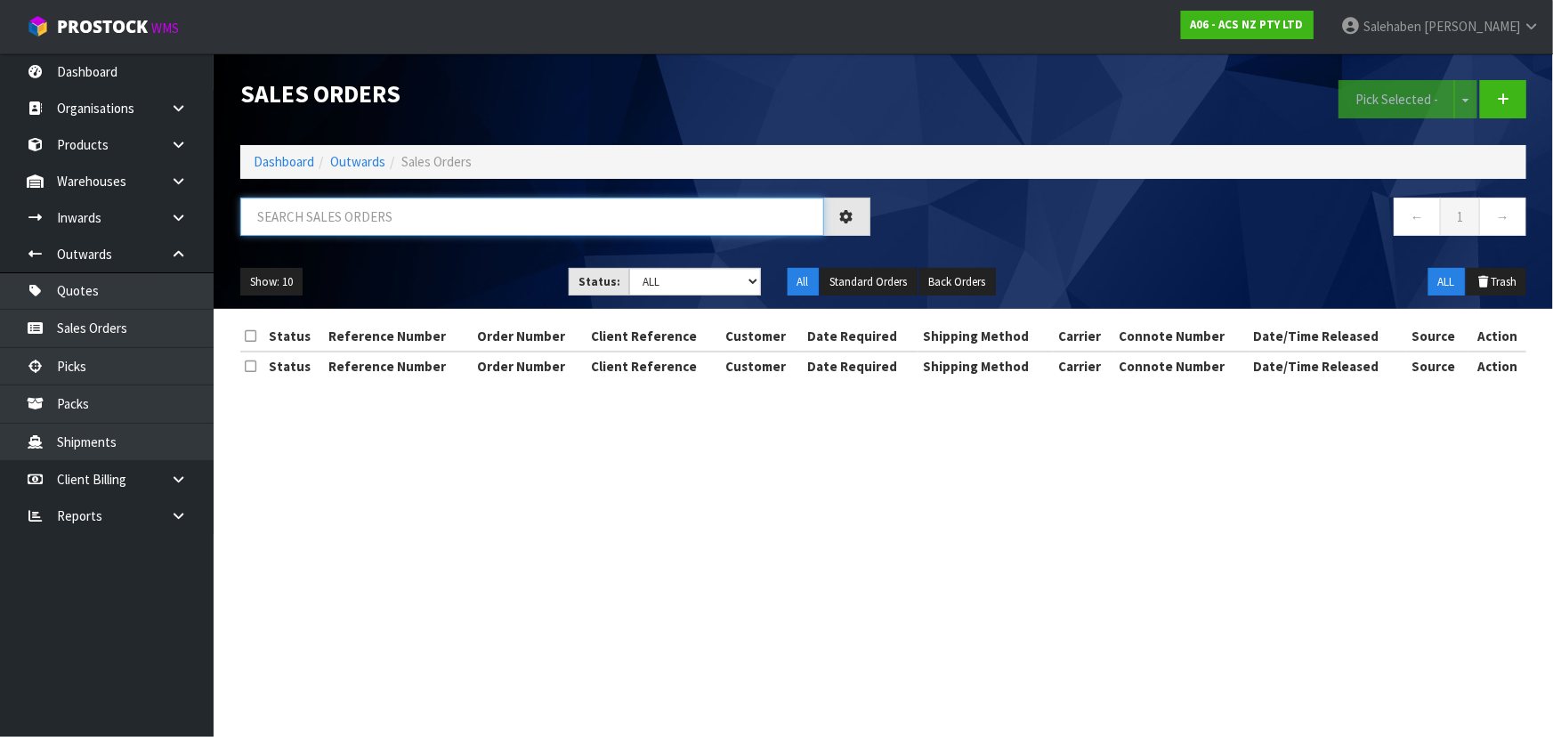
click at [346, 215] on input "text" at bounding box center [532, 217] width 584 height 38
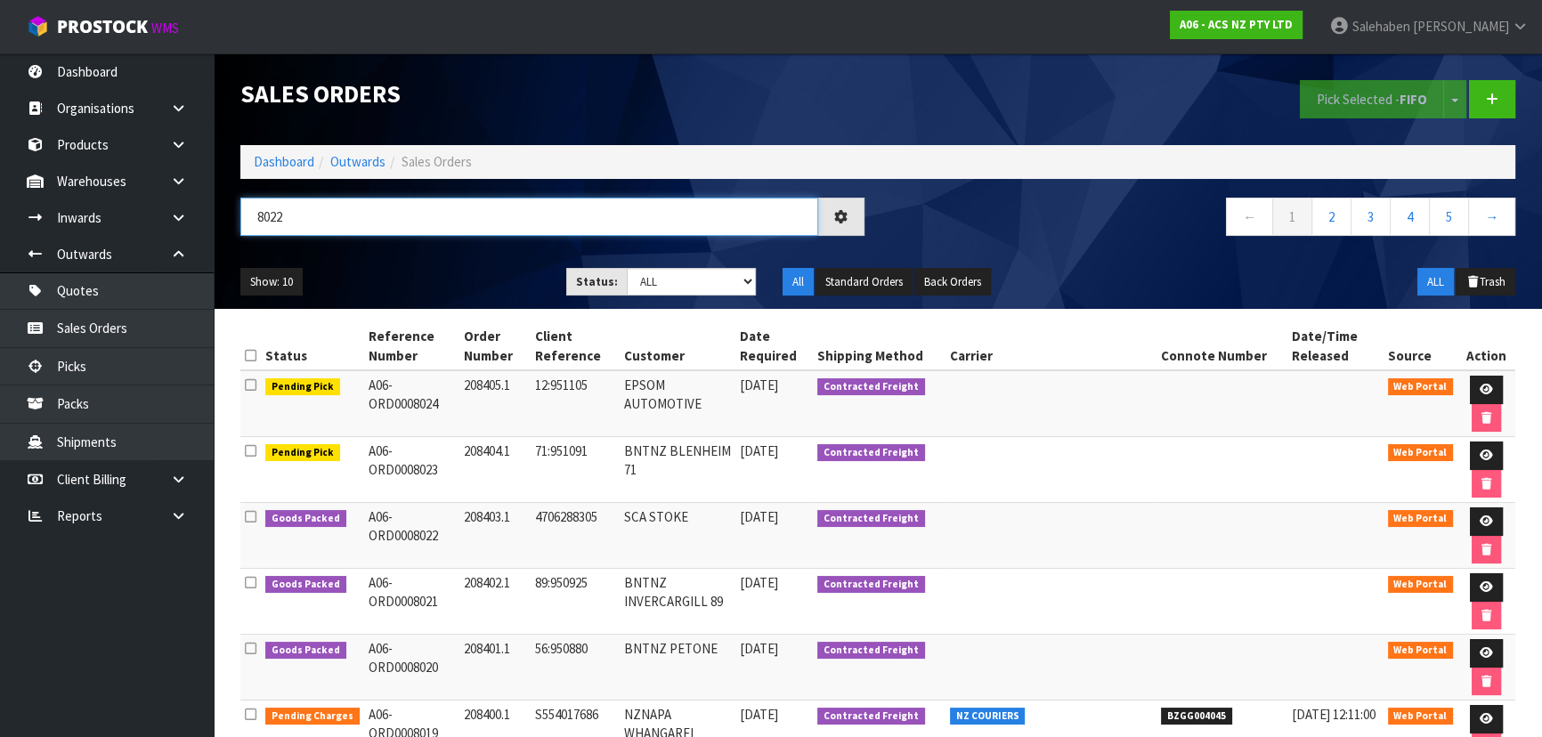
type input "8022"
click at [375, 265] on div "Show: 10 5 10 25 50 Status: Draft Pending Allocated Pending Pick Goods Picked G…" at bounding box center [877, 282] width 1301 height 55
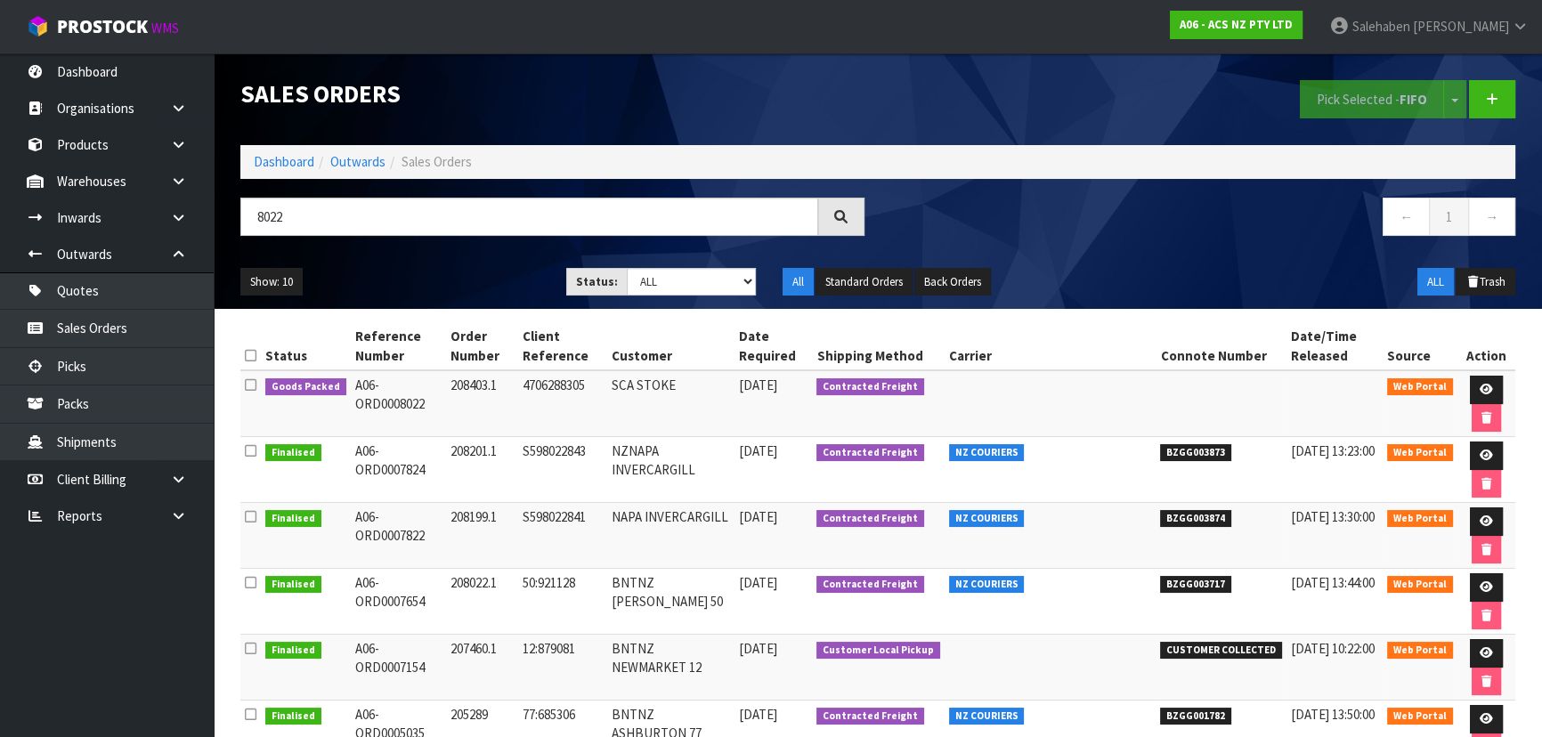
click at [400, 268] on ul "Show: 10 5 10 25 50" at bounding box center [389, 282] width 299 height 28
click at [437, 274] on ul "Show: 10 5 10 25 50" at bounding box center [389, 282] width 299 height 28
click at [438, 281] on ul "Show: 10 5 10 25 50" at bounding box center [389, 282] width 299 height 28
click at [1475, 382] on link at bounding box center [1486, 390] width 33 height 28
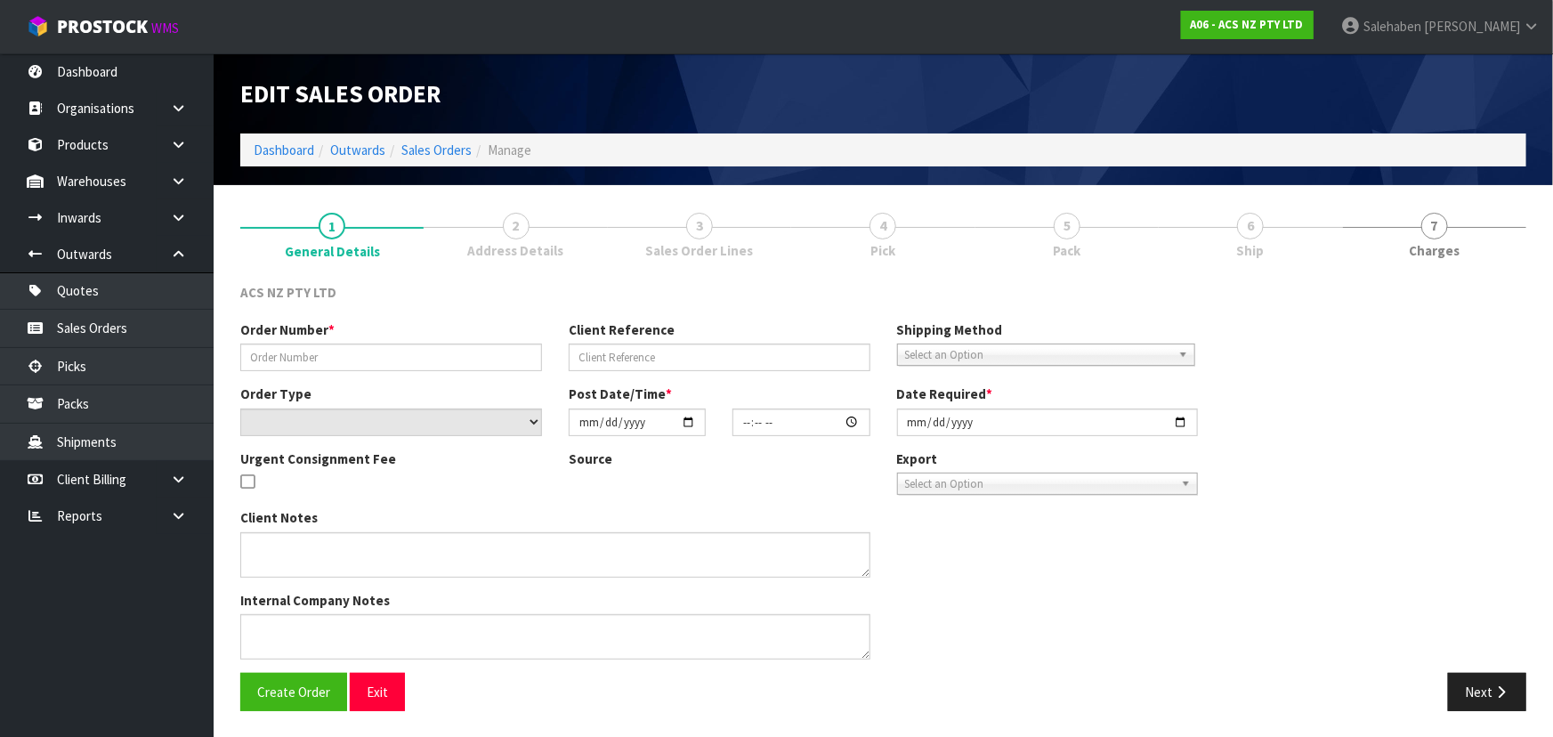
type input "208403.1"
type input "4706288305"
select select "number:0"
type input "[DATE]"
type input "19:11:00.000"
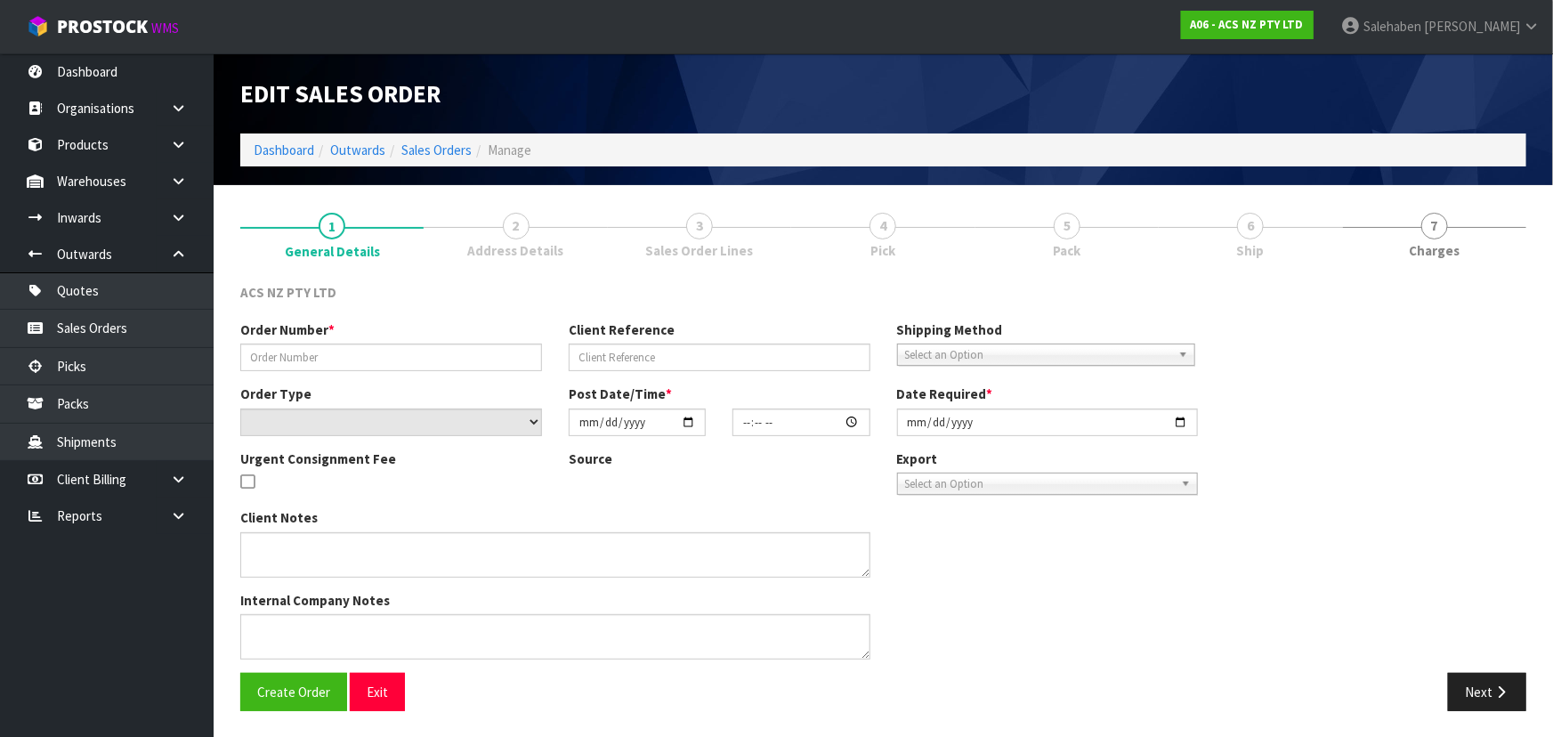
type input "[DATE]"
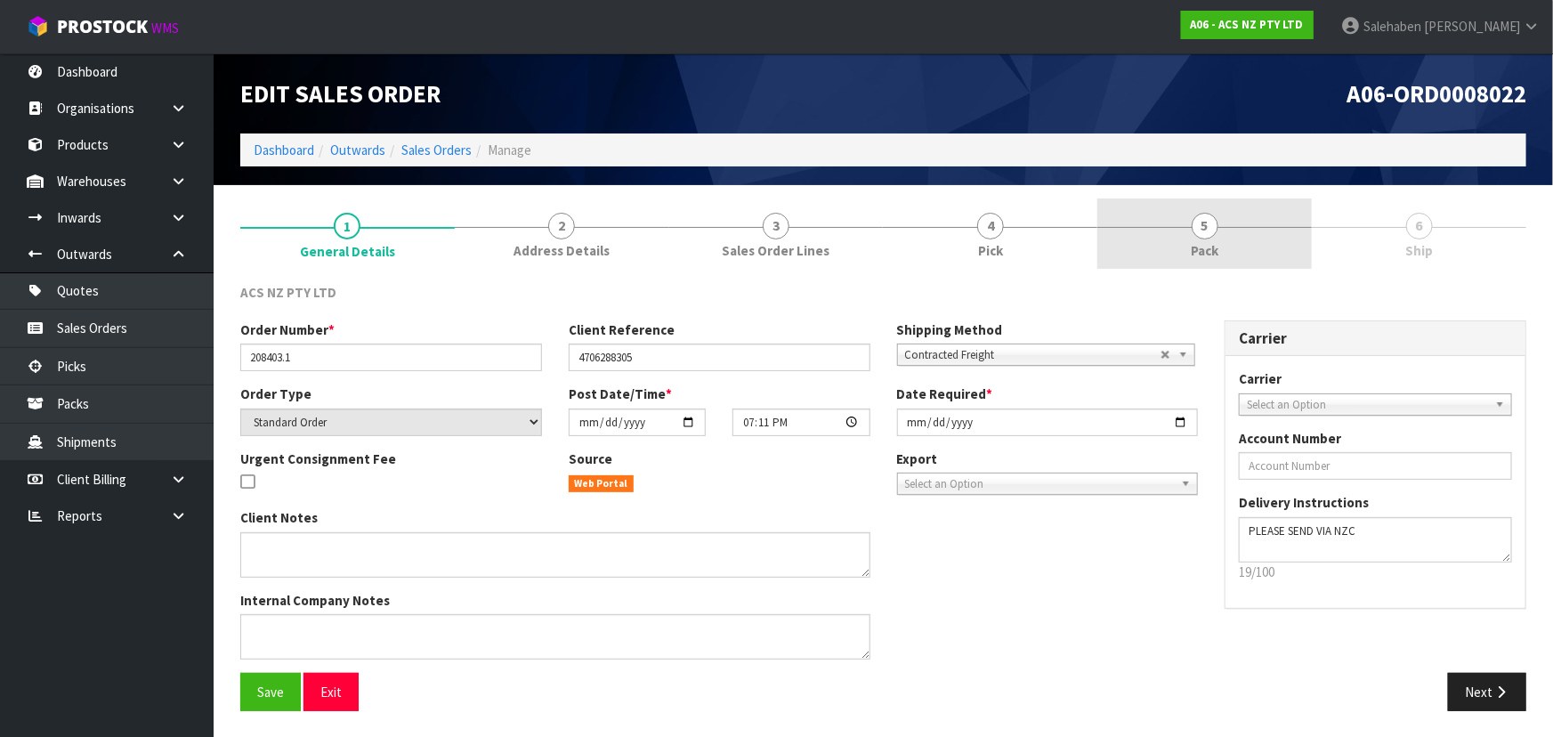
click at [1208, 247] on span "Pack" at bounding box center [1205, 250] width 28 height 19
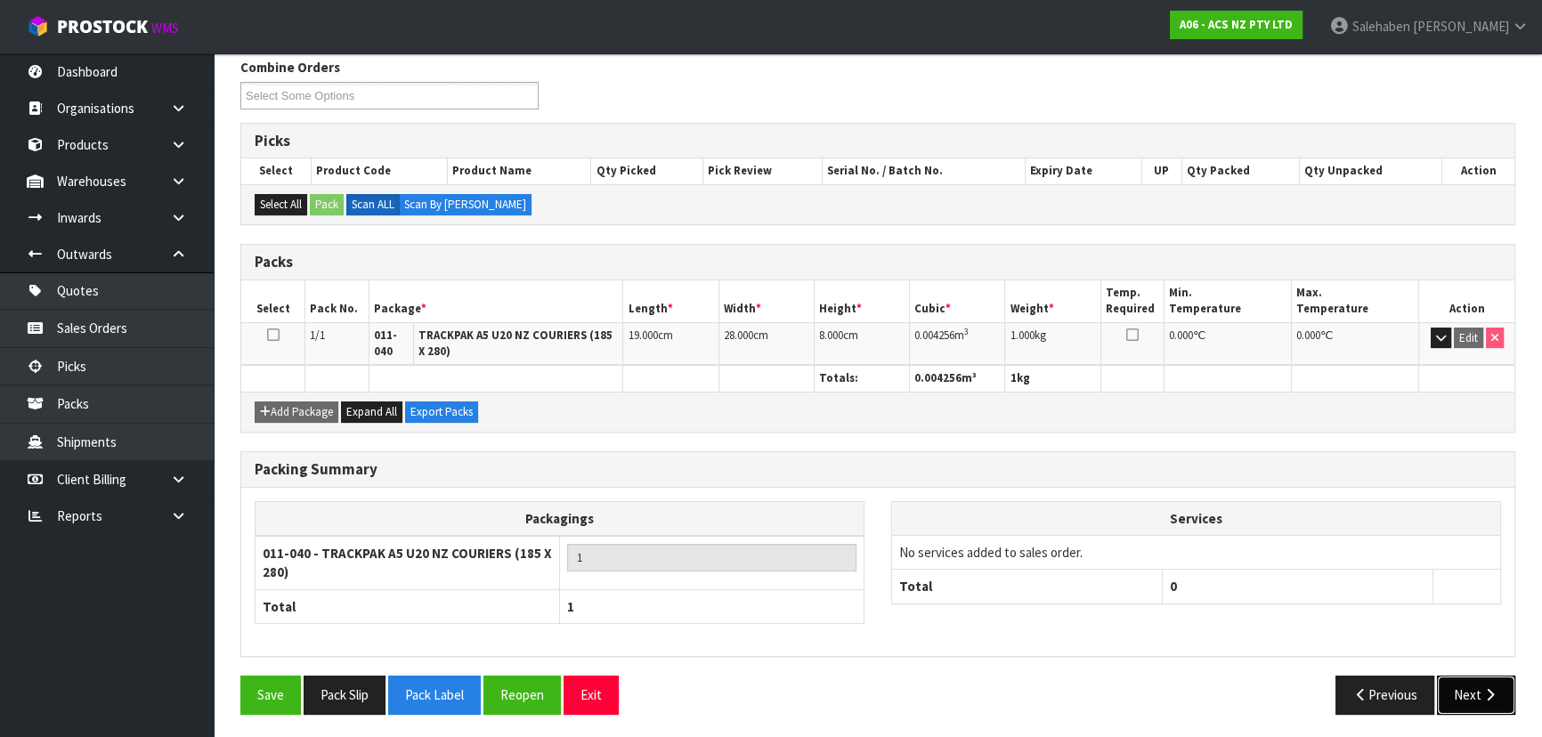
click at [1485, 681] on button "Next" at bounding box center [1476, 695] width 78 height 38
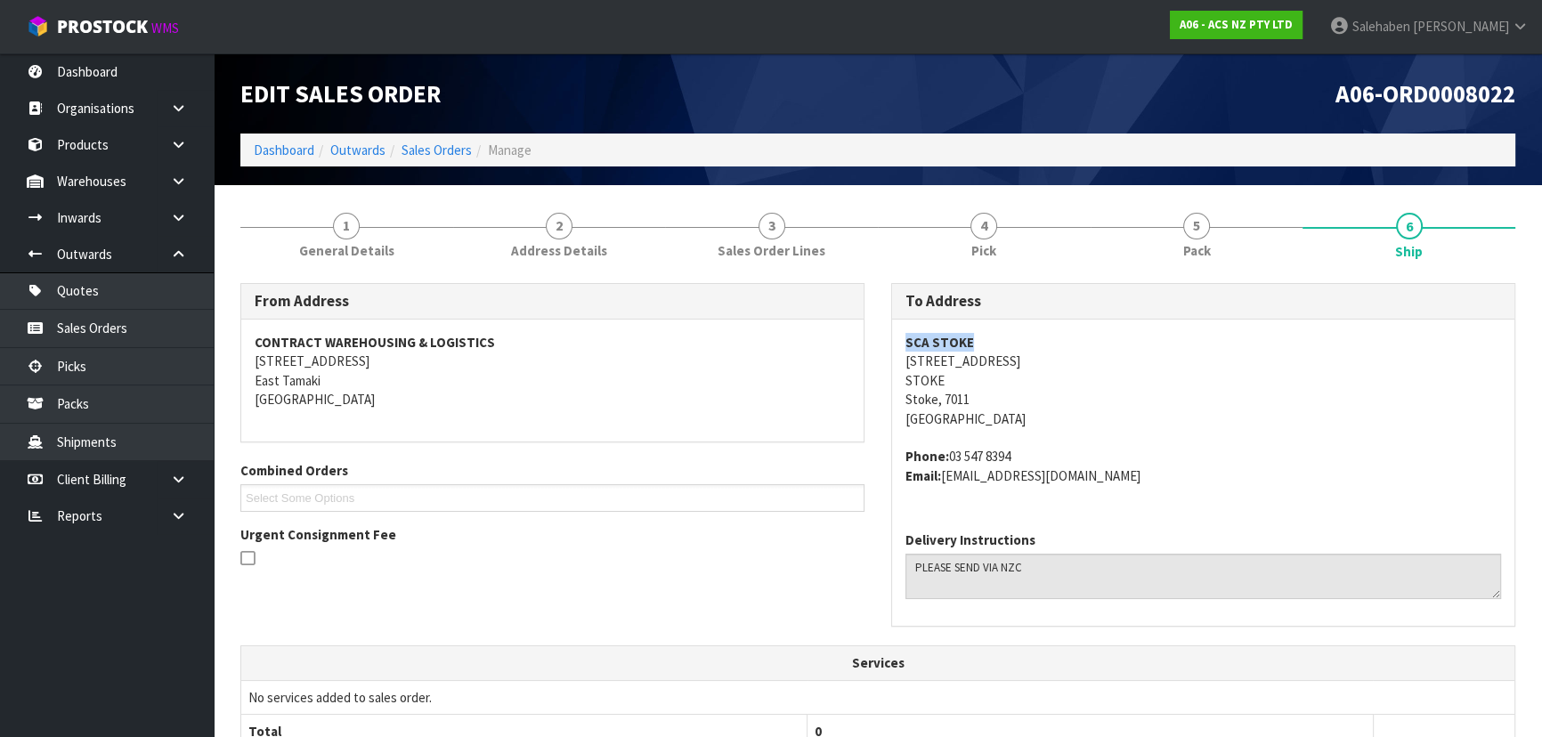
drag, startPoint x: 949, startPoint y: 341, endPoint x: 1017, endPoint y: 331, distance: 69.2
click at [1017, 331] on div "SCA [GEOGRAPHIC_DATA][STREET_ADDRESS] Phone: [PHONE_NUMBER] Email: [EMAIL_ADDRE…" at bounding box center [1203, 419] width 622 height 198
drag, startPoint x: 898, startPoint y: 362, endPoint x: 976, endPoint y: 365, distance: 77.5
click at [990, 364] on div "SCA [GEOGRAPHIC_DATA][STREET_ADDRESS] Phone: [PHONE_NUMBER] Email: [EMAIL_ADDRE…" at bounding box center [1203, 419] width 622 height 198
drag, startPoint x: 890, startPoint y: 377, endPoint x: 966, endPoint y: 374, distance: 75.7
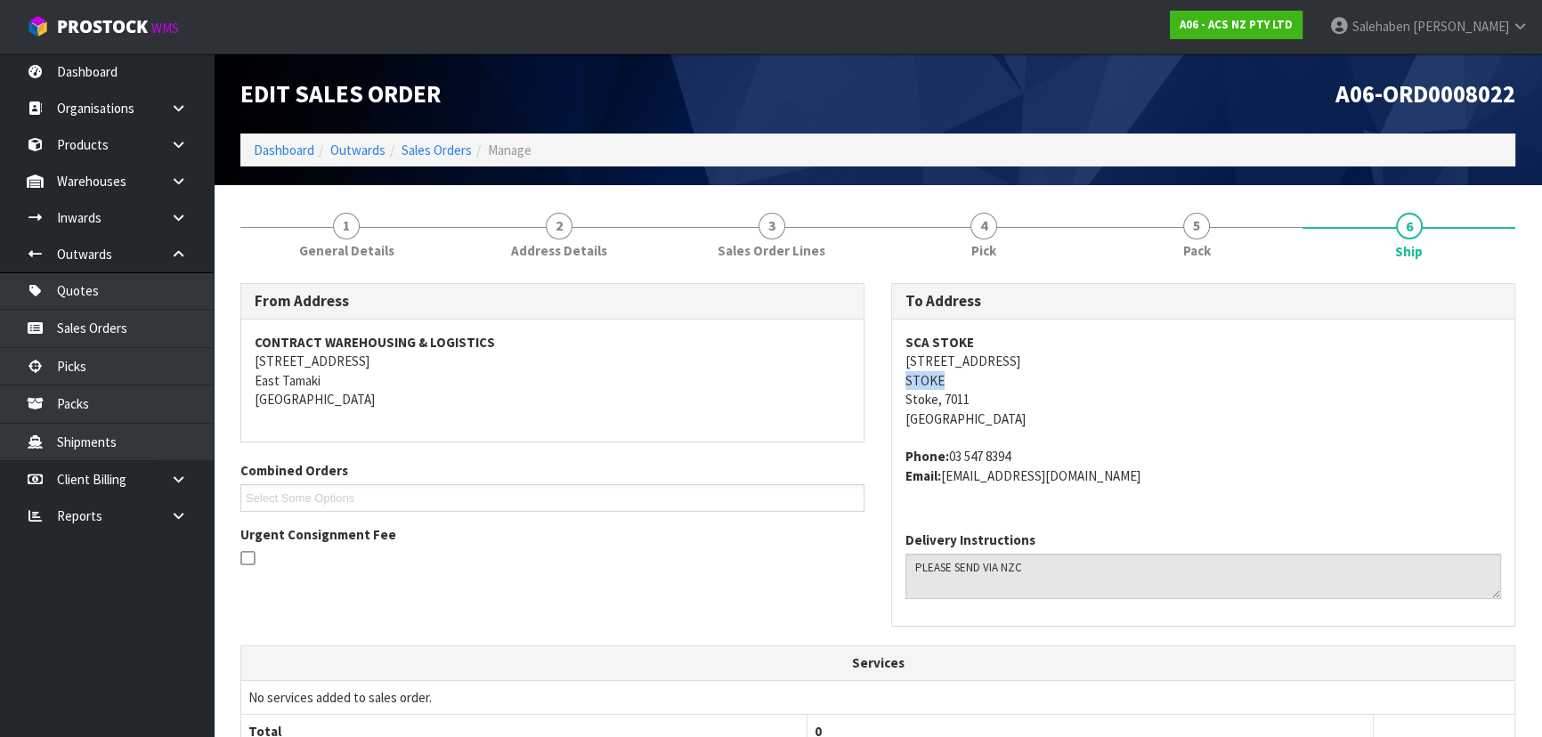
click at [966, 374] on div "To Address [GEOGRAPHIC_DATA][STREET_ADDRESS] Phone: [PHONE_NUMBER] Email: [EMAI…" at bounding box center [1203, 455] width 624 height 344
drag, startPoint x: 947, startPoint y: 452, endPoint x: 1029, endPoint y: 439, distance: 83.0
click at [1029, 439] on span "SCA [GEOGRAPHIC_DATA][STREET_ADDRESS] Phone: [PHONE_NUMBER] Email: [EMAIL_ADDRE…" at bounding box center [1203, 409] width 596 height 152
drag, startPoint x: 945, startPoint y: 480, endPoint x: 1129, endPoint y: 483, distance: 183.4
click at [1129, 483] on address "Phone: [PHONE_NUMBER] Email: [EMAIL_ADDRESS][DOMAIN_NAME]" at bounding box center [1203, 466] width 596 height 38
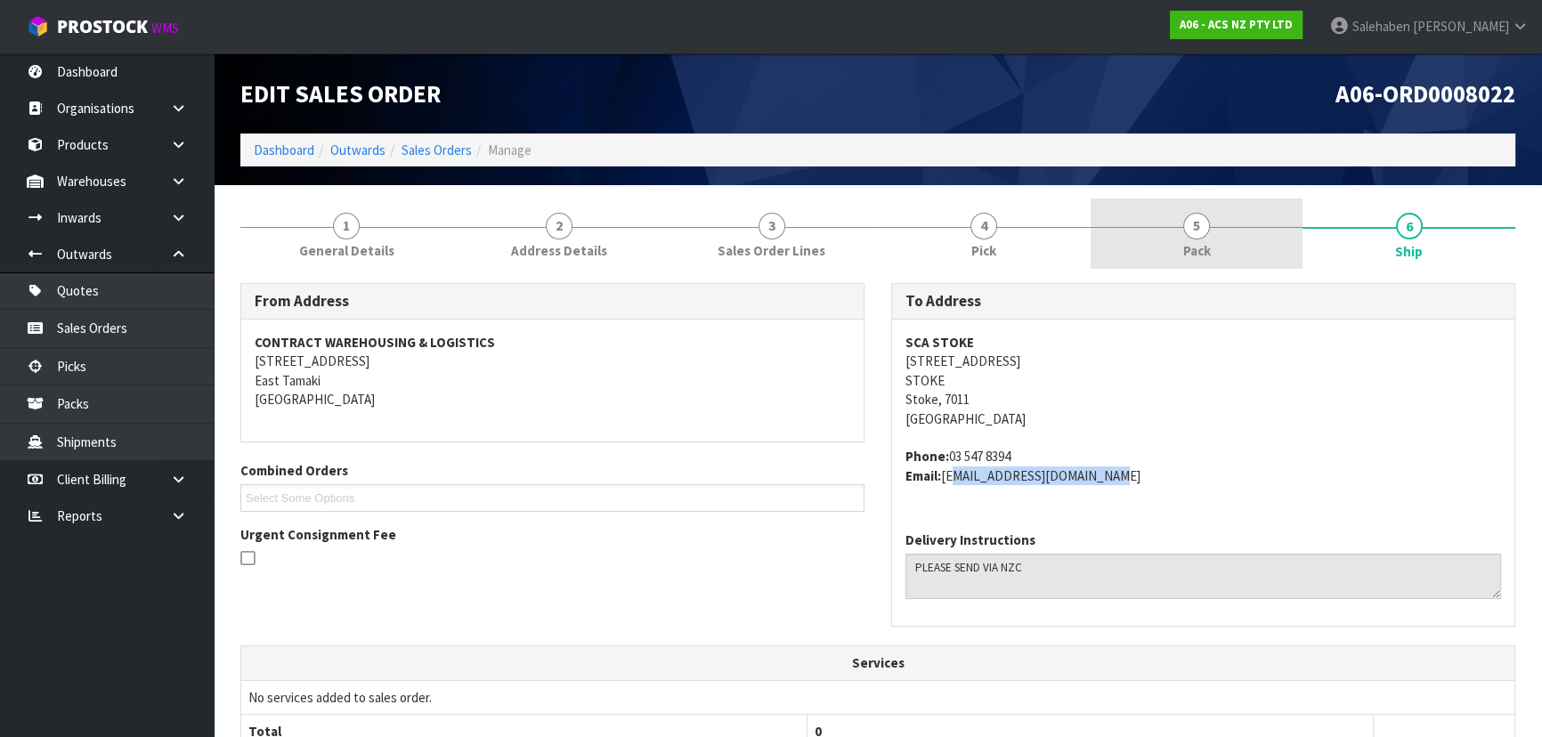
click at [1177, 228] on link "5 Pack" at bounding box center [1196, 234] width 213 height 70
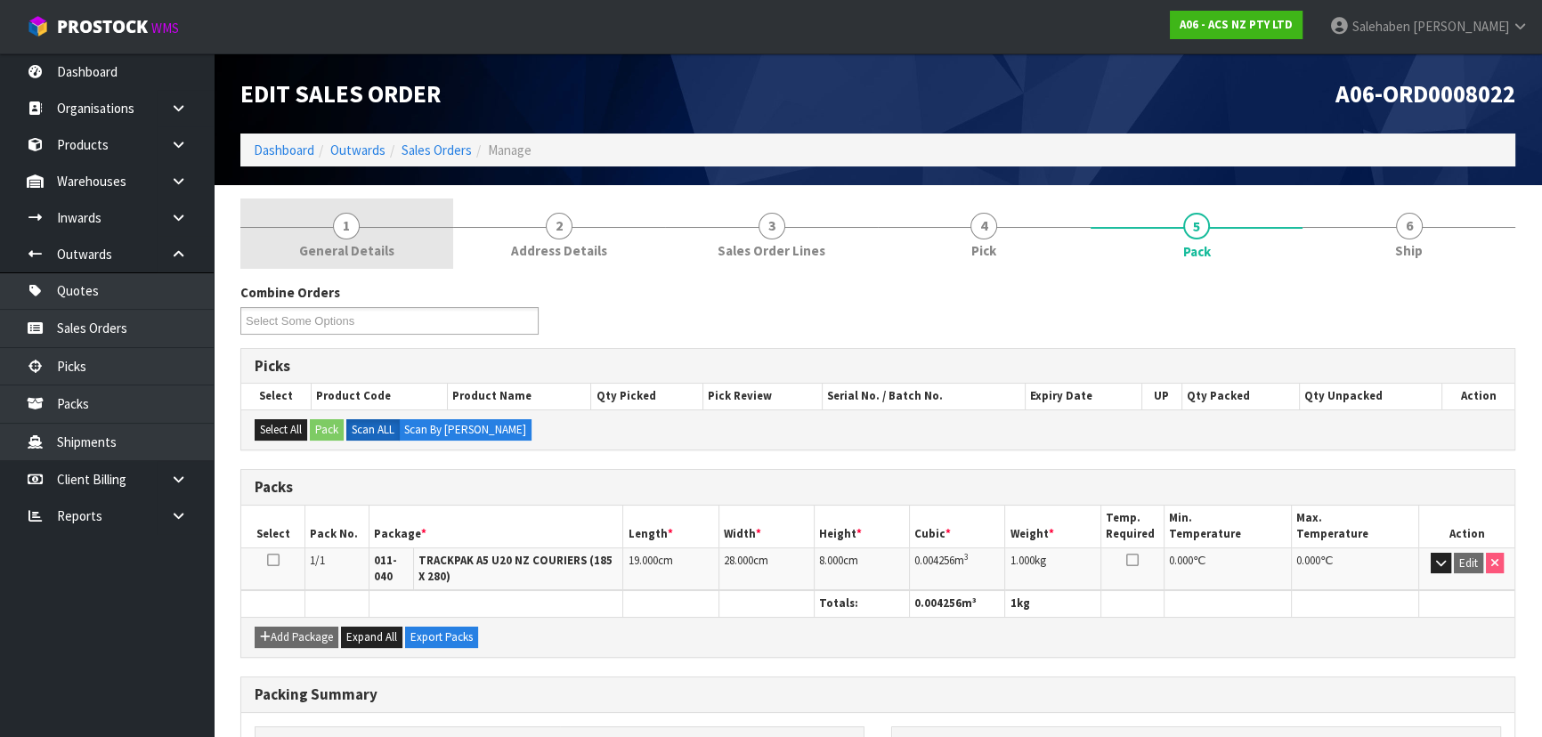
click at [377, 234] on link "1 General Details" at bounding box center [346, 234] width 213 height 70
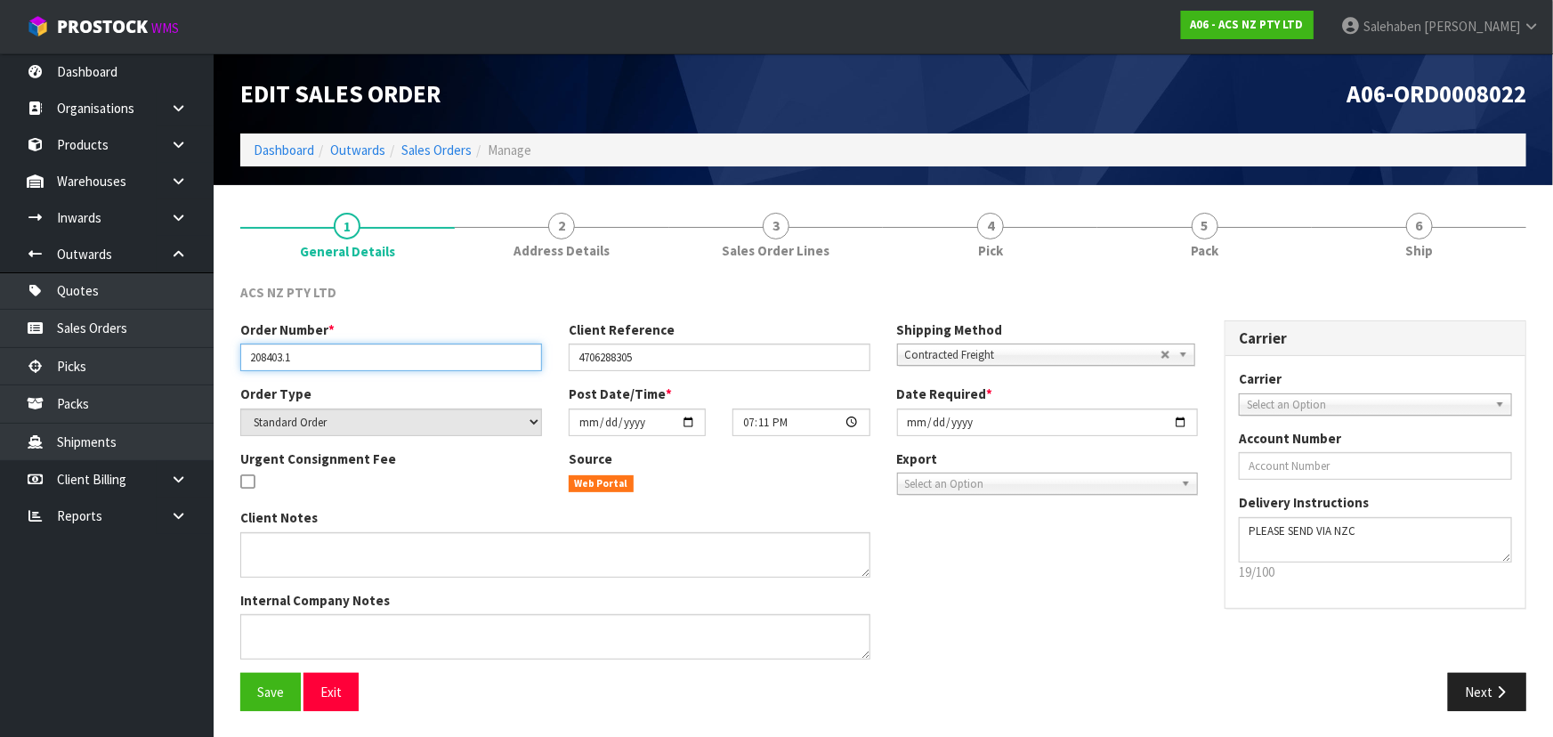
drag, startPoint x: 244, startPoint y: 360, endPoint x: 318, endPoint y: 356, distance: 74.0
click at [318, 356] on input "208403.1" at bounding box center [391, 358] width 302 height 28
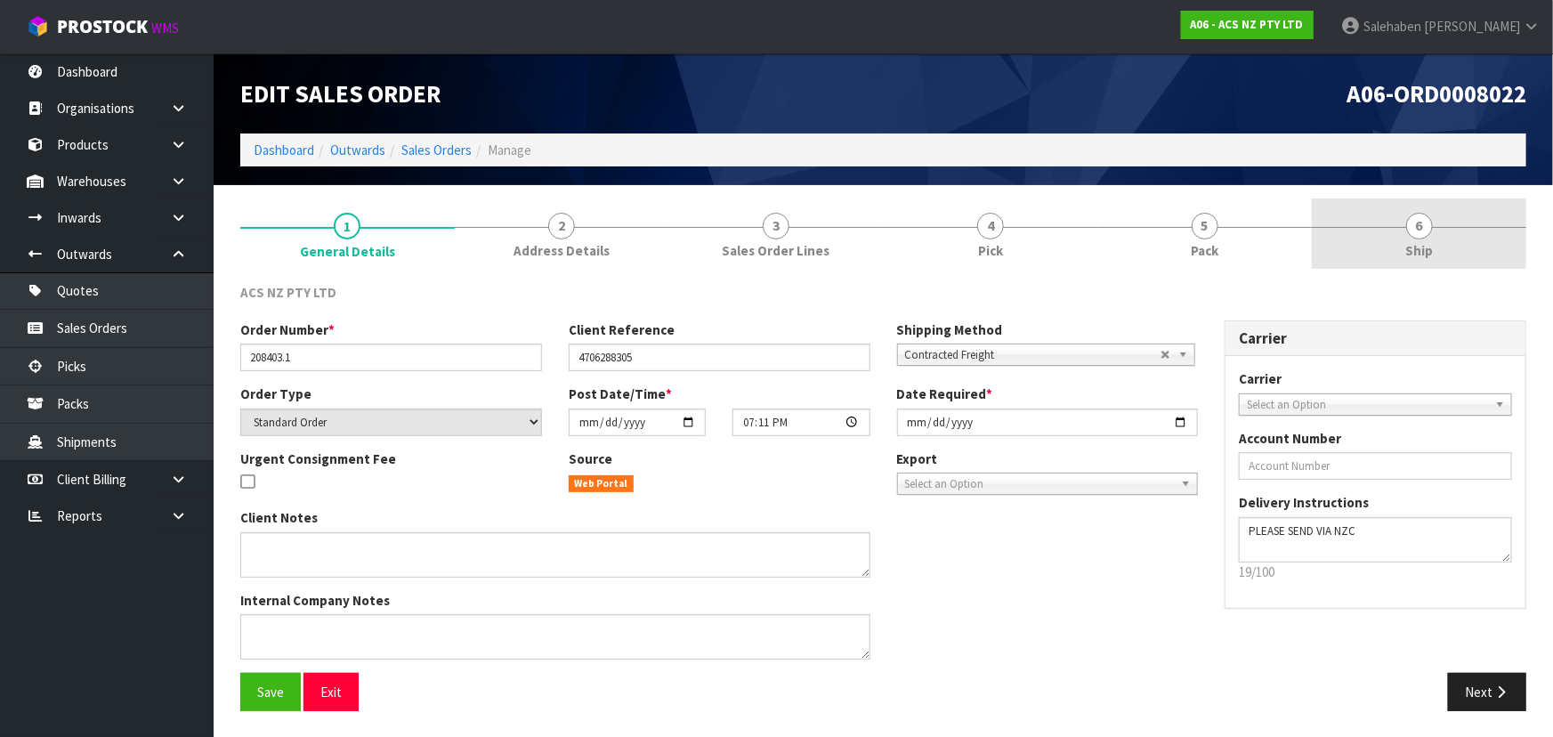
click at [1322, 242] on link "6 Ship" at bounding box center [1419, 234] width 215 height 70
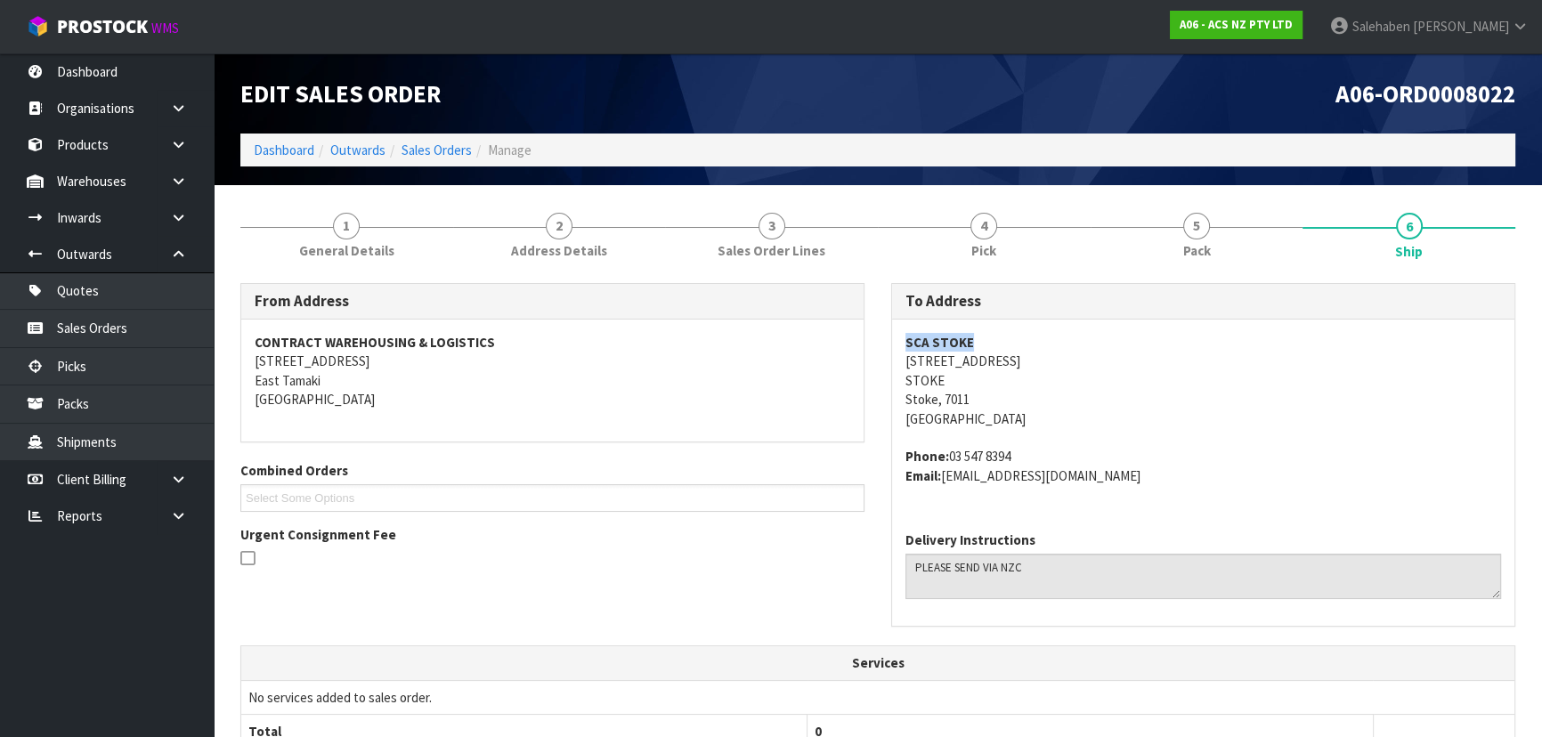
drag, startPoint x: 889, startPoint y: 335, endPoint x: 995, endPoint y: 339, distance: 106.0
click at [995, 339] on div "To Address [GEOGRAPHIC_DATA][STREET_ADDRESS] Phone: [PHONE_NUMBER] Email: [EMAI…" at bounding box center [1203, 464] width 651 height 362
drag, startPoint x: 906, startPoint y: 365, endPoint x: 1012, endPoint y: 397, distance: 110.7
click at [1012, 397] on address "SCA STOKE [STREET_ADDRESS]" at bounding box center [1203, 380] width 596 height 95
drag, startPoint x: 1122, startPoint y: 336, endPoint x: 1108, endPoint y: 307, distance: 31.5
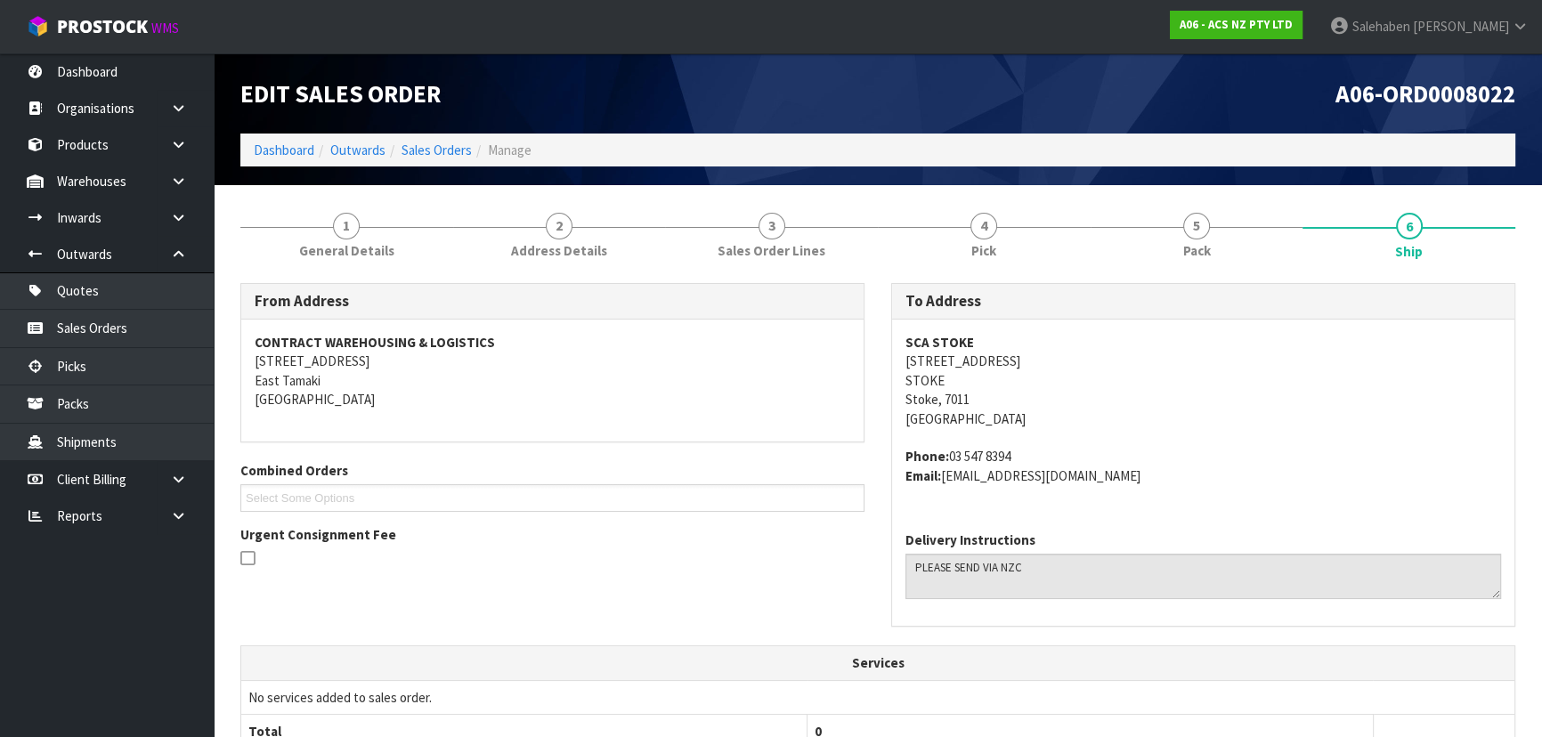
click at [1123, 338] on address "SCA STOKE [STREET_ADDRESS]" at bounding box center [1203, 380] width 596 height 95
click at [1184, 413] on address "SCA STOKE [STREET_ADDRESS]" at bounding box center [1203, 380] width 596 height 95
click at [1197, 237] on span "5" at bounding box center [1196, 226] width 27 height 27
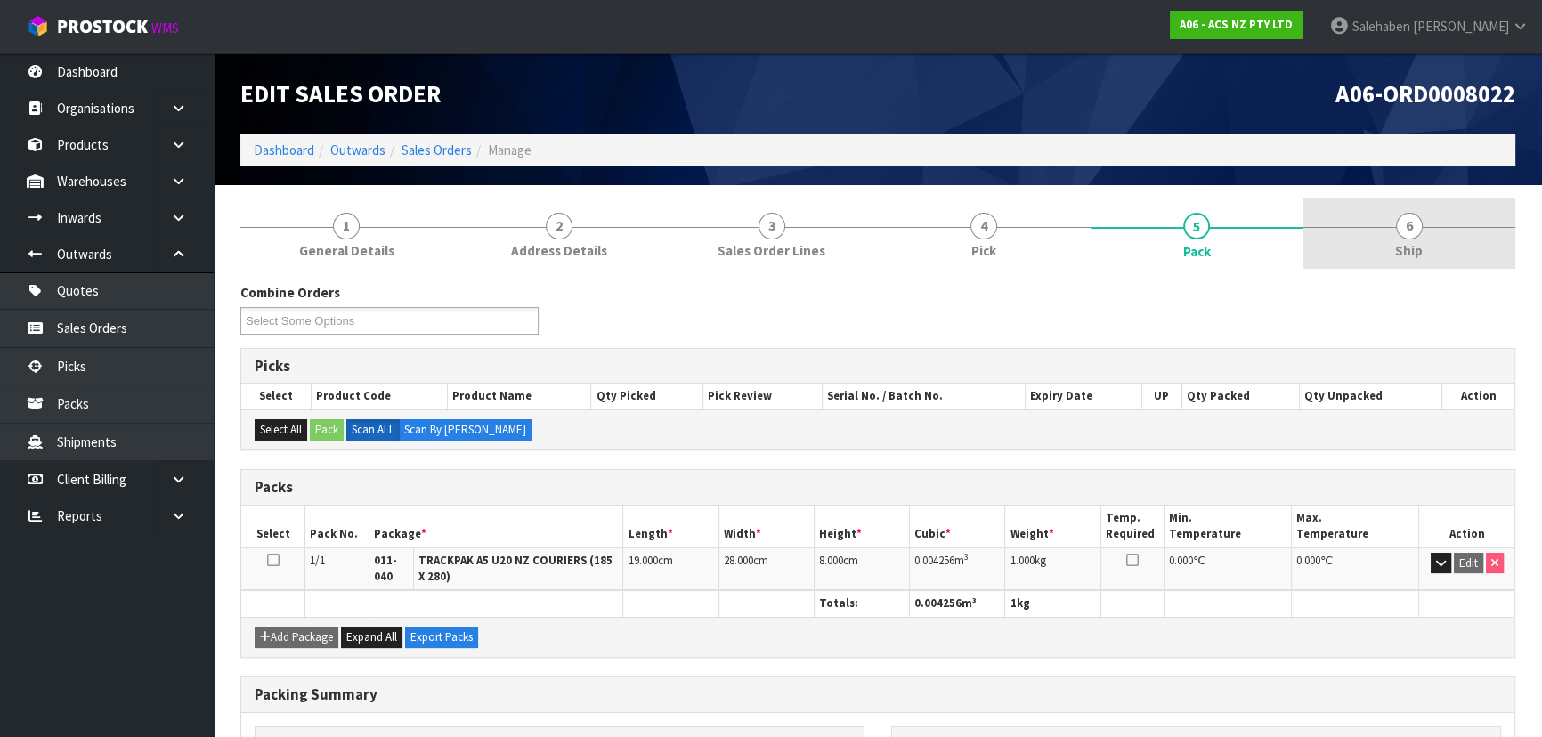
click at [1459, 253] on link "6 Ship" at bounding box center [1408, 234] width 213 height 70
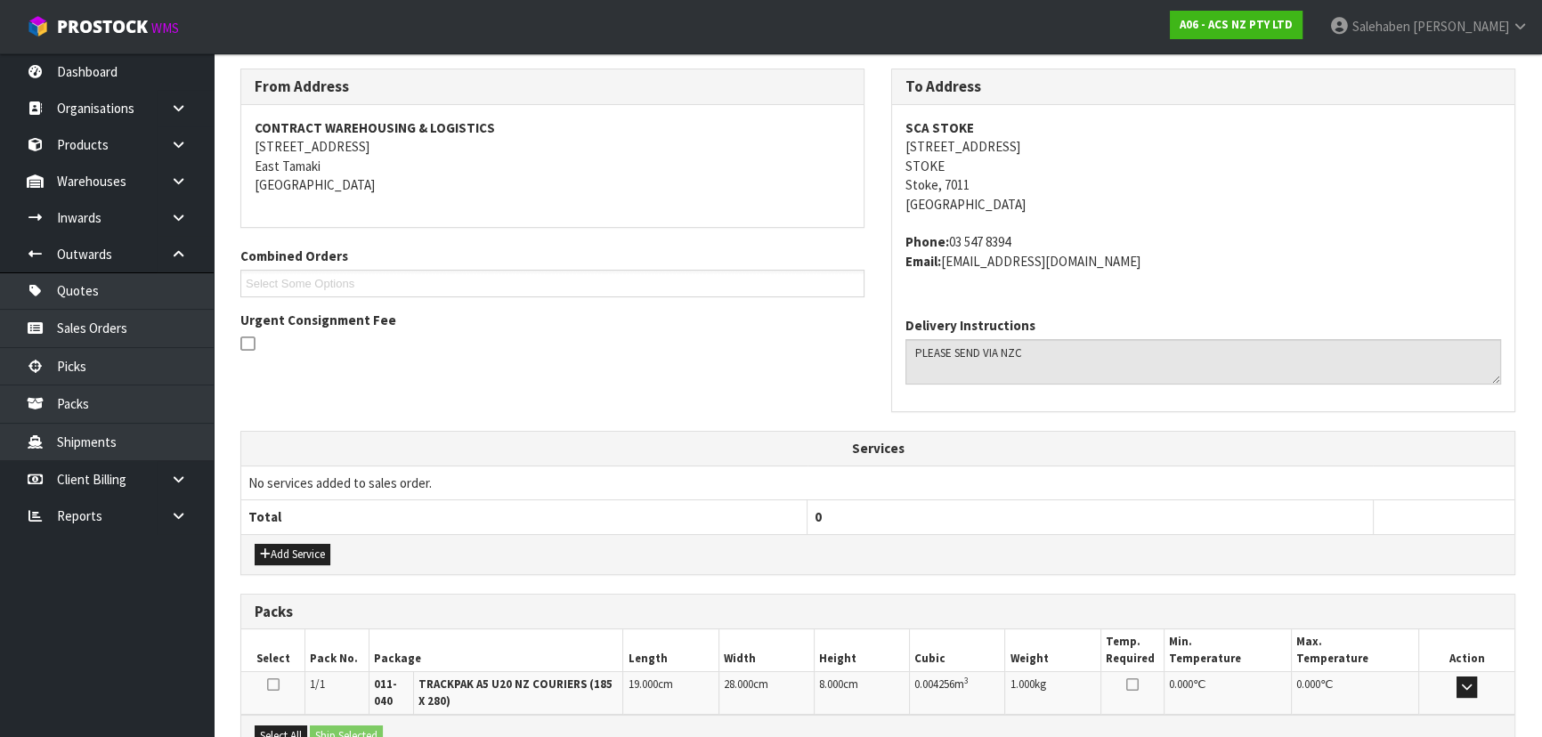
scroll to position [421, 0]
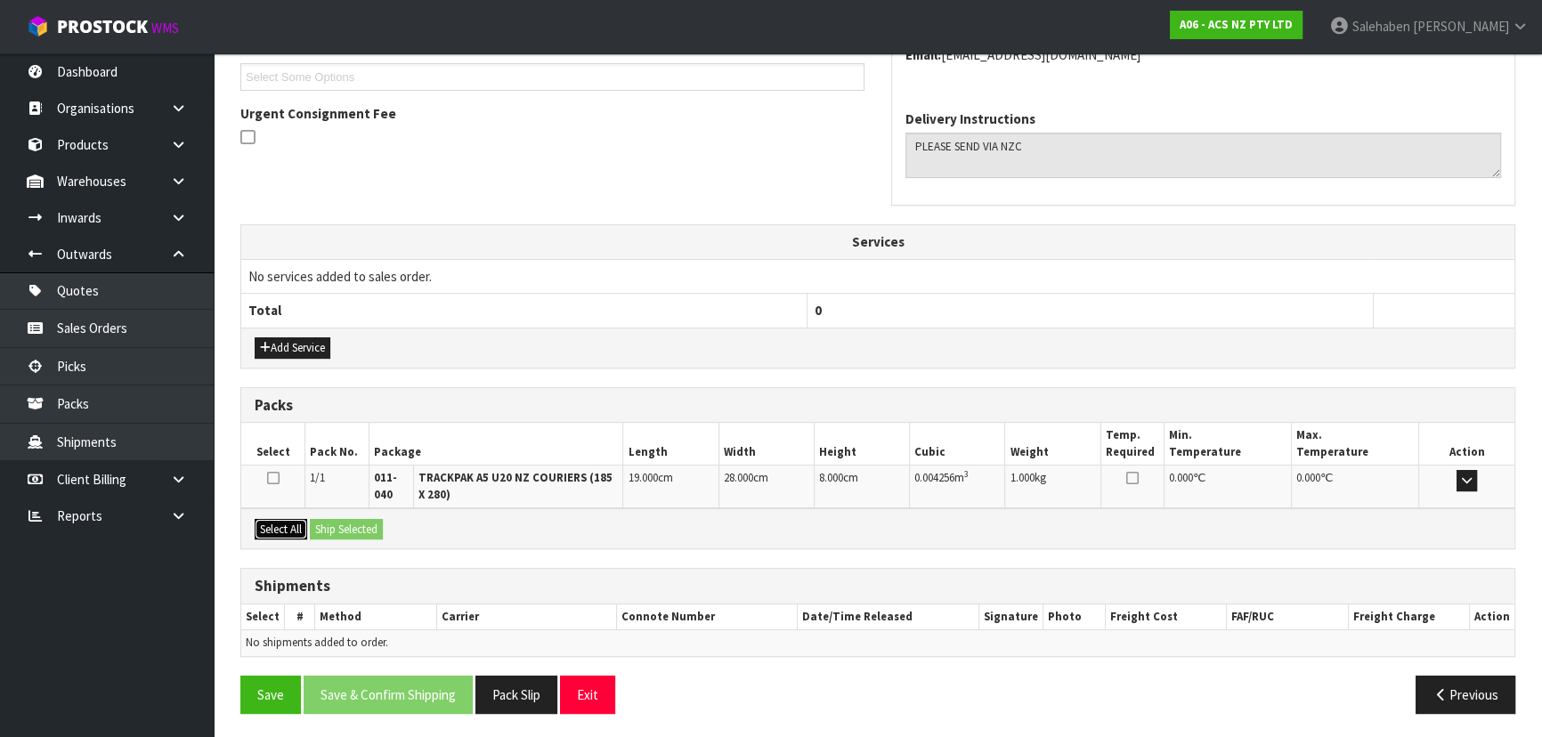
click at [296, 528] on button "Select All" at bounding box center [281, 529] width 53 height 21
drag, startPoint x: 320, startPoint y: 523, endPoint x: 347, endPoint y: 523, distance: 26.7
click at [322, 523] on button "Ship Selected" at bounding box center [346, 529] width 73 height 21
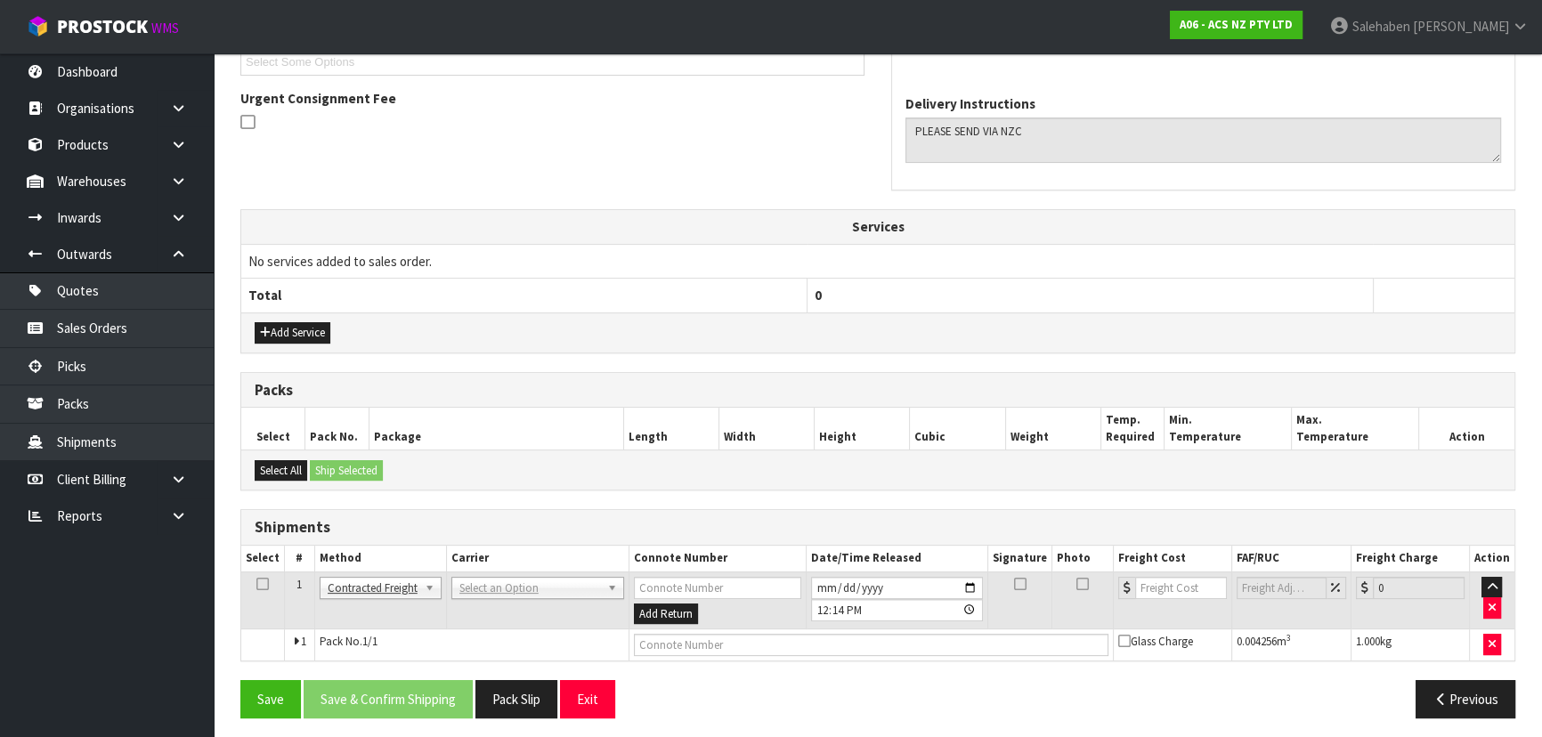
scroll to position [441, 0]
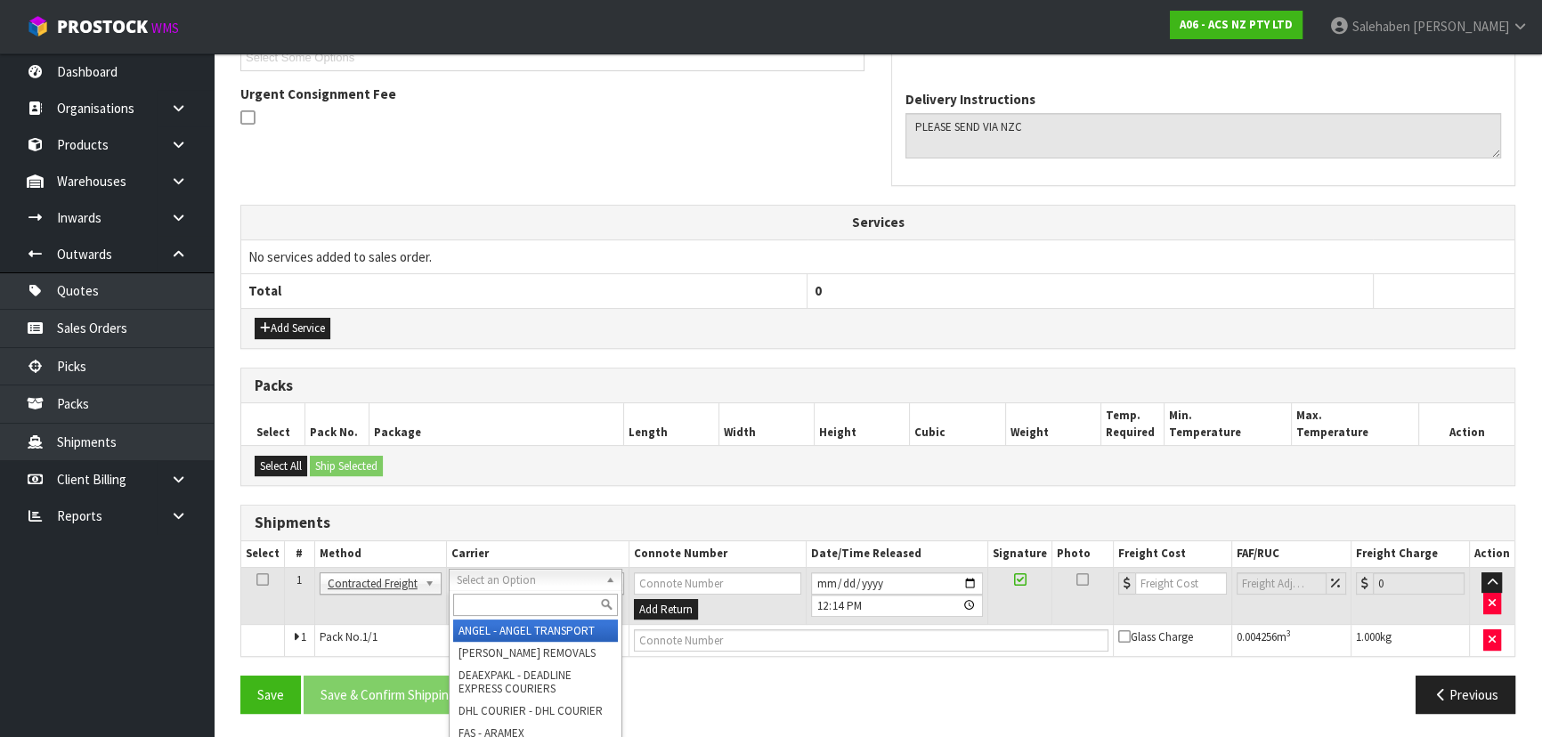
click at [493, 600] on input "text" at bounding box center [535, 605] width 165 height 22
type input "NZC"
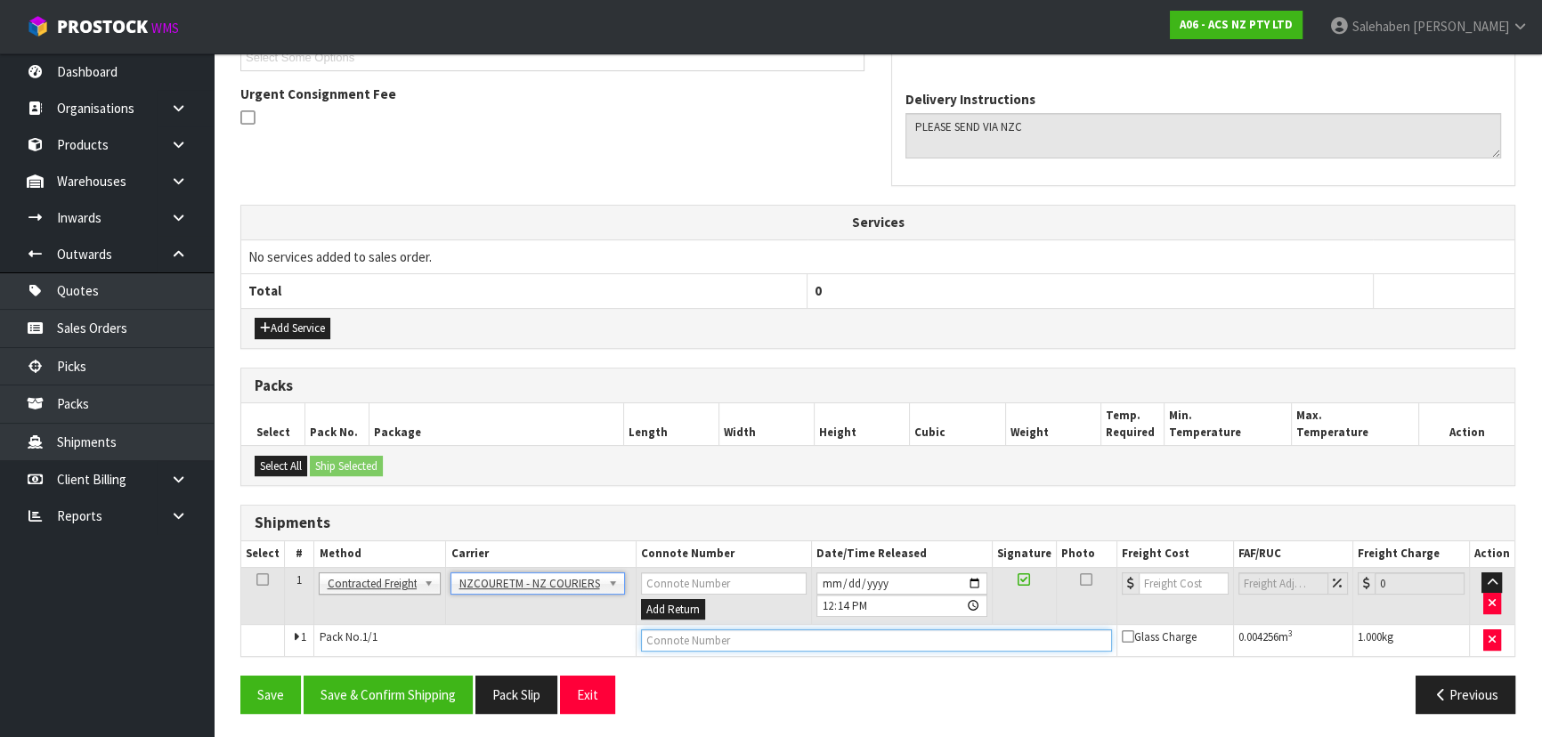
click at [643, 636] on input "text" at bounding box center [876, 640] width 471 height 22
paste input "BZGG004046"
type input "BZGG004046"
click at [1173, 579] on input "number" at bounding box center [1184, 583] width 90 height 22
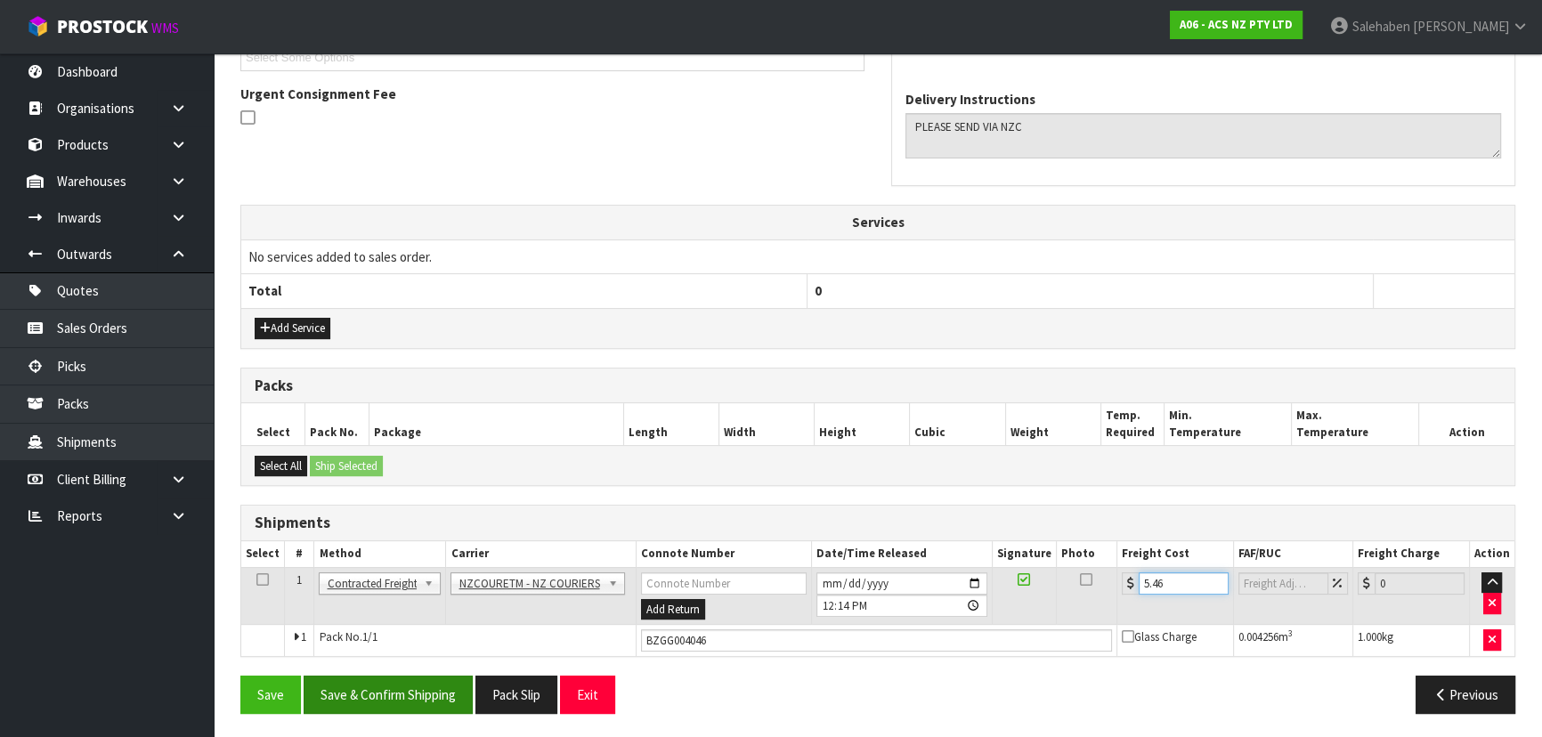
type input "5.46"
click at [426, 680] on button "Save & Confirm Shipping" at bounding box center [388, 695] width 169 height 38
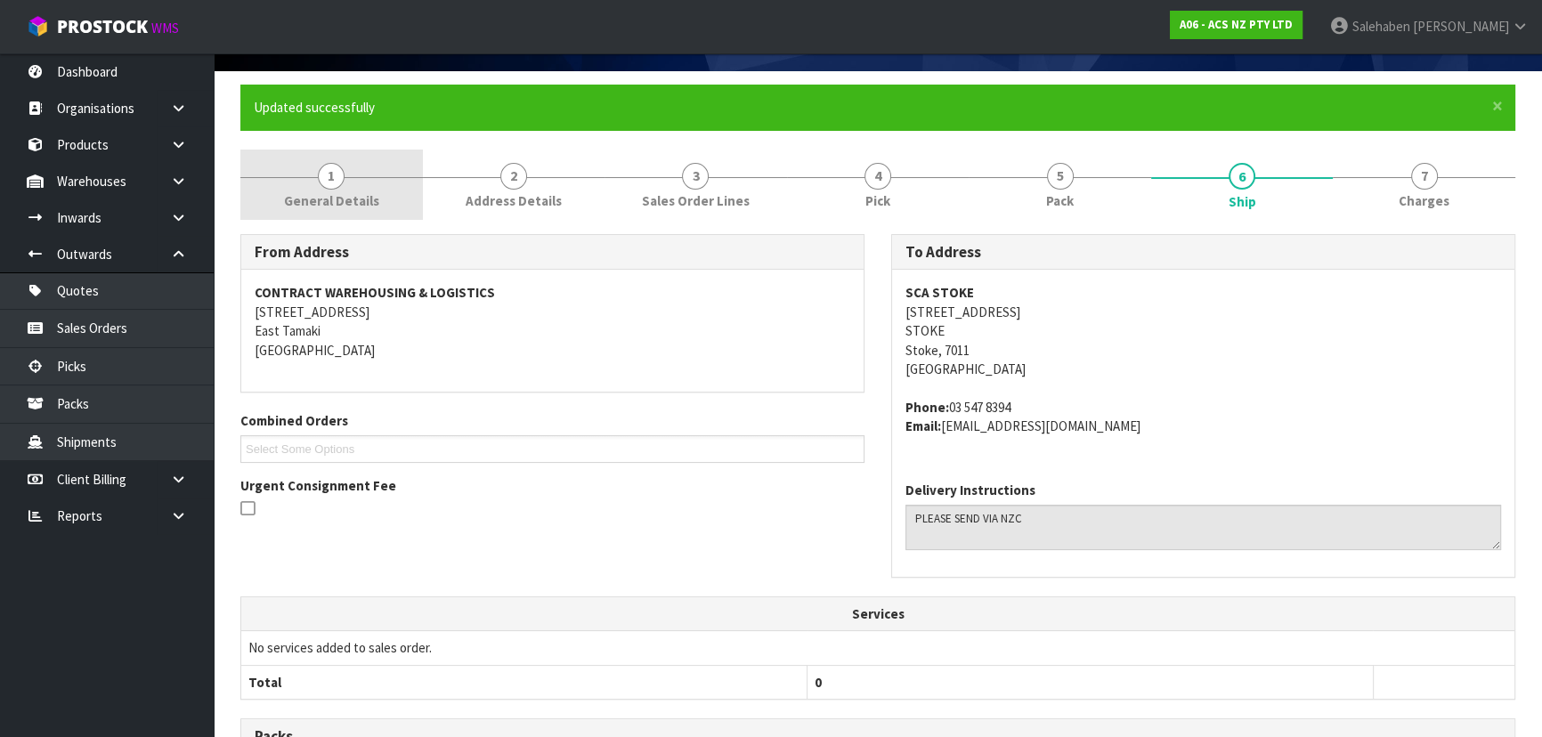
scroll to position [0, 0]
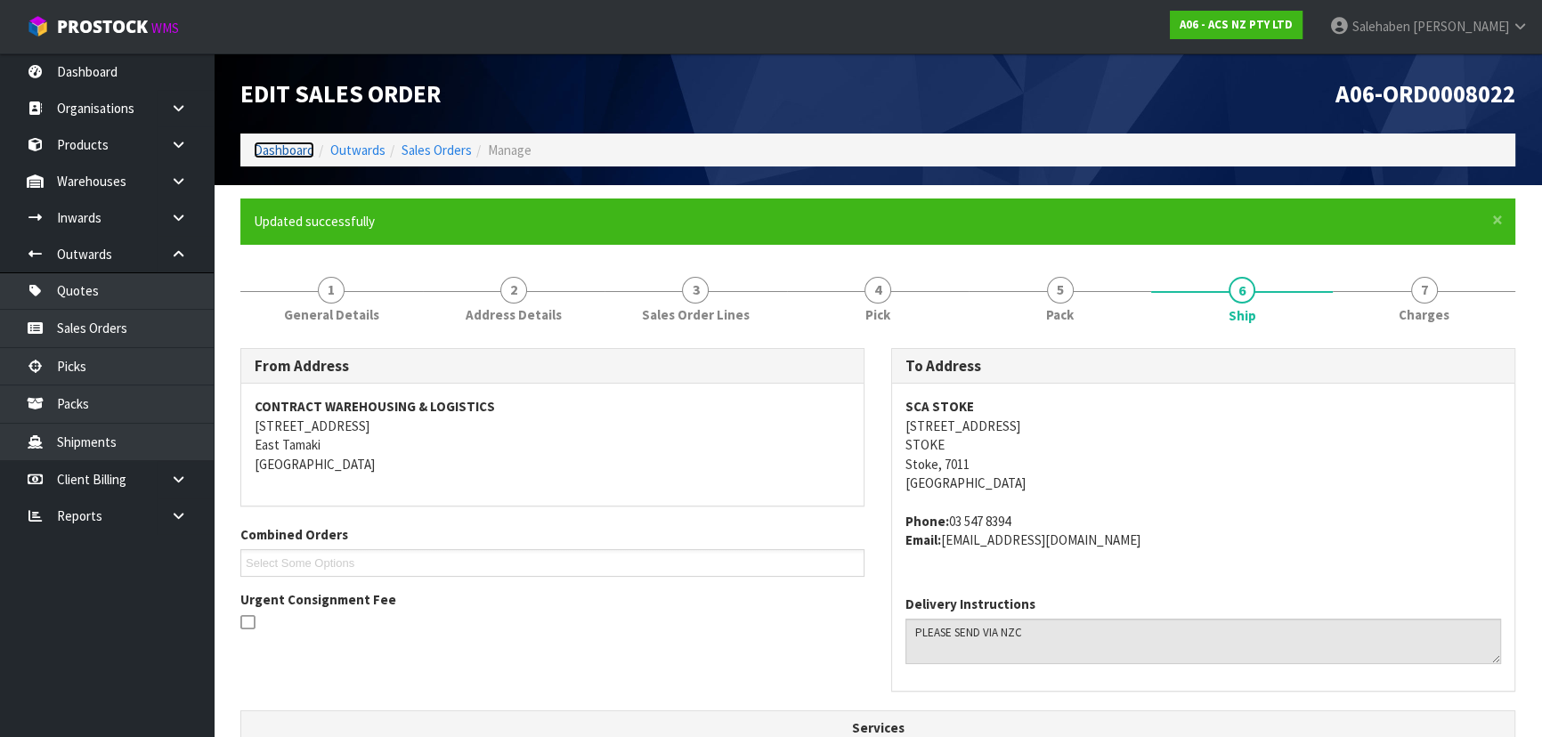
click at [277, 152] on link "Dashboard" at bounding box center [284, 150] width 61 height 17
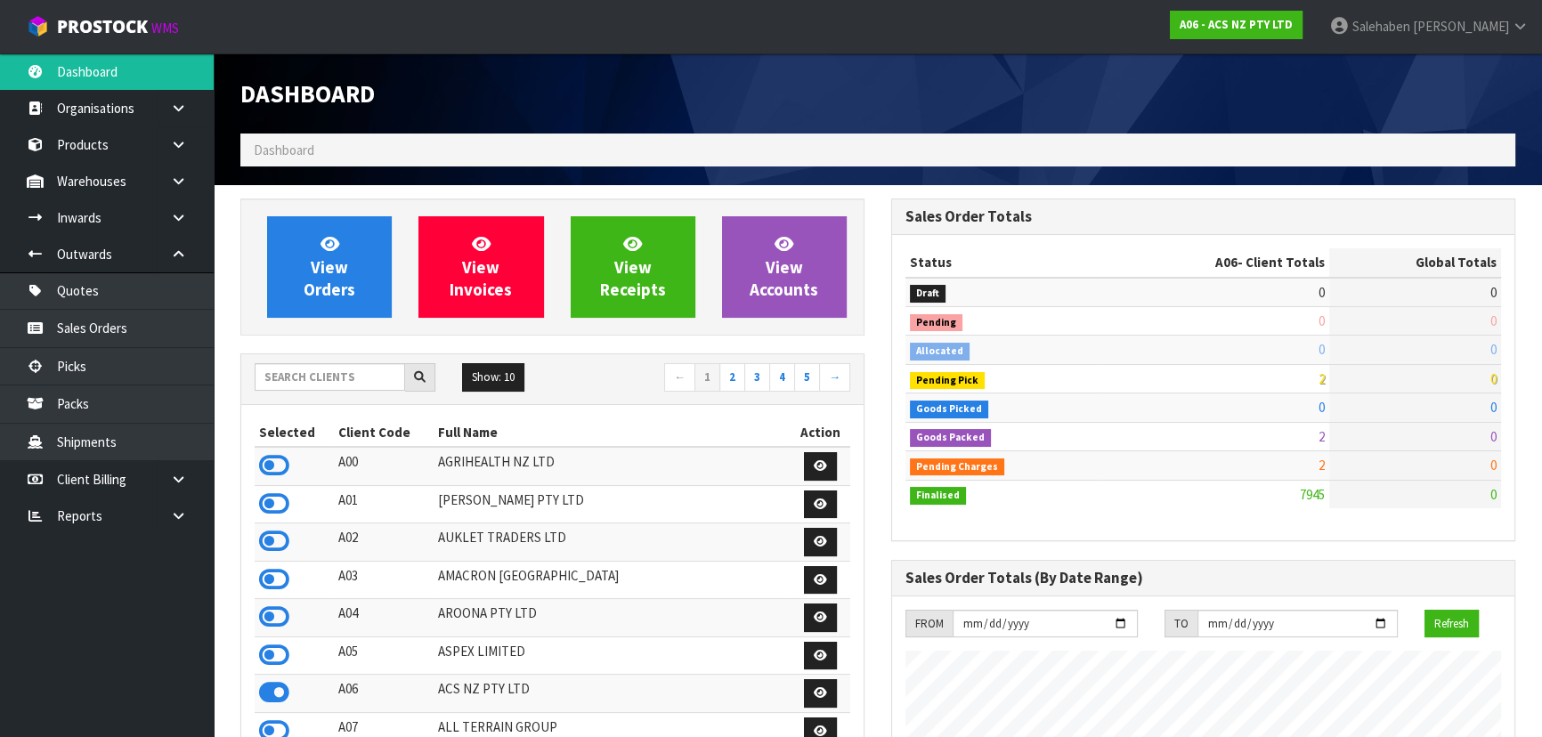
scroll to position [1346, 650]
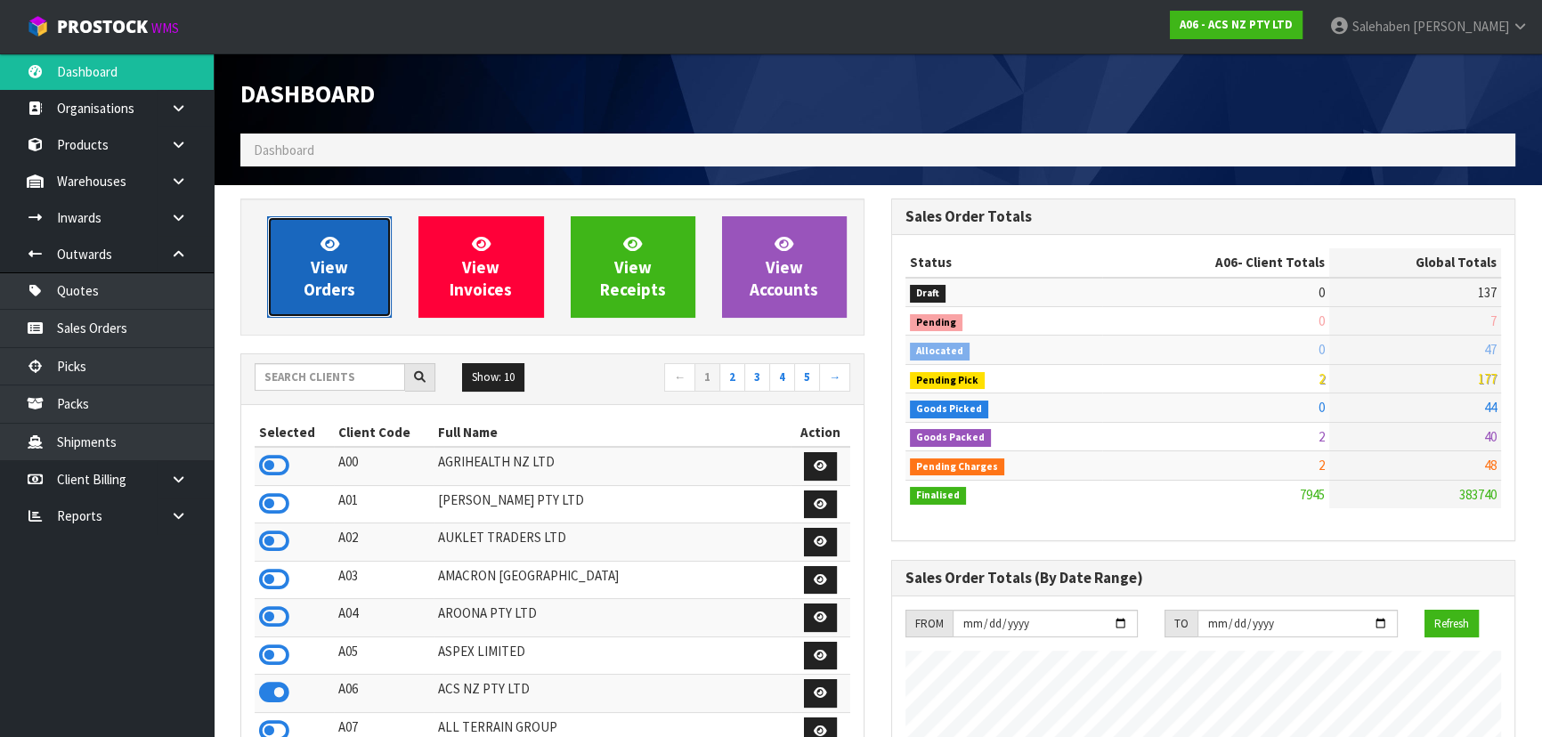
click at [327, 277] on link "View Orders" at bounding box center [329, 266] width 125 height 101
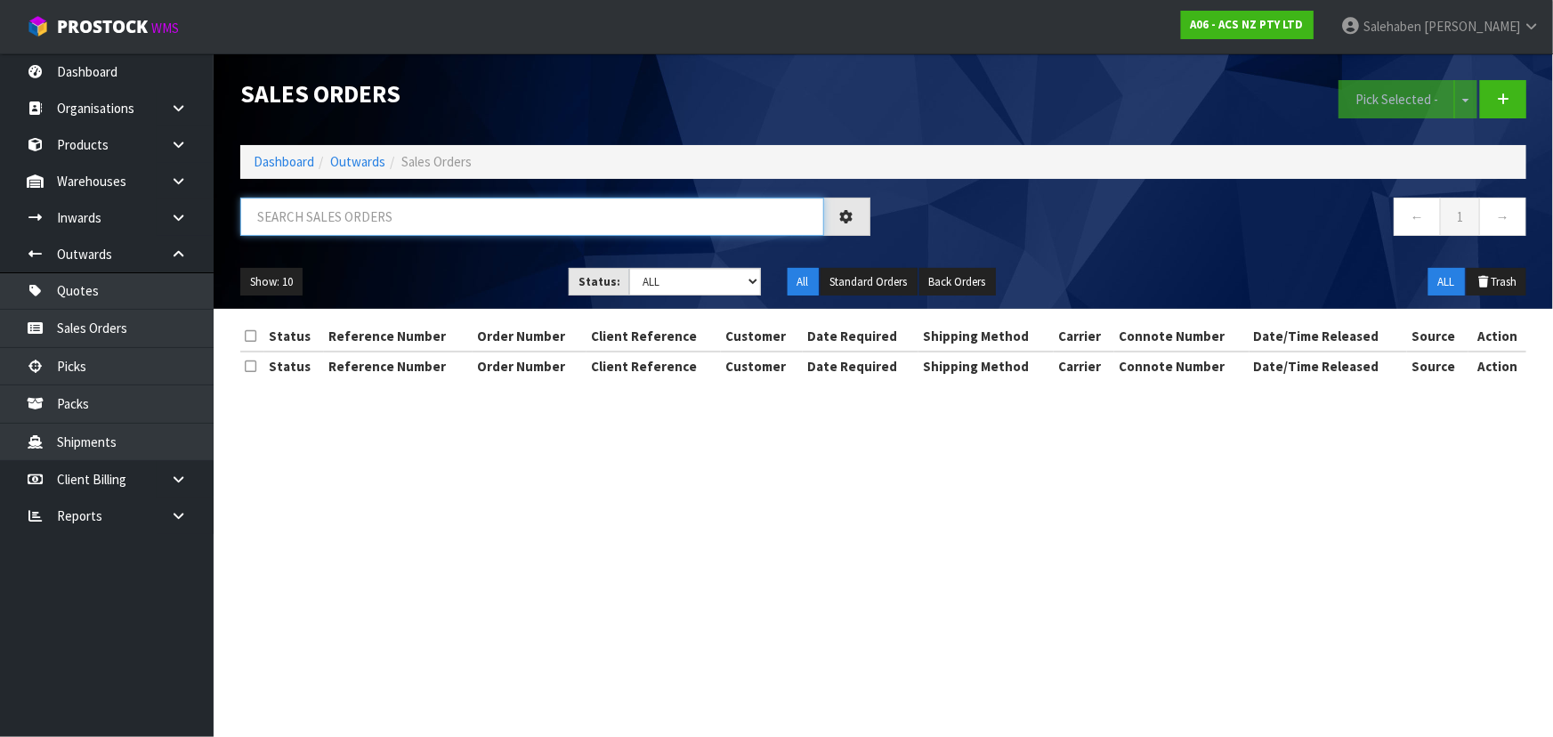
click at [357, 223] on input "text" at bounding box center [532, 217] width 584 height 38
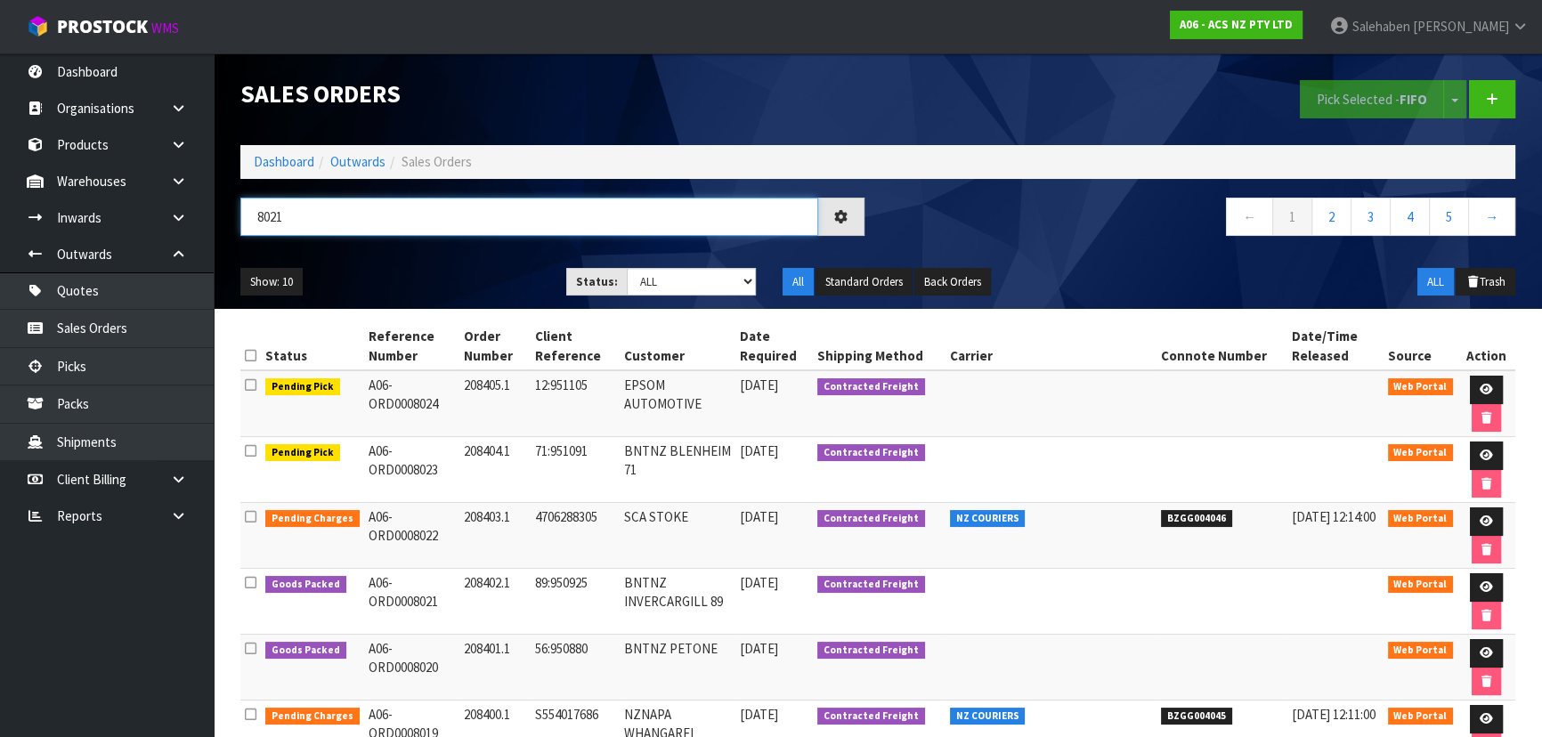
type input "8021"
click at [446, 268] on ul "Show: 10 5 10 25 50" at bounding box center [389, 282] width 299 height 28
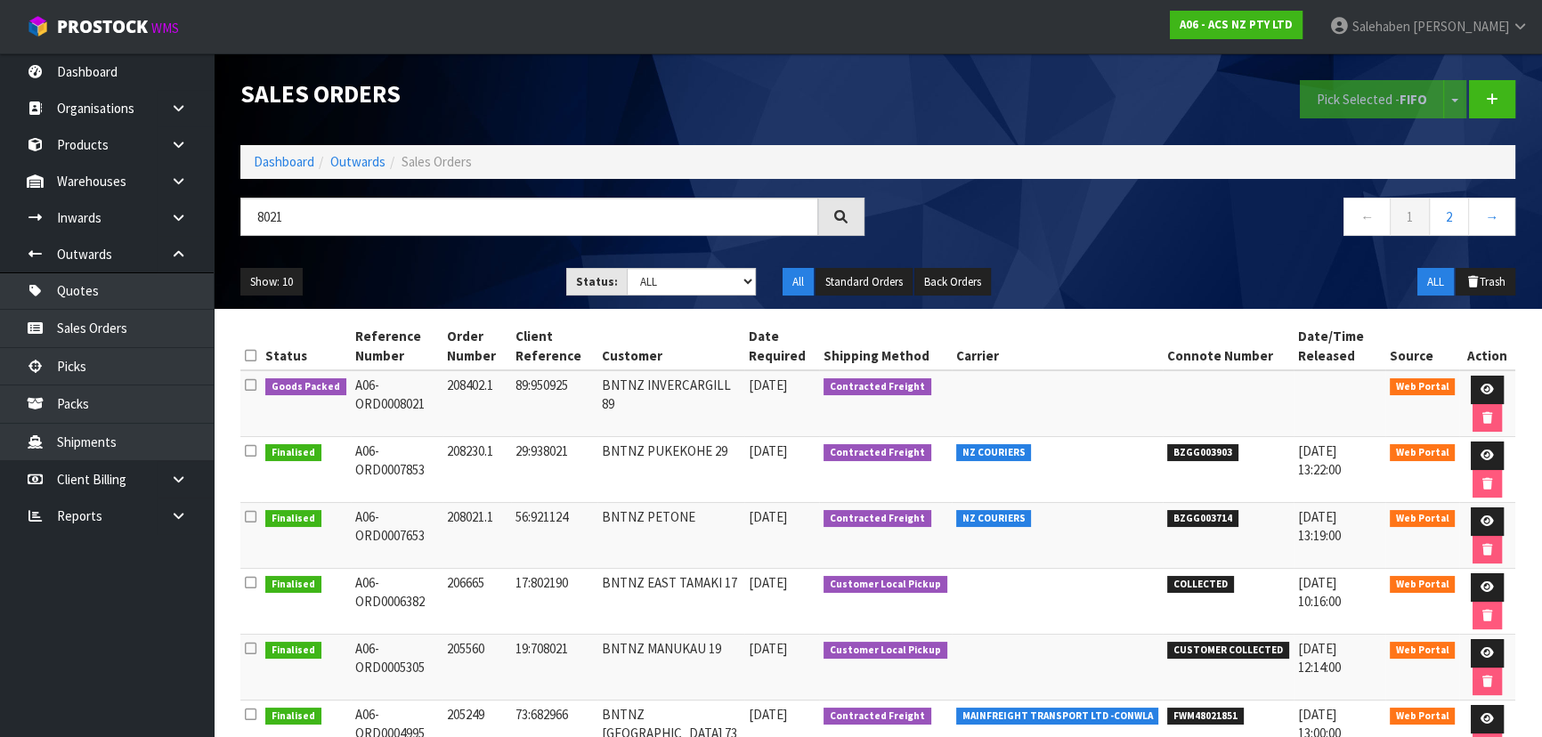
click at [463, 269] on ul "Show: 10 5 10 25 50" at bounding box center [389, 282] width 299 height 28
click at [1480, 387] on icon at bounding box center [1486, 390] width 13 height 12
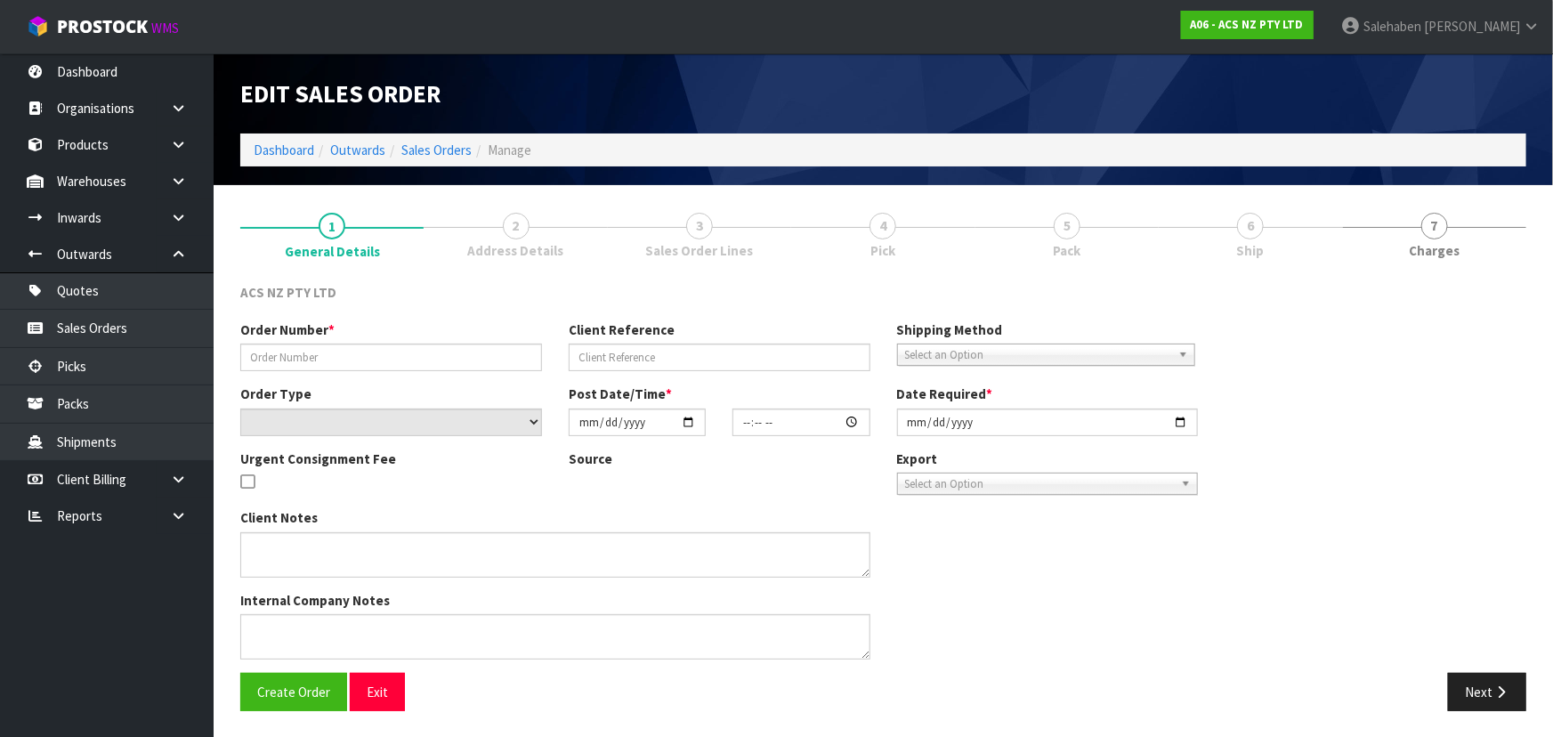
type input "208402.1"
type input "89:950925"
select select "number:0"
type input "[DATE]"
type input "16:42:00.000"
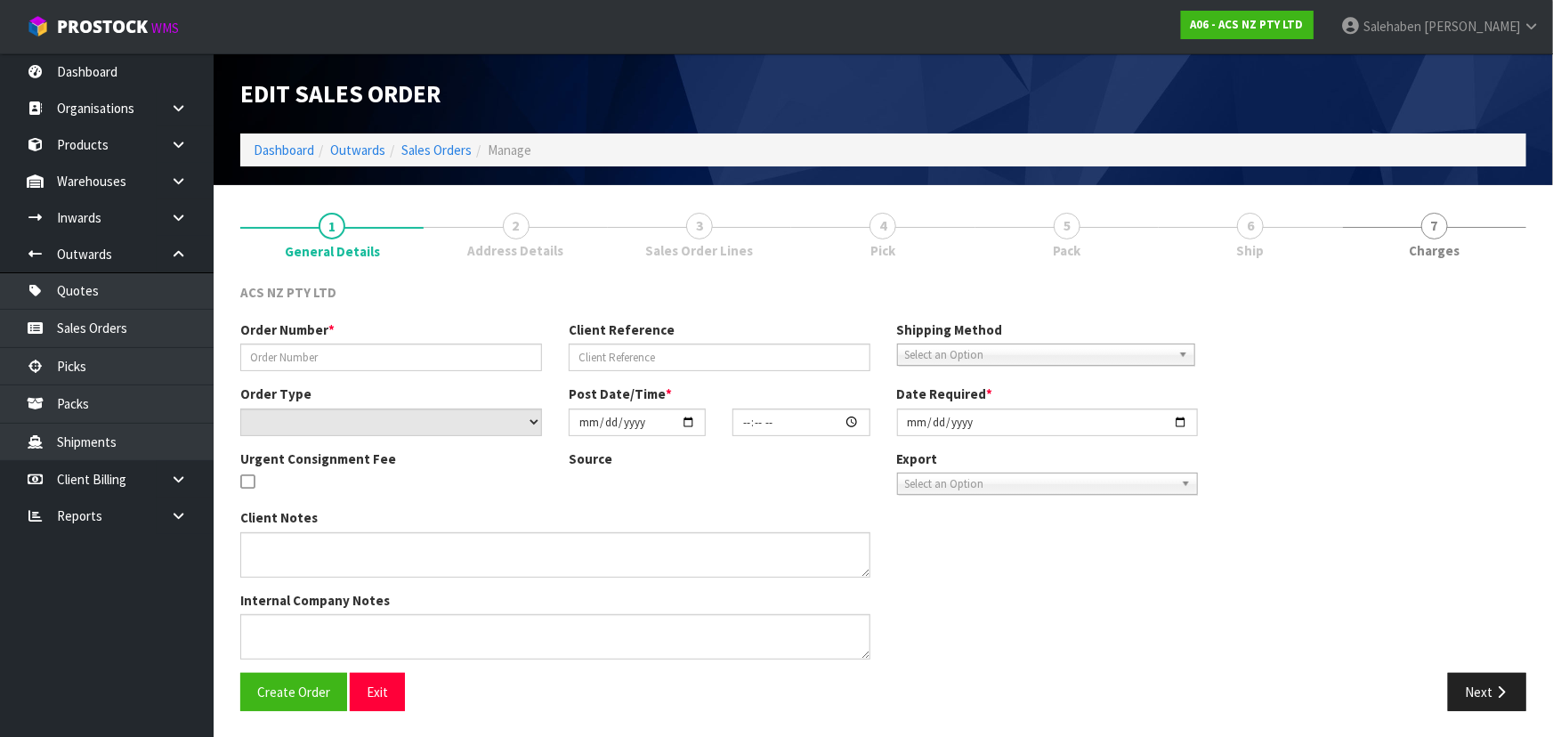
type input "[DATE]"
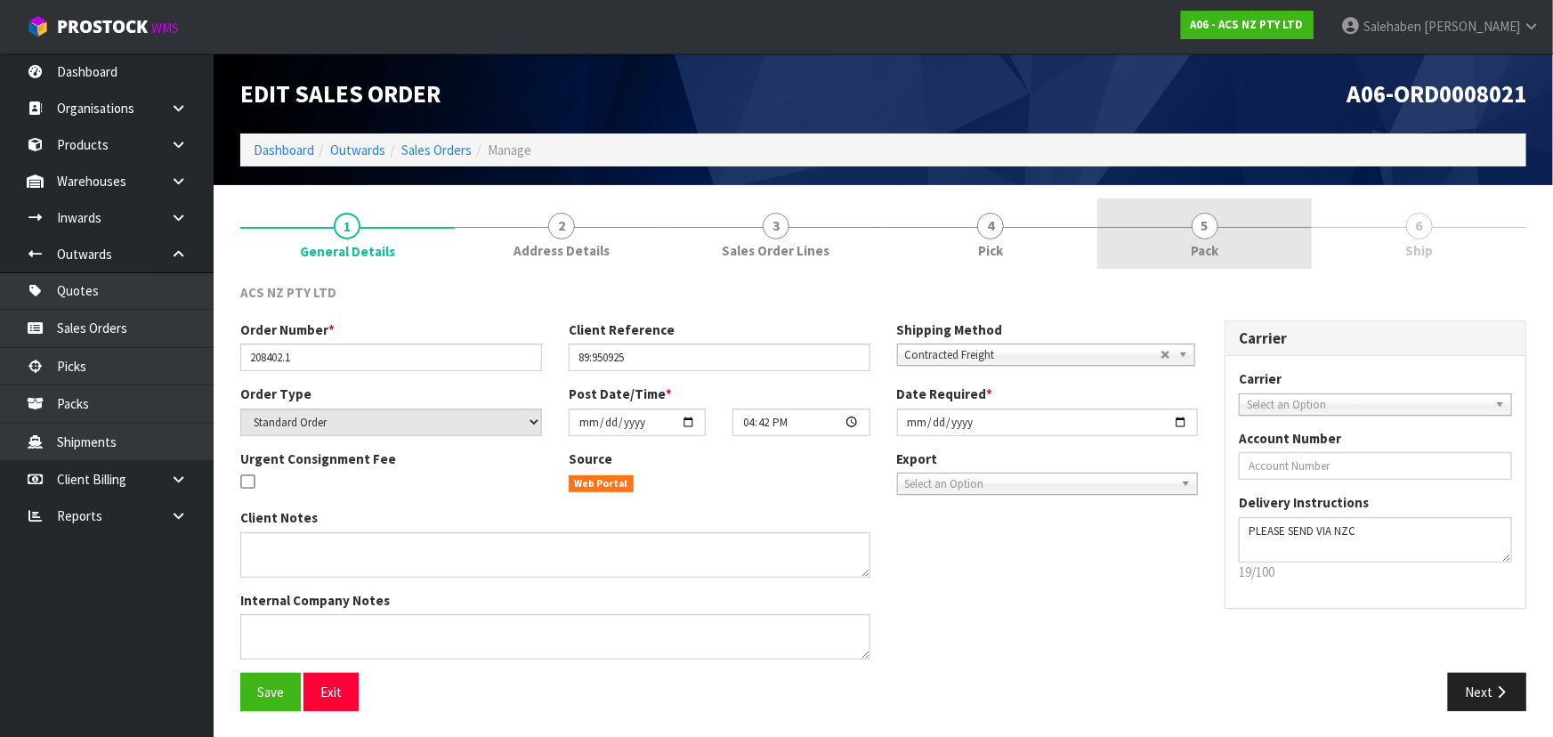
click at [1204, 253] on span "Pack" at bounding box center [1205, 250] width 28 height 19
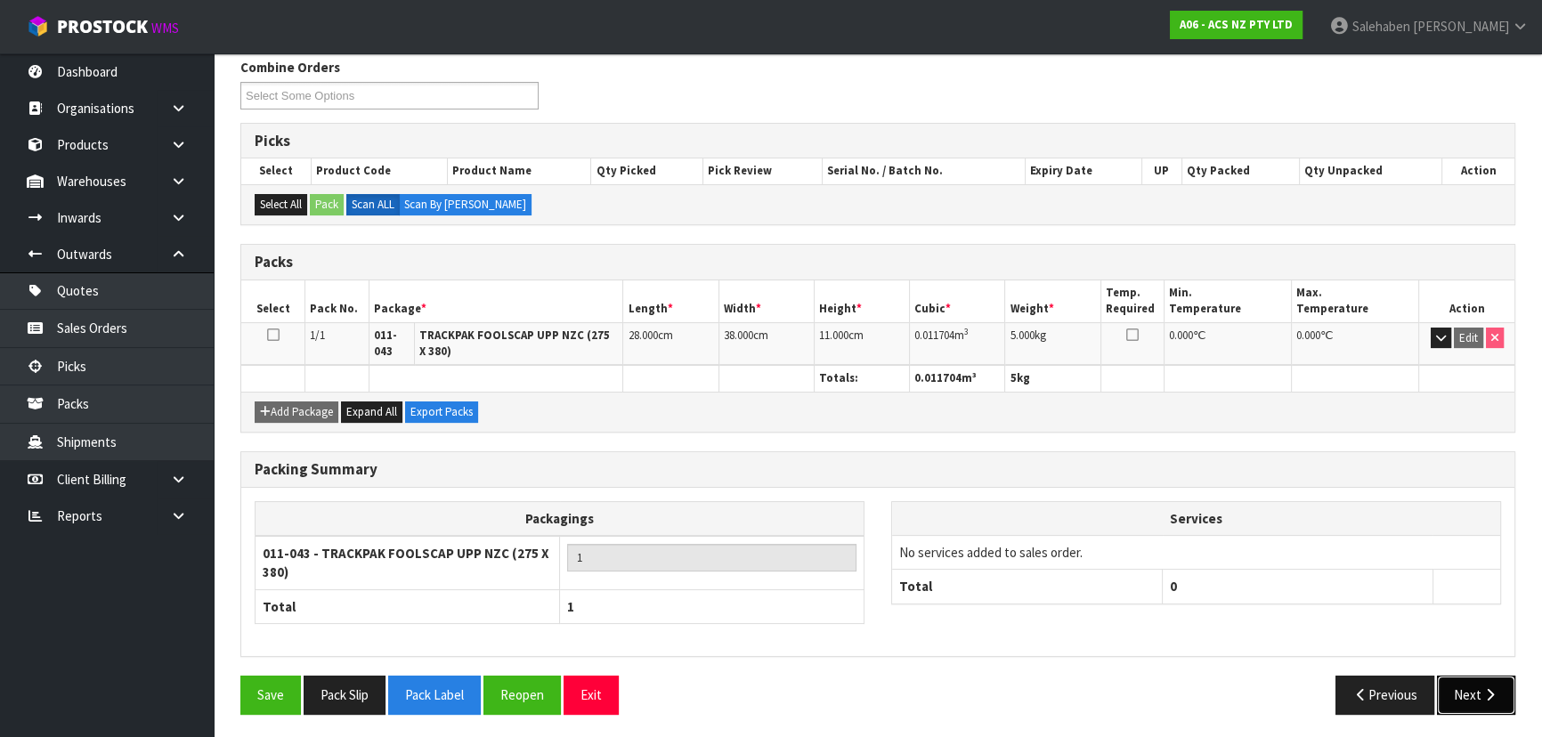
click at [1456, 681] on button "Next" at bounding box center [1476, 695] width 78 height 38
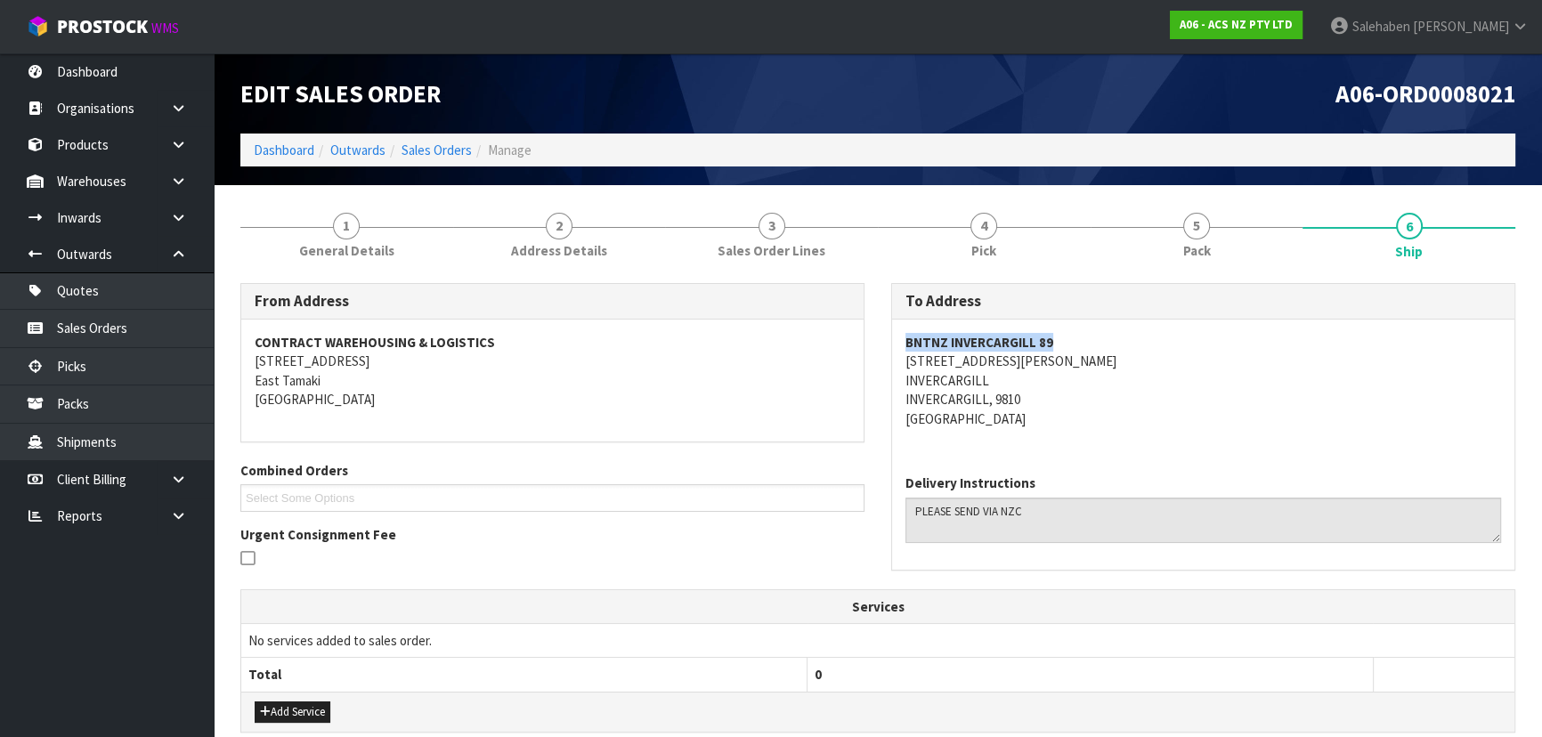
drag, startPoint x: 894, startPoint y: 335, endPoint x: 1057, endPoint y: 337, distance: 162.9
click at [1057, 337] on div "BNTNZ INVERCARGILL [STREET_ADDRESS][PERSON_NAME]" at bounding box center [1203, 390] width 622 height 141
drag, startPoint x: 894, startPoint y: 365, endPoint x: 1027, endPoint y: 358, distance: 133.7
click at [1027, 358] on div "BNTNZ INVERCARGILL [STREET_ADDRESS][PERSON_NAME]" at bounding box center [1203, 390] width 622 height 141
drag, startPoint x: 890, startPoint y: 382, endPoint x: 1025, endPoint y: 382, distance: 135.3
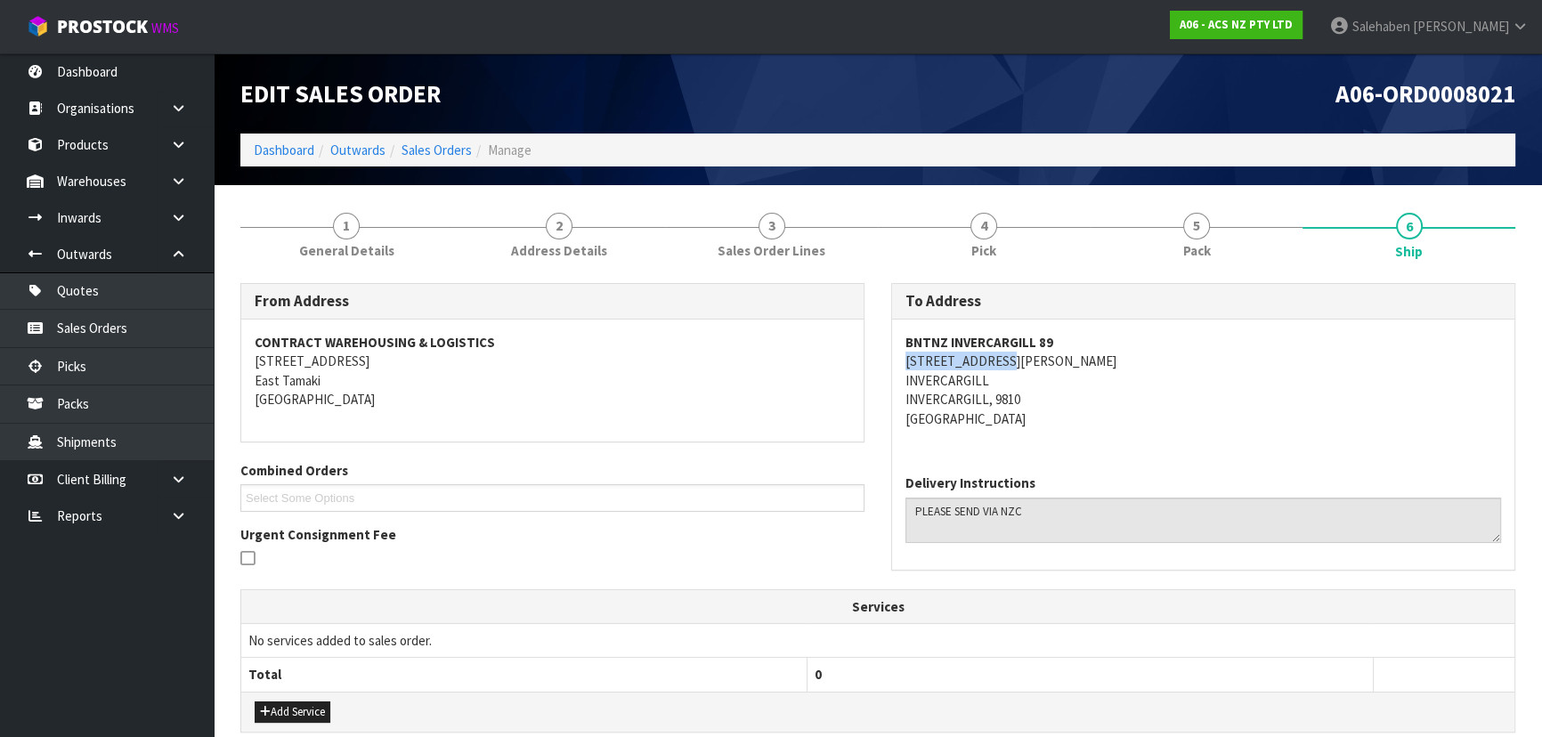
click at [1025, 382] on div "To Address BNTNZ INVERCARGILL [STREET_ADDRESS][PERSON_NAME] Delivery Instructio…" at bounding box center [1203, 426] width 624 height 287
click at [313, 230] on link "1 General Details" at bounding box center [346, 234] width 213 height 70
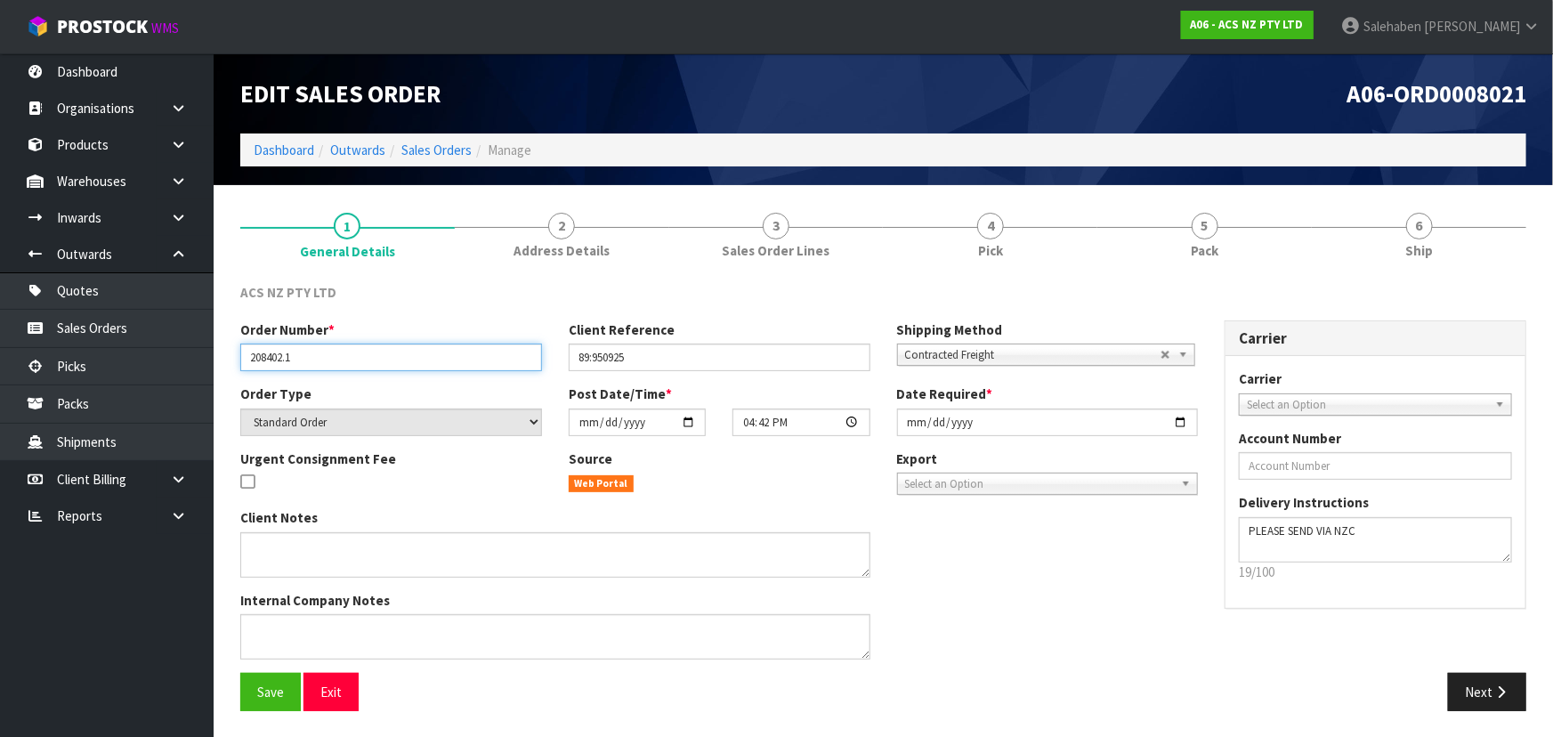
drag, startPoint x: 247, startPoint y: 356, endPoint x: 349, endPoint y: 365, distance: 102.8
click at [349, 365] on input "208402.1" at bounding box center [391, 358] width 302 height 28
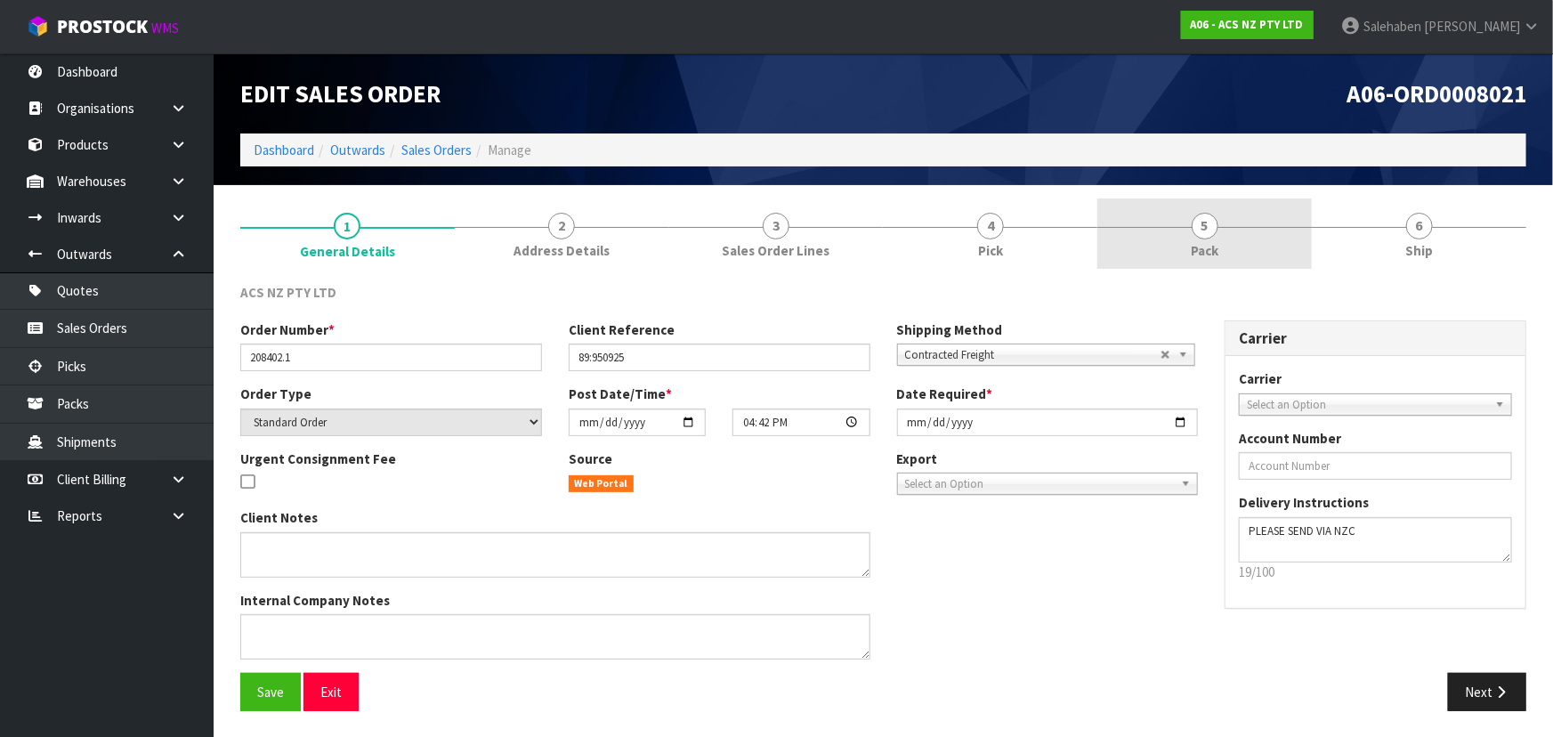
click at [1296, 261] on link "5 Pack" at bounding box center [1205, 234] width 215 height 70
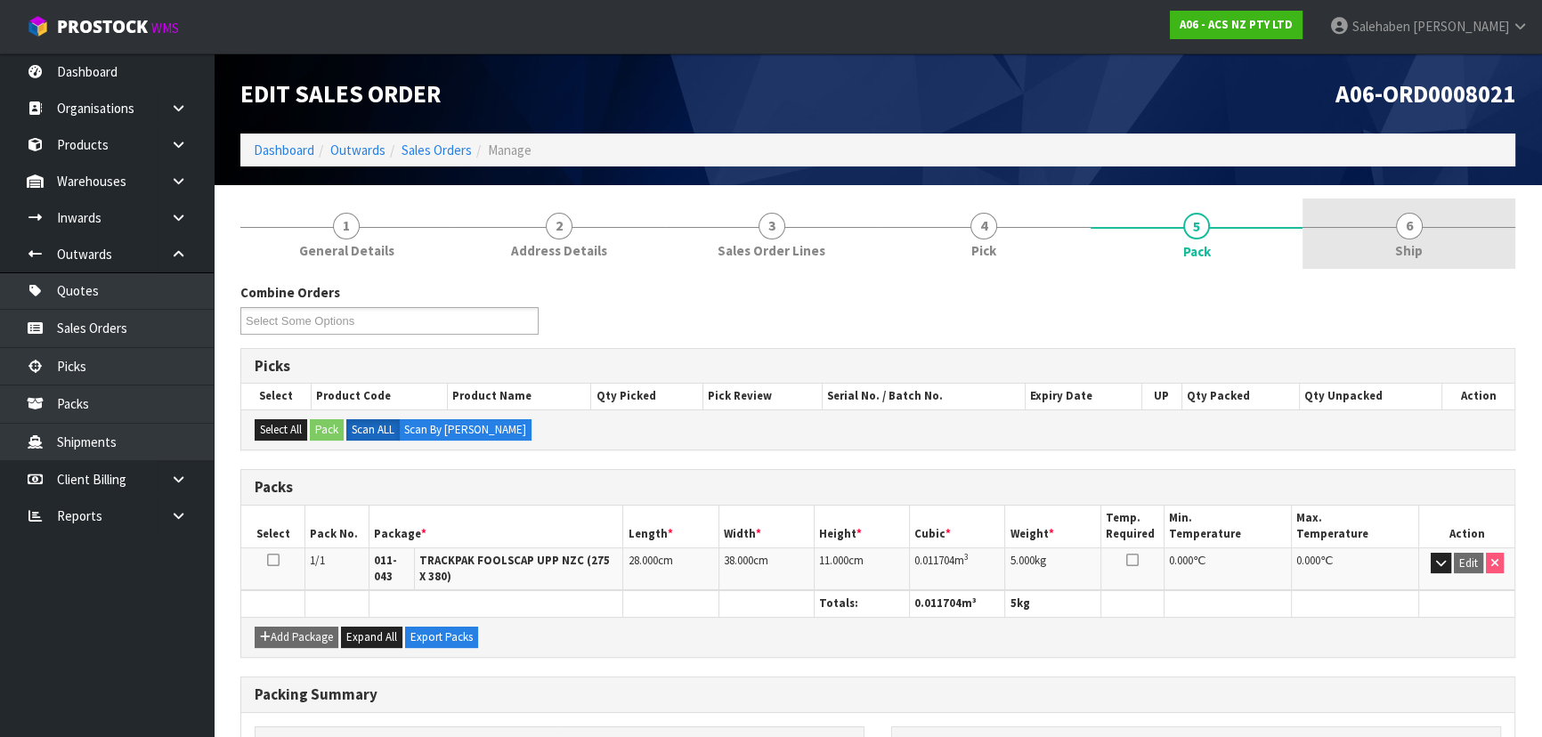
click at [1393, 233] on link "6 Ship" at bounding box center [1408, 234] width 213 height 70
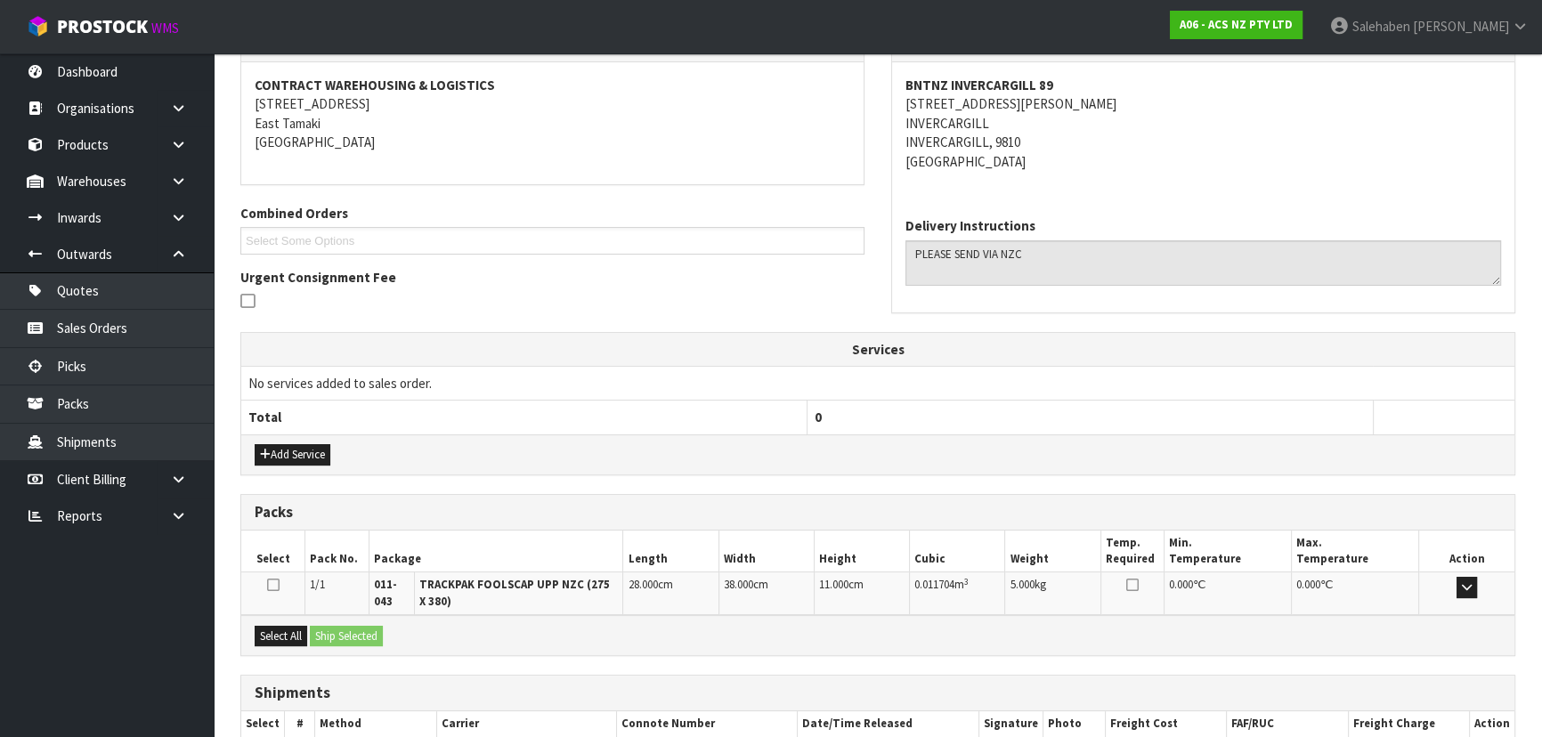
scroll to position [365, 0]
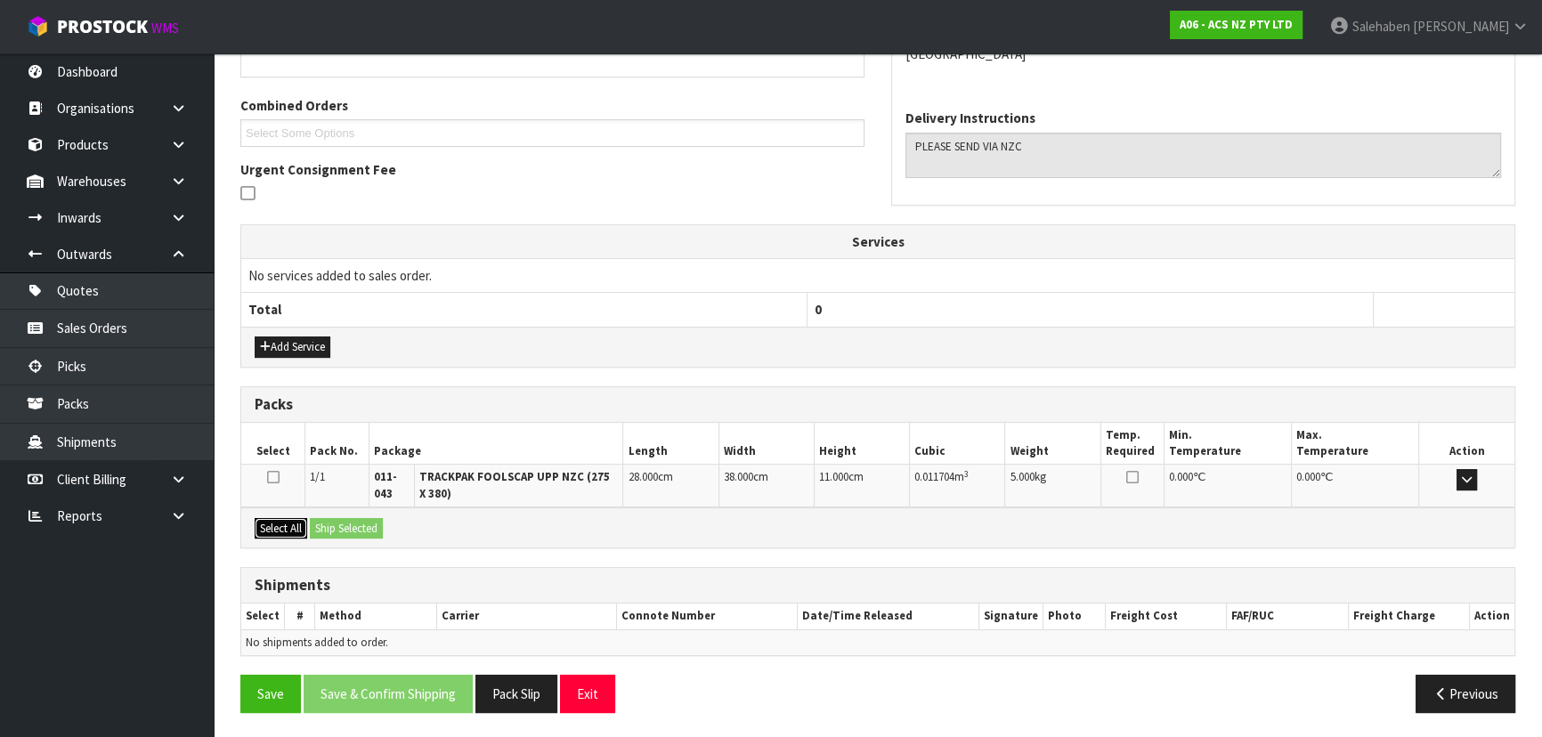
drag, startPoint x: 288, startPoint y: 528, endPoint x: 357, endPoint y: 512, distance: 71.3
click at [288, 527] on button "Select All" at bounding box center [281, 528] width 53 height 21
click at [359, 511] on div "Select All Ship Selected" at bounding box center [877, 527] width 1273 height 40
click at [372, 525] on button "Ship Selected" at bounding box center [346, 528] width 73 height 21
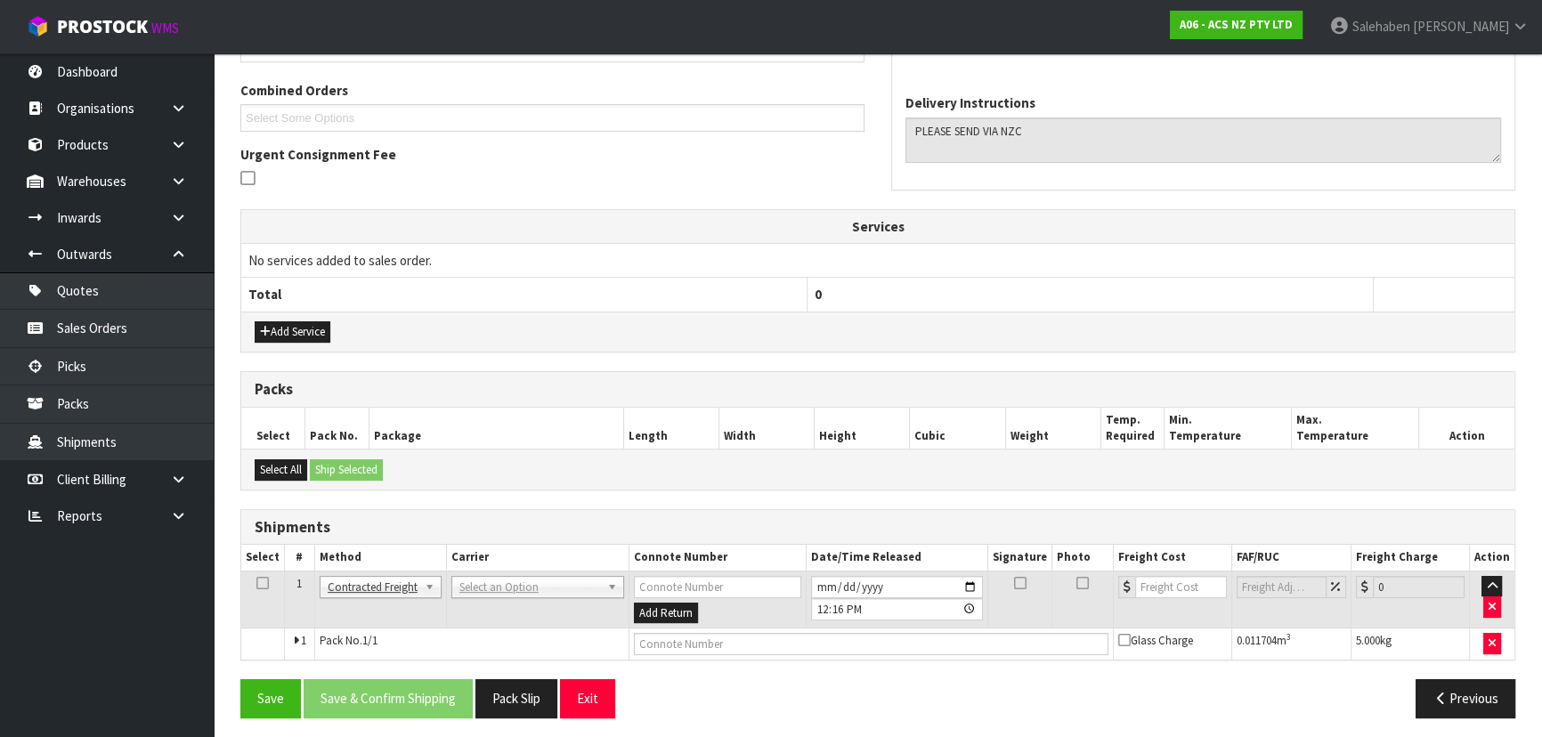
scroll to position [384, 0]
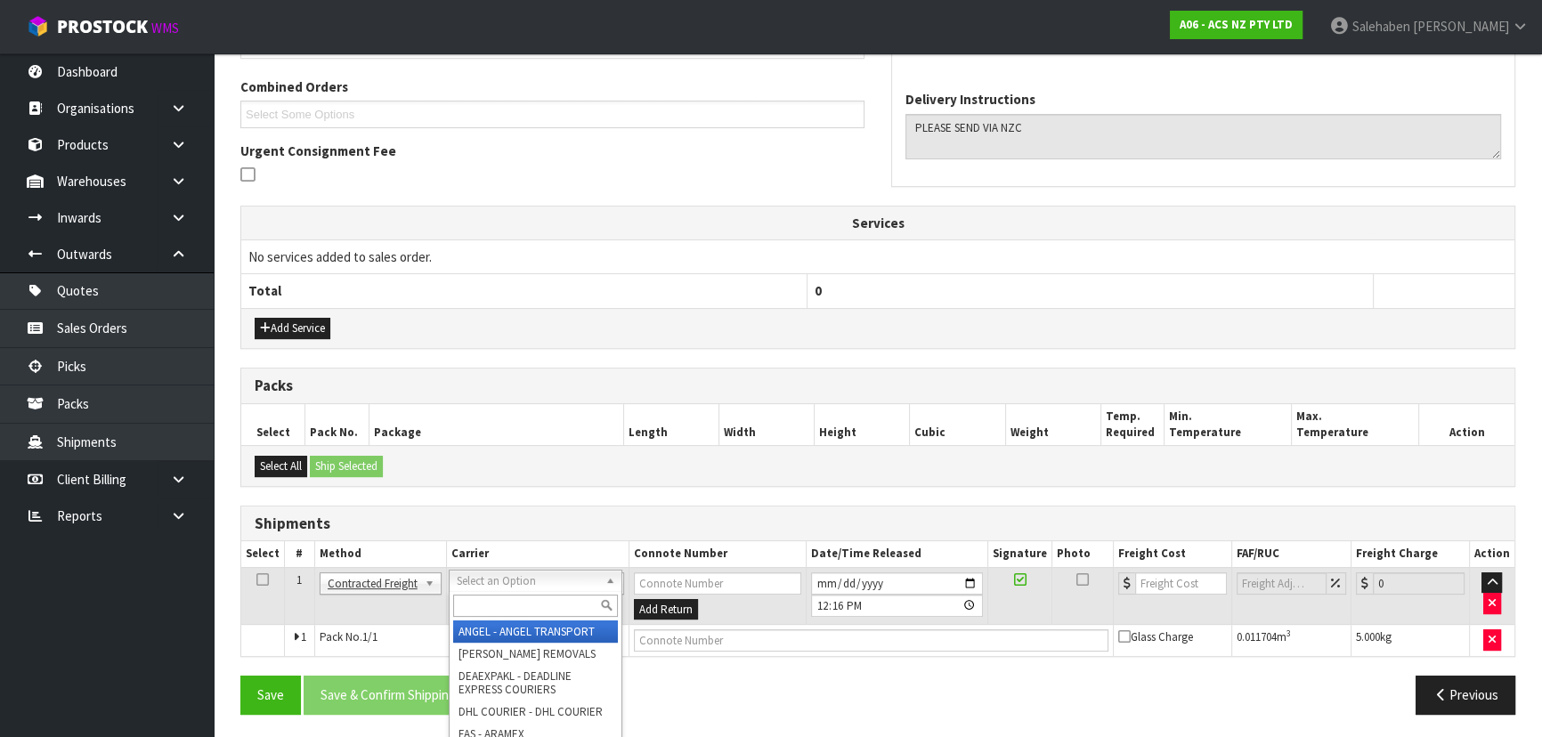
click at [500, 596] on input "text" at bounding box center [535, 606] width 165 height 22
type input "NZC"
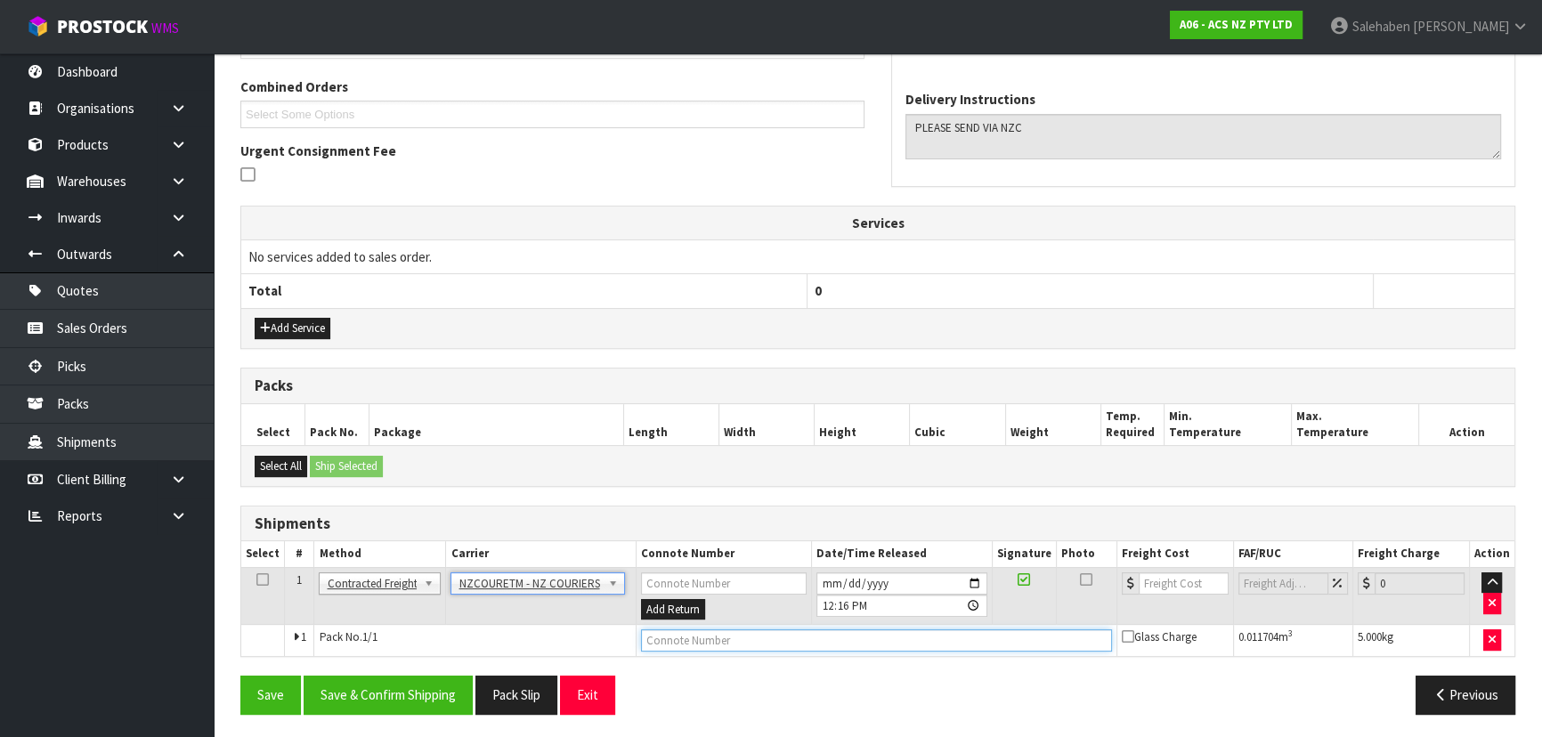
click at [671, 640] on input "text" at bounding box center [876, 640] width 471 height 22
paste input "BZGG004047"
type input "BZGG004047"
click at [1163, 580] on input "number" at bounding box center [1184, 583] width 90 height 22
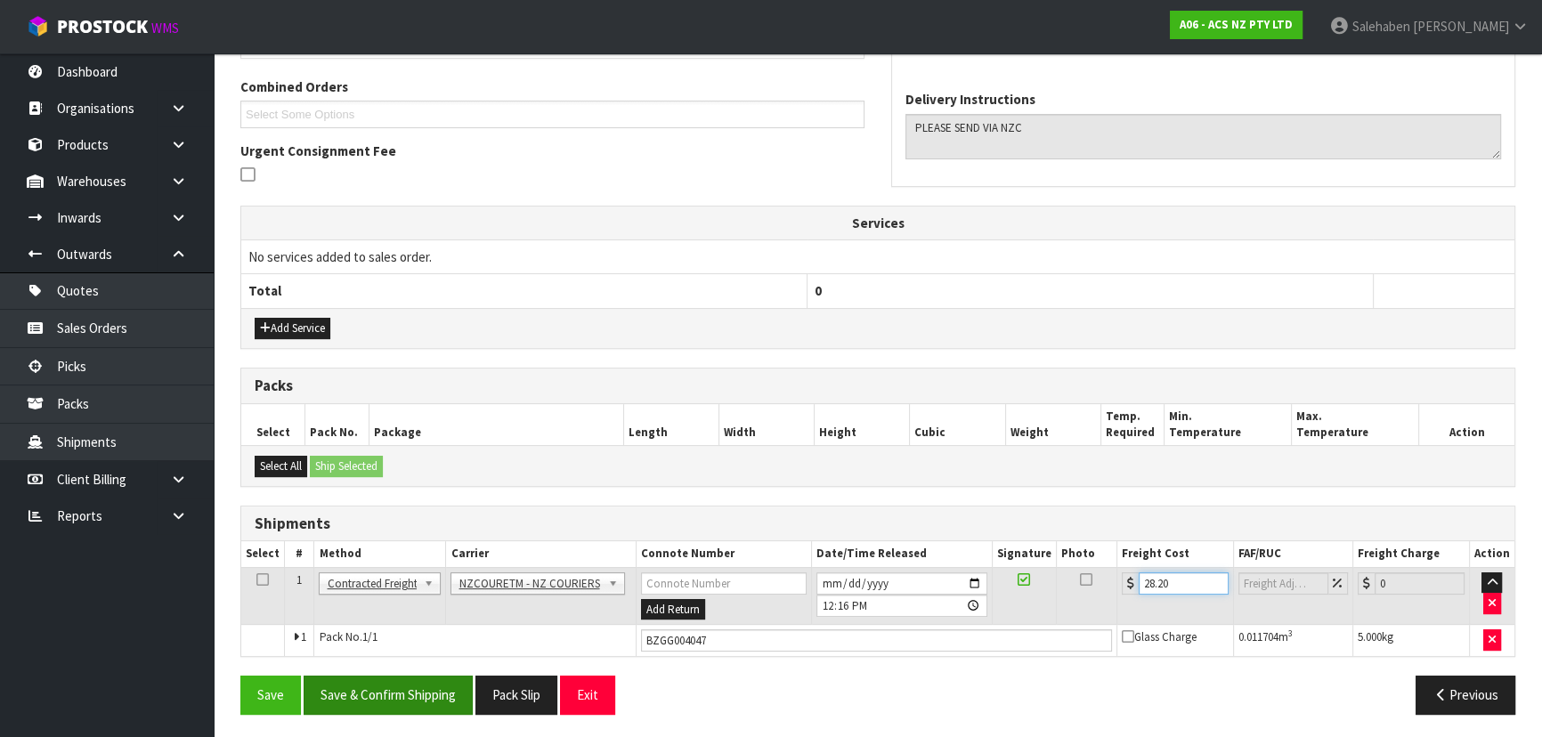
type input "28.20"
click at [388, 677] on button "Save & Confirm Shipping" at bounding box center [388, 695] width 169 height 38
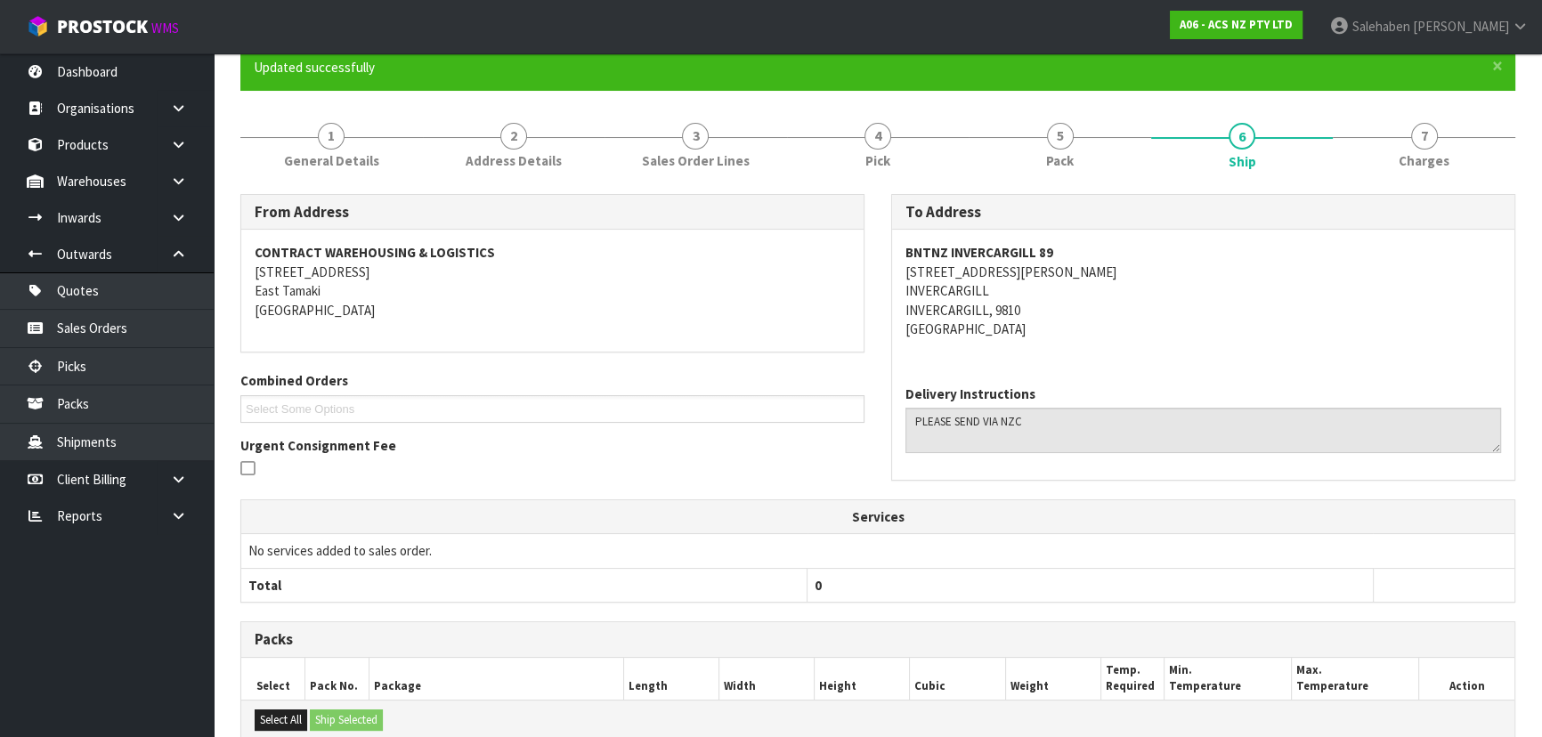
scroll to position [0, 0]
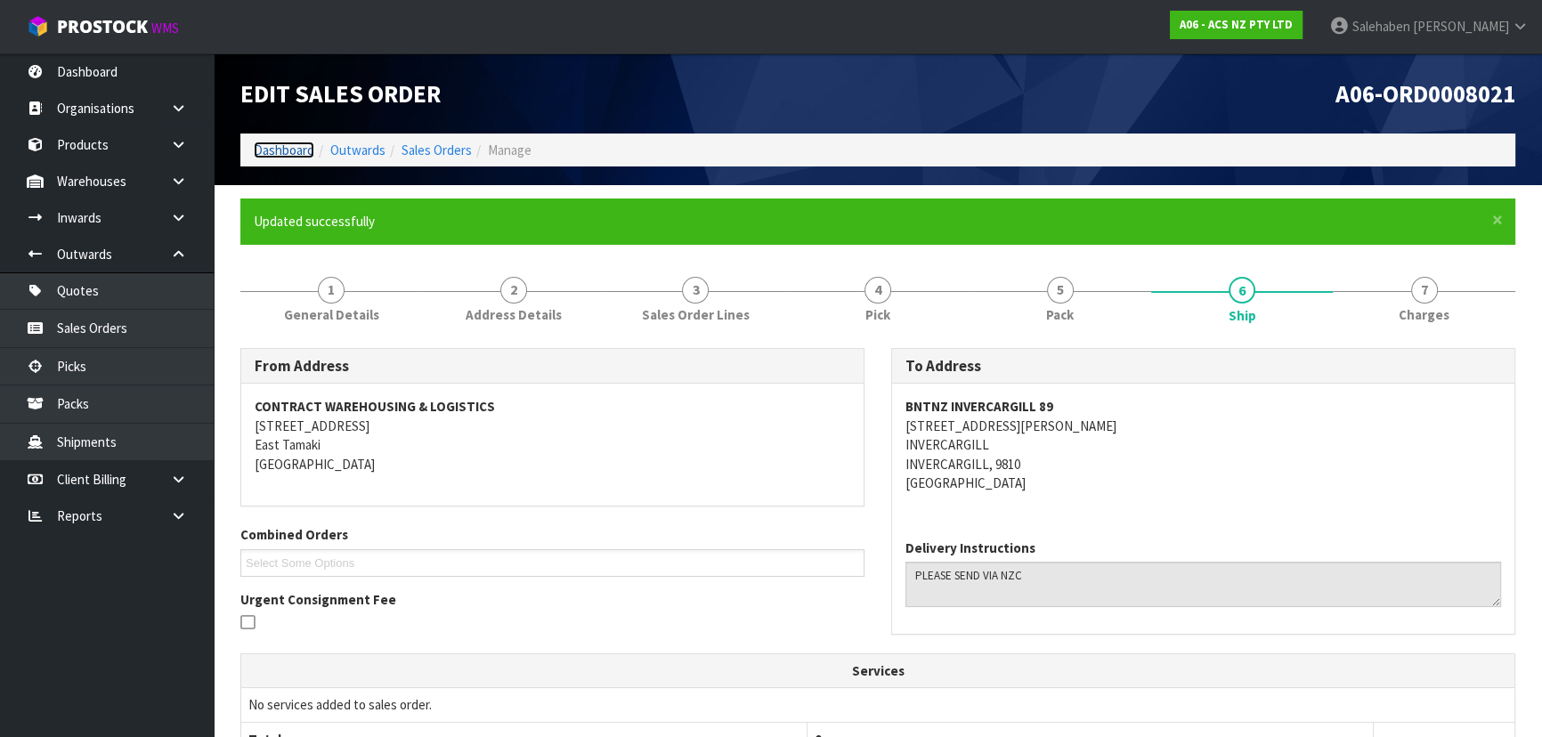
click at [282, 146] on link "Dashboard" at bounding box center [284, 150] width 61 height 17
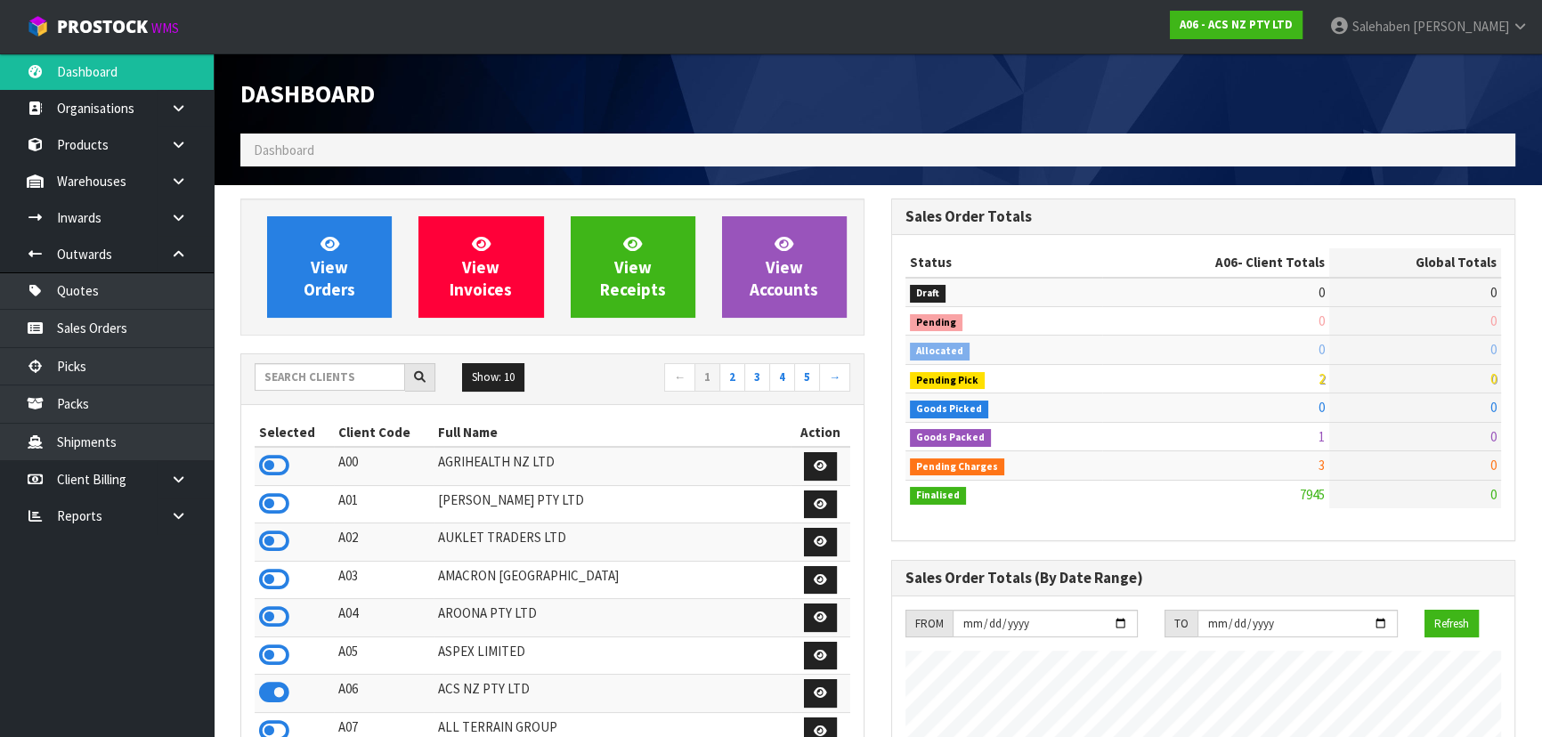
scroll to position [1346, 650]
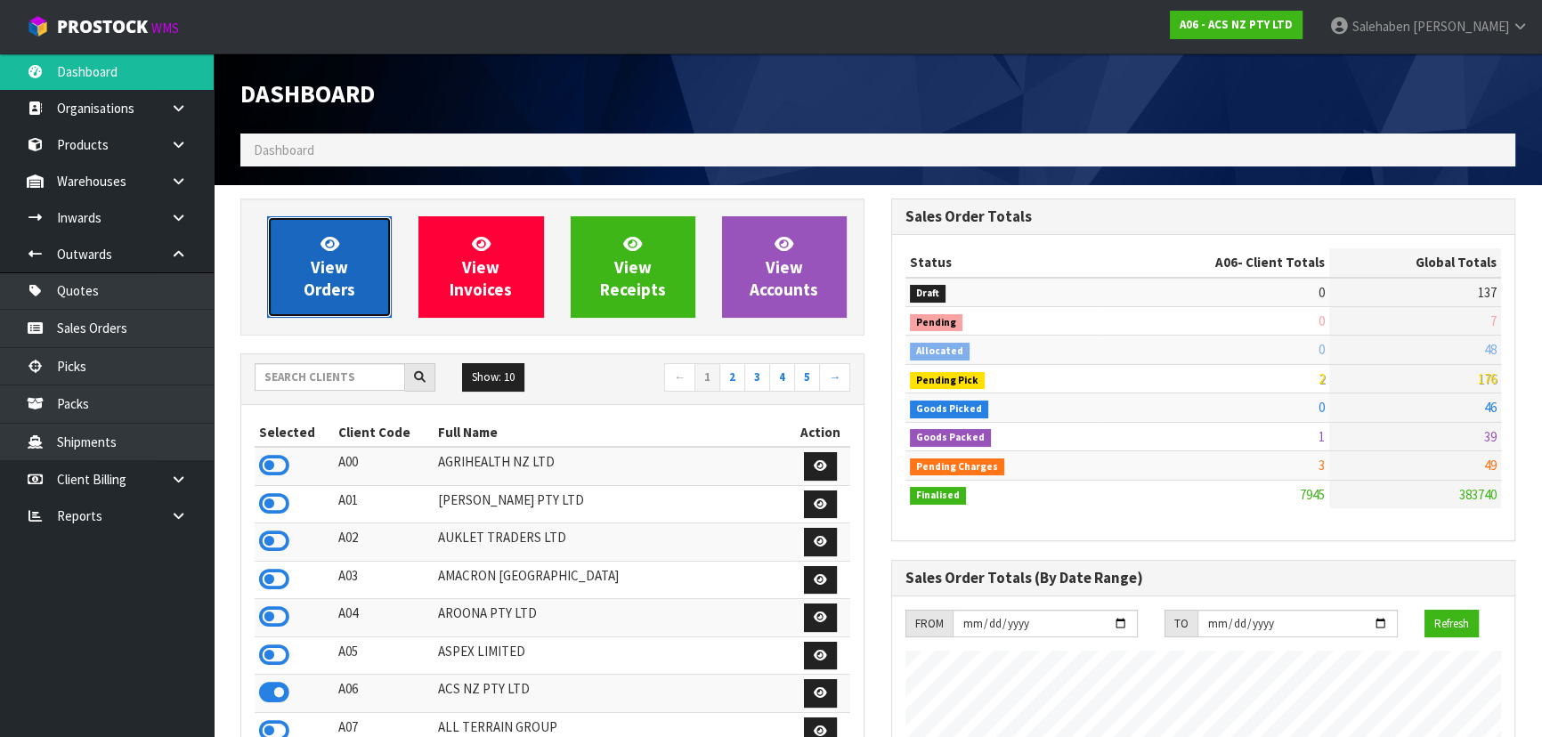
click at [328, 259] on span "View Orders" at bounding box center [330, 266] width 52 height 67
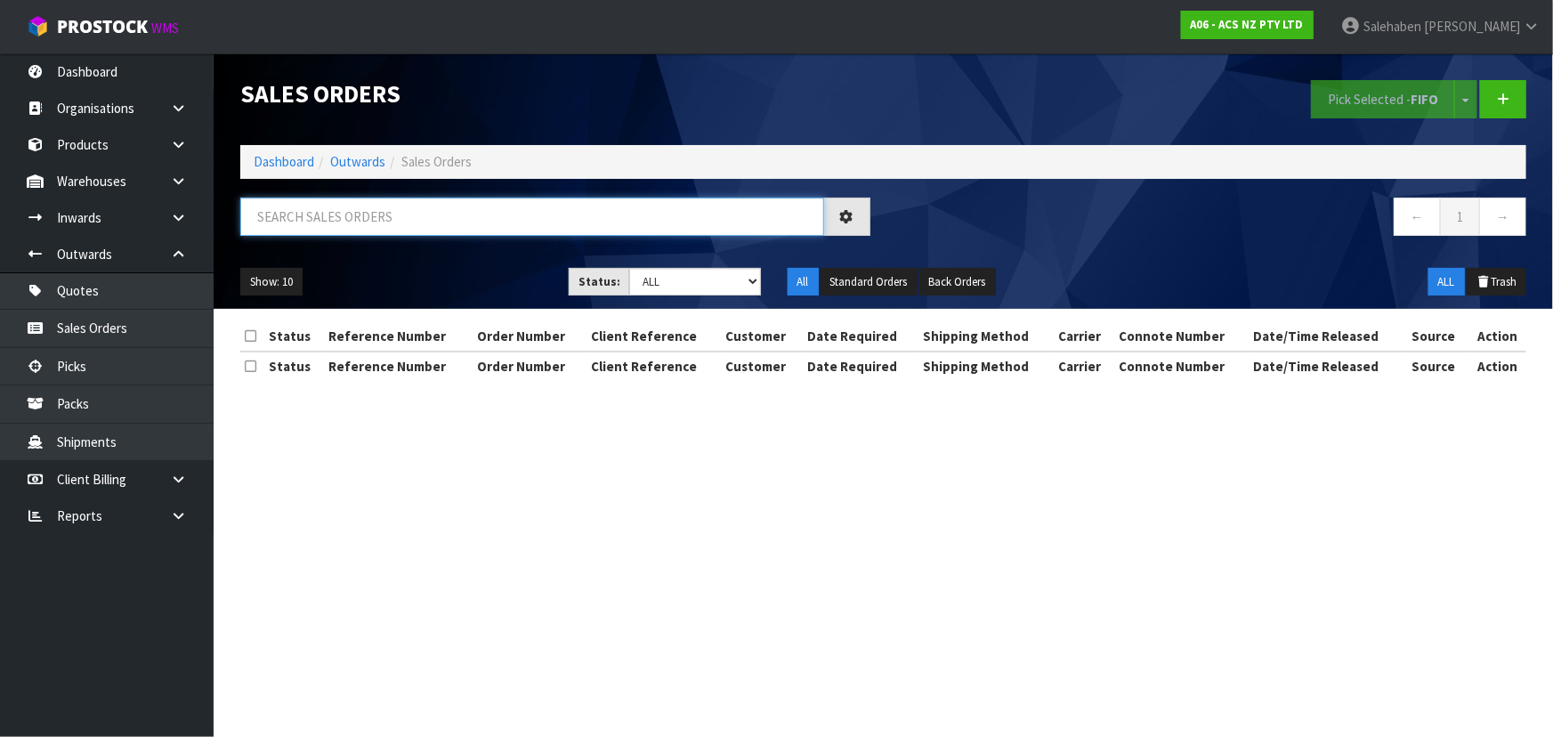
click at [361, 220] on input "text" at bounding box center [532, 217] width 584 height 38
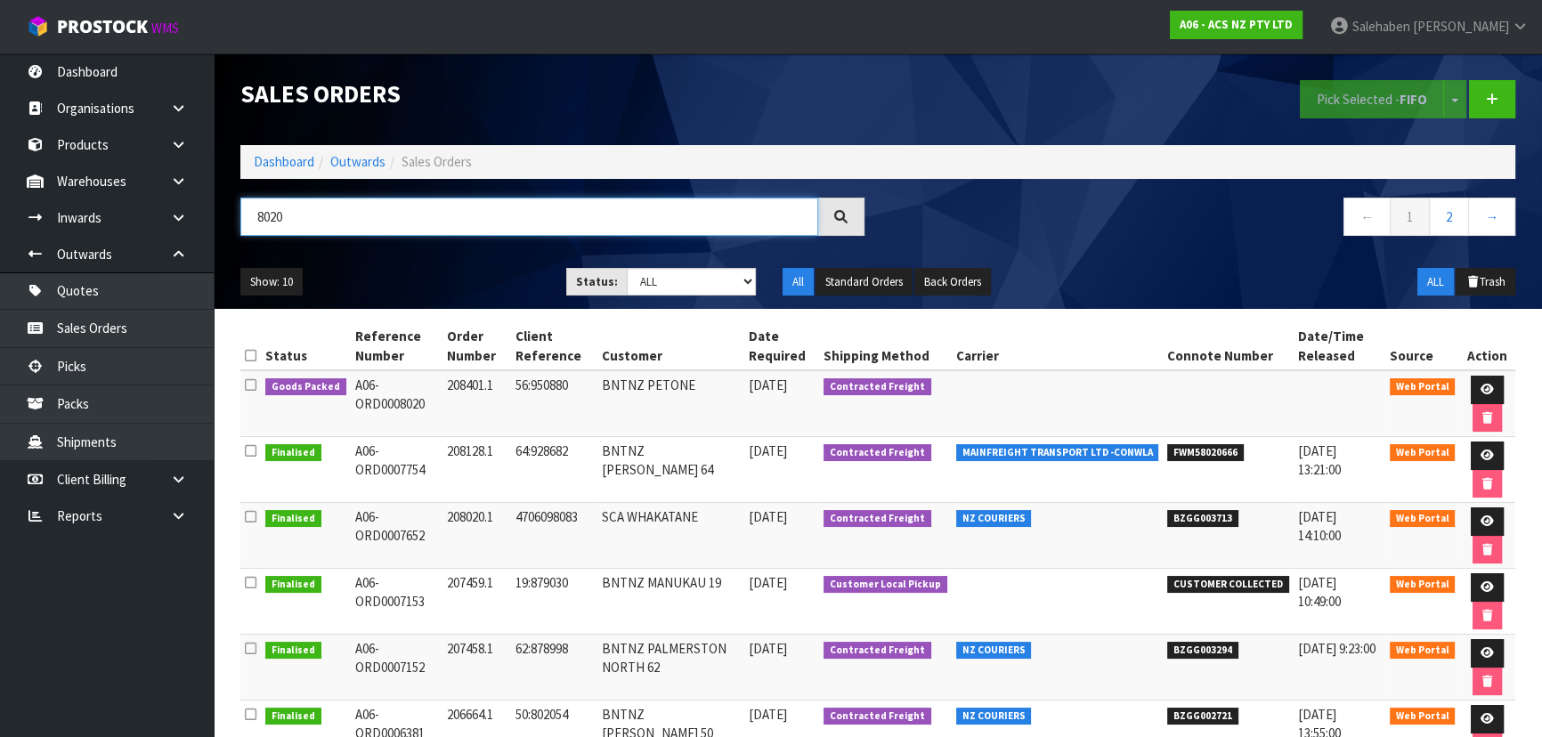
type input "8020"
click at [415, 264] on div "Show: 10 5 10 25 50 Status: Draft Pending Allocated Pending Pick Goods Picked G…" at bounding box center [877, 282] width 1301 height 55
click at [416, 258] on div "Show: 10 5 10 25 50 Status: Draft Pending Allocated Pending Pick Goods Picked G…" at bounding box center [877, 282] width 1301 height 55
drag, startPoint x: 417, startPoint y: 258, endPoint x: 428, endPoint y: 304, distance: 47.5
click at [428, 304] on div "Show: 10 5 10 25 50 Status: Draft Pending Allocated Pending Pick Goods Picked G…" at bounding box center [877, 282] width 1301 height 55
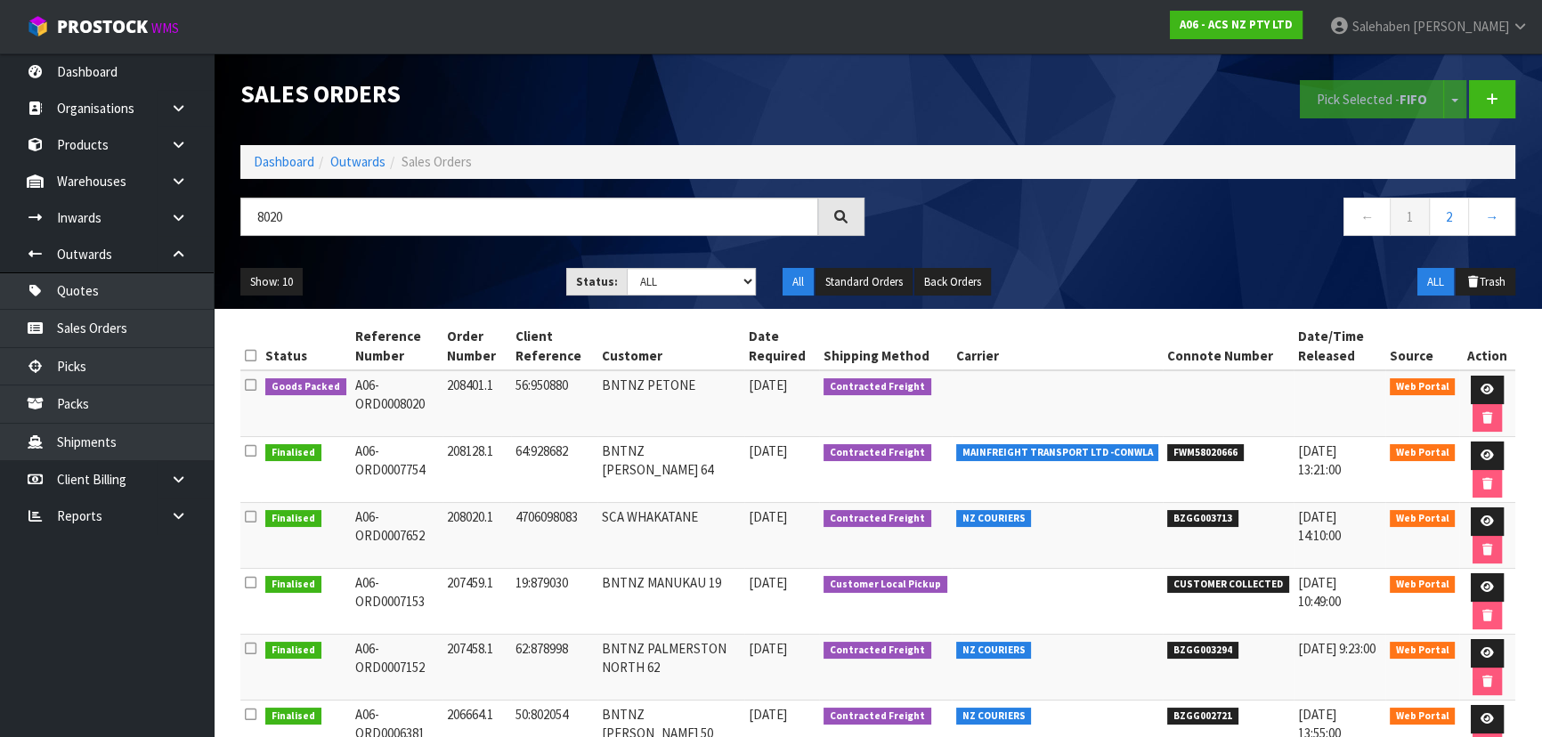
click at [426, 256] on div "Show: 10 5 10 25 50 Status: Draft Pending Allocated Pending Pick Goods Picked G…" at bounding box center [877, 282] width 1301 height 55
click at [428, 280] on ul "Show: 10 5 10 25 50" at bounding box center [389, 282] width 299 height 28
click at [427, 280] on ul "Show: 10 5 10 25 50" at bounding box center [389, 282] width 299 height 28
click at [442, 277] on ul "Show: 10 5 10 25 50" at bounding box center [389, 282] width 299 height 28
click at [444, 280] on ul "Show: 10 5 10 25 50" at bounding box center [389, 282] width 299 height 28
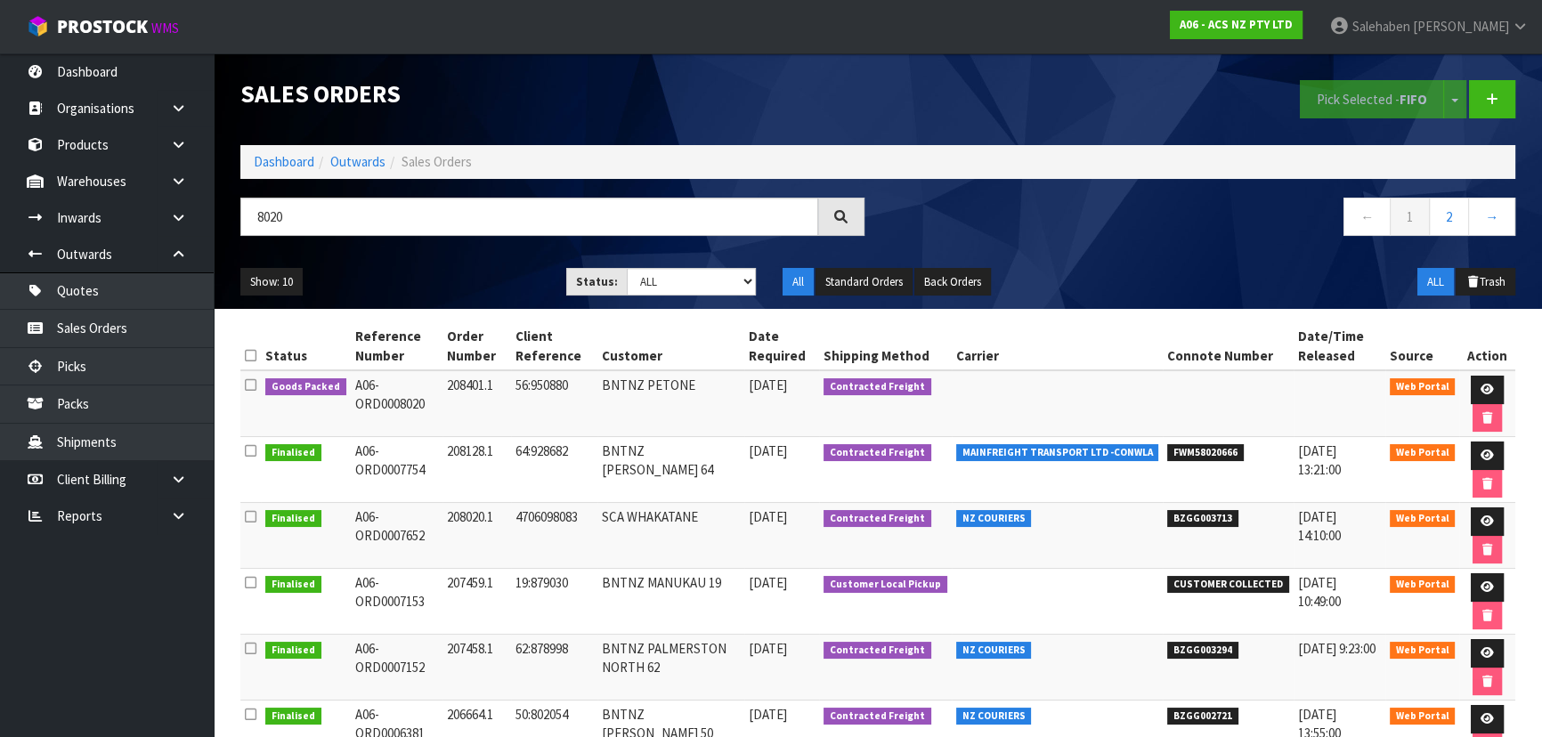
click at [444, 280] on ul "Show: 10 5 10 25 50" at bounding box center [389, 282] width 299 height 28
click at [1489, 384] on icon at bounding box center [1486, 390] width 13 height 12
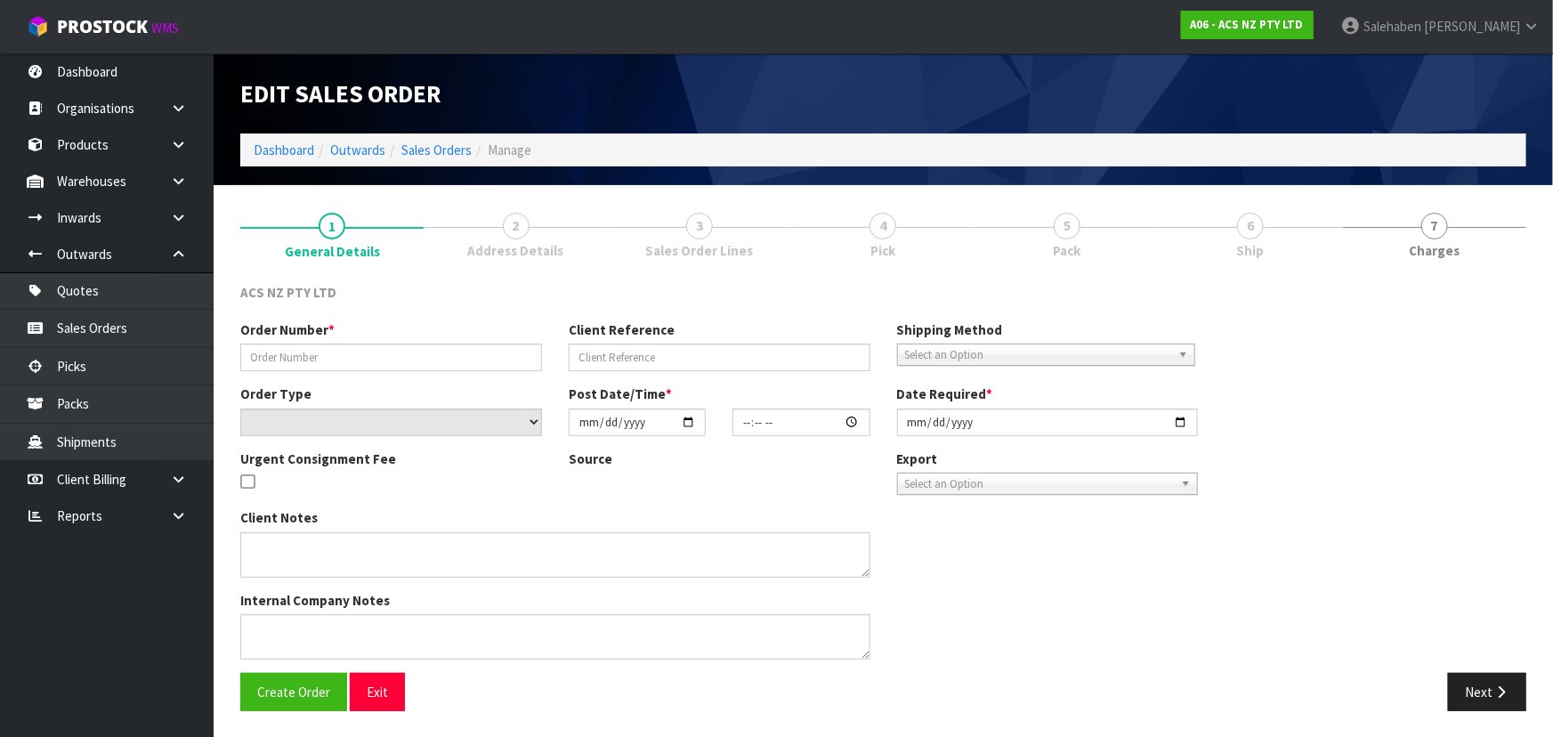
type input "208401.1"
type input "56:950880"
select select "number:0"
type input "[DATE]"
type input "16:42:00.000"
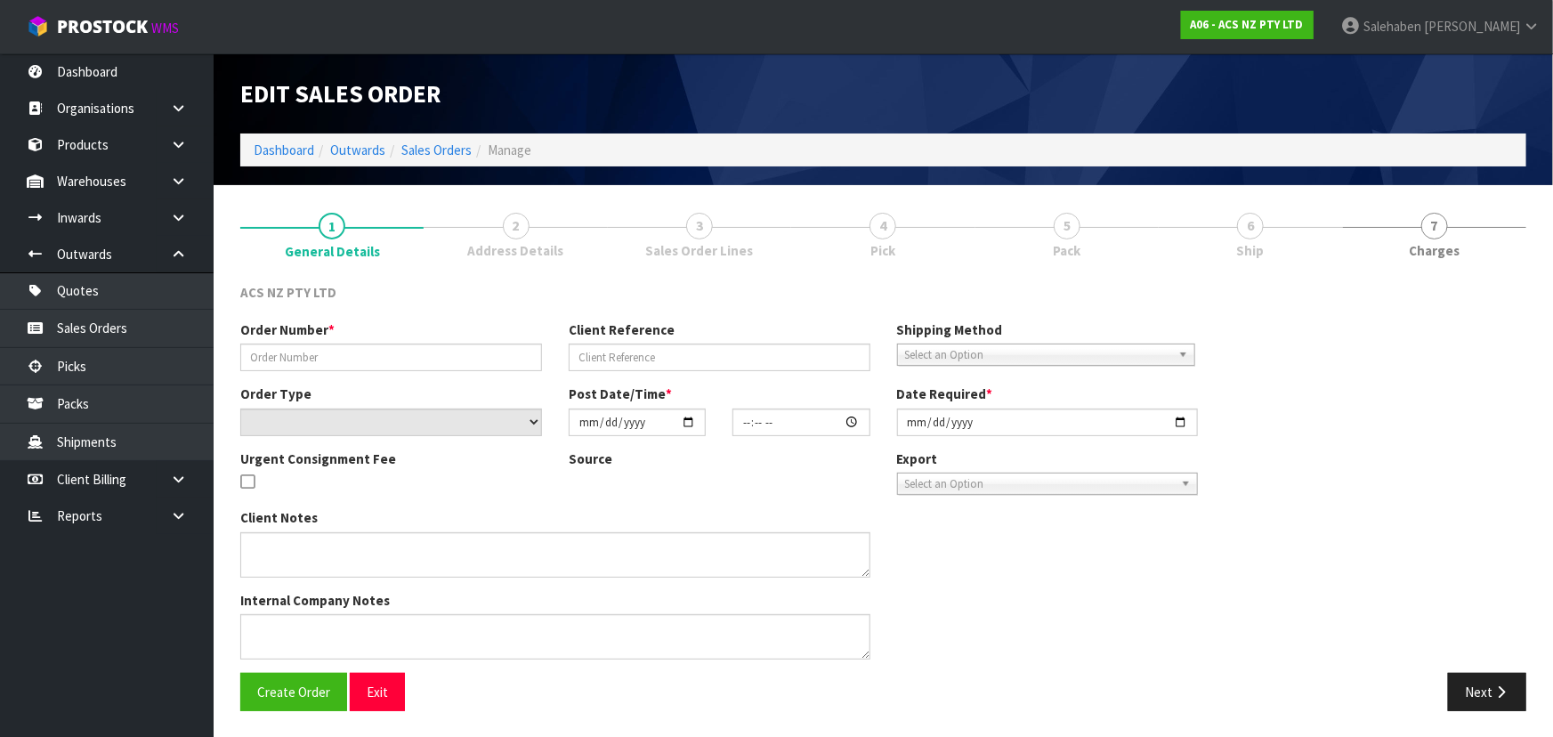
type input "[DATE]"
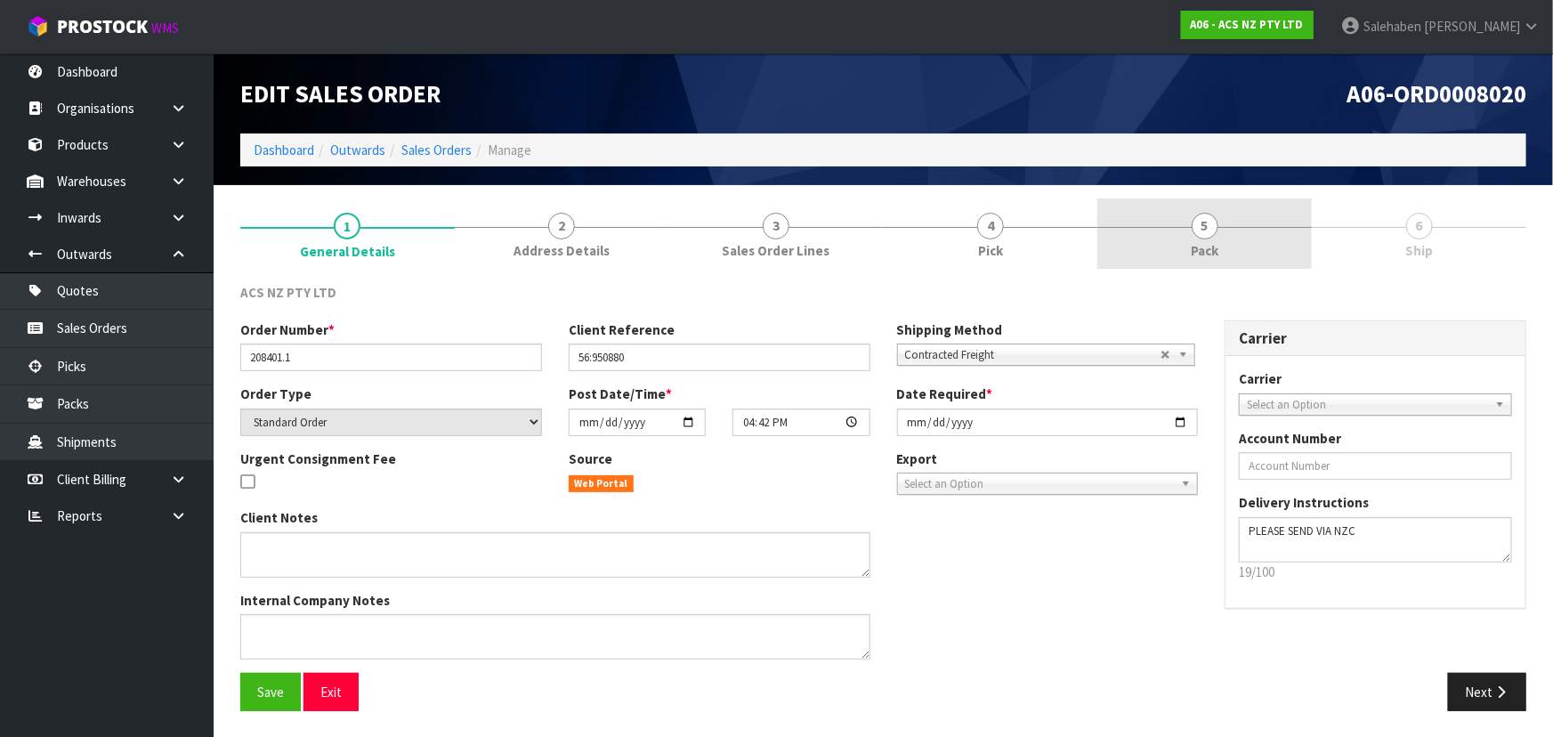
click at [1243, 268] on link "5 Pack" at bounding box center [1205, 234] width 215 height 70
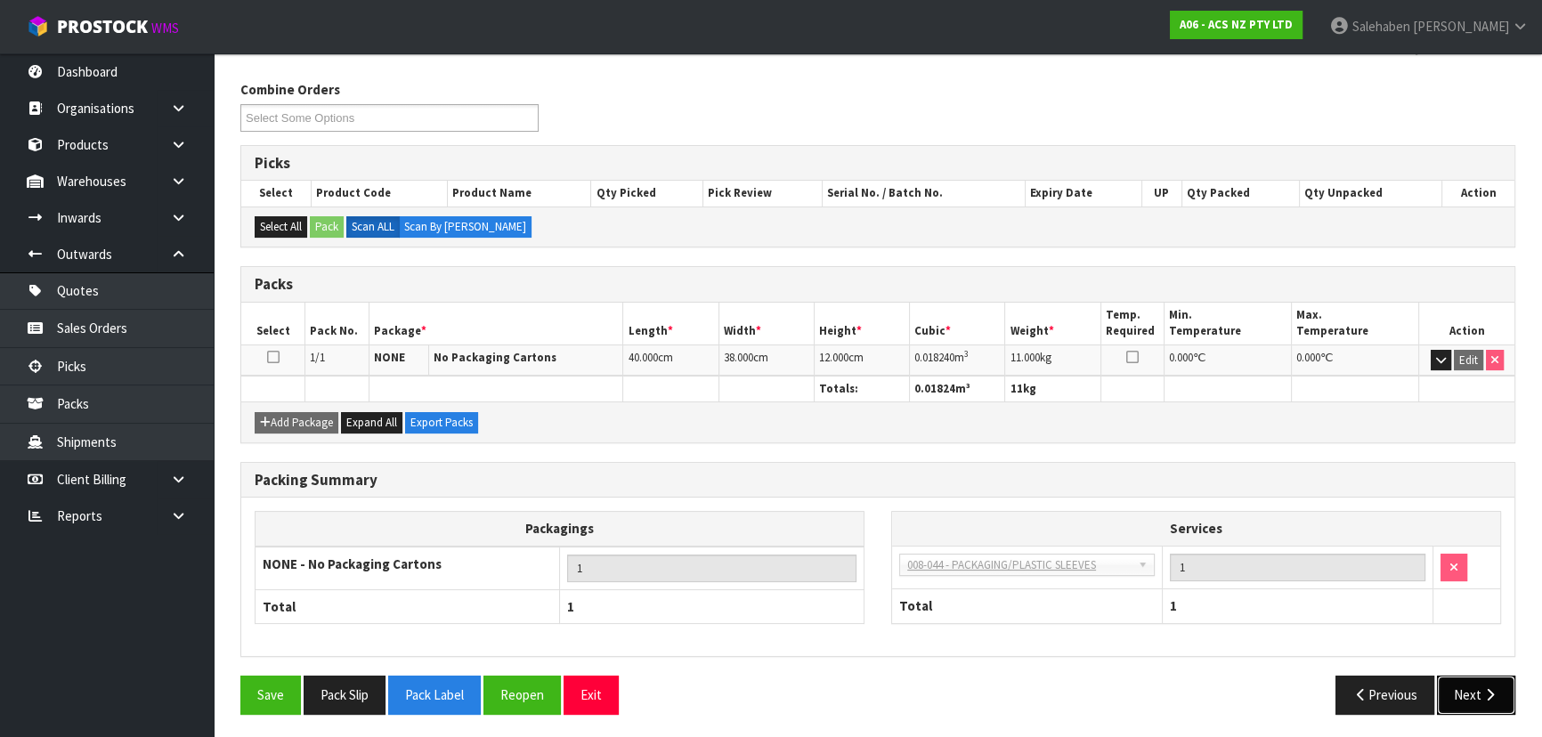
click at [1478, 701] on button "Next" at bounding box center [1476, 695] width 78 height 38
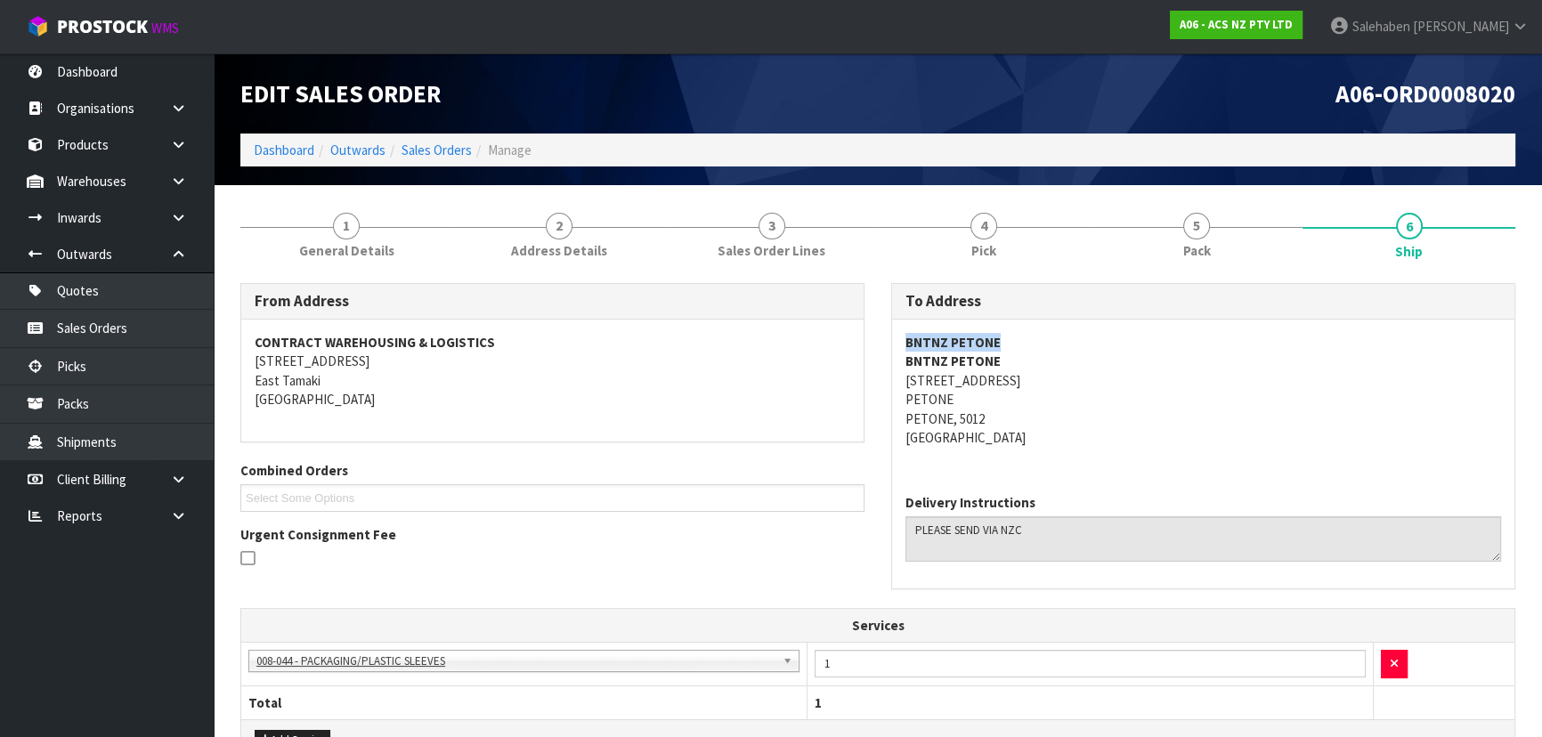
drag, startPoint x: 884, startPoint y: 335, endPoint x: 1015, endPoint y: 347, distance: 131.4
click at [1015, 347] on div "To Address BNTNZ PETONE BNTNZ PETONE [STREET_ADDRESS] Delivery Instructions" at bounding box center [1203, 445] width 651 height 325
drag, startPoint x: 896, startPoint y: 383, endPoint x: 1072, endPoint y: 382, distance: 176.3
click at [1072, 382] on div "BNTNZ PETONE BNTNZ PETONE [STREET_ADDRESS]" at bounding box center [1203, 400] width 622 height 160
drag, startPoint x: 891, startPoint y: 400, endPoint x: 955, endPoint y: 397, distance: 64.1
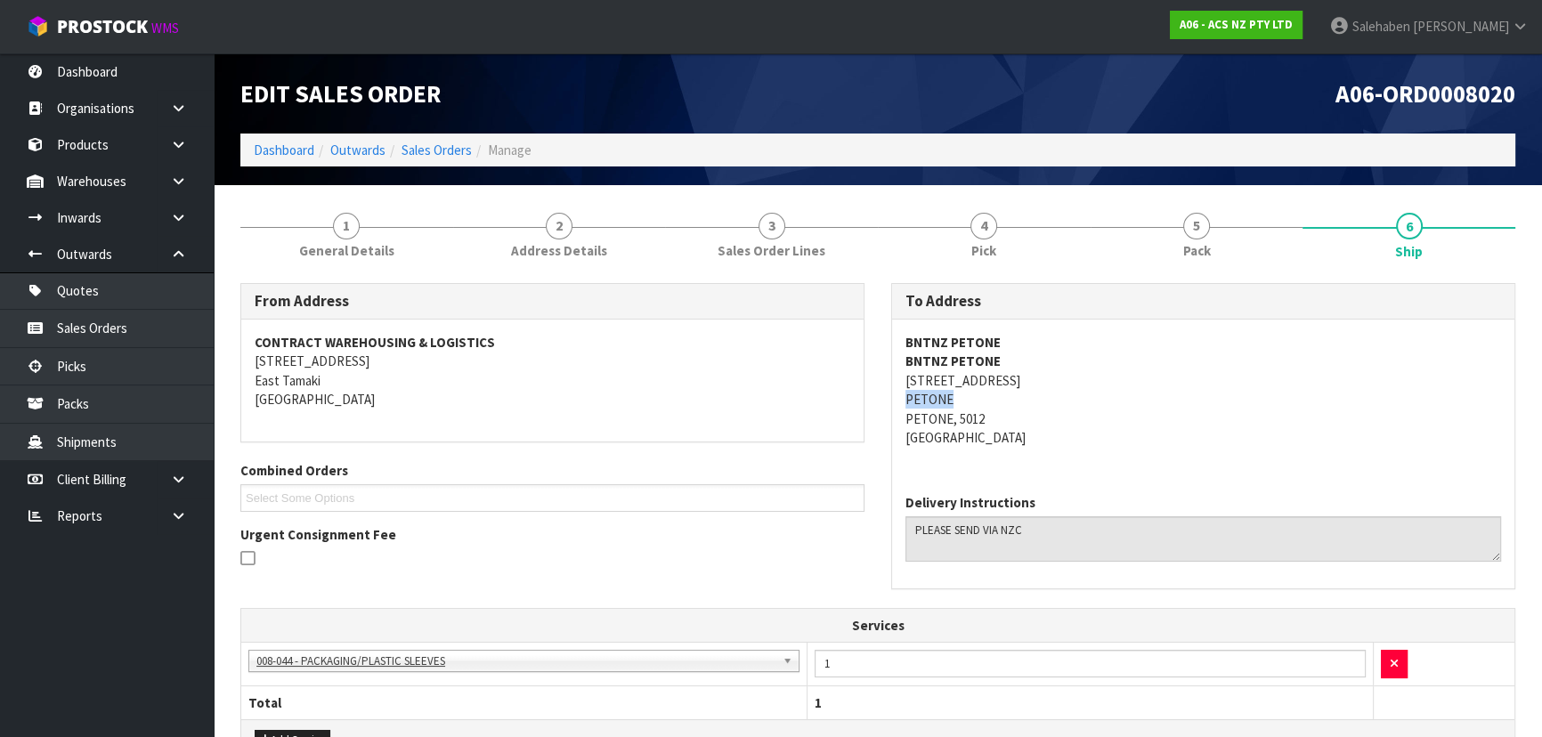
click at [955, 397] on div "BNTNZ PETONE BNTNZ PETONE [STREET_ADDRESS]" at bounding box center [1203, 400] width 622 height 160
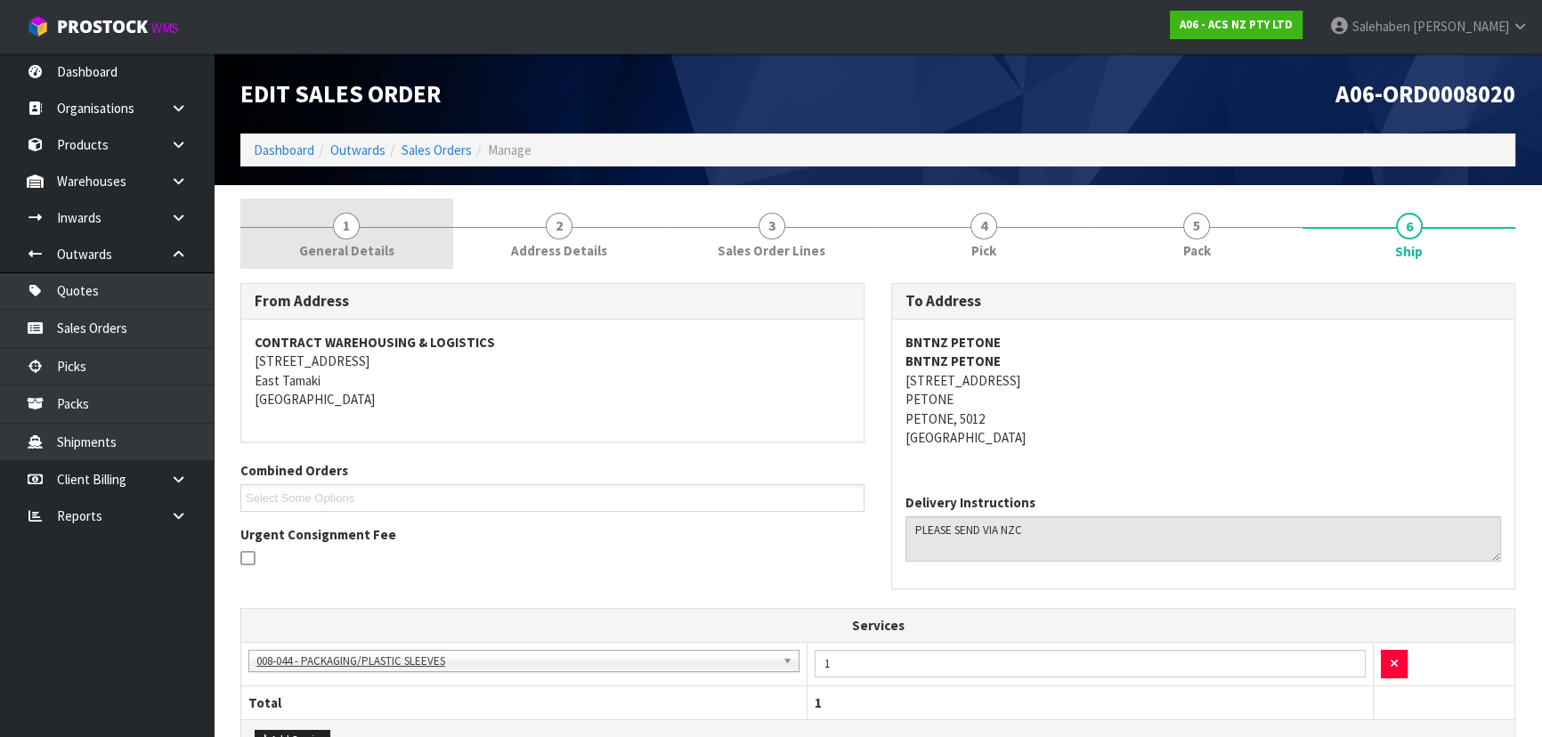
click at [374, 247] on span "General Details" at bounding box center [346, 250] width 95 height 19
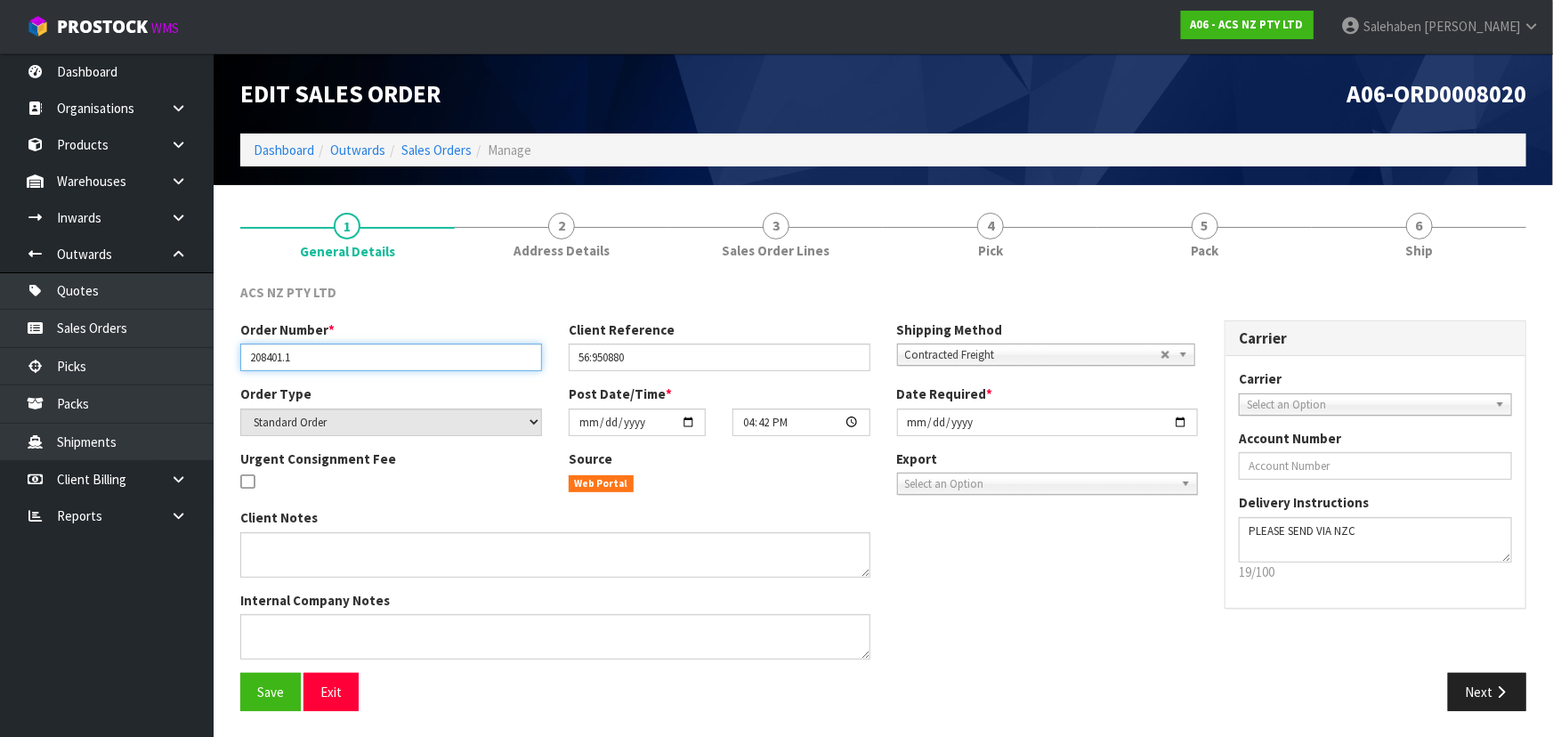
drag, startPoint x: 245, startPoint y: 366, endPoint x: 351, endPoint y: 356, distance: 106.4
click at [351, 356] on input "208401.1" at bounding box center [391, 358] width 302 height 28
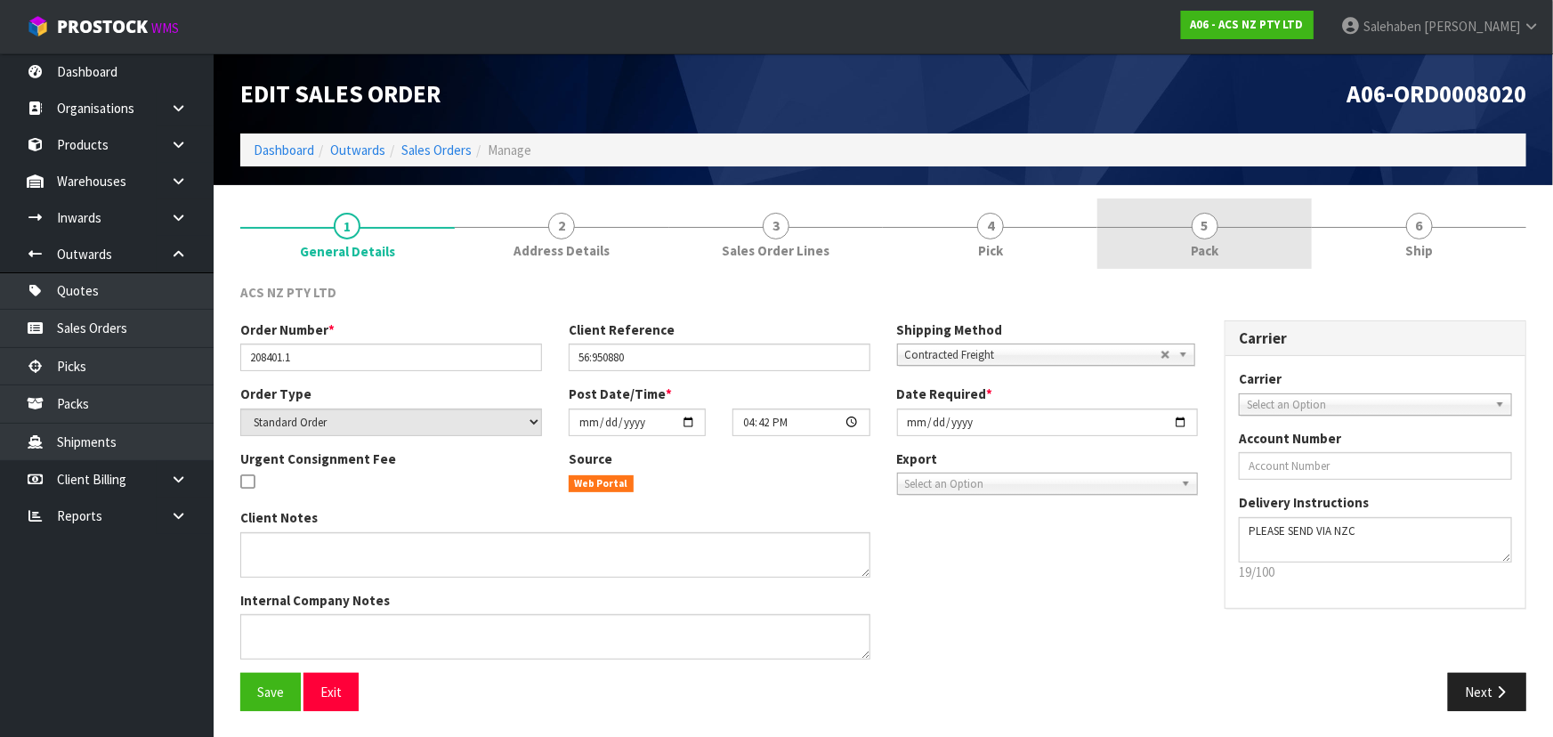
click at [1168, 248] on link "5 Pack" at bounding box center [1205, 234] width 215 height 70
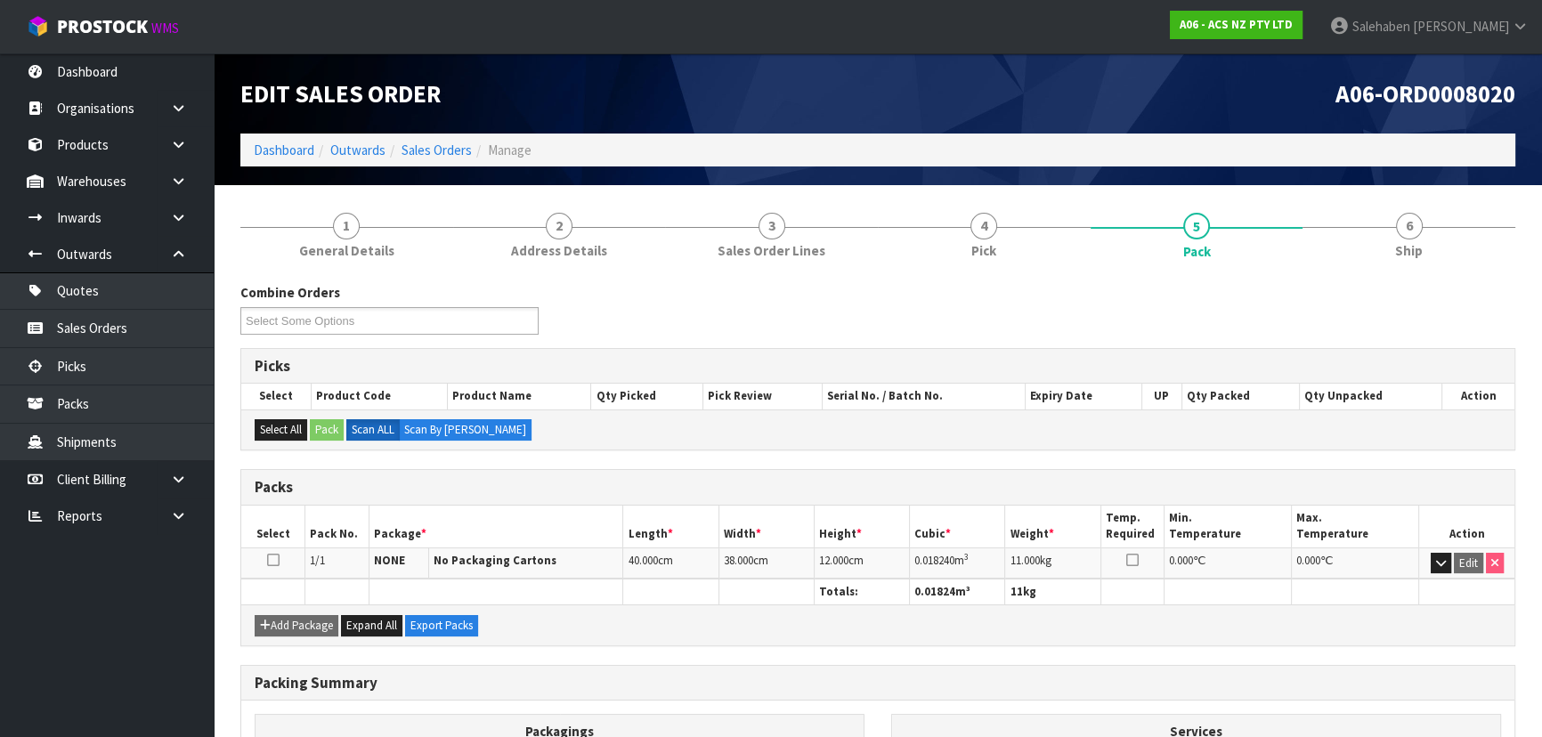
scroll to position [80, 0]
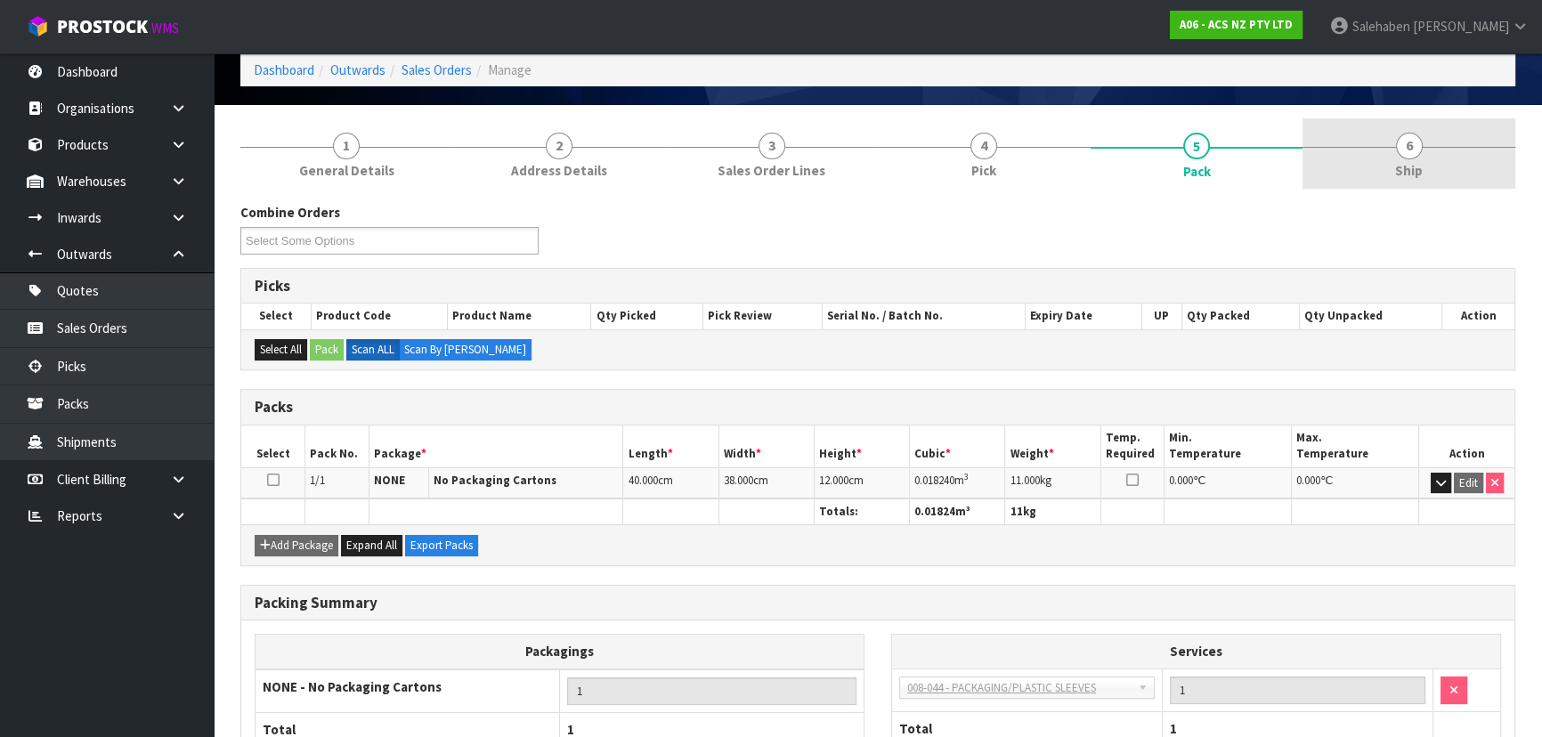
click at [1426, 123] on link "6 Ship" at bounding box center [1408, 153] width 213 height 70
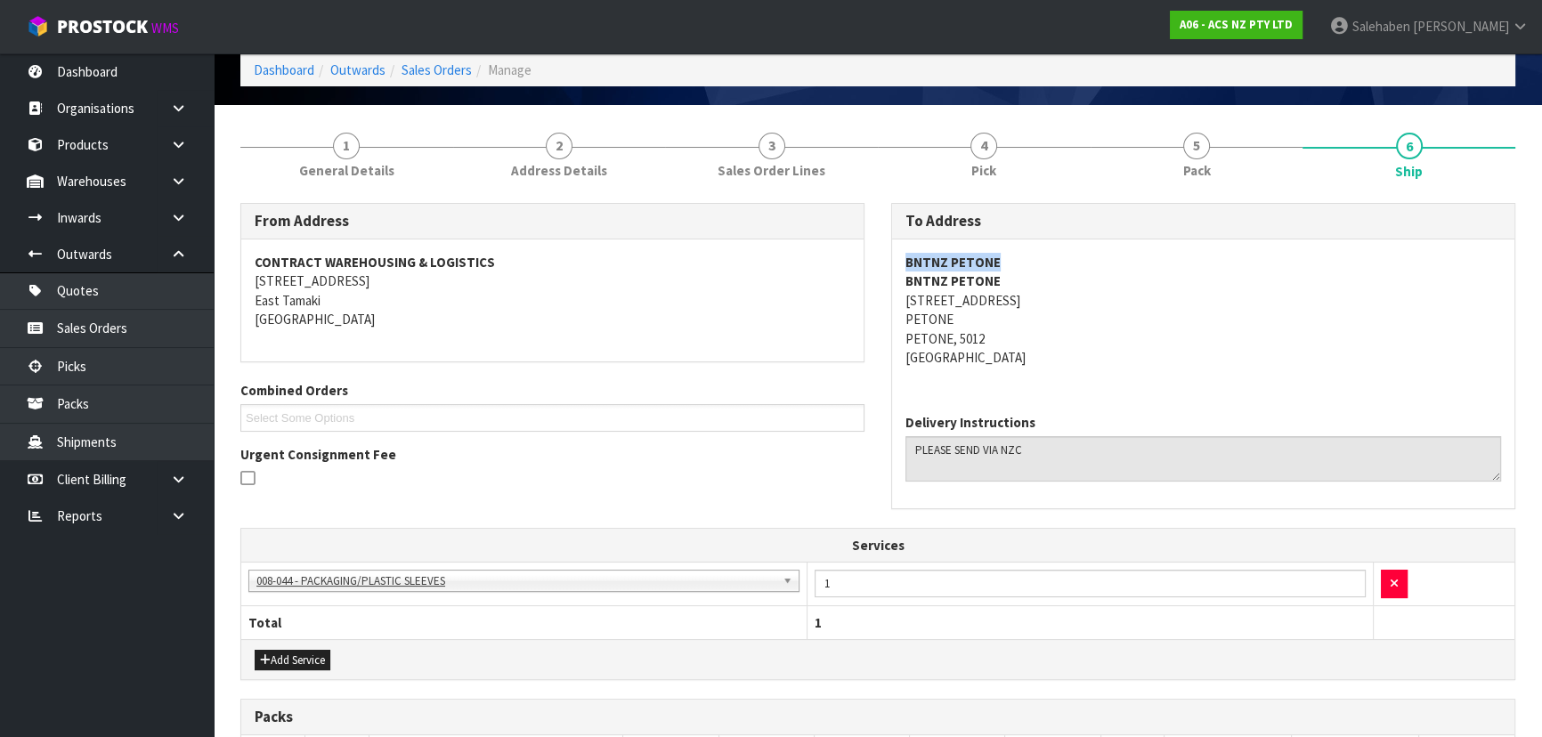
drag, startPoint x: 900, startPoint y: 258, endPoint x: 1064, endPoint y: 257, distance: 163.8
click at [1064, 257] on div "BNTNZ PETONE BNTNZ PETONE [STREET_ADDRESS]" at bounding box center [1203, 319] width 622 height 160
drag, startPoint x: 900, startPoint y: 295, endPoint x: 1051, endPoint y: 320, distance: 153.5
click at [1051, 320] on div "BNTNZ PETONE BNTNZ PETONE [STREET_ADDRESS]" at bounding box center [1203, 319] width 622 height 160
click at [1220, 324] on address "BNTNZ PETONE BNTNZ PETONE [STREET_ADDRESS]" at bounding box center [1203, 310] width 596 height 115
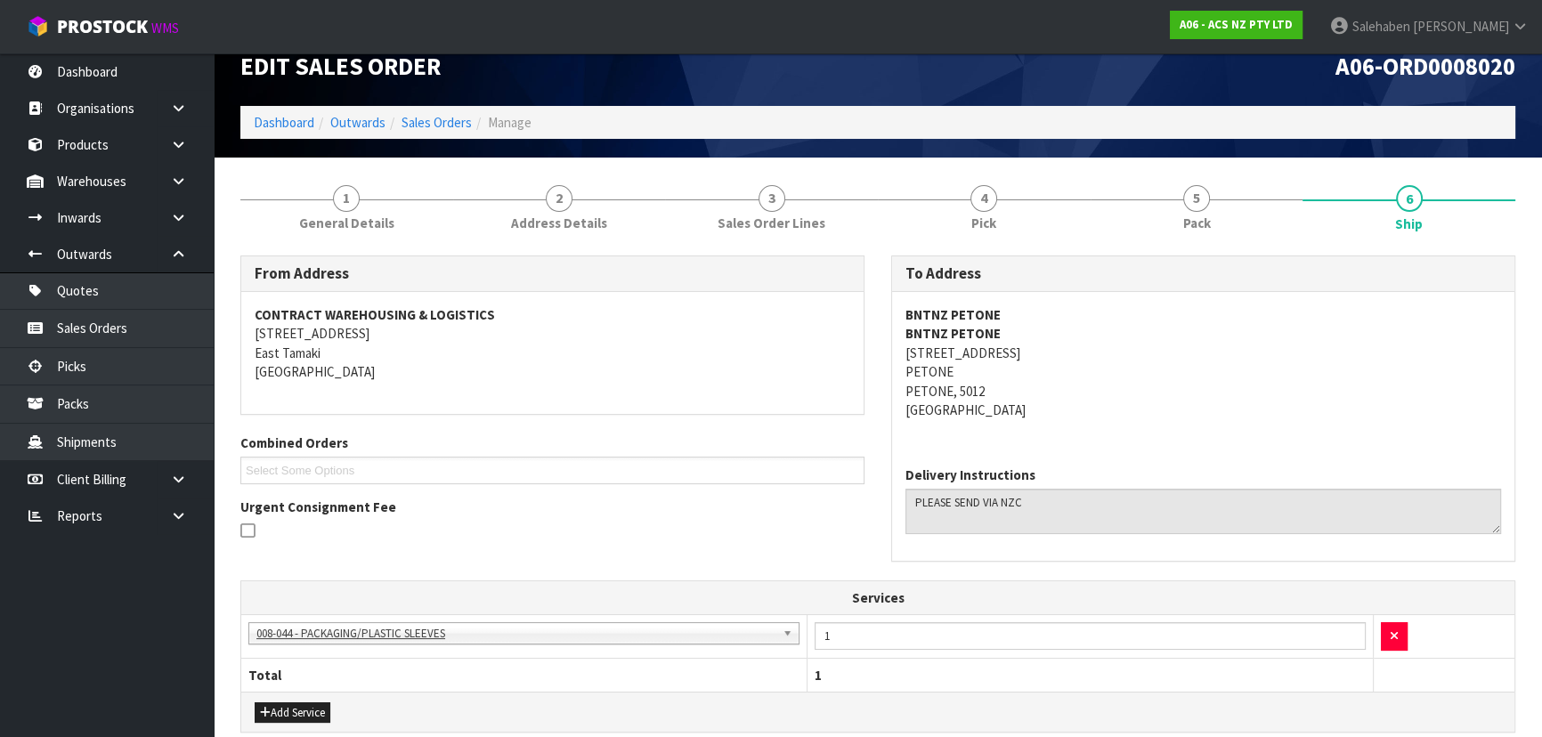
scroll to position [0, 0]
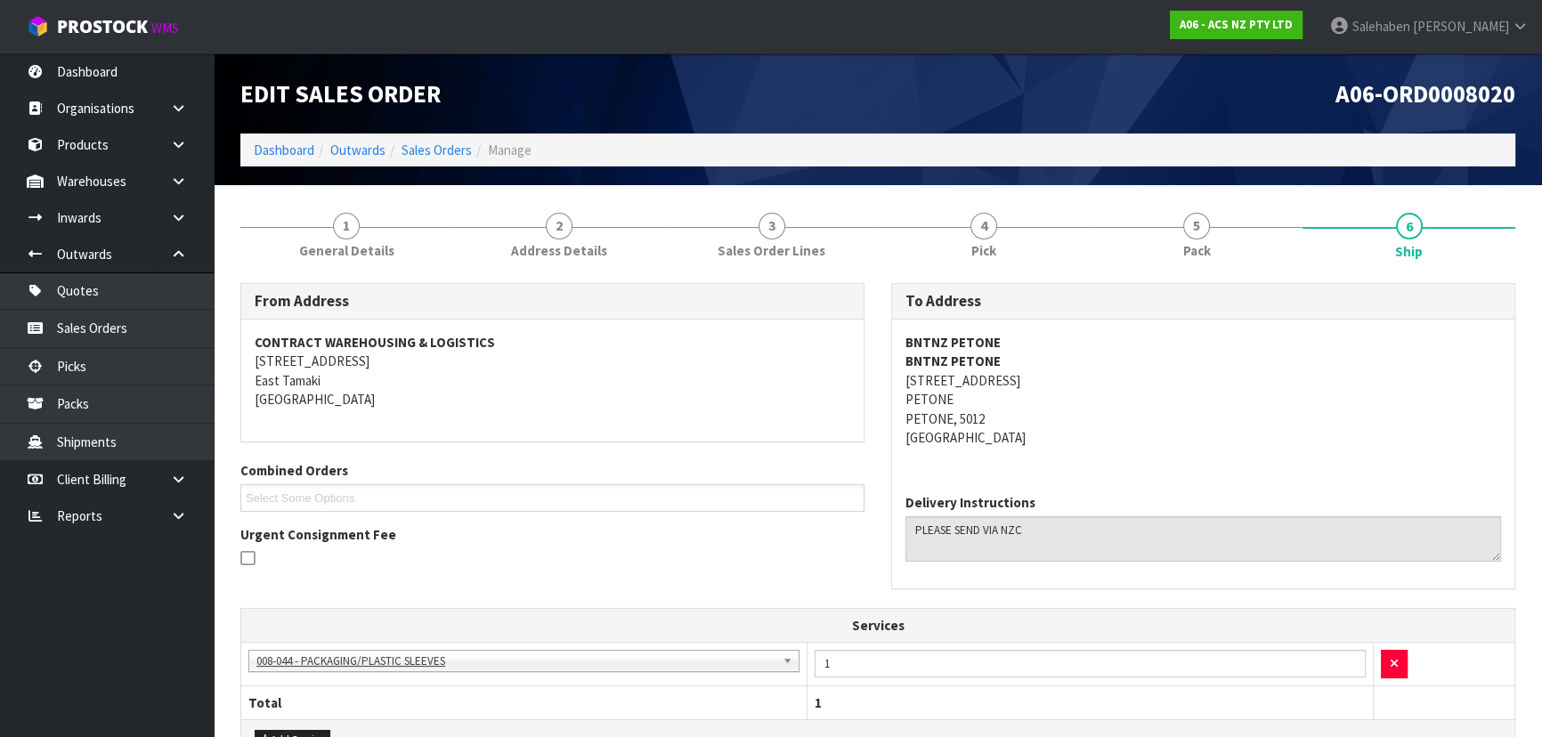
click at [1278, 348] on address "BNTNZ PETONE BNTNZ PETONE [STREET_ADDRESS]" at bounding box center [1203, 390] width 596 height 115
click at [1234, 201] on link "5 Pack" at bounding box center [1196, 234] width 213 height 70
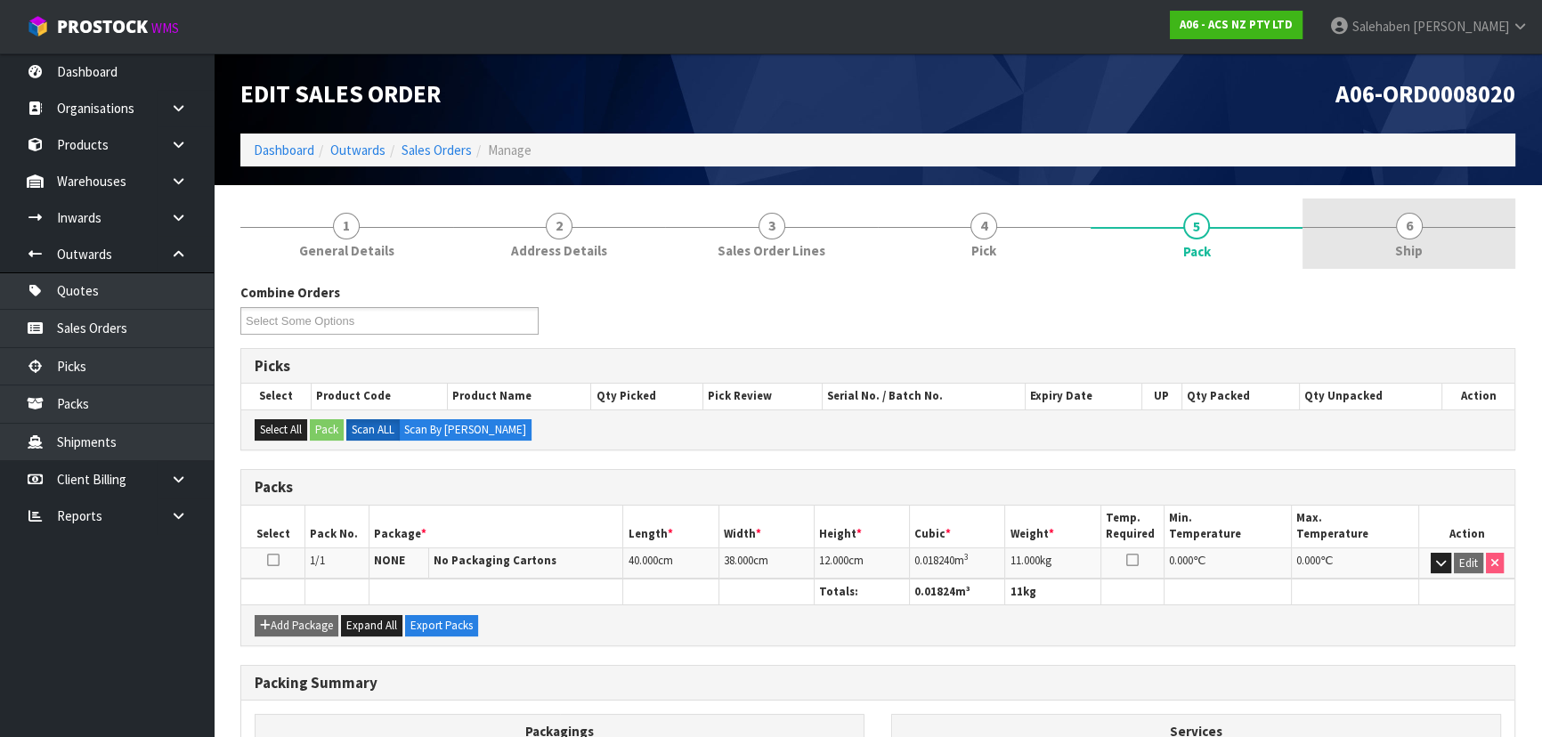
click at [1463, 260] on link "6 Ship" at bounding box center [1408, 234] width 213 height 70
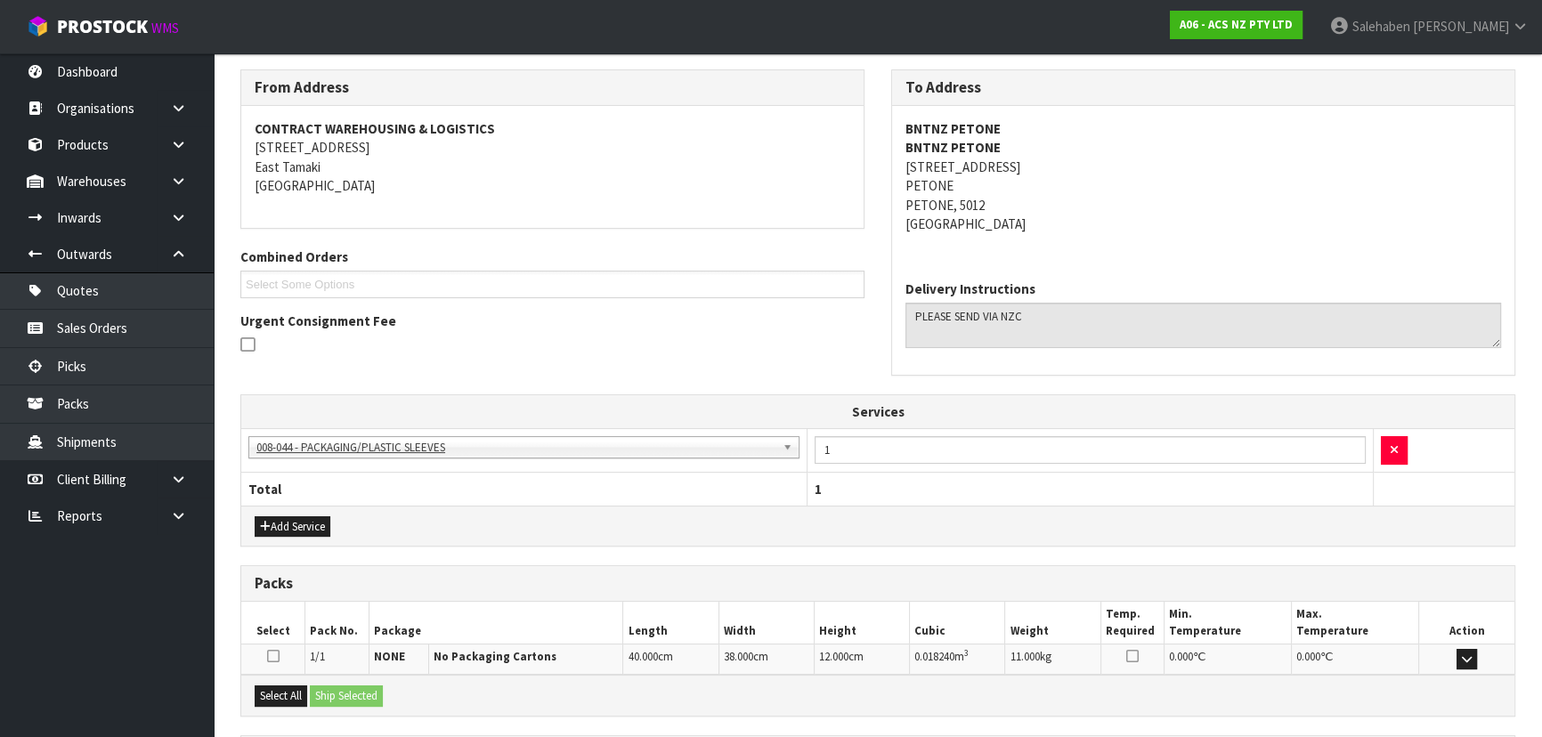
scroll to position [380, 0]
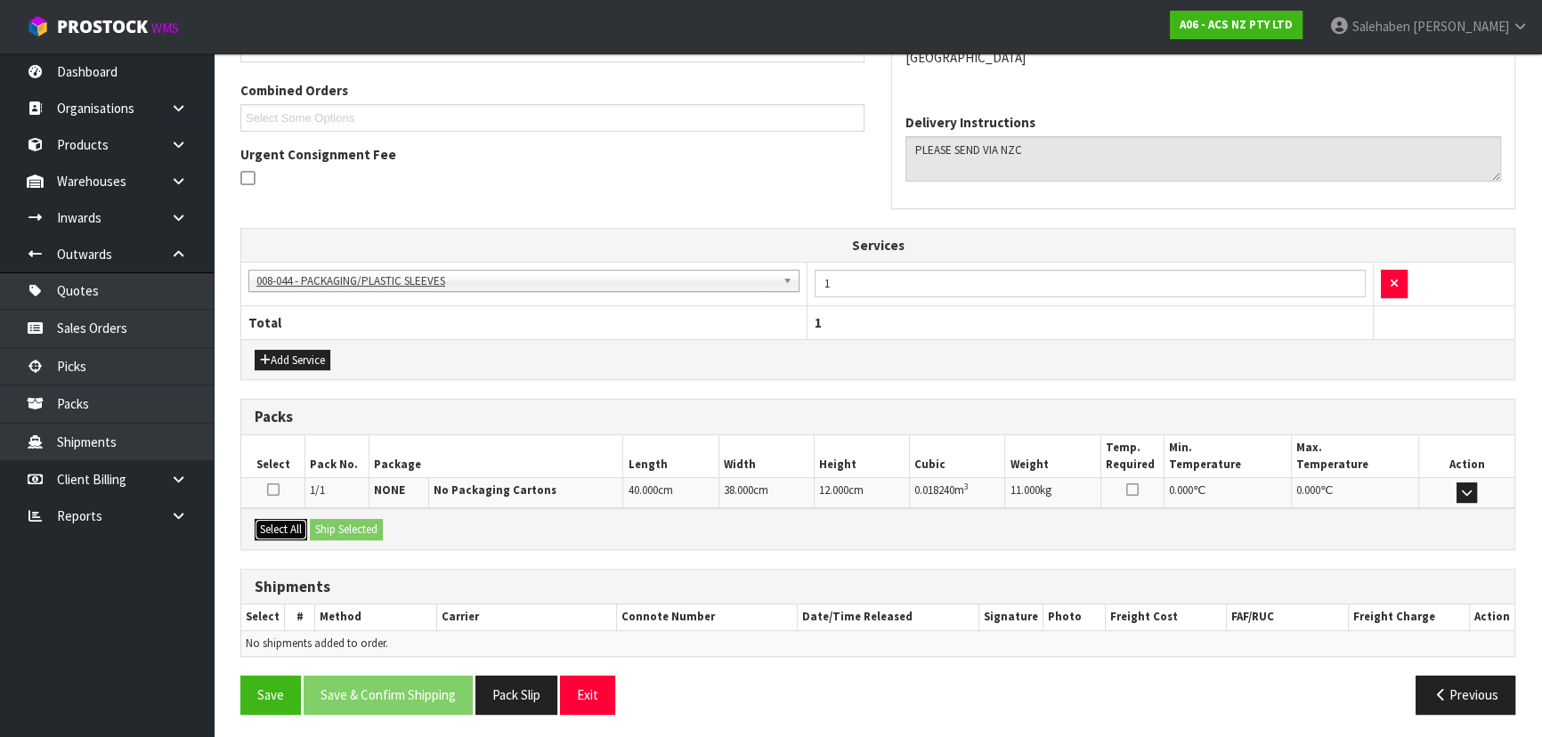
drag, startPoint x: 294, startPoint y: 523, endPoint x: 303, endPoint y: 525, distance: 9.3
click at [296, 524] on button "Select All" at bounding box center [281, 529] width 53 height 21
click at [344, 526] on button "Ship Selected" at bounding box center [346, 529] width 73 height 21
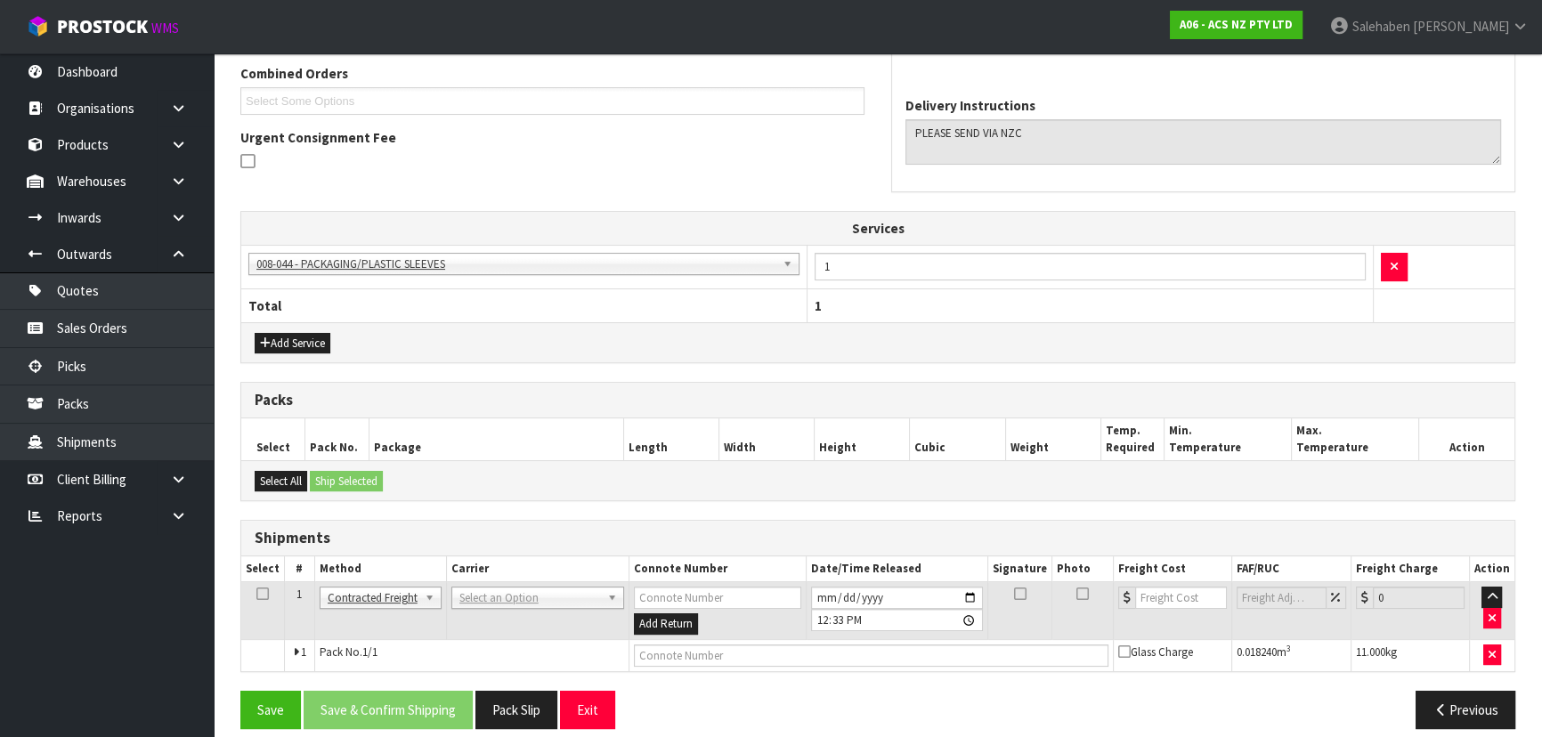
scroll to position [411, 0]
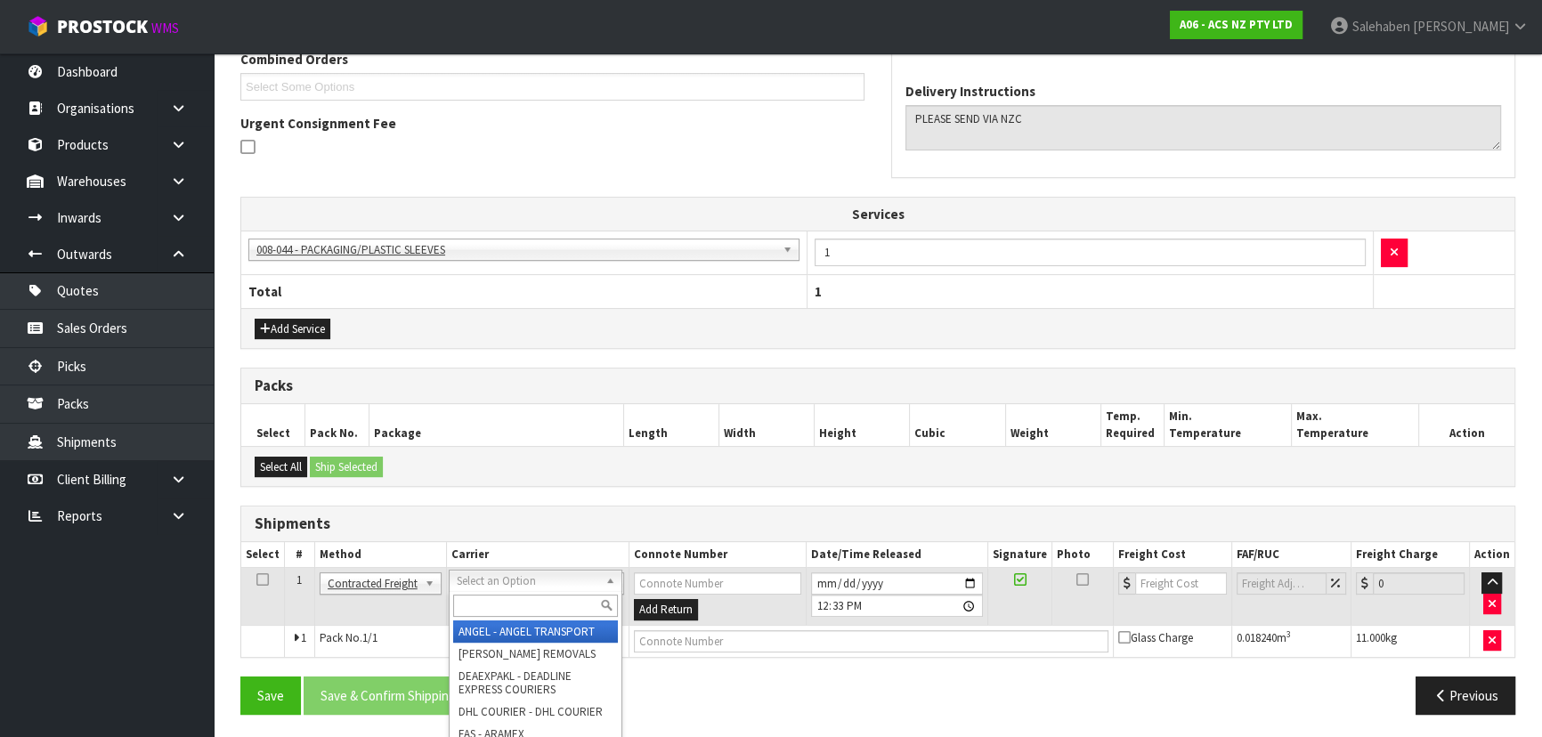
click at [497, 604] on input "text" at bounding box center [535, 606] width 165 height 22
type input "NZC"
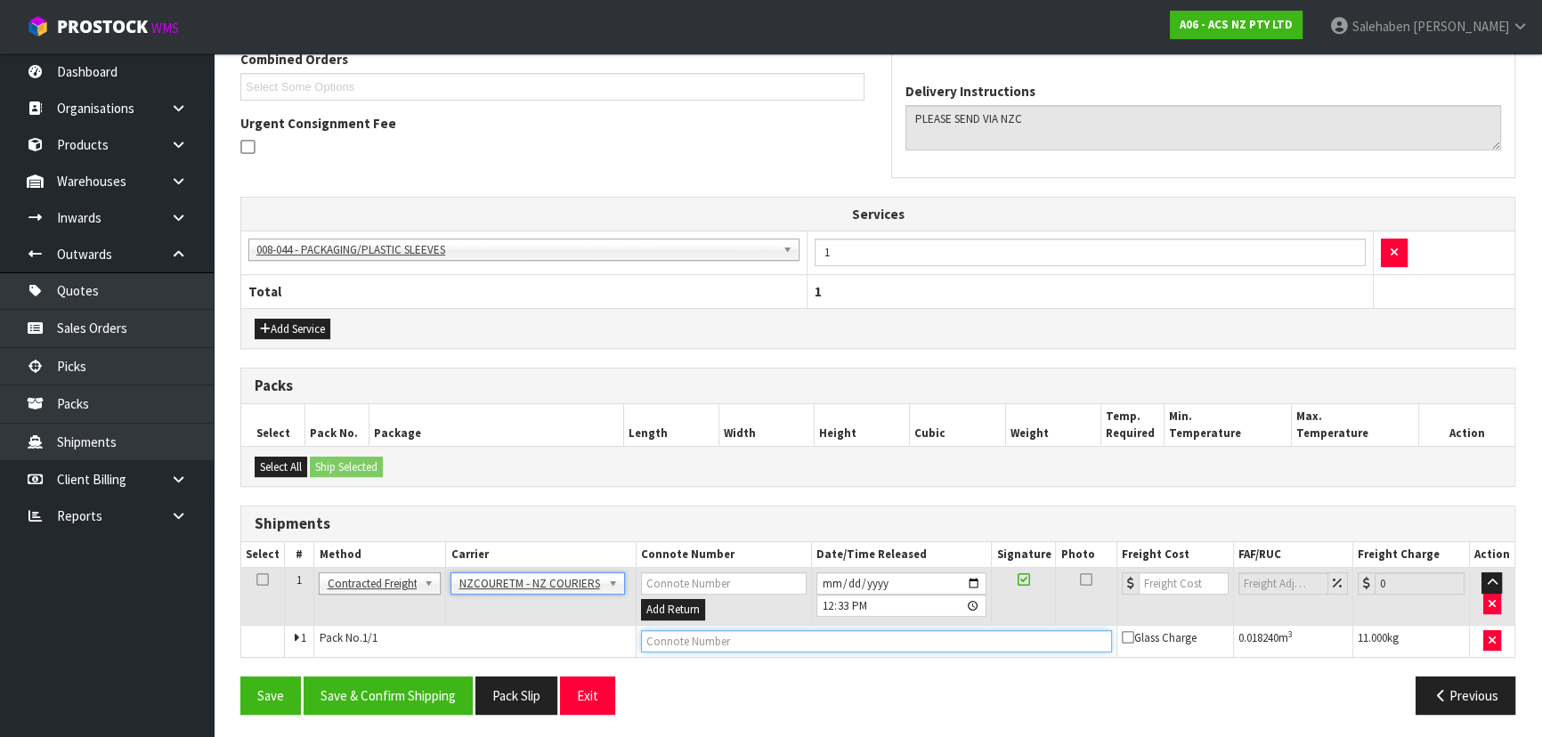
click at [679, 639] on input "text" at bounding box center [876, 641] width 471 height 22
paste input "BZGG004048"
type input "BZGG004048"
click at [1162, 580] on input "number" at bounding box center [1184, 583] width 90 height 22
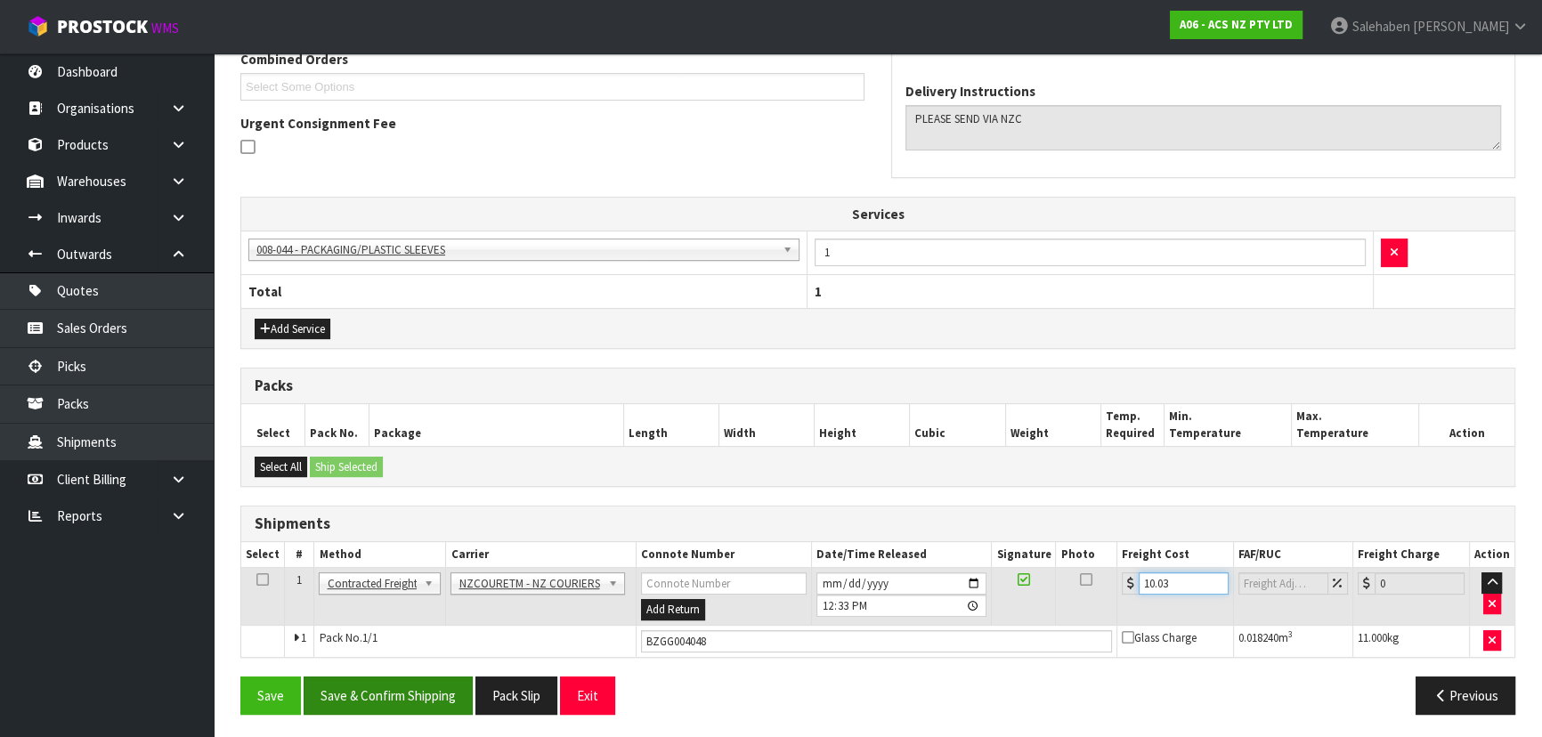
type input "10.03"
click at [417, 693] on button "Save & Confirm Shipping" at bounding box center [388, 696] width 169 height 38
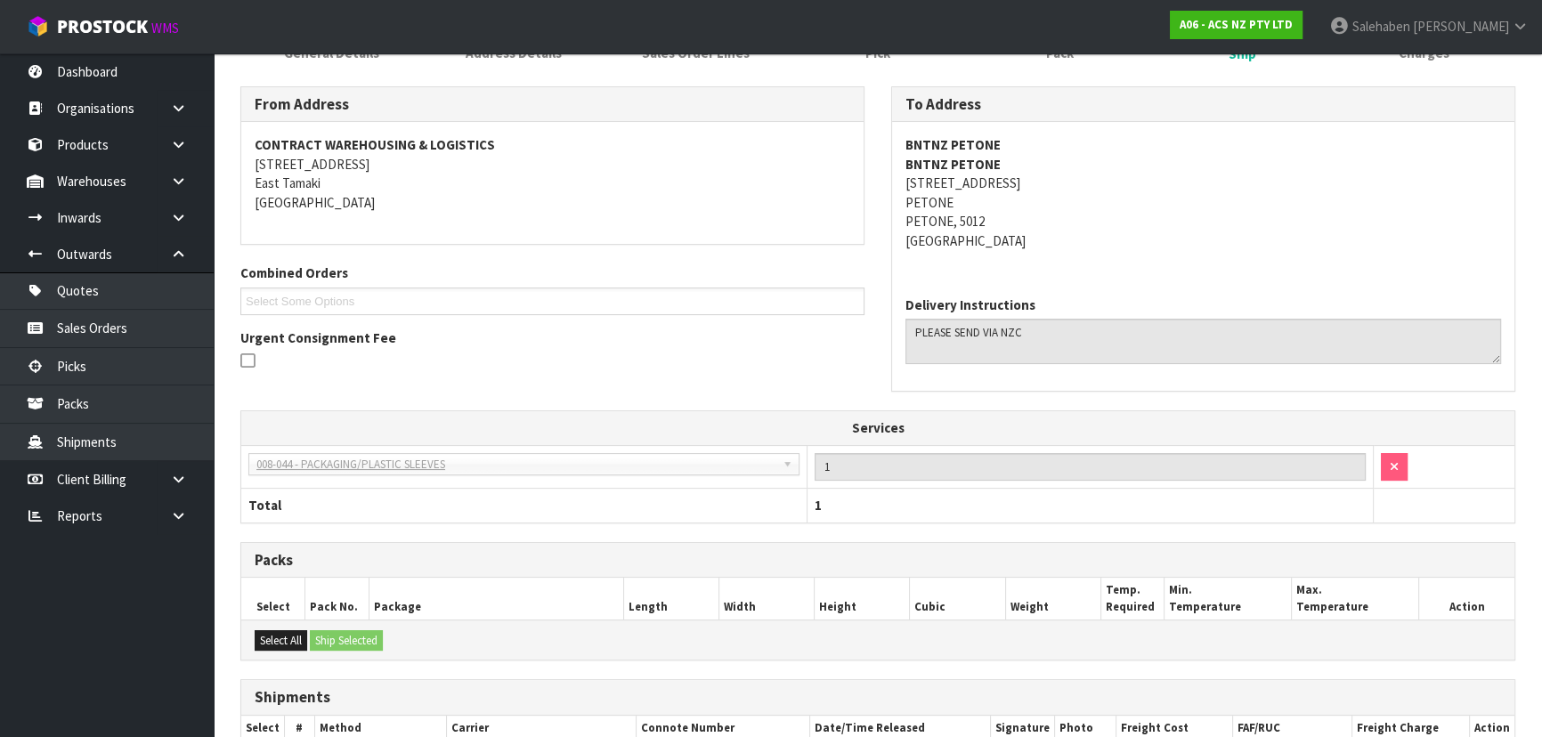
scroll to position [433, 0]
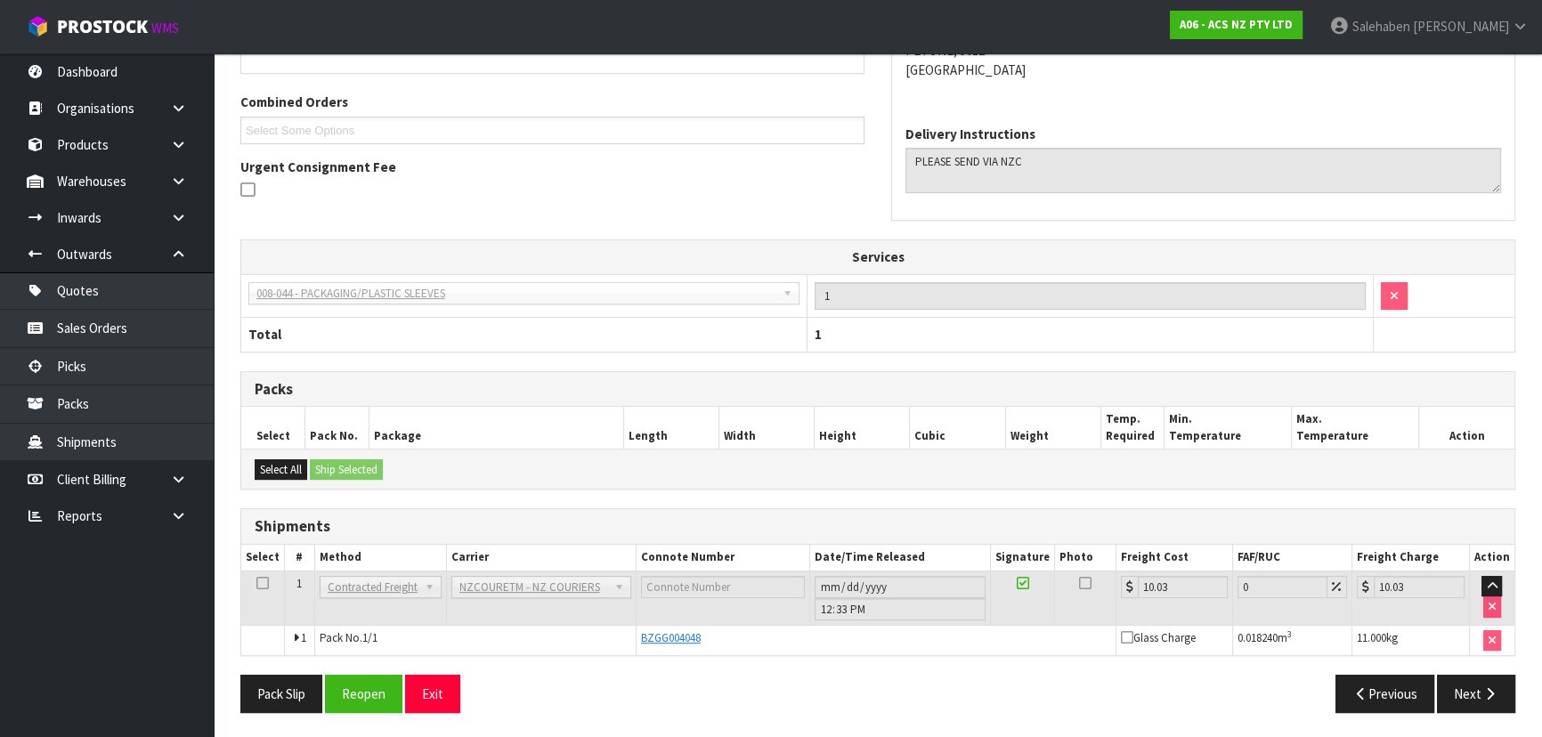
click at [570, 518] on h3 "Shipments" at bounding box center [878, 526] width 1246 height 17
click at [580, 515] on div "Shipments" at bounding box center [877, 527] width 1273 height 36
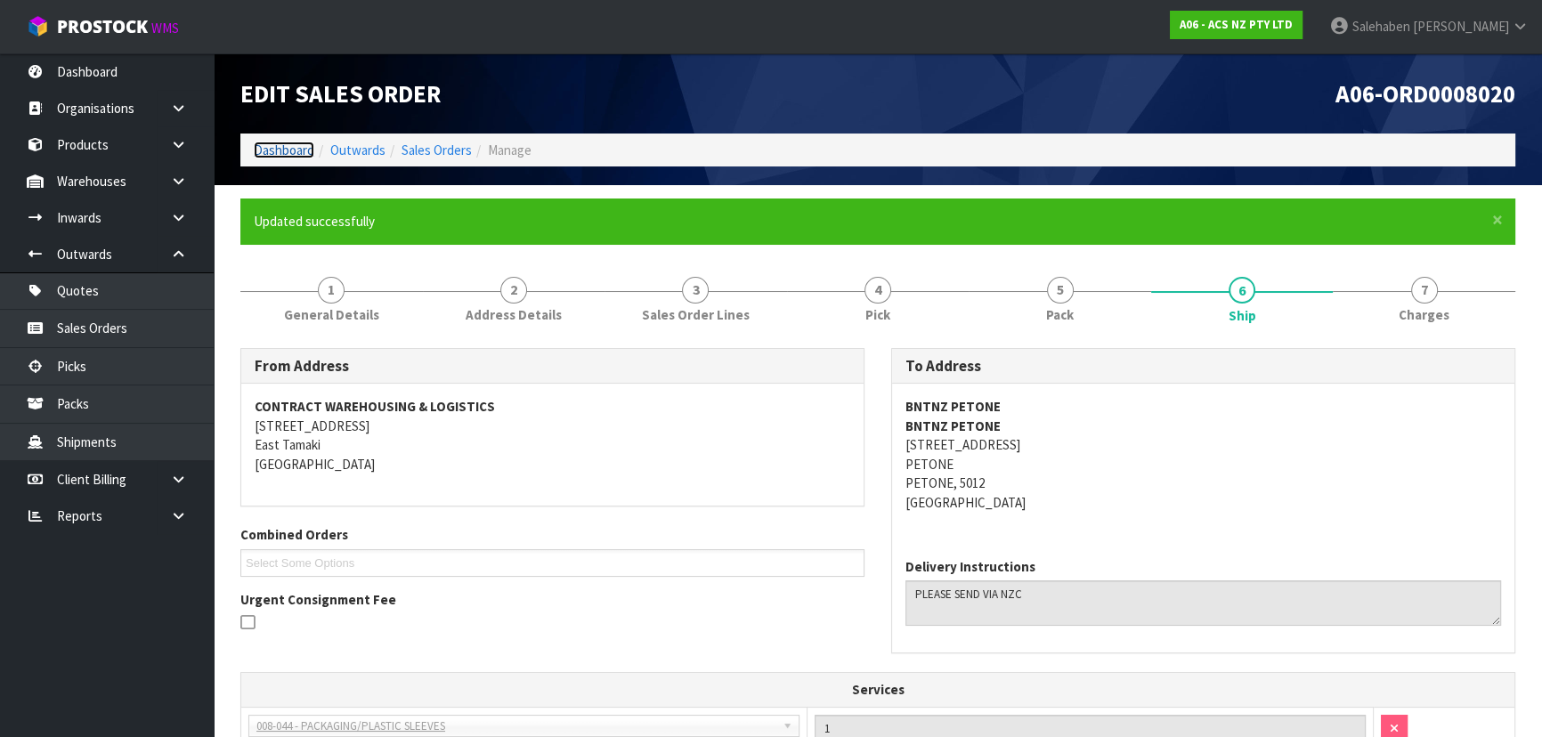
click at [279, 154] on link "Dashboard" at bounding box center [284, 150] width 61 height 17
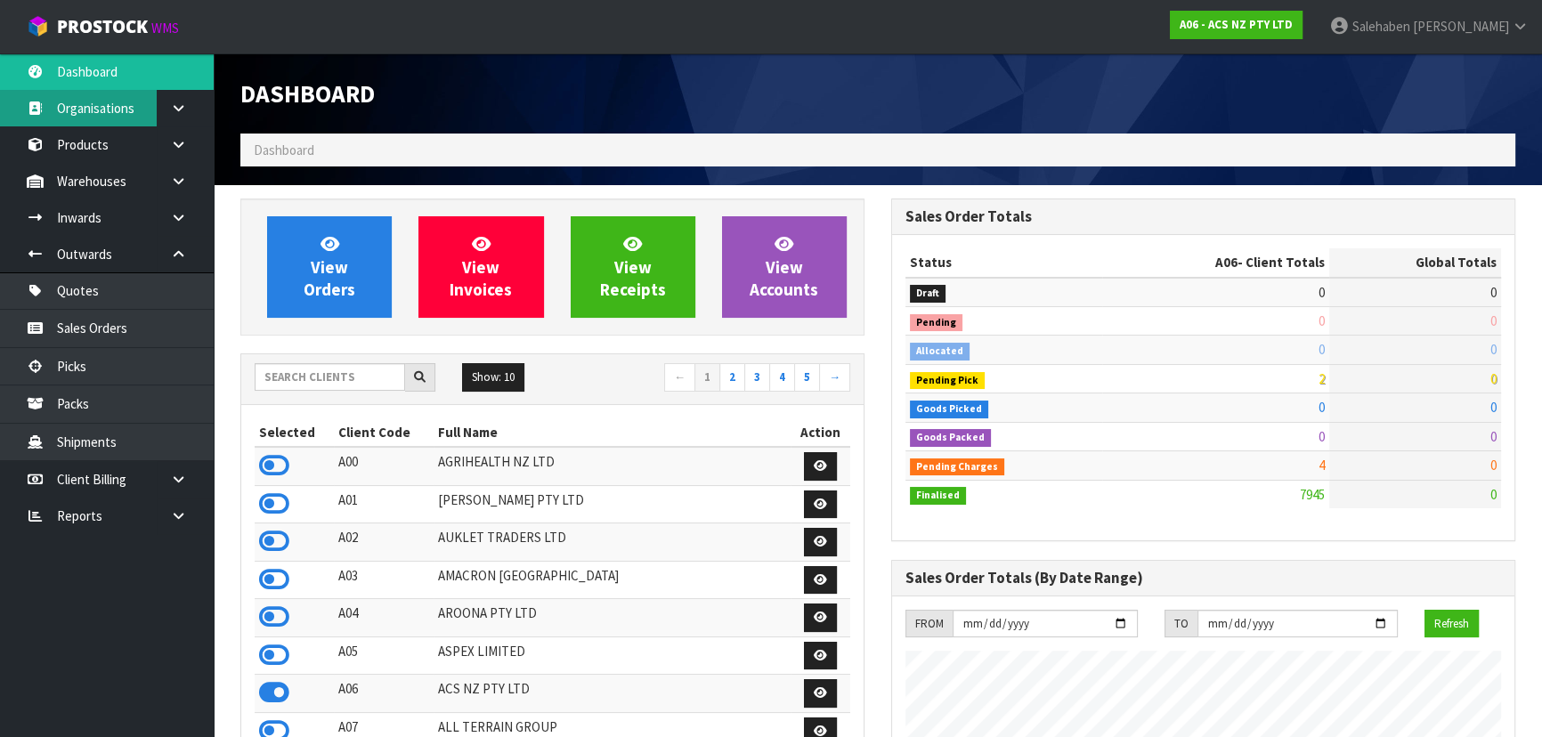
scroll to position [1346, 650]
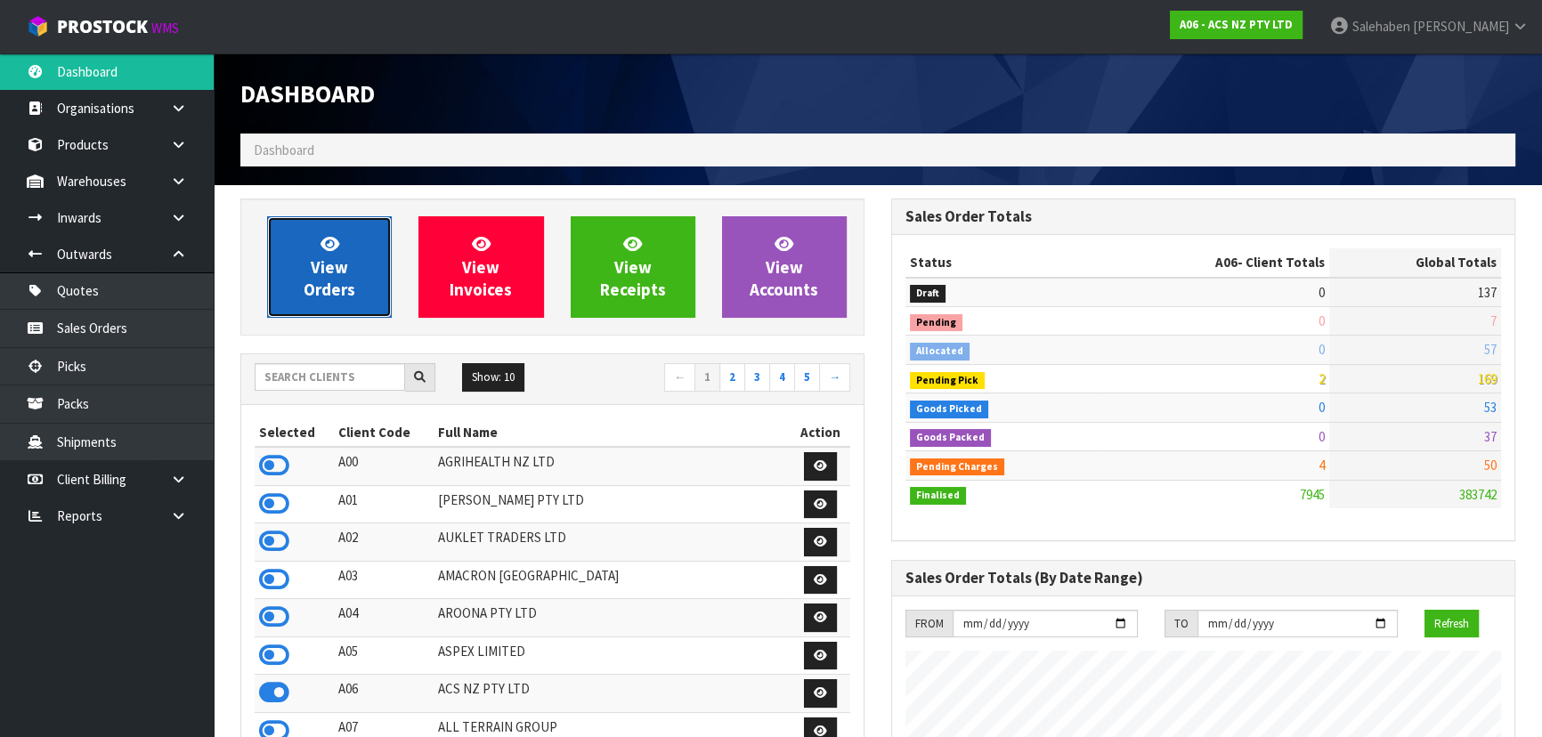
click at [327, 258] on span "View Orders" at bounding box center [330, 266] width 52 height 67
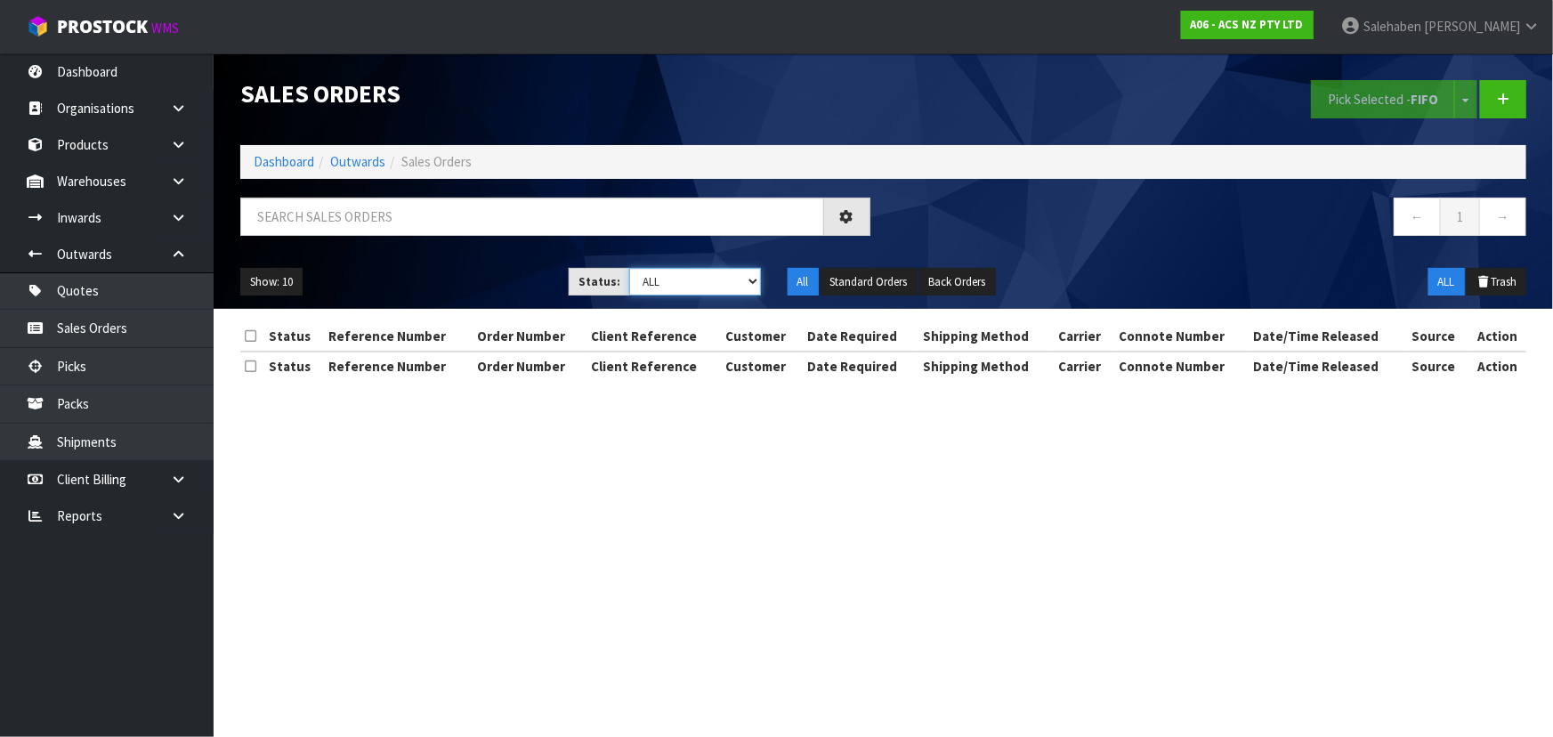
click at [670, 276] on select "Draft Pending Allocated Pending Pick Goods Picked Goods Packed Pending Charges …" at bounding box center [695, 282] width 132 height 28
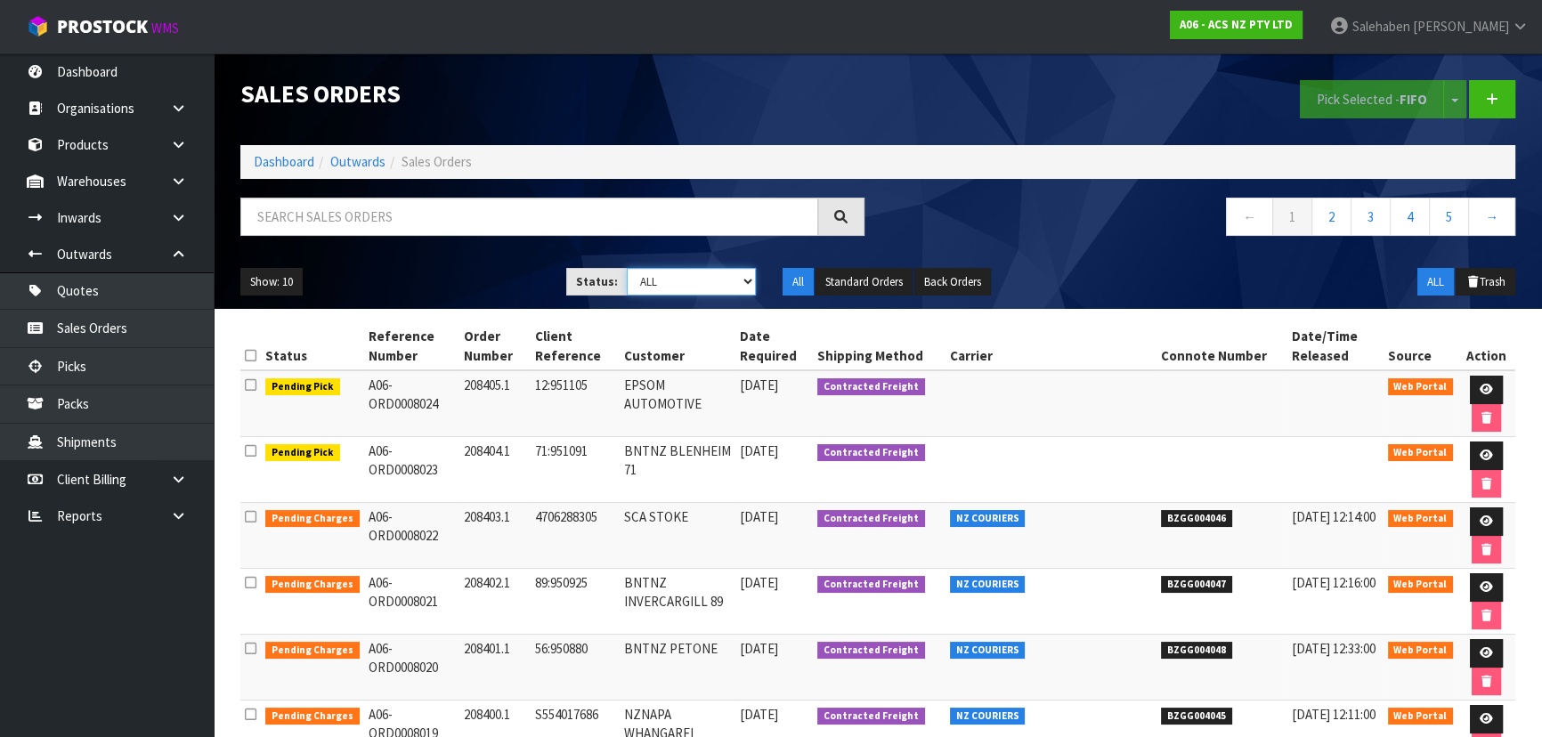
select select "string:3"
click at [627, 268] on select "Draft Pending Allocated Pending Pick Goods Picked Goods Packed Pending Charges …" at bounding box center [692, 282] width 130 height 28
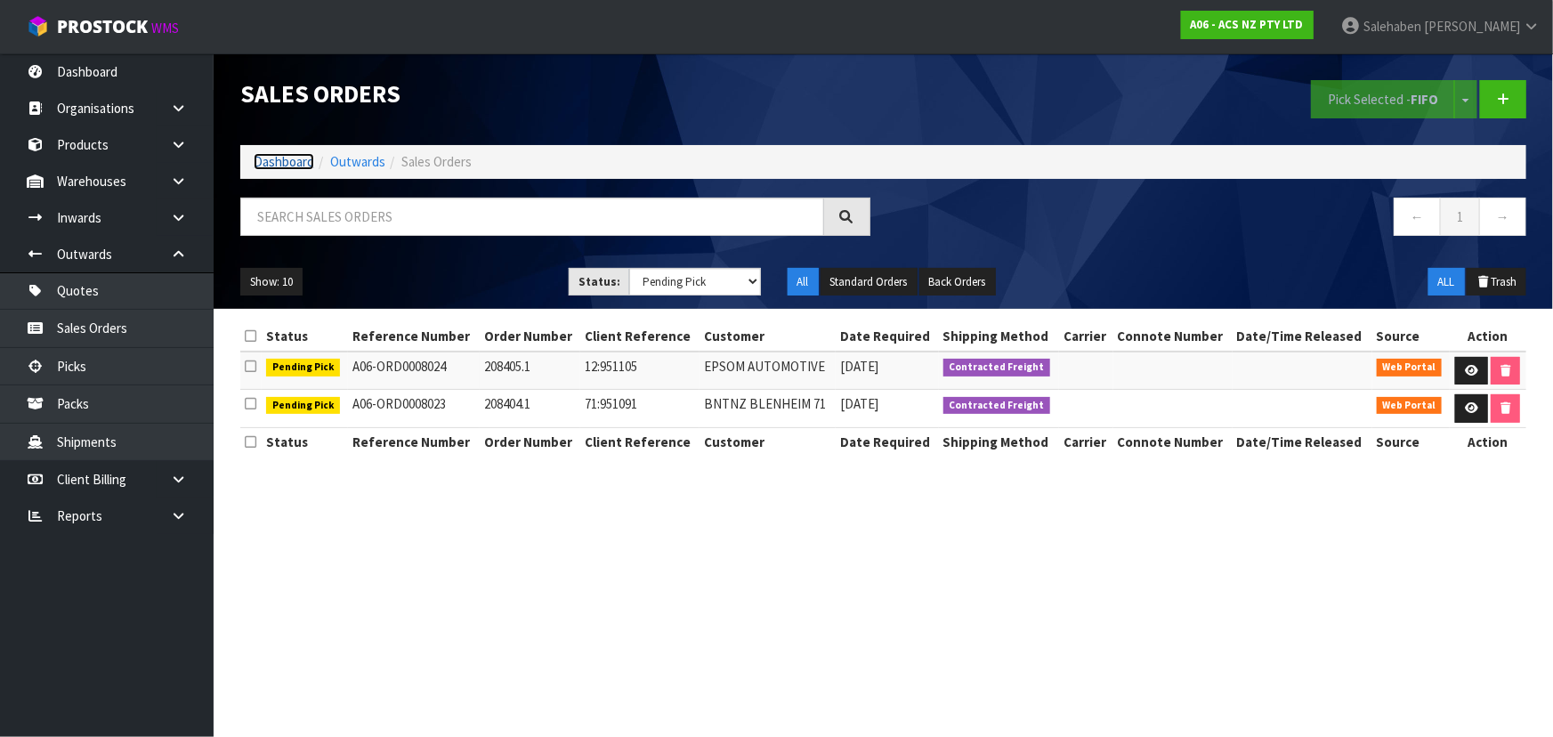
click at [283, 159] on link "Dashboard" at bounding box center [284, 161] width 61 height 17
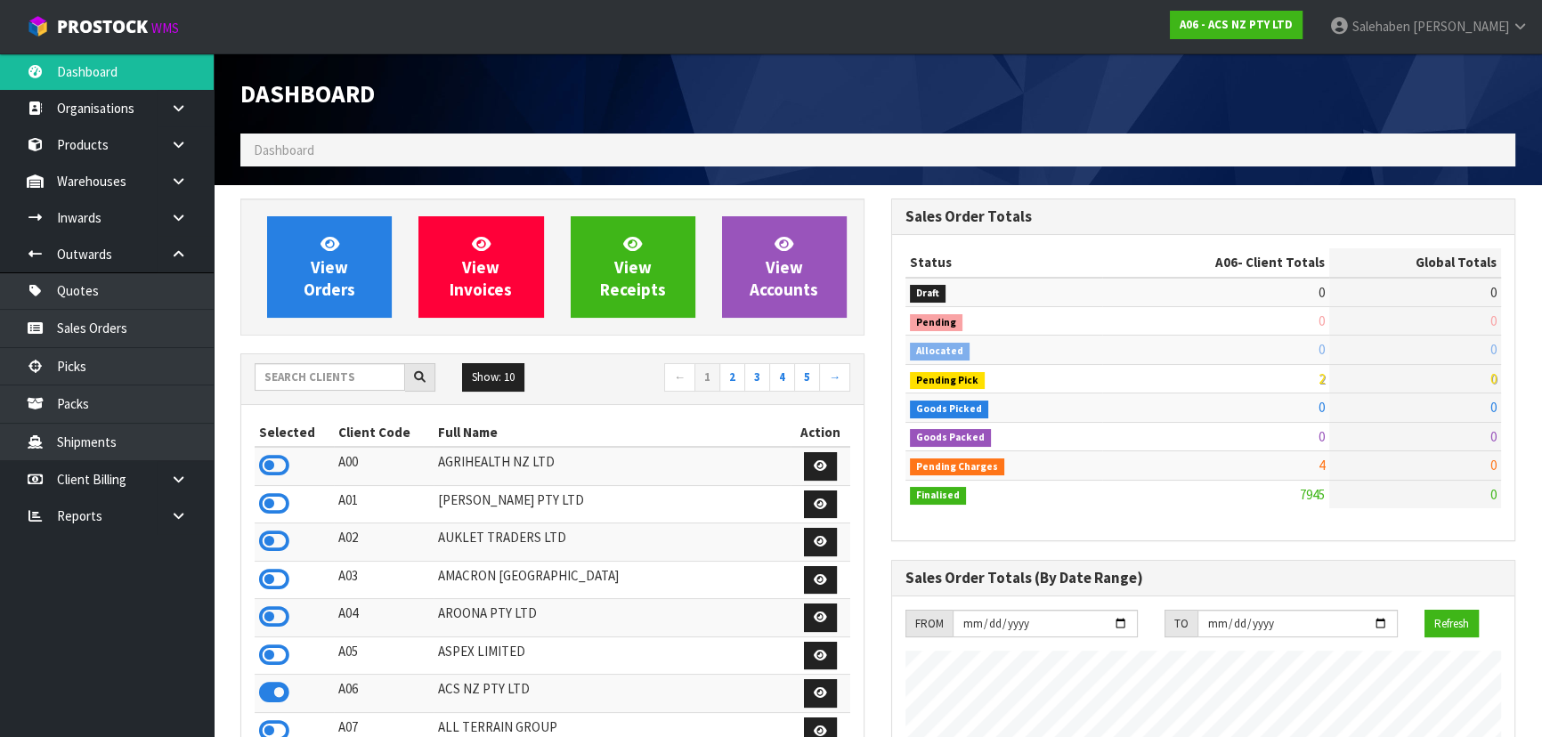
scroll to position [1346, 650]
click at [359, 375] on input "text" at bounding box center [330, 377] width 150 height 28
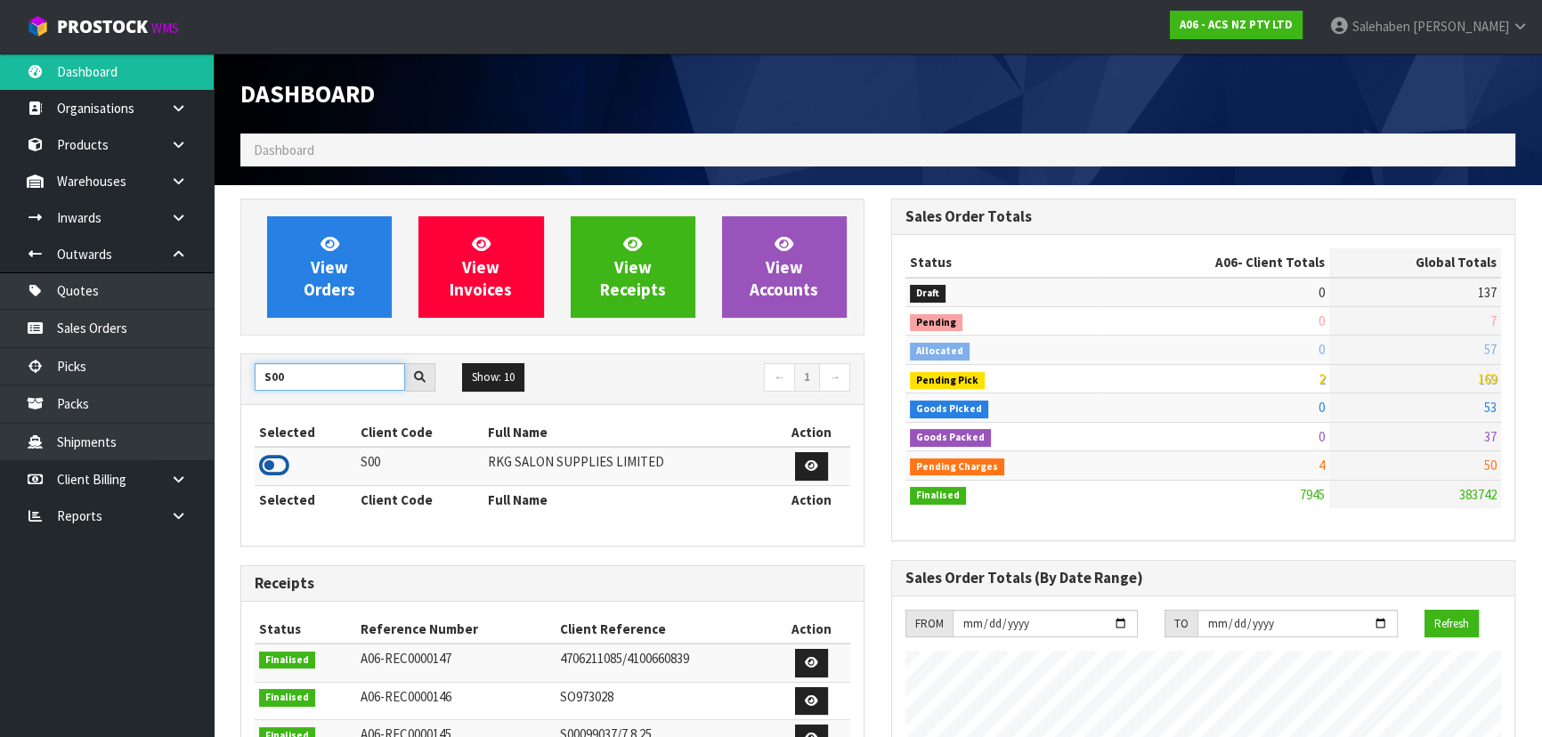
type input "S00"
click at [280, 464] on icon at bounding box center [274, 465] width 30 height 27
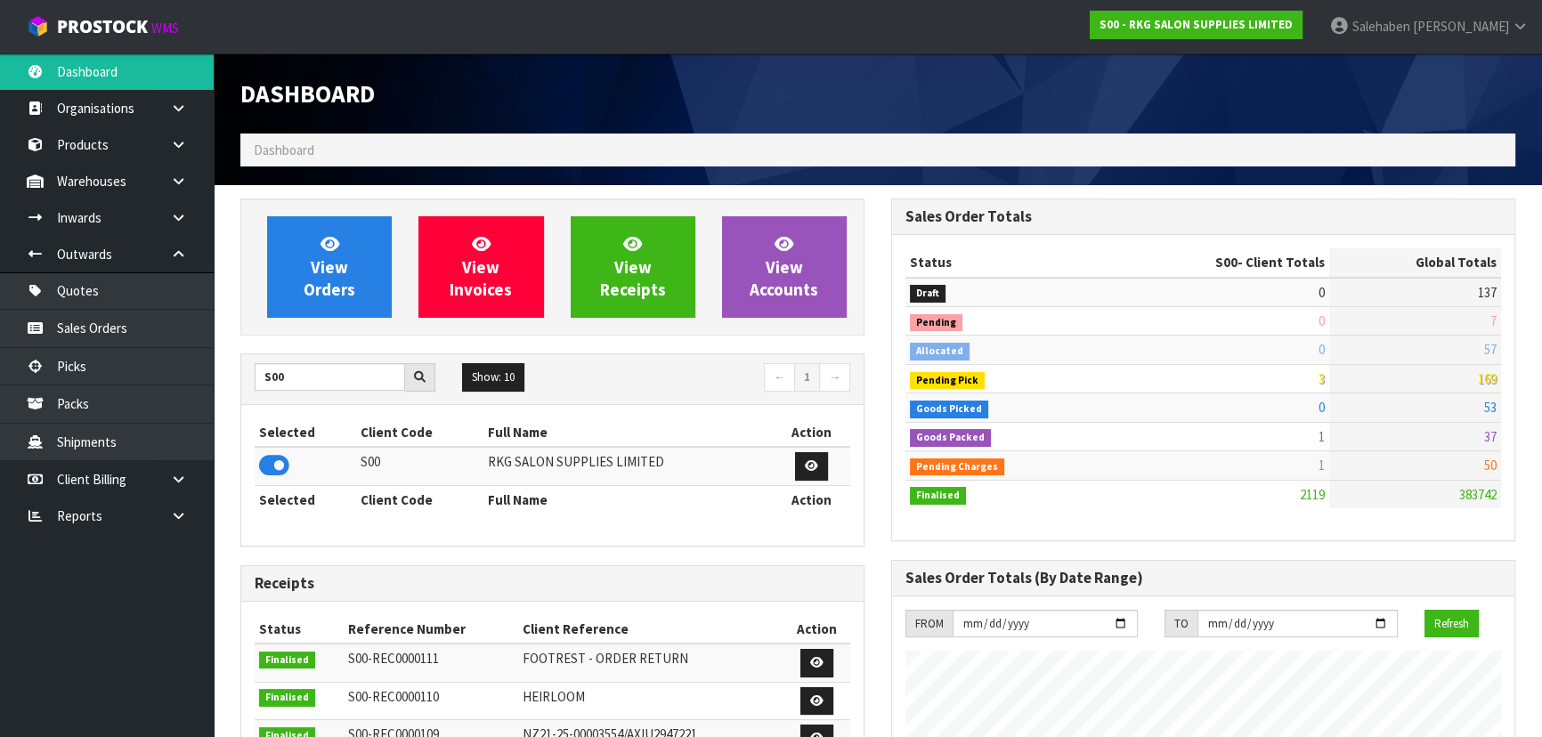
click at [591, 406] on div "Selected Client Code Full Name Action S00 RKG SALON SUPPLIES LIMITED Selected C…" at bounding box center [552, 475] width 622 height 141
click at [314, 281] on span "View Orders" at bounding box center [330, 266] width 52 height 67
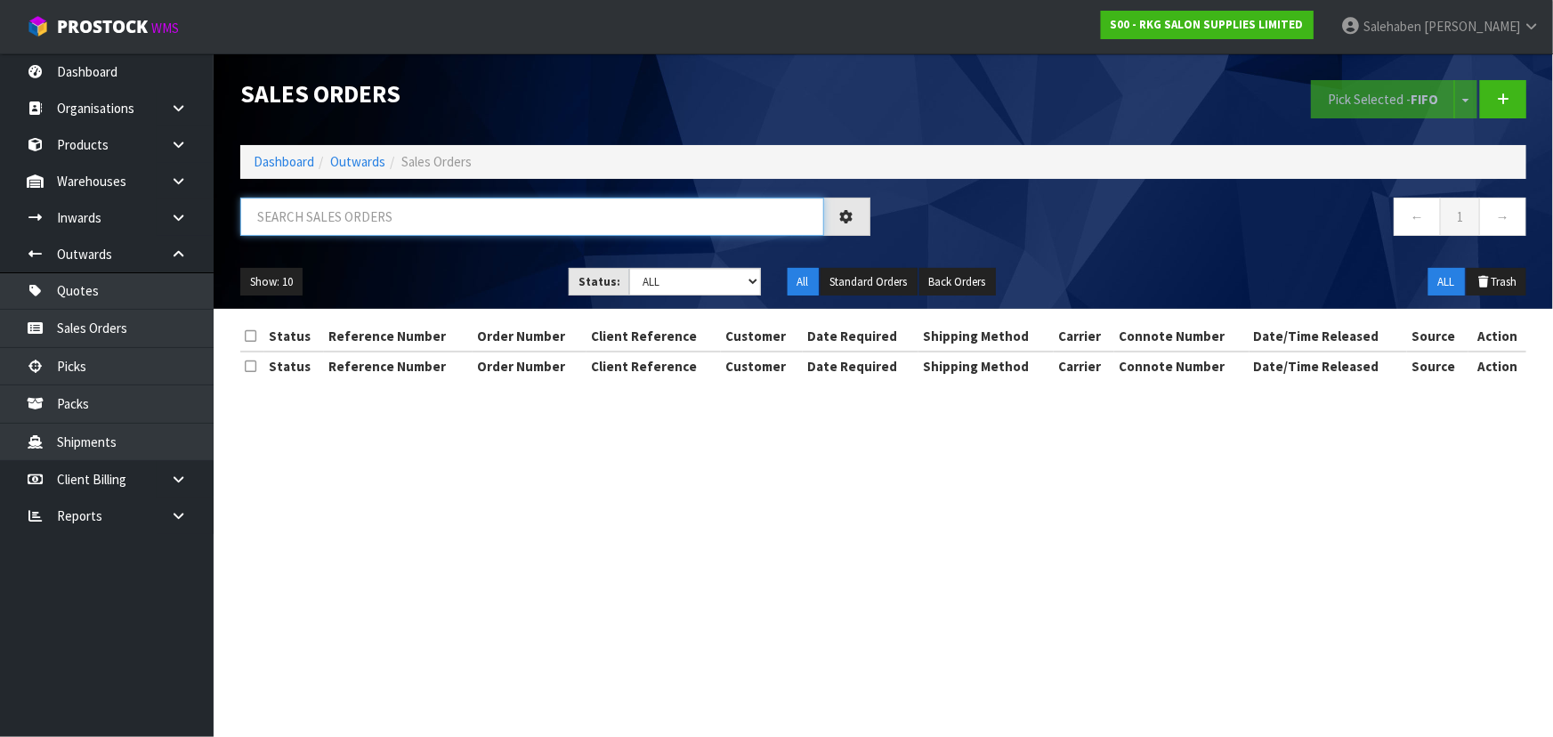
click at [382, 220] on input "text" at bounding box center [532, 217] width 584 height 38
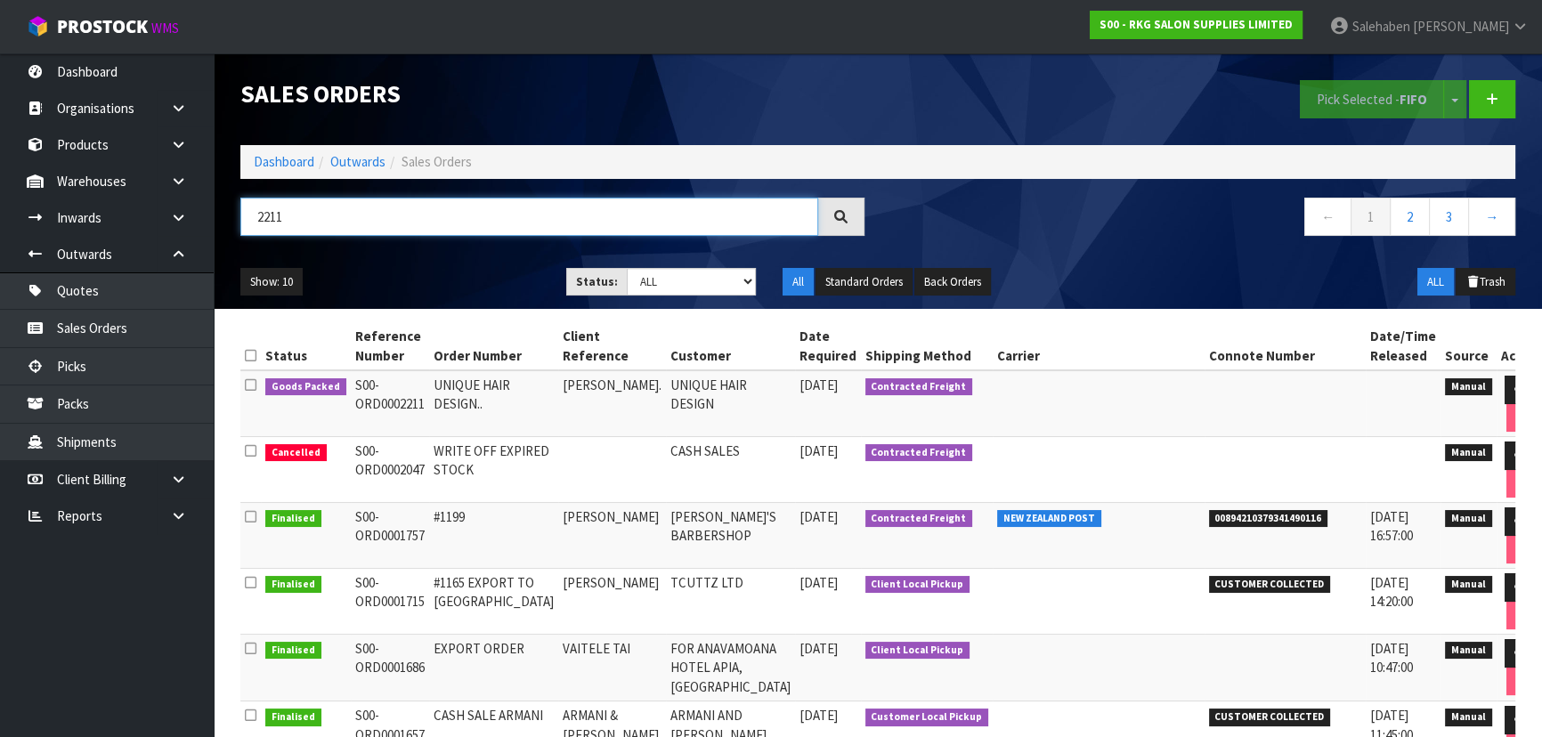
type input "2211"
click at [422, 268] on ul "Show: 10 5 10 25 50" at bounding box center [389, 282] width 299 height 28
click at [1514, 384] on icon at bounding box center [1520, 390] width 13 height 12
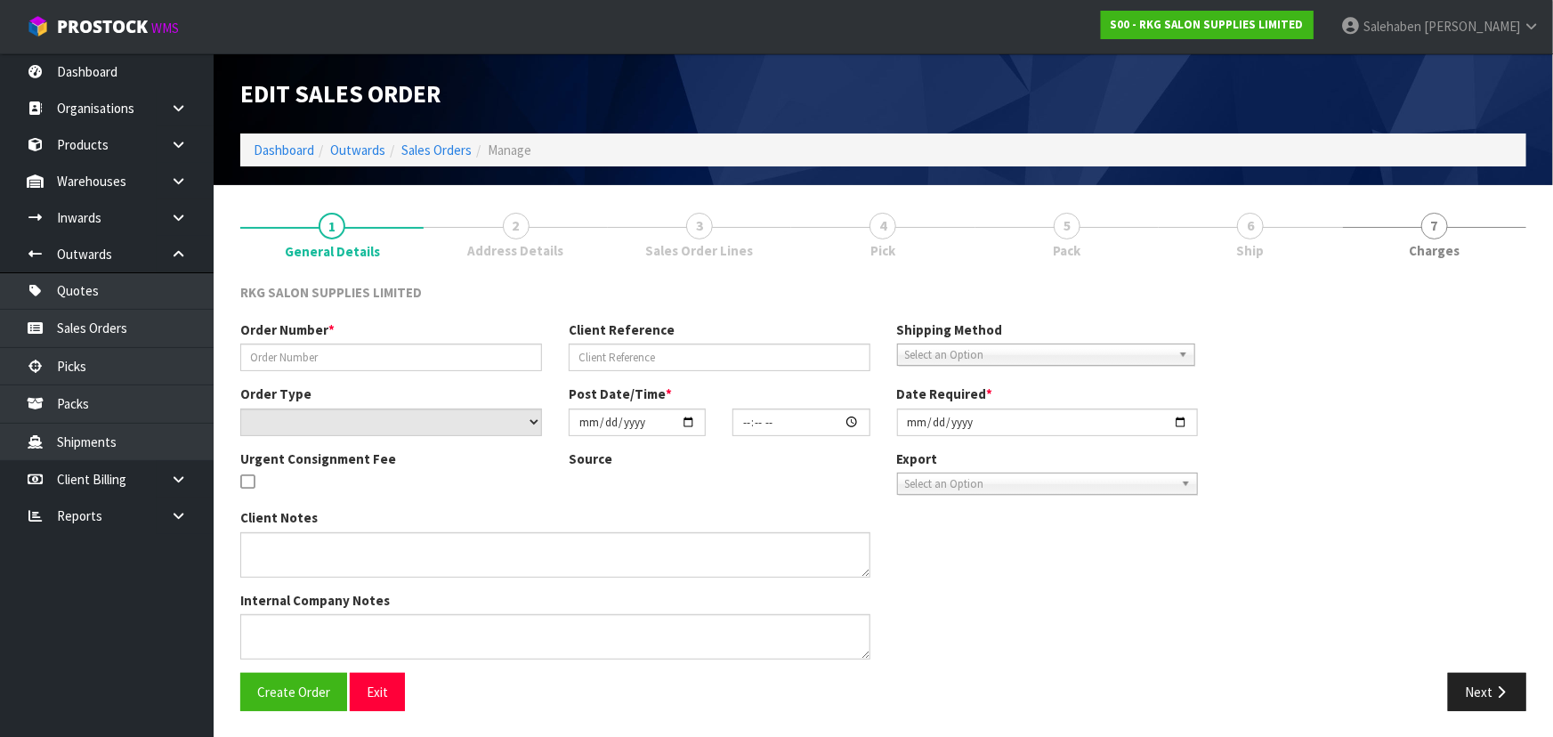
type input "UNIQUE HAIR DESIGN.."
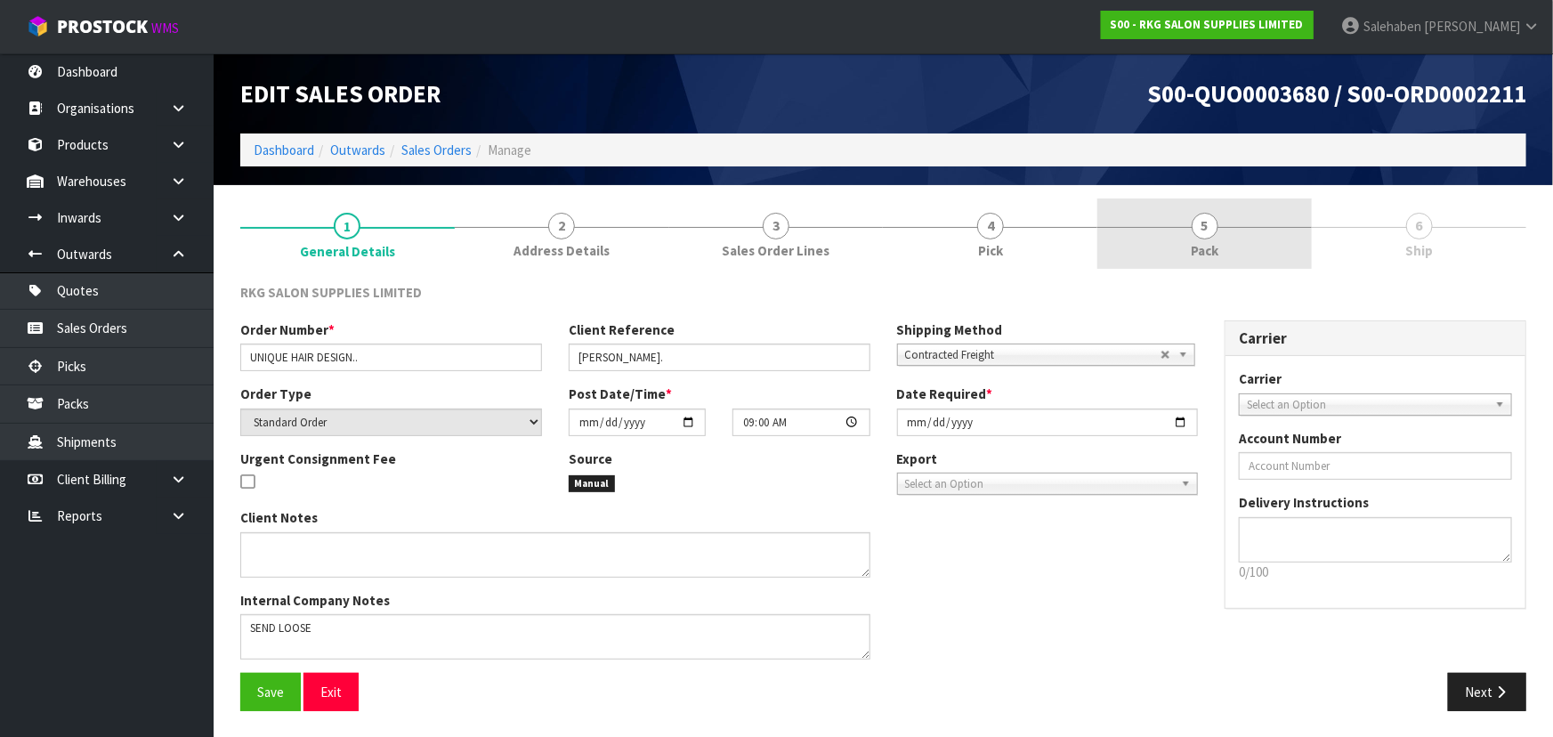
click at [1239, 240] on link "5 Pack" at bounding box center [1205, 234] width 215 height 70
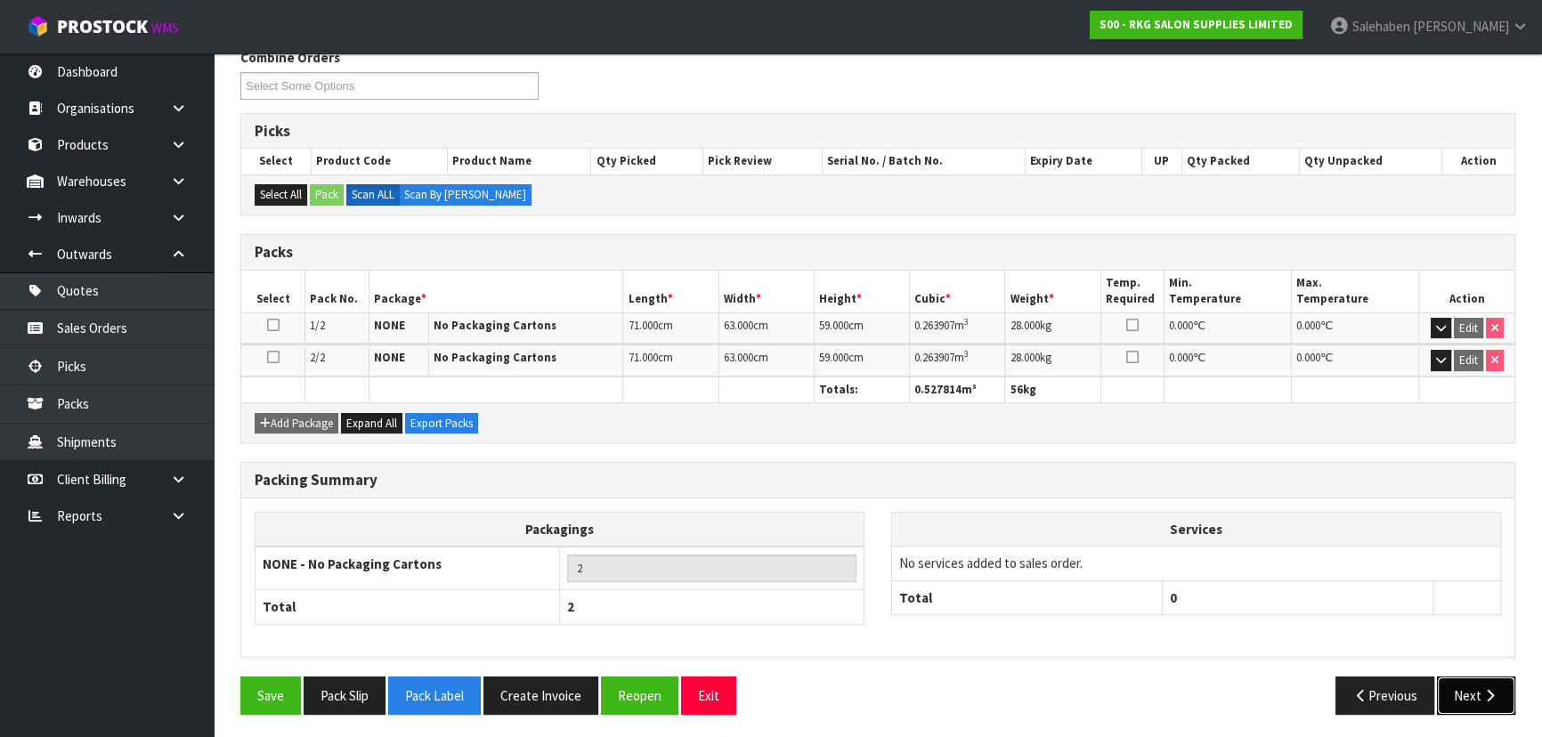
click at [1464, 691] on button "Next" at bounding box center [1476, 696] width 78 height 38
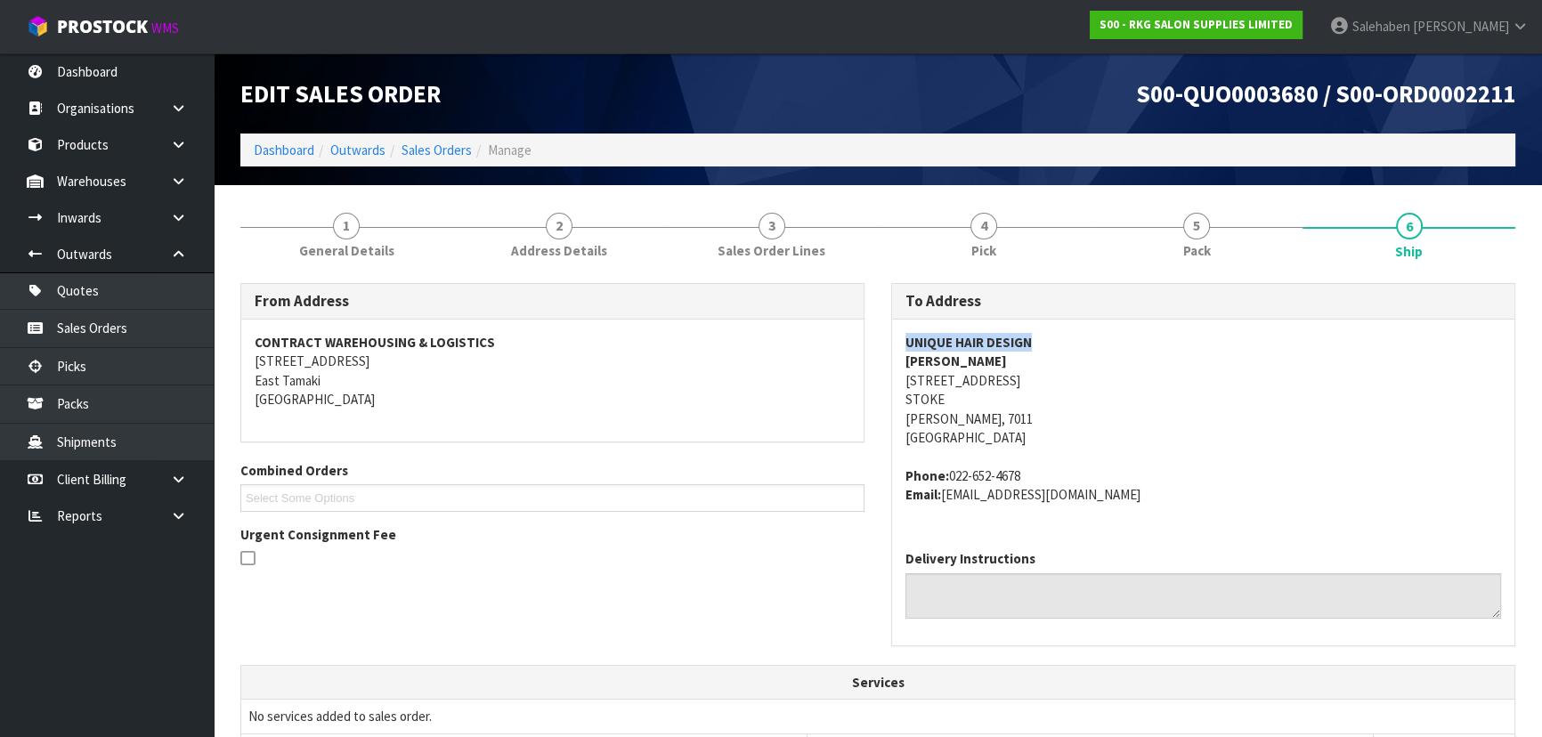
drag, startPoint x: 896, startPoint y: 333, endPoint x: 1049, endPoint y: 343, distance: 152.5
click at [1049, 343] on div "UNIQUE HAIR DESIGN [PERSON_NAME] [STREET_ADDRESS][PERSON_NAME] Phone: [PHONE_NU…" at bounding box center [1203, 428] width 622 height 216
drag, startPoint x: 901, startPoint y: 356, endPoint x: 1015, endPoint y: 356, distance: 113.9
click at [1015, 356] on div "UNIQUE HAIR DESIGN [PERSON_NAME] [STREET_ADDRESS][PERSON_NAME] Phone: [PHONE_NU…" at bounding box center [1203, 428] width 622 height 216
drag, startPoint x: 896, startPoint y: 385, endPoint x: 1047, endPoint y: 410, distance: 153.4
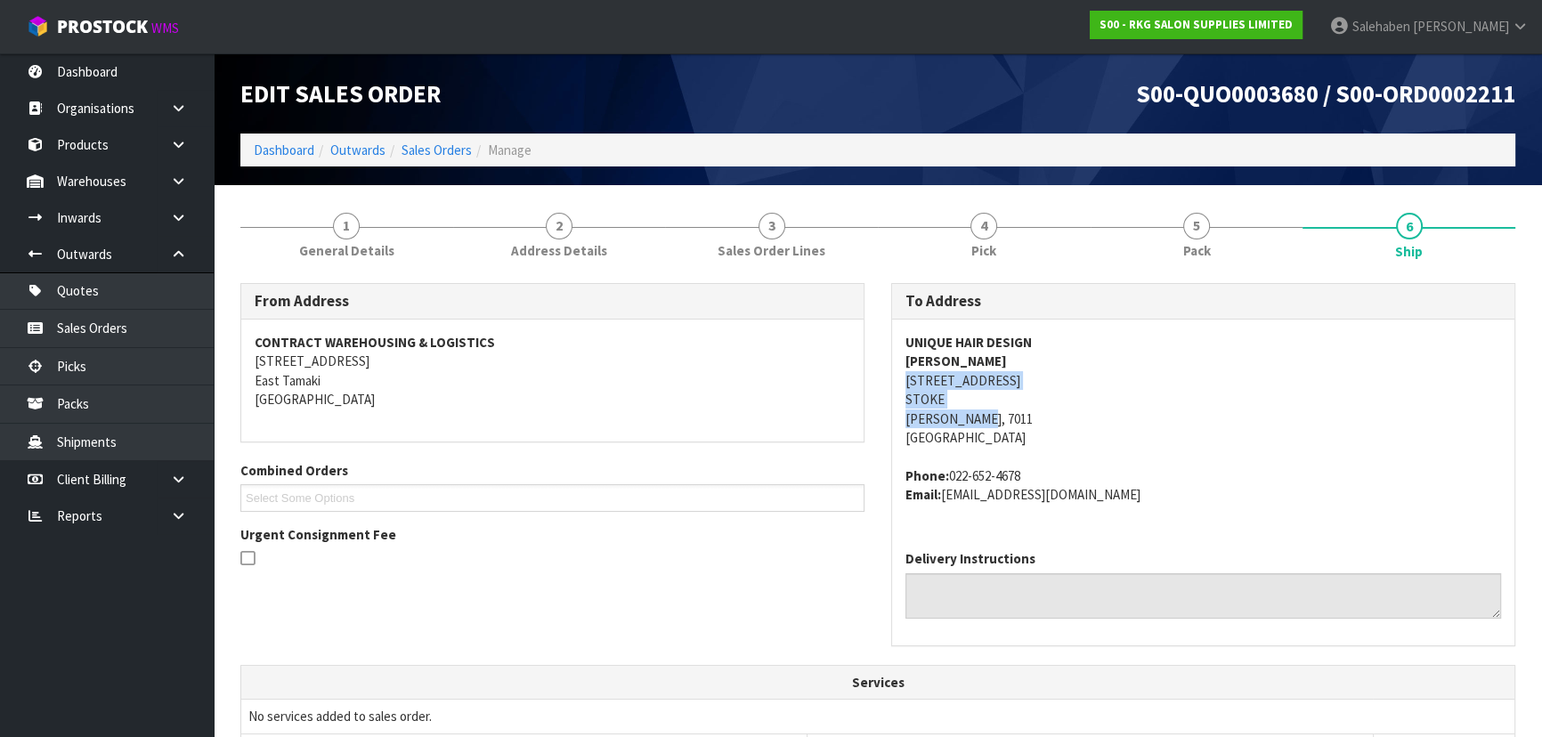
click at [1047, 410] on div "UNIQUE HAIR DESIGN [PERSON_NAME] [STREET_ADDRESS][PERSON_NAME] Phone: [PHONE_NU…" at bounding box center [1203, 428] width 622 height 216
click at [888, 378] on div "To Address UNIQUE HAIR DESIGN [PERSON_NAME] [STREET_ADDRESS][PERSON_NAME] Phone…" at bounding box center [1203, 473] width 651 height 381
drag, startPoint x: 888, startPoint y: 378, endPoint x: 1022, endPoint y: 381, distance: 133.6
click at [1022, 381] on div "To Address UNIQUE HAIR DESIGN [PERSON_NAME] [STREET_ADDRESS][PERSON_NAME] Phone…" at bounding box center [1203, 473] width 651 height 381
drag, startPoint x: 949, startPoint y: 474, endPoint x: 1040, endPoint y: 466, distance: 91.2
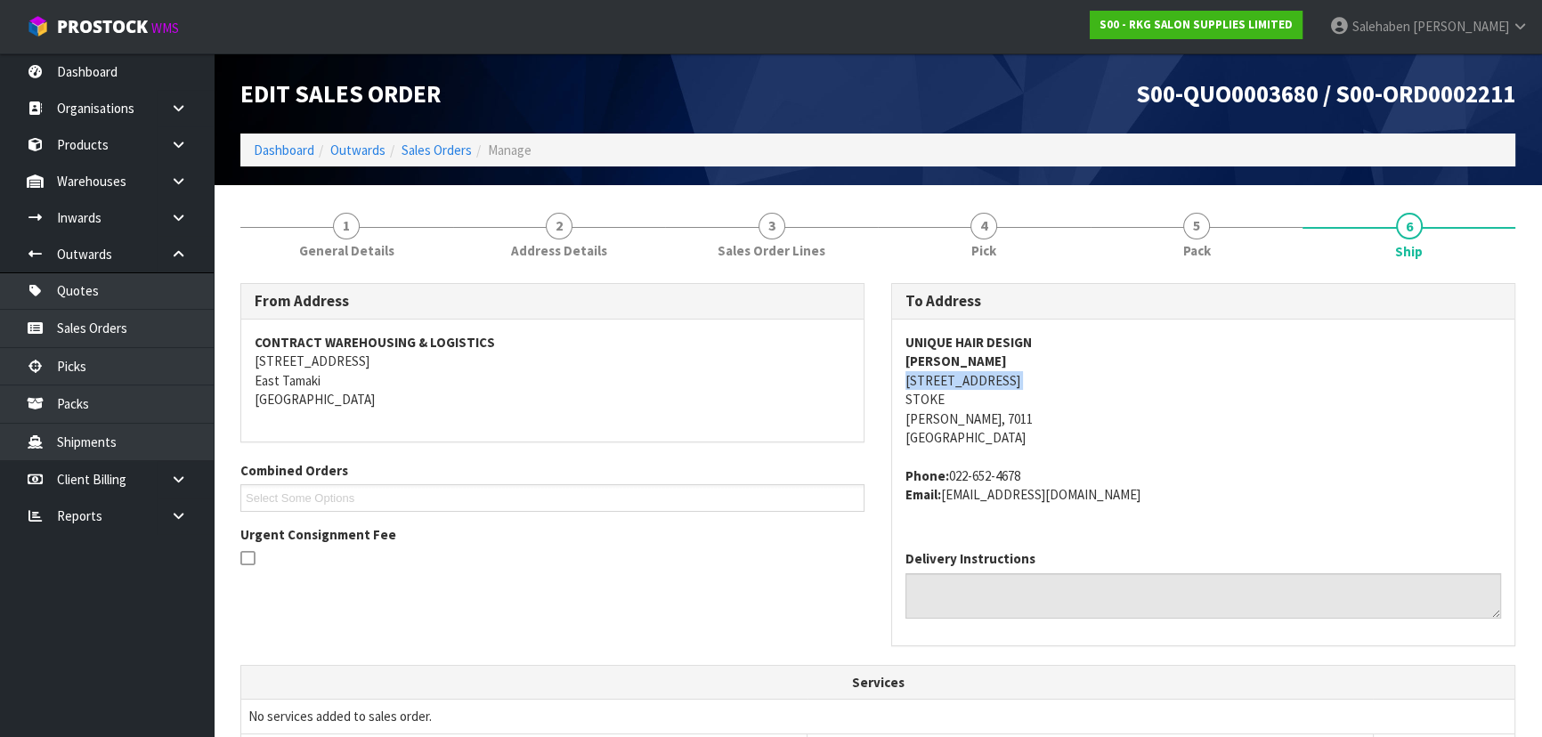
click at [1040, 466] on address "Phone: [PHONE_NUMBER] Email: [EMAIL_ADDRESS][DOMAIN_NAME]" at bounding box center [1203, 485] width 596 height 38
drag, startPoint x: 944, startPoint y: 499, endPoint x: 1171, endPoint y: 527, distance: 228.8
click at [1171, 527] on div "UNIQUE HAIR DESIGN [PERSON_NAME] [STREET_ADDRESS][PERSON_NAME] Phone: [PHONE_NU…" at bounding box center [1203, 428] width 622 height 216
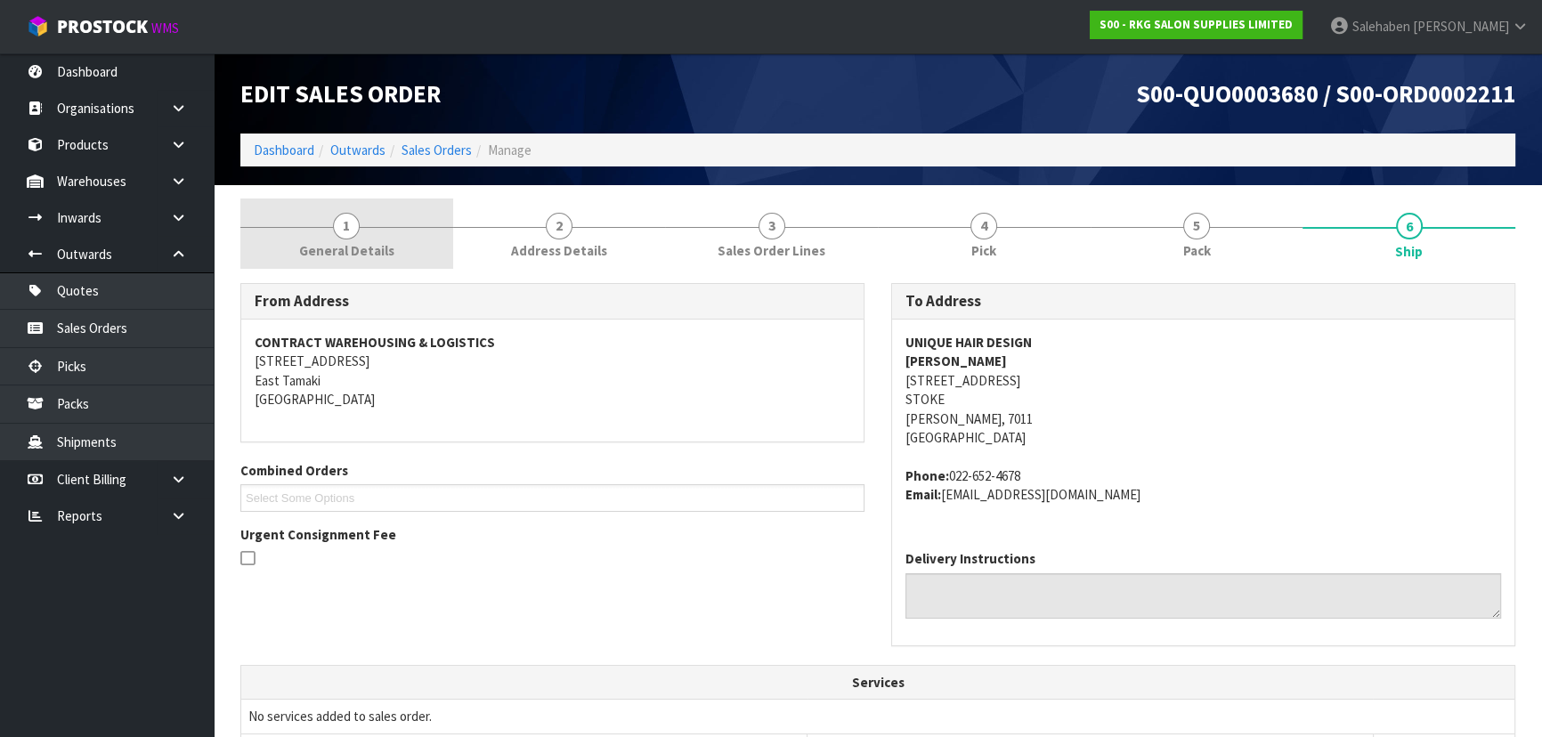
click at [398, 254] on link "1 General Details" at bounding box center [346, 234] width 213 height 70
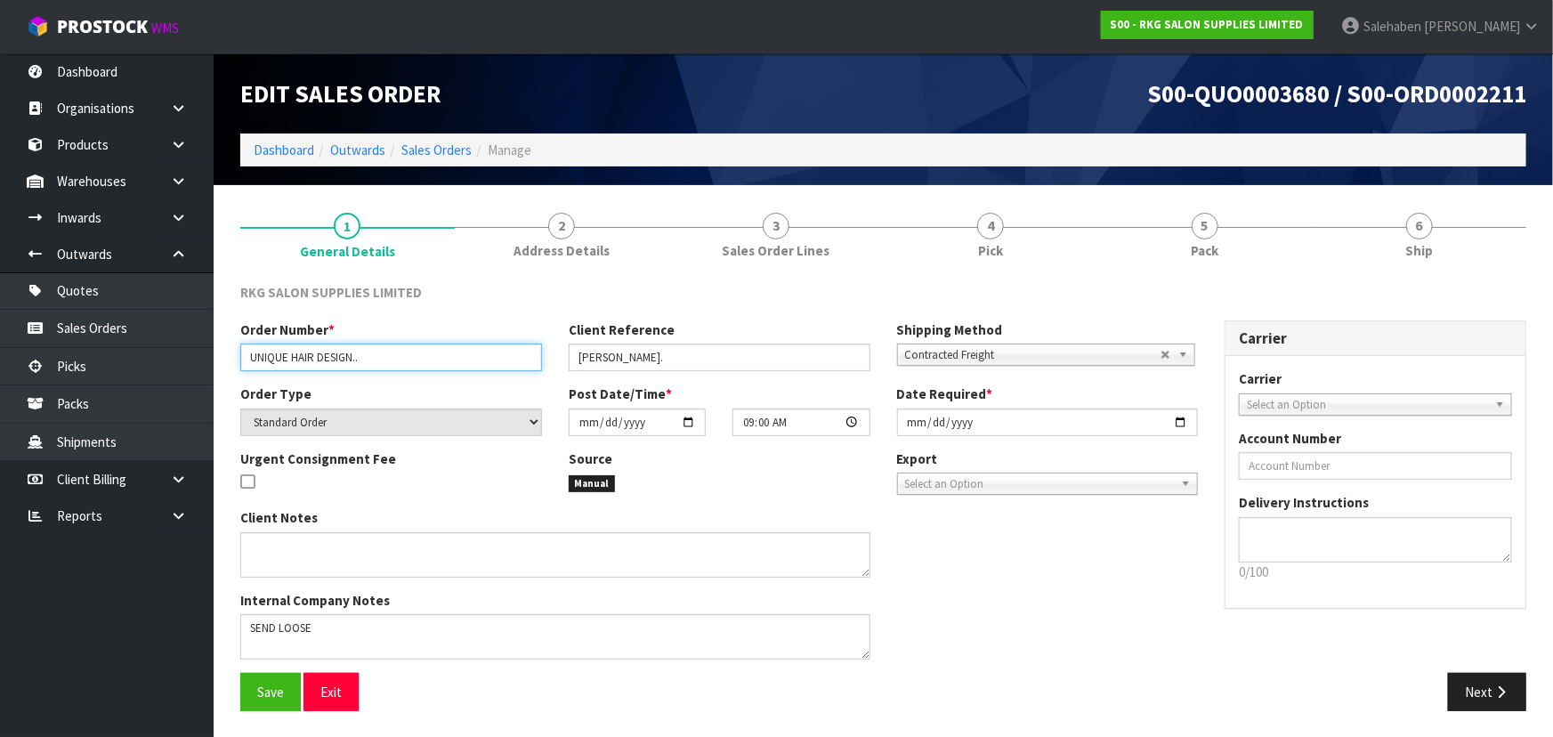
drag, startPoint x: 247, startPoint y: 352, endPoint x: 402, endPoint y: 362, distance: 156.1
click at [402, 362] on input "UNIQUE HAIR DESIGN.." at bounding box center [391, 358] width 302 height 28
drag, startPoint x: 563, startPoint y: 359, endPoint x: 599, endPoint y: 354, distance: 36.8
click at [596, 357] on div "Client Reference [PERSON_NAME]." at bounding box center [719, 345] width 328 height 51
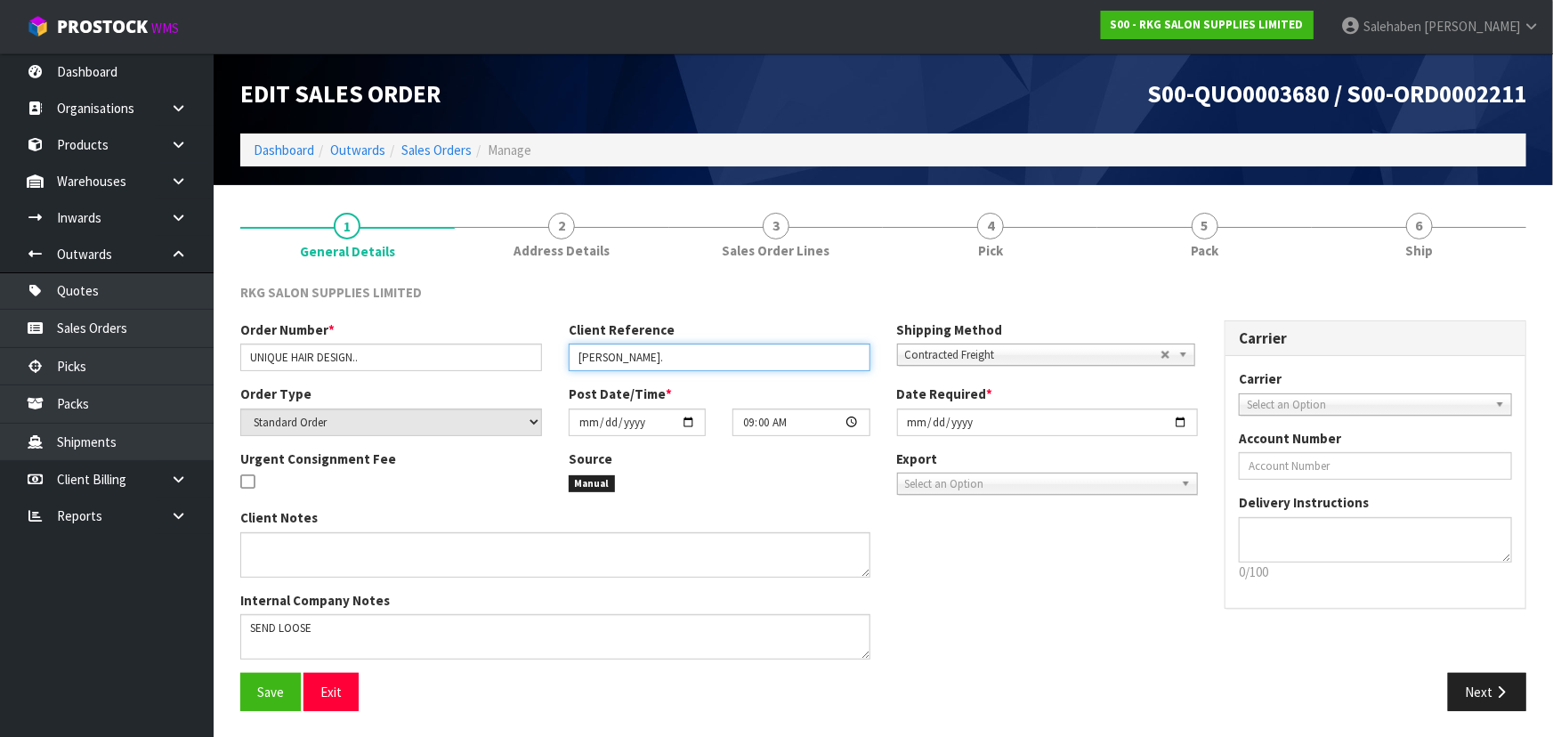
drag, startPoint x: 579, startPoint y: 353, endPoint x: 688, endPoint y: 355, distance: 109.5
click at [688, 355] on input "[PERSON_NAME]." at bounding box center [720, 358] width 302 height 28
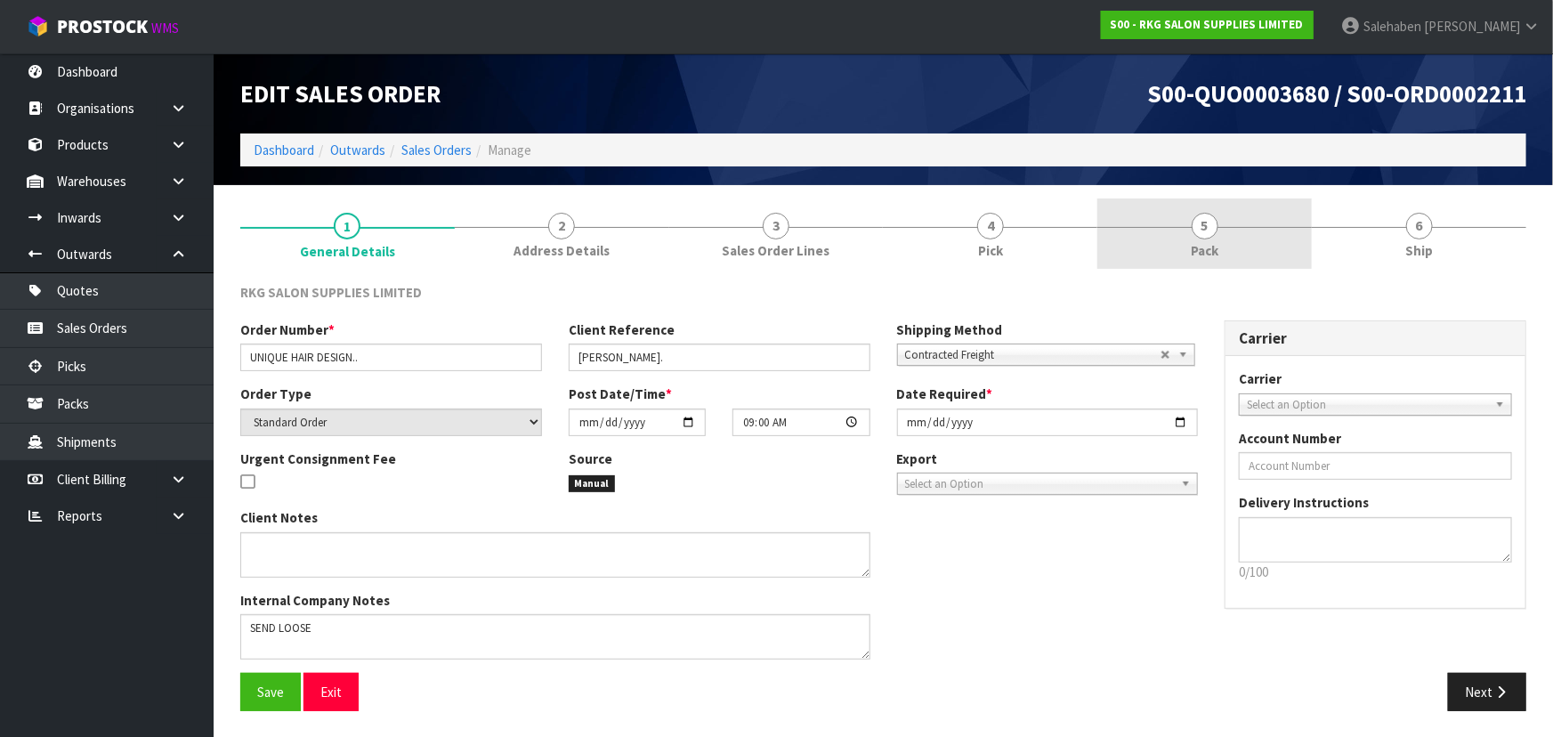
drag, startPoint x: 1207, startPoint y: 240, endPoint x: 1107, endPoint y: 254, distance: 100.6
click at [1207, 241] on span "Pack" at bounding box center [1205, 250] width 28 height 19
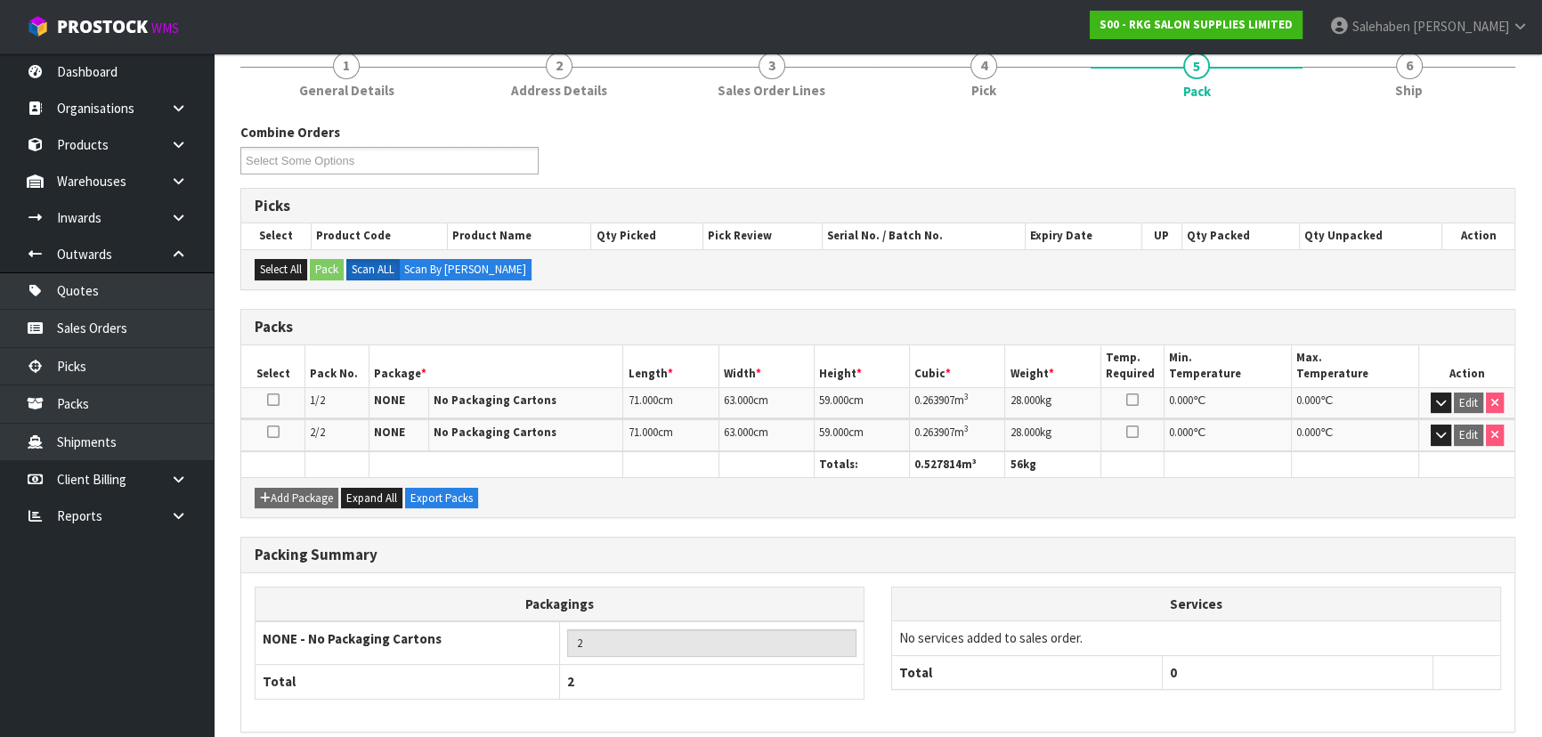
scroll to position [161, 0]
drag, startPoint x: 1395, startPoint y: 83, endPoint x: 1374, endPoint y: 100, distance: 27.2
click at [1395, 83] on span "Ship" at bounding box center [1409, 89] width 28 height 19
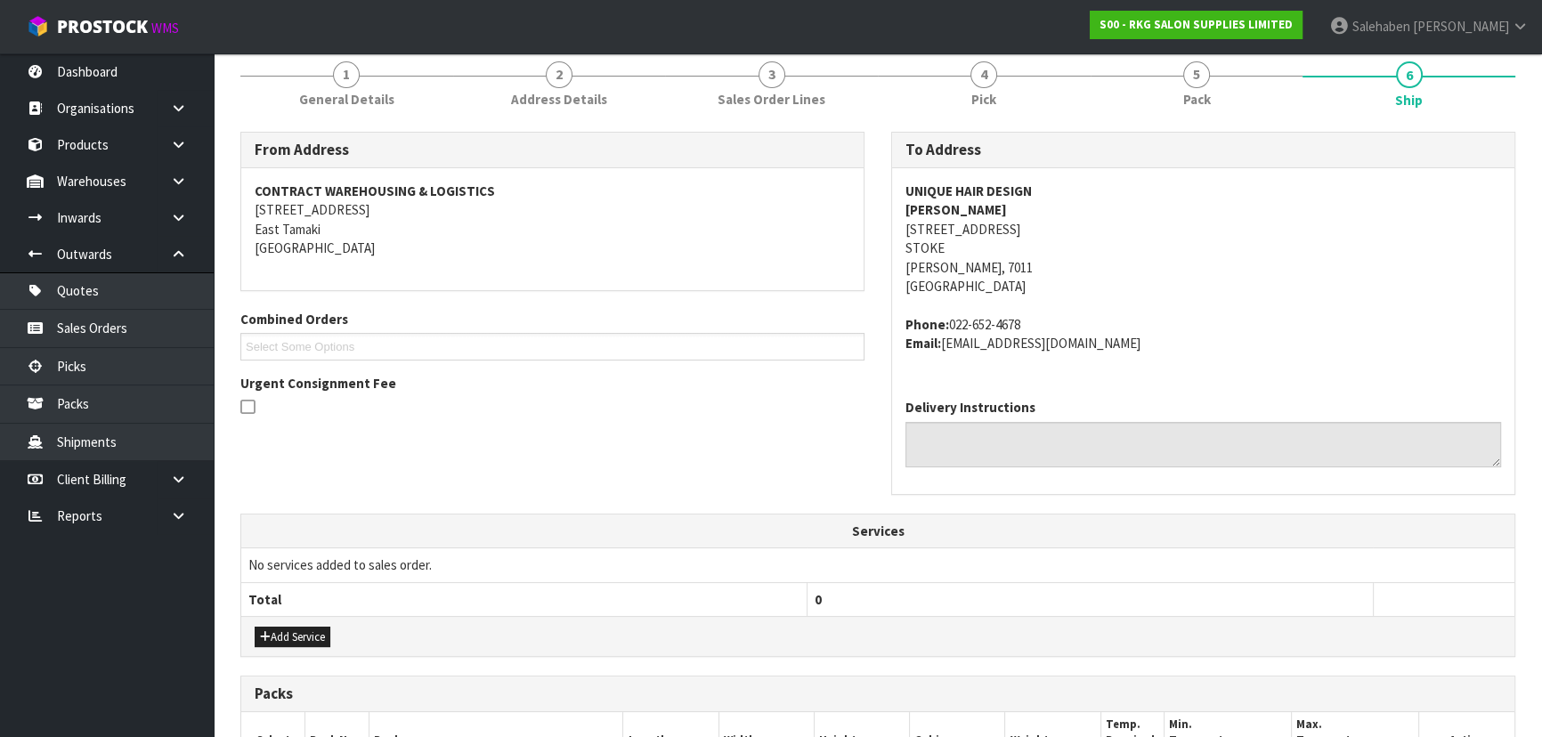
scroll to position [0, 0]
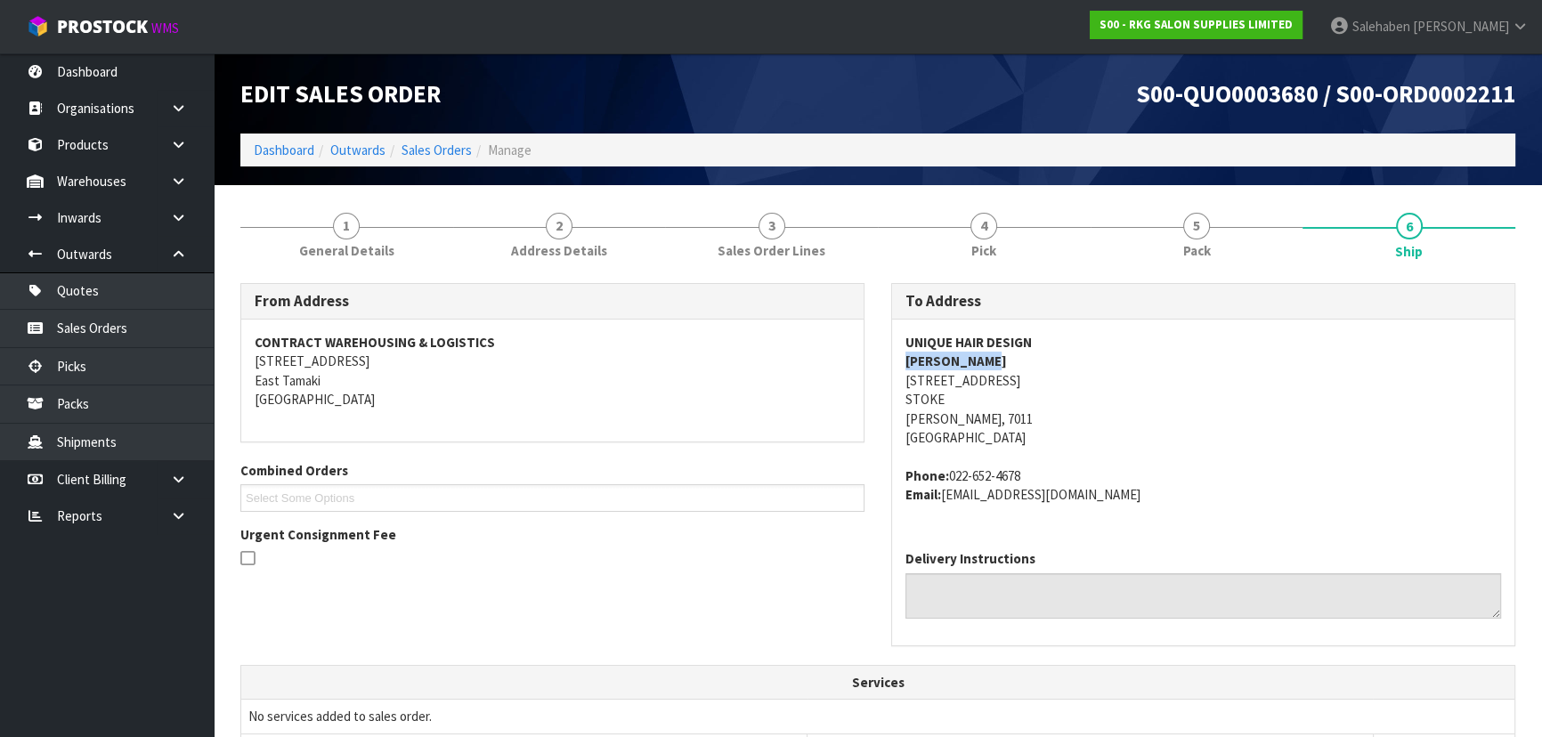
drag, startPoint x: 914, startPoint y: 363, endPoint x: 997, endPoint y: 363, distance: 82.8
click at [997, 363] on div "To Address UNIQUE HAIR DESIGN [PERSON_NAME] [STREET_ADDRESS][PERSON_NAME] Phone…" at bounding box center [1203, 473] width 651 height 381
drag, startPoint x: 900, startPoint y: 479, endPoint x: 1152, endPoint y: 501, distance: 252.9
click at [1152, 501] on div "UNIQUE HAIR DESIGN [PERSON_NAME] [STREET_ADDRESS][PERSON_NAME] Phone: [PHONE_NU…" at bounding box center [1203, 428] width 622 height 216
drag, startPoint x: 898, startPoint y: 339, endPoint x: 1089, endPoint y: 341, distance: 190.5
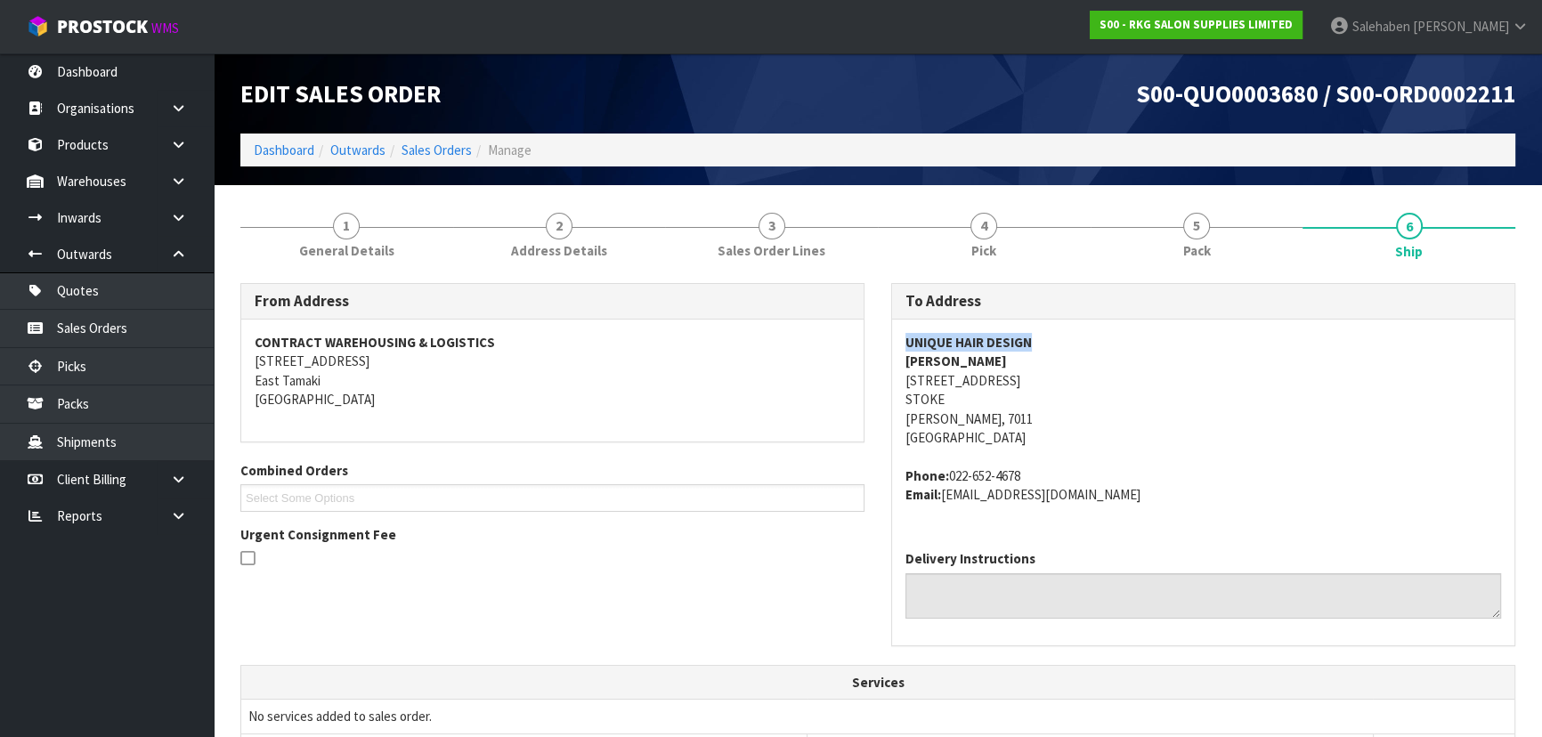
click at [1089, 341] on div "UNIQUE HAIR DESIGN [PERSON_NAME] [STREET_ADDRESS][PERSON_NAME] Phone: [PHONE_NU…" at bounding box center [1203, 428] width 622 height 216
drag, startPoint x: 898, startPoint y: 375, endPoint x: 1046, endPoint y: 414, distance: 152.9
click at [1046, 414] on div "UNIQUE HAIR DESIGN [PERSON_NAME] [STREET_ADDRESS][PERSON_NAME] Phone: [PHONE_NU…" at bounding box center [1203, 428] width 622 height 216
click at [1293, 393] on address "UNIQUE HAIR DESIGN [PERSON_NAME] [STREET_ADDRESS][PERSON_NAME]" at bounding box center [1203, 390] width 596 height 115
click at [1246, 353] on address "UNIQUE HAIR DESIGN [PERSON_NAME] [STREET_ADDRESS][PERSON_NAME]" at bounding box center [1203, 390] width 596 height 115
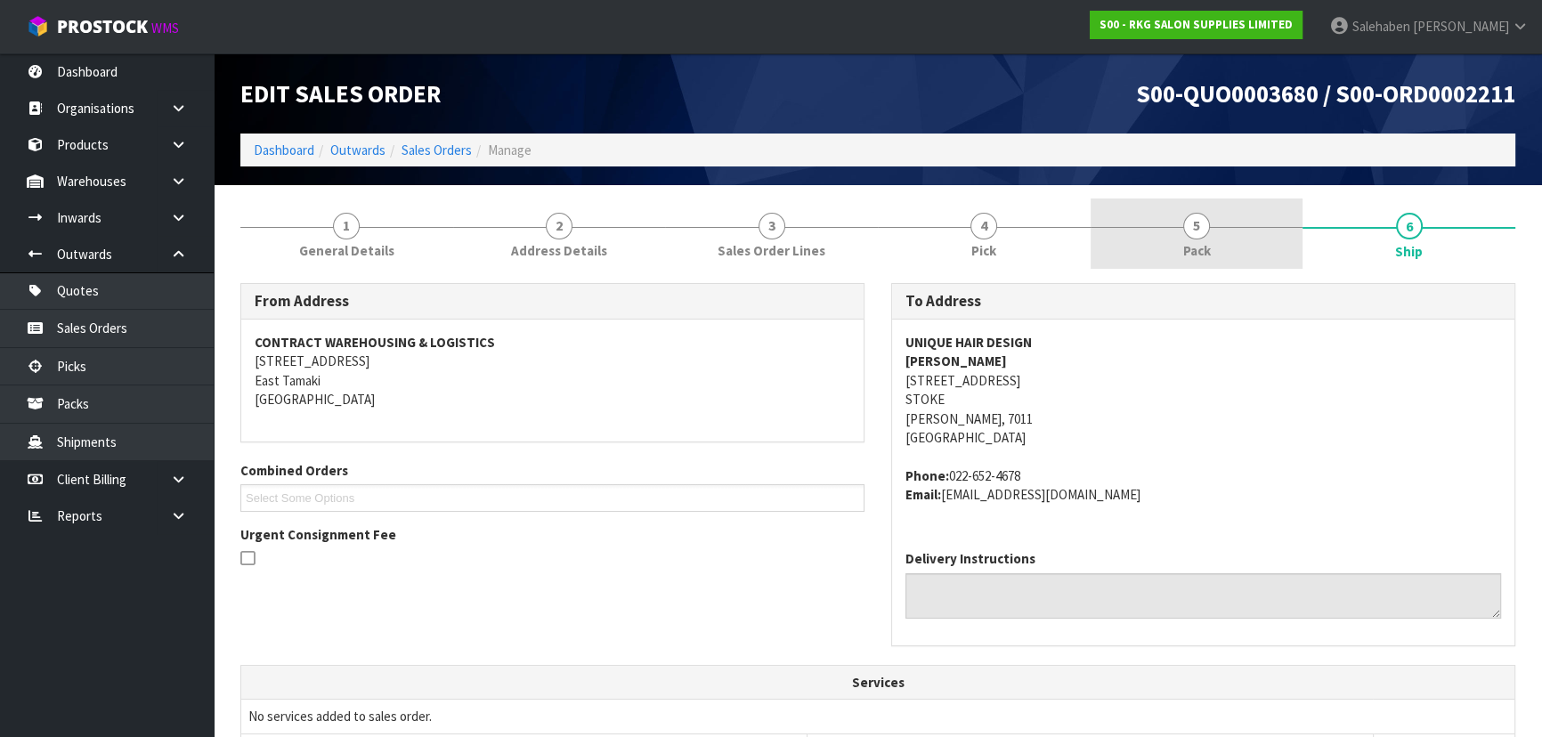
click at [1151, 253] on link "5 Pack" at bounding box center [1196, 234] width 213 height 70
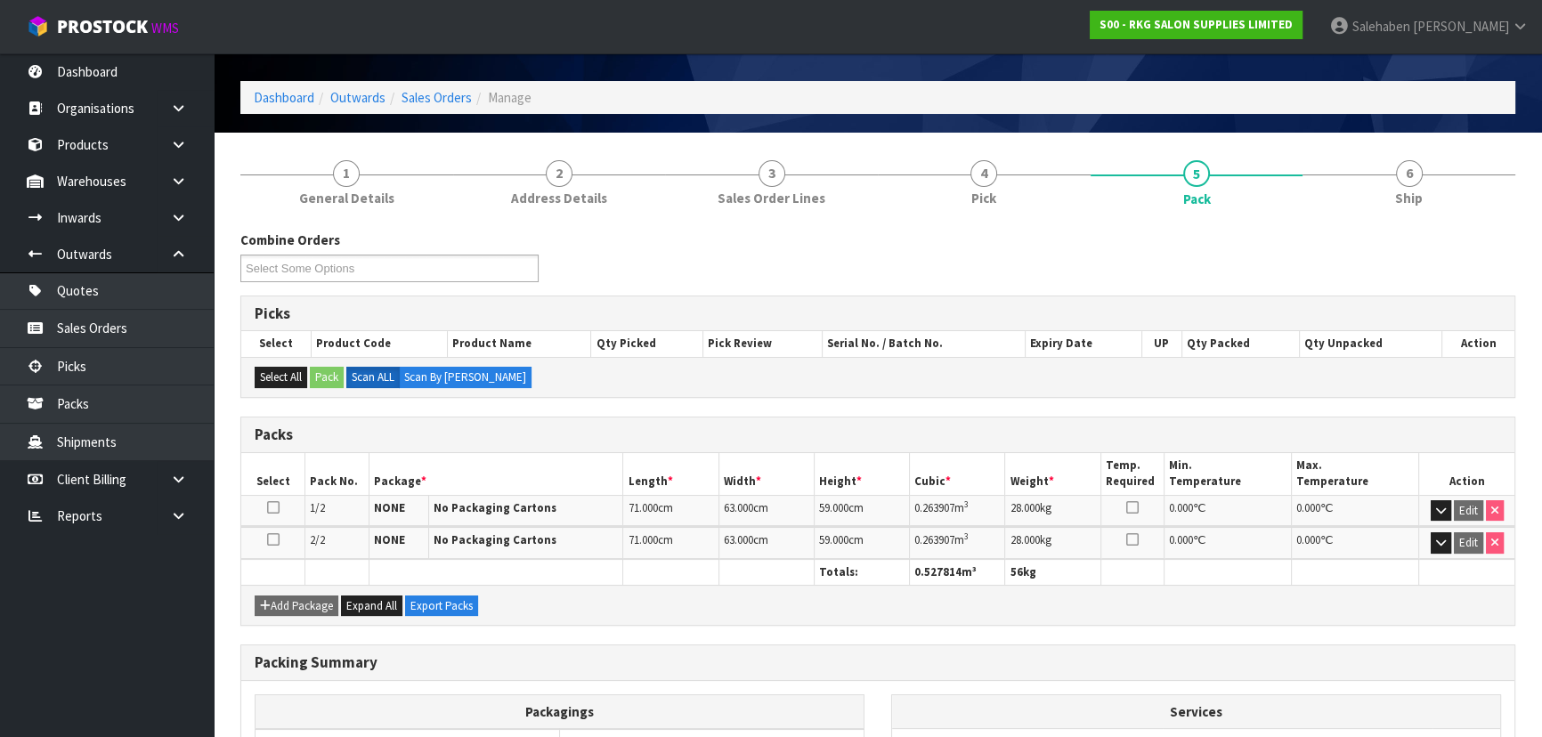
scroll to position [80, 0]
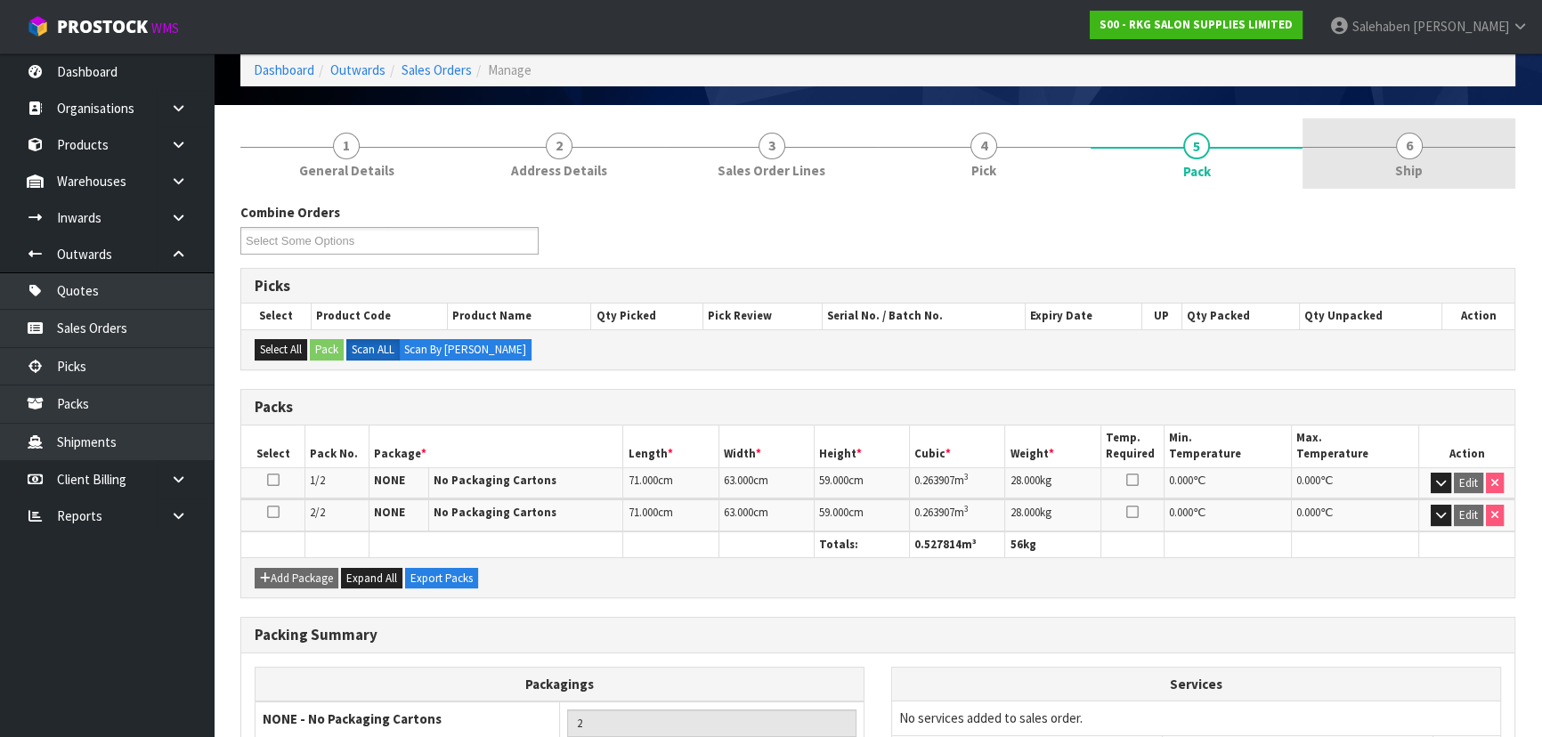
click at [1430, 168] on link "6 Ship" at bounding box center [1408, 153] width 213 height 70
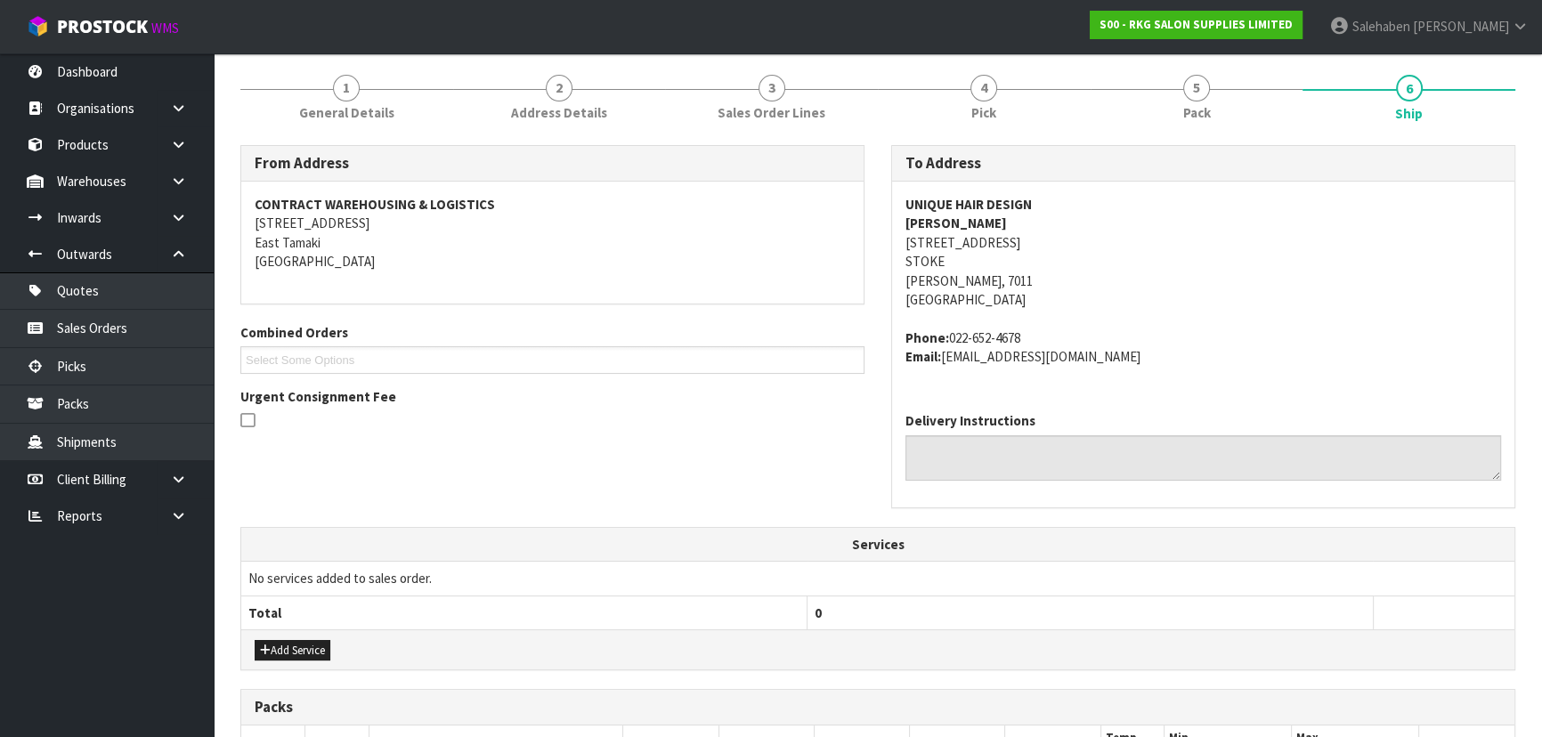
scroll to position [460, 0]
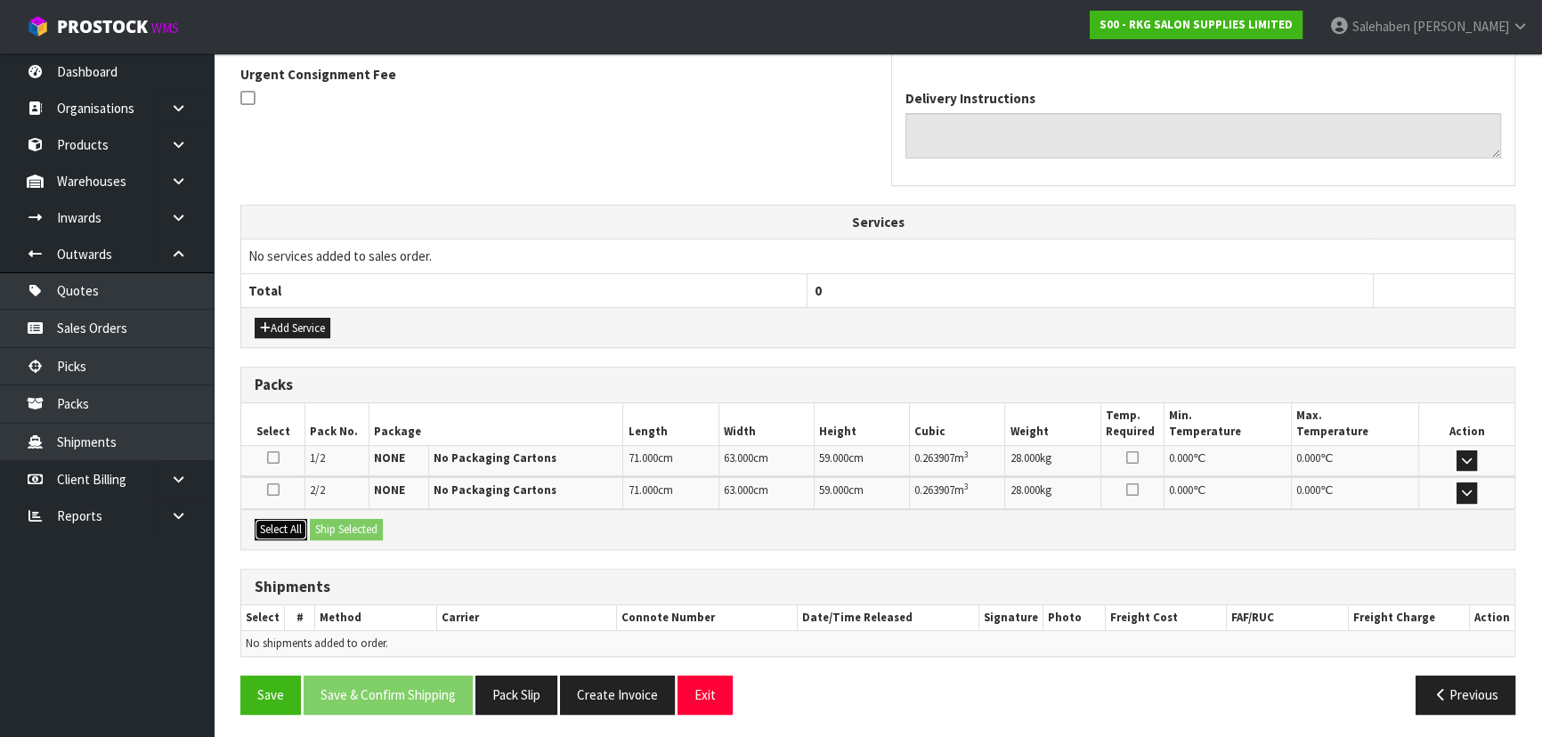
drag, startPoint x: 281, startPoint y: 516, endPoint x: 332, endPoint y: 516, distance: 50.7
click at [283, 519] on button "Select All" at bounding box center [281, 529] width 53 height 21
click at [343, 519] on button "Ship Selected" at bounding box center [346, 529] width 73 height 21
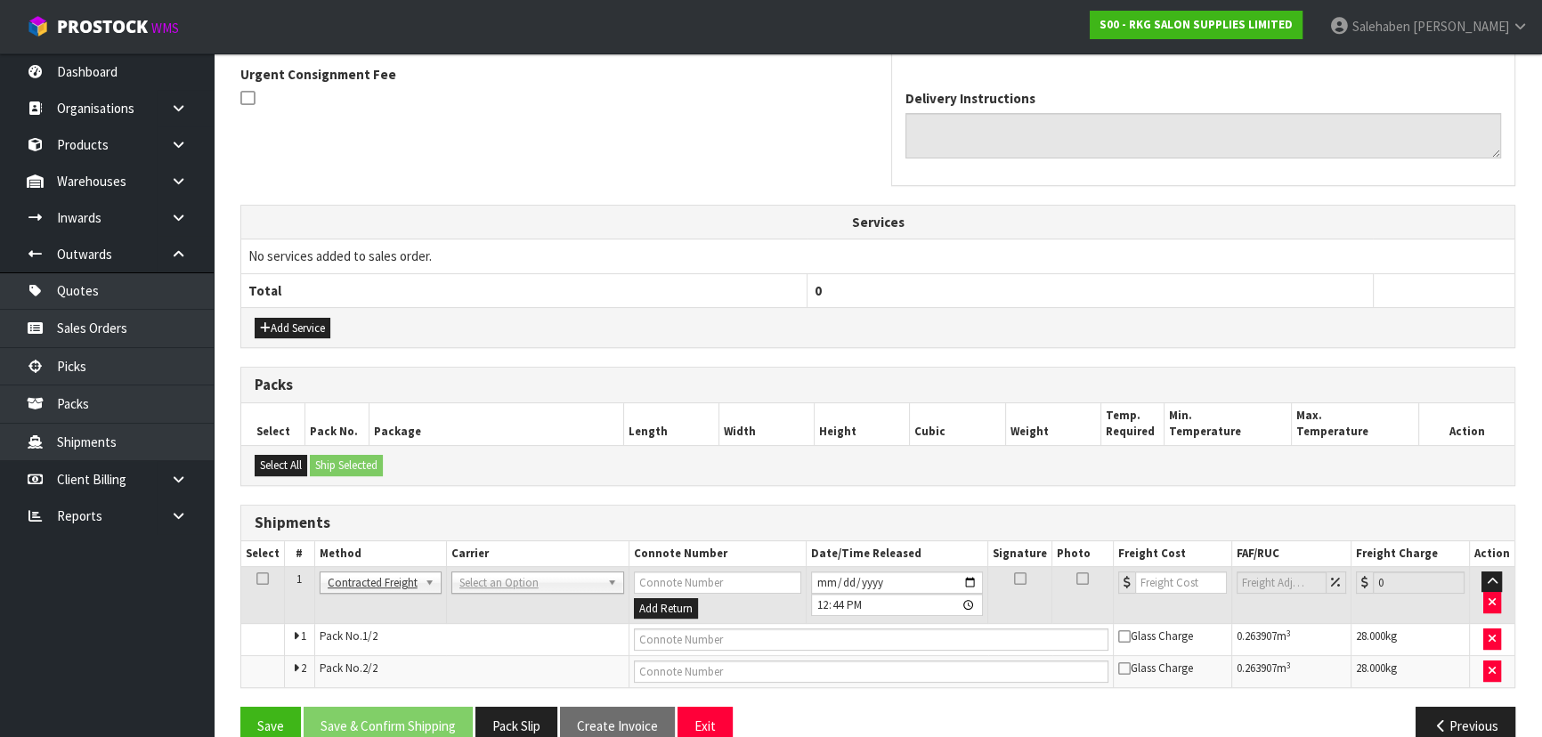
scroll to position [491, 0]
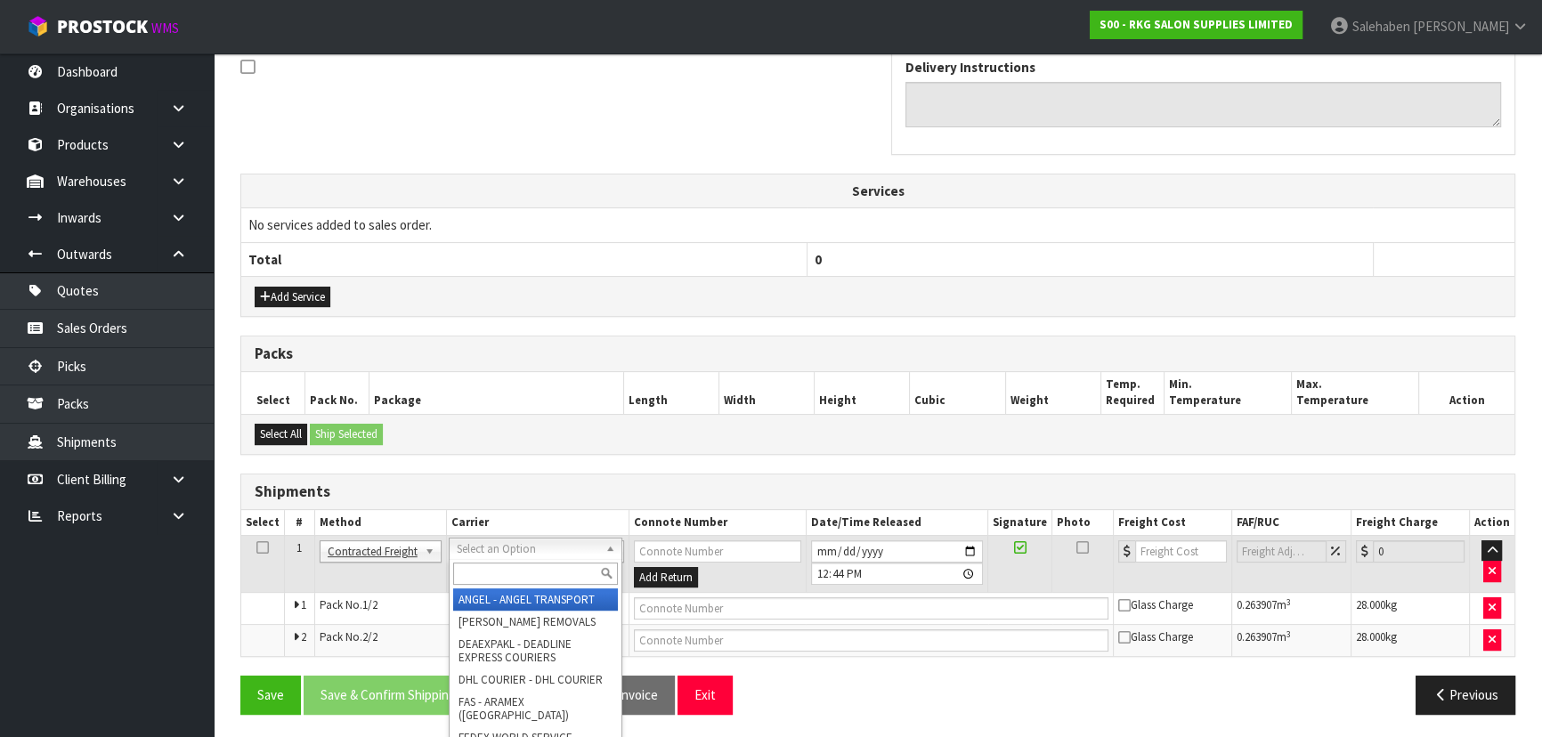
click at [512, 561] on div at bounding box center [536, 573] width 172 height 29
click at [512, 563] on input "text" at bounding box center [535, 574] width 165 height 22
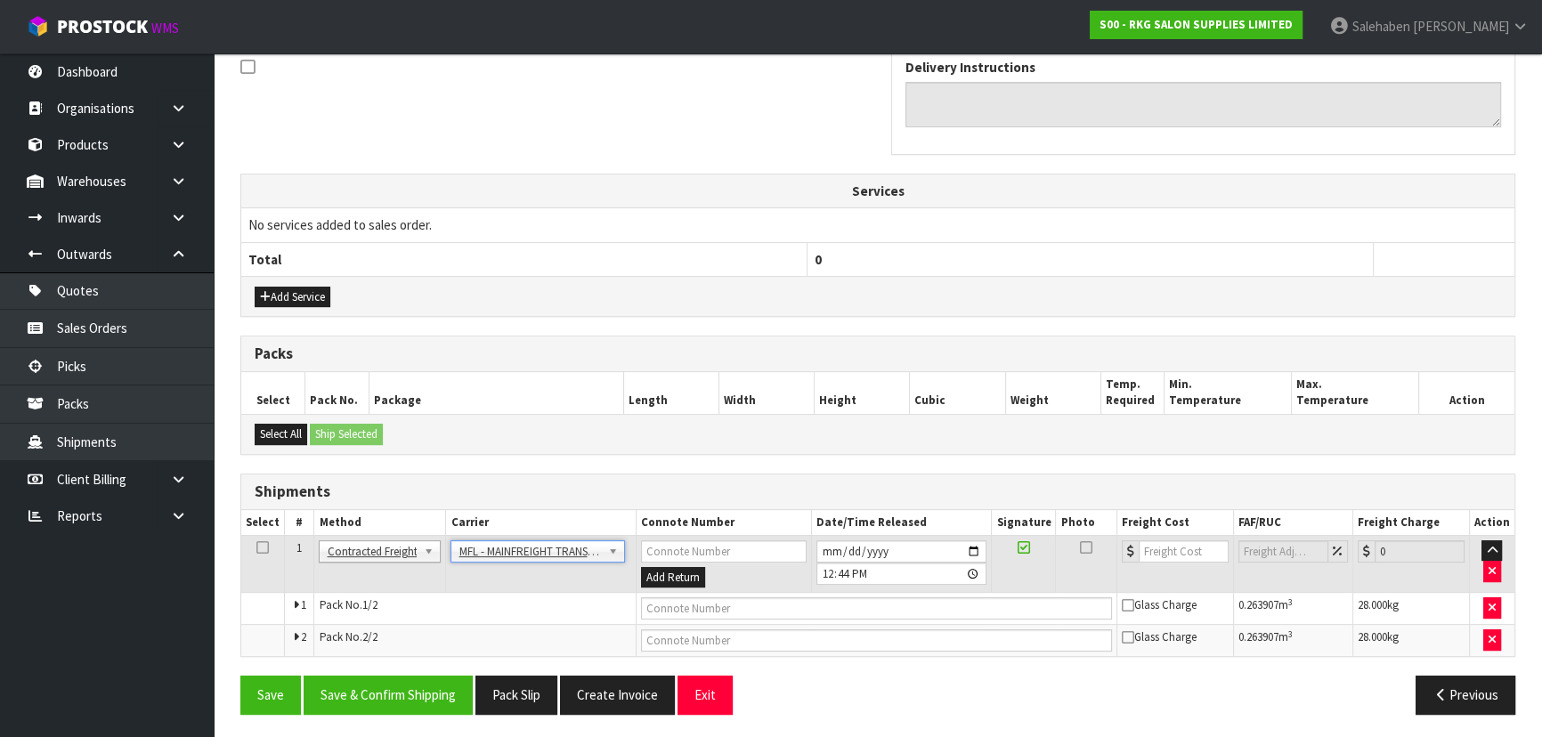
click at [697, 619] on td at bounding box center [876, 609] width 481 height 32
click at [700, 610] on input "text" at bounding box center [876, 608] width 471 height 22
paste input "FWM58912302"
click at [1140, 541] on input "number" at bounding box center [1184, 551] width 90 height 22
click at [396, 684] on button "Save & Confirm Shipping" at bounding box center [388, 695] width 169 height 38
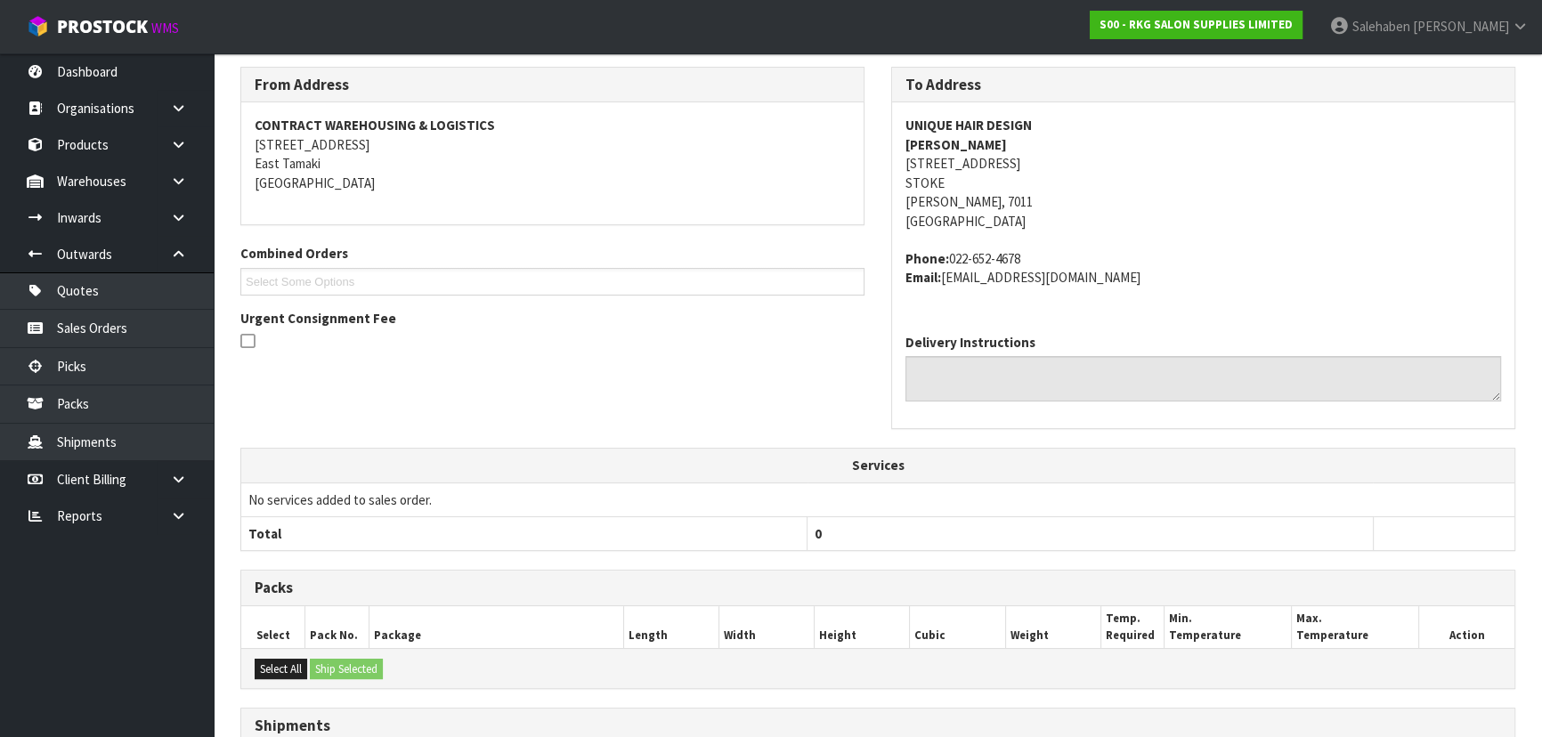
scroll to position [0, 0]
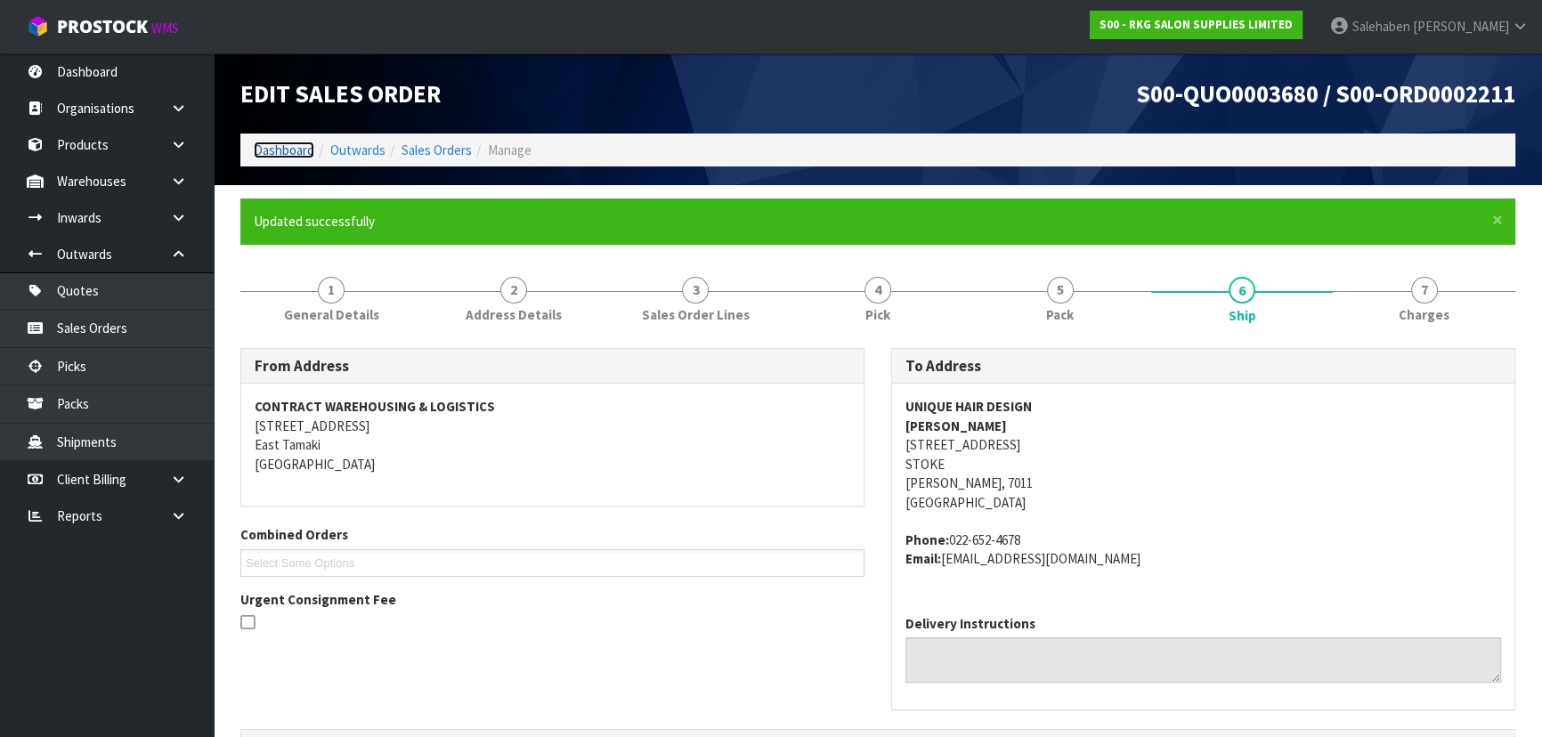
drag, startPoint x: 282, startPoint y: 143, endPoint x: 286, endPoint y: 153, distance: 10.4
click at [282, 143] on link "Dashboard" at bounding box center [284, 150] width 61 height 17
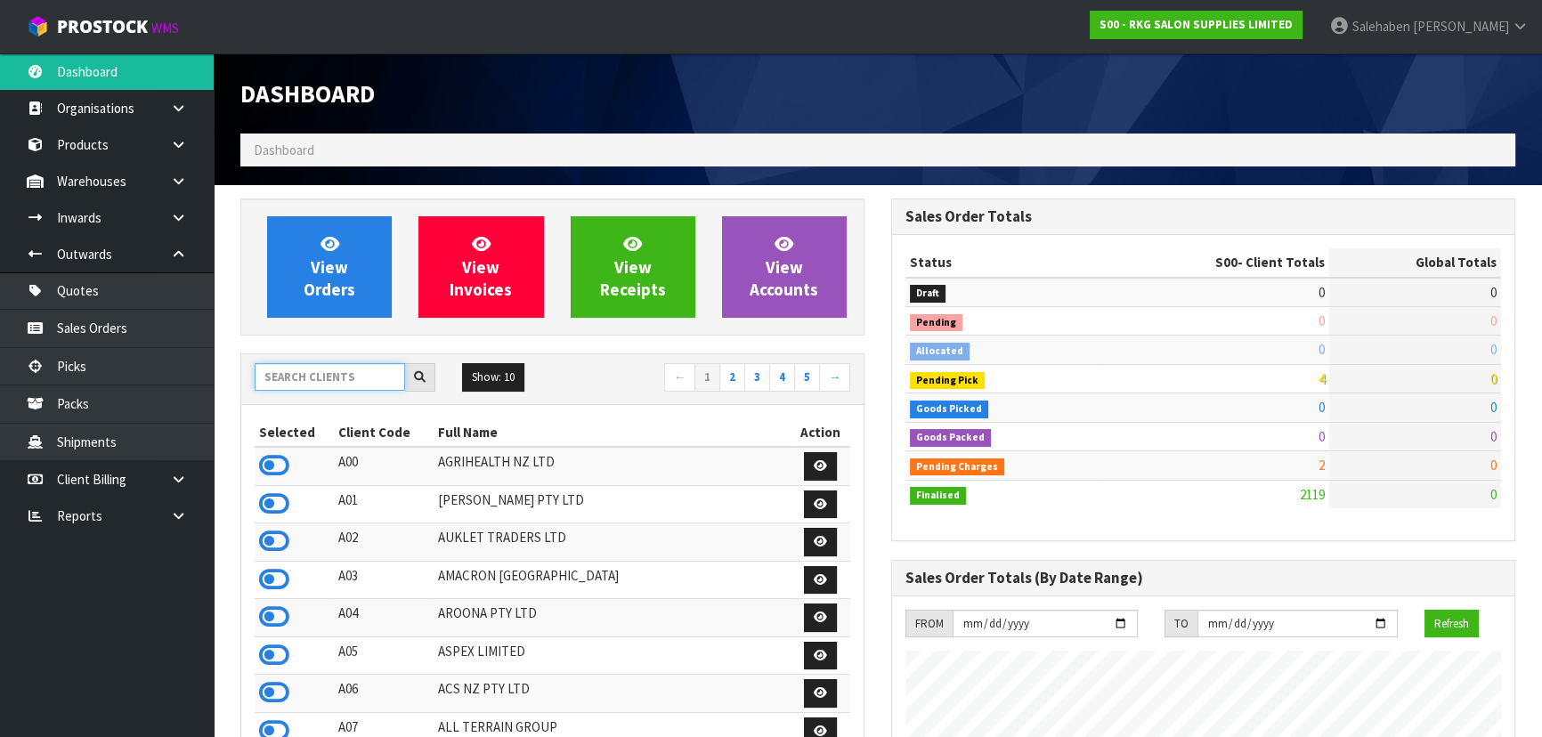
click at [321, 369] on input "text" at bounding box center [330, 377] width 150 height 28
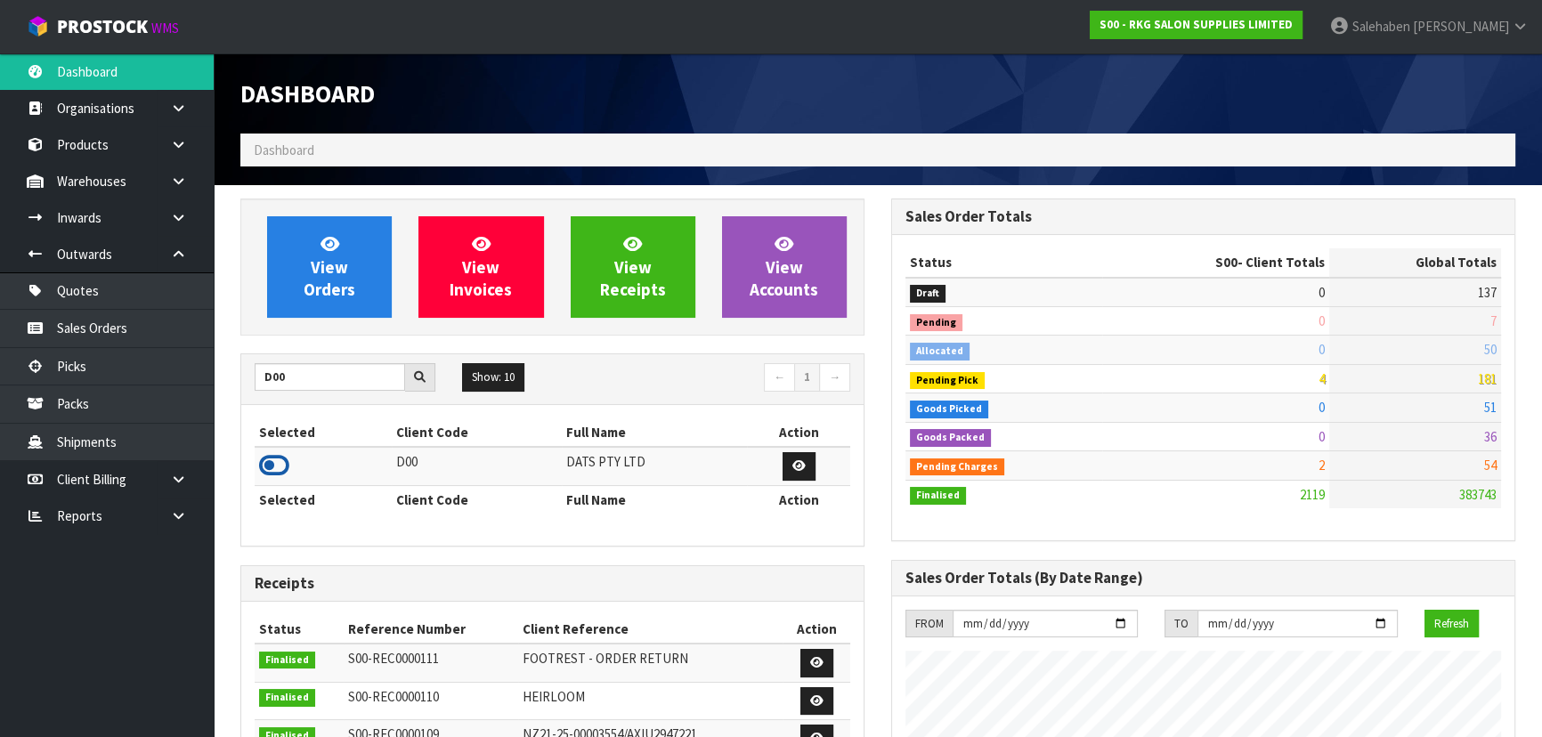
click at [276, 463] on icon at bounding box center [274, 465] width 30 height 27
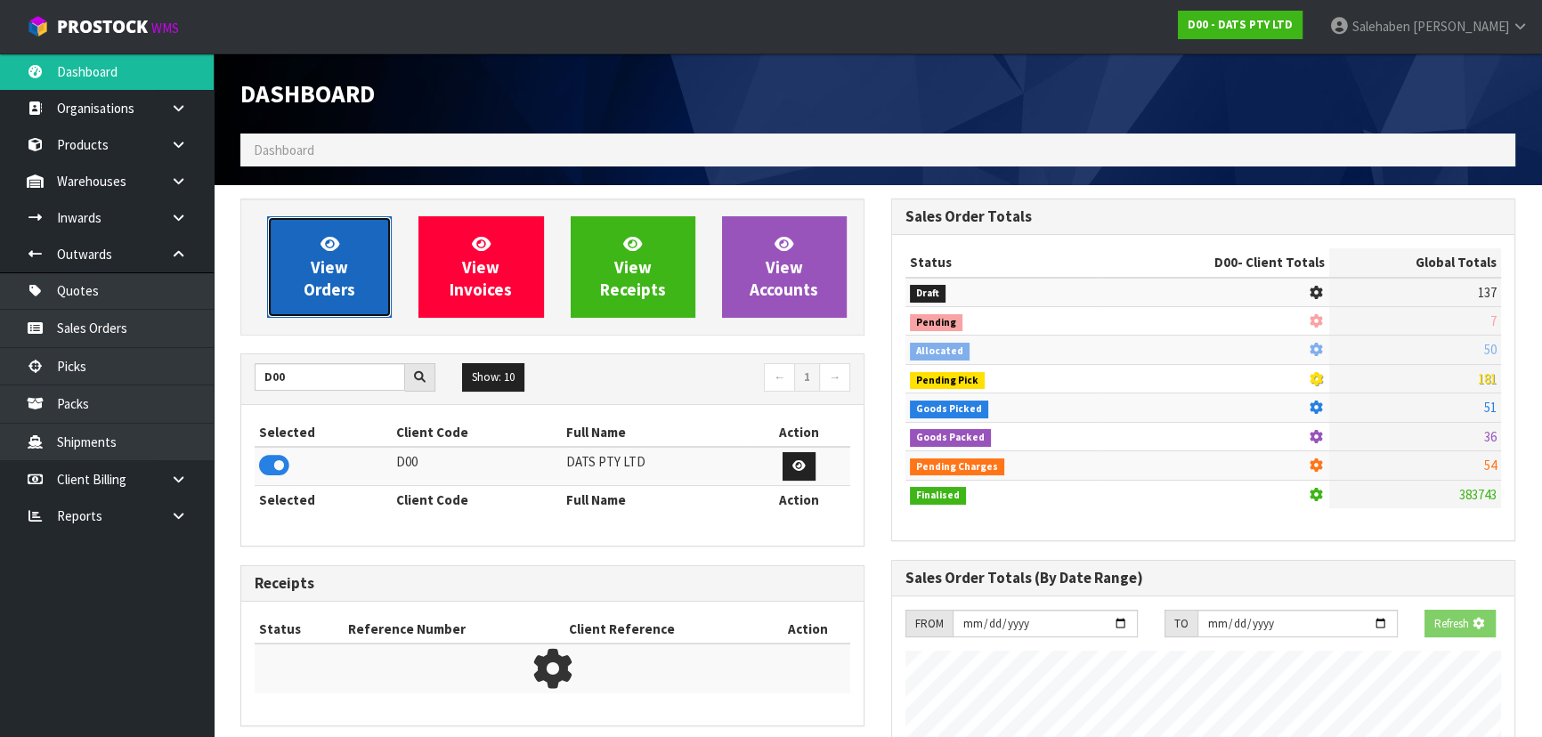
click at [354, 316] on link "View Orders" at bounding box center [329, 266] width 125 height 101
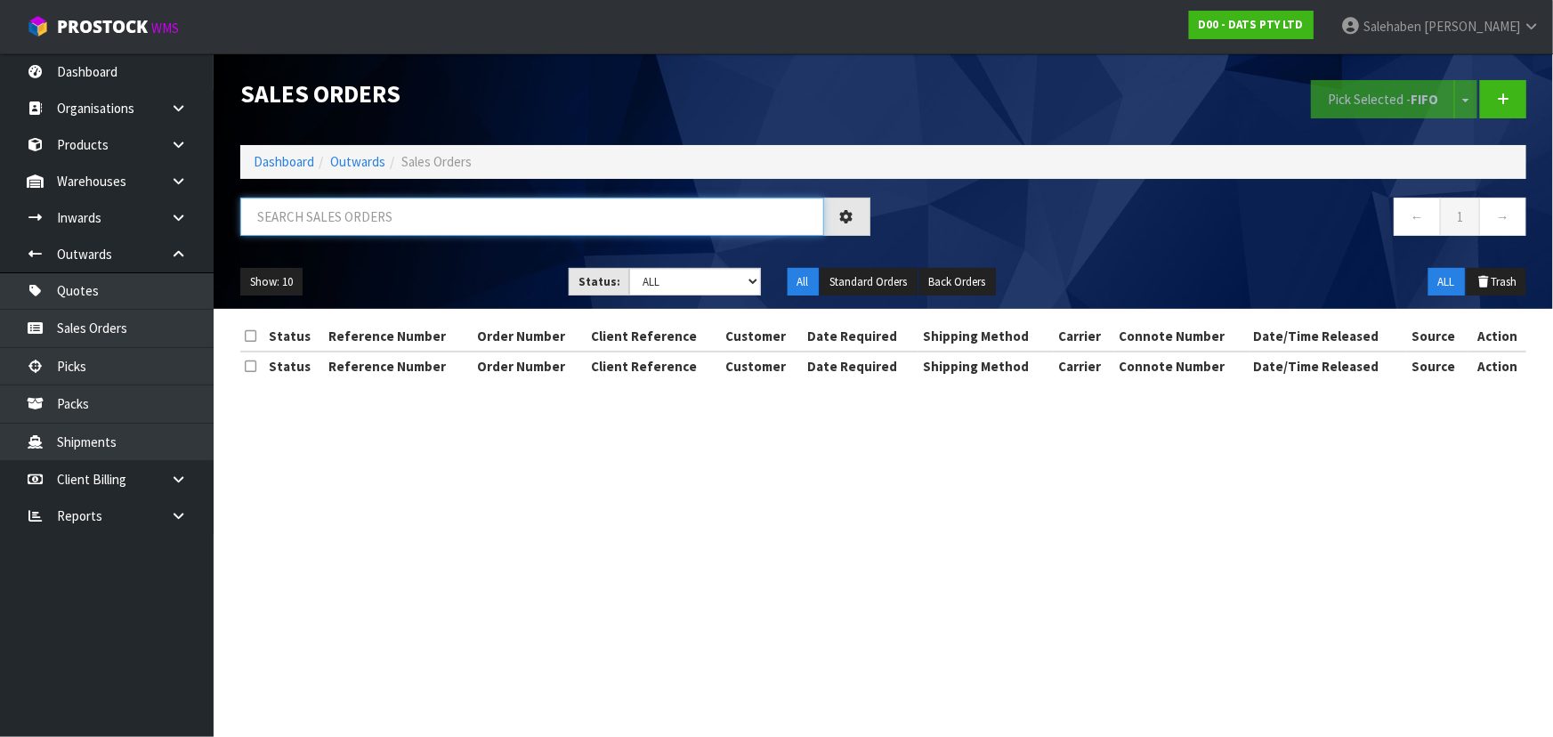
click at [389, 214] on input "text" at bounding box center [532, 217] width 584 height 38
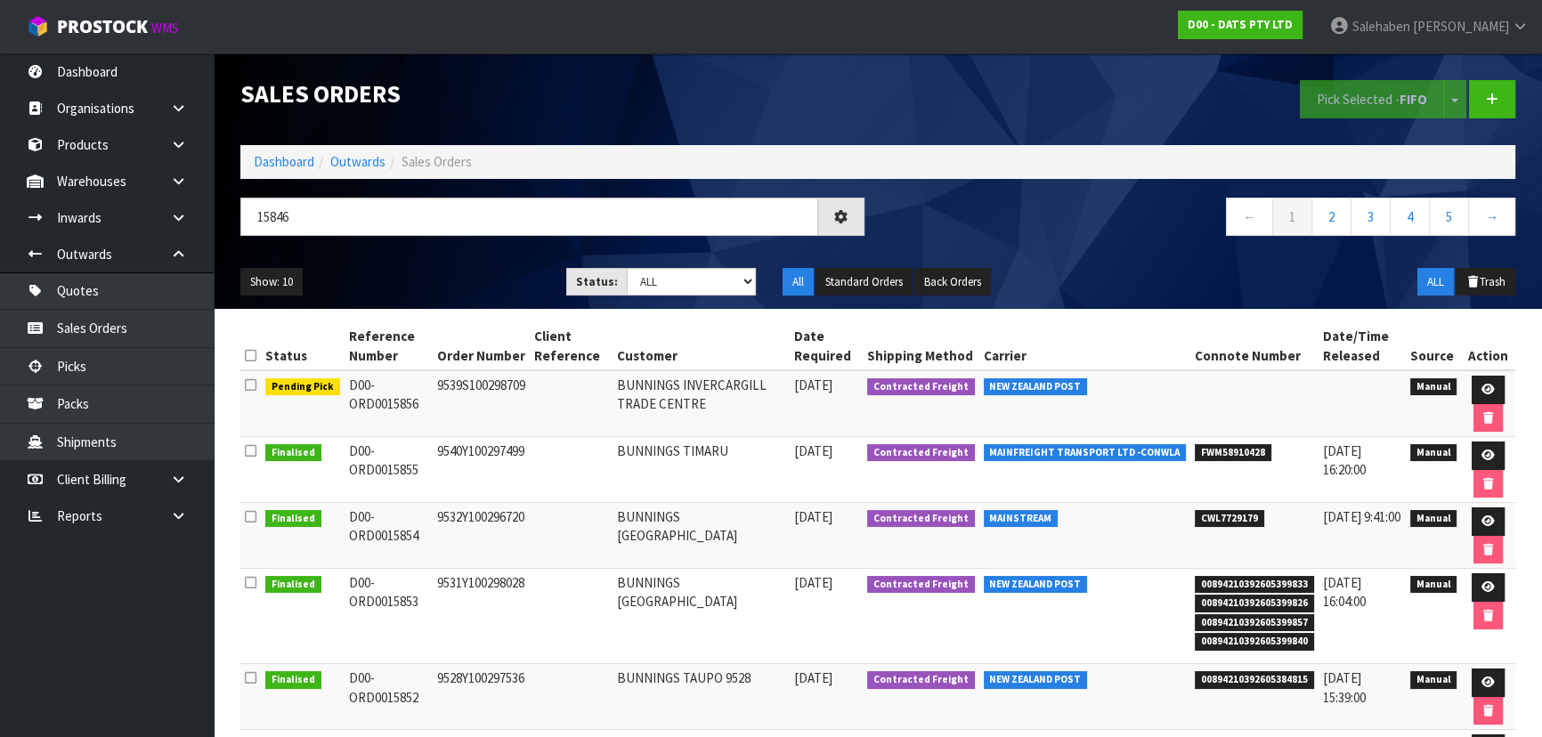
click at [442, 261] on div "Show: 10 5 10 25 50 Status: Draft Pending Allocated Pending Pick Goods Picked G…" at bounding box center [877, 282] width 1301 height 55
click at [653, 273] on select "Draft Pending Allocated Pending Pick Goods Picked Goods Packed Pending Charges …" at bounding box center [692, 282] width 130 height 28
click at [627, 268] on select "Draft Pending Allocated Pending Pick Goods Picked Goods Packed Pending Charges …" at bounding box center [692, 282] width 130 height 28
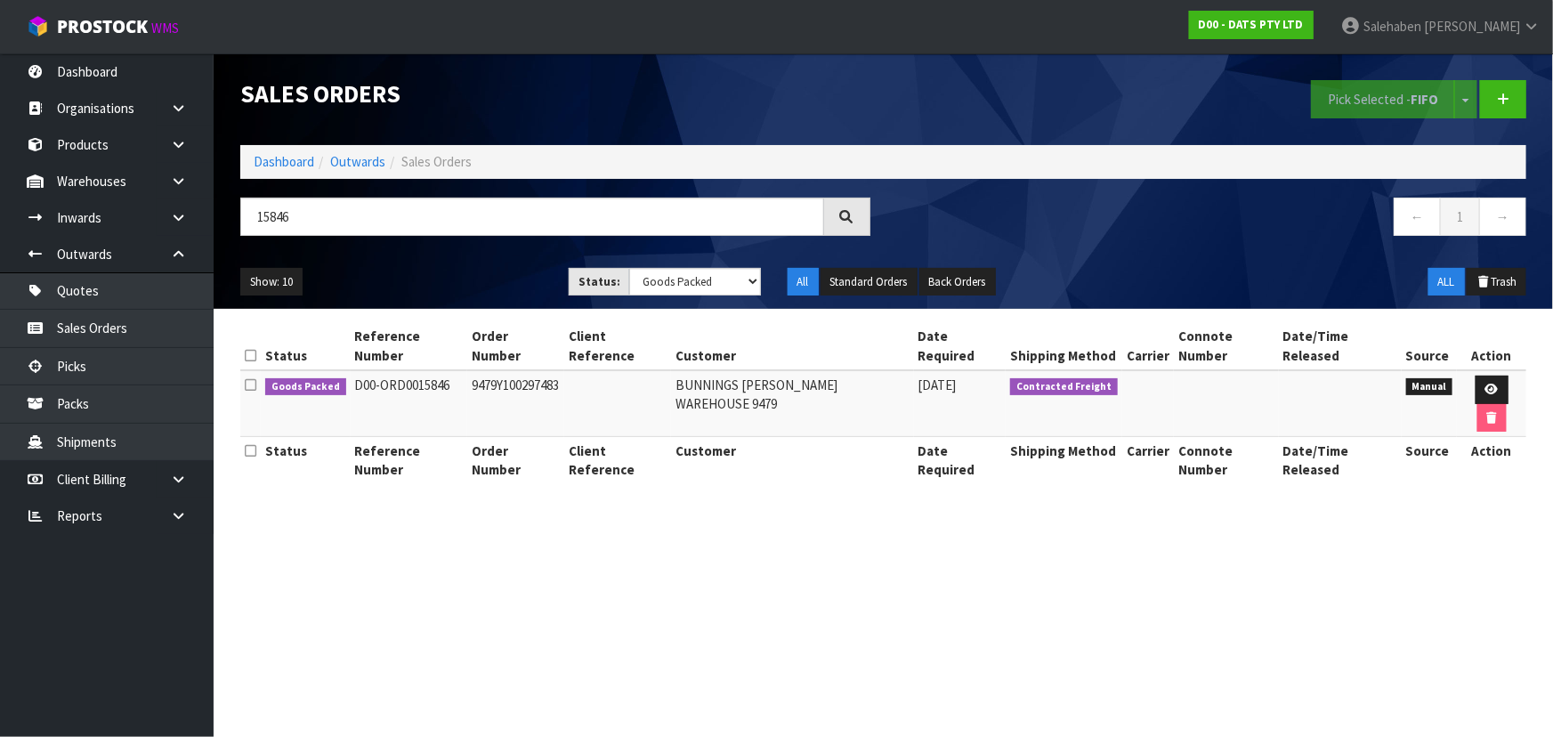
click at [466, 262] on div "Show: 10 5 10 25 50 Status: Draft Pending Allocated Pending Pick Goods Picked G…" at bounding box center [883, 282] width 1313 height 55
click at [489, 284] on ul "Show: 10 5 10 25 50" at bounding box center [391, 282] width 302 height 28
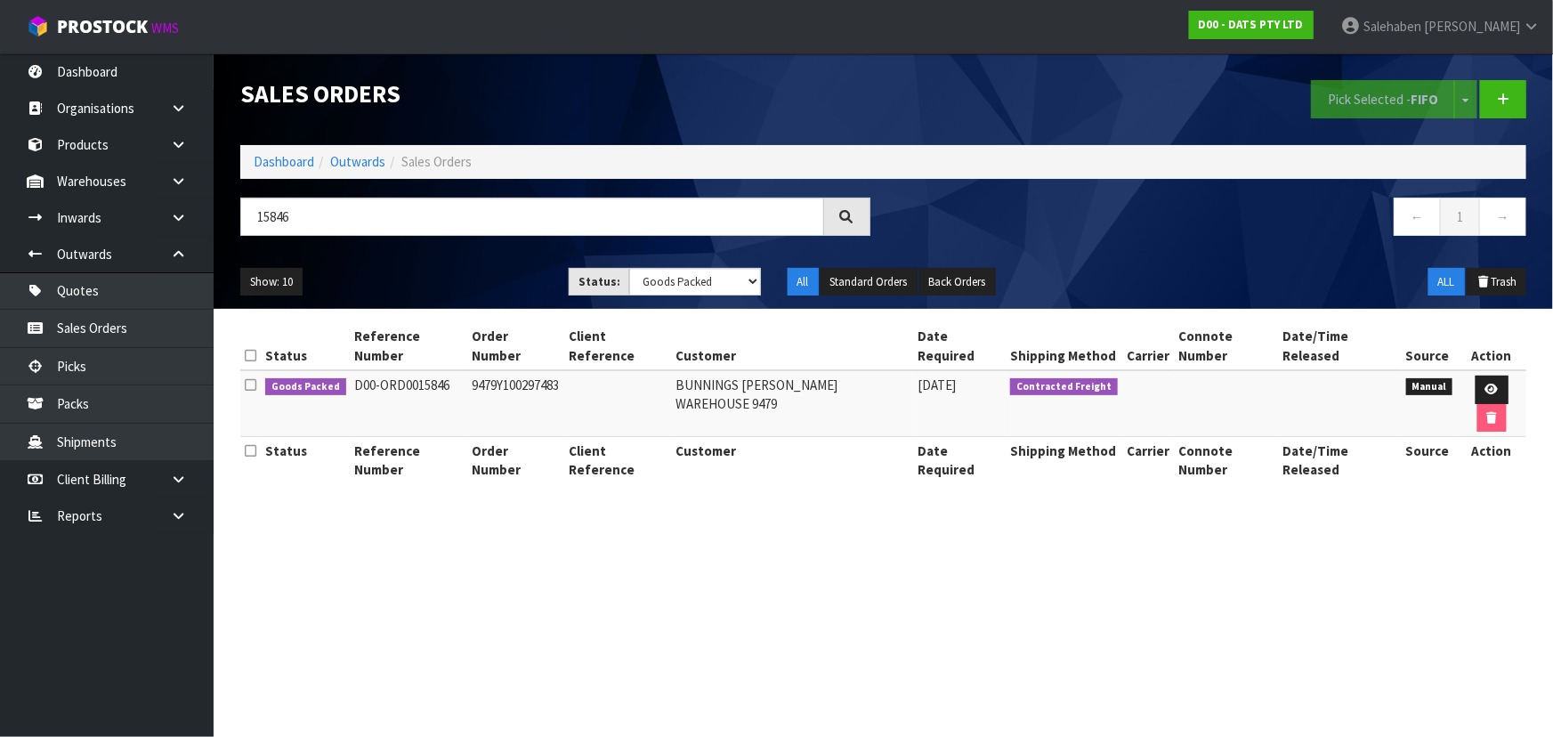
click at [489, 284] on ul "Show: 10 5 10 25 50" at bounding box center [391, 282] width 302 height 28
click at [498, 278] on ul "Show: 10 5 10 25 50" at bounding box center [391, 282] width 302 height 28
click at [1486, 384] on icon at bounding box center [1492, 390] width 13 height 12
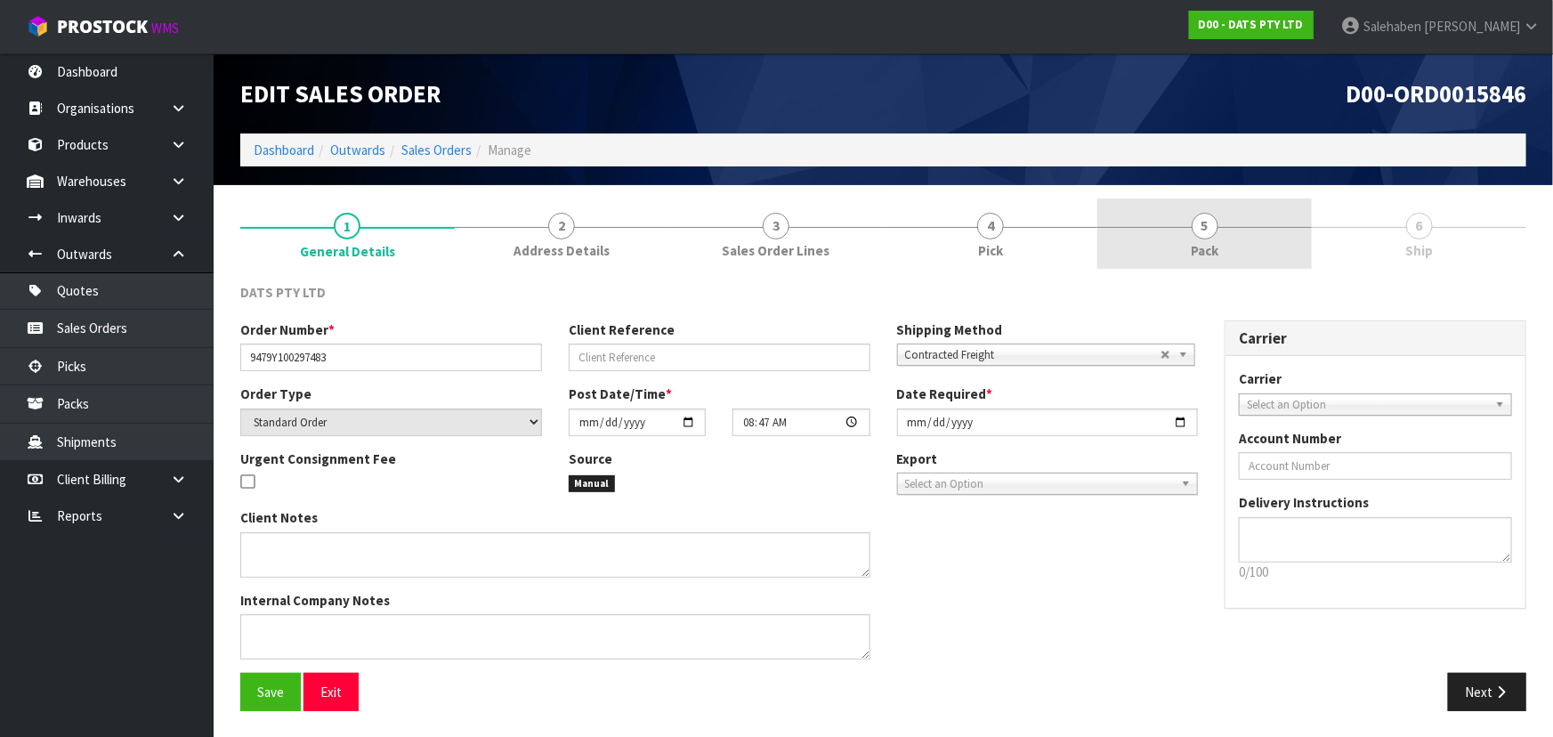
click at [1215, 249] on span "Pack" at bounding box center [1205, 250] width 28 height 19
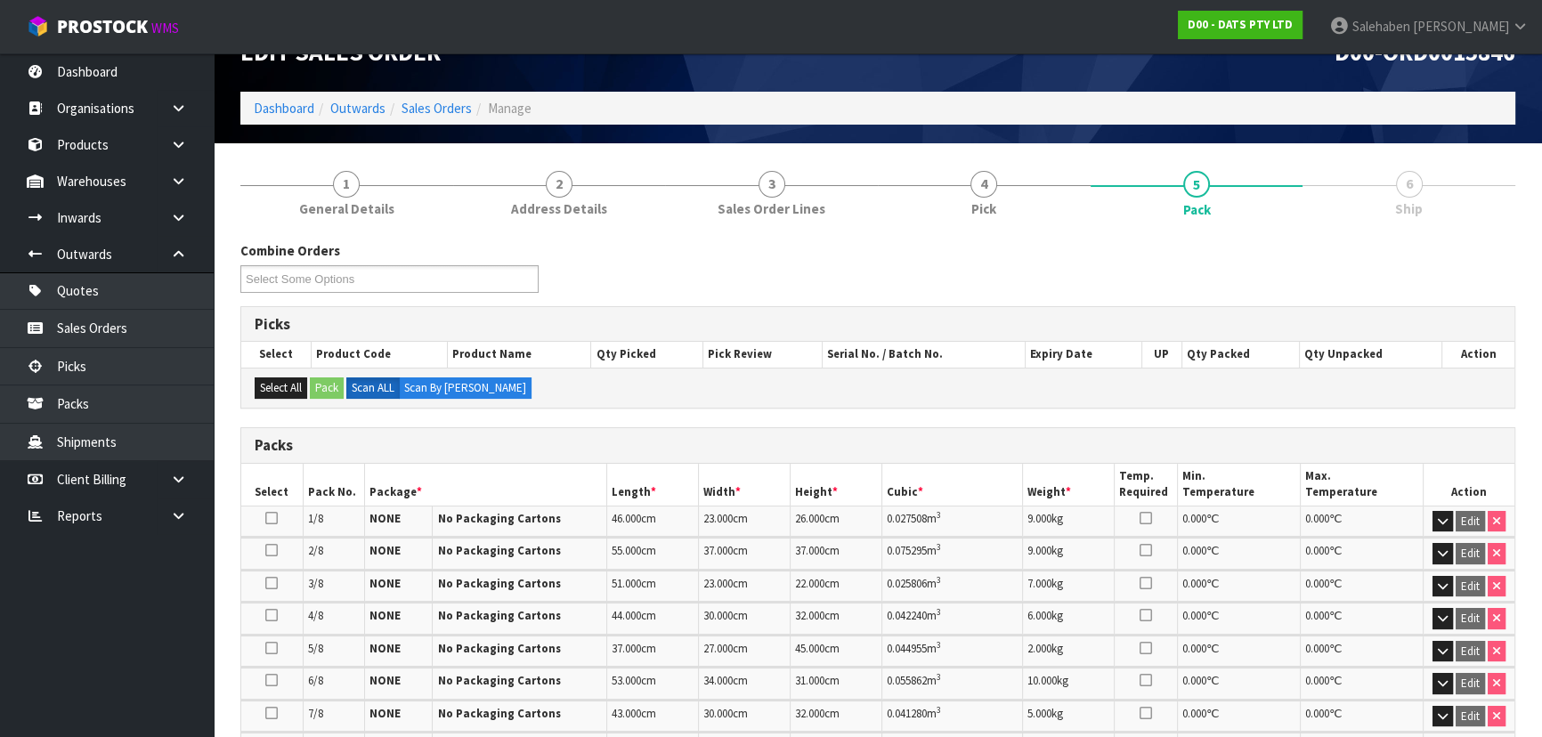
scroll to position [471, 0]
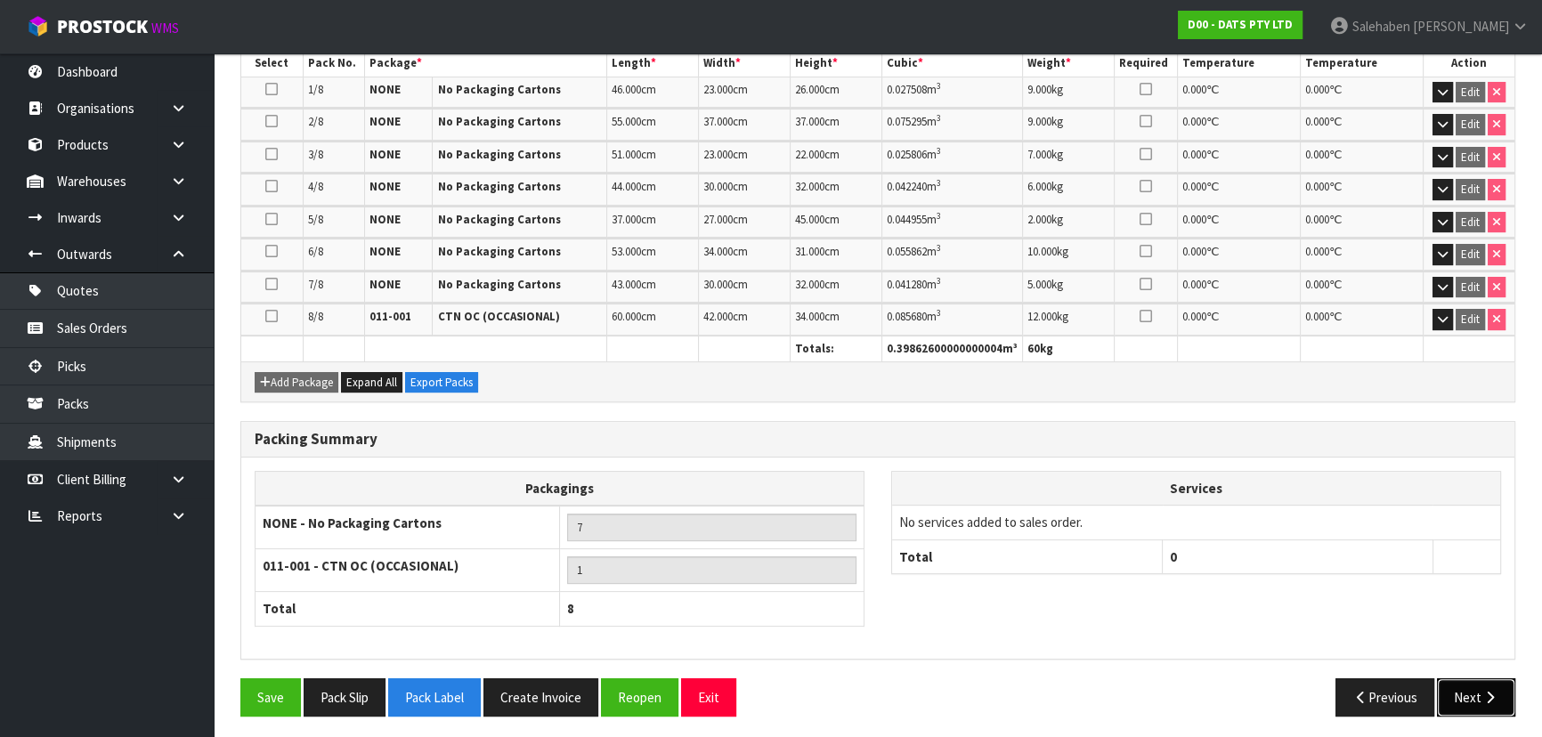
click at [1455, 697] on button "Next" at bounding box center [1476, 697] width 78 height 38
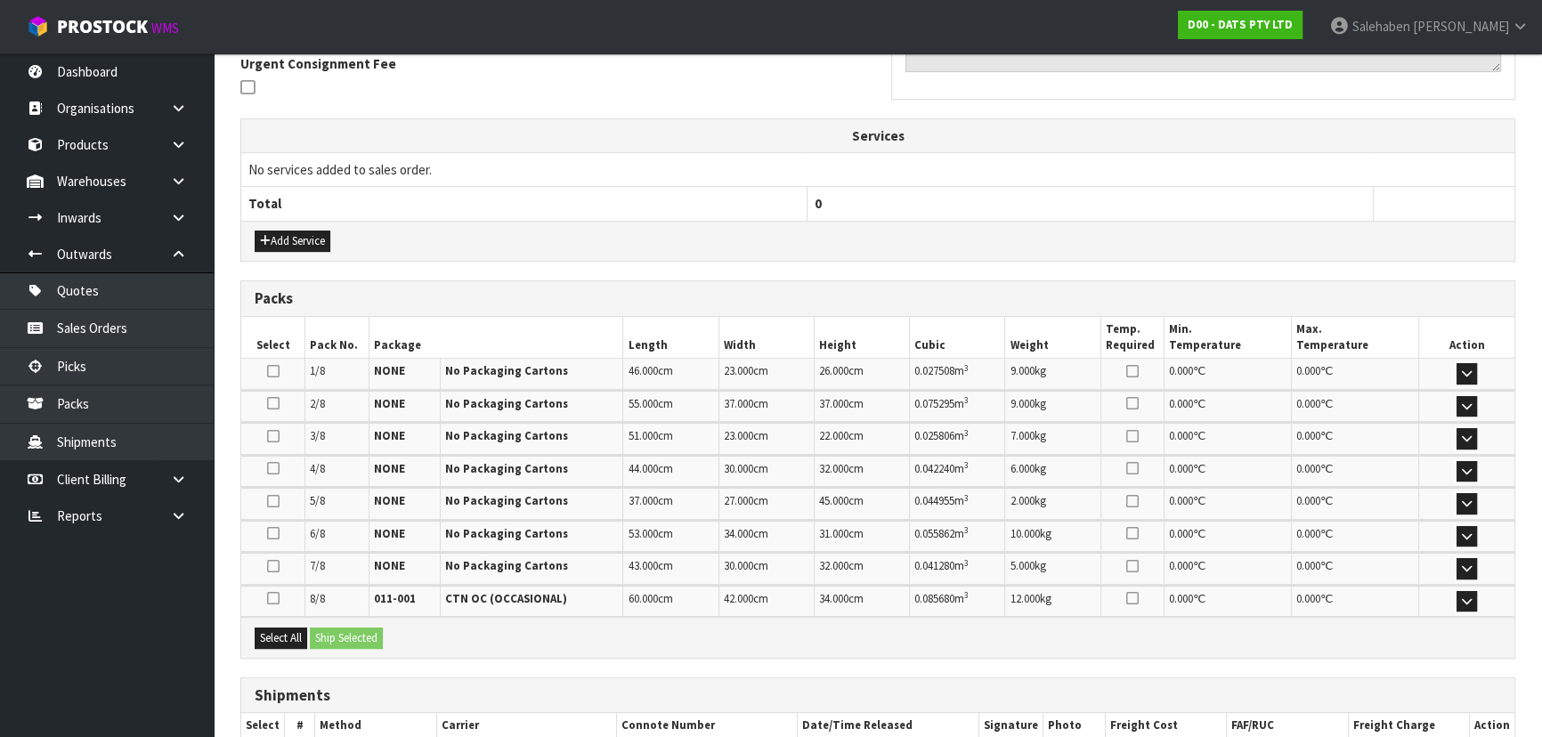
scroll to position [0, 0]
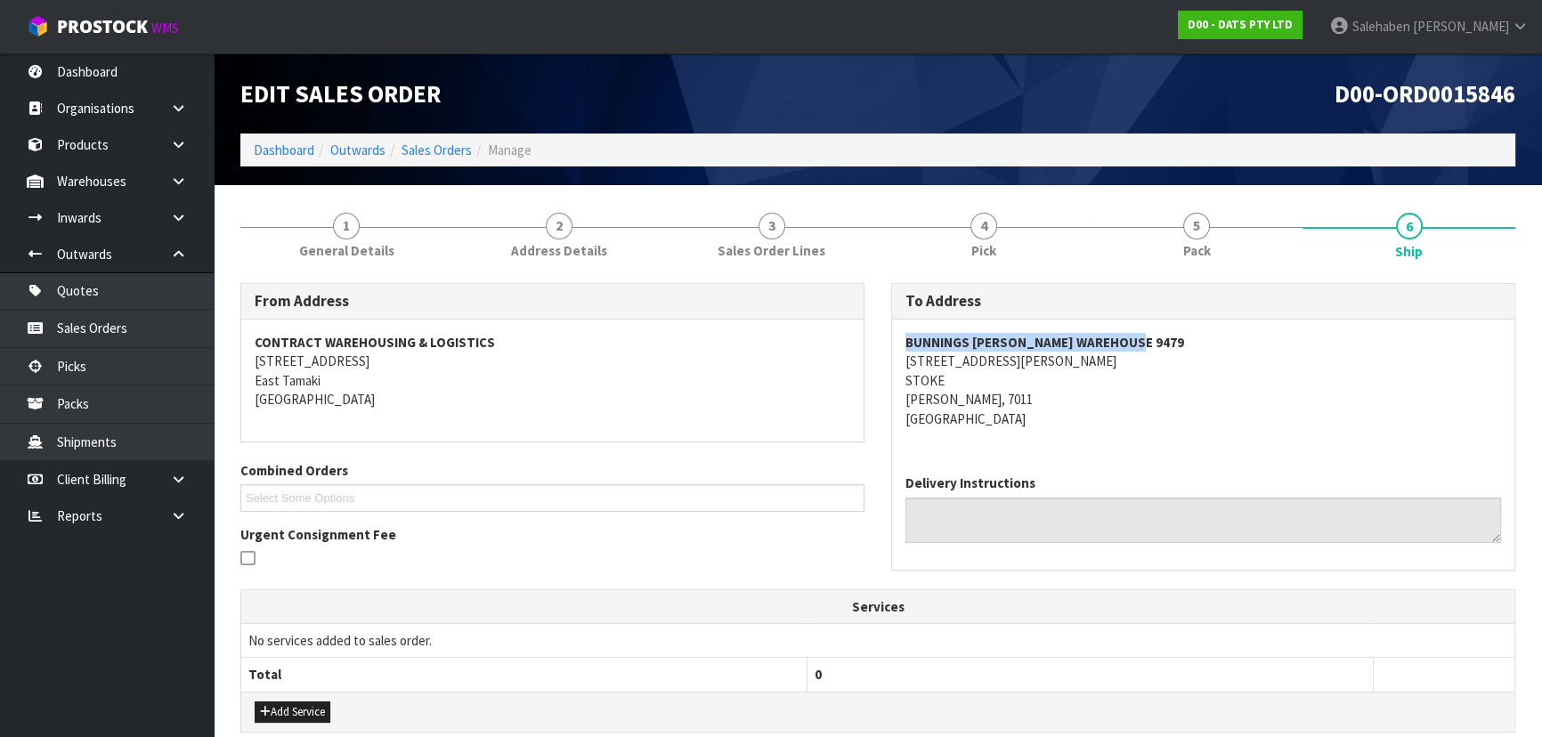
drag, startPoint x: 905, startPoint y: 344, endPoint x: 1148, endPoint y: 340, distance: 243.0
click at [1148, 340] on address "BUNNINGS [PERSON_NAME] WAREHOUSE [STREET_ADDRESS][PERSON_NAME][PERSON_NAME]" at bounding box center [1203, 380] width 596 height 95
click at [1175, 411] on address "BUNNINGS [PERSON_NAME] WAREHOUSE [STREET_ADDRESS][PERSON_NAME][PERSON_NAME]" at bounding box center [1203, 380] width 596 height 95
click at [1223, 435] on div "BUNNINGS [PERSON_NAME] WAREHOUSE [STREET_ADDRESS][PERSON_NAME][PERSON_NAME]" at bounding box center [1203, 390] width 622 height 141
drag, startPoint x: 898, startPoint y: 346, endPoint x: 1165, endPoint y: 336, distance: 267.2
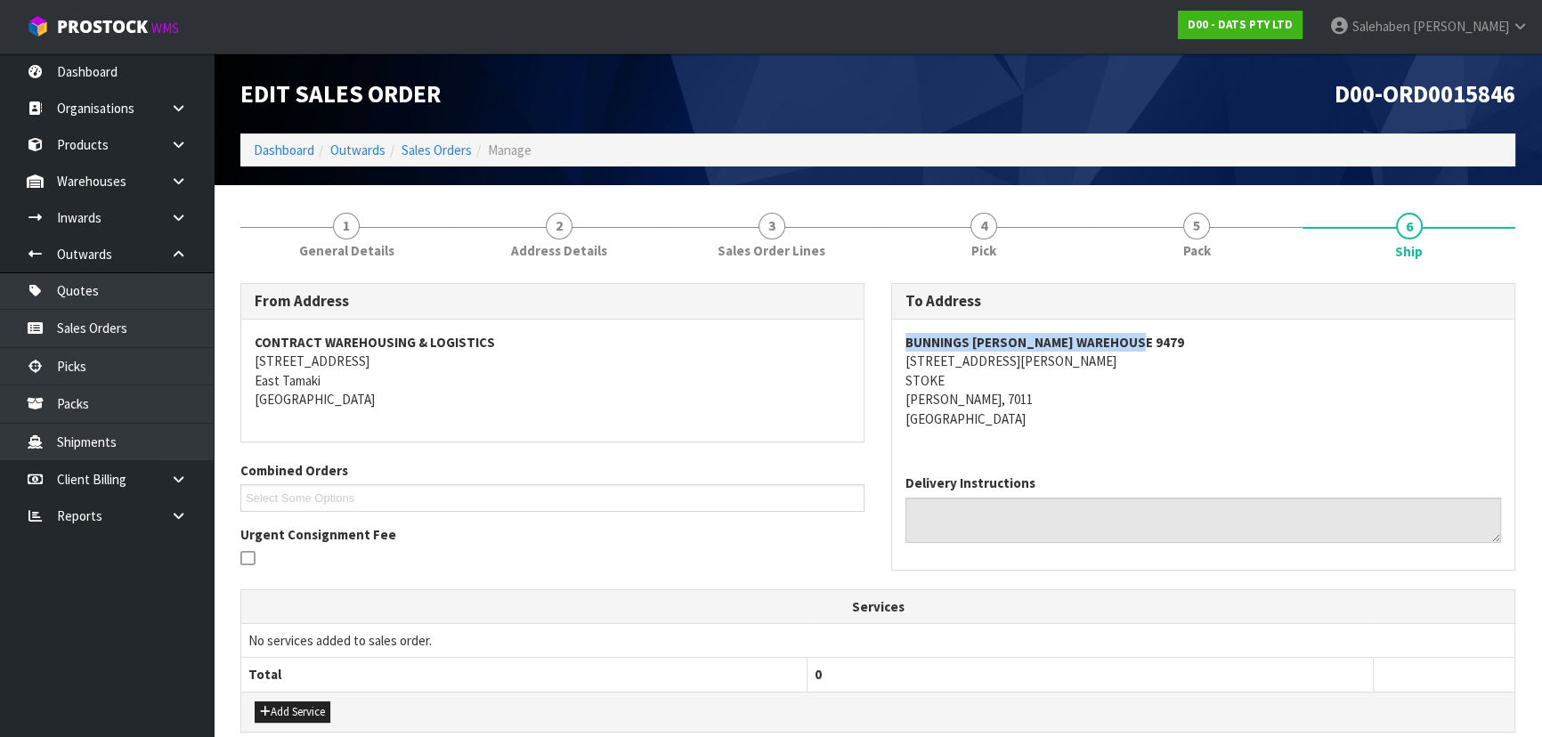
click at [1165, 336] on div "BUNNINGS [PERSON_NAME] WAREHOUSE [STREET_ADDRESS][PERSON_NAME][PERSON_NAME]" at bounding box center [1203, 390] width 622 height 141
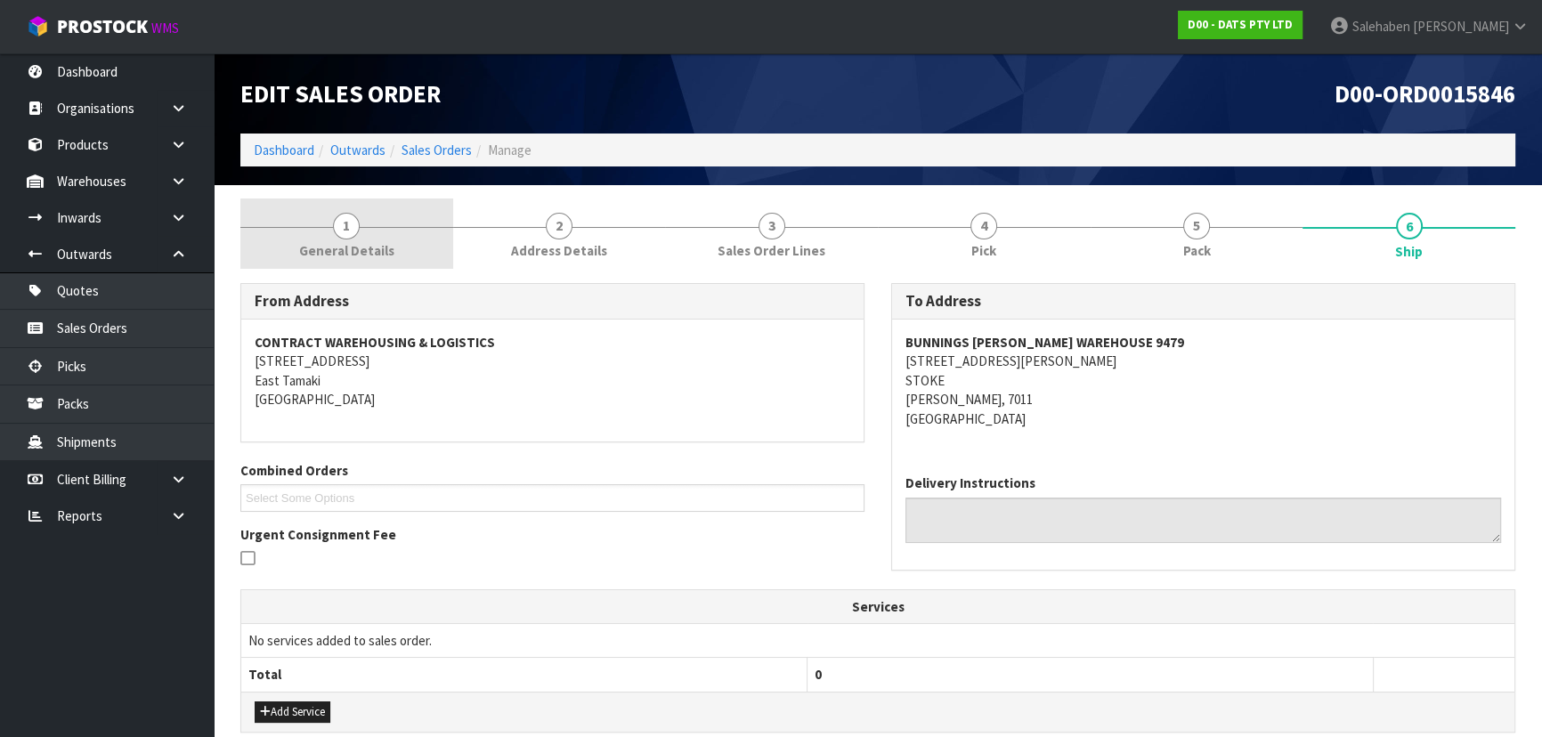
click at [373, 245] on span "General Details" at bounding box center [346, 250] width 95 height 19
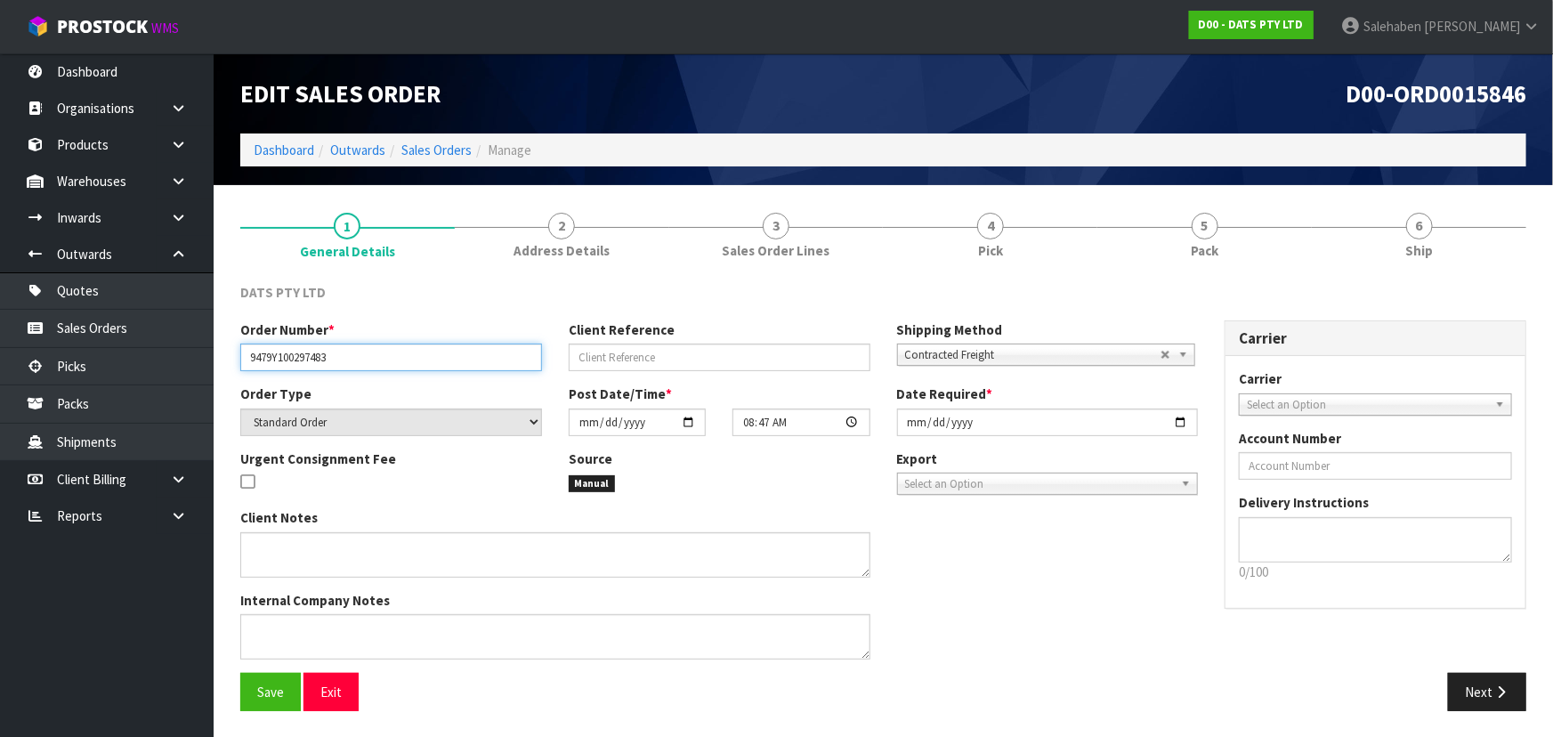
drag, startPoint x: 243, startPoint y: 360, endPoint x: 374, endPoint y: 364, distance: 130.9
click at [374, 364] on input "9479Y100297483" at bounding box center [391, 358] width 302 height 28
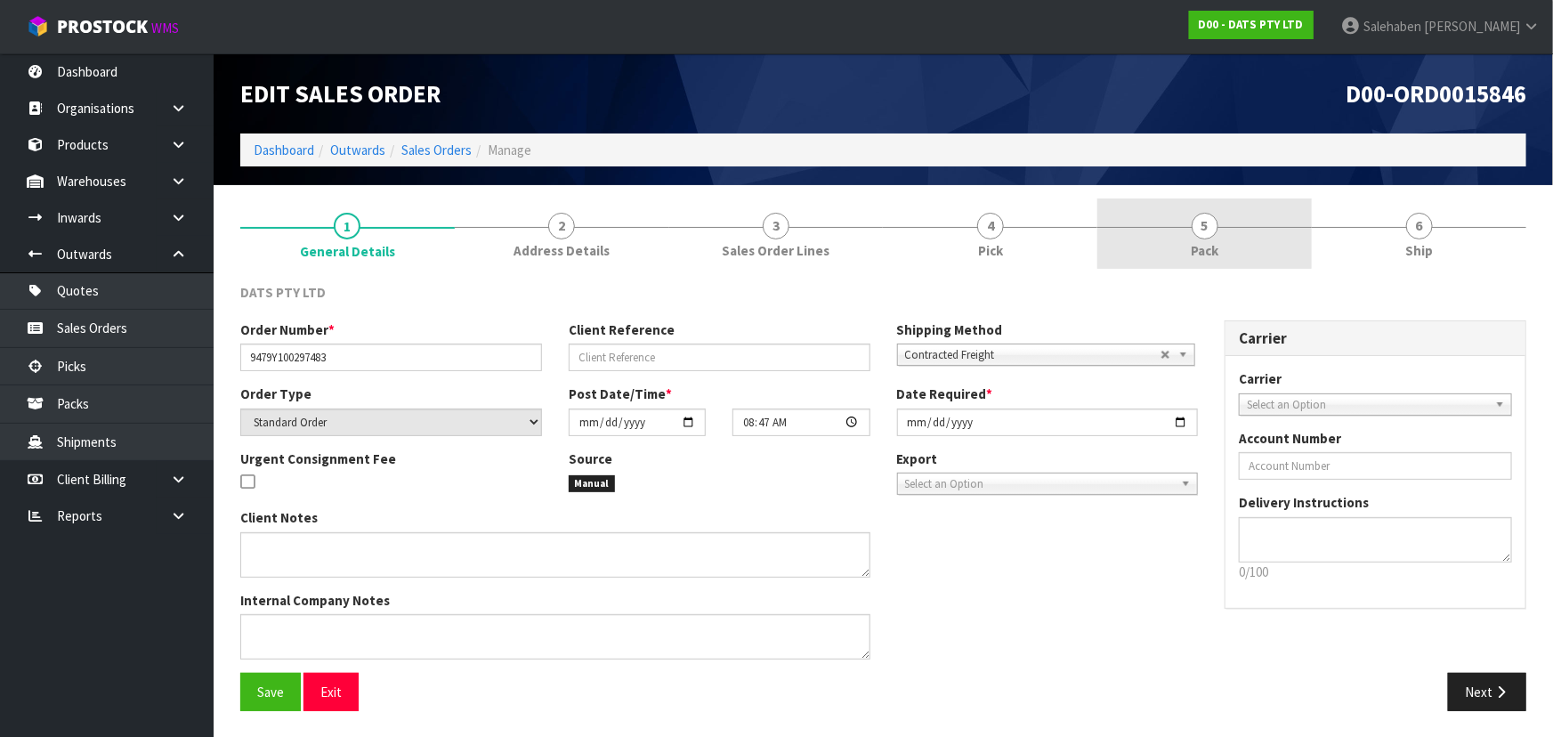
click at [1233, 239] on link "5 Pack" at bounding box center [1205, 234] width 215 height 70
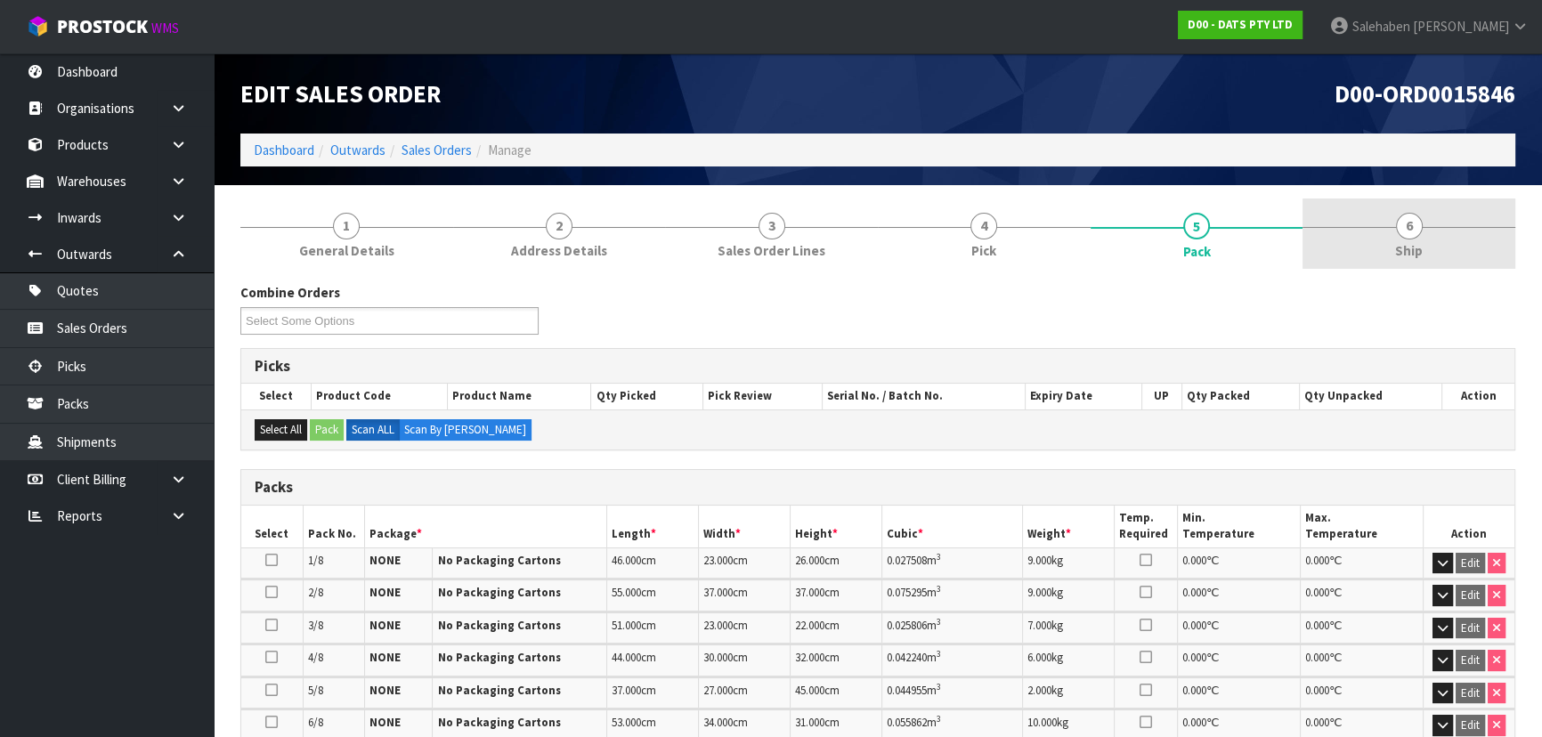
click at [1402, 232] on span "6" at bounding box center [1409, 226] width 27 height 27
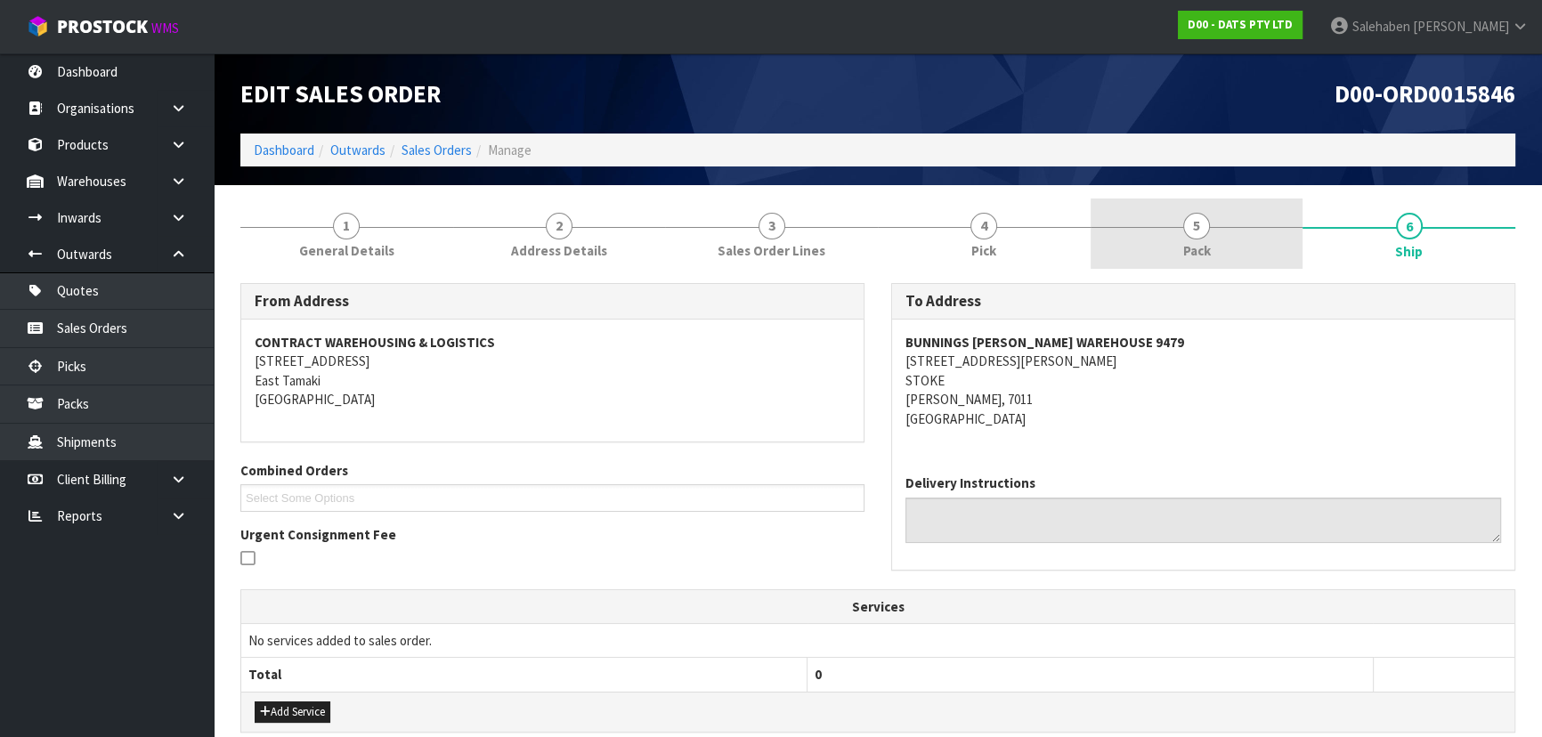
click at [1223, 246] on link "5 Pack" at bounding box center [1196, 234] width 213 height 70
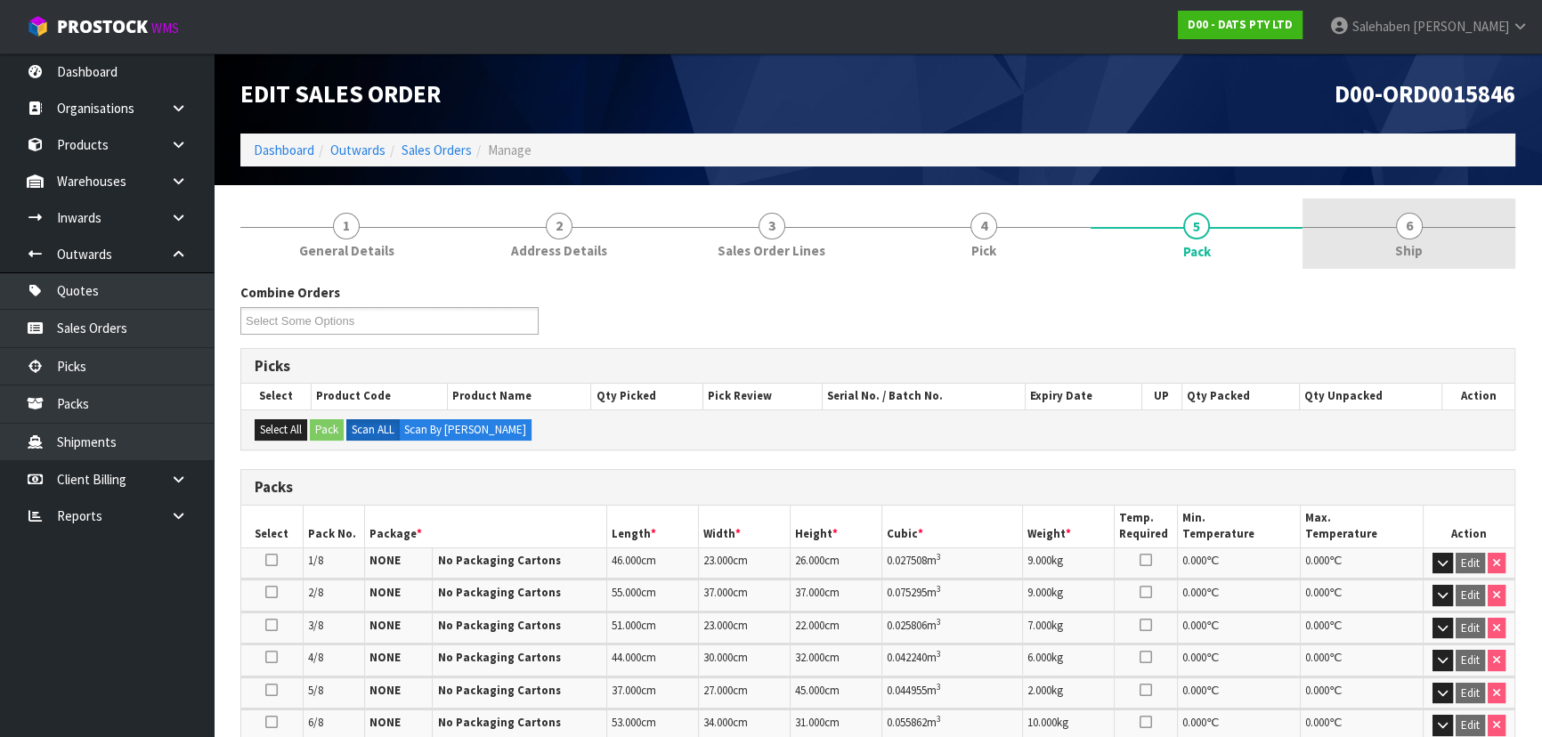
click at [1389, 234] on link "6 Ship" at bounding box center [1408, 234] width 213 height 70
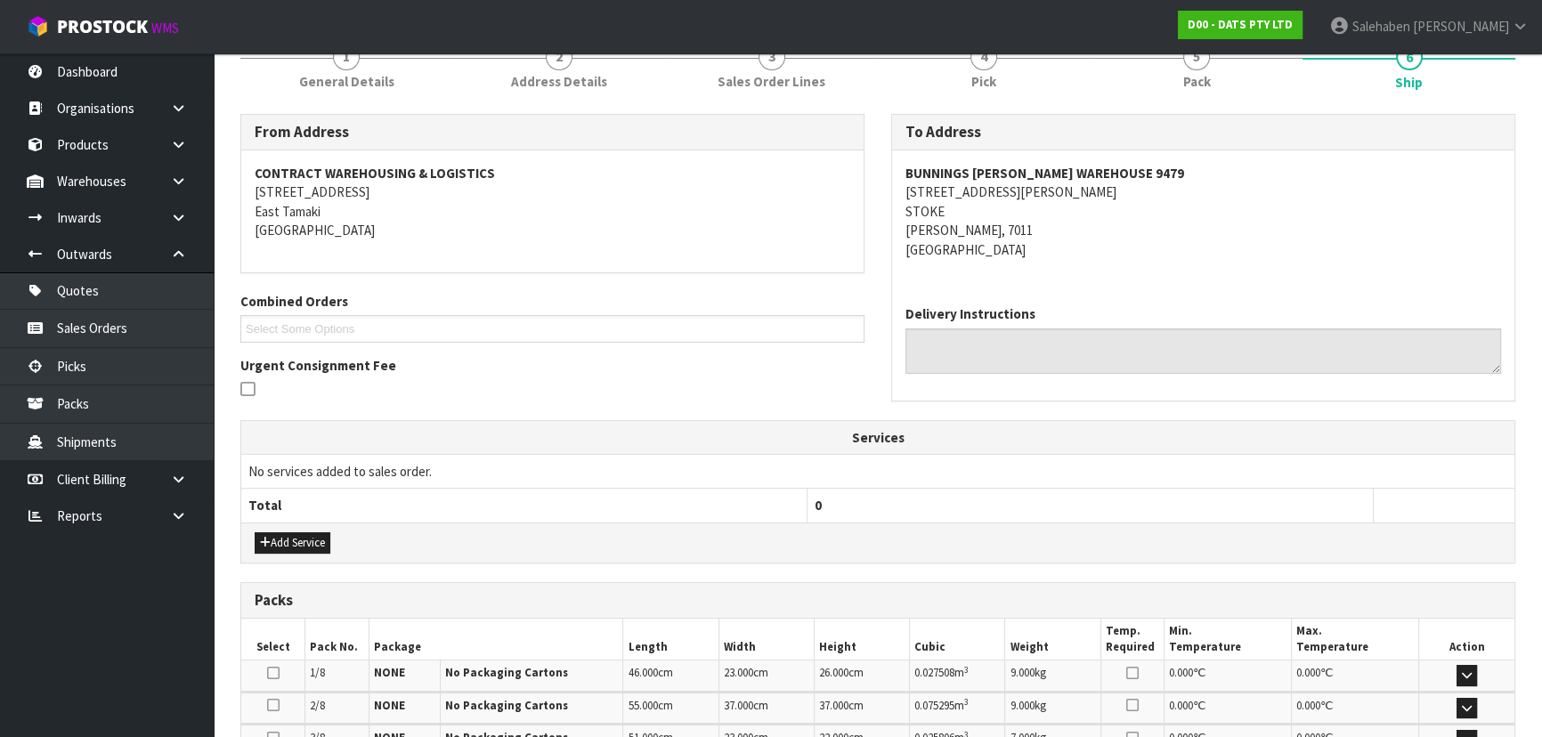
scroll to position [566, 0]
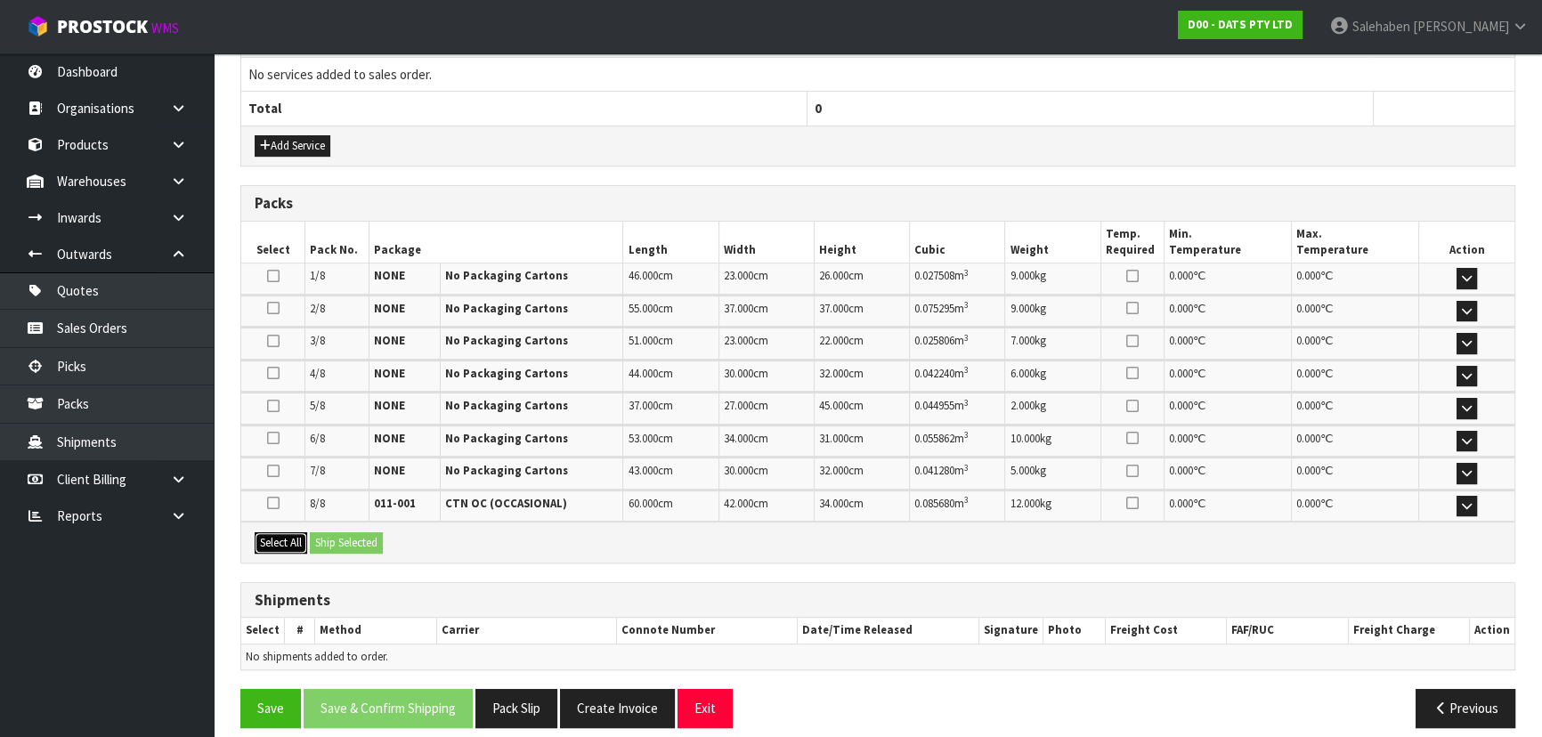
drag, startPoint x: 303, startPoint y: 536, endPoint x: 350, endPoint y: 537, distance: 47.2
click at [303, 538] on button "Select All" at bounding box center [281, 542] width 53 height 21
click at [350, 537] on button "Ship Selected" at bounding box center [346, 542] width 73 height 21
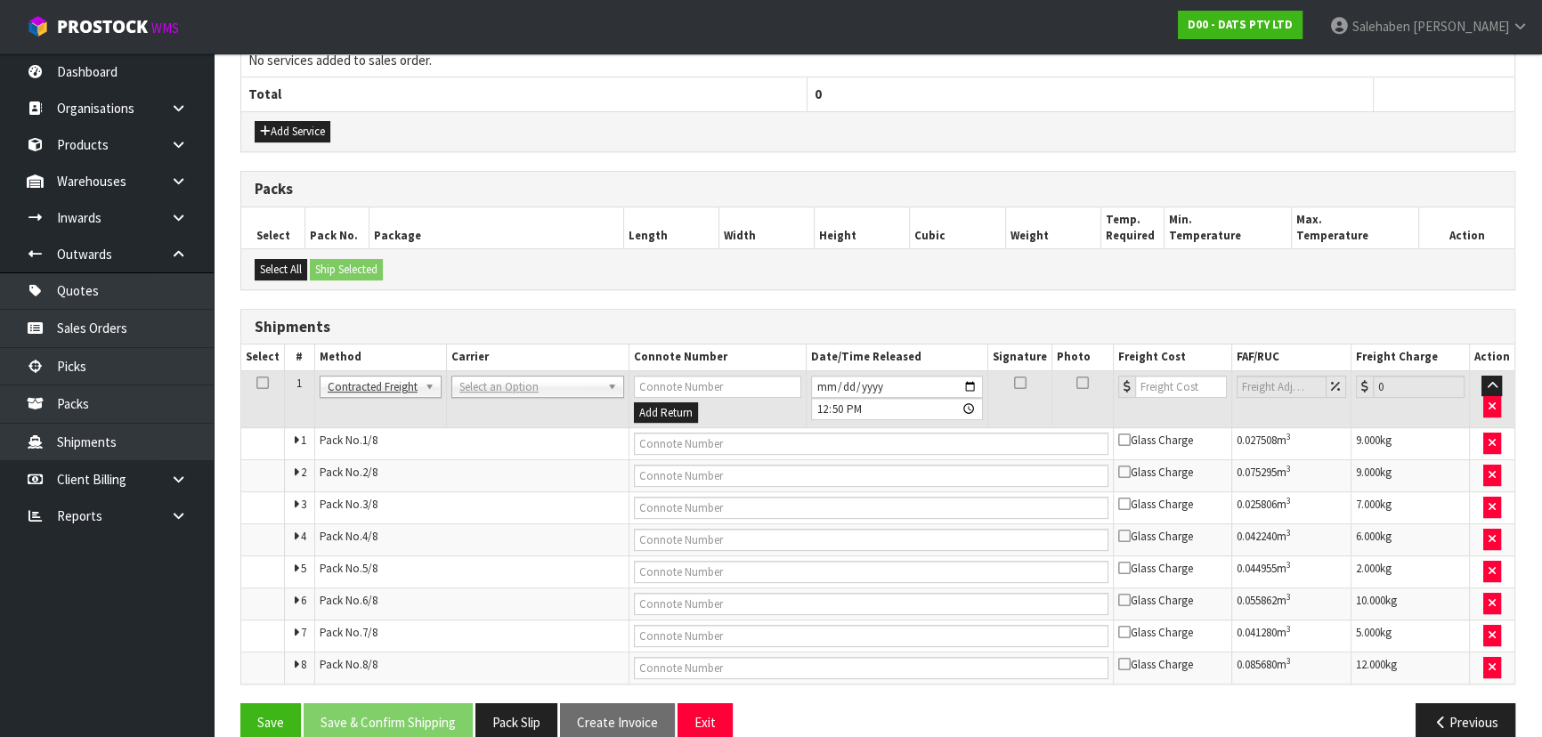
scroll to position [607, 0]
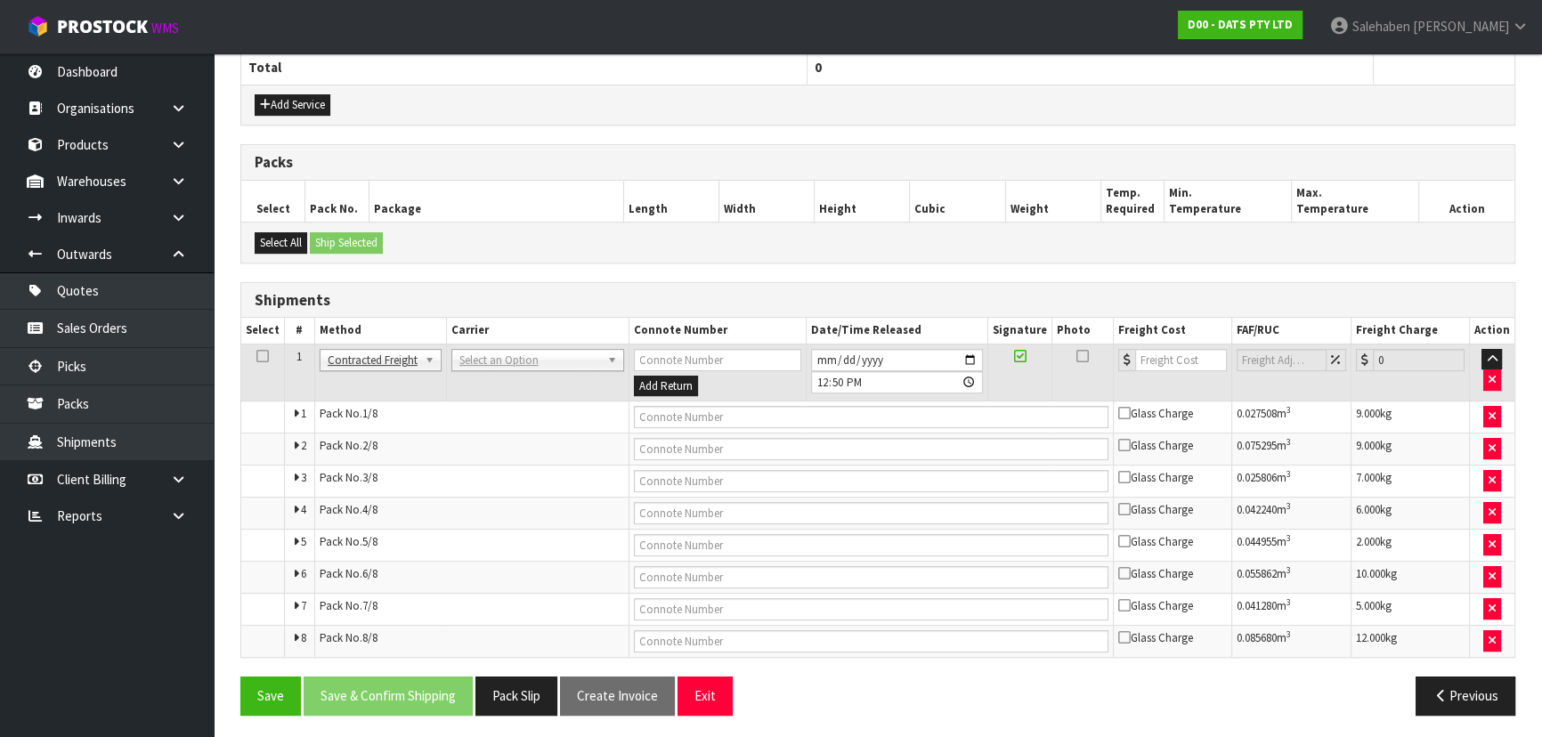
click at [474, 344] on td "ANGEL - ANGEL TRANSPORT [PERSON_NAME] REMOVALS DEAEXPAKL - DEADLINE EXPRESS COU…" at bounding box center [537, 373] width 182 height 58
click at [480, 368] on td "ANGEL - ANGEL TRANSPORT [PERSON_NAME] REMOVALS DEAEXPAKL - DEADLINE EXPRESS COU…" at bounding box center [537, 373] width 182 height 58
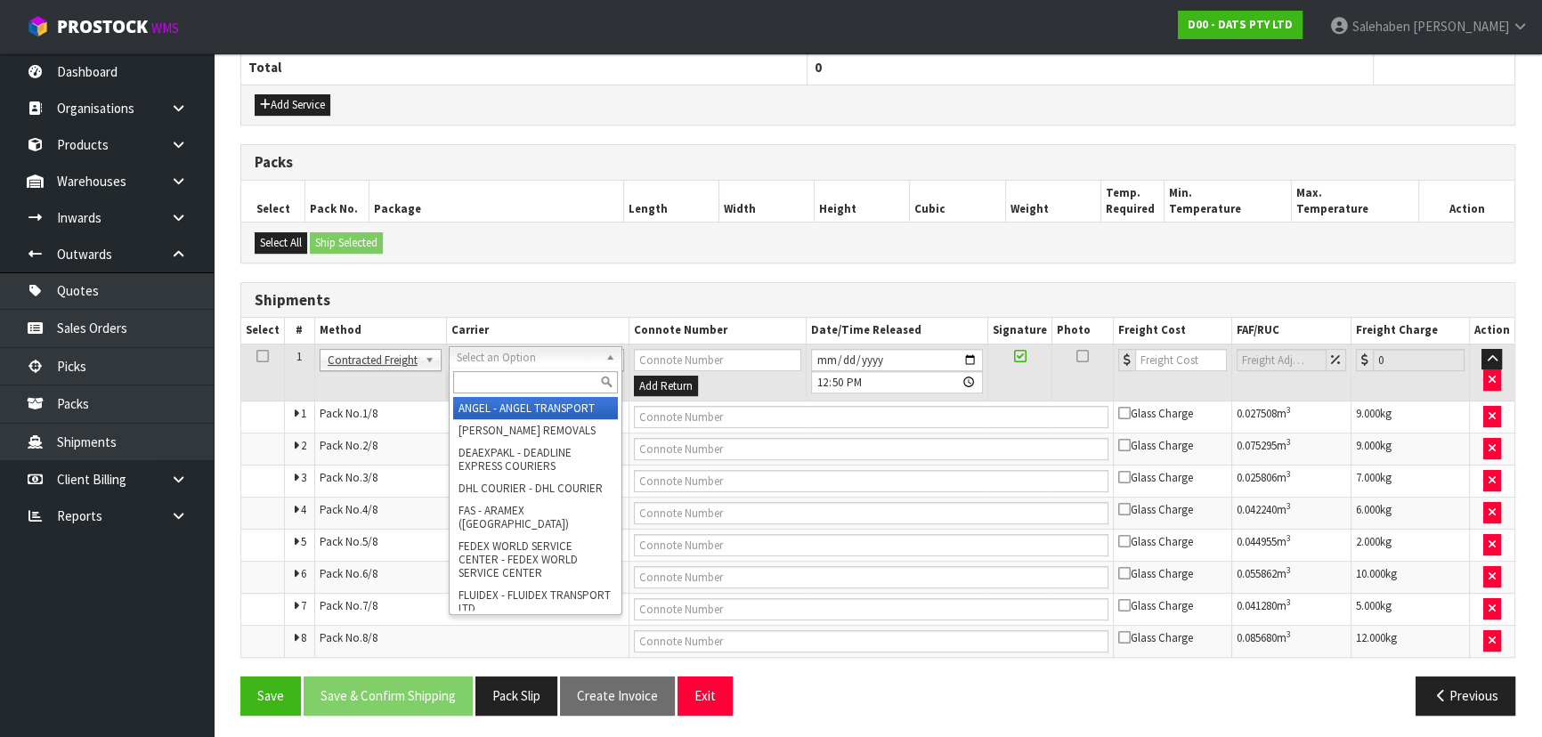
click at [485, 386] on input "text" at bounding box center [535, 382] width 165 height 22
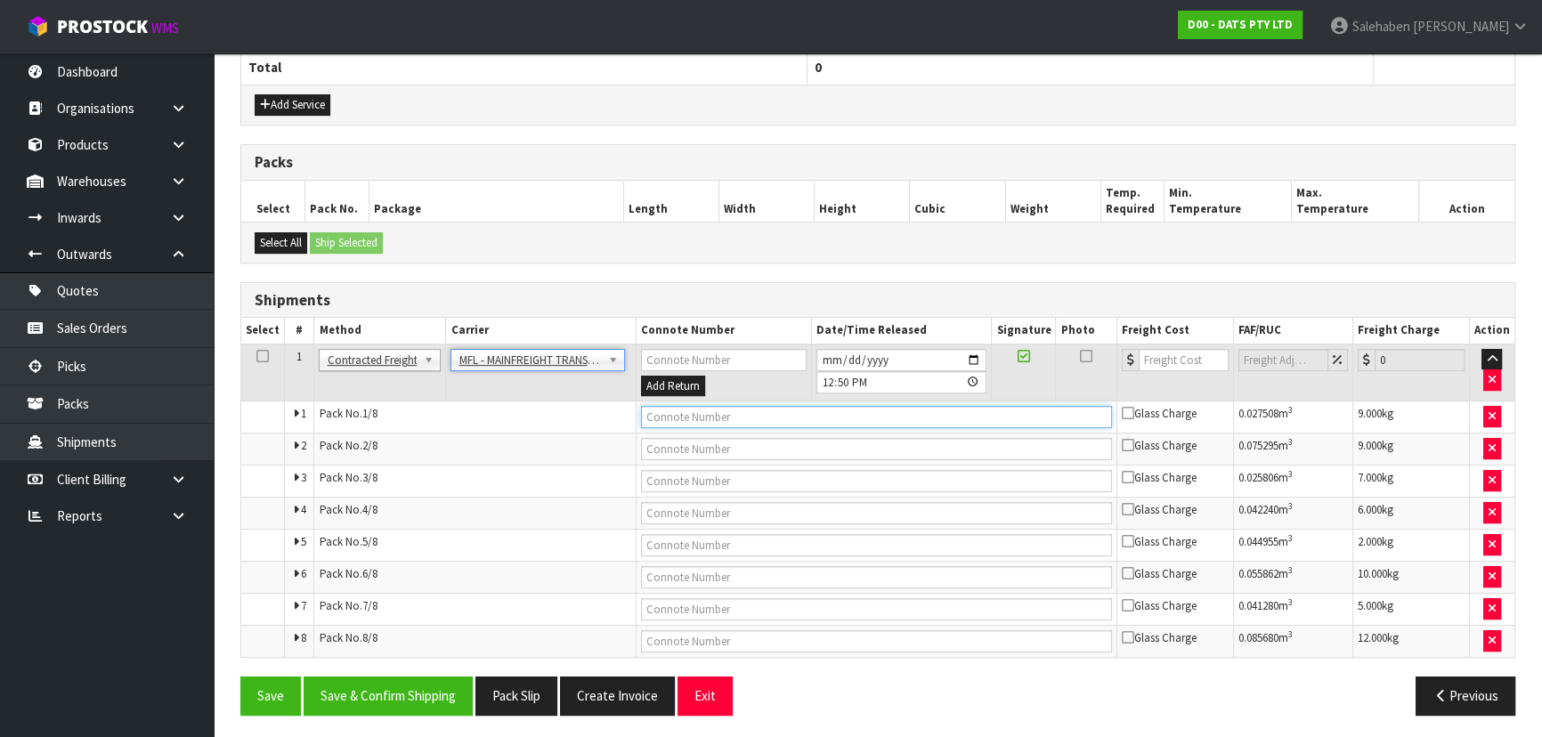
click at [697, 415] on input "text" at bounding box center [876, 417] width 471 height 22
paste input "FWM58912539"
click at [1163, 353] on input "number" at bounding box center [1184, 360] width 90 height 22
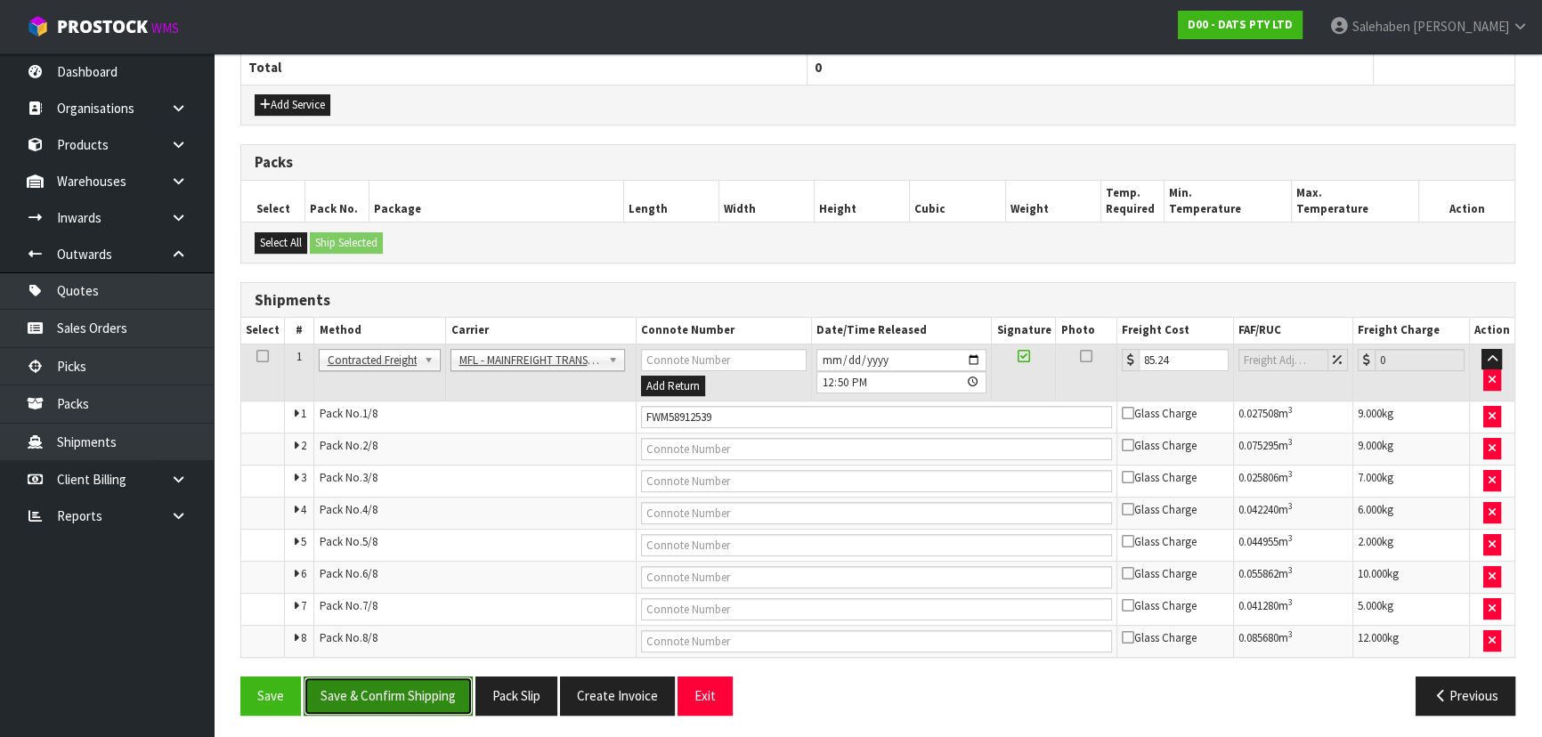
click at [378, 681] on button "Save & Confirm Shipping" at bounding box center [388, 696] width 169 height 38
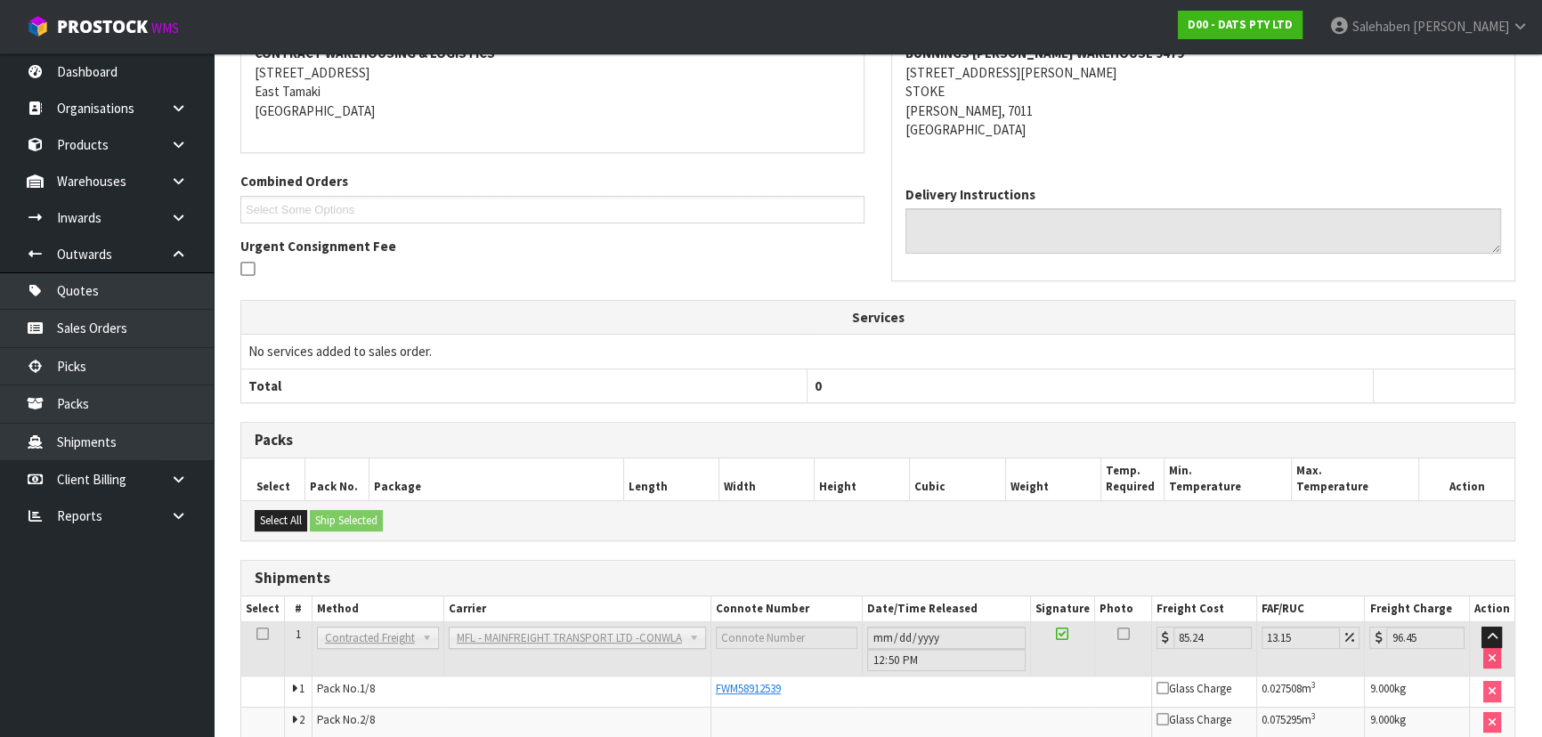
scroll to position [0, 0]
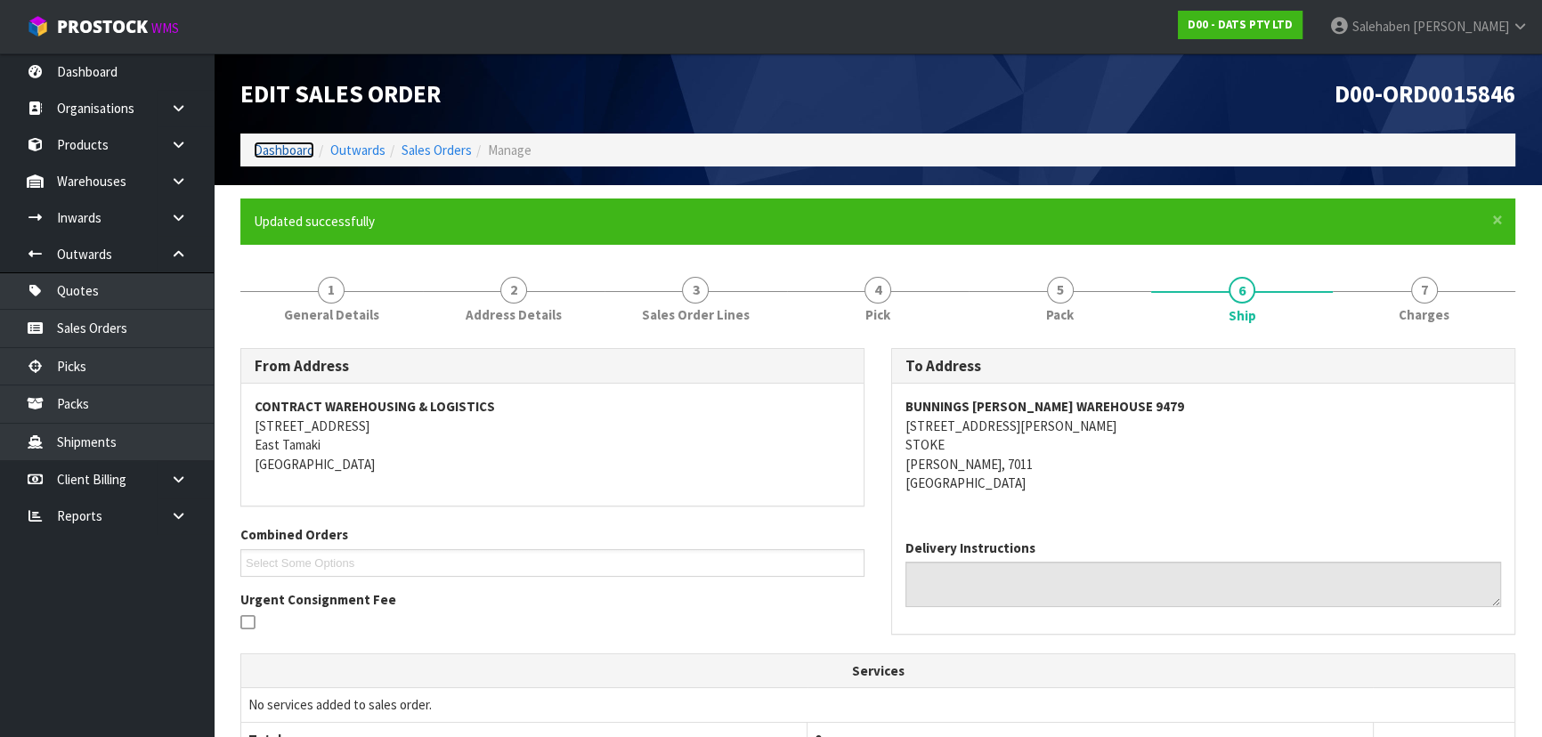
click at [284, 150] on link "Dashboard" at bounding box center [284, 150] width 61 height 17
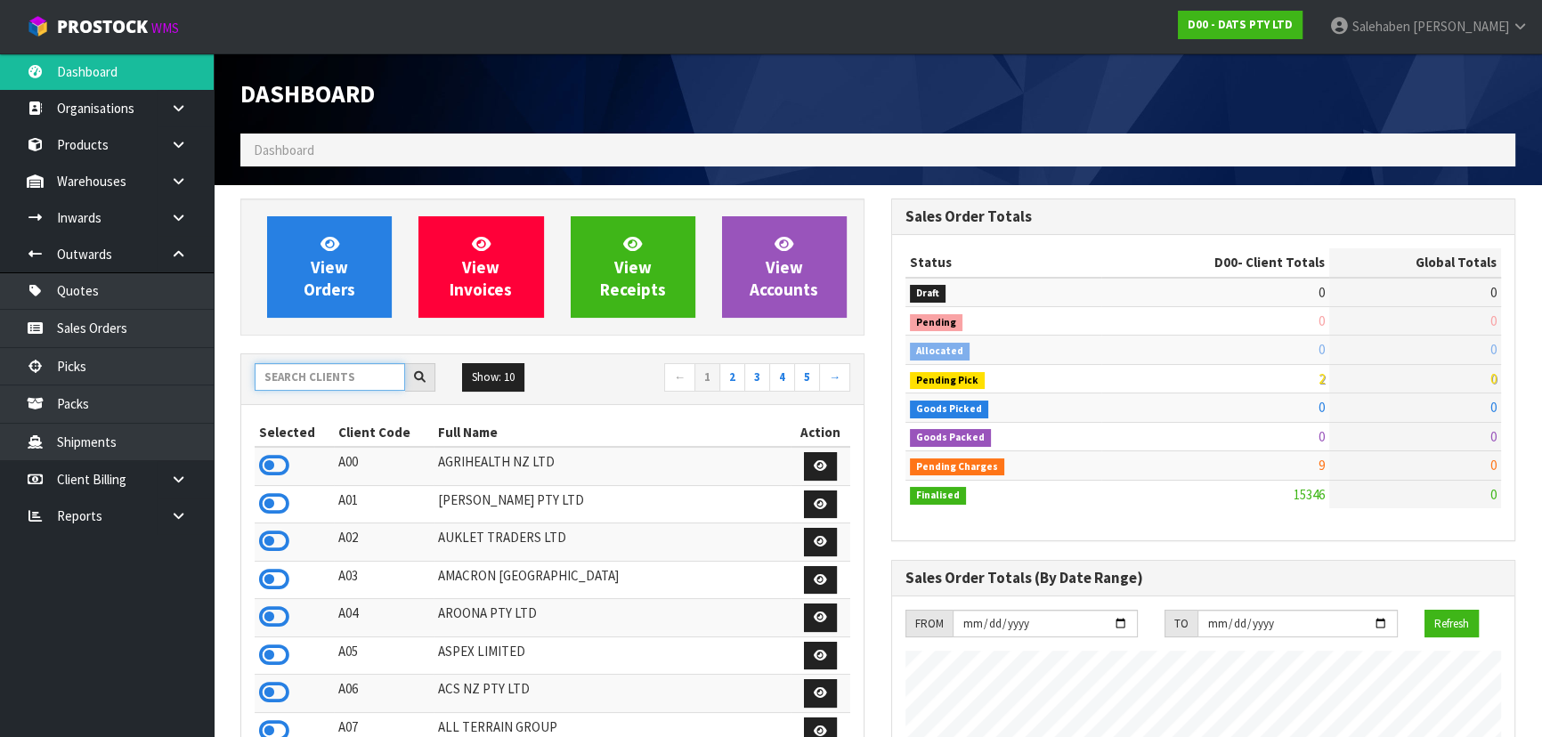
click at [303, 382] on input "text" at bounding box center [330, 377] width 150 height 28
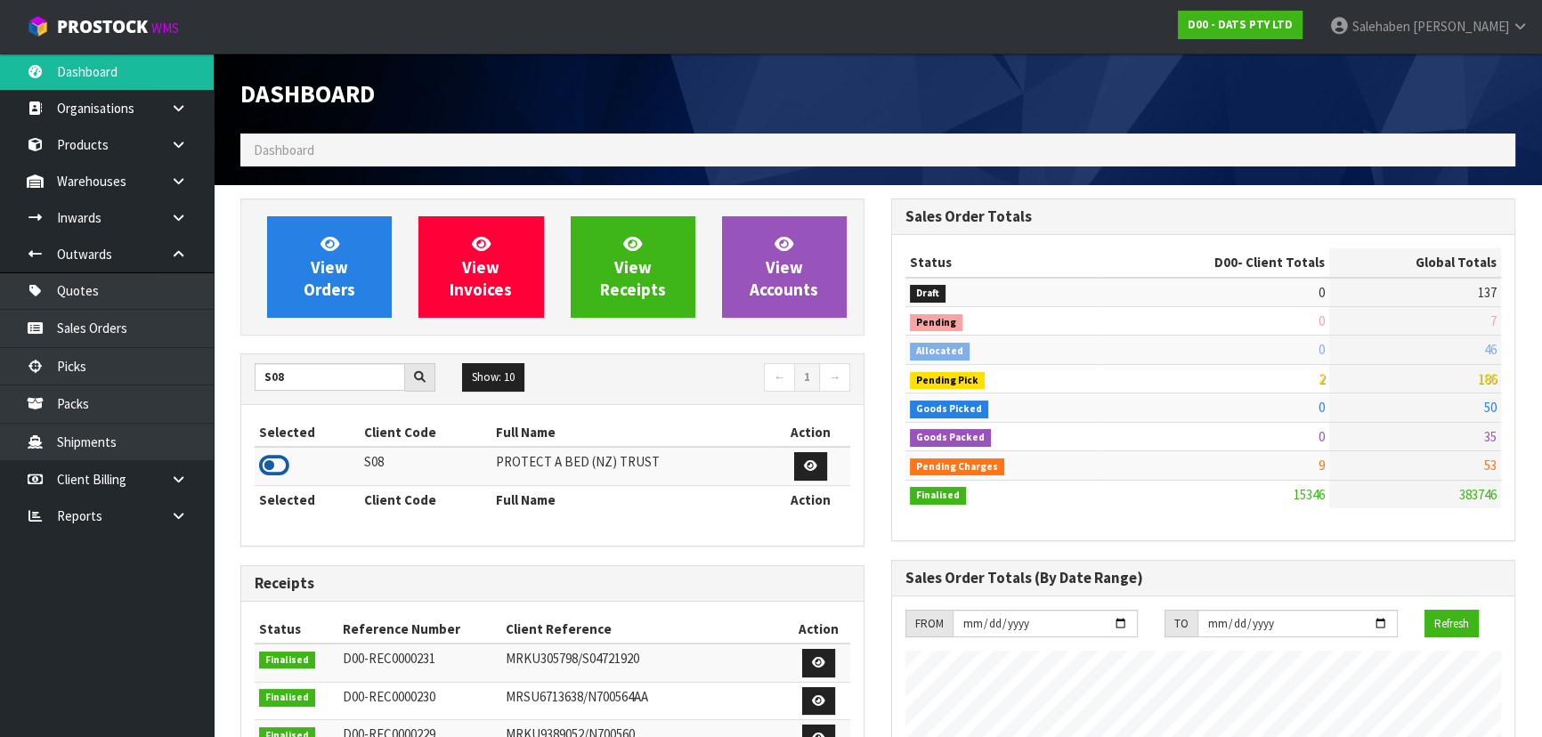
click at [269, 470] on icon at bounding box center [274, 465] width 30 height 27
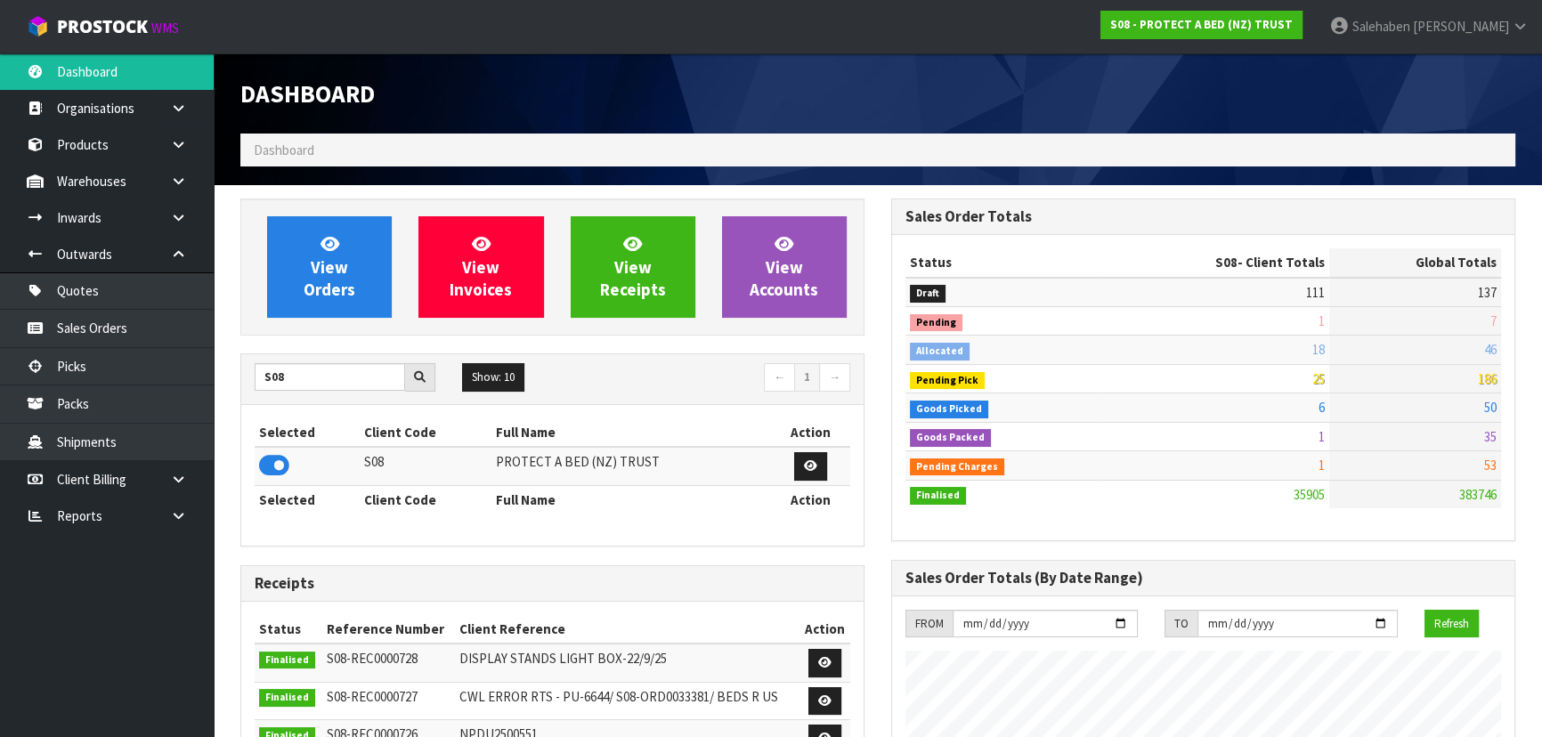
scroll to position [1346, 650]
click at [337, 248] on icon at bounding box center [329, 243] width 19 height 17
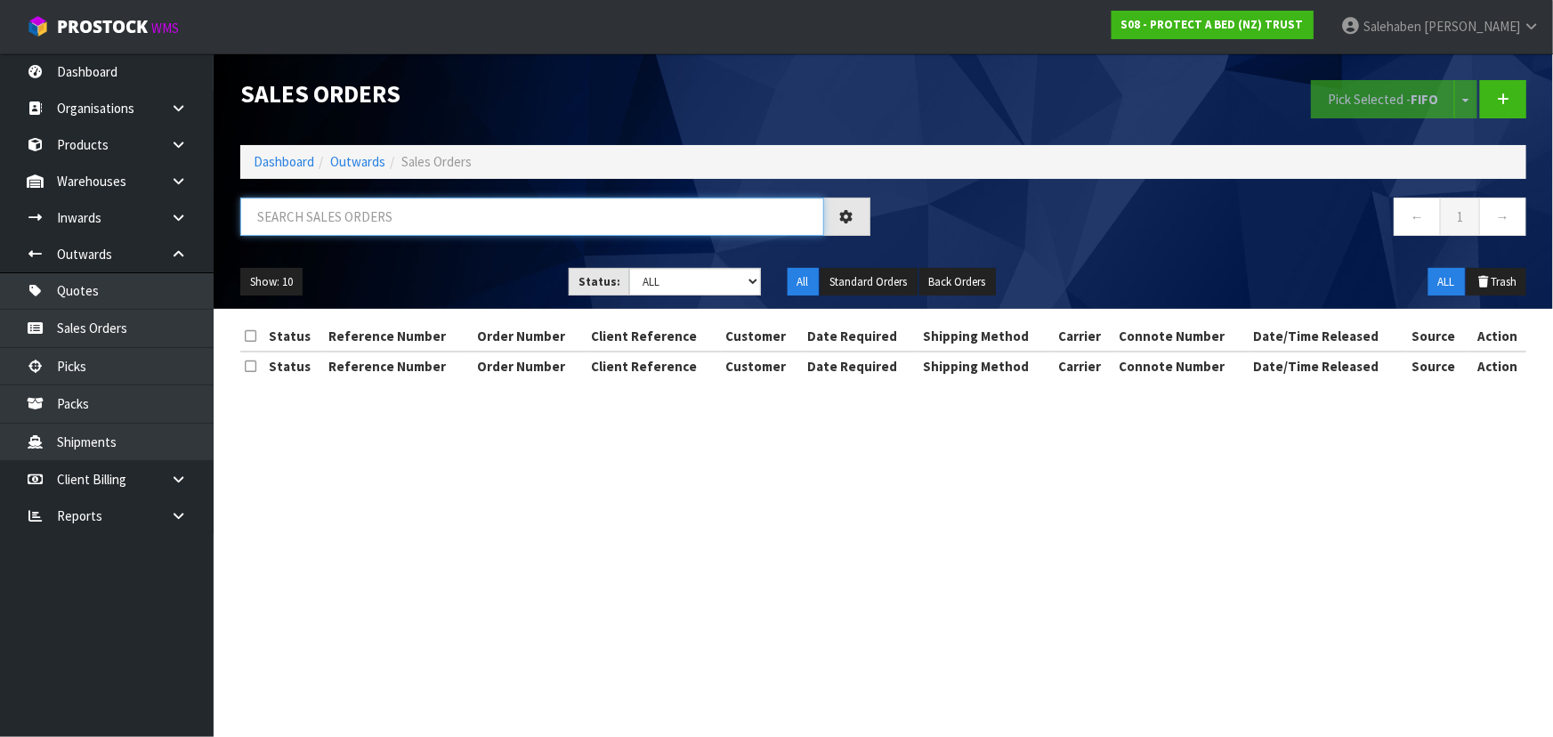
click at [369, 212] on input "text" at bounding box center [532, 217] width 584 height 38
click at [659, 271] on select "Draft Pending Allocated Pending Pick Goods Picked Goods Packed Pending Charges …" at bounding box center [695, 282] width 132 height 28
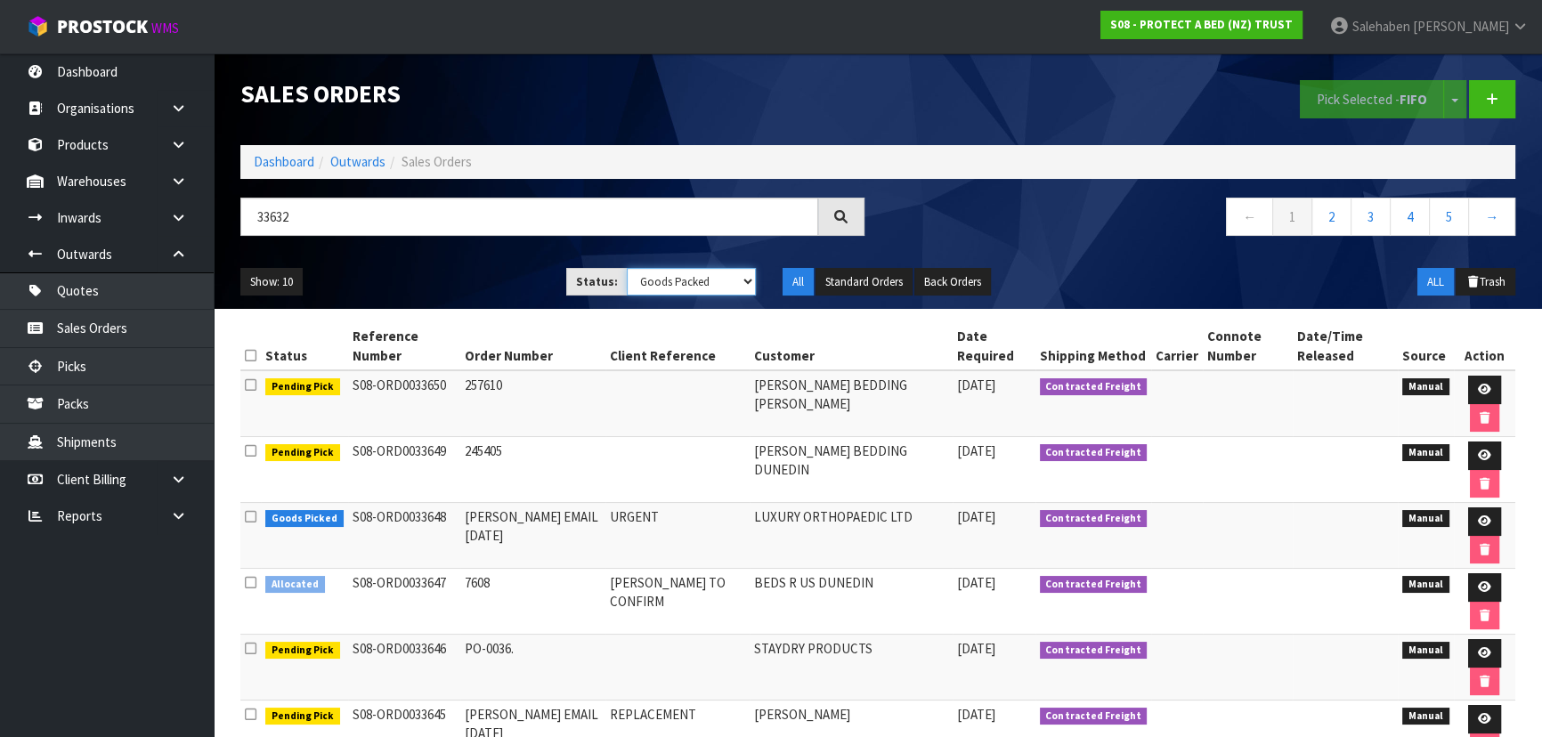
click at [627, 268] on select "Draft Pending Allocated Pending Pick Goods Picked Goods Packed Pending Charges …" at bounding box center [692, 282] width 130 height 28
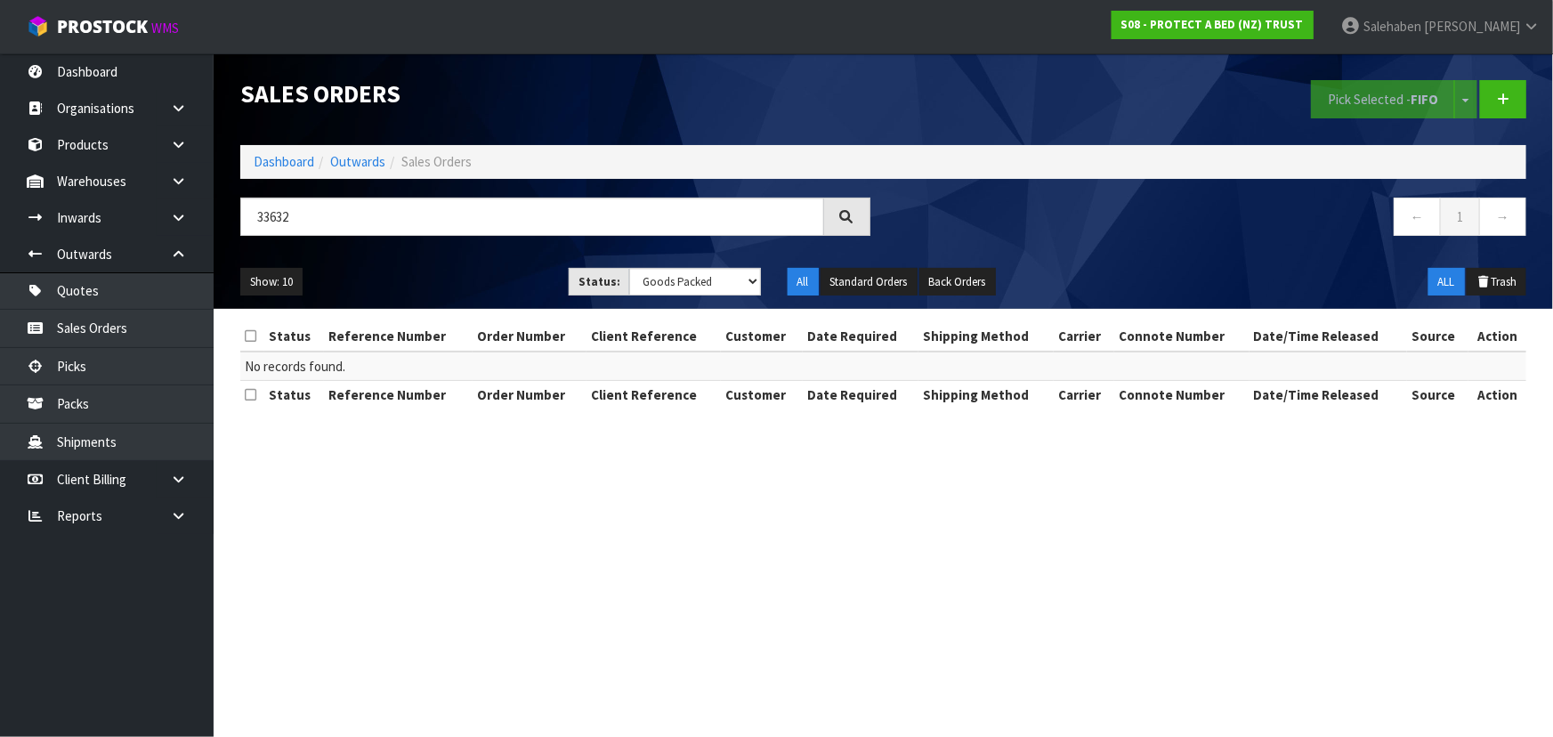
click at [492, 258] on div "Show: 10 5 10 25 50 Status: Draft Pending Allocated Pending Pick Goods Picked G…" at bounding box center [883, 282] width 1313 height 55
click at [700, 288] on select "Draft Pending Allocated Pending Pick Goods Picked Goods Packed Pending Charges …" at bounding box center [695, 282] width 132 height 28
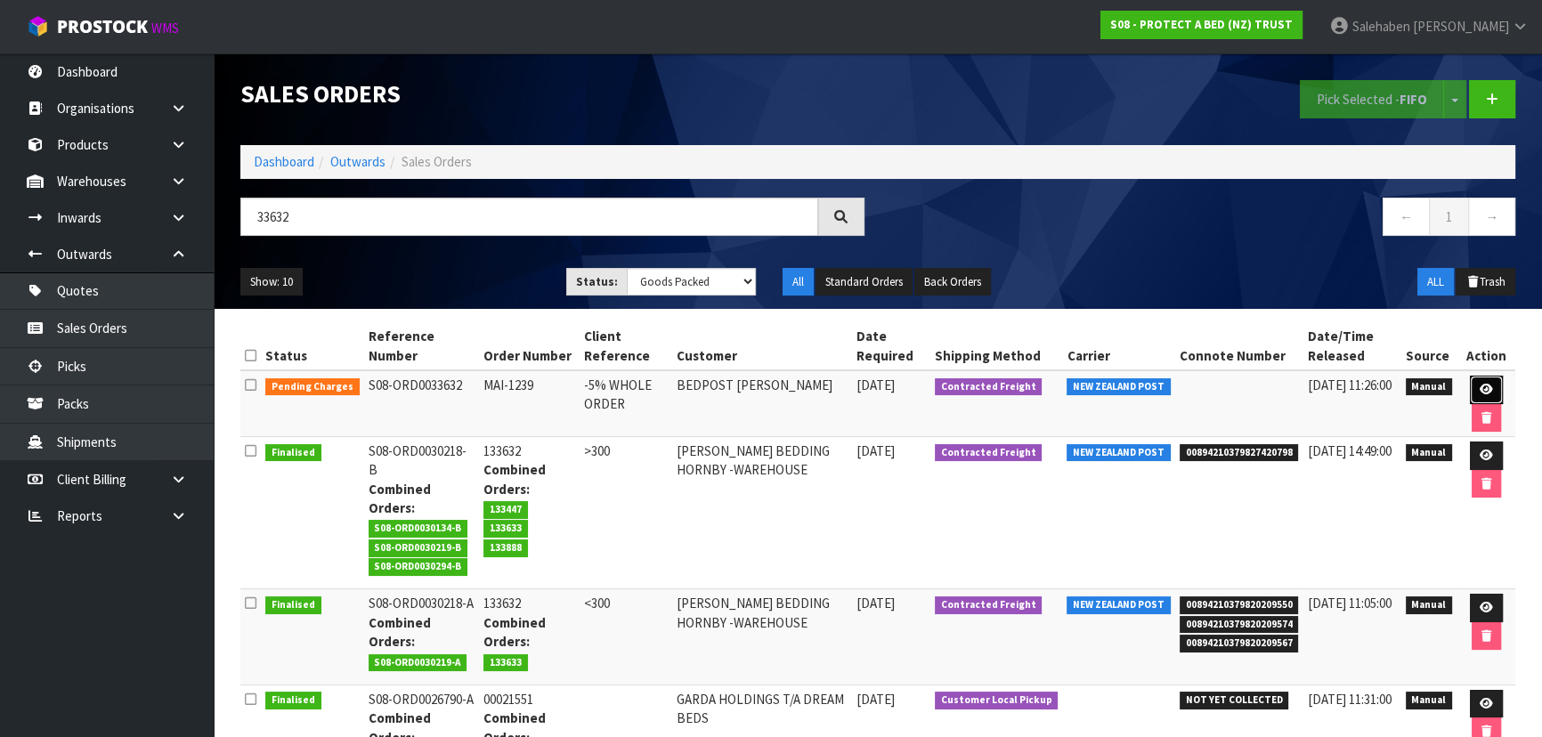
click at [1475, 378] on link at bounding box center [1486, 390] width 33 height 28
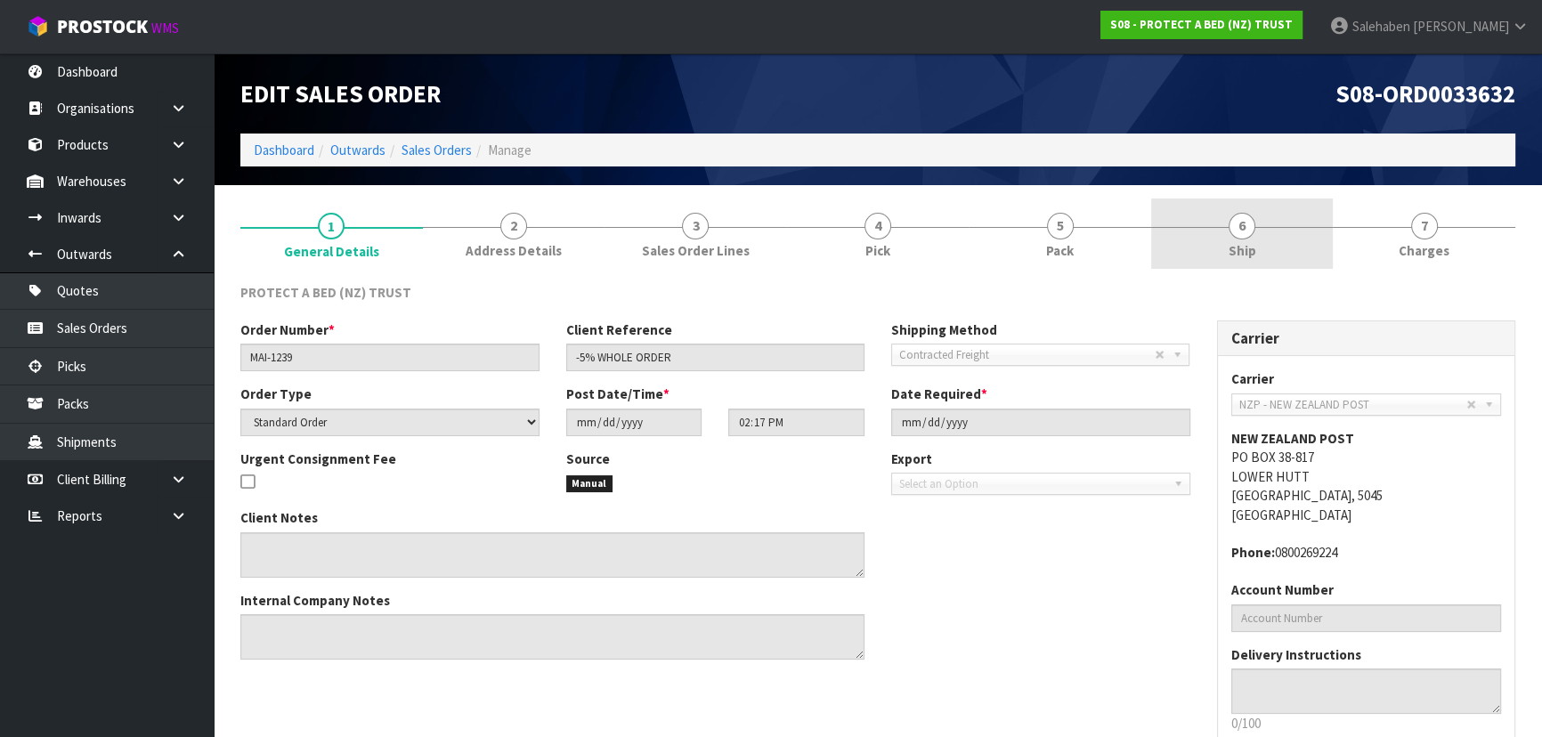
click at [1255, 243] on link "6 Ship" at bounding box center [1242, 234] width 182 height 70
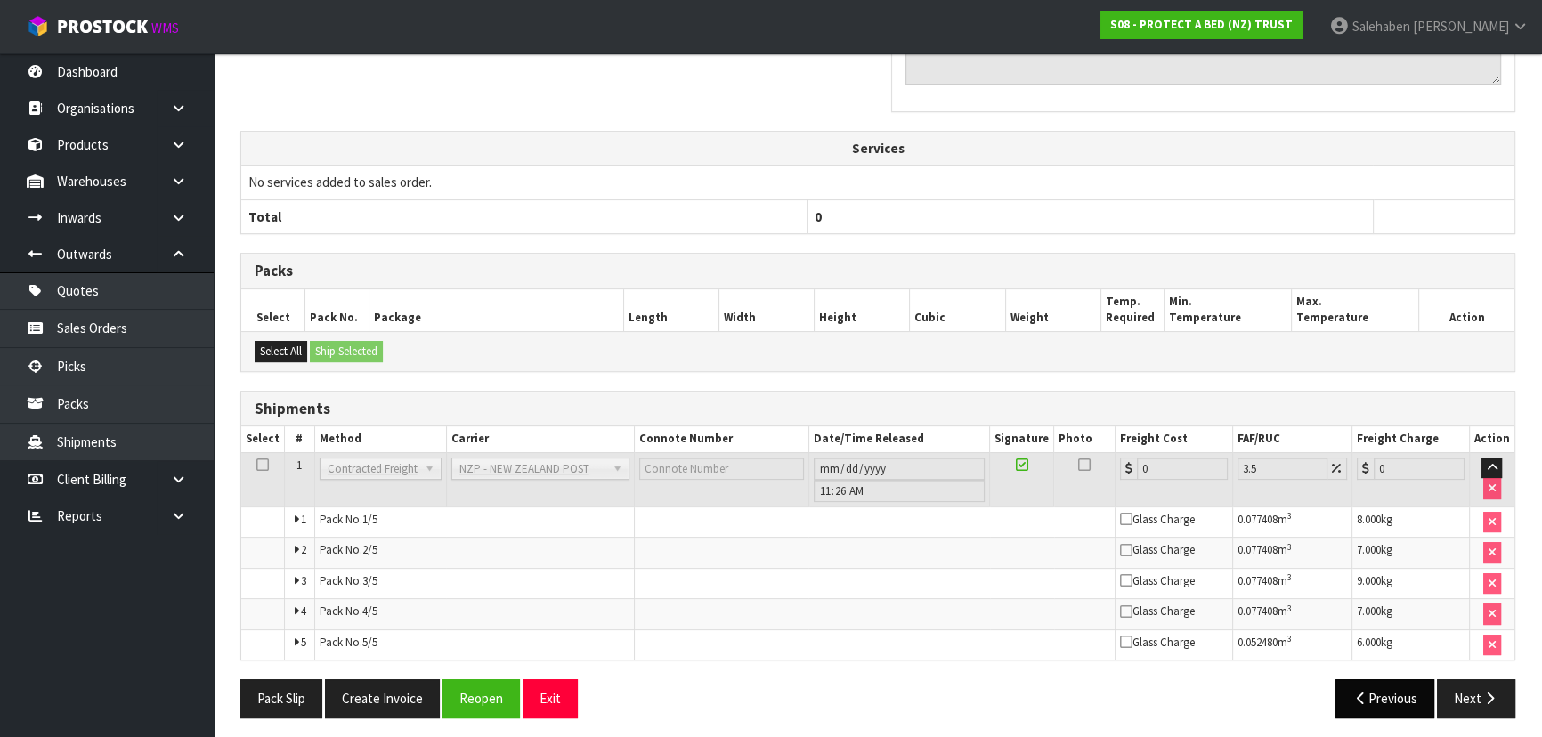
scroll to position [538, 0]
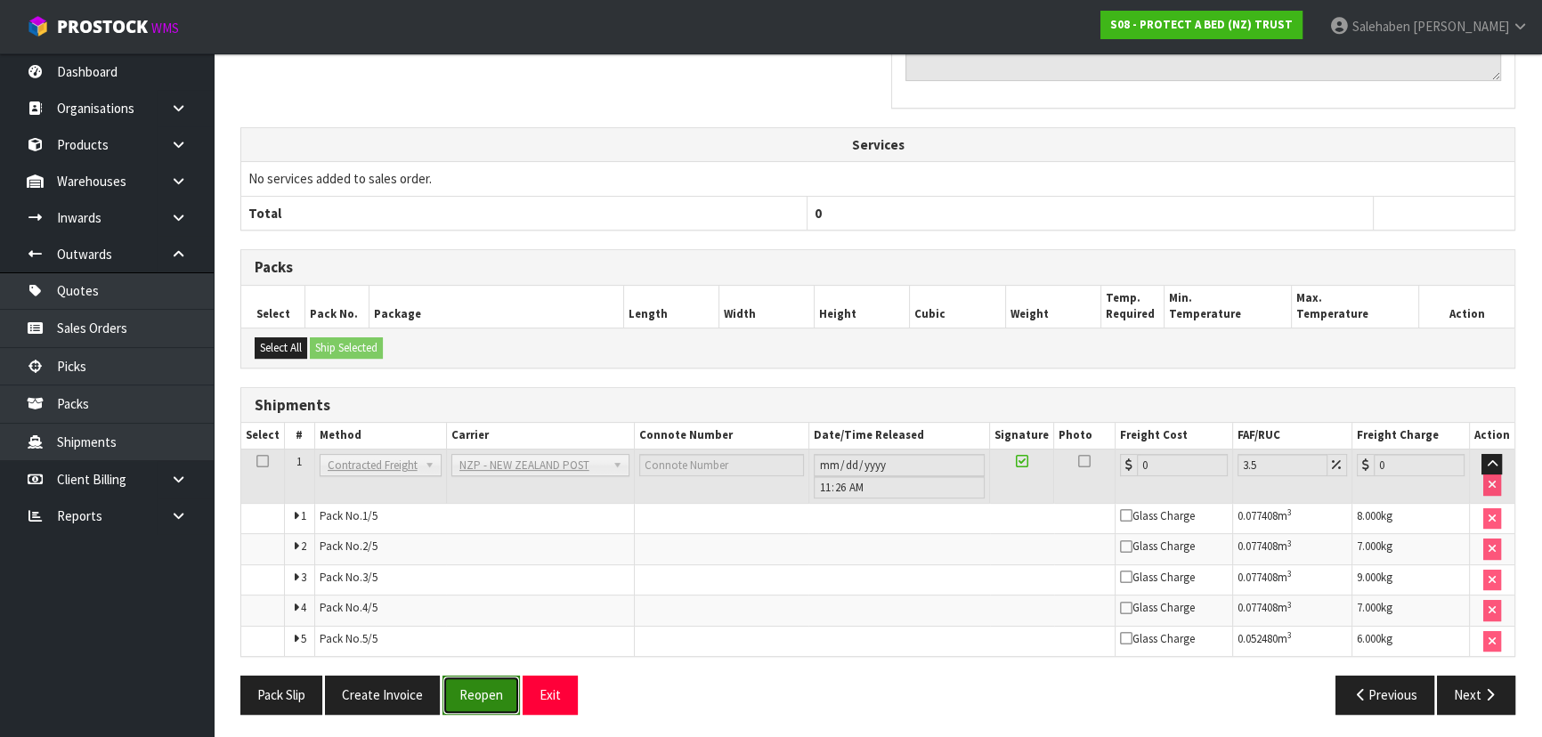
click at [474, 706] on button "Reopen" at bounding box center [480, 695] width 77 height 38
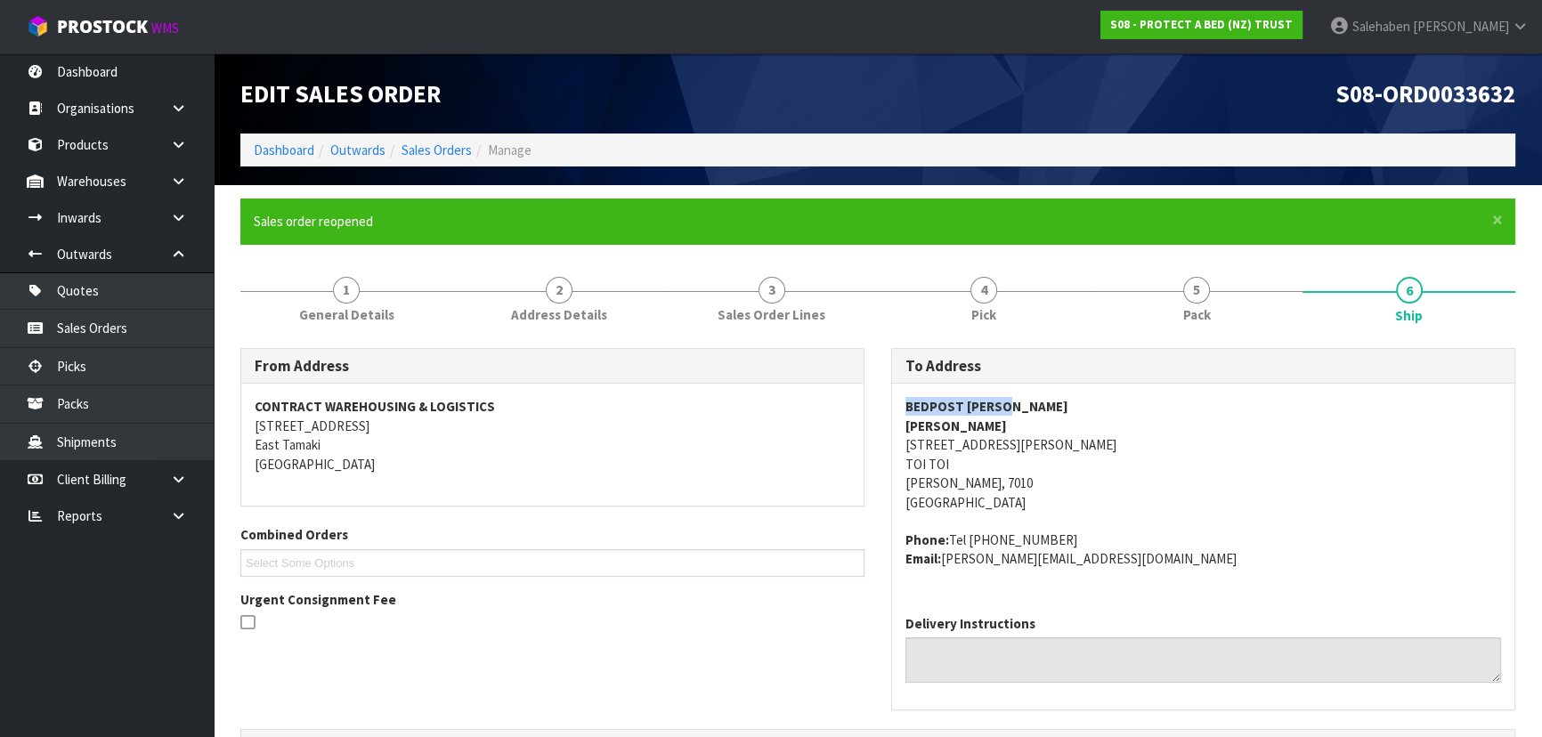
drag, startPoint x: 898, startPoint y: 405, endPoint x: 1052, endPoint y: 407, distance: 154.0
click at [1052, 407] on div "BEDPOST [PERSON_NAME][GEOGRAPHIC_DATA][PERSON_NAME] [STREET_ADDRESS][PERSON_NAM…" at bounding box center [1203, 492] width 622 height 216
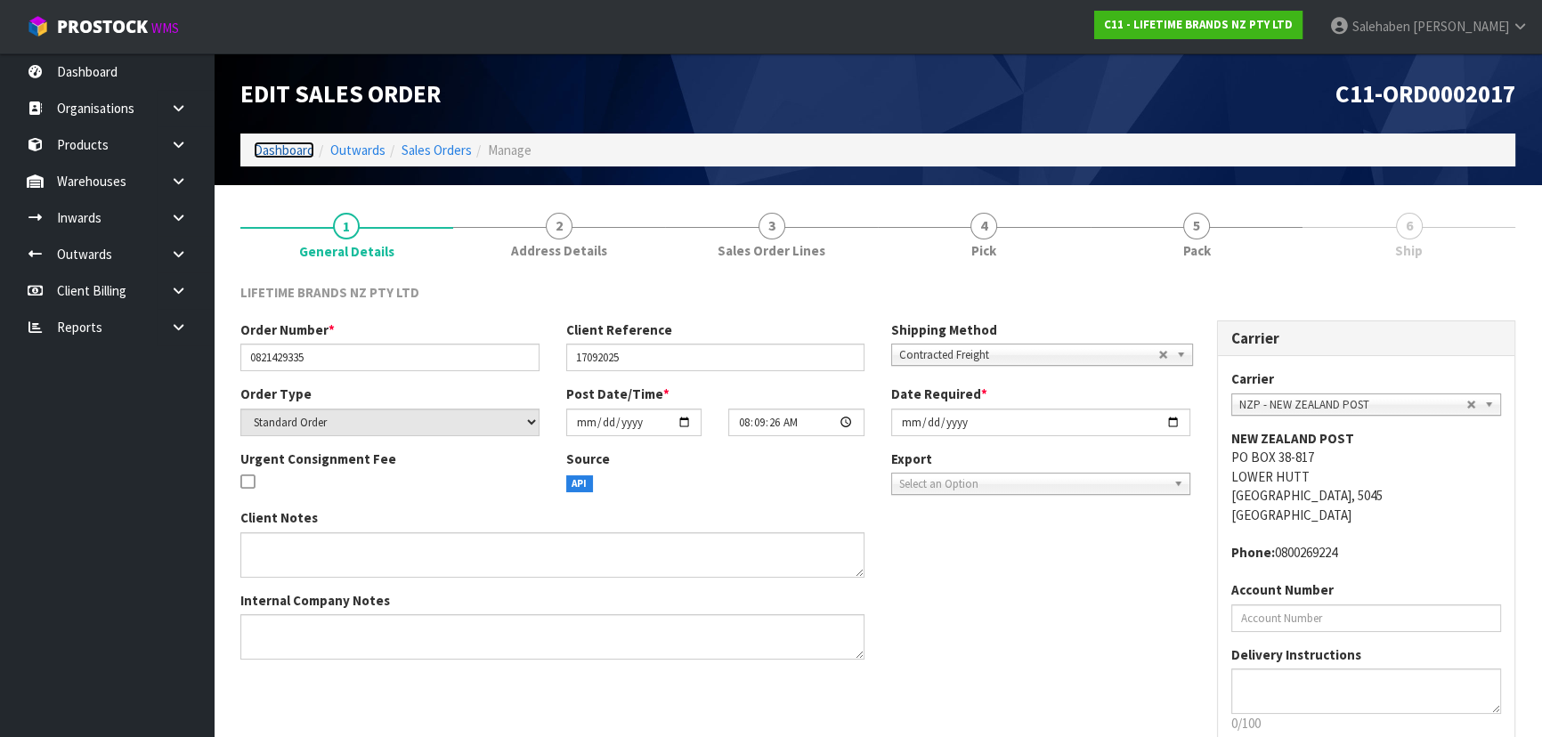
click at [288, 142] on link "Dashboard" at bounding box center [284, 150] width 61 height 17
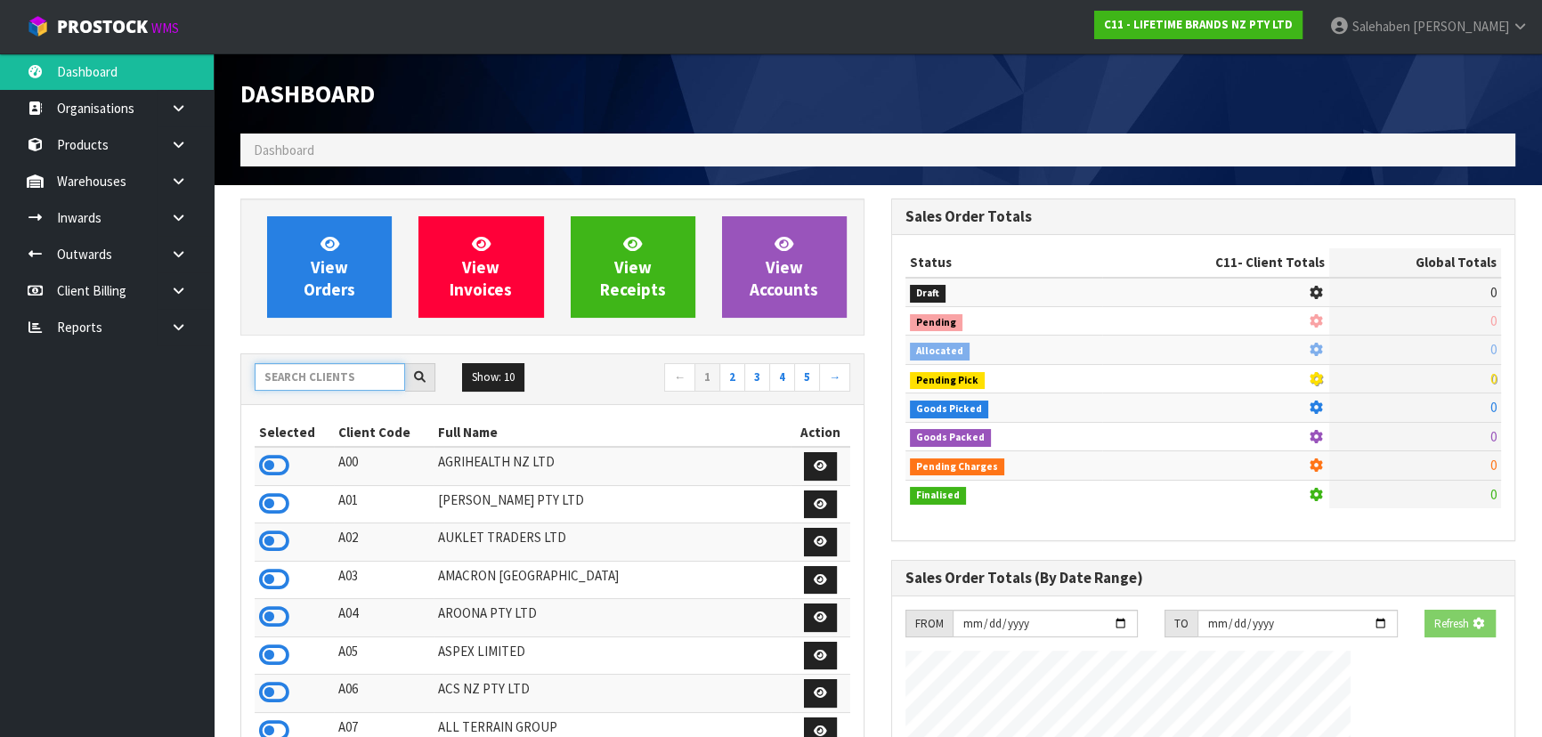
click at [319, 373] on input "text" at bounding box center [330, 377] width 150 height 28
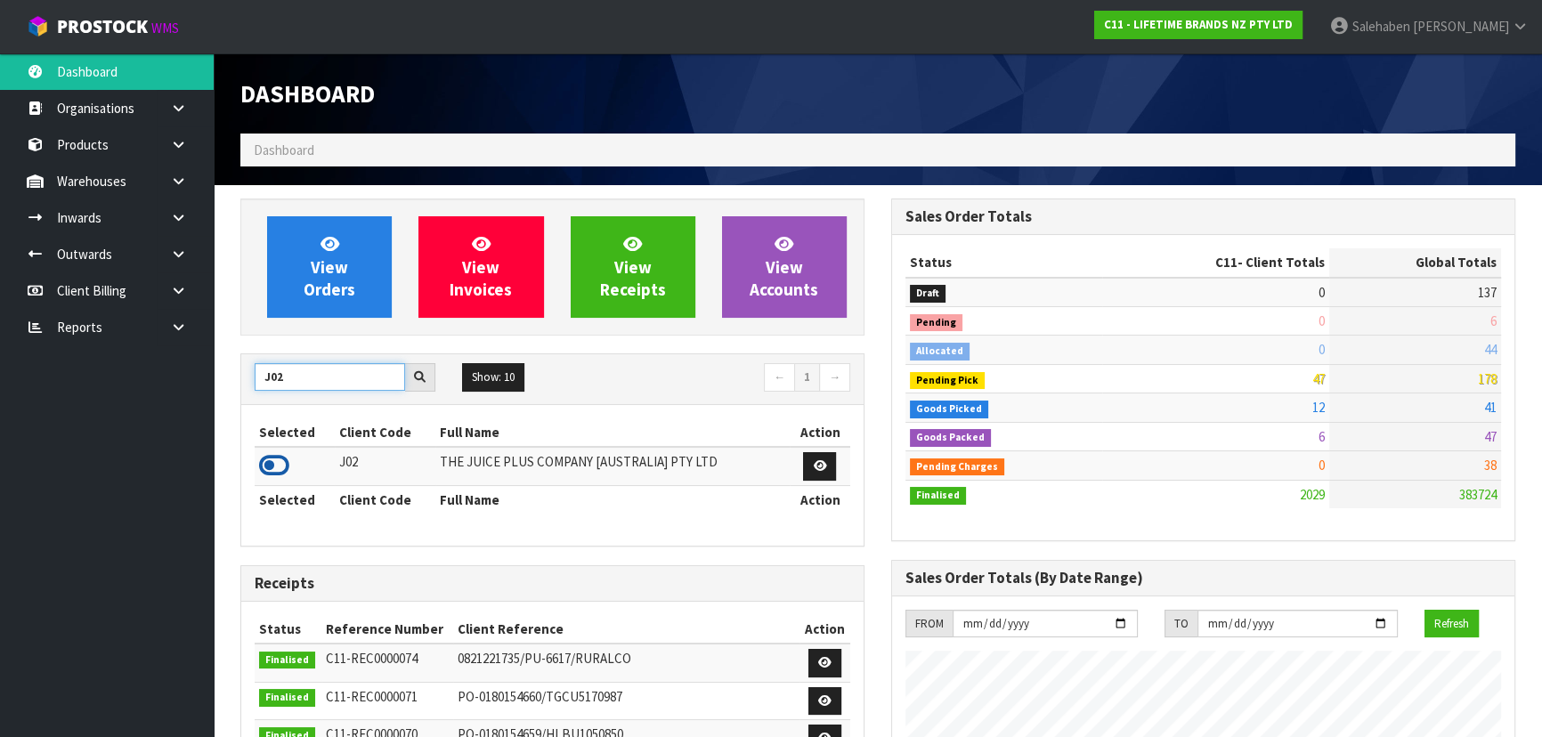
type input "J02"
click at [272, 467] on icon at bounding box center [274, 465] width 30 height 27
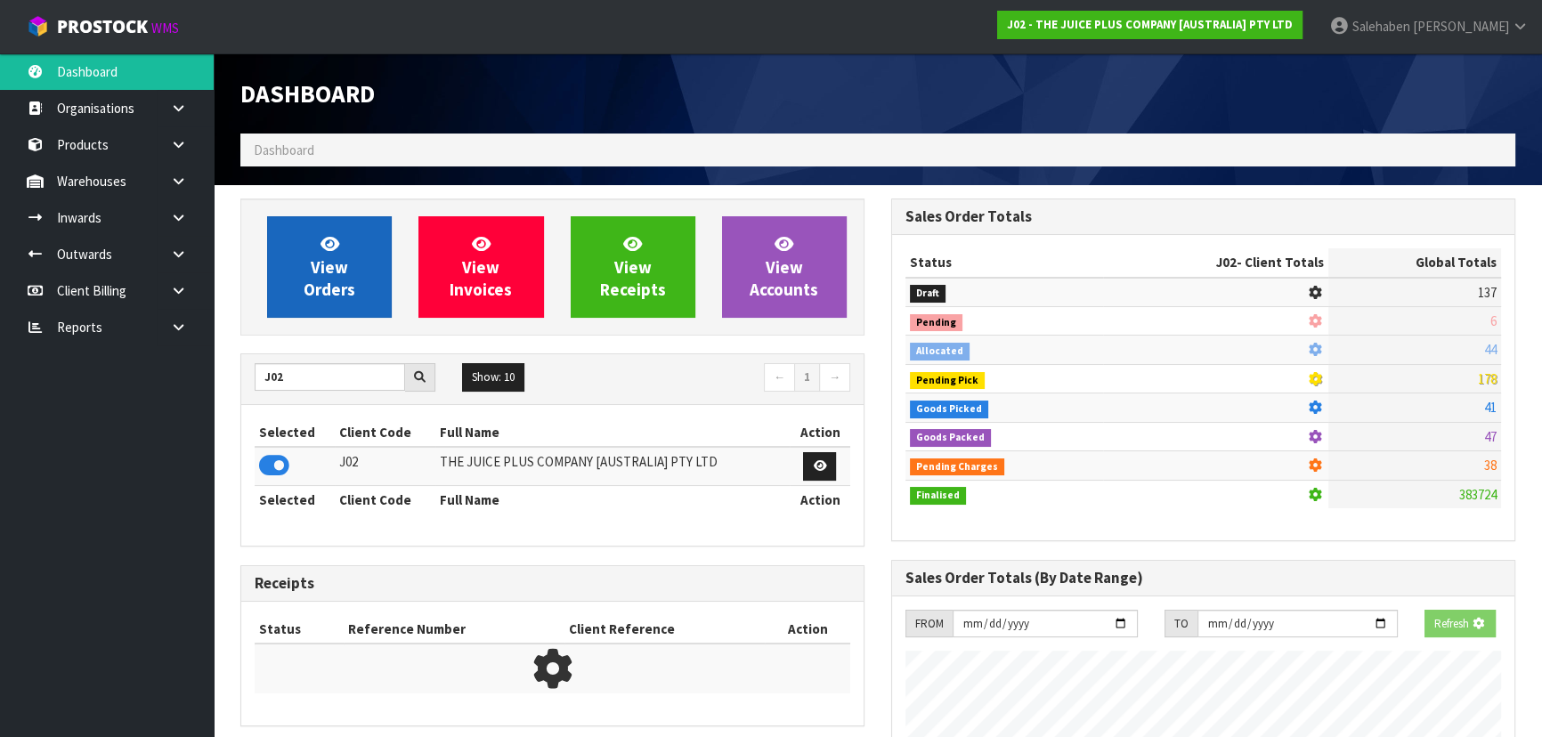
scroll to position [1108, 650]
click at [336, 280] on span "View Orders" at bounding box center [330, 266] width 52 height 67
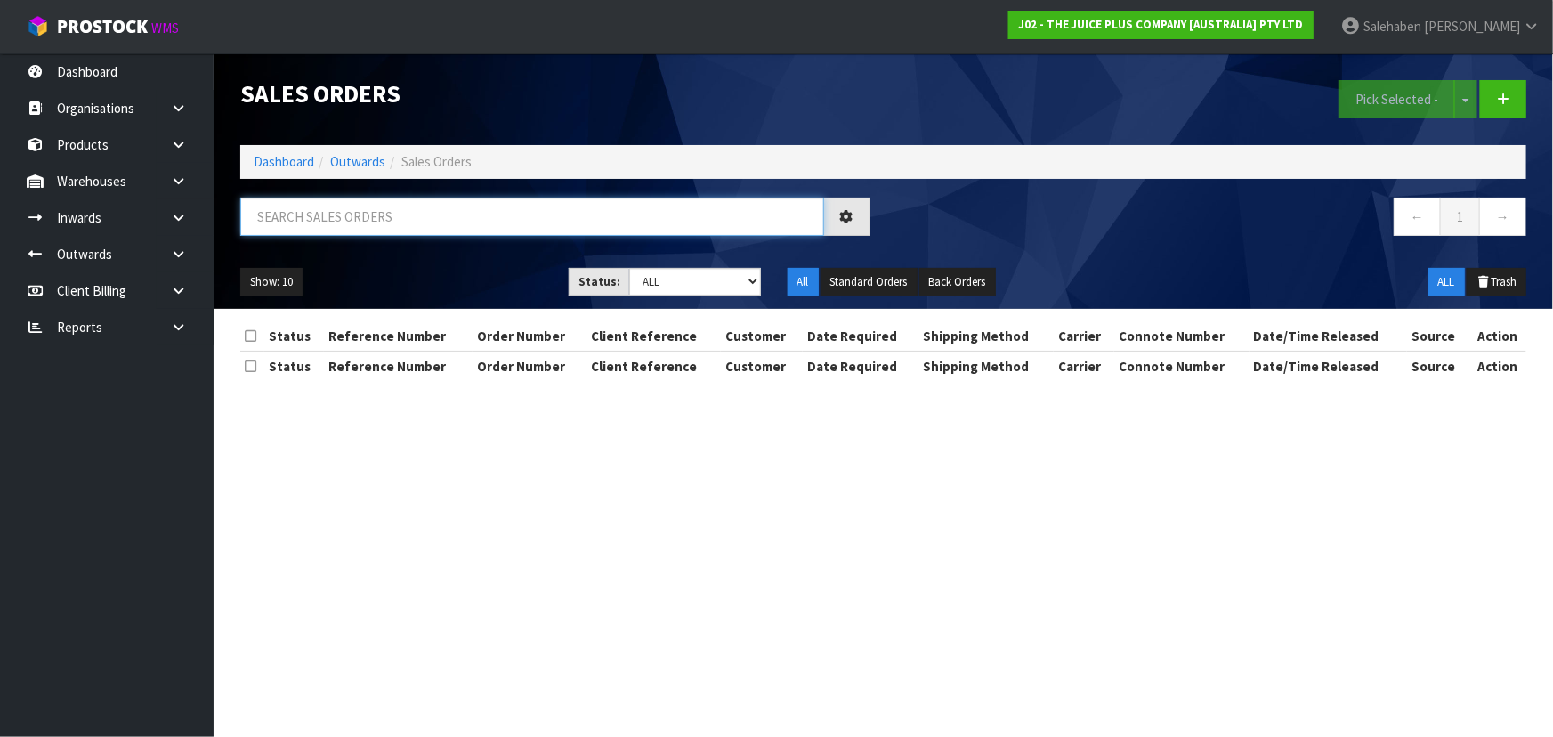
click at [347, 230] on input "text" at bounding box center [532, 217] width 584 height 38
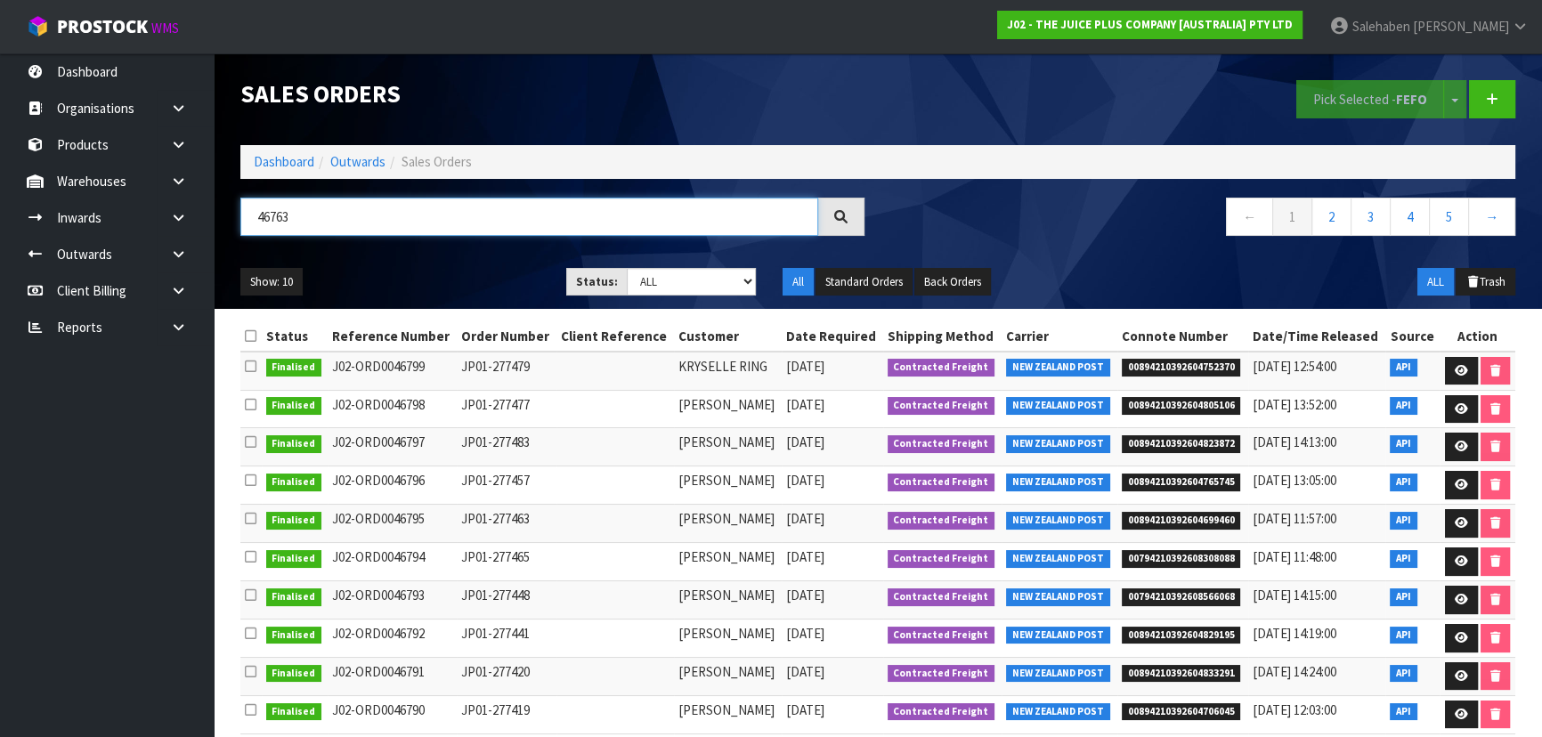
type input "46763"
click at [471, 268] on ul "Show: 10 5 10 25 50" at bounding box center [389, 282] width 299 height 28
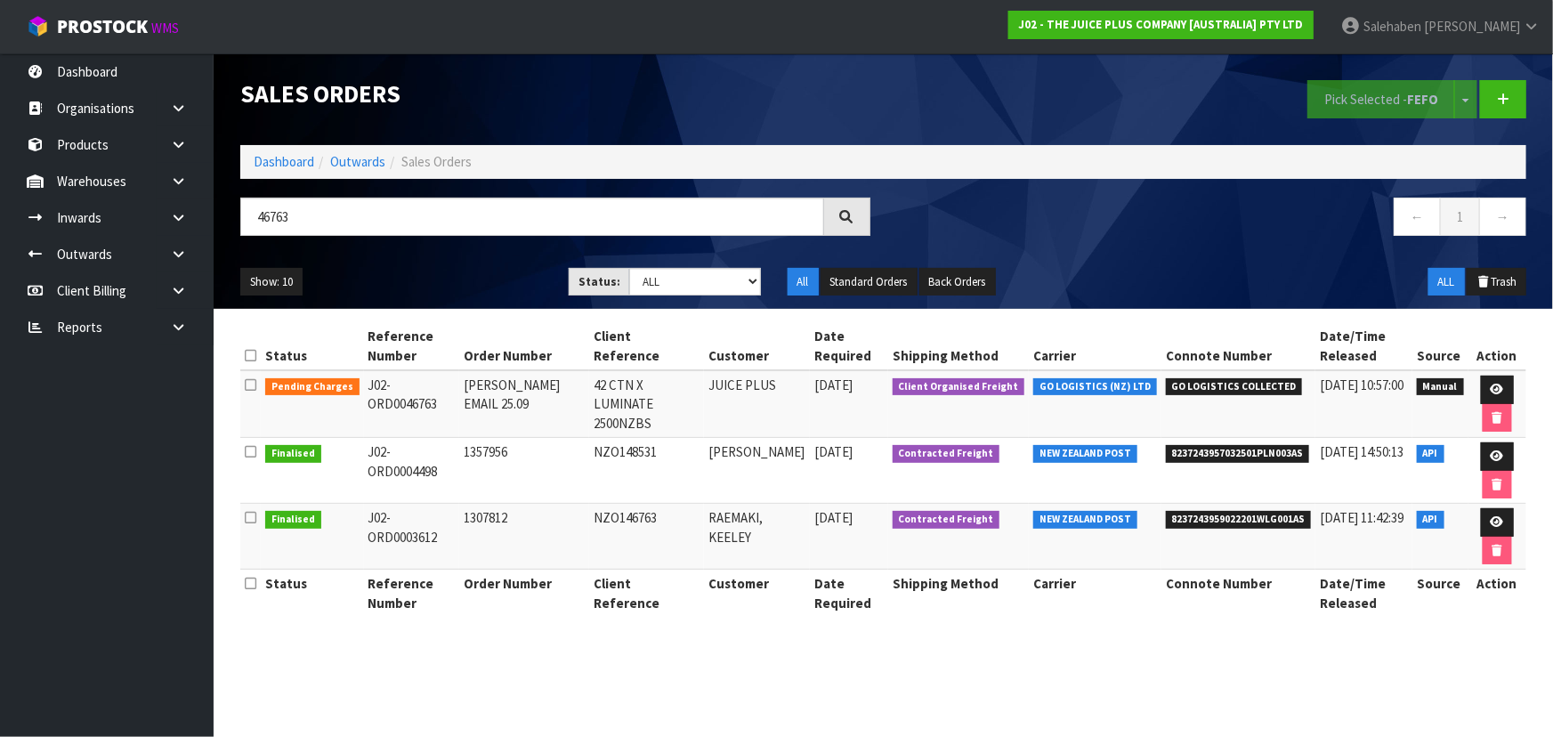
click at [471, 268] on ul "Show: 10 5 10 25 50" at bounding box center [391, 282] width 302 height 28
click at [468, 277] on ul "Show: 10 5 10 25 50" at bounding box center [391, 282] width 302 height 28
click at [412, 276] on ul "Show: 10 5 10 25 50" at bounding box center [391, 282] width 302 height 28
click at [291, 164] on link "Dashboard" at bounding box center [284, 161] width 61 height 17
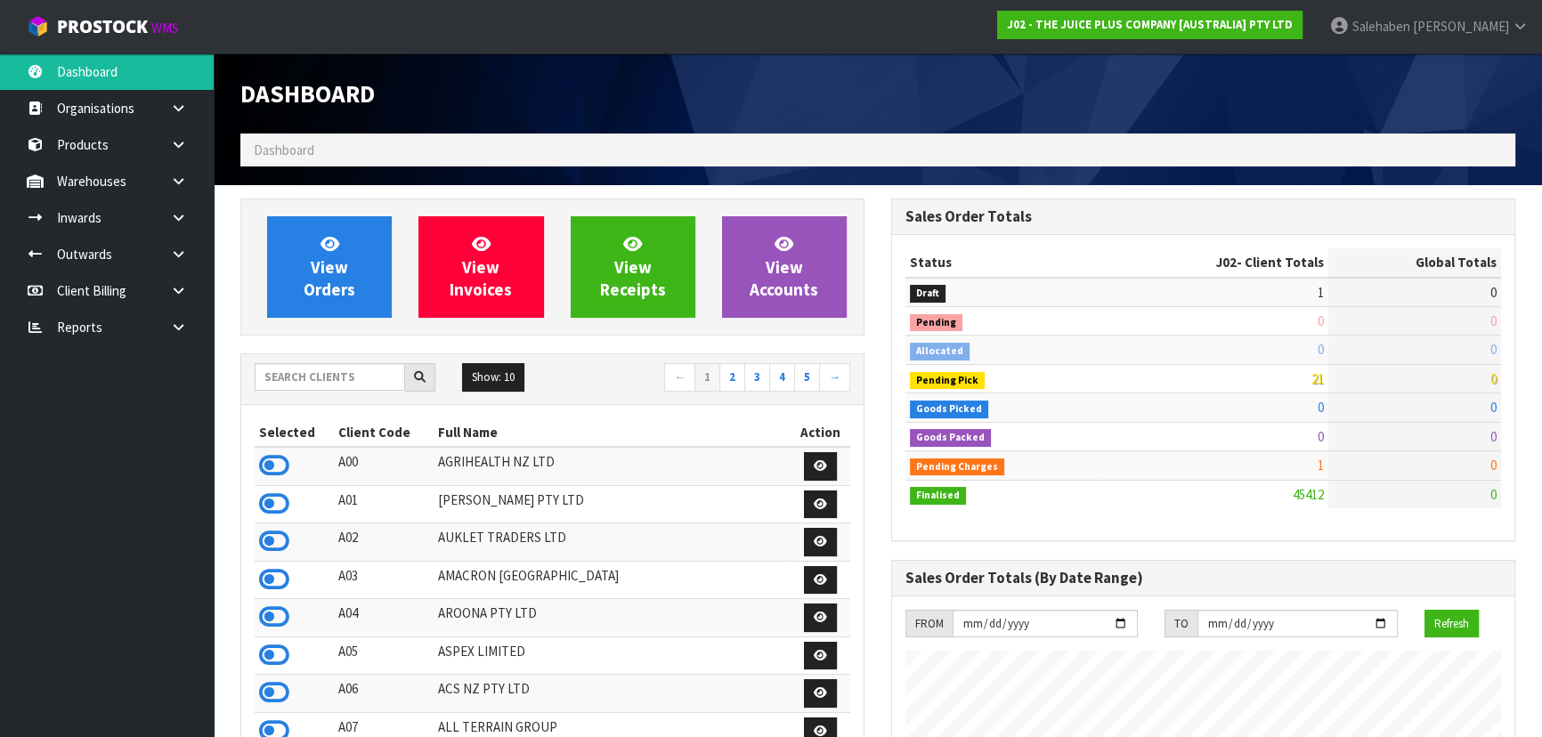
scroll to position [1346, 650]
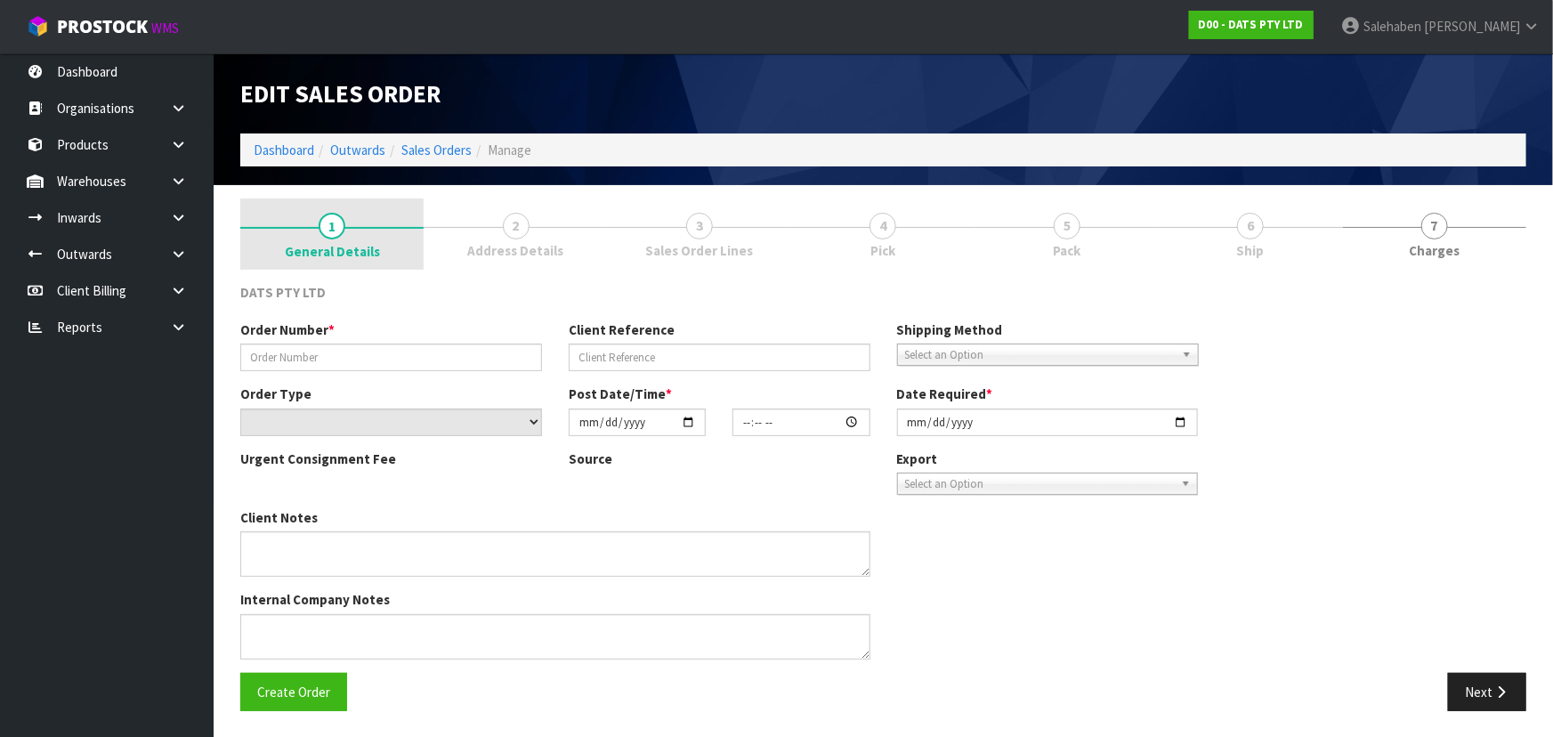
type input "9484Y100296721"
select select "number:0"
type input "[DATE]"
type input "08:52:00.000"
type input "[DATE]"
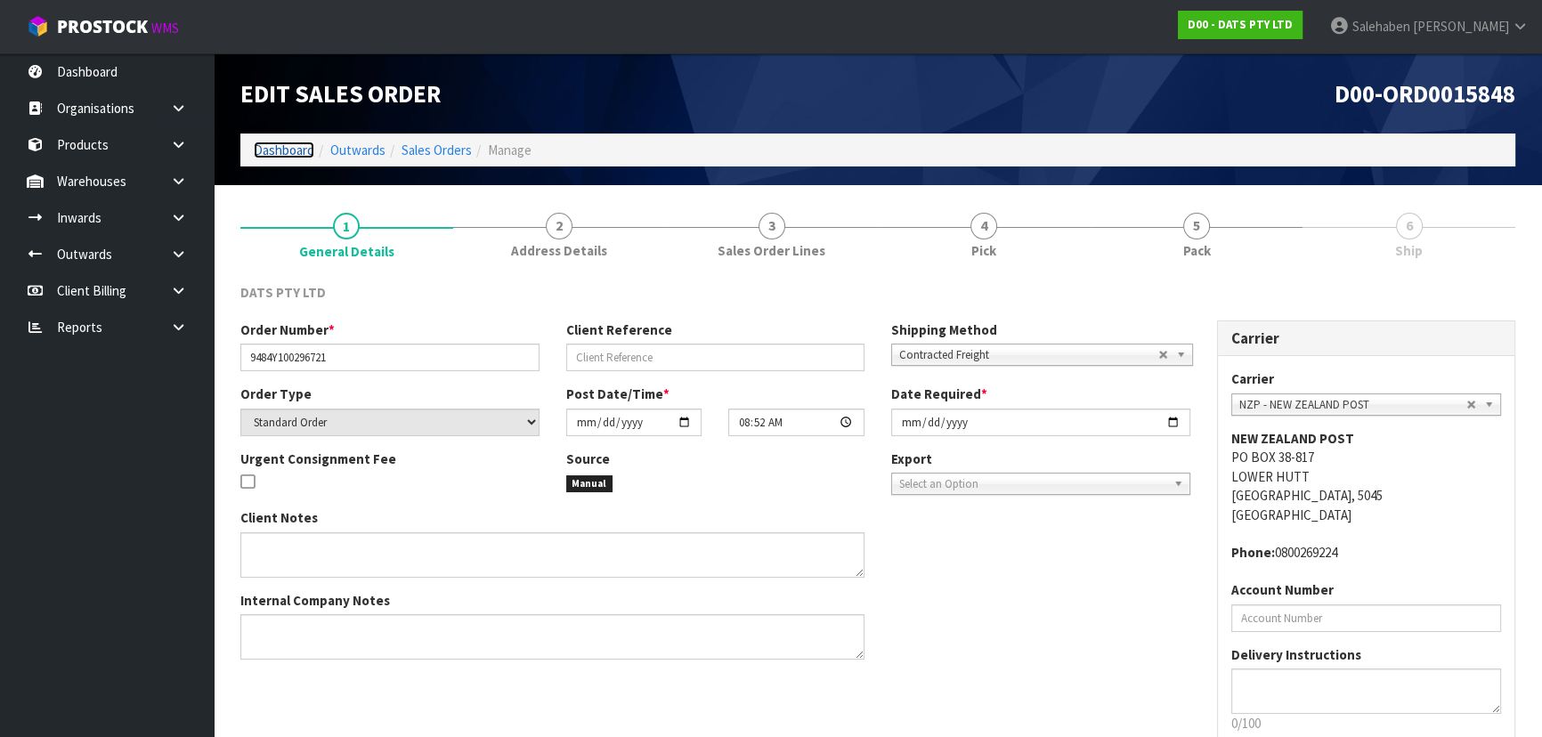
click at [288, 150] on link "Dashboard" at bounding box center [284, 150] width 61 height 17
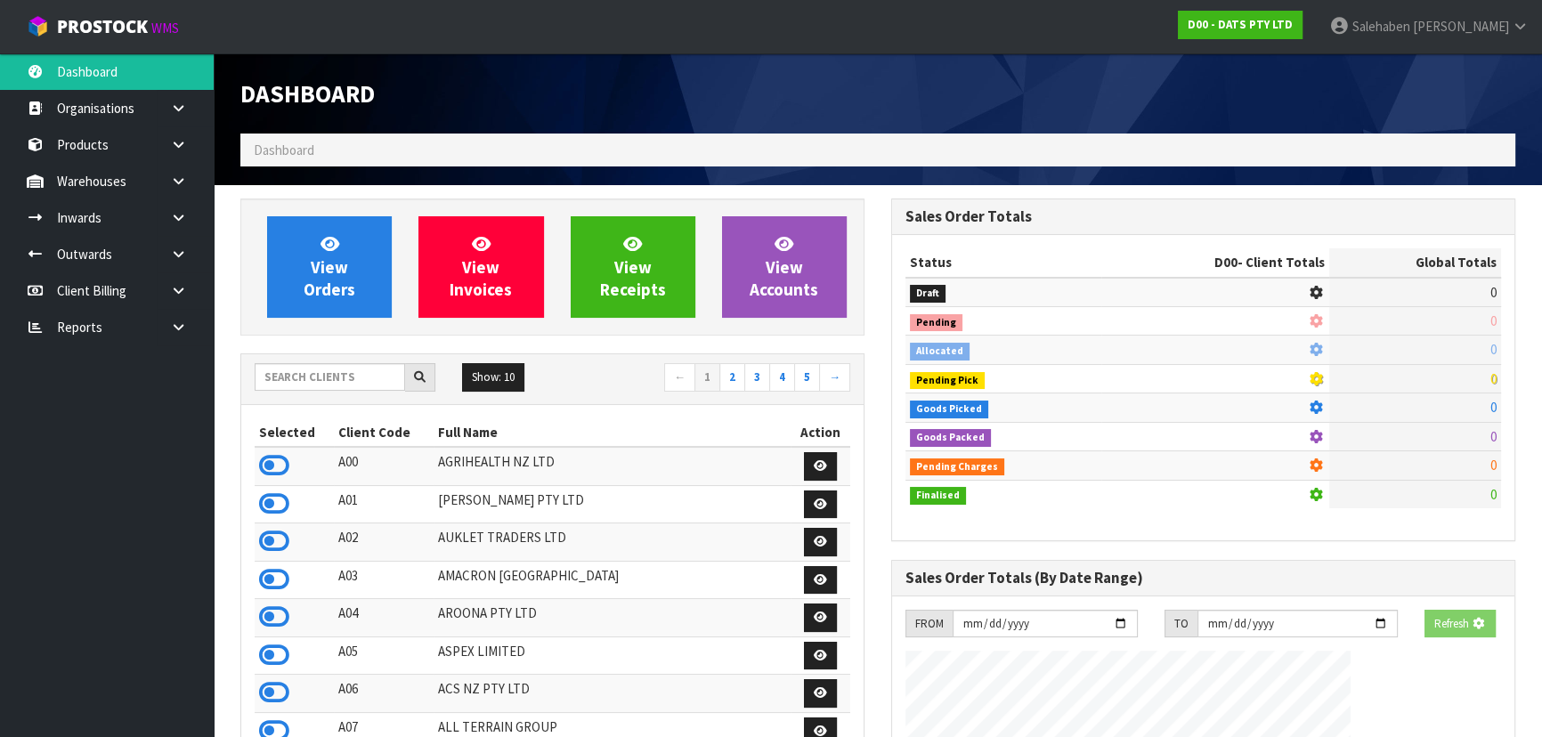
click at [312, 361] on div "Show: 10 5 10 25 50 ← 1 2 3 4 5 →" at bounding box center [552, 379] width 622 height 50
click at [328, 385] on input "text" at bounding box center [330, 377] width 150 height 28
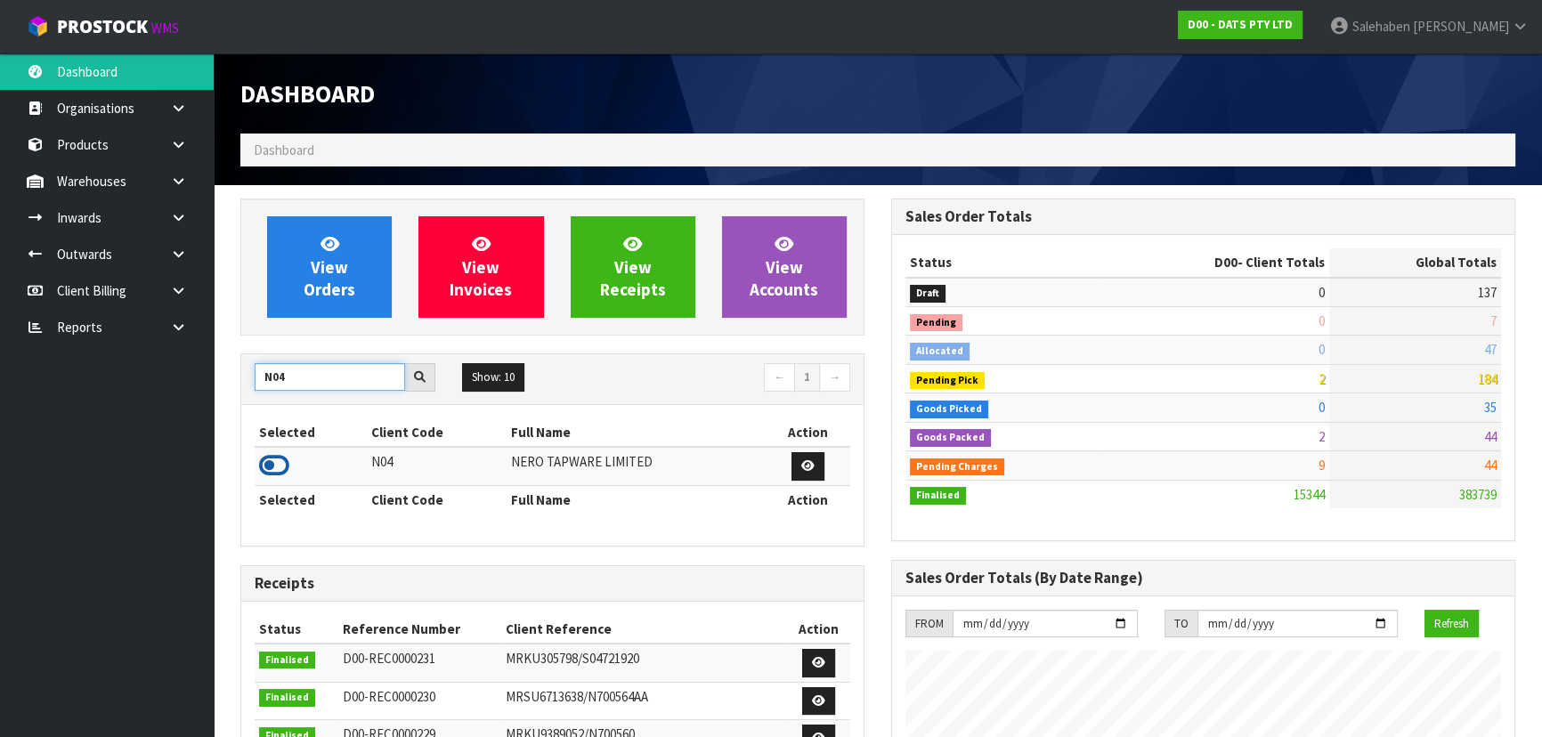
type input "N04"
click at [274, 462] on icon at bounding box center [274, 465] width 30 height 27
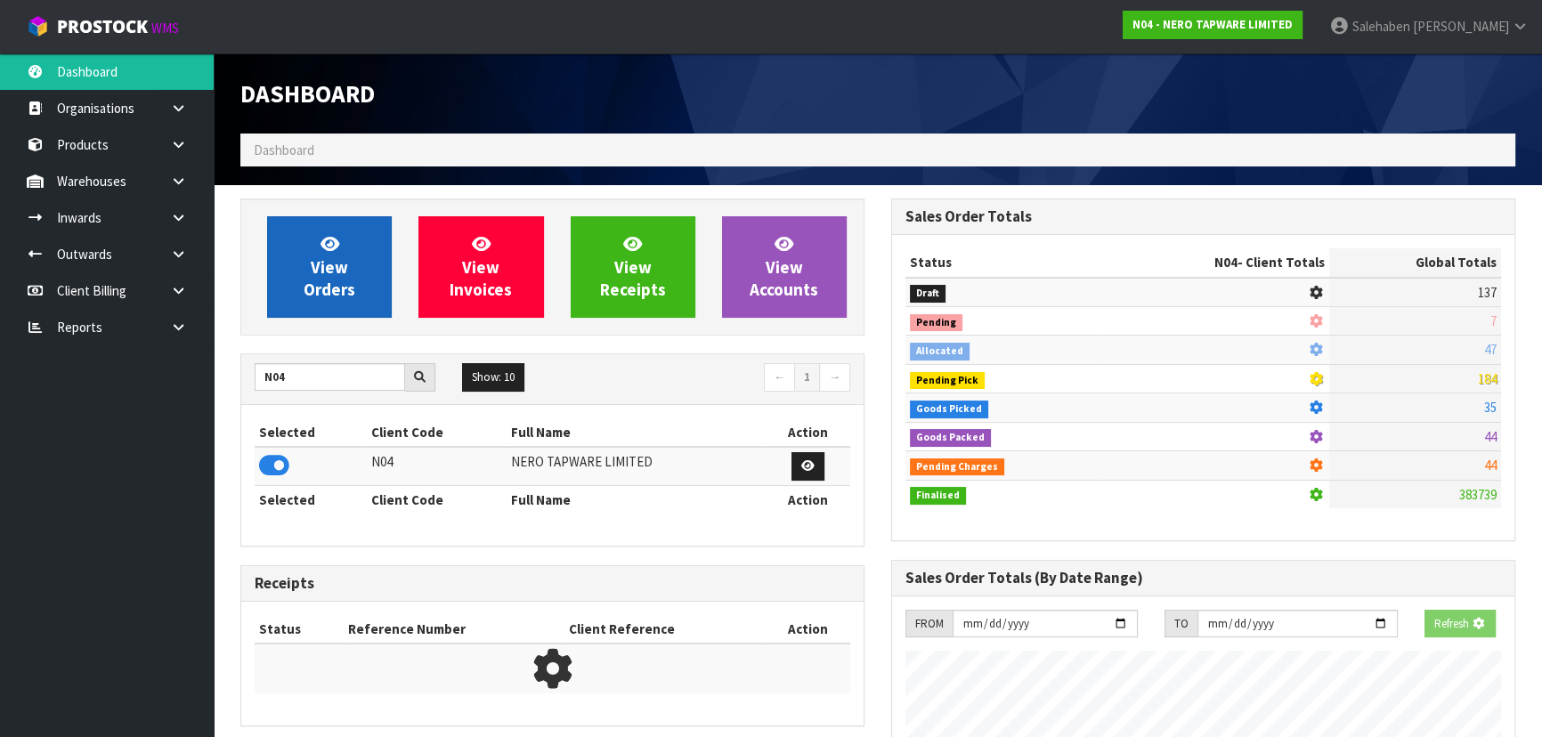
scroll to position [1108, 650]
click at [323, 289] on span "View Orders" at bounding box center [330, 266] width 52 height 67
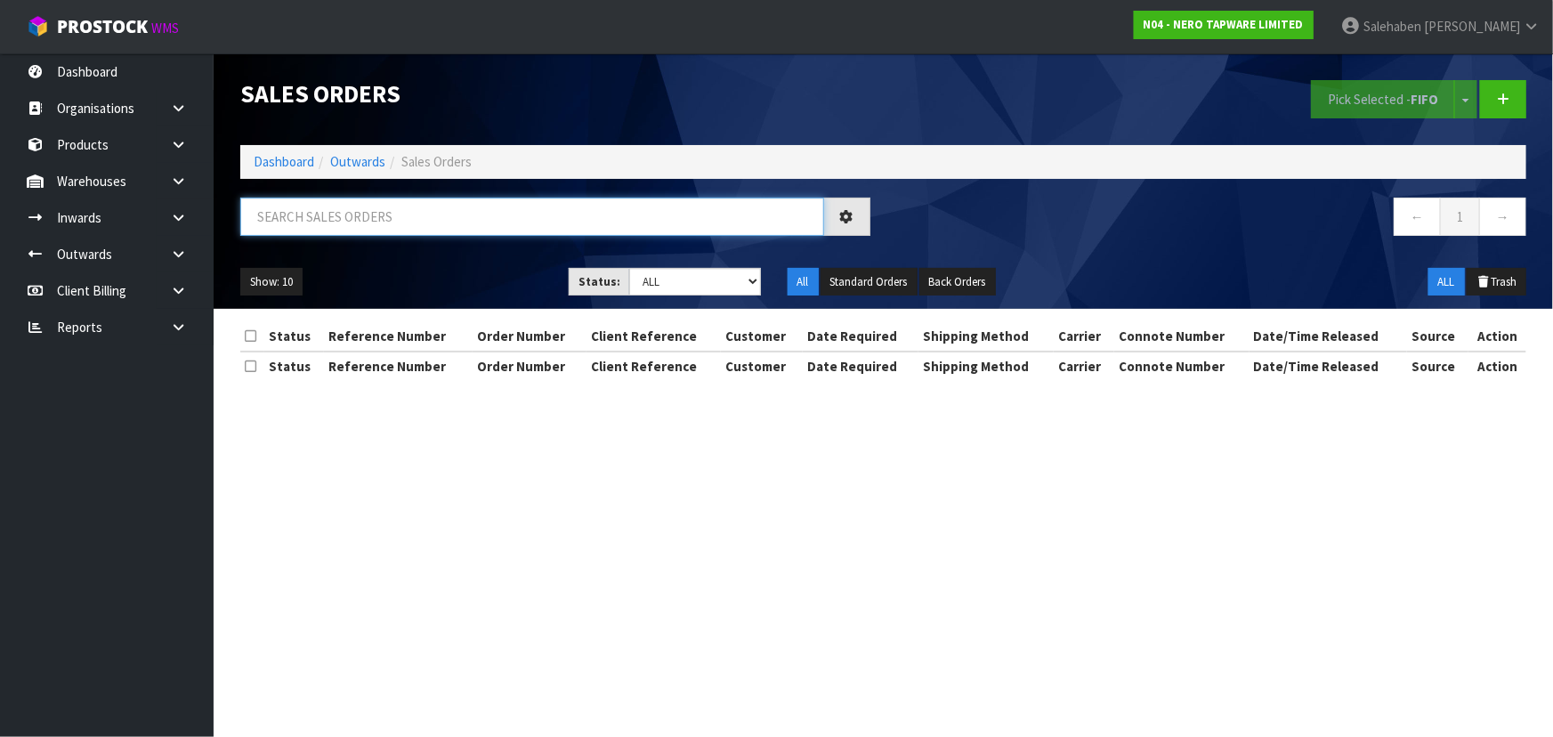
click at [365, 231] on input "text" at bounding box center [532, 217] width 584 height 38
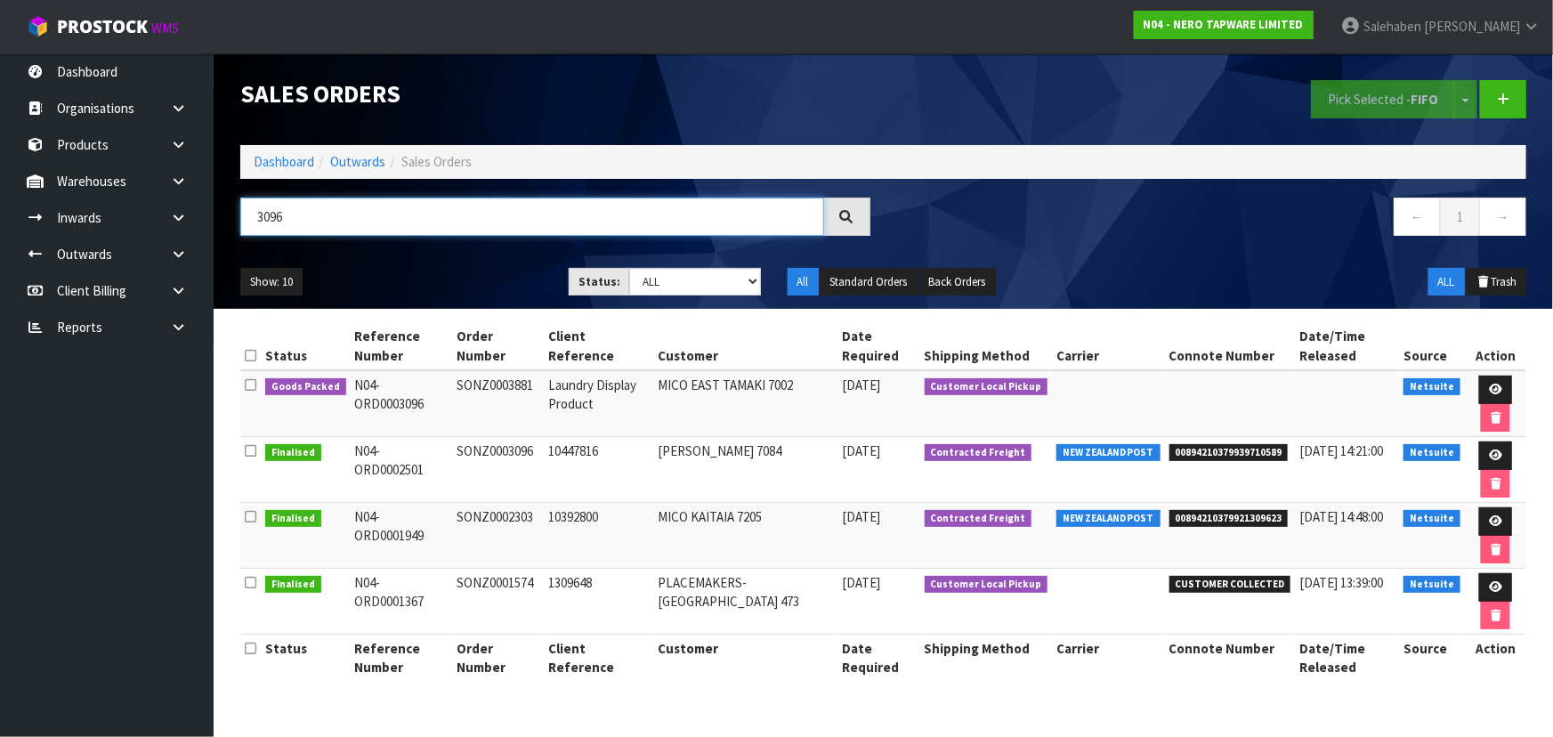
type input "3096"
click at [432, 258] on div "Show: 10 5 10 25 50 Status: Draft Pending Allocated Pending Pick Goods Picked G…" at bounding box center [883, 282] width 1313 height 55
click at [1497, 385] on icon at bounding box center [1495, 390] width 13 height 12
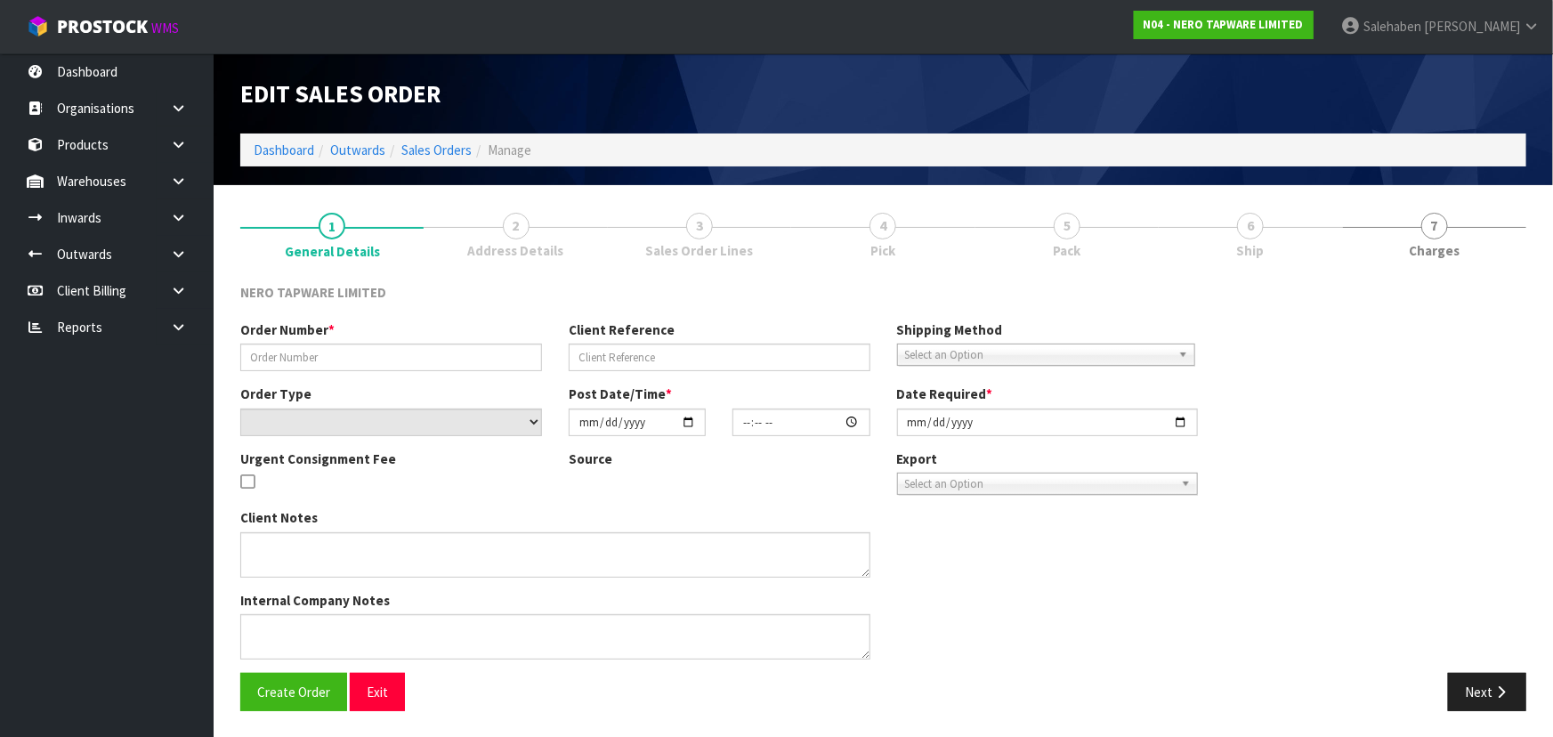
type input "SONZ0003881"
type input "Laundry Display Product"
select select "number:0"
type input "[DATE]"
type input "09:30:10.000"
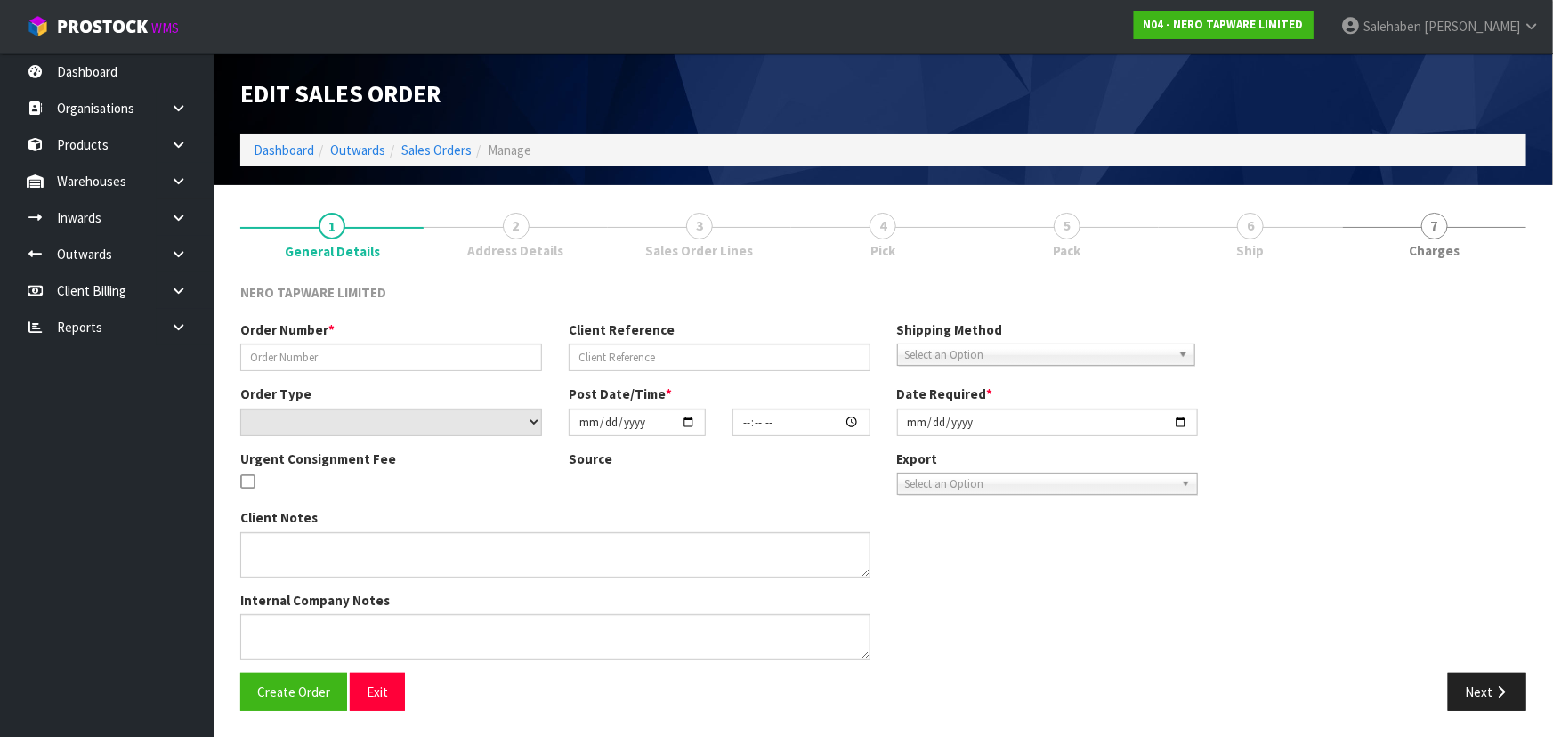
type input "[DATE]"
type textarea "customer pick up 01/10"
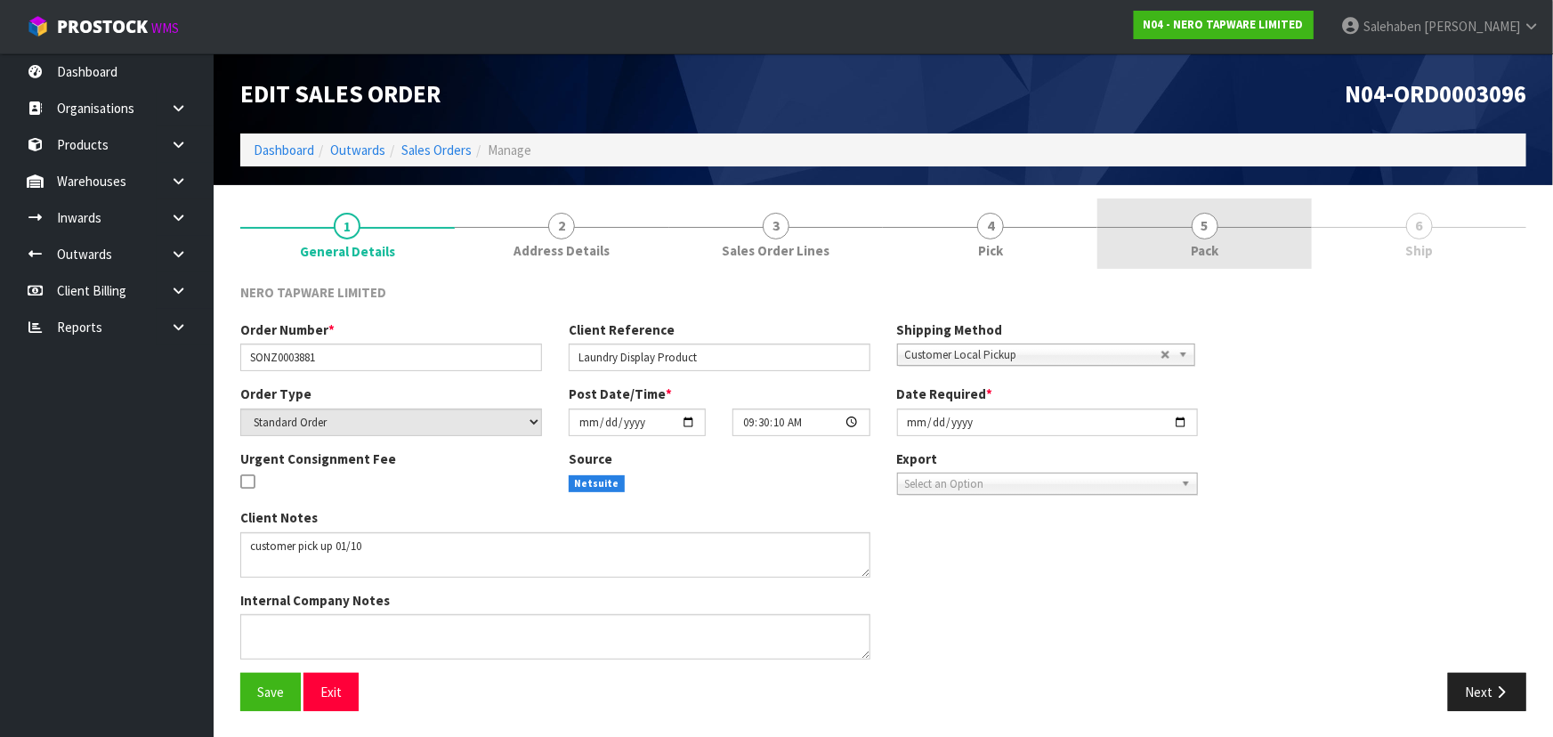
click at [1210, 220] on span "5" at bounding box center [1205, 226] width 27 height 27
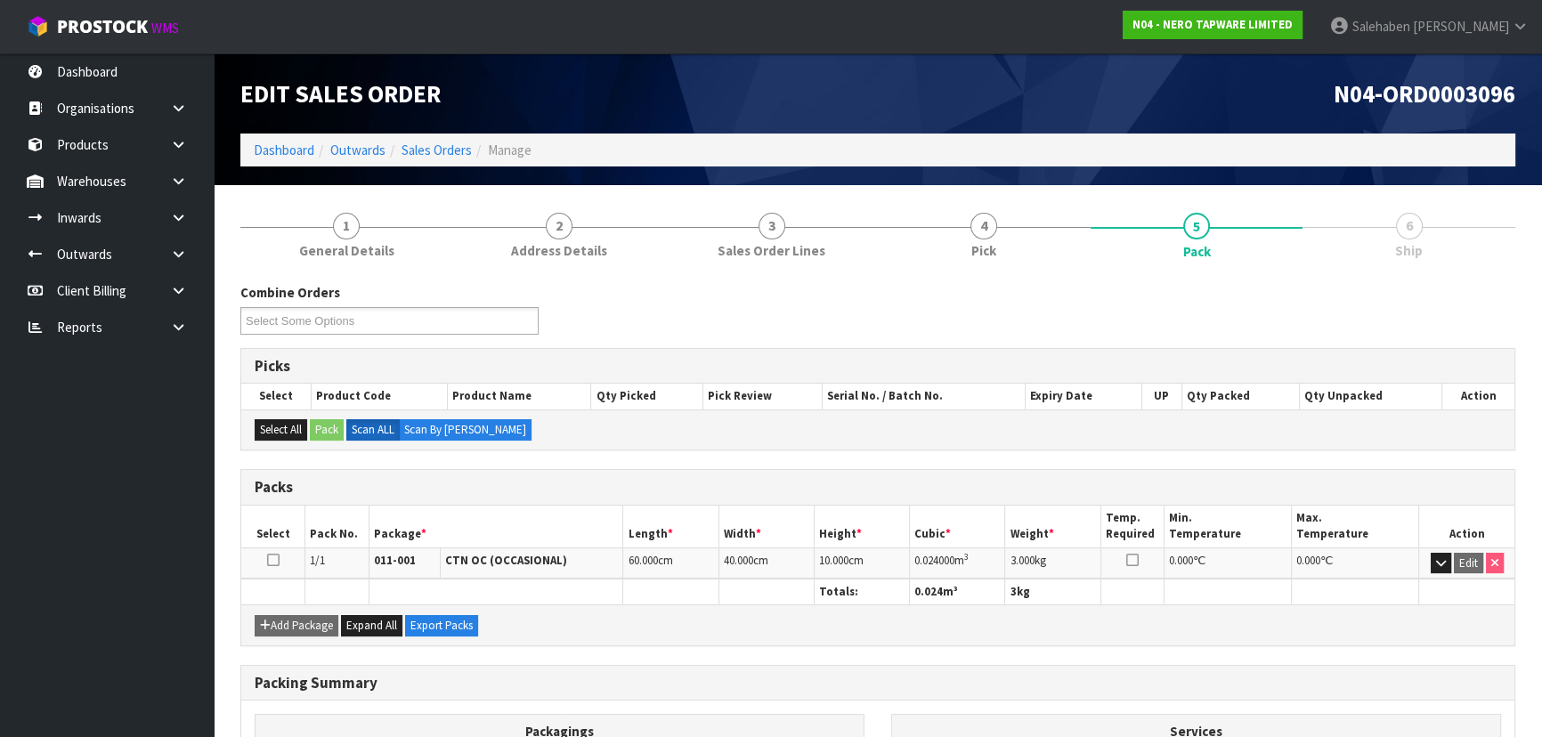
scroll to position [203, 0]
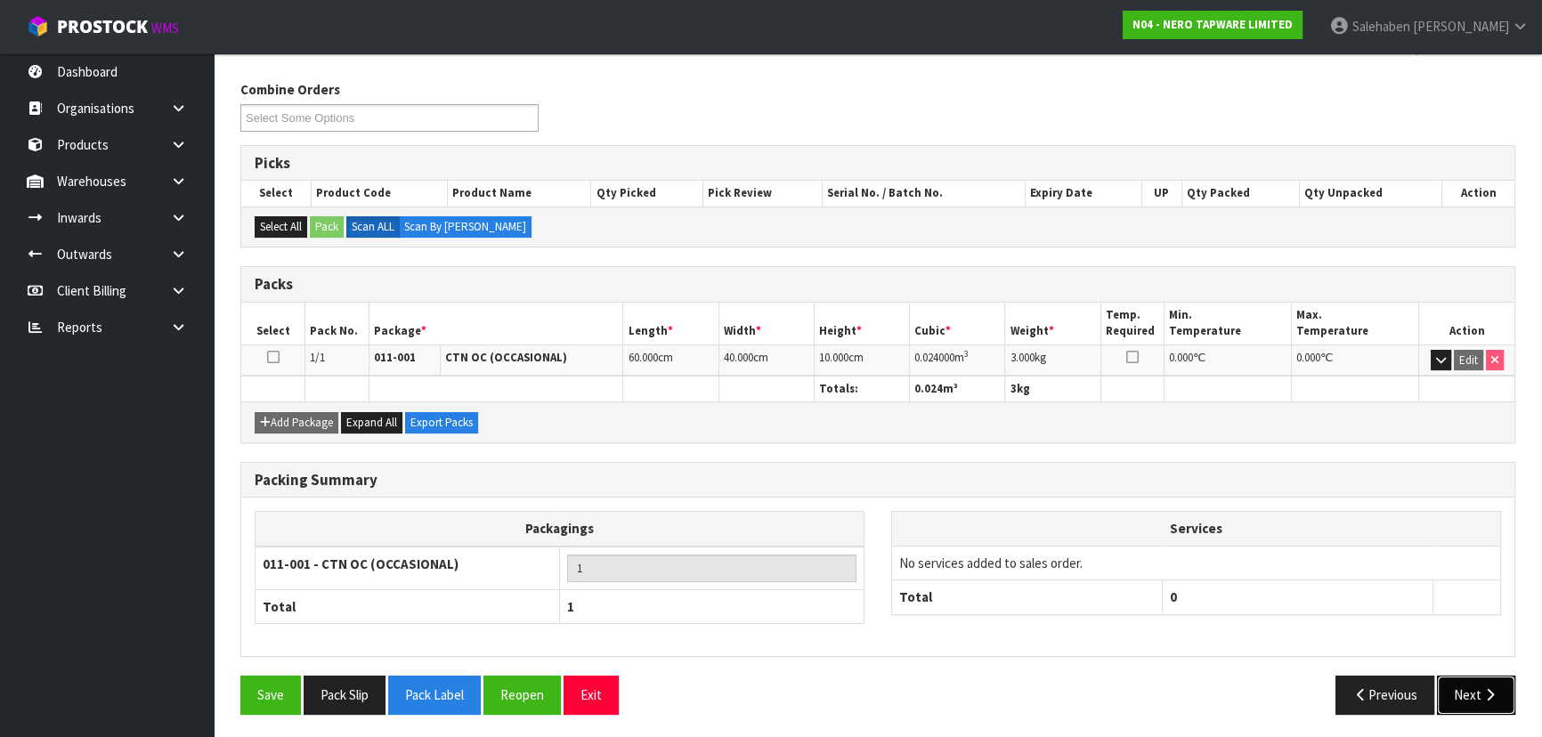
click at [1473, 685] on button "Next" at bounding box center [1476, 695] width 78 height 38
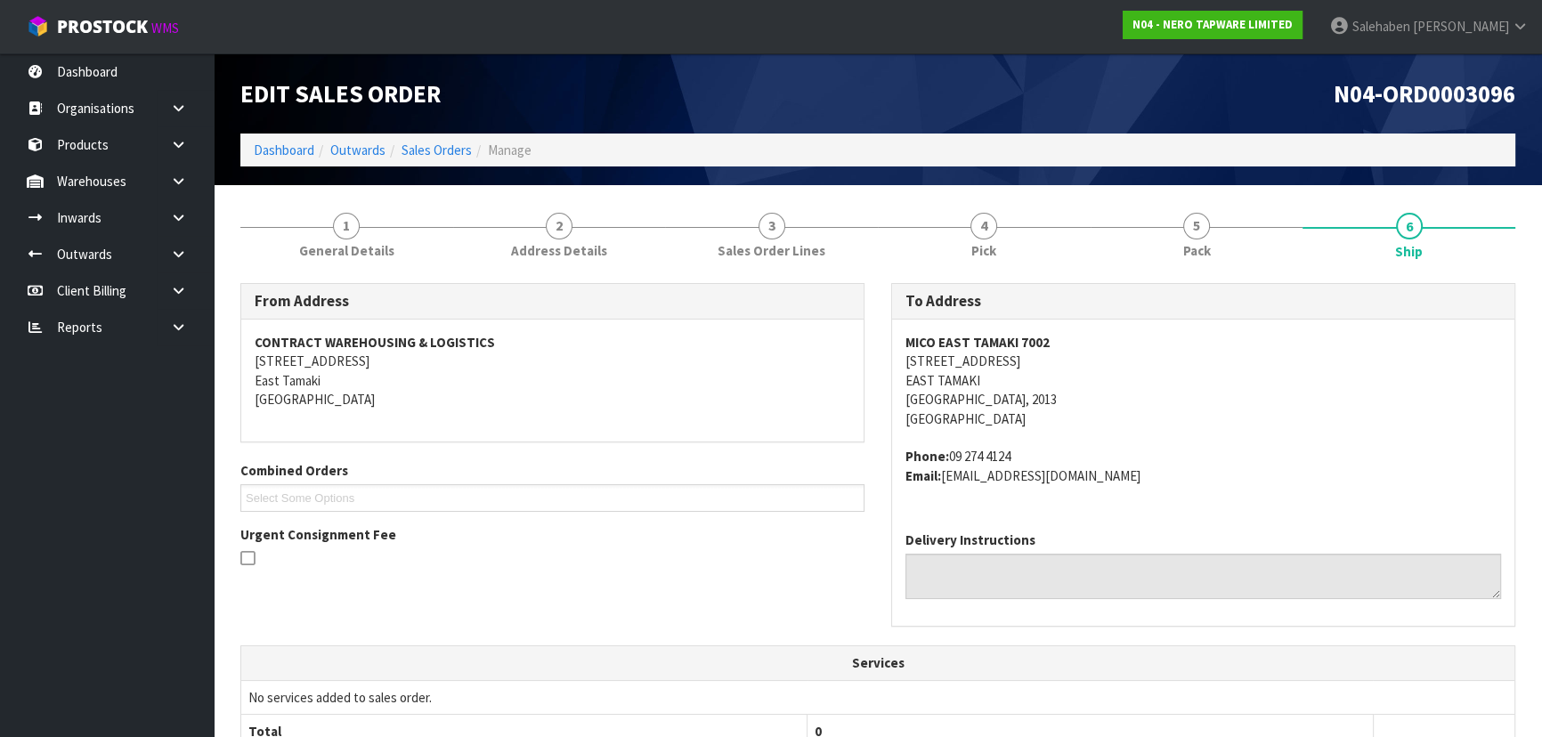
scroll to position [409, 0]
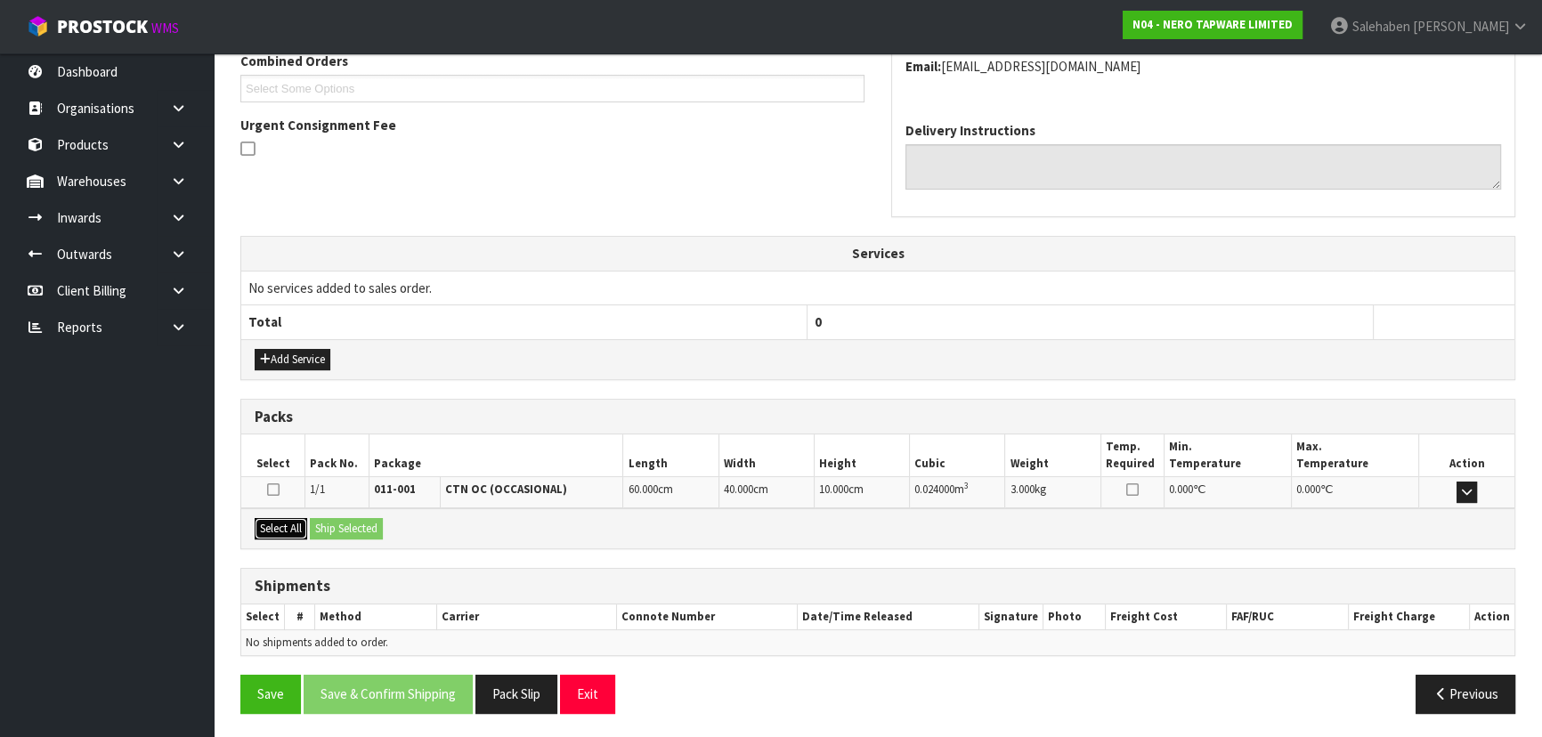
click at [299, 525] on button "Select All" at bounding box center [281, 528] width 53 height 21
click at [329, 527] on button "Ship Selected" at bounding box center [346, 528] width 73 height 21
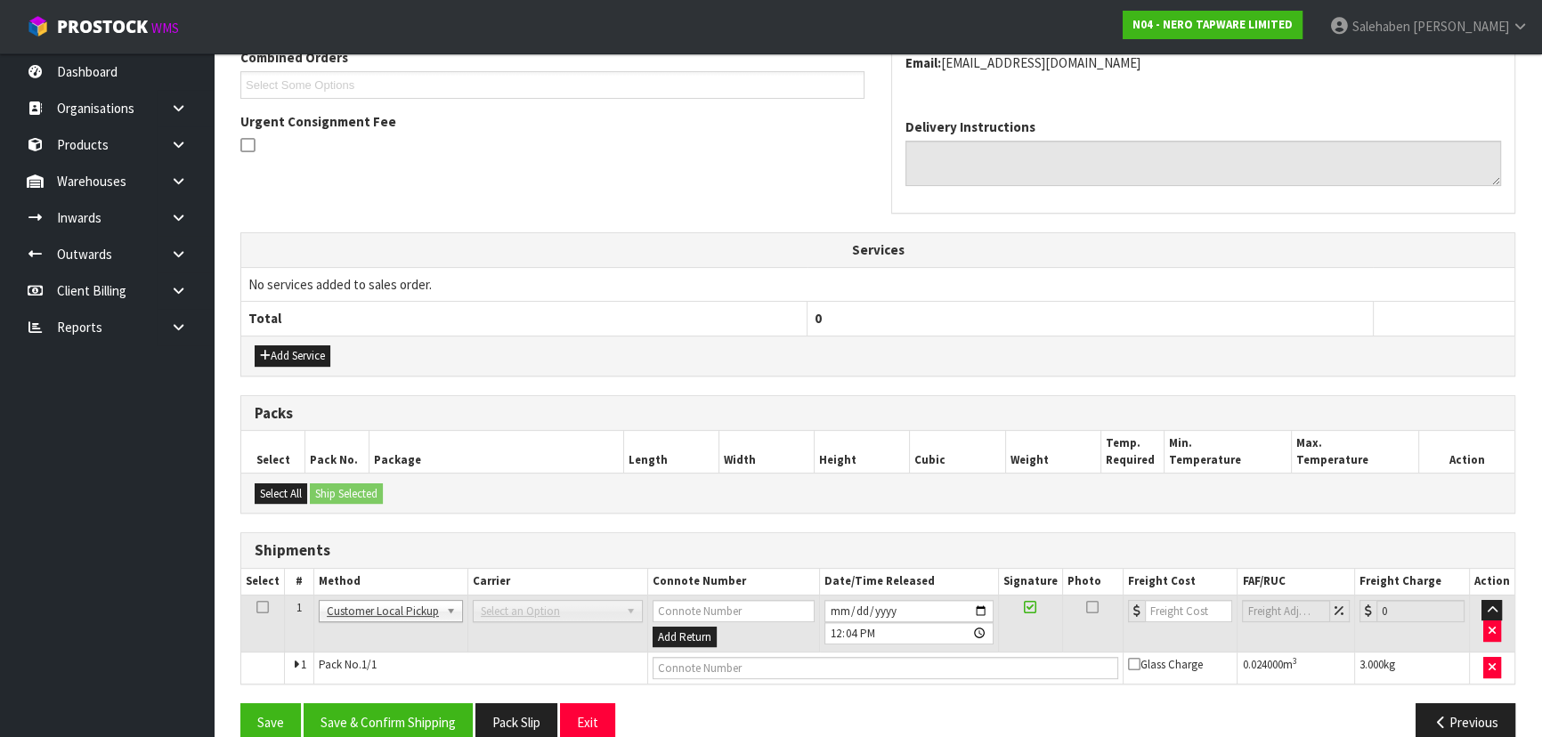
scroll to position [441, 0]
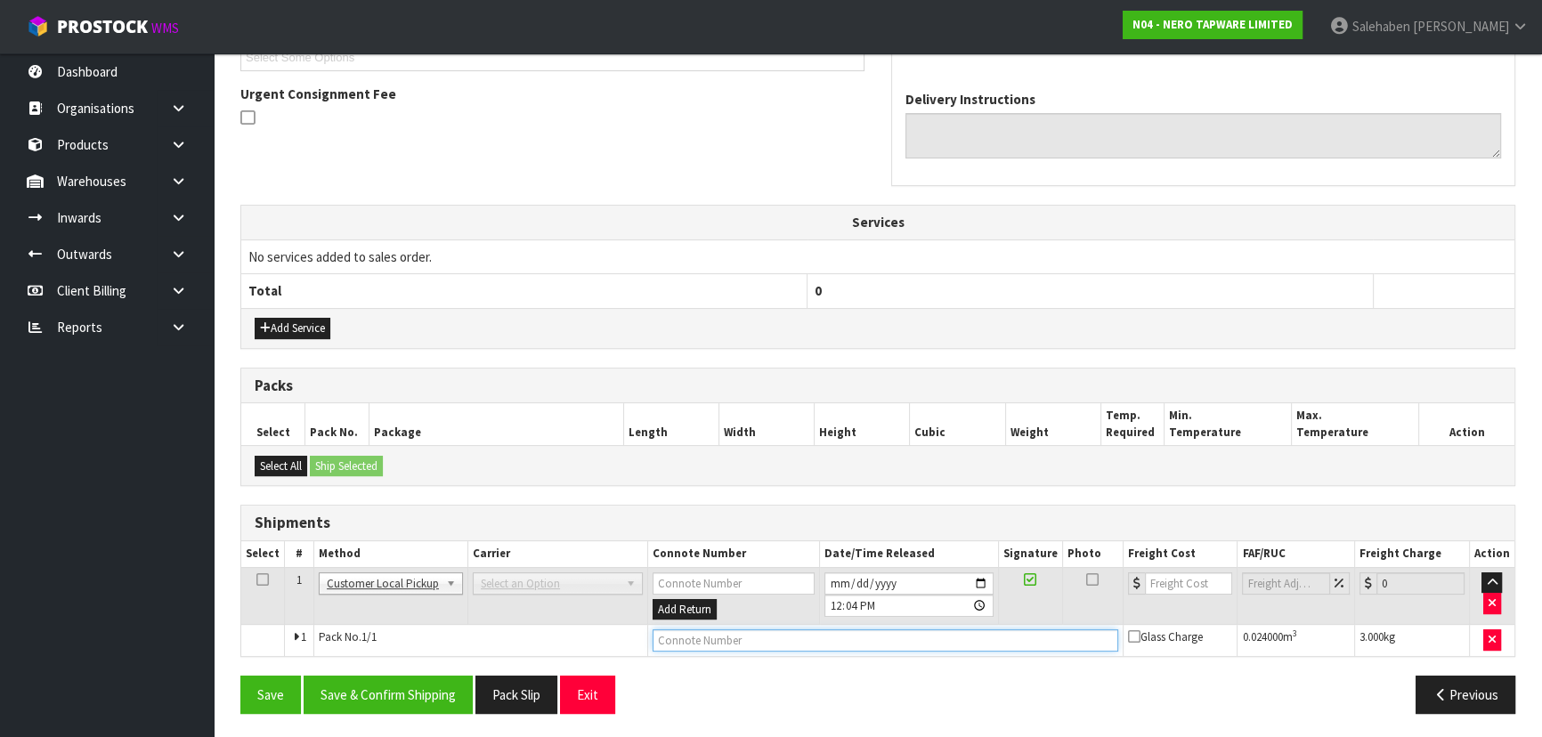
click at [703, 634] on input "text" at bounding box center [886, 640] width 466 height 22
type input "CUSTOMER COLLECTED"
click at [417, 689] on button "Save & Confirm Shipping" at bounding box center [388, 695] width 169 height 38
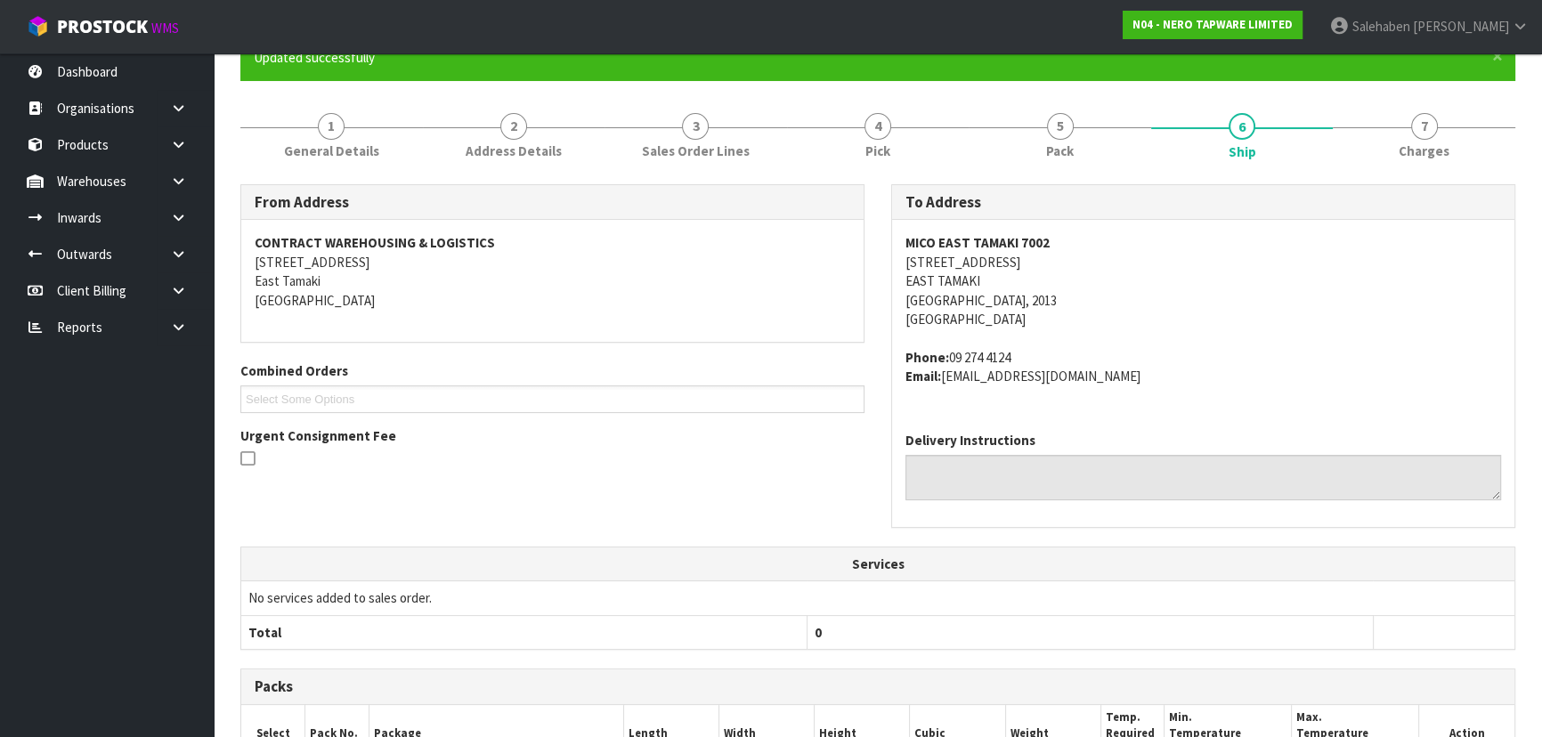
scroll to position [0, 0]
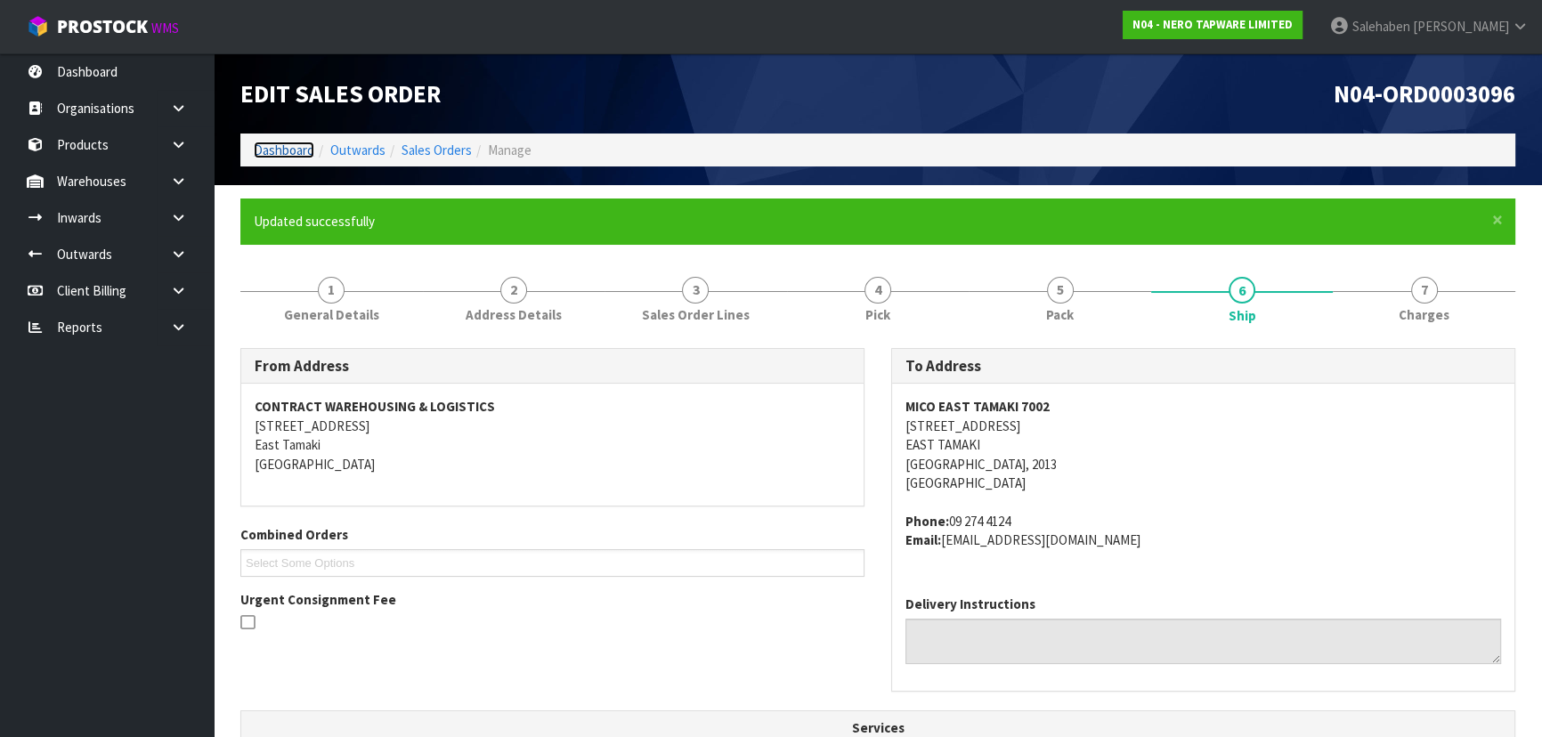
click at [280, 150] on link "Dashboard" at bounding box center [284, 150] width 61 height 17
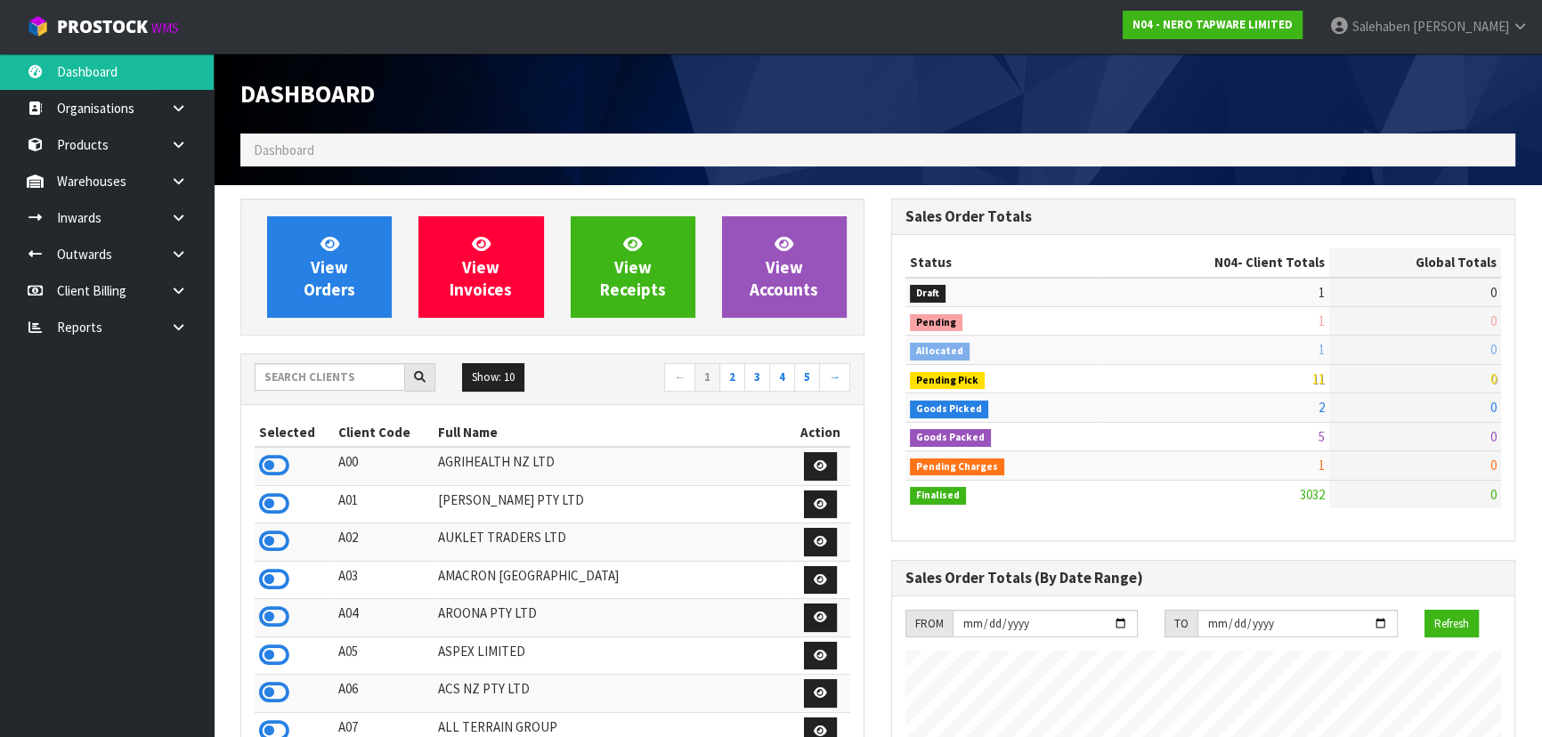
scroll to position [1422, 650]
